Goal: Task Accomplishment & Management: Use online tool/utility

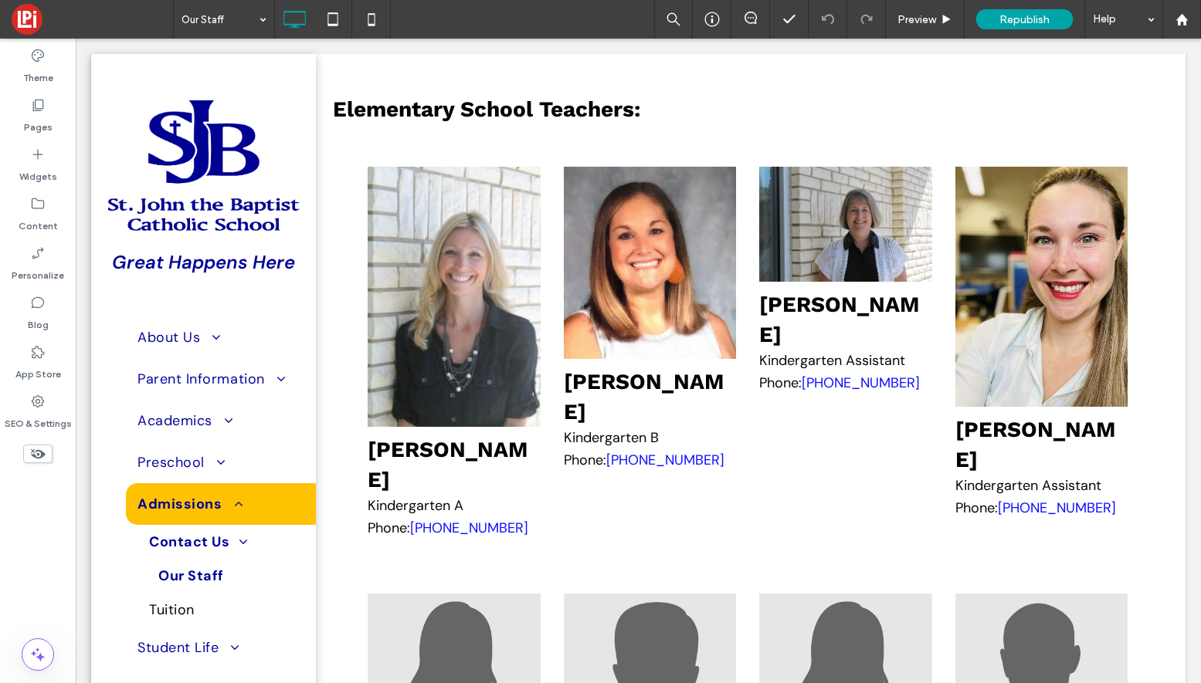
scroll to position [2841, 0]
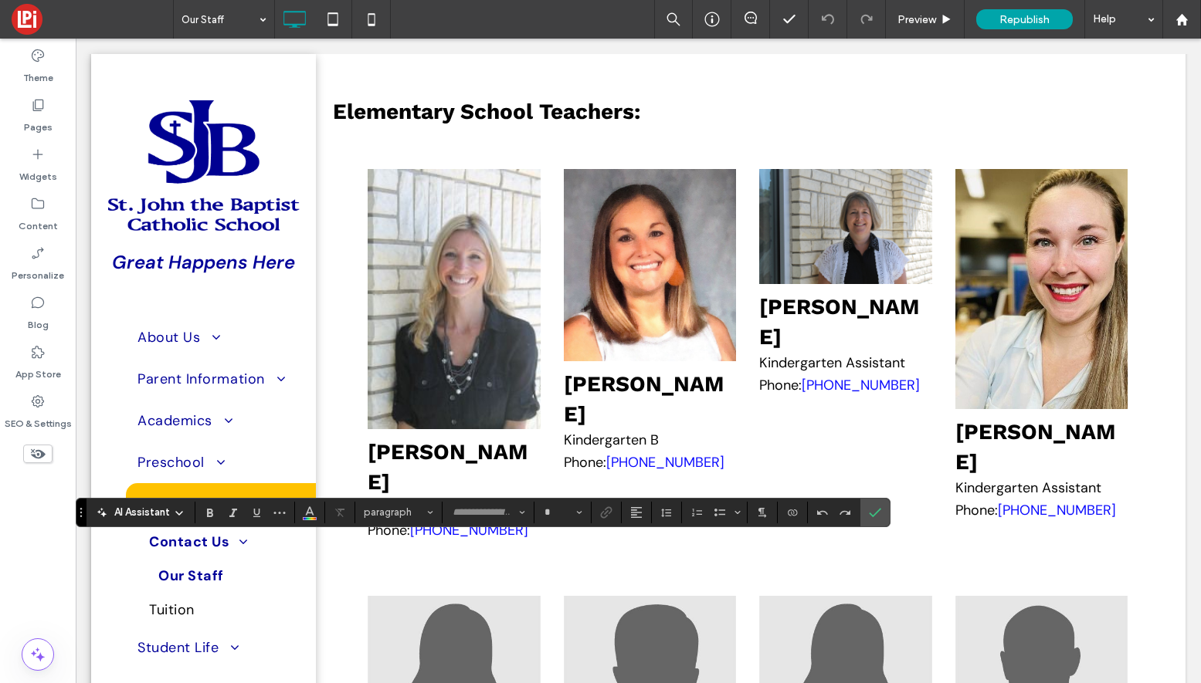
type input "*******"
type input "**"
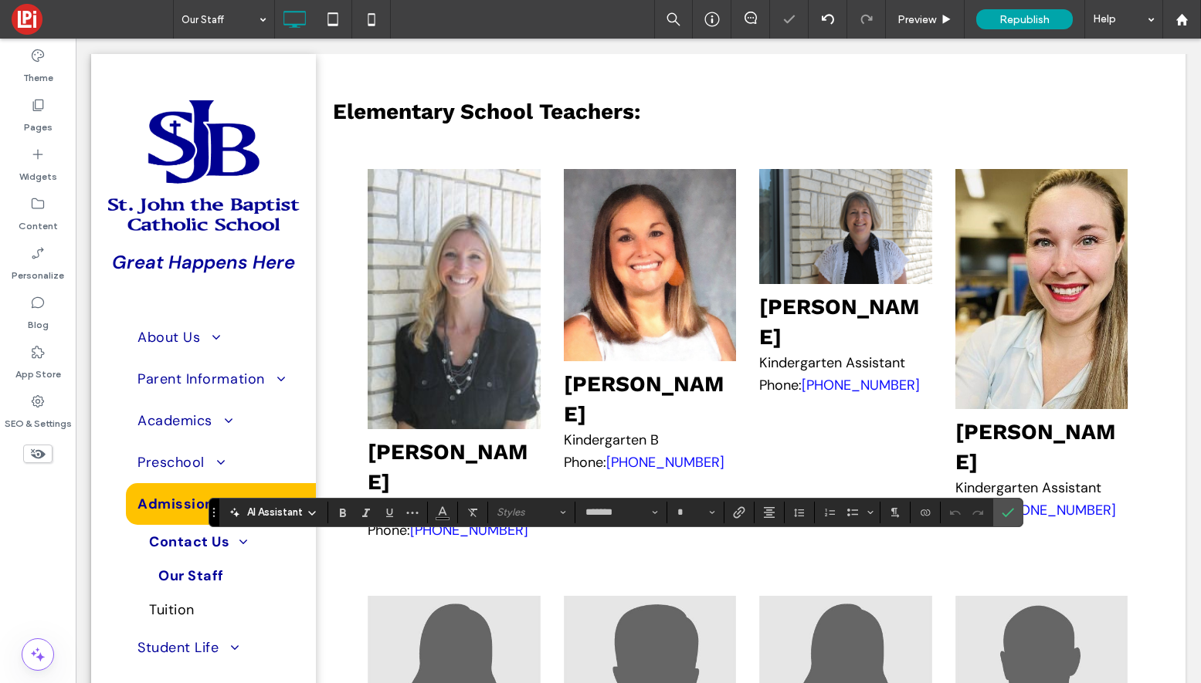
type input "**"
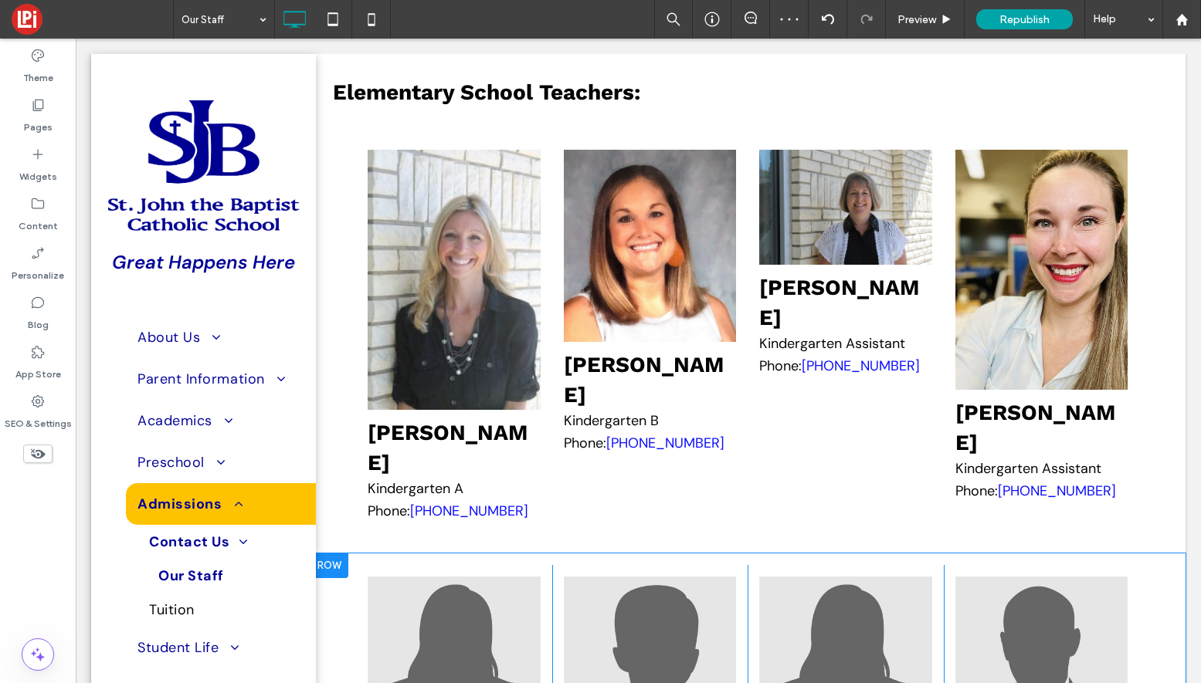
scroll to position [2862, 0]
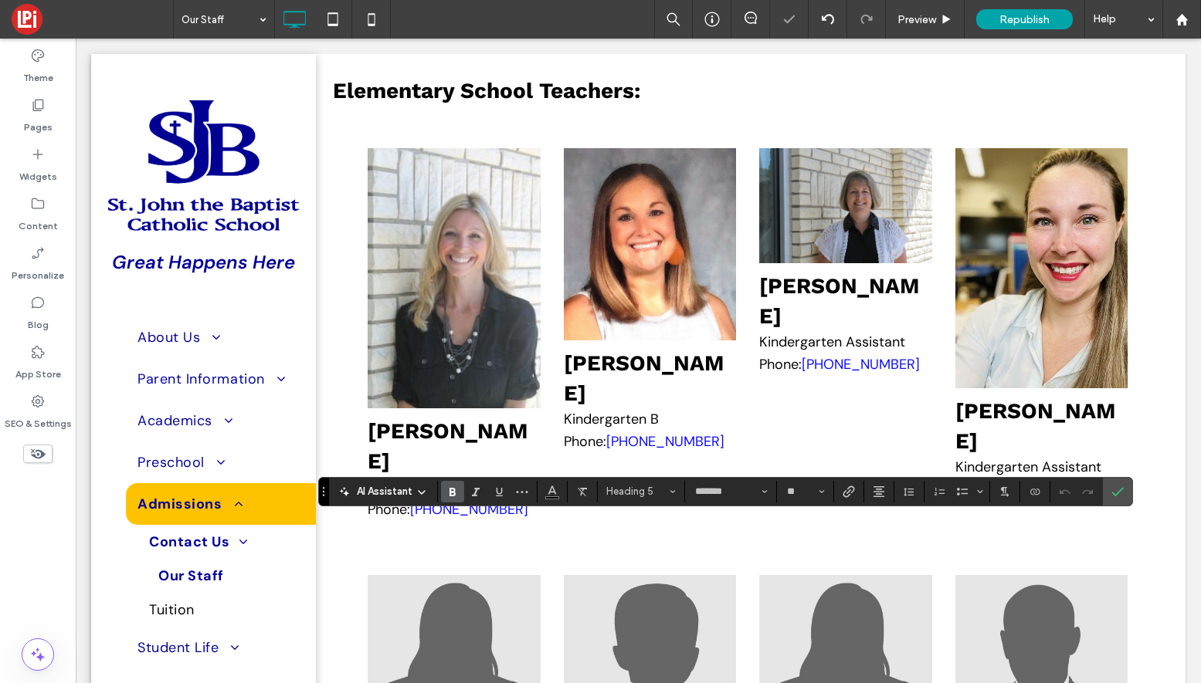
type input "**"
type input "*"
type input "*******"
type input "**"
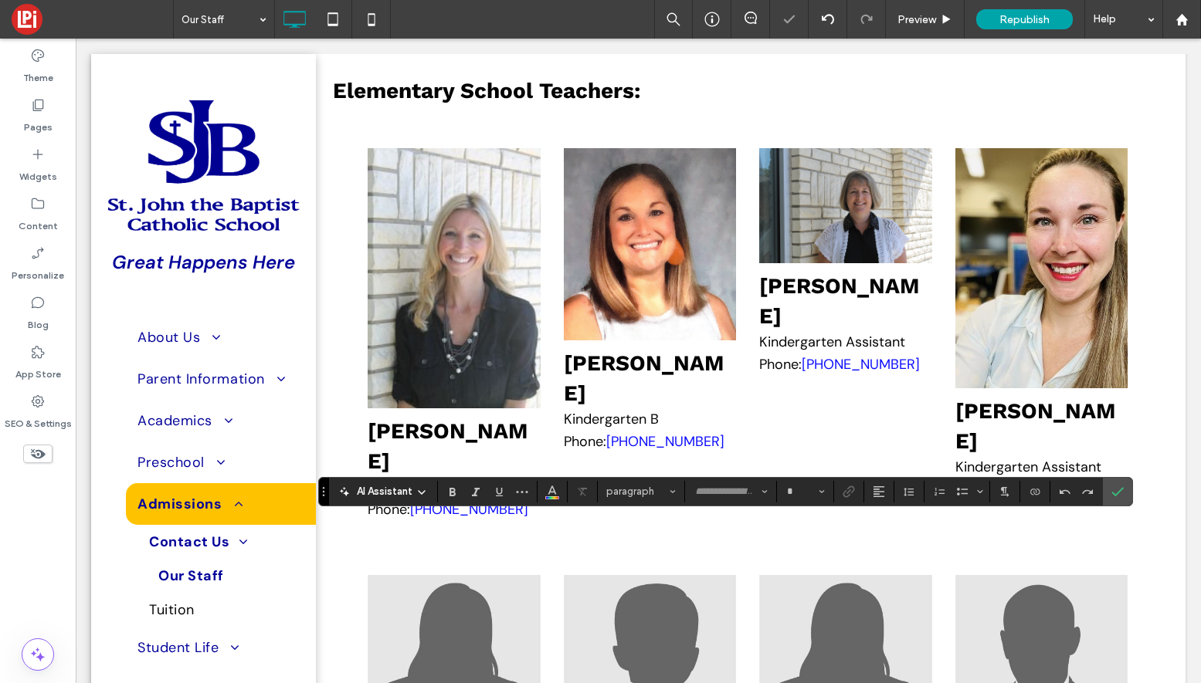
type input "*******"
type input "**"
click at [455, 569] on img at bounding box center [454, 655] width 172 height 172
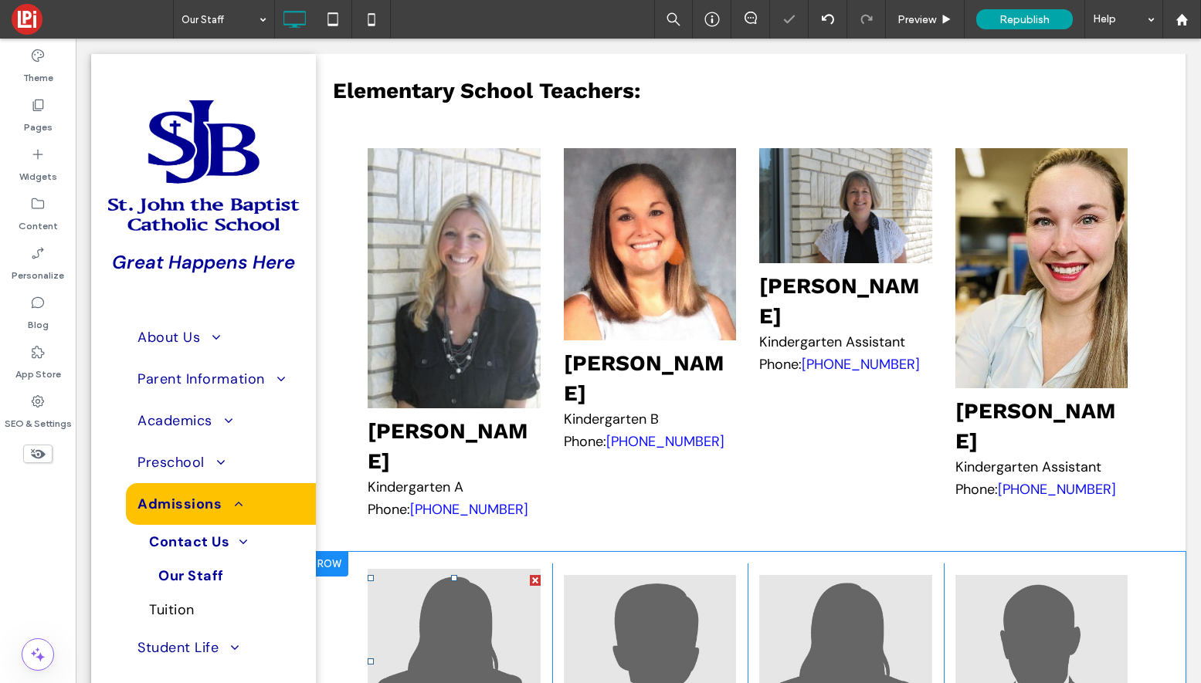
click at [455, 569] on img at bounding box center [454, 655] width 172 height 172
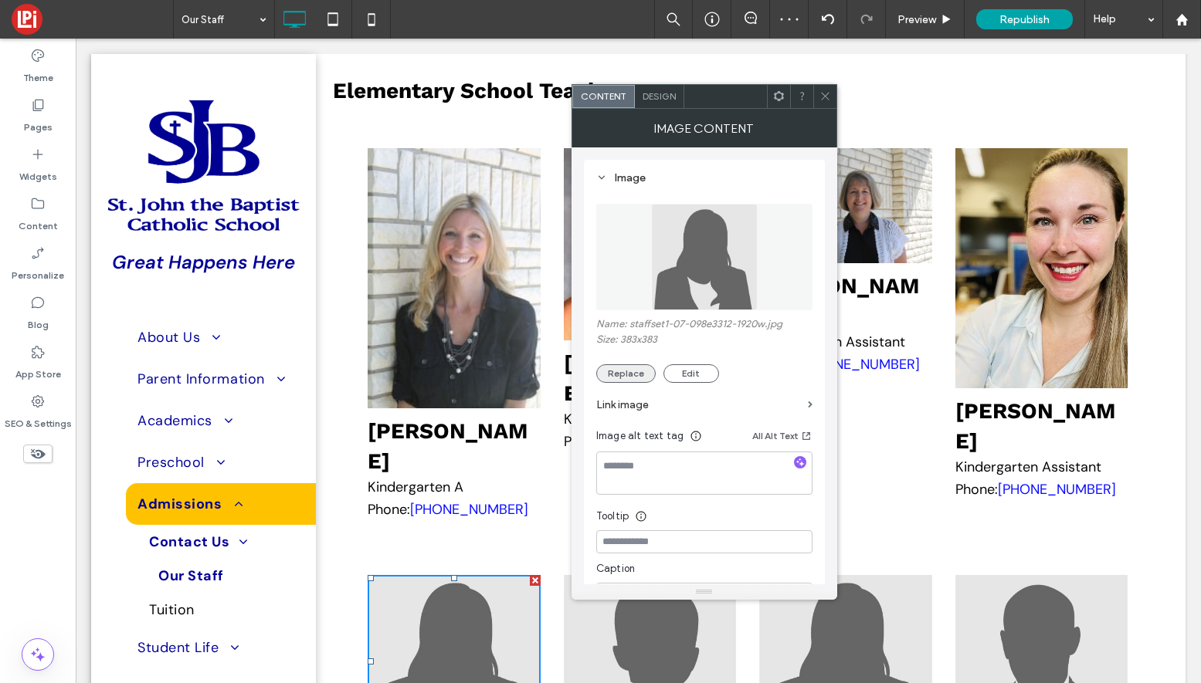
click at [649, 373] on button "Replace" at bounding box center [625, 373] width 59 height 19
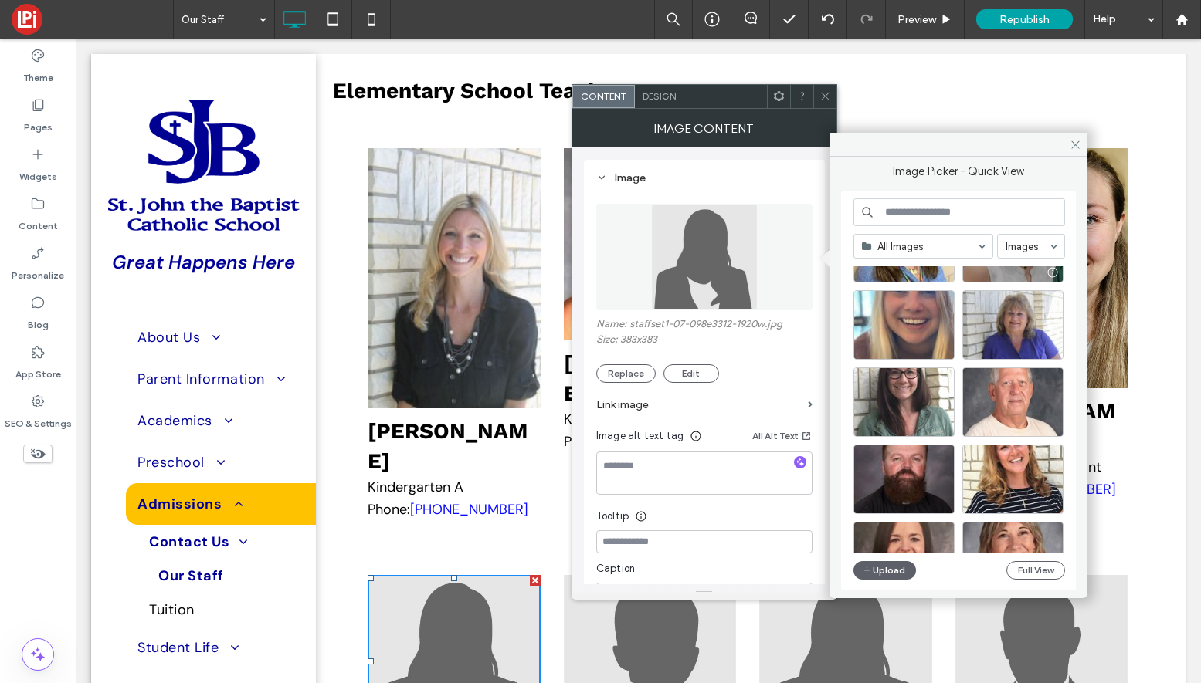
scroll to position [2270, 0]
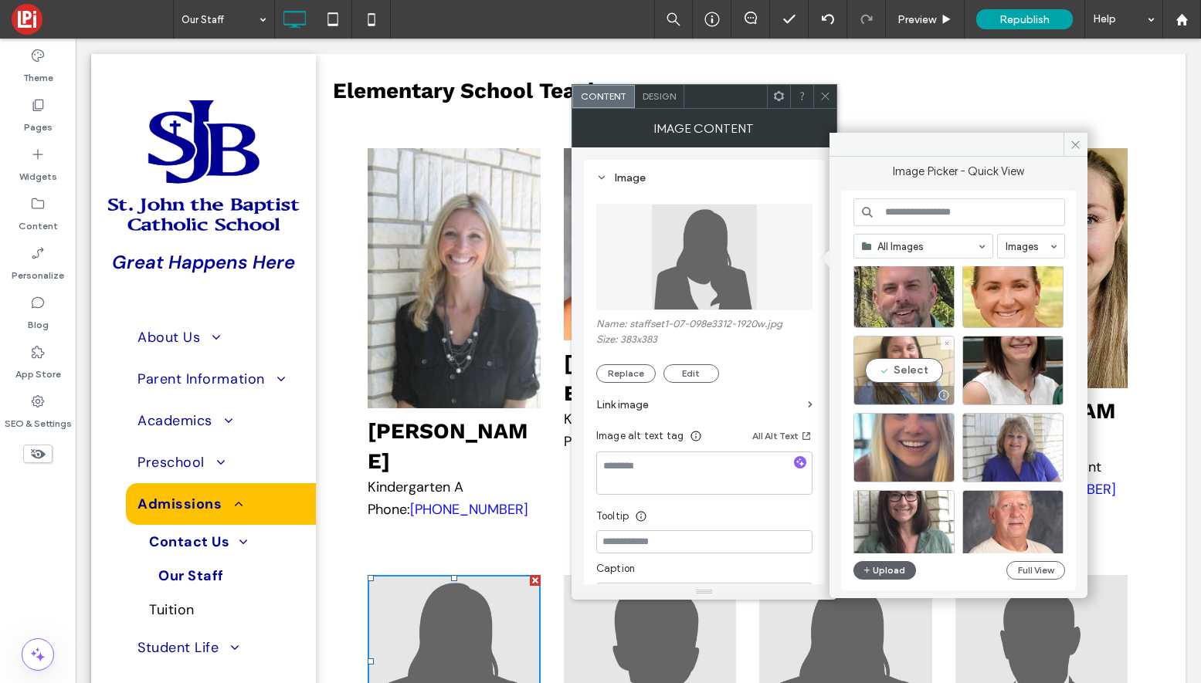
click at [876, 373] on div "Select" at bounding box center [903, 370] width 101 height 69
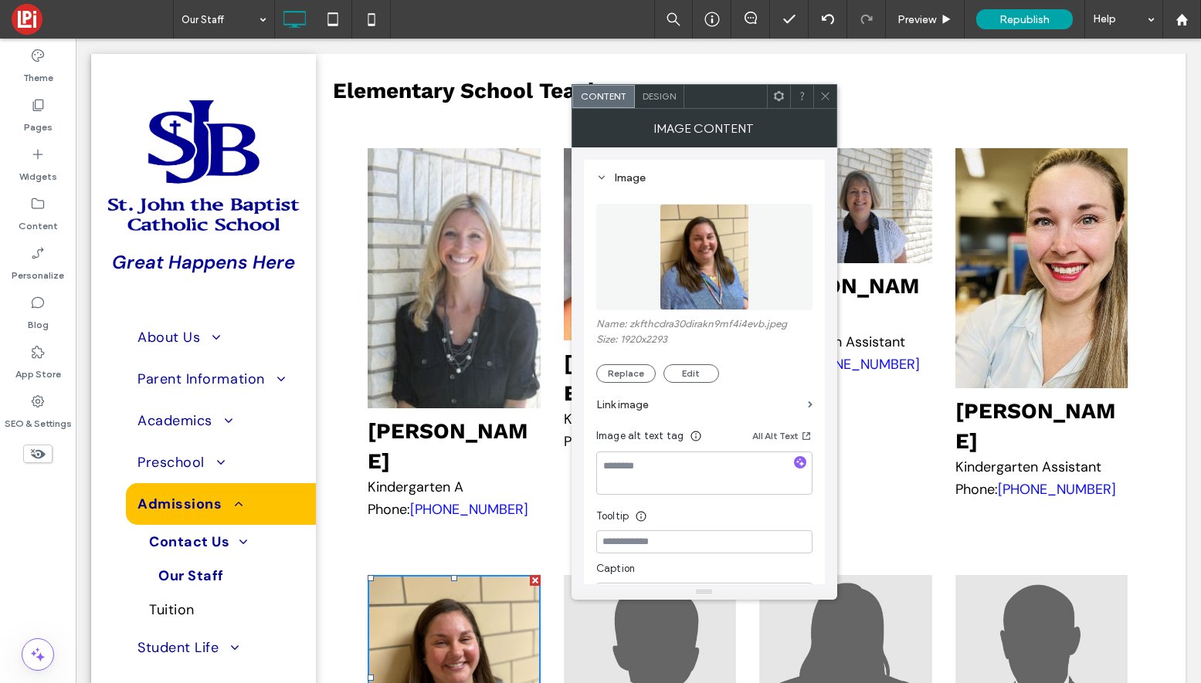
click at [823, 94] on icon at bounding box center [825, 96] width 12 height 12
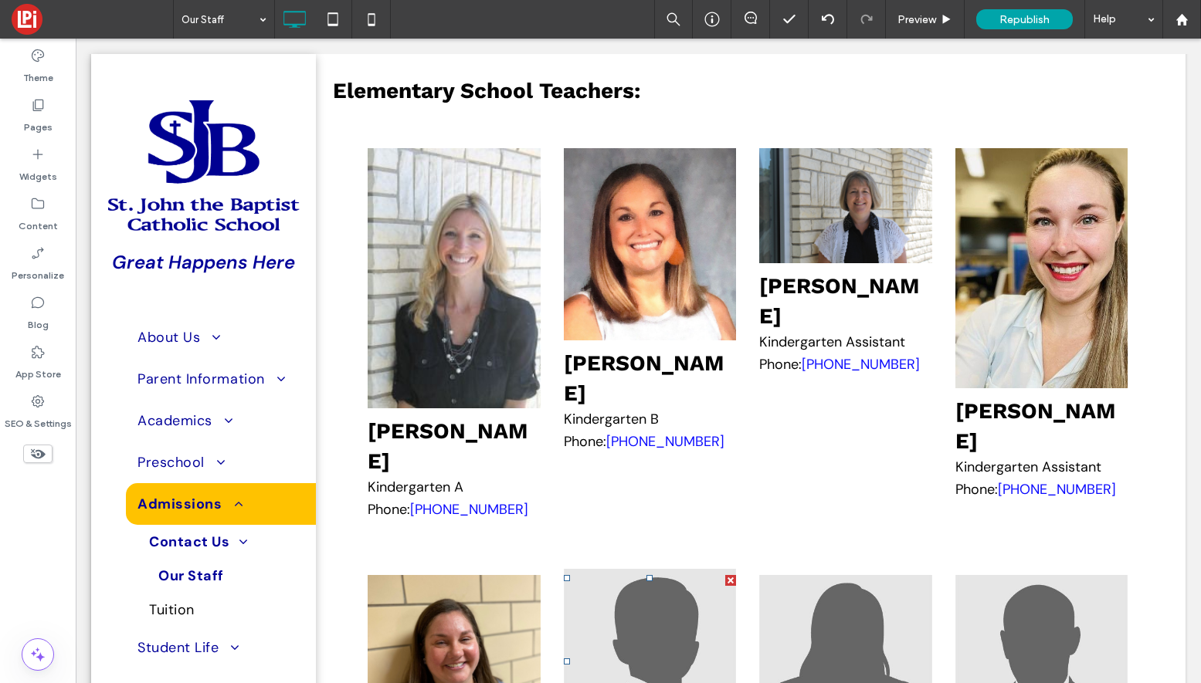
click at [649, 569] on img at bounding box center [650, 655] width 172 height 172
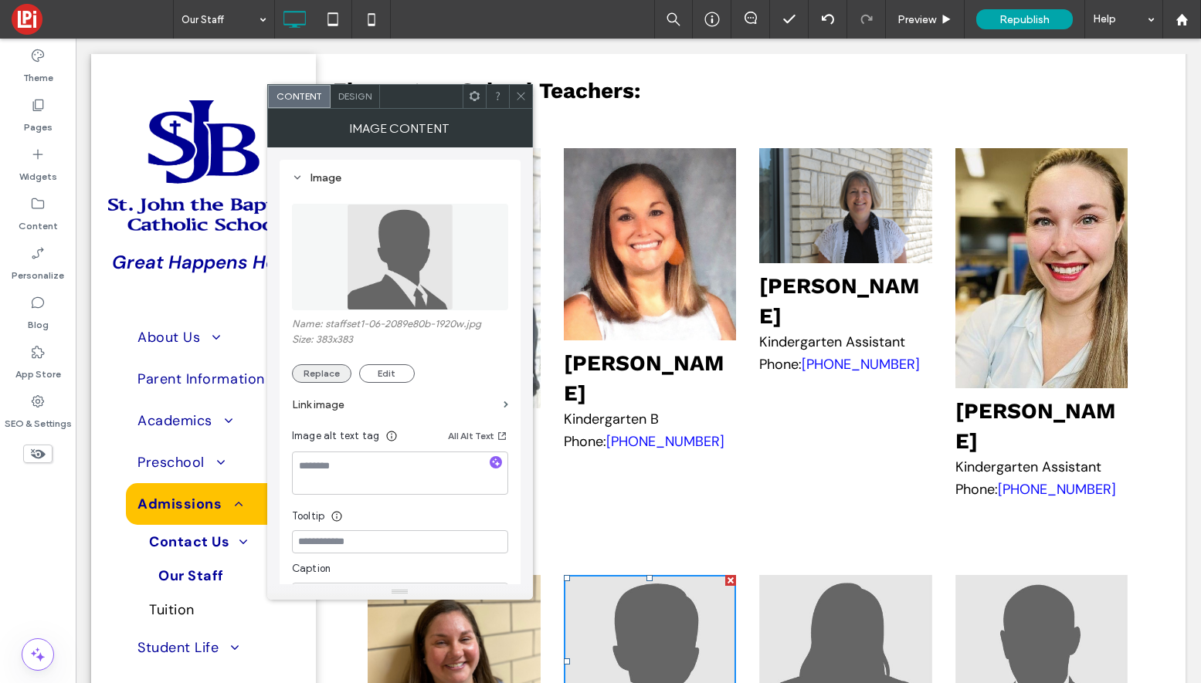
click at [327, 364] on button "Replace" at bounding box center [321, 373] width 59 height 19
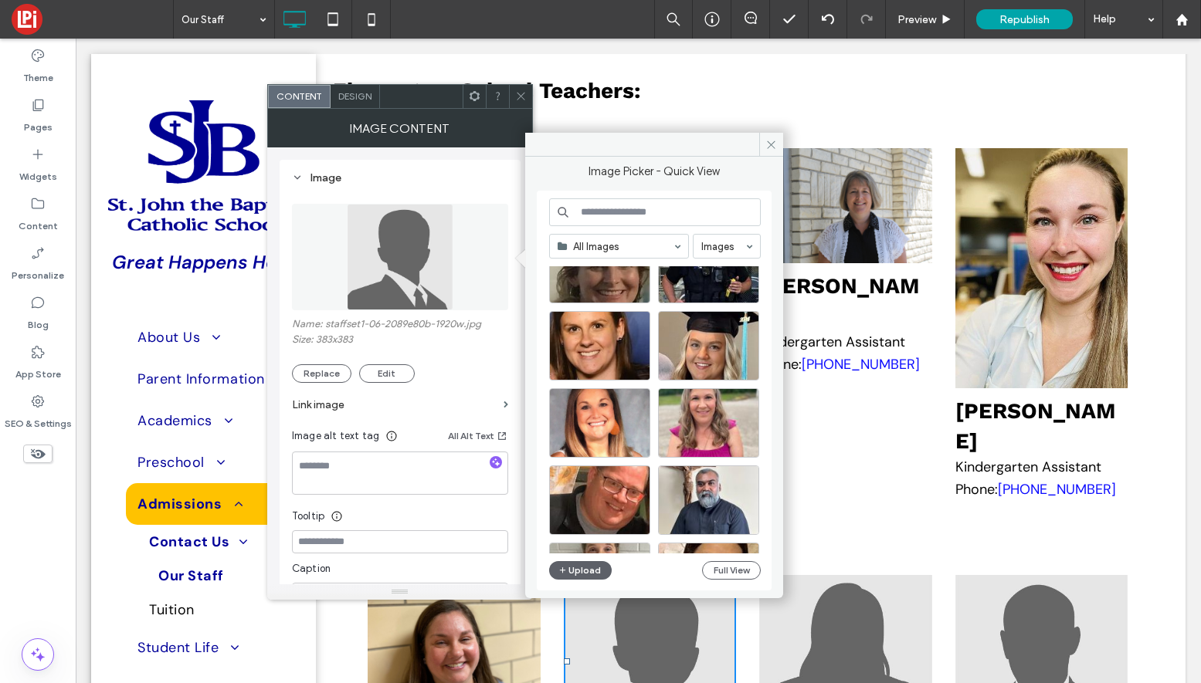
scroll to position [1919, 0]
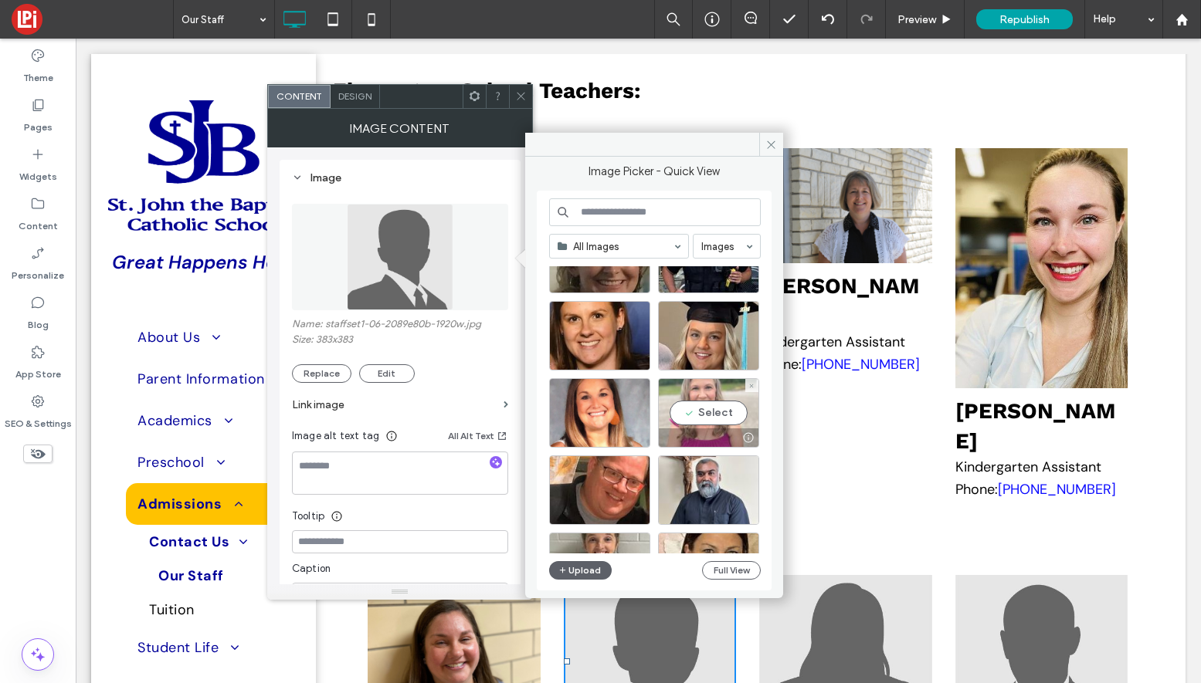
click at [704, 402] on div "Select" at bounding box center [708, 412] width 101 height 69
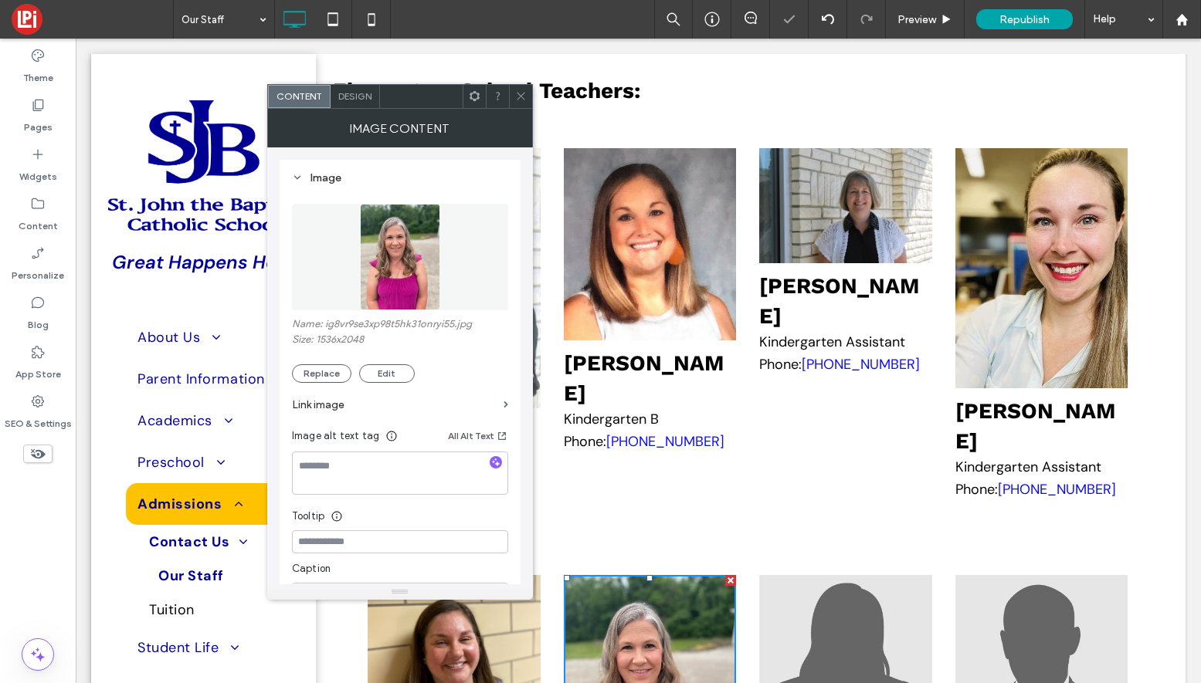
click at [522, 102] on span at bounding box center [521, 96] width 12 height 23
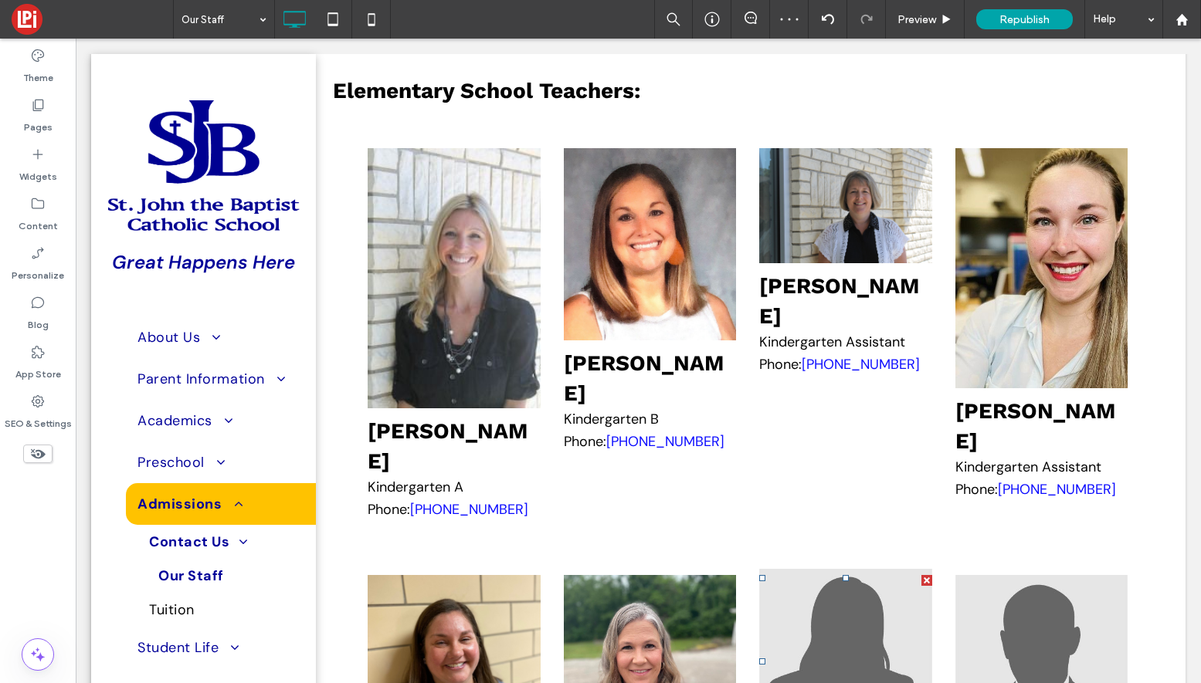
click at [824, 569] on img at bounding box center [845, 655] width 172 height 172
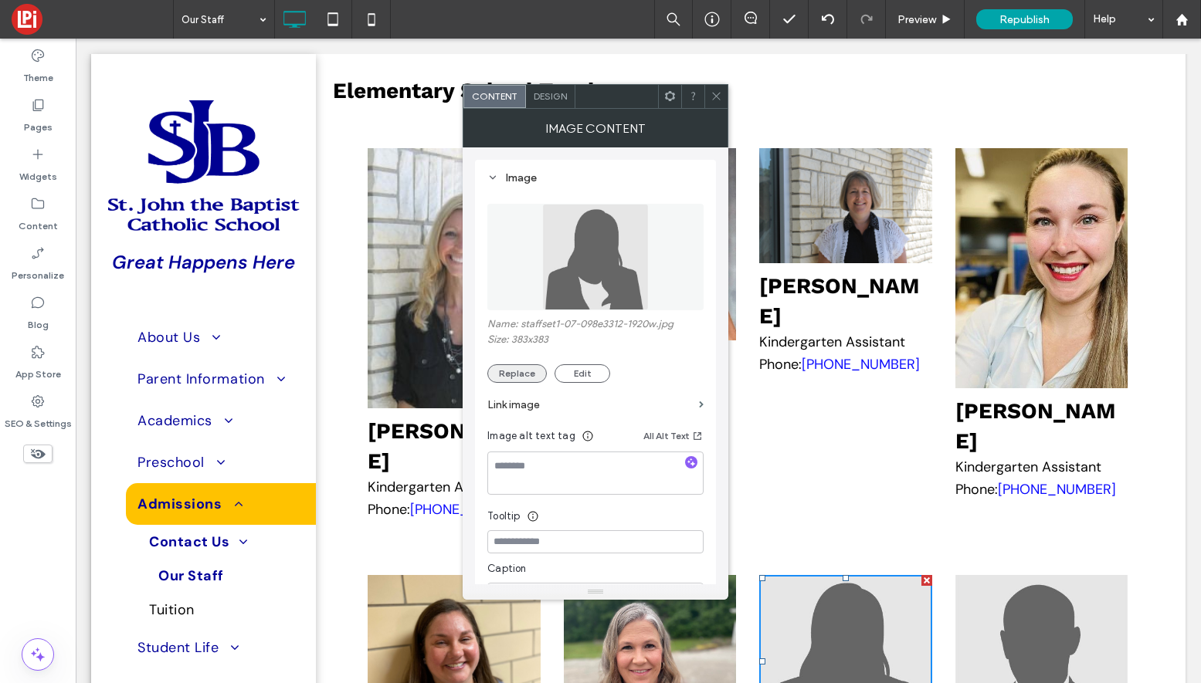
click at [518, 369] on button "Replace" at bounding box center [516, 373] width 59 height 19
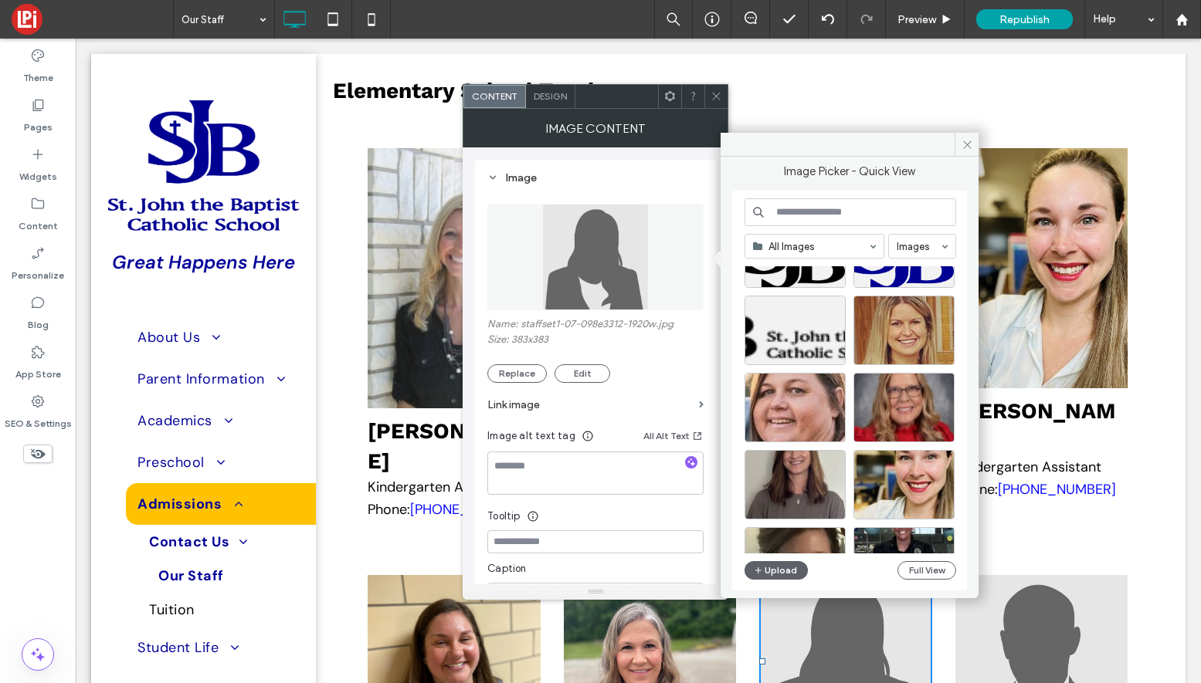
scroll to position [1570, 0]
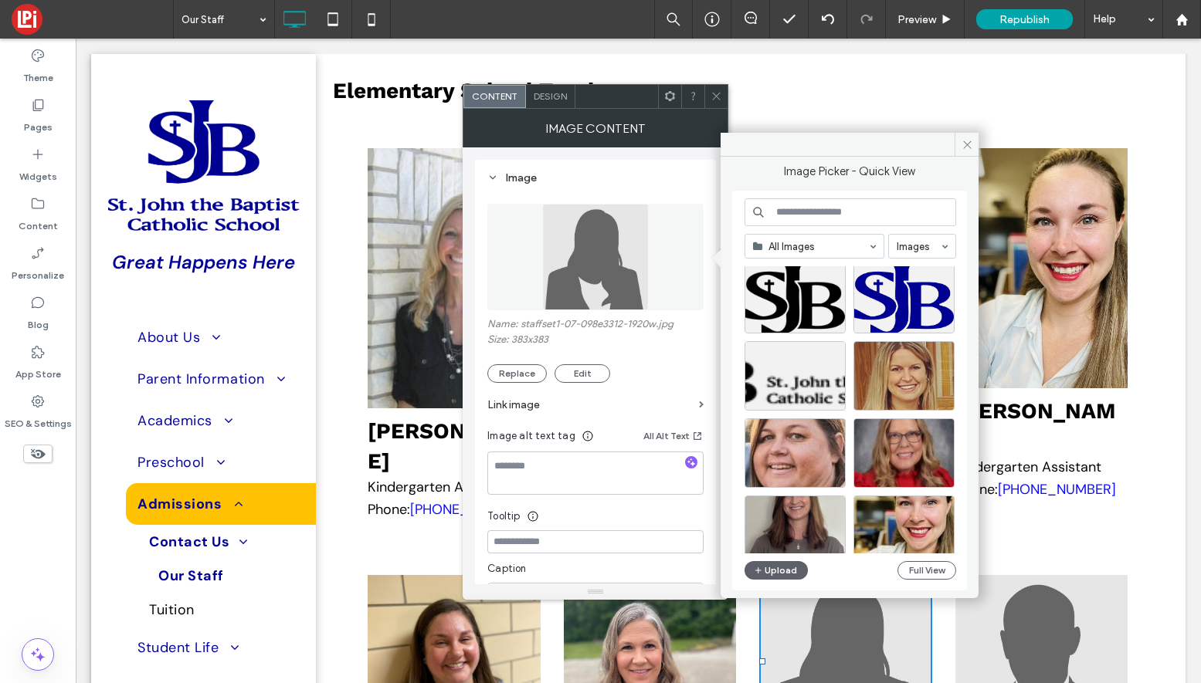
click at [803, 212] on input at bounding box center [850, 212] width 212 height 28
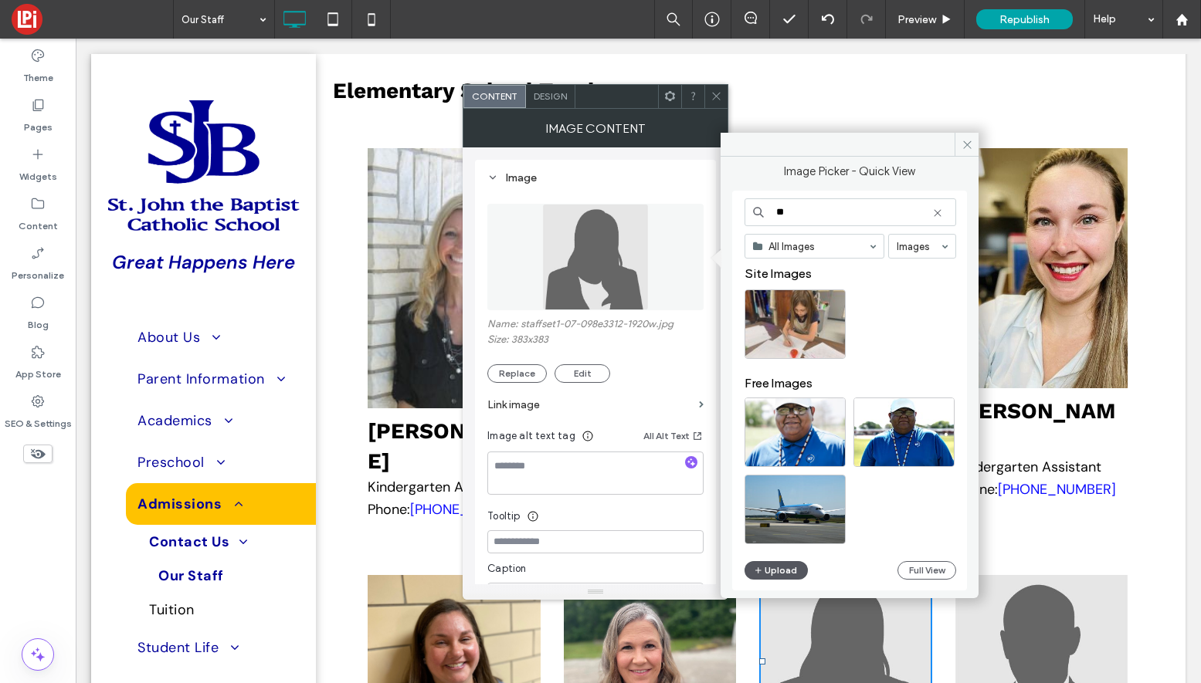
type input "**"
click at [772, 573] on button "Upload" at bounding box center [775, 570] width 63 height 19
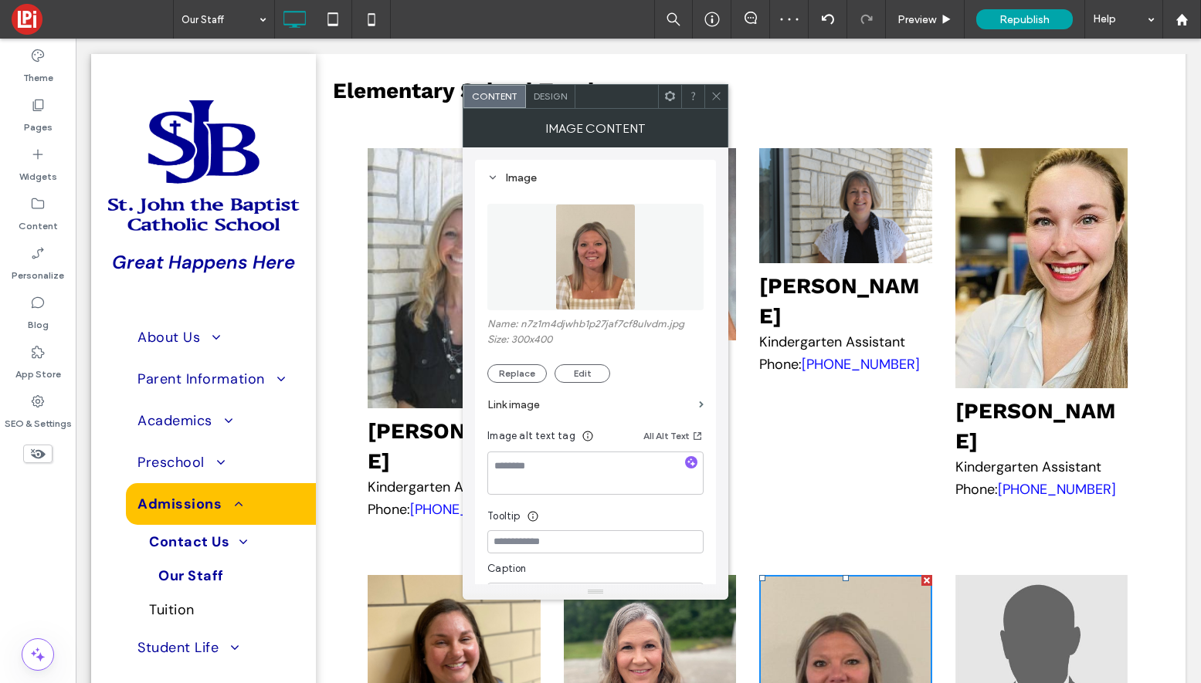
click at [716, 91] on icon at bounding box center [716, 96] width 12 height 12
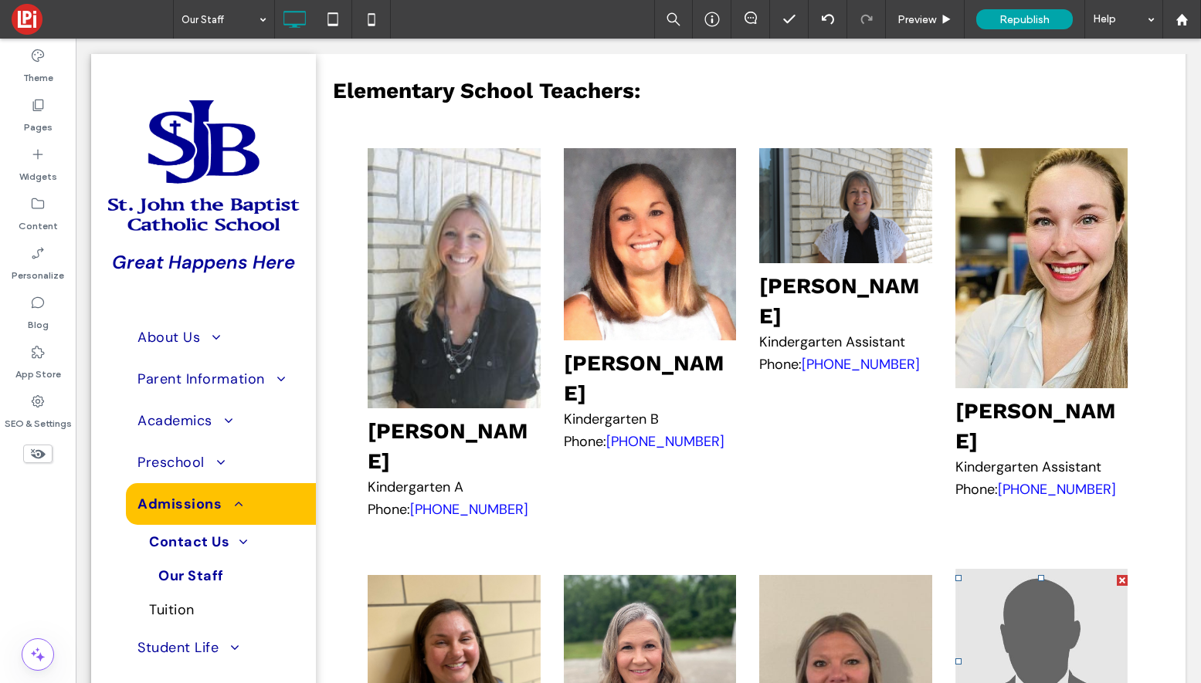
click at [1035, 569] on img at bounding box center [1041, 655] width 172 height 172
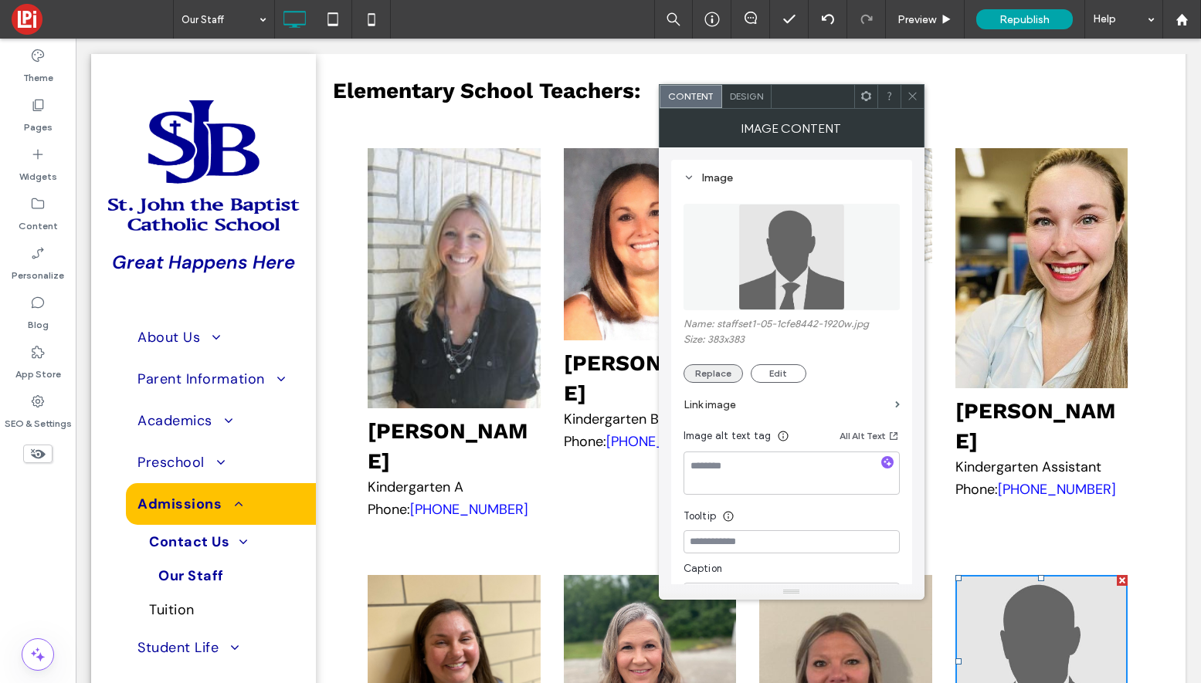
click at [711, 371] on button "Replace" at bounding box center [712, 373] width 59 height 19
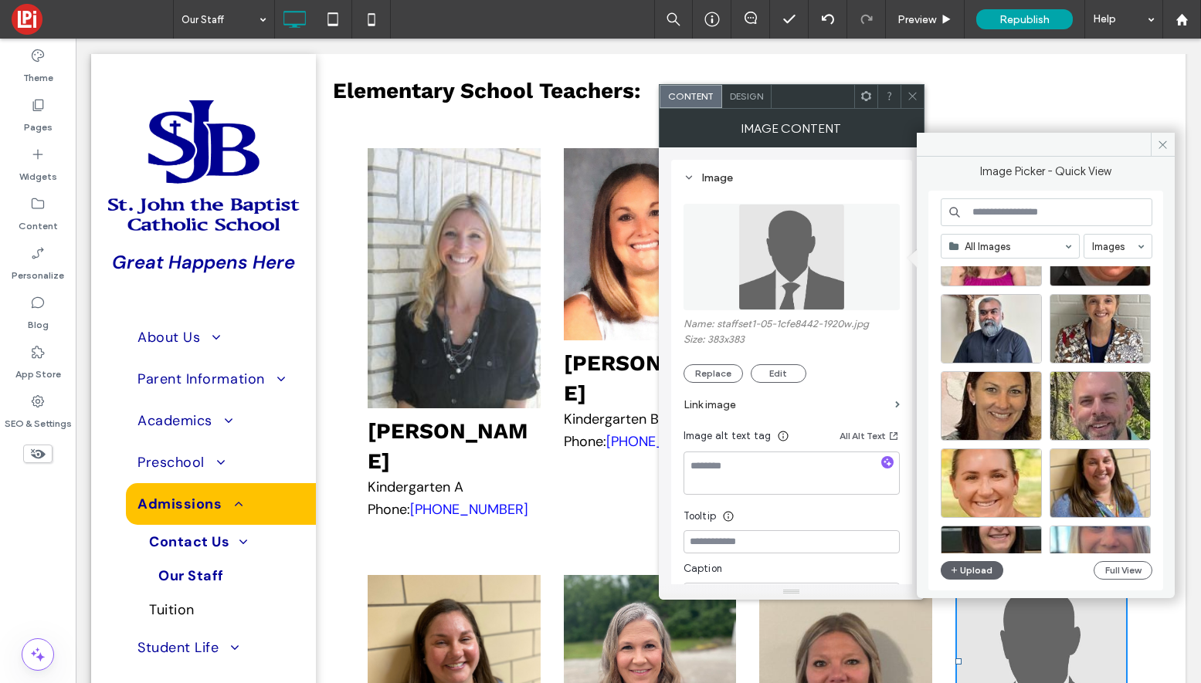
scroll to position [2158, 0]
click at [1105, 468] on div "Select" at bounding box center [1099, 482] width 101 height 69
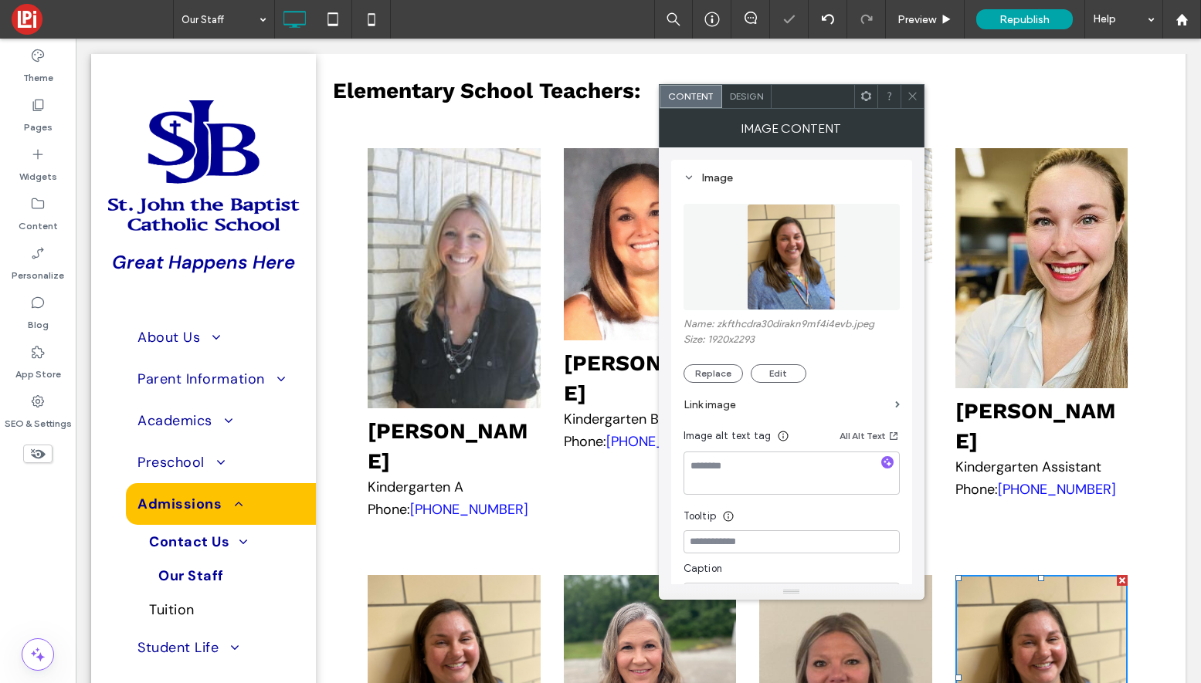
click at [707, 362] on div "Name: zkfthcdra30dirakn9mf4i4evb.jpeg Size: 1920x2293 Replace Edit" at bounding box center [791, 350] width 216 height 65
click at [710, 376] on button "Replace" at bounding box center [712, 373] width 59 height 19
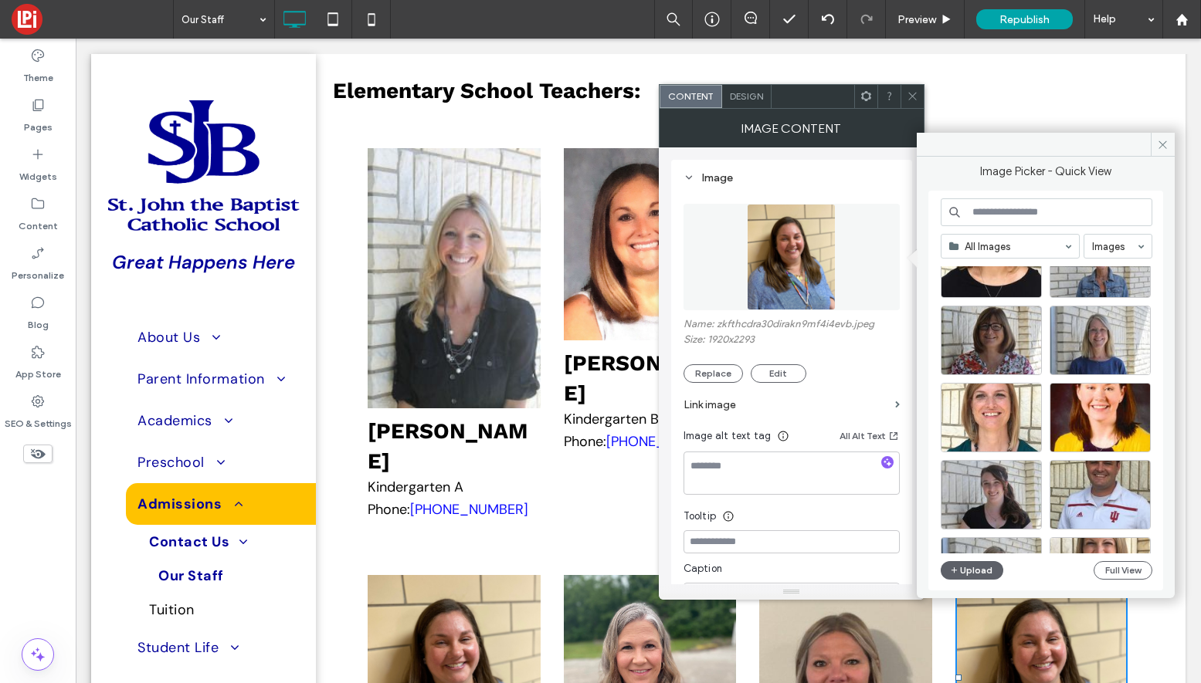
scroll to position [3219, 0]
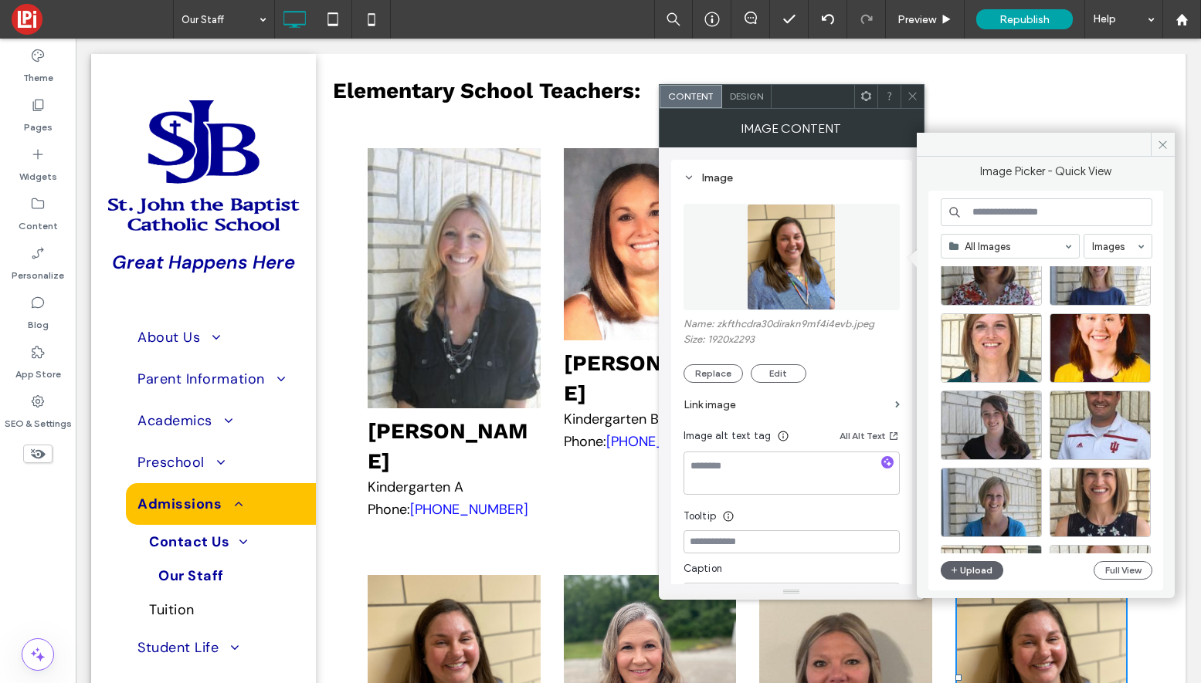
click at [1053, 220] on input at bounding box center [1047, 212] width 212 height 28
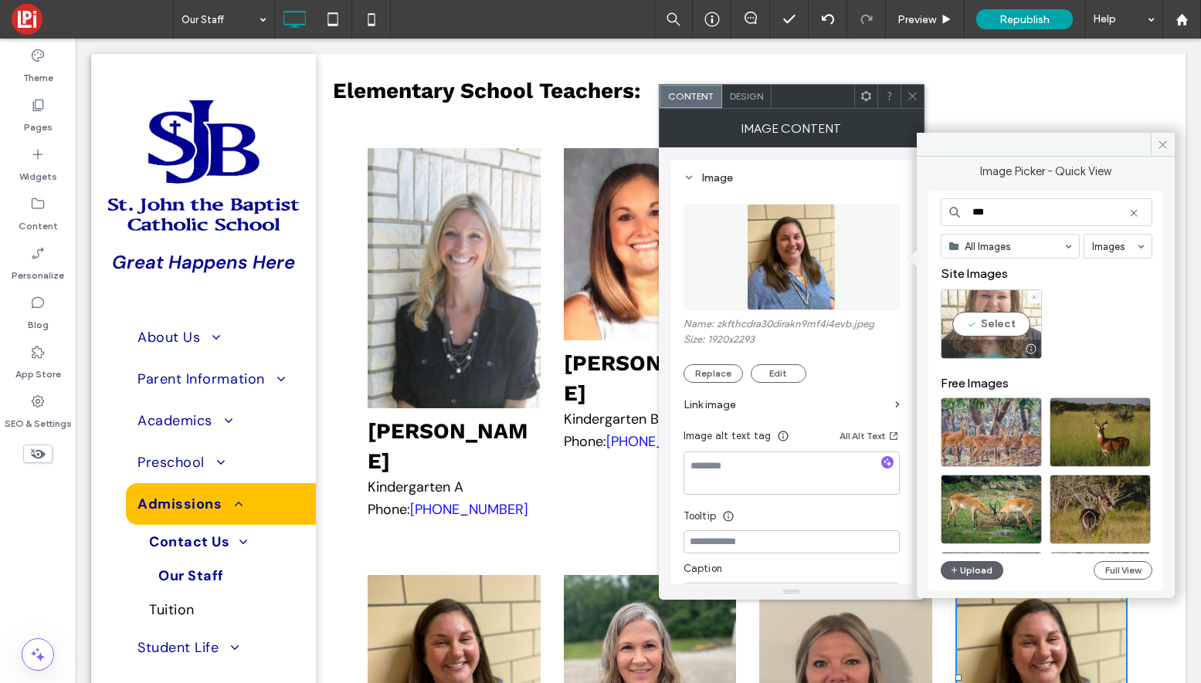
type input "***"
click at [991, 311] on div "Select" at bounding box center [991, 324] width 101 height 69
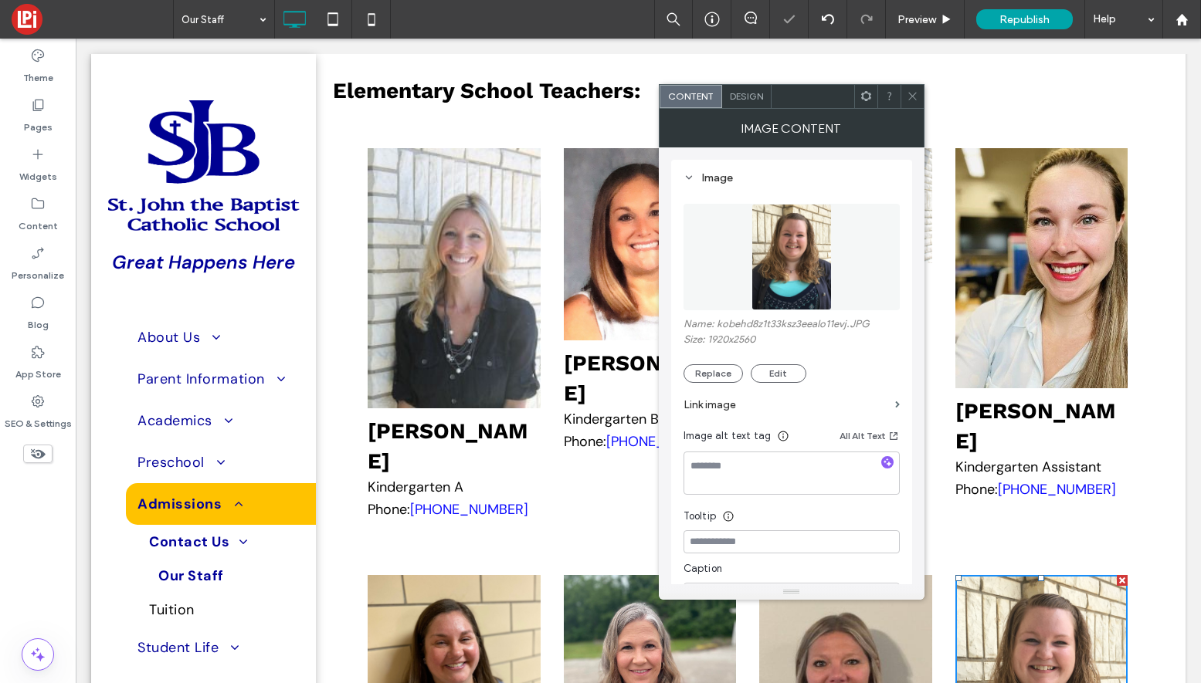
click at [914, 93] on icon at bounding box center [913, 96] width 12 height 12
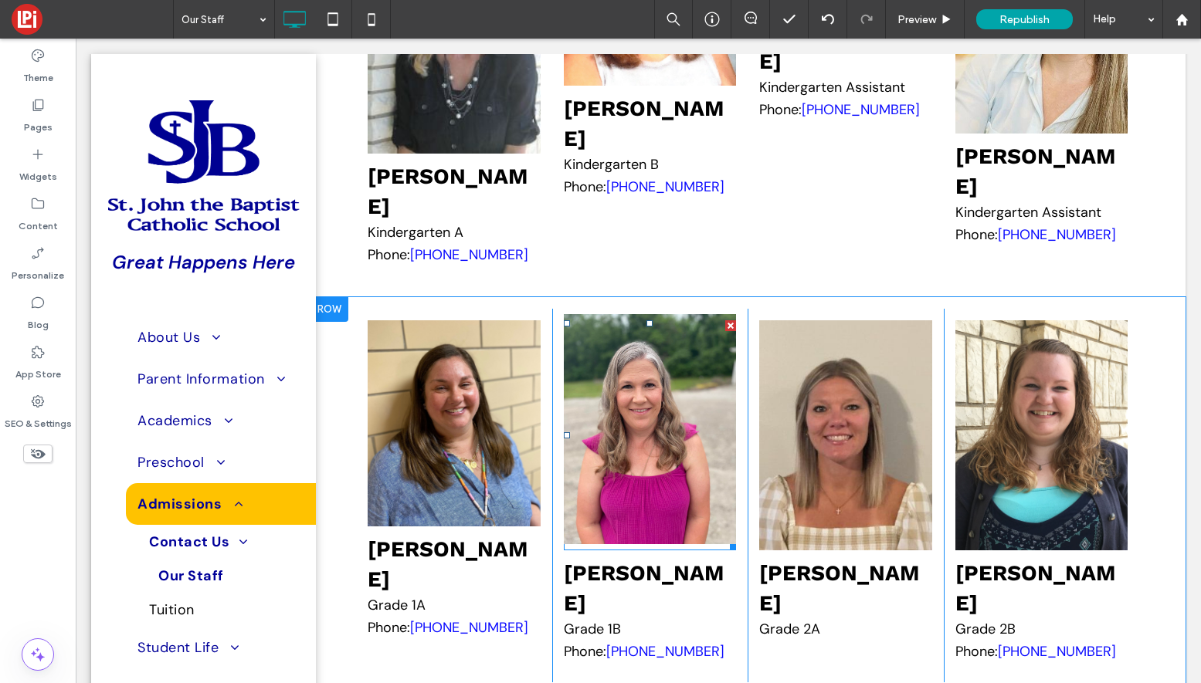
scroll to position [3229, 0]
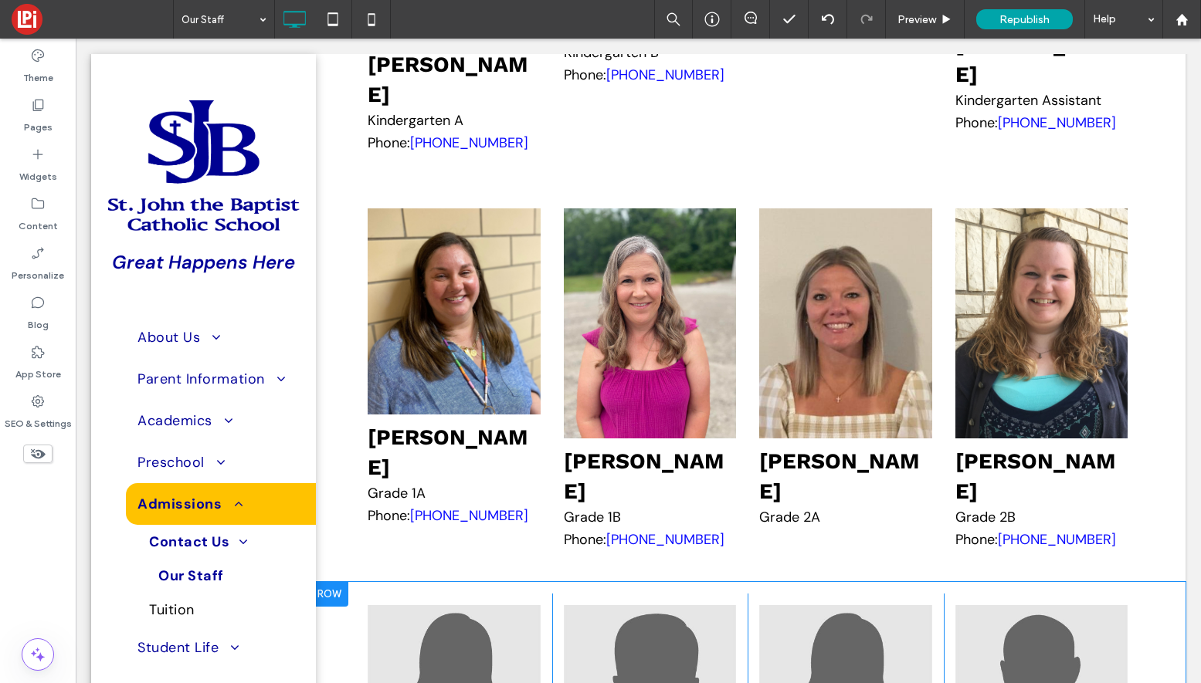
type input "*******"
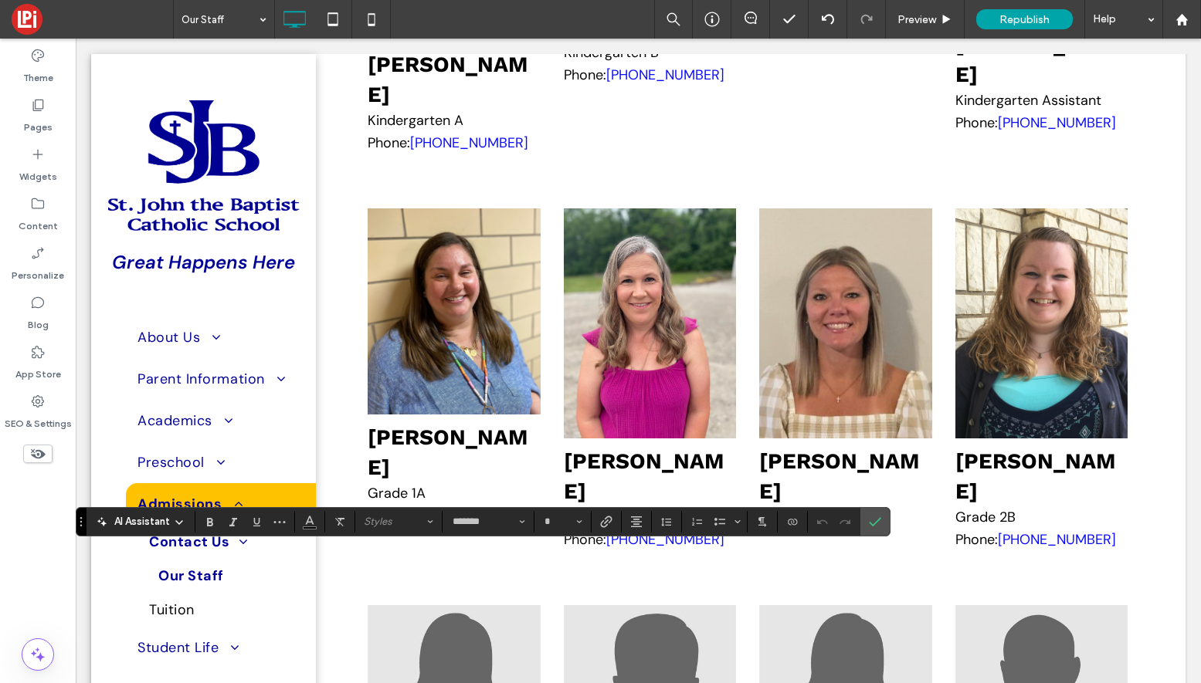
type input "**"
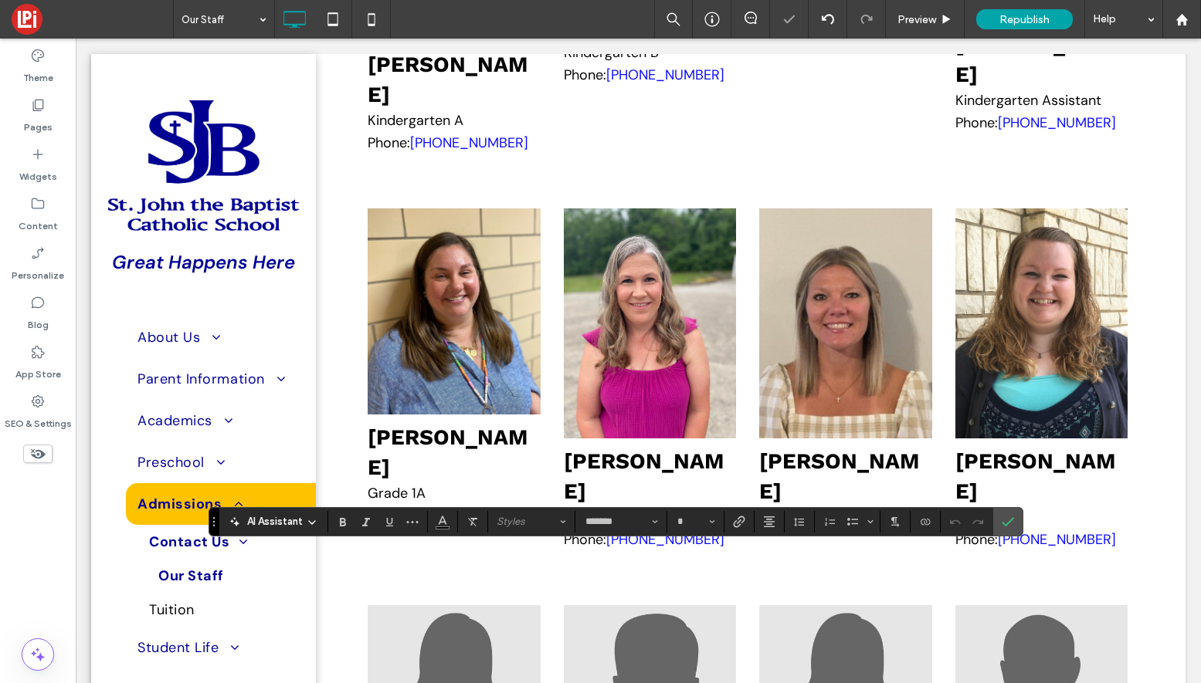
type input "**"
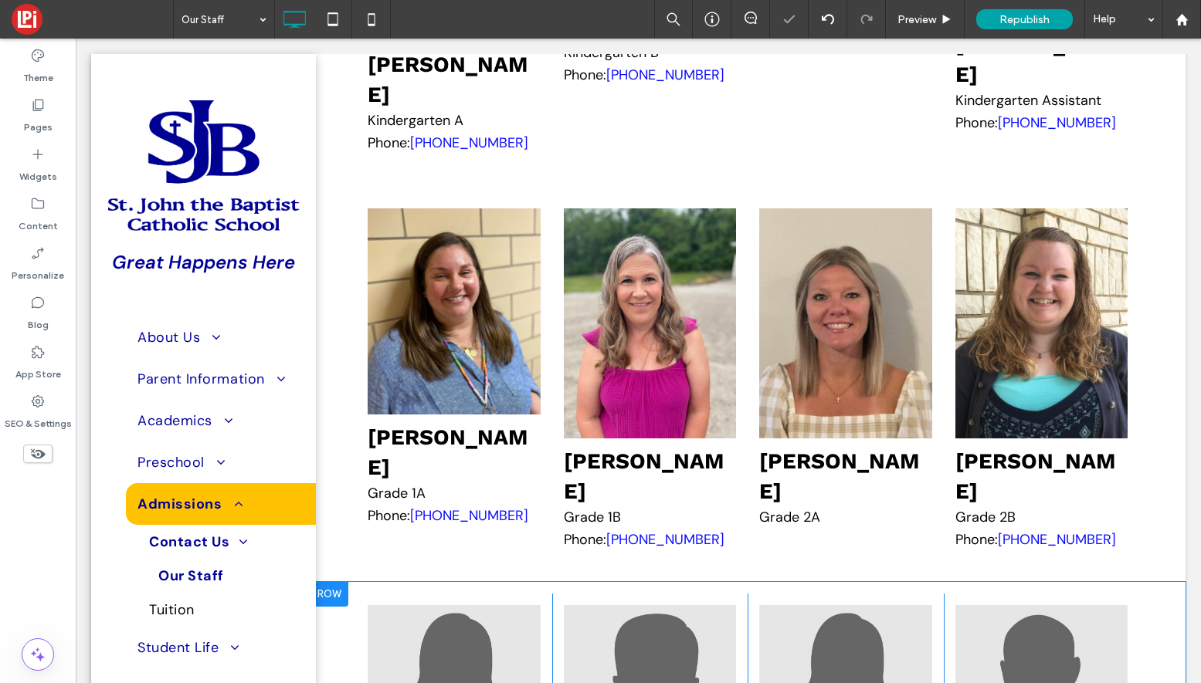
type input "*******"
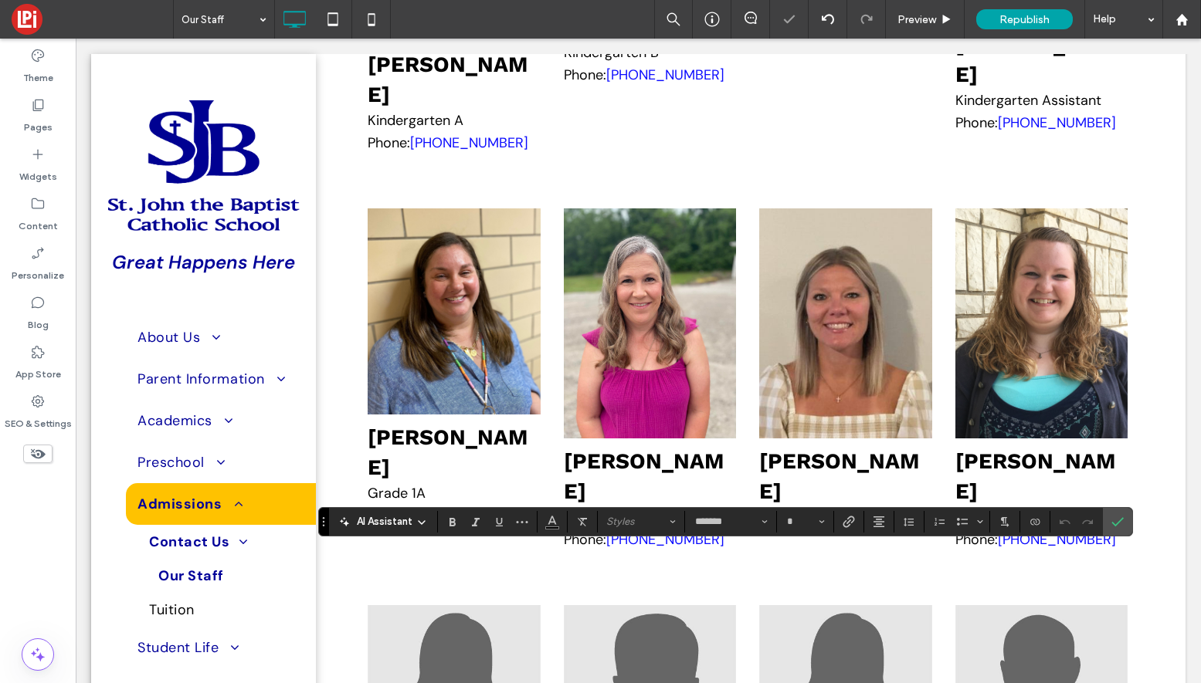
type input "**"
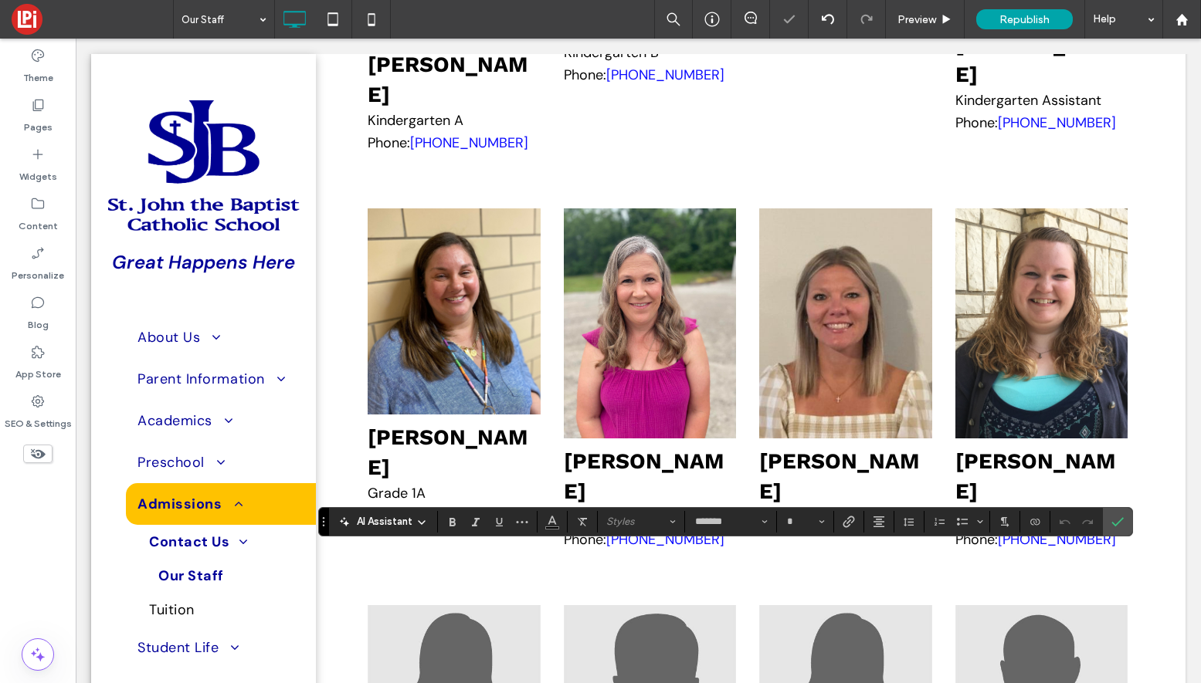
type input "**"
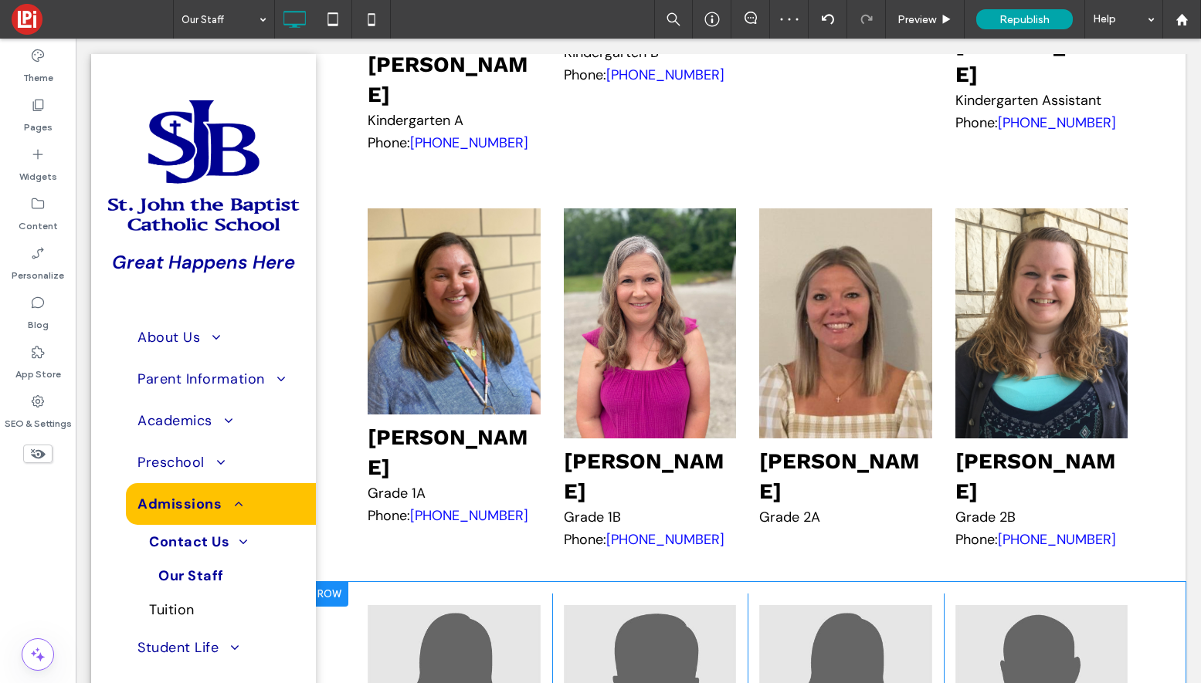
type input "*******"
type input "**"
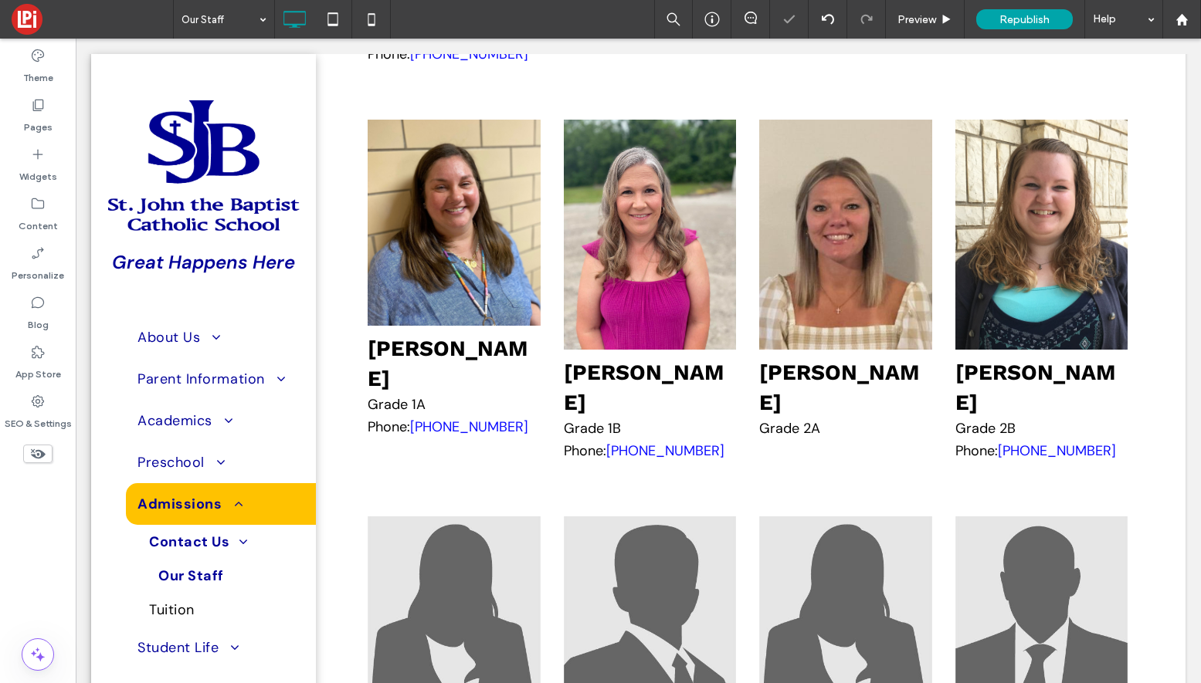
scroll to position [3331, 0]
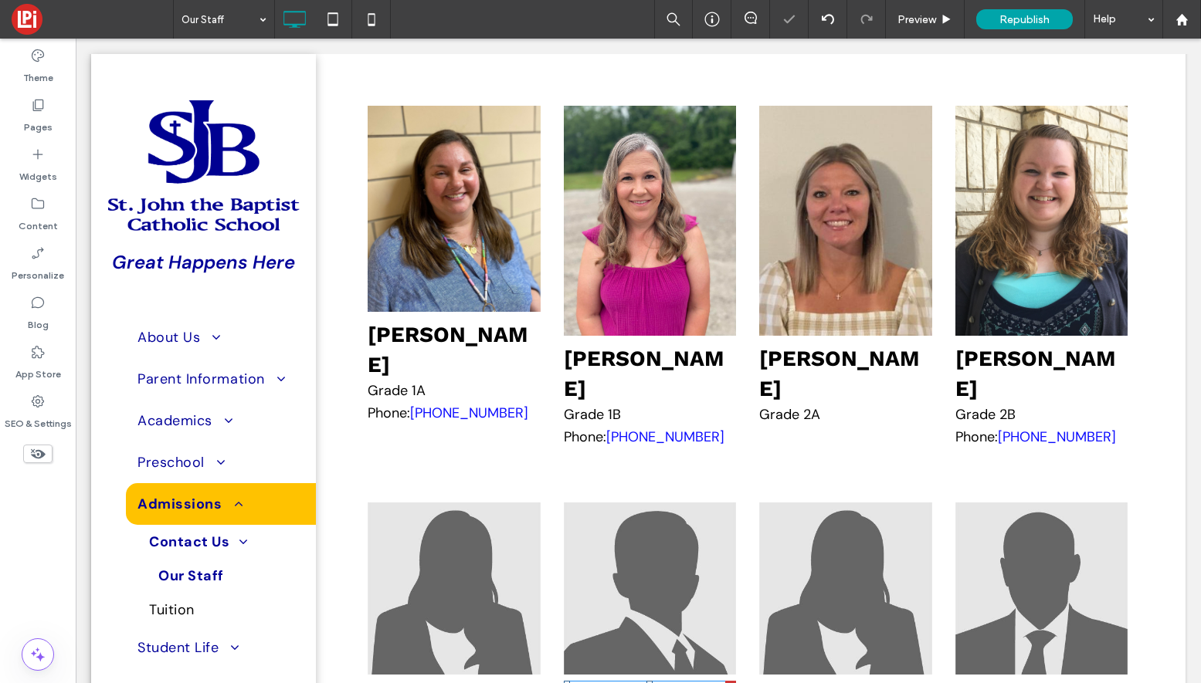
type input "*******"
type input "**"
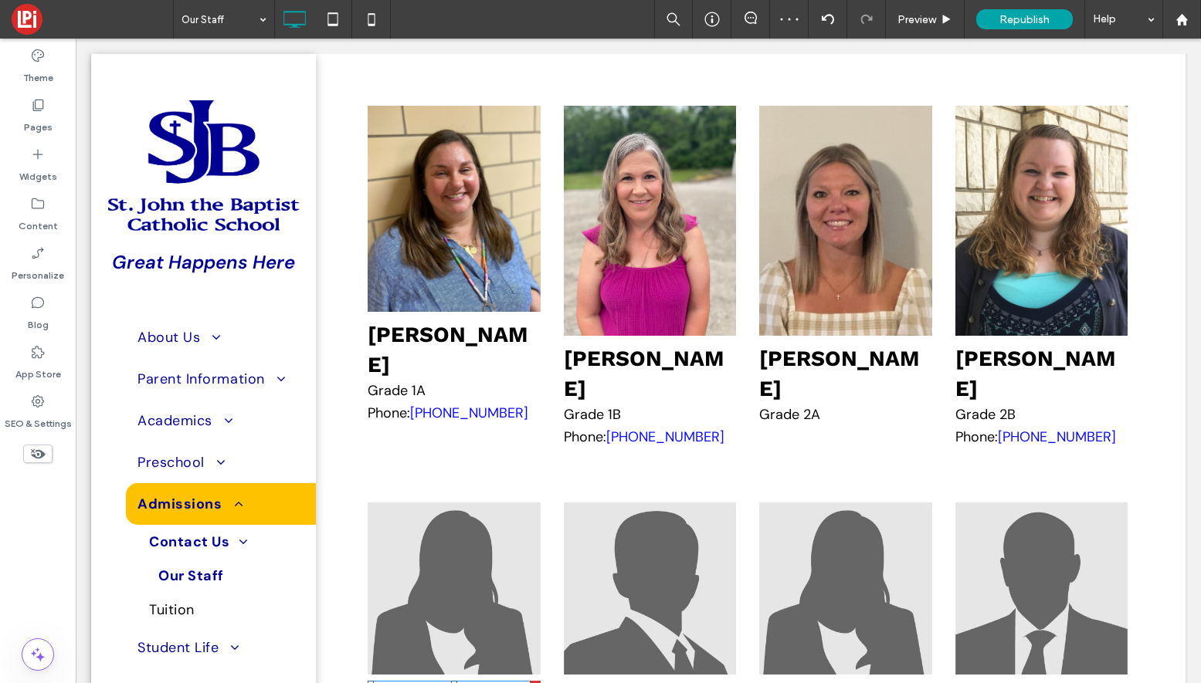
type input "*******"
type input "**"
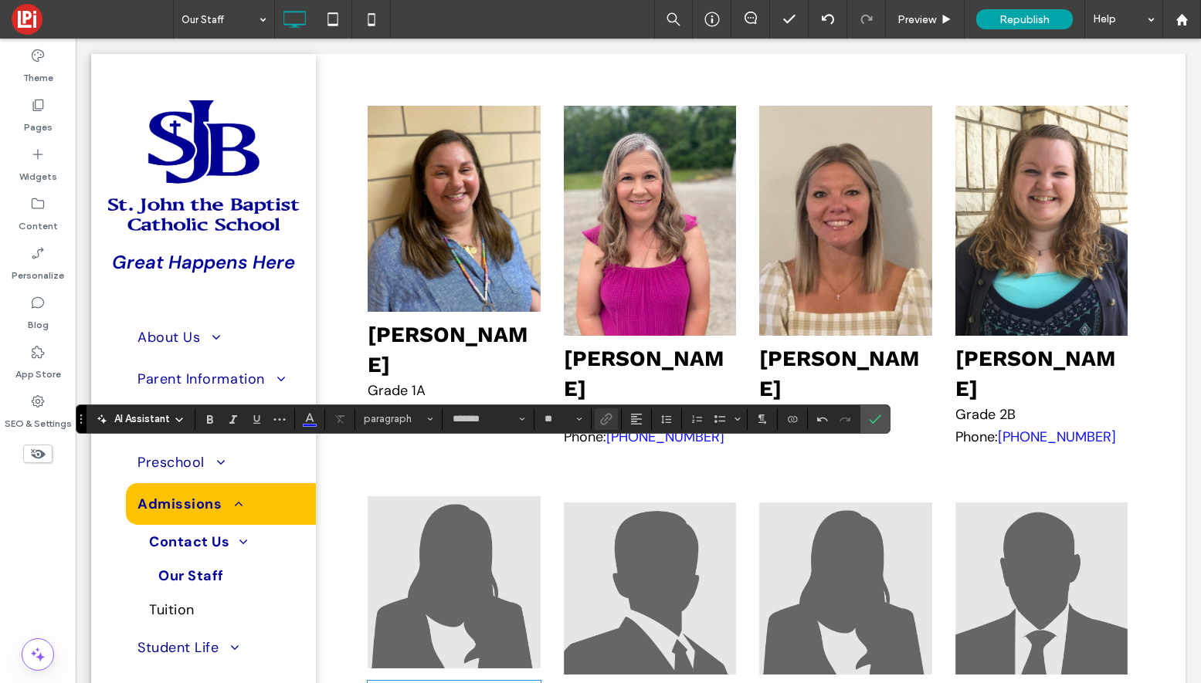
click at [459, 497] on img at bounding box center [454, 583] width 172 height 172
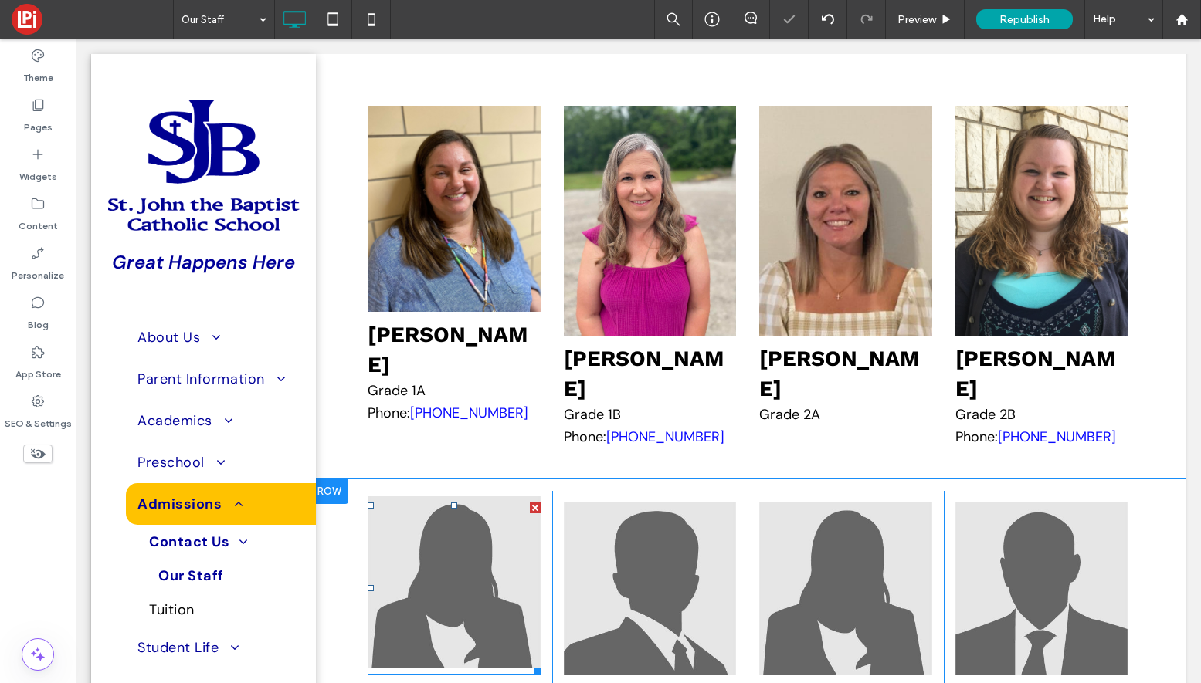
click at [439, 497] on img at bounding box center [454, 583] width 172 height 172
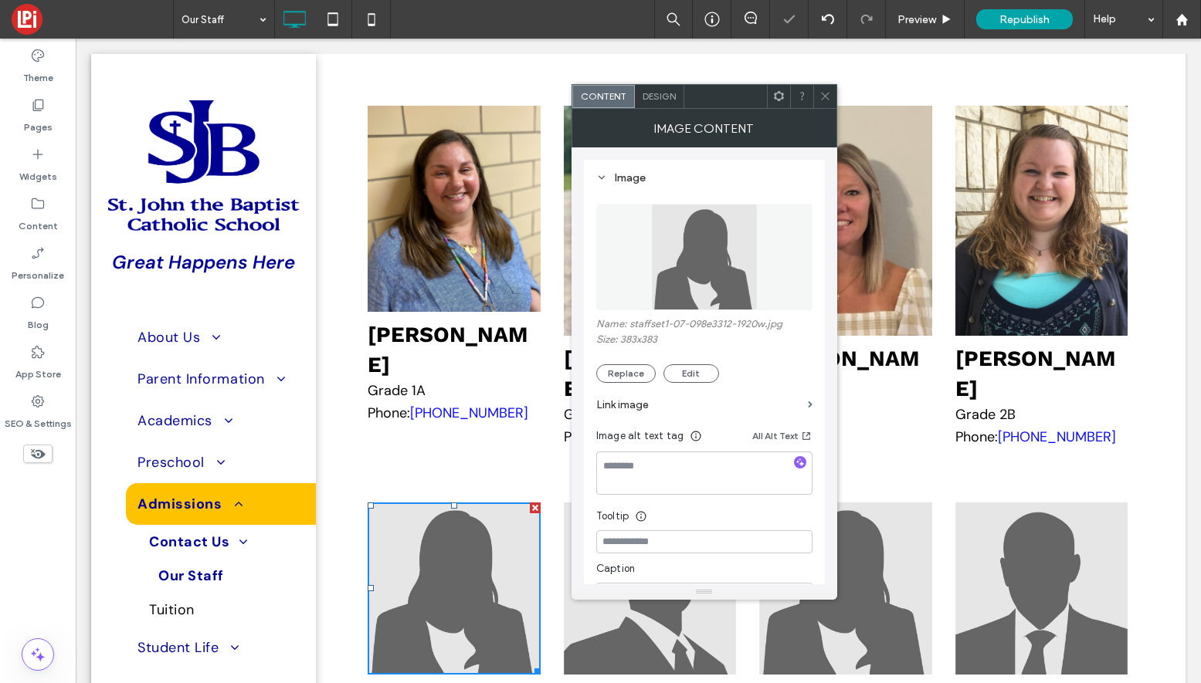
click at [628, 362] on div "Name: staffset1-07-098e3312-1920w.jpg Size: 383x383 Replace Edit" at bounding box center [704, 350] width 216 height 65
click at [627, 380] on button "Replace" at bounding box center [625, 373] width 59 height 19
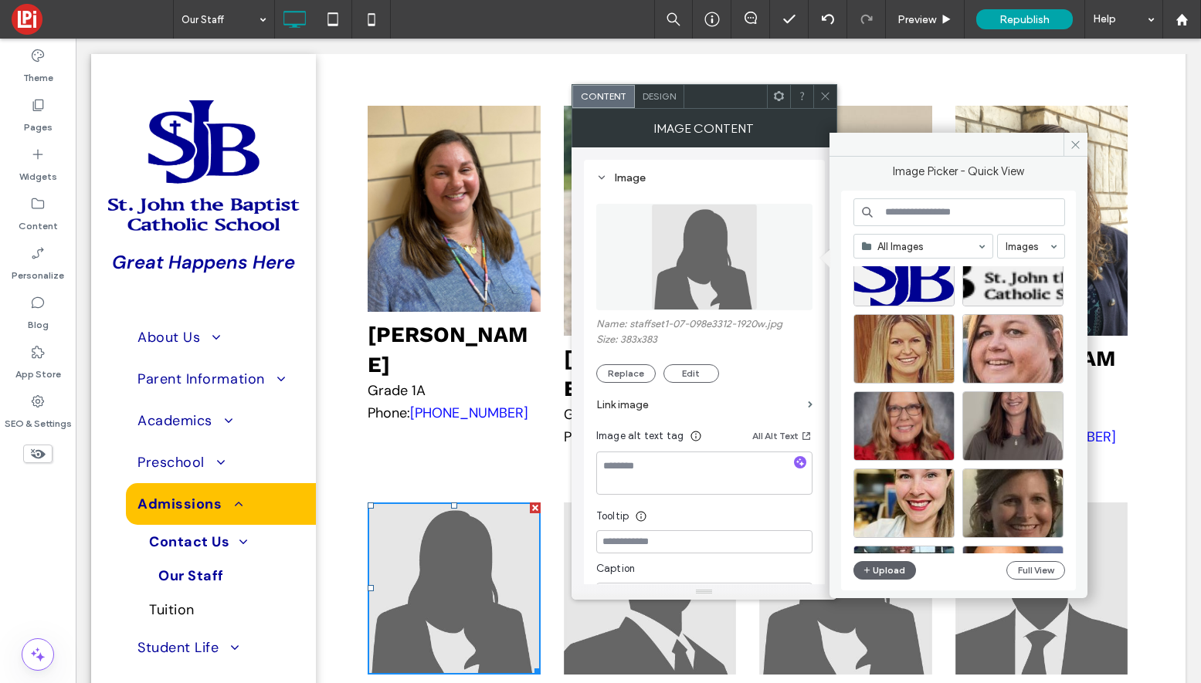
scroll to position [1673, 0]
click at [915, 358] on div "Select" at bounding box center [903, 349] width 101 height 69
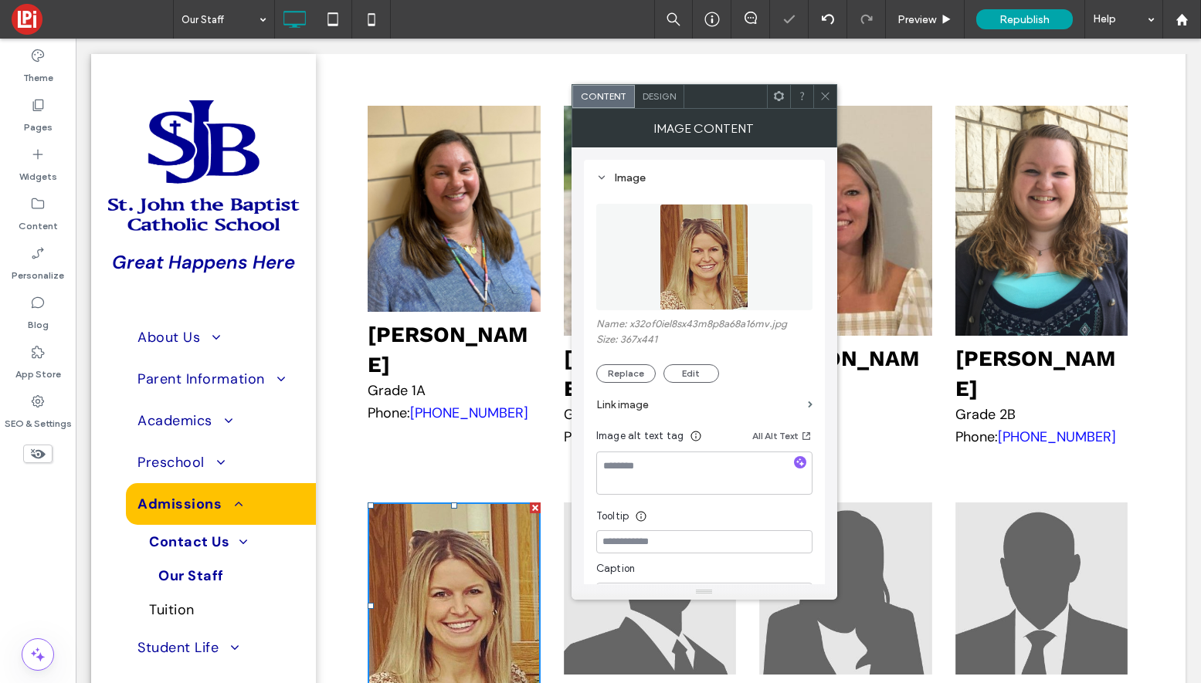
click at [827, 93] on icon at bounding box center [825, 96] width 12 height 12
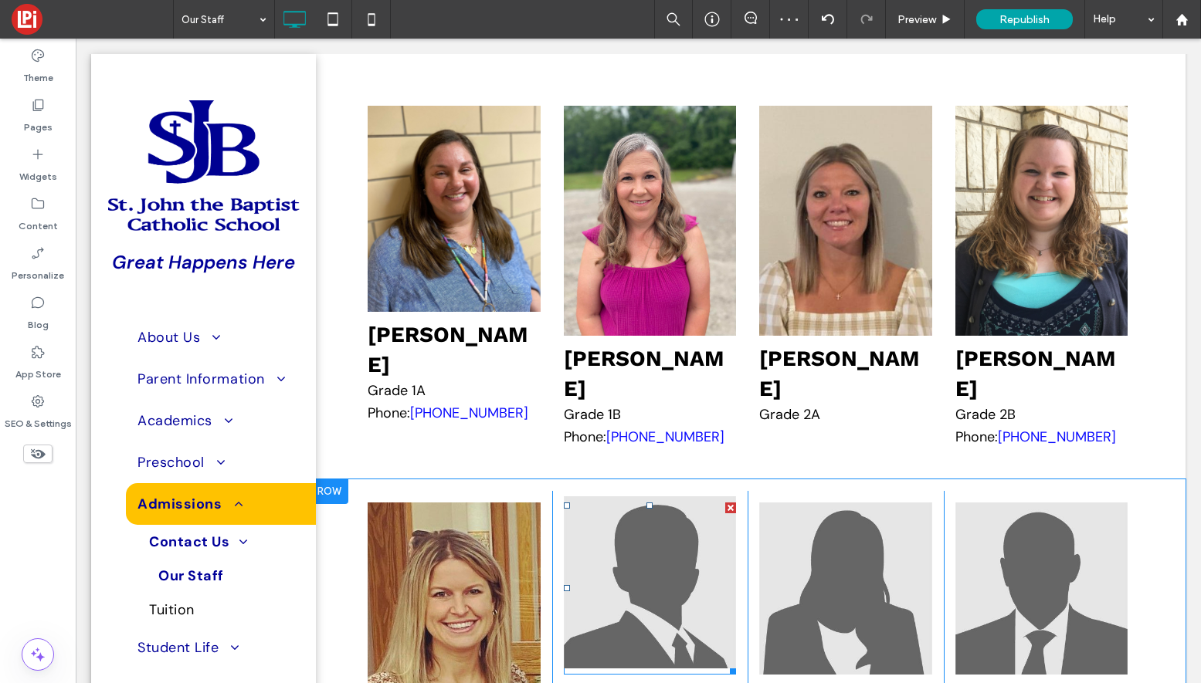
click at [688, 497] on img at bounding box center [650, 583] width 172 height 172
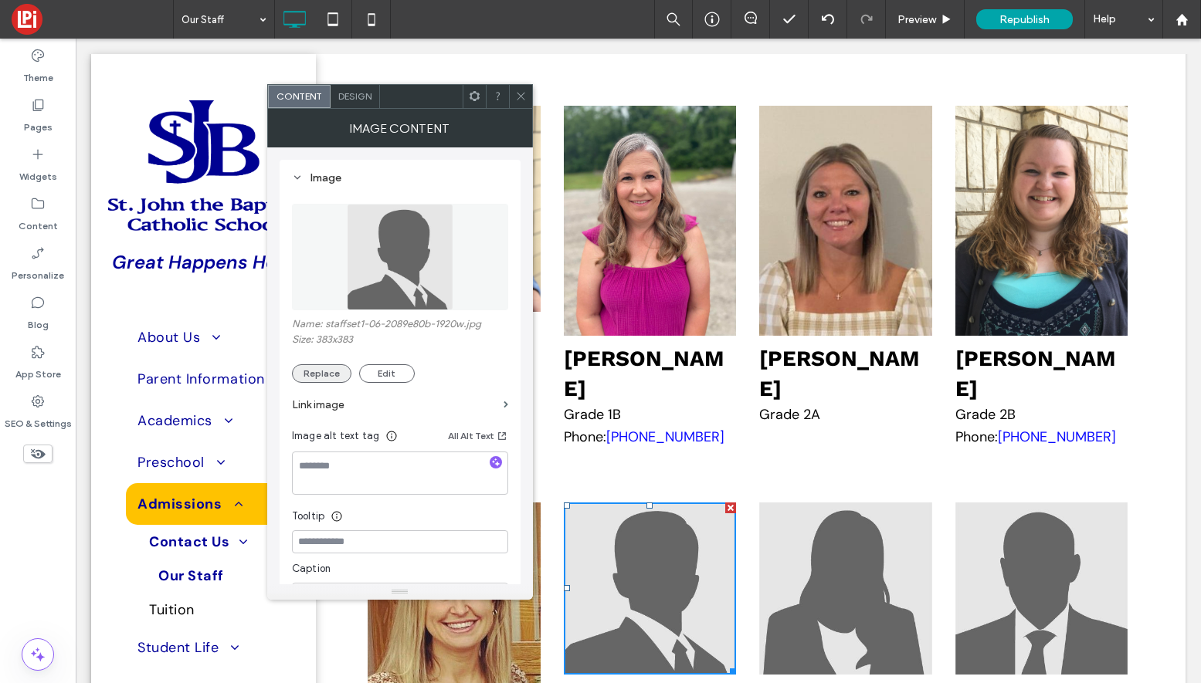
click at [318, 369] on button "Replace" at bounding box center [321, 373] width 59 height 19
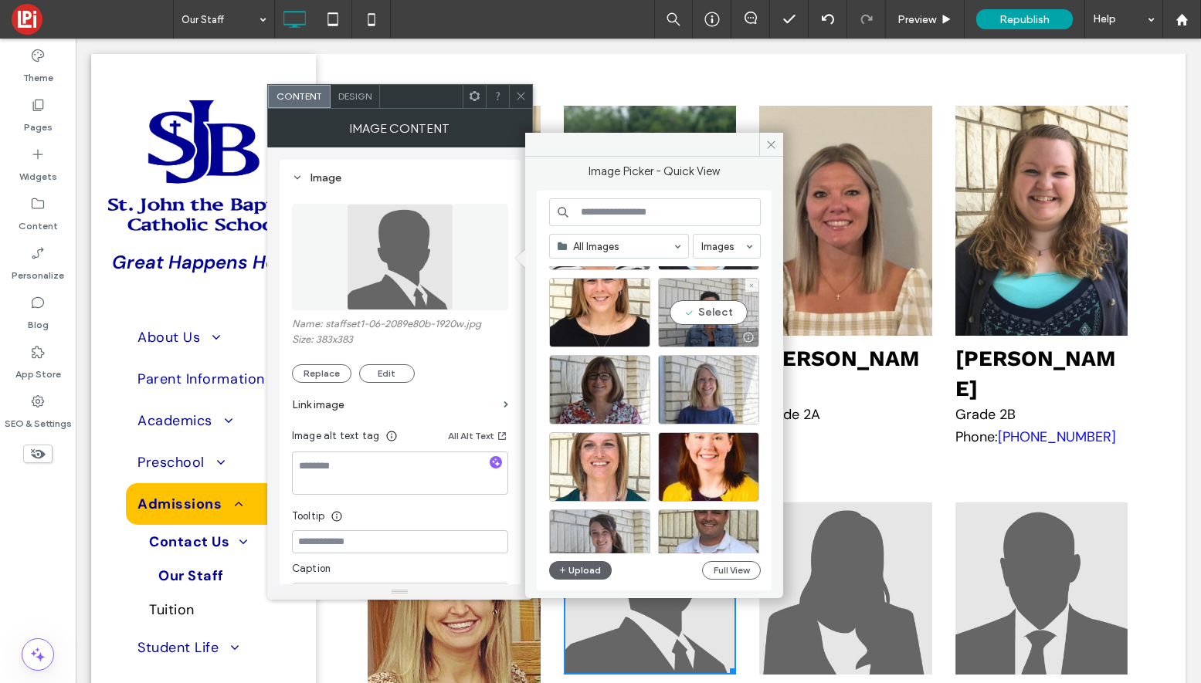
scroll to position [3118, 0]
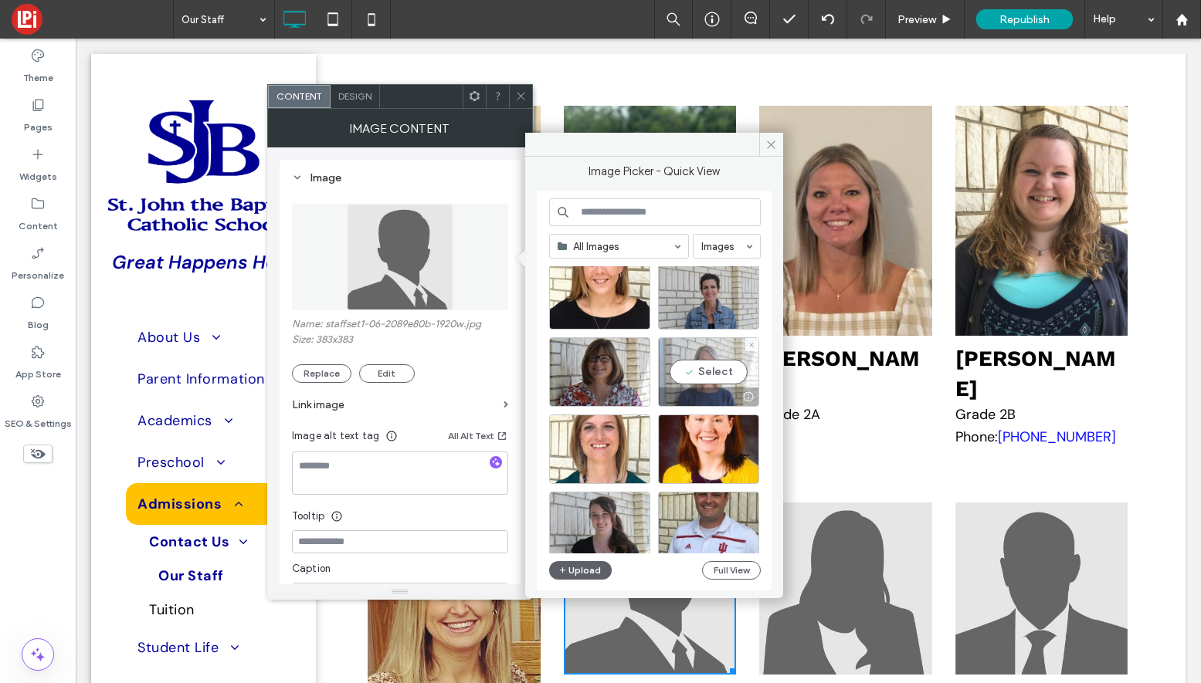
click at [697, 381] on div "Select" at bounding box center [708, 371] width 101 height 69
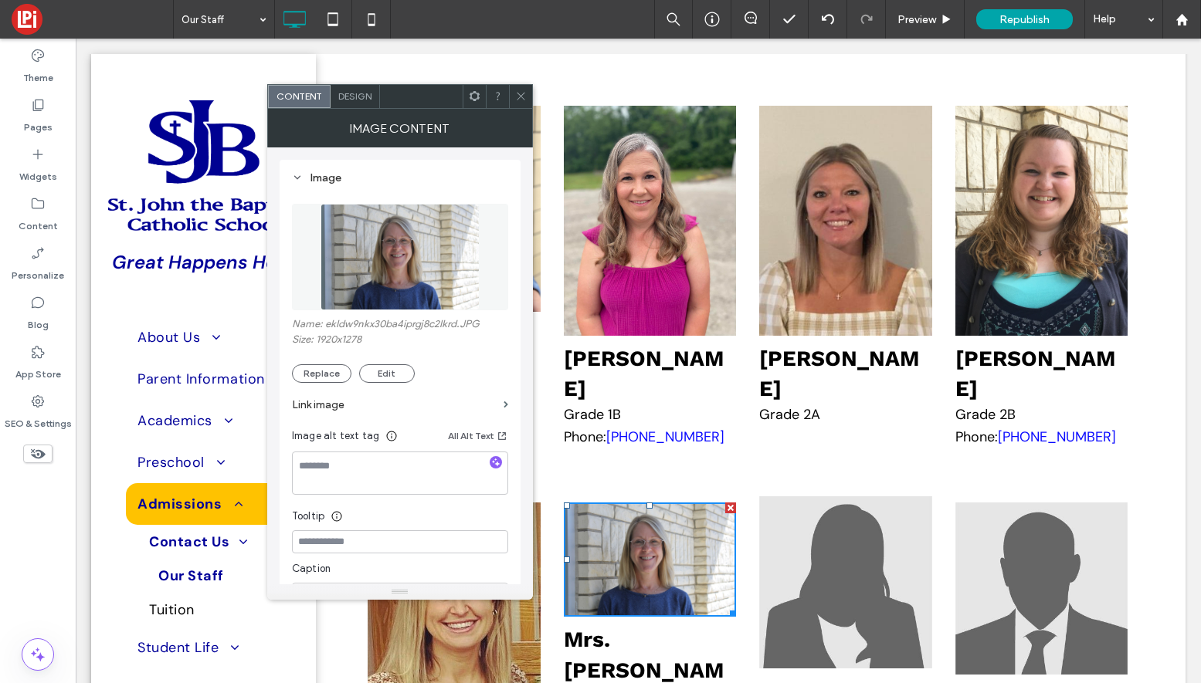
click at [856, 497] on img at bounding box center [845, 583] width 172 height 172
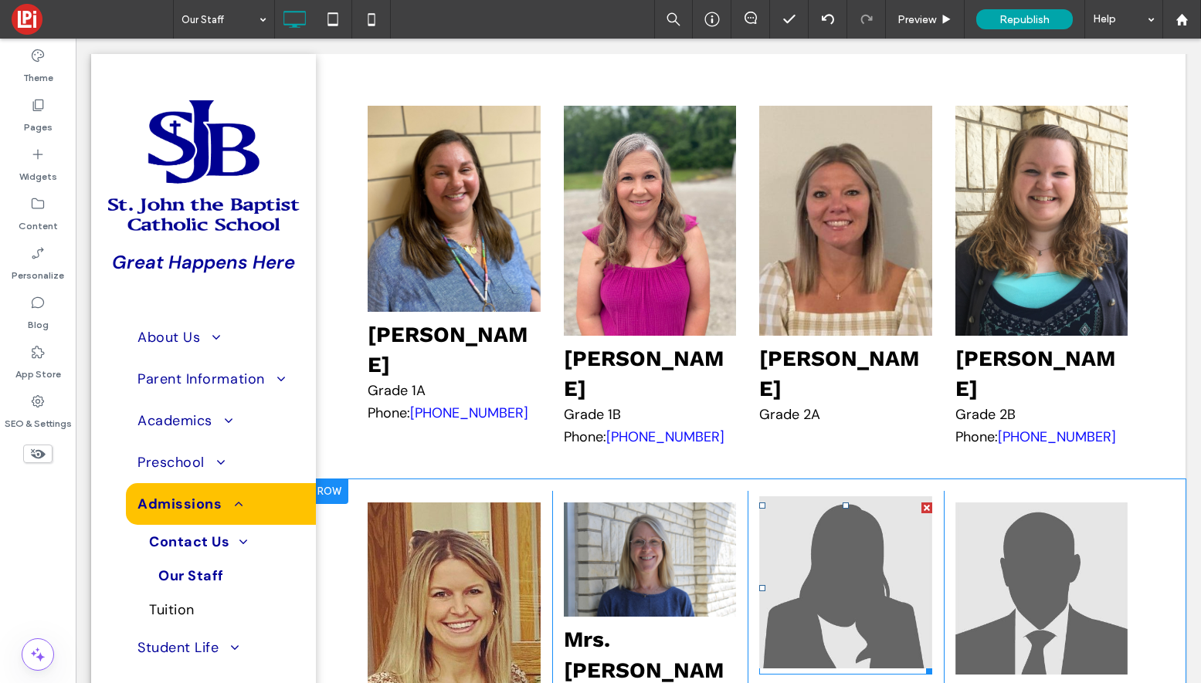
click at [856, 497] on img at bounding box center [845, 583] width 172 height 172
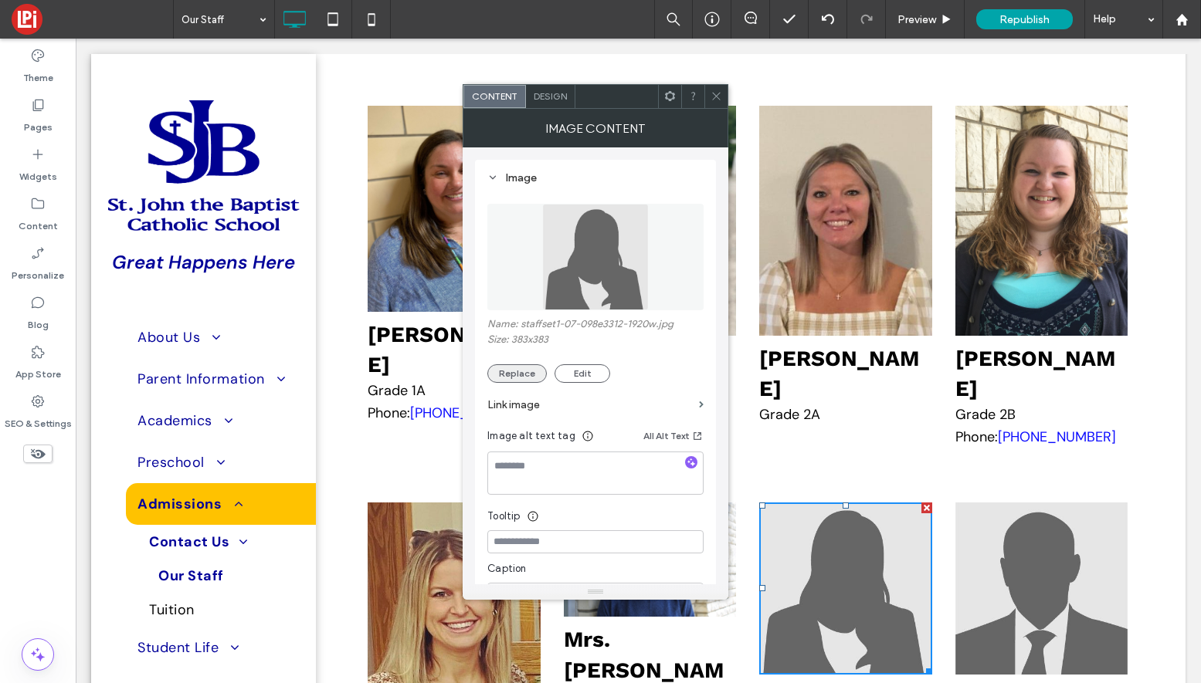
click at [512, 373] on button "Replace" at bounding box center [516, 373] width 59 height 19
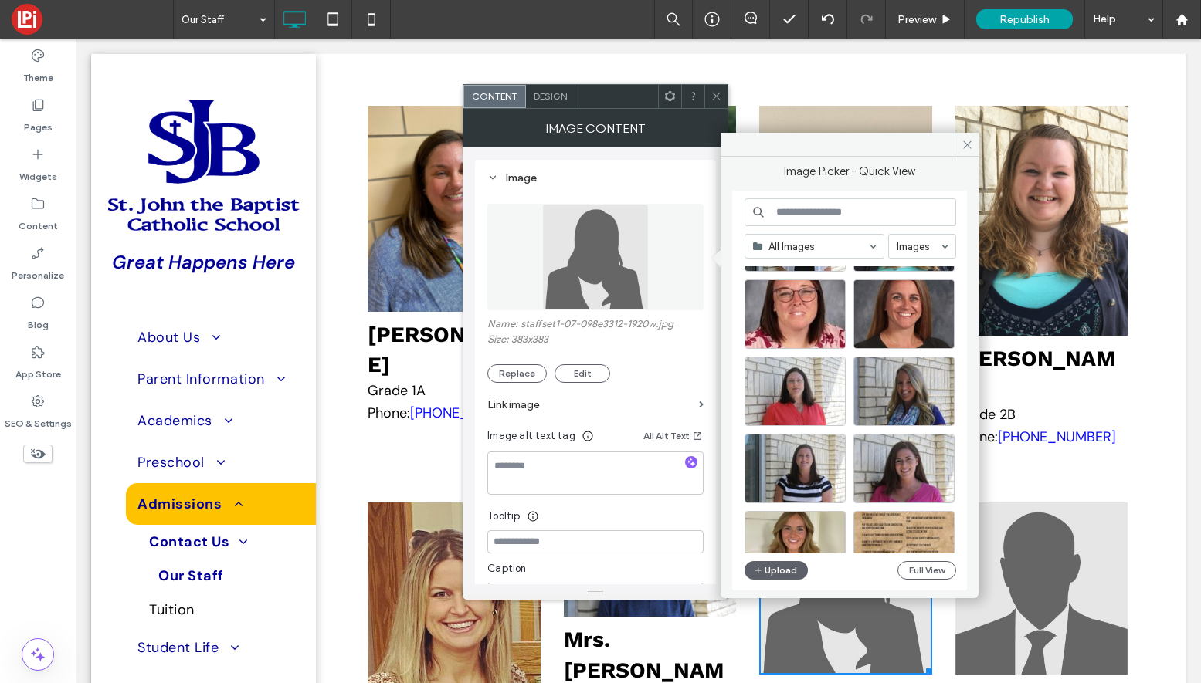
scroll to position [3642, 0]
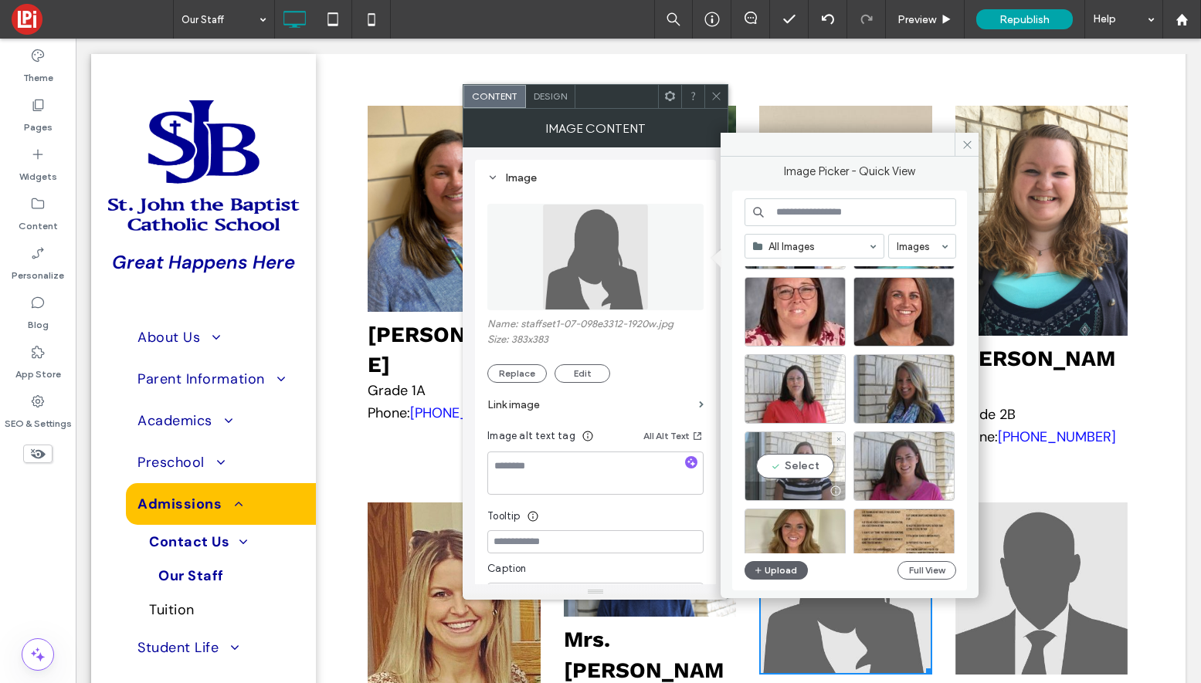
click at [778, 461] on div "Select" at bounding box center [794, 466] width 101 height 69
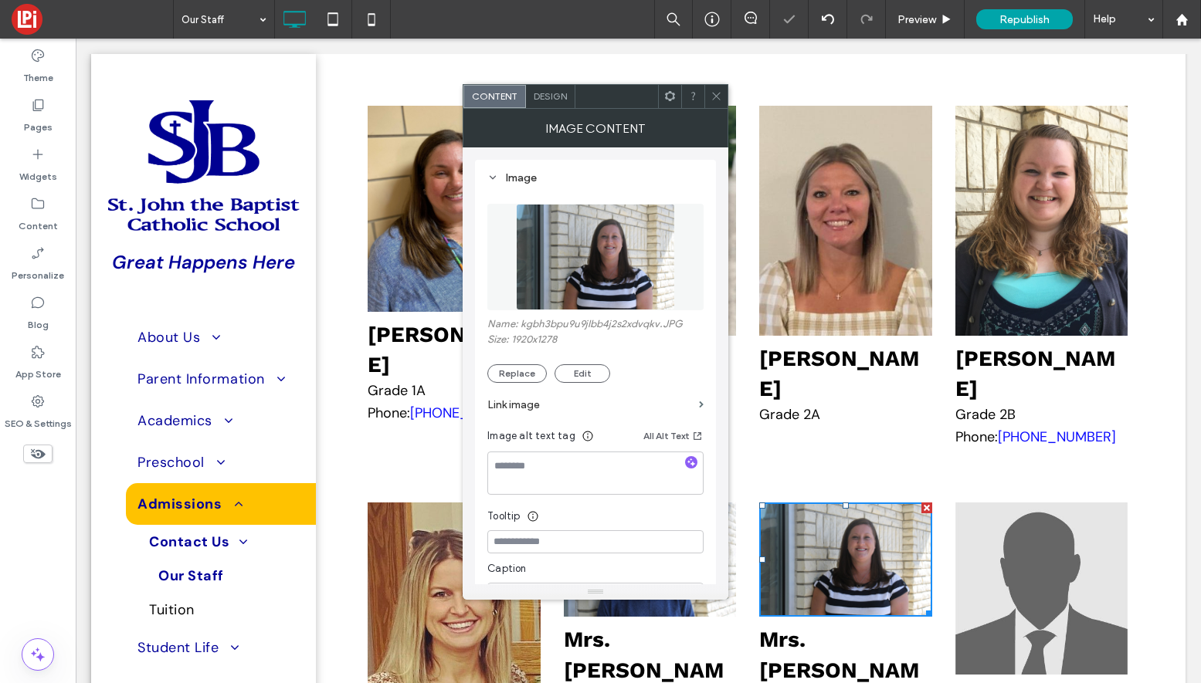
click at [720, 95] on icon at bounding box center [716, 96] width 12 height 12
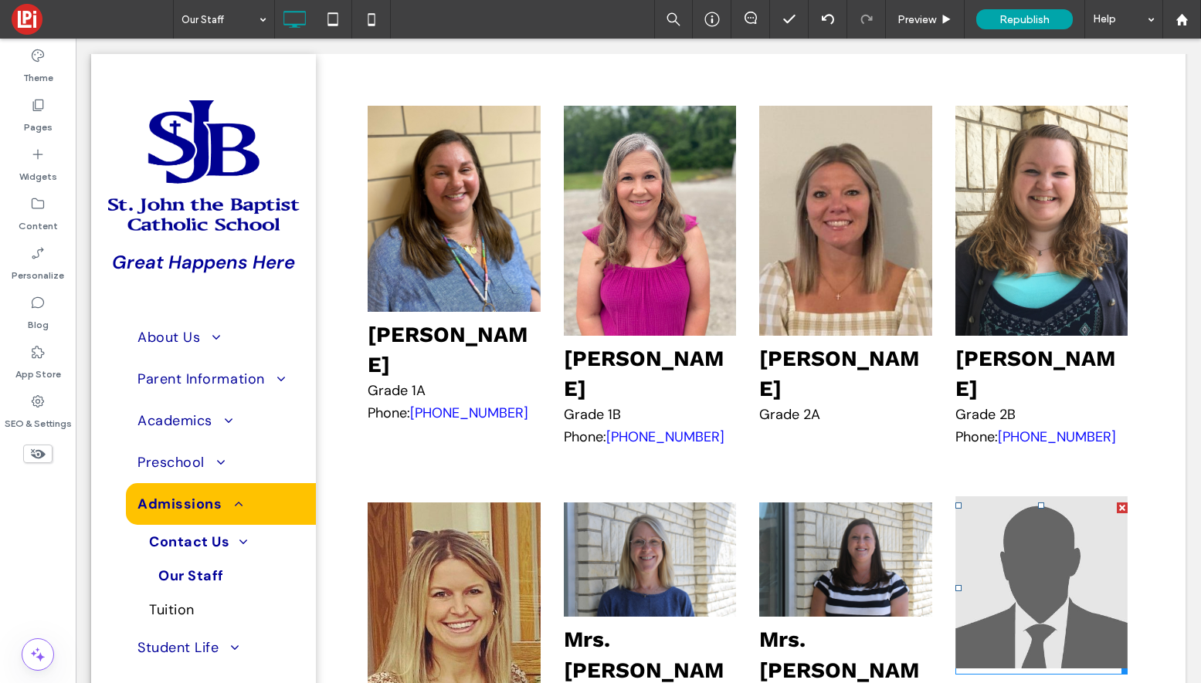
click at [1053, 497] on img at bounding box center [1041, 583] width 172 height 172
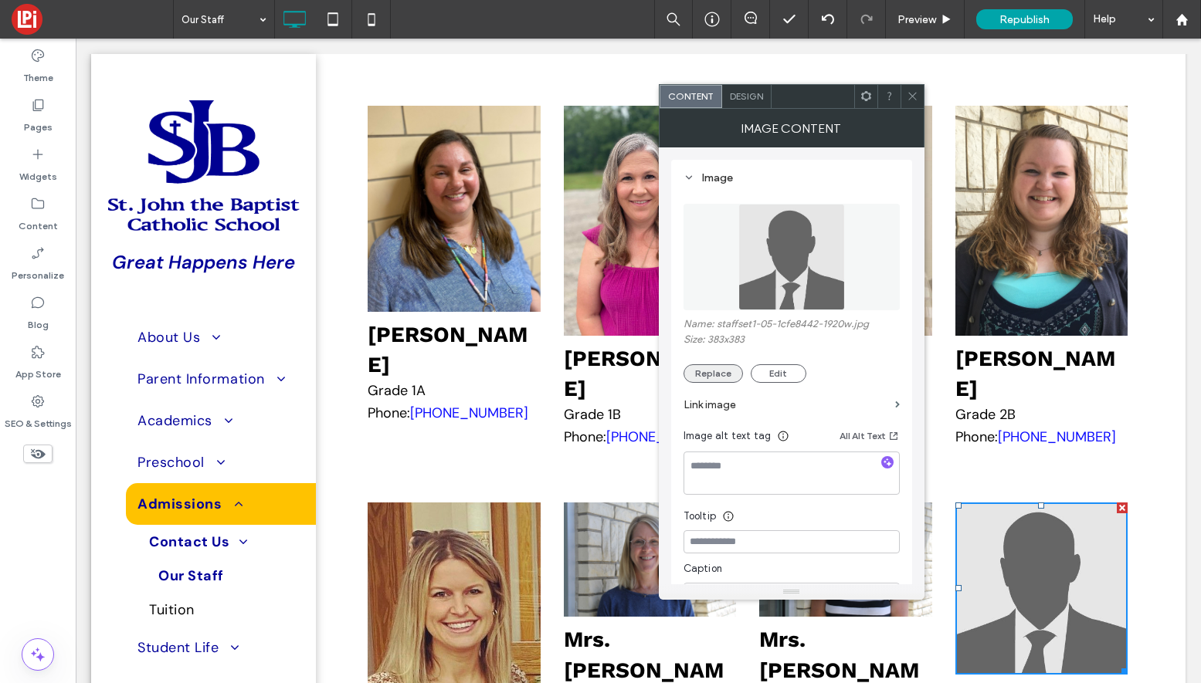
click at [707, 371] on button "Replace" at bounding box center [712, 373] width 59 height 19
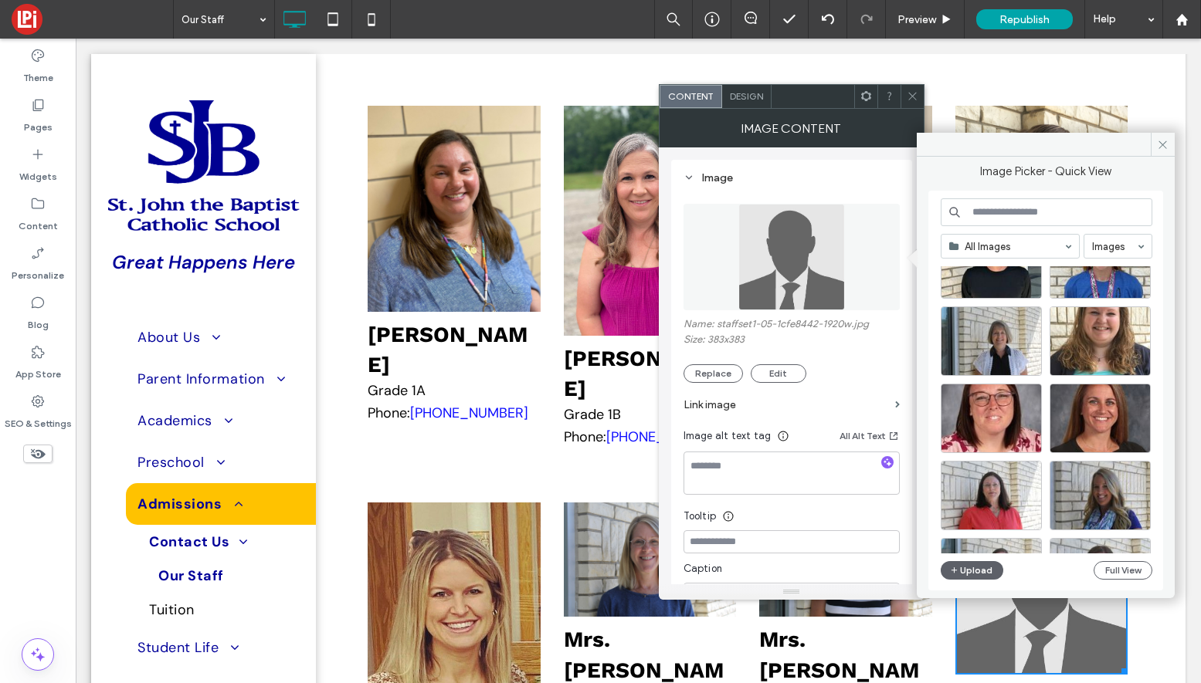
scroll to position [3538, 0]
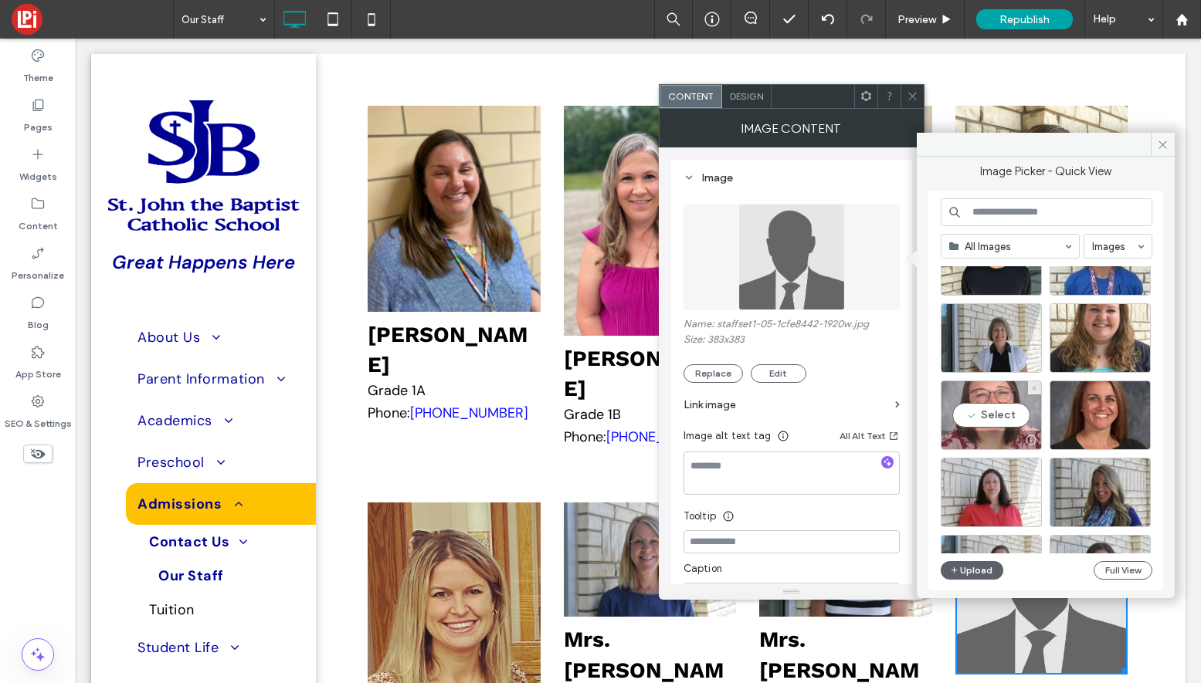
click at [971, 420] on div "Select" at bounding box center [991, 415] width 101 height 69
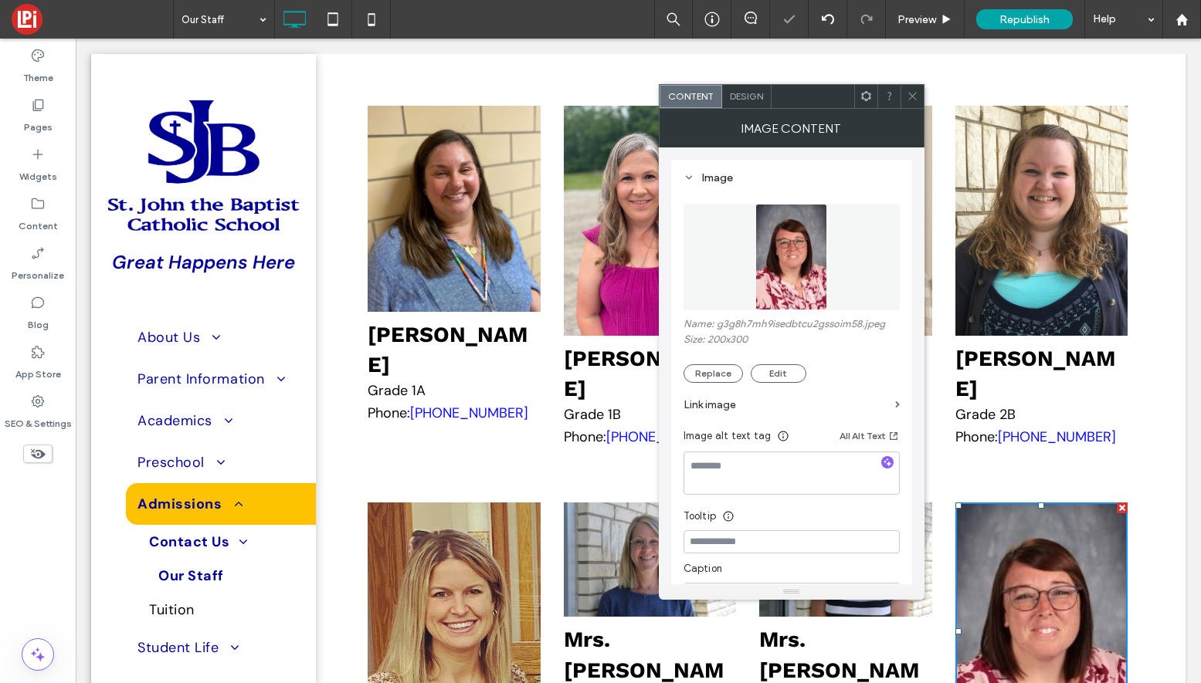
click at [914, 94] on use at bounding box center [912, 97] width 8 height 8
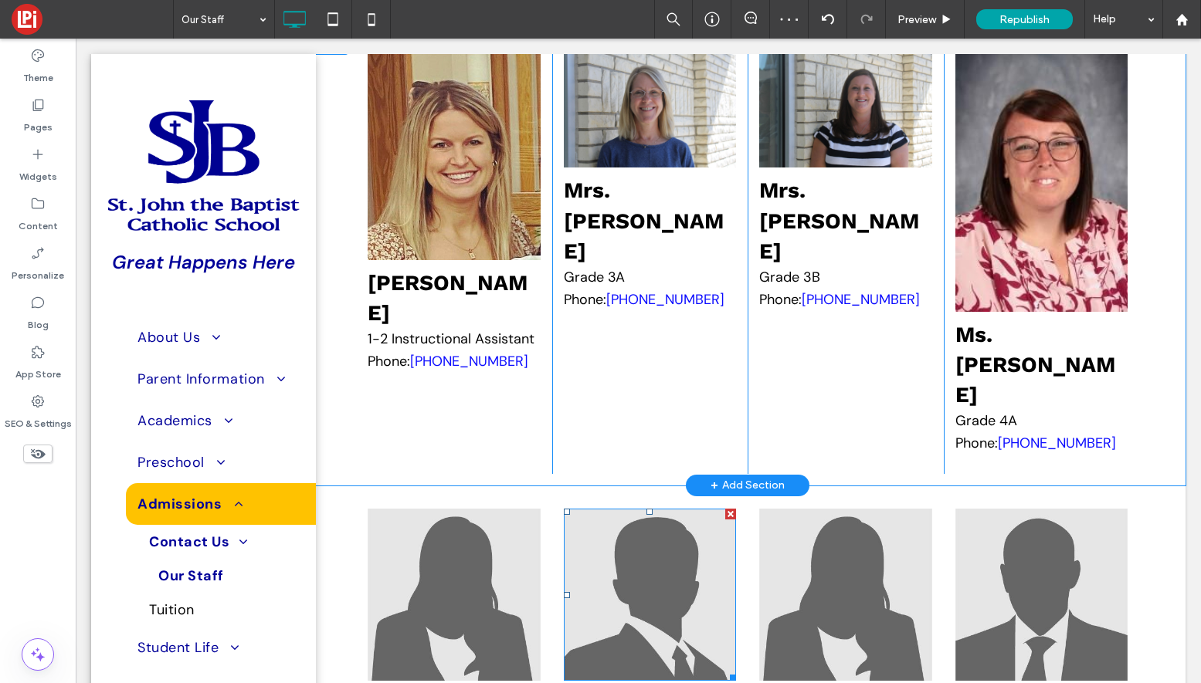
scroll to position [3783, 0]
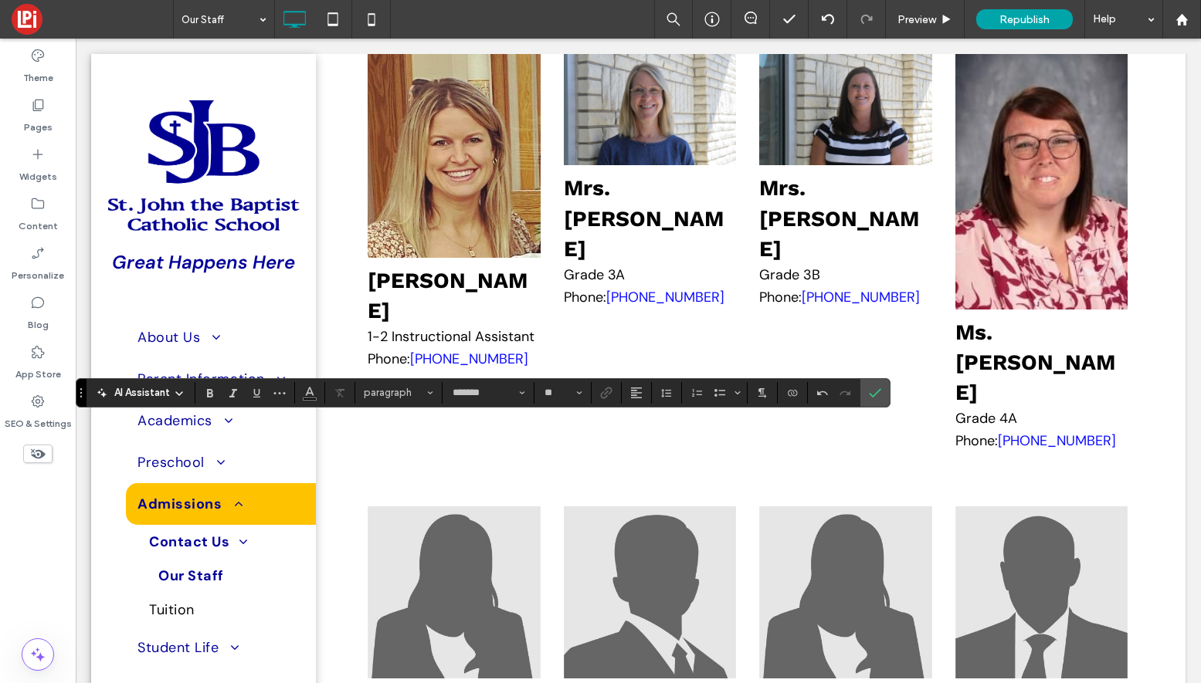
type input "**"
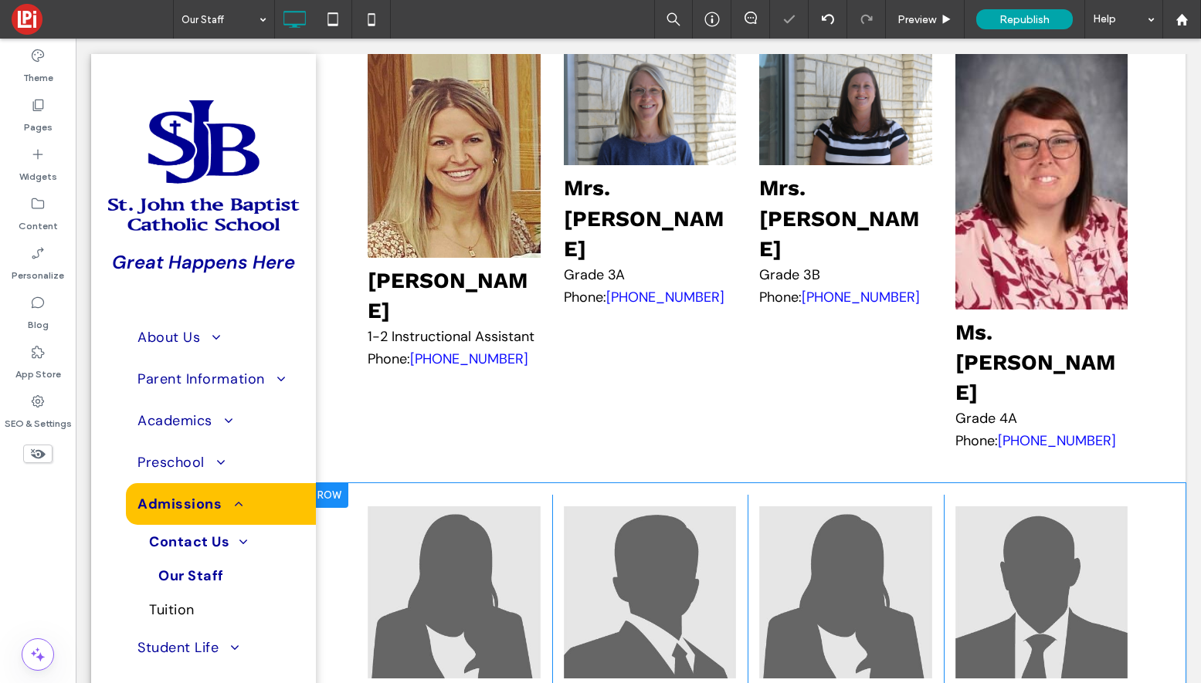
type input "*******"
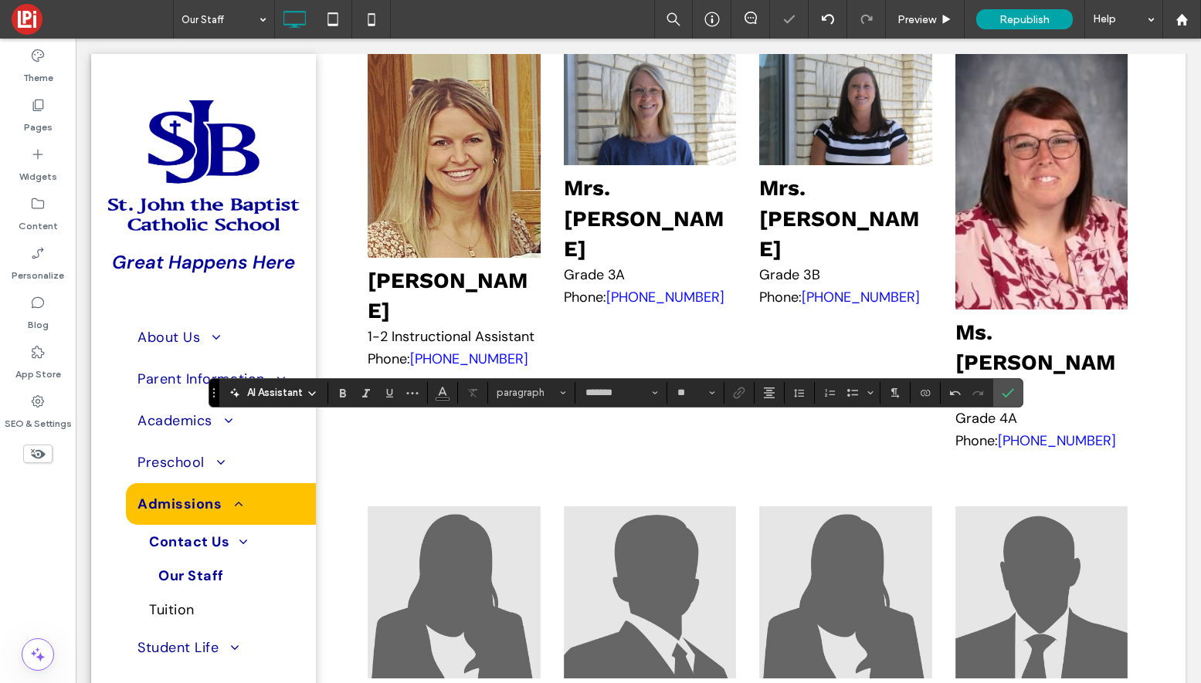
type input "**"
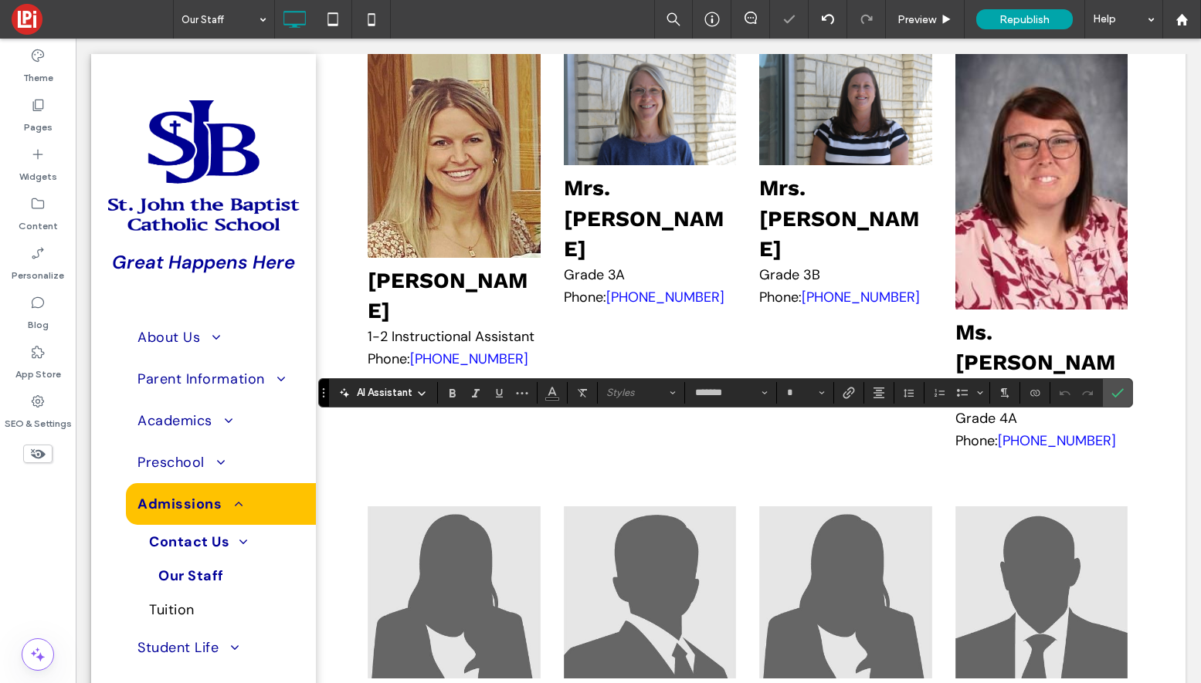
type input "**"
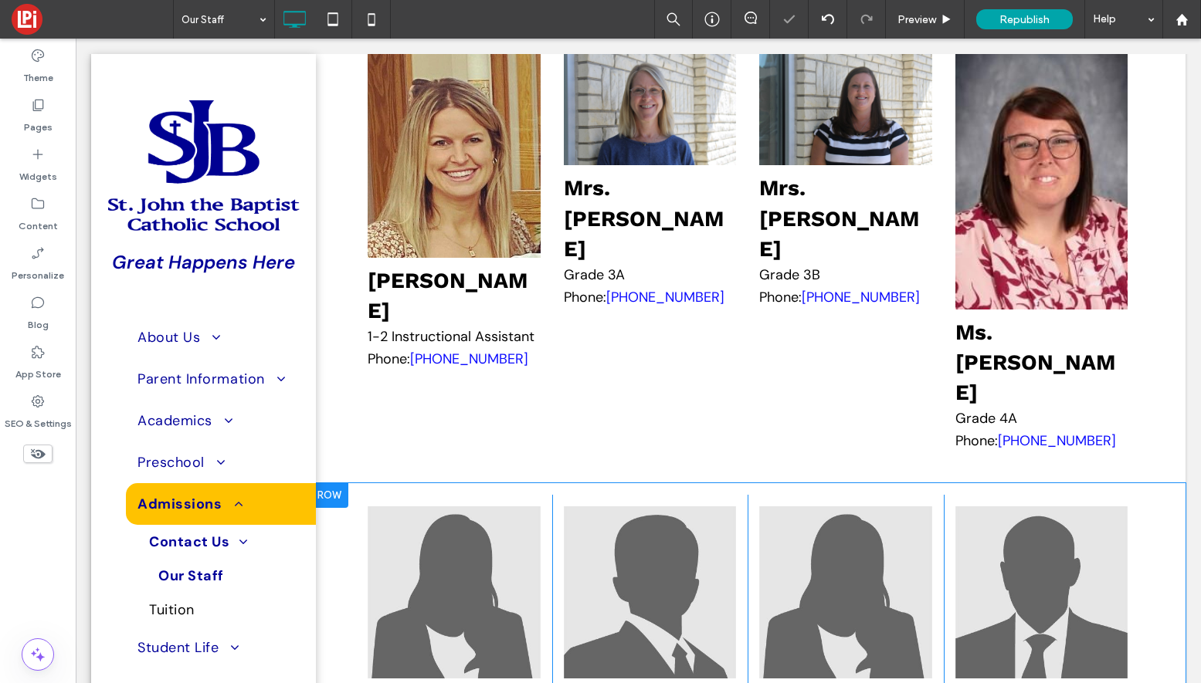
type input "*******"
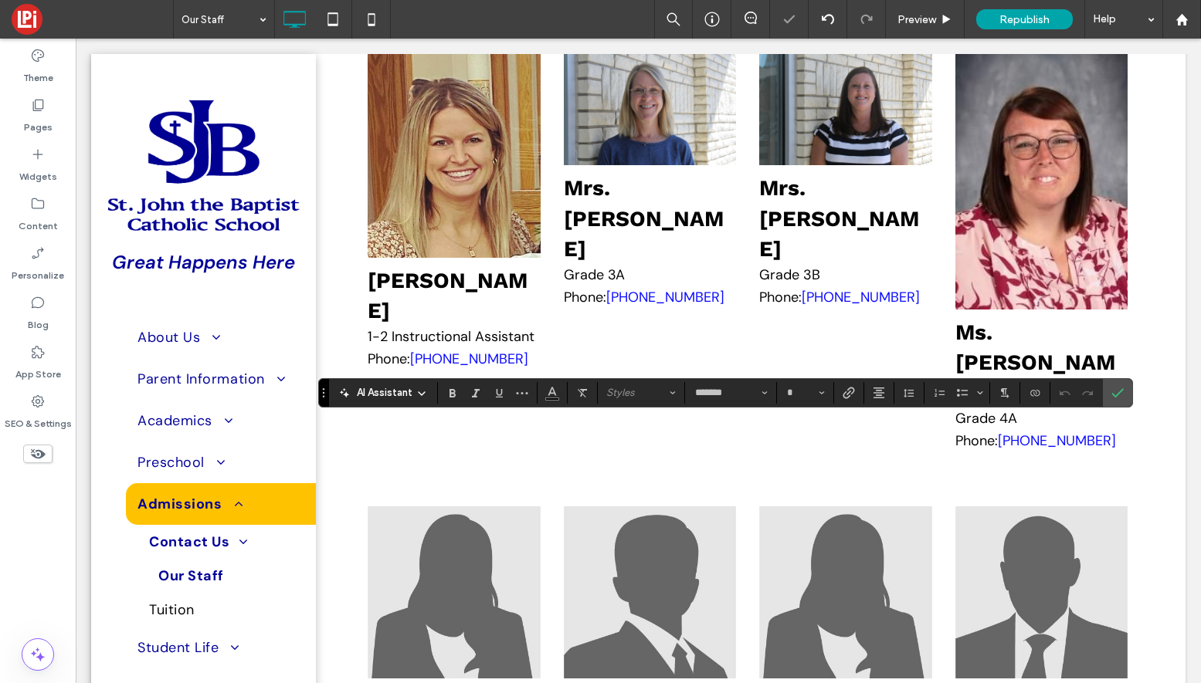
type input "**"
click at [968, 389] on label "Bulleted List" at bounding box center [962, 393] width 23 height 22
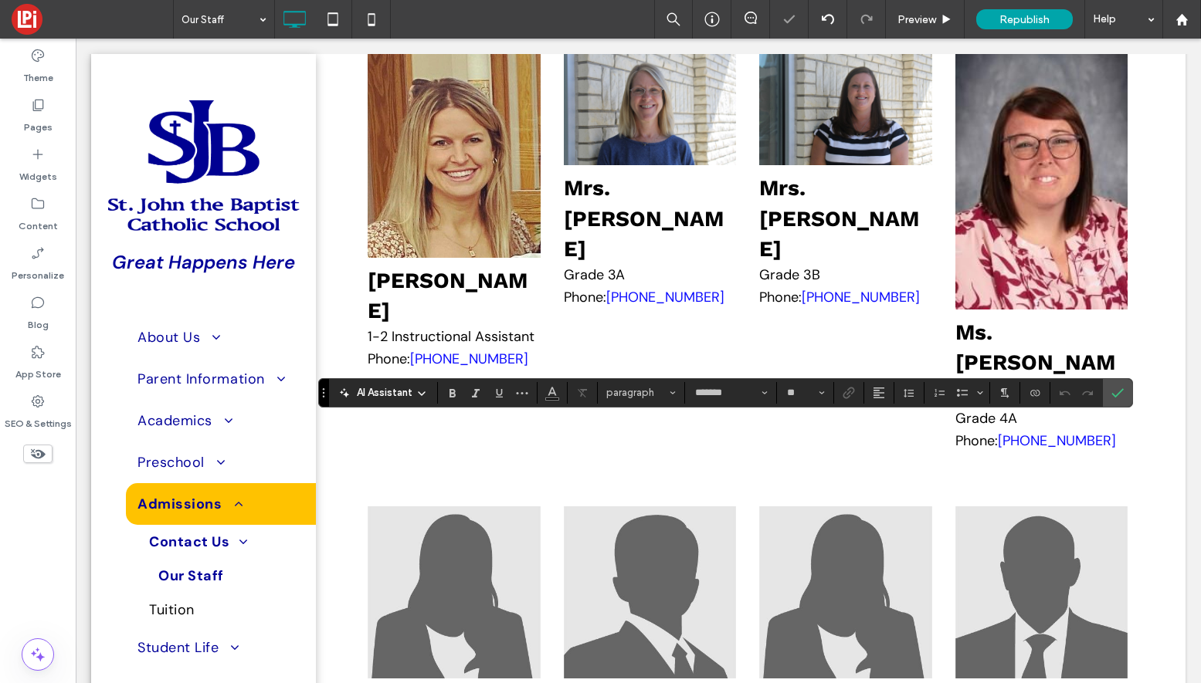
type input "*********"
type input "**"
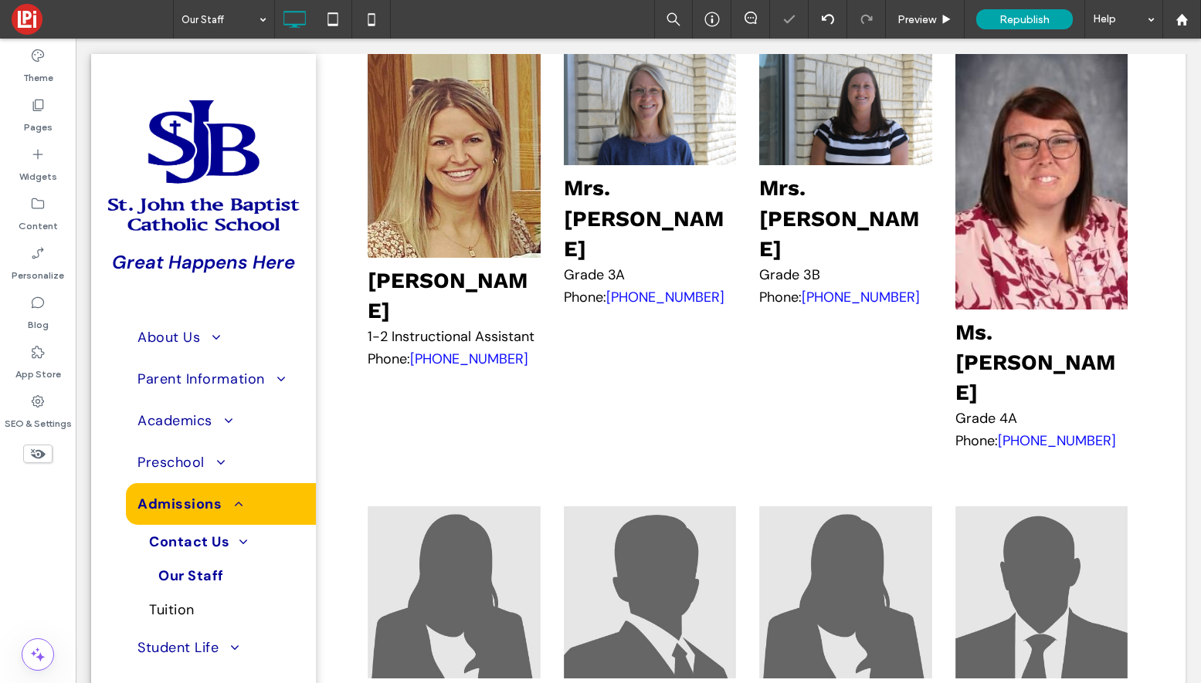
type input "*******"
type input "**"
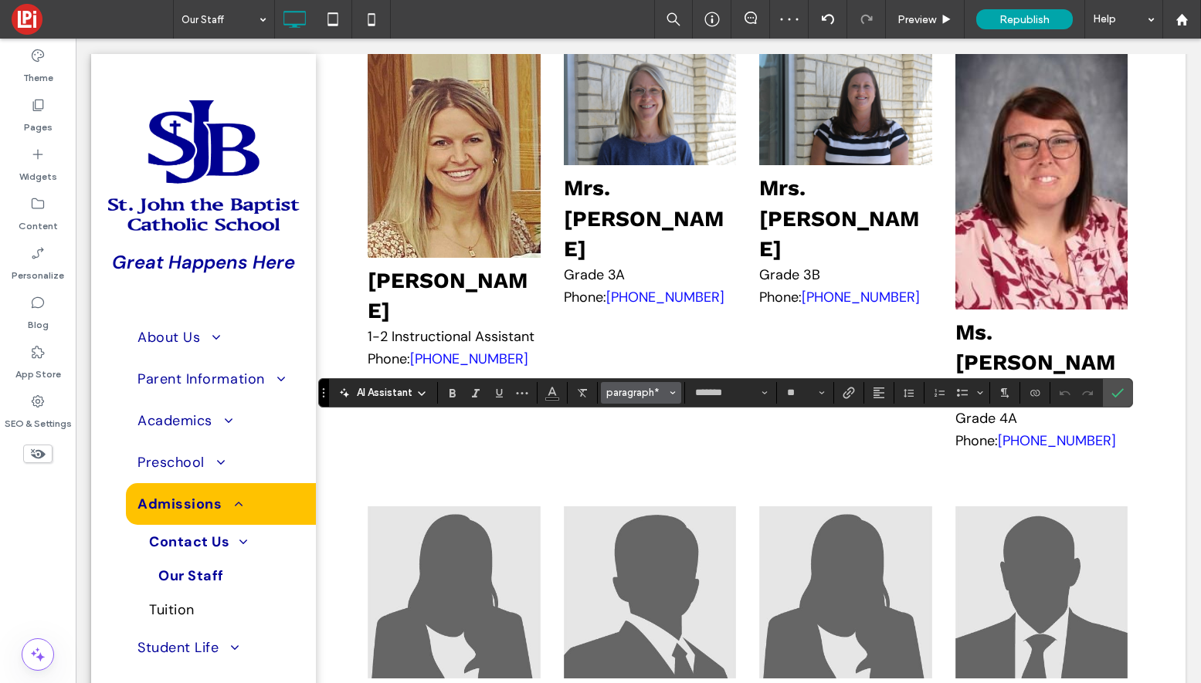
click at [632, 387] on span "paragraph*" at bounding box center [636, 393] width 60 height 12
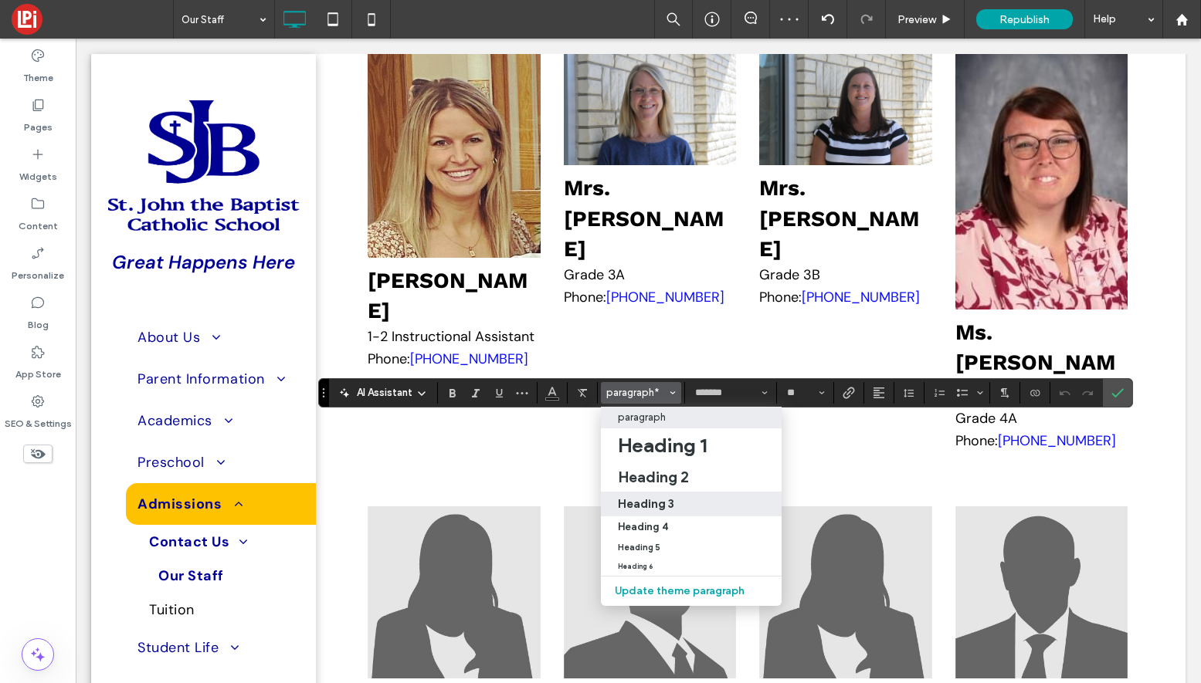
click at [658, 497] on h3 "Heading 3" at bounding box center [646, 504] width 56 height 15
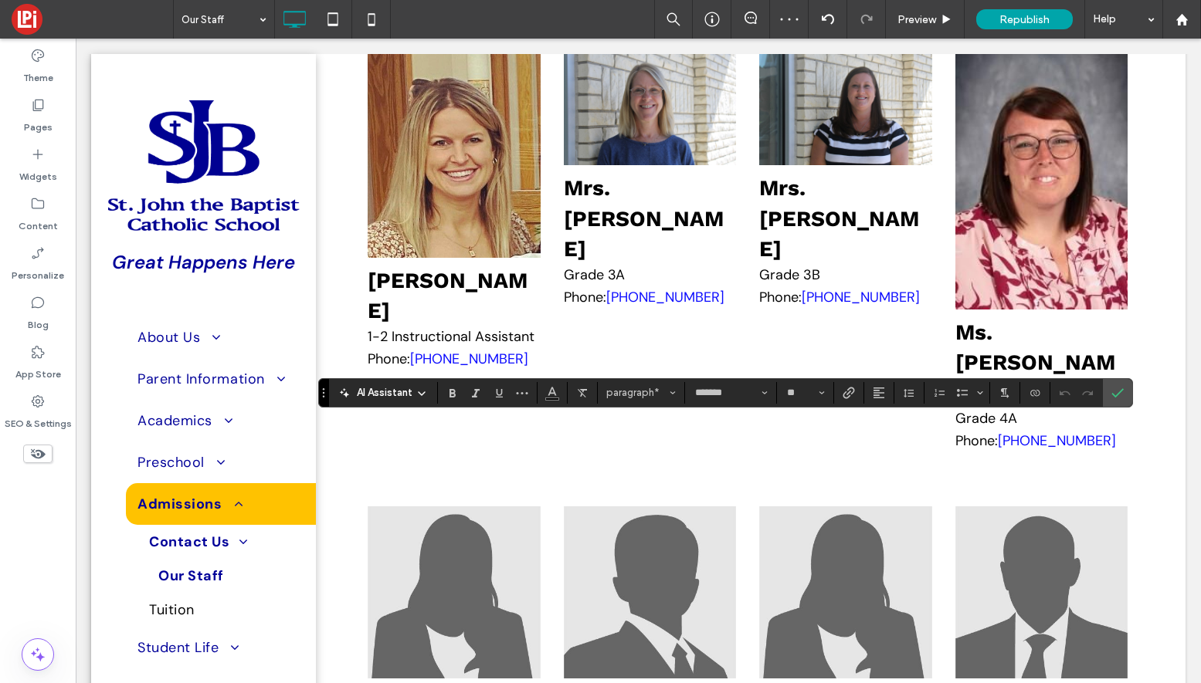
type input "*********"
type input "**"
click at [497, 500] on img at bounding box center [454, 586] width 172 height 172
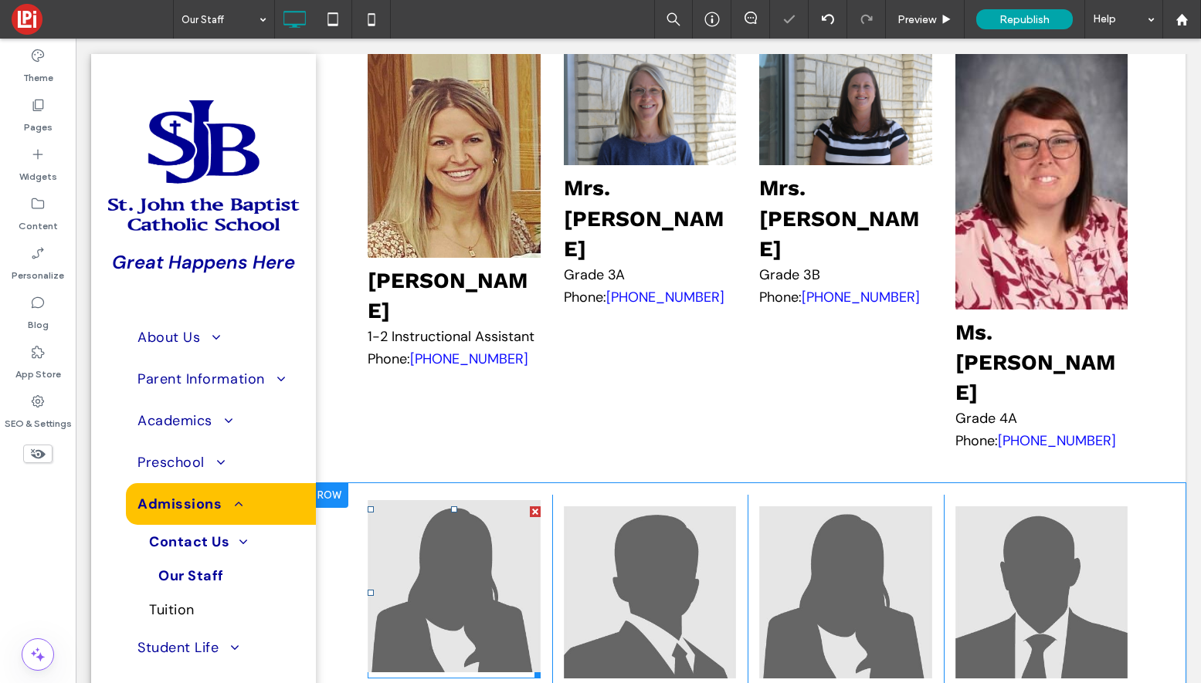
click at [497, 500] on img at bounding box center [454, 586] width 172 height 172
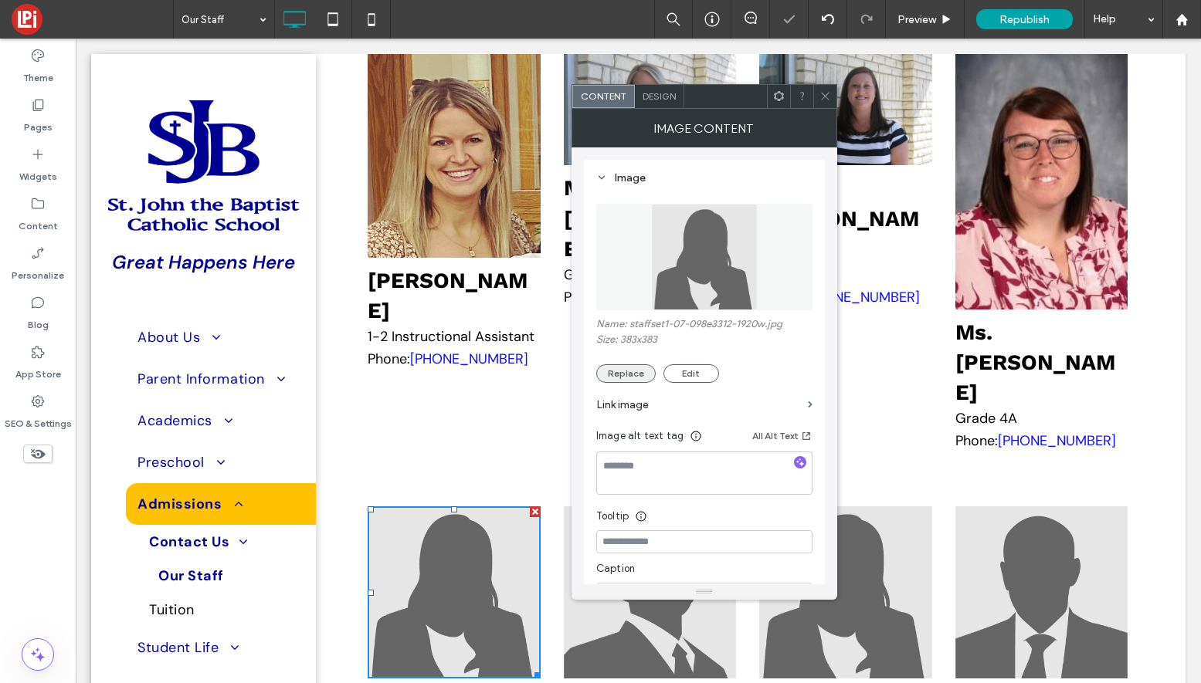
click at [634, 371] on button "Replace" at bounding box center [625, 373] width 59 height 19
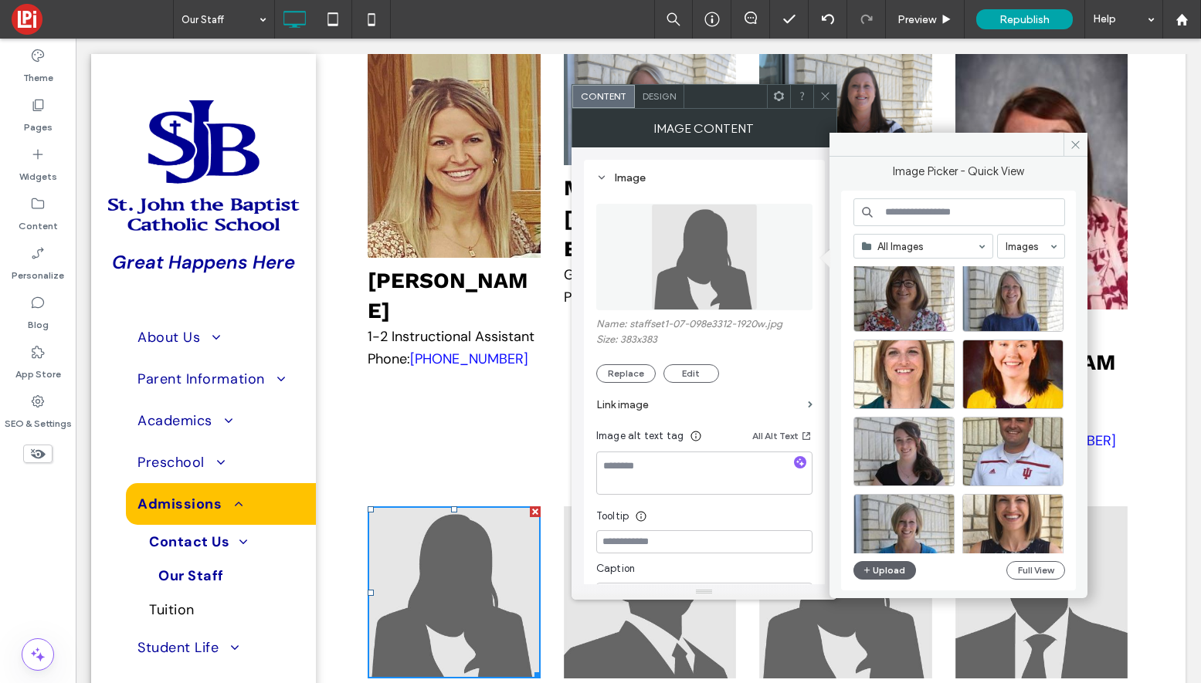
scroll to position [2990, 0]
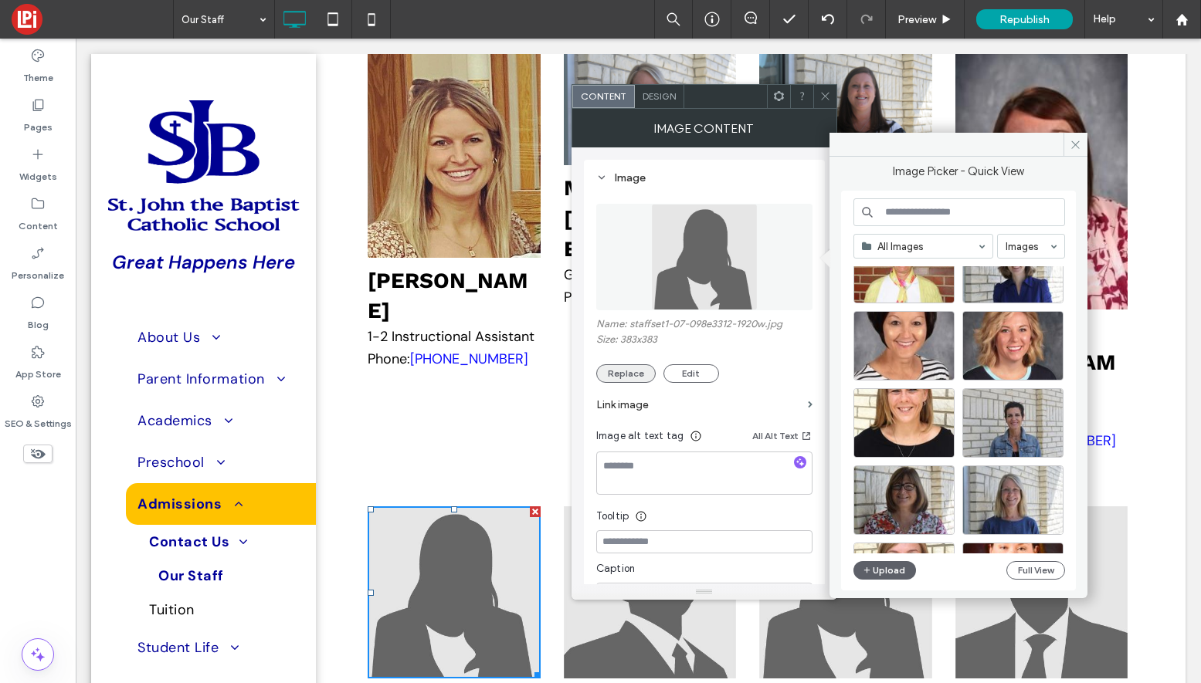
click at [625, 373] on button "Replace" at bounding box center [625, 373] width 59 height 19
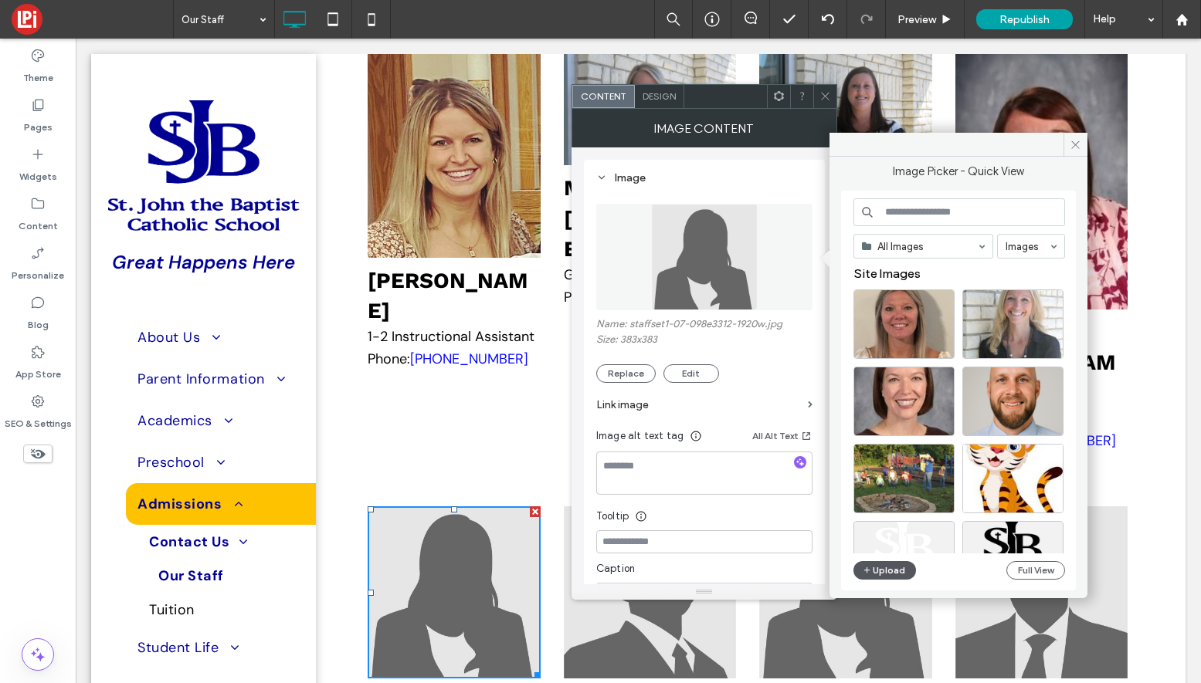
click at [888, 565] on button "Upload" at bounding box center [884, 570] width 63 height 19
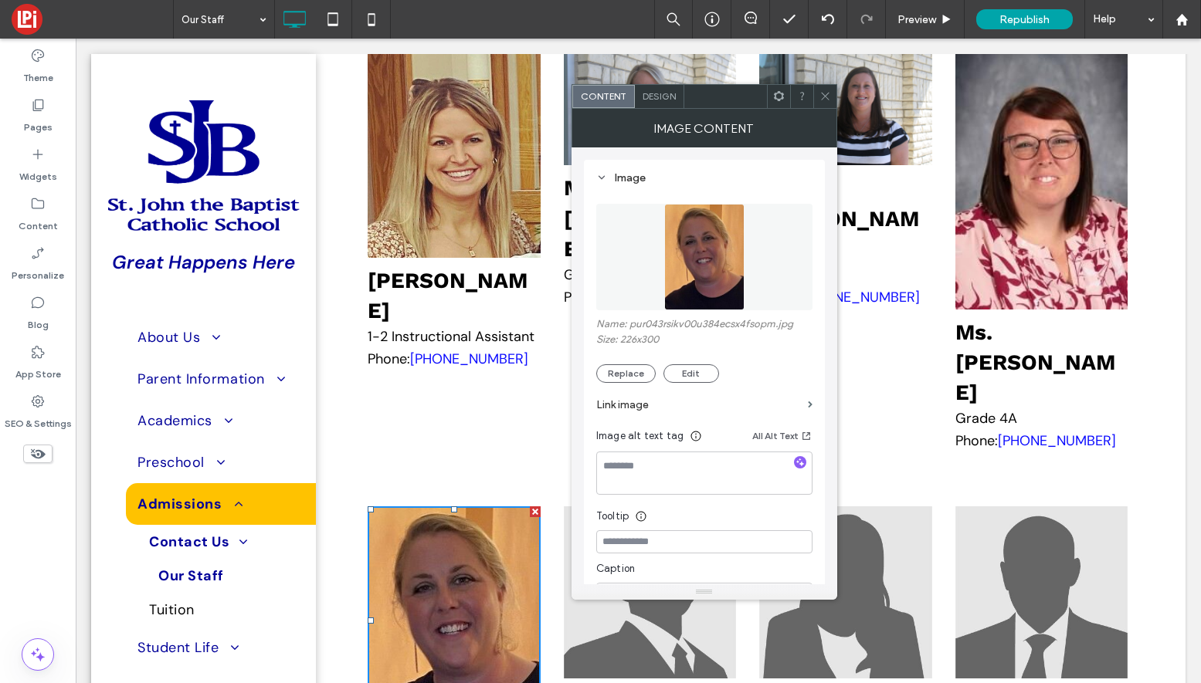
click at [824, 98] on icon at bounding box center [825, 96] width 12 height 12
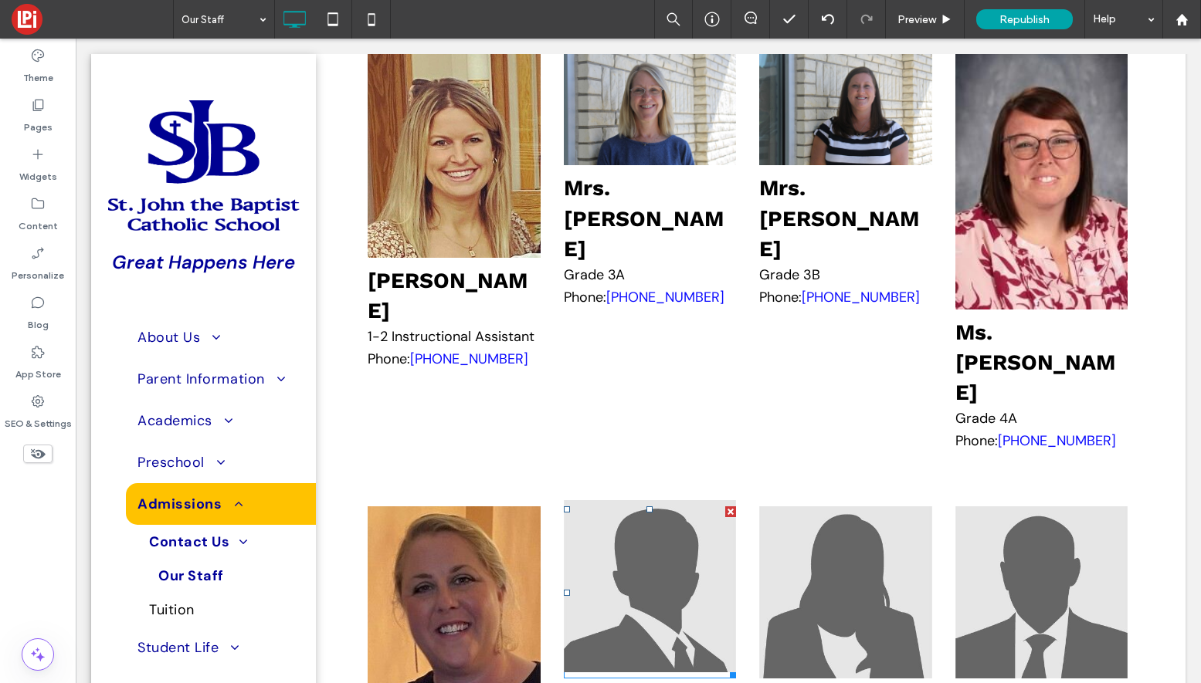
click at [663, 500] on img at bounding box center [650, 586] width 172 height 172
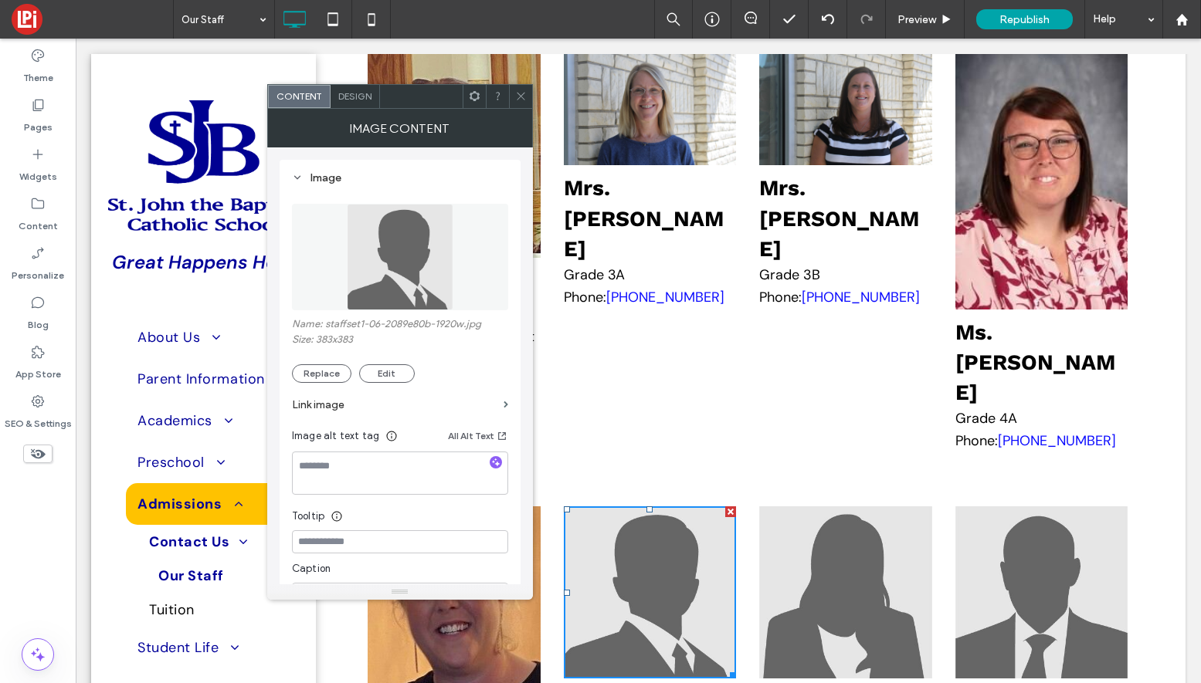
click at [335, 384] on section "Link image" at bounding box center [400, 405] width 216 height 44
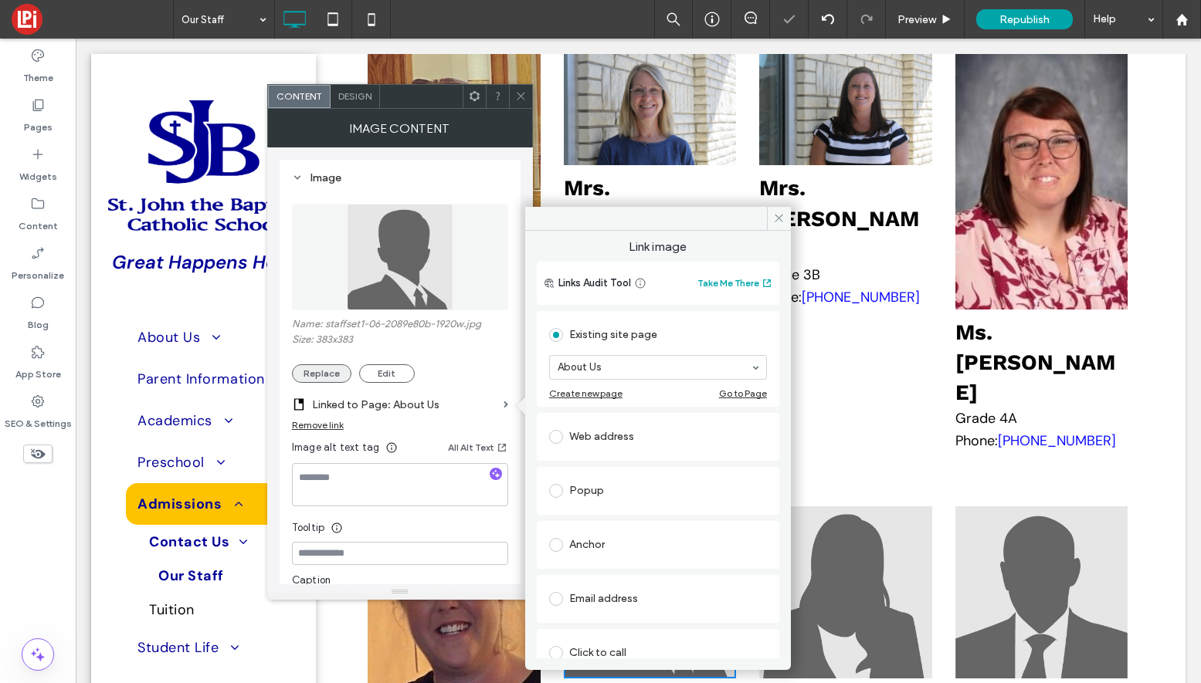
click at [328, 377] on button "Replace" at bounding box center [321, 373] width 59 height 19
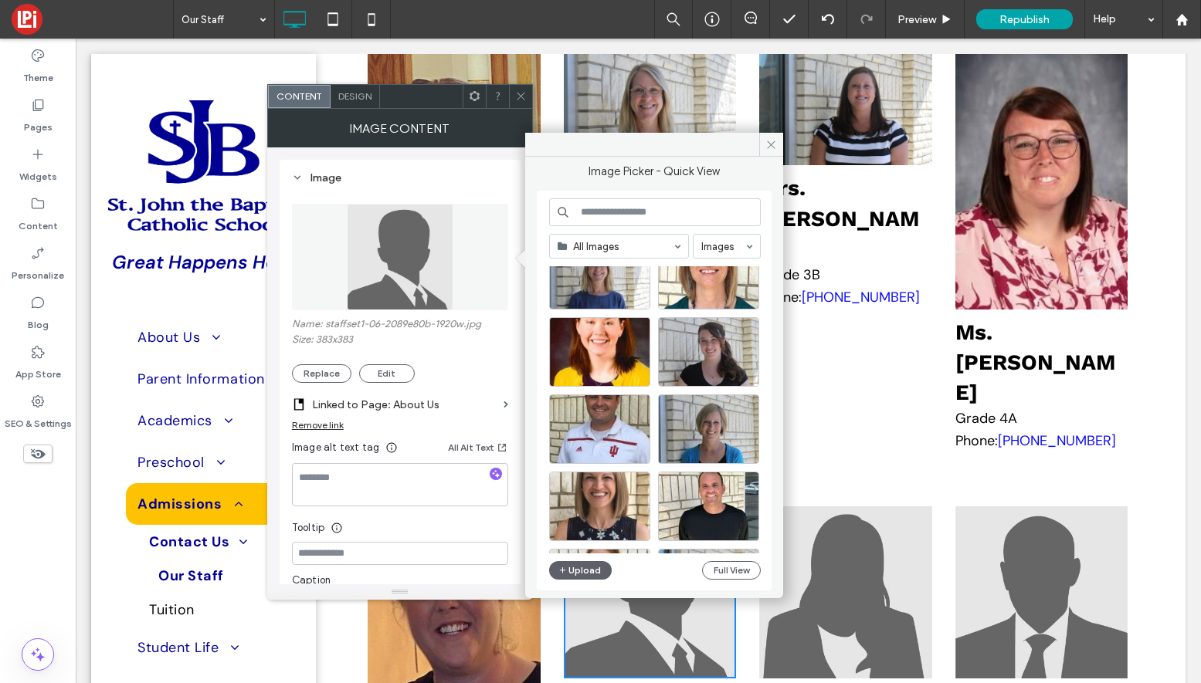
scroll to position [3343, 0]
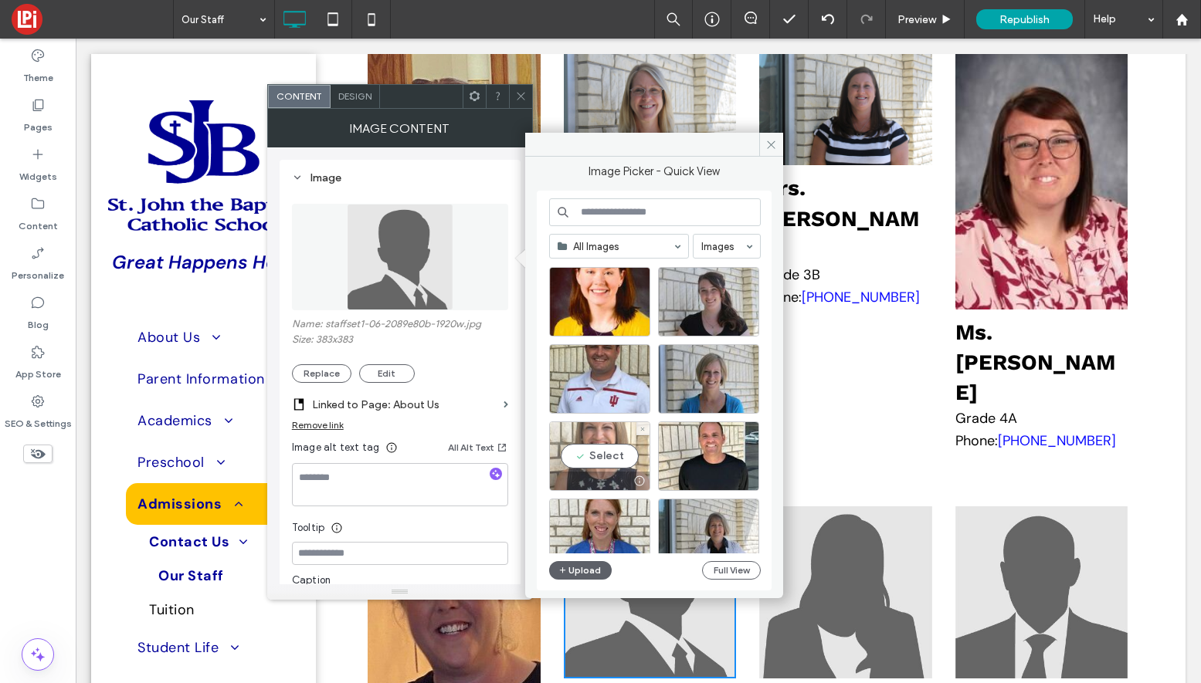
click at [583, 443] on div "Select" at bounding box center [599, 456] width 101 height 69
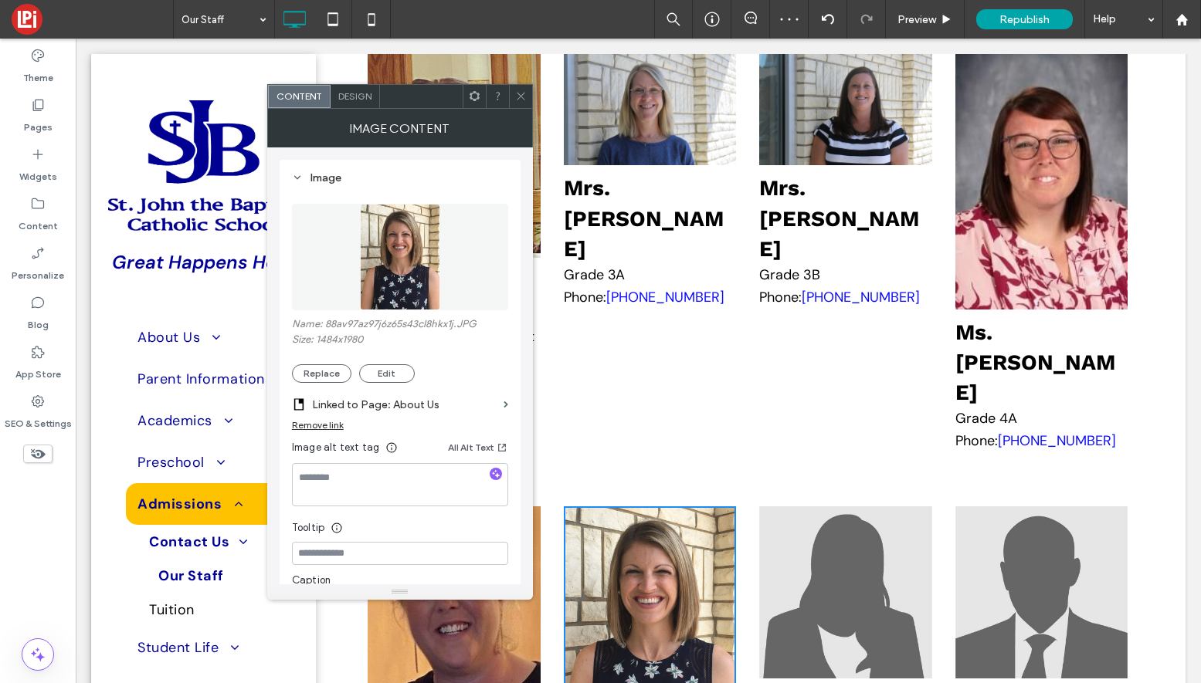
click at [514, 94] on div at bounding box center [520, 96] width 23 height 23
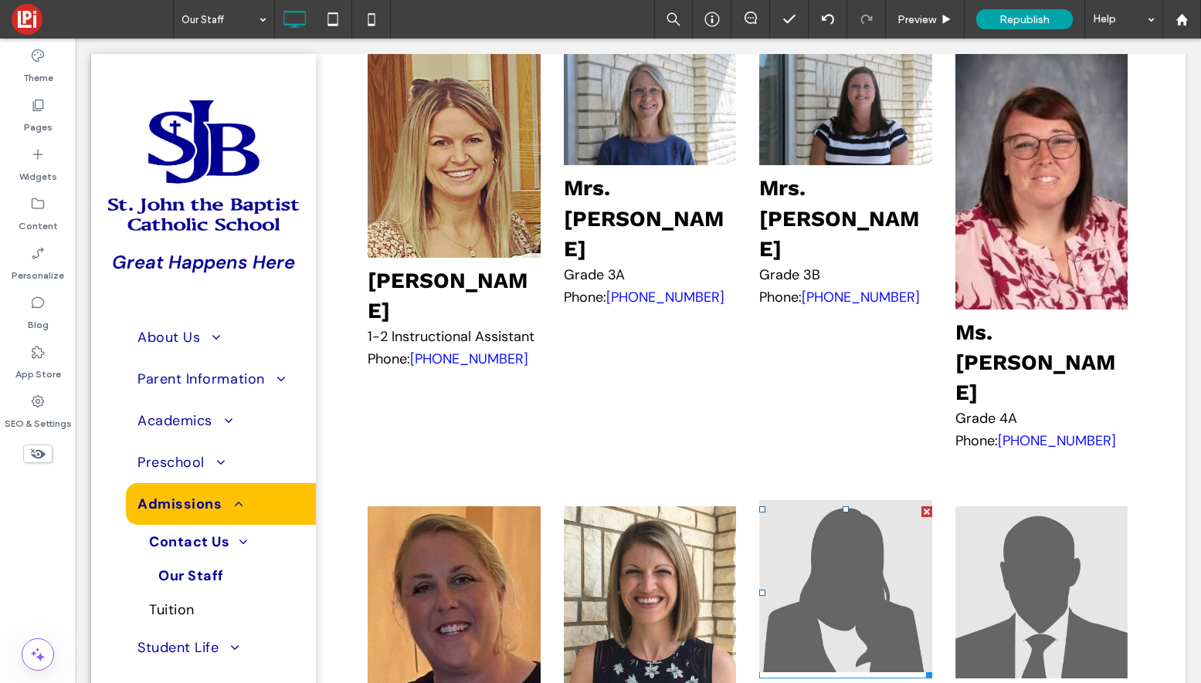
click at [848, 500] on img at bounding box center [845, 586] width 172 height 172
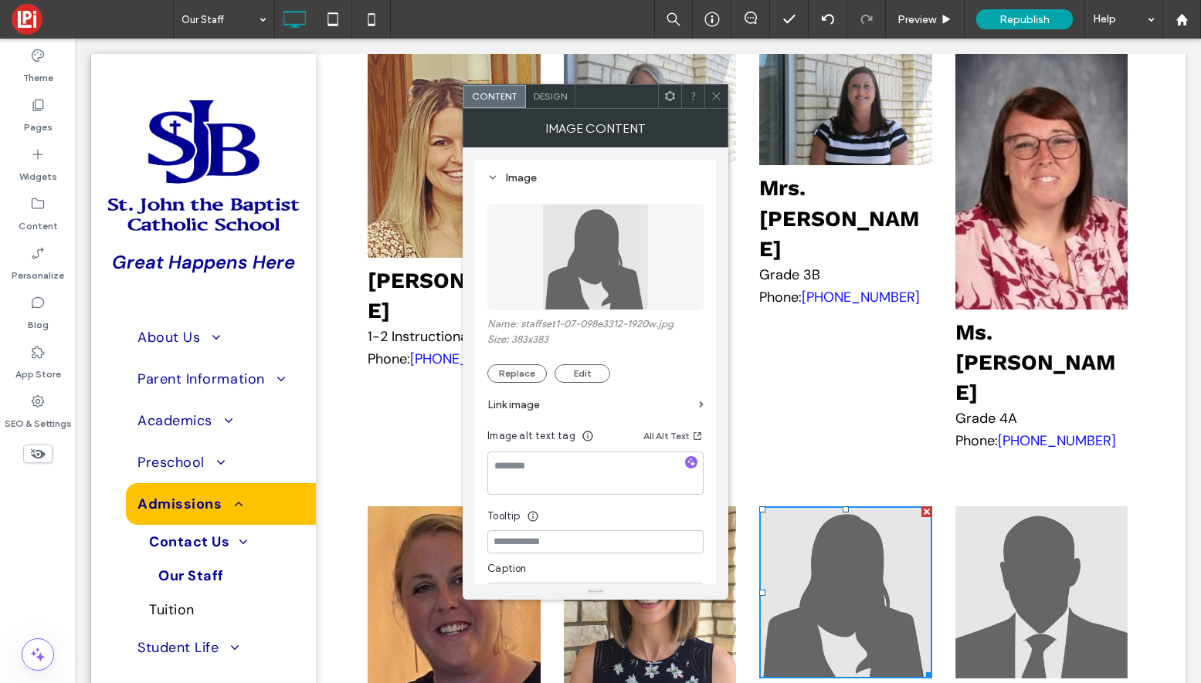
click at [714, 93] on use at bounding box center [717, 97] width 8 height 8
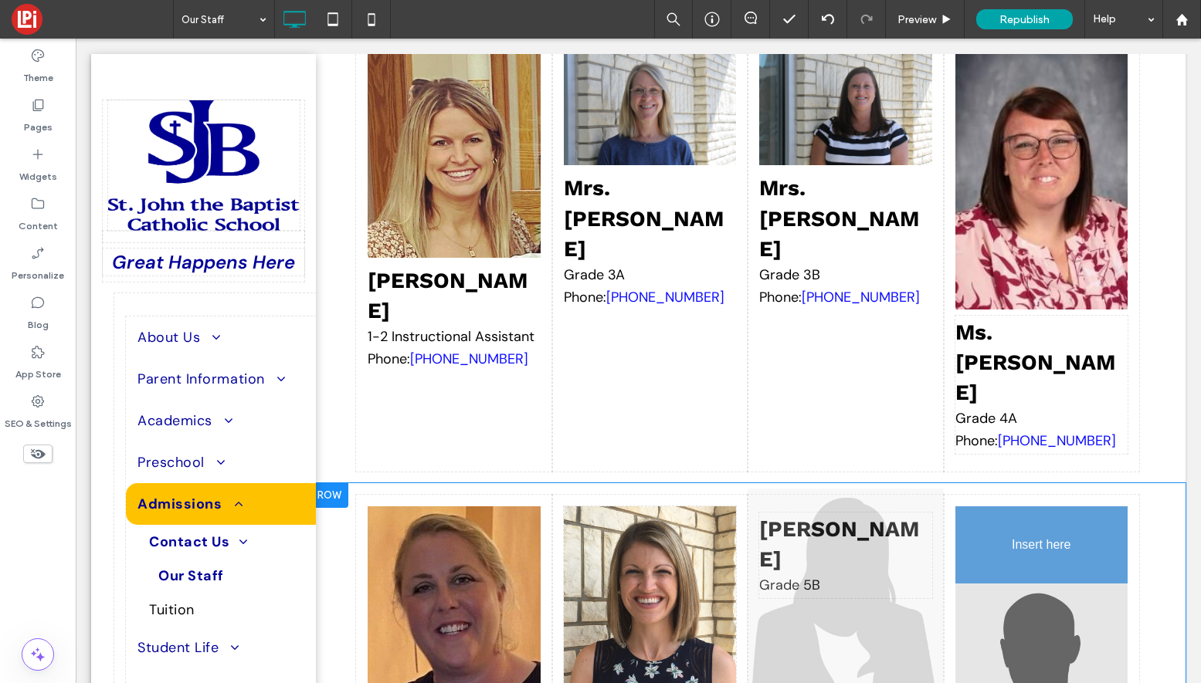
drag, startPoint x: 826, startPoint y: 319, endPoint x: 1029, endPoint y: 286, distance: 205.0
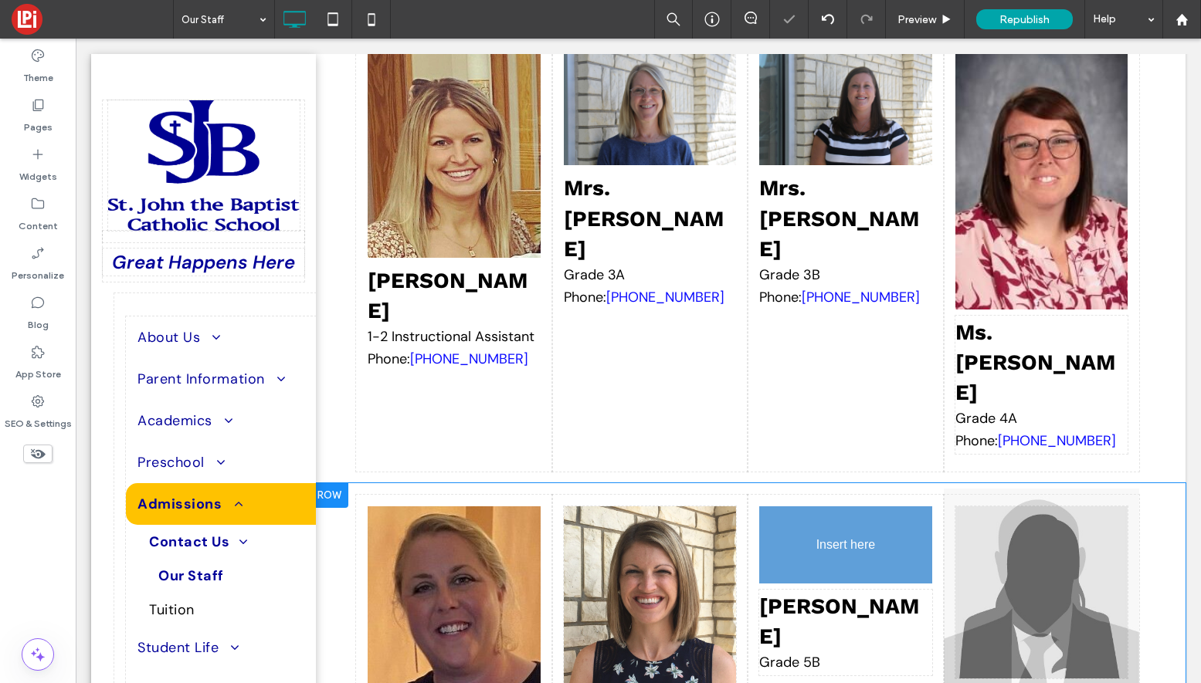
drag, startPoint x: 1040, startPoint y: 480, endPoint x: 808, endPoint y: 264, distance: 316.9
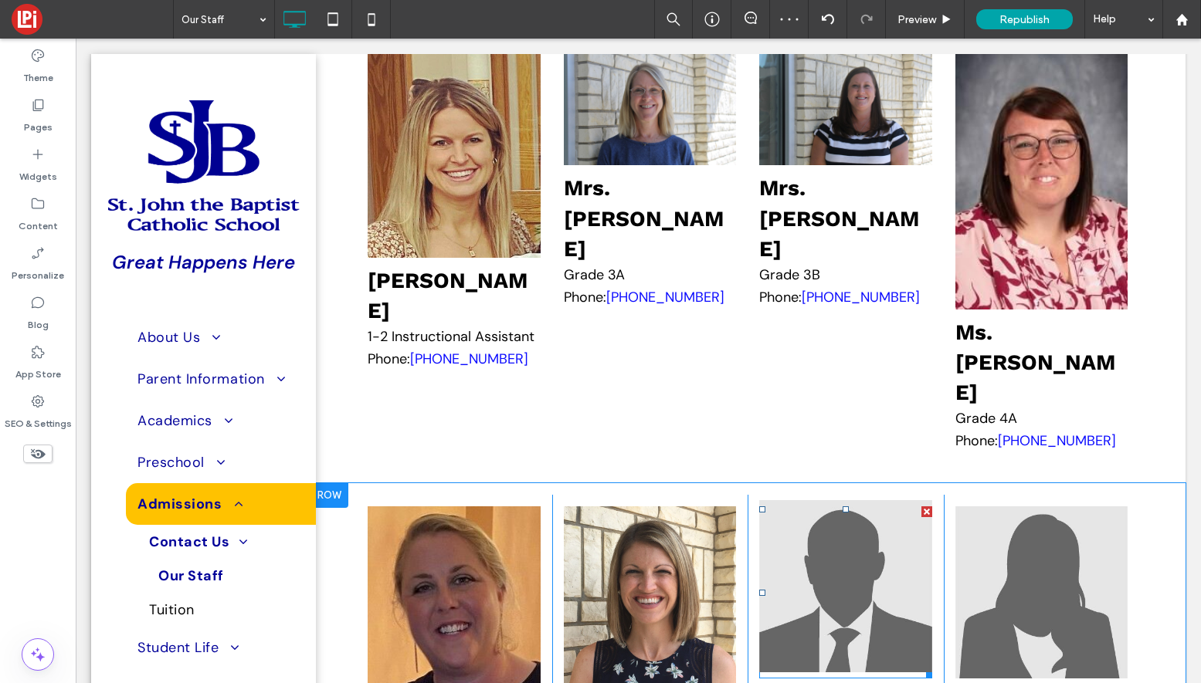
click at [856, 500] on img at bounding box center [845, 586] width 172 height 172
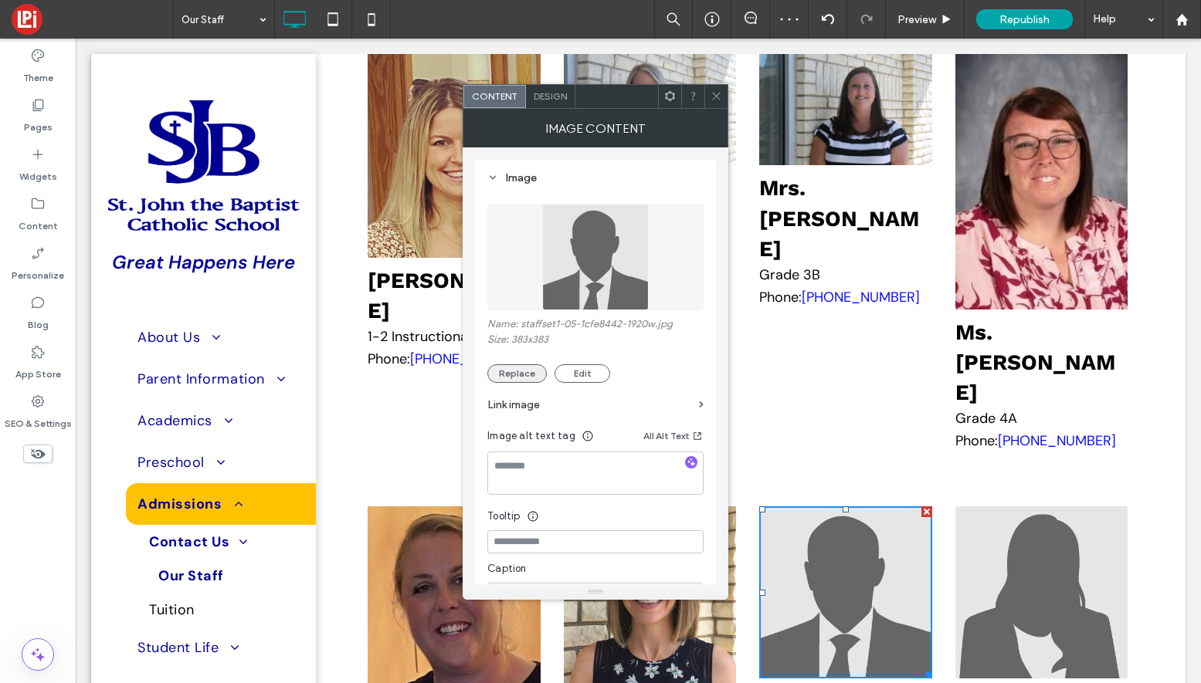
click at [524, 378] on button "Replace" at bounding box center [516, 373] width 59 height 19
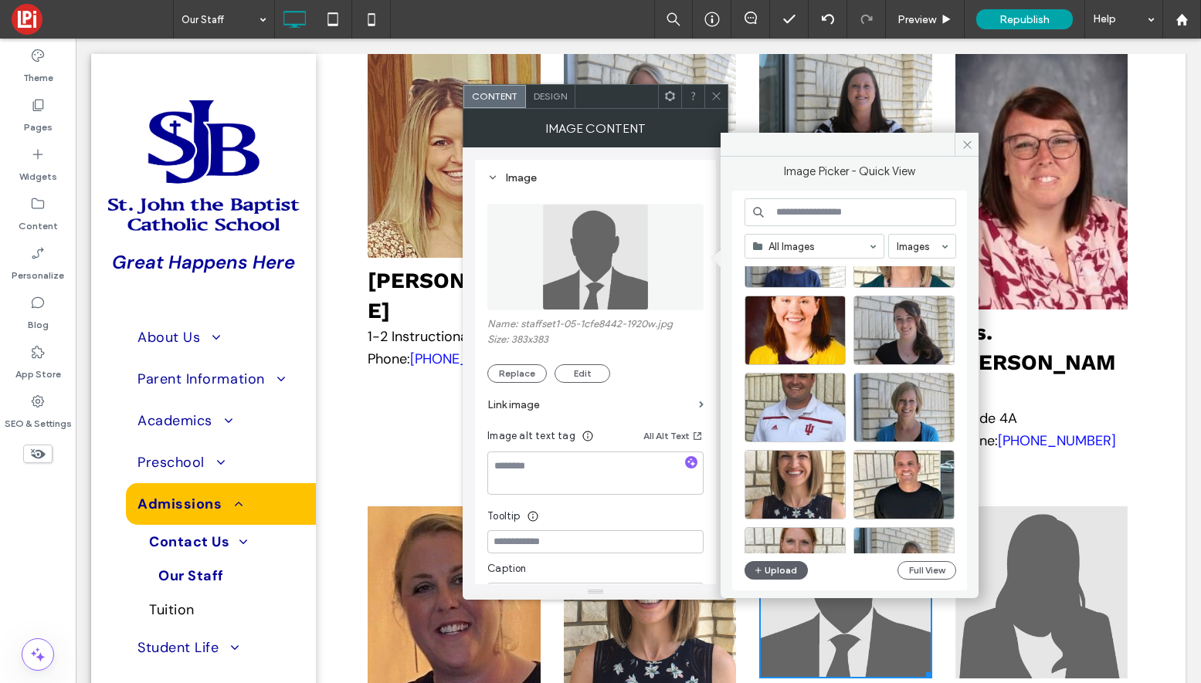
scroll to position [3317, 0]
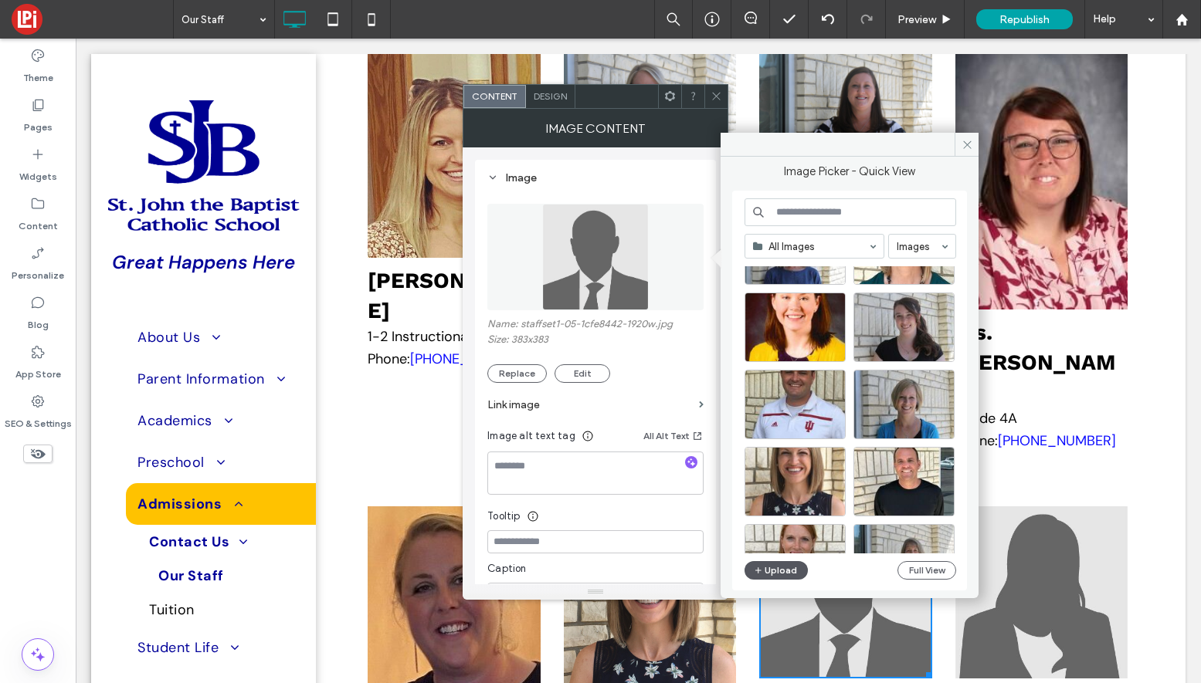
click at [767, 567] on button "Upload" at bounding box center [775, 570] width 63 height 19
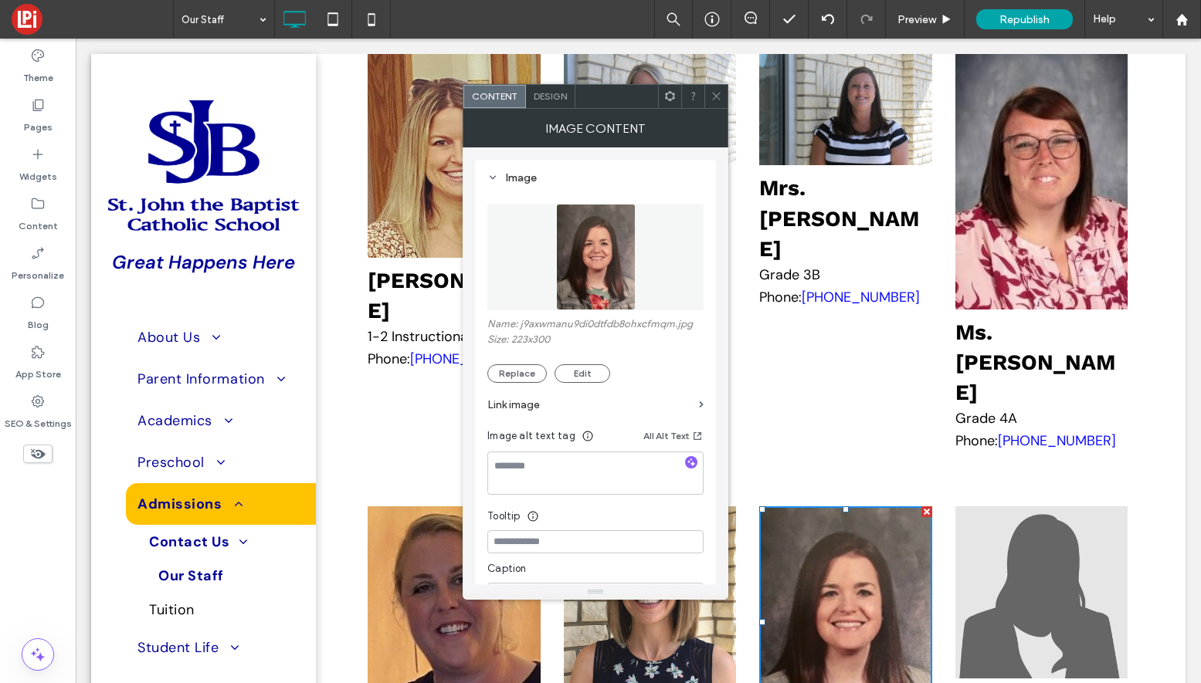
click at [720, 90] on icon at bounding box center [716, 96] width 12 height 12
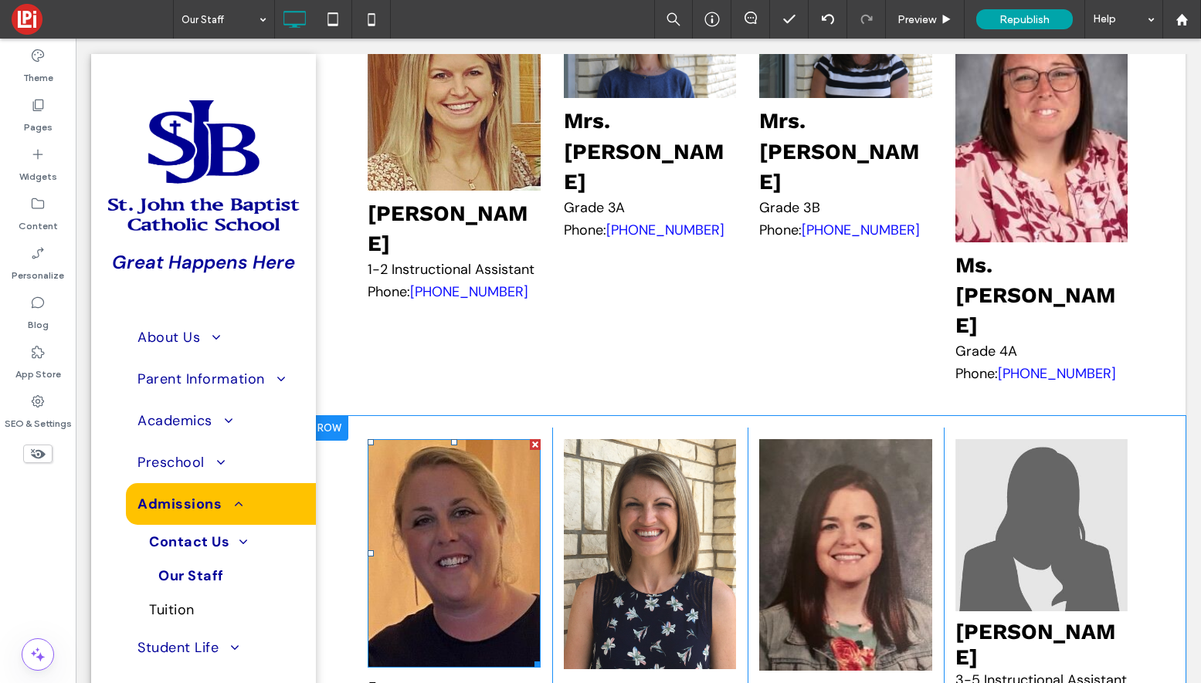
scroll to position [3996, 0]
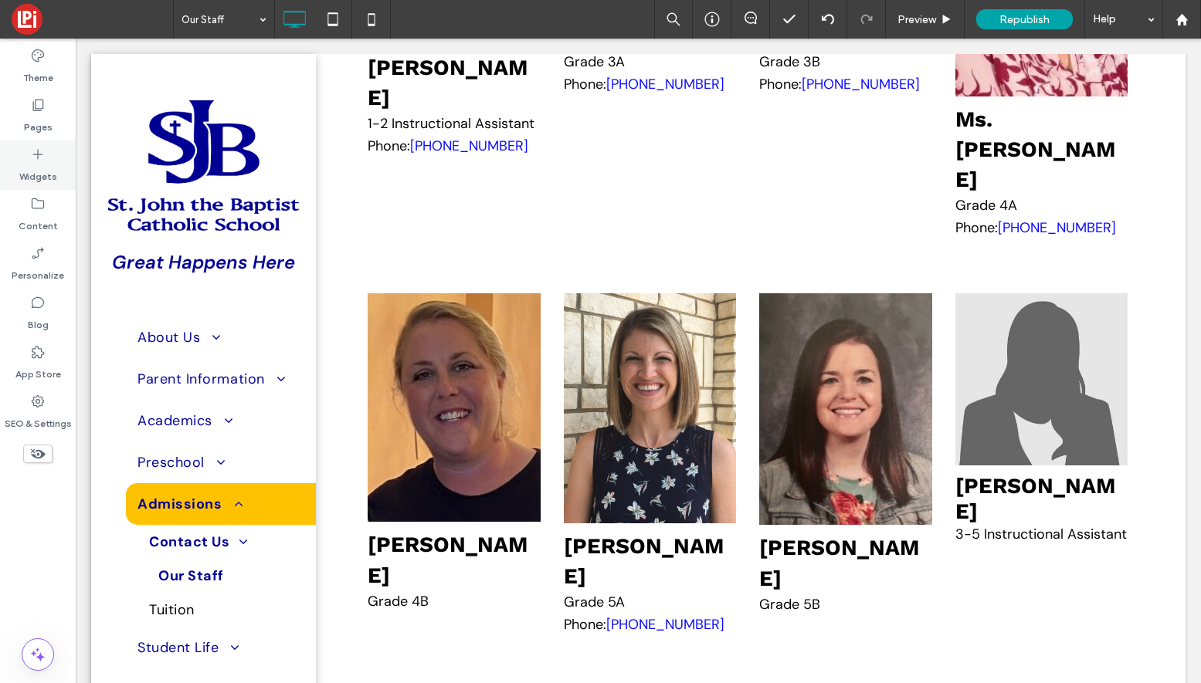
click at [38, 170] on label "Widgets" at bounding box center [38, 173] width 38 height 22
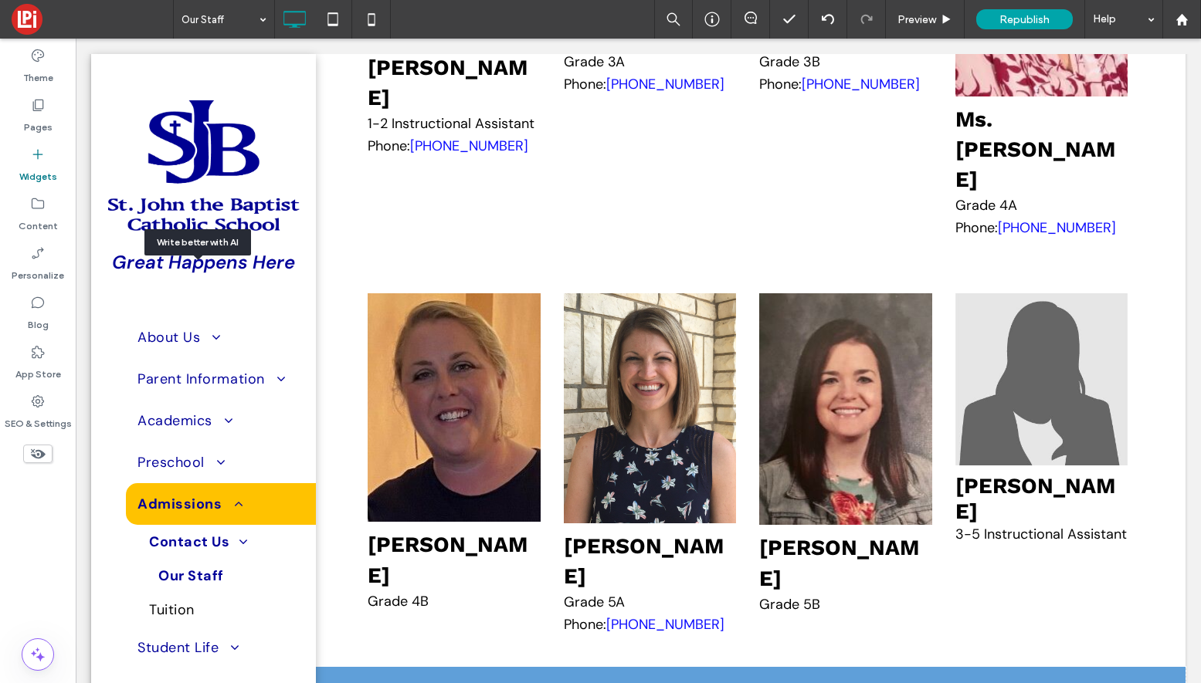
drag, startPoint x: 211, startPoint y: 307, endPoint x: 219, endPoint y: 310, distance: 9.0
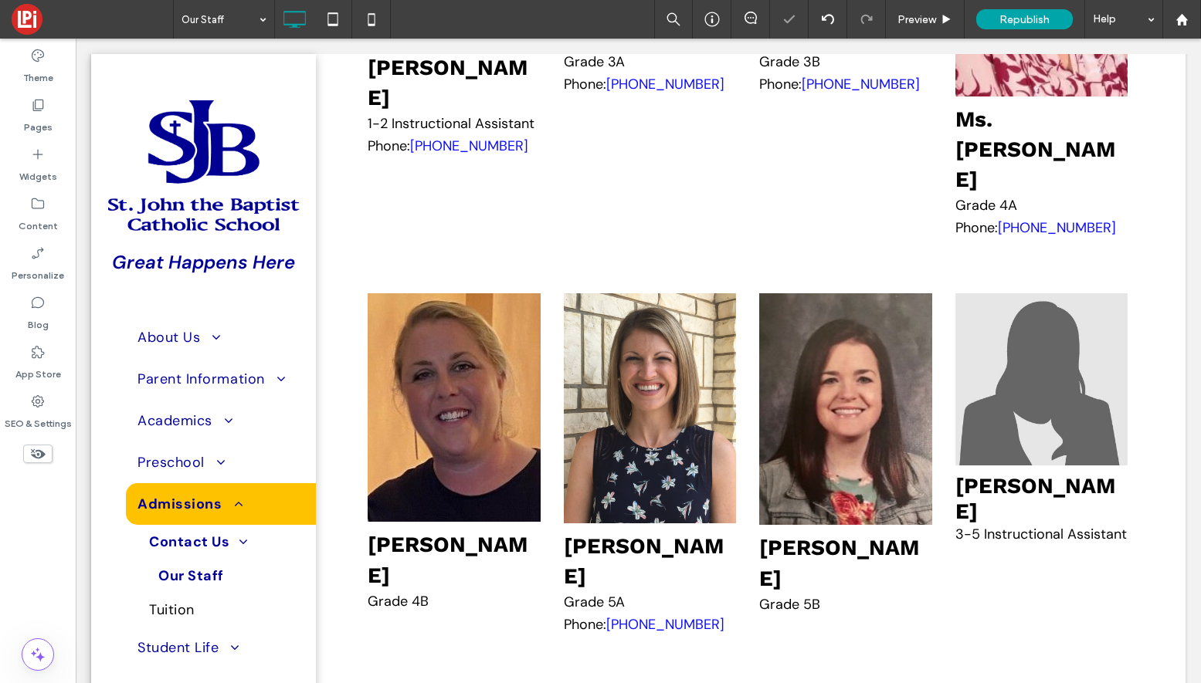
type input "*********"
type input "**"
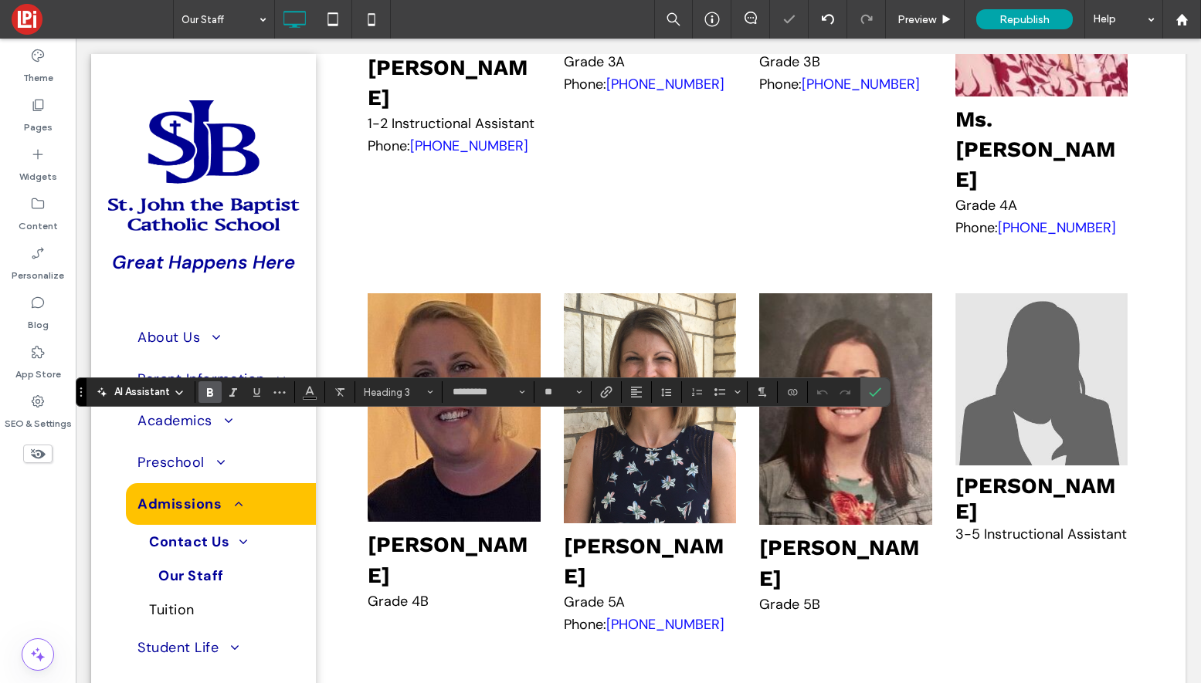
type input "*******"
type input "**"
type input "*********"
type input "**"
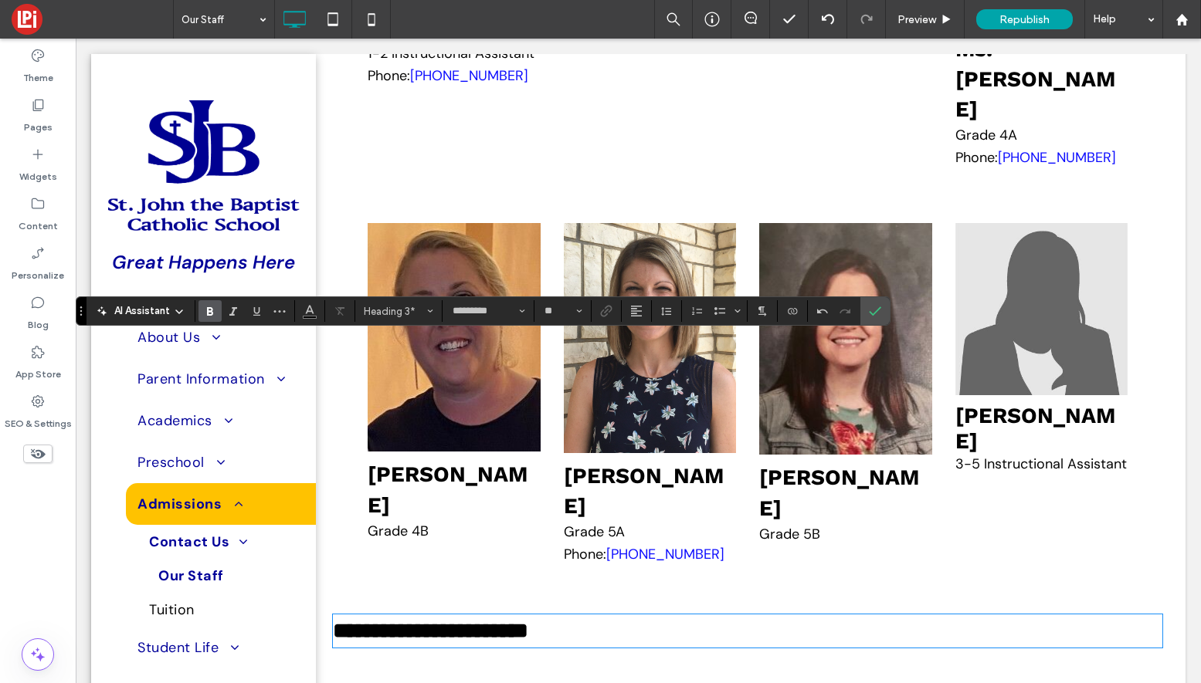
scroll to position [4105, 0]
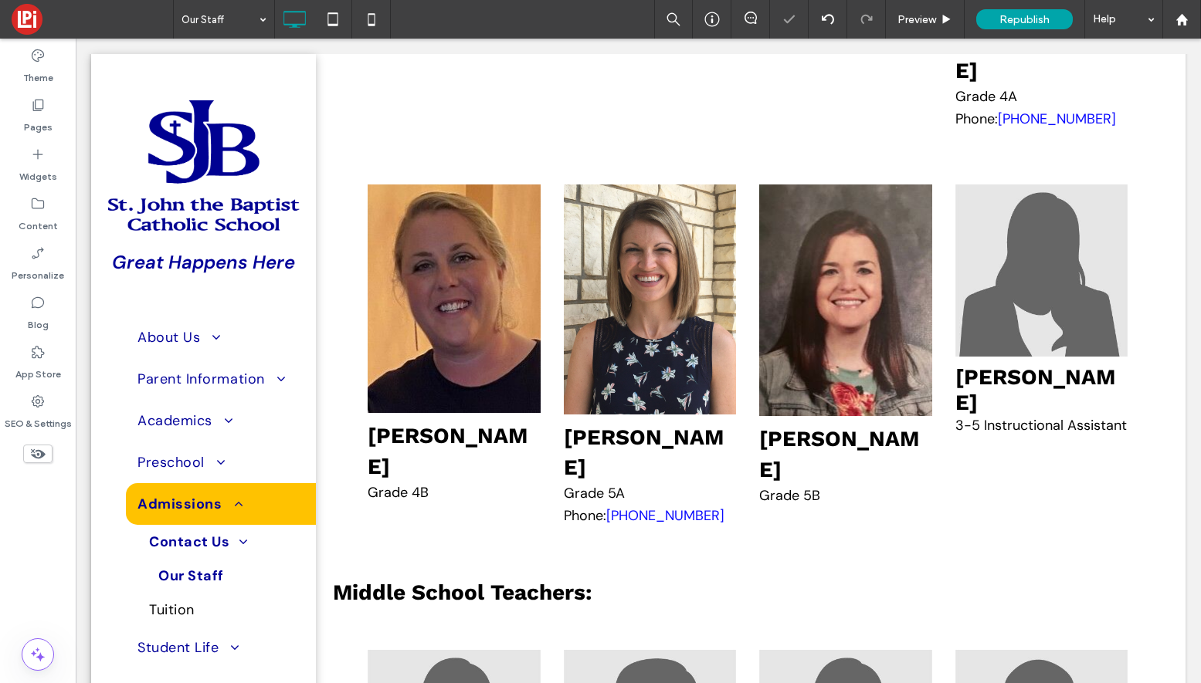
type input "*******"
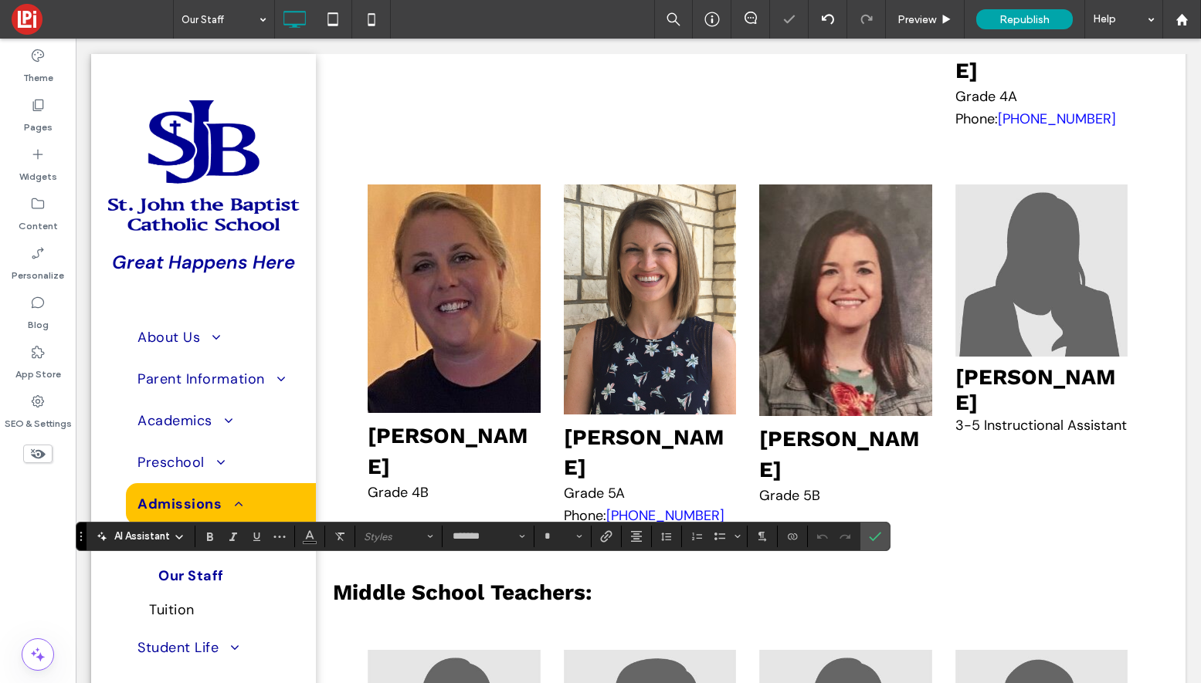
type input "**"
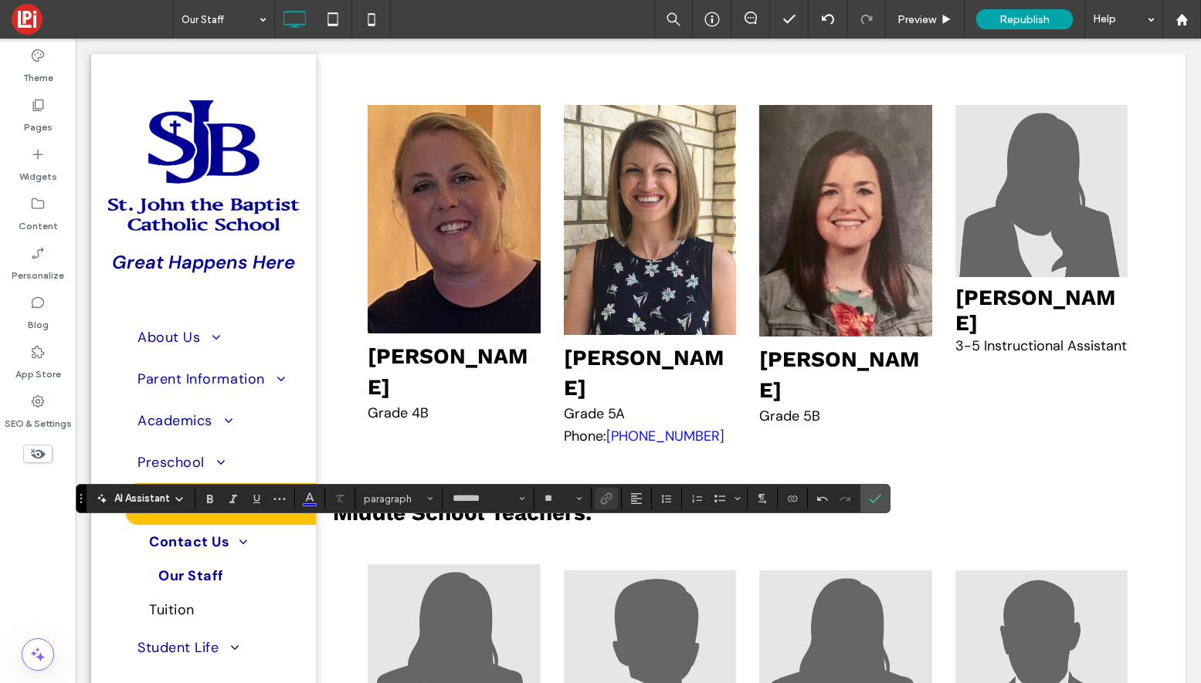
scroll to position [4182, 0]
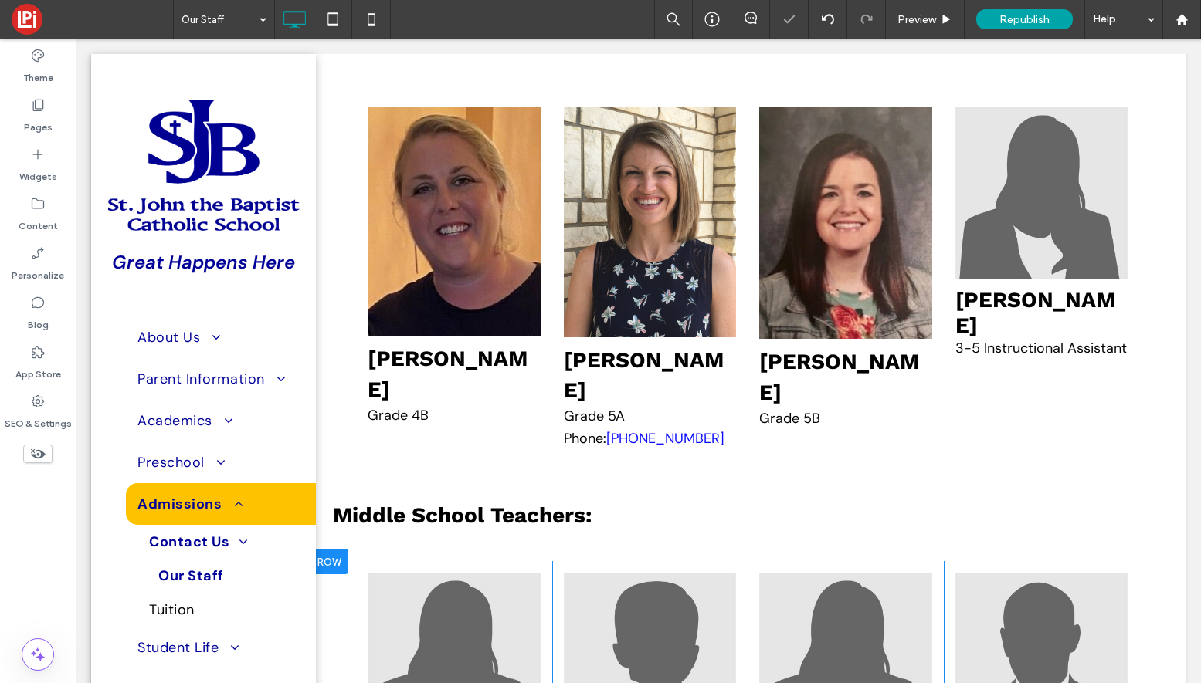
type input "*******"
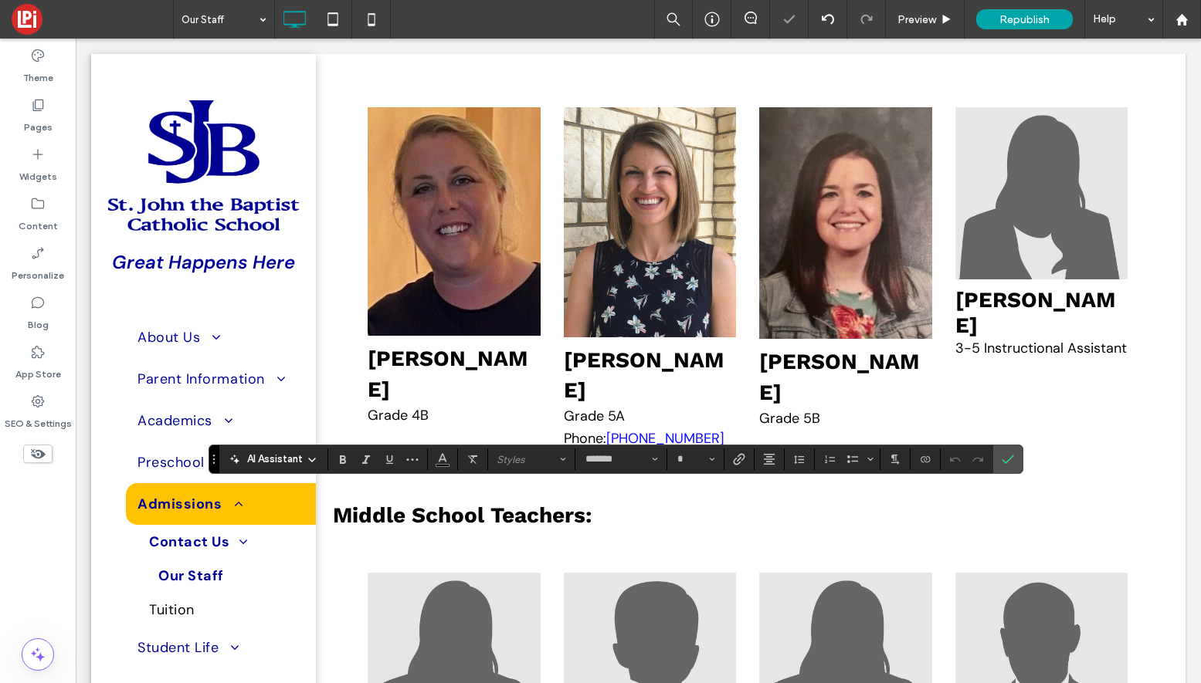
type input "**"
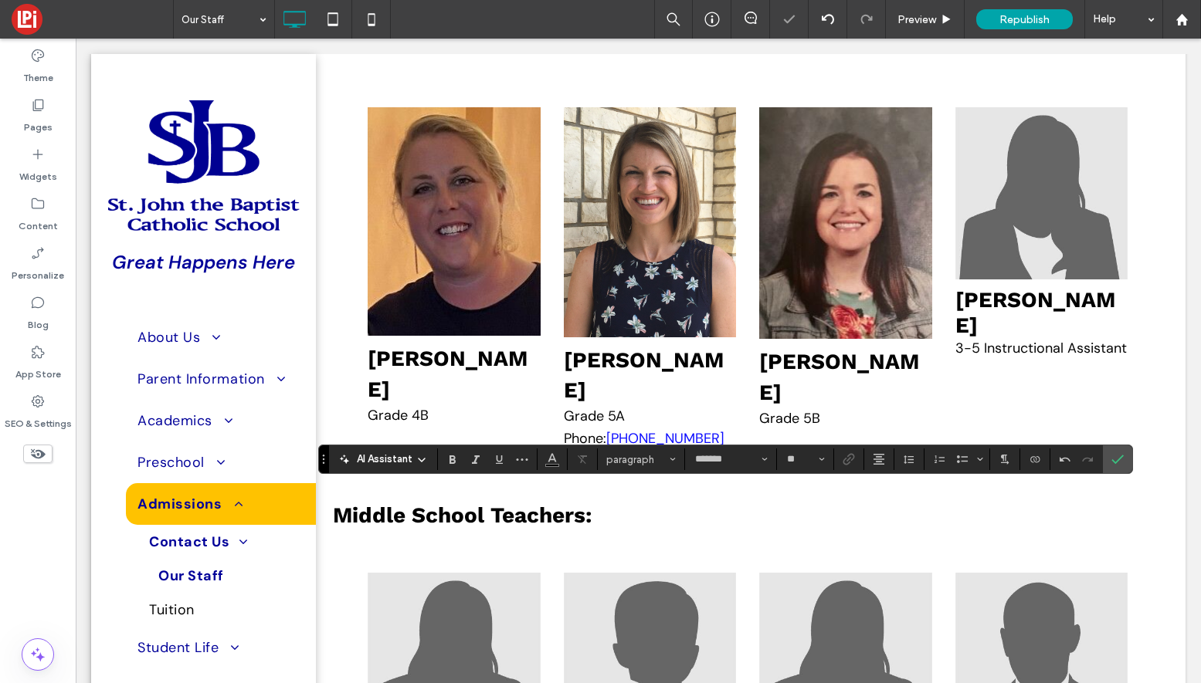
type input "**"
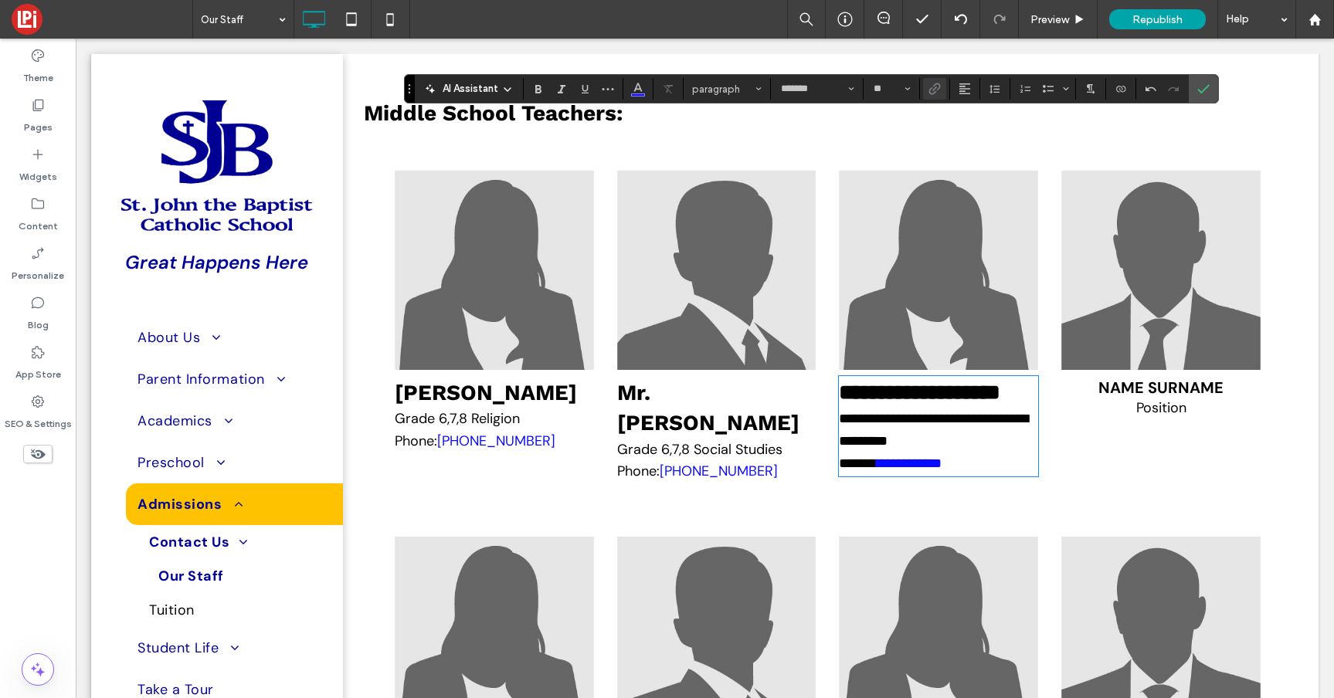
scroll to position [4557, 0]
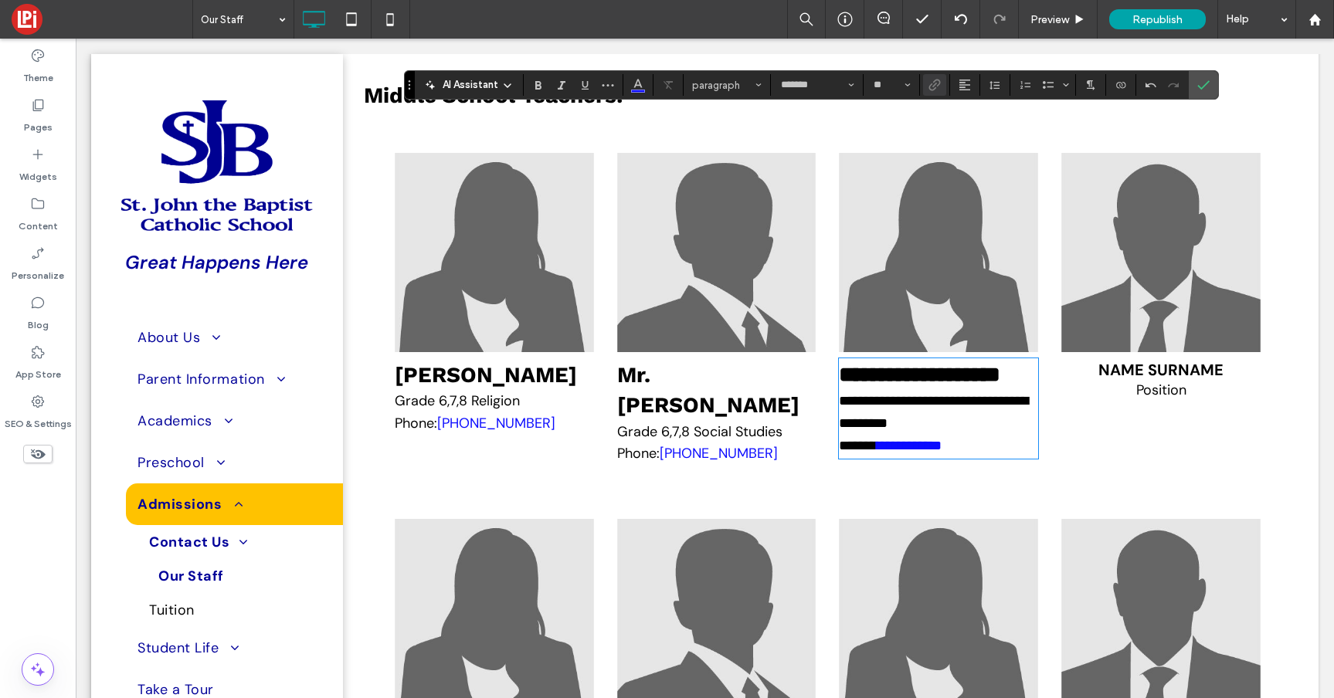
click at [1161, 380] on span "Name Surname" at bounding box center [1160, 370] width 125 height 20
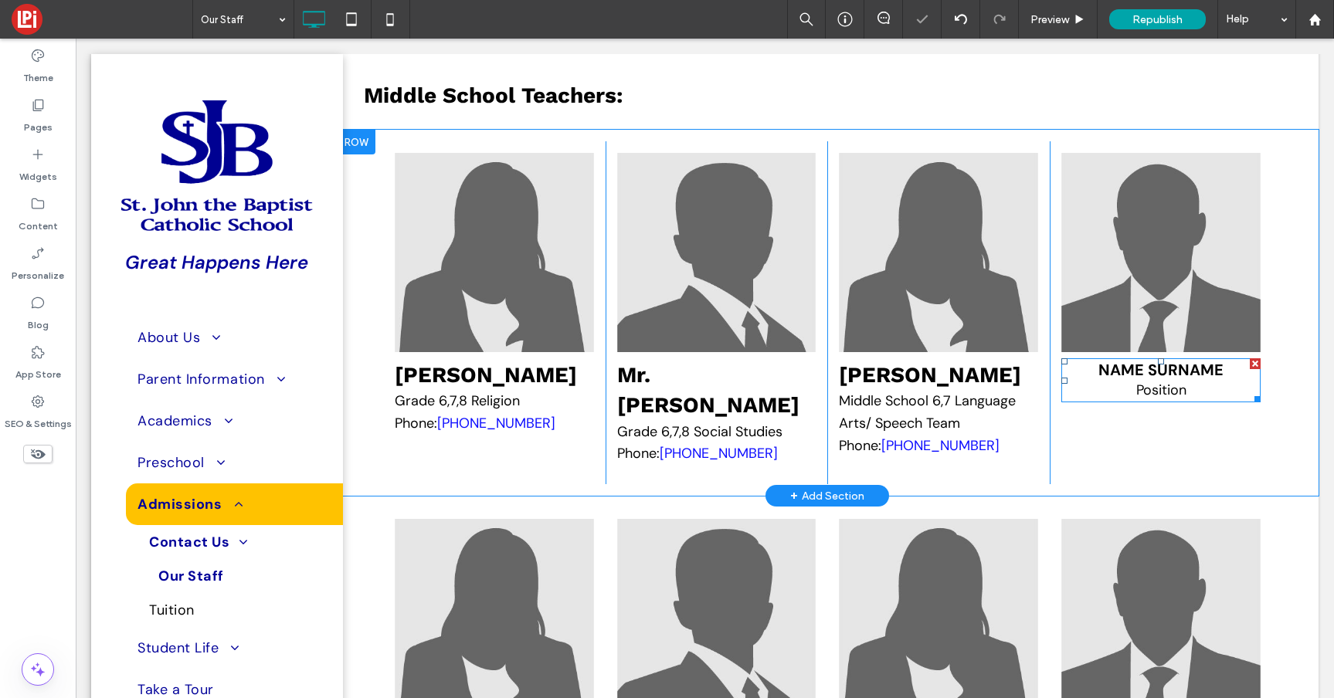
click at [1161, 364] on div at bounding box center [1161, 361] width 6 height 6
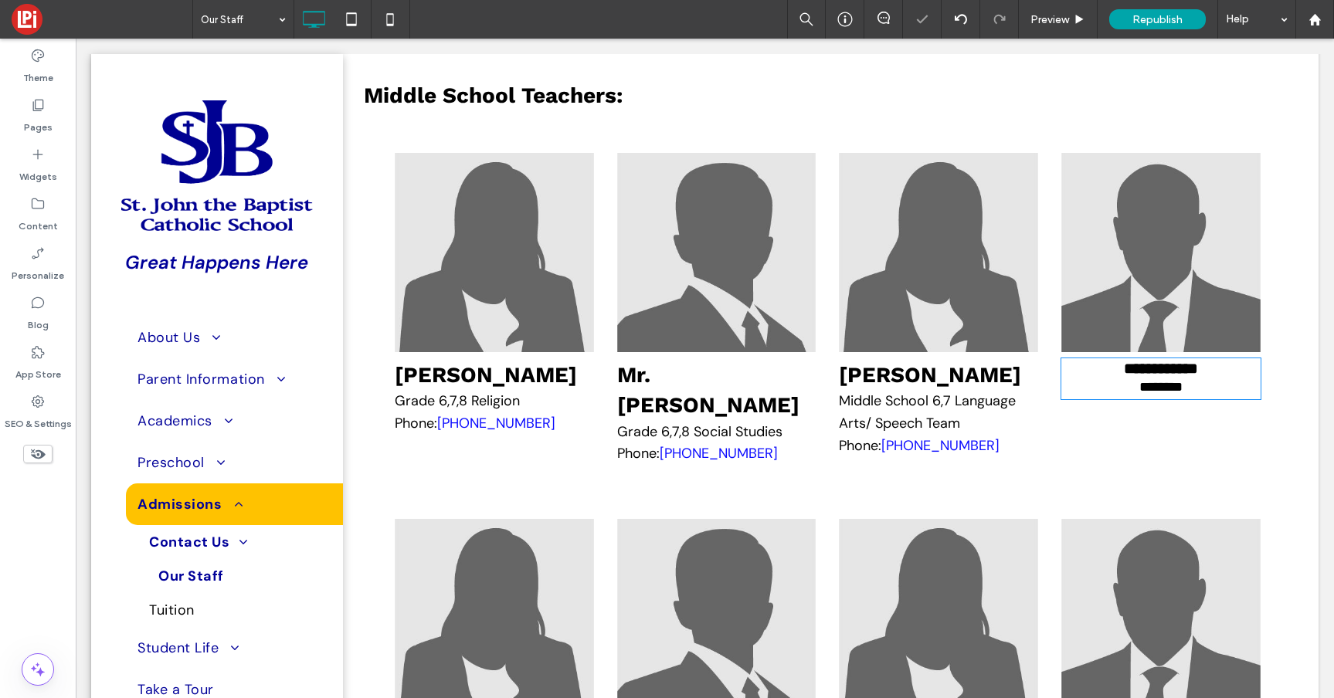
type input "*******"
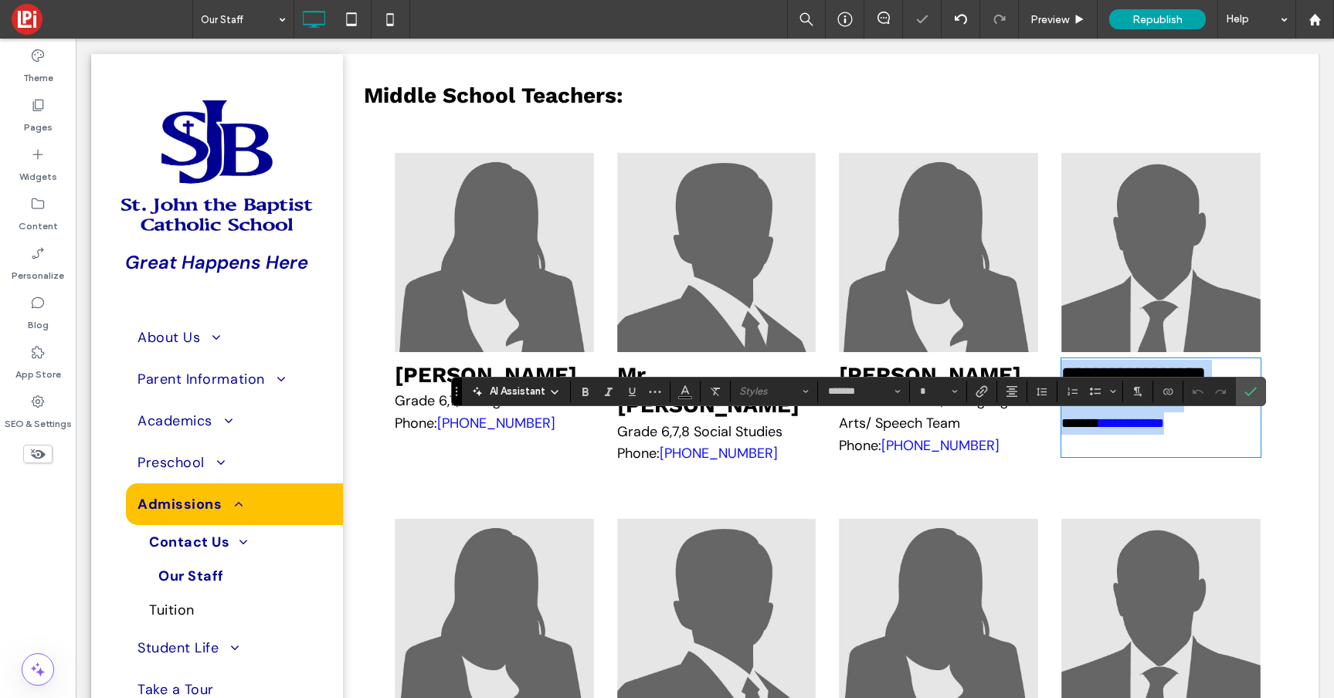
type input "**"
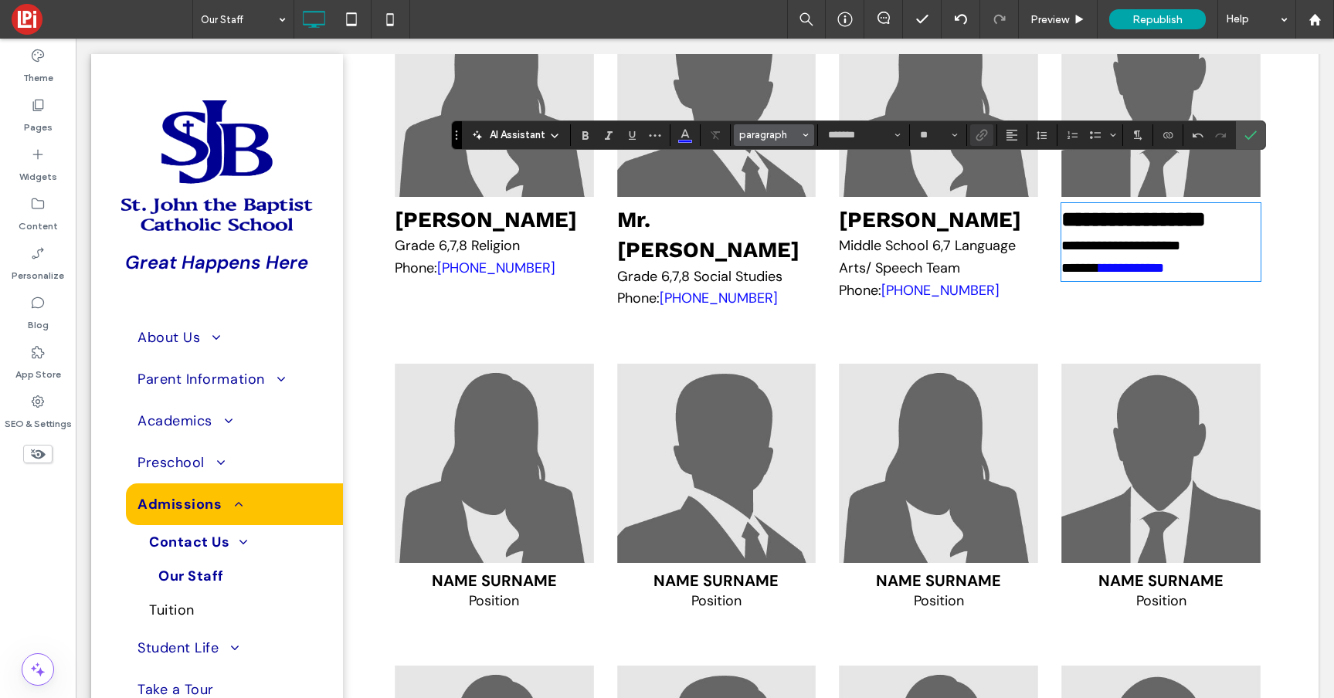
scroll to position [4896, 0]
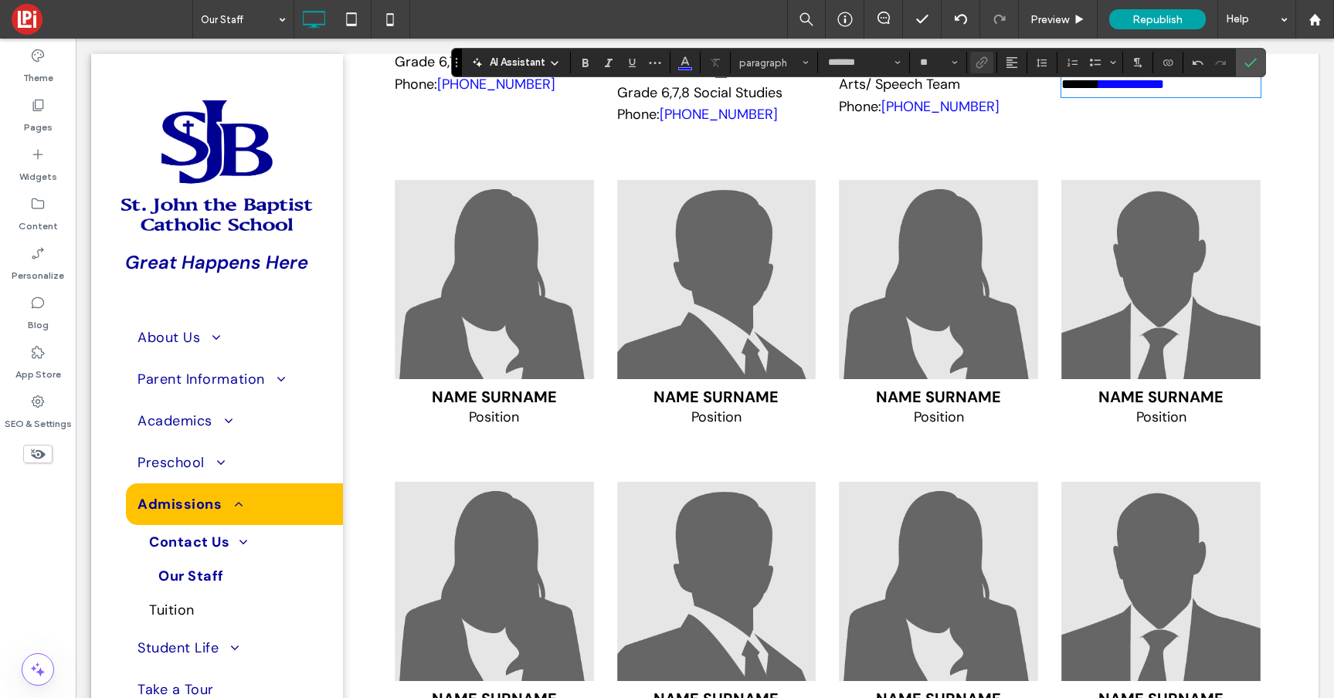
click at [465, 407] on span "Name Surname" at bounding box center [494, 397] width 125 height 20
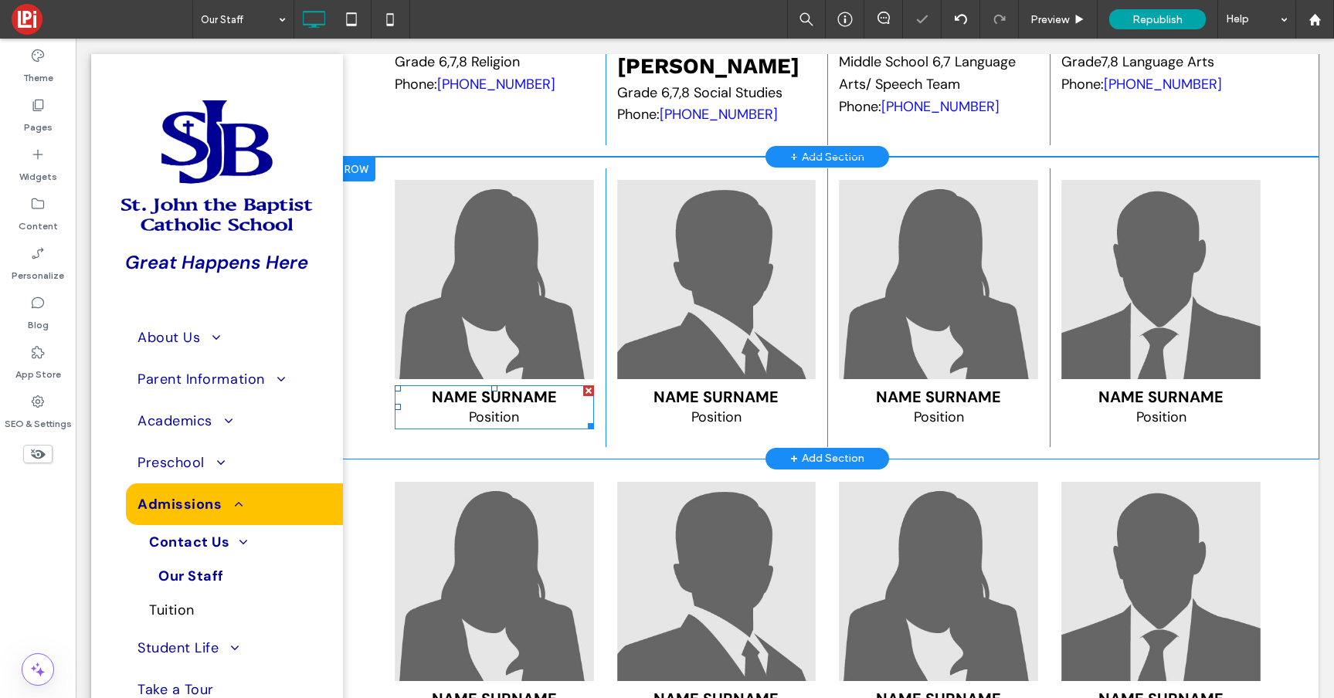
click at [465, 407] on span "Name Surname" at bounding box center [494, 397] width 125 height 20
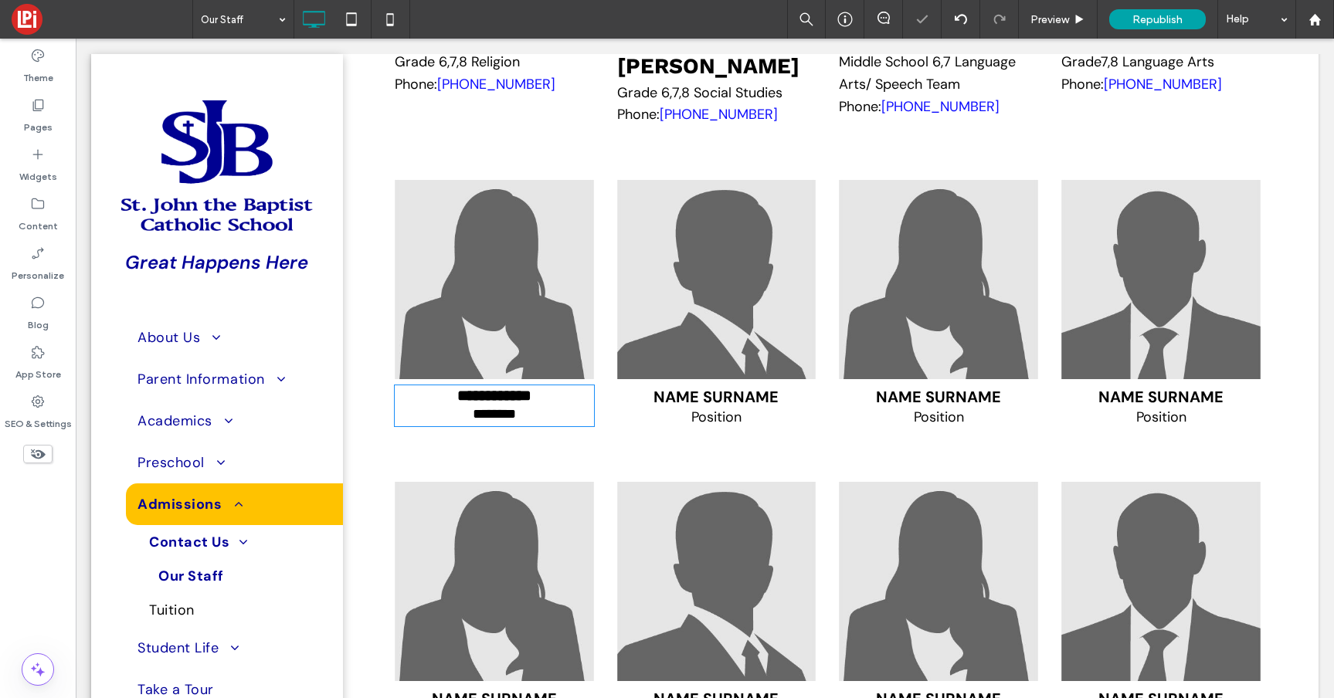
type input "*******"
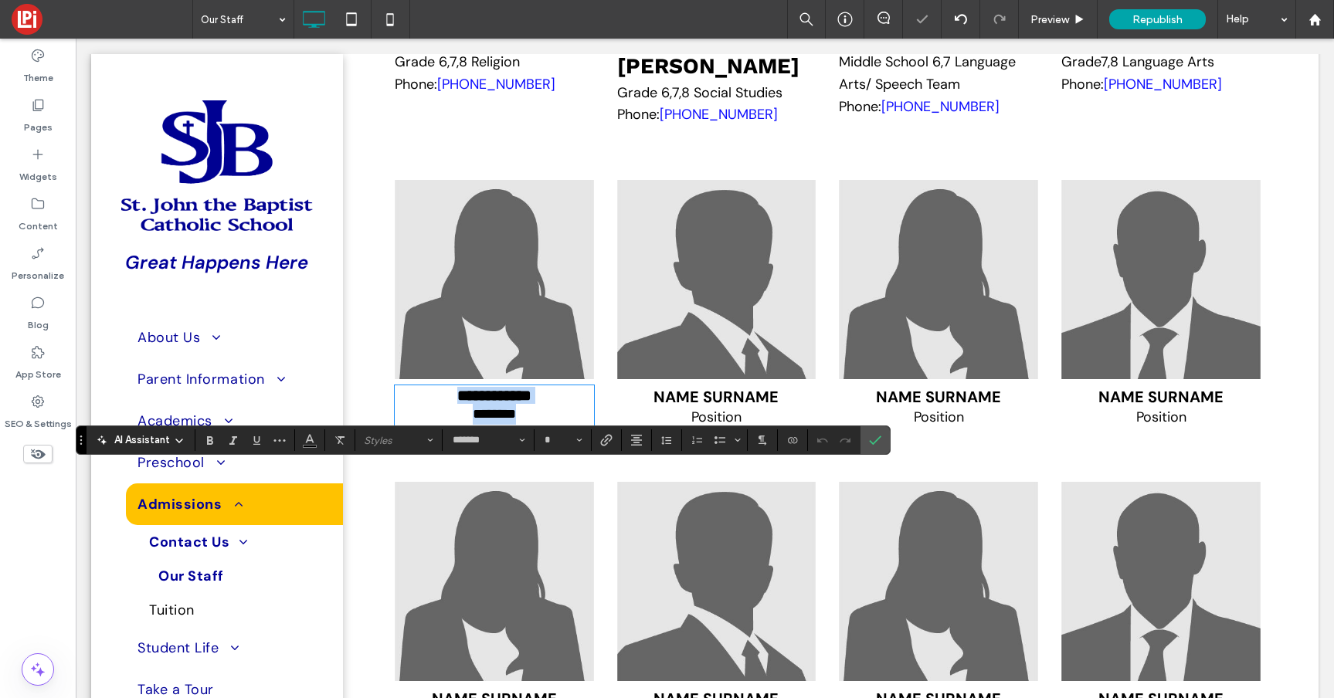
type input "**"
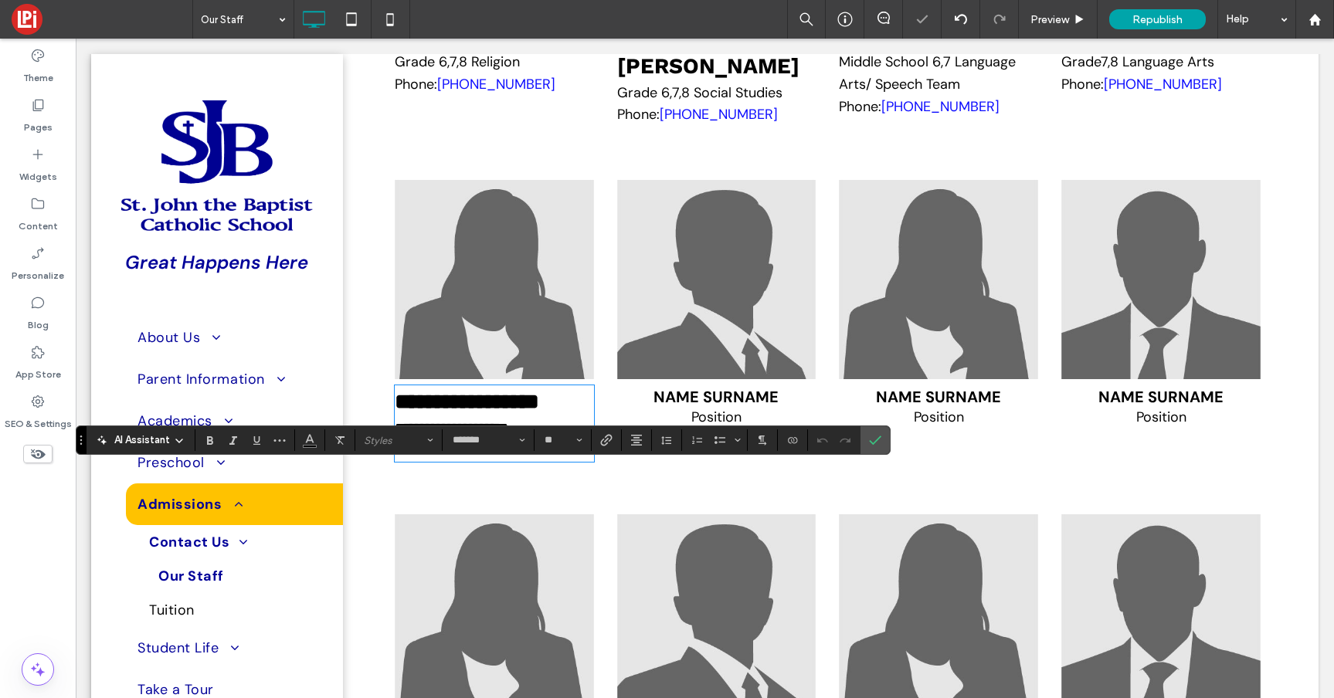
scroll to position [0, 0]
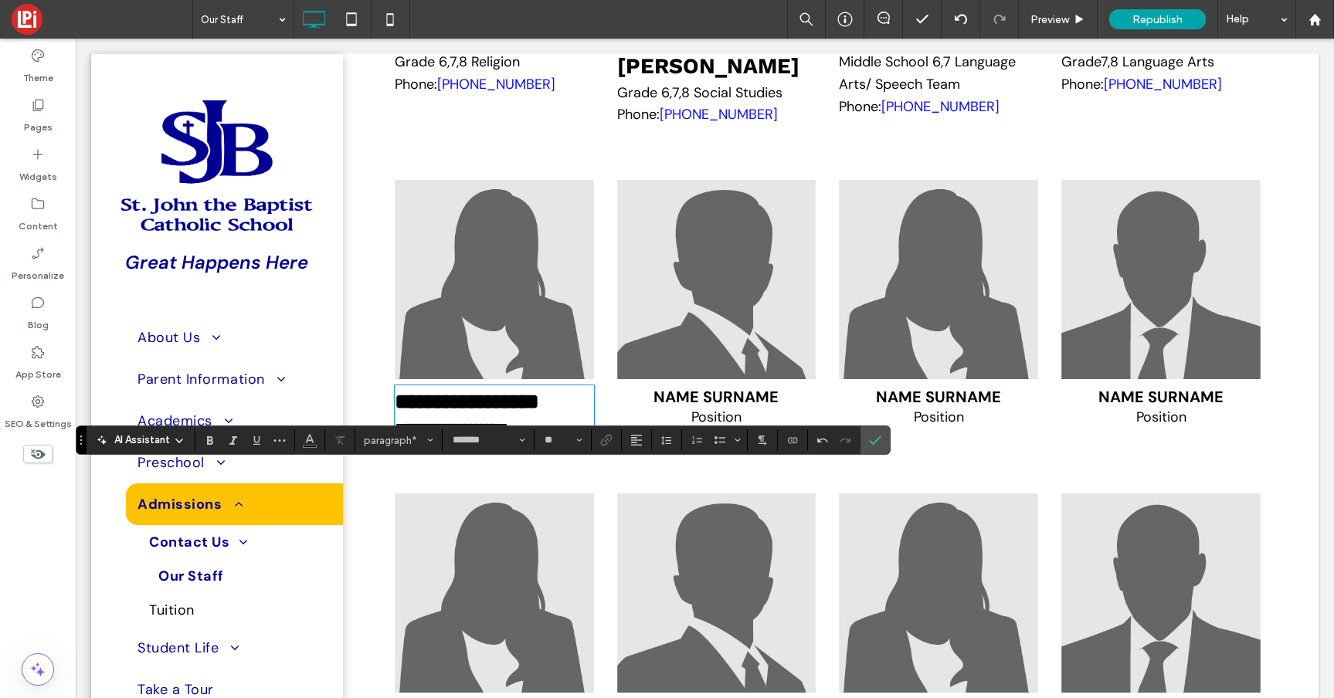
click at [693, 459] on div "Name Surname Position Click To Paste" at bounding box center [716, 313] width 222 height 290
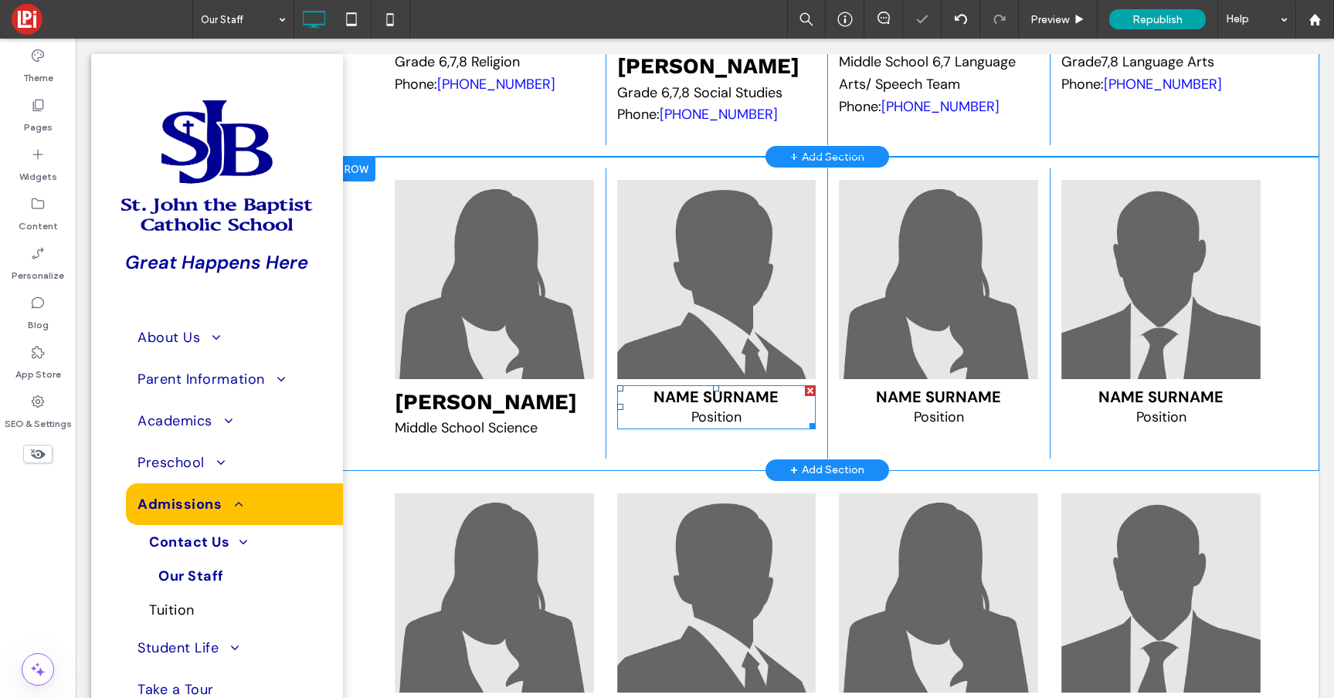
click at [693, 426] on span "Position" at bounding box center [716, 417] width 50 height 19
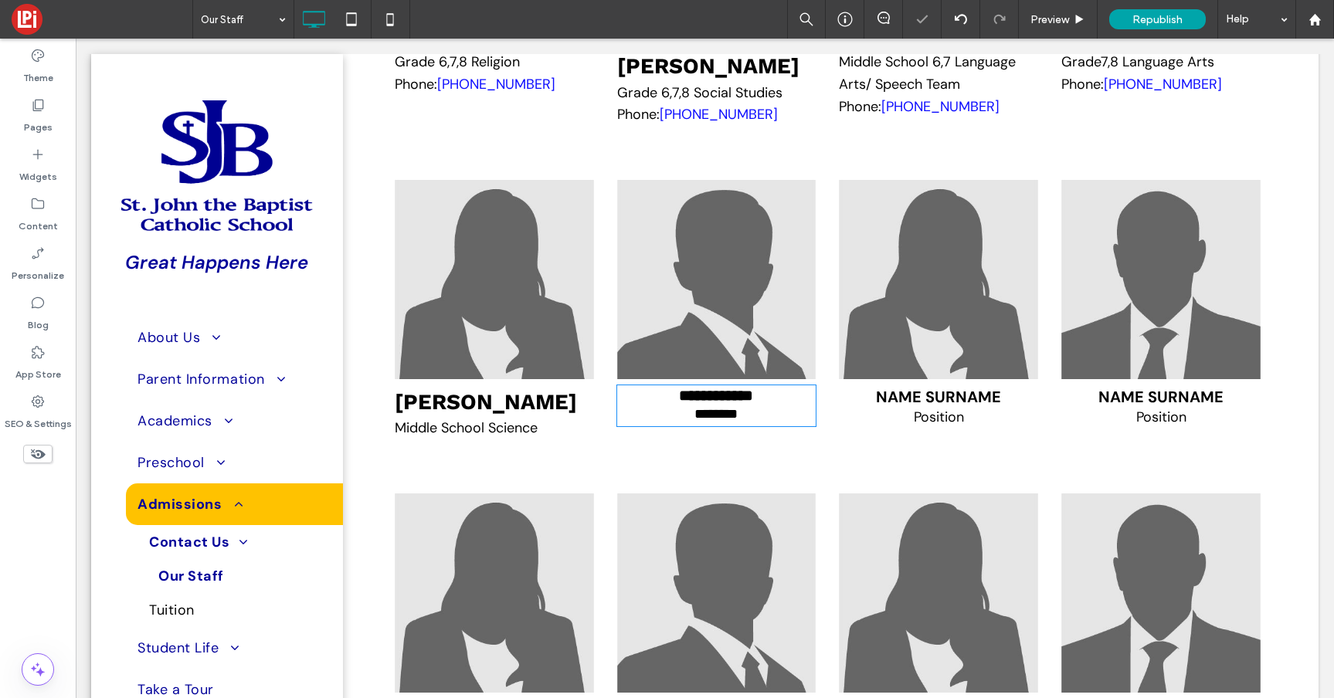
type input "*******"
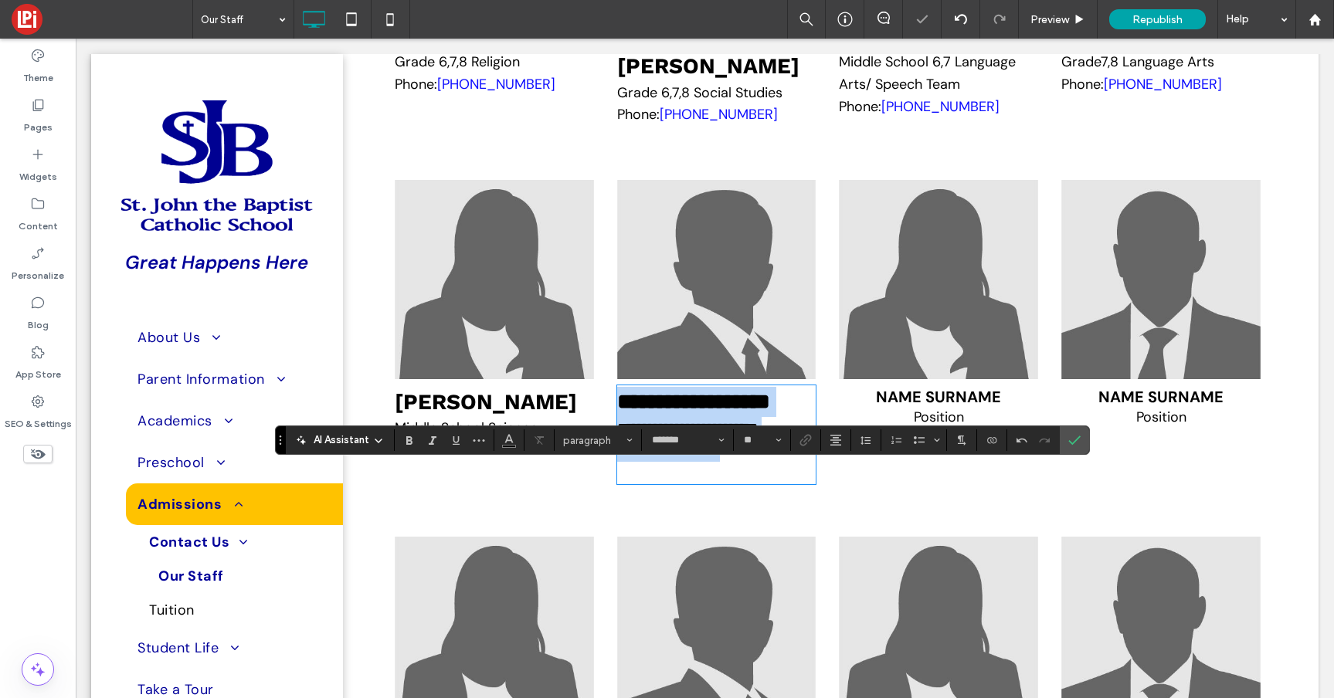
type input "**"
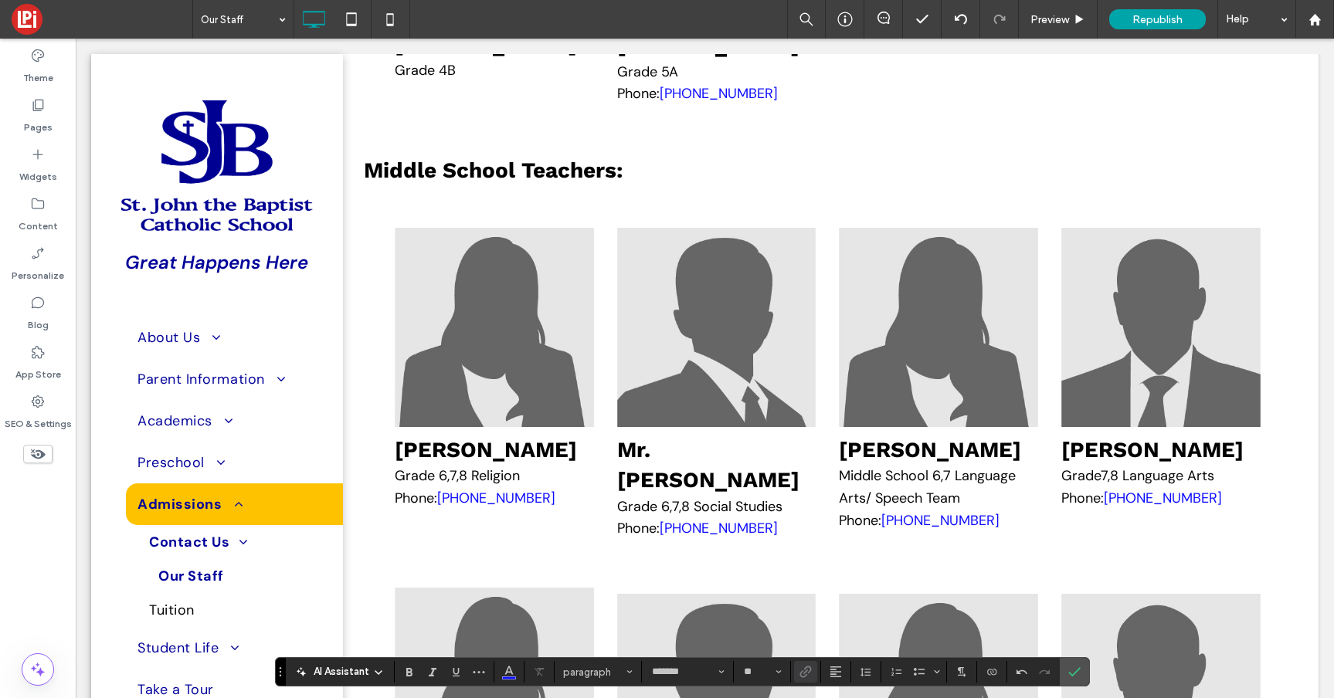
scroll to position [4486, 0]
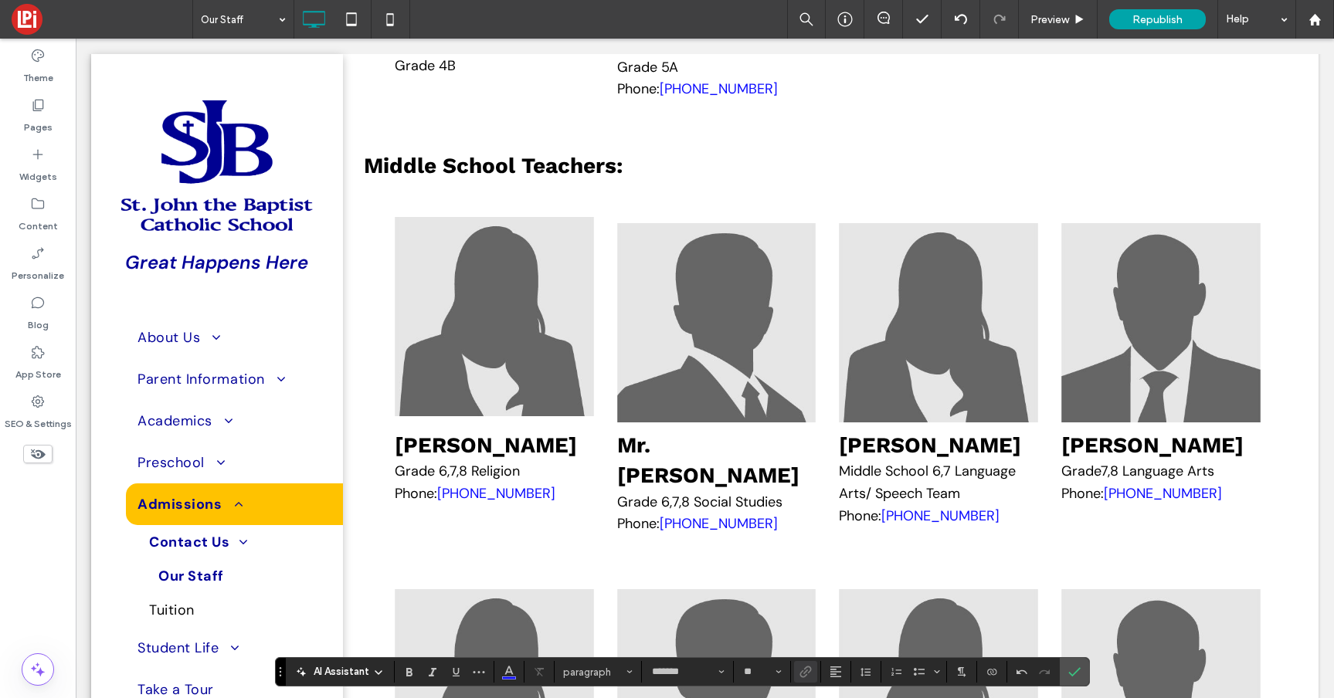
click at [496, 385] on img at bounding box center [494, 316] width 199 height 199
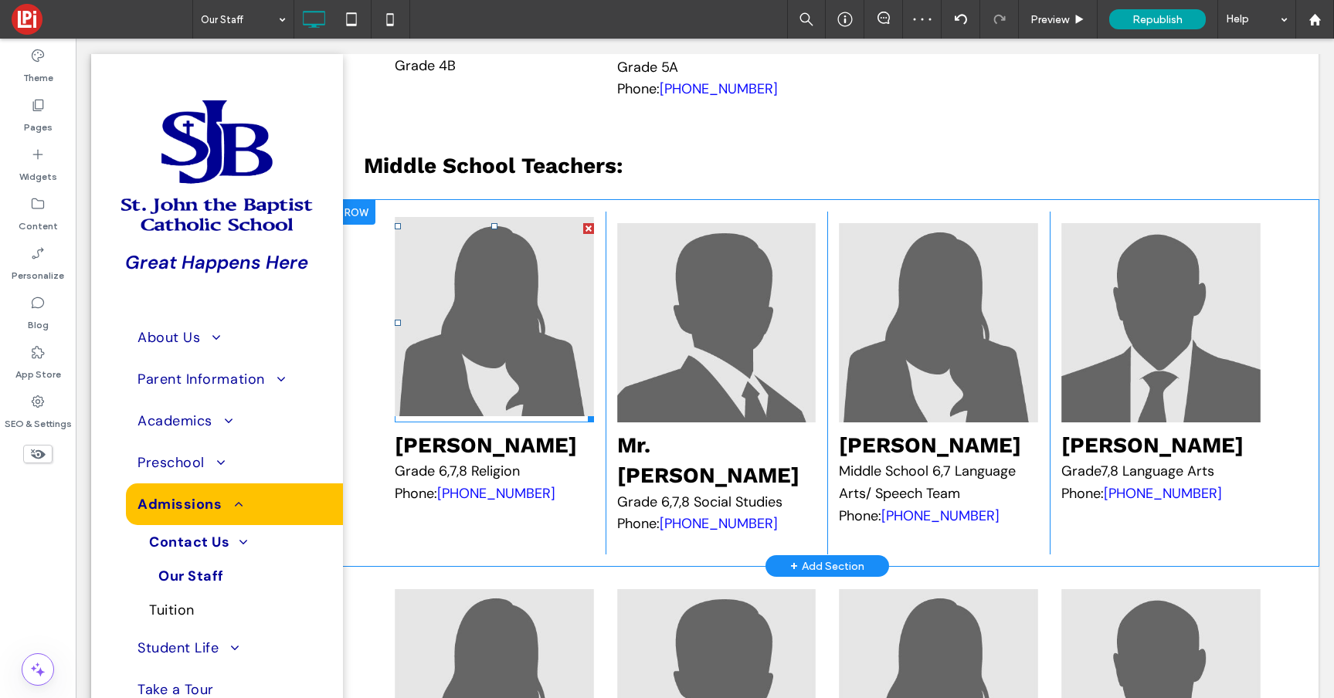
click at [521, 414] on img at bounding box center [494, 316] width 199 height 199
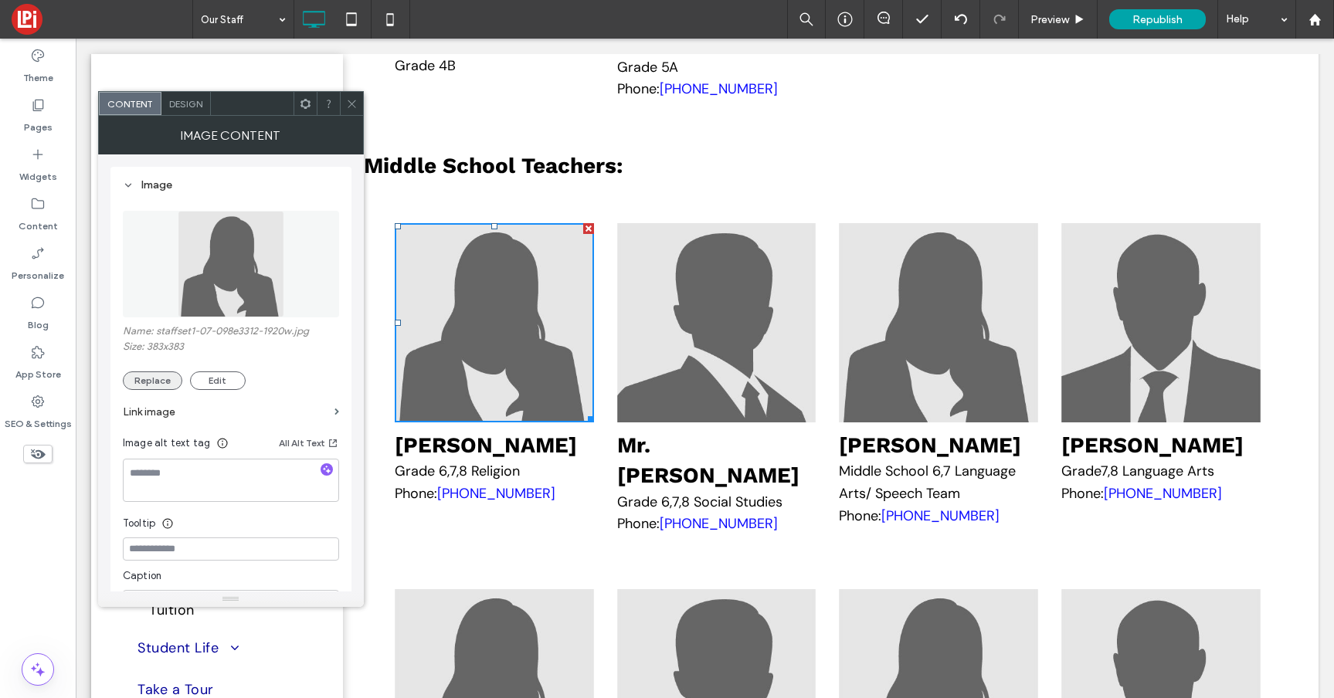
click at [146, 378] on button "Replace" at bounding box center [152, 380] width 59 height 19
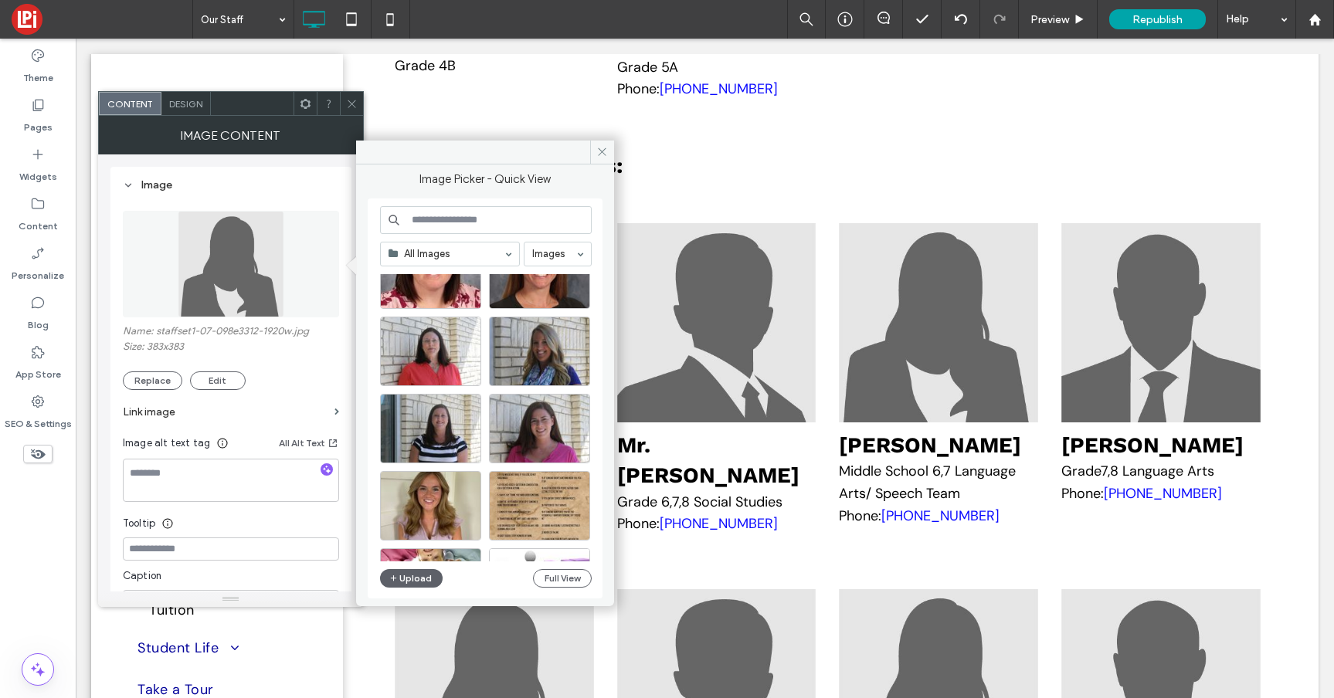
scroll to position [3769, 0]
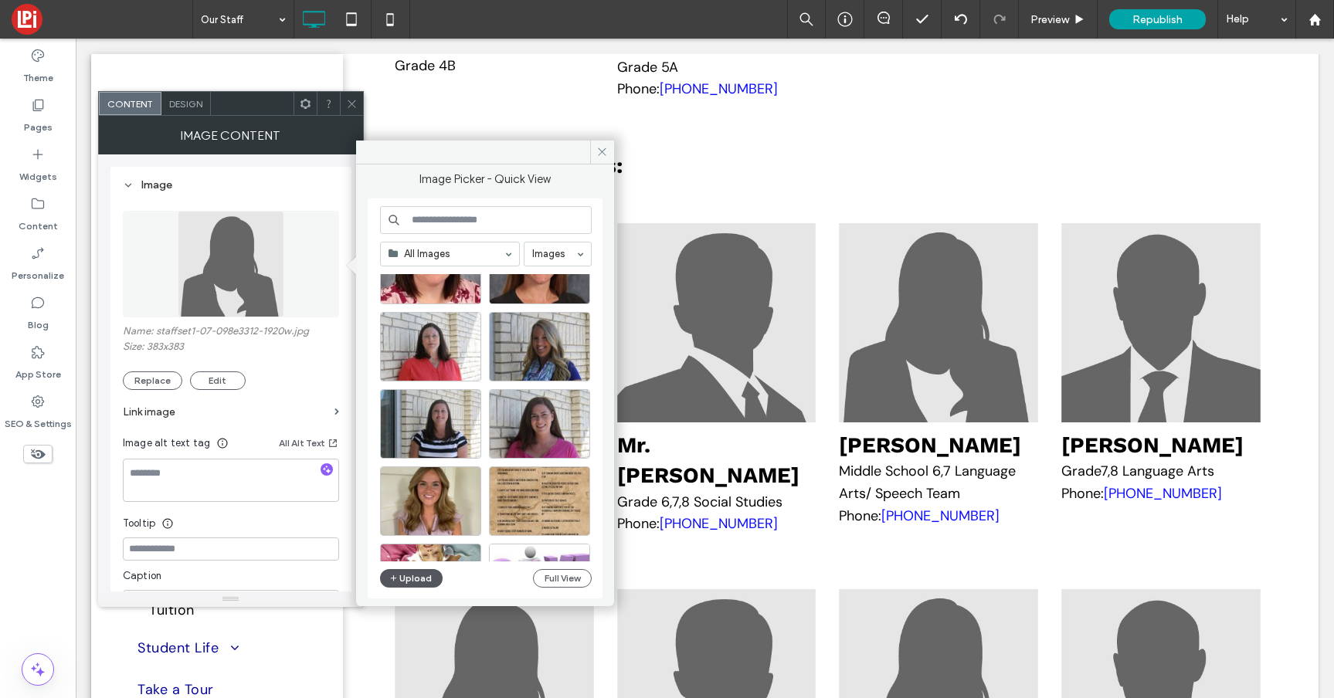
click at [415, 575] on button "Upload" at bounding box center [411, 578] width 63 height 19
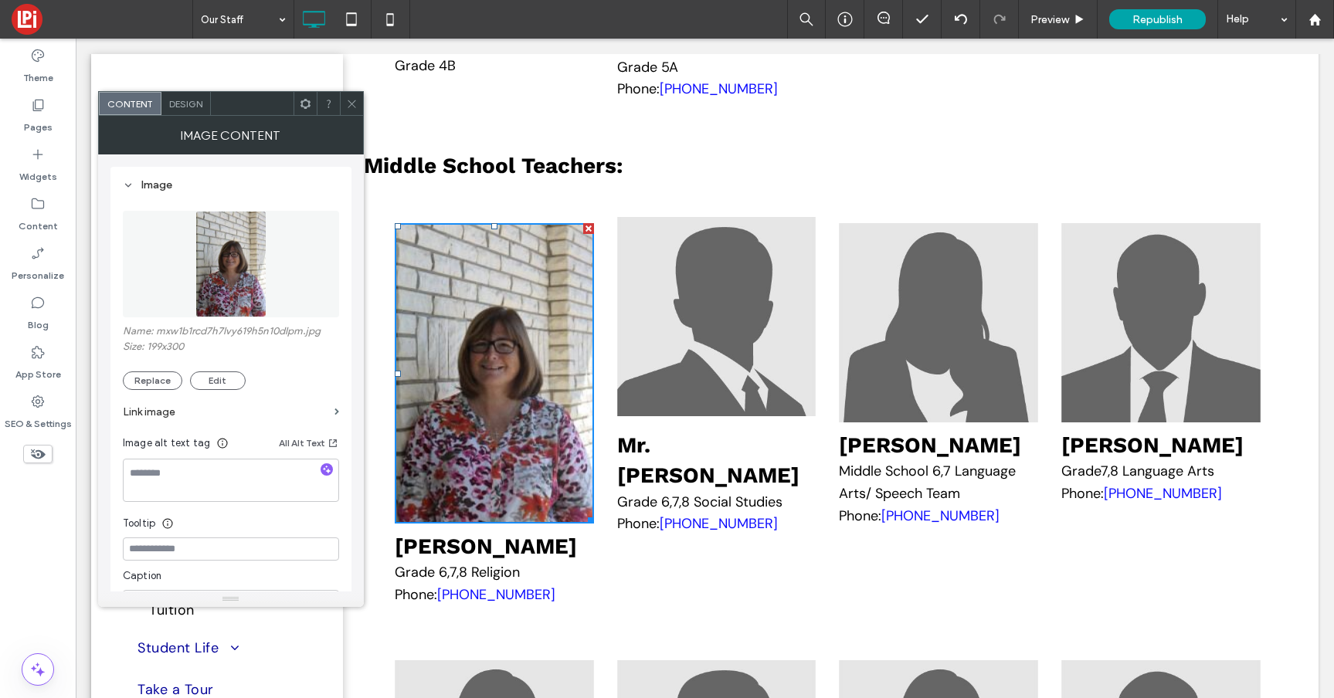
click at [670, 375] on img at bounding box center [716, 316] width 199 height 199
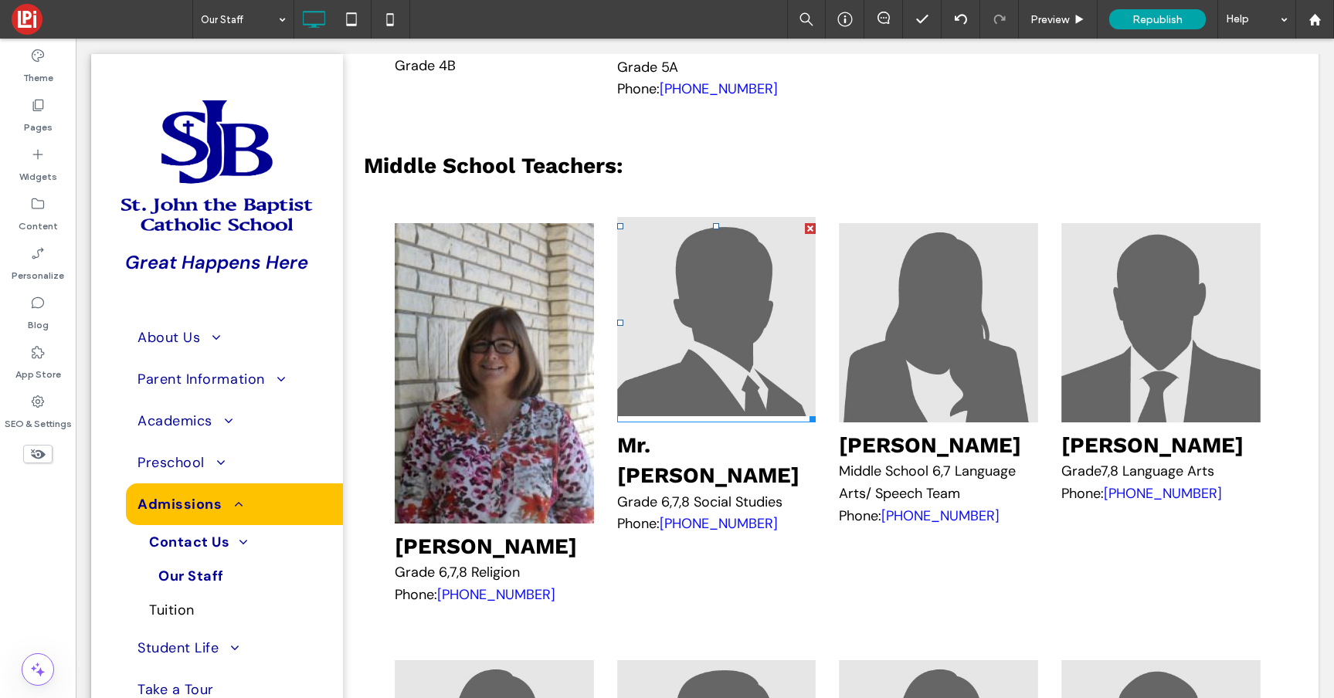
click at [670, 375] on img at bounding box center [716, 316] width 199 height 199
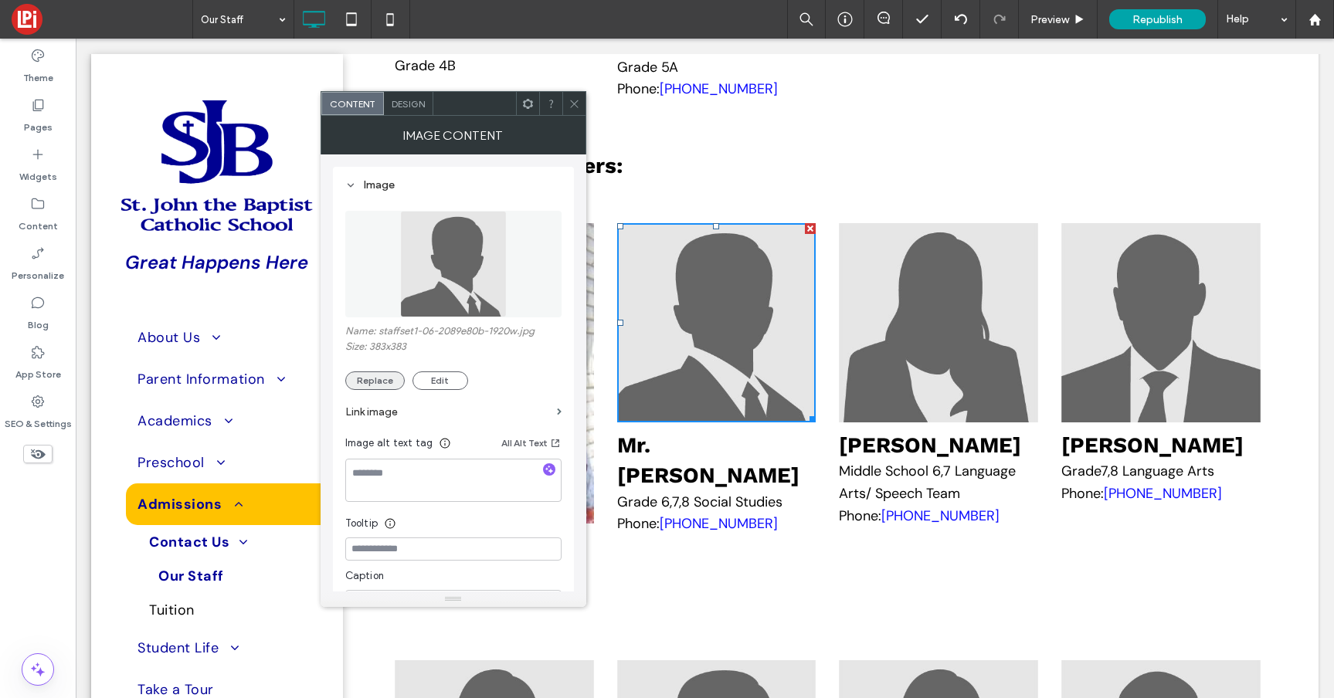
click at [369, 387] on button "Replace" at bounding box center [374, 380] width 59 height 19
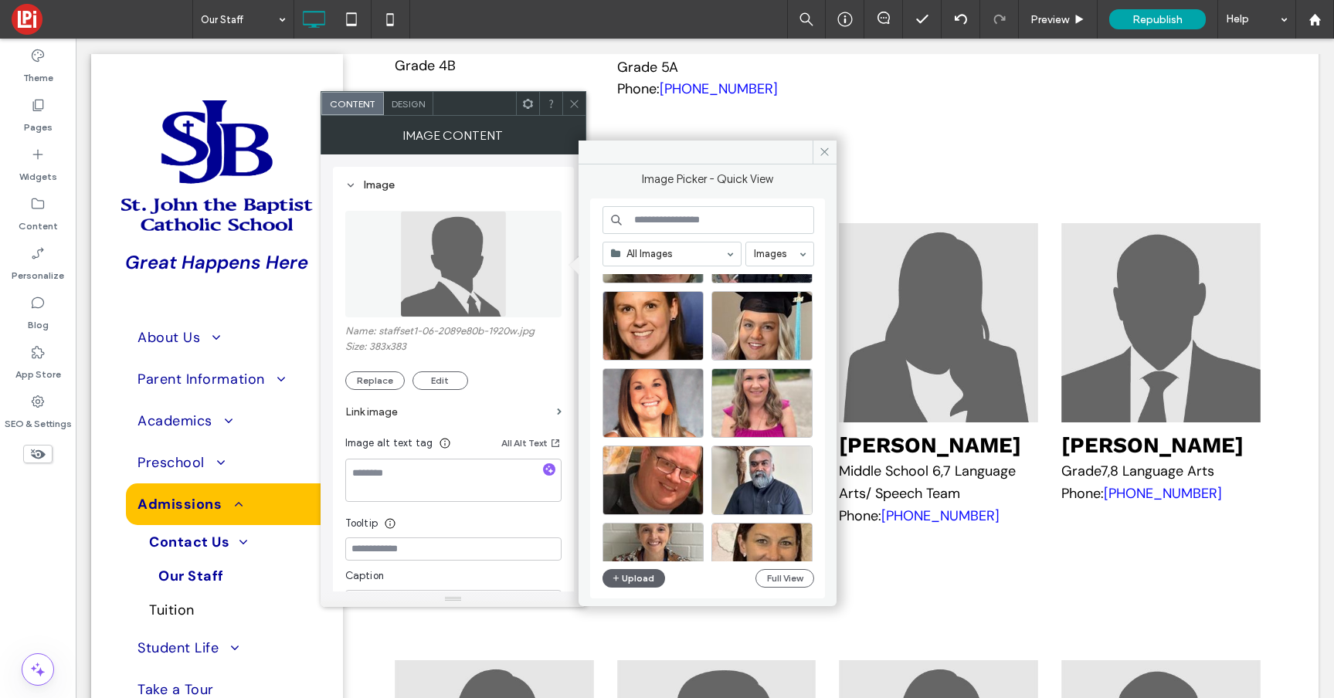
scroll to position [2093, 0]
click at [815, 146] on span at bounding box center [824, 152] width 24 height 23
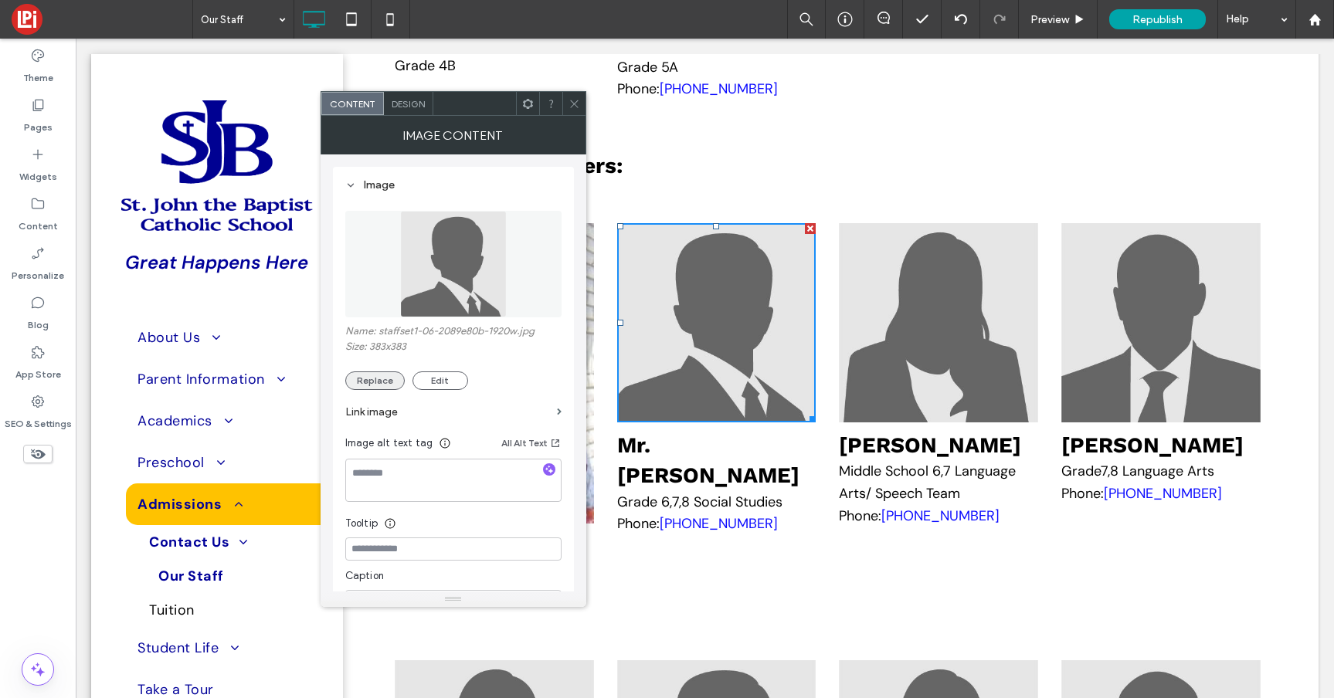
click at [370, 380] on button "Replace" at bounding box center [374, 380] width 59 height 19
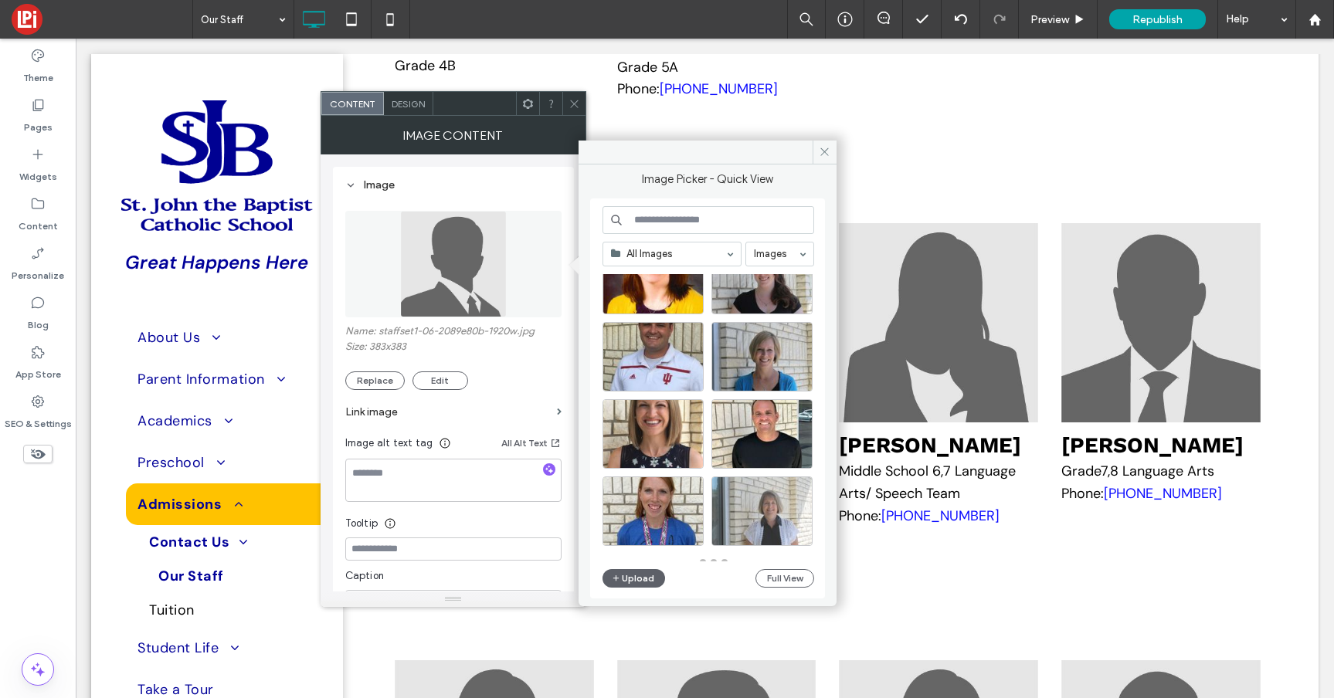
scroll to position [3457, 0]
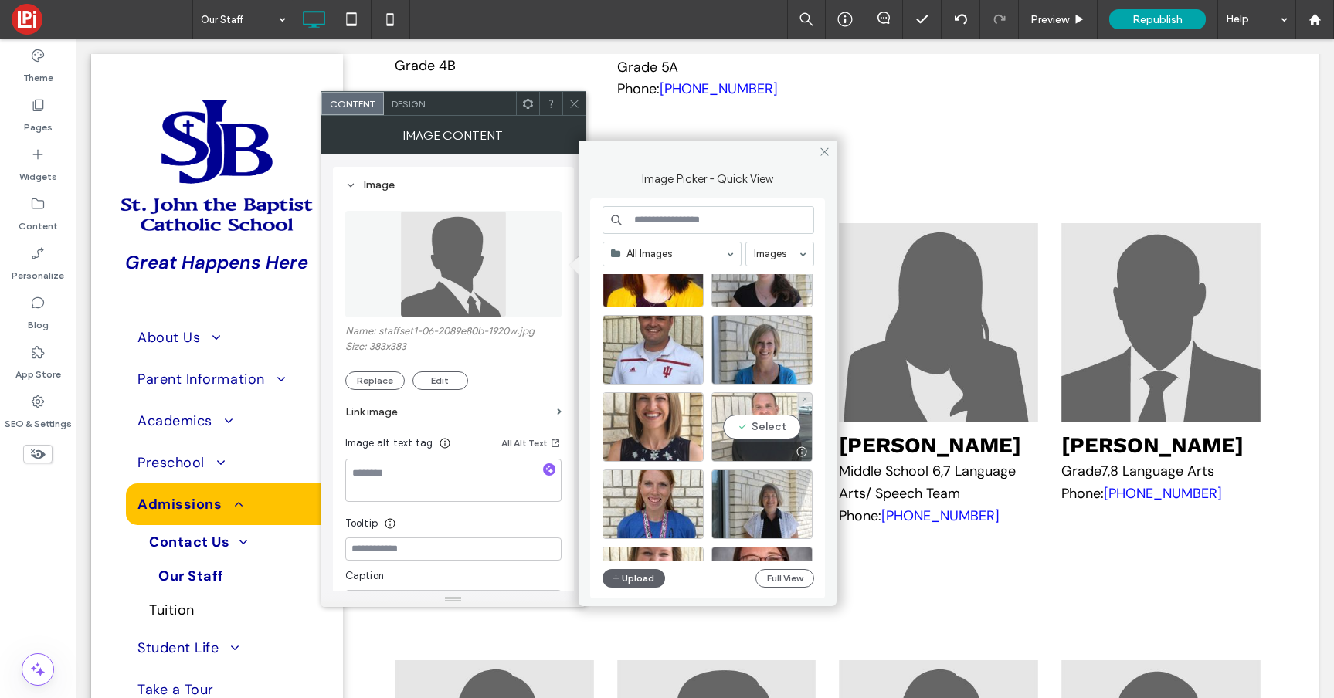
click at [751, 427] on div "Select" at bounding box center [761, 426] width 101 height 69
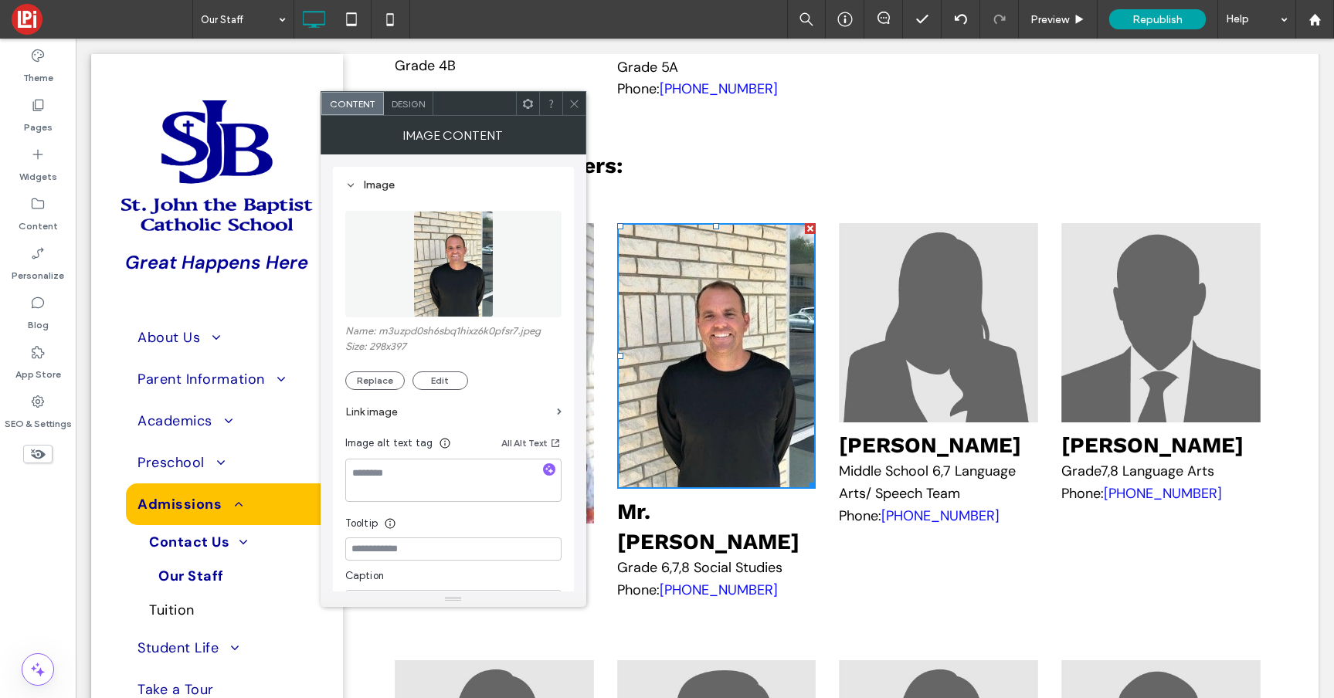
click at [571, 103] on icon at bounding box center [574, 104] width 12 height 12
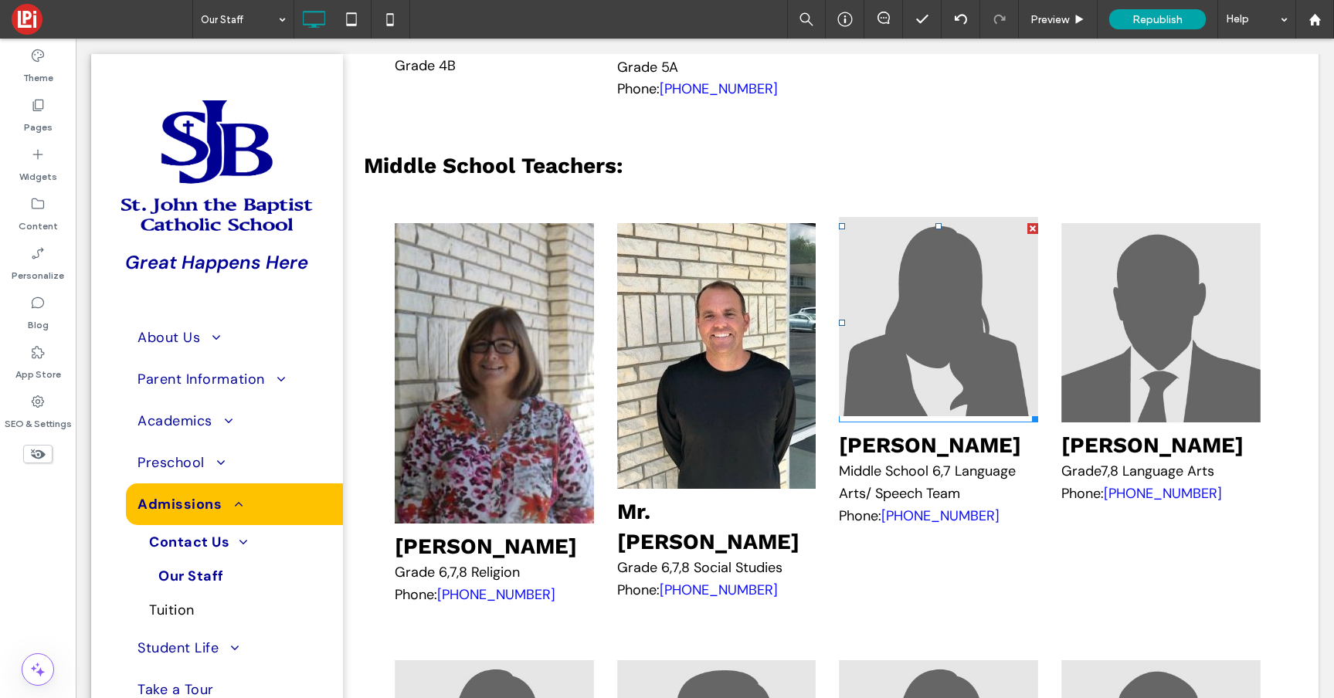
click at [930, 408] on img at bounding box center [938, 316] width 199 height 199
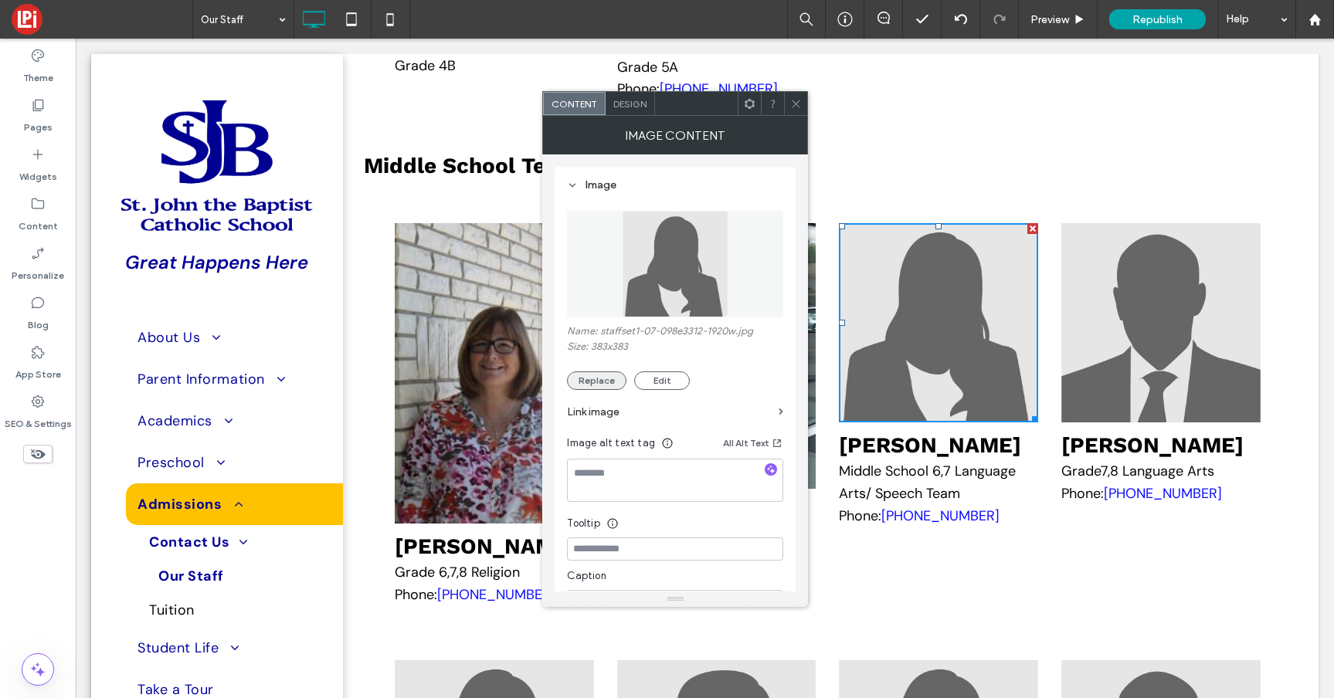
click at [595, 382] on button "Replace" at bounding box center [596, 380] width 59 height 19
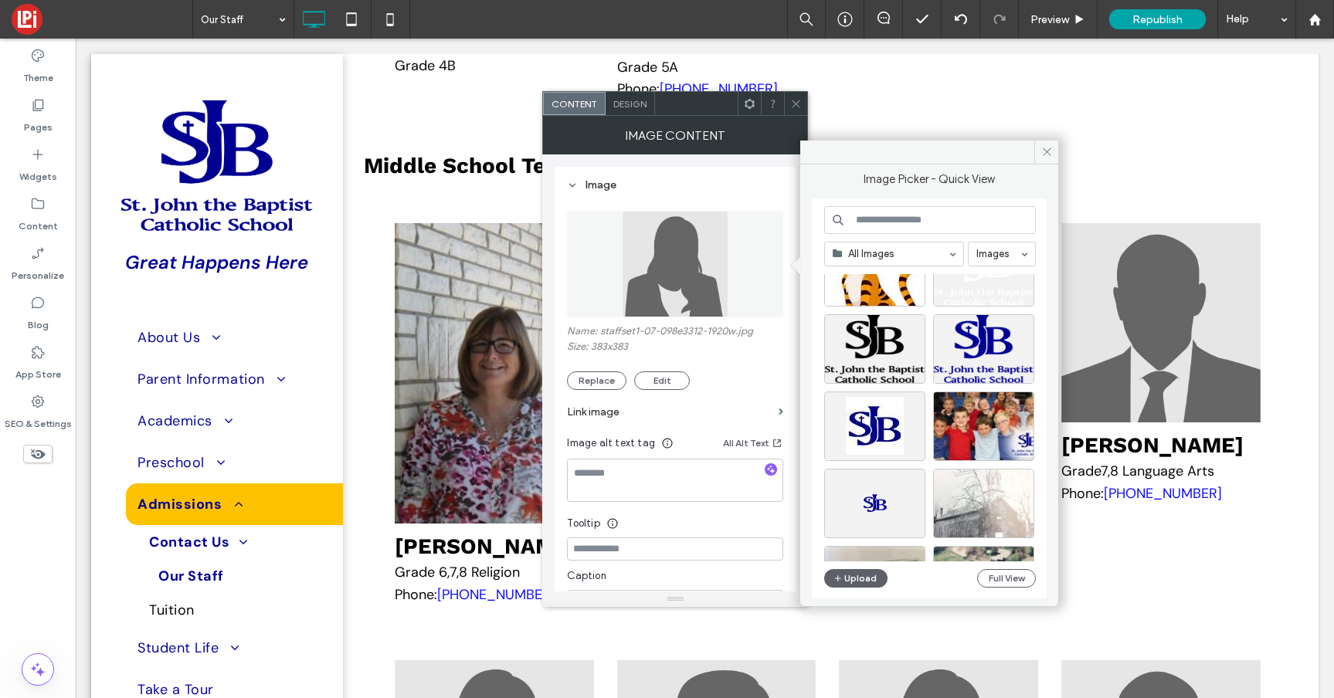
scroll to position [677, 0]
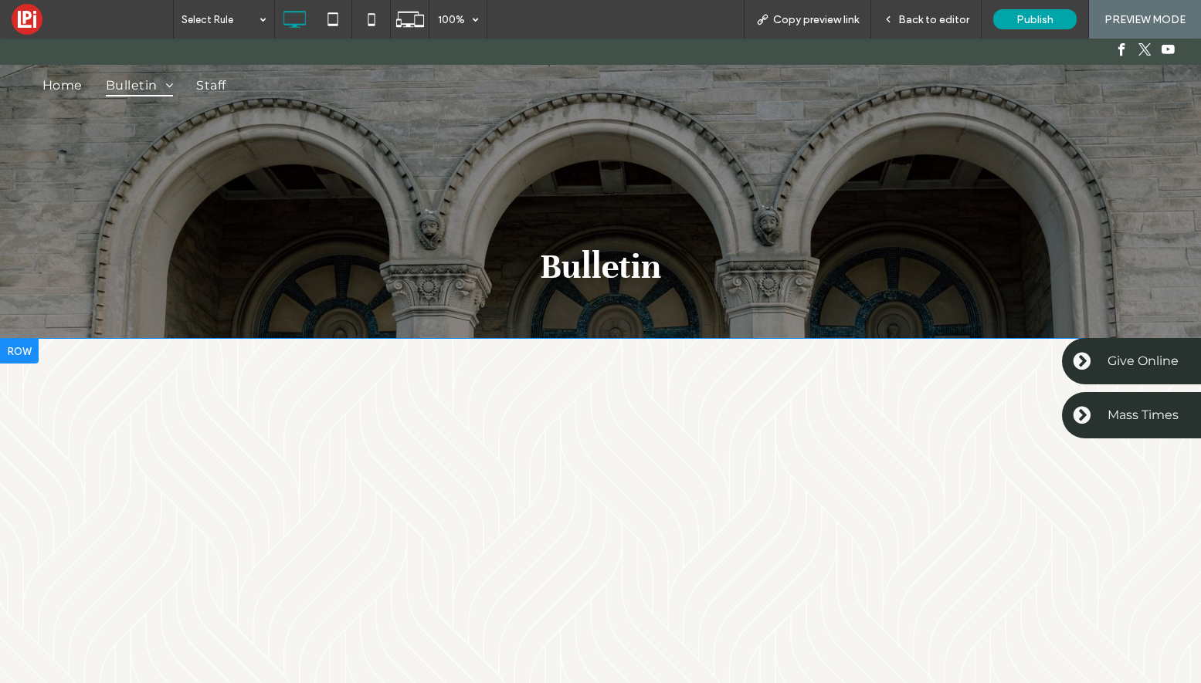
click at [14, 340] on div at bounding box center [19, 351] width 39 height 25
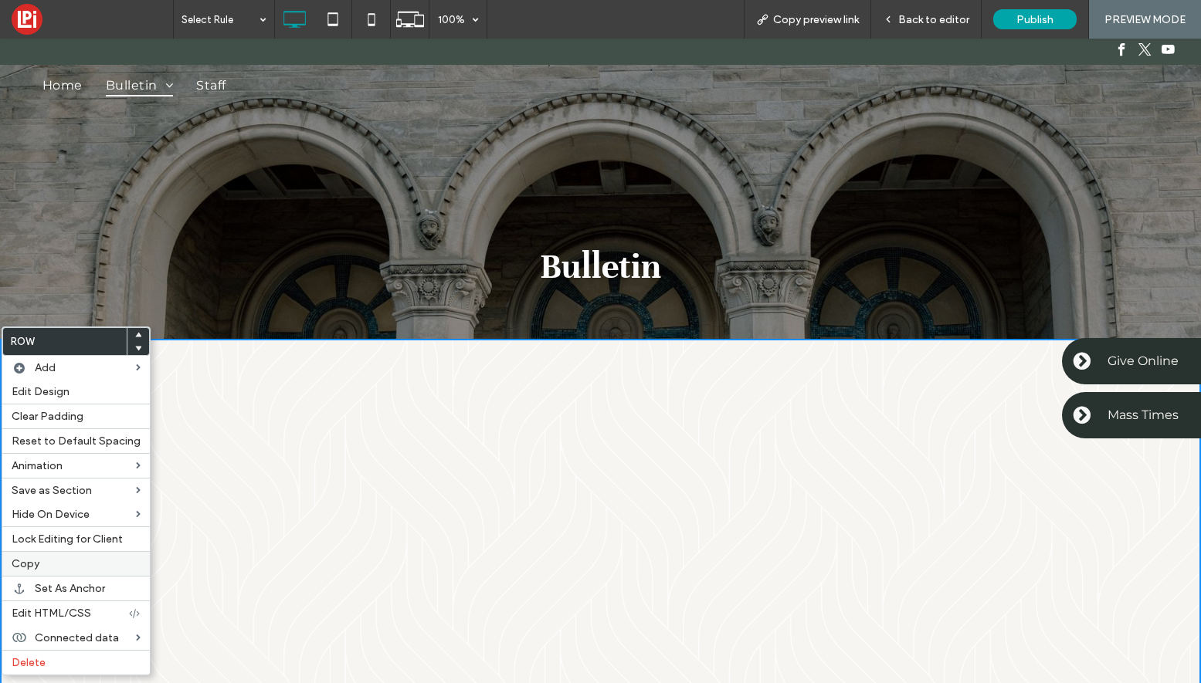
click at [43, 567] on label "Copy" at bounding box center [76, 564] width 129 height 13
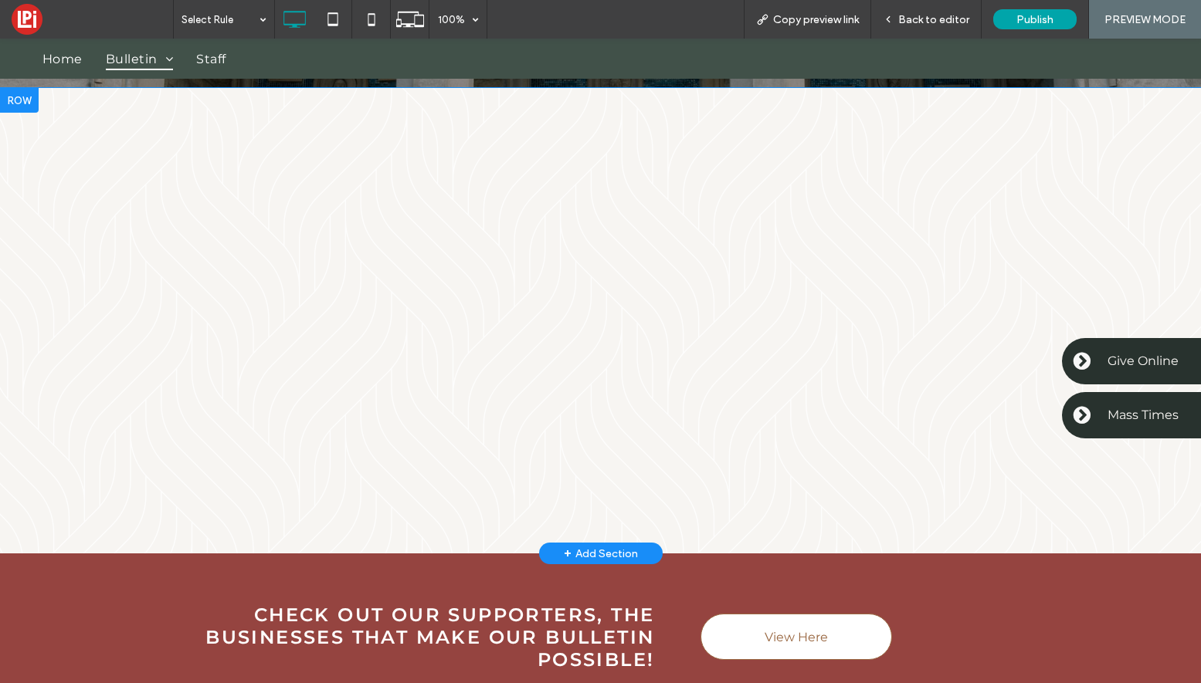
scroll to position [471, 0]
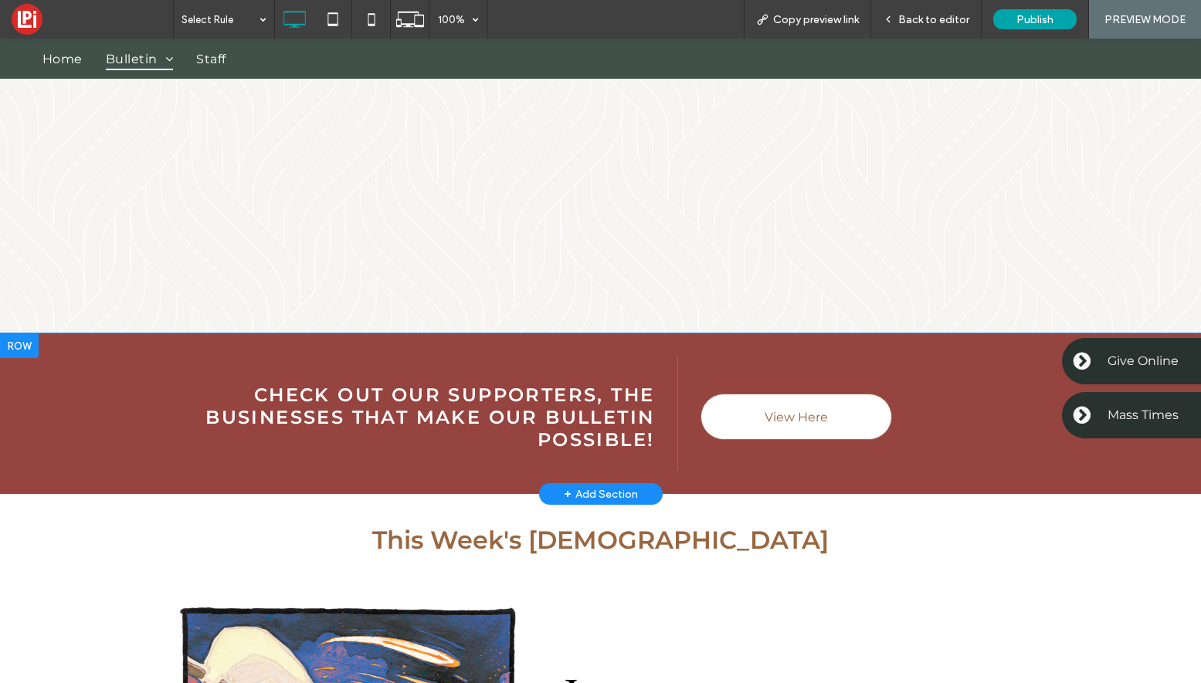
click at [30, 345] on div at bounding box center [19, 346] width 39 height 25
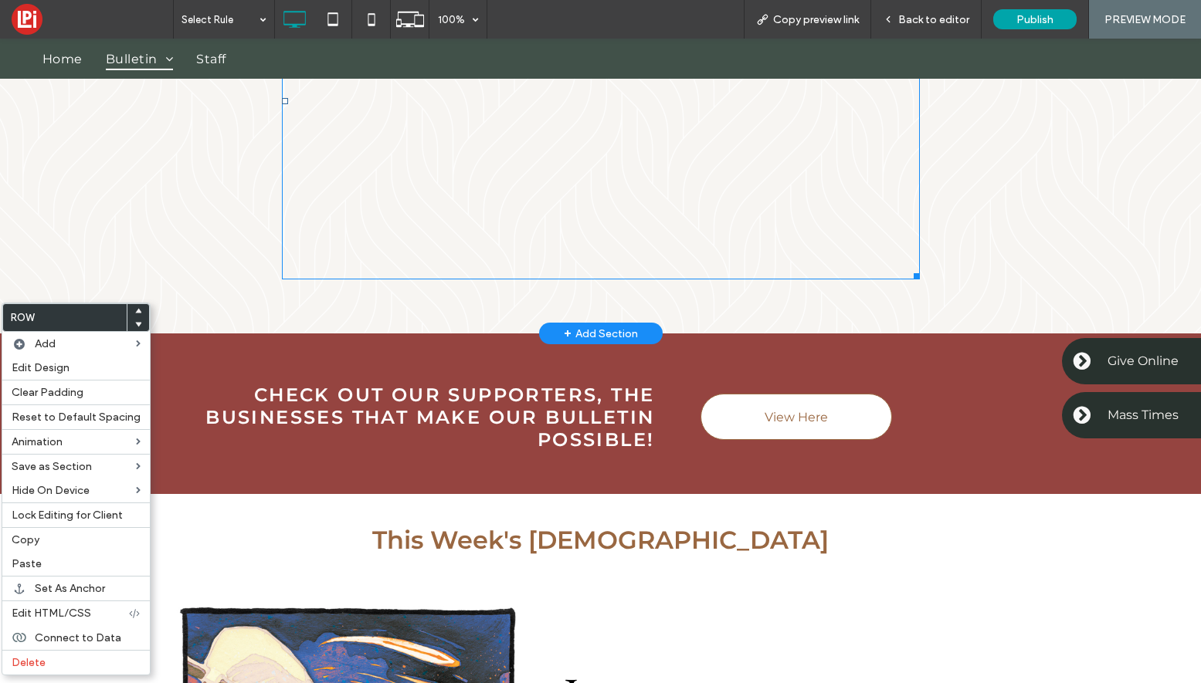
scroll to position [0, 0]
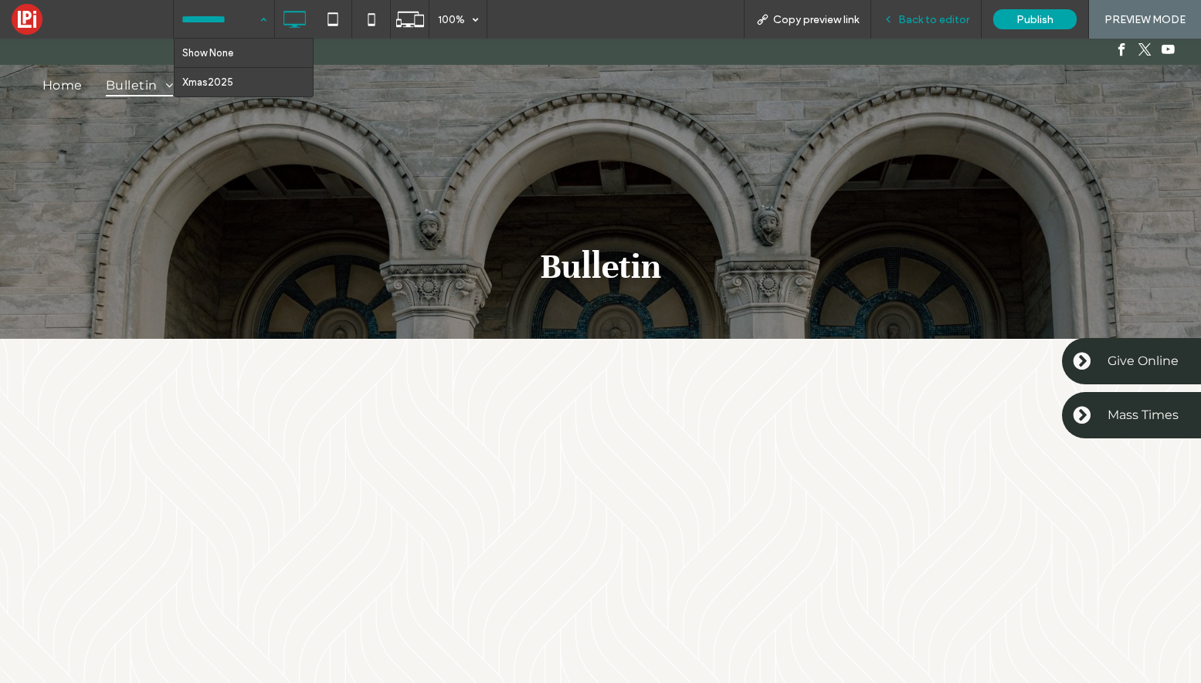
click at [940, 9] on div "Back to editor" at bounding box center [926, 19] width 110 height 39
click at [934, 17] on span "Back to editor" at bounding box center [933, 19] width 71 height 13
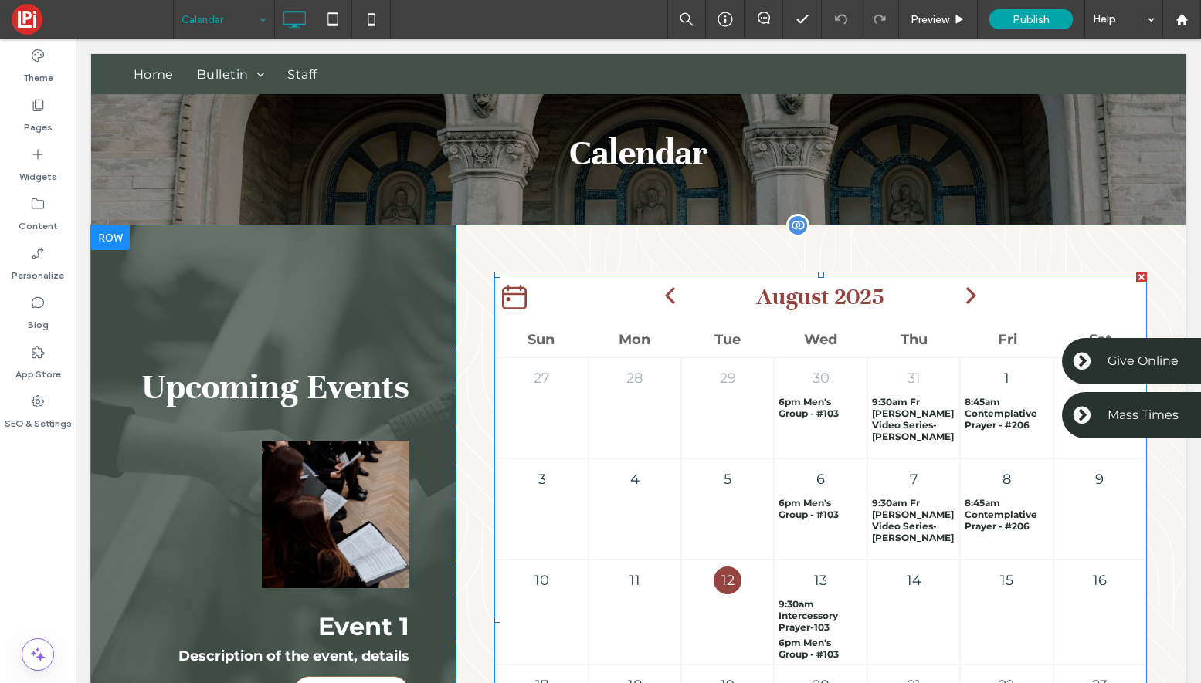
scroll to position [142, 0]
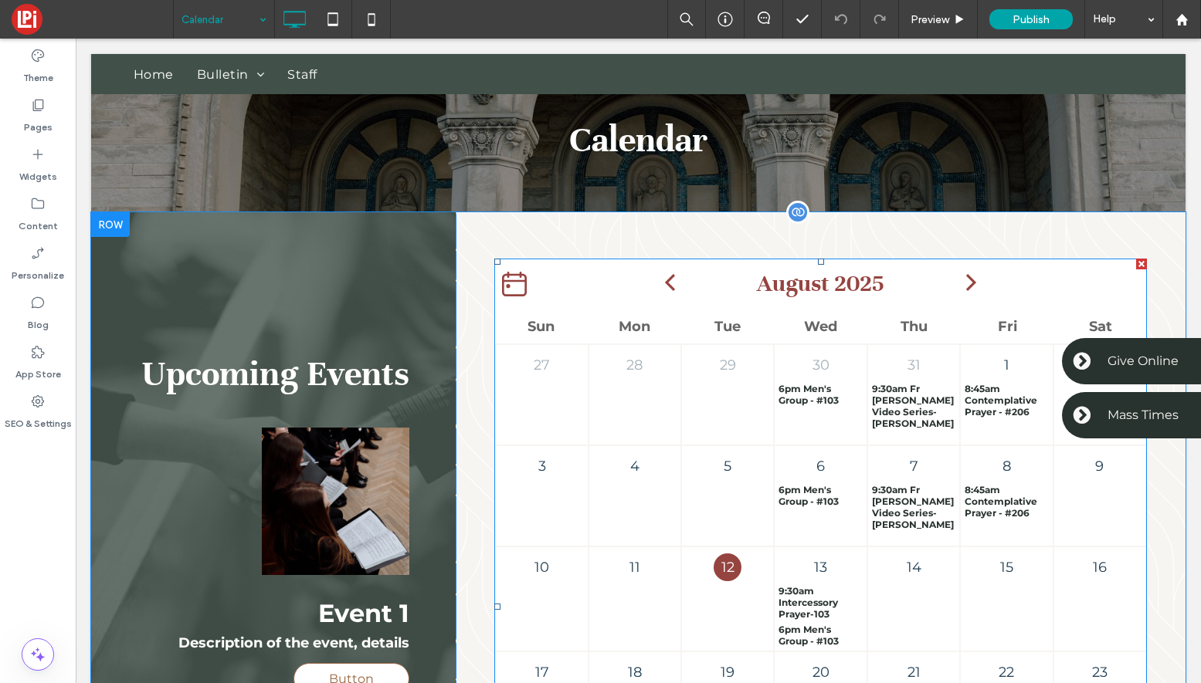
click at [816, 508] on div "6 6pm Men's Group - #103" at bounding box center [820, 496] width 93 height 101
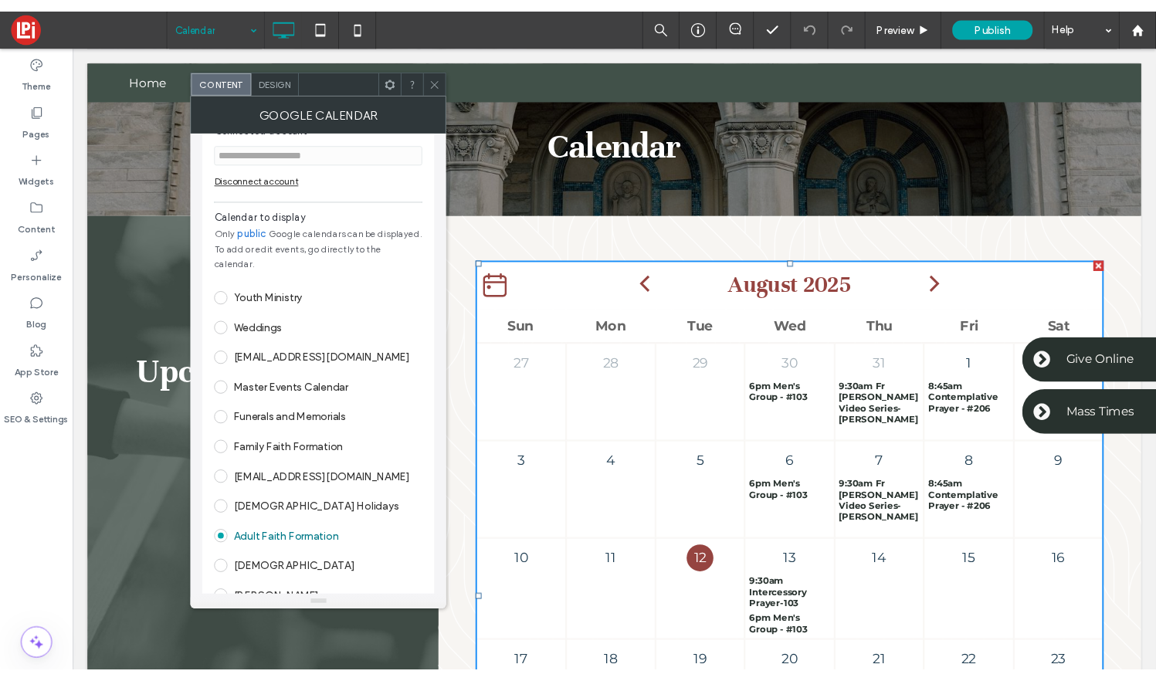
scroll to position [0, 0]
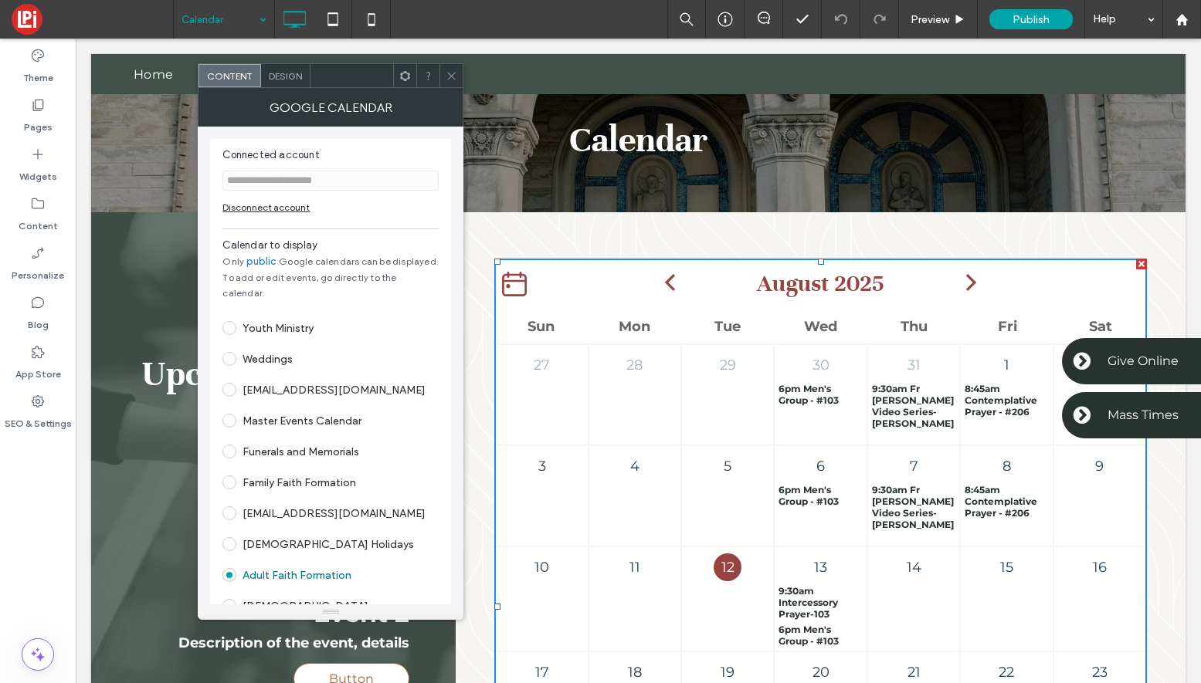
click at [251, 205] on div "Disconnect account" at bounding box center [330, 208] width 216 height 12
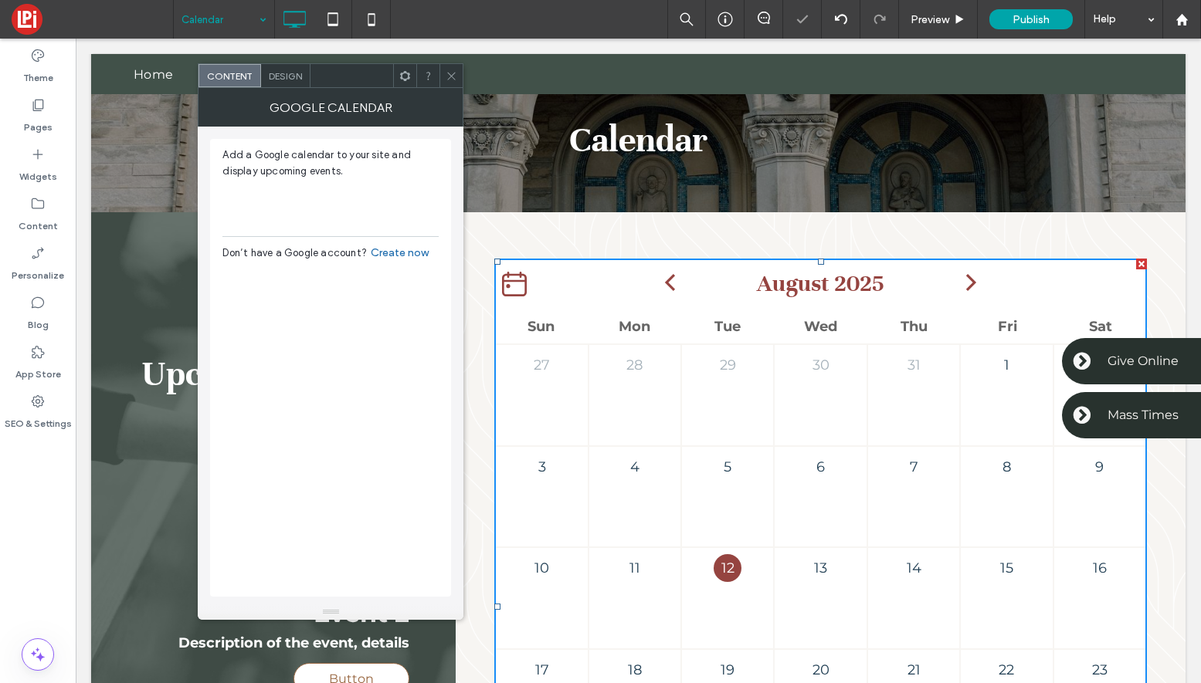
click at [451, 68] on span at bounding box center [452, 75] width 12 height 23
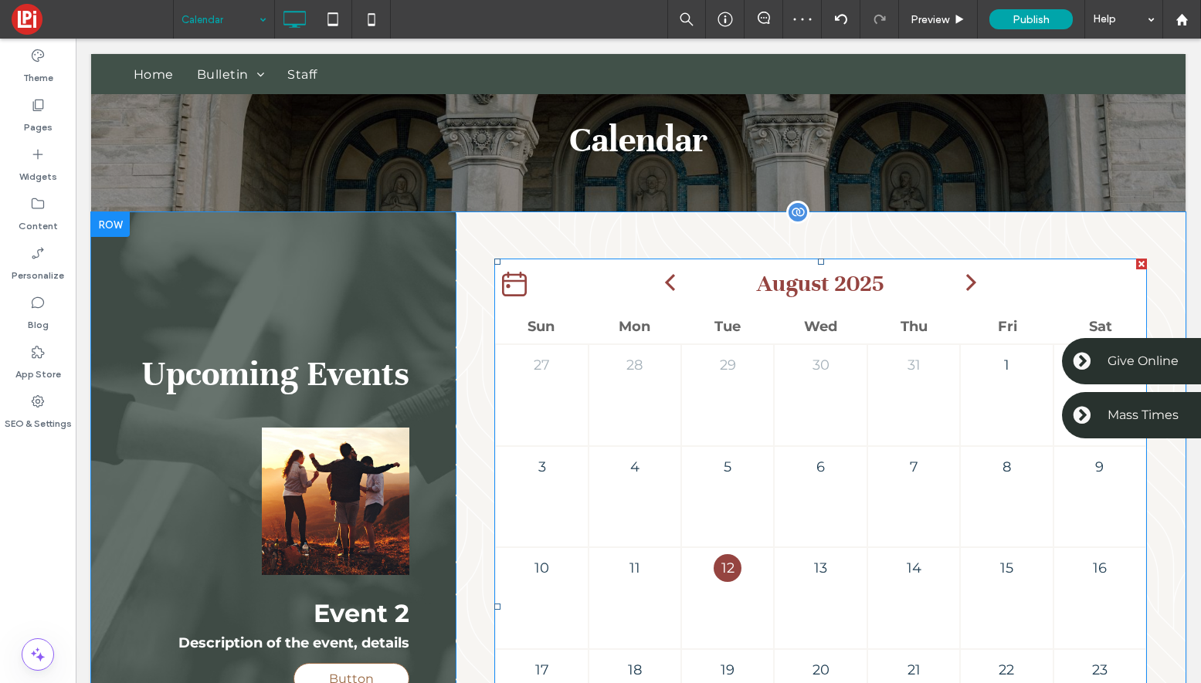
click at [692, 425] on div "29" at bounding box center [727, 395] width 93 height 102
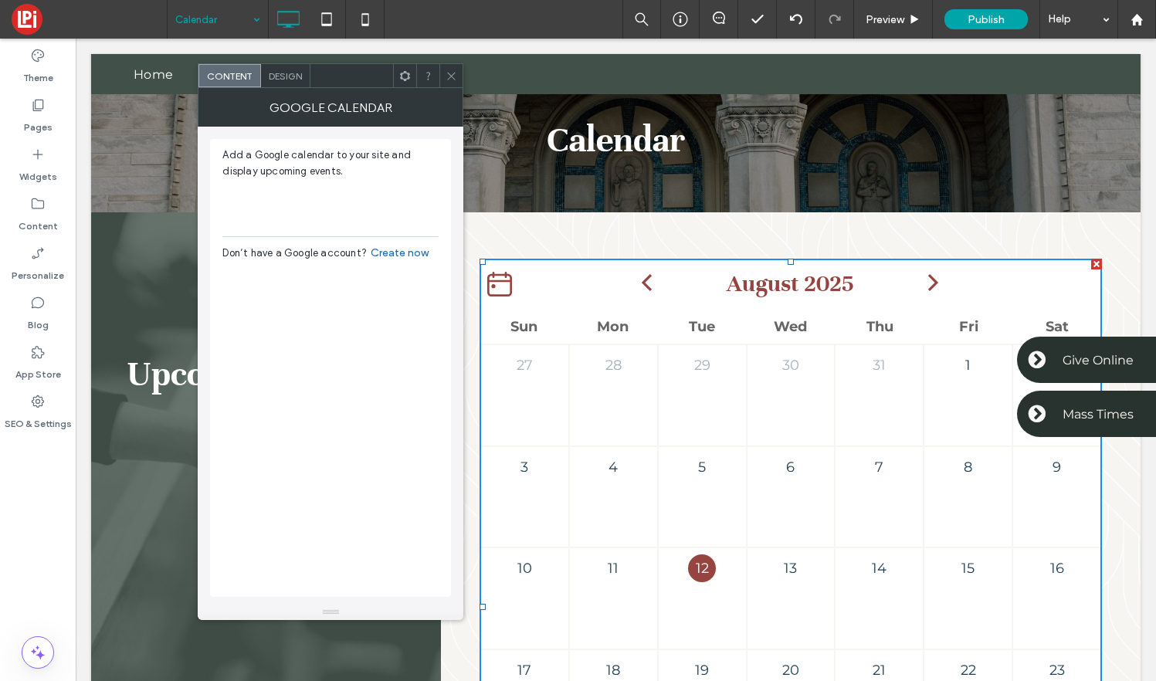
click at [452, 76] on icon at bounding box center [452, 76] width 12 height 12
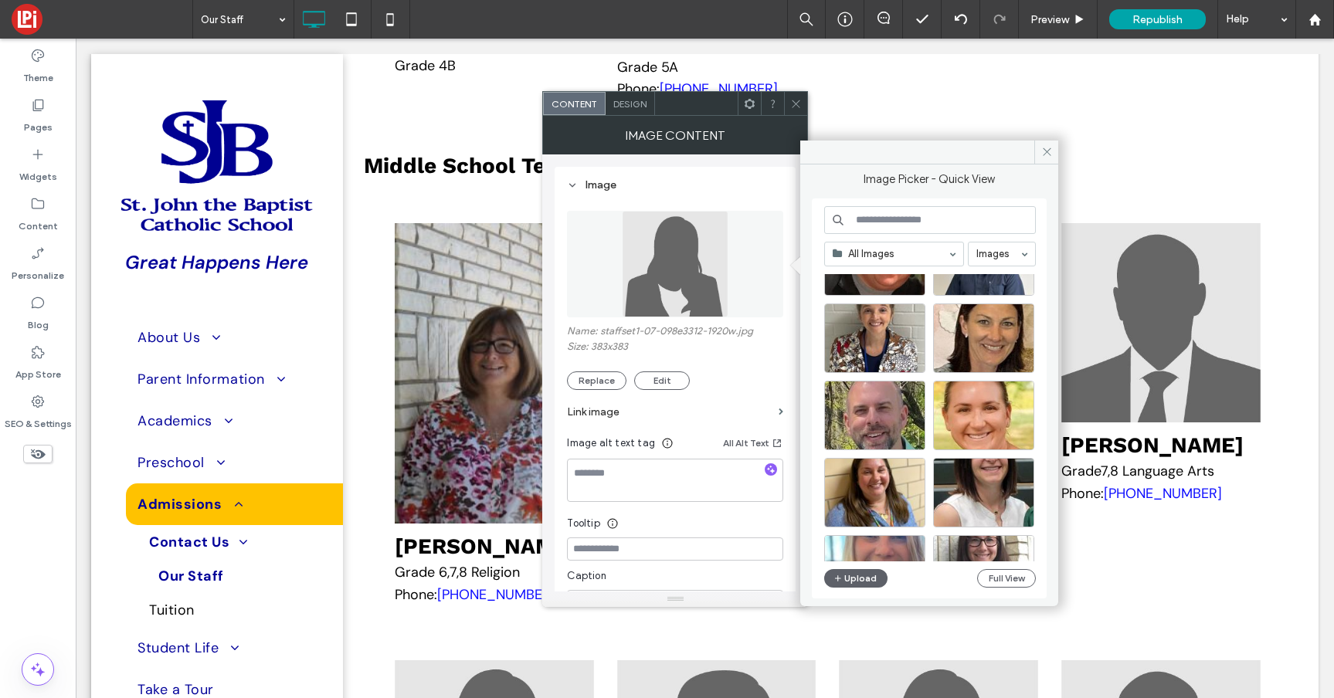
scroll to position [2316, 0]
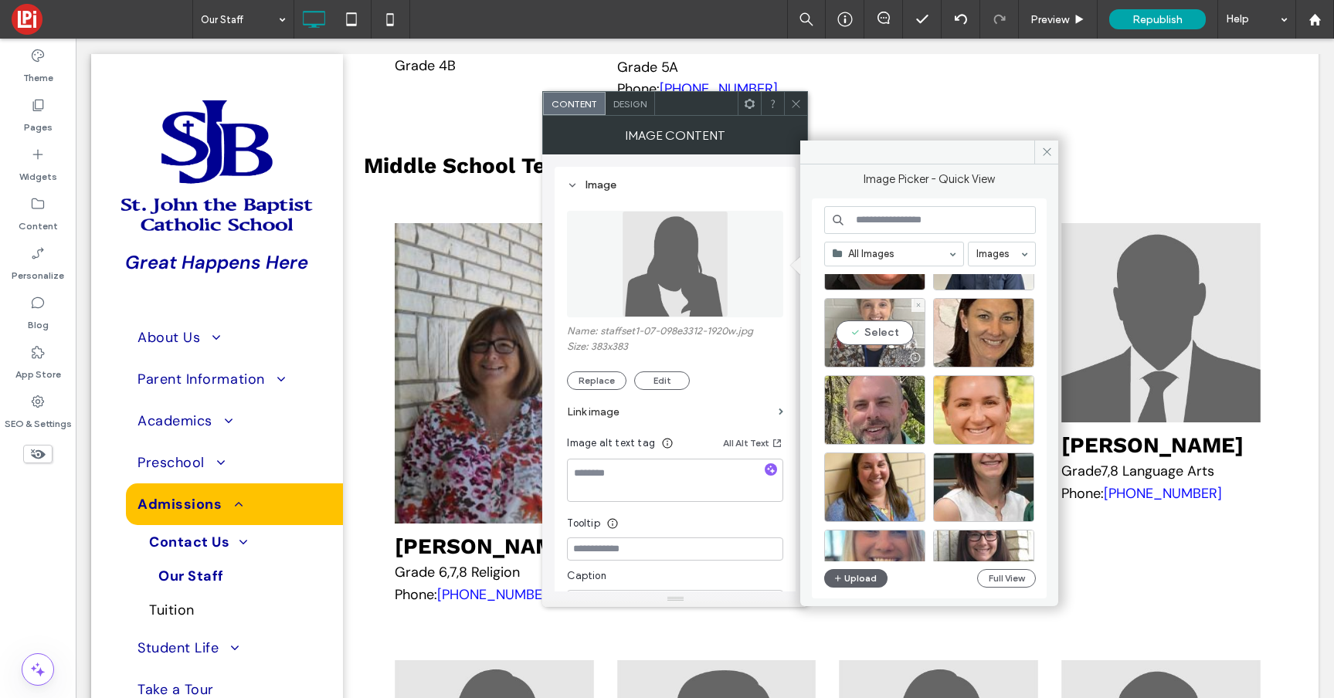
click at [866, 324] on div "Select" at bounding box center [874, 332] width 101 height 69
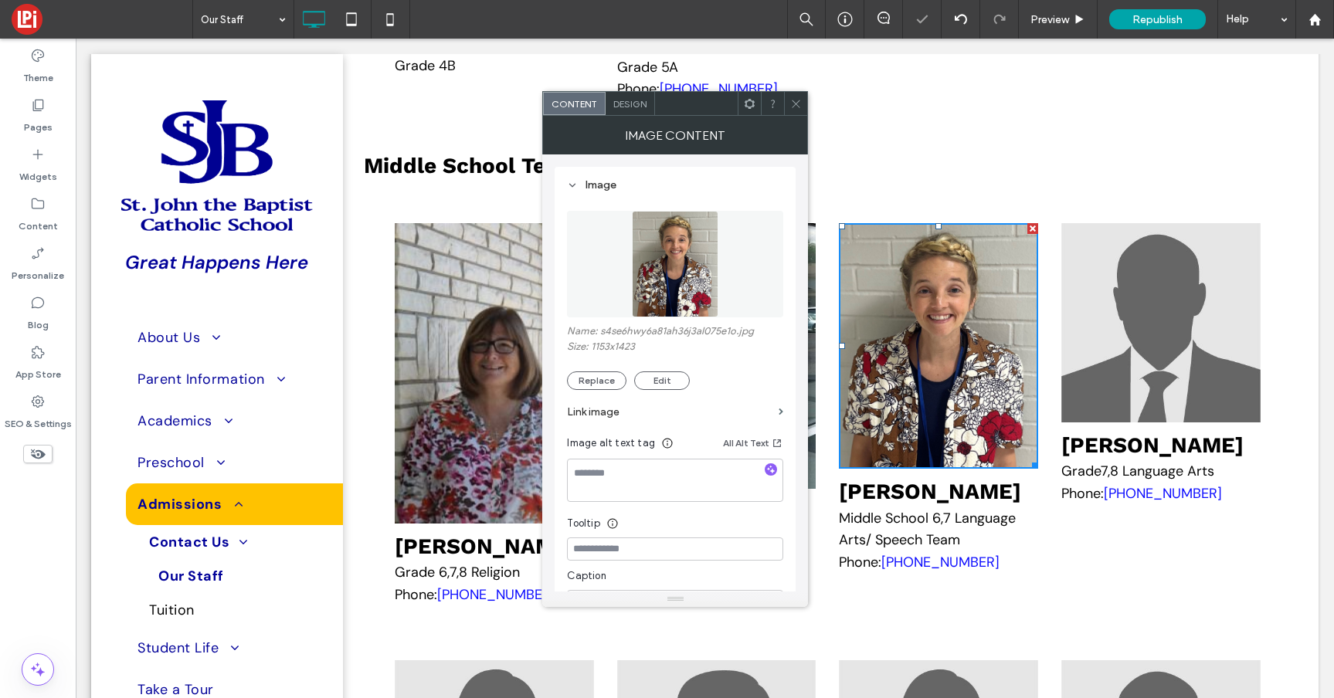
click at [798, 98] on icon at bounding box center [796, 104] width 12 height 12
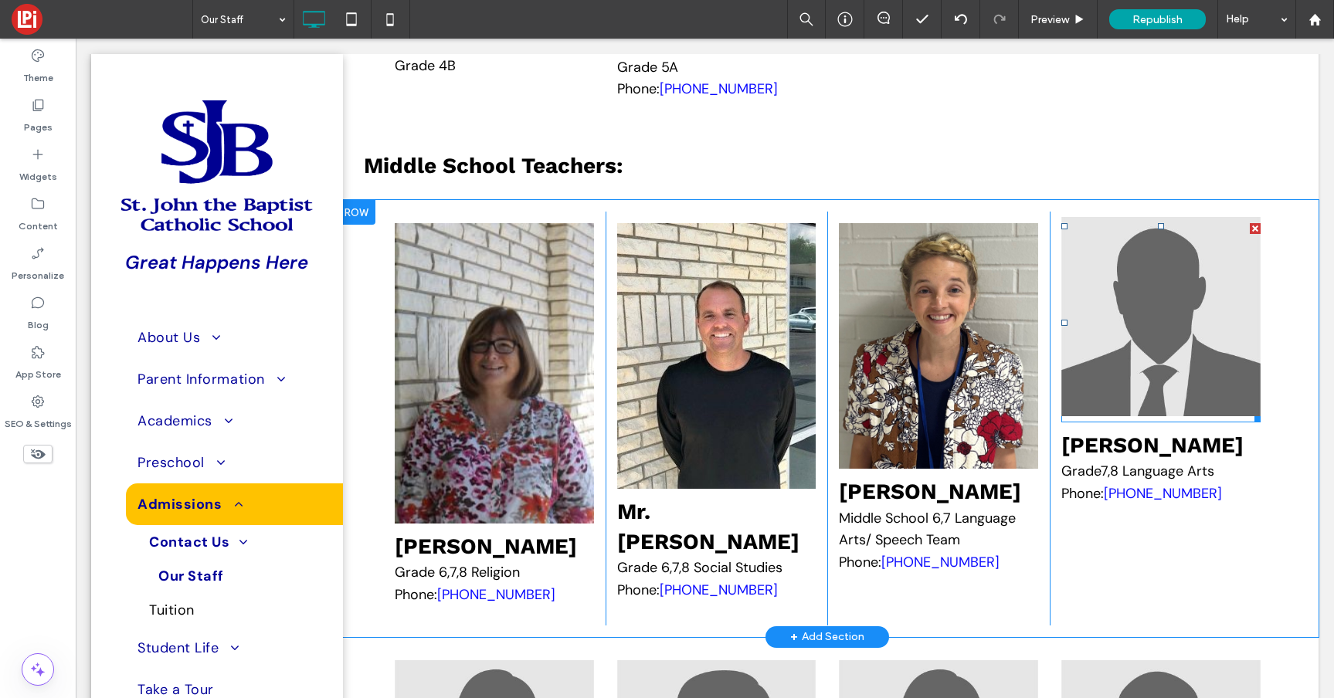
click at [1170, 337] on img at bounding box center [1160, 316] width 199 height 199
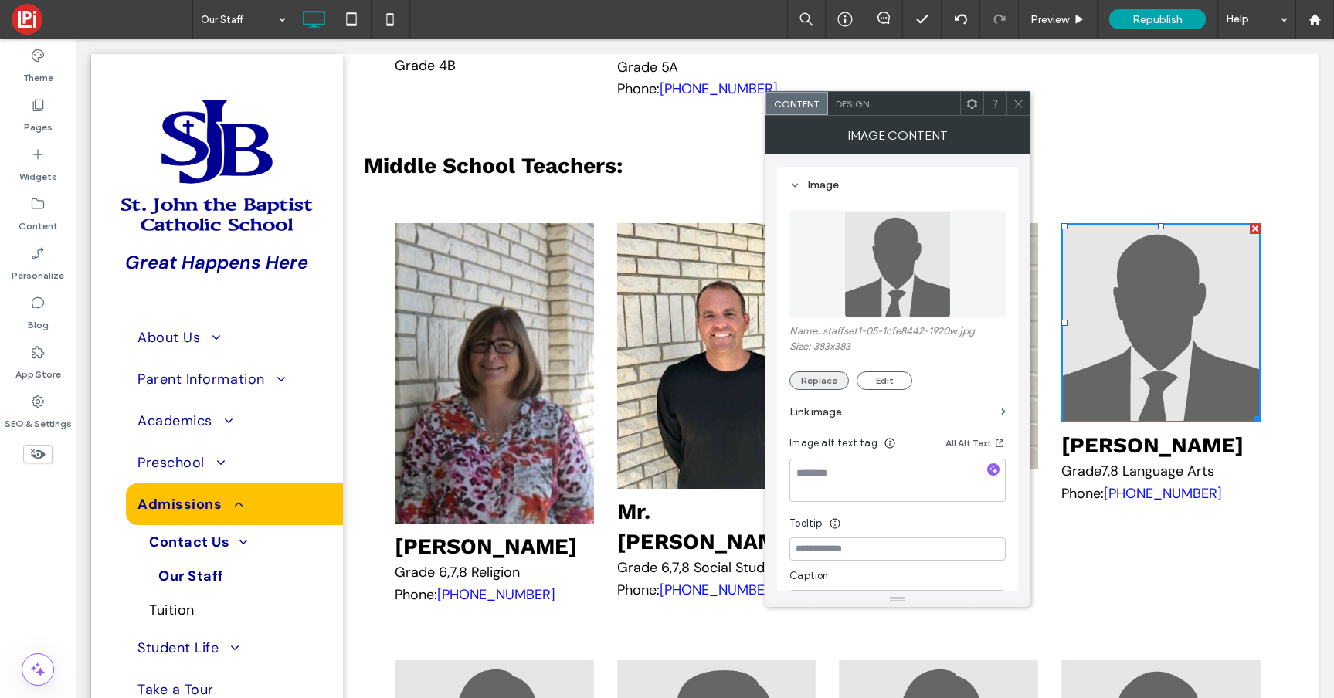
click at [821, 379] on button "Replace" at bounding box center [818, 380] width 59 height 19
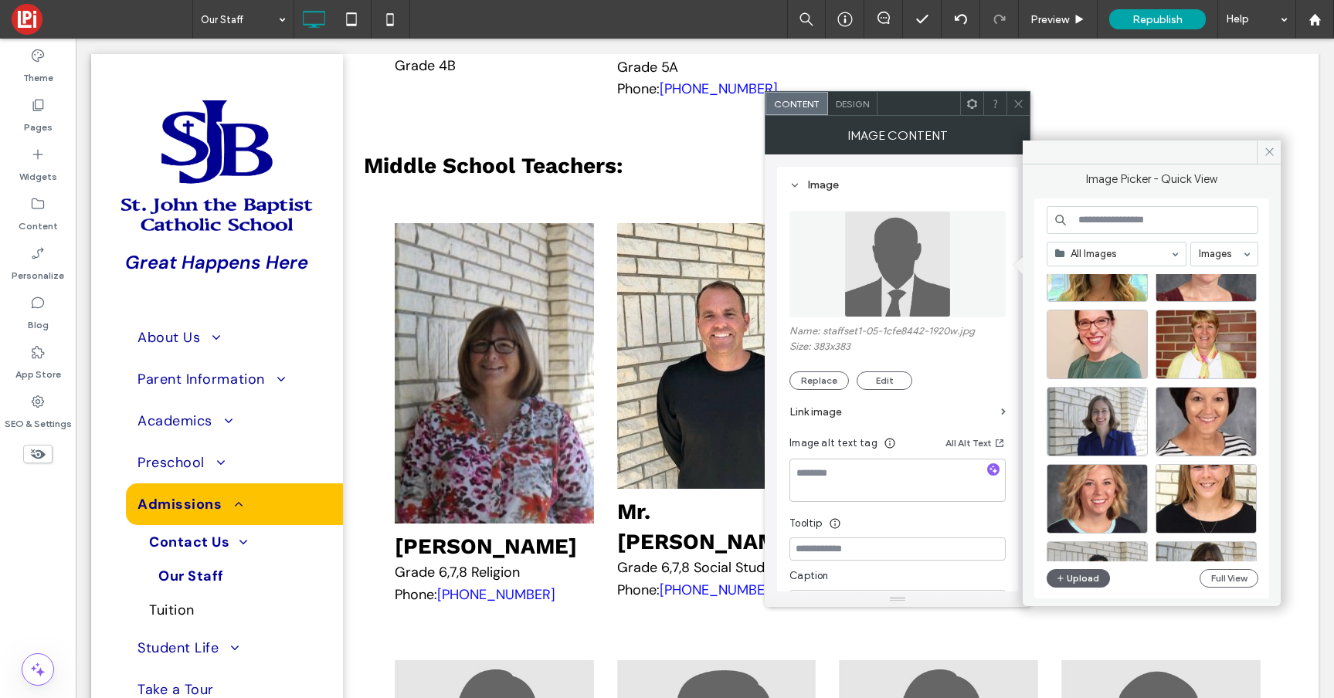
scroll to position [3020, 0]
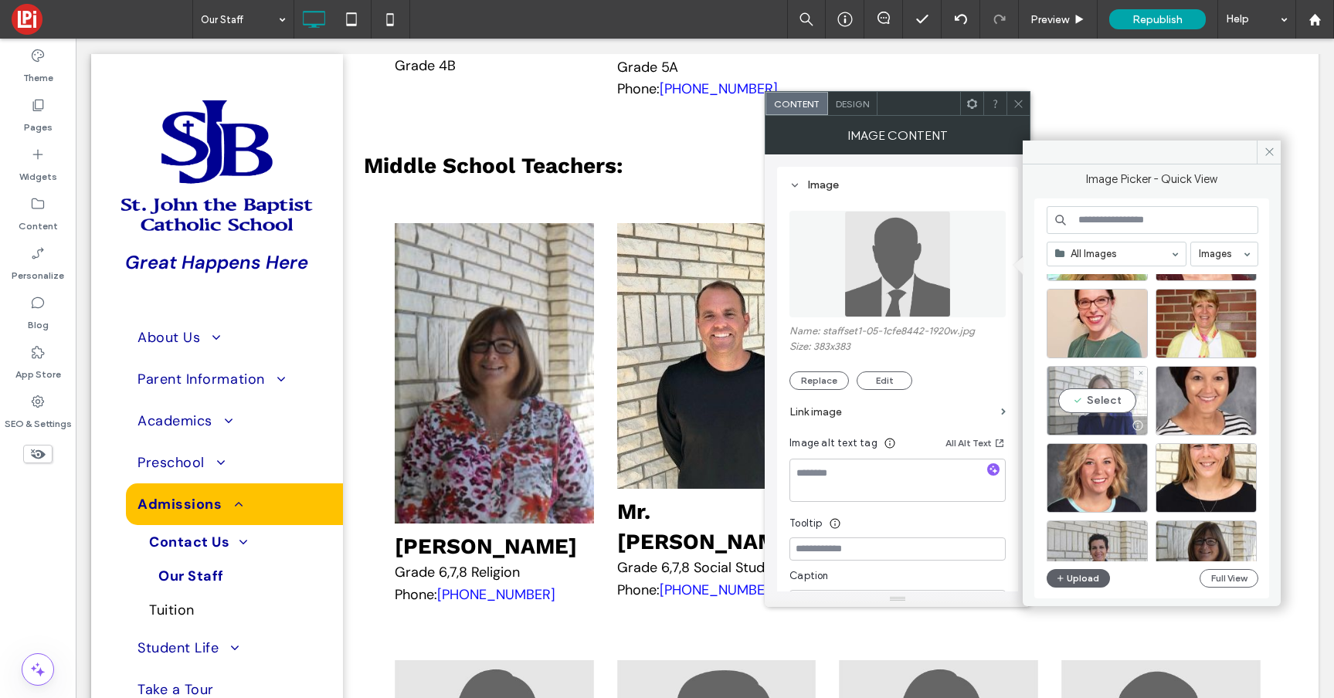
click at [1093, 404] on div "Select" at bounding box center [1096, 400] width 101 height 69
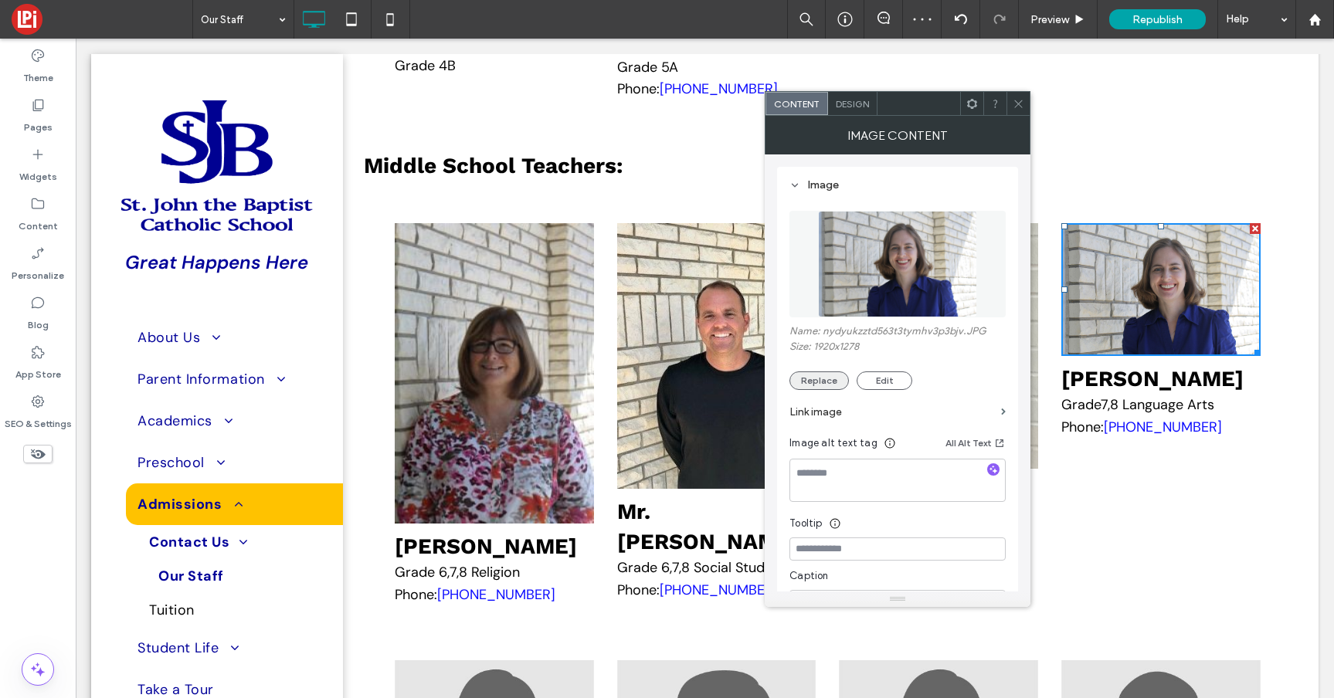
click at [823, 373] on button "Replace" at bounding box center [818, 380] width 59 height 19
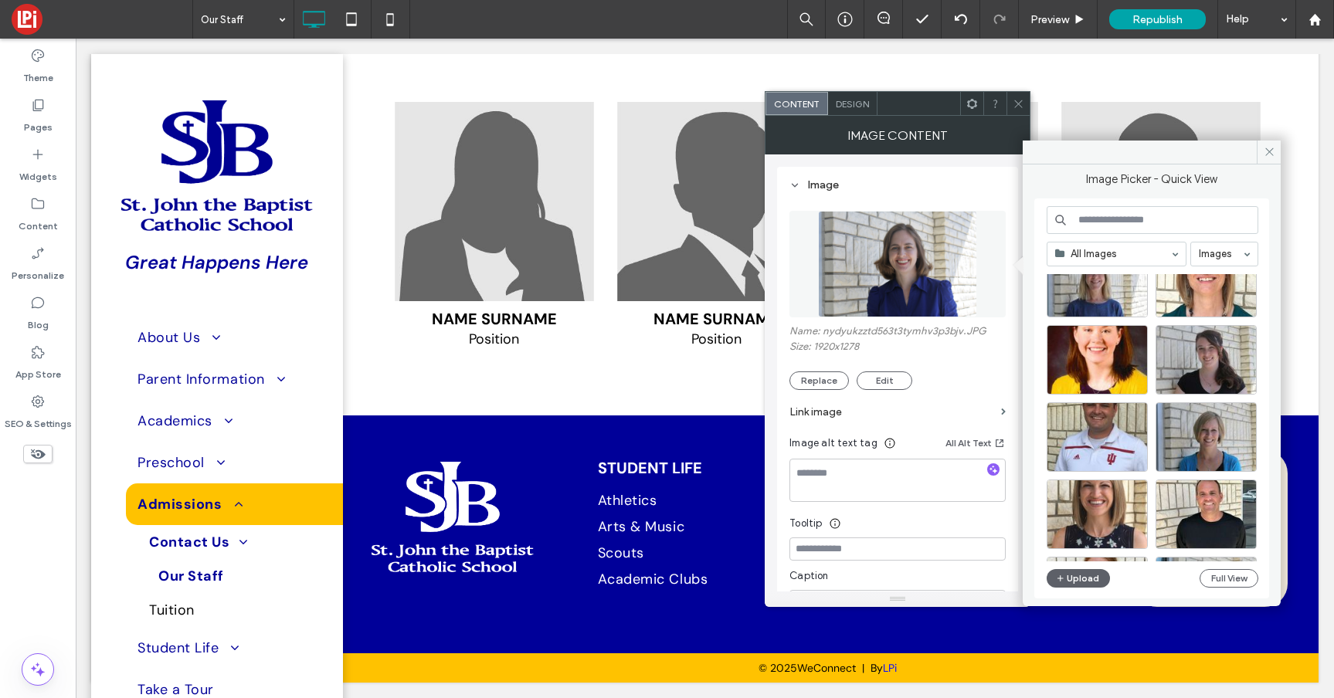
scroll to position [3385, 0]
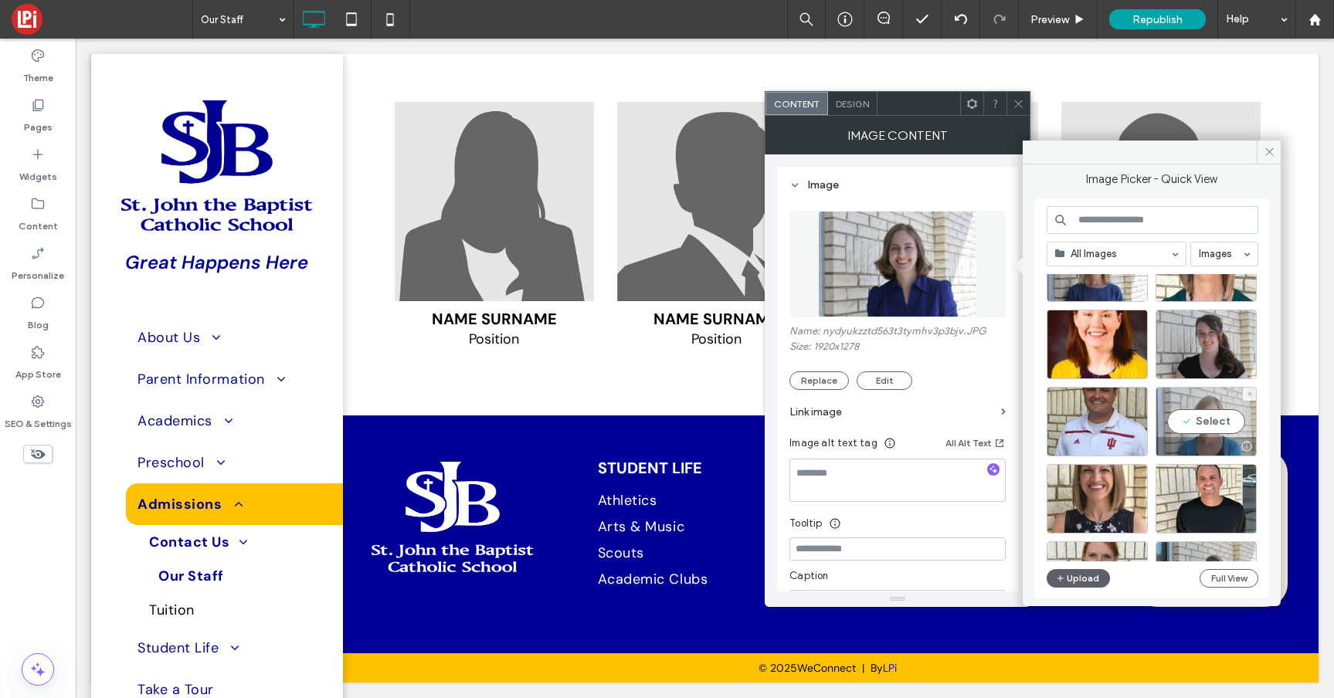
click at [1206, 425] on div "Select" at bounding box center [1205, 421] width 101 height 69
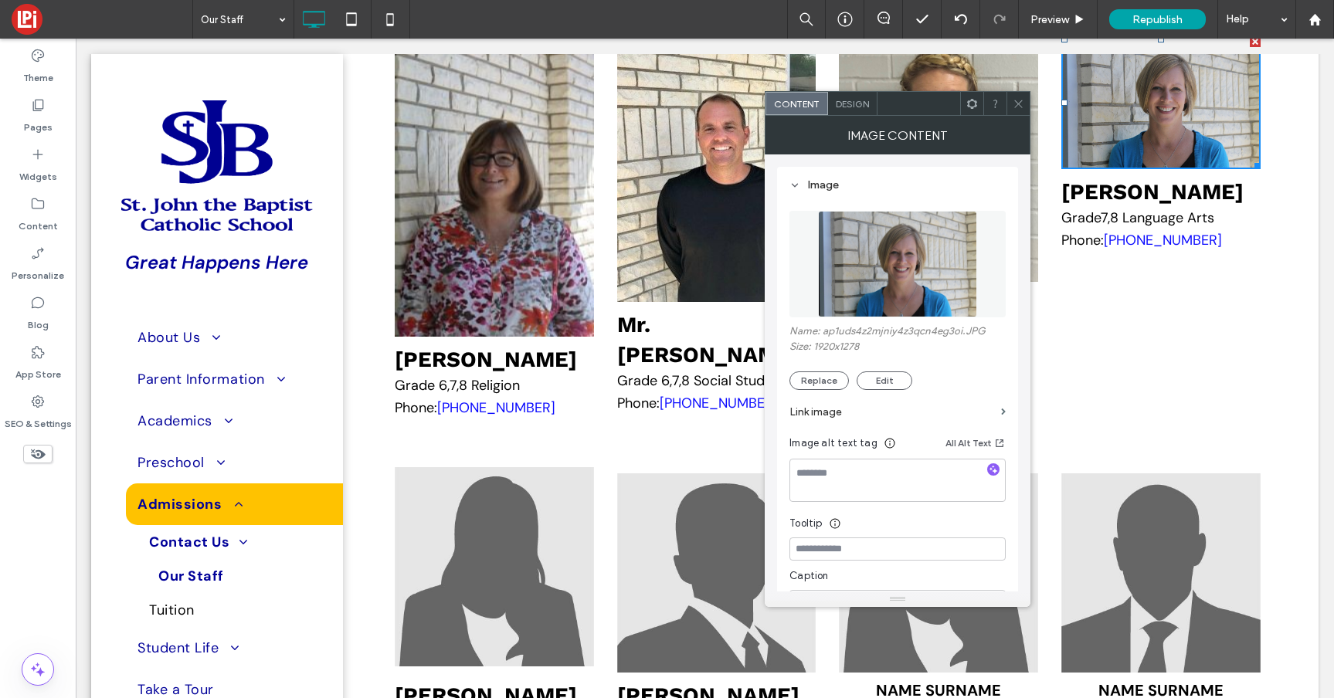
scroll to position [4553, 0]
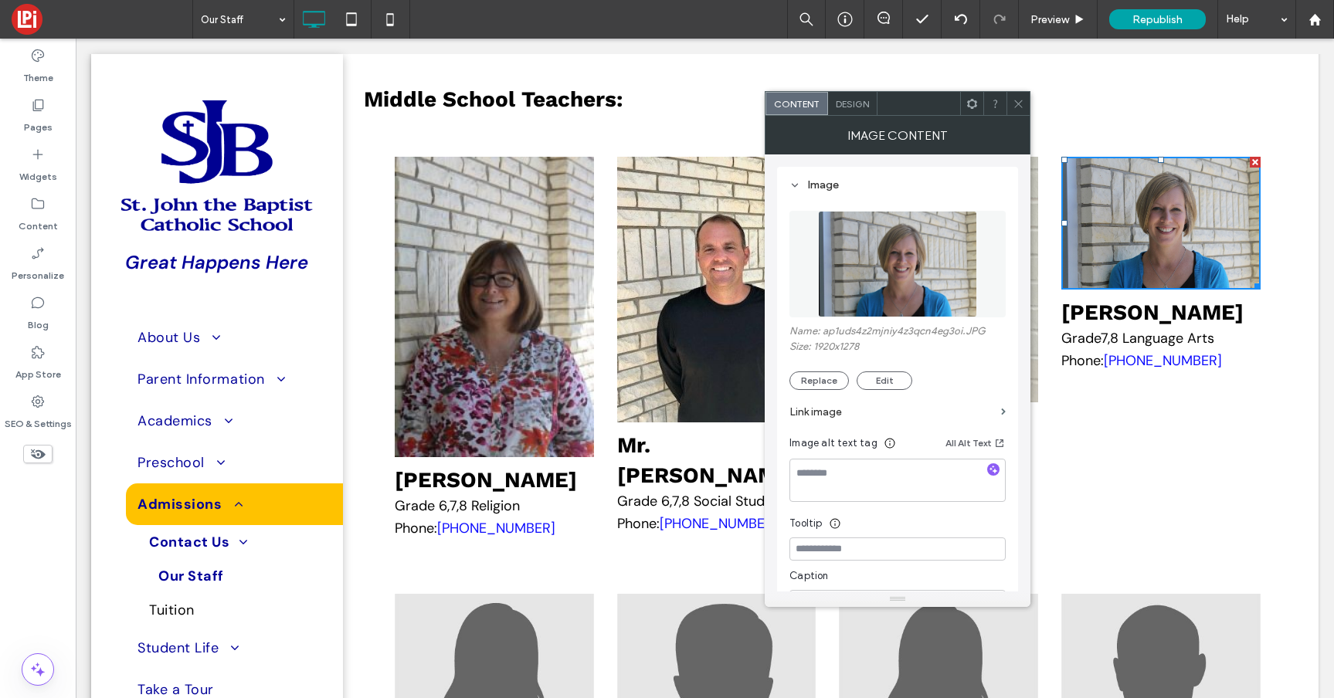
click at [1023, 100] on icon at bounding box center [1018, 104] width 12 height 12
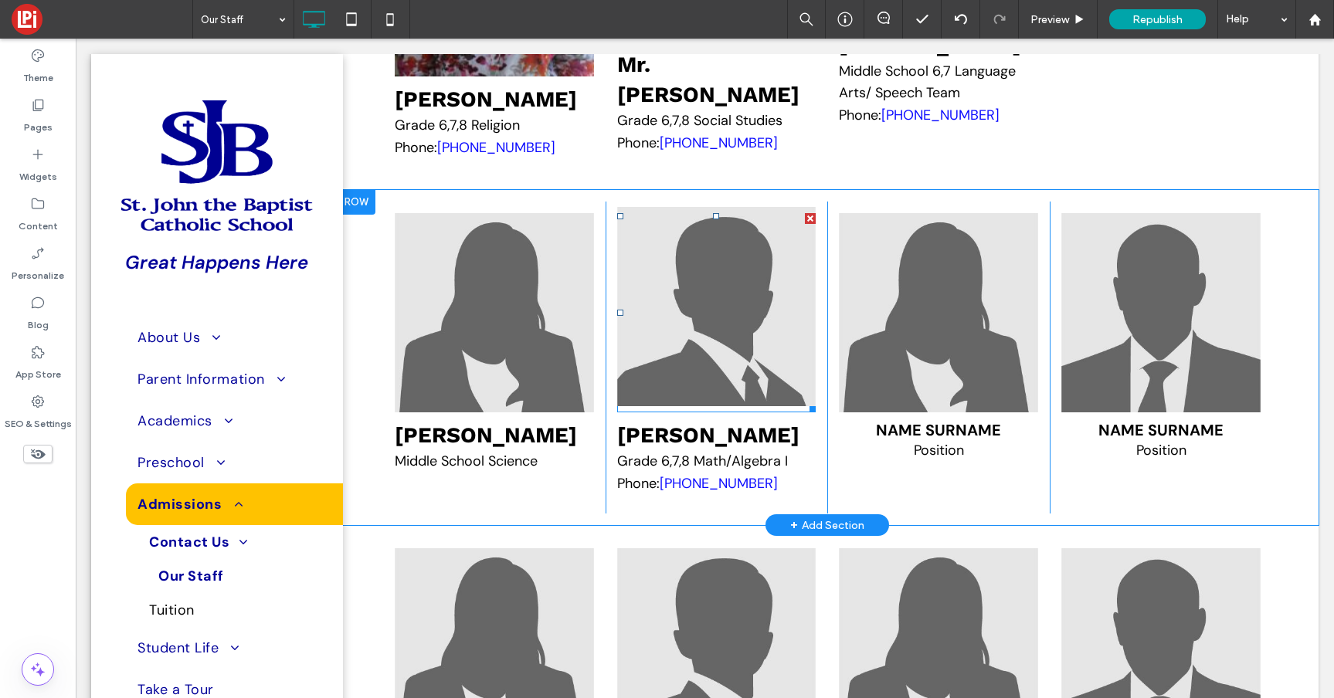
scroll to position [4936, 0]
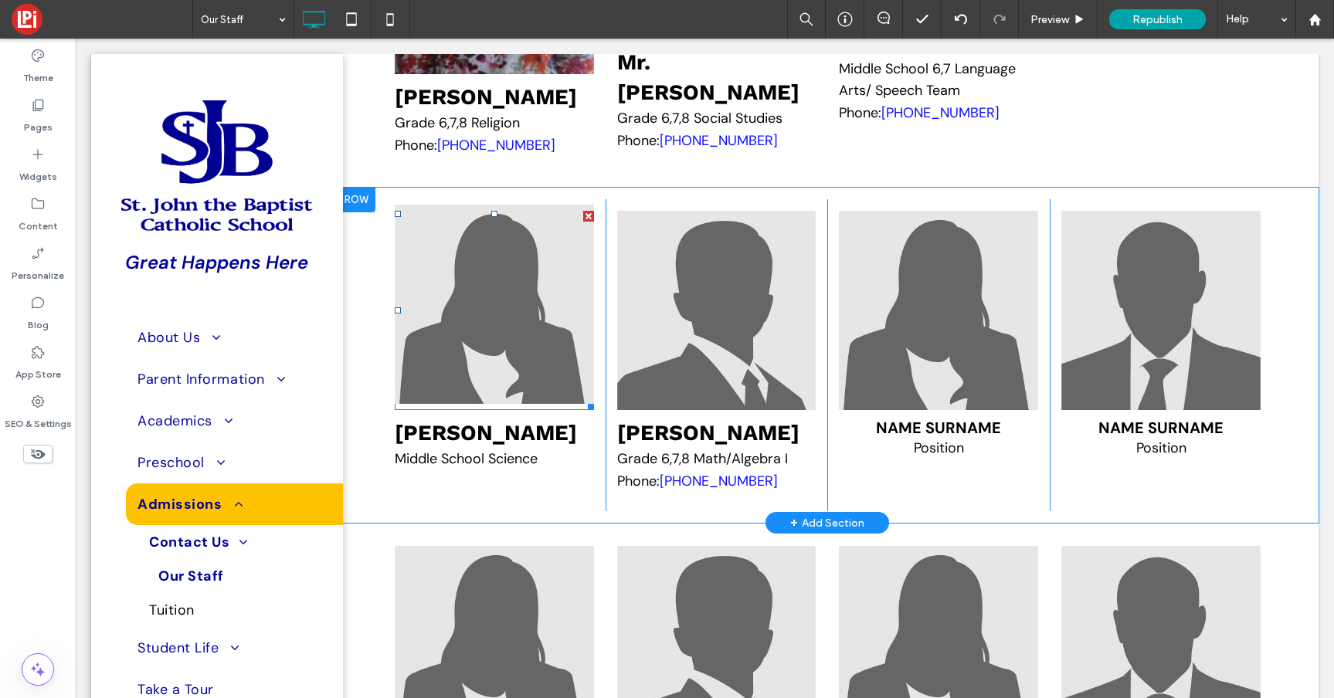
click at [497, 358] on img at bounding box center [494, 304] width 199 height 199
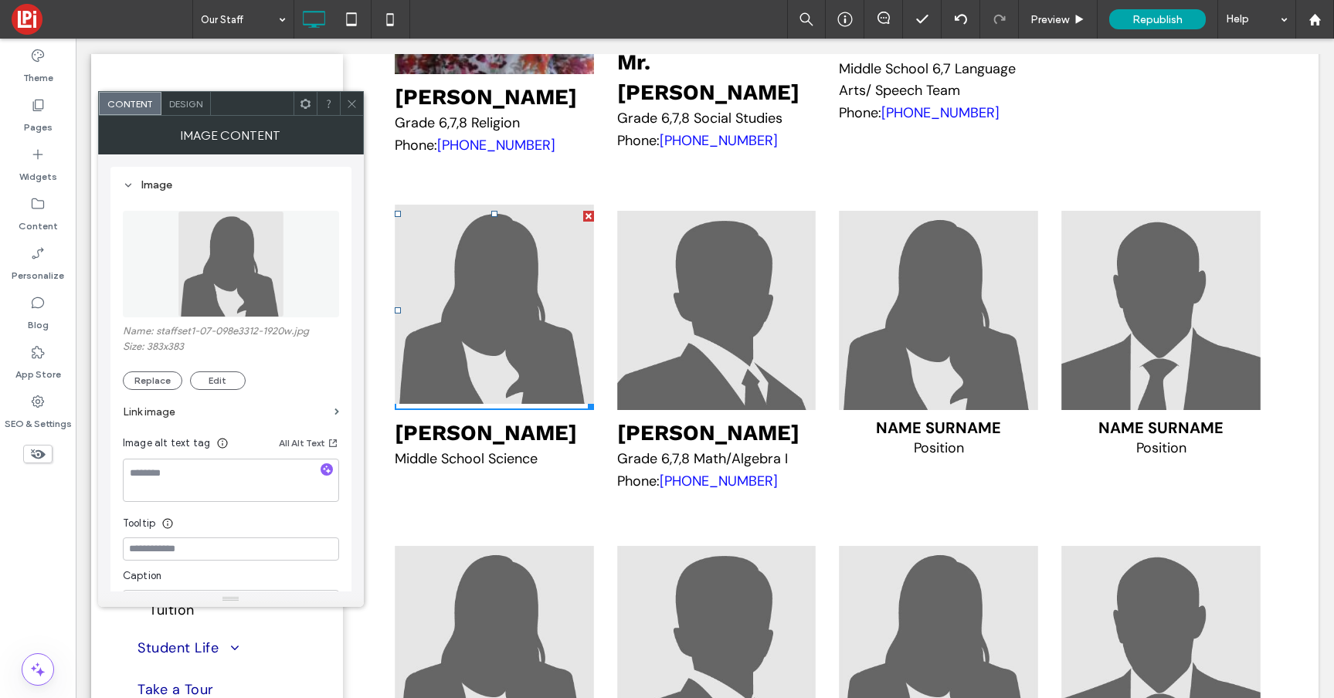
click at [540, 386] on img at bounding box center [494, 304] width 199 height 199
click at [538, 384] on img at bounding box center [494, 304] width 199 height 199
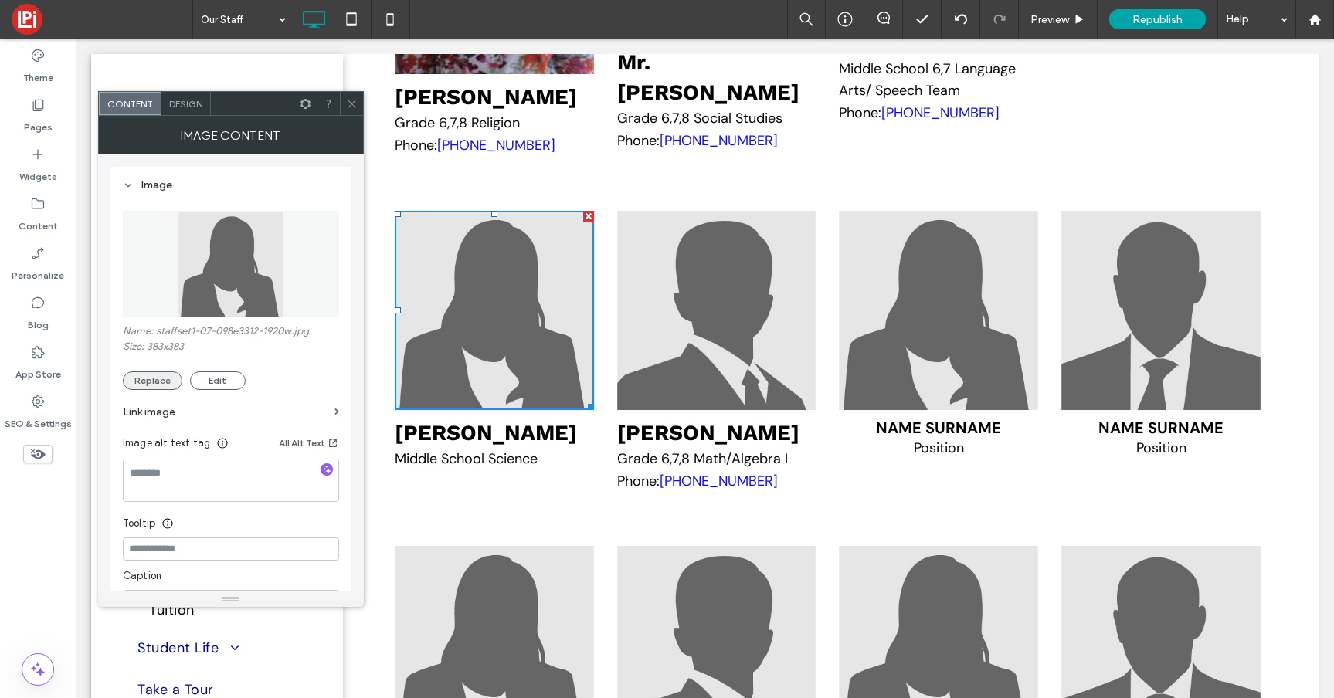
click at [154, 379] on button "Replace" at bounding box center [152, 380] width 59 height 19
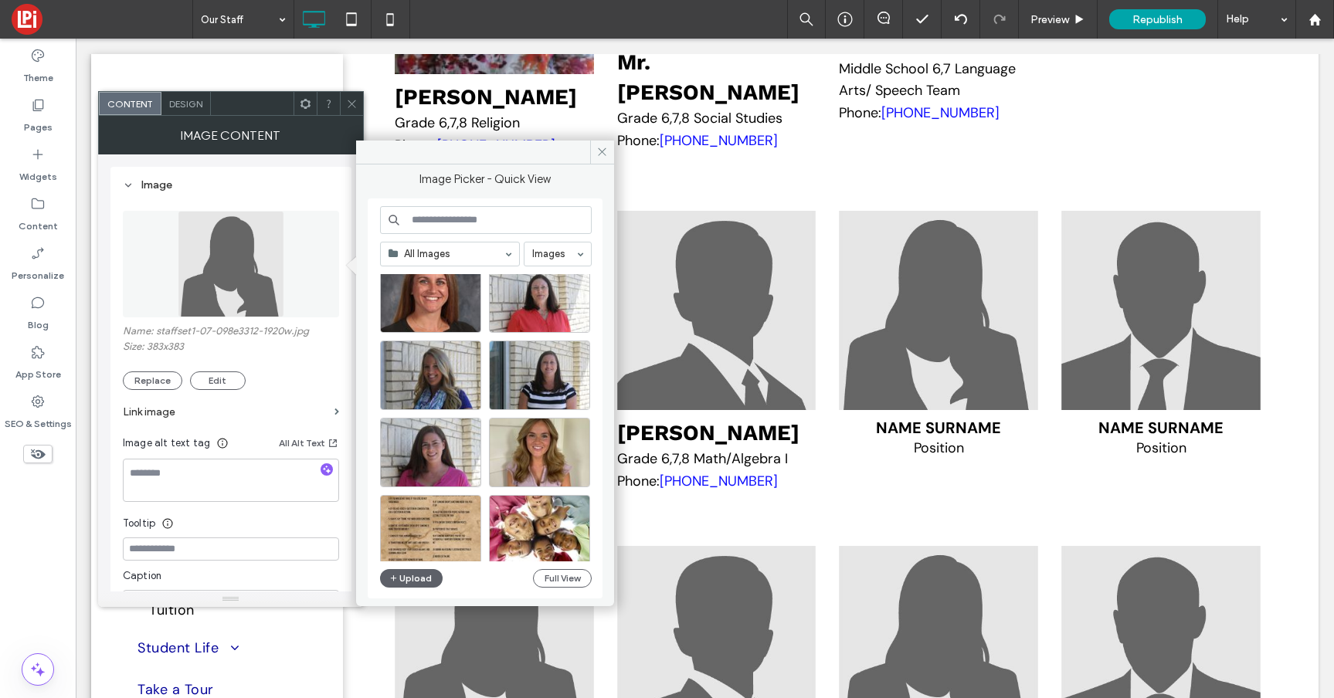
scroll to position [3777, 0]
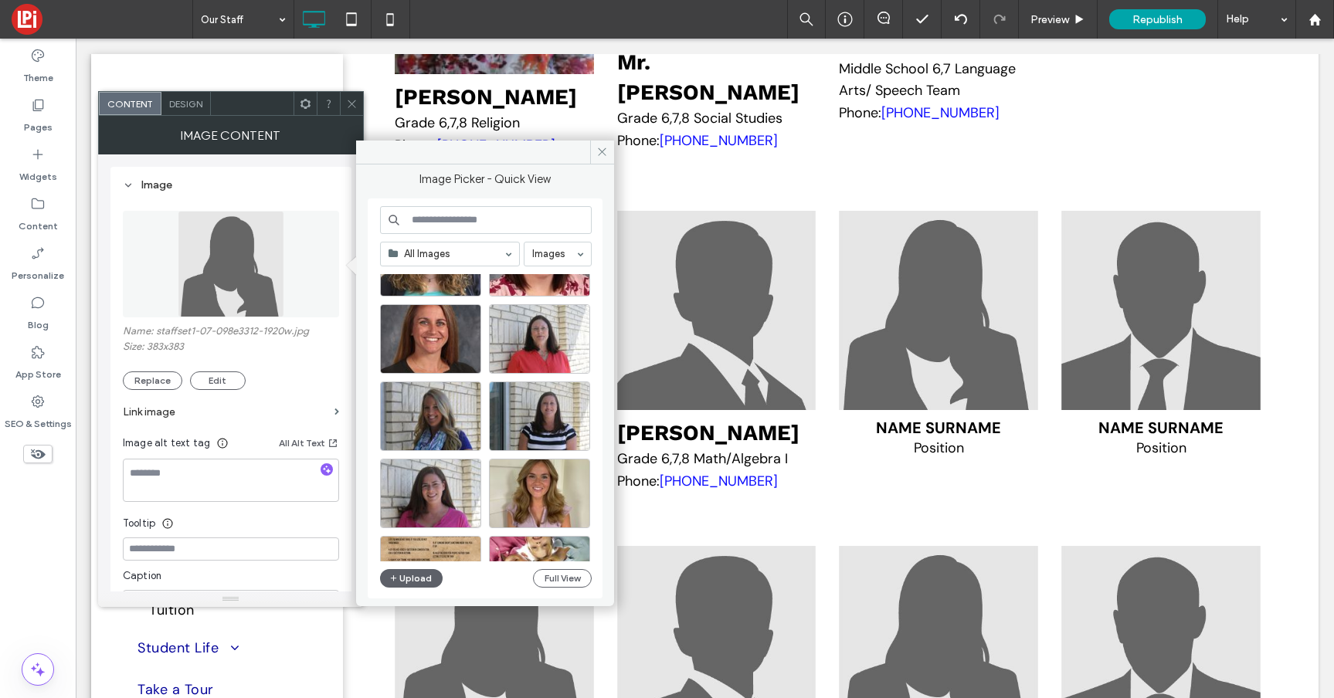
click at [507, 220] on input at bounding box center [486, 220] width 212 height 28
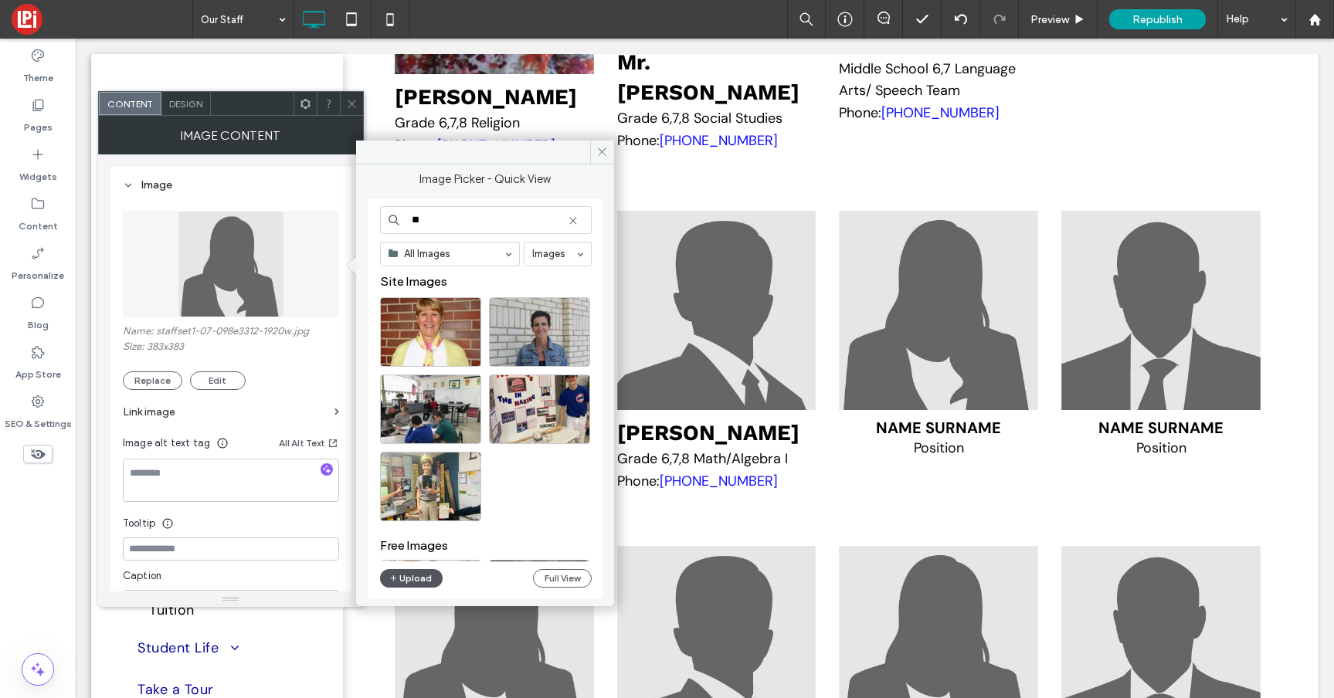
type input "**"
click at [426, 572] on button "Upload" at bounding box center [411, 578] width 63 height 19
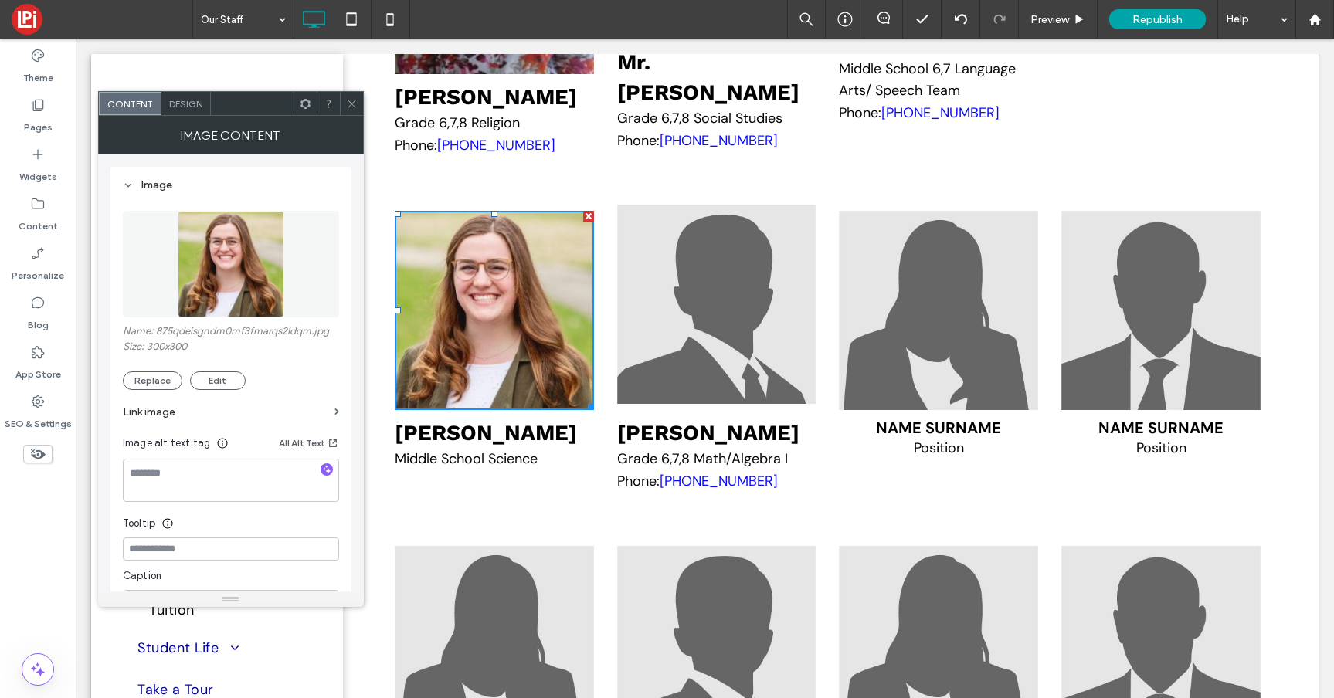
click at [683, 370] on img at bounding box center [716, 304] width 199 height 199
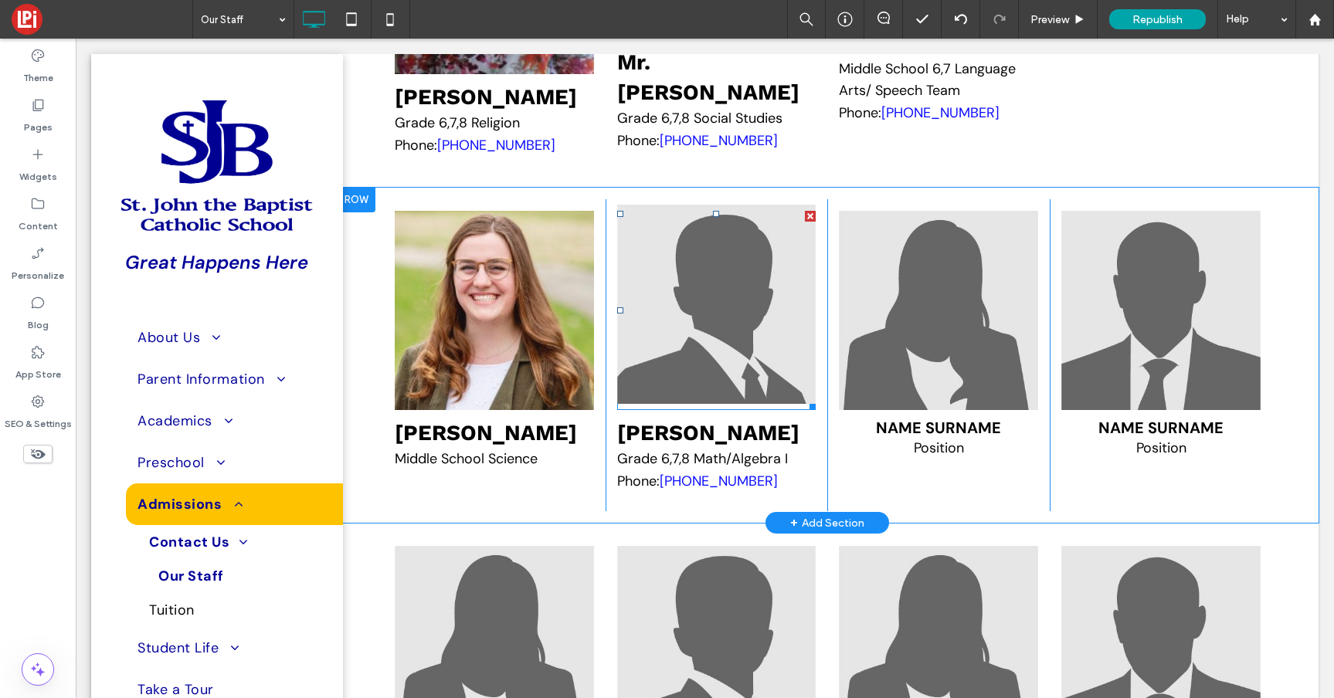
click at [707, 404] on img at bounding box center [716, 304] width 199 height 199
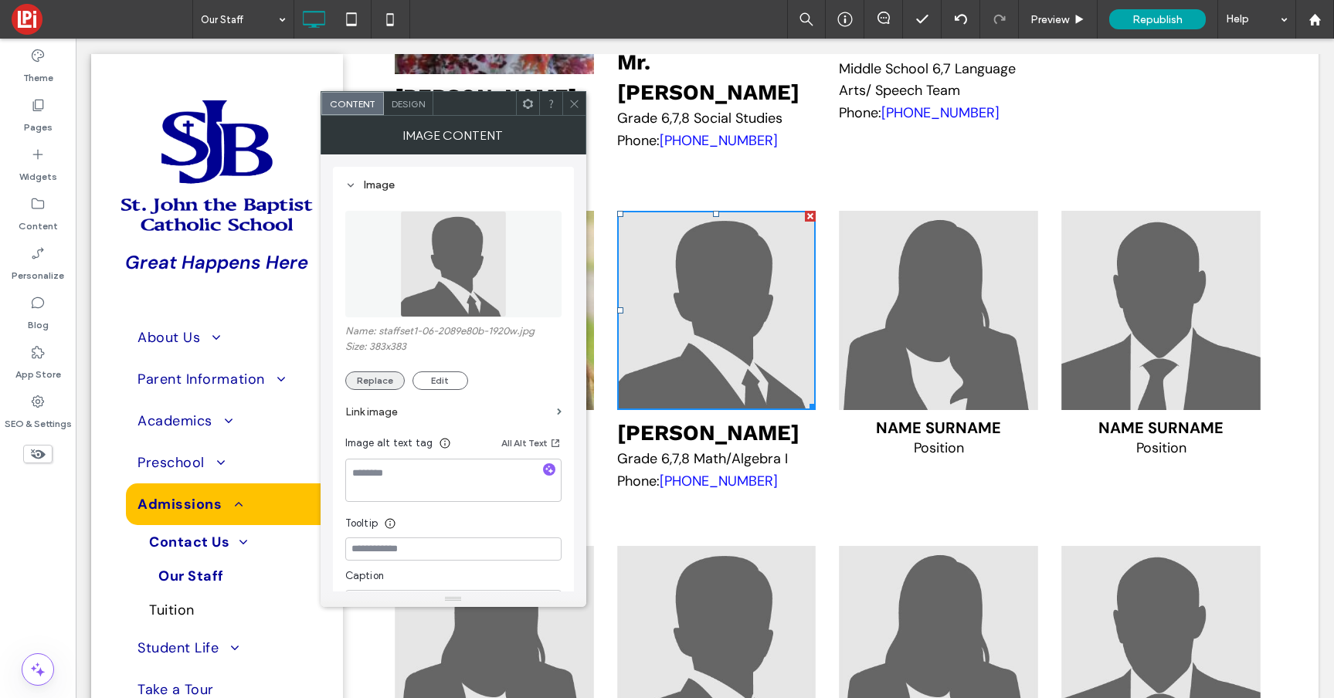
click at [364, 375] on button "Replace" at bounding box center [374, 380] width 59 height 19
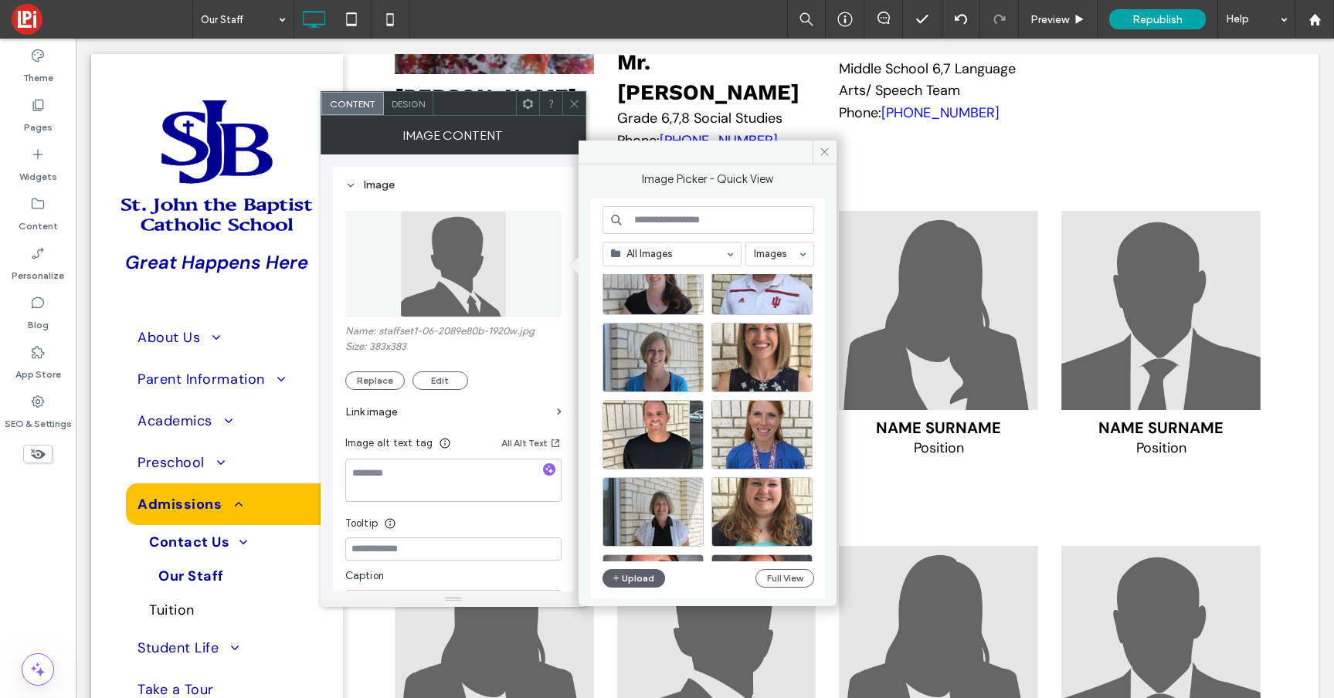
scroll to position [3555, 0]
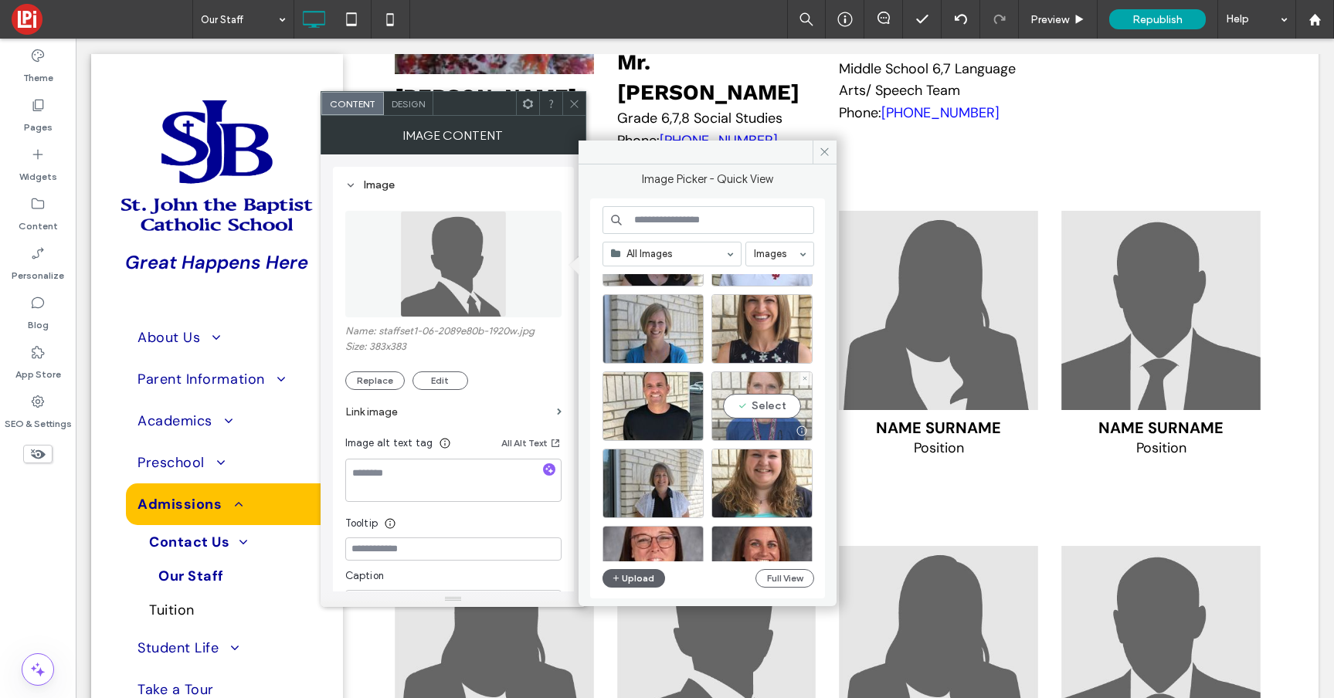
click at [781, 396] on div "Select" at bounding box center [761, 405] width 101 height 69
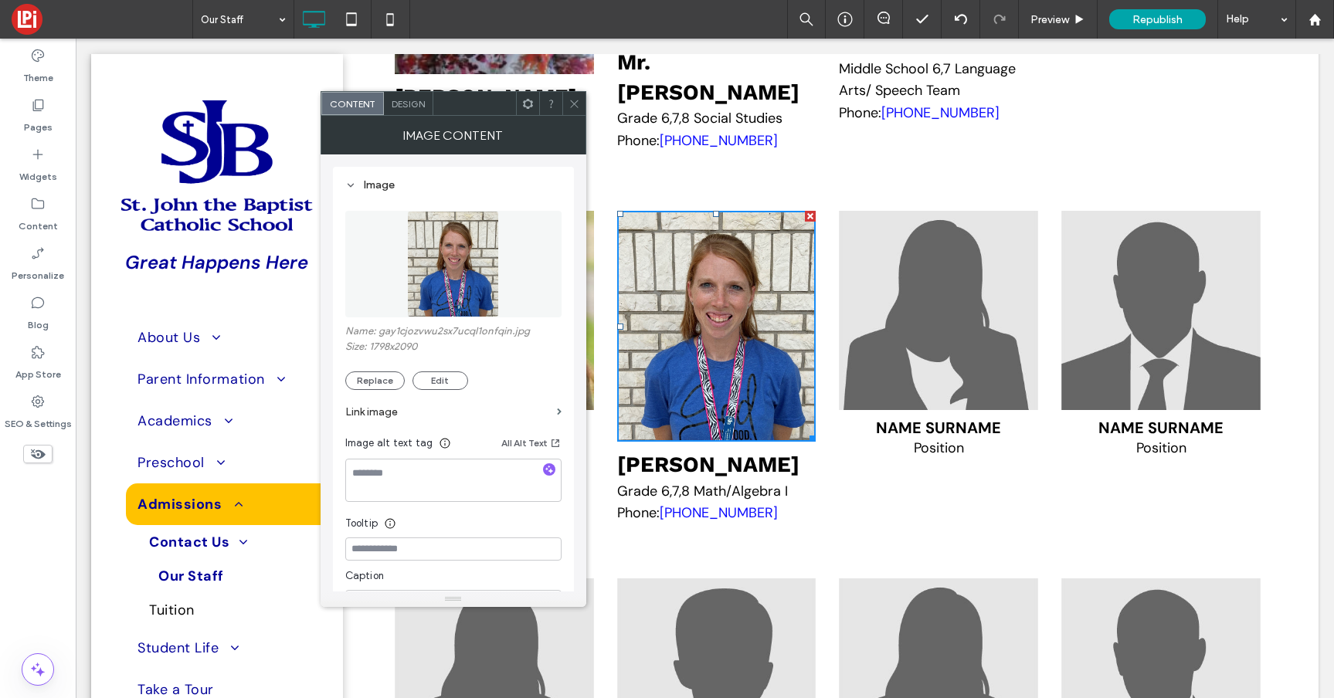
click at [570, 106] on icon at bounding box center [574, 104] width 12 height 12
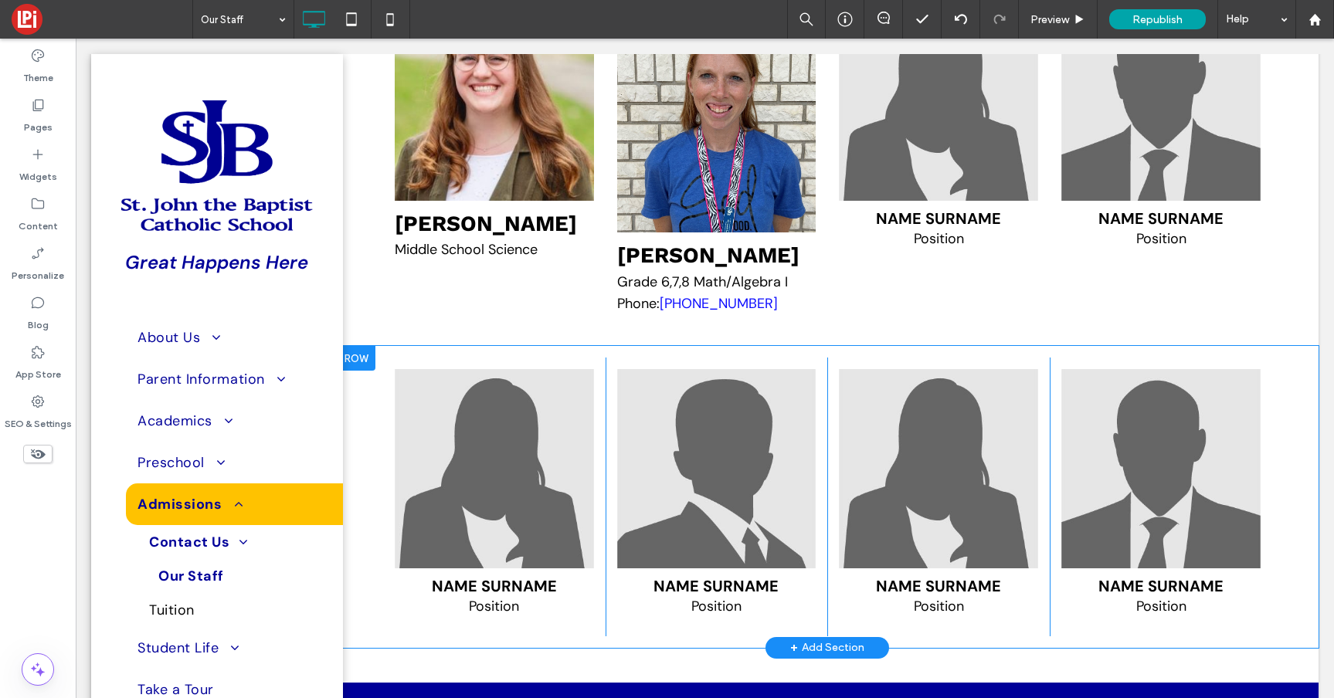
scroll to position [5146, 0]
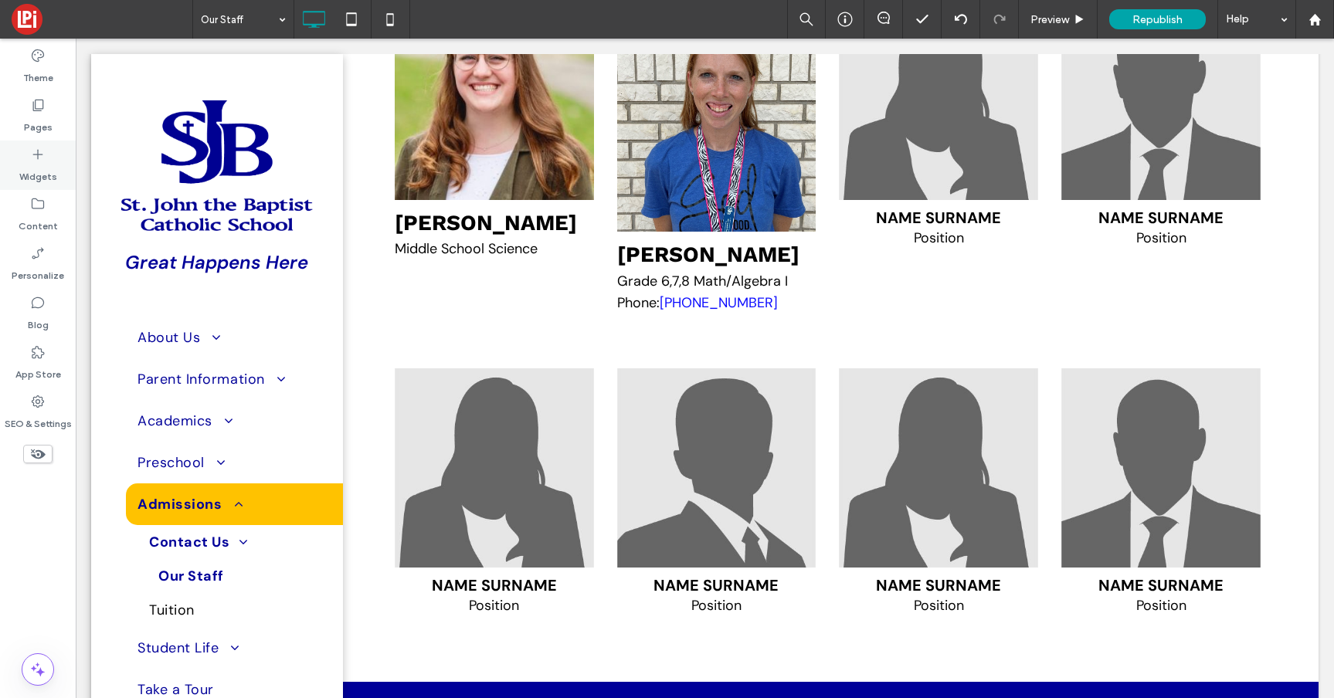
click at [44, 162] on label "Widgets" at bounding box center [38, 173] width 38 height 22
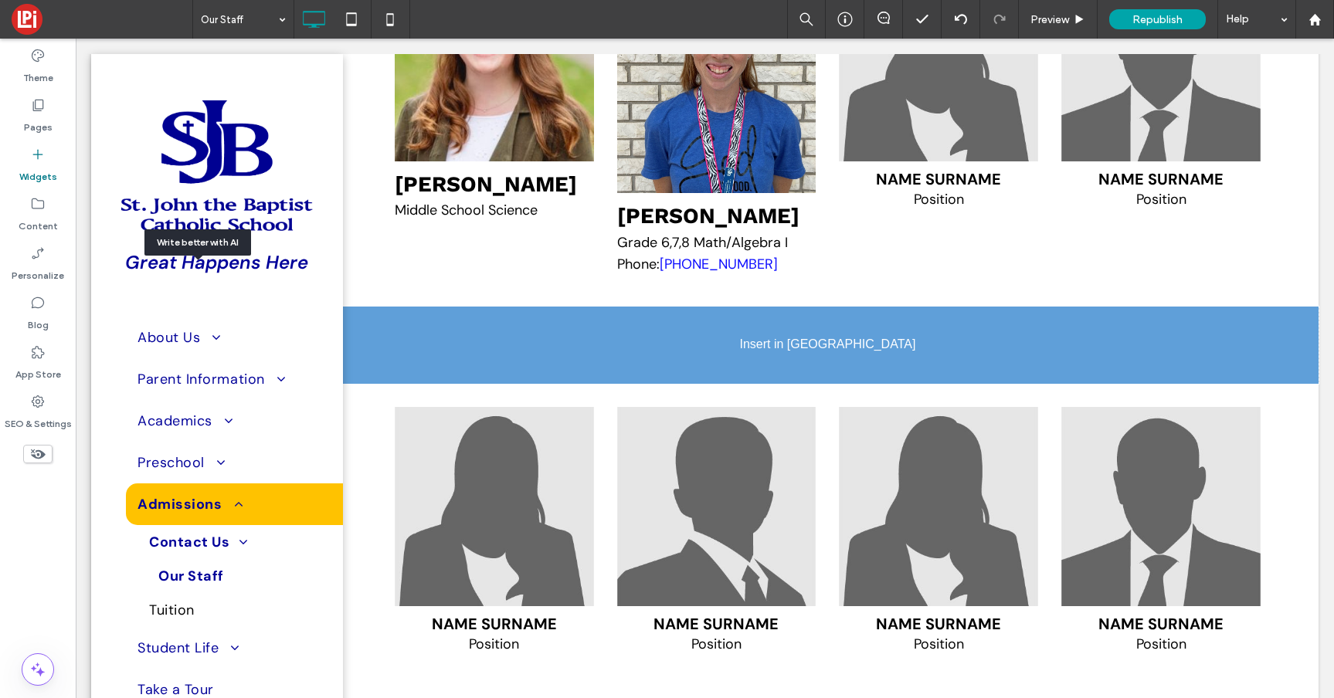
scroll to position [5219, 0]
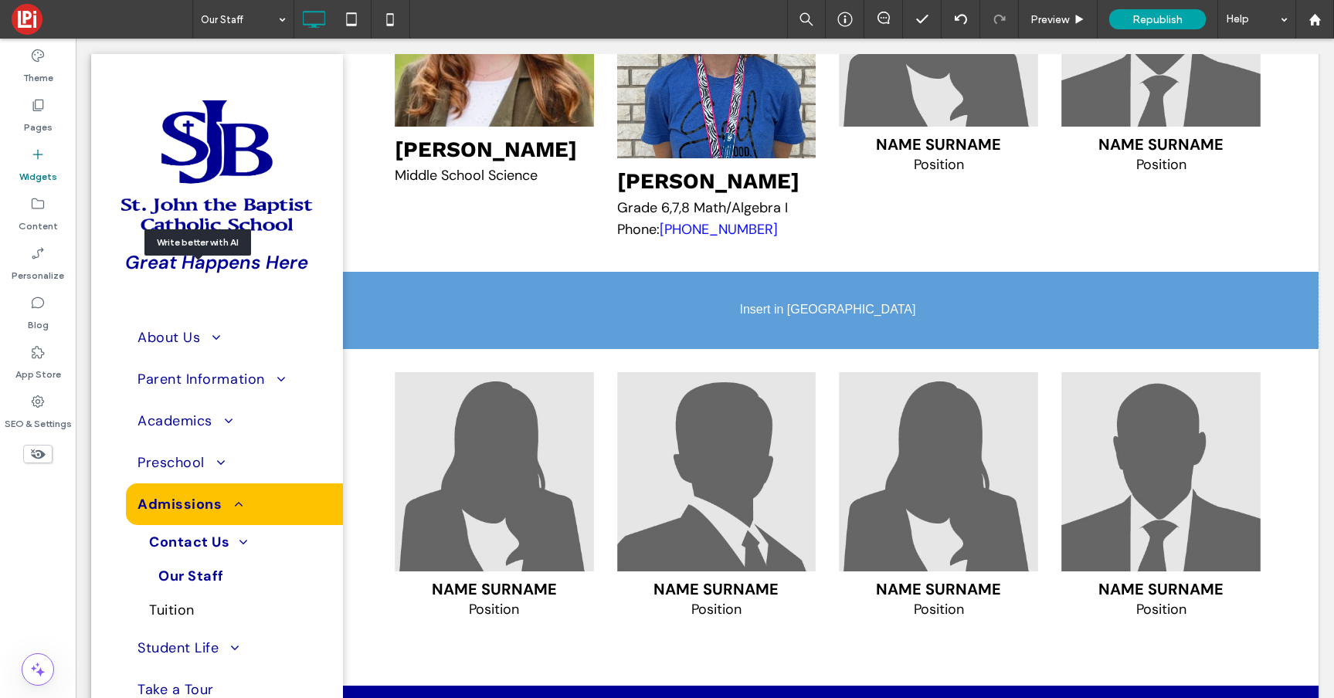
drag, startPoint x: 196, startPoint y: 318, endPoint x: 479, endPoint y: 399, distance: 294.0
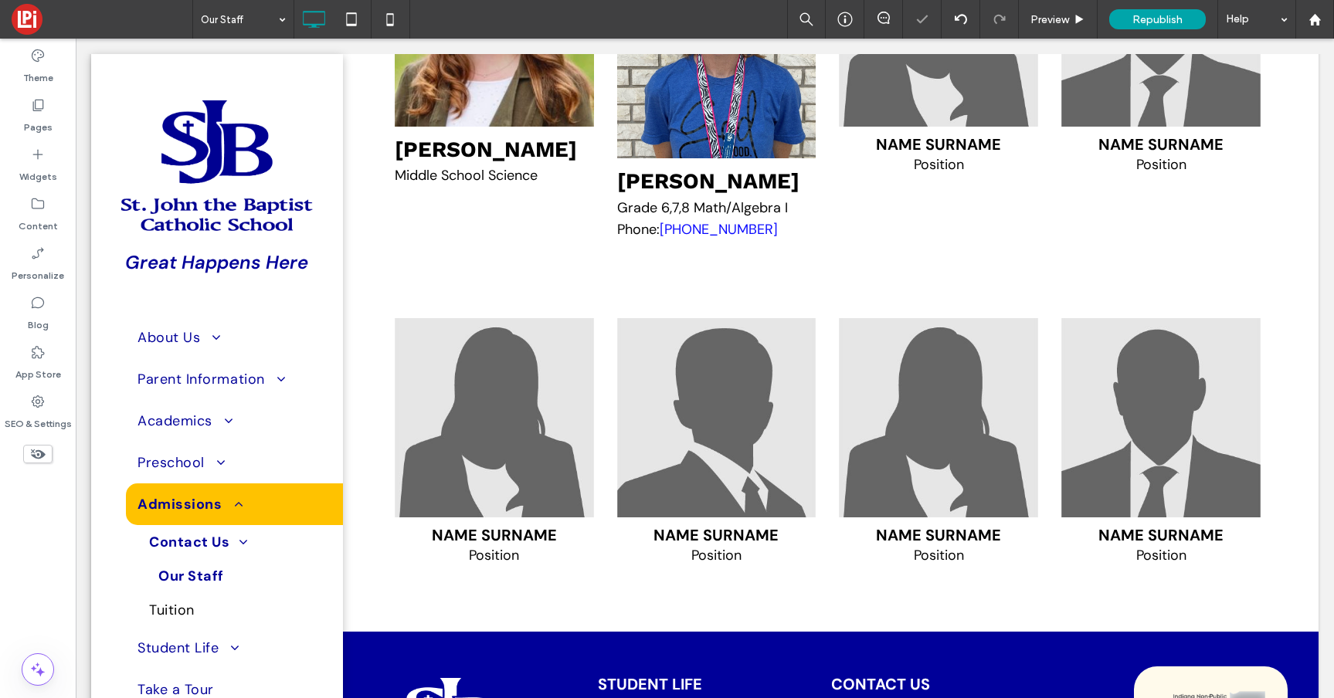
type input "*********"
type input "**"
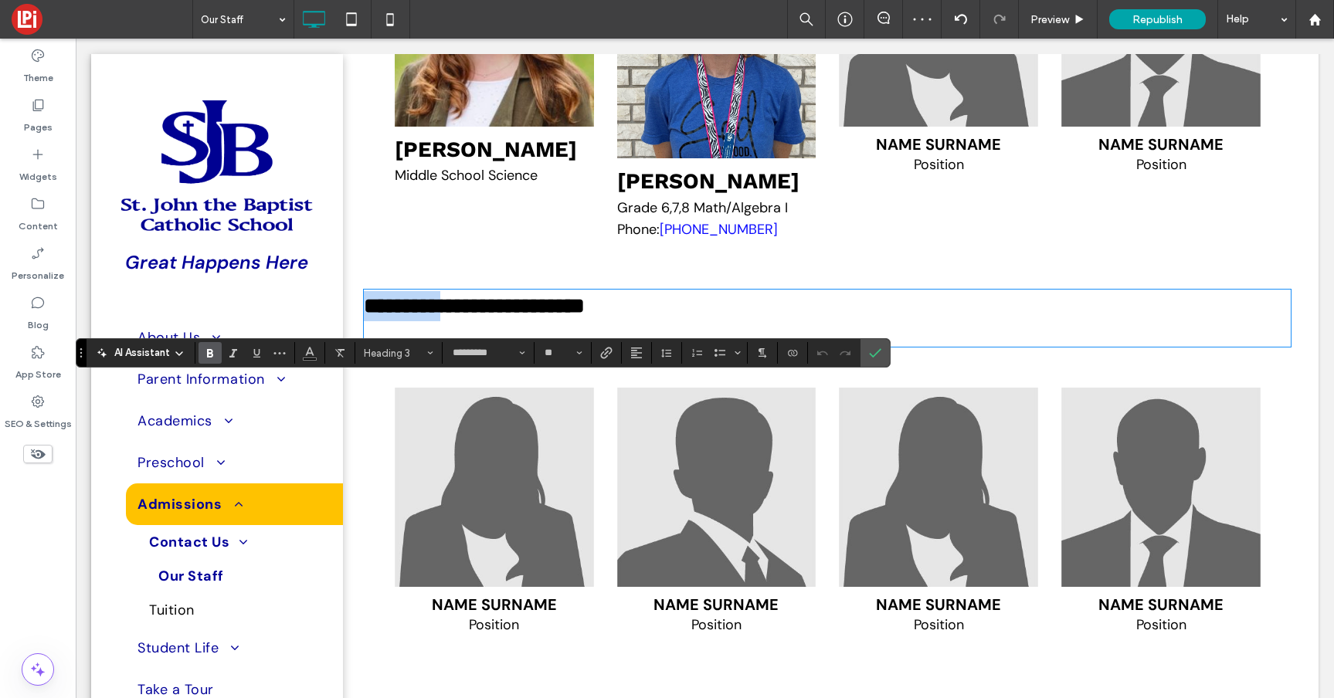
scroll to position [0, 0]
type input "*******"
type input "**"
type input "*********"
type input "**"
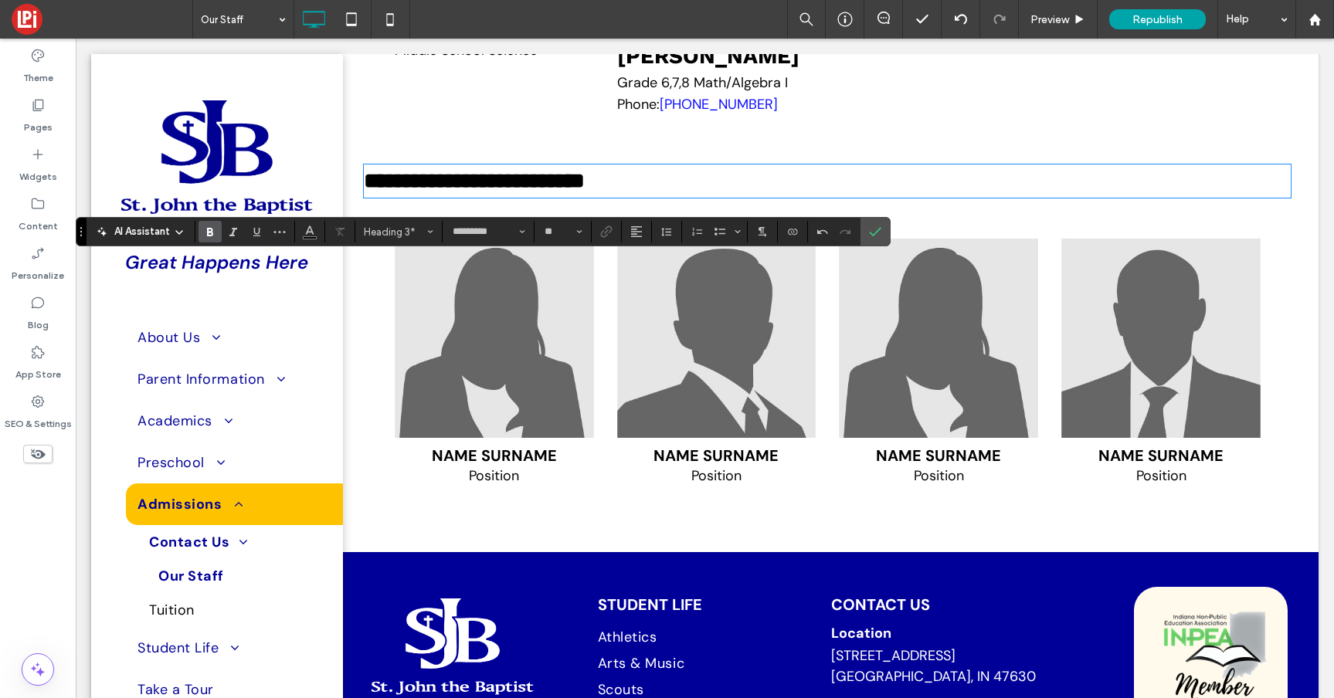
scroll to position [5344, 0]
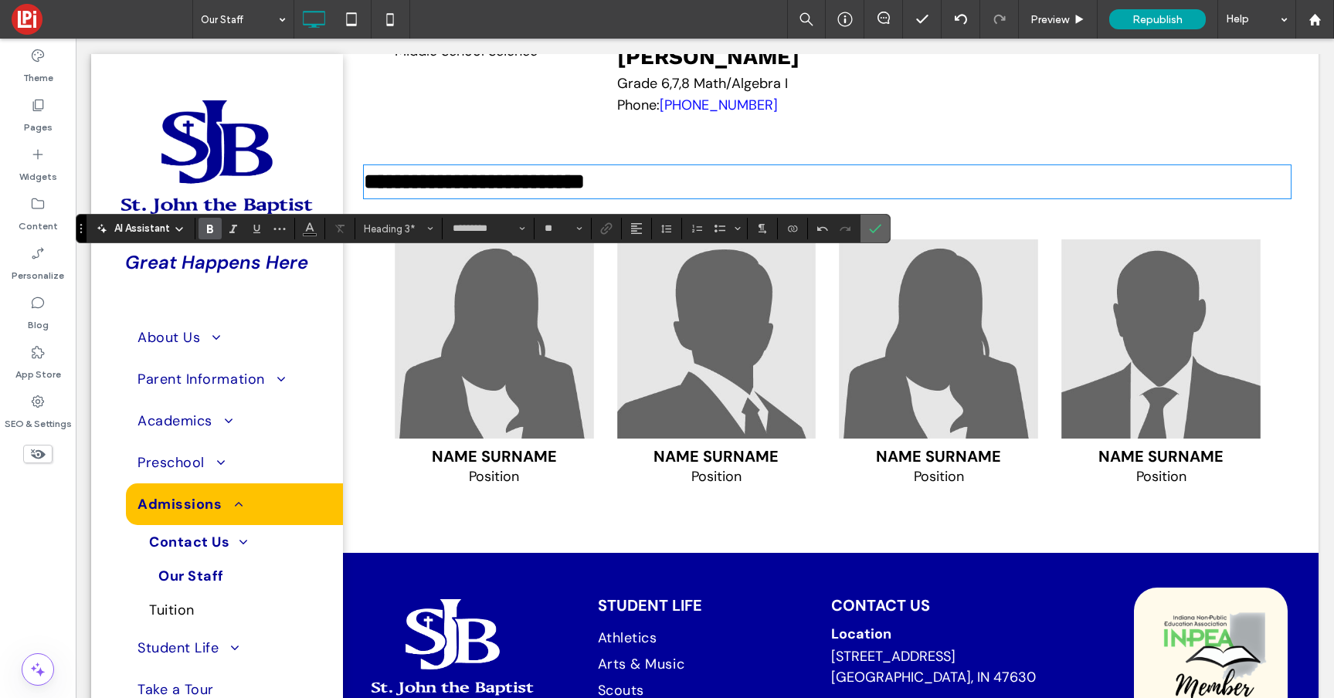
click at [877, 228] on use "Confirm" at bounding box center [875, 228] width 12 height 9
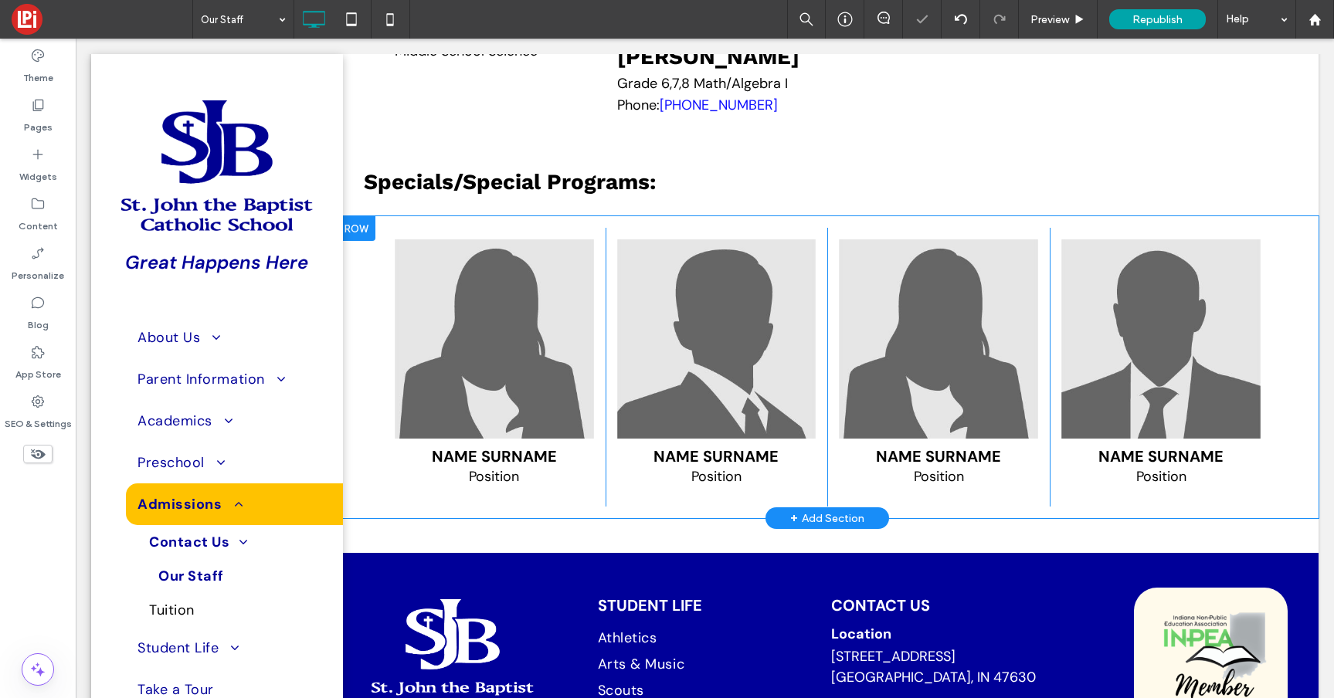
click at [354, 241] on div at bounding box center [356, 228] width 39 height 25
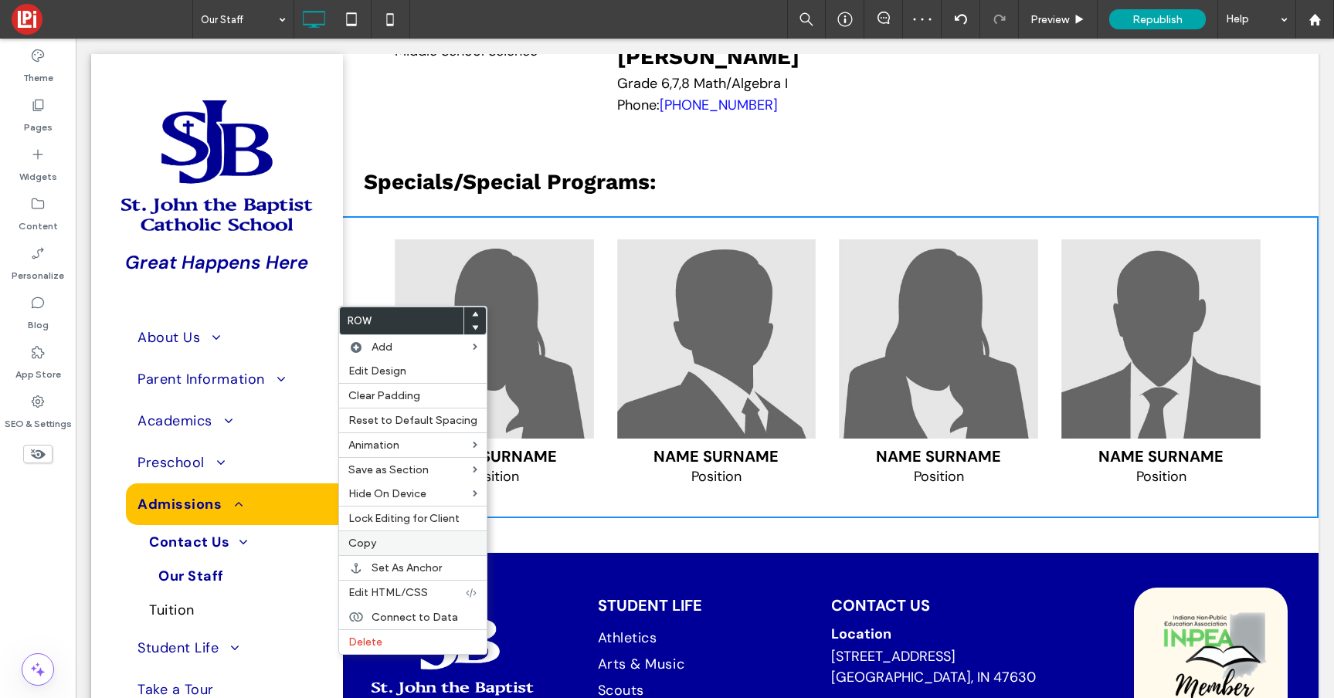
click at [365, 539] on span "Copy" at bounding box center [362, 543] width 28 height 13
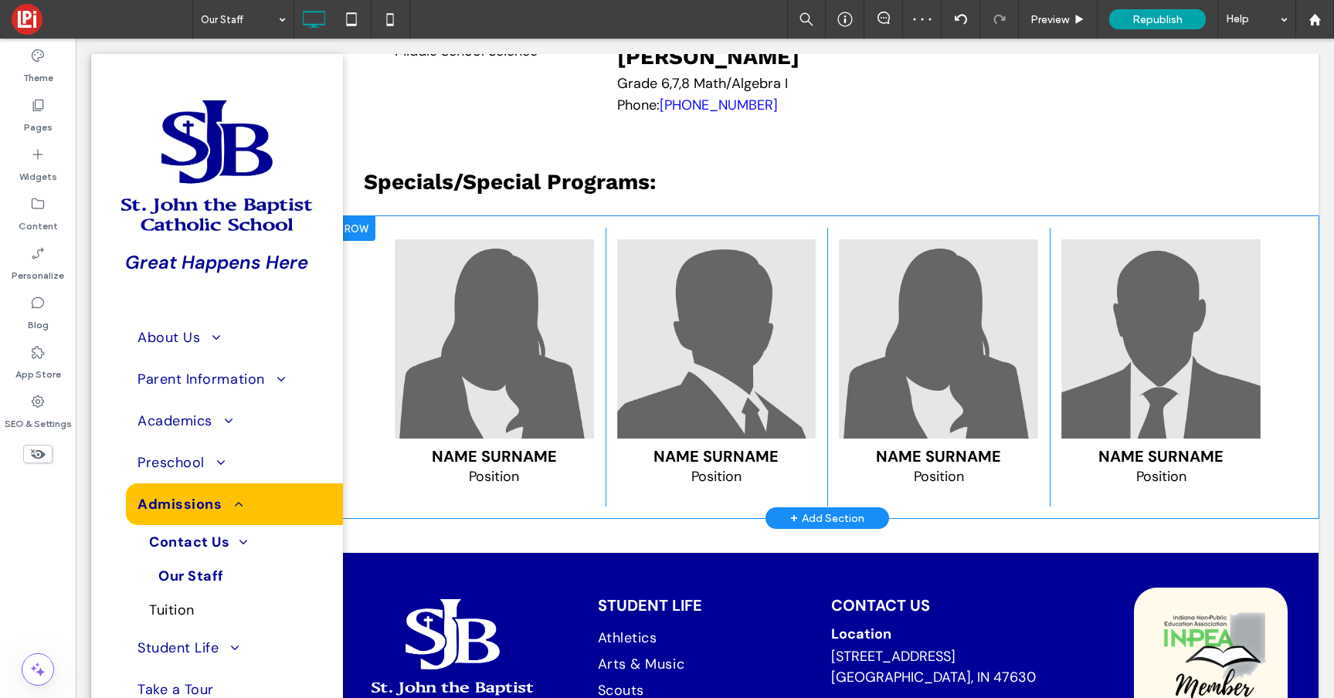
click at [361, 241] on div at bounding box center [356, 228] width 39 height 25
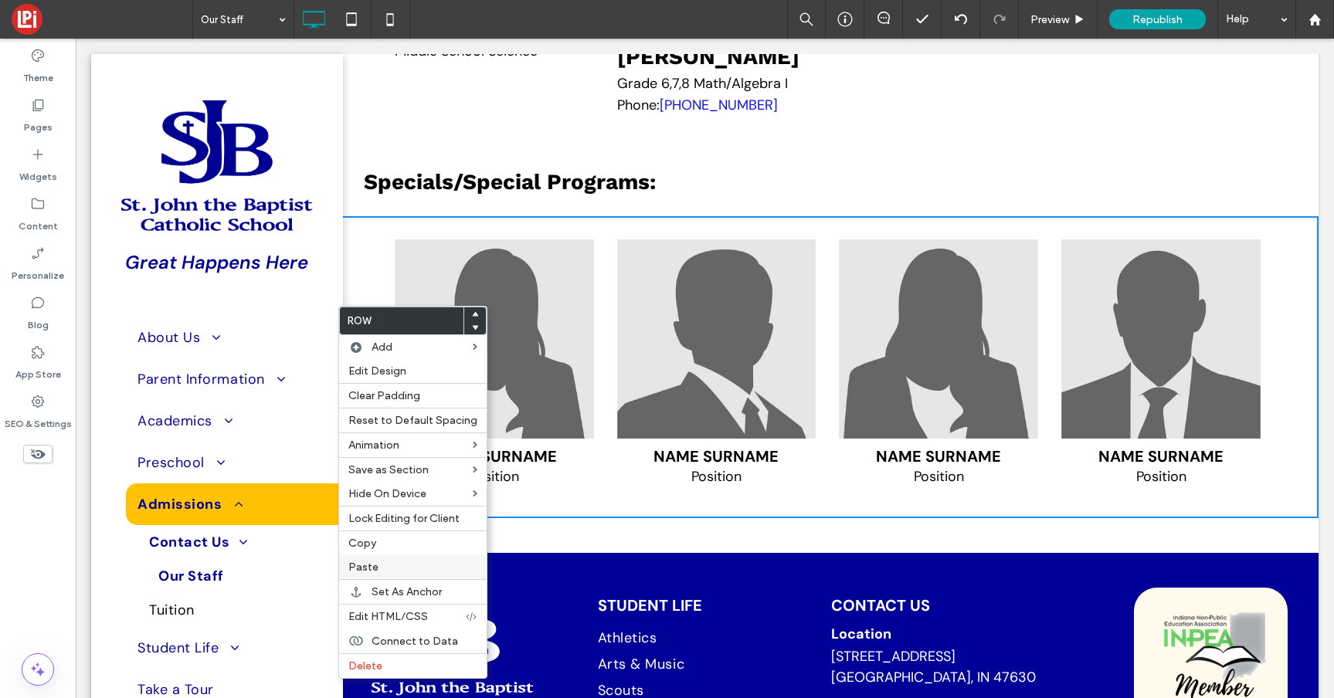
click at [363, 560] on div "Paste" at bounding box center [412, 567] width 147 height 24
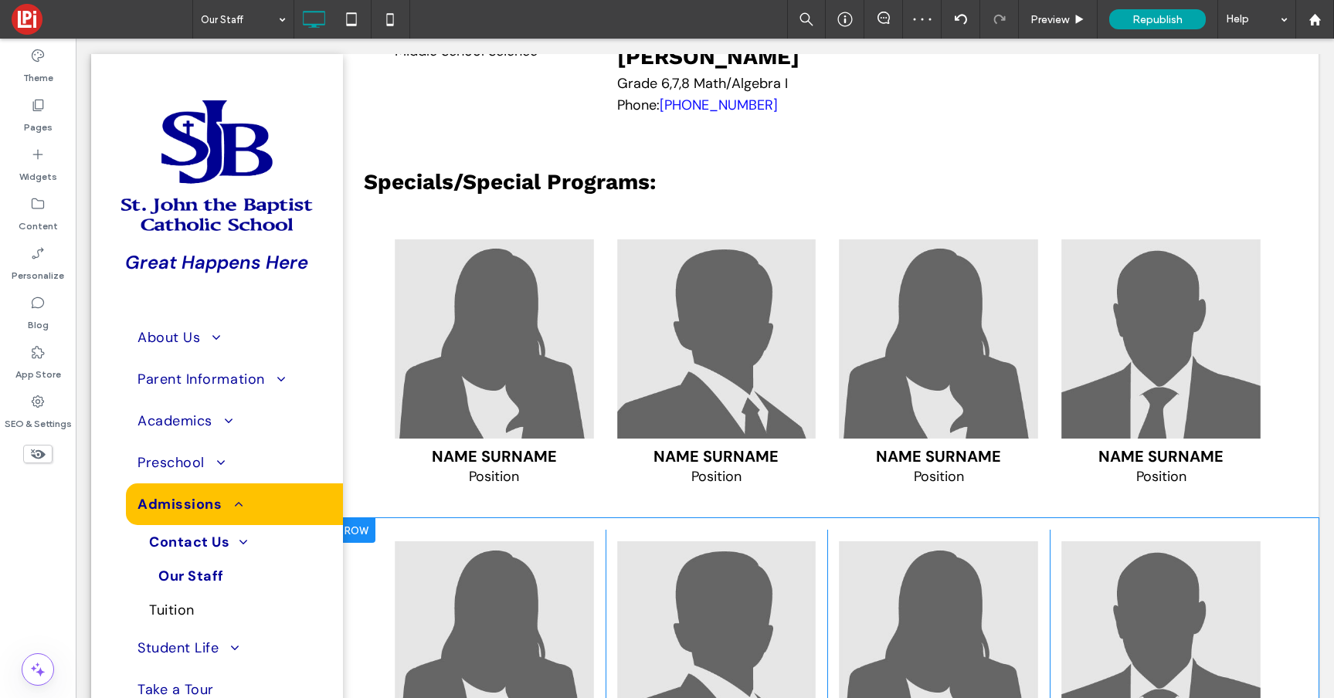
click at [364, 543] on div at bounding box center [356, 530] width 39 height 25
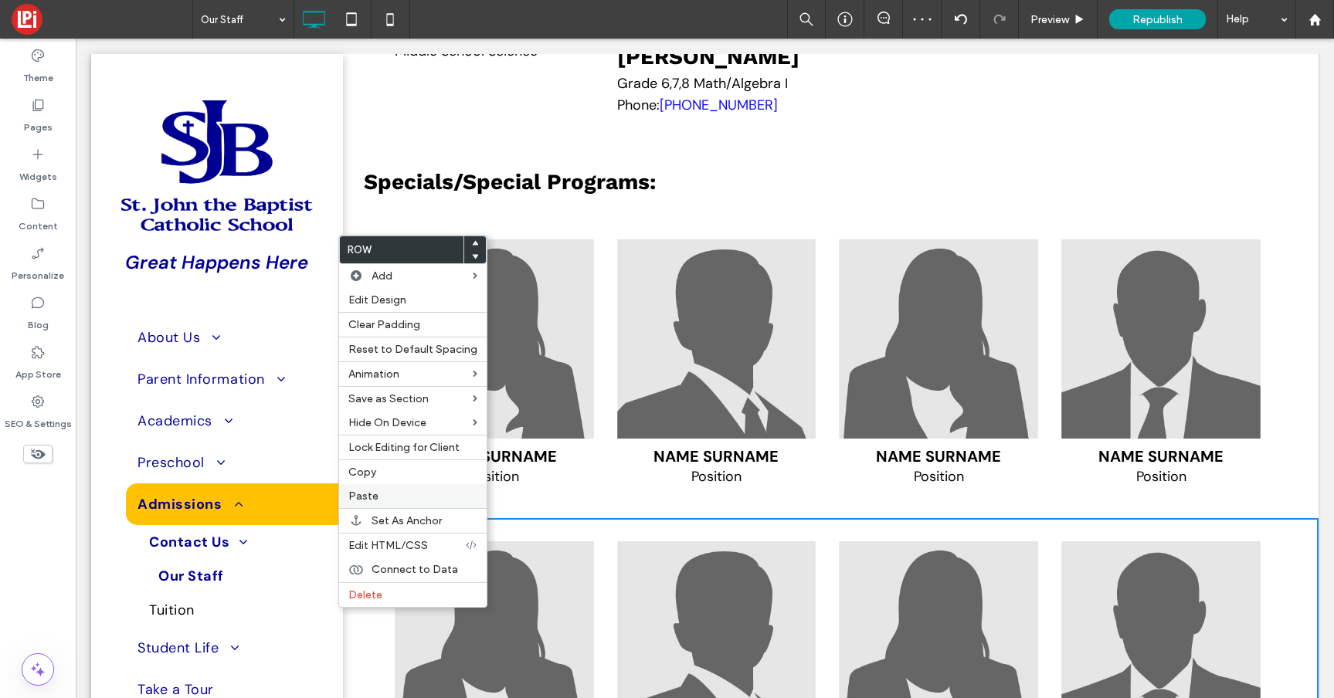
click at [374, 494] on span "Paste" at bounding box center [363, 496] width 30 height 13
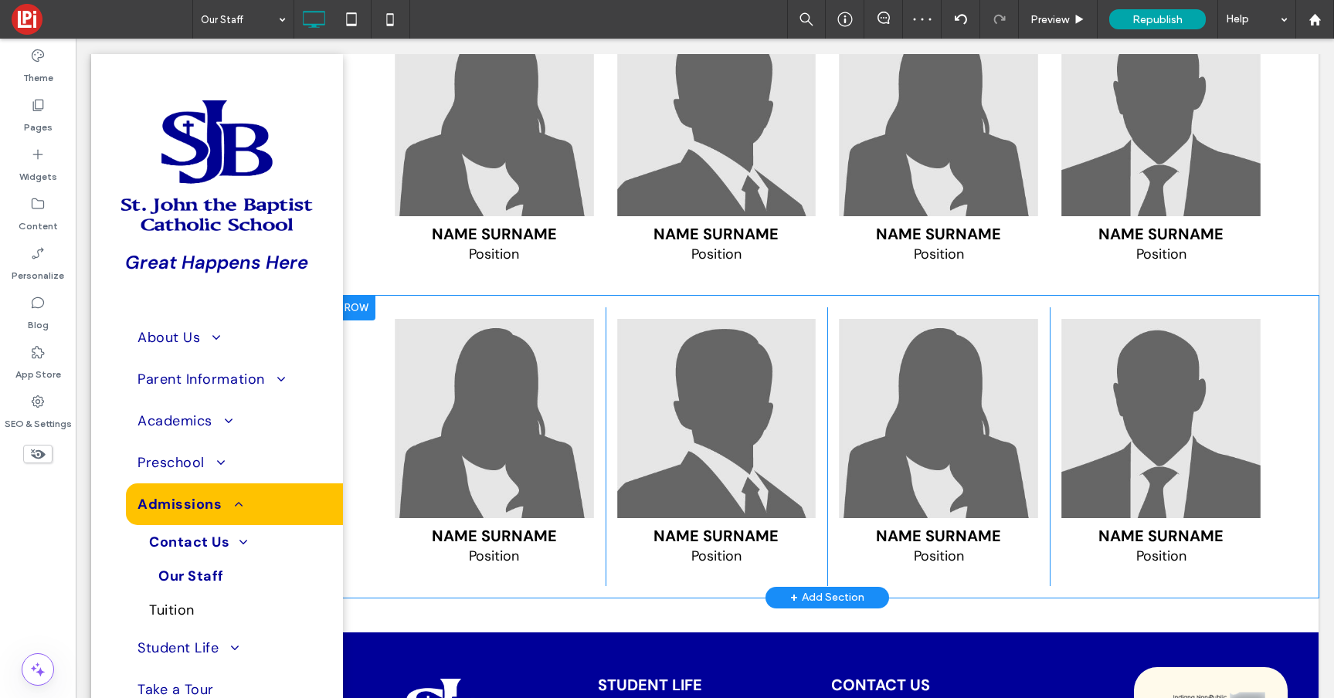
scroll to position [5876, 0]
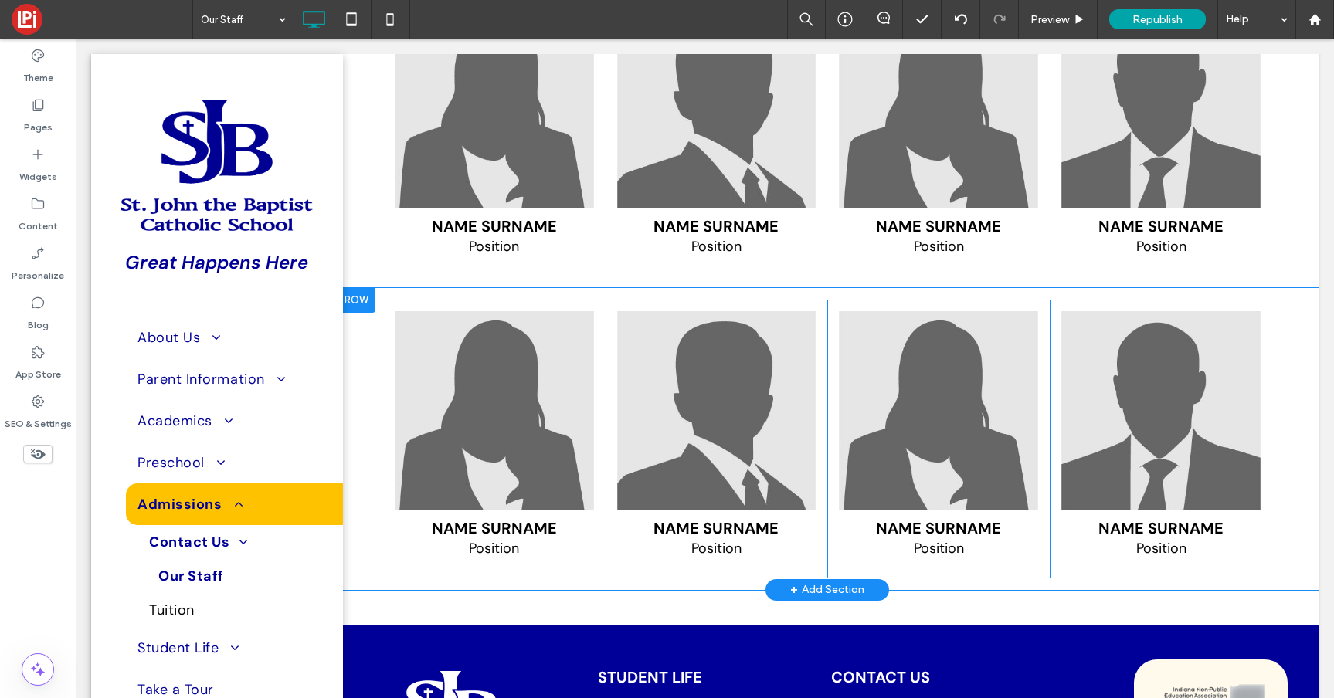
click at [361, 313] on div at bounding box center [356, 300] width 39 height 25
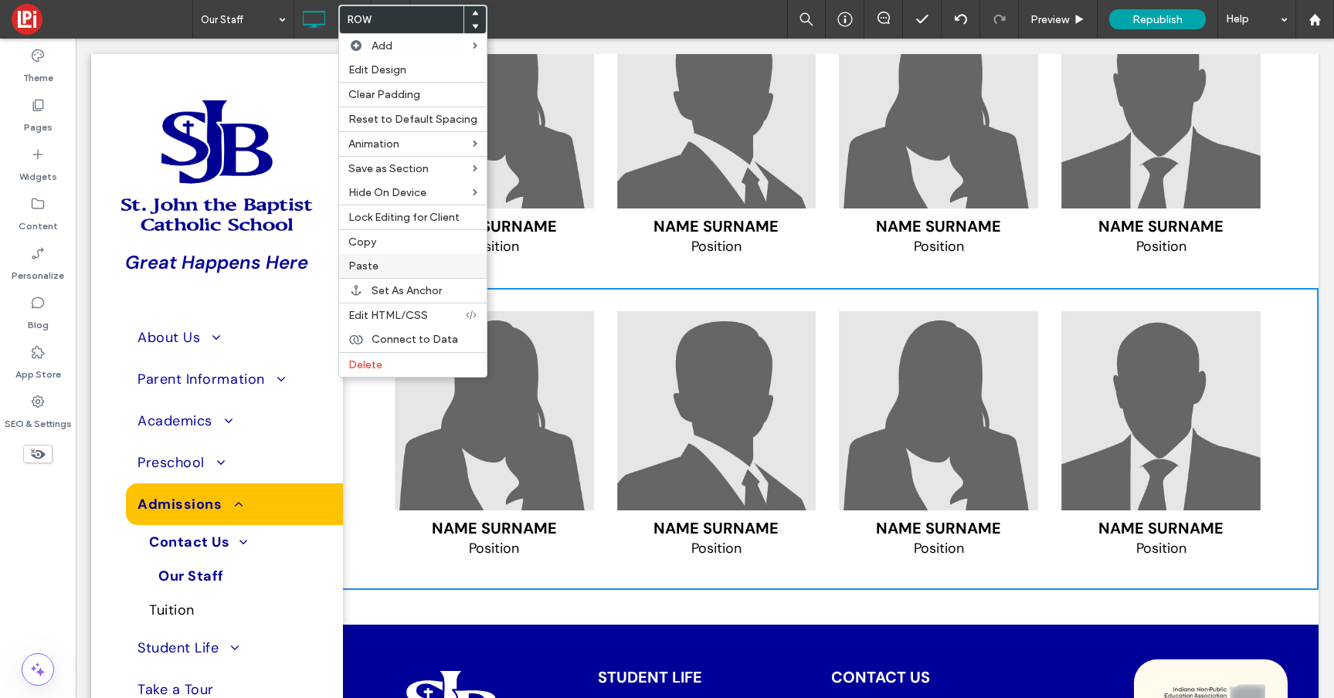
click at [387, 258] on div "Paste" at bounding box center [412, 266] width 147 height 24
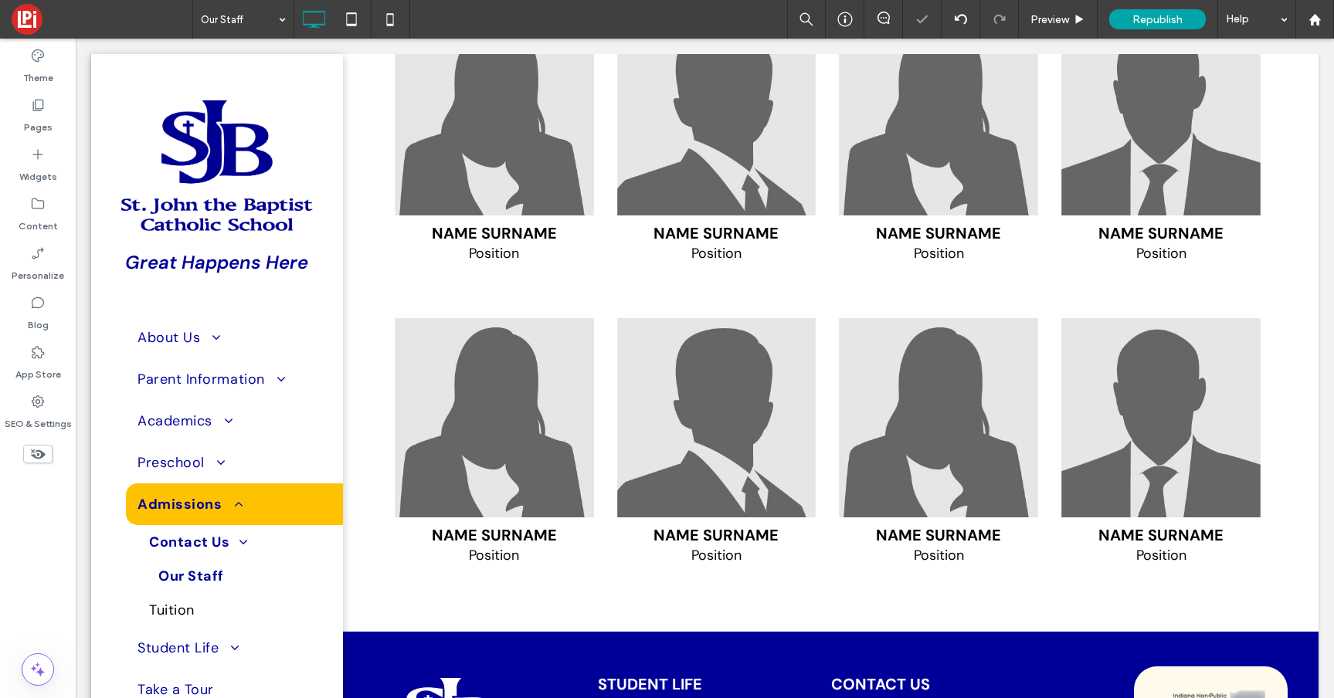
scroll to position [6173, 0]
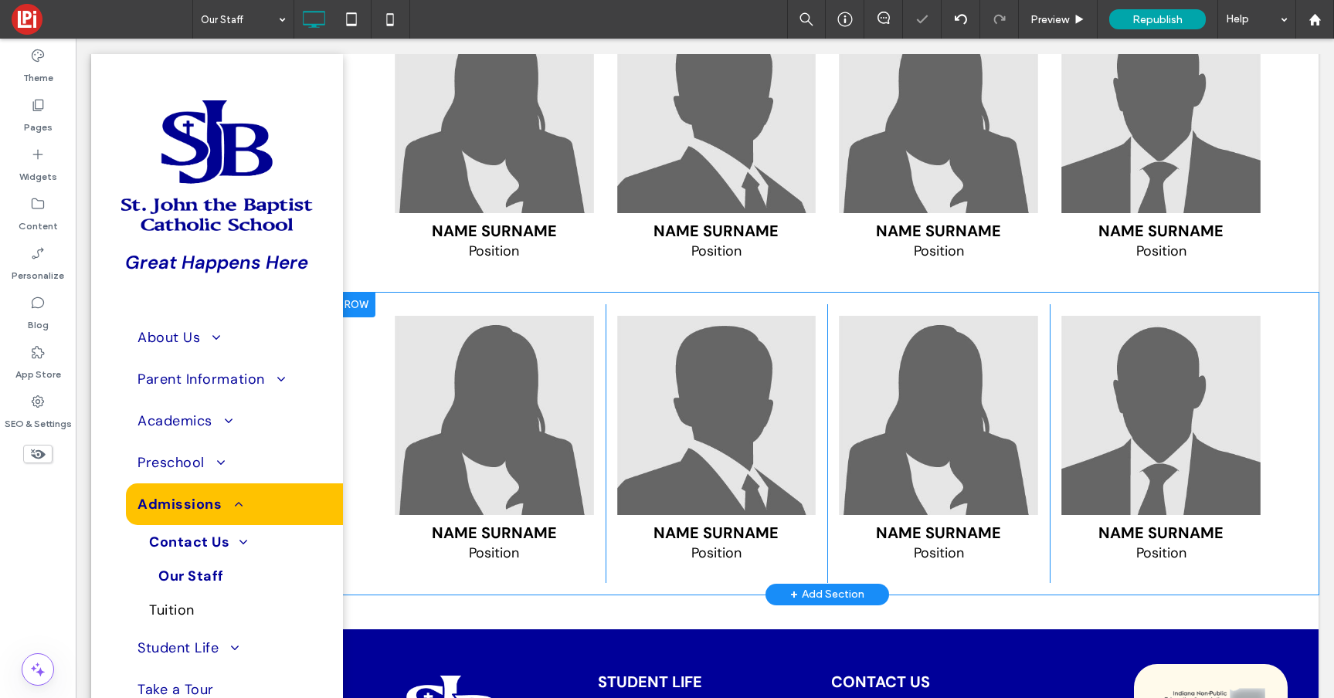
click at [364, 317] on div at bounding box center [356, 305] width 39 height 25
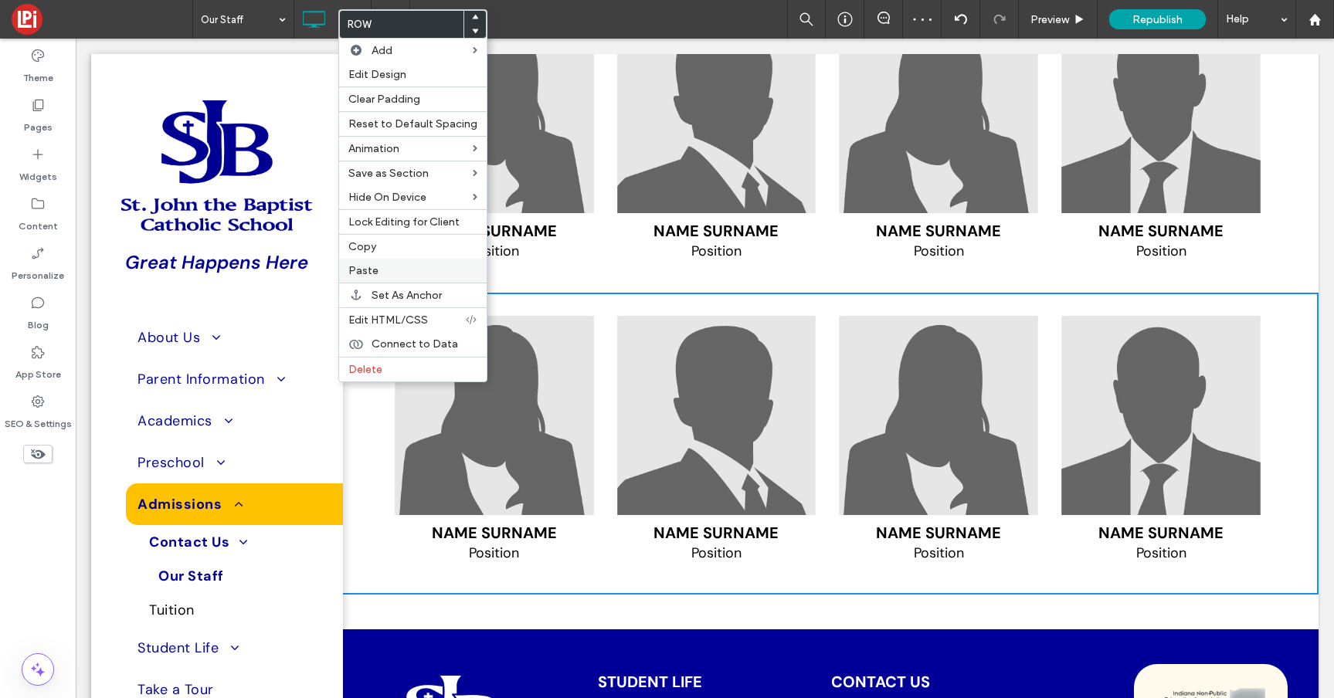
click at [377, 264] on label "Paste" at bounding box center [412, 270] width 129 height 13
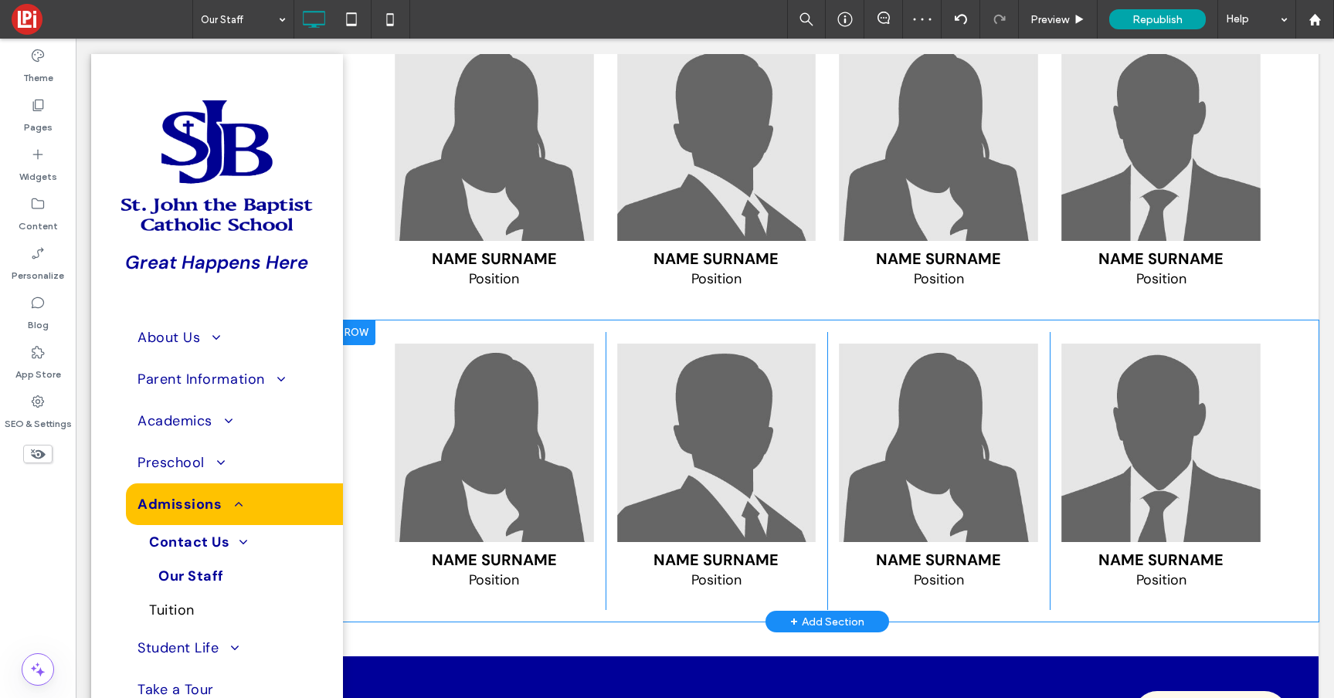
scroll to position [6460, 0]
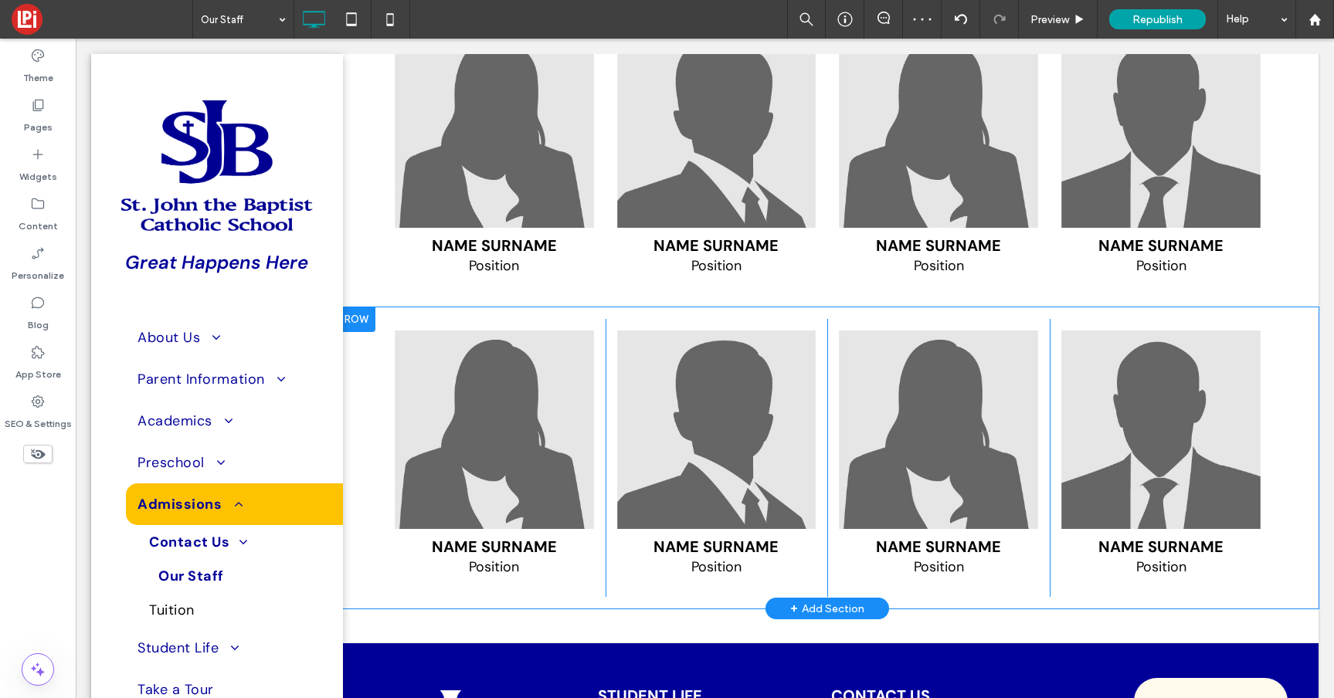
click at [356, 332] on div at bounding box center [356, 319] width 39 height 25
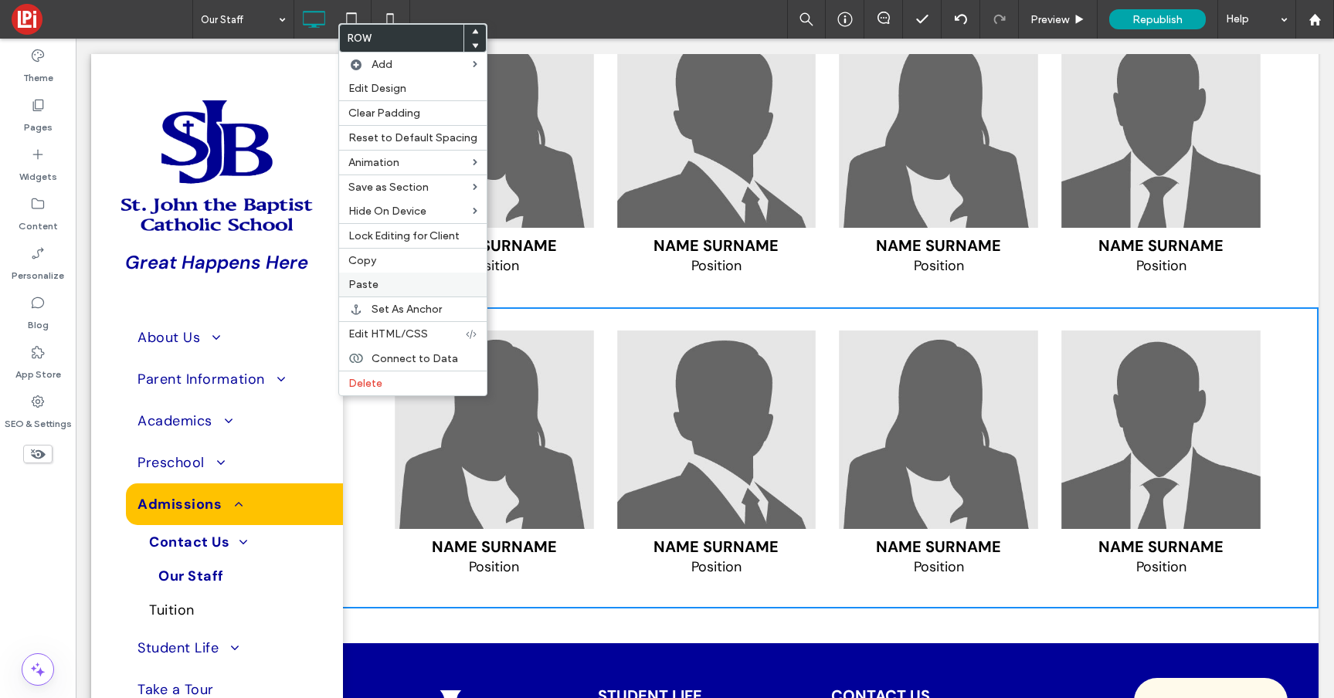
click at [368, 279] on span "Paste" at bounding box center [363, 284] width 30 height 13
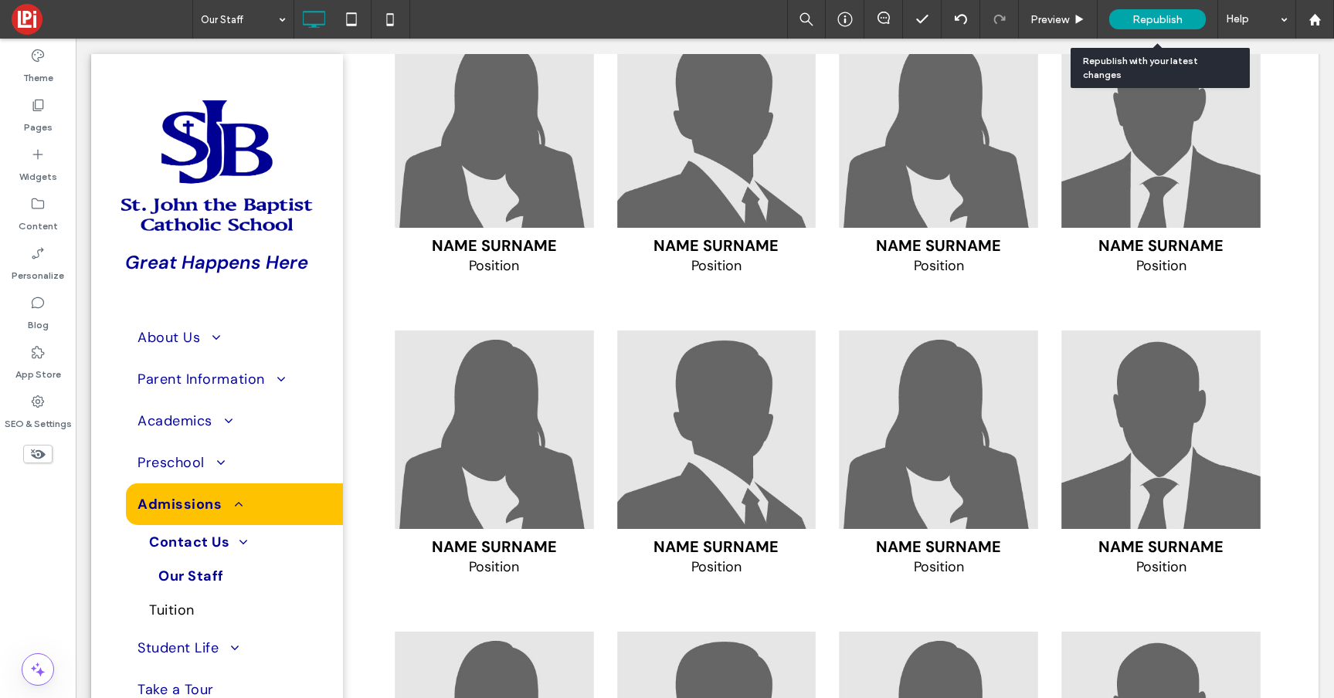
click at [1163, 22] on span "Republish" at bounding box center [1157, 19] width 50 height 13
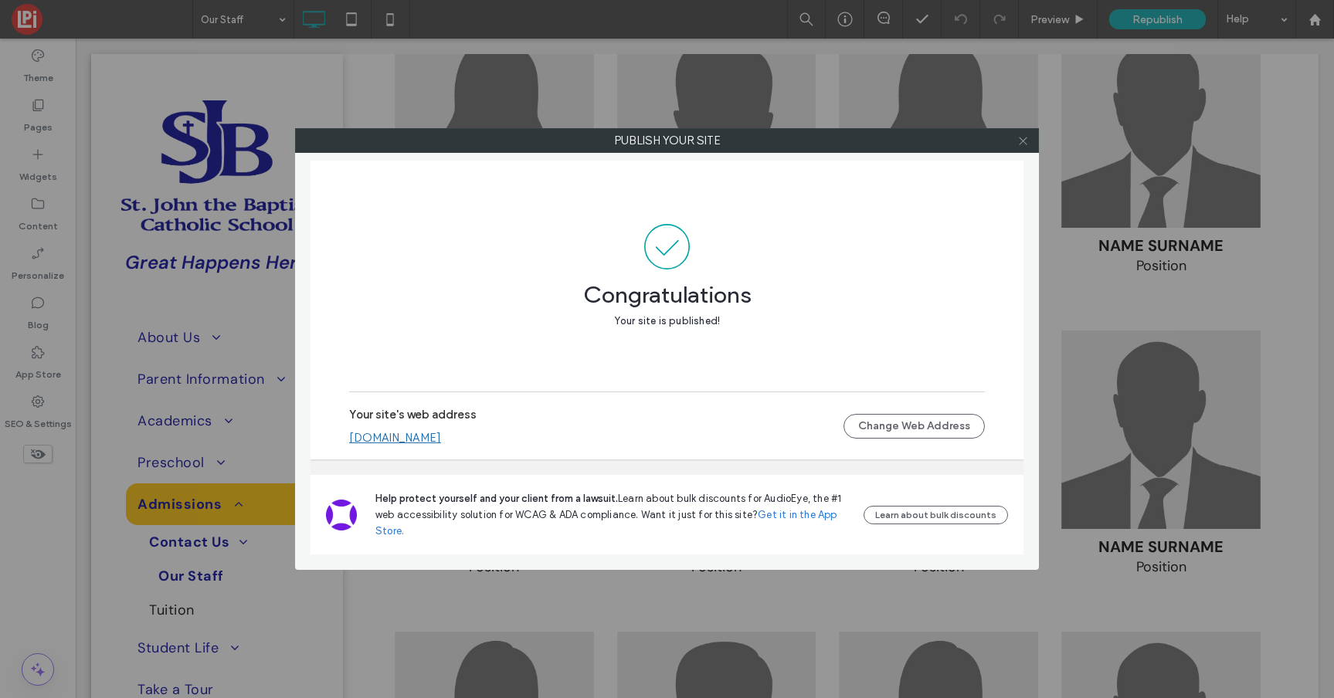
click at [1023, 137] on icon at bounding box center [1023, 141] width 12 height 12
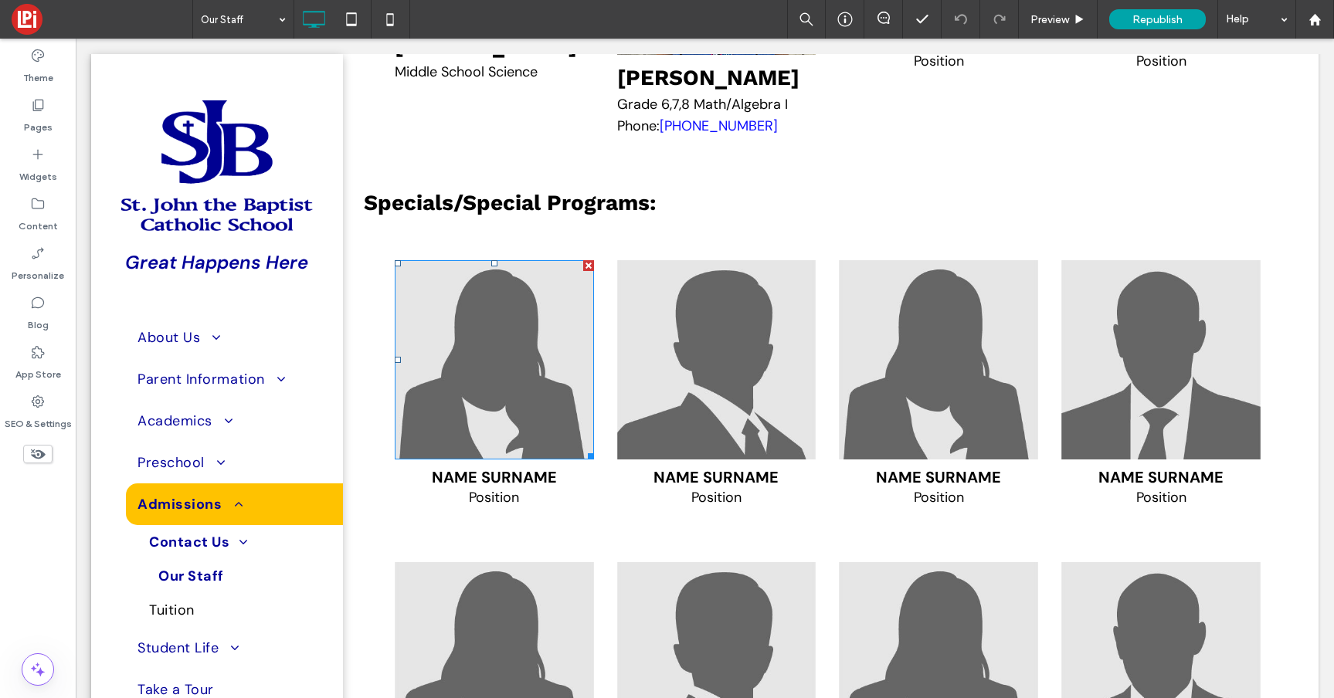
scroll to position [5462, 0]
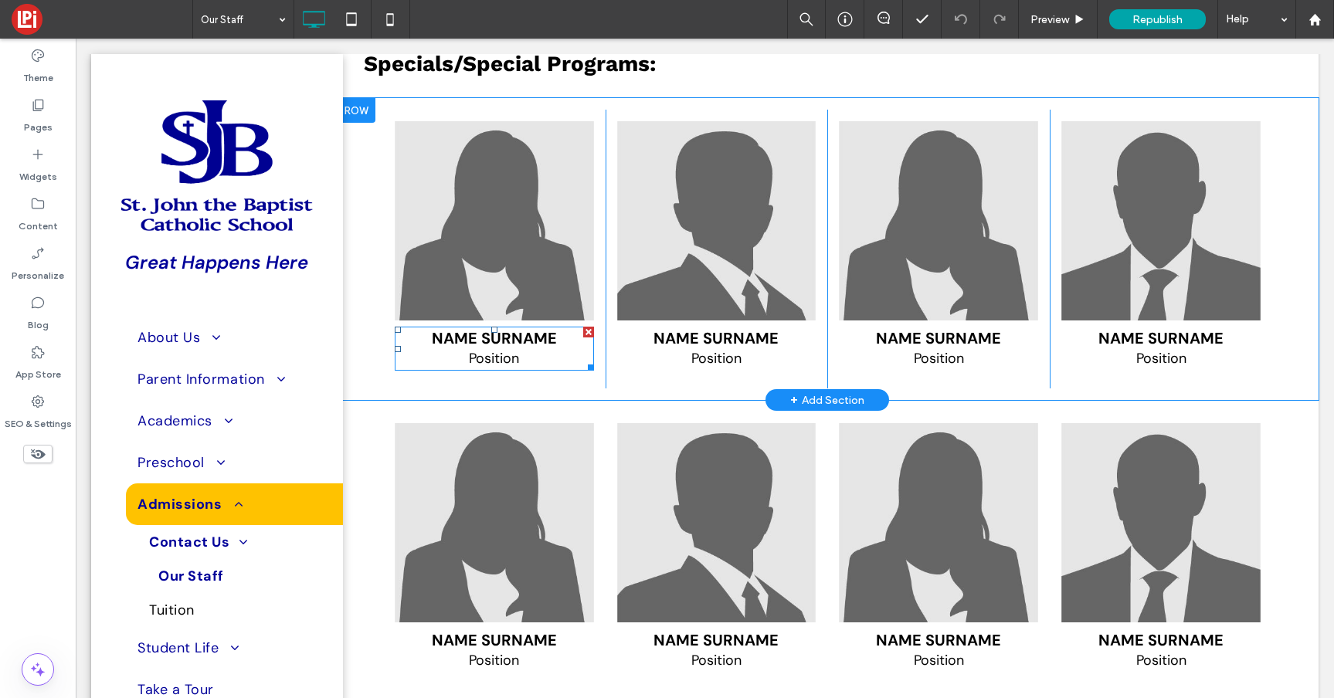
click at [507, 348] on span "Name Surname" at bounding box center [494, 338] width 125 height 20
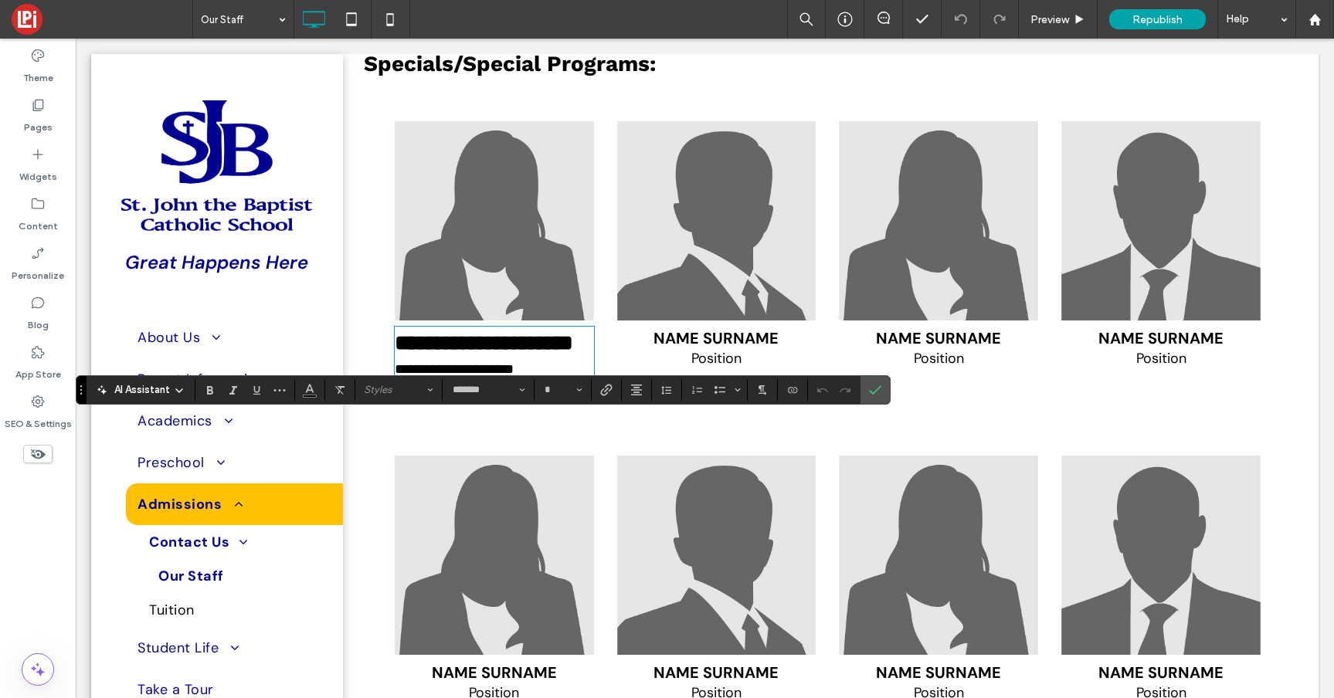
type input "**"
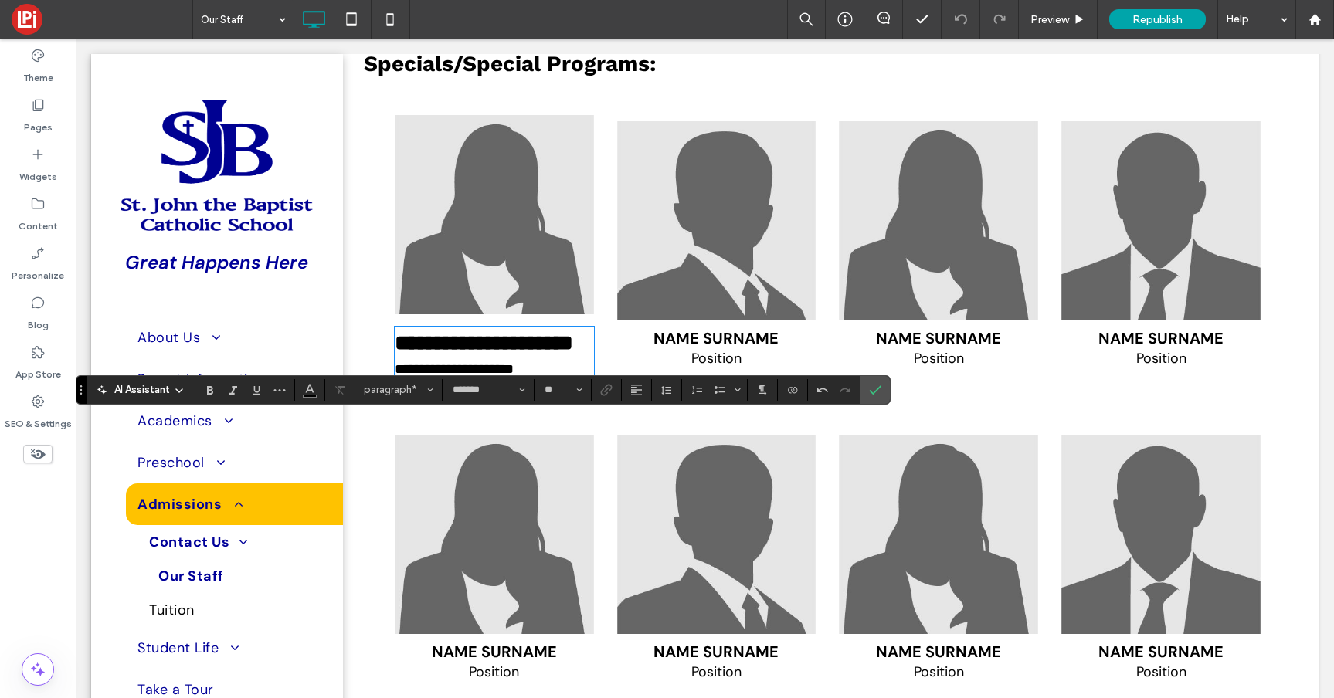
click at [500, 288] on img at bounding box center [494, 214] width 199 height 199
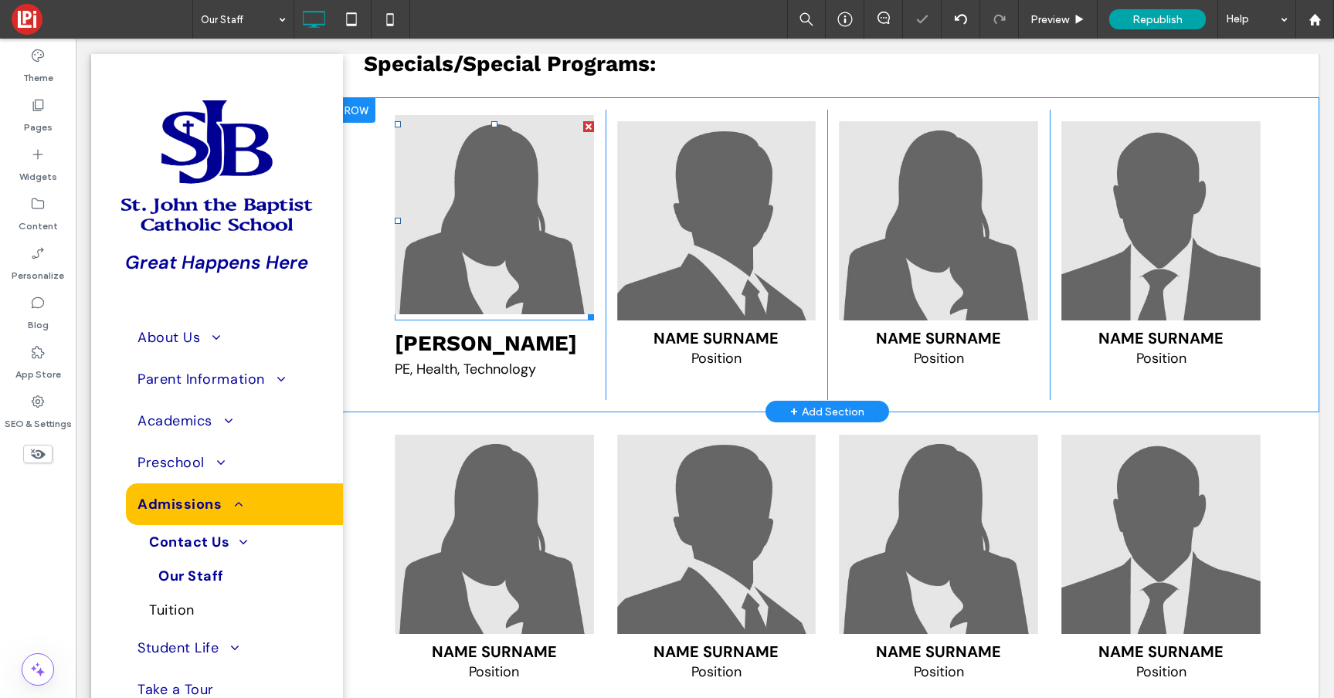
click at [500, 287] on img at bounding box center [494, 214] width 199 height 199
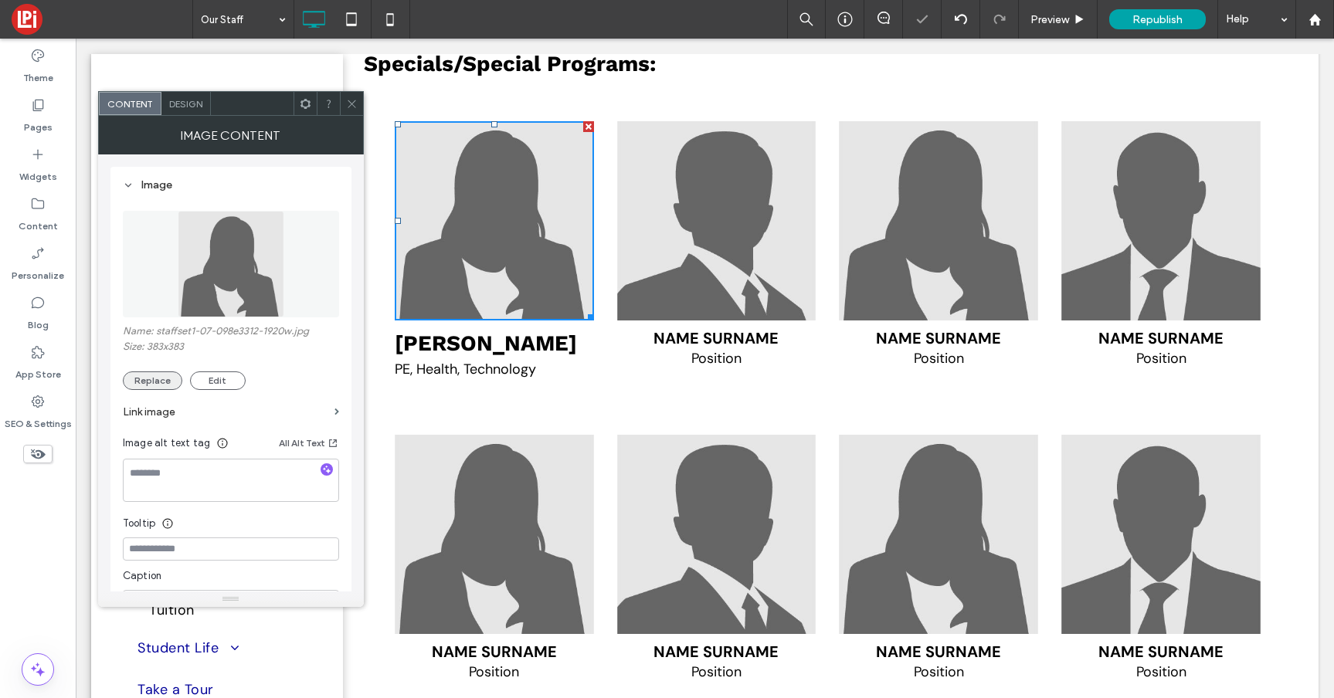
click at [141, 382] on button "Replace" at bounding box center [152, 380] width 59 height 19
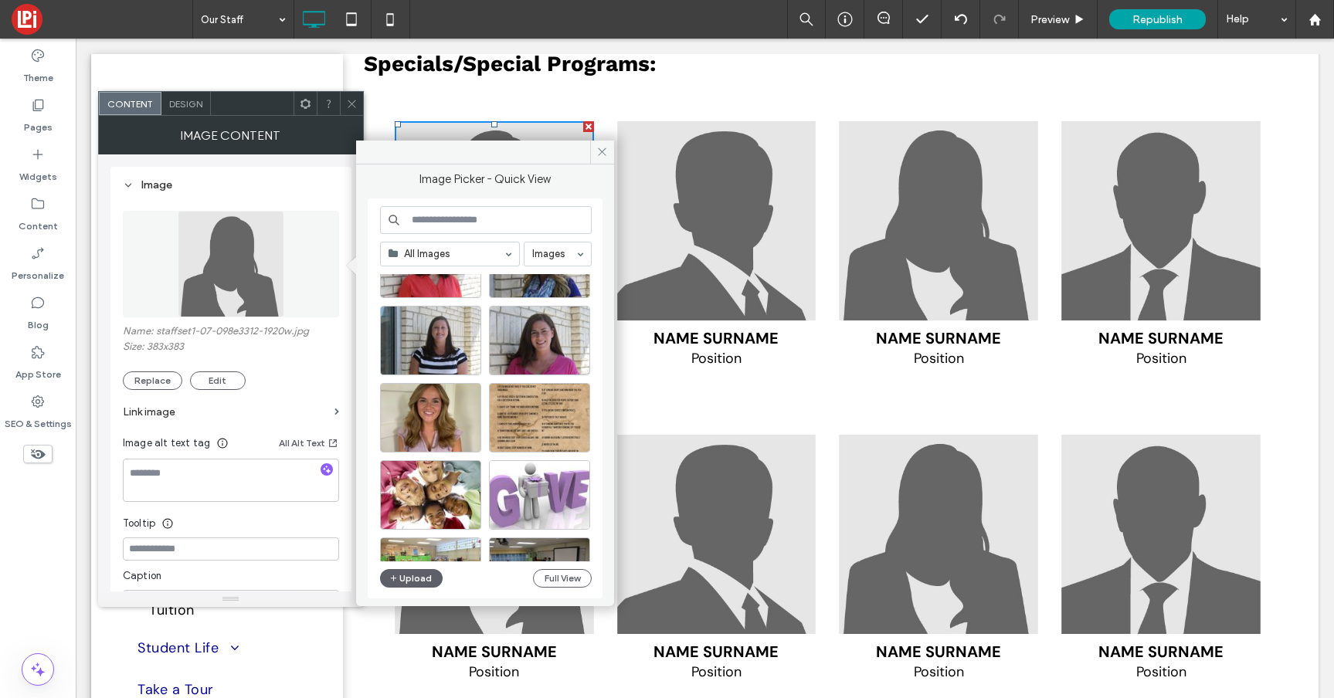
scroll to position [3907, 0]
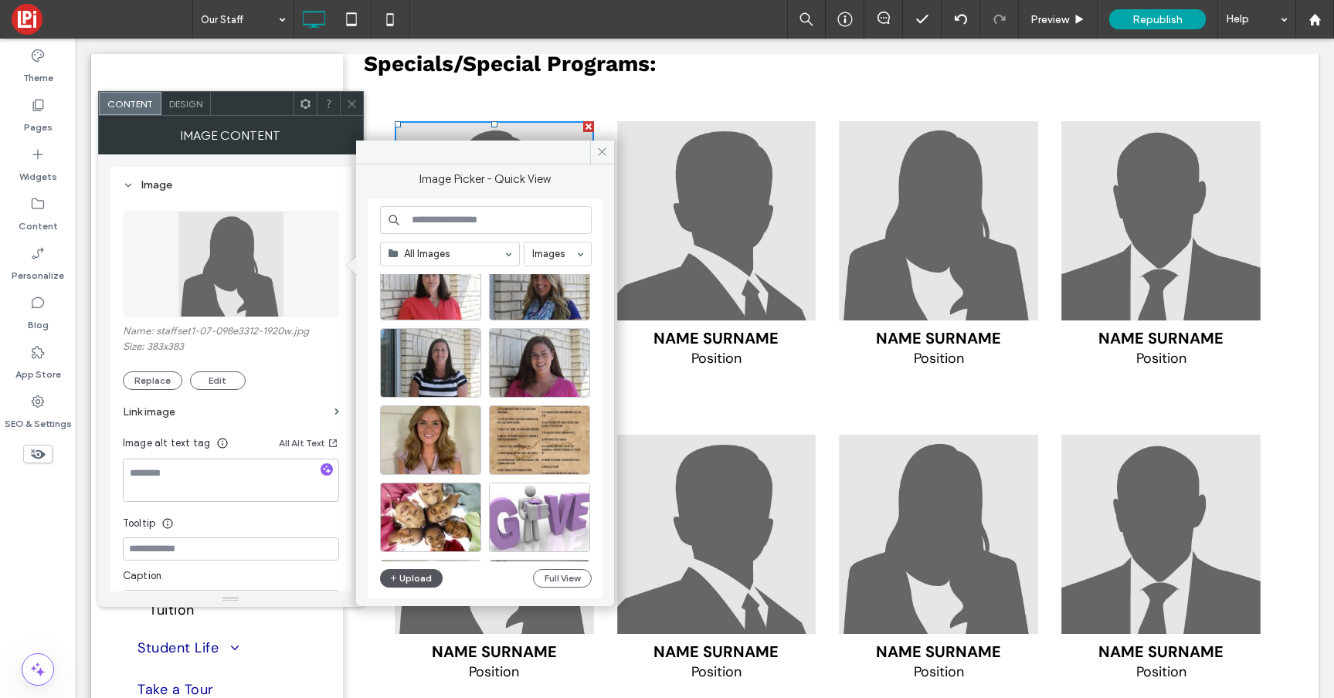
click at [410, 576] on button "Upload" at bounding box center [411, 578] width 63 height 19
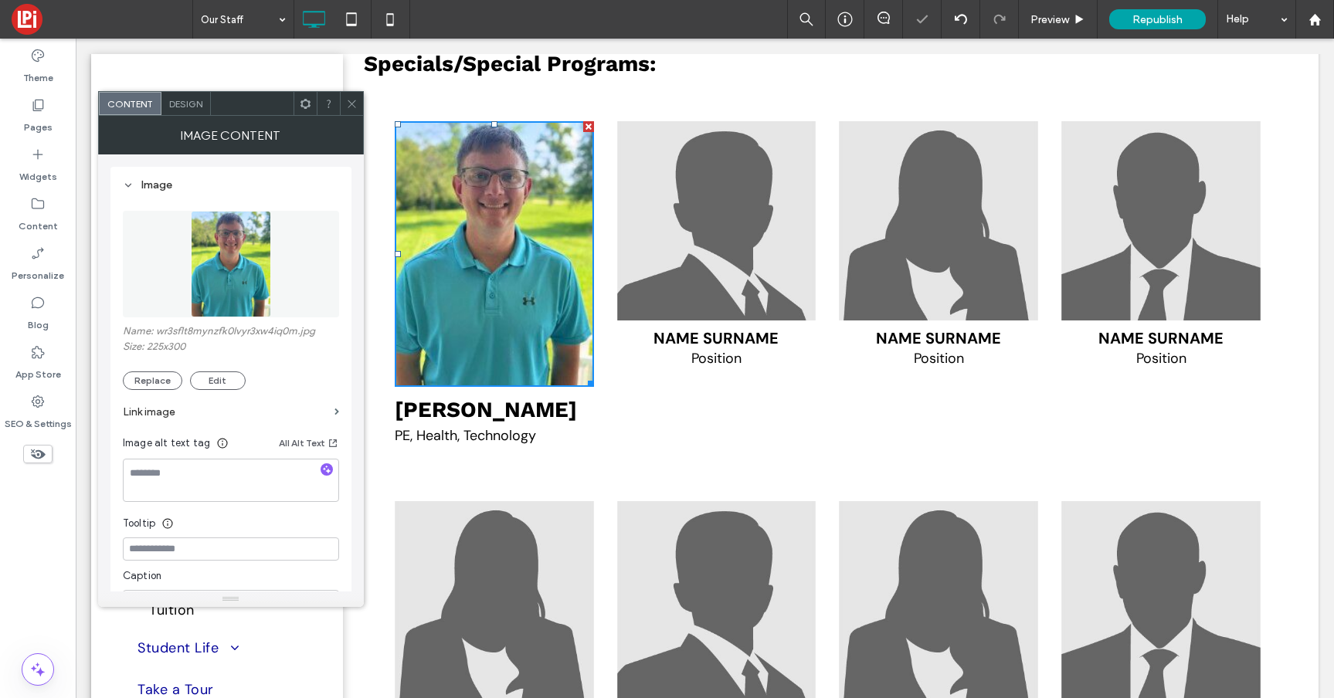
click at [351, 97] on span at bounding box center [352, 103] width 12 height 23
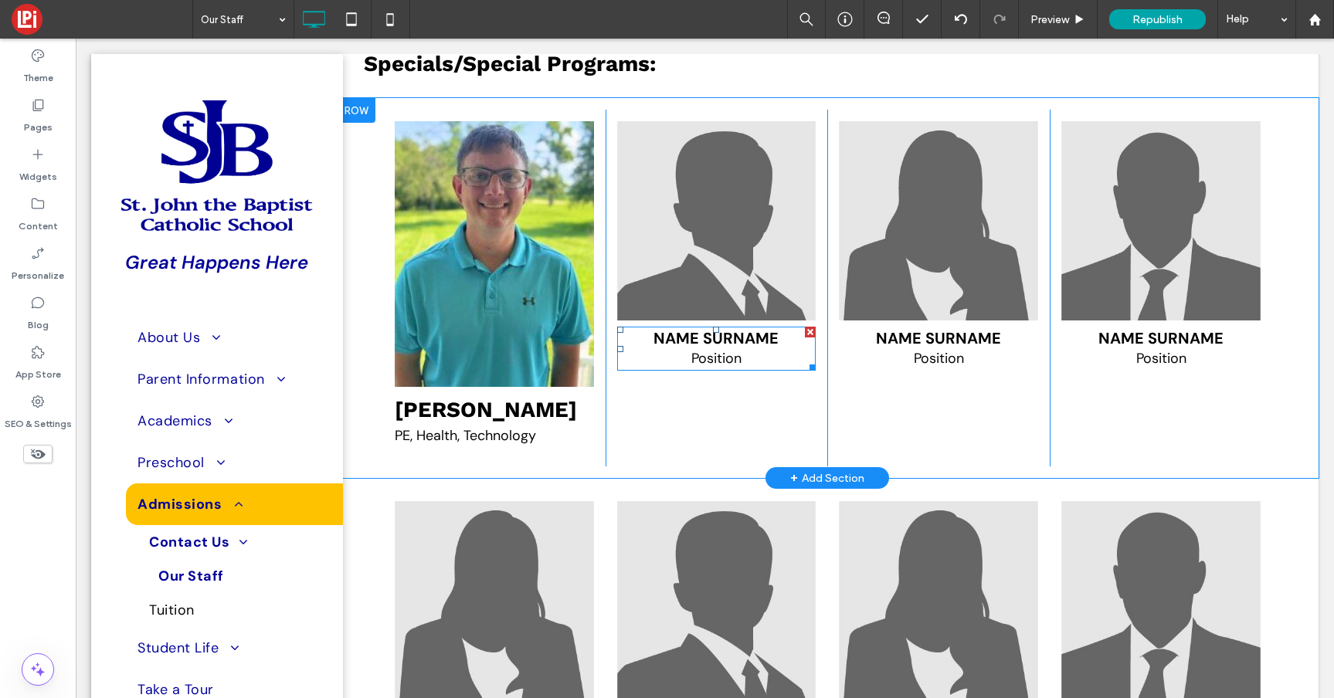
click at [747, 369] on p "Position" at bounding box center [716, 358] width 199 height 21
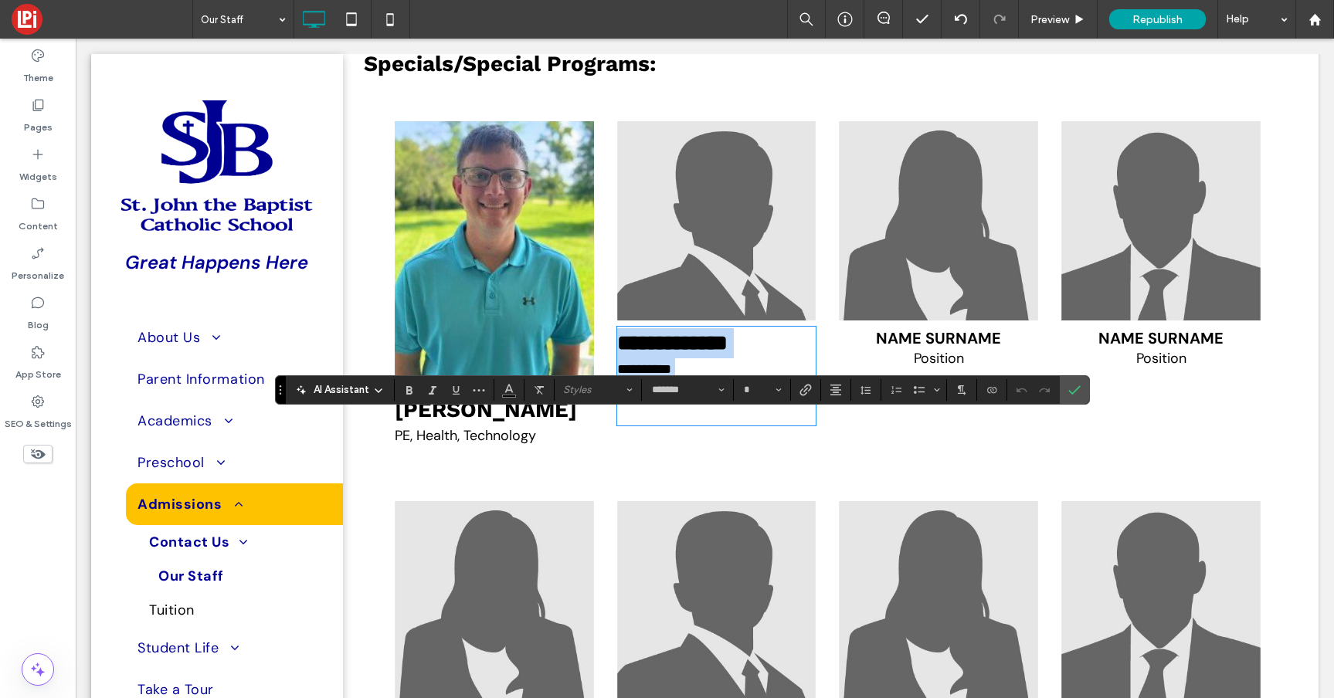
scroll to position [0, 0]
type input "**"
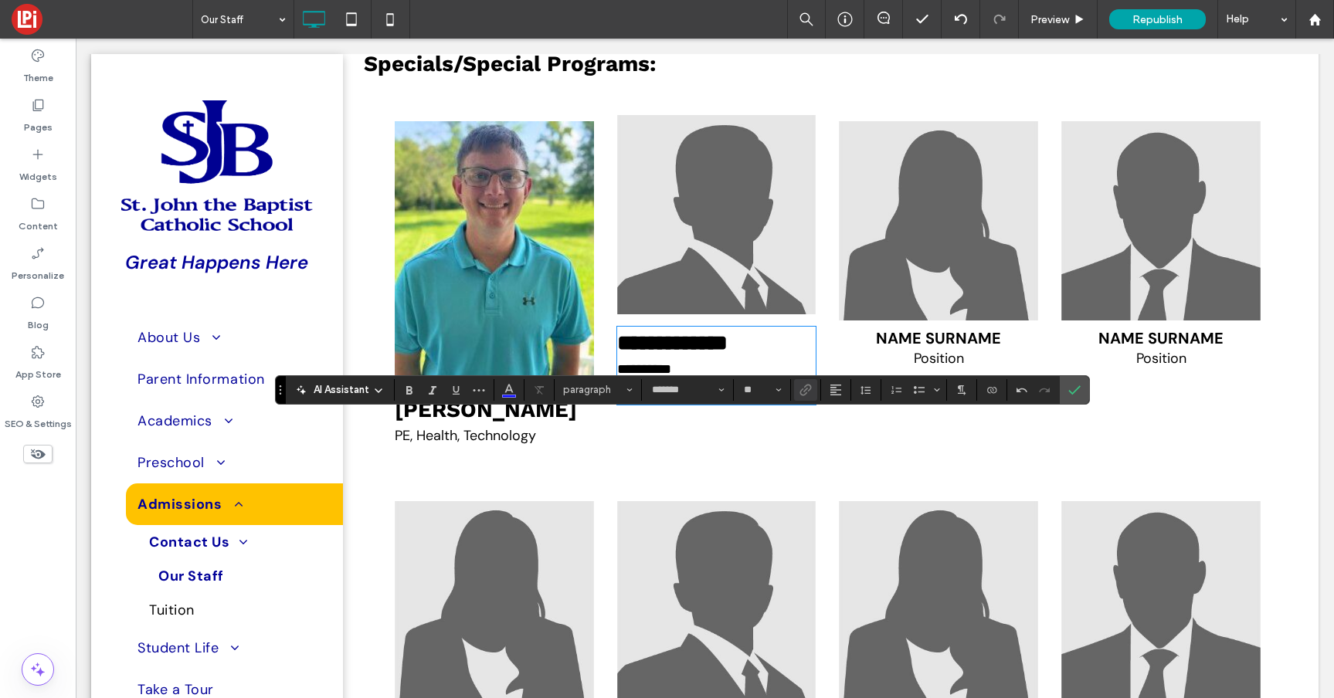
click at [699, 307] on img at bounding box center [716, 214] width 199 height 199
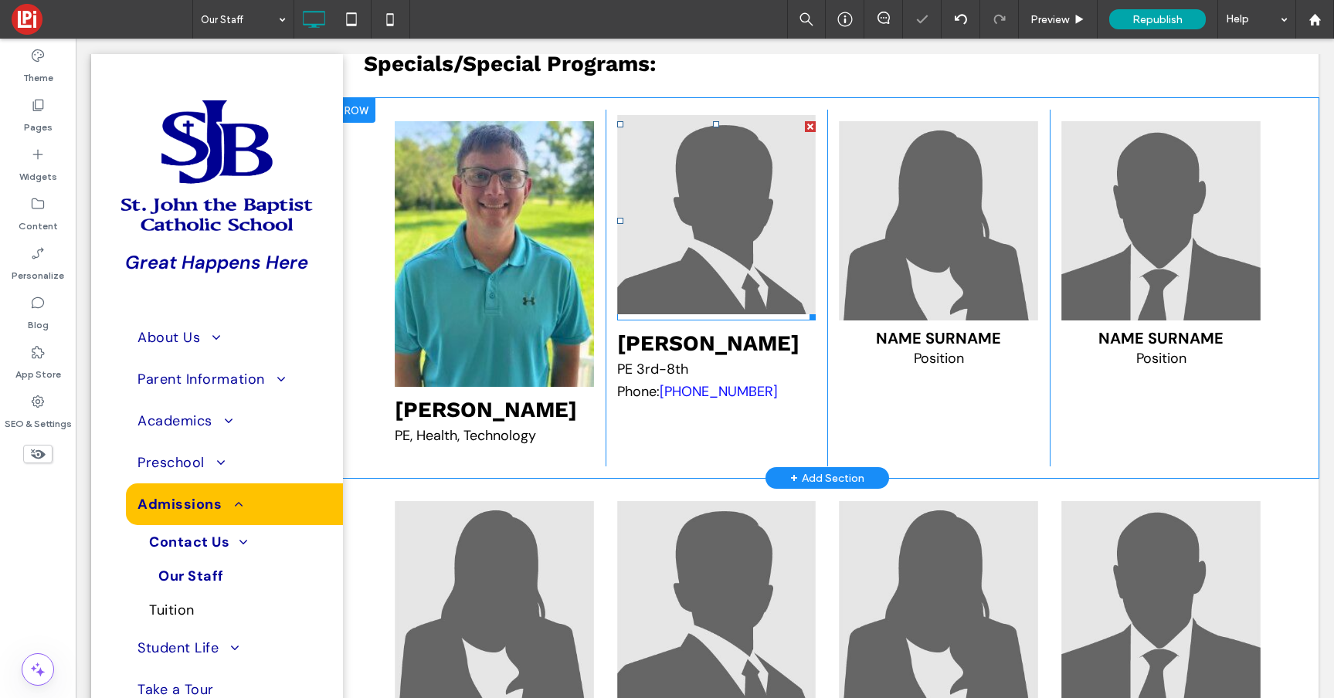
click at [699, 307] on img at bounding box center [716, 214] width 199 height 199
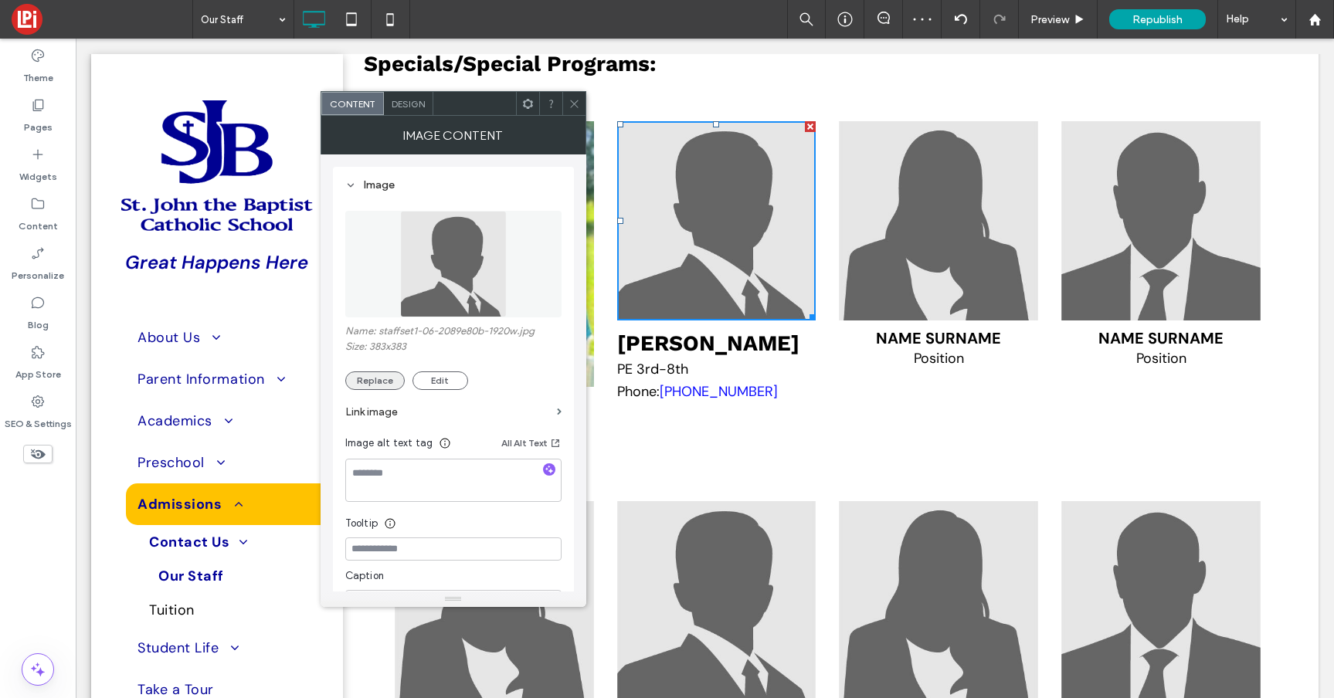
click at [371, 374] on button "Replace" at bounding box center [374, 380] width 59 height 19
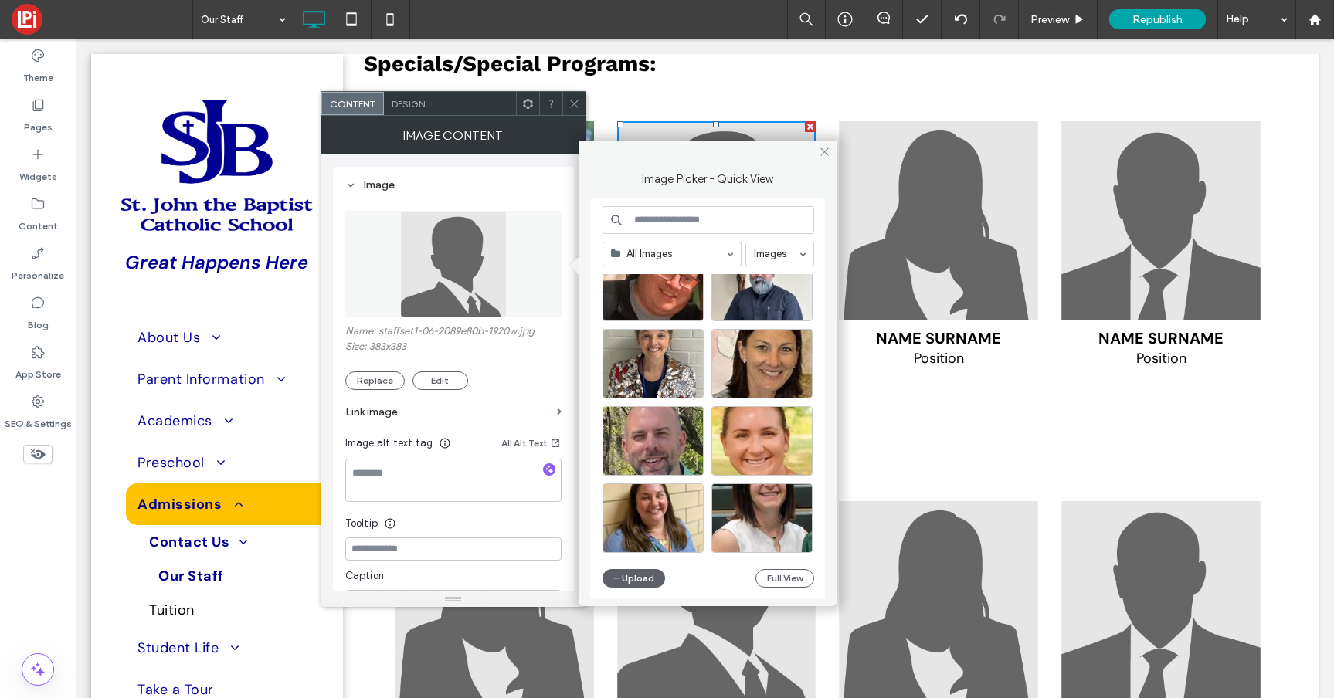
scroll to position [2363, 0]
click at [646, 418] on div "Select" at bounding box center [652, 439] width 101 height 69
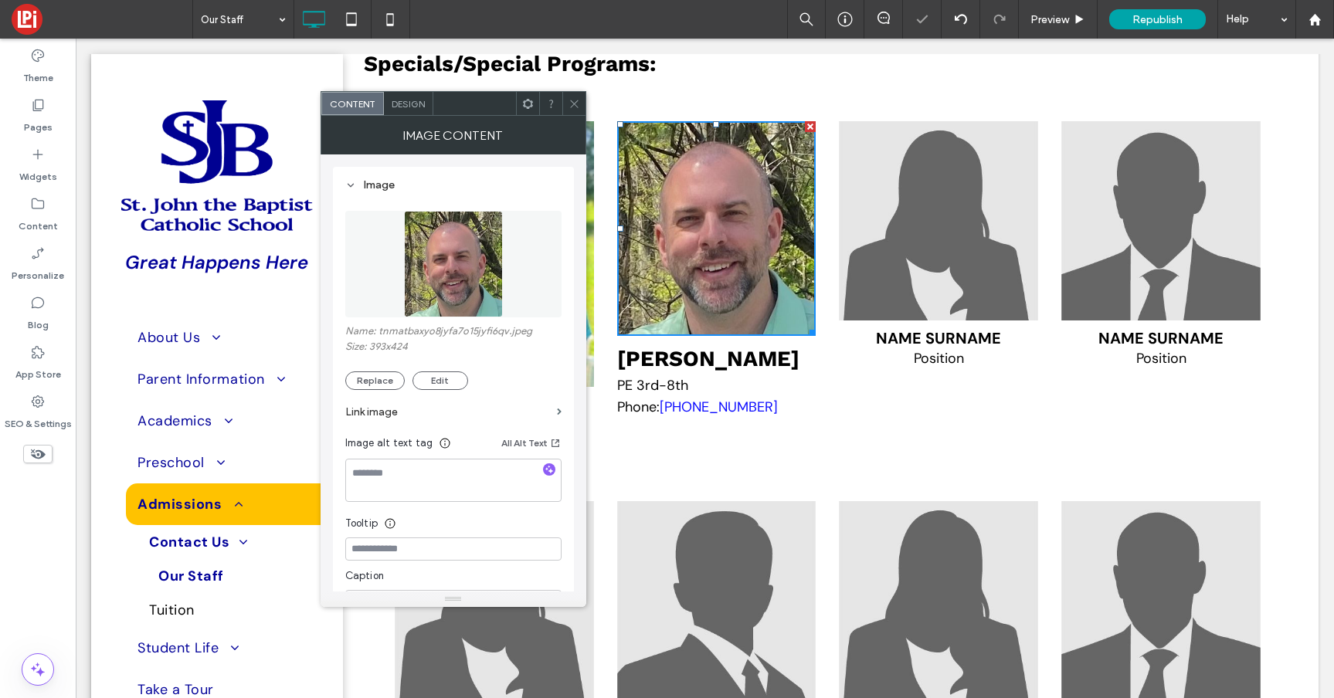
click at [578, 103] on icon at bounding box center [574, 104] width 12 height 12
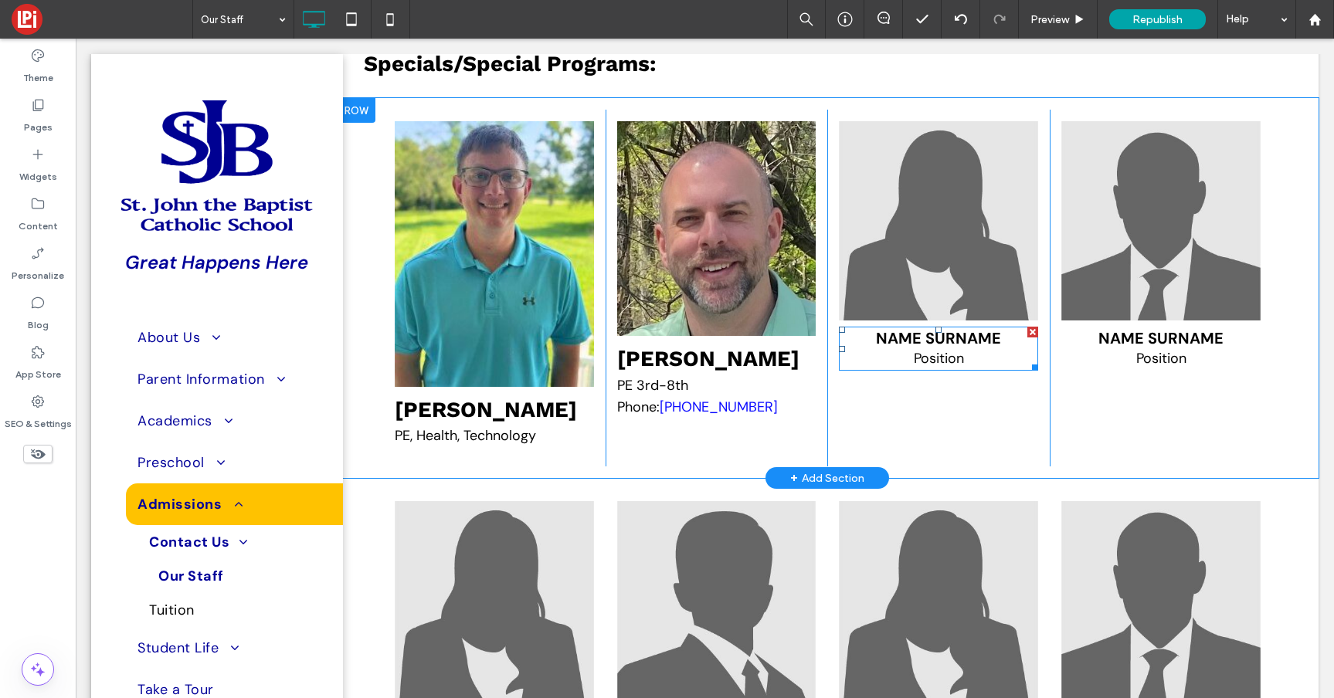
click at [913, 348] on span "Name Surname" at bounding box center [938, 338] width 125 height 20
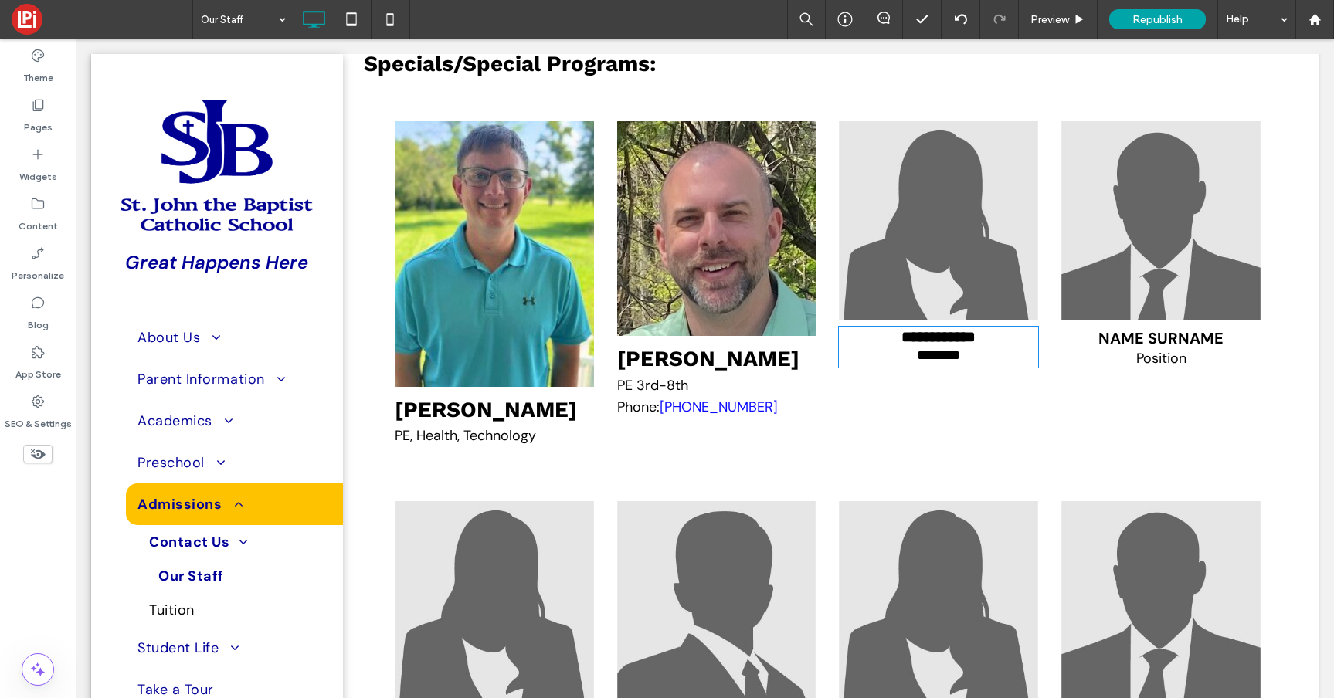
type input "*******"
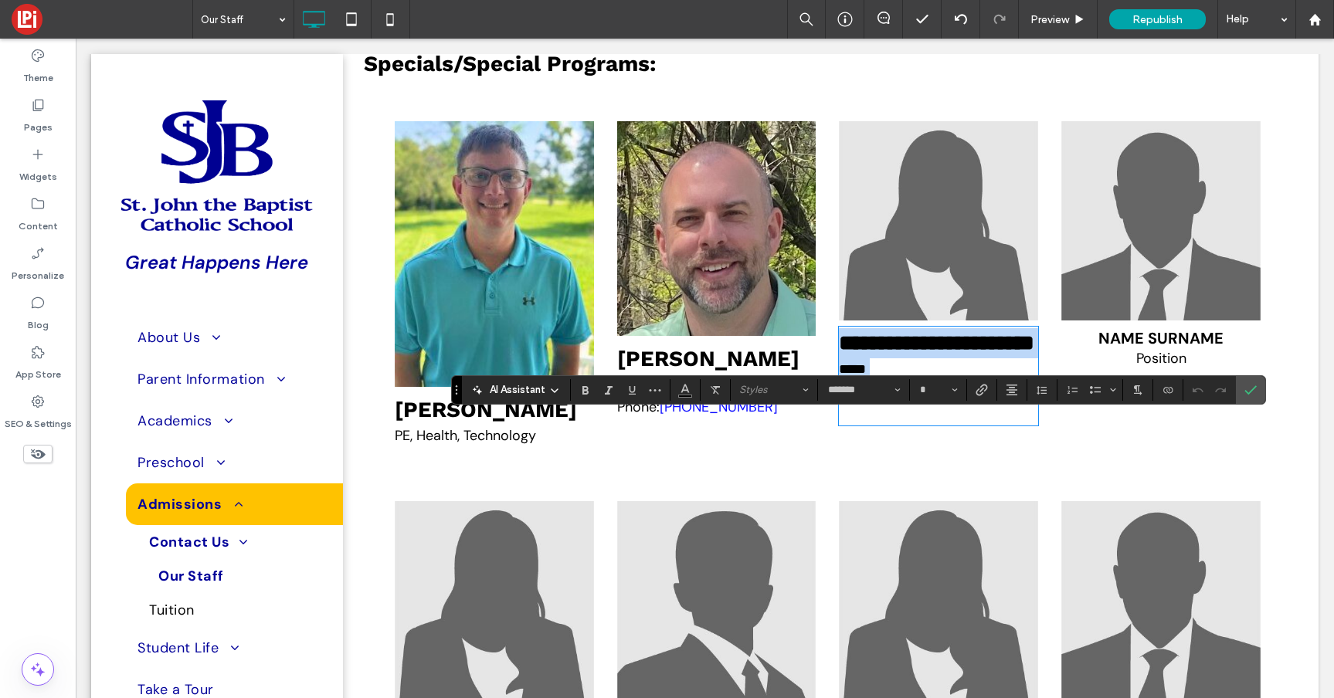
type input "**"
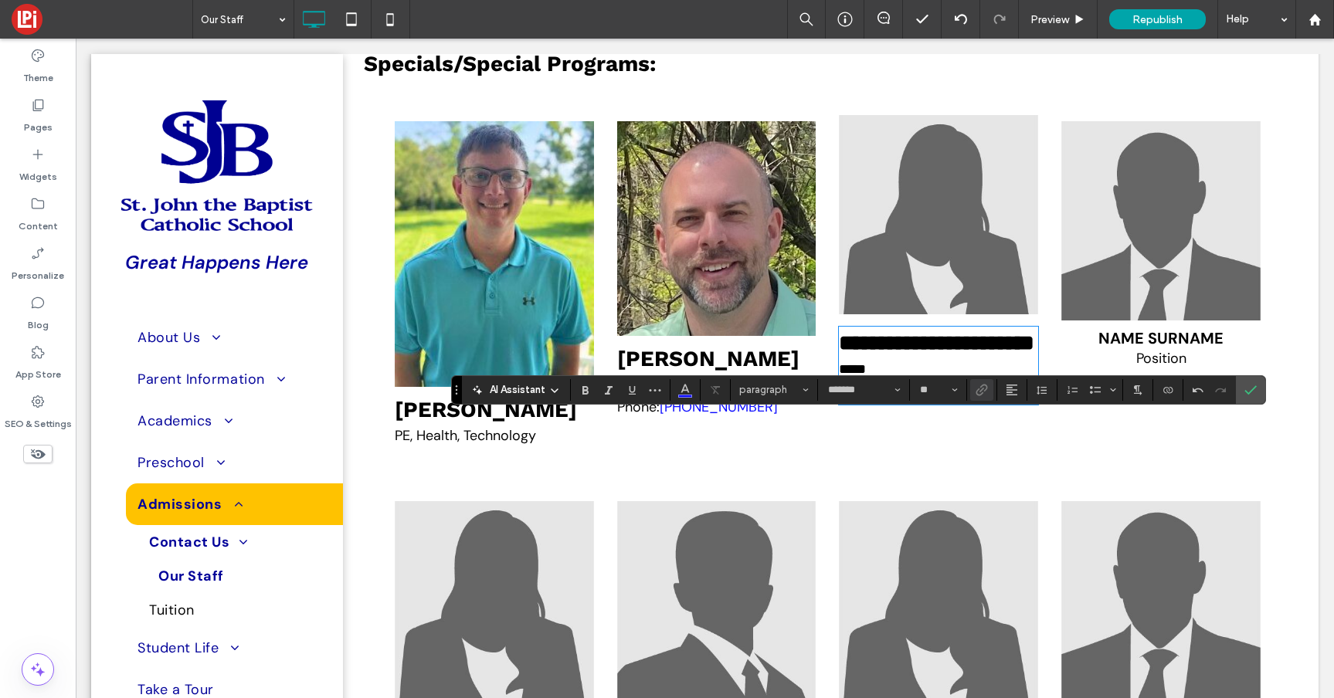
click at [937, 304] on img at bounding box center [938, 214] width 199 height 199
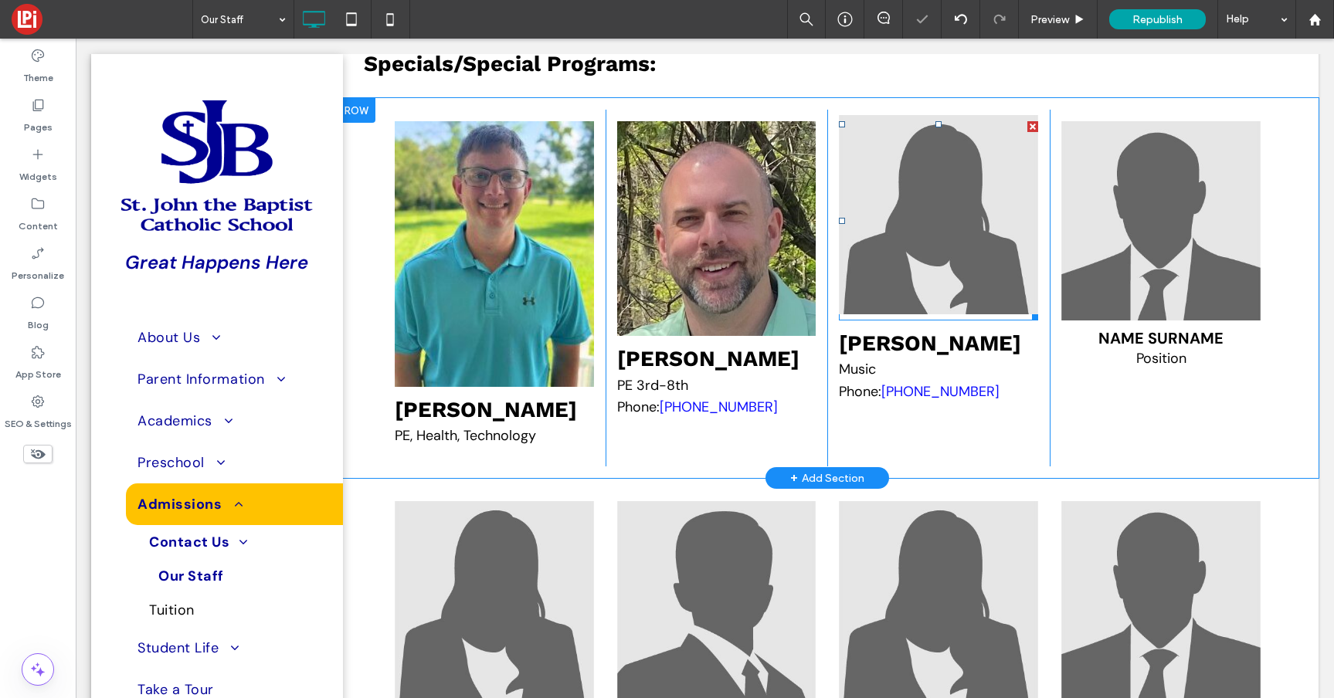
click at [913, 314] on img at bounding box center [938, 214] width 199 height 199
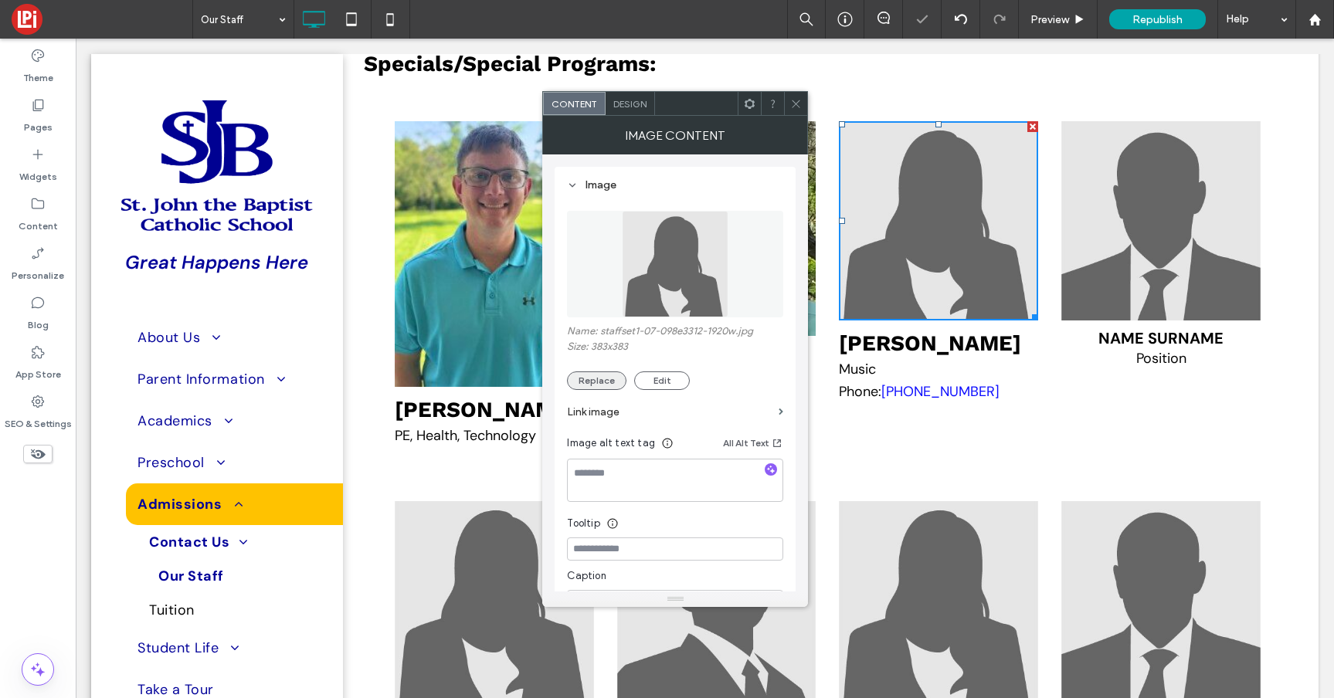
click at [599, 381] on button "Replace" at bounding box center [596, 380] width 59 height 19
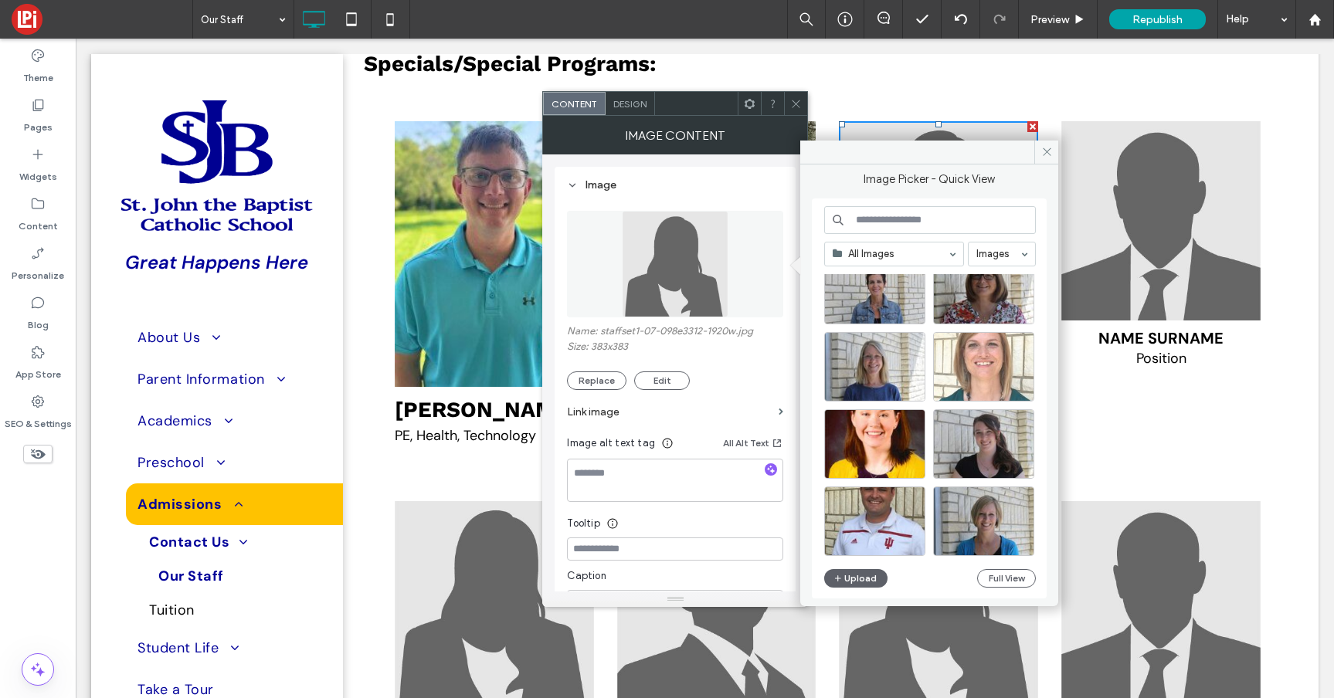
scroll to position [3411, 0]
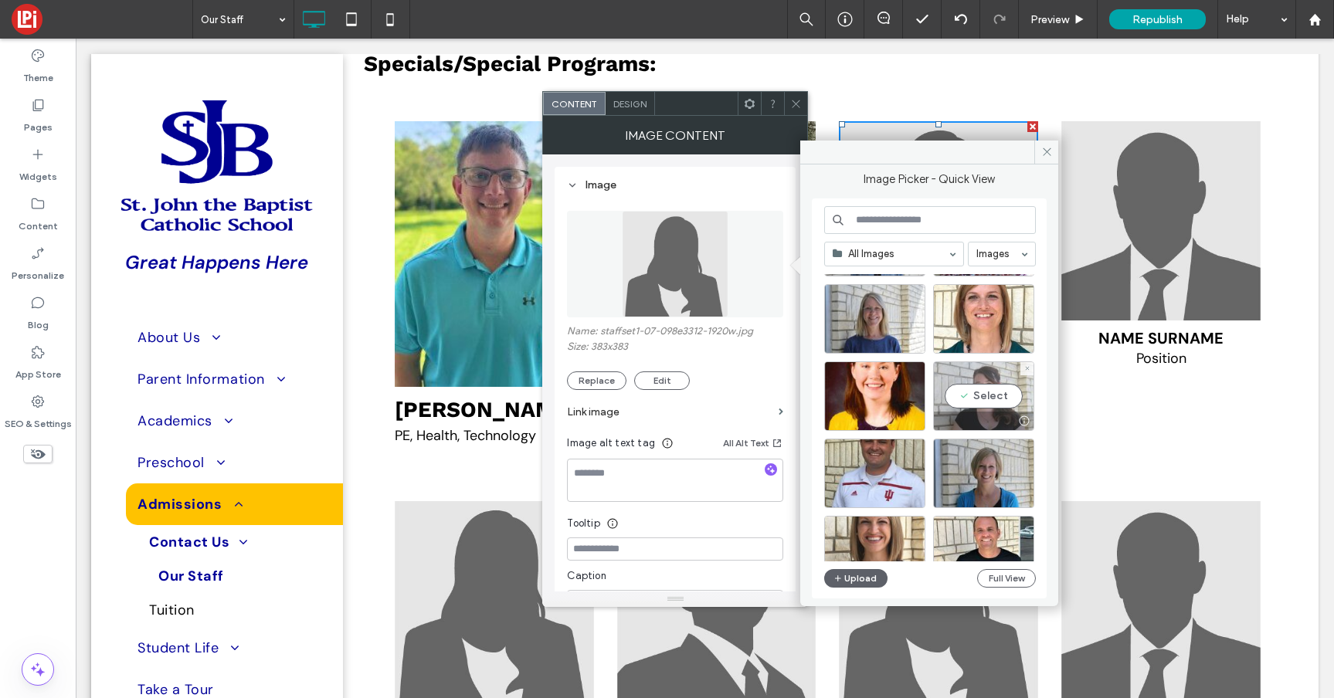
click at [1001, 395] on div "Select" at bounding box center [983, 395] width 101 height 69
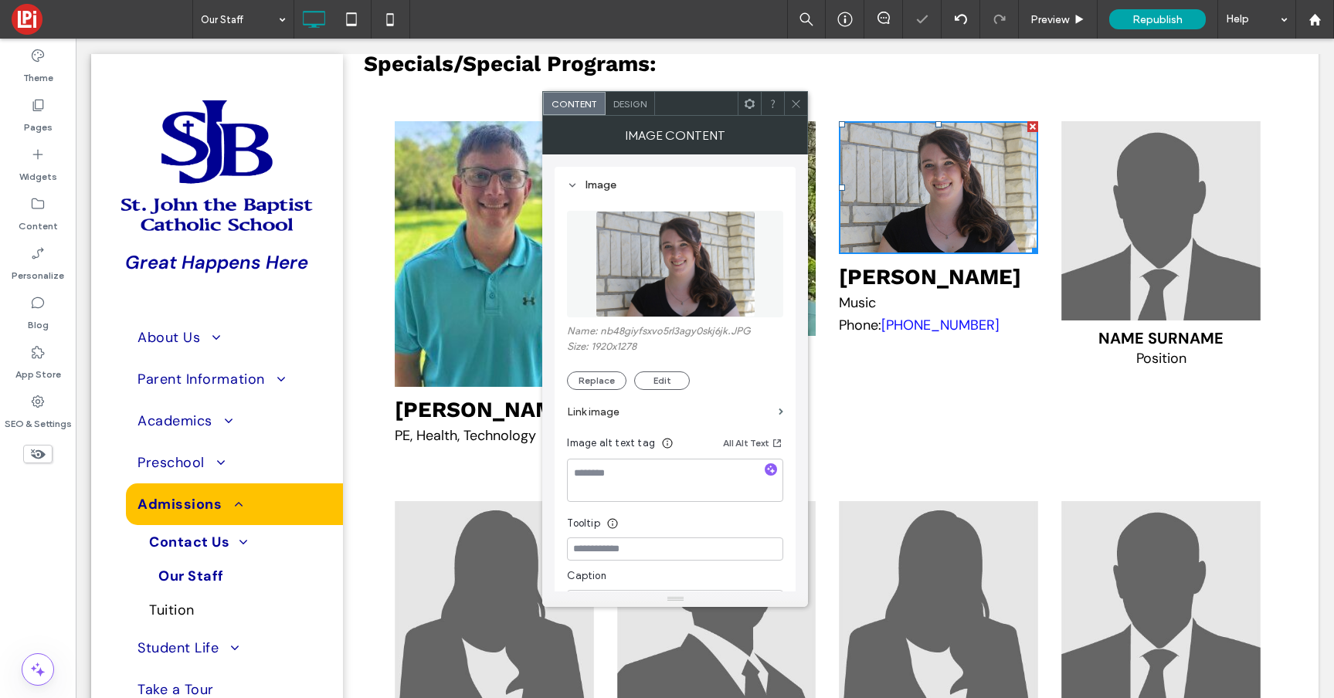
click at [801, 107] on icon at bounding box center [796, 104] width 12 height 12
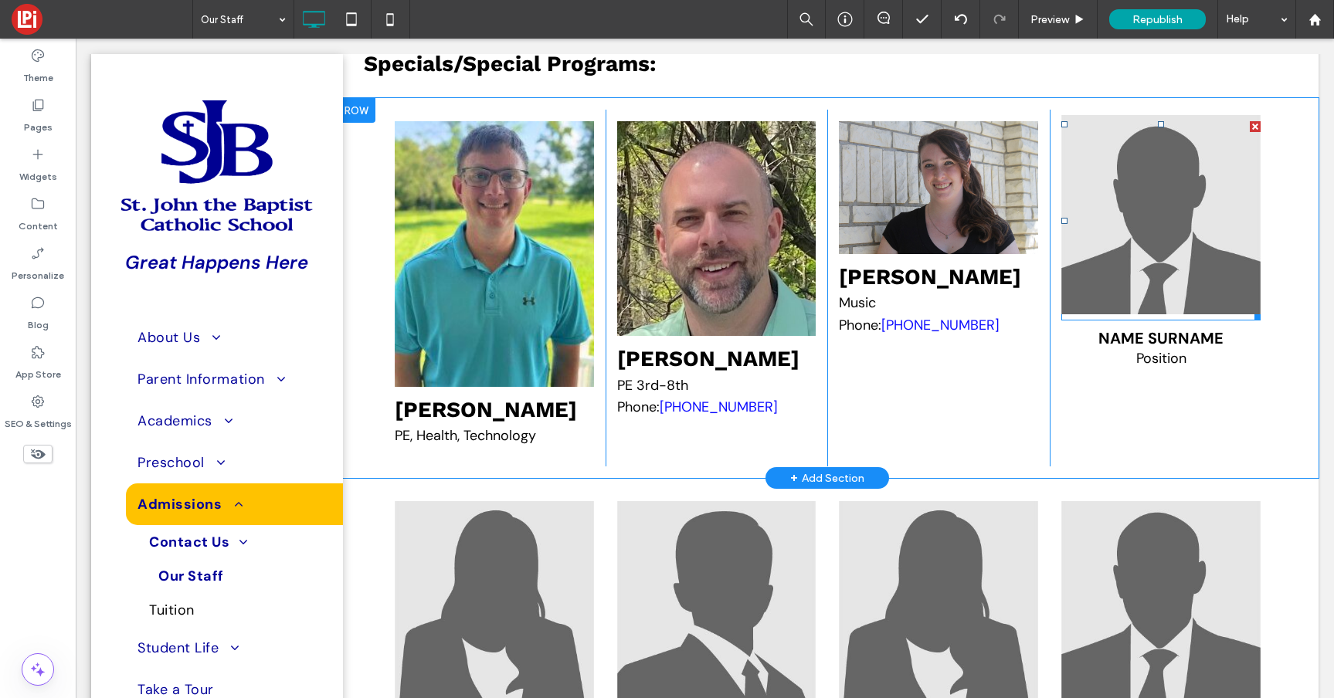
click at [1110, 314] on img at bounding box center [1160, 214] width 199 height 199
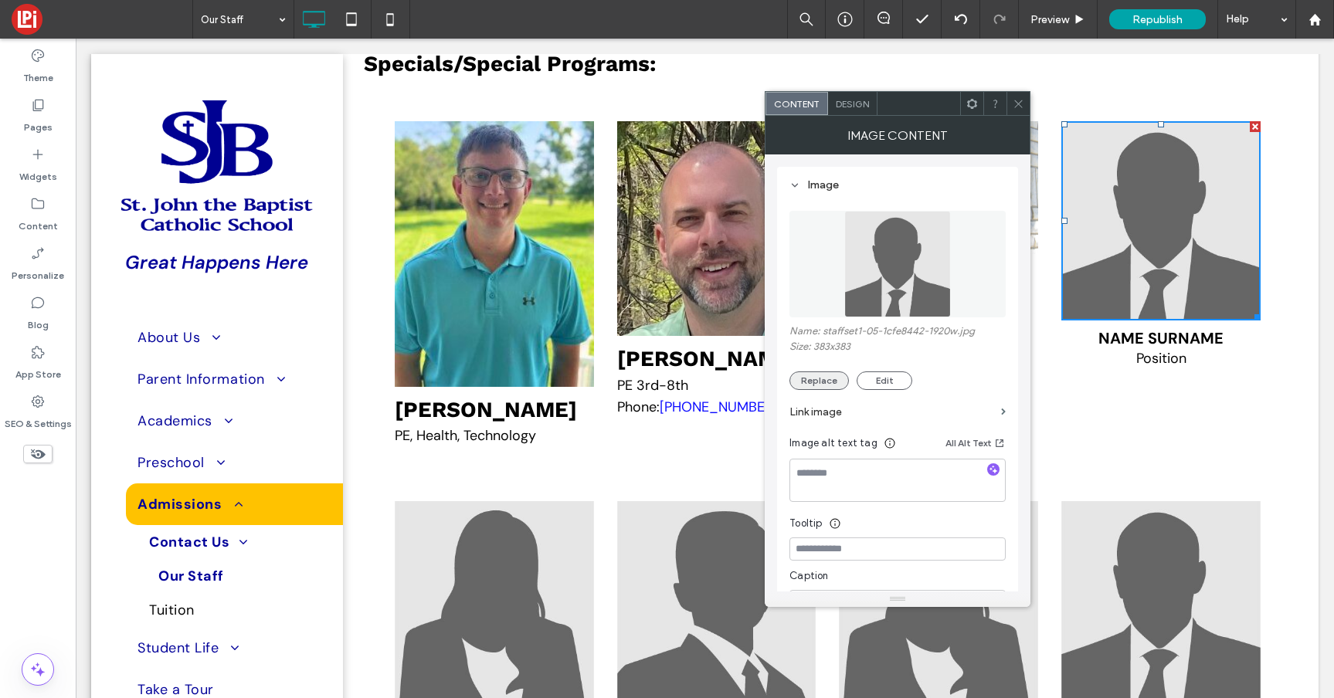
click at [814, 380] on button "Replace" at bounding box center [818, 380] width 59 height 19
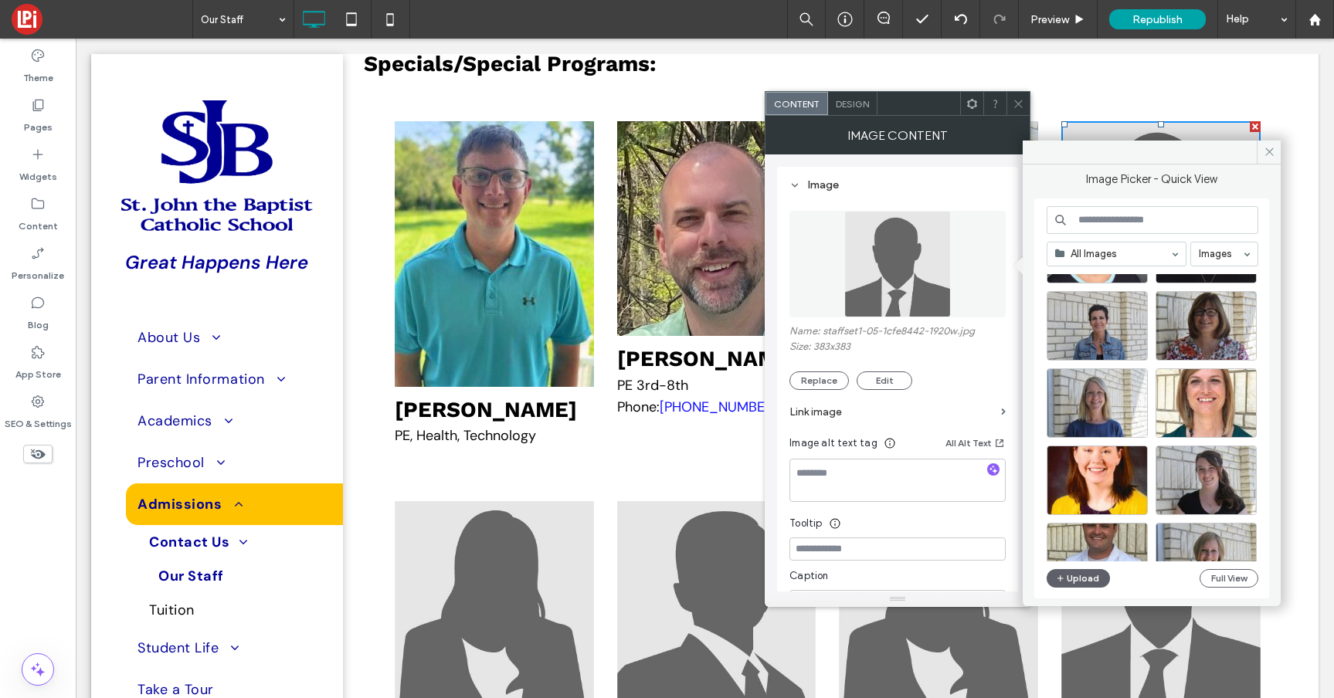
scroll to position [3395, 0]
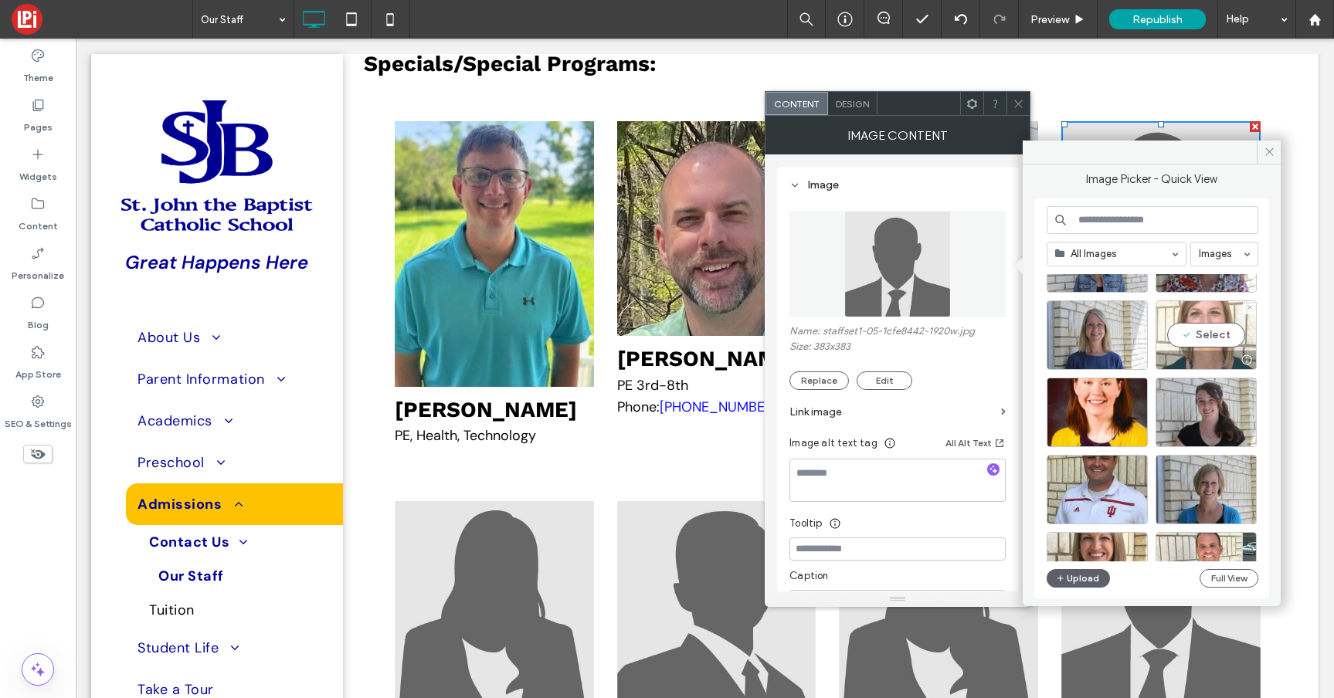
click at [1201, 334] on div "Select" at bounding box center [1205, 334] width 101 height 69
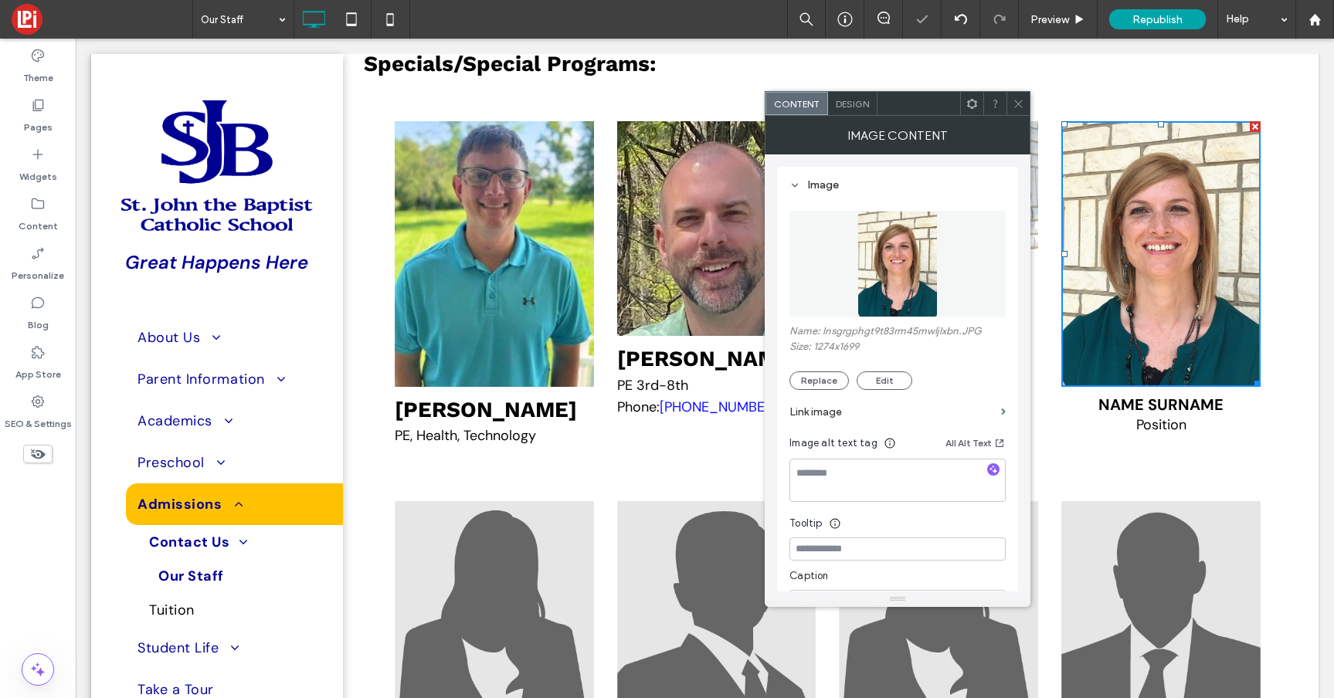
click at [1127, 415] on span "Name Surname" at bounding box center [1160, 405] width 125 height 20
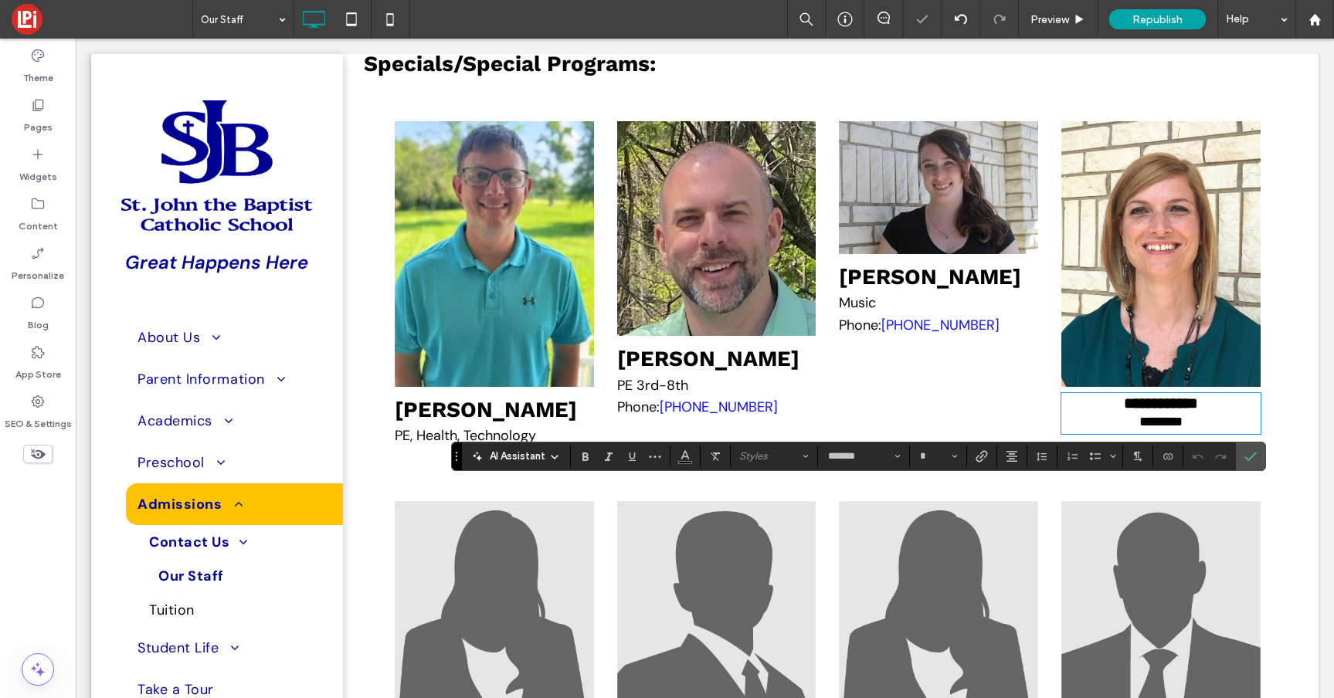
click at [1127, 411] on span "**********" at bounding box center [1161, 402] width 74 height 15
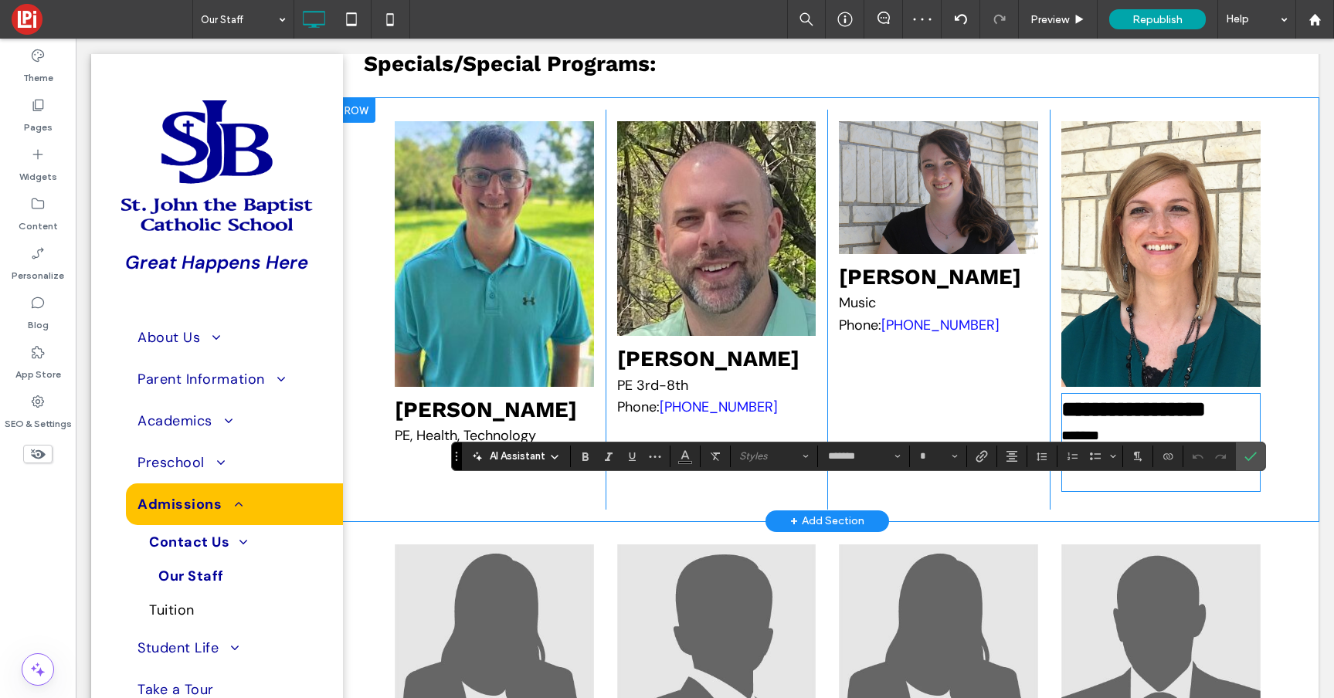
type input "**"
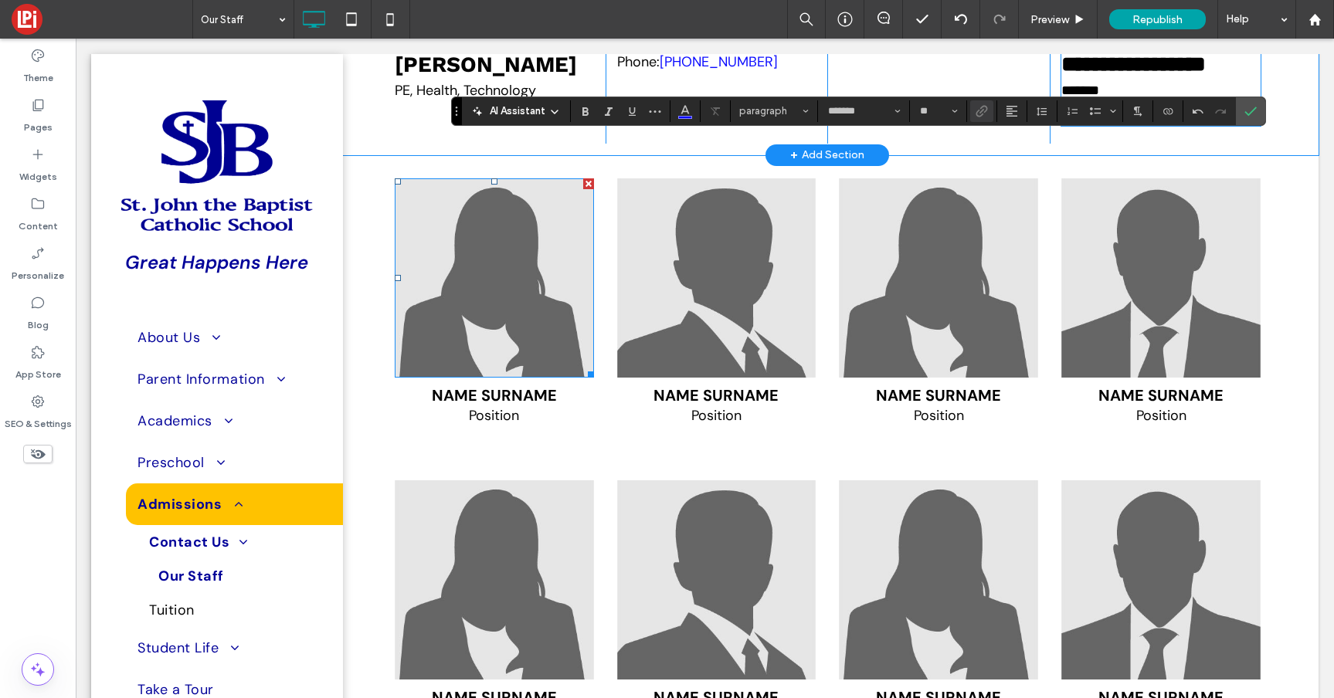
scroll to position [5812, 0]
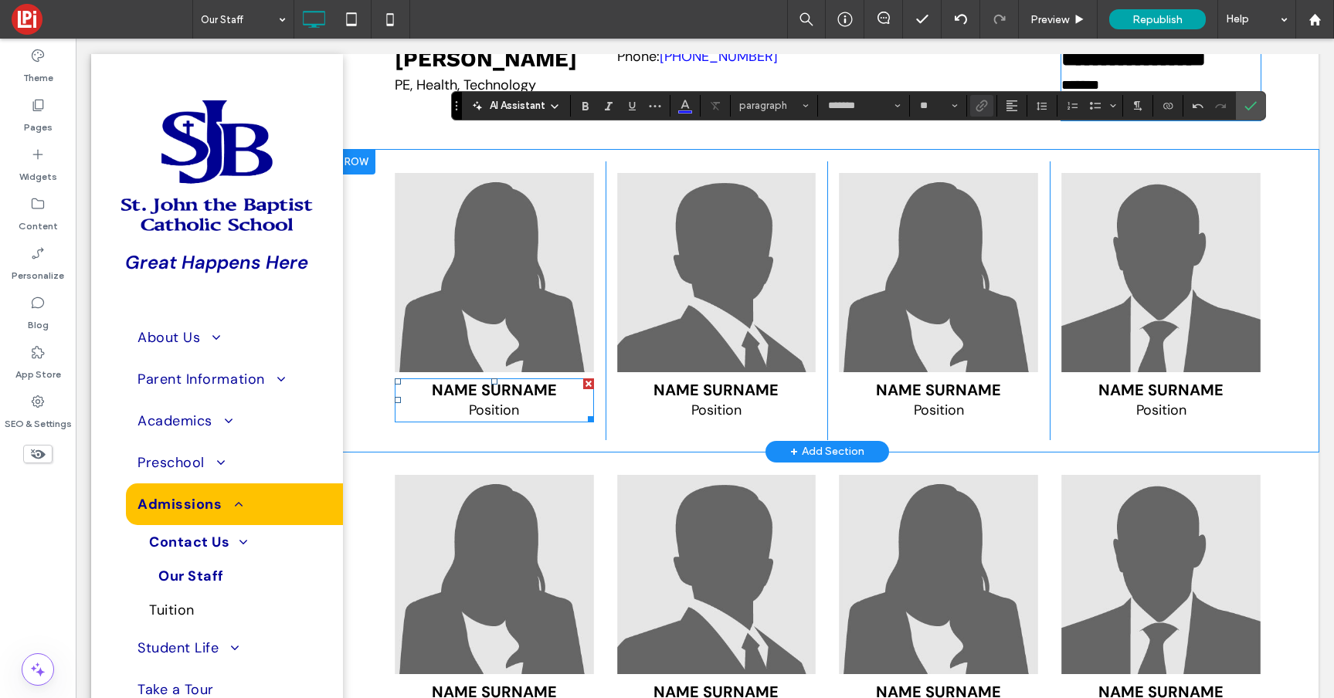
click at [520, 421] on p "Position" at bounding box center [494, 410] width 199 height 21
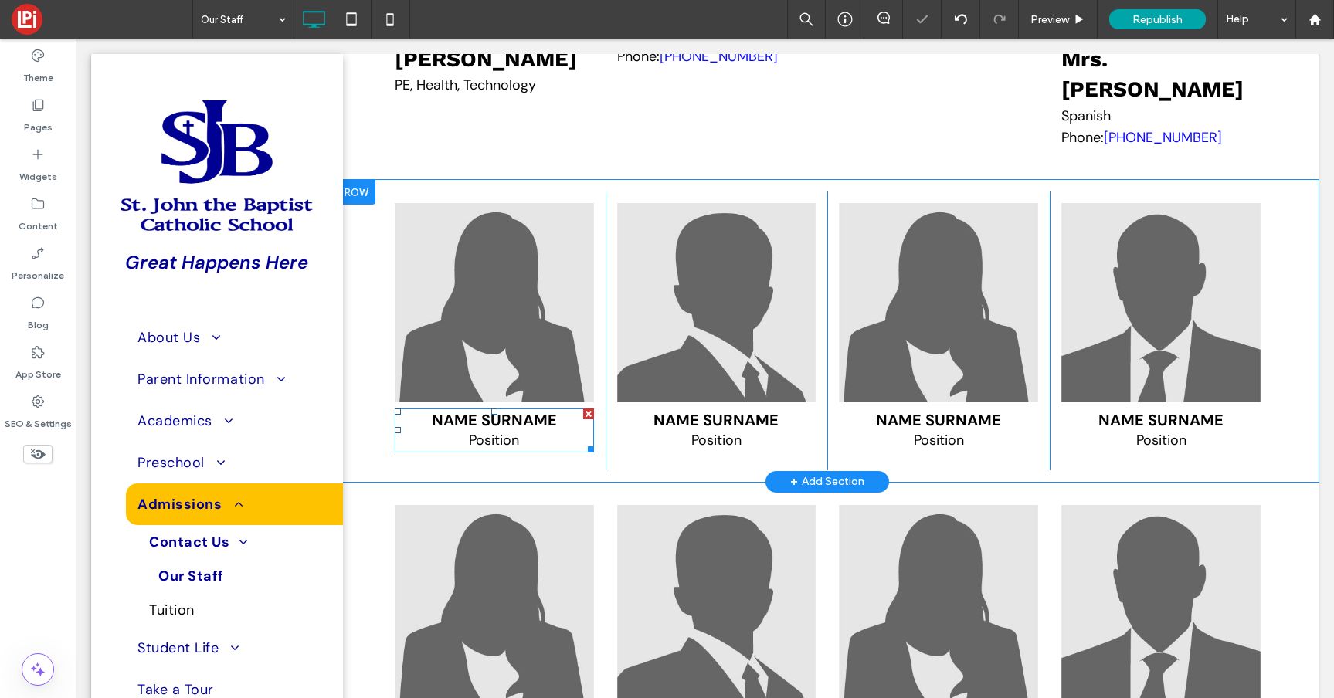
click at [520, 451] on p "Position" at bounding box center [494, 440] width 199 height 21
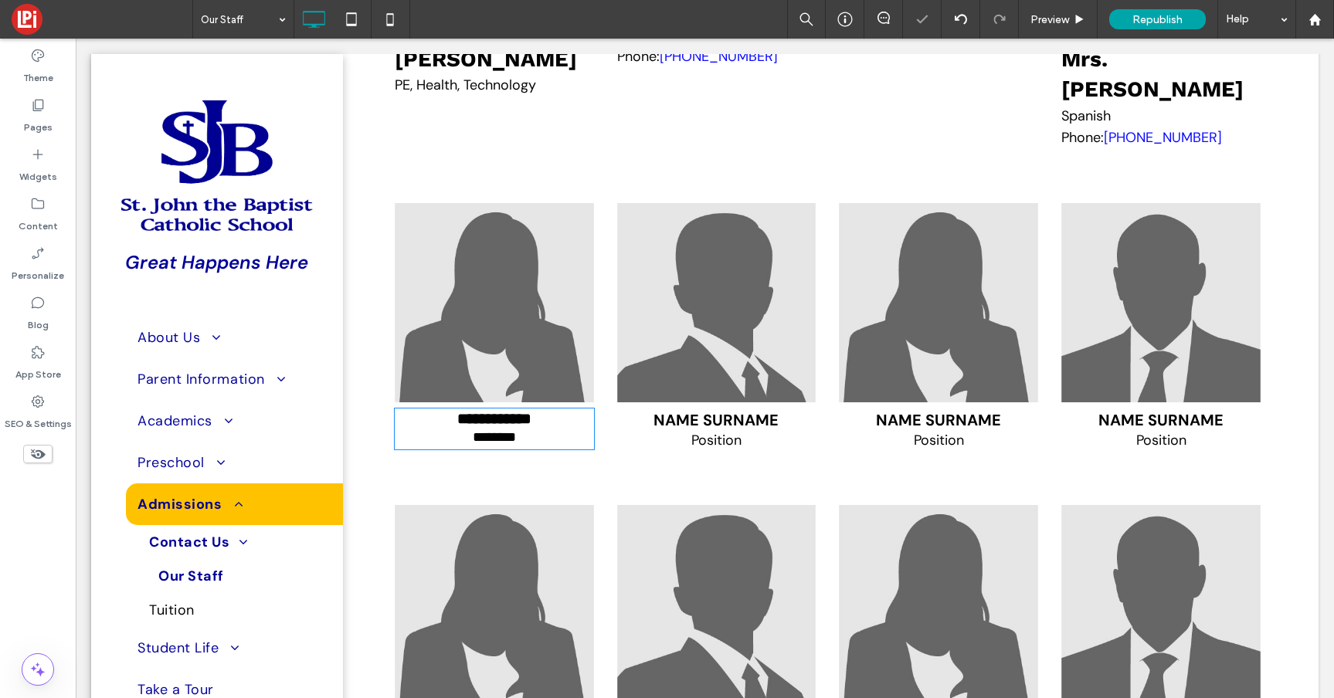
type input "*******"
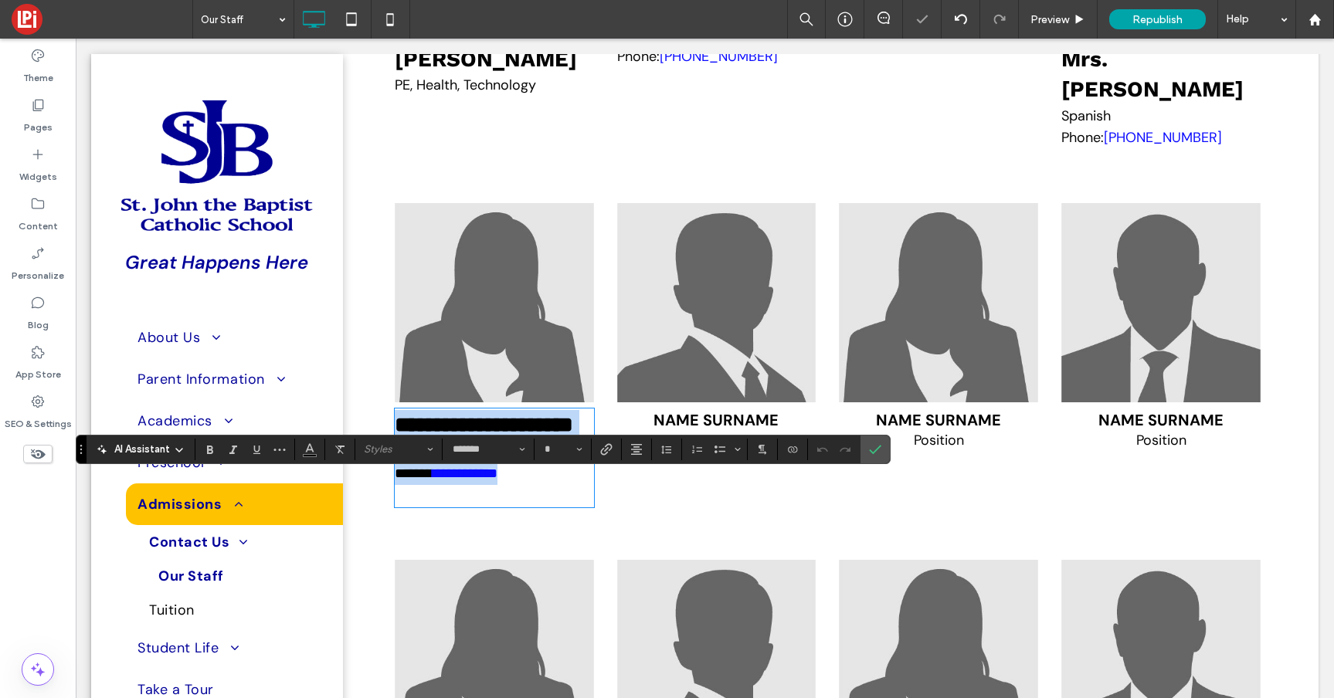
type input "**"
click at [746, 525] on div "Name Surname Position Click To Paste Click To Paste" at bounding box center [716, 359] width 222 height 334
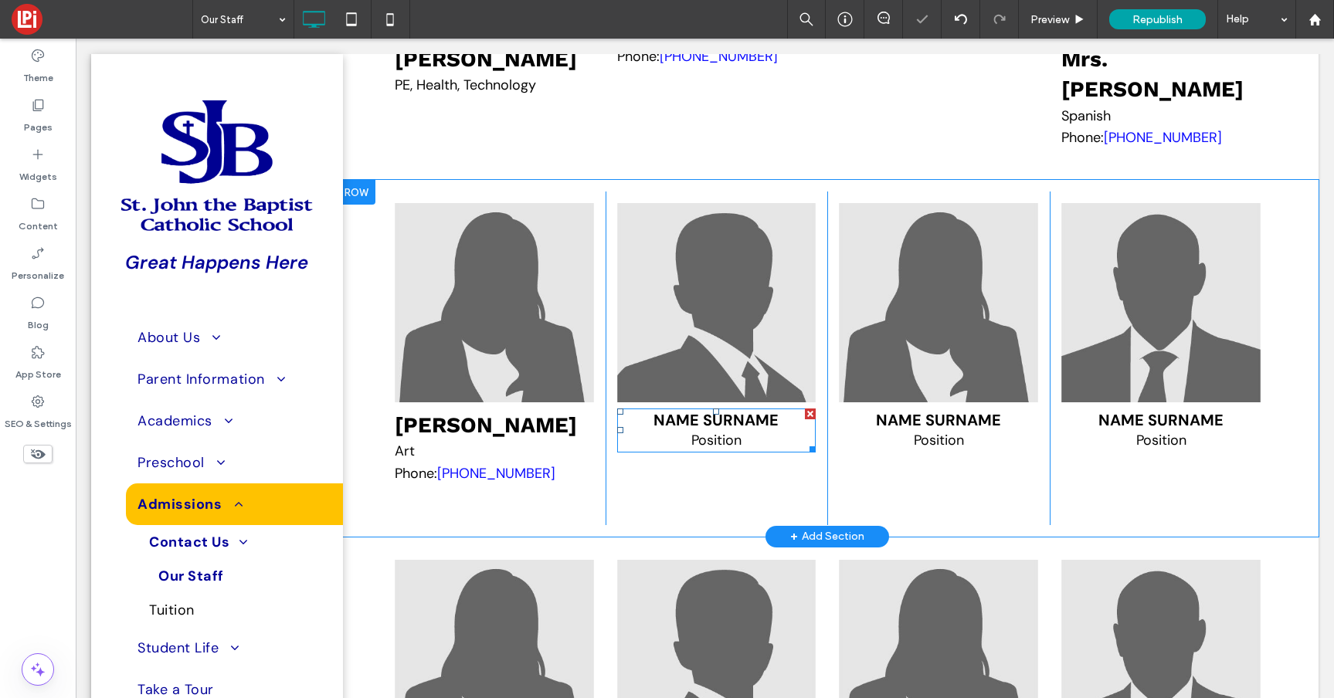
click at [742, 451] on p "Position" at bounding box center [716, 440] width 199 height 21
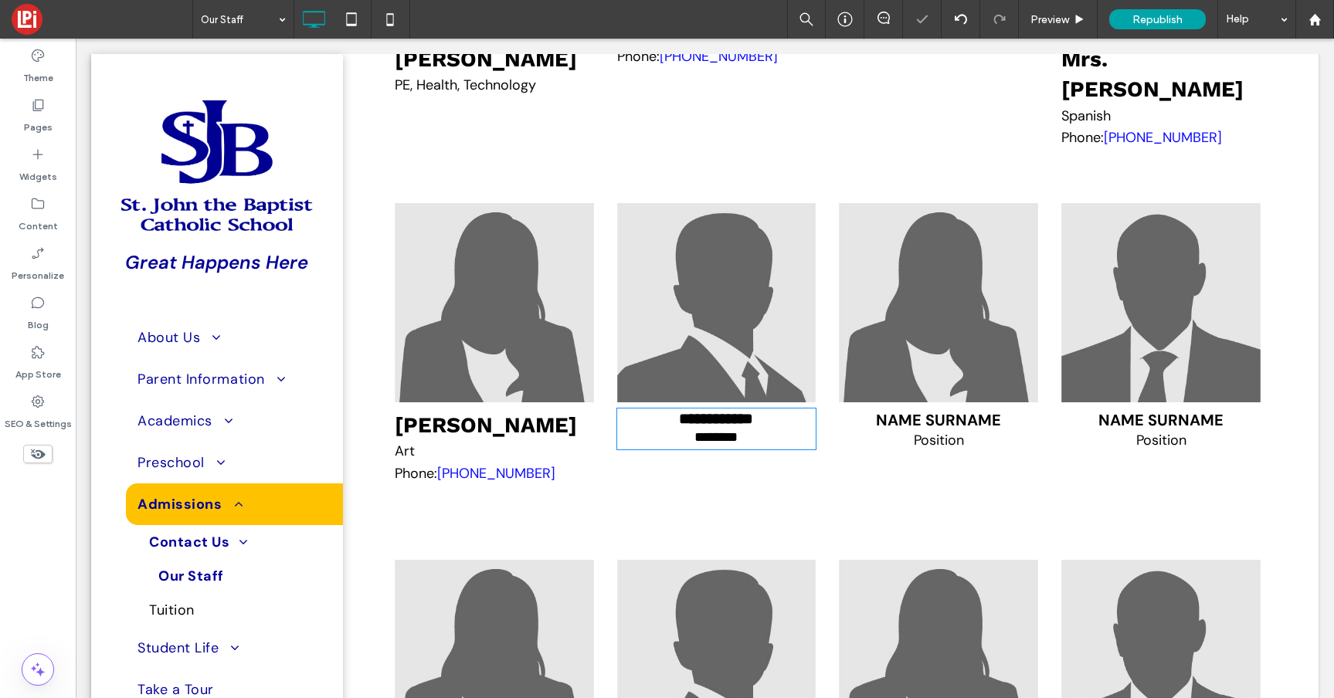
type input "*******"
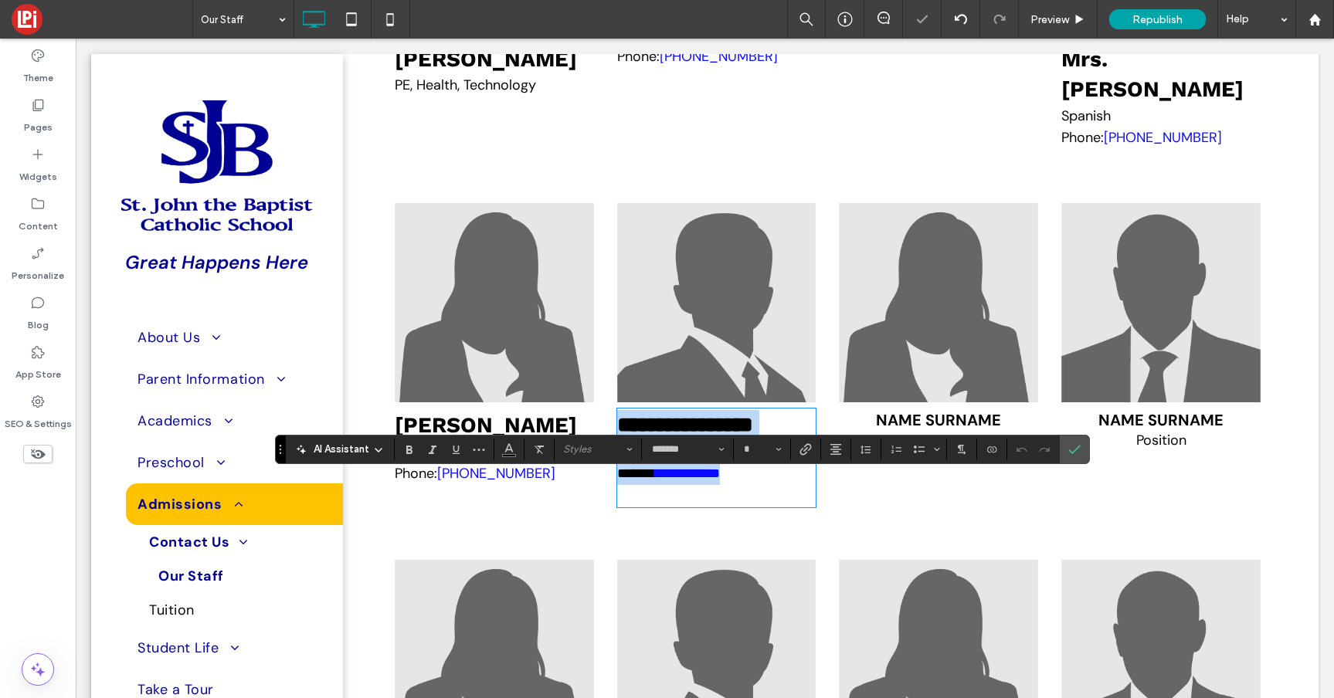
type input "**"
click at [937, 430] on span "Name Surname" at bounding box center [938, 420] width 125 height 20
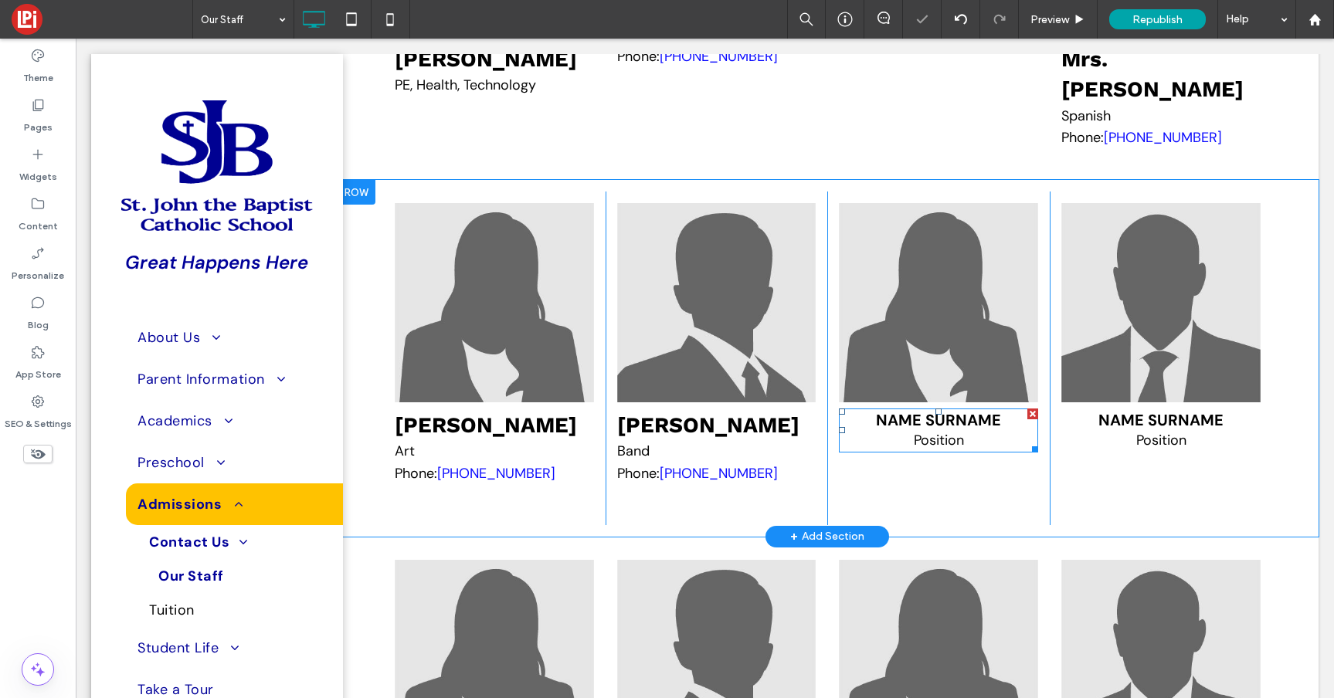
click at [937, 430] on span "Name Surname" at bounding box center [938, 420] width 125 height 20
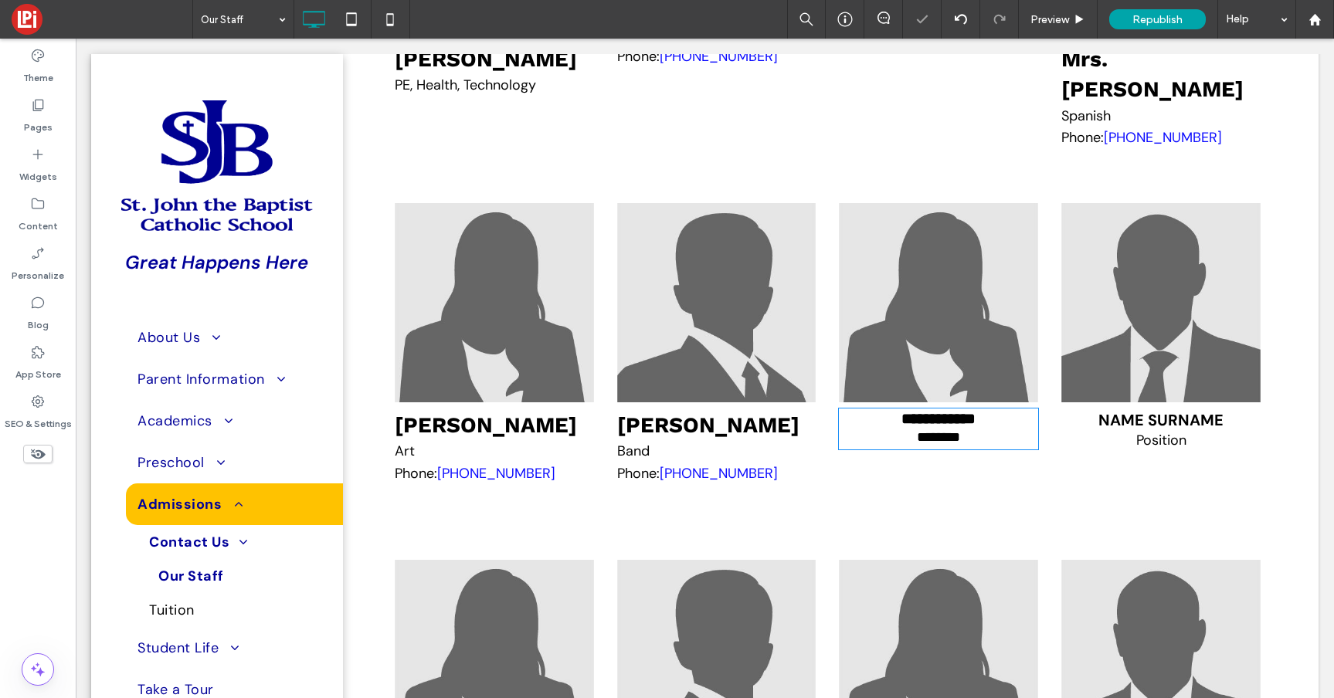
type input "*******"
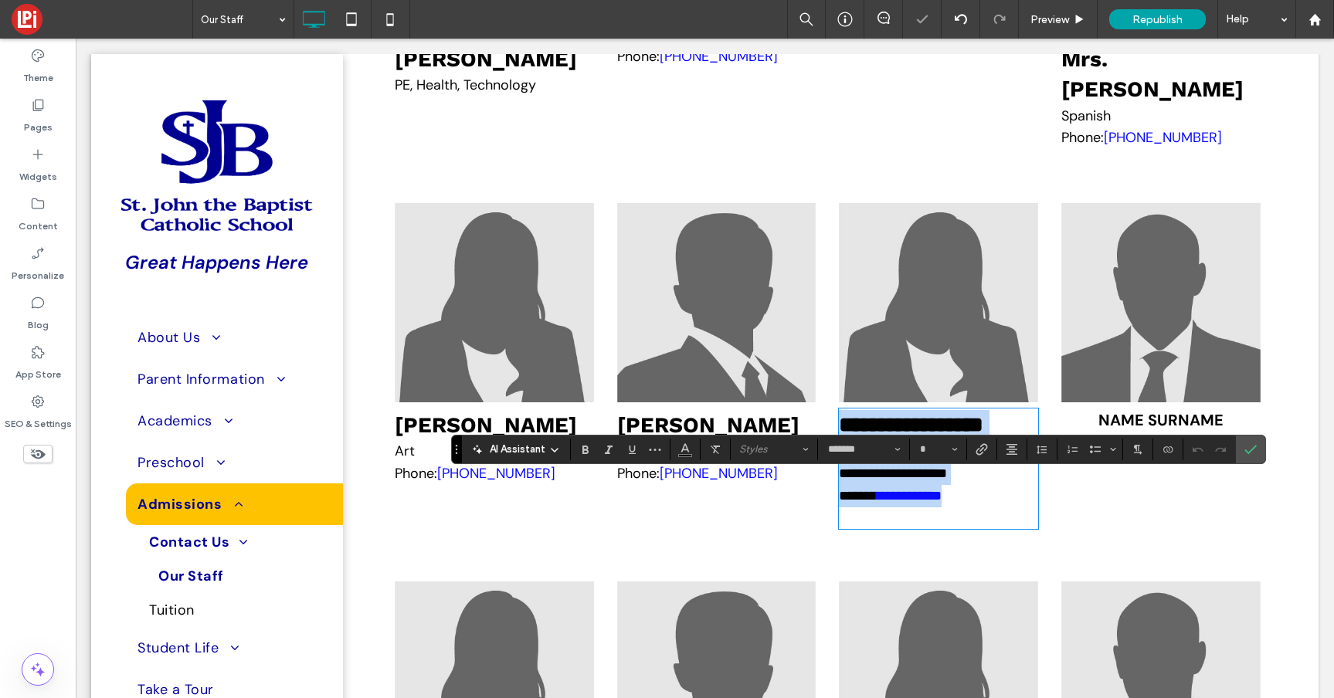
type input "**"
click at [1136, 430] on span "Name Surname" at bounding box center [1160, 420] width 125 height 20
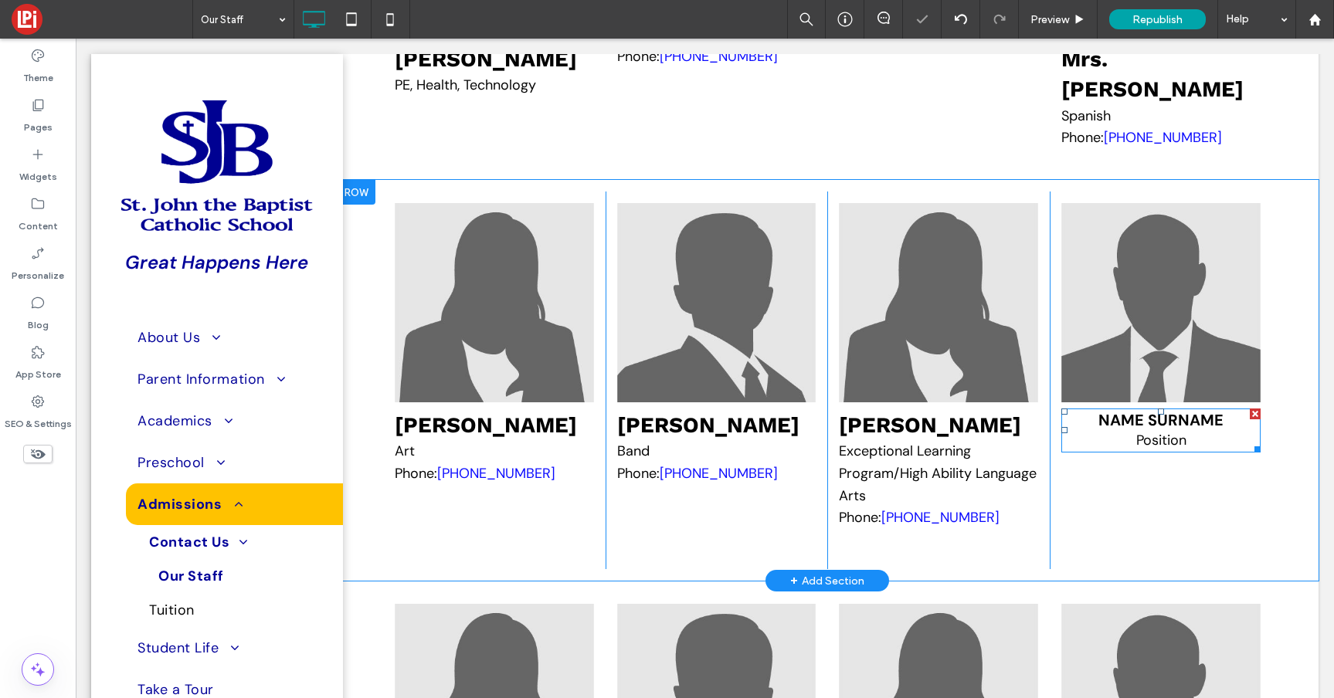
click at [1136, 430] on span "Name Surname" at bounding box center [1160, 420] width 125 height 20
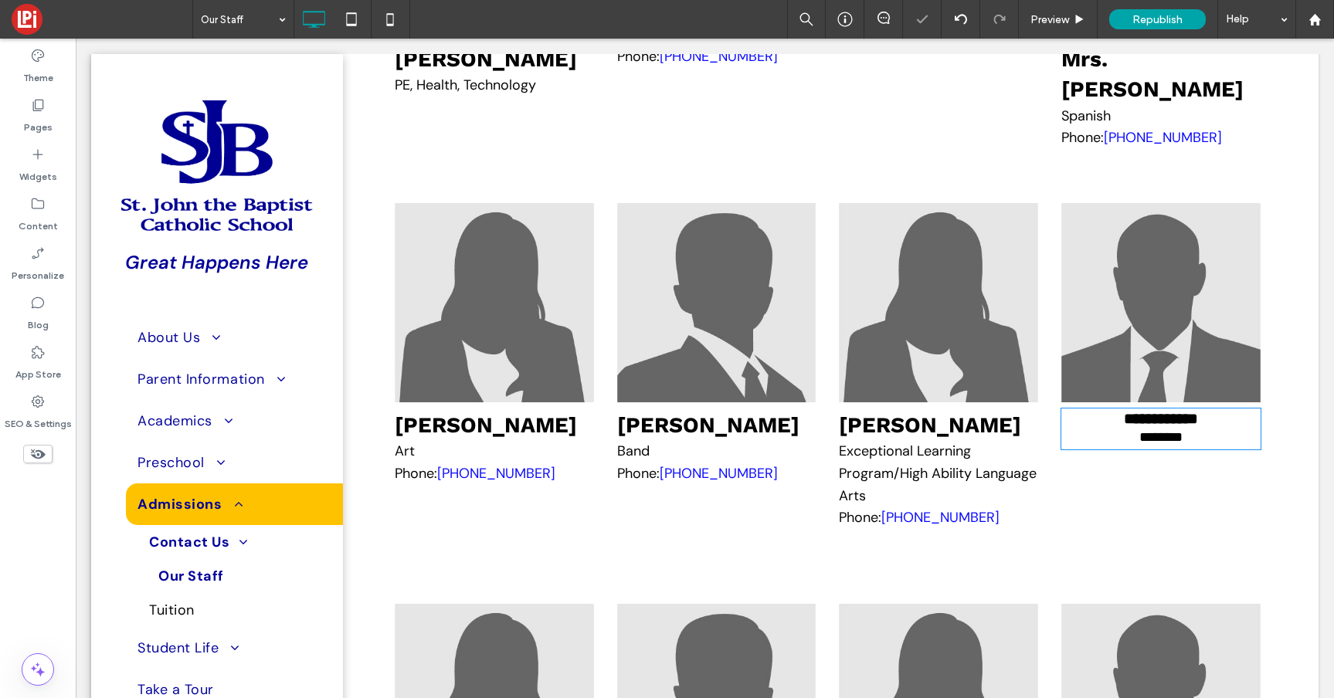
type input "*******"
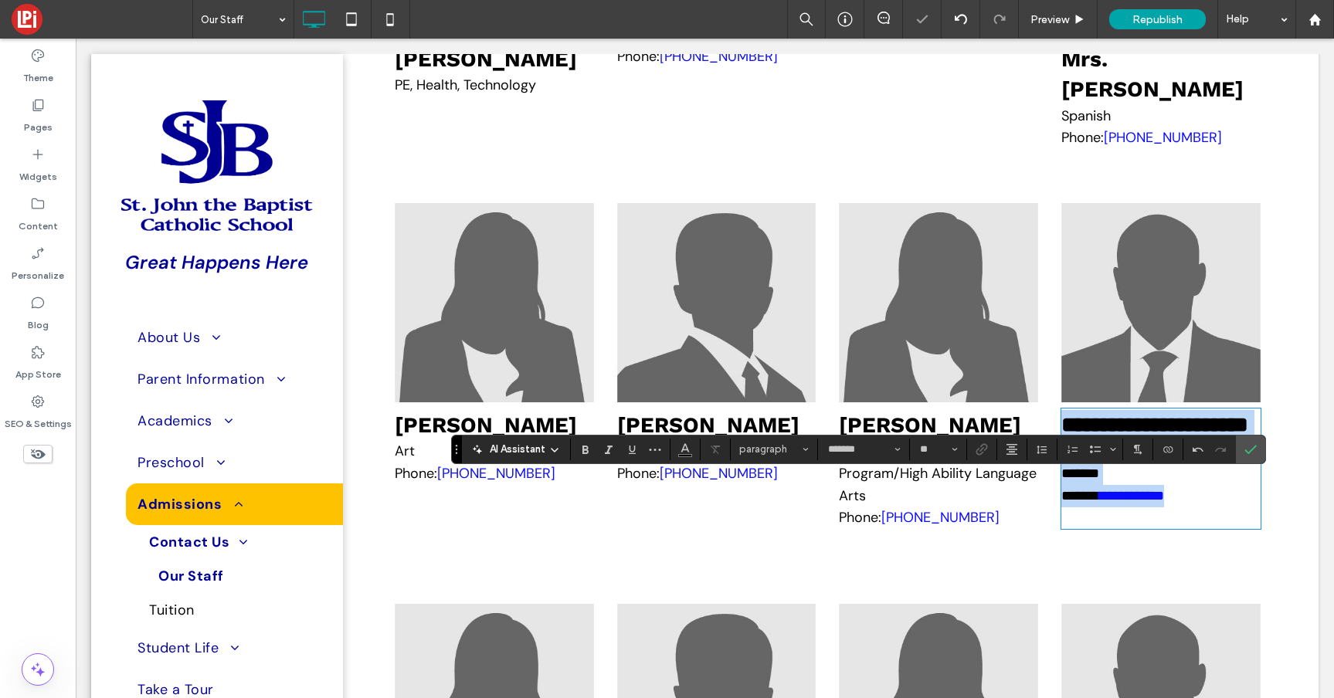
type input "**"
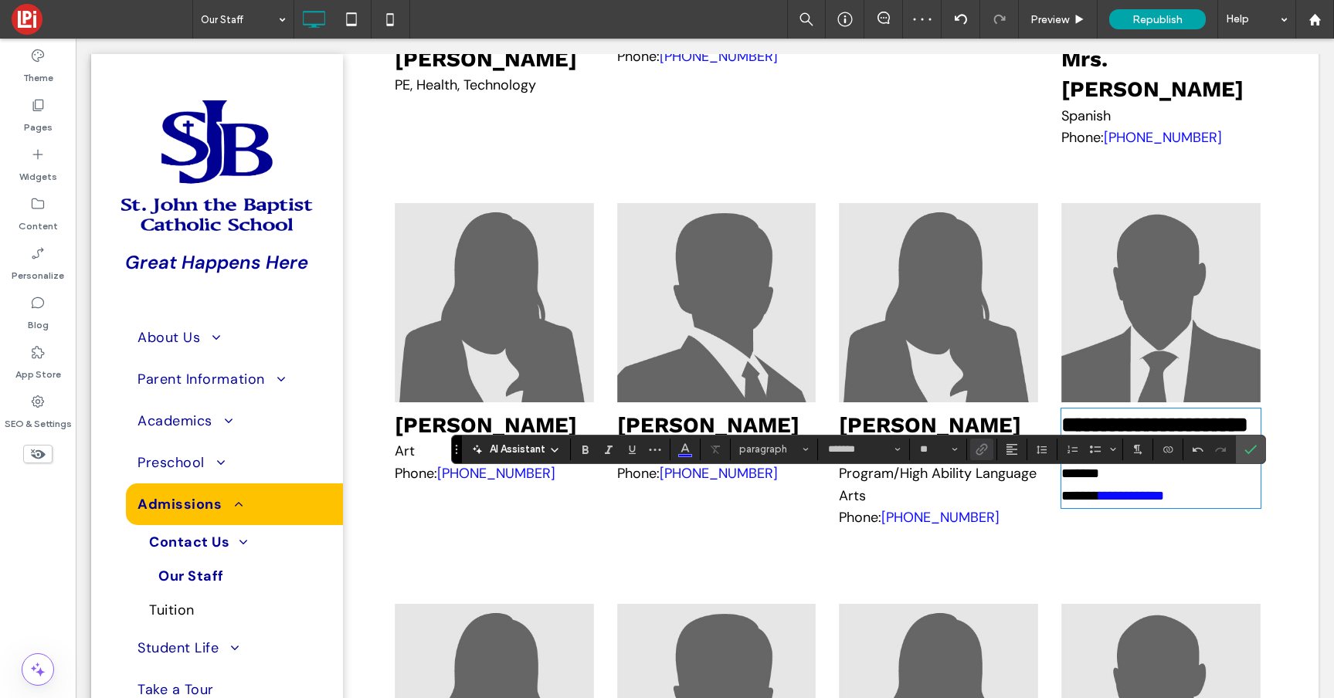
click at [958, 527] on span "Exceptional Learning Program/High Ability Language Arts Phone:" at bounding box center [938, 484] width 198 height 85
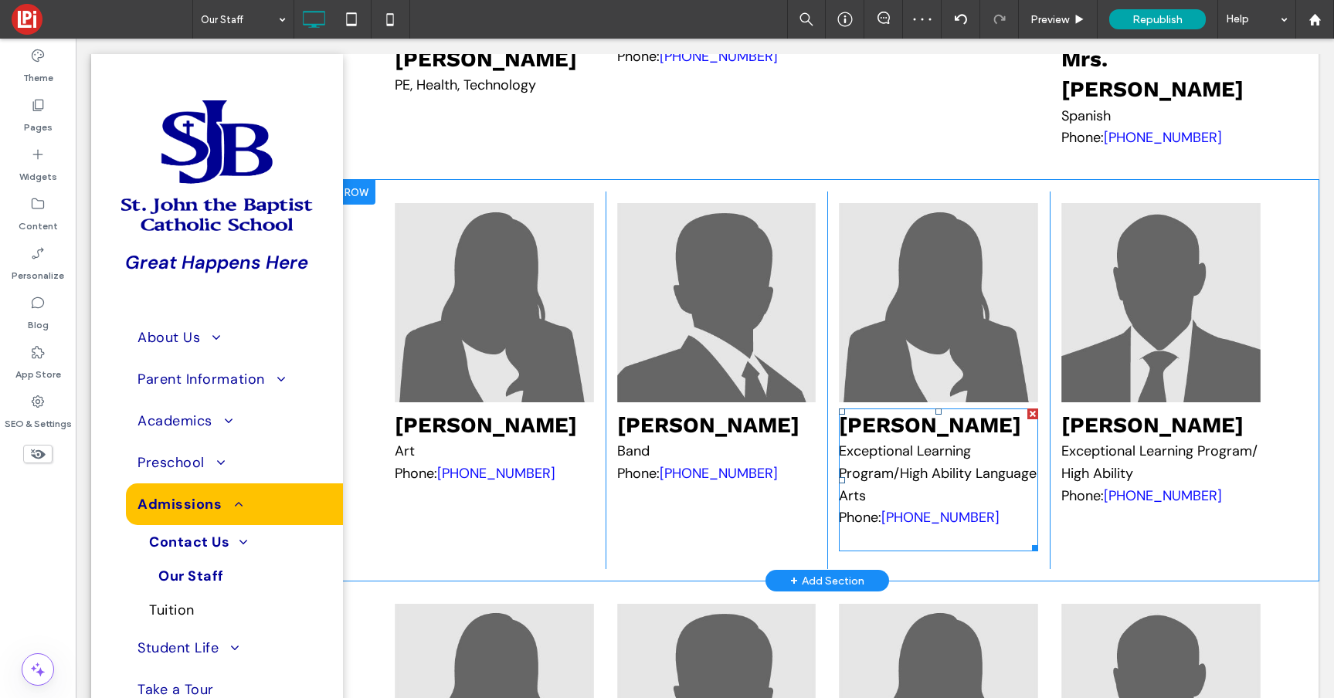
click at [930, 550] on p at bounding box center [938, 539] width 199 height 21
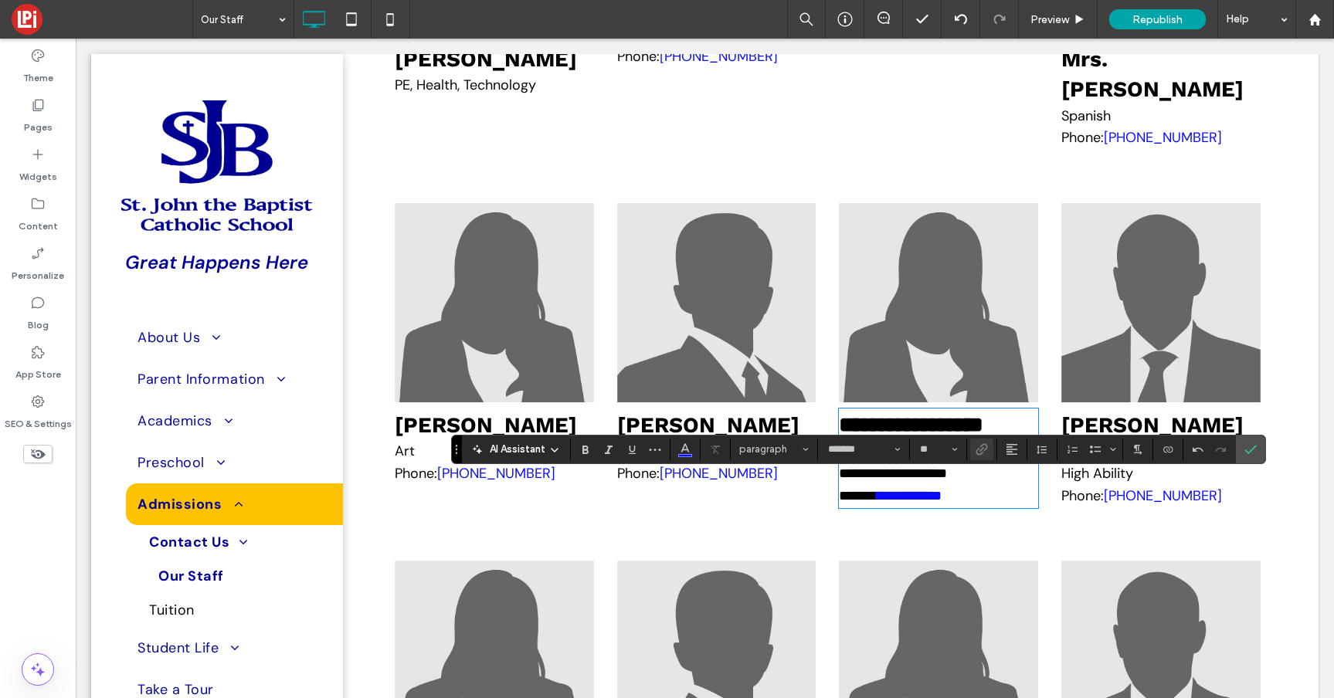
click at [690, 485] on p "Band Phone: 812-490-2000" at bounding box center [716, 462] width 199 height 45
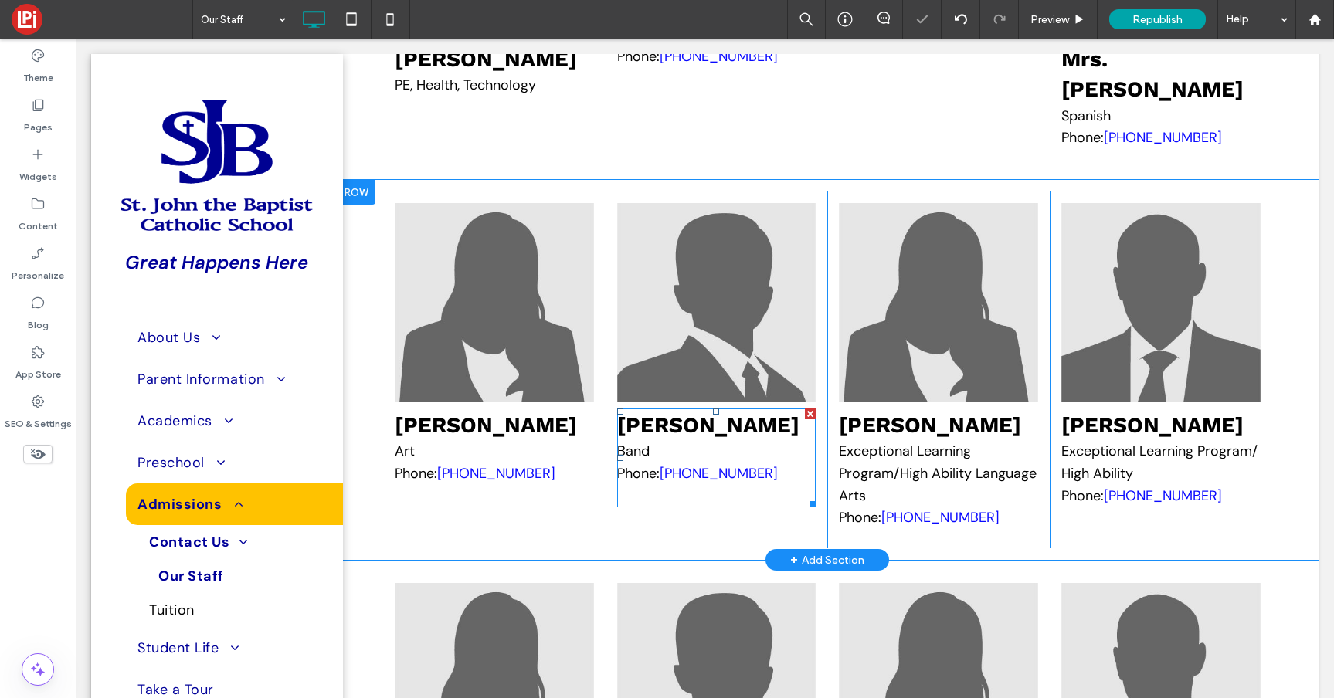
click at [690, 485] on p "Band Phone: 812-490-2000" at bounding box center [716, 462] width 199 height 45
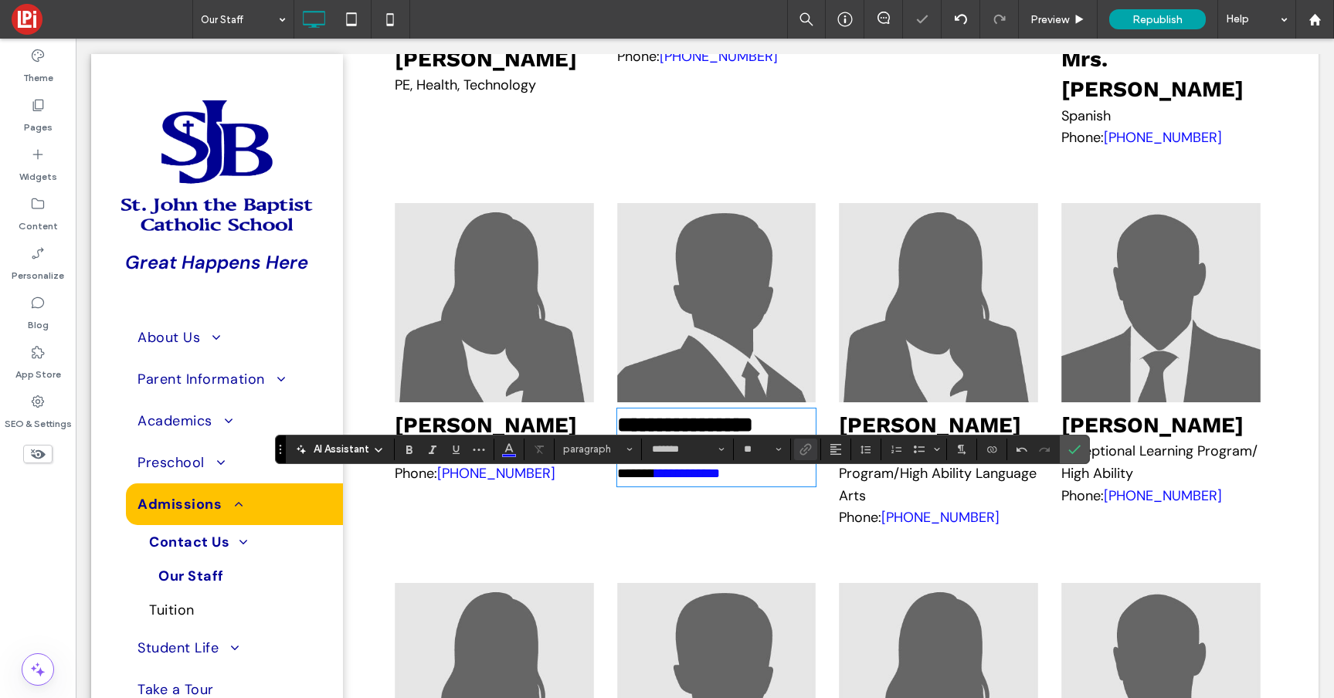
click at [476, 438] on span "Mrs. Cynthia Barfield" at bounding box center [486, 424] width 182 height 25
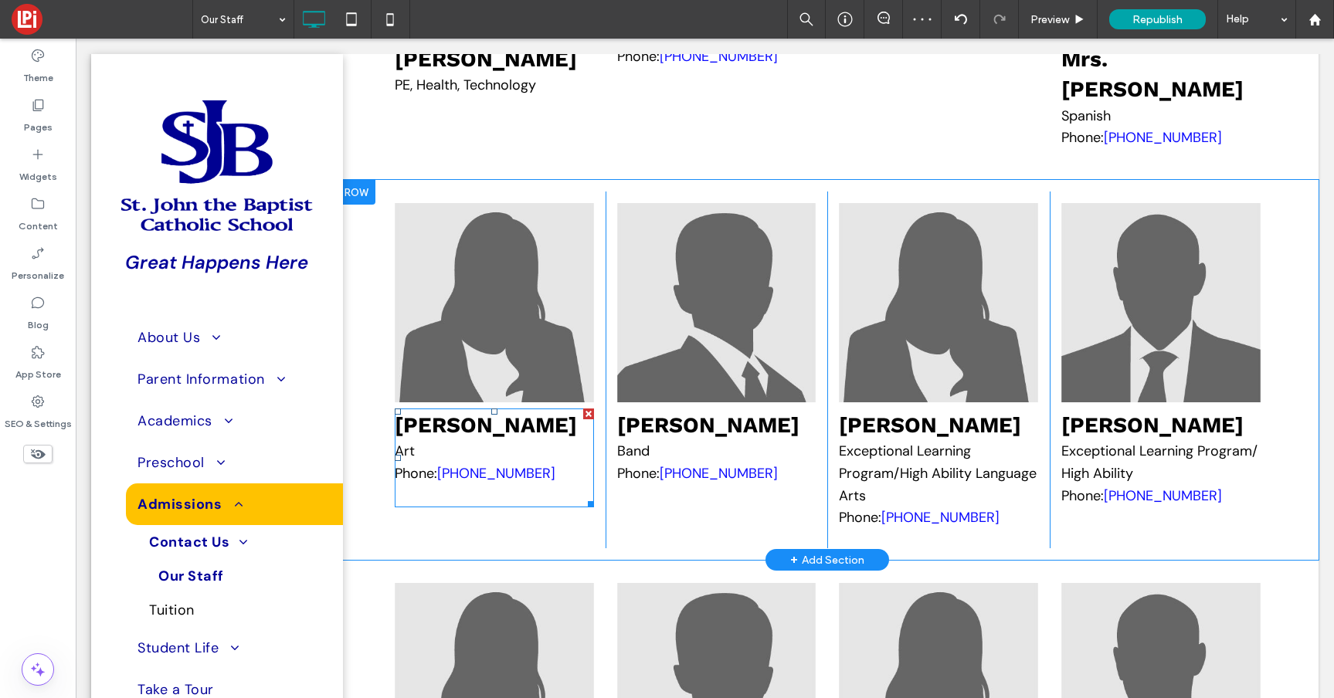
click at [441, 506] on p at bounding box center [494, 495] width 199 height 21
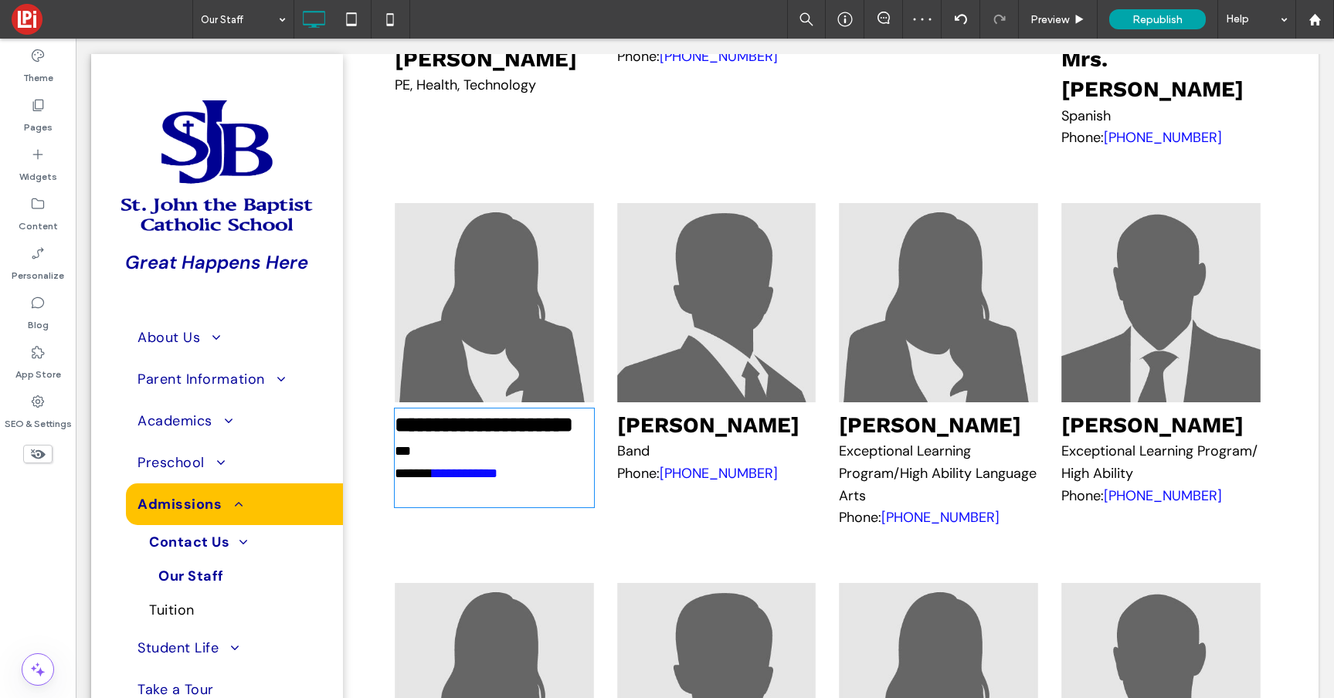
type input "*******"
type input "**"
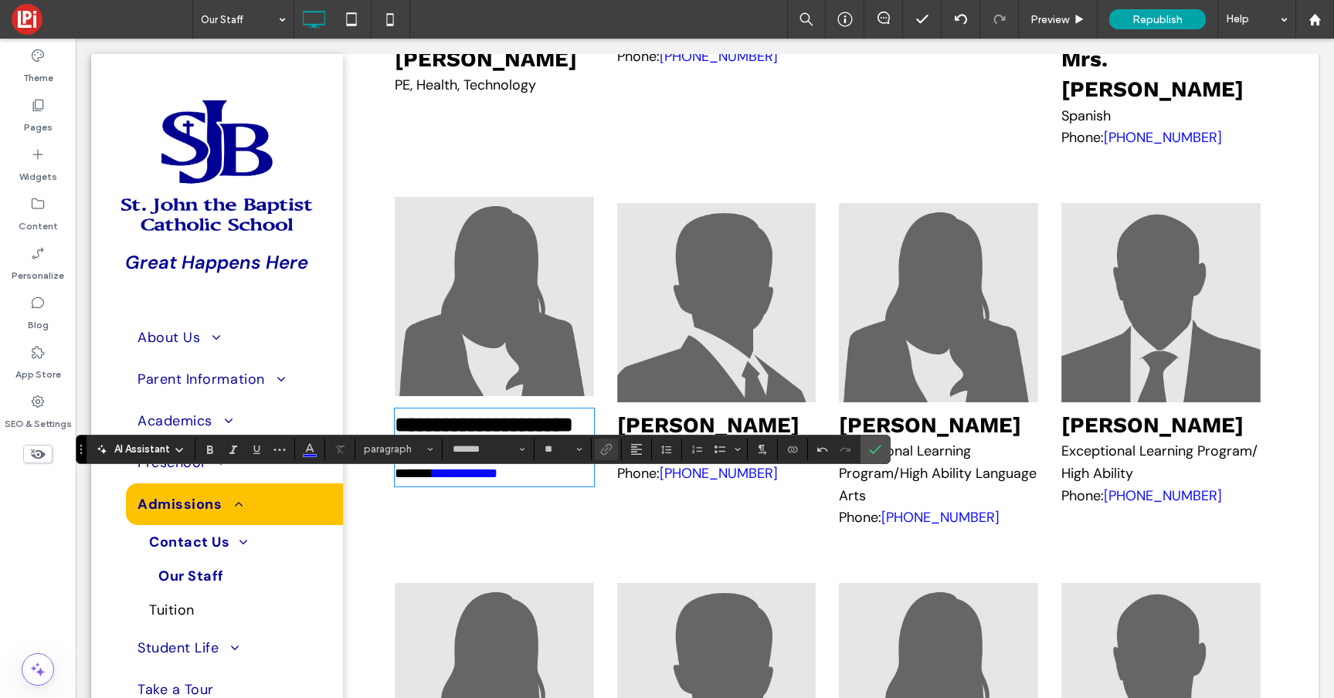
click at [501, 365] on img at bounding box center [494, 296] width 199 height 199
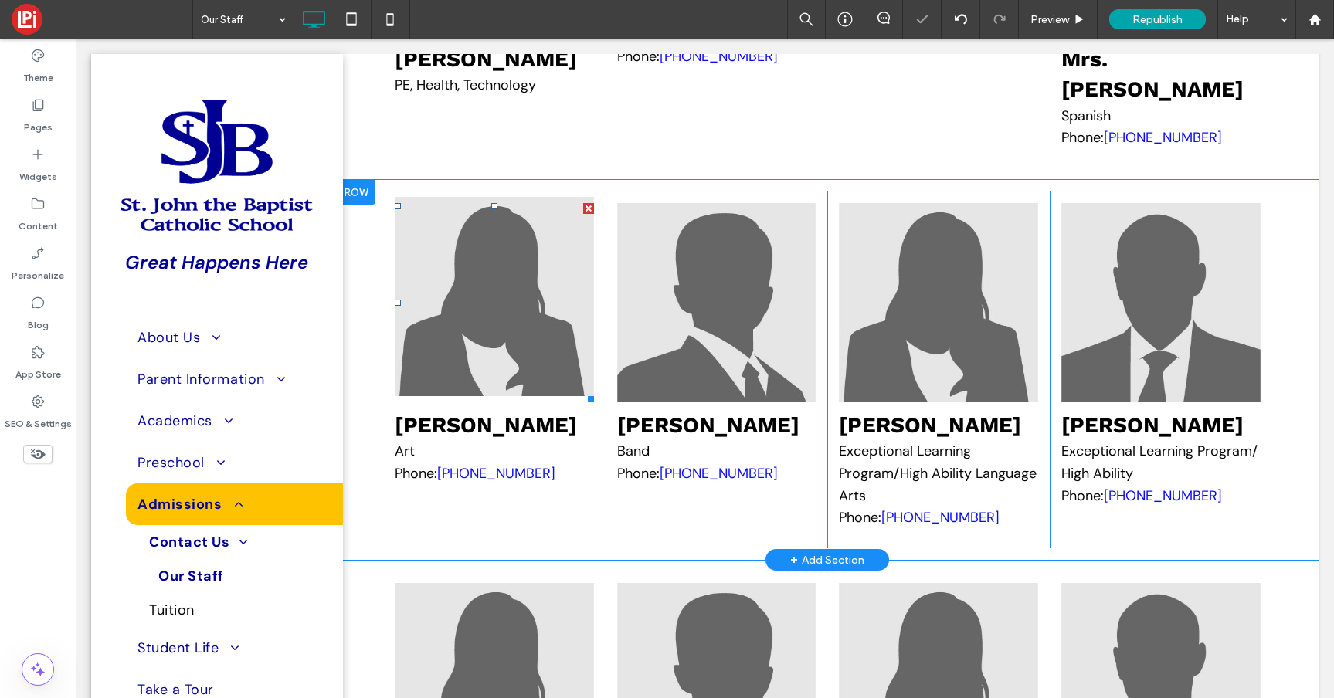
click at [501, 365] on img at bounding box center [494, 296] width 199 height 199
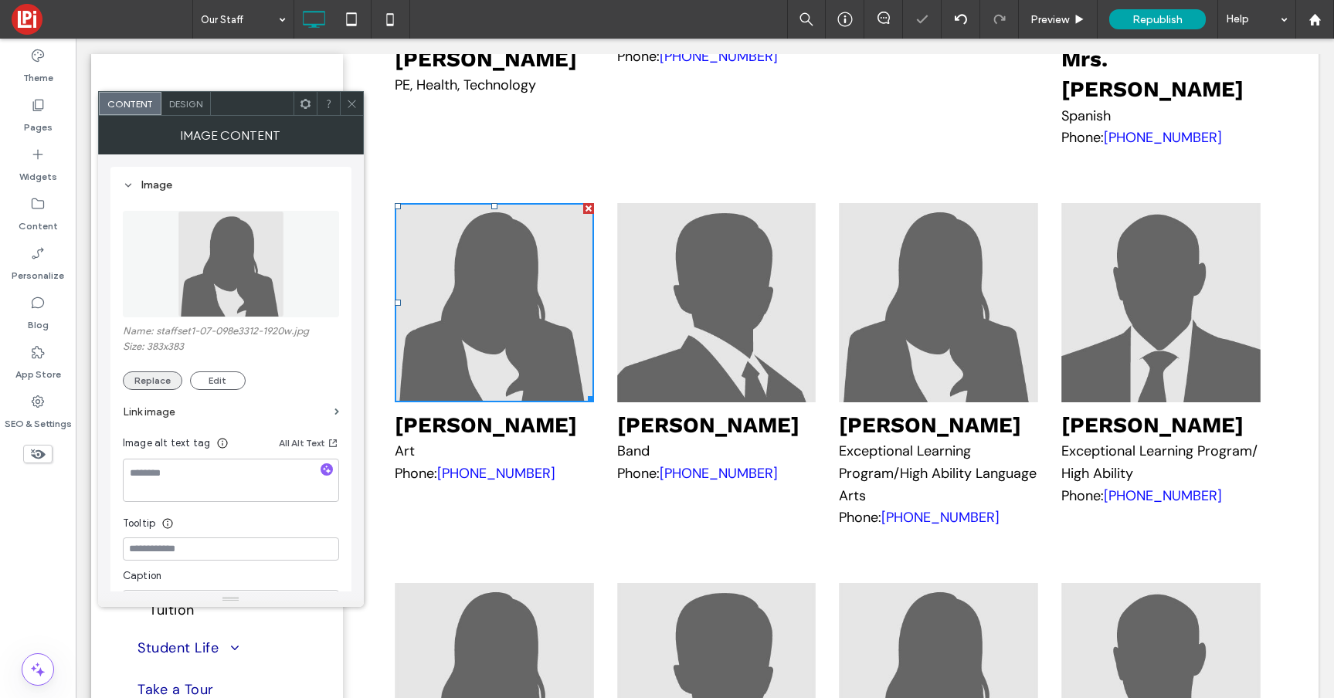
click at [139, 388] on button "Replace" at bounding box center [152, 380] width 59 height 19
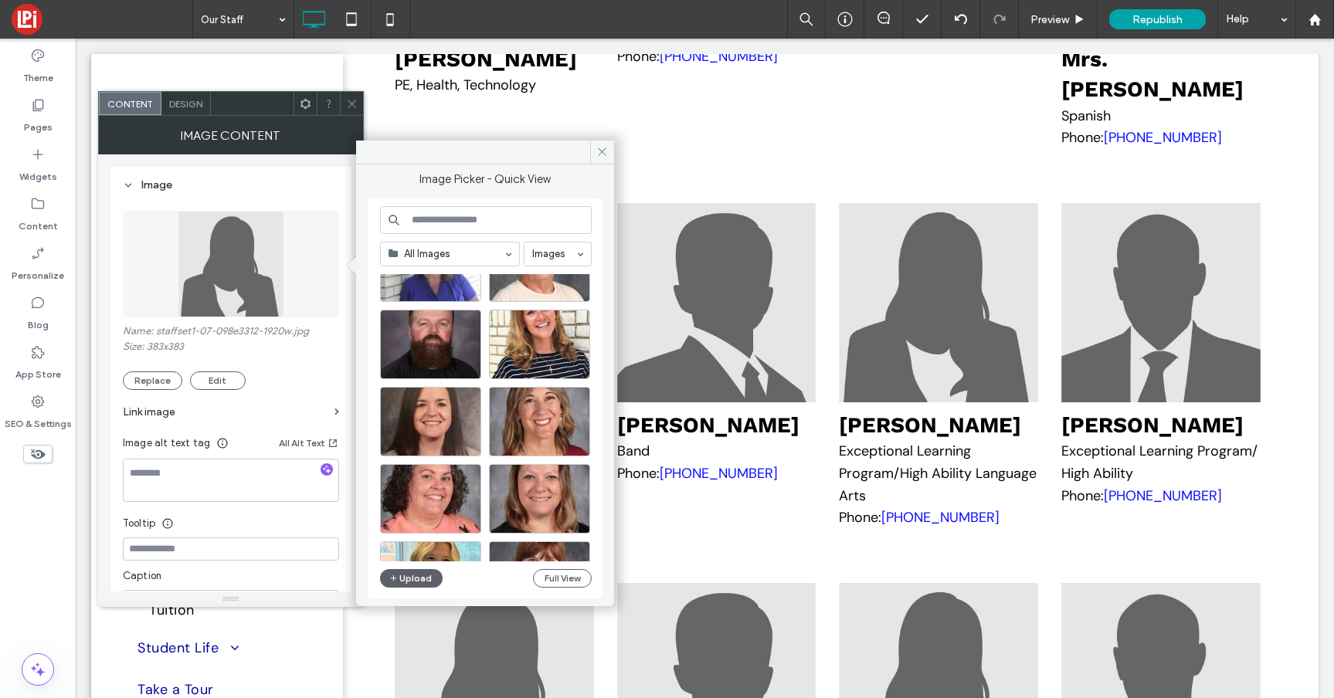
scroll to position [2770, 0]
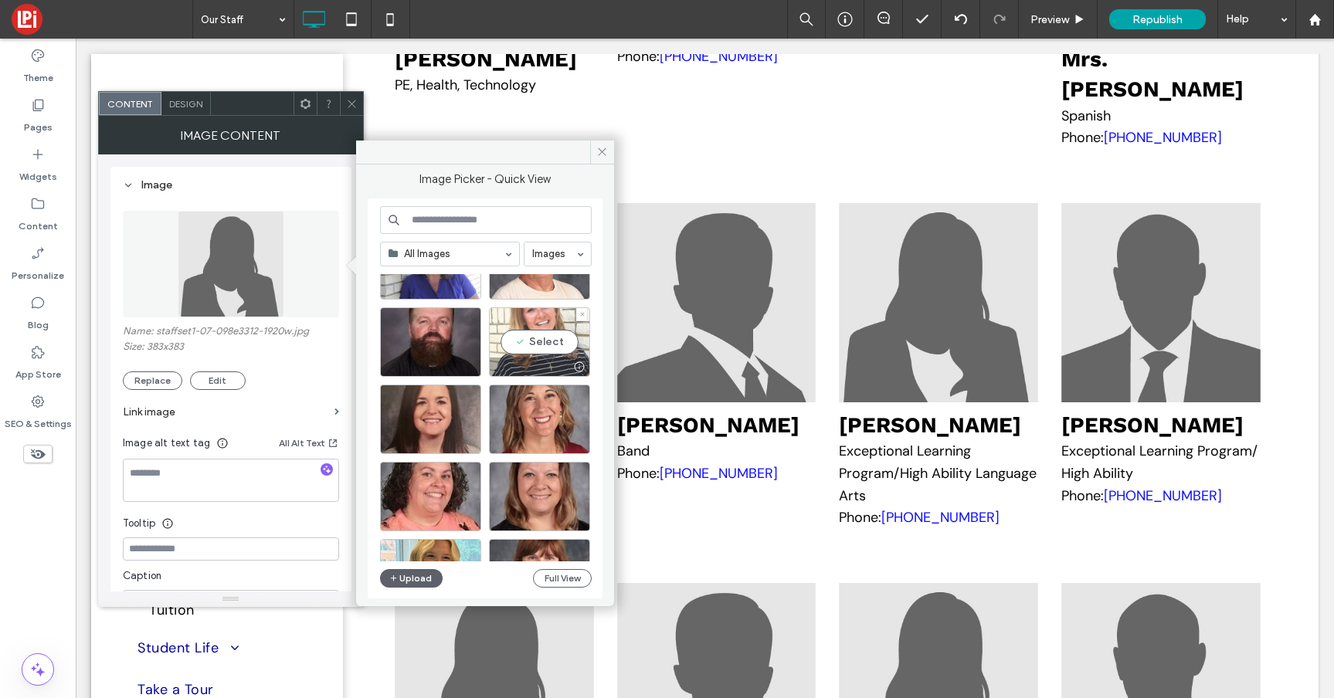
click at [527, 344] on div "Select" at bounding box center [539, 341] width 101 height 69
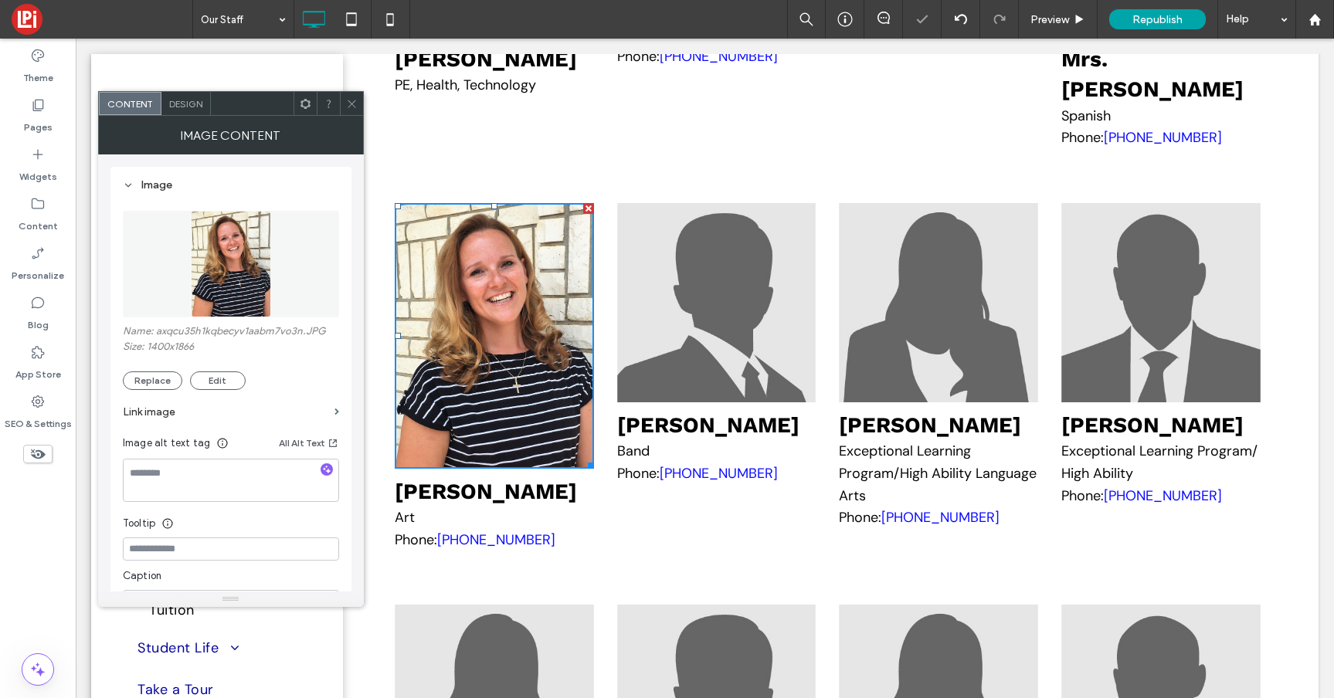
click at [349, 100] on icon at bounding box center [352, 104] width 12 height 12
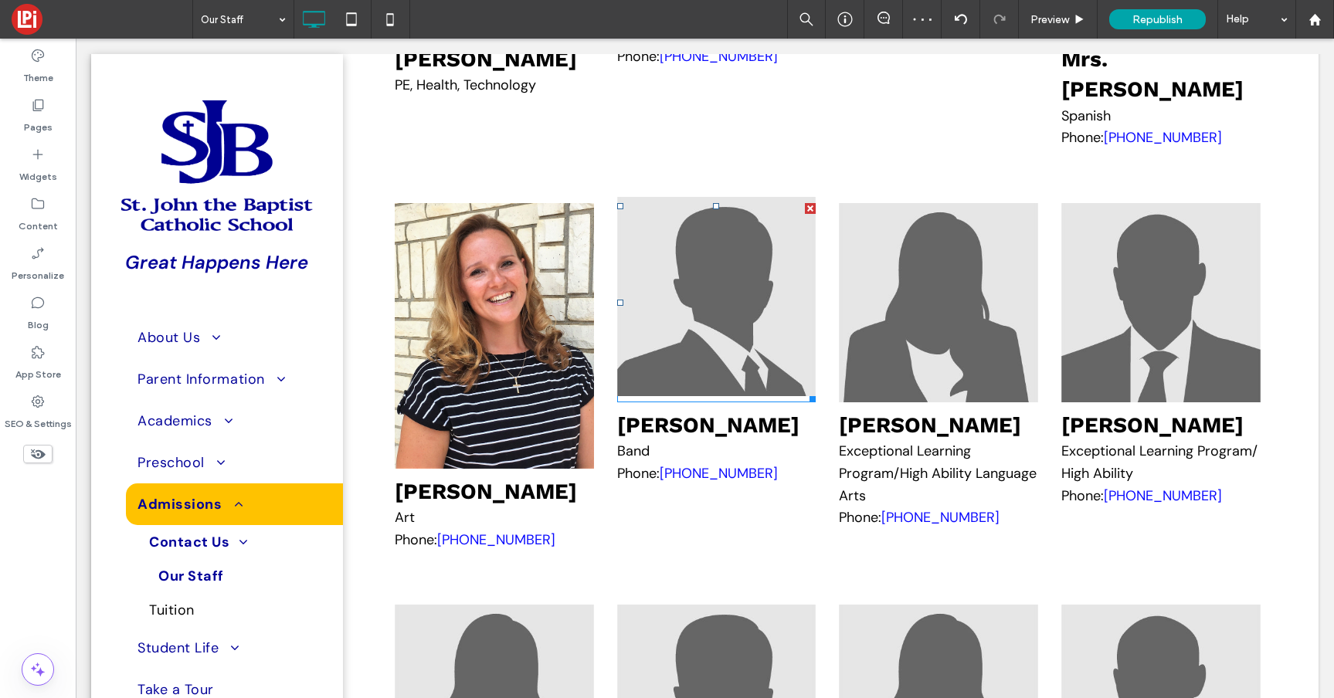
click at [691, 396] on img at bounding box center [716, 296] width 199 height 199
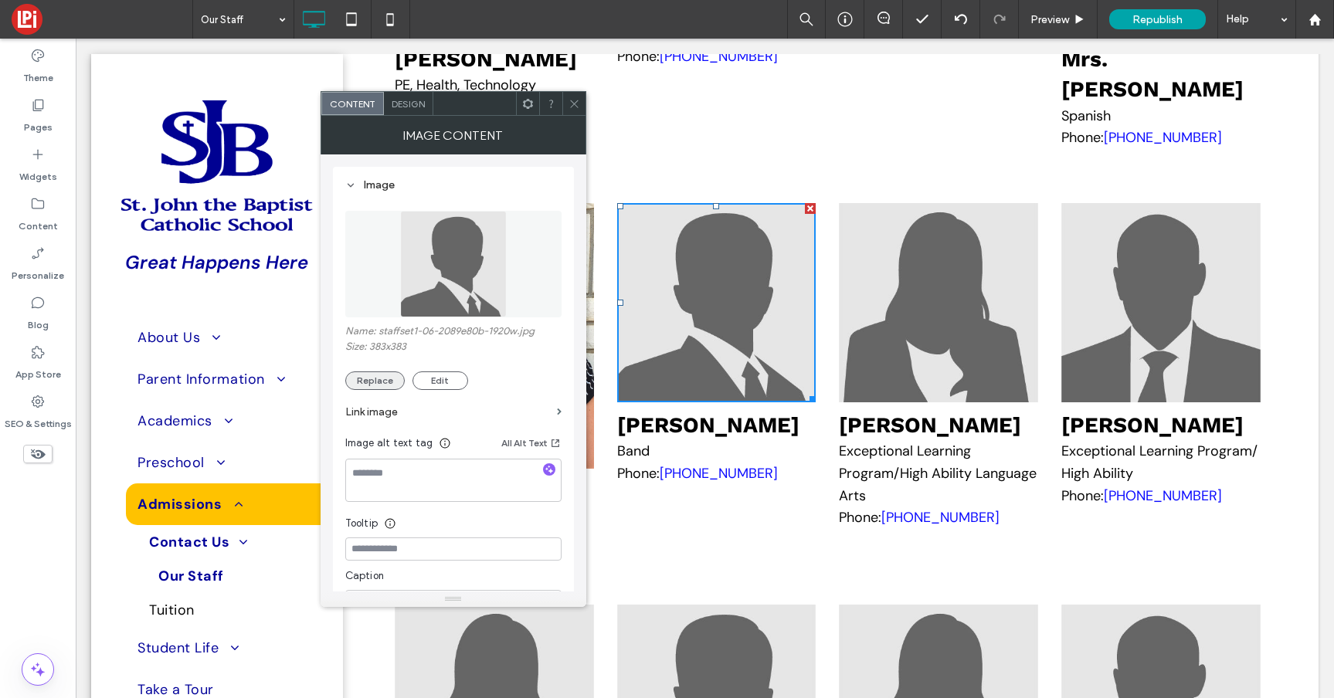
click at [377, 382] on button "Replace" at bounding box center [374, 380] width 59 height 19
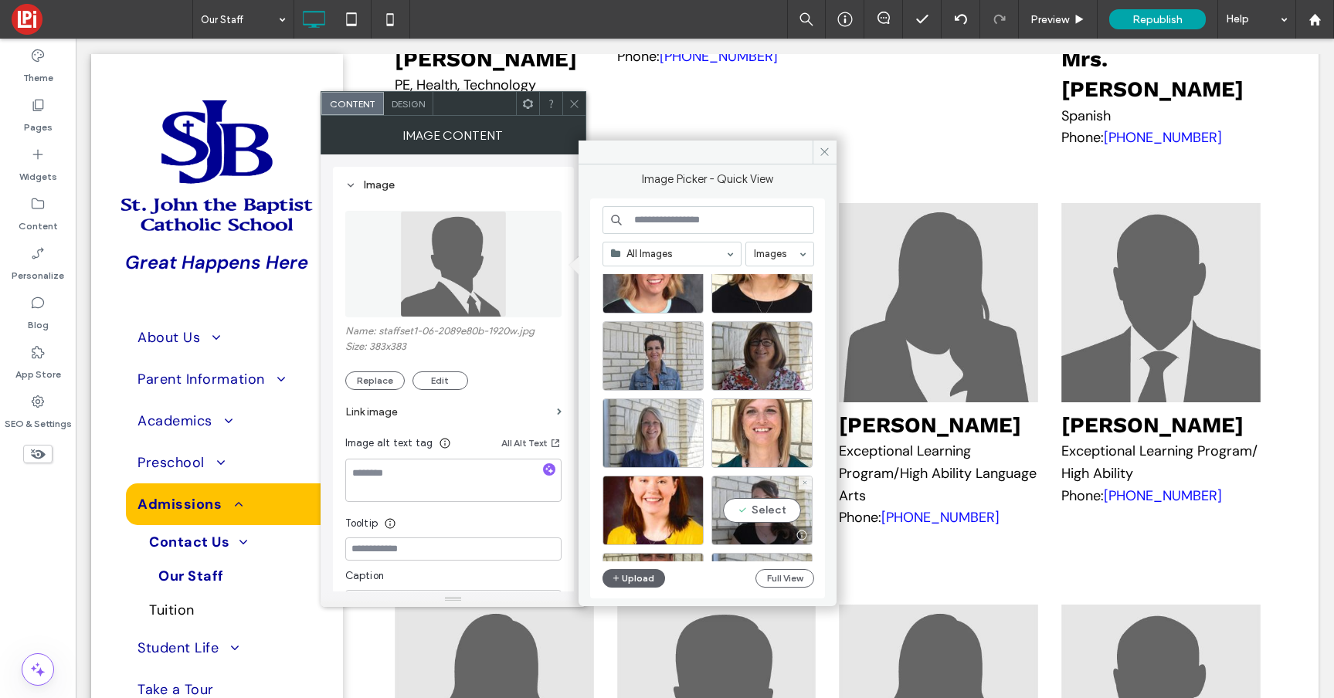
scroll to position [3299, 0]
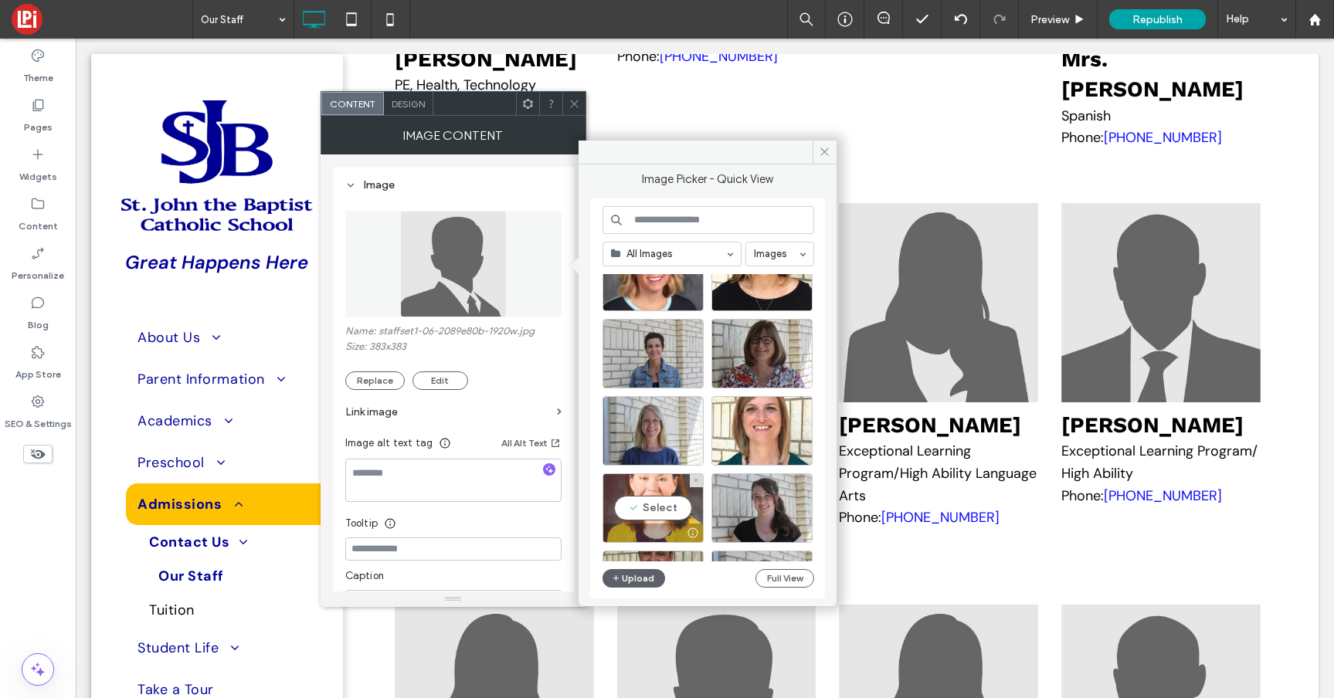
click at [653, 496] on div "Select" at bounding box center [652, 507] width 101 height 69
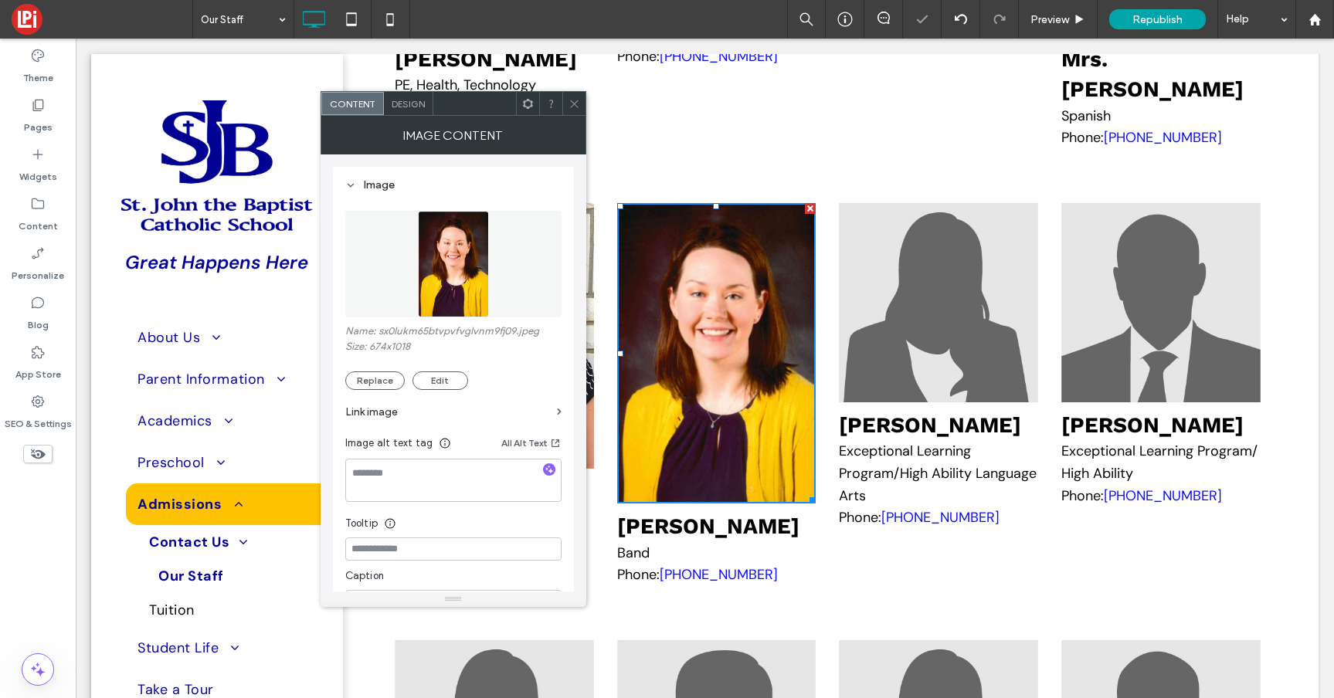
click at [571, 98] on icon at bounding box center [574, 104] width 12 height 12
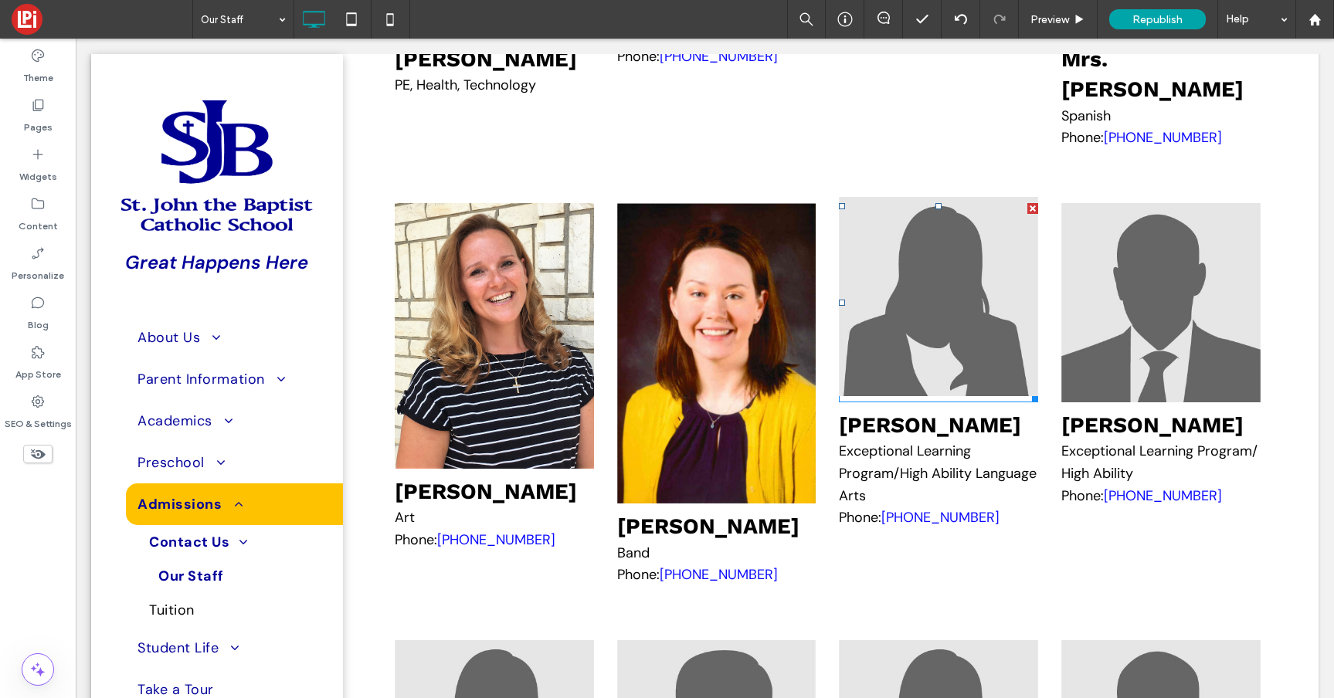
click at [934, 355] on img at bounding box center [938, 296] width 199 height 199
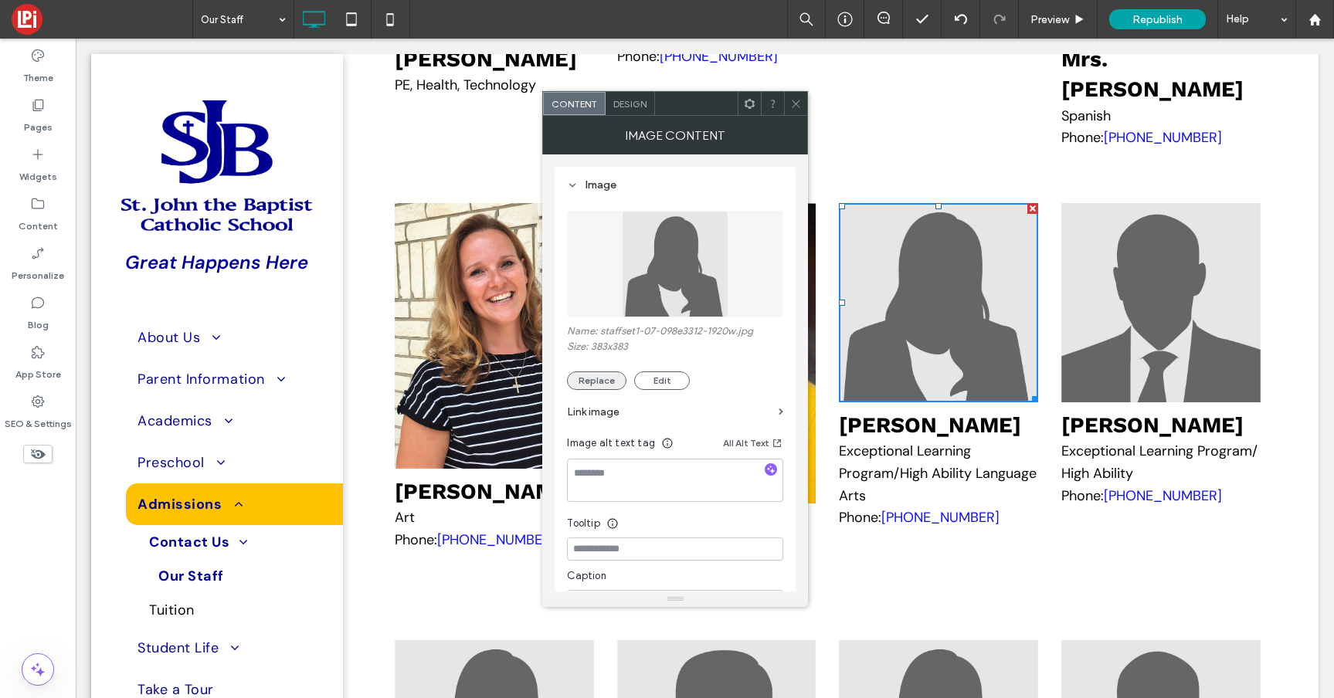
click at [592, 377] on button "Replace" at bounding box center [596, 380] width 59 height 19
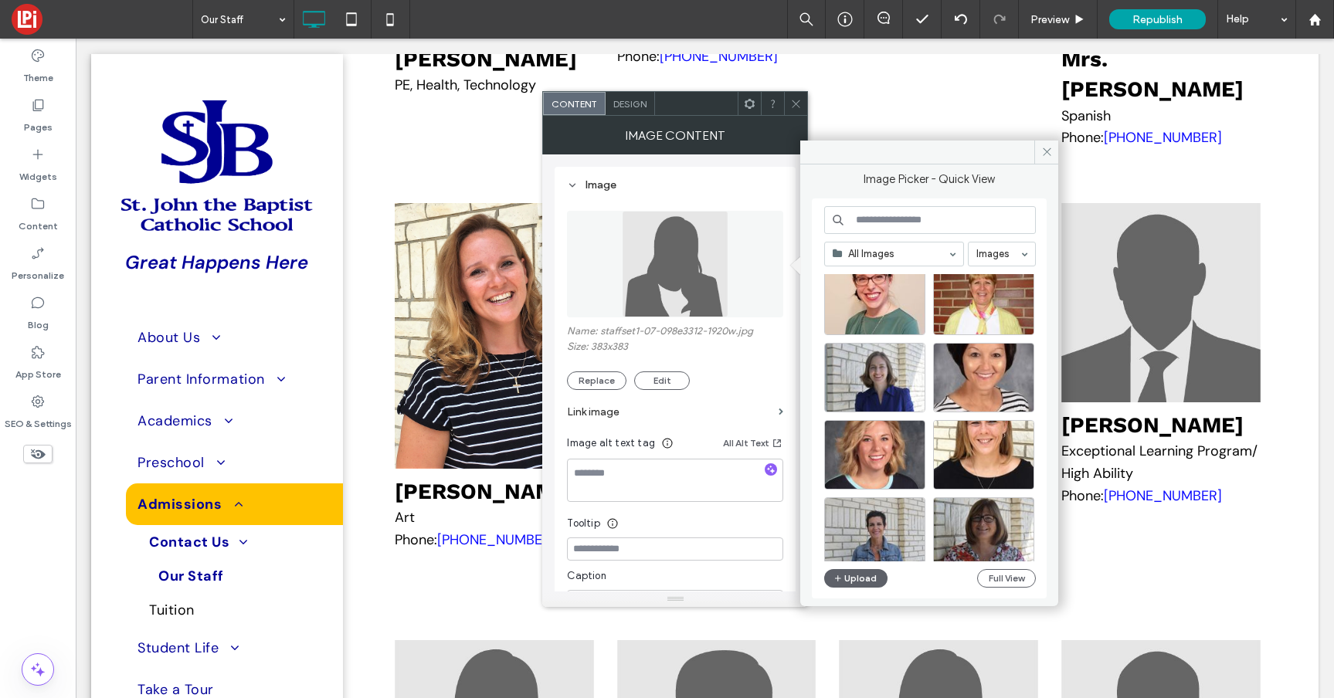
scroll to position [3139, 0]
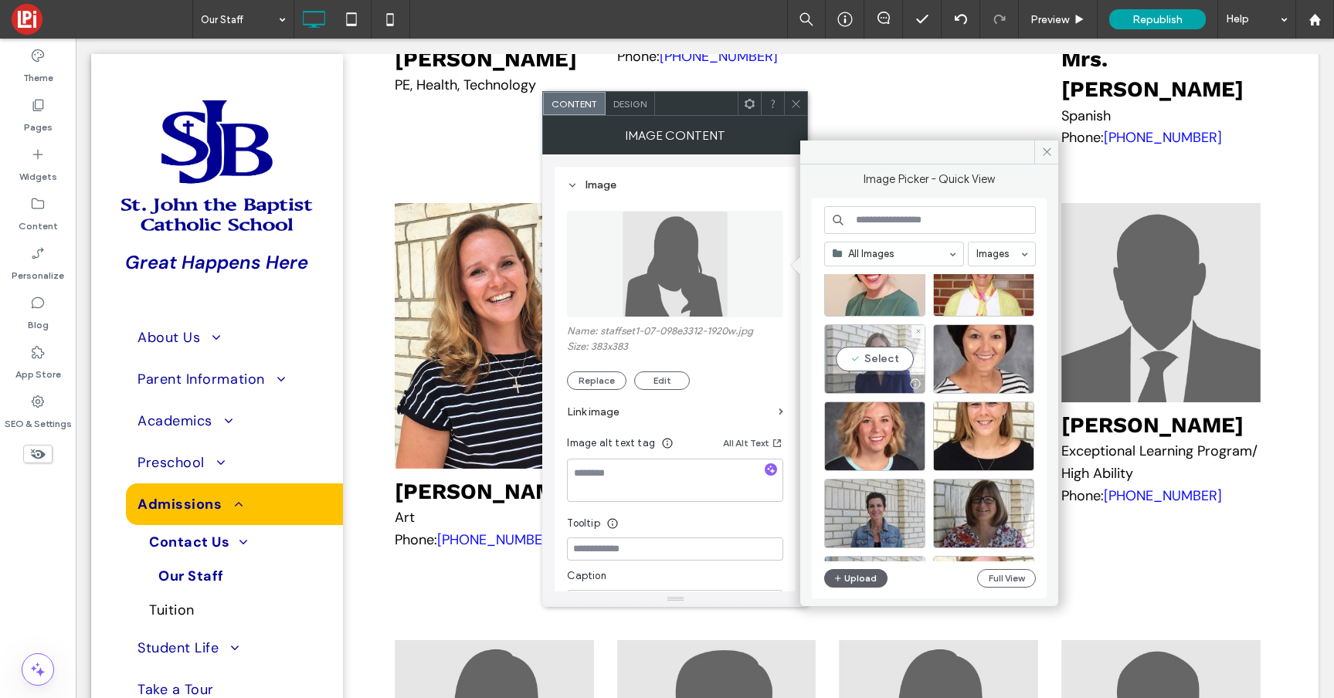
click at [862, 351] on div "Select" at bounding box center [874, 358] width 101 height 69
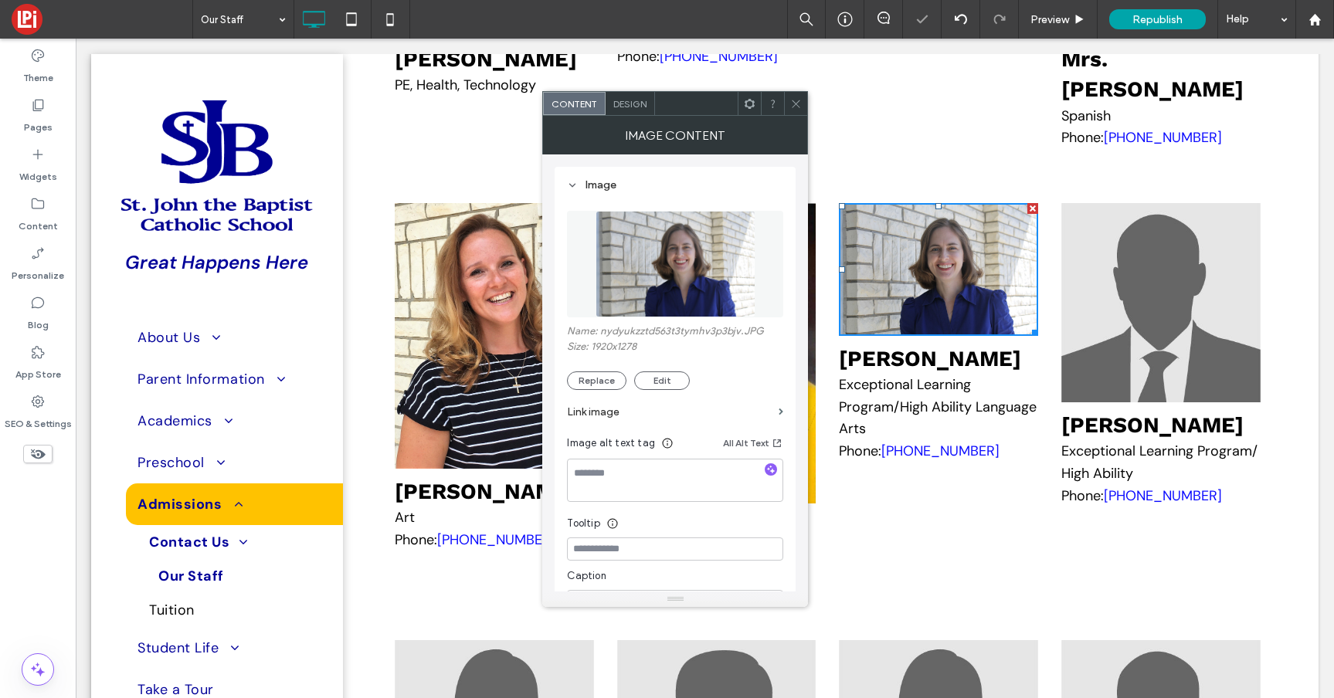
click at [795, 103] on icon at bounding box center [796, 104] width 12 height 12
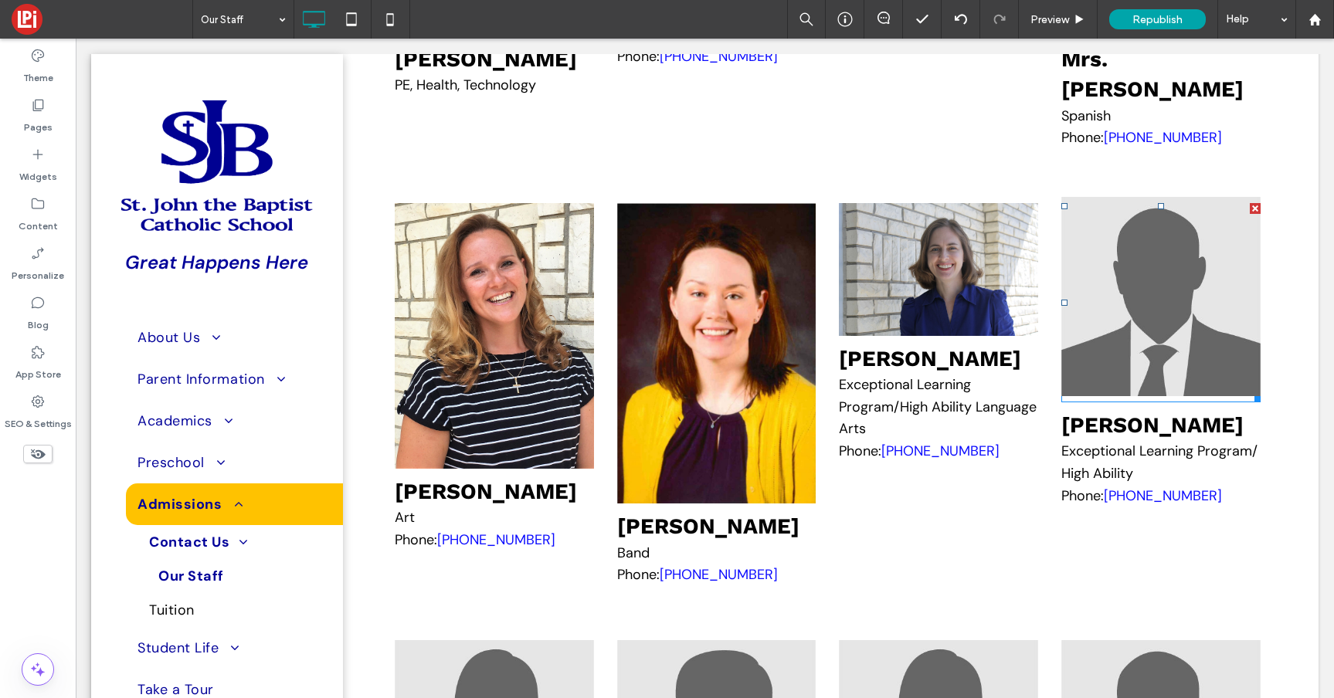
click at [1114, 396] on img at bounding box center [1160, 296] width 199 height 199
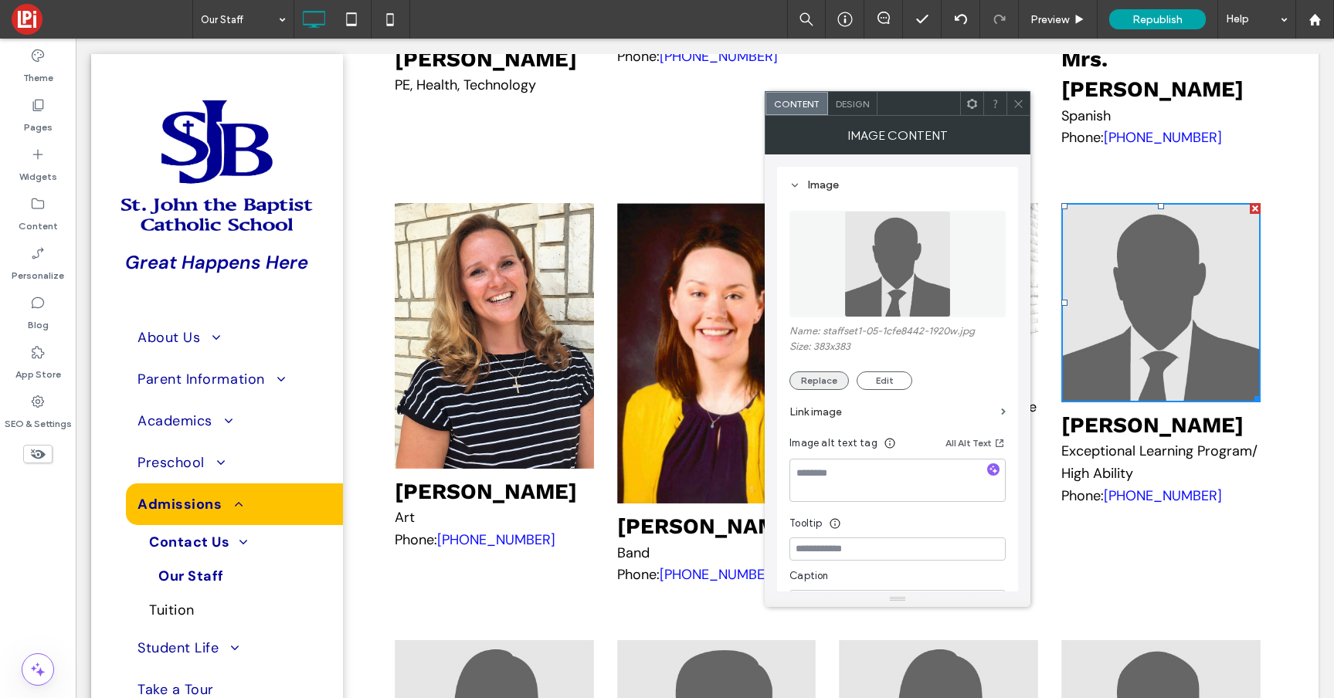
click at [821, 382] on button "Replace" at bounding box center [818, 380] width 59 height 19
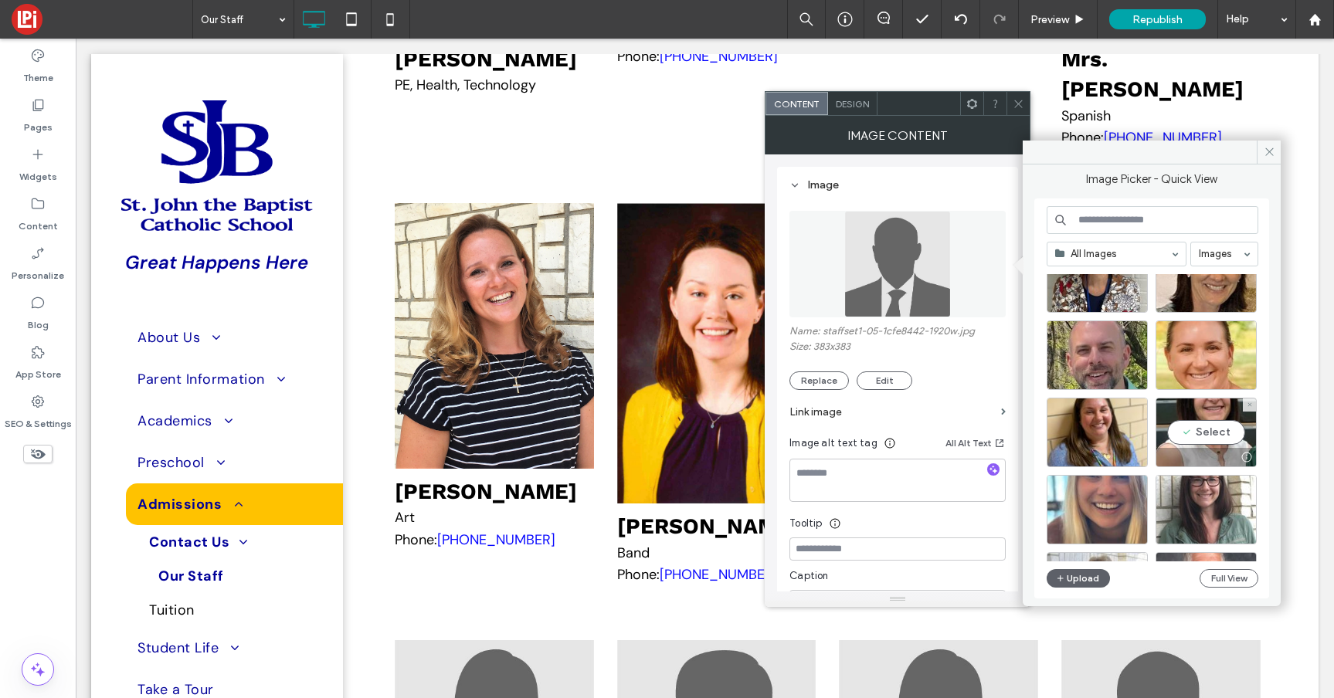
scroll to position [2530, 0]
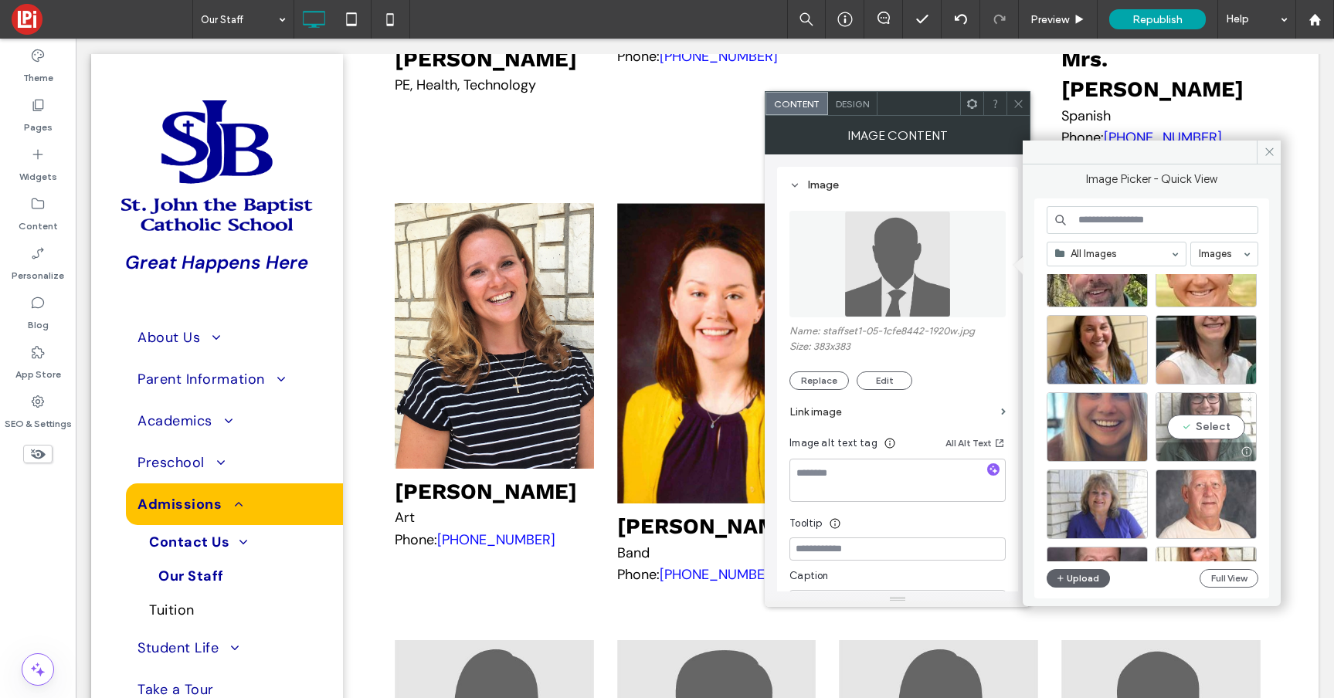
click at [1202, 422] on div "Select" at bounding box center [1205, 426] width 101 height 69
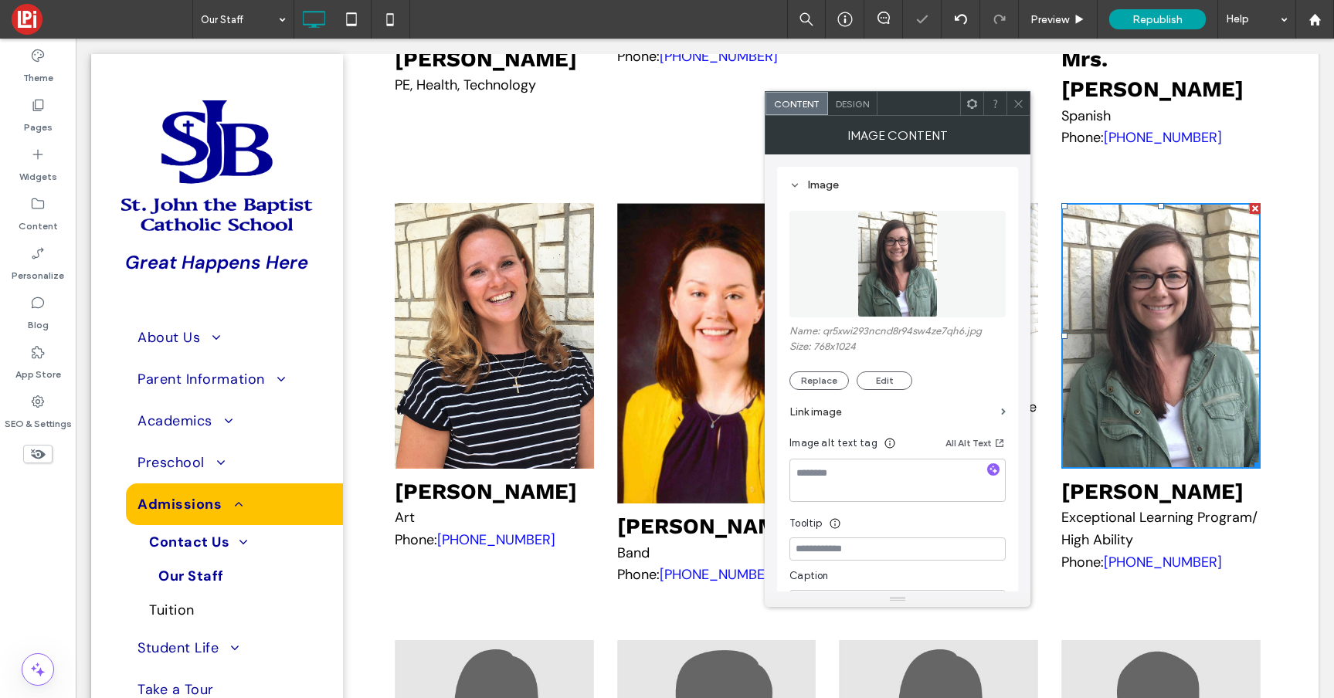
click at [1023, 93] on span at bounding box center [1018, 103] width 12 height 23
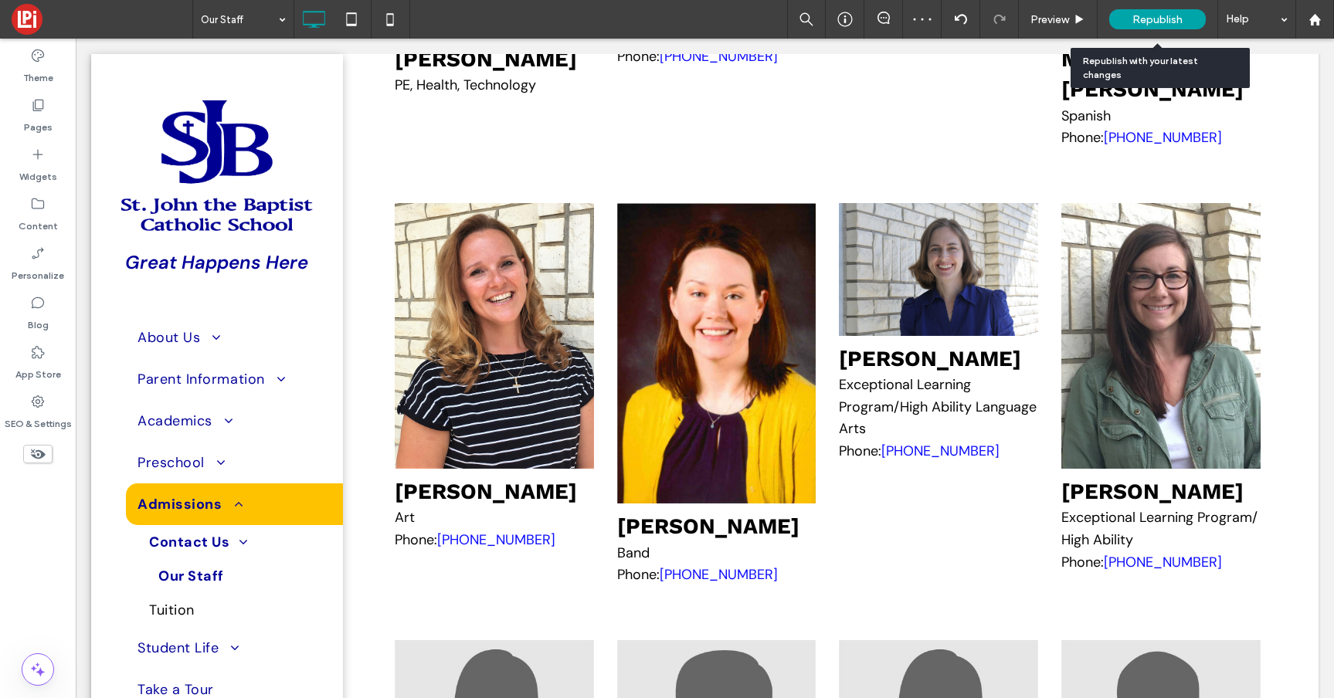
click at [1158, 11] on div "Republish" at bounding box center [1157, 19] width 97 height 20
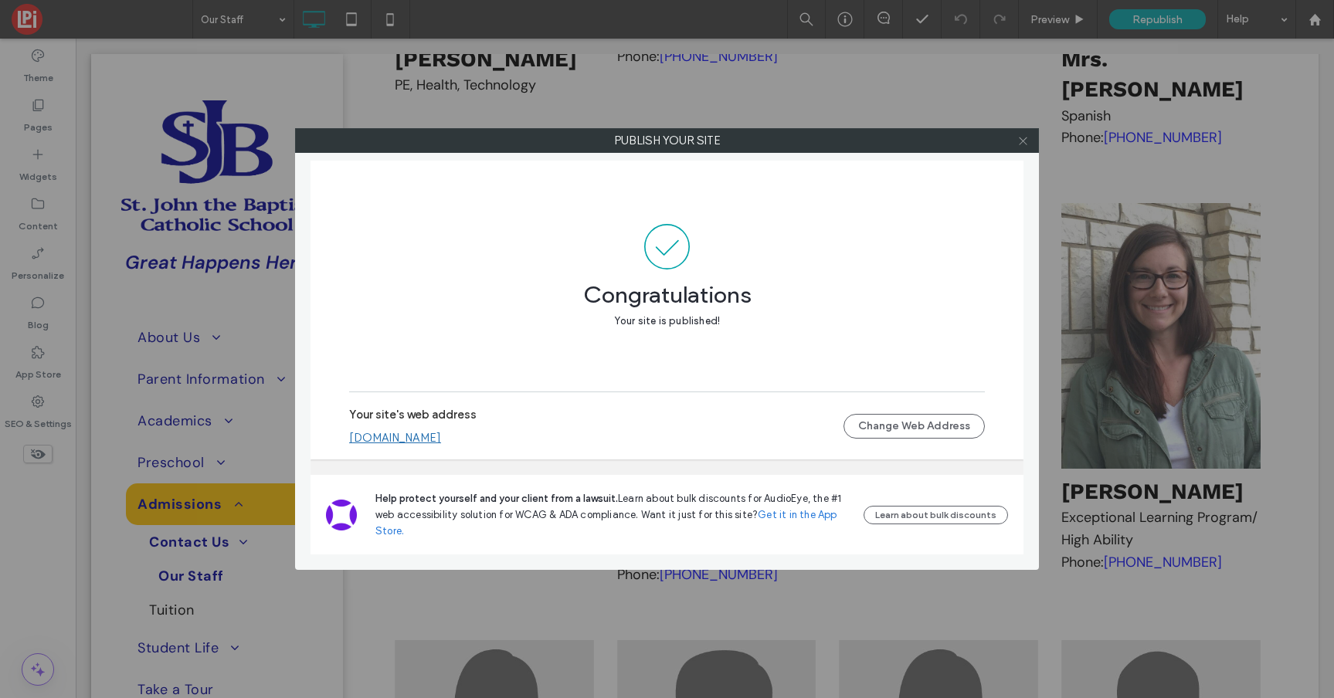
click at [1023, 137] on icon at bounding box center [1023, 141] width 12 height 12
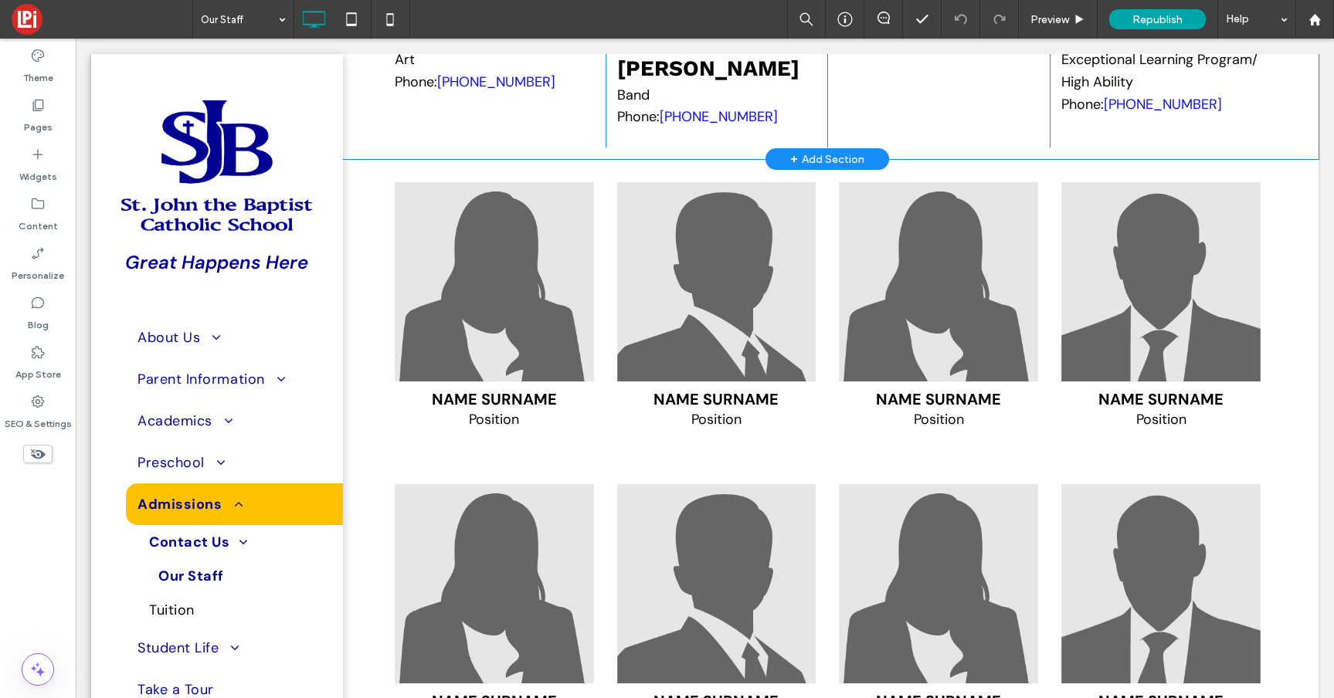
scroll to position [6341, 0]
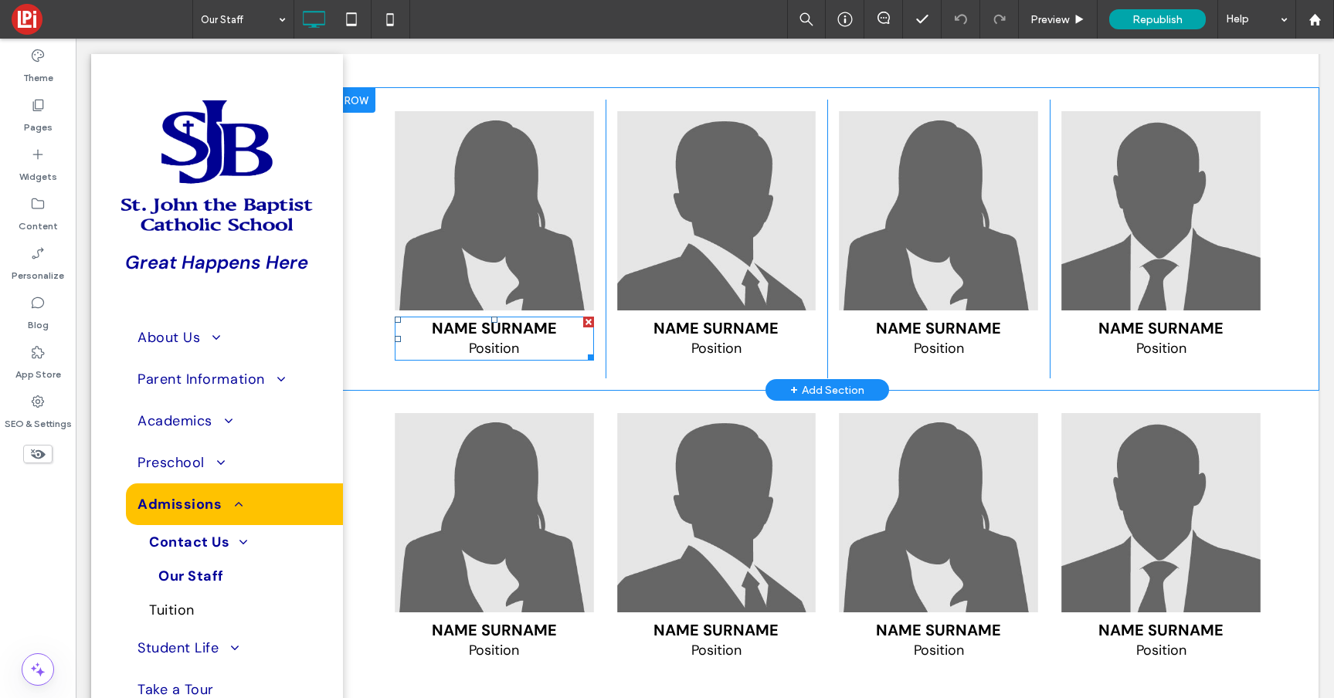
click at [506, 338] on span "Name Surname" at bounding box center [494, 328] width 125 height 20
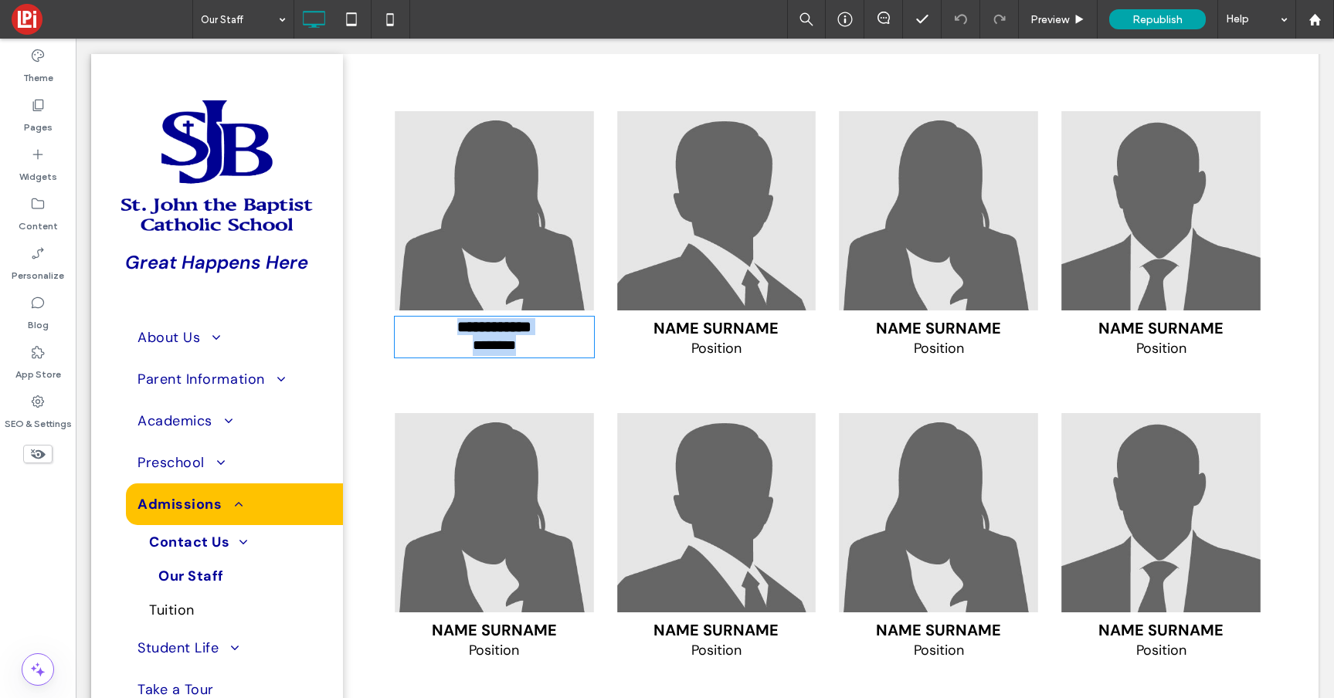
type input "*******"
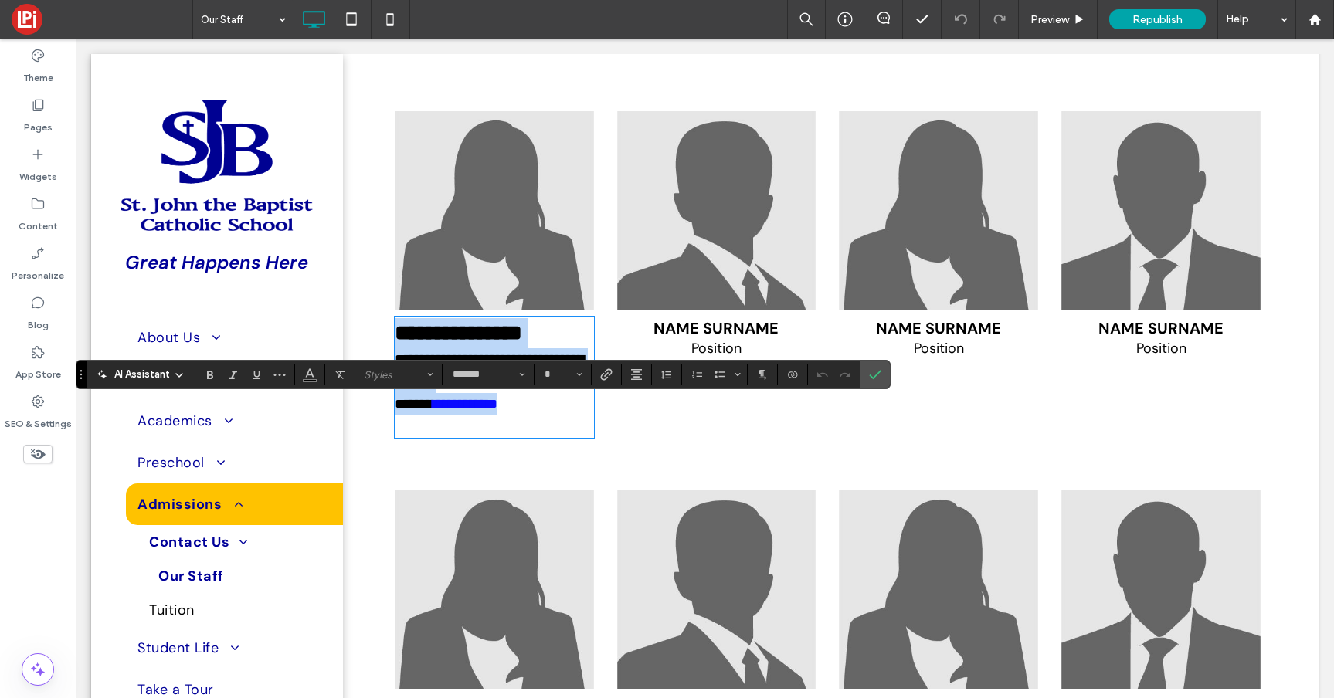
type input "**"
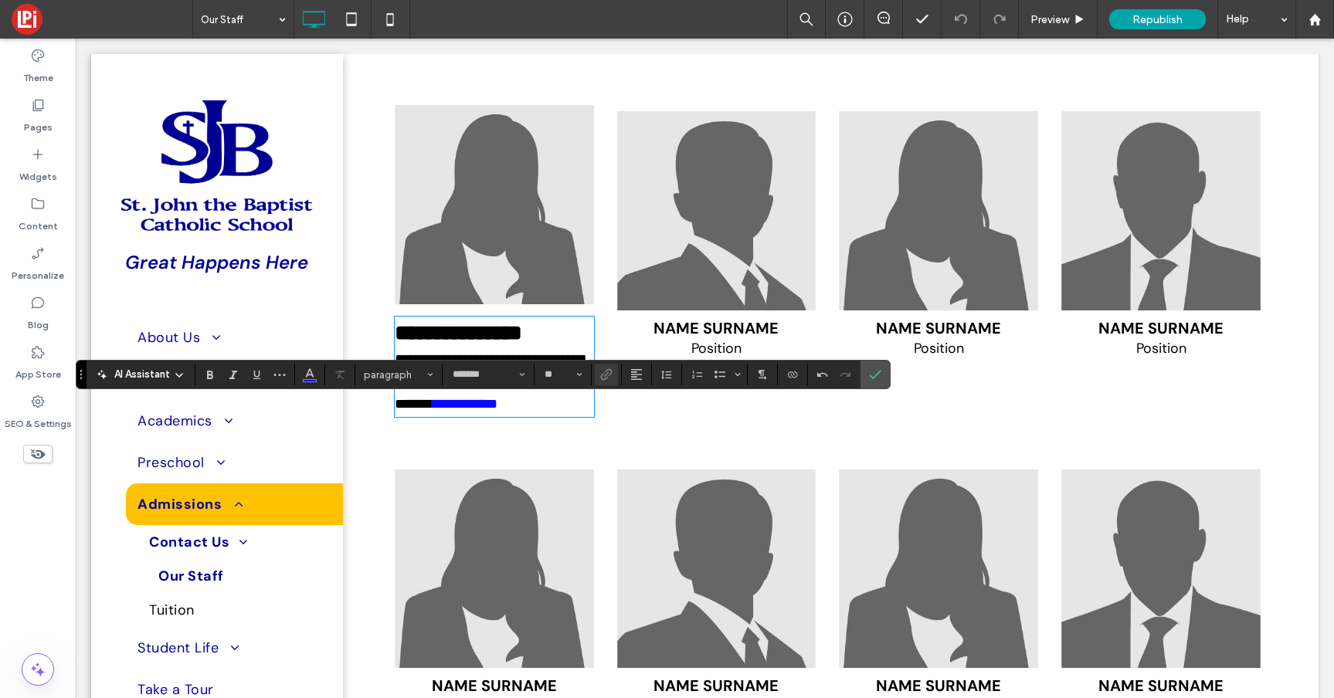
click at [509, 242] on img at bounding box center [494, 204] width 199 height 199
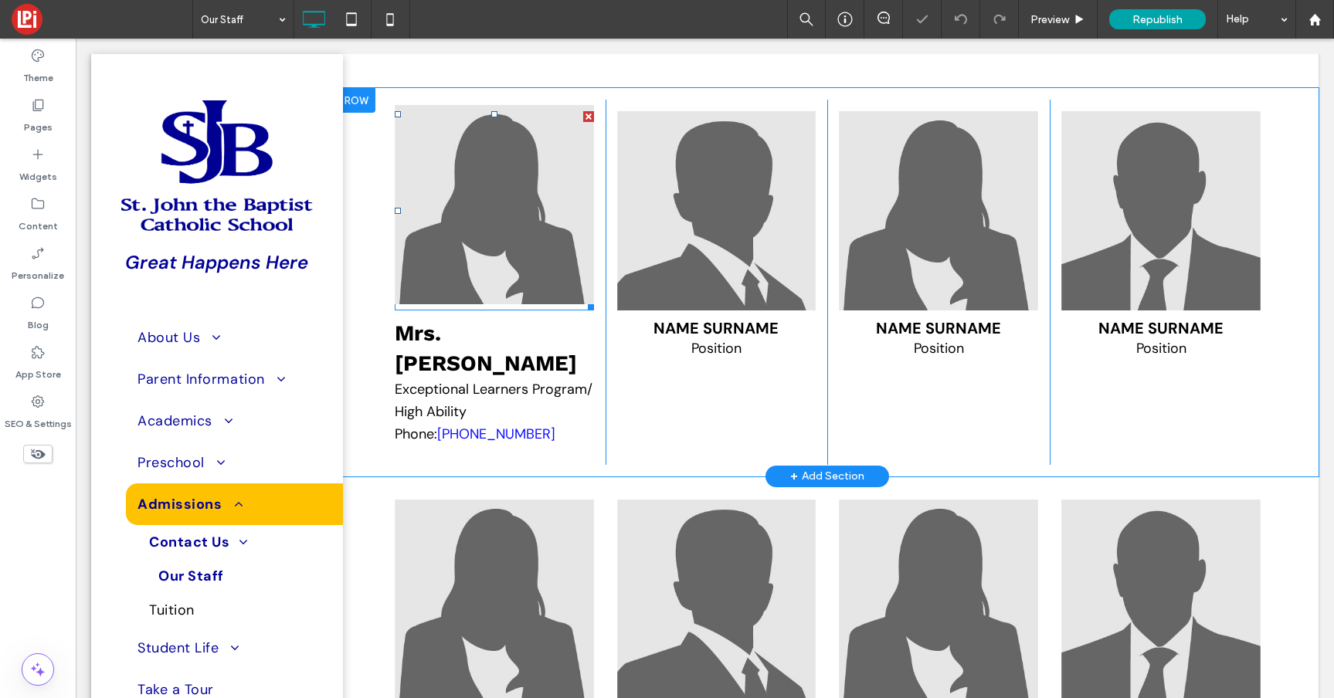
click at [509, 242] on img at bounding box center [494, 204] width 199 height 199
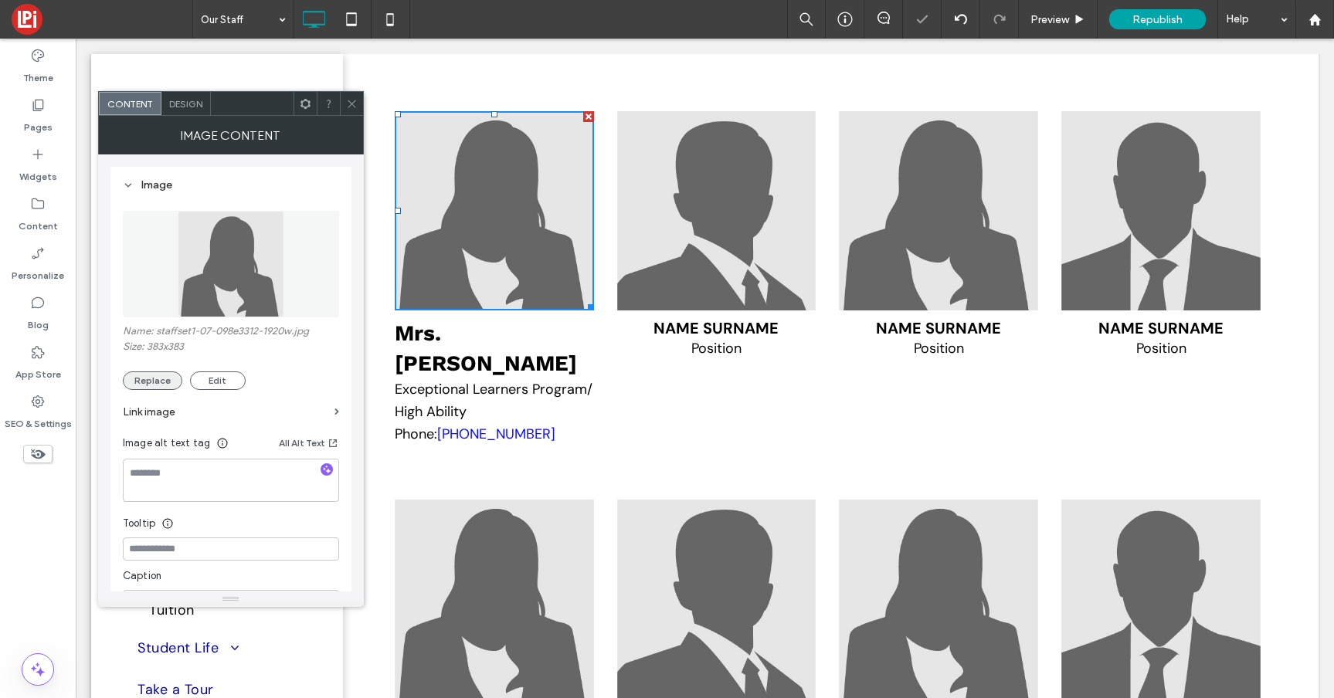
click at [143, 388] on button "Replace" at bounding box center [152, 380] width 59 height 19
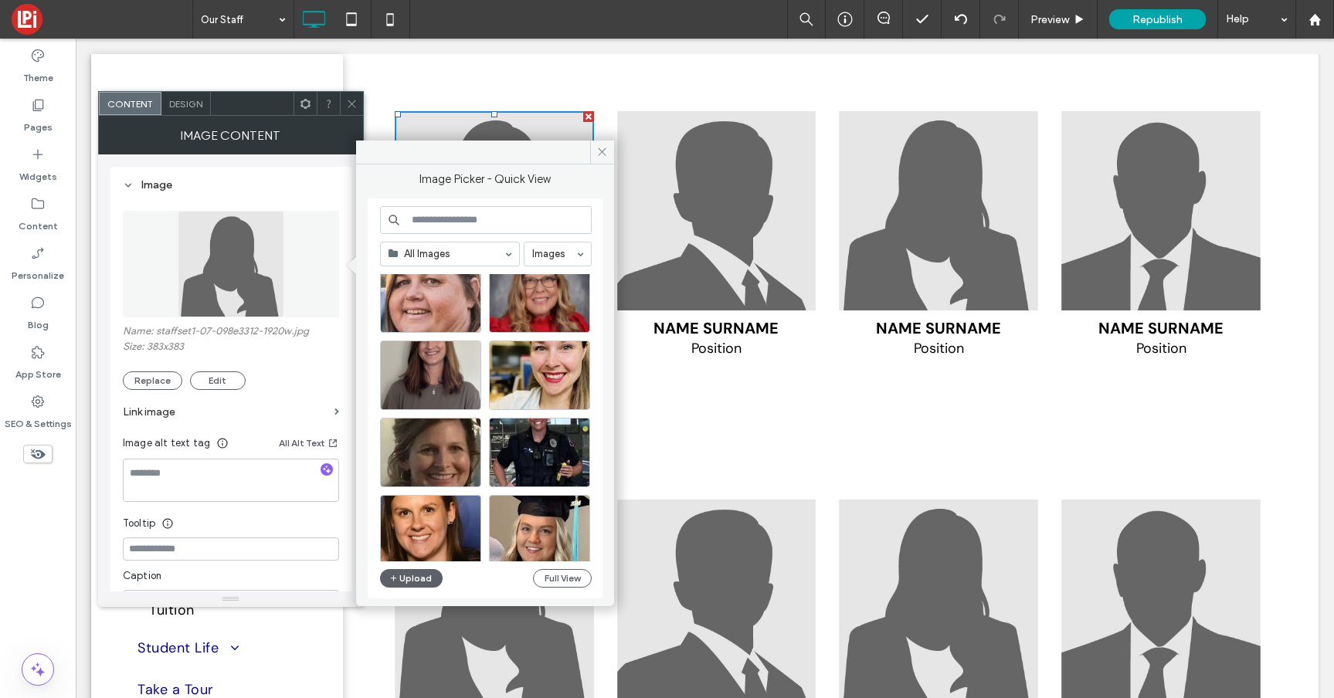
scroll to position [1954, 0]
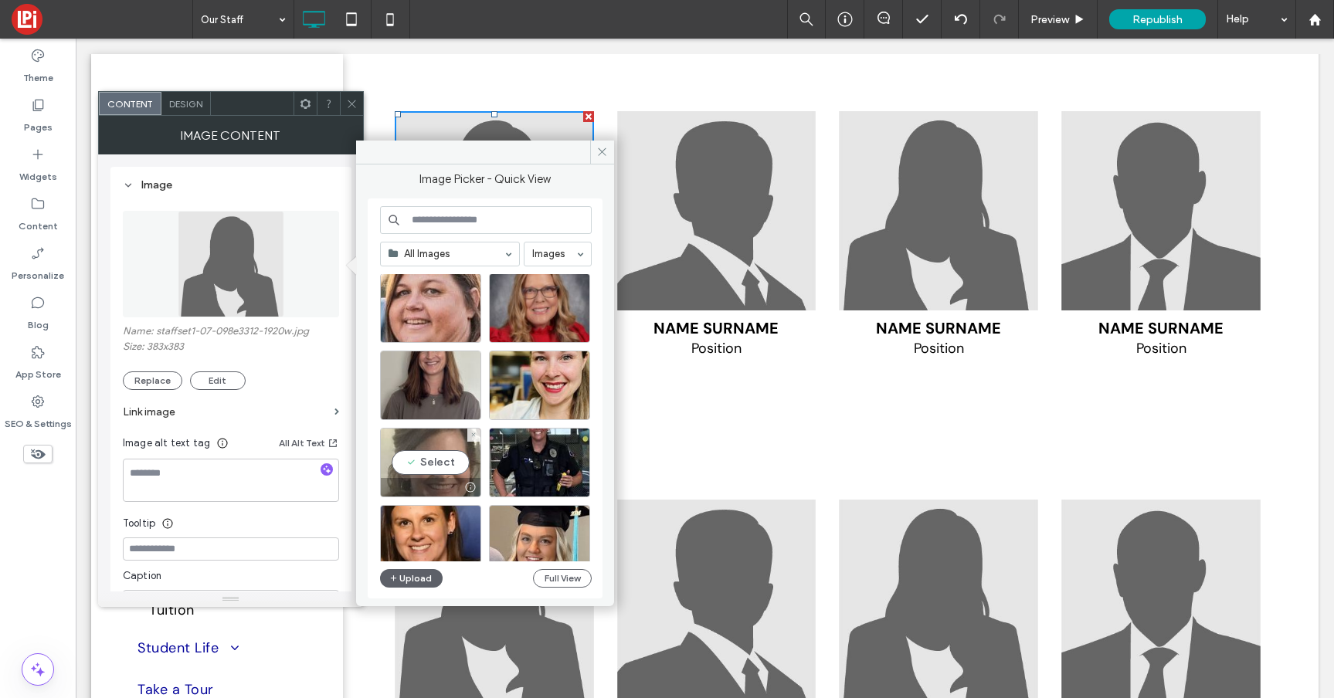
click at [441, 469] on div "Select" at bounding box center [430, 462] width 101 height 69
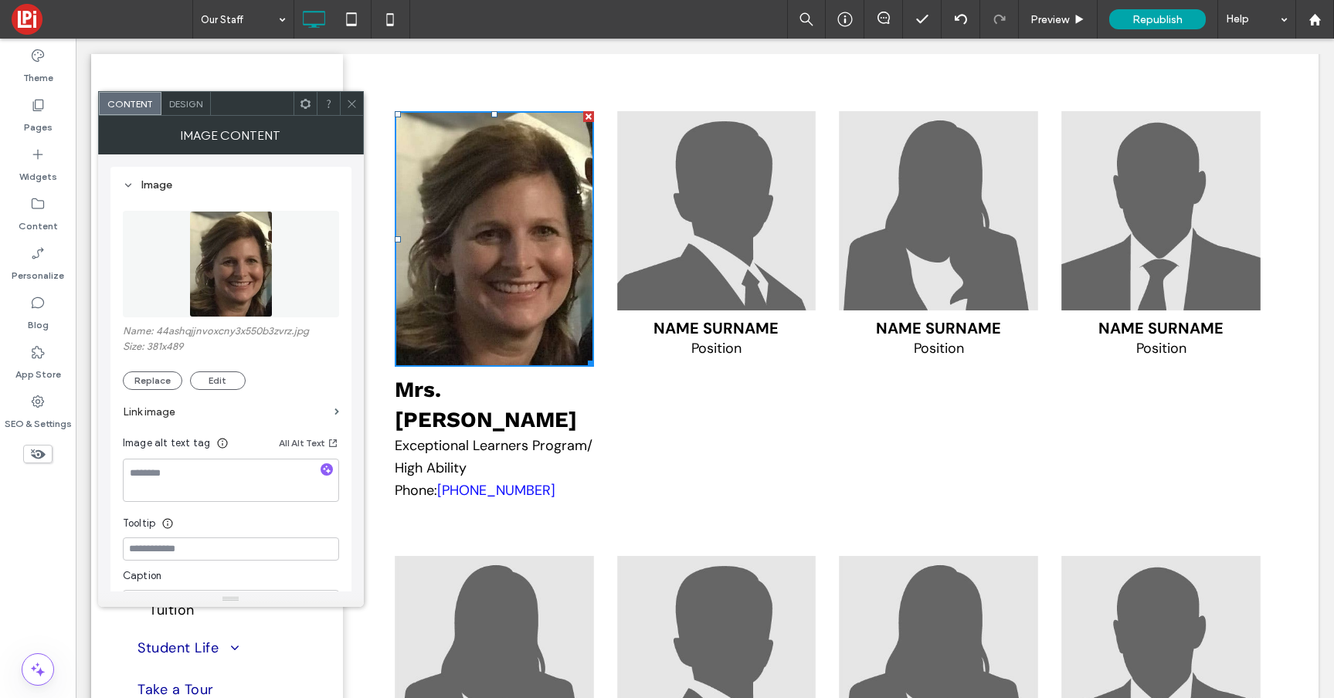
click at [724, 338] on span "Name Surname" at bounding box center [715, 328] width 125 height 20
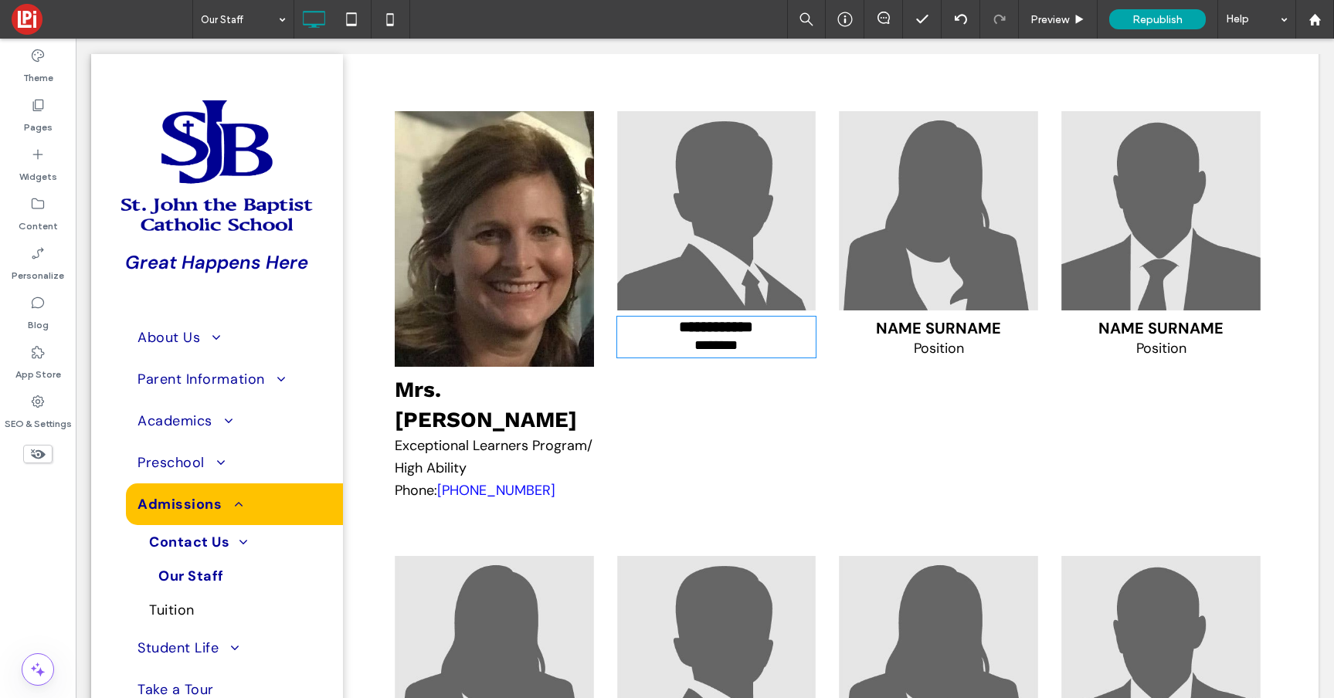
type input "*******"
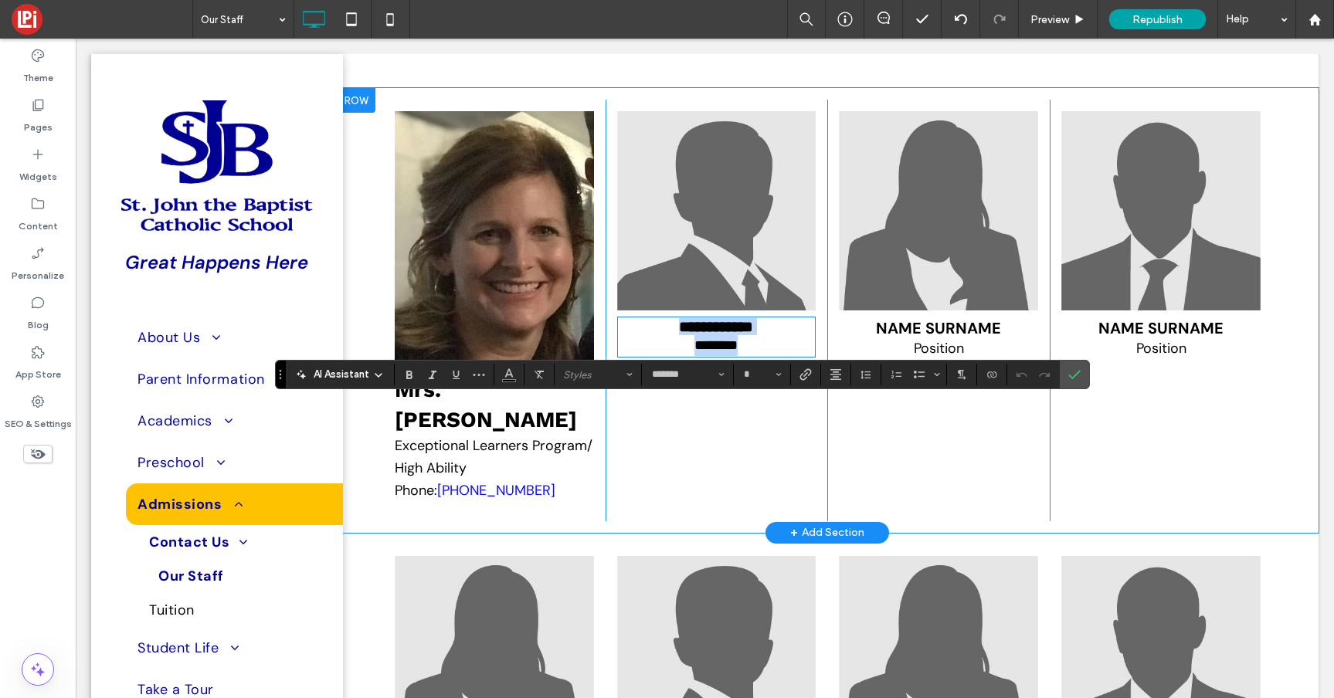
paste div
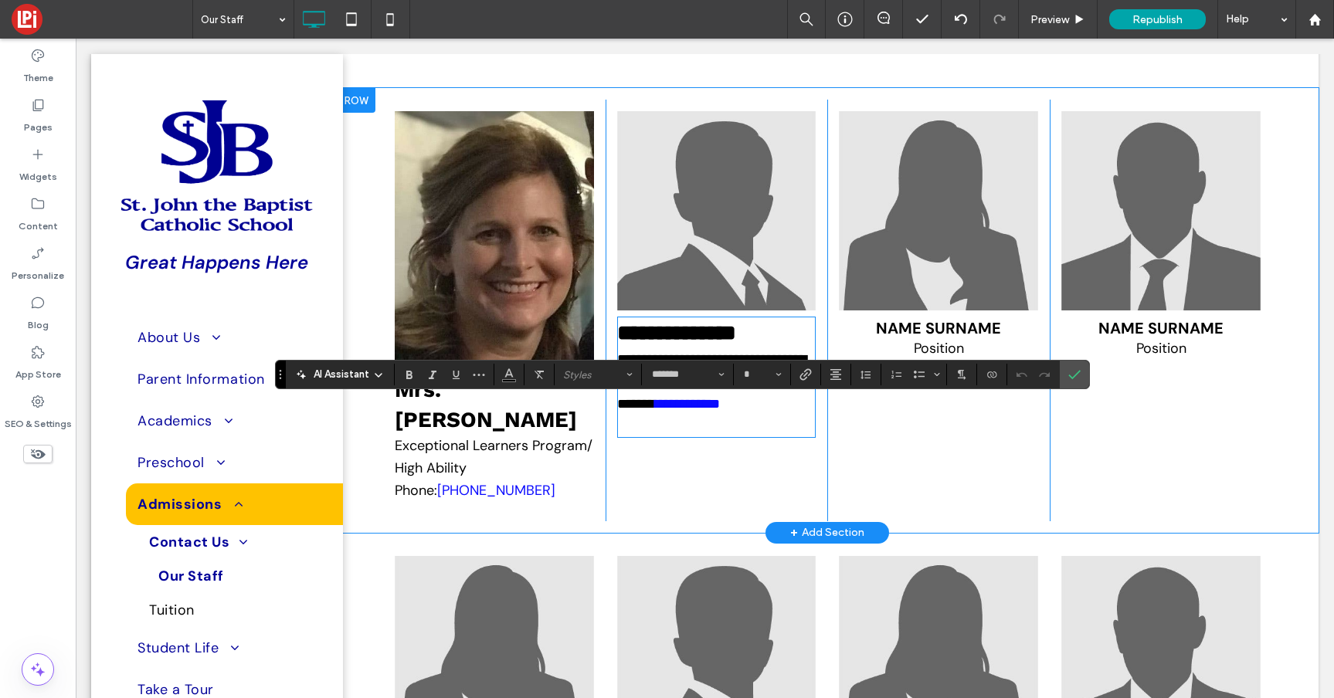
type input "**"
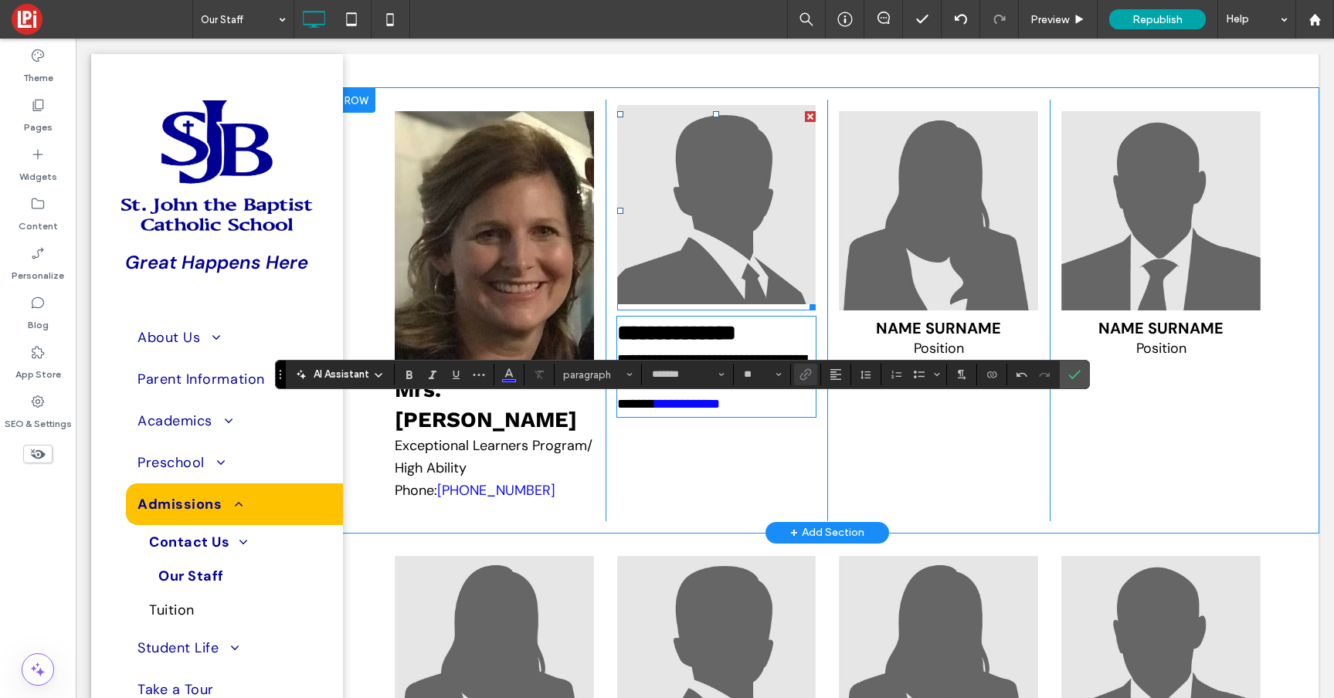
click at [693, 291] on img at bounding box center [716, 204] width 199 height 199
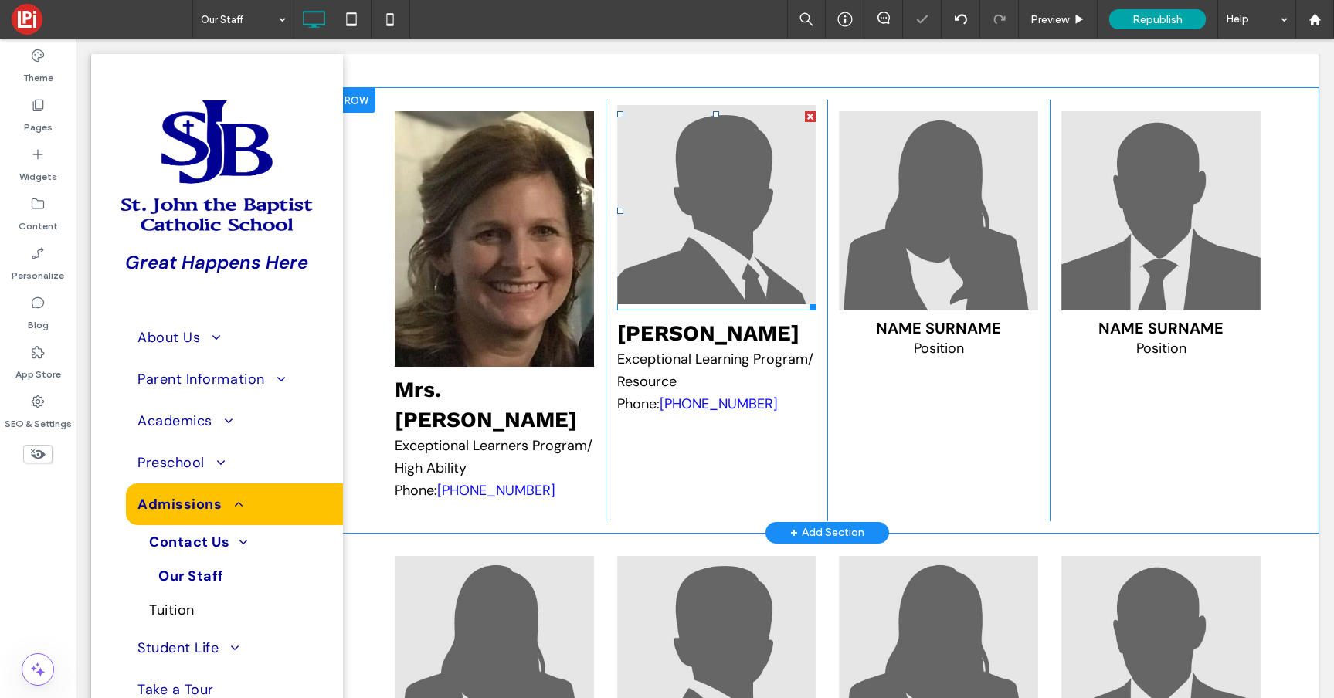
click at [693, 291] on img at bounding box center [716, 204] width 199 height 199
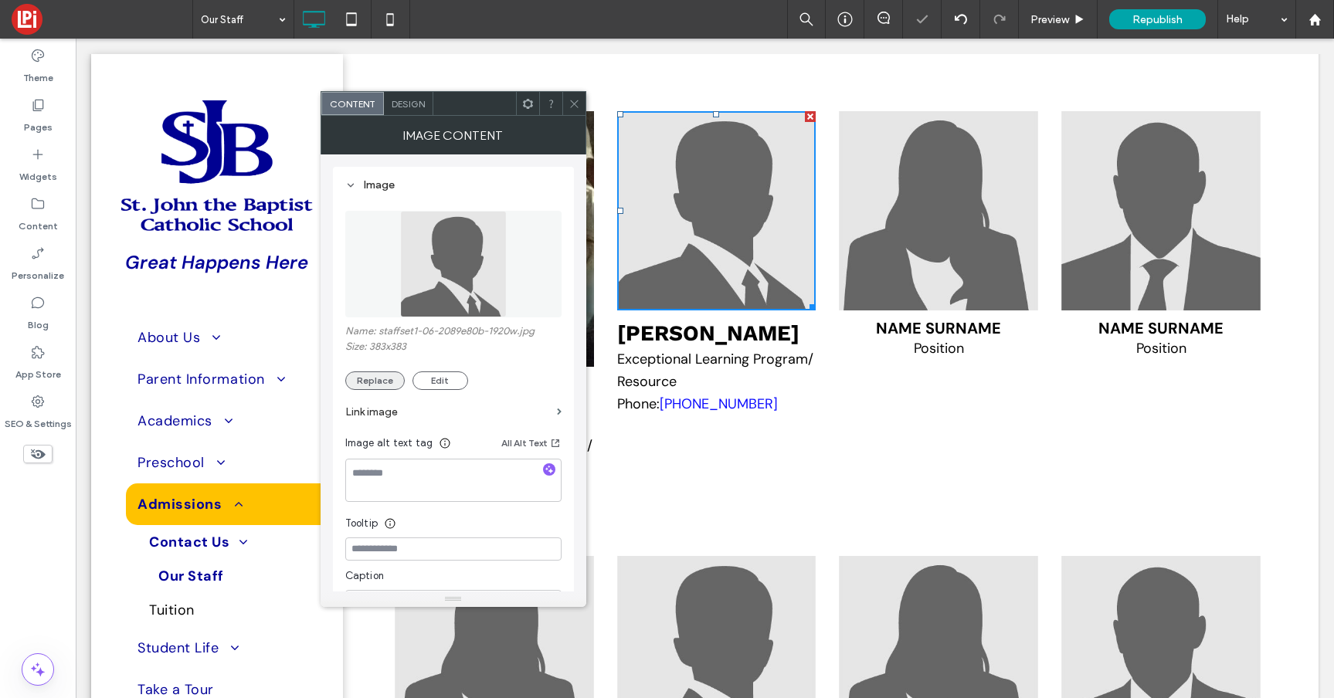
click at [360, 381] on button "Replace" at bounding box center [374, 380] width 59 height 19
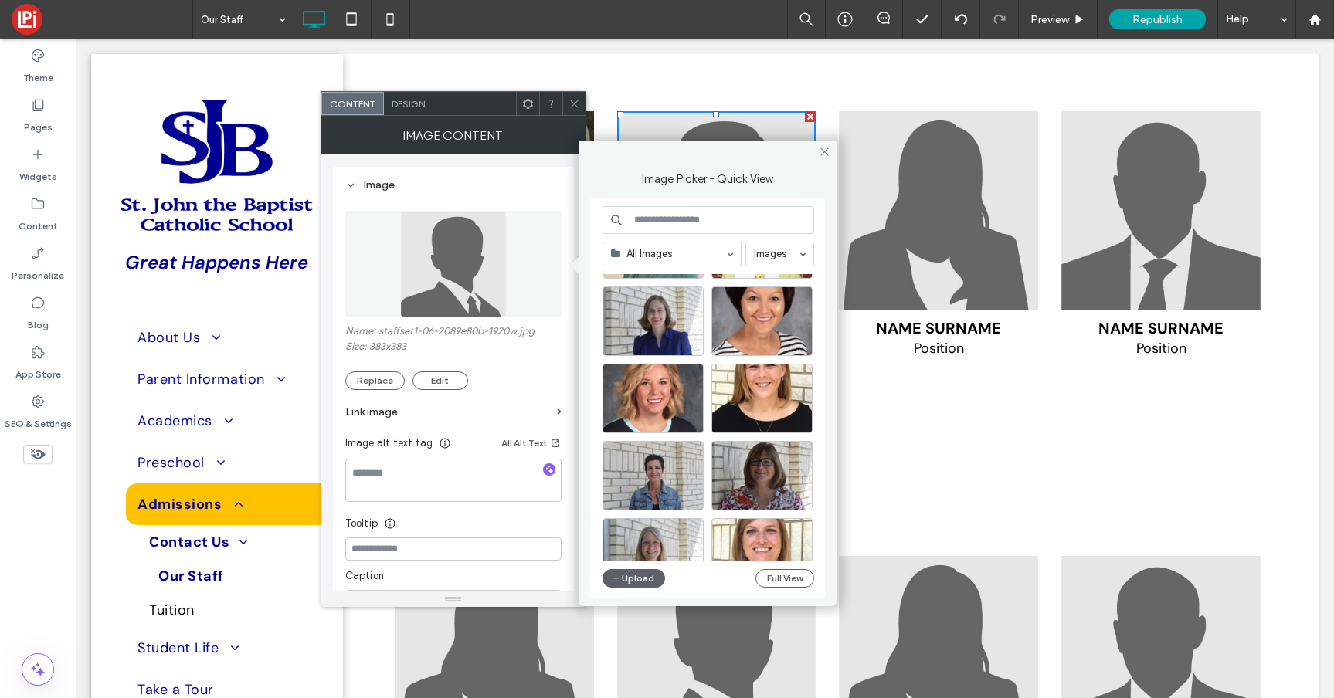
scroll to position [3173, 0]
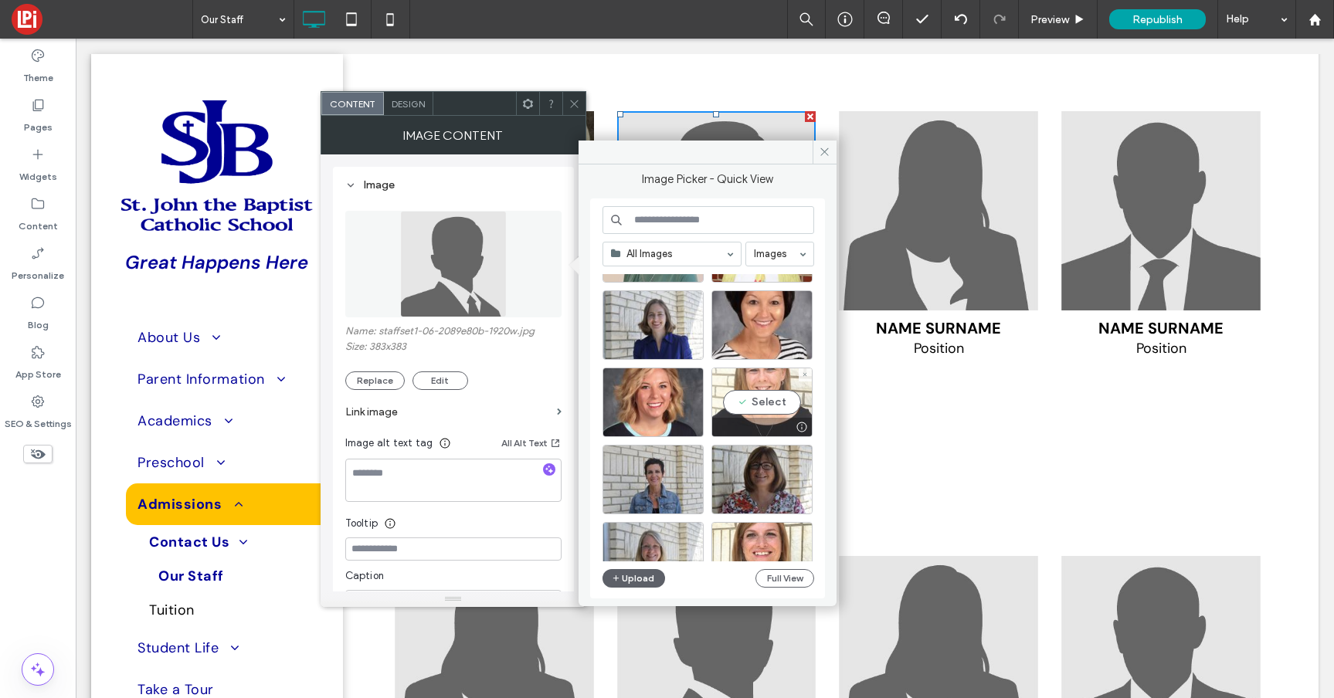
click at [760, 394] on div "Select" at bounding box center [761, 402] width 101 height 69
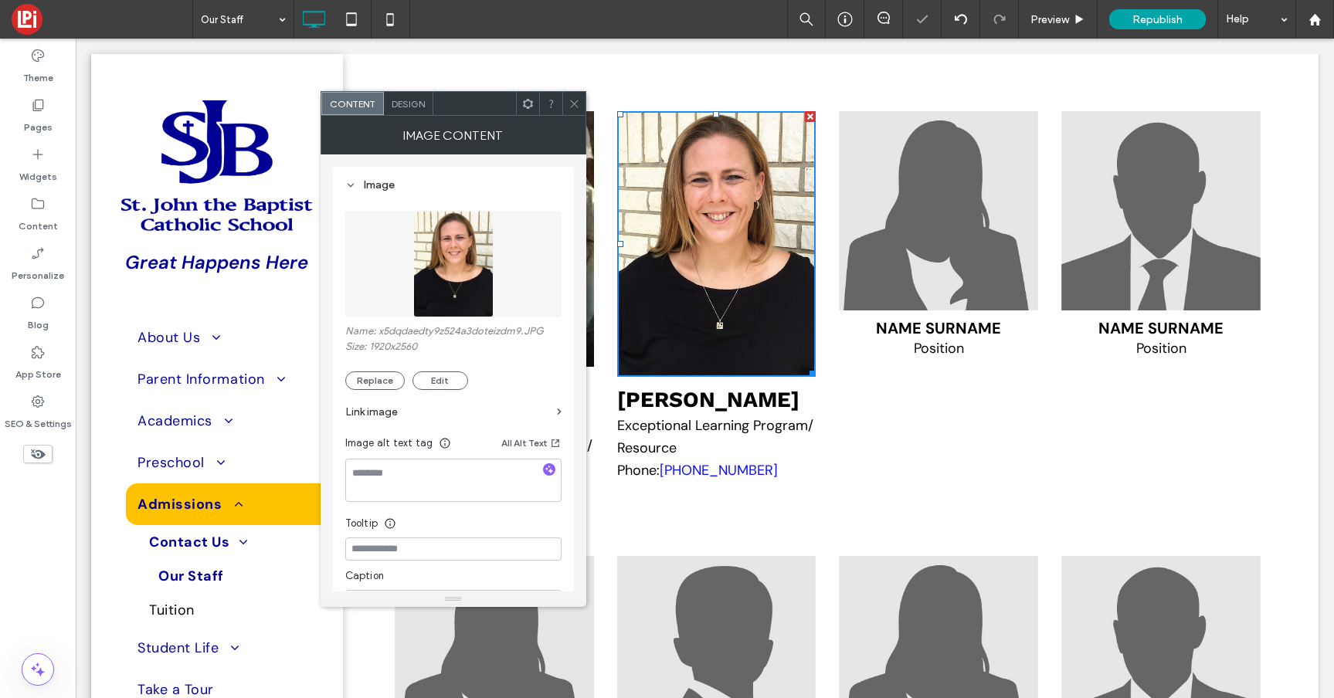
click at [572, 99] on icon at bounding box center [574, 104] width 12 height 12
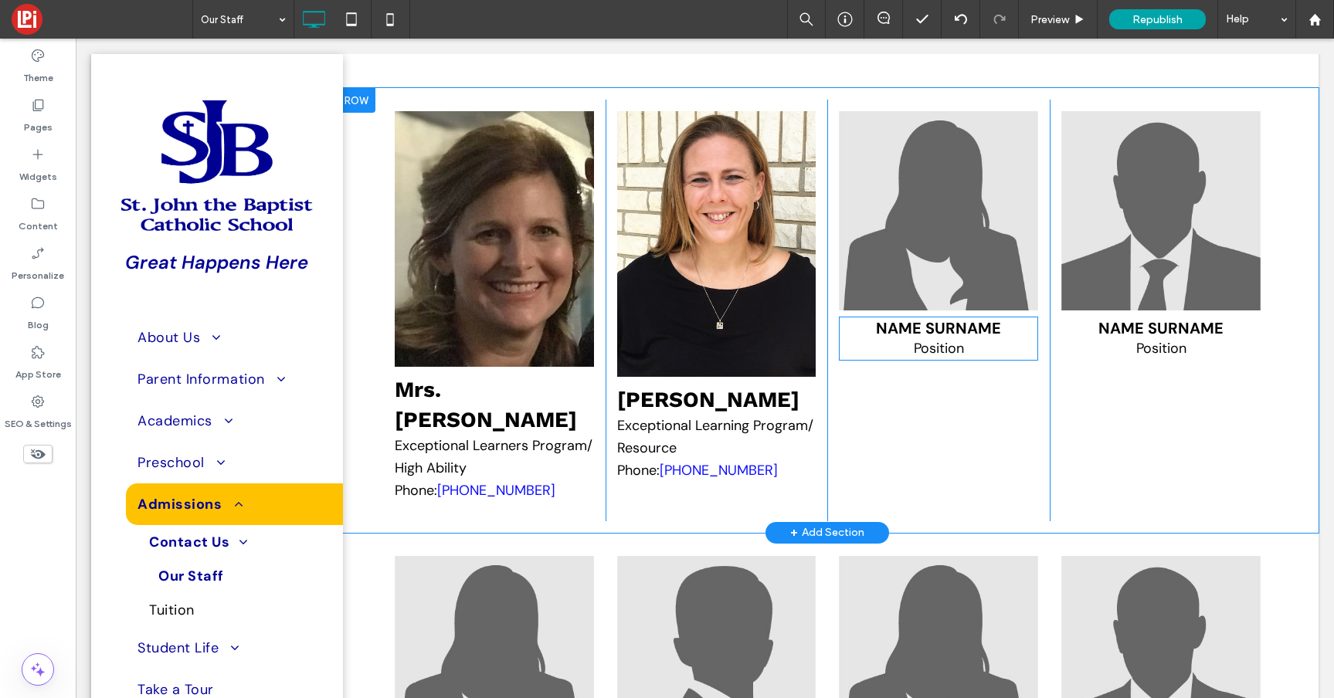
click at [914, 358] on span "Position" at bounding box center [939, 348] width 50 height 19
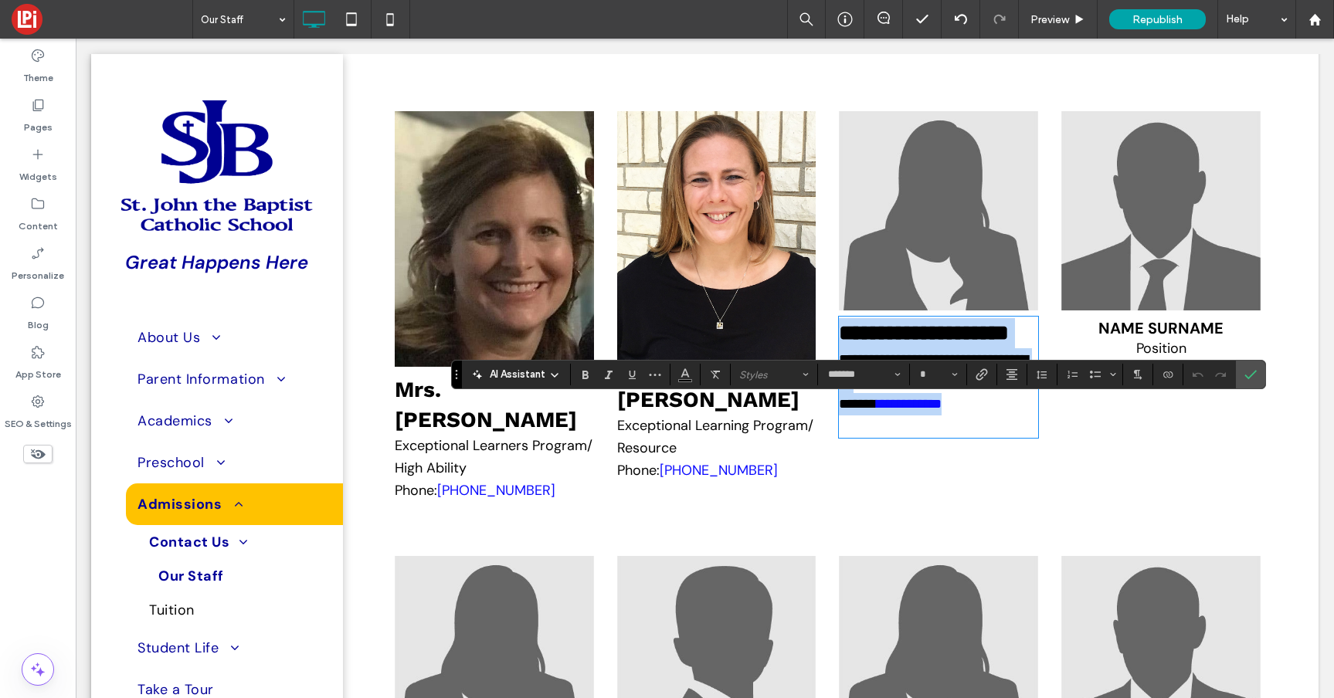
type input "**"
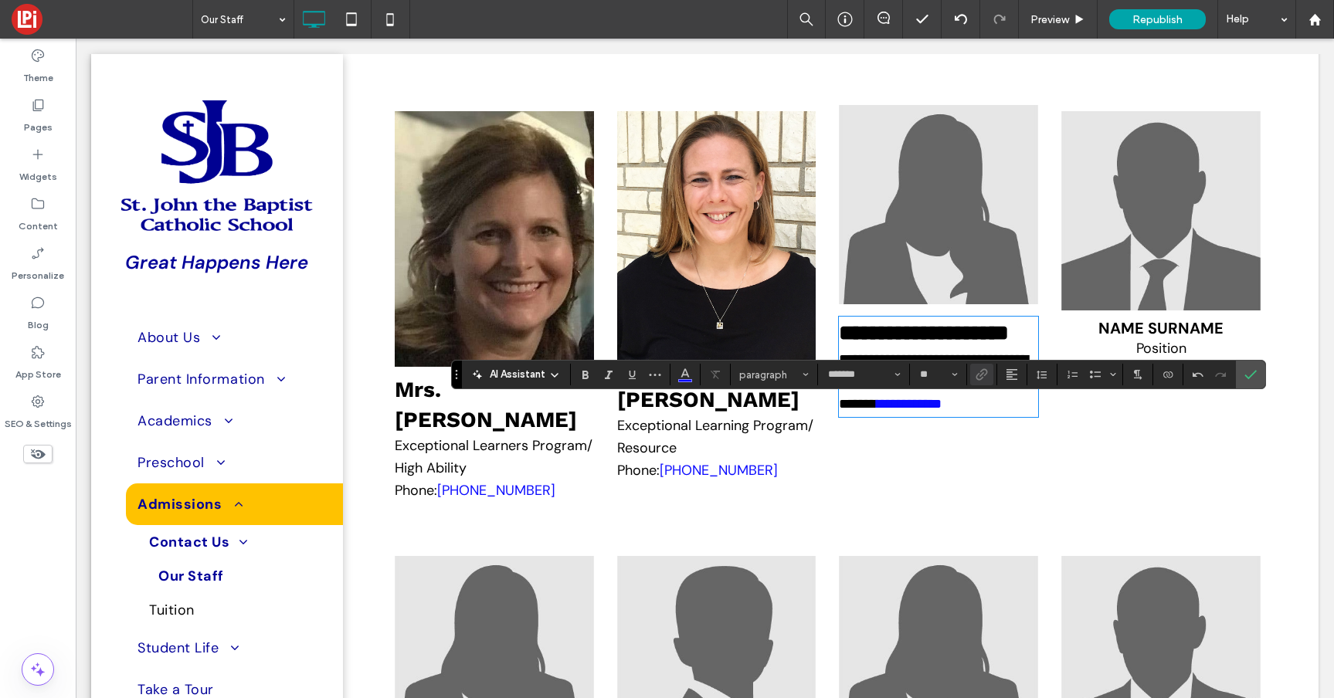
click at [932, 267] on img at bounding box center [938, 204] width 199 height 199
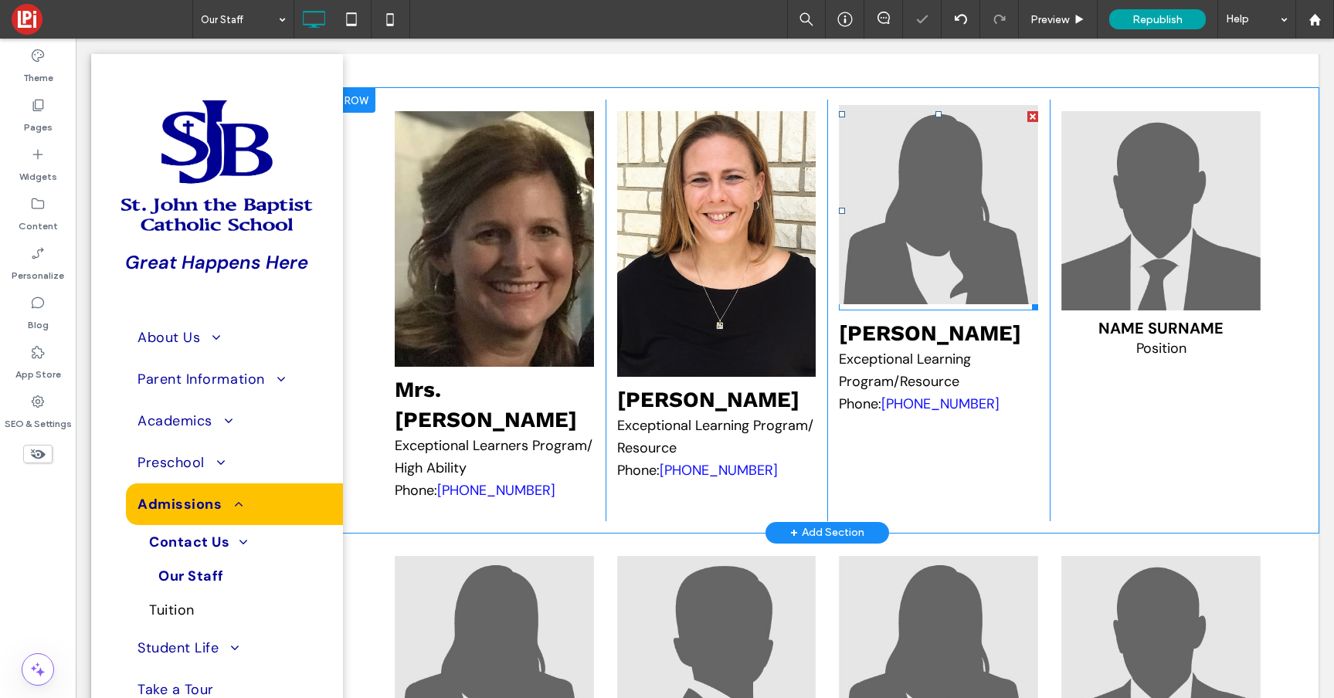
click at [932, 267] on img at bounding box center [938, 204] width 199 height 199
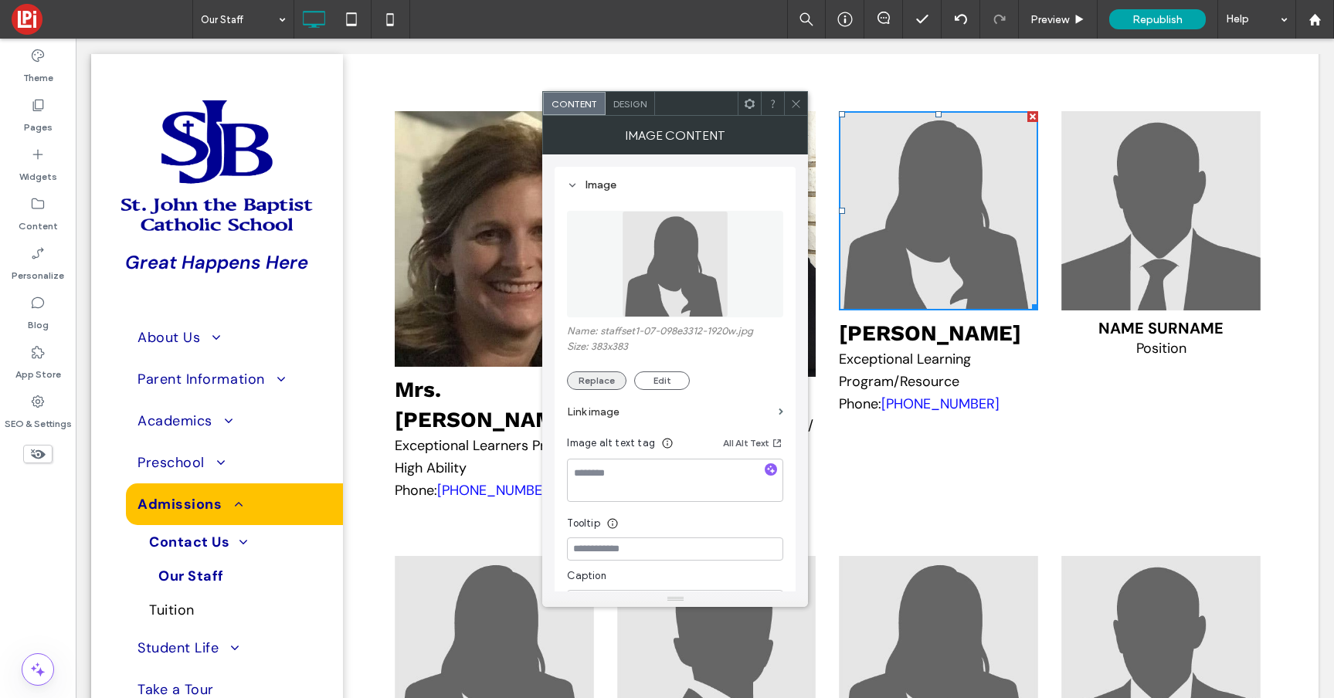
click at [596, 378] on button "Replace" at bounding box center [596, 380] width 59 height 19
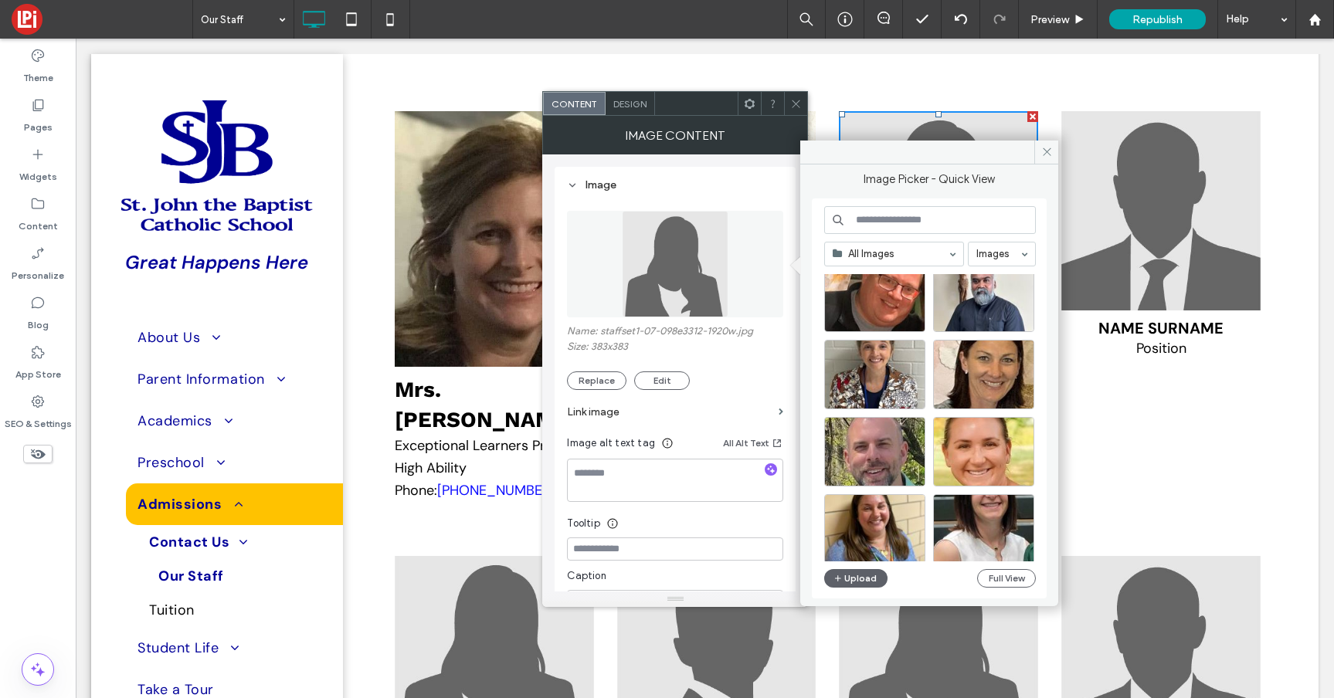
scroll to position [2369, 0]
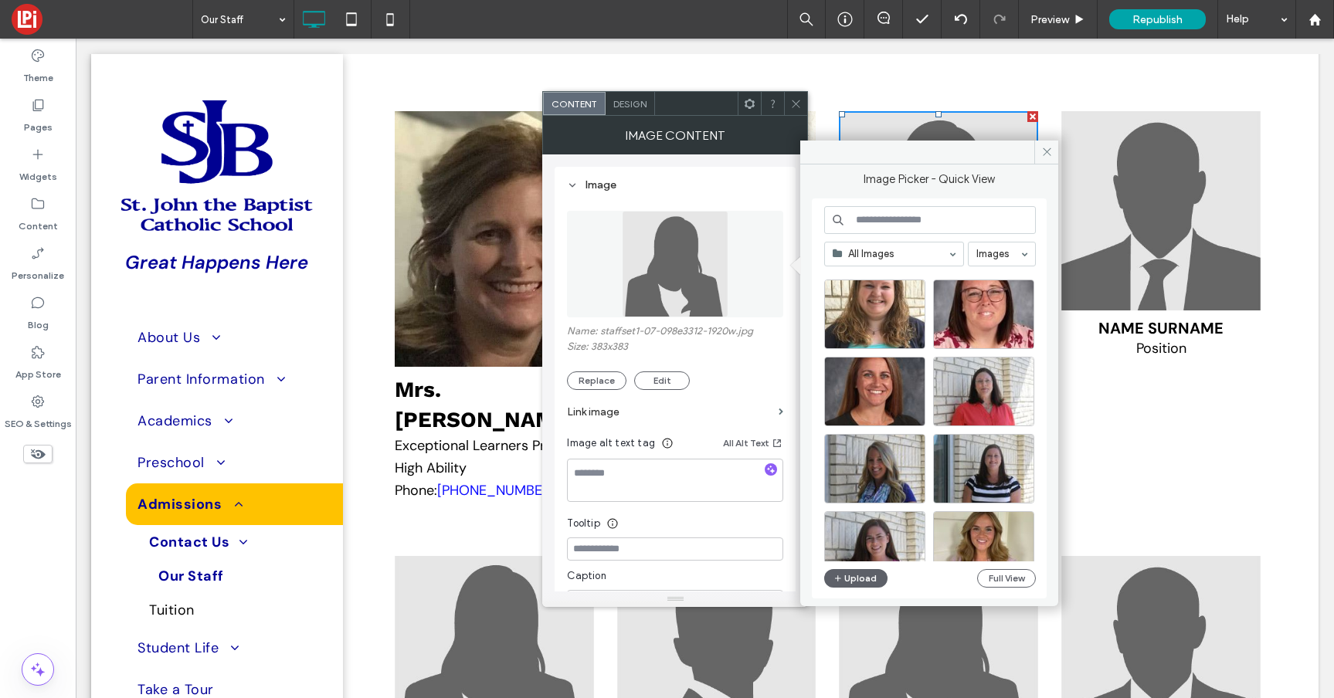
scroll to position [3802, 0]
click at [855, 451] on div "Select" at bounding box center [874, 467] width 101 height 69
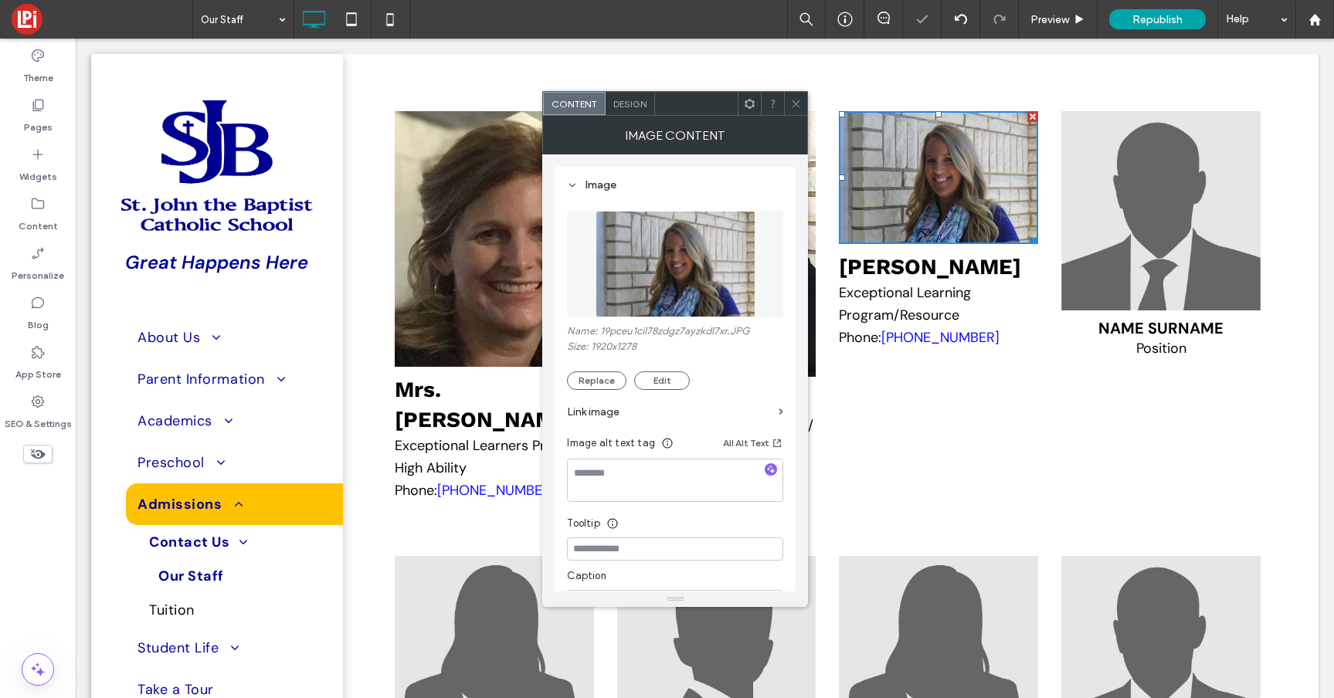
click at [795, 98] on icon at bounding box center [796, 104] width 12 height 12
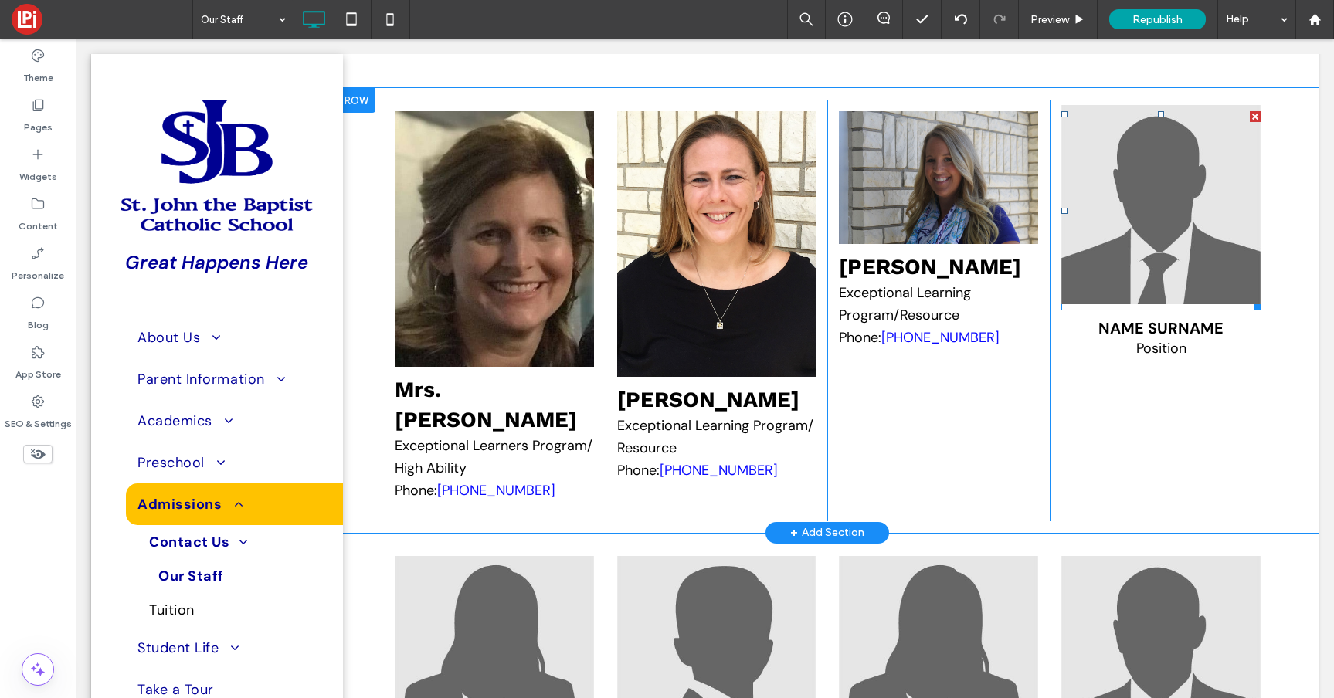
click at [1187, 304] on img at bounding box center [1160, 204] width 199 height 199
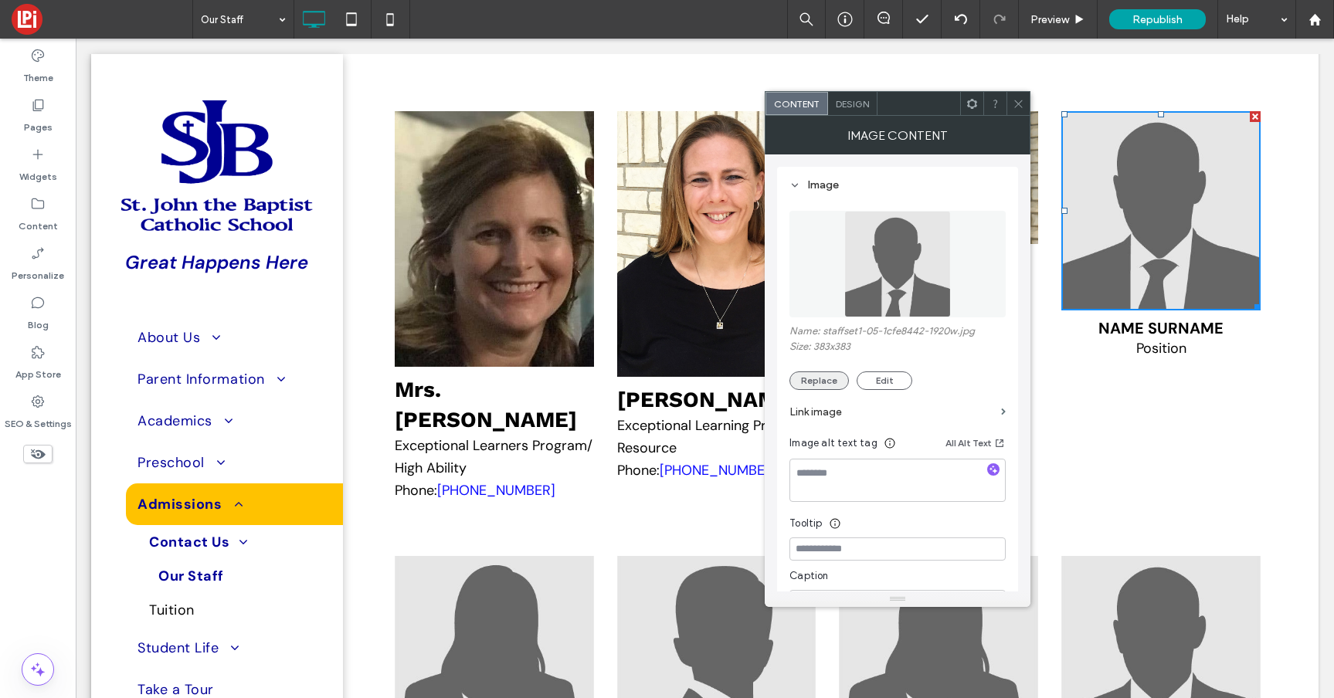
click at [817, 382] on button "Replace" at bounding box center [818, 380] width 59 height 19
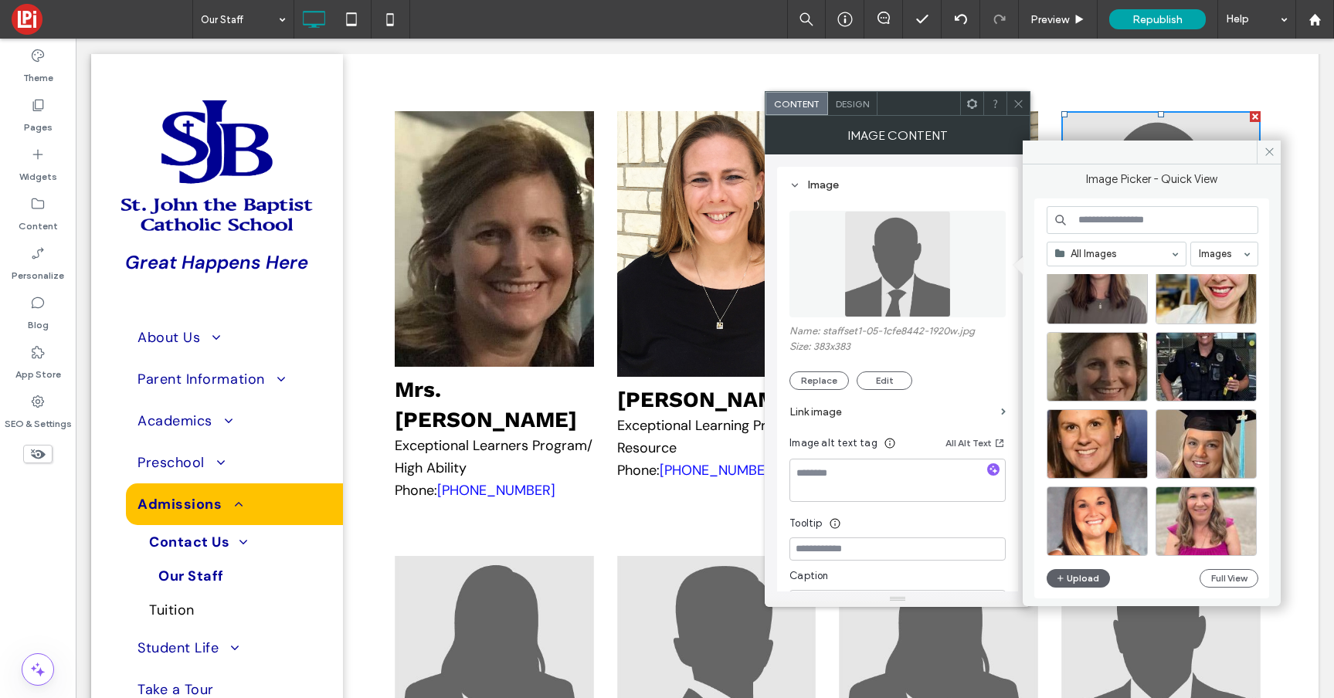
scroll to position [2068, 0]
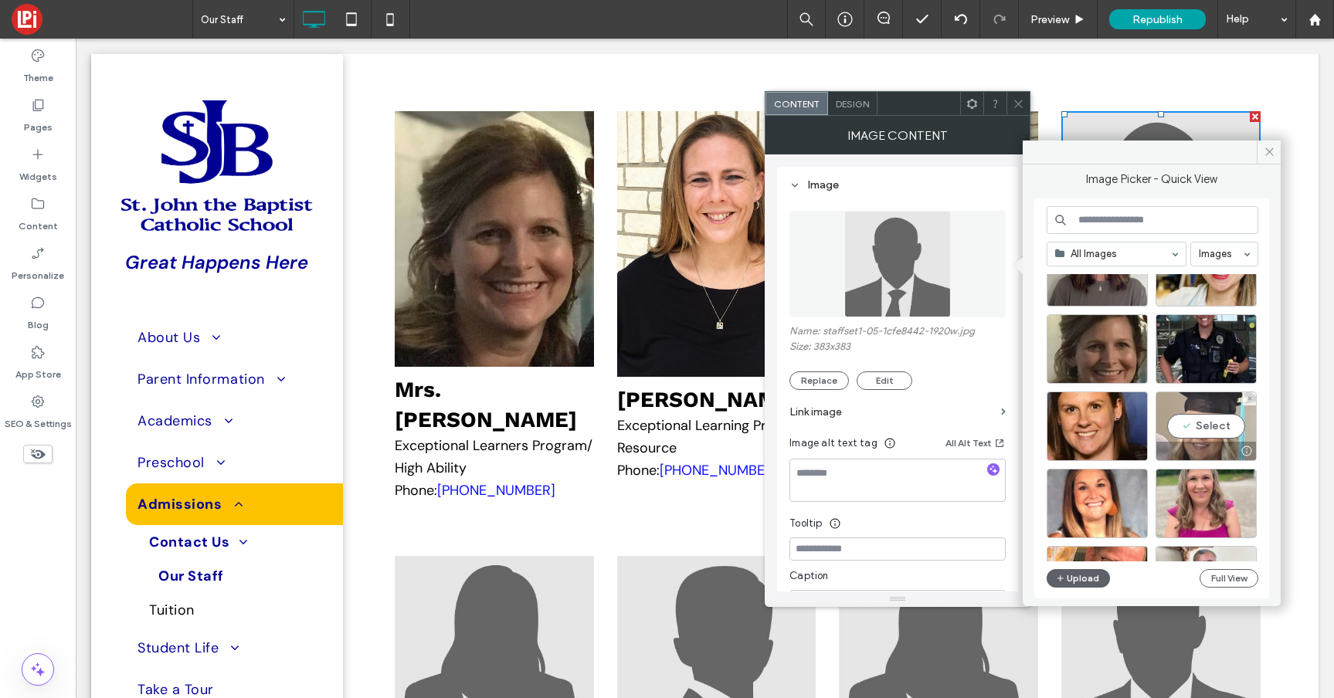
click at [1187, 437] on div "Select" at bounding box center [1205, 426] width 101 height 69
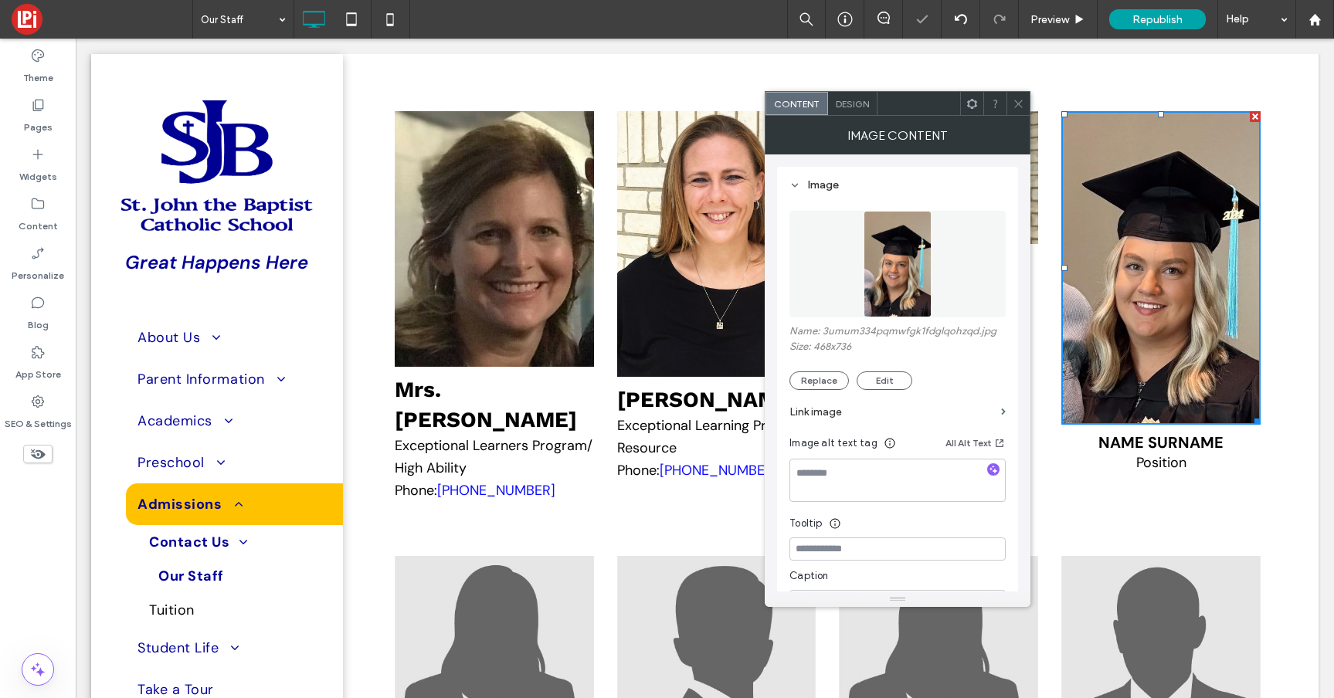
click at [1022, 104] on icon at bounding box center [1018, 104] width 12 height 12
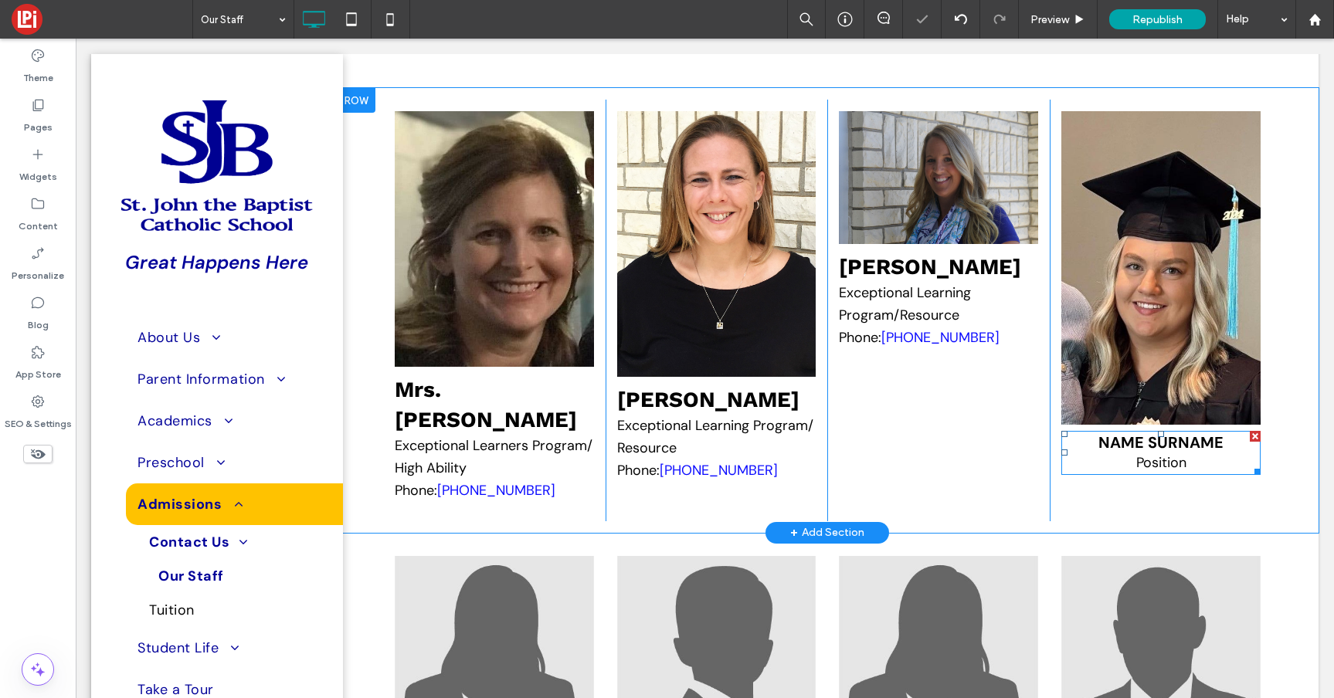
click at [1163, 453] on span "Name Surname" at bounding box center [1160, 442] width 125 height 20
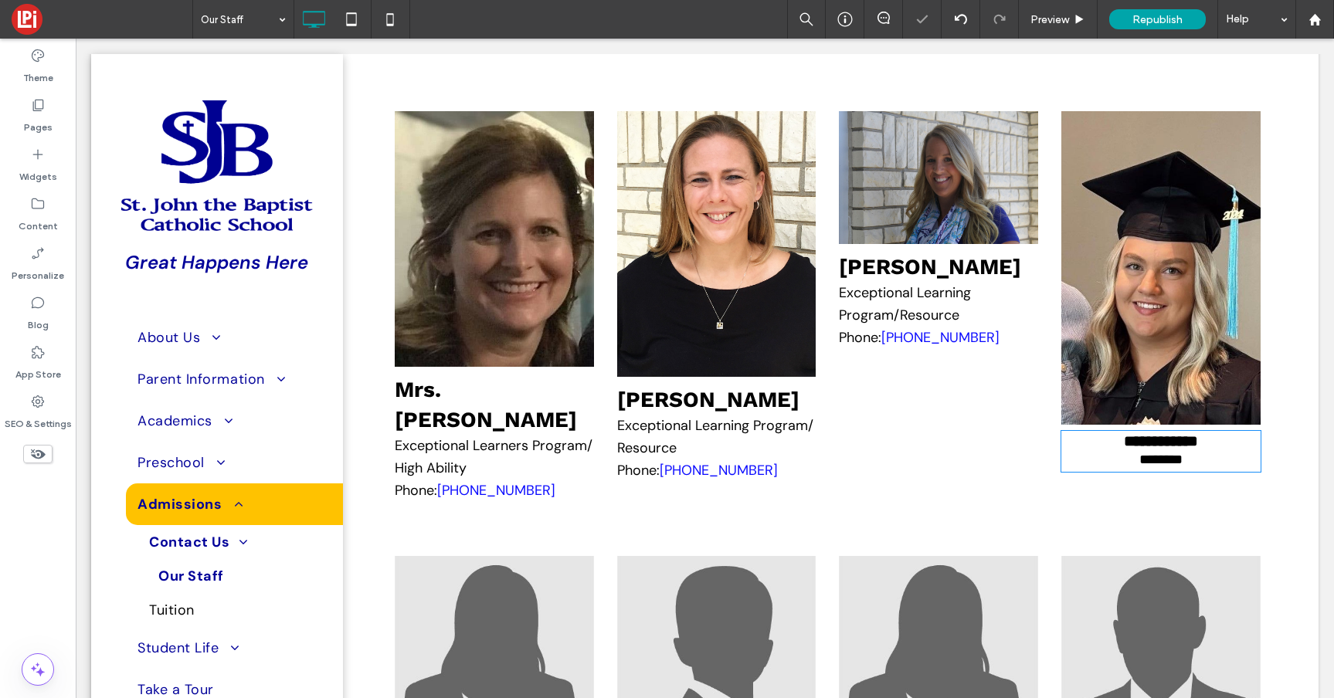
type input "*******"
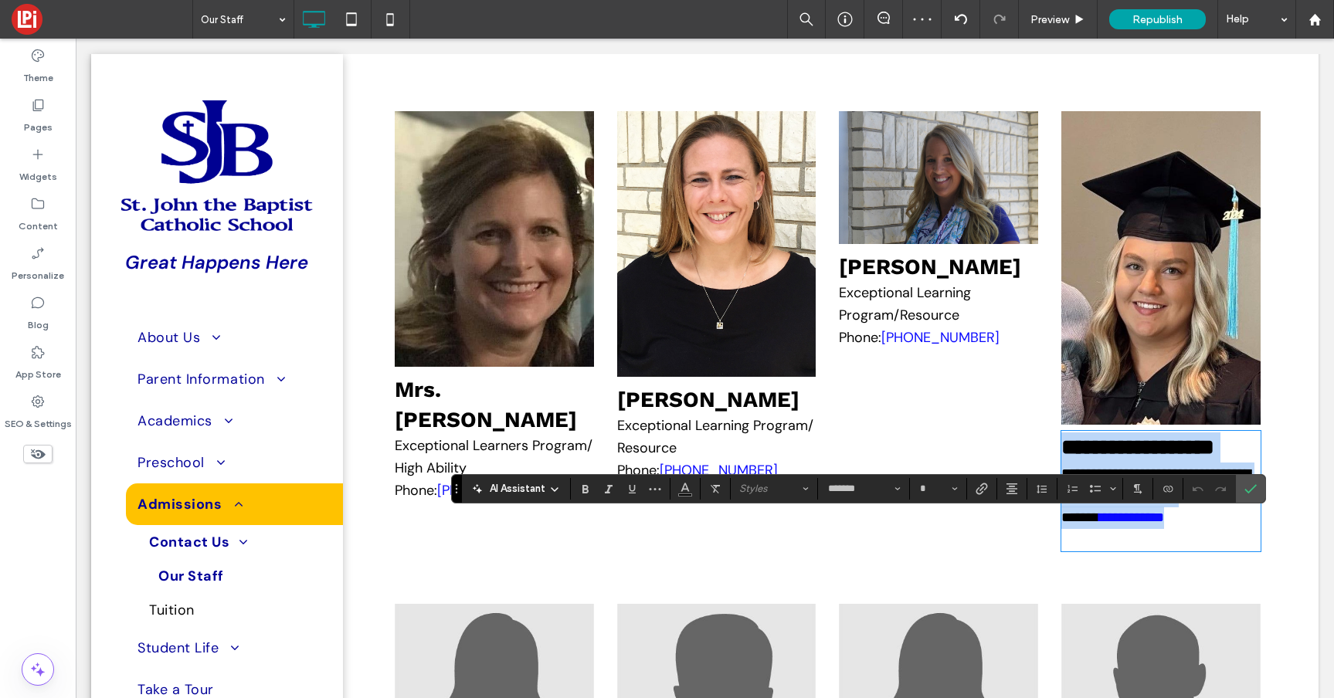
type input "**"
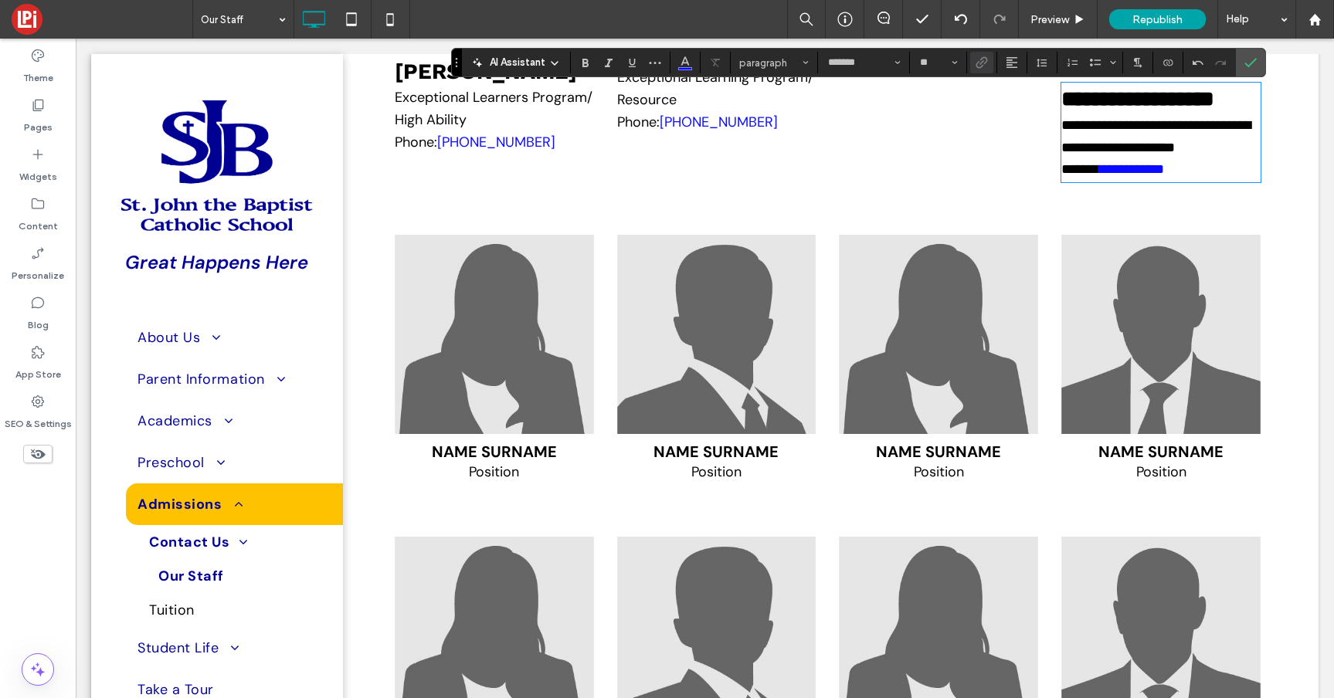
scroll to position [6813, 0]
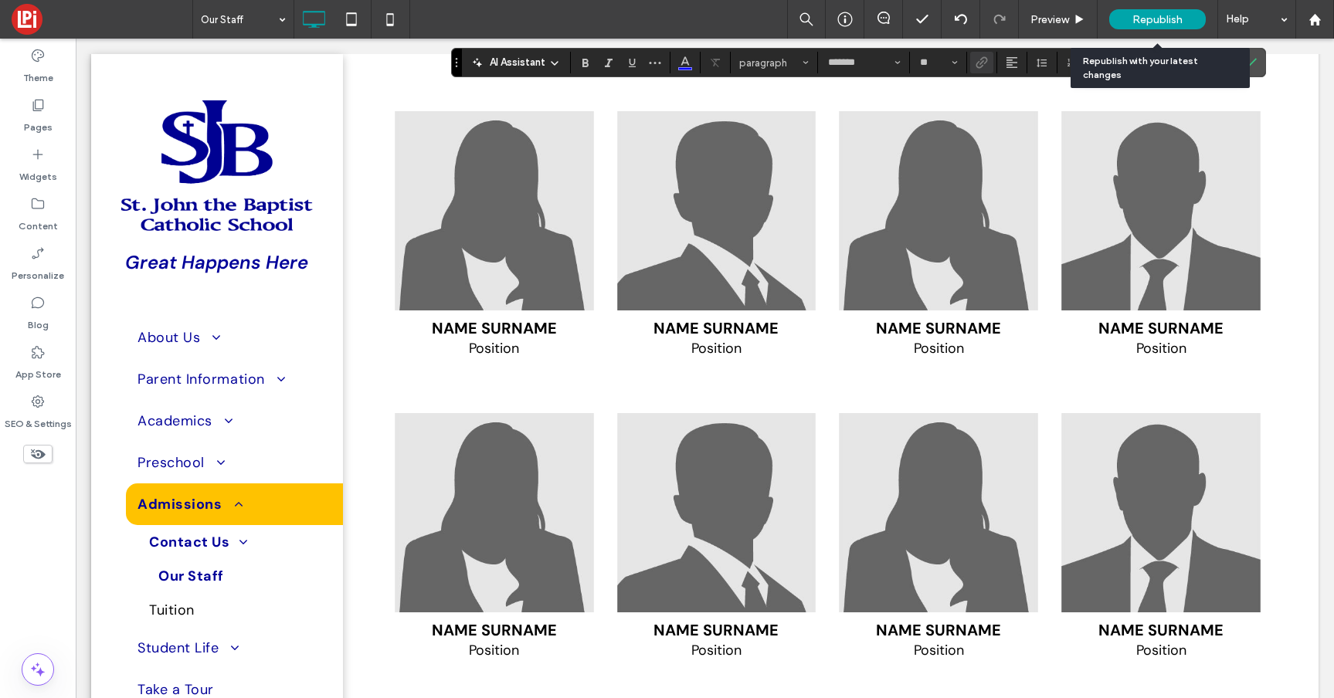
click at [1154, 11] on div "Republish" at bounding box center [1157, 19] width 97 height 20
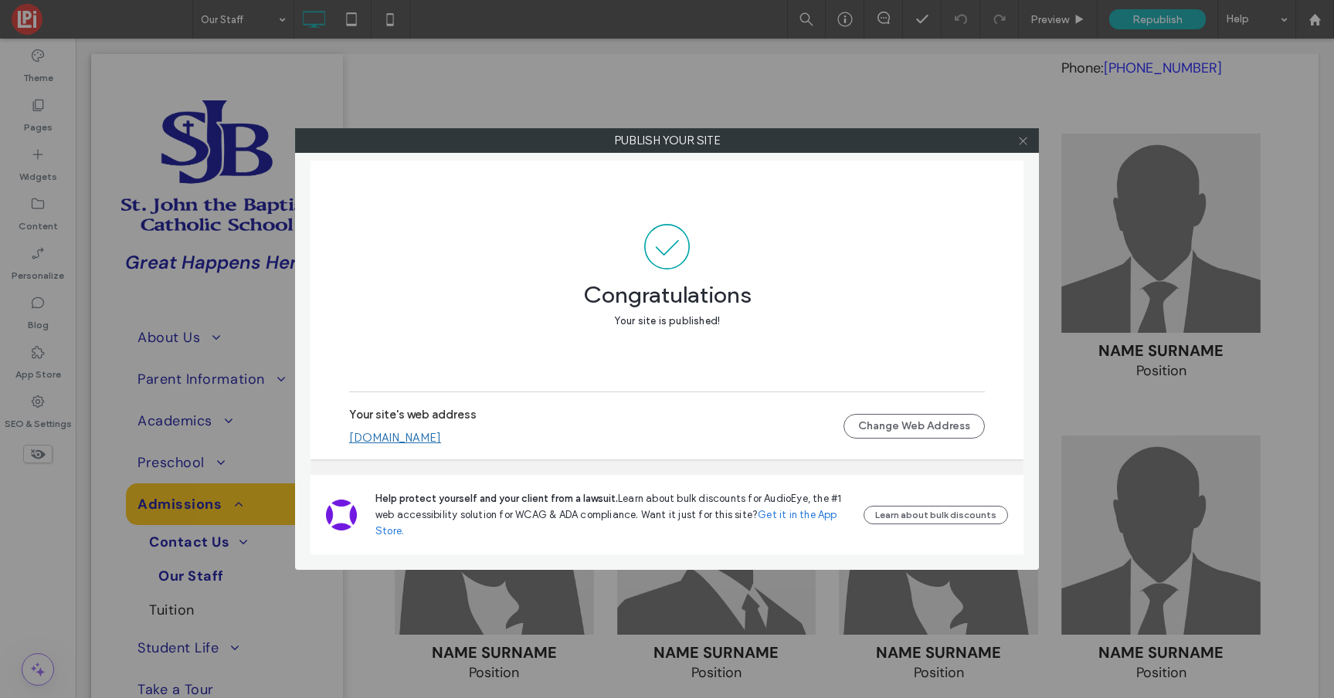
click at [1019, 138] on icon at bounding box center [1023, 141] width 12 height 12
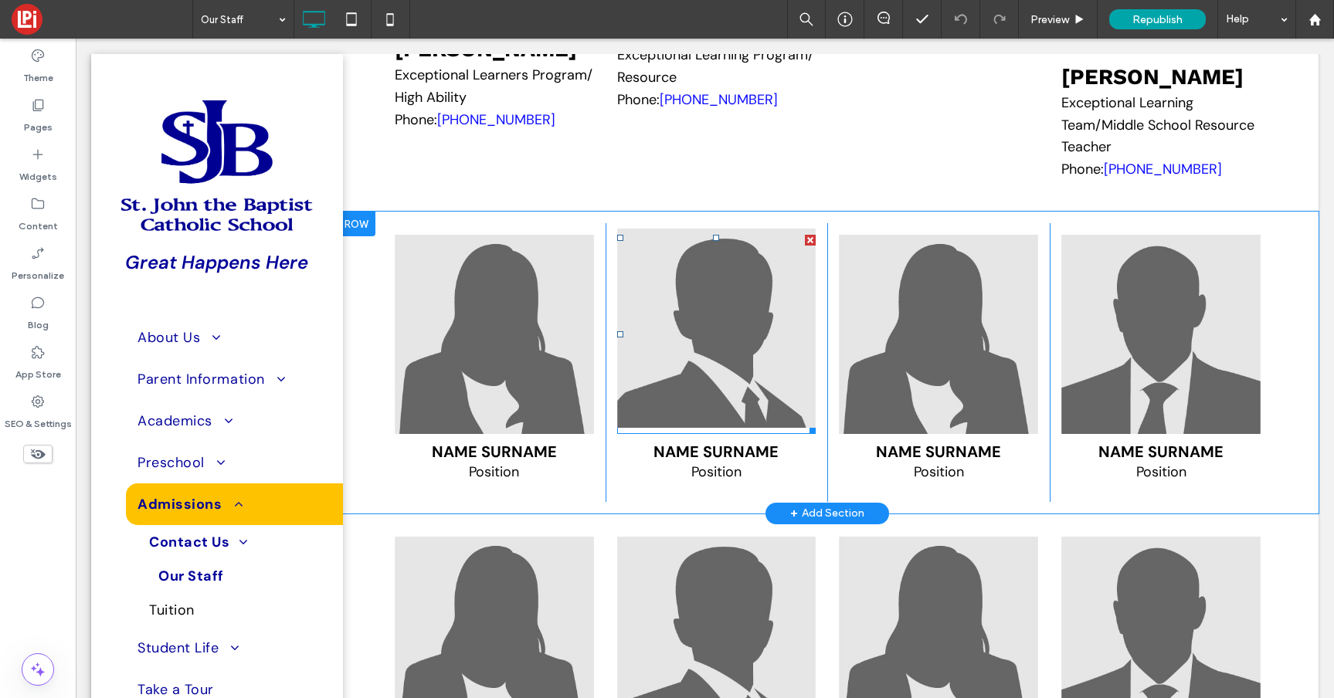
scroll to position [6727, 0]
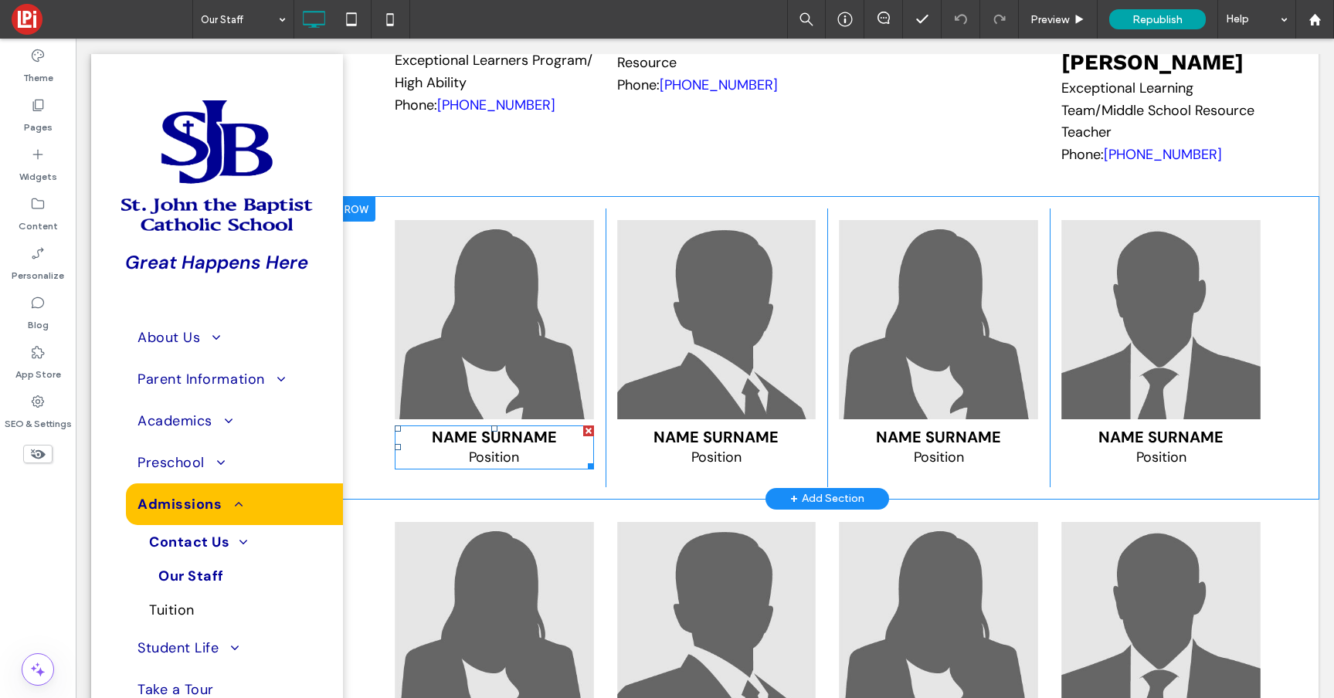
click at [510, 447] on span "Name Surname" at bounding box center [494, 437] width 125 height 20
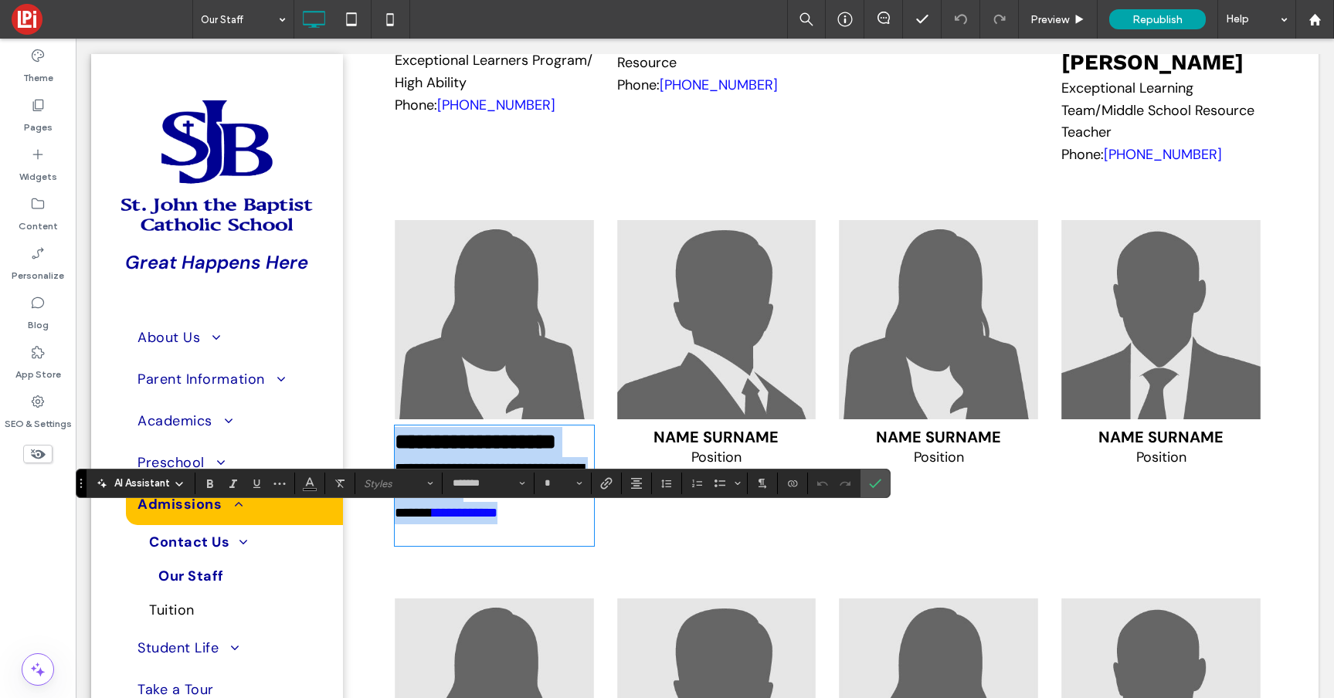
type input "**"
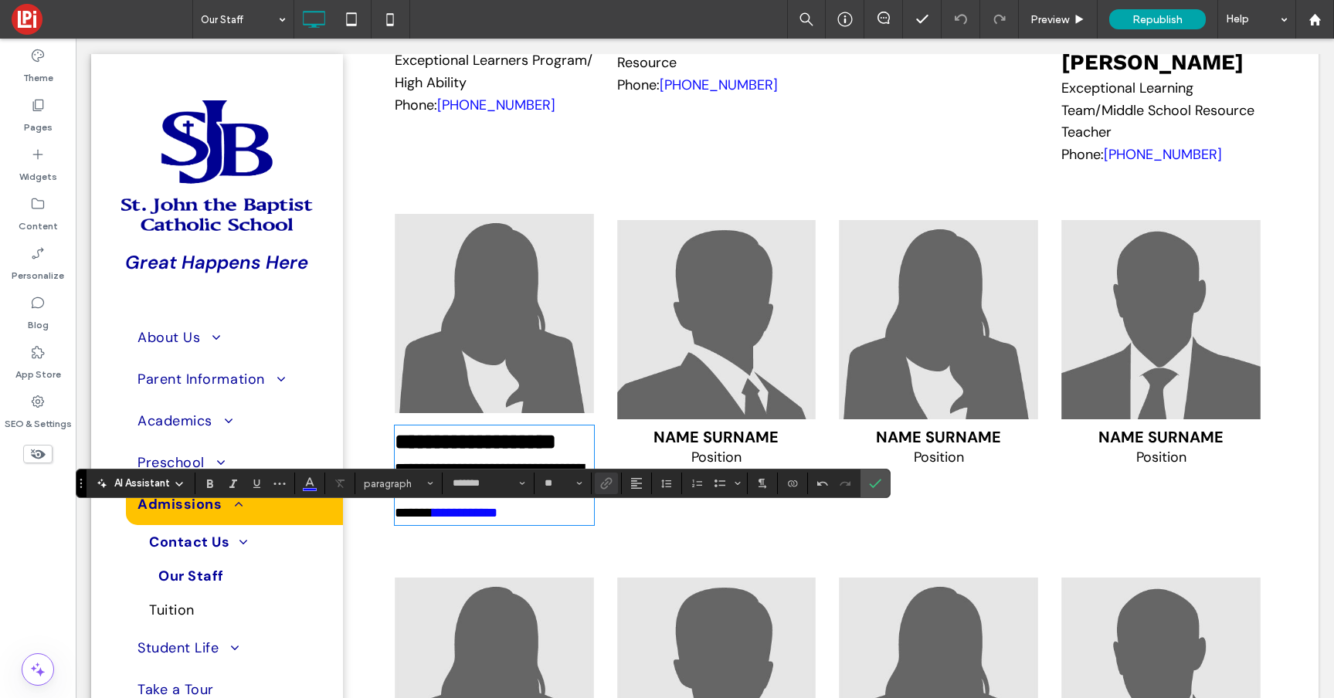
click at [510, 376] on img at bounding box center [494, 313] width 199 height 199
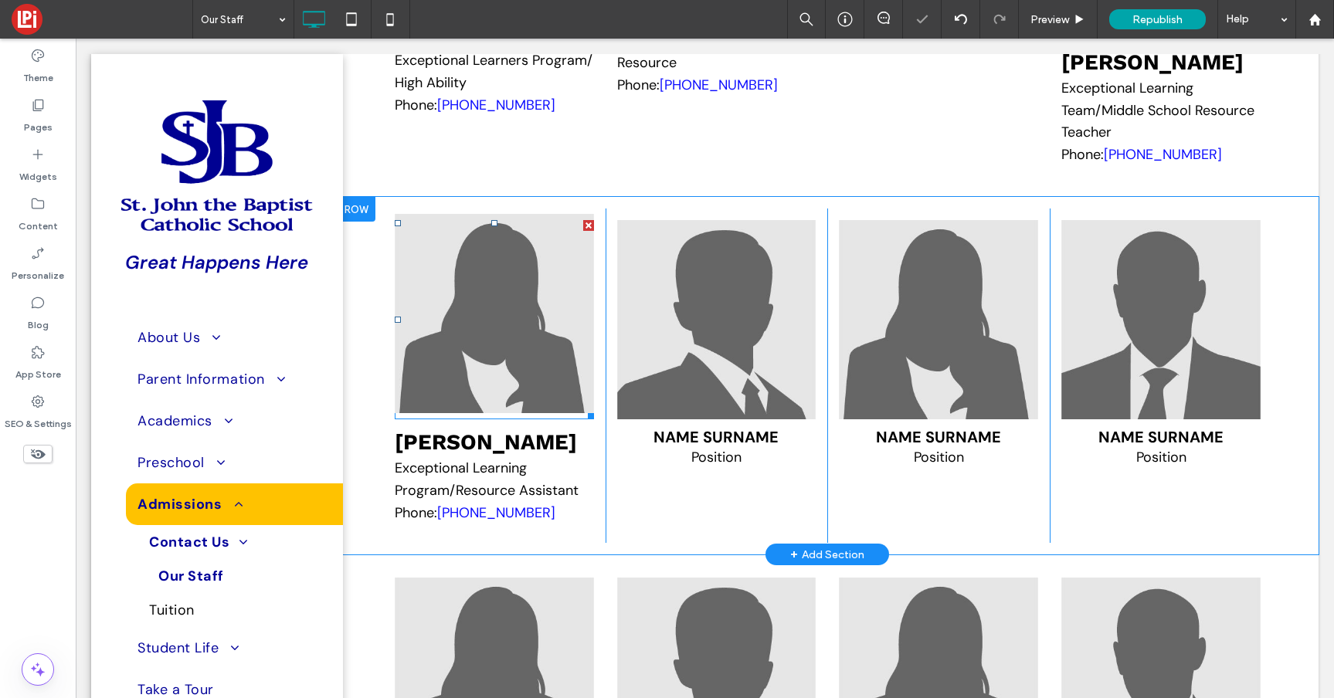
click at [510, 376] on img at bounding box center [494, 313] width 199 height 199
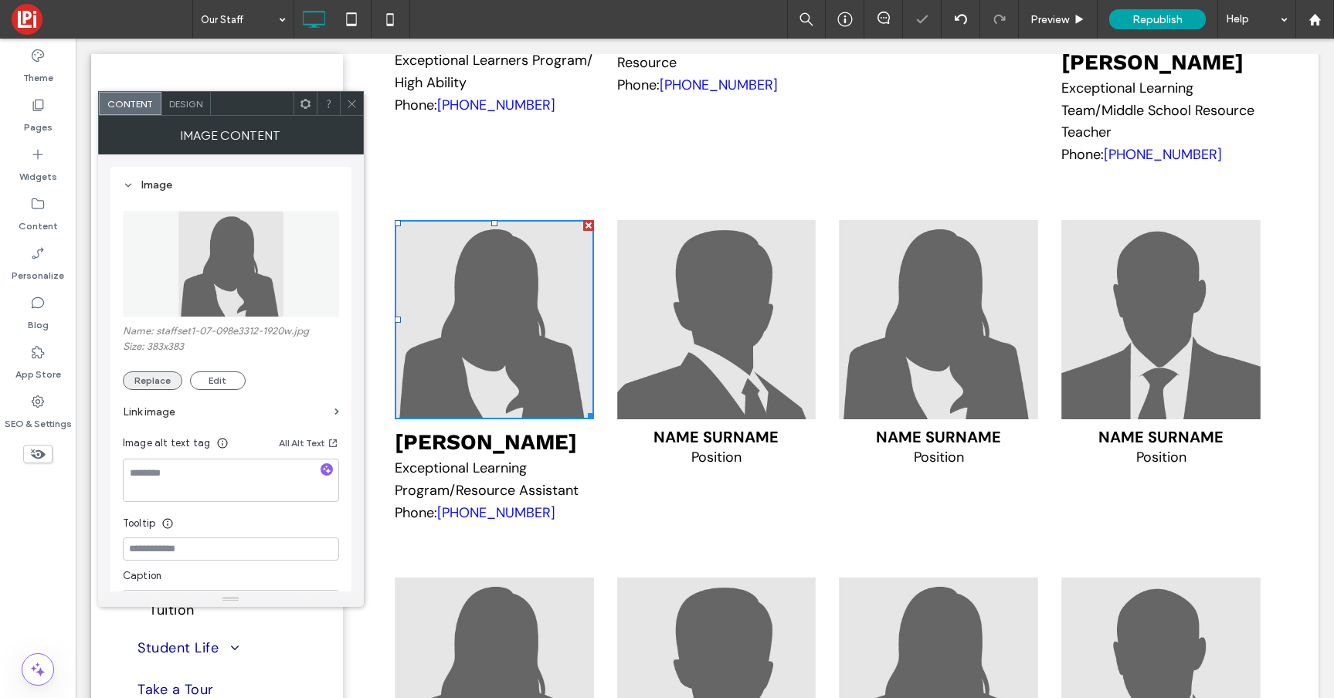
click at [168, 378] on button "Replace" at bounding box center [152, 380] width 59 height 19
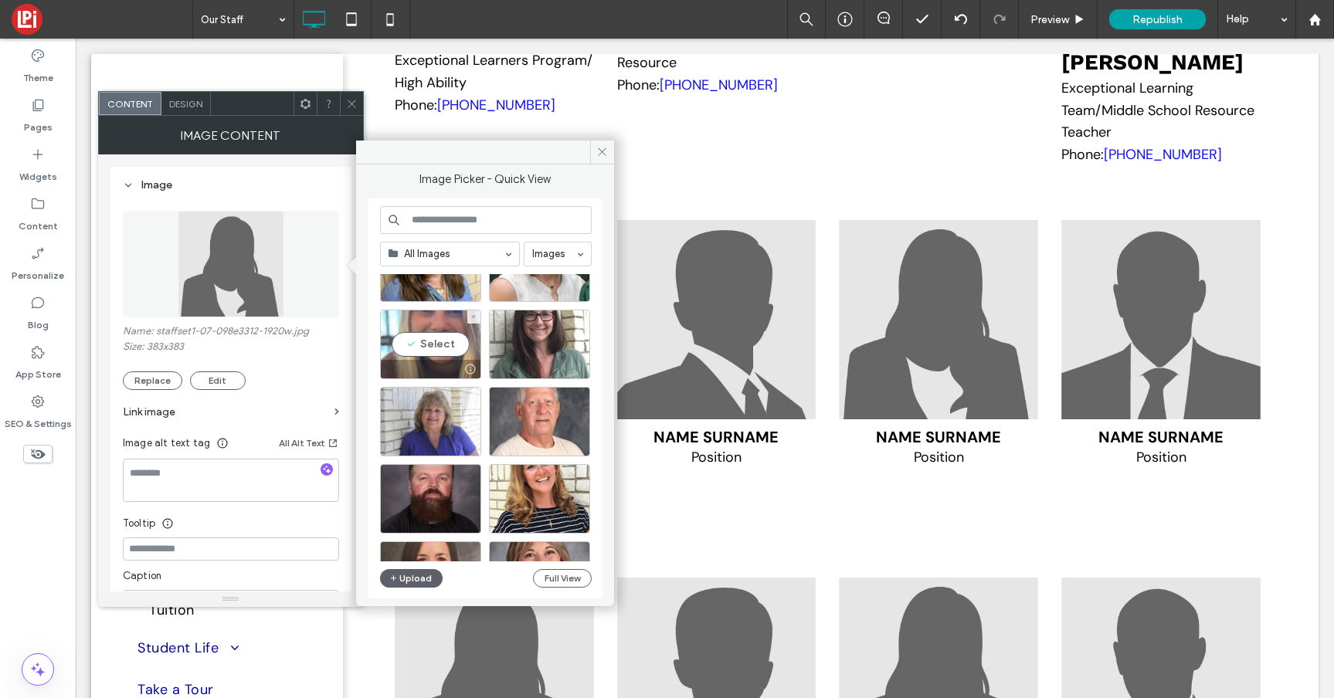
scroll to position [2614, 0]
click at [433, 410] on div "Select" at bounding box center [430, 420] width 101 height 69
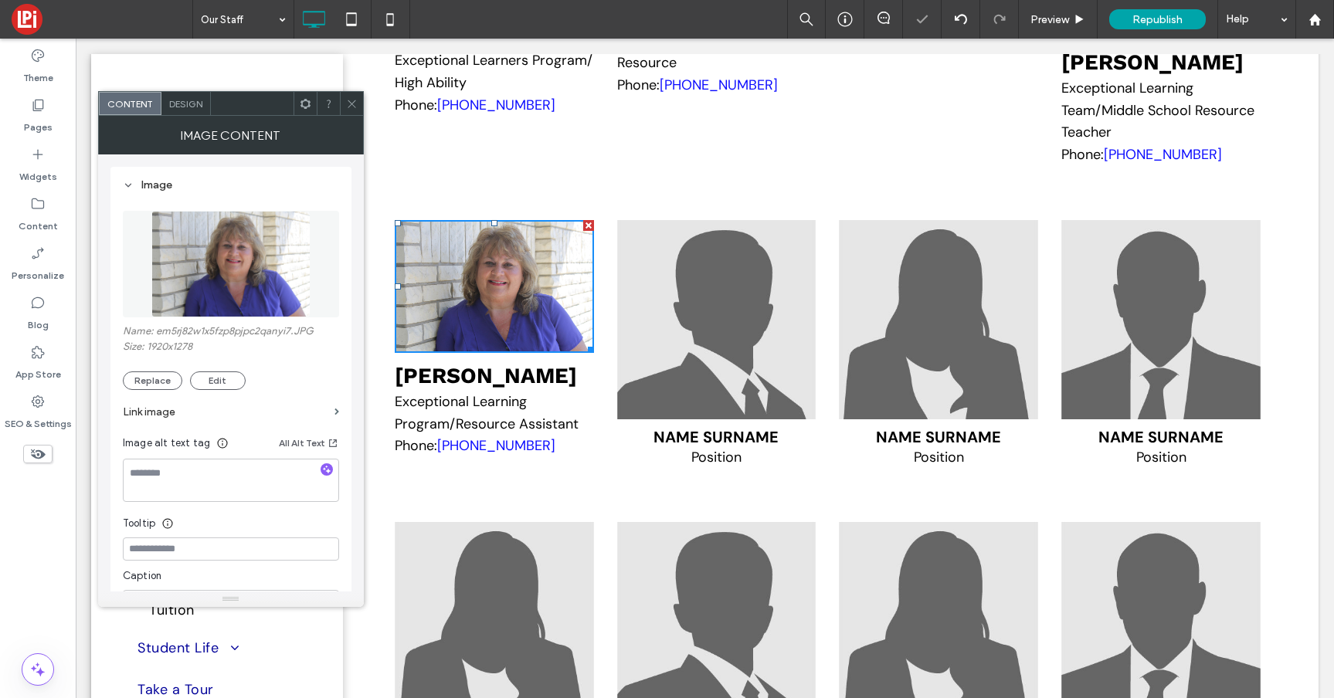
click at [352, 102] on use at bounding box center [351, 104] width 8 height 8
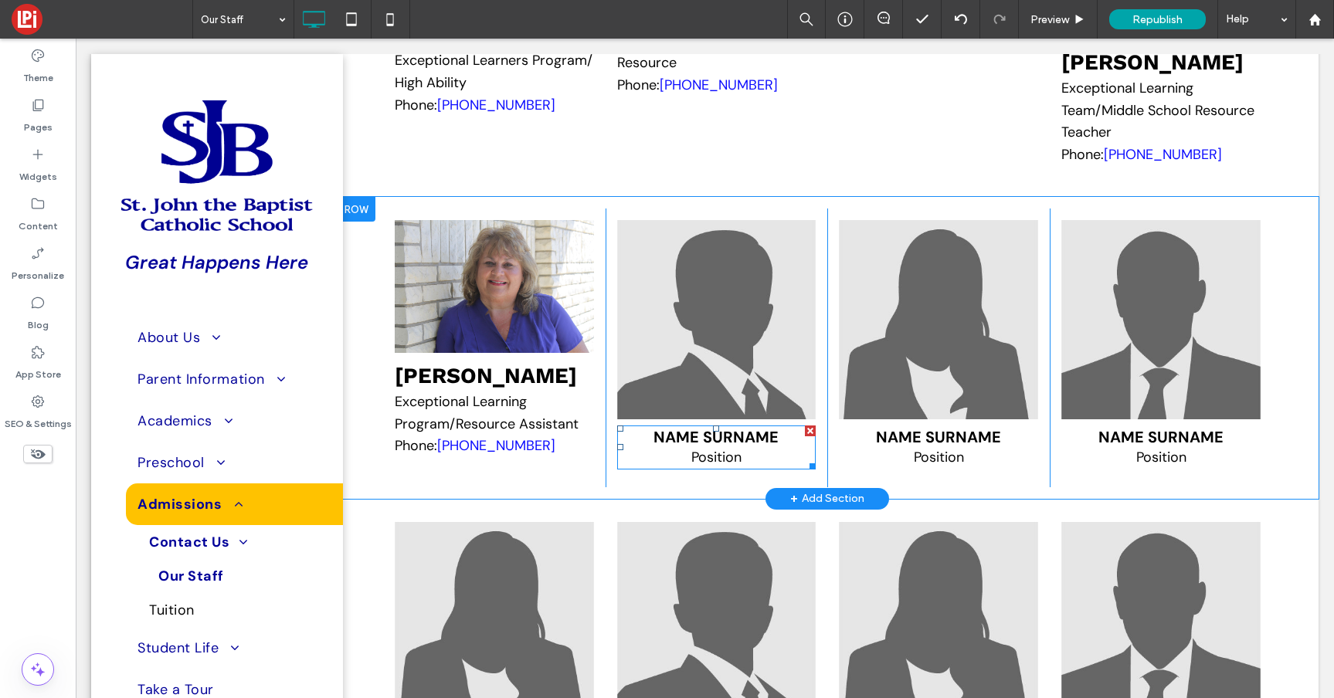
click at [697, 447] on span "Name Surname" at bounding box center [715, 437] width 125 height 20
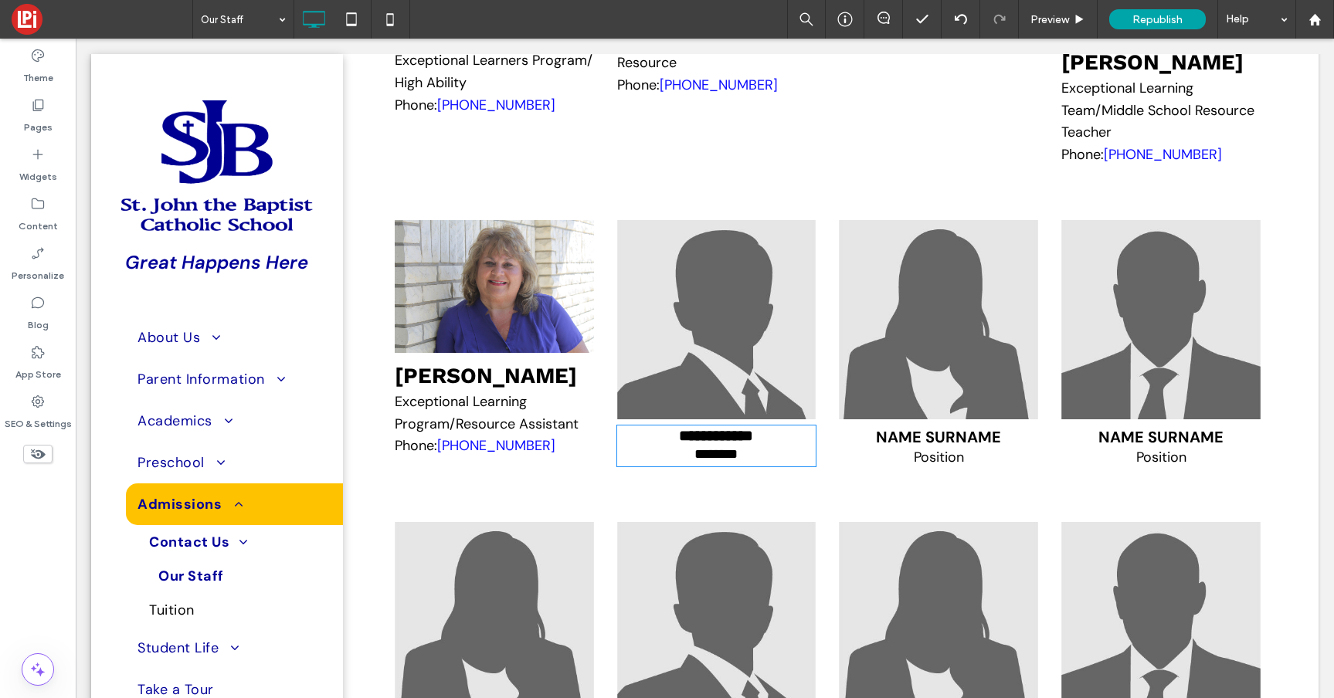
type input "*******"
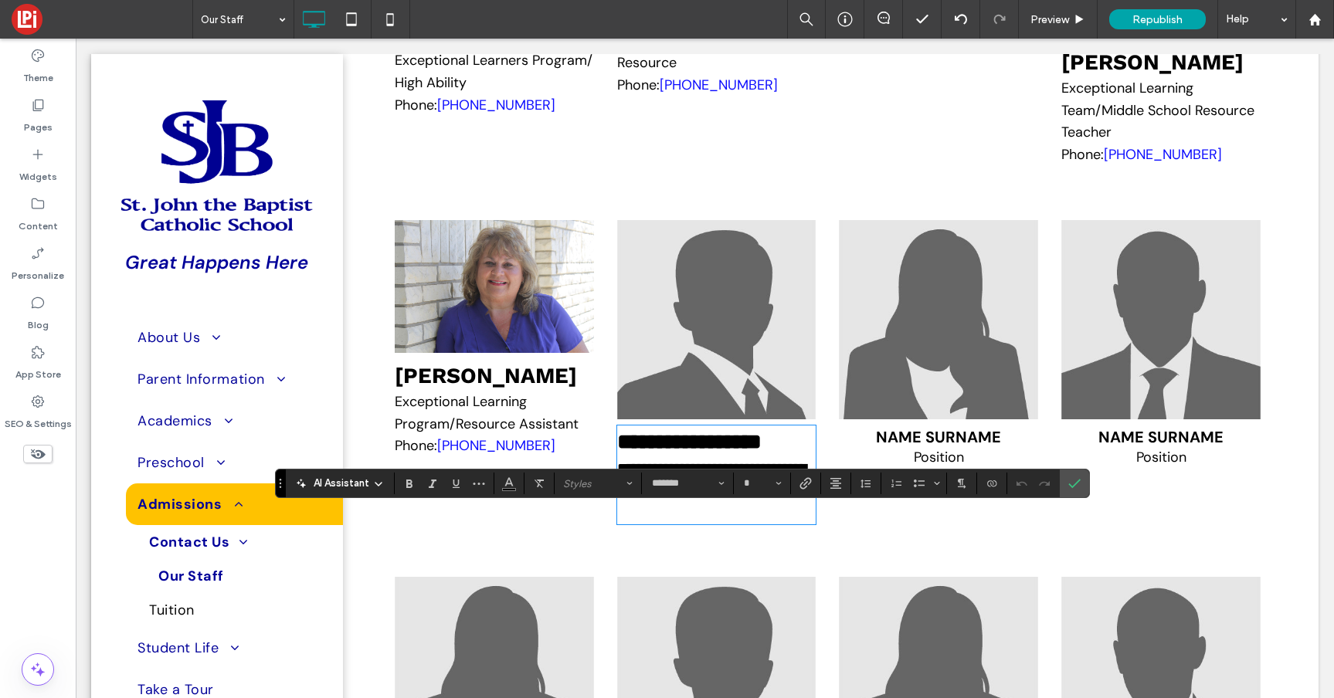
type input "**"
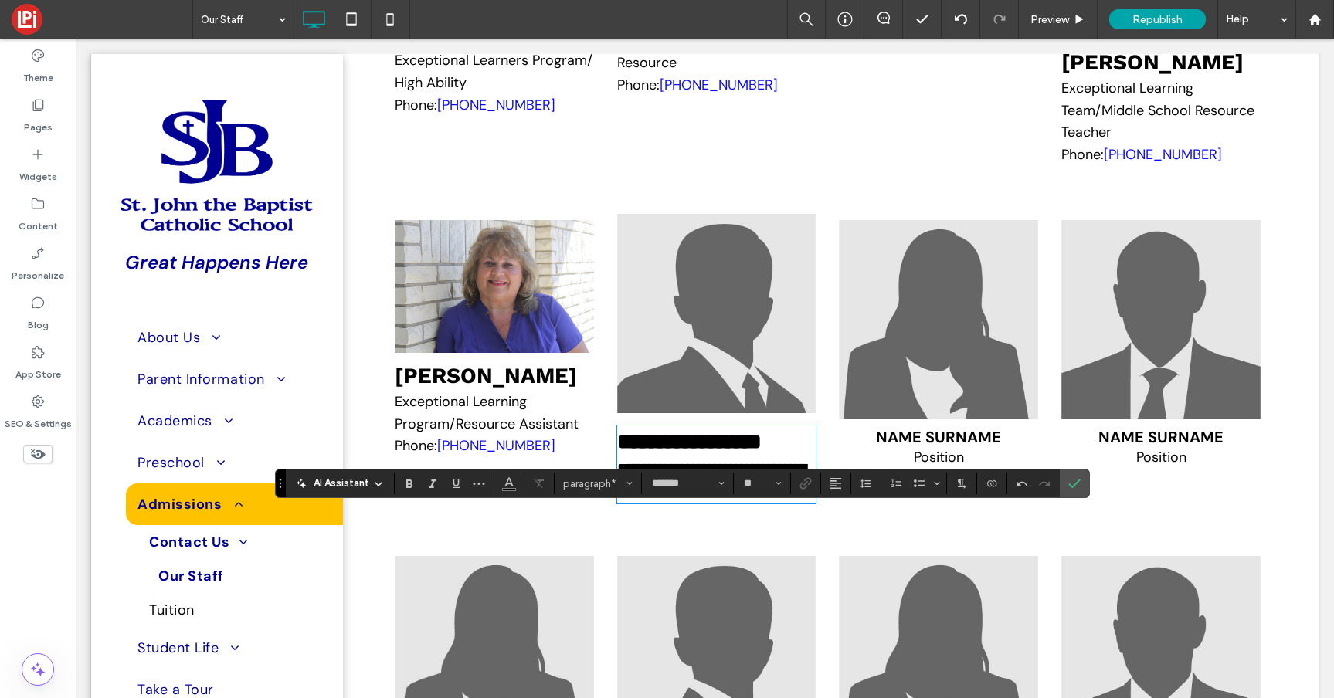
click at [706, 352] on img at bounding box center [716, 313] width 199 height 199
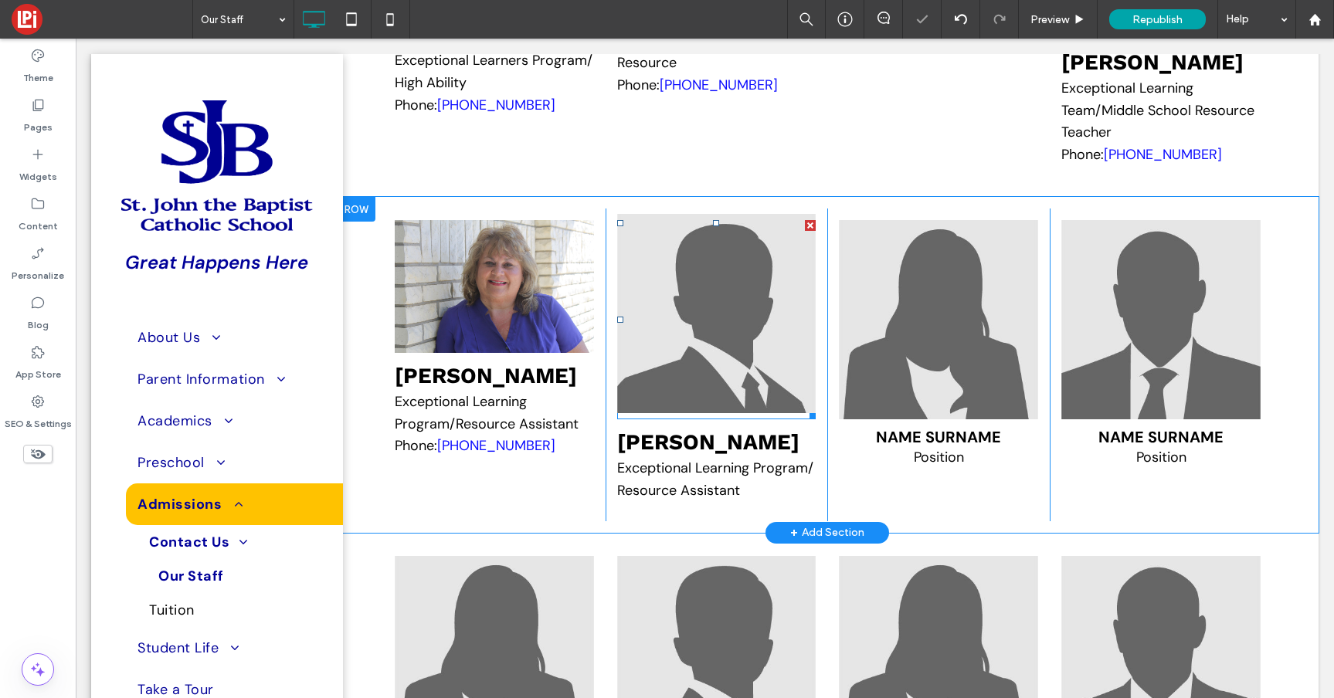
click at [706, 352] on img at bounding box center [716, 313] width 199 height 199
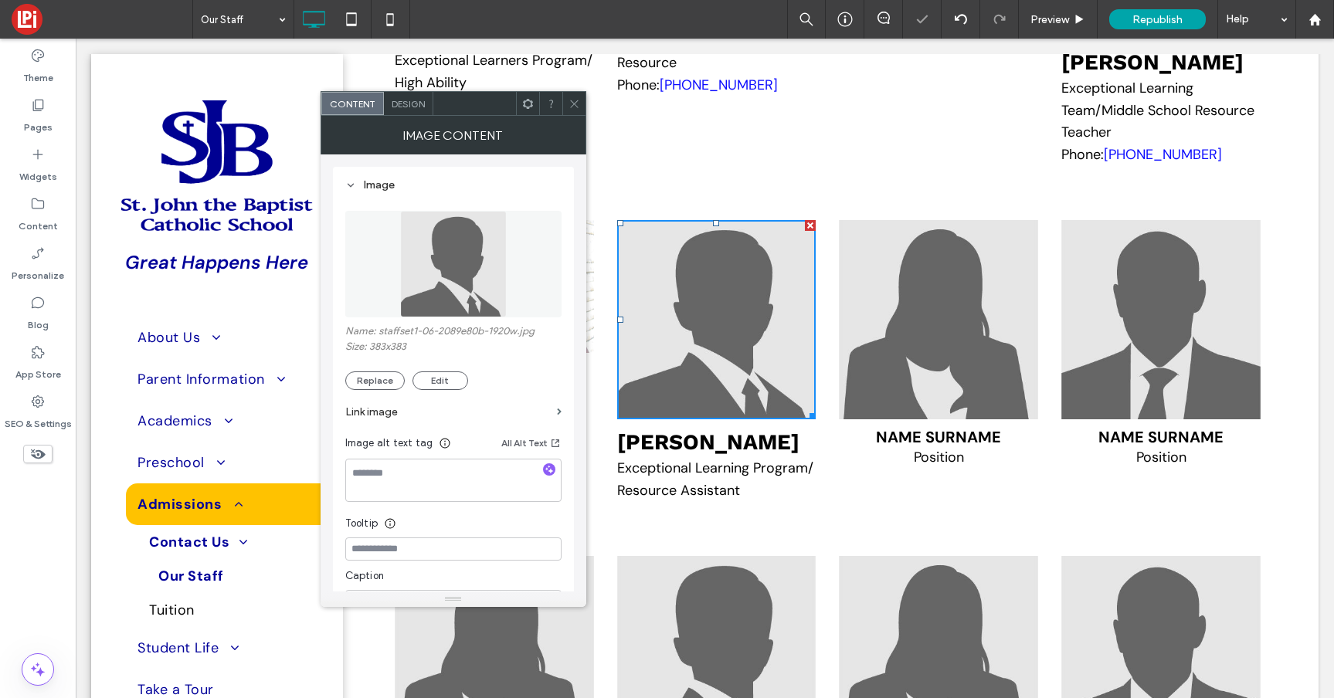
click at [367, 355] on label "Size: 383x383" at bounding box center [453, 348] width 216 height 15
click at [367, 378] on button "Replace" at bounding box center [374, 380] width 59 height 19
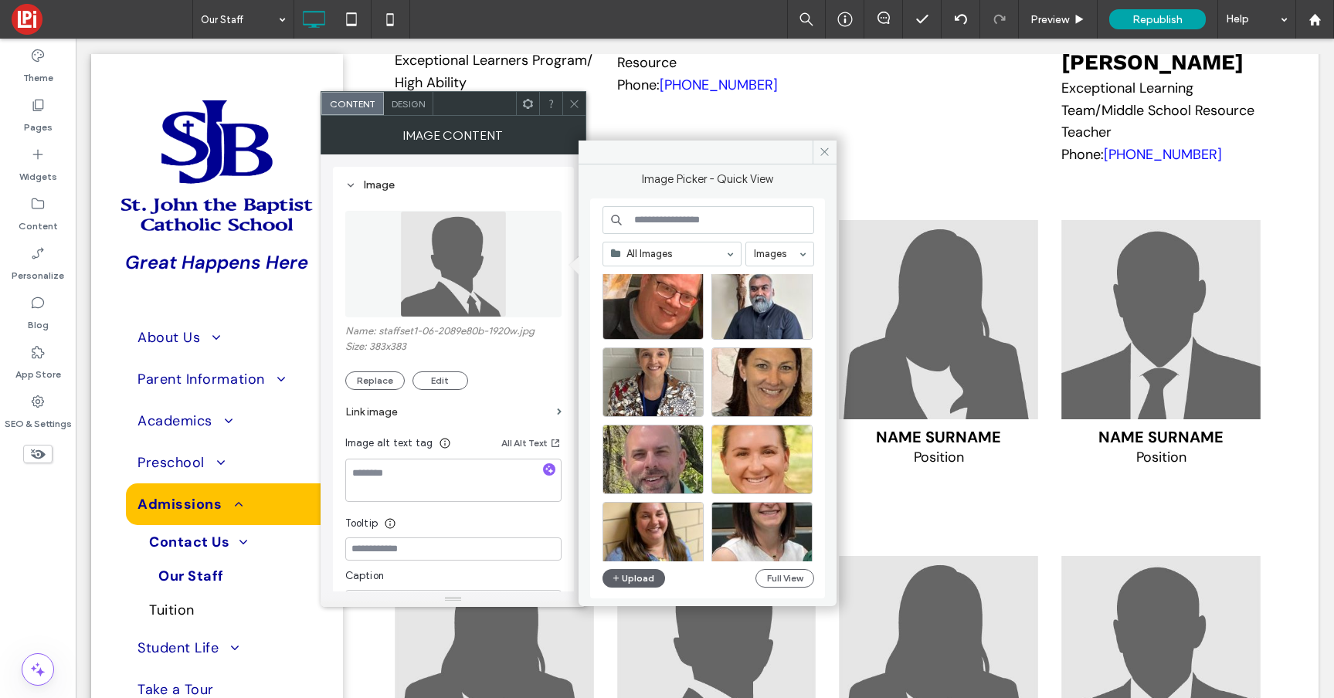
scroll to position [2346, 0]
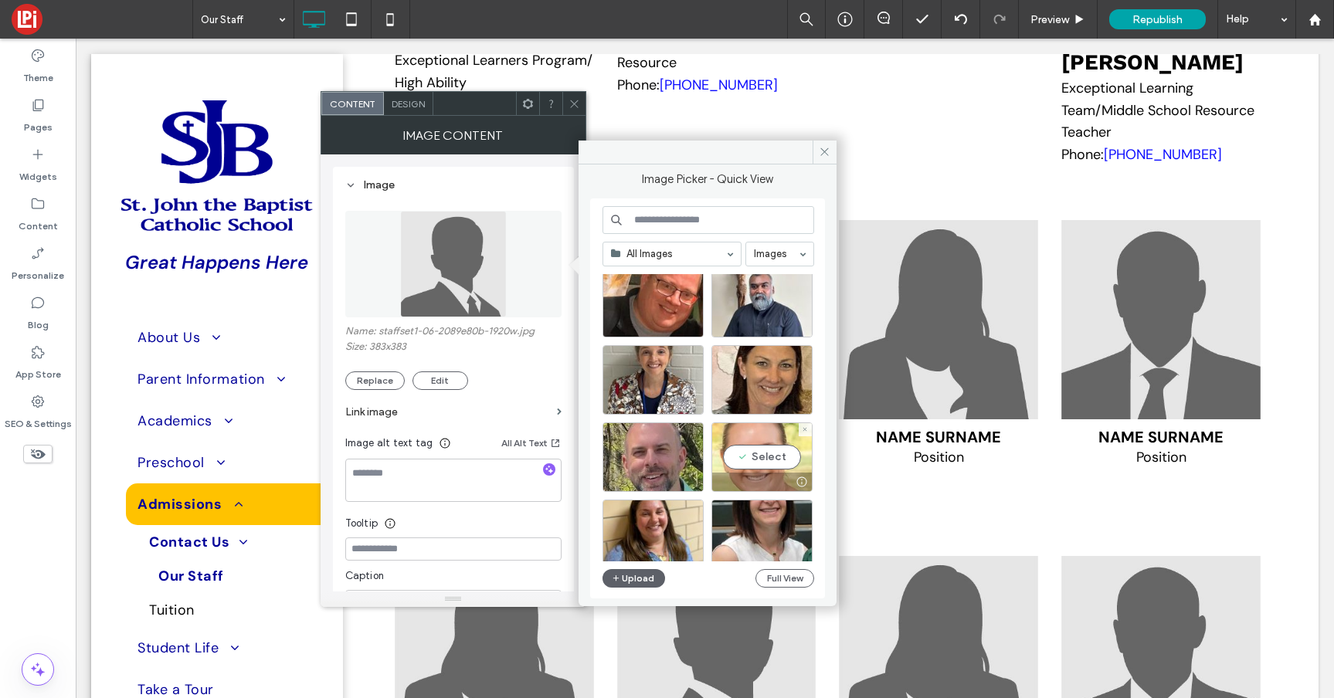
click at [742, 449] on div "Select" at bounding box center [761, 456] width 101 height 69
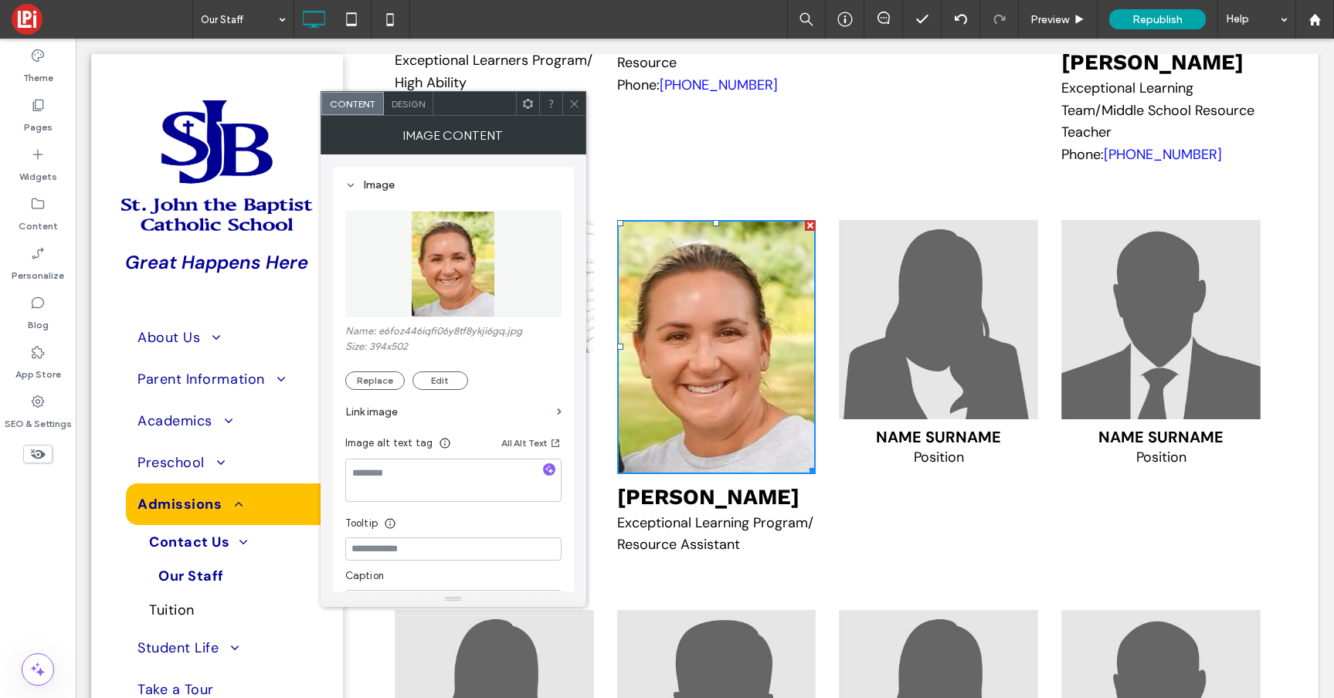
click at [925, 447] on span "Name Surname" at bounding box center [938, 437] width 125 height 20
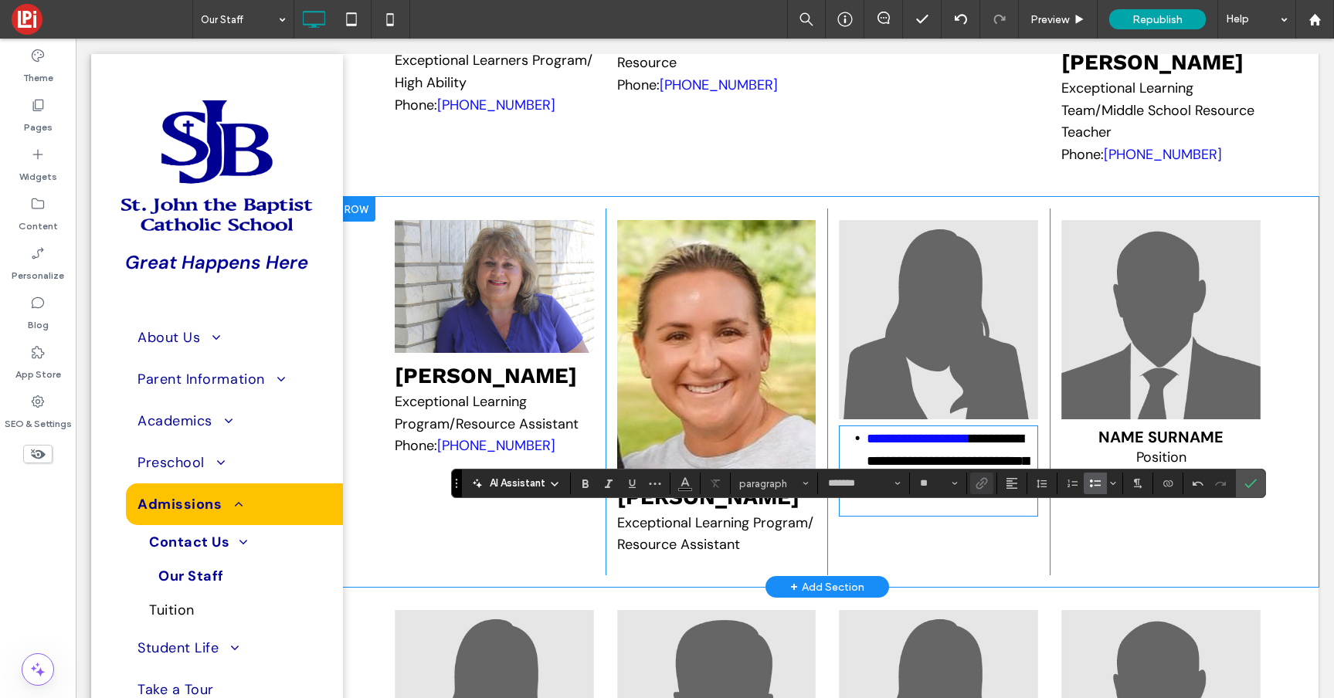
type input "**"
click at [978, 478] on icon "Link" at bounding box center [981, 483] width 12 height 12
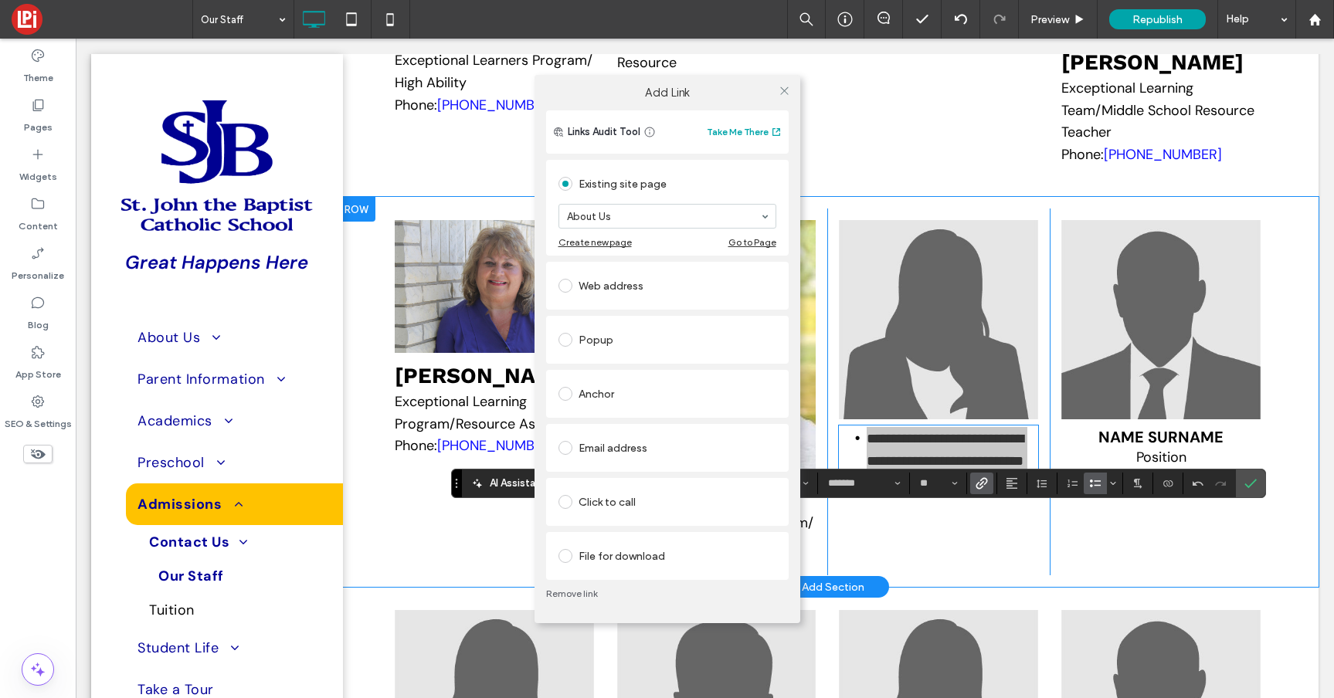
click at [580, 593] on link "Remove link" at bounding box center [667, 594] width 242 height 12
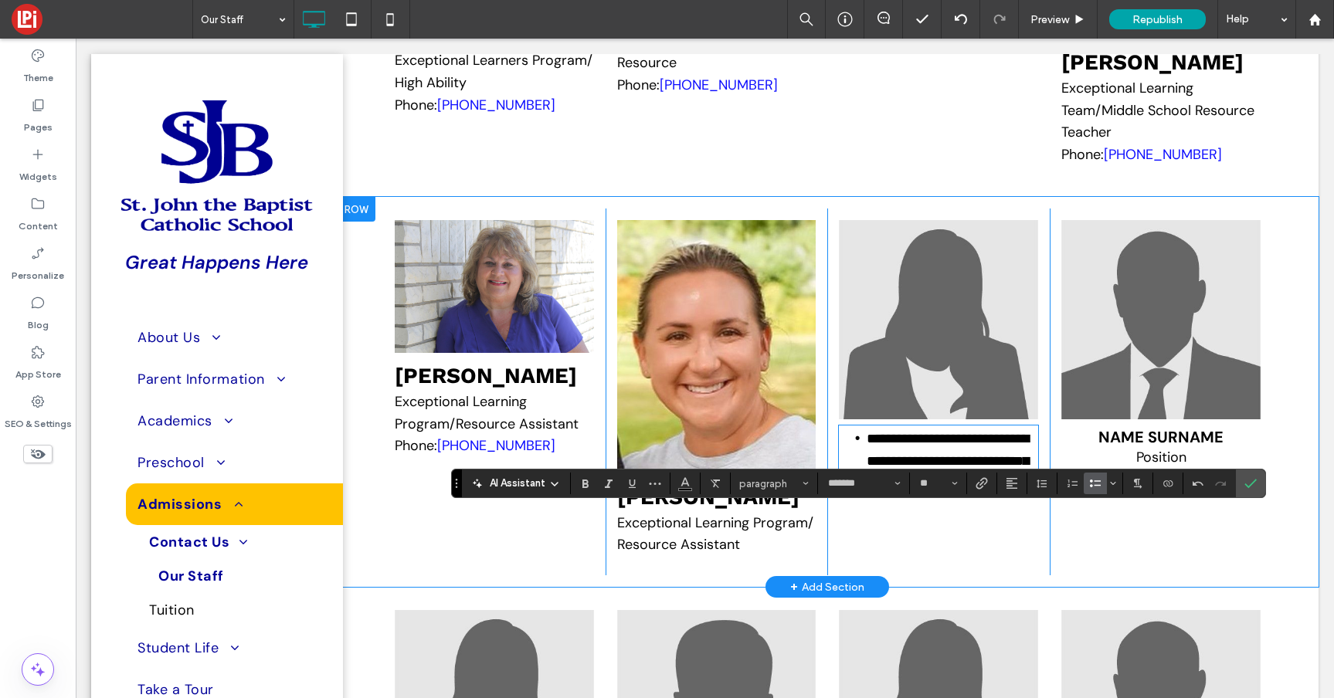
click at [1093, 480] on icon "Bulleted List" at bounding box center [1095, 483] width 12 height 12
click at [889, 472] on p "**********" at bounding box center [938, 449] width 199 height 45
click at [963, 467] on span "**********" at bounding box center [933, 449] width 189 height 36
click at [941, 445] on span "**********" at bounding box center [890, 438] width 103 height 14
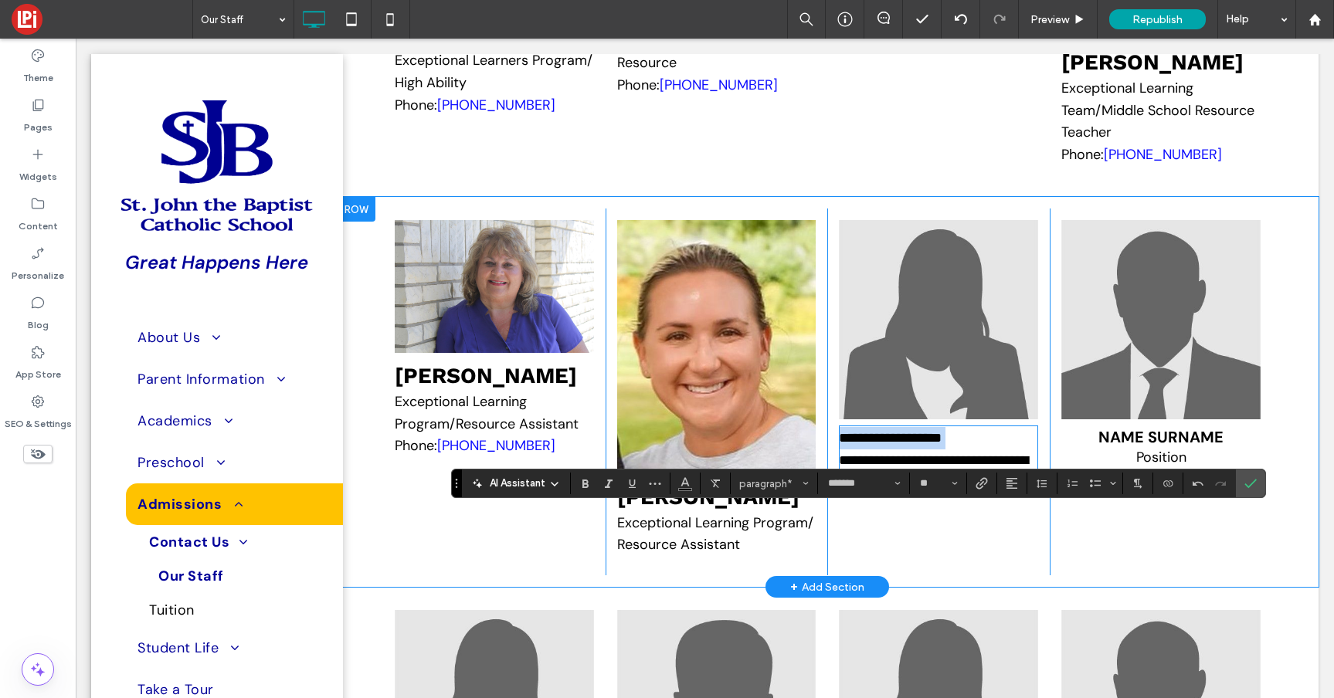
click at [941, 445] on span "**********" at bounding box center [890, 438] width 103 height 14
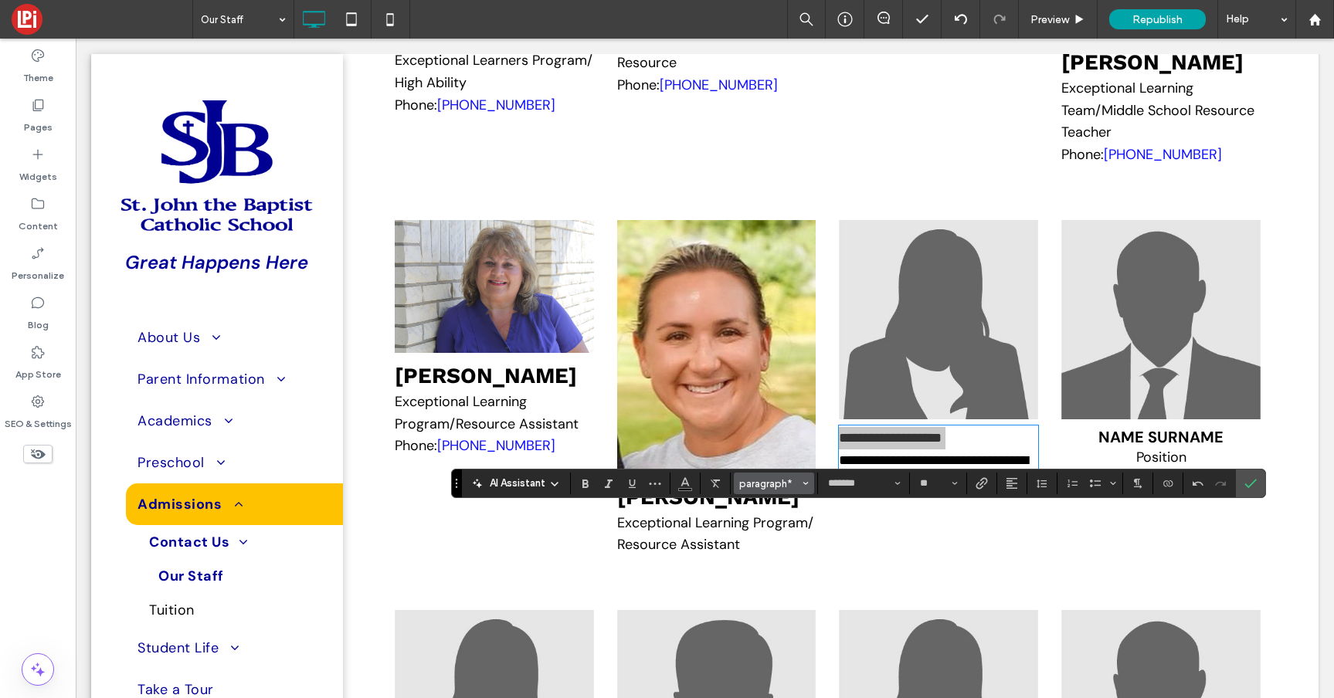
click at [758, 481] on span "paragraph*" at bounding box center [769, 484] width 60 height 12
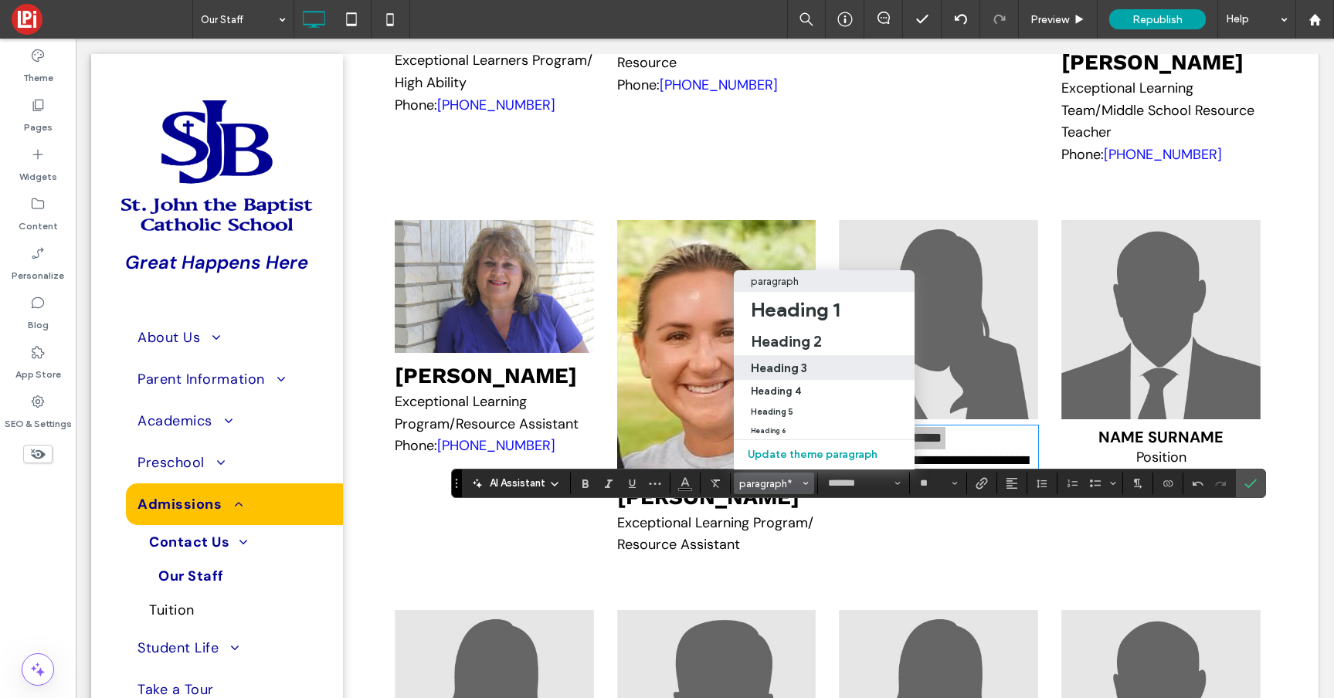
click at [788, 374] on h3 "Heading 3" at bounding box center [779, 368] width 56 height 15
type input "*********"
type input "**"
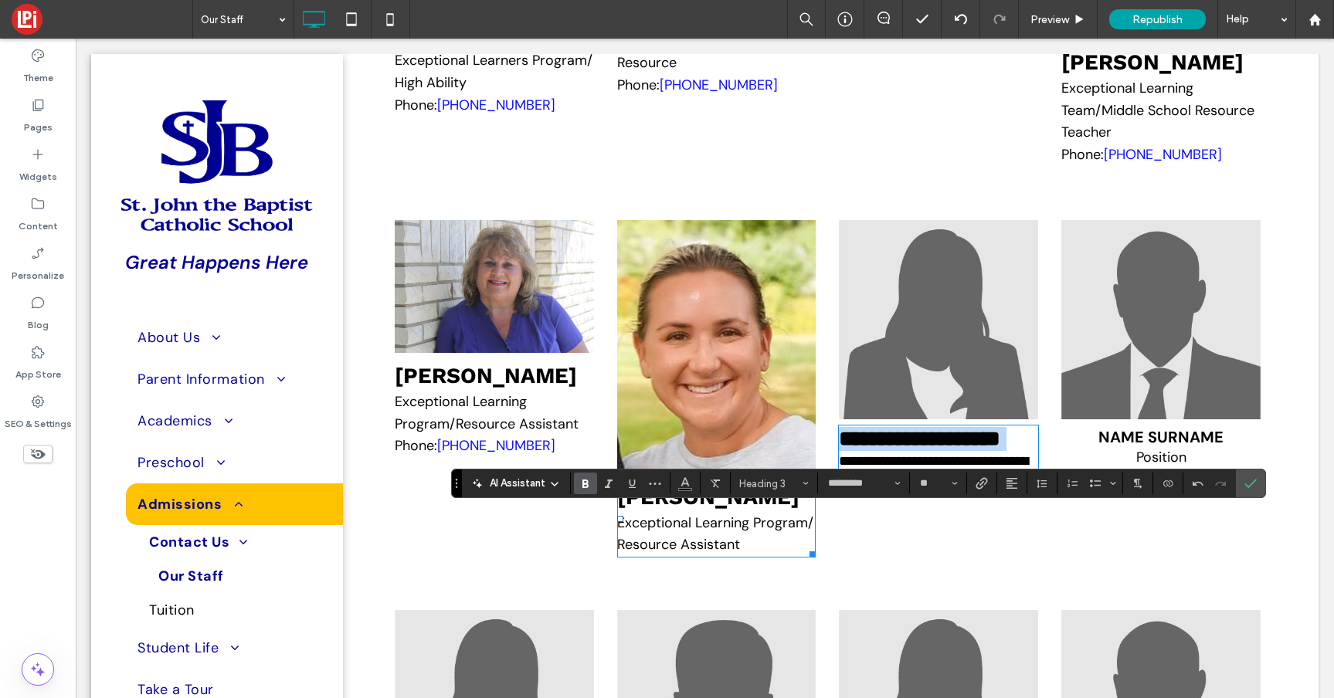
click at [781, 510] on span "Elizabeth Daywalt" at bounding box center [708, 496] width 182 height 25
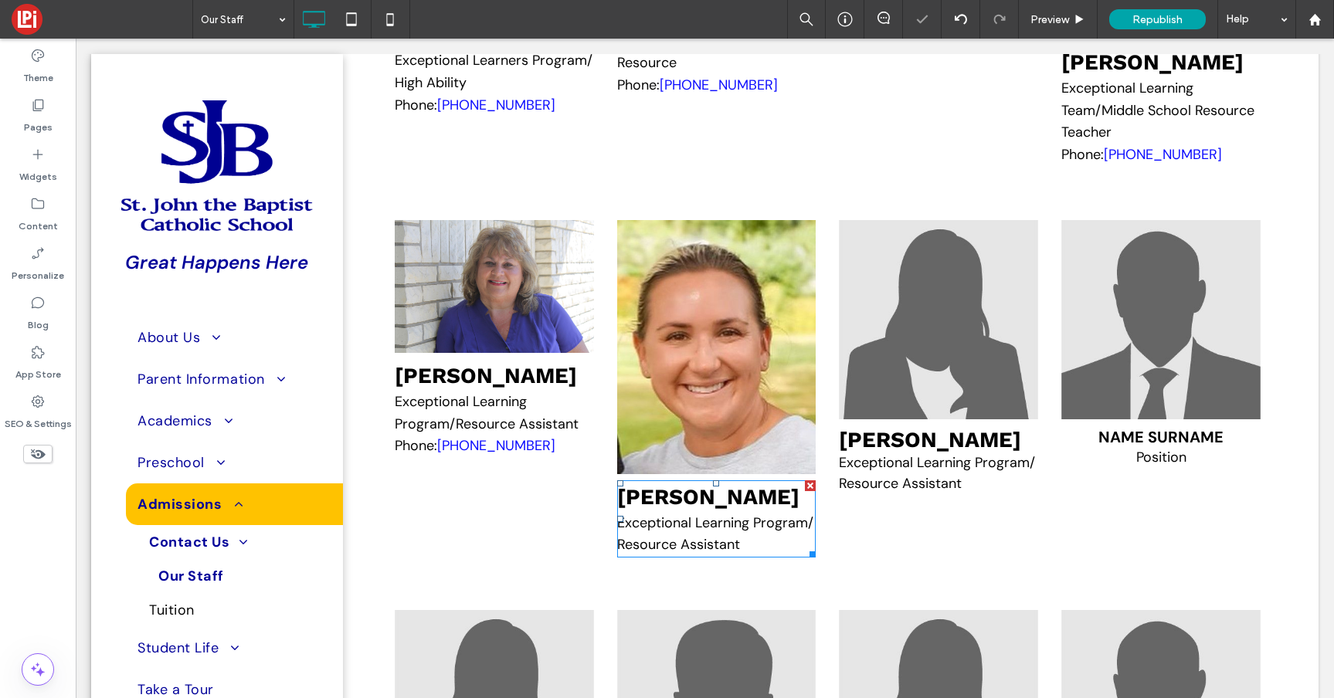
click at [781, 510] on span "Elizabeth Daywalt" at bounding box center [708, 496] width 182 height 25
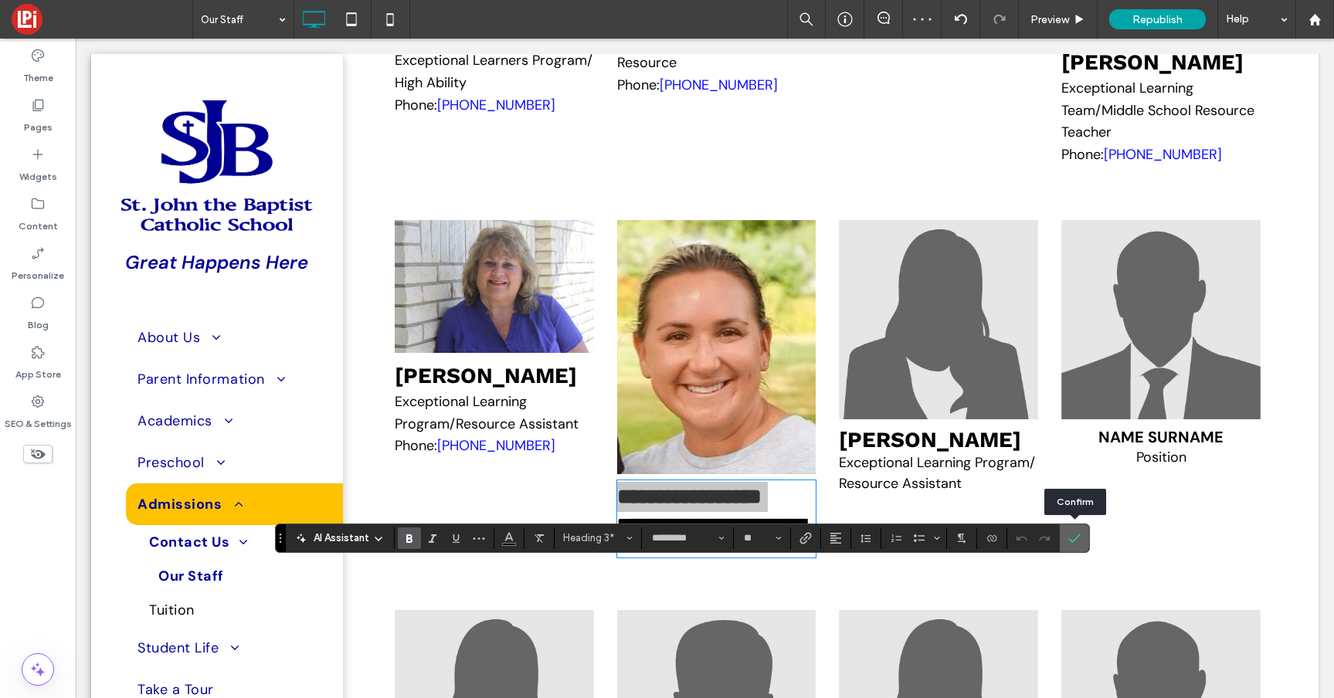
click at [1075, 532] on icon "Confirm" at bounding box center [1074, 538] width 12 height 12
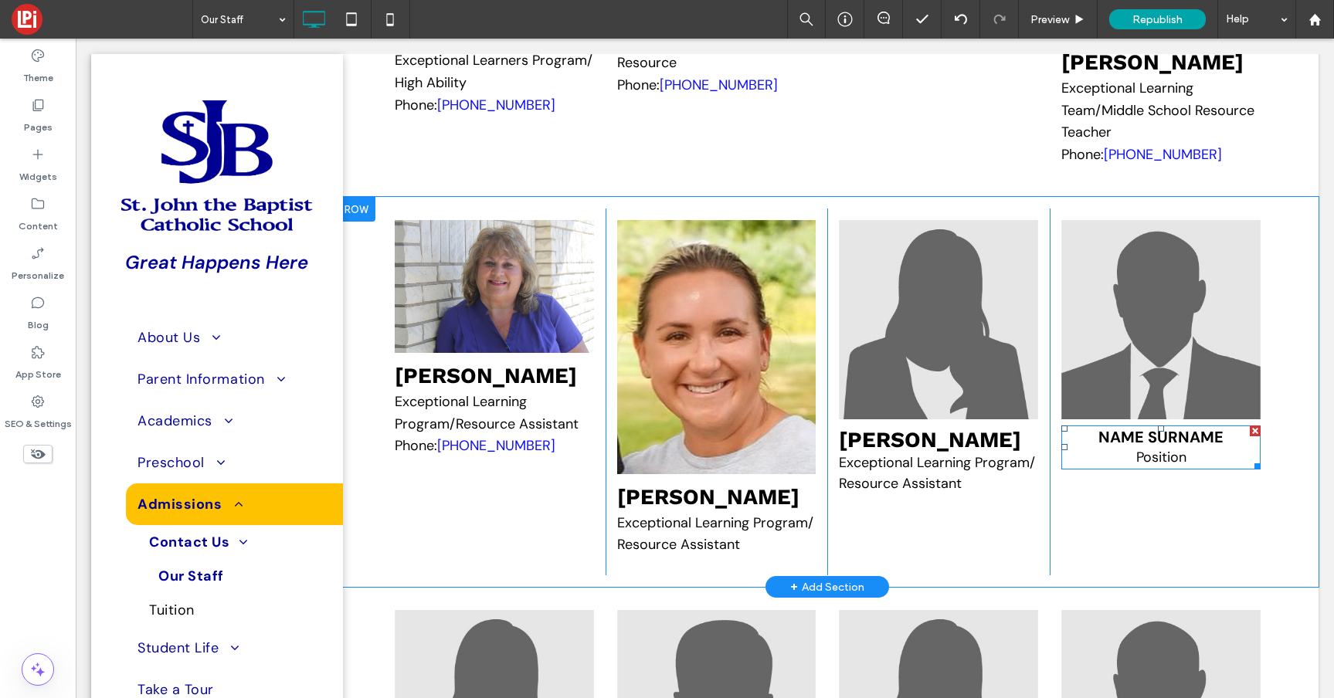
click at [1146, 447] on span "Name Surname" at bounding box center [1160, 437] width 125 height 20
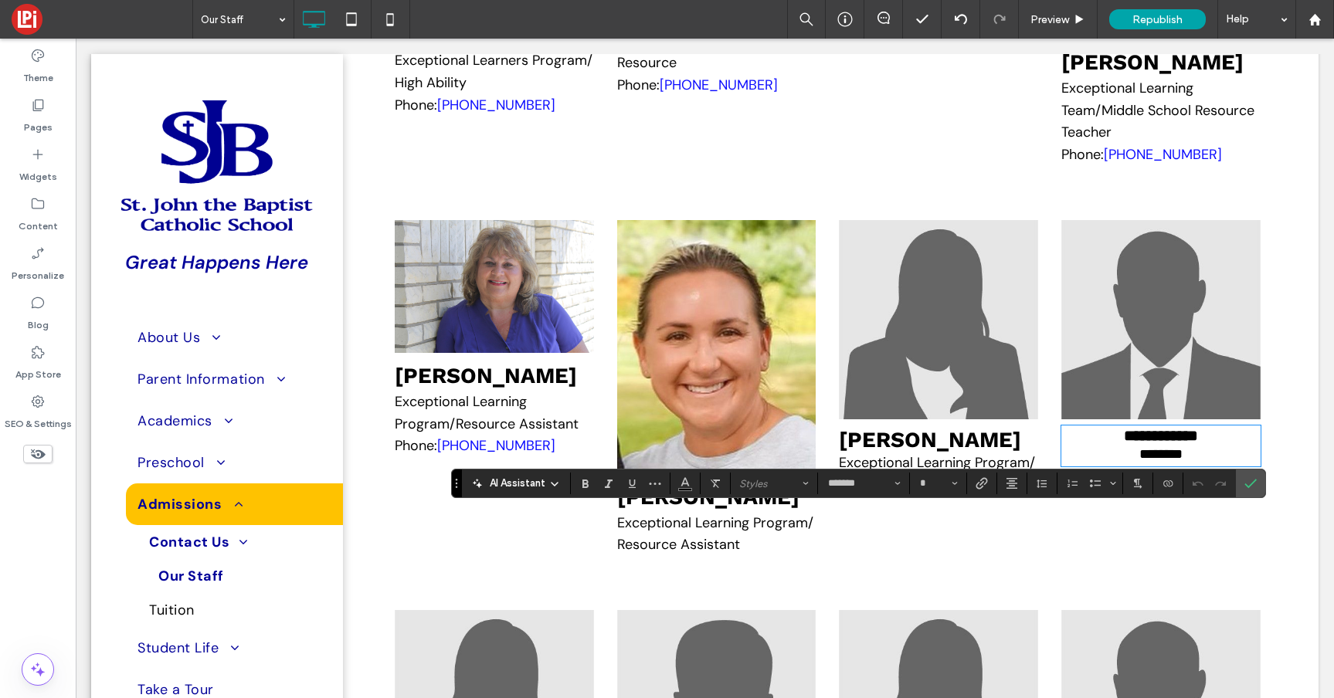
type input "**"
click at [992, 478] on label "Link" at bounding box center [981, 484] width 23 height 22
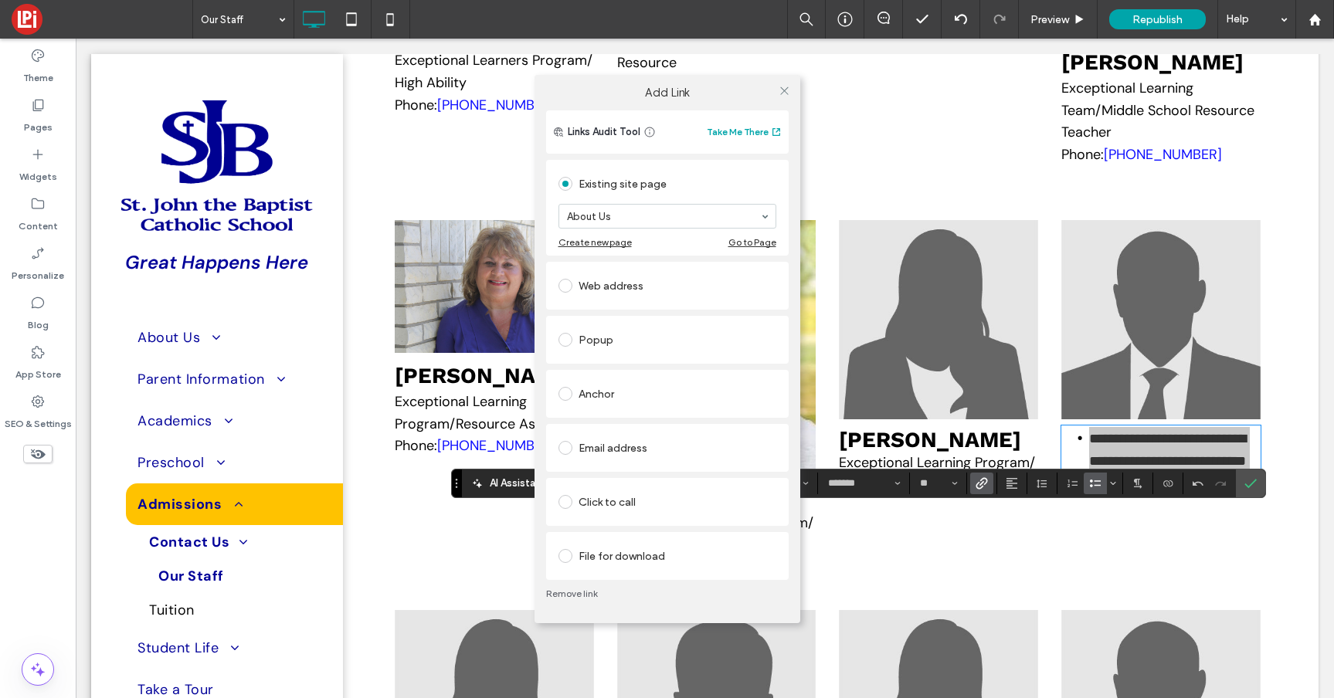
click at [585, 590] on link "Remove link" at bounding box center [667, 594] width 242 height 12
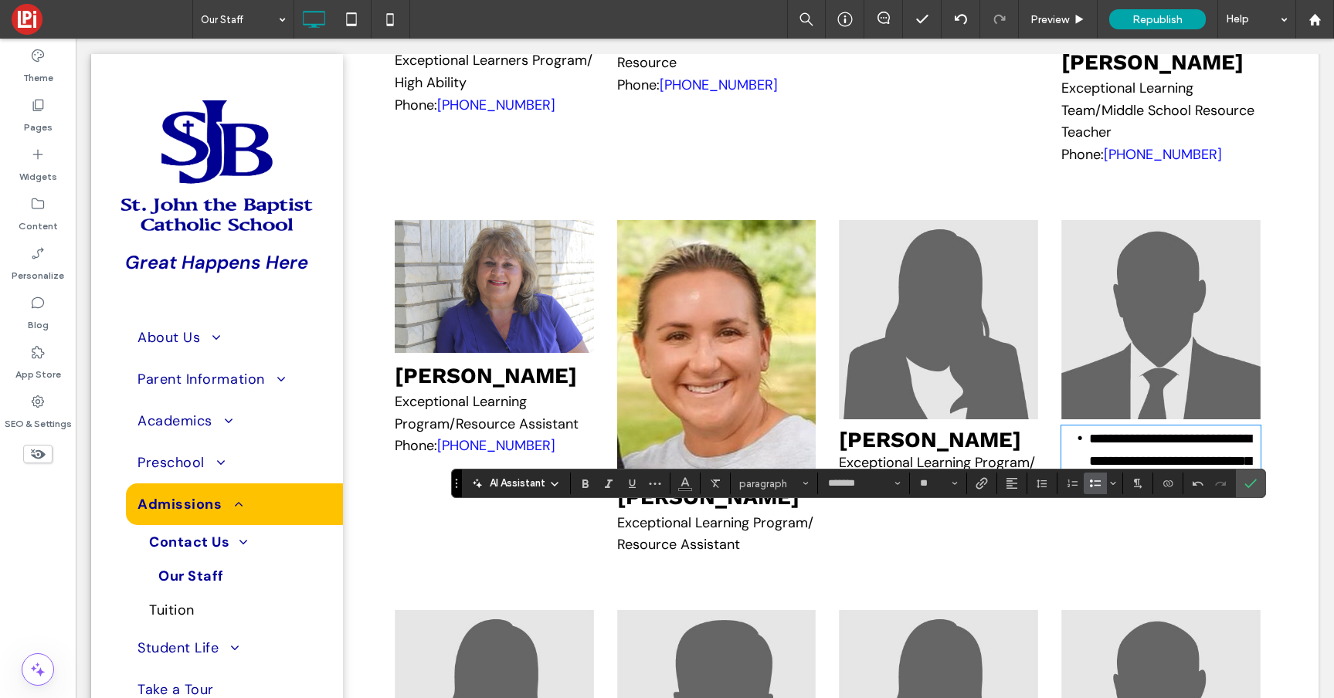
click at [1096, 478] on icon "Bulleted List" at bounding box center [1095, 483] width 12 height 12
click at [1217, 493] on p "**********" at bounding box center [1160, 460] width 199 height 66
click at [1175, 445] on span "**********" at bounding box center [1120, 438] width 119 height 14
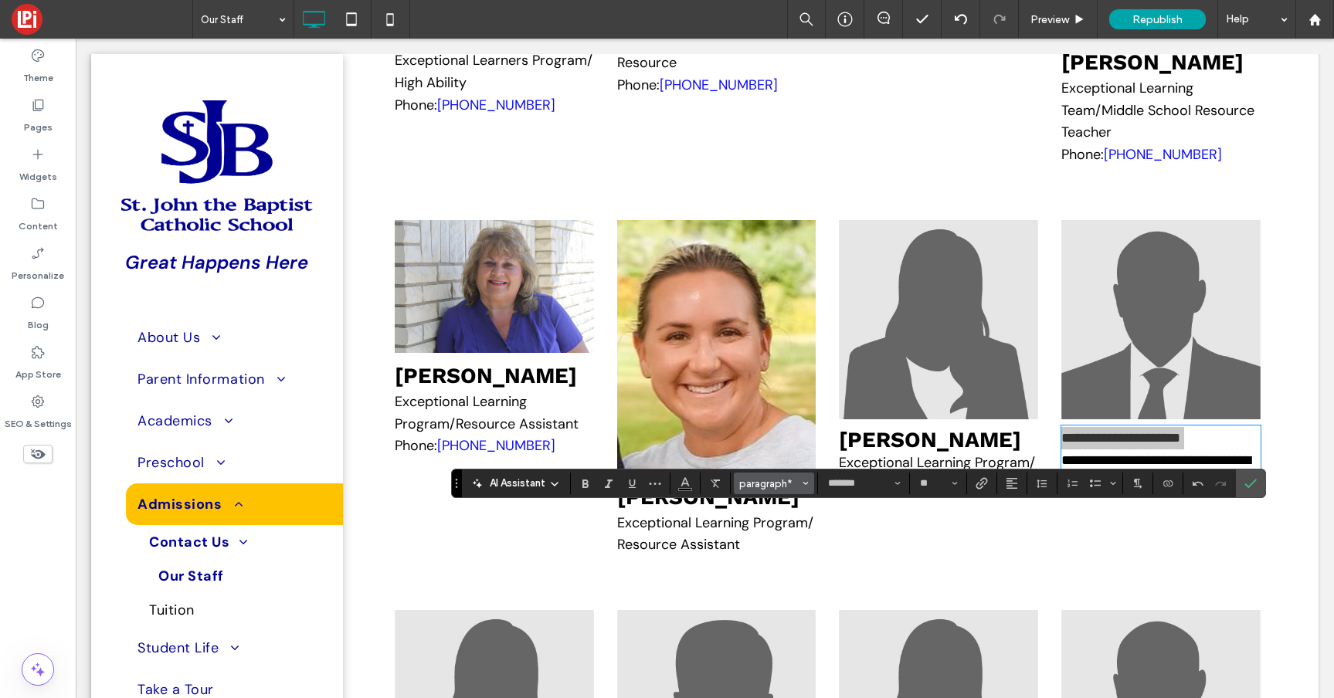
click at [767, 485] on span "paragraph*" at bounding box center [769, 484] width 60 height 12
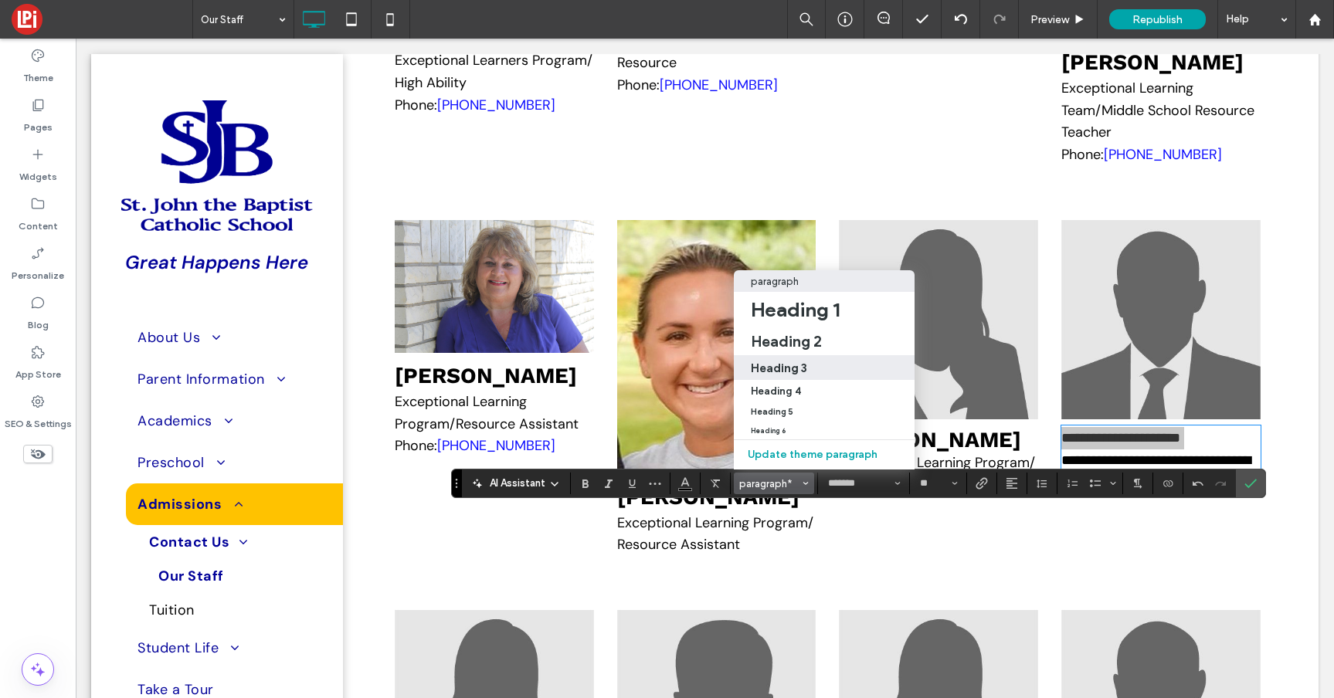
click at [778, 361] on h3 "Heading 3" at bounding box center [779, 368] width 56 height 15
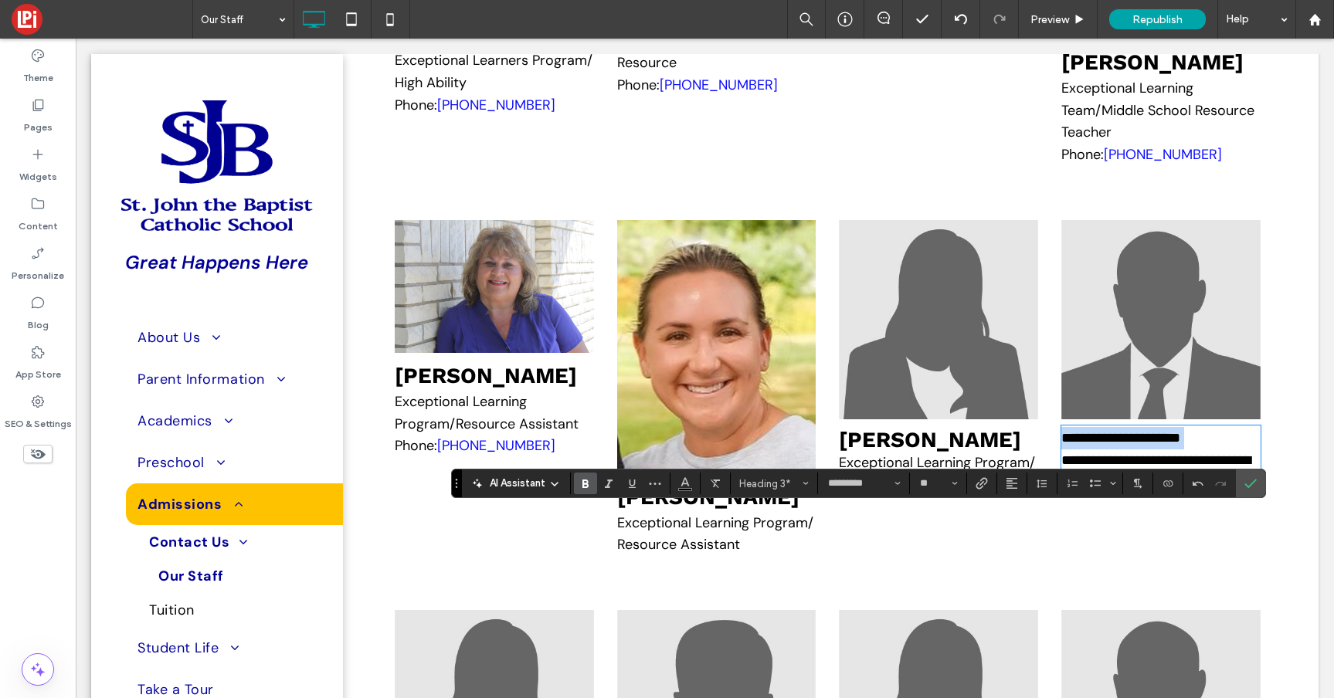
type input "*********"
type input "**"
click at [1252, 476] on span "Confirm" at bounding box center [1250, 483] width 12 height 26
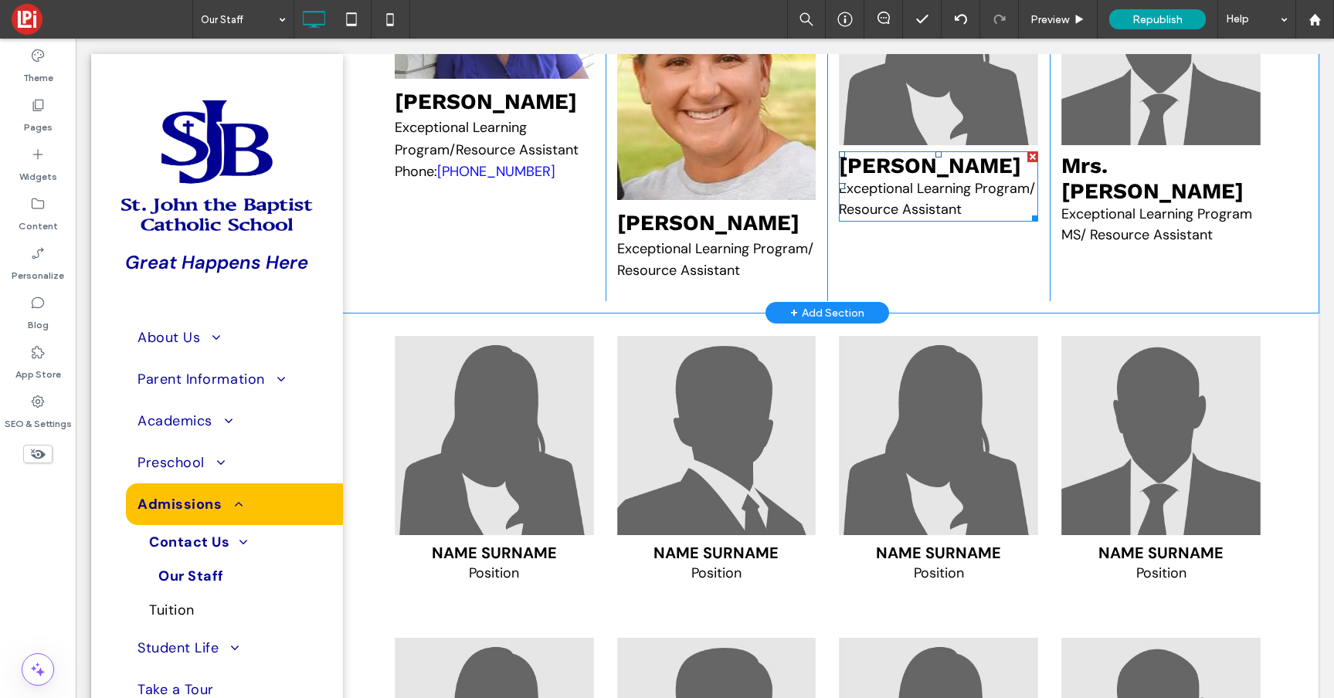
scroll to position [7072, 0]
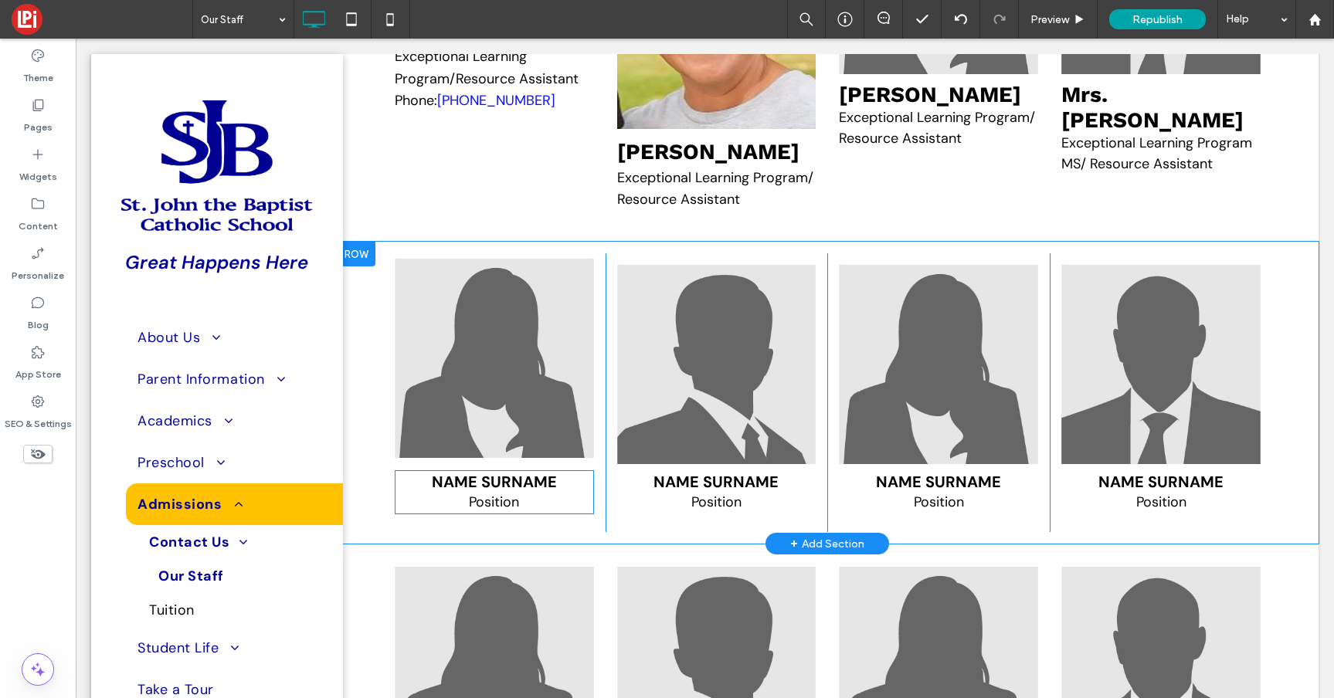
click at [493, 458] on img at bounding box center [494, 358] width 199 height 199
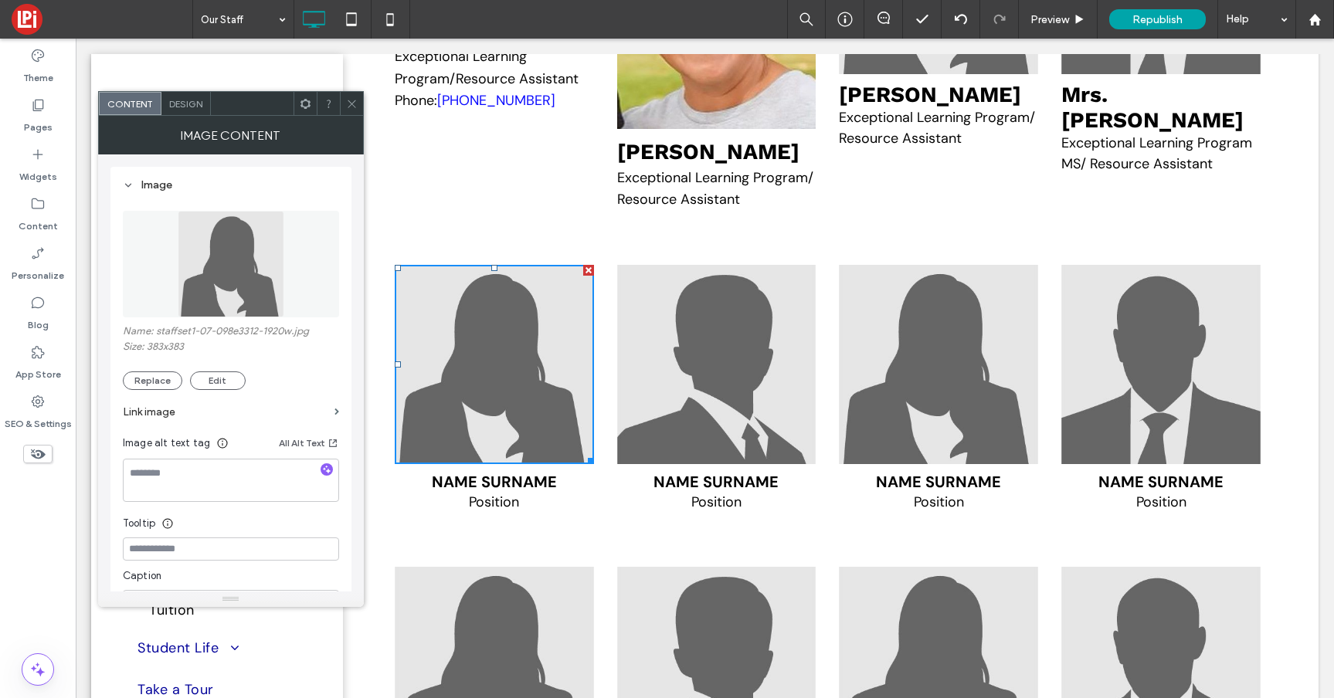
click at [352, 96] on span at bounding box center [352, 103] width 12 height 23
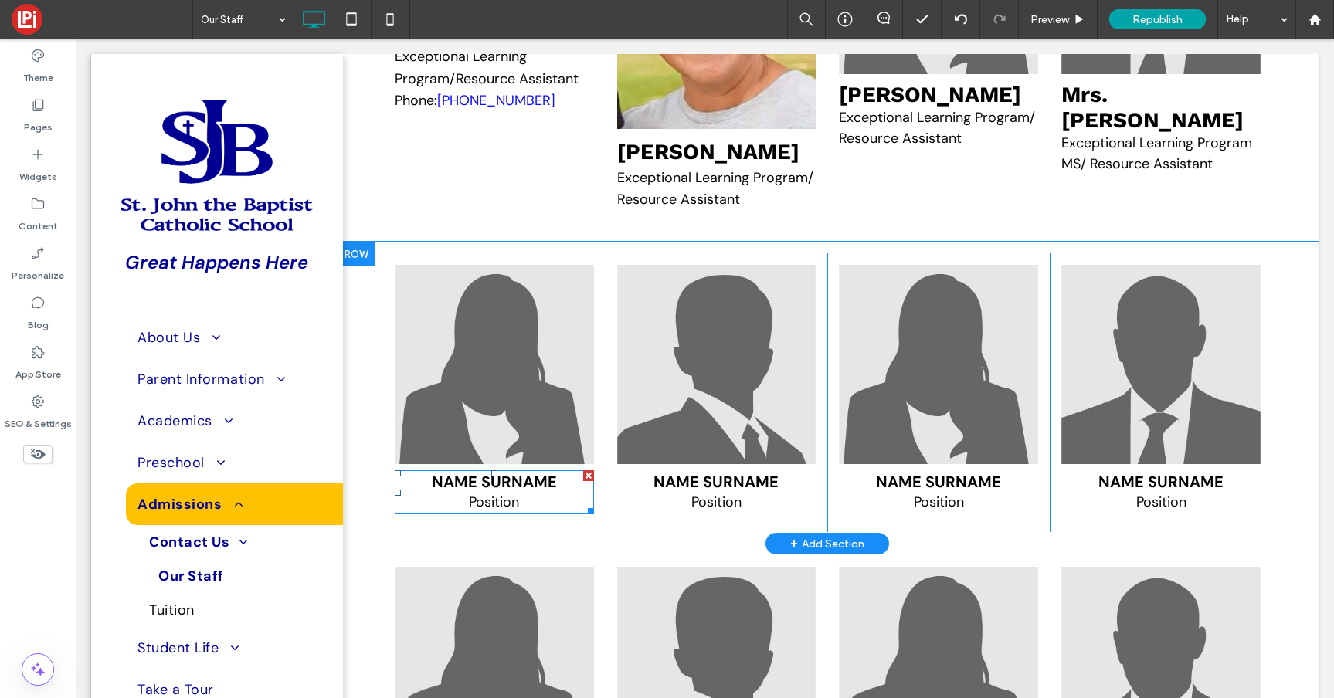
click at [519, 511] on span "Position" at bounding box center [494, 502] width 50 height 19
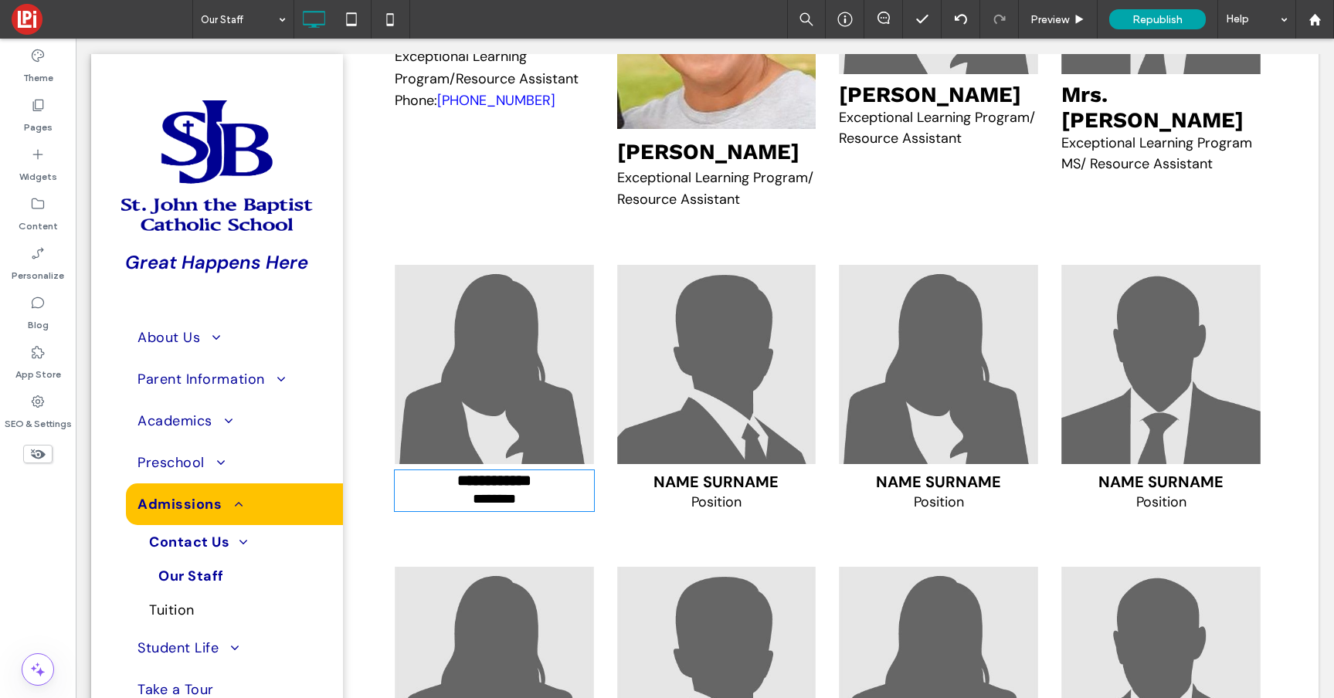
type input "*******"
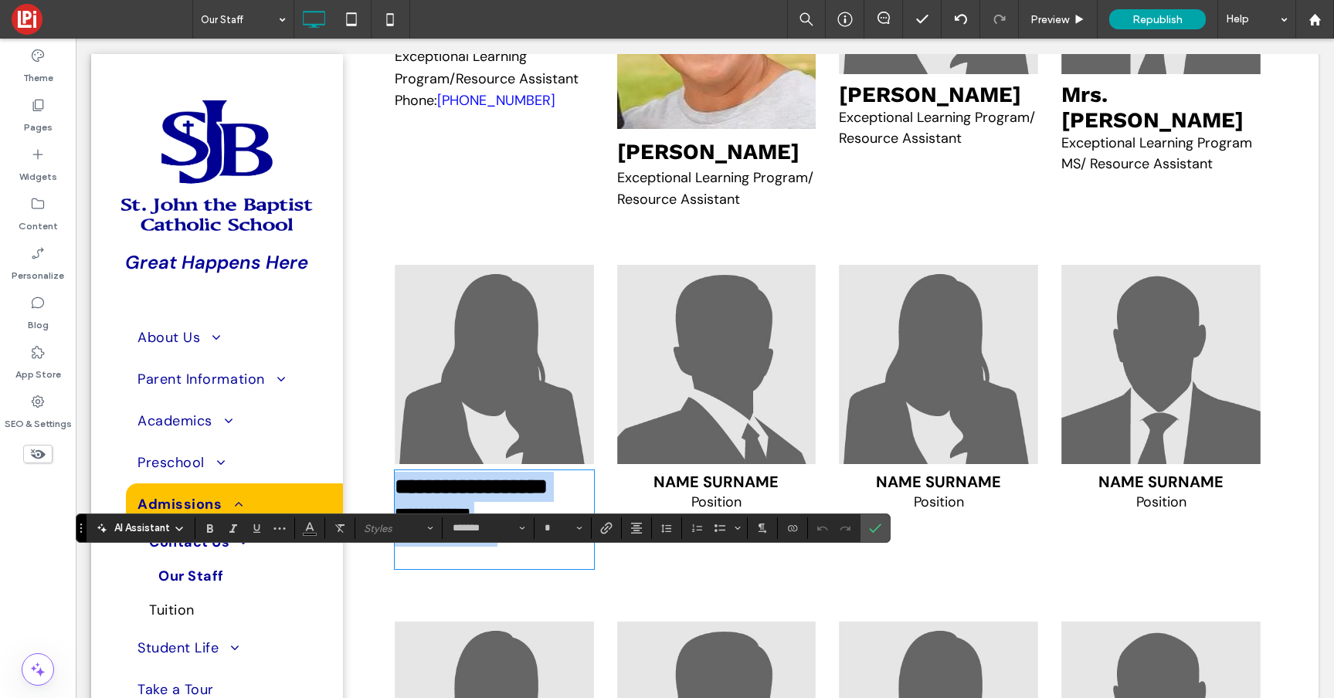
type input "**"
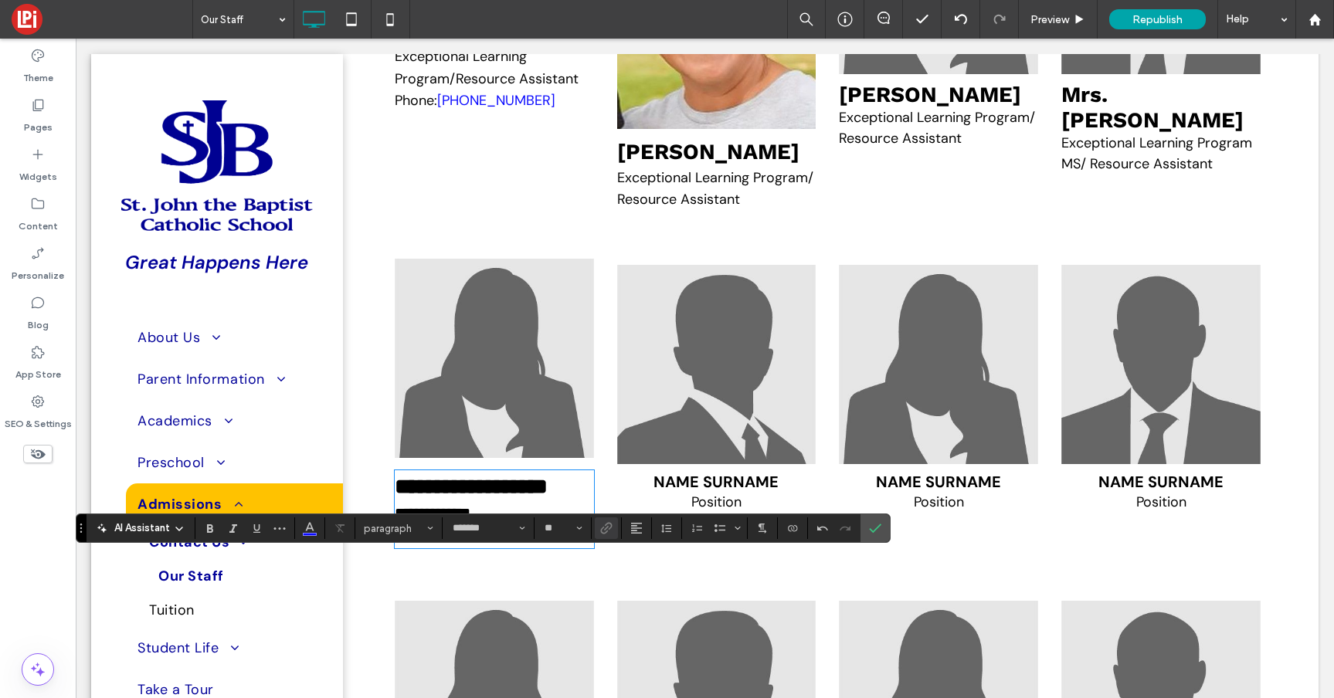
click at [460, 402] on img at bounding box center [494, 358] width 199 height 199
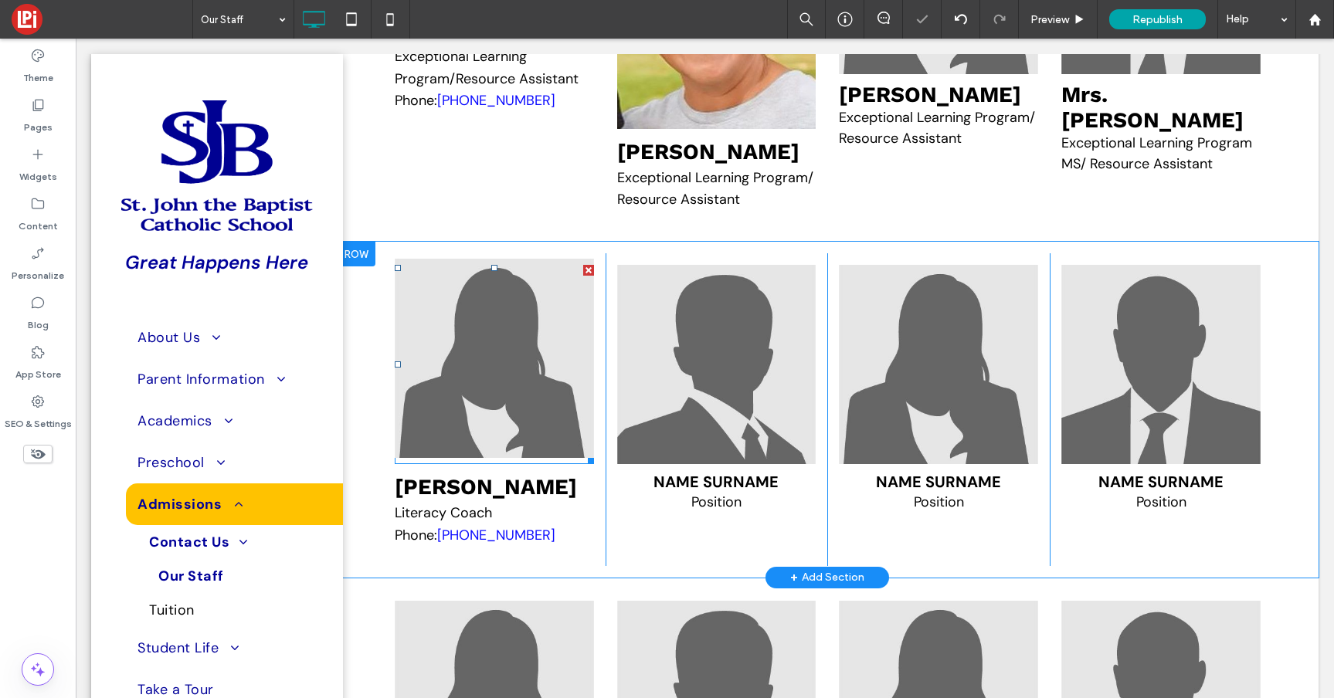
click at [460, 402] on img at bounding box center [494, 358] width 199 height 199
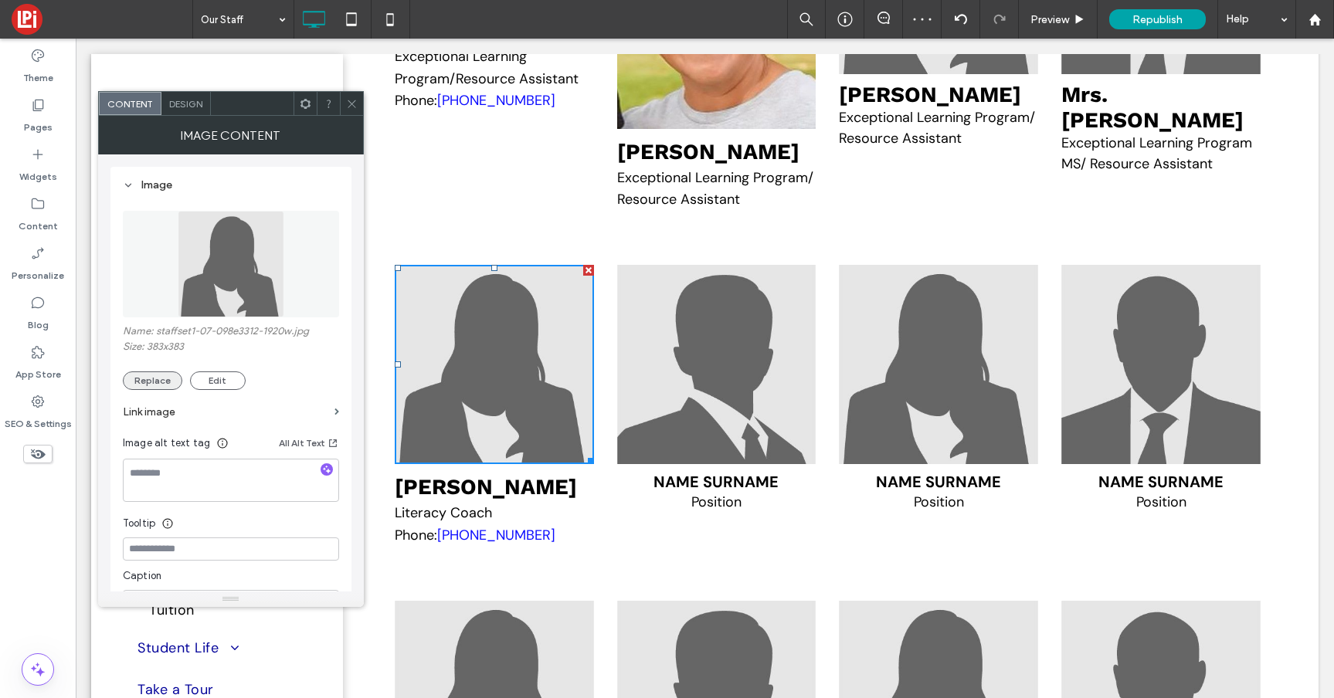
click at [151, 375] on button "Replace" at bounding box center [152, 380] width 59 height 19
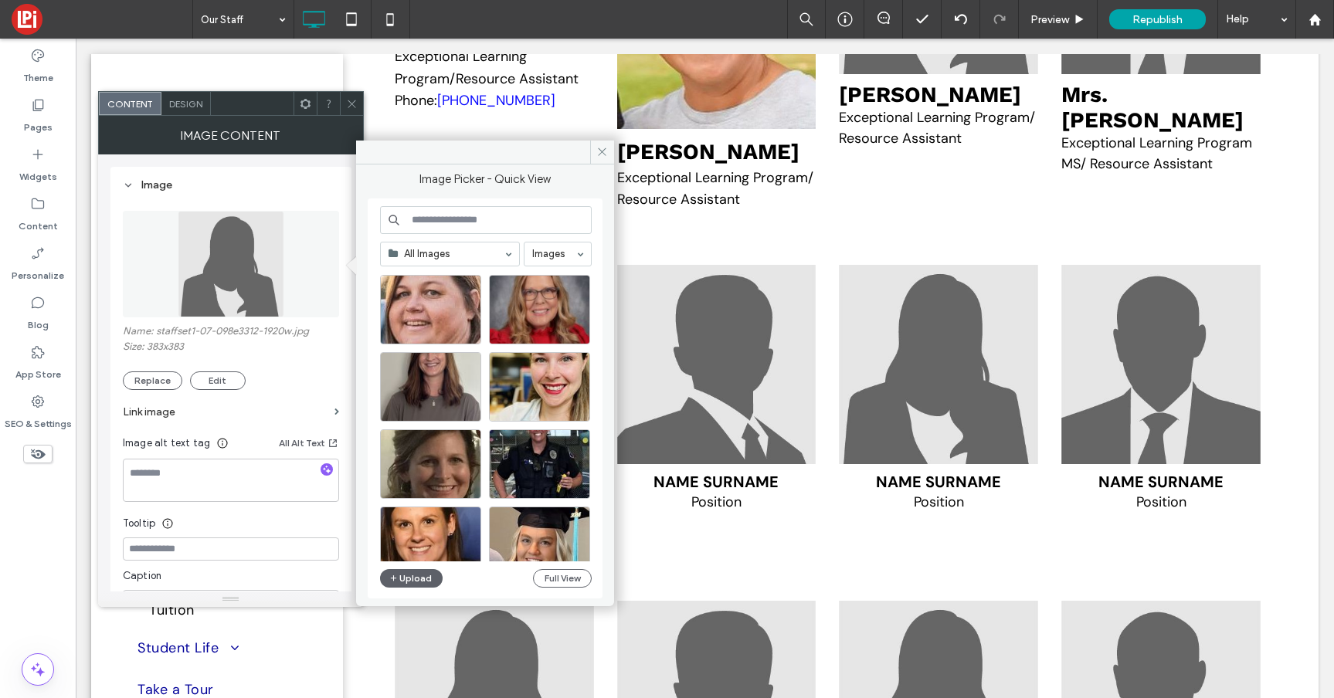
scroll to position [1954, 0]
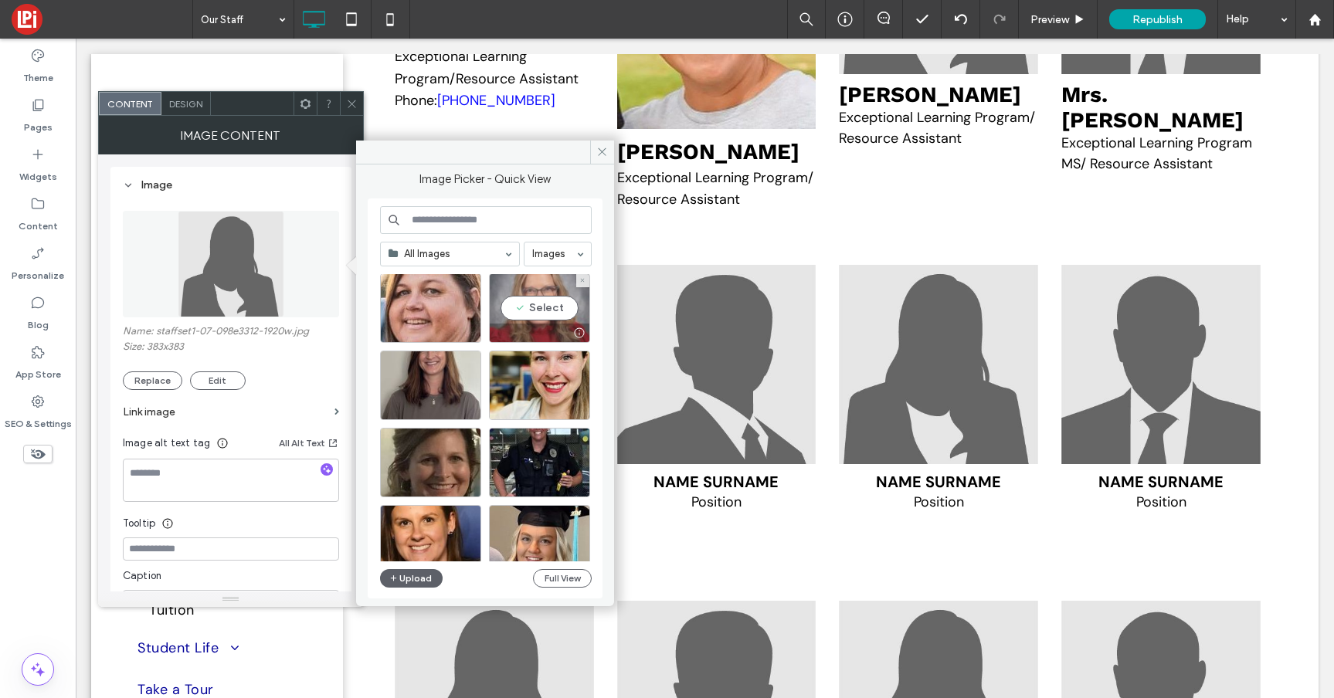
click at [548, 320] on div "Select" at bounding box center [539, 307] width 101 height 69
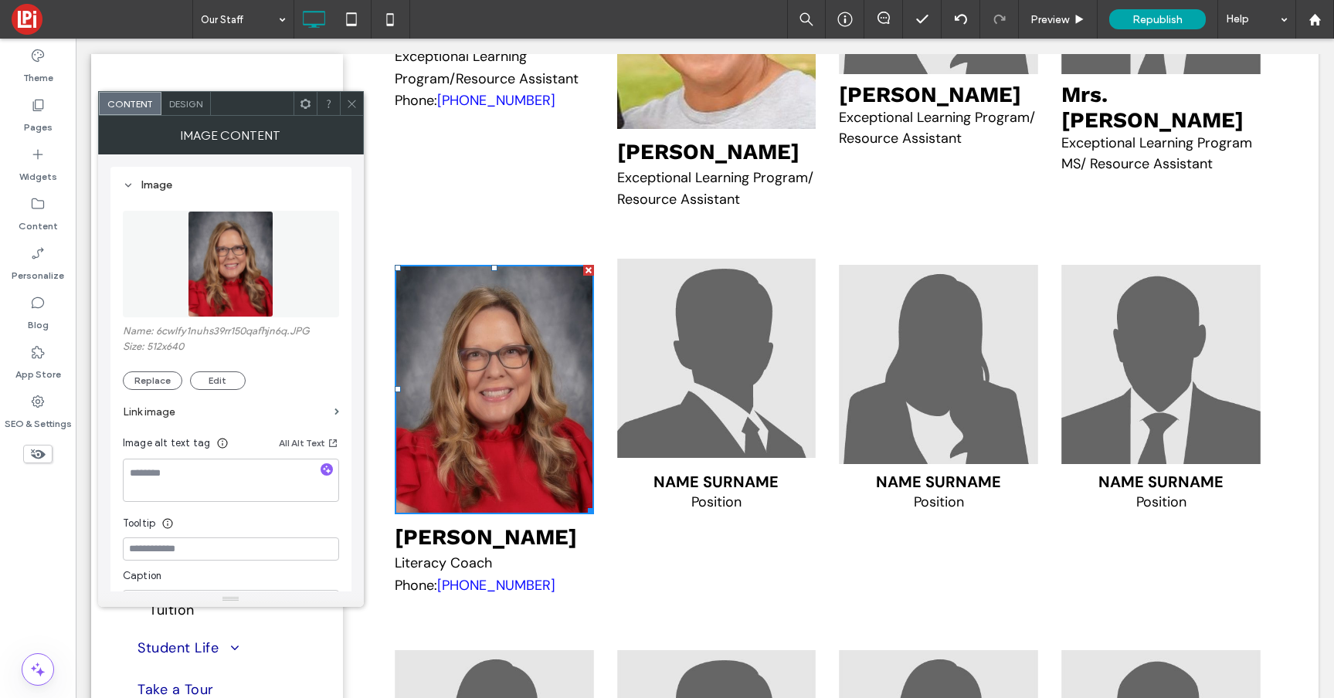
click at [677, 458] on img at bounding box center [716, 358] width 199 height 199
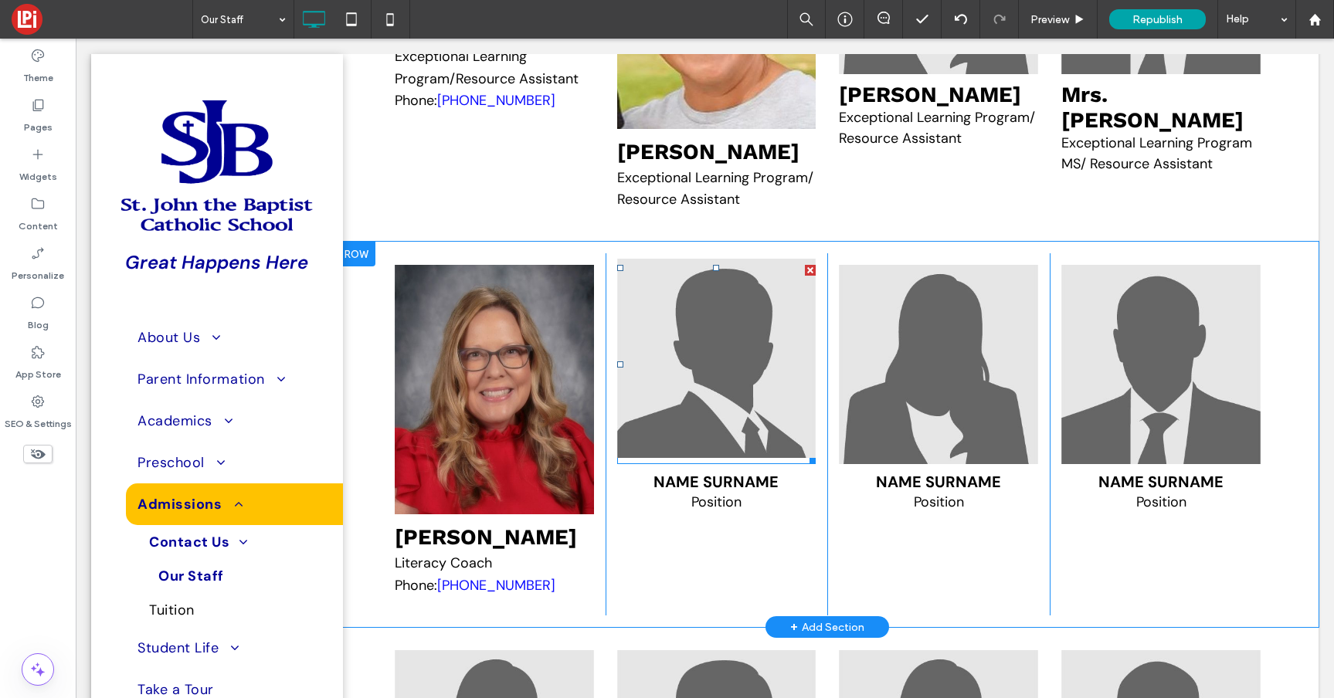
click at [732, 458] on img at bounding box center [716, 358] width 199 height 199
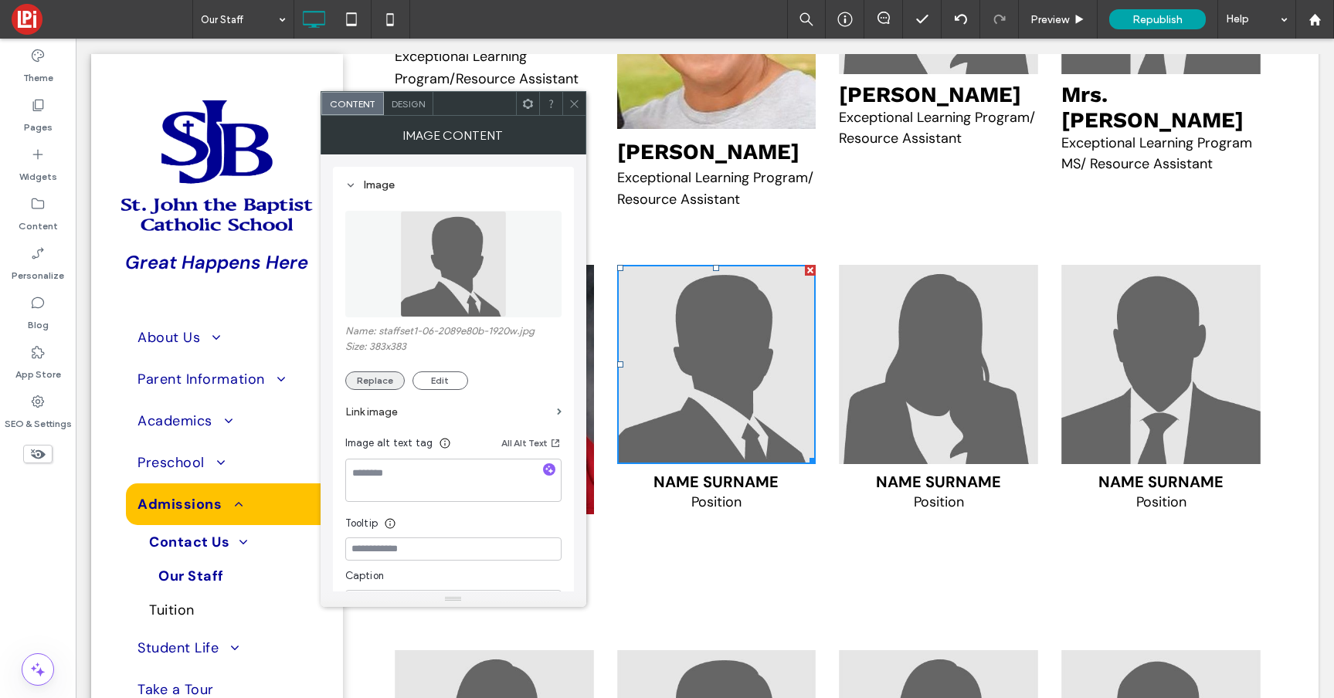
click at [365, 387] on button "Replace" at bounding box center [374, 380] width 59 height 19
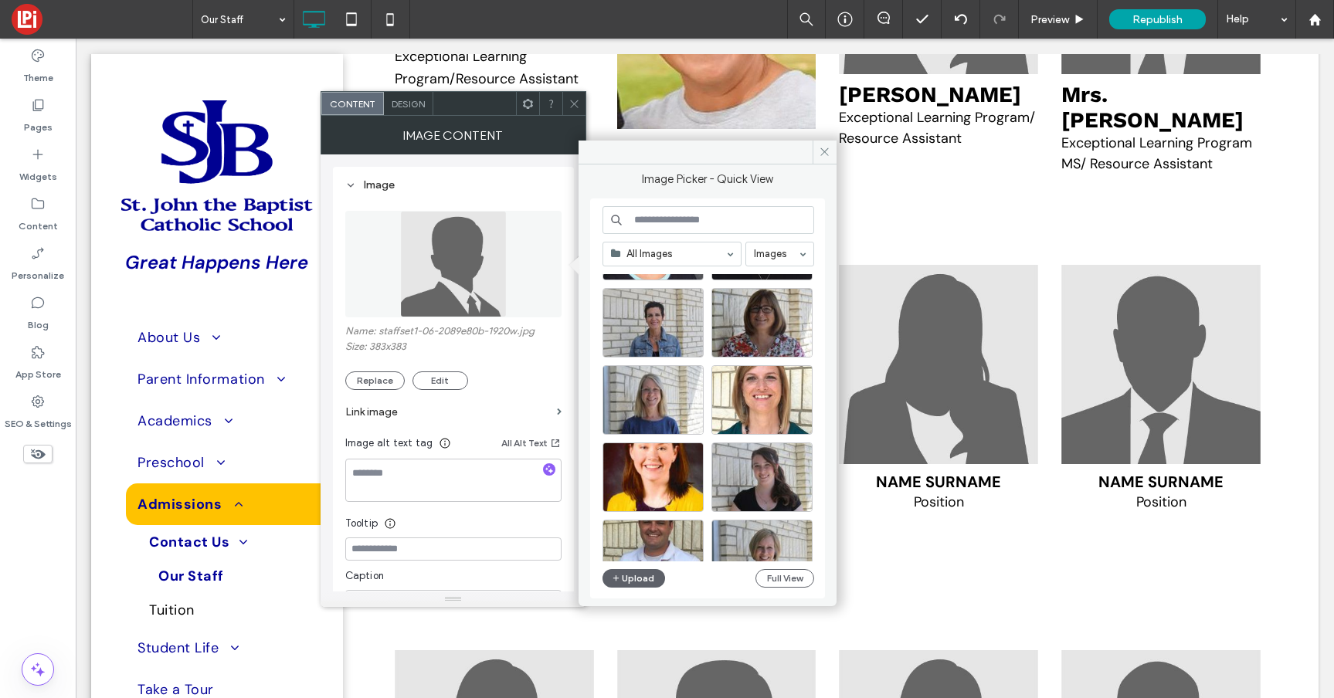
scroll to position [3272, 0]
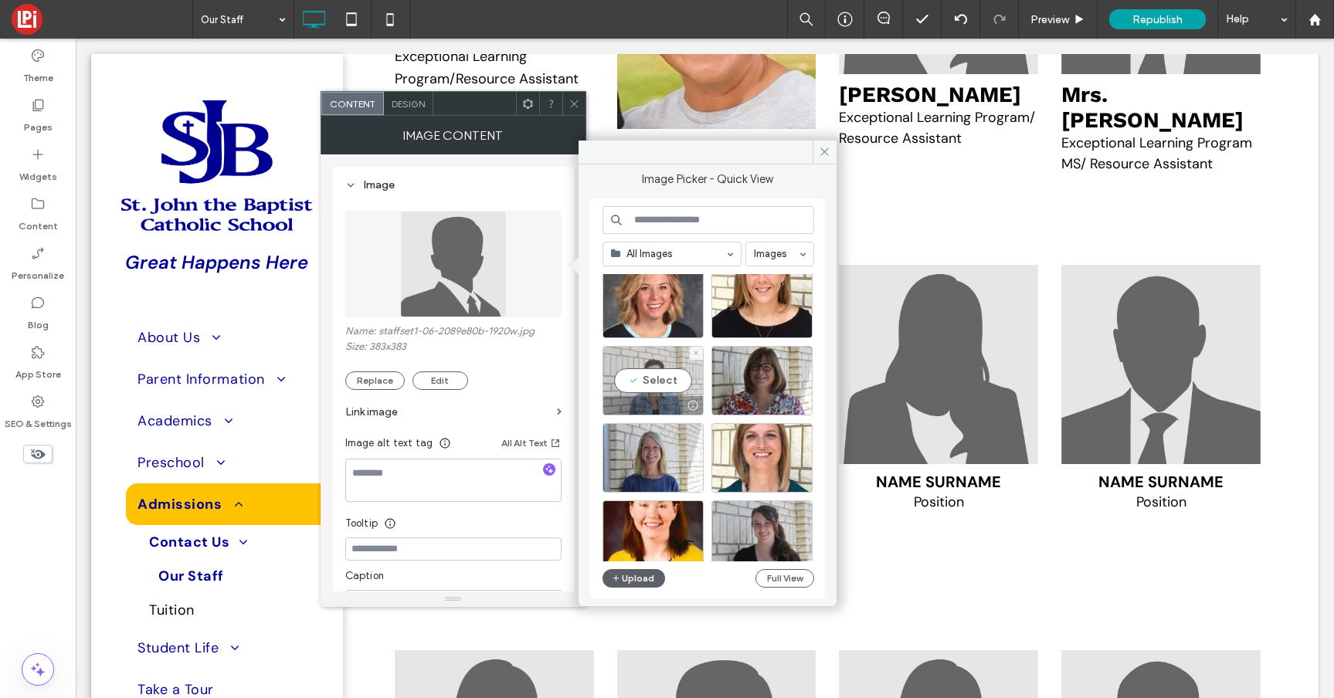
click at [641, 371] on div "Select" at bounding box center [652, 380] width 101 height 69
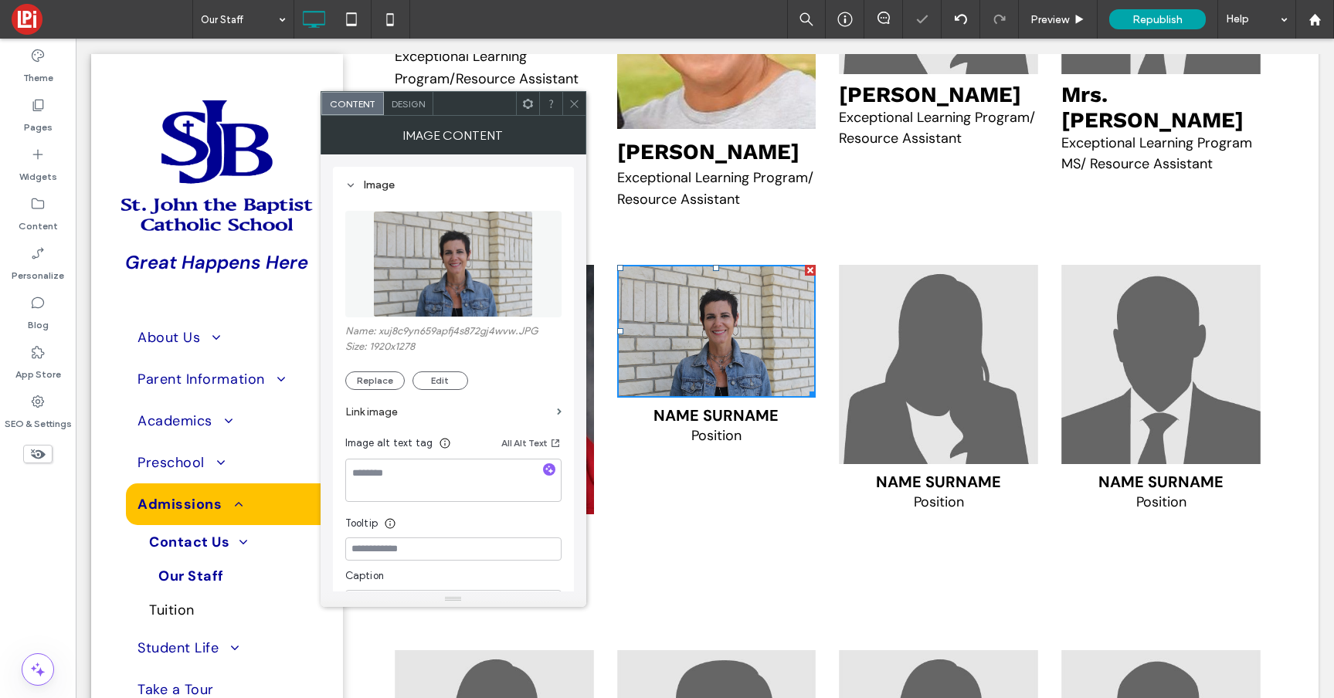
click at [574, 98] on icon at bounding box center [574, 104] width 12 height 12
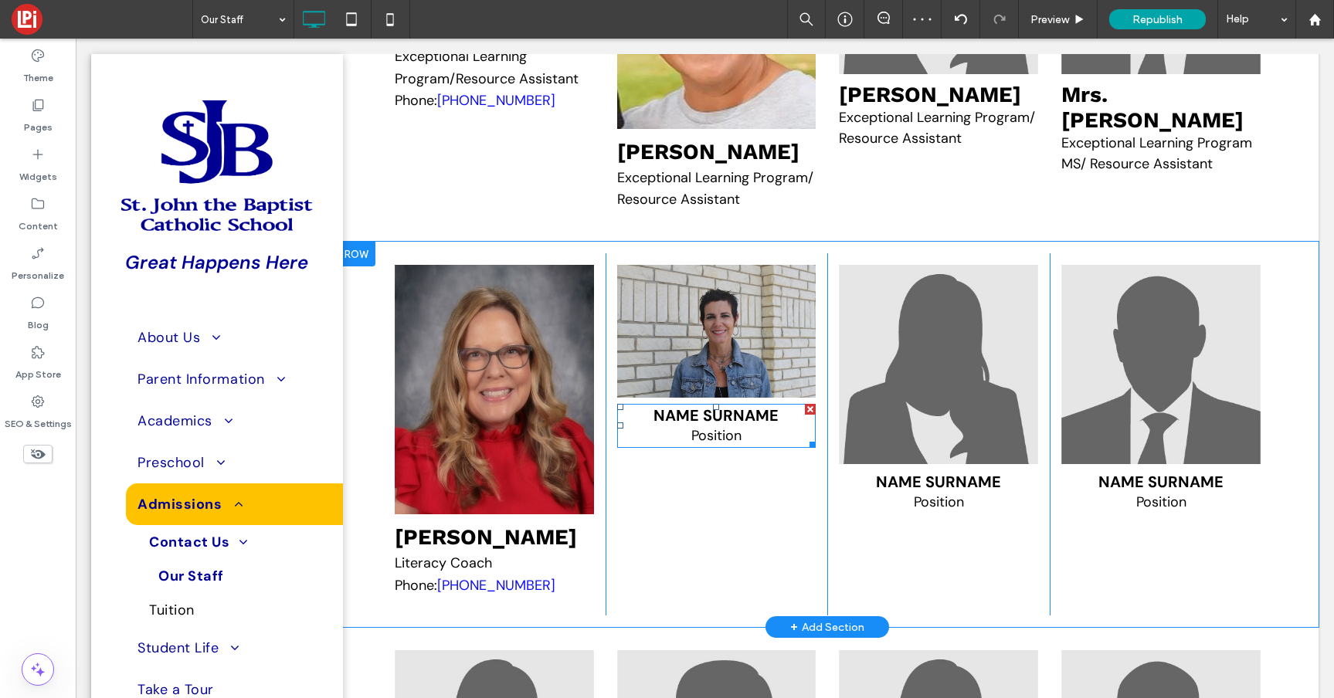
click at [720, 445] on span "Position" at bounding box center [716, 435] width 50 height 19
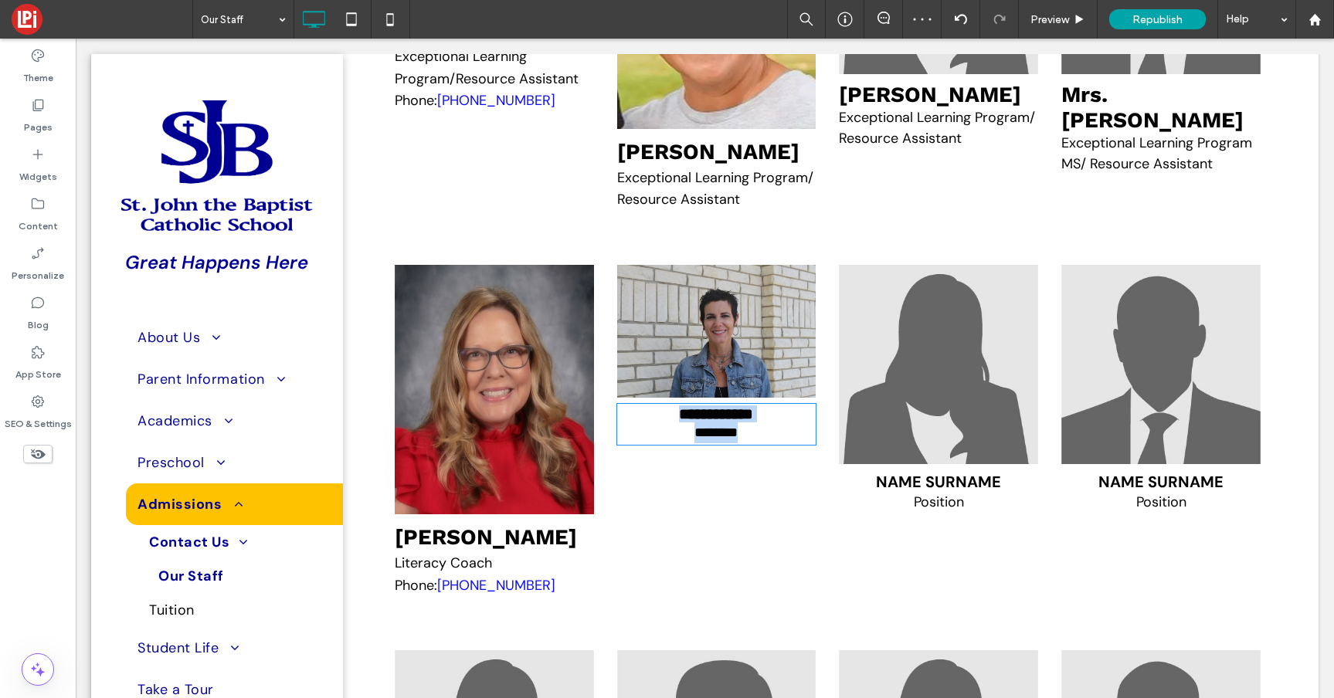
type input "*******"
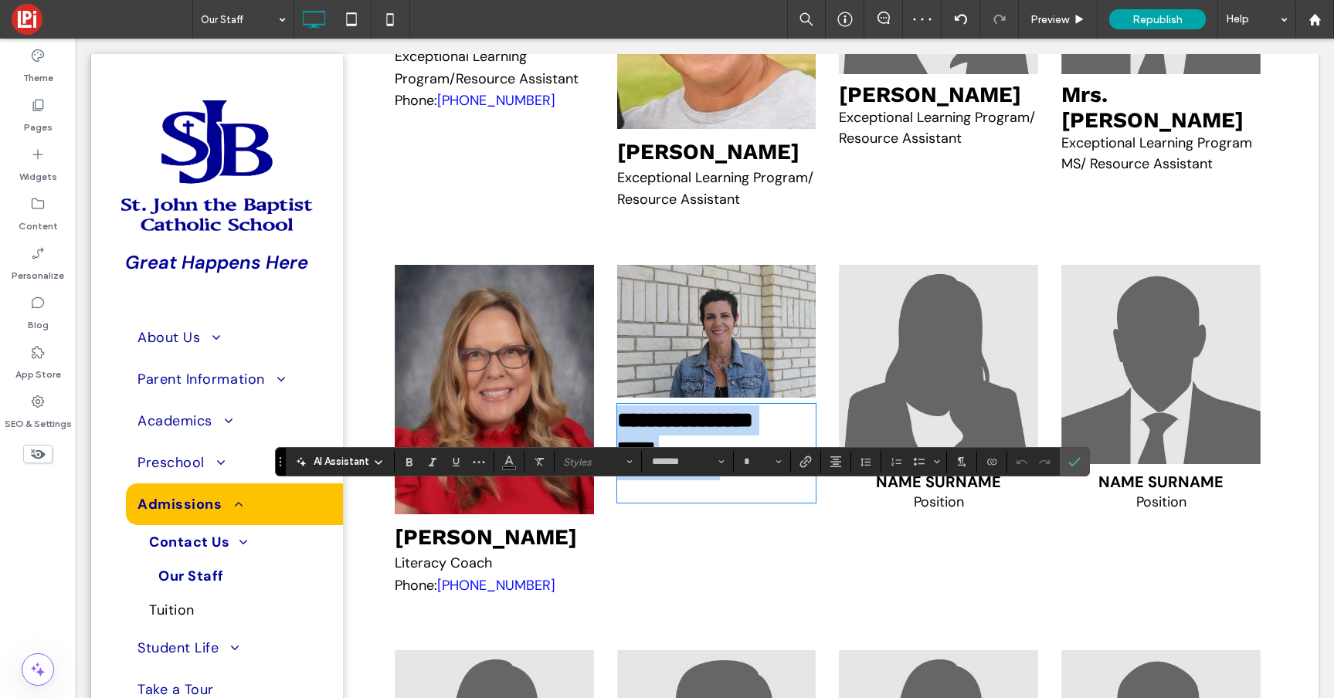
type input "**"
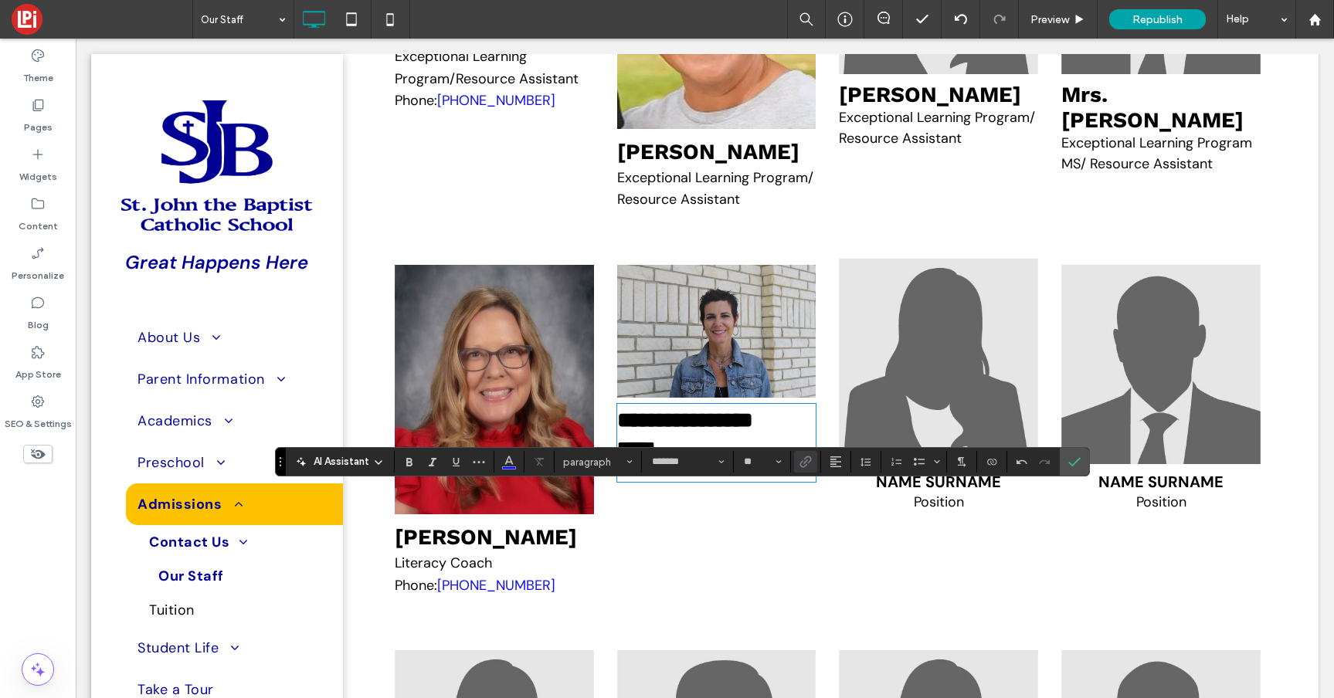
click at [963, 418] on img at bounding box center [938, 358] width 199 height 199
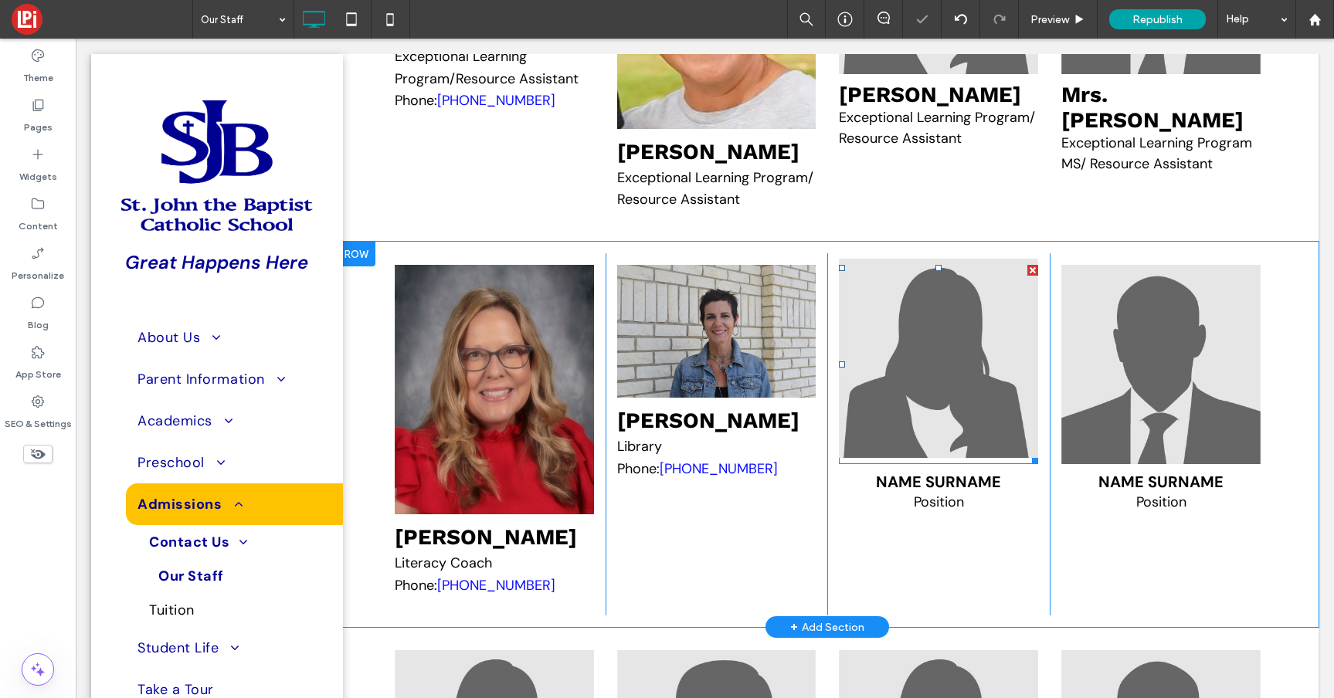
click at [963, 418] on img at bounding box center [938, 358] width 199 height 199
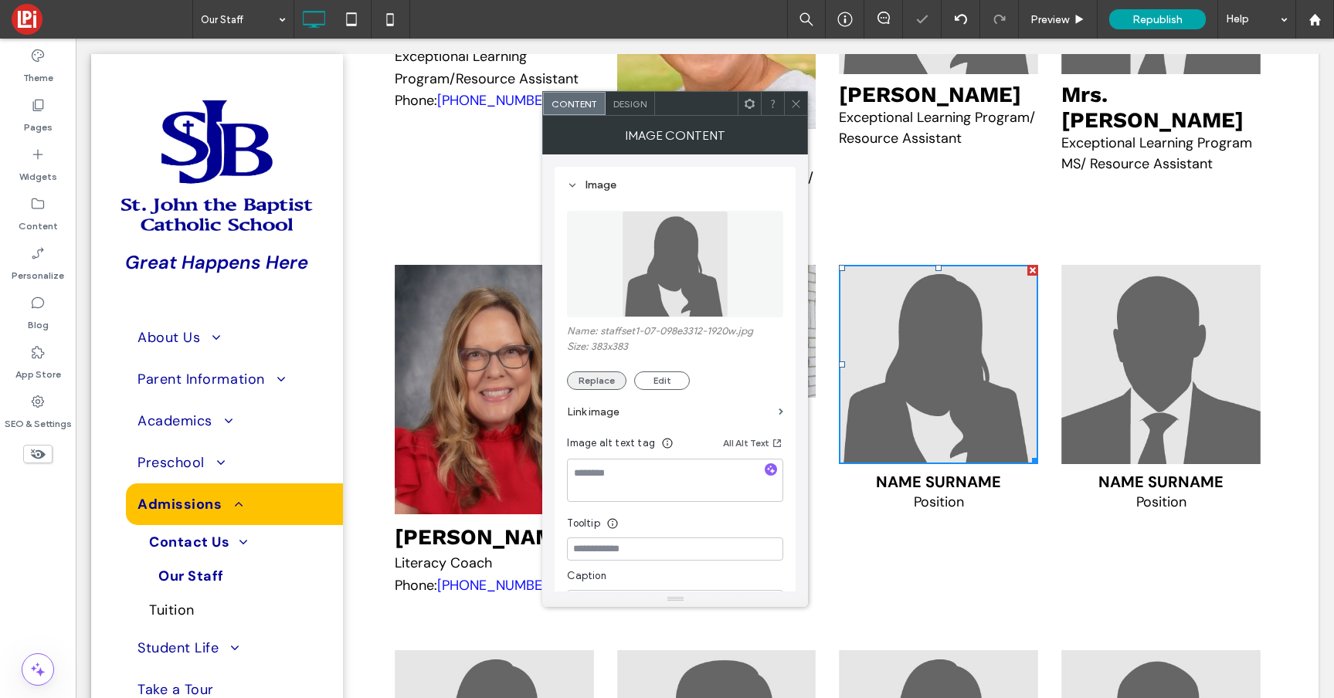
click at [587, 371] on button "Replace" at bounding box center [596, 380] width 59 height 19
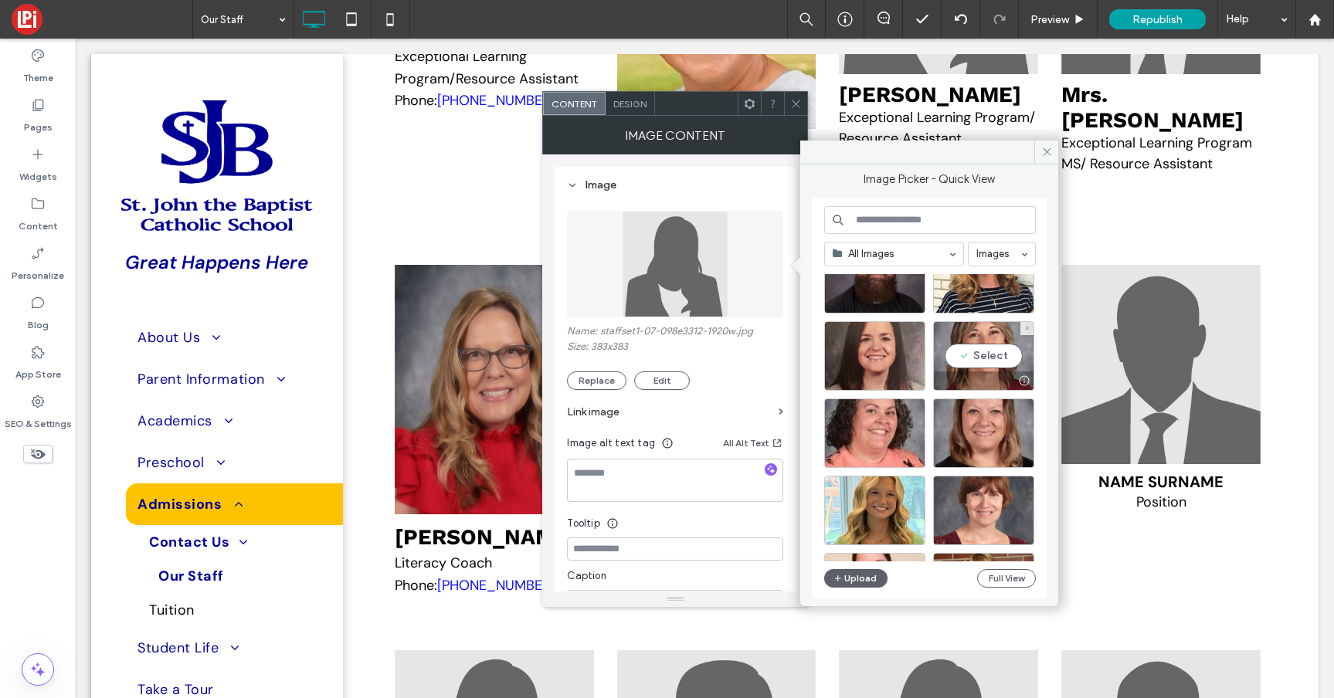
scroll to position [2872, 0]
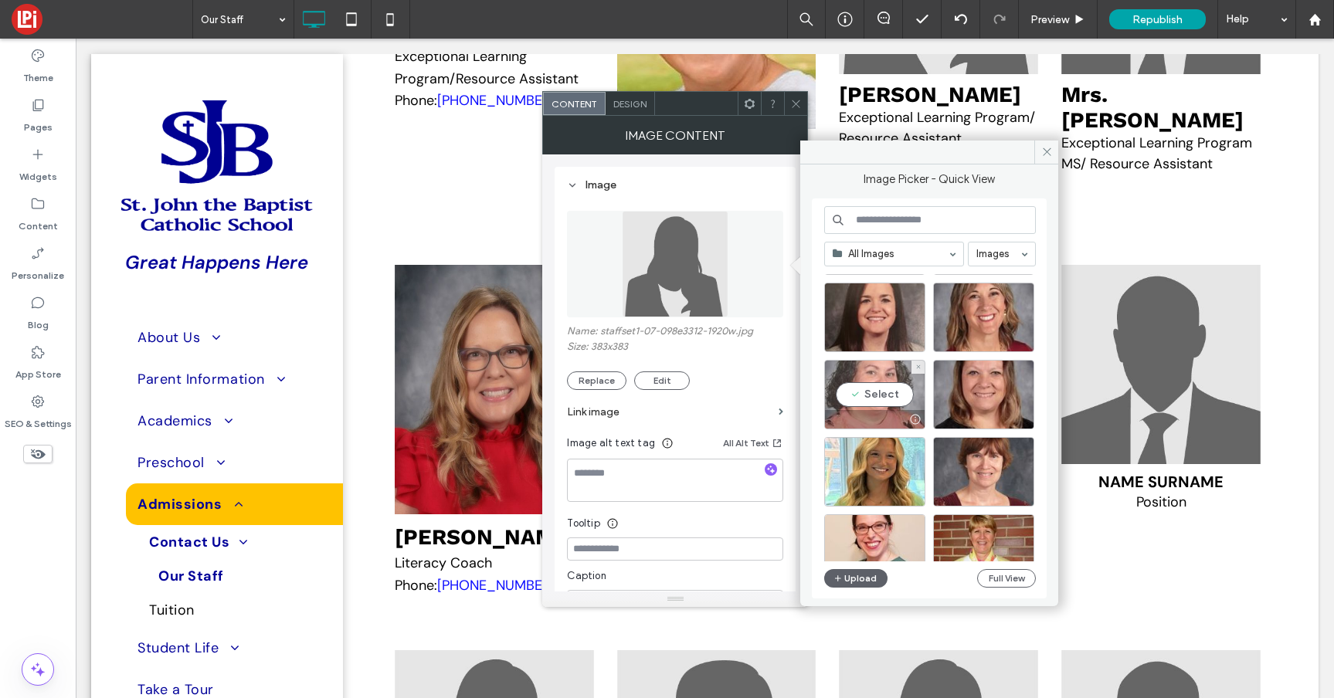
click at [880, 393] on div "Select" at bounding box center [874, 394] width 101 height 69
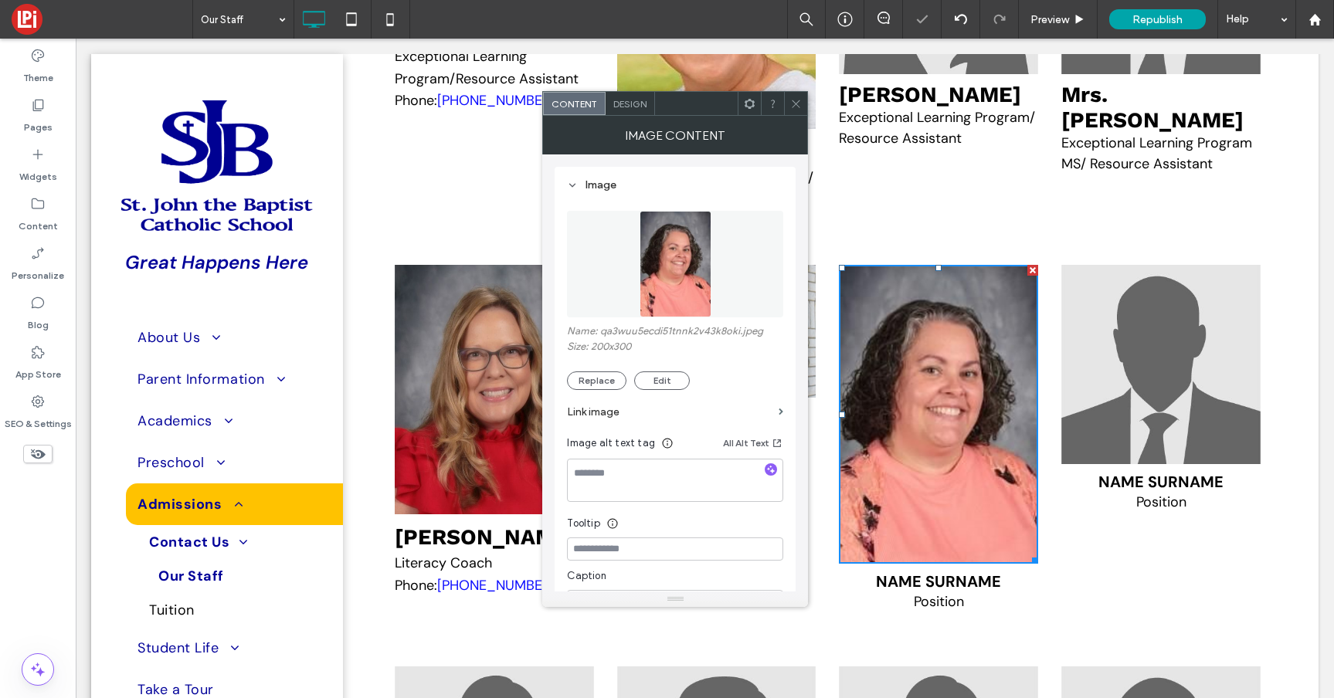
click at [795, 98] on icon at bounding box center [796, 104] width 12 height 12
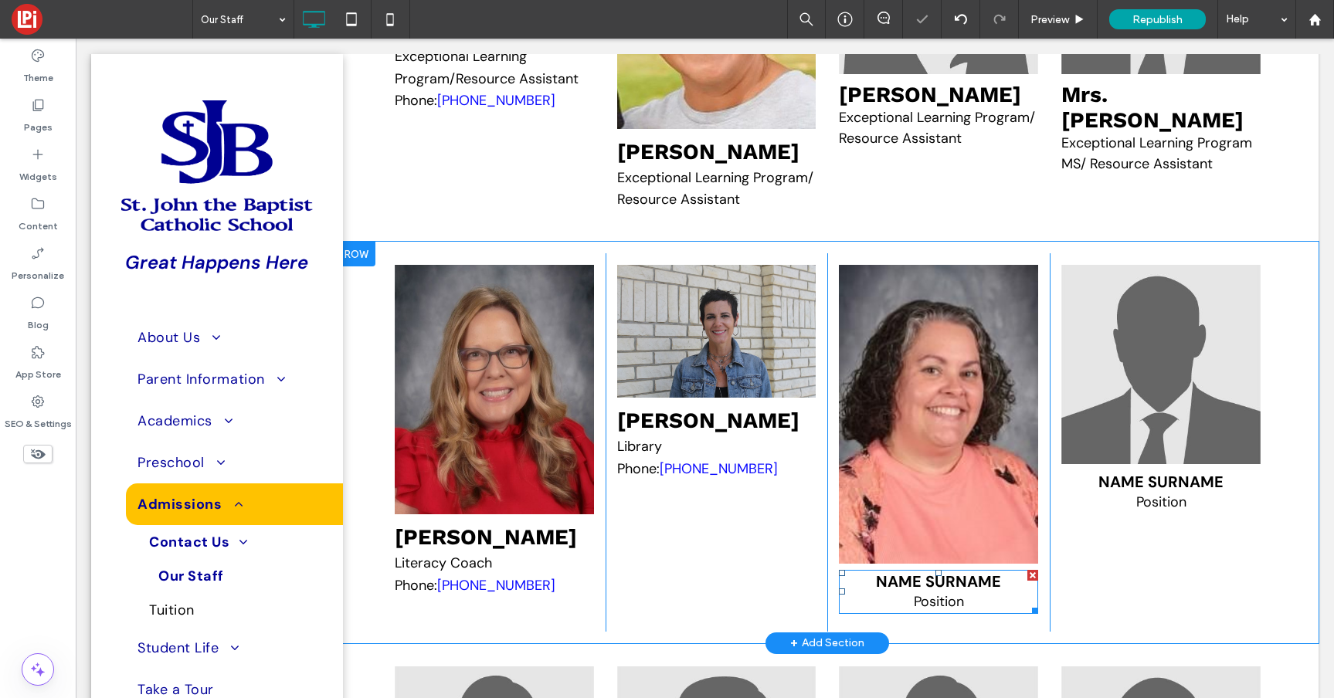
click at [951, 611] on span "Position" at bounding box center [939, 601] width 50 height 19
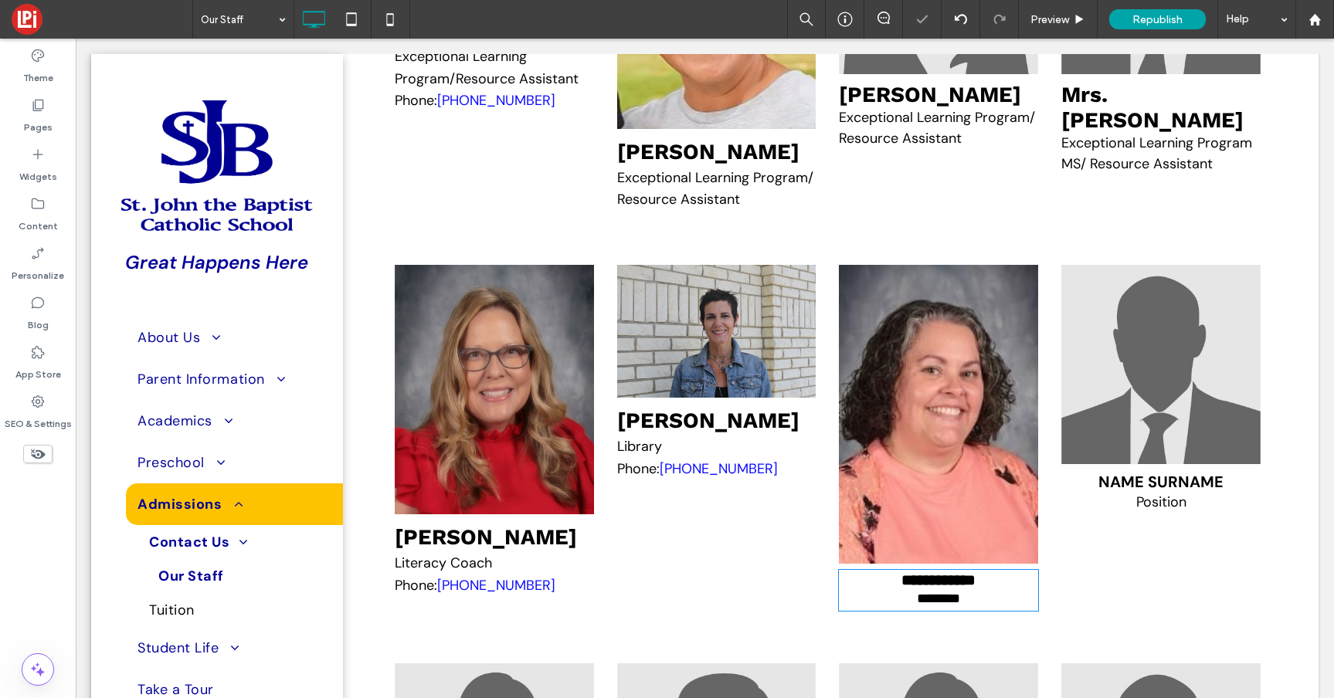
type input "*******"
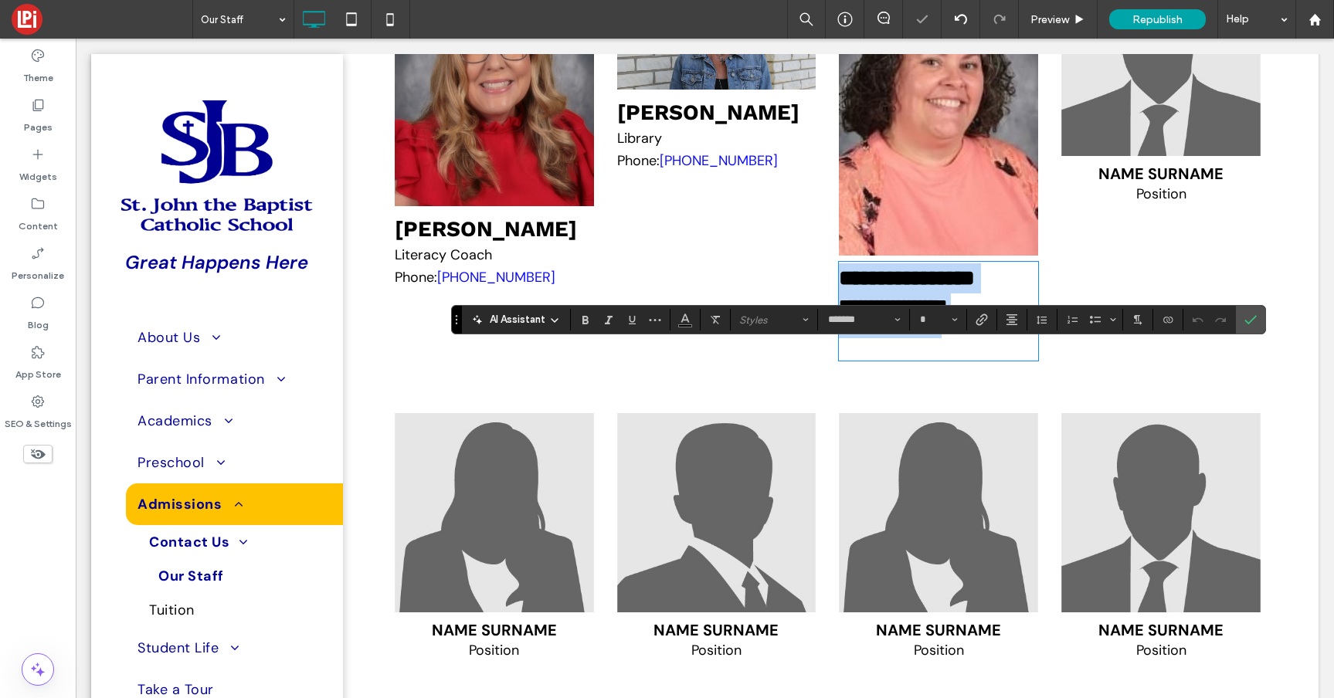
type input "**"
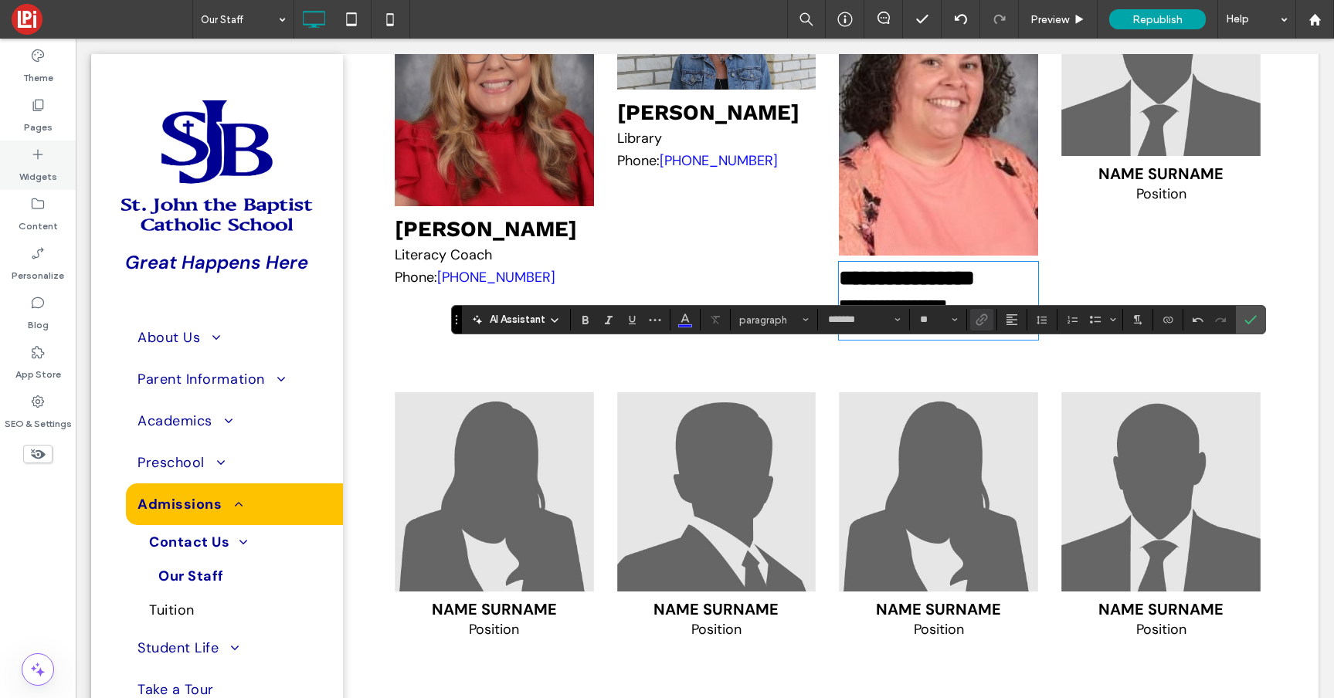
click at [35, 162] on label "Widgets" at bounding box center [38, 173] width 38 height 22
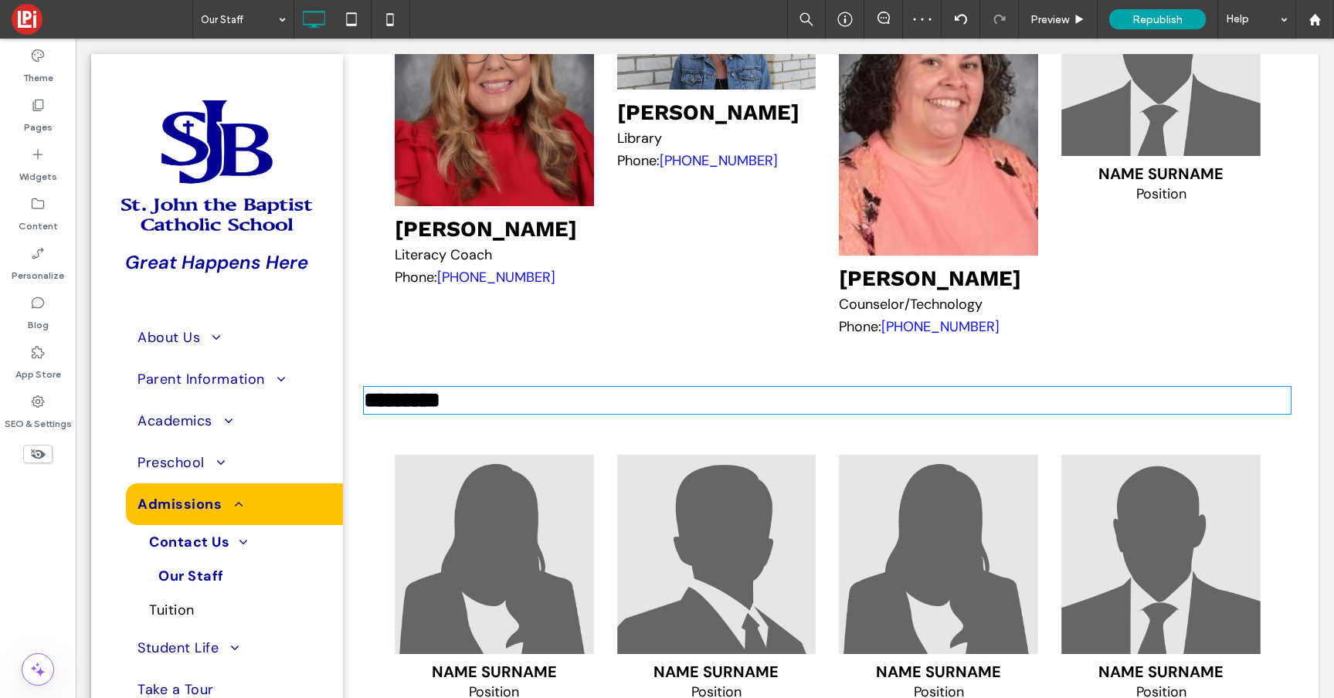
type input "*********"
type input "**"
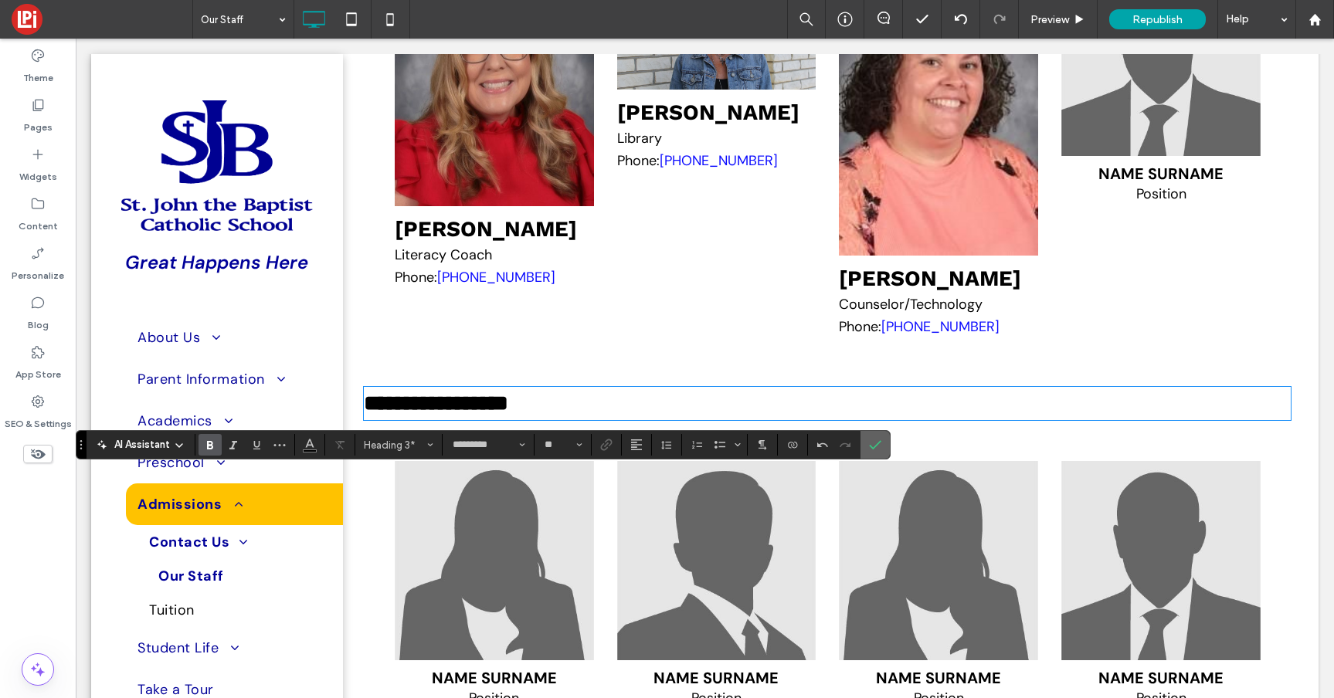
click at [873, 436] on span "Confirm" at bounding box center [872, 445] width 7 height 28
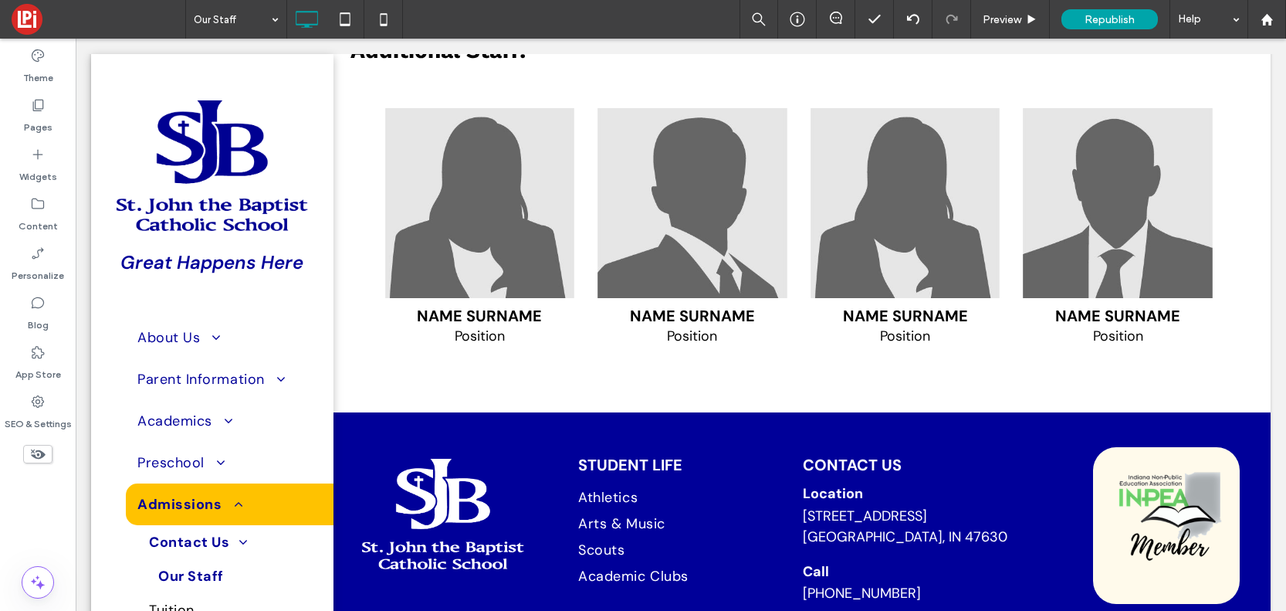
scroll to position [7616, 0]
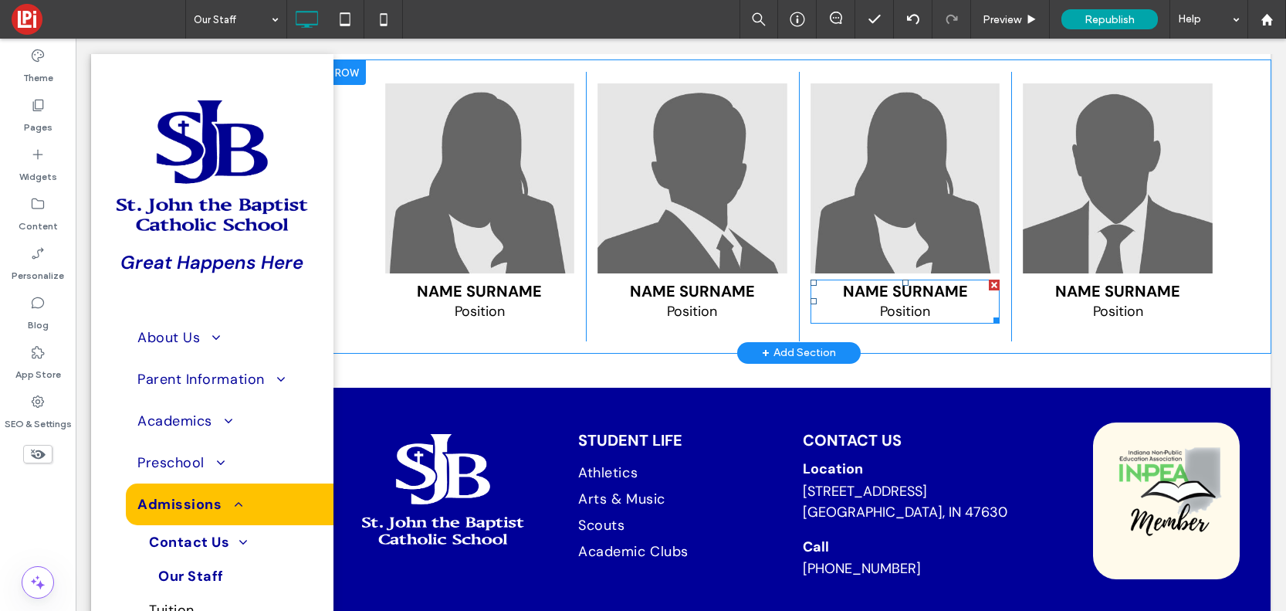
click at [900, 301] on span "Name Surname" at bounding box center [905, 291] width 125 height 20
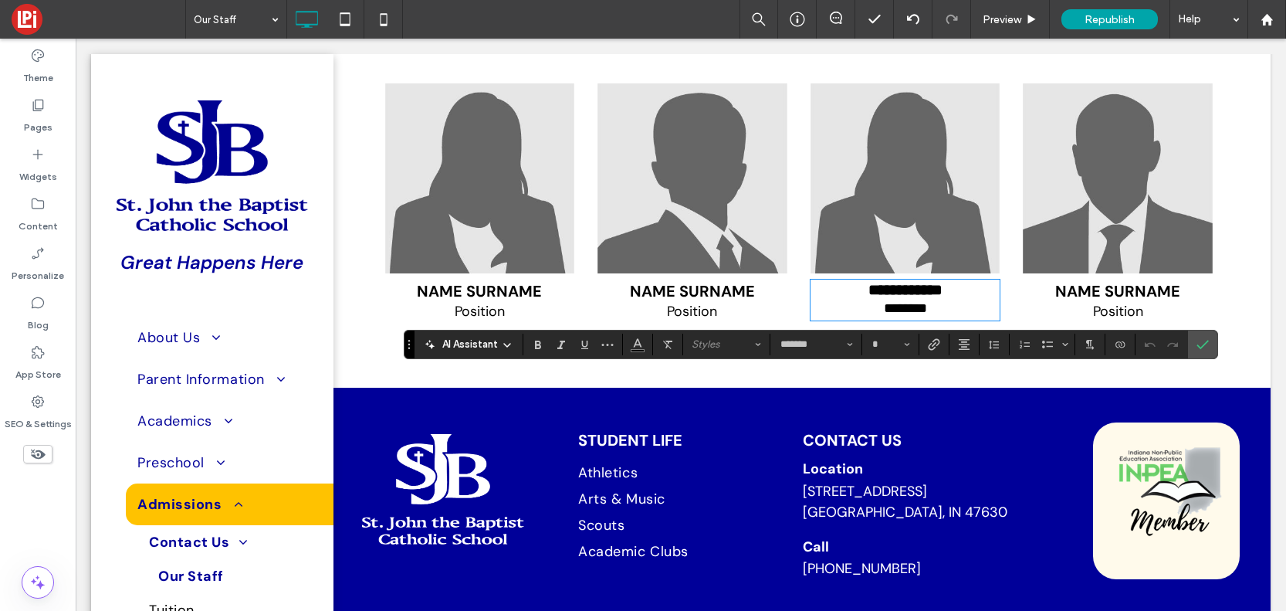
click at [374, 165] on div "Name Surname Position Click To Paste" at bounding box center [480, 206] width 213 height 269
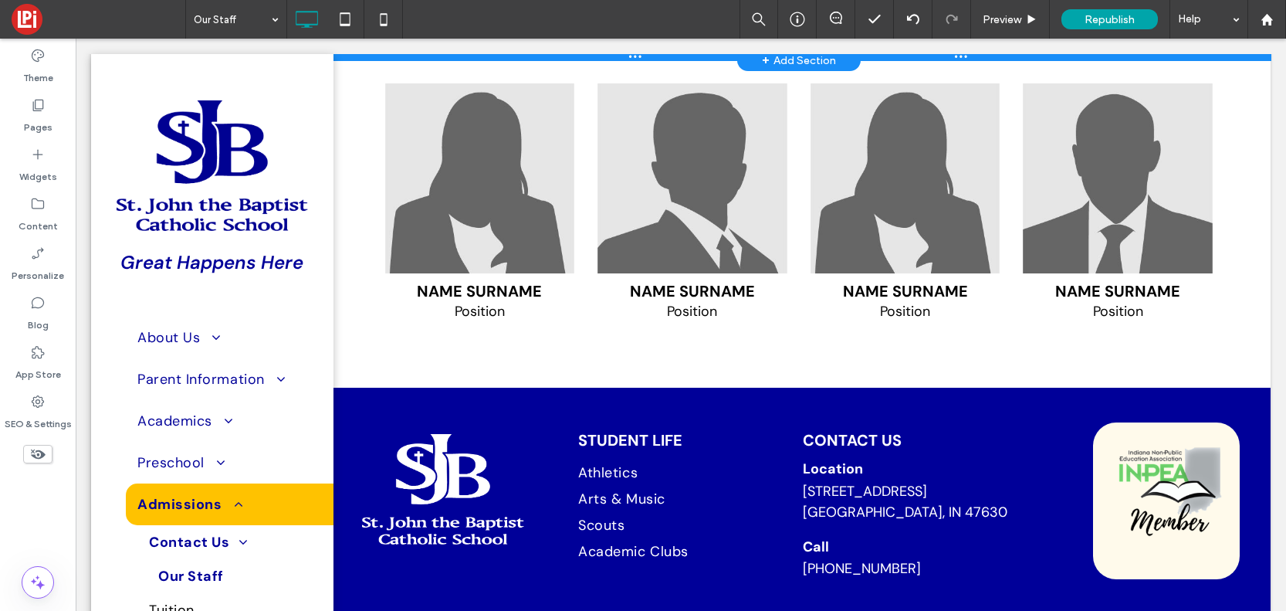
click at [357, 60] on div at bounding box center [799, 57] width 944 height 8
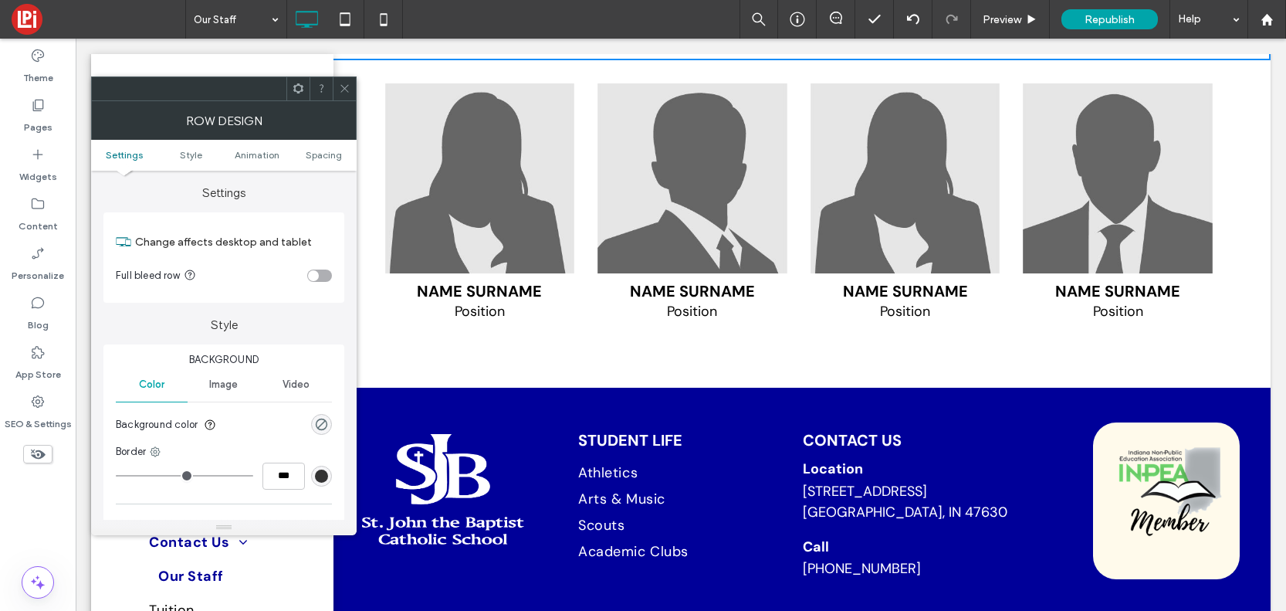
click at [347, 83] on icon at bounding box center [345, 89] width 12 height 12
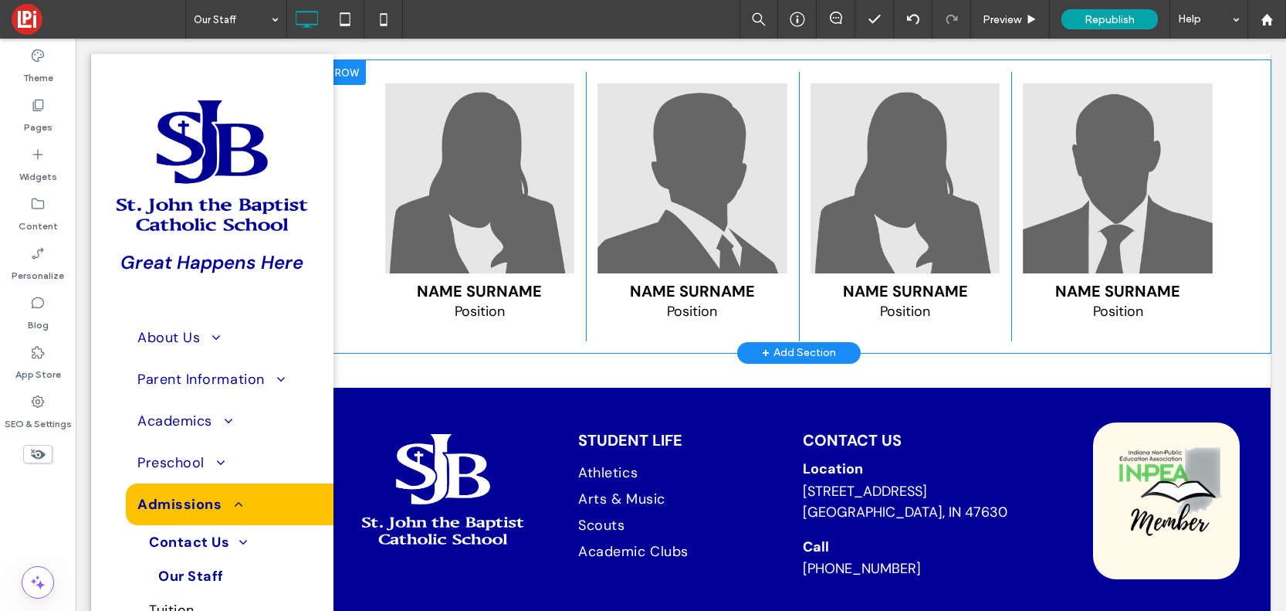
click at [351, 85] on div at bounding box center [346, 72] width 39 height 25
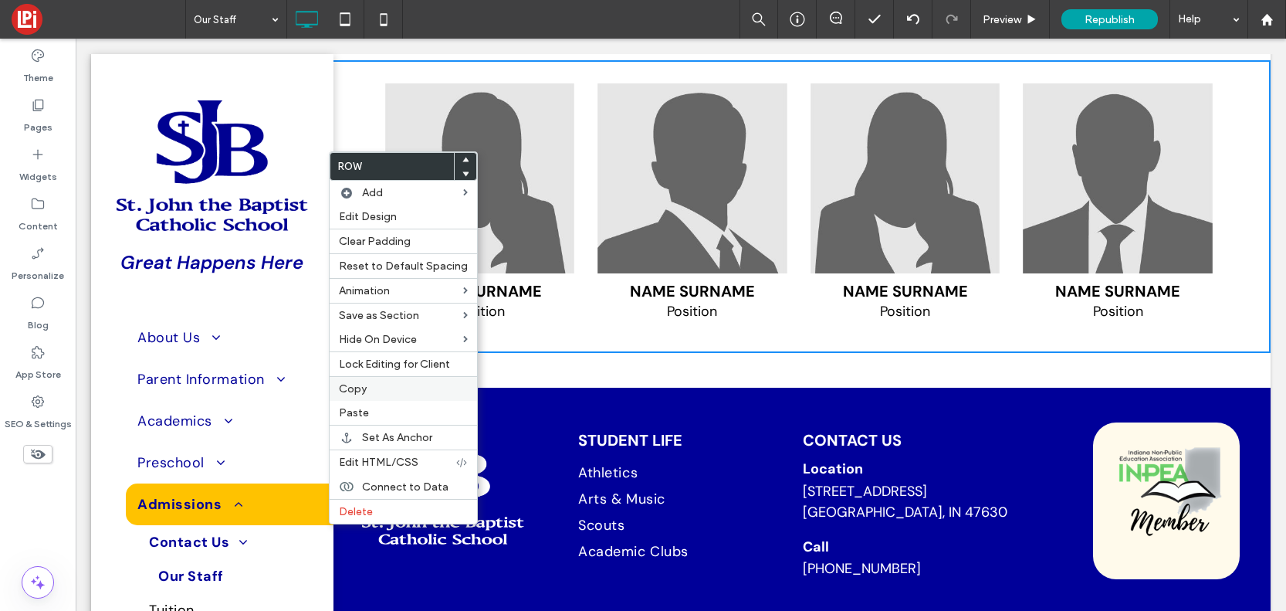
click at [386, 381] on div "Copy" at bounding box center [403, 388] width 147 height 25
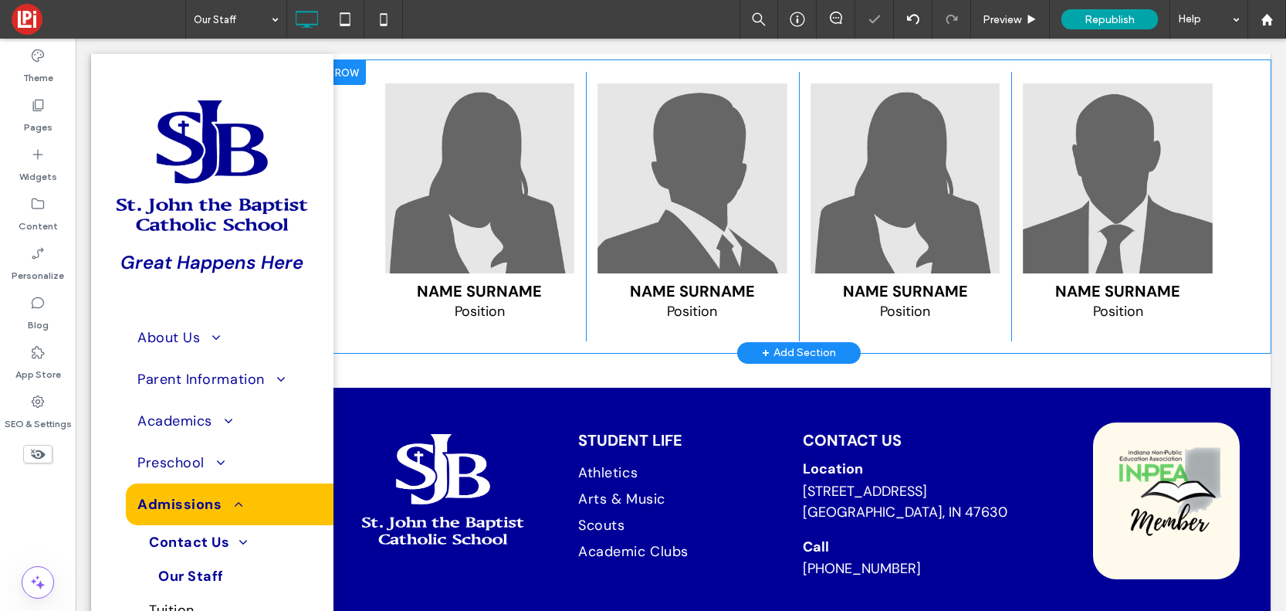
click at [351, 85] on div at bounding box center [346, 72] width 39 height 25
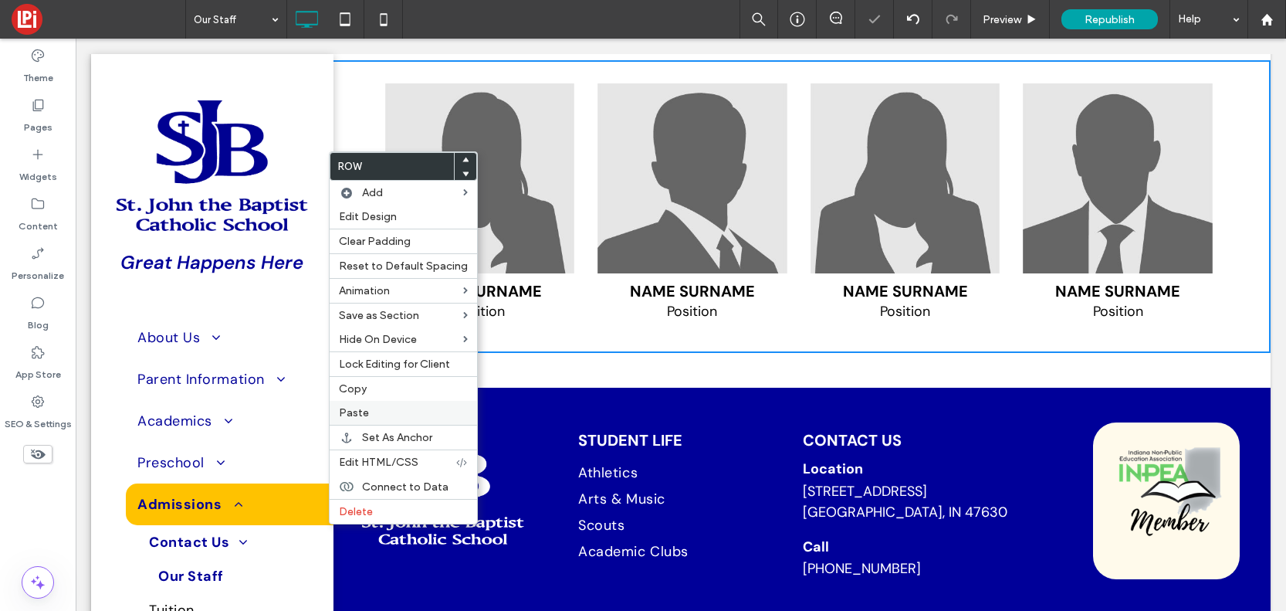
click at [362, 411] on span "Paste" at bounding box center [354, 412] width 30 height 13
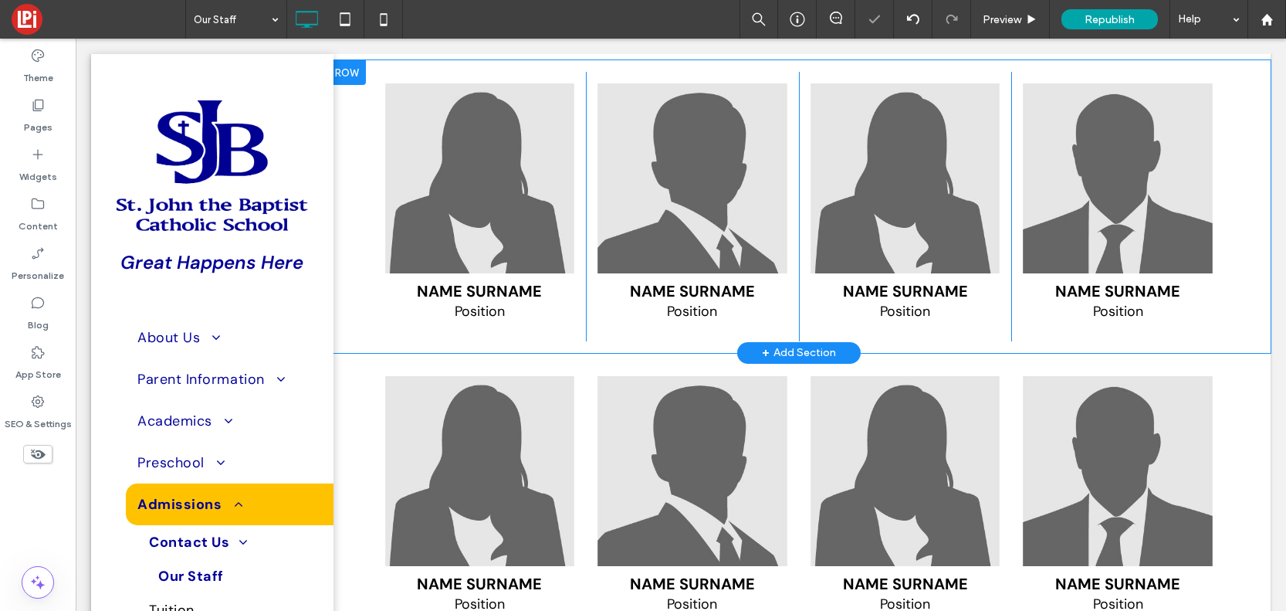
click at [351, 85] on div at bounding box center [346, 72] width 39 height 25
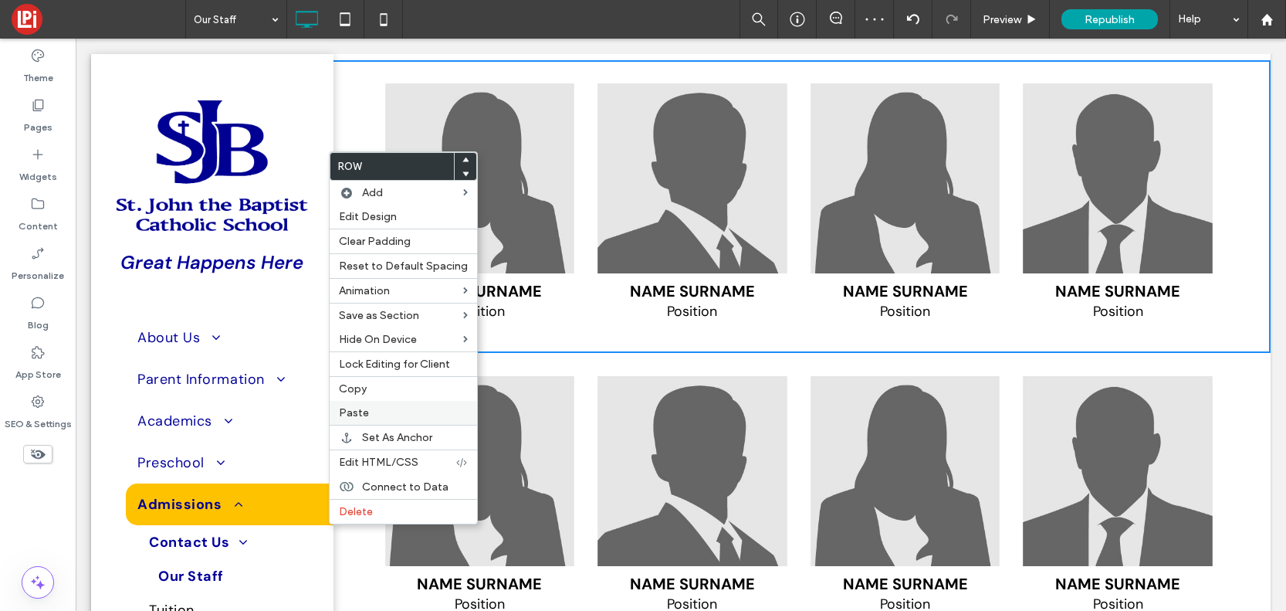
click at [374, 413] on label "Paste" at bounding box center [403, 412] width 129 height 13
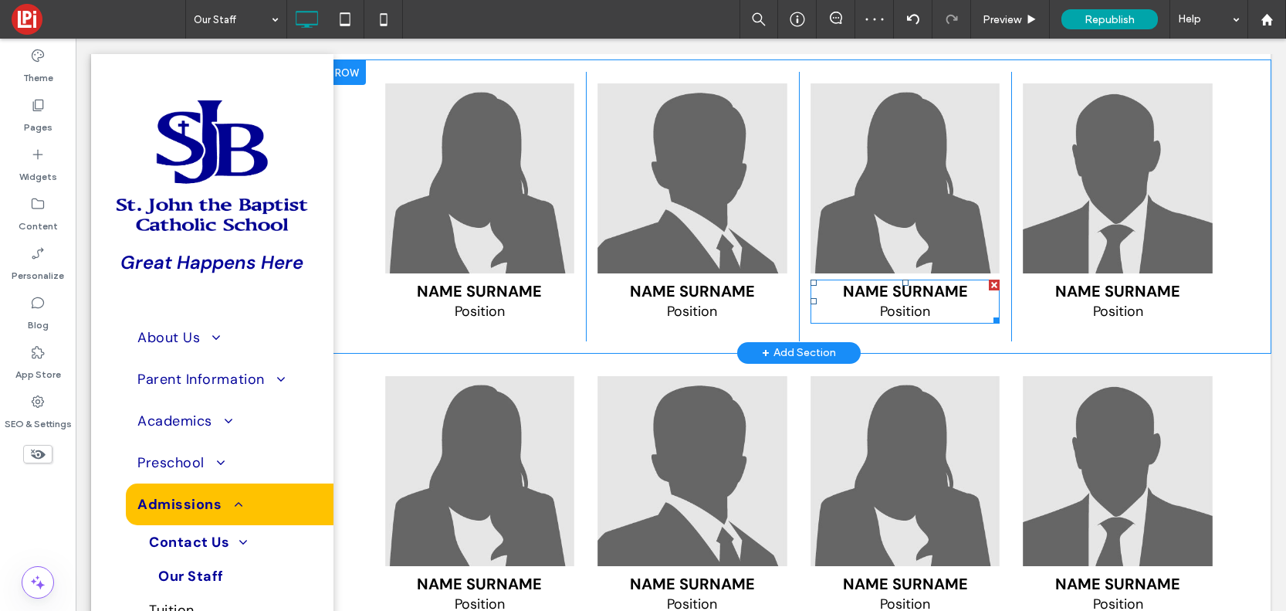
click at [902, 301] on span "Name Surname" at bounding box center [905, 291] width 125 height 20
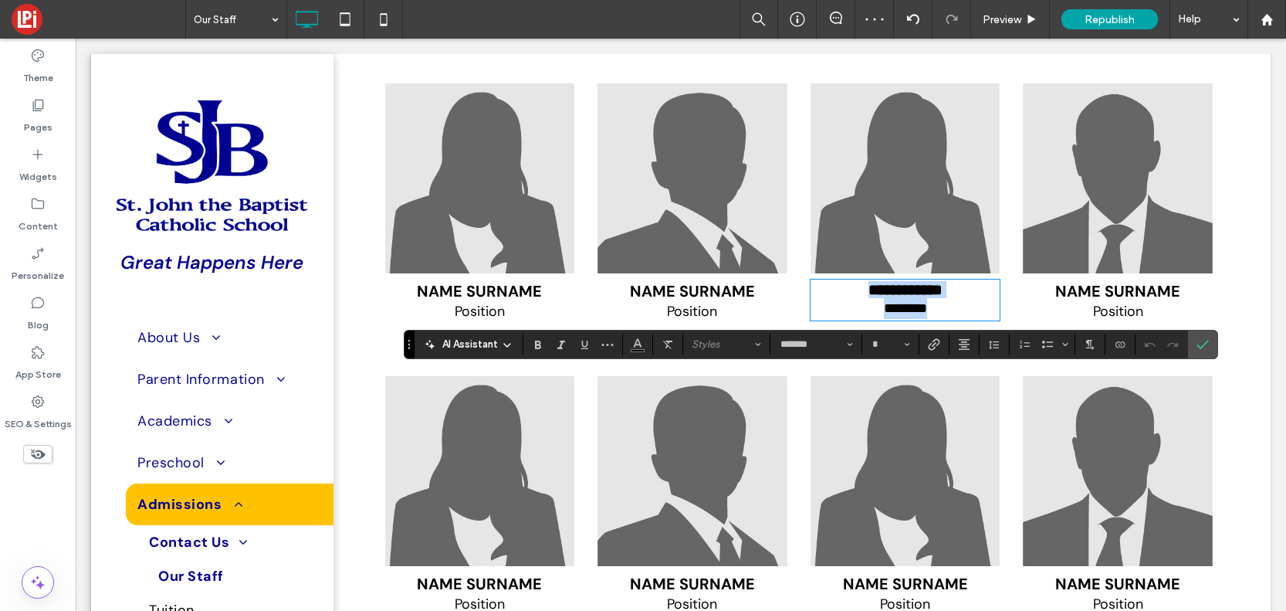
type input "**"
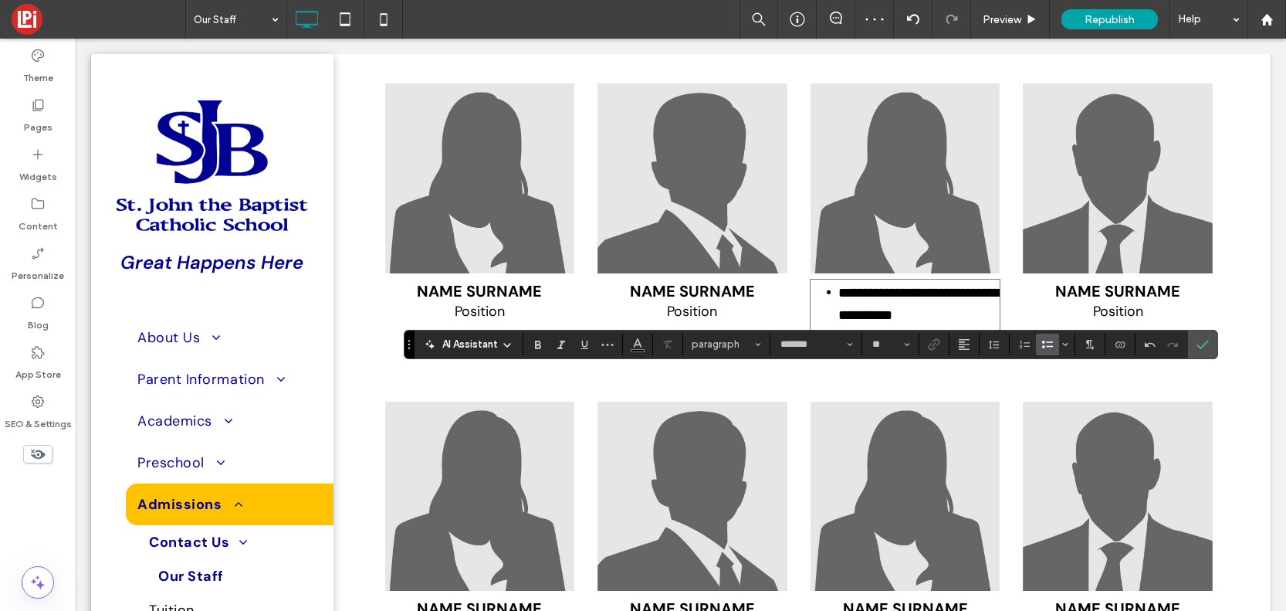
scroll to position [0, 0]
click at [1047, 342] on use "Bulleted List" at bounding box center [1047, 345] width 11 height 8
click at [889, 347] on p at bounding box center [906, 336] width 190 height 21
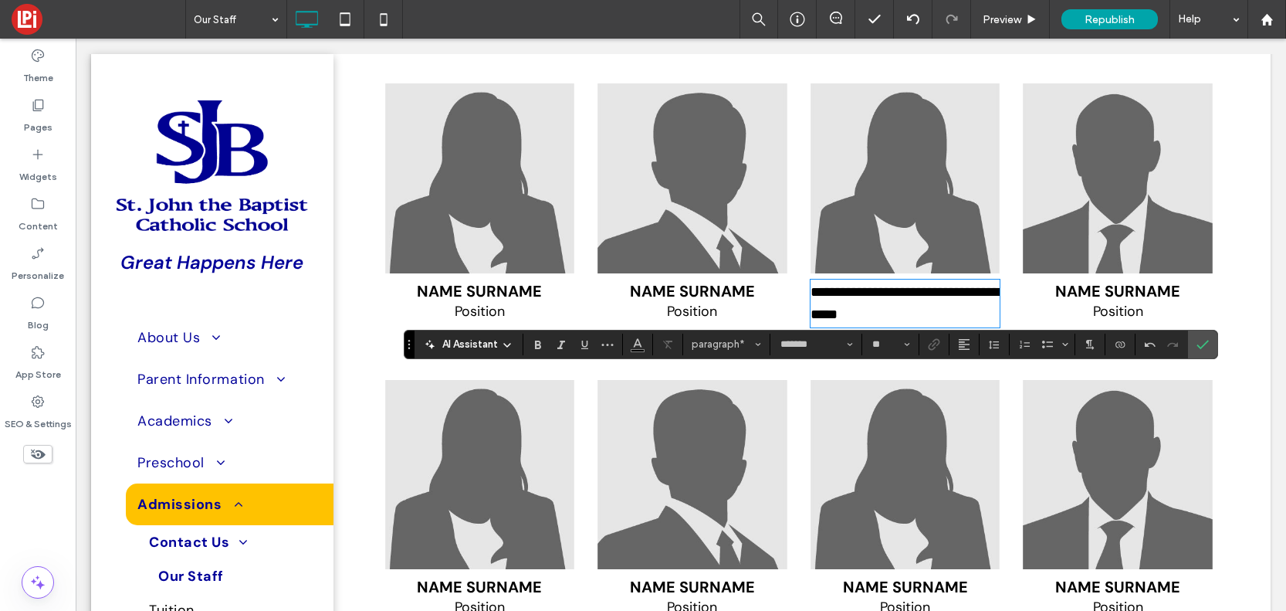
click at [858, 321] on span "**********" at bounding box center [905, 303] width 189 height 36
click at [882, 321] on span "**********" at bounding box center [905, 303] width 189 height 36
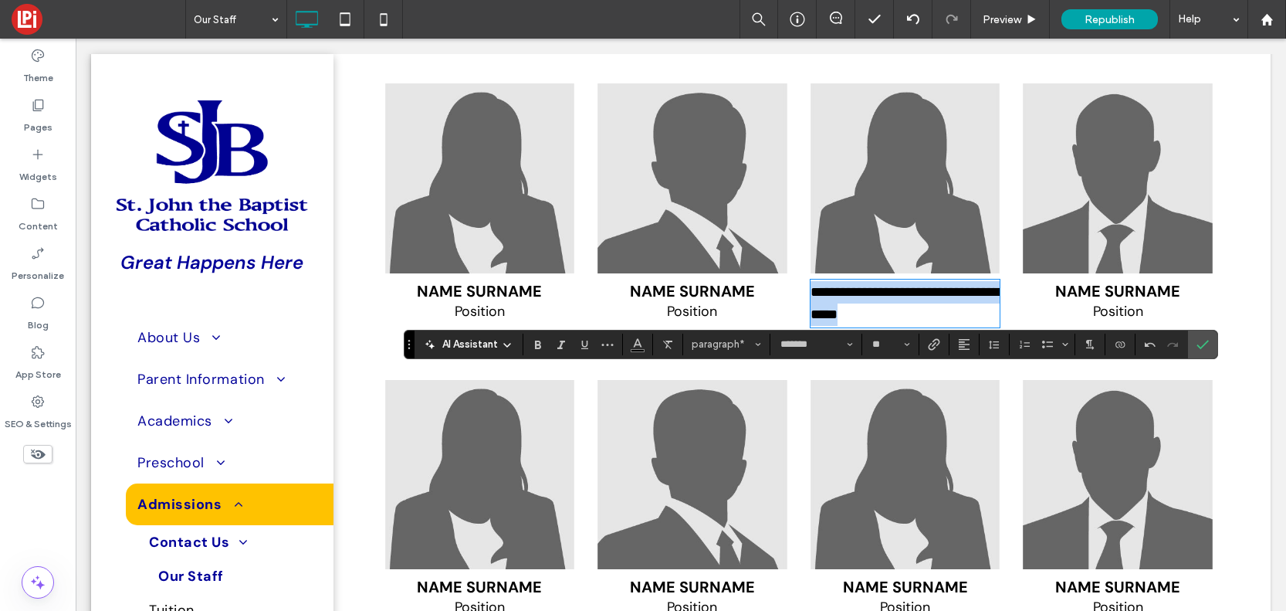
click at [882, 321] on span "**********" at bounding box center [905, 303] width 189 height 36
click at [969, 326] on p "**********" at bounding box center [906, 303] width 190 height 45
click at [953, 326] on p "**********" at bounding box center [906, 303] width 190 height 45
click at [869, 299] on span "**********" at bounding box center [862, 292] width 103 height 14
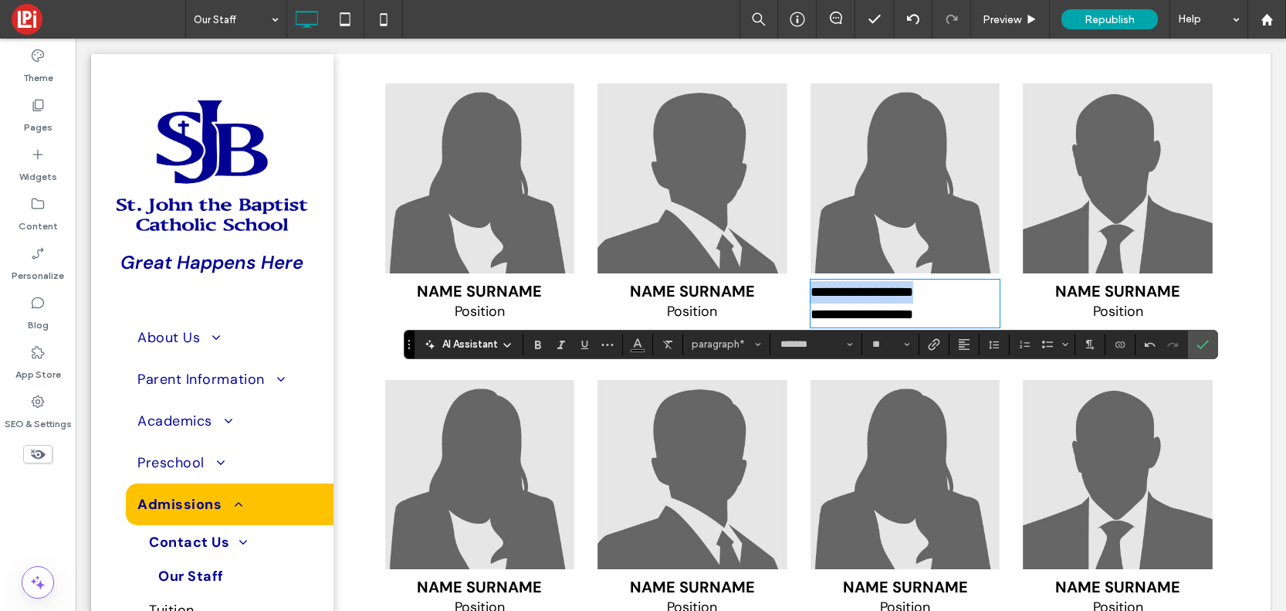
click at [869, 299] on span "**********" at bounding box center [862, 292] width 103 height 14
click at [735, 336] on button "paragraph*" at bounding box center [726, 345] width 80 height 22
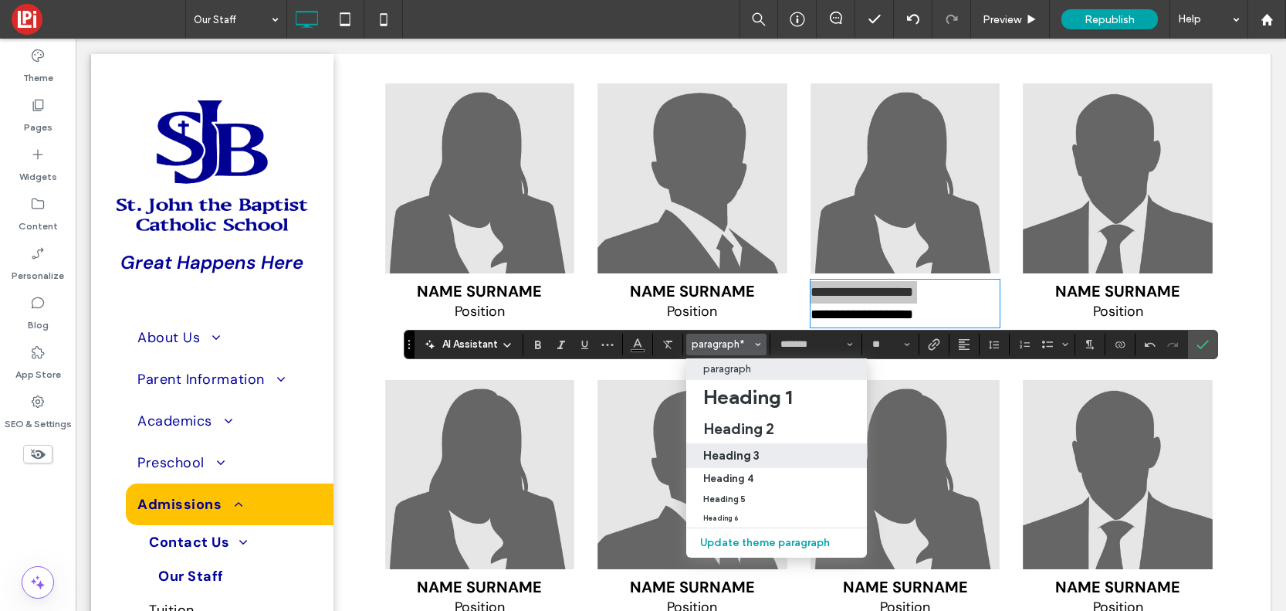
click at [741, 449] on h3 "Heading 3" at bounding box center [731, 455] width 56 height 15
type input "*********"
type input "**"
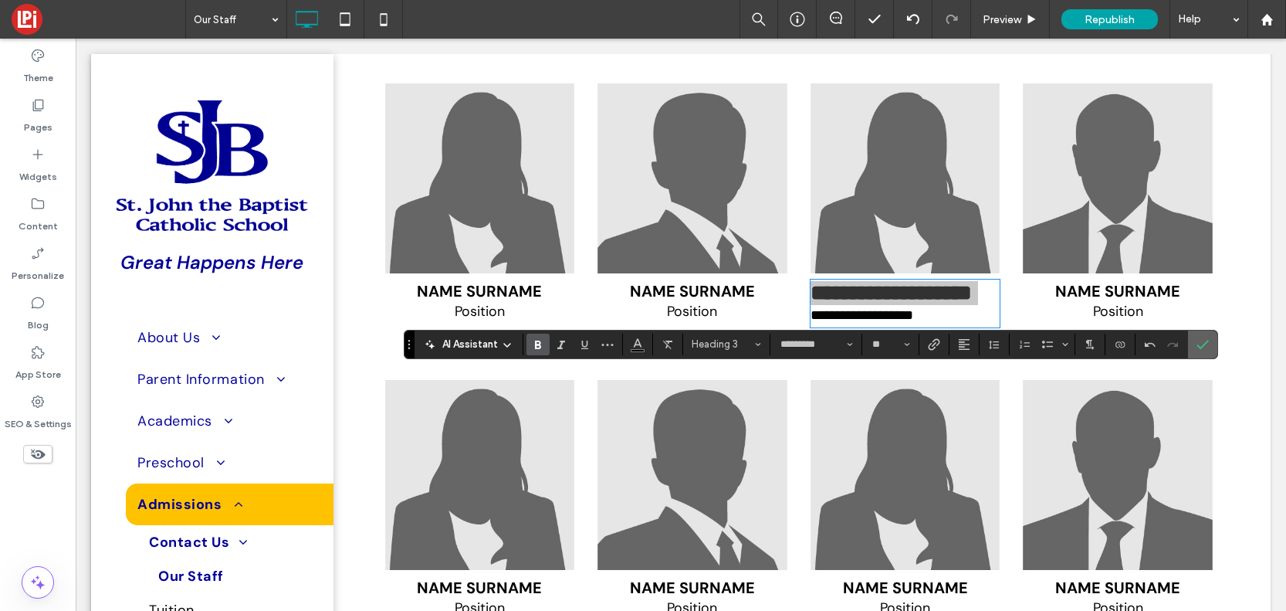
click at [1203, 340] on icon "Confirm" at bounding box center [1203, 344] width 12 height 12
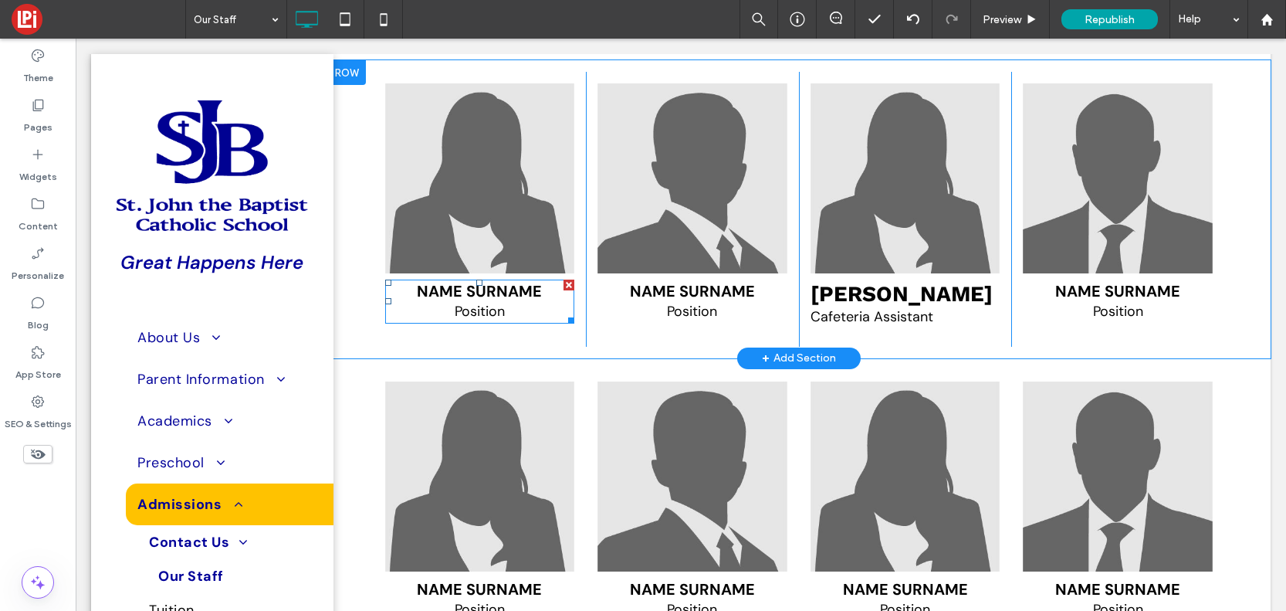
click at [508, 301] on span "Name Surname" at bounding box center [479, 291] width 125 height 20
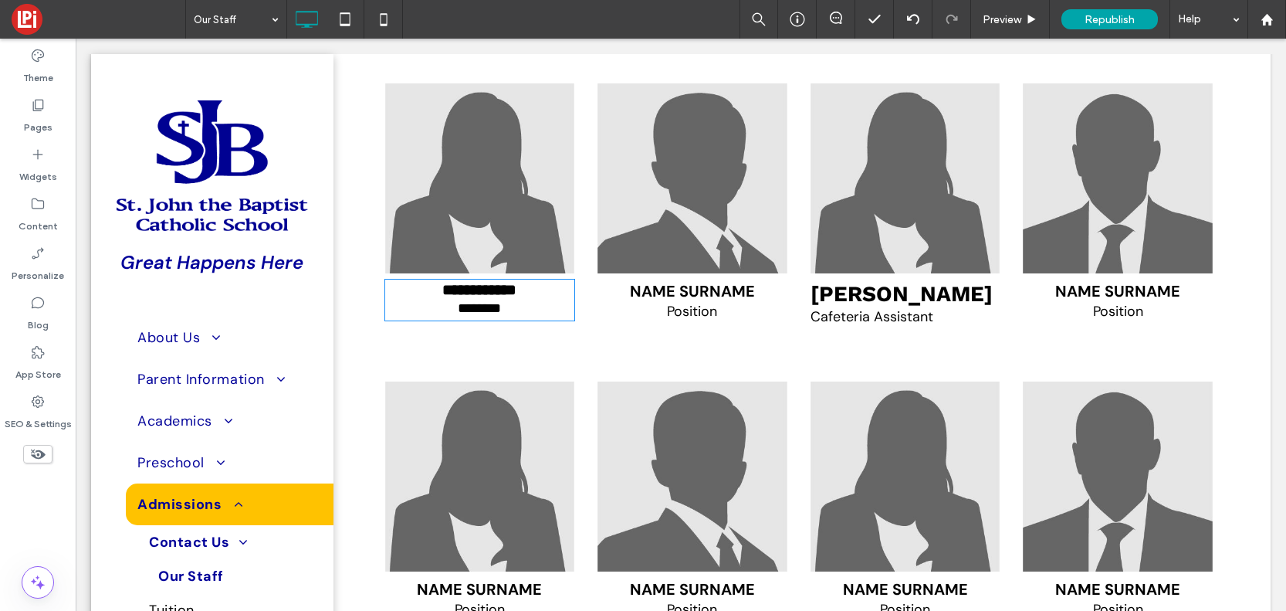
type input "*******"
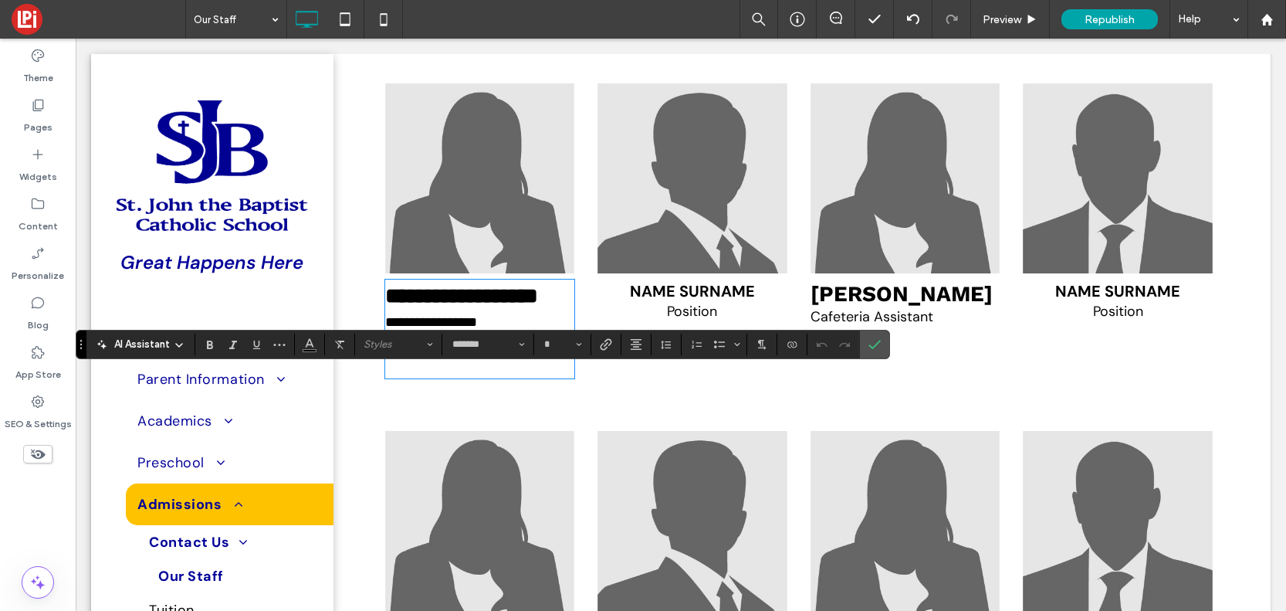
type input "**"
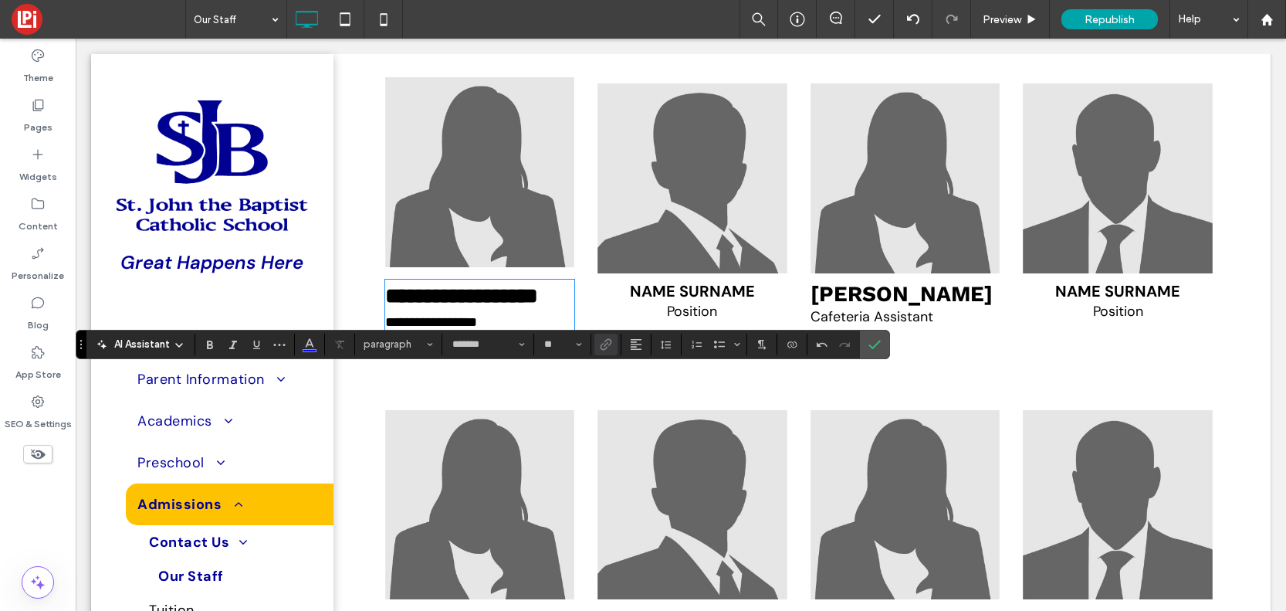
click at [446, 250] on img at bounding box center [480, 172] width 190 height 190
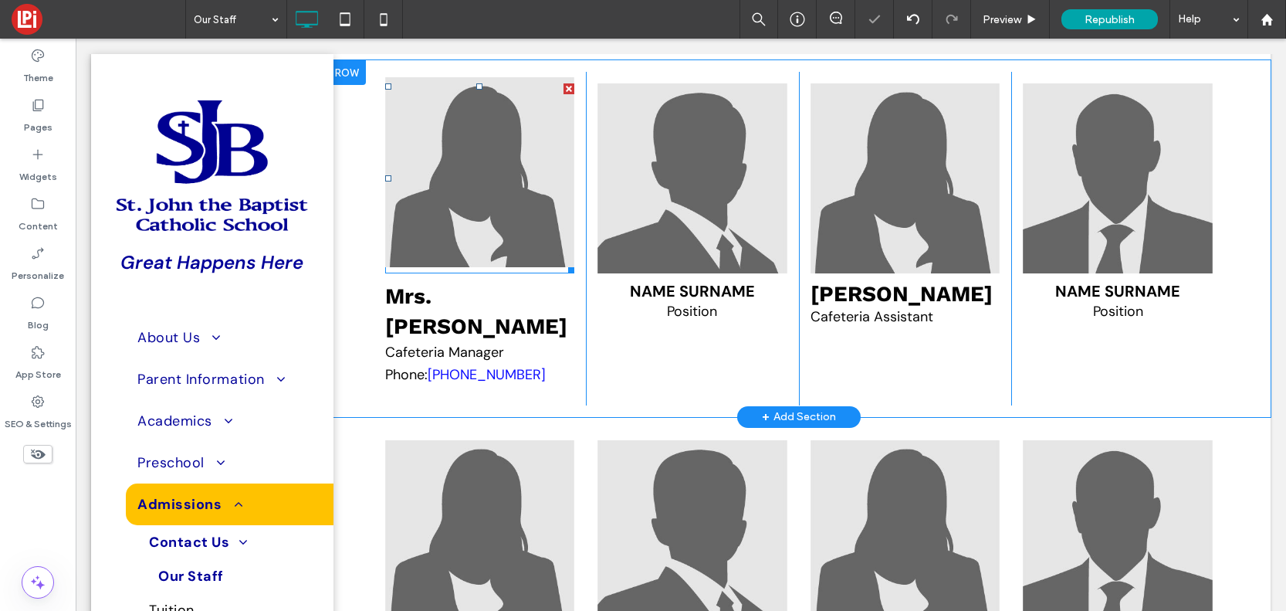
click at [446, 250] on img at bounding box center [480, 172] width 190 height 190
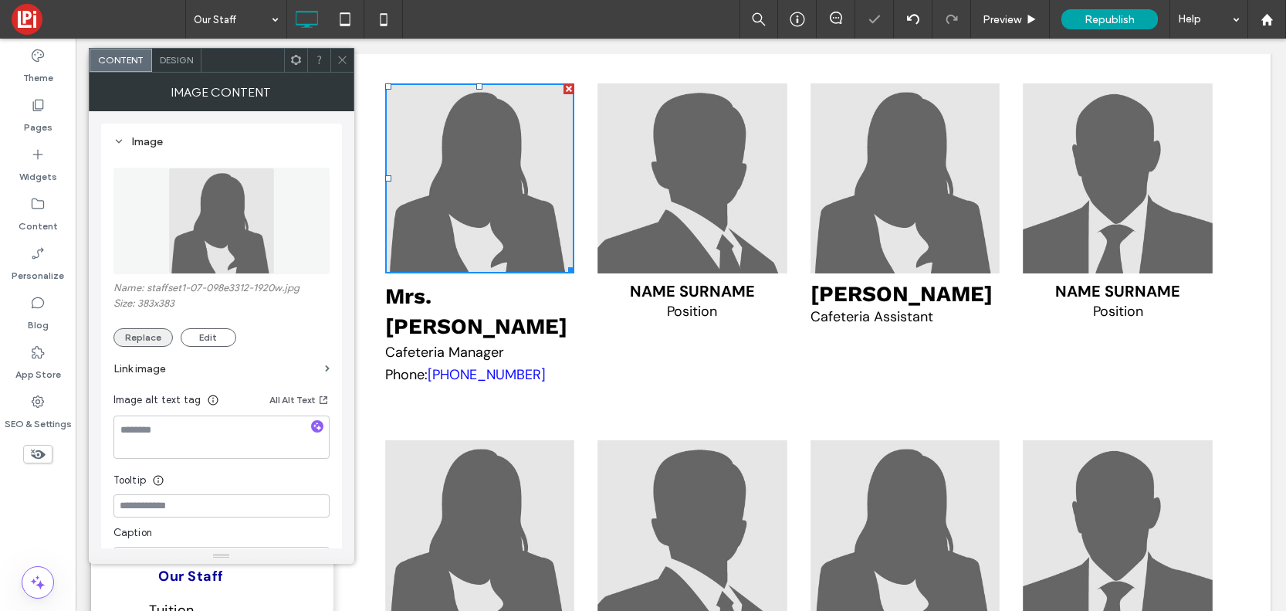
click at [143, 335] on button "Replace" at bounding box center [143, 337] width 59 height 19
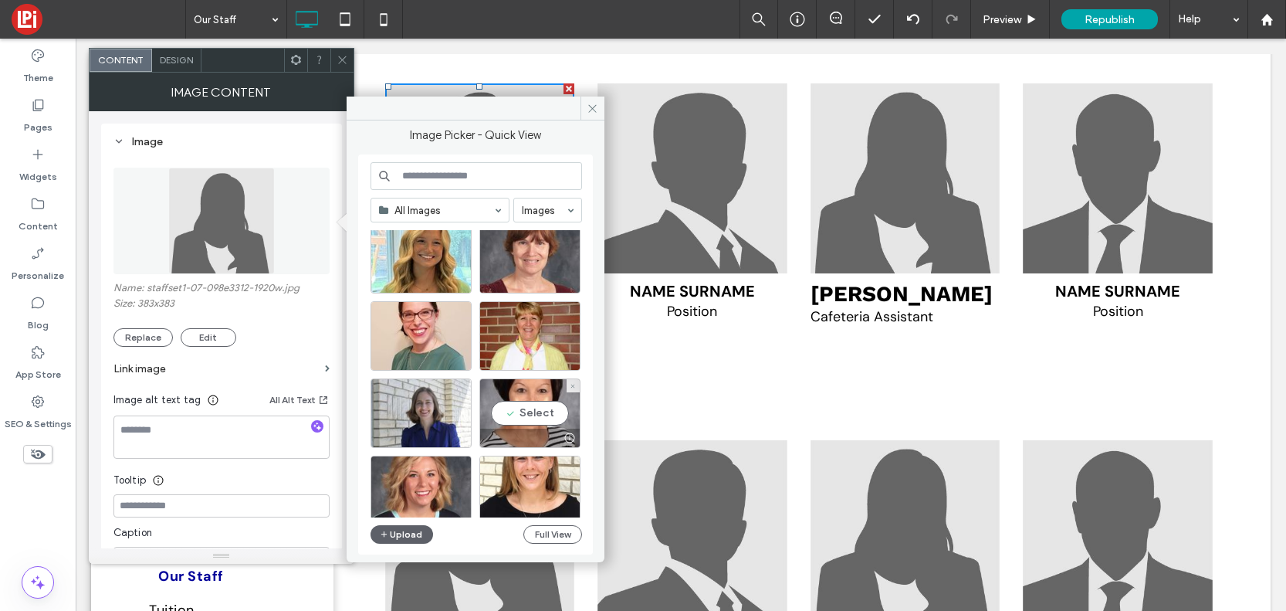
scroll to position [3176, 0]
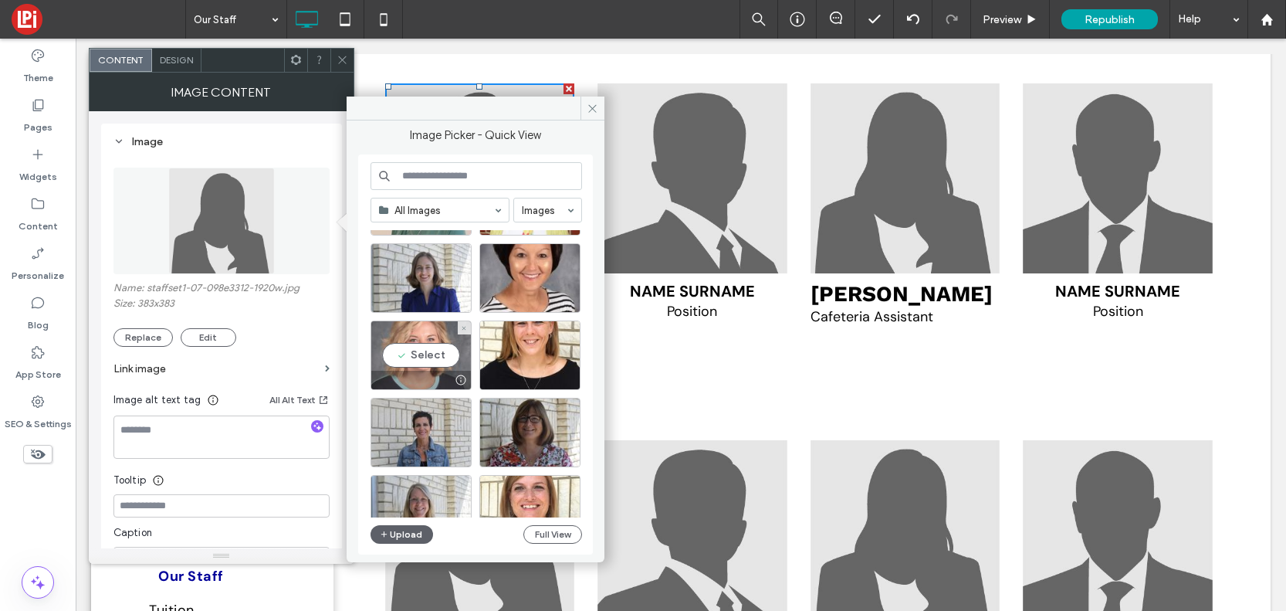
click at [427, 345] on div "Select" at bounding box center [421, 354] width 101 height 69
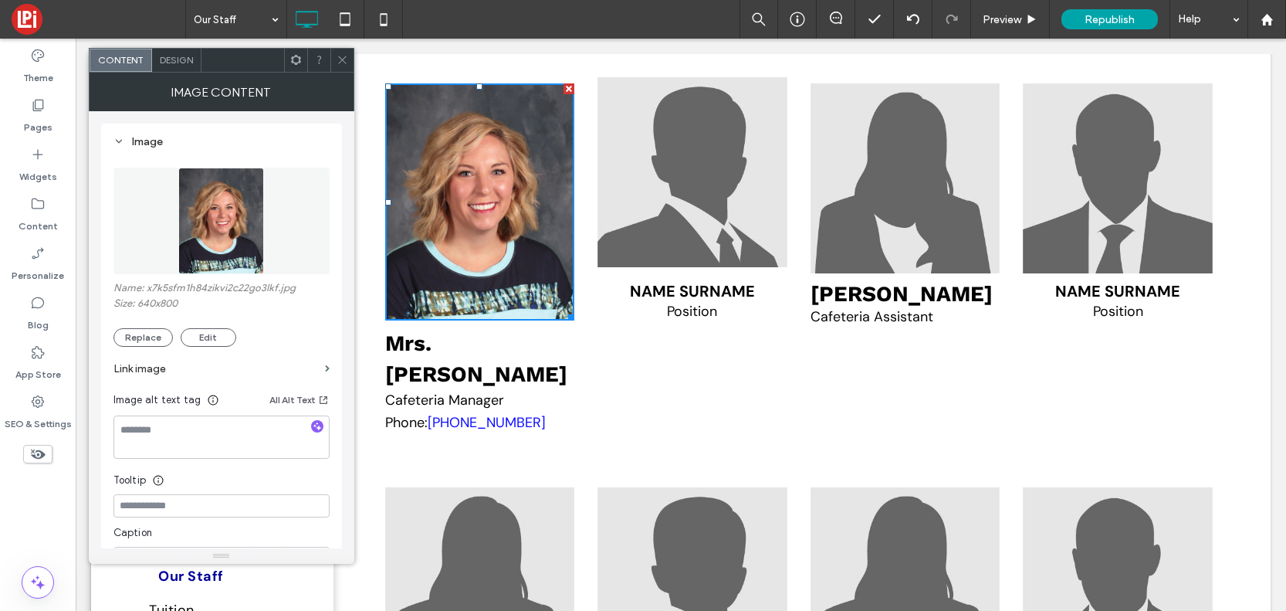
click at [694, 267] on img at bounding box center [693, 172] width 190 height 190
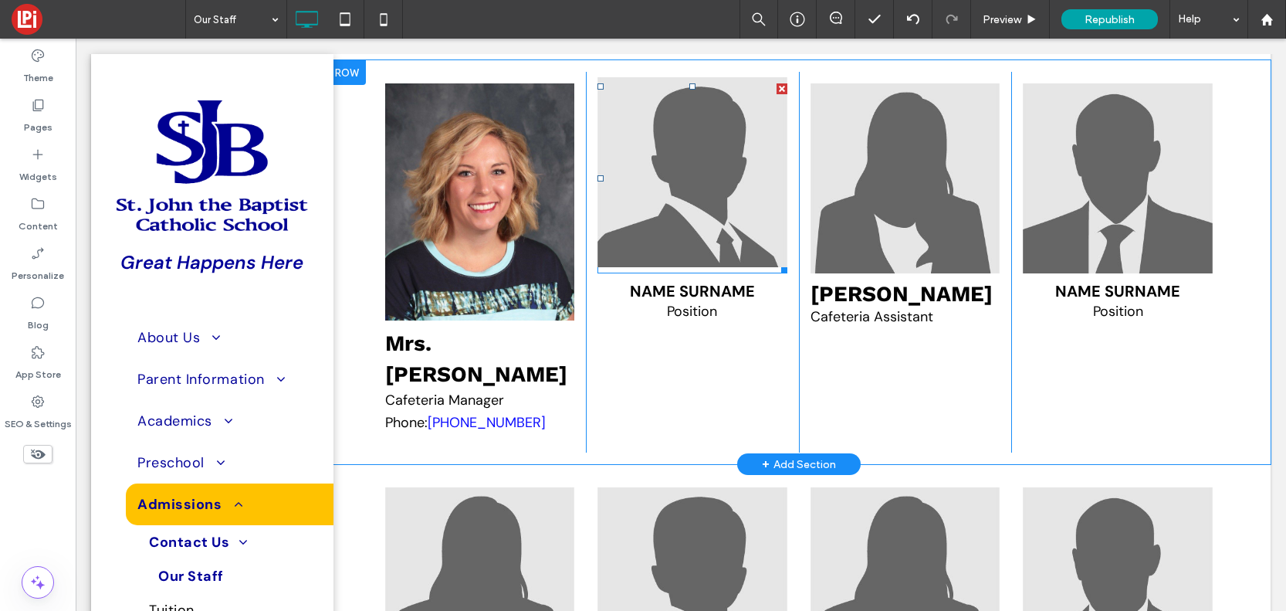
click at [694, 267] on img at bounding box center [693, 172] width 190 height 190
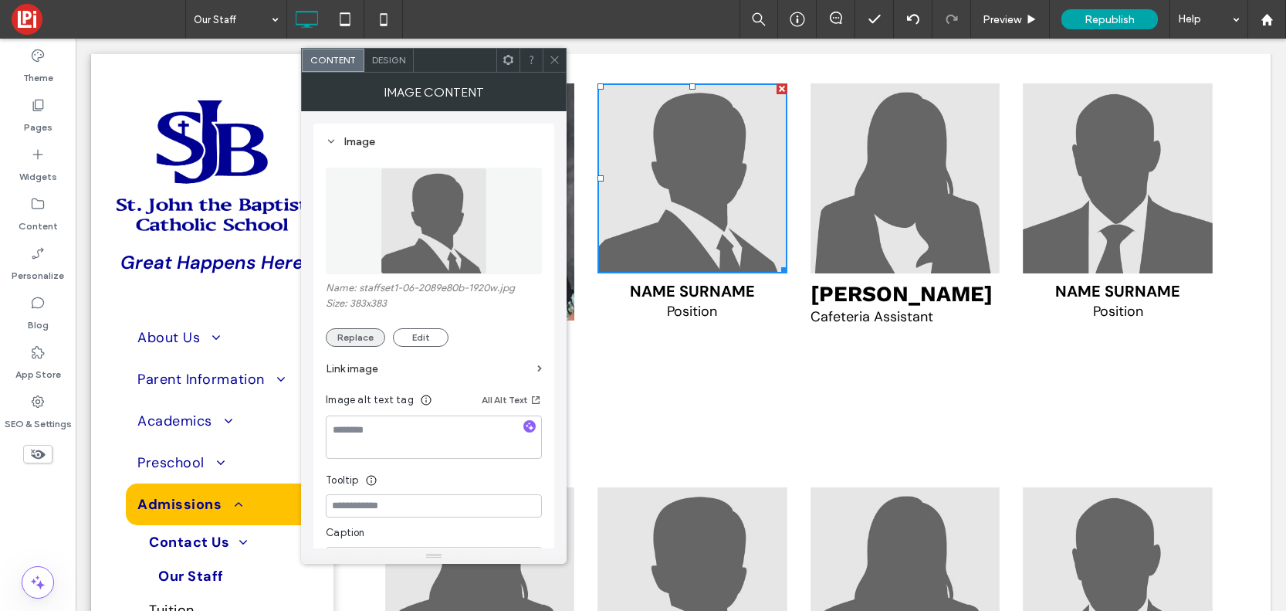
click at [358, 333] on button "Replace" at bounding box center [355, 337] width 59 height 19
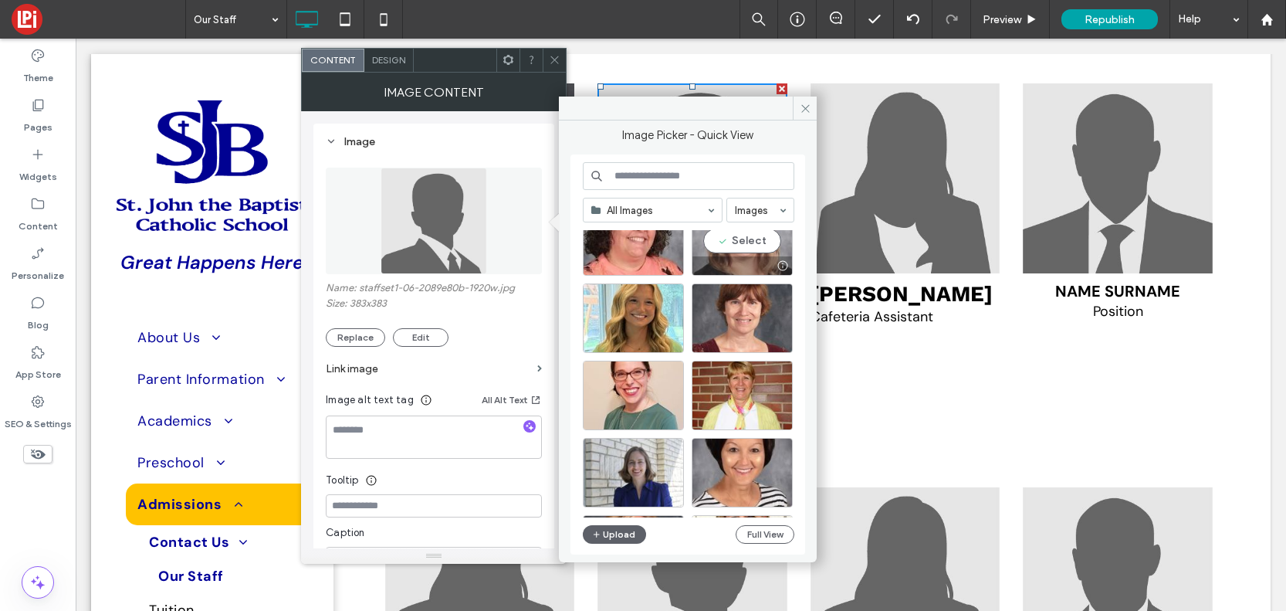
scroll to position [3021, 0]
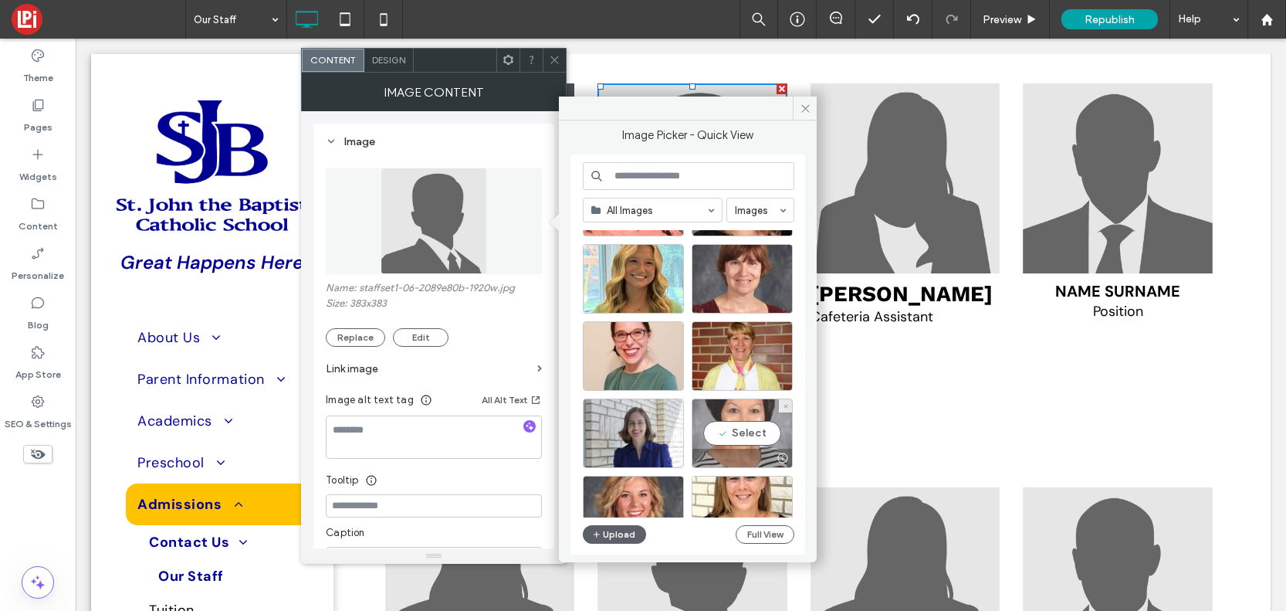
click at [713, 425] on div "Select" at bounding box center [742, 432] width 101 height 69
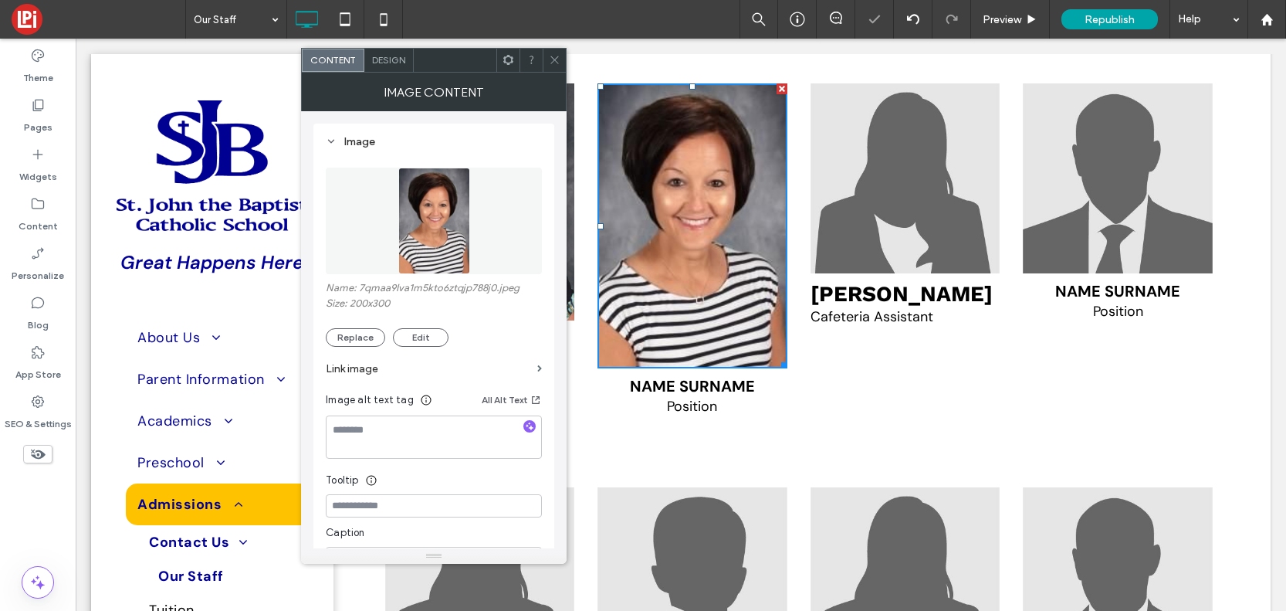
click at [556, 59] on use at bounding box center [555, 60] width 8 height 8
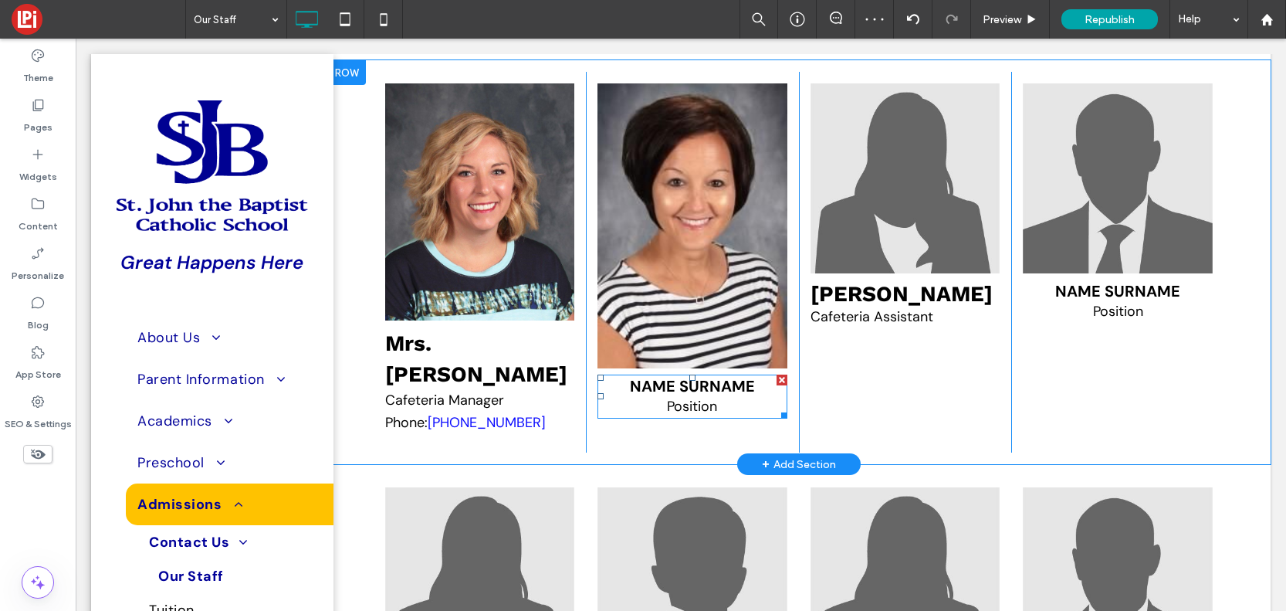
click at [654, 417] on p "Position" at bounding box center [693, 406] width 190 height 21
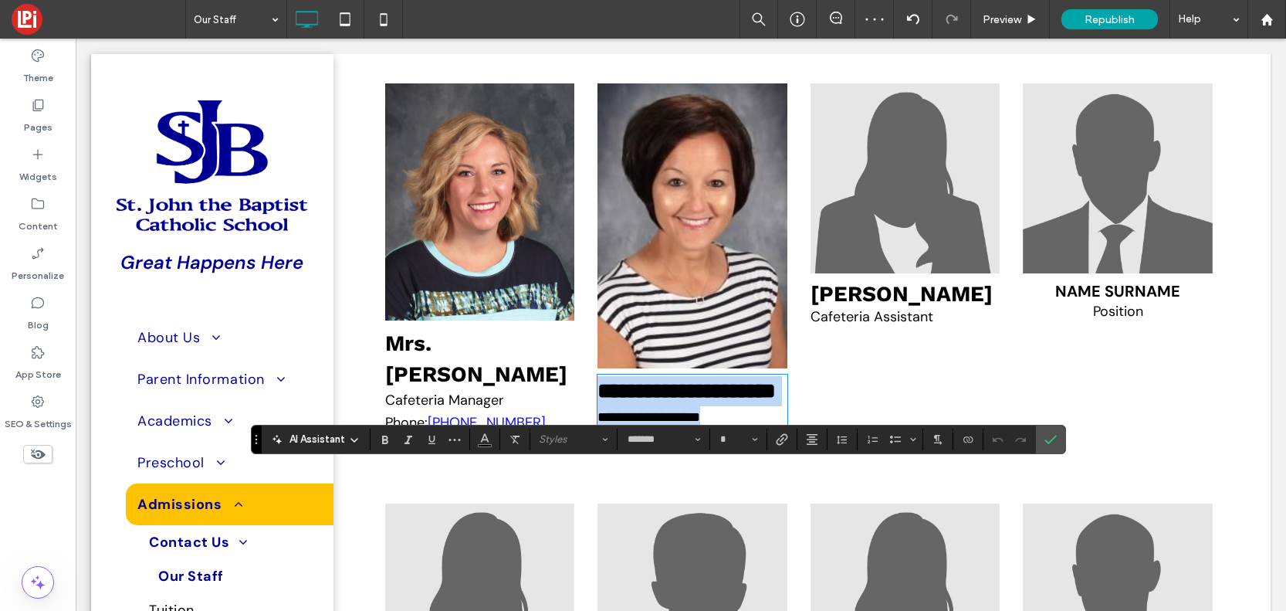
type input "**"
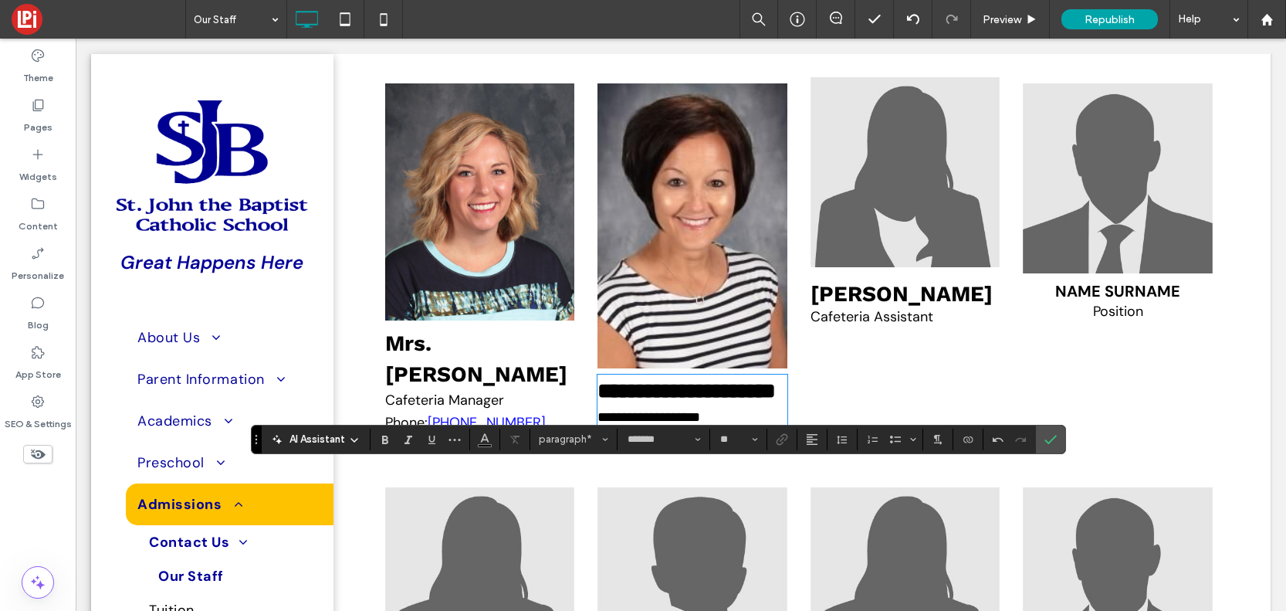
click at [908, 267] on img at bounding box center [906, 172] width 190 height 190
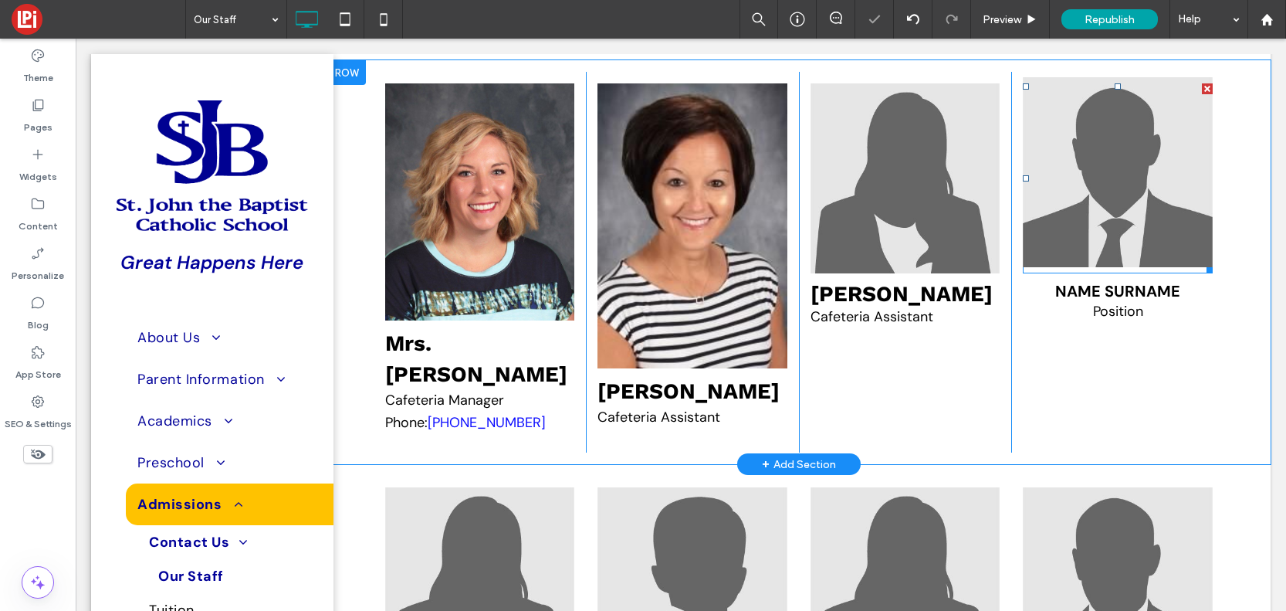
click at [1134, 267] on img at bounding box center [1118, 172] width 190 height 190
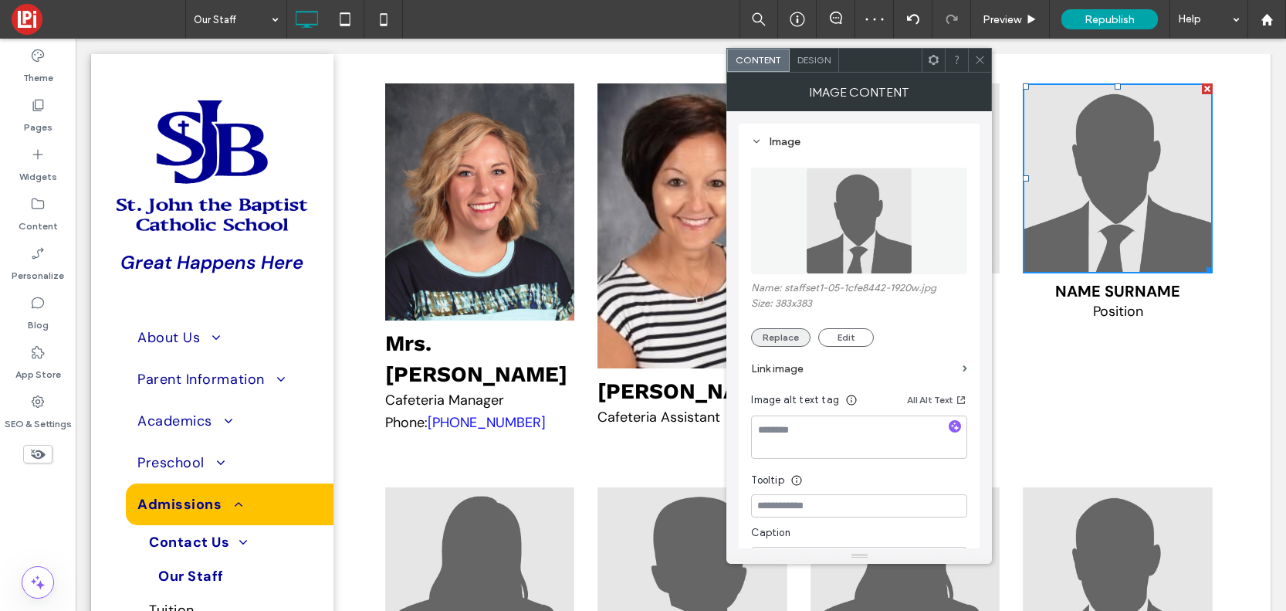
click at [783, 334] on button "Replace" at bounding box center [780, 337] width 59 height 19
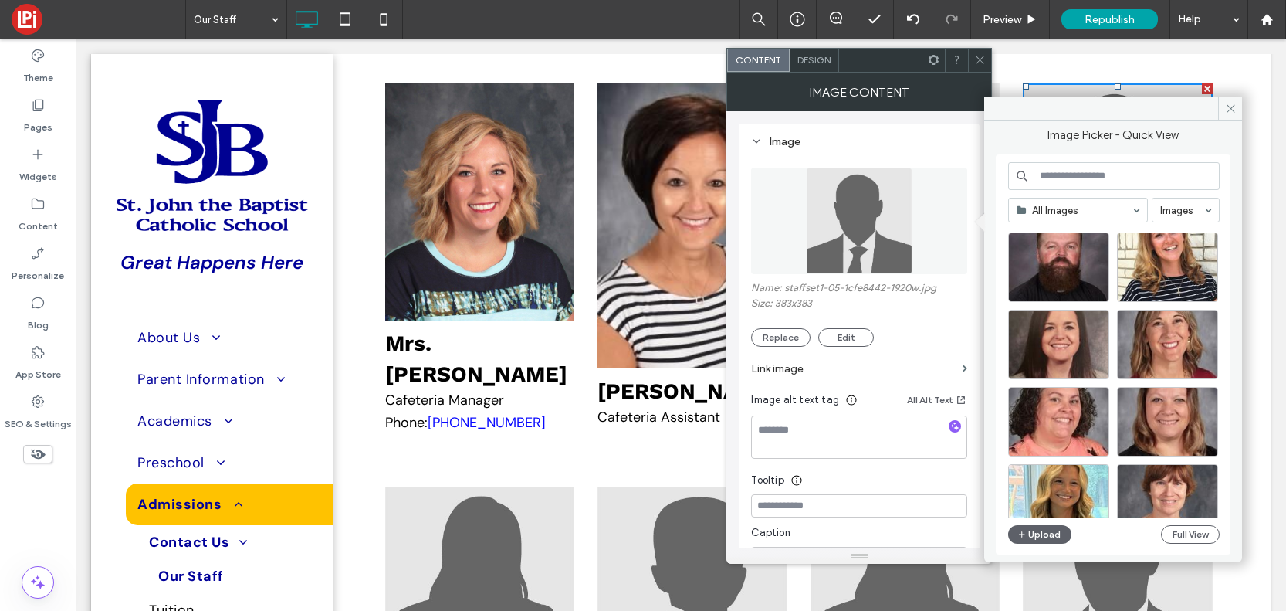
scroll to position [2842, 0]
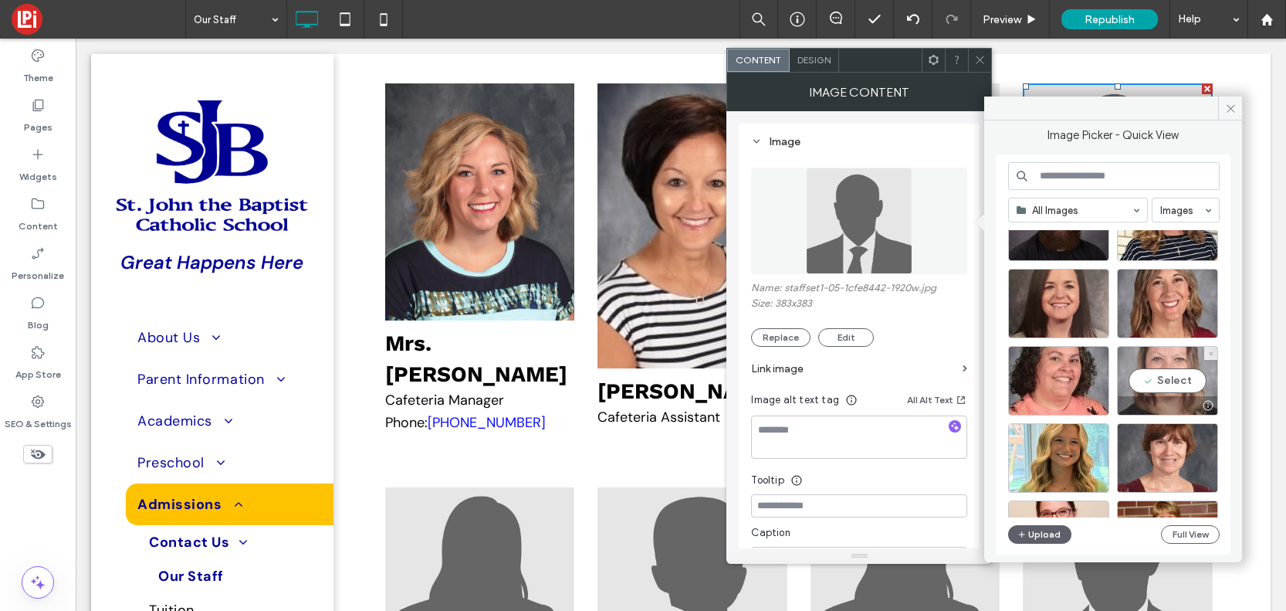
click at [1175, 378] on div "Select" at bounding box center [1167, 380] width 101 height 69
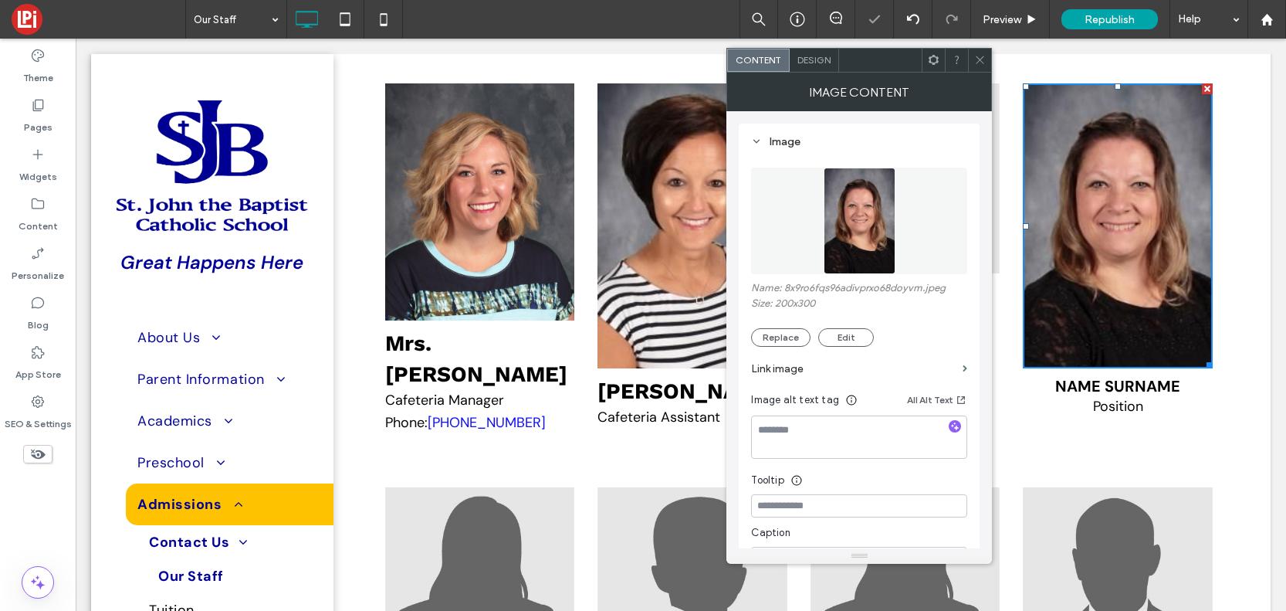
click at [979, 56] on icon at bounding box center [981, 60] width 12 height 12
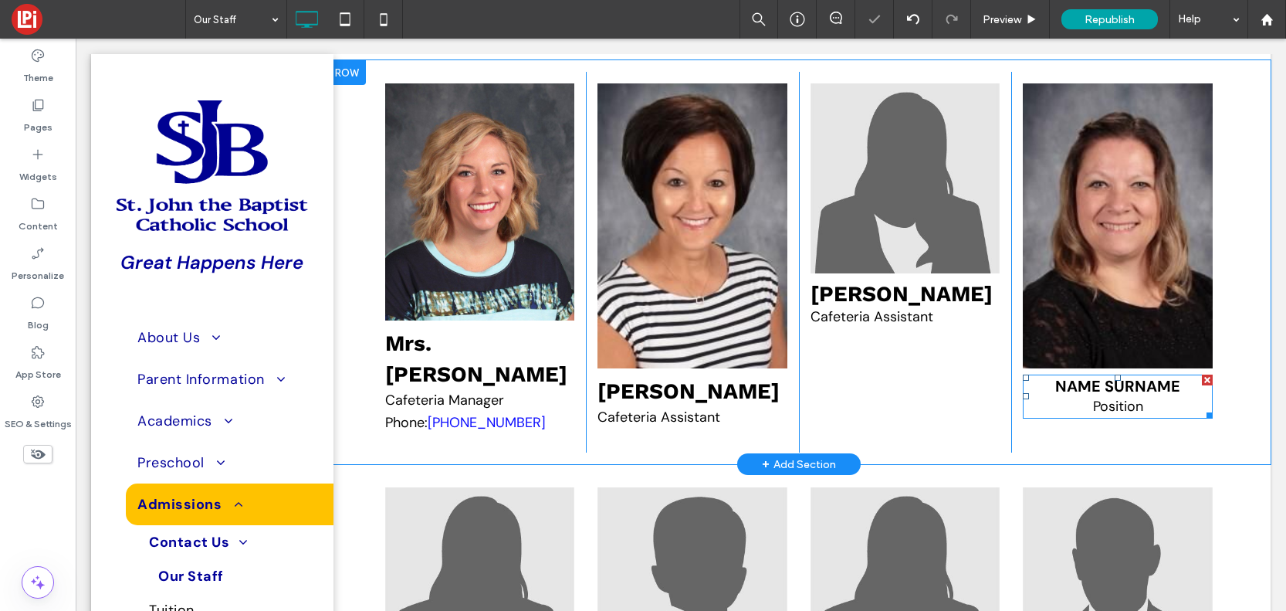
click at [1100, 396] on span "Name Surname" at bounding box center [1118, 386] width 125 height 20
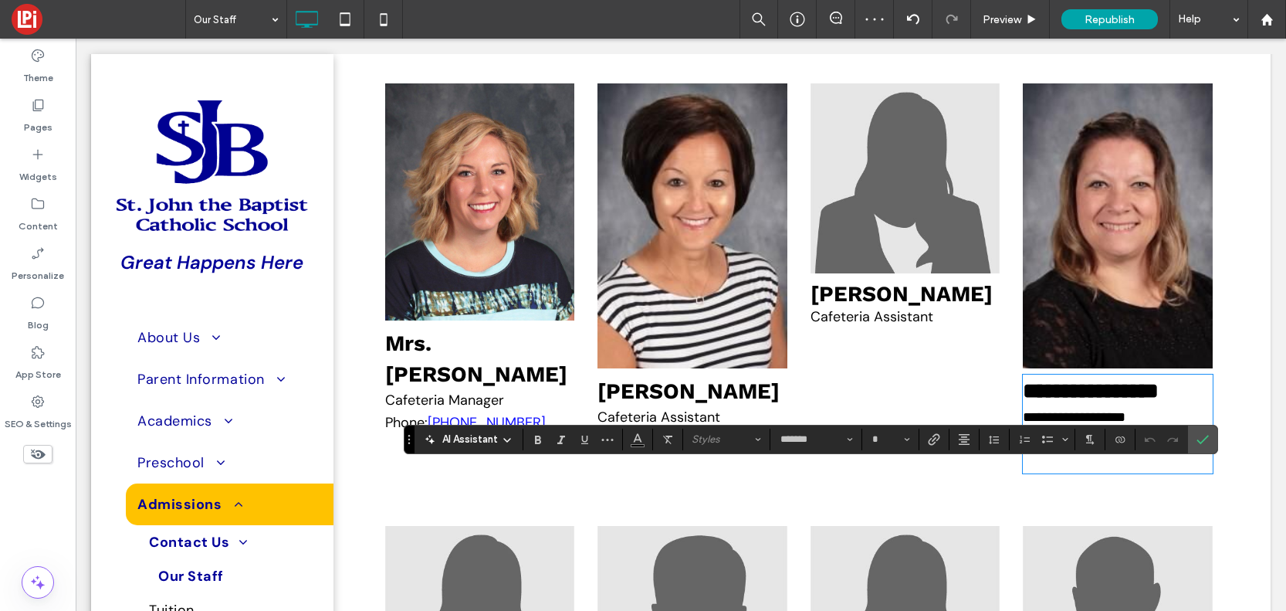
type input "**"
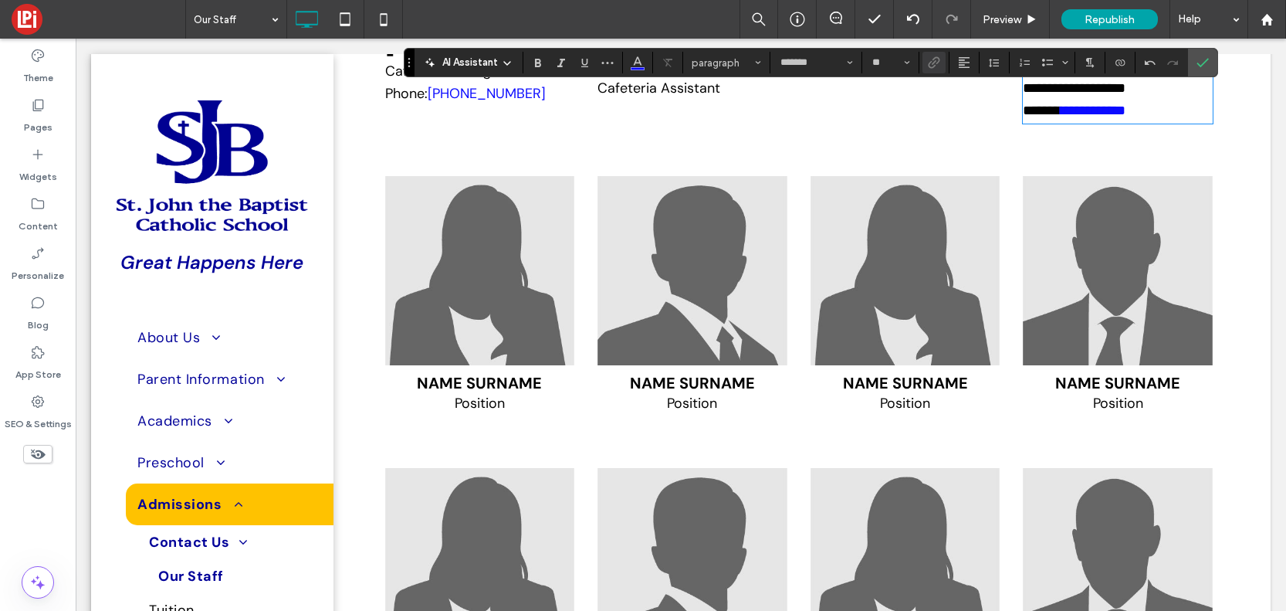
scroll to position [8039, 0]
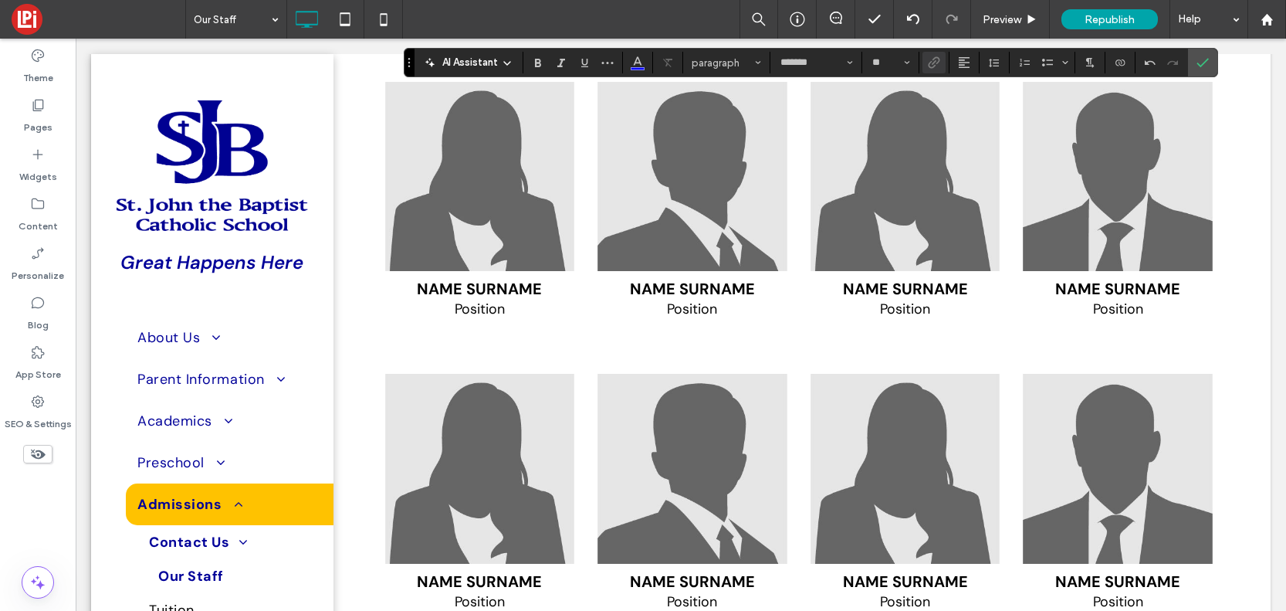
click at [448, 320] on p "Position" at bounding box center [480, 309] width 190 height 21
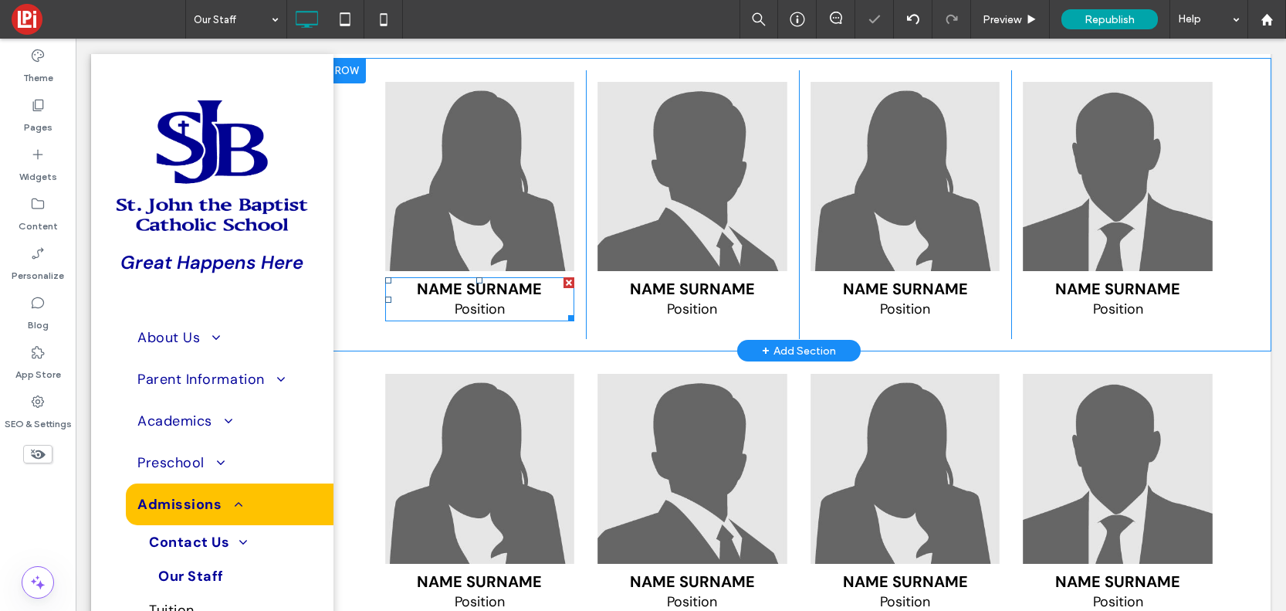
click at [473, 299] on span "Name Surname" at bounding box center [479, 289] width 125 height 20
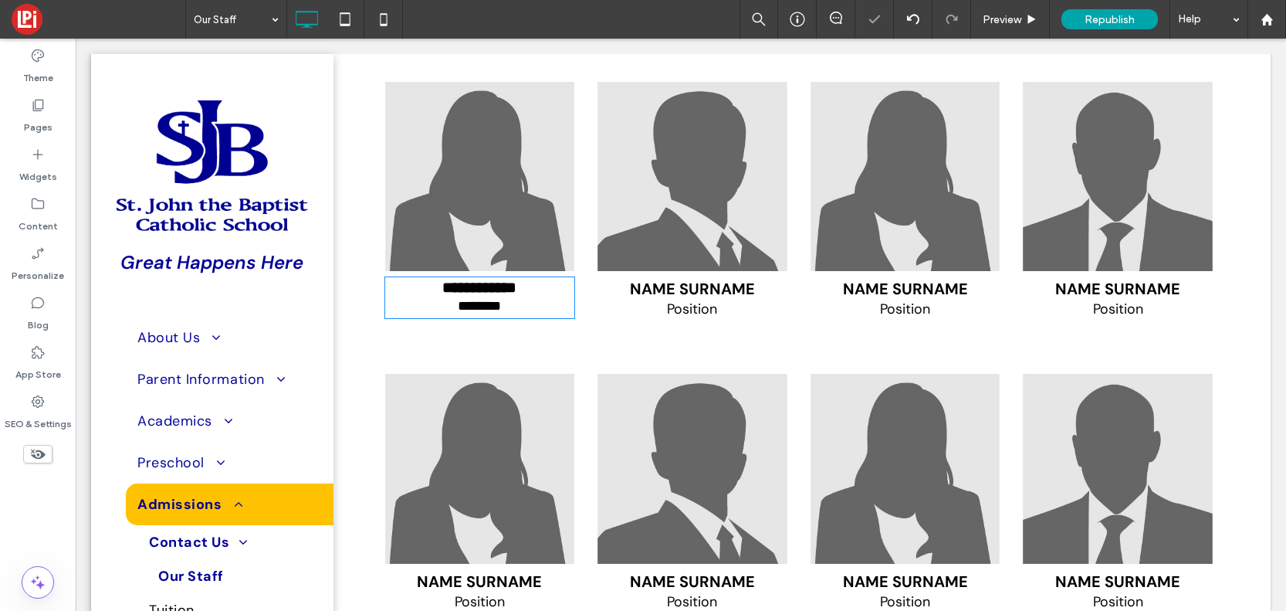
type input "*******"
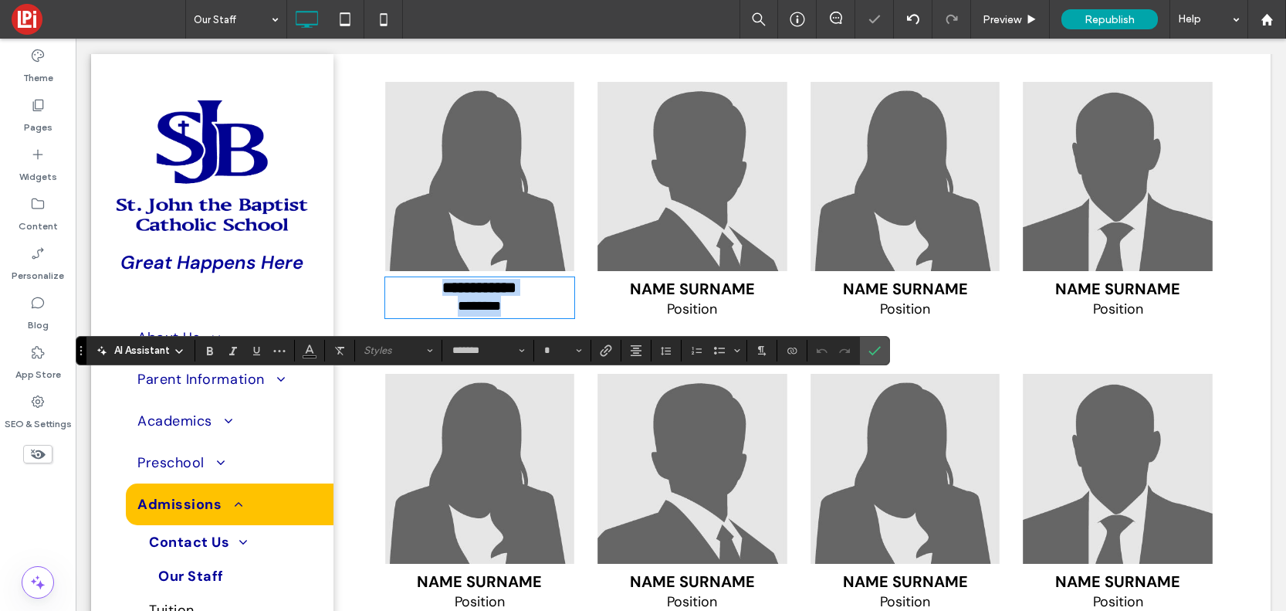
type input "**"
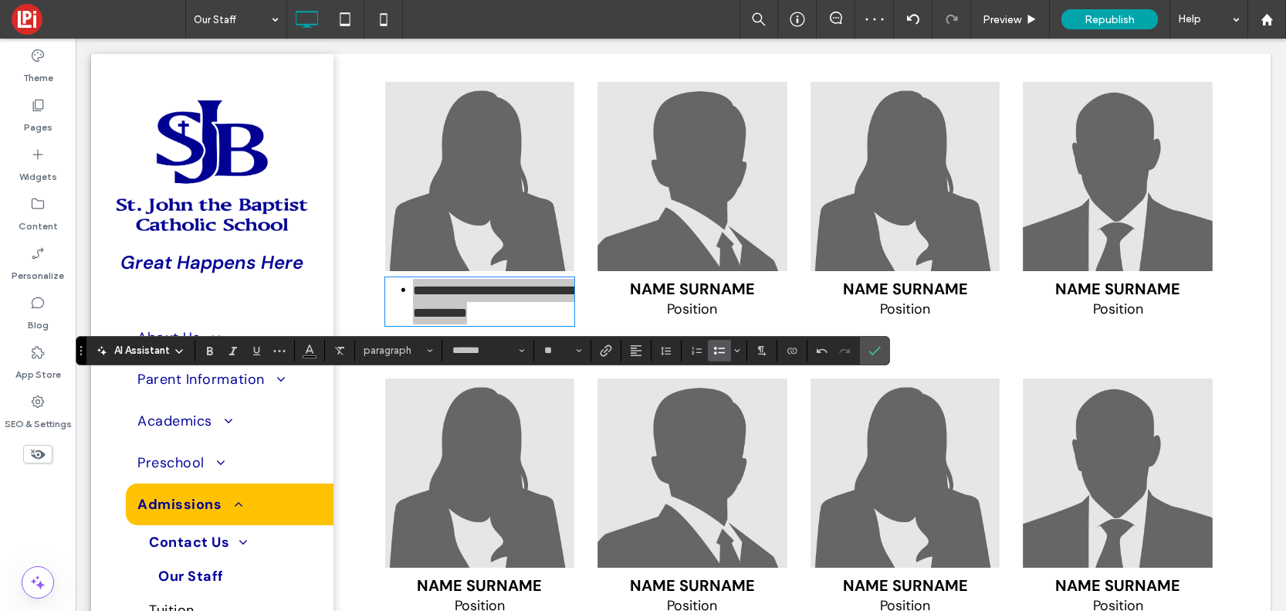
click at [727, 341] on label "Bulleted List" at bounding box center [719, 351] width 23 height 22
click at [534, 324] on p "**********" at bounding box center [480, 301] width 190 height 45
click at [488, 297] on span "**********" at bounding box center [436, 290] width 103 height 14
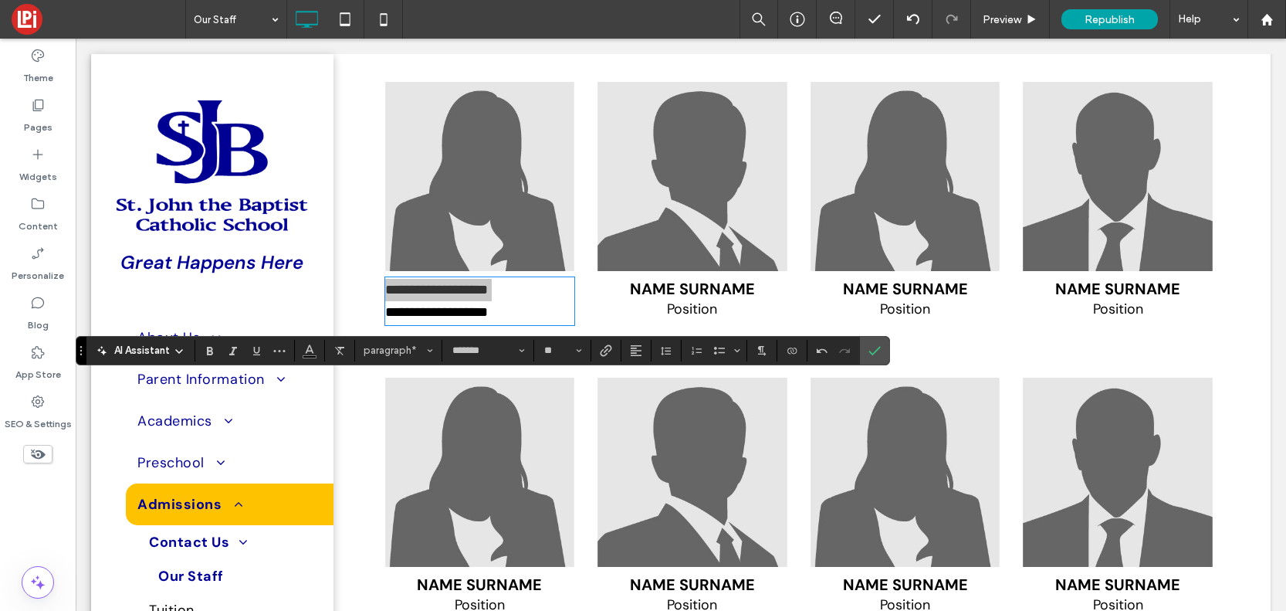
click at [381, 337] on div "AI Assistant paragraph* ******* **" at bounding box center [483, 350] width 815 height 29
click at [381, 350] on span "paragraph*" at bounding box center [394, 350] width 60 height 12
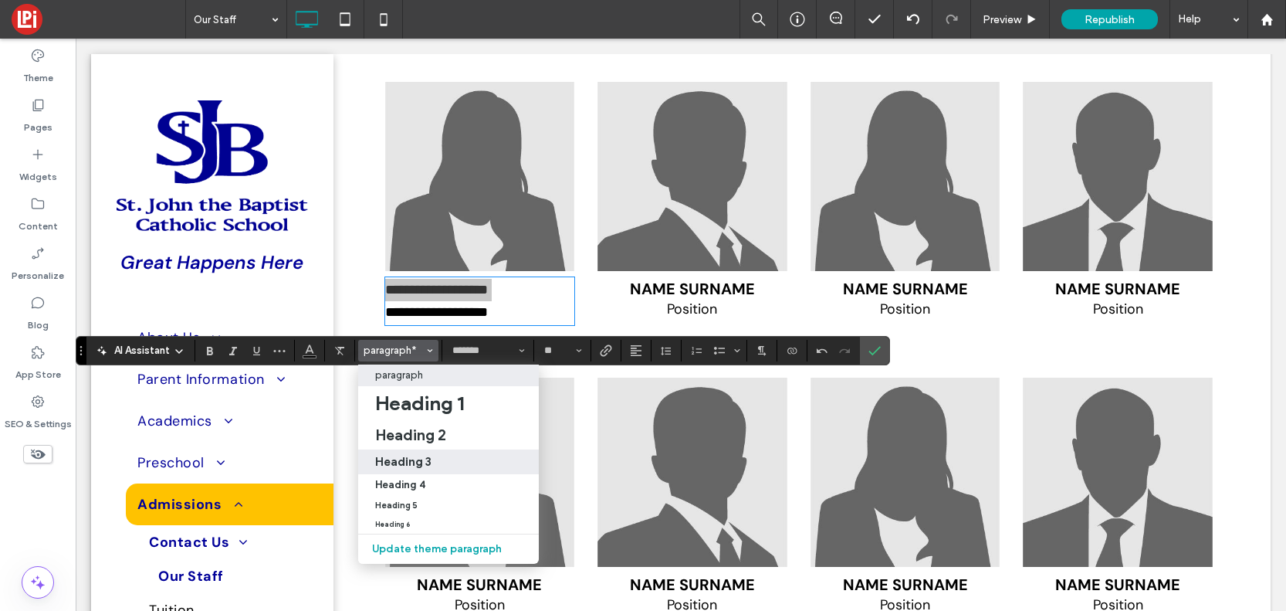
click at [407, 459] on h3 "Heading 3" at bounding box center [403, 461] width 56 height 15
type input "*********"
type input "**"
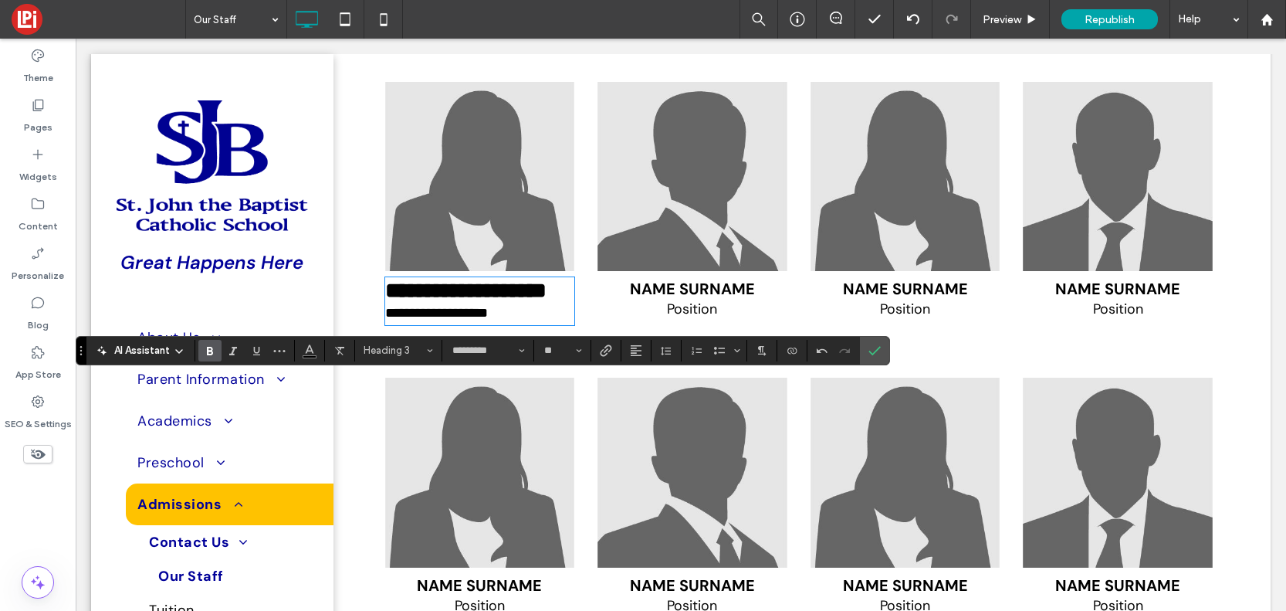
click at [710, 299] on span "Name Surname" at bounding box center [692, 289] width 125 height 20
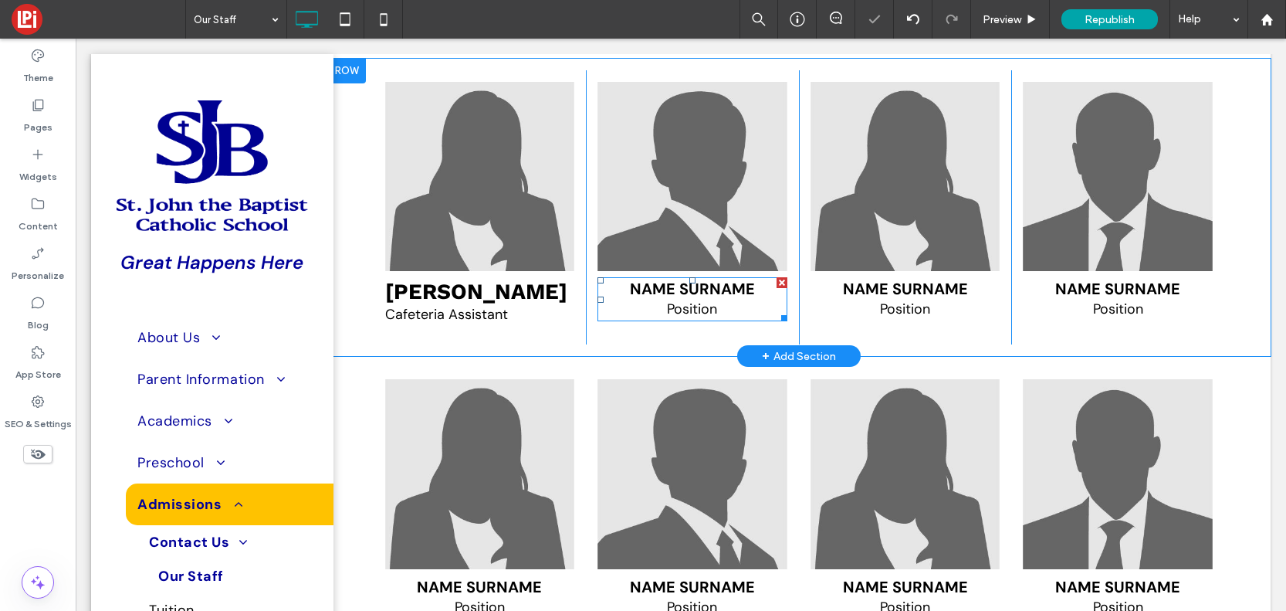
click at [710, 299] on span "Name Surname" at bounding box center [692, 289] width 125 height 20
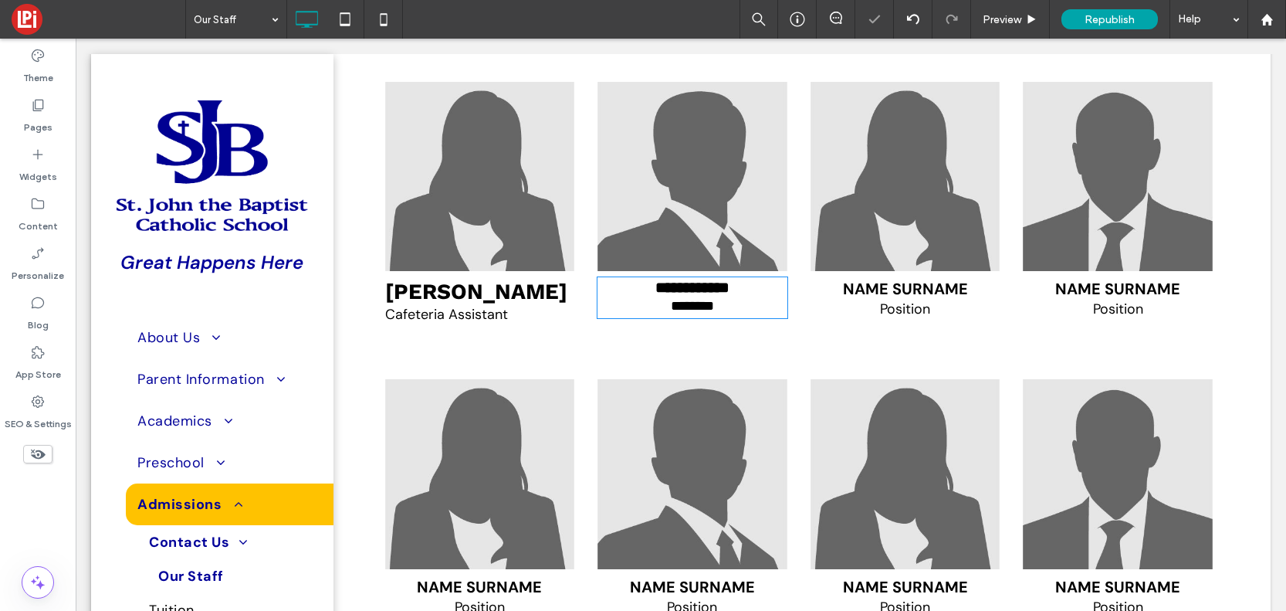
type input "*******"
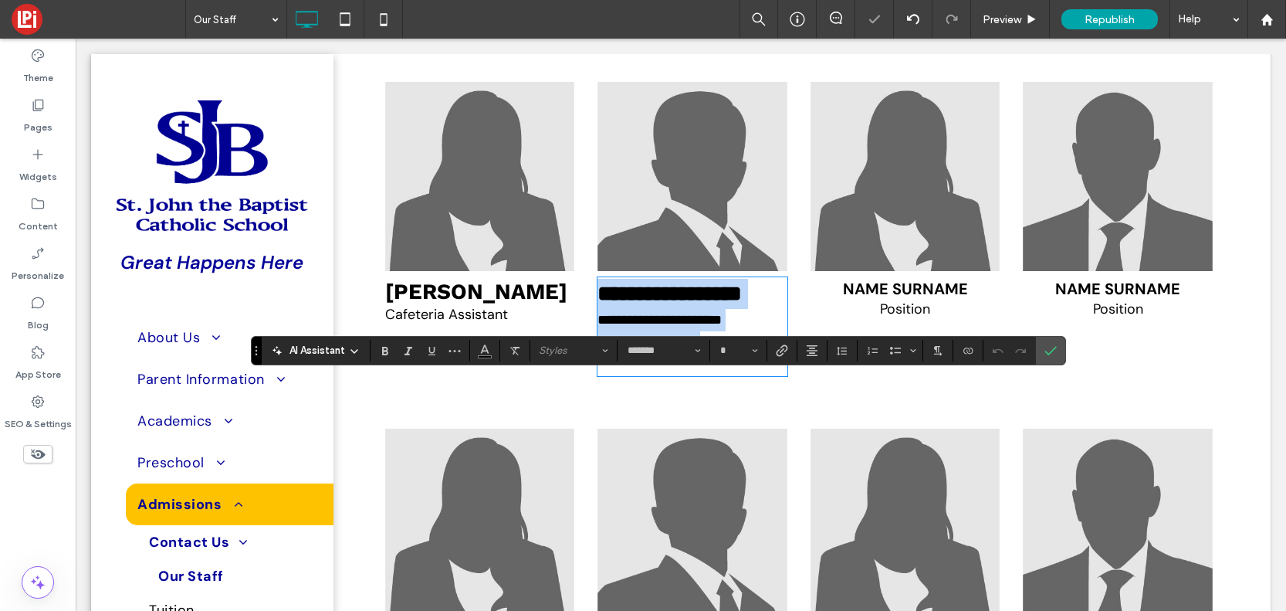
type input "**"
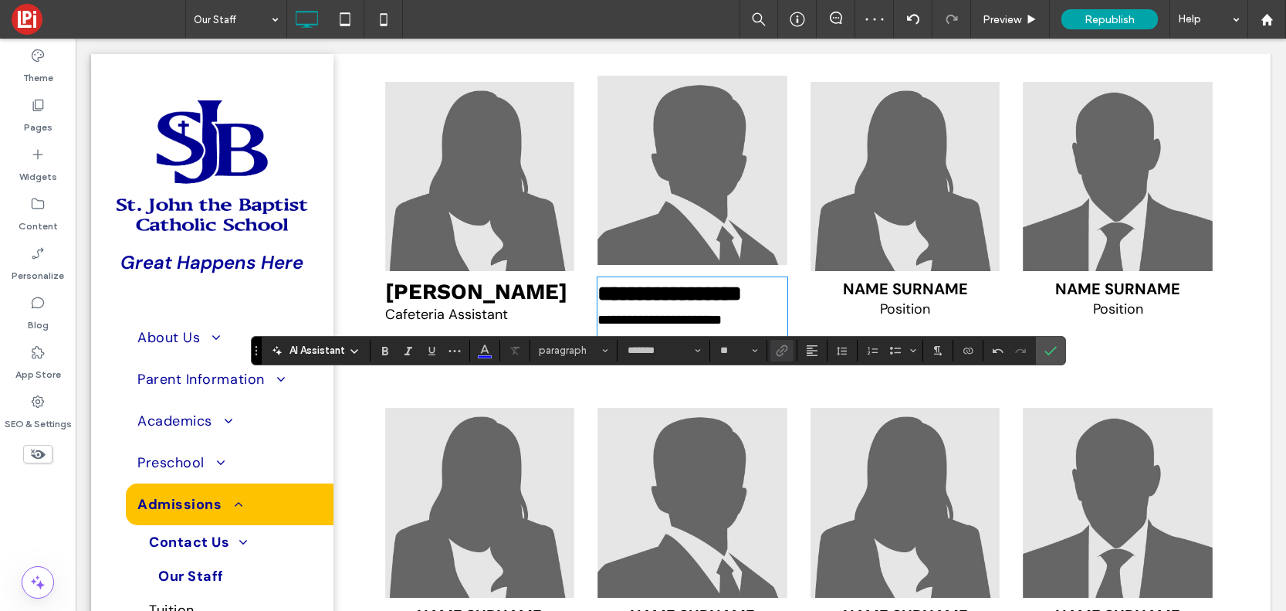
click at [655, 259] on img at bounding box center [693, 171] width 190 height 190
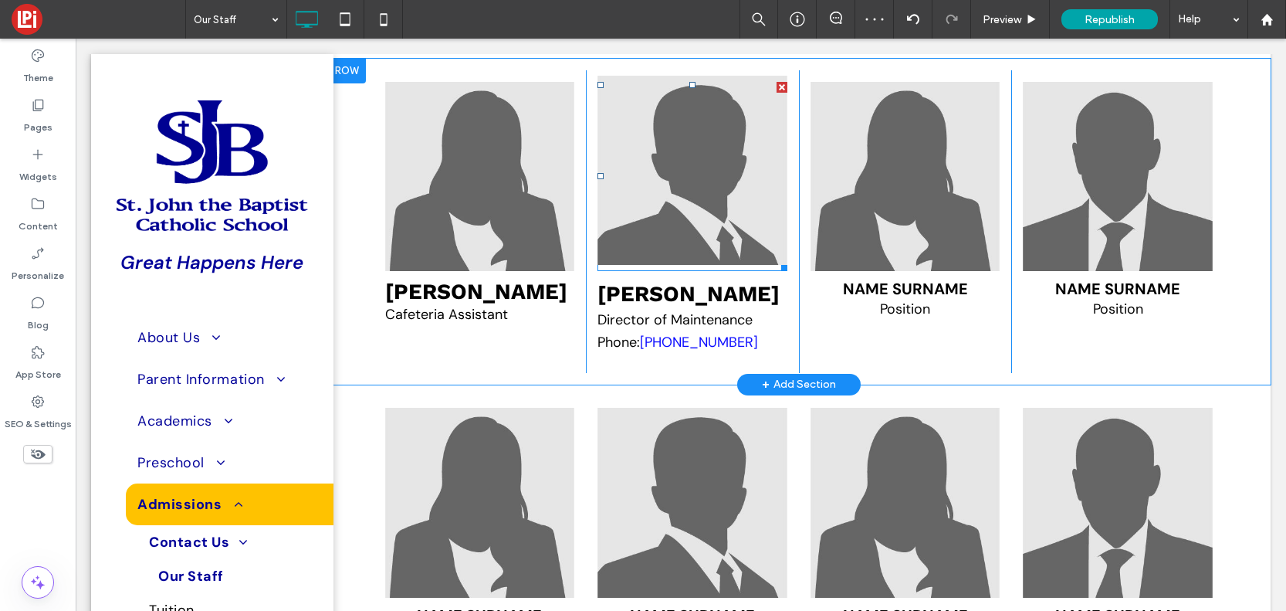
click at [655, 259] on img at bounding box center [693, 171] width 190 height 190
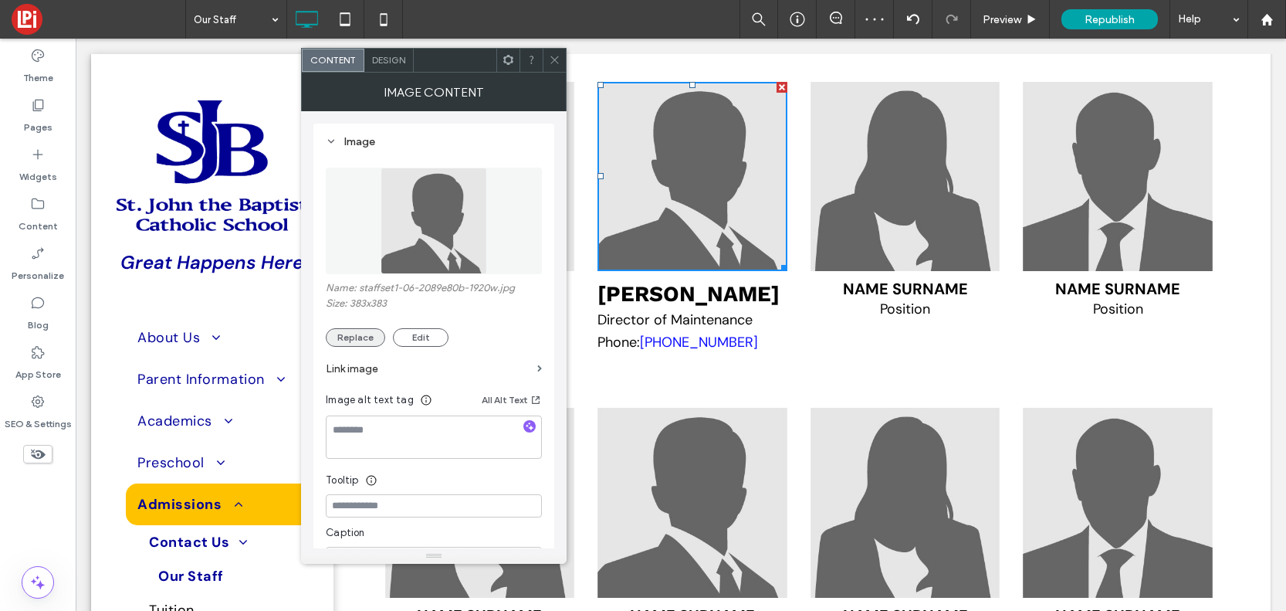
click at [352, 340] on button "Replace" at bounding box center [355, 337] width 59 height 19
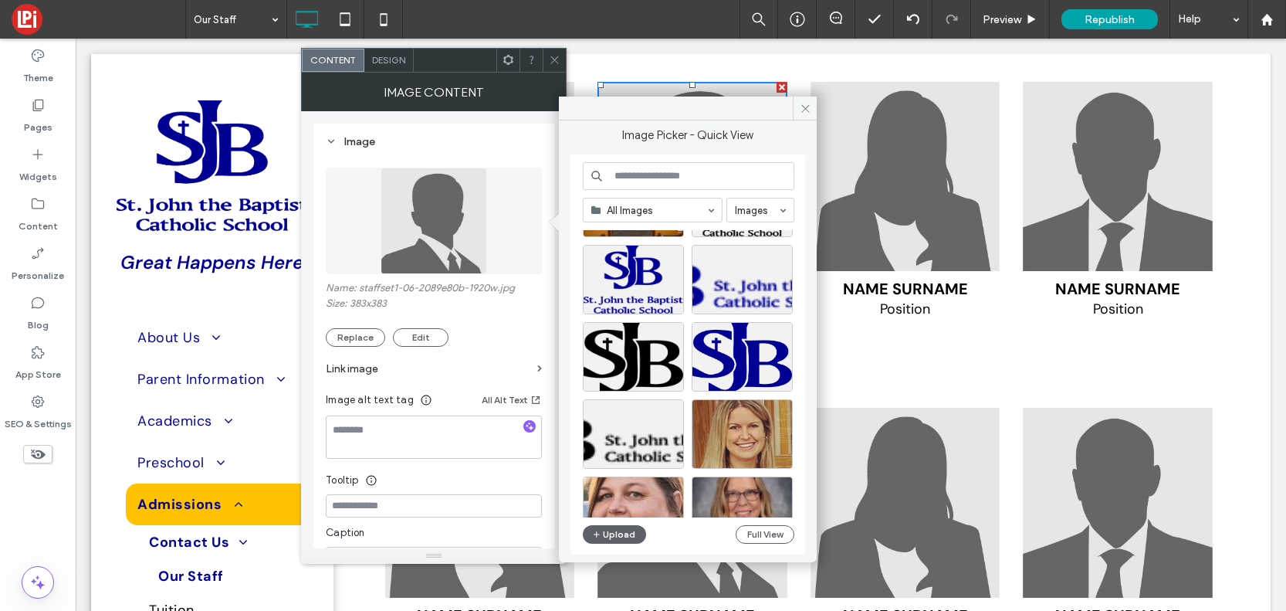
scroll to position [1514, 0]
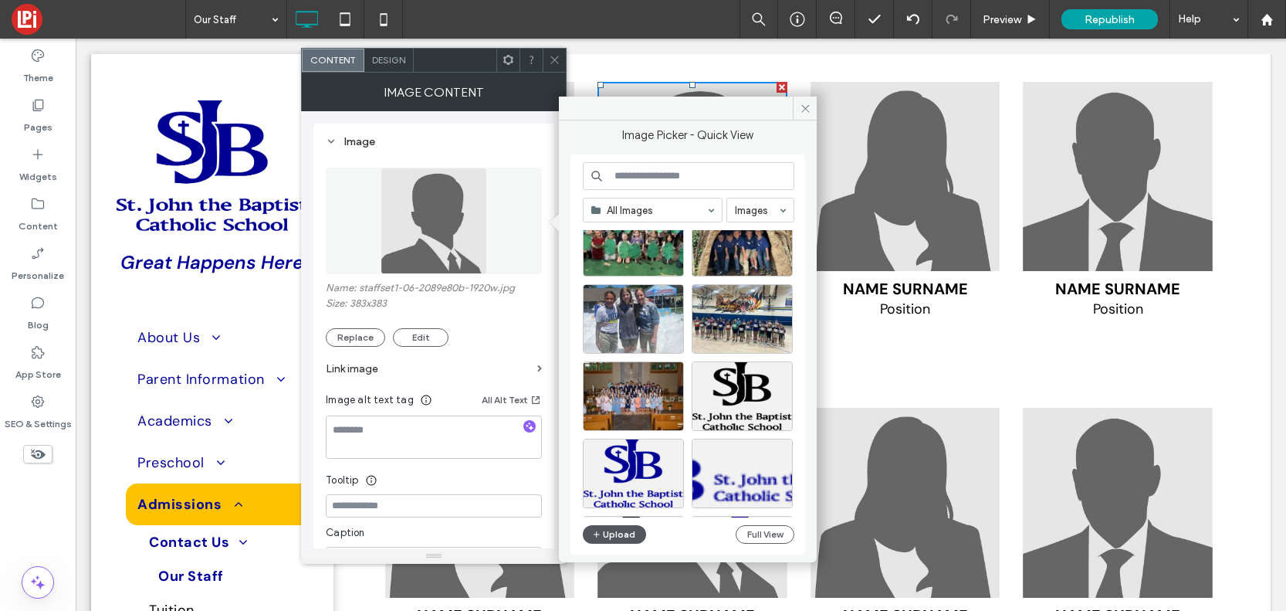
click at [617, 533] on button "Upload" at bounding box center [614, 534] width 63 height 19
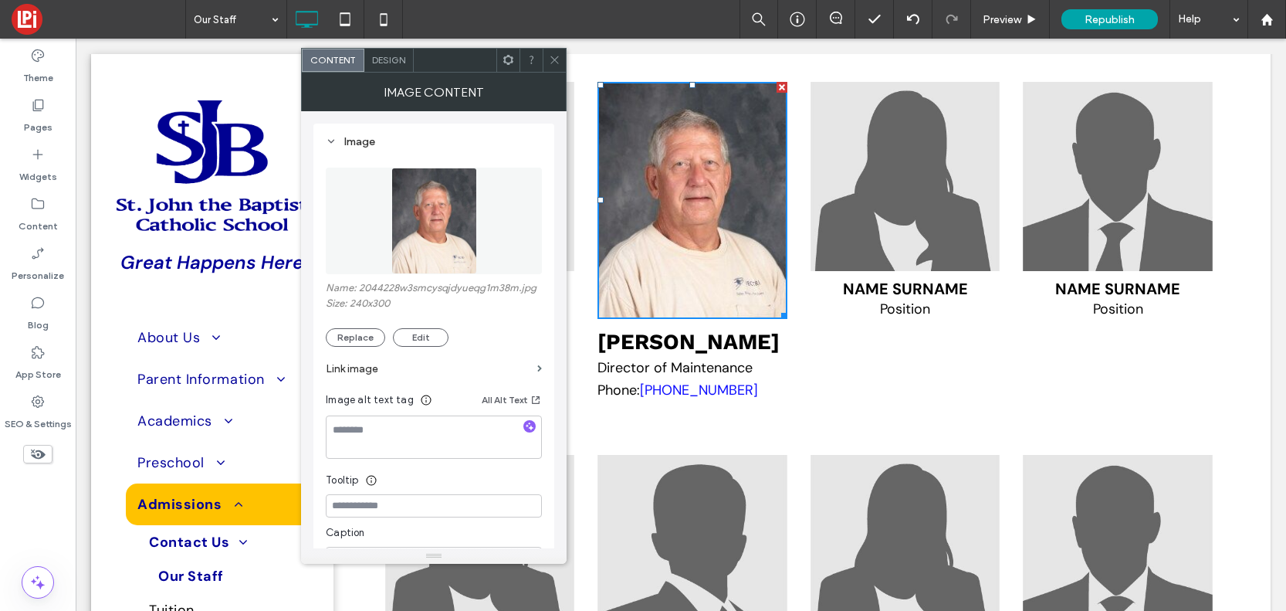
click at [897, 299] on span "Name Surname" at bounding box center [905, 289] width 125 height 20
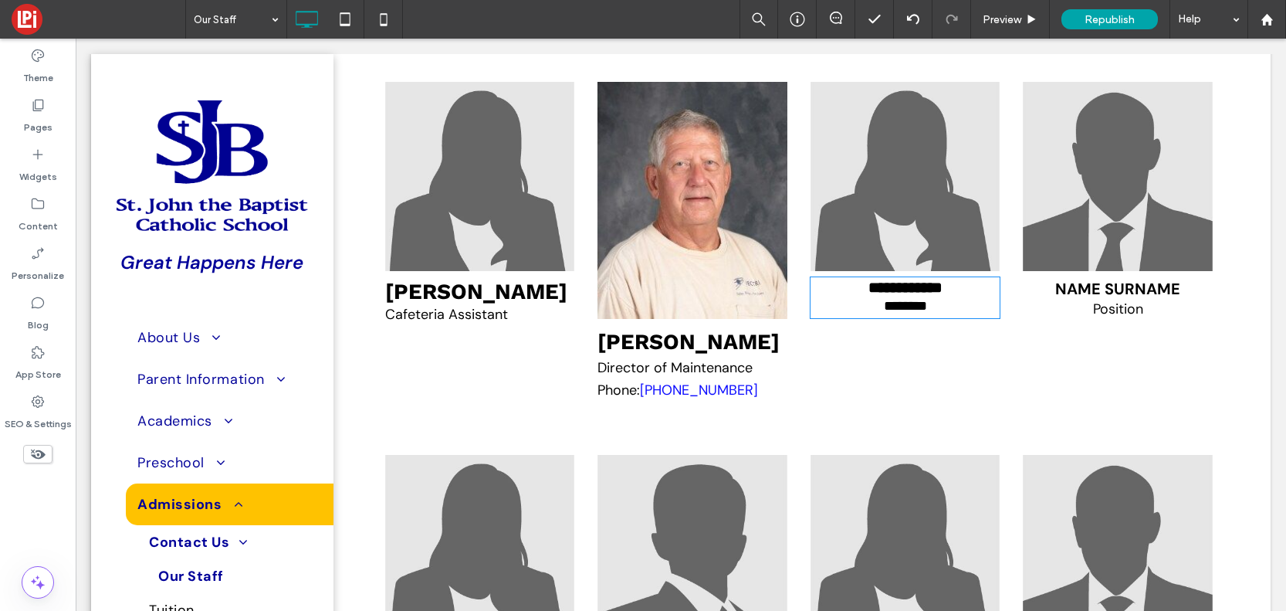
type input "*******"
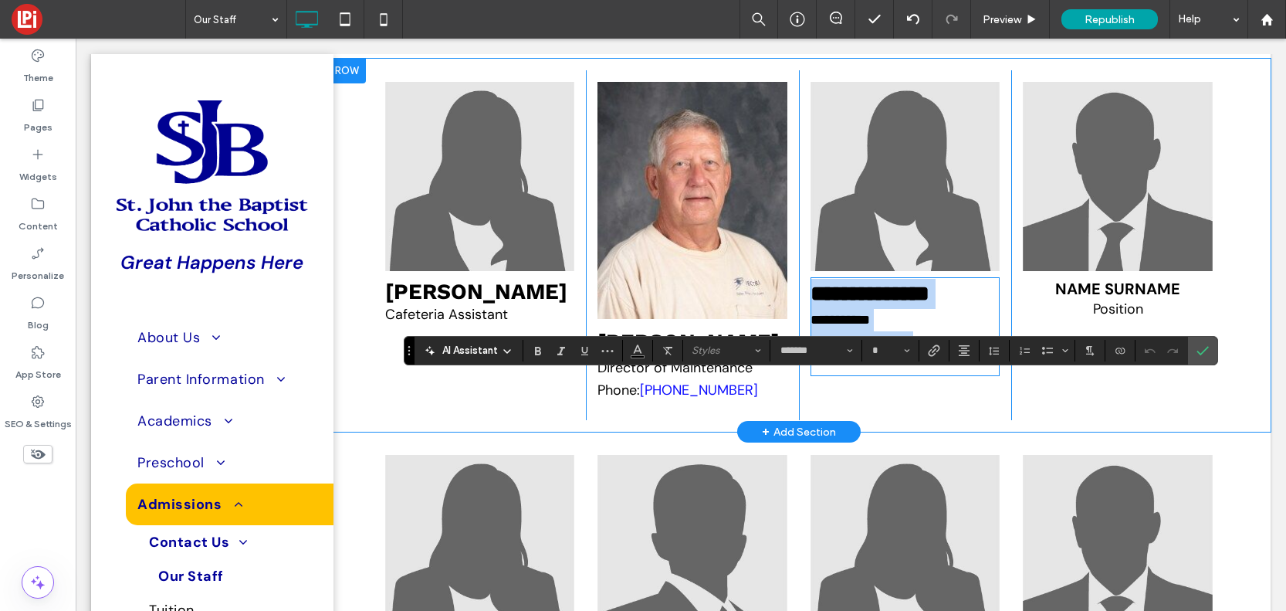
type input "**"
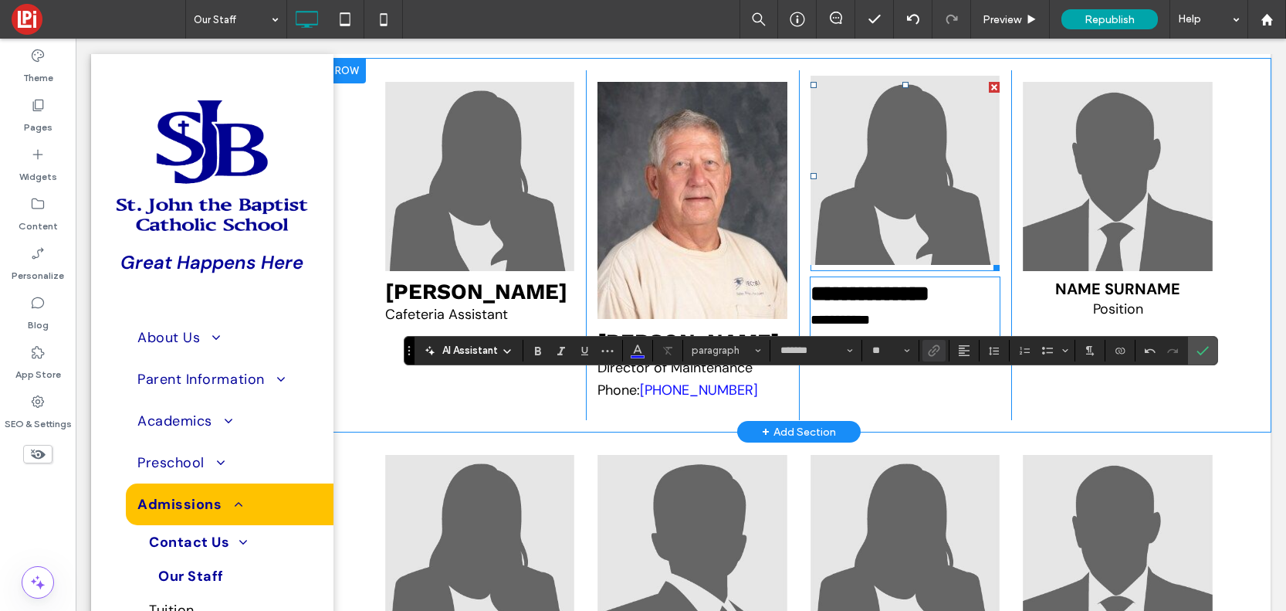
click at [910, 256] on img at bounding box center [906, 171] width 190 height 190
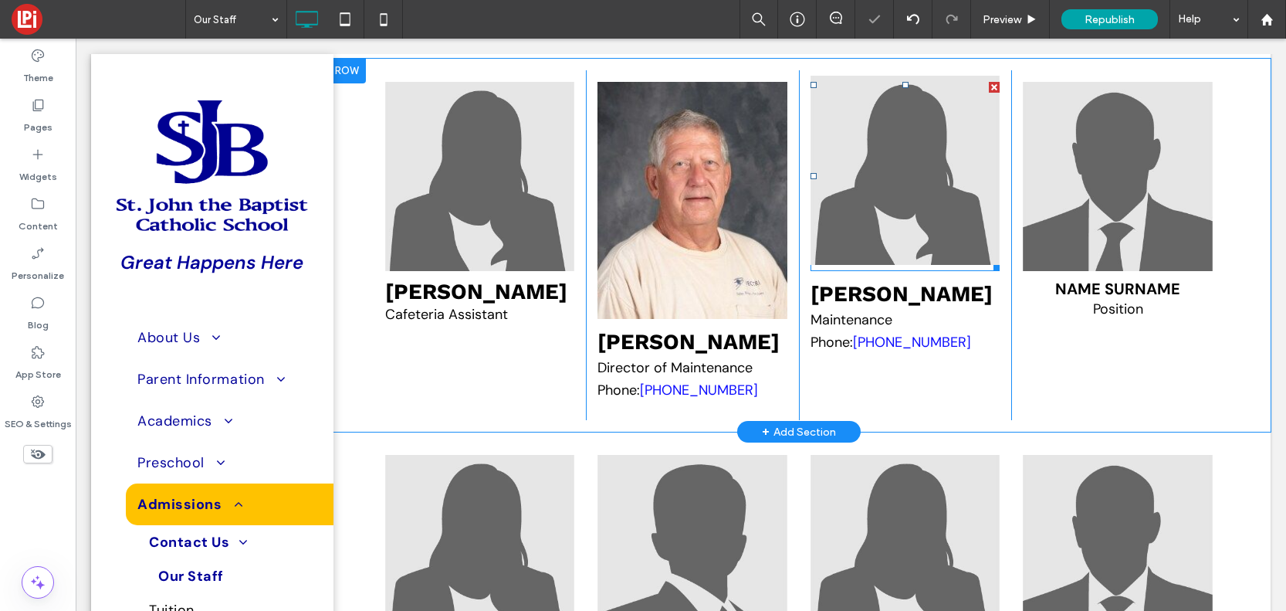
click at [910, 256] on img at bounding box center [906, 171] width 190 height 190
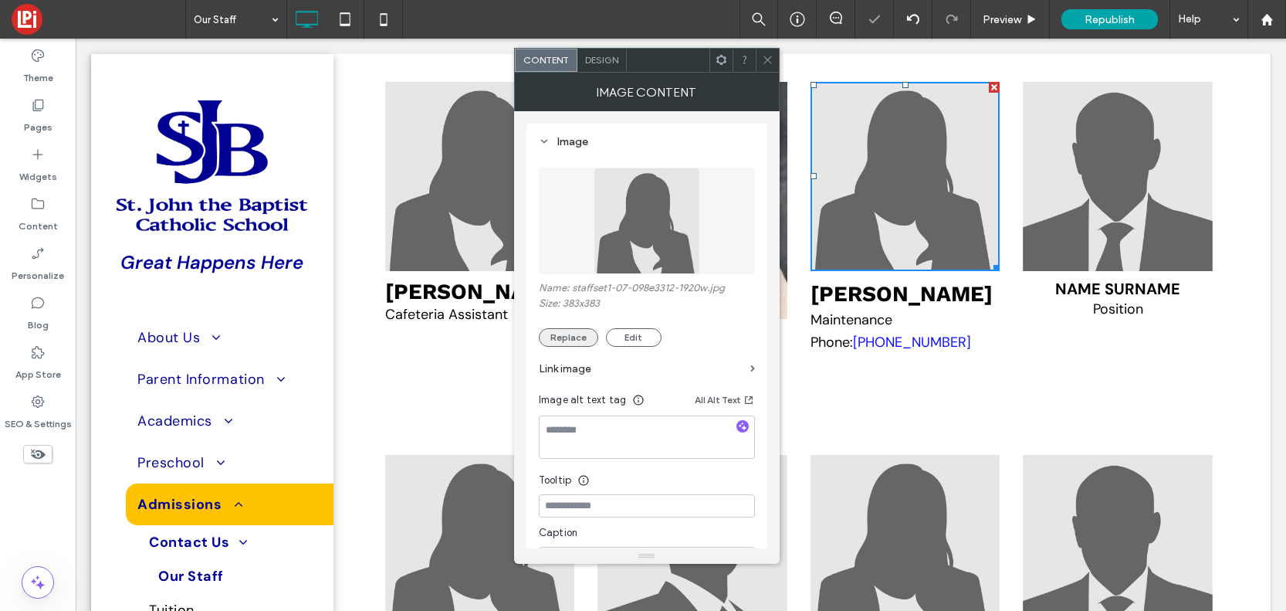
click at [565, 332] on button "Replace" at bounding box center [568, 337] width 59 height 19
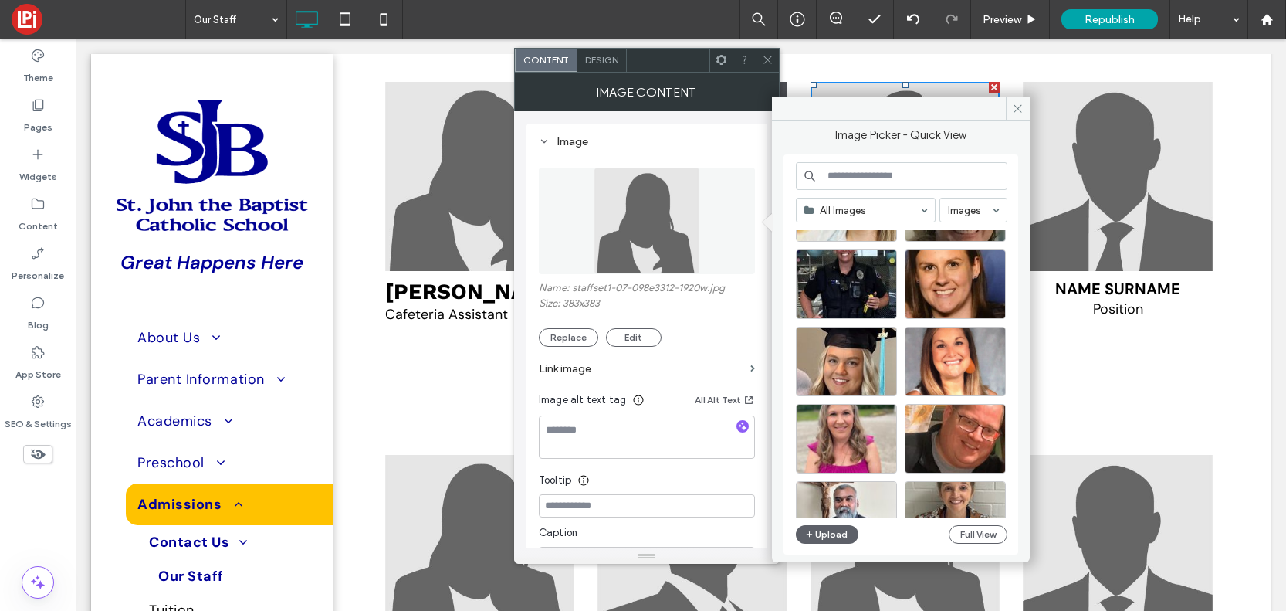
scroll to position [2167, 0]
click at [957, 439] on div "Select" at bounding box center [955, 437] width 101 height 69
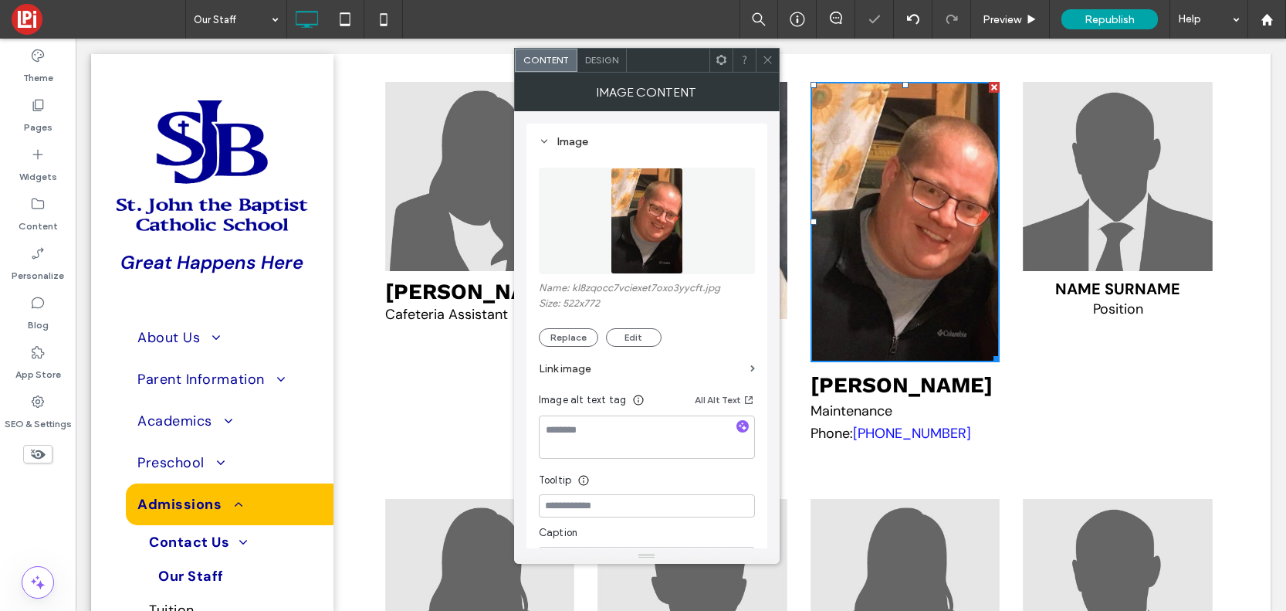
click at [767, 56] on icon at bounding box center [768, 60] width 12 height 12
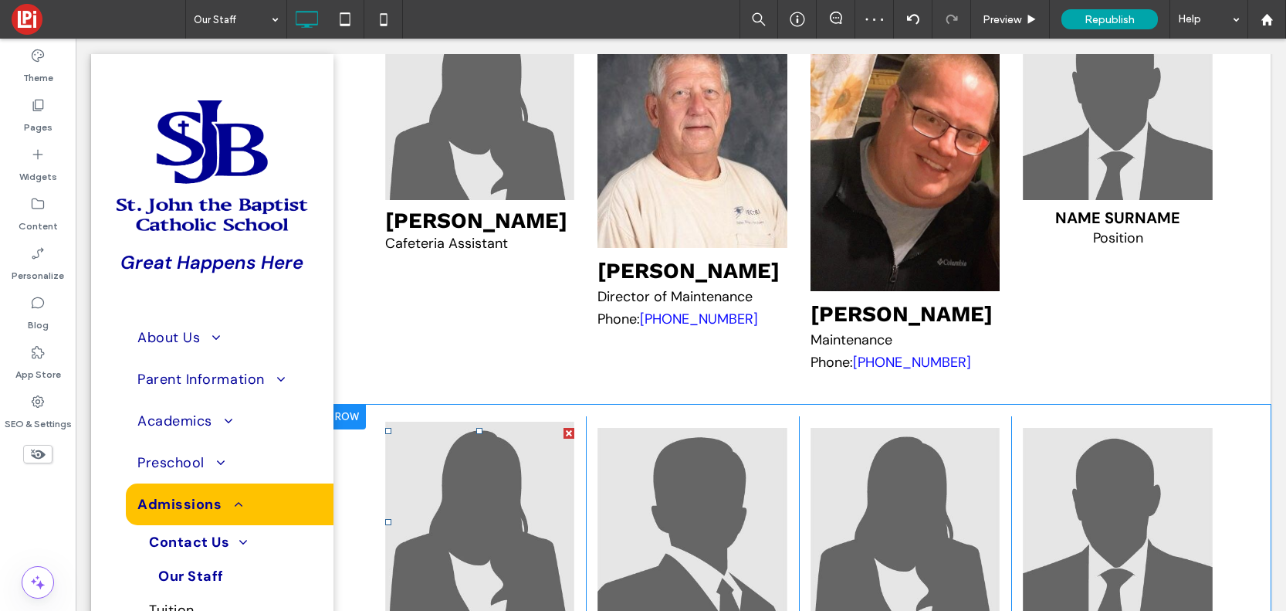
scroll to position [7873, 0]
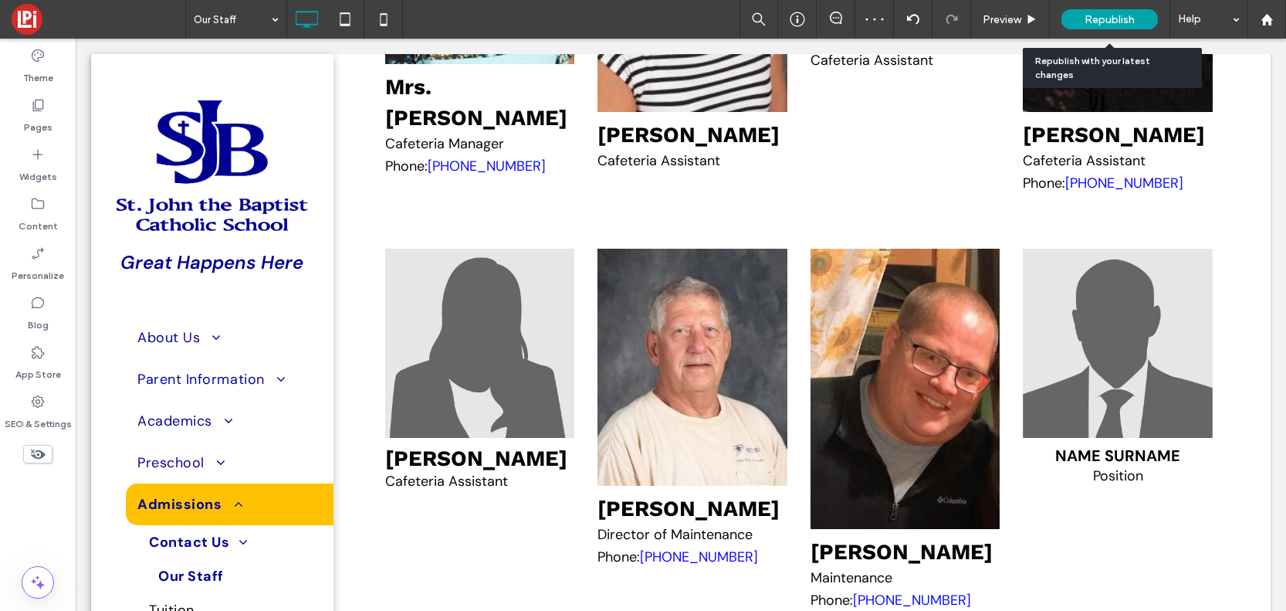
click at [1122, 15] on span "Republish" at bounding box center [1110, 19] width 50 height 13
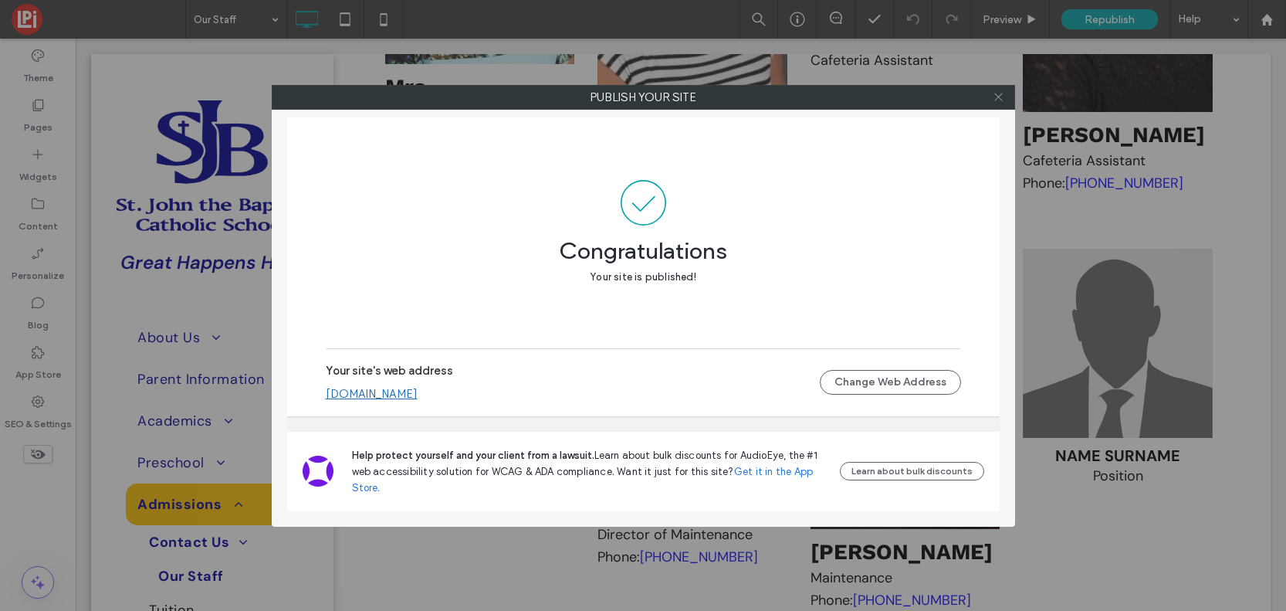
click at [1004, 98] on icon at bounding box center [999, 97] width 12 height 12
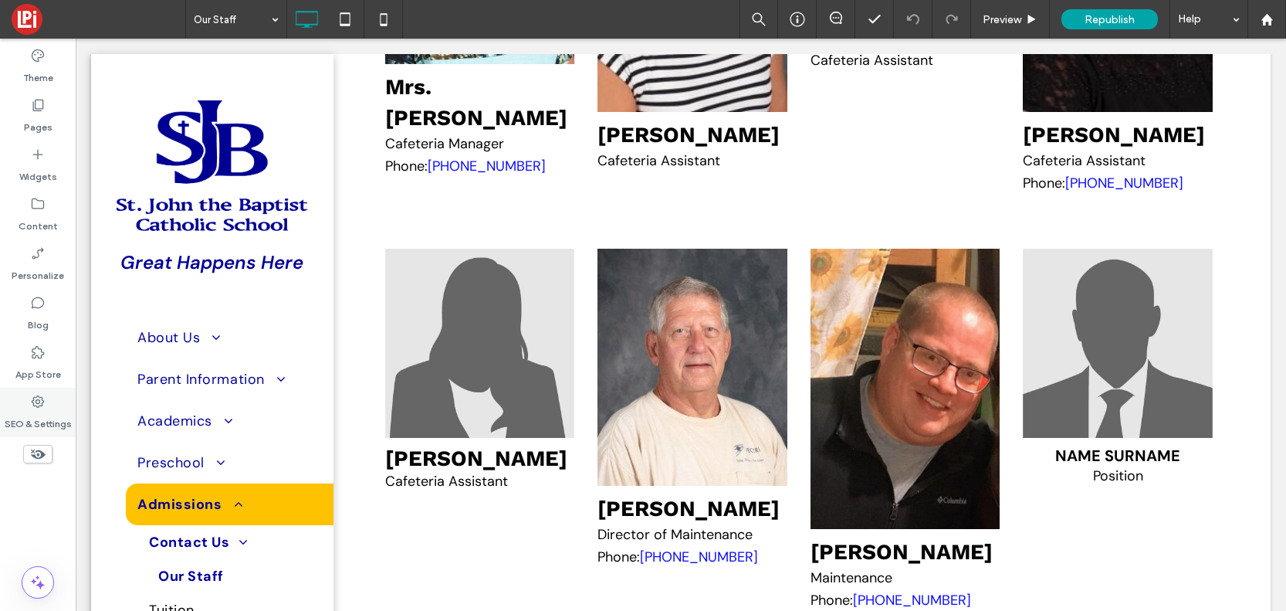
click at [35, 400] on icon at bounding box center [37, 401] width 15 height 15
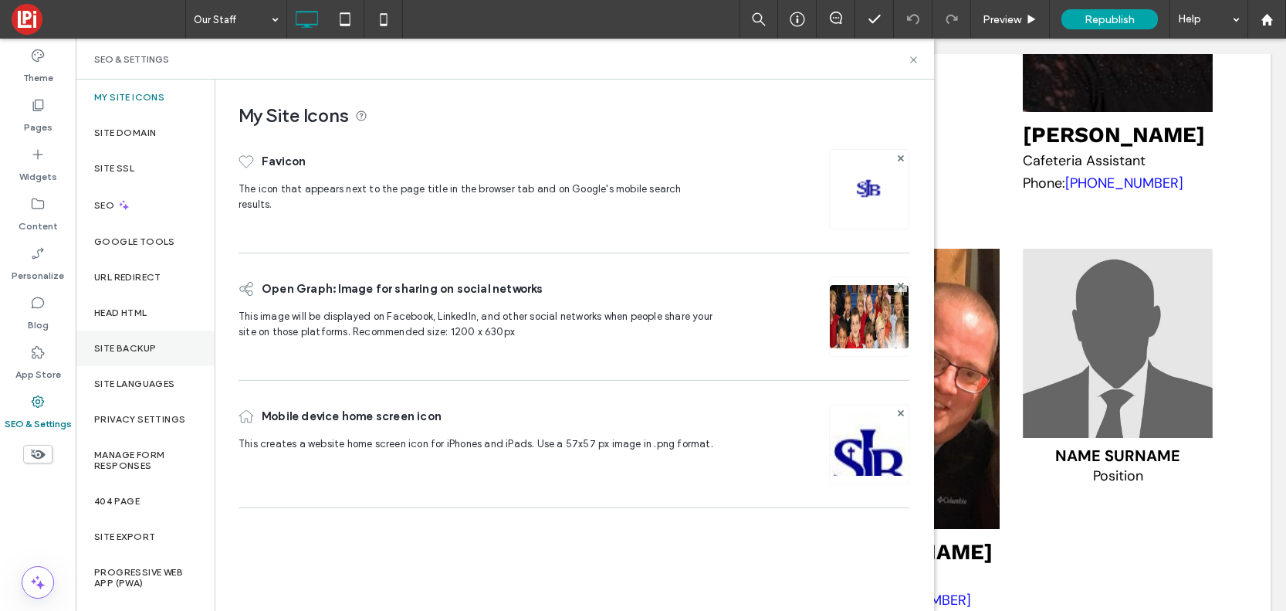
click at [122, 348] on label "Site Backup" at bounding box center [125, 348] width 62 height 11
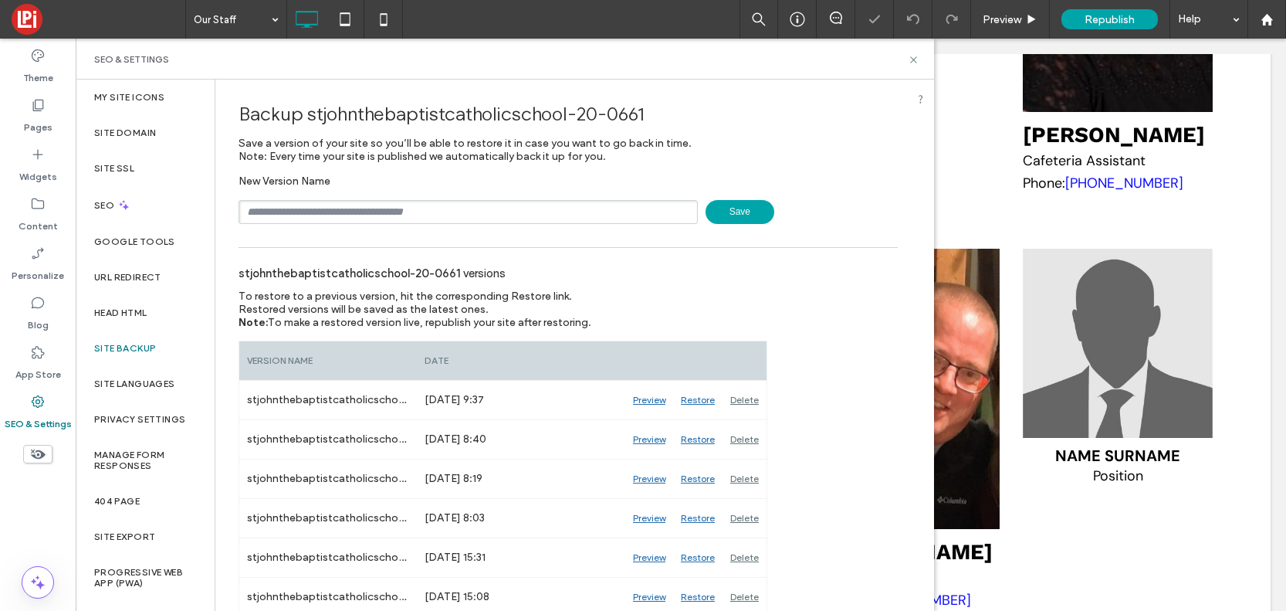
click at [737, 205] on span "Save" at bounding box center [740, 212] width 69 height 24
drag, startPoint x: 653, startPoint y: 118, endPoint x: 572, endPoint y: 109, distance: 81.6
click at [572, 109] on div "Backup stjohnthebaptistcatholicschool-20-0661" at bounding box center [568, 114] width 659 height 46
copy span "20-0661"
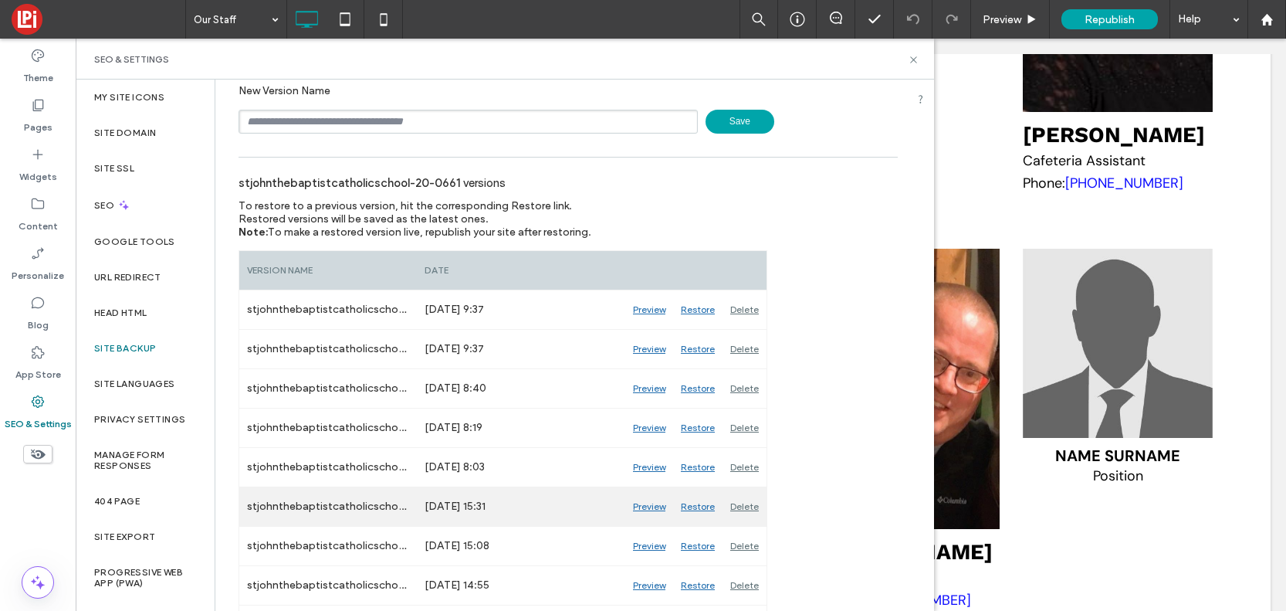
scroll to position [92, 0]
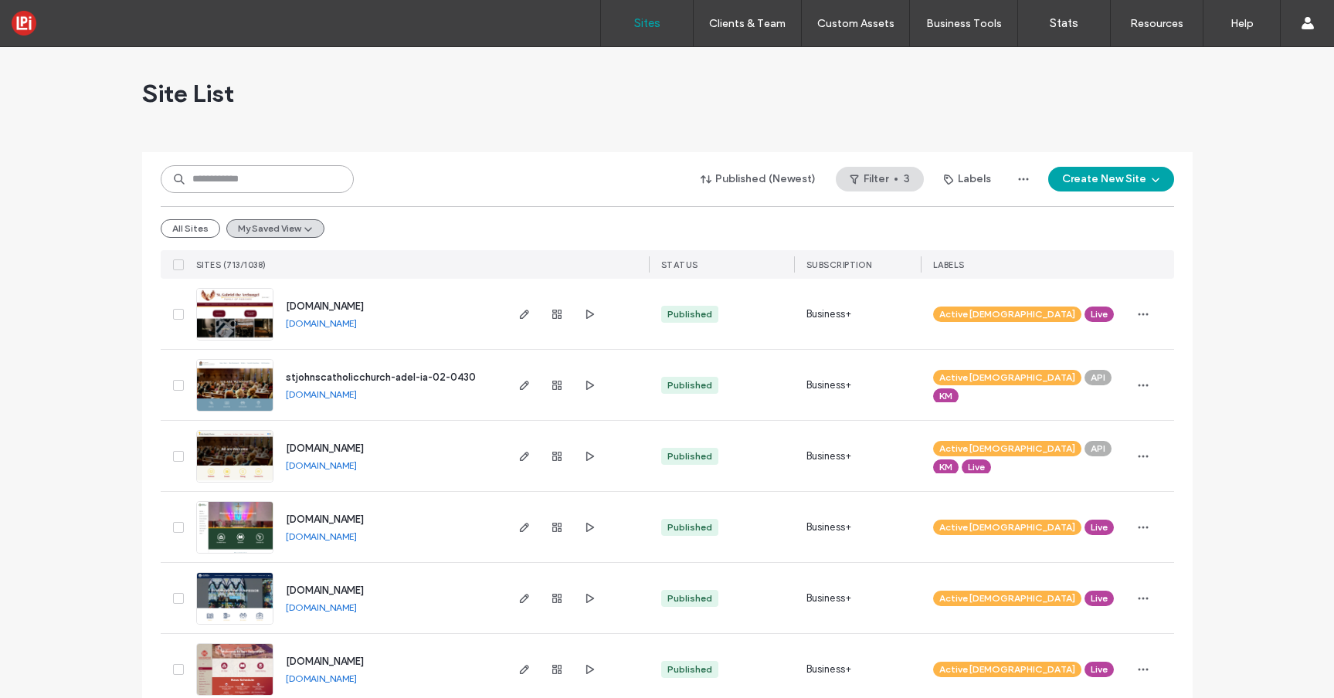
click at [273, 178] on input at bounding box center [257, 179] width 193 height 28
paste input "*******"
type input "*******"
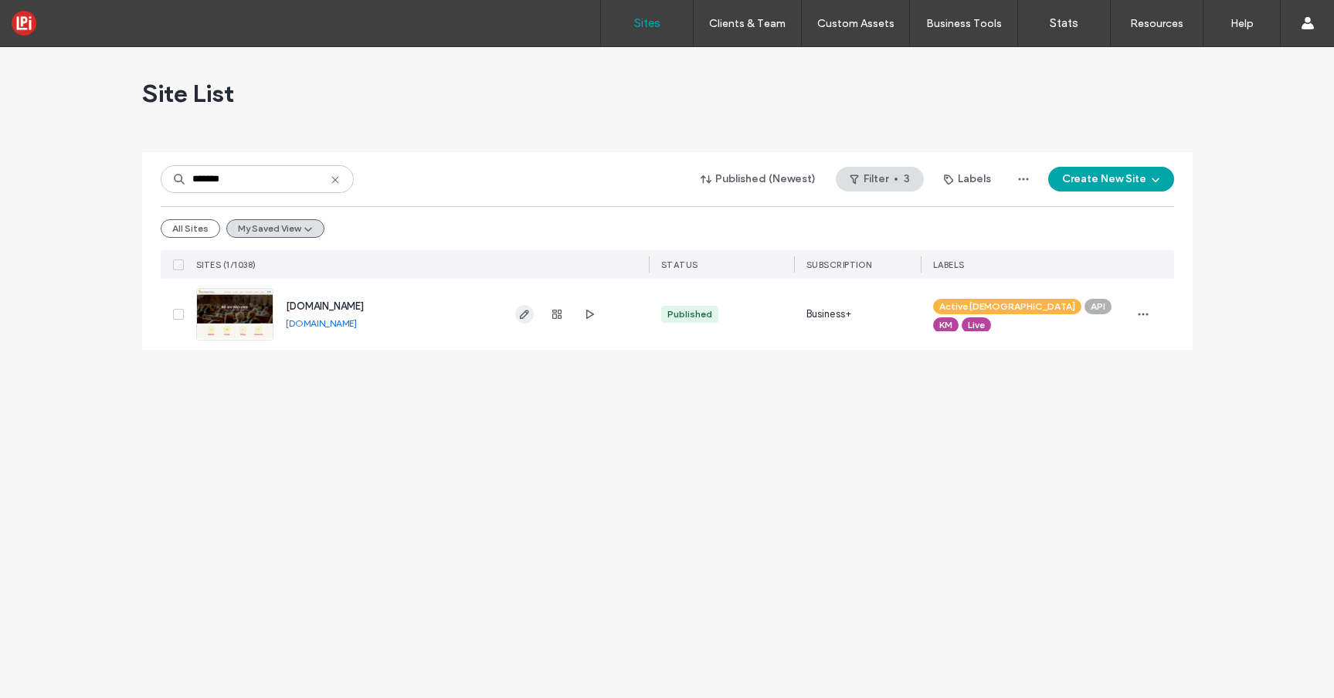
click at [526, 314] on use "button" at bounding box center [523, 314] width 9 height 9
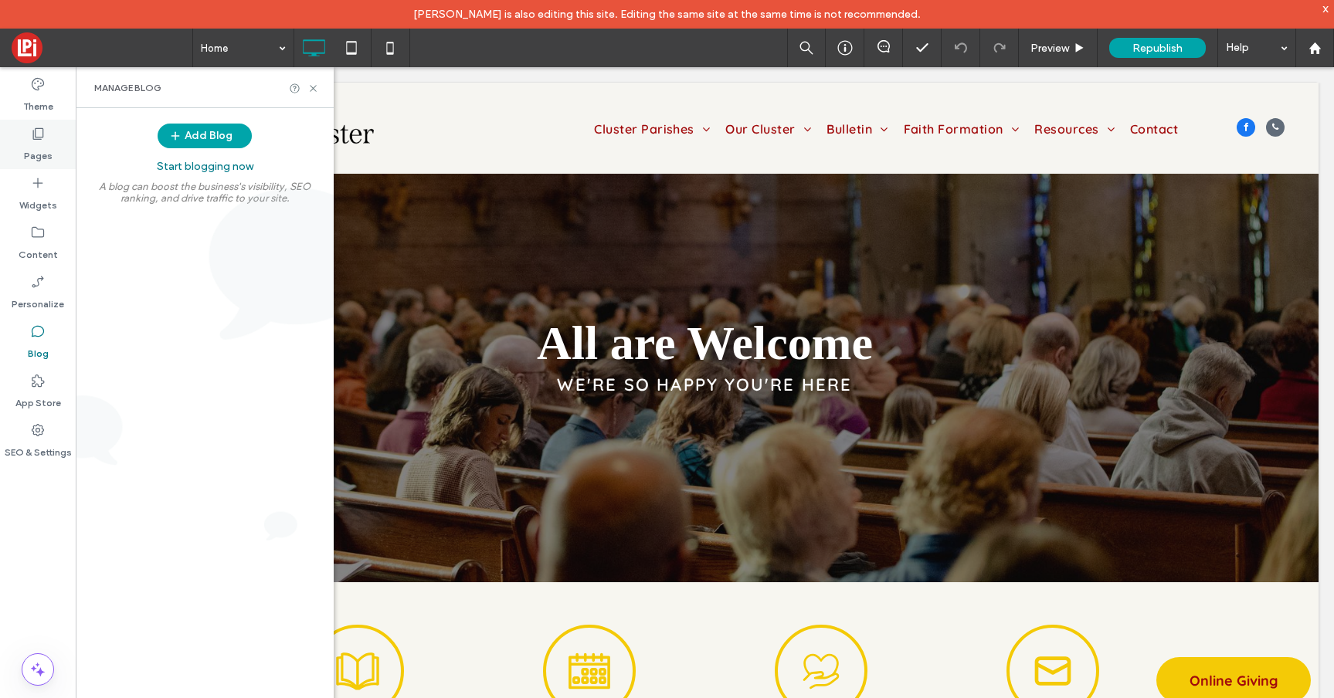
click at [43, 126] on icon at bounding box center [37, 133] width 15 height 15
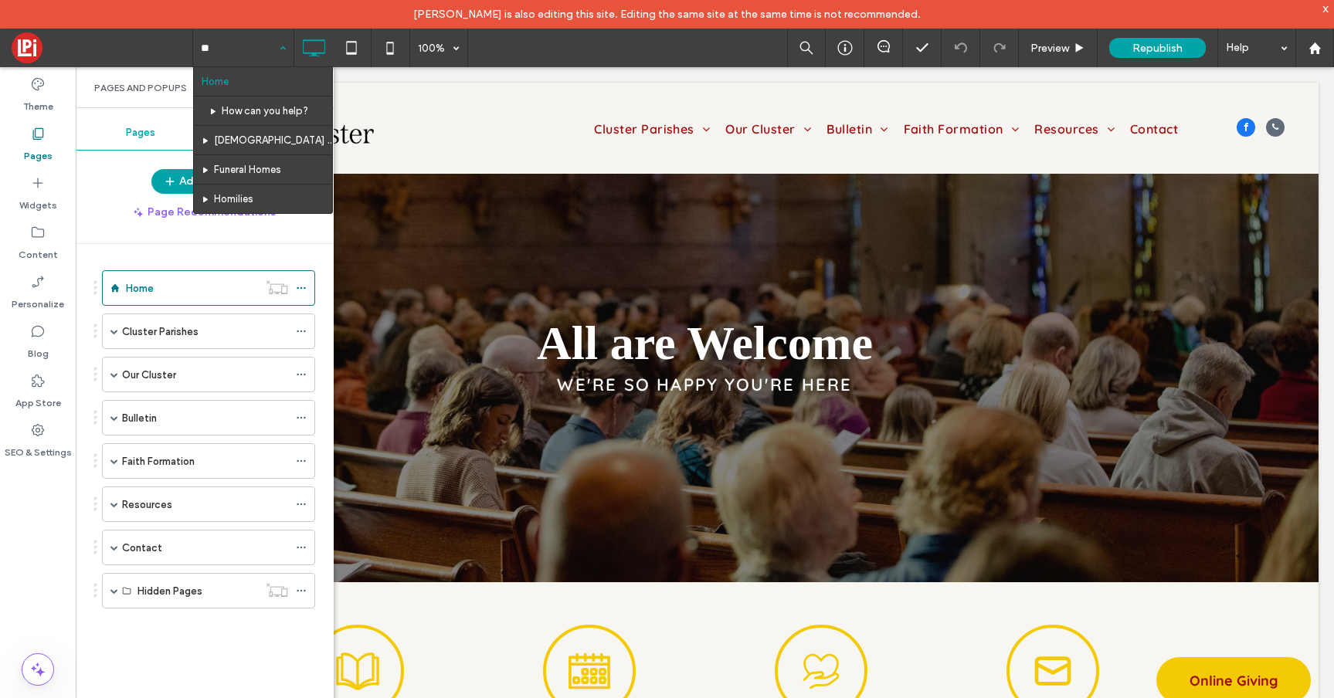
type input "***"
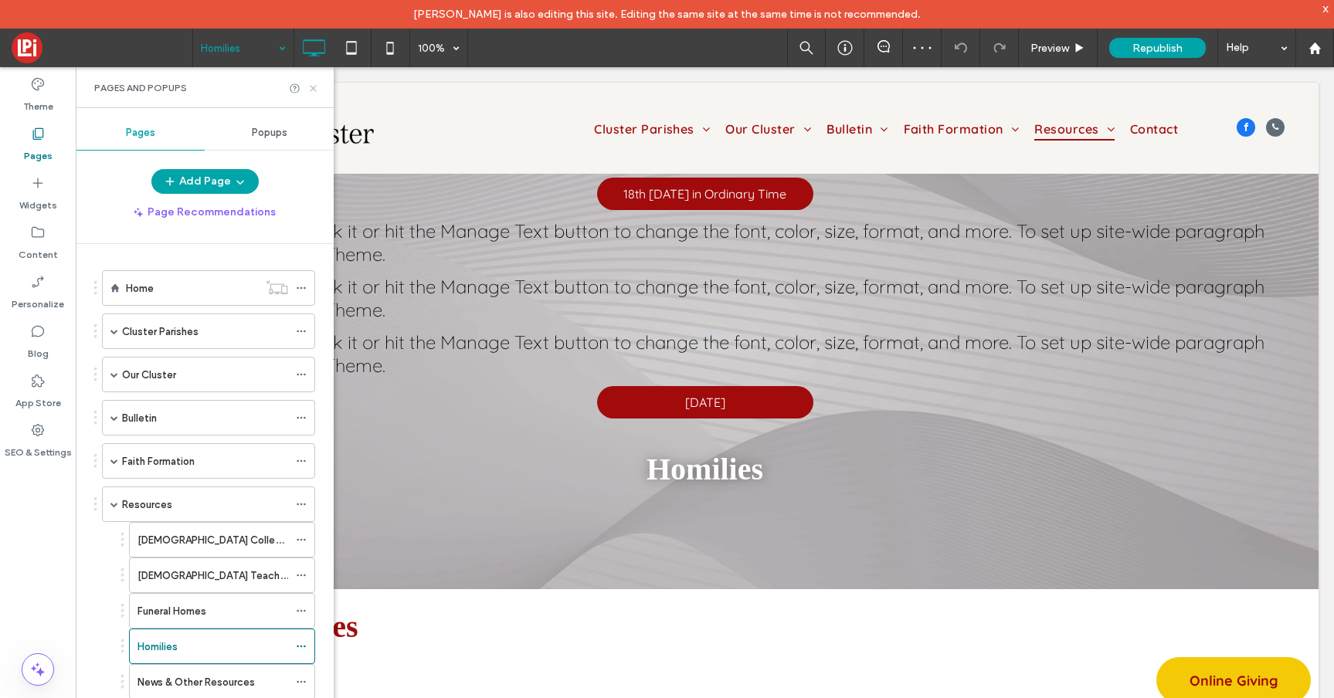
click at [316, 83] on icon at bounding box center [313, 89] width 12 height 12
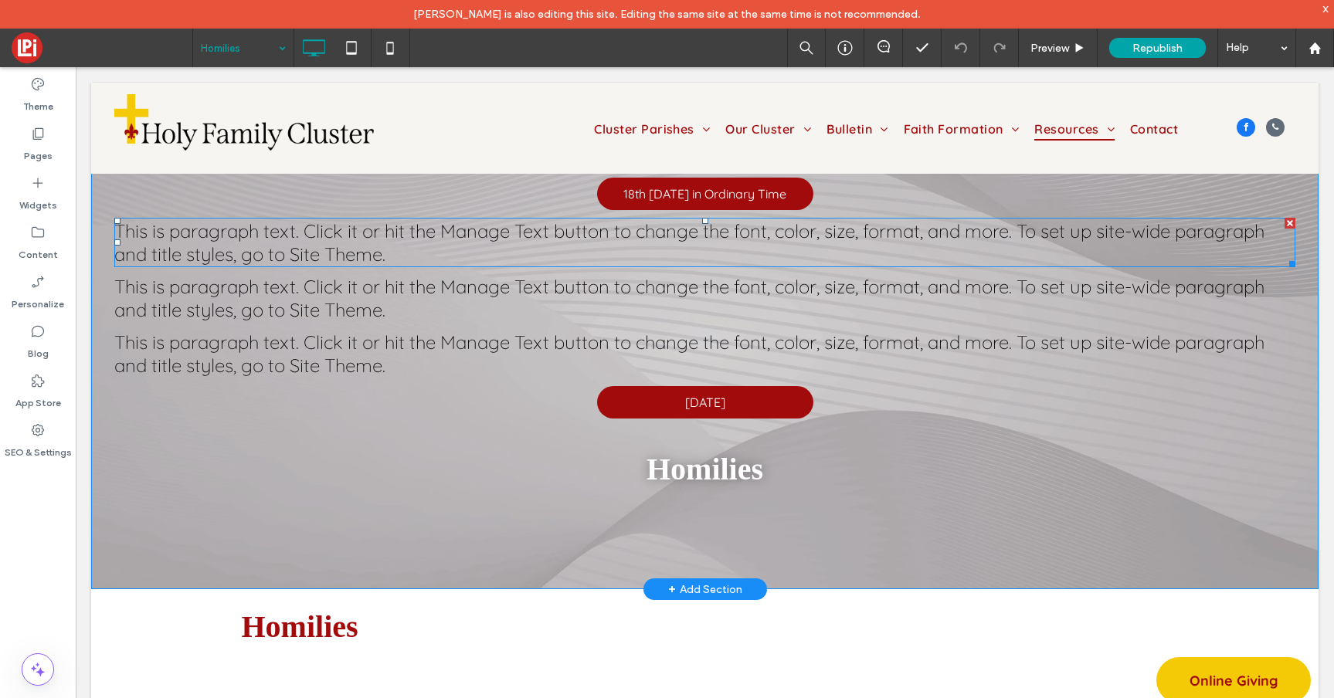
click at [1290, 222] on div at bounding box center [1289, 223] width 11 height 11
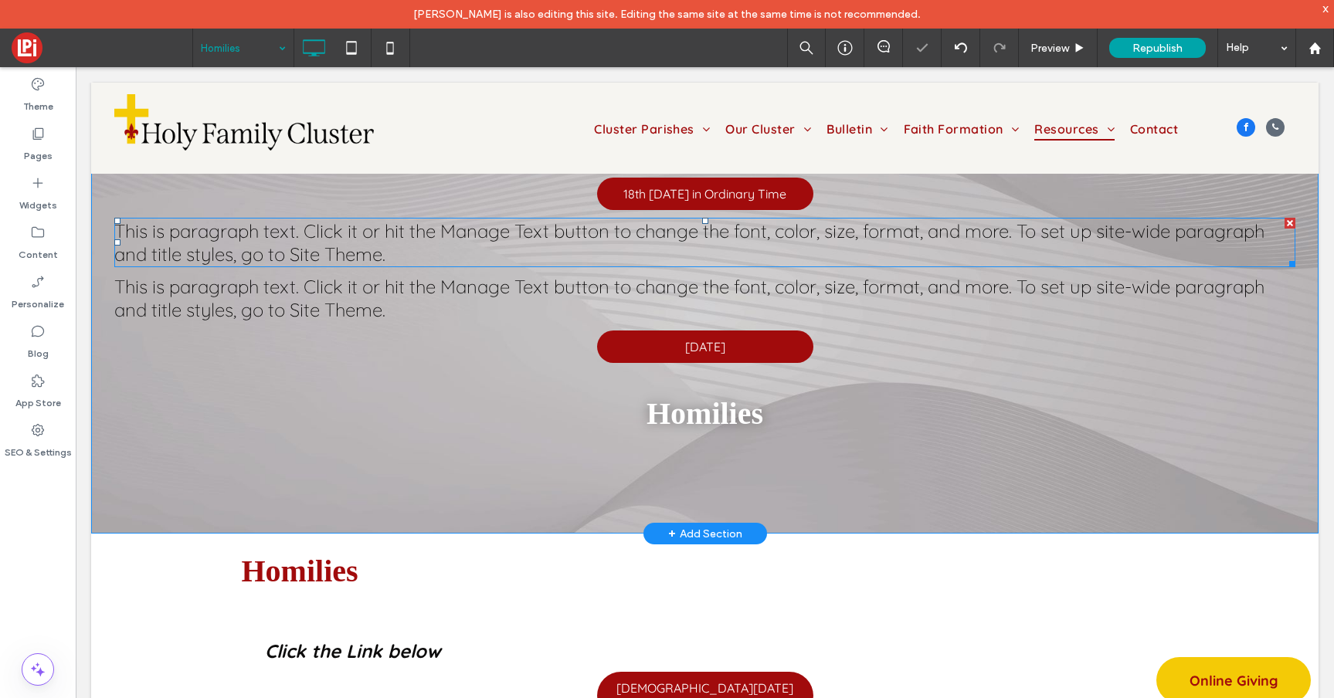
click at [1290, 222] on div at bounding box center [1289, 223] width 11 height 11
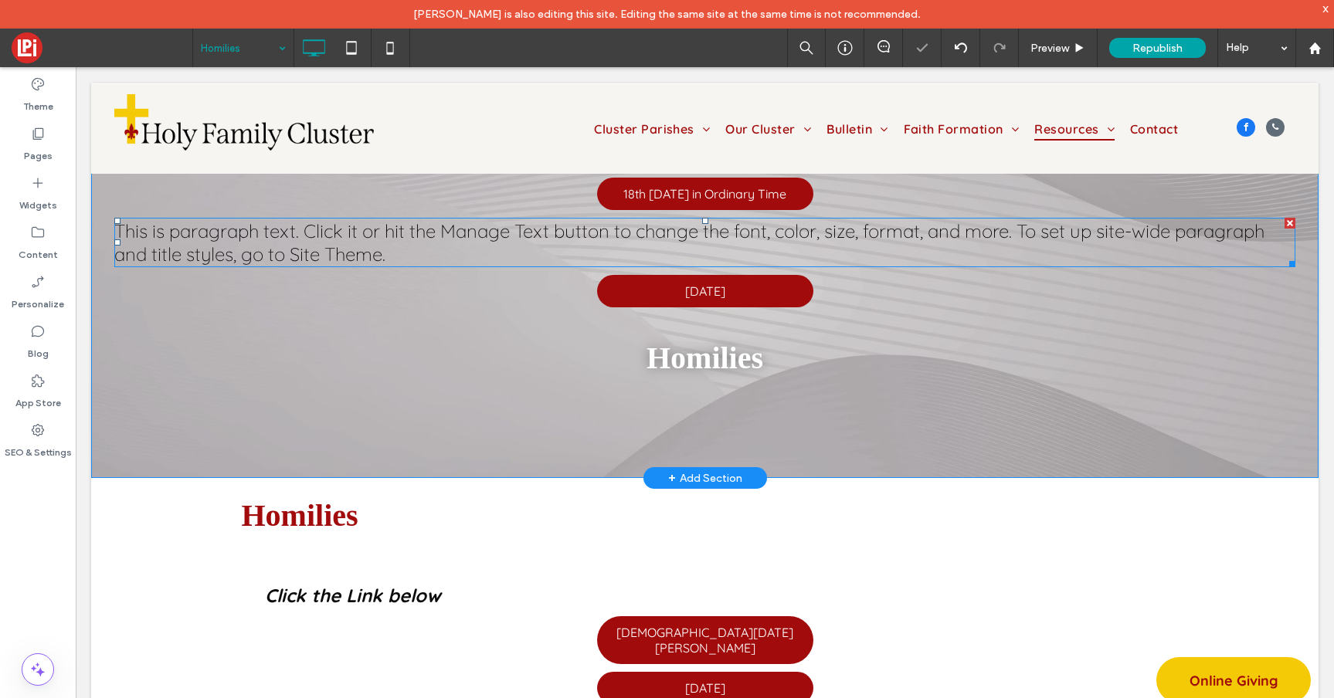
click at [1290, 222] on div at bounding box center [1289, 223] width 11 height 11
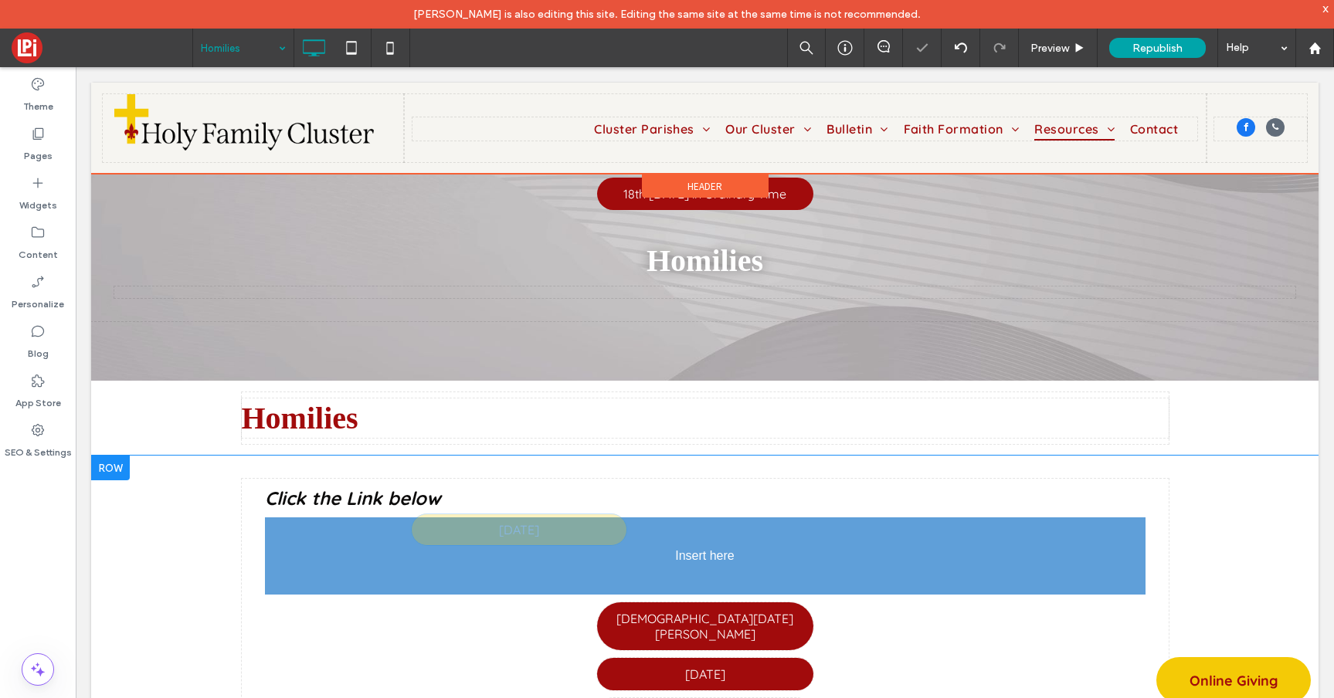
drag, startPoint x: 712, startPoint y: 229, endPoint x: 710, endPoint y: 527, distance: 298.8
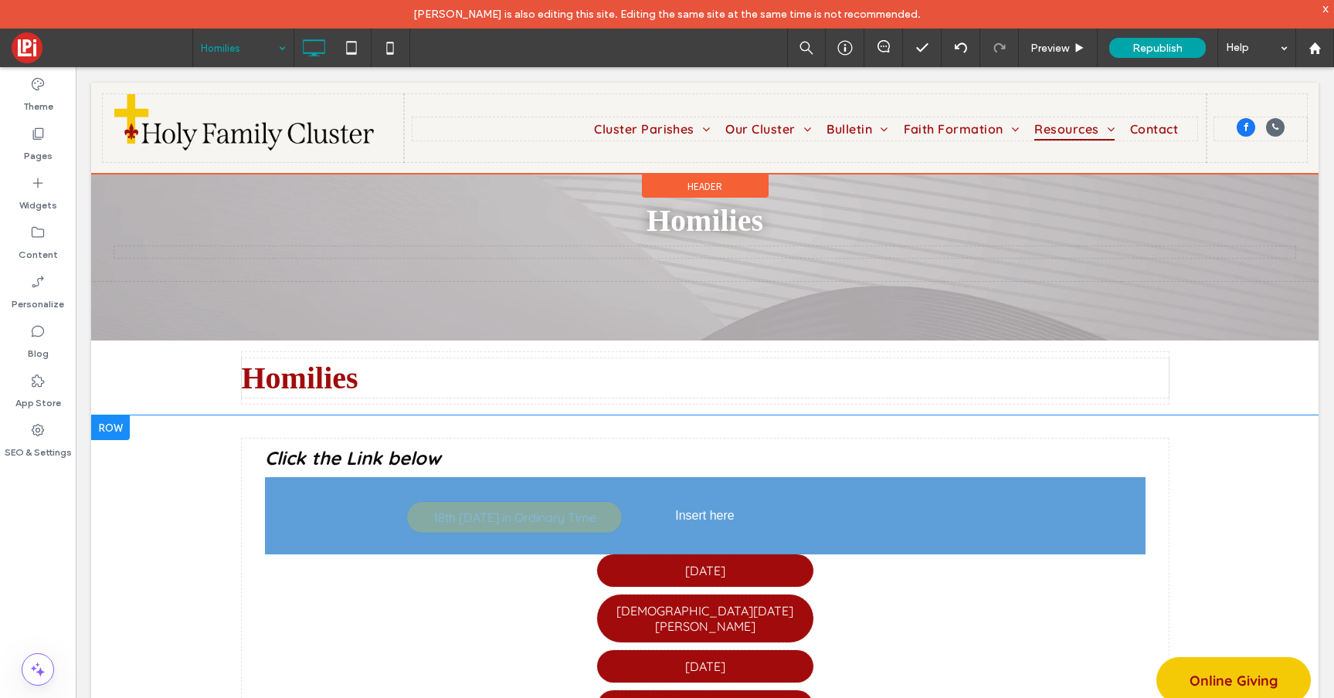
drag, startPoint x: 701, startPoint y: 188, endPoint x: 700, endPoint y: 510, distance: 322.0
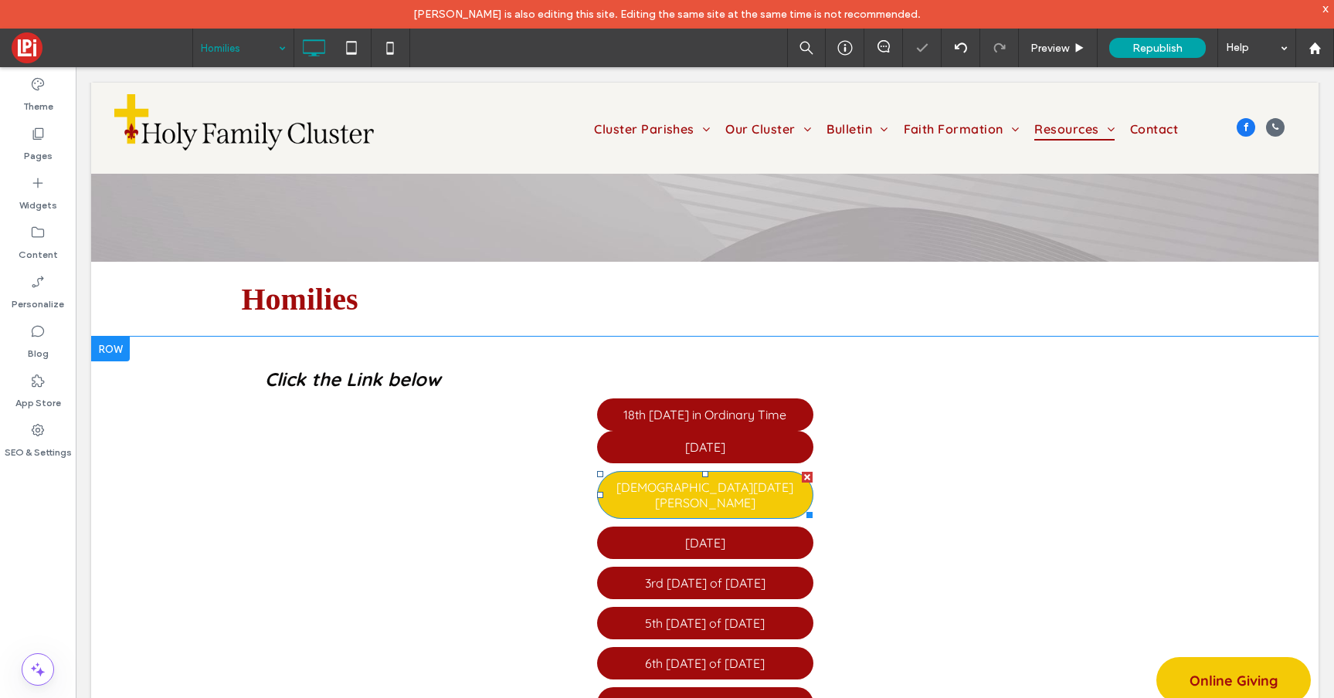
scroll to position [89, 0]
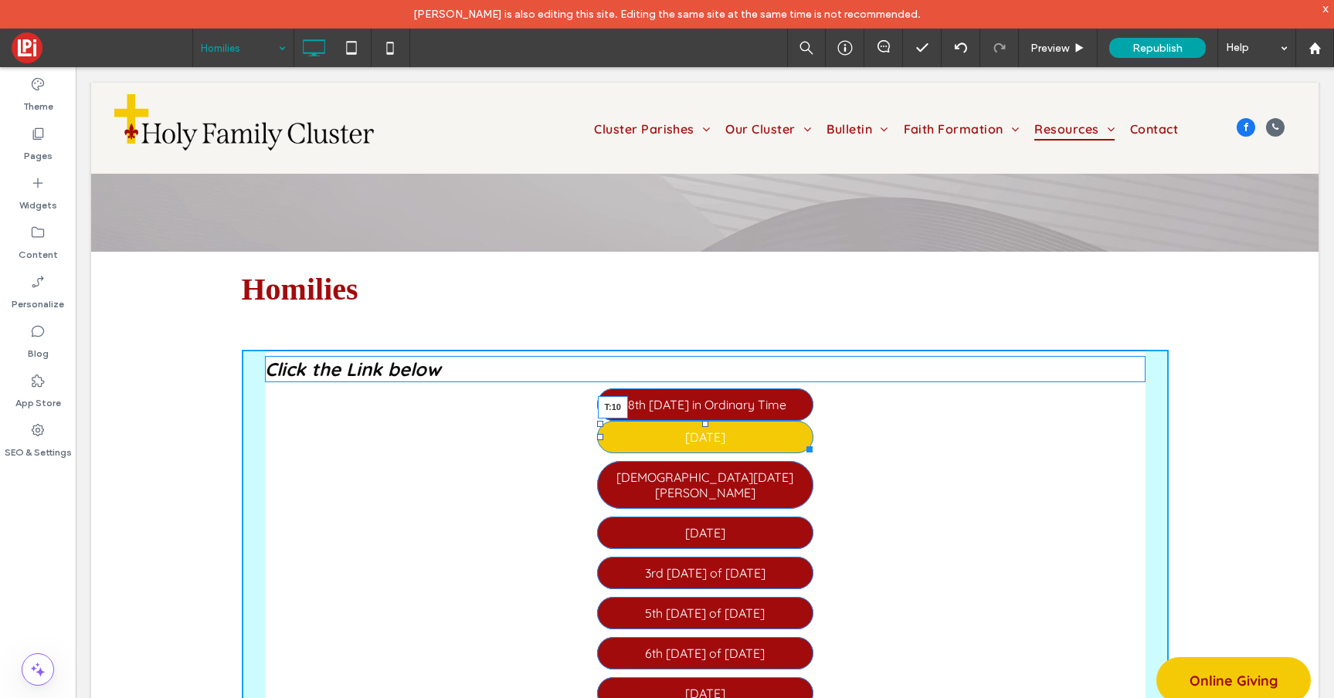
click at [704, 427] on div at bounding box center [705, 424] width 6 height 6
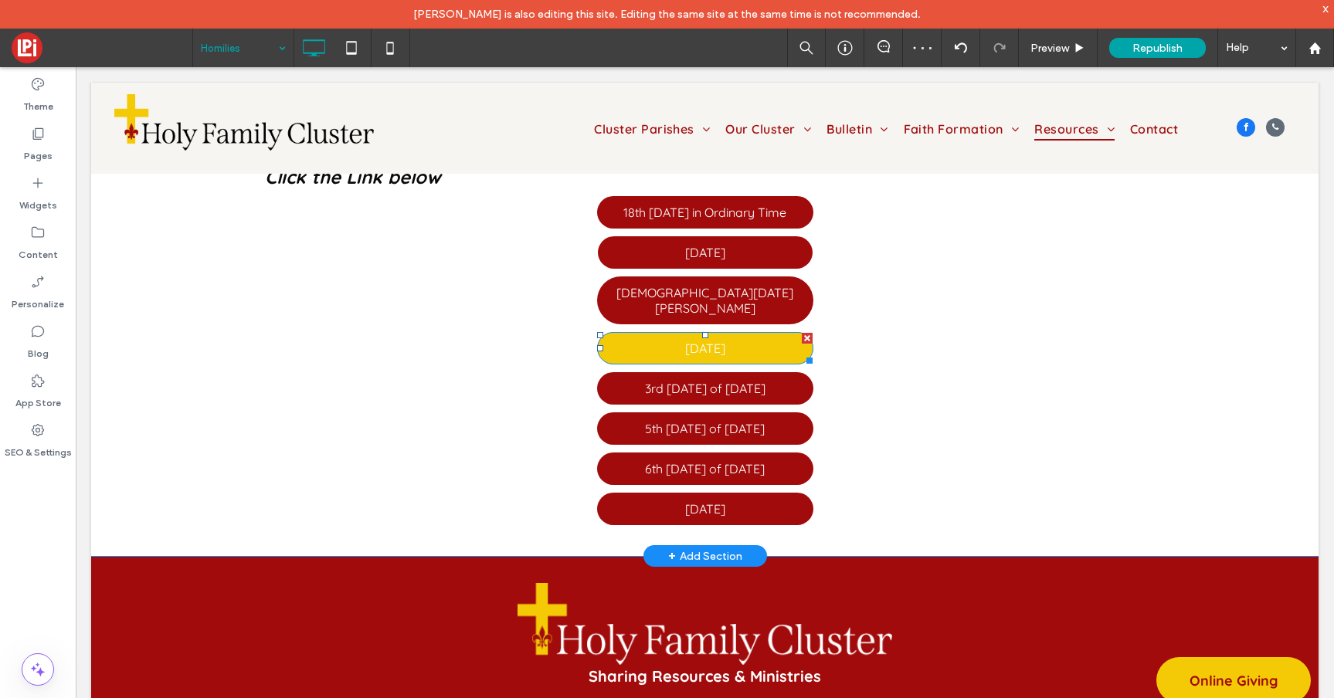
scroll to position [230, 0]
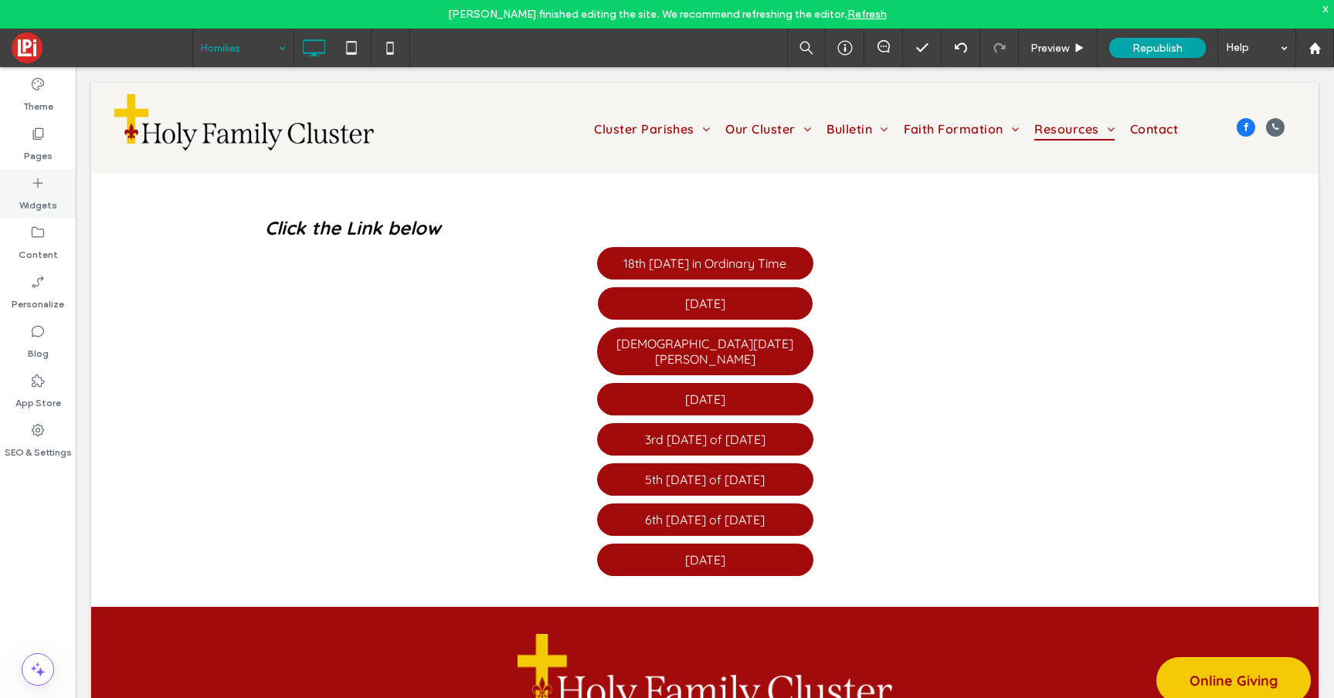
click at [43, 189] on icon at bounding box center [37, 182] width 15 height 15
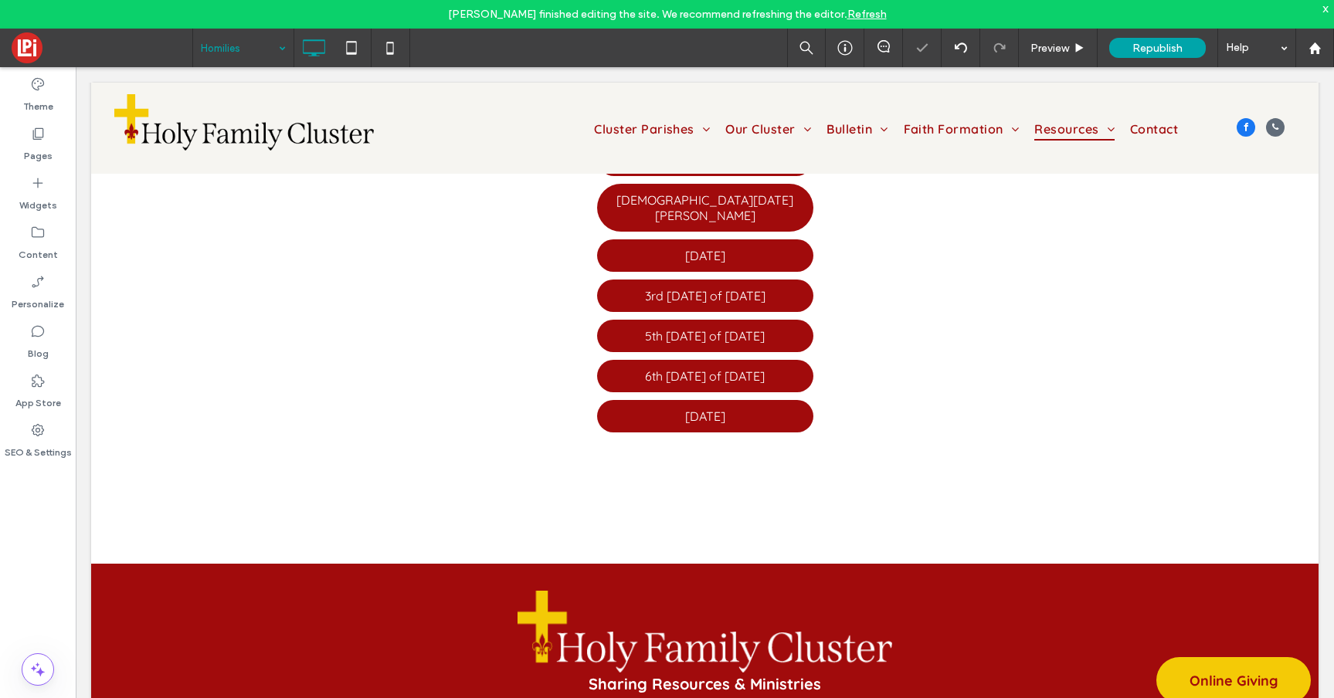
scroll to position [402, 0]
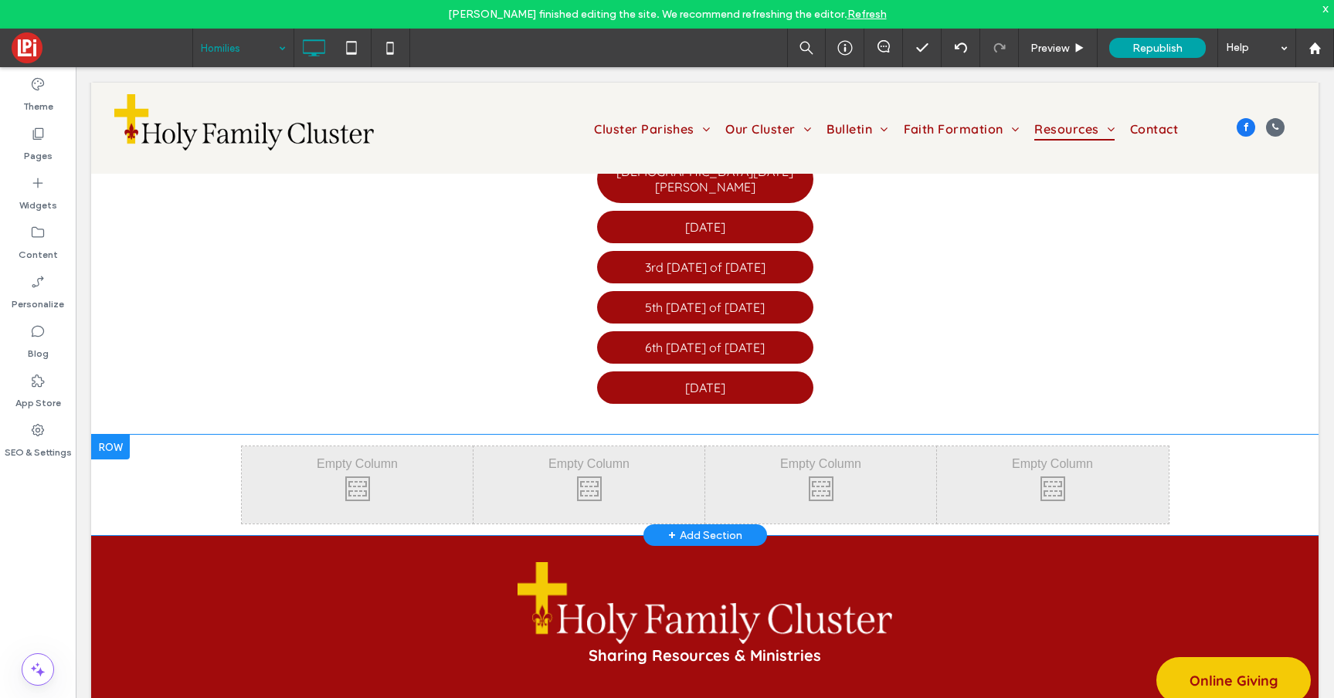
click at [119, 435] on div at bounding box center [110, 447] width 39 height 25
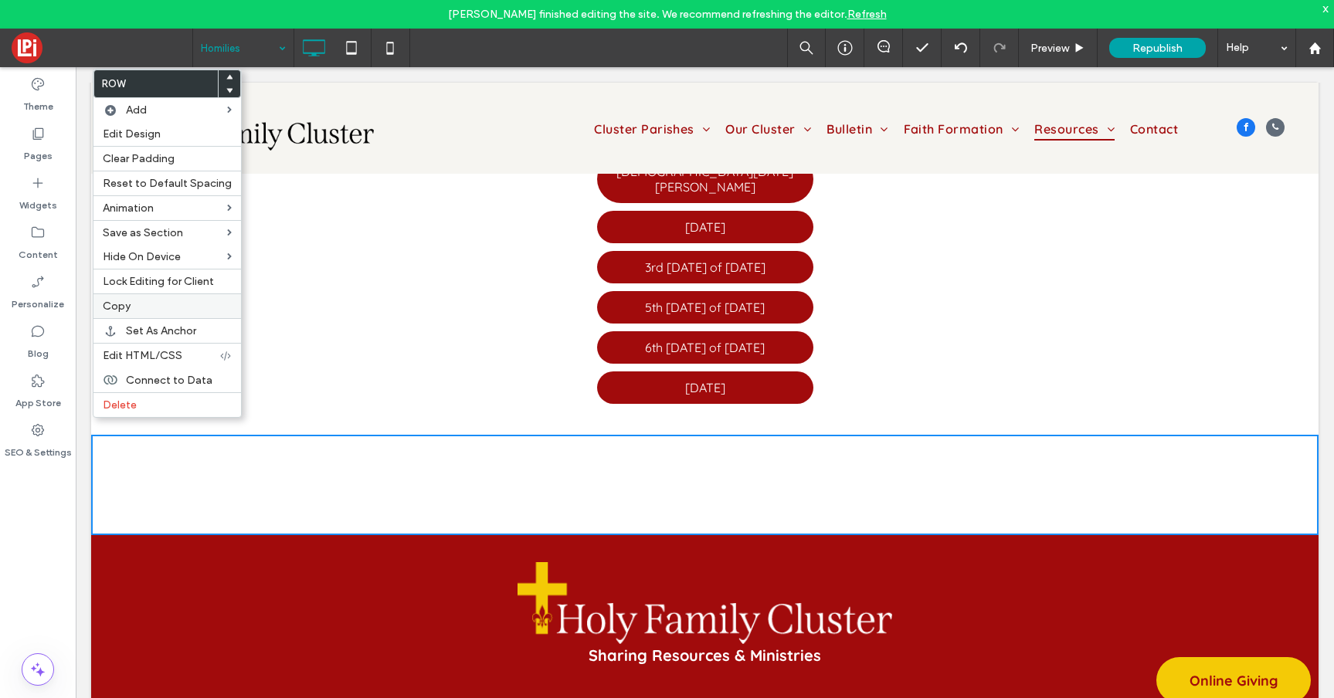
click at [137, 300] on label "Copy" at bounding box center [167, 306] width 129 height 13
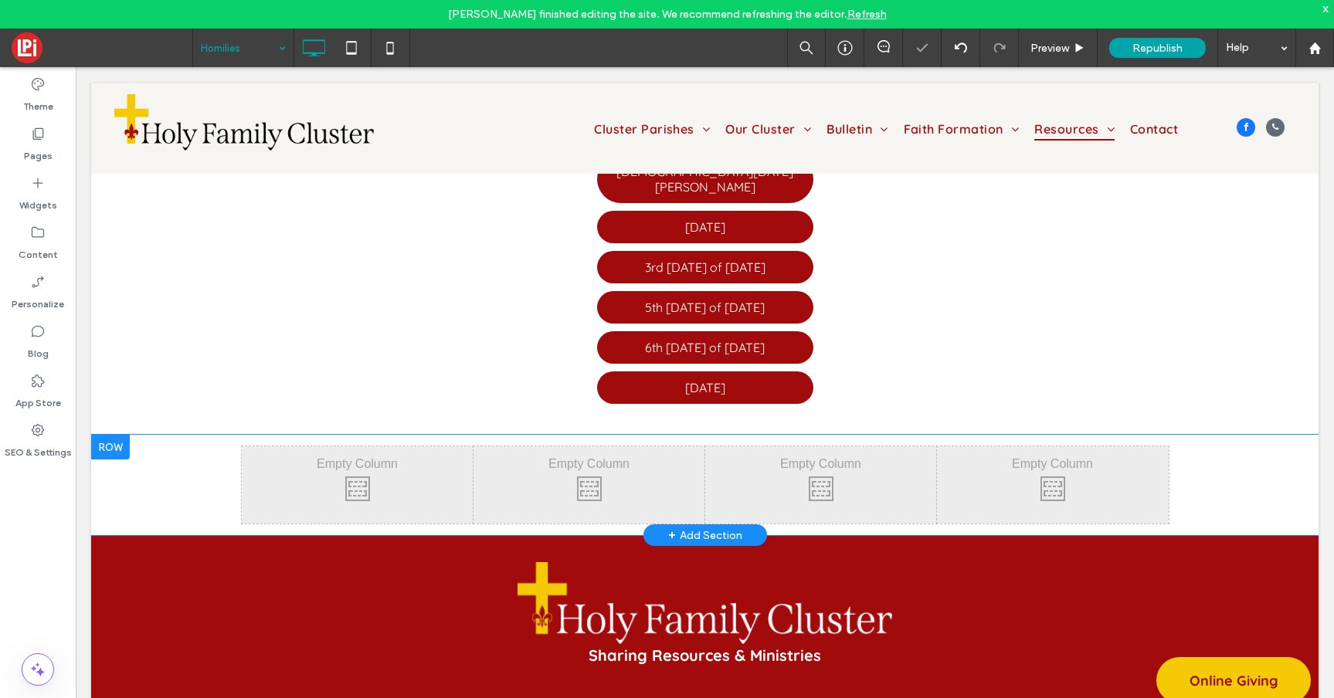
click at [119, 435] on div at bounding box center [110, 447] width 39 height 25
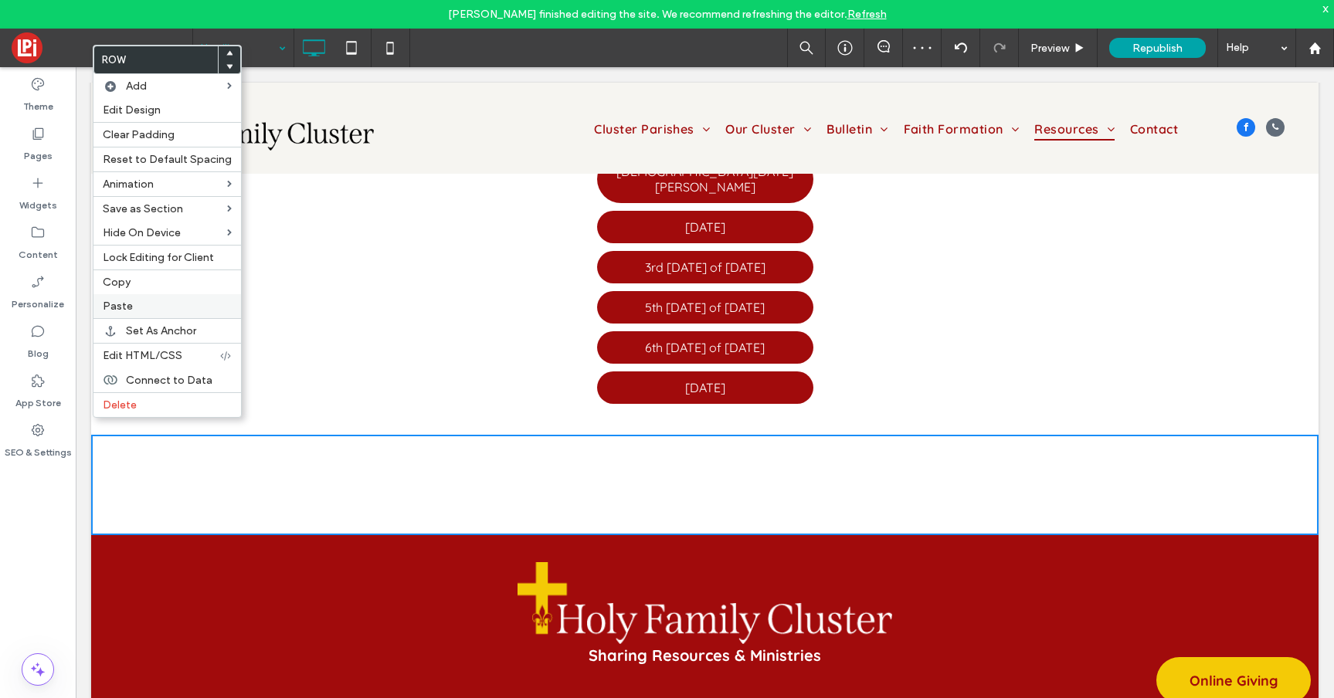
click at [140, 302] on label "Paste" at bounding box center [167, 306] width 129 height 13
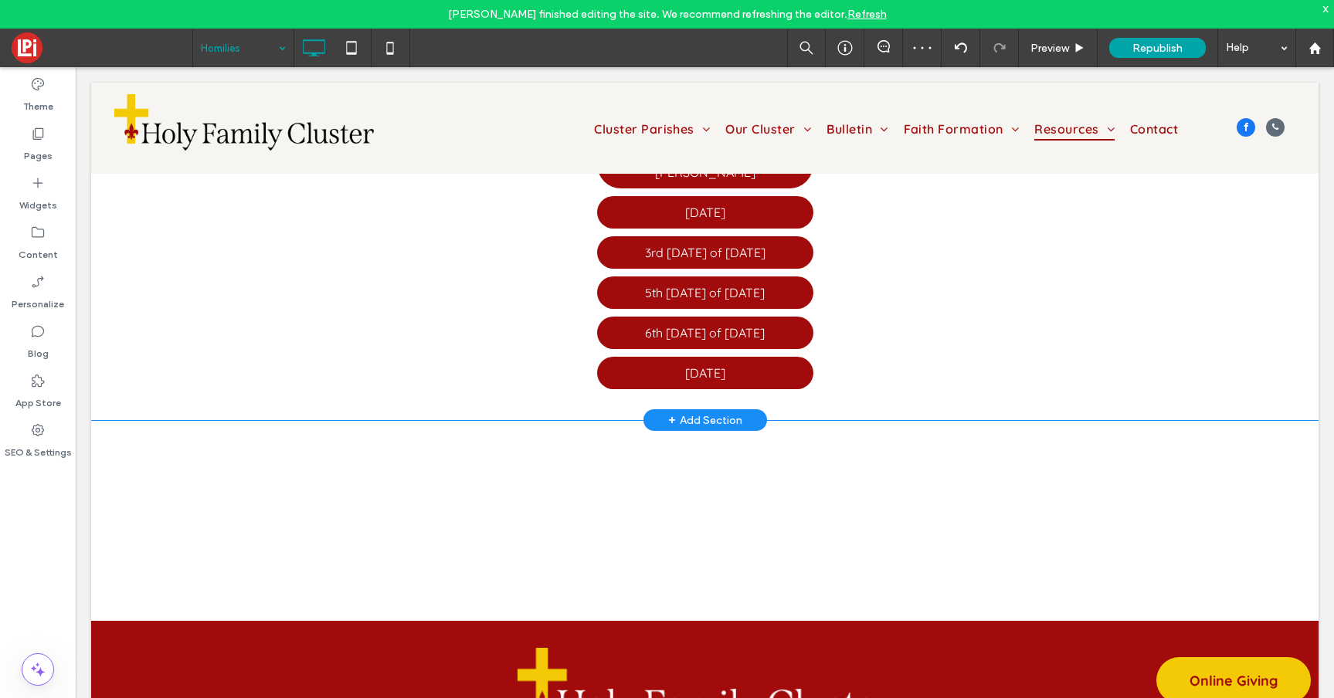
scroll to position [415, 0]
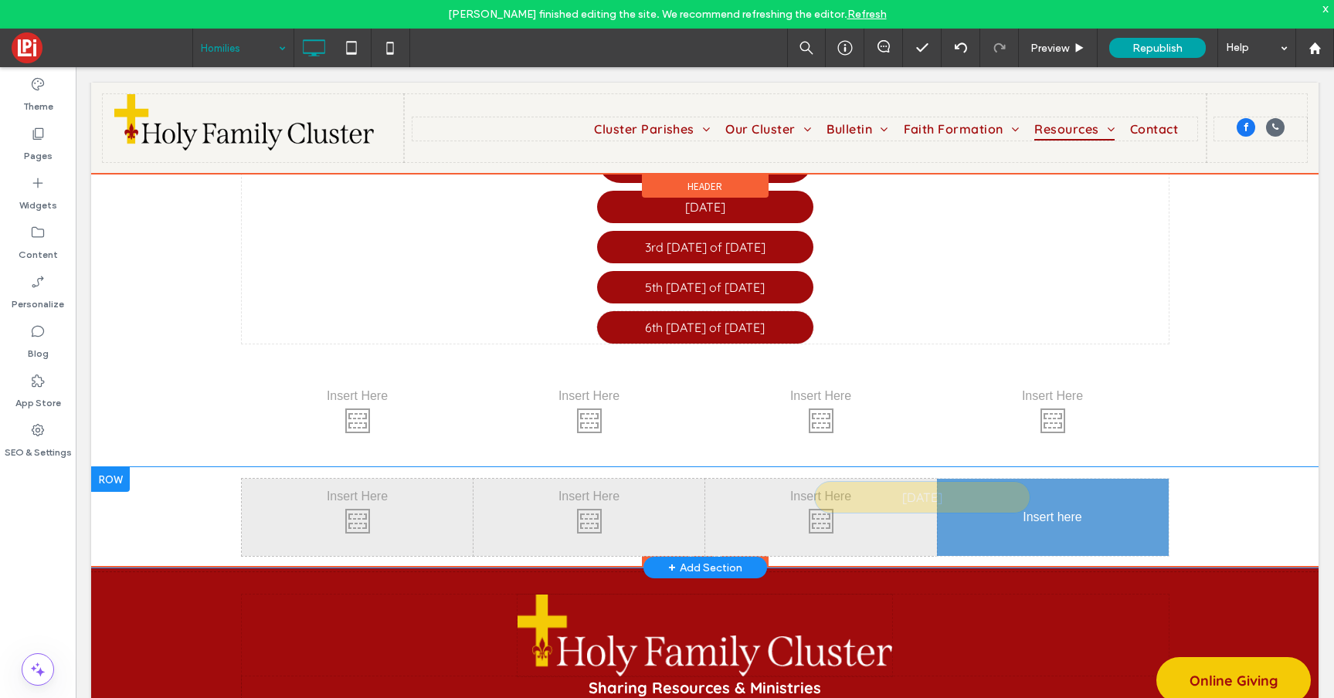
drag, startPoint x: 741, startPoint y: 351, endPoint x: 1052, endPoint y: 497, distance: 343.4
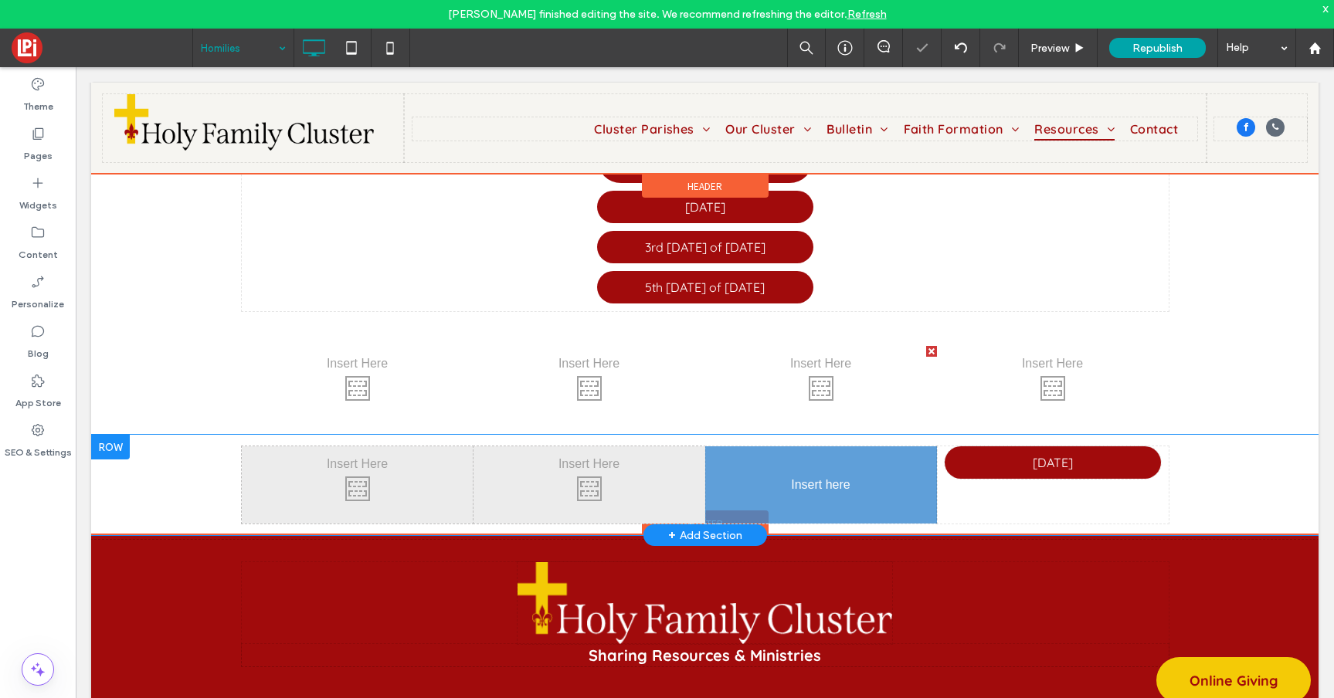
drag, startPoint x: 737, startPoint y: 298, endPoint x: 829, endPoint y: 465, distance: 190.1
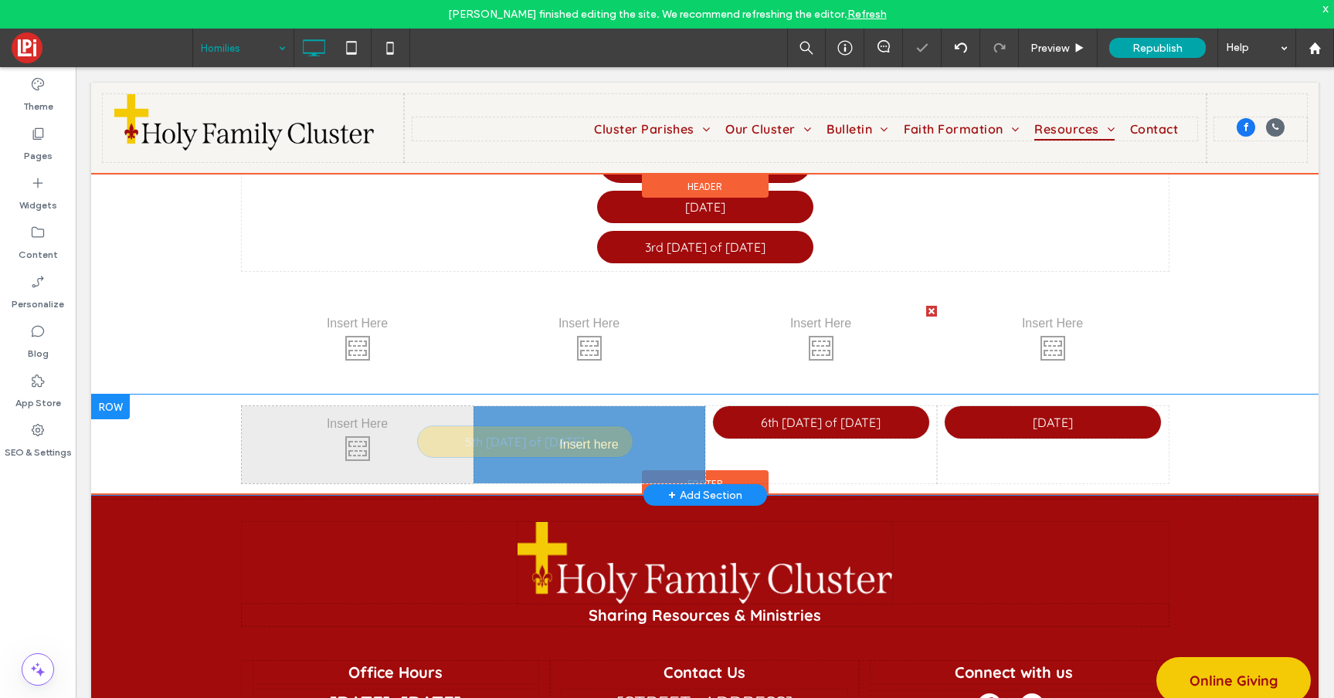
drag, startPoint x: 697, startPoint y: 255, endPoint x: 629, endPoint y: 414, distance: 173.0
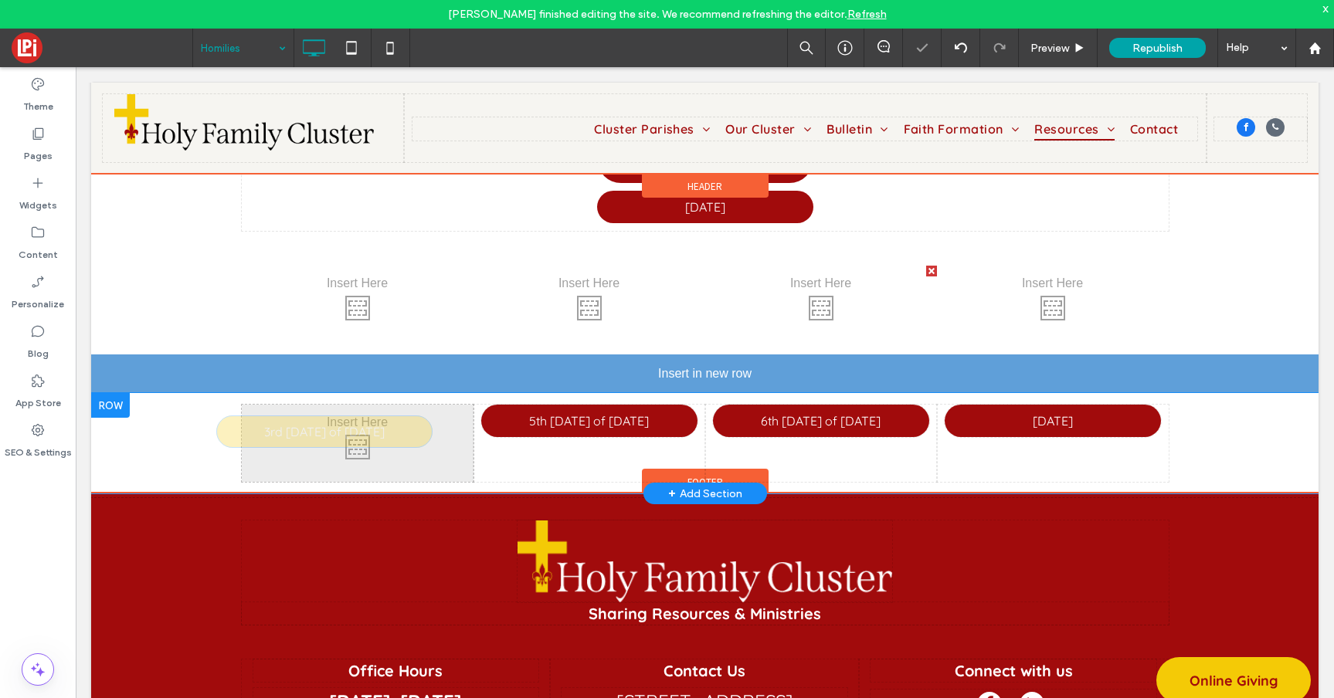
drag, startPoint x: 701, startPoint y: 227, endPoint x: 426, endPoint y: 417, distance: 334.1
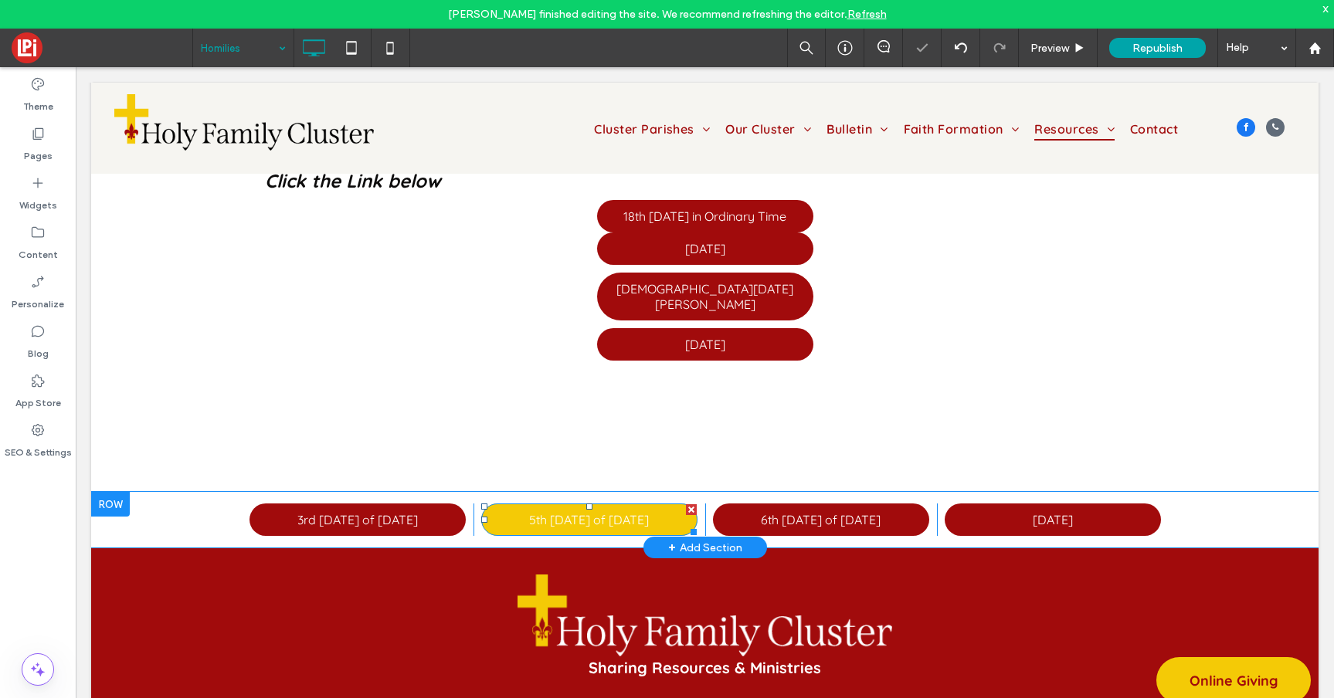
scroll to position [276, 0]
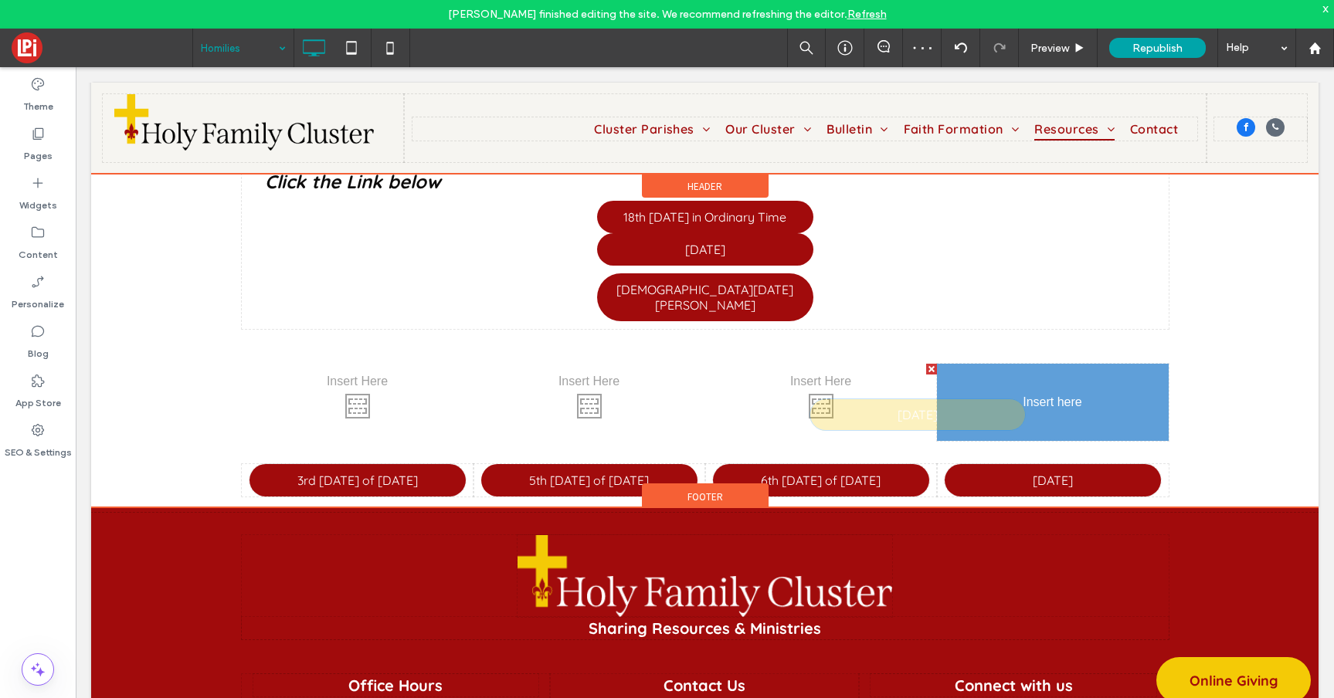
drag, startPoint x: 722, startPoint y: 317, endPoint x: 1038, endPoint y: 402, distance: 327.1
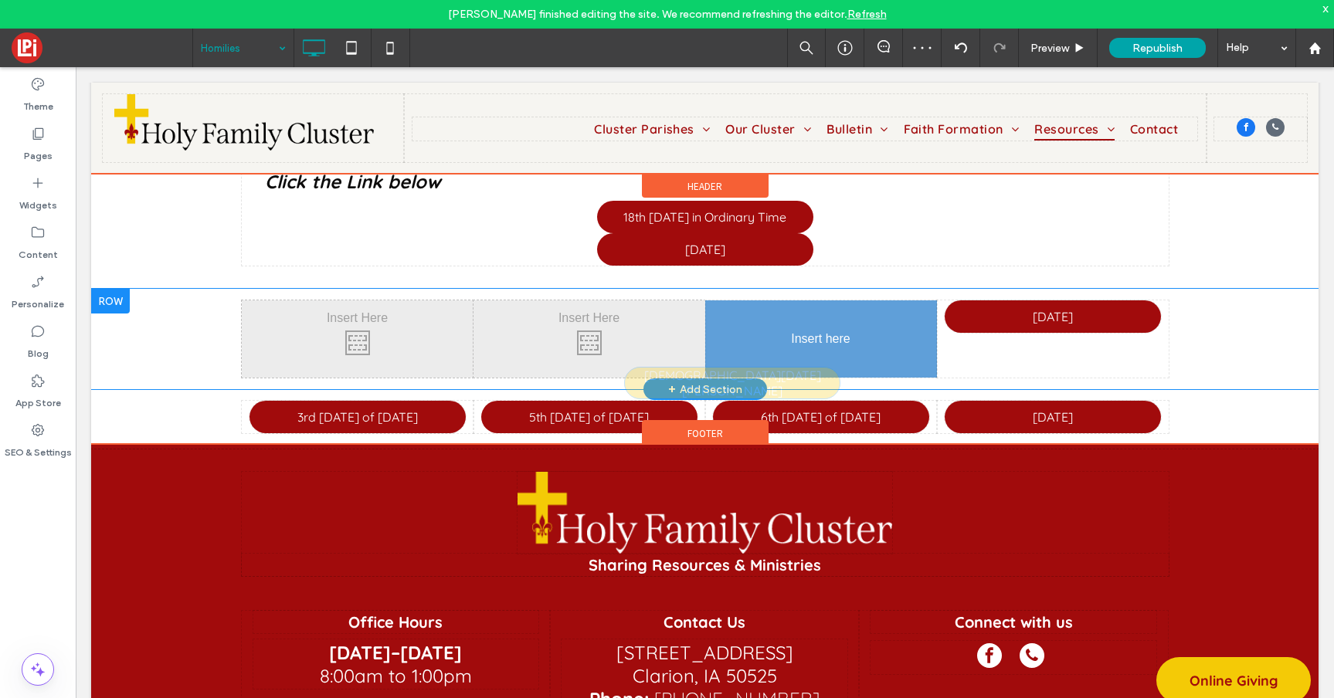
drag, startPoint x: 743, startPoint y: 280, endPoint x: 863, endPoint y: 372, distance: 151.4
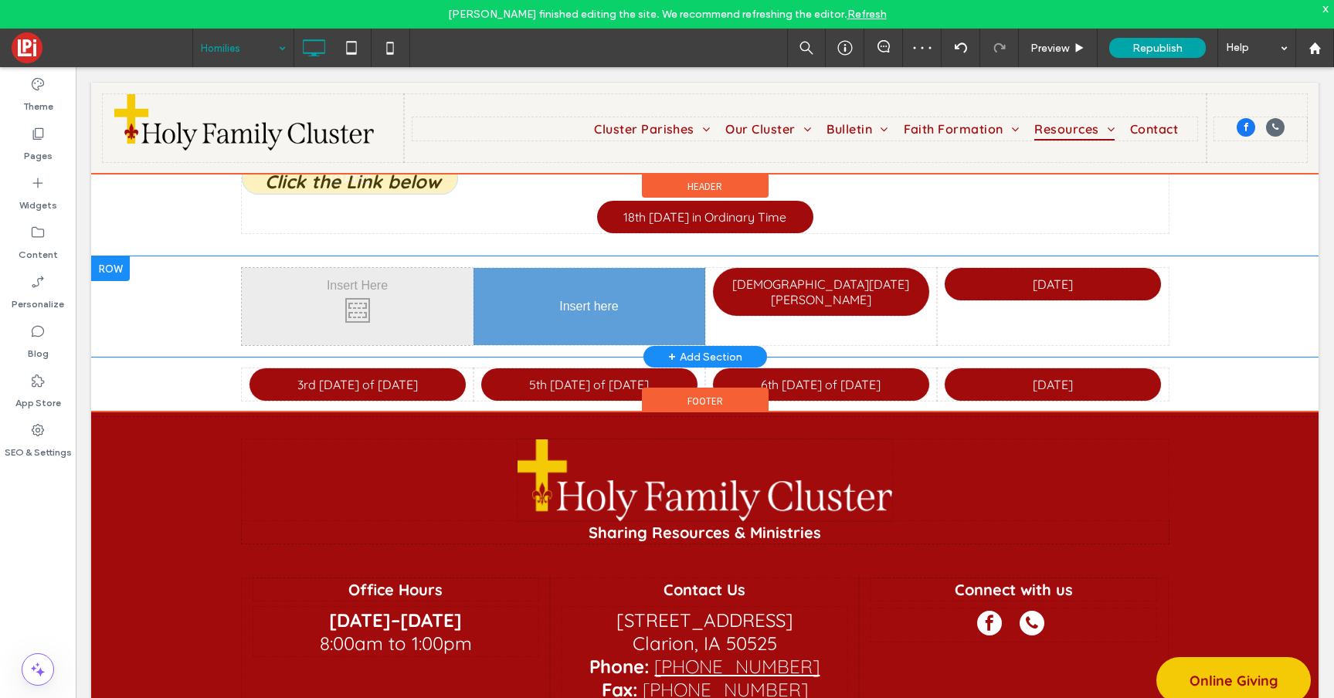
drag, startPoint x: 702, startPoint y: 242, endPoint x: 668, endPoint y: 338, distance: 101.6
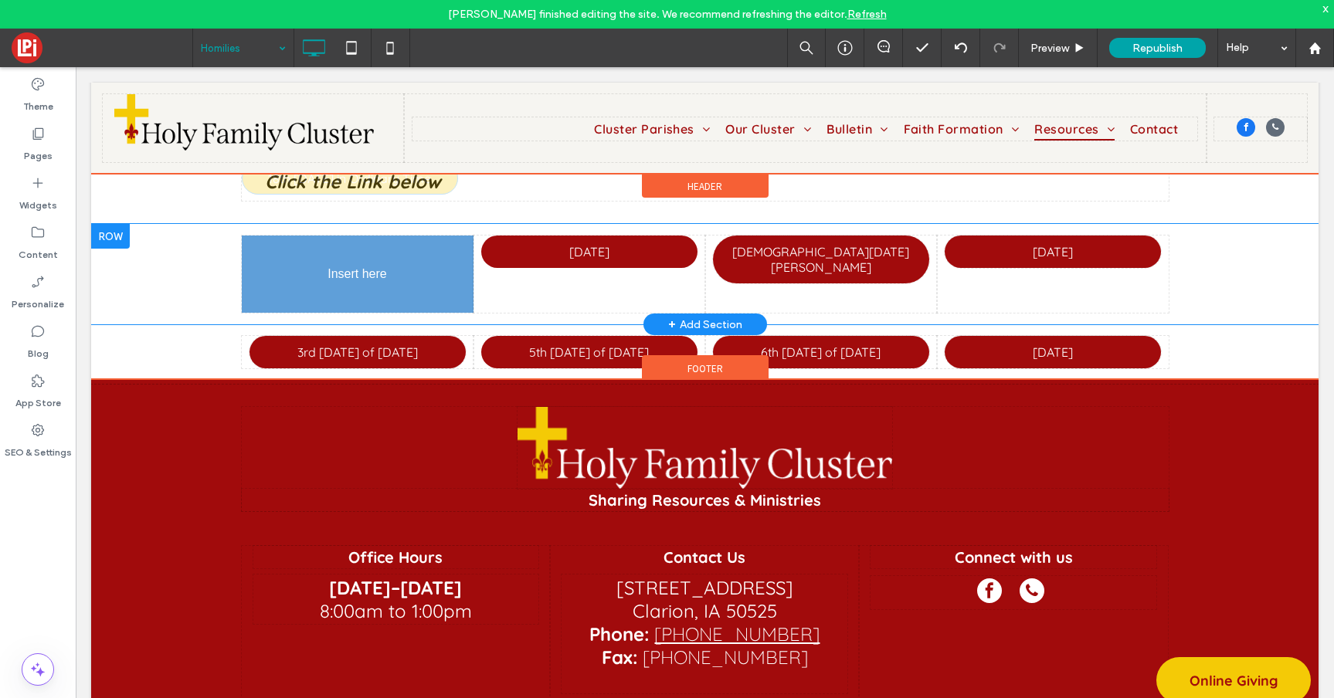
drag, startPoint x: 720, startPoint y: 212, endPoint x: 423, endPoint y: 292, distance: 307.0
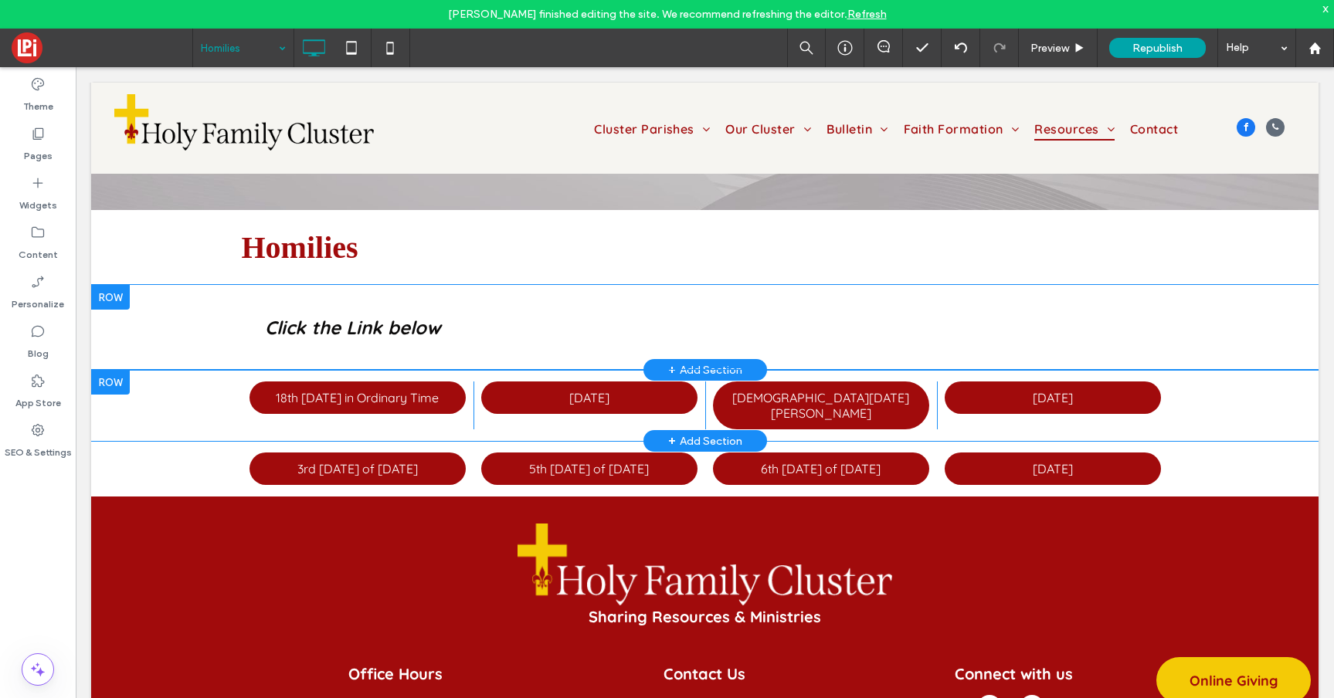
scroll to position [76, 0]
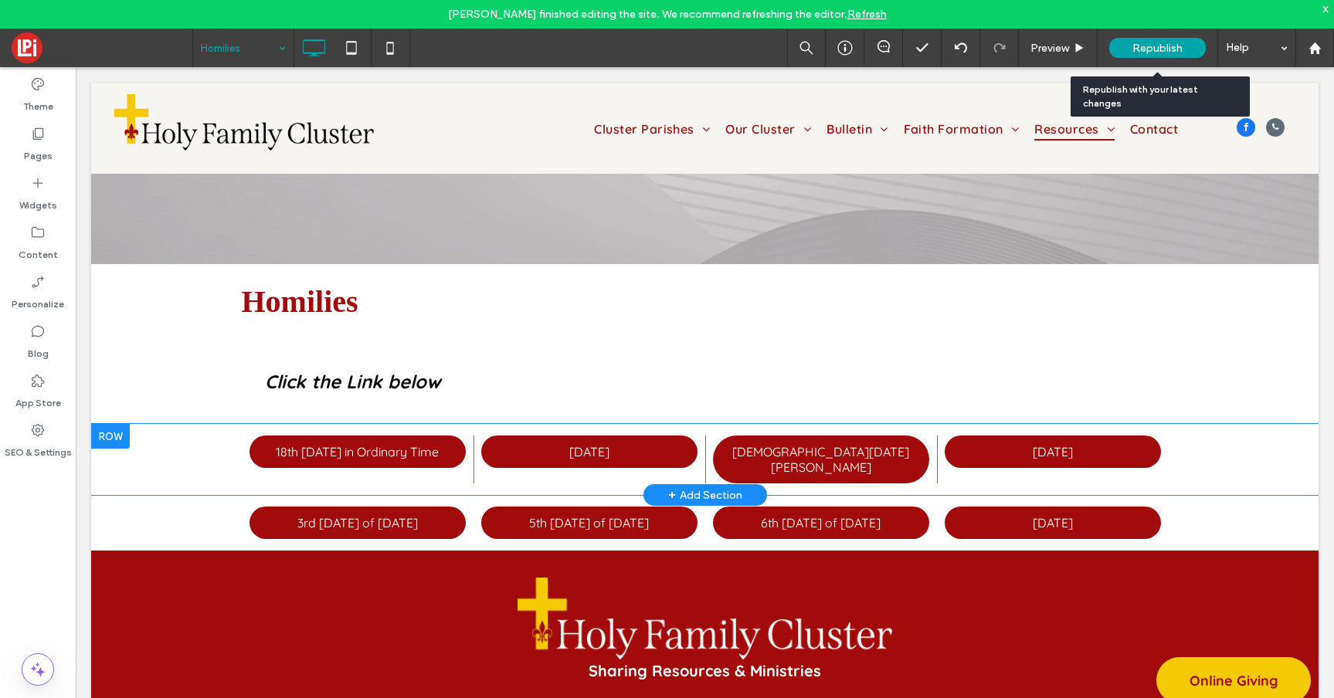
click at [1152, 43] on span "Republish" at bounding box center [1157, 48] width 50 height 13
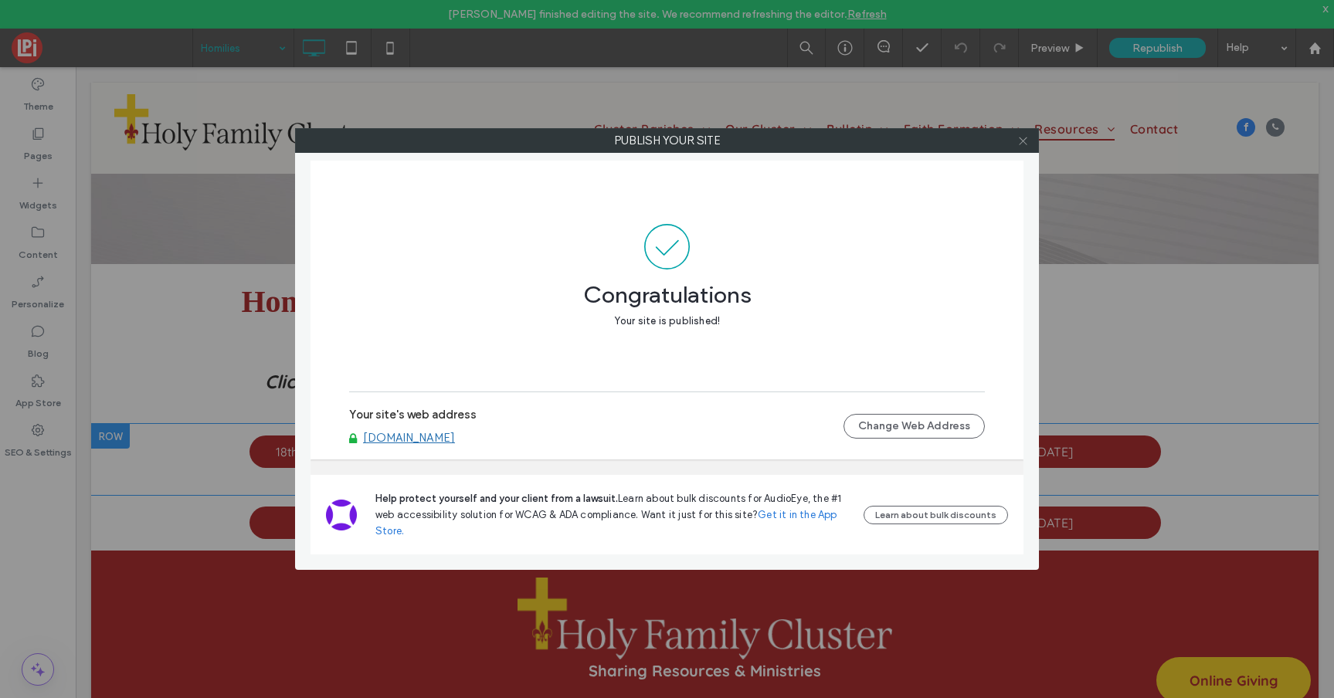
click at [1025, 139] on icon at bounding box center [1023, 141] width 12 height 12
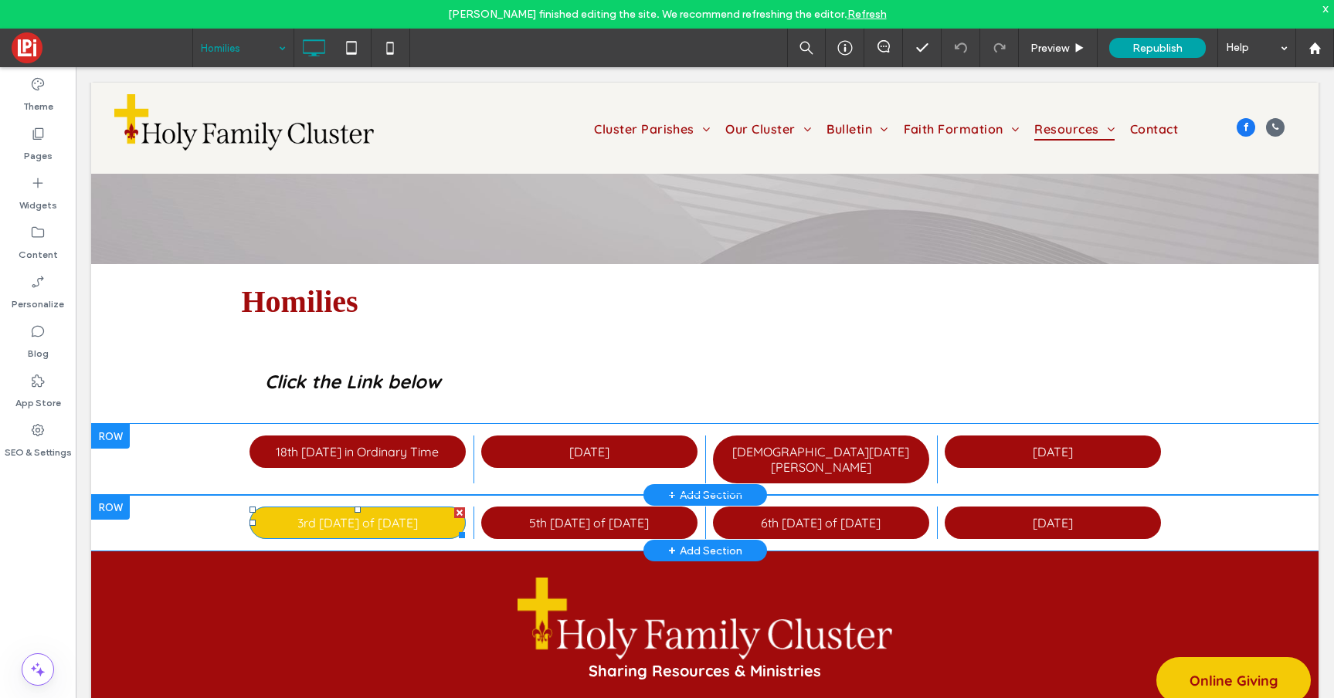
scroll to position [100, 0]
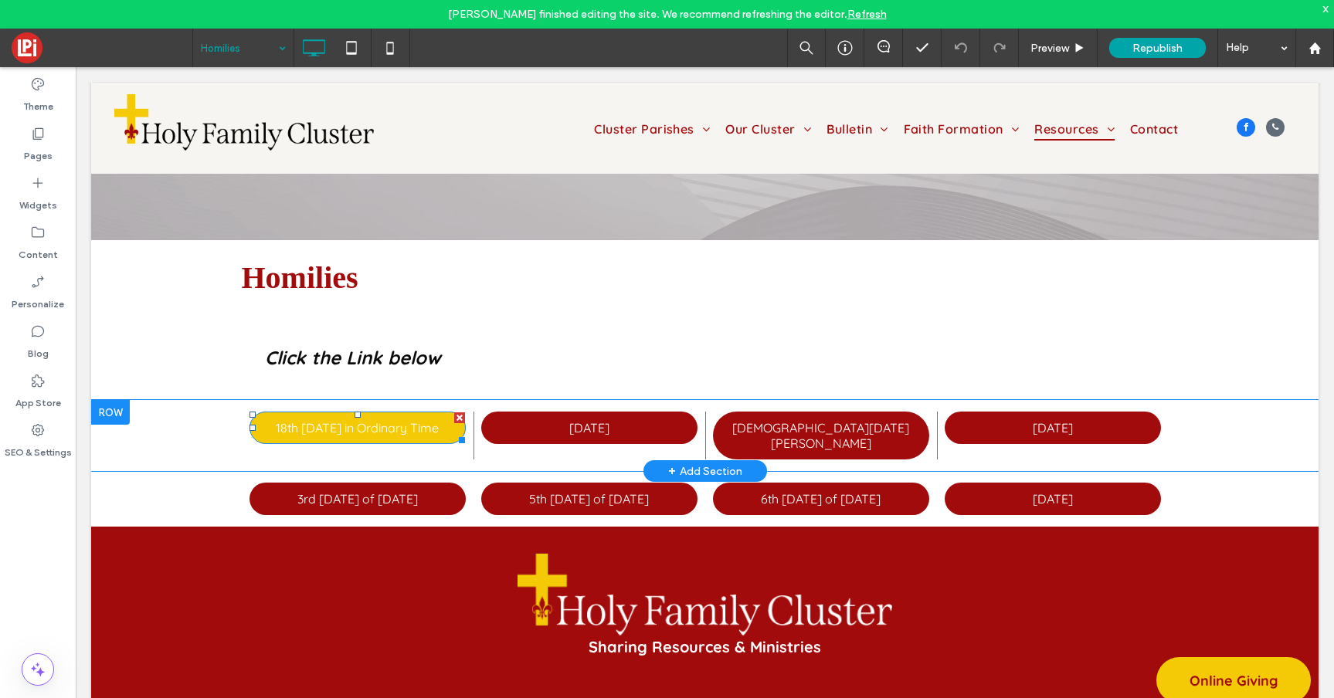
click at [395, 422] on span "18th [DATE] in Ordinary Time" at bounding box center [357, 427] width 163 height 15
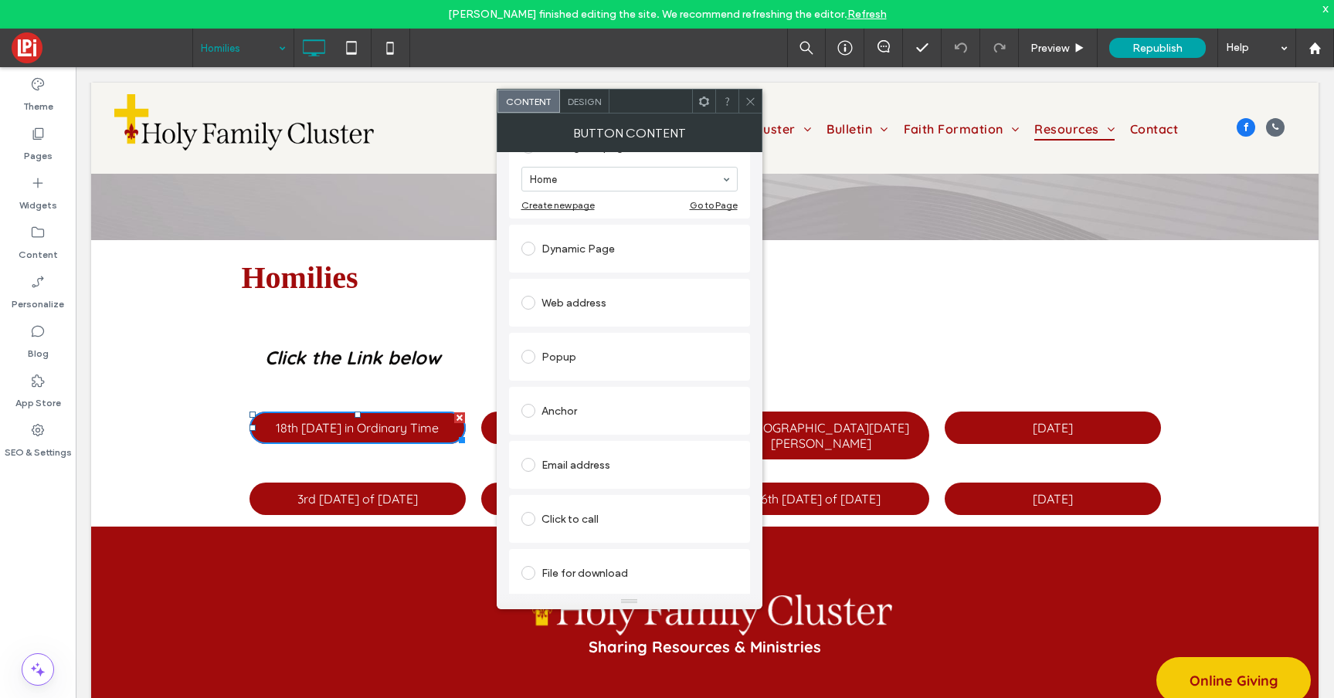
scroll to position [0, 0]
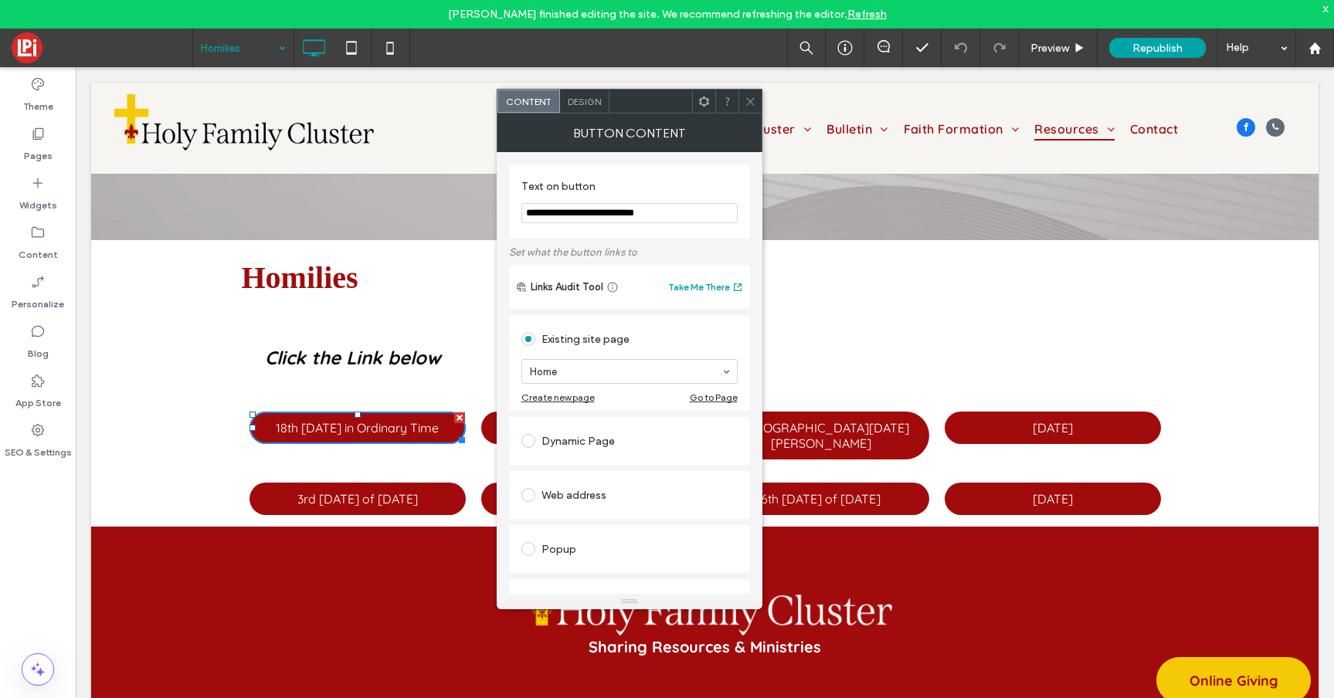
click at [748, 99] on icon at bounding box center [750, 102] width 12 height 12
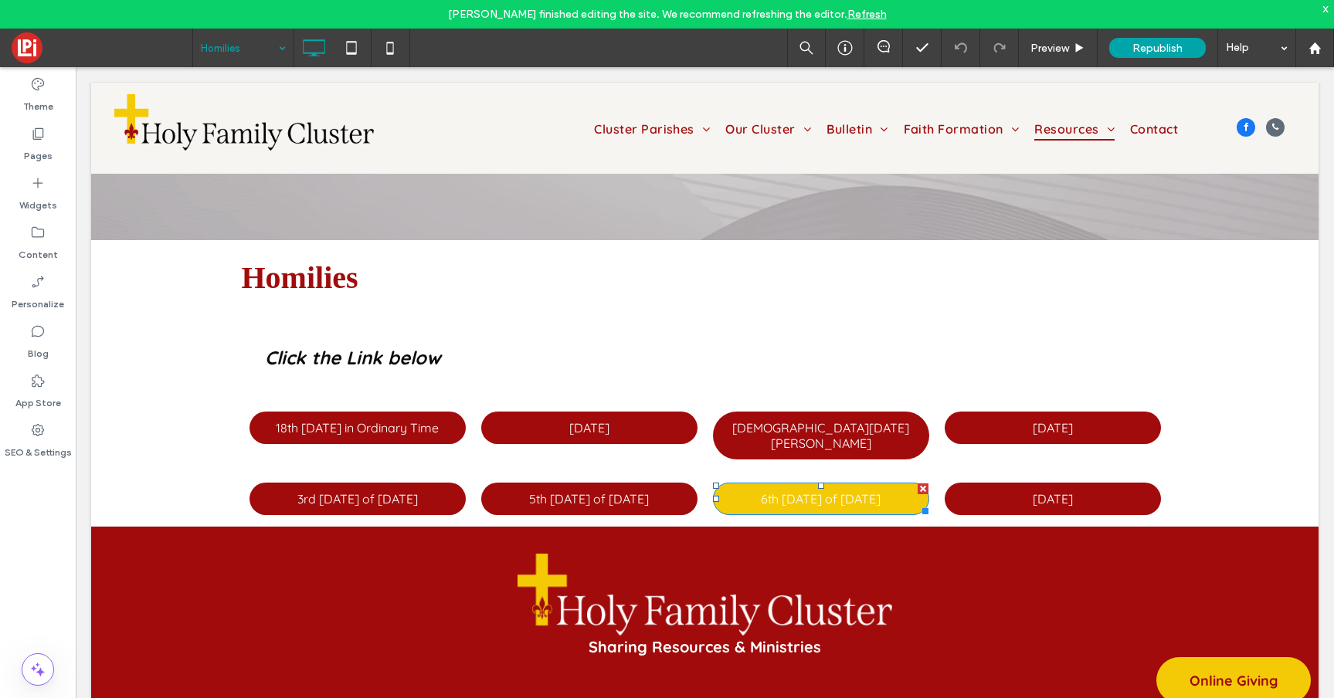
click at [809, 491] on span "6th [DATE] of [DATE]" at bounding box center [821, 498] width 120 height 15
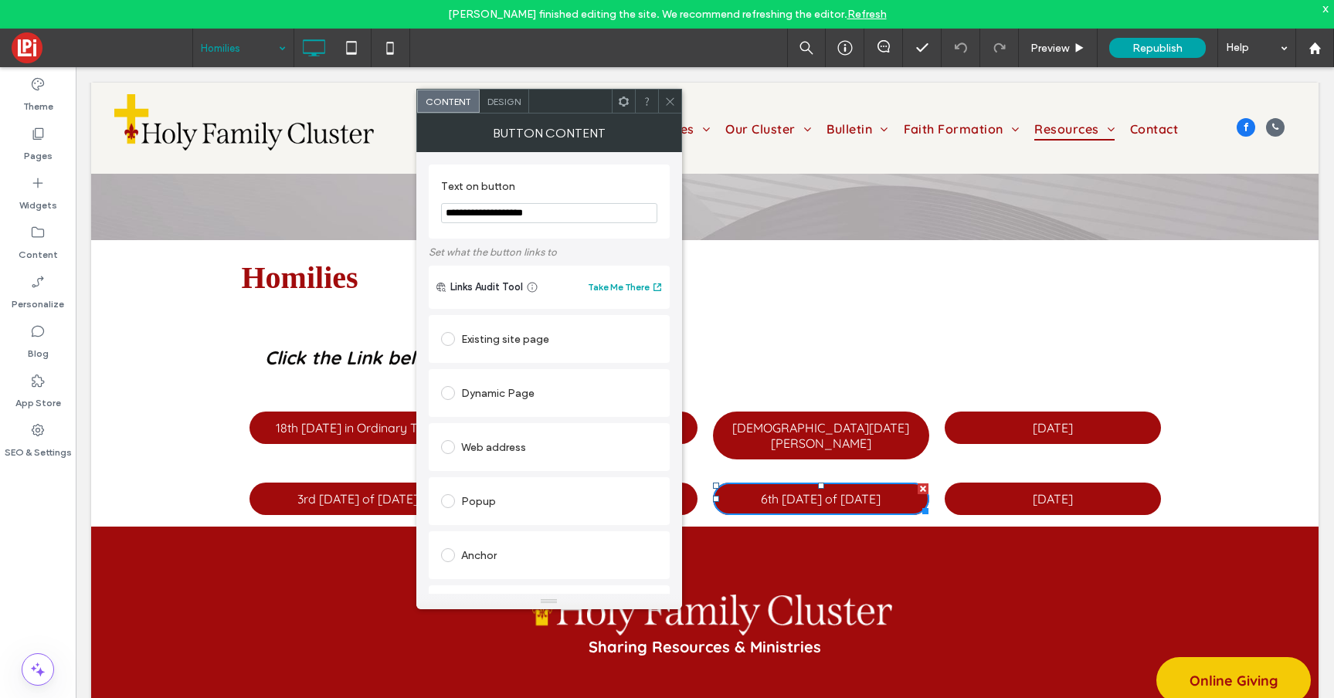
click at [673, 106] on icon at bounding box center [670, 102] width 12 height 12
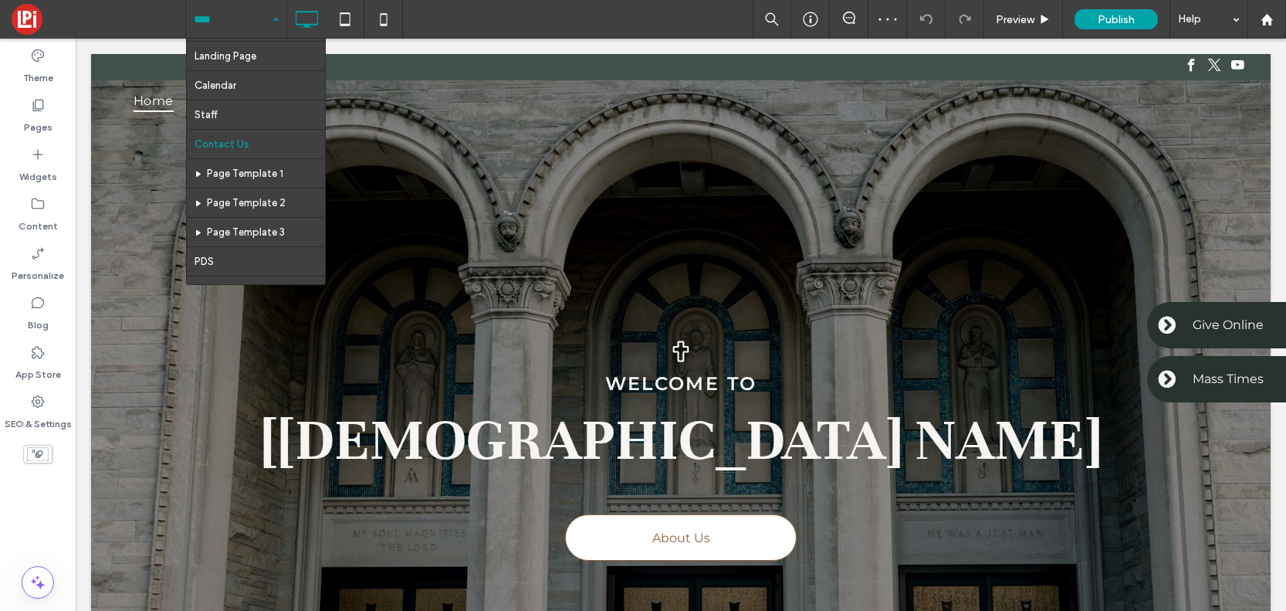
scroll to position [163, 0]
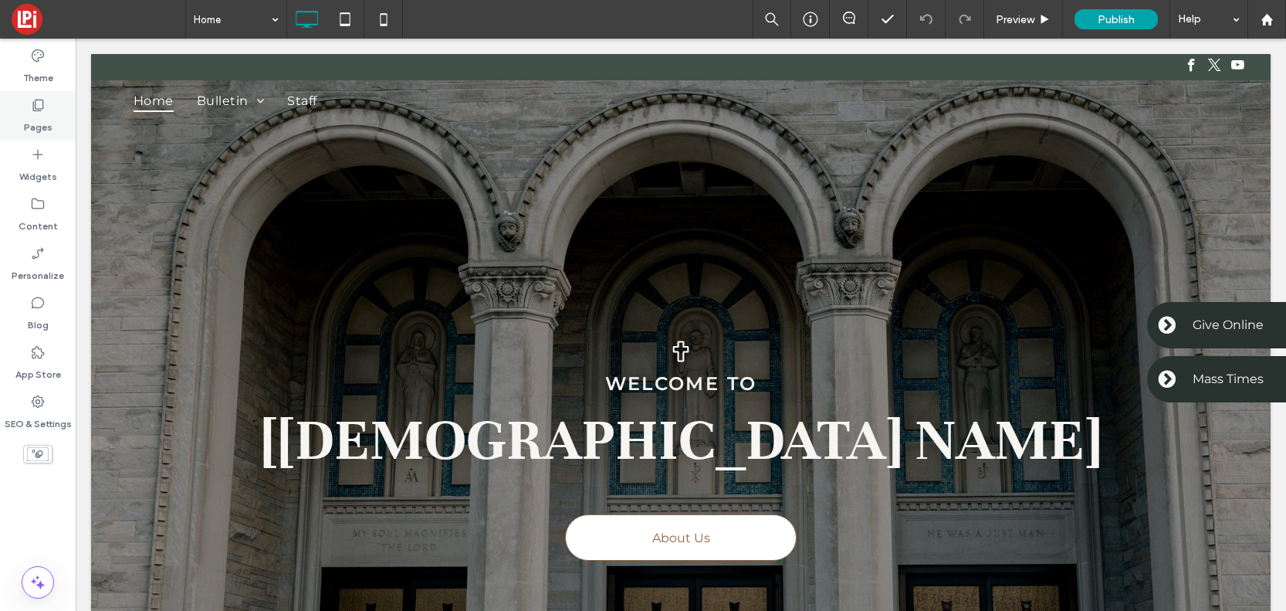
click at [46, 103] on div "Pages" at bounding box center [38, 115] width 76 height 49
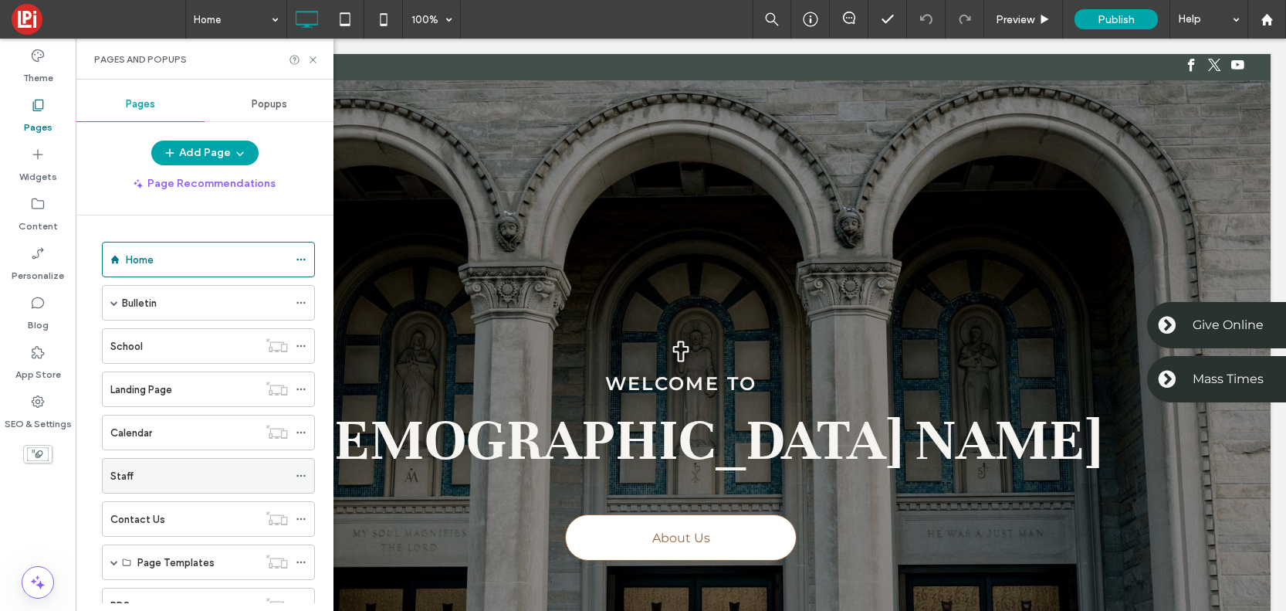
scroll to position [145, 0]
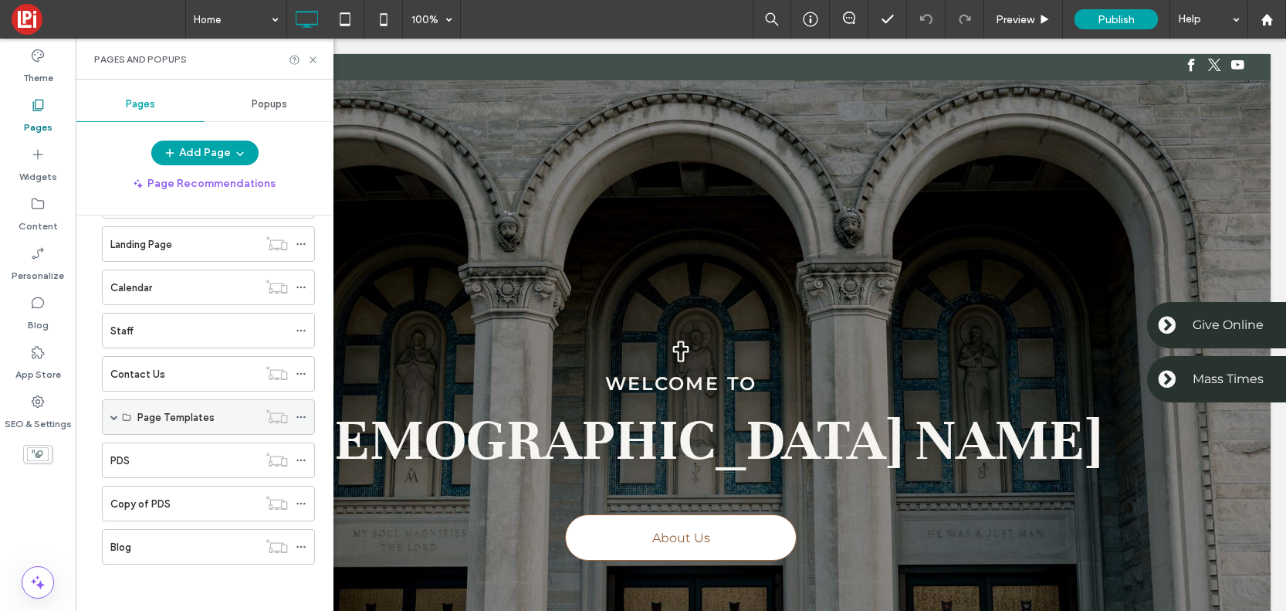
click at [115, 417] on span at bounding box center [114, 417] width 8 height 8
click at [307, 459] on div at bounding box center [305, 452] width 19 height 23
click at [300, 449] on icon at bounding box center [301, 452] width 11 height 11
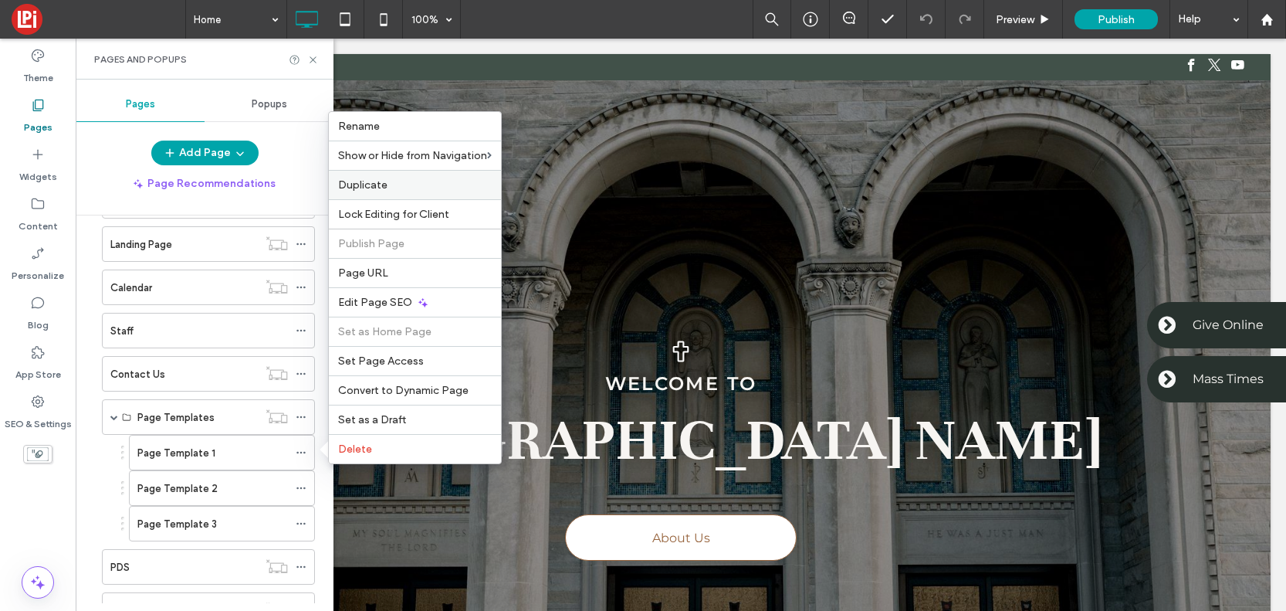
click at [428, 184] on label "Duplicate" at bounding box center [415, 184] width 154 height 13
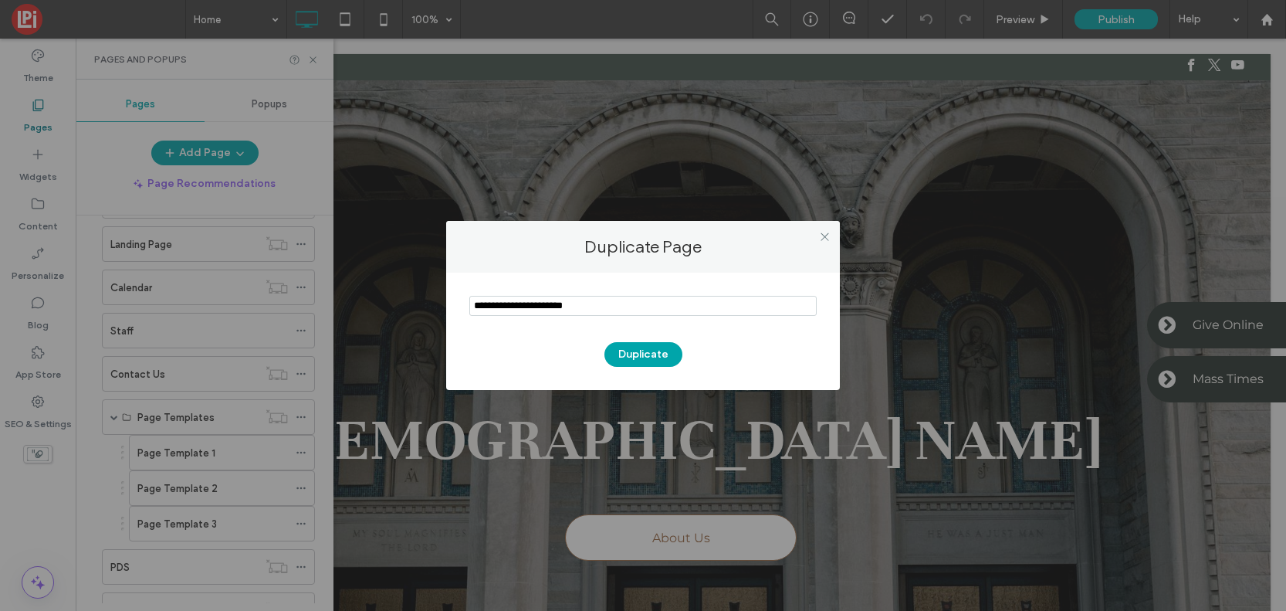
click at [625, 302] on input "notEmpty" at bounding box center [642, 306] width 347 height 20
type input "*****"
click at [649, 350] on button "Duplicate" at bounding box center [644, 354] width 78 height 25
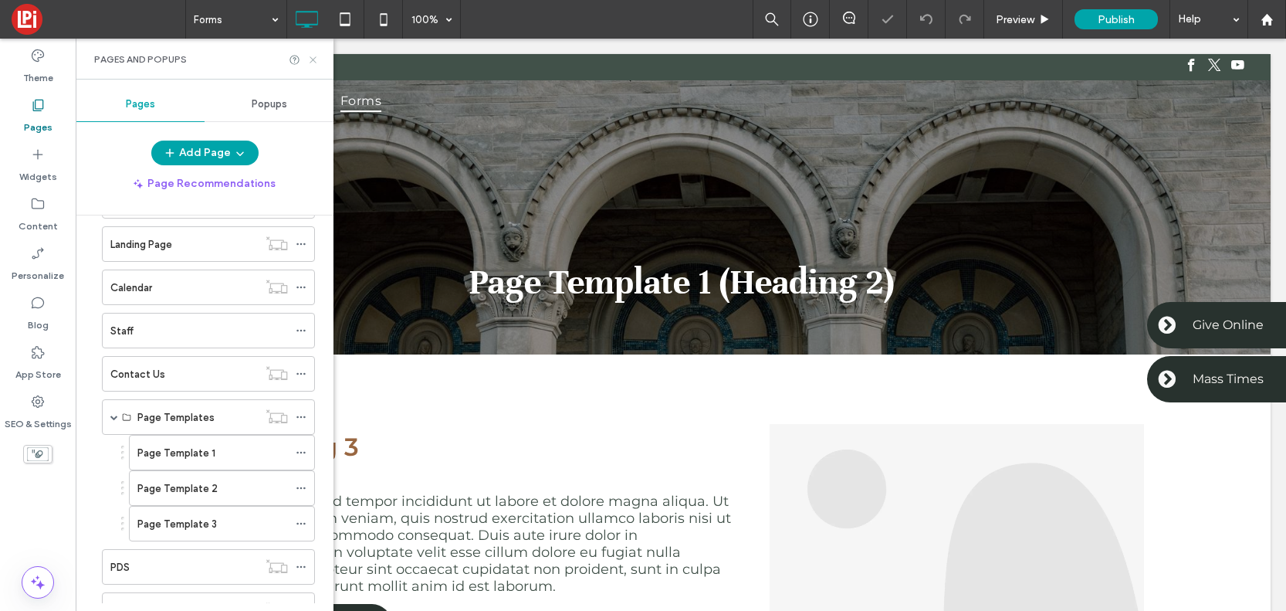
click at [312, 58] on use at bounding box center [313, 59] width 6 height 6
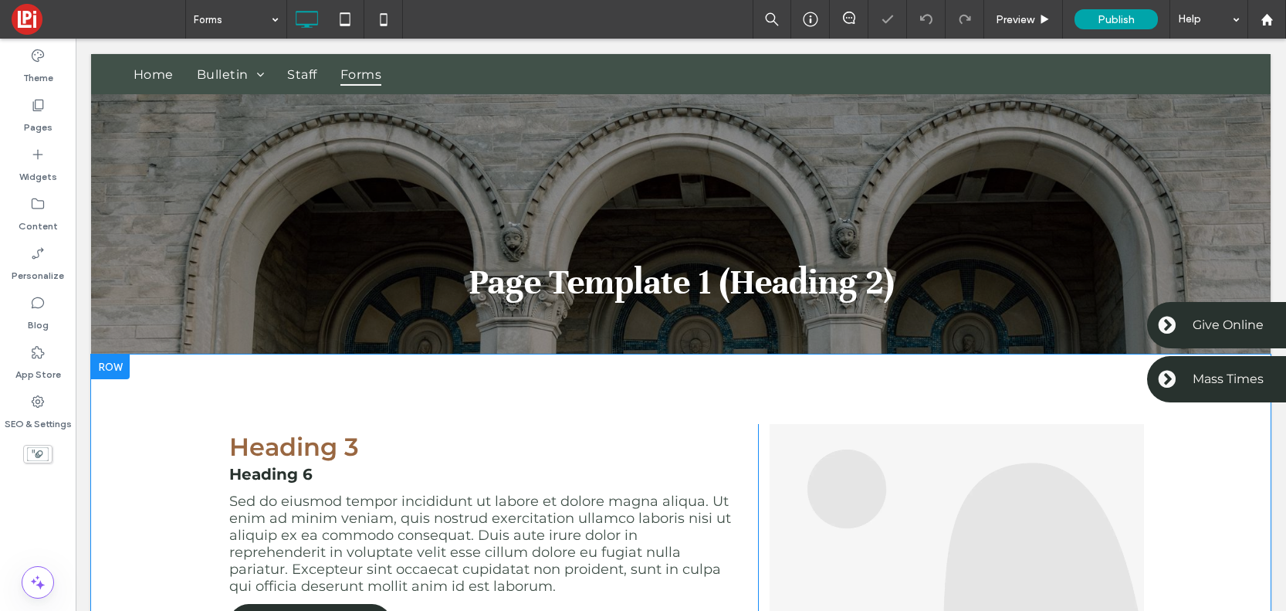
scroll to position [259, 0]
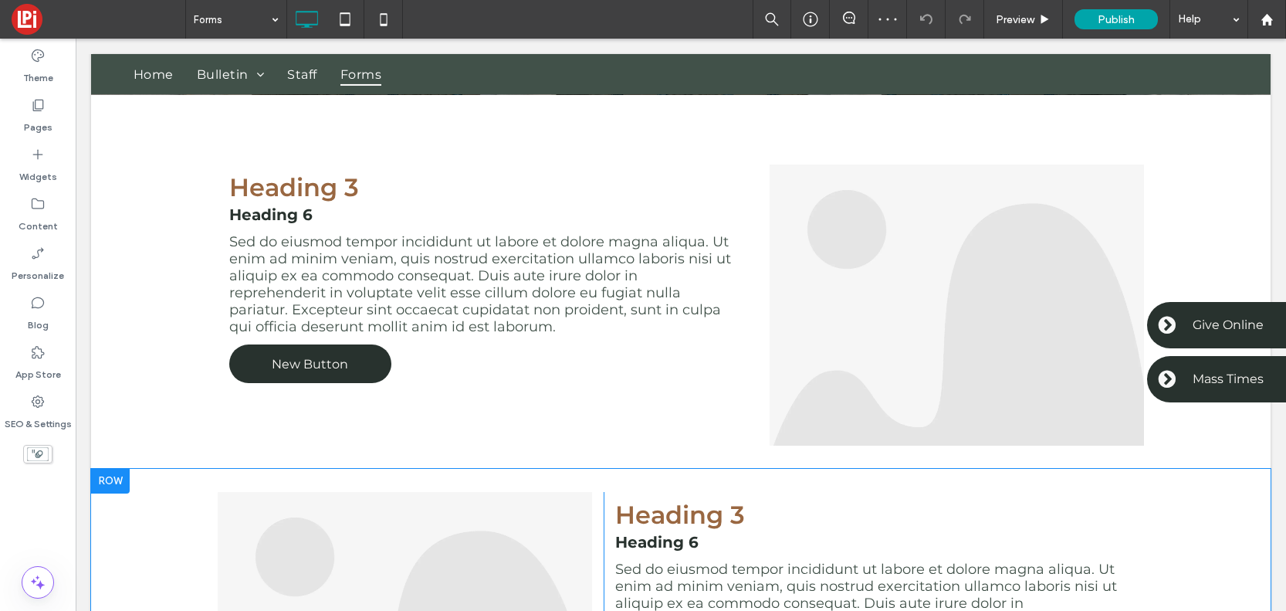
click at [115, 475] on div at bounding box center [110, 481] width 39 height 25
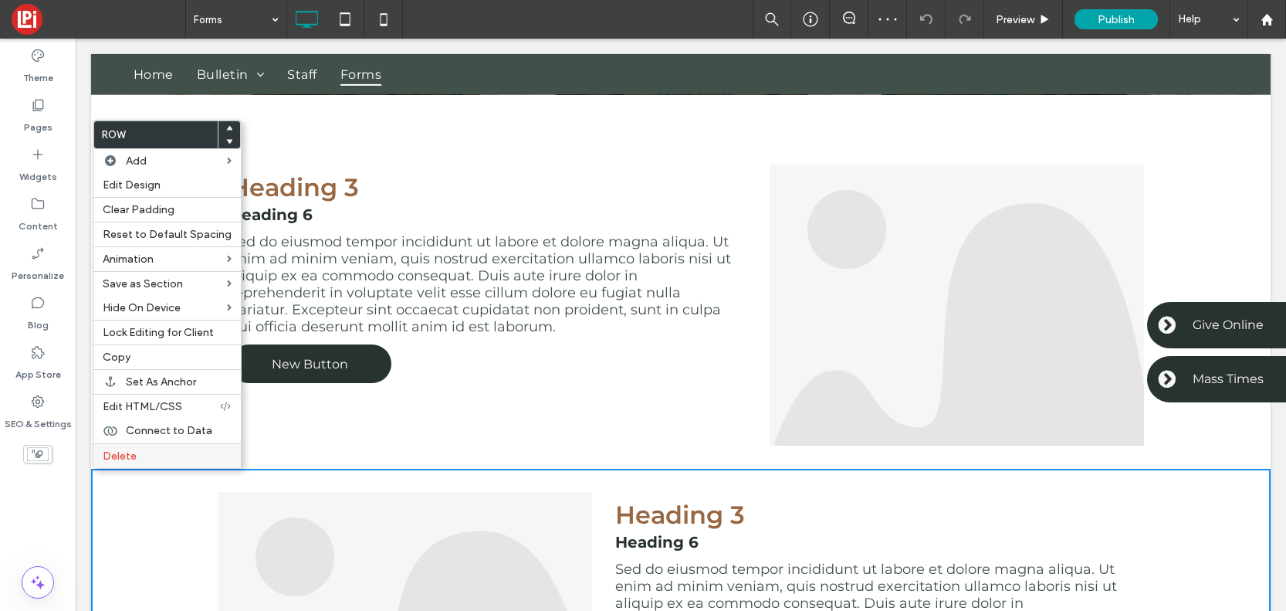
click at [117, 447] on div "Delete" at bounding box center [166, 455] width 147 height 25
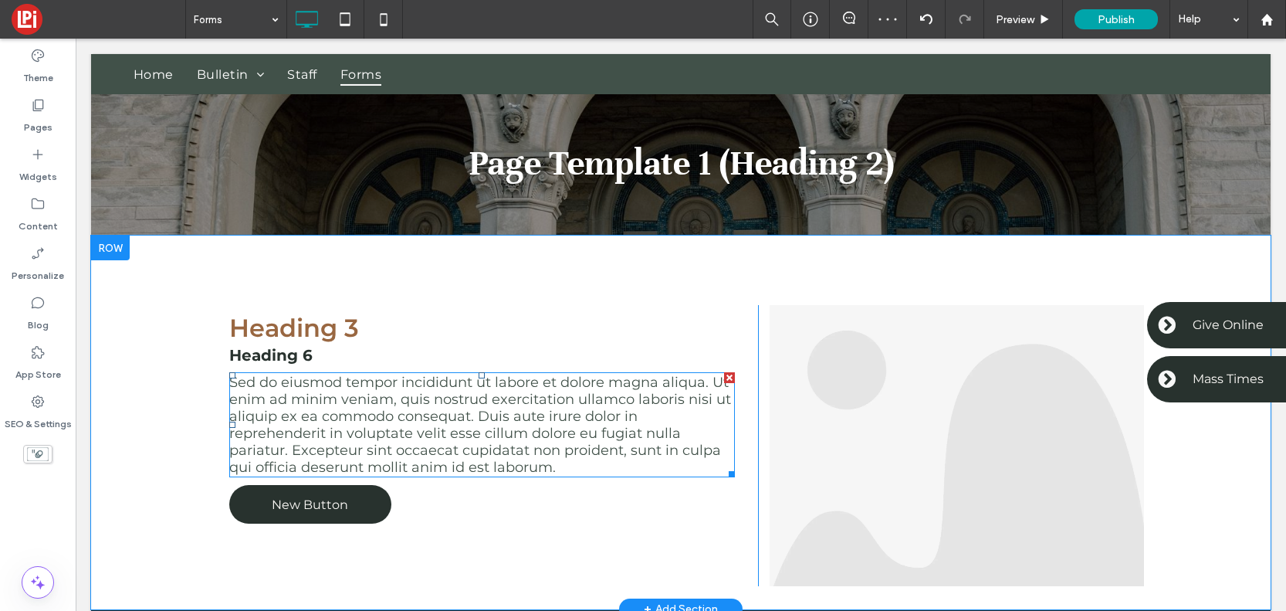
scroll to position [120, 0]
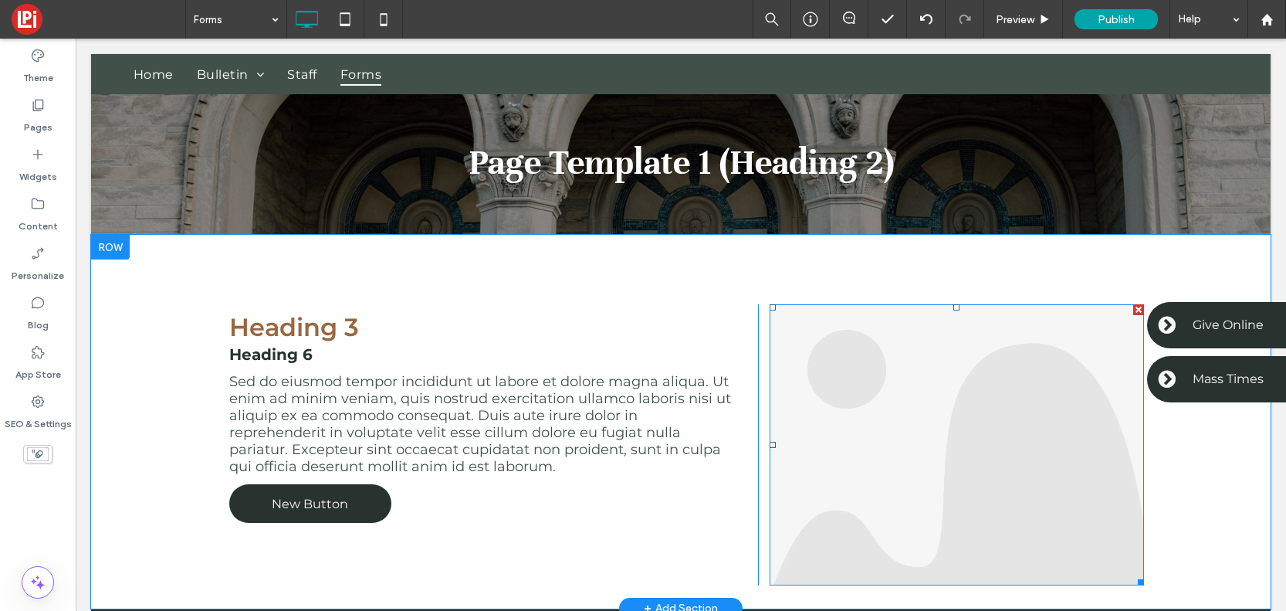
click at [1143, 313] on div at bounding box center [1139, 309] width 11 height 11
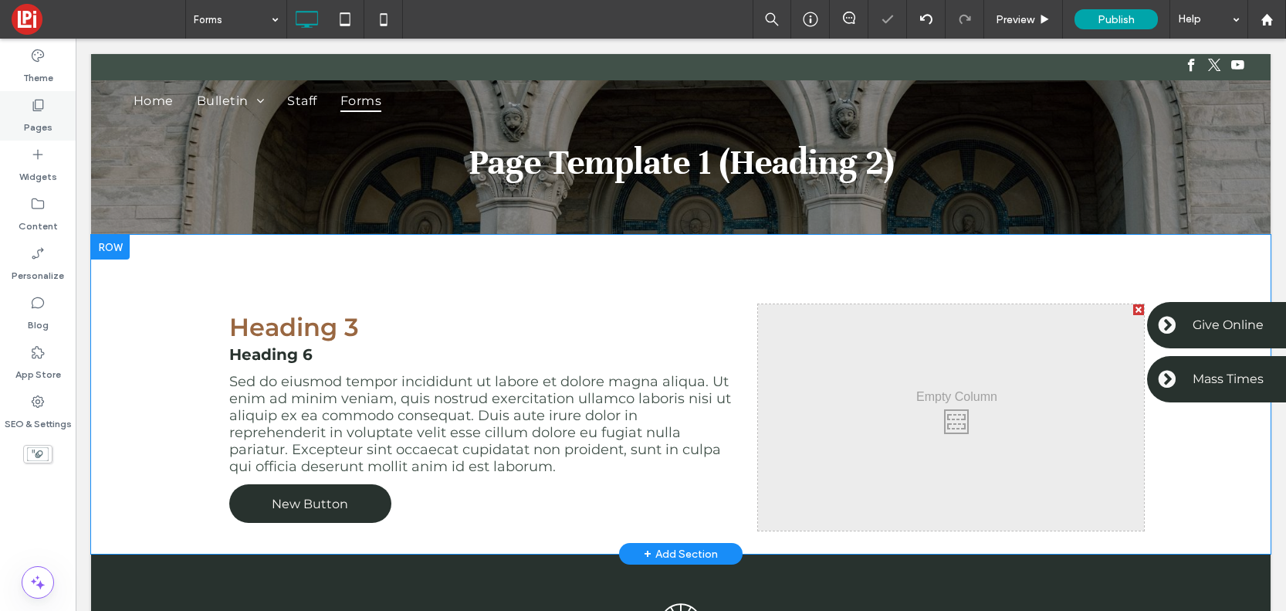
click at [31, 137] on div "Pages" at bounding box center [38, 115] width 76 height 49
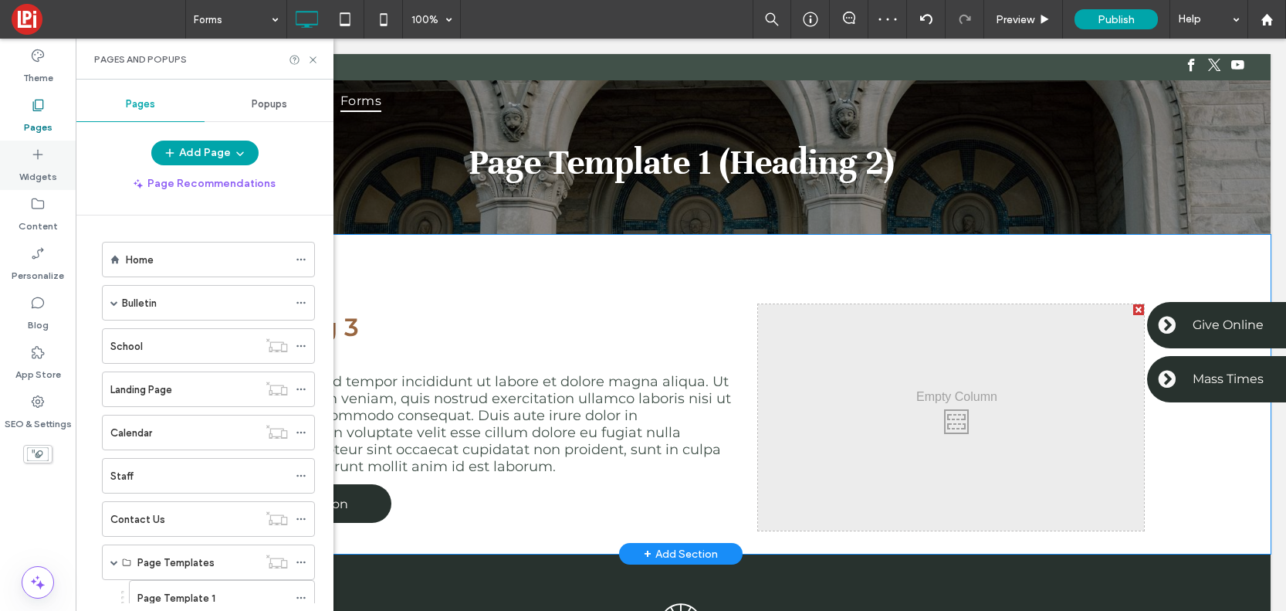
click at [37, 157] on icon at bounding box center [37, 154] width 15 height 15
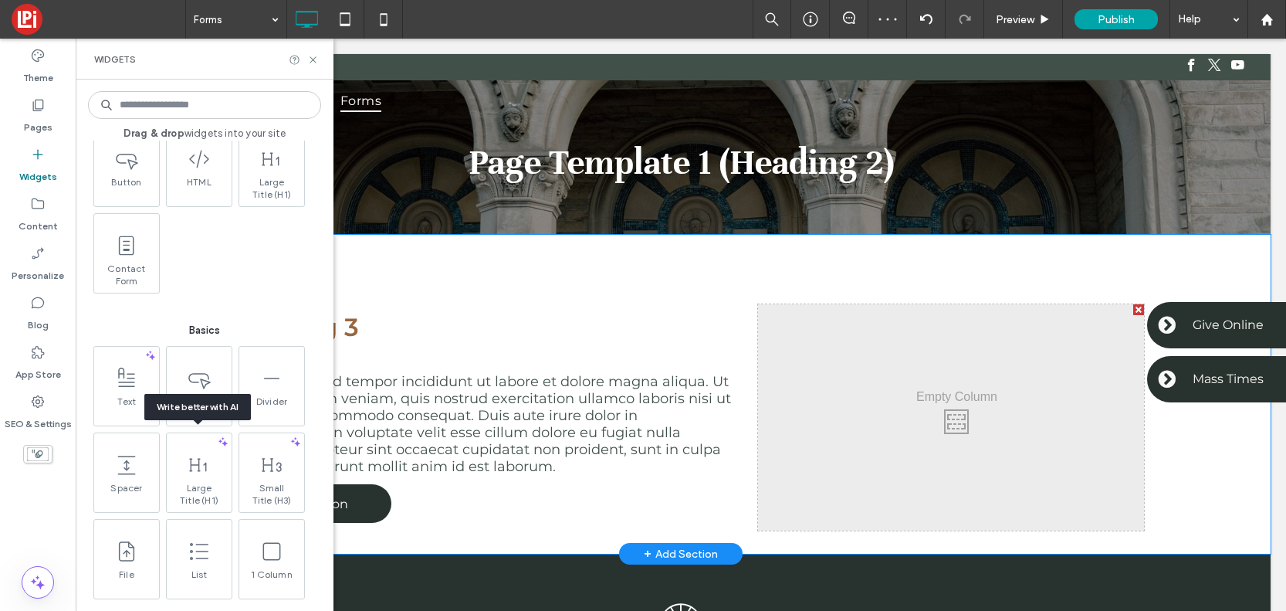
scroll to position [530, 0]
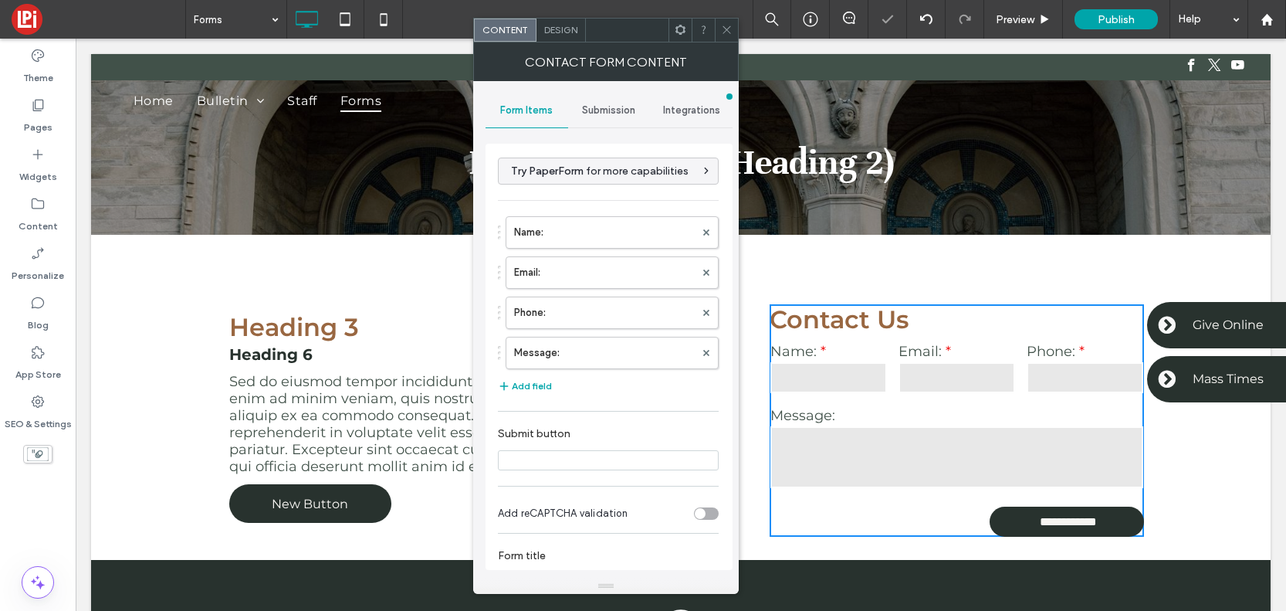
type input "**********"
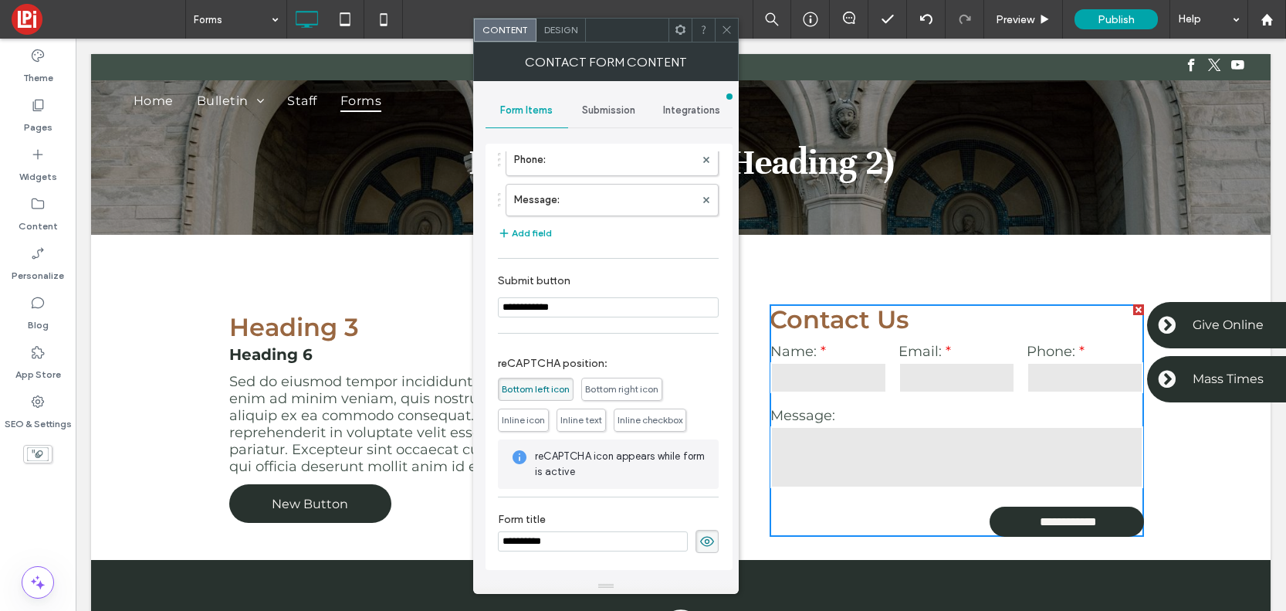
click at [599, 539] on input "**********" at bounding box center [593, 541] width 190 height 20
type input "*"
type input "**********"
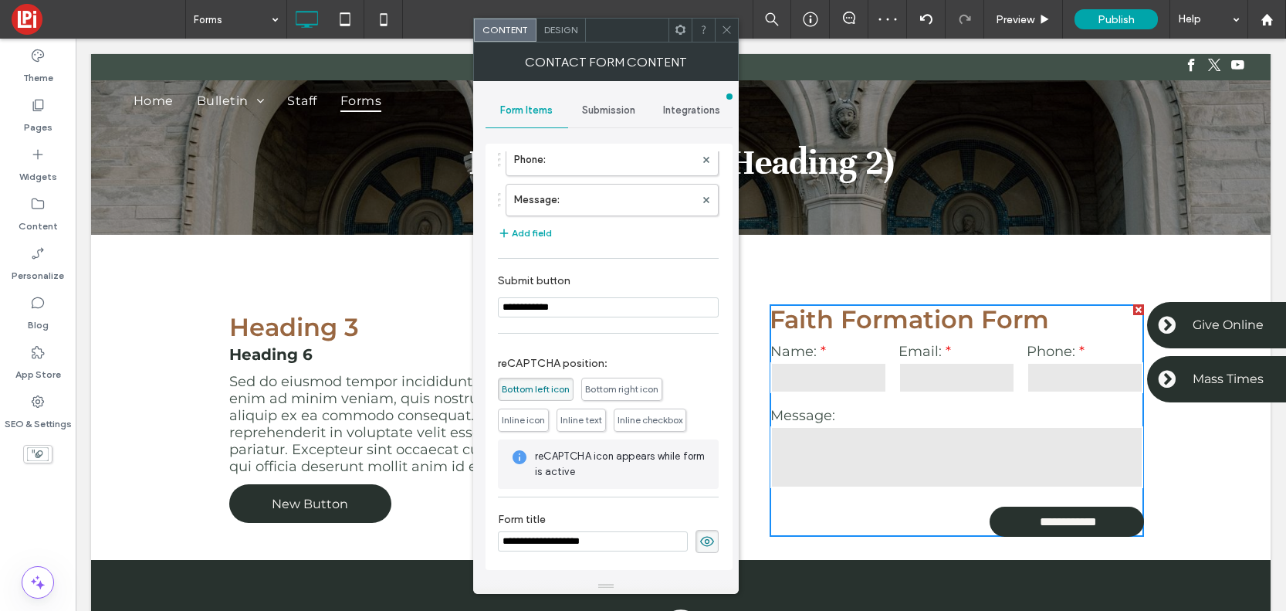
click at [724, 32] on icon at bounding box center [727, 30] width 12 height 12
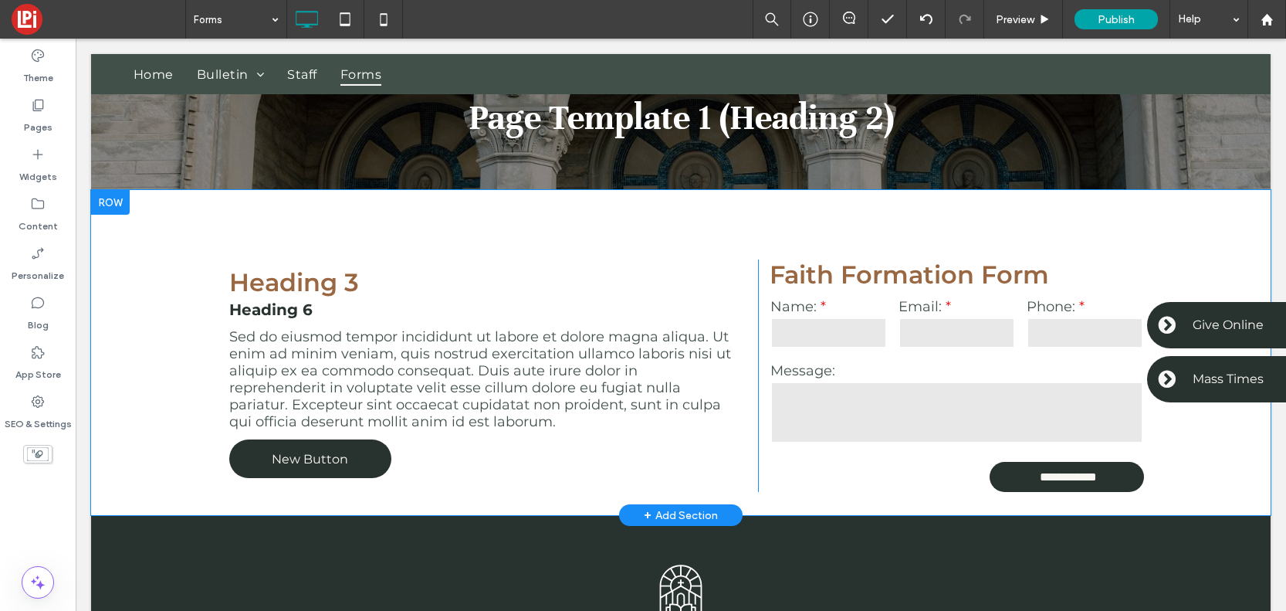
scroll to position [162, 0]
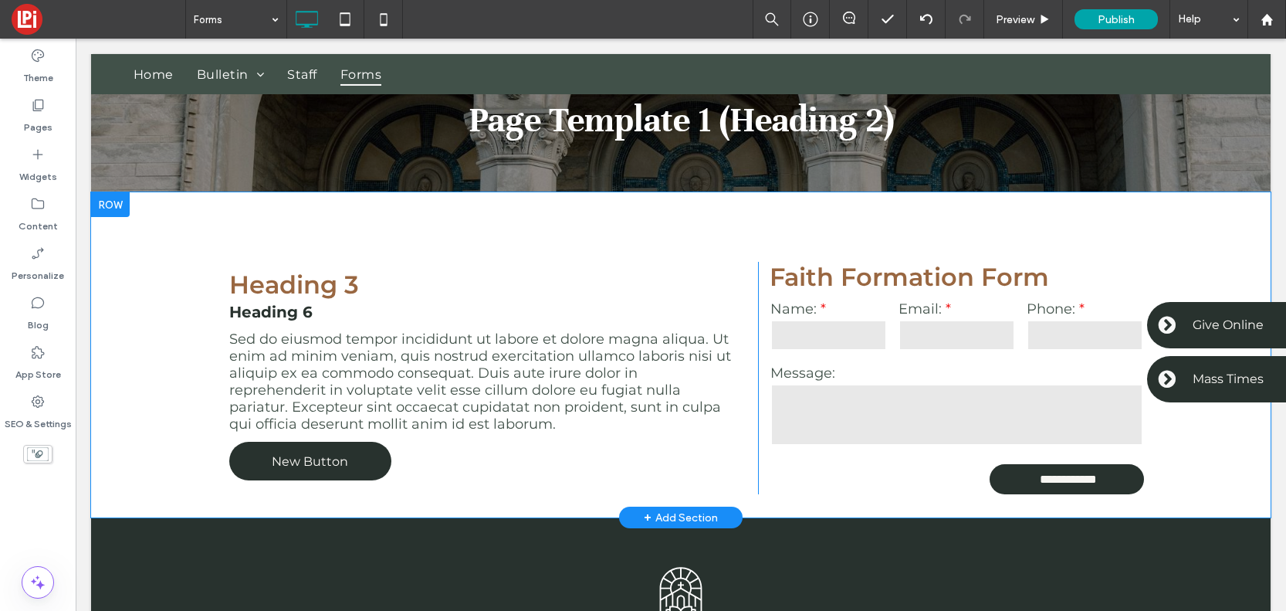
click at [108, 206] on div at bounding box center [110, 204] width 39 height 25
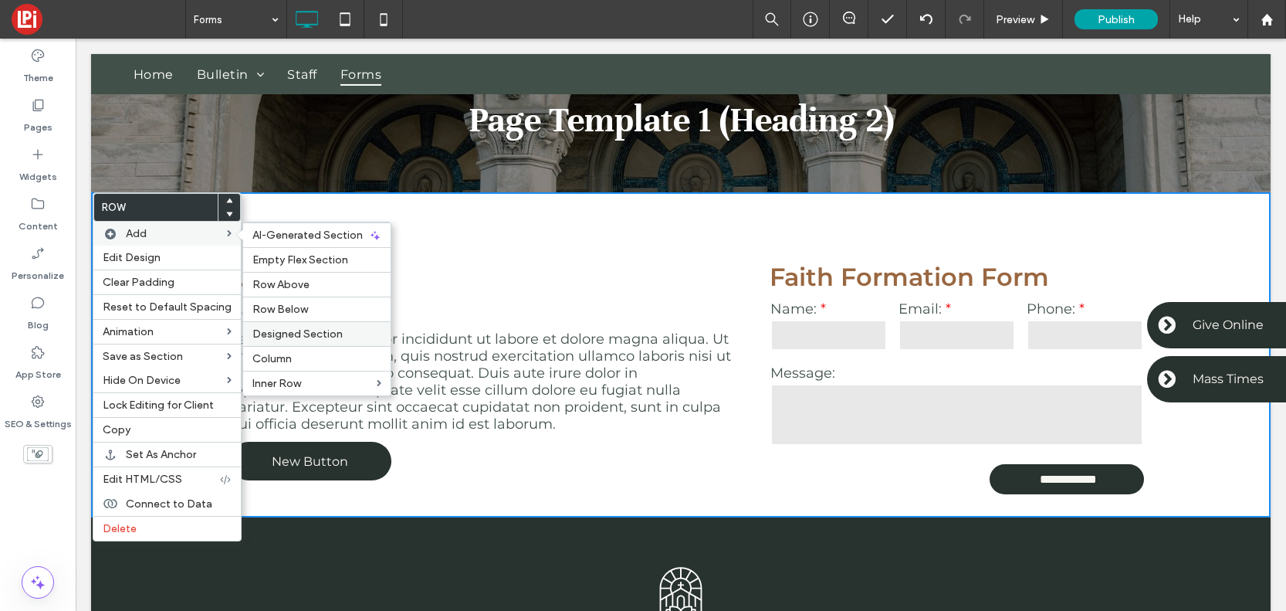
click at [293, 335] on span "Designed Section" at bounding box center [298, 333] width 90 height 13
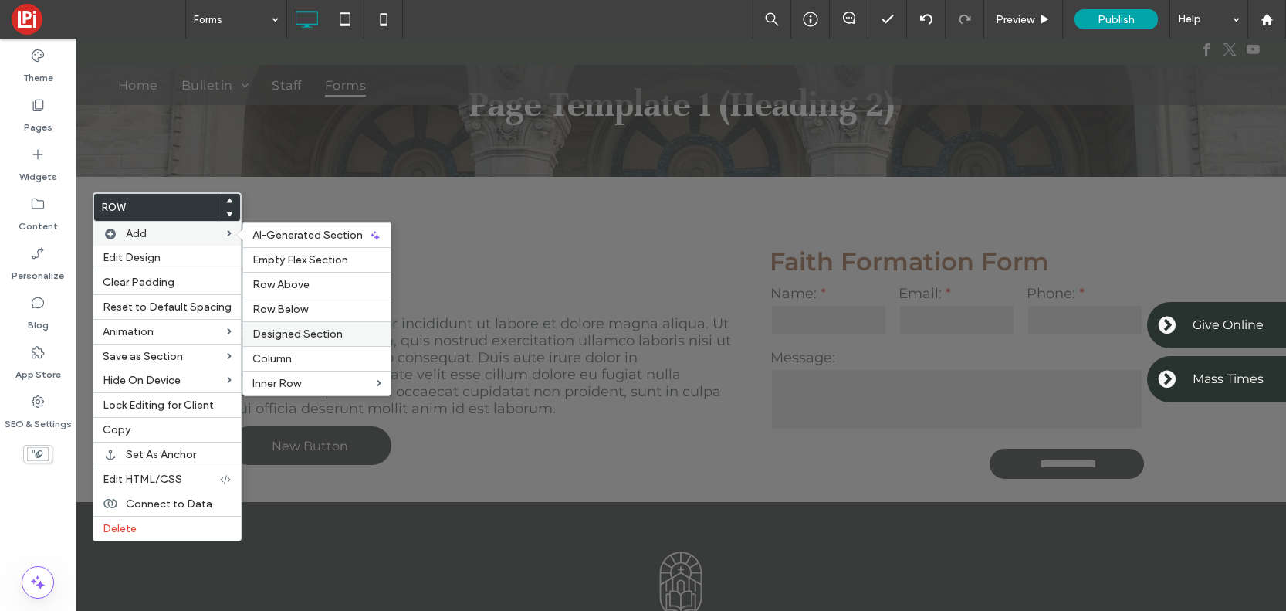
scroll to position [0, 0]
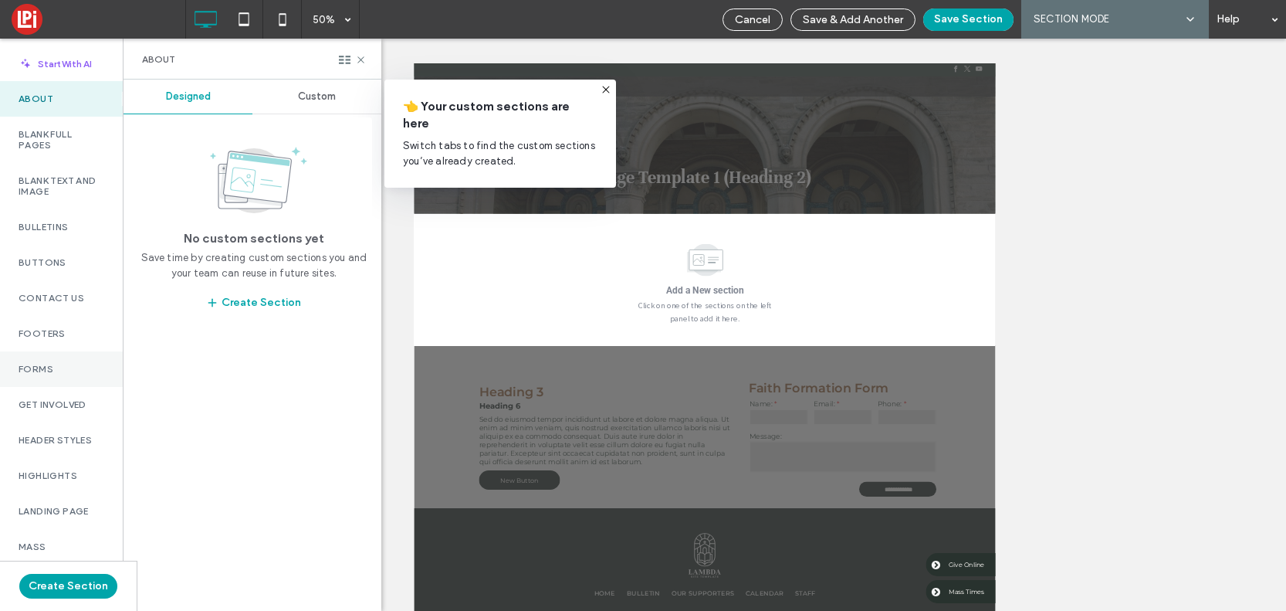
click at [52, 368] on label "Forms" at bounding box center [62, 369] width 86 height 11
click at [310, 95] on span "Custom" at bounding box center [317, 96] width 38 height 12
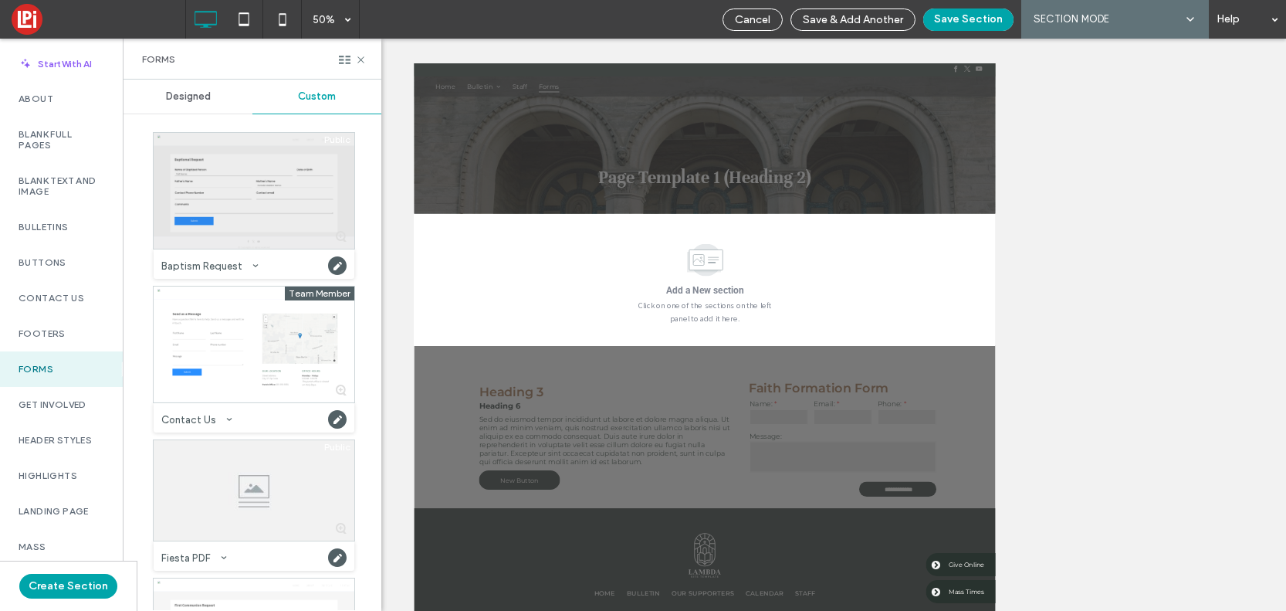
click at [263, 197] on div at bounding box center [254, 191] width 201 height 116
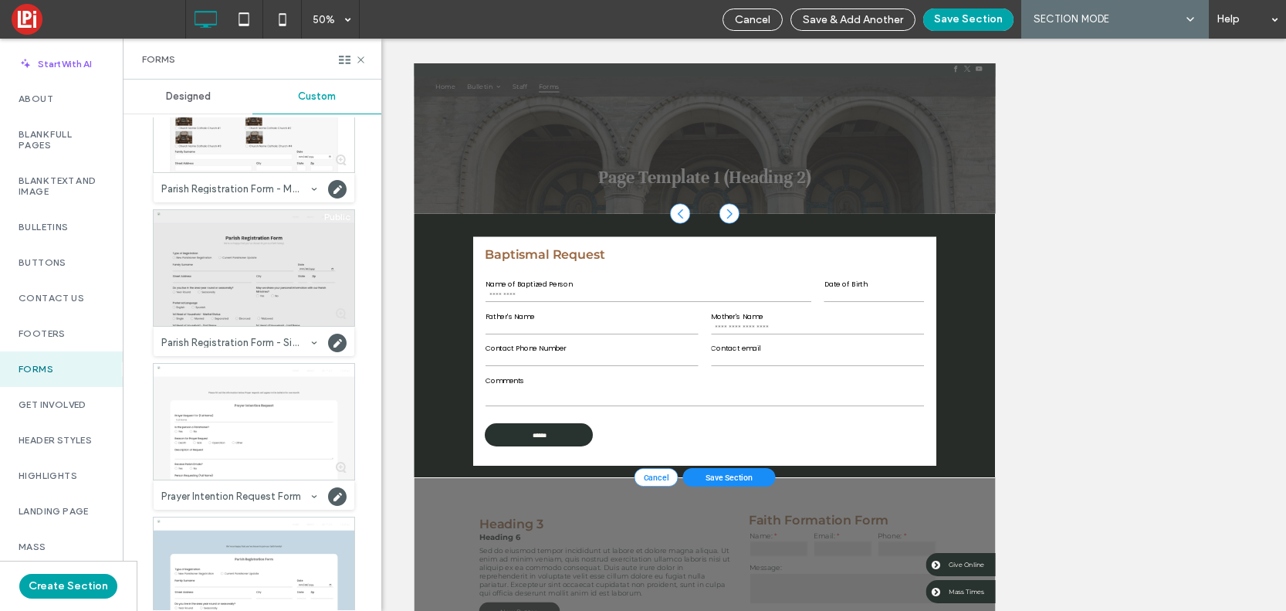
scroll to position [819, 0]
click at [237, 277] on div at bounding box center [254, 265] width 201 height 116
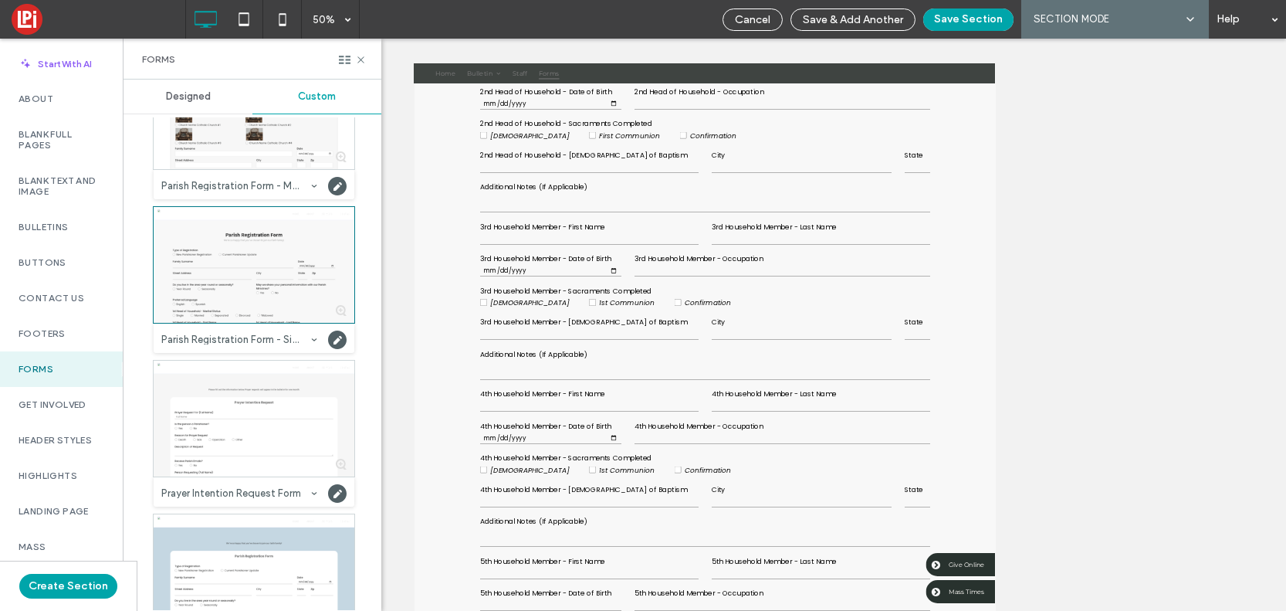
scroll to position [1845, 0]
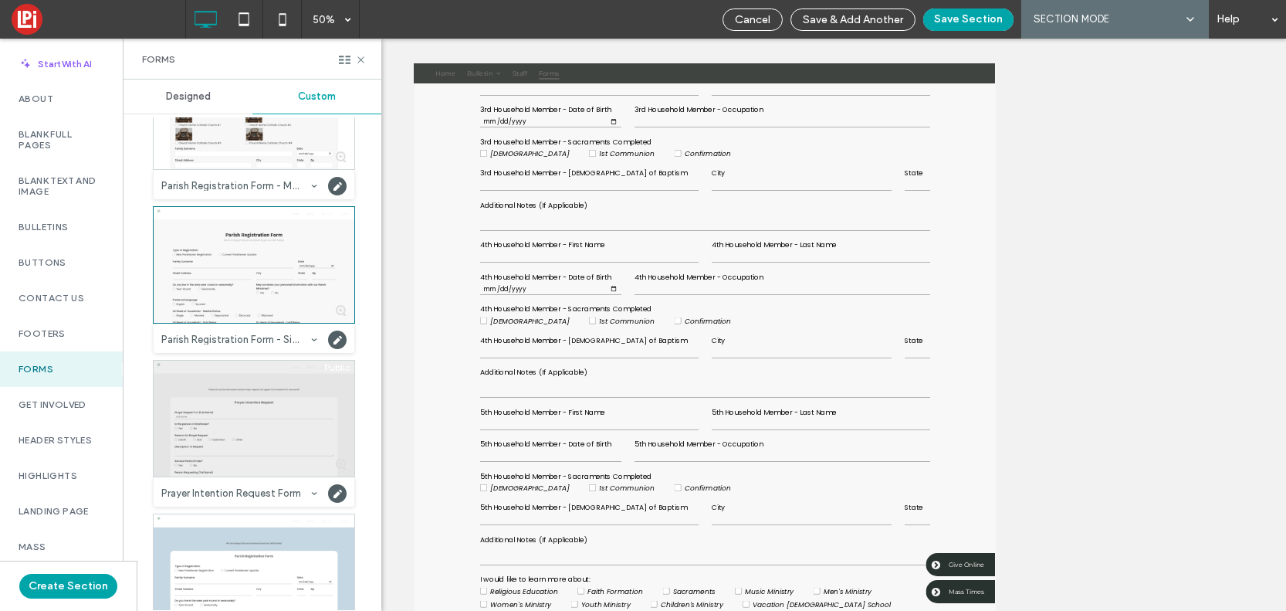
click at [289, 431] on div at bounding box center [254, 419] width 201 height 116
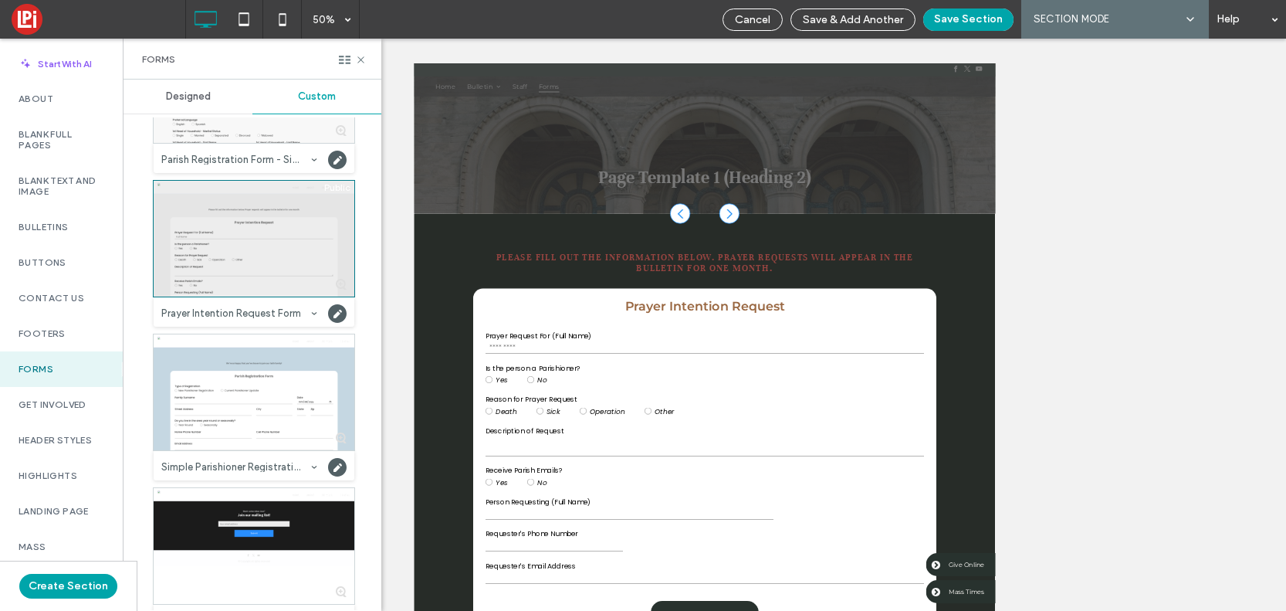
scroll to position [1016, 0]
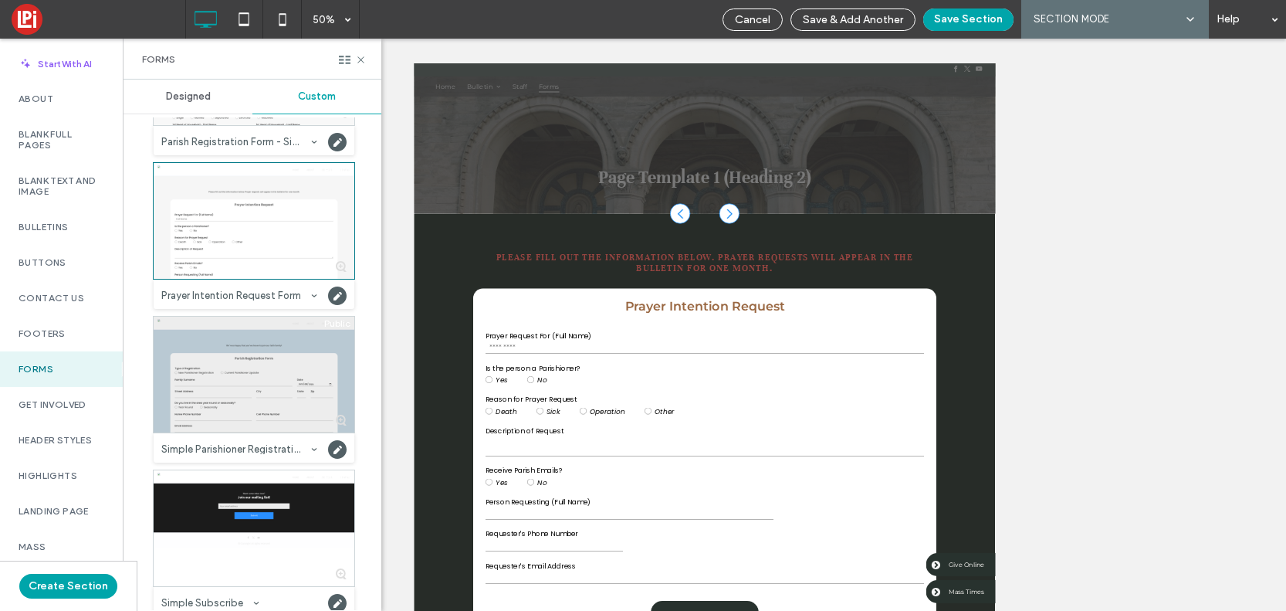
click at [253, 424] on div at bounding box center [254, 375] width 201 height 116
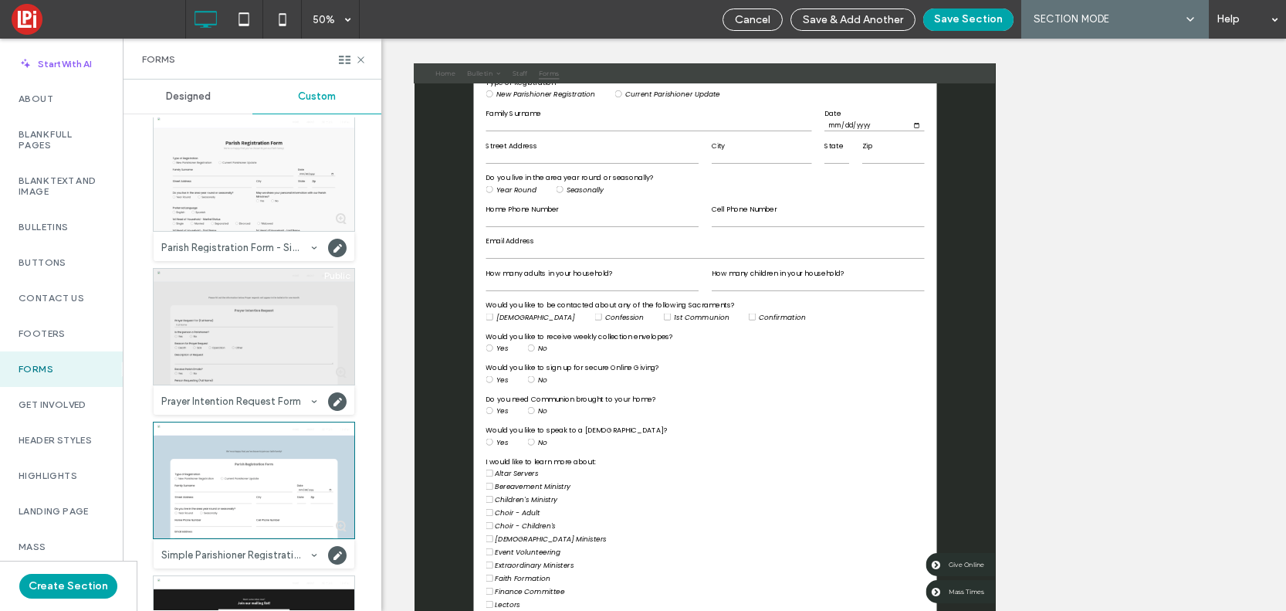
scroll to position [879, 0]
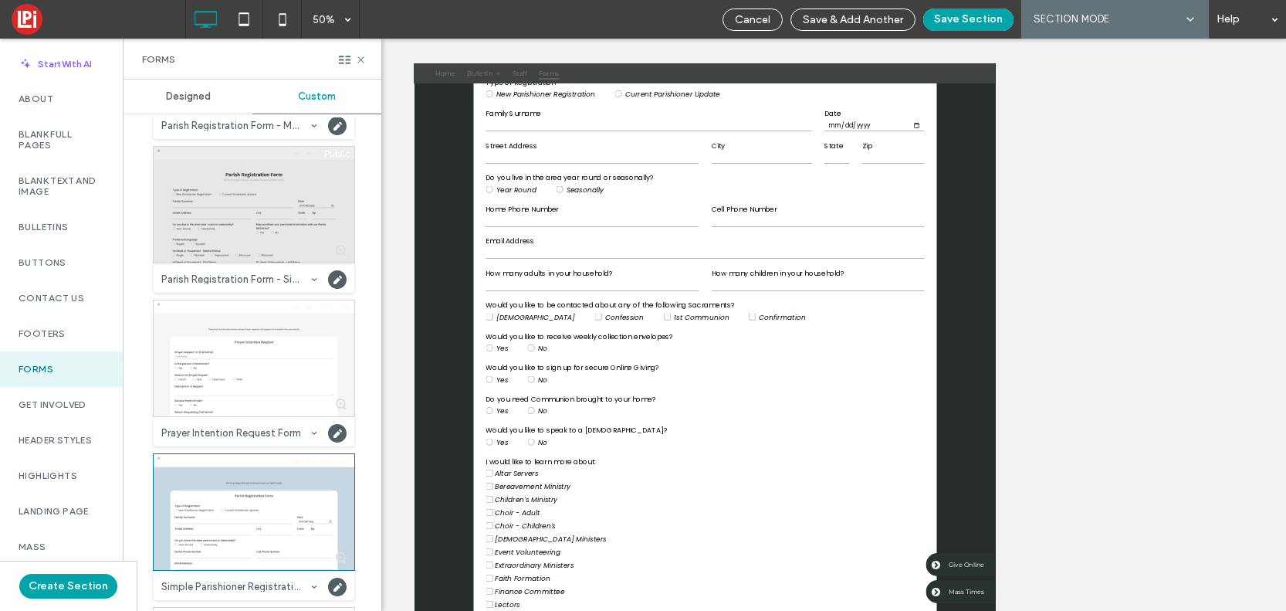
click at [239, 212] on div at bounding box center [254, 205] width 201 height 116
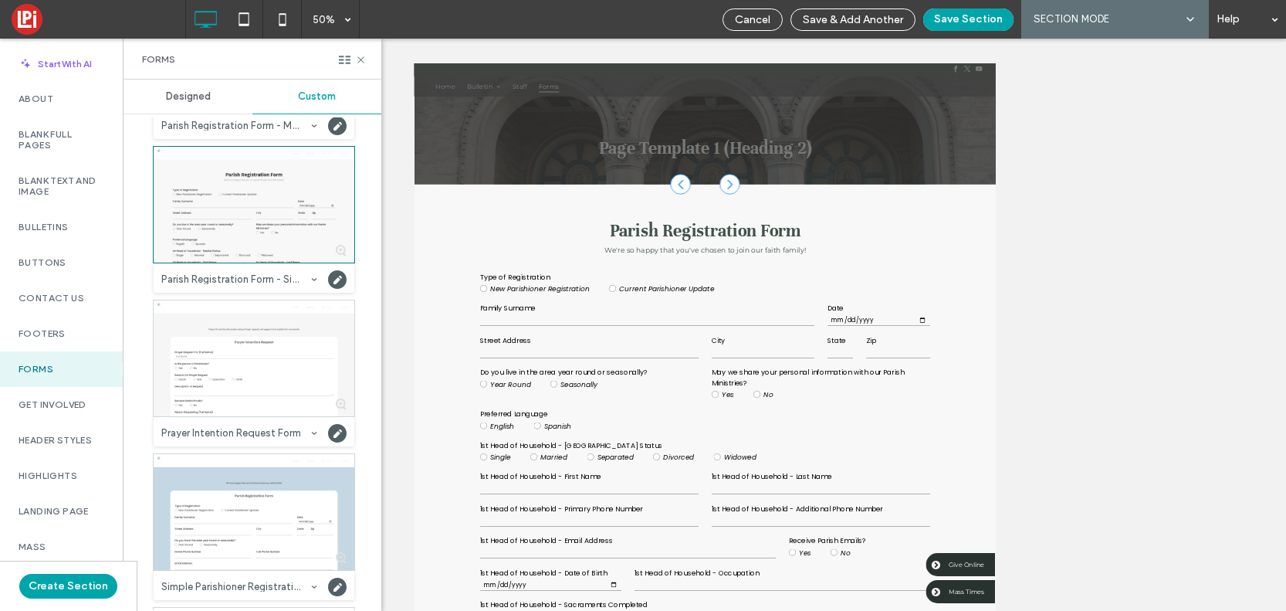
scroll to position [0, 0]
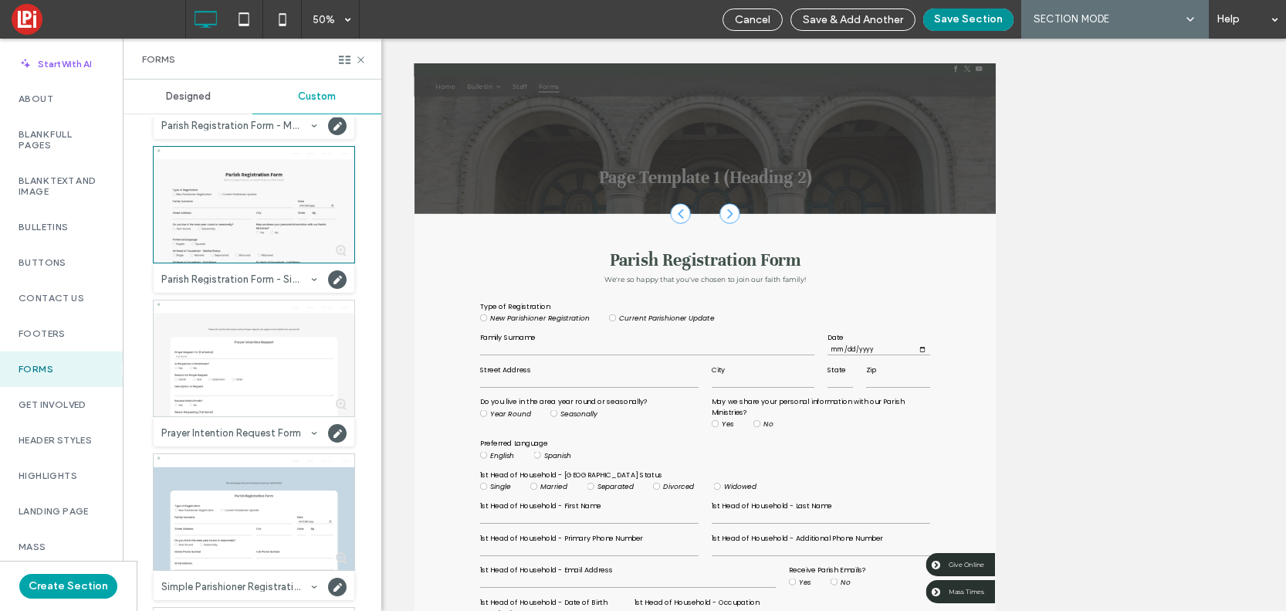
click at [965, 19] on button "Save Section" at bounding box center [969, 19] width 90 height 22
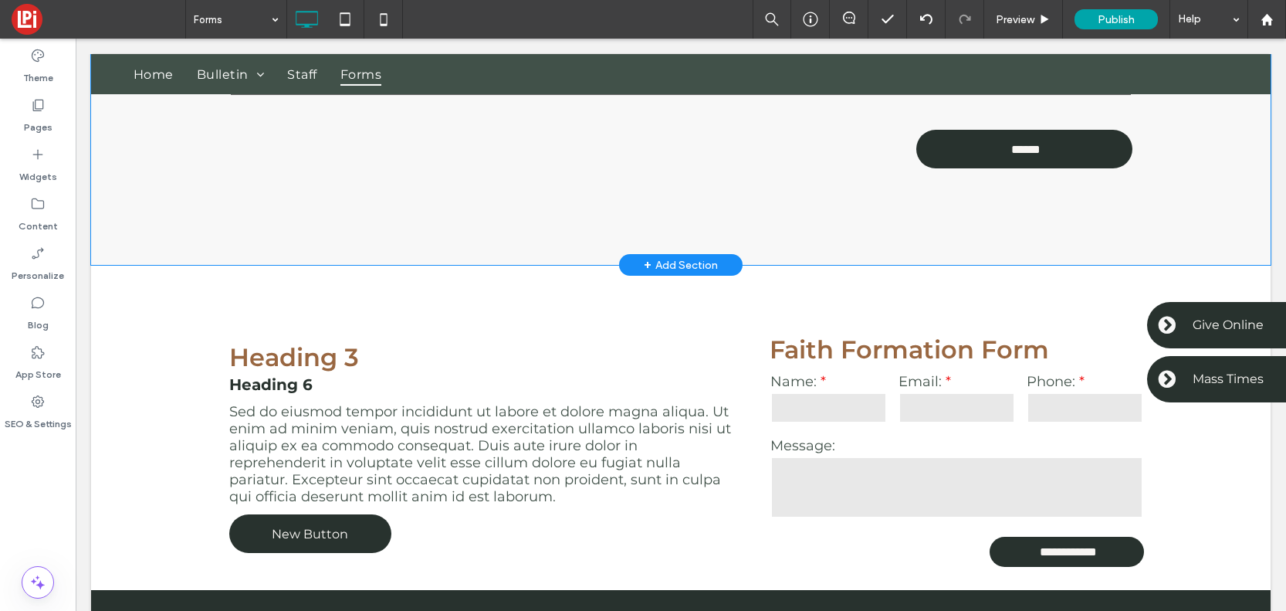
scroll to position [2975, 0]
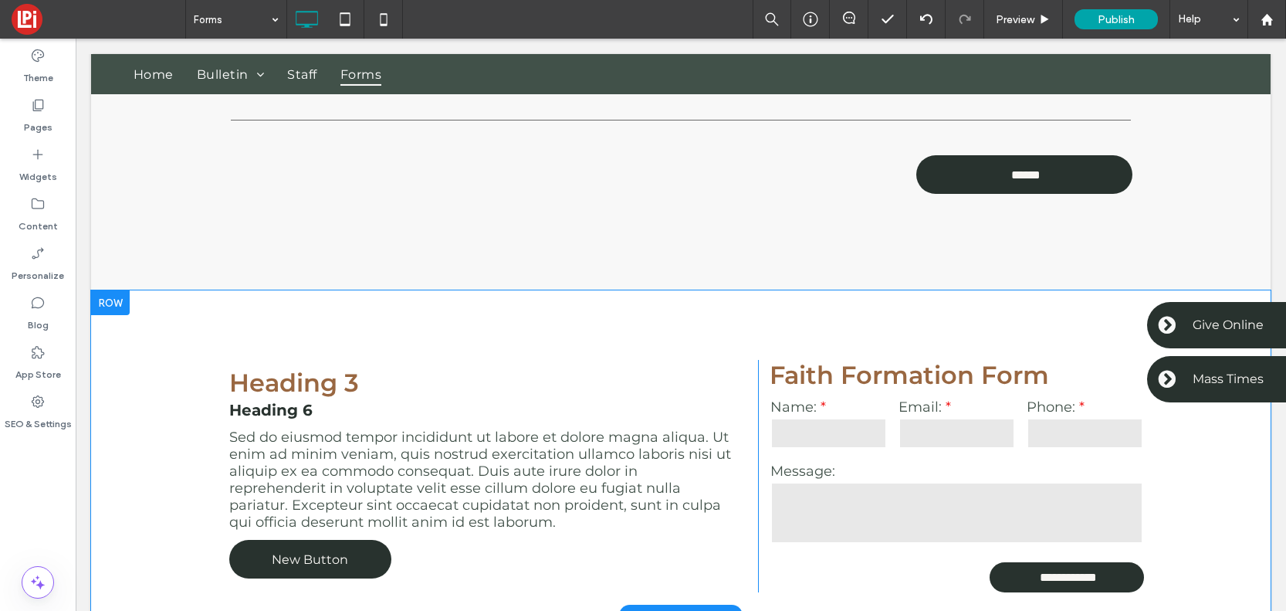
click at [114, 295] on div at bounding box center [110, 302] width 39 height 25
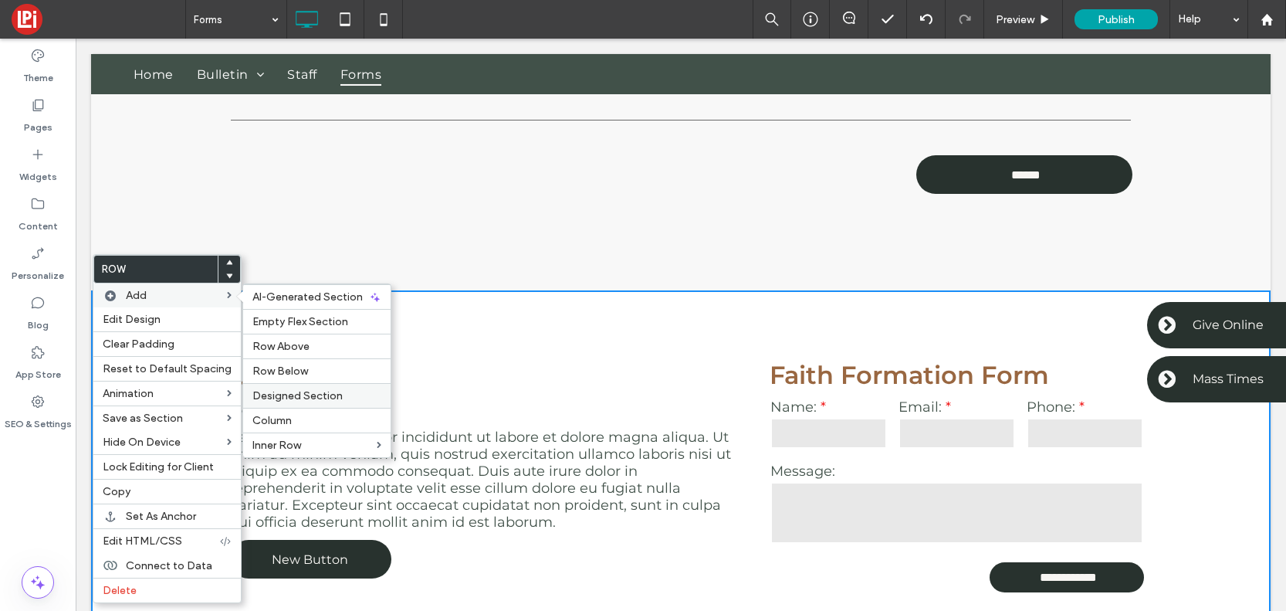
click at [284, 395] on span "Designed Section" at bounding box center [298, 395] width 90 height 13
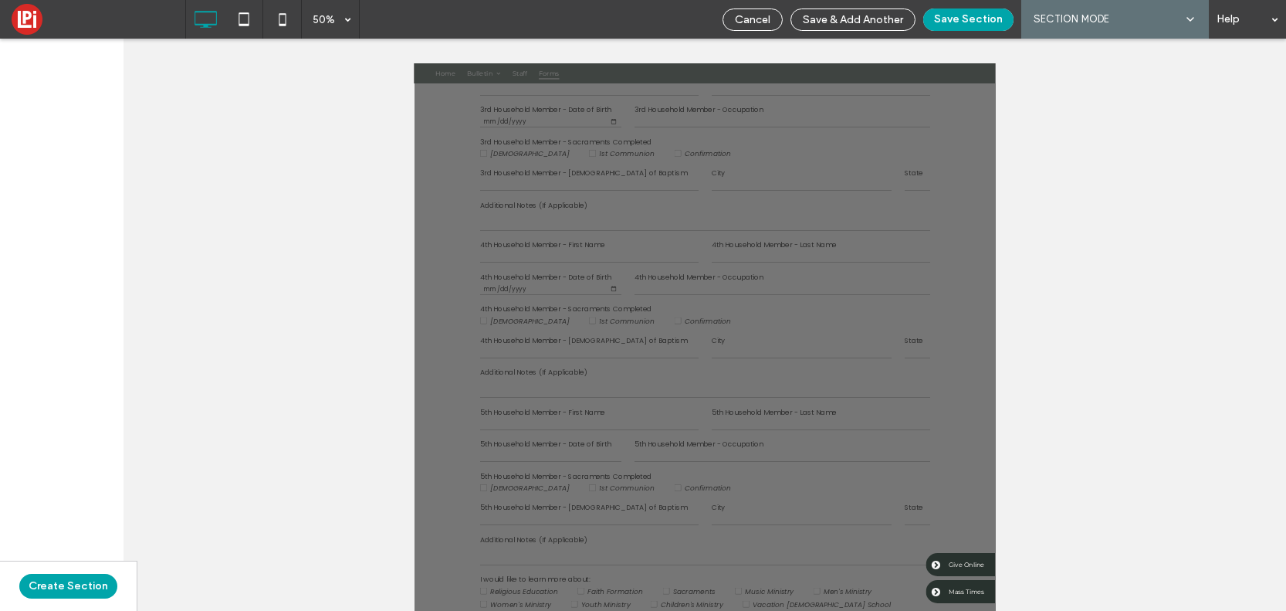
scroll to position [1845, 0]
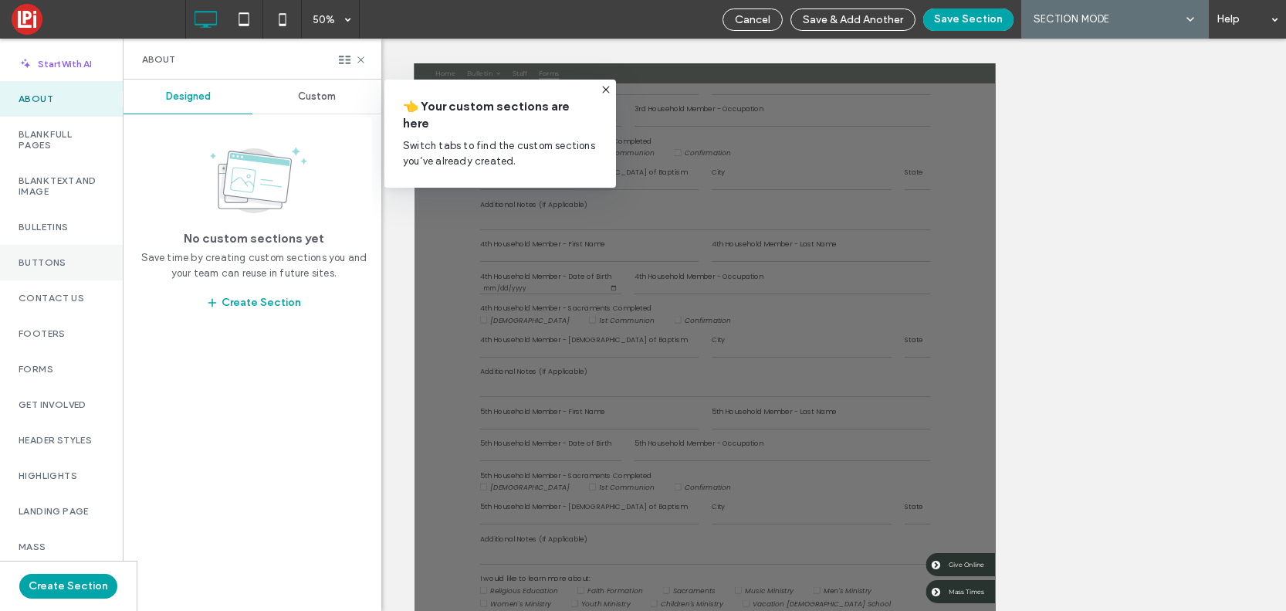
click at [49, 264] on label "Buttons" at bounding box center [62, 262] width 86 height 11
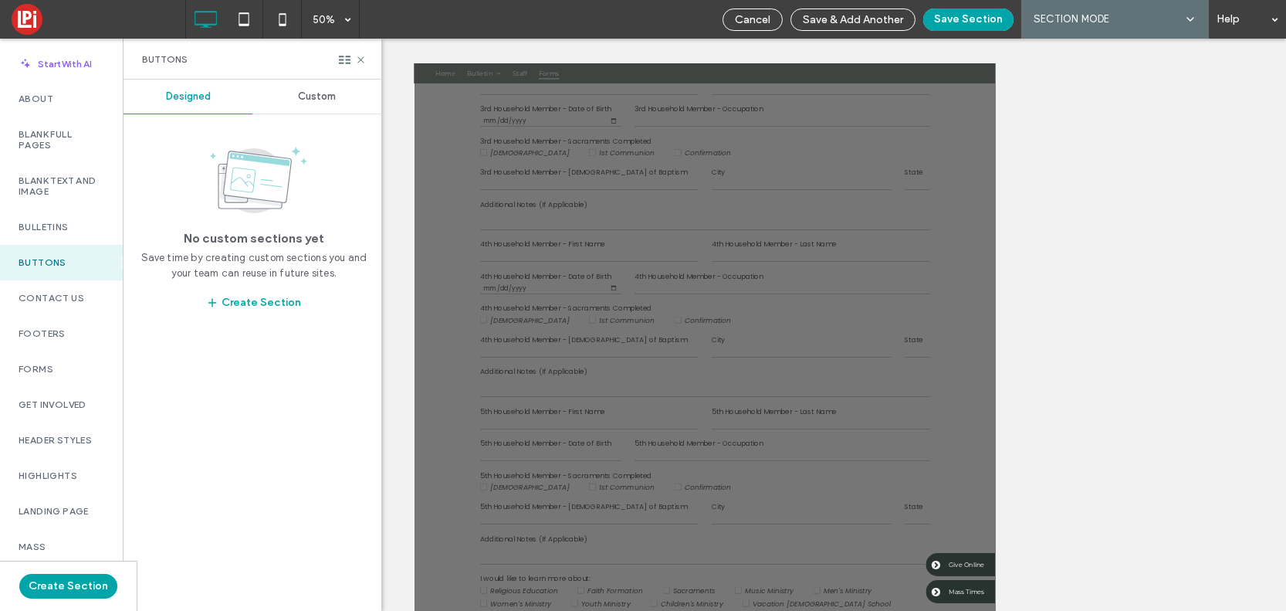
click at [308, 99] on span "Custom" at bounding box center [317, 96] width 38 height 12
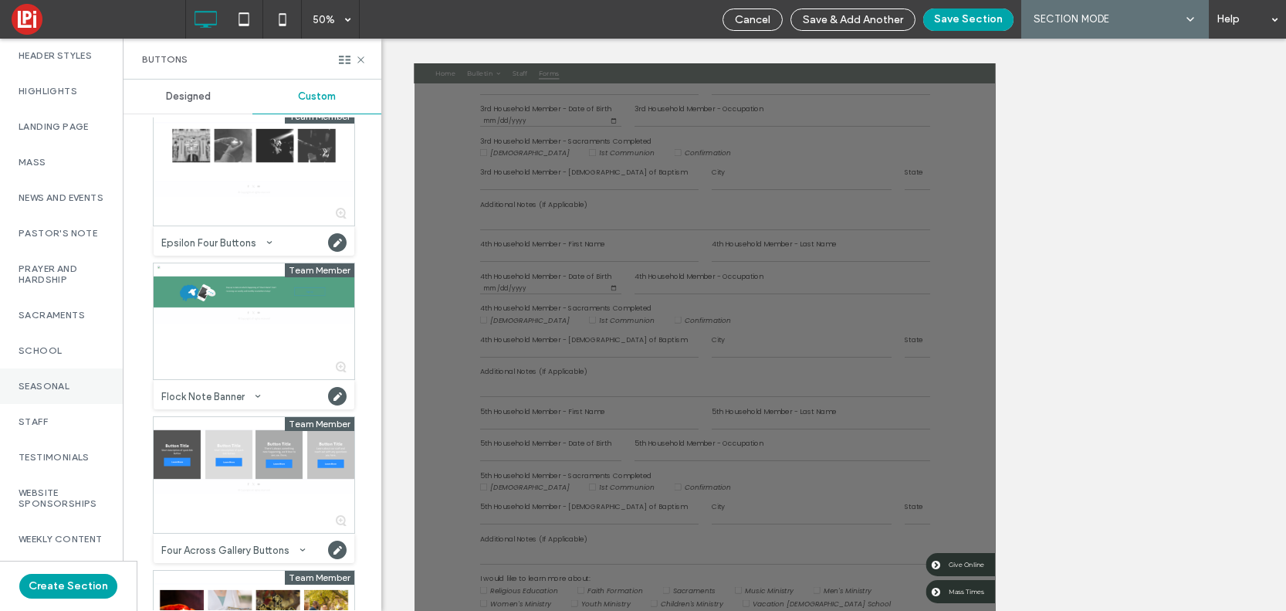
scroll to position [392, 0]
click at [32, 432] on div "Staff" at bounding box center [61, 422] width 123 height 36
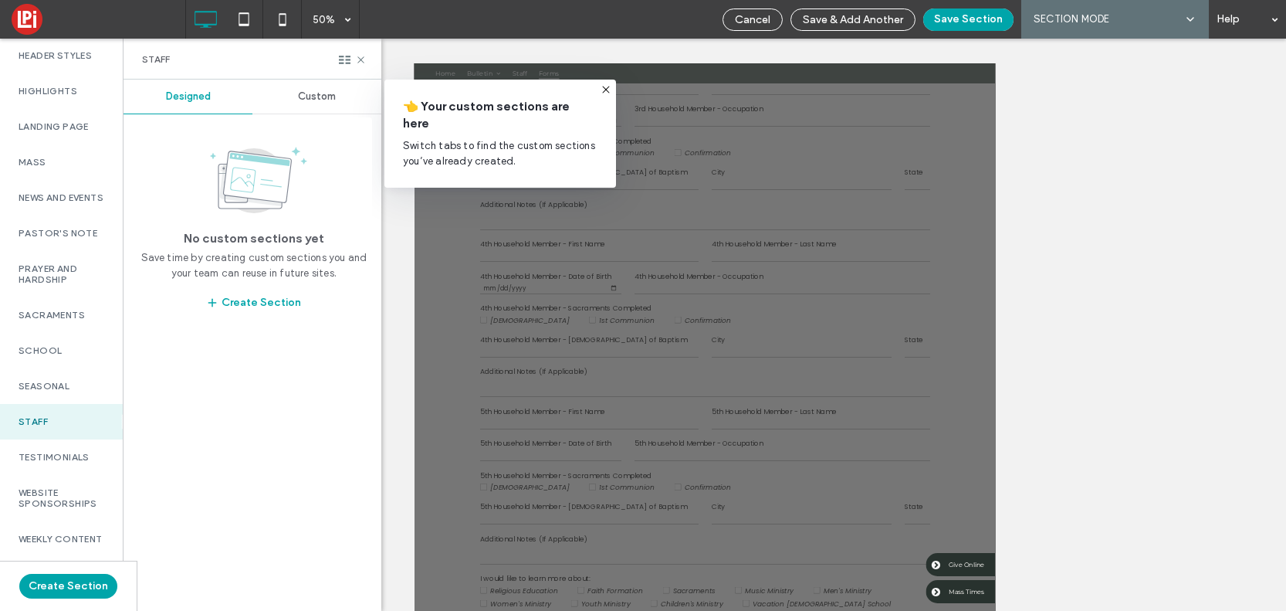
click at [320, 99] on span "Custom" at bounding box center [317, 96] width 38 height 12
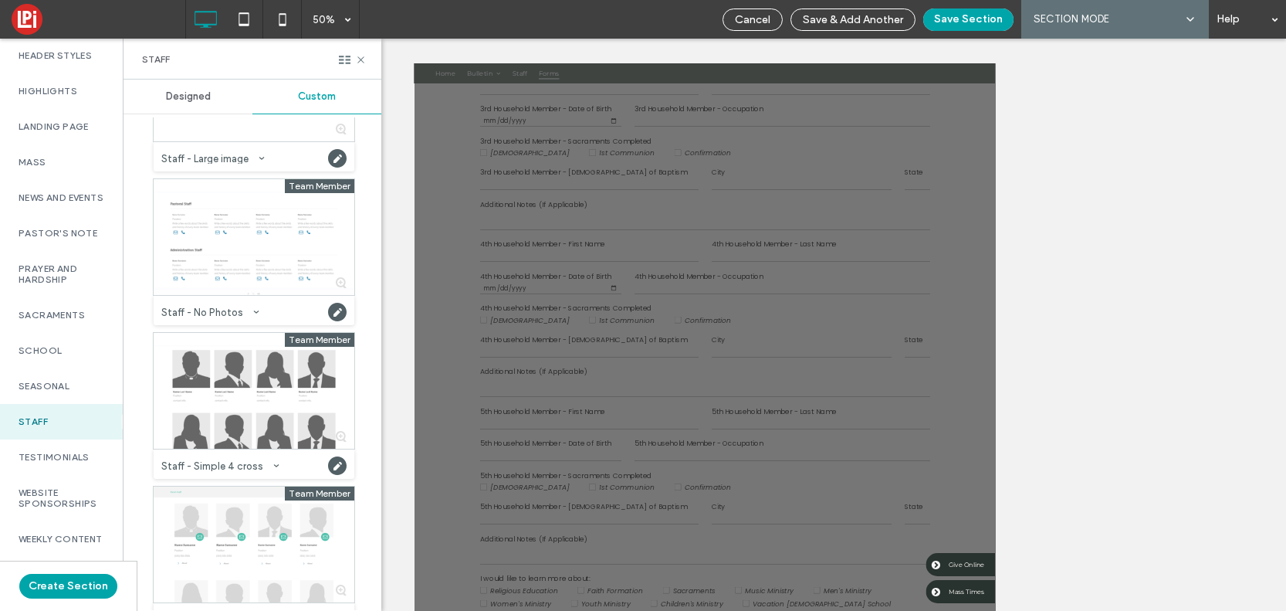
scroll to position [436, 0]
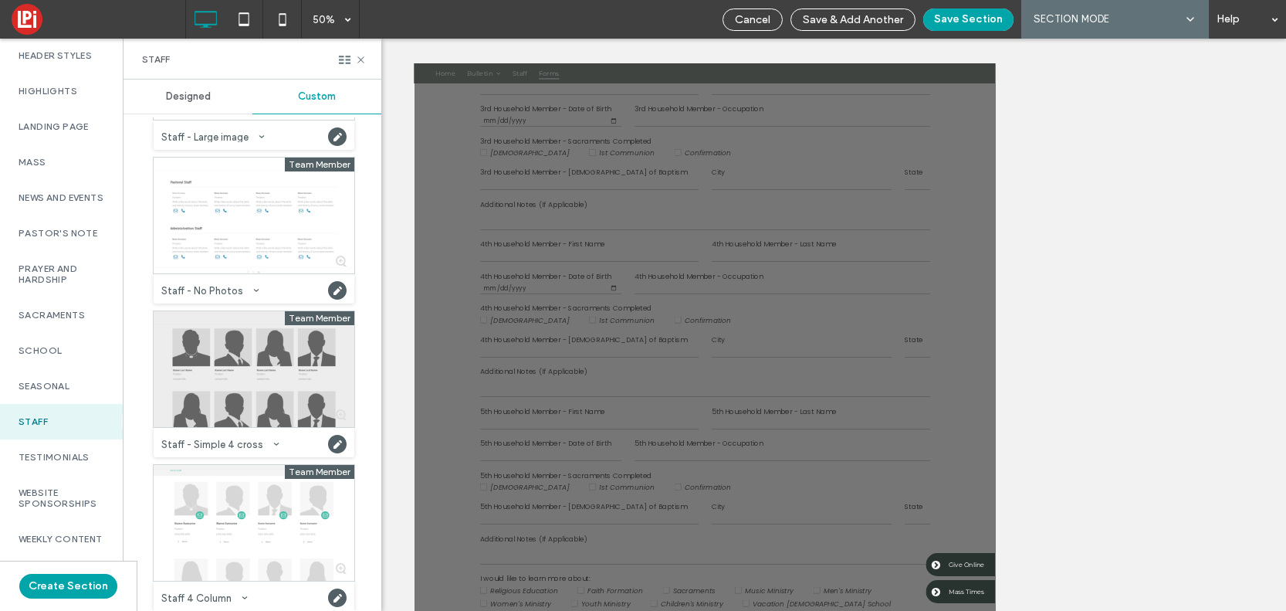
click at [232, 371] on div at bounding box center [254, 369] width 201 height 116
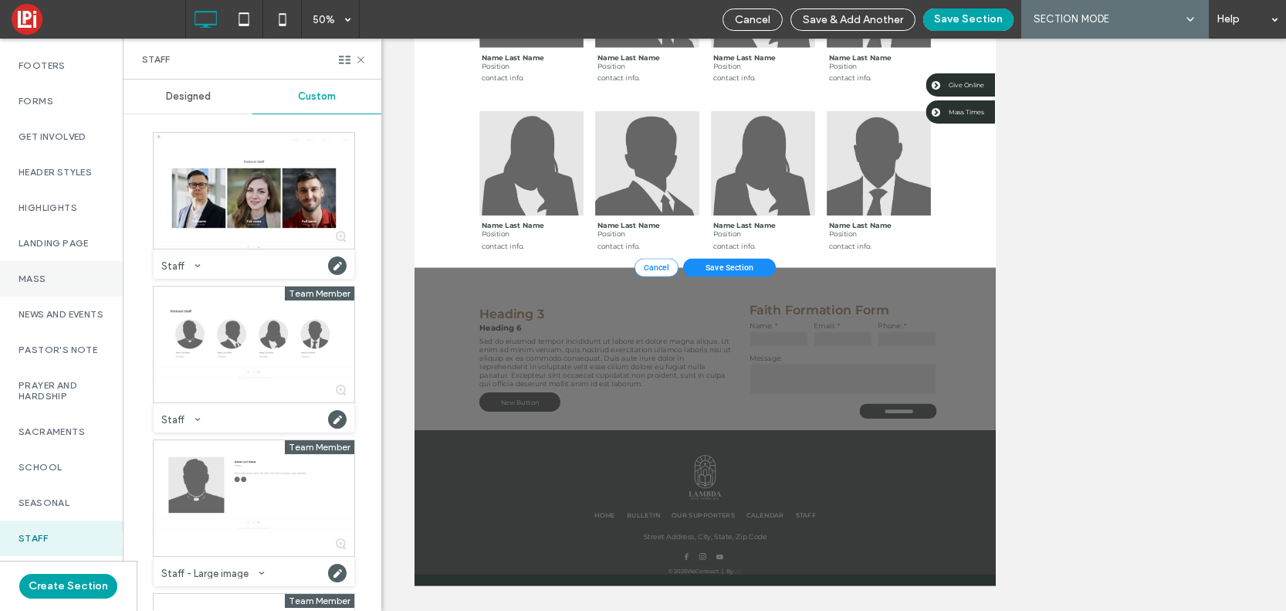
scroll to position [146, 0]
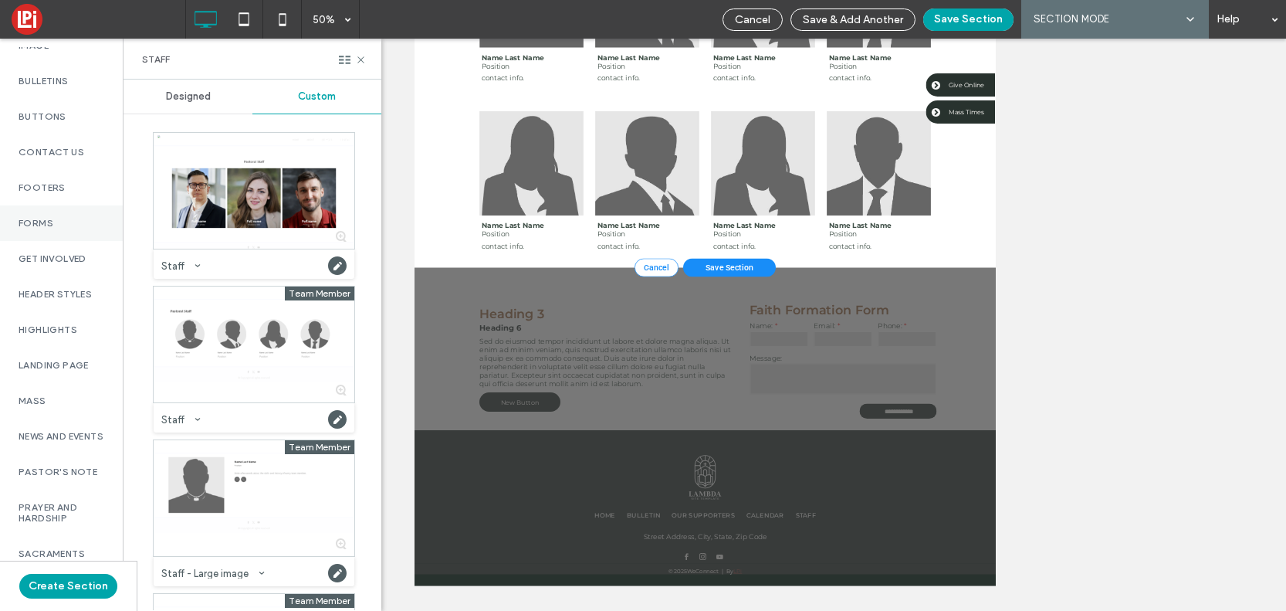
click at [39, 222] on label "Forms" at bounding box center [62, 223] width 86 height 11
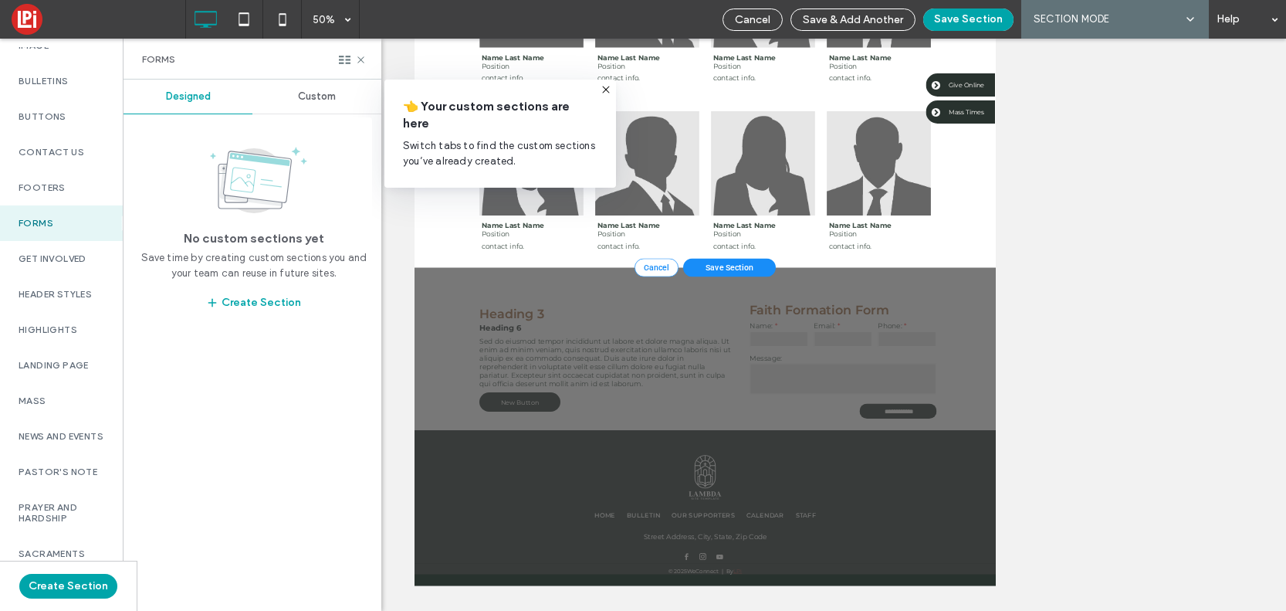
click at [334, 85] on div "Custom" at bounding box center [317, 97] width 129 height 34
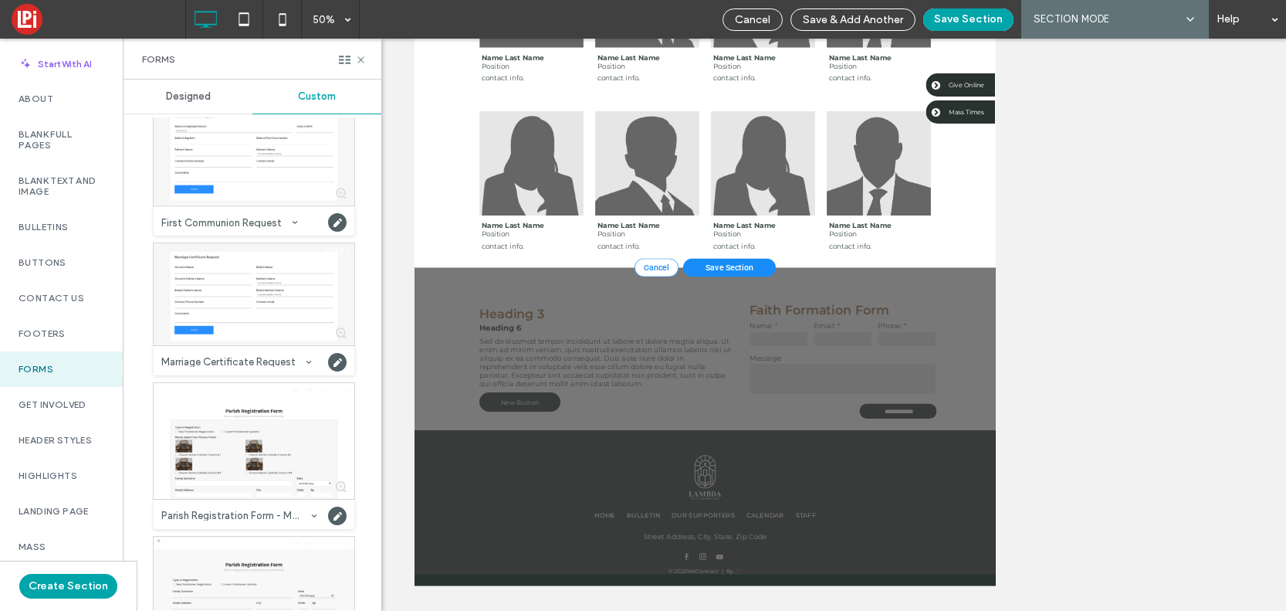
scroll to position [0, 0]
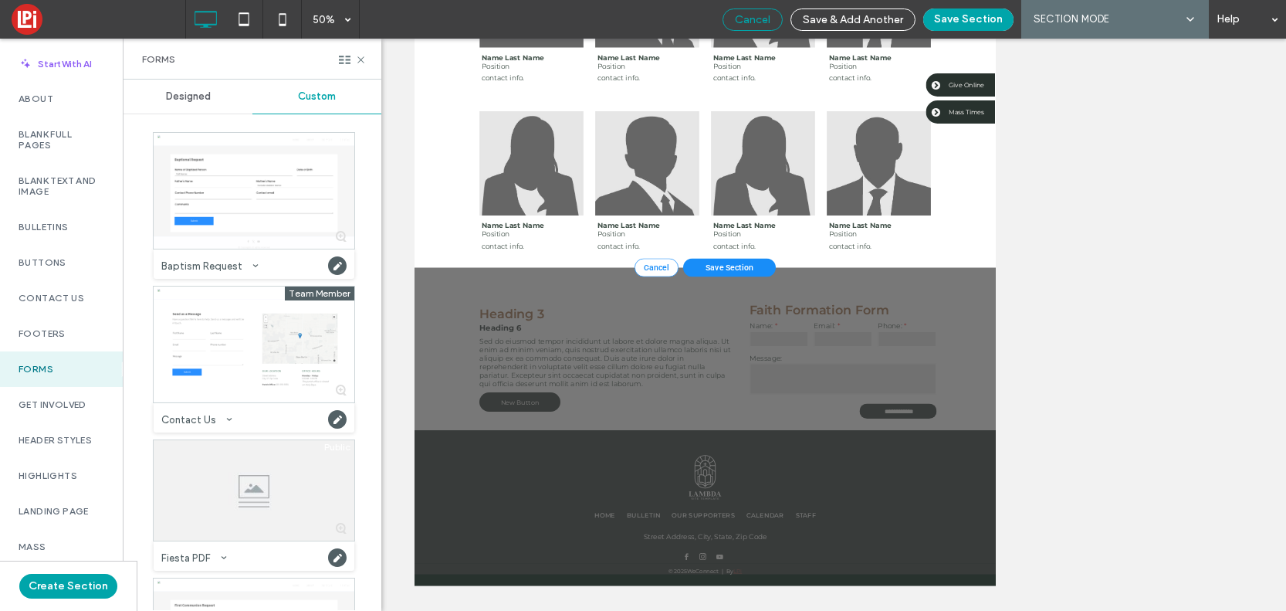
click at [758, 21] on span "Cancel" at bounding box center [753, 19] width 36 height 13
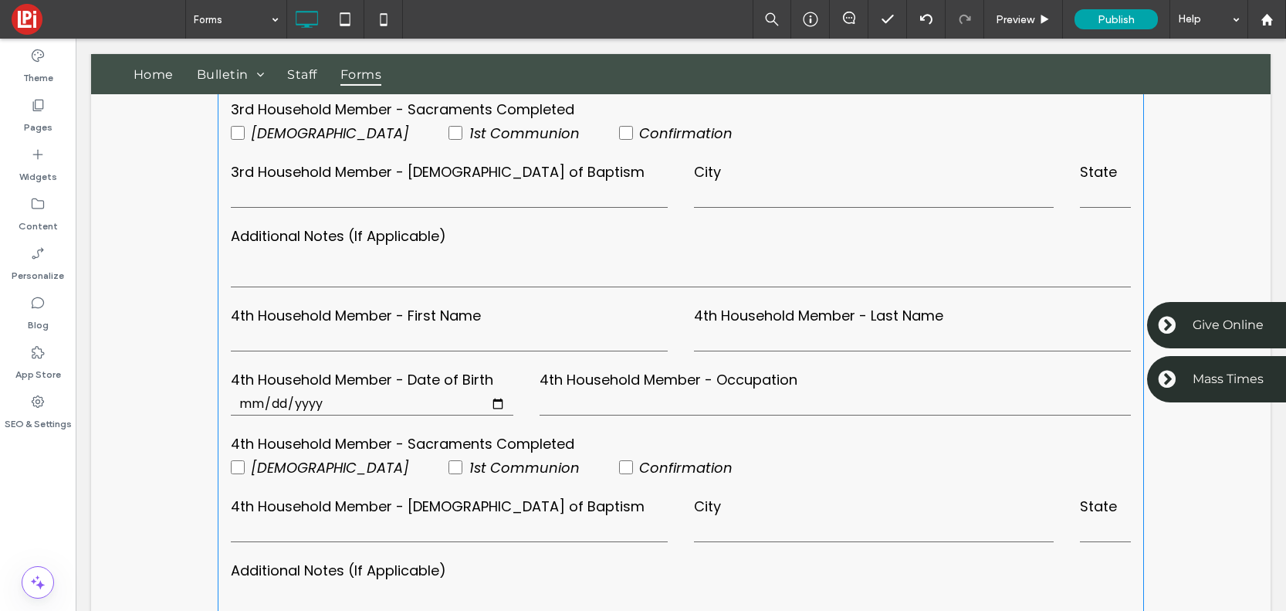
scroll to position [1215, 0]
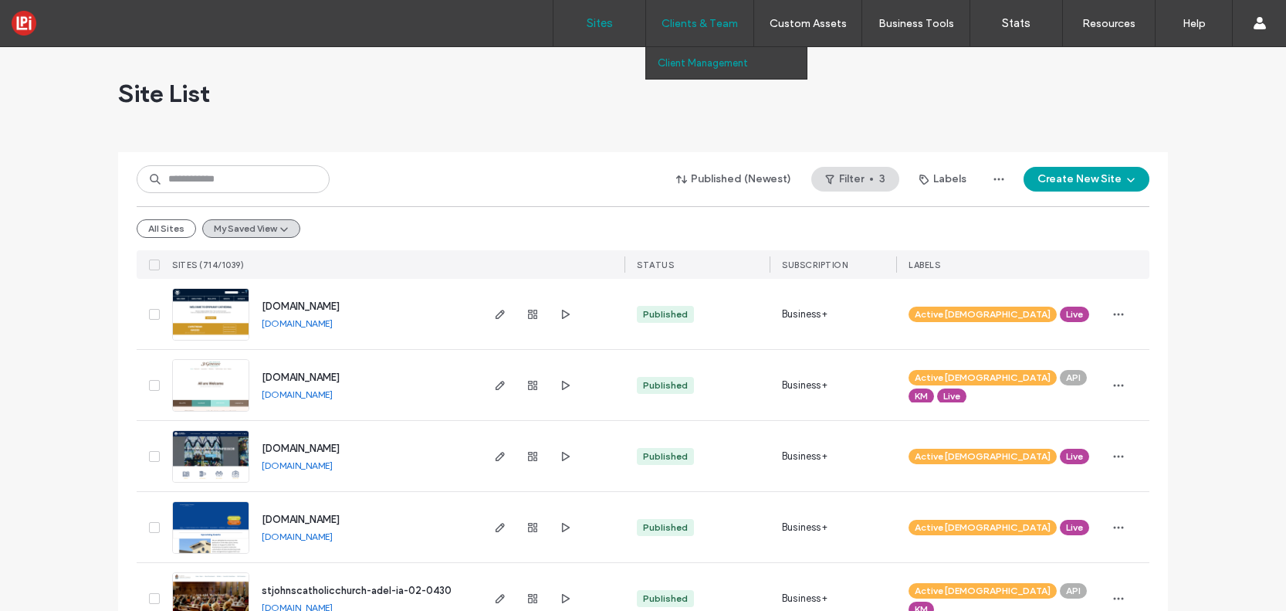
click at [676, 60] on label "Client Management" at bounding box center [703, 63] width 90 height 12
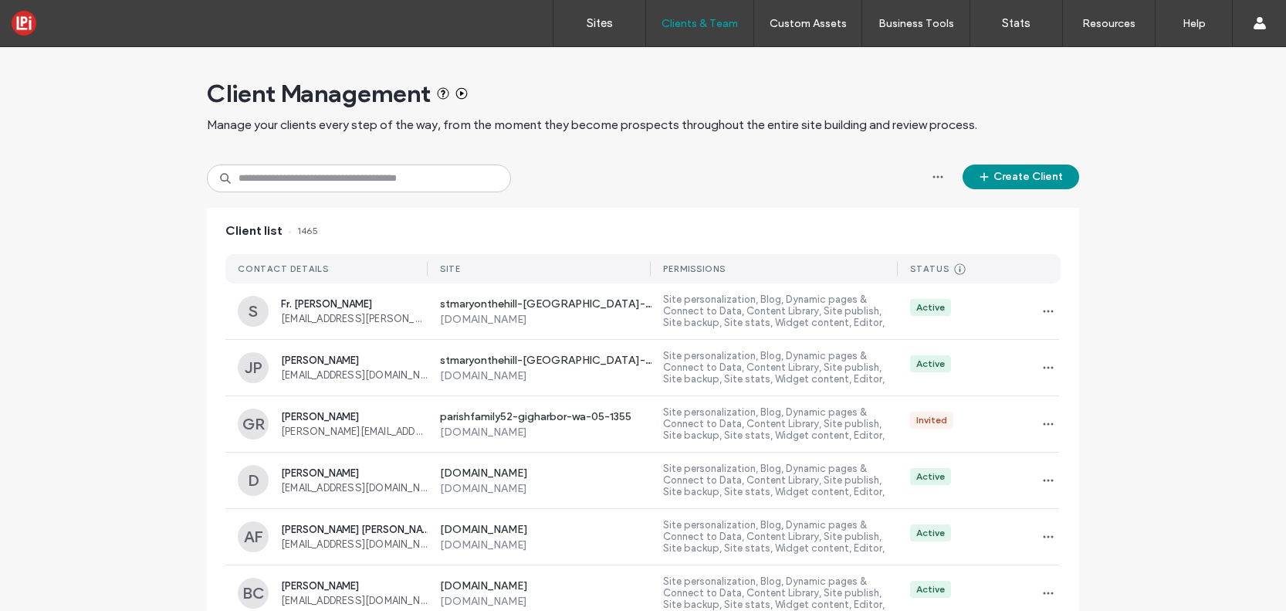
click at [1022, 178] on button "Create Client" at bounding box center [1021, 176] width 117 height 25
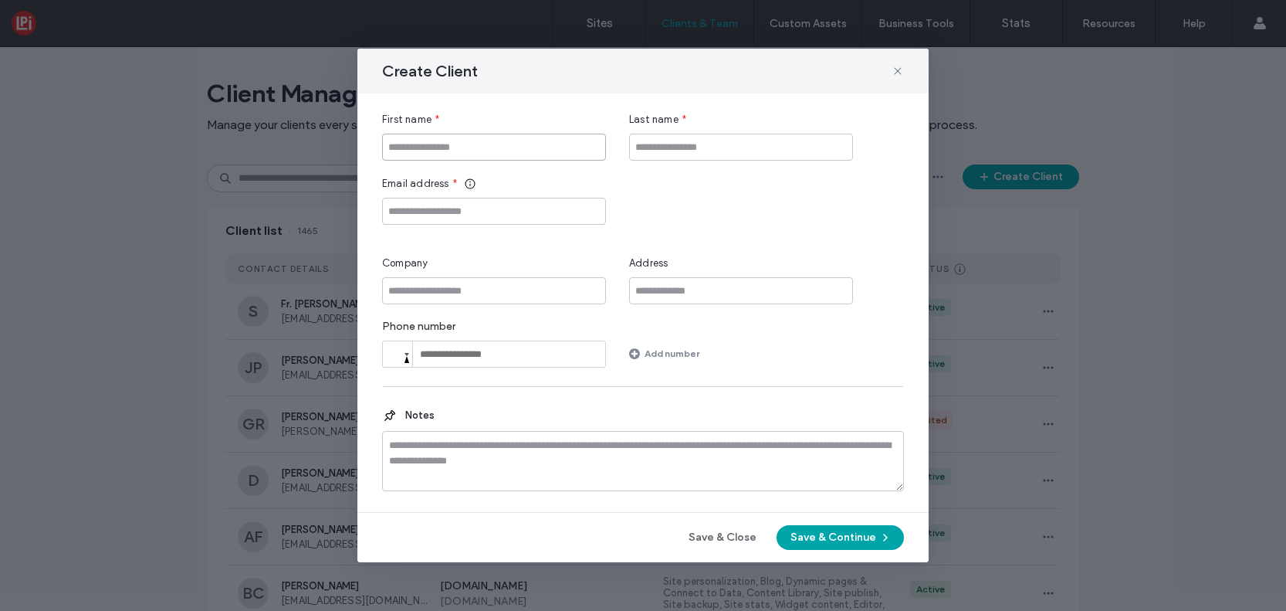
click at [458, 137] on input "First name" at bounding box center [494, 147] width 224 height 27
paste input "**********"
type input "**********"
click at [446, 208] on input "Email address" at bounding box center [494, 211] width 224 height 27
paste input "**********"
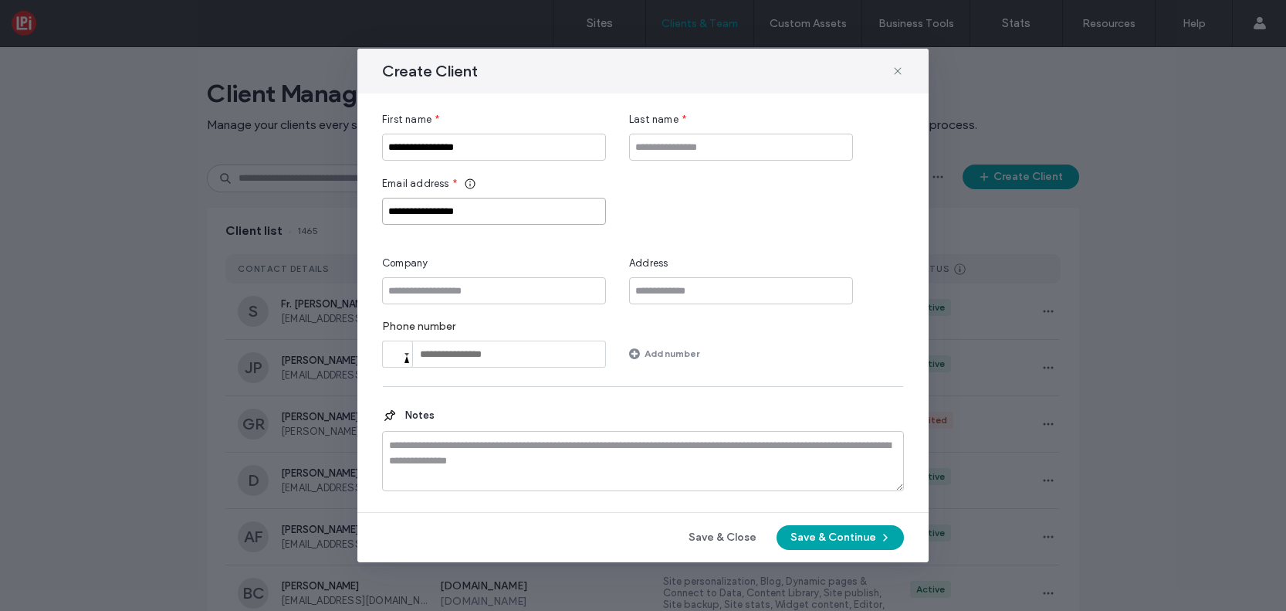
type input "**********"
click at [510, 142] on input "**********" at bounding box center [494, 147] width 224 height 27
type input "****"
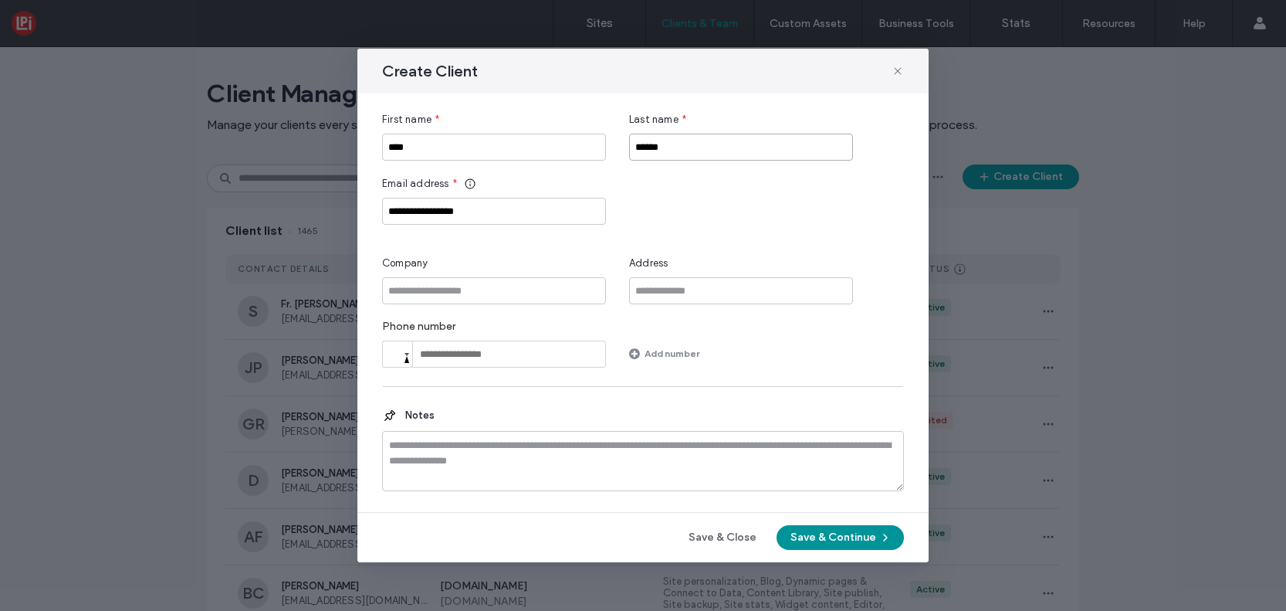
type input "******"
click at [869, 534] on button "Save & Continue" at bounding box center [840, 537] width 127 height 25
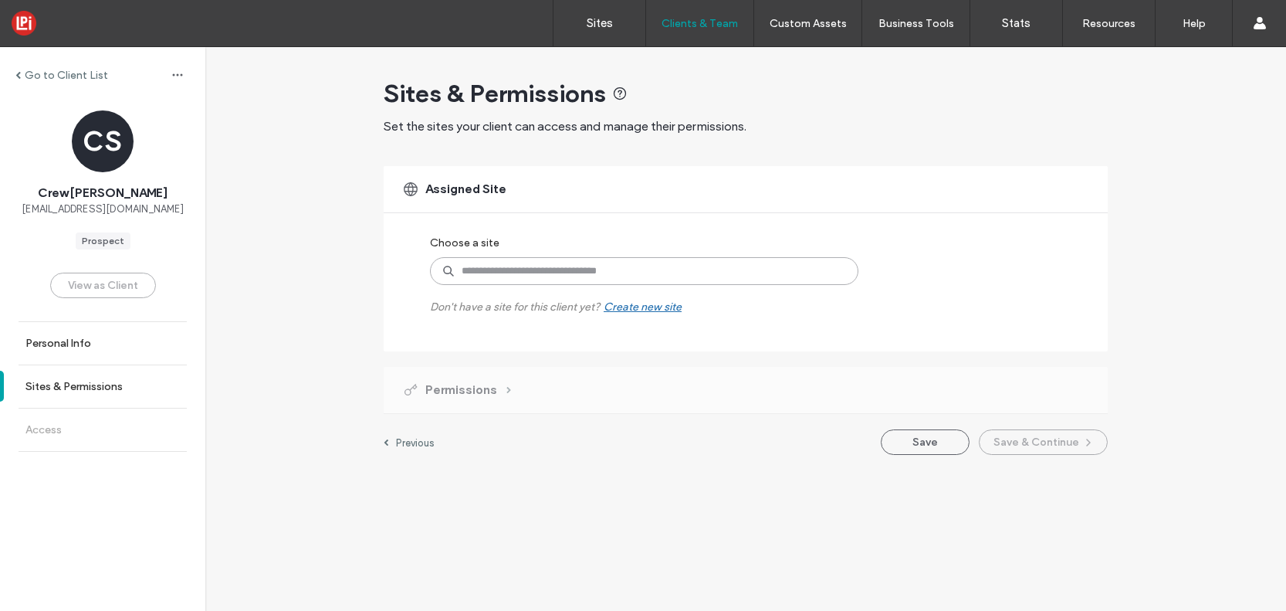
click at [504, 265] on input at bounding box center [644, 271] width 429 height 28
paste input "*******"
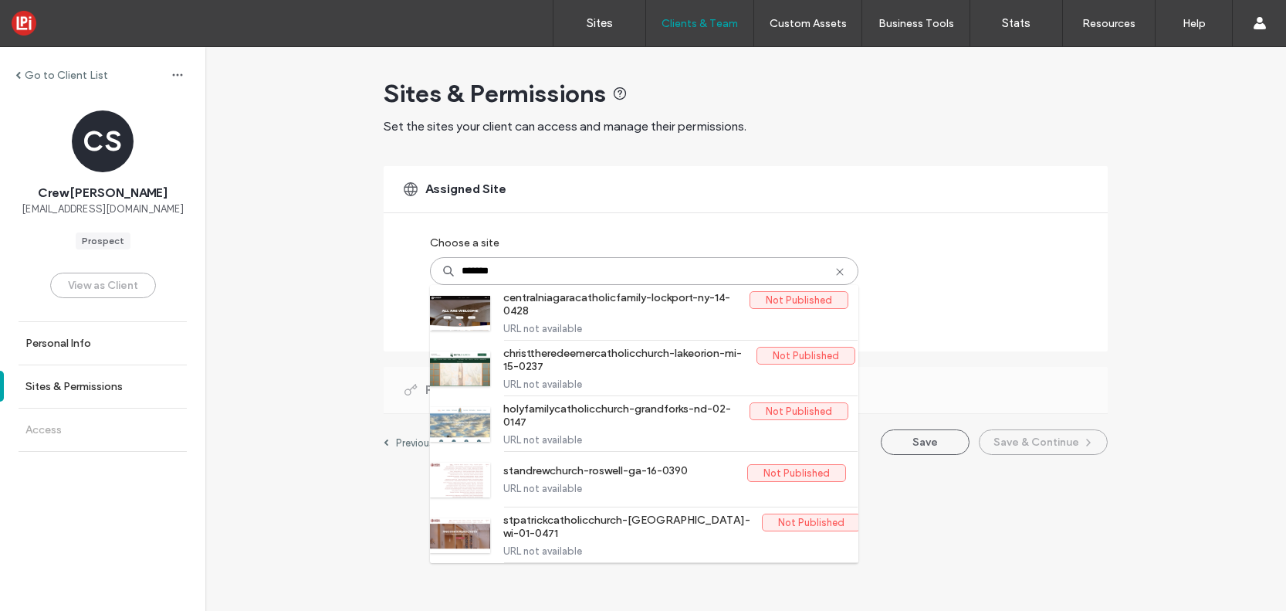
type input "******"
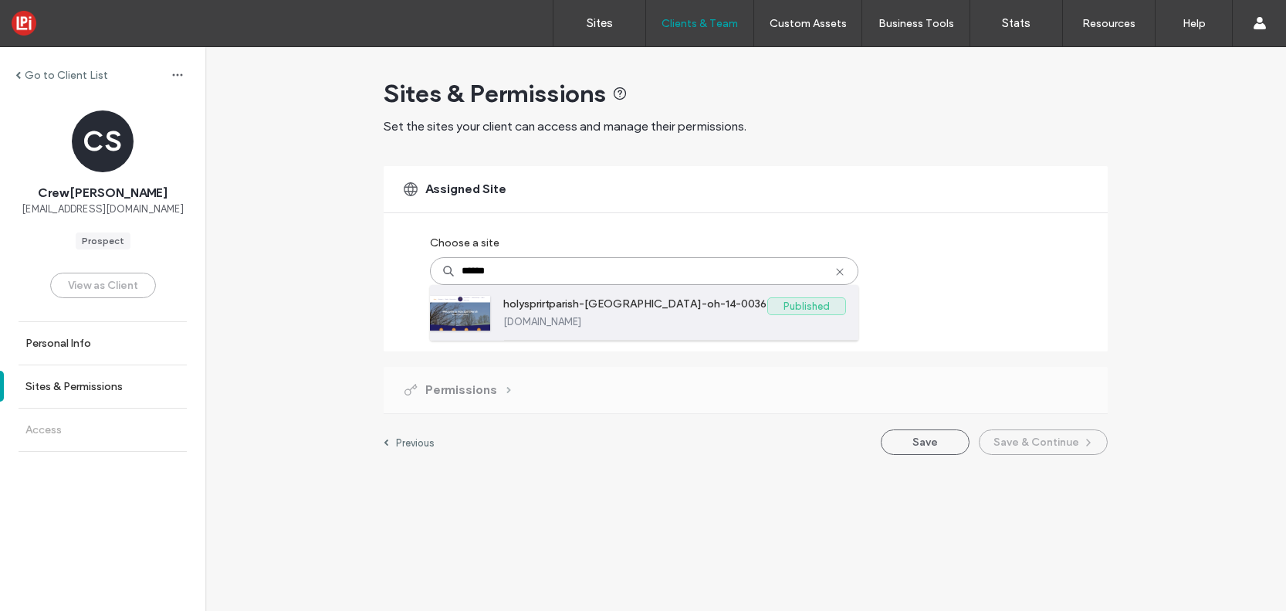
click at [541, 306] on label "holysprirtparish-[GEOGRAPHIC_DATA]-oh-14-0036" at bounding box center [635, 306] width 264 height 19
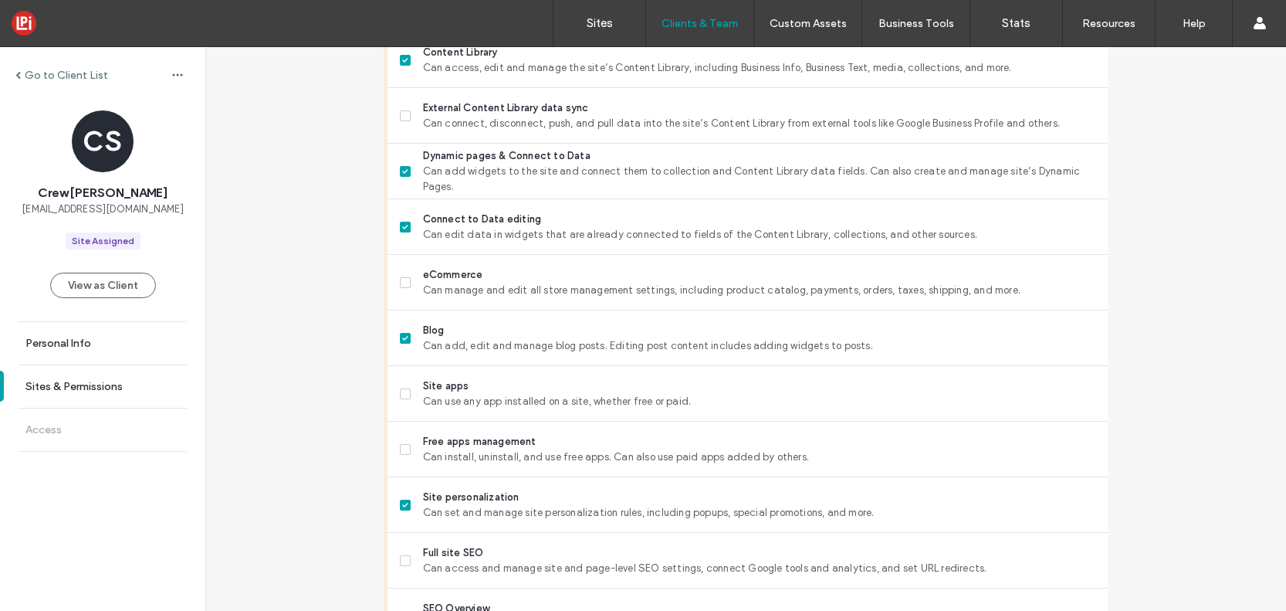
scroll to position [1277, 0]
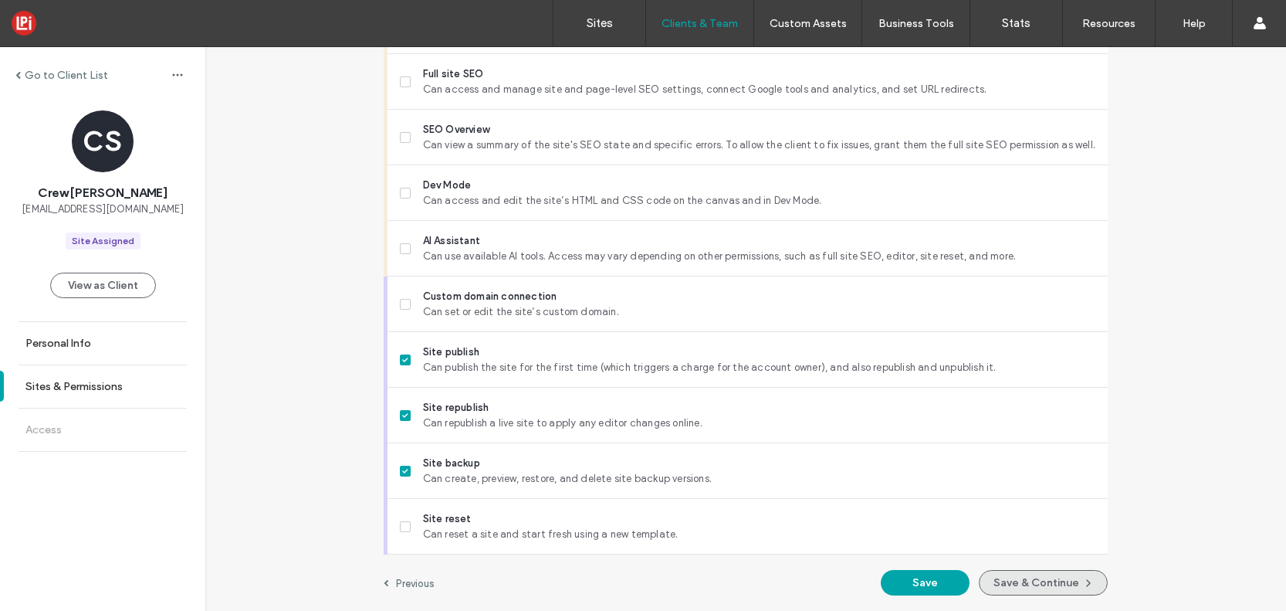
click at [1045, 585] on button "Save & Continue" at bounding box center [1043, 582] width 129 height 25
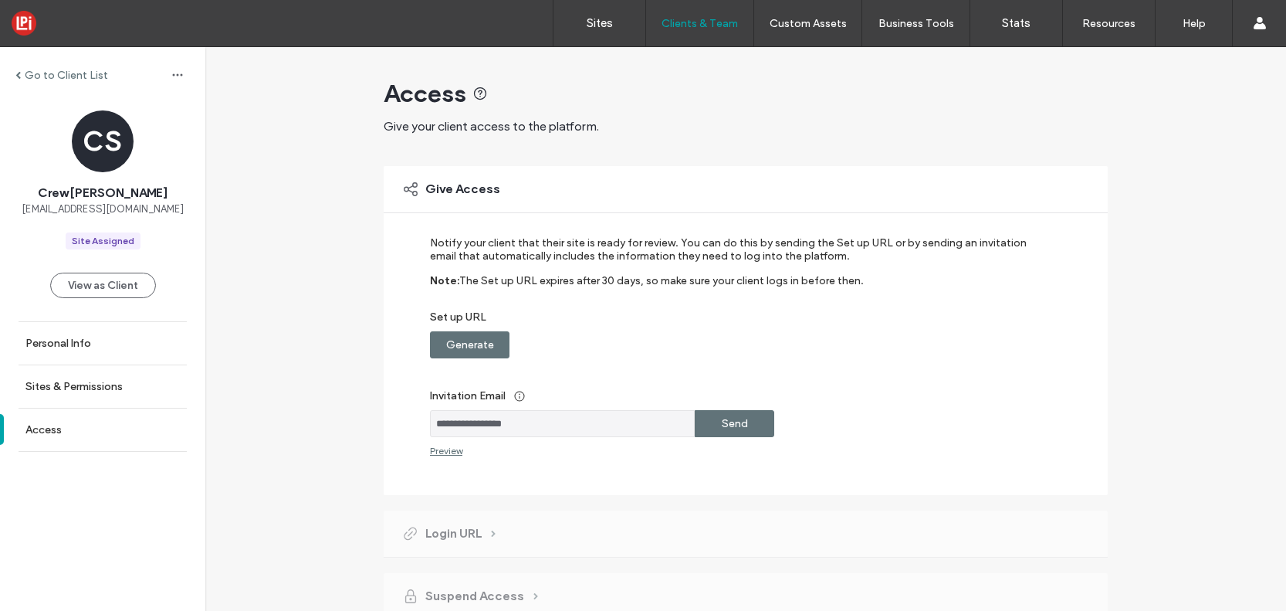
click at [463, 342] on label "Generate" at bounding box center [470, 344] width 48 height 29
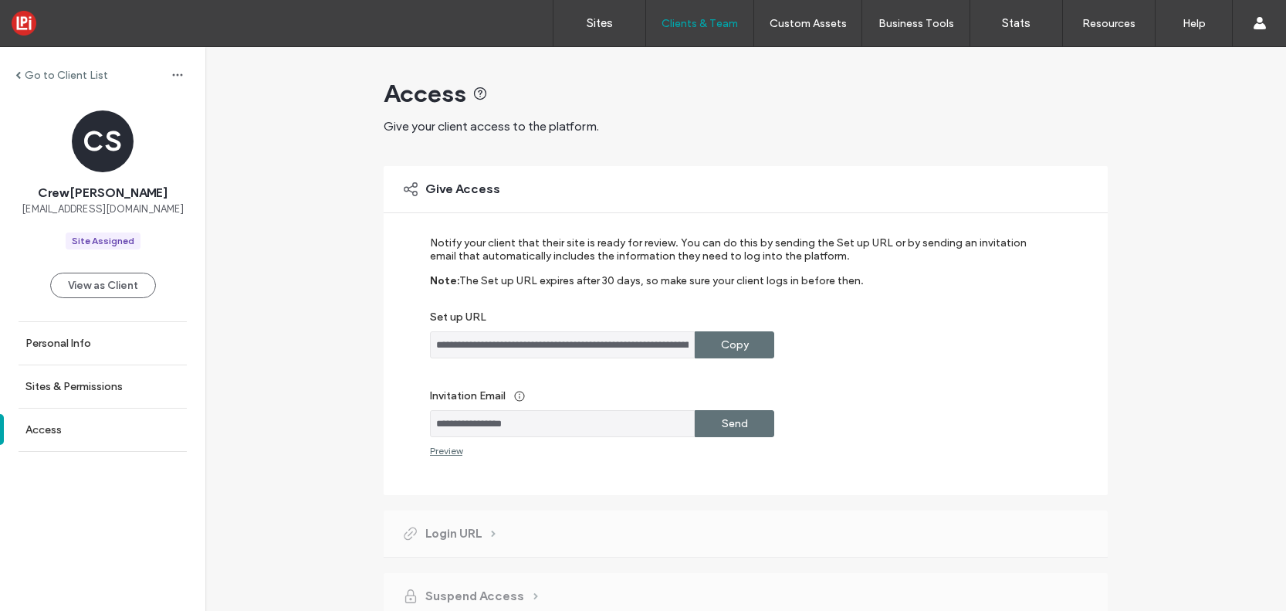
click at [714, 423] on div "Send" at bounding box center [735, 423] width 80 height 27
click at [93, 383] on label "Sites & Permissions" at bounding box center [73, 386] width 97 height 13
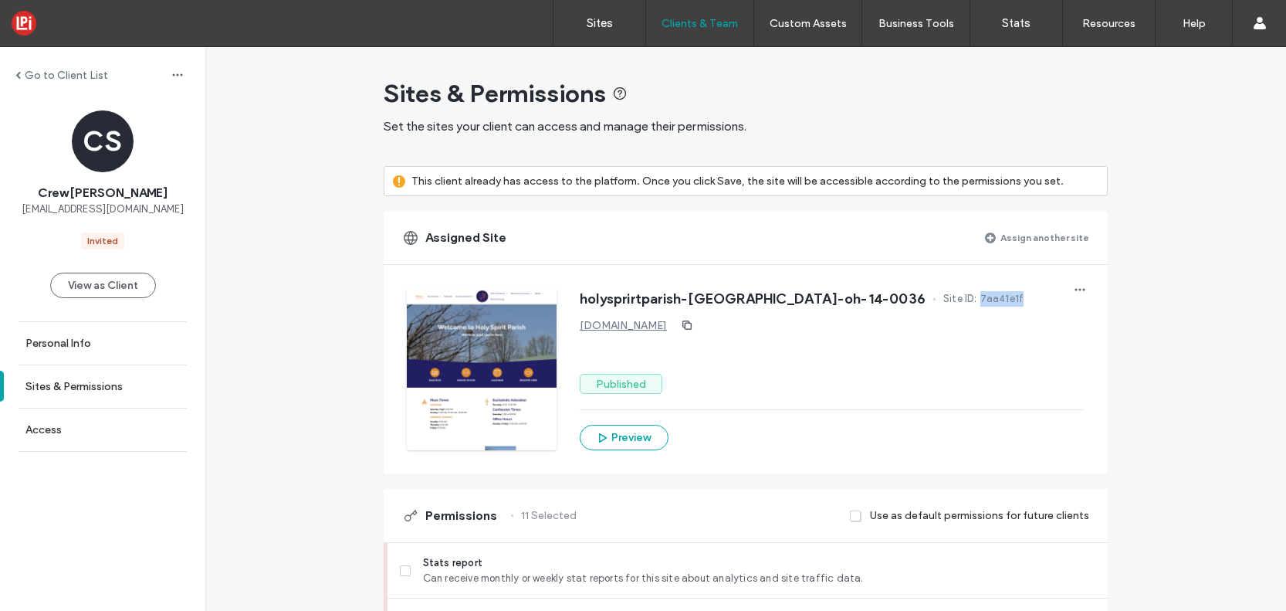
drag, startPoint x: 938, startPoint y: 297, endPoint x: 883, endPoint y: 293, distance: 55.0
click at [883, 293] on div "holysprirtparish-[GEOGRAPHIC_DATA]-oh-14-0036 Site ID: 7aa41e1f" at bounding box center [832, 300] width 505 height 25
copy div "7aa41e1f"
click at [592, 22] on label "Sites" at bounding box center [600, 23] width 26 height 14
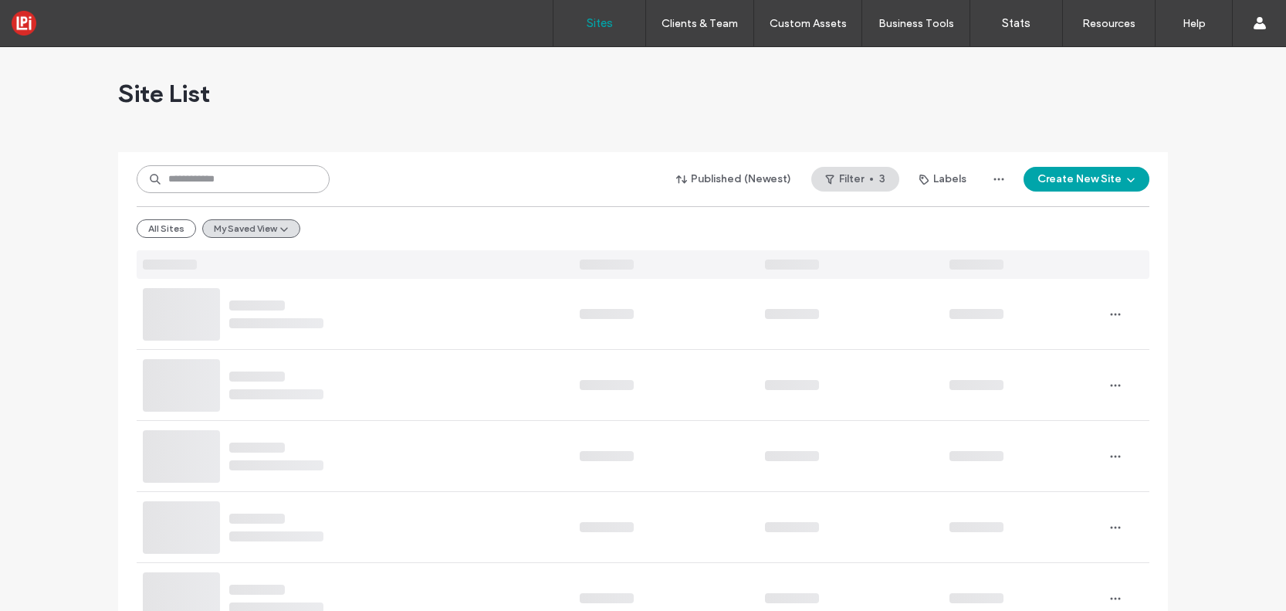
click at [249, 176] on input at bounding box center [233, 179] width 193 height 28
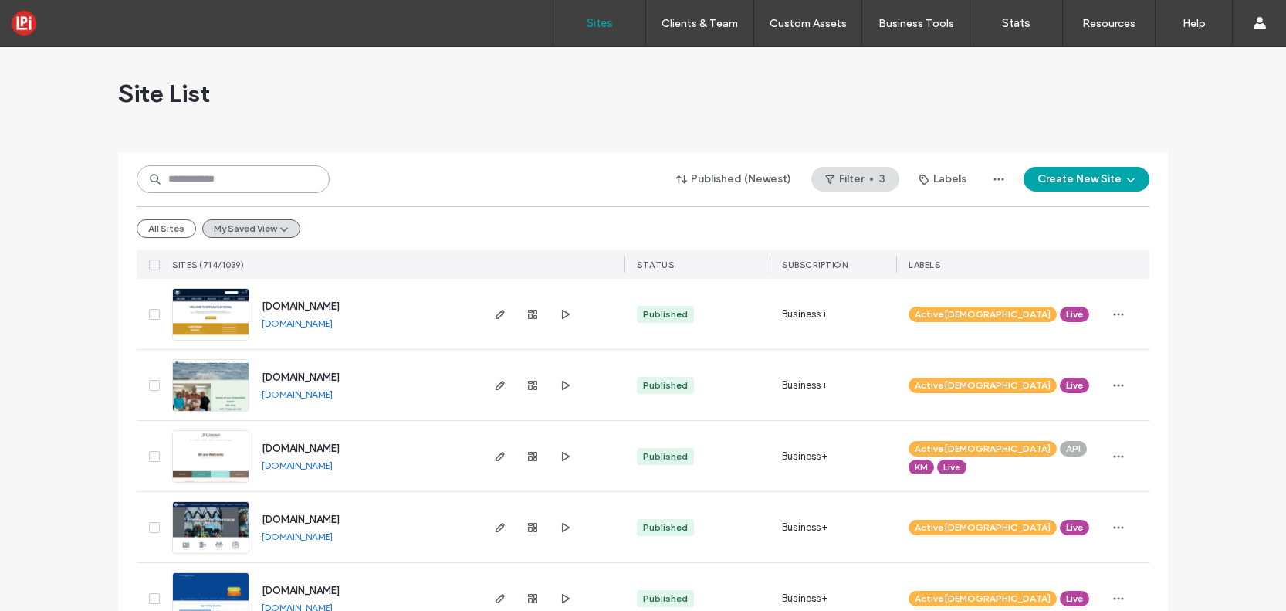
paste input "********"
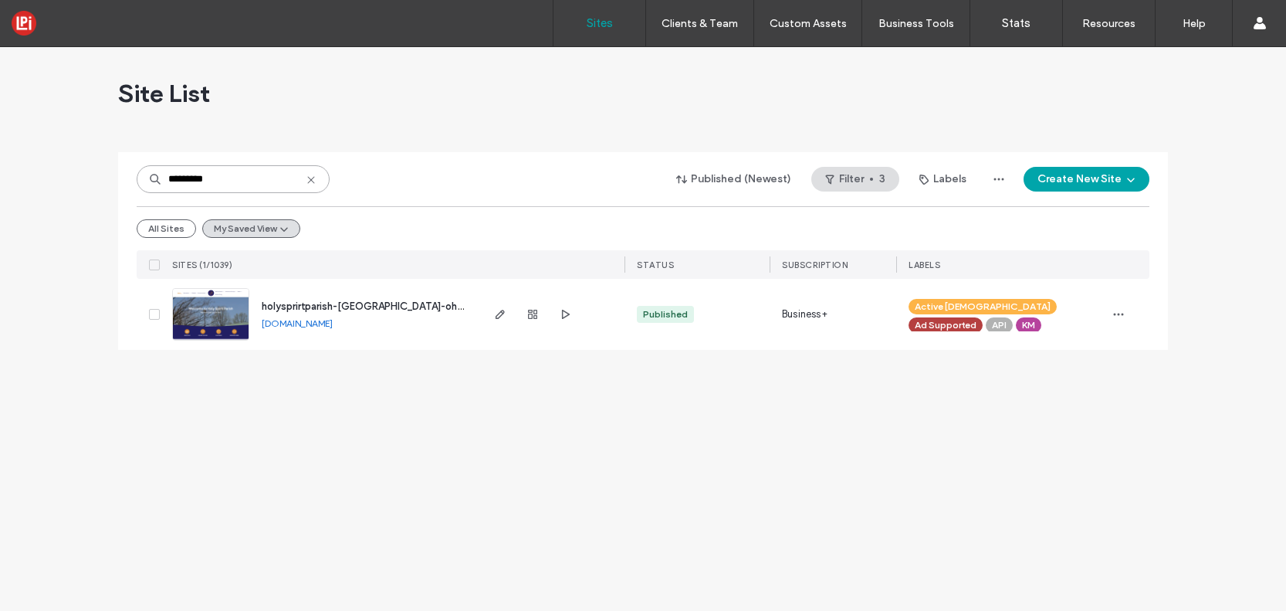
type input "********"
click at [534, 314] on icon "button" at bounding box center [533, 314] width 12 height 12
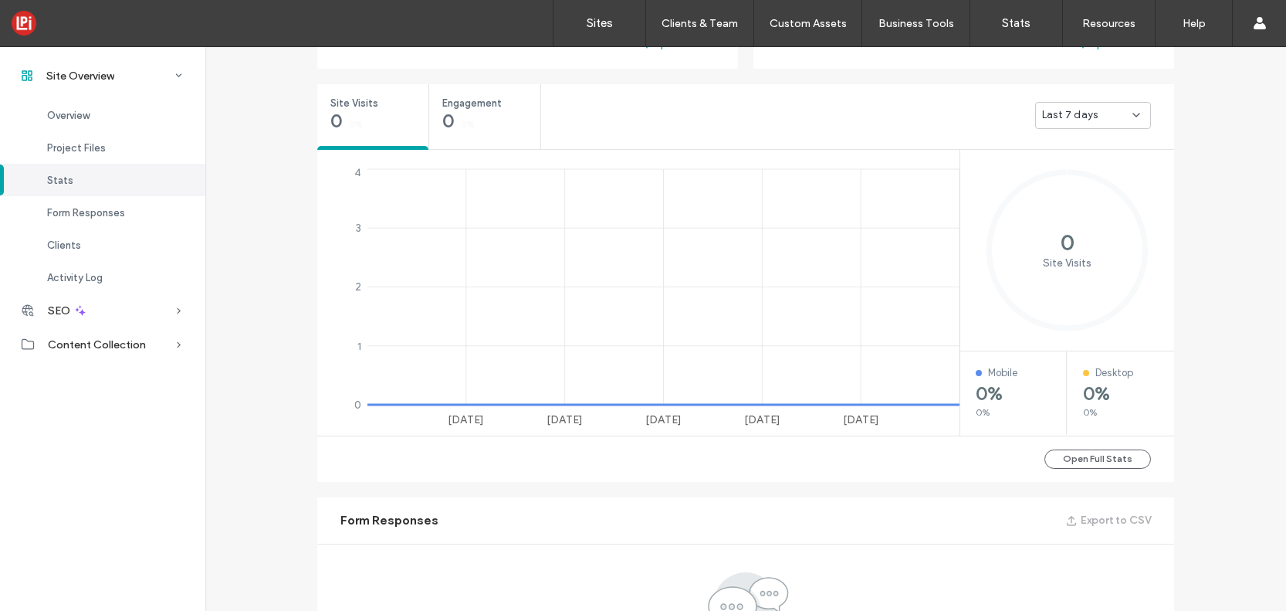
scroll to position [545, 0]
click at [1075, 112] on span "Last 7 days" at bounding box center [1070, 115] width 56 height 15
click at [775, 232] on icon "[DATE] [DATE] [DATE] [DATE] Aug 0 1 2 3 4" at bounding box center [640, 299] width 646 height 266
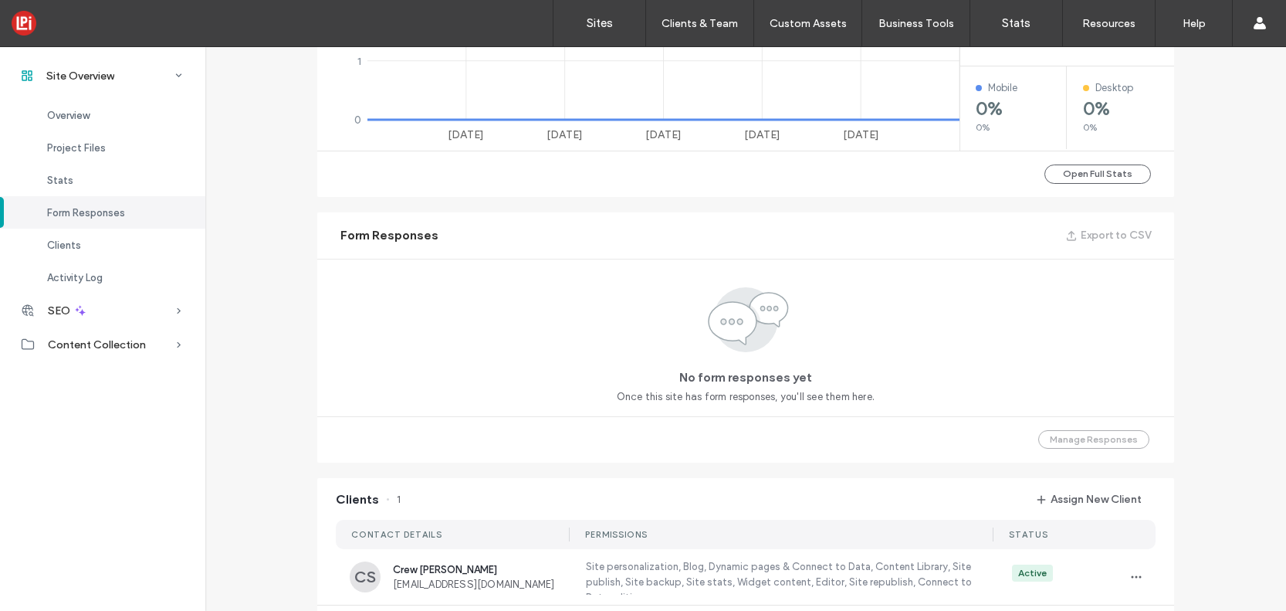
scroll to position [627, 0]
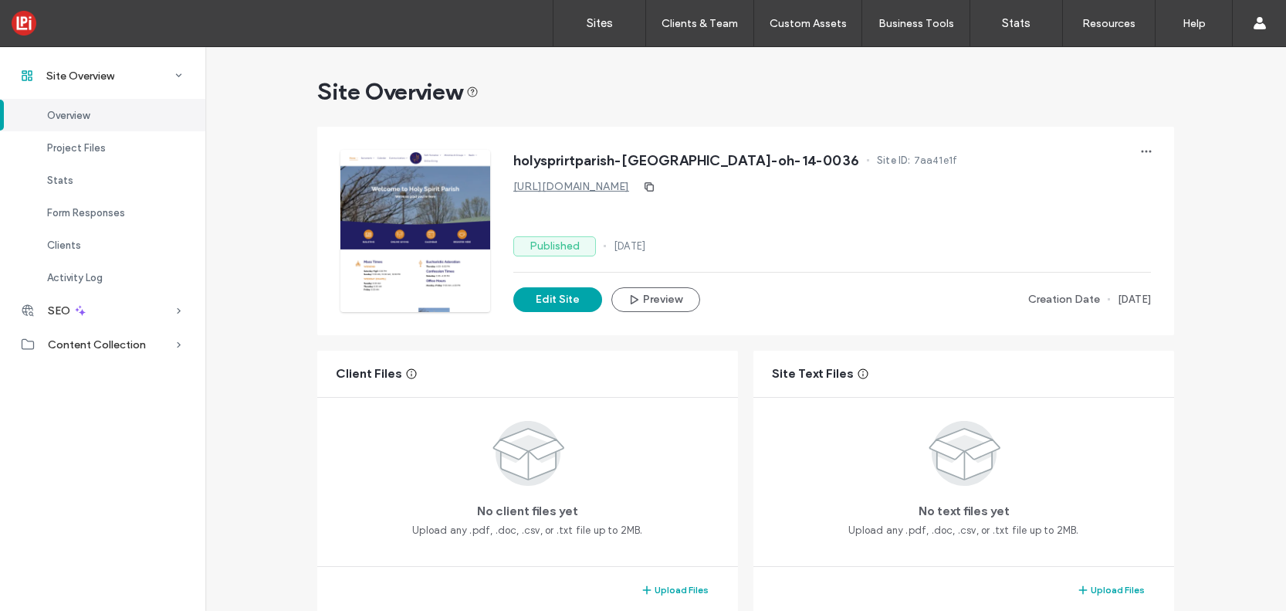
click at [753, 249] on div "Published [DATE]" at bounding box center [833, 246] width 638 height 20
click at [544, 299] on button "Edit Site" at bounding box center [558, 299] width 89 height 25
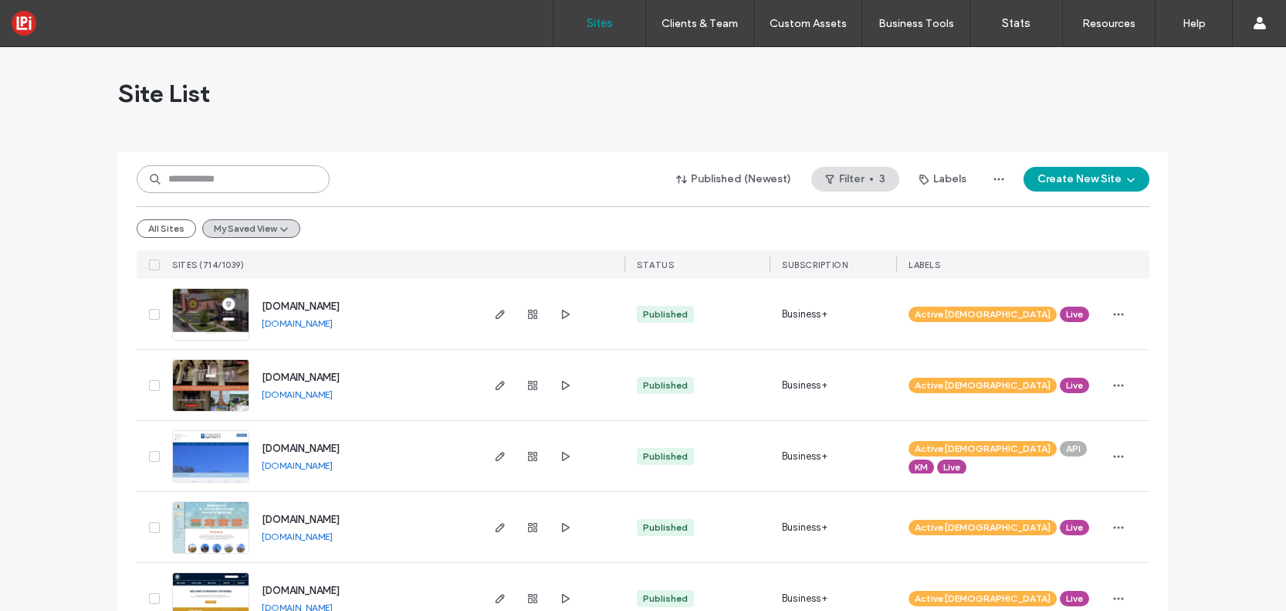
click at [284, 175] on input at bounding box center [233, 179] width 193 height 28
paste input "*******"
type input "*******"
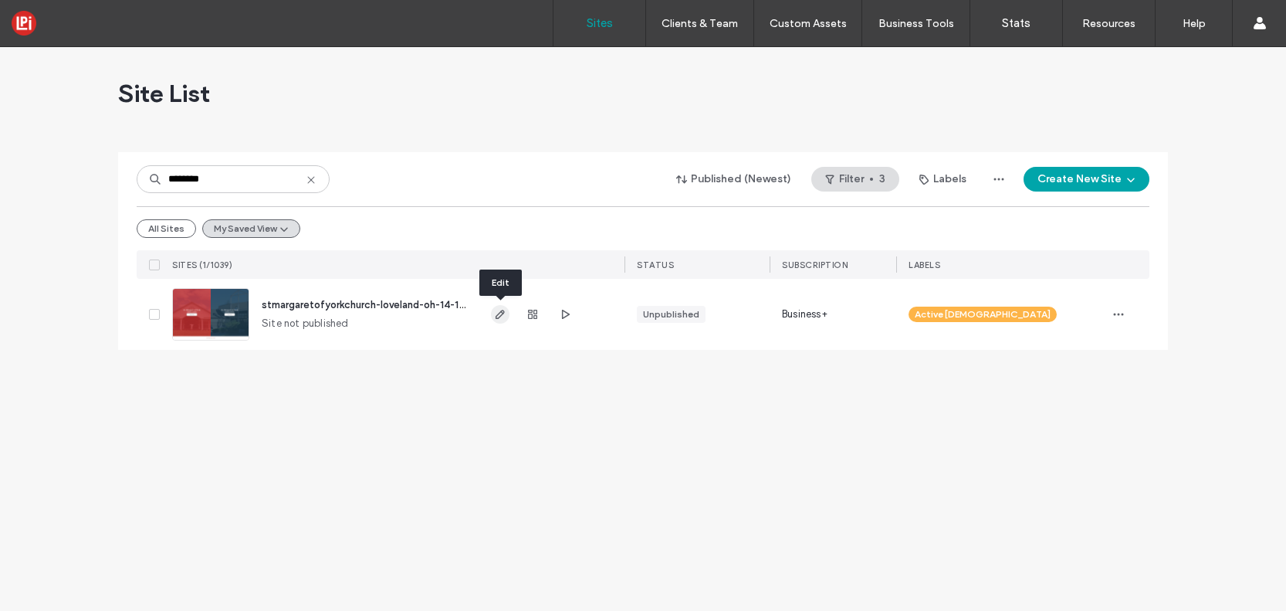
click at [500, 311] on use "button" at bounding box center [500, 314] width 9 height 9
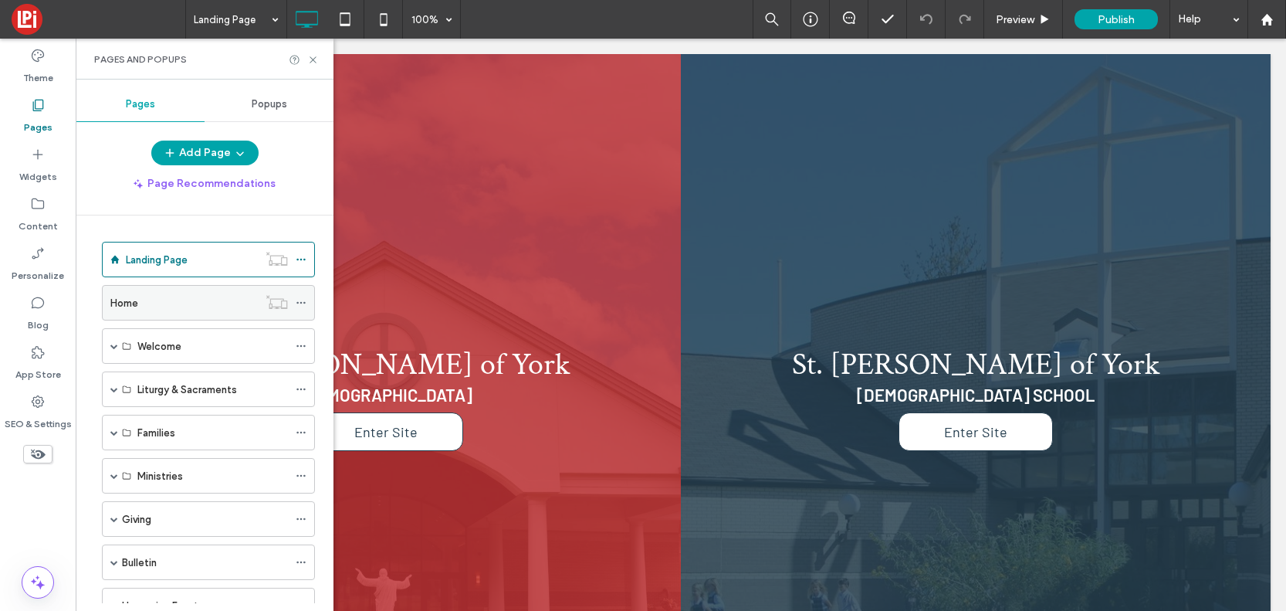
click at [146, 304] on div "Home" at bounding box center [183, 303] width 147 height 16
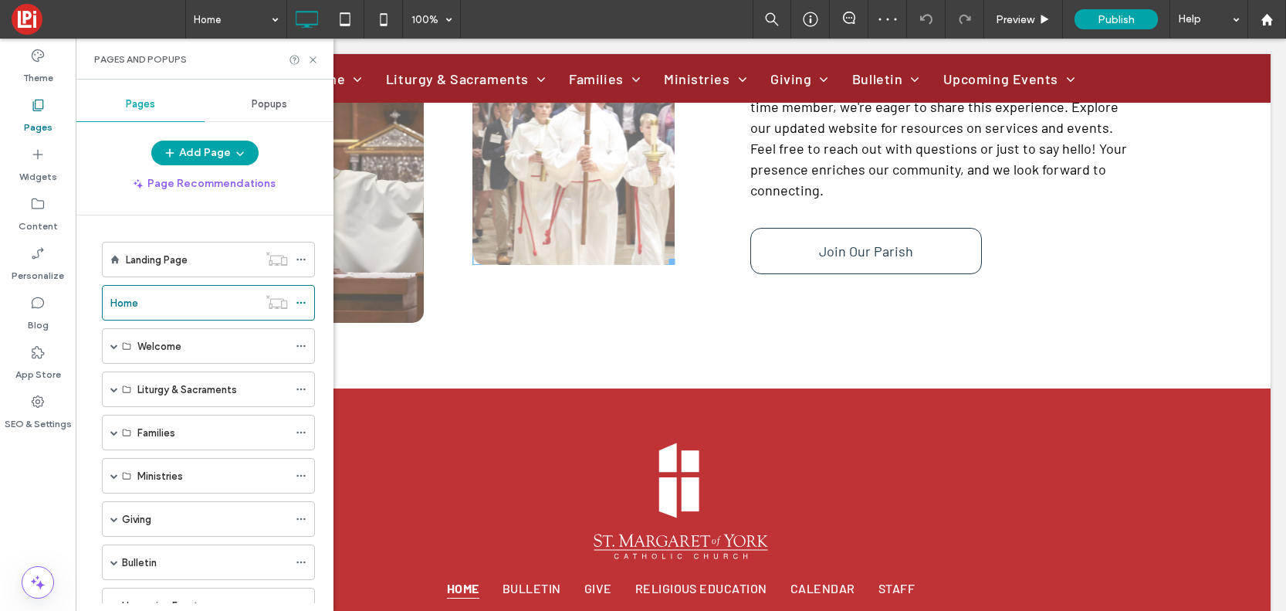
scroll to position [2887, 0]
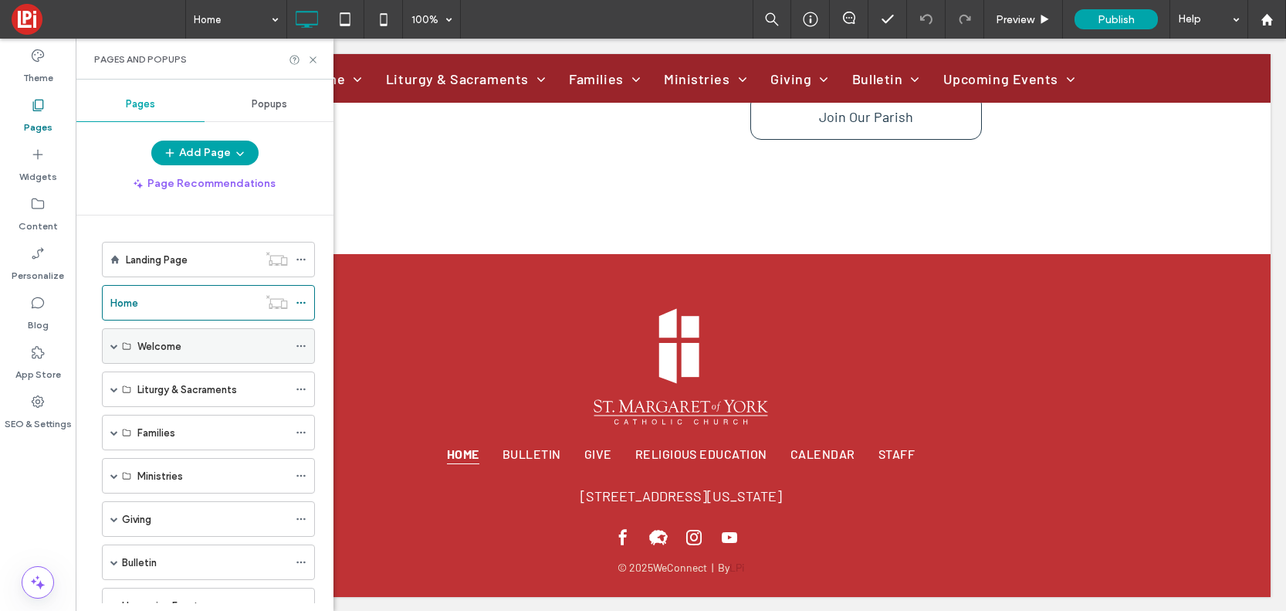
click at [106, 342] on div "Welcome" at bounding box center [208, 346] width 213 height 36
click at [109, 345] on div "Welcome" at bounding box center [208, 346] width 213 height 36
click at [114, 346] on span at bounding box center [114, 346] width 8 height 8
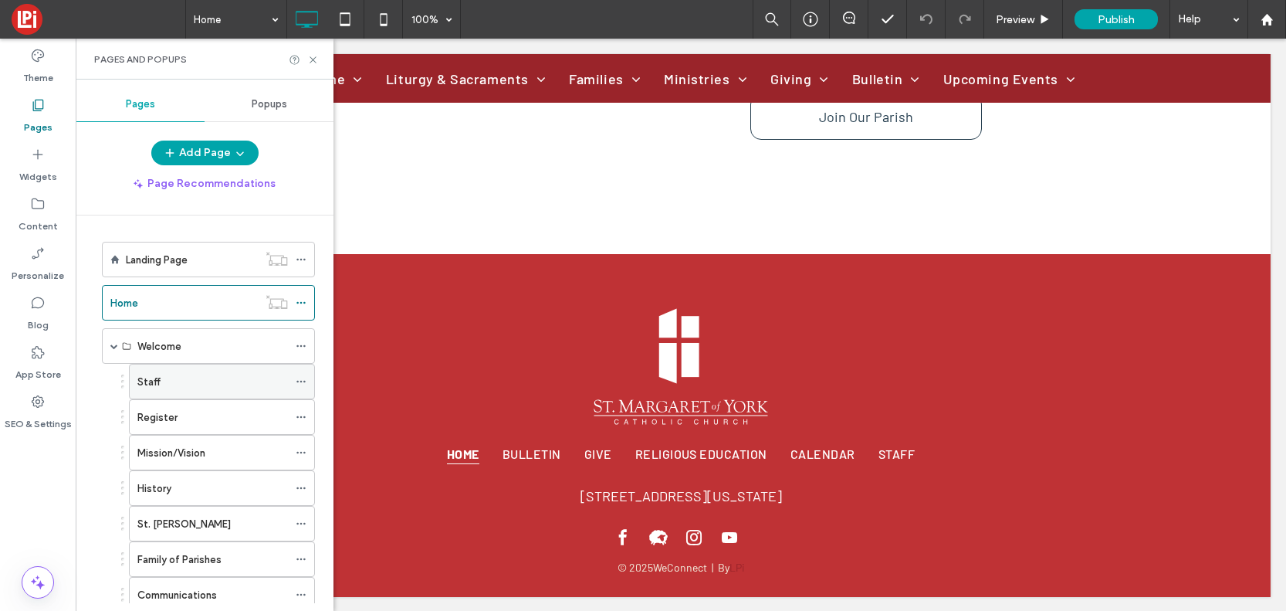
click at [154, 378] on label "Staff" at bounding box center [148, 381] width 23 height 27
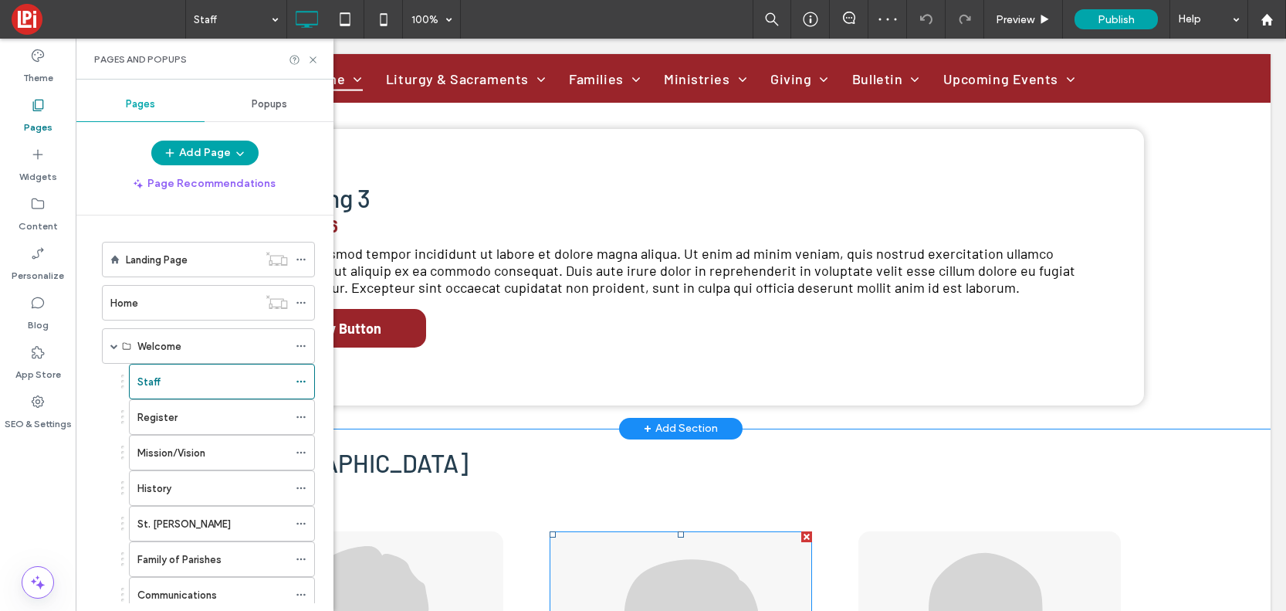
scroll to position [413, 0]
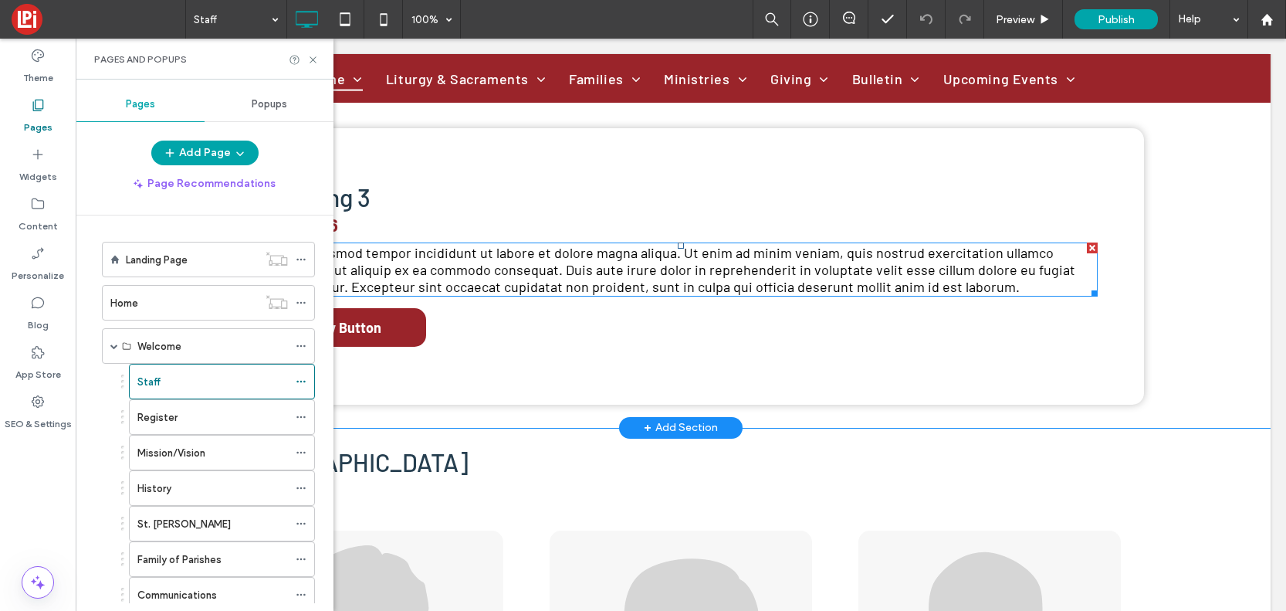
click at [555, 266] on span "Sed do eiusmod tempor incididunt ut labore et dolore magna aliqua. Ut enim ad m…" at bounding box center [670, 269] width 812 height 51
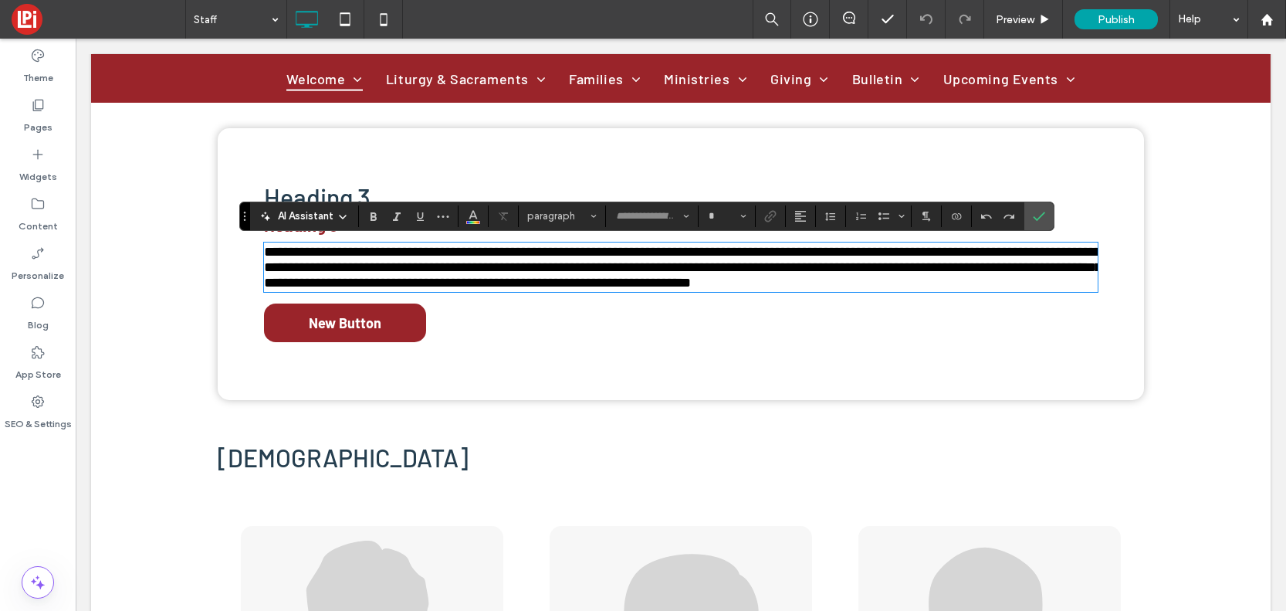
type input "******"
type input "**"
type input "*"
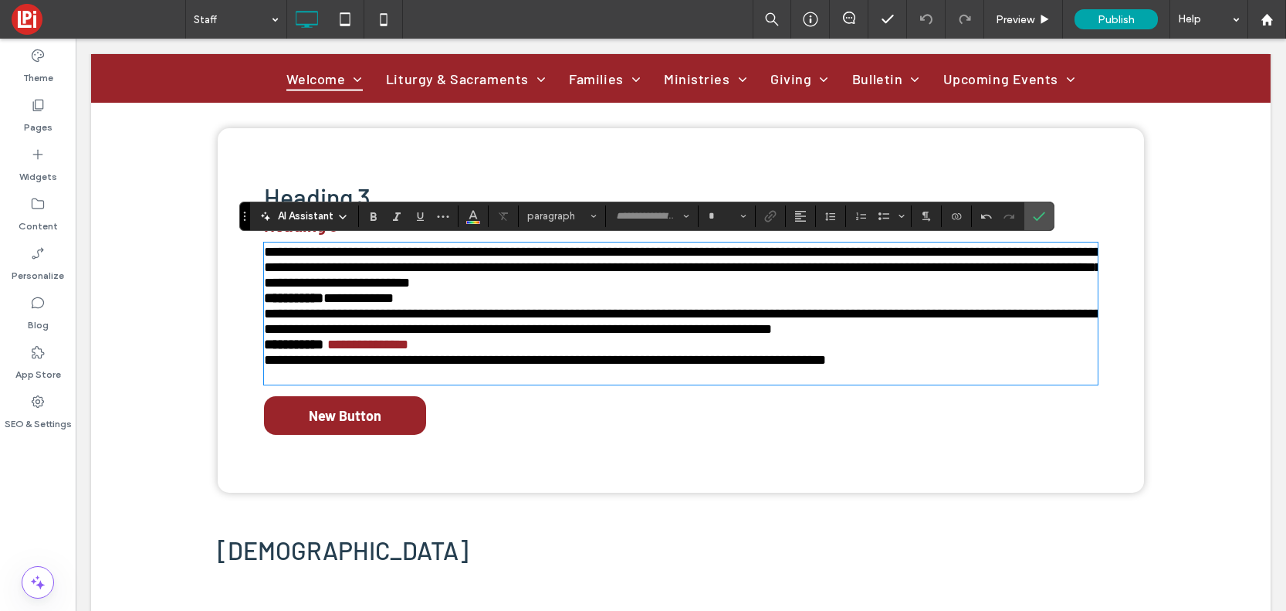
scroll to position [0, 0]
type input "******"
type input "**"
click at [417, 419] on link "New Button" at bounding box center [345, 415] width 162 height 39
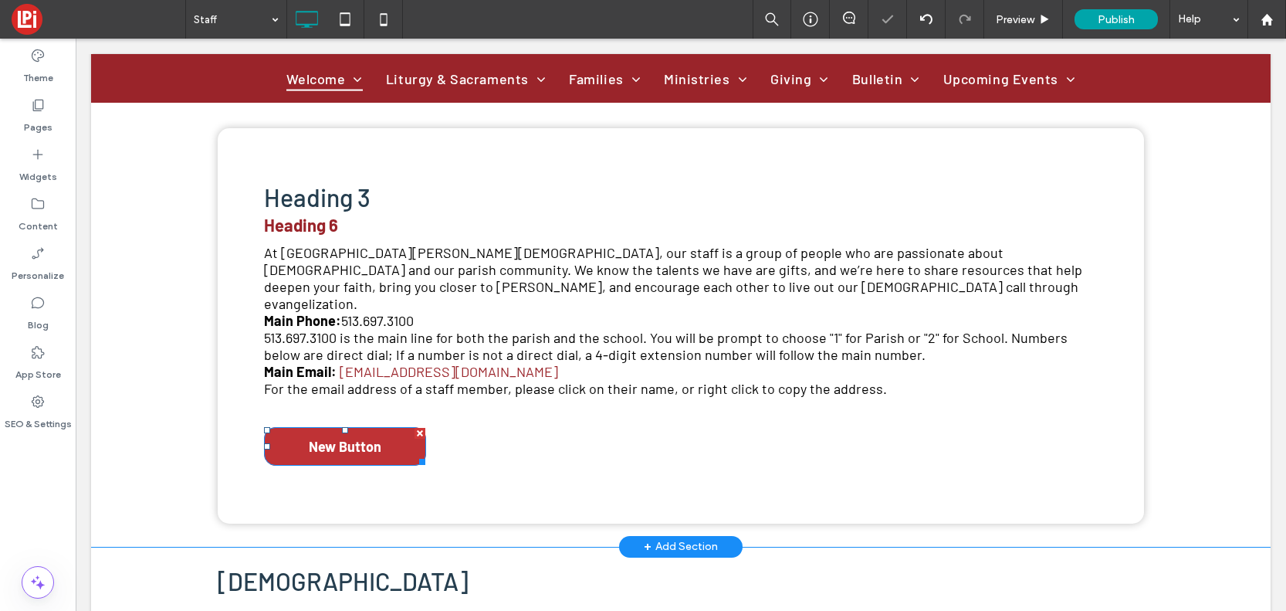
click at [421, 428] on div at bounding box center [420, 433] width 11 height 11
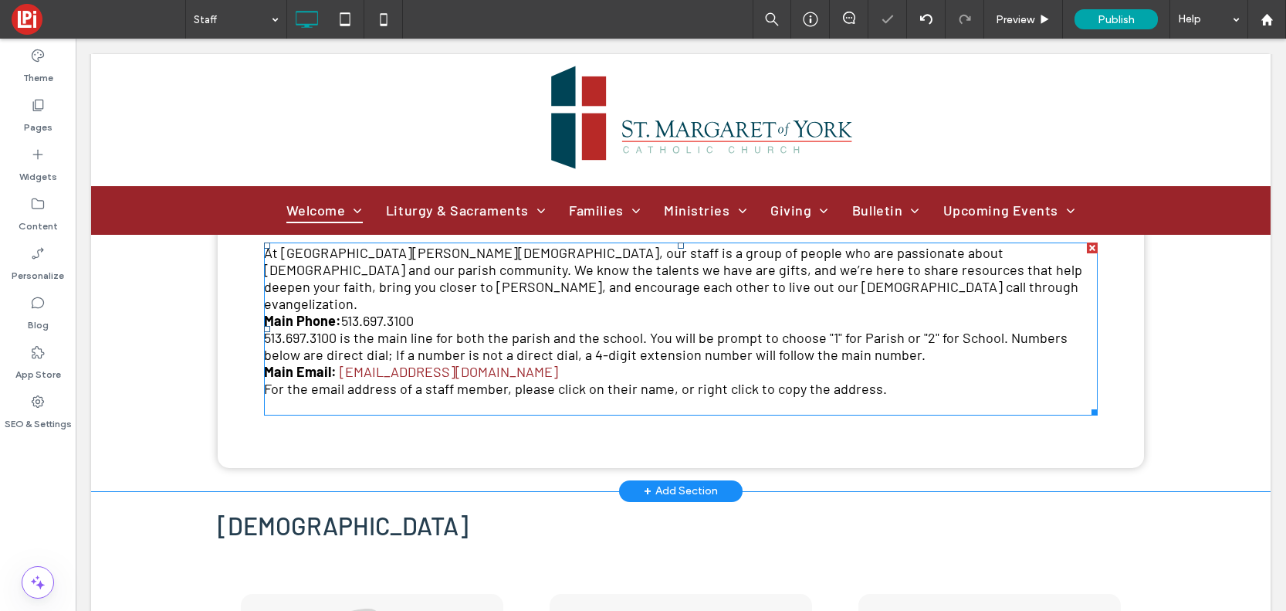
click at [475, 293] on span "At St. Margaret of York Catholic Church, our staff is a group of people who are…" at bounding box center [673, 278] width 819 height 68
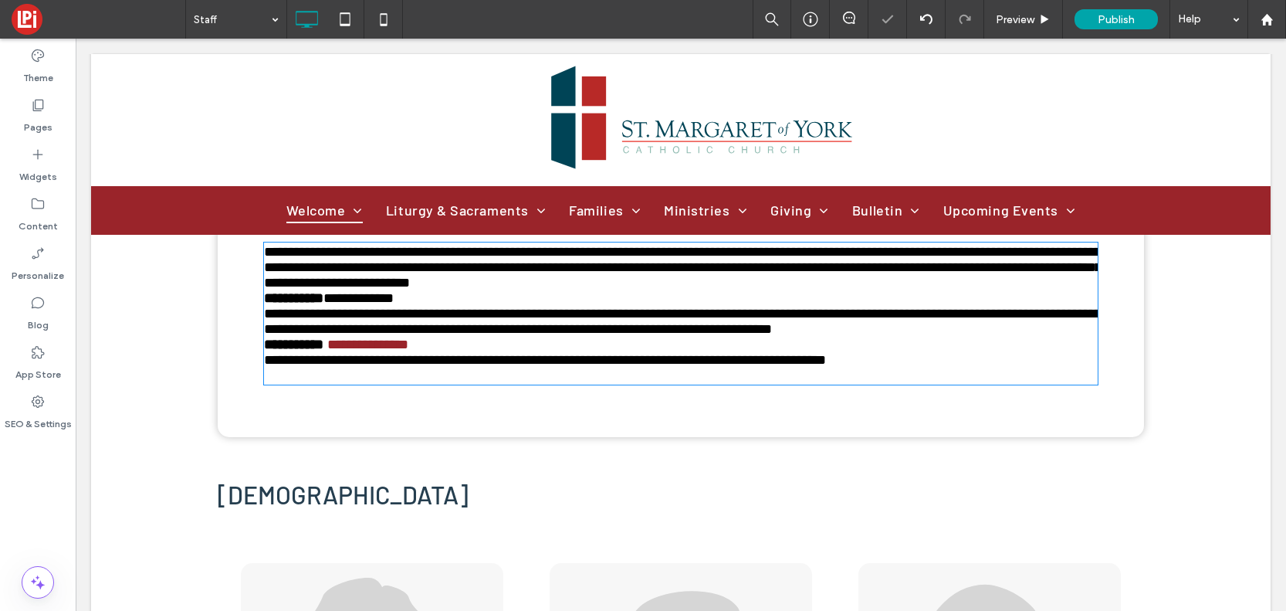
type input "******"
type input "**"
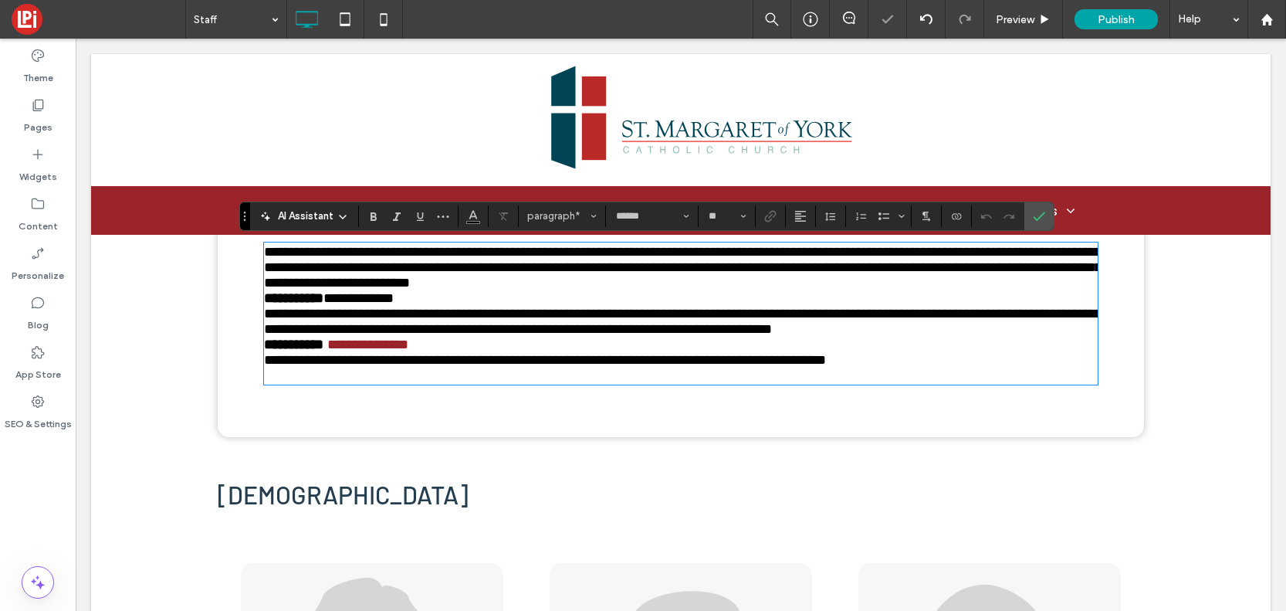
click at [447, 303] on p "**********" at bounding box center [681, 313] width 834 height 46
click at [647, 288] on p "**********" at bounding box center [681, 267] width 834 height 46
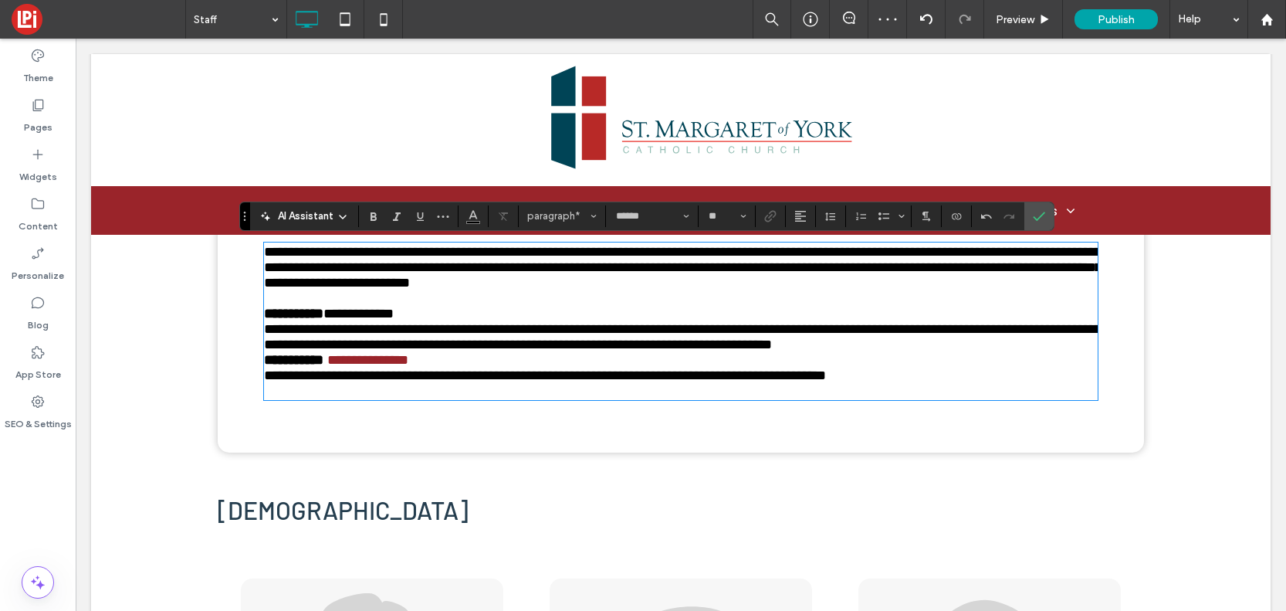
click at [890, 348] on p "**********" at bounding box center [681, 329] width 834 height 46
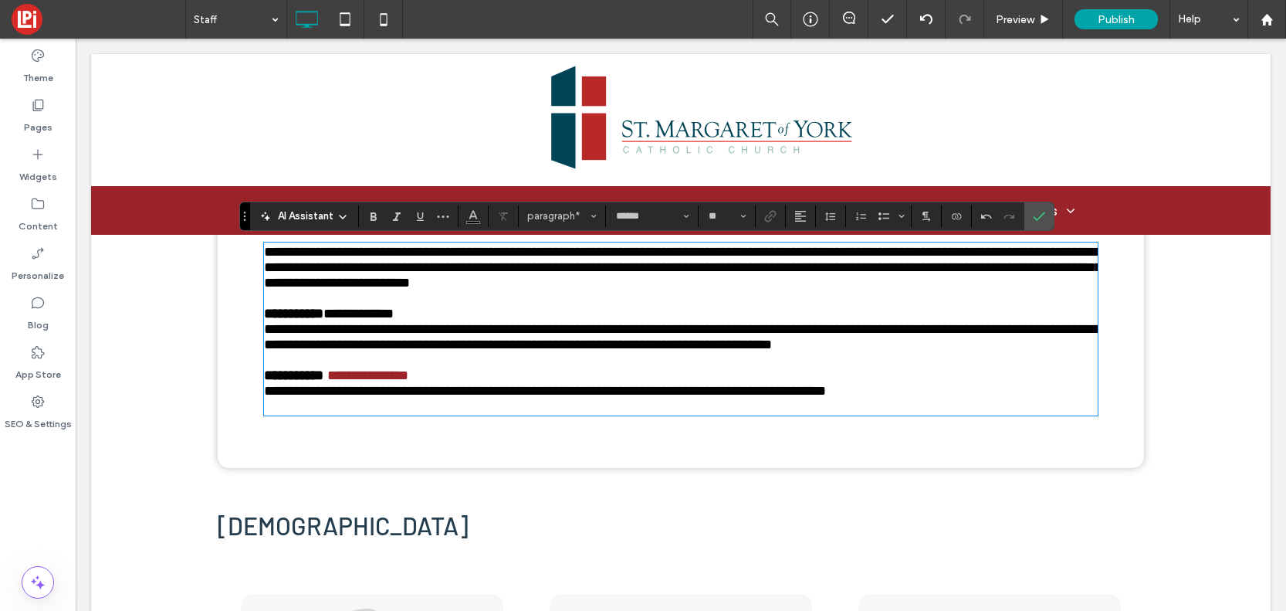
click at [506, 414] on p at bounding box center [681, 405] width 834 height 15
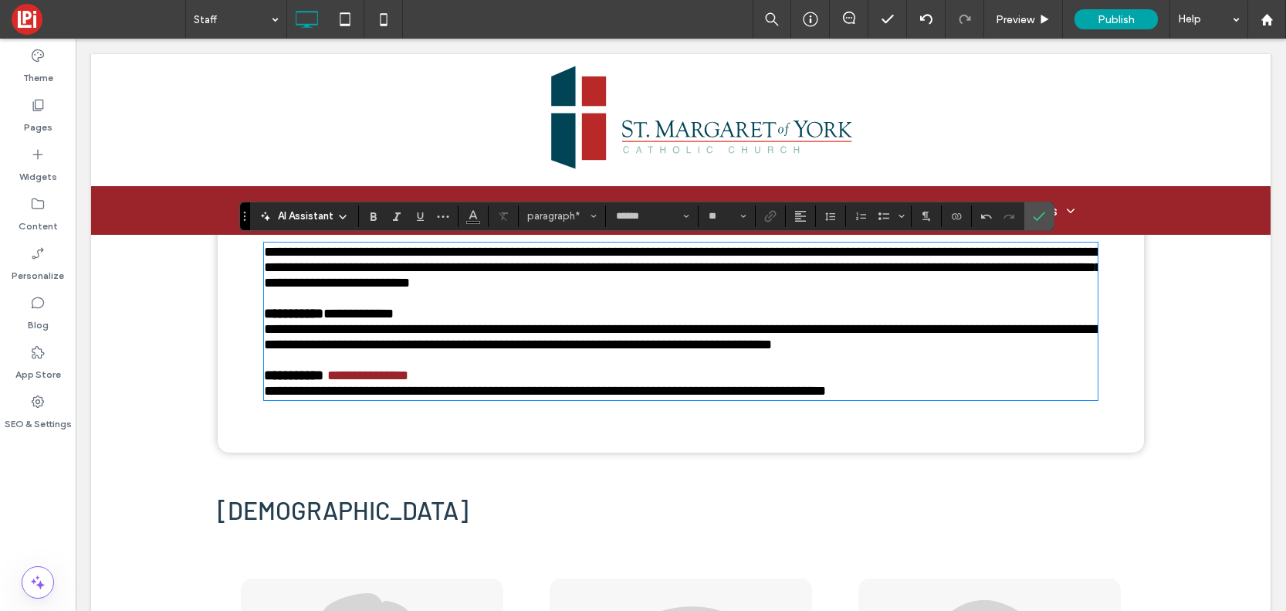
click at [400, 251] on span "**********" at bounding box center [683, 267] width 838 height 45
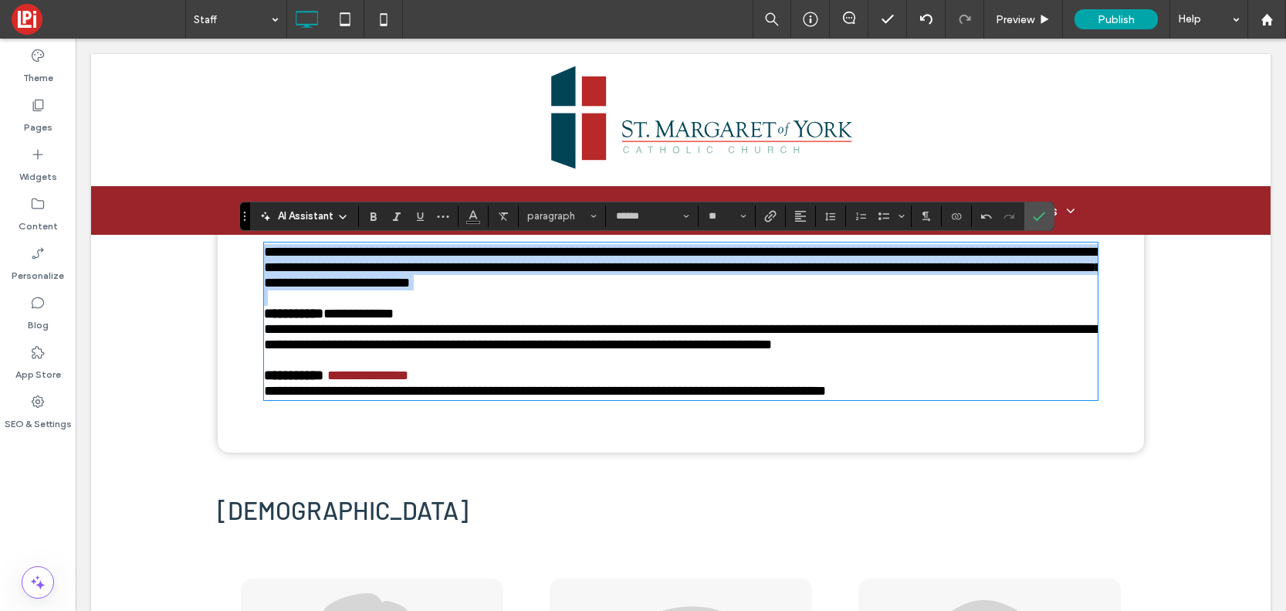
click at [400, 251] on span "**********" at bounding box center [683, 267] width 838 height 45
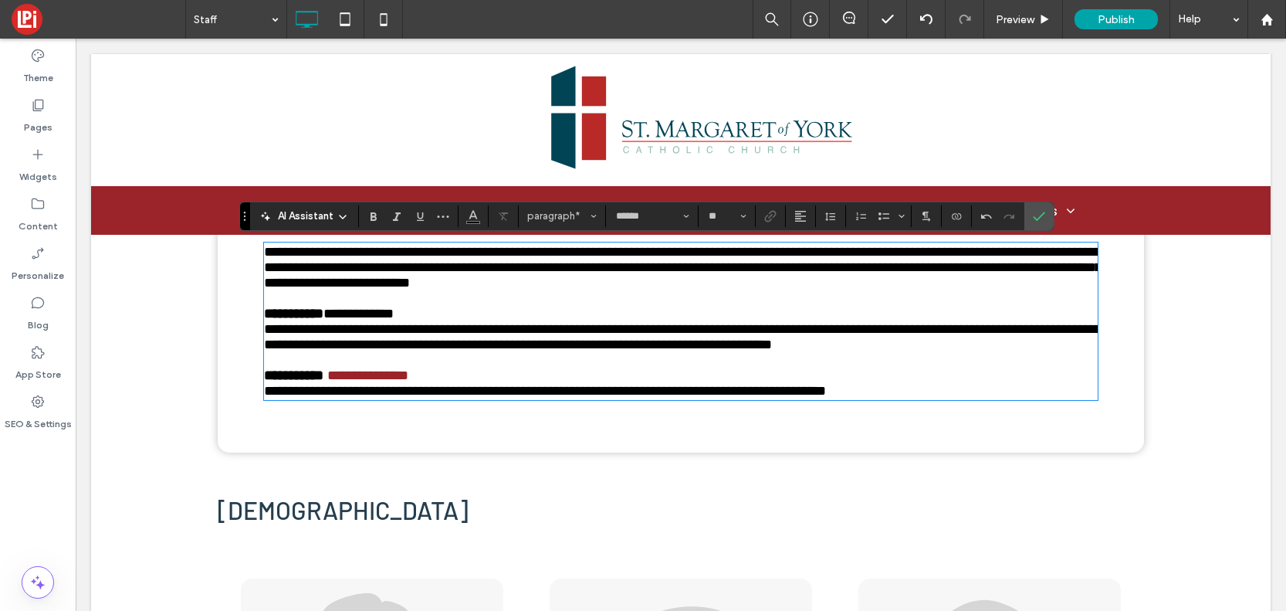
click at [455, 334] on span "**********" at bounding box center [683, 329] width 838 height 45
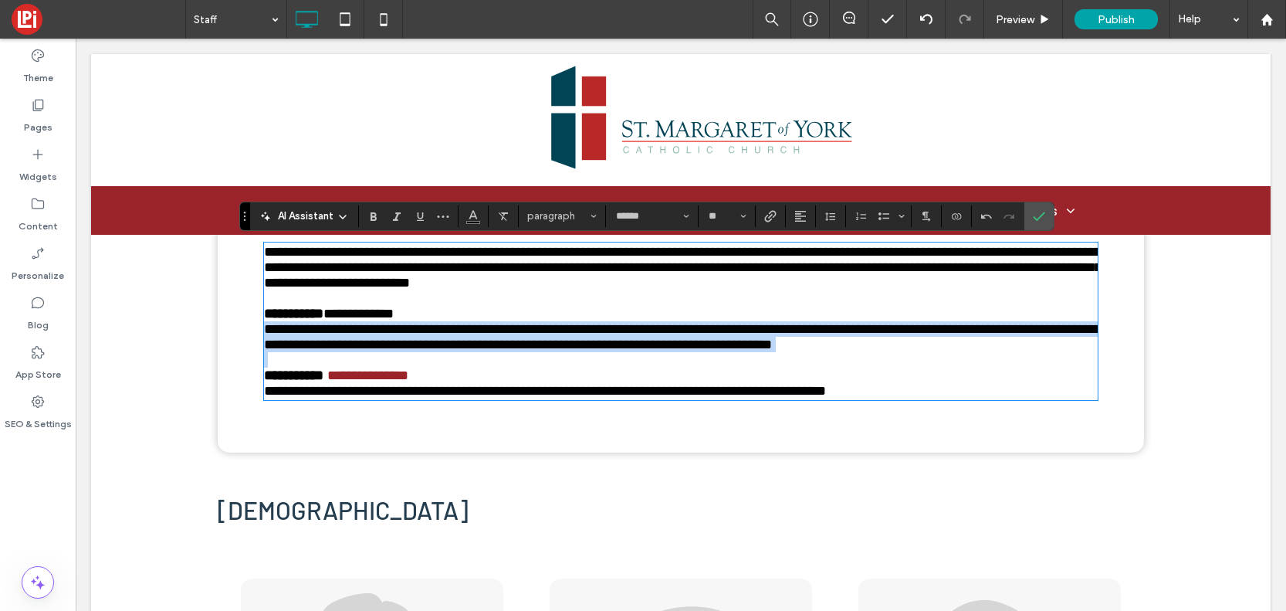
click at [455, 334] on span "**********" at bounding box center [683, 329] width 838 height 45
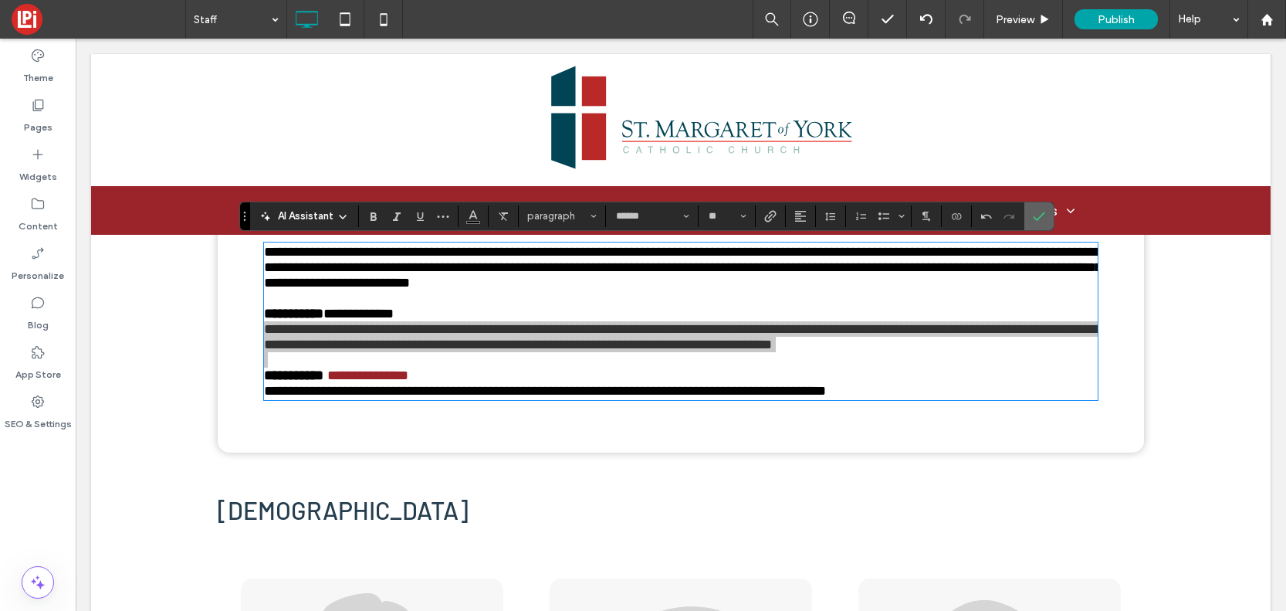
click at [1043, 210] on icon "Confirm" at bounding box center [1039, 216] width 12 height 12
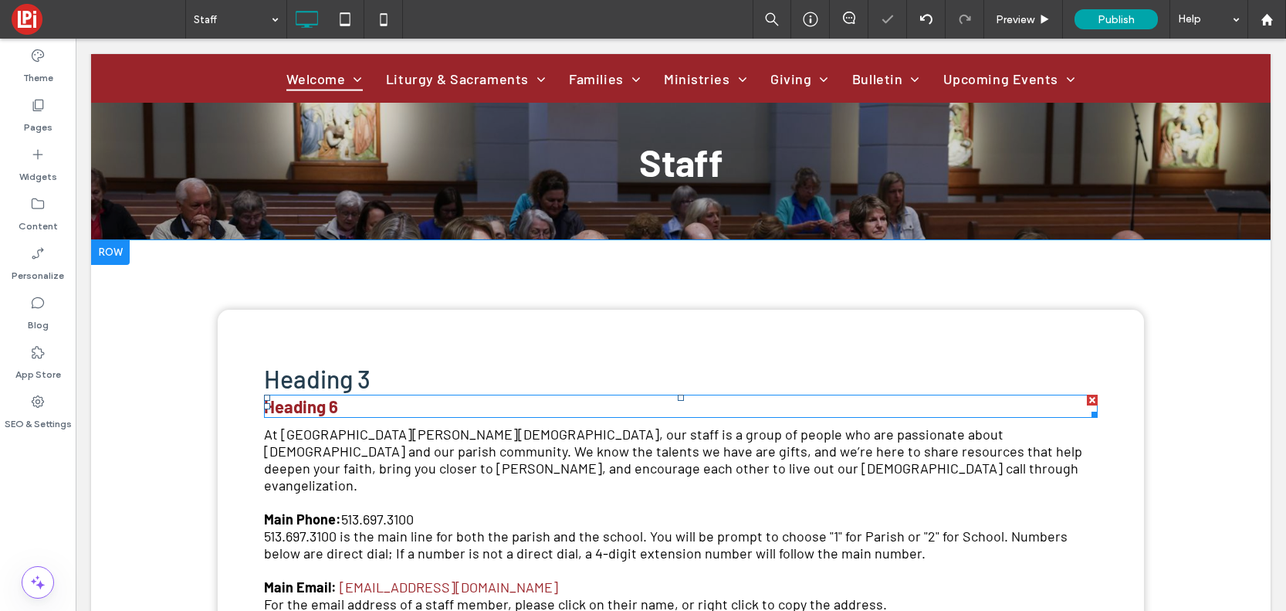
scroll to position [231, 0]
click at [1090, 398] on div at bounding box center [1092, 400] width 11 height 11
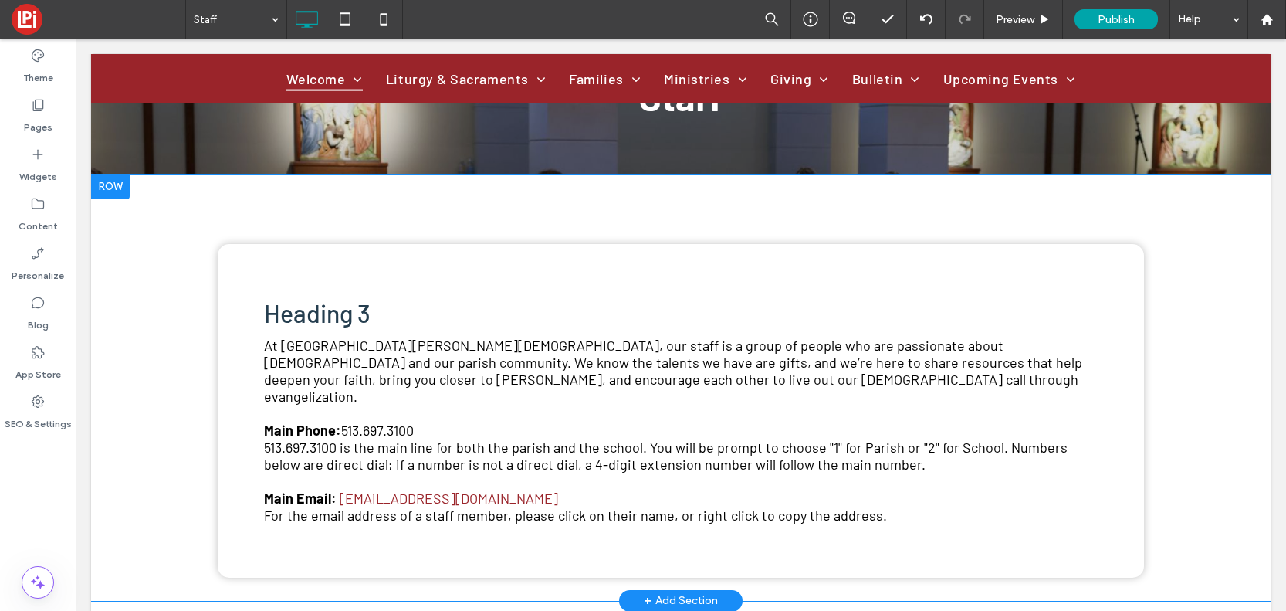
scroll to position [304, 0]
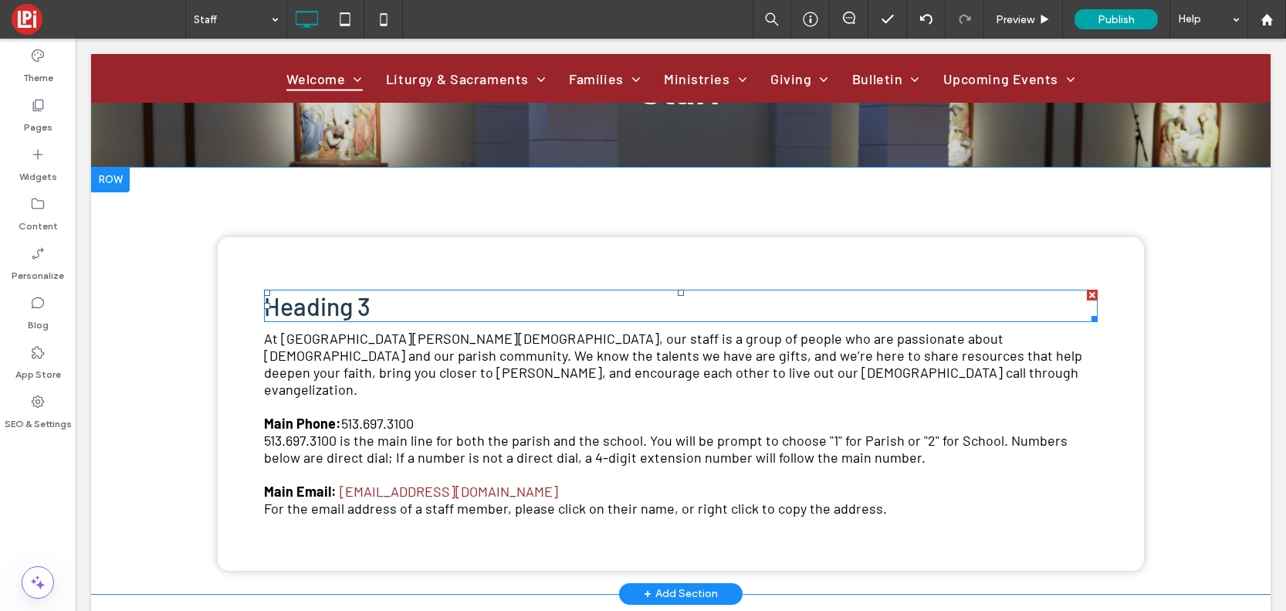
click at [357, 300] on span "Heading 3" at bounding box center [317, 305] width 107 height 29
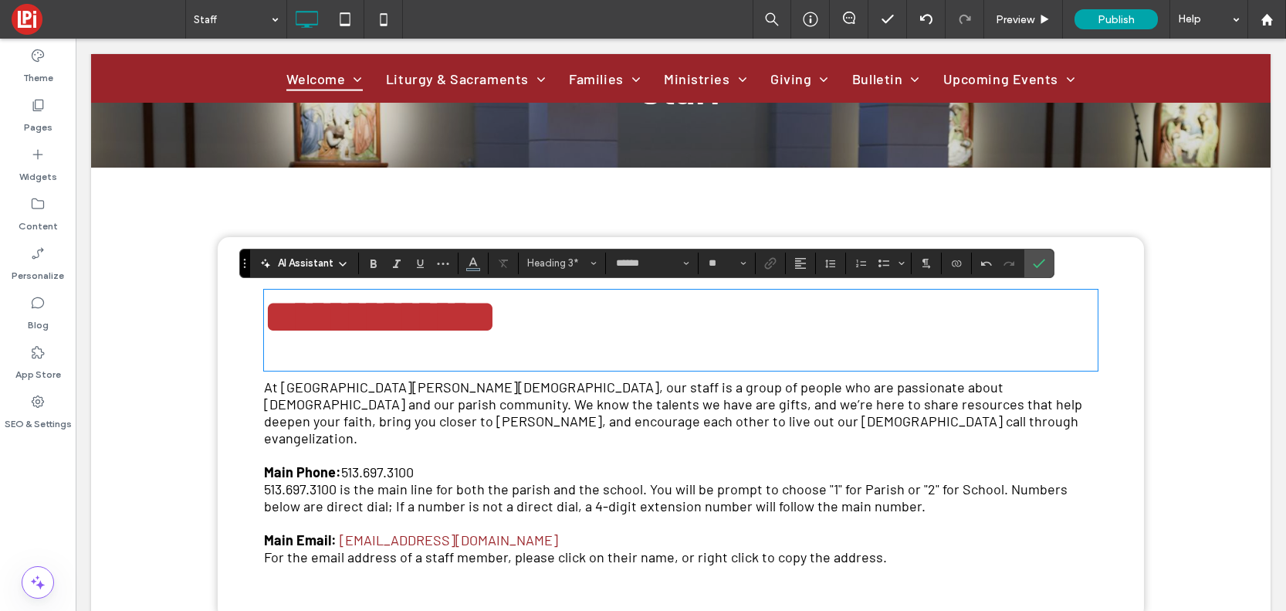
scroll to position [0, 0]
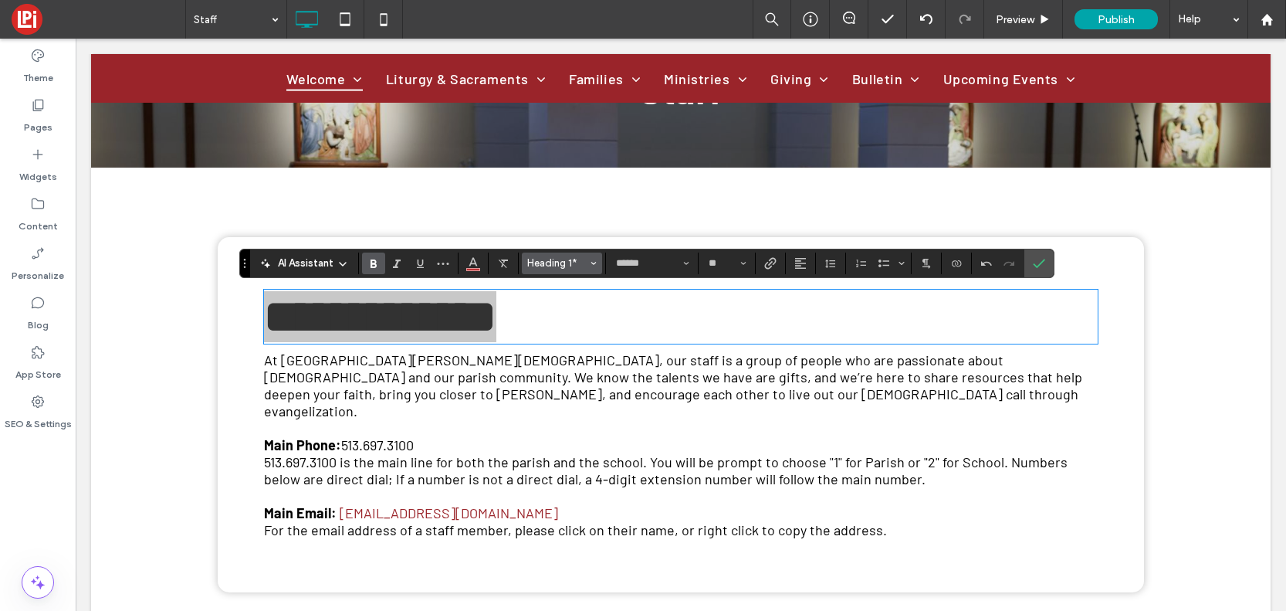
click at [527, 259] on span "Heading 1*" at bounding box center [557, 263] width 60 height 12
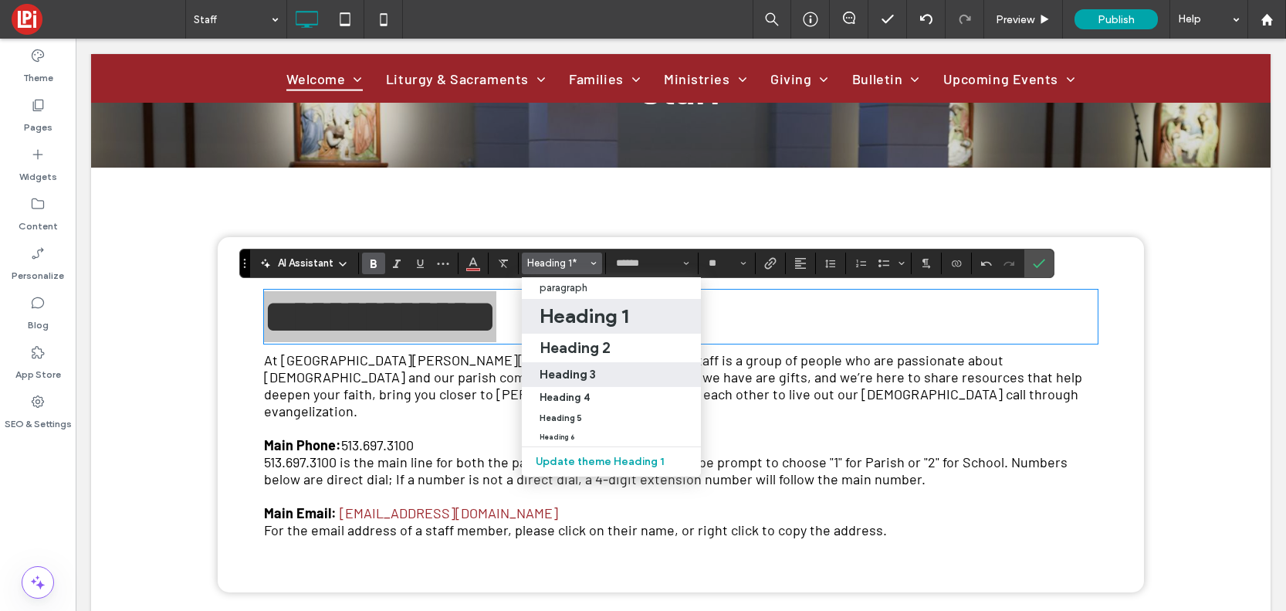
click at [588, 368] on h3 "Heading 3" at bounding box center [568, 374] width 56 height 15
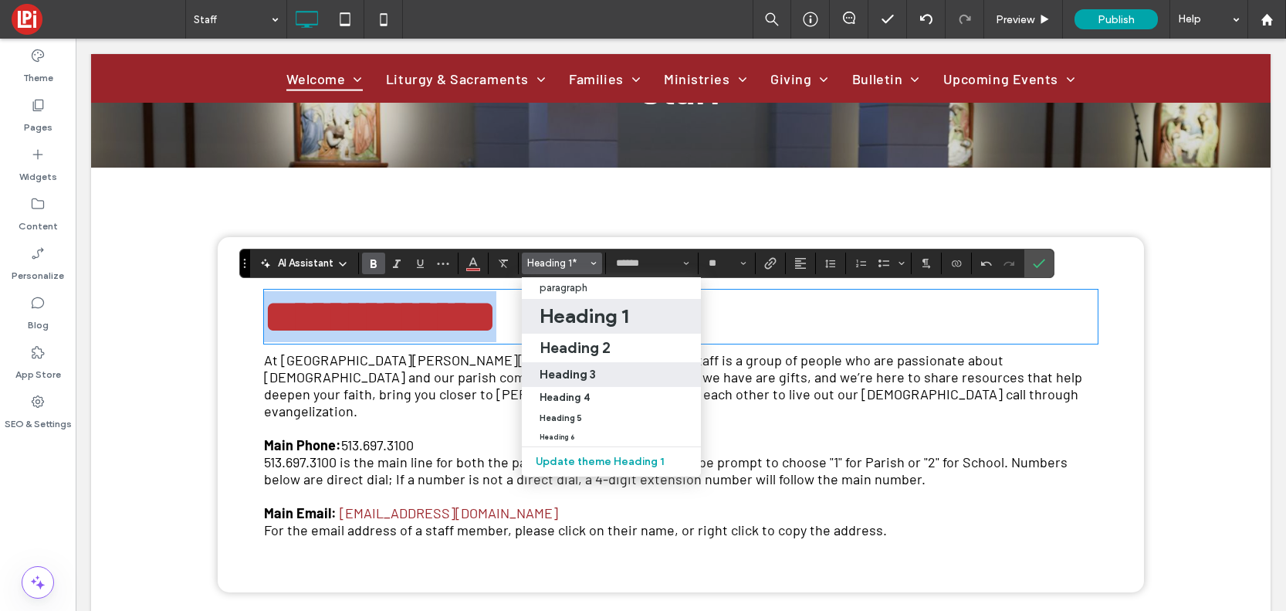
type input "**"
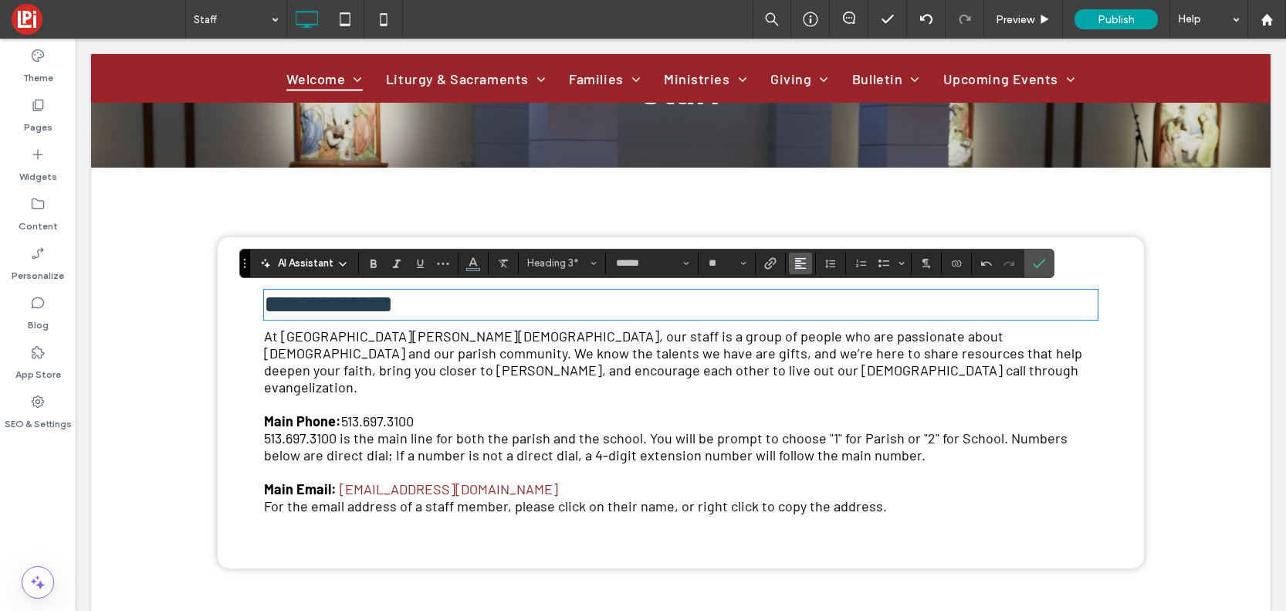
click at [802, 258] on use "Alignment" at bounding box center [800, 263] width 11 height 11
click at [814, 309] on icon "ui.textEditor.alignment.center" at bounding box center [812, 310] width 12 height 12
click at [1044, 261] on icon "Confirm" at bounding box center [1039, 263] width 12 height 12
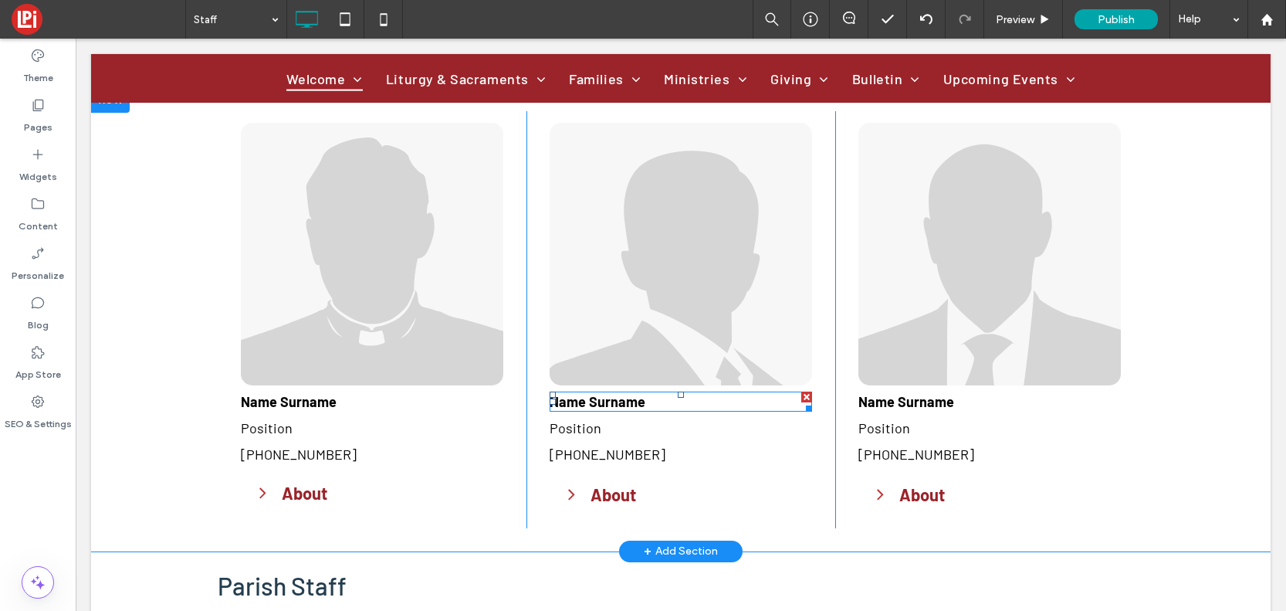
scroll to position [676, 0]
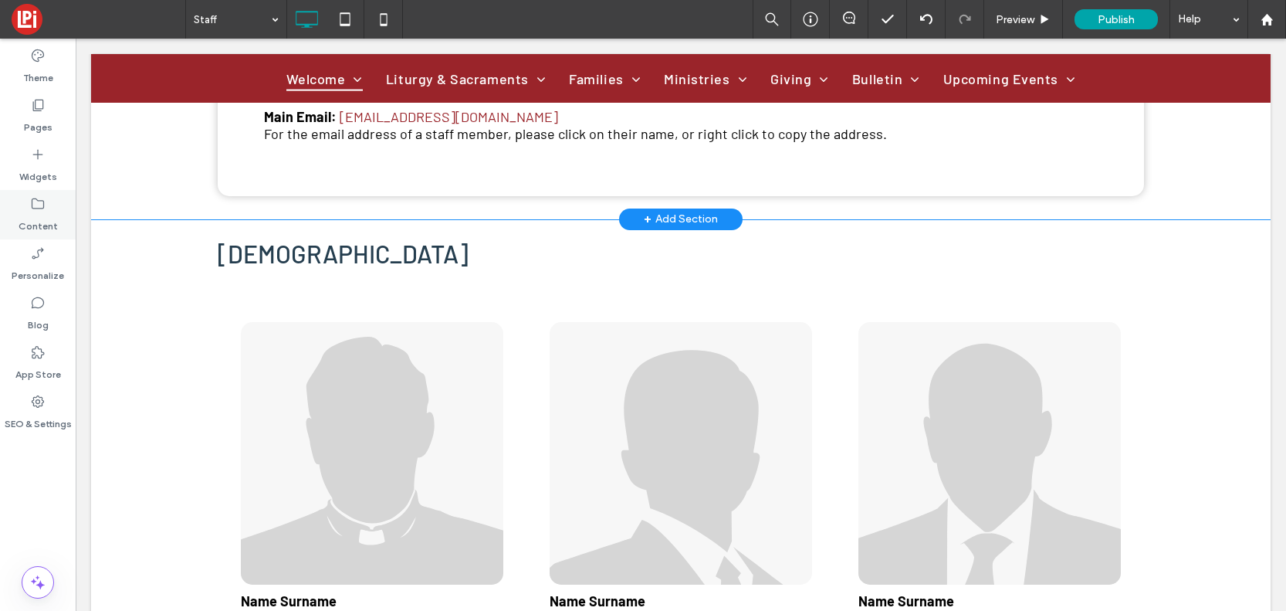
click at [49, 199] on div "Content" at bounding box center [38, 214] width 76 height 49
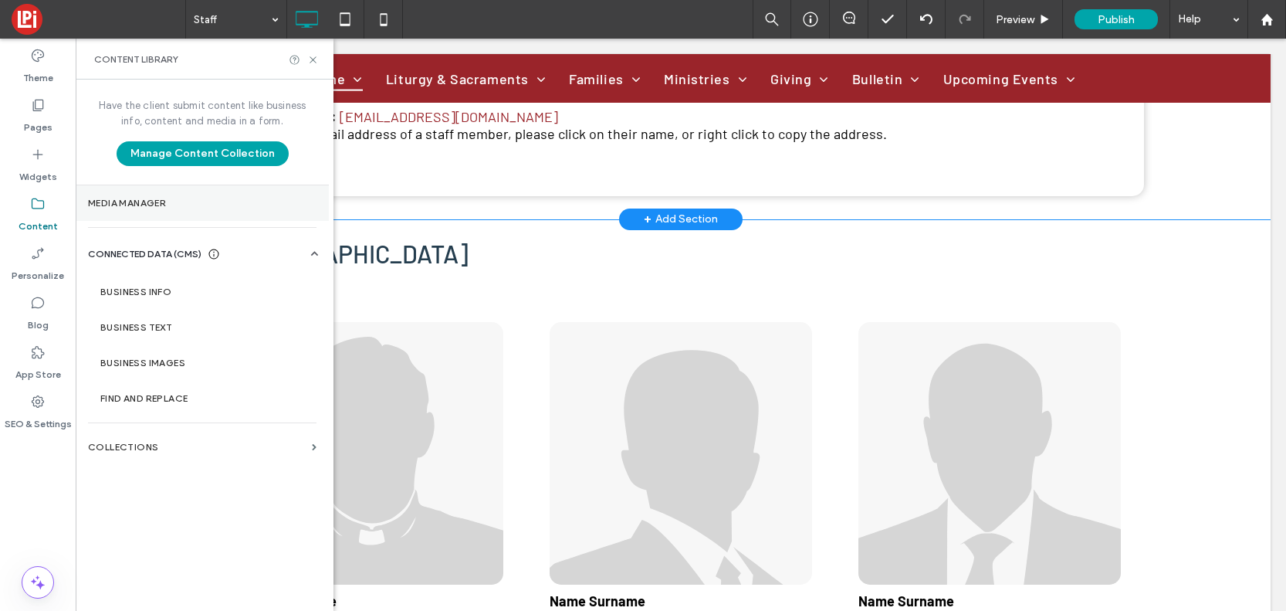
click at [142, 204] on label "Media Manager" at bounding box center [202, 203] width 229 height 11
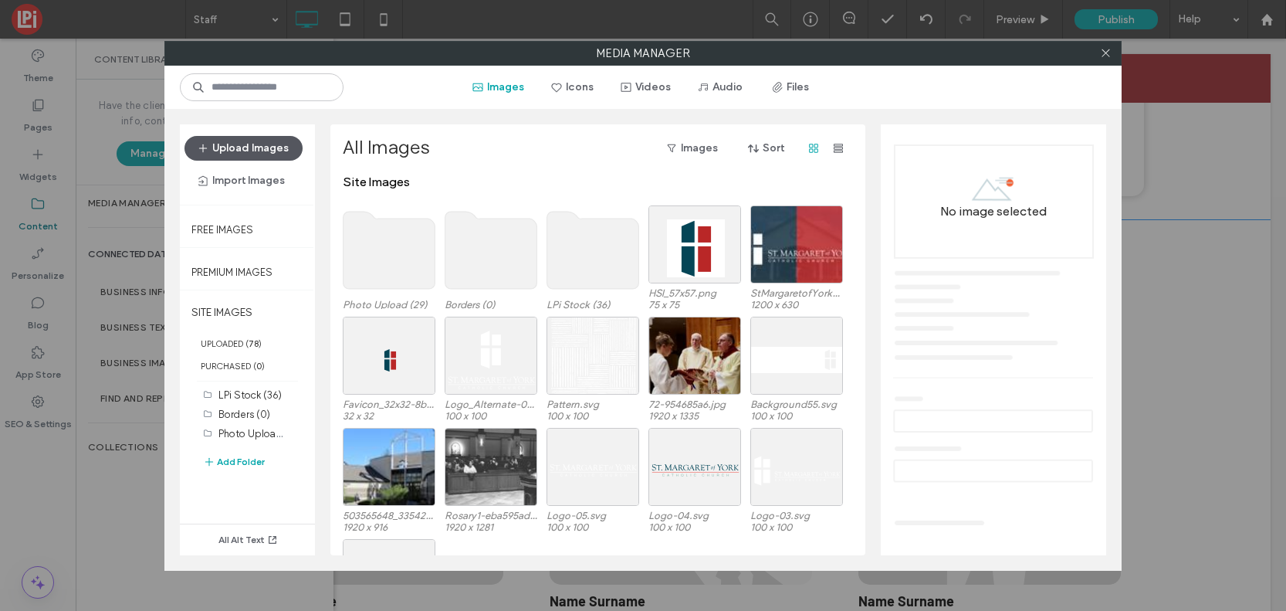
click at [266, 139] on button "Upload Images" at bounding box center [244, 148] width 118 height 25
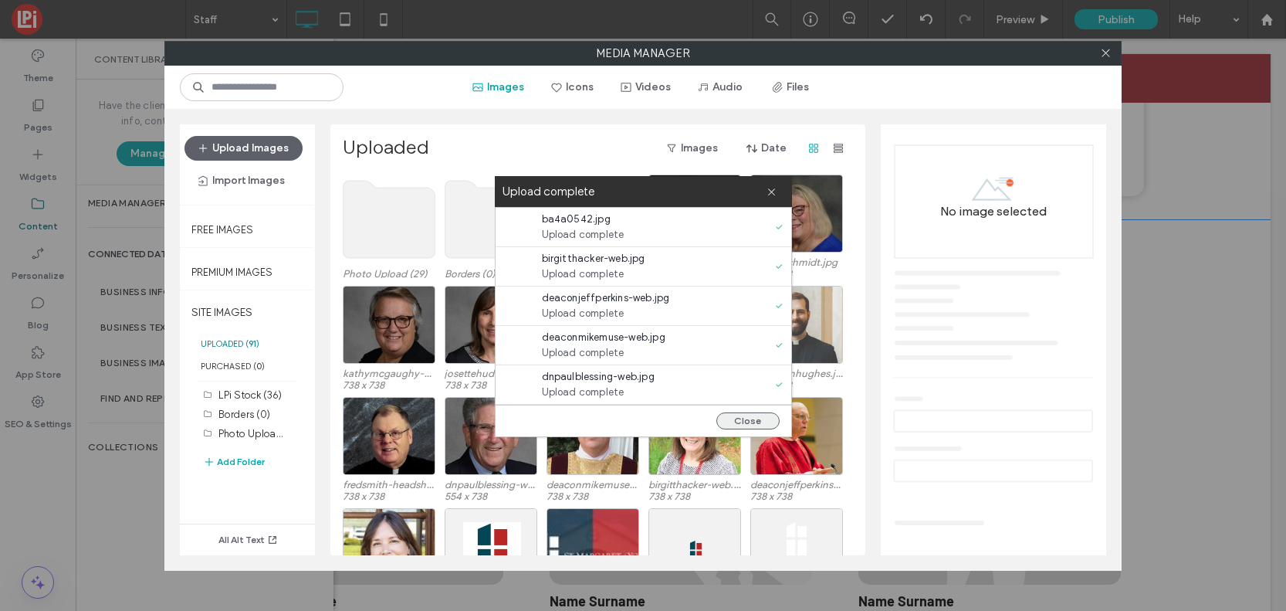
click at [735, 415] on button "Close" at bounding box center [748, 420] width 63 height 17
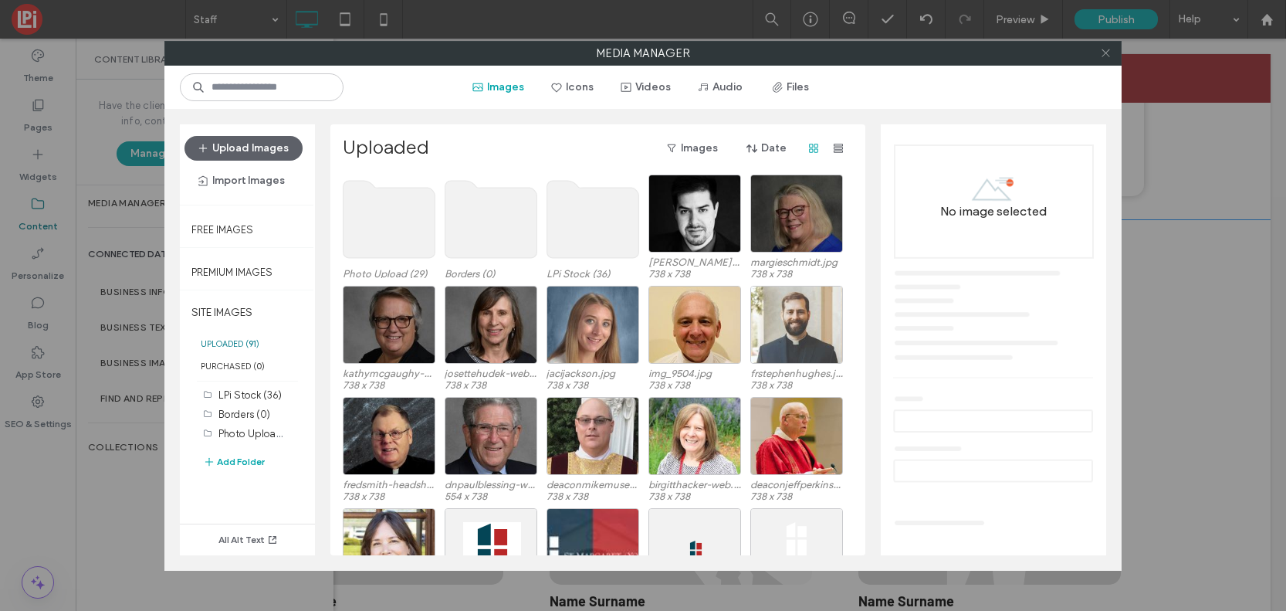
click at [1108, 54] on icon at bounding box center [1106, 53] width 12 height 12
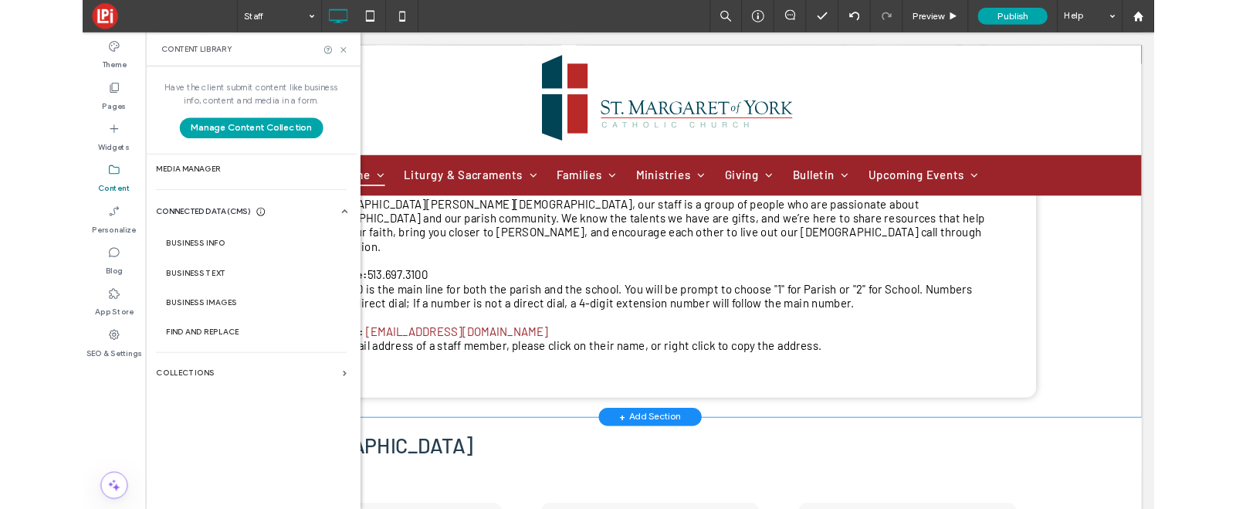
scroll to position [446, 0]
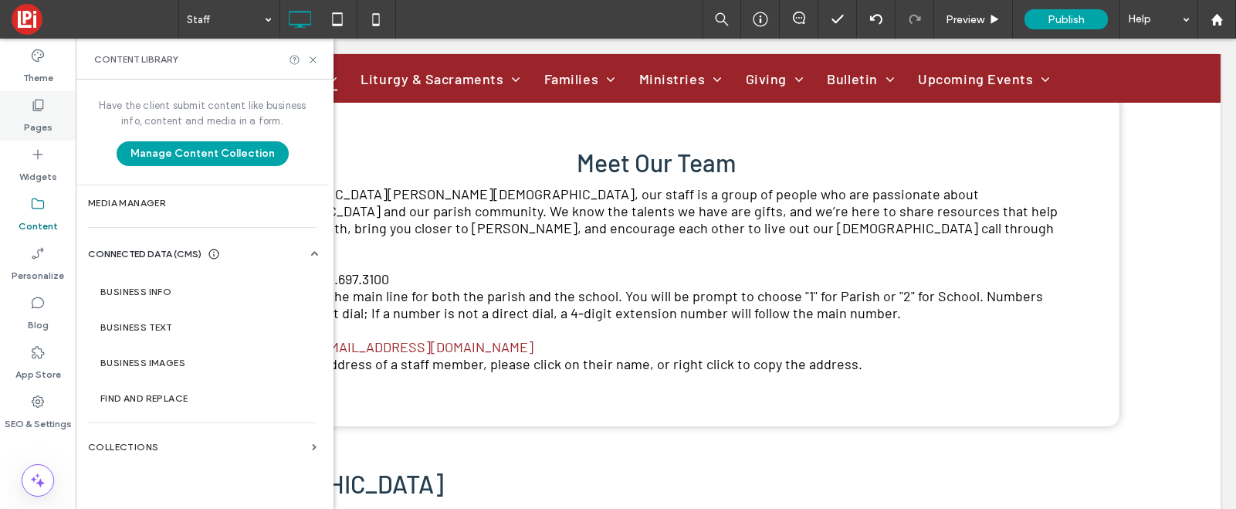
click at [40, 102] on icon at bounding box center [37, 104] width 15 height 15
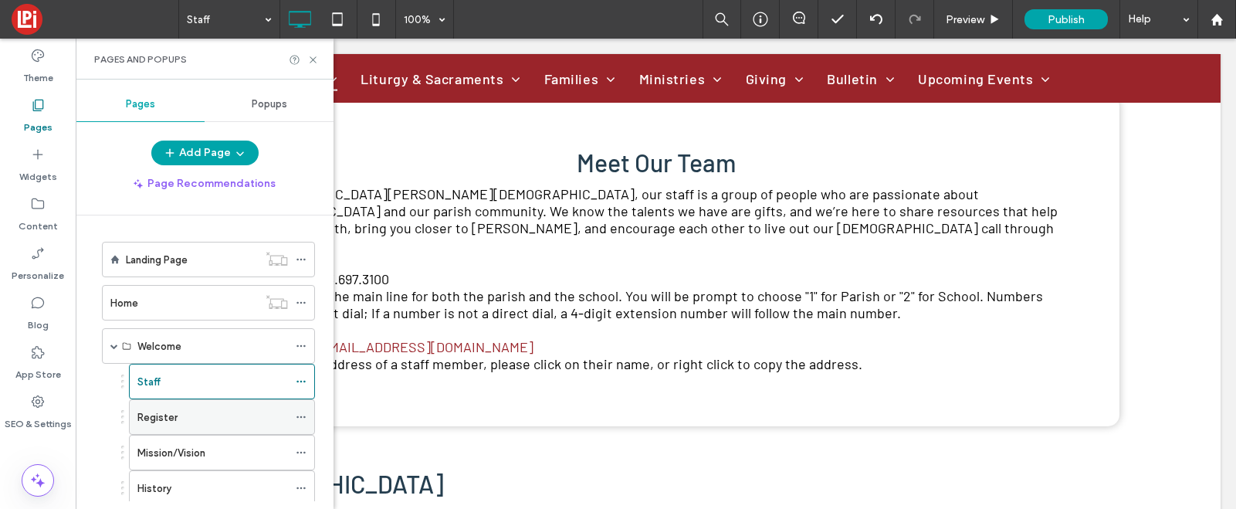
click at [171, 419] on label "Register" at bounding box center [157, 417] width 40 height 27
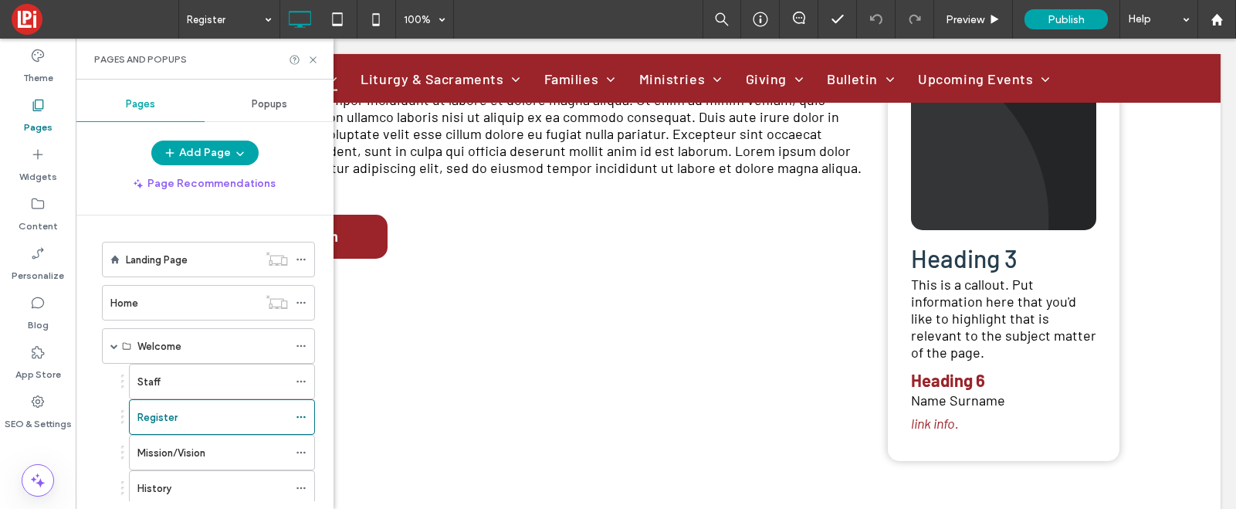
scroll to position [473, 0]
click at [310, 55] on icon at bounding box center [313, 60] width 12 height 12
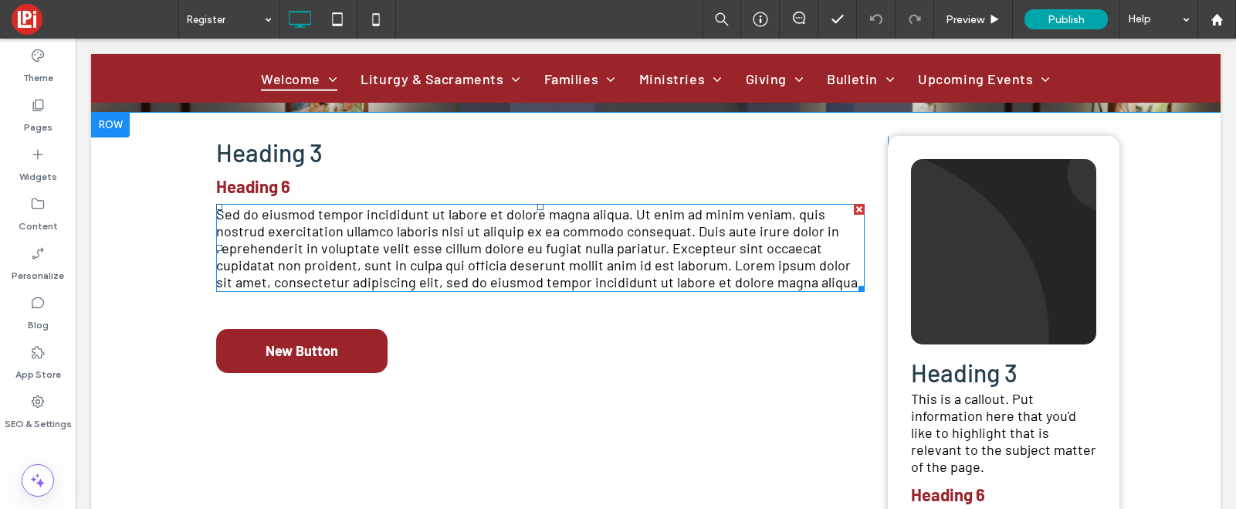
scroll to position [291, 0]
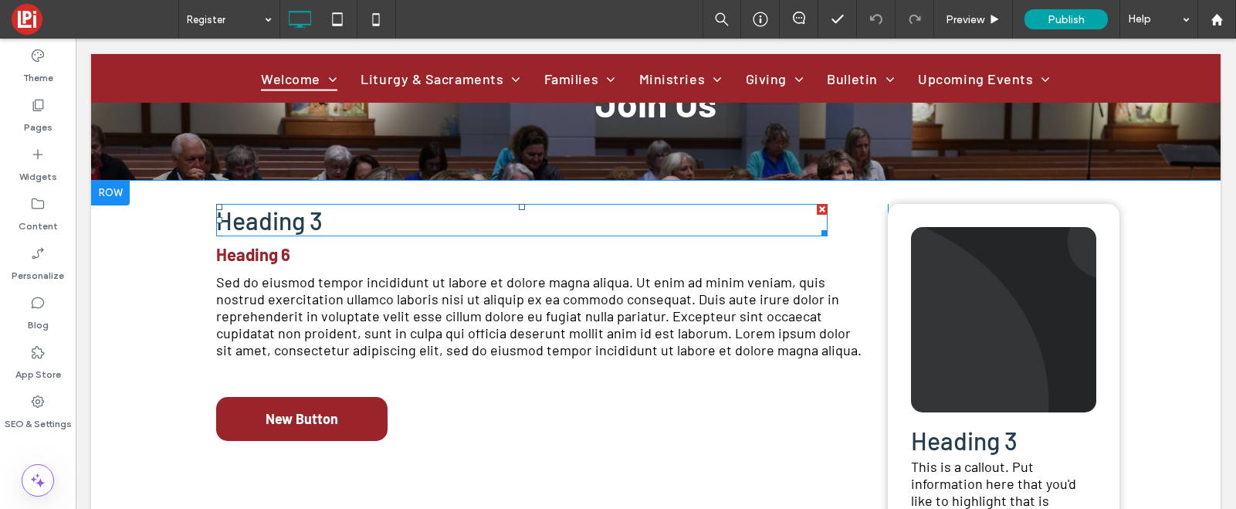
click at [819, 205] on div at bounding box center [822, 209] width 11 height 11
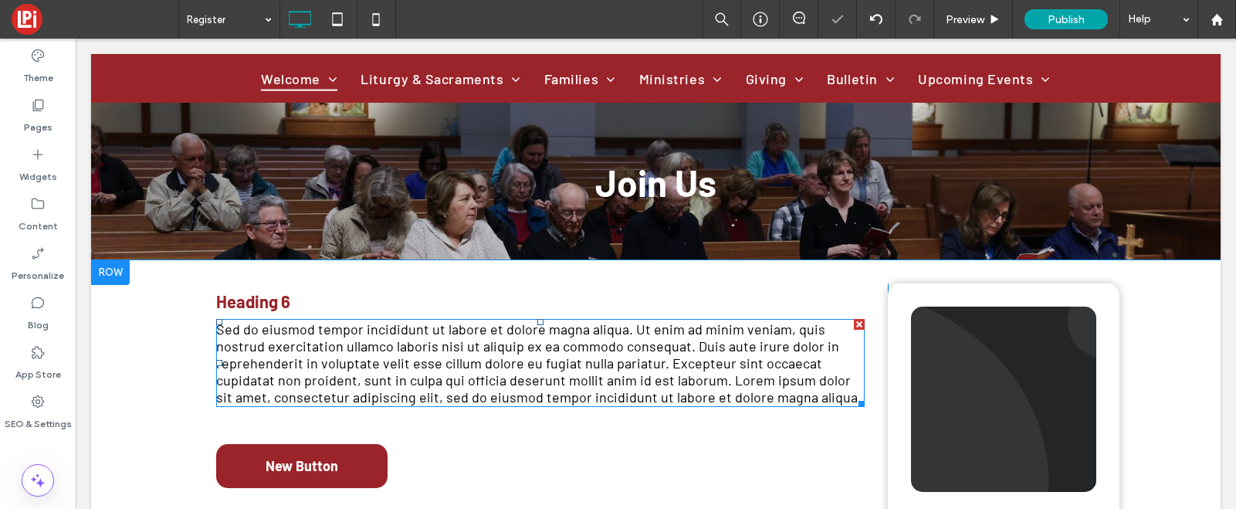
scroll to position [186, 0]
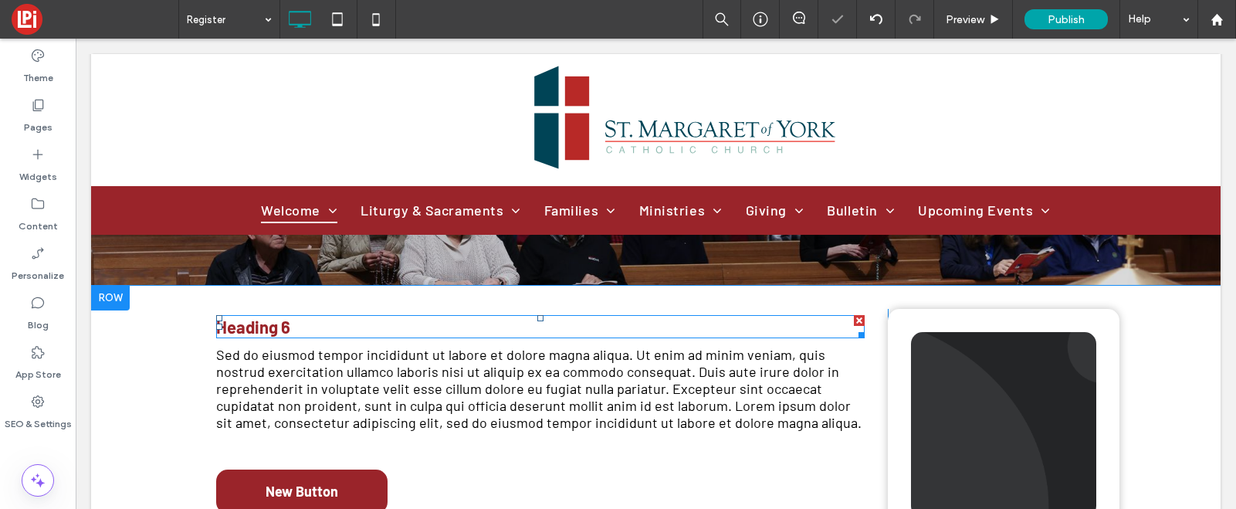
click at [856, 320] on div at bounding box center [859, 320] width 11 height 11
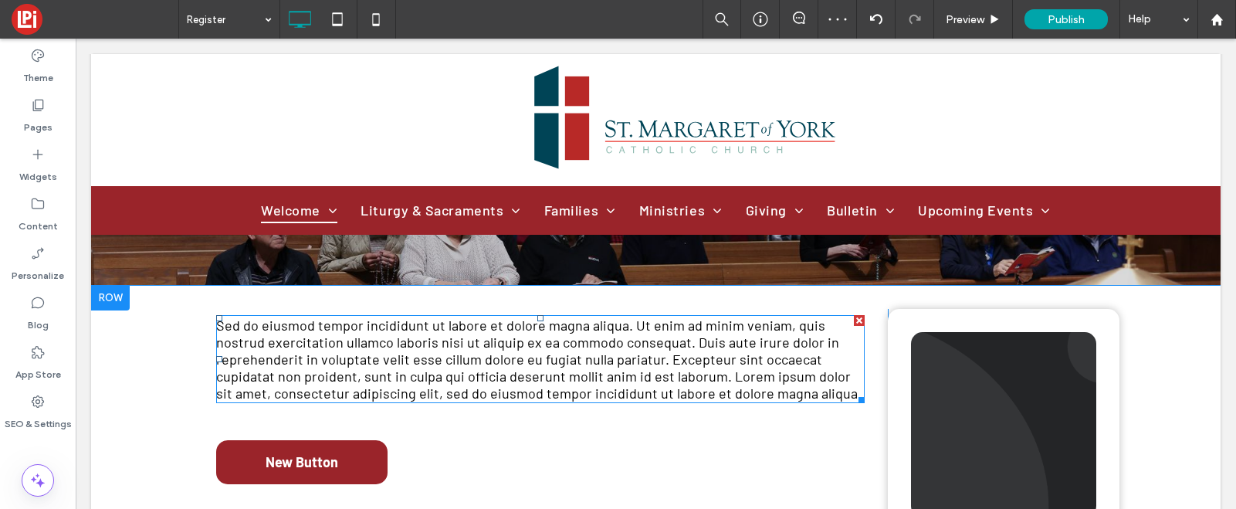
click at [718, 348] on span "Sed do eiusmod tempor incididunt ut labore et dolore magna aliqua. Ut enim ad m…" at bounding box center [539, 359] width 646 height 85
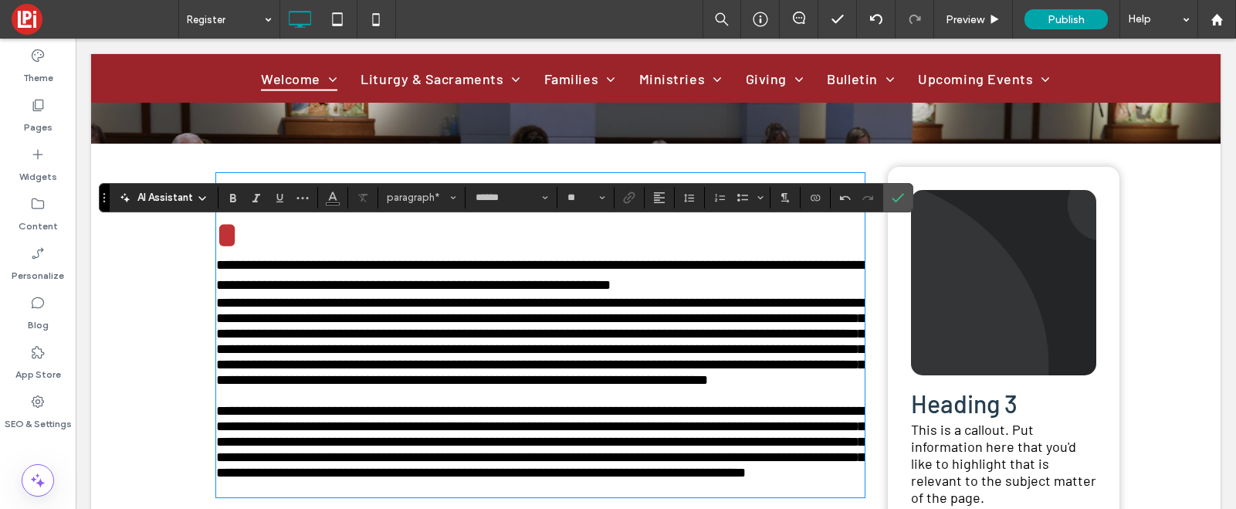
scroll to position [225, 0]
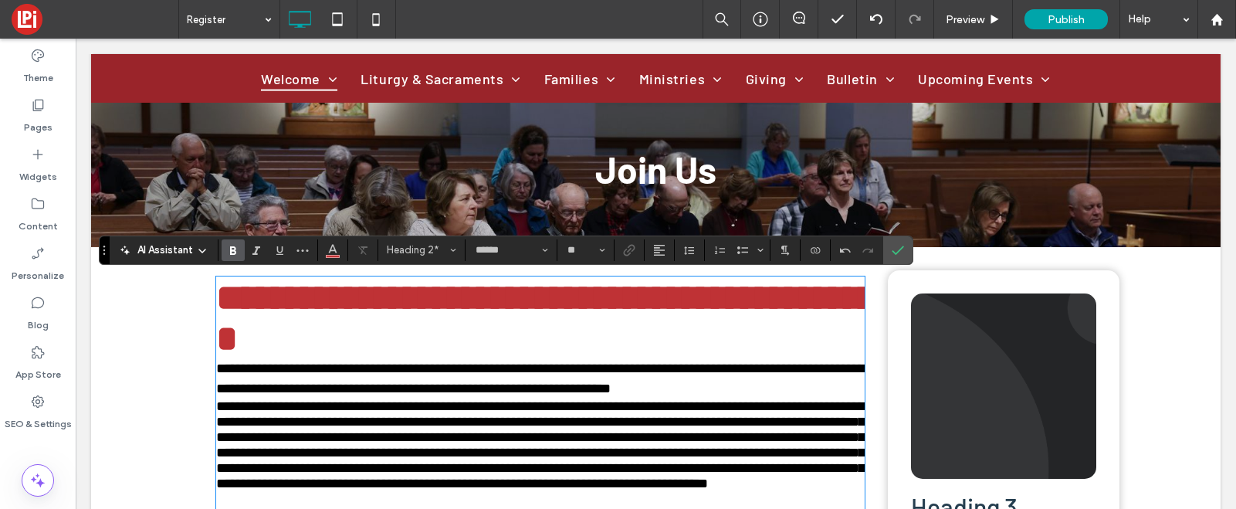
click at [507, 301] on span "**********" at bounding box center [553, 318] width 675 height 77
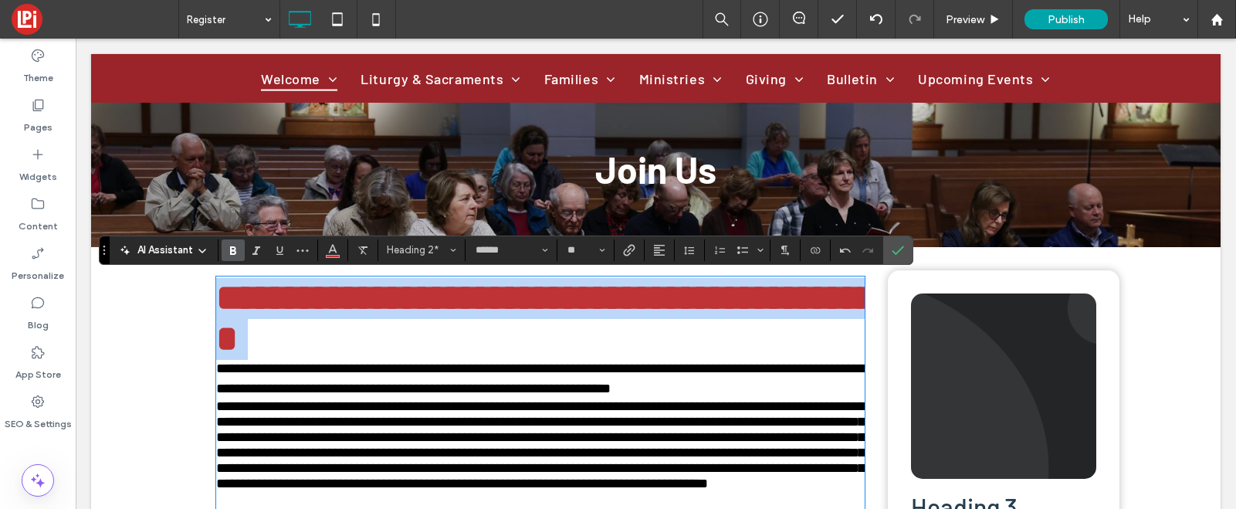
click at [507, 301] on span "**********" at bounding box center [553, 318] width 675 height 77
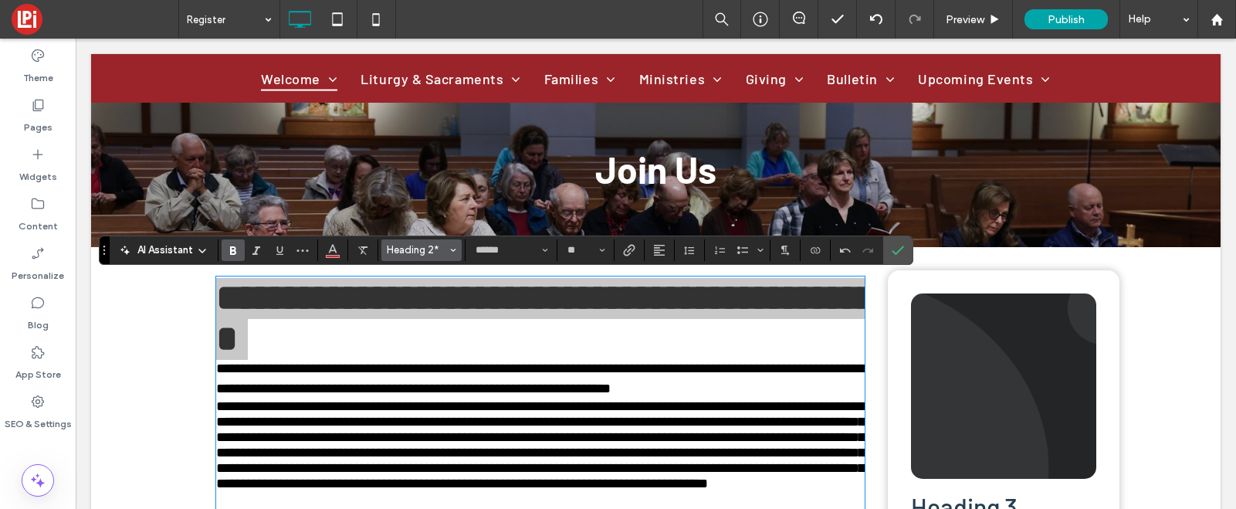
click at [427, 246] on span "Heading 2*" at bounding box center [417, 250] width 60 height 12
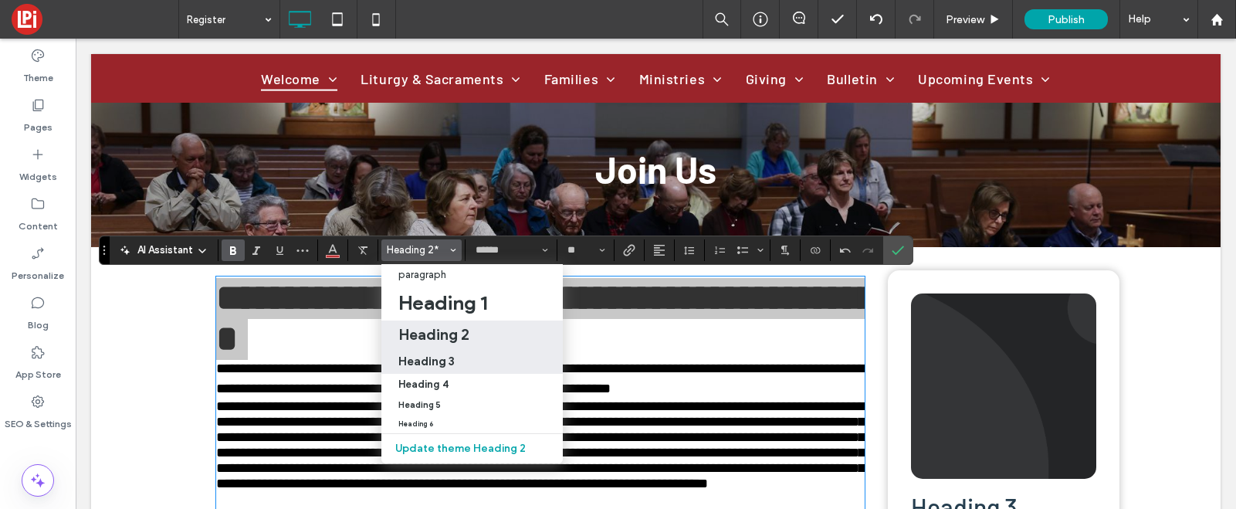
click at [467, 362] on div "Heading 3" at bounding box center [471, 361] width 147 height 15
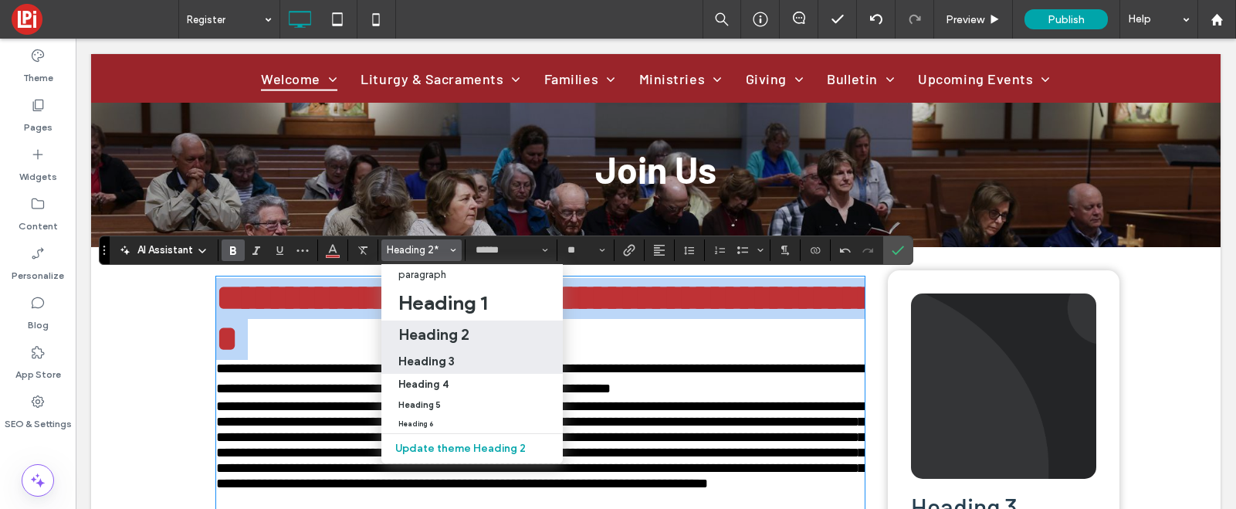
scroll to position [173, 0]
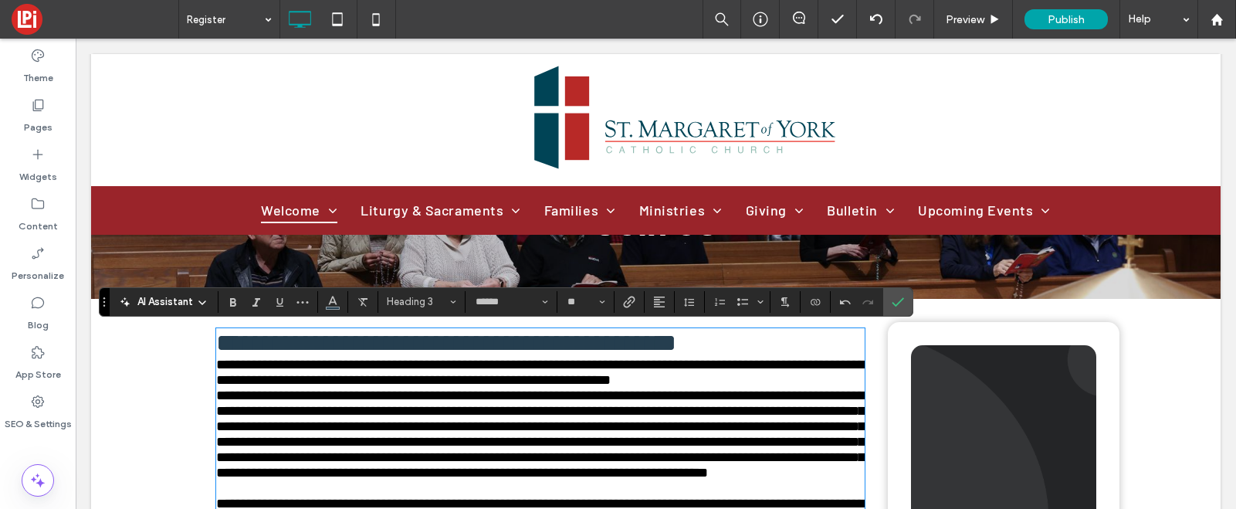
click at [676, 347] on span "**********" at bounding box center [446, 342] width 460 height 25
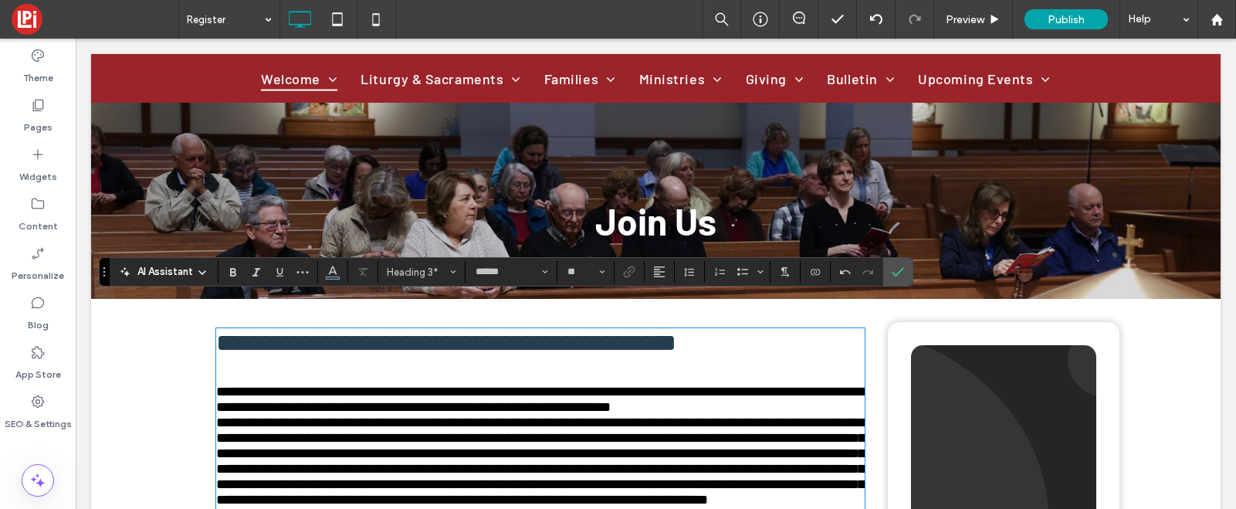
scroll to position [202, 0]
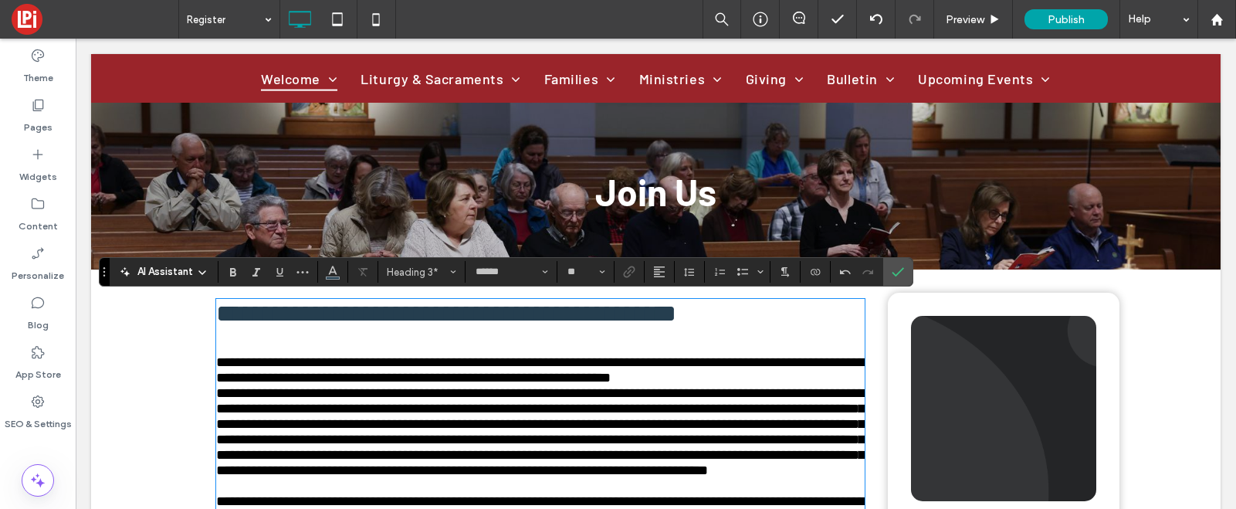
type input "**"
click at [732, 385] on p "**********" at bounding box center [540, 369] width 649 height 31
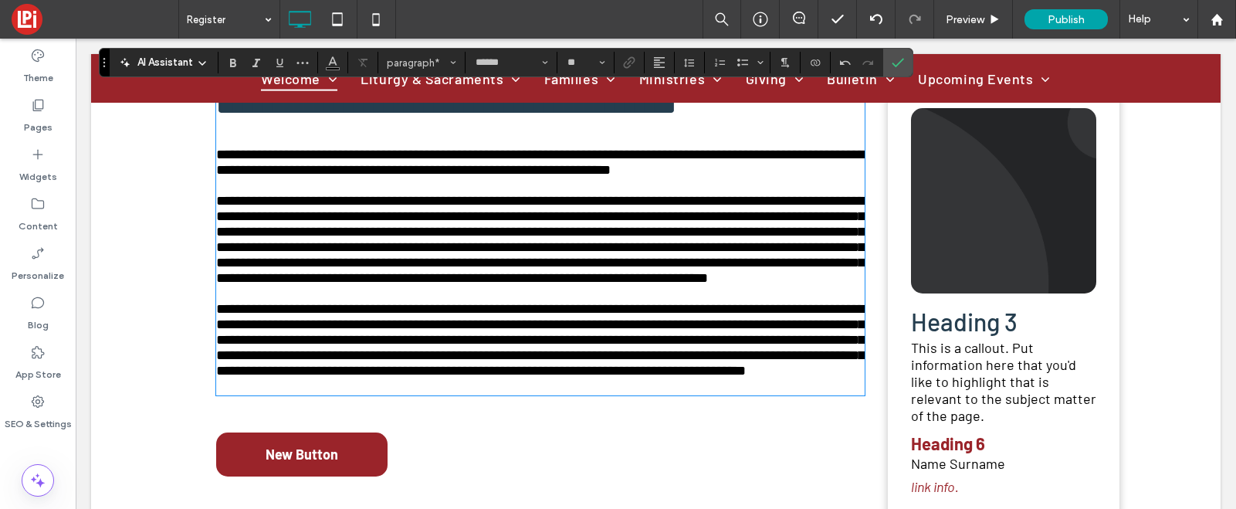
scroll to position [426, 0]
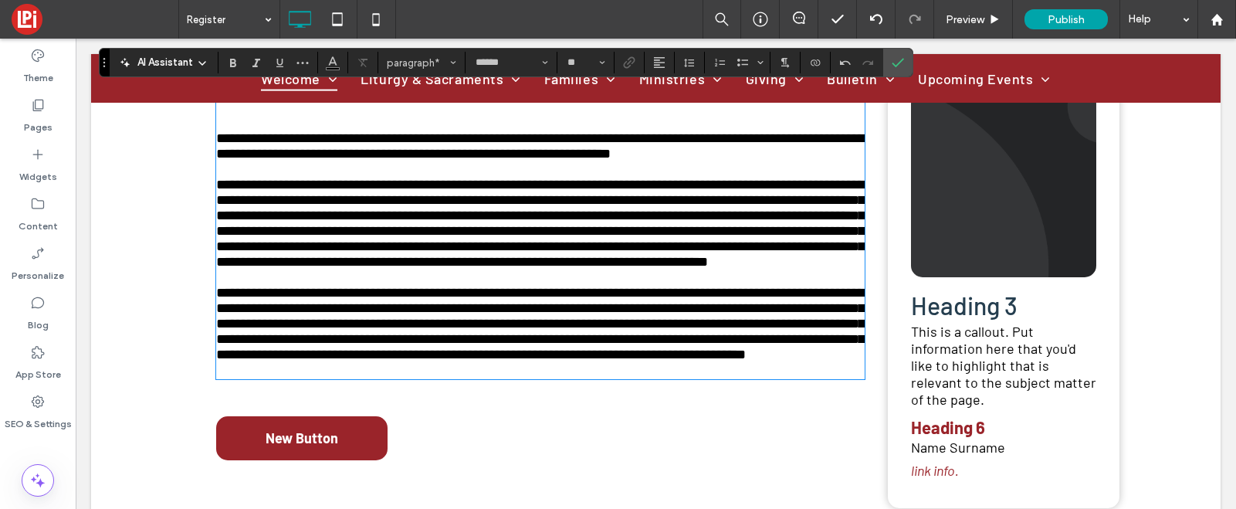
click at [398, 378] on p "﻿" at bounding box center [540, 369] width 649 height 15
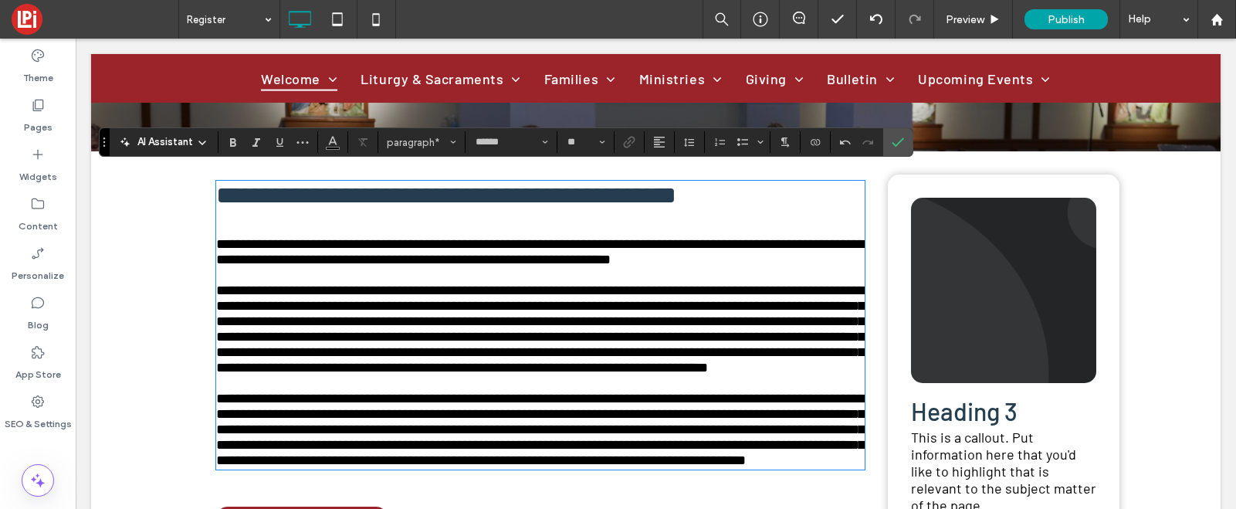
scroll to position [306, 0]
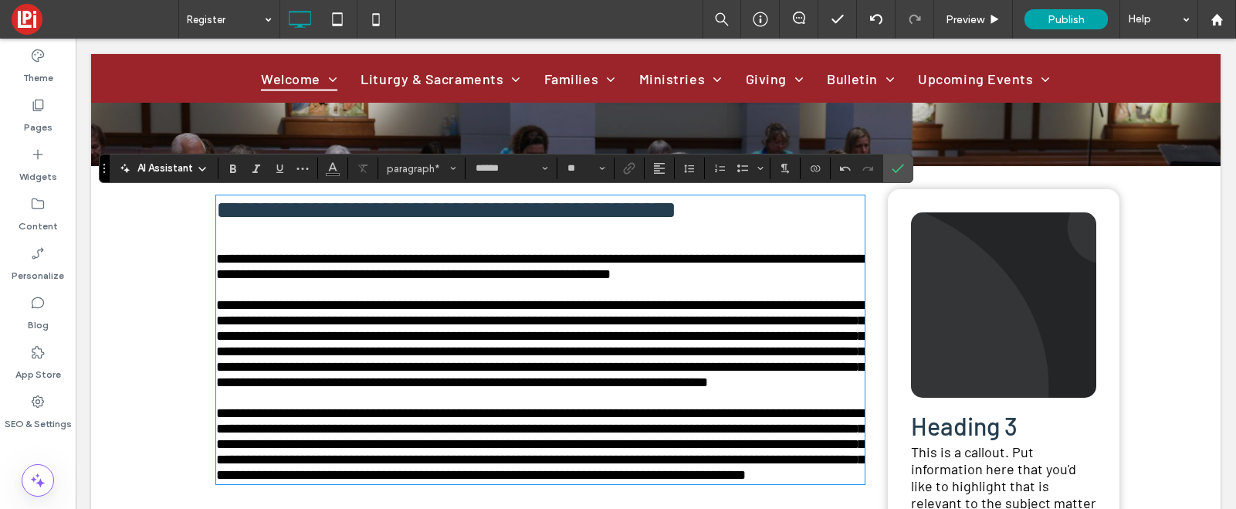
click at [1066, 250] on img at bounding box center [1003, 304] width 185 height 185
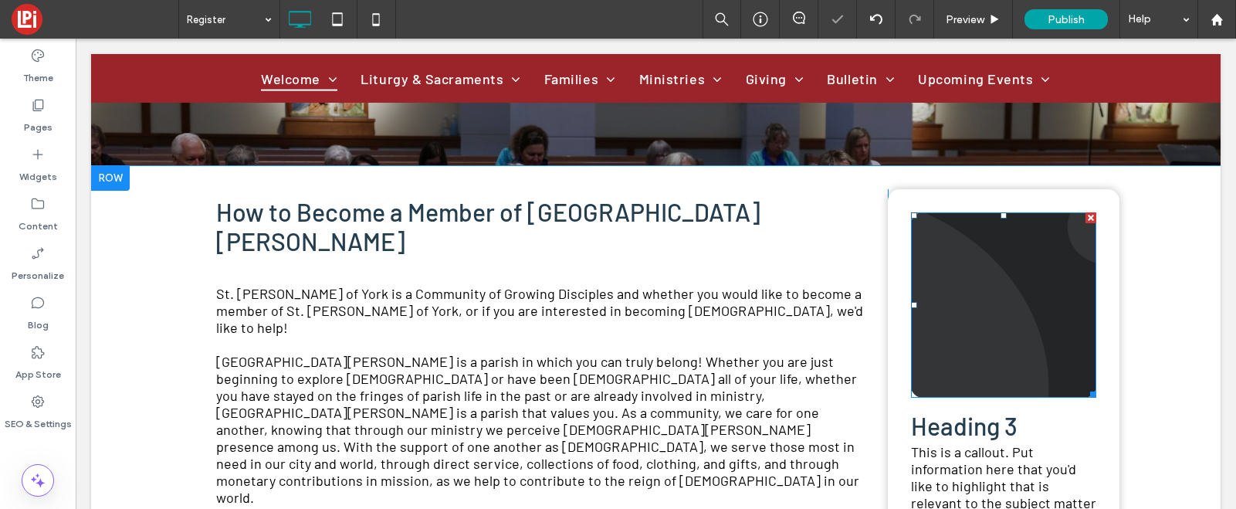
click at [1088, 217] on div at bounding box center [1091, 217] width 11 height 11
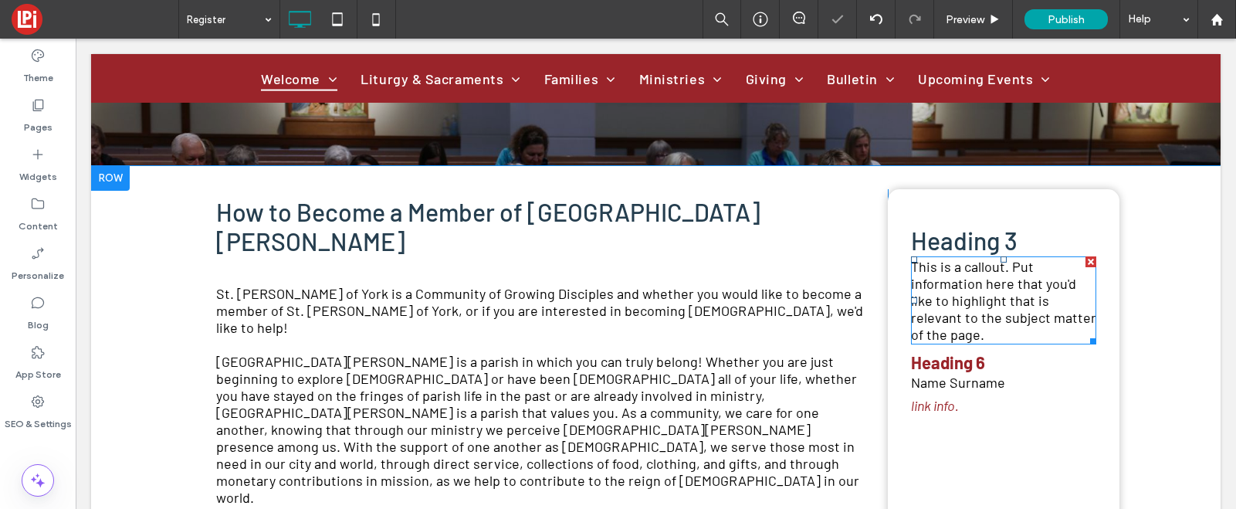
scroll to position [280, 0]
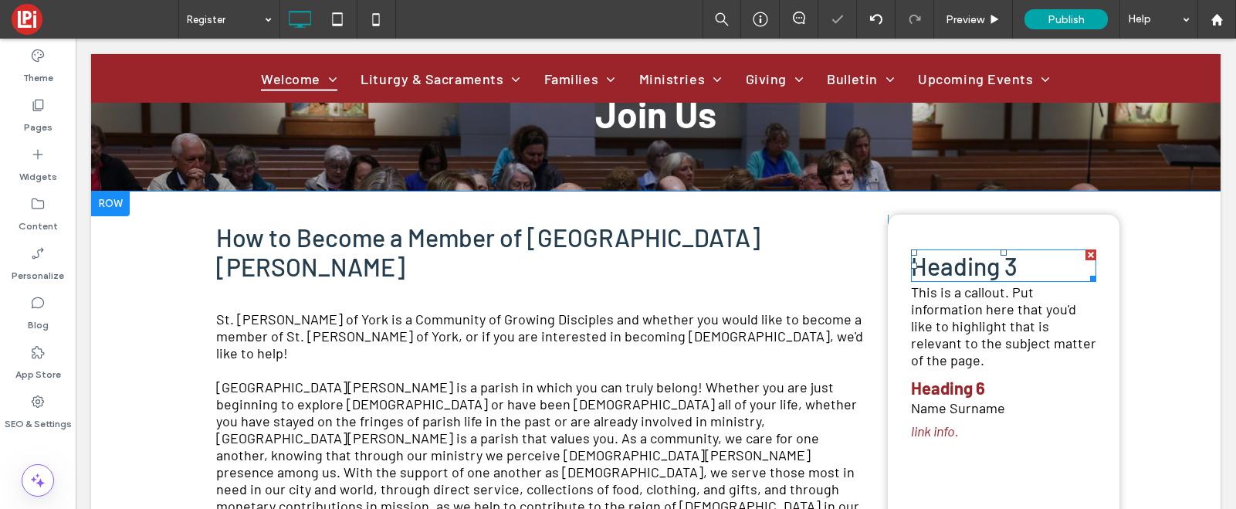
click at [1089, 256] on div at bounding box center [1091, 254] width 11 height 11
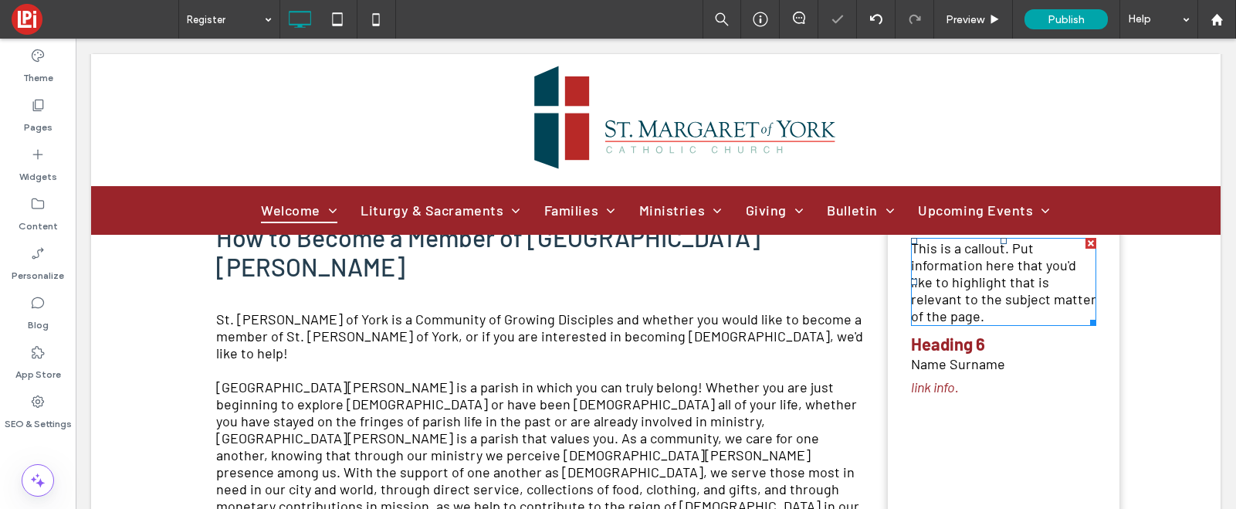
click at [1065, 267] on span "This is a callout. Put information here that you'd like to highlight that is re…" at bounding box center [1003, 281] width 185 height 85
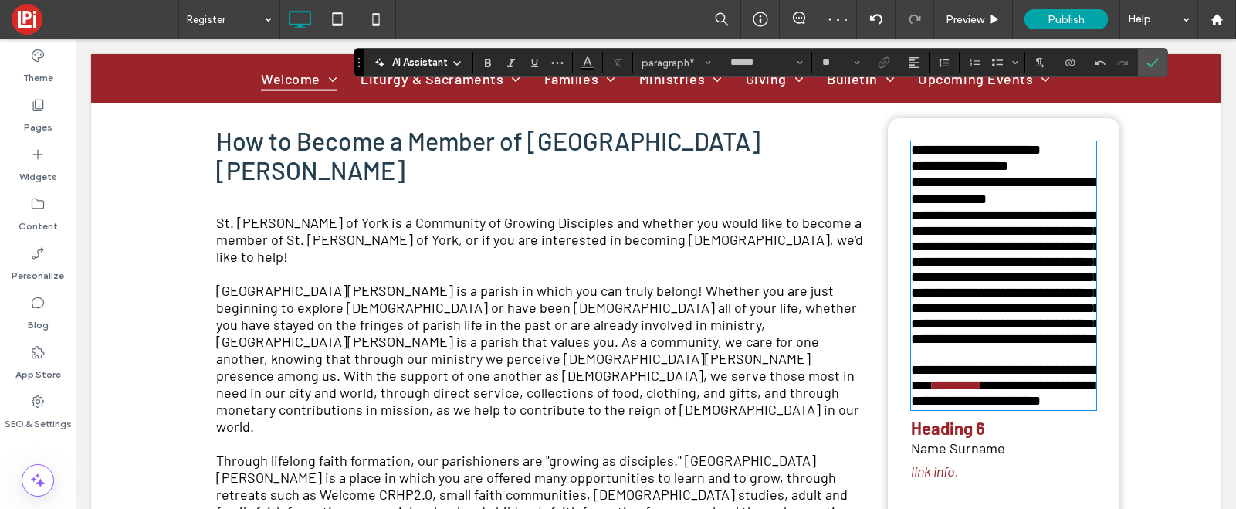
scroll to position [477, 0]
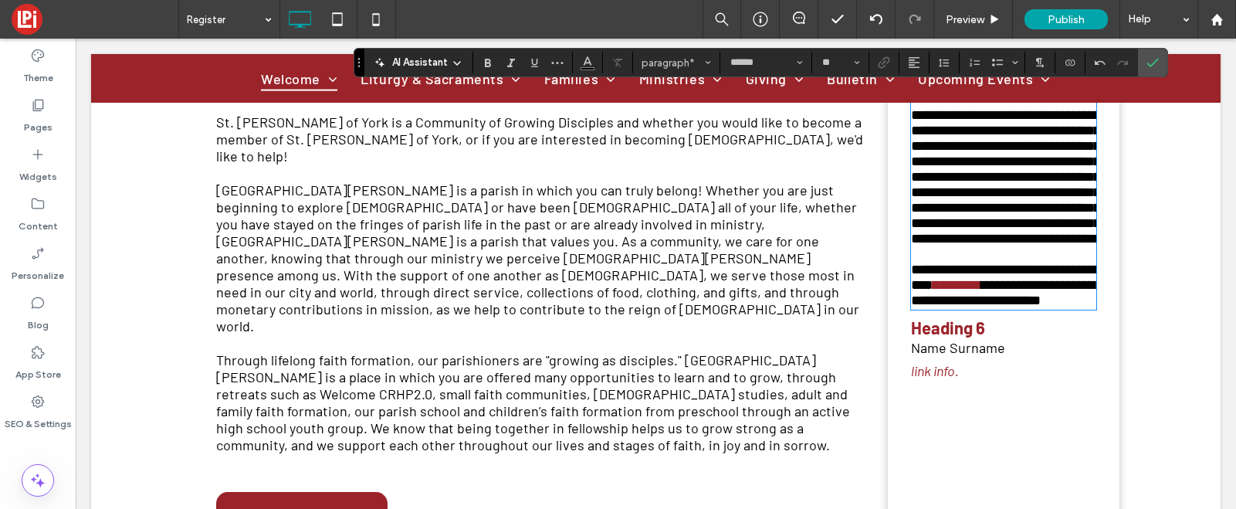
click at [993, 337] on h6 "Heading 6" at bounding box center [1003, 327] width 185 height 20
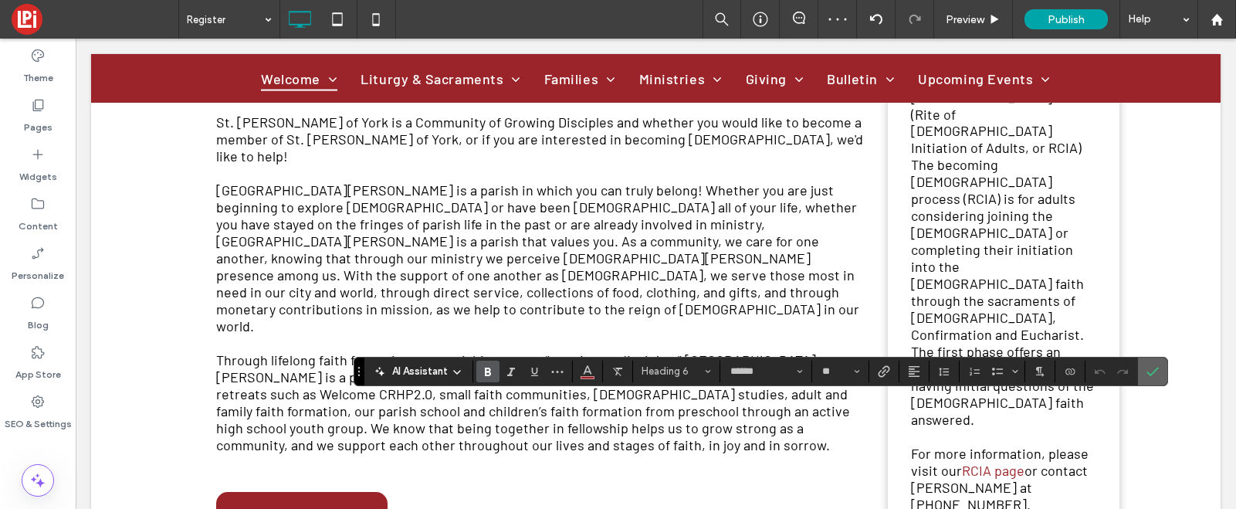
click at [1148, 369] on icon "Confirm" at bounding box center [1153, 371] width 12 height 12
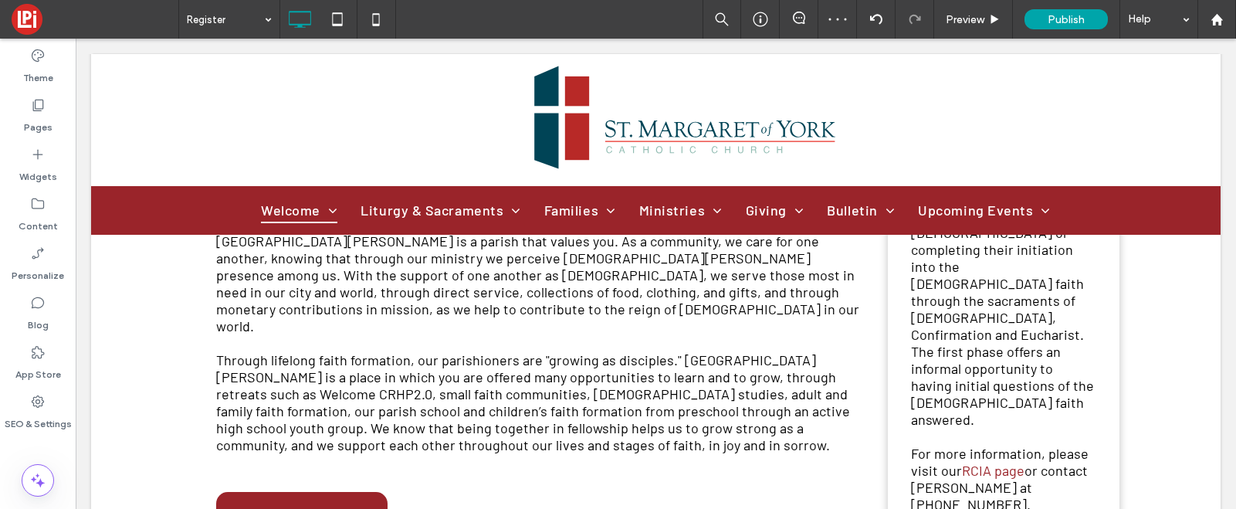
type input "******"
type input "**"
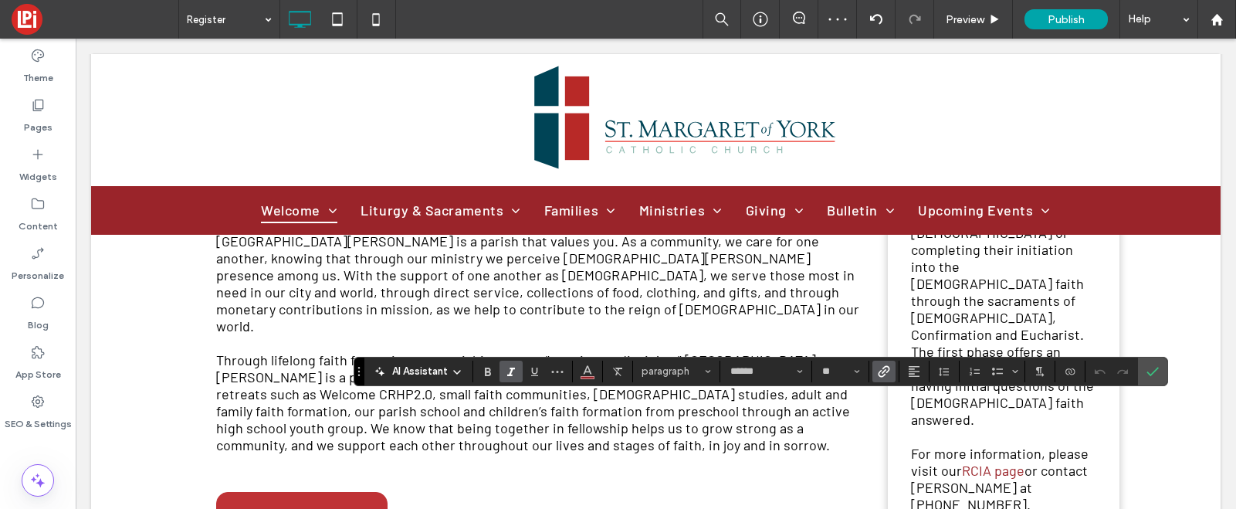
click at [381, 492] on link "New Button" at bounding box center [301, 514] width 171 height 44
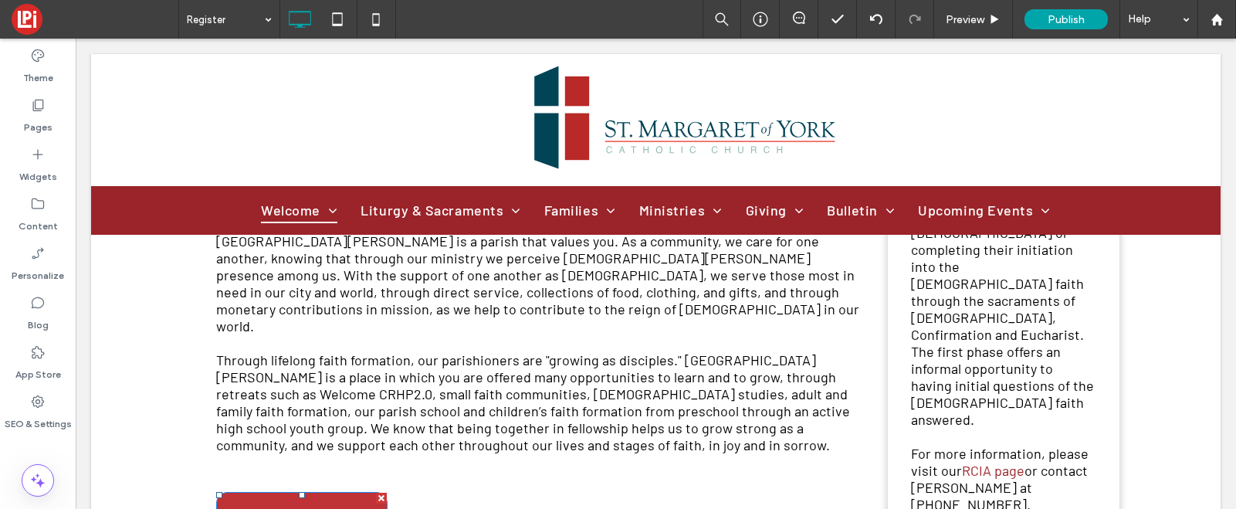
click at [381, 493] on div at bounding box center [381, 498] width 11 height 11
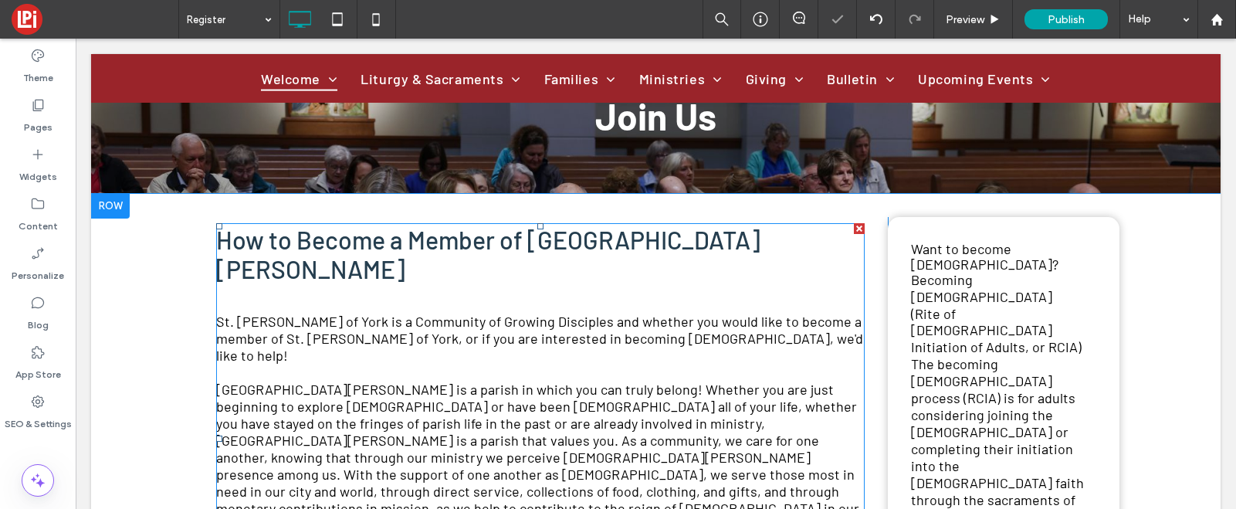
scroll to position [239, 0]
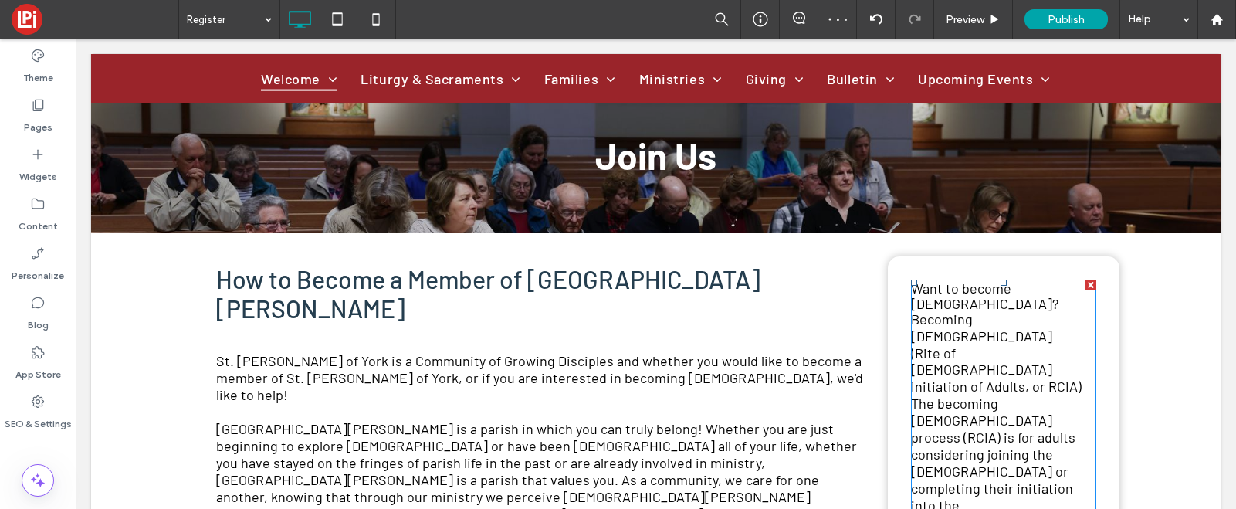
click at [1015, 336] on p "Becoming Catholic (Rite of Christian Initiation of Adults, or RCIA)" at bounding box center [1003, 352] width 185 height 83
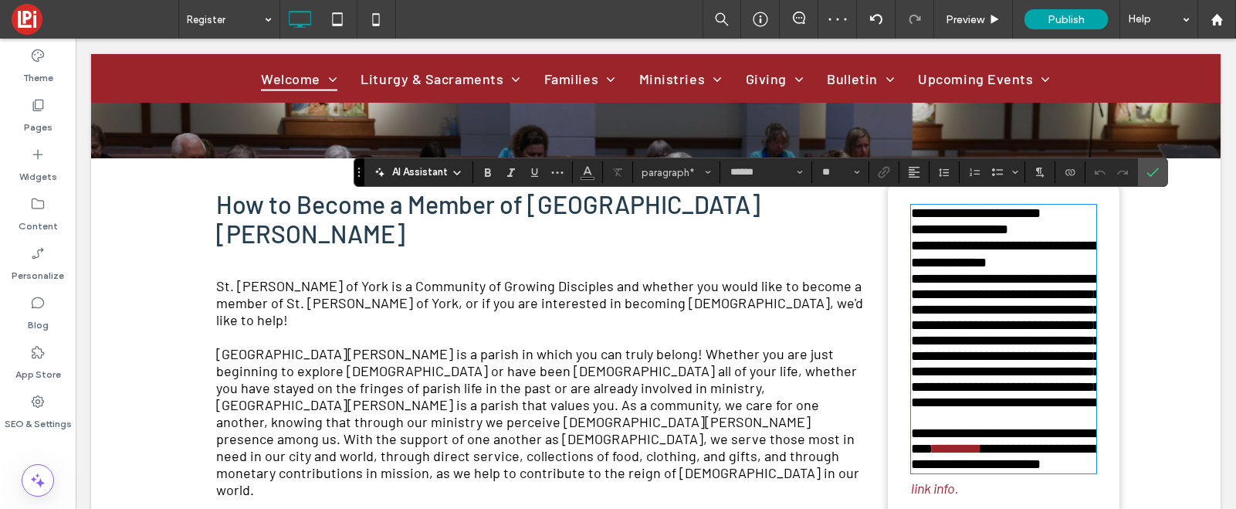
scroll to position [317, 0]
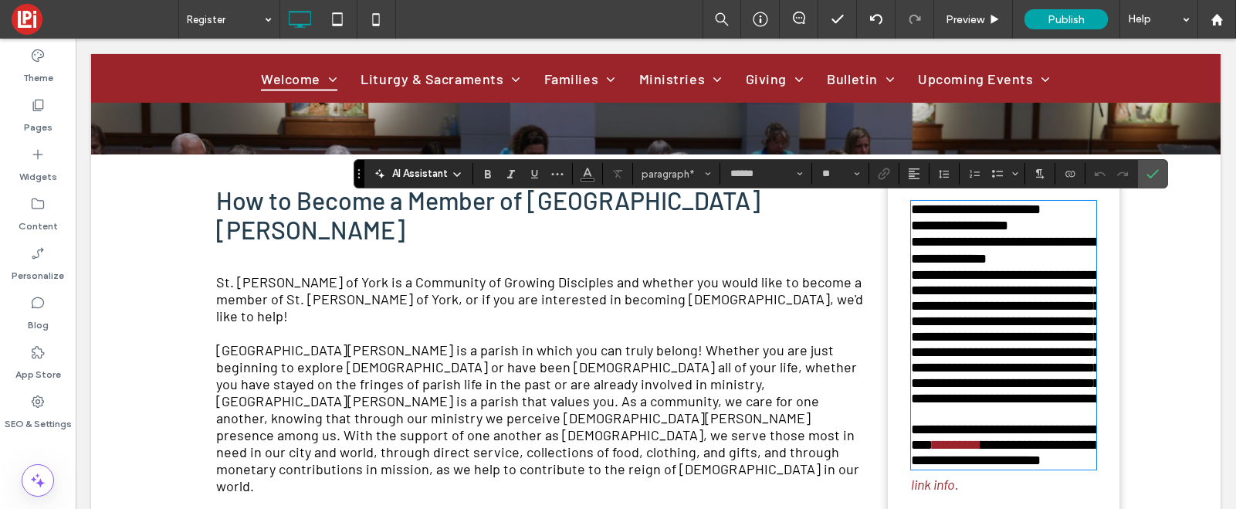
click at [884, 283] on div "How to Become a Member of St. Margaret of York St. Margaret of York is a Commun…" at bounding box center [540, 411] width 695 height 466
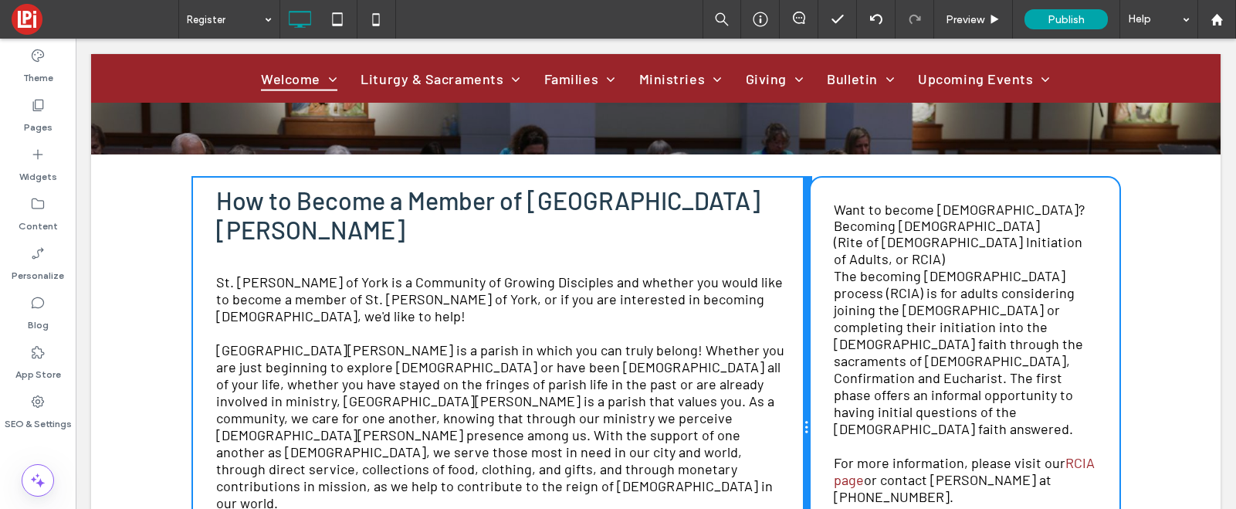
drag, startPoint x: 884, startPoint y: 292, endPoint x: 934, endPoint y: 330, distance: 63.3
click at [838, 292] on div "How to Become a Member of St. Margaret of York St. Margaret of York is a Commun…" at bounding box center [656, 428] width 927 height 500
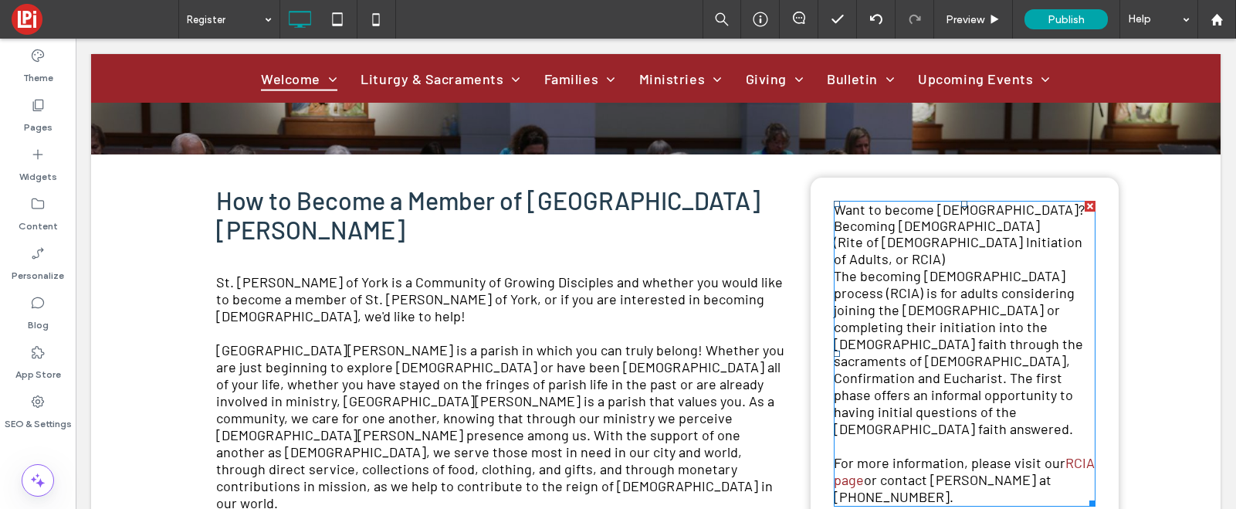
click at [893, 210] on span "Want to become Catholic?" at bounding box center [959, 209] width 251 height 17
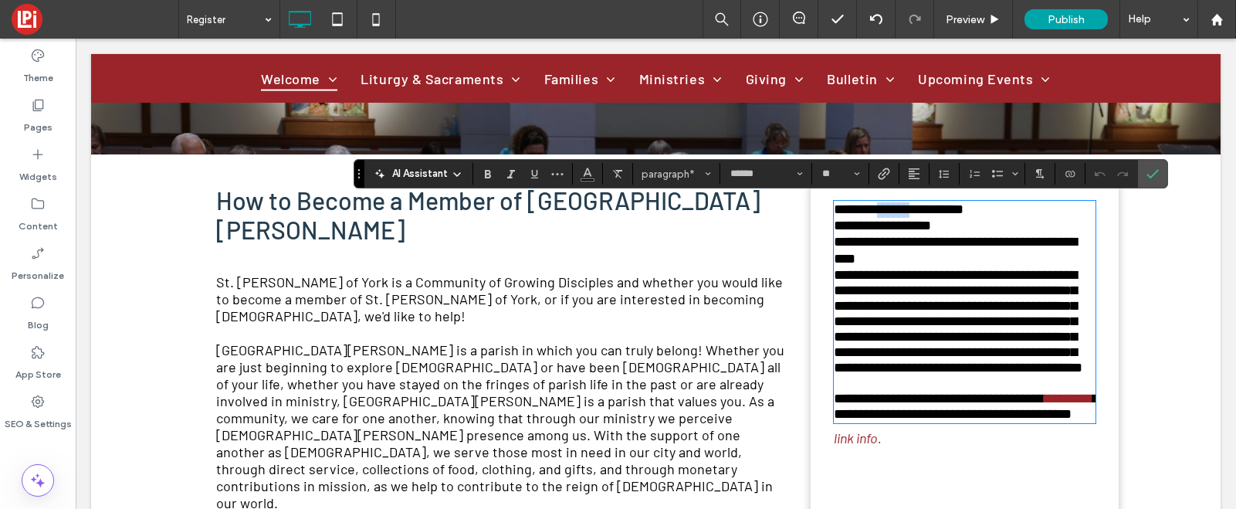
click at [893, 210] on span "**********" at bounding box center [899, 209] width 130 height 14
click at [685, 178] on span "paragraph*" at bounding box center [672, 174] width 60 height 12
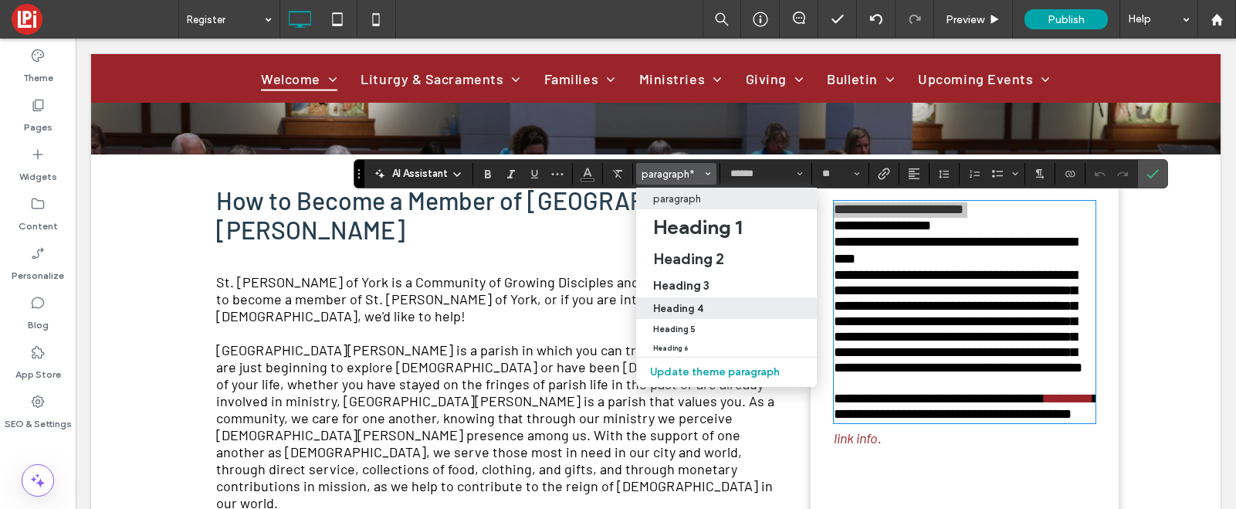
click at [688, 307] on h4 "Heading 4" at bounding box center [678, 309] width 50 height 12
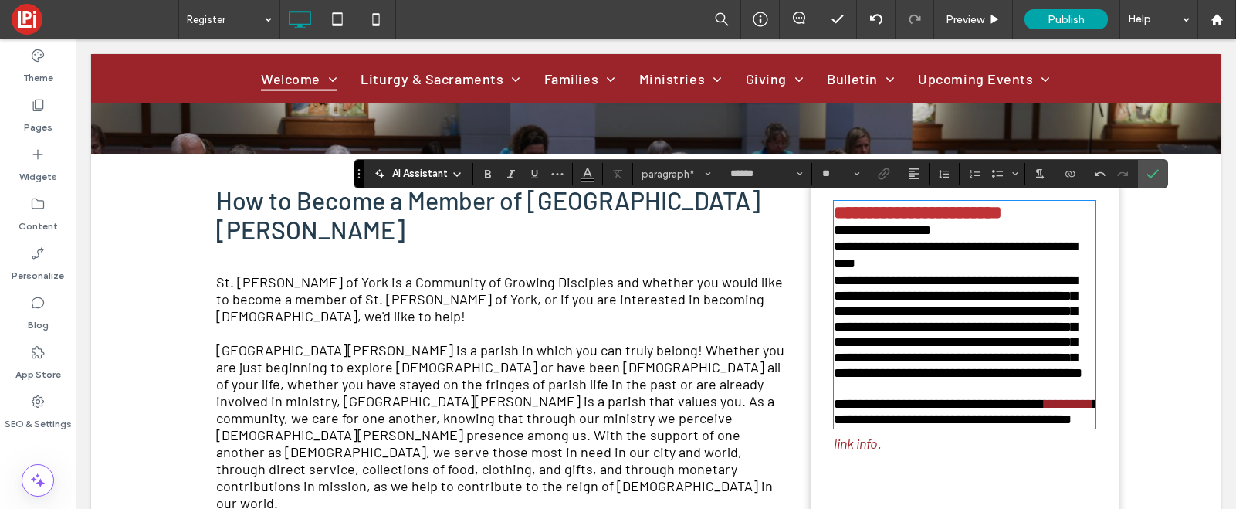
click at [907, 273] on p "**********" at bounding box center [965, 247] width 263 height 50
click at [957, 222] on h4 "**********" at bounding box center [965, 212] width 263 height 20
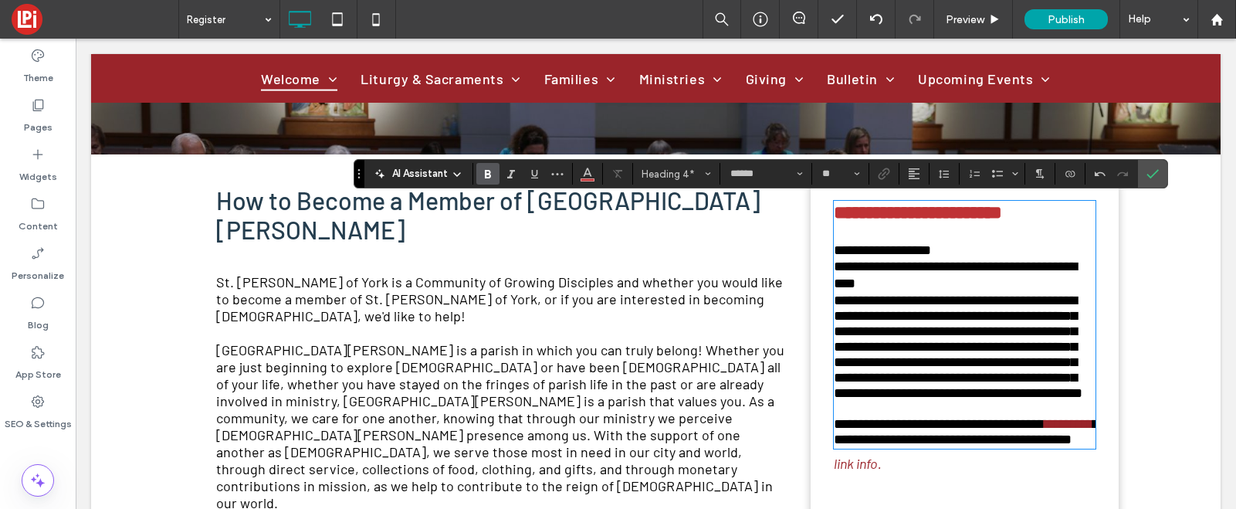
type input "**"
click at [883, 318] on span "**********" at bounding box center [958, 361] width 249 height 137
click at [881, 293] on p "**********" at bounding box center [965, 267] width 263 height 50
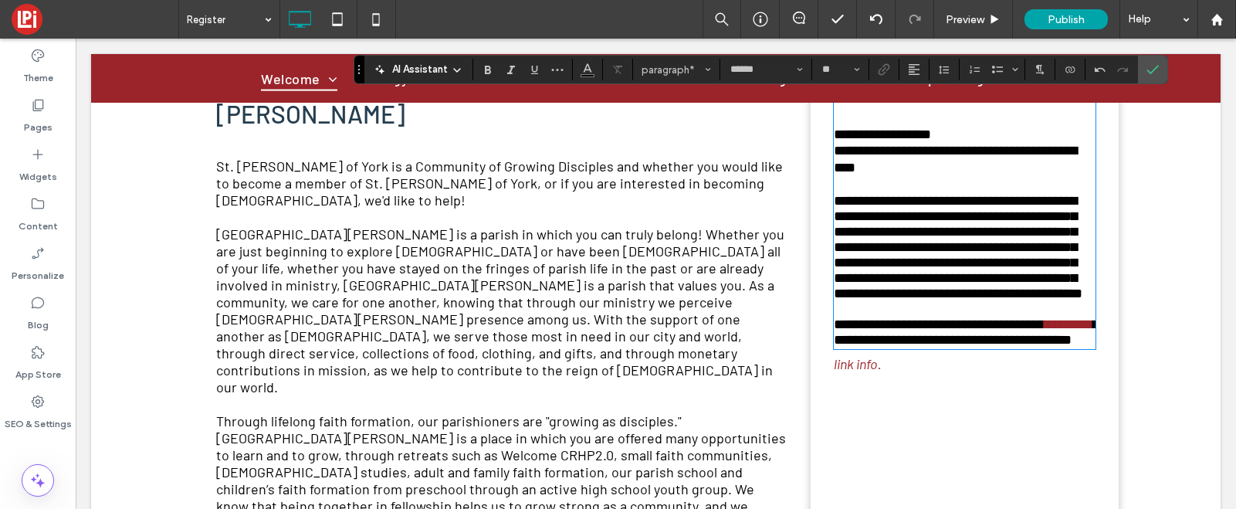
scroll to position [434, 0]
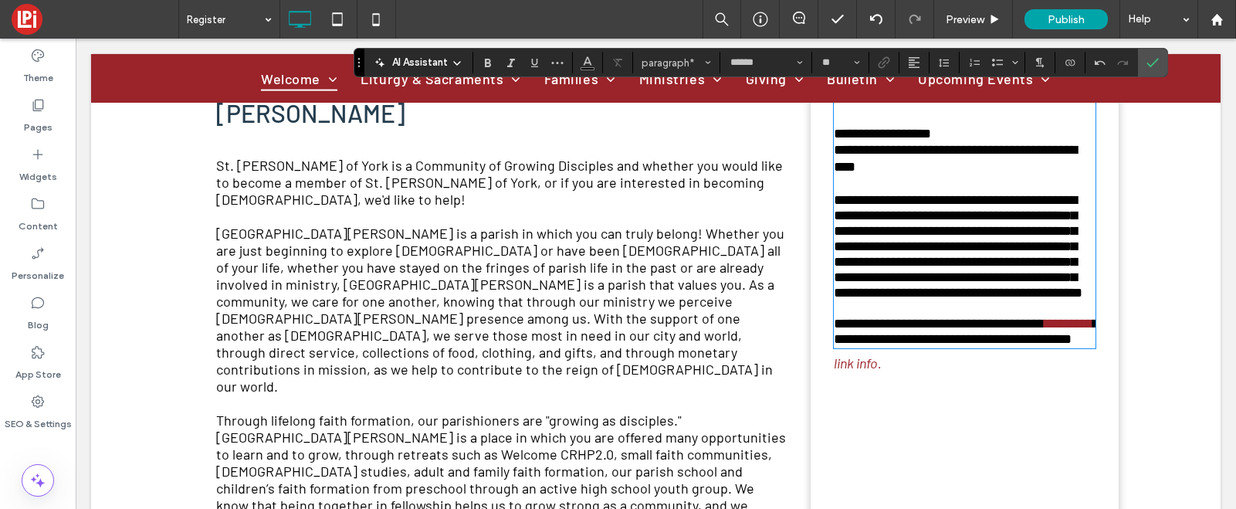
click at [1055, 330] on span "**********" at bounding box center [958, 261] width 249 height 137
drag, startPoint x: 1060, startPoint y: 376, endPoint x: 864, endPoint y: 395, distance: 197.1
click at [864, 347] on p "**********" at bounding box center [965, 269] width 263 height 154
click at [883, 54] on span "Link" at bounding box center [881, 63] width 7 height 22
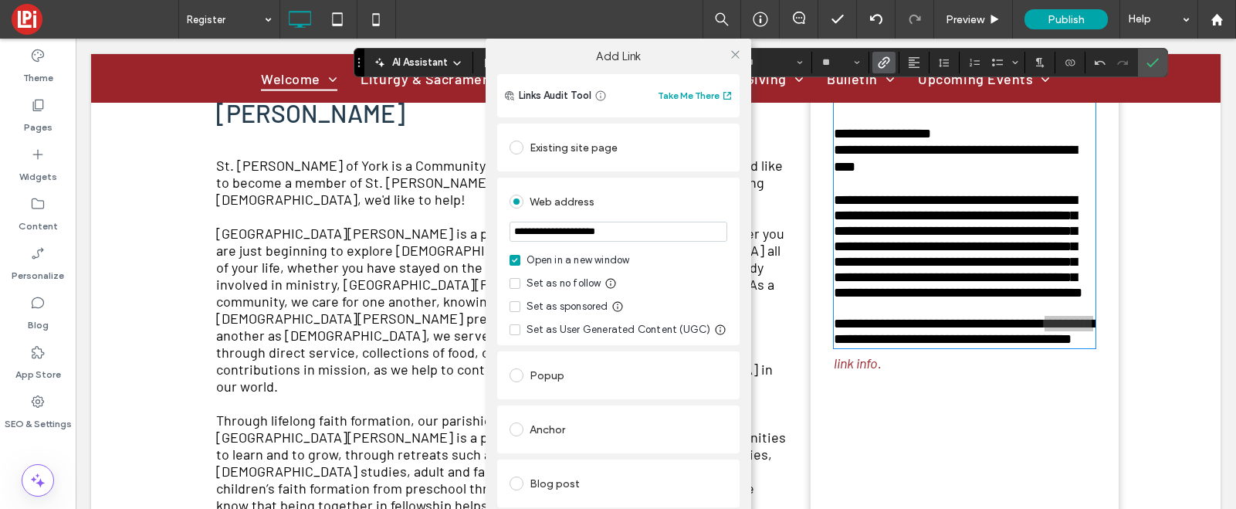
click at [588, 145] on div "Existing site page" at bounding box center [619, 147] width 218 height 25
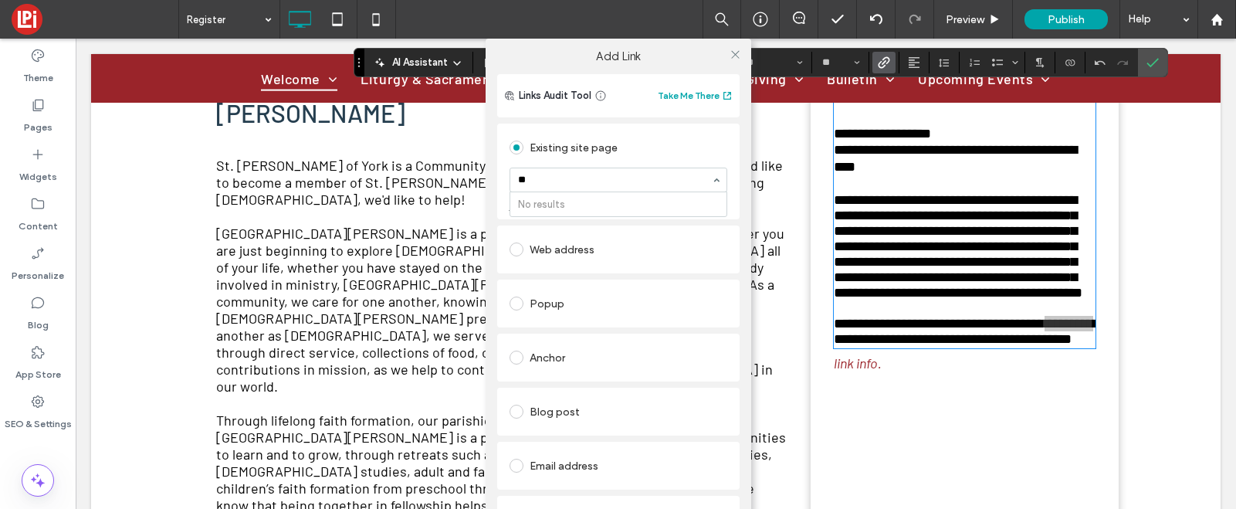
type input "*"
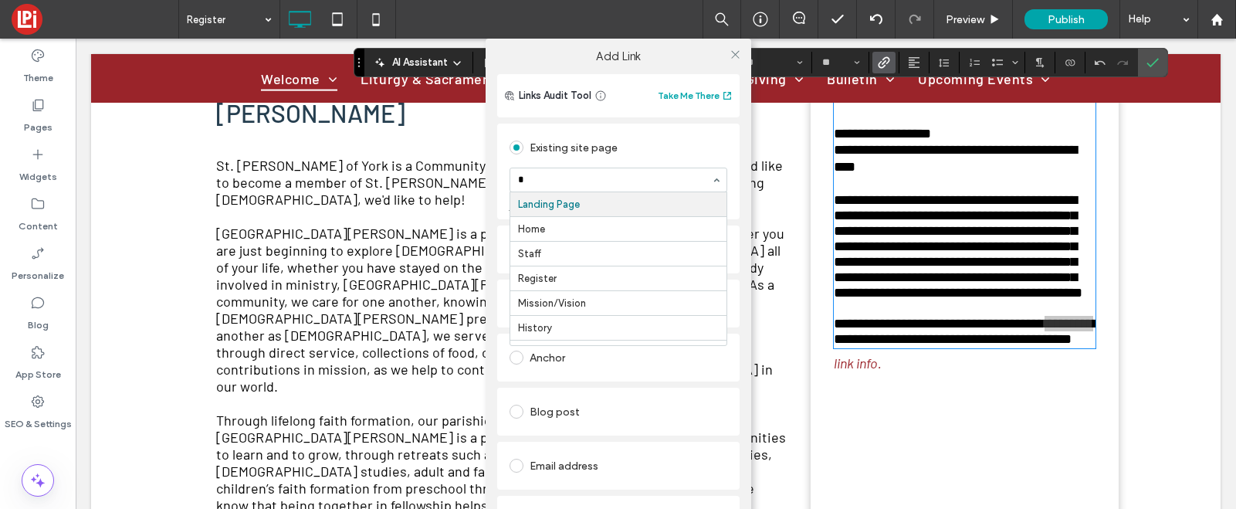
type input "**"
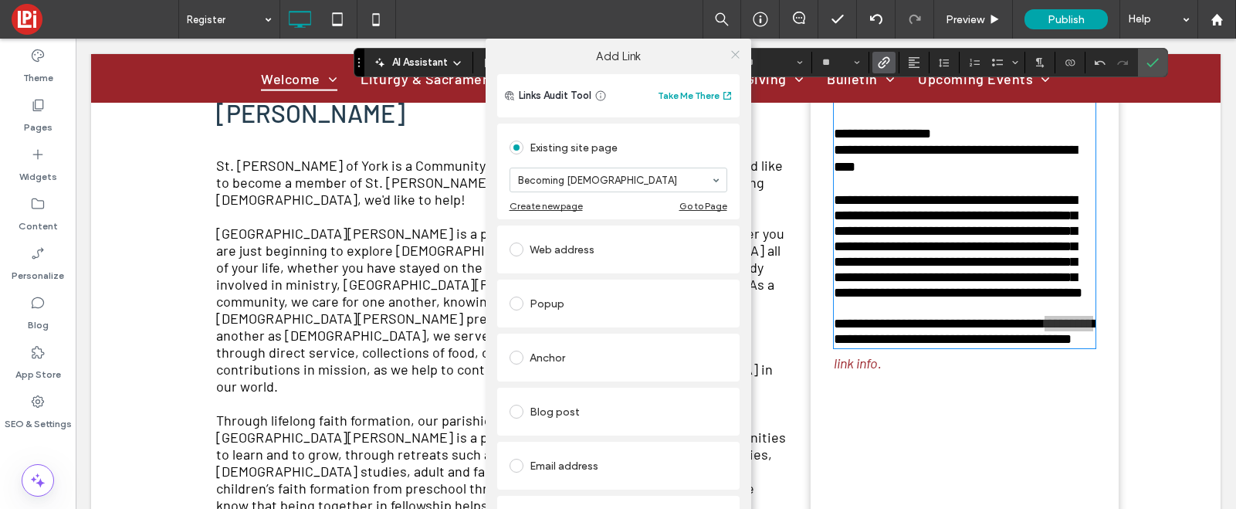
click at [730, 53] on icon at bounding box center [736, 55] width 12 height 12
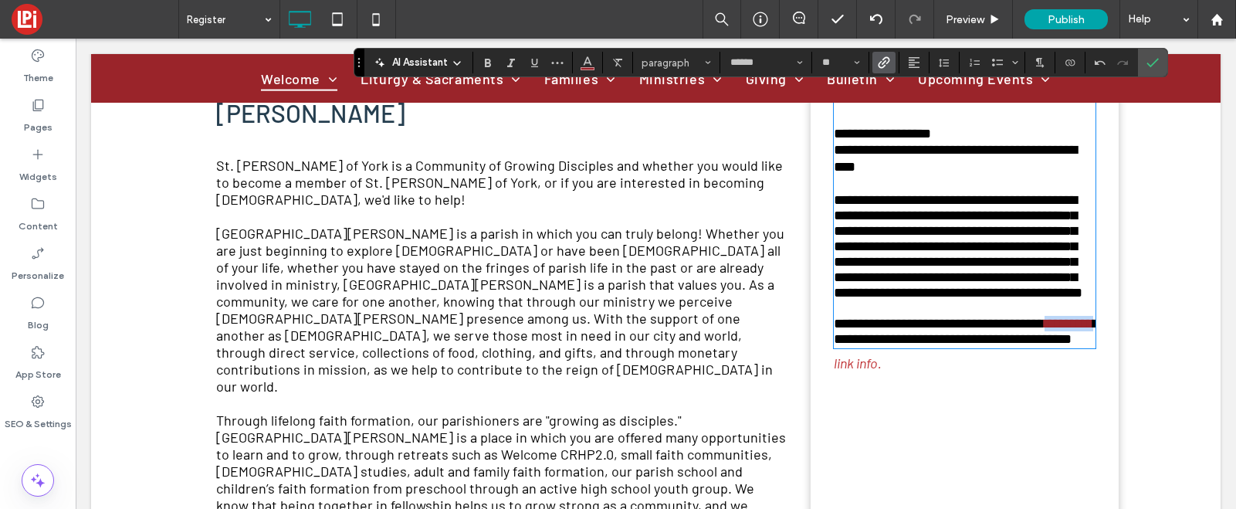
click at [871, 371] on link "link info." at bounding box center [858, 362] width 48 height 17
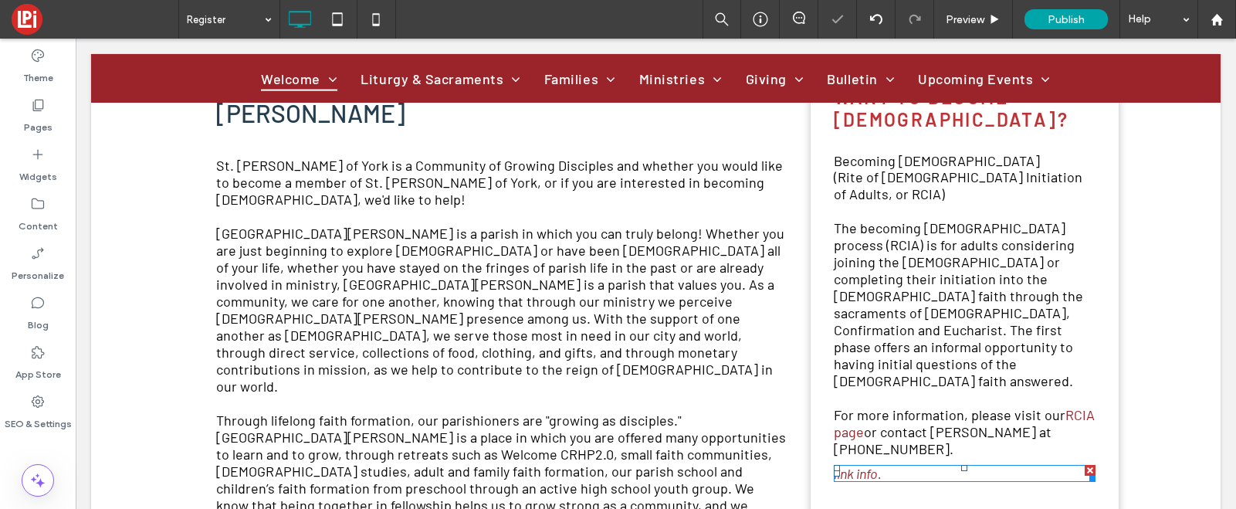
click at [1090, 465] on div at bounding box center [1090, 470] width 11 height 11
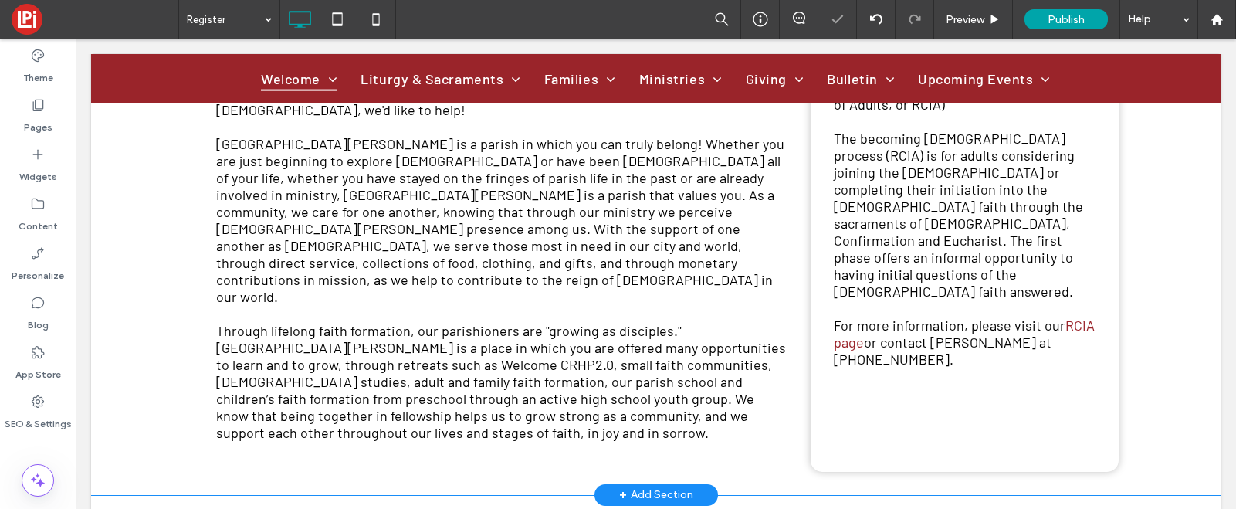
scroll to position [559, 0]
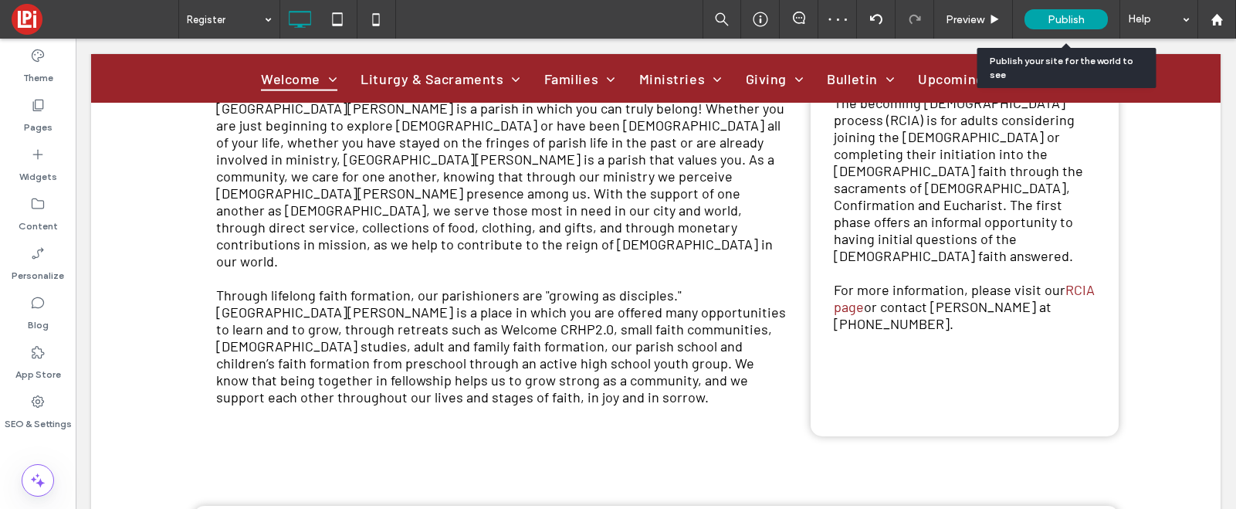
click at [1053, 21] on span "Publish" at bounding box center [1066, 19] width 37 height 13
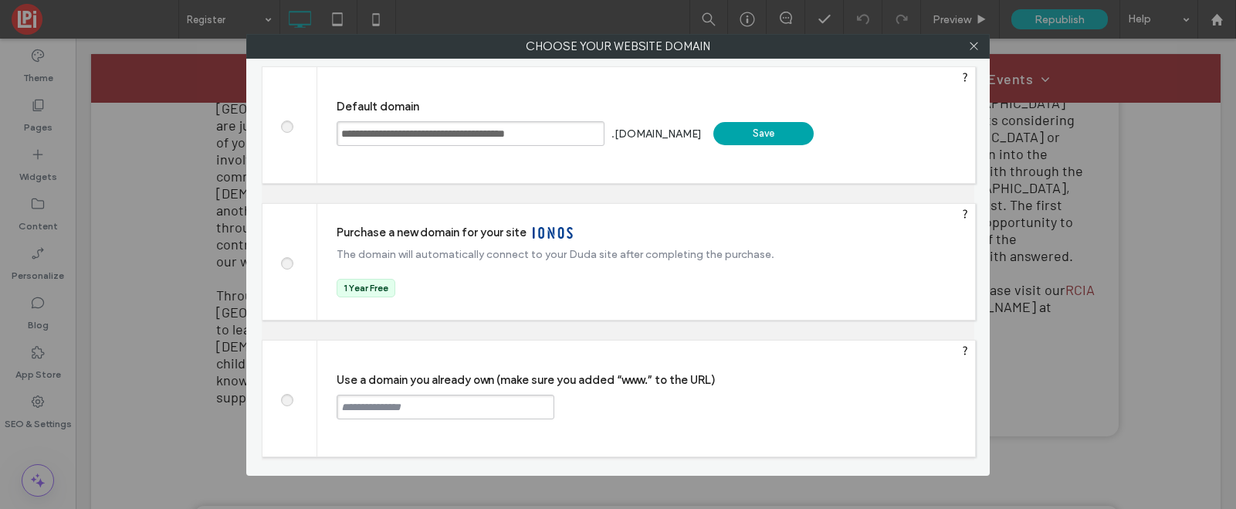
click at [808, 135] on div "Save" at bounding box center [764, 133] width 100 height 23
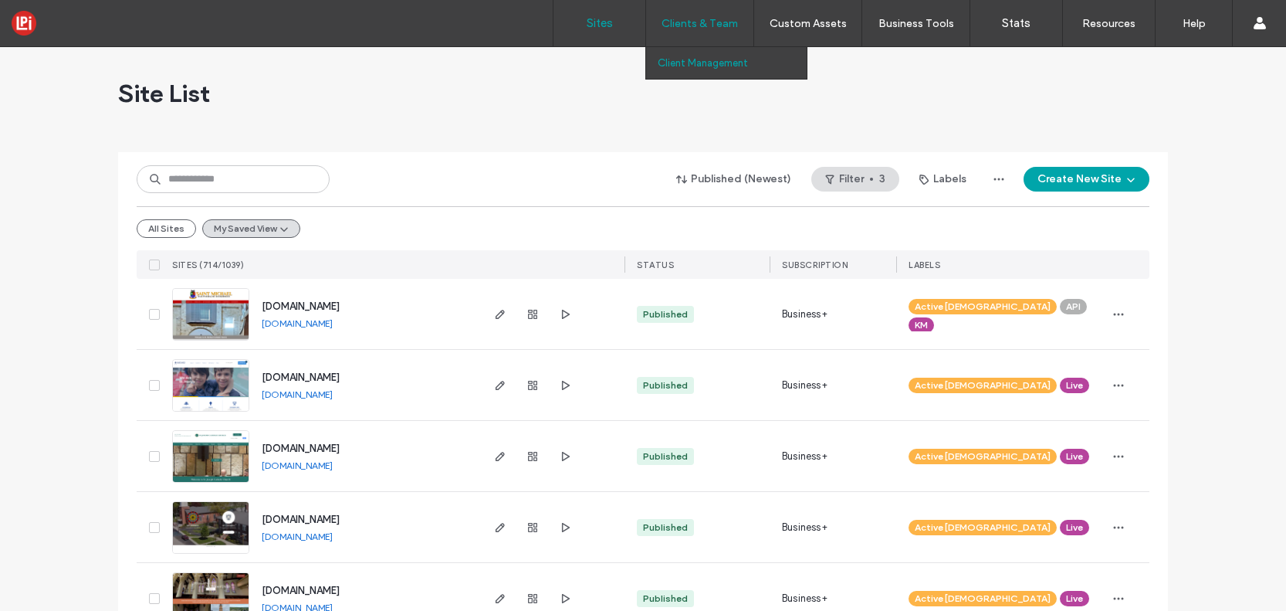
click at [694, 66] on label "Client Management" at bounding box center [703, 63] width 90 height 12
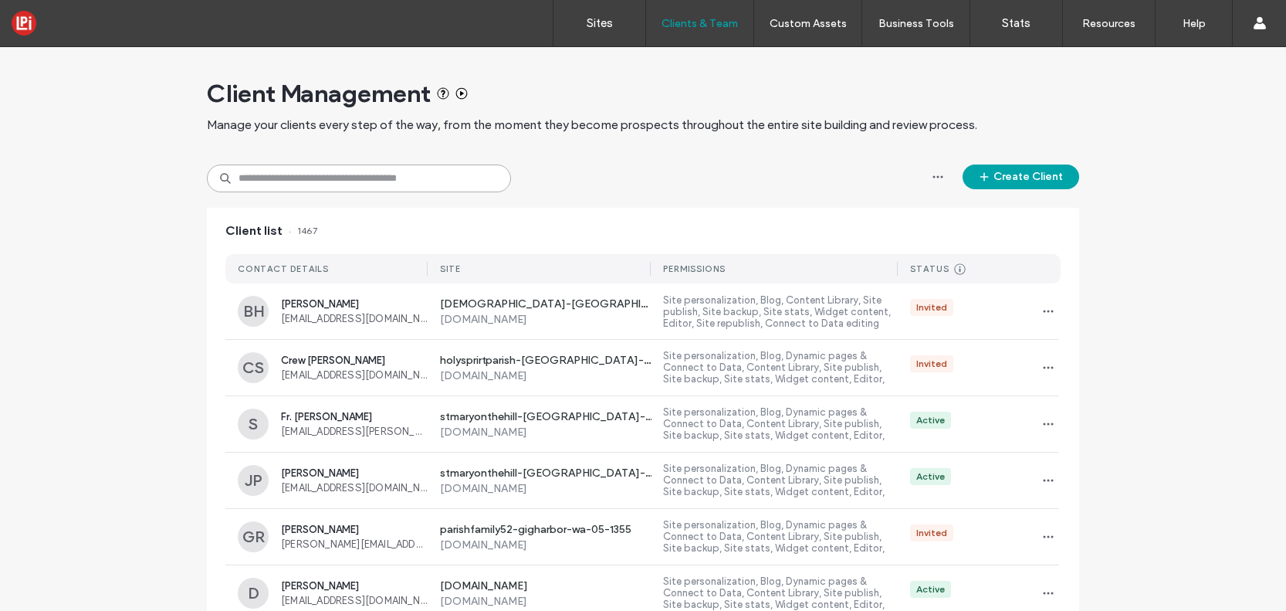
click at [348, 179] on input at bounding box center [359, 178] width 304 height 28
paste input "**********"
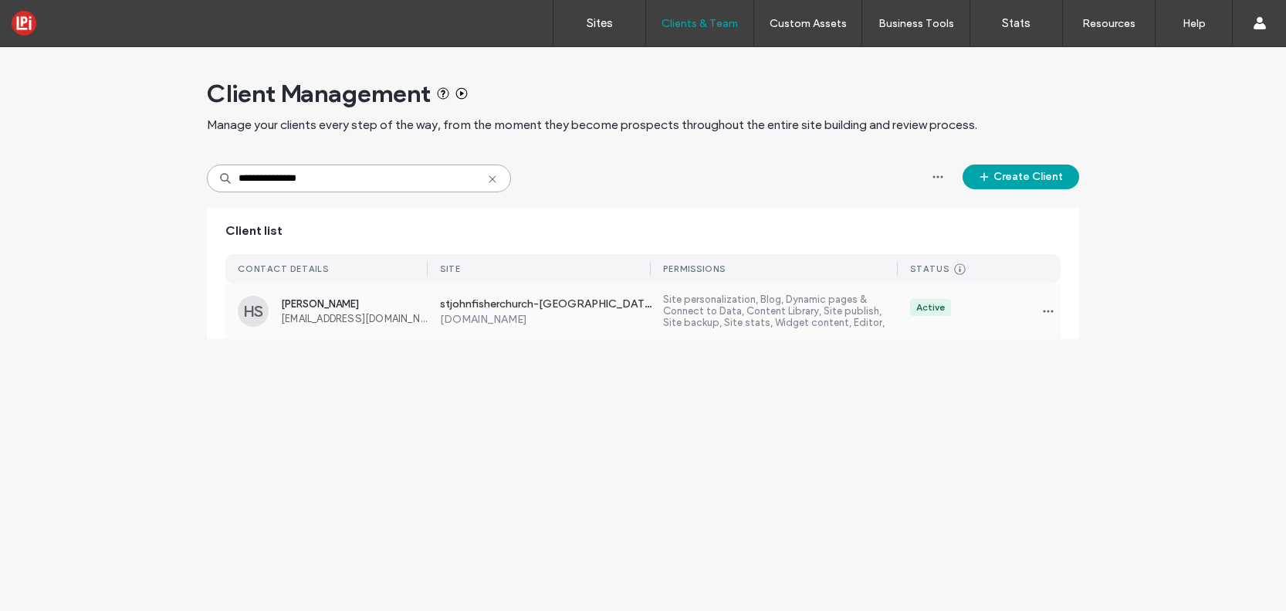
type input "**********"
click at [570, 310] on label "stjohnfisherchurch-[GEOGRAPHIC_DATA]-pa-03-1236" at bounding box center [546, 304] width 212 height 15
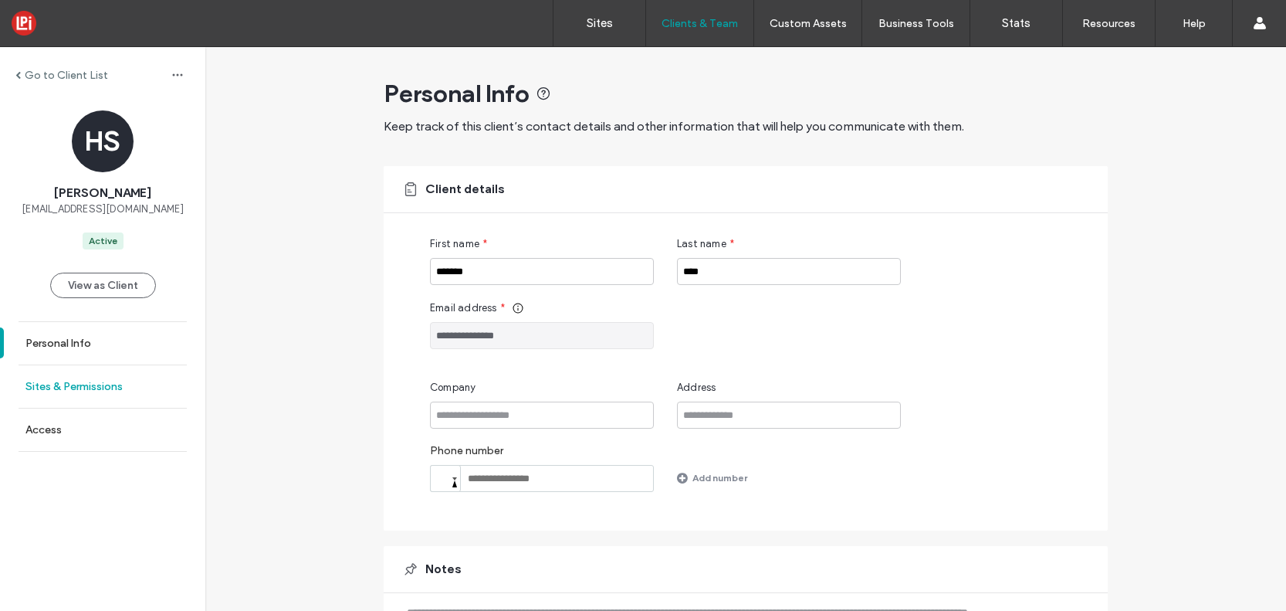
click at [103, 385] on label "Sites & Permissions" at bounding box center [73, 386] width 97 height 13
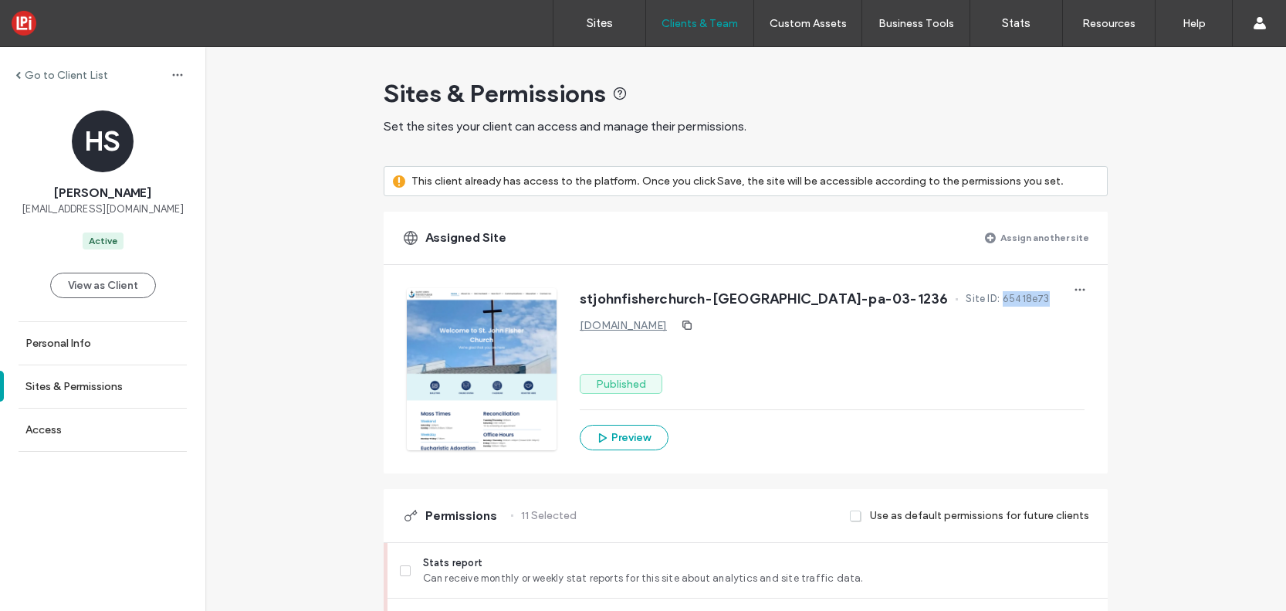
drag, startPoint x: 969, startPoint y: 296, endPoint x: 914, endPoint y: 296, distance: 55.6
click at [914, 296] on div "stjohnfisherchurch-[GEOGRAPHIC_DATA]-pa-03-1236 Site ID: 65418e73" at bounding box center [832, 300] width 505 height 25
copy span "65418e73"
click at [588, 19] on label "Sites" at bounding box center [600, 23] width 26 height 14
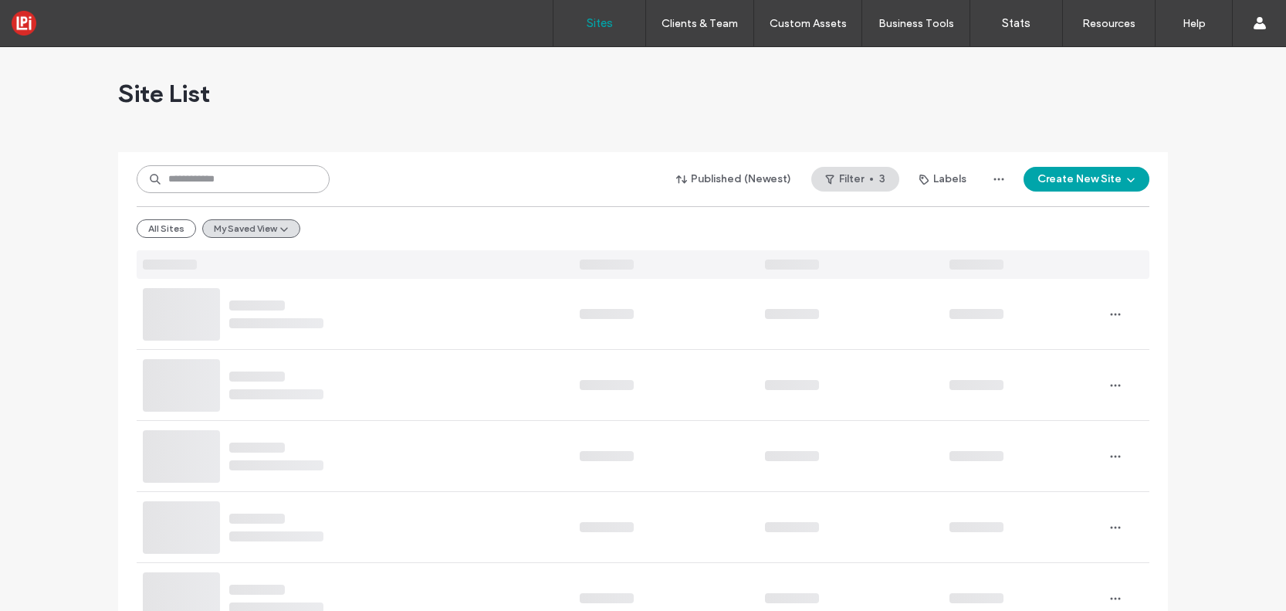
click at [298, 182] on input at bounding box center [233, 179] width 193 height 28
paste input "********"
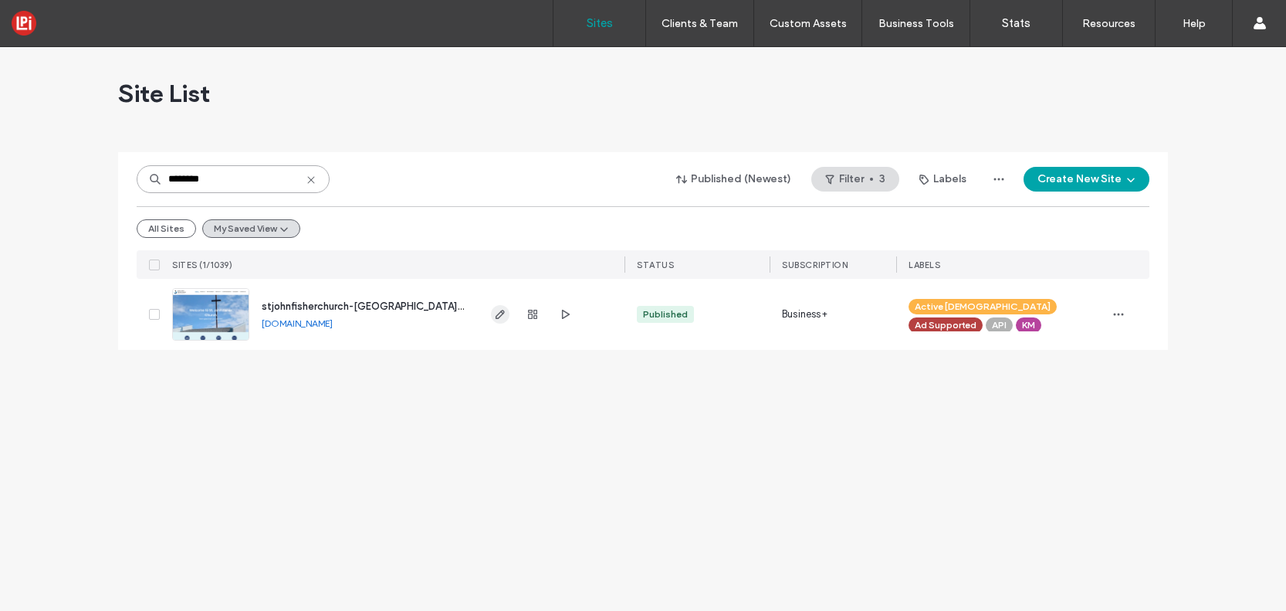
type input "********"
click at [500, 314] on icon "button" at bounding box center [500, 314] width 12 height 12
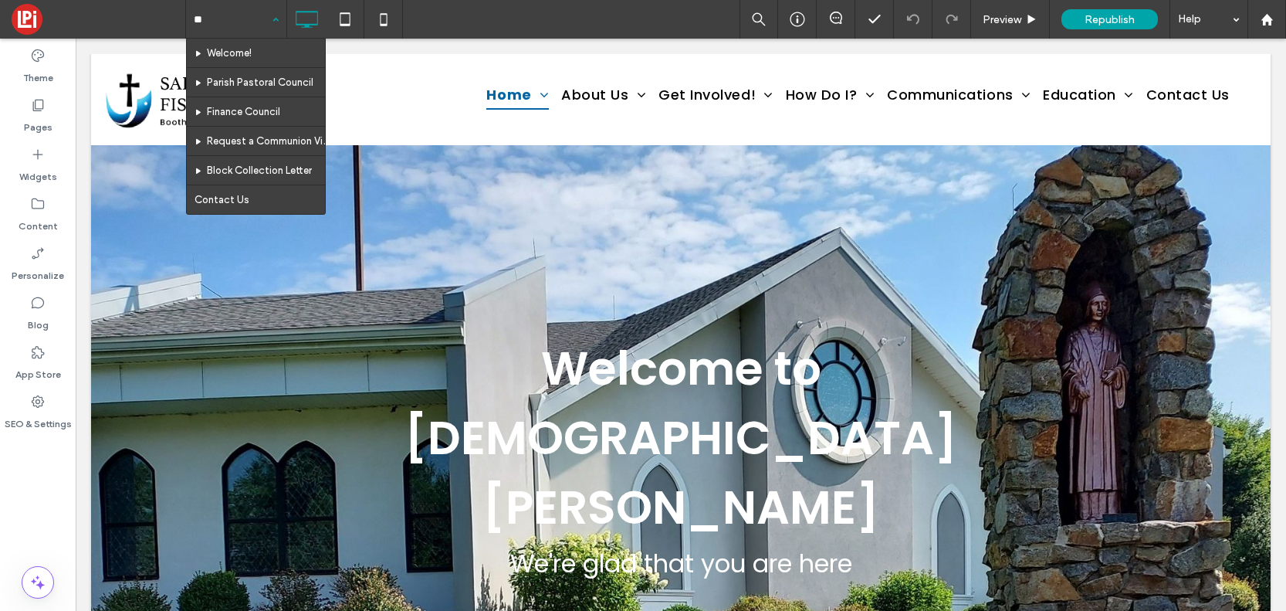
type input "***"
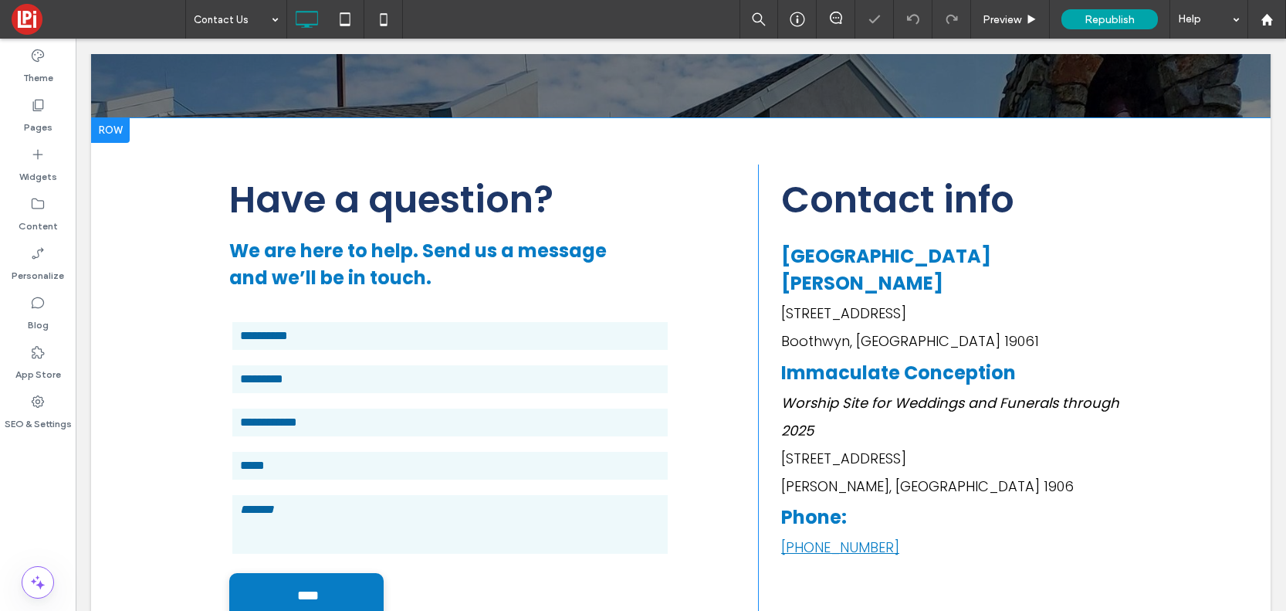
click at [500, 442] on form "First Name Last Name Number Email Message ****" at bounding box center [488, 472] width 541 height 347
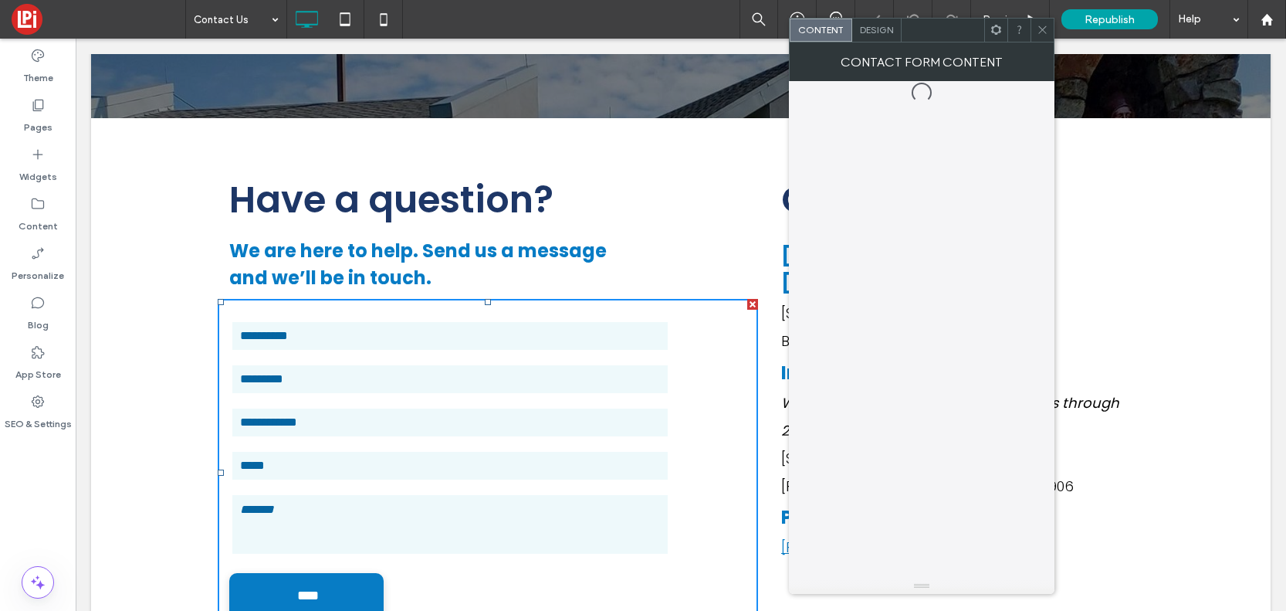
scroll to position [211, 0]
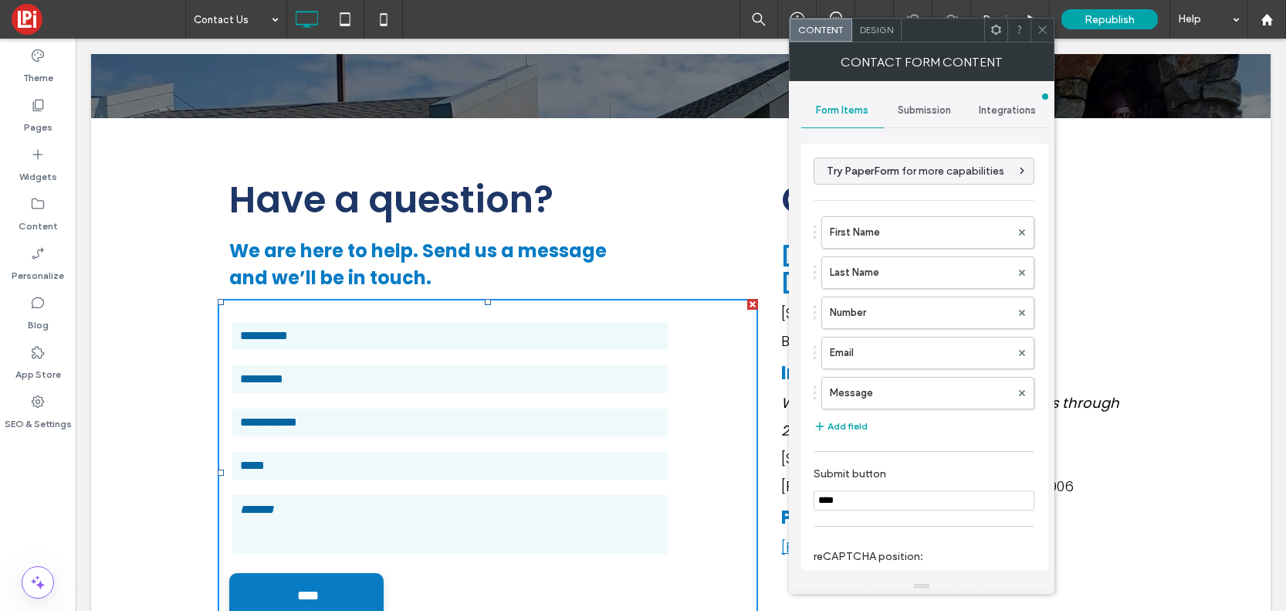
click at [922, 105] on span "Submission" at bounding box center [924, 110] width 53 height 12
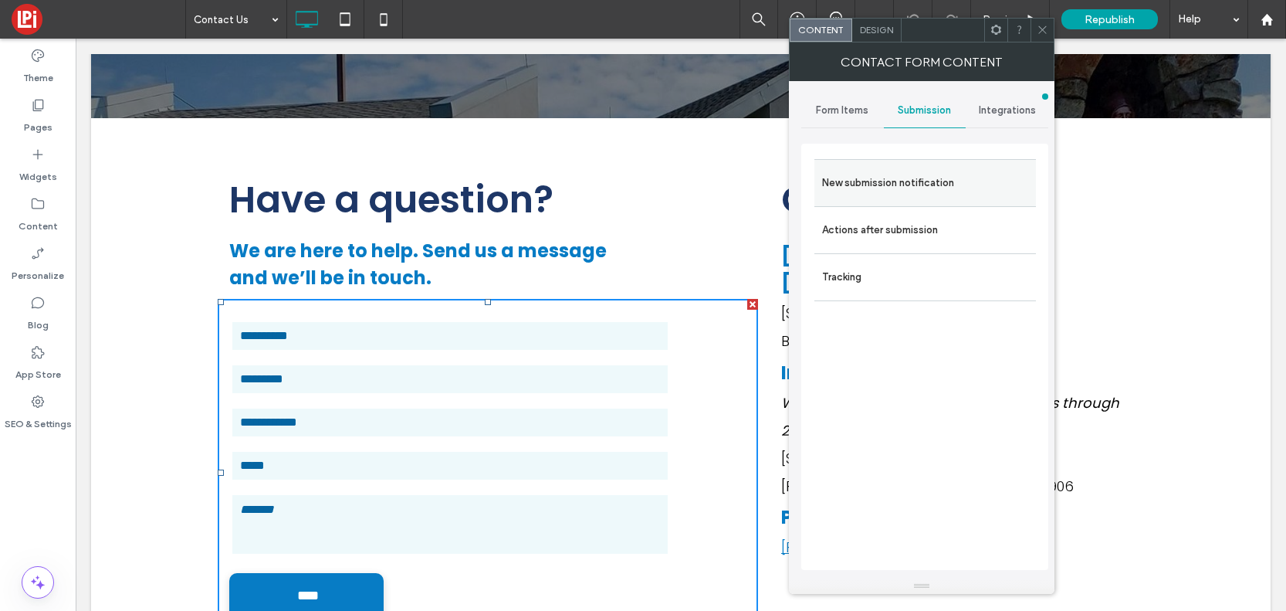
click at [915, 185] on label "New submission notification" at bounding box center [925, 183] width 206 height 31
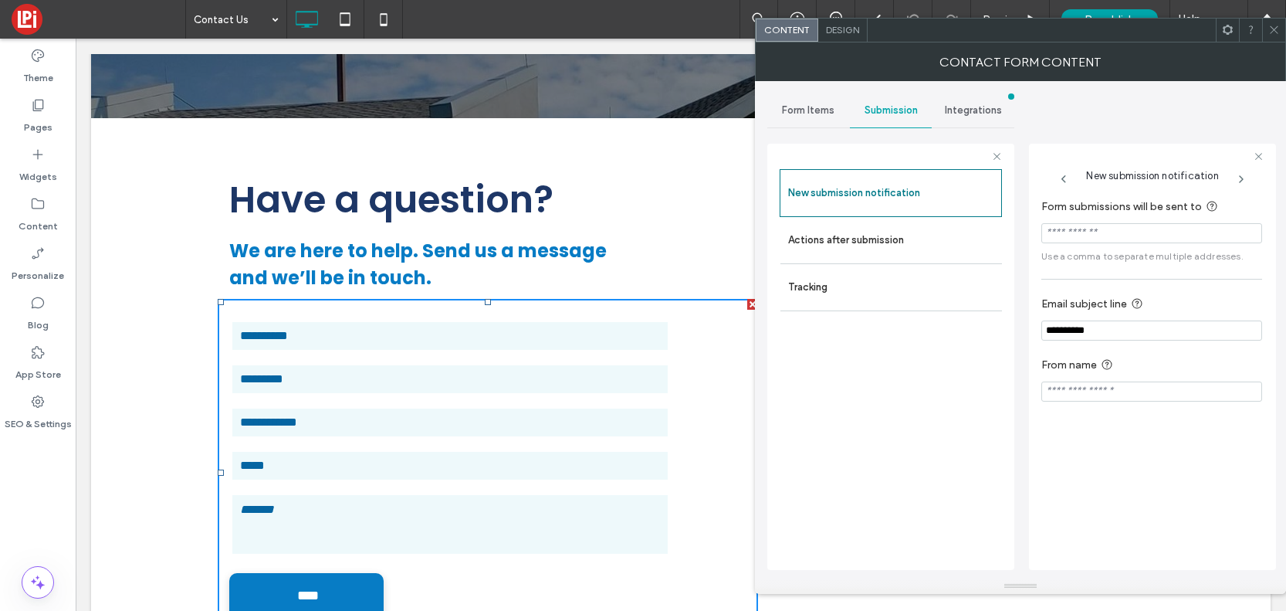
click at [1076, 233] on input "Form submissions will be sent to" at bounding box center [1152, 233] width 221 height 20
paste input "**********"
type input "**********"
click at [1276, 26] on icon at bounding box center [1275, 30] width 12 height 12
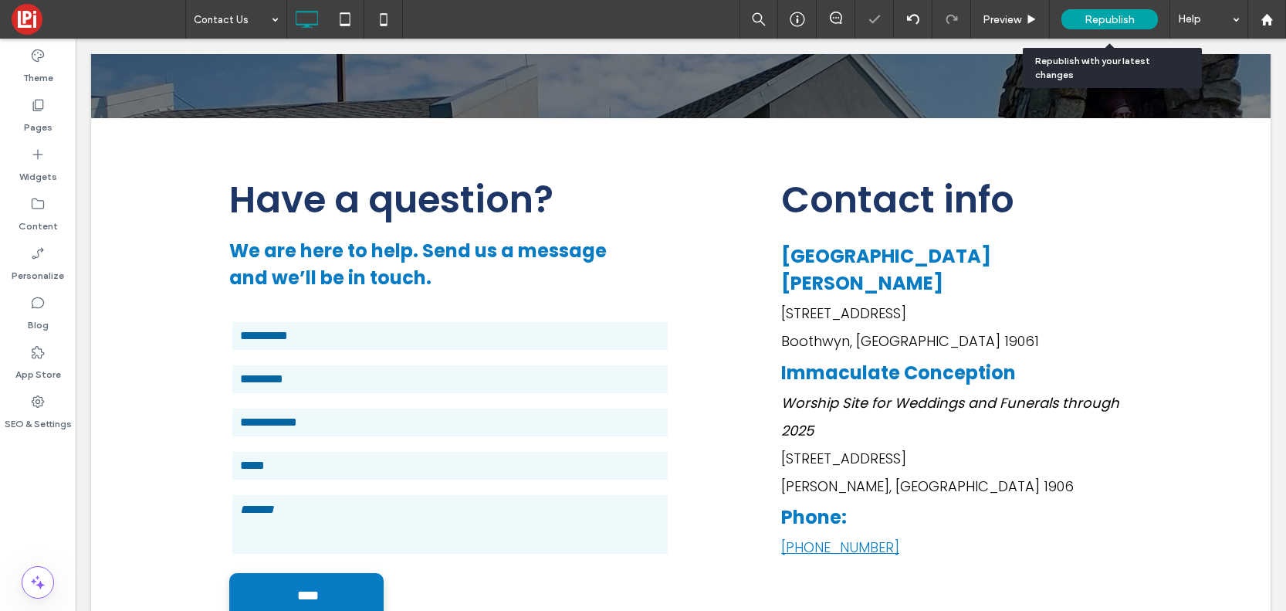
click at [1110, 19] on span "Republish" at bounding box center [1110, 19] width 50 height 13
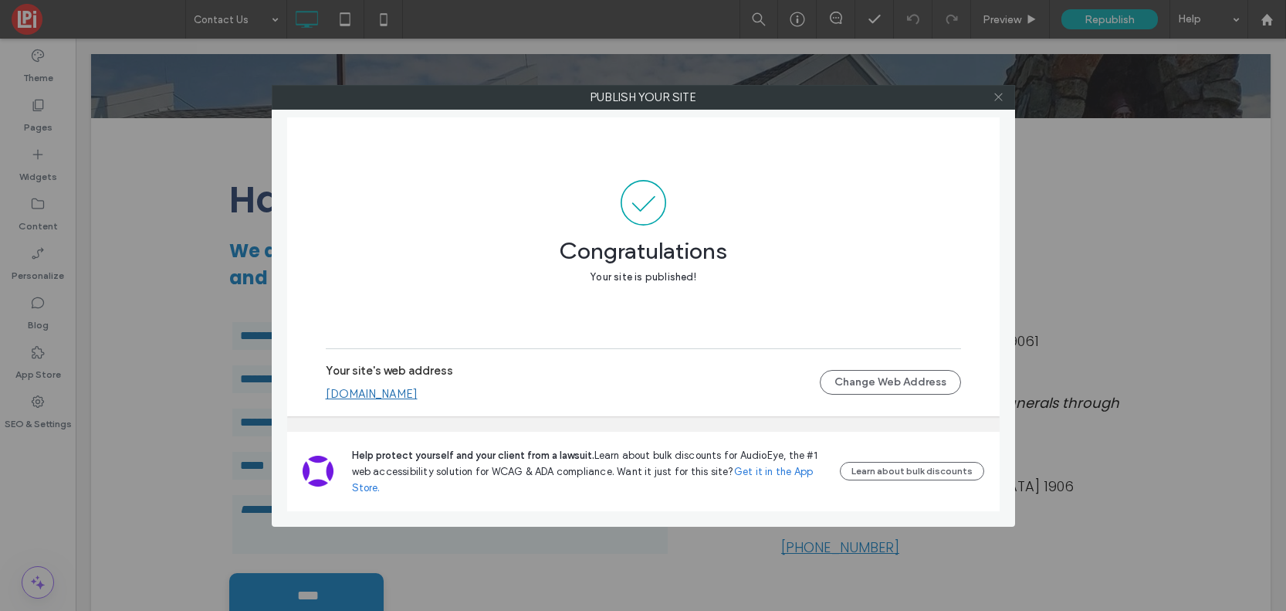
click at [999, 98] on use at bounding box center [999, 97] width 8 height 8
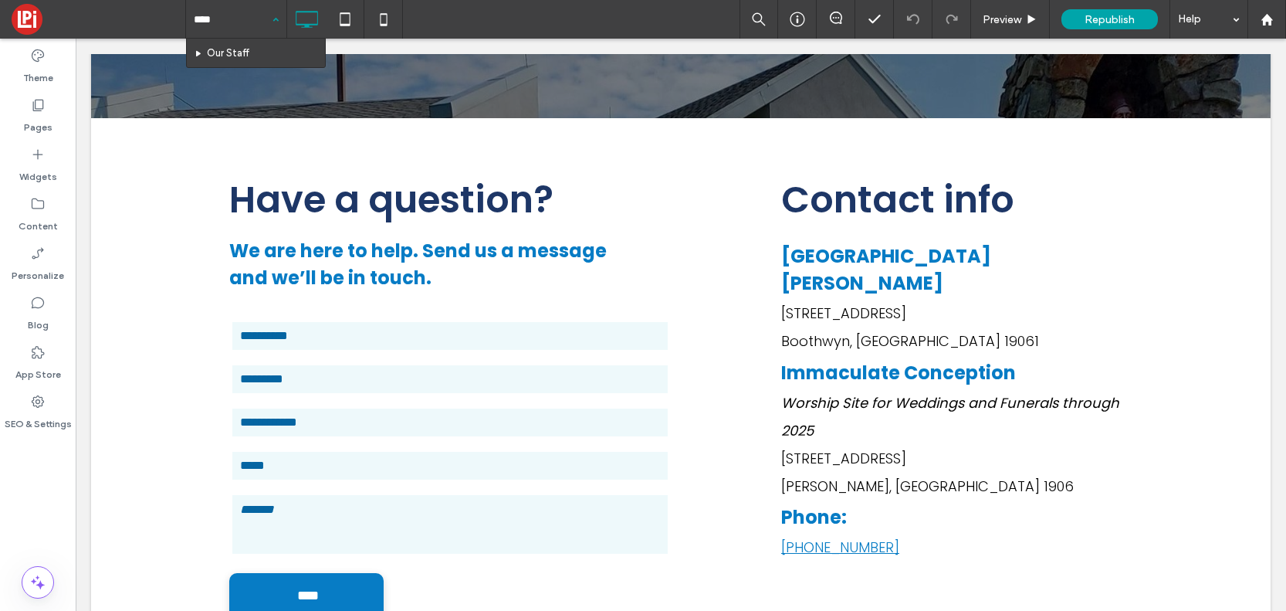
type input "*****"
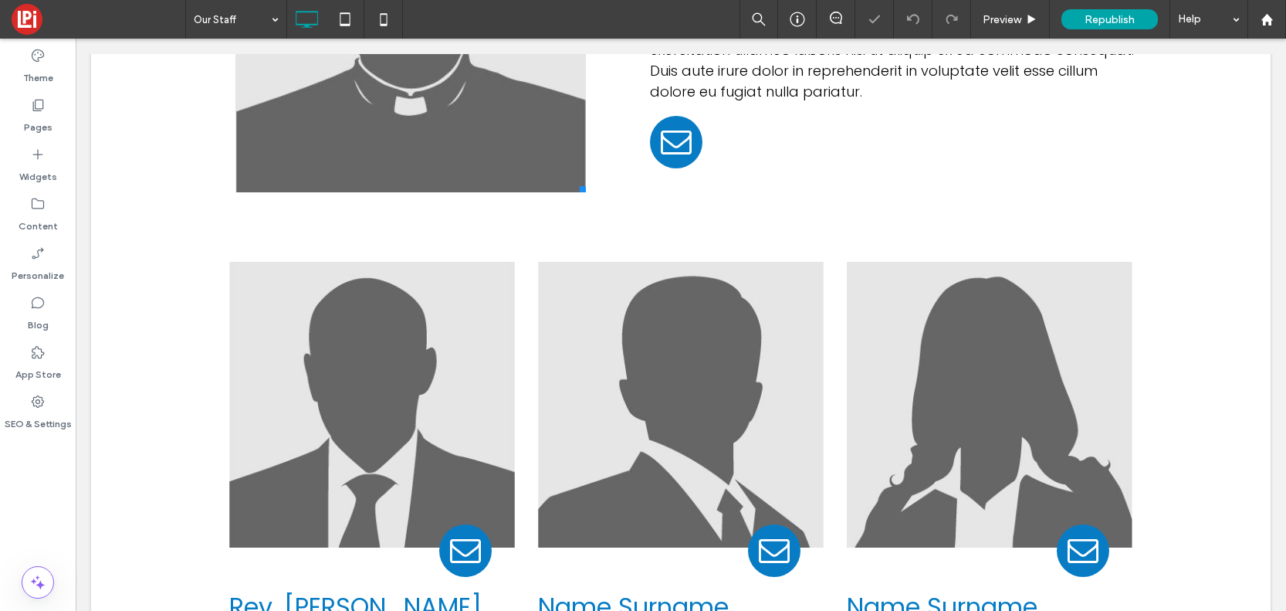
scroll to position [561, 0]
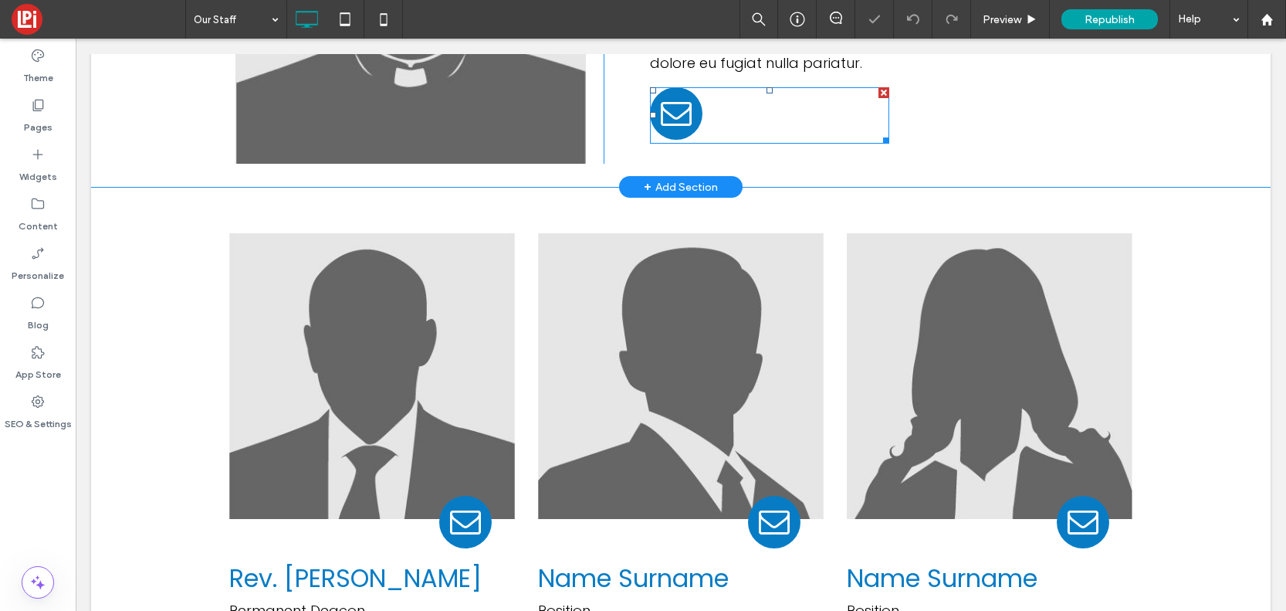
click at [680, 120] on span "email" at bounding box center [676, 113] width 53 height 53
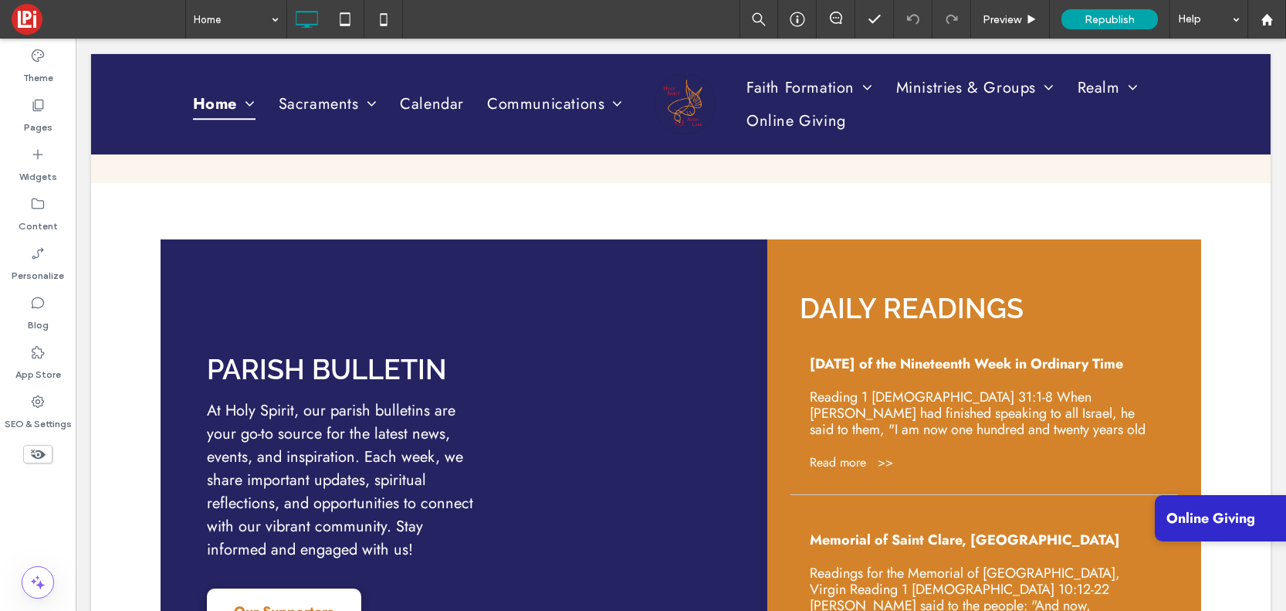
scroll to position [2743, 0]
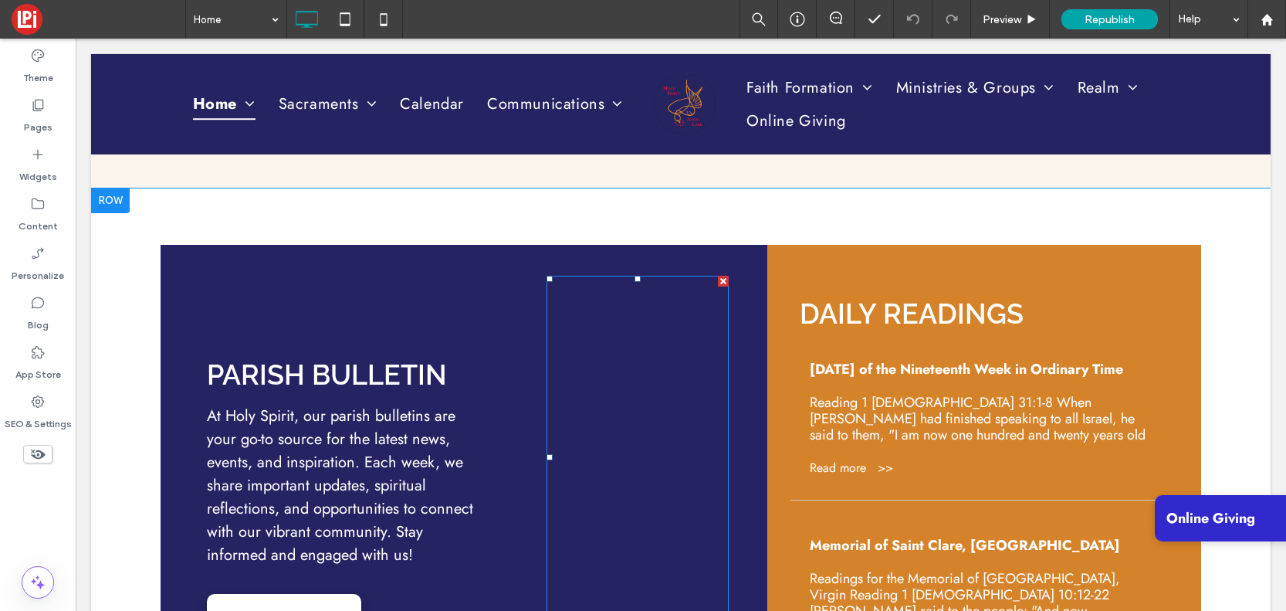
click at [653, 354] on span at bounding box center [638, 457] width 182 height 363
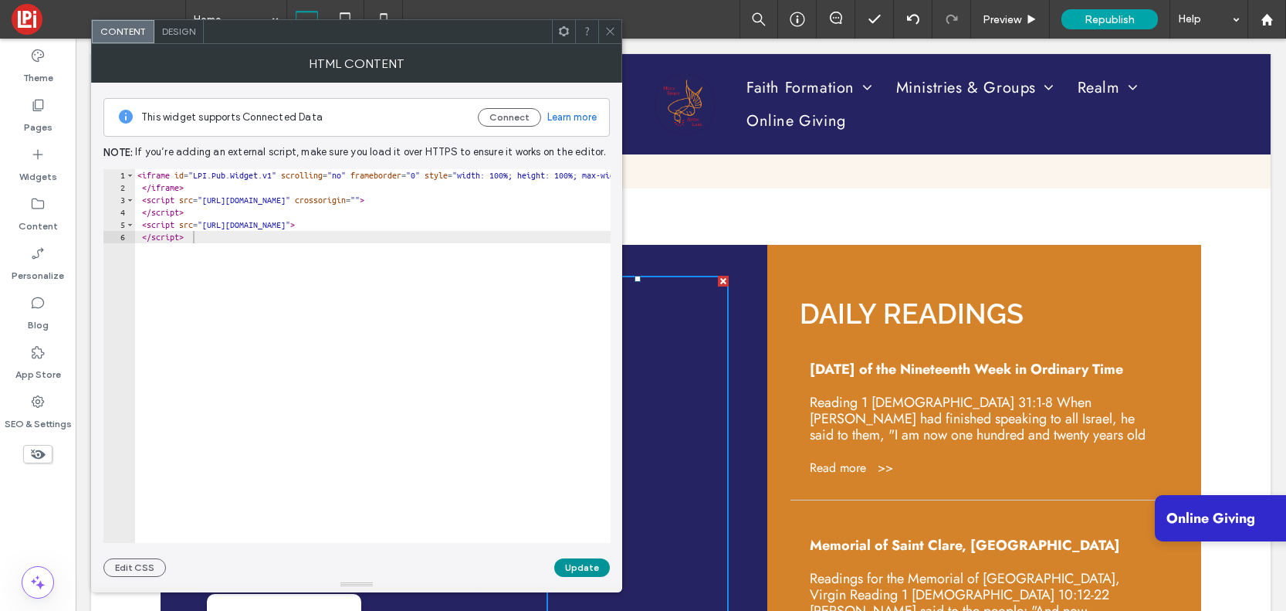
click at [586, 563] on button "Update" at bounding box center [582, 567] width 56 height 19
click at [610, 31] on use at bounding box center [610, 32] width 8 height 8
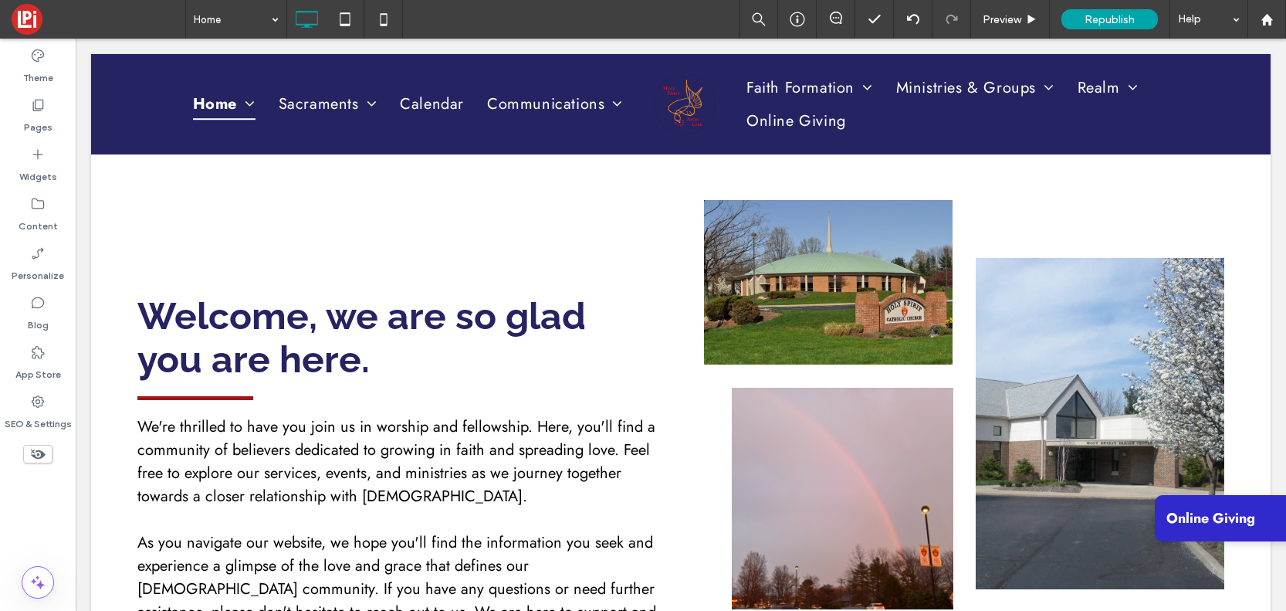
scroll to position [1012, 0]
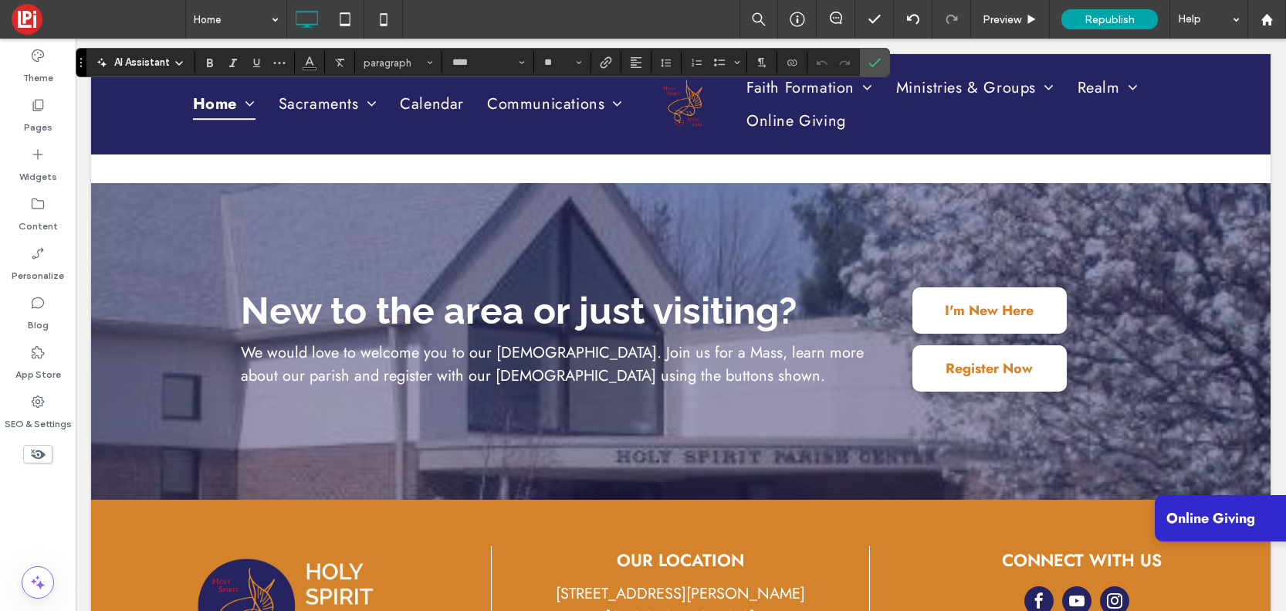
scroll to position [3368, 0]
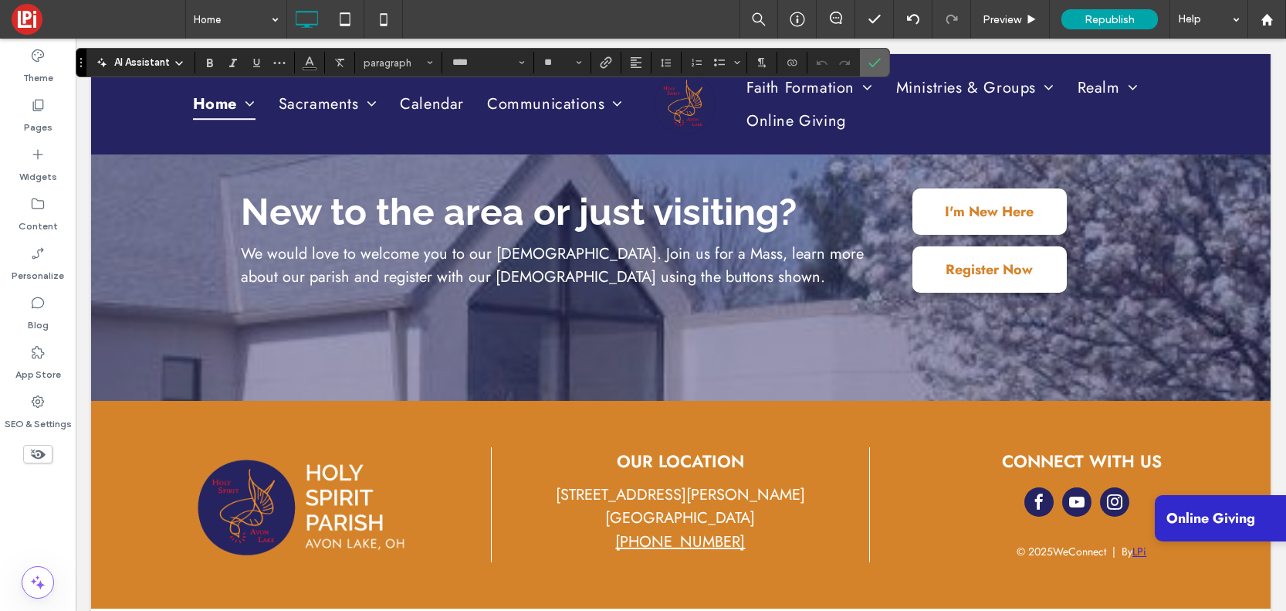
click at [870, 67] on icon "Confirm" at bounding box center [875, 62] width 12 height 12
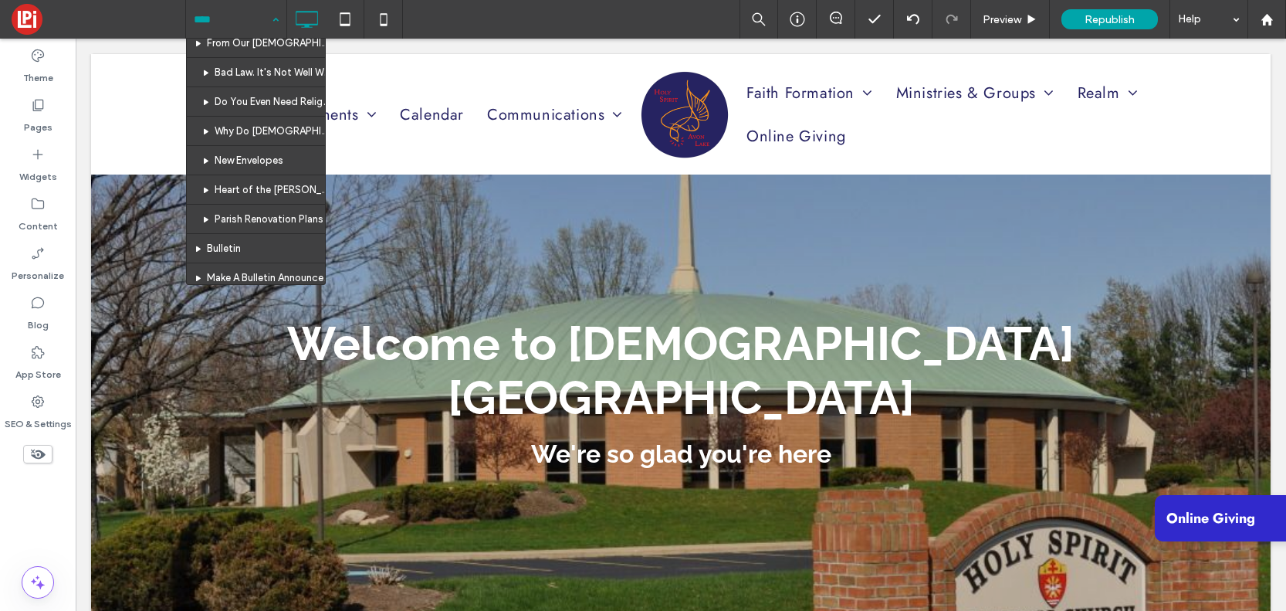
scroll to position [0, 0]
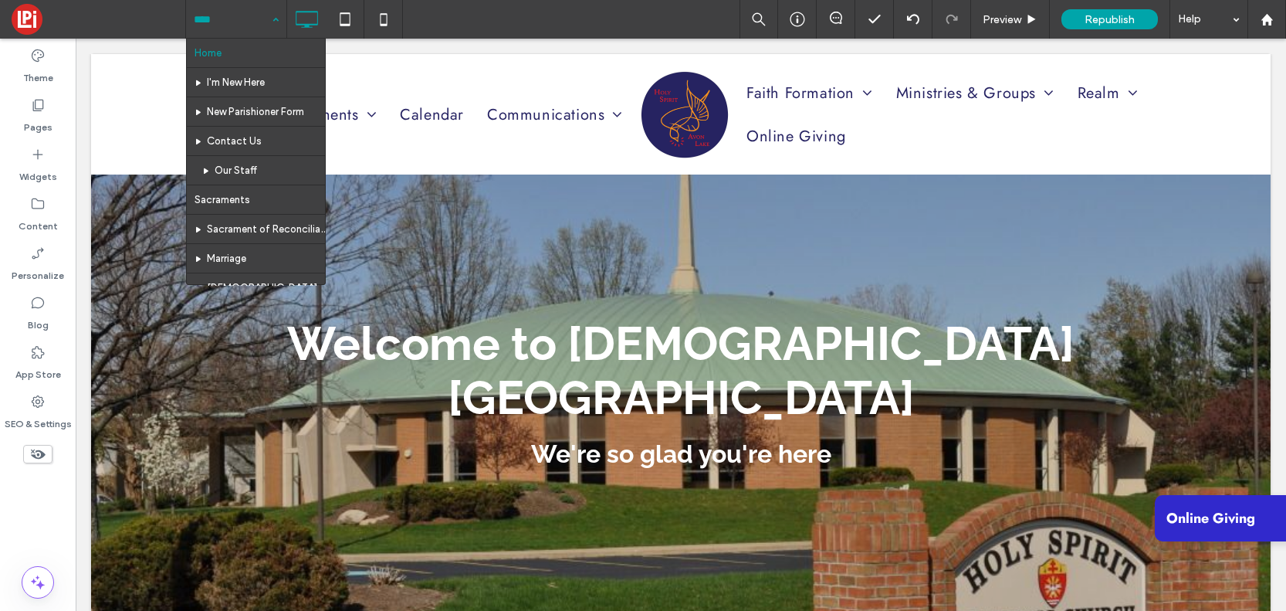
click at [233, 20] on input at bounding box center [232, 19] width 77 height 39
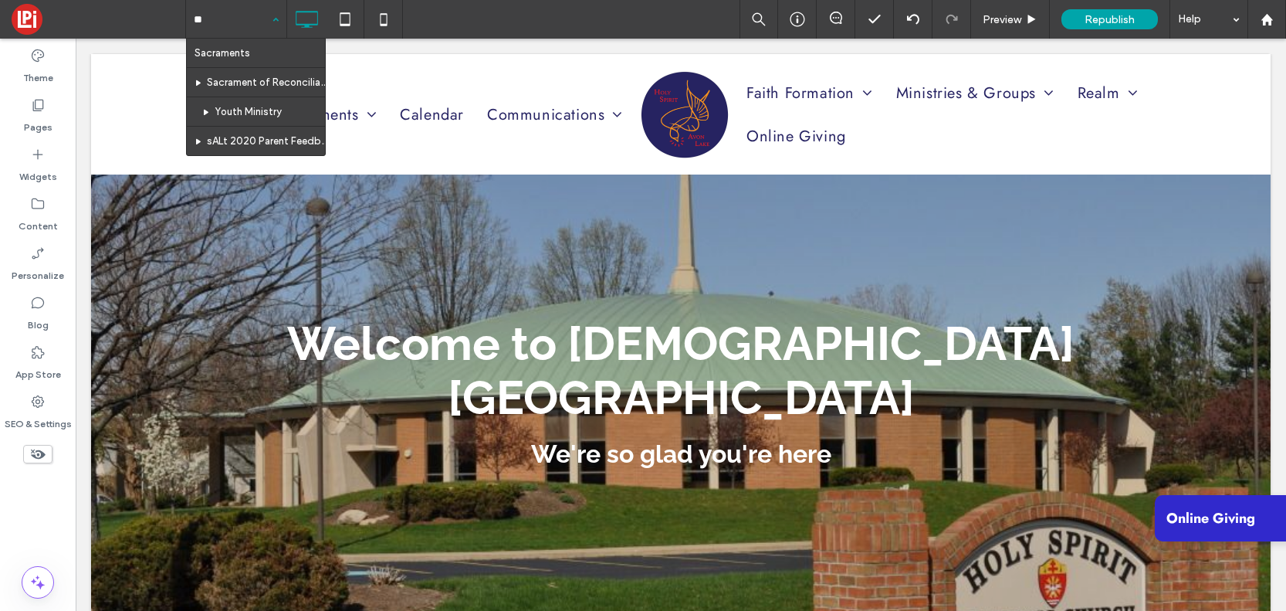
type input "***"
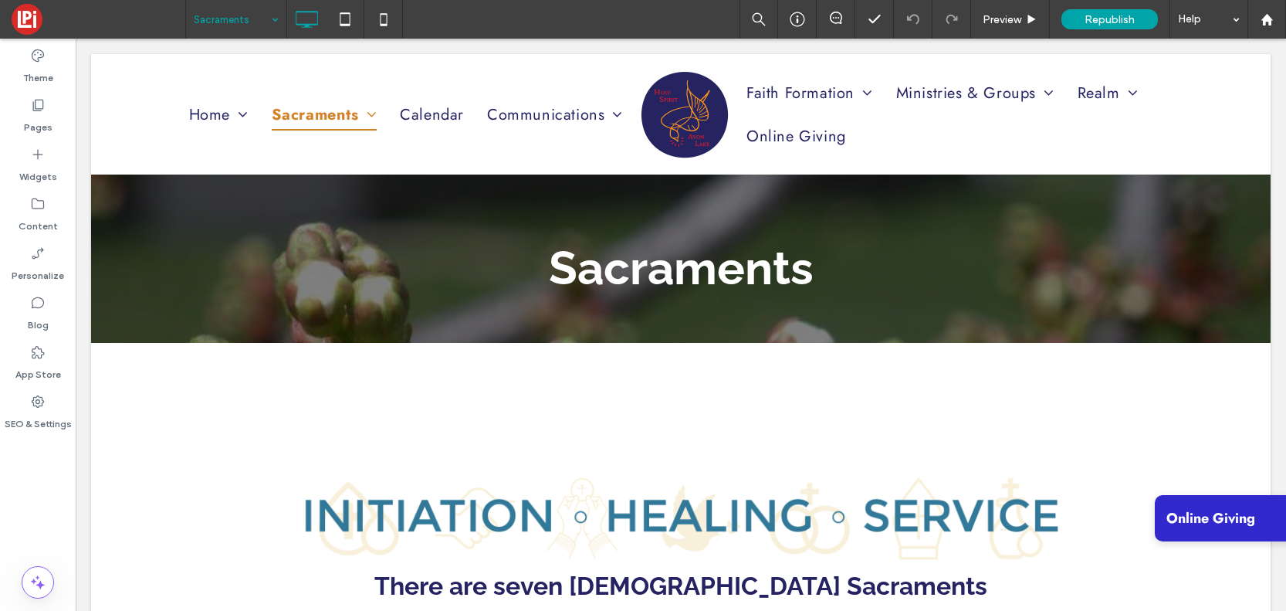
click at [261, 18] on input at bounding box center [232, 19] width 77 height 39
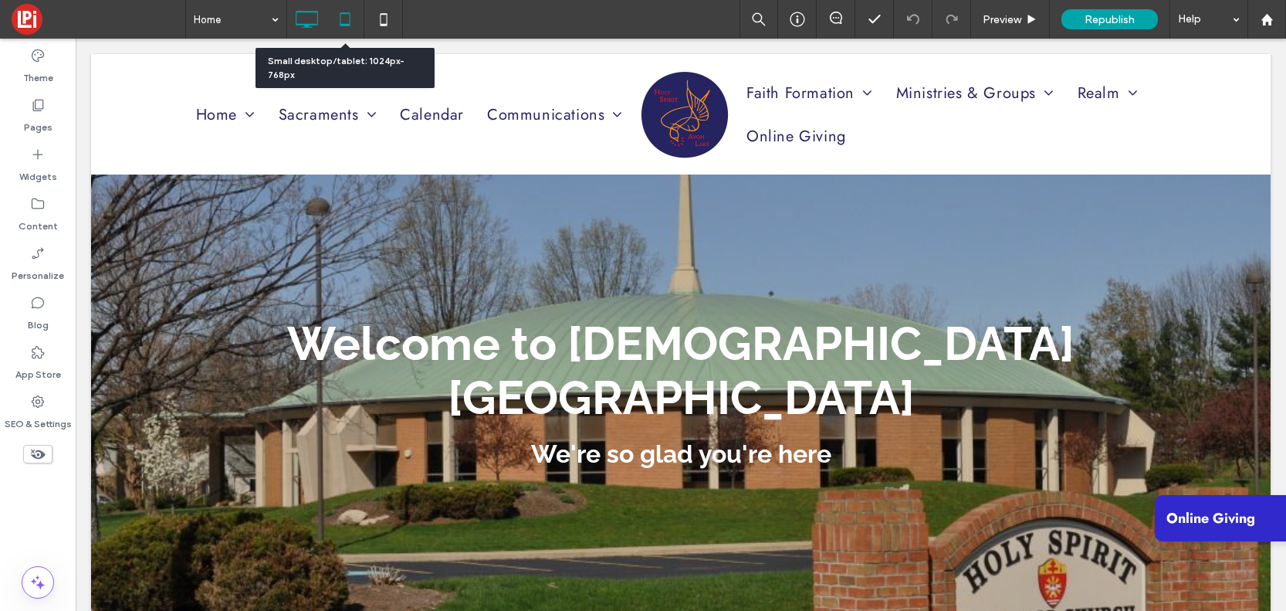
click at [344, 19] on icon at bounding box center [345, 19] width 31 height 31
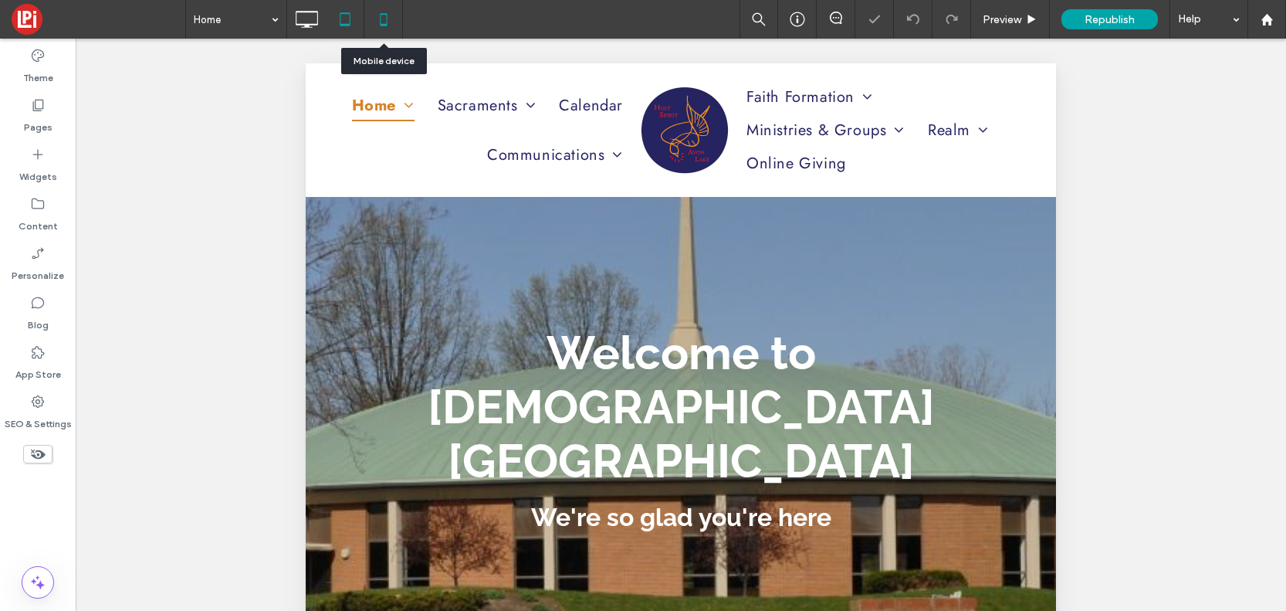
click at [385, 19] on icon at bounding box center [383, 19] width 31 height 31
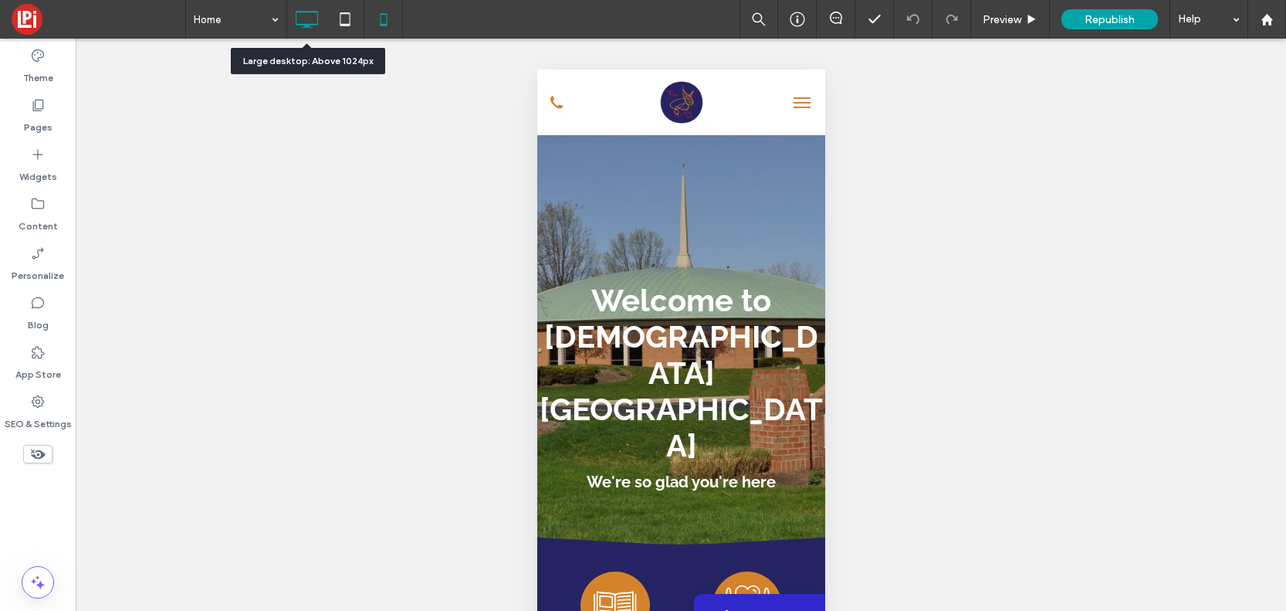
click at [310, 15] on icon at bounding box center [306, 19] width 31 height 31
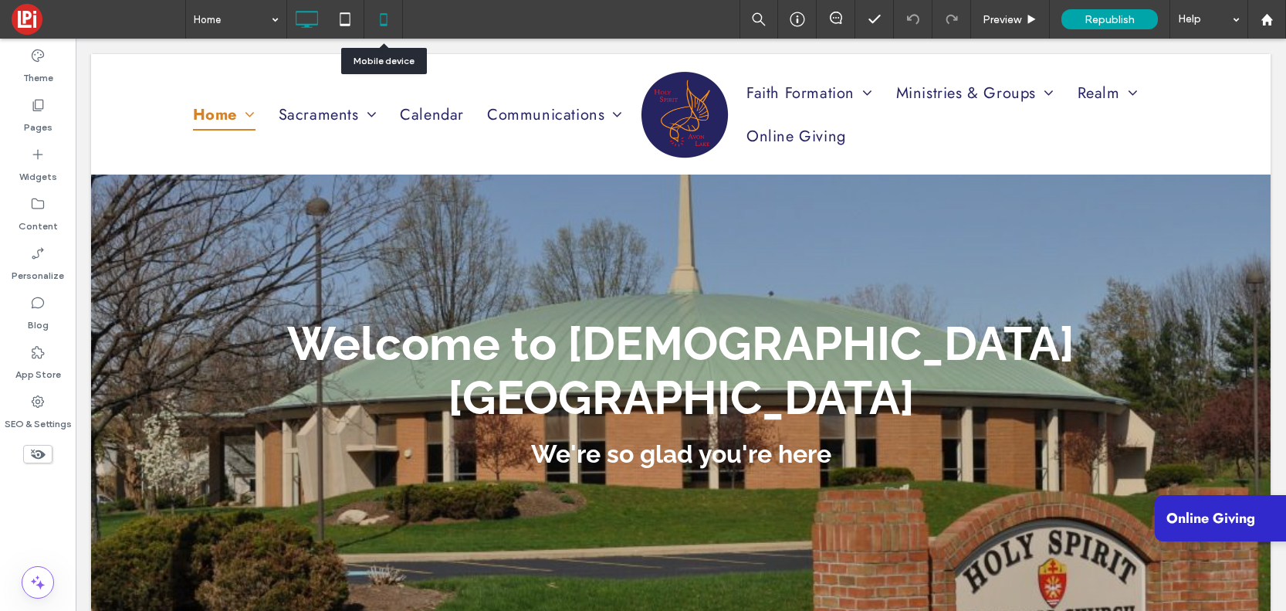
click at [385, 12] on icon at bounding box center [383, 19] width 31 height 31
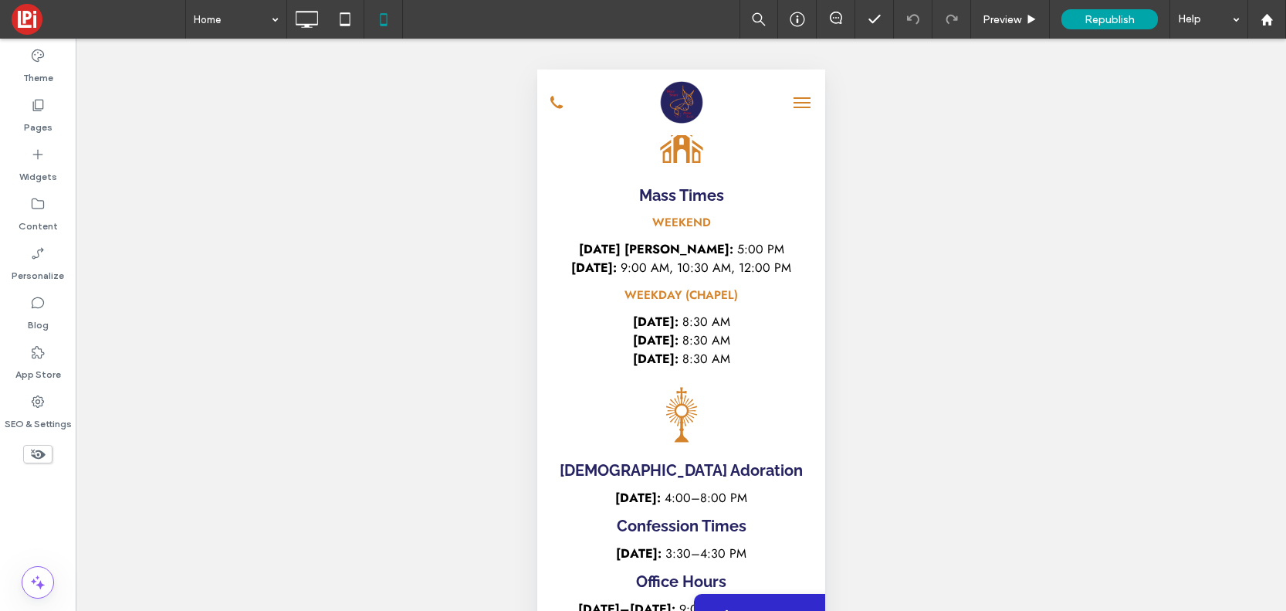
scroll to position [173, 0]
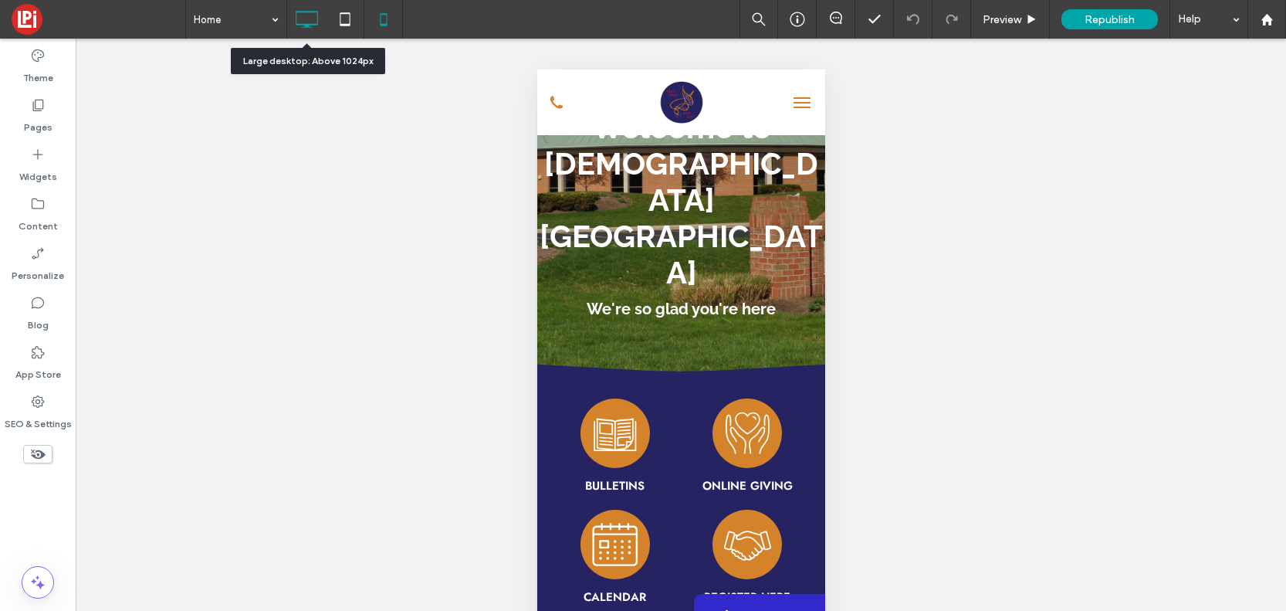
click at [297, 12] on icon at bounding box center [306, 19] width 31 height 31
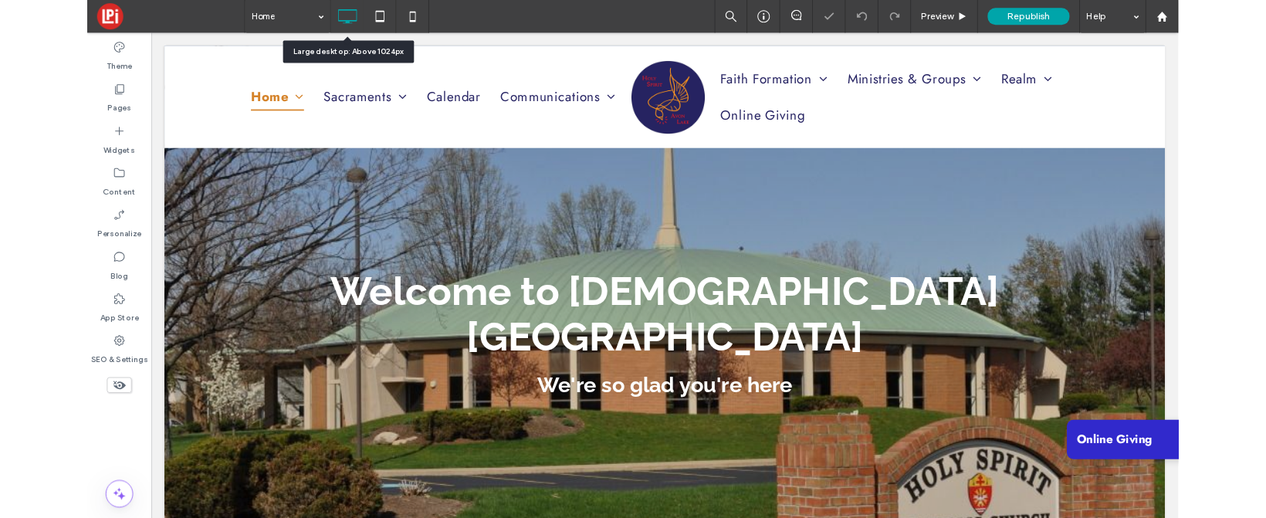
scroll to position [0, 0]
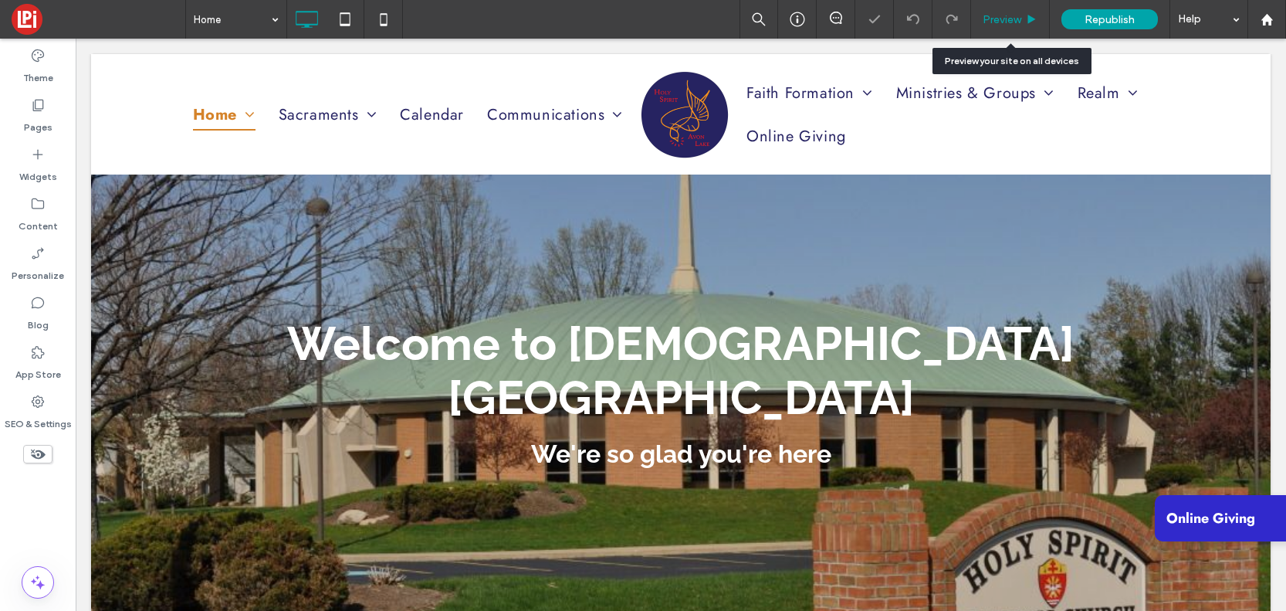
click at [1018, 18] on span "Preview" at bounding box center [1002, 19] width 39 height 13
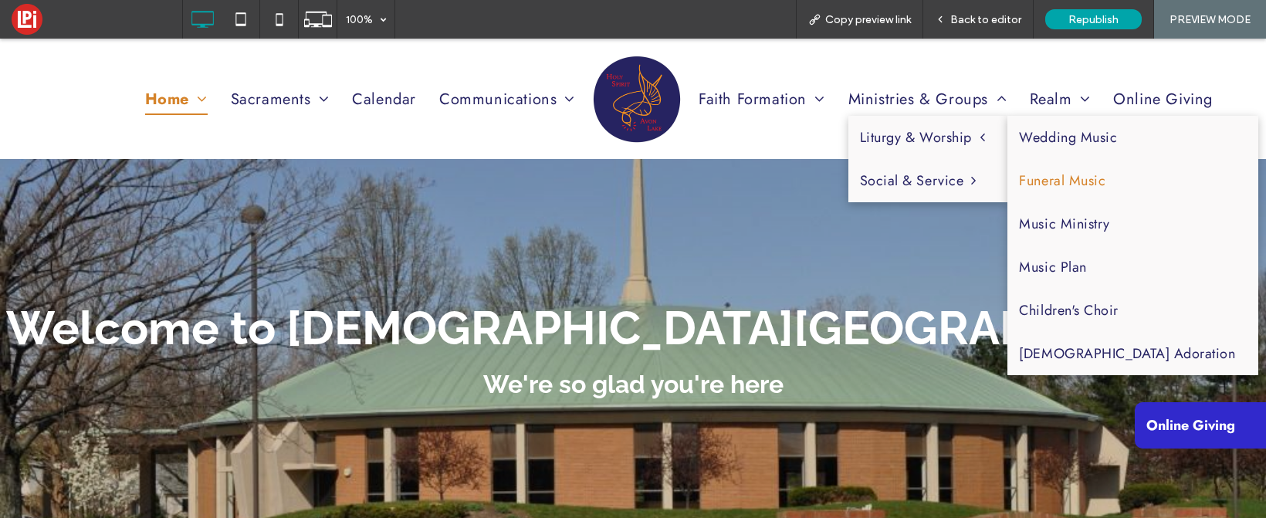
click at [1061, 176] on link "Funeral Music" at bounding box center [1133, 180] width 251 height 43
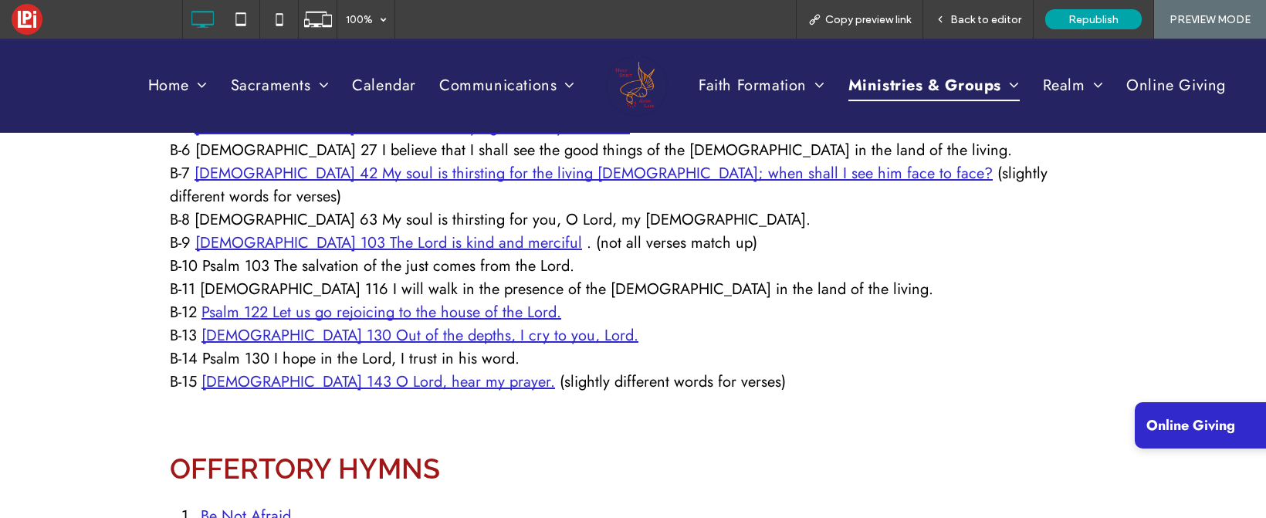
scroll to position [1213, 0]
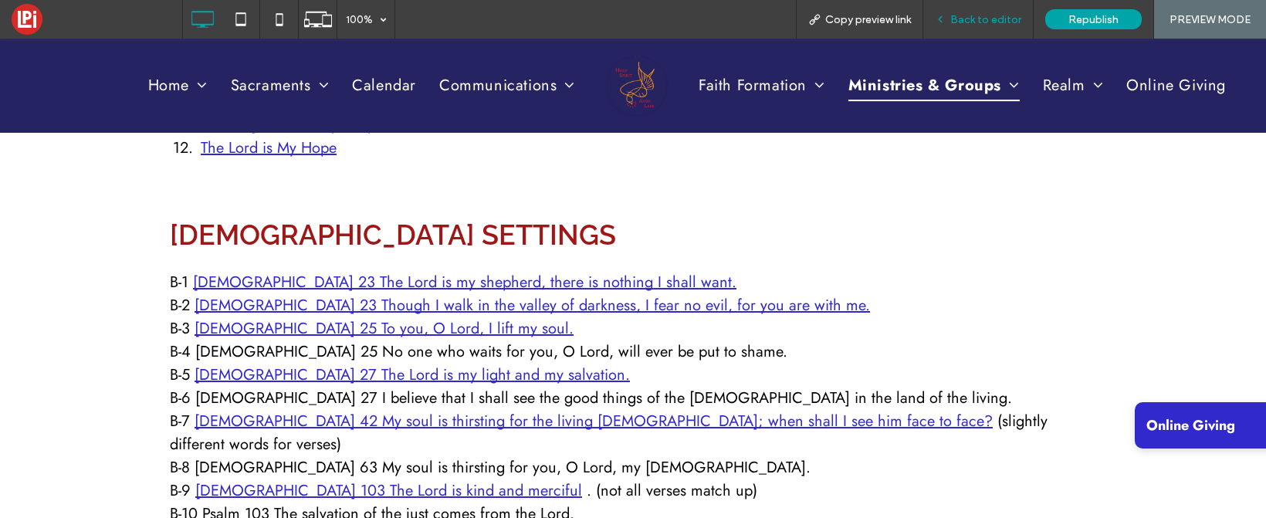
click at [992, 13] on span "Back to editor" at bounding box center [986, 19] width 71 height 13
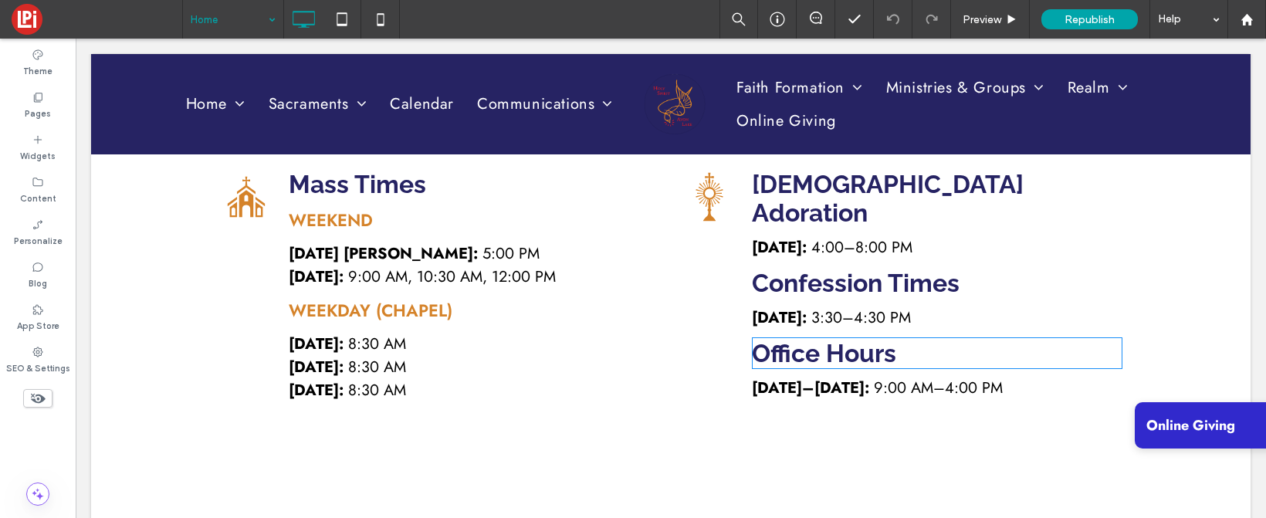
scroll to position [745, 0]
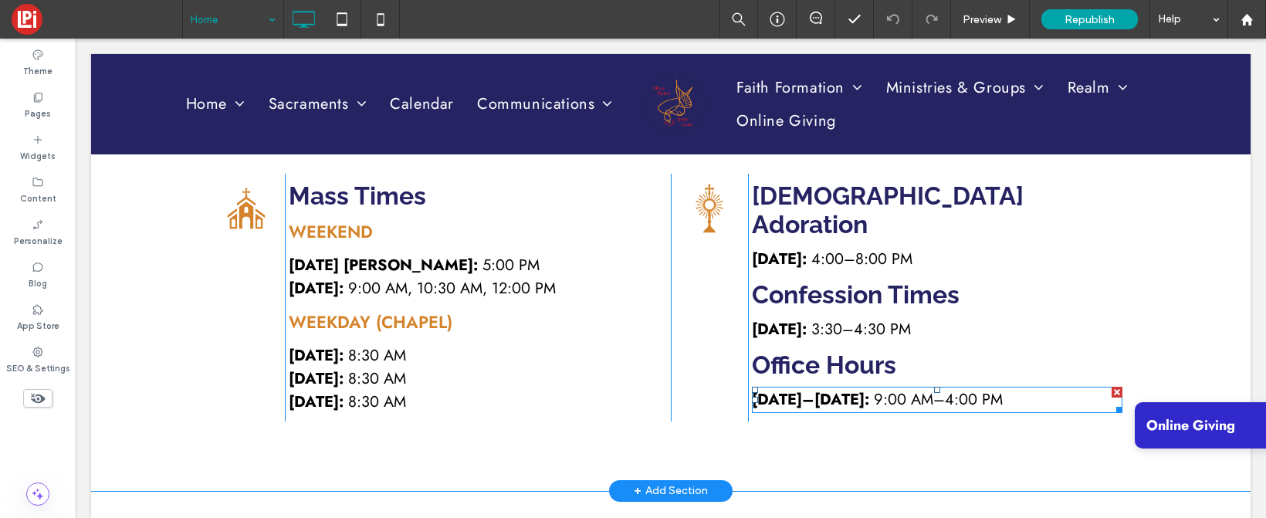
click at [964, 388] on span "9:00 AM–4:00 PM ﻿" at bounding box center [938, 399] width 129 height 22
type input "****"
type input "**"
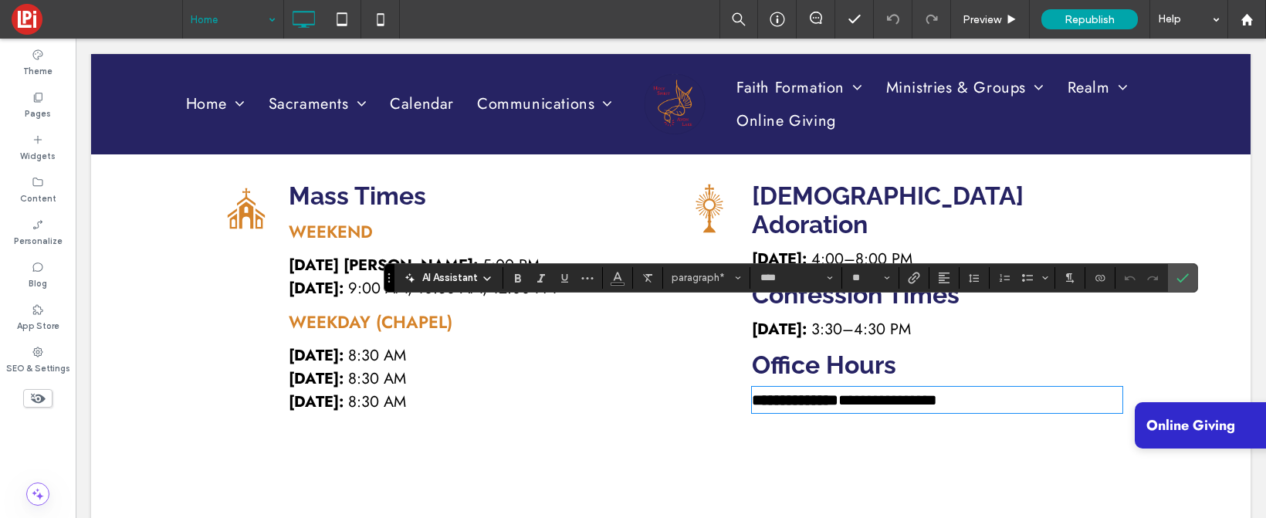
click at [937, 392] on span "**********" at bounding box center [888, 399] width 99 height 15
click at [1184, 273] on icon "Confirm" at bounding box center [1183, 278] width 12 height 12
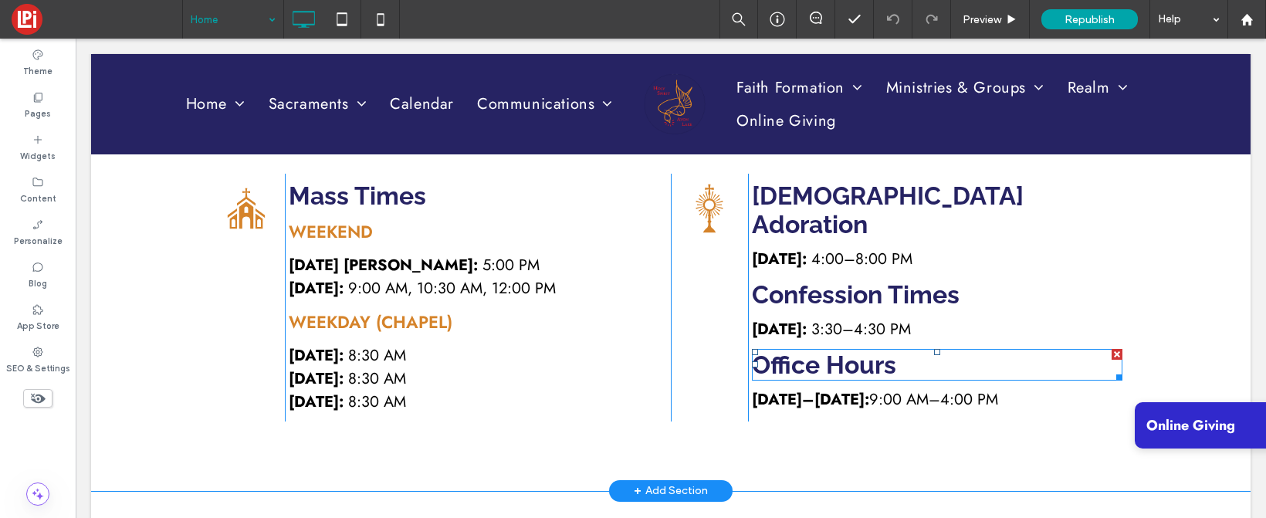
click at [849, 351] on span "Office Hours" at bounding box center [824, 365] width 144 height 29
type input "*******"
type input "**"
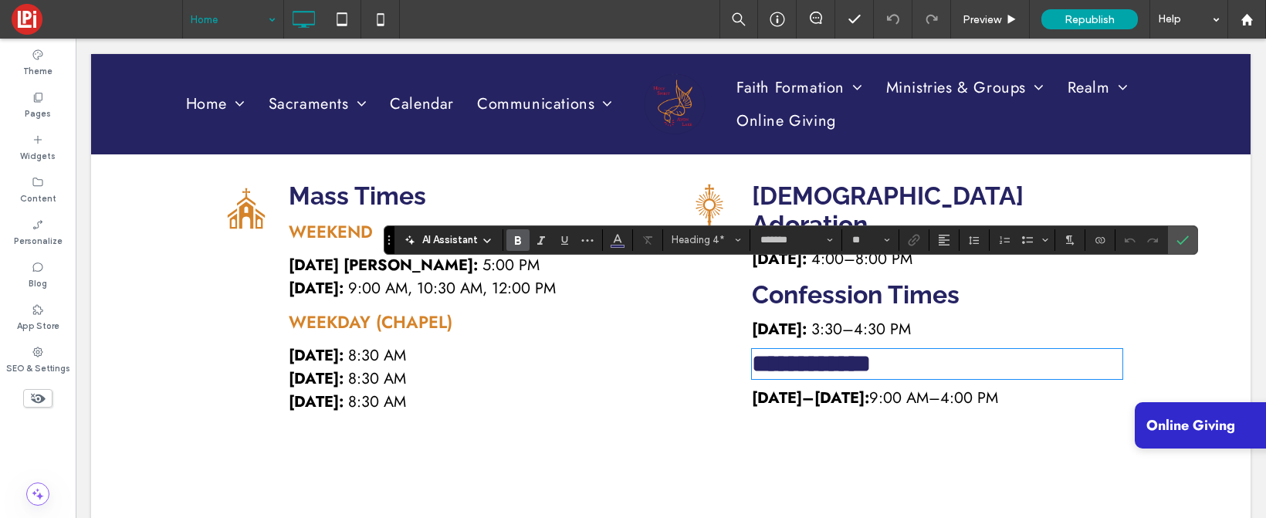
click at [926, 351] on h4 "**********" at bounding box center [937, 364] width 371 height 27
drag, startPoint x: 926, startPoint y: 285, endPoint x: 618, endPoint y: 285, distance: 308.1
click at [618, 285] on div "**********" at bounding box center [671, 298] width 927 height 248
click at [615, 232] on icon "Color" at bounding box center [618, 238] width 12 height 12
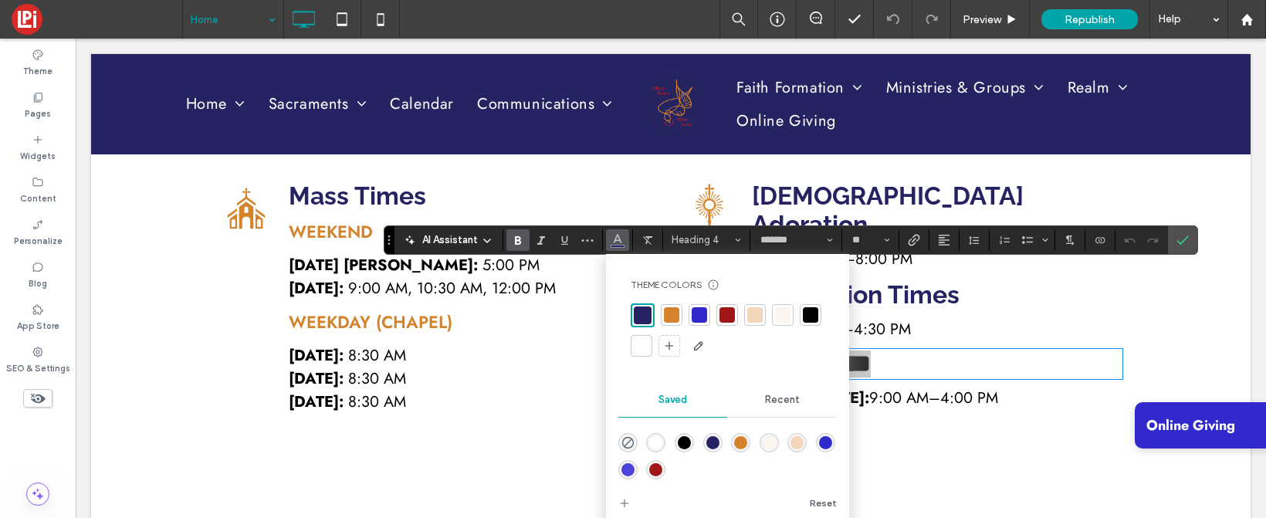
click at [727, 314] on div at bounding box center [727, 314] width 15 height 15
click at [1182, 234] on icon "Confirm" at bounding box center [1183, 240] width 12 height 12
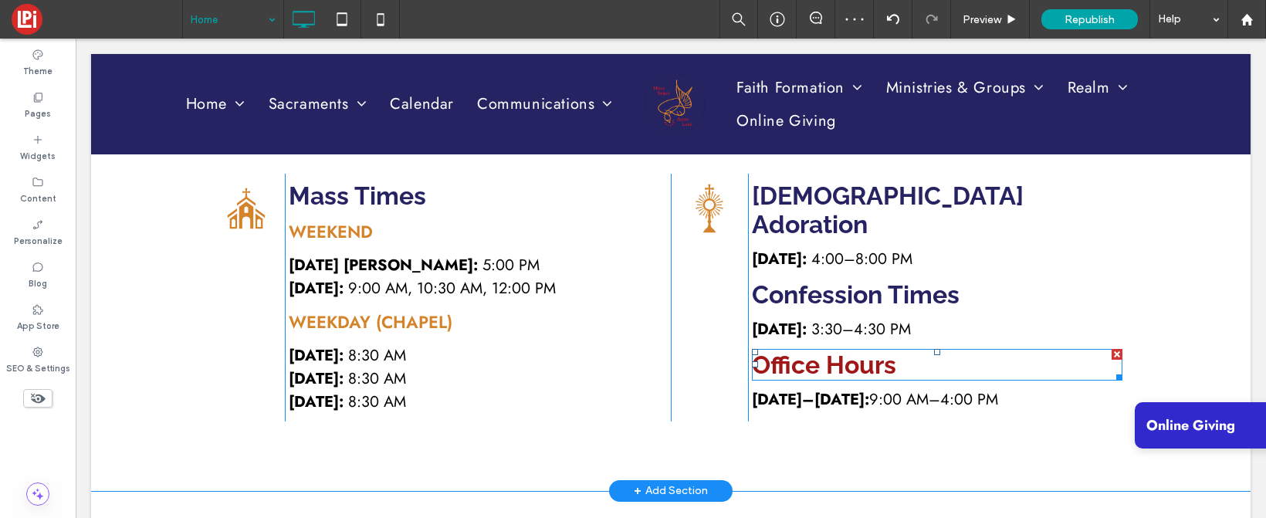
click at [825, 351] on span "Office Hours" at bounding box center [824, 365] width 144 height 29
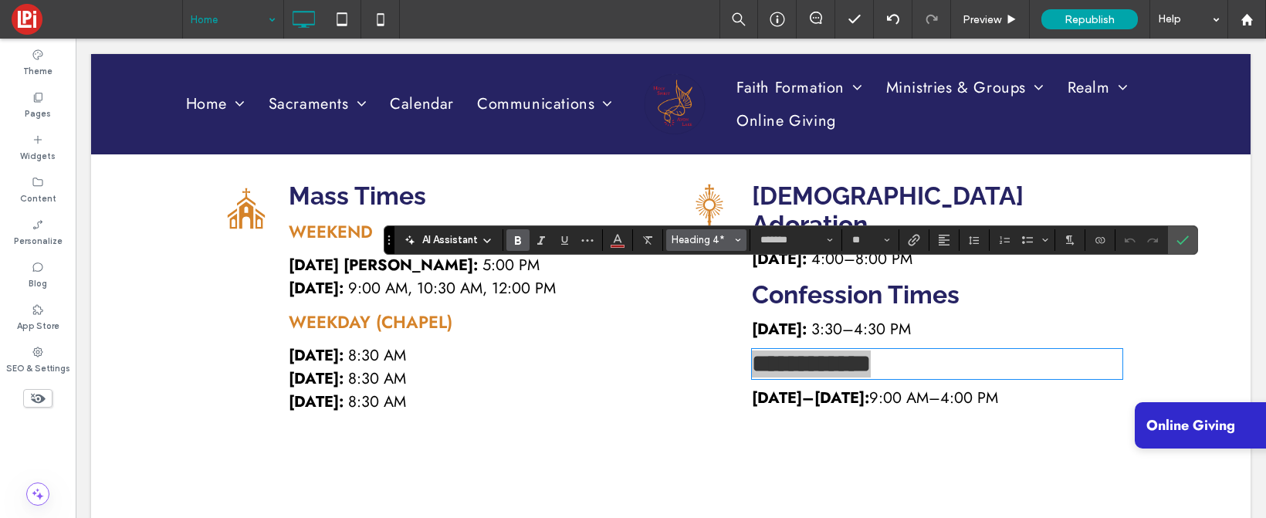
click at [706, 236] on span "Heading 4*" at bounding box center [702, 240] width 60 height 12
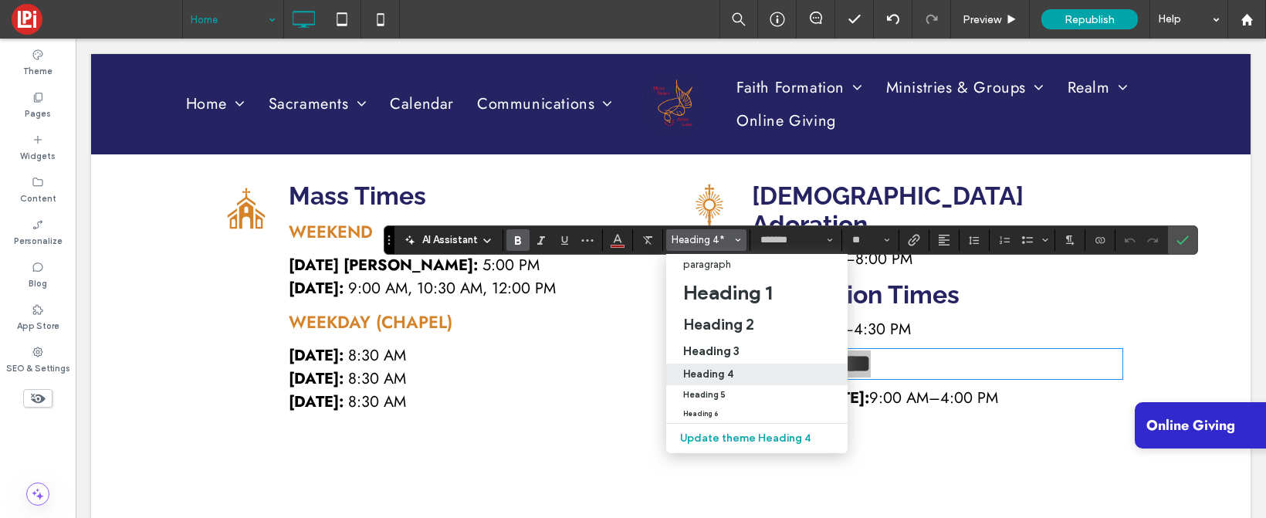
click at [725, 368] on h4 "Heading 4" at bounding box center [708, 374] width 50 height 12
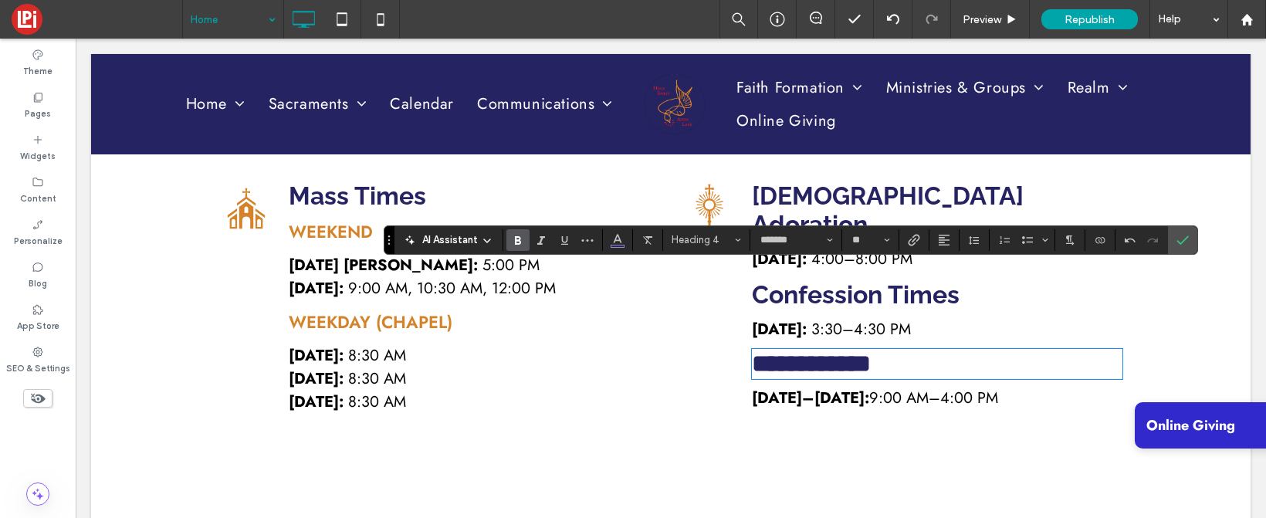
click at [617, 403] on div "**********" at bounding box center [671, 297] width 1160 height 387
click at [558, 407] on div "**********" at bounding box center [671, 297] width 1160 height 387
click at [335, 277] on strong "Sunday:" at bounding box center [316, 288] width 55 height 22
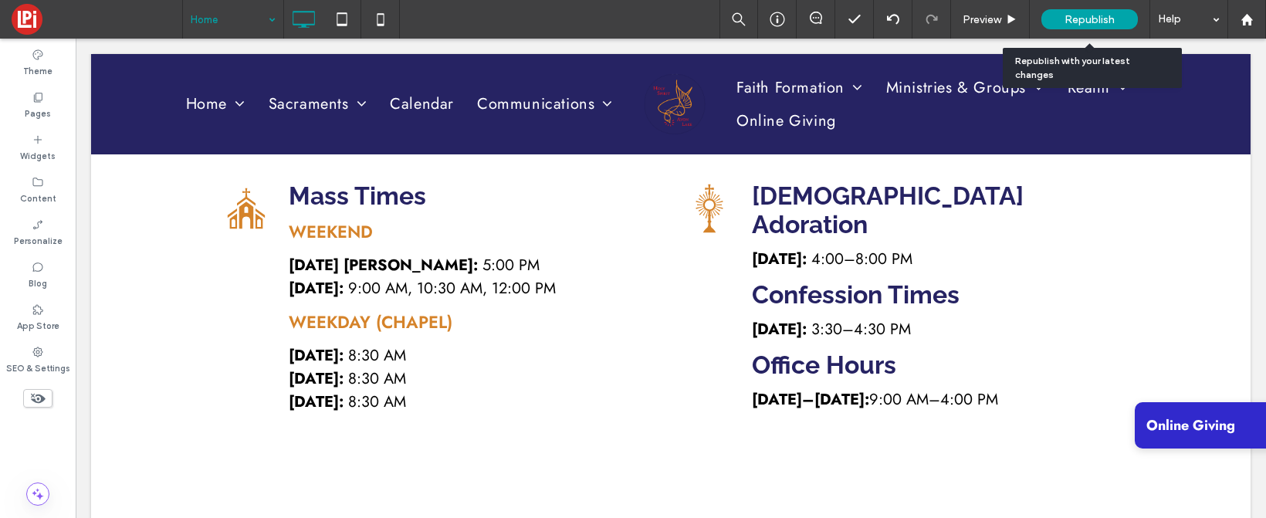
click at [1093, 18] on span "Republish" at bounding box center [1090, 19] width 50 height 13
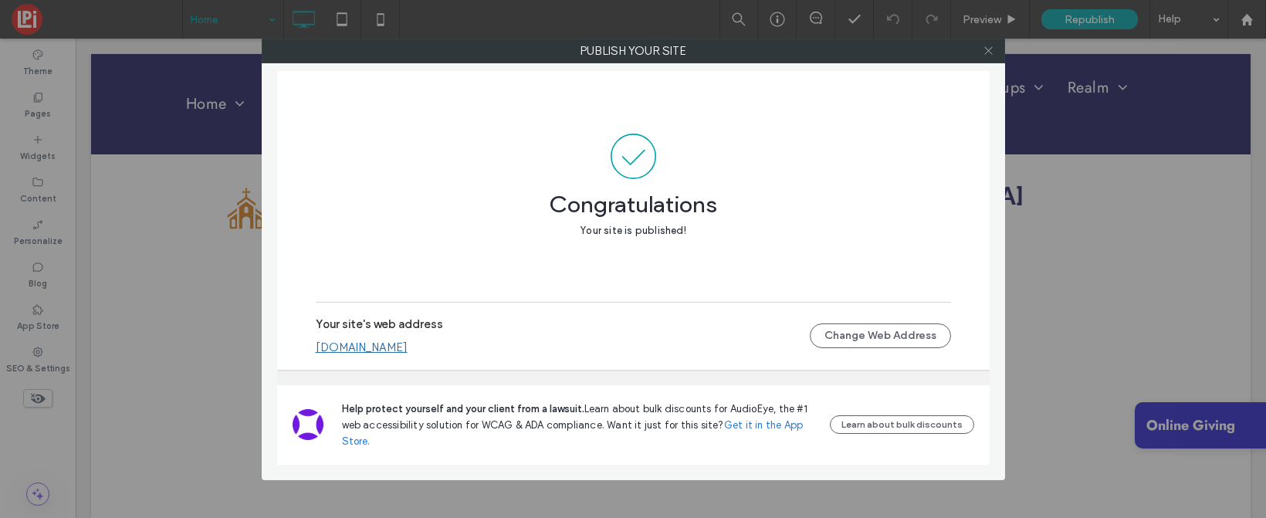
click at [985, 49] on icon at bounding box center [989, 51] width 12 height 12
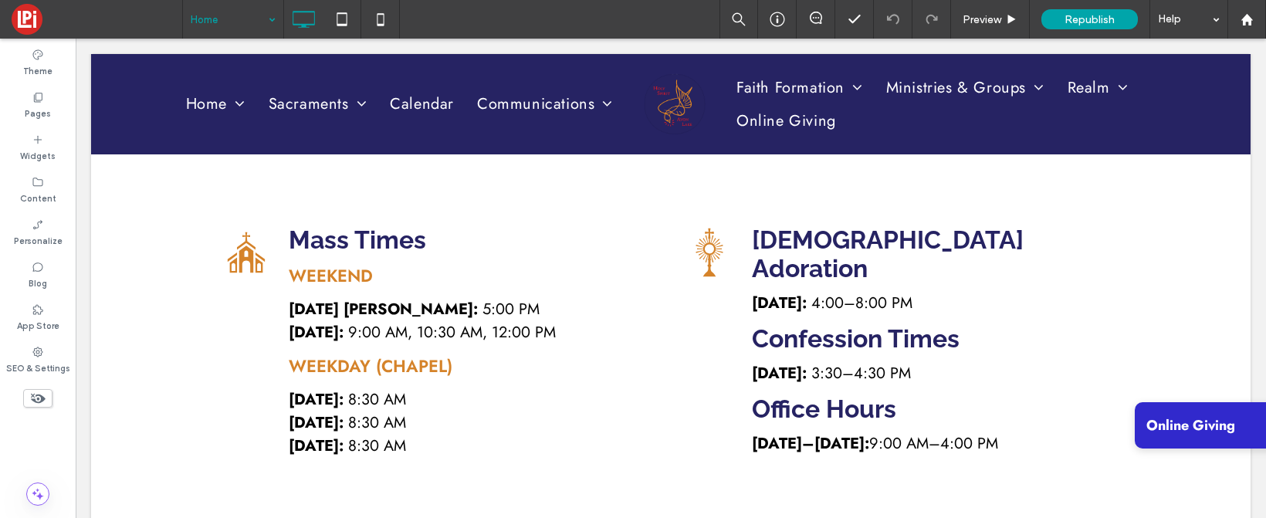
scroll to position [688, 0]
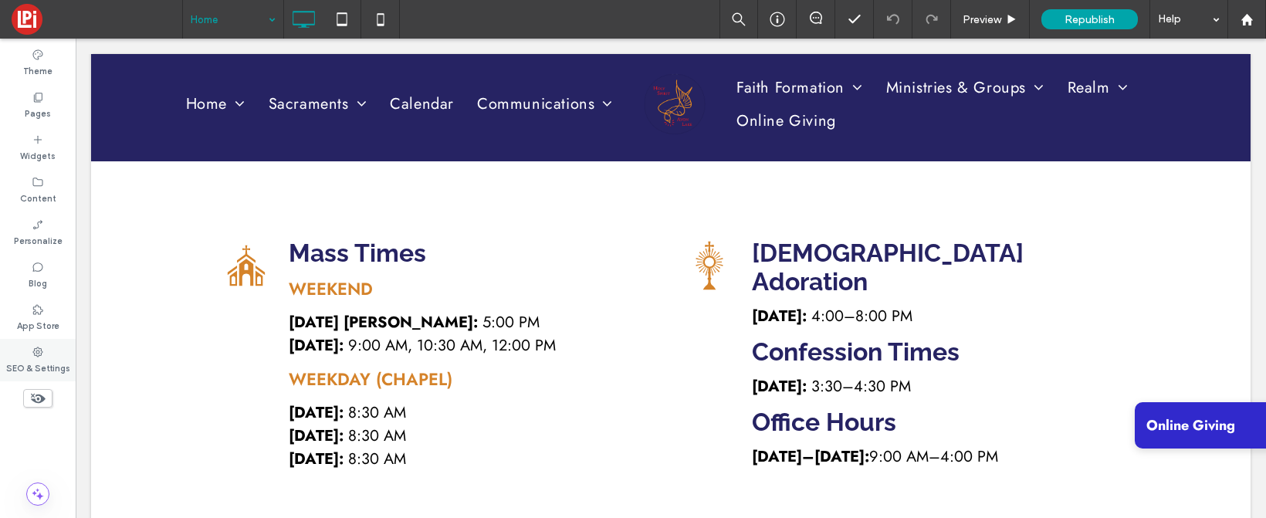
click at [28, 353] on div "SEO & Settings" at bounding box center [38, 360] width 76 height 42
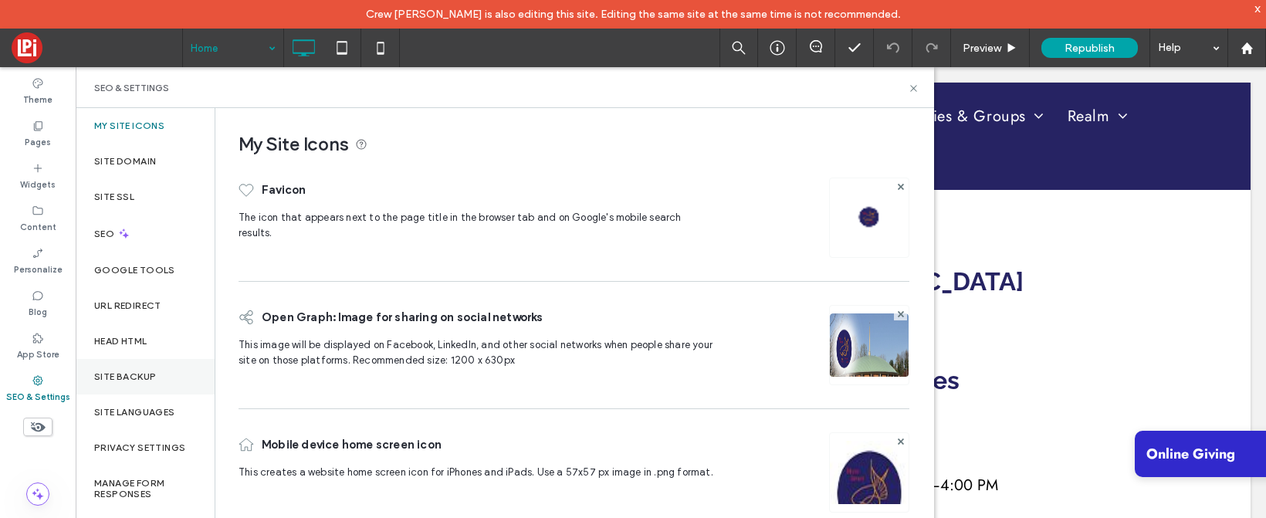
click at [127, 372] on label "Site Backup" at bounding box center [125, 376] width 62 height 11
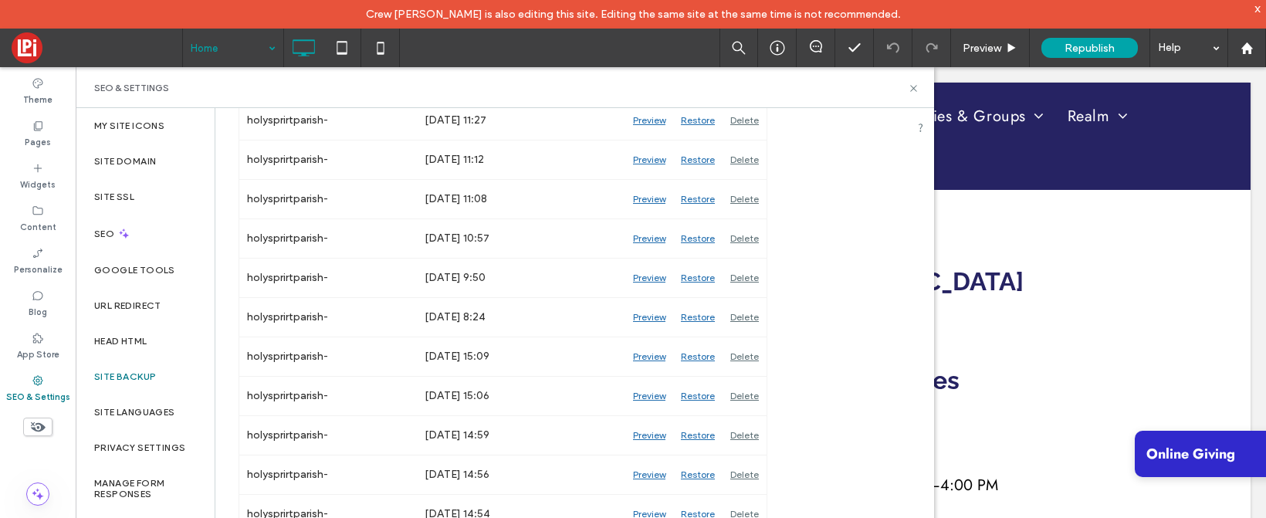
scroll to position [965, 0]
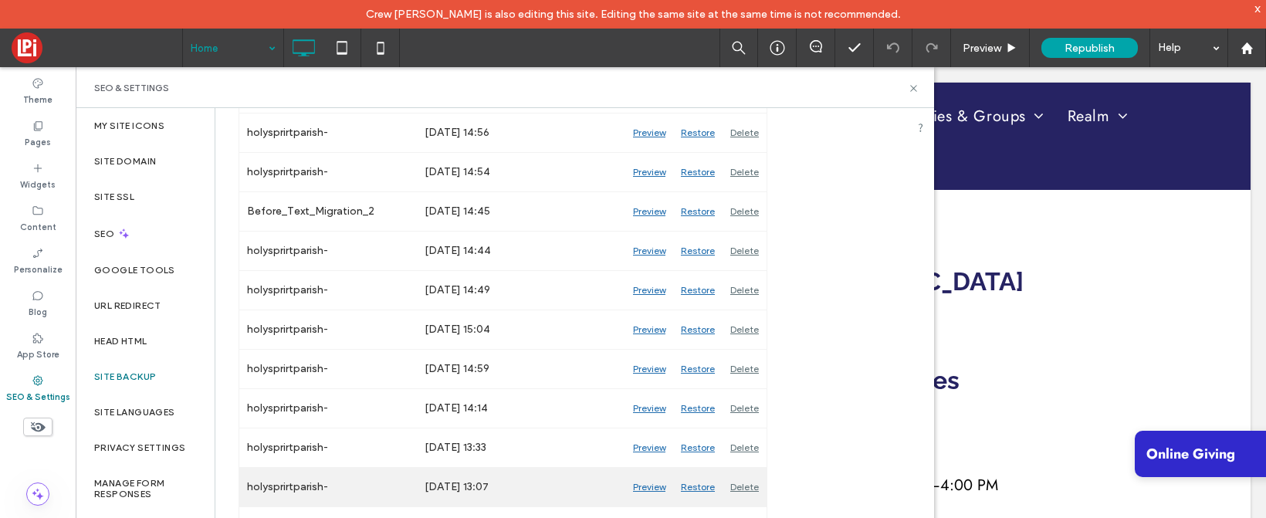
click at [646, 490] on div "Preview" at bounding box center [649, 487] width 48 height 39
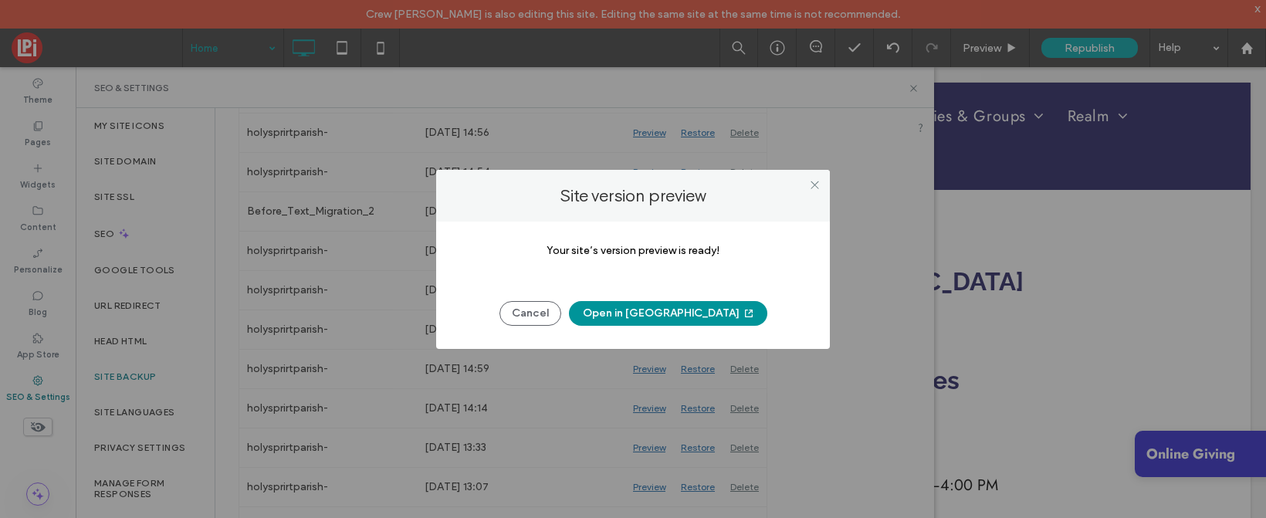
click at [686, 307] on button "Open in New Tab" at bounding box center [668, 313] width 198 height 25
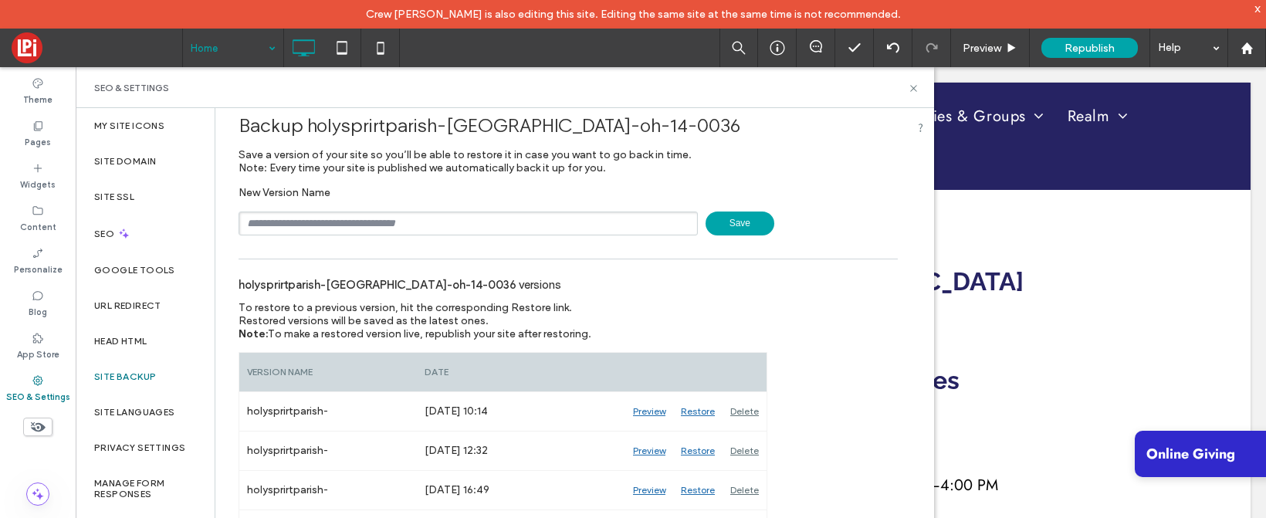
scroll to position [8, 0]
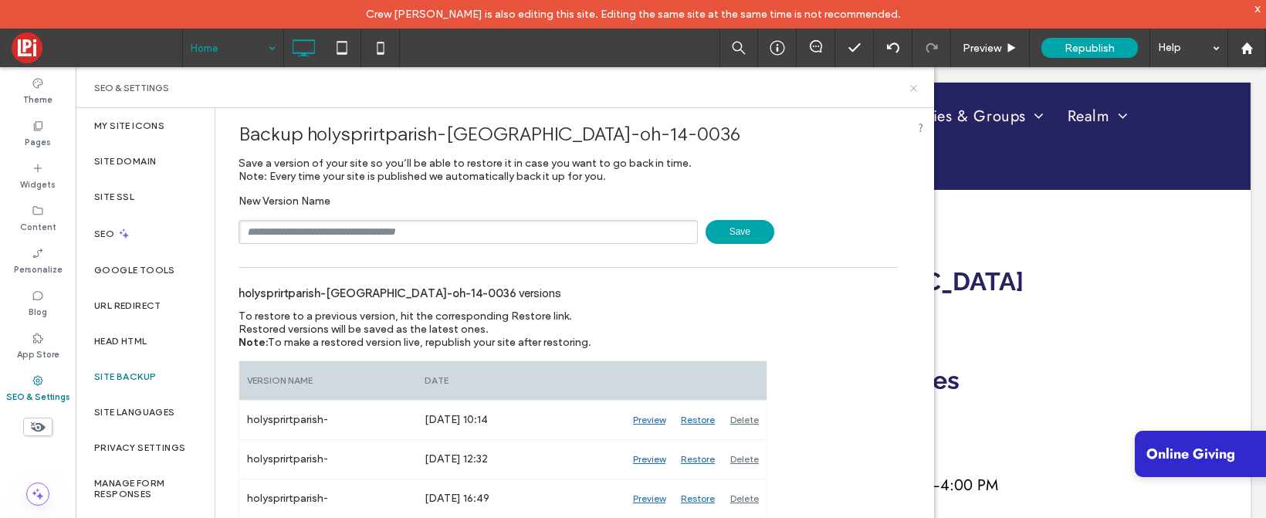
click at [913, 86] on icon at bounding box center [914, 89] width 12 height 12
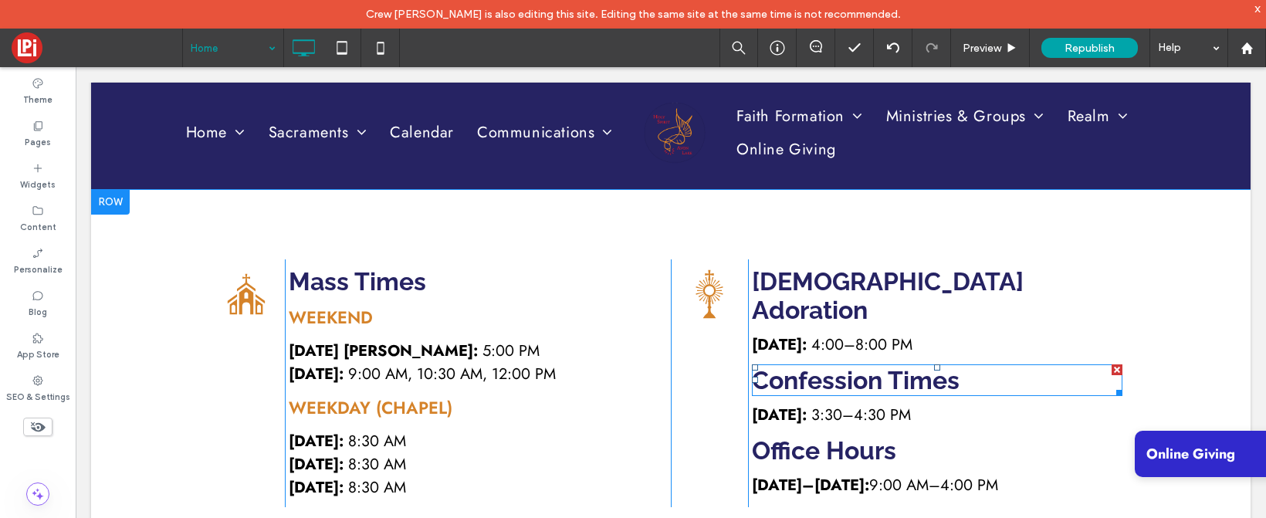
scroll to position [0, 0]
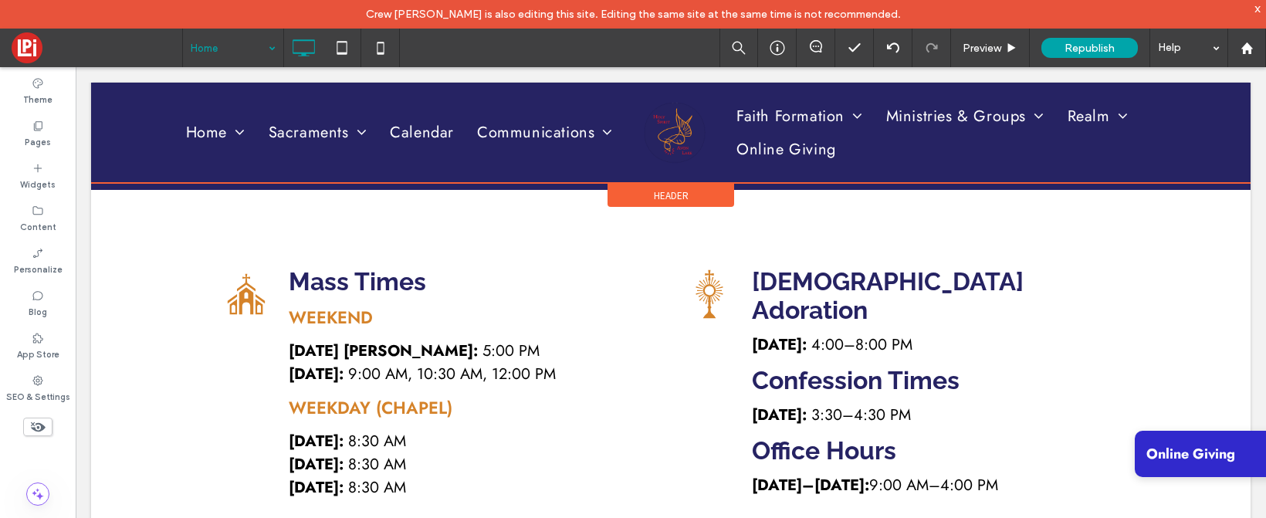
click at [345, 133] on div at bounding box center [671, 133] width 1160 height 100
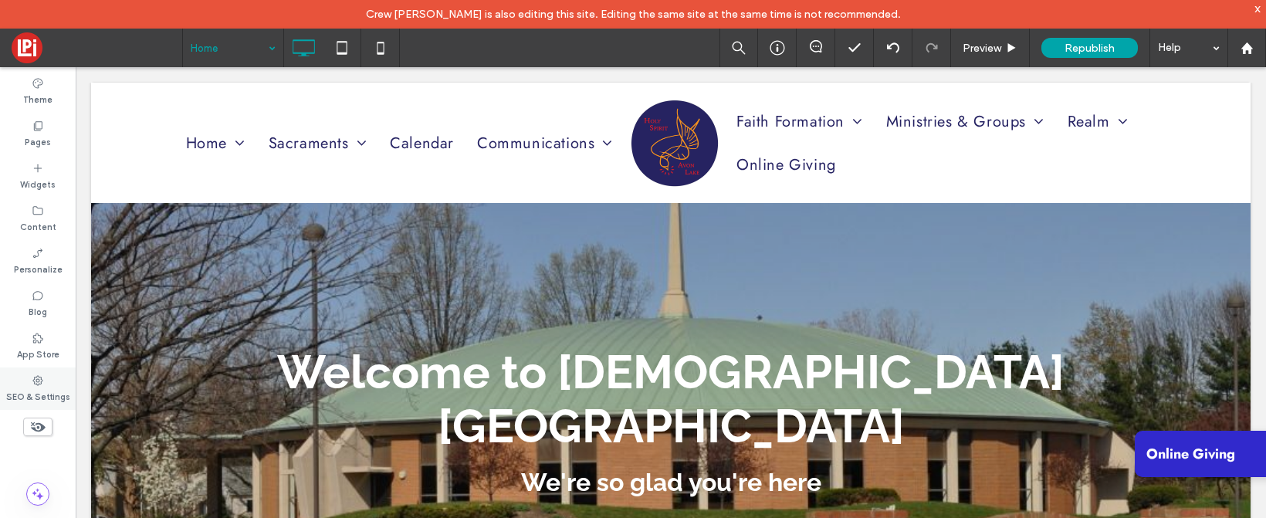
click at [38, 380] on icon at bounding box center [38, 381] width 12 height 12
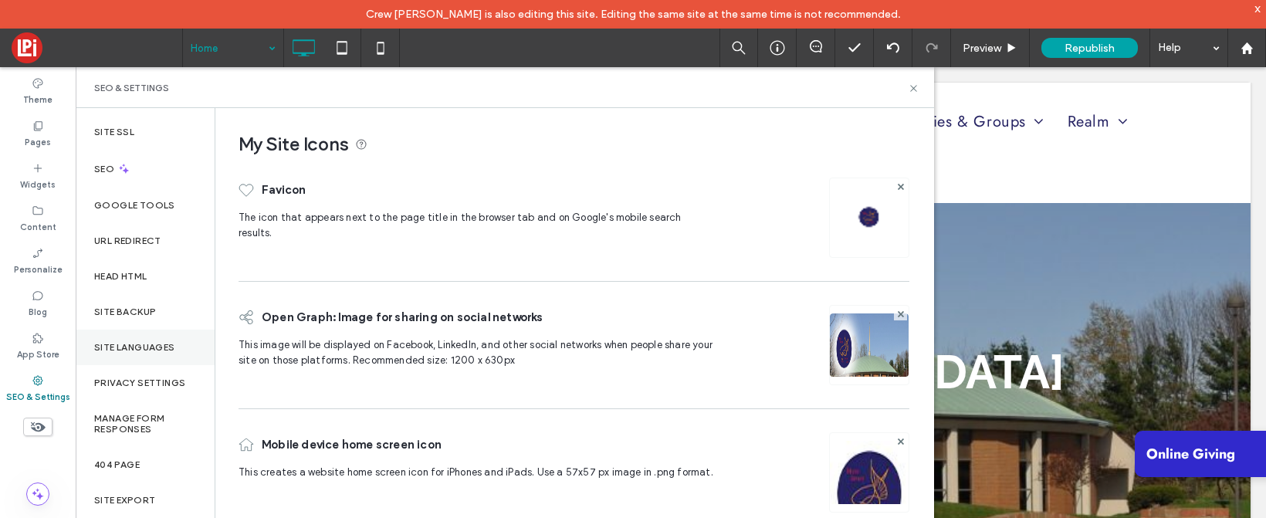
scroll to position [83, 0]
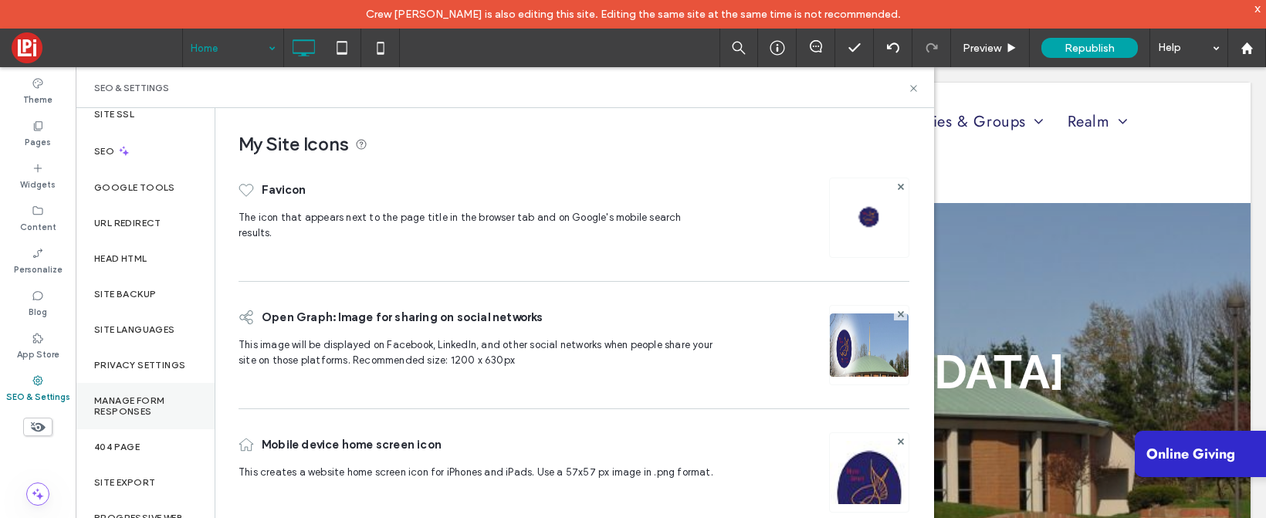
click at [128, 407] on label "Manage Form Responses" at bounding box center [145, 406] width 102 height 22
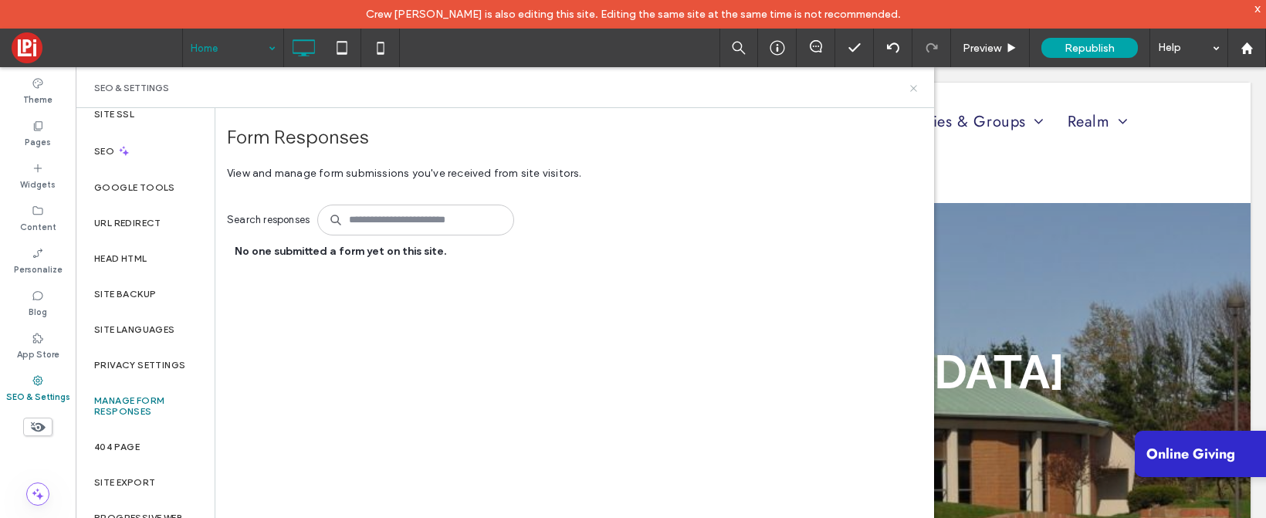
click at [914, 88] on use at bounding box center [913, 88] width 6 height 6
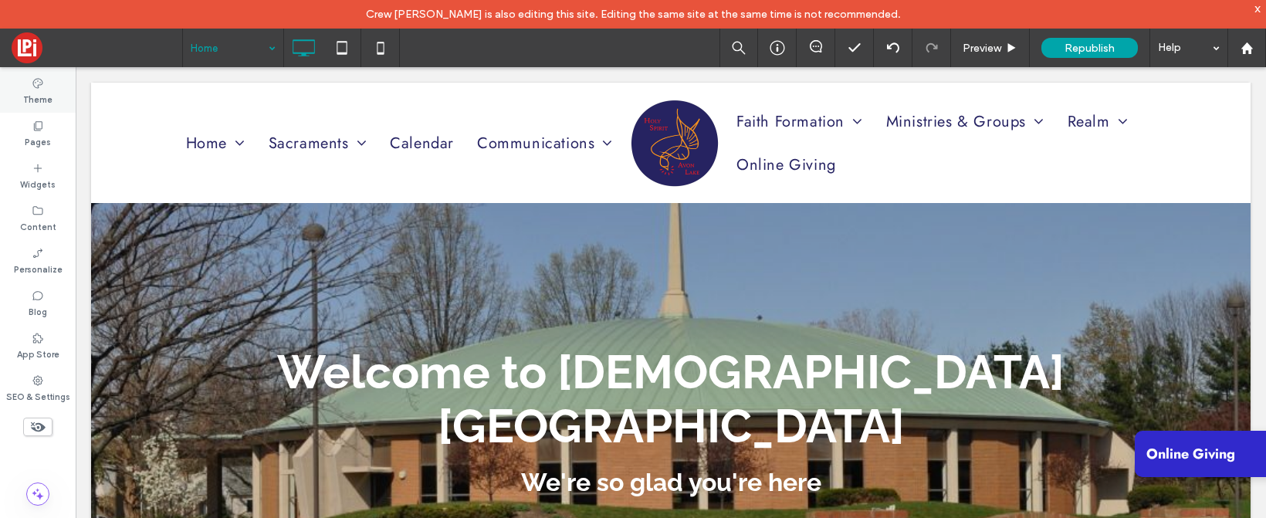
click at [28, 90] on label "Theme" at bounding box center [37, 98] width 29 height 17
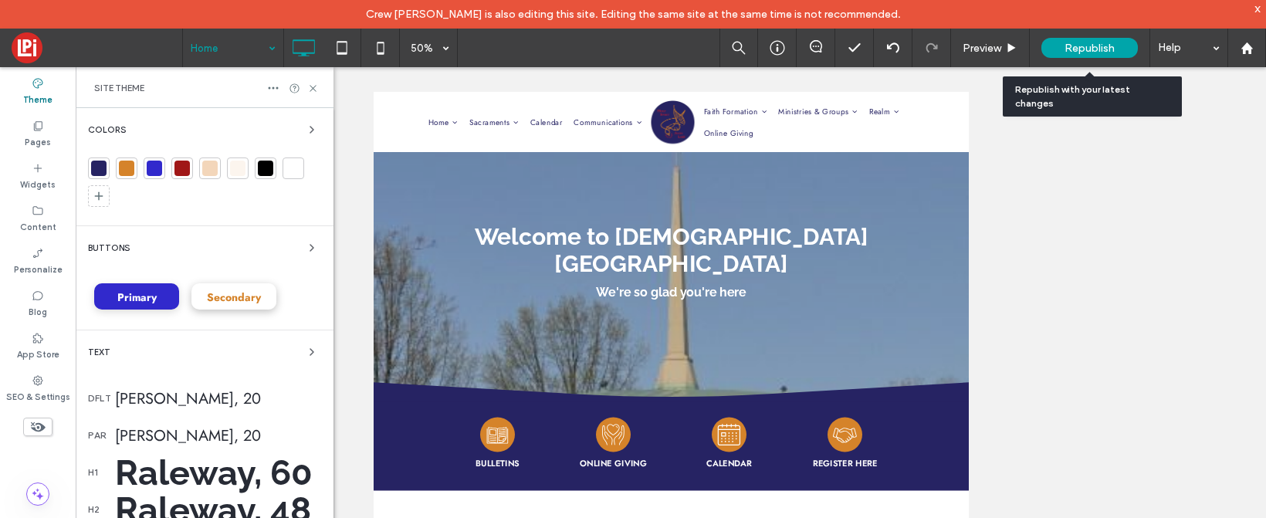
click at [1097, 42] on span "Republish" at bounding box center [1090, 48] width 50 height 13
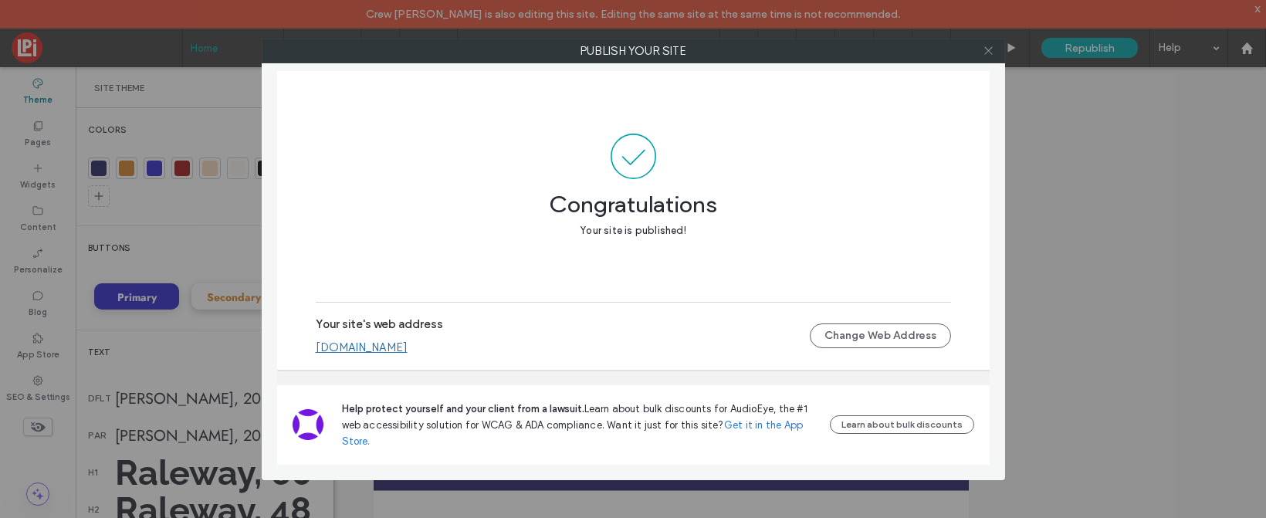
click at [988, 47] on icon at bounding box center [989, 51] width 12 height 12
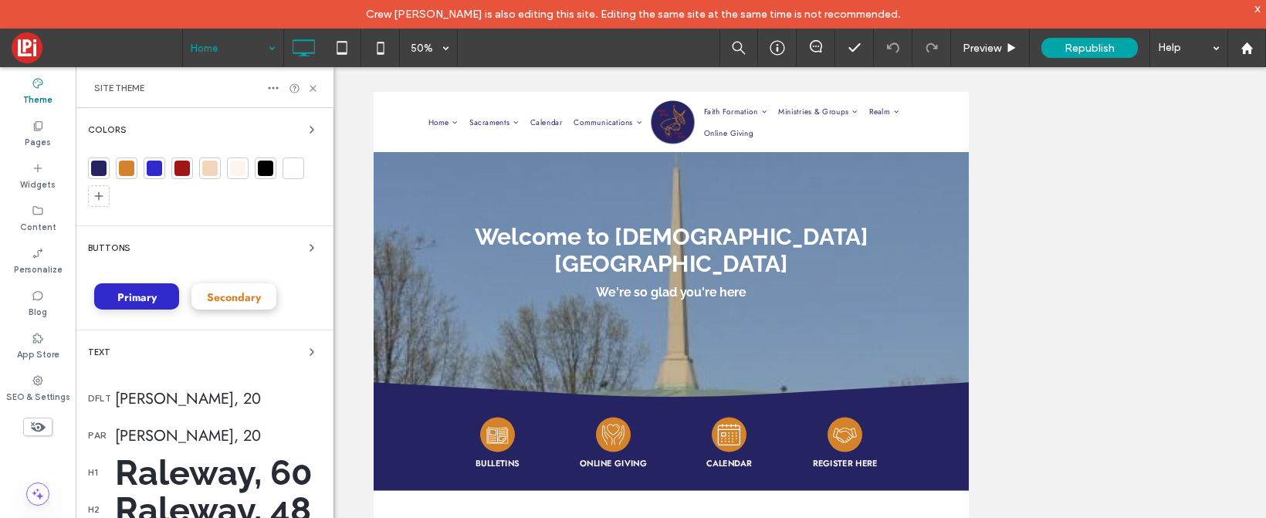
click at [95, 162] on div at bounding box center [98, 168] width 15 height 15
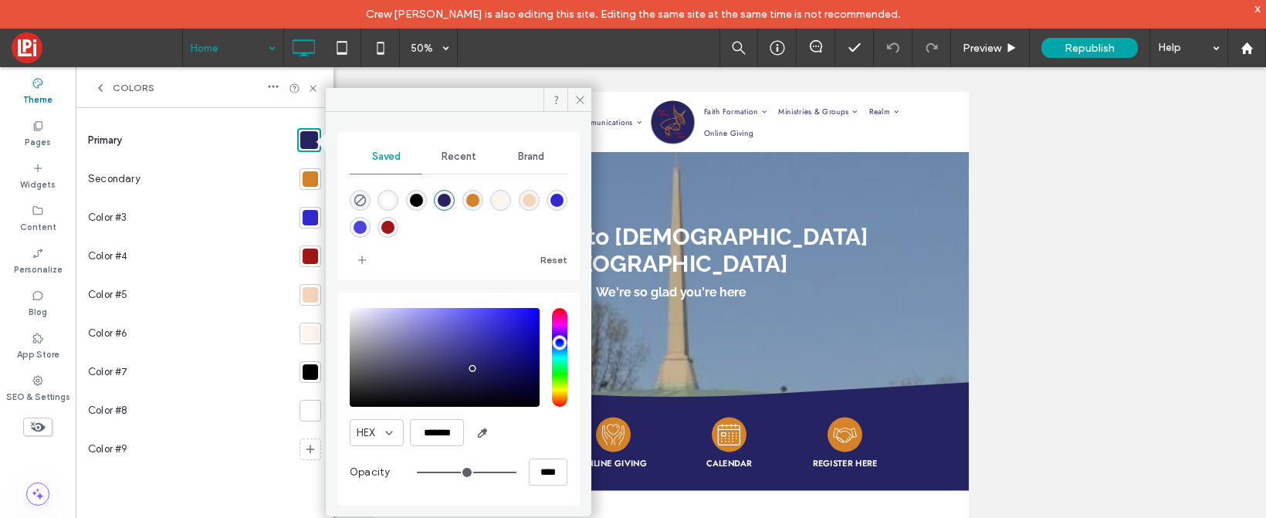
type input "***"
type input "*******"
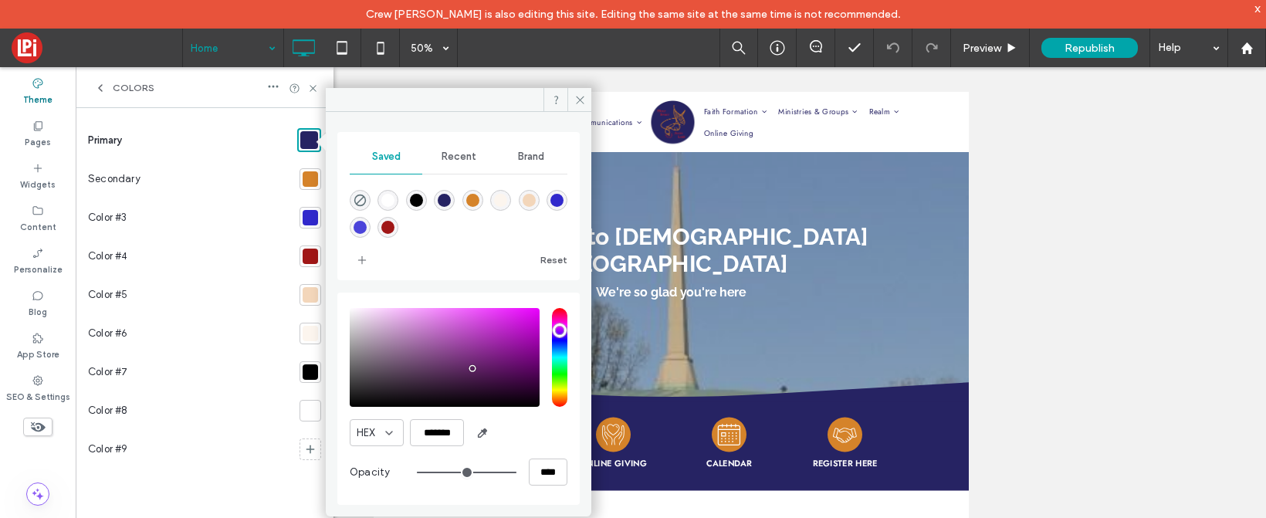
type input "***"
click at [559, 330] on input "hue" at bounding box center [559, 357] width 15 height 99
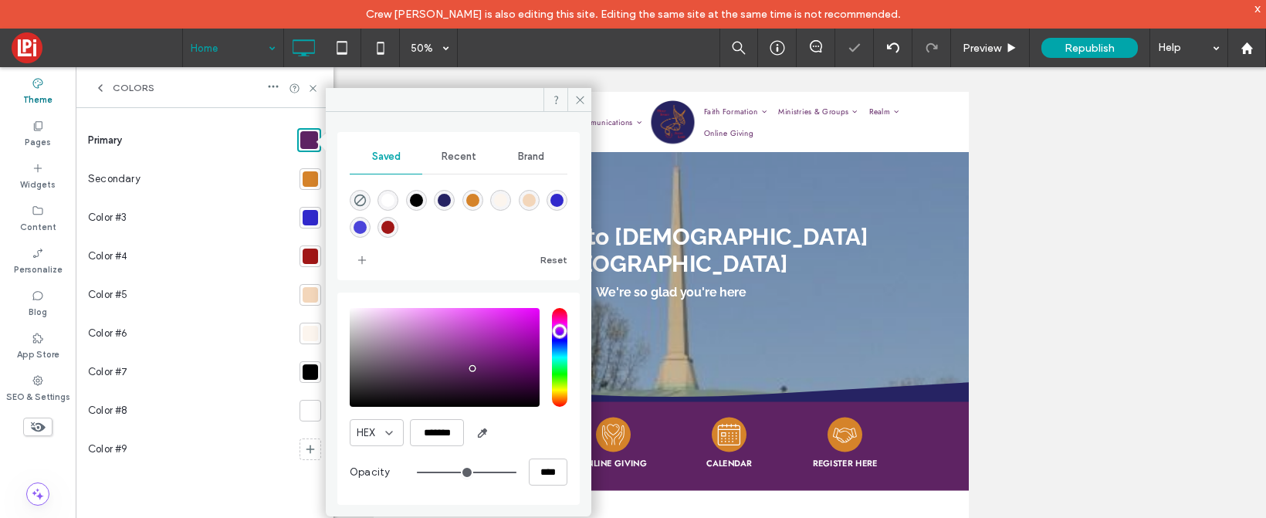
click at [530, 325] on div "saturation and value" at bounding box center [445, 357] width 190 height 99
type input "*******"
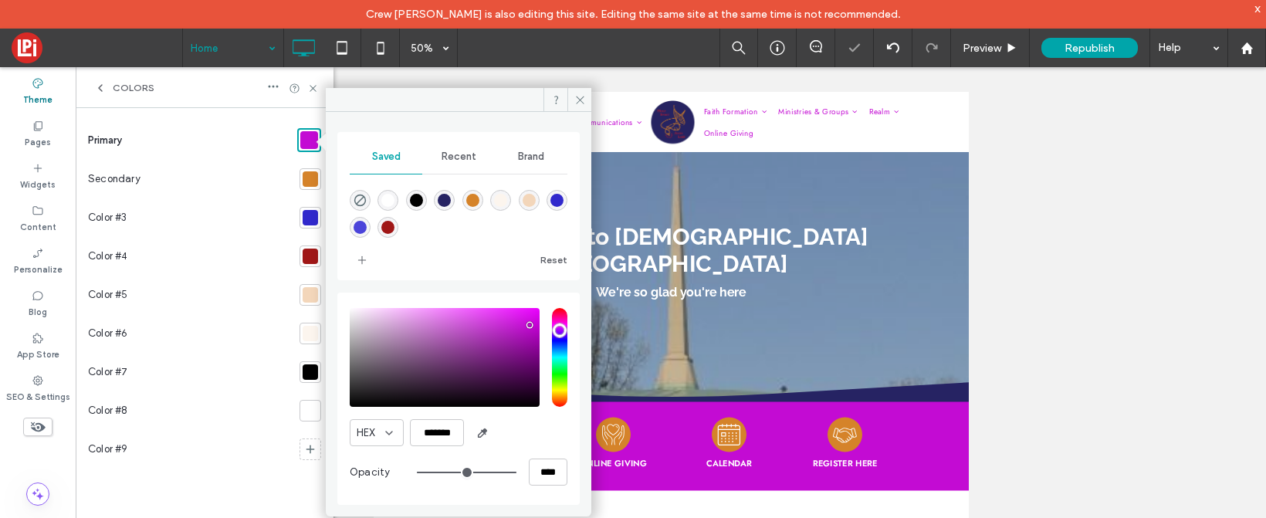
click at [307, 178] on div at bounding box center [310, 178] width 15 height 15
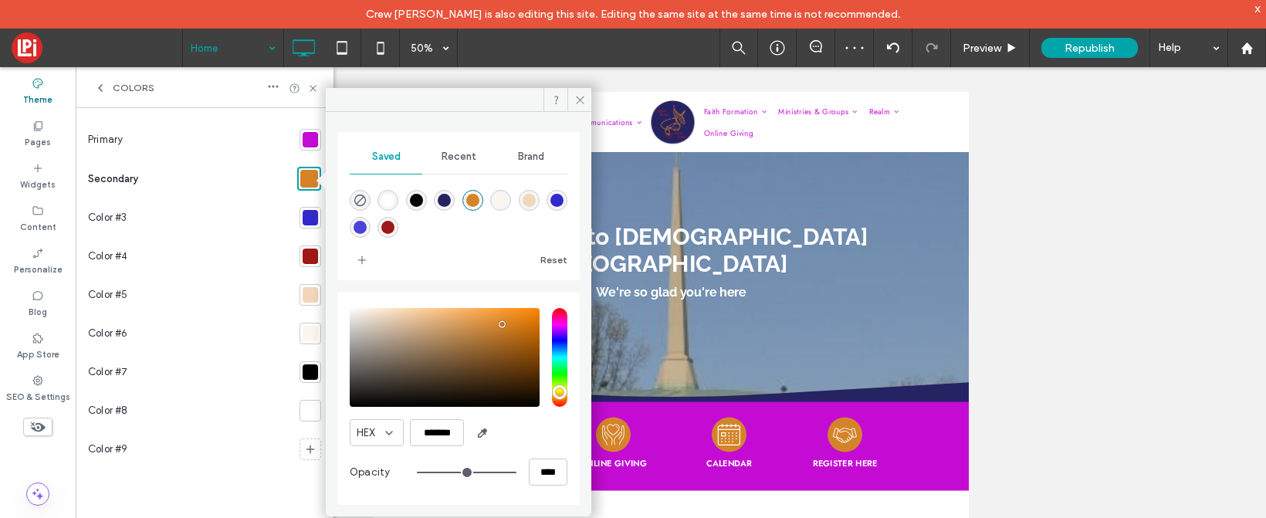
type input "***"
type input "*******"
type input "***"
click at [559, 327] on input "hue" at bounding box center [559, 357] width 15 height 99
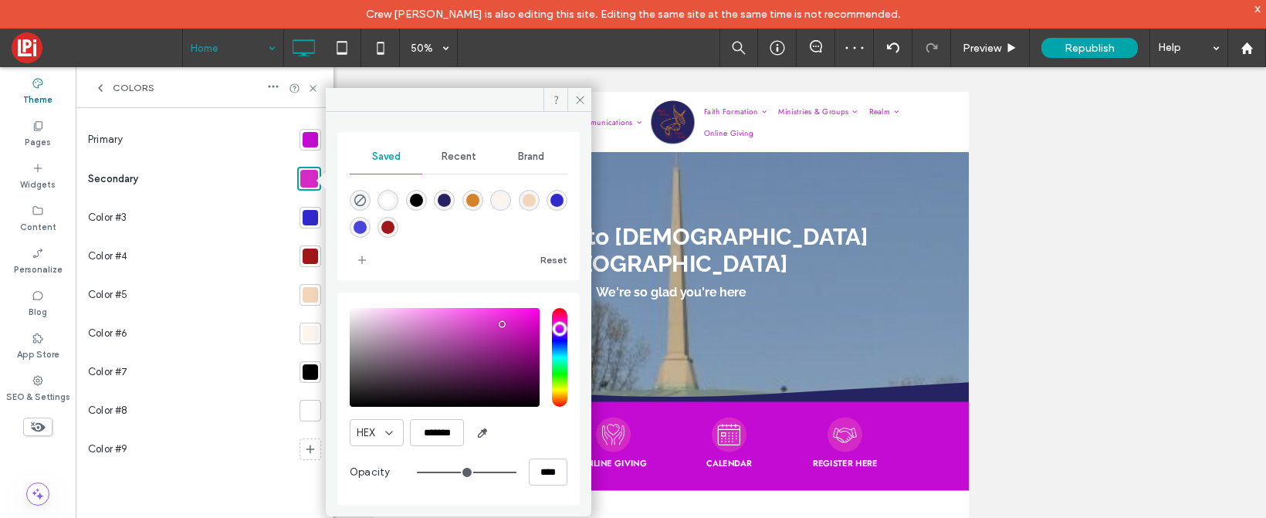
type input "*******"
click at [515, 351] on div "saturation and value" at bounding box center [445, 357] width 190 height 99
click at [305, 214] on div at bounding box center [310, 217] width 15 height 15
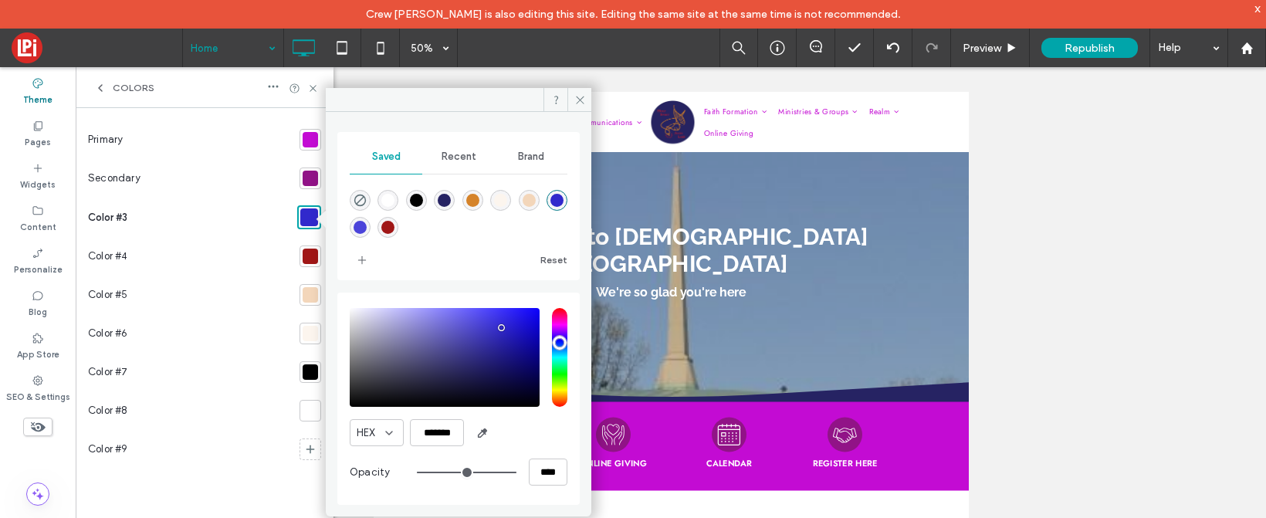
type input "***"
type input "*******"
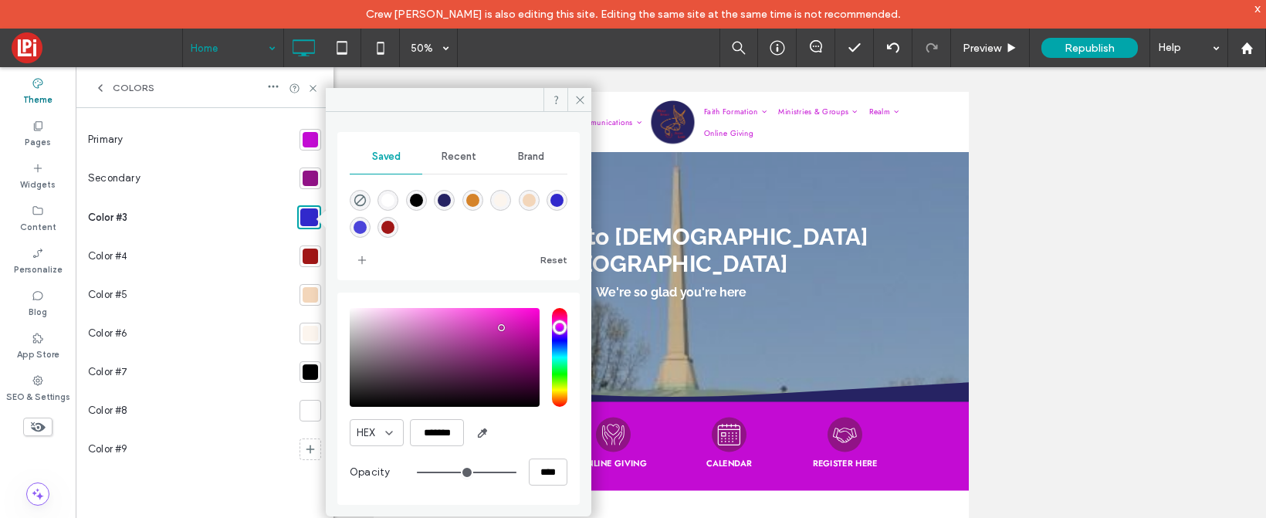
click at [561, 326] on input "hue" at bounding box center [559, 357] width 15 height 99
type input "**"
type input "*******"
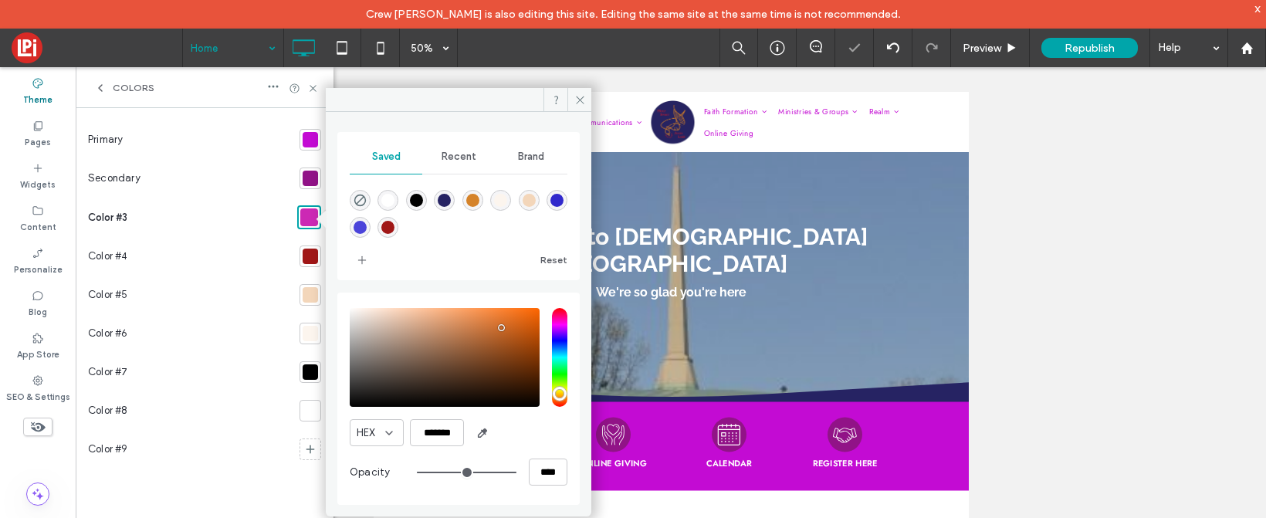
click at [561, 395] on input "hue" at bounding box center [559, 357] width 15 height 99
type input "***"
type input "*******"
type input "***"
click at [554, 375] on input "hue" at bounding box center [559, 357] width 15 height 99
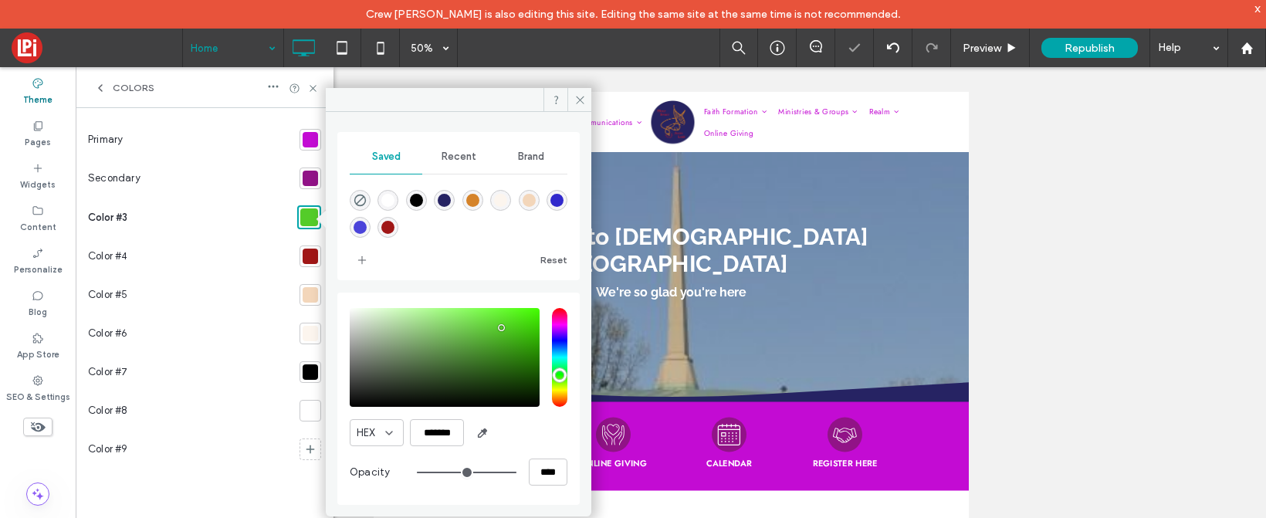
click at [463, 300] on div "HEX ******* Opacity ****" at bounding box center [459, 398] width 218 height 197
type input "*******"
click at [469, 355] on div "saturation and value" at bounding box center [445, 357] width 190 height 99
click at [297, 249] on section at bounding box center [307, 256] width 28 height 39
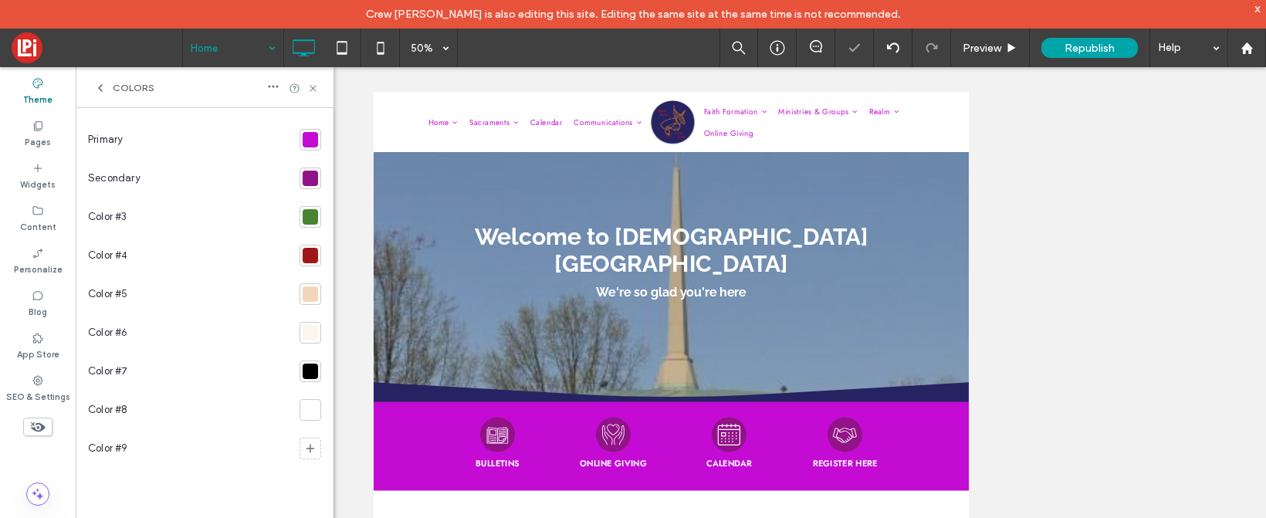
click at [312, 253] on div at bounding box center [310, 255] width 15 height 15
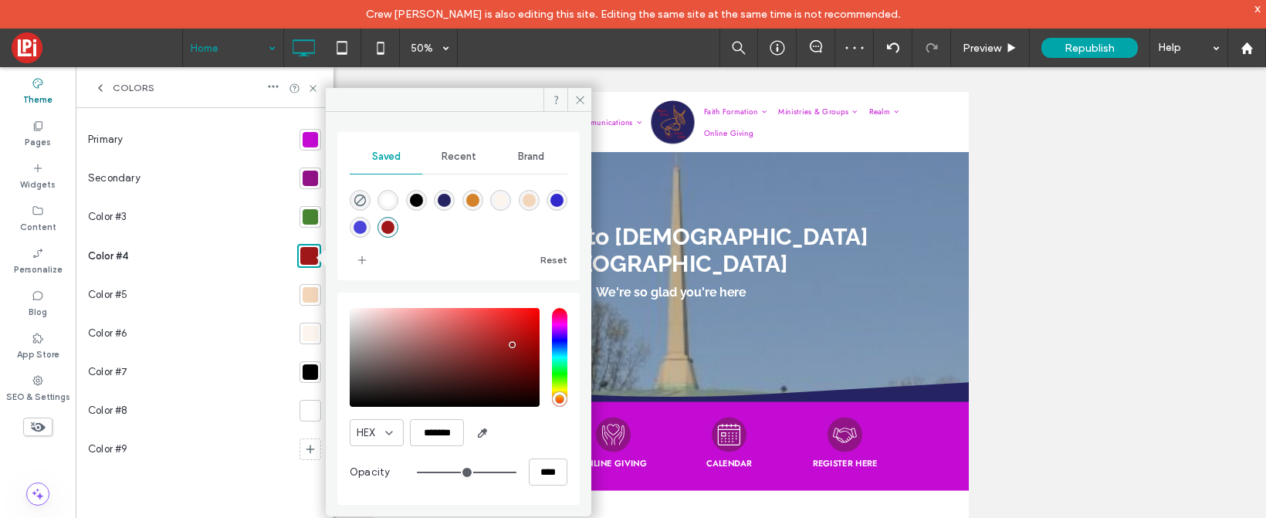
type input "***"
type input "*******"
type input "***"
click at [559, 354] on input "hue" at bounding box center [559, 357] width 15 height 99
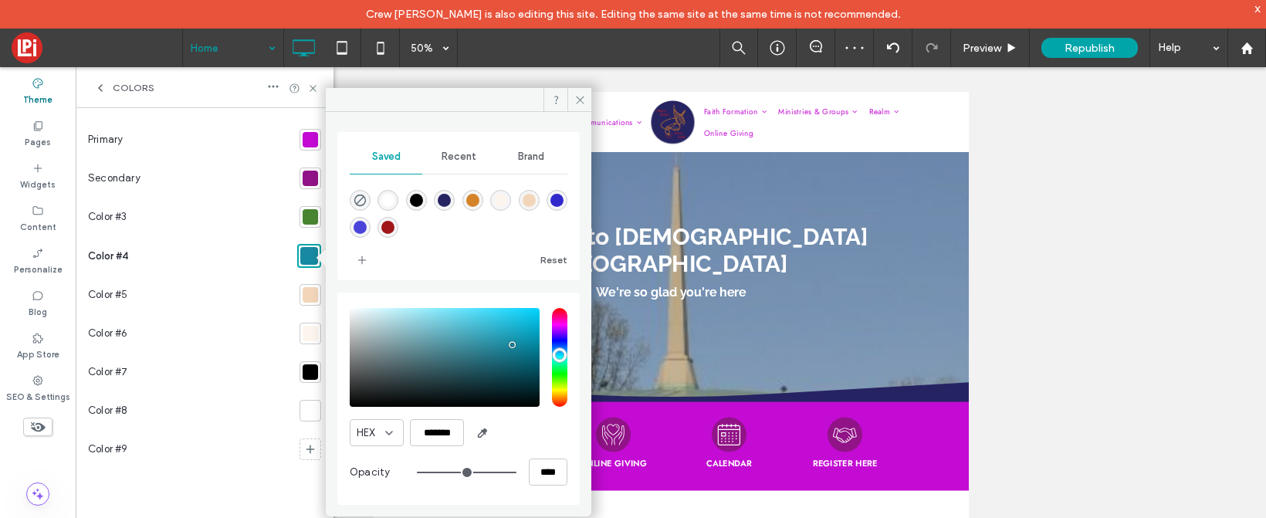
type input "*******"
click at [519, 321] on div "saturation and value" at bounding box center [445, 357] width 190 height 99
click at [304, 290] on div at bounding box center [310, 294] width 15 height 15
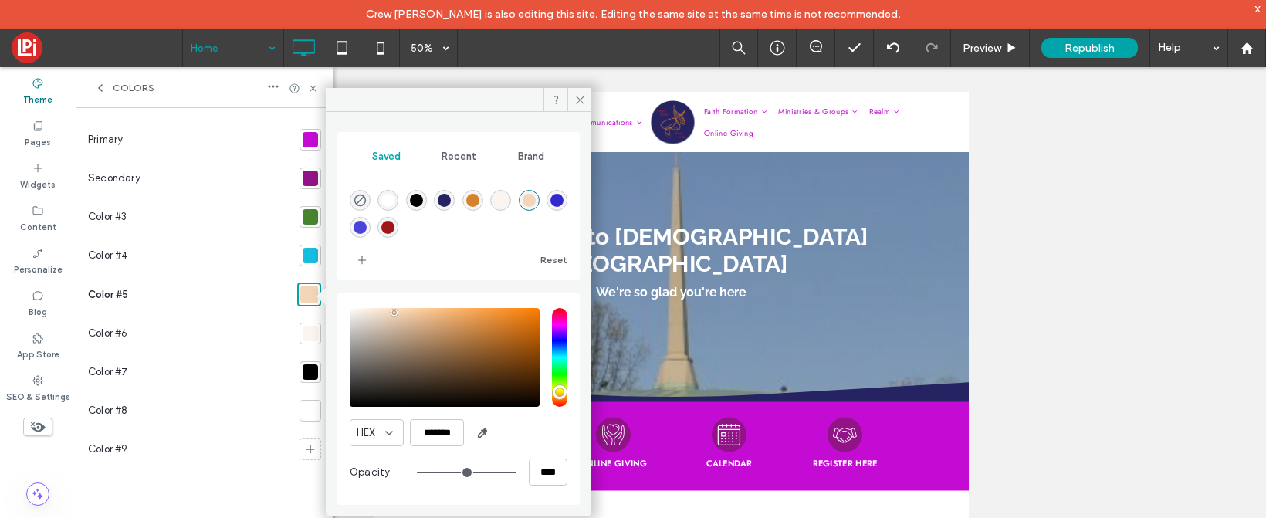
type input "**"
type input "*******"
type input "**"
click at [556, 377] on input "hue" at bounding box center [559, 357] width 15 height 99
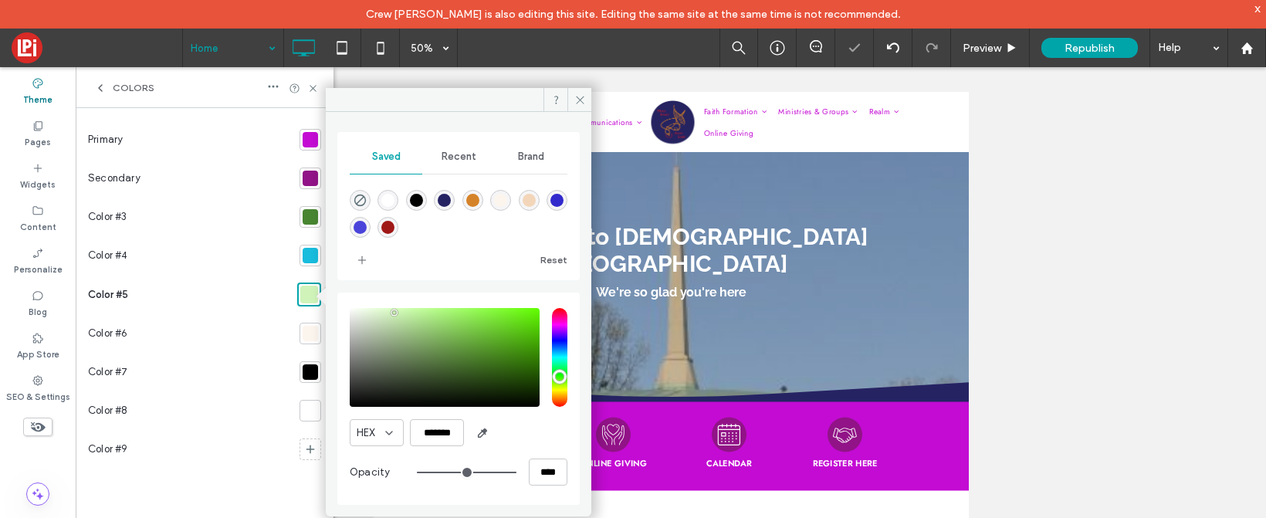
type input "*******"
click at [502, 330] on div "saturation and value" at bounding box center [445, 357] width 190 height 99
click at [109, 83] on div "Colors" at bounding box center [124, 88] width 60 height 12
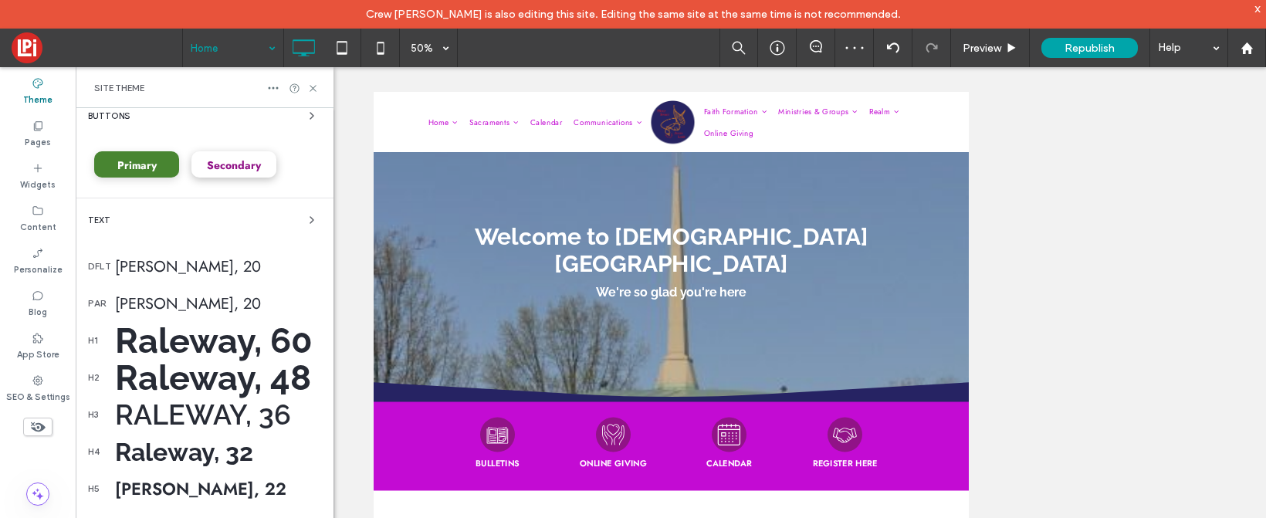
scroll to position [146, 0]
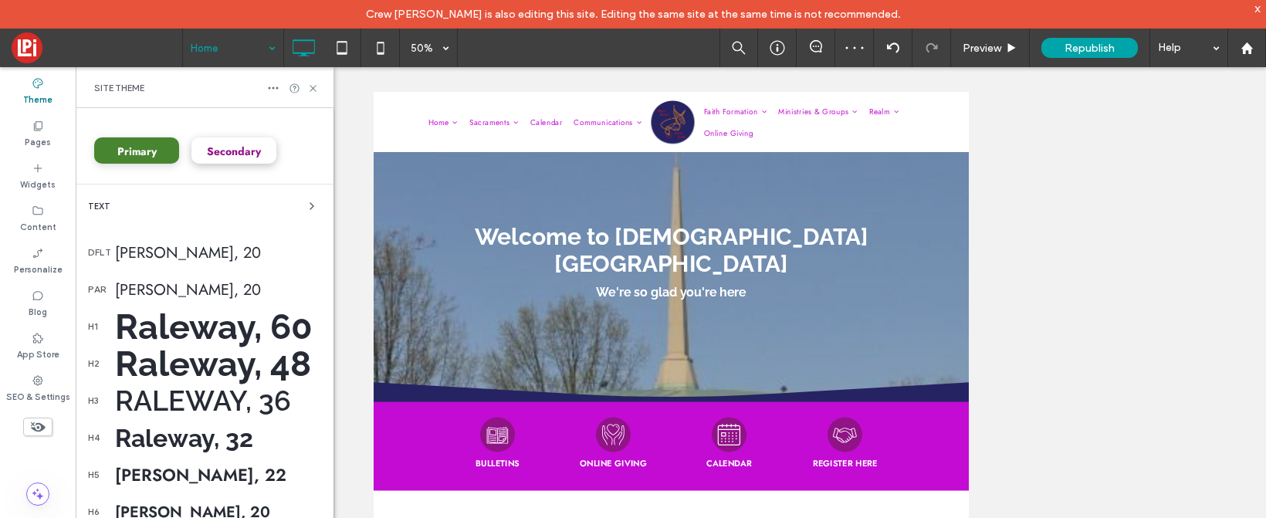
click at [175, 277] on div "par Jost, 20" at bounding box center [204, 289] width 233 height 37
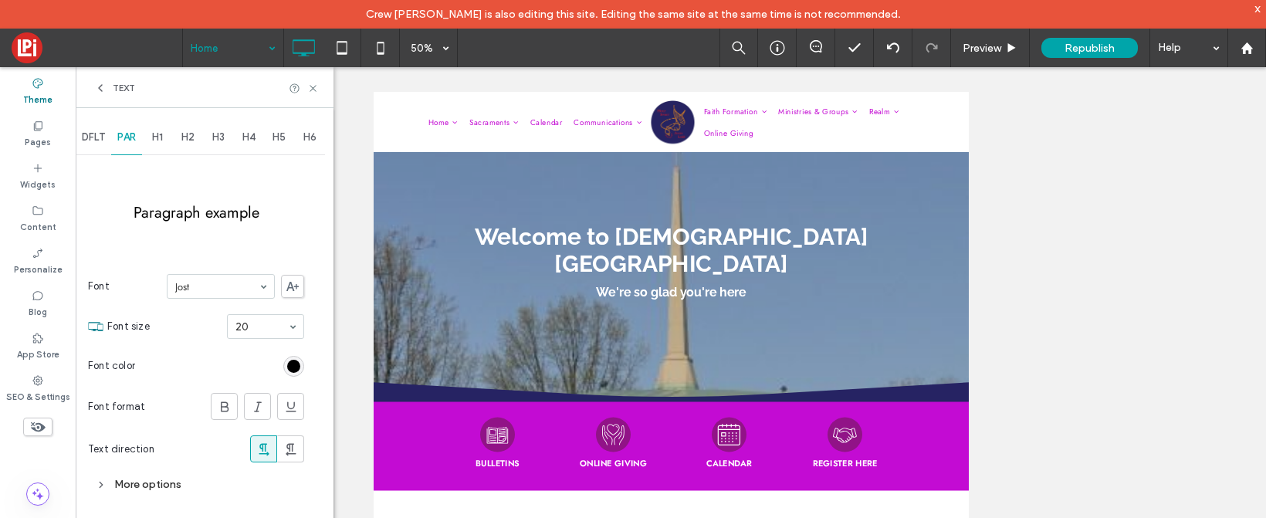
scroll to position [0, 0]
click at [286, 364] on div "rgb(0, 0, 0)" at bounding box center [293, 366] width 21 height 21
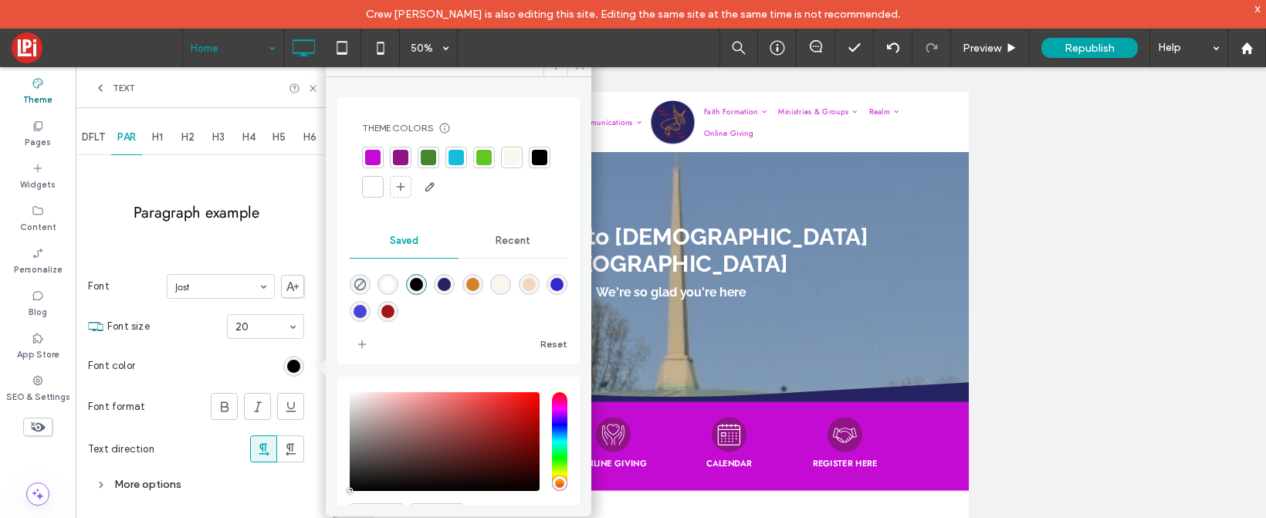
click at [552, 411] on input "hue" at bounding box center [559, 441] width 15 height 99
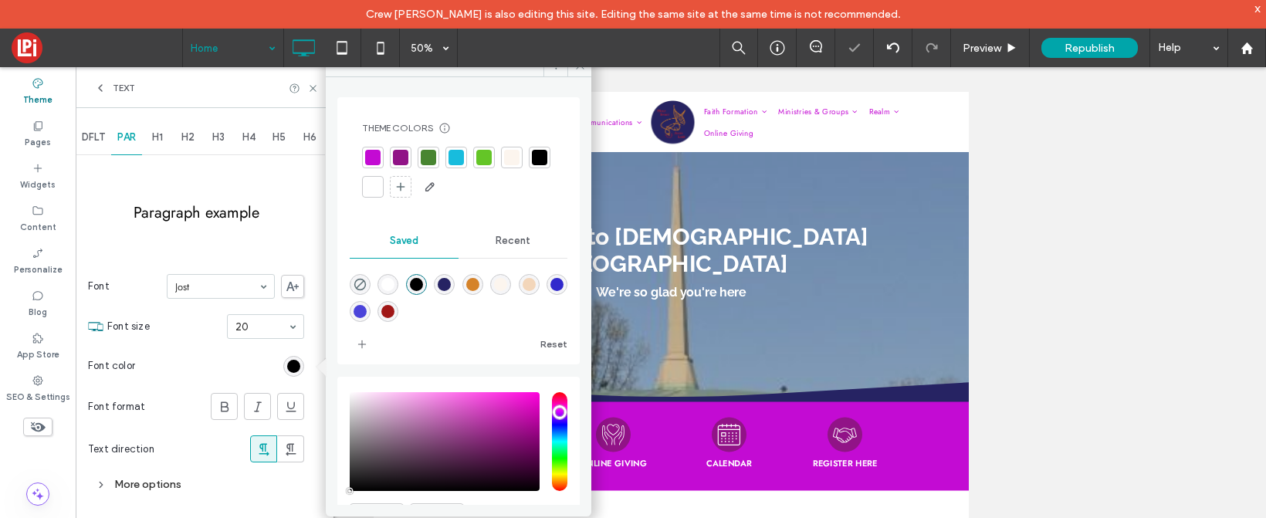
type input "***"
click at [552, 397] on input "hue" at bounding box center [559, 441] width 15 height 99
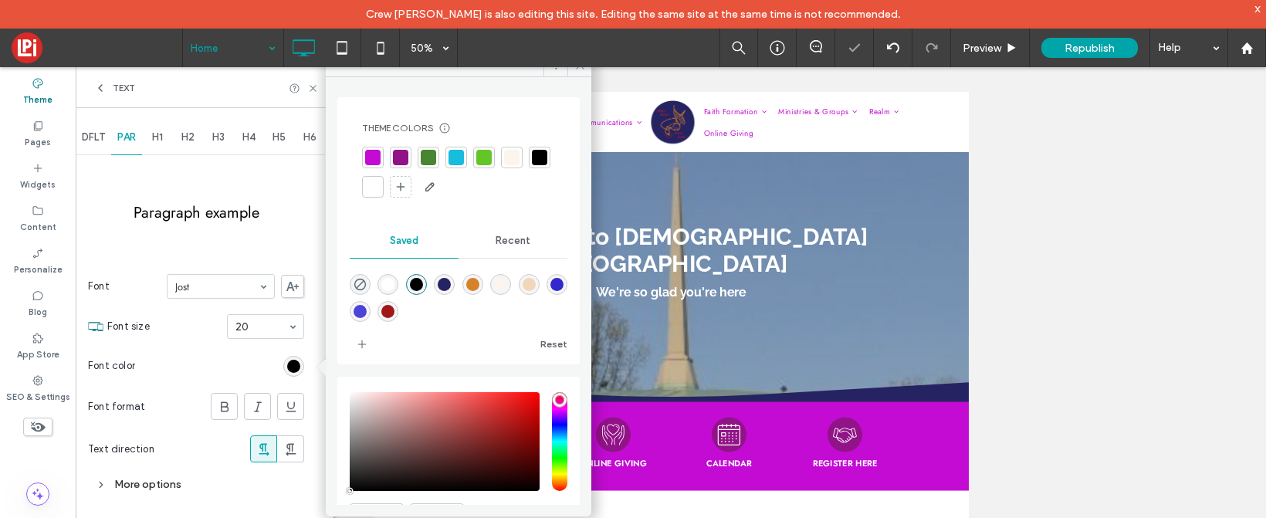
type input "*******"
click at [518, 405] on div "saturation and value" at bounding box center [445, 441] width 190 height 99
click at [205, 294] on div "****" at bounding box center [221, 286] width 107 height 23
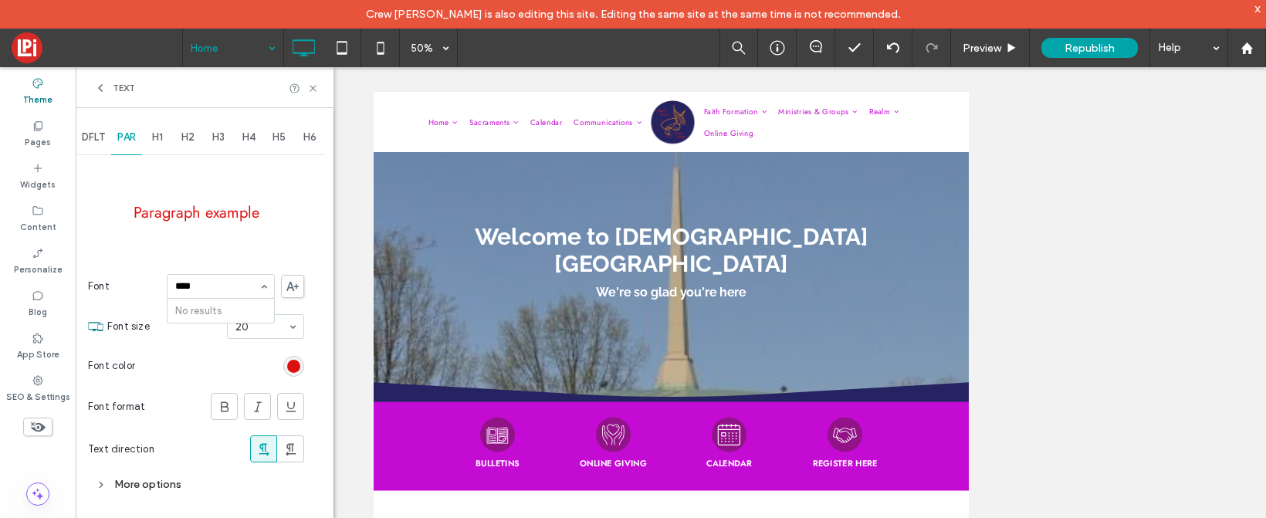
click at [205, 294] on div "****" at bounding box center [221, 286] width 107 height 23
type input "*"
type input "****"
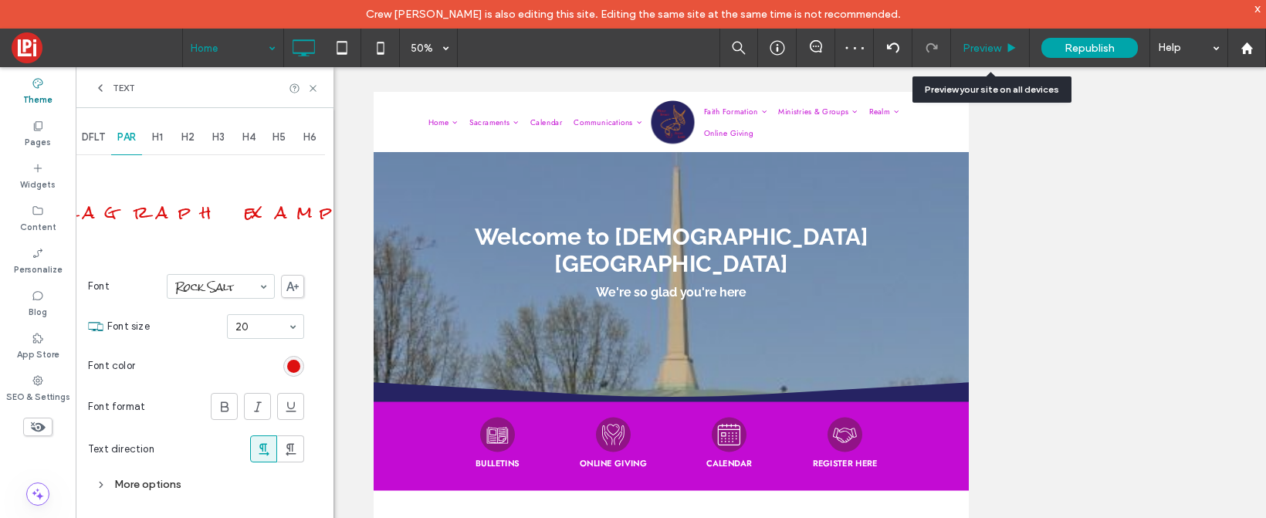
drag, startPoint x: 977, startPoint y: 41, endPoint x: 791, endPoint y: 161, distance: 221.3
click at [977, 42] on span "Preview" at bounding box center [982, 48] width 39 height 13
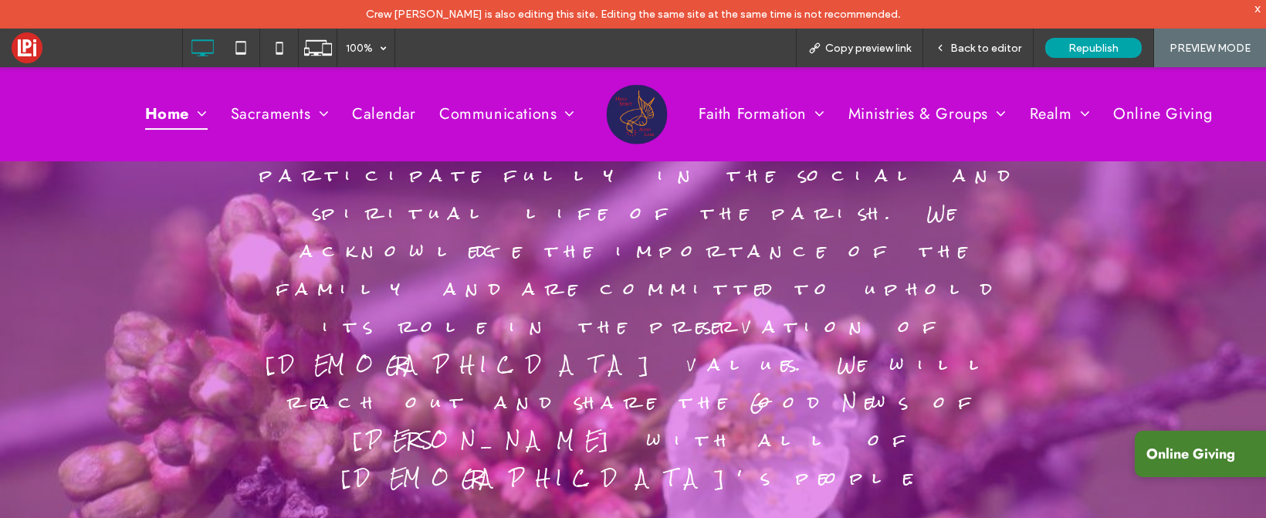
scroll to position [2751, 0]
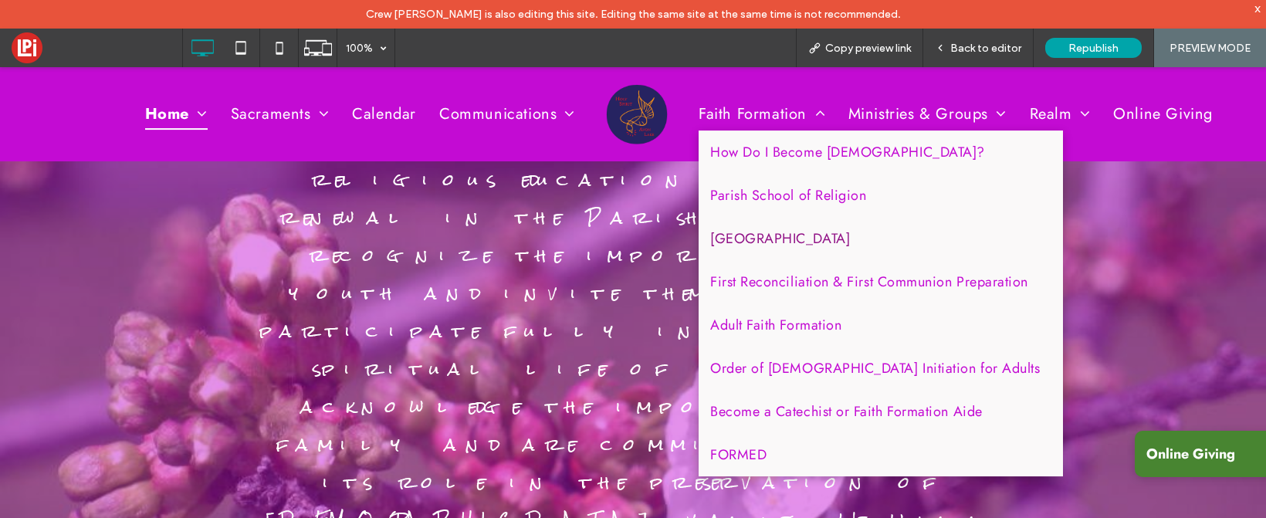
click at [744, 238] on span "Parish Library" at bounding box center [780, 239] width 140 height 20
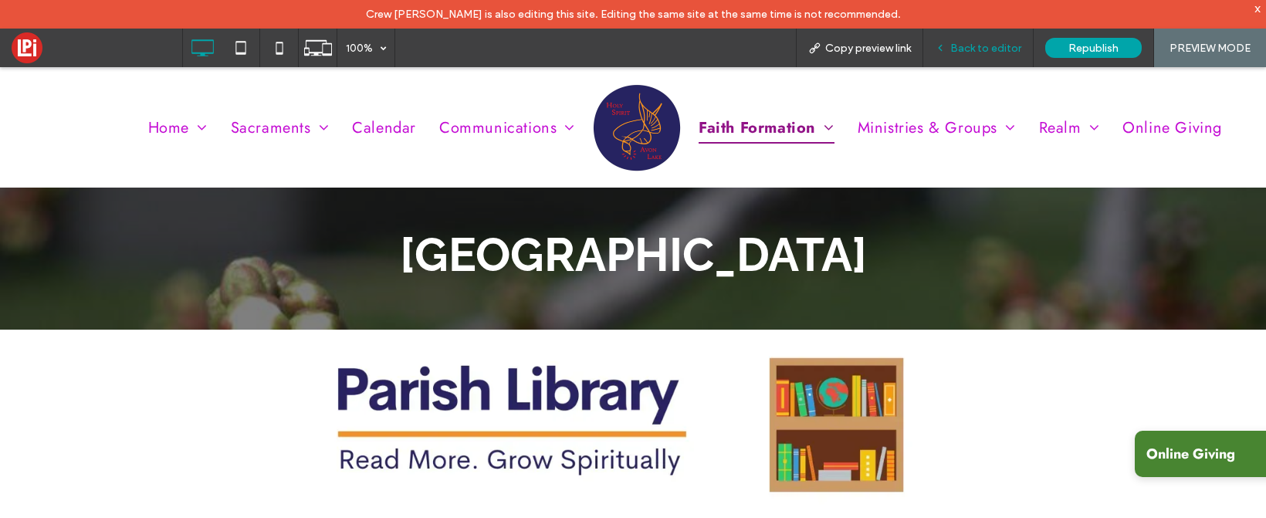
click at [978, 58] on div "Back to editor" at bounding box center [979, 48] width 110 height 39
click at [975, 44] on span "Back to editor" at bounding box center [986, 48] width 71 height 13
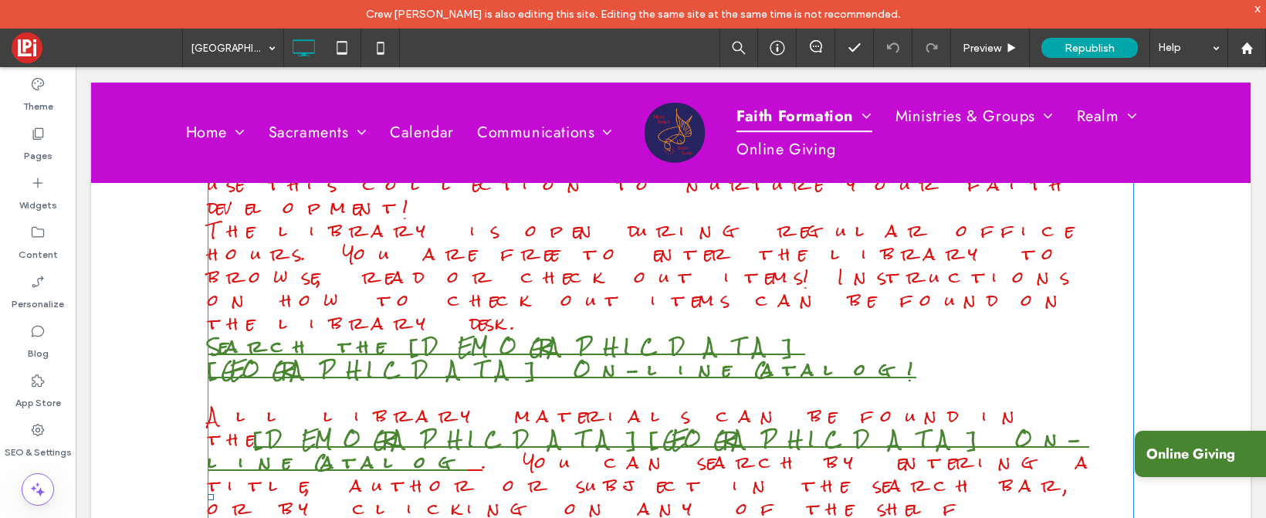
scroll to position [566, 0]
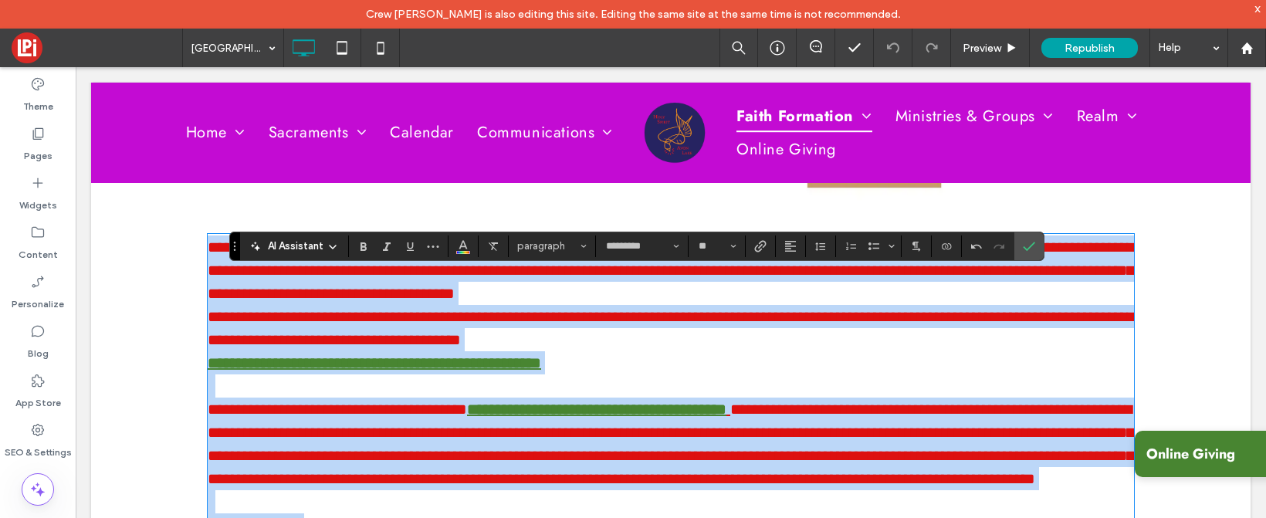
scroll to position [332, 0]
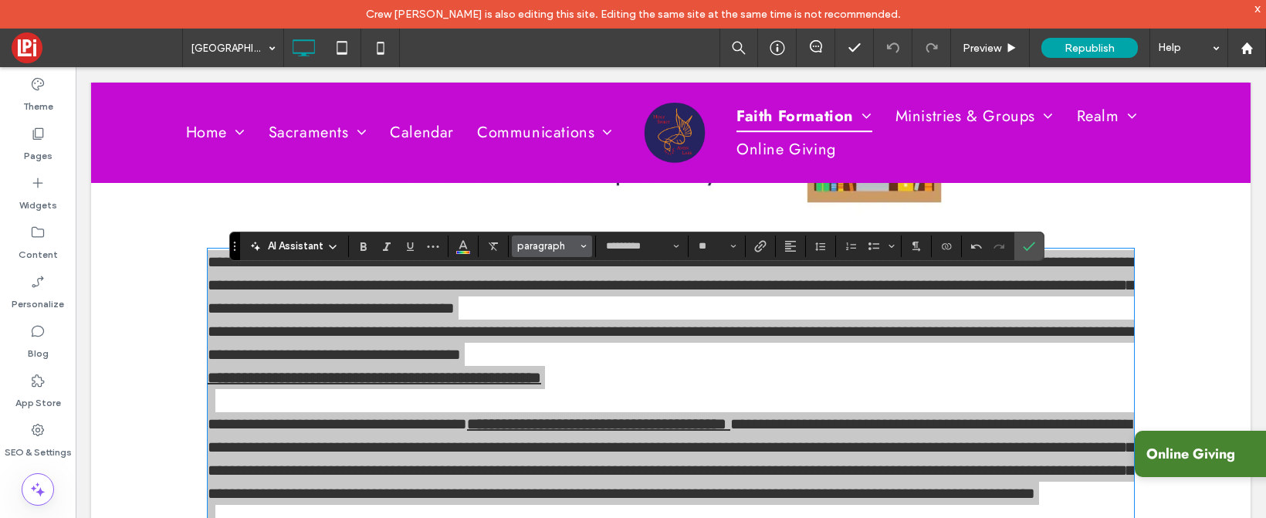
click at [549, 246] on span "paragraph" at bounding box center [547, 246] width 60 height 12
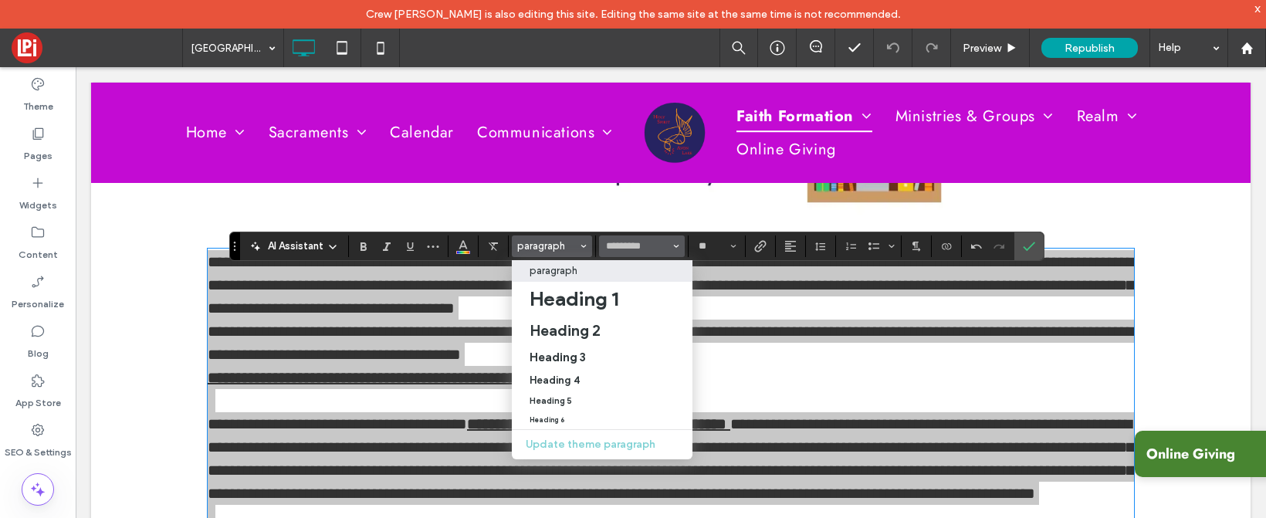
click at [674, 244] on icon "Font & Font weight" at bounding box center [676, 246] width 6 height 6
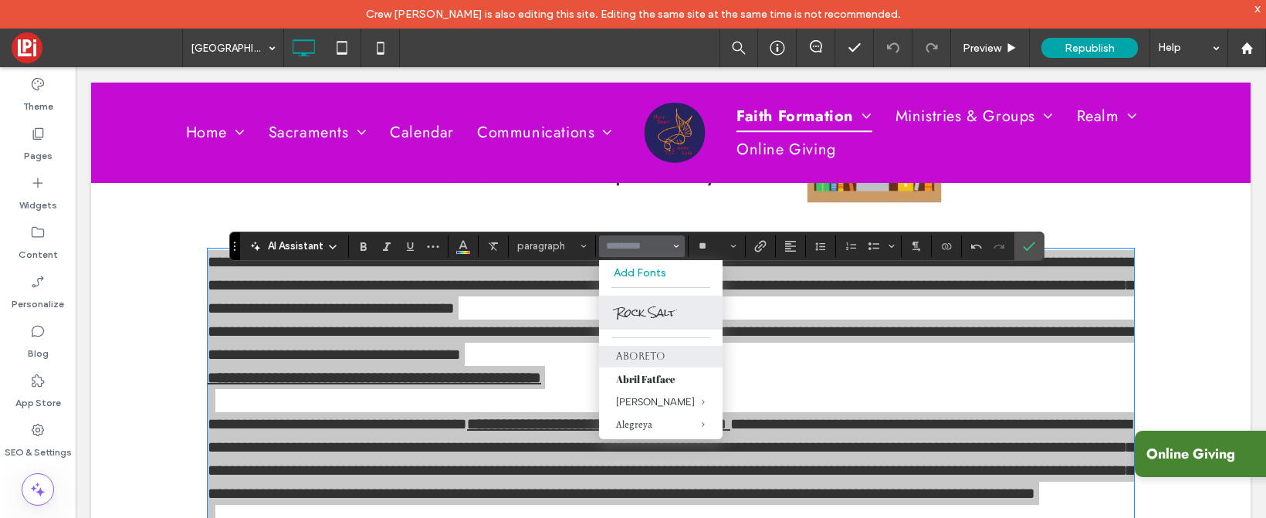
click at [641, 347] on label "Aboreto" at bounding box center [661, 357] width 124 height 22
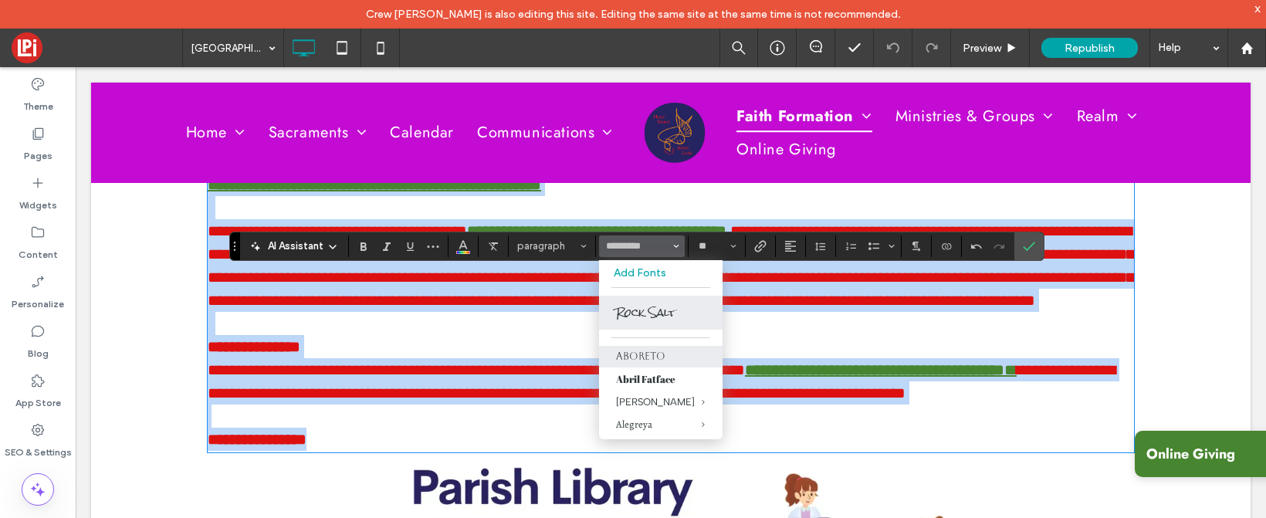
type input "*******"
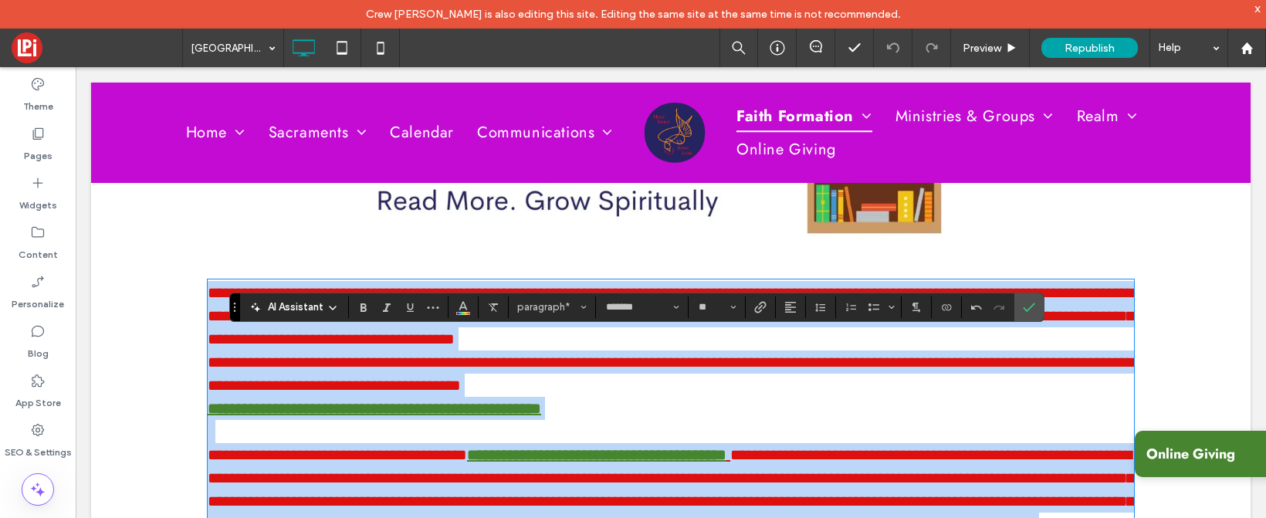
scroll to position [271, 0]
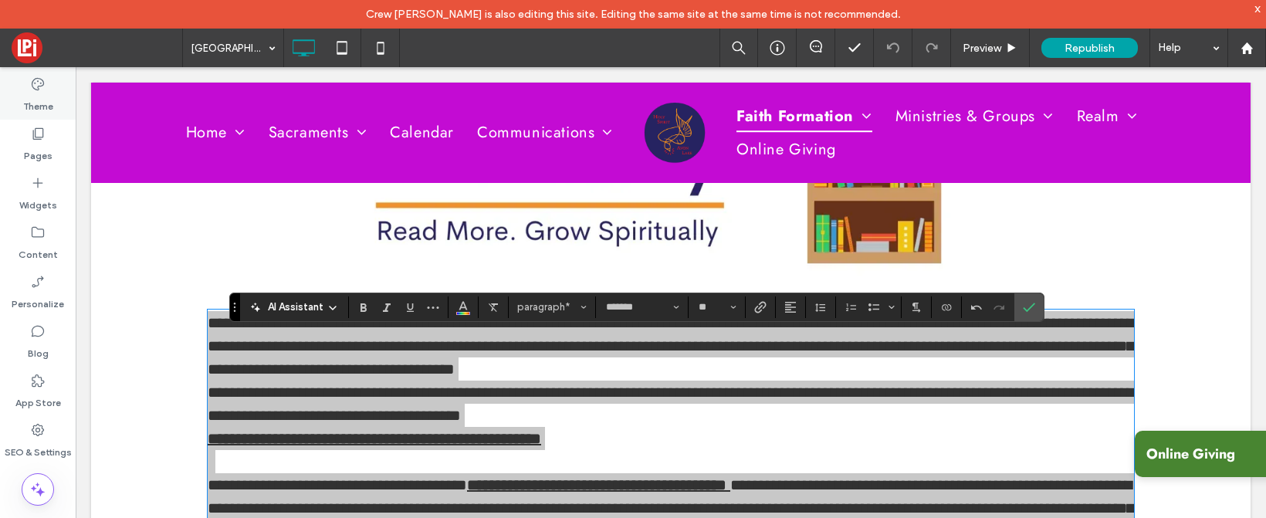
click at [38, 76] on icon at bounding box center [37, 83] width 15 height 15
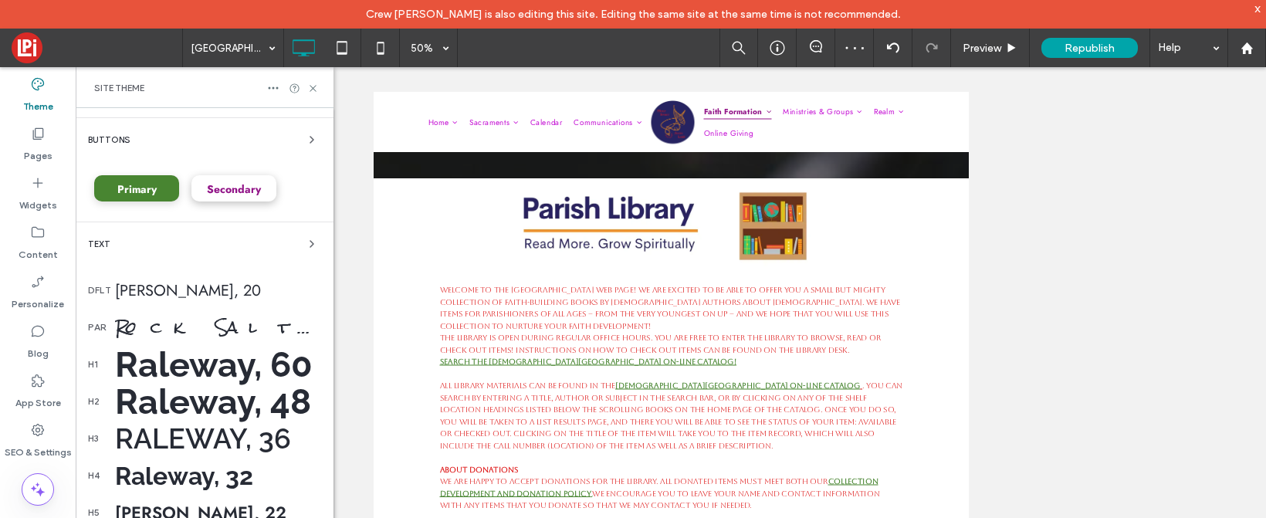
scroll to position [113, 0]
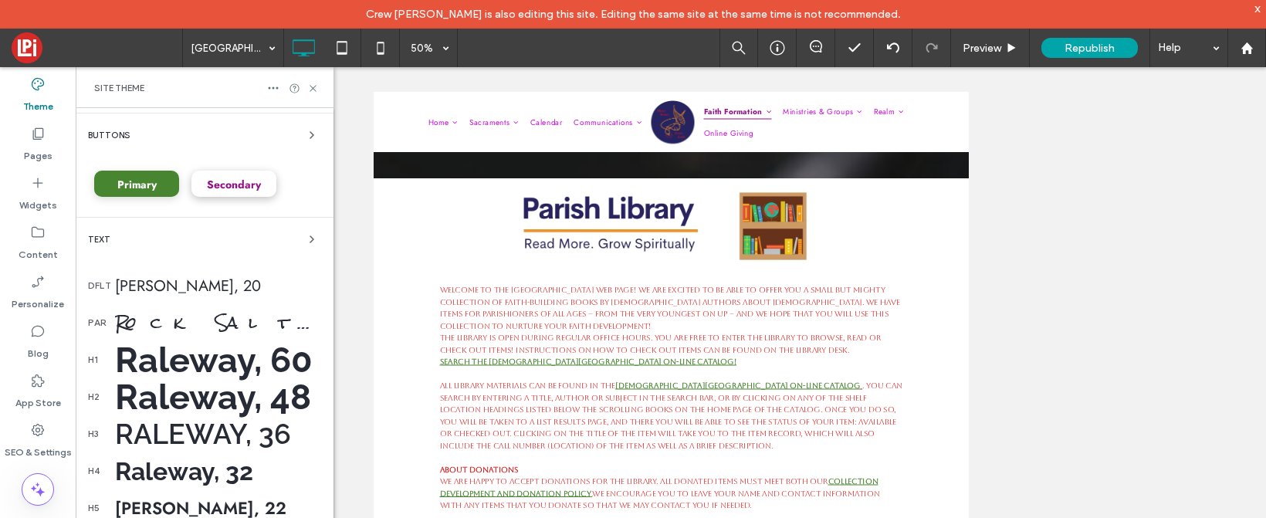
click at [33, 83] on icon at bounding box center [37, 83] width 15 height 15
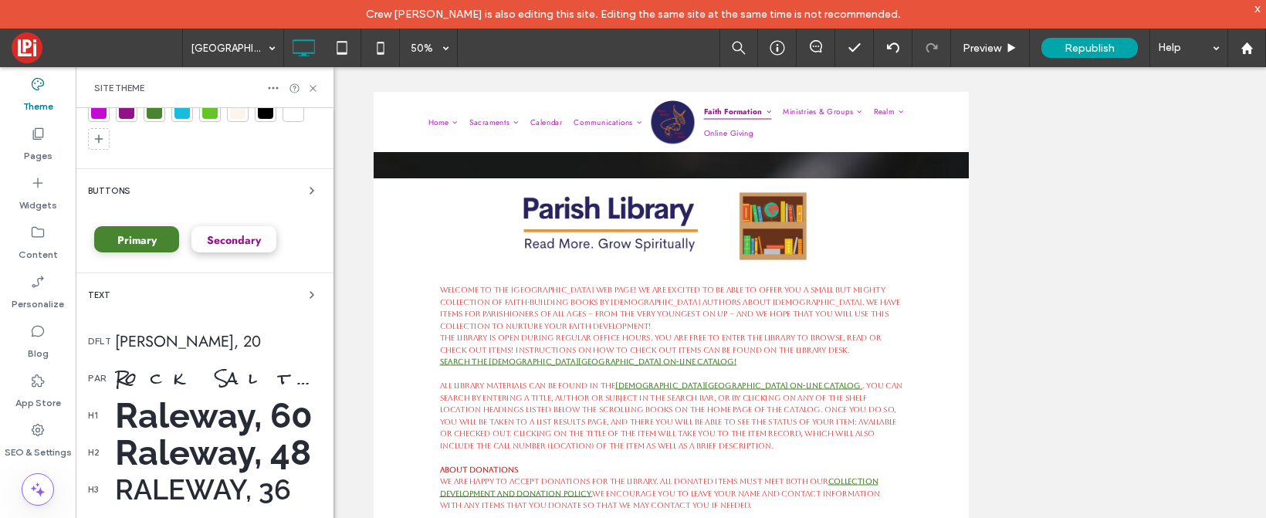
scroll to position [0, 0]
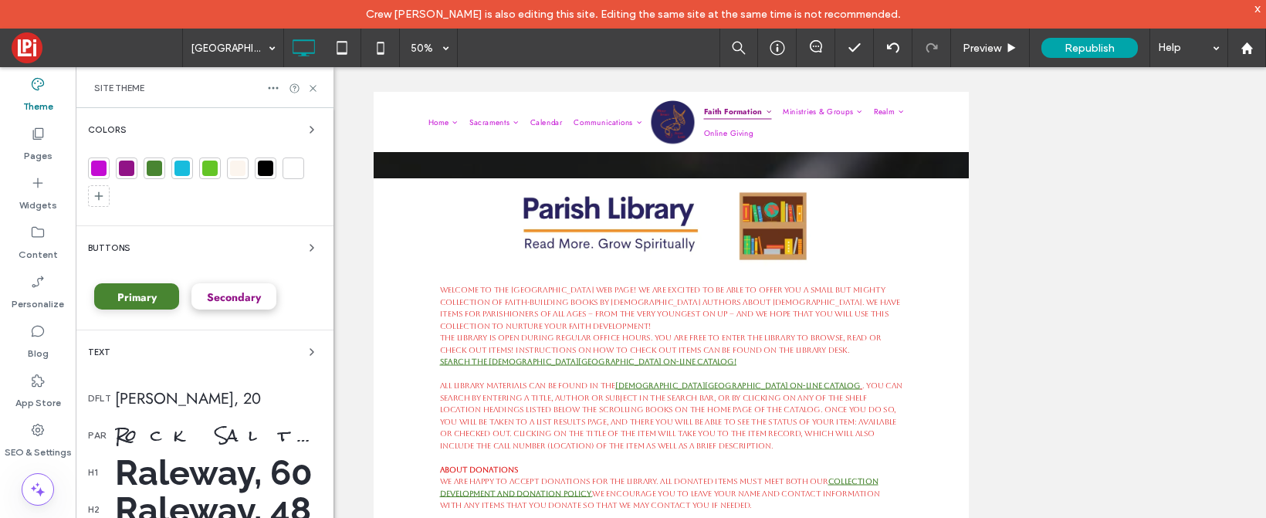
click at [96, 159] on div at bounding box center [99, 169] width 22 height 22
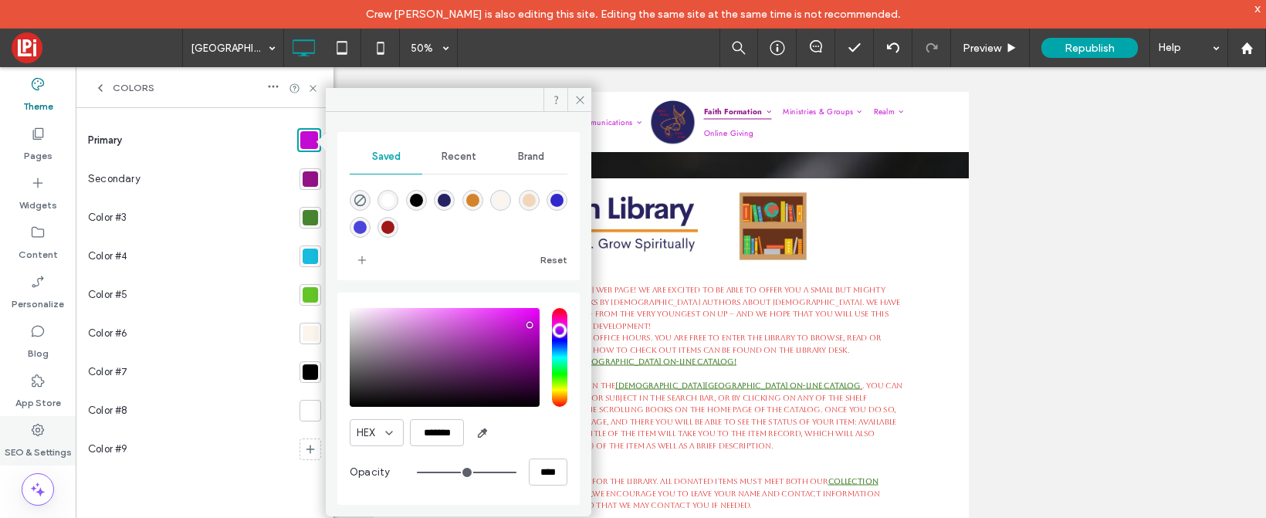
click at [38, 429] on icon at bounding box center [37, 429] width 15 height 15
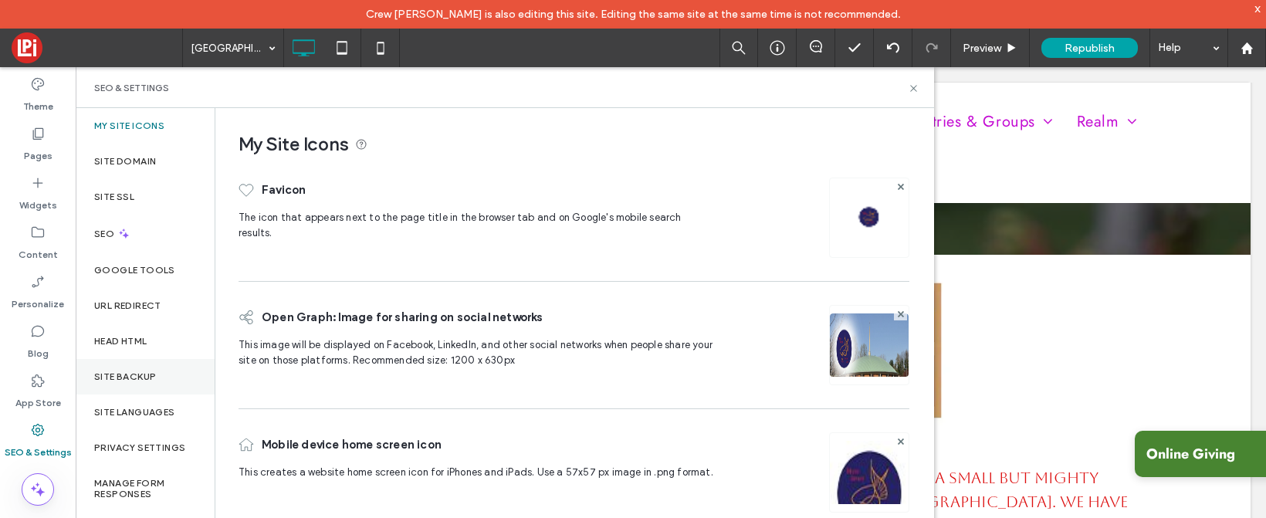
click at [133, 373] on label "Site Backup" at bounding box center [125, 376] width 62 height 11
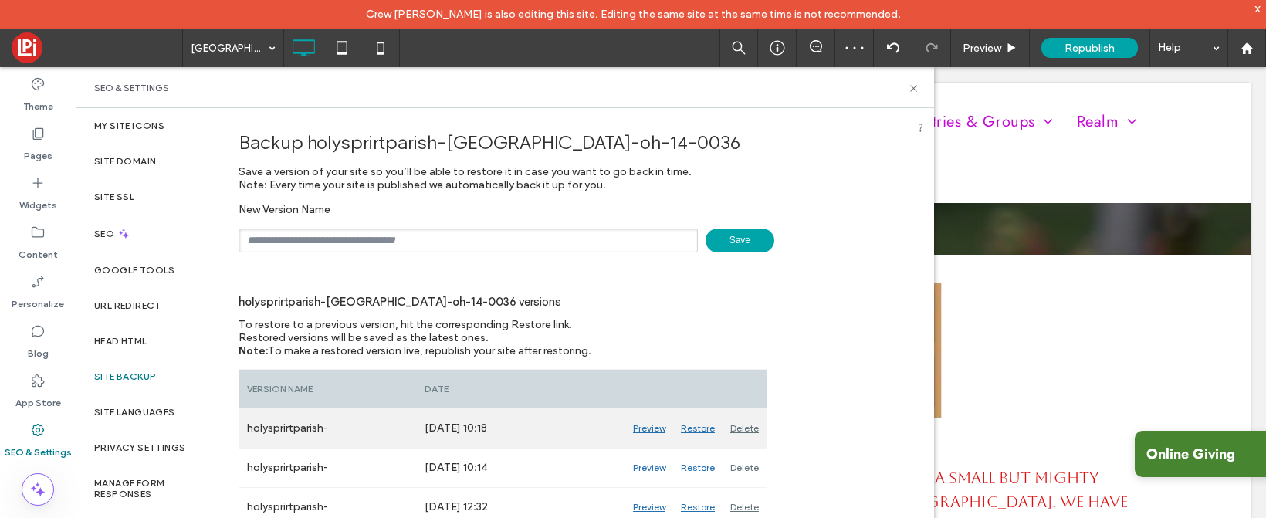
click at [697, 427] on div "Restore" at bounding box center [697, 428] width 49 height 39
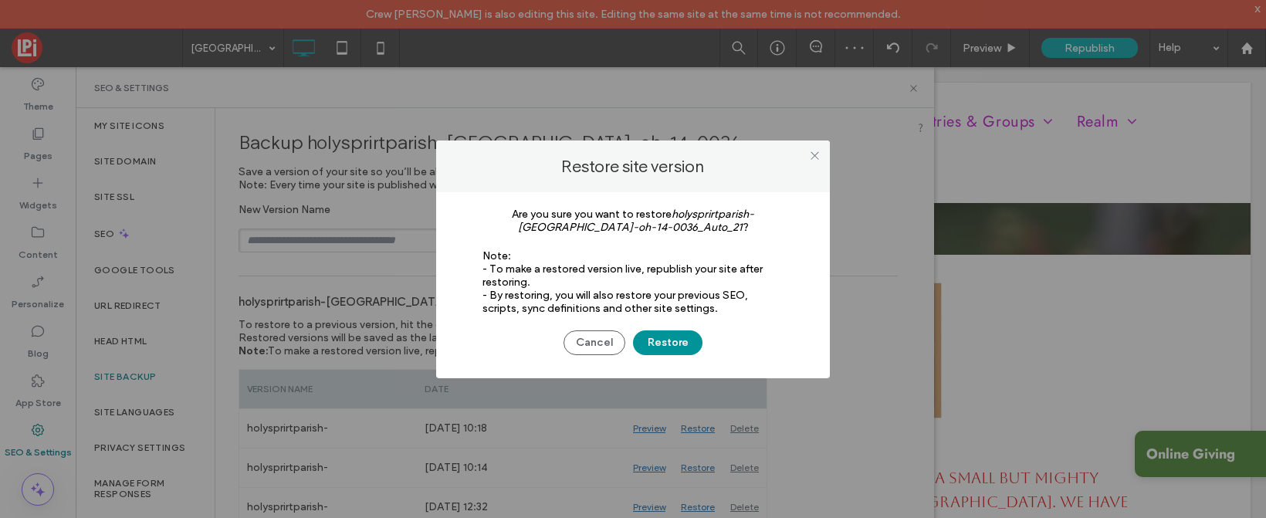
click at [666, 343] on button "Restore" at bounding box center [667, 342] width 69 height 25
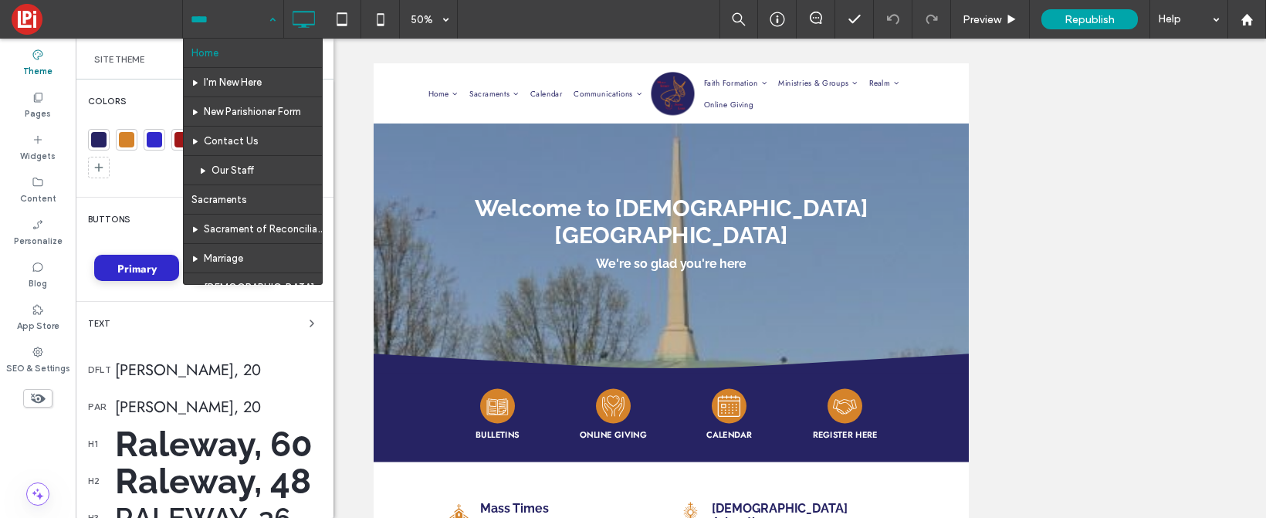
click at [345, 59] on div "Unhide? Yes Unhide? Yes" at bounding box center [671, 279] width 1191 height 480
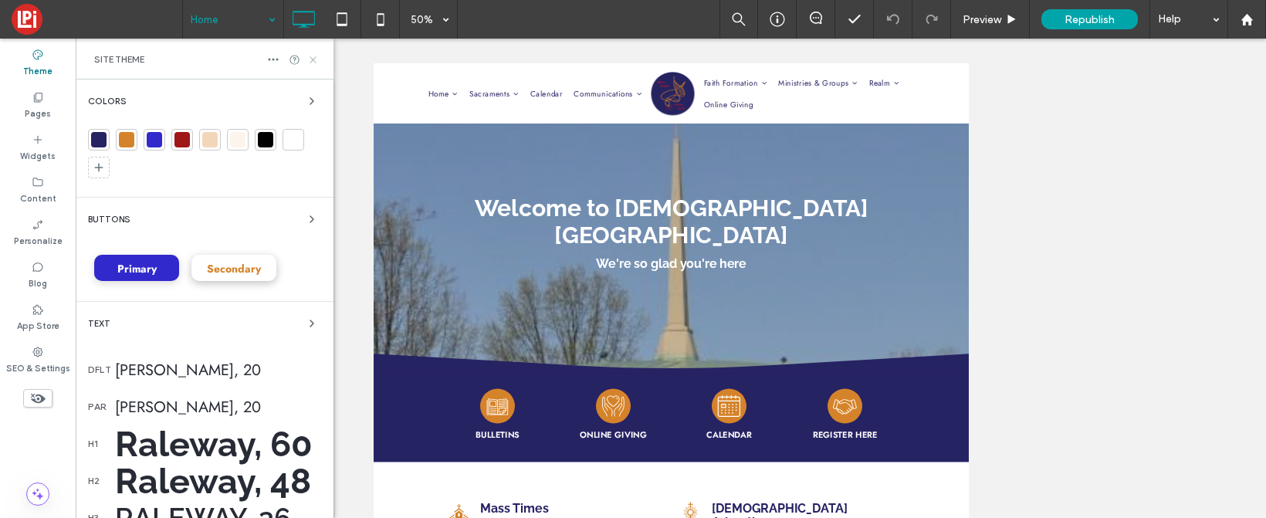
click at [313, 59] on use at bounding box center [313, 59] width 6 height 6
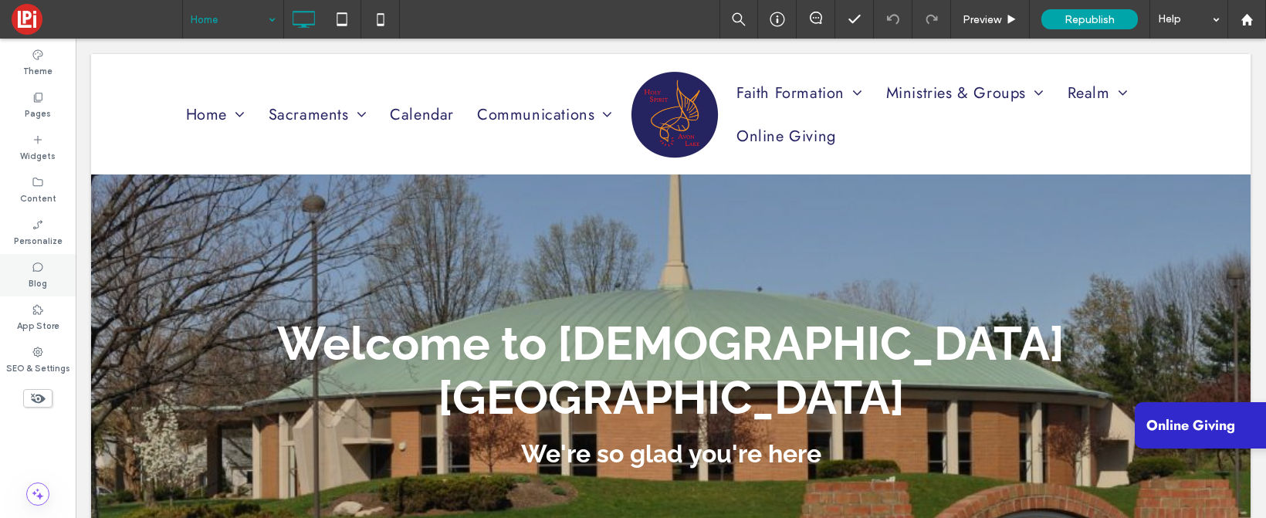
click at [38, 272] on icon at bounding box center [38, 267] width 12 height 12
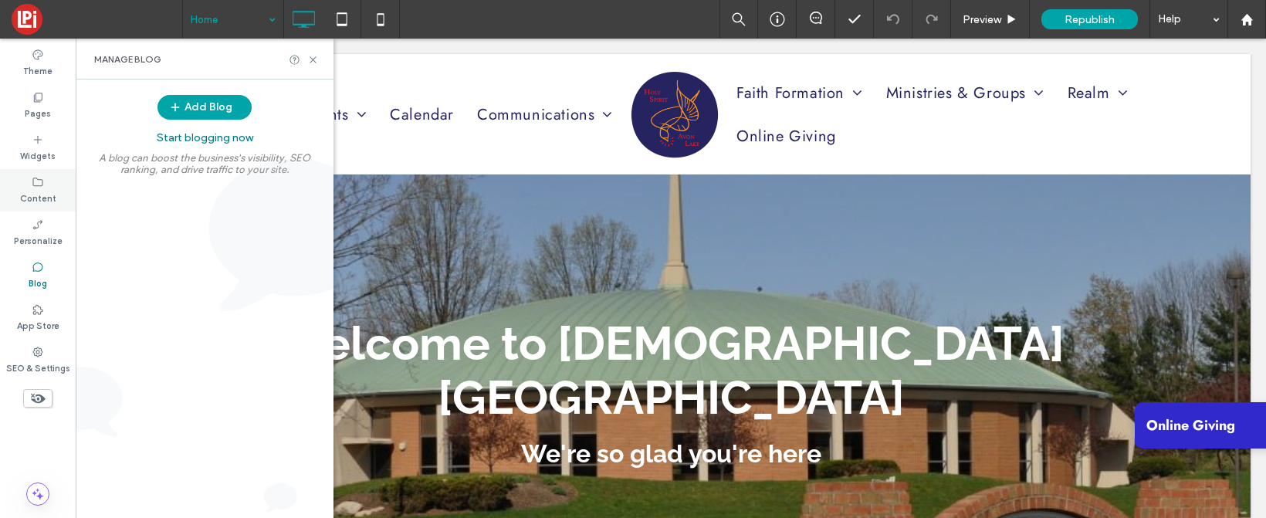
click at [38, 182] on icon at bounding box center [38, 182] width 12 height 12
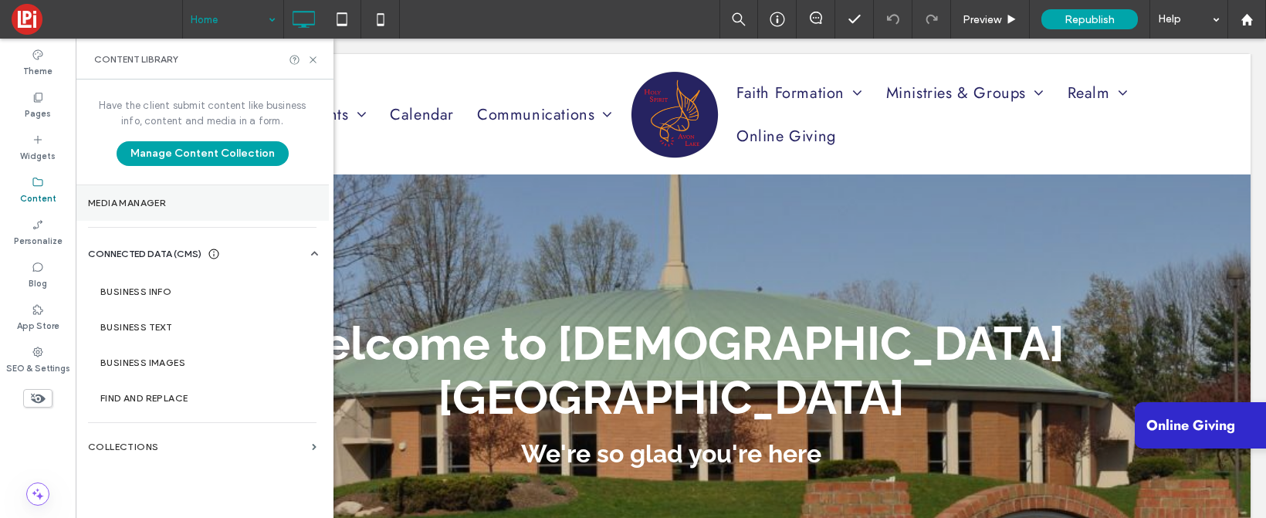
click at [132, 201] on label "Media Manager" at bounding box center [202, 203] width 229 height 11
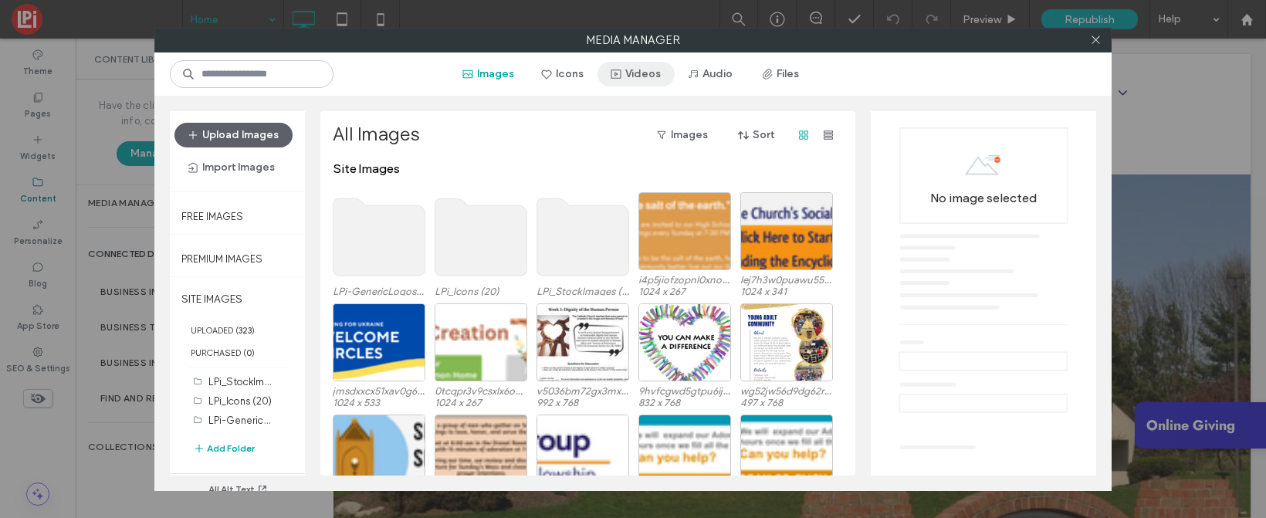
click at [628, 73] on button "Videos" at bounding box center [636, 74] width 77 height 25
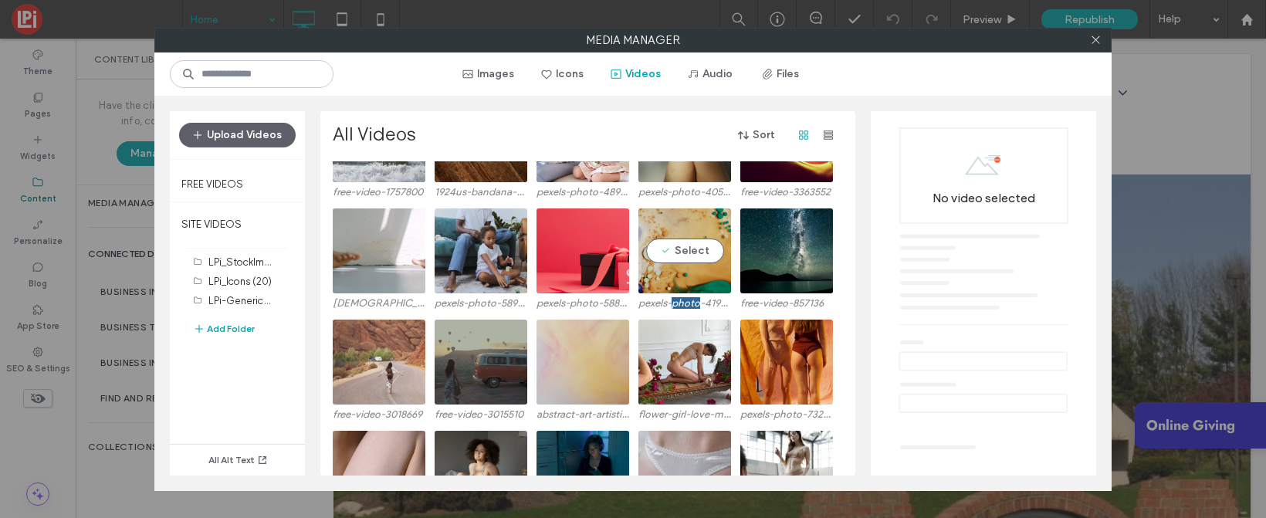
scroll to position [595, 0]
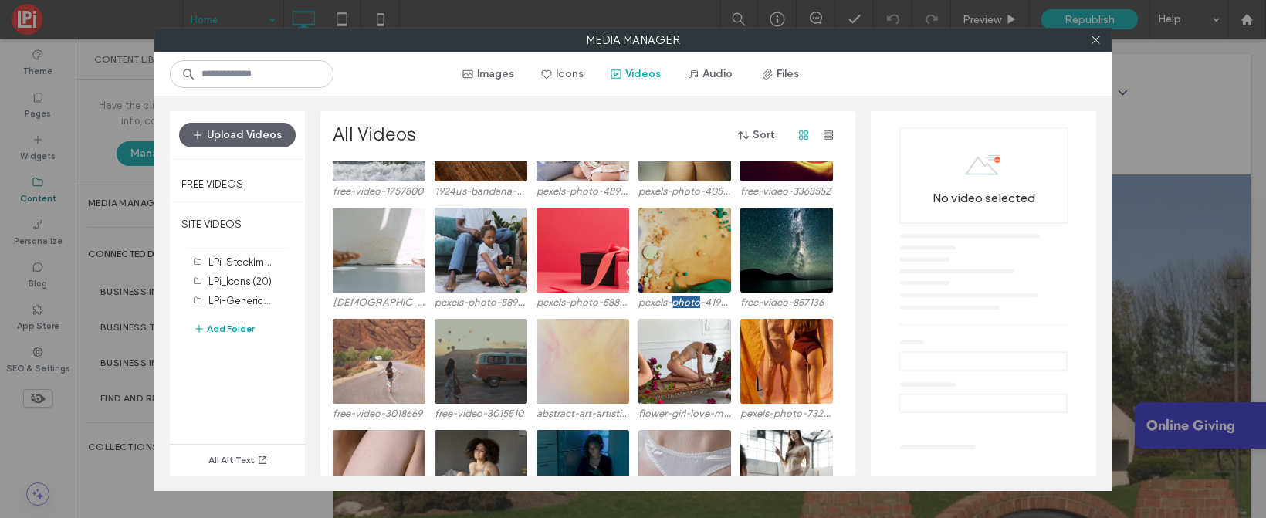
drag, startPoint x: 680, startPoint y: 299, endPoint x: 521, endPoint y: 157, distance: 212.7
click at [521, 157] on div "All Videos Sort Site Videos LPi-GenericLogos (15) LPi_Icons (20) LPi_StockImage…" at bounding box center [592, 299] width 519 height 353
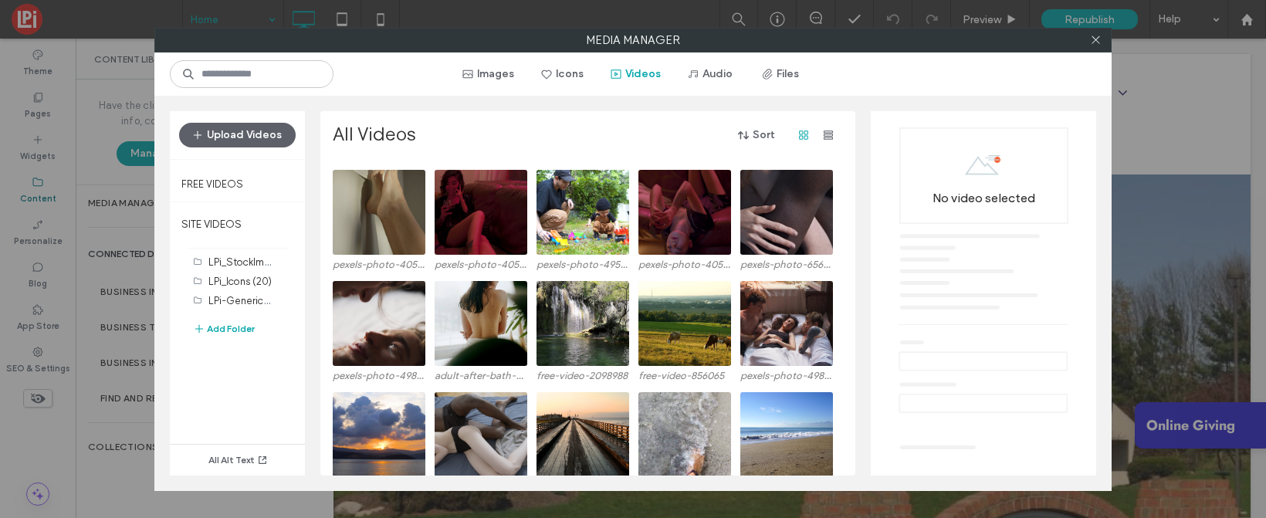
scroll to position [0, 0]
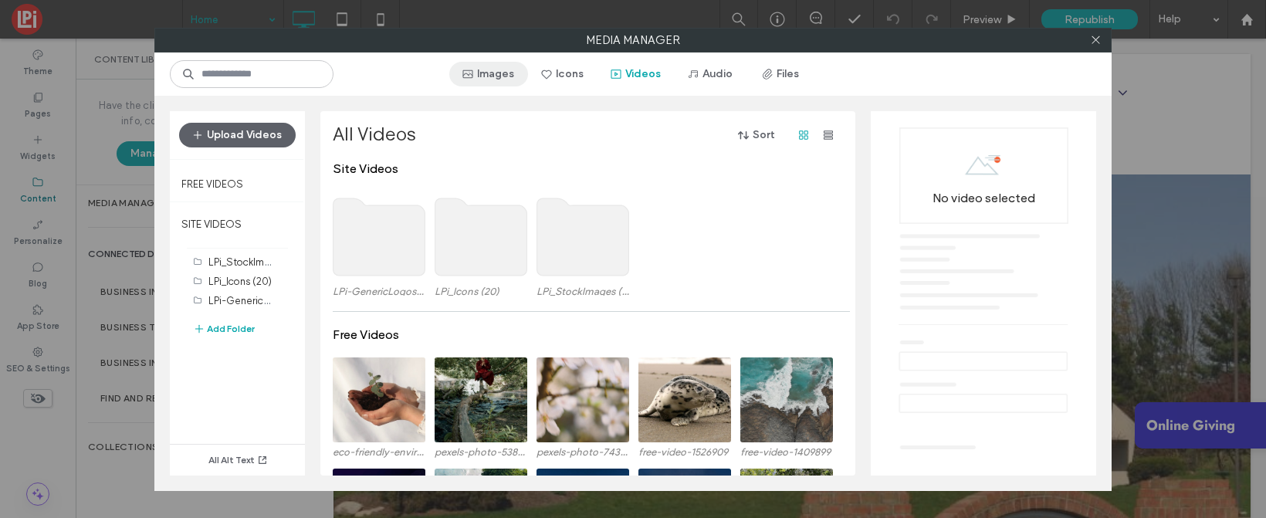
click at [488, 73] on button "Images" at bounding box center [488, 74] width 79 height 25
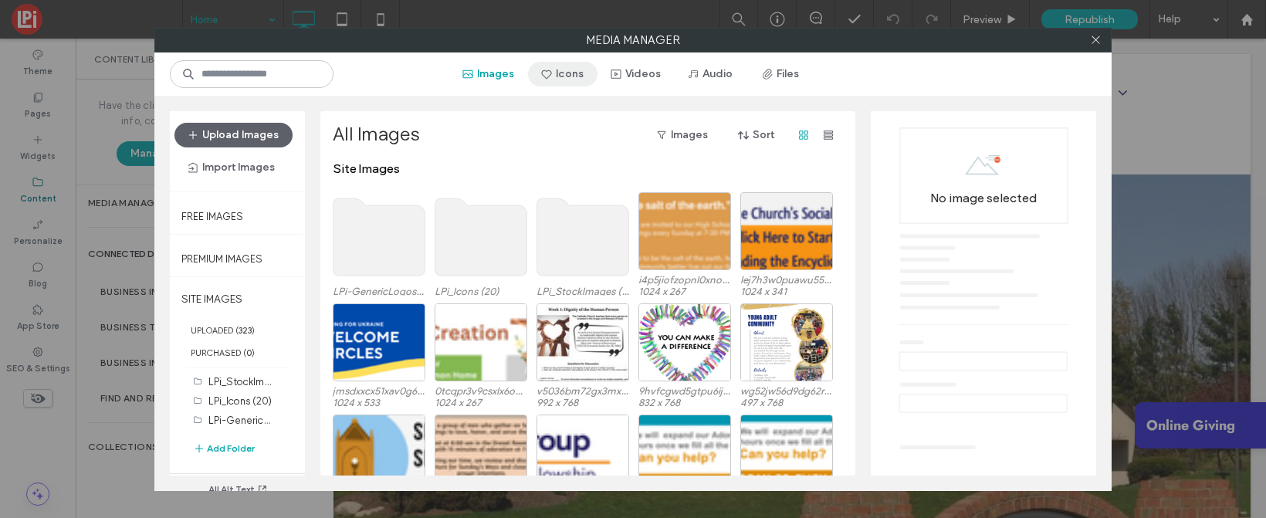
click at [560, 74] on button "Icons" at bounding box center [562, 74] width 69 height 25
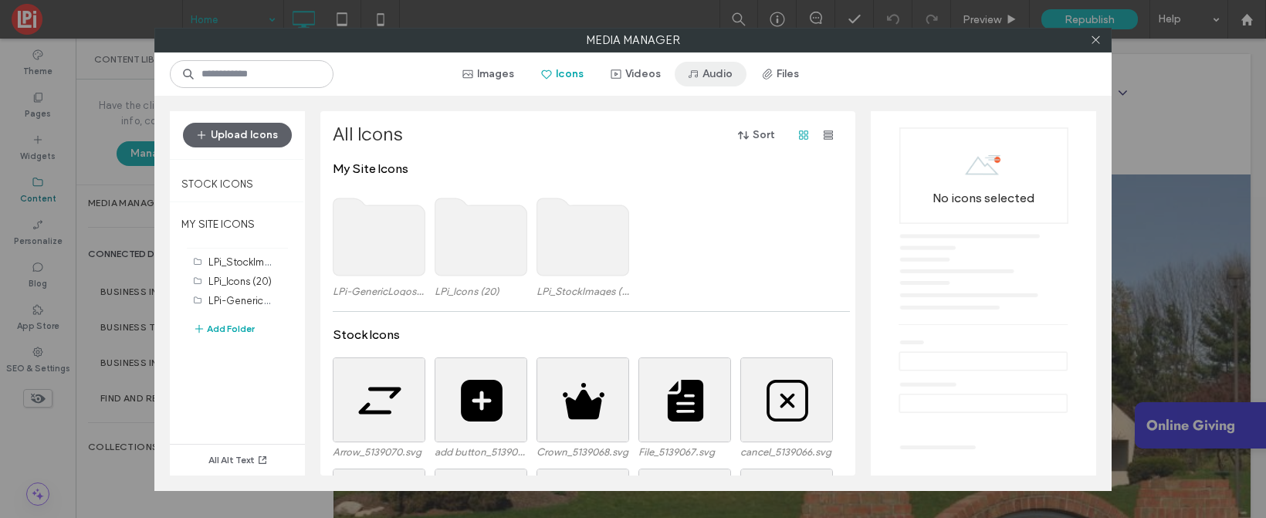
click at [712, 65] on button "Audio" at bounding box center [711, 74] width 72 height 25
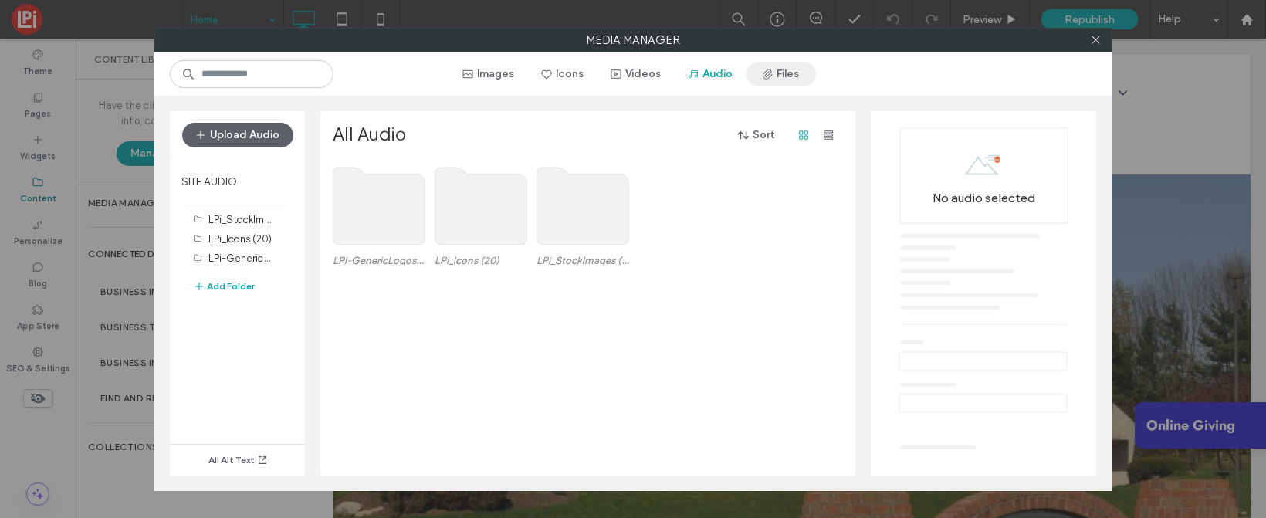
click at [780, 75] on button "Files" at bounding box center [781, 74] width 69 height 25
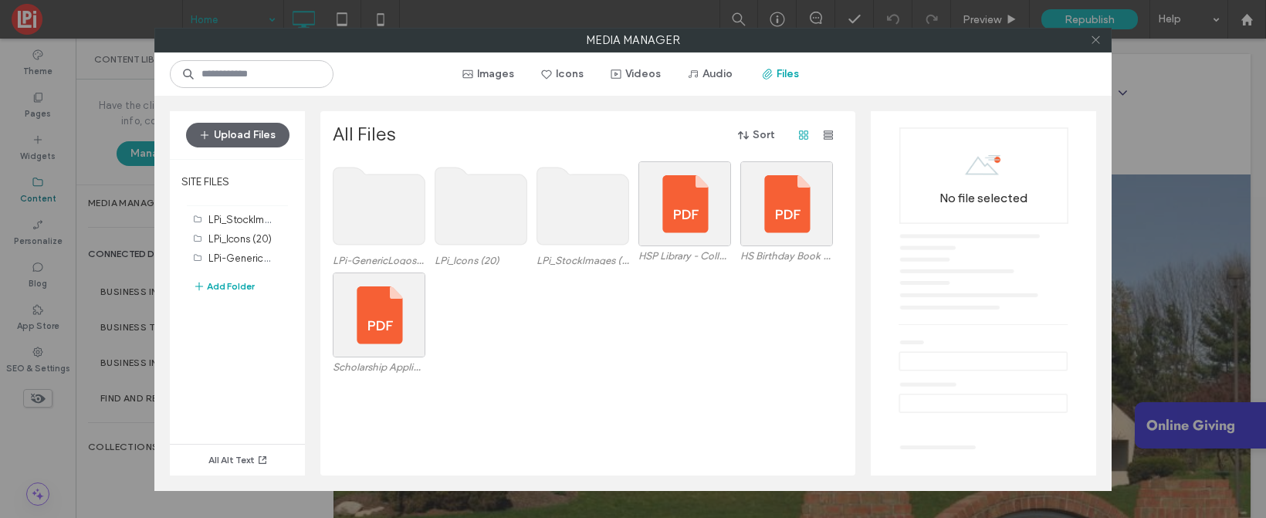
click at [1097, 39] on use at bounding box center [1096, 40] width 8 height 8
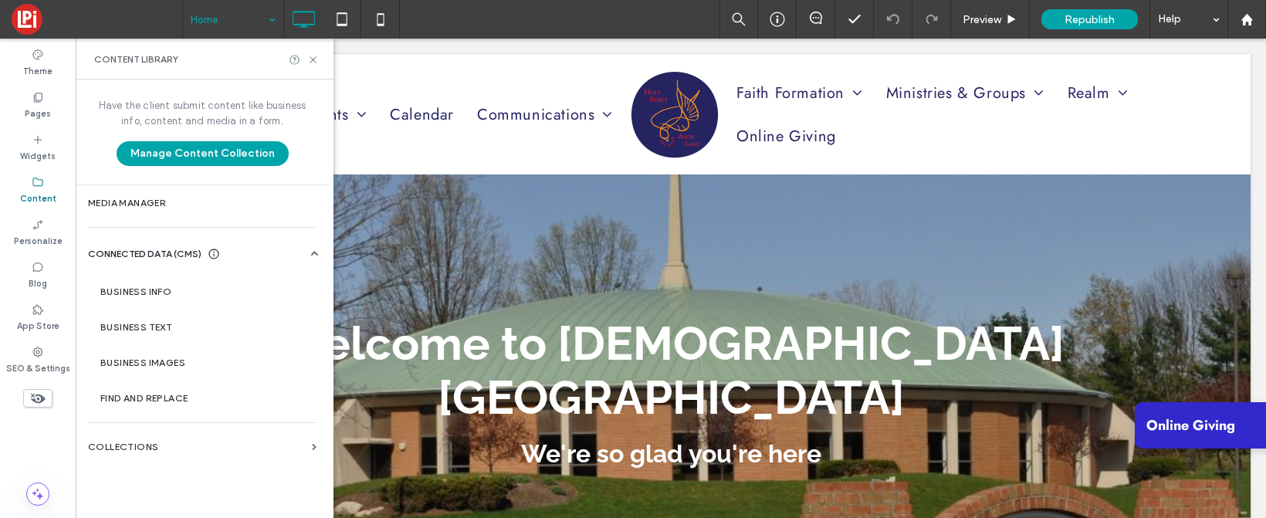
click at [304, 67] on div "Content Library" at bounding box center [205, 59] width 258 height 41
click at [317, 57] on icon at bounding box center [313, 60] width 12 height 12
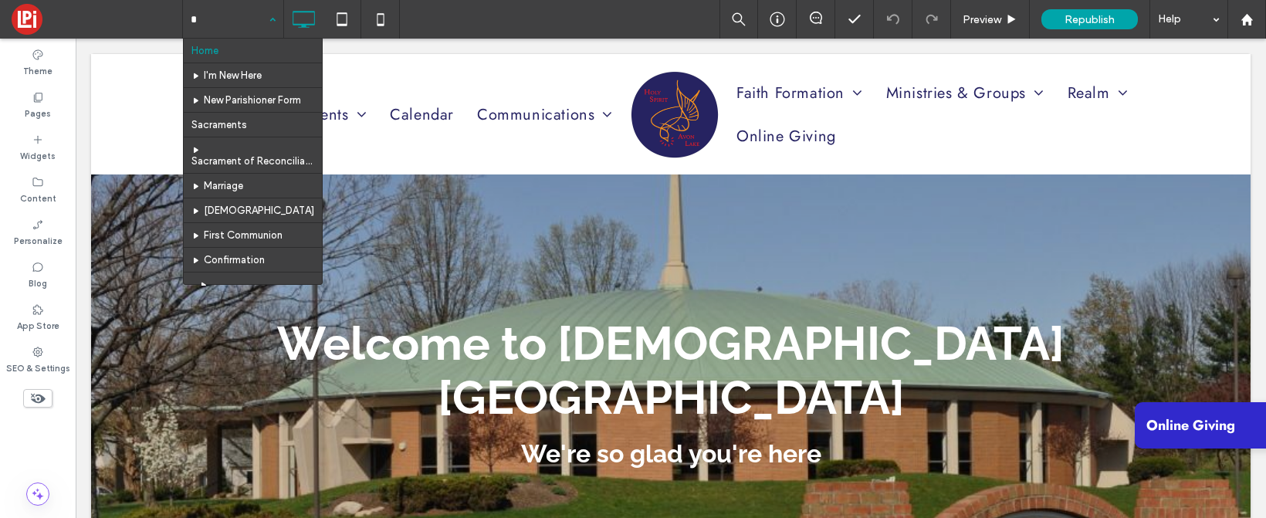
type input "**"
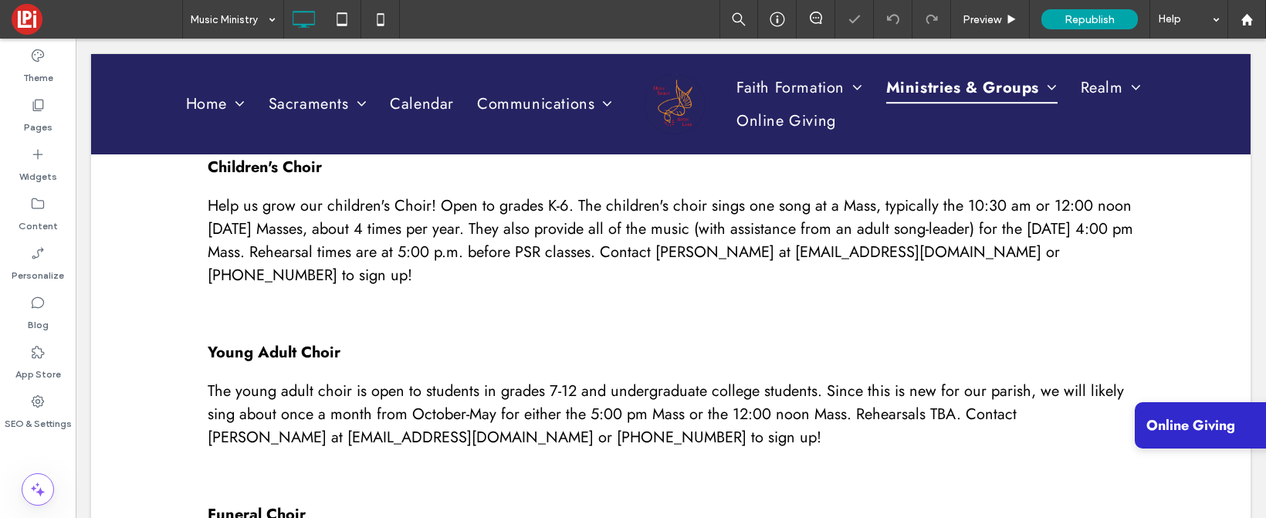
scroll to position [29, 0]
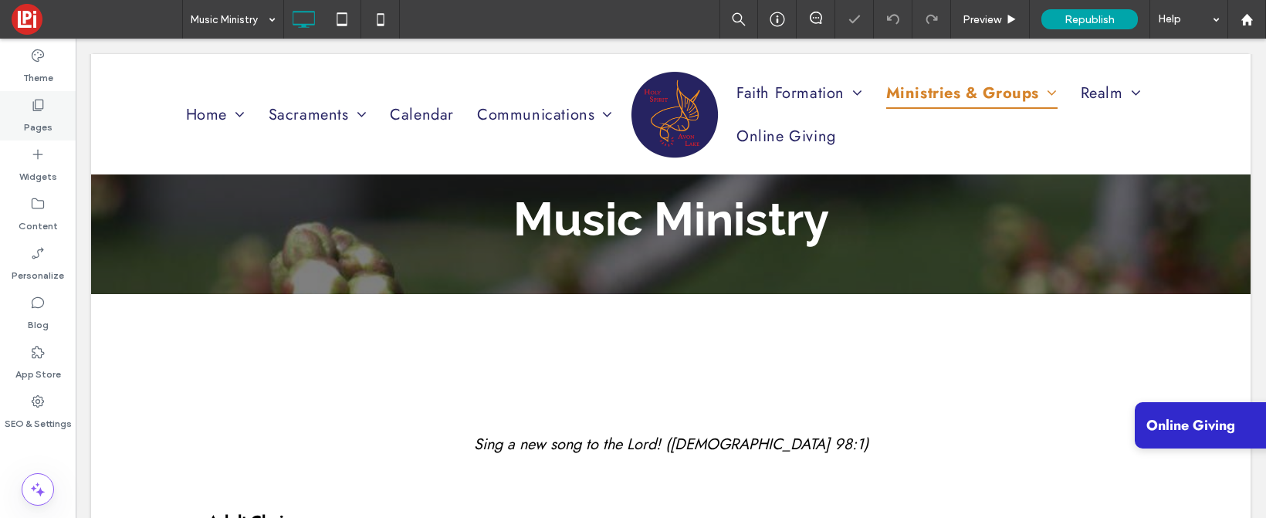
click at [44, 104] on icon at bounding box center [37, 104] width 15 height 15
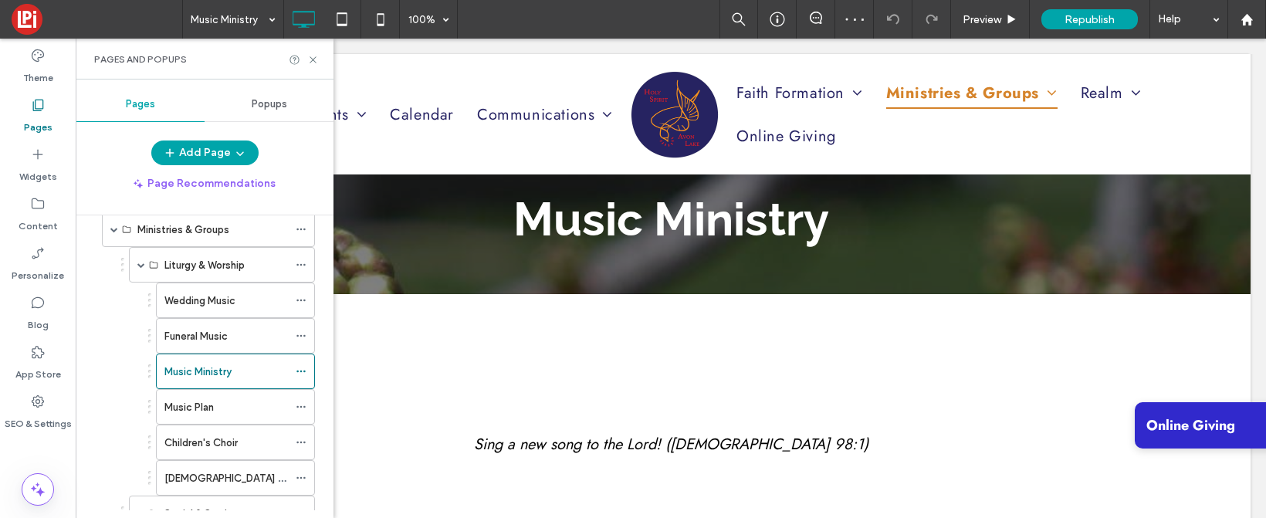
scroll to position [648, 0]
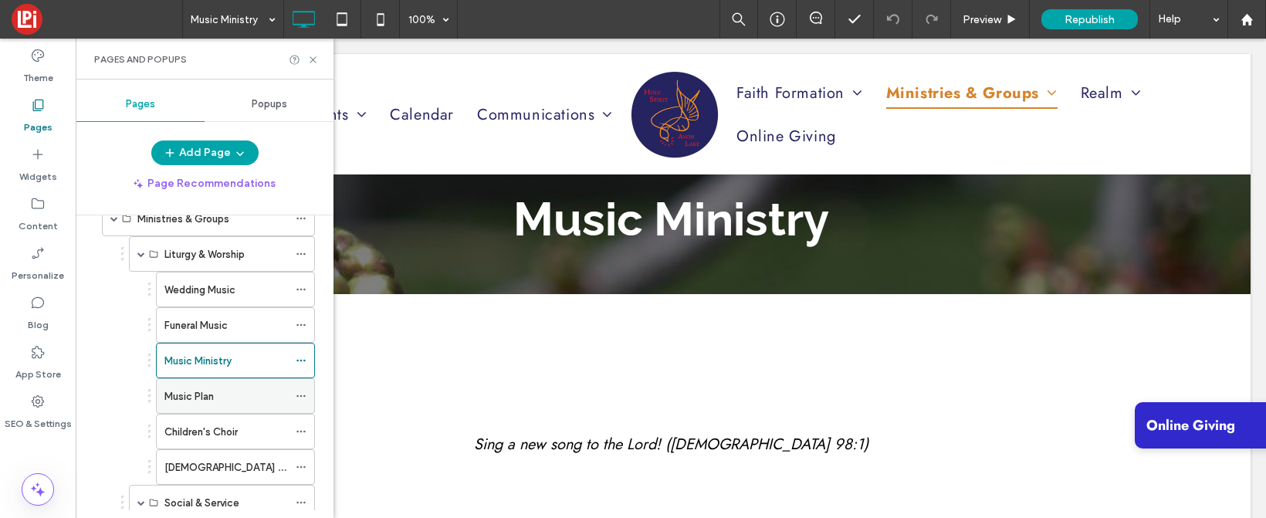
click at [195, 393] on label "Music Plan" at bounding box center [188, 396] width 49 height 27
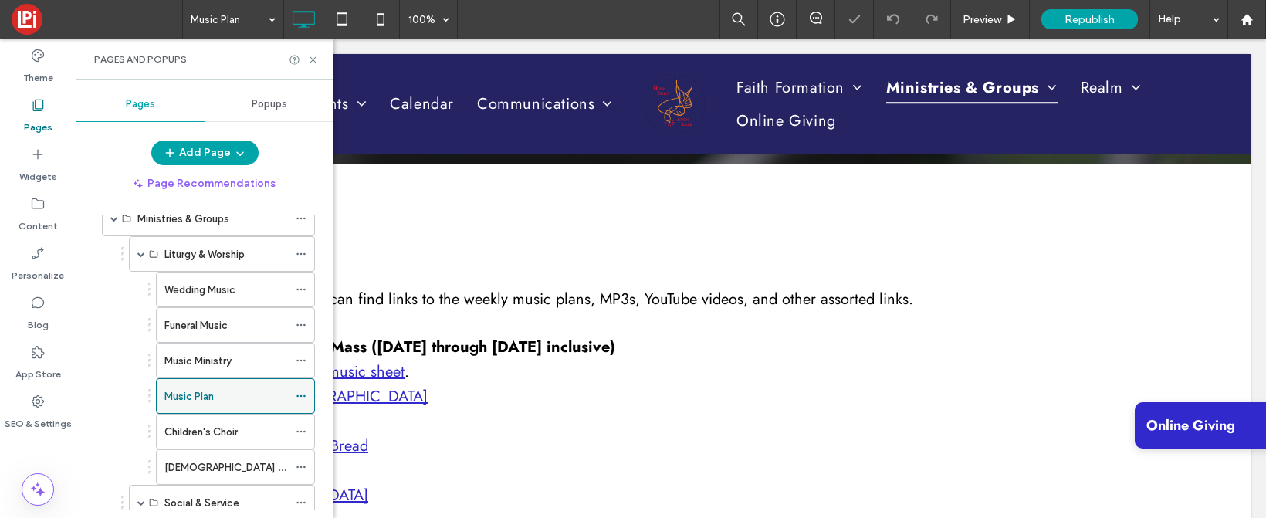
scroll to position [521, 0]
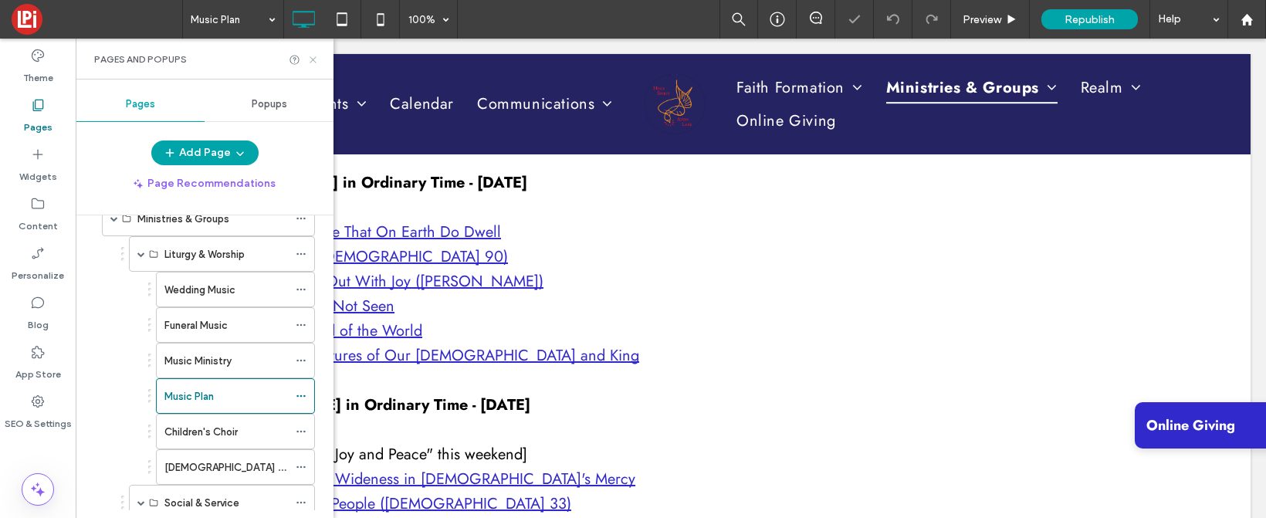
click at [311, 59] on icon at bounding box center [313, 60] width 12 height 12
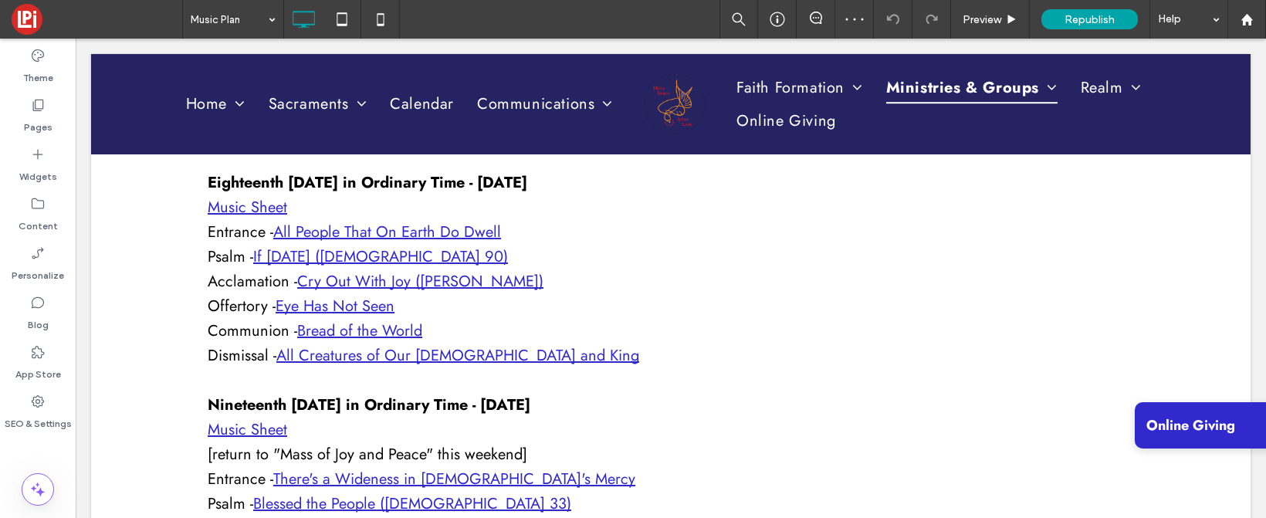
click at [341, 229] on link "All People That On Earth Do Dwell" at bounding box center [387, 232] width 228 height 22
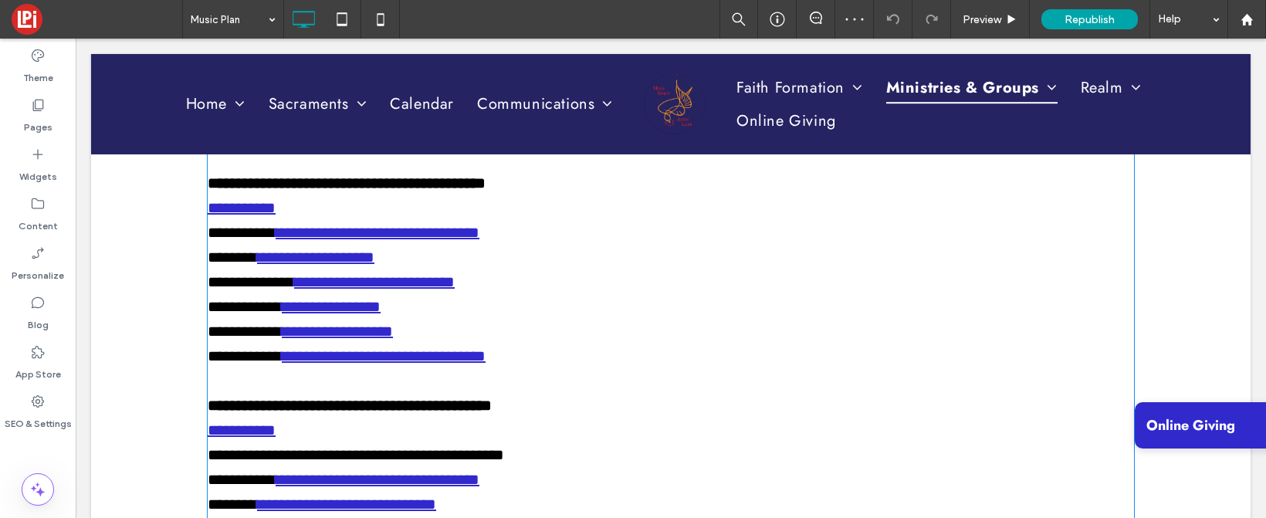
type input "****"
type input "**"
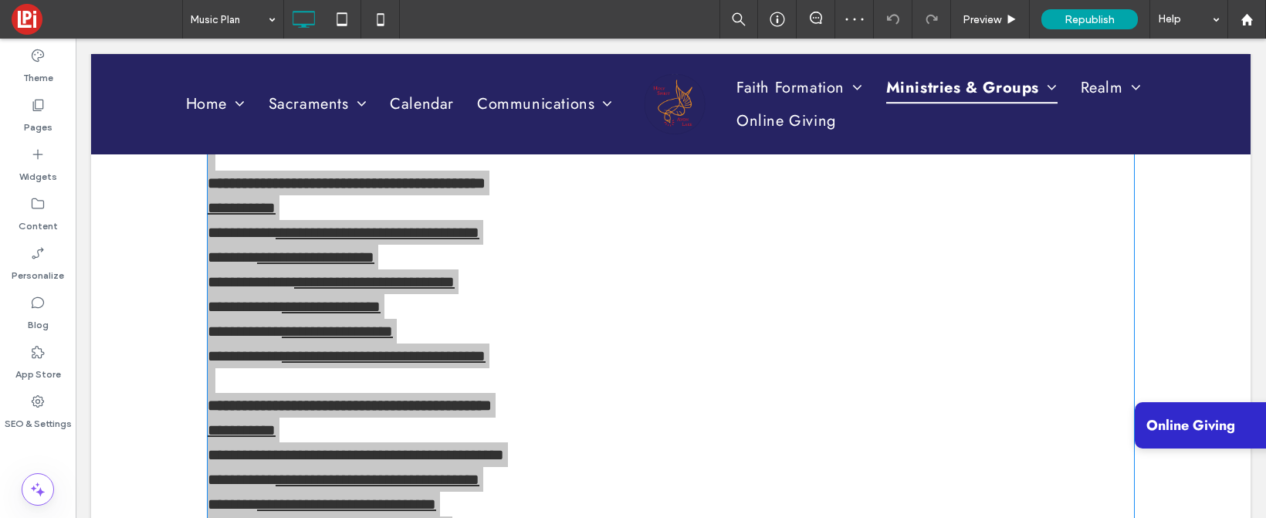
scroll to position [180, 0]
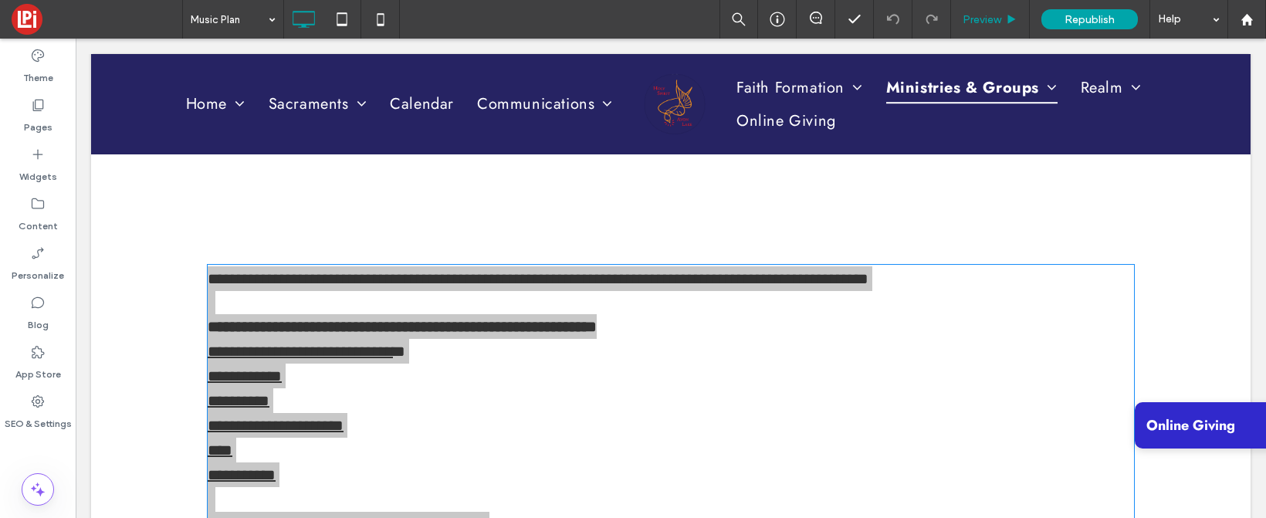
click at [1011, 13] on div "Preview" at bounding box center [990, 19] width 78 height 13
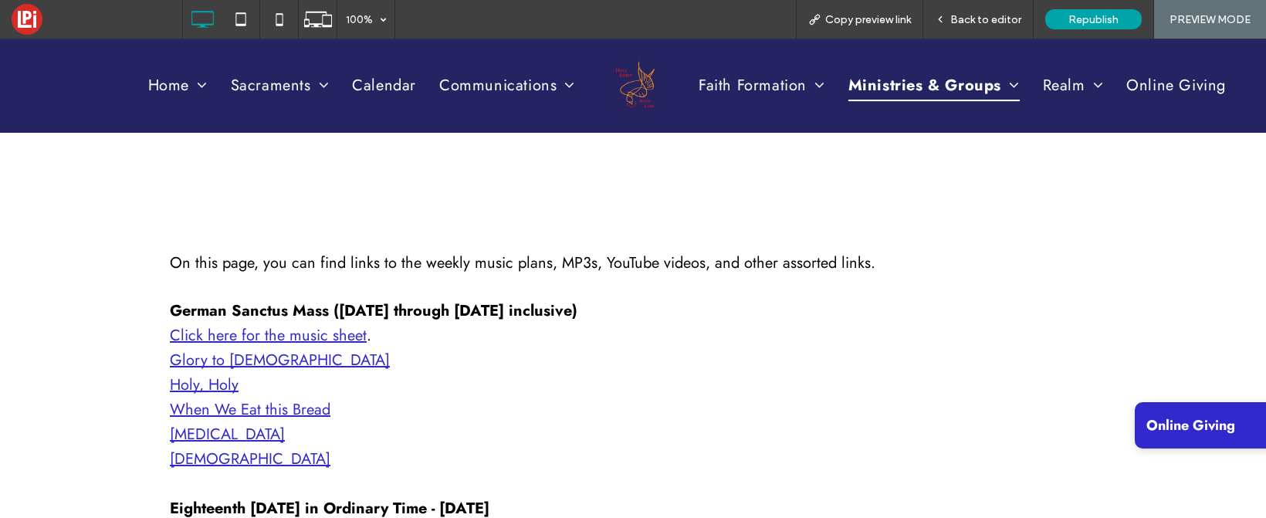
click at [259, 408] on link "When We Eat this Bread" at bounding box center [250, 409] width 161 height 22
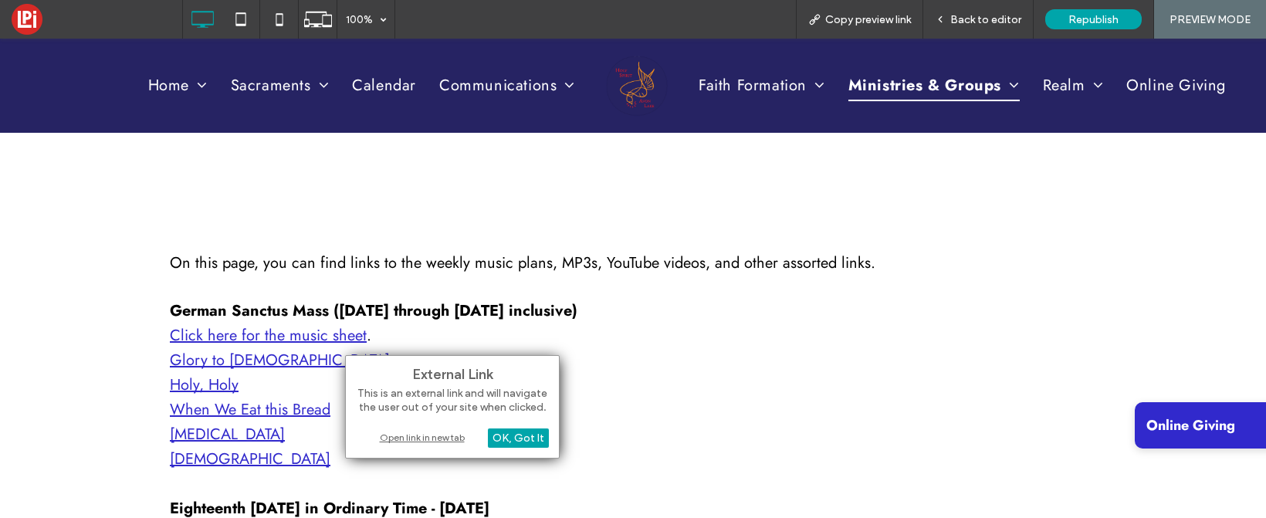
click at [578, 314] on strong "German Sanctus Mass ([DATE] through [DATE] inclusive)" at bounding box center [374, 311] width 408 height 22
click at [517, 435] on div "OK, Got It" at bounding box center [518, 438] width 61 height 19
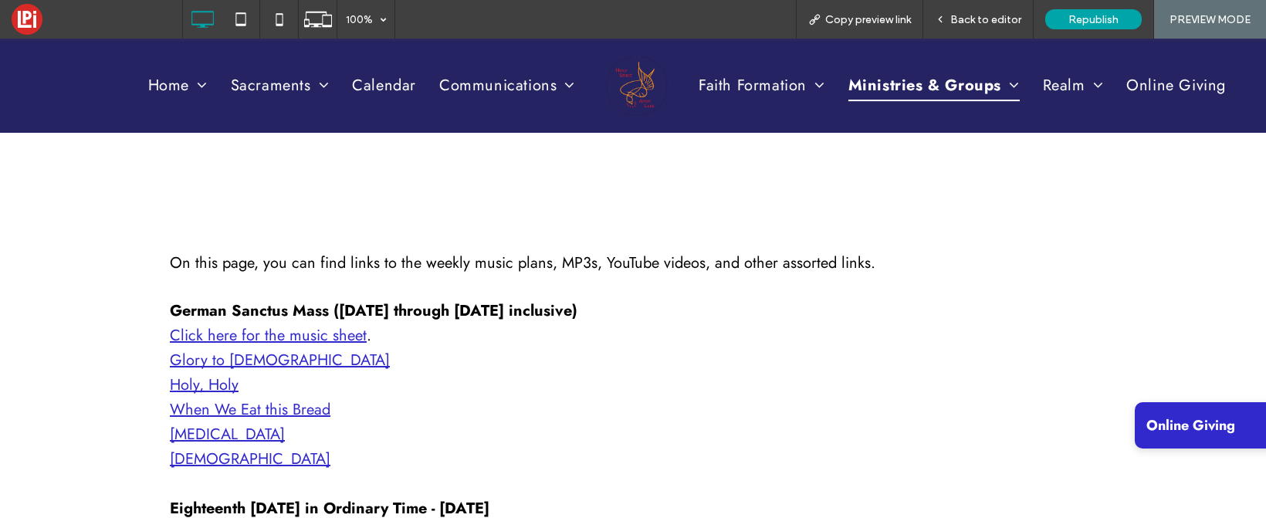
click at [326, 371] on p "Glory to [DEMOGRAPHIC_DATA] Holy, Holy When We Eat this Bread [MEDICAL_DATA] [D…" at bounding box center [633, 410] width 927 height 124
click at [293, 332] on link "Click here for the music sheet" at bounding box center [268, 335] width 197 height 22
click at [419, 448] on p "Glory to [DEMOGRAPHIC_DATA] Holy, Holy When We Eat this Bread [MEDICAL_DATA] [D…" at bounding box center [633, 410] width 927 height 124
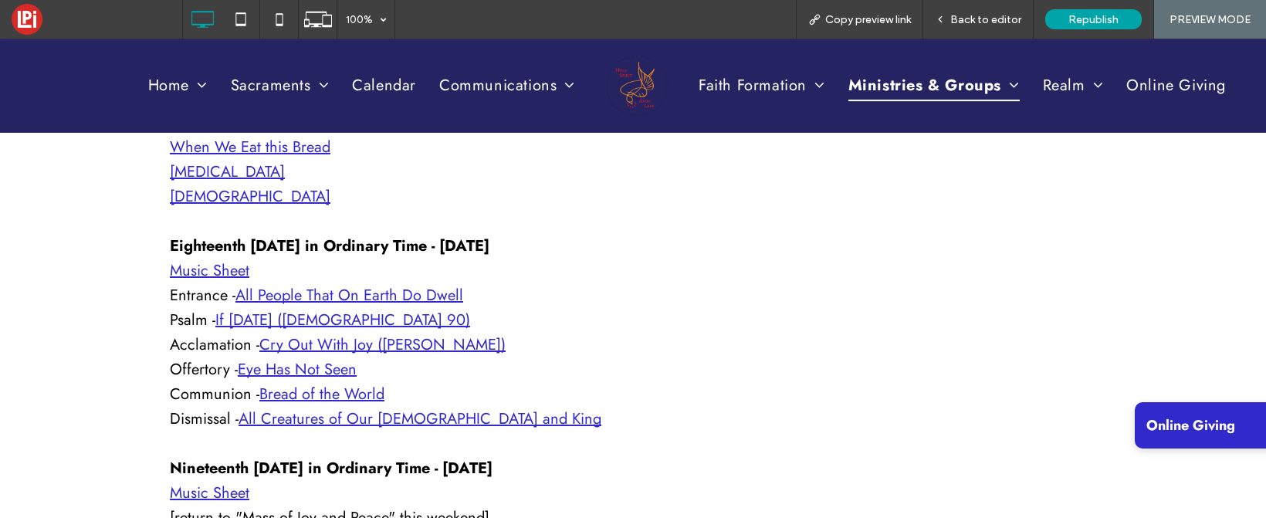
scroll to position [453, 0]
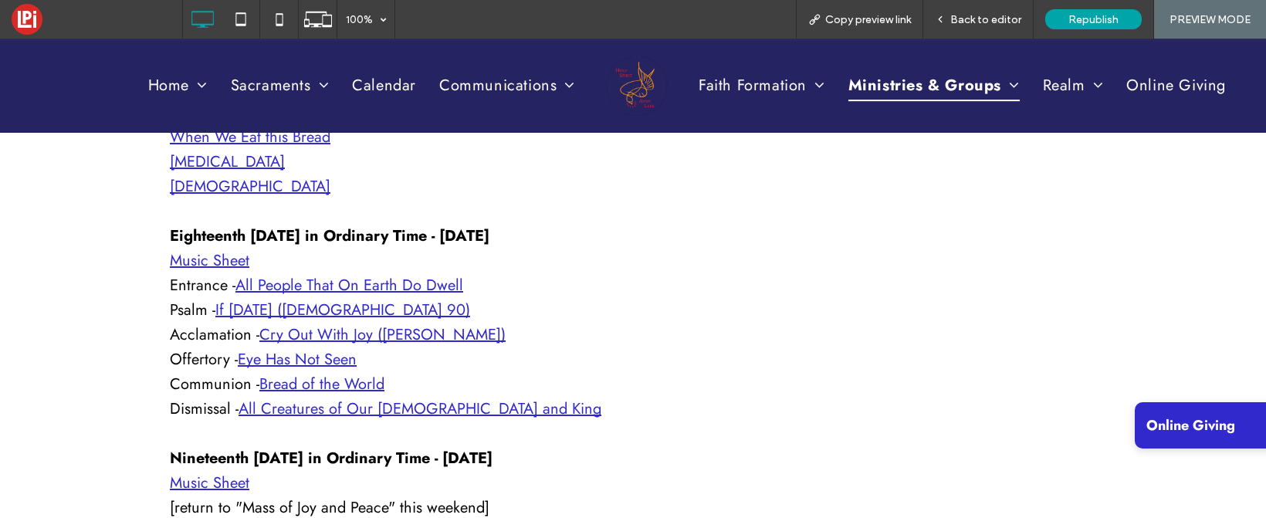
click at [336, 358] on link "Eye Has Not Seen" at bounding box center [297, 359] width 119 height 22
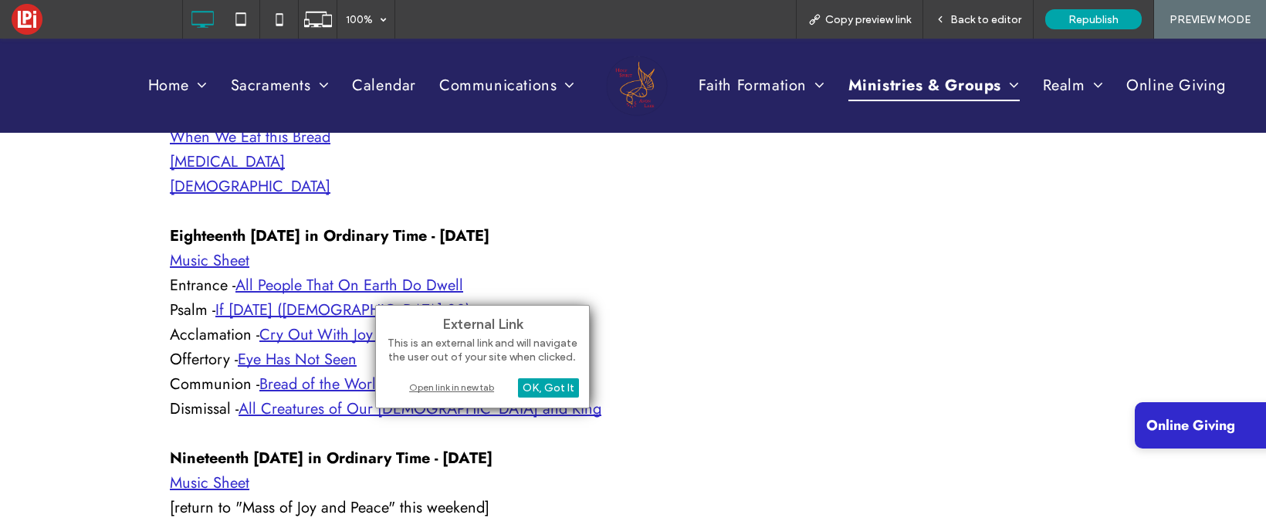
click at [313, 385] on link "Bread of the World" at bounding box center [321, 384] width 125 height 22
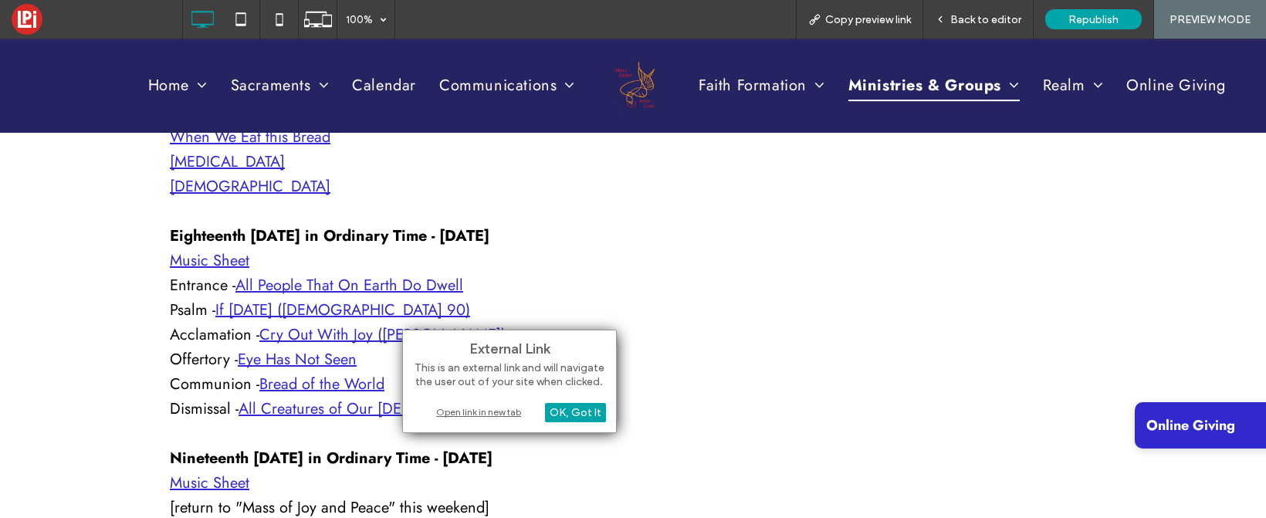
click at [304, 409] on link "All Creatures of Our [DEMOGRAPHIC_DATA] and King" at bounding box center [420, 409] width 363 height 22
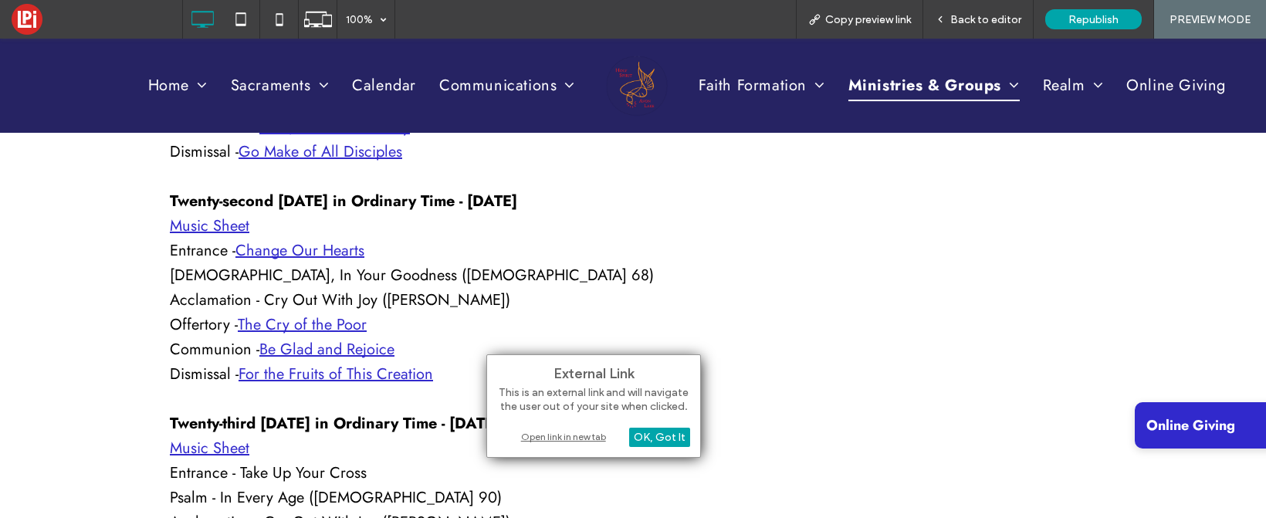
scroll to position [1651, 0]
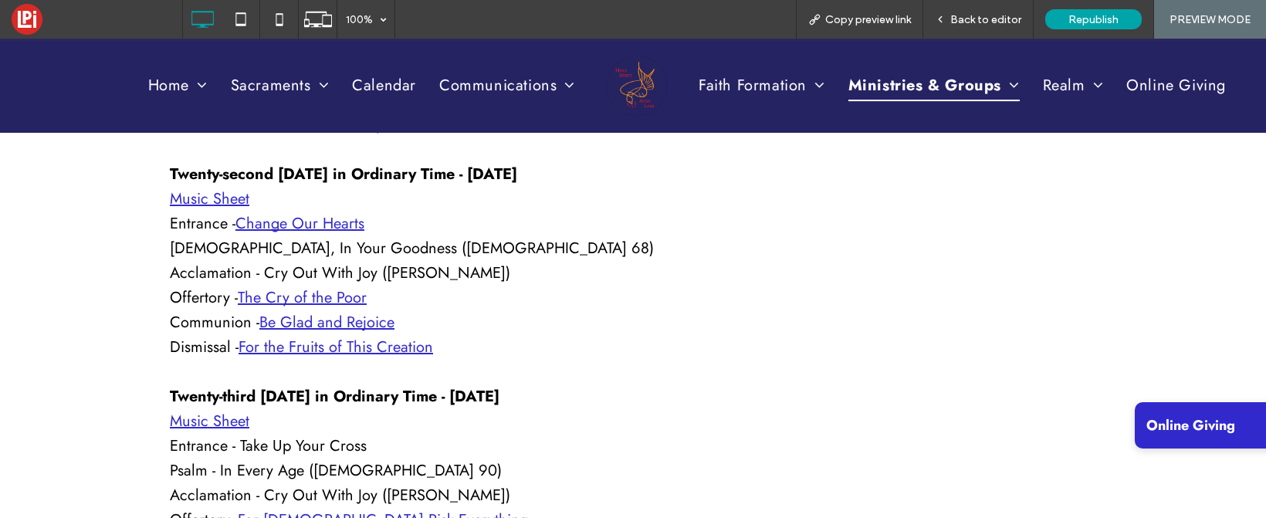
click at [298, 322] on link "Be Glad and Rejoice" at bounding box center [326, 322] width 135 height 22
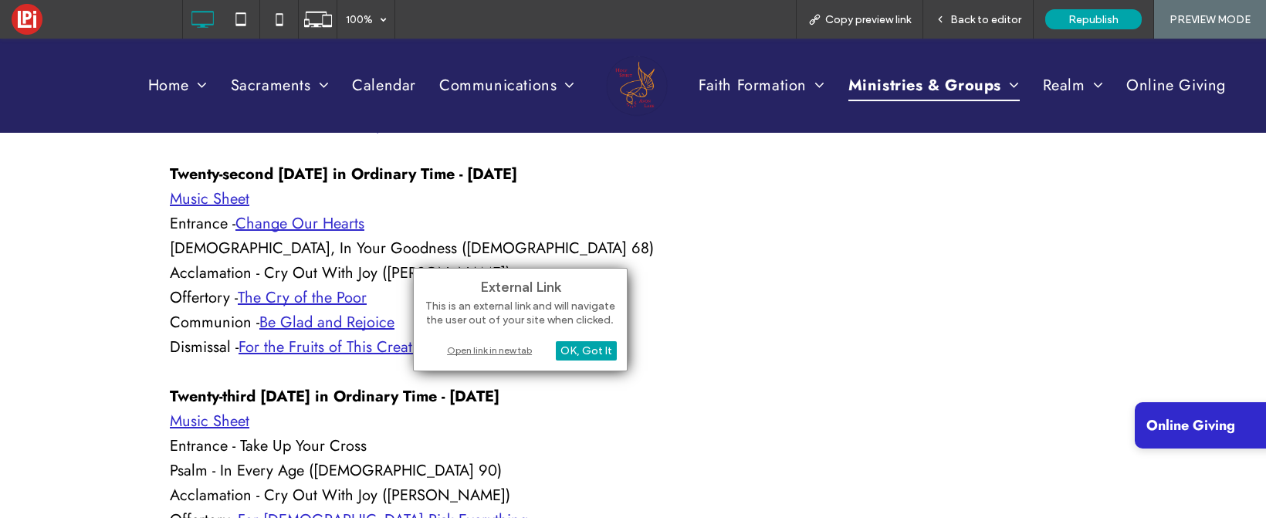
click at [811, 191] on p "Music Sheet Entrance - Change Our Hearts Psalm - God, In Your Goodness (Psalm 6…" at bounding box center [633, 273] width 927 height 173
click at [982, 25] on span "Back to editor" at bounding box center [986, 19] width 71 height 13
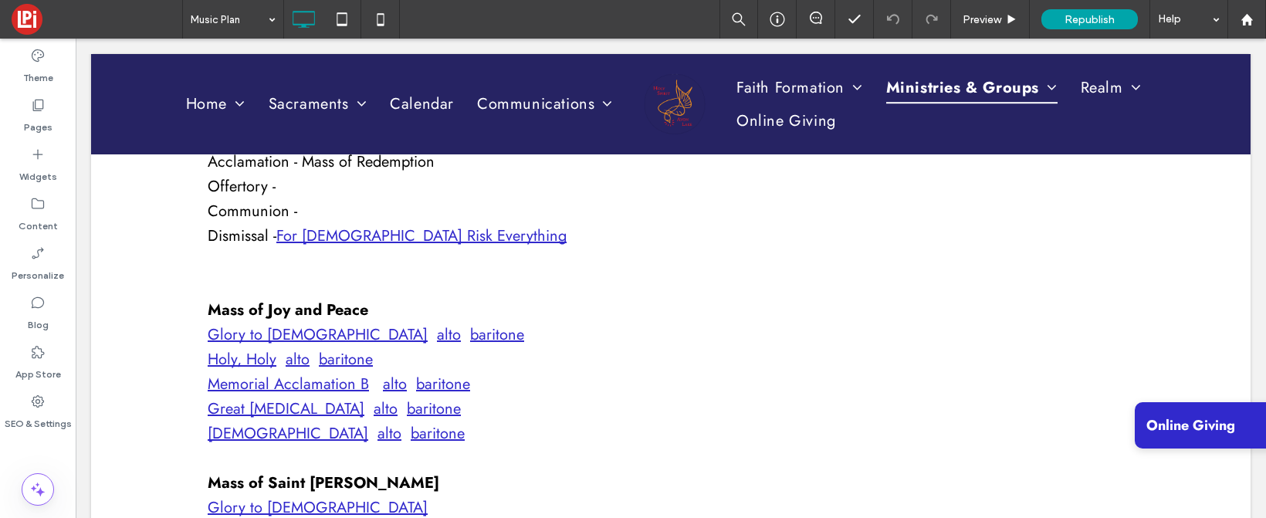
scroll to position [5531, 0]
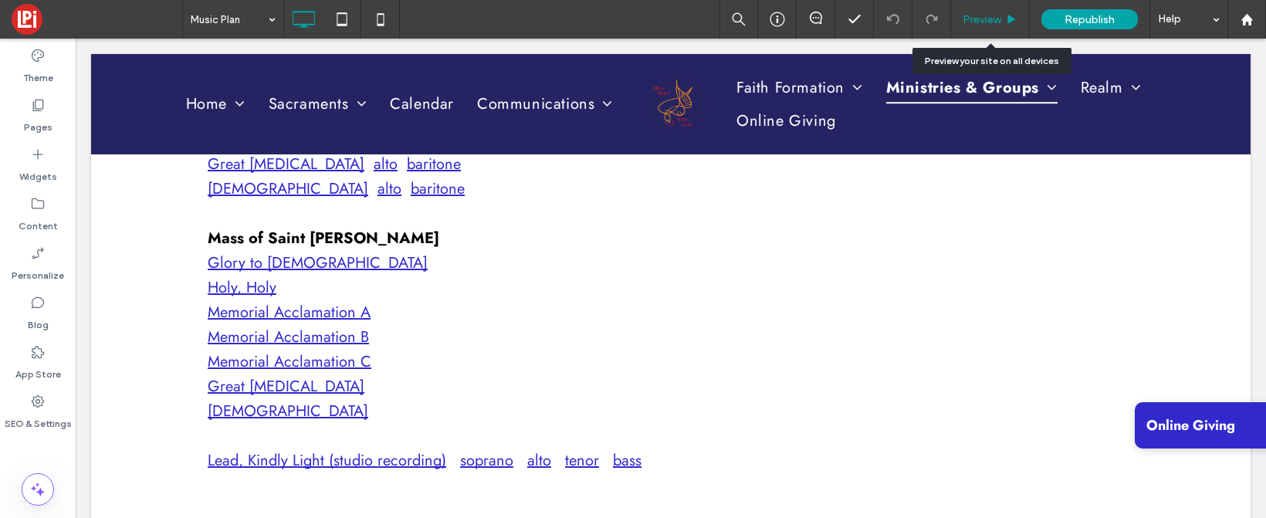
click at [991, 19] on span "Preview" at bounding box center [982, 19] width 39 height 13
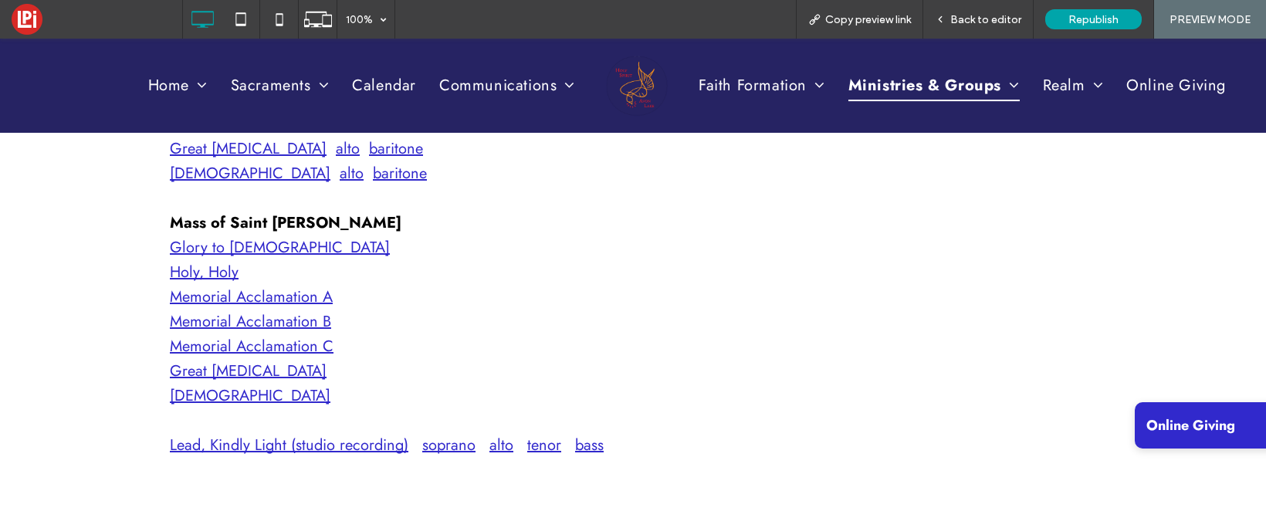
click at [219, 399] on link "[DEMOGRAPHIC_DATA]" at bounding box center [250, 396] width 161 height 22
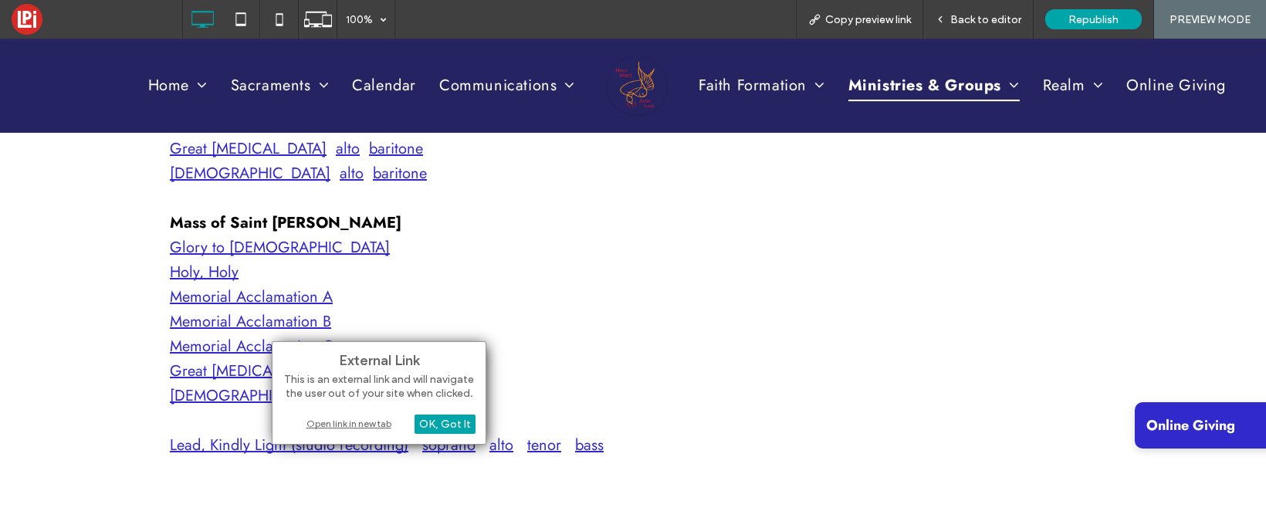
click at [212, 297] on link "Memorial Acclamation A" at bounding box center [251, 297] width 163 height 22
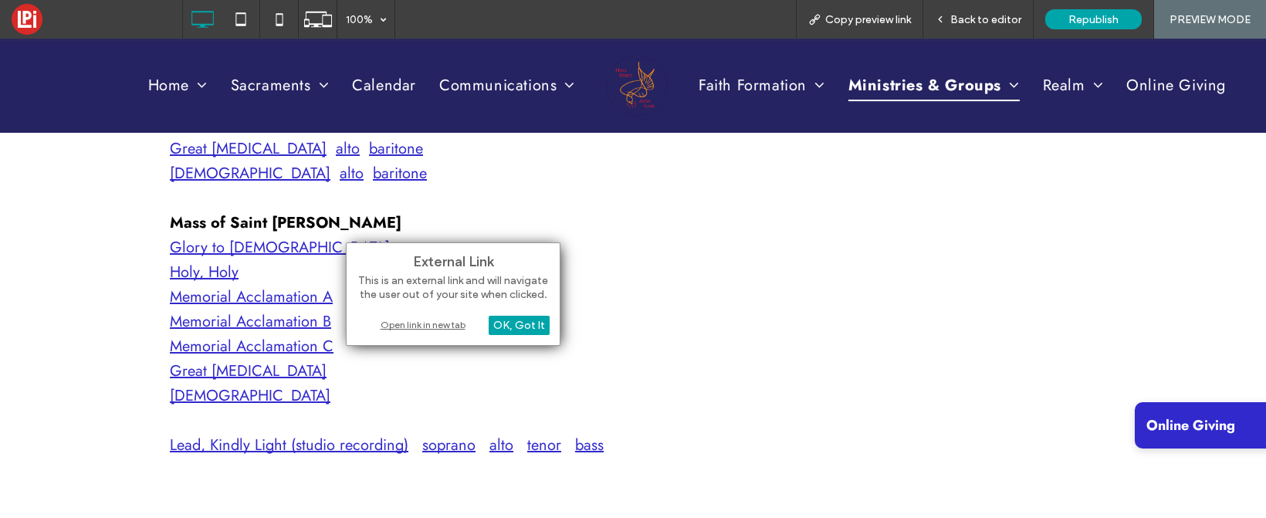
click at [323, 446] on link "Lead, Kindly Light (studio recording)" at bounding box center [289, 445] width 239 height 22
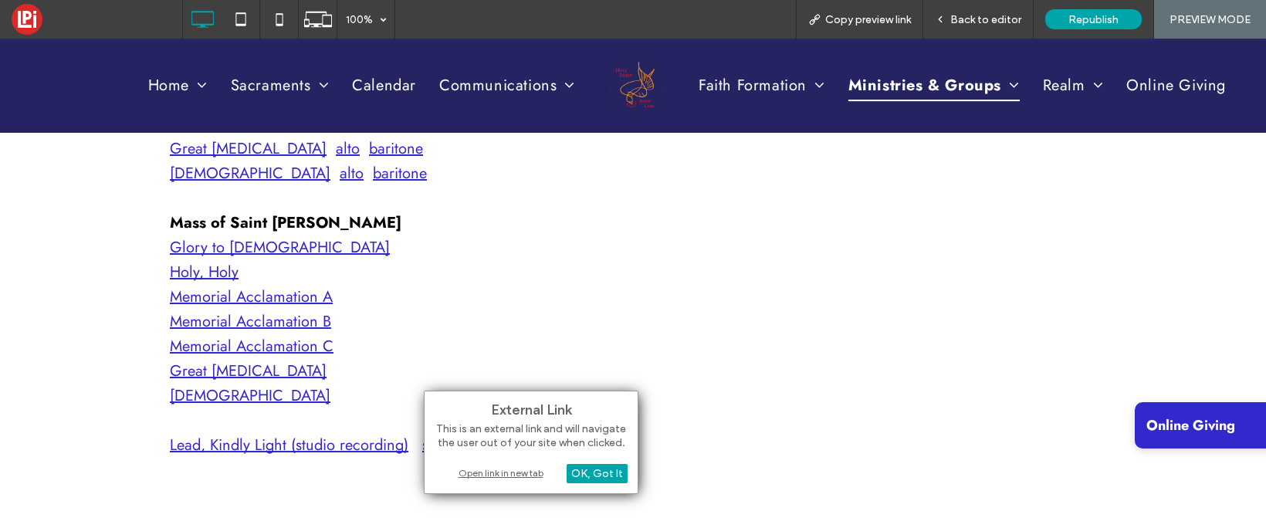
click at [480, 294] on p "Glory to [DEMOGRAPHIC_DATA] Holy, Holy Memorial Acclamation A Memorial Acclamat…" at bounding box center [633, 322] width 927 height 173
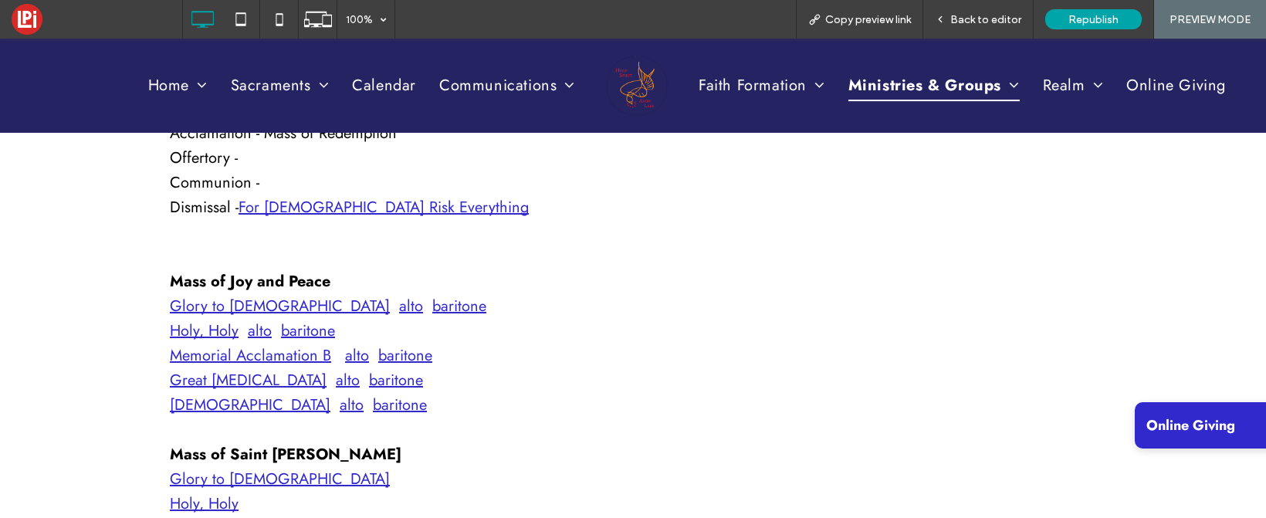
scroll to position [5296, 0]
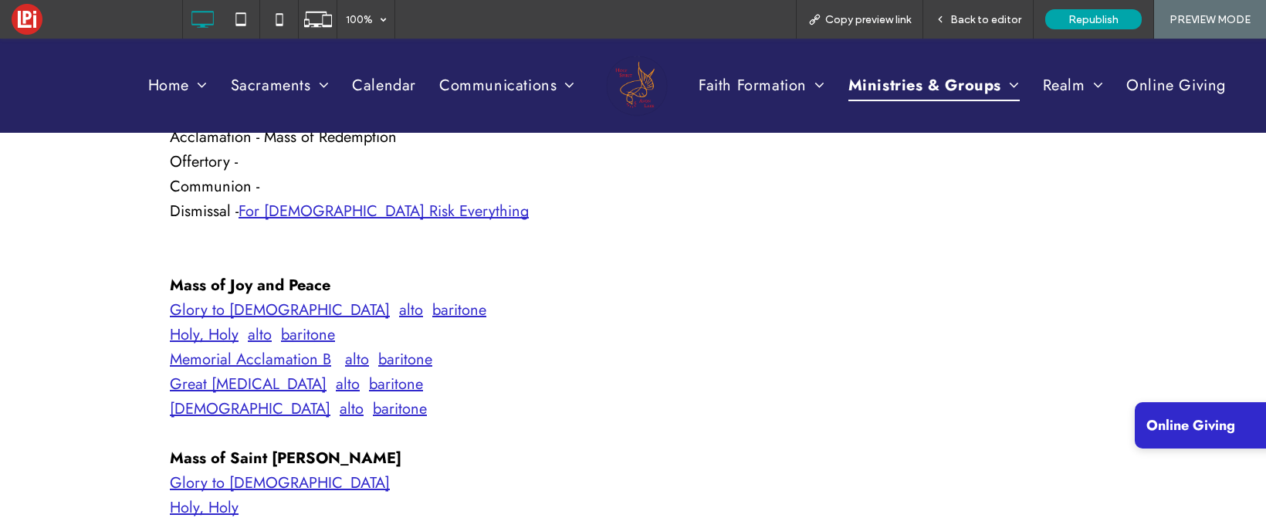
click at [223, 408] on link "[DEMOGRAPHIC_DATA]" at bounding box center [250, 409] width 161 height 22
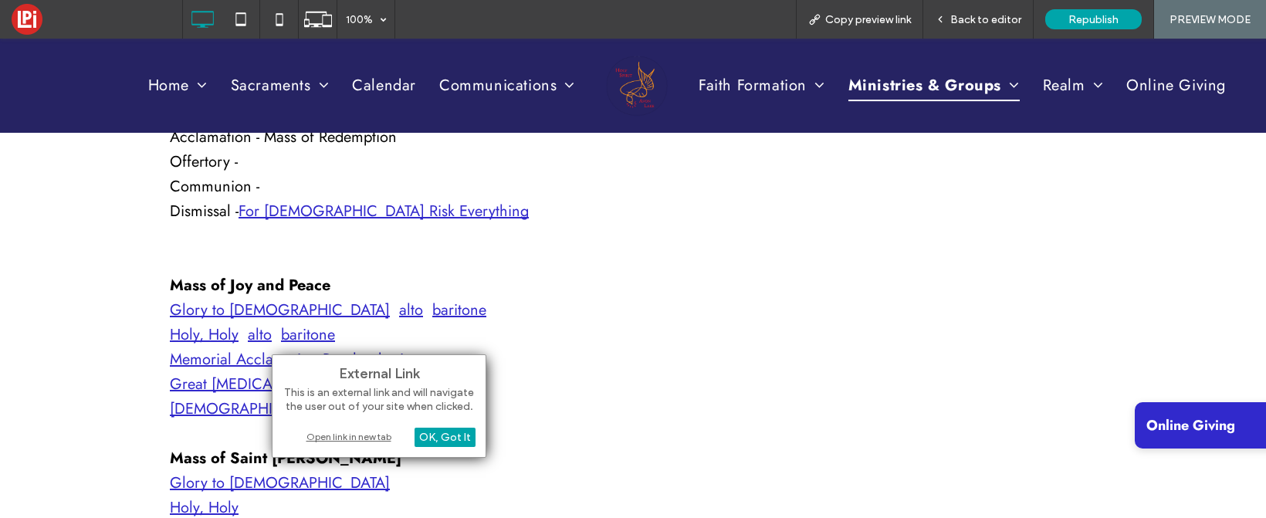
click at [209, 344] on link "Holy, Holy" at bounding box center [204, 335] width 69 height 22
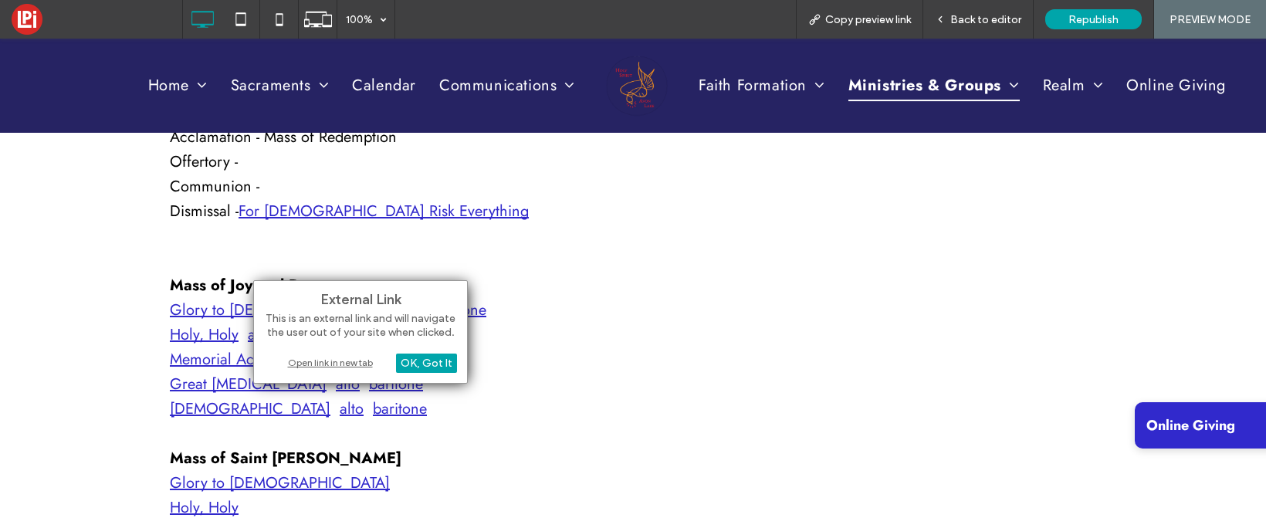
click at [373, 409] on link "baritone" at bounding box center [400, 409] width 54 height 22
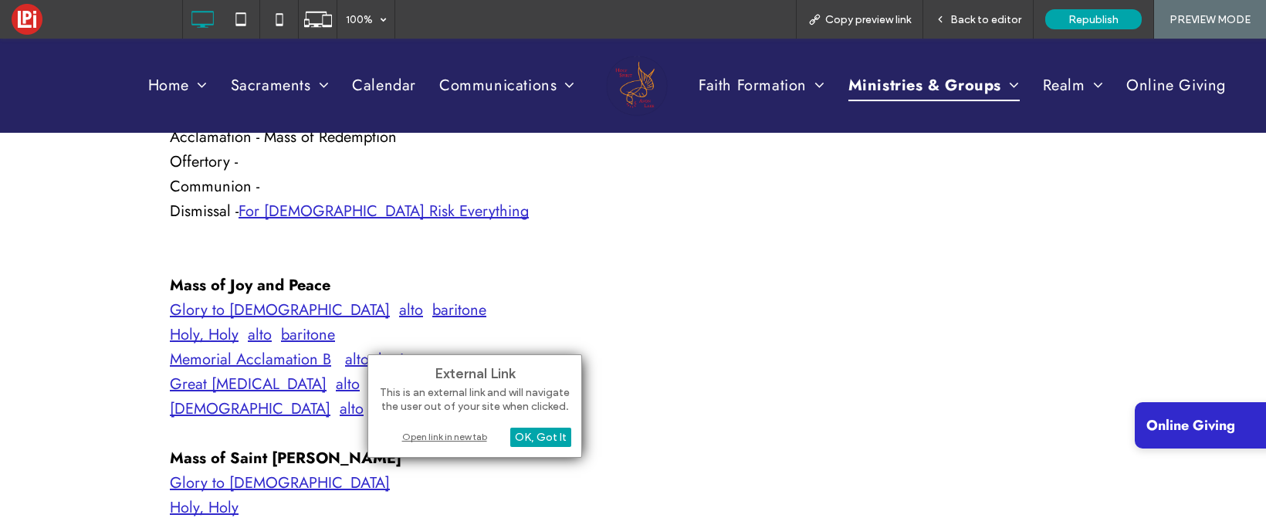
click at [373, 408] on link "baritone" at bounding box center [400, 409] width 54 height 22
click at [997, 13] on span "Back to editor" at bounding box center [986, 19] width 71 height 13
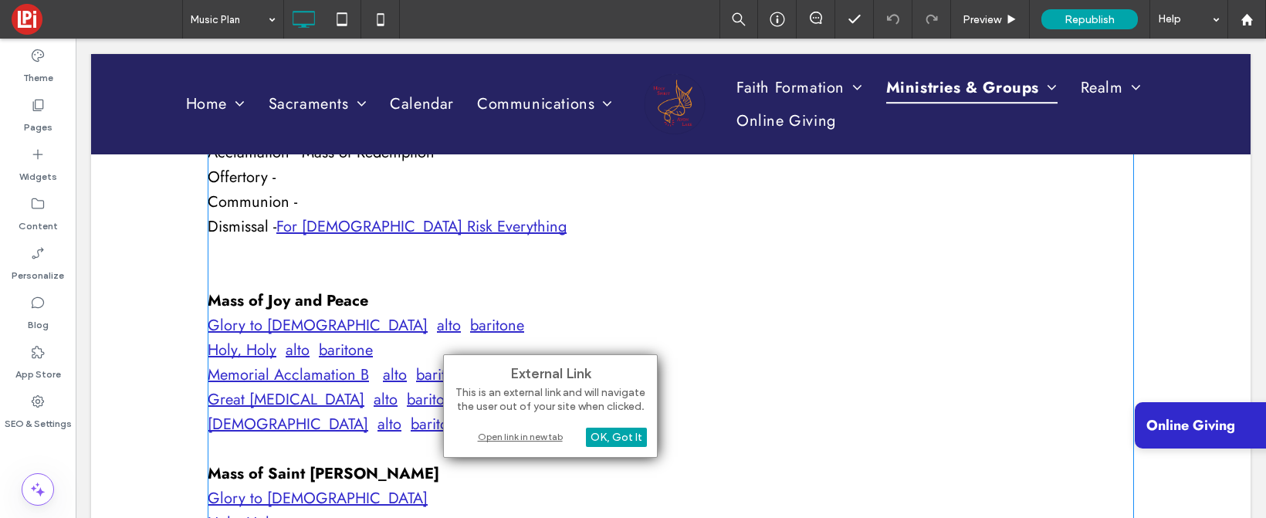
click at [411, 421] on link "baritone" at bounding box center [438, 424] width 54 height 22
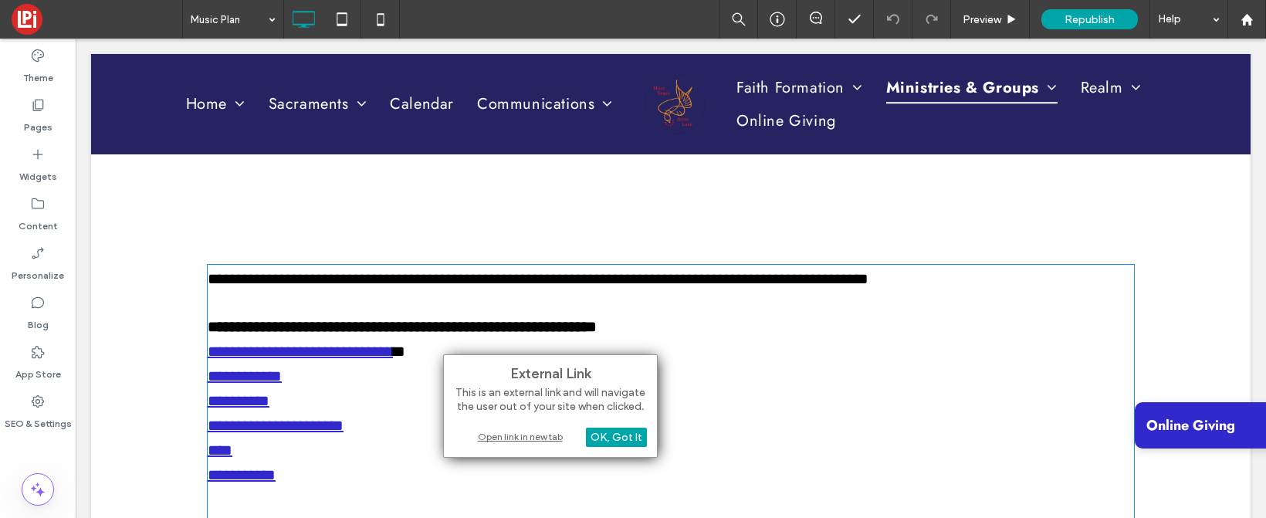
type input "****"
type input "**"
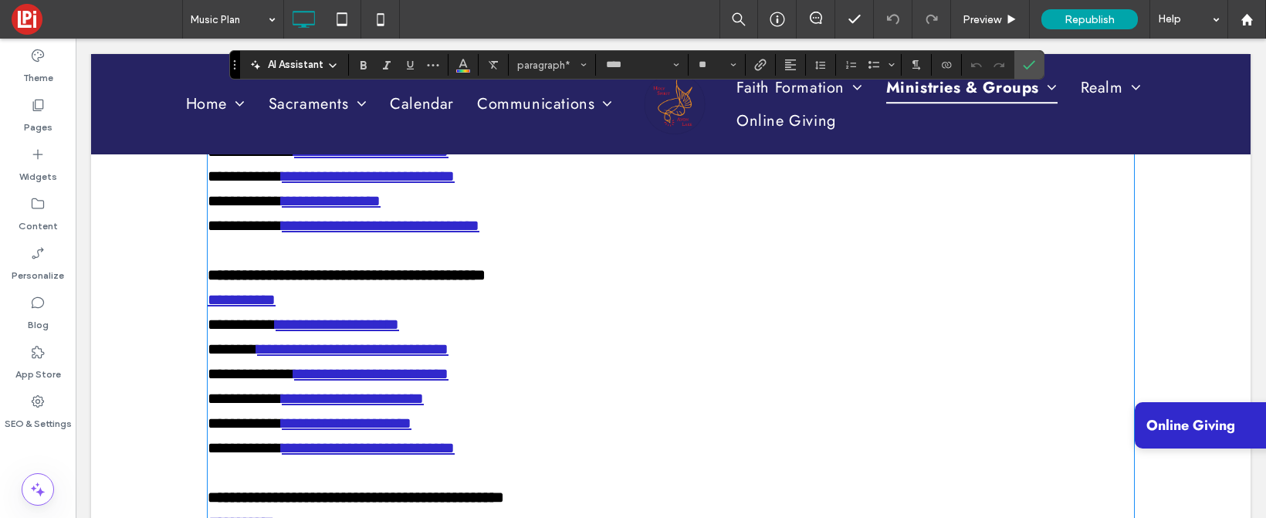
scroll to position [1420, 0]
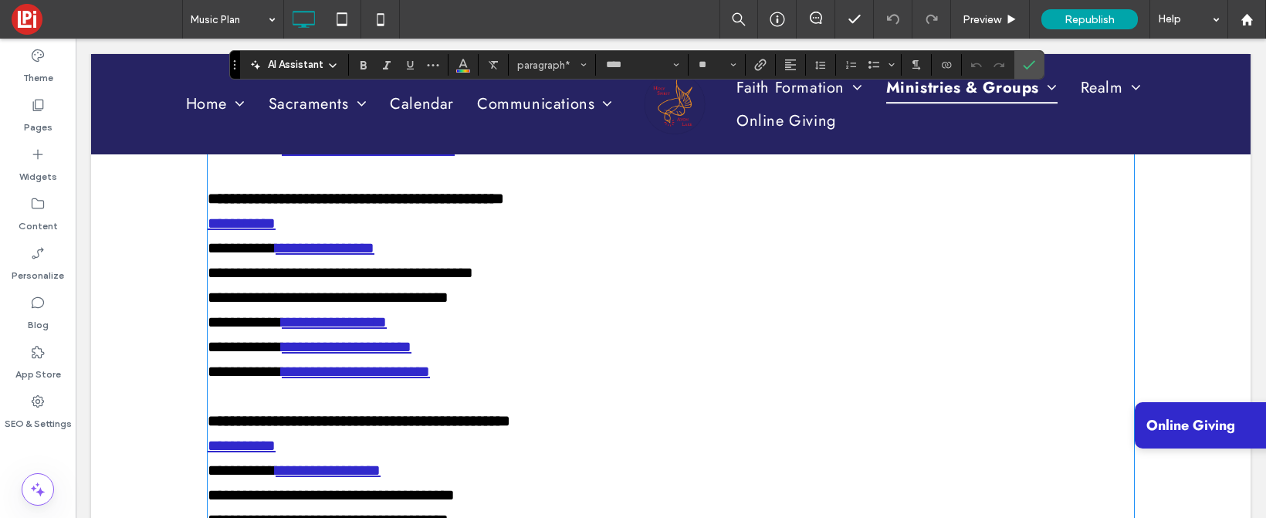
click at [391, 373] on link "**********" at bounding box center [356, 371] width 148 height 15
click at [387, 376] on link "**********" at bounding box center [356, 371] width 148 height 15
click at [980, 16] on span "Preview" at bounding box center [982, 19] width 39 height 13
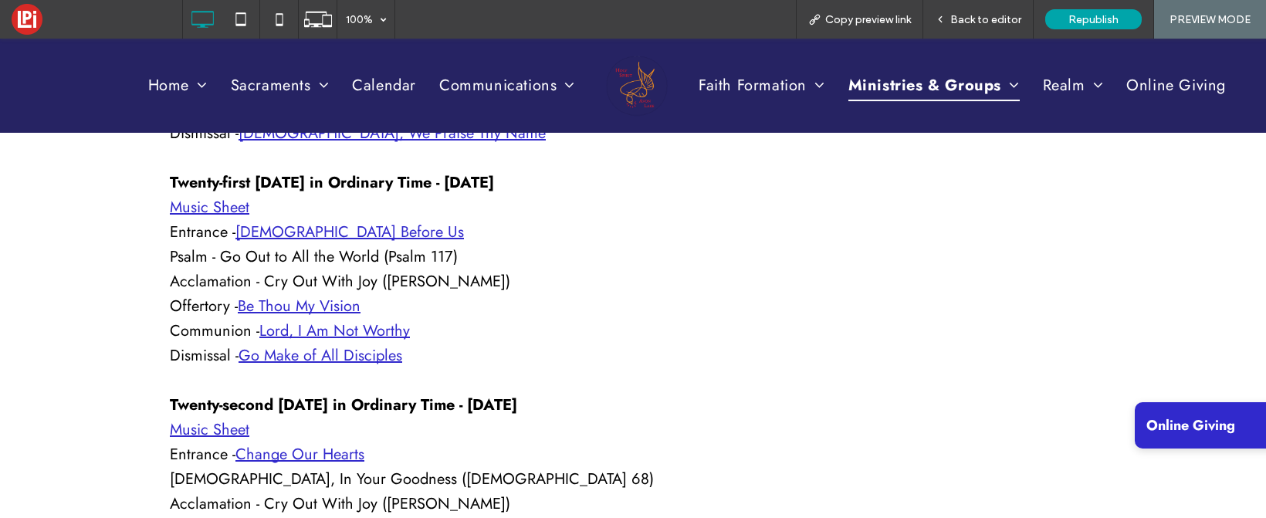
click at [980, 16] on span "Back to editor" at bounding box center [986, 19] width 71 height 13
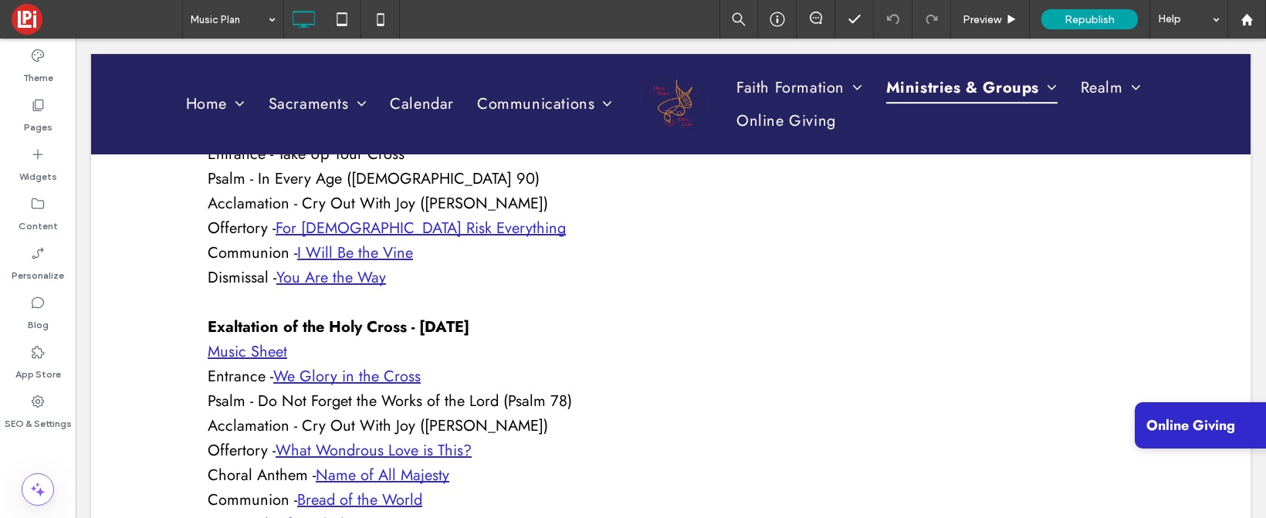
scroll to position [2204, 0]
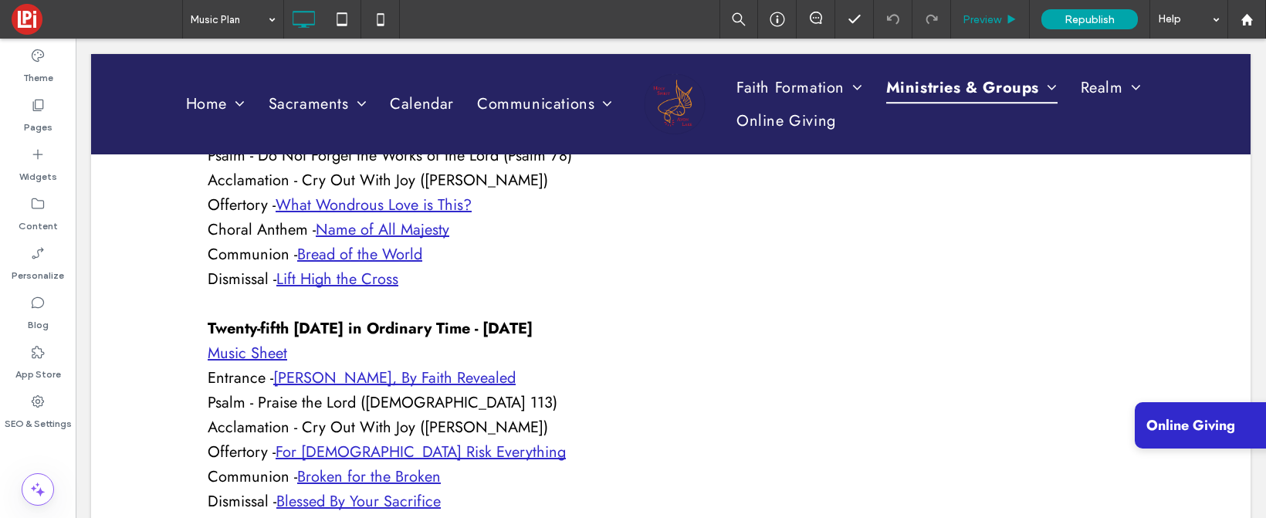
click at [986, 22] on span "Preview" at bounding box center [982, 19] width 39 height 13
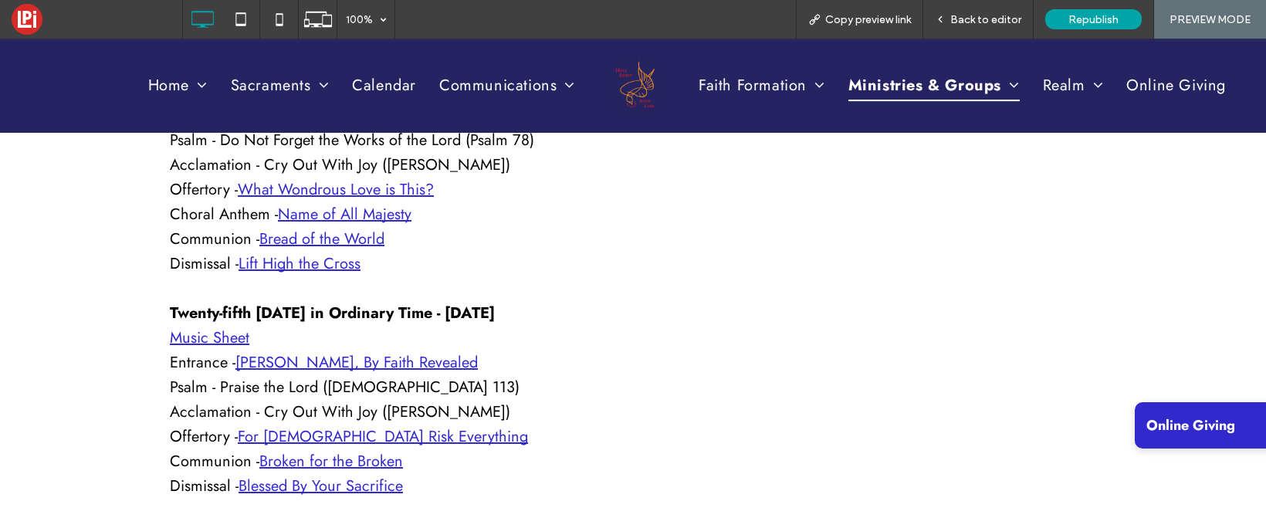
click at [369, 459] on link "Broken for the Broken" at bounding box center [331, 461] width 144 height 22
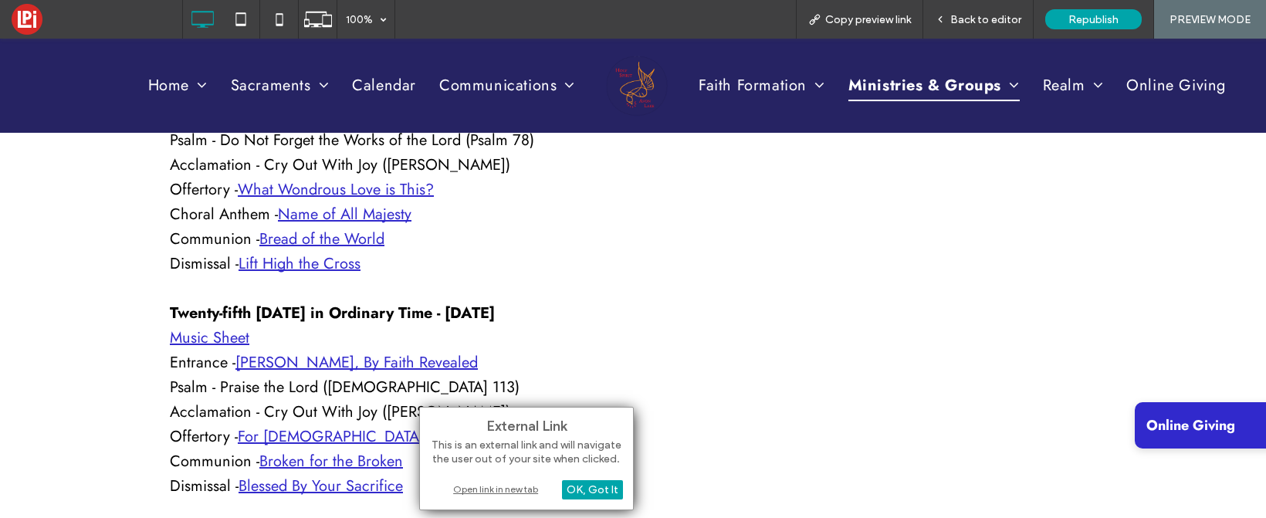
click at [324, 266] on link "Lift High the Cross" at bounding box center [300, 264] width 122 height 22
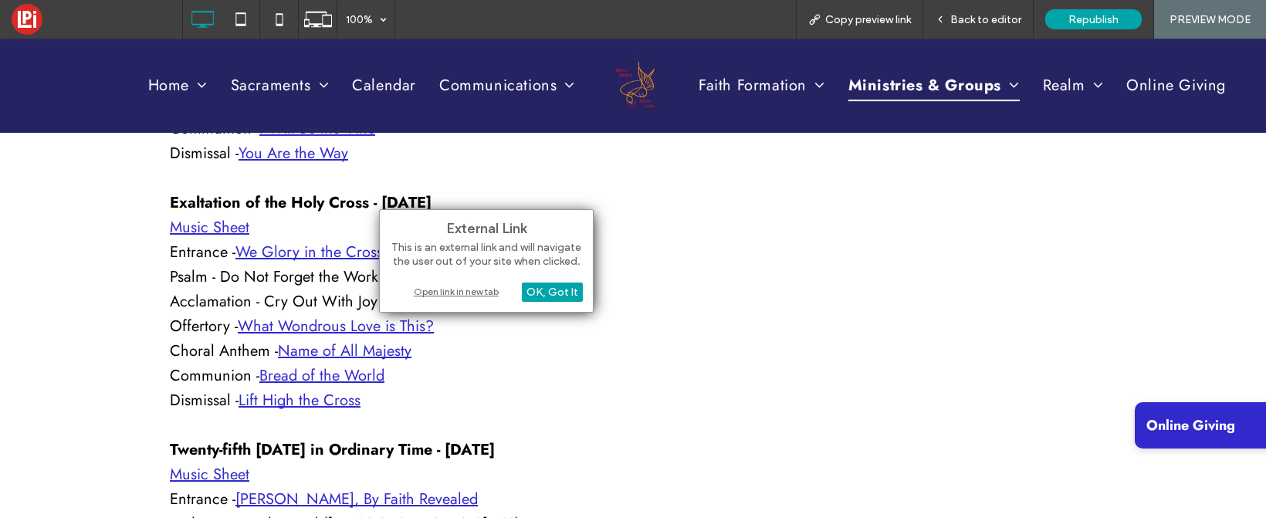
scroll to position [2064, 0]
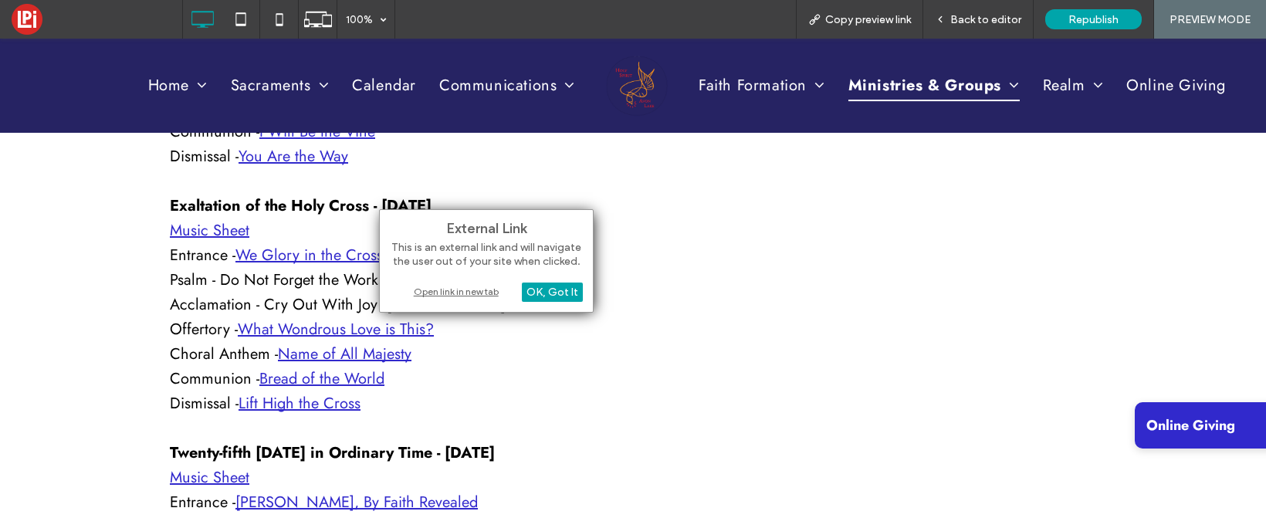
click at [310, 326] on link "What Wondrous Love is This?" at bounding box center [336, 329] width 196 height 22
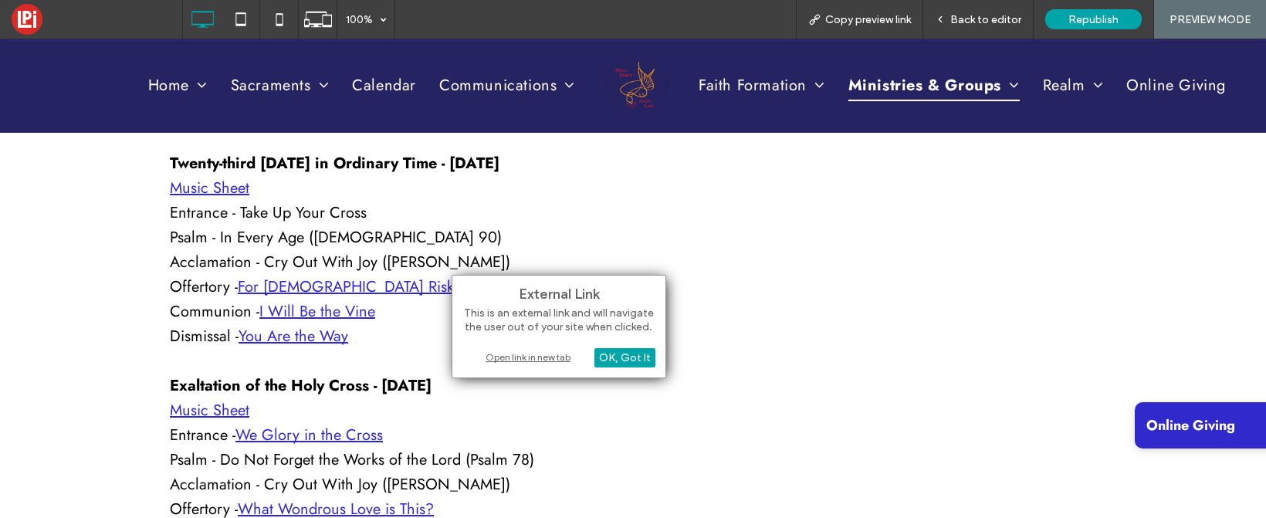
scroll to position [1869, 0]
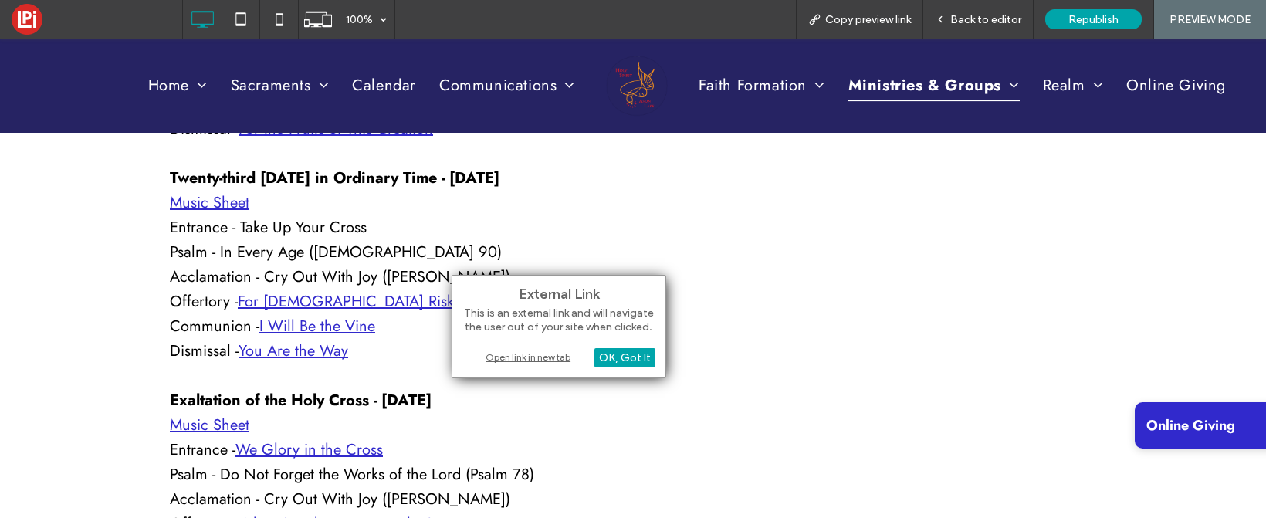
click at [310, 303] on link "For [DEMOGRAPHIC_DATA] Risk Everything" at bounding box center [383, 301] width 290 height 22
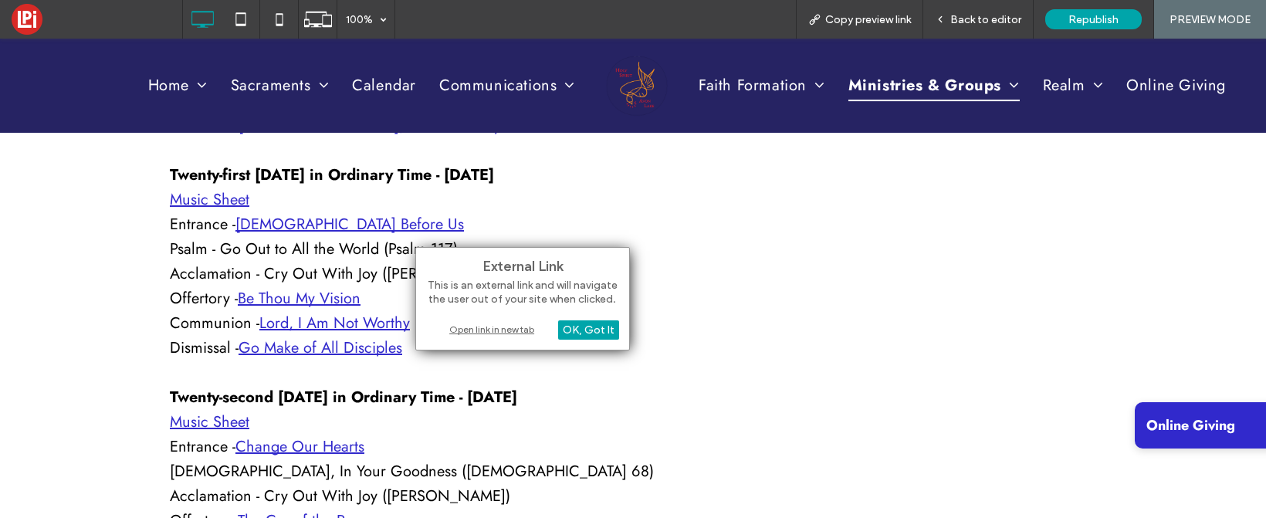
scroll to position [1352, 0]
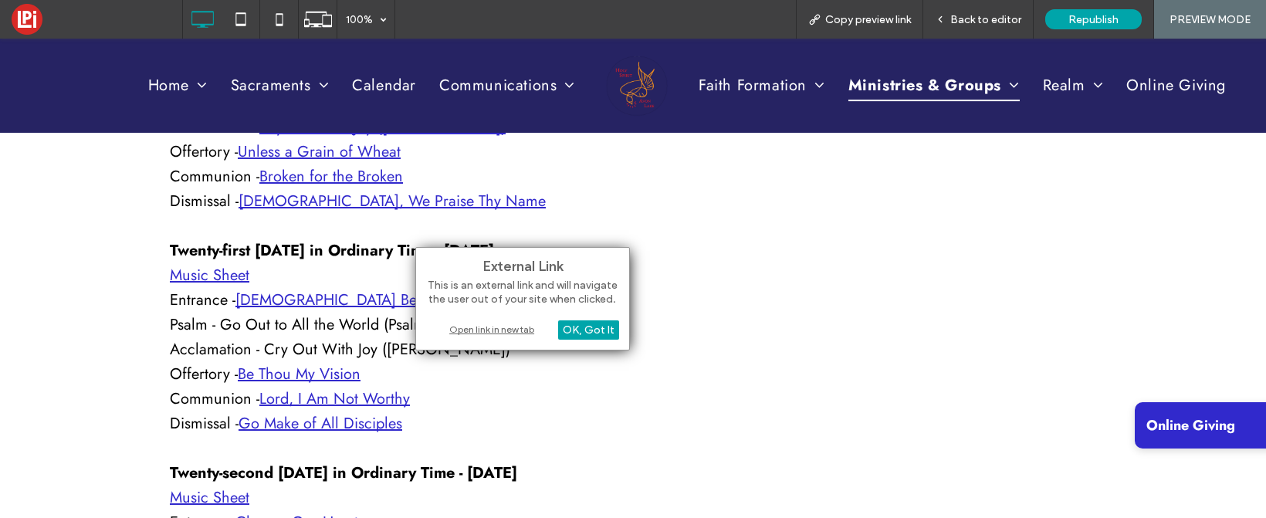
click at [398, 200] on link "[DEMOGRAPHIC_DATA], We Praise Thy Name" at bounding box center [392, 201] width 307 height 22
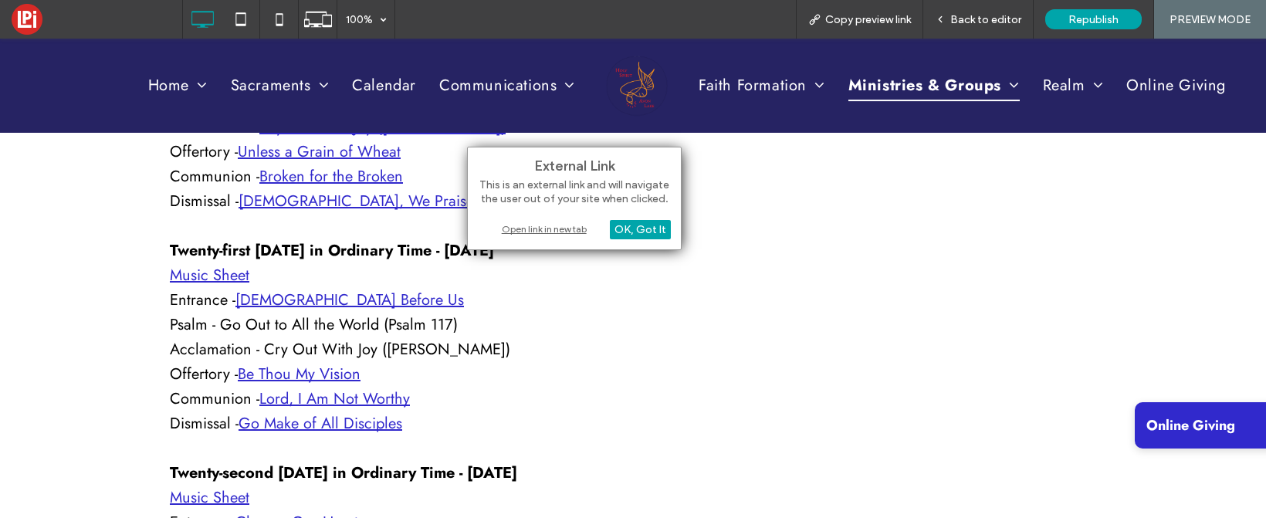
click at [327, 371] on link "Be Thou My Vision" at bounding box center [299, 374] width 123 height 22
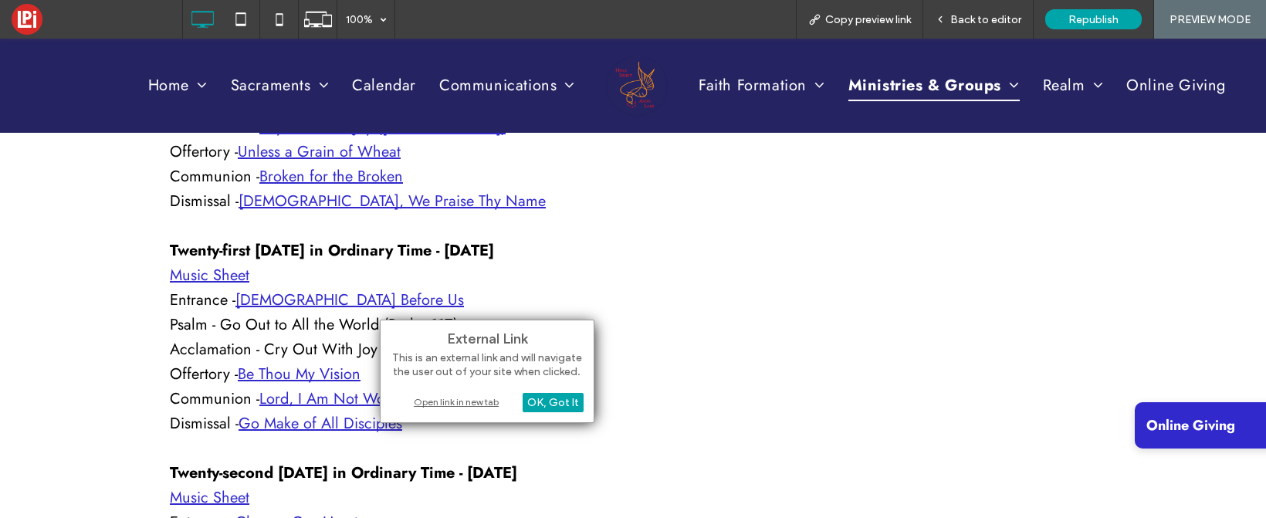
click at [318, 429] on link "Go Make of All Disciples" at bounding box center [321, 423] width 164 height 22
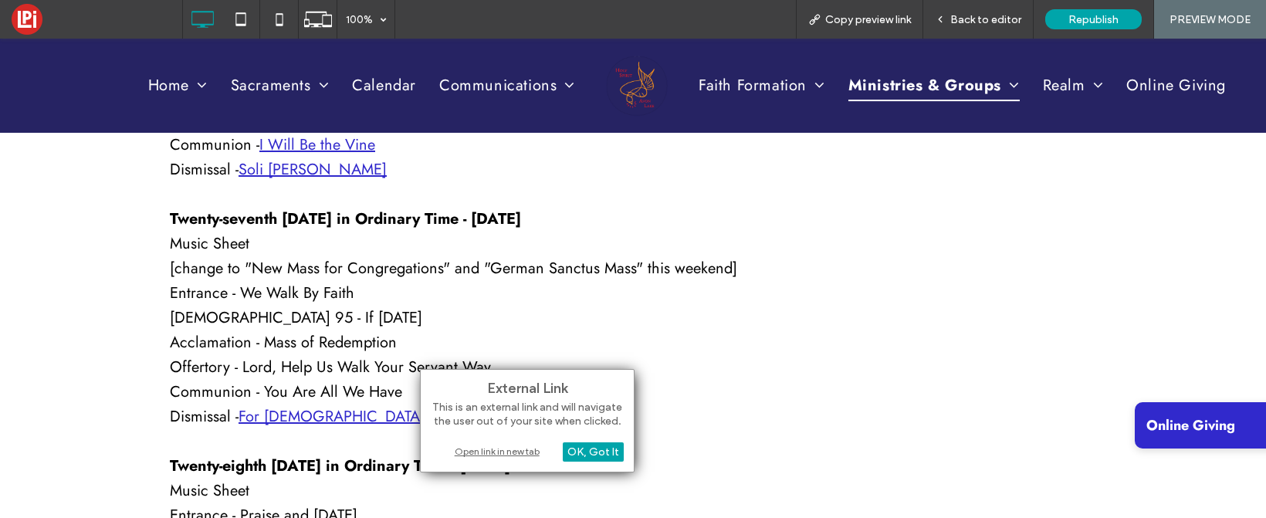
scroll to position [2837, 0]
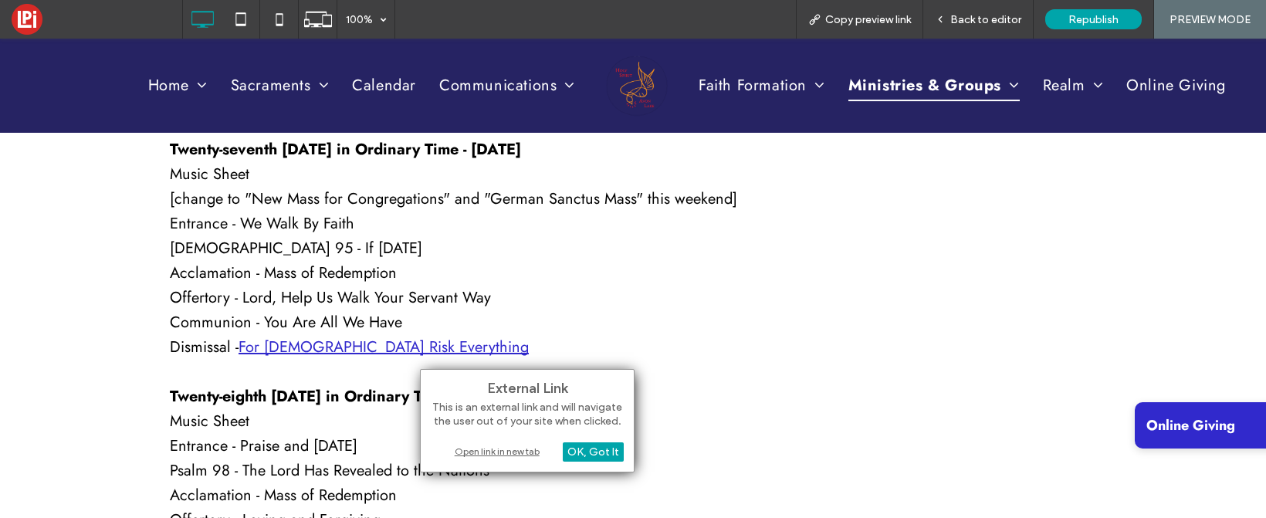
click at [335, 343] on link "For [DEMOGRAPHIC_DATA] Risk Everything" at bounding box center [384, 347] width 290 height 22
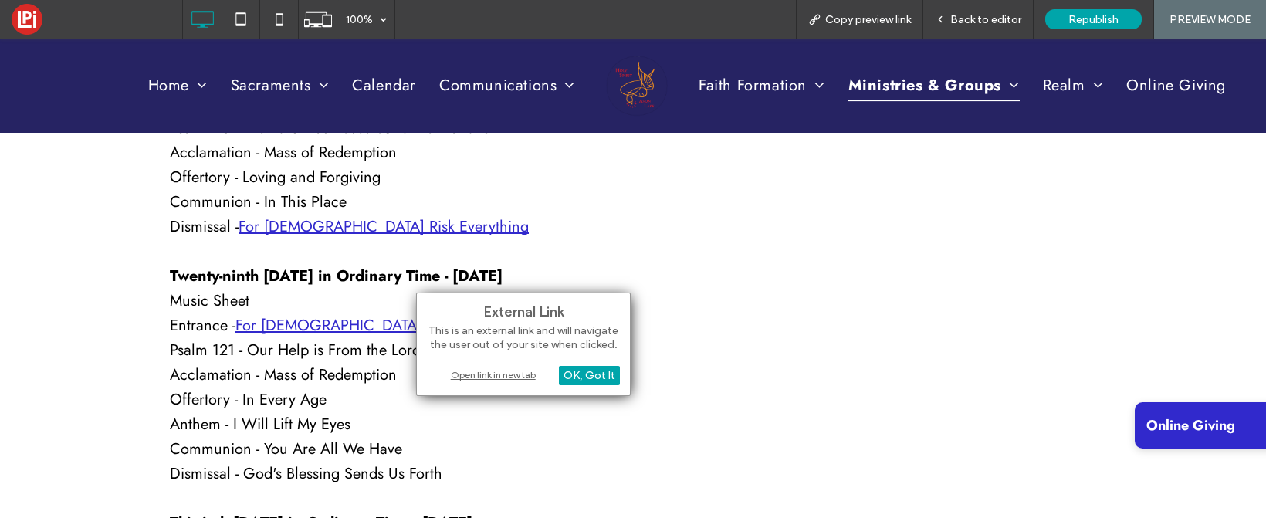
scroll to position [3191, 0]
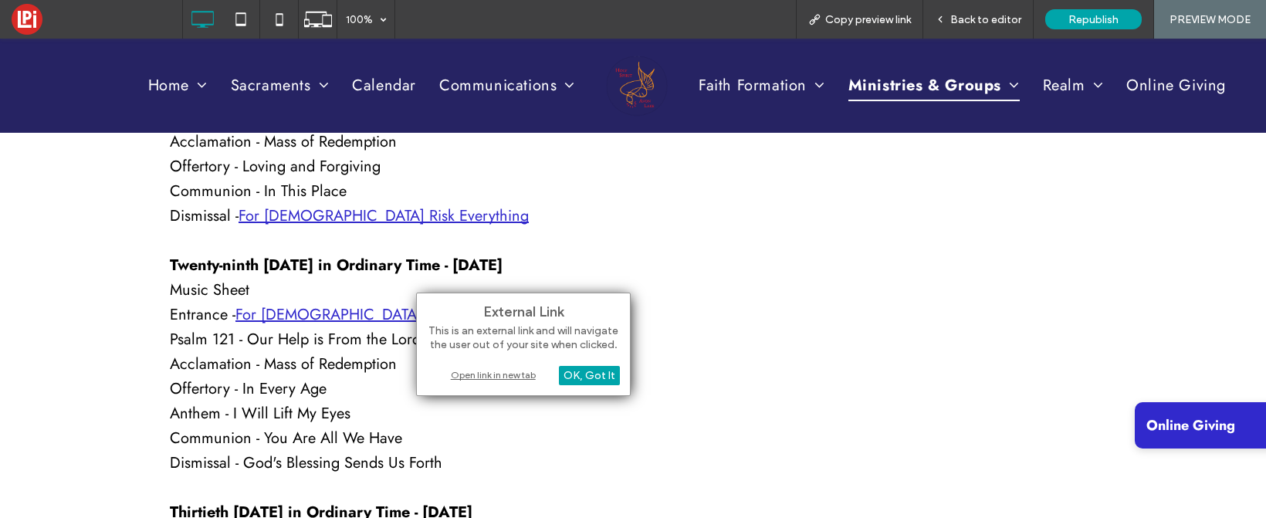
click at [335, 310] on link "For [DEMOGRAPHIC_DATA] Risk Everything" at bounding box center [381, 314] width 290 height 22
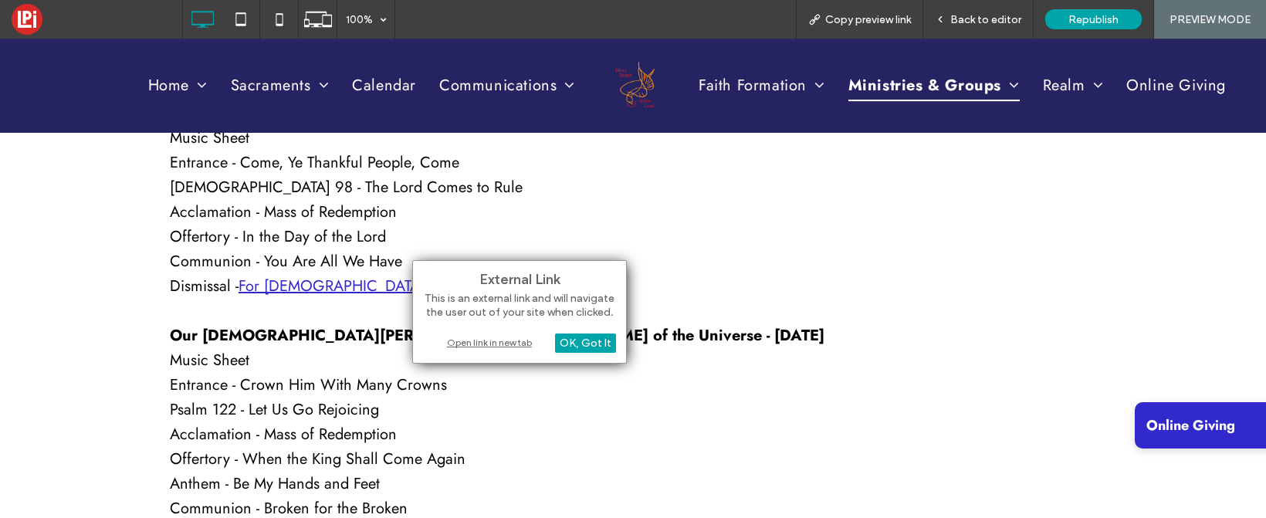
scroll to position [4635, 0]
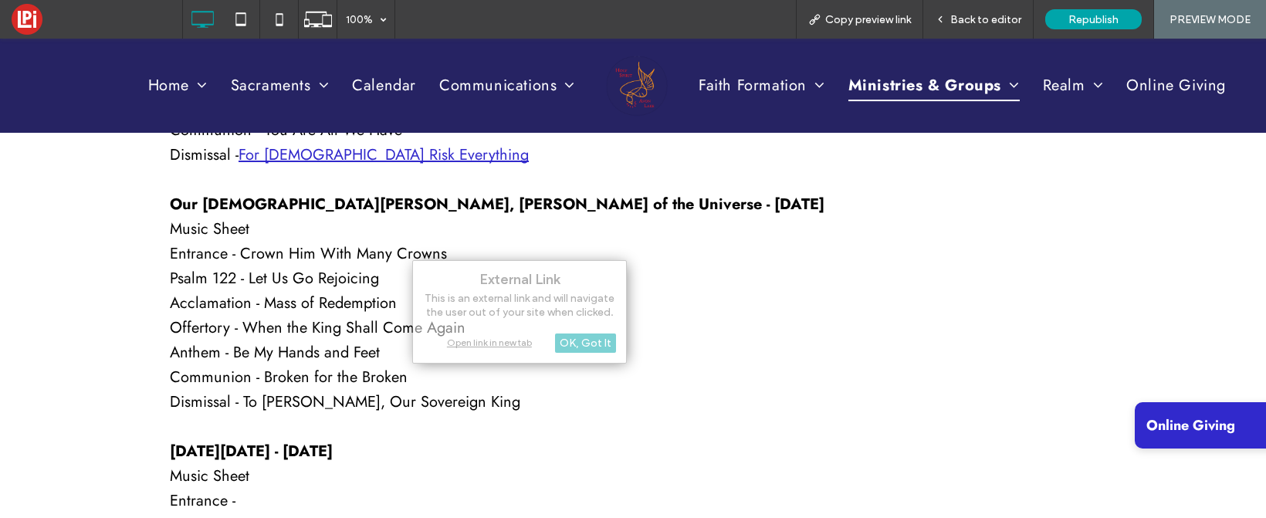
click at [344, 158] on link "For [DEMOGRAPHIC_DATA] Risk Everything" at bounding box center [384, 155] width 290 height 22
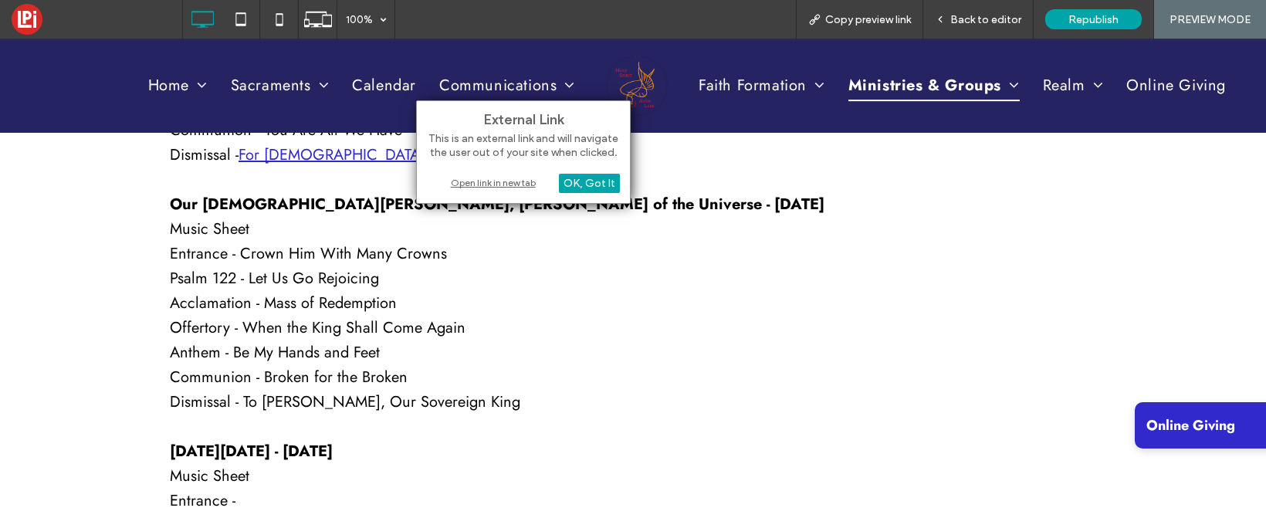
scroll to position [4985, 0]
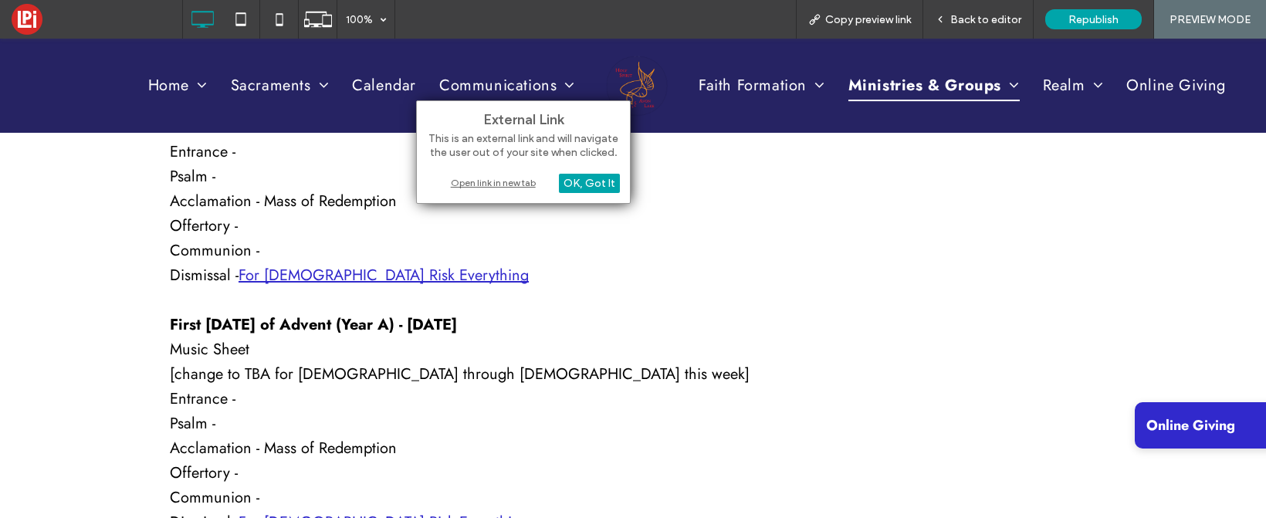
click at [346, 268] on link "For [DEMOGRAPHIC_DATA] Risk Everything" at bounding box center [384, 275] width 290 height 22
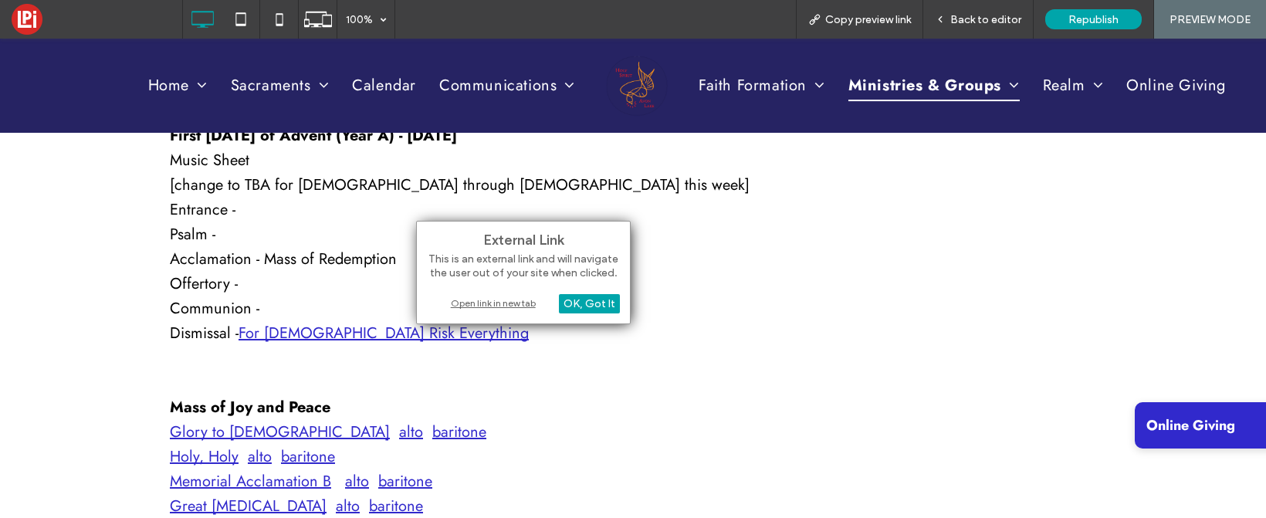
scroll to position [5572, 0]
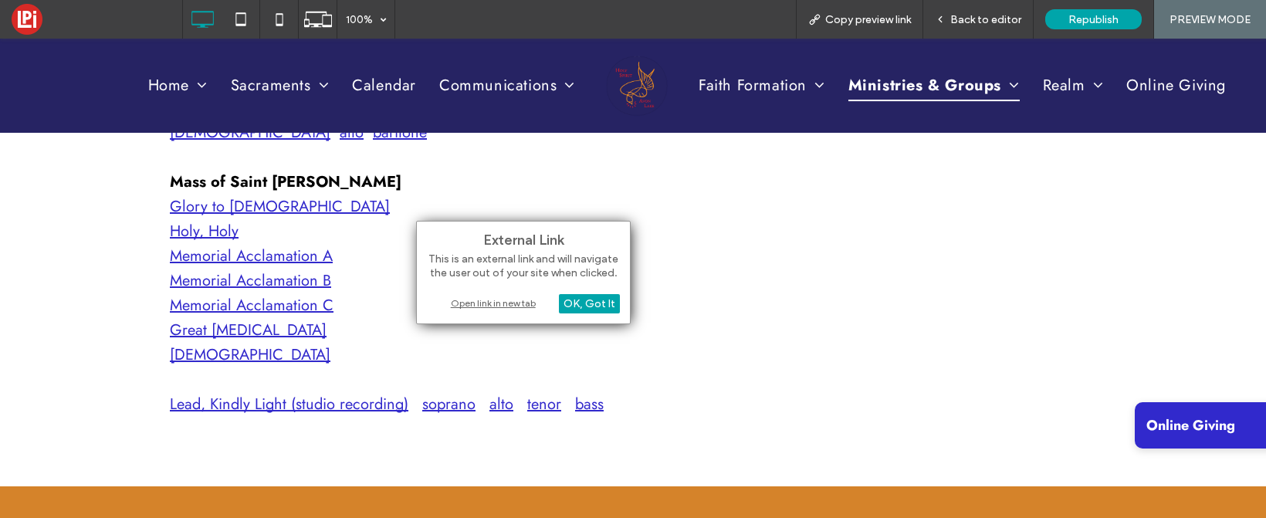
click at [299, 307] on link "Memorial Acclamation C" at bounding box center [252, 305] width 164 height 22
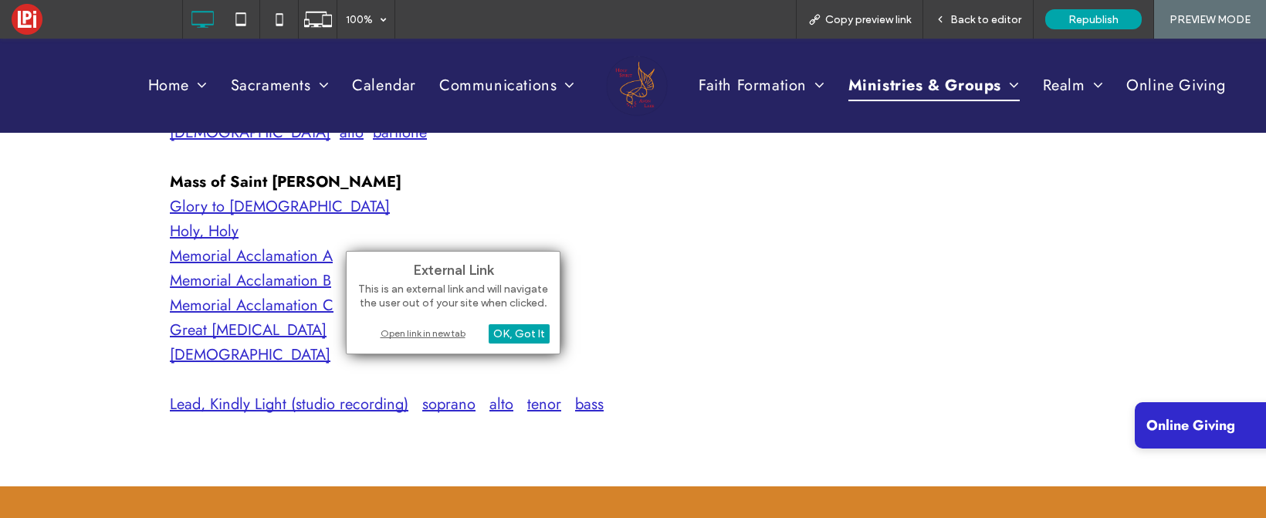
click at [588, 408] on link "bass" at bounding box center [589, 404] width 29 height 22
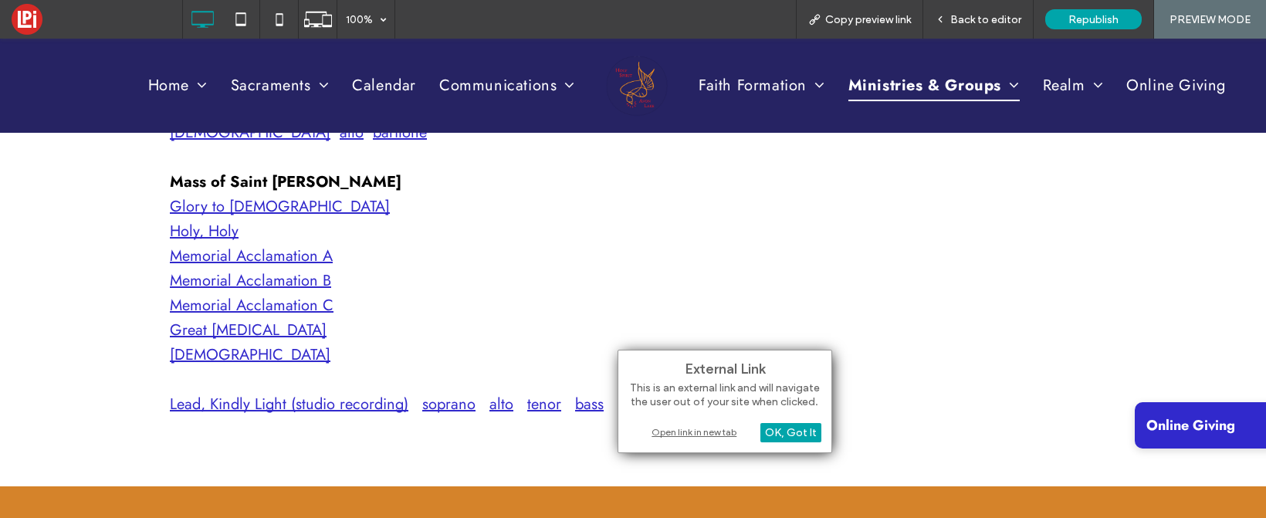
click at [700, 437] on div "Open link in new tab" at bounding box center [725, 432] width 193 height 16
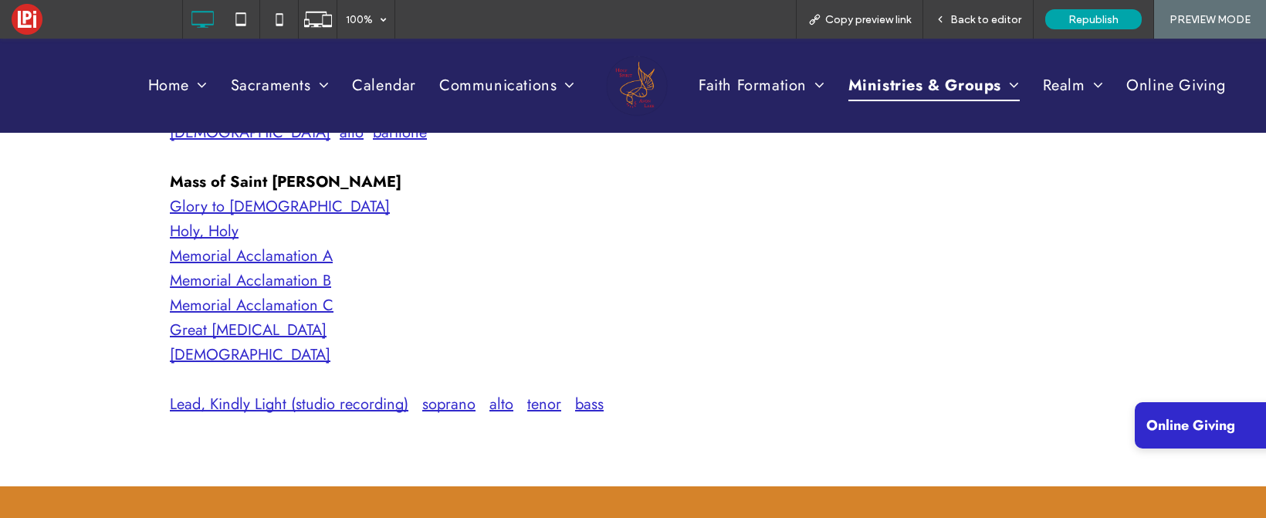
click at [632, 427] on p at bounding box center [633, 424] width 927 height 15
click at [968, 14] on span "Back to editor" at bounding box center [986, 19] width 71 height 13
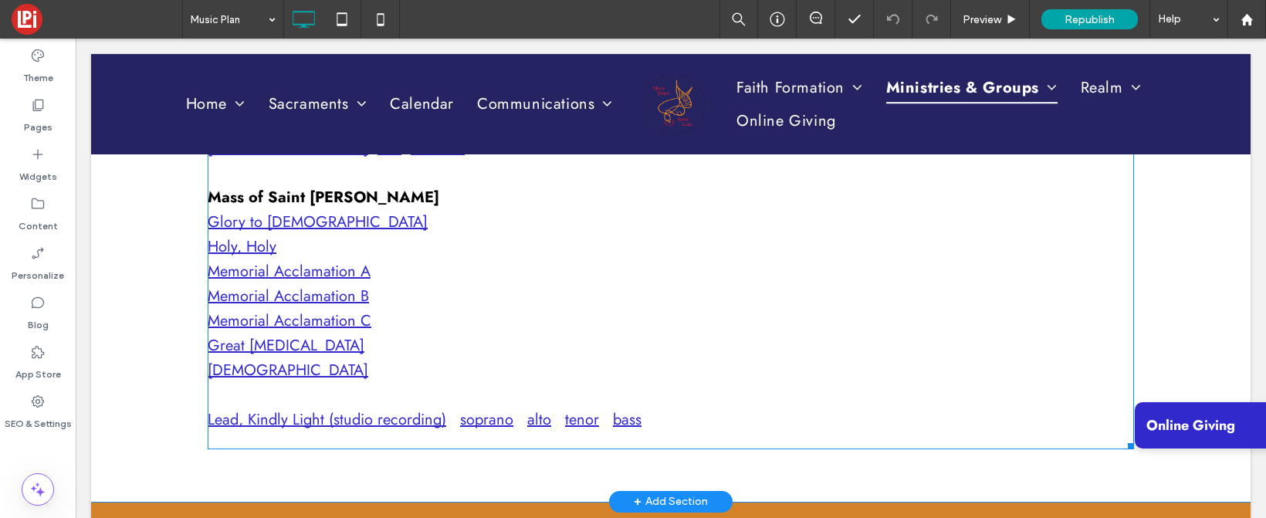
click at [632, 423] on link "bass" at bounding box center [627, 419] width 29 height 22
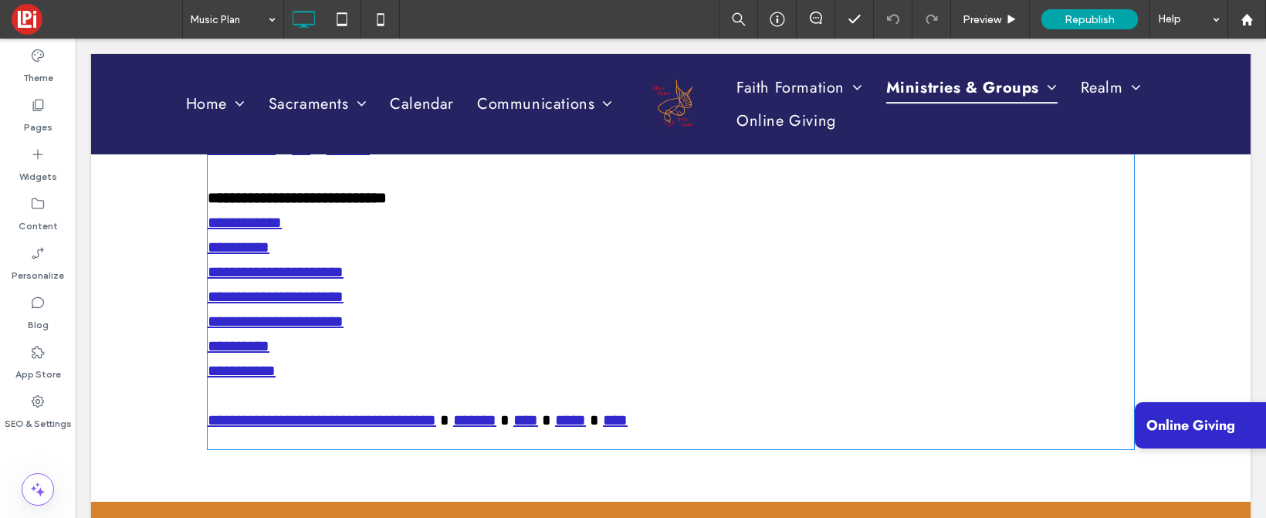
type input "****"
type input "**"
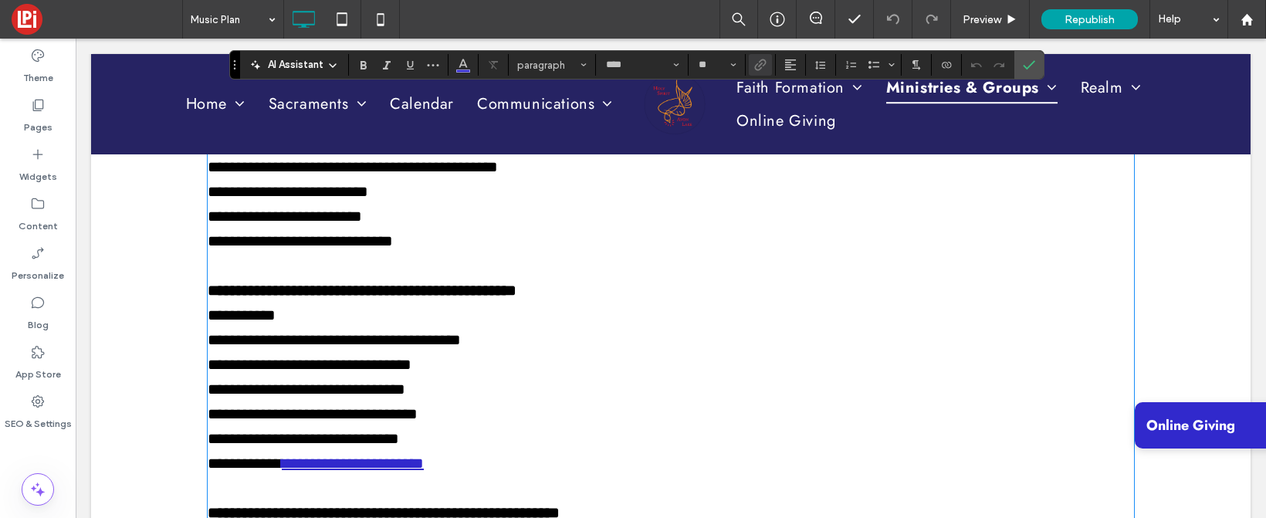
scroll to position [4351, 0]
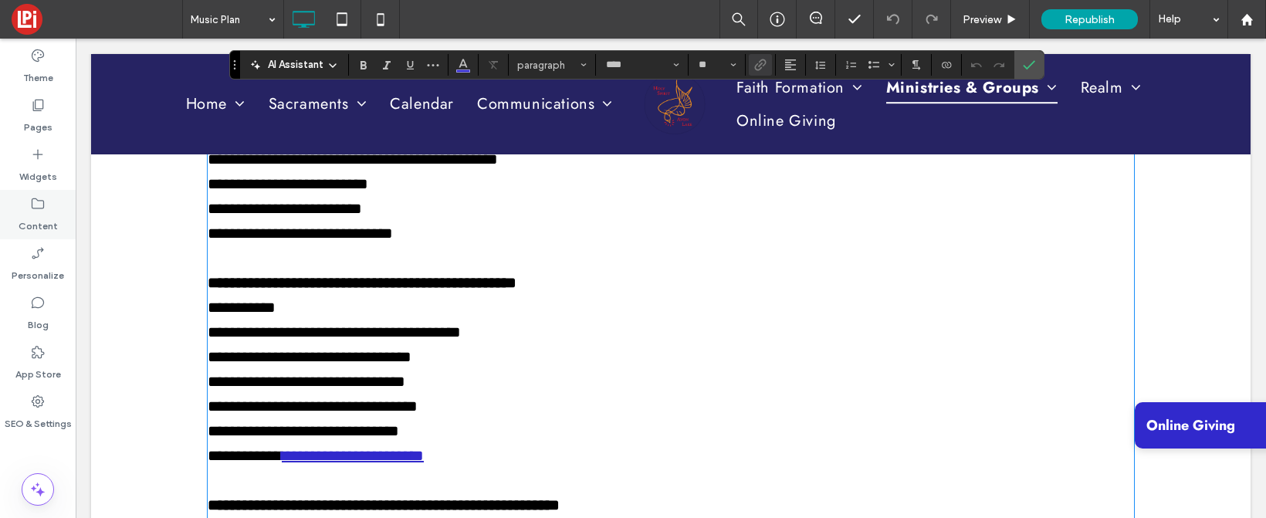
click at [39, 203] on icon at bounding box center [37, 203] width 15 height 15
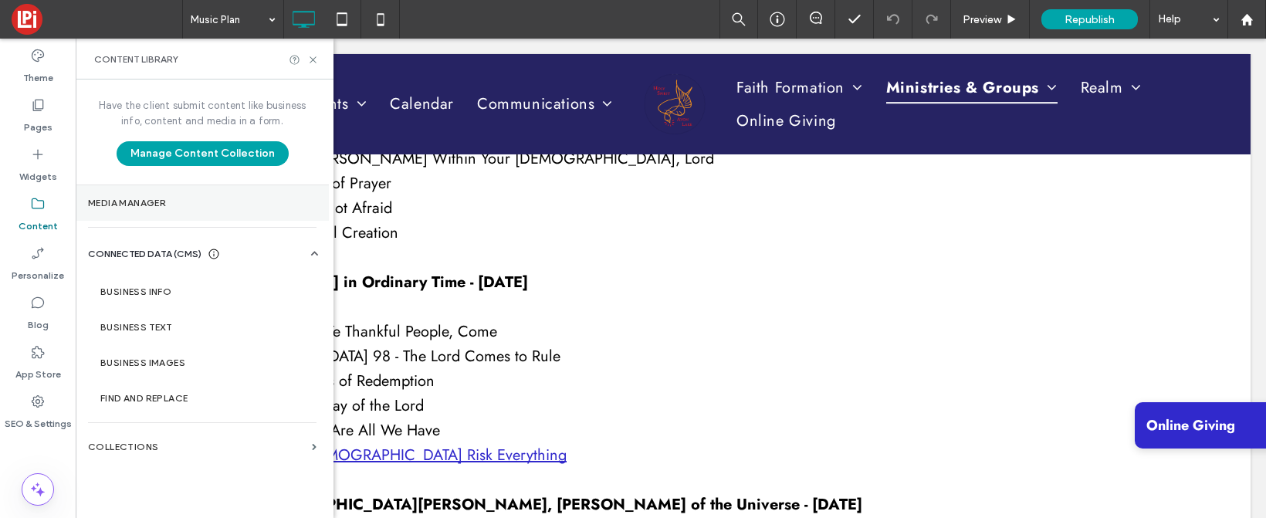
click at [152, 199] on label "Media Manager" at bounding box center [202, 203] width 229 height 11
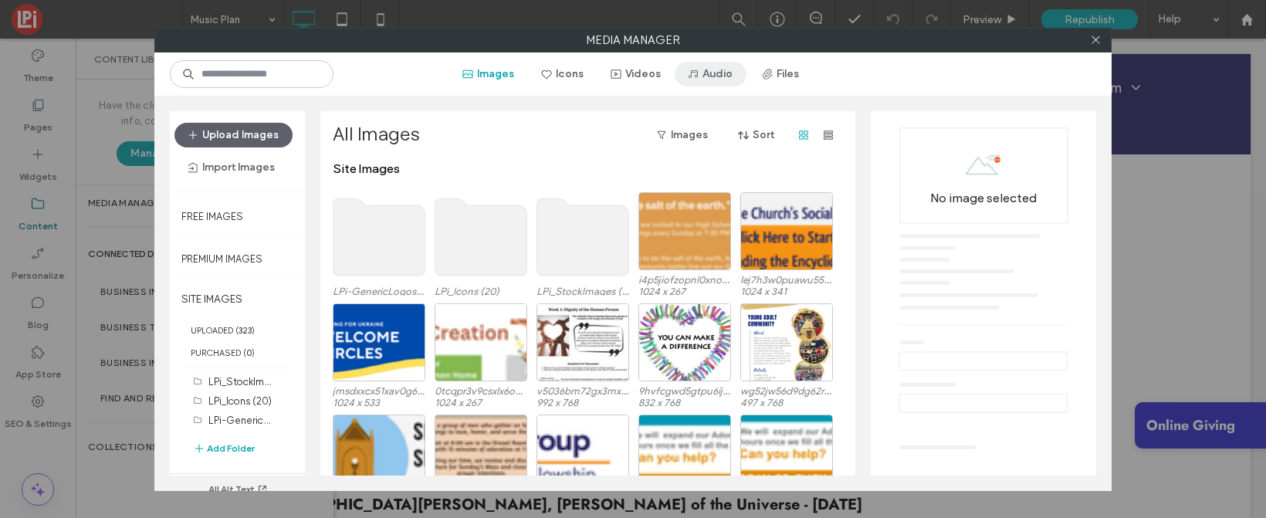
click at [706, 69] on button "Audio" at bounding box center [711, 74] width 72 height 25
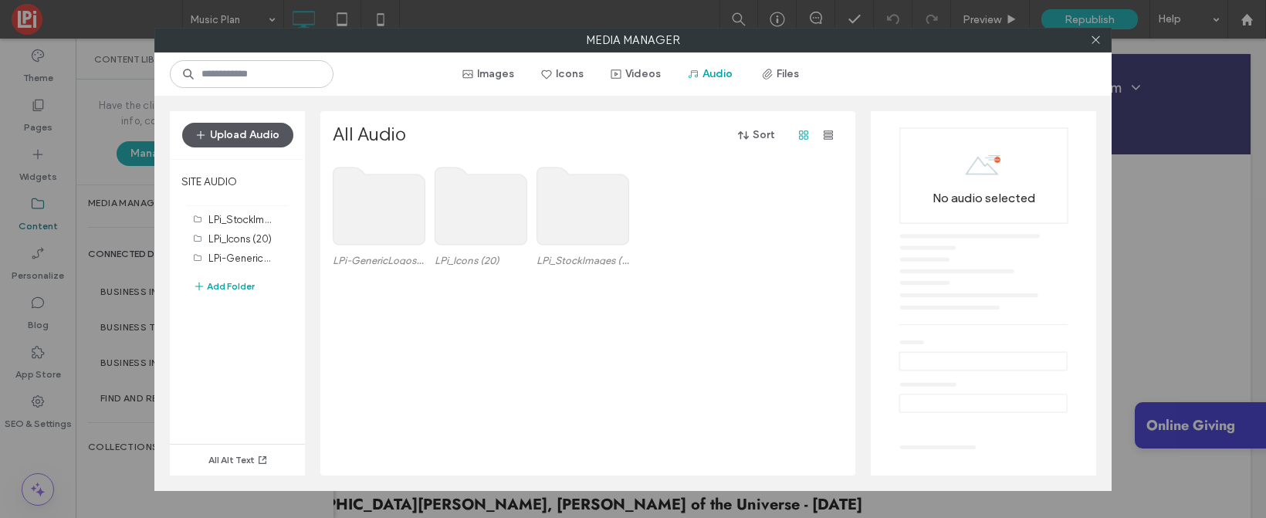
click at [264, 139] on button "Upload Audio" at bounding box center [237, 135] width 111 height 25
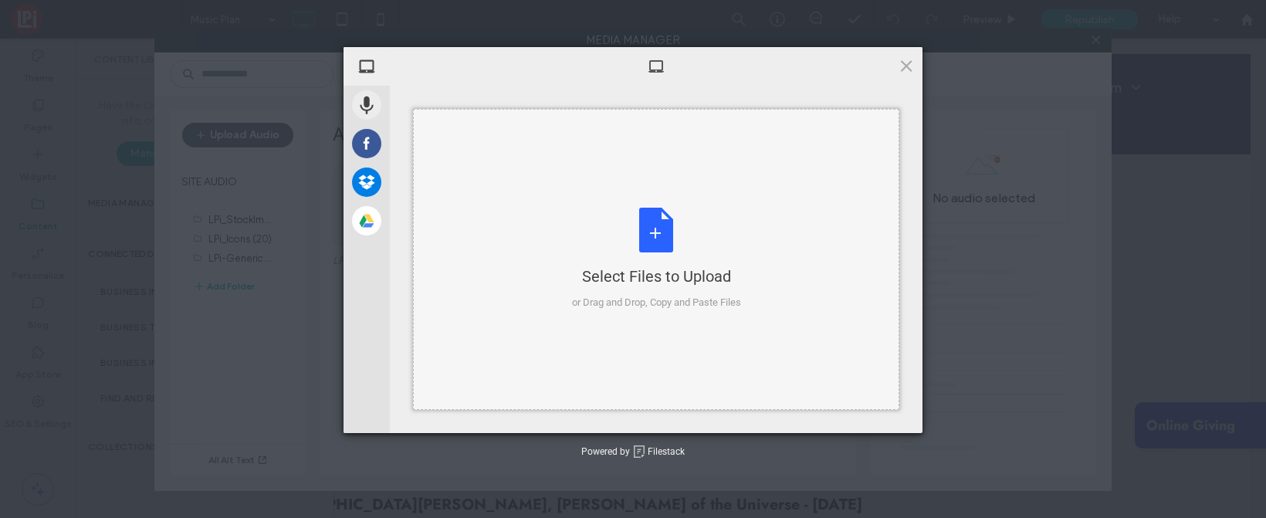
click at [657, 242] on div "Select Files to Upload or Drag and Drop, Copy and Paste Files" at bounding box center [656, 259] width 169 height 103
click at [907, 63] on span at bounding box center [906, 65] width 17 height 17
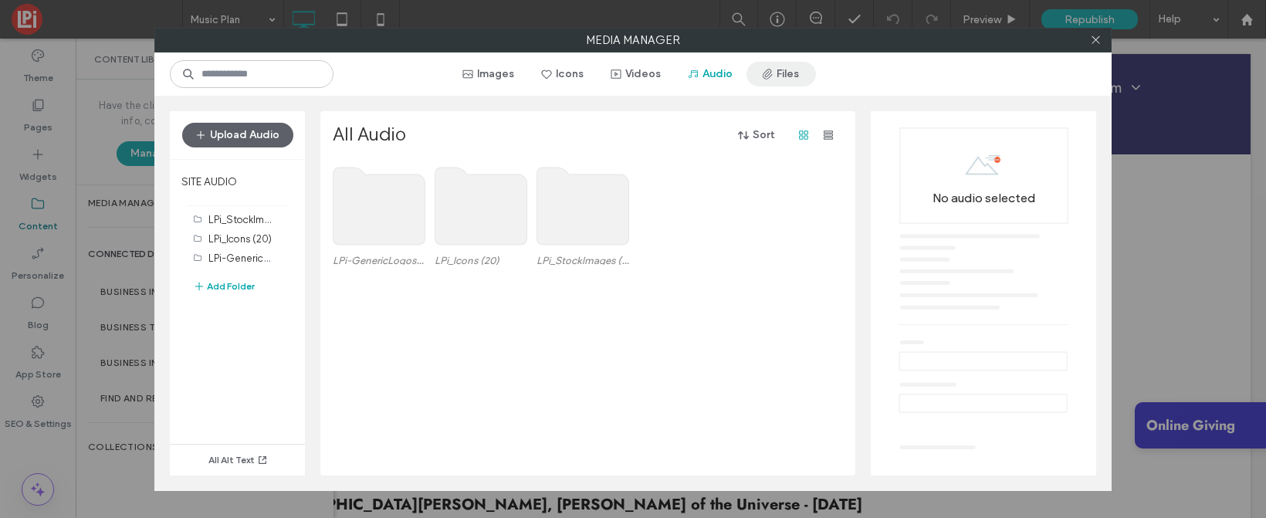
click at [780, 71] on button "Files" at bounding box center [781, 74] width 69 height 25
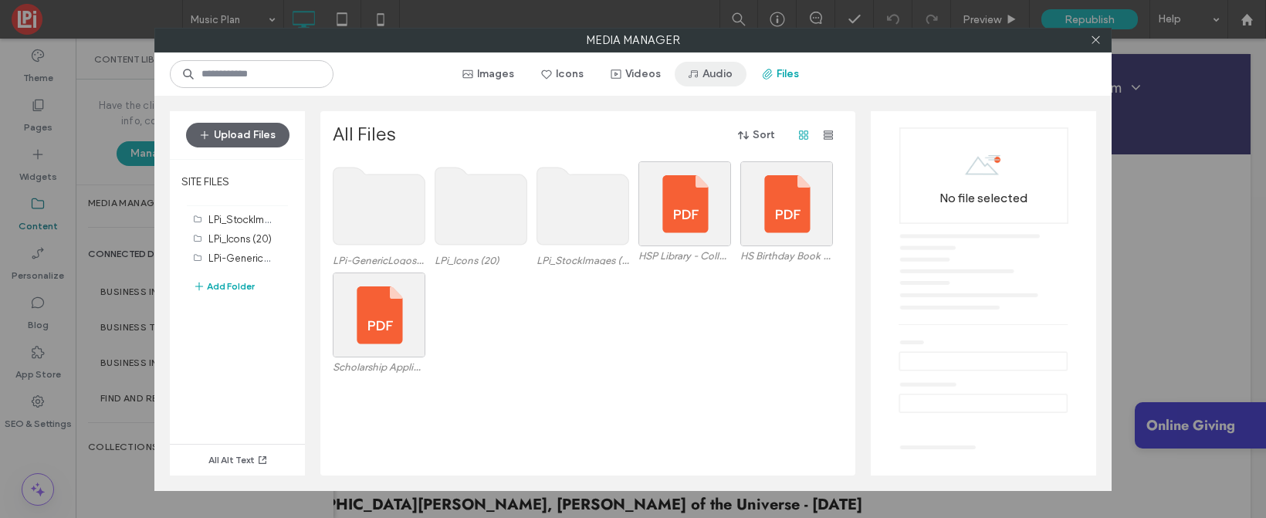
click at [711, 73] on button "Audio" at bounding box center [711, 74] width 72 height 25
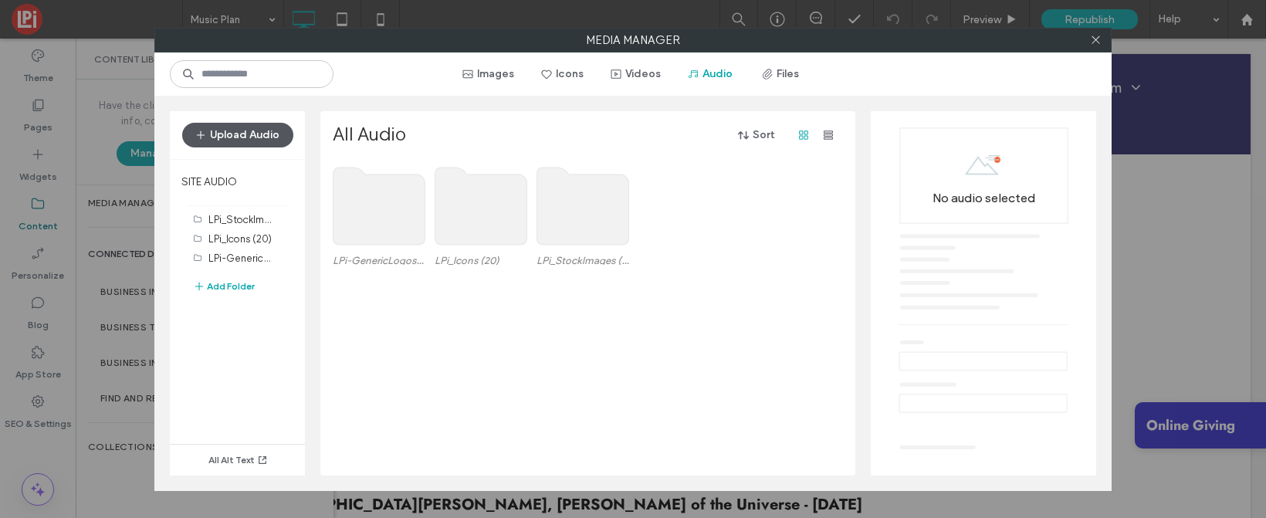
click at [270, 131] on button "Upload Audio" at bounding box center [237, 135] width 111 height 25
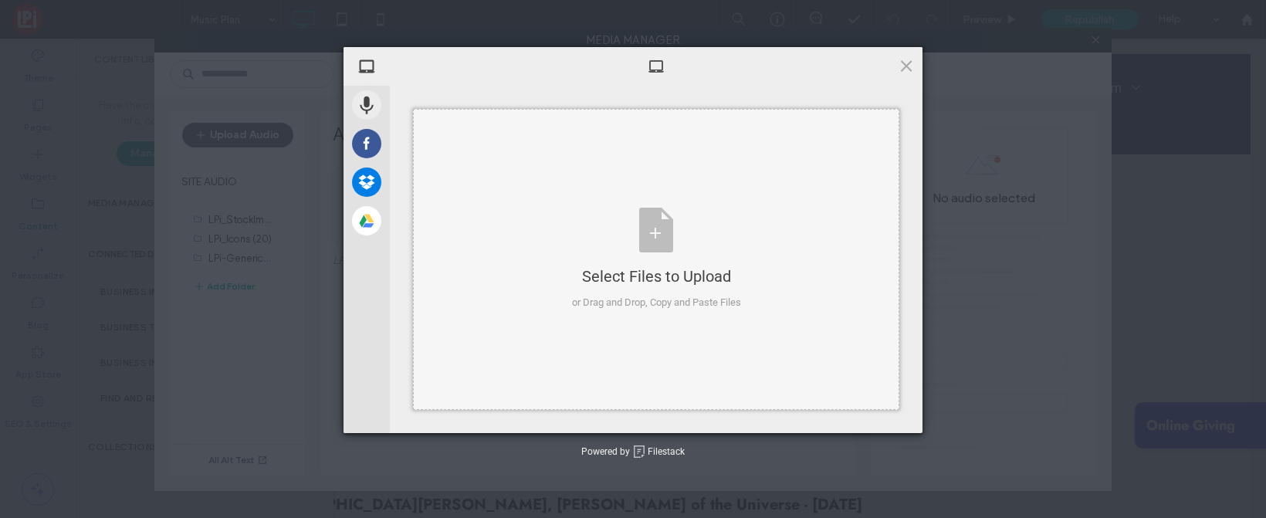
click at [697, 246] on div "Select Files to Upload or Drag and Drop, Copy and Paste Files" at bounding box center [656, 259] width 169 height 103
click at [905, 59] on span at bounding box center [906, 65] width 17 height 17
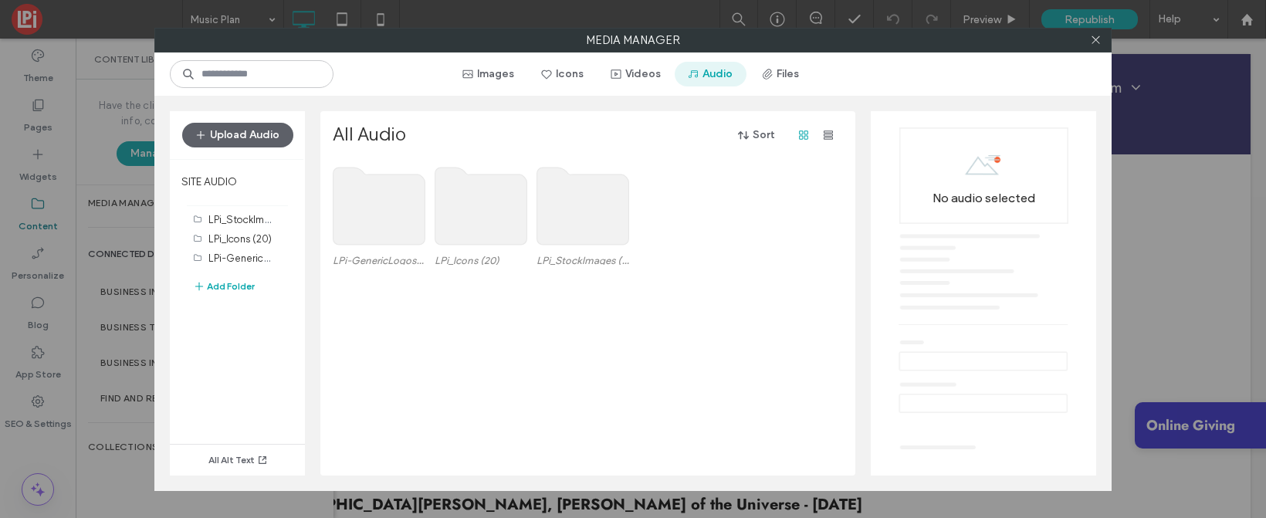
click at [711, 75] on button "Audio" at bounding box center [711, 74] width 72 height 25
click at [707, 69] on button "Audio" at bounding box center [711, 74] width 72 height 25
click at [232, 132] on button "Upload Audio" at bounding box center [237, 135] width 111 height 25
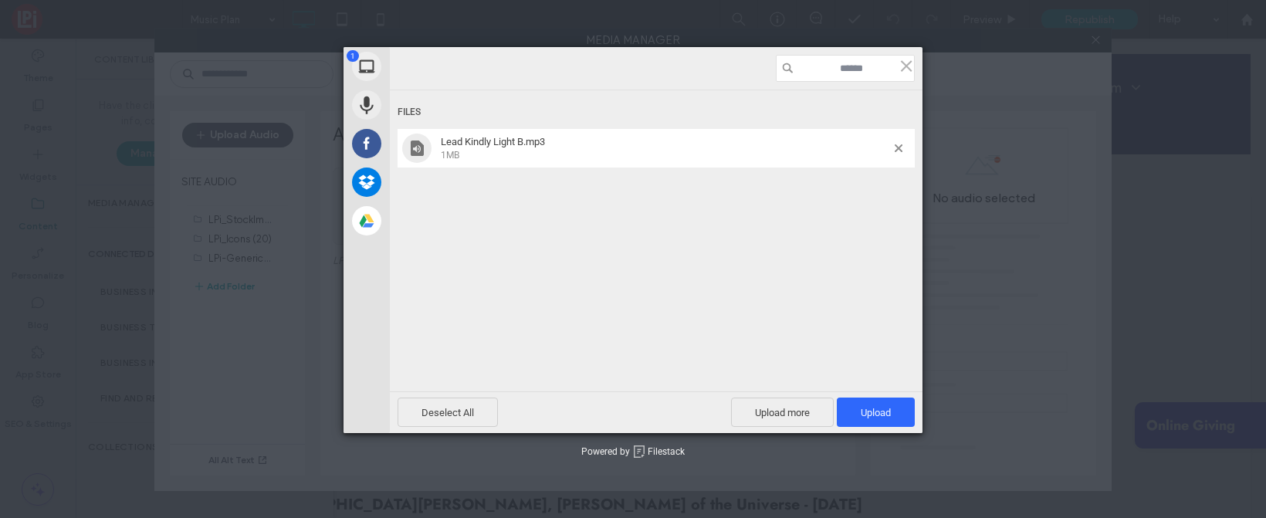
click at [865, 398] on div "Upload more Upload 1" at bounding box center [823, 412] width 184 height 29
click at [866, 414] on span "Upload 1" at bounding box center [876, 413] width 30 height 12
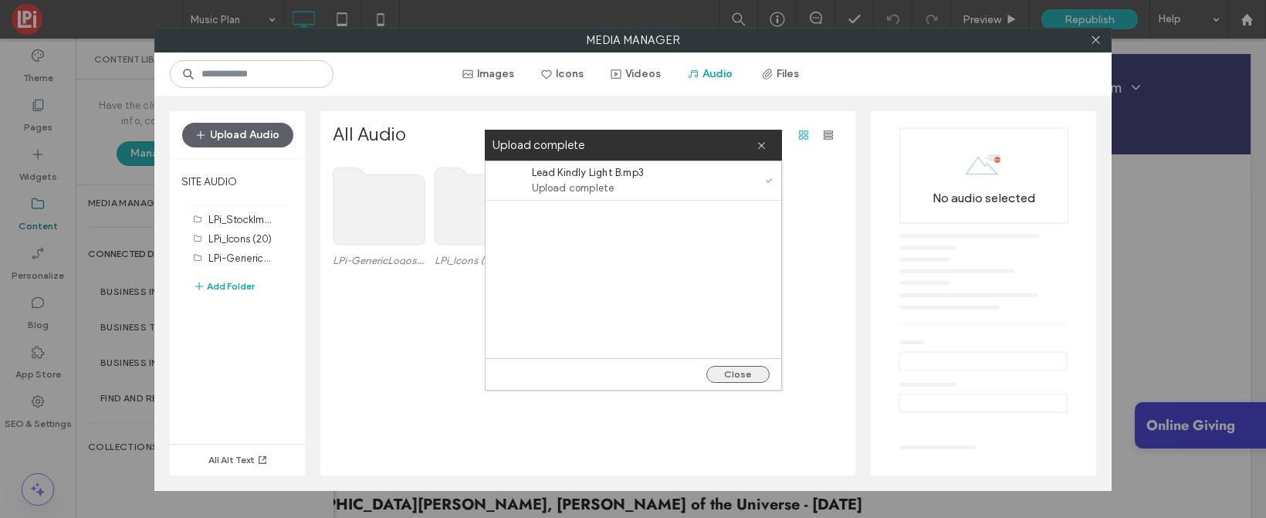
click at [748, 371] on button "Close" at bounding box center [738, 374] width 63 height 17
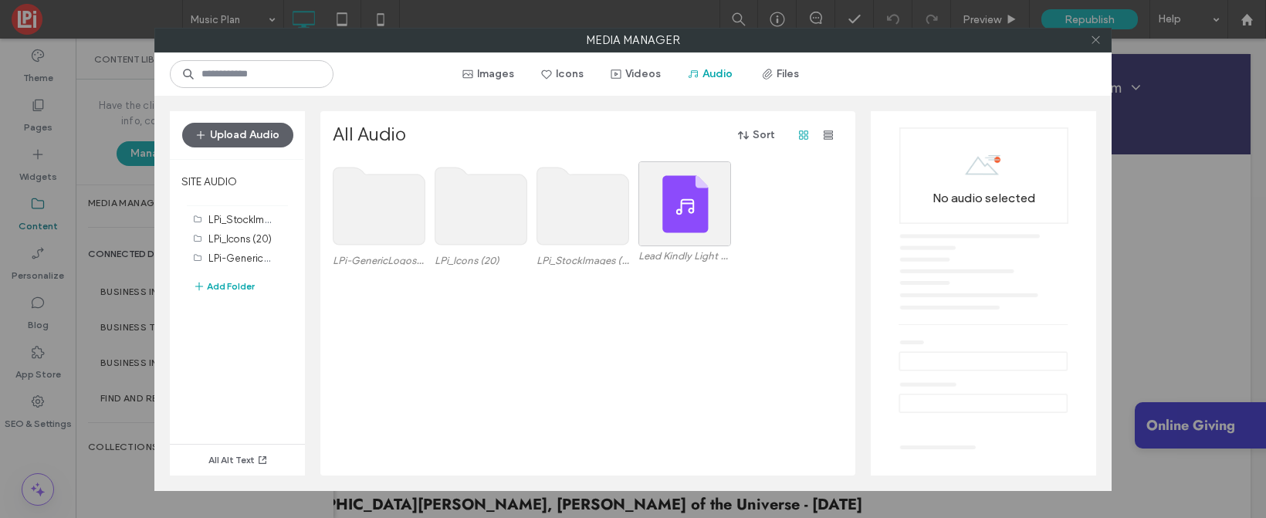
click at [1099, 37] on icon at bounding box center [1096, 40] width 12 height 12
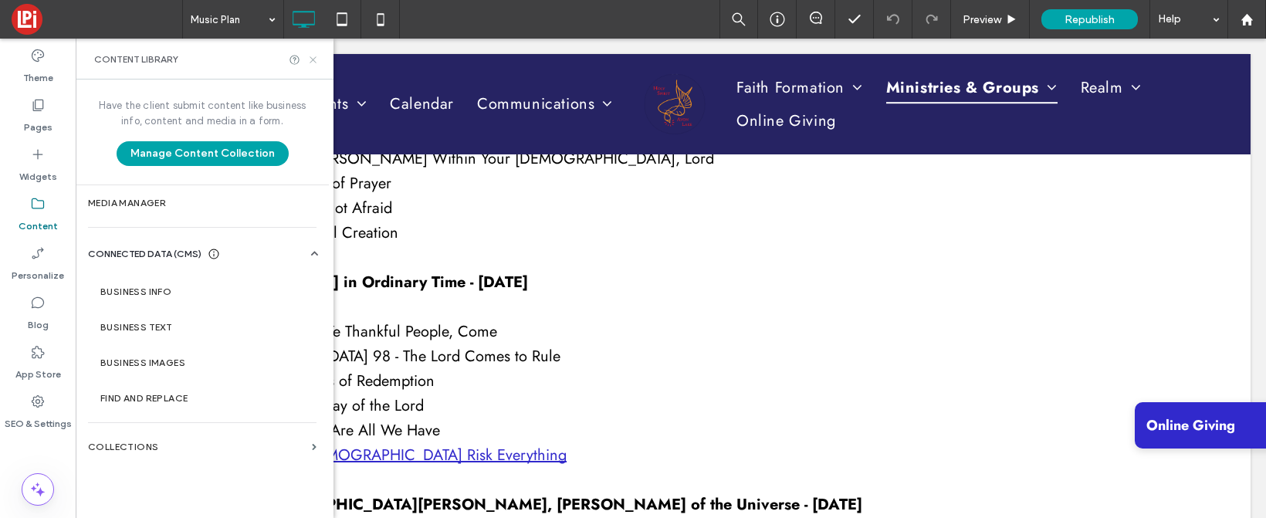
click at [312, 59] on use at bounding box center [313, 59] width 6 height 6
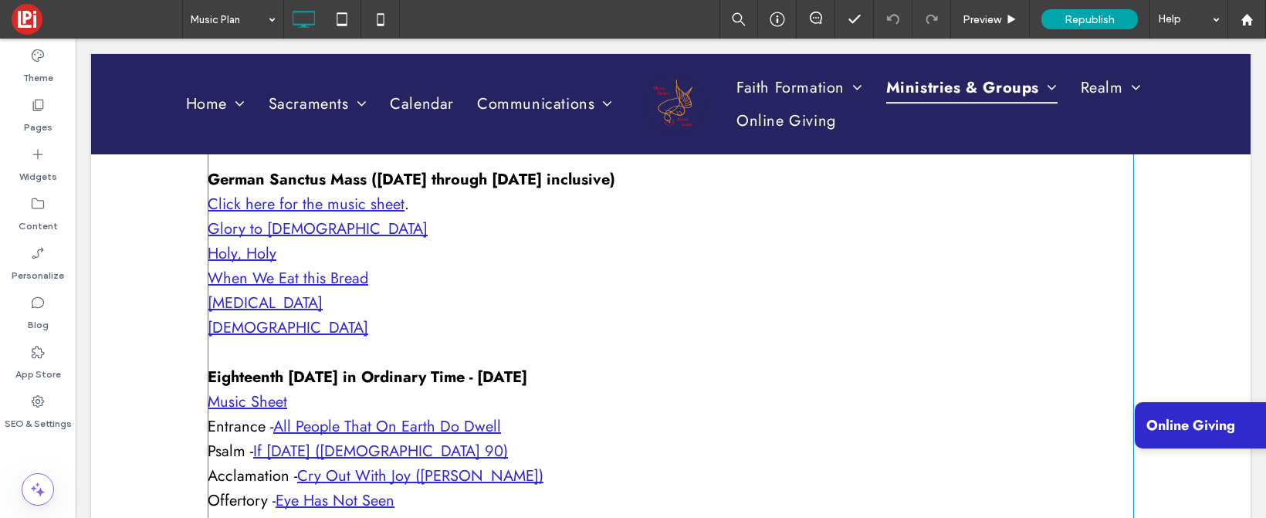
scroll to position [0, 0]
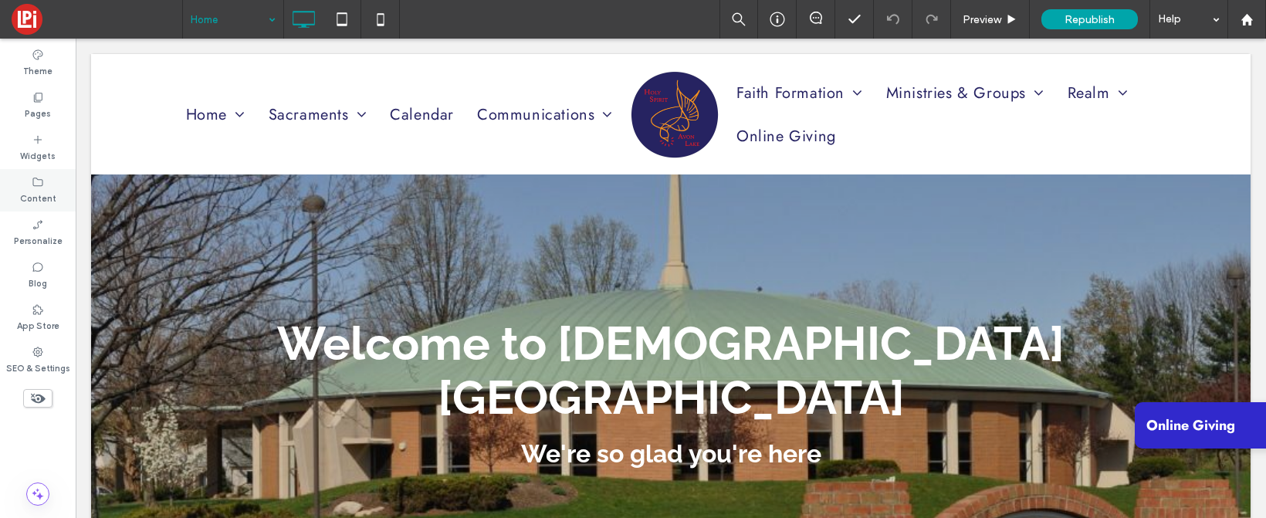
click at [33, 179] on use at bounding box center [38, 182] width 10 height 8
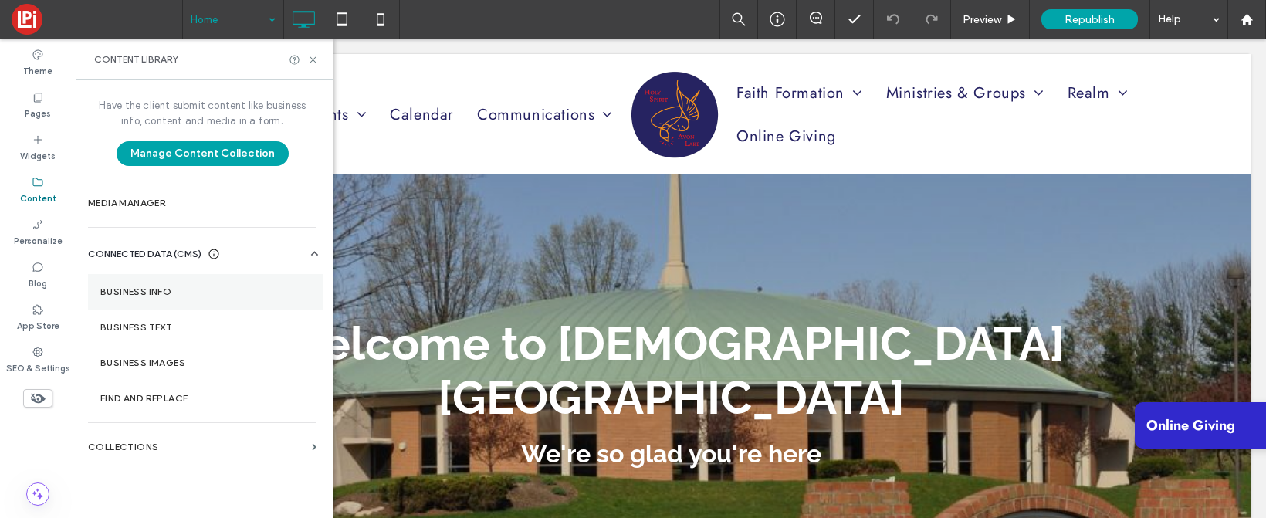
click at [158, 292] on label "Business Info" at bounding box center [205, 291] width 210 height 11
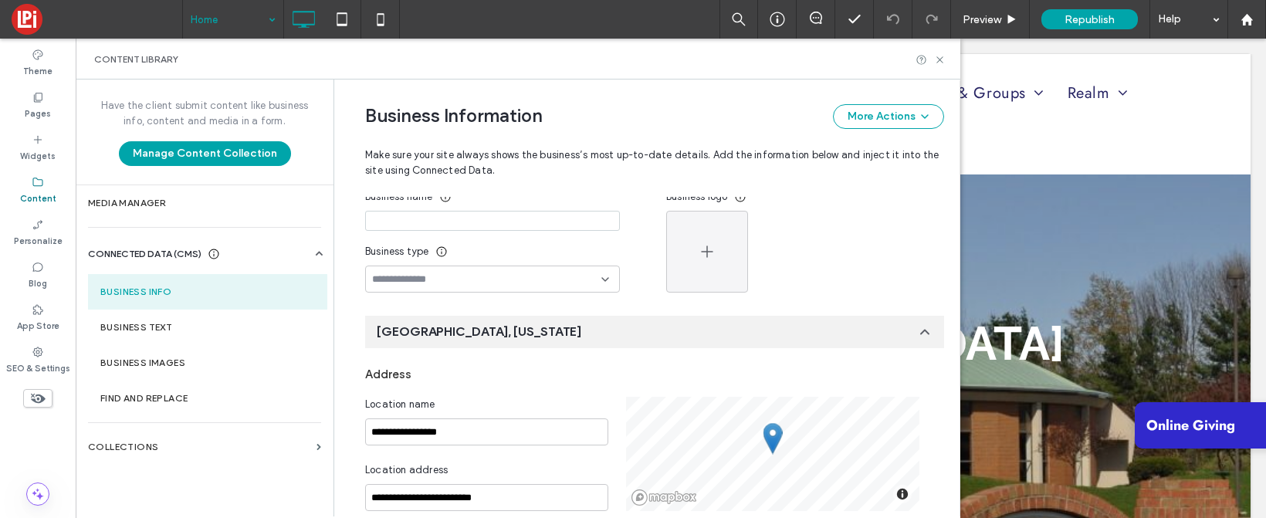
scroll to position [75, 0]
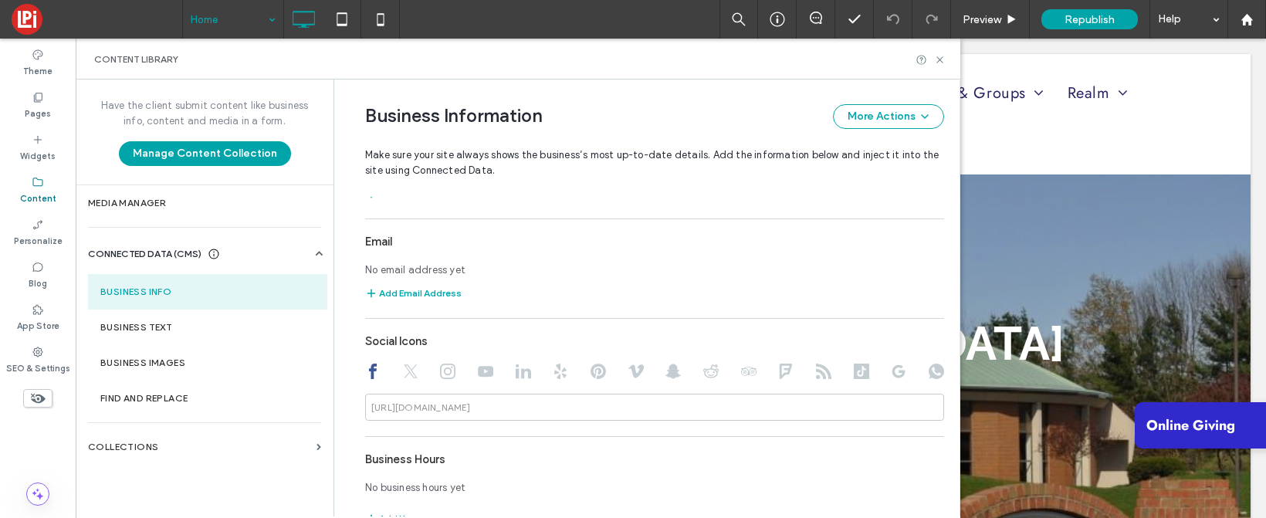
scroll to position [570, 0]
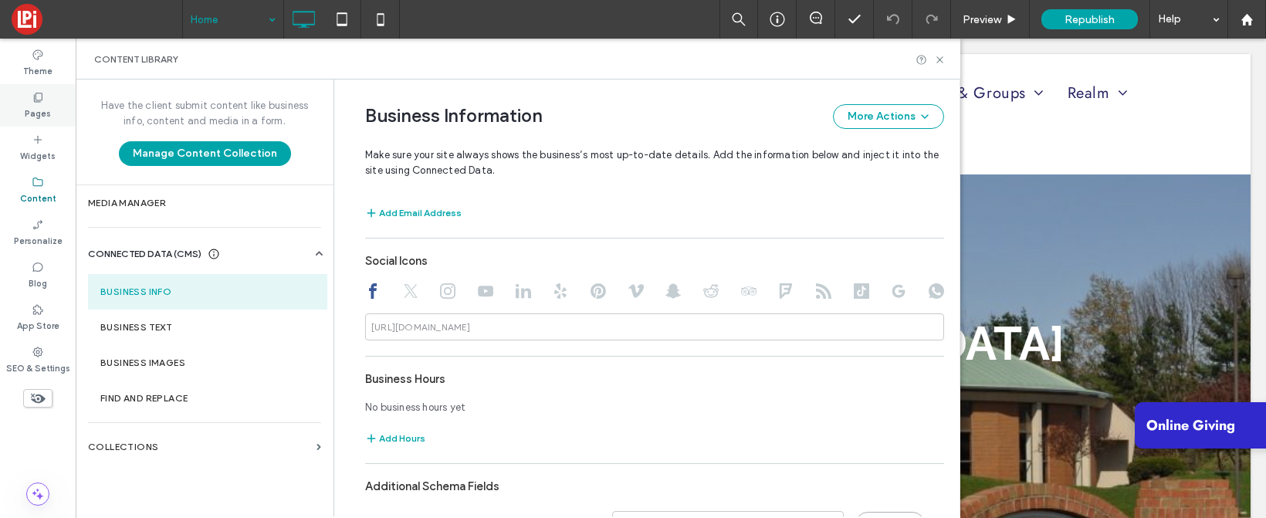
click at [29, 91] on div "Pages" at bounding box center [38, 105] width 76 height 42
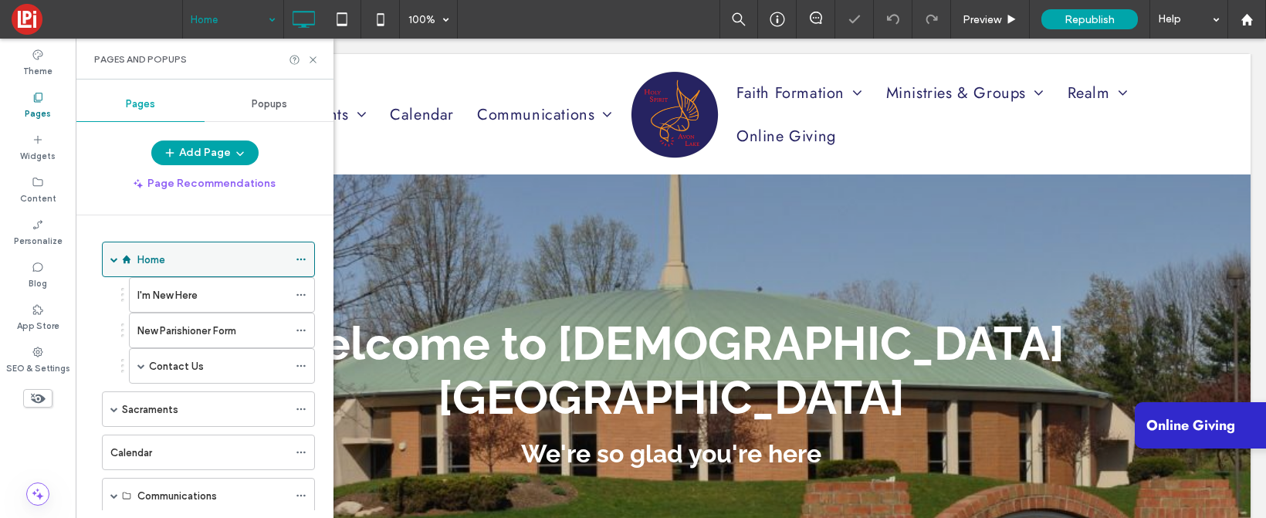
click at [111, 256] on span at bounding box center [114, 260] width 8 height 8
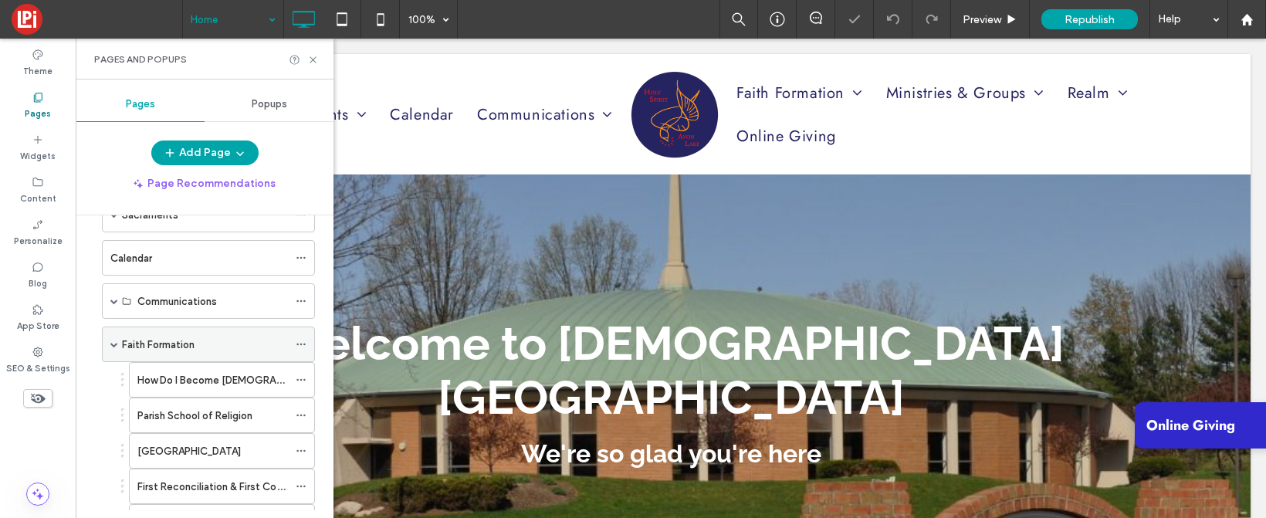
scroll to position [96, 0]
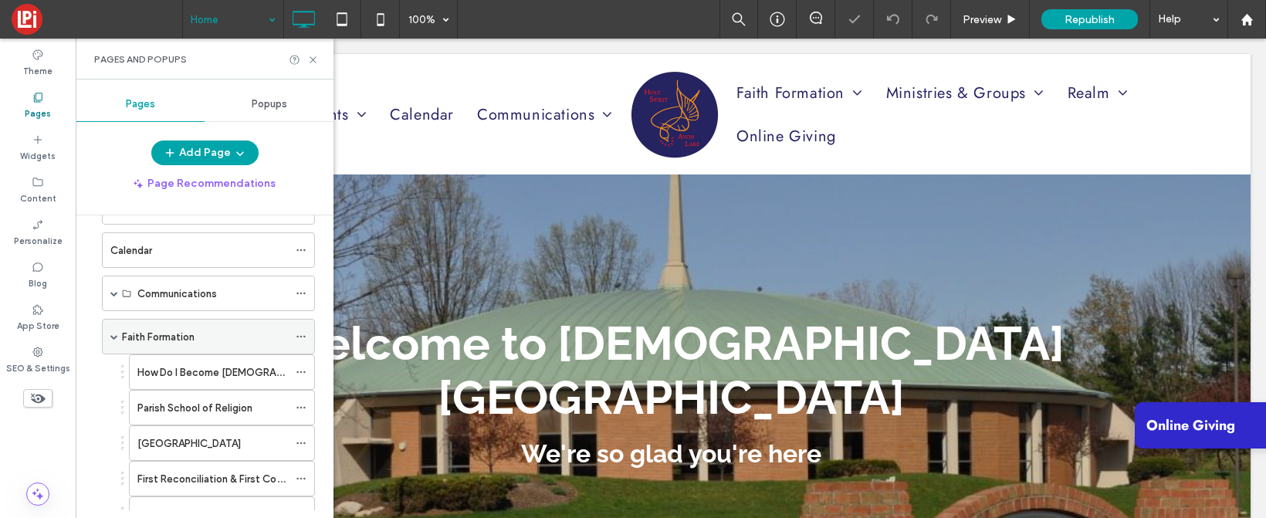
click at [116, 334] on span at bounding box center [114, 337] width 8 height 8
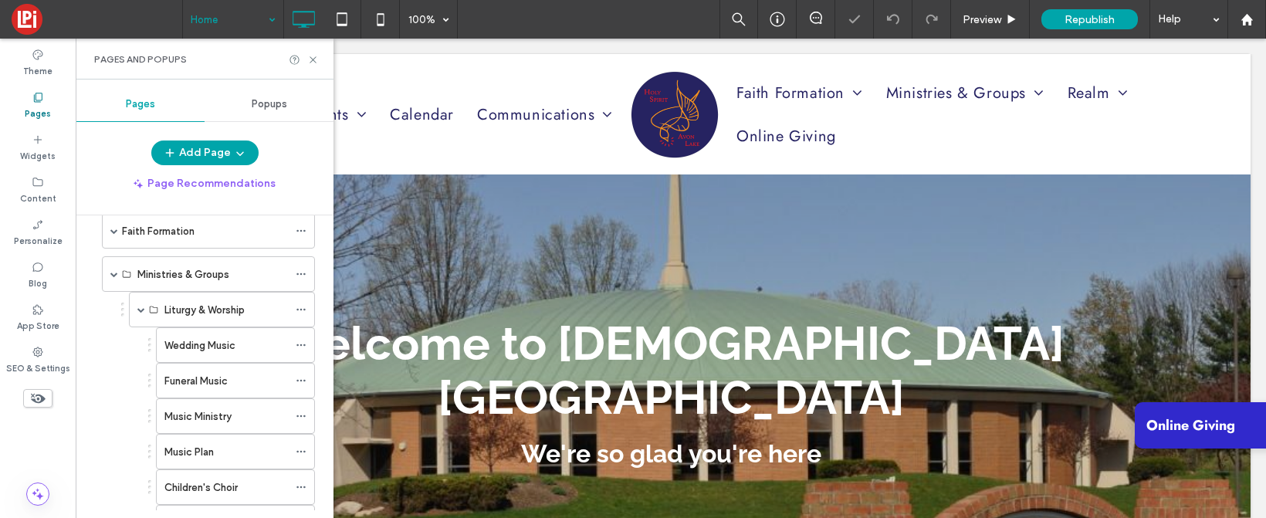
scroll to position [189, 0]
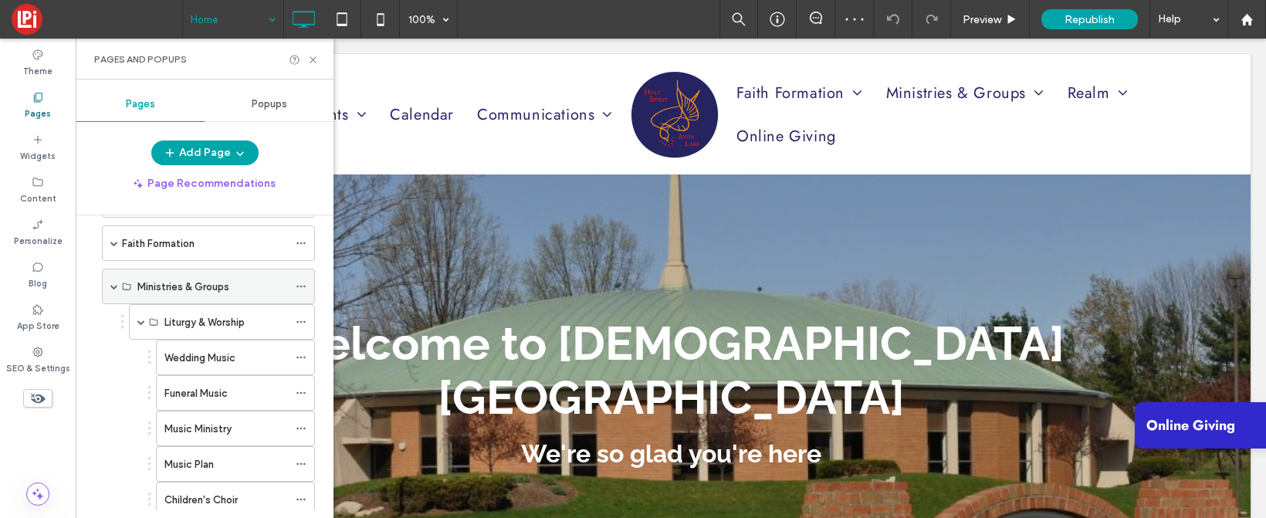
click at [115, 286] on span at bounding box center [114, 287] width 8 height 8
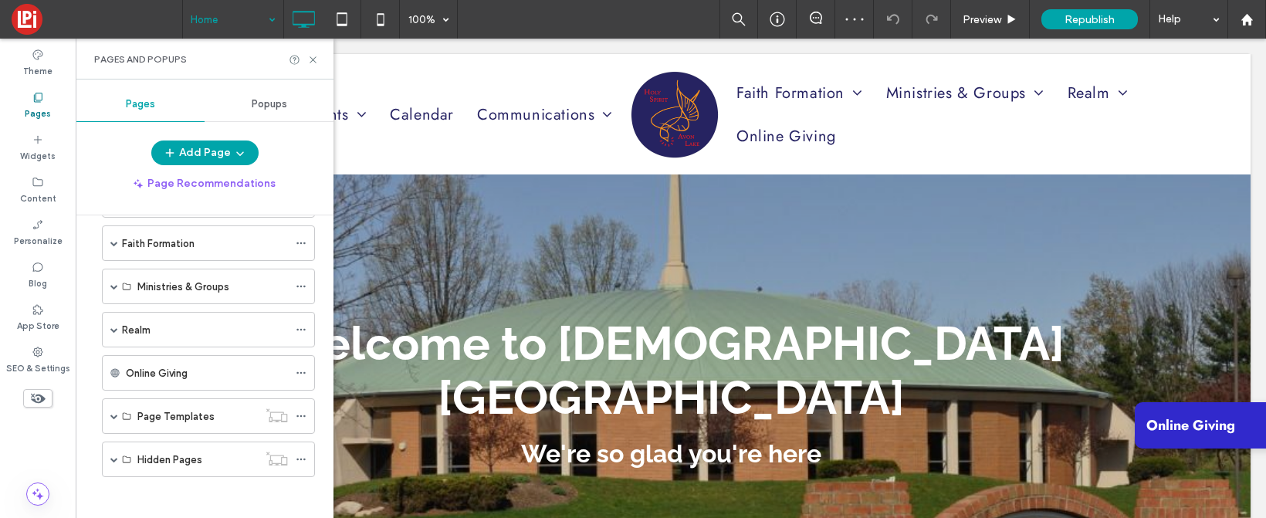
scroll to position [195, 0]
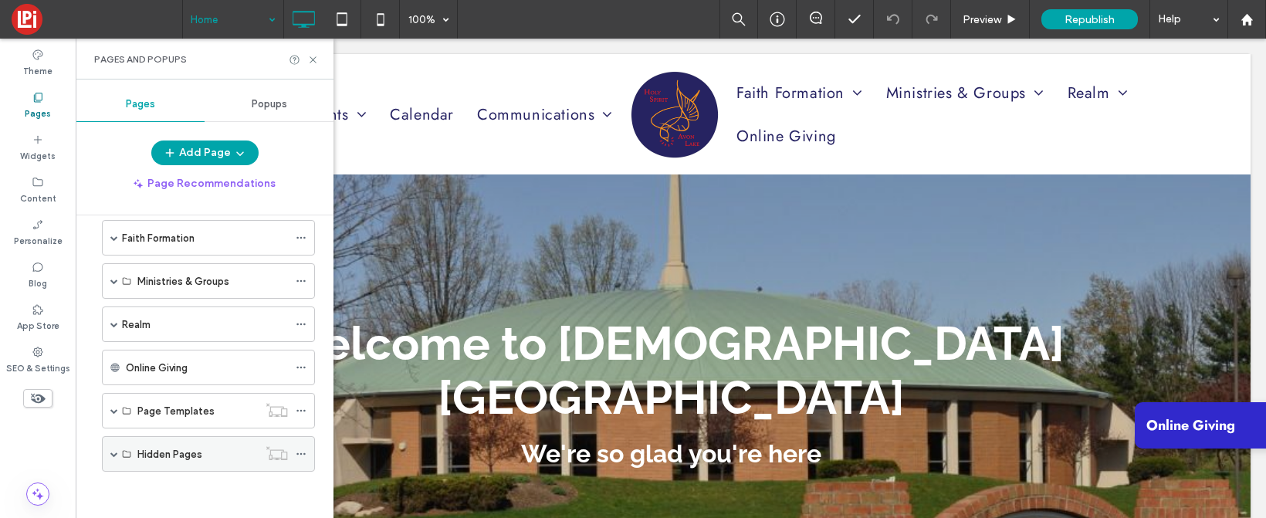
click at [112, 453] on span at bounding box center [114, 454] width 8 height 8
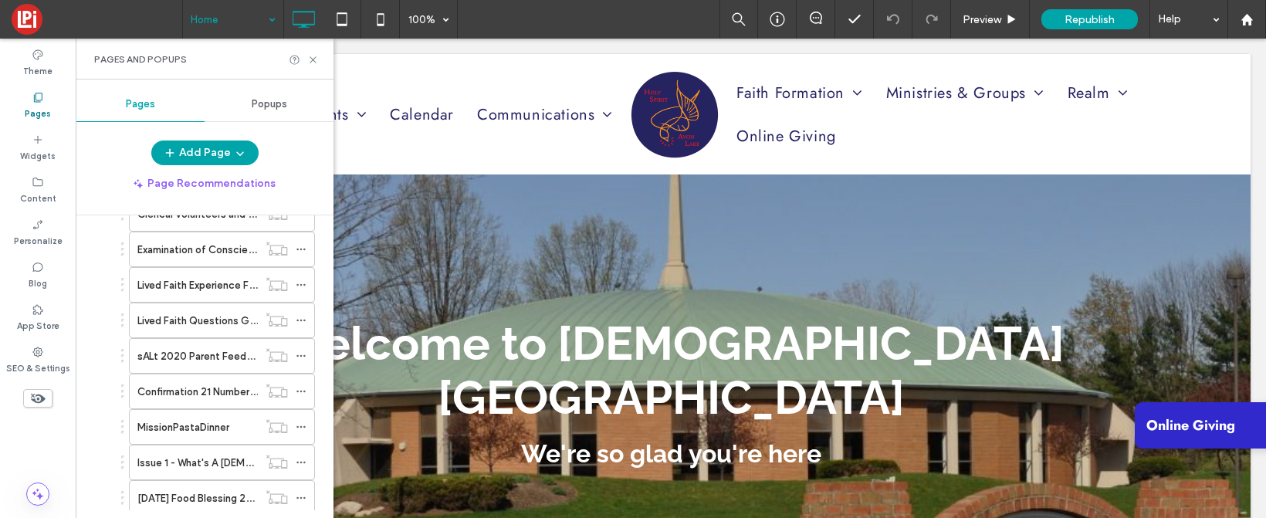
scroll to position [1146, 0]
click at [175, 353] on label "sALt 2020 Parent Feedback Form" at bounding box center [215, 355] width 157 height 27
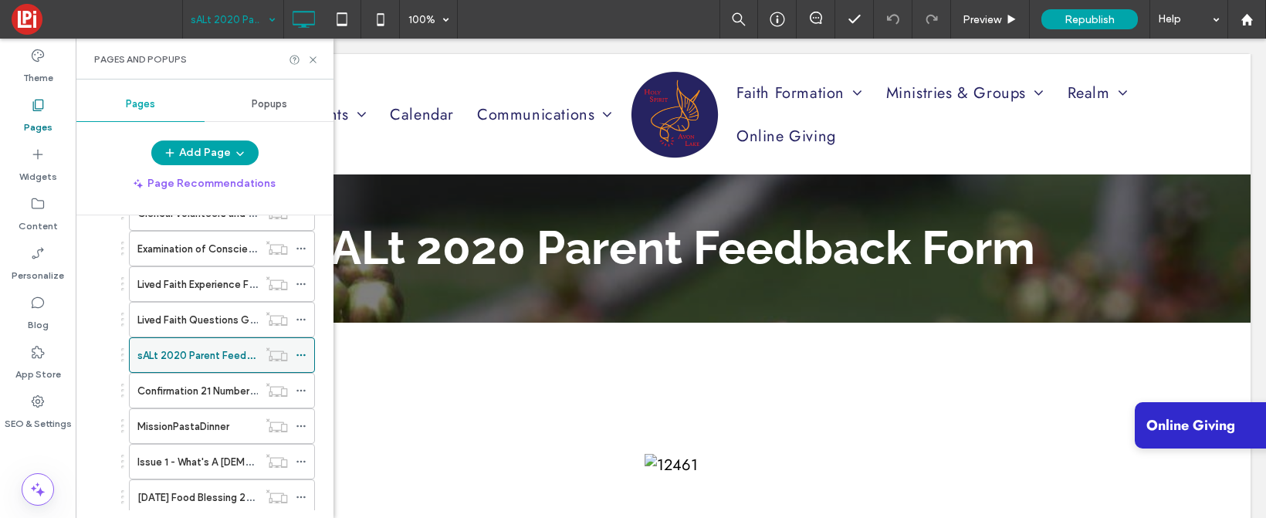
click at [299, 354] on icon at bounding box center [301, 355] width 11 height 11
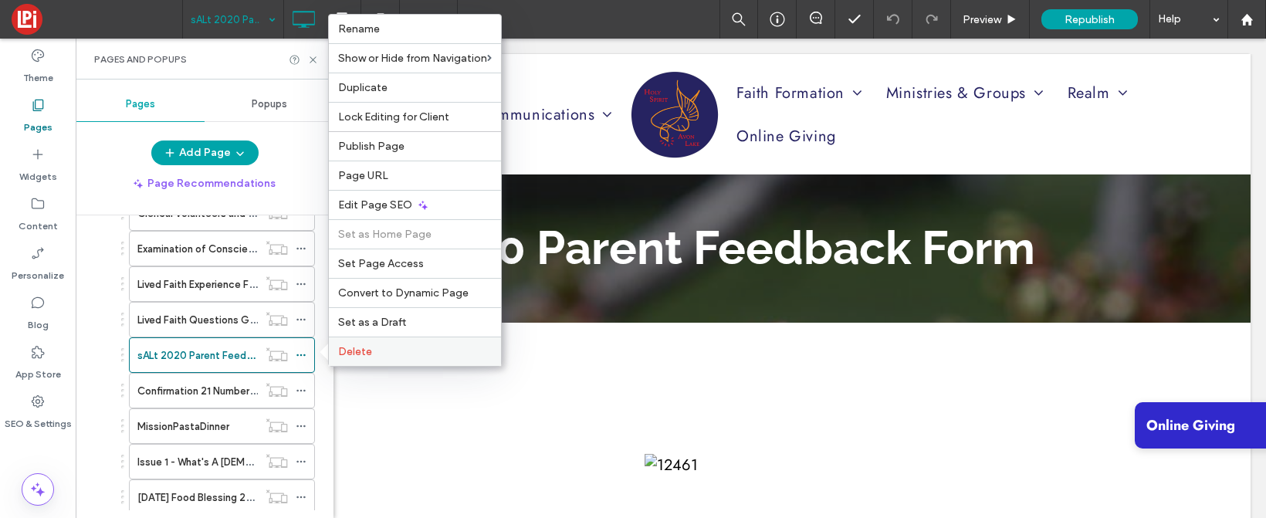
click at [366, 349] on span "Delete" at bounding box center [355, 351] width 34 height 13
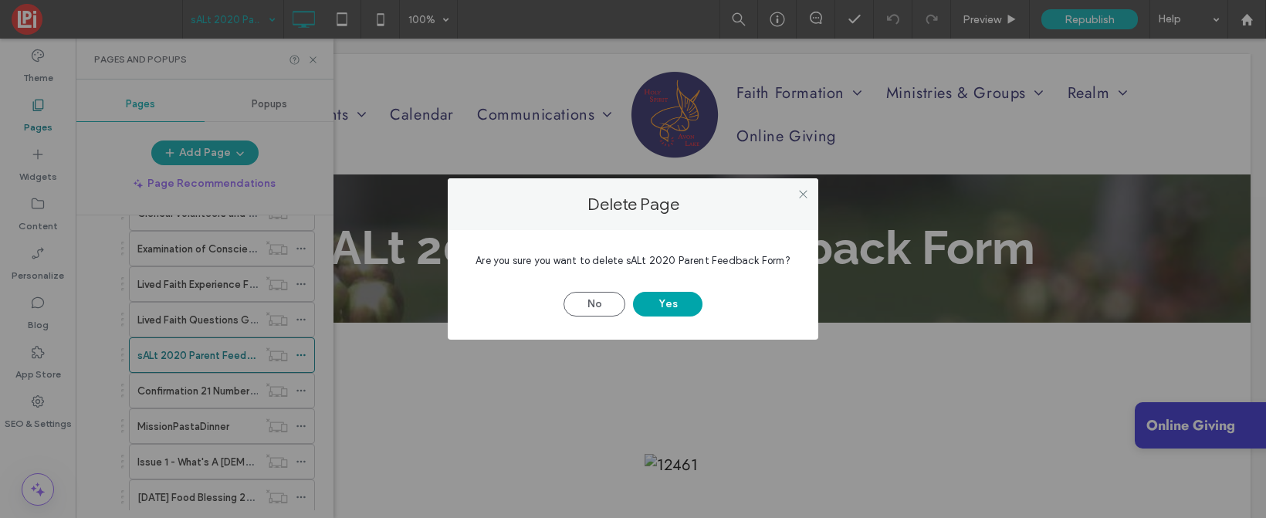
click at [653, 290] on div "No Yes" at bounding box center [633, 296] width 324 height 40
click at [656, 307] on button "Yes" at bounding box center [667, 304] width 69 height 25
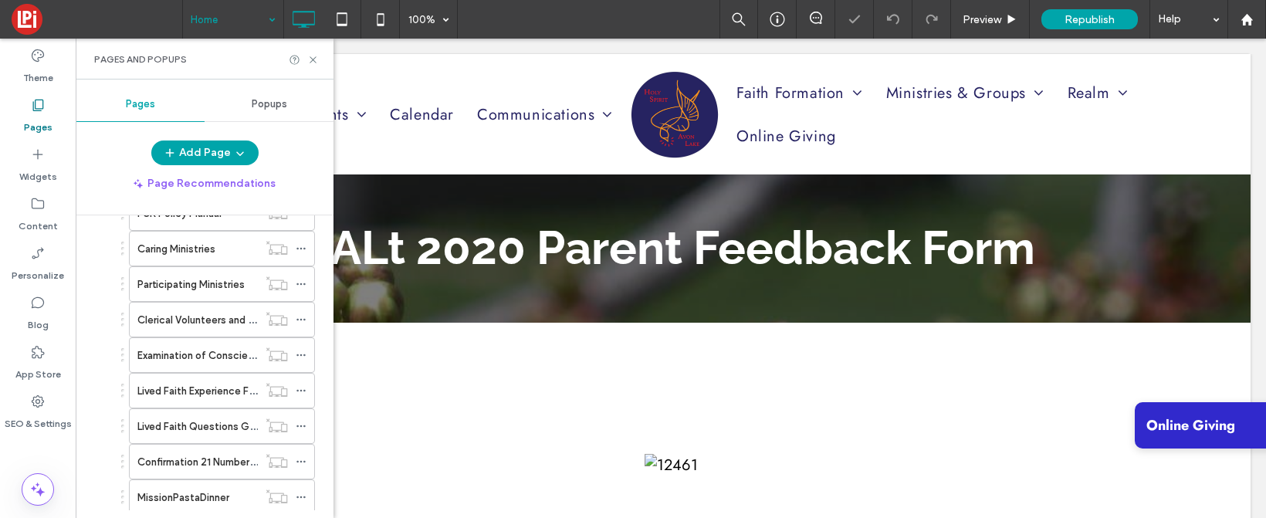
scroll to position [1253, 0]
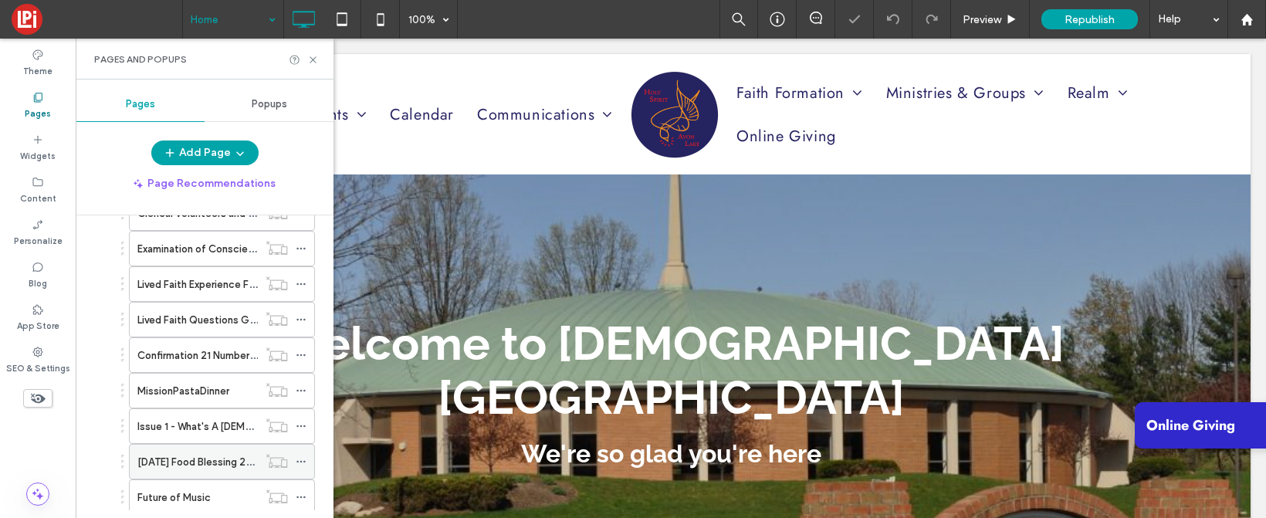
click at [202, 462] on label "[DATE] Food Blessing 2025" at bounding box center [200, 462] width 127 height 27
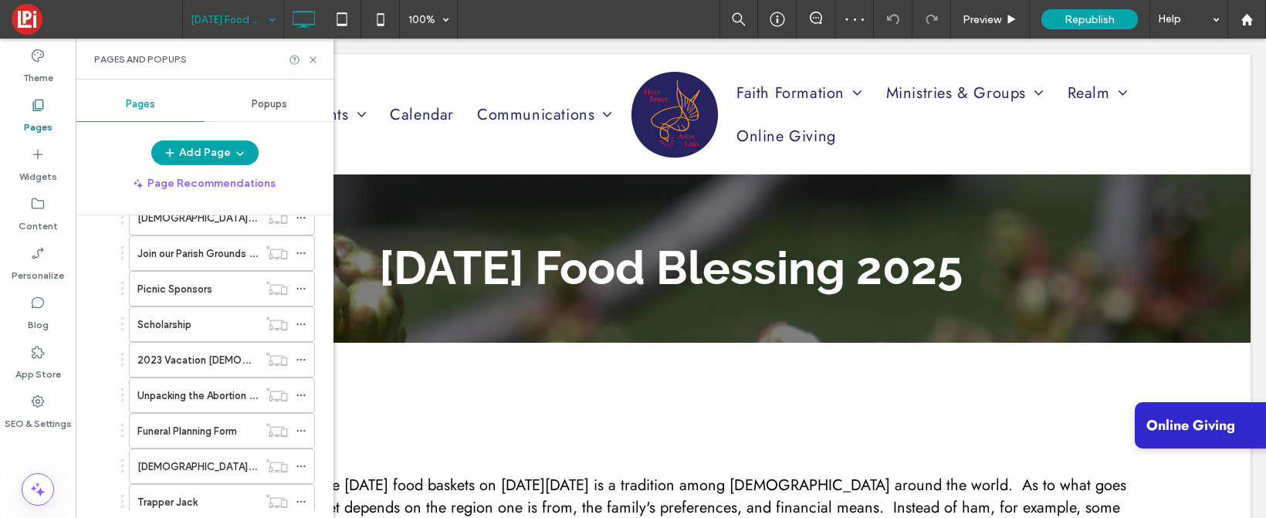
scroll to position [2030, 0]
click at [171, 358] on label "2023 Vacation Bible School" at bounding box center [245, 359] width 216 height 27
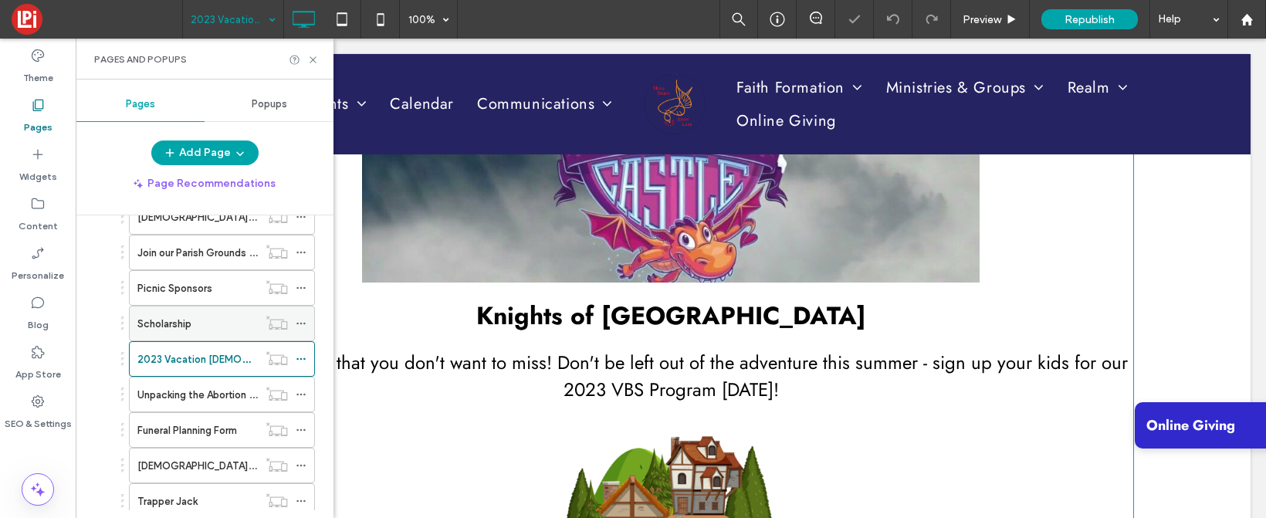
scroll to position [663, 0]
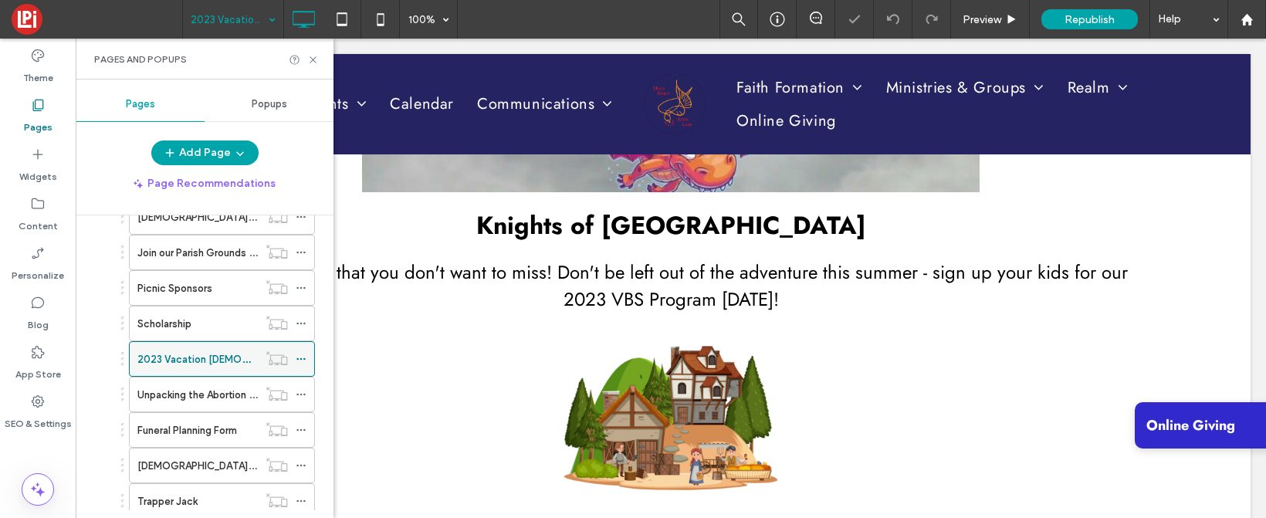
click at [302, 355] on icon at bounding box center [301, 359] width 11 height 11
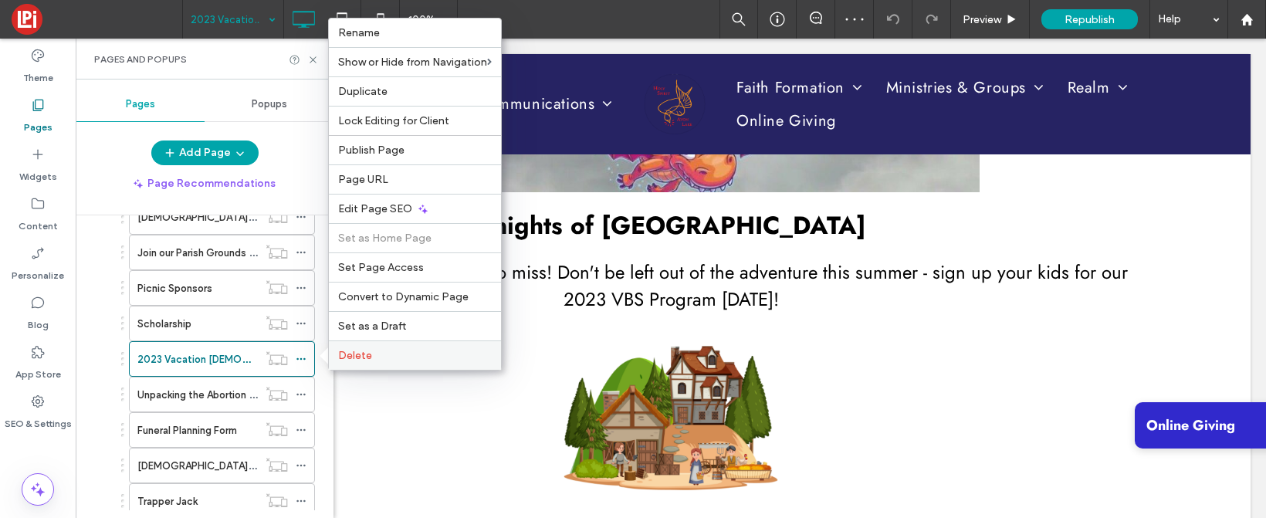
click at [371, 345] on div "Delete" at bounding box center [415, 355] width 172 height 29
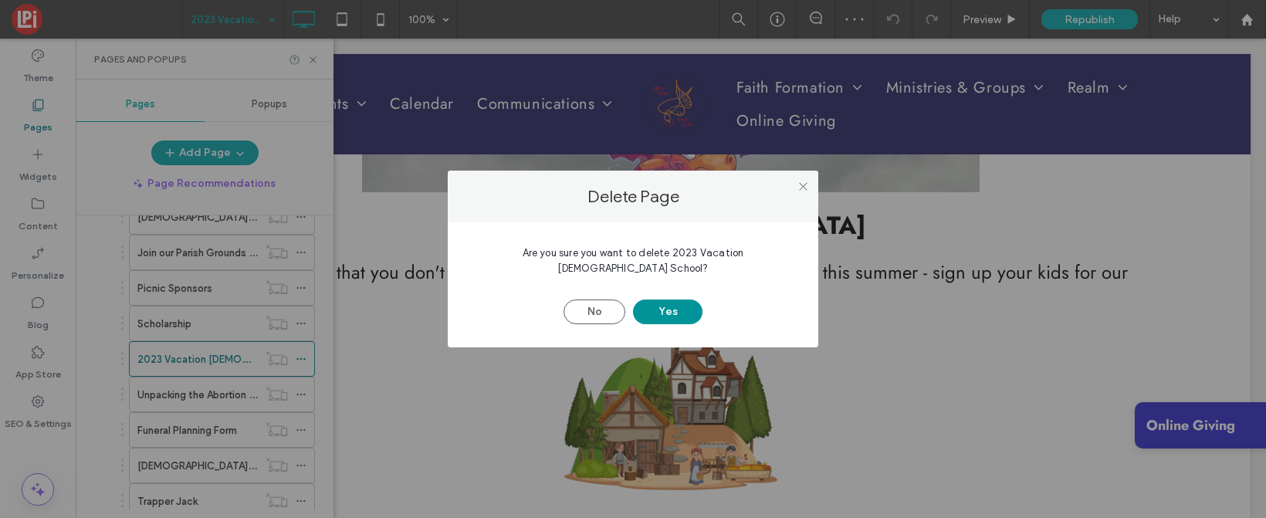
click at [663, 300] on button "Yes" at bounding box center [667, 312] width 69 height 25
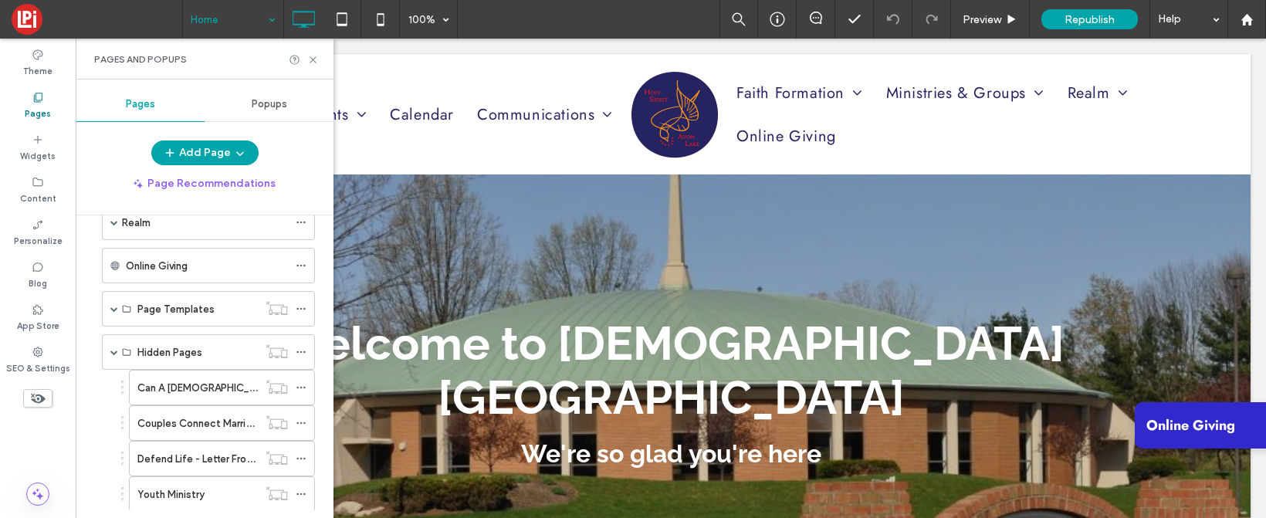
scroll to position [404, 0]
click at [115, 350] on span at bounding box center [114, 351] width 8 height 8
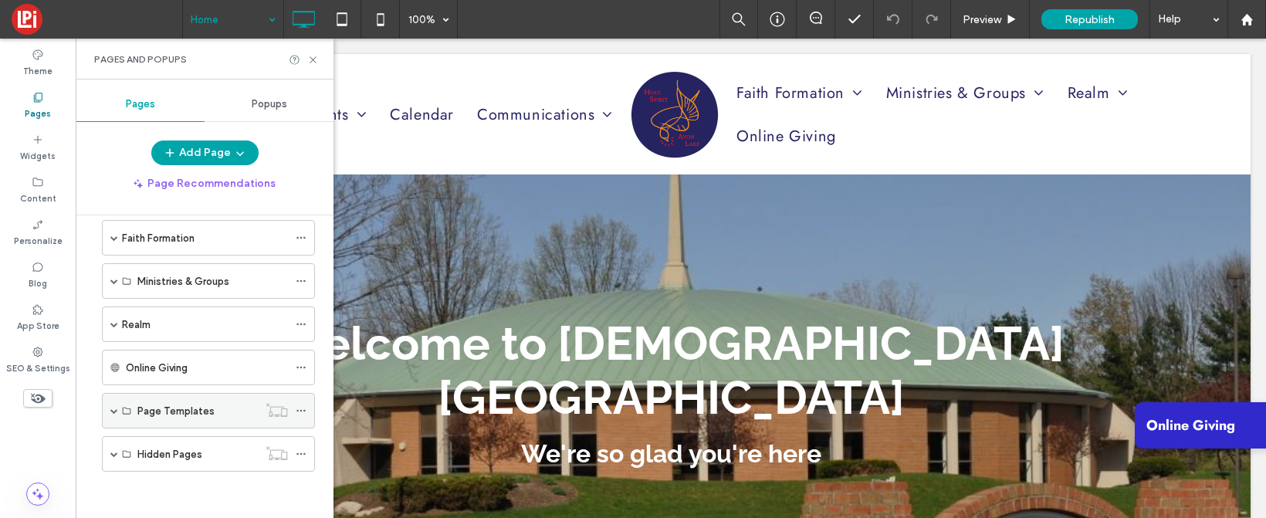
scroll to position [0, 0]
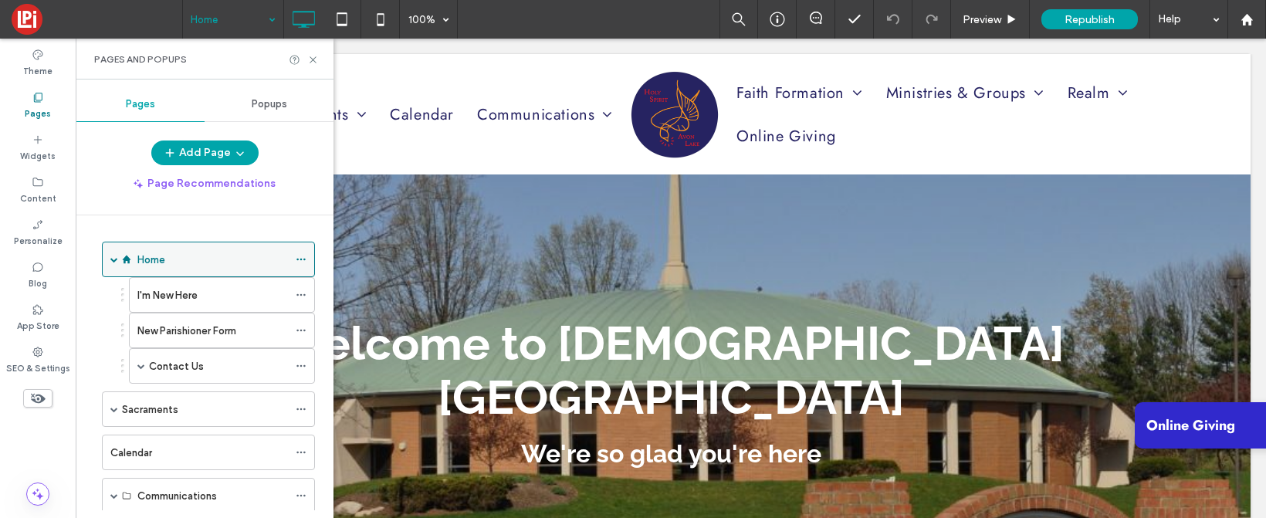
click at [110, 259] on span at bounding box center [114, 260] width 8 height 8
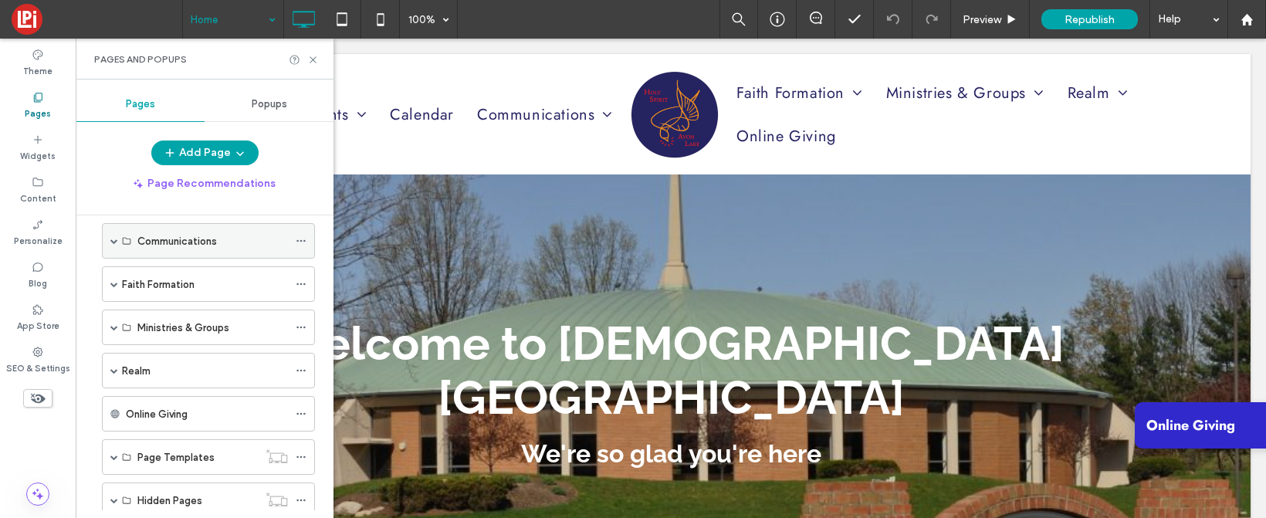
scroll to position [164, 0]
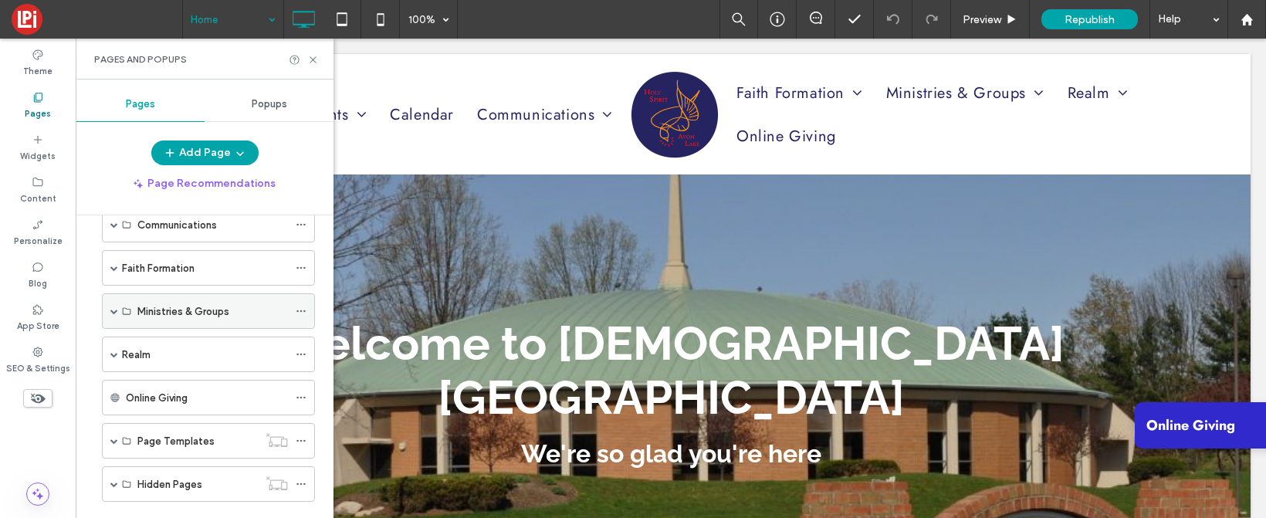
click at [113, 311] on span at bounding box center [114, 311] width 8 height 8
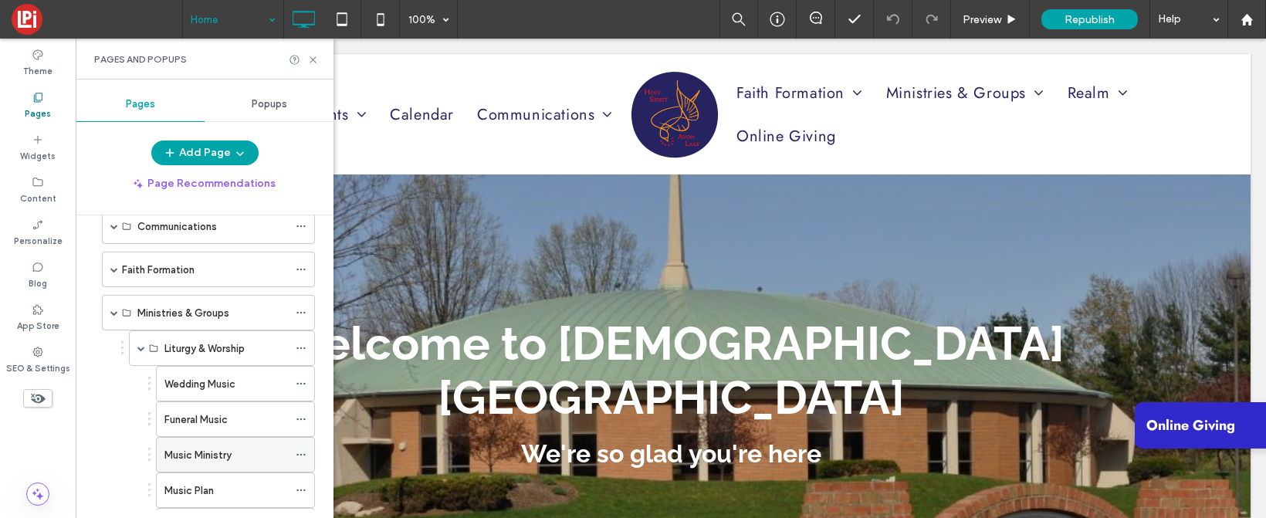
scroll to position [97, 0]
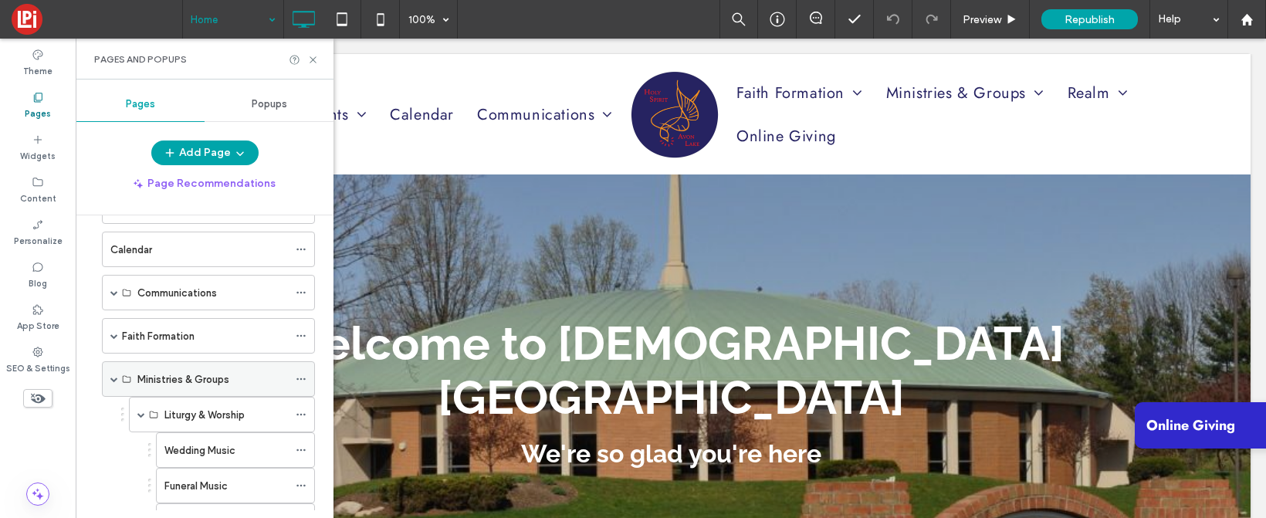
click at [110, 378] on span at bounding box center [114, 379] width 8 height 8
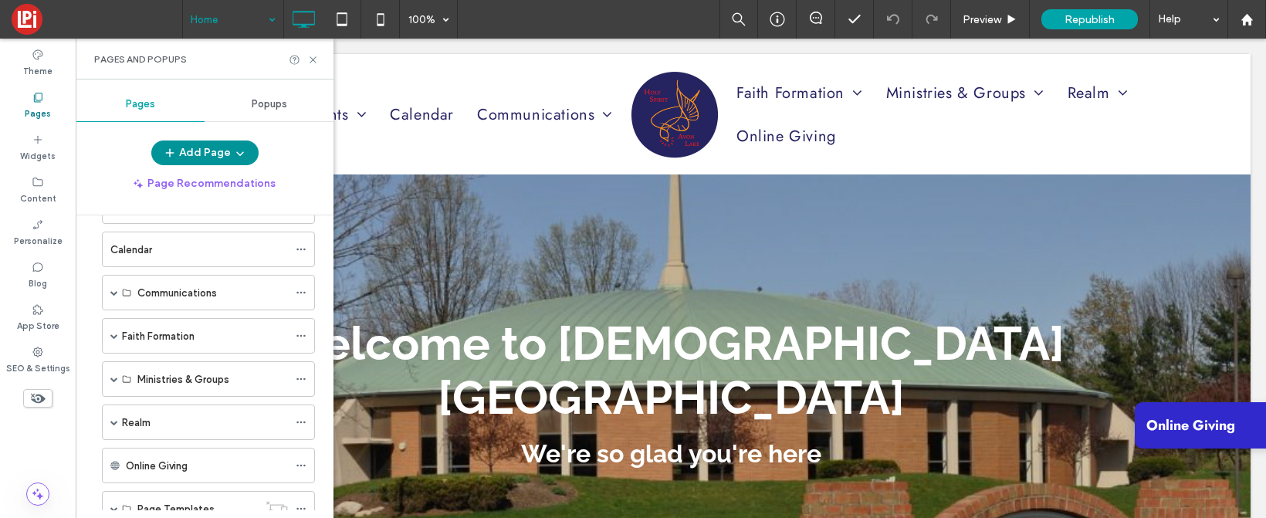
click at [199, 147] on button "Add Page" at bounding box center [204, 153] width 107 height 25
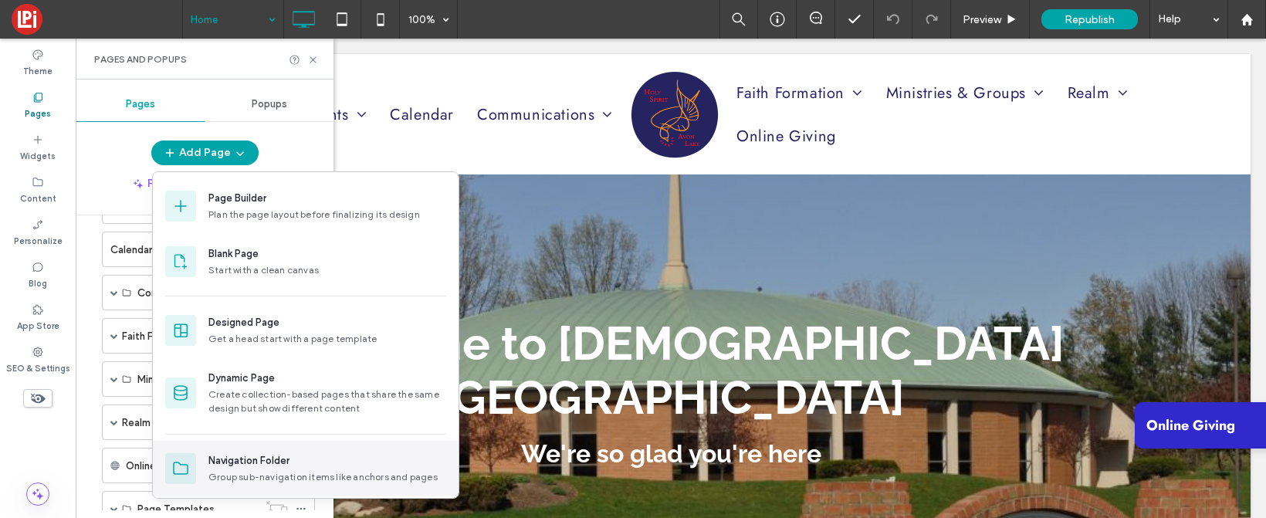
scroll to position [60, 0]
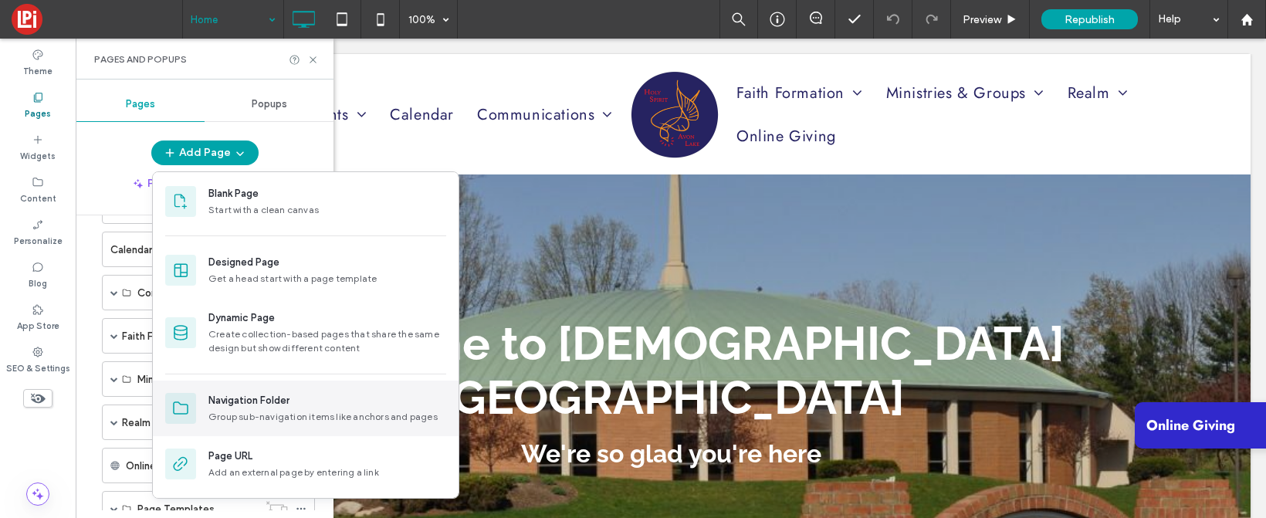
click at [264, 401] on div "Navigation Folder" at bounding box center [248, 400] width 81 height 15
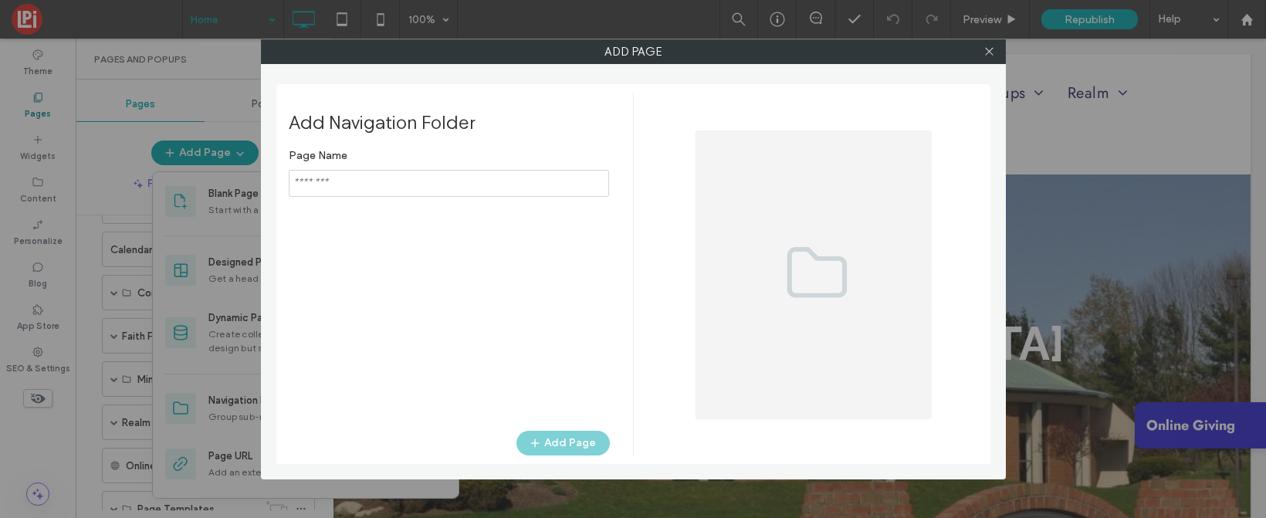
click at [541, 176] on input "notEmpty" at bounding box center [449, 183] width 320 height 27
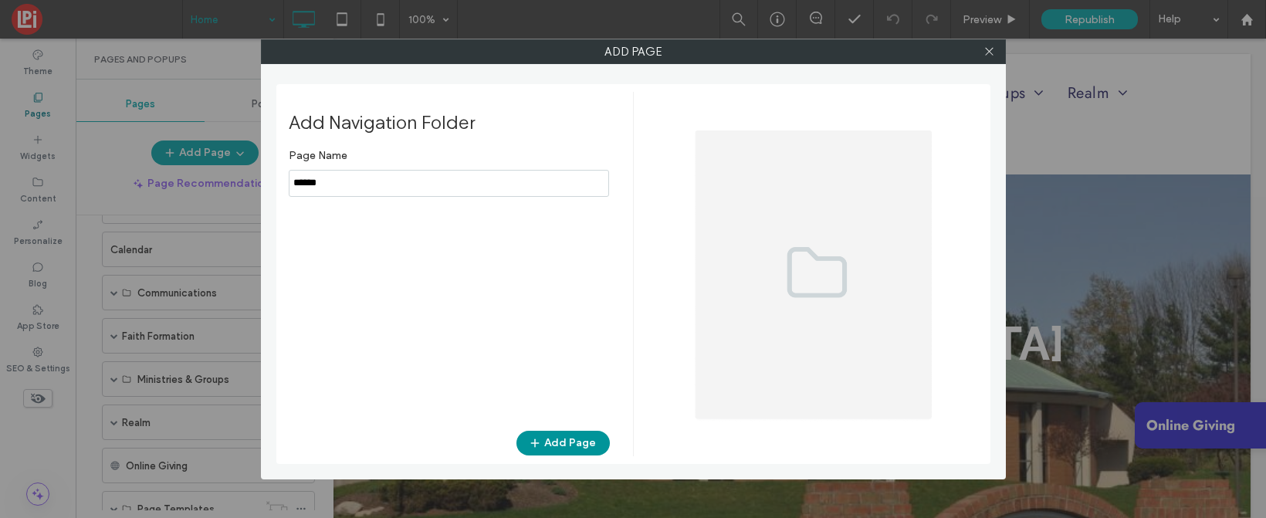
type input "******"
click at [579, 445] on button "Add Page" at bounding box center [563, 443] width 93 height 25
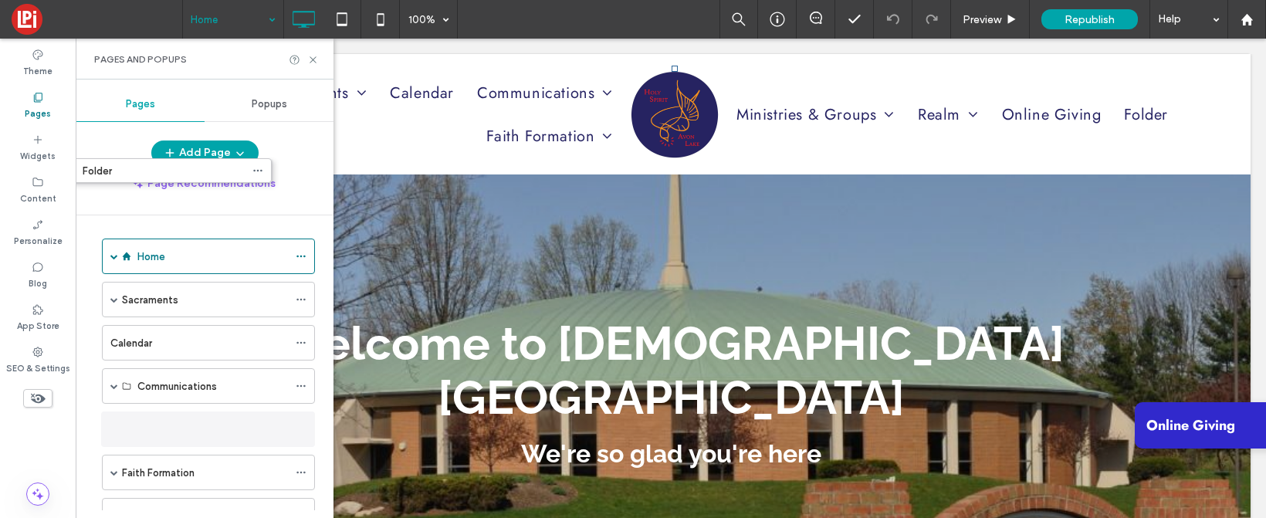
scroll to position [0, 0]
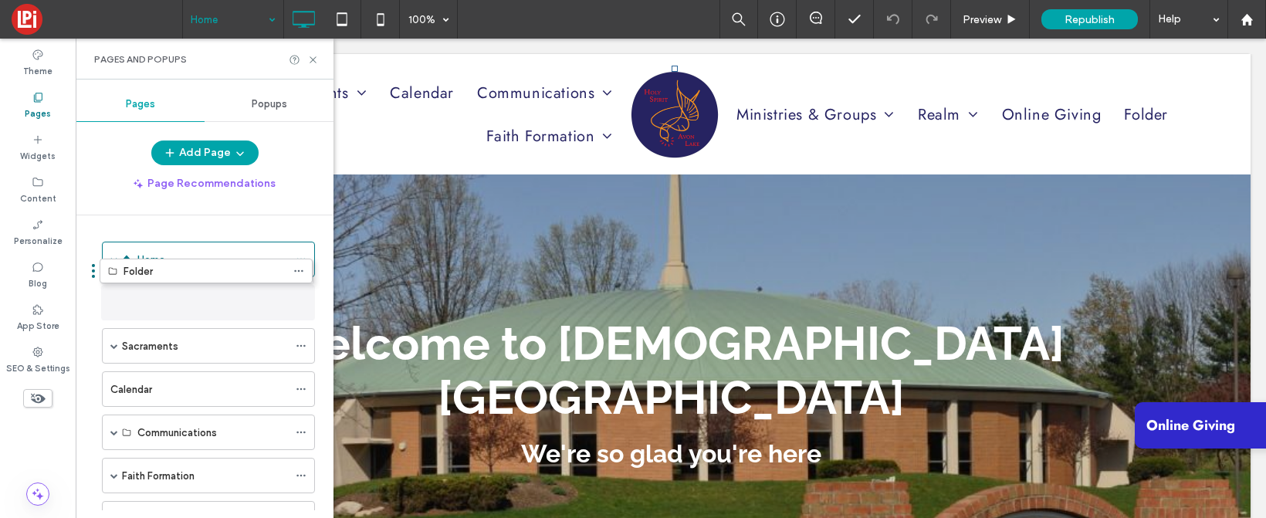
drag, startPoint x: 215, startPoint y: 461, endPoint x: 212, endPoint y: 283, distance: 177.6
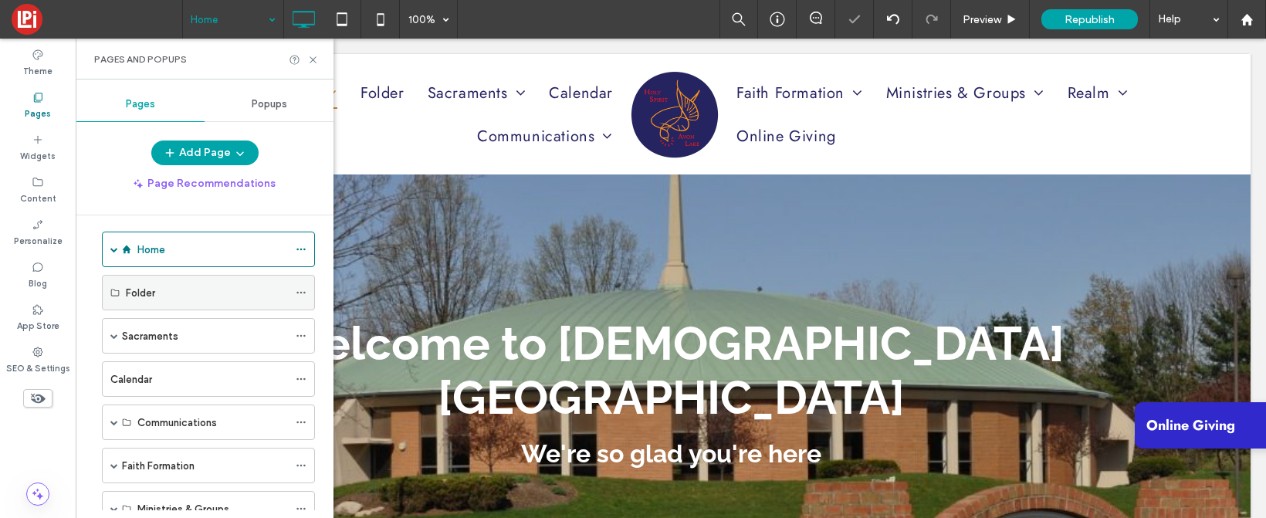
scroll to position [1, 0]
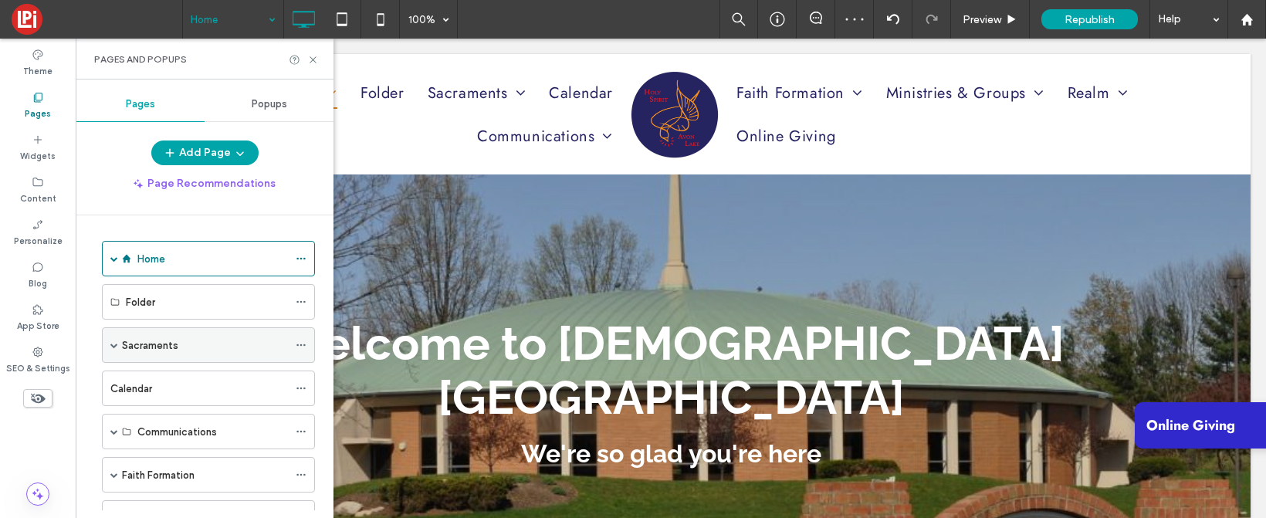
click at [154, 337] on label "Sacraments" at bounding box center [150, 345] width 56 height 27
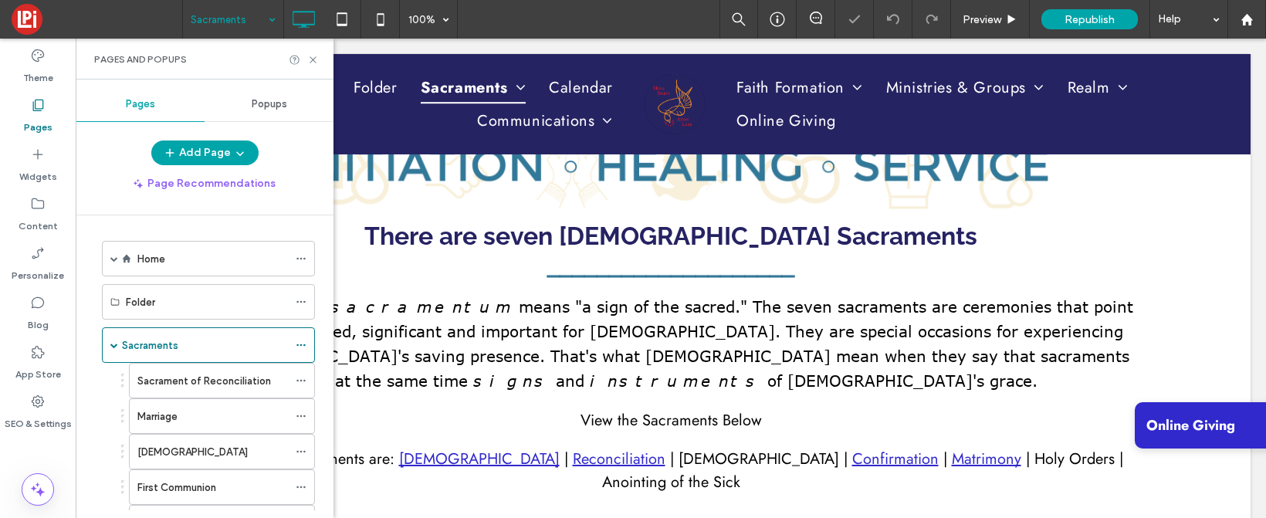
scroll to position [330, 0]
click at [981, 9] on div "Preview" at bounding box center [990, 19] width 79 height 39
click at [983, 21] on span "Preview" at bounding box center [982, 19] width 39 height 13
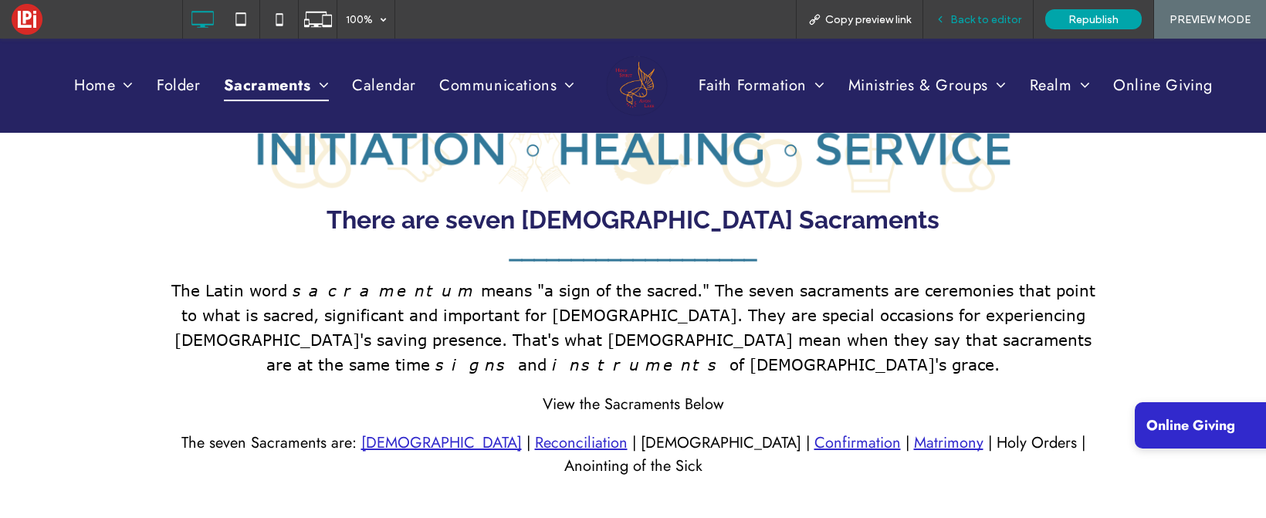
click at [993, 12] on div "Back to editor" at bounding box center [979, 19] width 110 height 39
click at [998, 15] on span "Back to editor" at bounding box center [986, 19] width 71 height 13
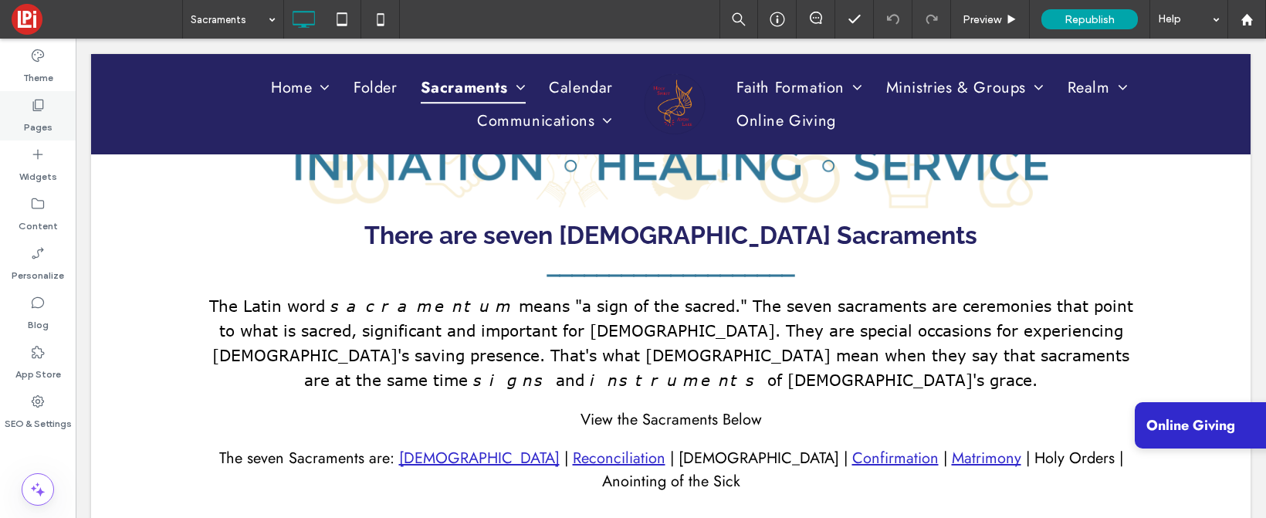
click at [32, 104] on icon at bounding box center [37, 104] width 15 height 15
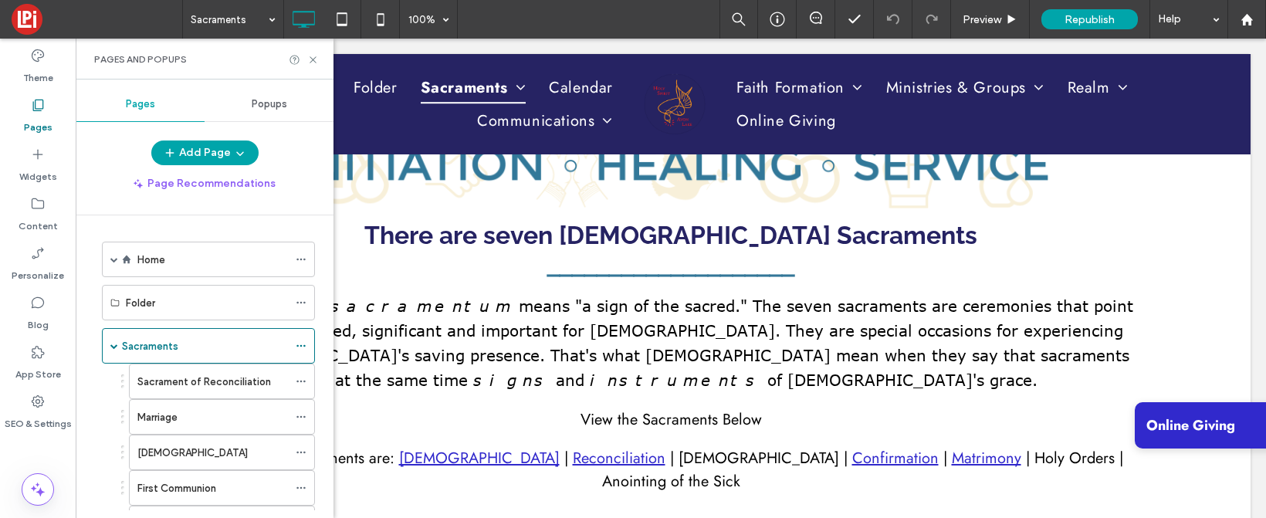
click at [212, 139] on div "Pages Popups Add Page Page Recommendations Home I'm New Here New Parishioner Fo…" at bounding box center [205, 298] width 258 height 423
click at [211, 147] on button "Add Page" at bounding box center [204, 153] width 107 height 25
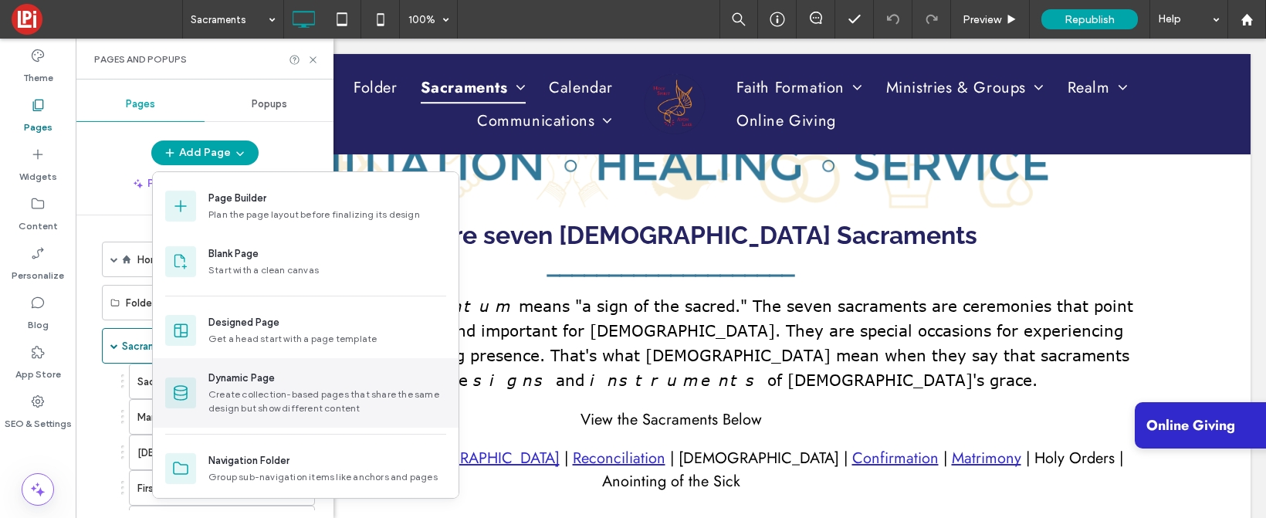
scroll to position [60, 0]
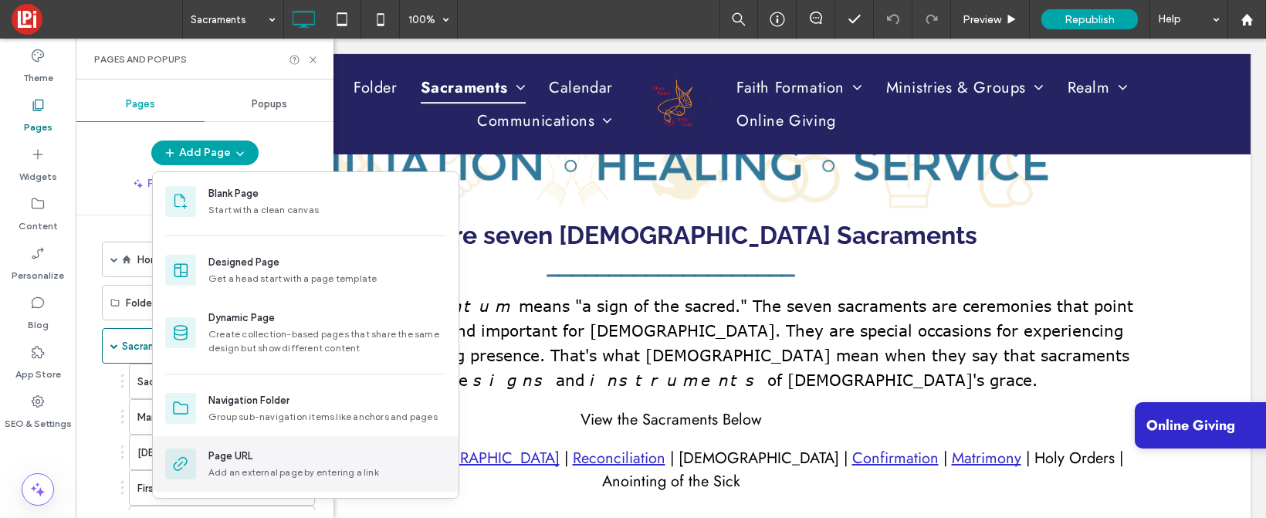
click at [242, 453] on div "Page URL" at bounding box center [230, 456] width 44 height 15
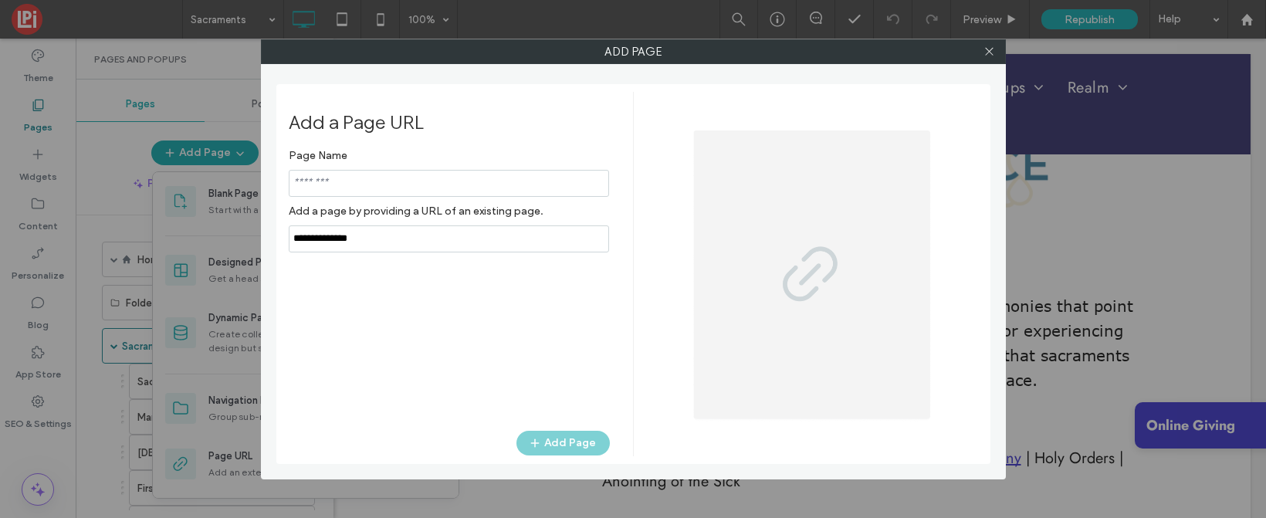
click at [386, 175] on input "notEmpty" at bounding box center [449, 183] width 320 height 27
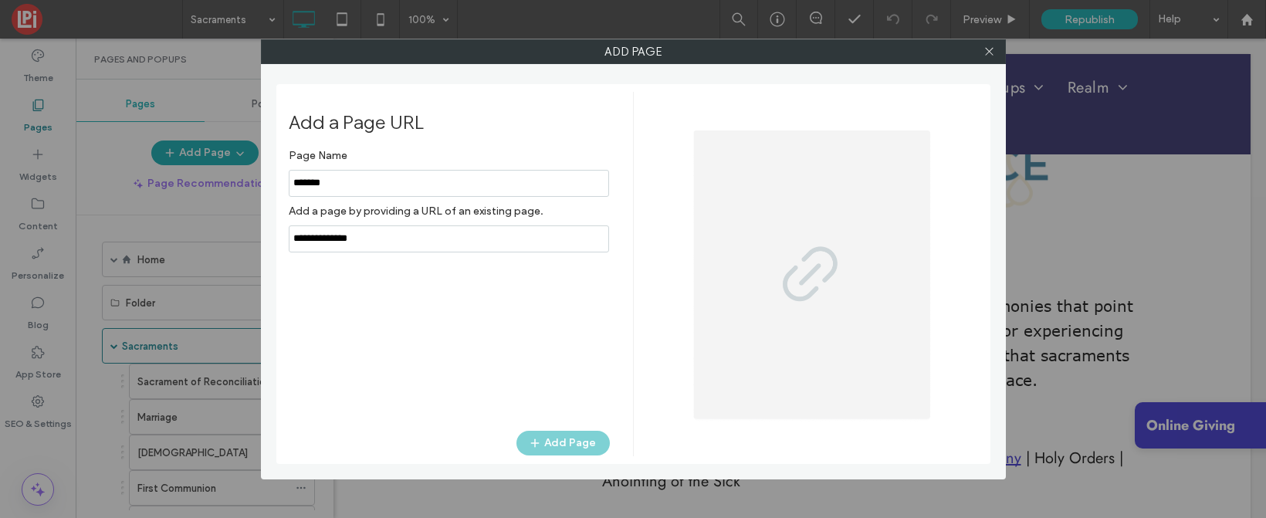
click at [307, 185] on input "notEmpty" at bounding box center [449, 183] width 320 height 27
type input "*******"
click at [398, 243] on input "notEmpty,url" at bounding box center [449, 238] width 320 height 27
type input "**********"
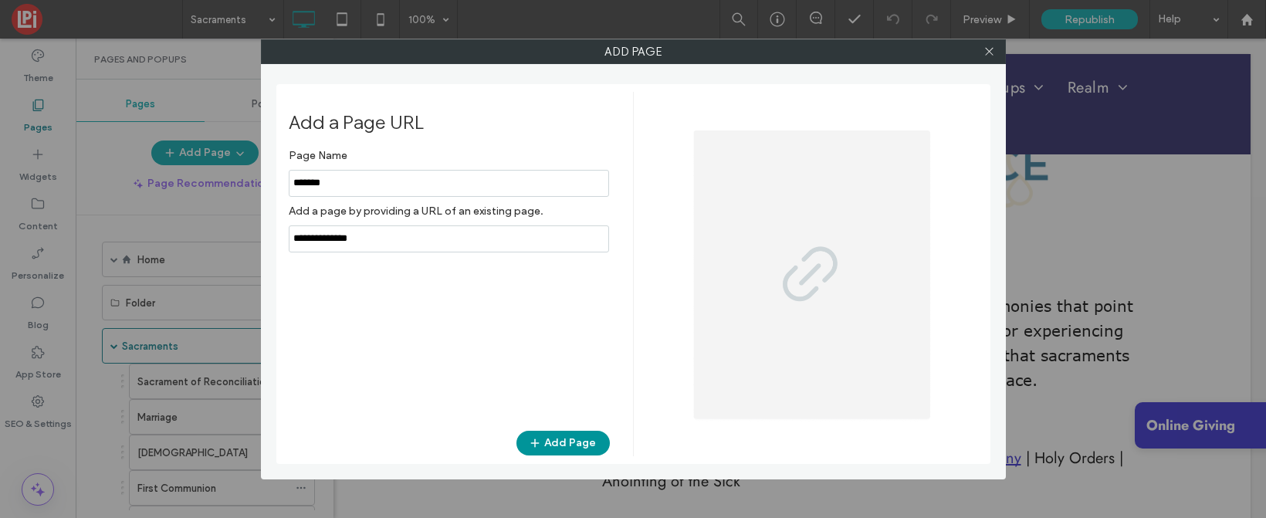
click at [571, 442] on button "Add Page" at bounding box center [563, 443] width 93 height 25
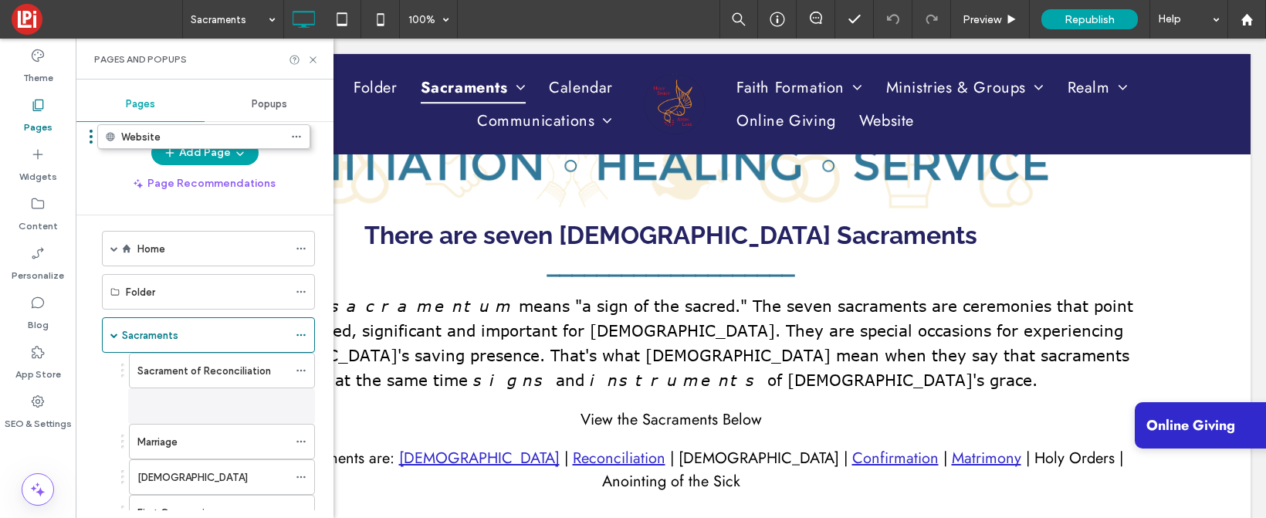
scroll to position [0, 0]
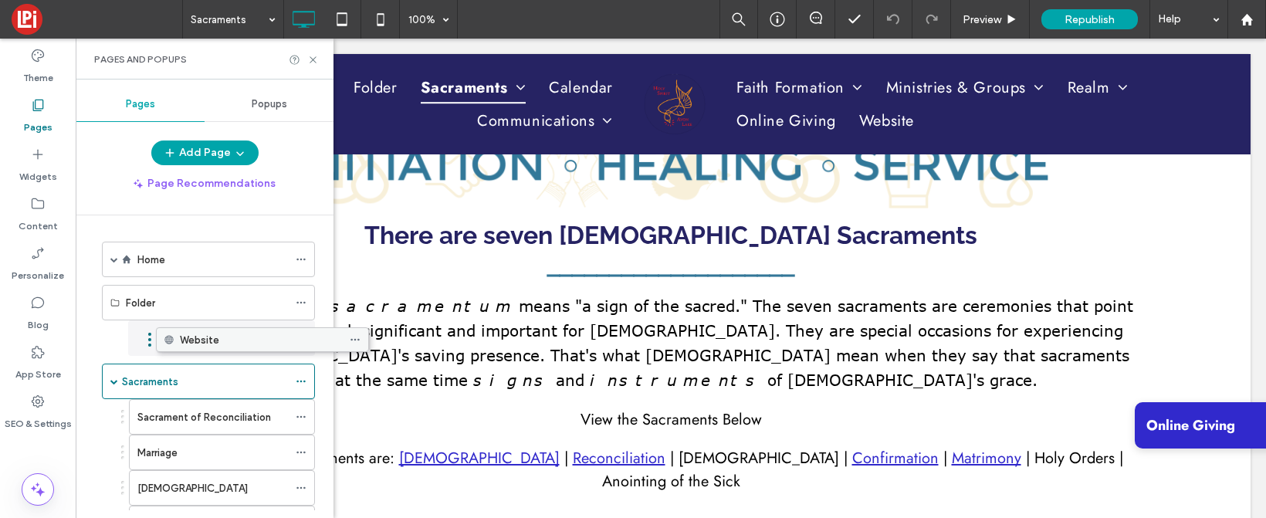
drag, startPoint x: 138, startPoint y: 459, endPoint x: 192, endPoint y: 350, distance: 121.6
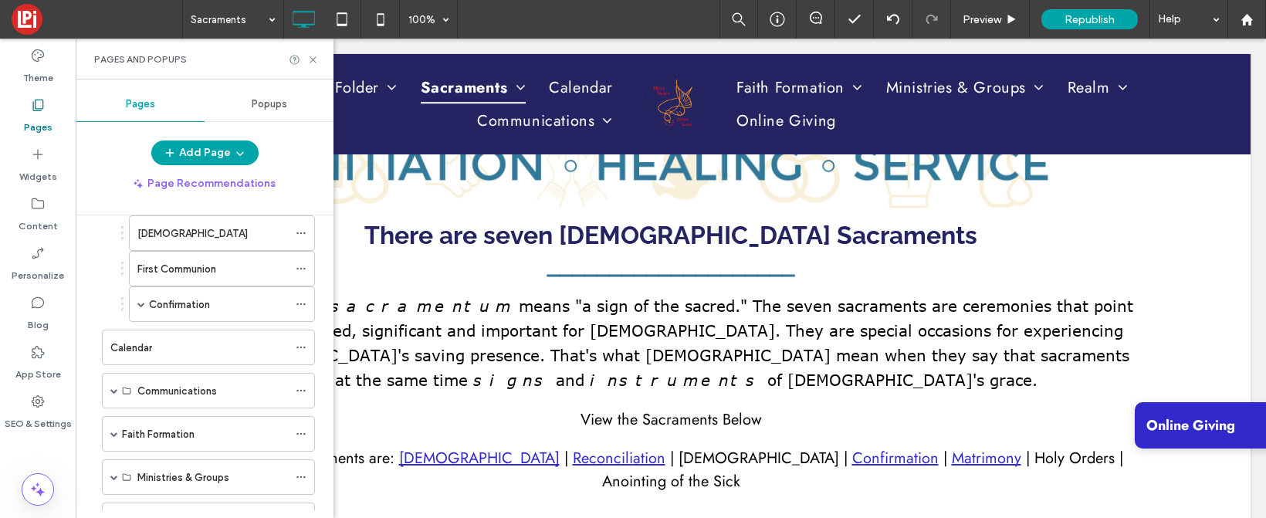
scroll to position [272, 0]
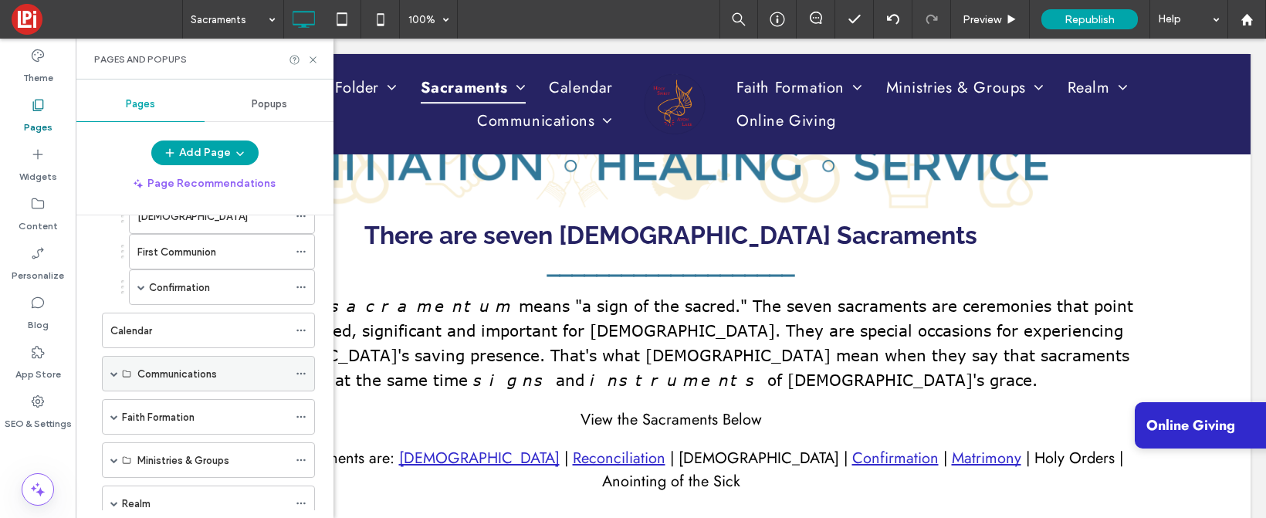
click at [112, 370] on span at bounding box center [114, 374] width 8 height 8
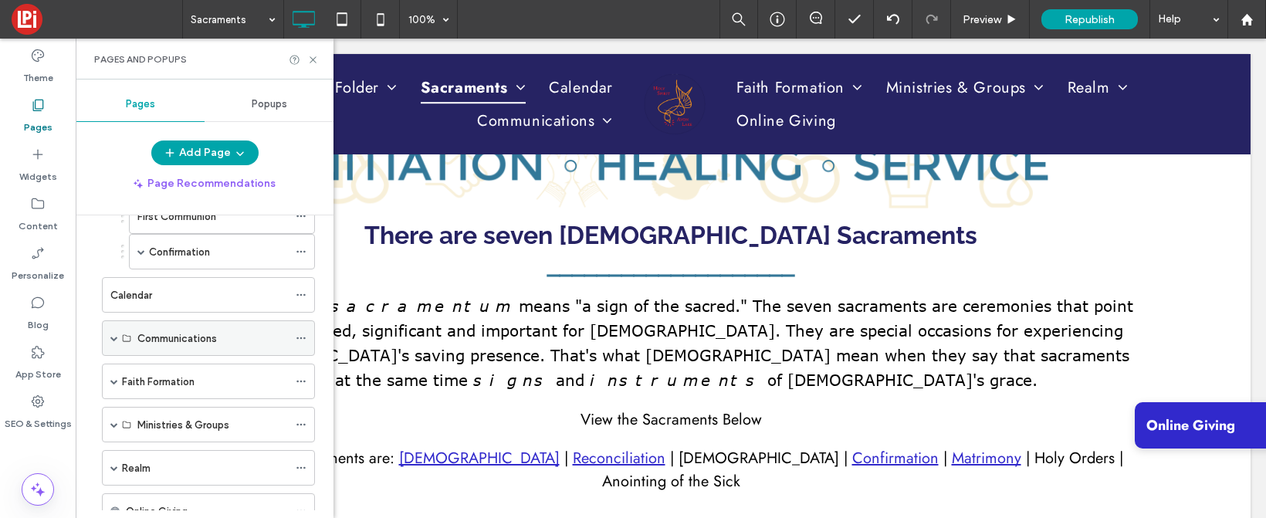
scroll to position [317, 0]
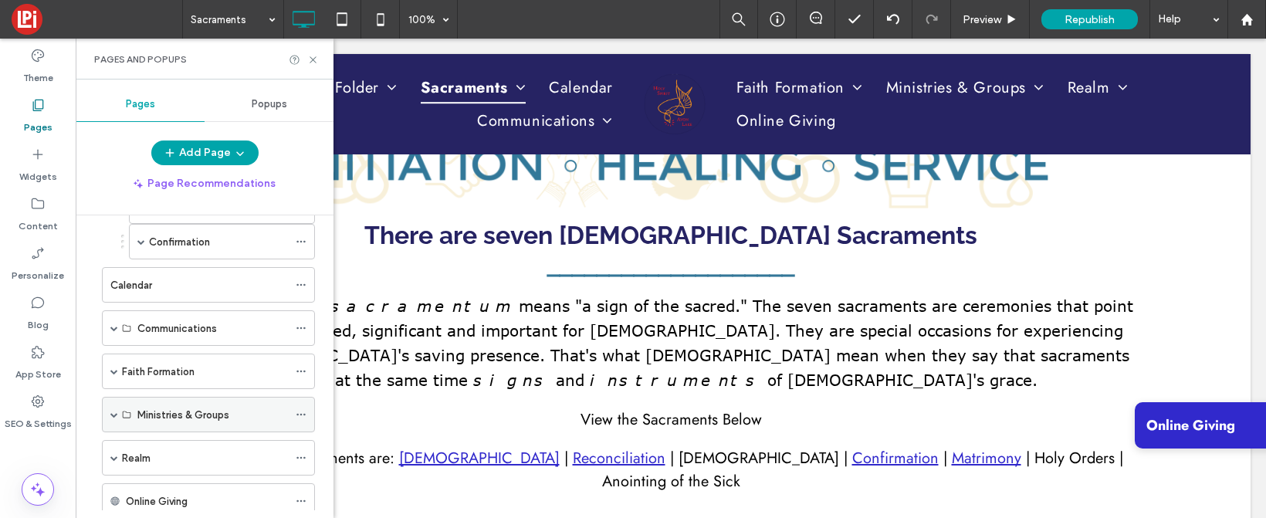
click at [116, 413] on span at bounding box center [114, 415] width 8 height 8
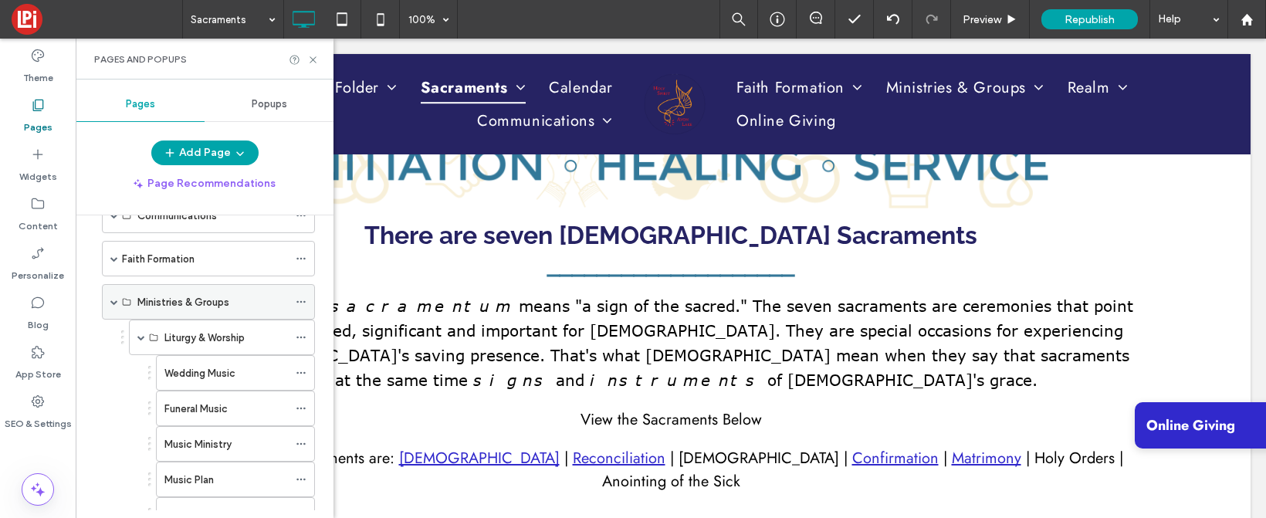
scroll to position [432, 0]
click at [137, 334] on span at bounding box center [141, 335] width 8 height 8
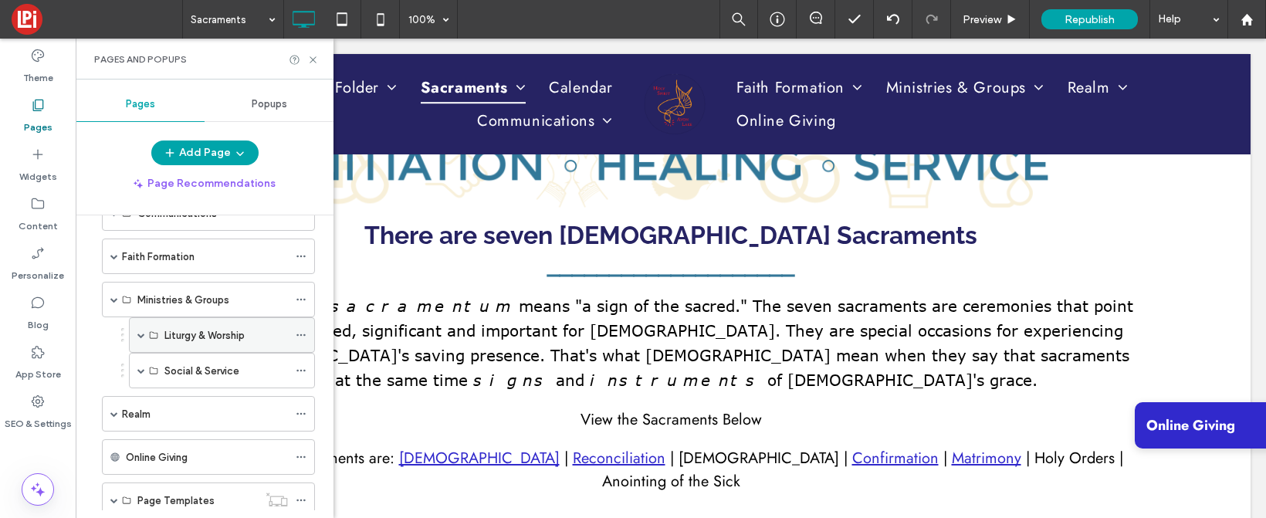
click at [139, 336] on span at bounding box center [141, 335] width 8 height 8
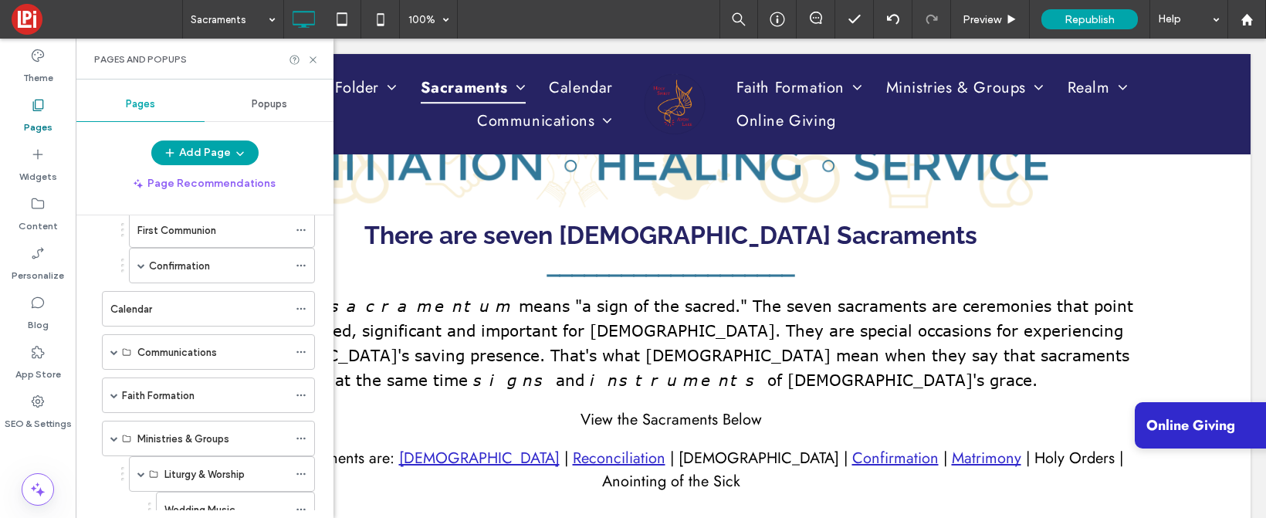
scroll to position [197, 0]
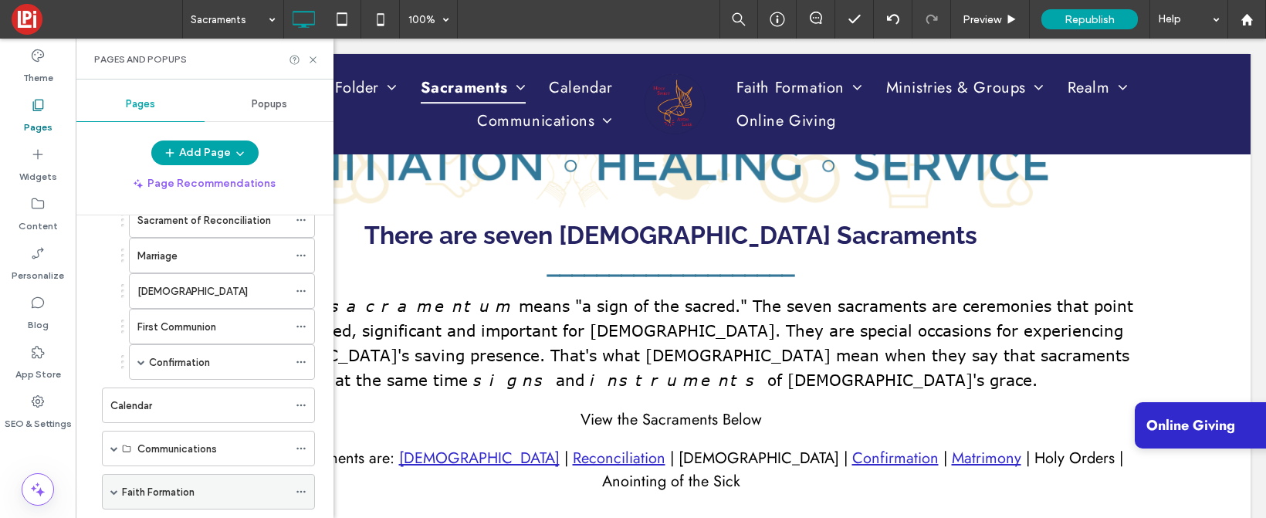
click at [112, 488] on span at bounding box center [114, 492] width 8 height 8
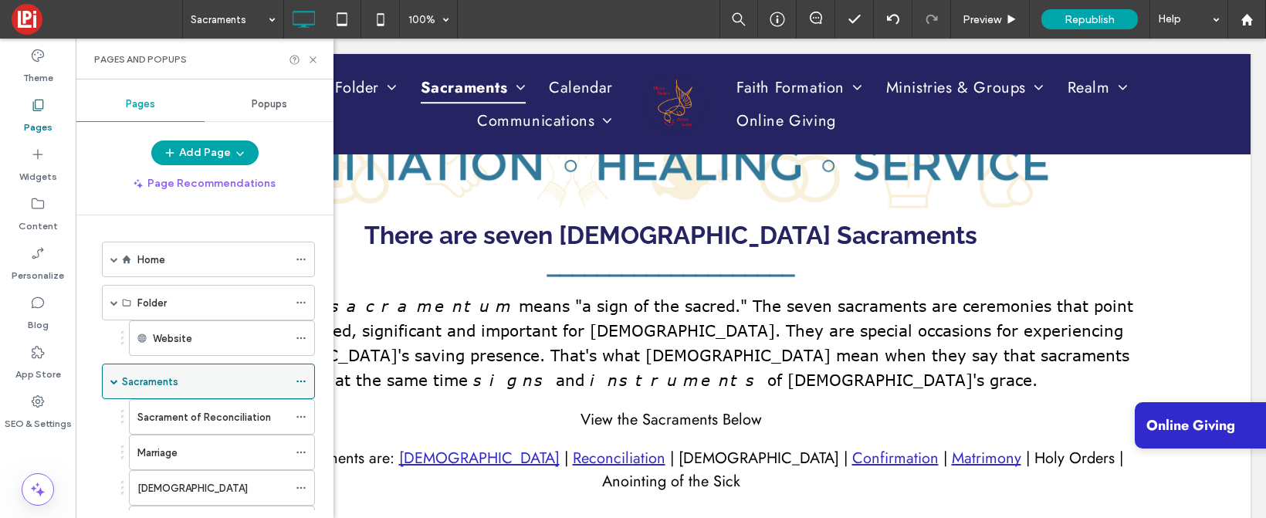
click at [113, 383] on span at bounding box center [114, 382] width 8 height 8
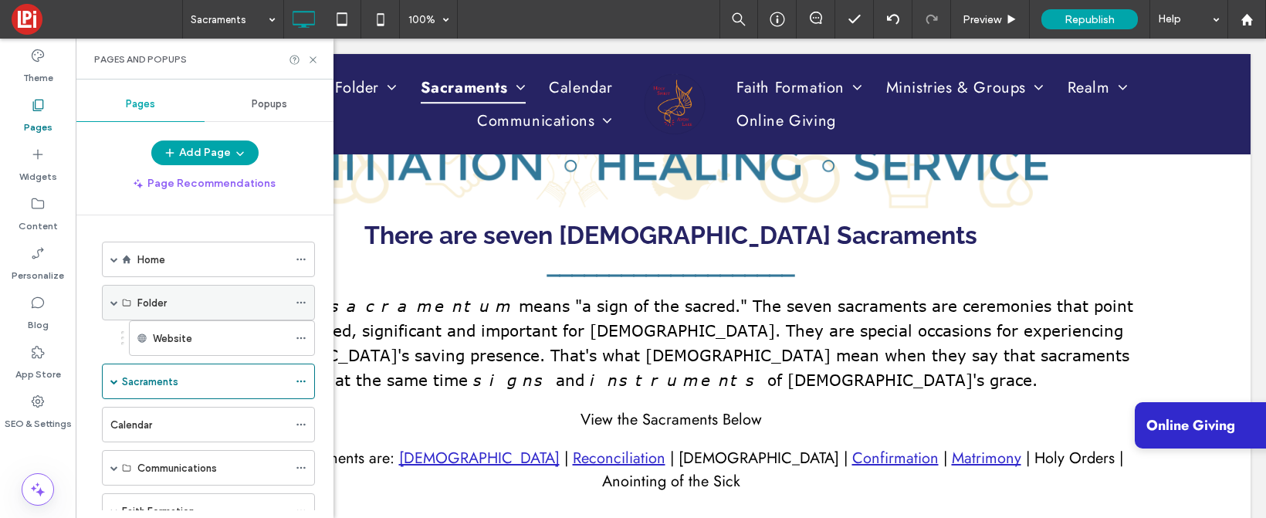
click at [107, 302] on div "Folder" at bounding box center [208, 303] width 213 height 36
click at [113, 300] on span at bounding box center [114, 303] width 8 height 8
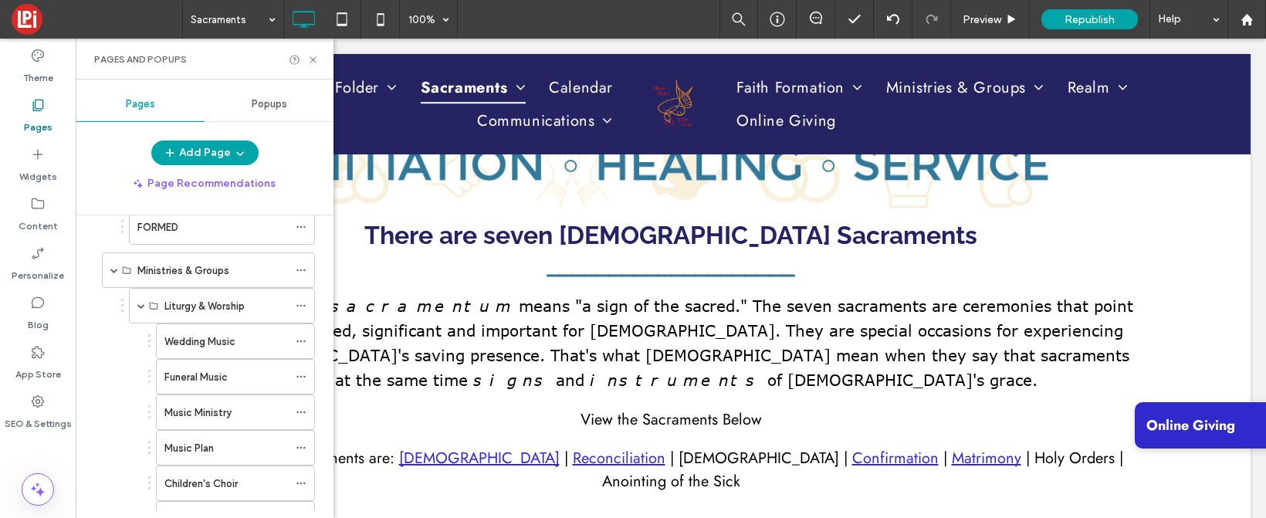
scroll to position [453, 0]
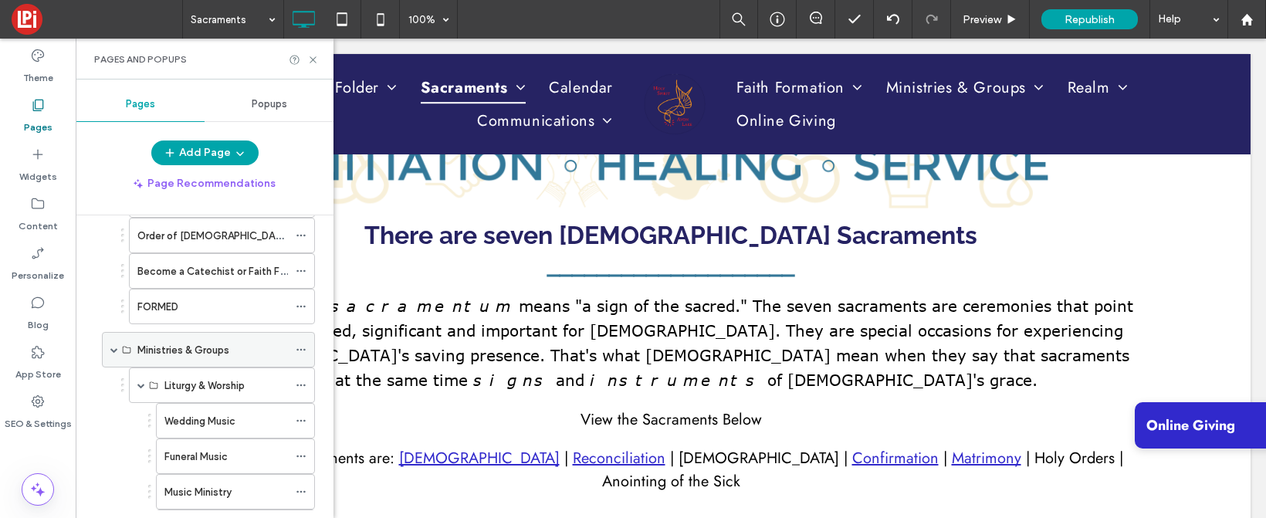
click at [112, 344] on span at bounding box center [114, 350] width 8 height 34
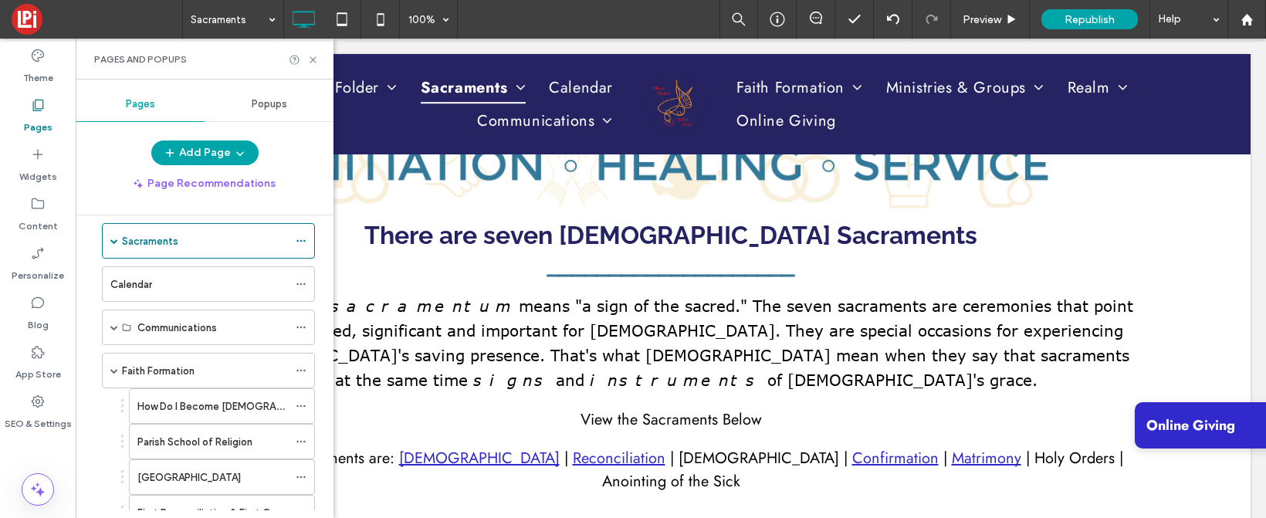
scroll to position [108, 0]
click at [111, 362] on span at bounding box center [114, 368] width 8 height 34
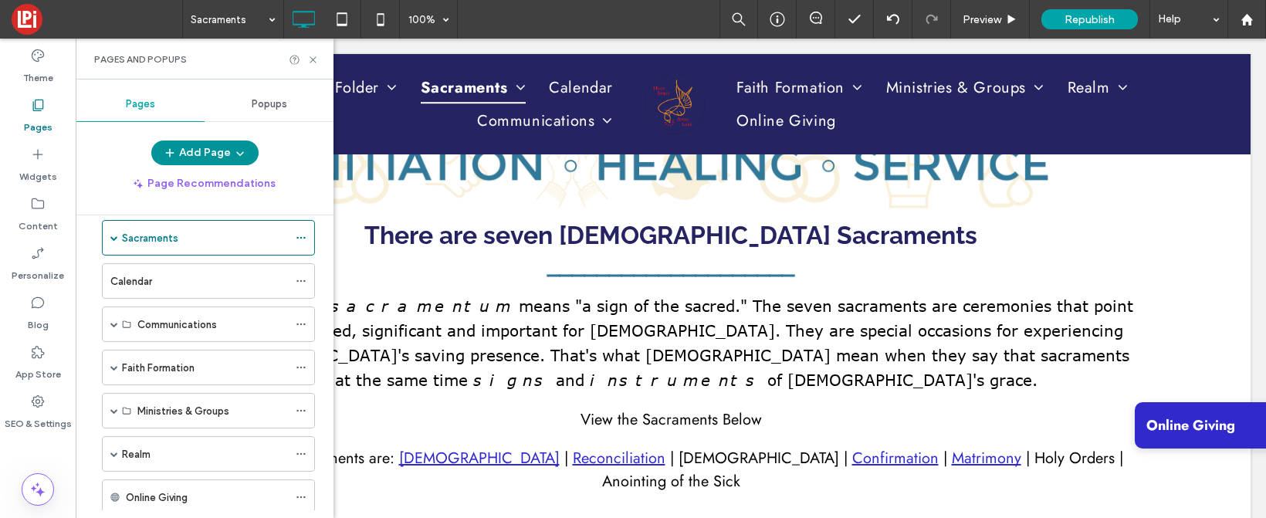
click at [200, 157] on button "Add Page" at bounding box center [204, 153] width 107 height 25
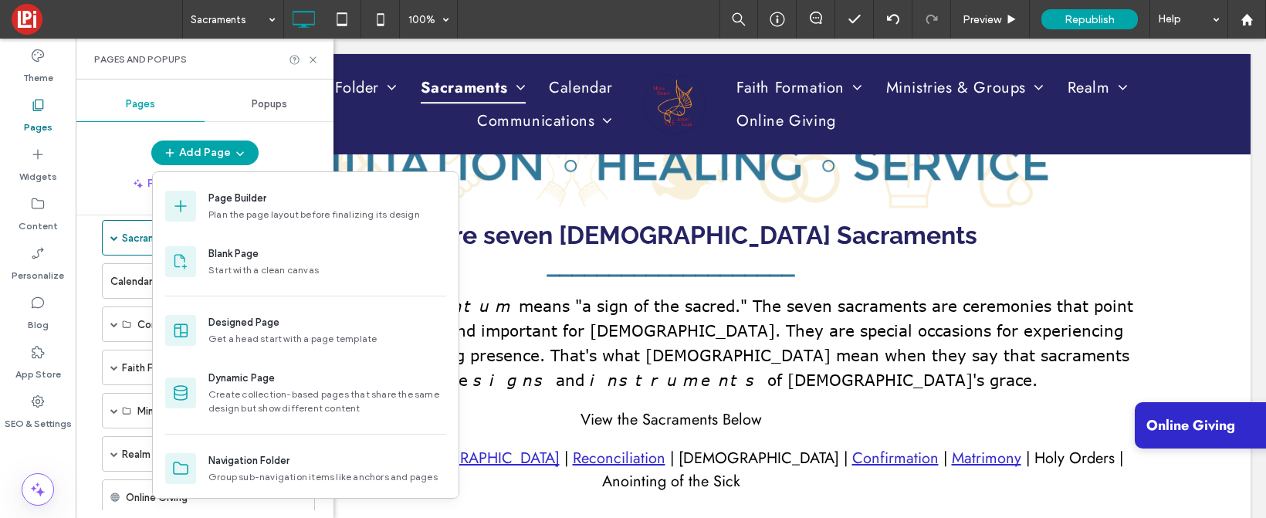
click at [114, 170] on div "Add Page Page Recommendations" at bounding box center [205, 169] width 258 height 56
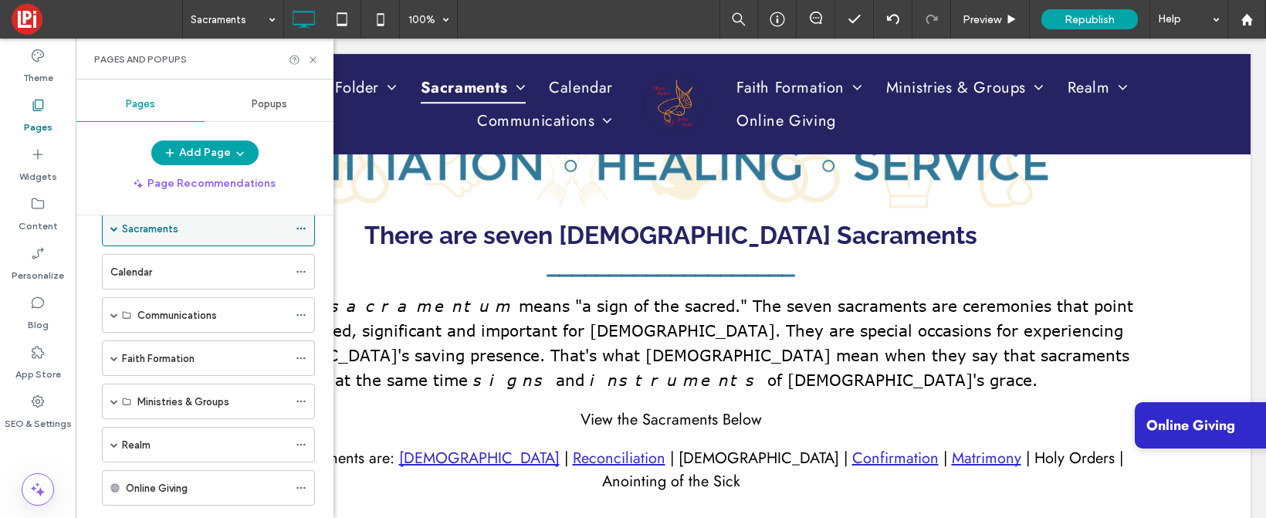
scroll to position [238, 0]
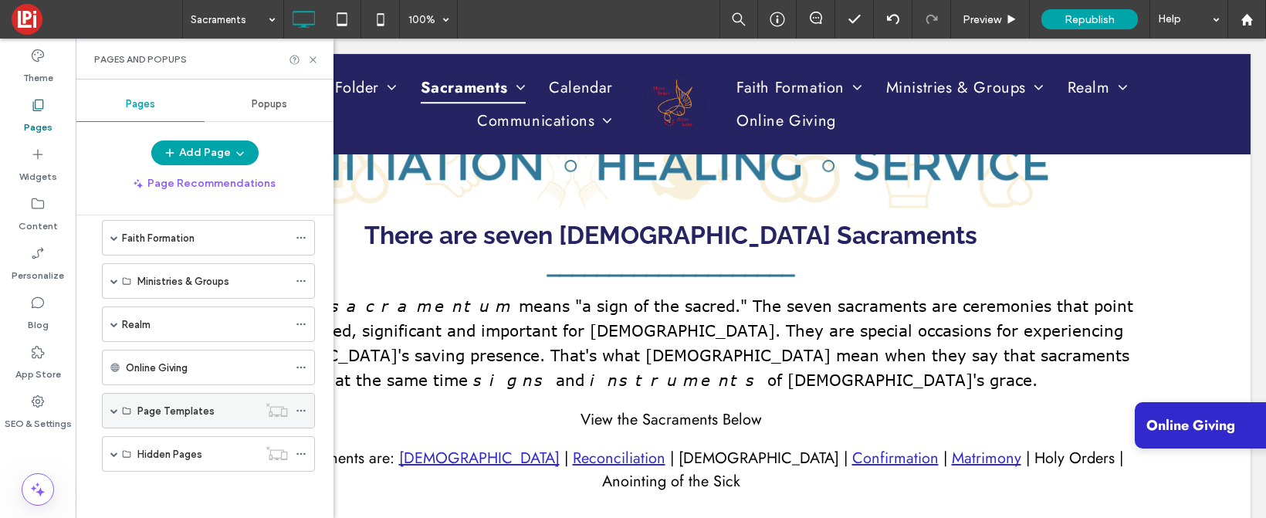
click at [109, 406] on div "Page Templates" at bounding box center [208, 411] width 213 height 36
click at [115, 409] on span at bounding box center [114, 411] width 8 height 8
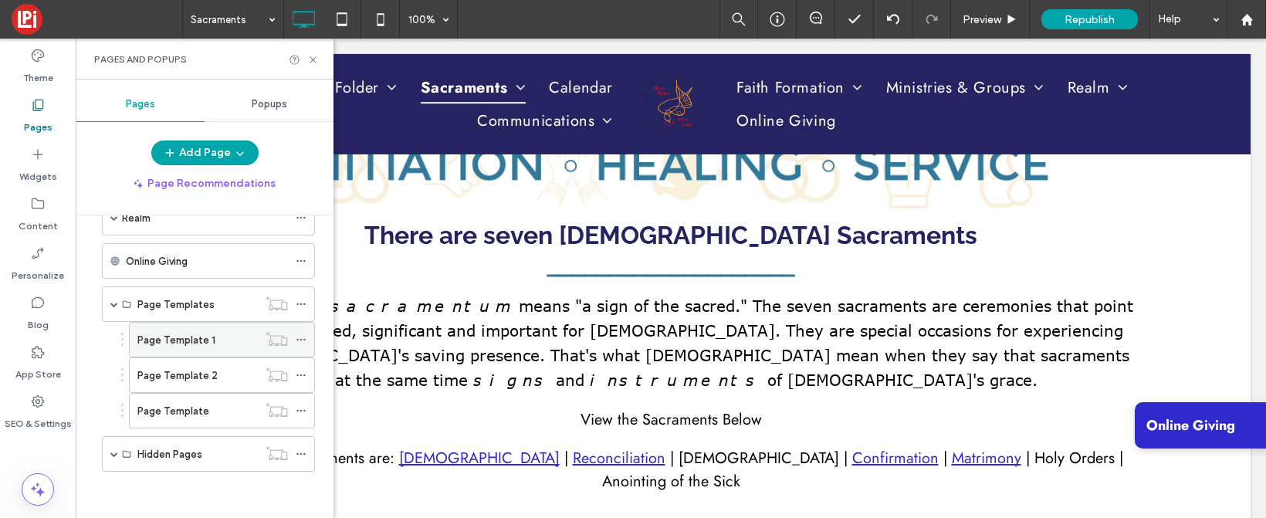
click at [204, 336] on label "Page Template 1" at bounding box center [176, 340] width 78 height 27
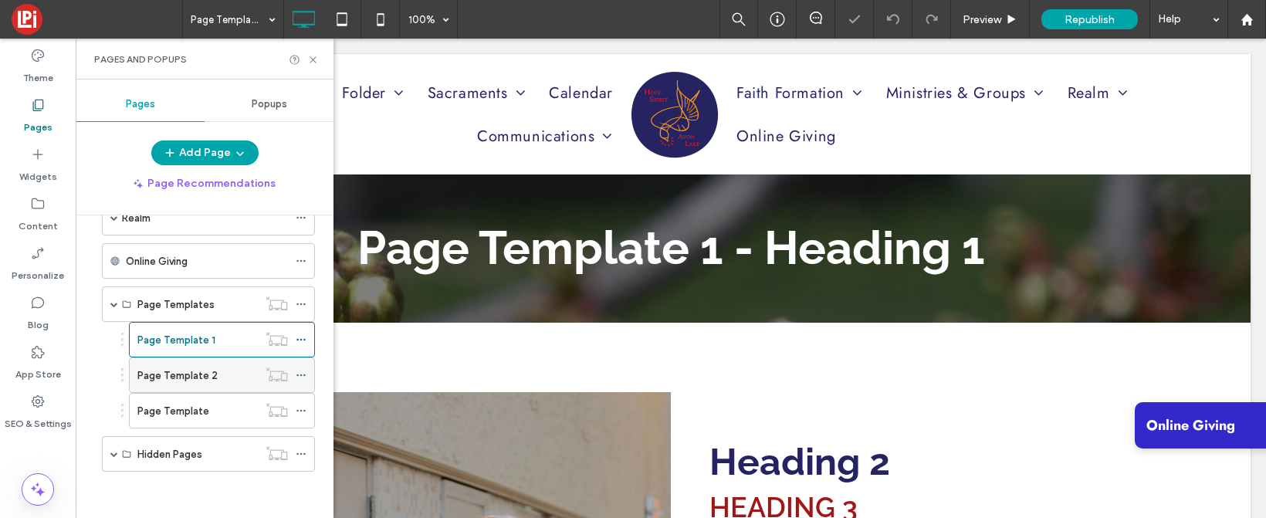
click at [193, 385] on div "Page Template 2" at bounding box center [197, 375] width 120 height 34
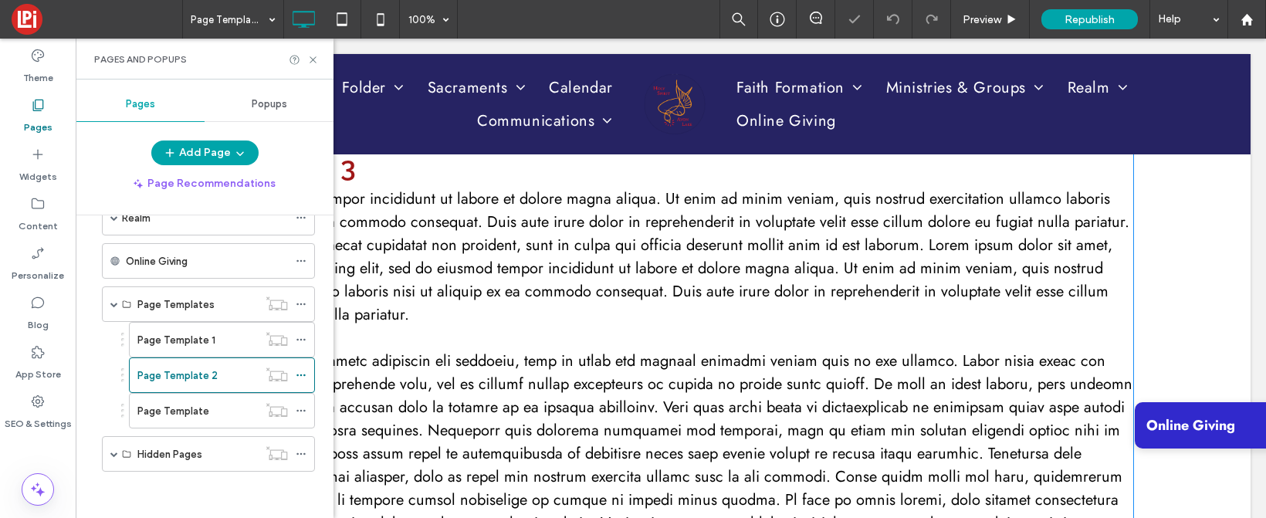
scroll to position [646, 0]
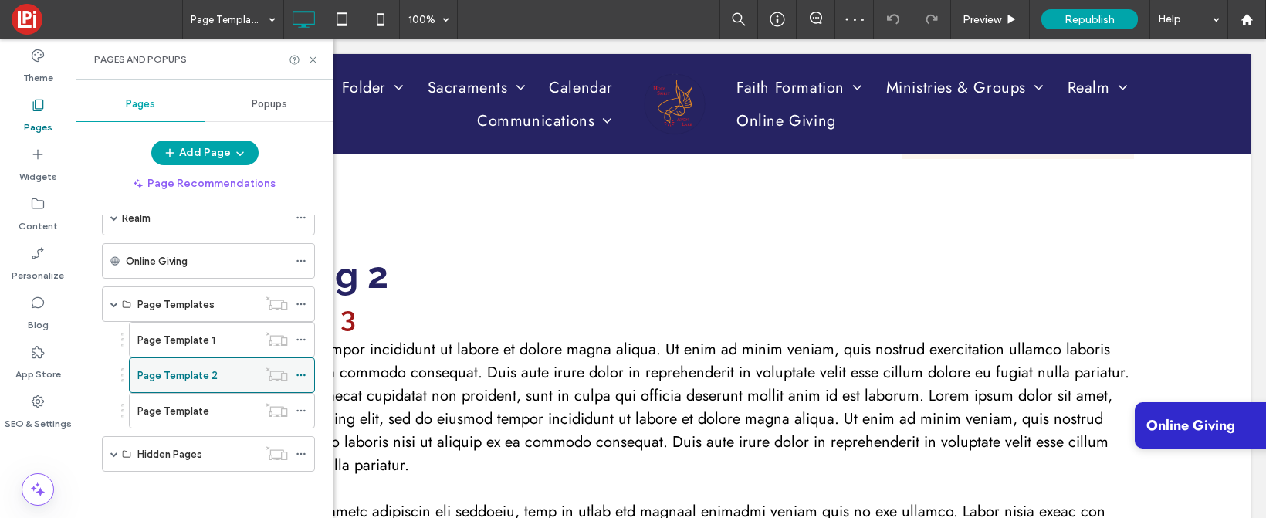
click at [301, 378] on icon at bounding box center [301, 375] width 11 height 11
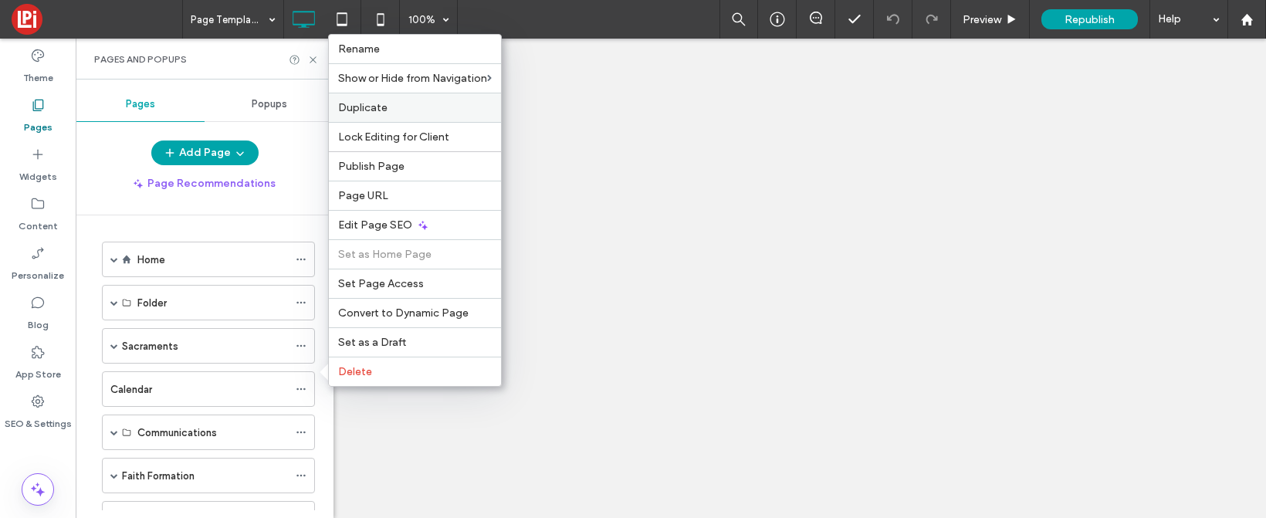
click at [374, 104] on span "Duplicate" at bounding box center [362, 107] width 49 height 13
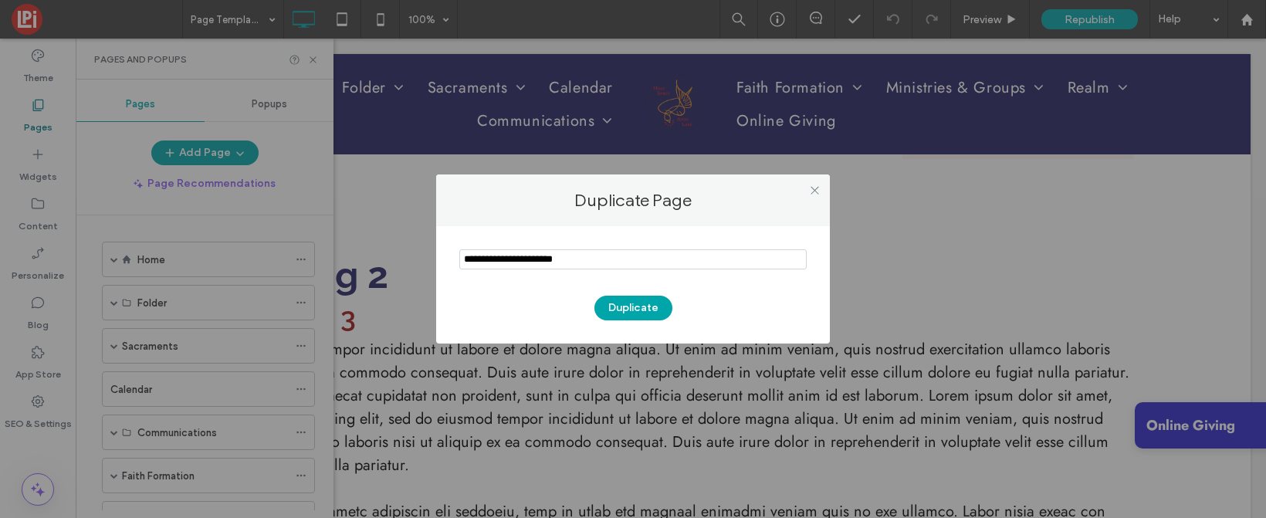
scroll to position [344, 0]
click at [593, 254] on input "notEmpty" at bounding box center [632, 259] width 347 height 20
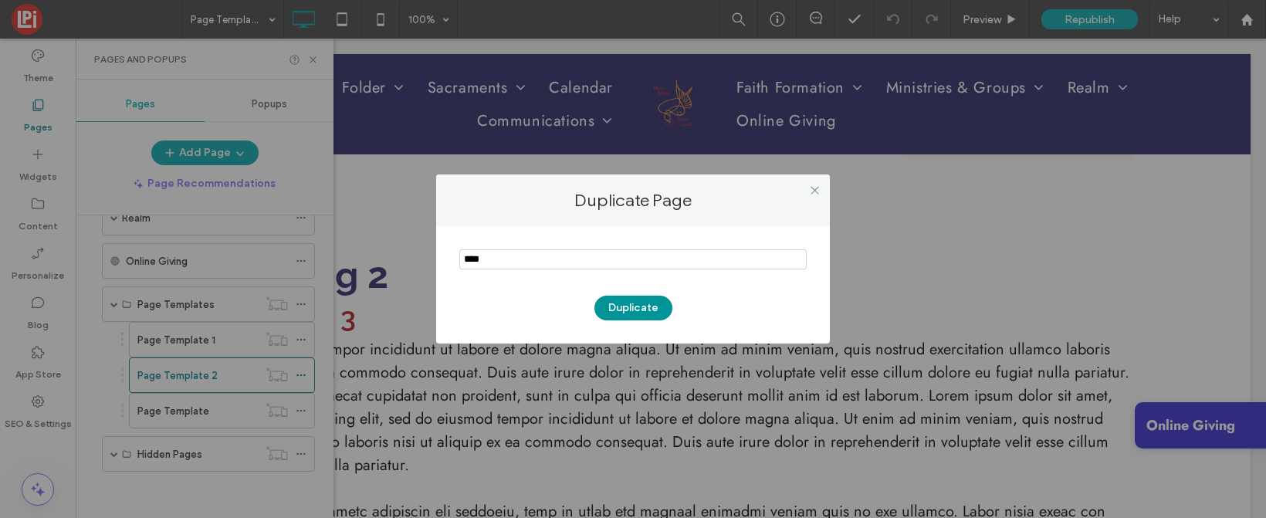
type input "****"
click at [641, 302] on button "Duplicate" at bounding box center [634, 308] width 78 height 25
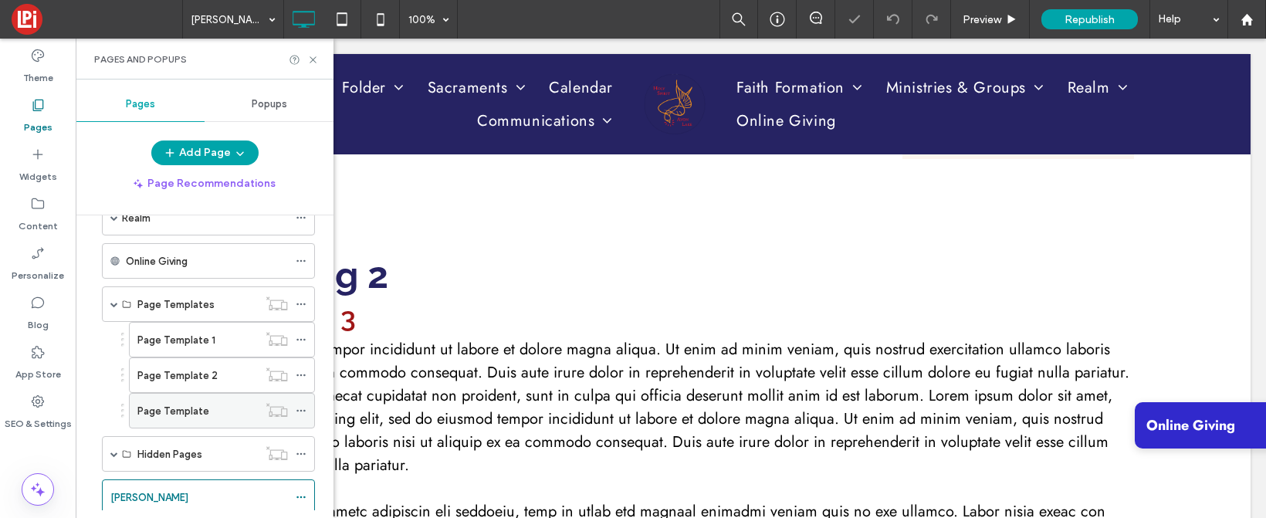
scroll to position [388, 0]
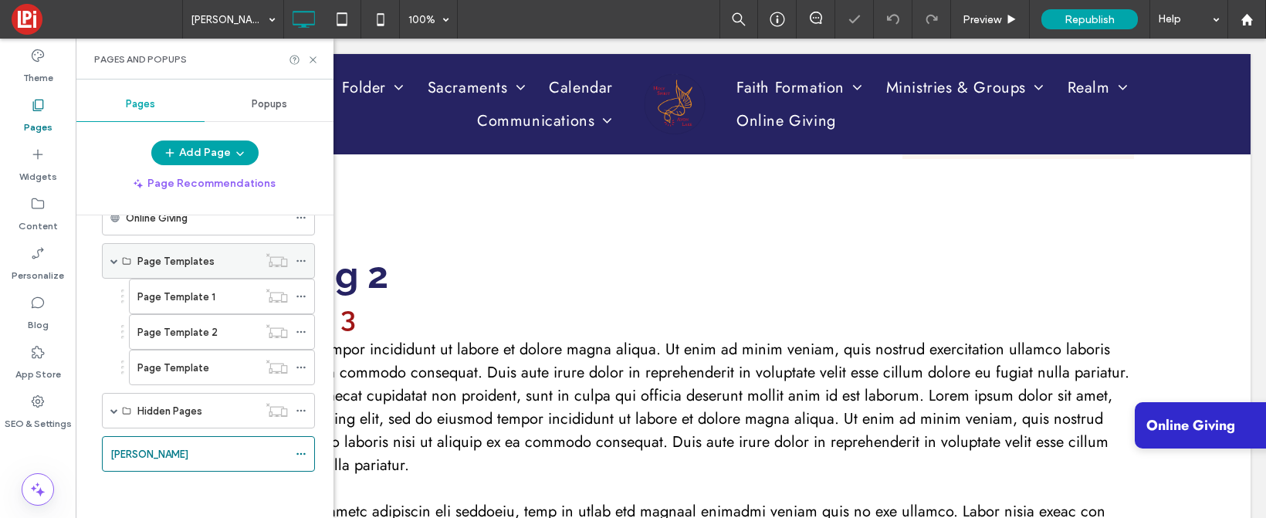
click at [115, 261] on span at bounding box center [114, 261] width 8 height 8
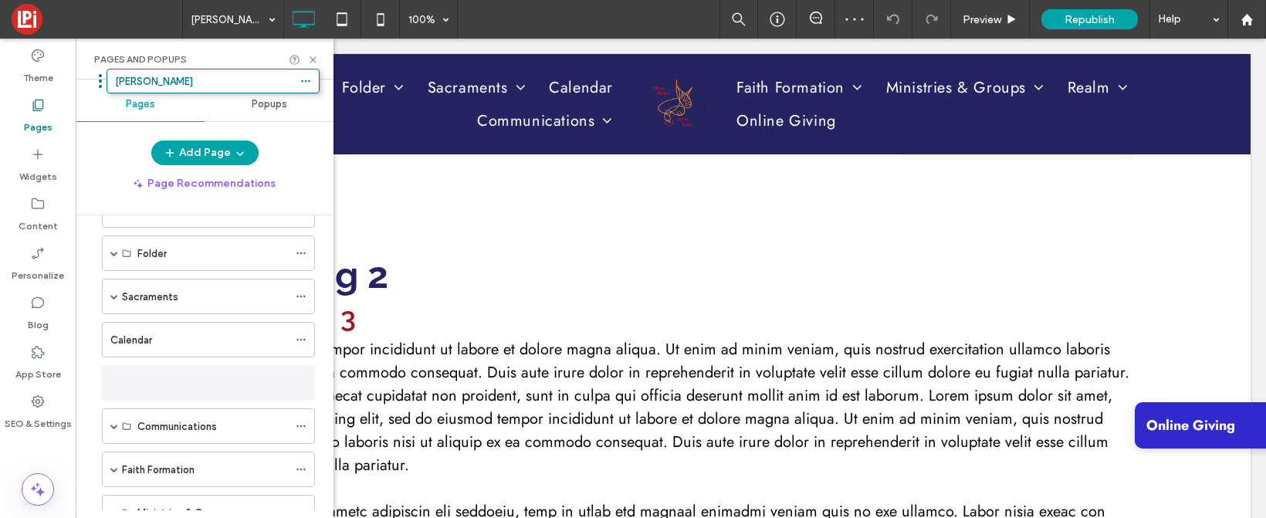
scroll to position [0, 0]
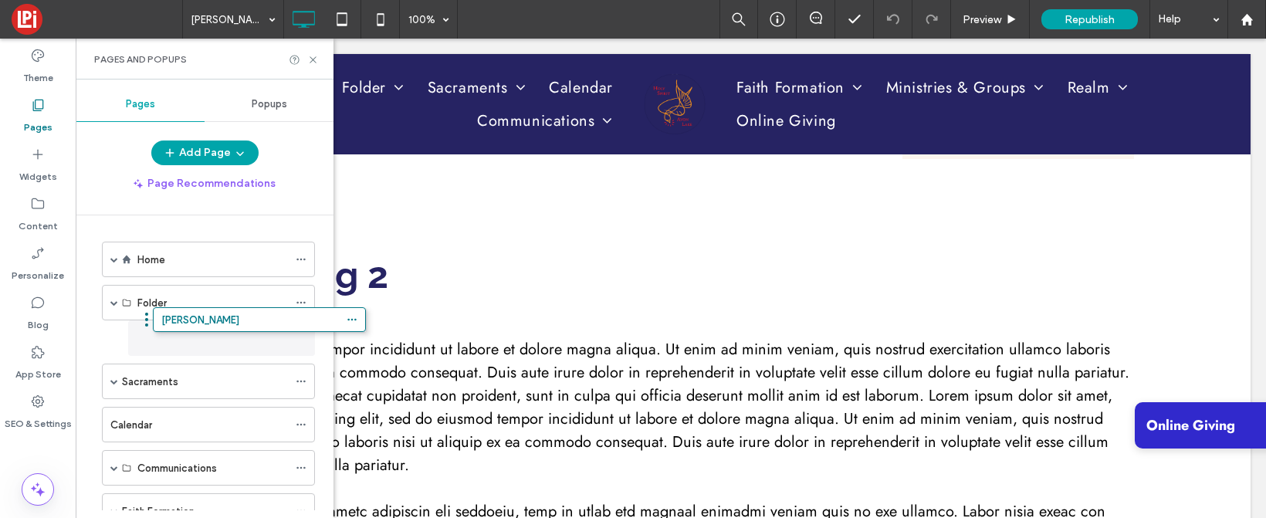
drag, startPoint x: 182, startPoint y: 453, endPoint x: 232, endPoint y: 362, distance: 103.4
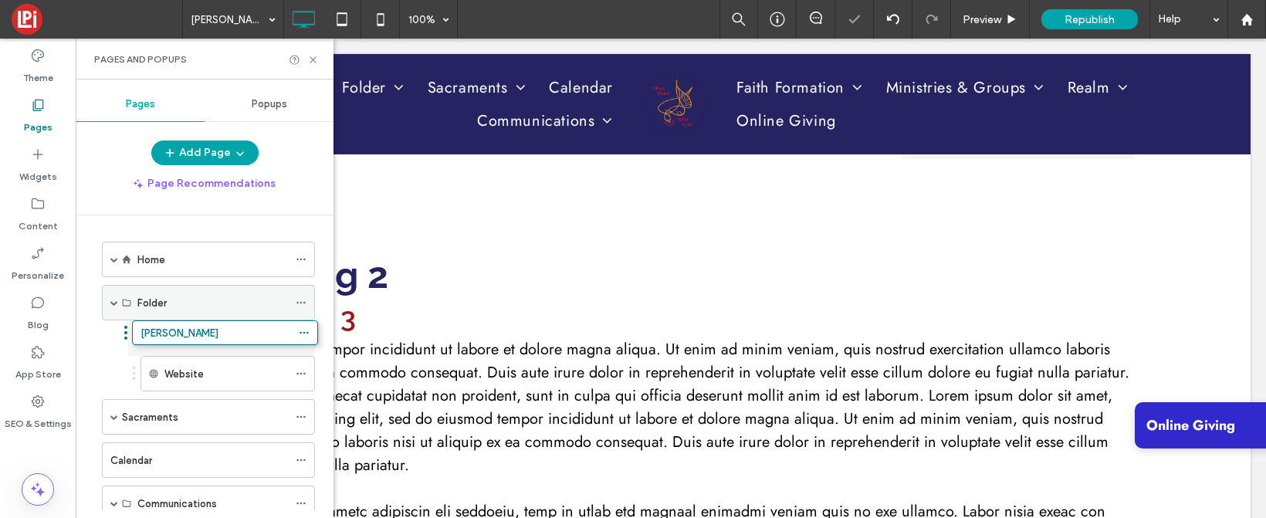
drag, startPoint x: 181, startPoint y: 340, endPoint x: 184, endPoint y: 319, distance: 21.1
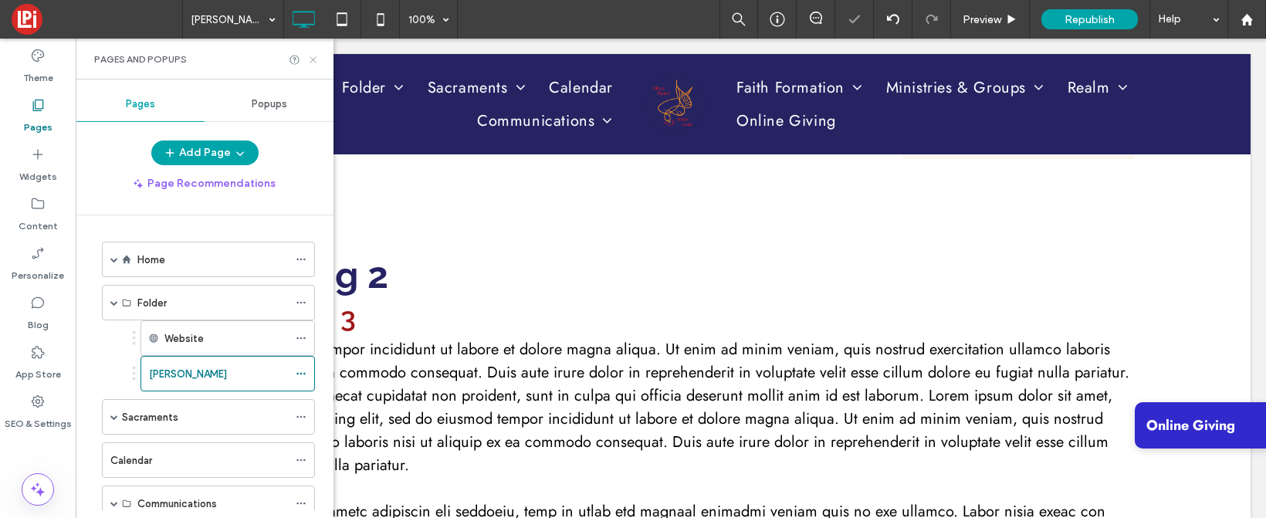
click at [312, 55] on icon at bounding box center [313, 60] width 12 height 12
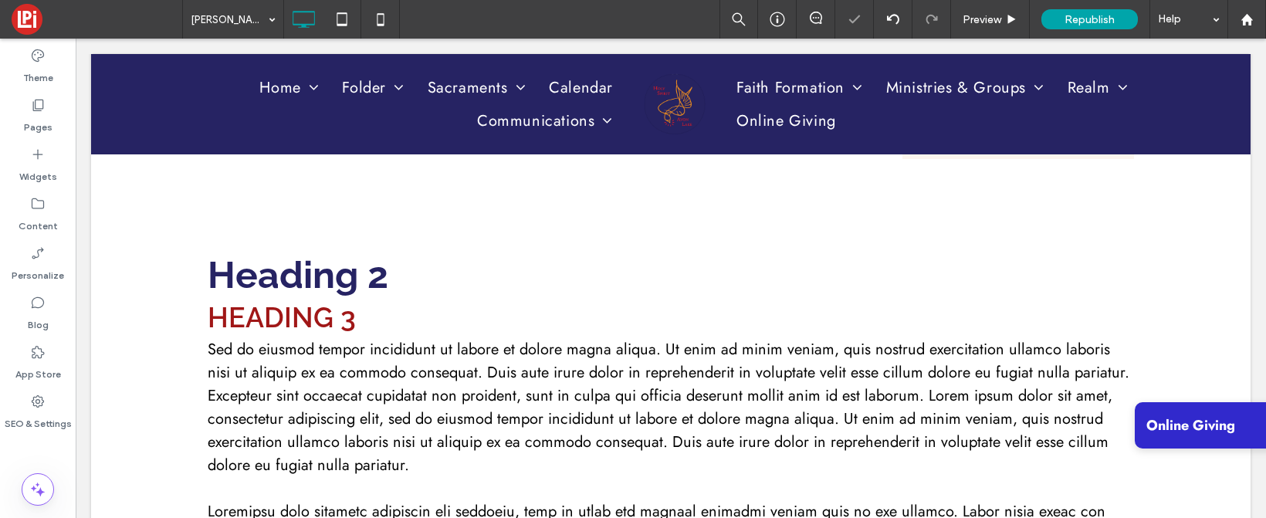
type input "*******"
type input "**"
click at [994, 20] on span "Preview" at bounding box center [982, 19] width 39 height 13
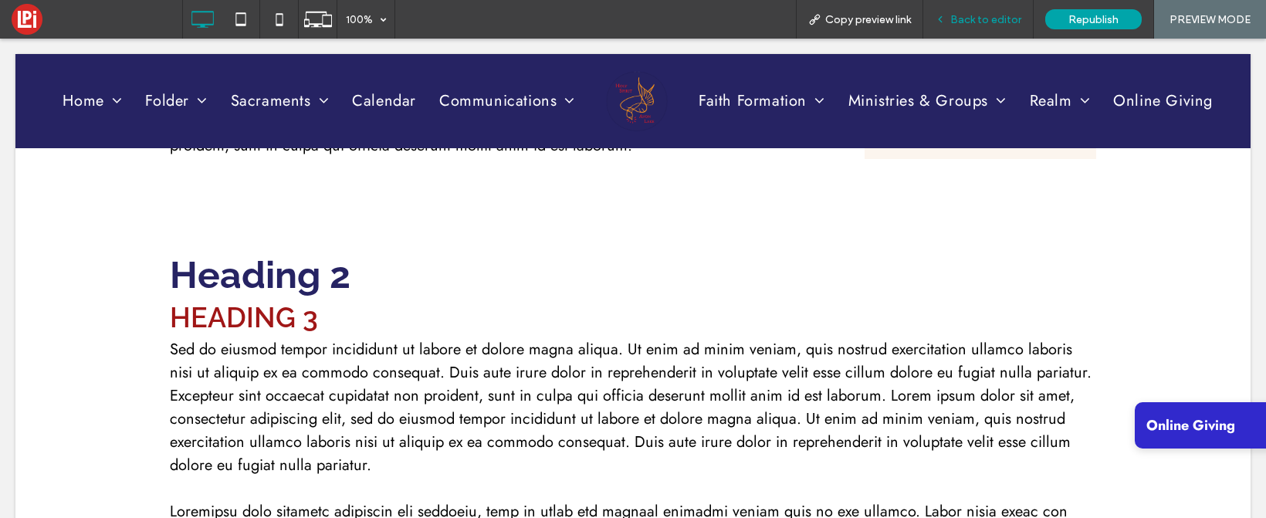
click at [995, 7] on div "Back to editor" at bounding box center [979, 19] width 110 height 39
click at [983, 19] on span "Back to editor" at bounding box center [986, 19] width 71 height 13
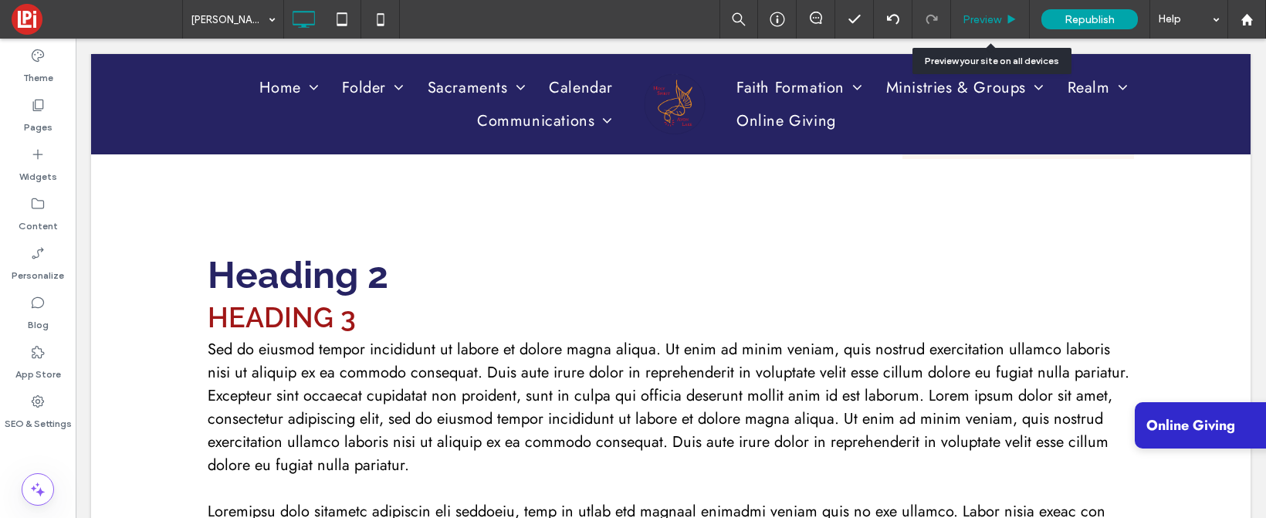
click at [964, 18] on span "Preview" at bounding box center [982, 19] width 39 height 13
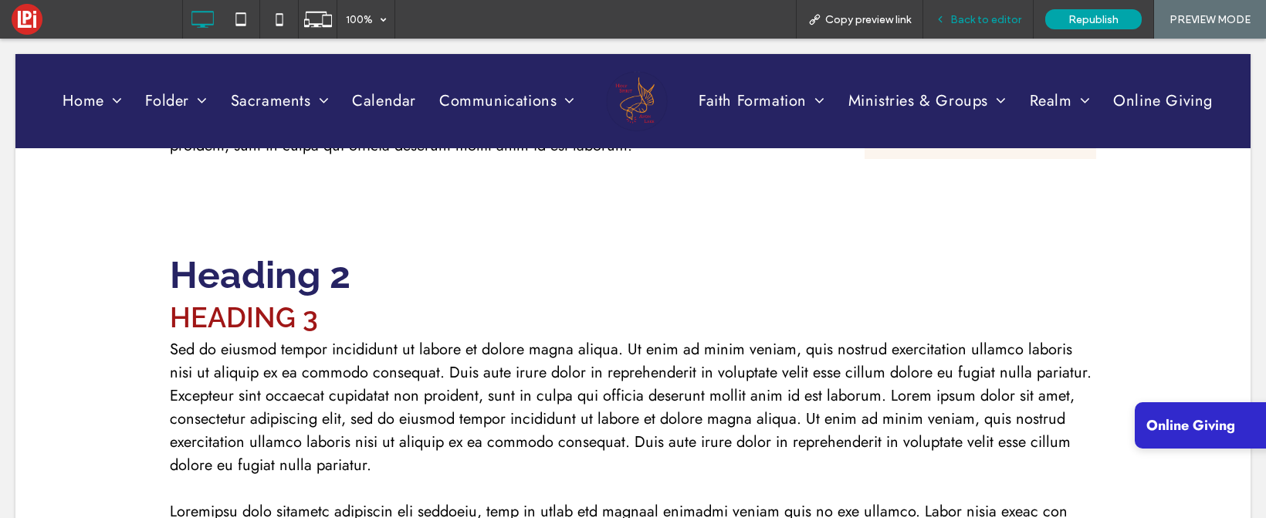
click at [976, 32] on div "Back to editor" at bounding box center [979, 19] width 110 height 39
click at [981, 25] on span "Back to editor" at bounding box center [986, 19] width 71 height 13
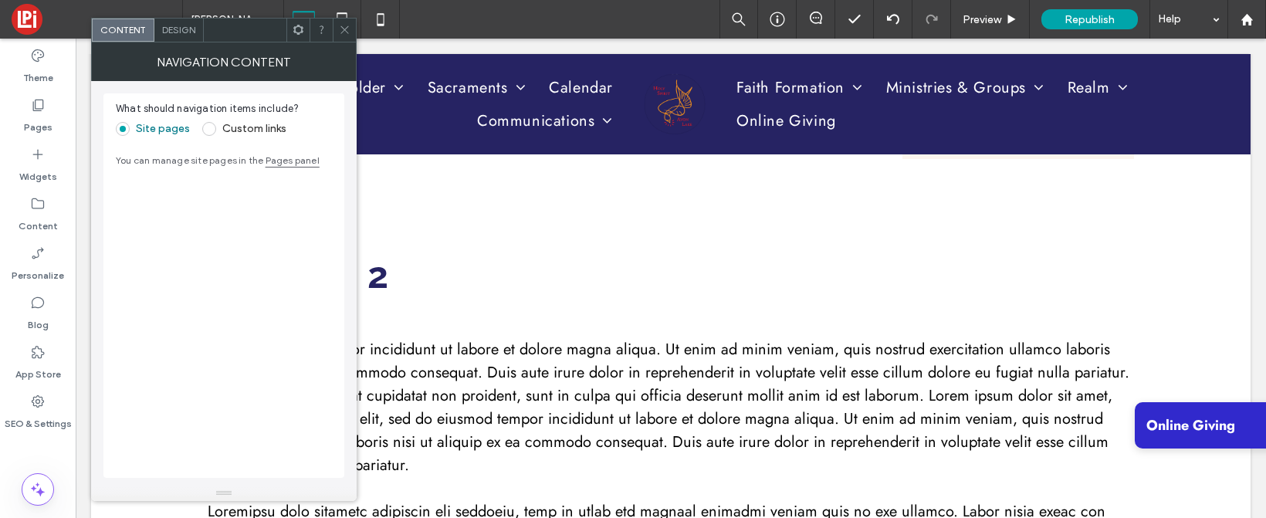
click at [173, 30] on span "Design" at bounding box center [178, 30] width 33 height 12
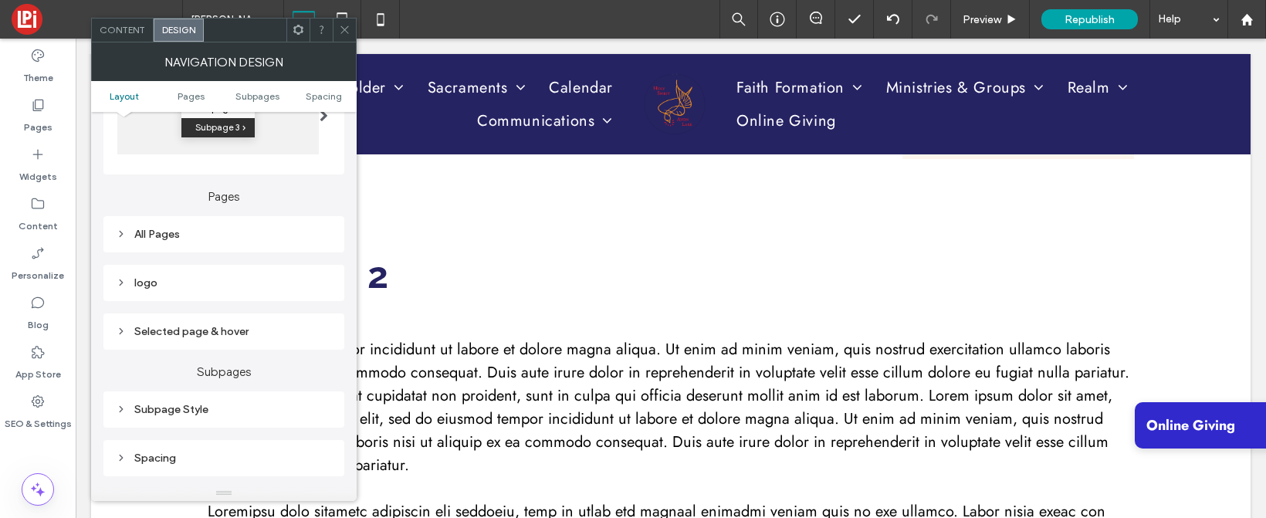
scroll to position [350, 0]
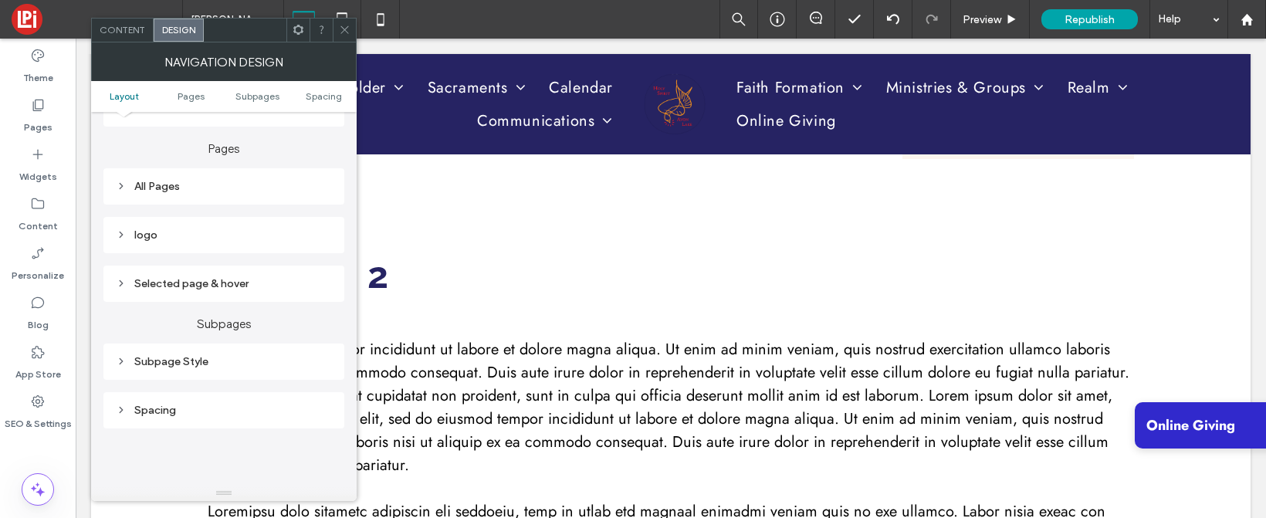
click at [152, 234] on div "logo" at bounding box center [224, 235] width 216 height 13
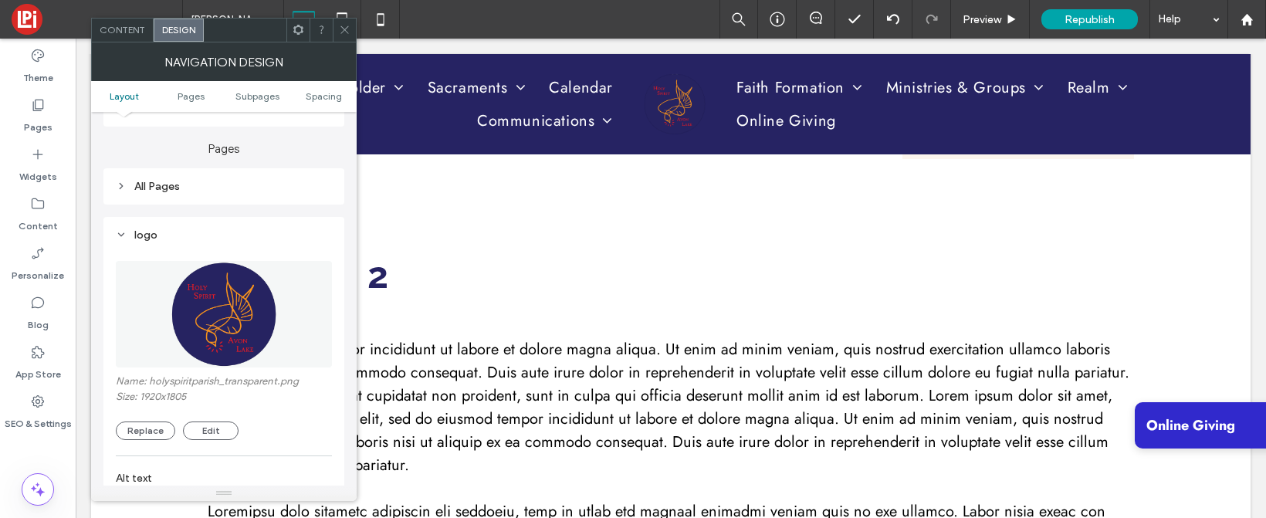
click at [145, 232] on div "logo" at bounding box center [224, 235] width 216 height 13
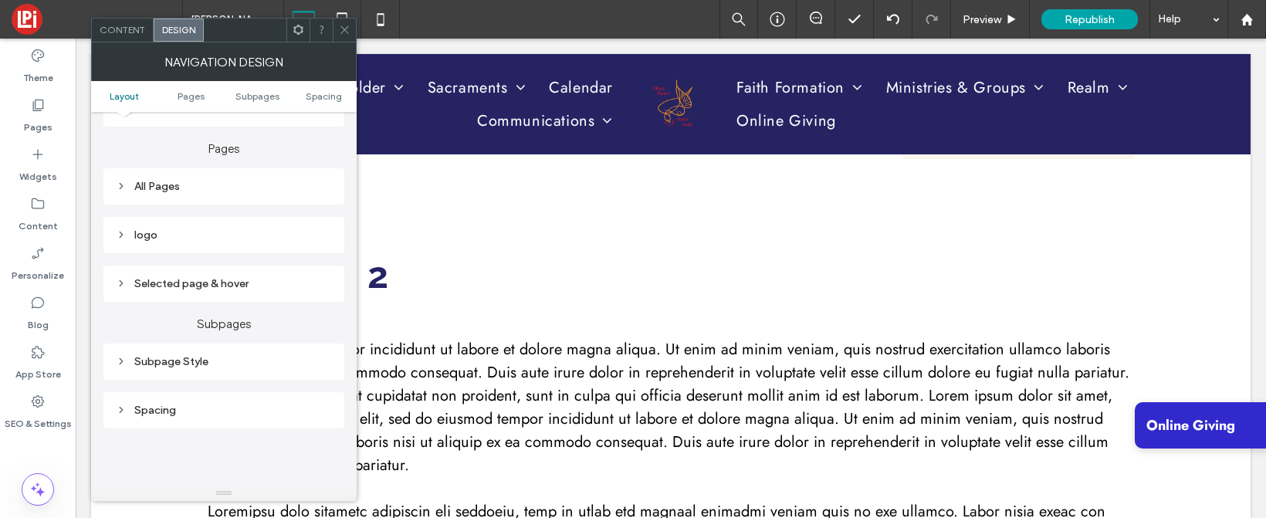
click at [137, 287] on div "Selected page & hover" at bounding box center [224, 283] width 216 height 13
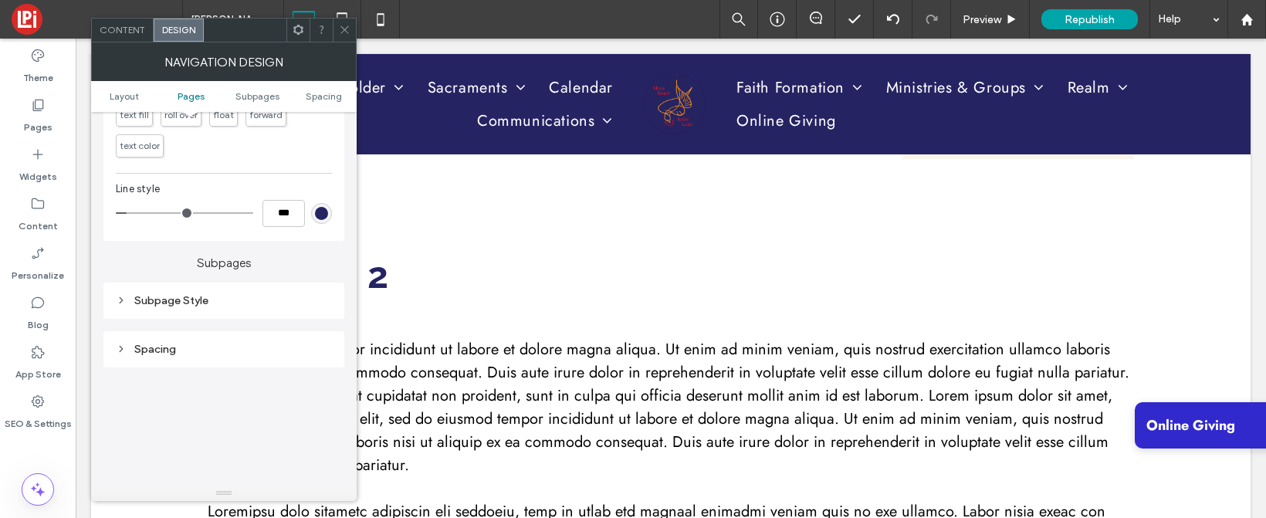
scroll to position [666, 0]
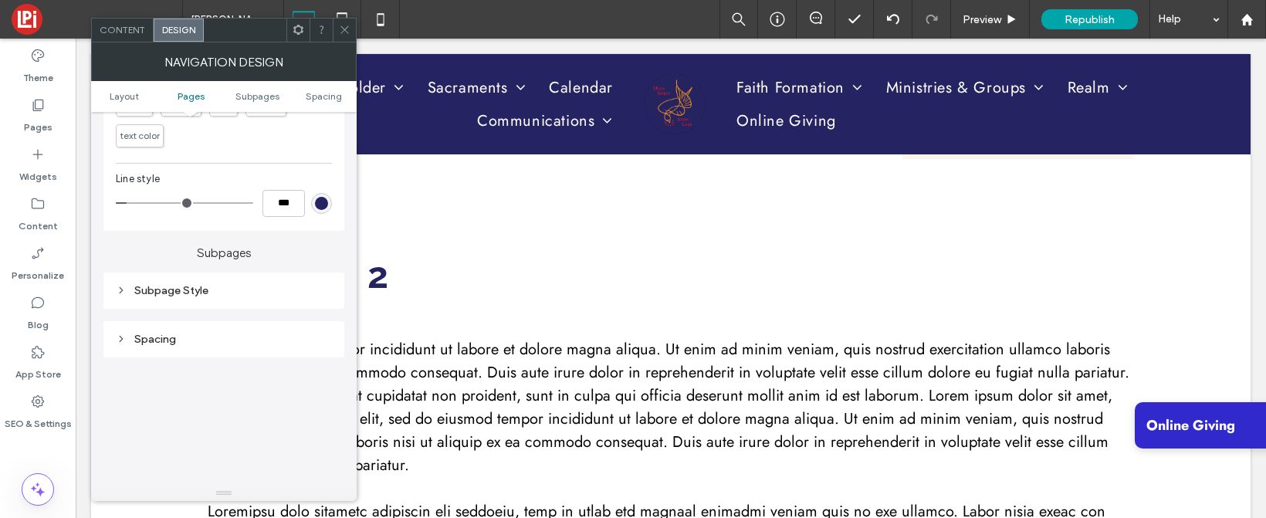
click at [151, 286] on div "Subpage Style" at bounding box center [224, 290] width 216 height 13
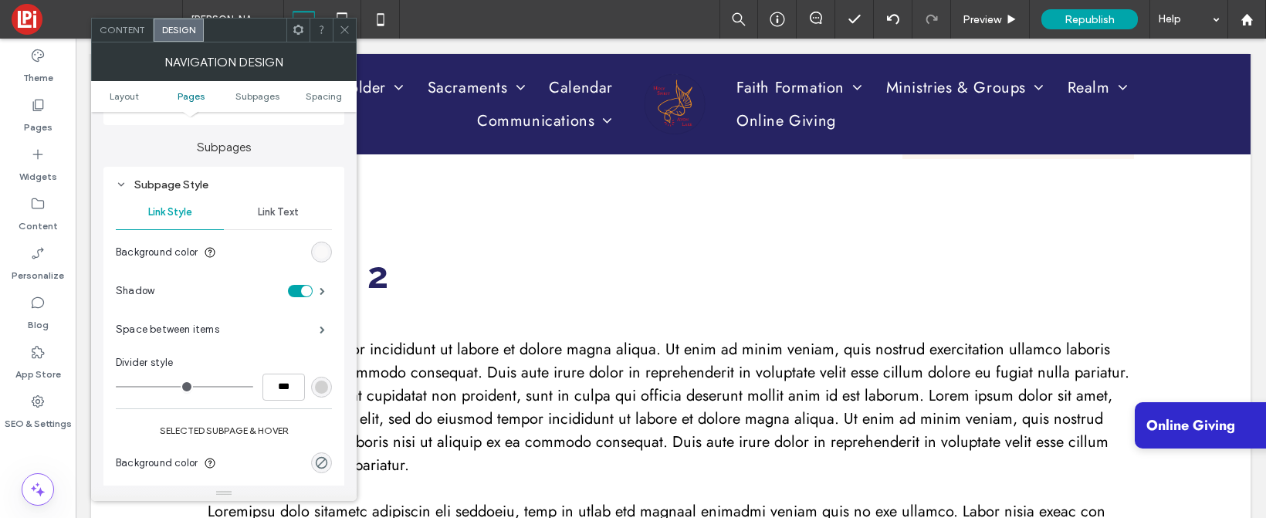
scroll to position [773, 0]
click at [282, 217] on div "Link Text" at bounding box center [278, 211] width 108 height 34
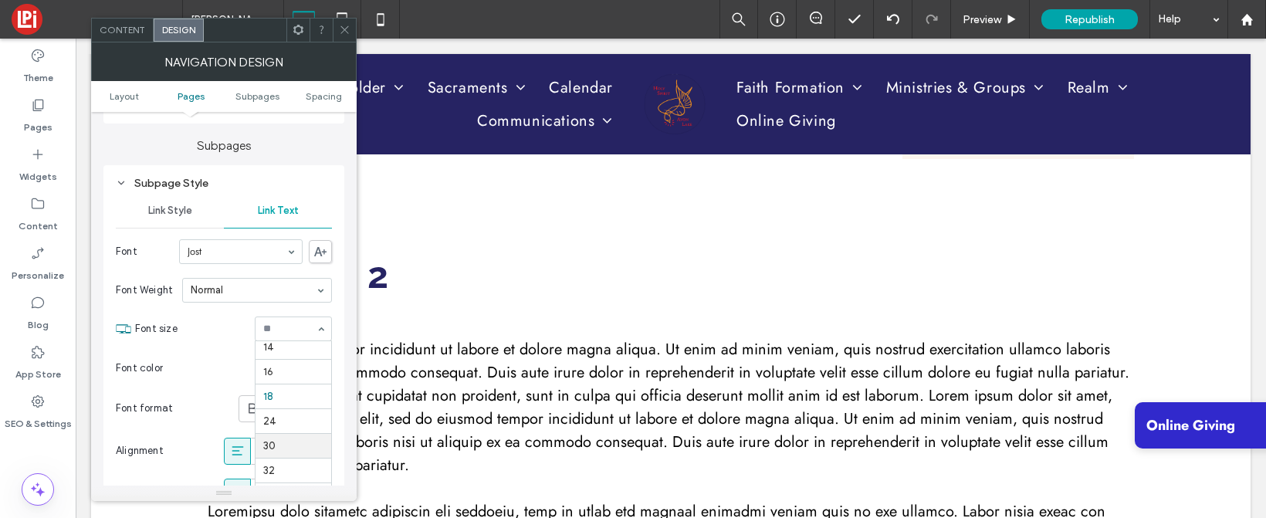
scroll to position [121, 0]
click at [307, 330] on input at bounding box center [289, 329] width 53 height 11
click at [293, 324] on input at bounding box center [289, 329] width 53 height 11
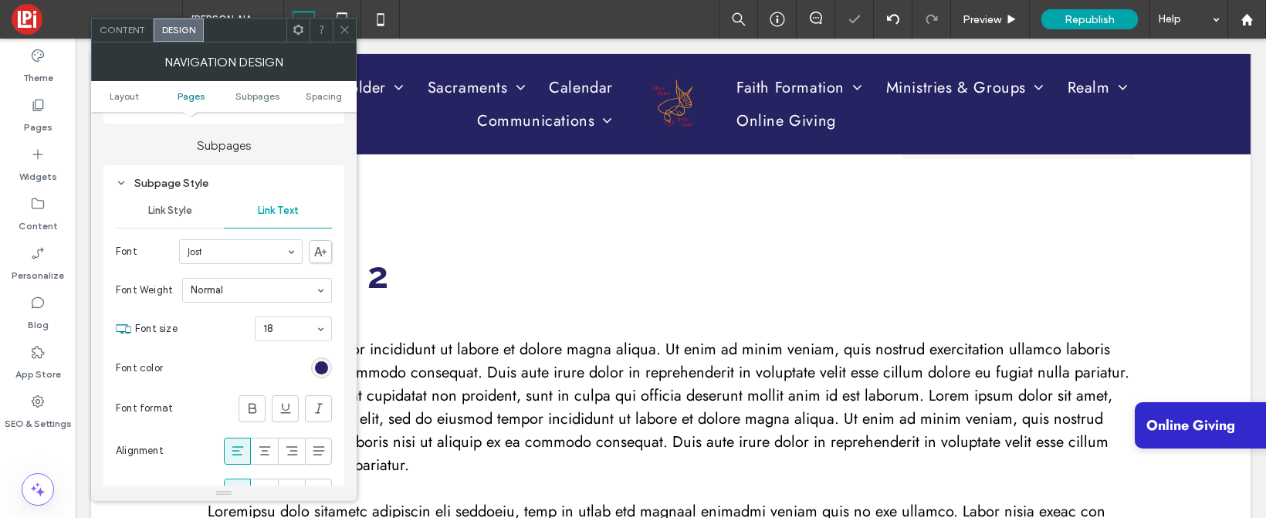
click at [293, 326] on input at bounding box center [289, 329] width 53 height 11
click at [290, 324] on input at bounding box center [289, 329] width 53 height 11
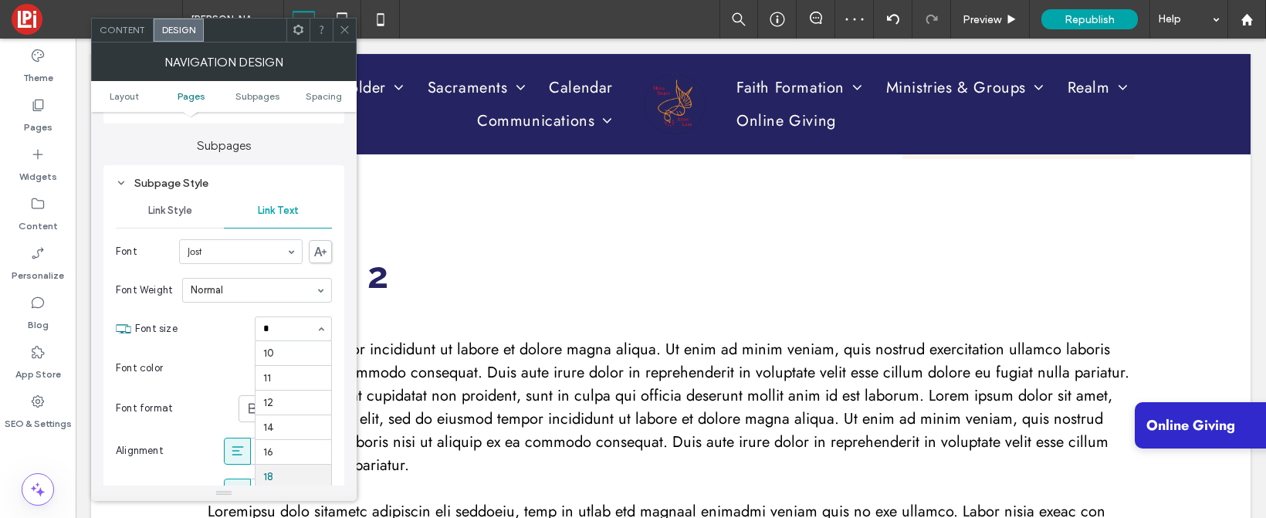
type input "**"
click at [282, 344] on section "Font size 17" at bounding box center [233, 329] width 197 height 40
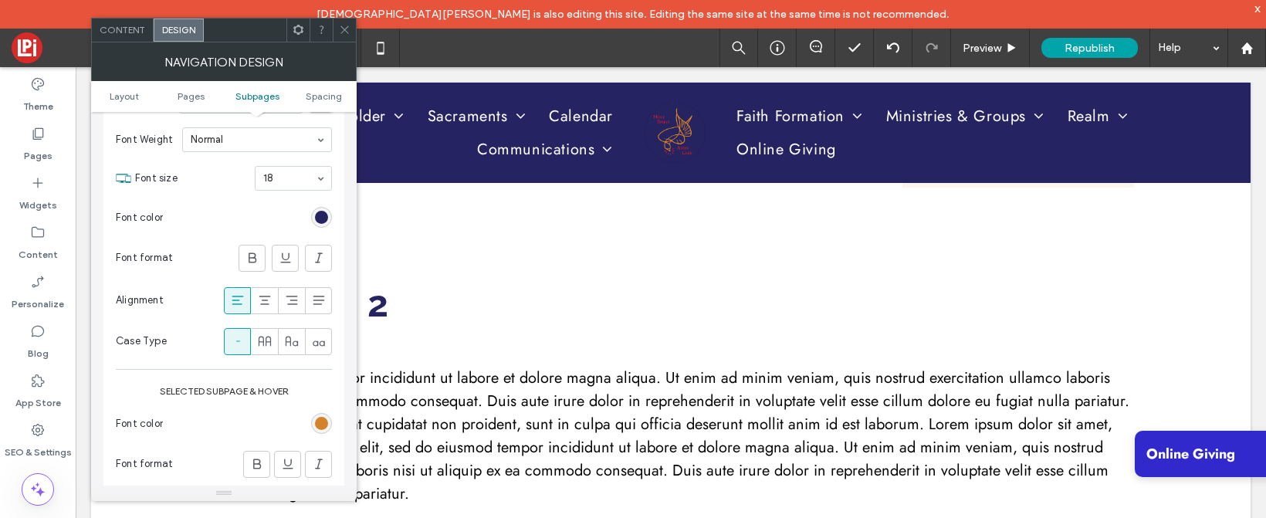
click at [346, 31] on use at bounding box center [345, 30] width 8 height 8
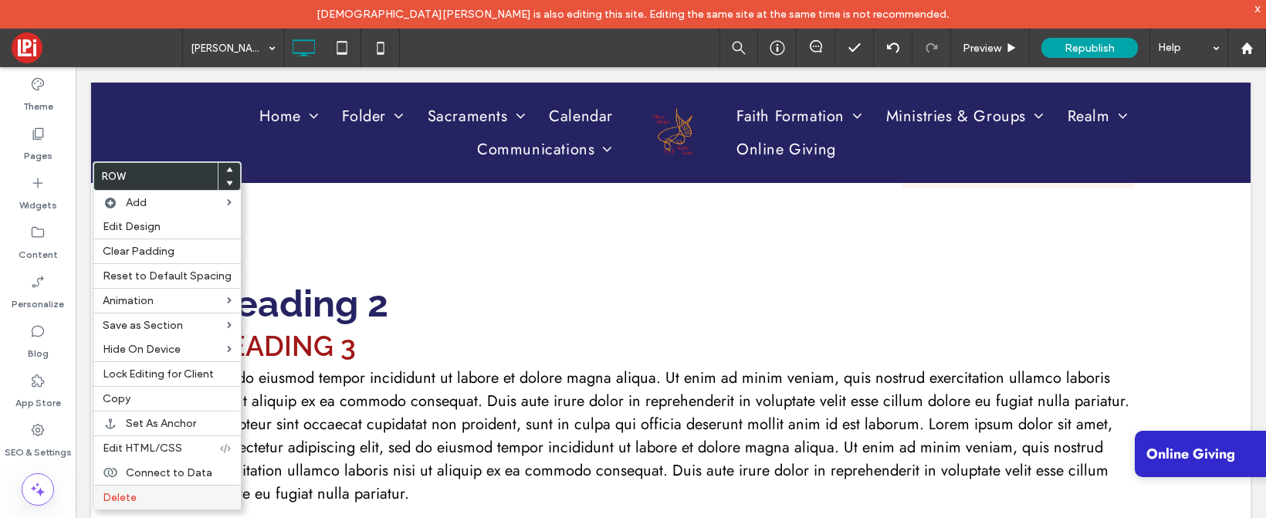
click at [115, 501] on span "Delete" at bounding box center [120, 497] width 34 height 13
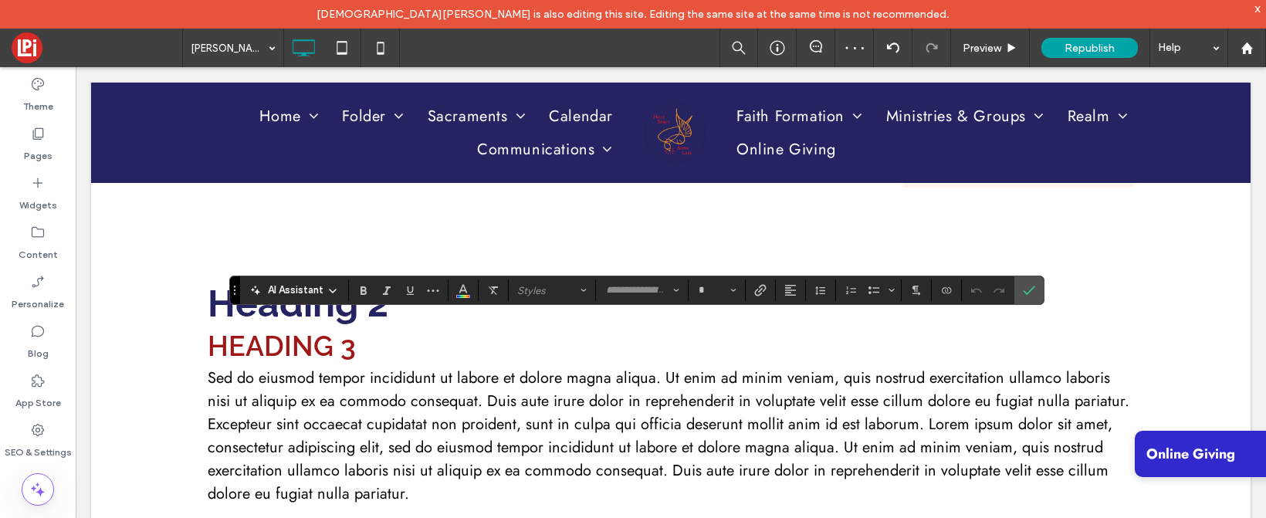
type input "****"
type input "**"
type input "*******"
type input "**"
type input "****"
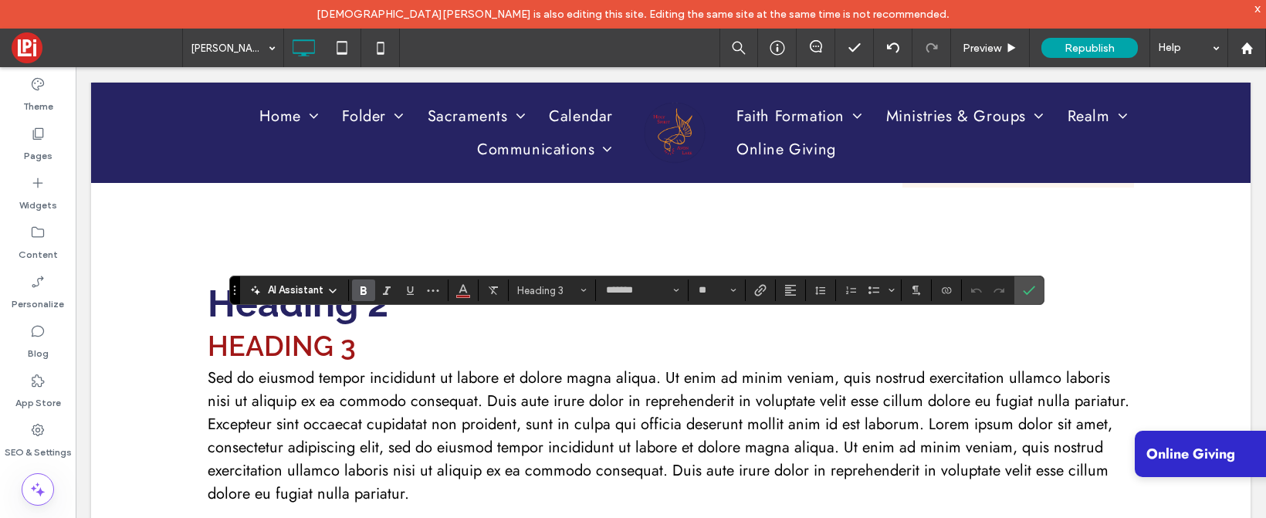
type input "**"
type input "*"
type input "****"
type input "**"
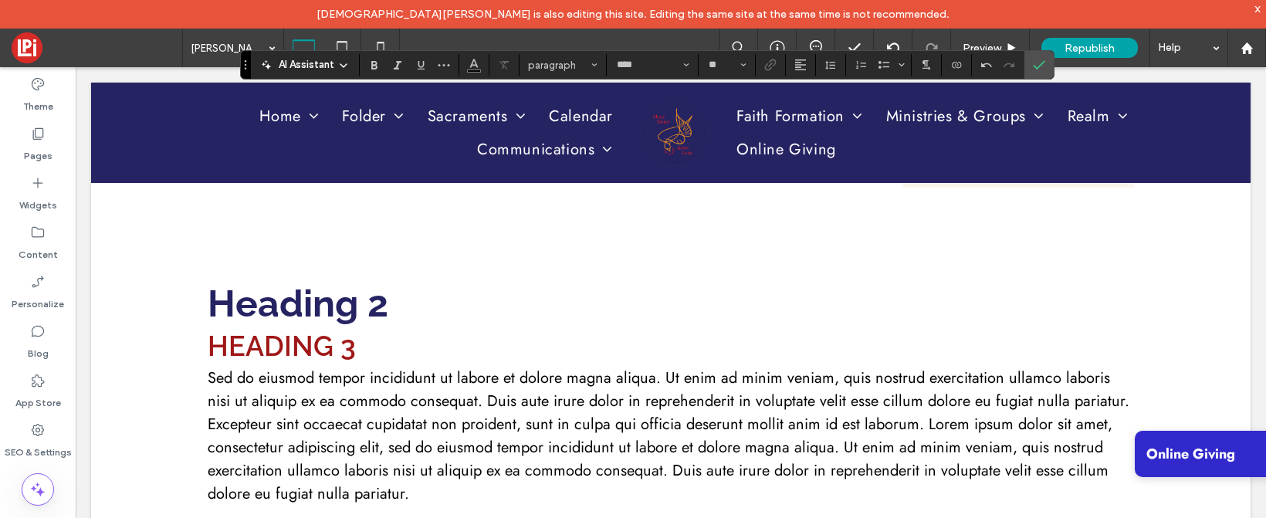
drag, startPoint x: 234, startPoint y: 291, endPoint x: 246, endPoint y: 10, distance: 281.4
click at [246, 10] on body "[DEMOGRAPHIC_DATA][PERSON_NAME] is also editing this site. Editing the same sit…" at bounding box center [633, 259] width 1266 height 518
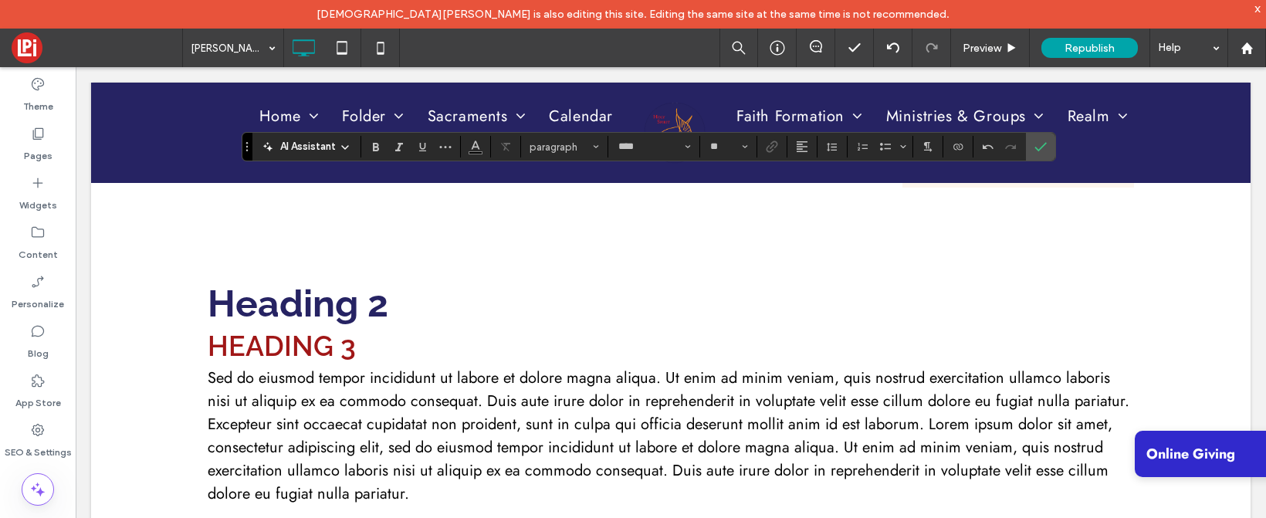
drag, startPoint x: 246, startPoint y: 280, endPoint x: 246, endPoint y: 154, distance: 126.6
click at [246, 154] on section "Drag" at bounding box center [247, 147] width 10 height 28
click at [35, 197] on label "Widgets" at bounding box center [38, 202] width 38 height 22
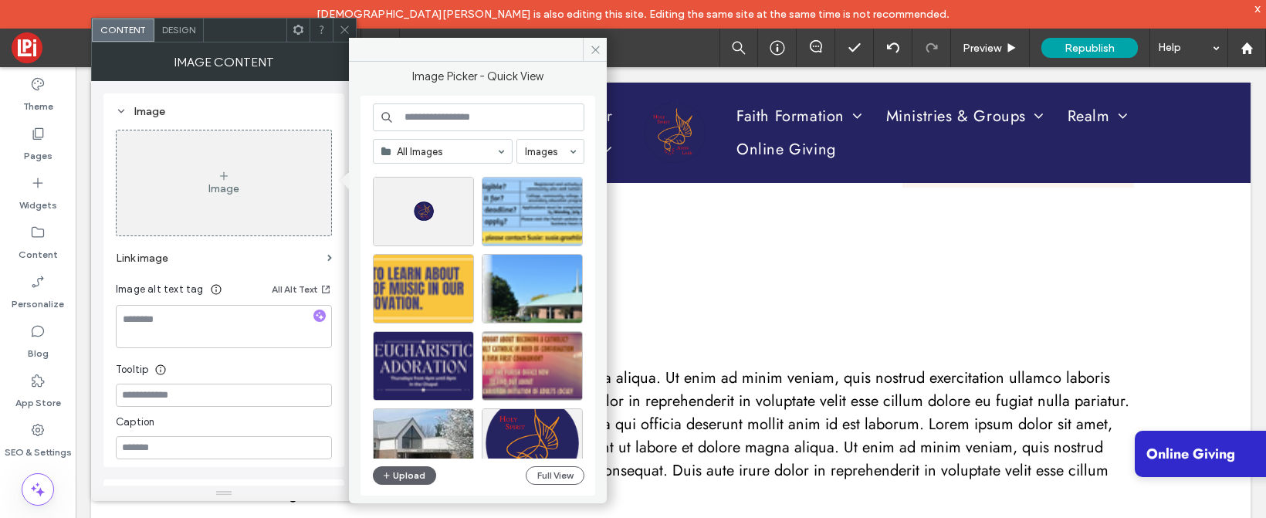
scroll to position [712, 0]
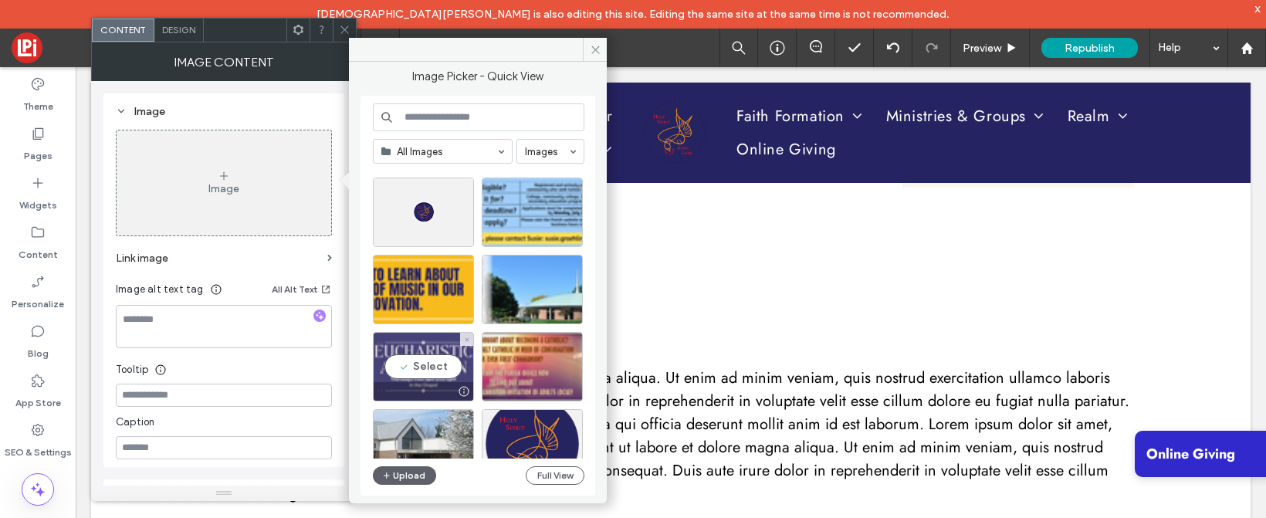
click at [401, 361] on div "Select" at bounding box center [423, 366] width 101 height 69
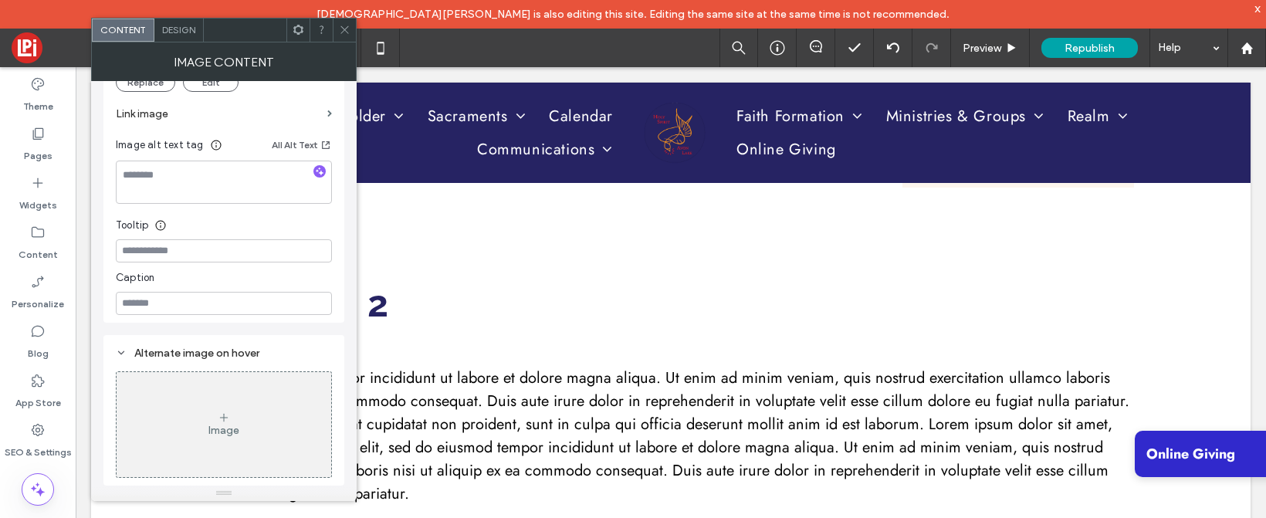
scroll to position [0, 0]
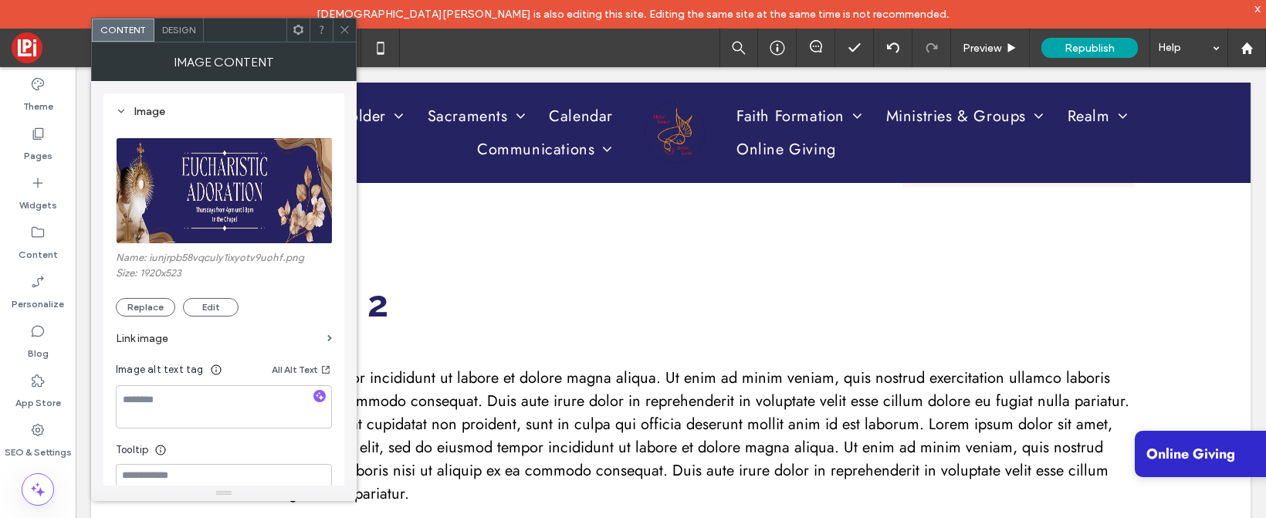
click at [175, 28] on span "Design" at bounding box center [178, 30] width 33 height 12
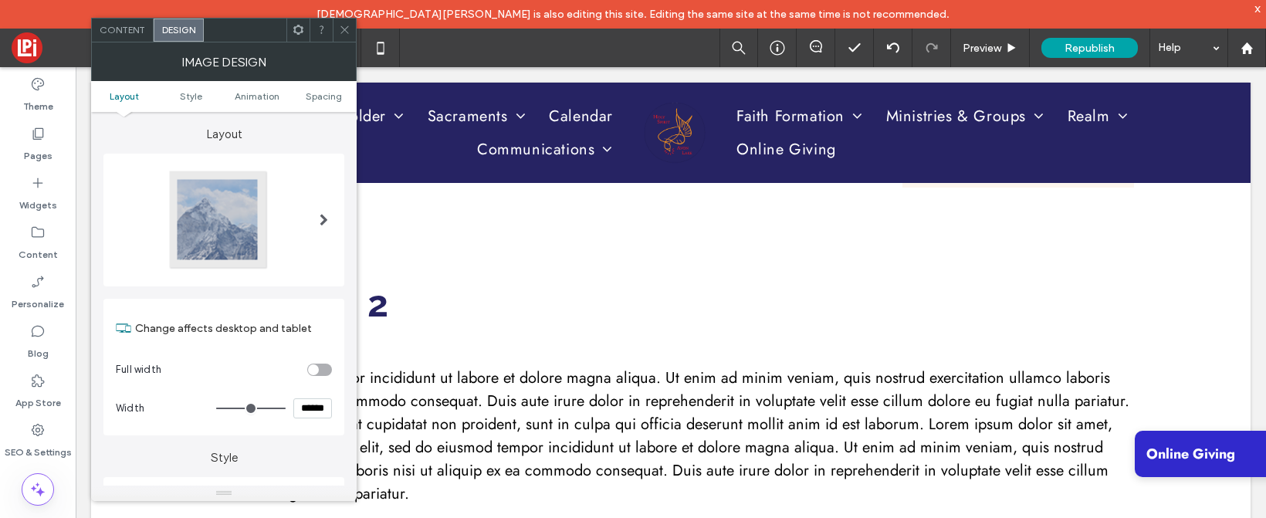
click at [317, 411] on input "******" at bounding box center [312, 408] width 39 height 20
type input "*****"
type input "***"
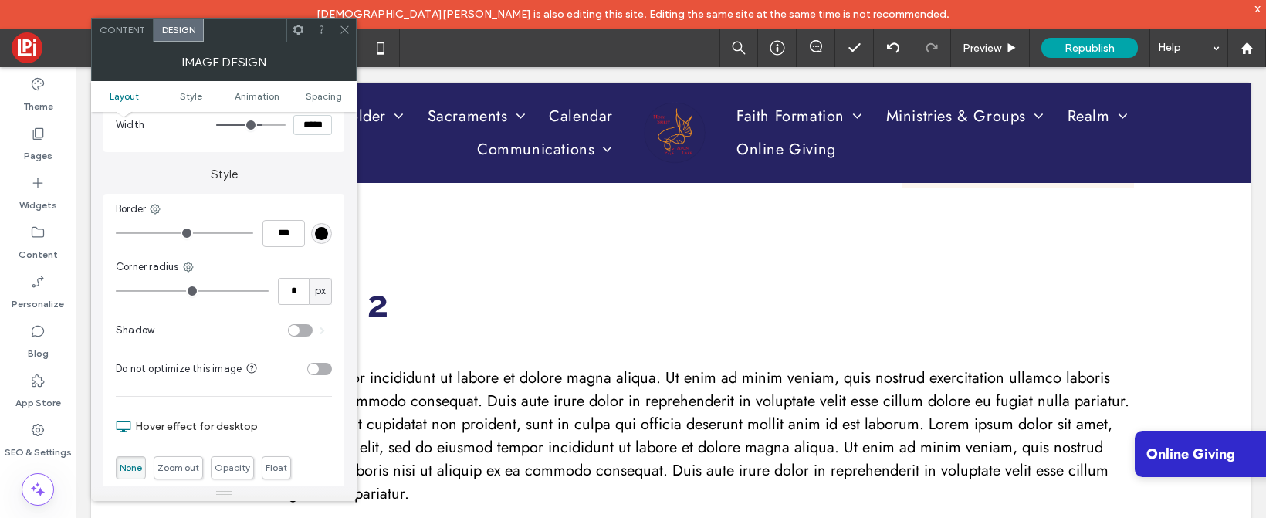
scroll to position [86, 0]
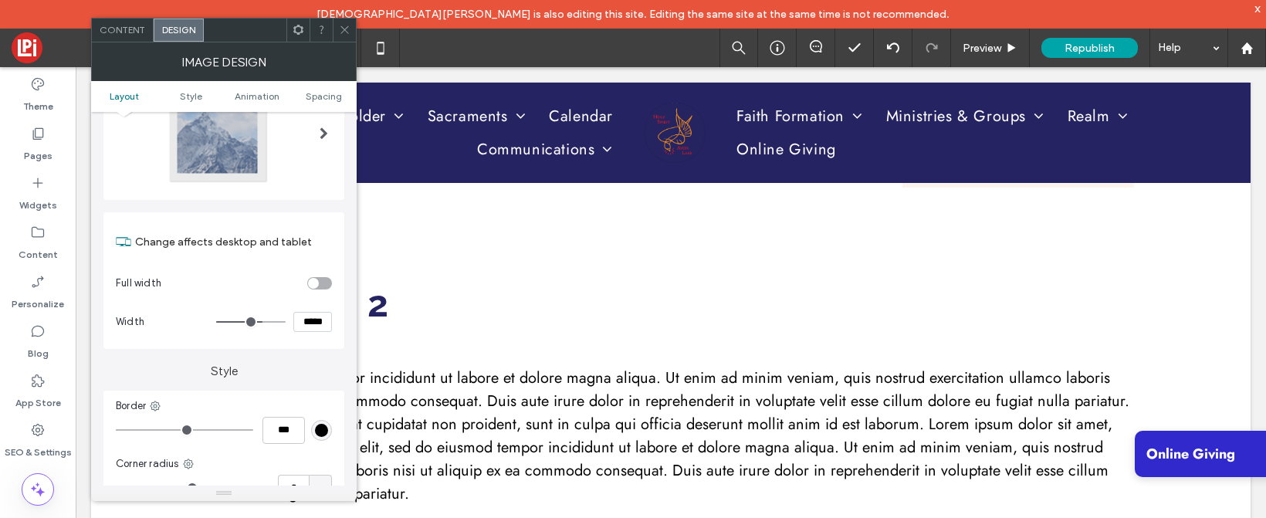
click at [344, 25] on icon at bounding box center [345, 30] width 12 height 12
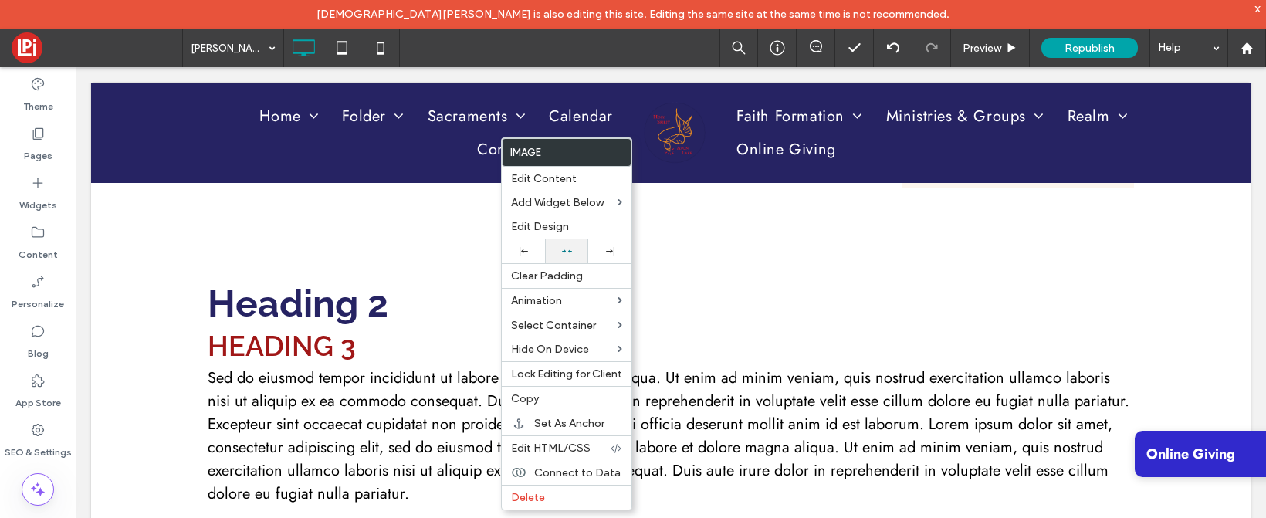
click at [567, 249] on icon at bounding box center [567, 251] width 10 height 10
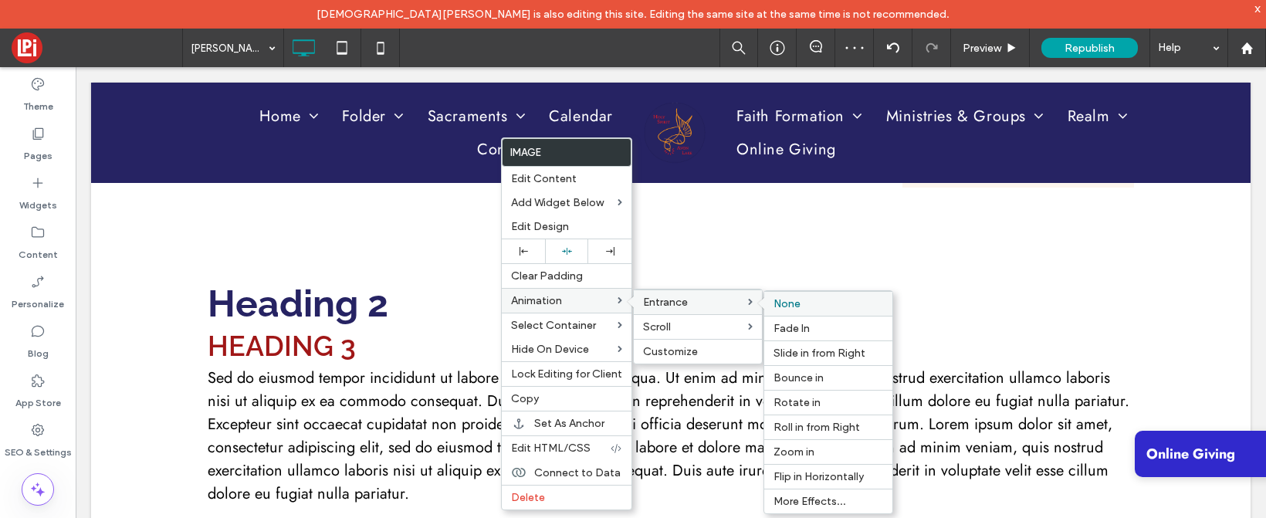
click at [850, 296] on div "None" at bounding box center [828, 303] width 128 height 25
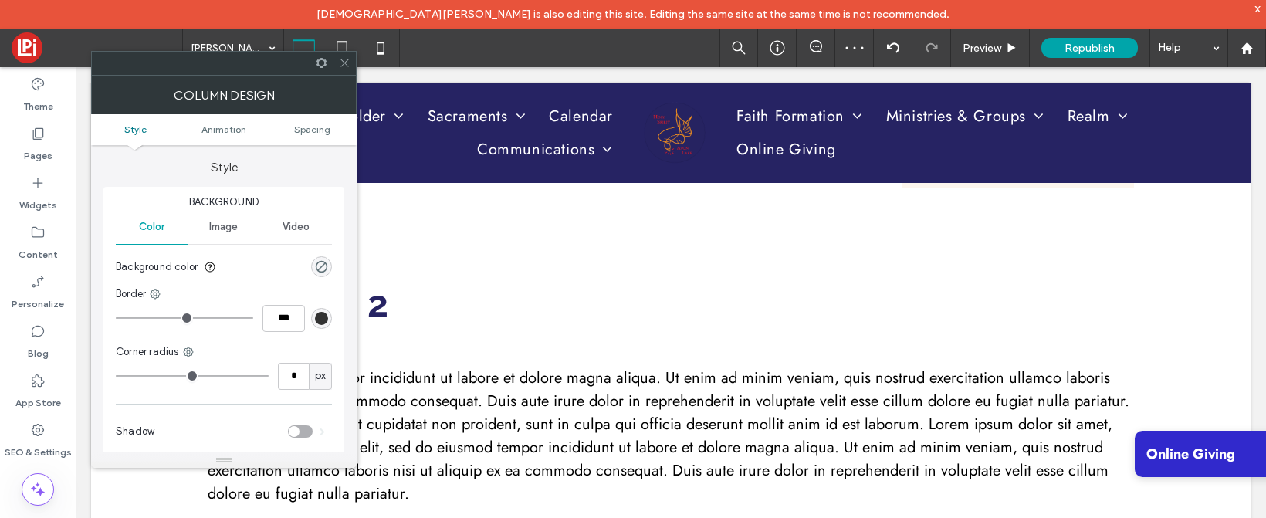
click at [341, 68] on icon at bounding box center [345, 63] width 12 height 12
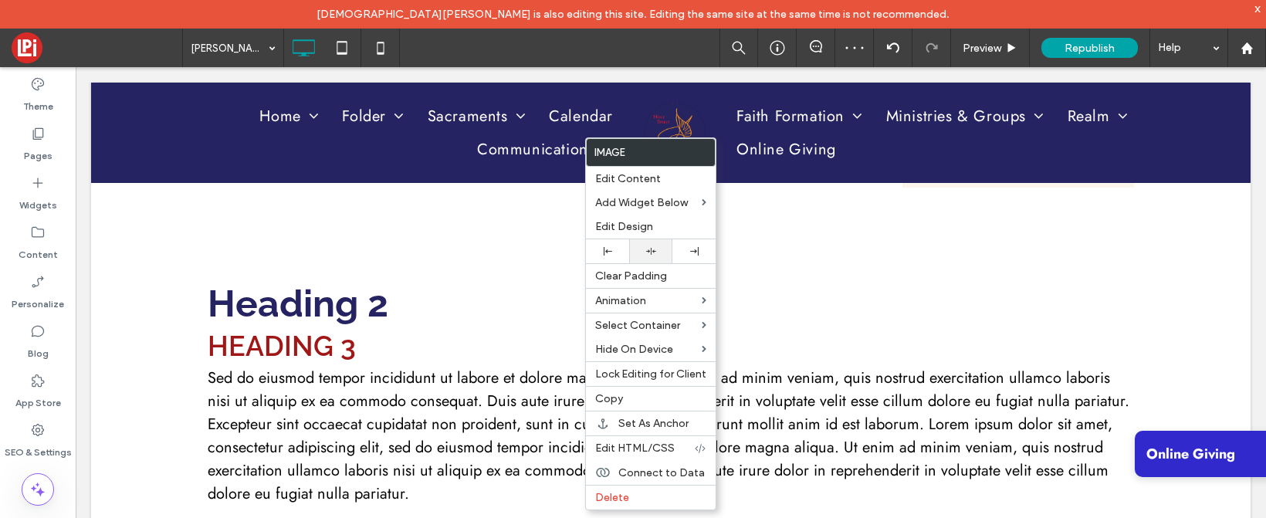
click at [646, 253] on icon at bounding box center [651, 251] width 10 height 10
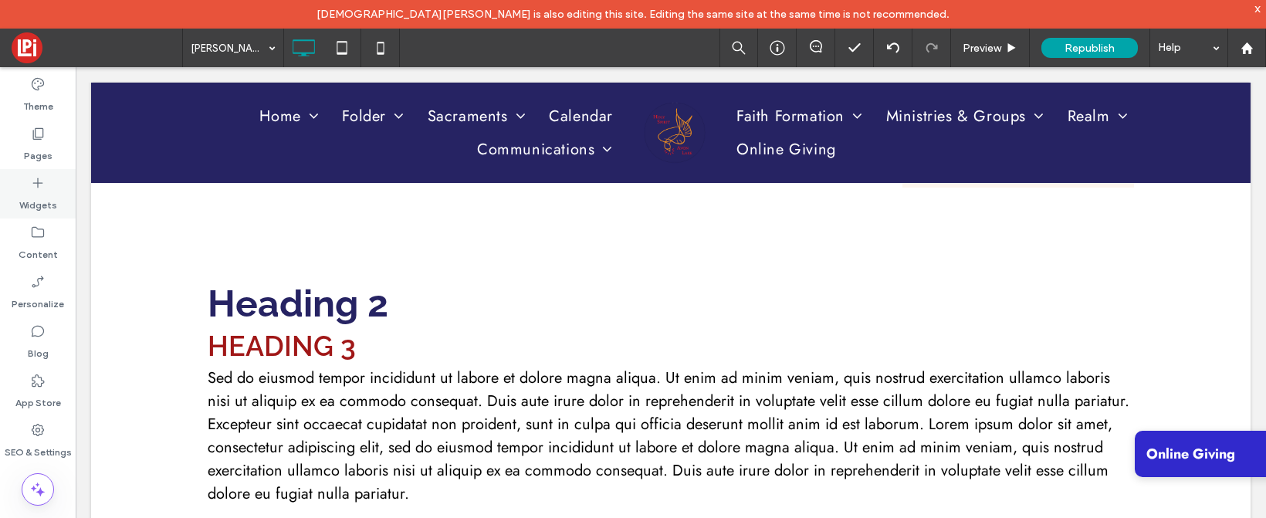
click at [34, 176] on icon at bounding box center [37, 182] width 15 height 15
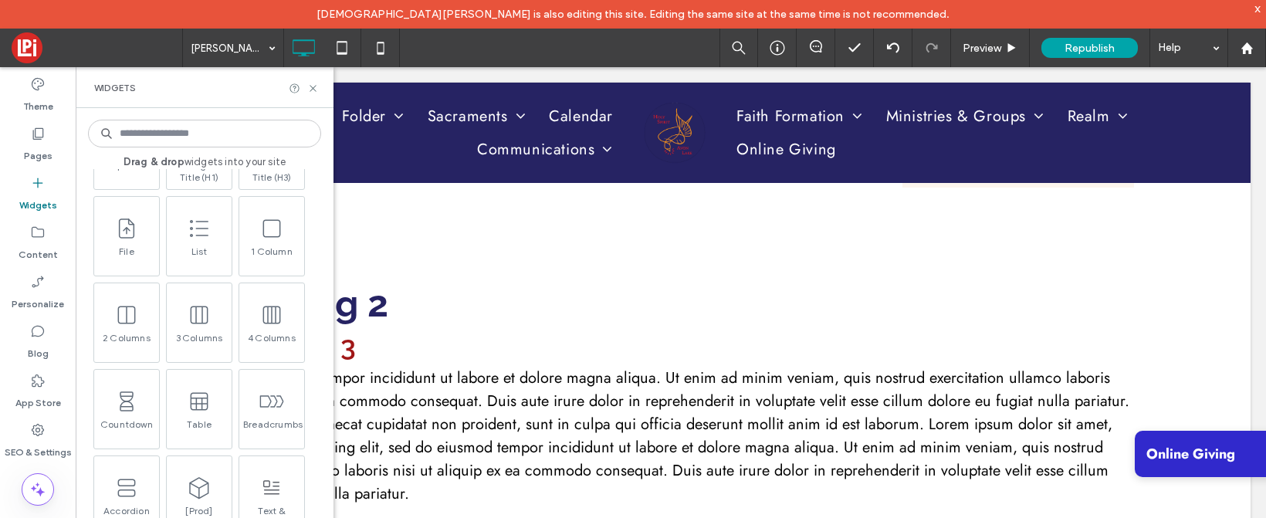
scroll to position [882, 0]
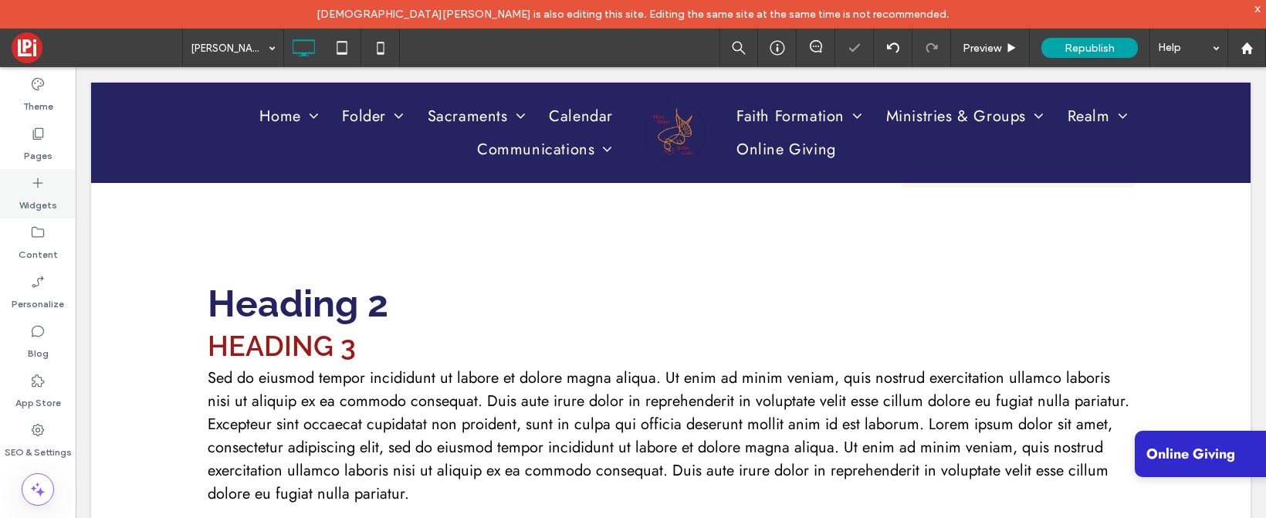
click at [38, 179] on icon at bounding box center [37, 182] width 15 height 15
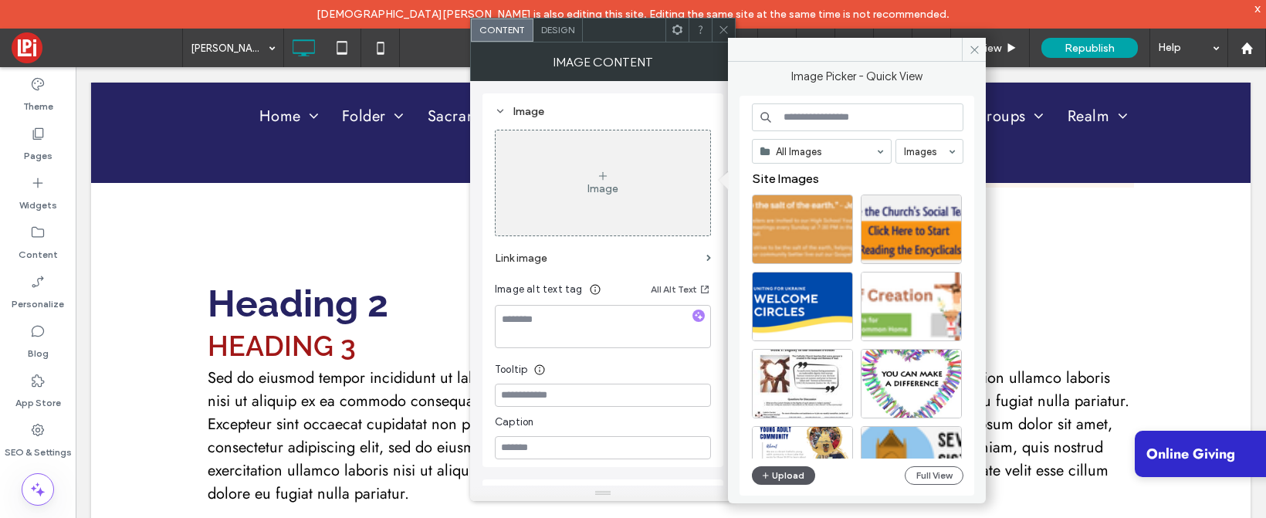
click at [792, 470] on button "Upload" at bounding box center [783, 475] width 63 height 19
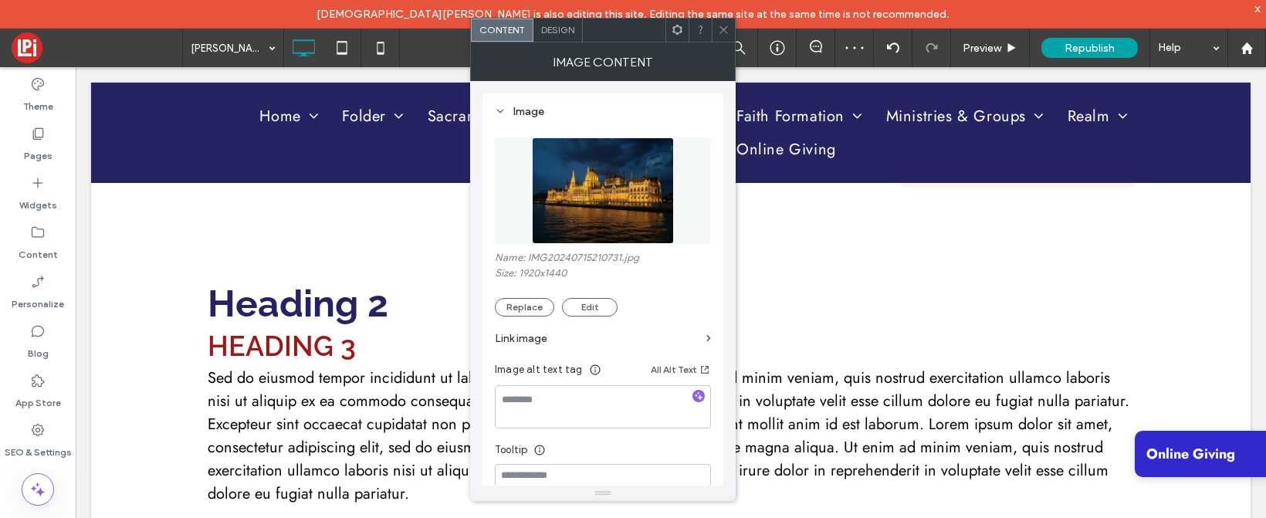
click at [727, 27] on icon at bounding box center [724, 30] width 12 height 12
click at [583, 310] on button "Edit" at bounding box center [590, 307] width 56 height 19
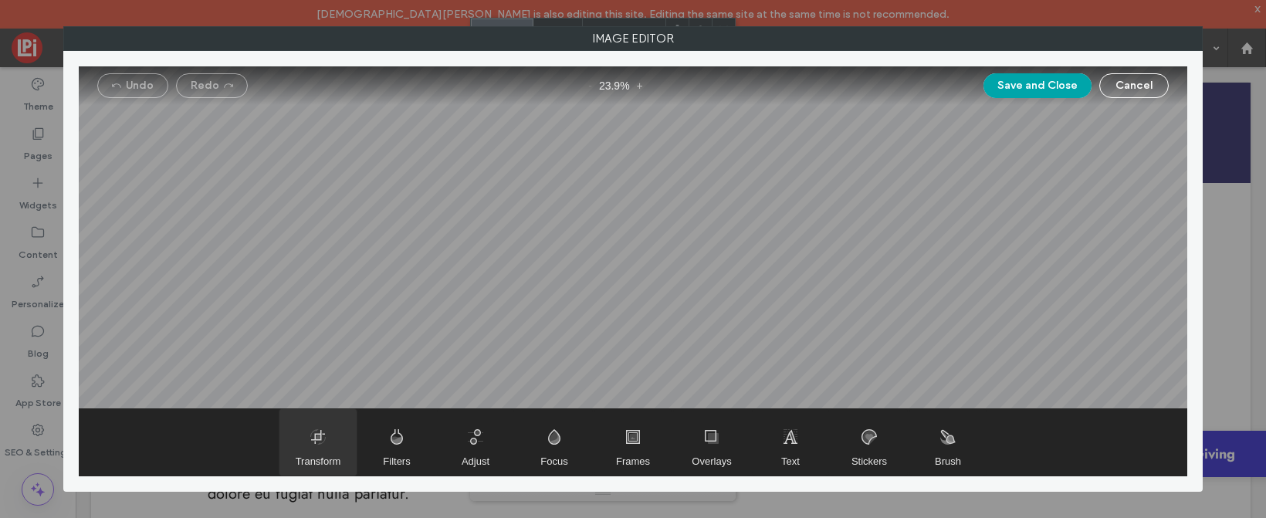
click at [321, 442] on span "Transform" at bounding box center [318, 442] width 77 height 66
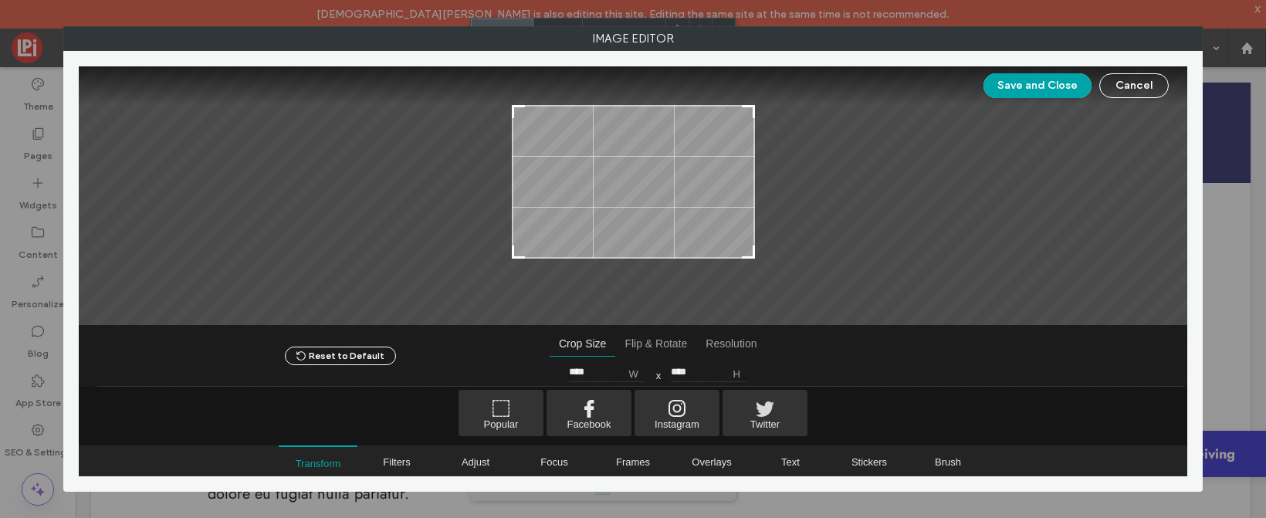
type input "****"
drag, startPoint x: 745, startPoint y: 283, endPoint x: 754, endPoint y: 249, distance: 35.2
click at [754, 249] on div at bounding box center [633, 195] width 1109 height 259
click at [402, 451] on span "Filters" at bounding box center [396, 461] width 77 height 31
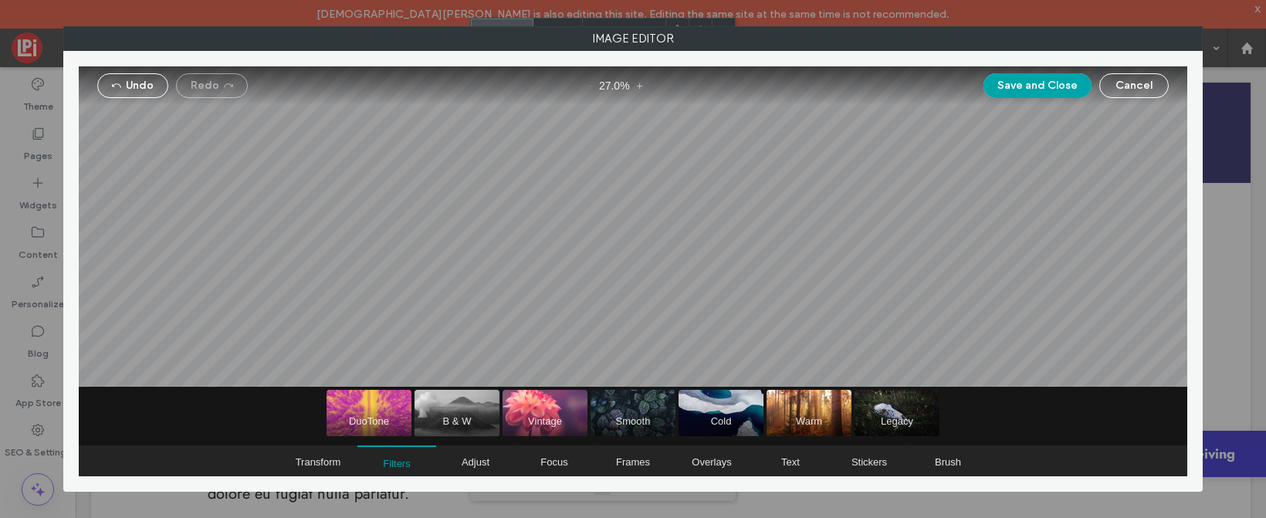
click at [459, 404] on span "B & W" at bounding box center [457, 413] width 85 height 46
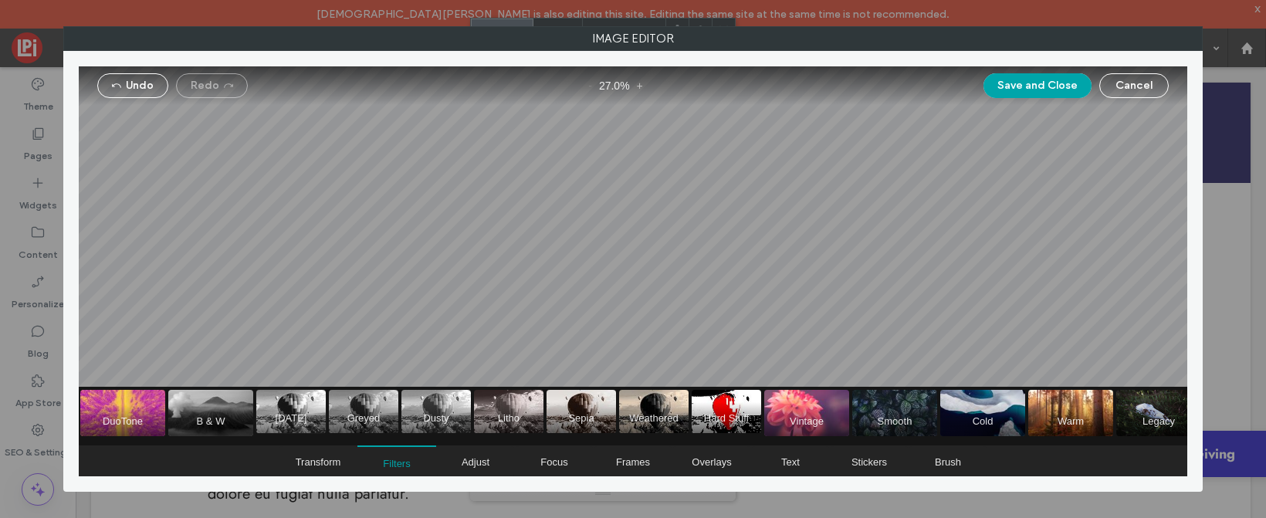
click at [283, 405] on span "1920 A.D." at bounding box center [290, 411] width 69 height 43
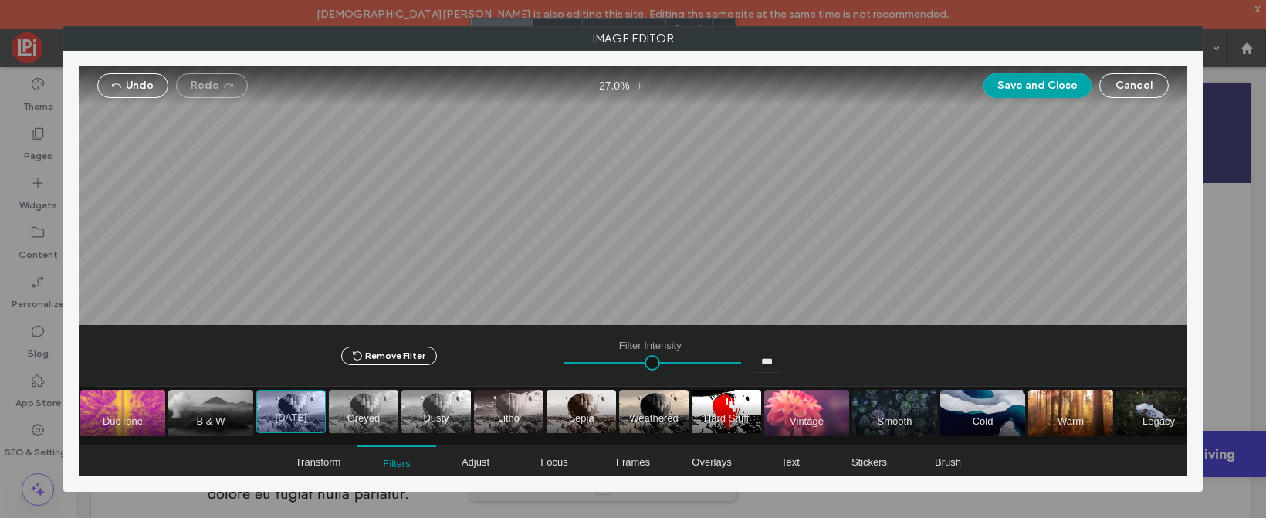
click at [358, 423] on span "Greyed" at bounding box center [363, 411] width 69 height 43
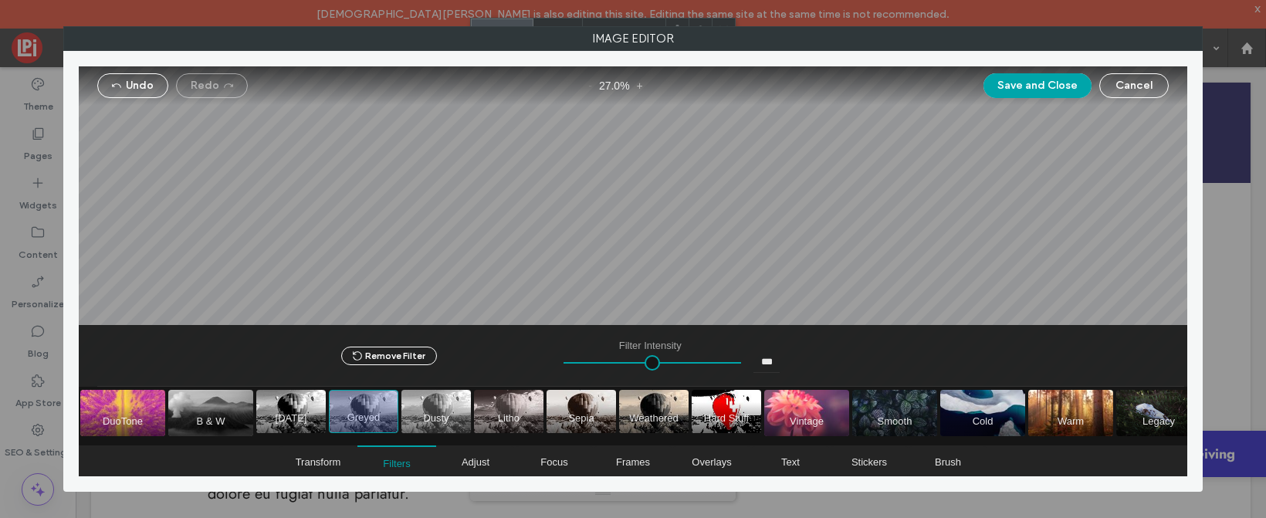
click at [418, 412] on span "Dusty" at bounding box center [436, 411] width 69 height 43
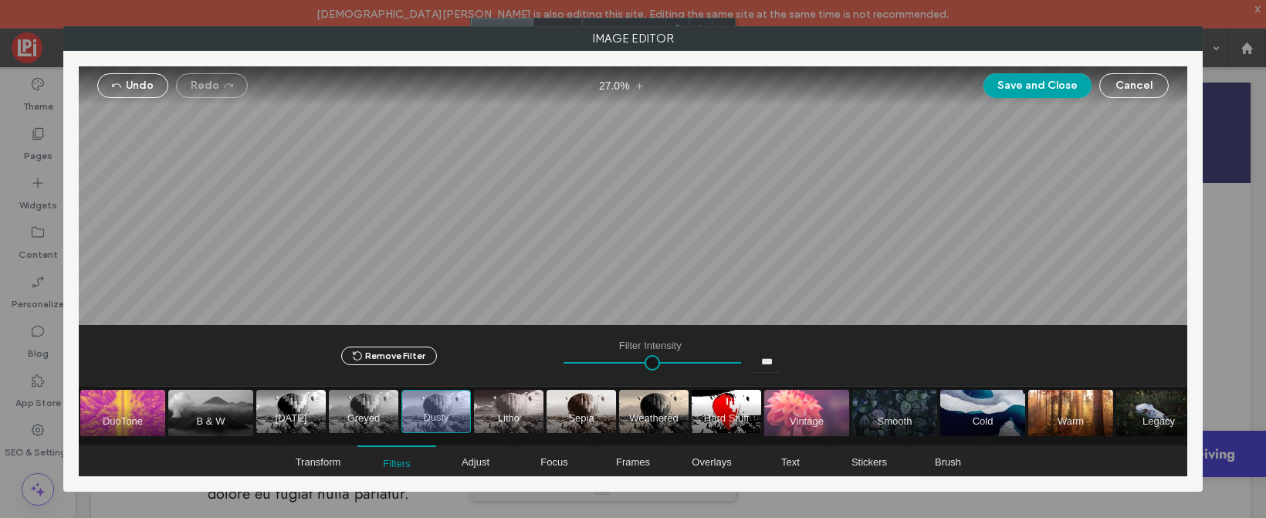
click at [800, 398] on span "Vintage" at bounding box center [806, 413] width 85 height 46
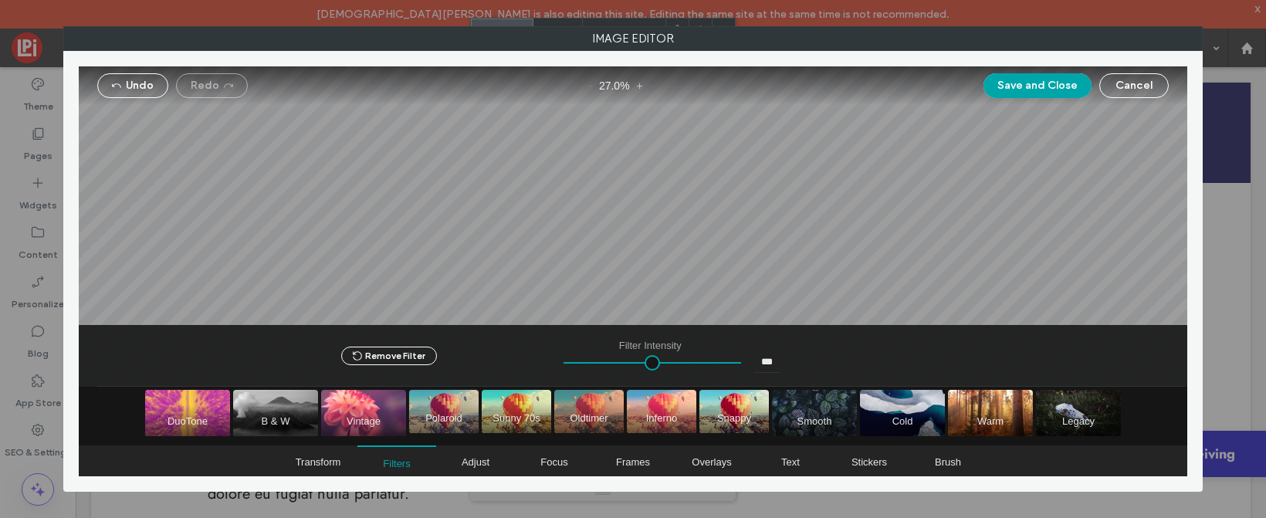
click at [443, 406] on span "Polaroid" at bounding box center [443, 411] width 69 height 43
click at [489, 463] on span "Adjust" at bounding box center [476, 462] width 28 height 12
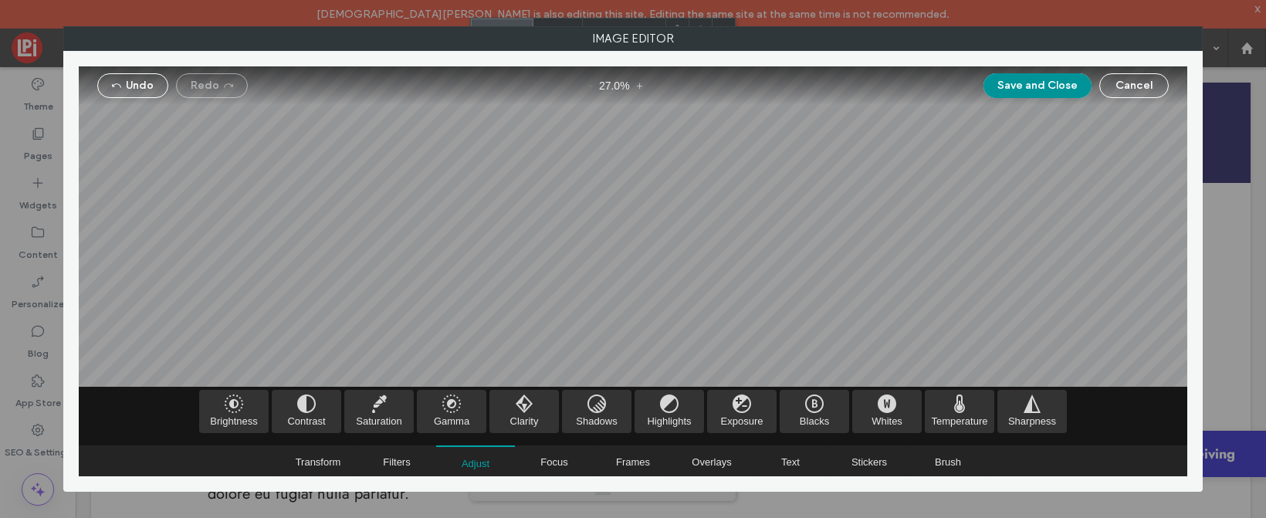
click at [1029, 89] on button "Save and Close" at bounding box center [1038, 85] width 108 height 25
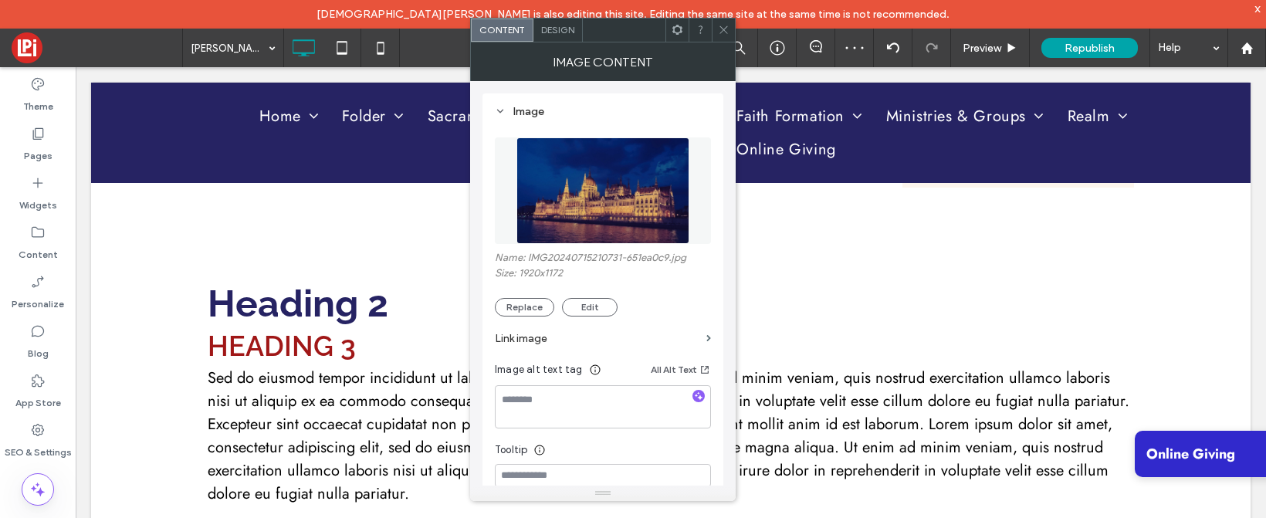
click at [732, 29] on div at bounding box center [723, 30] width 23 height 23
click at [517, 307] on button "Replace" at bounding box center [524, 307] width 59 height 19
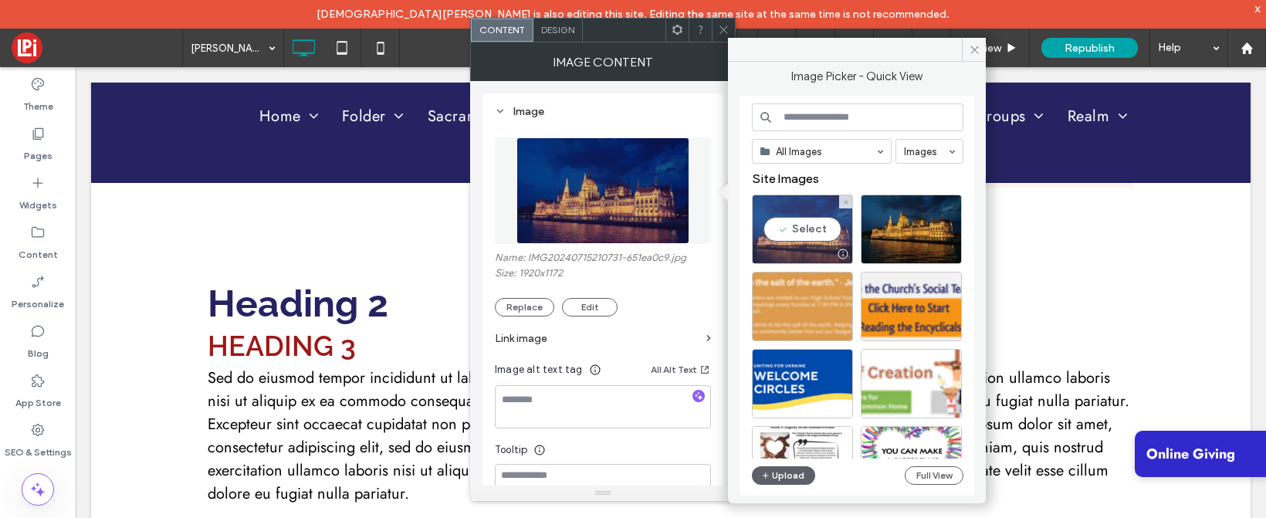
click at [794, 230] on div "Select" at bounding box center [802, 229] width 101 height 69
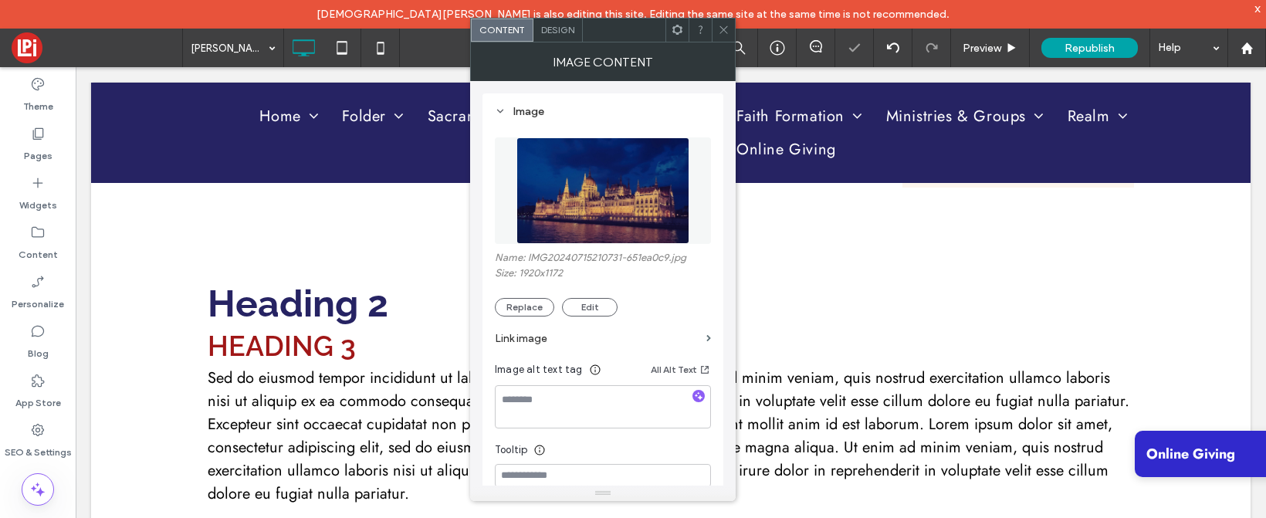
click at [593, 198] on img at bounding box center [604, 190] width 174 height 107
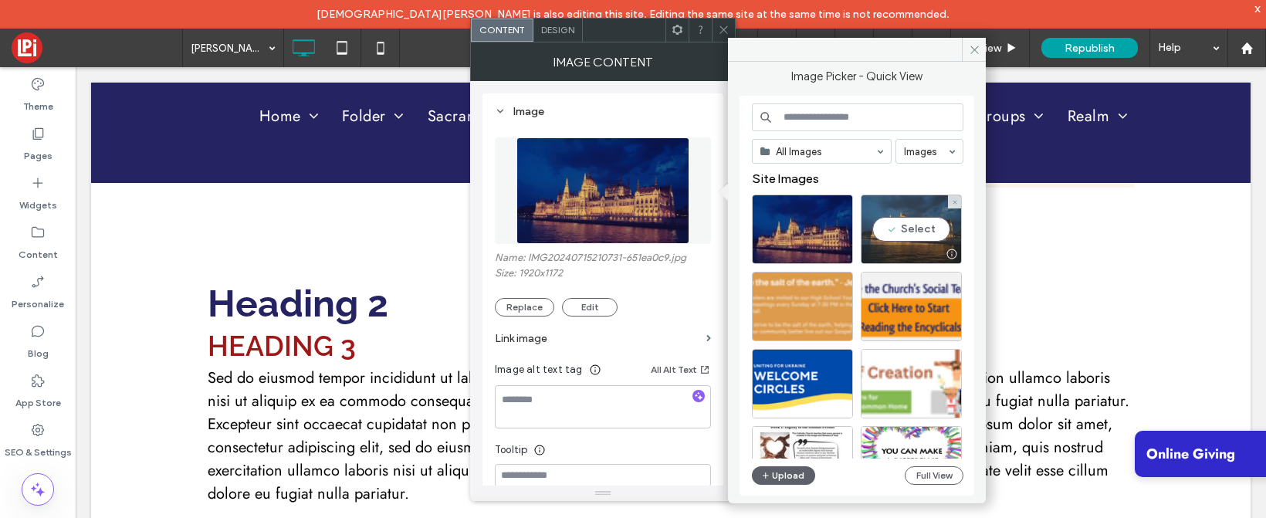
click at [891, 227] on div "Select" at bounding box center [911, 229] width 101 height 69
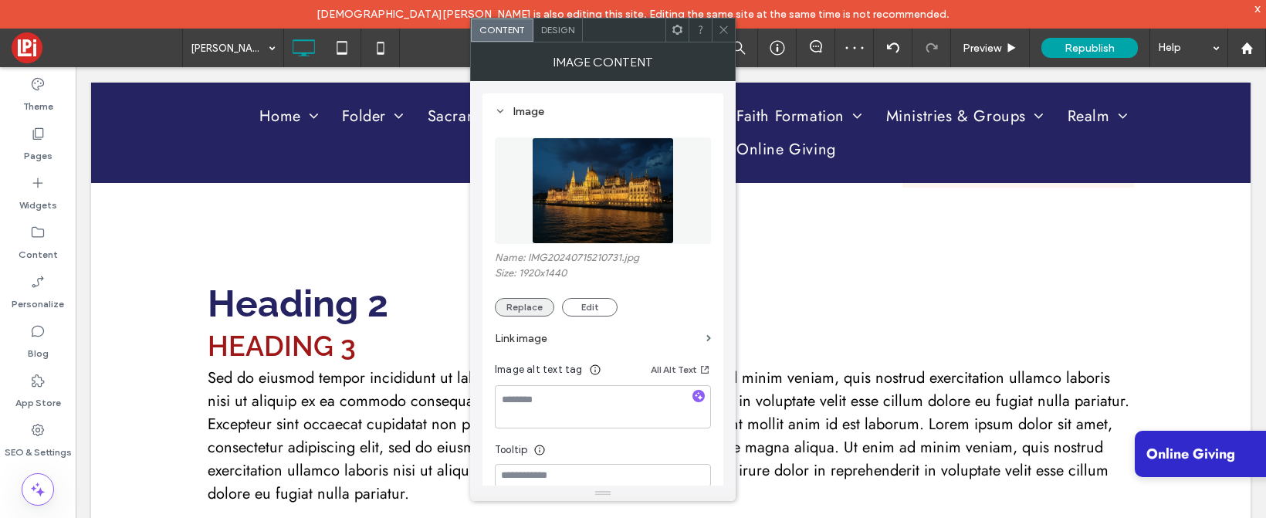
click at [516, 307] on button "Replace" at bounding box center [524, 307] width 59 height 19
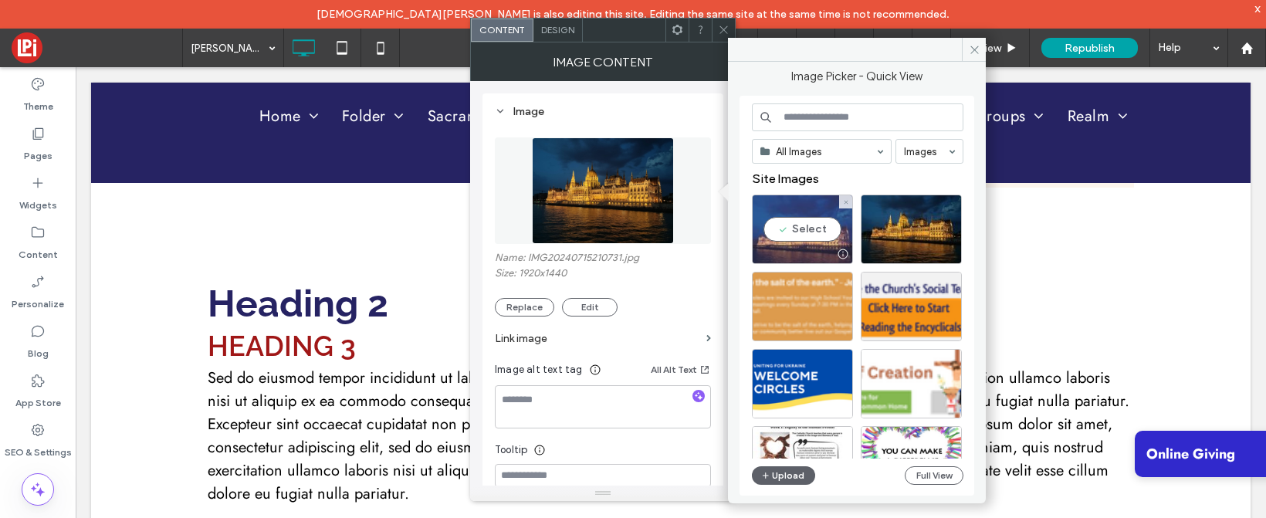
click at [803, 229] on div "Select" at bounding box center [802, 229] width 101 height 69
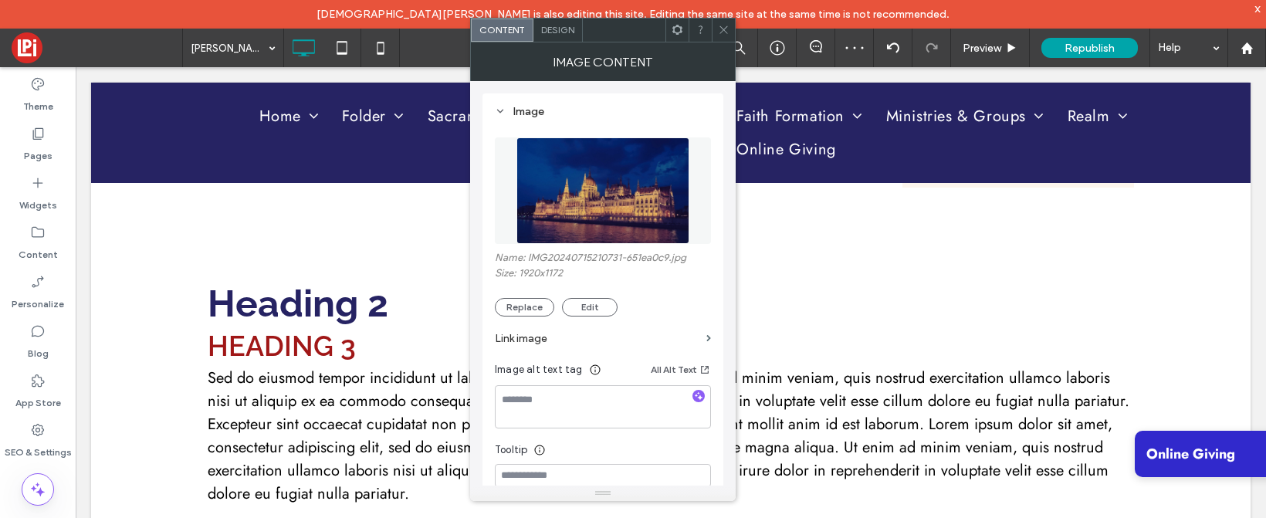
click at [725, 30] on icon at bounding box center [724, 30] width 12 height 12
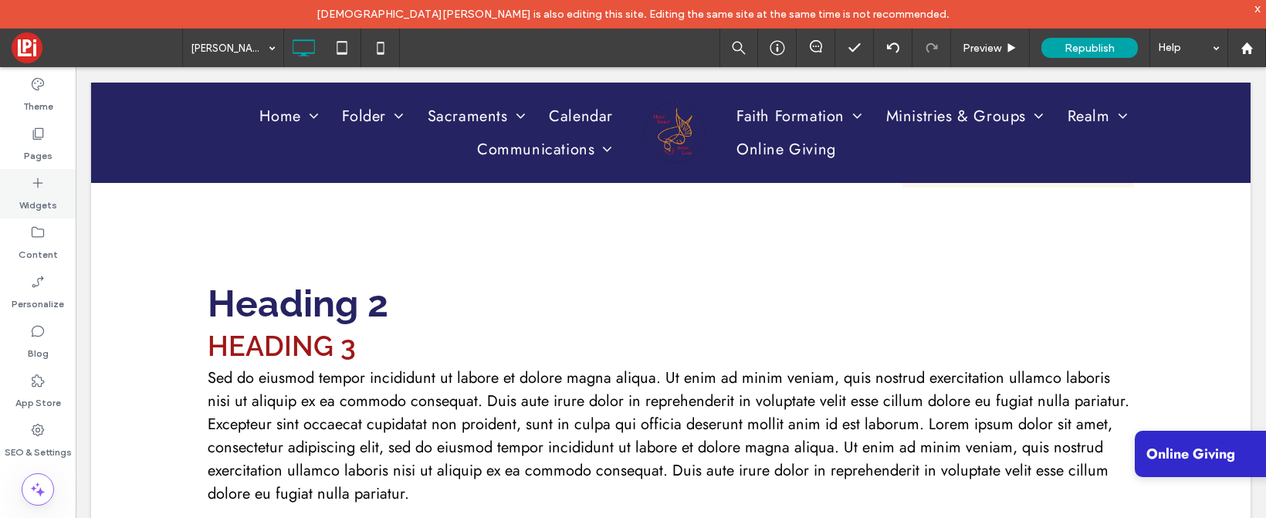
click at [32, 183] on icon at bounding box center [37, 182] width 15 height 15
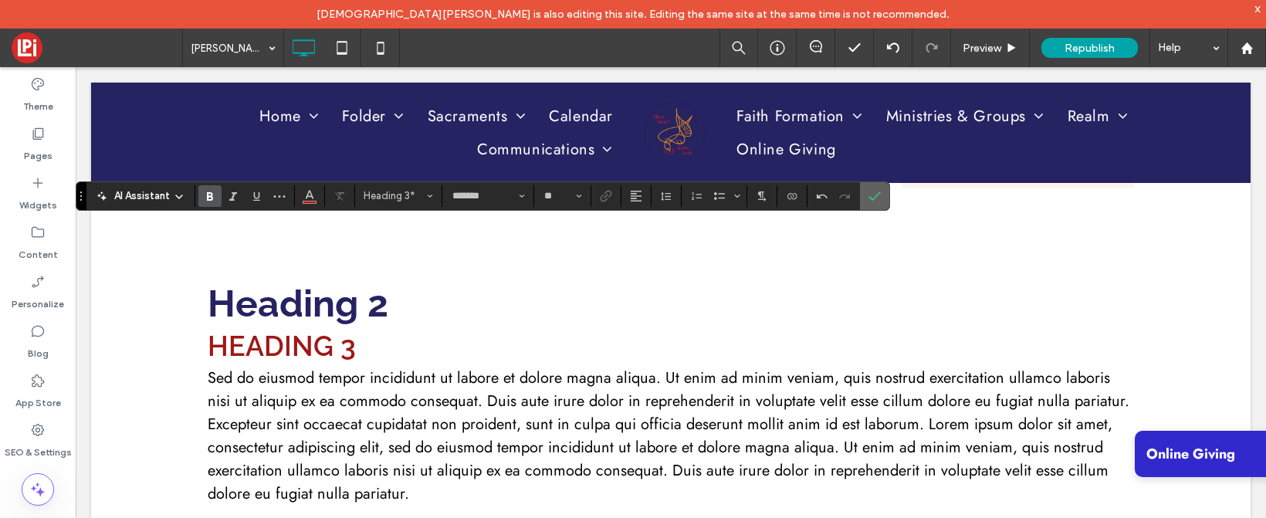
click at [876, 198] on icon "Confirm" at bounding box center [875, 196] width 12 height 12
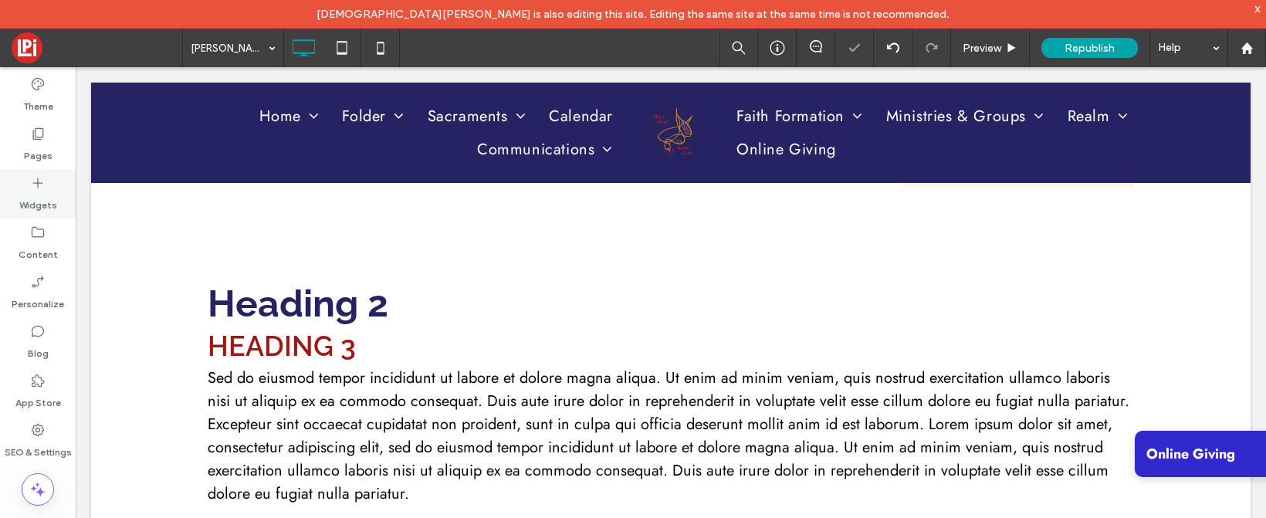
click at [32, 182] on icon at bounding box center [37, 182] width 15 height 15
drag, startPoint x: 256, startPoint y: 238, endPoint x: 280, endPoint y: 246, distance: 25.4
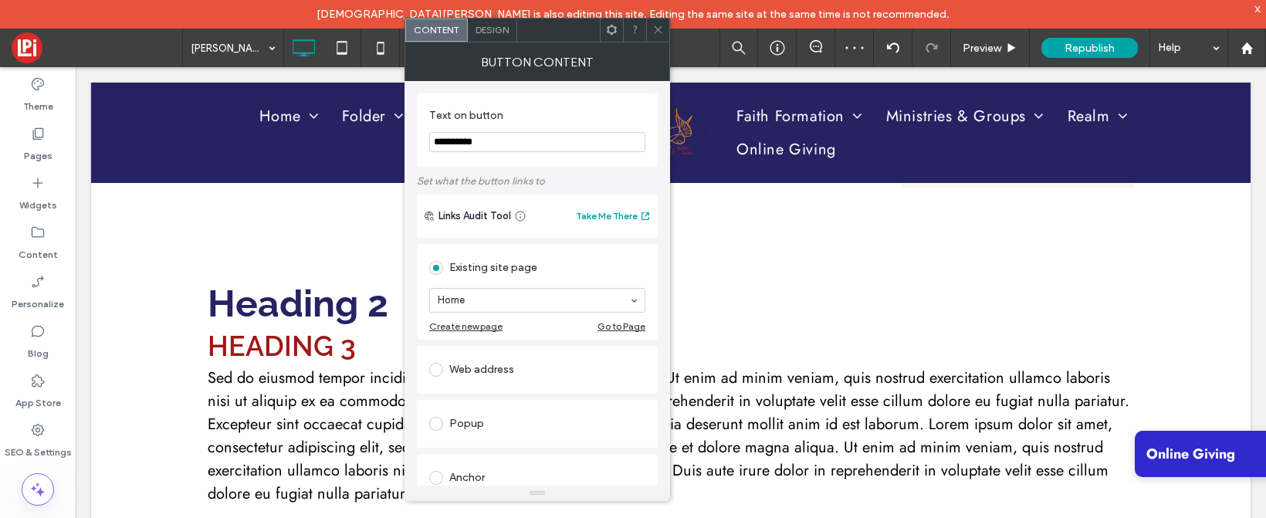
click at [529, 141] on input "**********" at bounding box center [537, 142] width 216 height 20
type input "********"
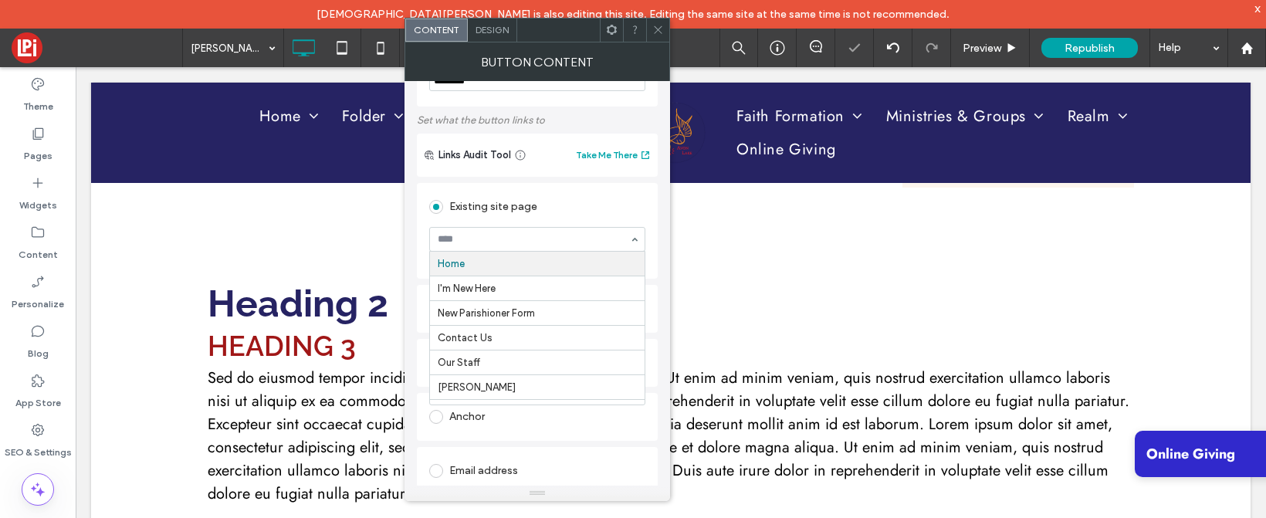
scroll to position [65, 0]
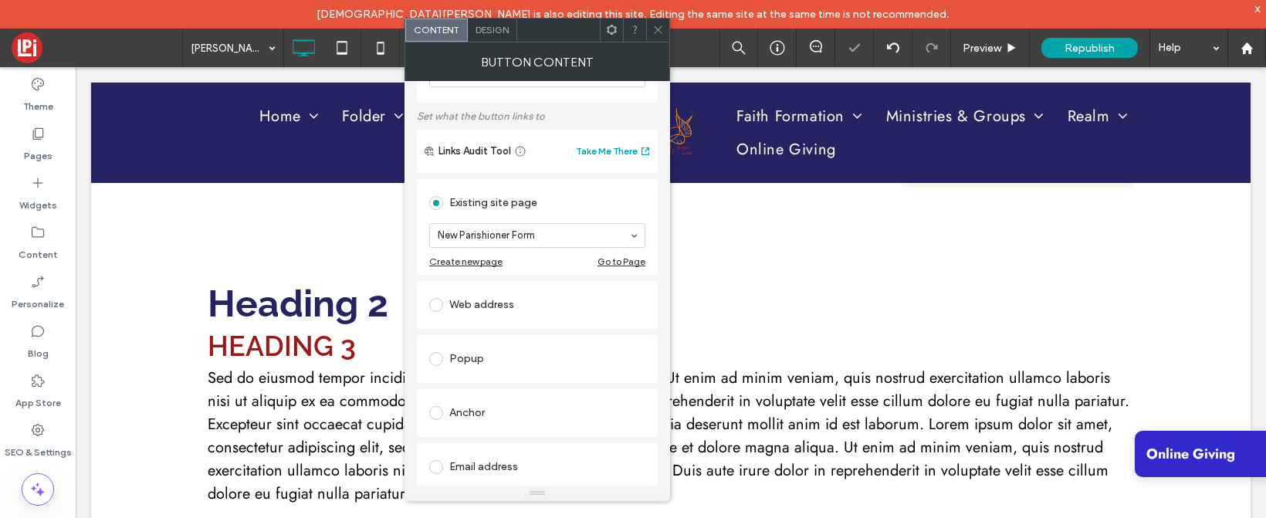
click at [661, 26] on icon at bounding box center [659, 30] width 12 height 12
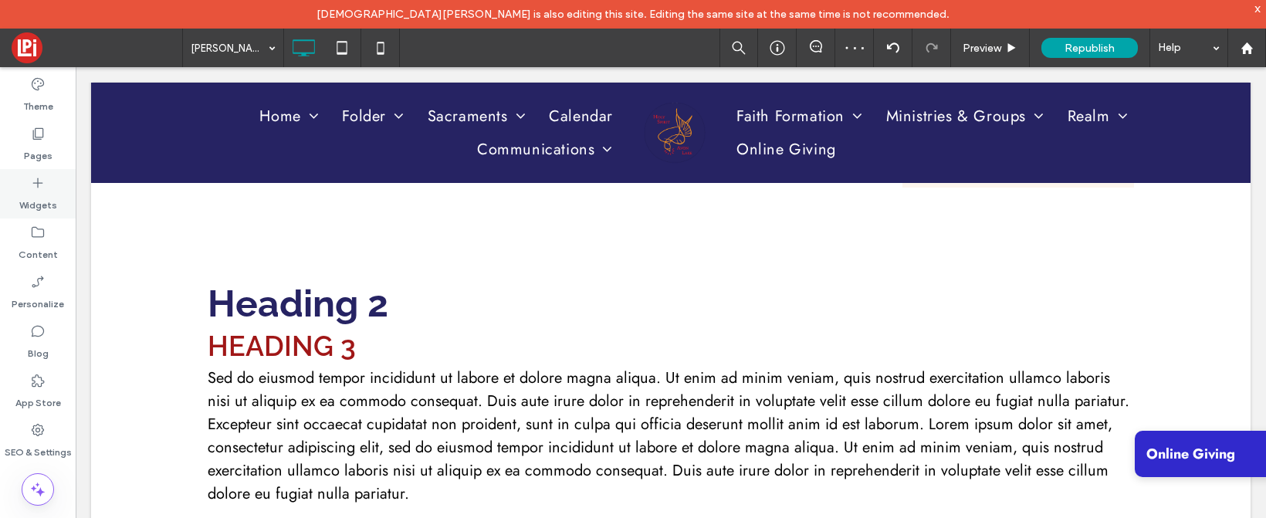
click at [32, 182] on icon at bounding box center [37, 182] width 15 height 15
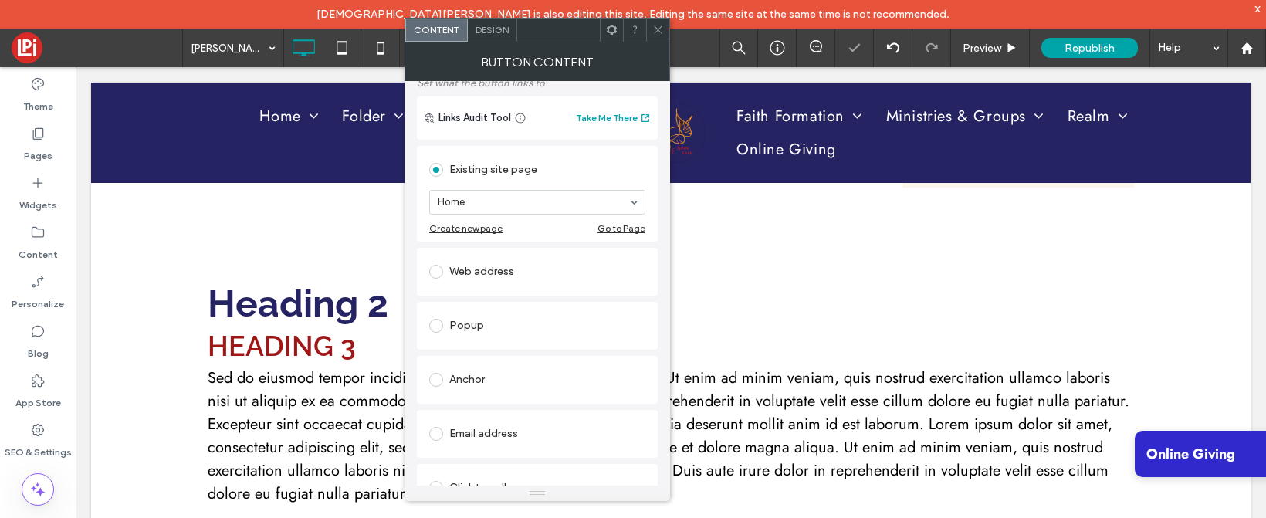
scroll to position [119, 0]
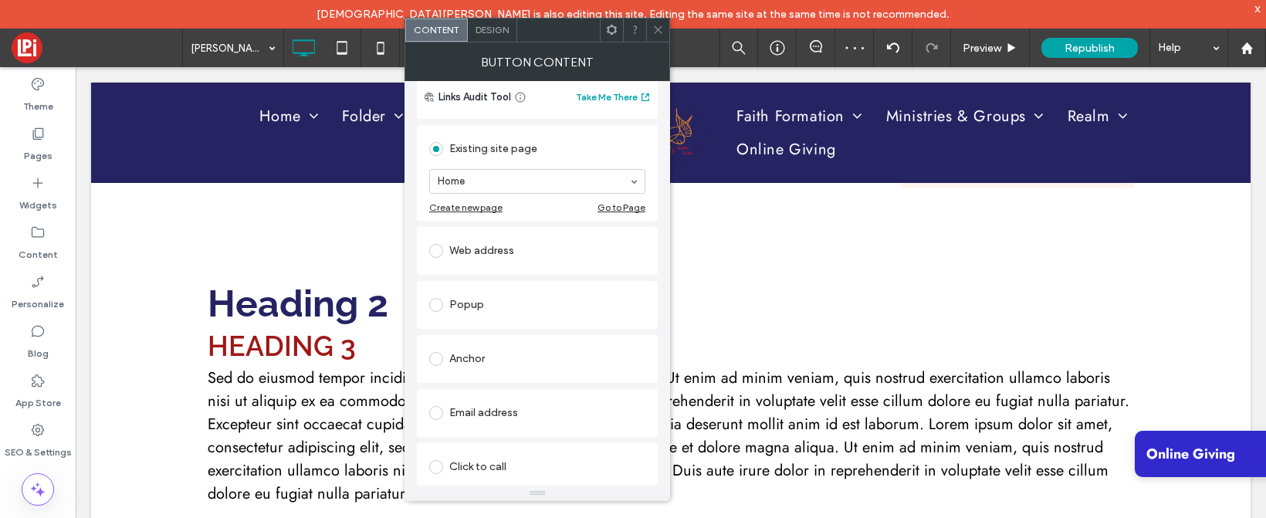
click at [472, 250] on div "Web address" at bounding box center [537, 251] width 216 height 25
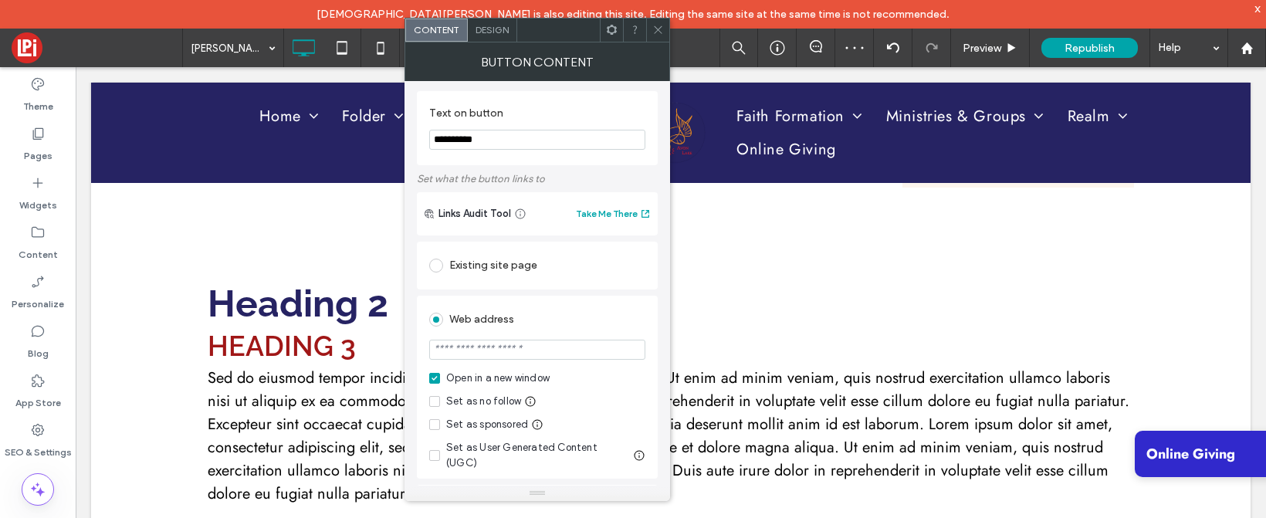
scroll to position [0, 0]
click at [488, 141] on input "**********" at bounding box center [537, 142] width 216 height 20
type input "***"
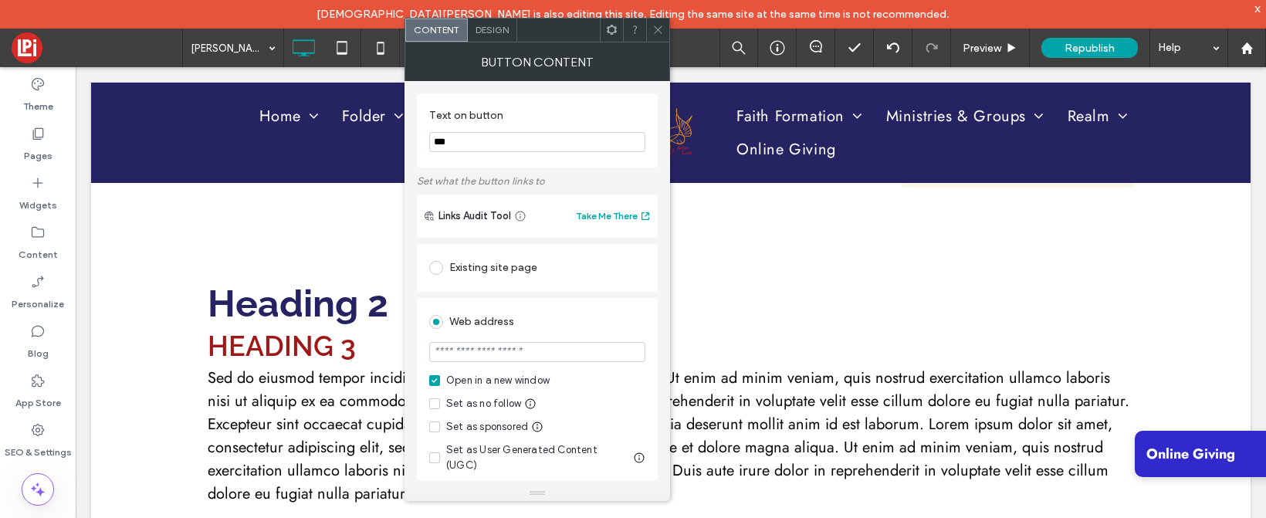
click at [660, 29] on icon at bounding box center [659, 30] width 12 height 12
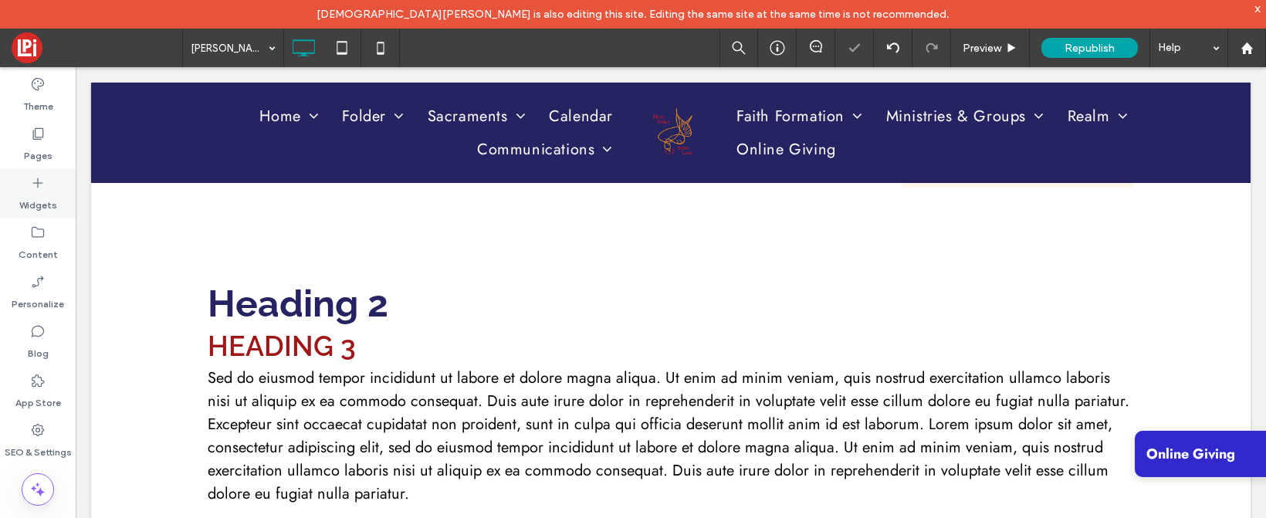
click at [38, 181] on use at bounding box center [38, 183] width 10 height 10
drag, startPoint x: 263, startPoint y: 248, endPoint x: 794, endPoint y: 312, distance: 534.4
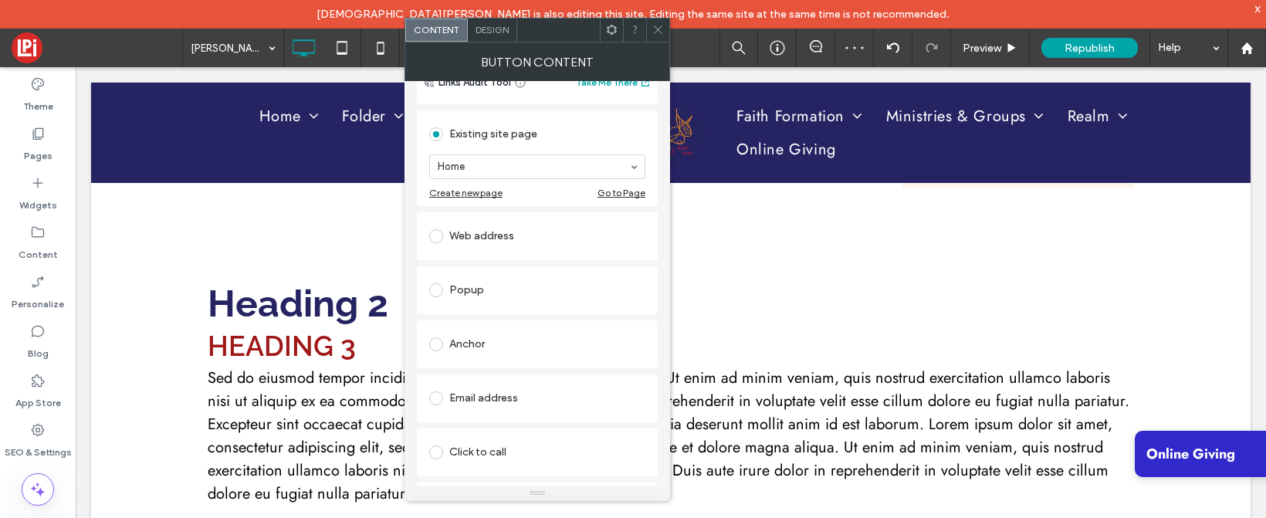
scroll to position [135, 0]
click at [469, 384] on div "Email address" at bounding box center [537, 397] width 216 height 32
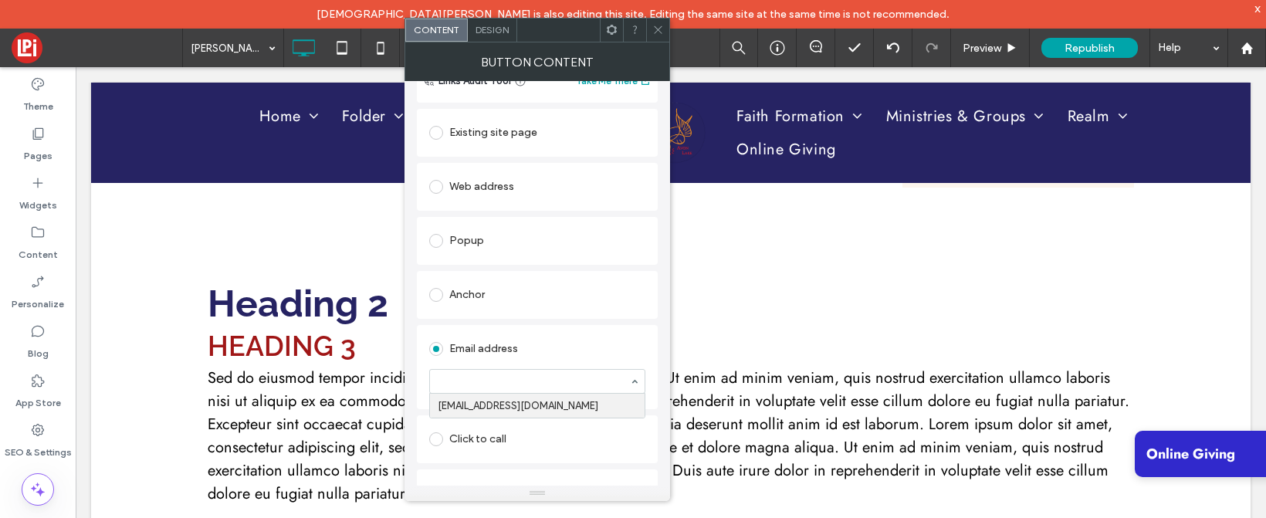
scroll to position [168, 0]
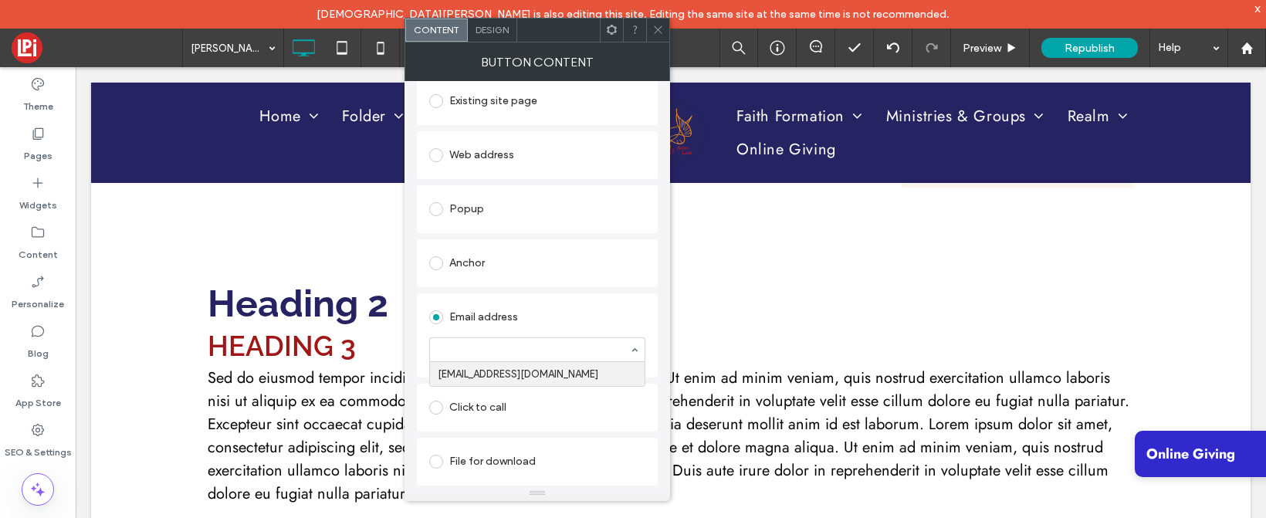
click at [493, 406] on div "Existing site page Home Create new page Go to Page Web address Popup Anchor Ema…" at bounding box center [537, 280] width 241 height 412
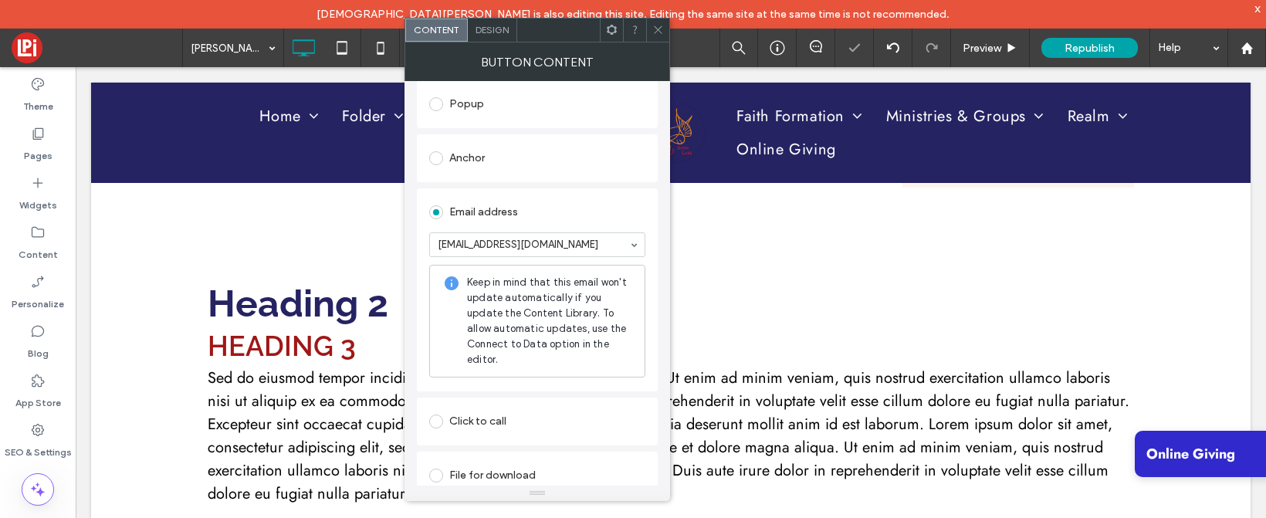
scroll to position [286, 0]
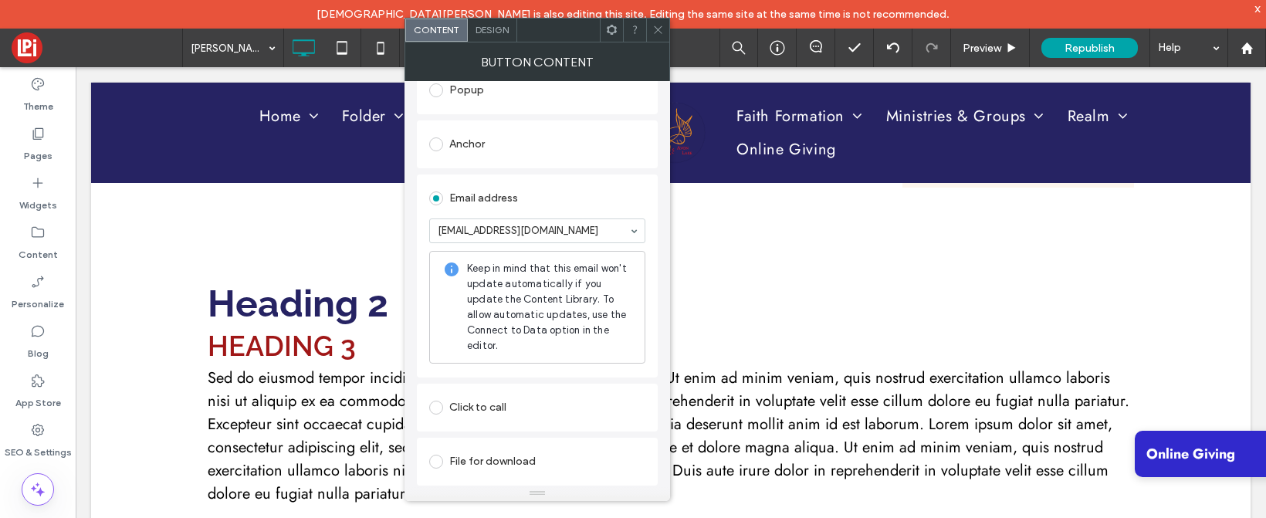
click at [490, 386] on div "Click to call" at bounding box center [537, 408] width 241 height 48
click at [488, 397] on div "Click to call" at bounding box center [537, 407] width 216 height 25
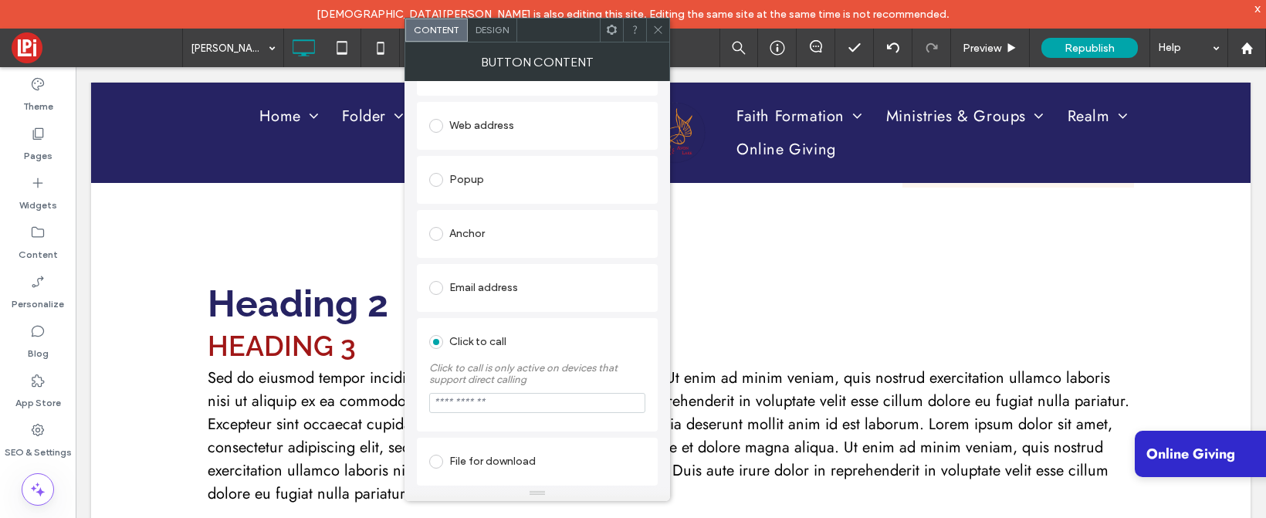
click at [493, 456] on div "File for download" at bounding box center [537, 461] width 216 height 25
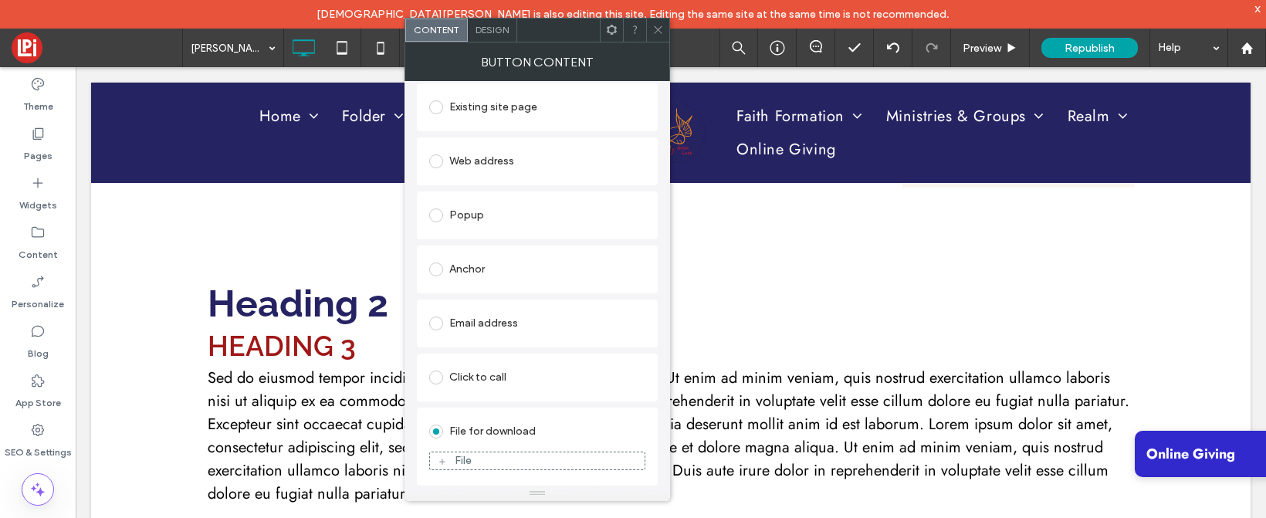
click at [493, 454] on div "File" at bounding box center [537, 461] width 215 height 14
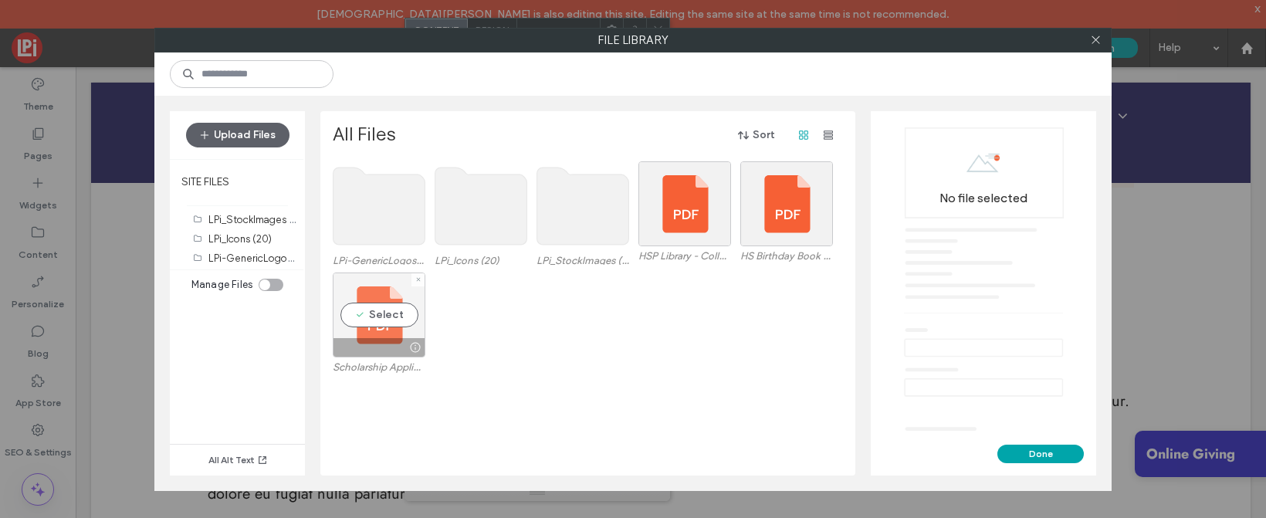
click at [384, 310] on div "Select" at bounding box center [379, 315] width 93 height 85
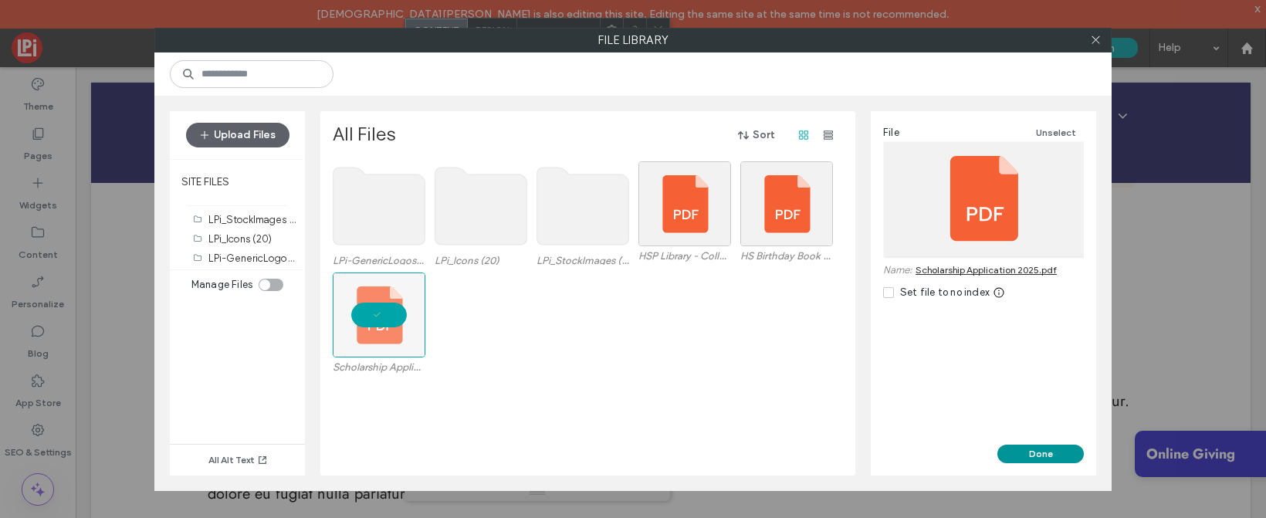
click at [1050, 449] on button "Done" at bounding box center [1041, 454] width 86 height 19
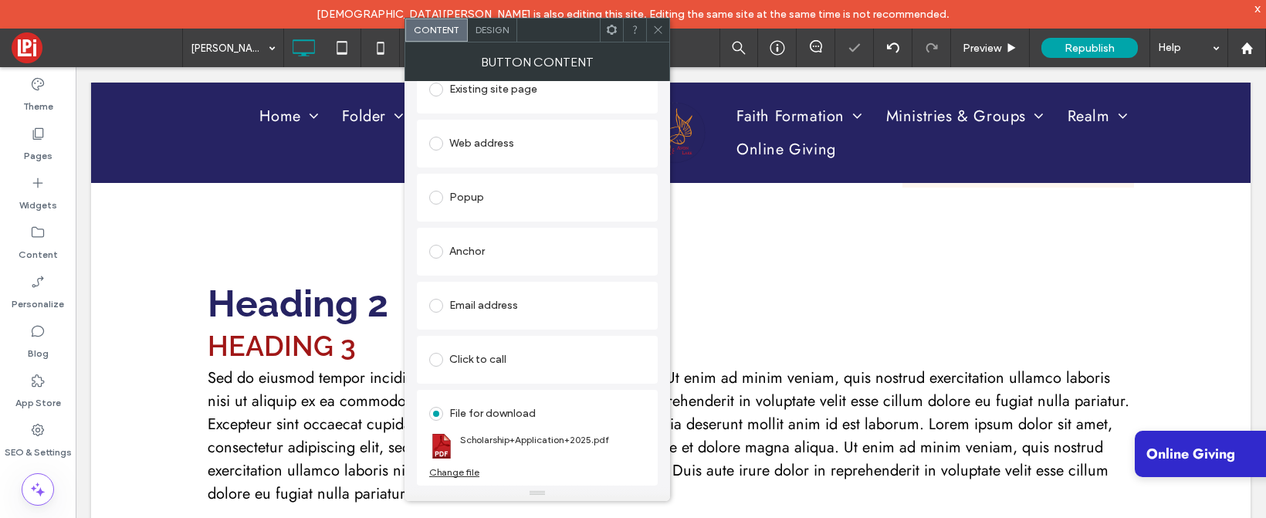
click at [657, 25] on icon at bounding box center [659, 30] width 12 height 12
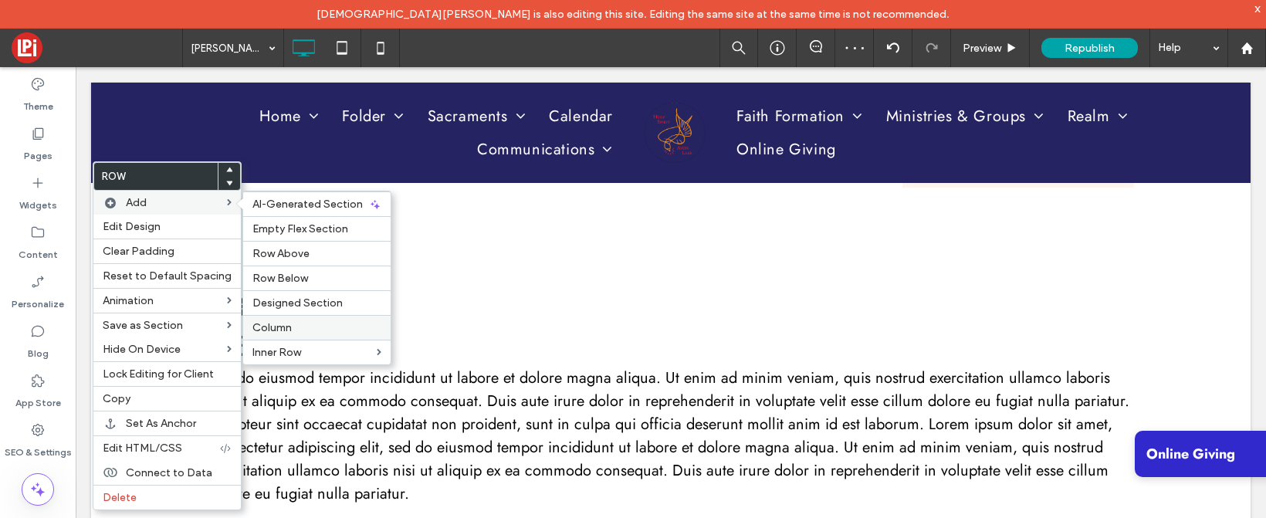
click at [283, 324] on span "Column" at bounding box center [272, 327] width 39 height 13
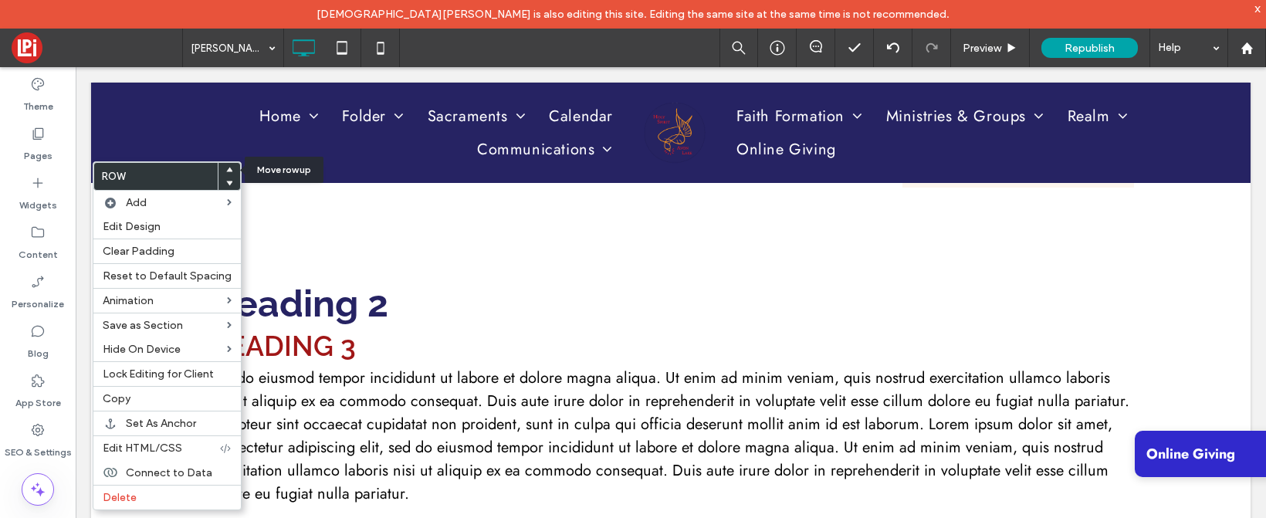
click at [226, 169] on use at bounding box center [229, 169] width 7 height 5
click at [226, 168] on use at bounding box center [229, 169] width 7 height 5
click at [226, 163] on span at bounding box center [229, 170] width 6 height 14
click at [226, 168] on use at bounding box center [229, 169] width 7 height 5
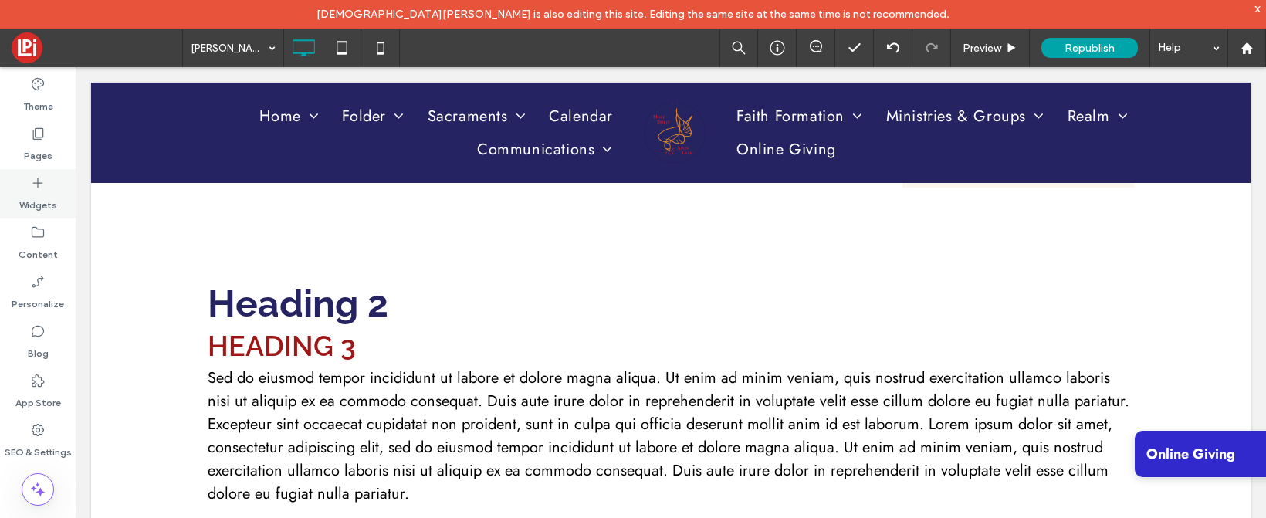
click at [38, 174] on div "Widgets" at bounding box center [38, 193] width 76 height 49
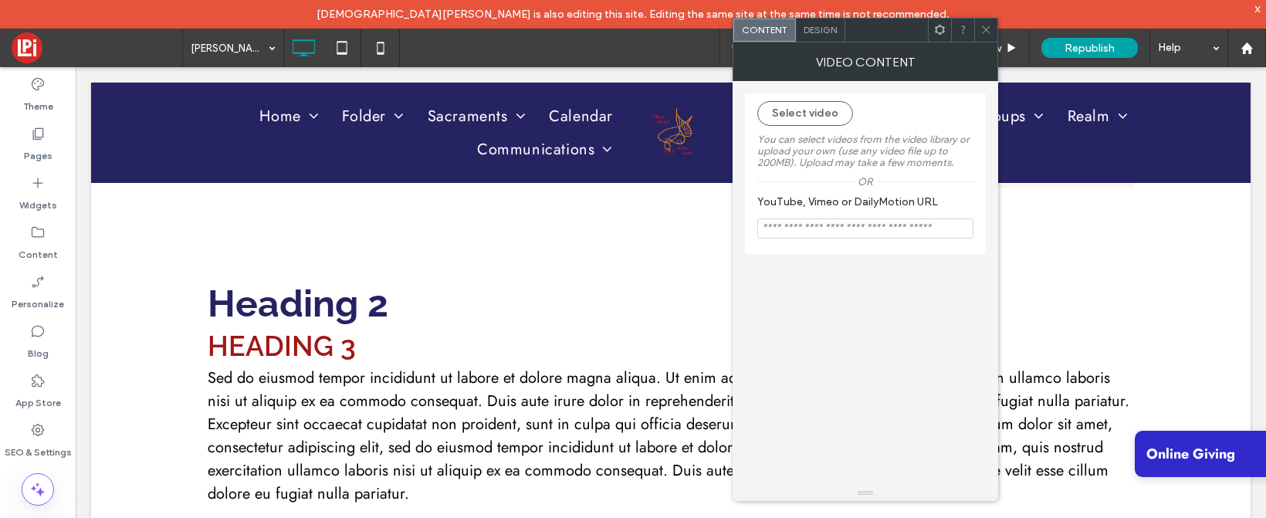
click at [981, 28] on icon at bounding box center [987, 30] width 12 height 12
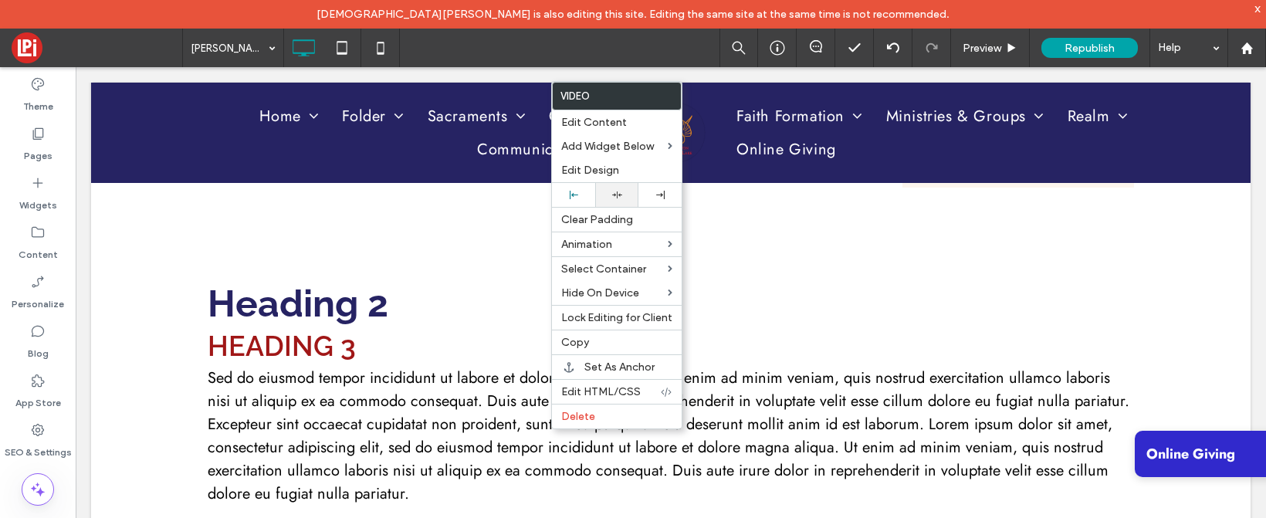
click at [610, 195] on div at bounding box center [617, 195] width 28 height 10
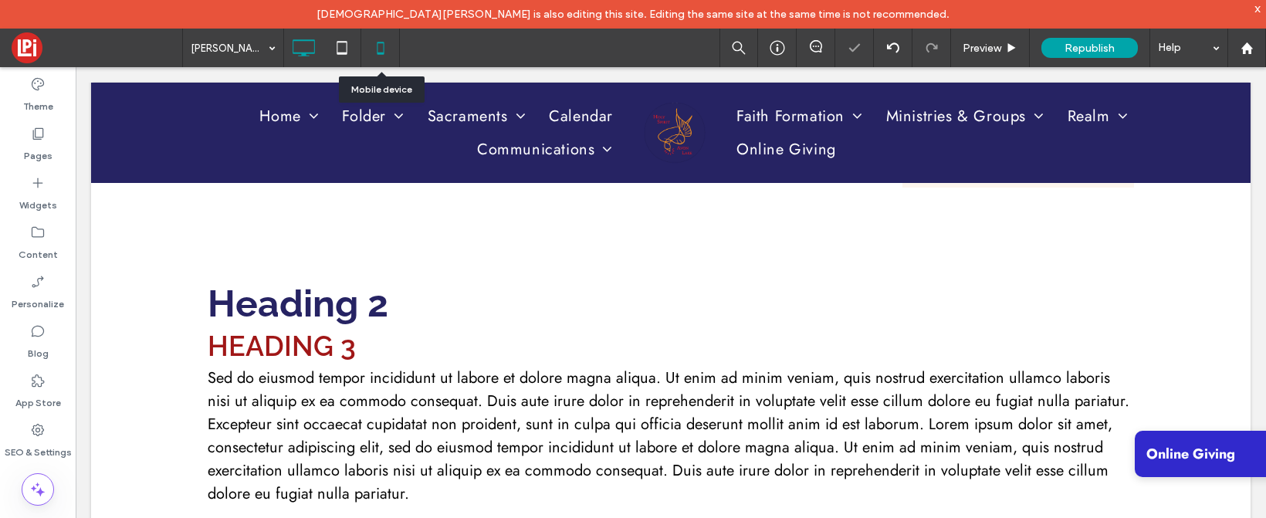
click at [375, 45] on icon at bounding box center [380, 47] width 31 height 31
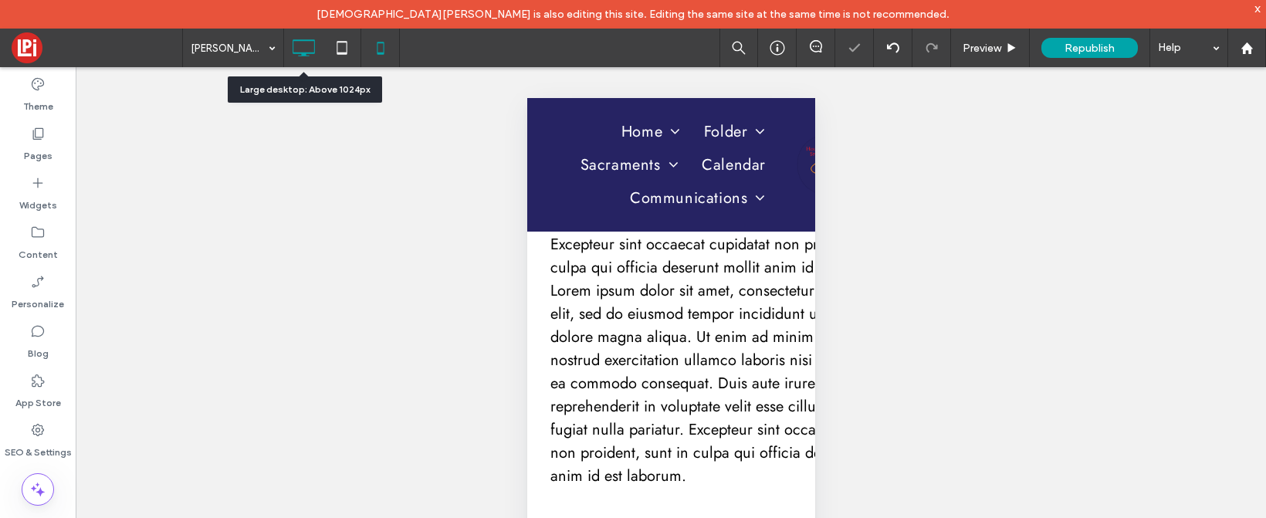
click at [297, 41] on use at bounding box center [304, 47] width 22 height 17
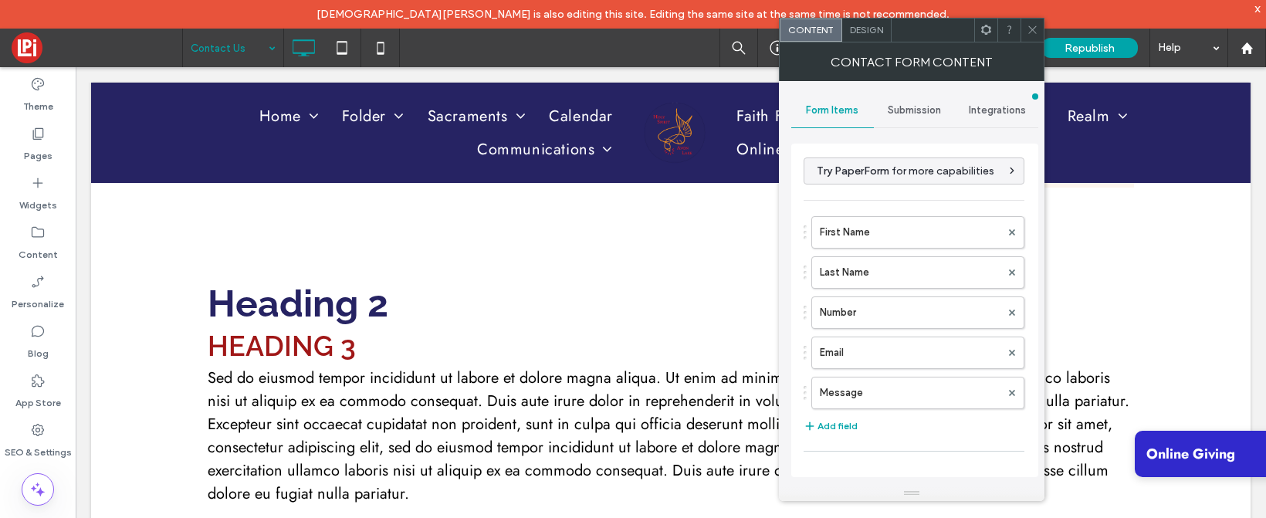
click at [914, 96] on div "Submission" at bounding box center [915, 110] width 83 height 34
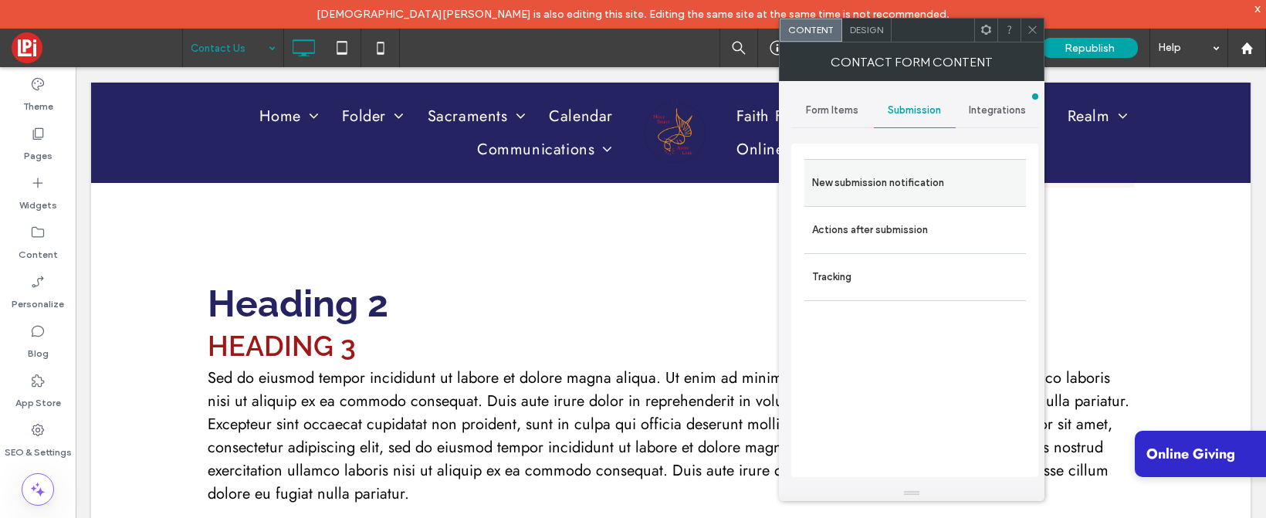
click at [888, 181] on label "New submission notification" at bounding box center [915, 183] width 206 height 31
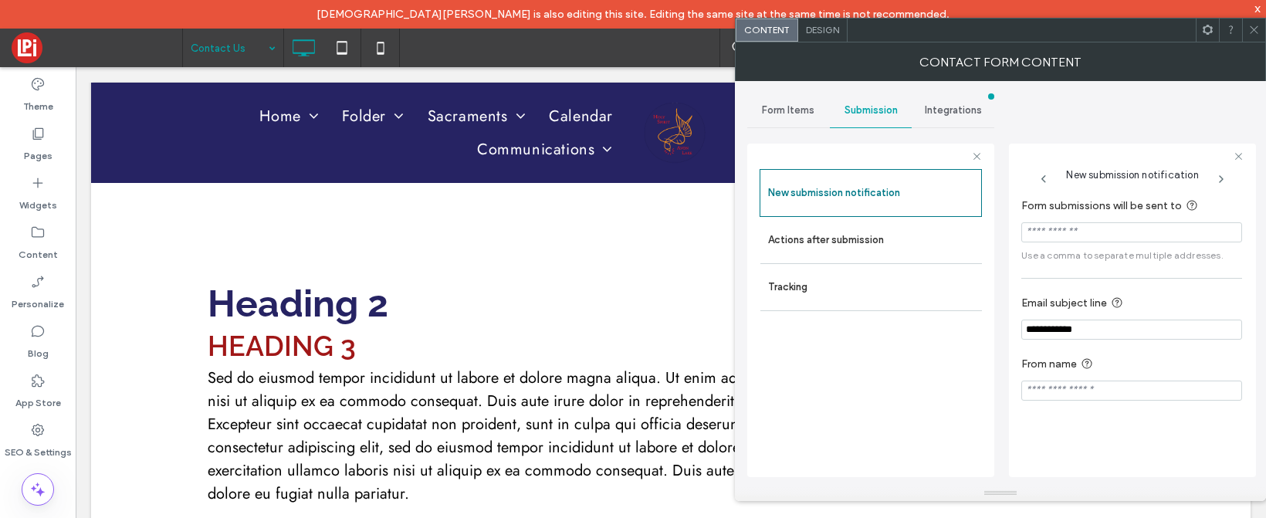
click at [1132, 318] on section "**********" at bounding box center [1132, 316] width 221 height 61
click at [1124, 318] on section "**********" at bounding box center [1132, 316] width 221 height 61
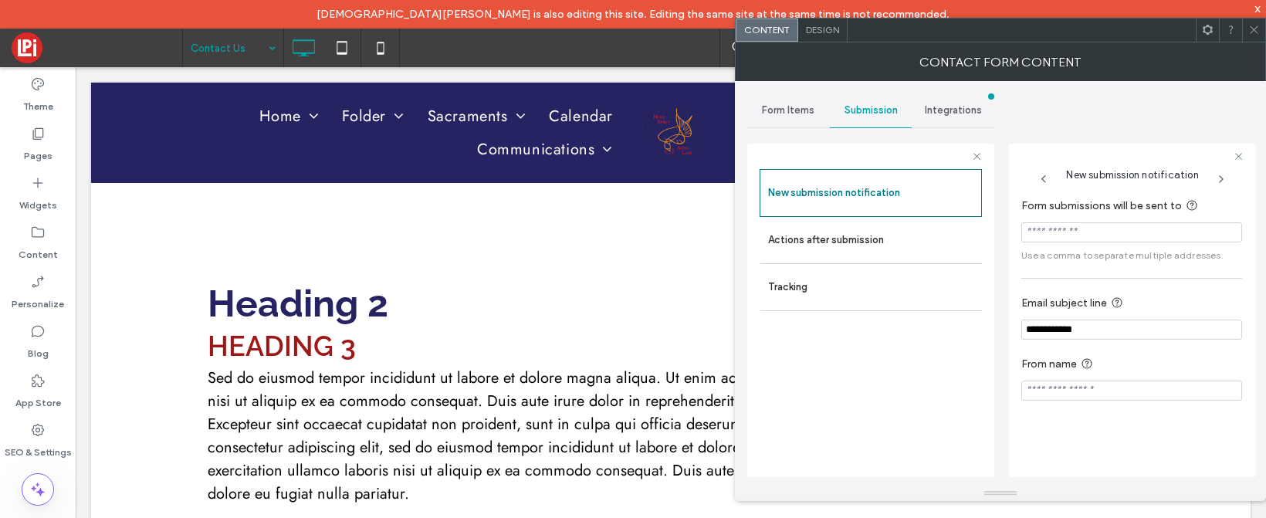
click at [1127, 334] on input "**********" at bounding box center [1132, 330] width 221 height 20
type input "**********"
click at [860, 235] on label "Actions after submission" at bounding box center [871, 240] width 206 height 31
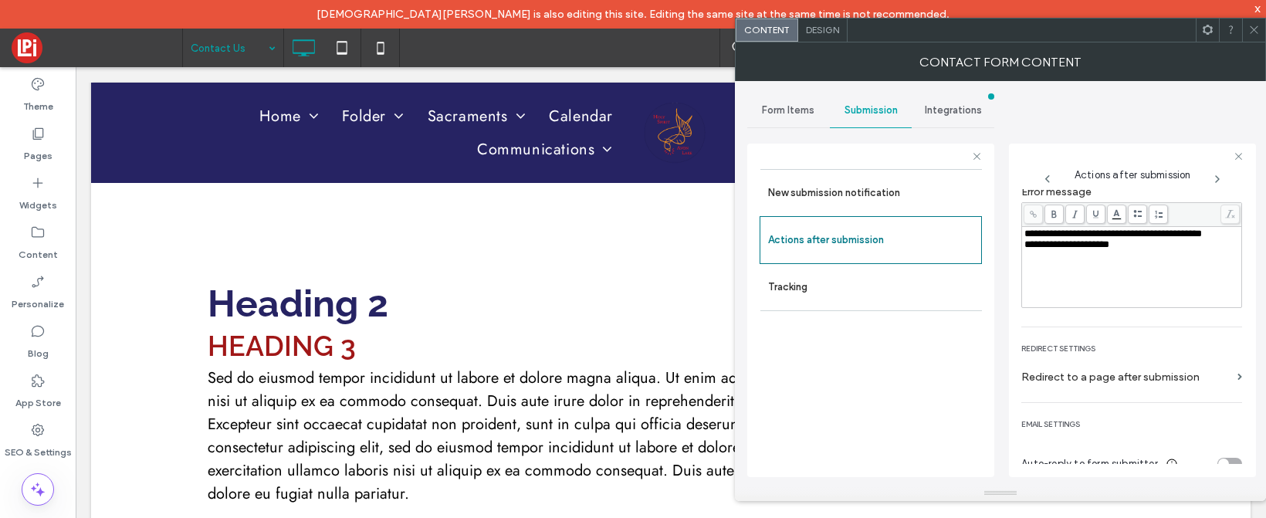
scroll to position [201, 0]
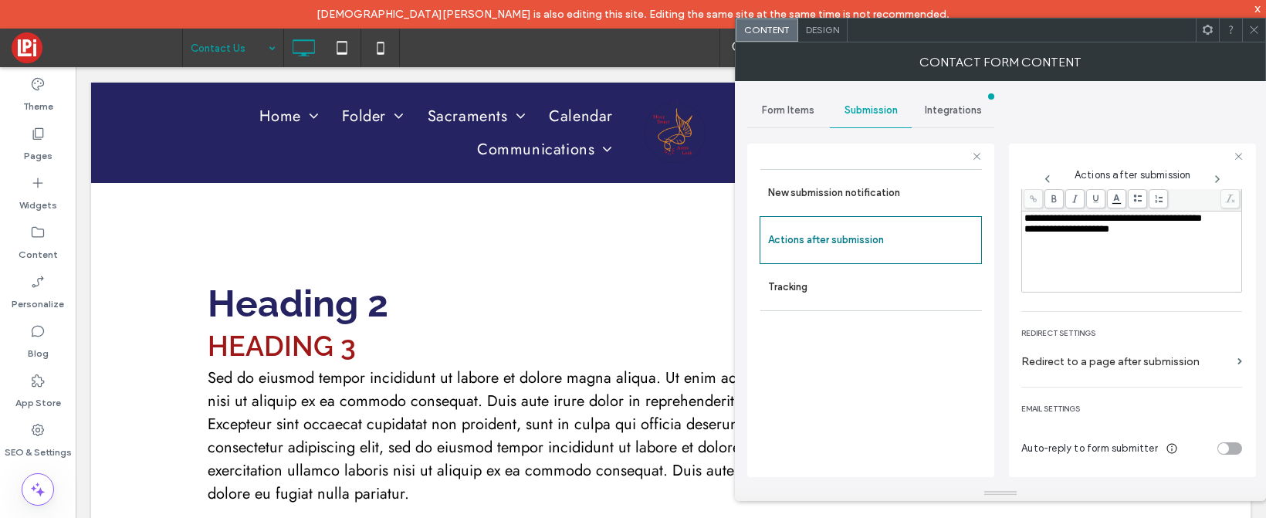
click at [1092, 358] on label "Redirect to a page after submission" at bounding box center [1127, 361] width 210 height 29
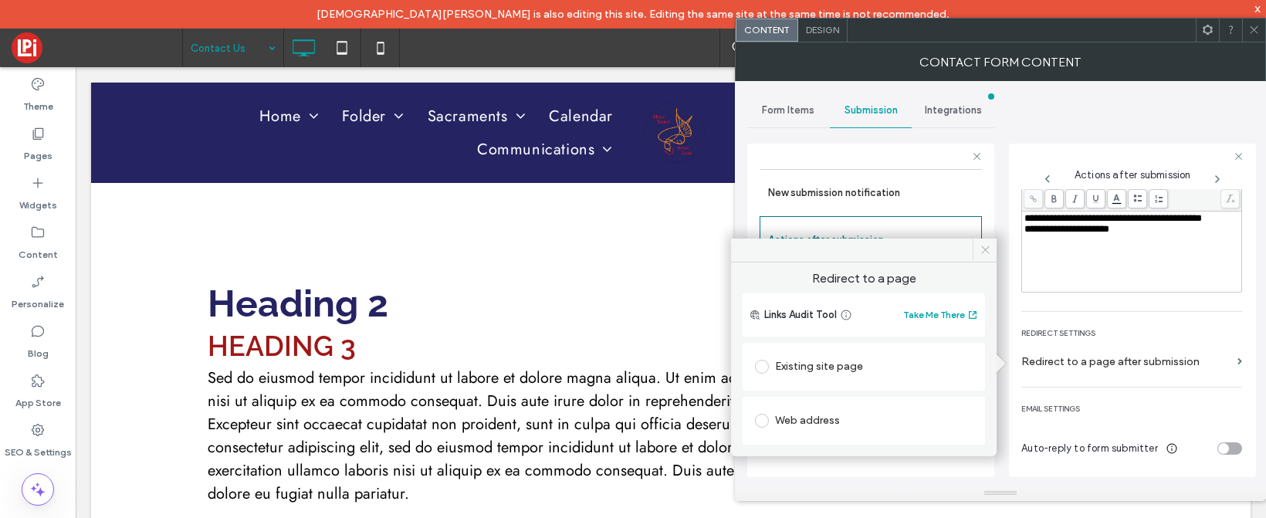
click at [975, 247] on span at bounding box center [985, 250] width 24 height 23
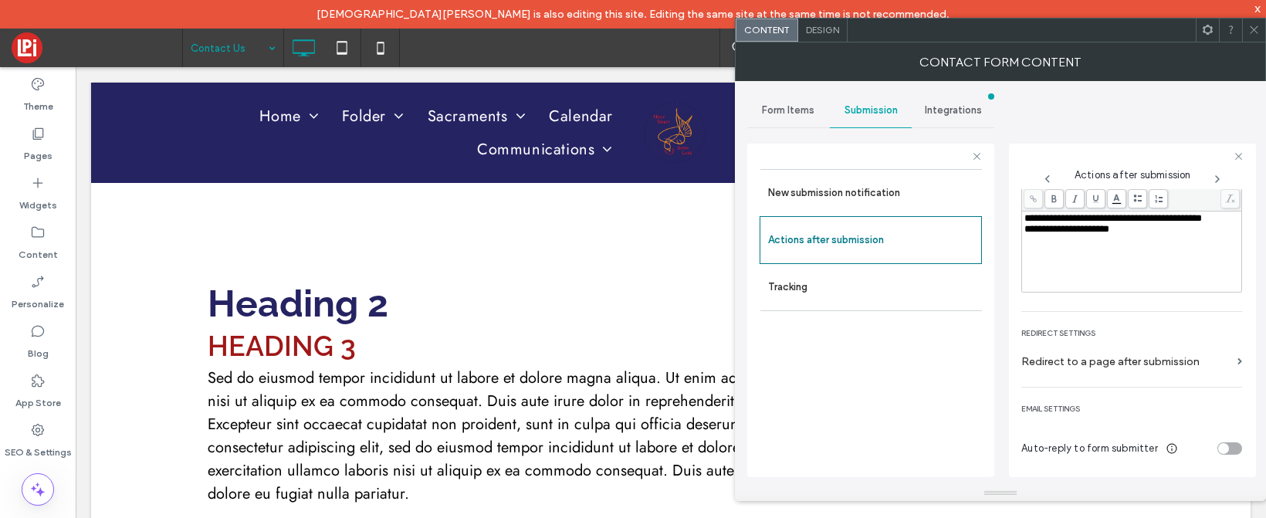
click at [1222, 447] on div "toggle" at bounding box center [1230, 448] width 25 height 12
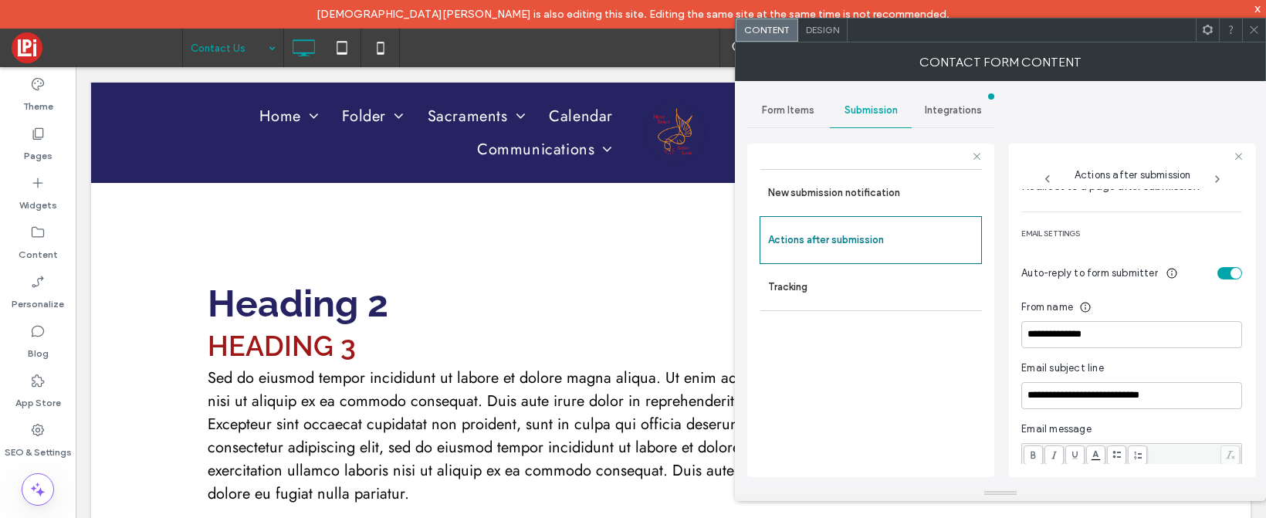
scroll to position [336, 0]
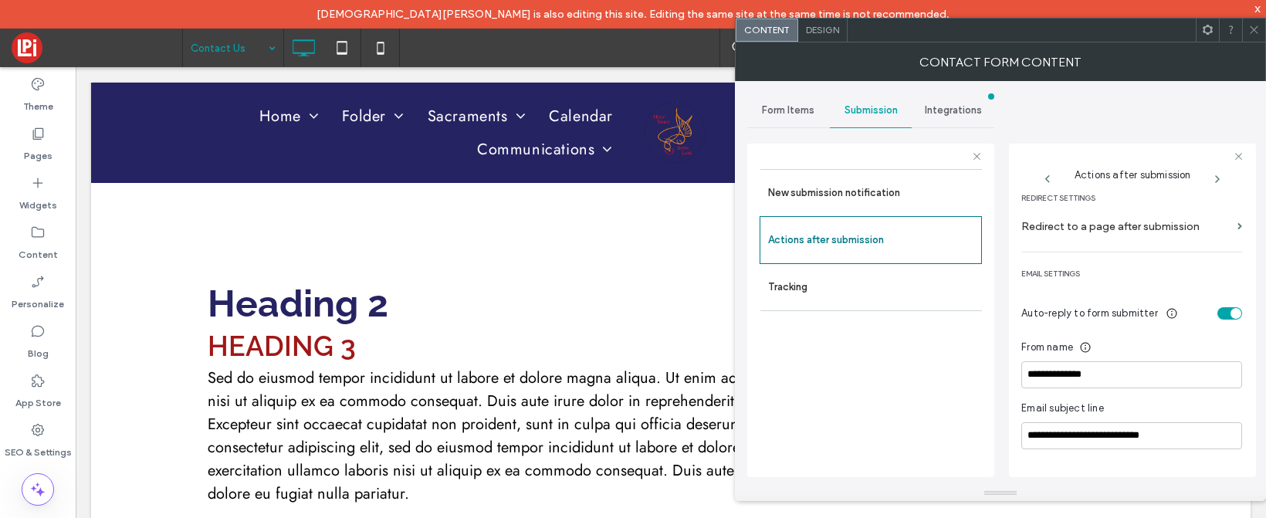
click at [1231, 315] on div "toggle" at bounding box center [1236, 313] width 11 height 11
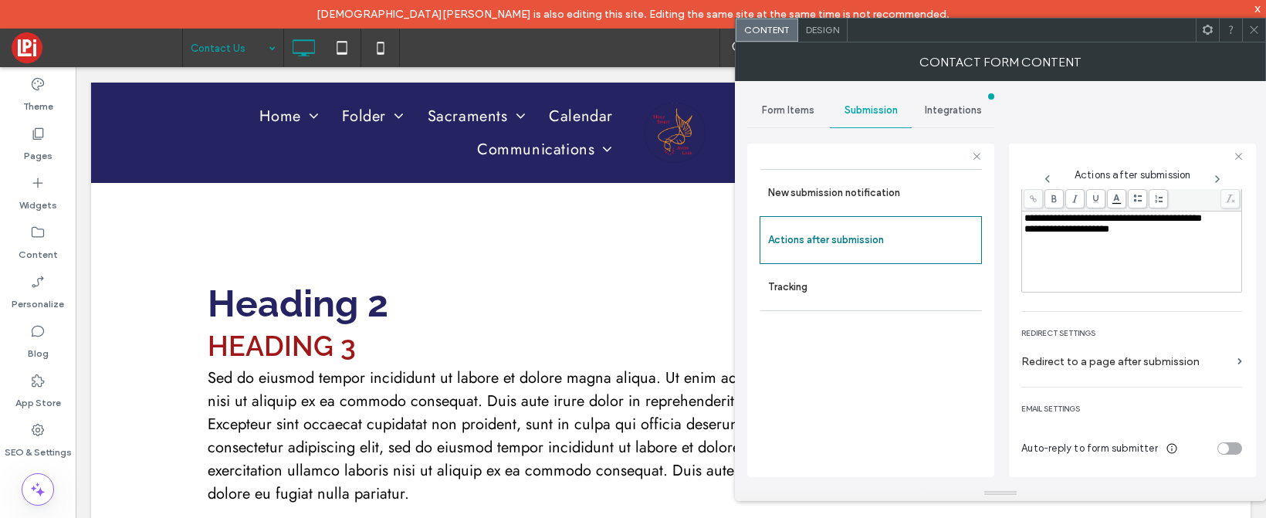
click at [1254, 30] on use at bounding box center [1254, 30] width 8 height 8
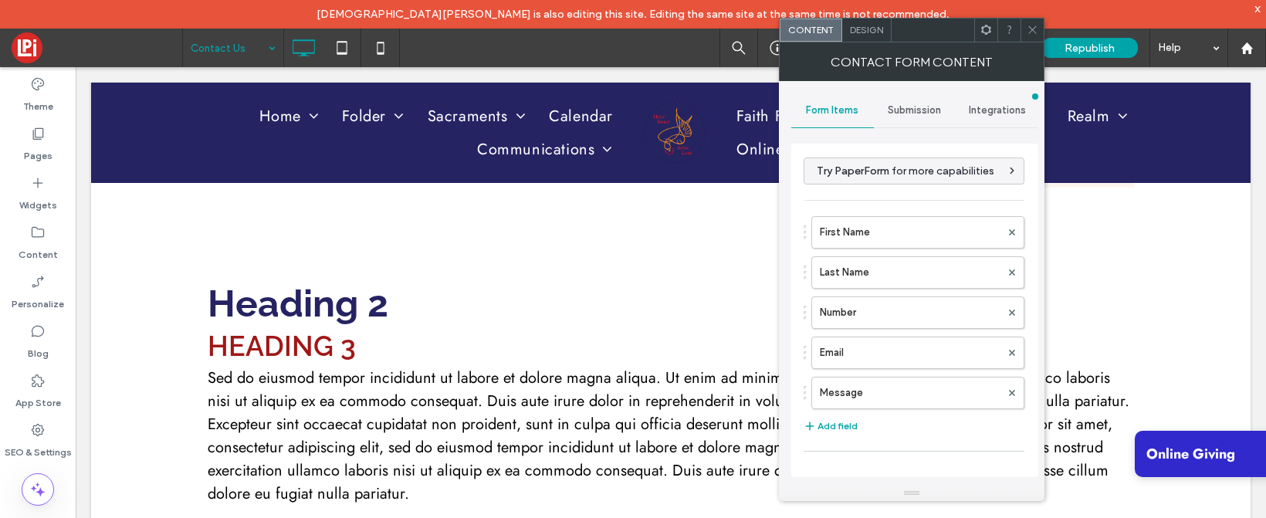
click at [994, 109] on span "Integrations" at bounding box center [997, 110] width 57 height 12
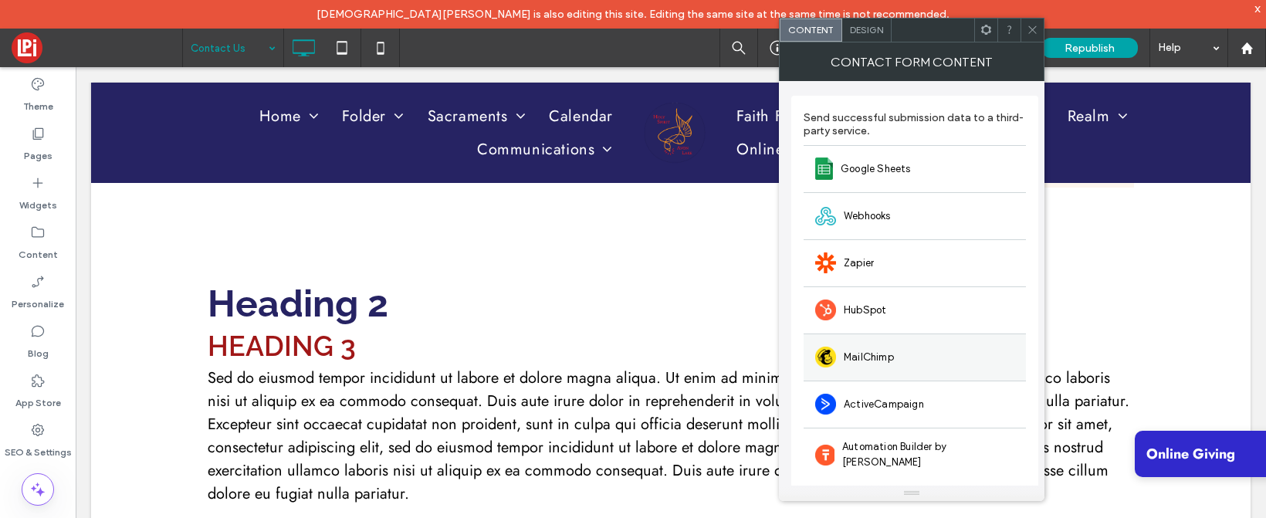
scroll to position [0, 0]
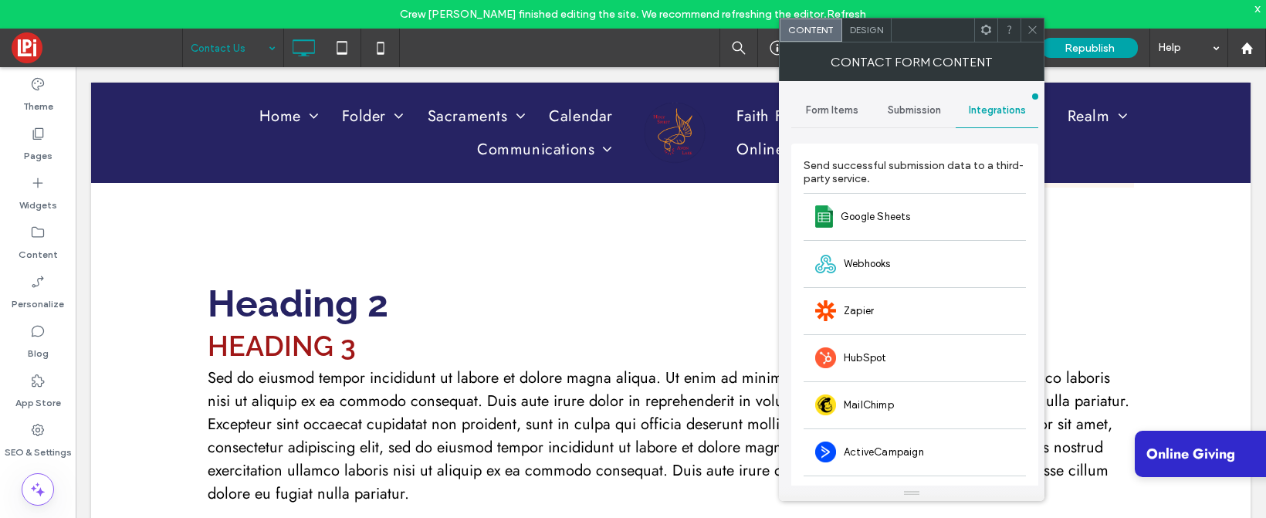
click at [1038, 28] on icon at bounding box center [1033, 30] width 12 height 12
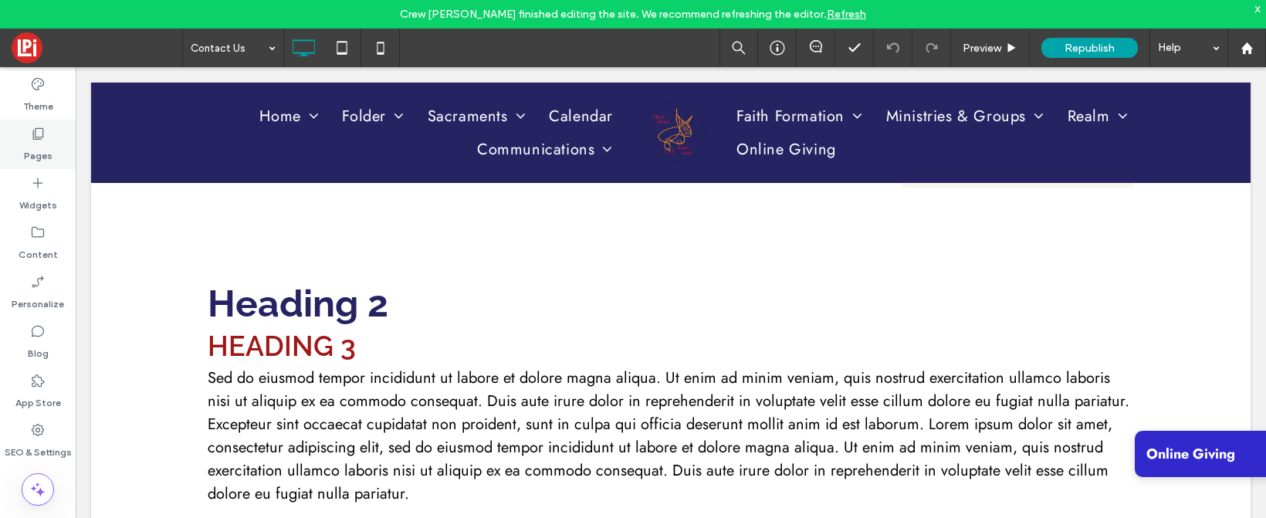
click at [39, 130] on icon at bounding box center [37, 133] width 15 height 15
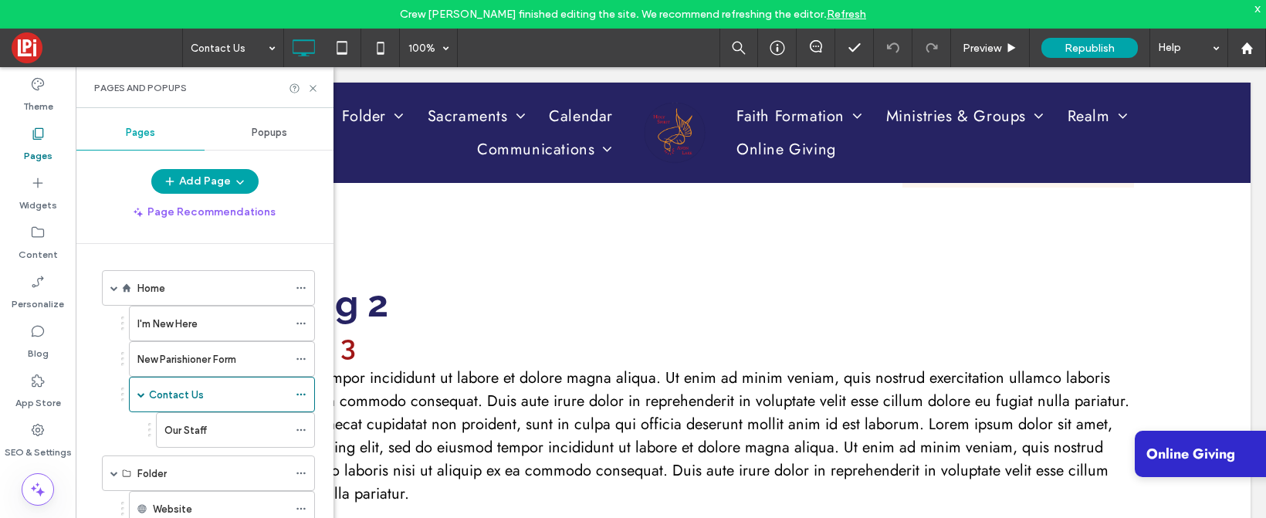
click at [31, 140] on icon at bounding box center [37, 133] width 15 height 15
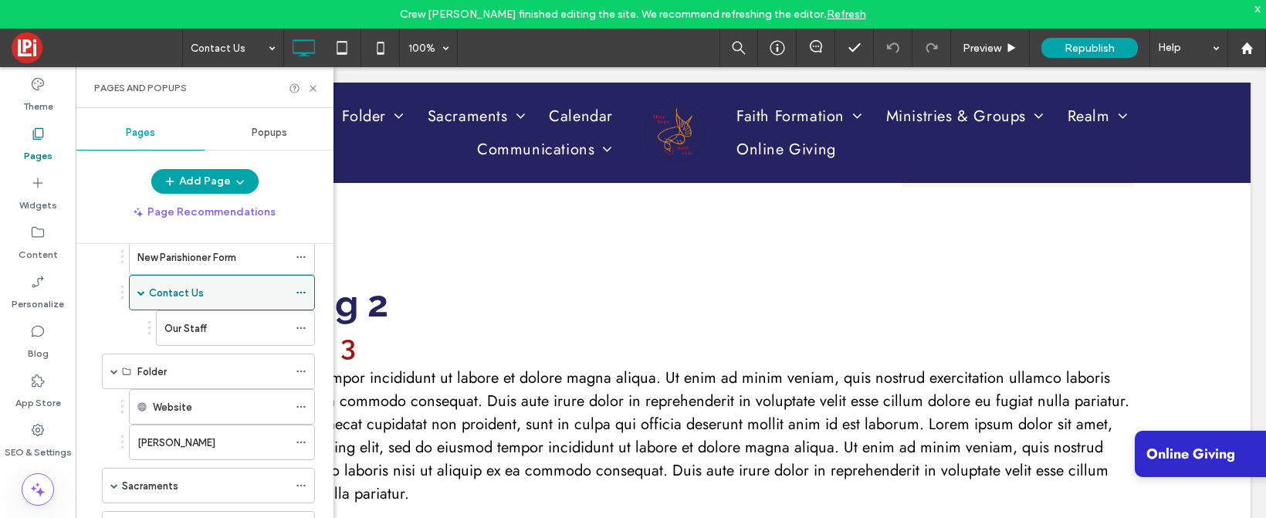
scroll to position [103, 0]
click at [302, 371] on icon at bounding box center [301, 370] width 11 height 11
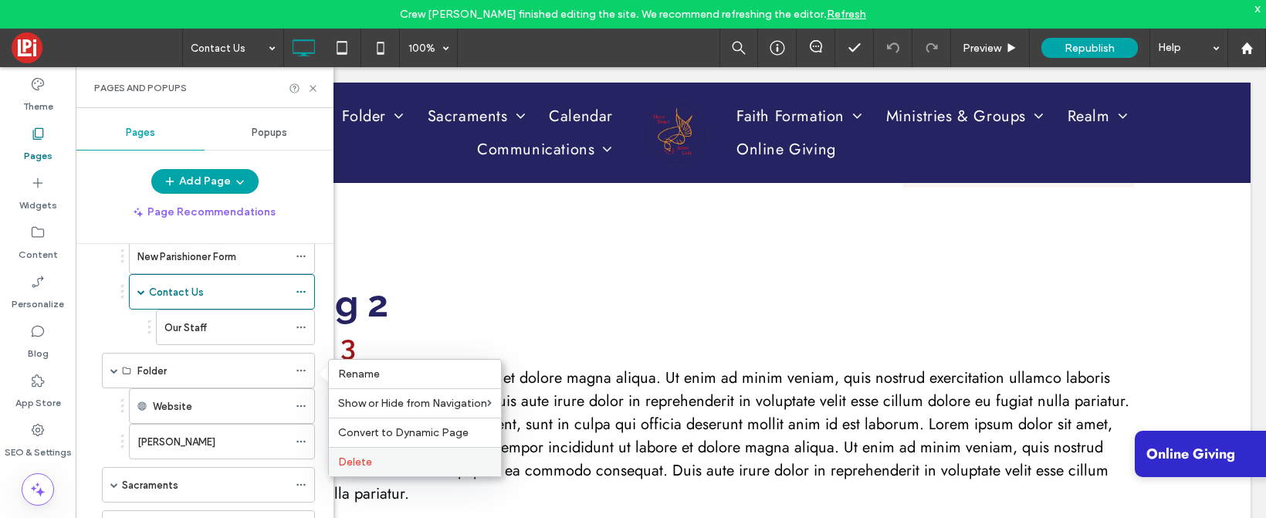
click at [371, 459] on span "Delete" at bounding box center [355, 462] width 34 height 13
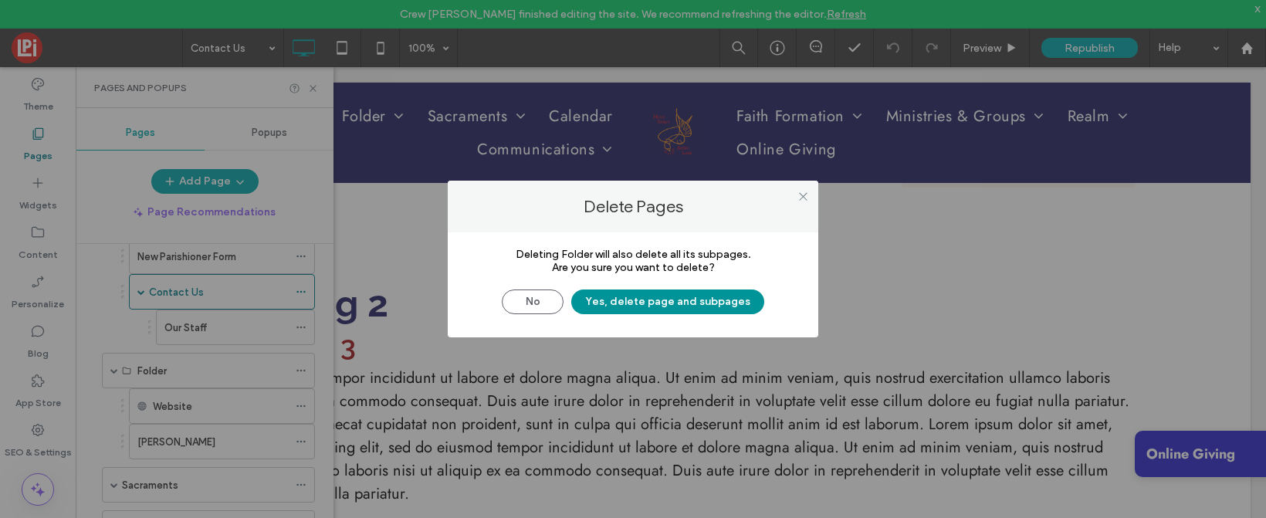
click at [661, 293] on button "Yes, delete page and subpages" at bounding box center [667, 302] width 193 height 25
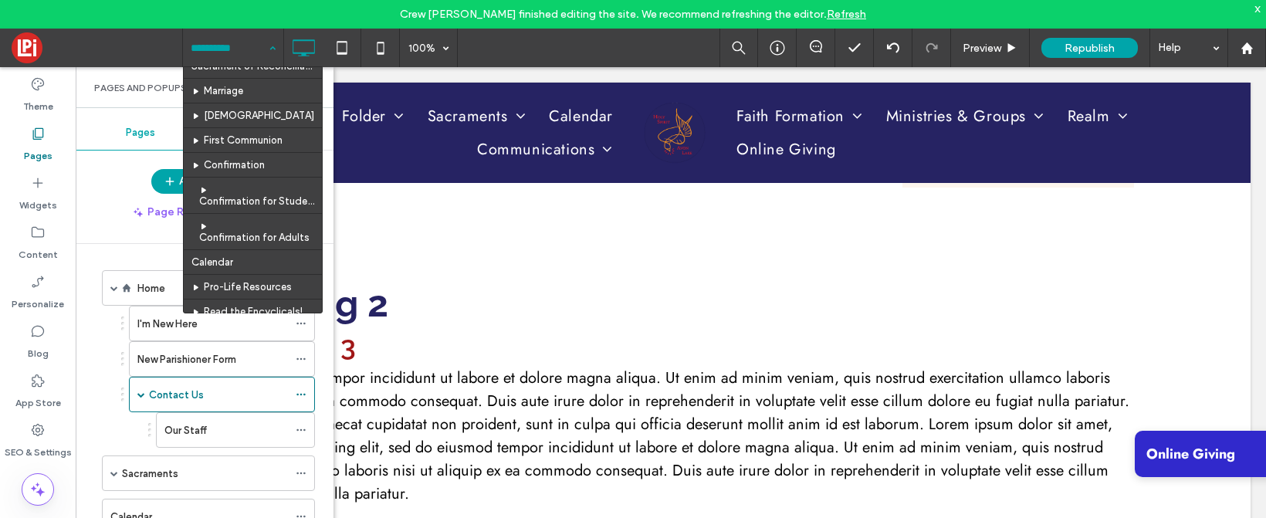
scroll to position [175, 0]
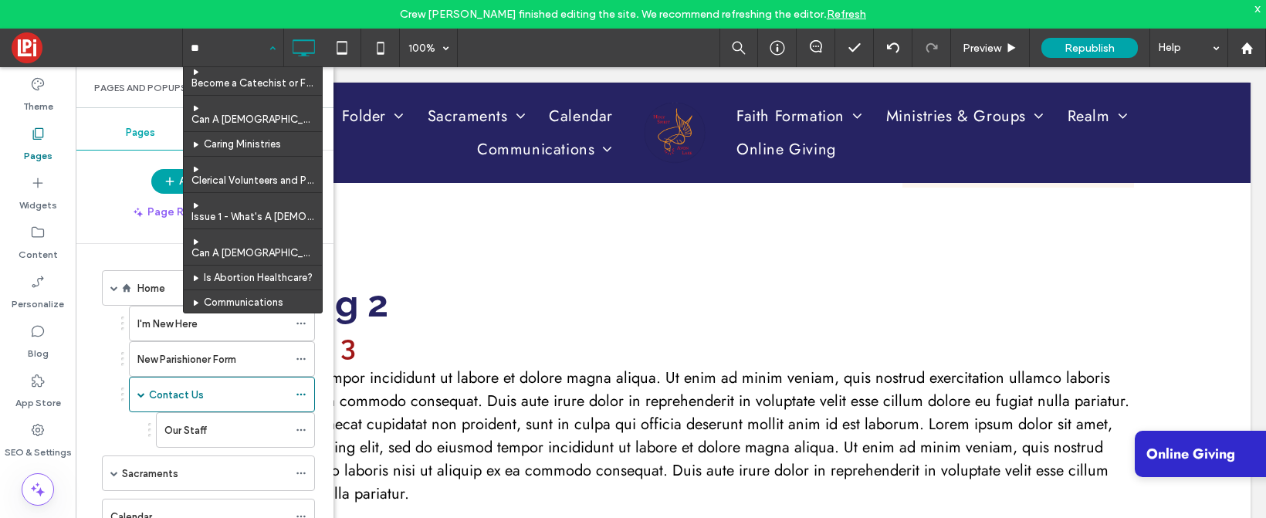
type input "***"
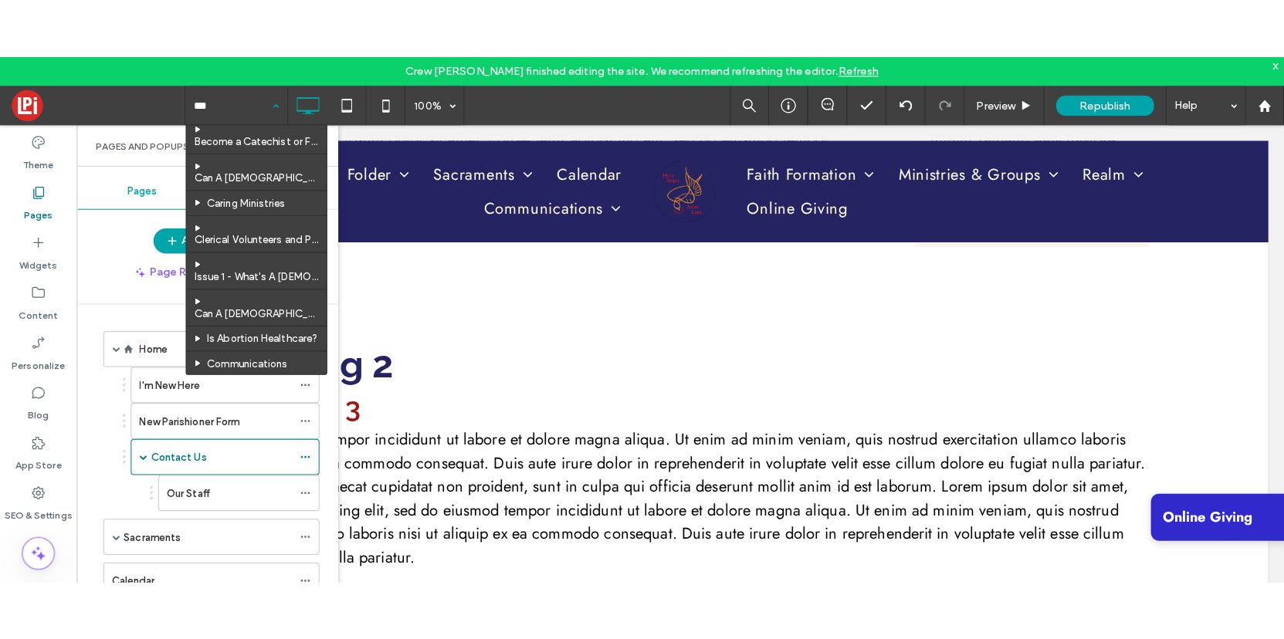
scroll to position [0, 0]
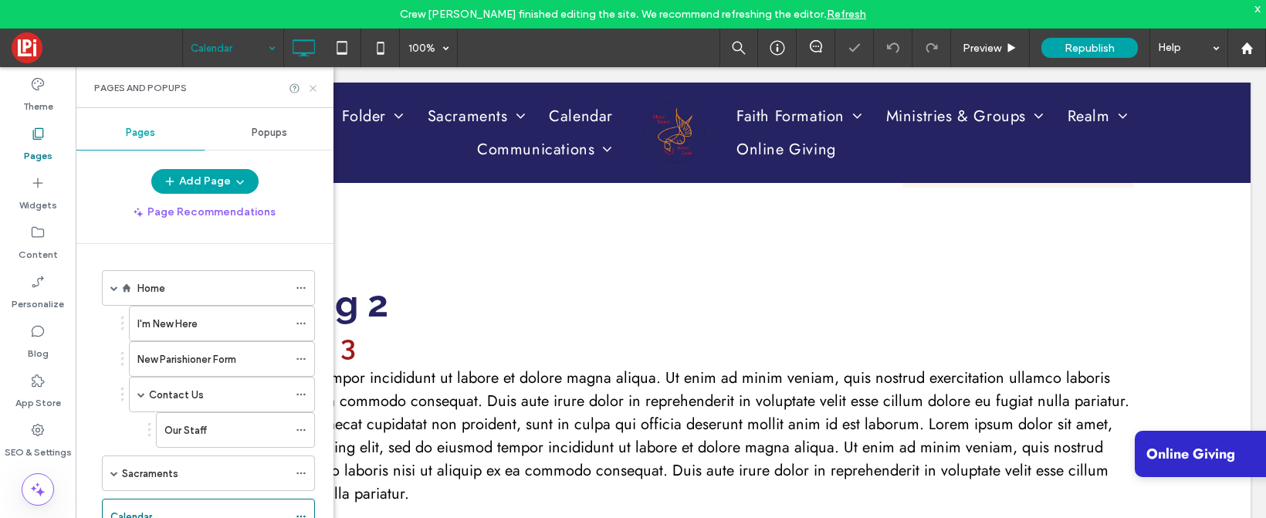
click at [309, 83] on icon at bounding box center [313, 89] width 12 height 12
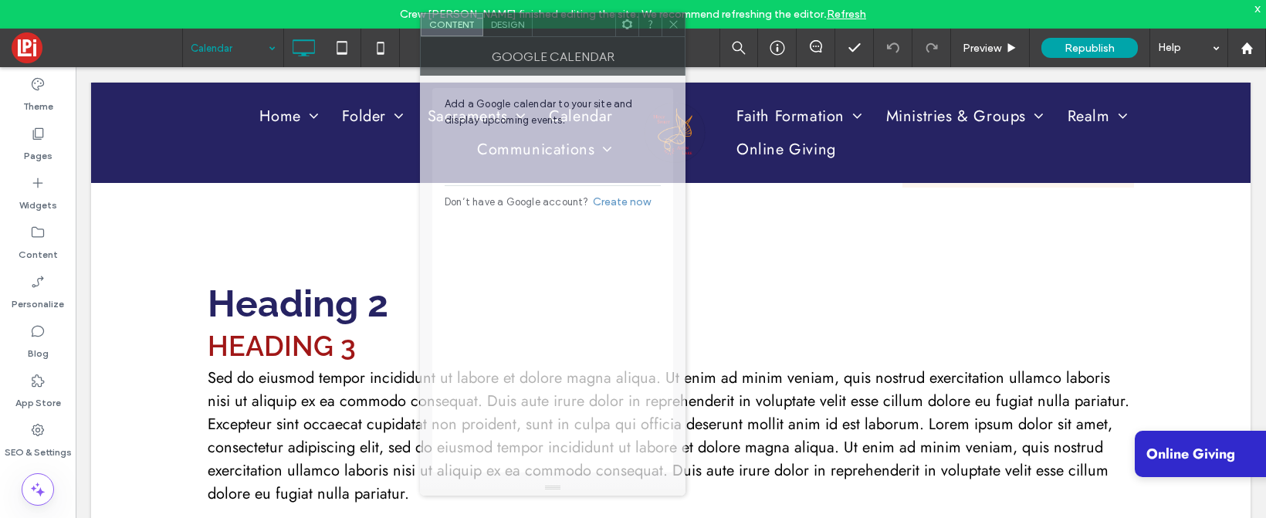
drag, startPoint x: 254, startPoint y: 33, endPoint x: 592, endPoint y: 18, distance: 338.6
click at [592, 18] on div at bounding box center [574, 24] width 83 height 23
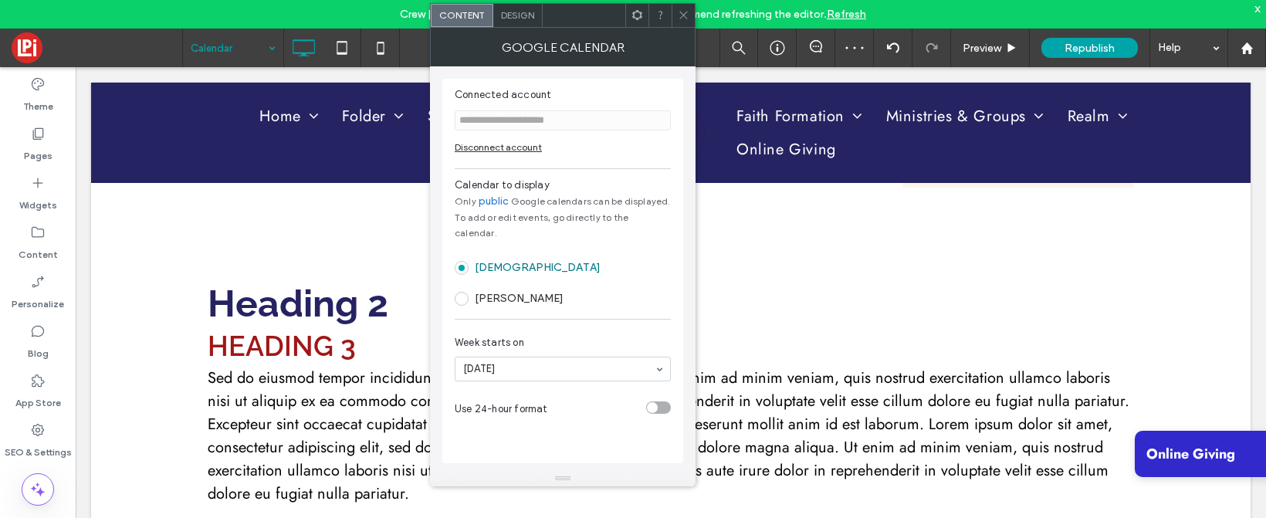
click at [470, 292] on label "Josh" at bounding box center [509, 299] width 109 height 14
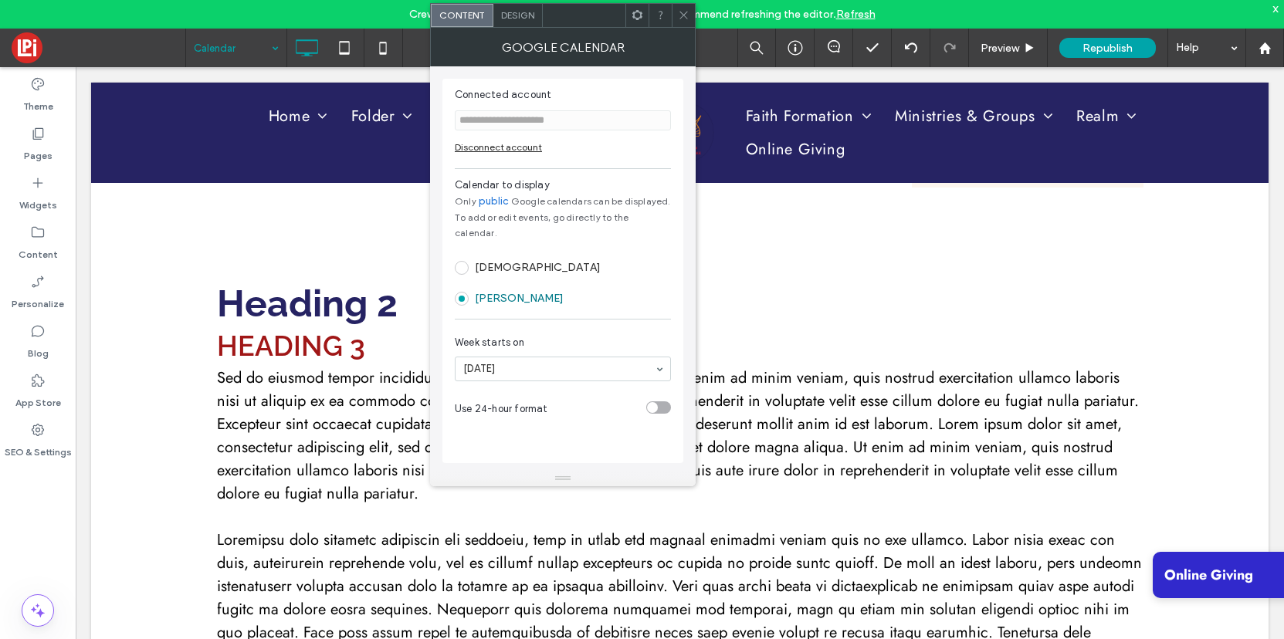
click at [518, 261] on label "Sacred Heart Church" at bounding box center [538, 267] width 126 height 13
click at [680, 17] on icon at bounding box center [684, 15] width 12 height 12
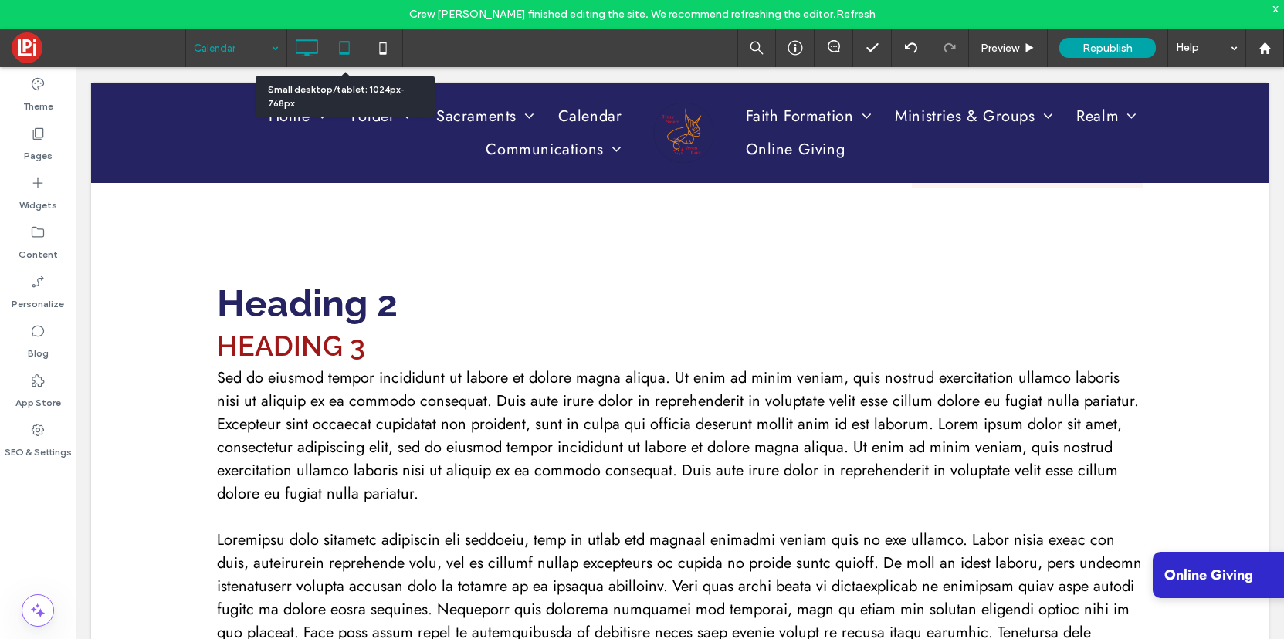
click at [350, 47] on icon at bounding box center [344, 47] width 31 height 31
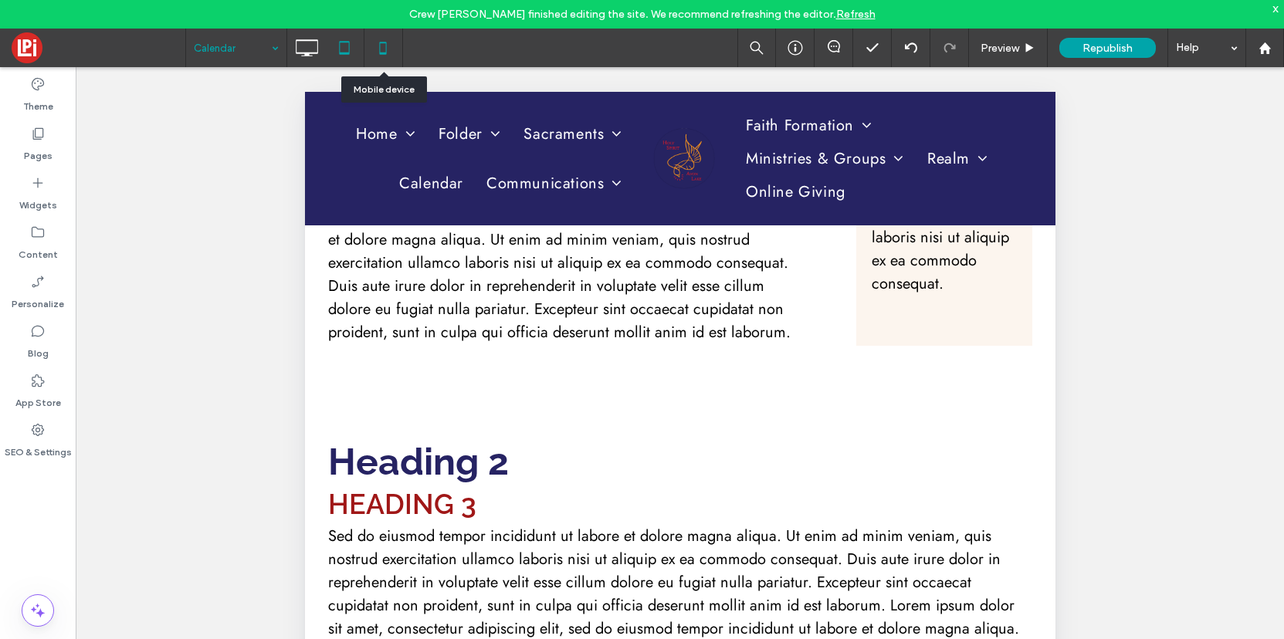
click at [378, 52] on icon at bounding box center [383, 47] width 31 height 31
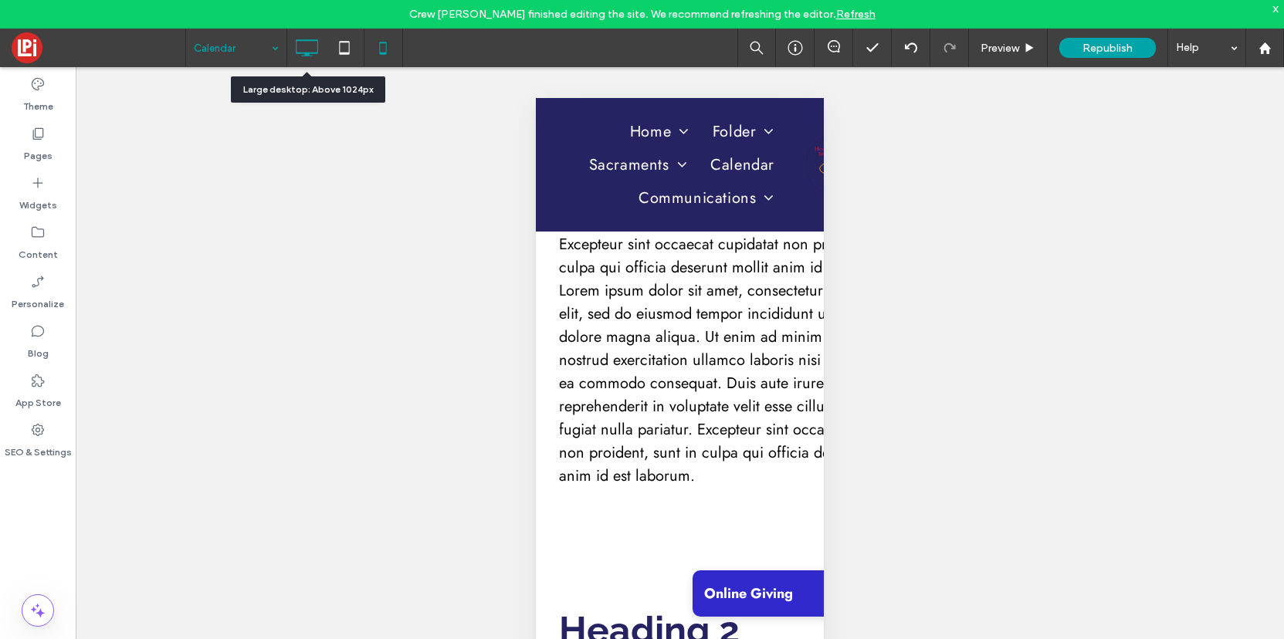
click at [313, 45] on icon at bounding box center [306, 47] width 31 height 31
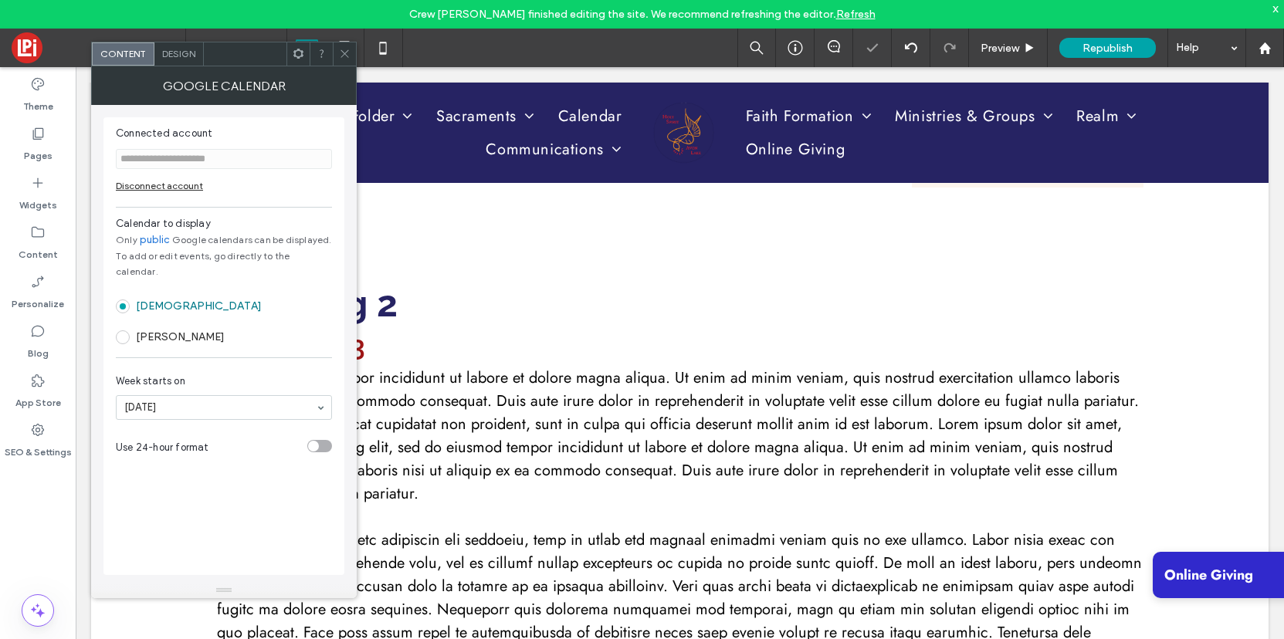
click at [174, 186] on div "Disconnect account" at bounding box center [224, 186] width 216 height 12
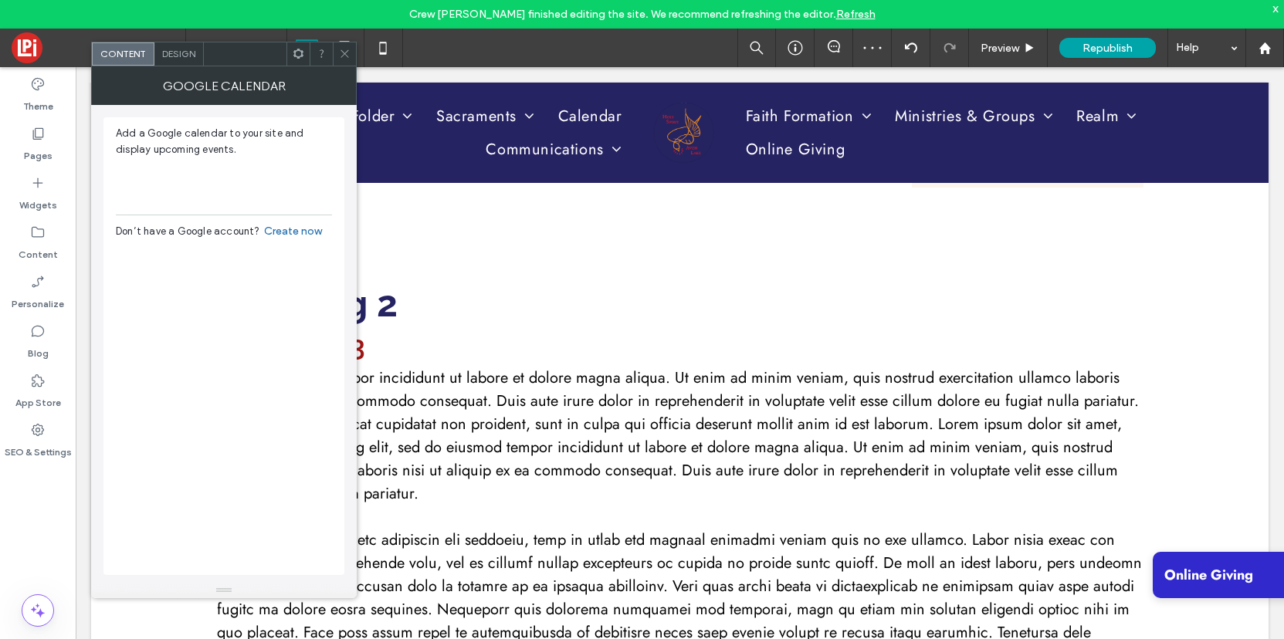
click at [346, 53] on icon at bounding box center [345, 54] width 12 height 12
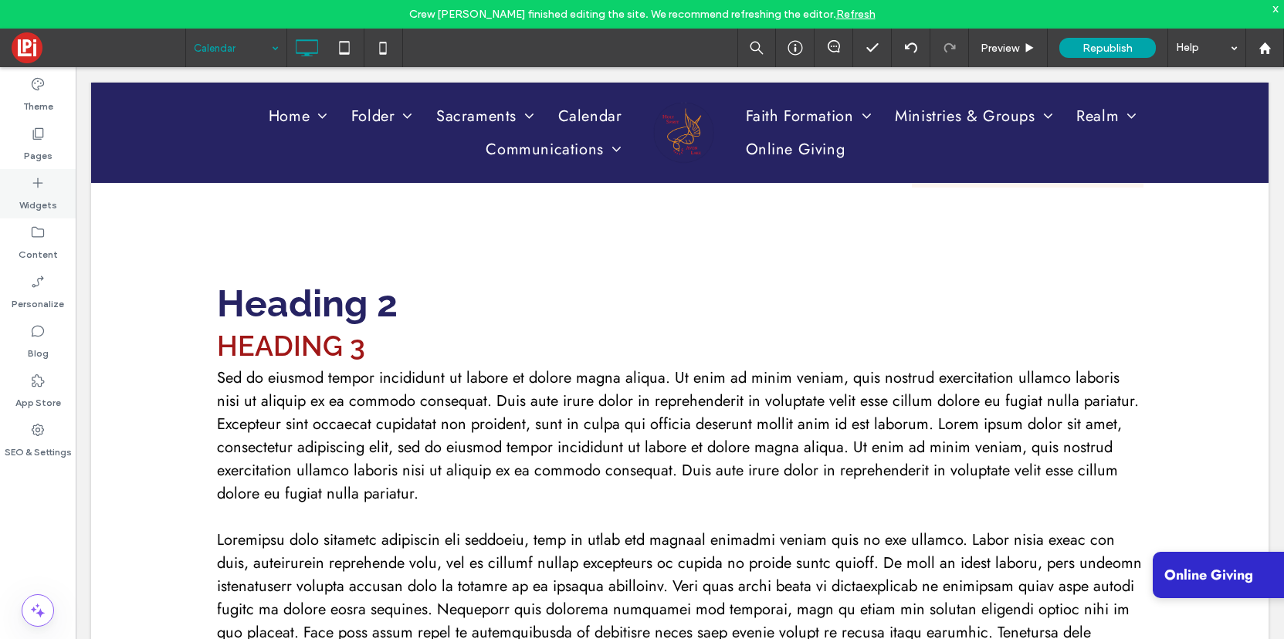
click at [32, 190] on div "Widgets" at bounding box center [38, 193] width 76 height 49
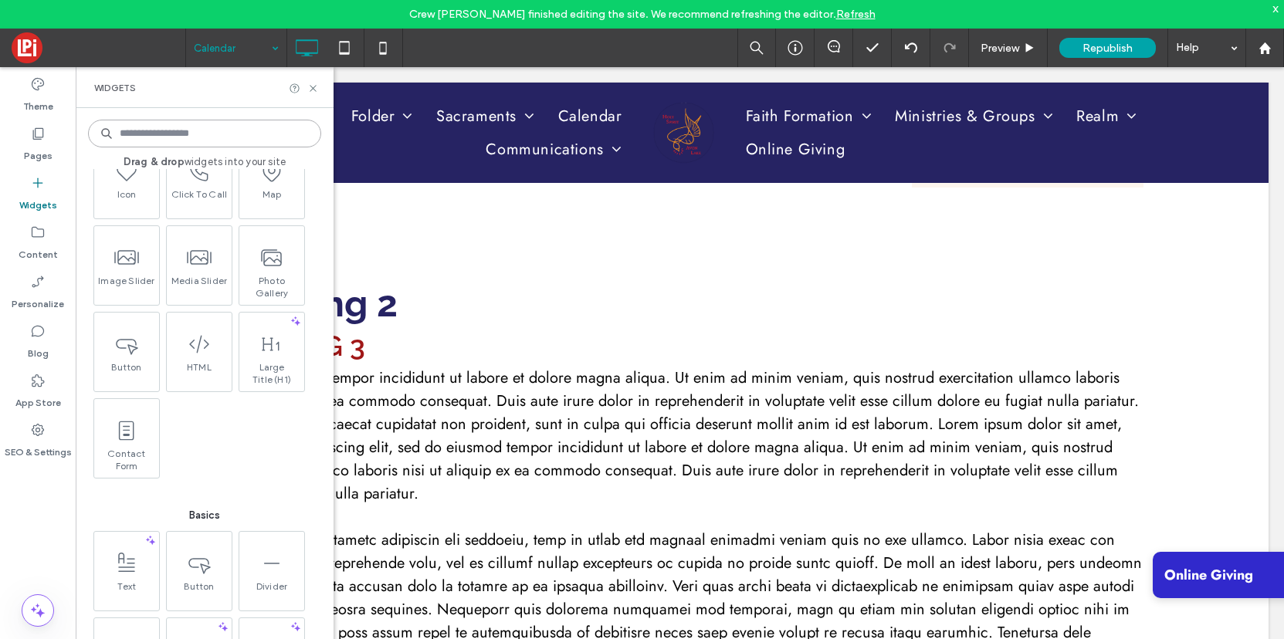
scroll to position [375, 0]
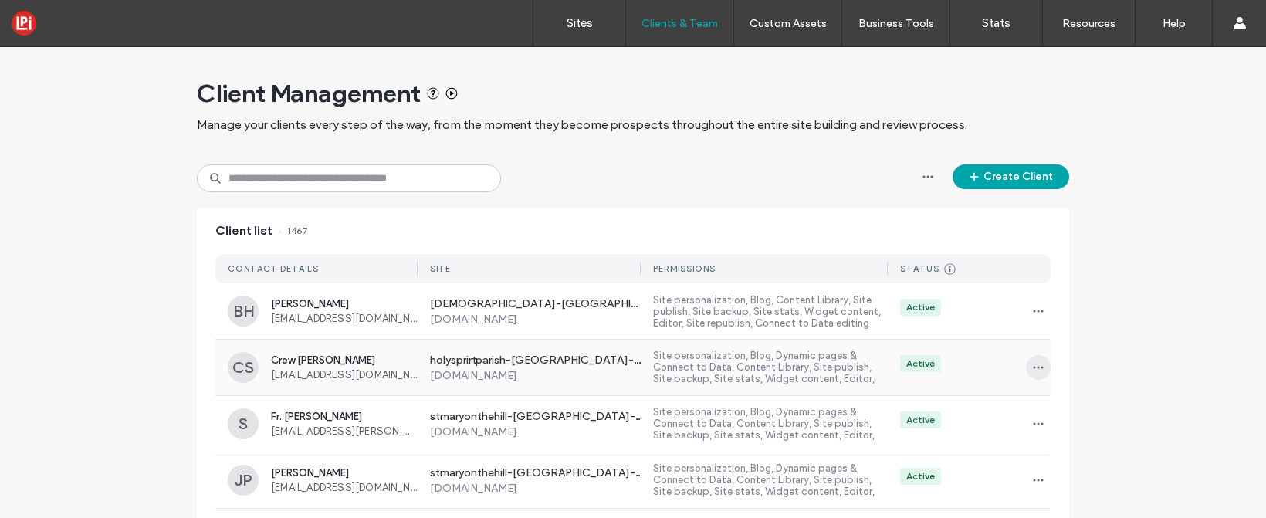
click at [1029, 360] on span "button" at bounding box center [1038, 367] width 25 height 25
click at [1060, 414] on span "Sites & Permissions" at bounding box center [1098, 407] width 90 height 15
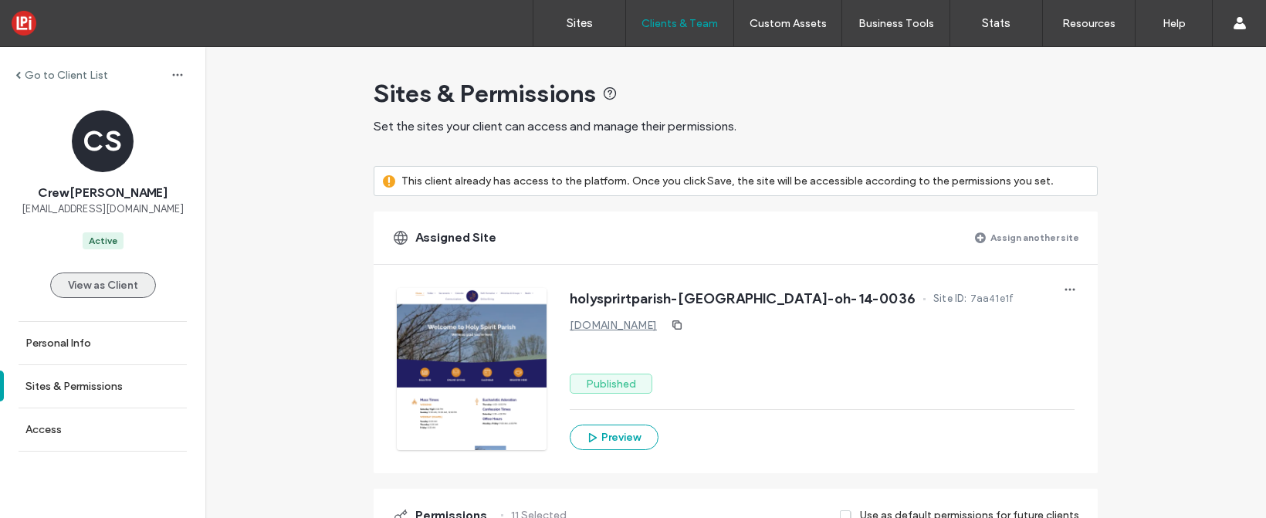
click at [100, 284] on button "View as Client" at bounding box center [103, 285] width 106 height 25
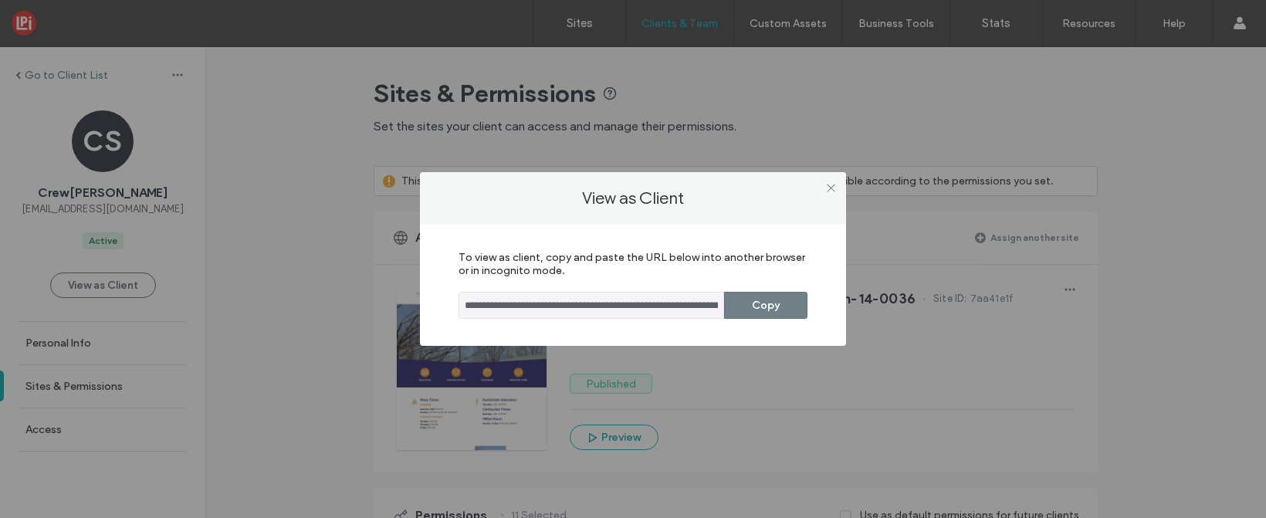
click at [781, 298] on button "Copy" at bounding box center [765, 305] width 83 height 27
click at [827, 183] on icon at bounding box center [831, 188] width 12 height 12
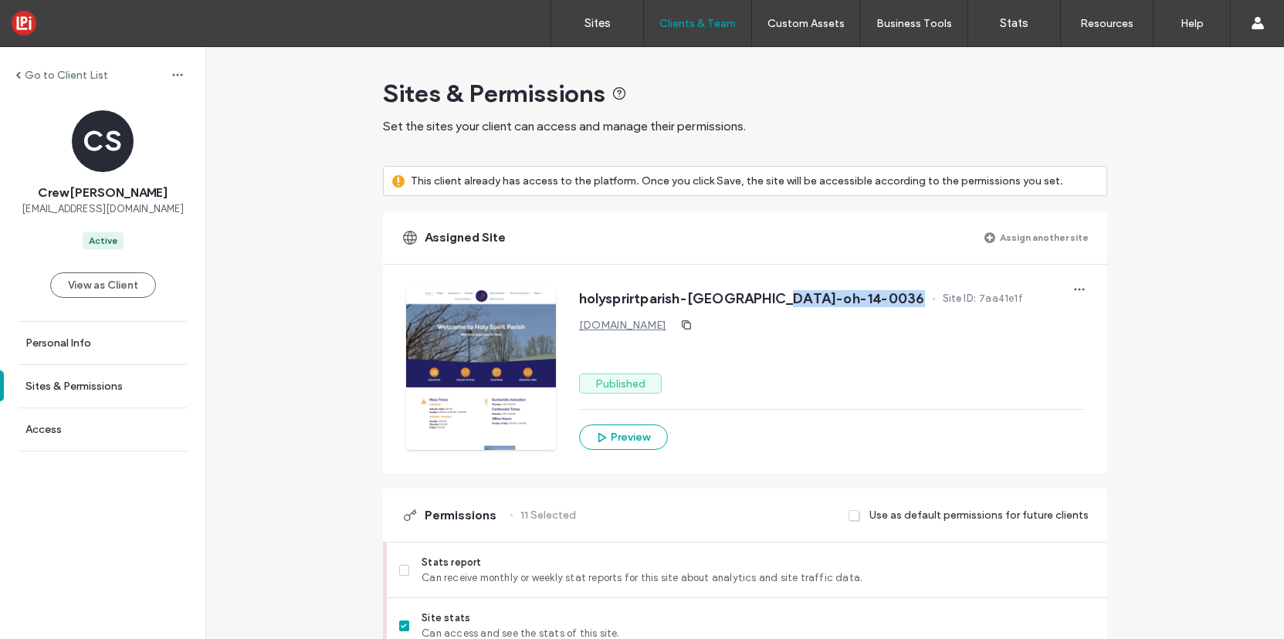
drag, startPoint x: 835, startPoint y: 297, endPoint x: 776, endPoint y: 300, distance: 58.8
click at [776, 300] on div "holysprirtparish-[GEOGRAPHIC_DATA]-oh-14-0036 Site ID: 7aa41e1f" at bounding box center [831, 300] width 505 height 25
copy span "14-0036"
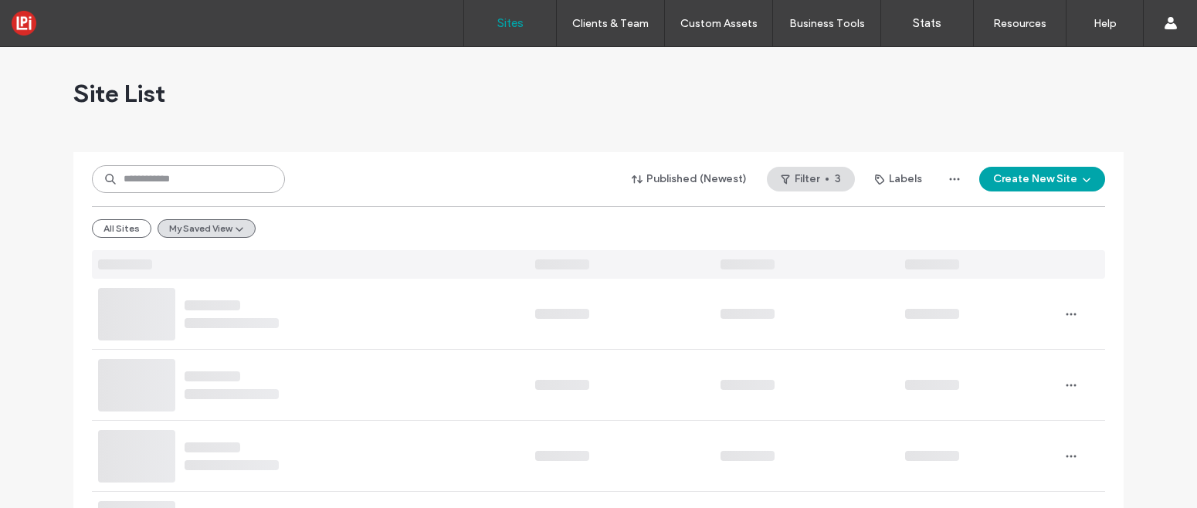
click at [200, 172] on input at bounding box center [188, 179] width 193 height 28
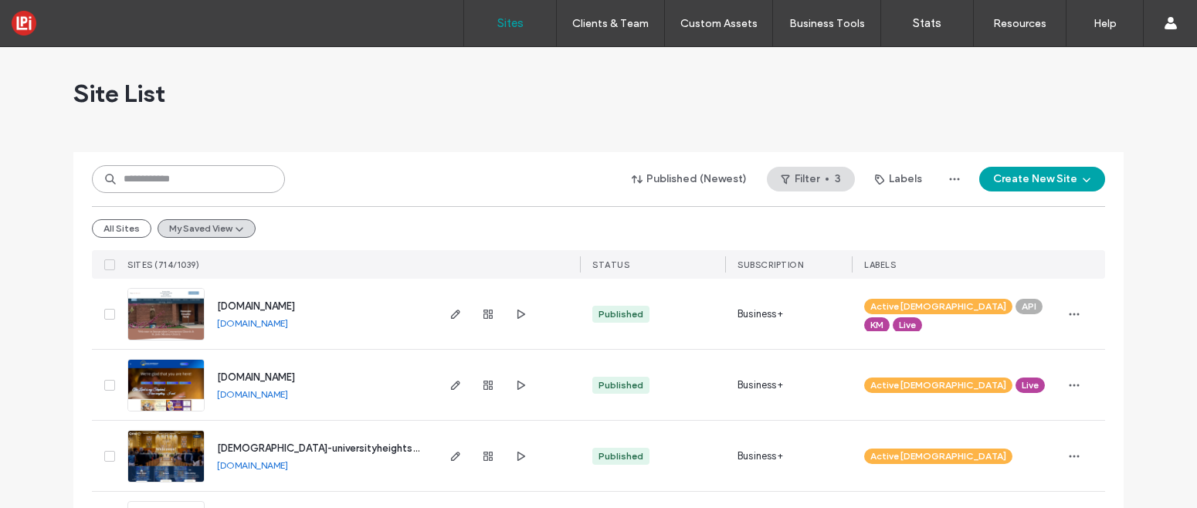
paste input "**********"
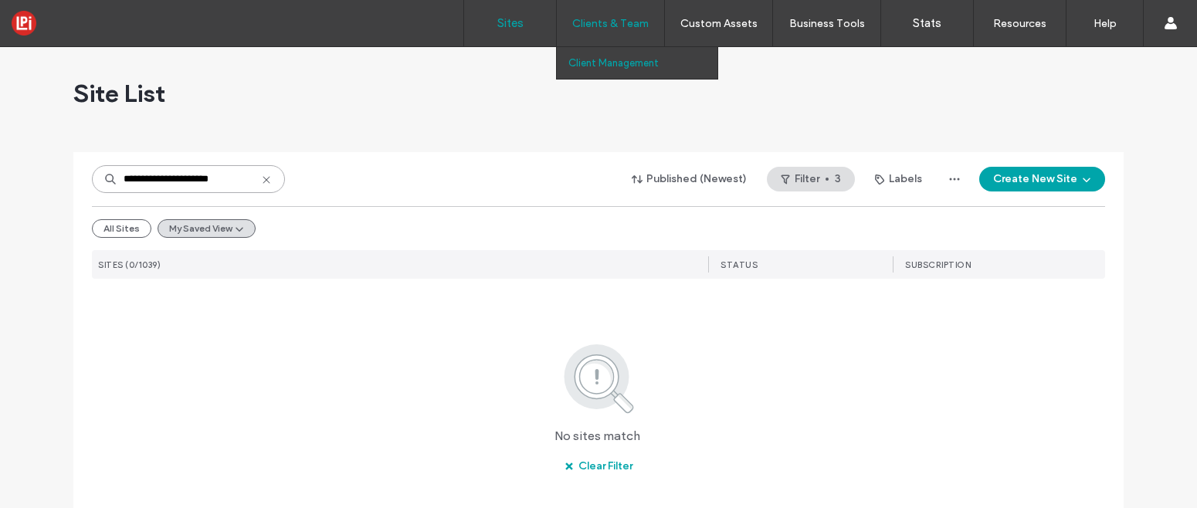
type input "**********"
click at [590, 72] on link "Client Management" at bounding box center [642, 63] width 149 height 32
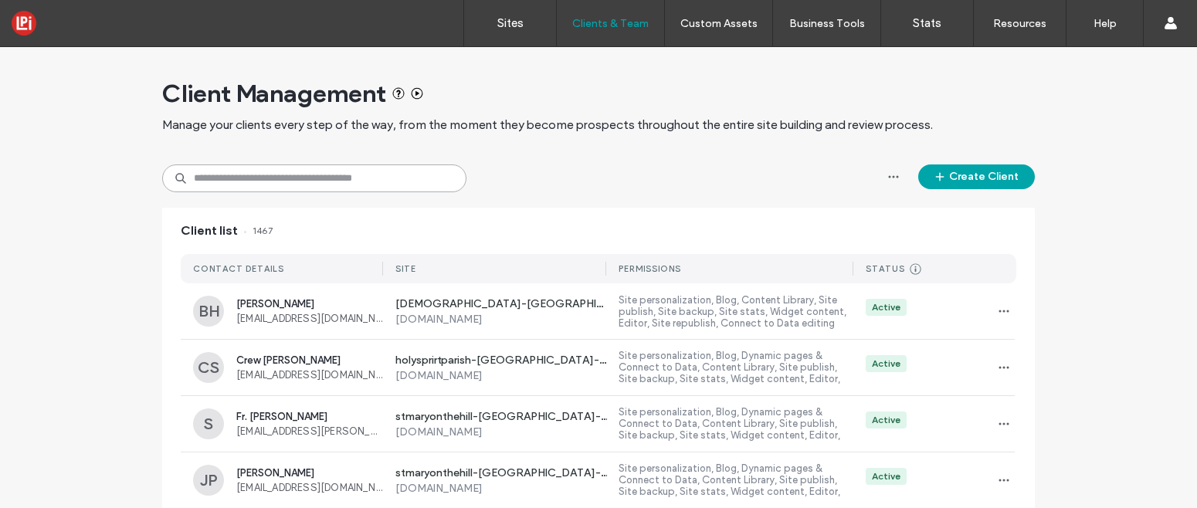
click at [233, 172] on input at bounding box center [314, 178] width 304 height 28
paste input "**********"
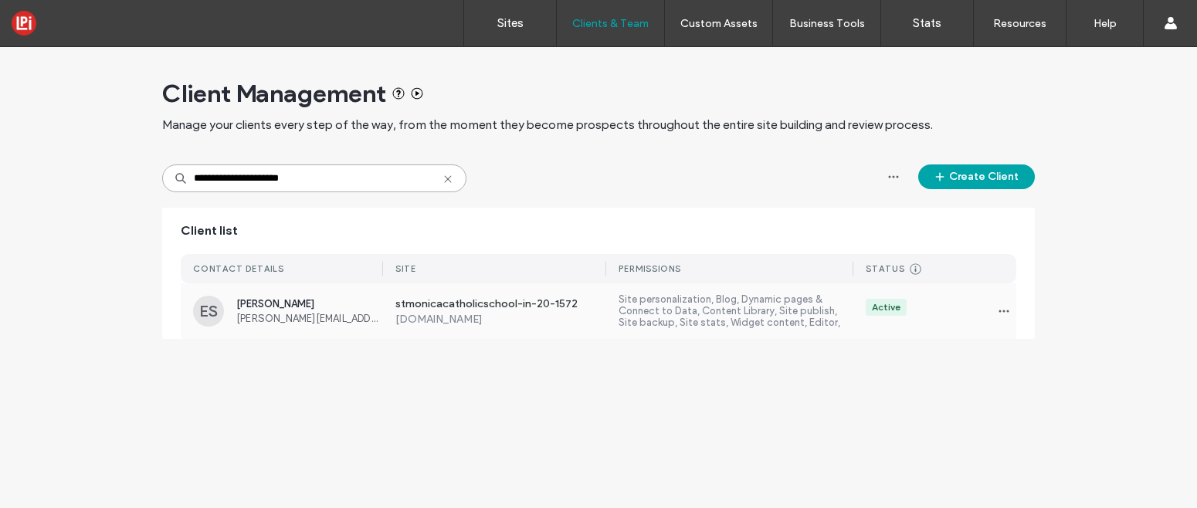
type input "**********"
click at [593, 303] on label "stmonicacatholicschool-in-20-1572" at bounding box center [501, 304] width 212 height 15
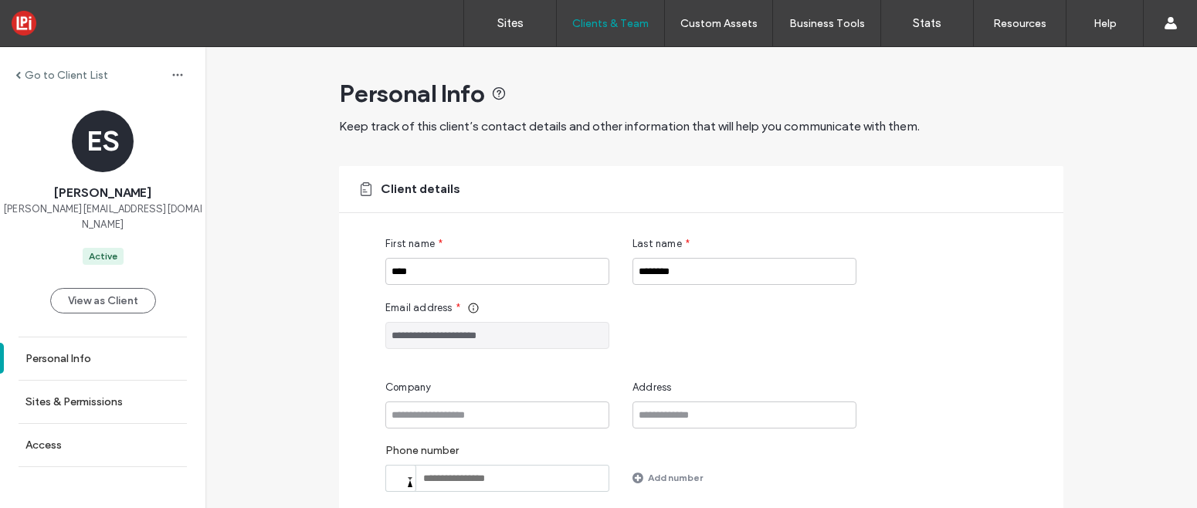
scroll to position [171, 0]
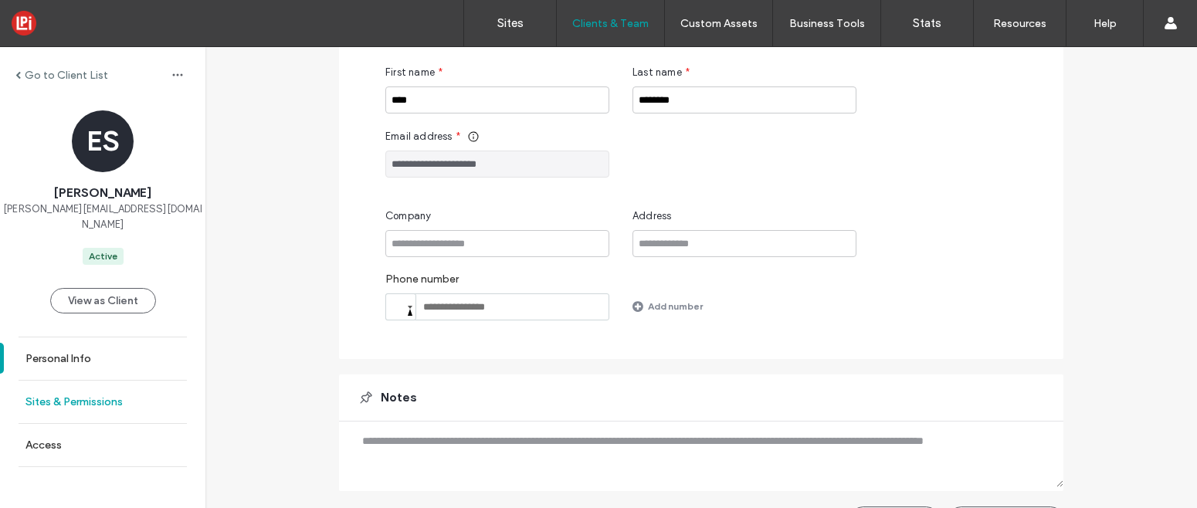
click at [128, 385] on link "Sites & Permissions" at bounding box center [102, 402] width 205 height 42
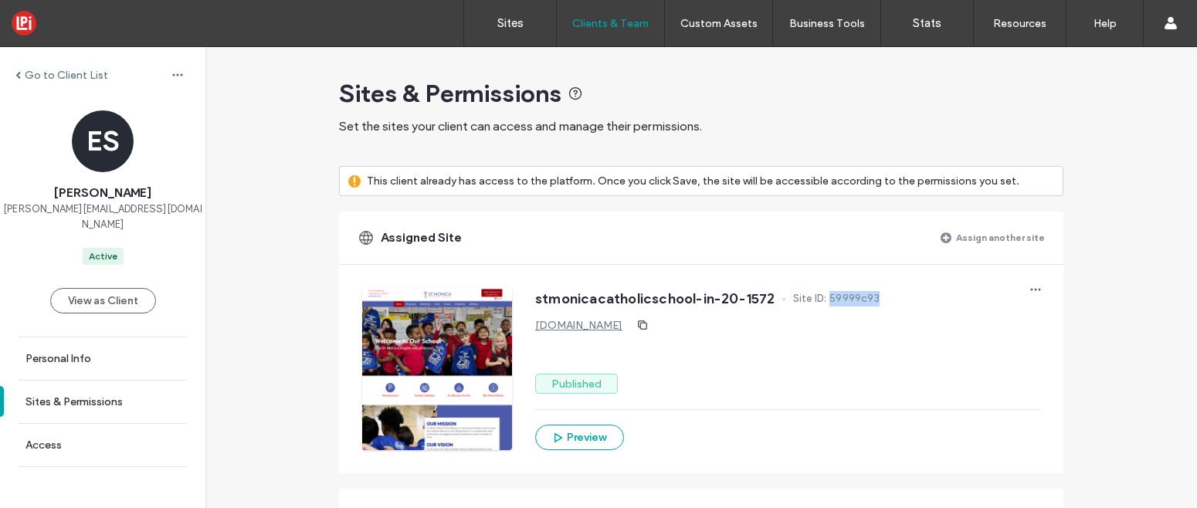
drag, startPoint x: 869, startPoint y: 300, endPoint x: 822, endPoint y: 298, distance: 47.9
click at [822, 298] on div "stmonicacatholicschool-in-20-1572 Site ID: 59999c93" at bounding box center [787, 300] width 505 height 25
copy span "59999c93"
click at [510, 16] on label "Sites" at bounding box center [510, 23] width 26 height 14
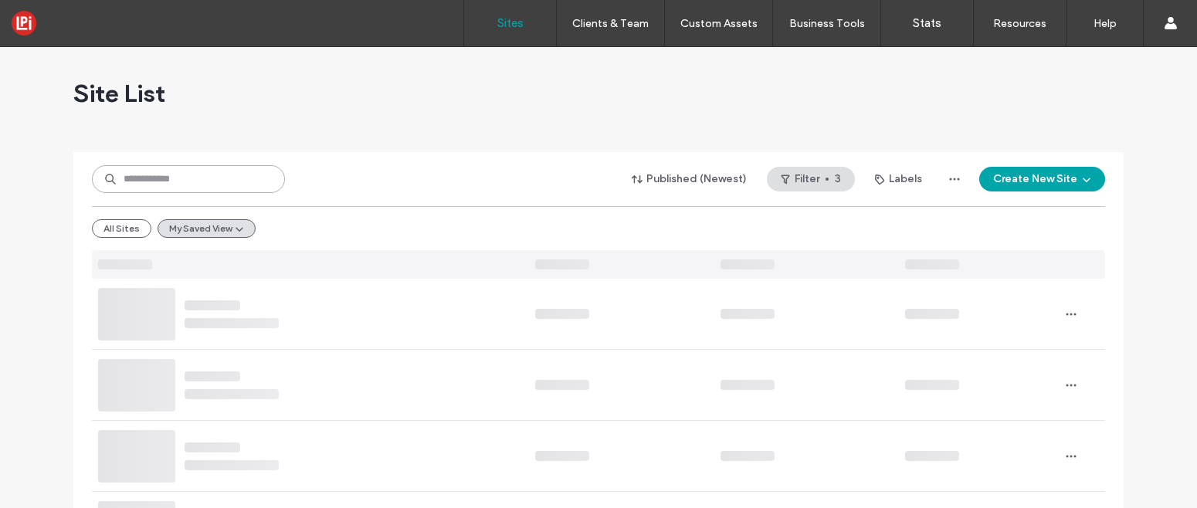
click at [178, 178] on input at bounding box center [188, 179] width 193 height 28
paste input "********"
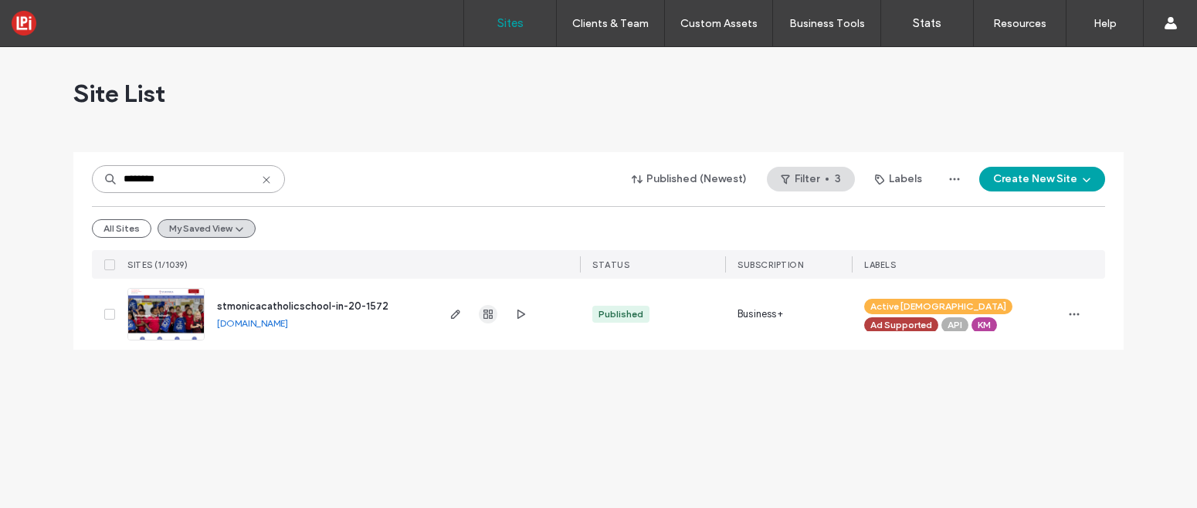
type input "********"
click at [490, 314] on icon "button" at bounding box center [488, 314] width 12 height 12
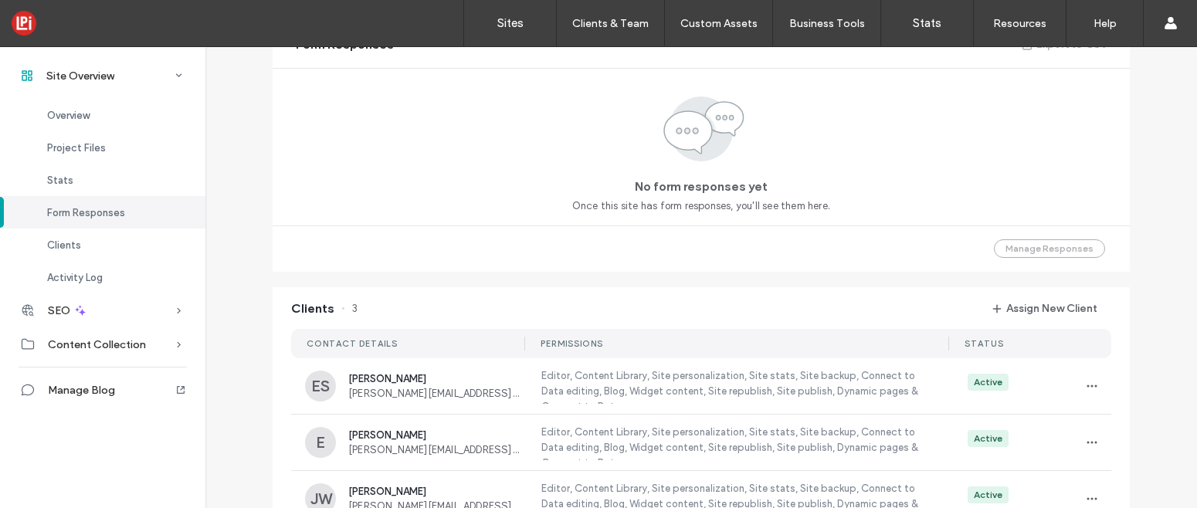
scroll to position [1114, 0]
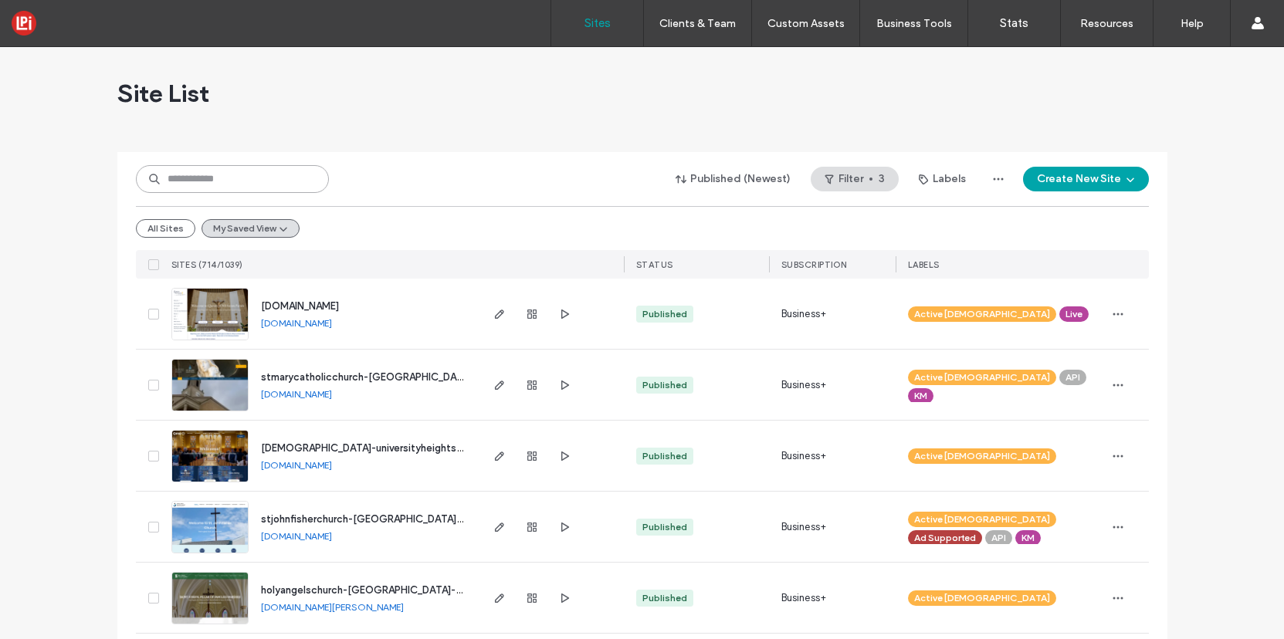
click at [220, 184] on input at bounding box center [232, 179] width 193 height 28
paste input "**********"
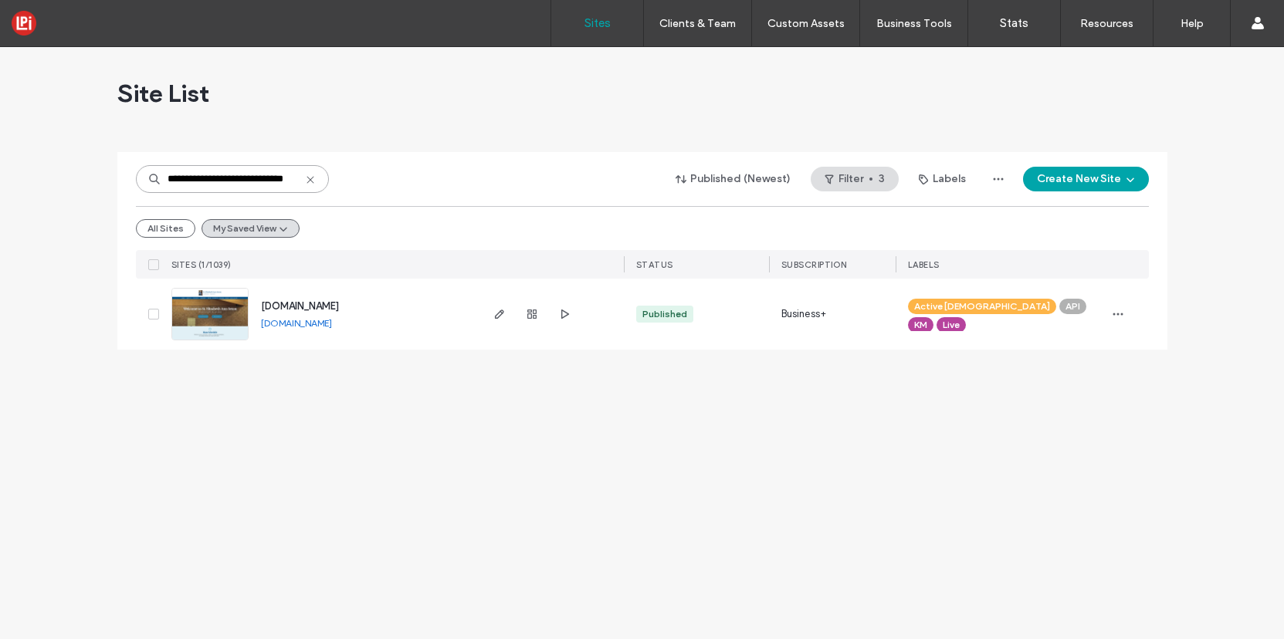
scroll to position [0, 21]
type input "**********"
click at [497, 303] on div at bounding box center [531, 314] width 83 height 71
click at [495, 310] on icon "button" at bounding box center [499, 314] width 12 height 12
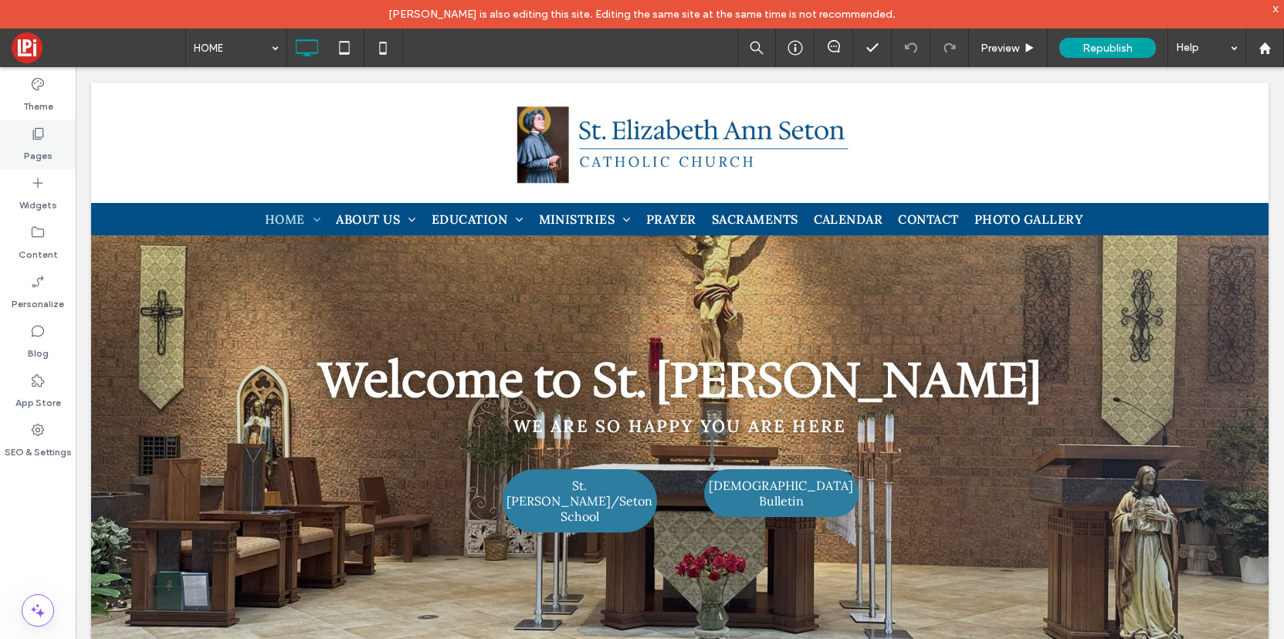
click at [37, 134] on icon at bounding box center [37, 133] width 15 height 15
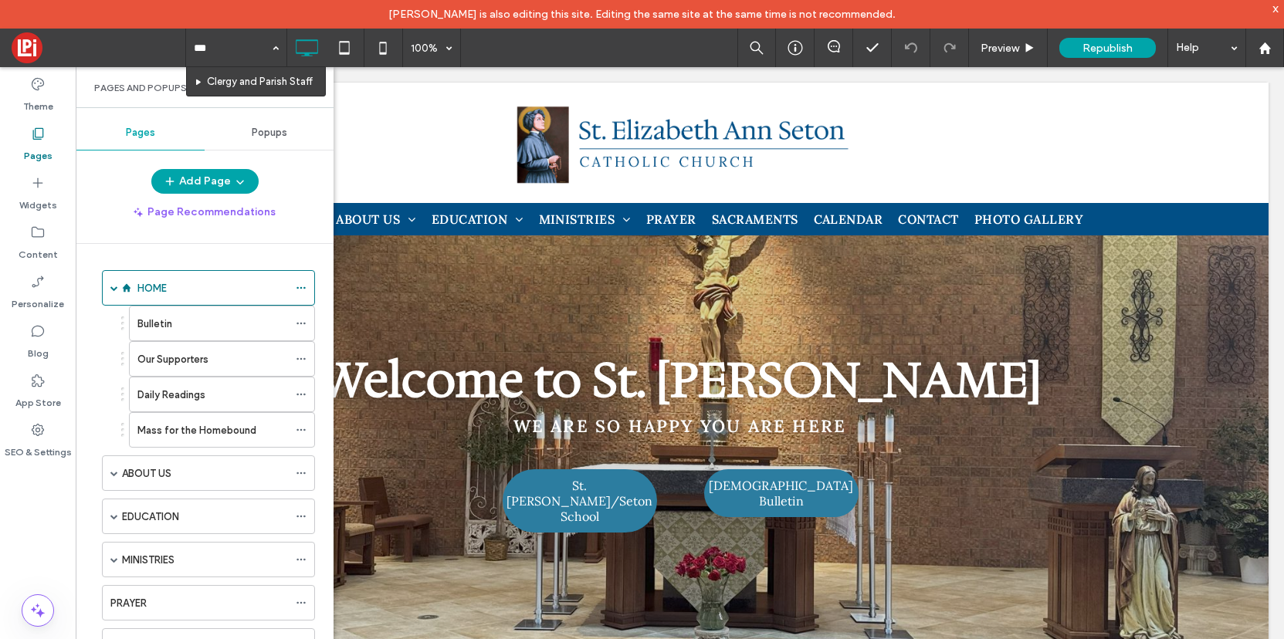
type input "****"
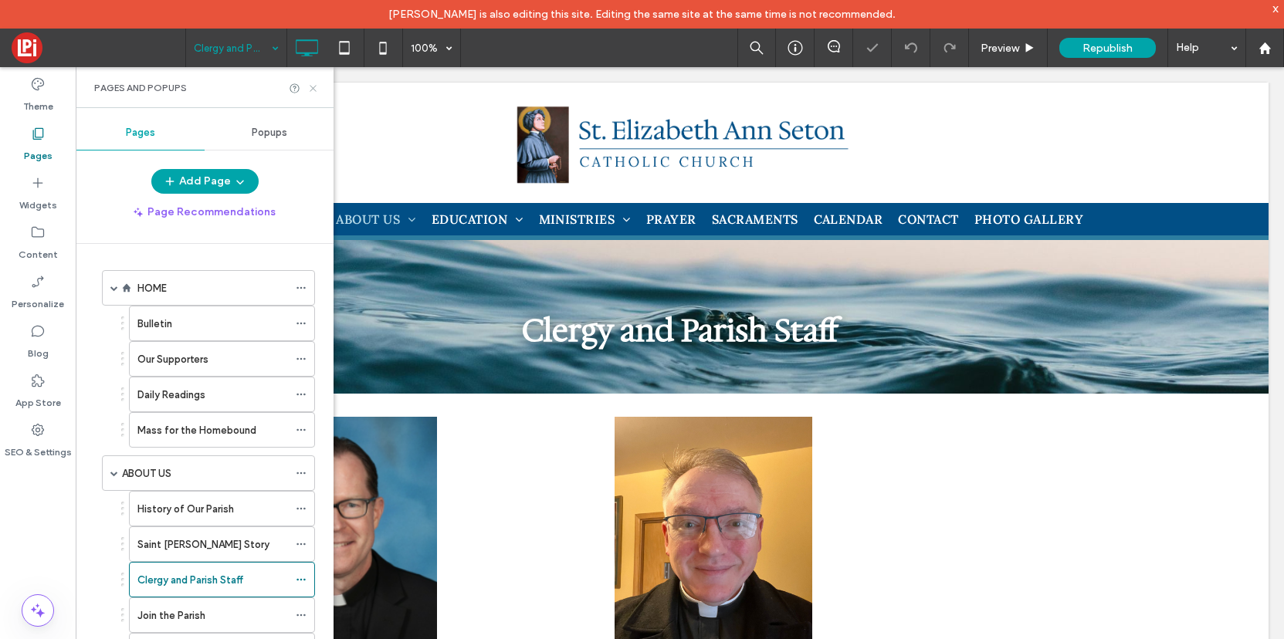
click at [314, 83] on icon at bounding box center [313, 89] width 12 height 12
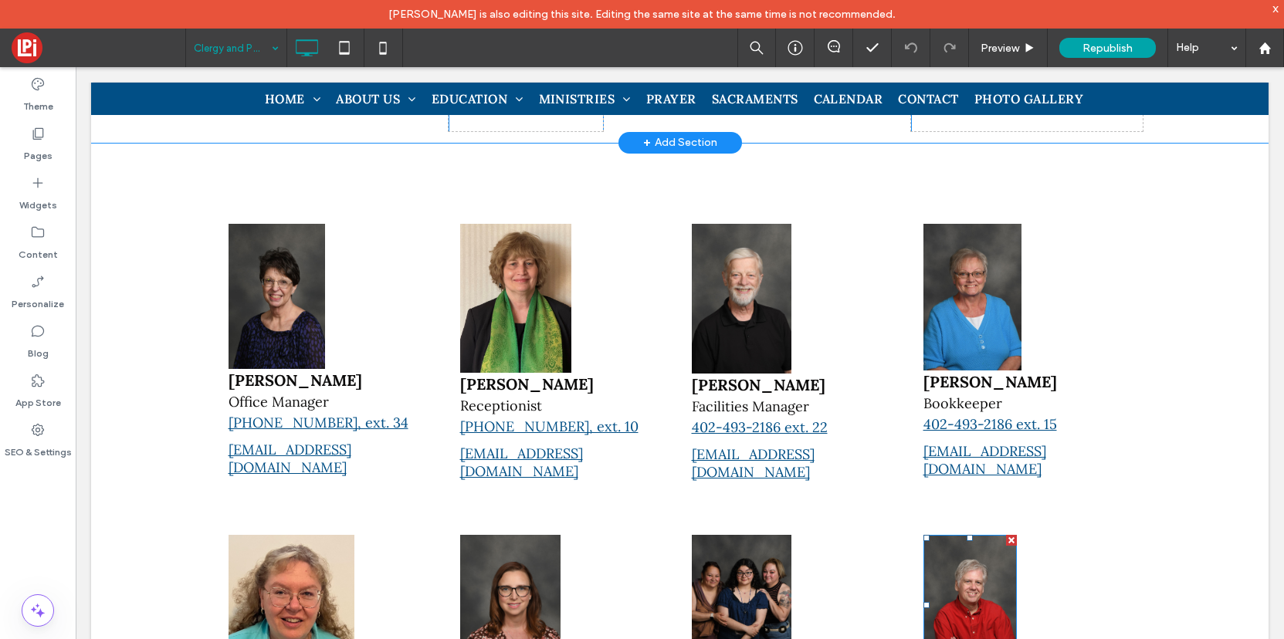
scroll to position [646, 0]
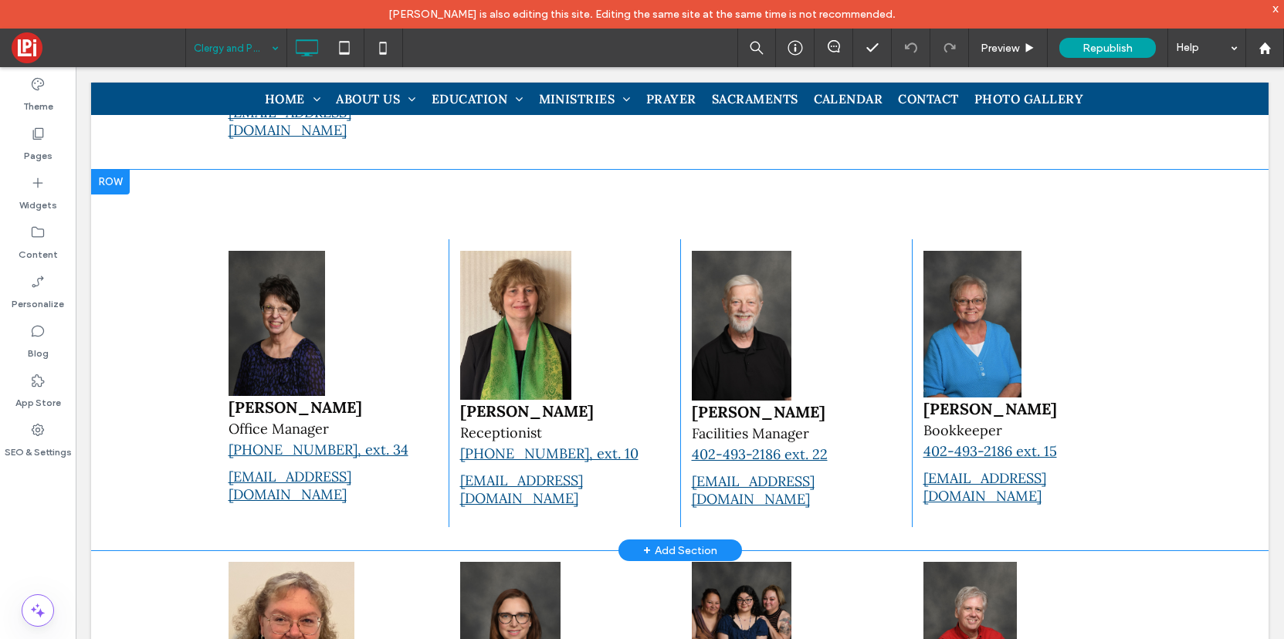
click at [114, 175] on div at bounding box center [110, 182] width 39 height 25
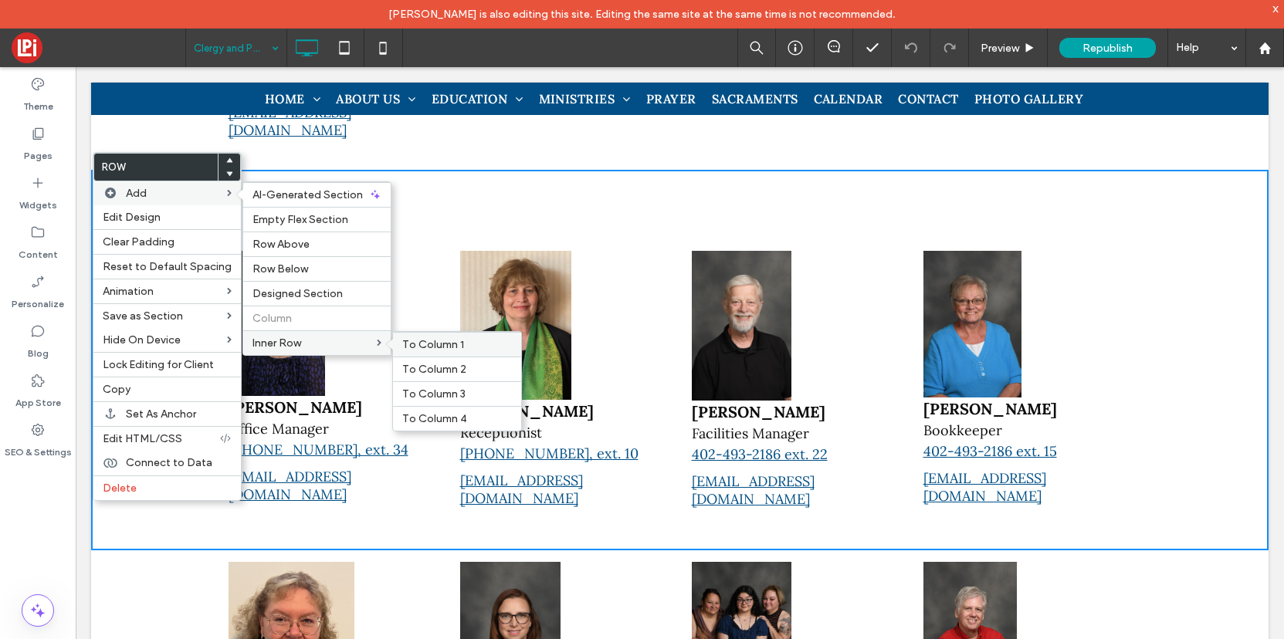
click at [448, 345] on span "To Column 1" at bounding box center [433, 344] width 62 height 13
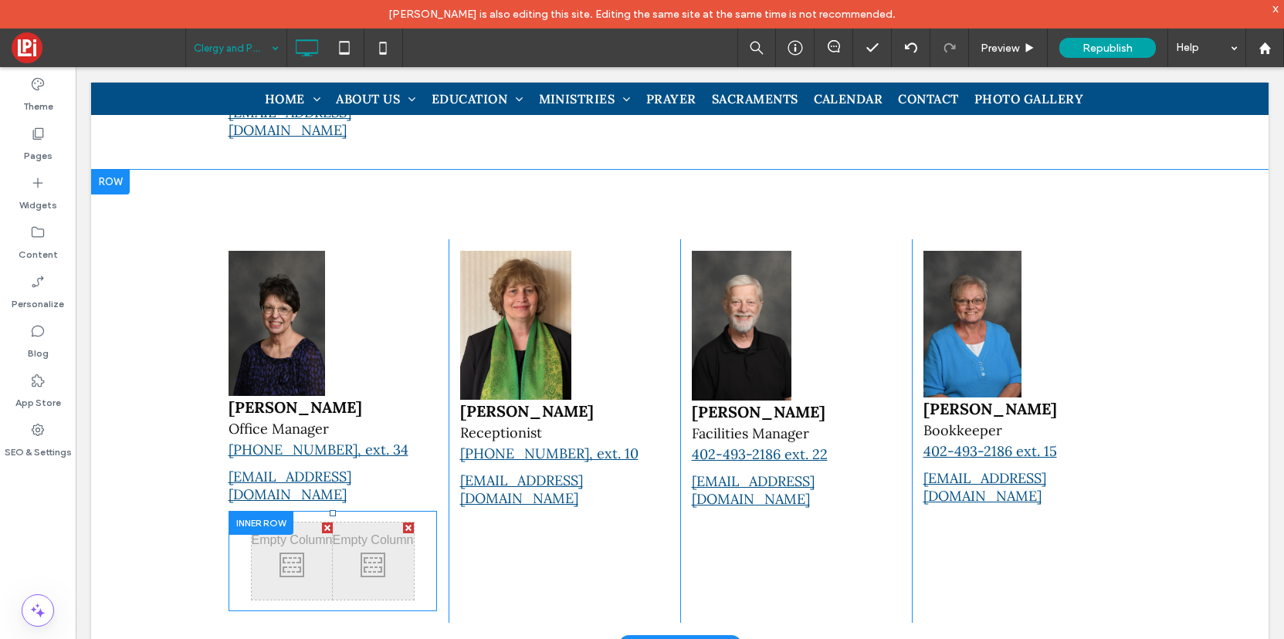
click at [240, 511] on div at bounding box center [261, 523] width 65 height 24
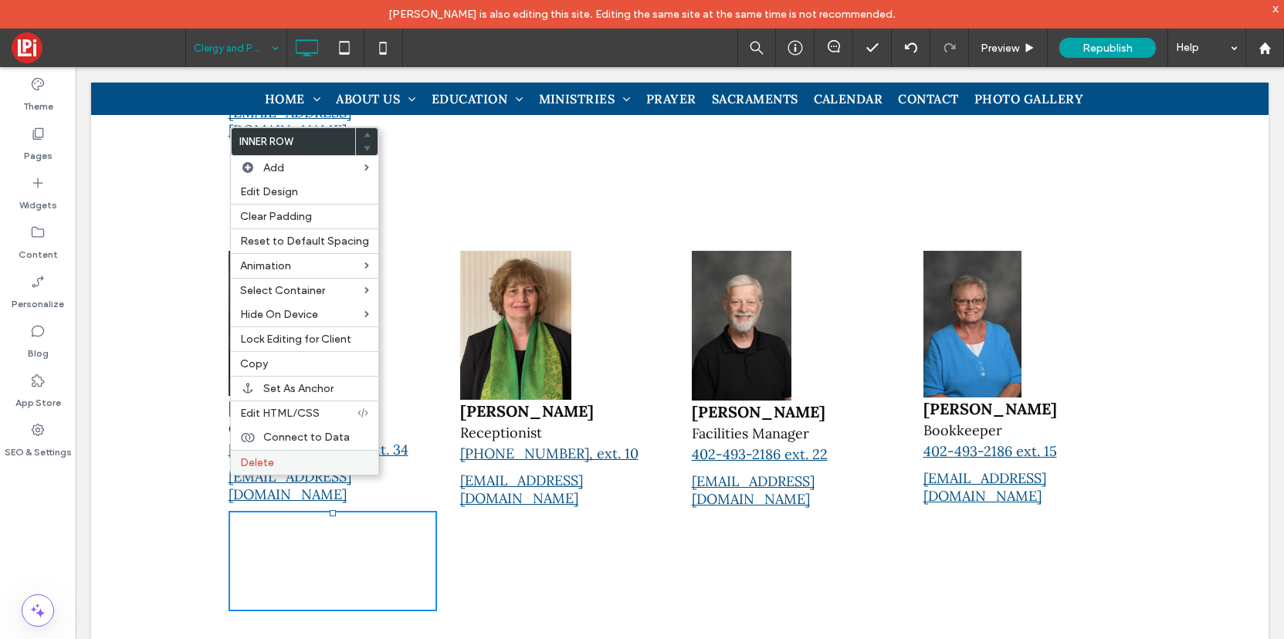
click at [254, 452] on div "Delete" at bounding box center [304, 462] width 147 height 25
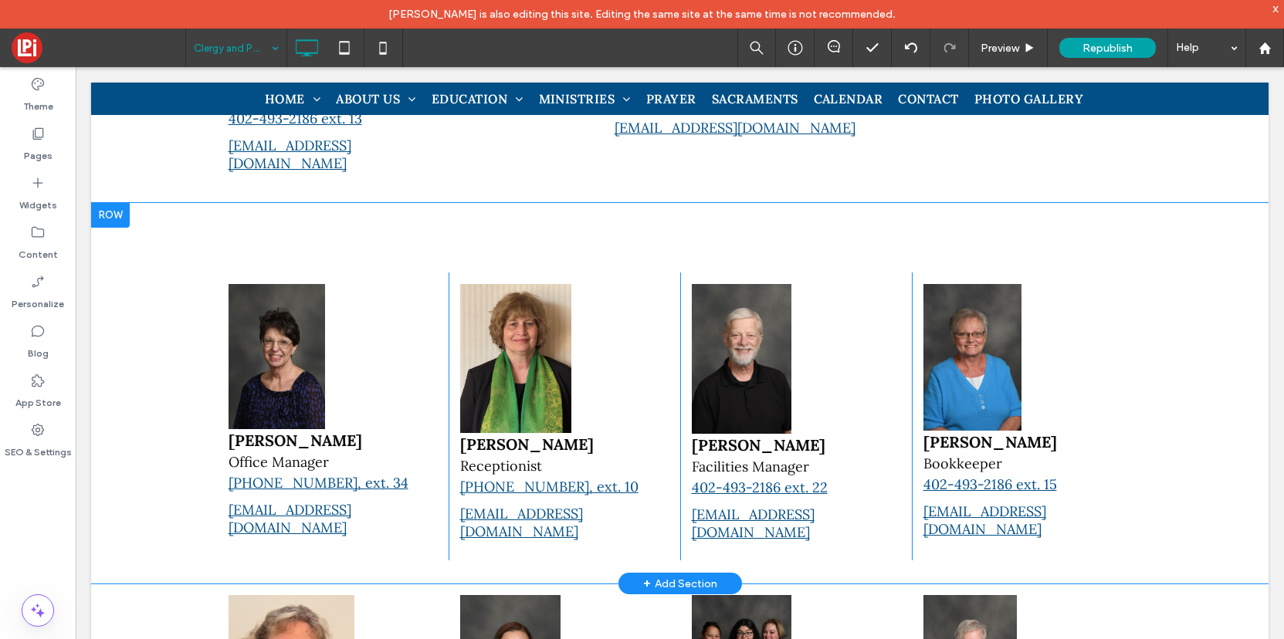
scroll to position [611, 0]
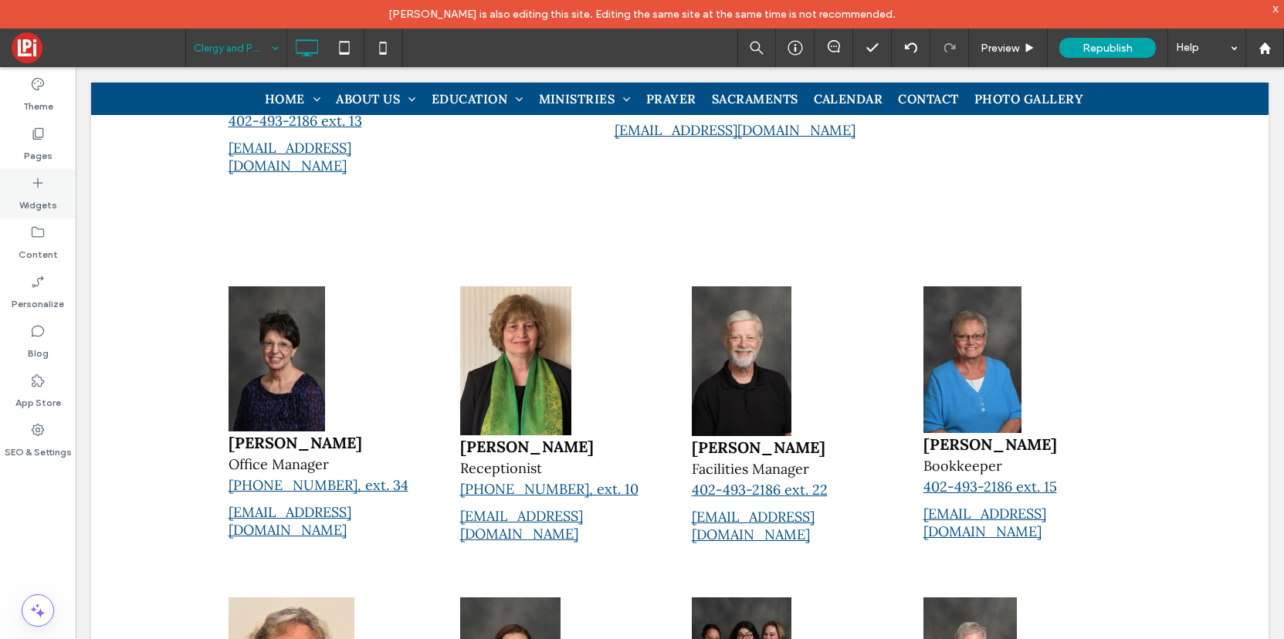
click at [41, 195] on label "Widgets" at bounding box center [38, 202] width 38 height 22
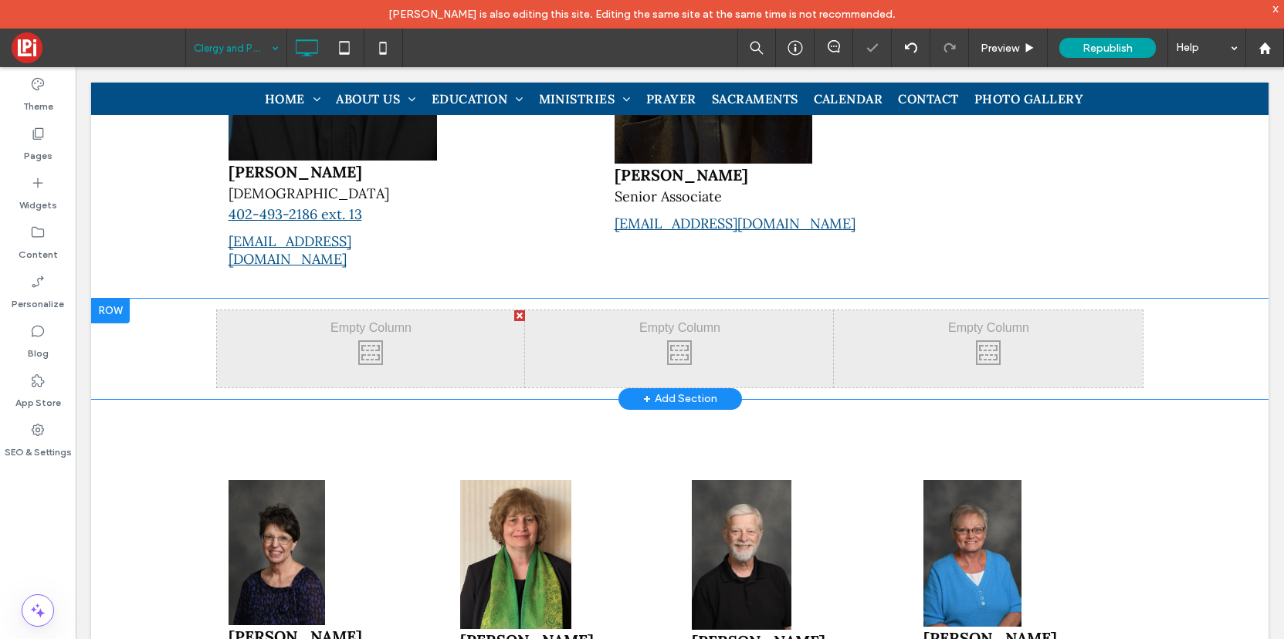
scroll to position [518, 0]
click at [118, 298] on div at bounding box center [110, 310] width 39 height 25
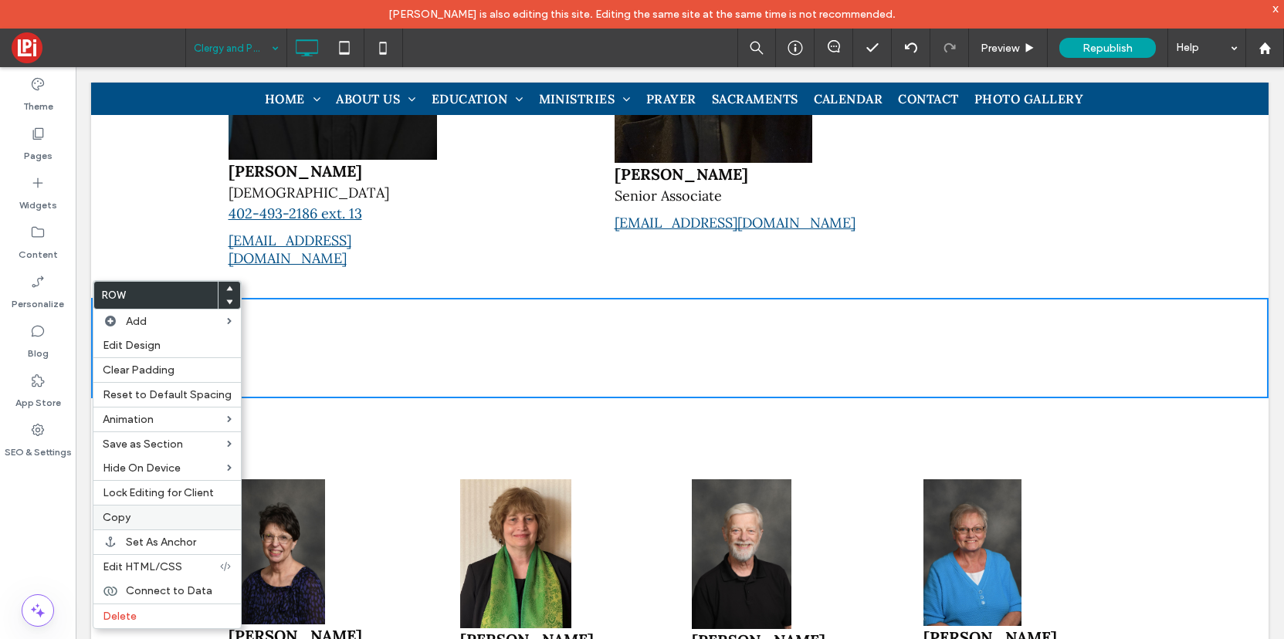
click at [147, 520] on label "Copy" at bounding box center [167, 517] width 129 height 13
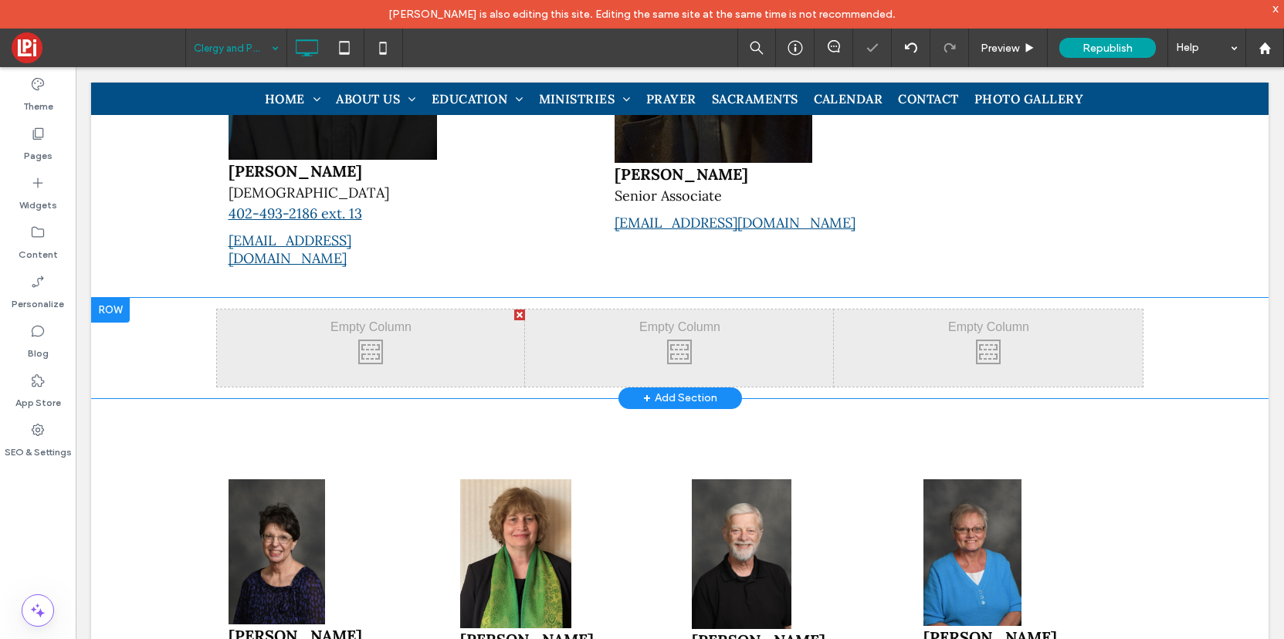
click at [113, 298] on div at bounding box center [110, 310] width 39 height 25
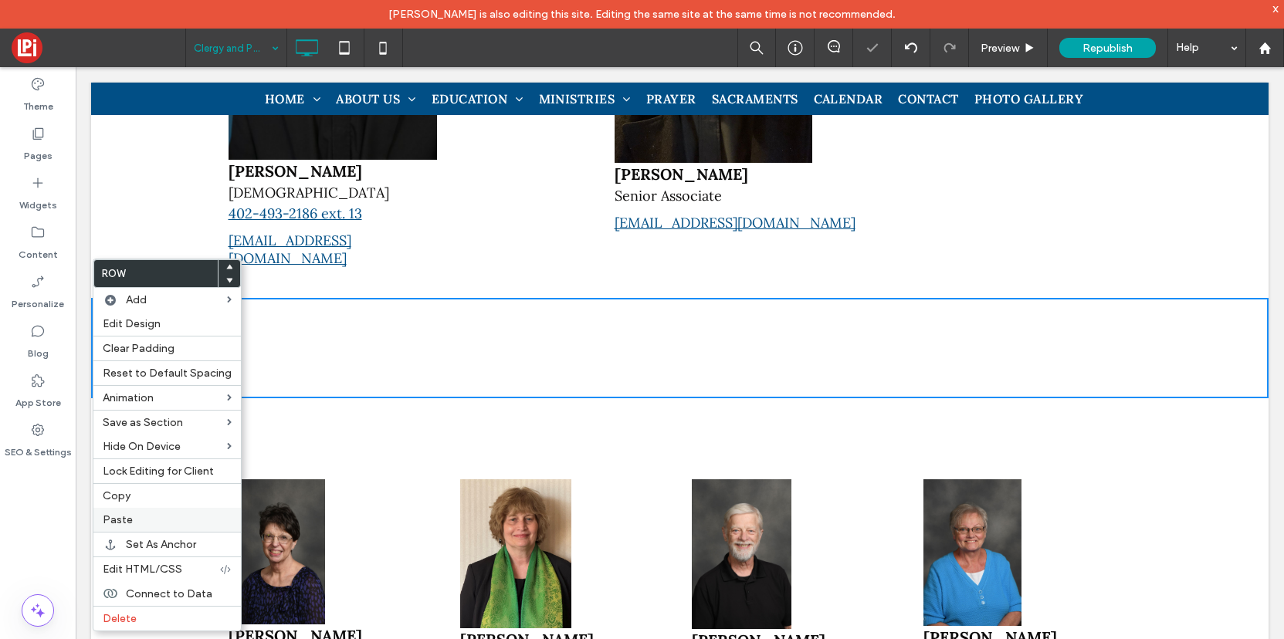
click at [121, 516] on span "Paste" at bounding box center [118, 520] width 30 height 13
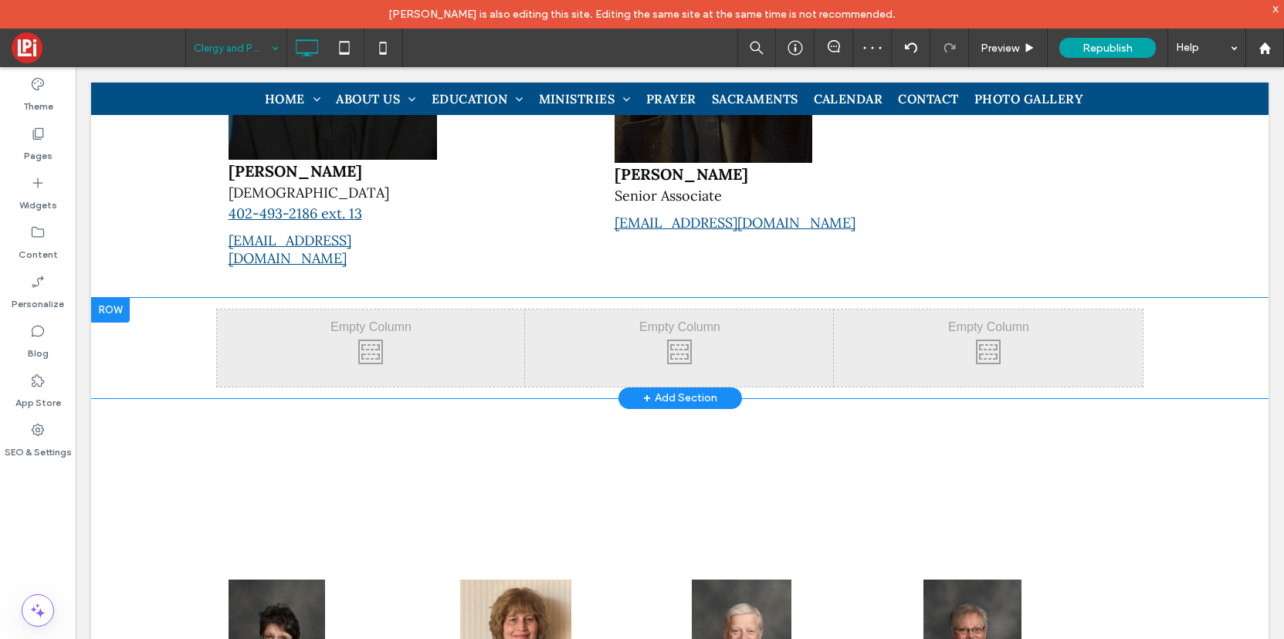
click at [115, 298] on div at bounding box center [110, 310] width 39 height 25
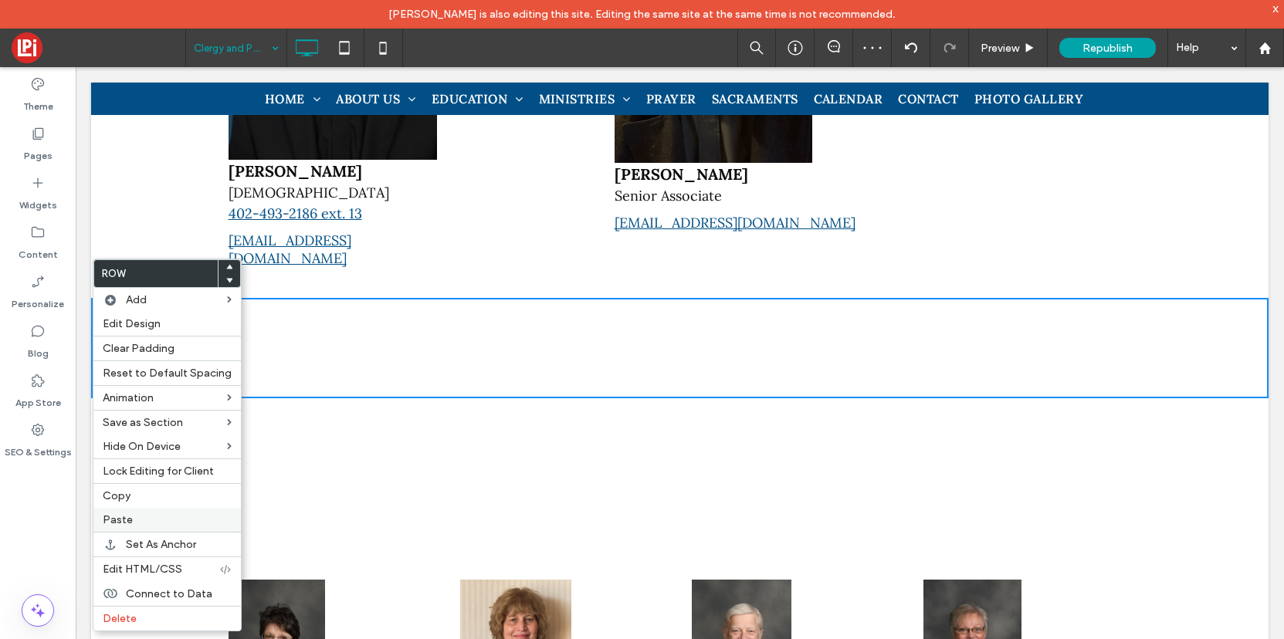
click at [120, 522] on span "Paste" at bounding box center [118, 520] width 30 height 13
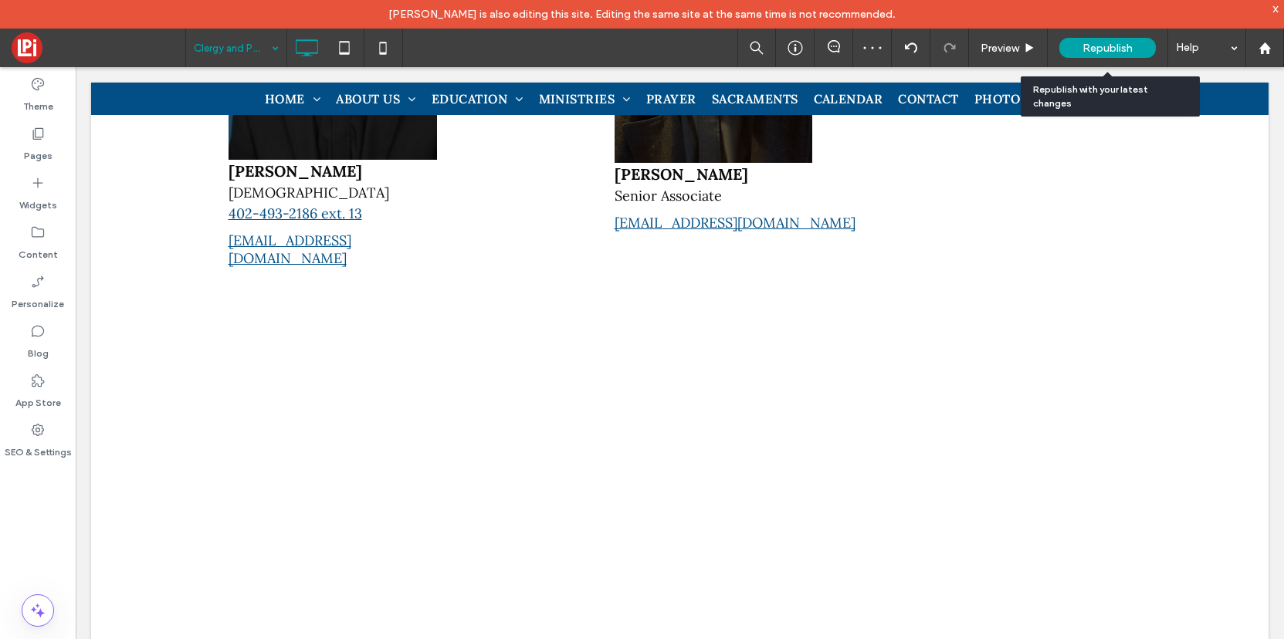
click at [1101, 52] on span "Republish" at bounding box center [1108, 48] width 50 height 13
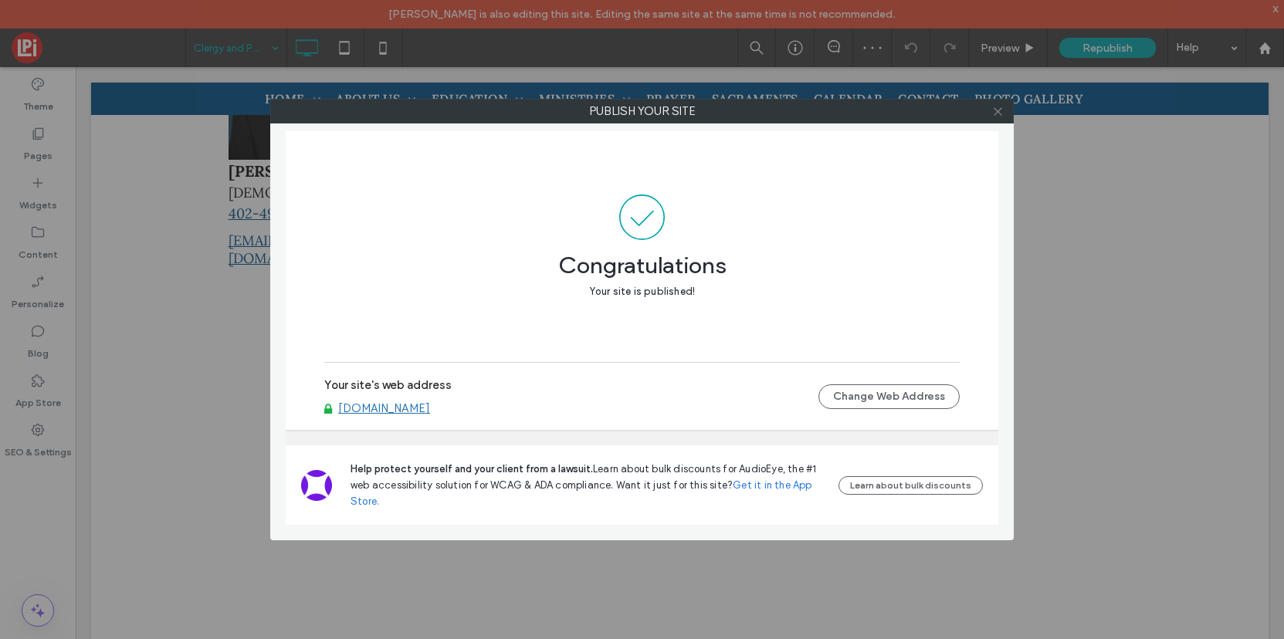
click at [998, 108] on icon at bounding box center [998, 112] width 12 height 12
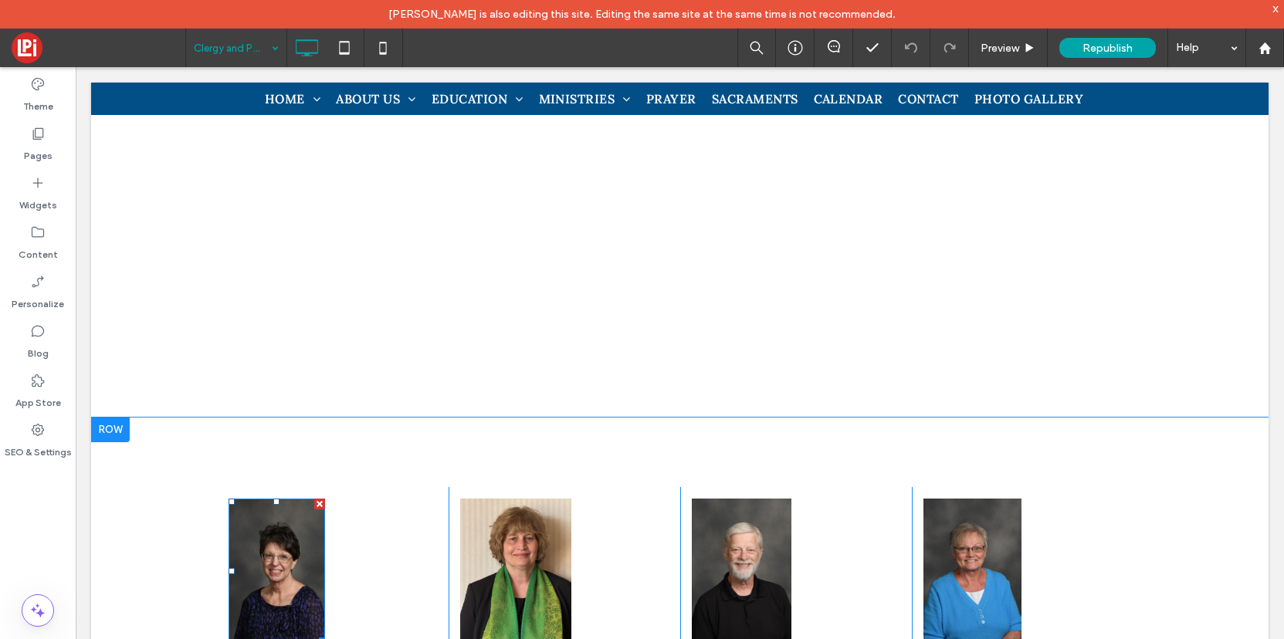
scroll to position [701, 0]
click at [268, 568] on img at bounding box center [277, 569] width 97 height 145
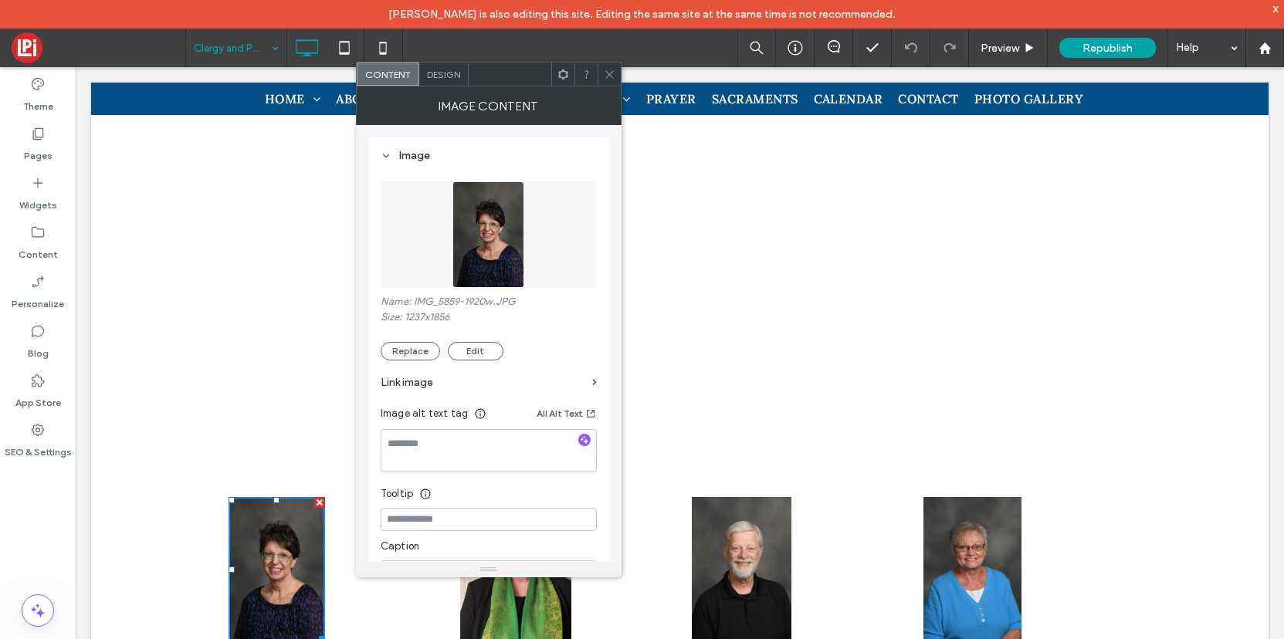
click at [607, 66] on span at bounding box center [610, 74] width 12 height 23
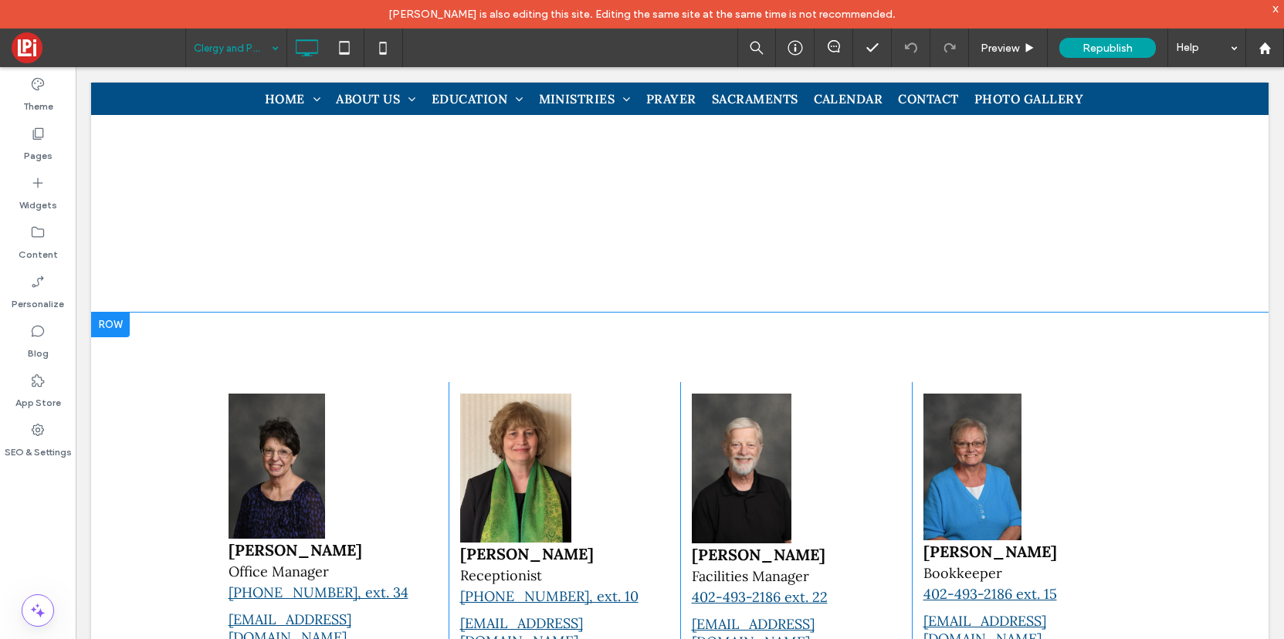
scroll to position [769, 0]
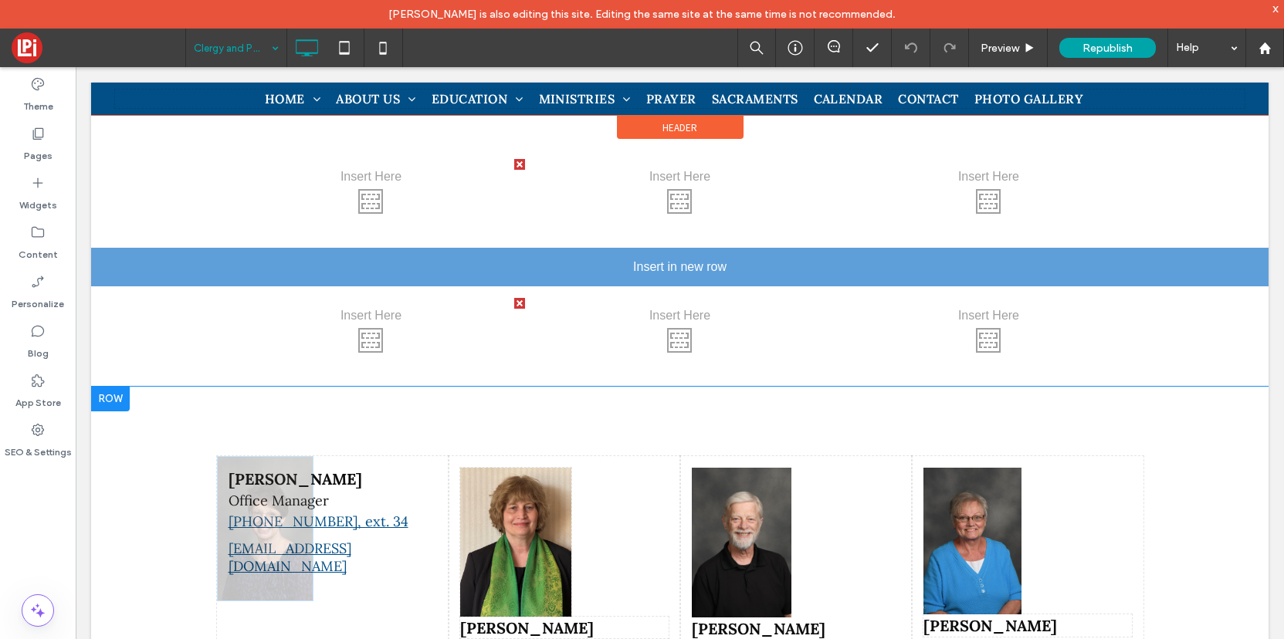
drag, startPoint x: 294, startPoint y: 492, endPoint x: 335, endPoint y: 219, distance: 276.4
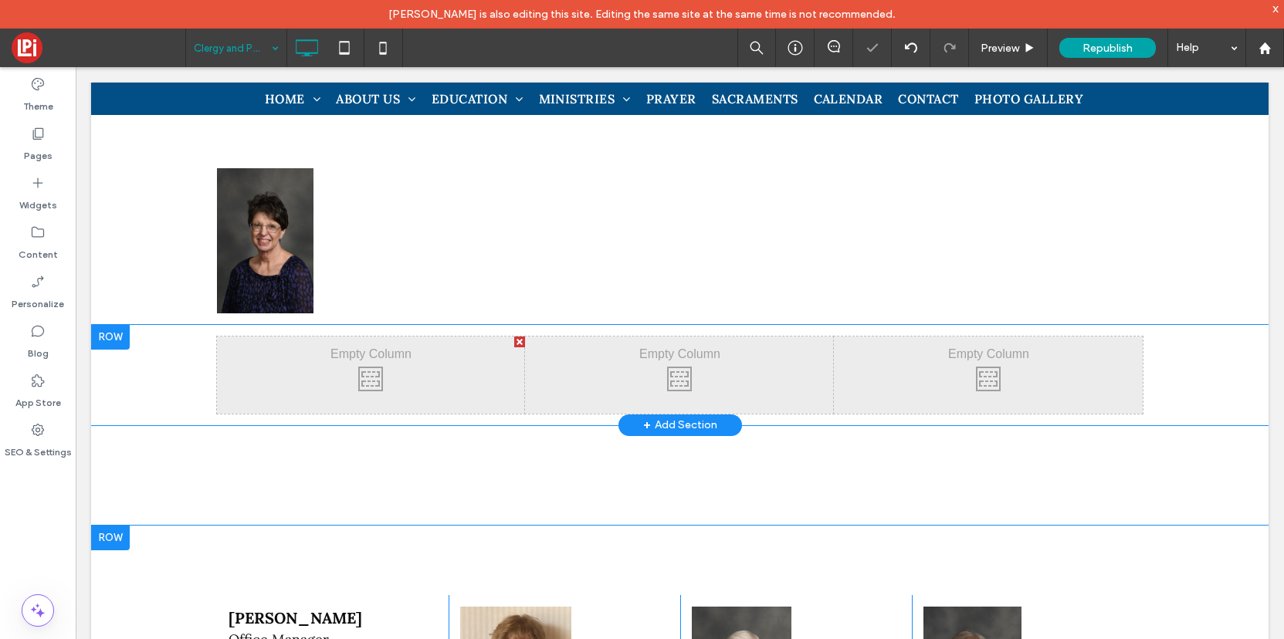
scroll to position [777, 0]
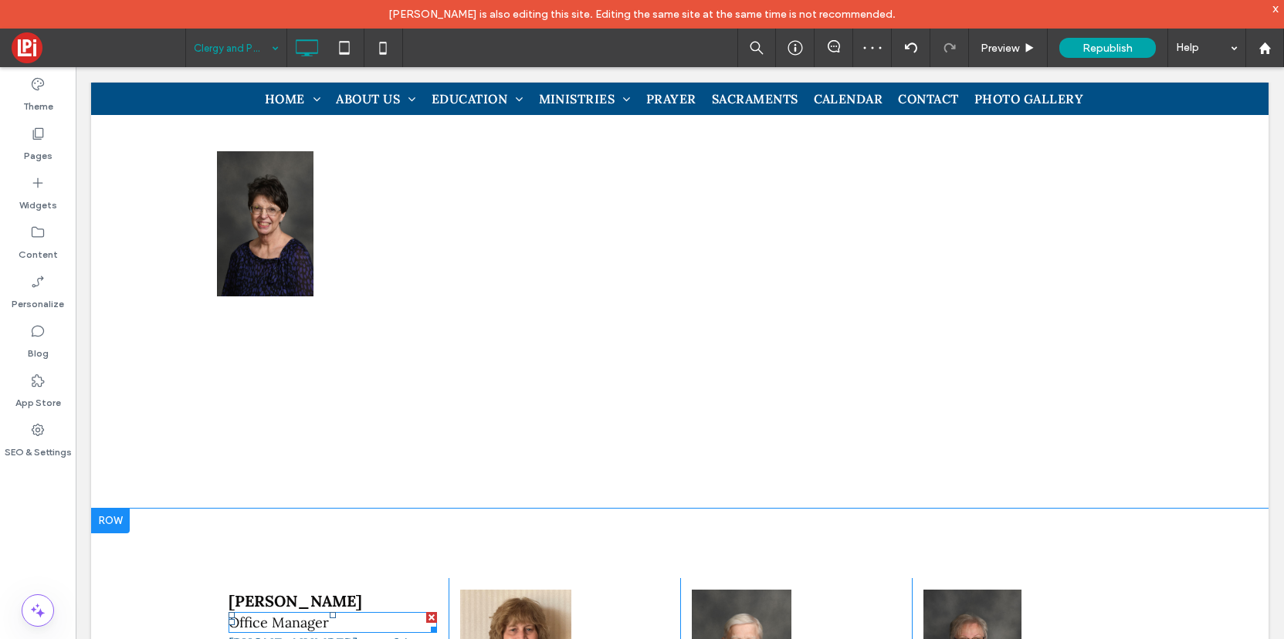
click at [279, 614] on span "Office Manager" at bounding box center [279, 623] width 100 height 18
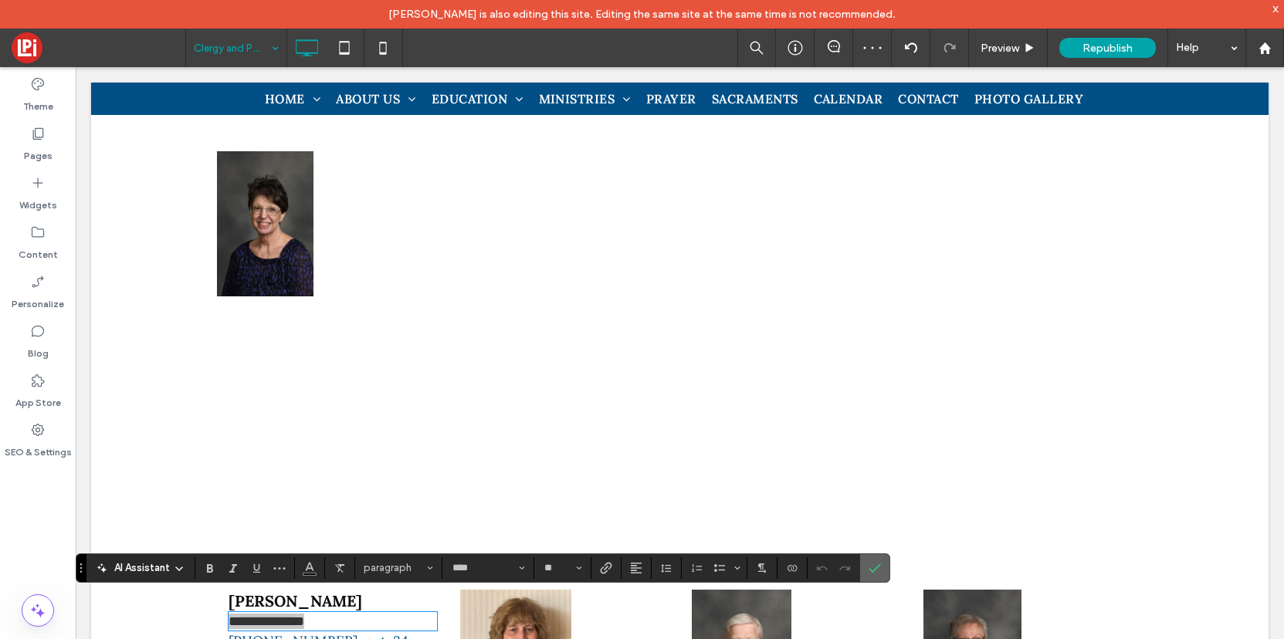
click at [879, 556] on span "Confirm" at bounding box center [875, 568] width 12 height 26
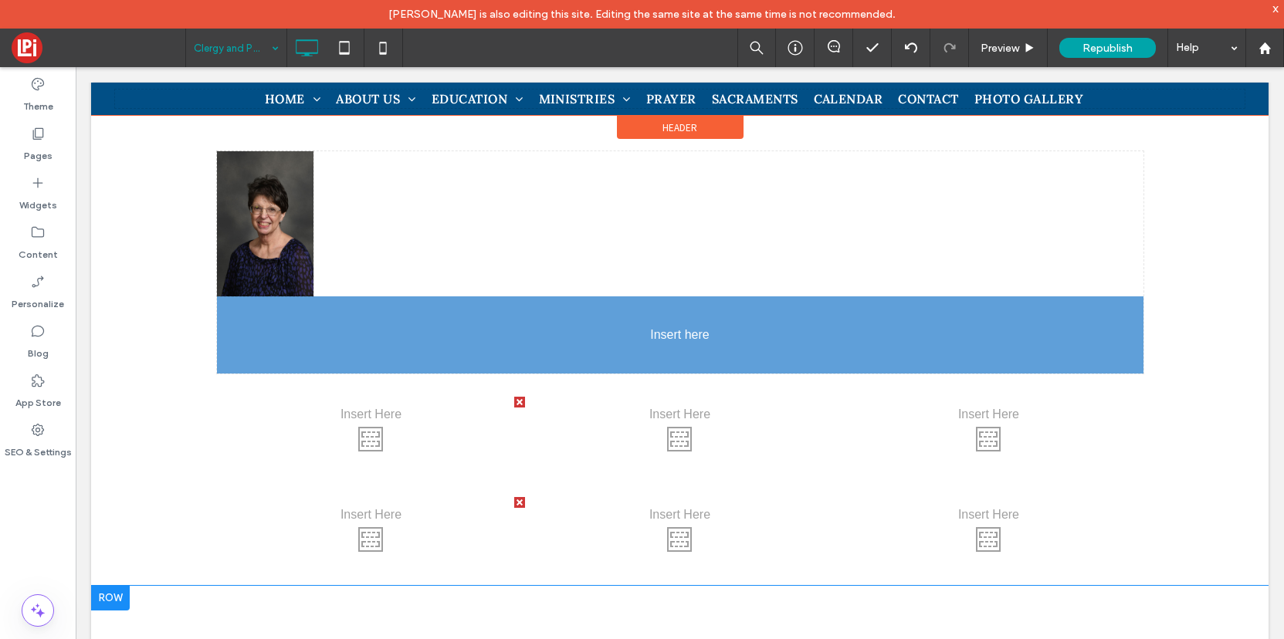
drag, startPoint x: 310, startPoint y: 579, endPoint x: 288, endPoint y: 311, distance: 268.9
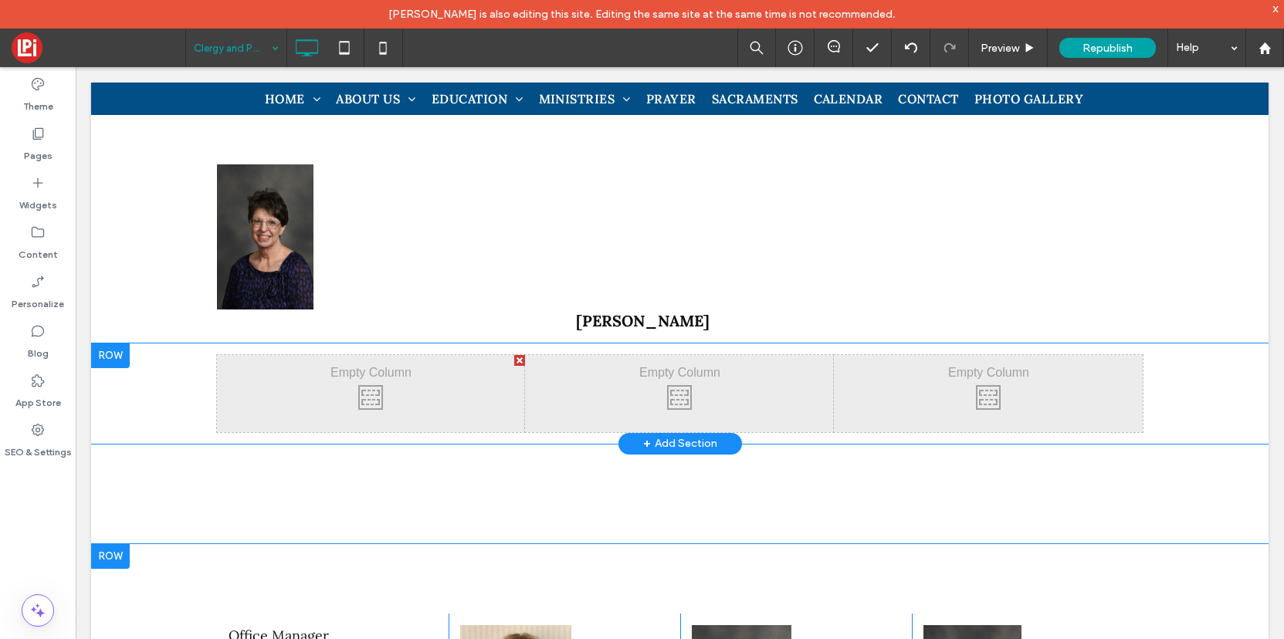
scroll to position [553, 0]
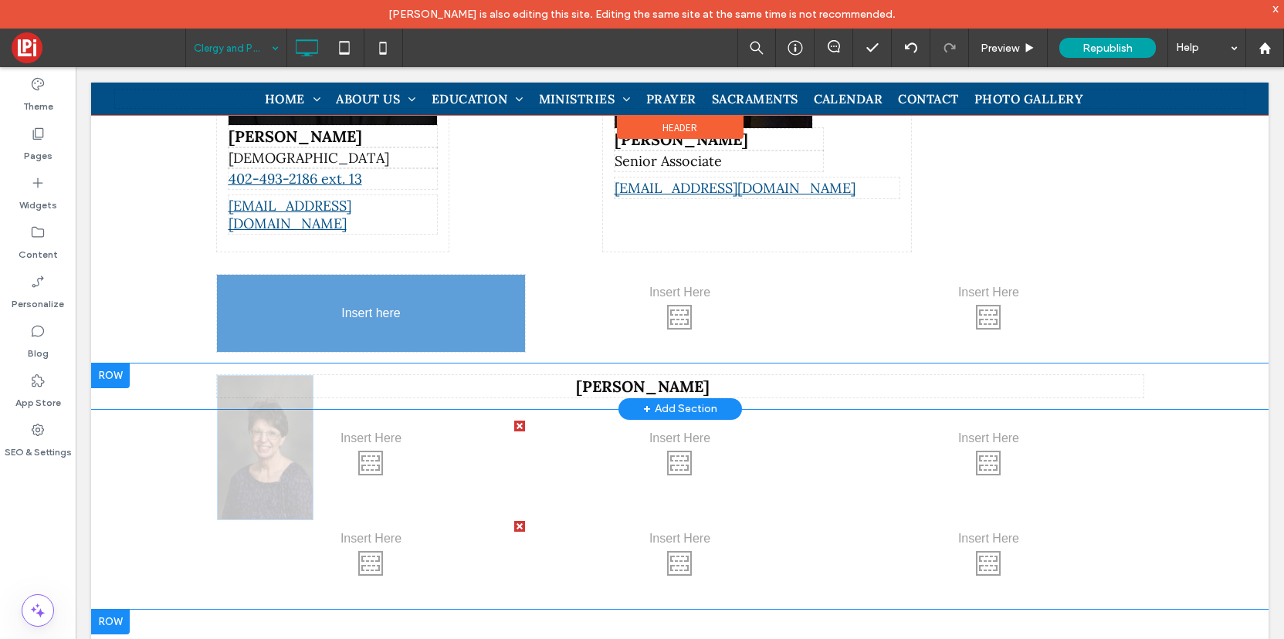
drag, startPoint x: 280, startPoint y: 420, endPoint x: 285, endPoint y: 298, distance: 122.1
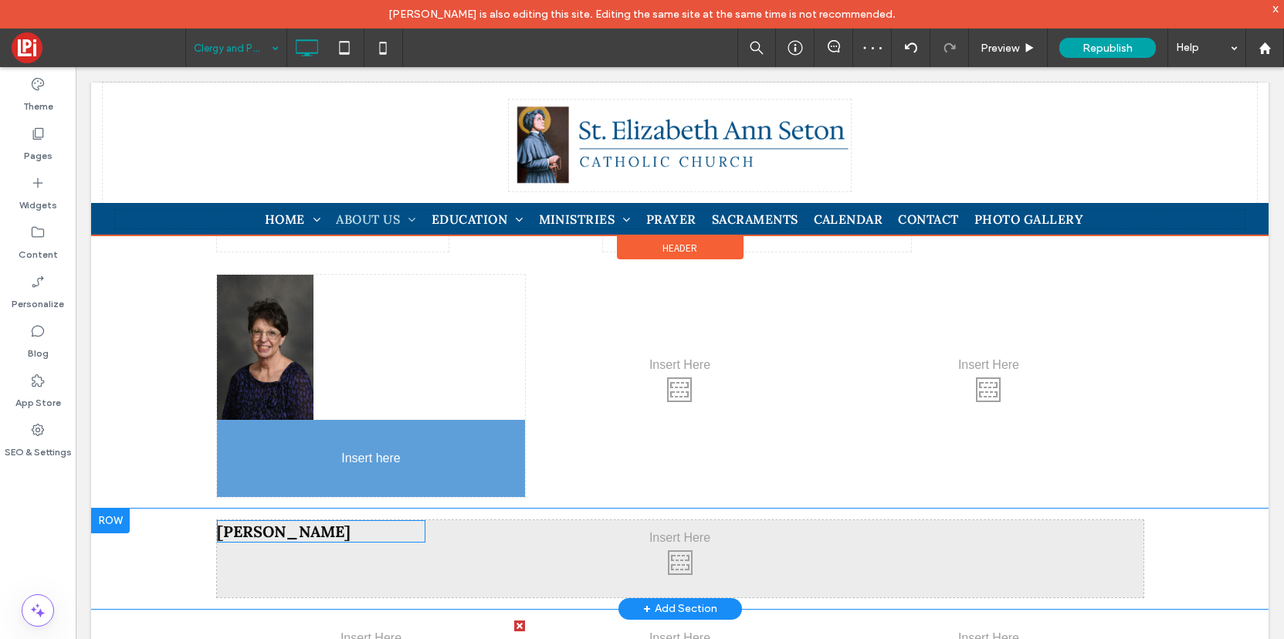
drag, startPoint x: 623, startPoint y: 436, endPoint x: 330, endPoint y: 443, distance: 292.7
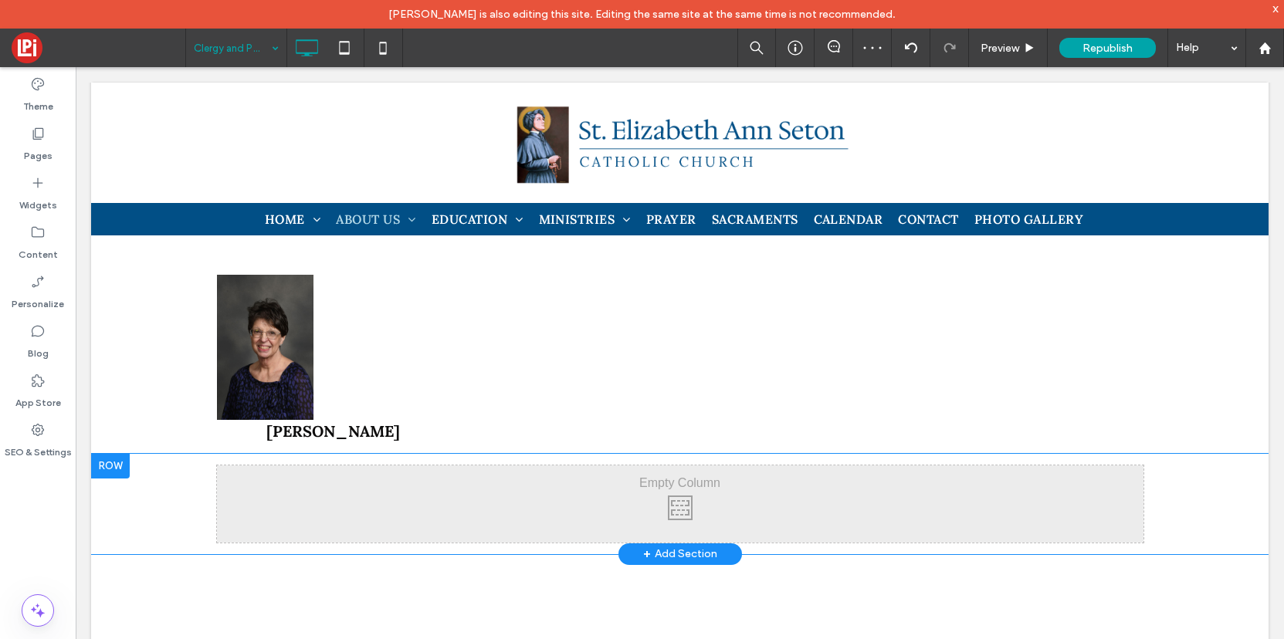
click at [107, 454] on div at bounding box center [110, 466] width 39 height 25
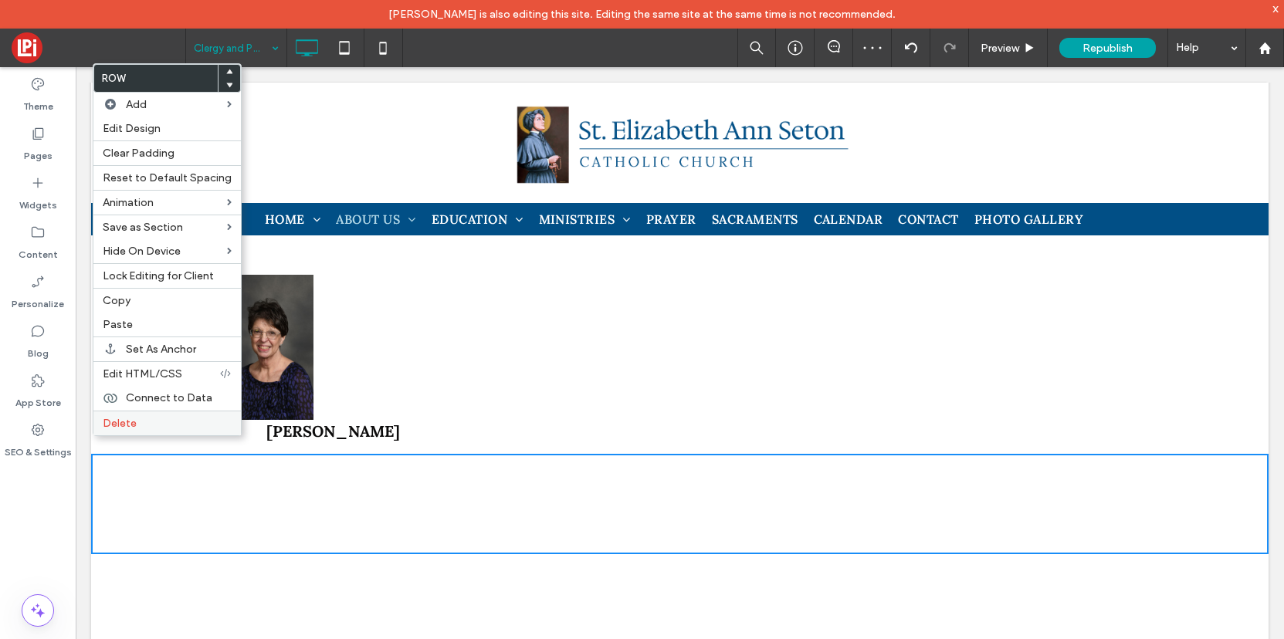
click at [124, 423] on span "Delete" at bounding box center [120, 423] width 34 height 13
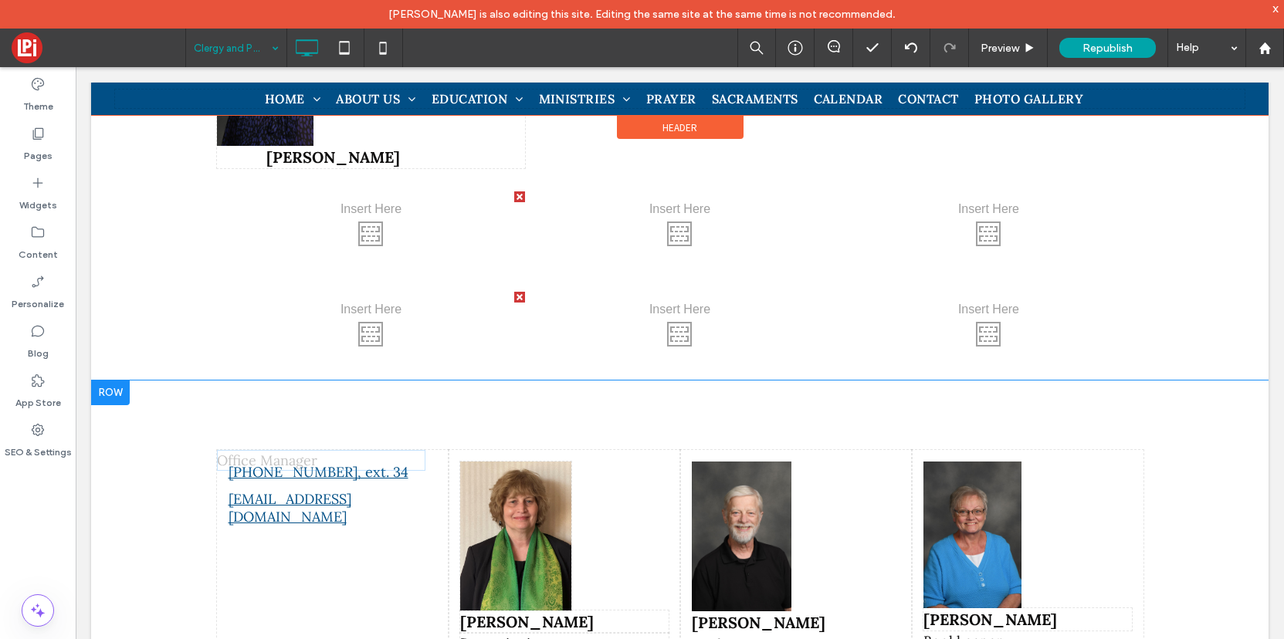
scroll to position [827, 0]
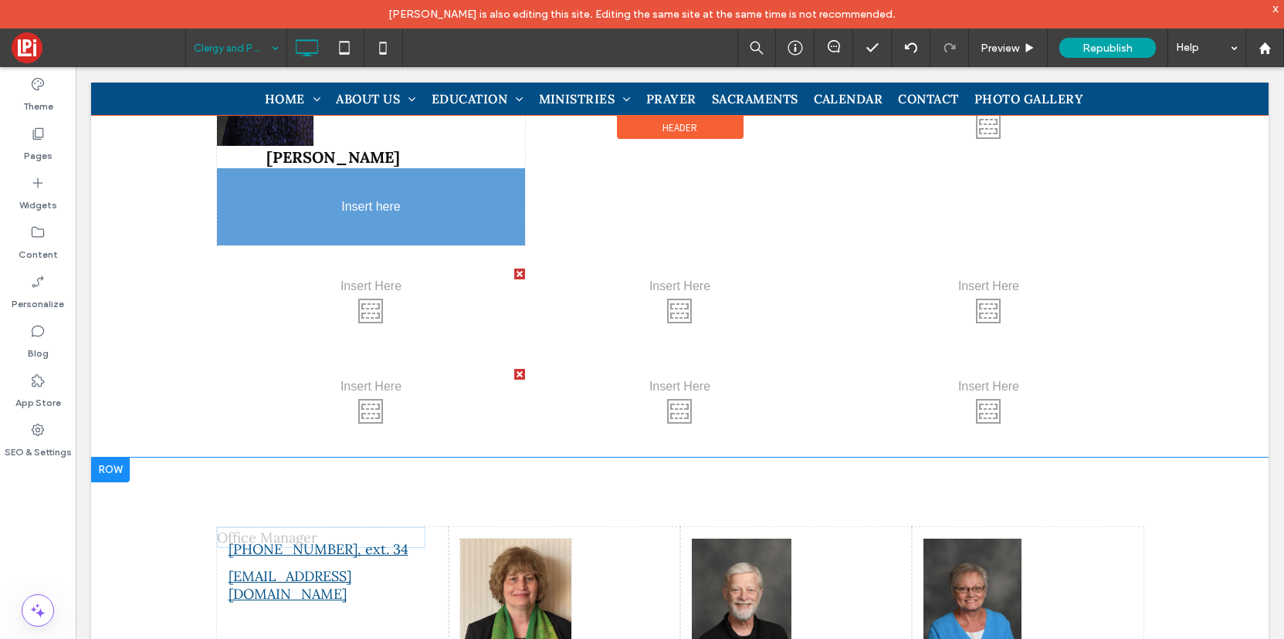
drag, startPoint x: 274, startPoint y: 453, endPoint x: 276, endPoint y: 188, distance: 264.9
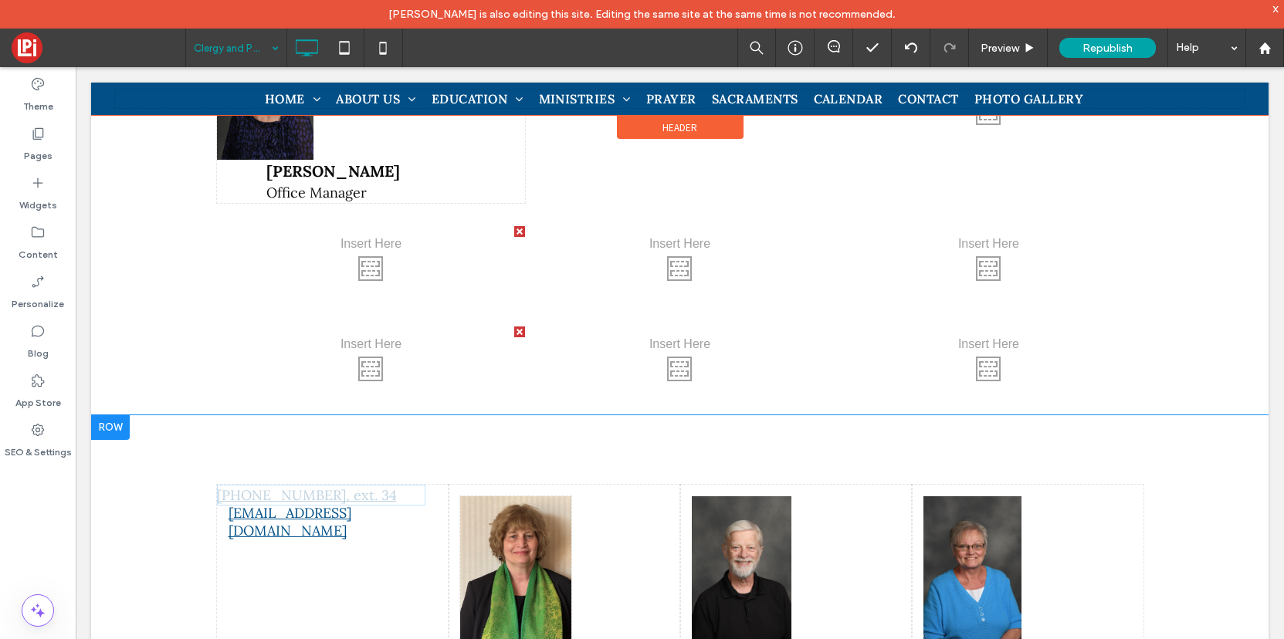
scroll to position [813, 0]
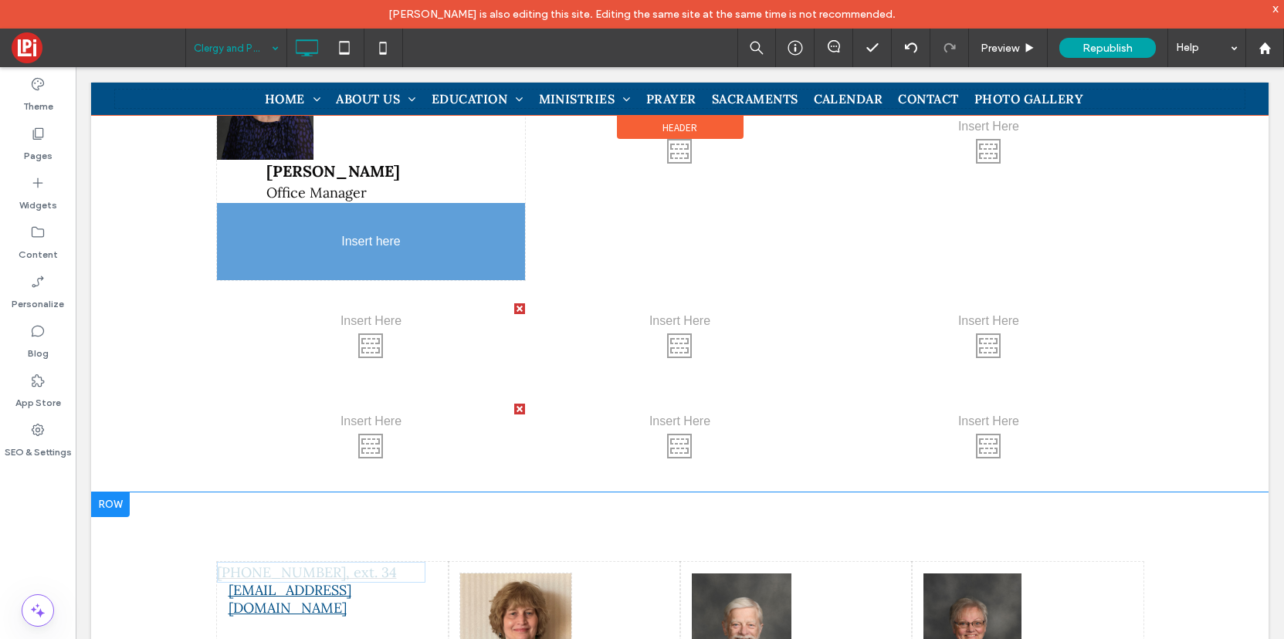
drag, startPoint x: 259, startPoint y: 494, endPoint x: 288, endPoint y: 242, distance: 254.1
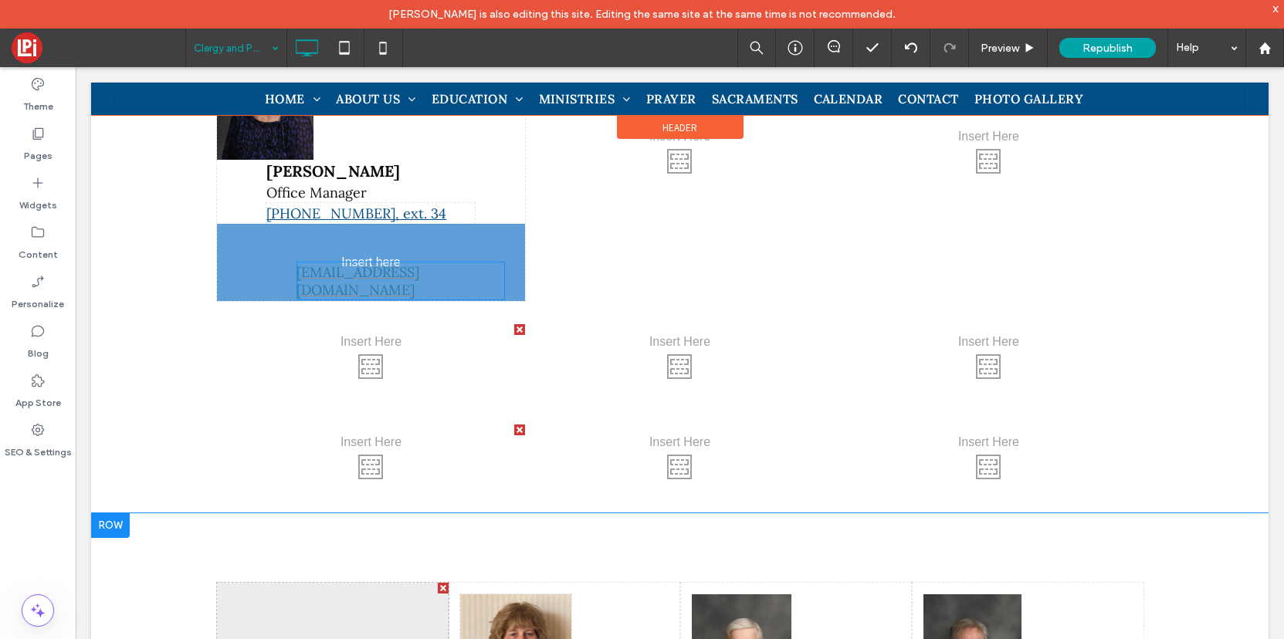
drag, startPoint x: 306, startPoint y: 514, endPoint x: 335, endPoint y: 253, distance: 263.4
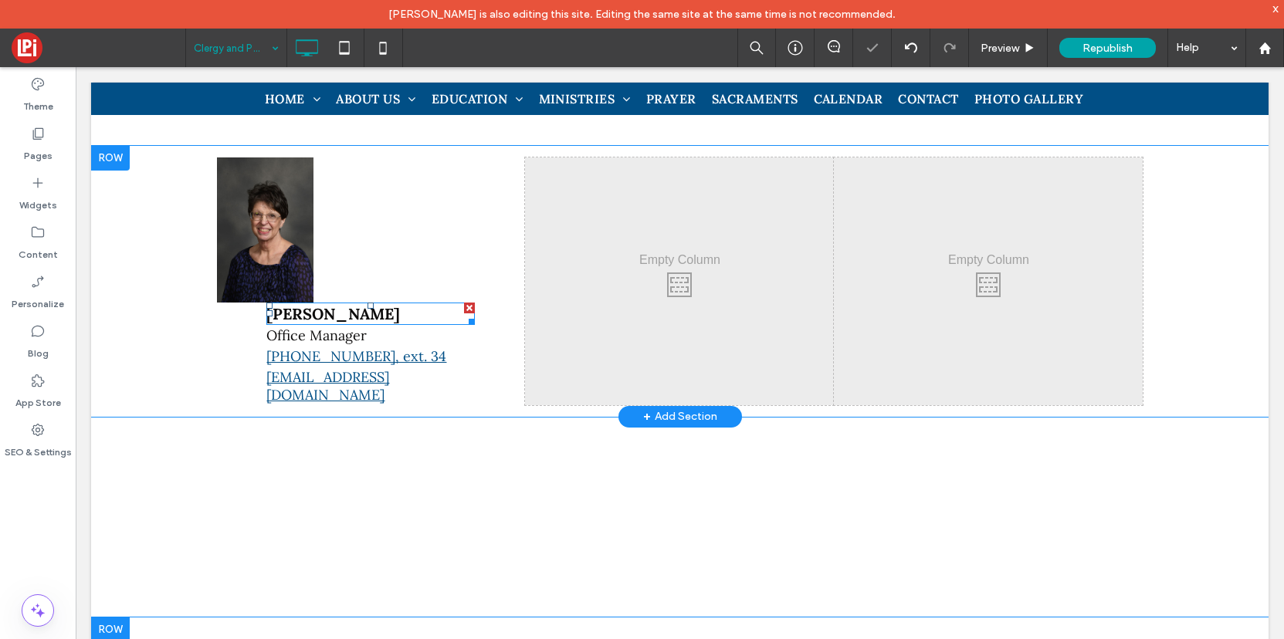
scroll to position [645, 0]
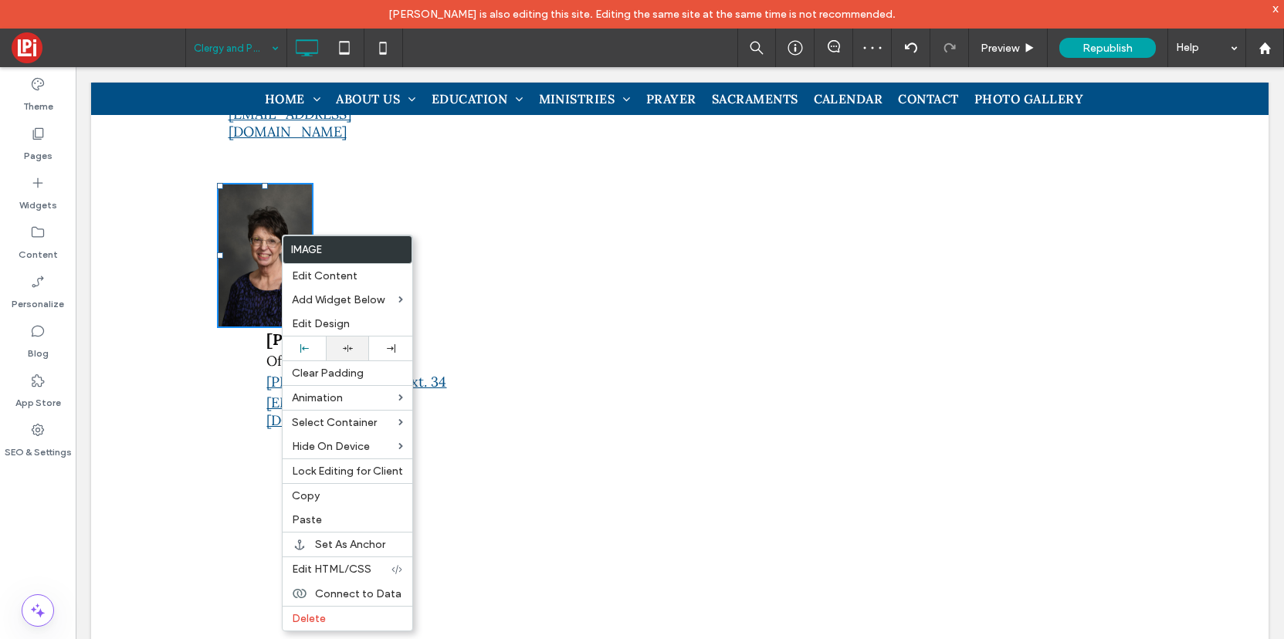
click at [343, 344] on icon at bounding box center [348, 349] width 10 height 10
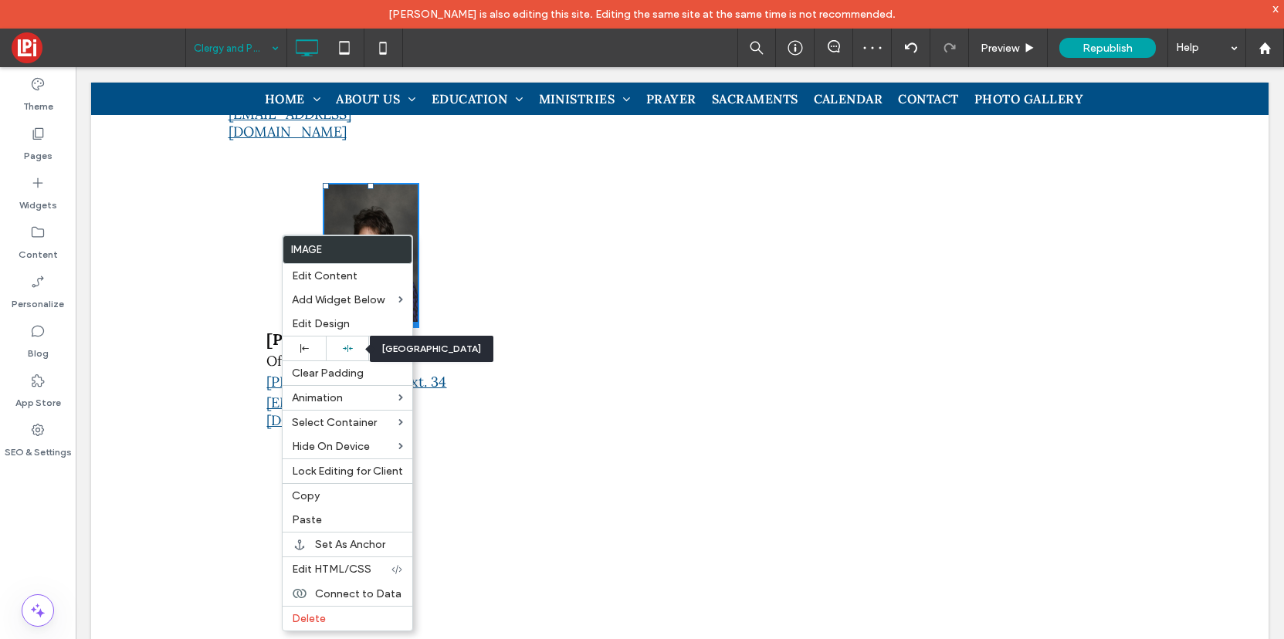
click at [194, 259] on div "Click To Paste Click To Paste Dawn Willis Office Manager 402-493-2186, ext. 34 …" at bounding box center [680, 306] width 1178 height 271
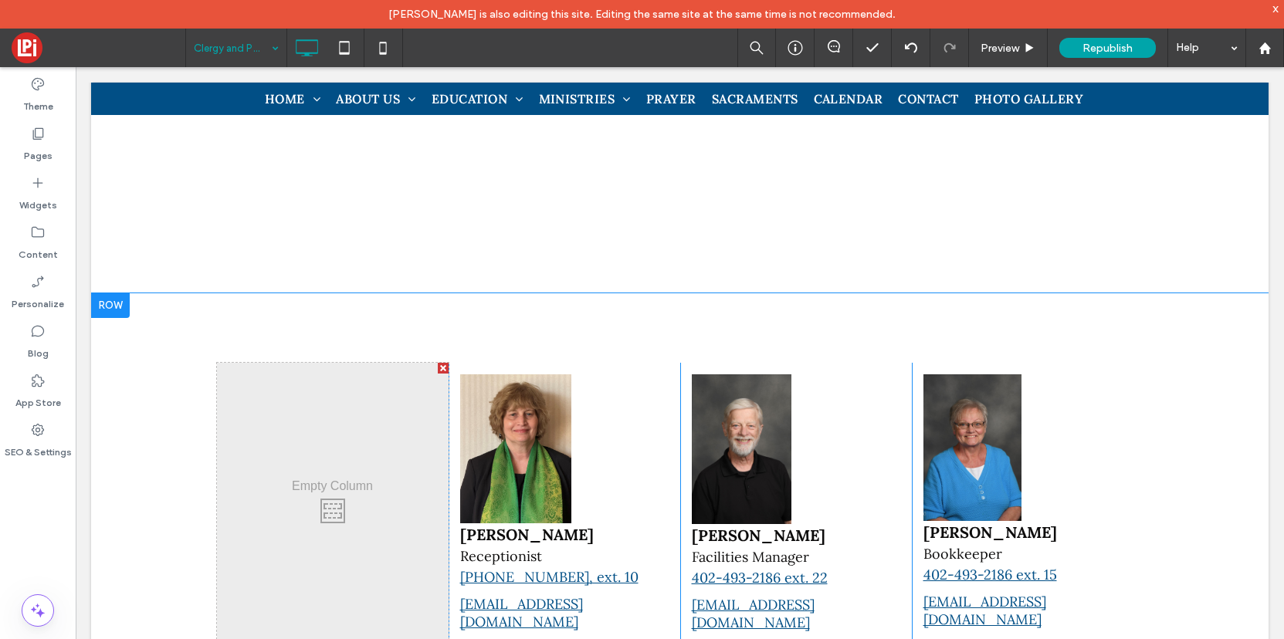
scroll to position [993, 0]
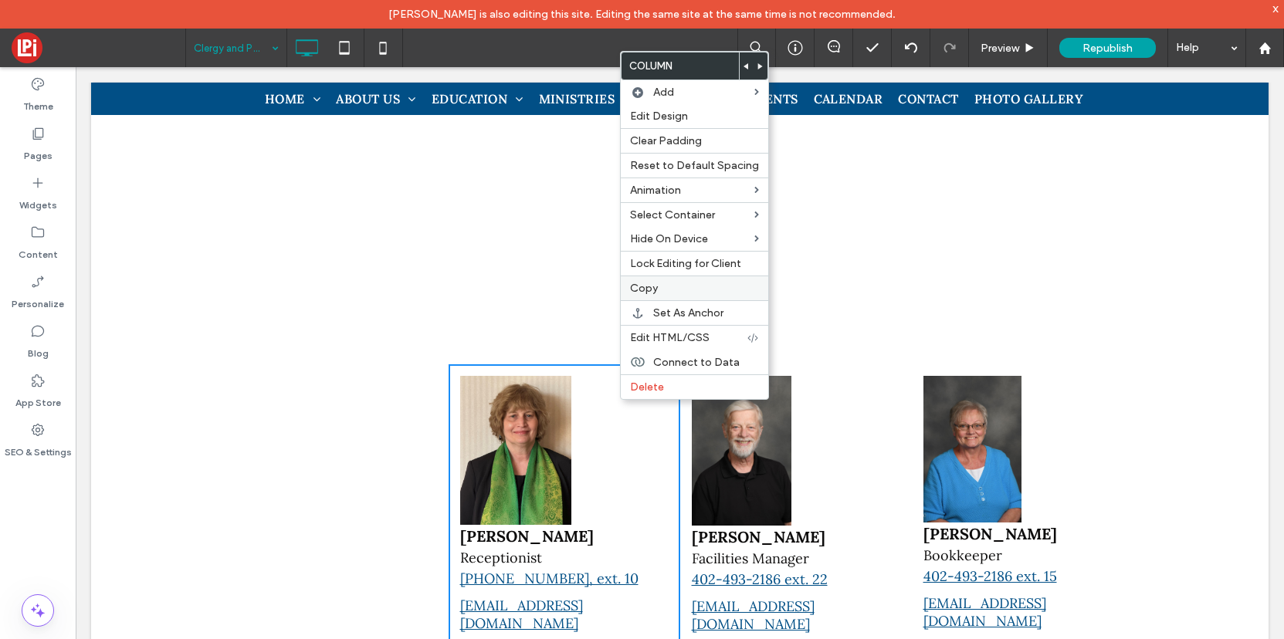
click at [649, 284] on span "Copy" at bounding box center [644, 288] width 28 height 13
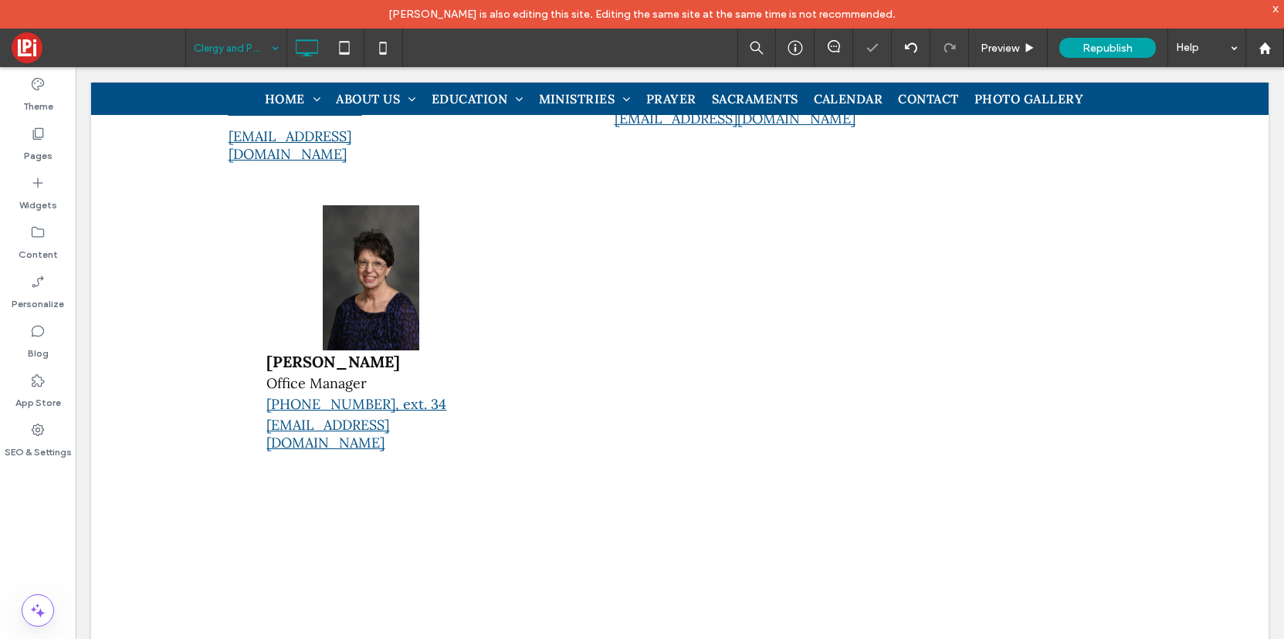
scroll to position [464, 0]
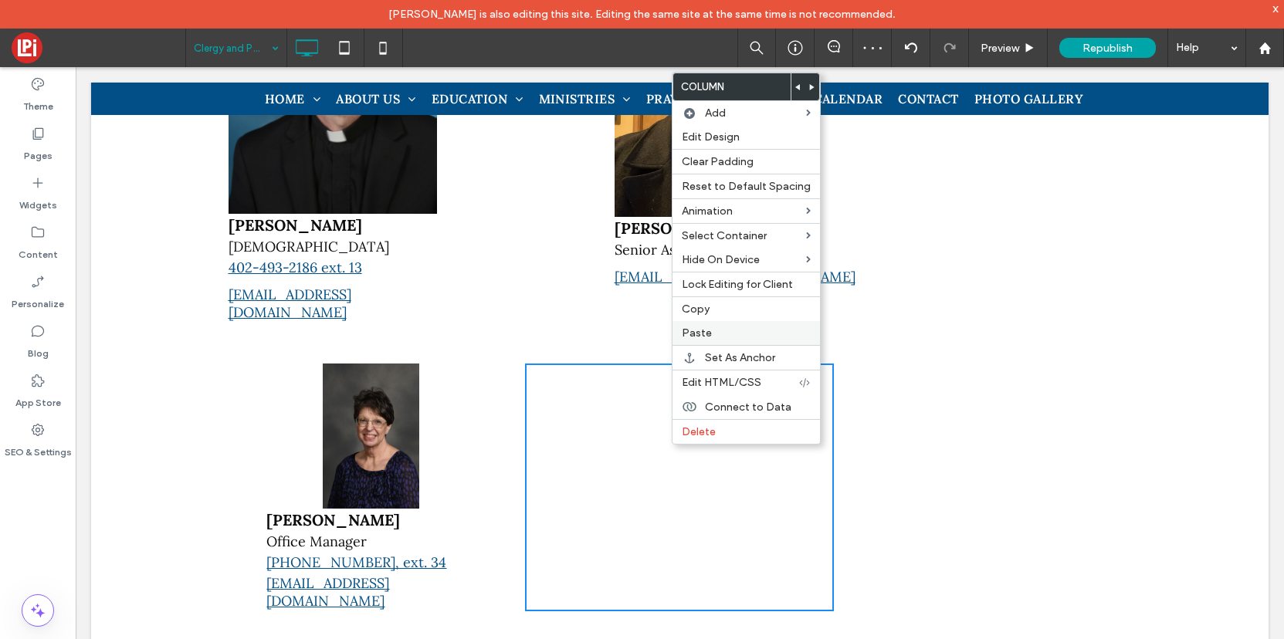
click at [699, 332] on span "Paste" at bounding box center [697, 333] width 30 height 13
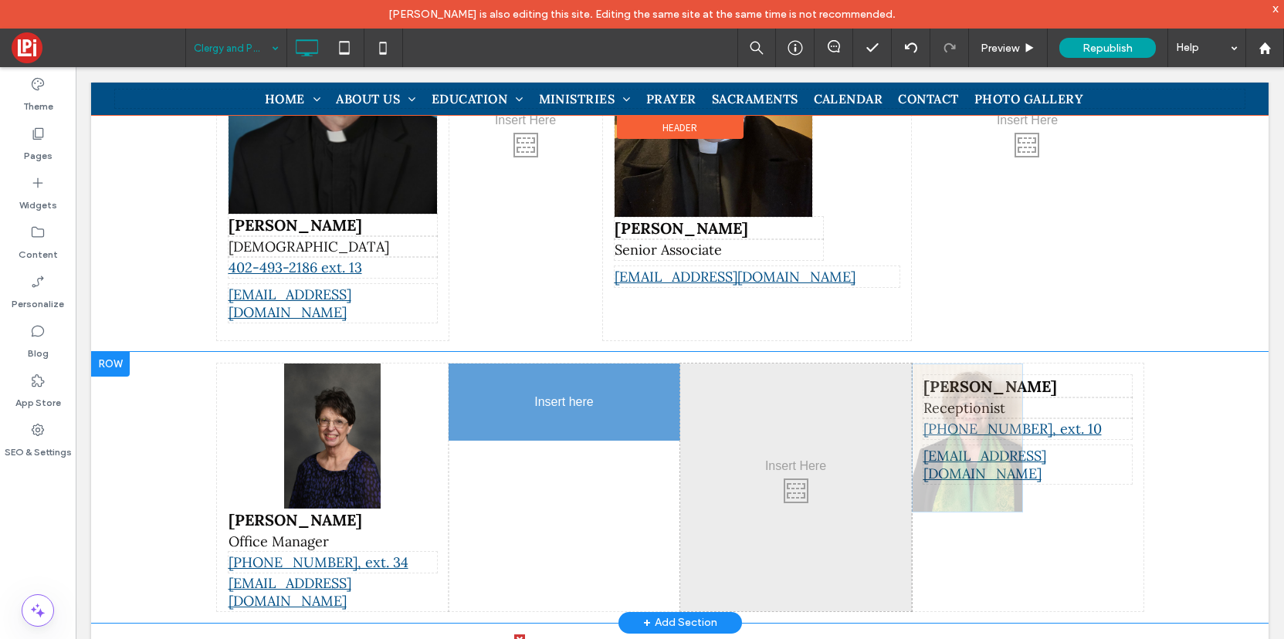
drag, startPoint x: 995, startPoint y: 389, endPoint x: 592, endPoint y: 395, distance: 403.1
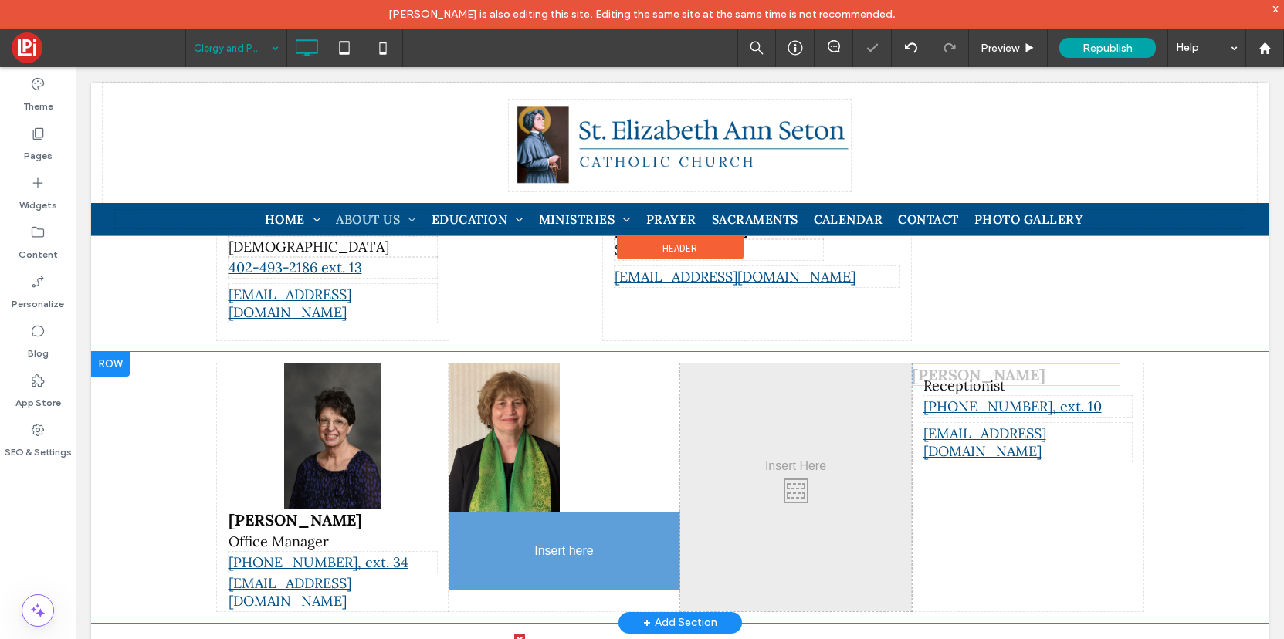
drag, startPoint x: 962, startPoint y: 369, endPoint x: 565, endPoint y: 507, distance: 420.0
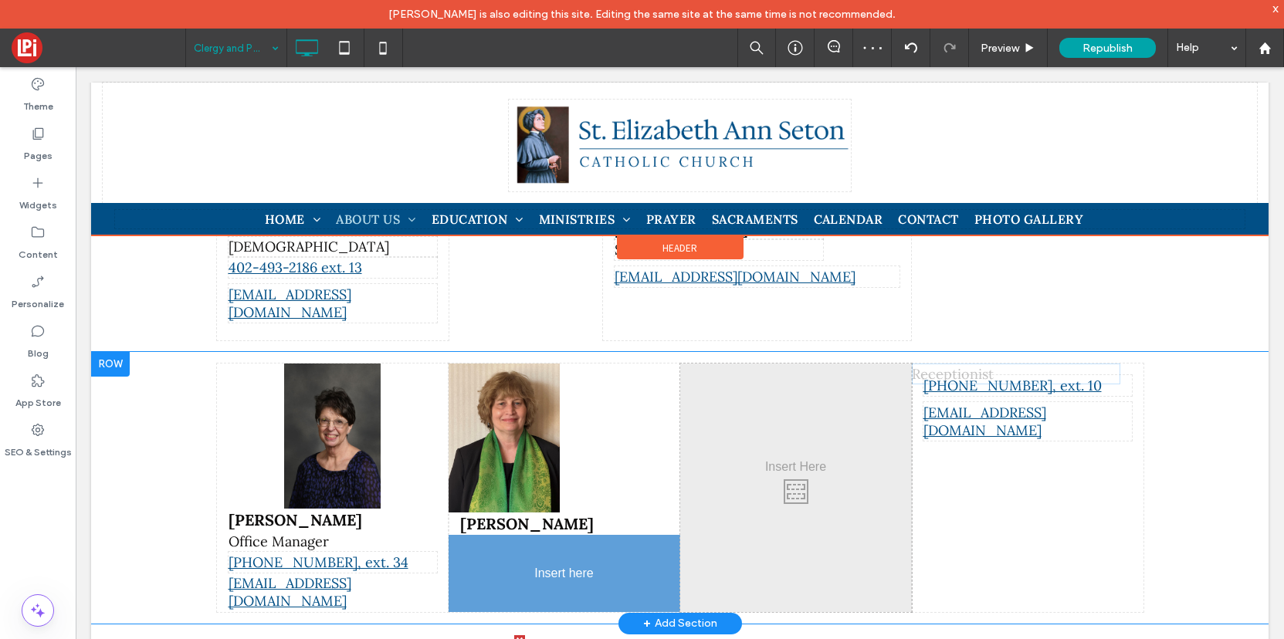
drag, startPoint x: 994, startPoint y: 359, endPoint x: 551, endPoint y: 548, distance: 481.9
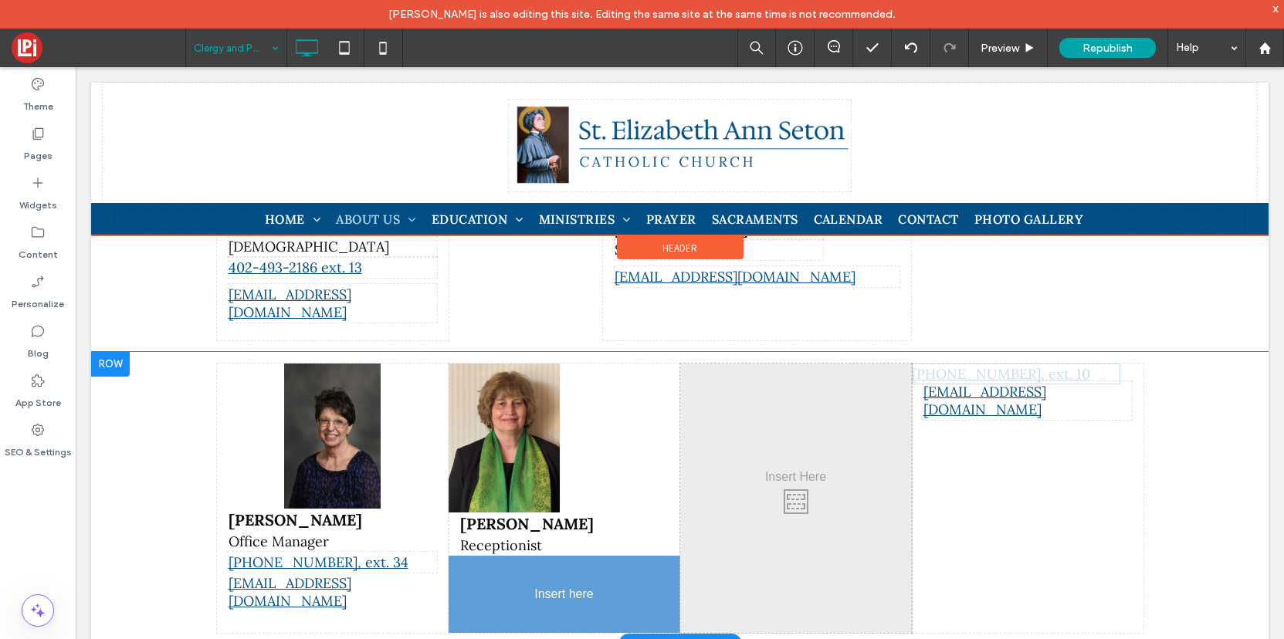
drag, startPoint x: 995, startPoint y: 359, endPoint x: 514, endPoint y: 601, distance: 538.4
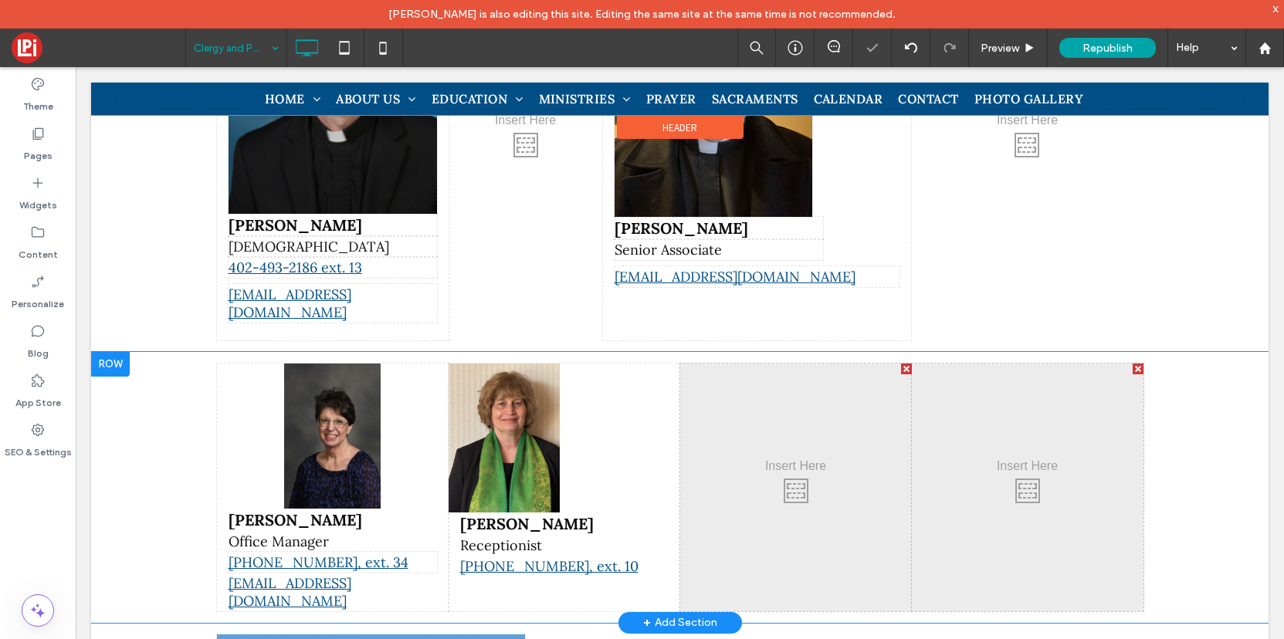
scroll to position [495, 0]
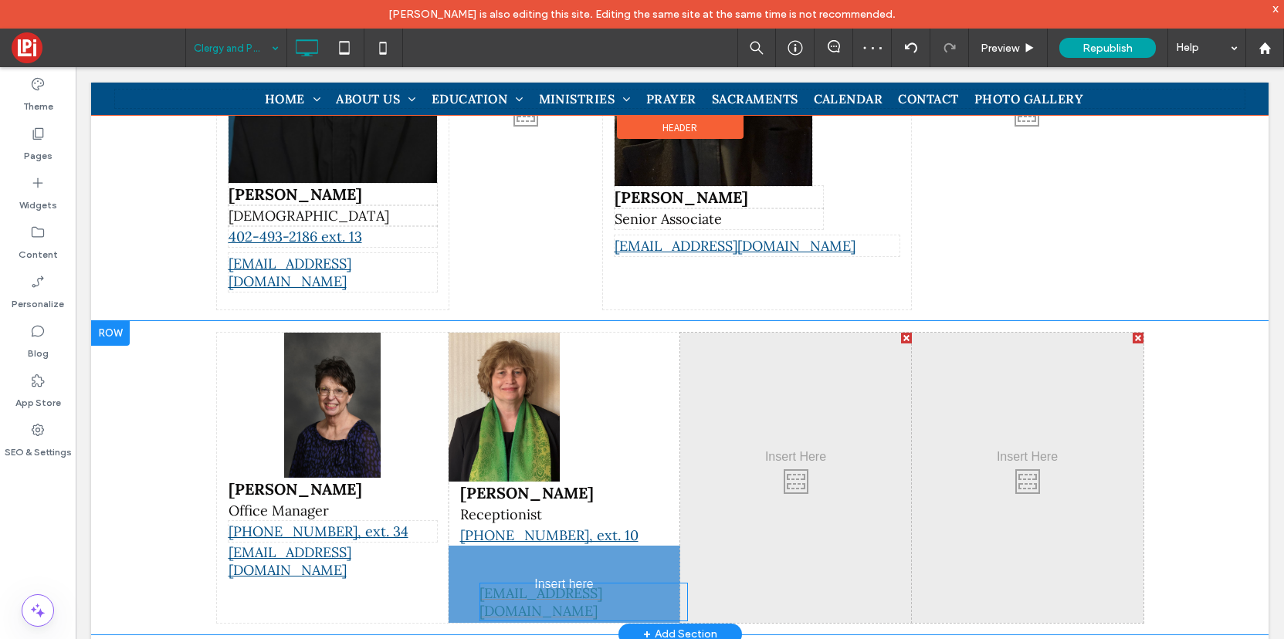
drag, startPoint x: 980, startPoint y: 368, endPoint x: 508, endPoint y: 570, distance: 513.1
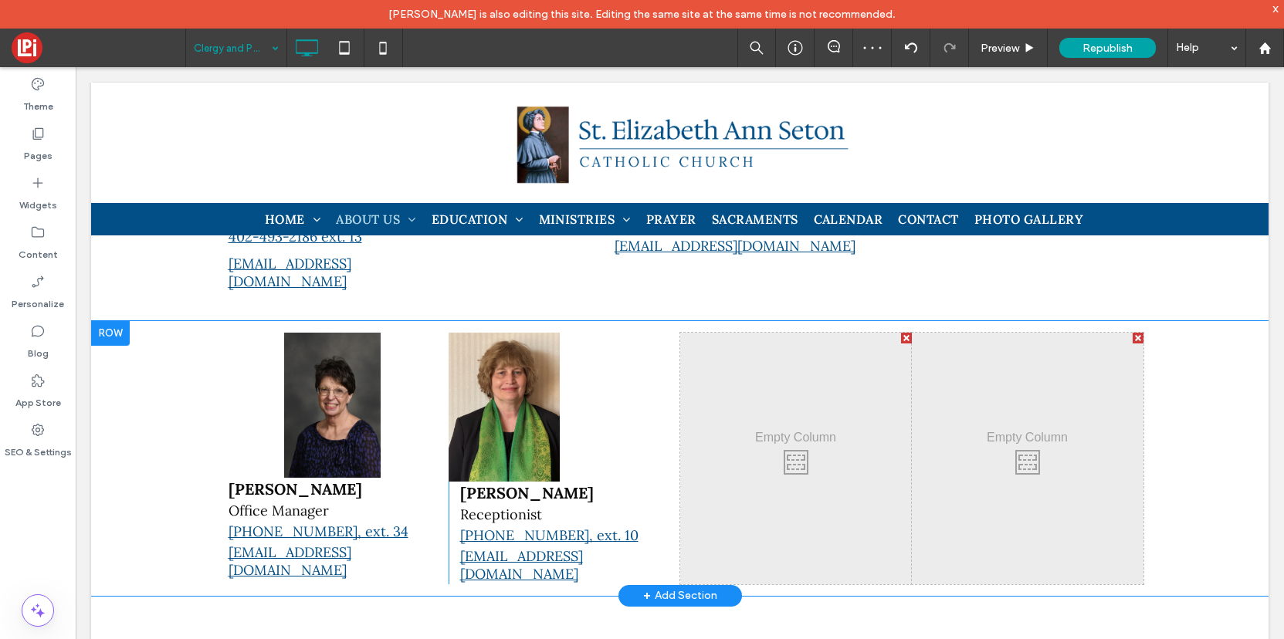
click at [904, 333] on div at bounding box center [906, 338] width 11 height 11
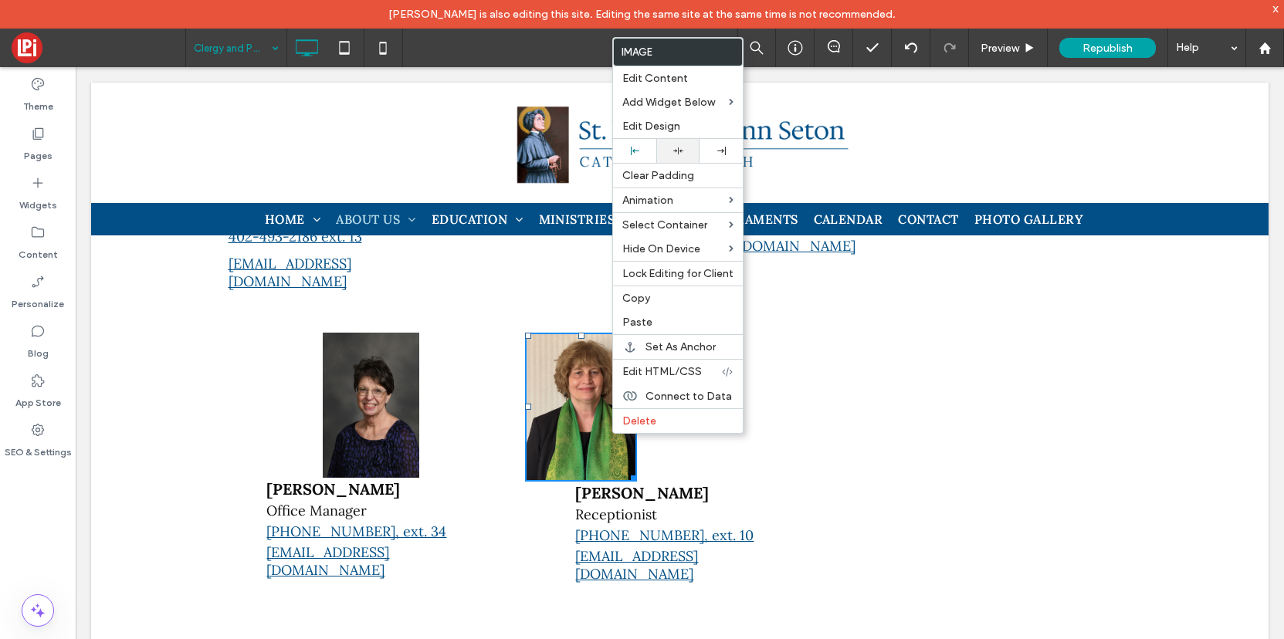
click at [678, 146] on icon at bounding box center [678, 151] width 10 height 10
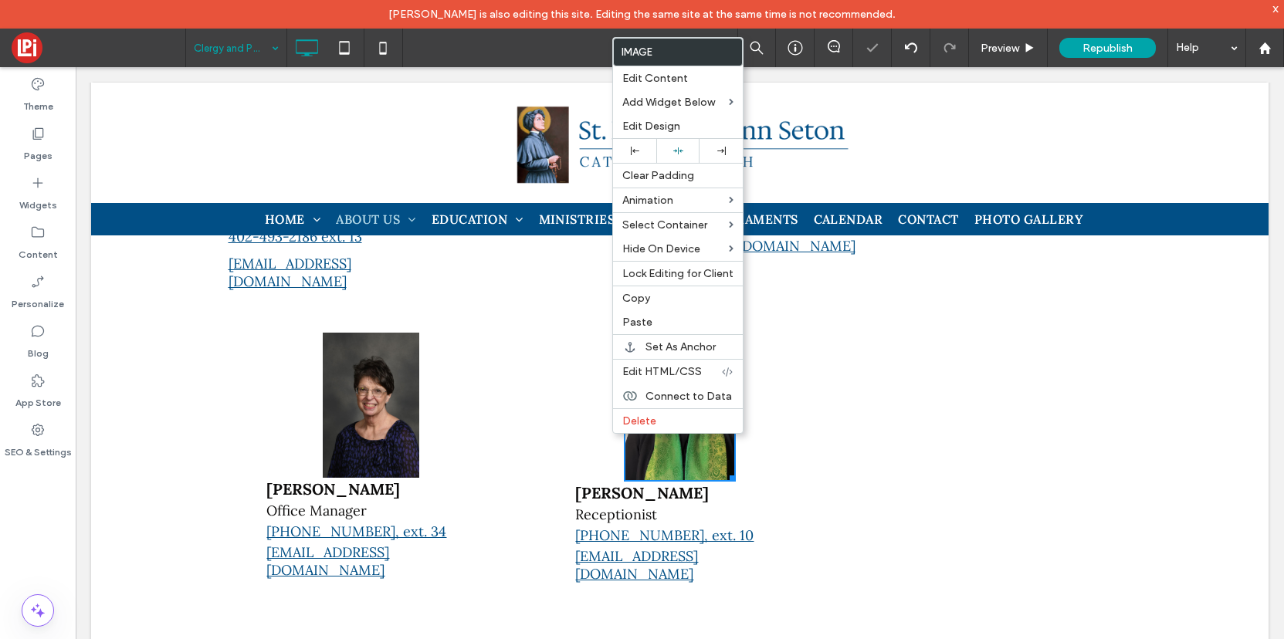
click at [541, 370] on div "Click To Paste Click To Paste Margie Coghill Receptionist 402-493-2186, ext. 10…" at bounding box center [679, 459] width 309 height 252
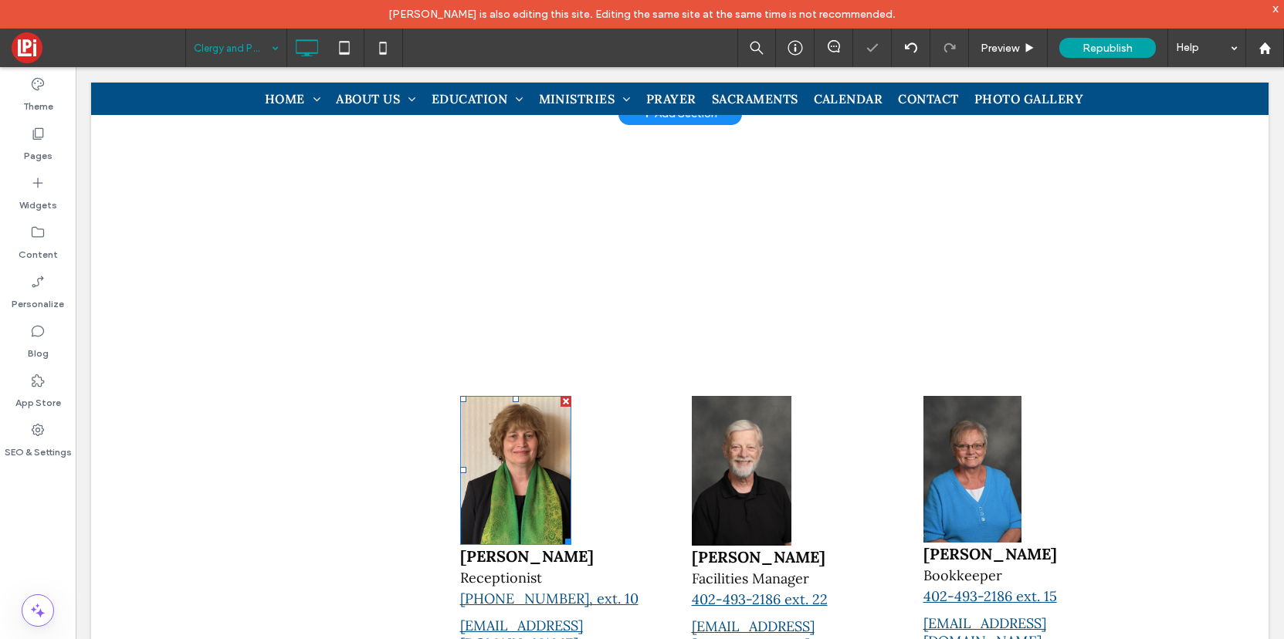
scroll to position [996, 0]
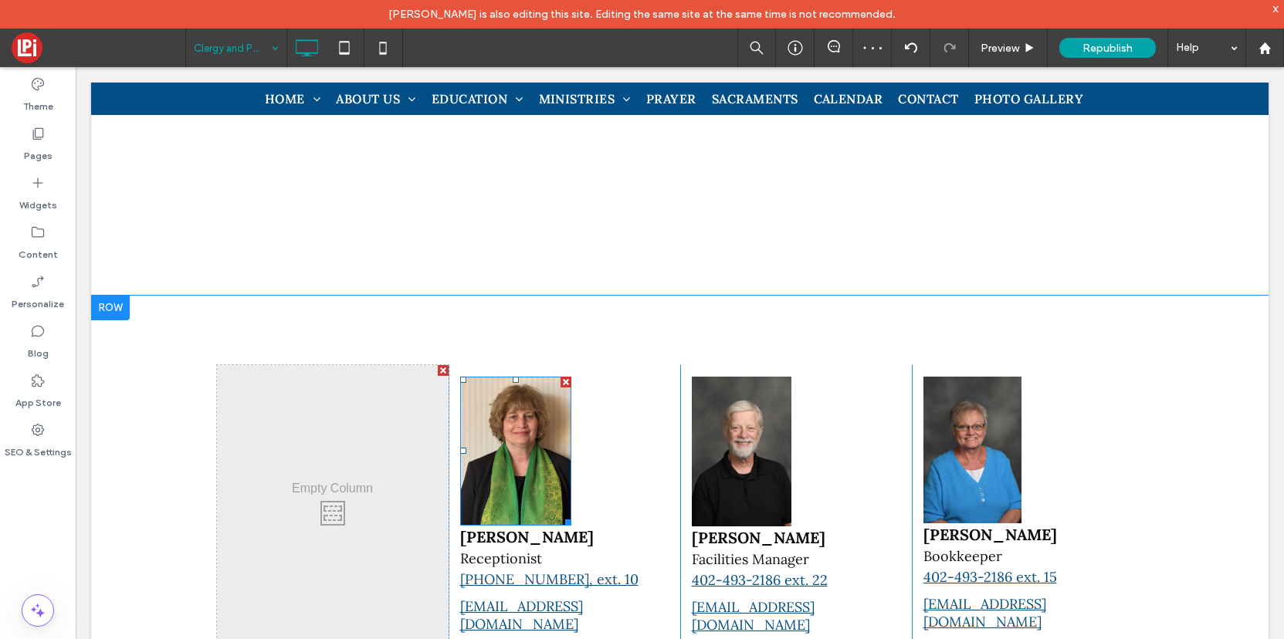
click at [562, 377] on div at bounding box center [566, 382] width 11 height 11
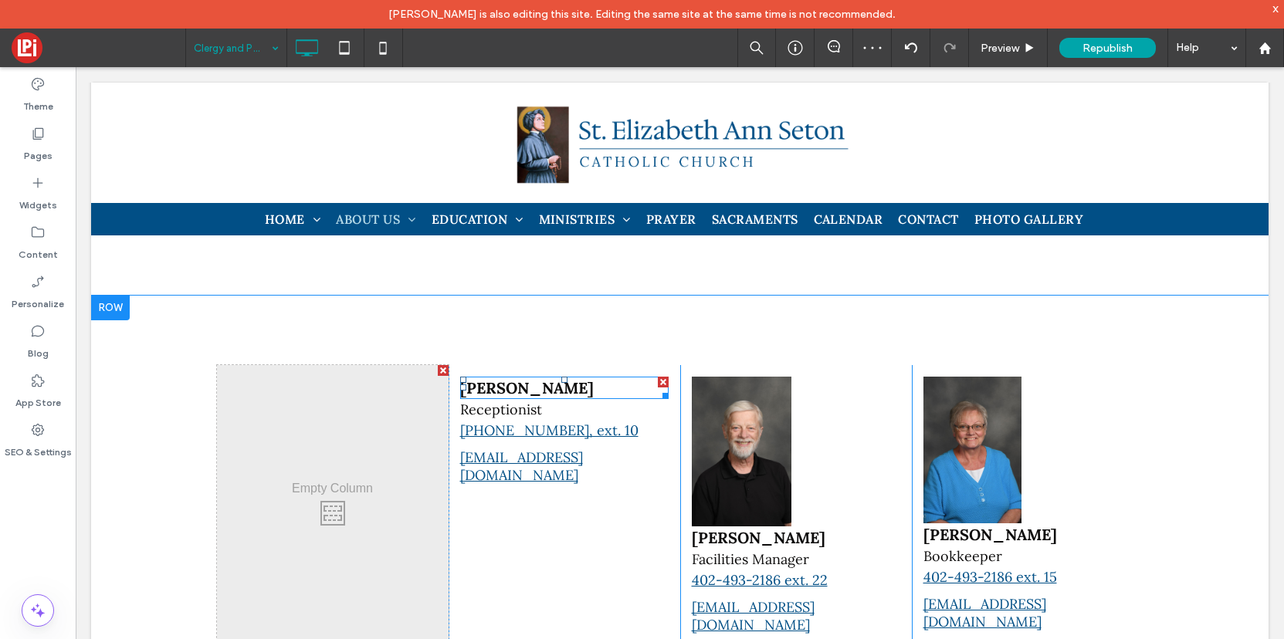
click at [663, 377] on div at bounding box center [663, 382] width 11 height 11
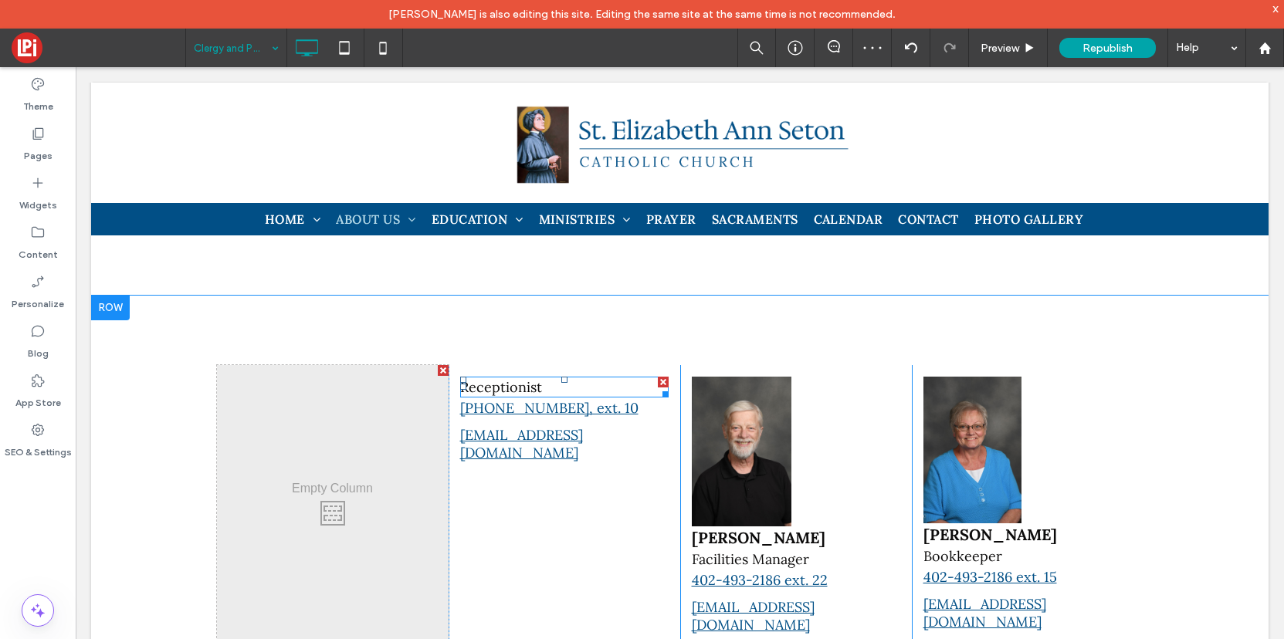
click at [663, 377] on div at bounding box center [663, 382] width 11 height 11
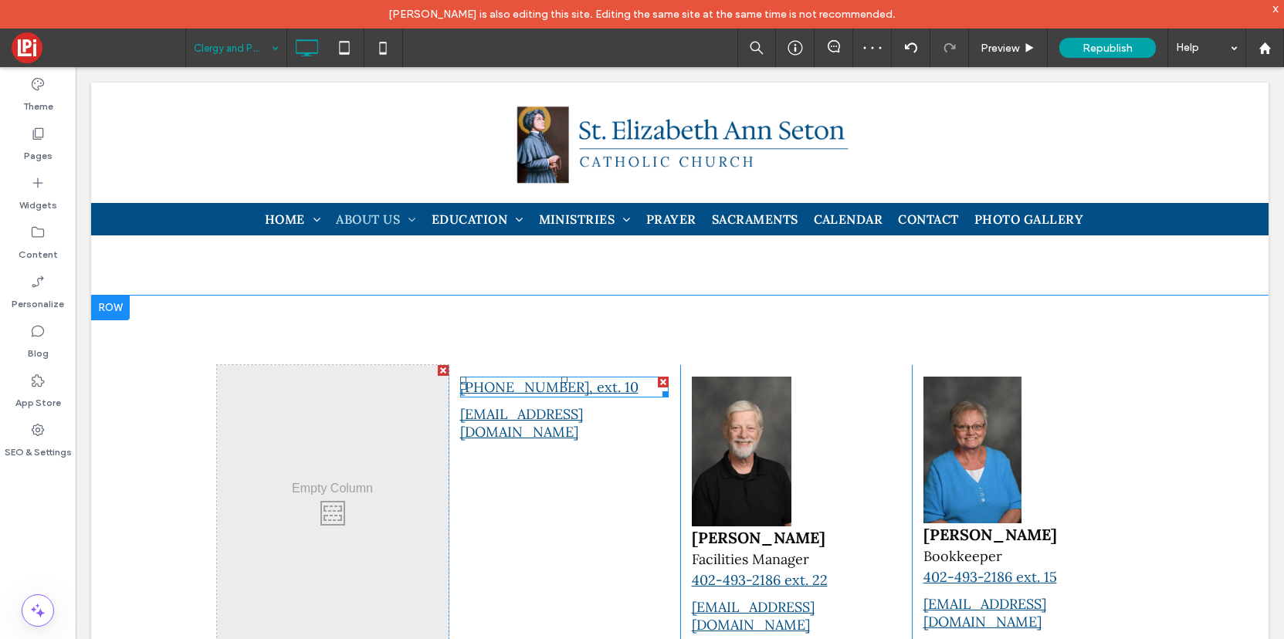
click at [663, 377] on div at bounding box center [663, 382] width 11 height 11
click at [663, 383] on div at bounding box center [663, 388] width 11 height 11
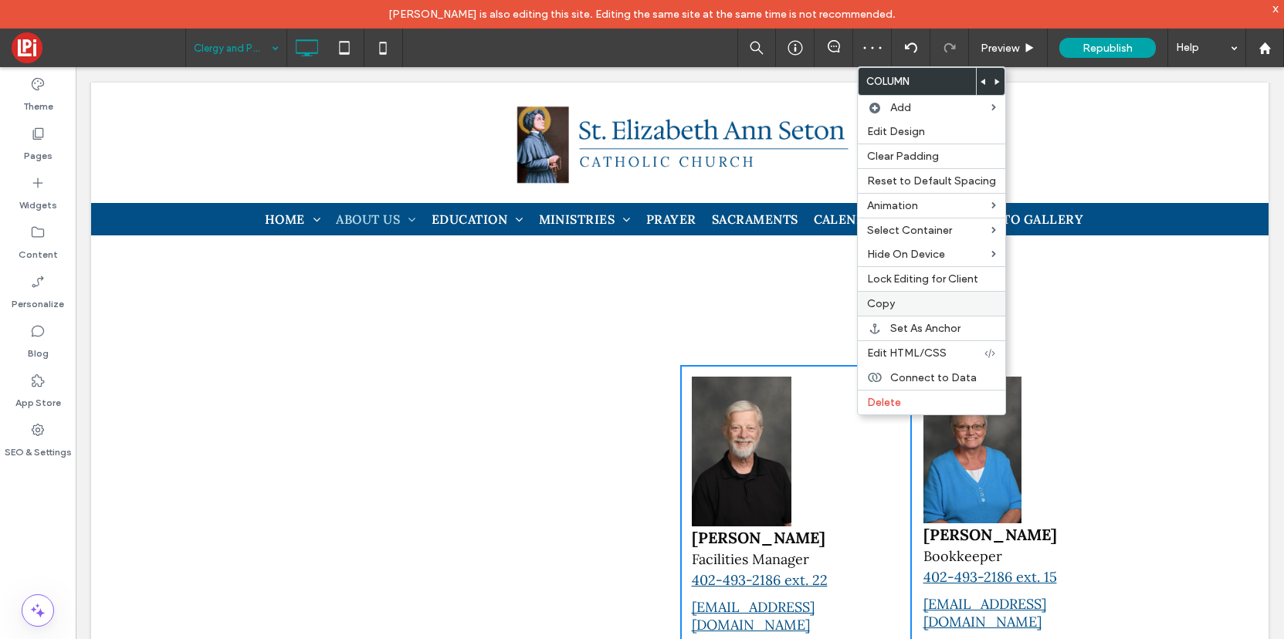
click at [884, 304] on span "Copy" at bounding box center [881, 303] width 28 height 13
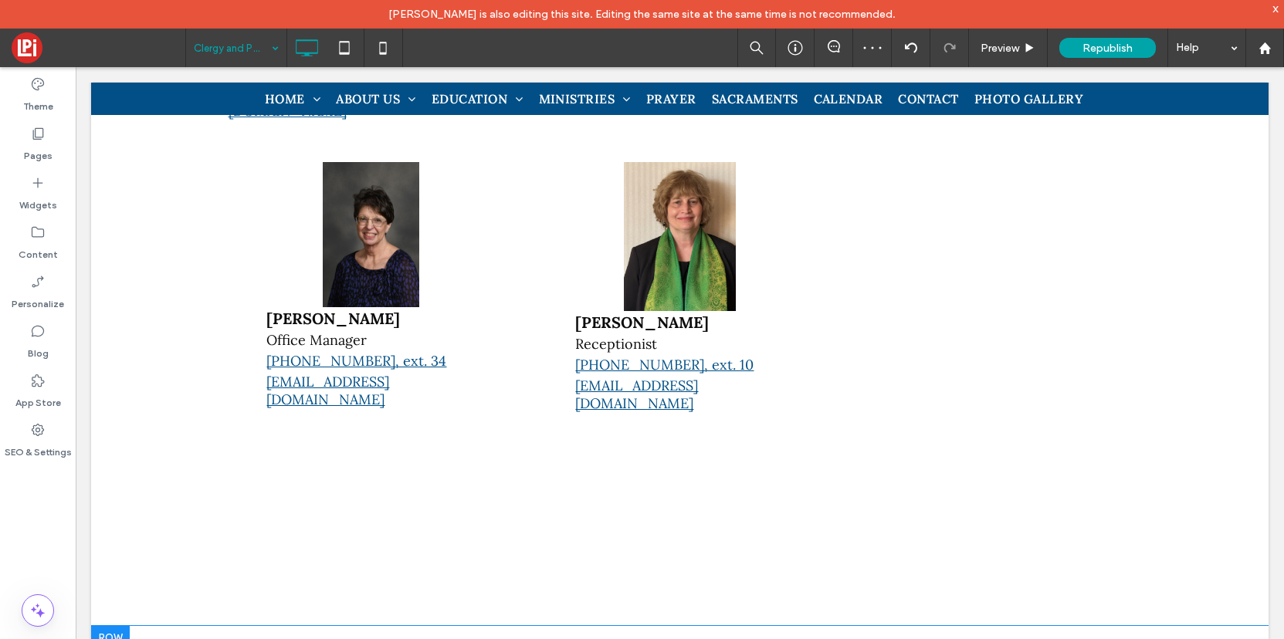
scroll to position [473, 0]
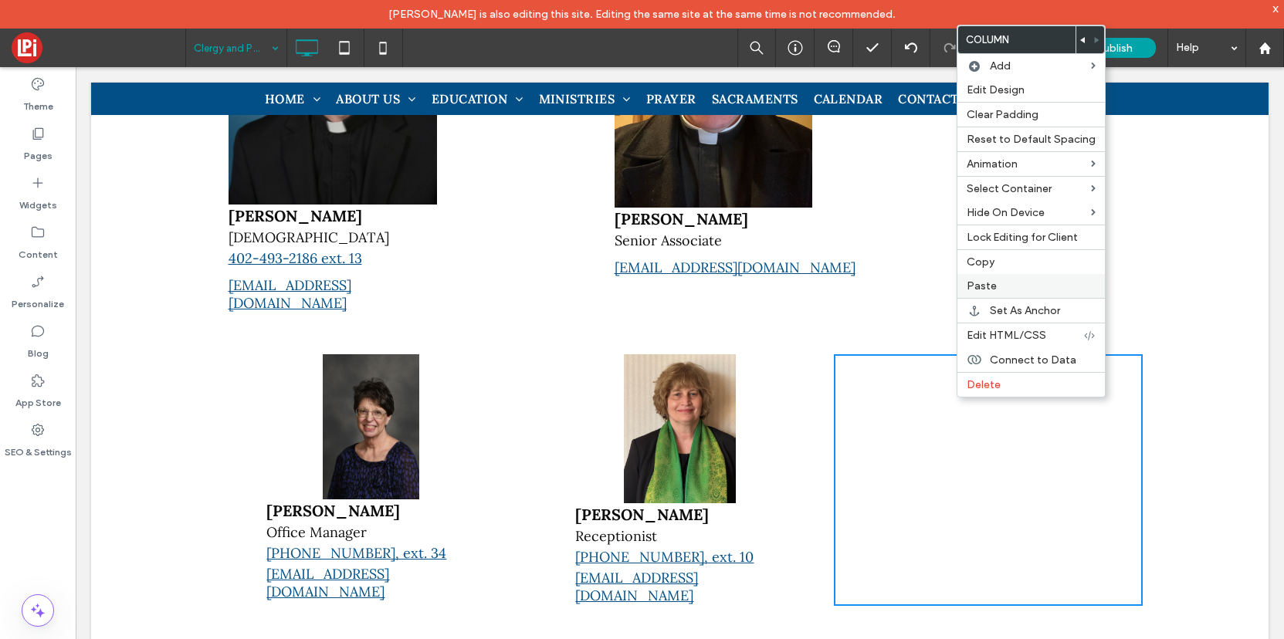
click at [985, 286] on span "Paste" at bounding box center [982, 286] width 30 height 13
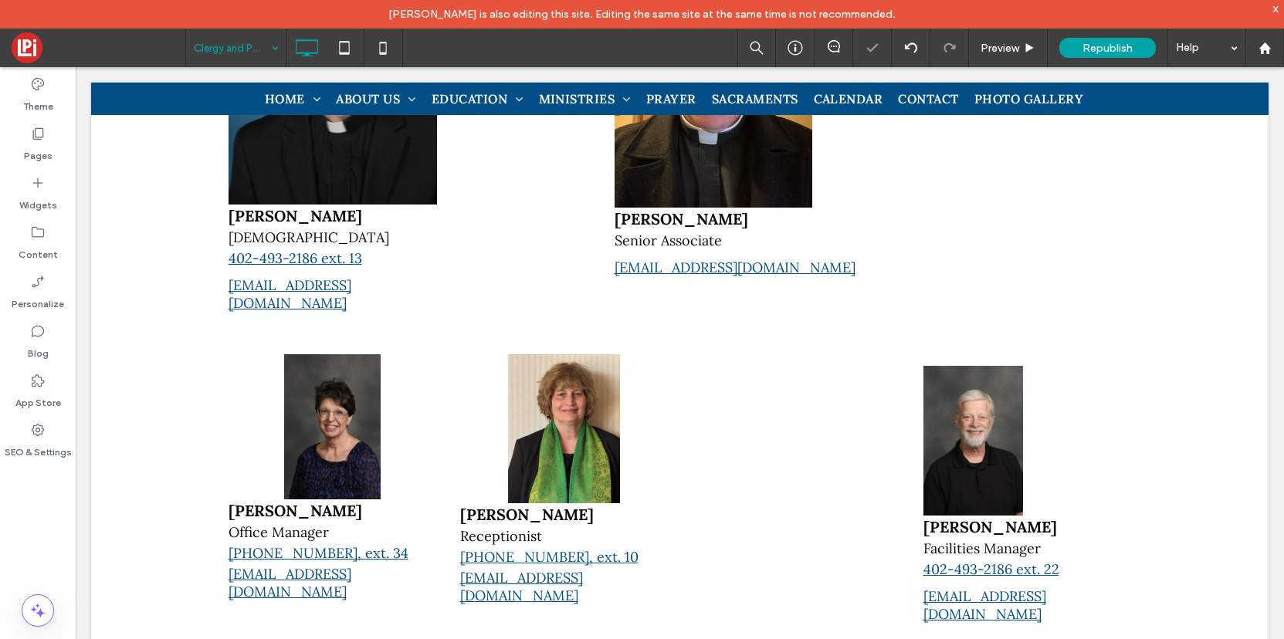
click at [76, 67] on div at bounding box center [76, 67] width 0 height 0
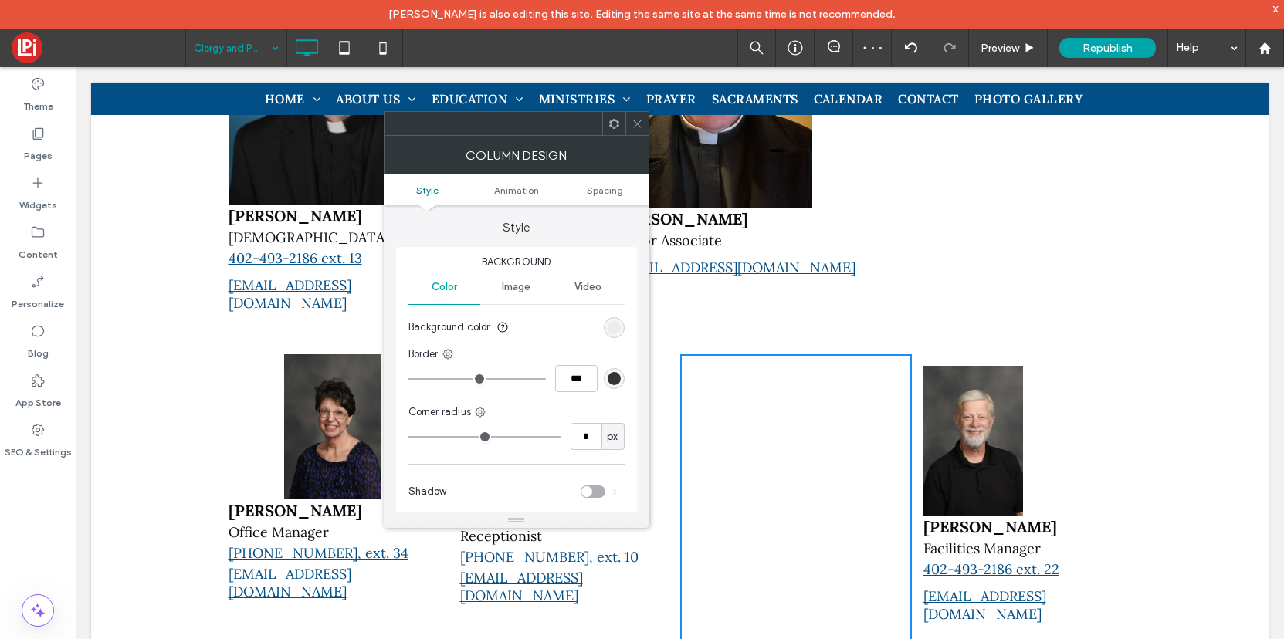
click at [639, 118] on icon at bounding box center [638, 124] width 12 height 12
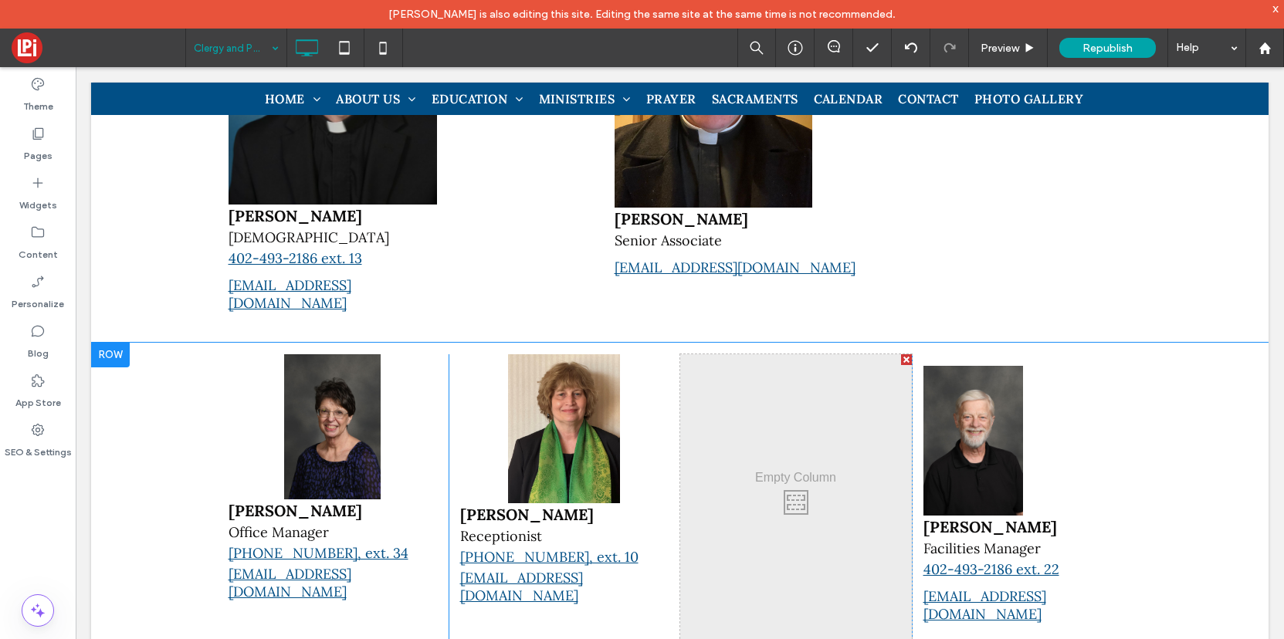
click at [903, 354] on div at bounding box center [906, 359] width 11 height 11
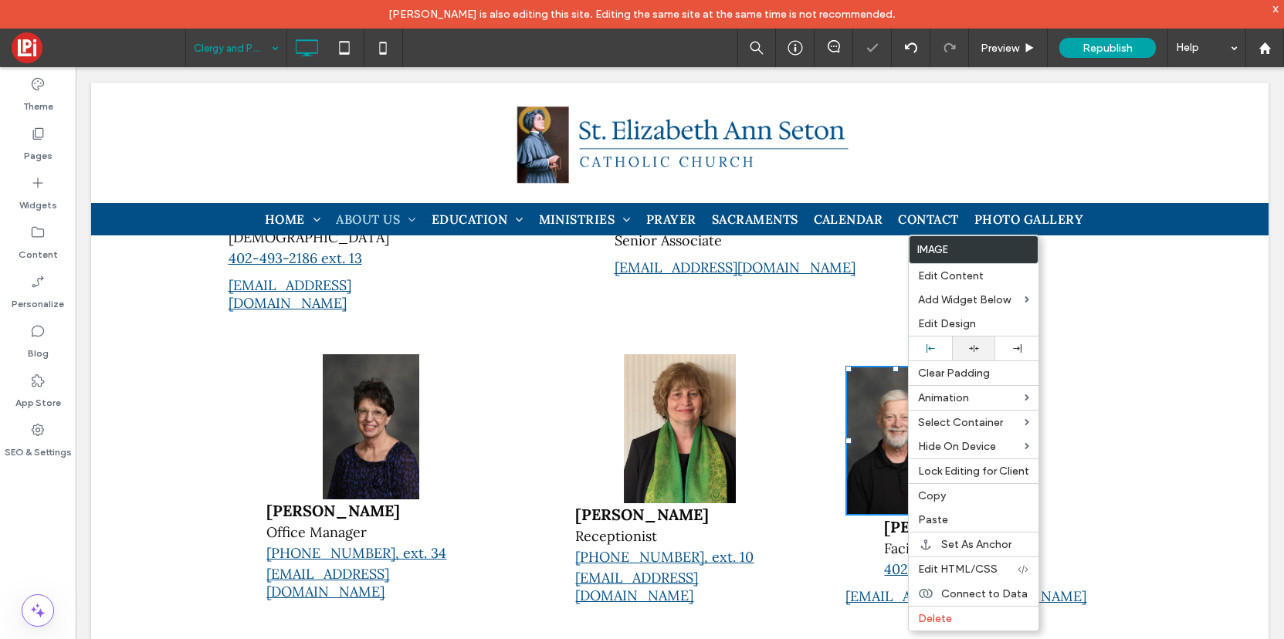
click at [970, 349] on icon at bounding box center [974, 349] width 10 height 10
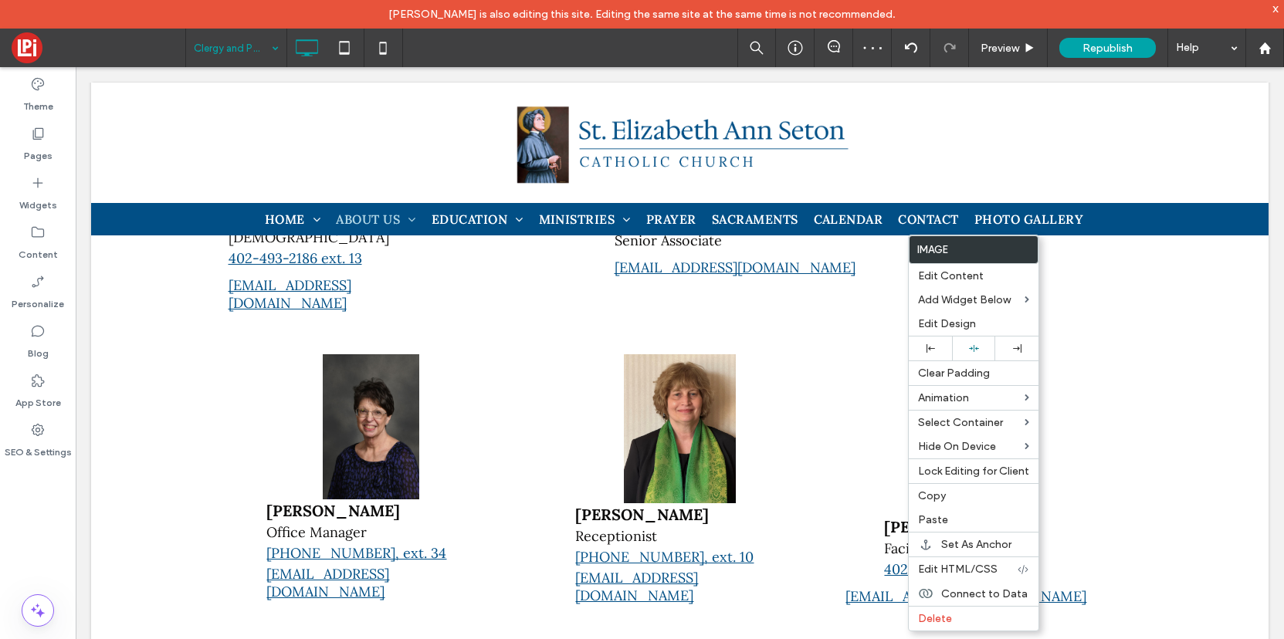
click at [857, 469] on div "Michael Willis Facilities Manager 402-493-2186 ext. 22 mjwillis@archomaha.org C…" at bounding box center [988, 489] width 309 height 271
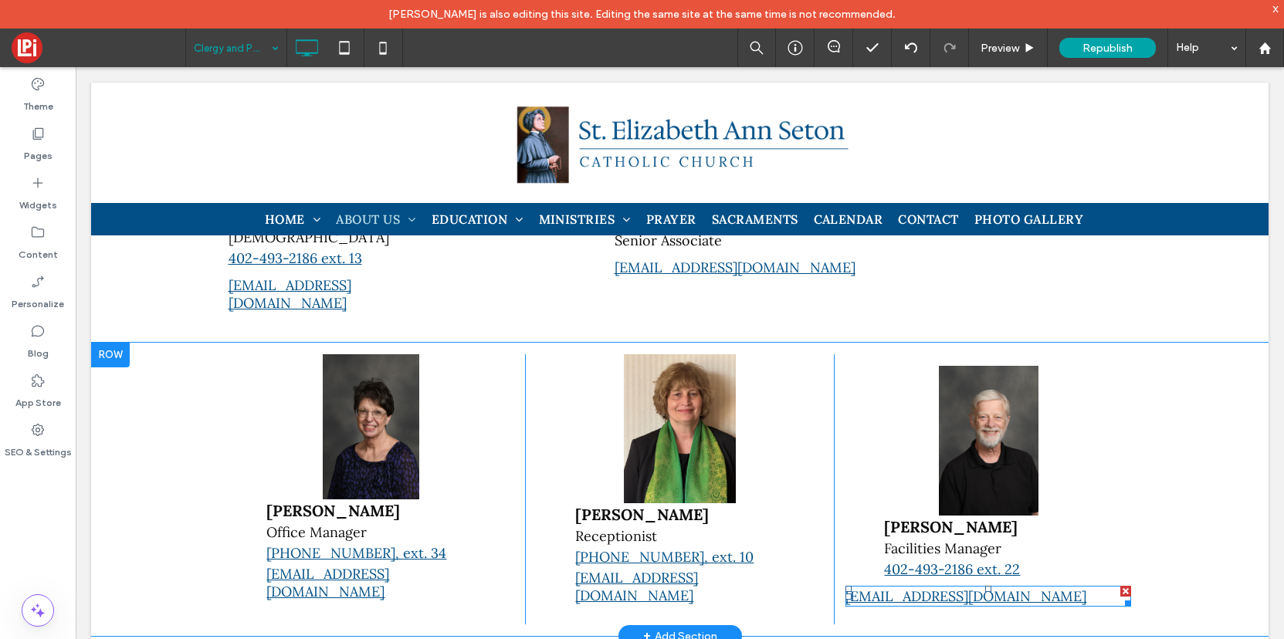
click at [1038, 588] on p "mjwillis@archomaha.org" at bounding box center [989, 597] width 286 height 18
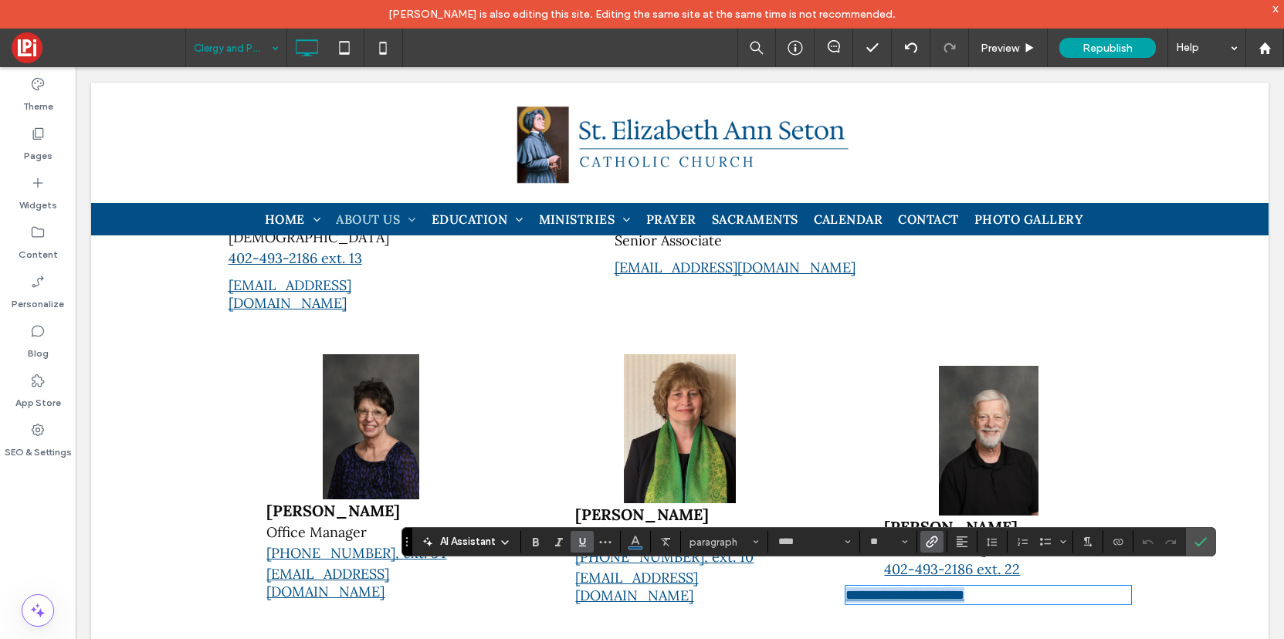
click at [1083, 588] on p "**********" at bounding box center [989, 595] width 286 height 15
click at [961, 536] on icon "Alignment" at bounding box center [962, 542] width 12 height 12
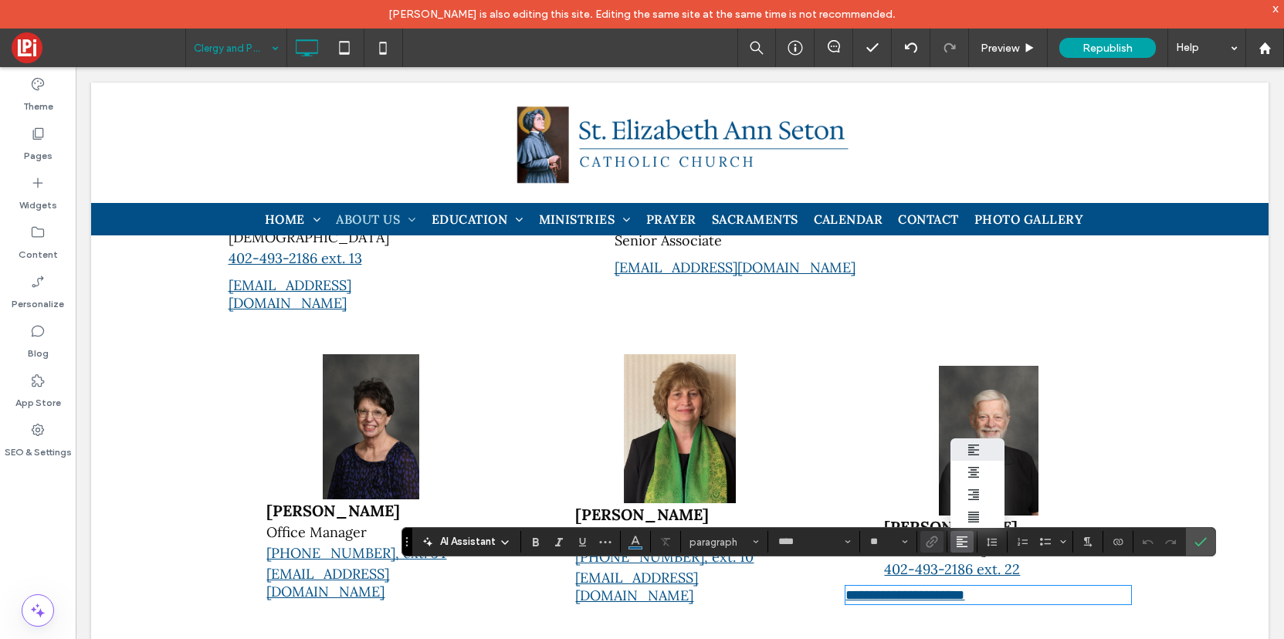
click at [1030, 588] on p "**********" at bounding box center [989, 595] width 286 height 15
click at [790, 447] on div "Click To Paste Click To Paste Margie Coghill Receptionist 402-493-2186, ext. 10…" at bounding box center [679, 488] width 309 height 269
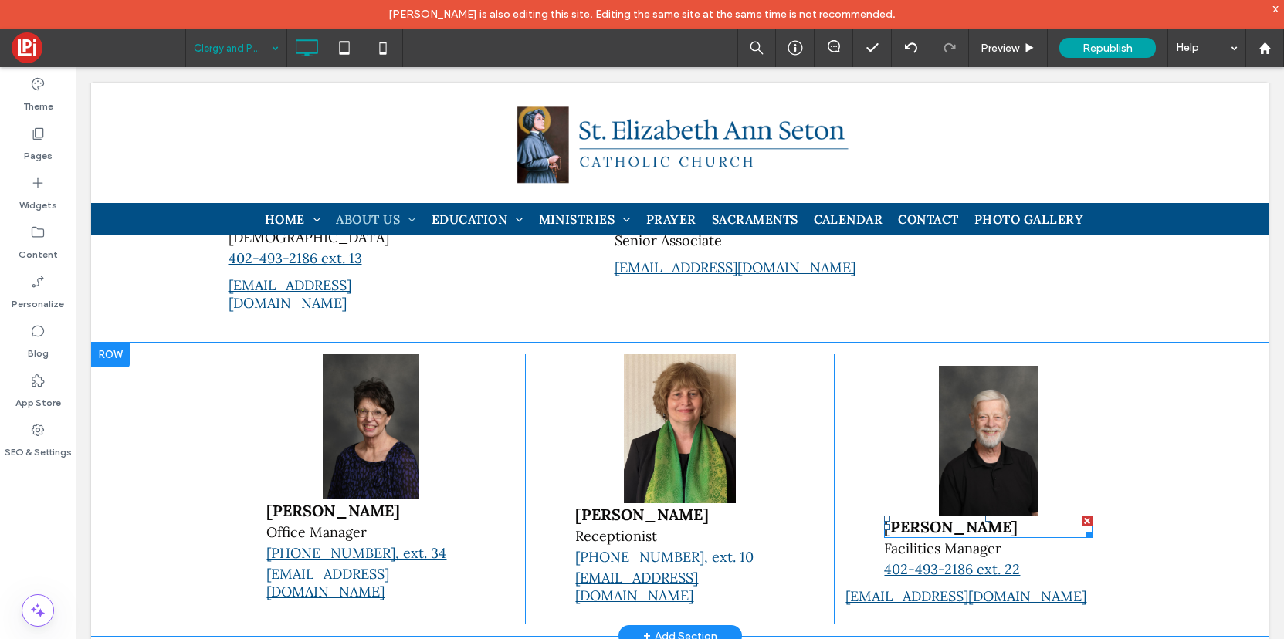
click at [902, 517] on strong "Michael Willis" at bounding box center [951, 526] width 134 height 19
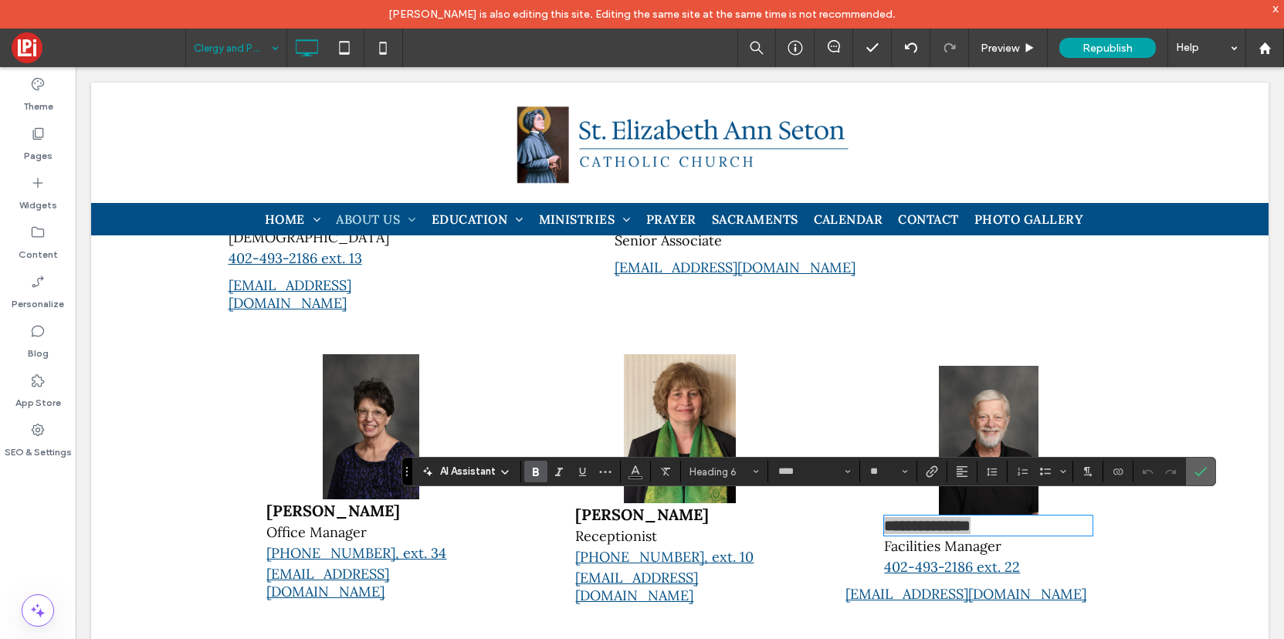
click at [1199, 466] on icon "Confirm" at bounding box center [1201, 472] width 12 height 12
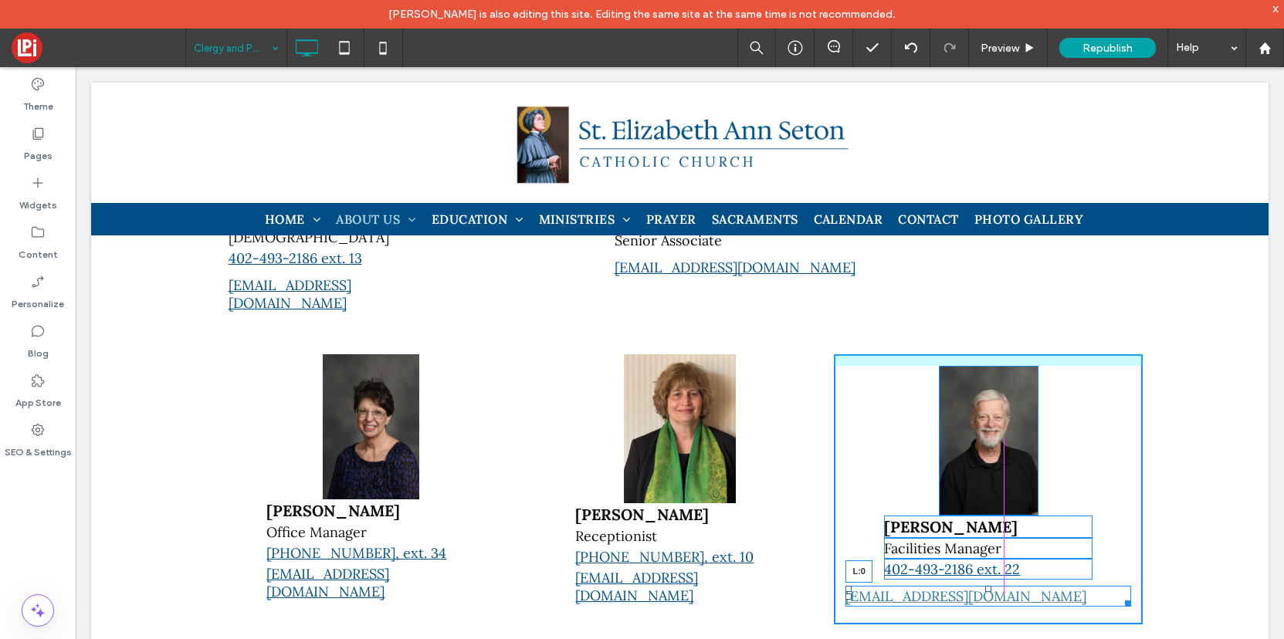
drag, startPoint x: 849, startPoint y: 579, endPoint x: 944, endPoint y: 569, distance: 96.3
click at [944, 586] on div "mjwillis@archomaha.org L:0" at bounding box center [989, 596] width 286 height 21
drag, startPoint x: 1124, startPoint y: 585, endPoint x: 1025, endPoint y: 597, distance: 100.4
click at [1025, 597] on div "Michael Willis Facilities Manager 402-493-2186 ext. 22 mjwillis@archomaha.org W…" at bounding box center [988, 489] width 309 height 271
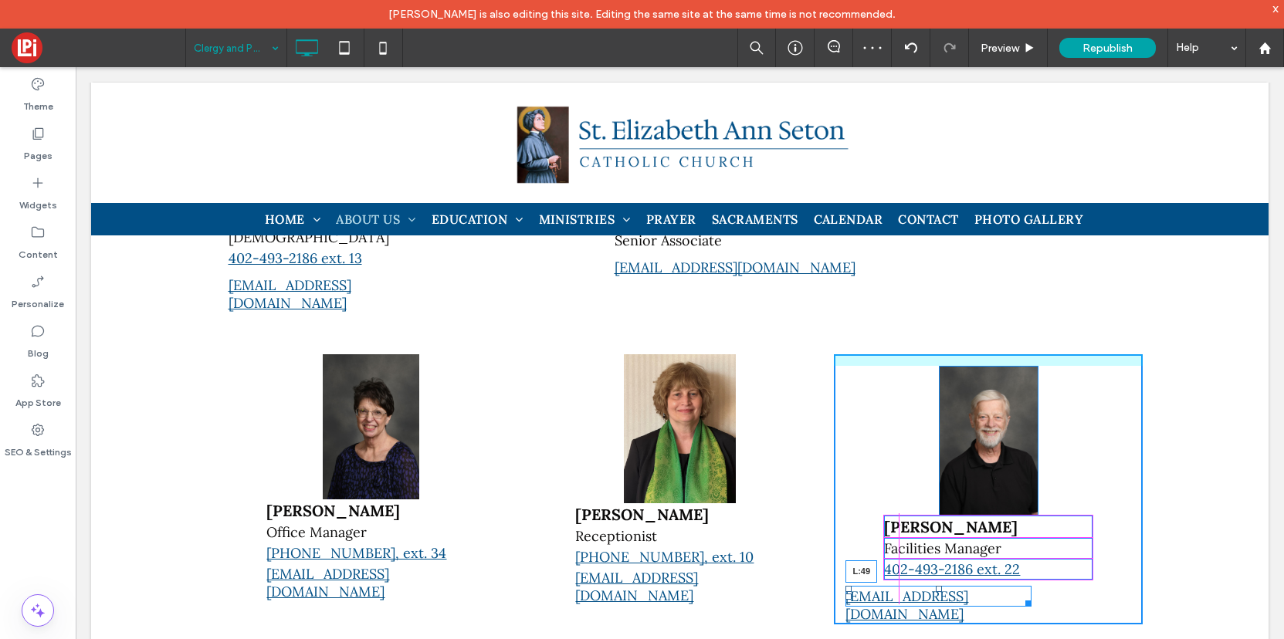
drag, startPoint x: 848, startPoint y: 578, endPoint x: 886, endPoint y: 575, distance: 38.0
click at [852, 594] on div at bounding box center [849, 597] width 6 height 6
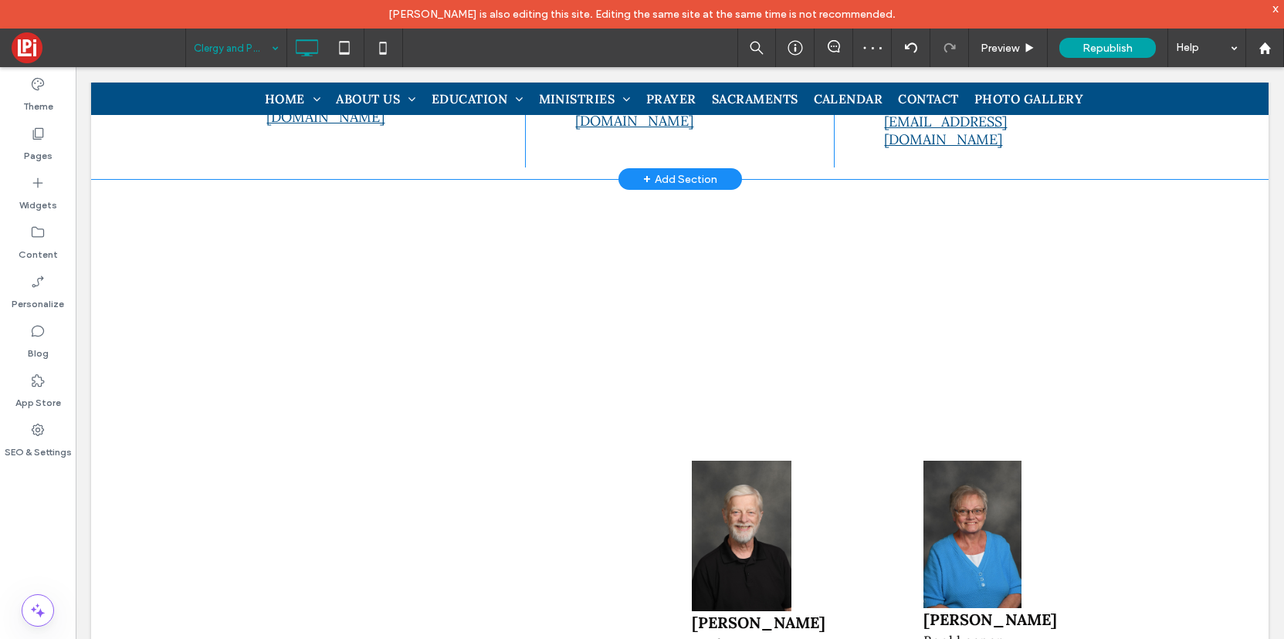
scroll to position [1055, 0]
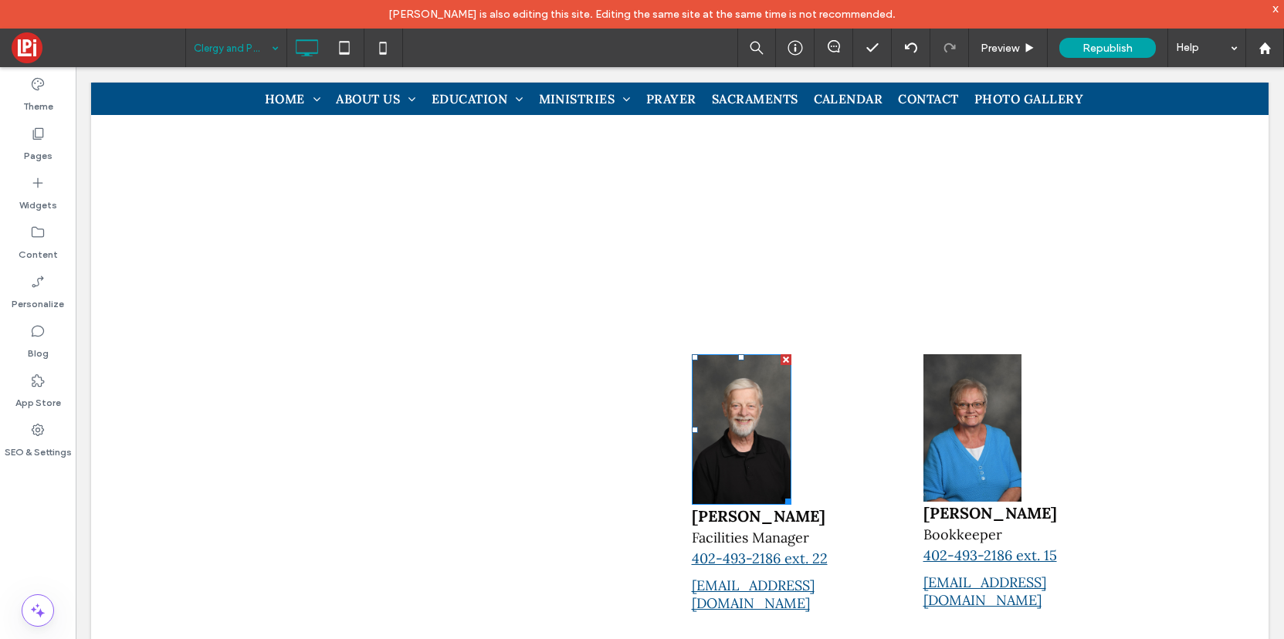
click at [782, 354] on div at bounding box center [786, 359] width 11 height 11
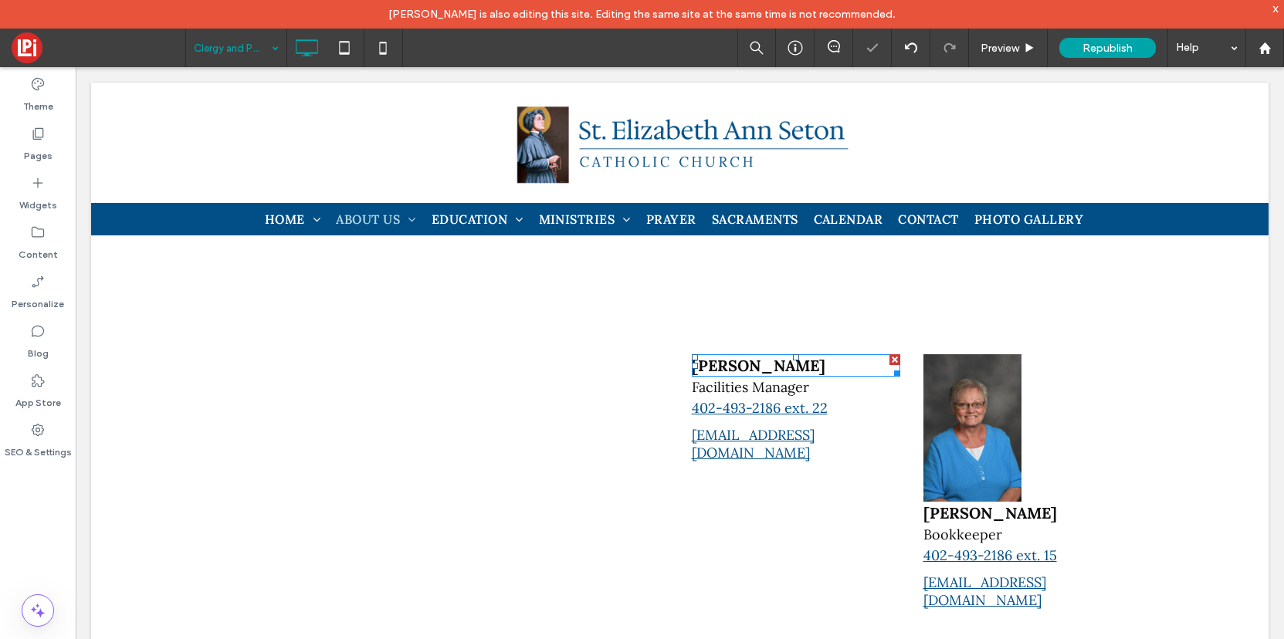
click at [891, 354] on div at bounding box center [895, 359] width 11 height 11
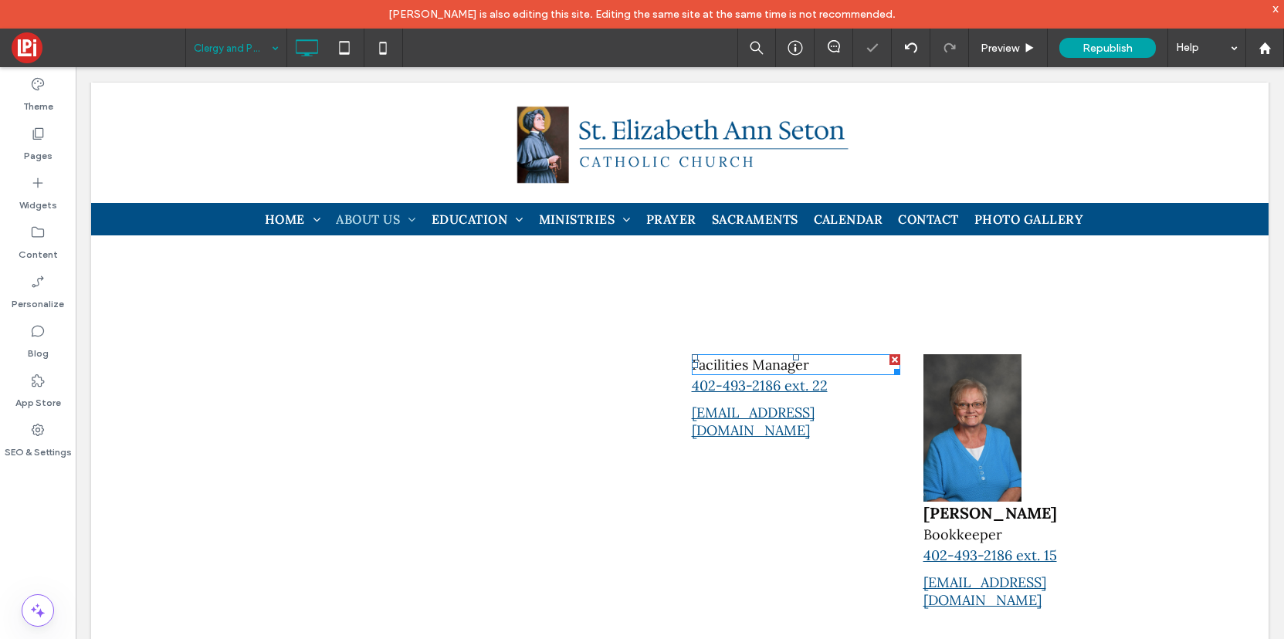
click at [893, 354] on div at bounding box center [895, 359] width 11 height 11
click at [896, 354] on div at bounding box center [895, 359] width 11 height 11
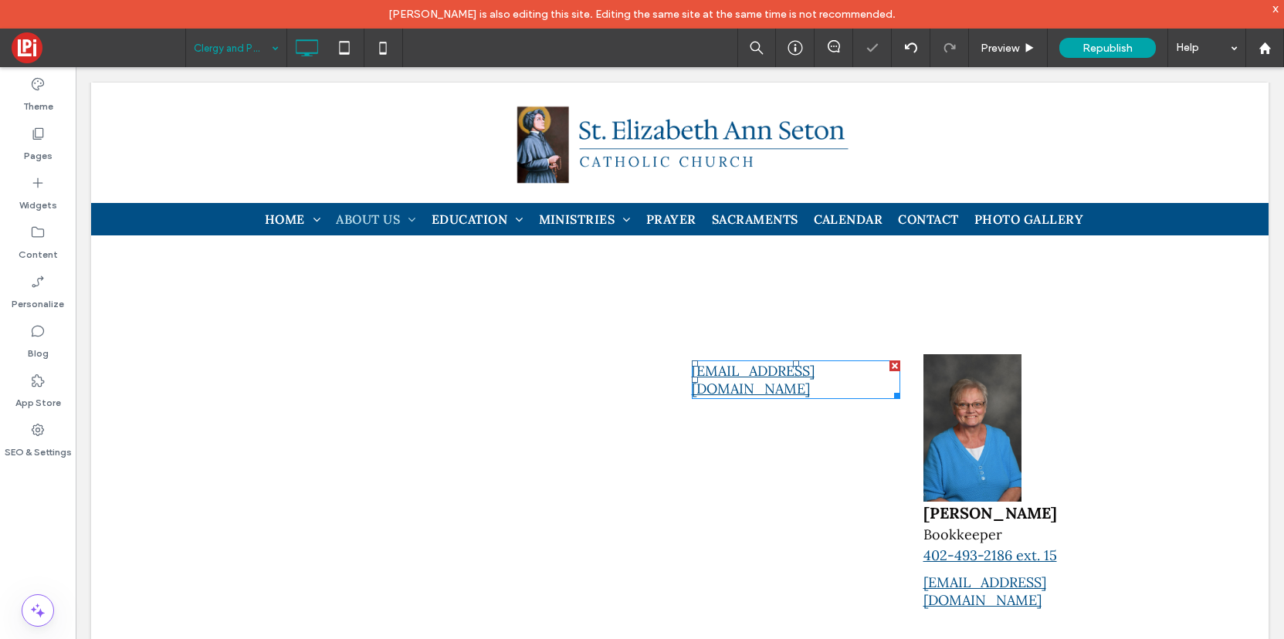
click at [895, 361] on div at bounding box center [895, 366] width 11 height 11
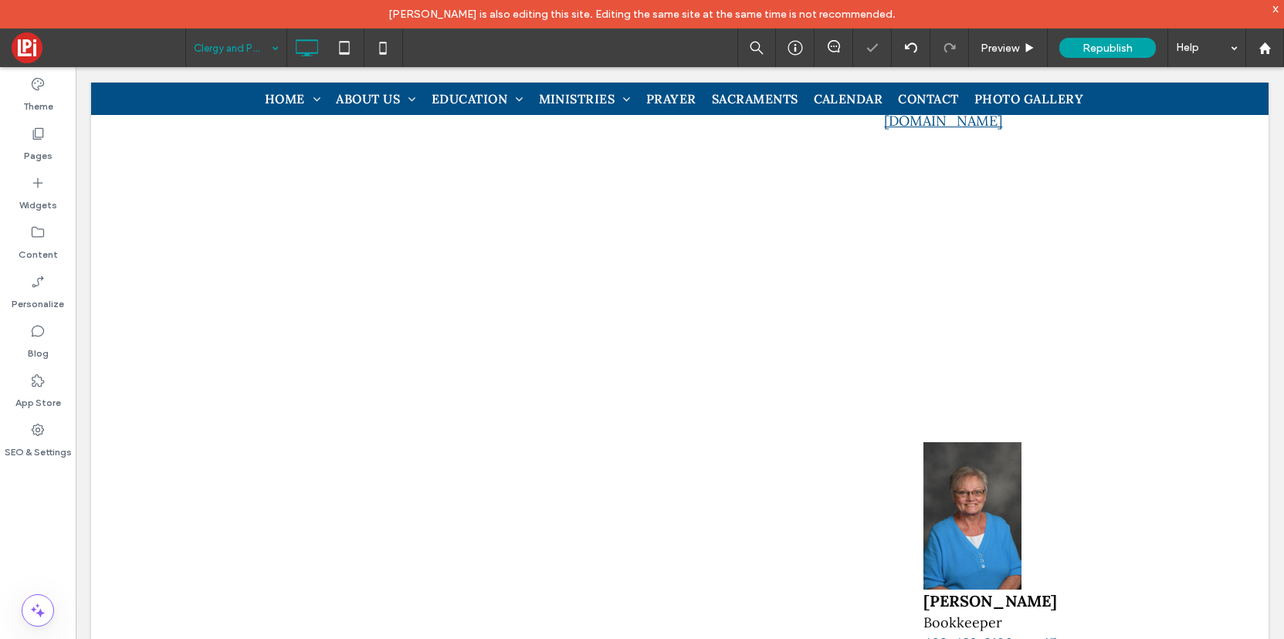
scroll to position [968, 0]
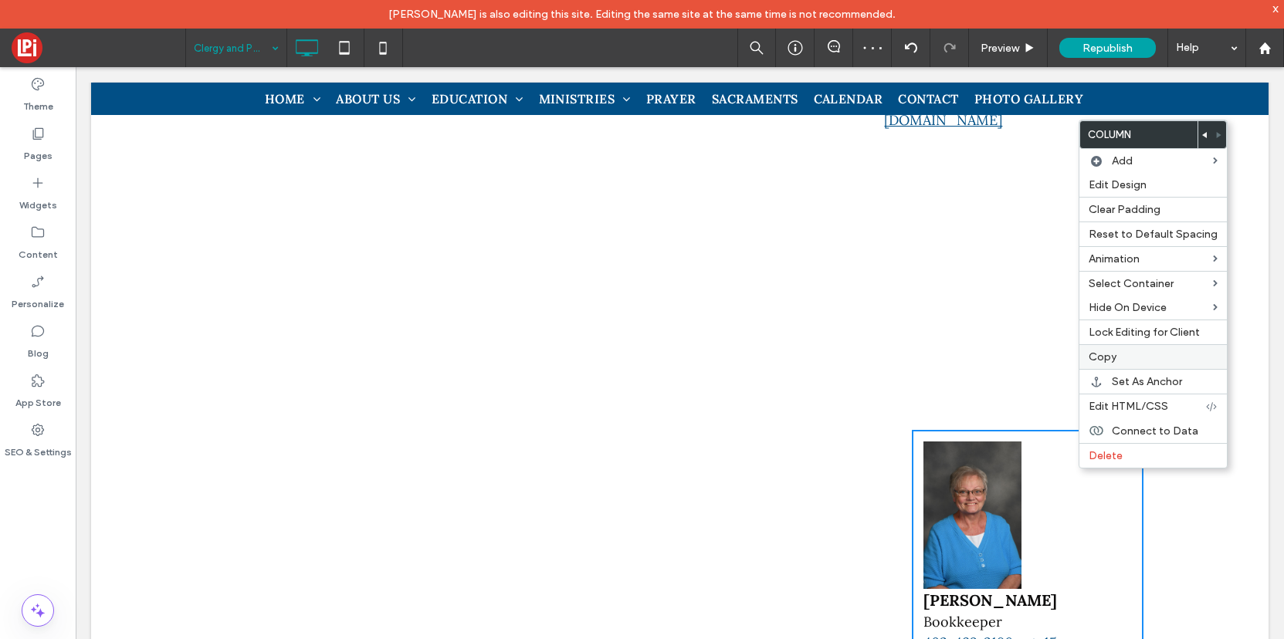
click at [1107, 351] on span "Copy" at bounding box center [1103, 357] width 28 height 13
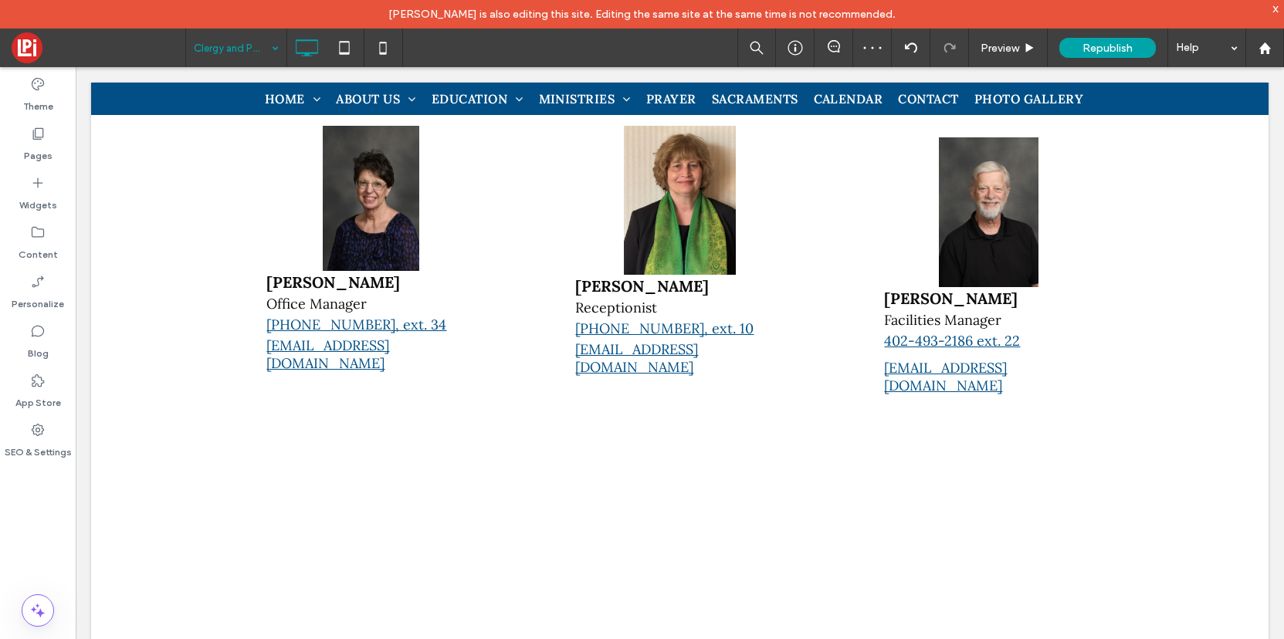
scroll to position [692, 0]
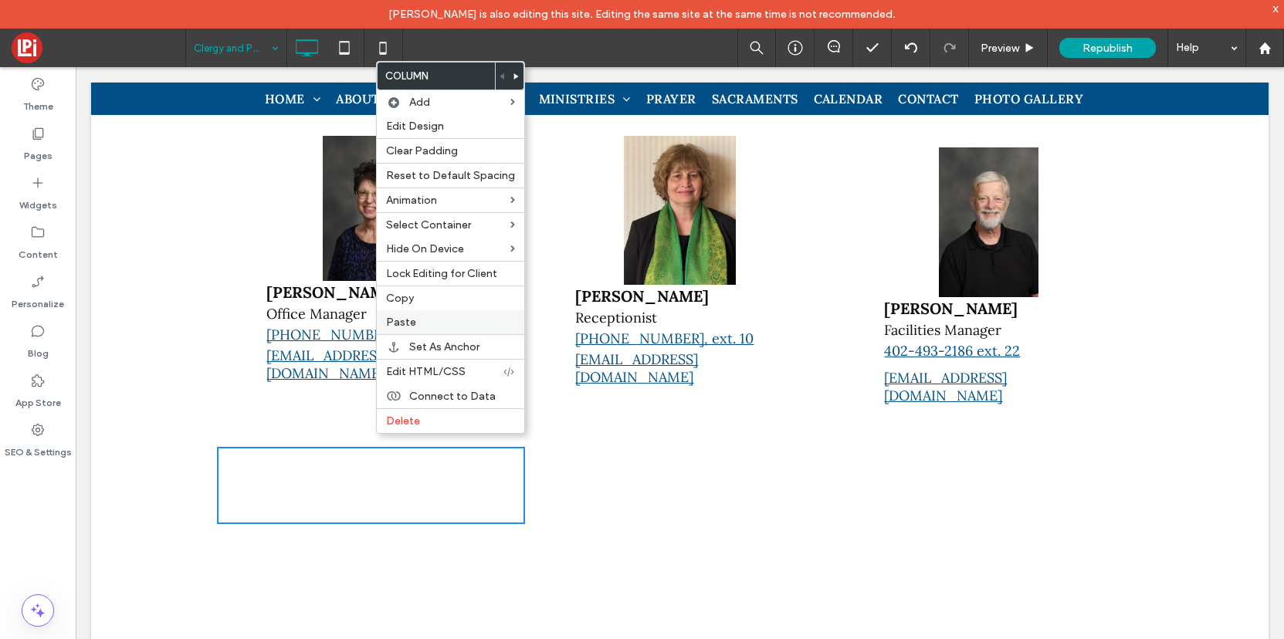
click at [408, 319] on span "Paste" at bounding box center [401, 322] width 30 height 13
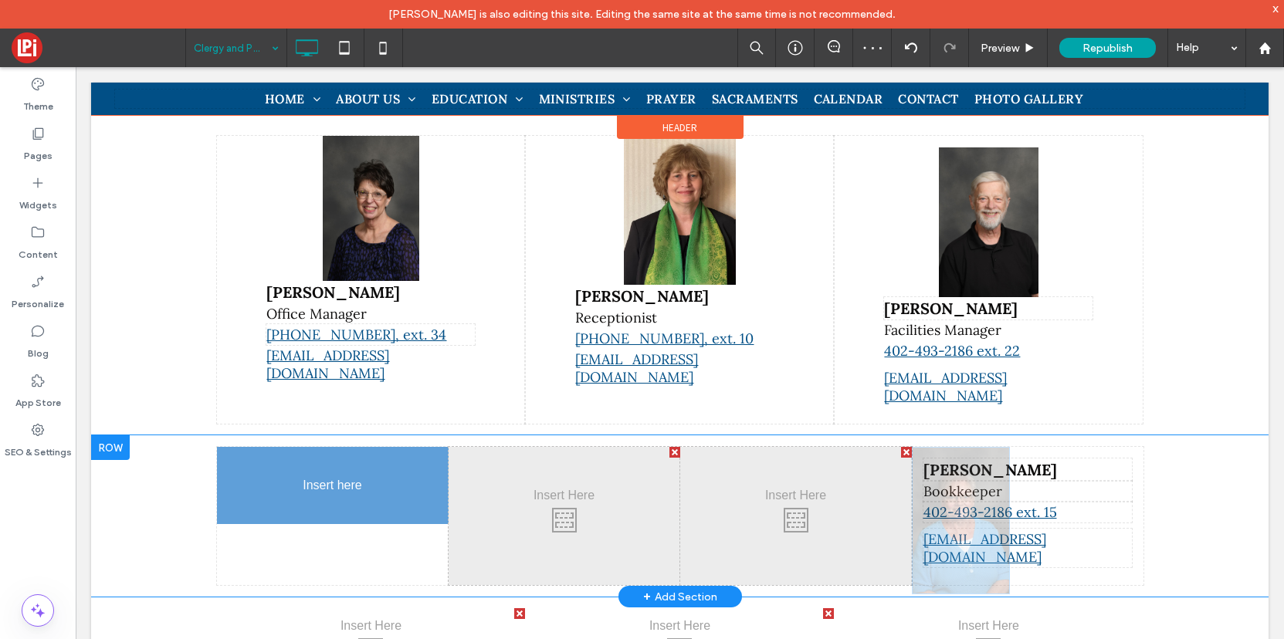
drag, startPoint x: 985, startPoint y: 459, endPoint x: 392, endPoint y: 447, distance: 593.9
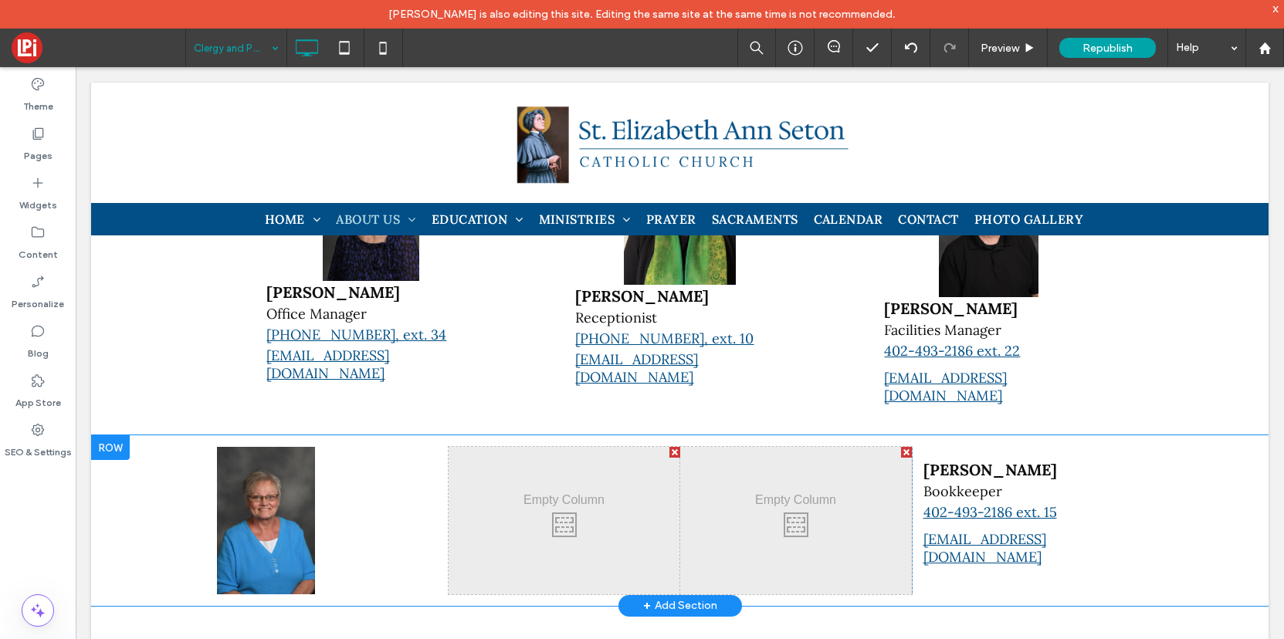
drag, startPoint x: 1012, startPoint y: 419, endPoint x: 697, endPoint y: 441, distance: 316.6
click at [697, 447] on div "Click To Paste Click To Paste Click To Paste Click To Paste Click To Paste Clic…" at bounding box center [680, 520] width 927 height 147
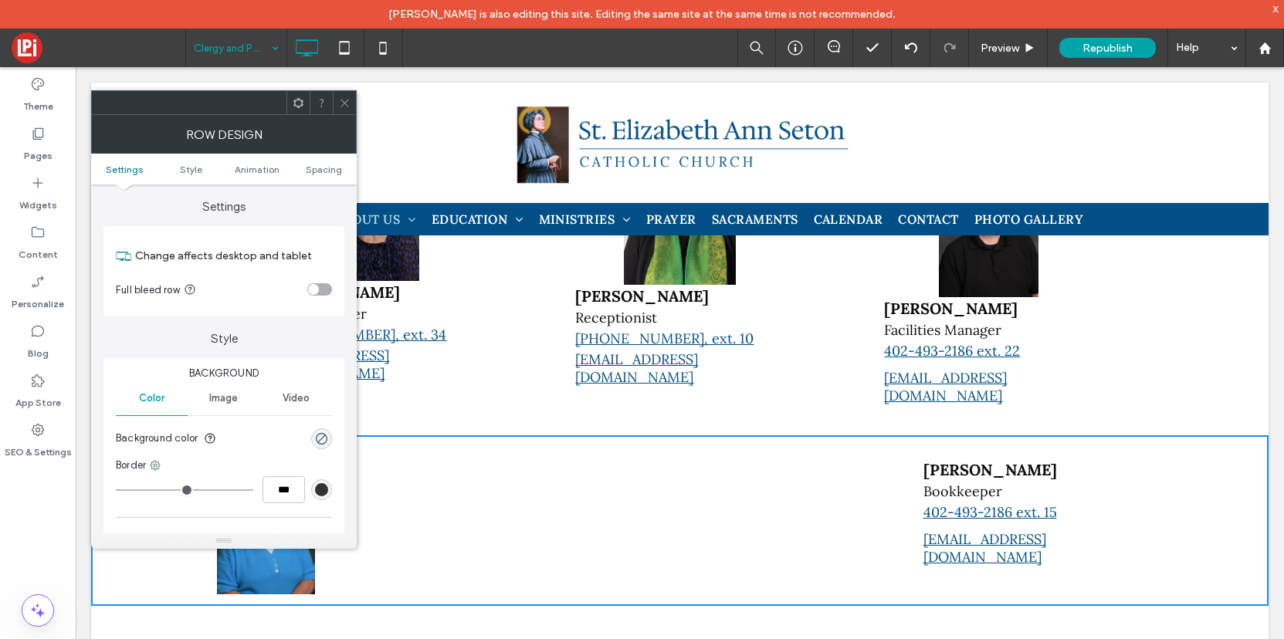
click at [991, 459] on div "Bev Mausbach" at bounding box center [1028, 470] width 208 height 22
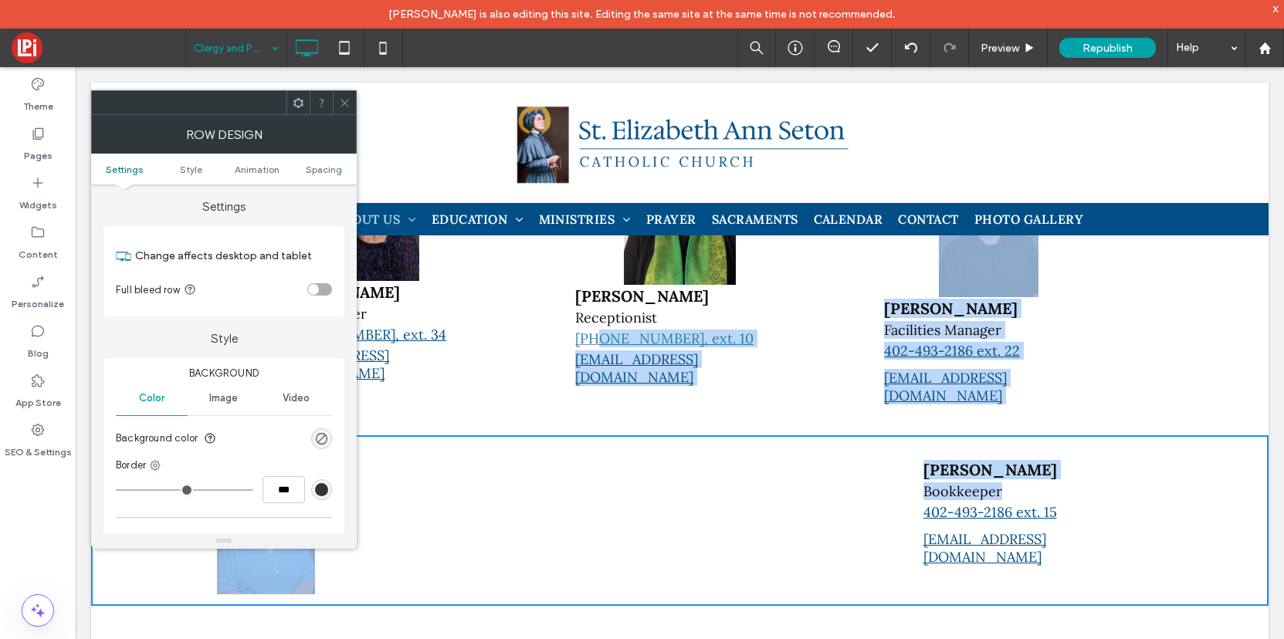
drag, startPoint x: 1094, startPoint y: 466, endPoint x: 577, endPoint y: 316, distance: 538.6
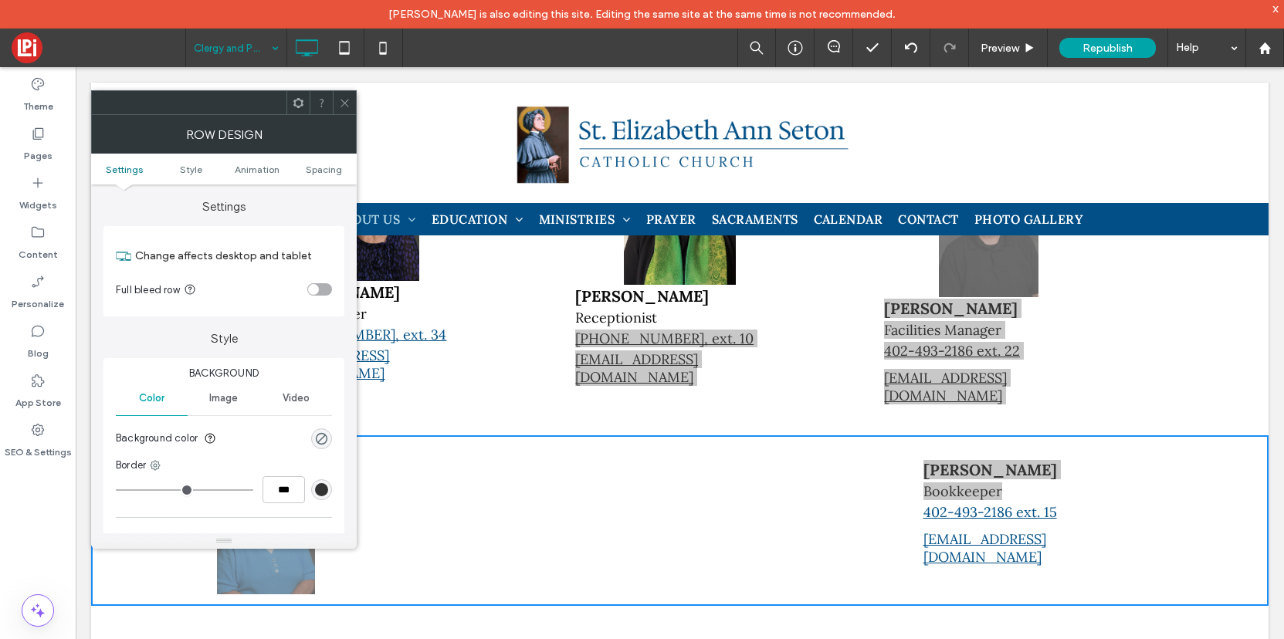
click at [346, 98] on icon at bounding box center [345, 103] width 12 height 12
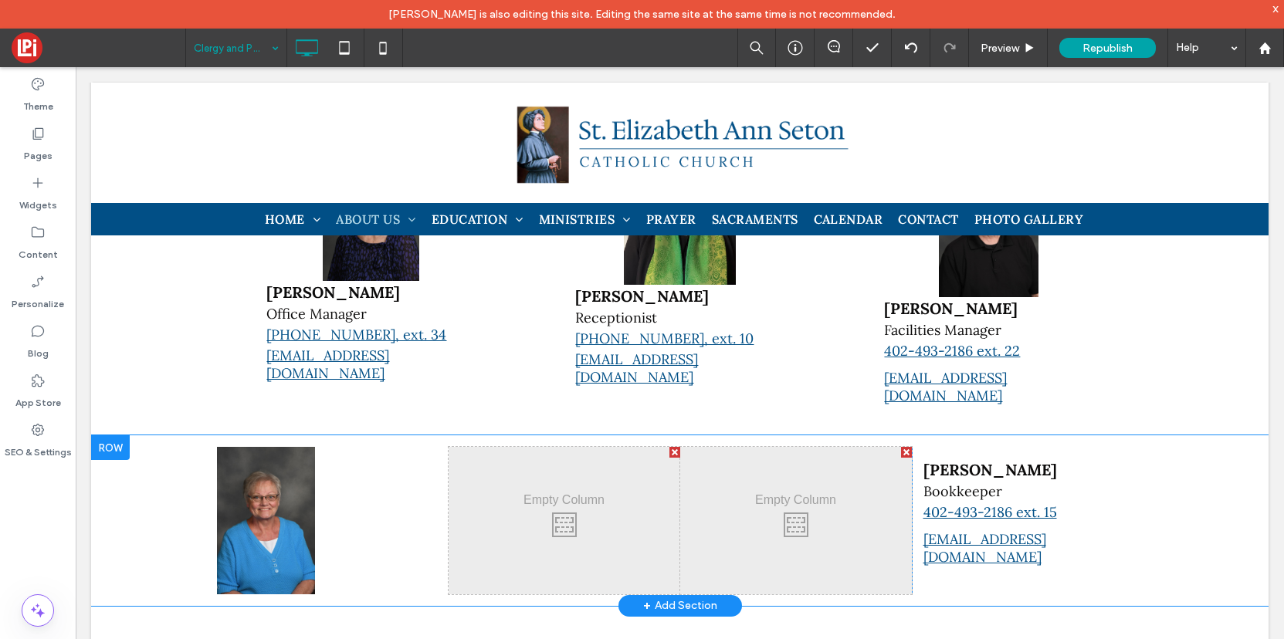
click at [1166, 527] on div "Click To Paste Click To Paste Click To Paste Click To Paste Click To Paste Clic…" at bounding box center [680, 521] width 1178 height 171
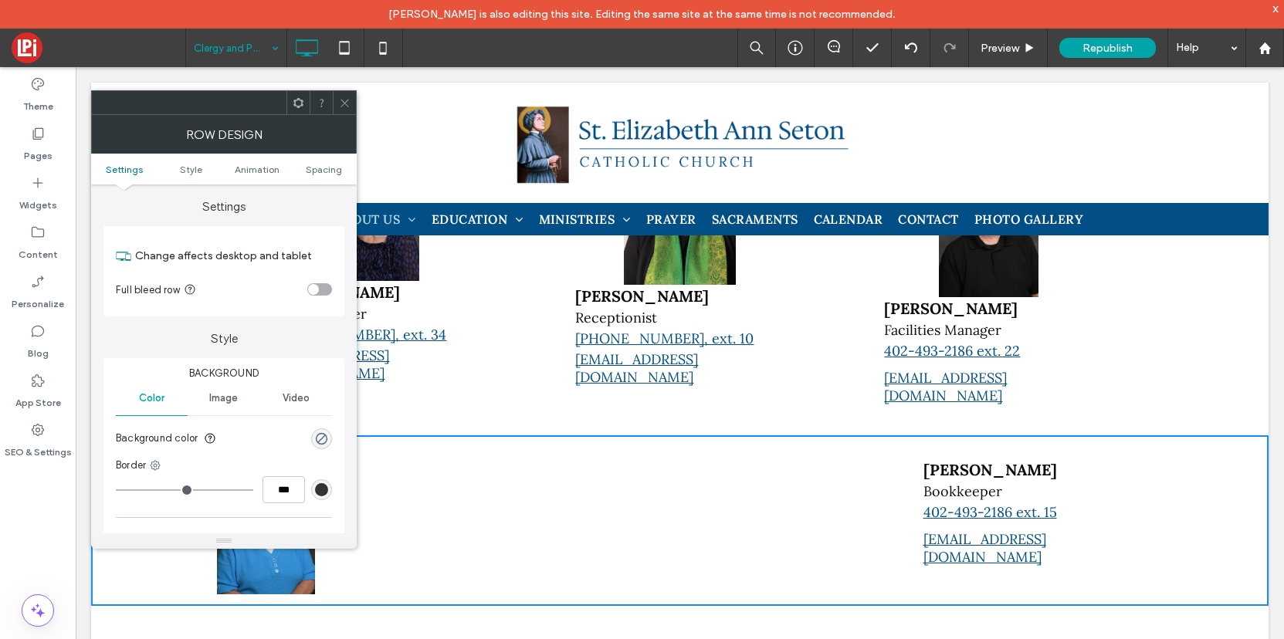
click at [1166, 527] on div "Click To Paste Click To Paste Click To Paste Click To Paste Click To Paste Clic…" at bounding box center [680, 521] width 1178 height 171
click at [1145, 509] on div "Click To Paste Click To Paste Click To Paste Click To Paste Click To Paste Clic…" at bounding box center [680, 521] width 1178 height 171
click at [1146, 515] on div "Click To Paste Click To Paste Click To Paste Click To Paste Click To Paste Clic…" at bounding box center [680, 521] width 1178 height 171
click at [339, 91] on span at bounding box center [345, 102] width 12 height 23
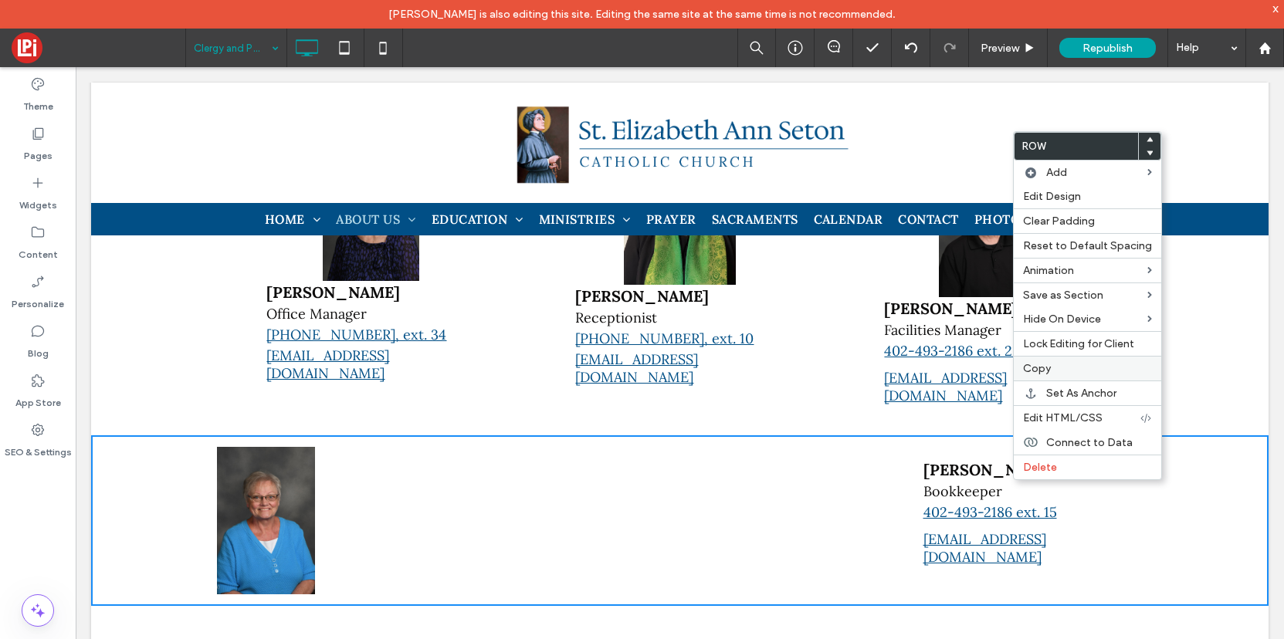
click at [1048, 364] on span "Copy" at bounding box center [1037, 368] width 28 height 13
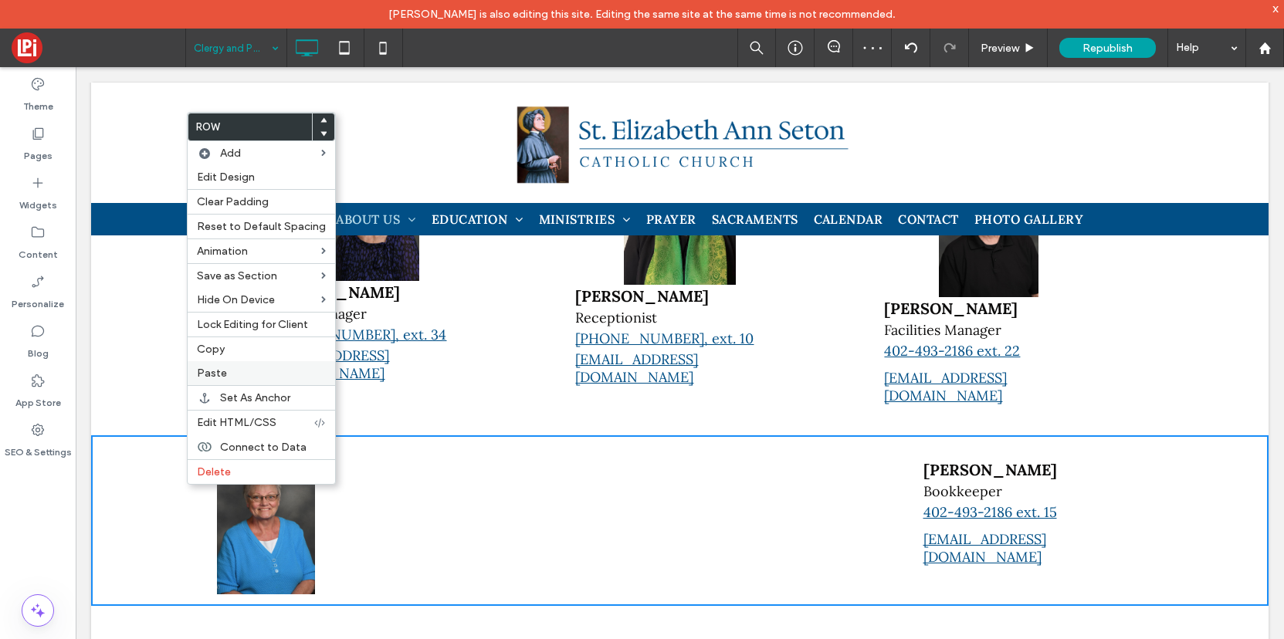
click at [215, 371] on span "Paste" at bounding box center [212, 373] width 30 height 13
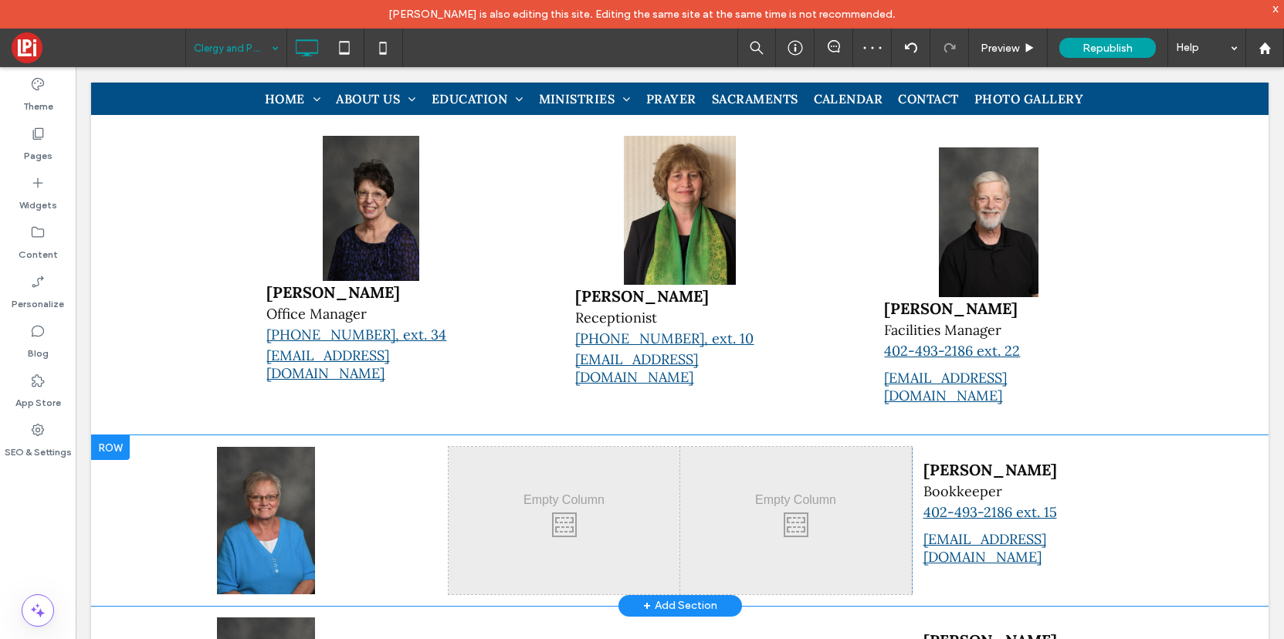
scroll to position [803, 0]
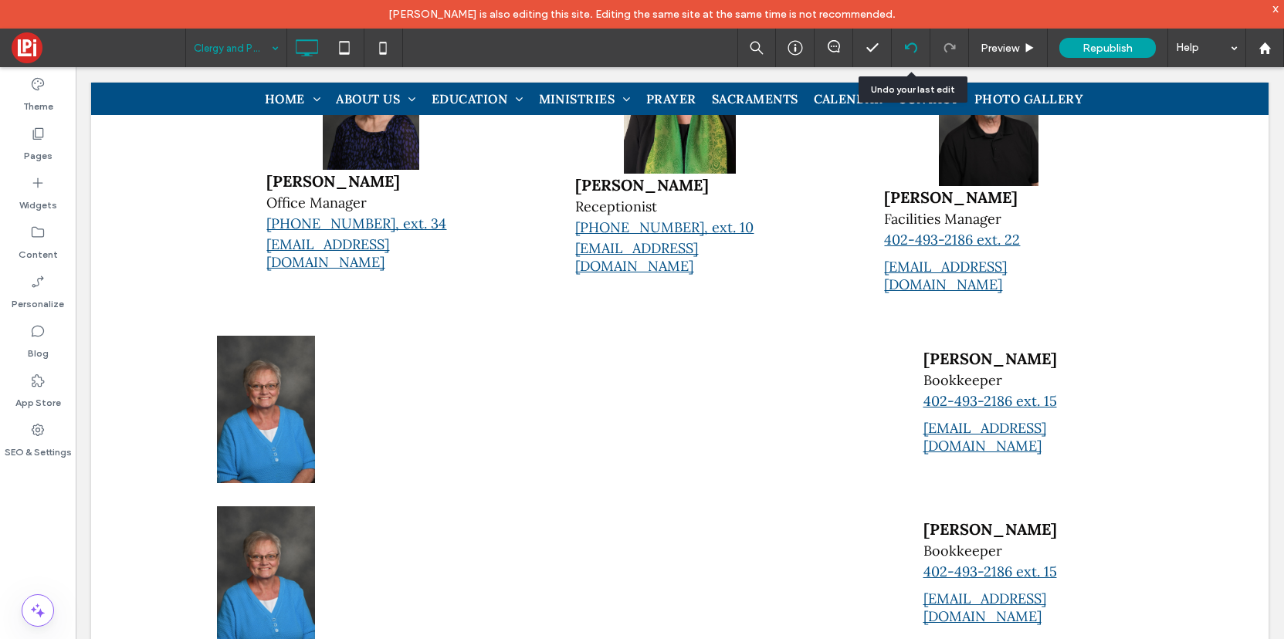
click at [914, 47] on icon at bounding box center [911, 48] width 12 height 12
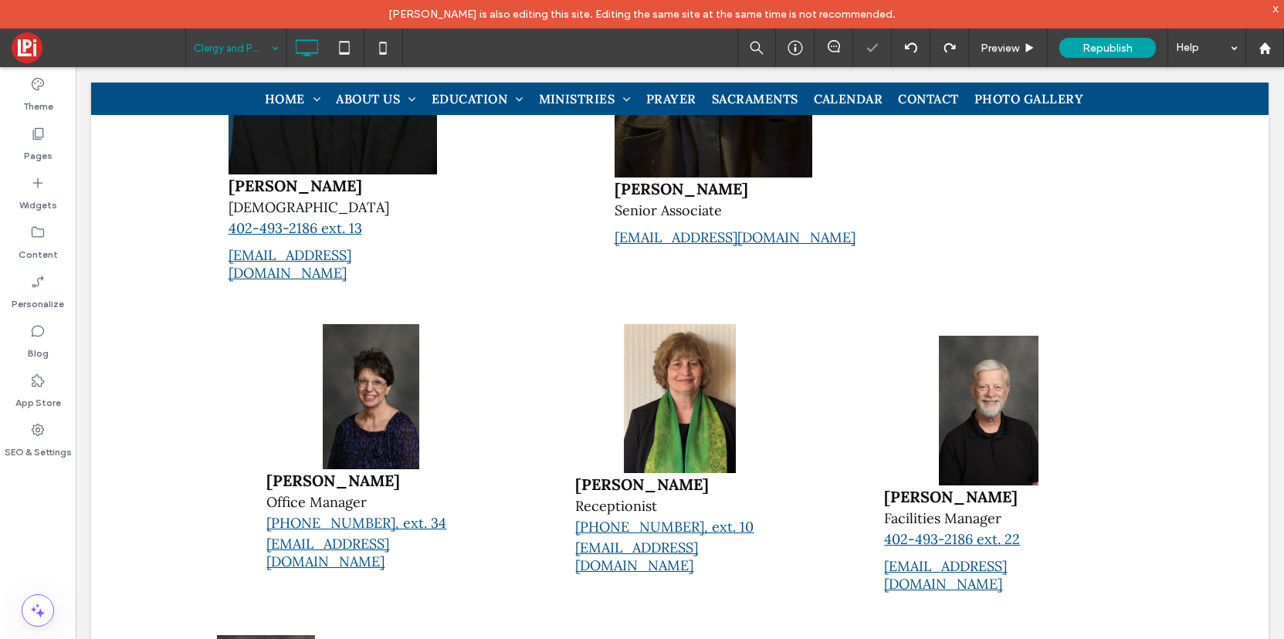
scroll to position [751, 0]
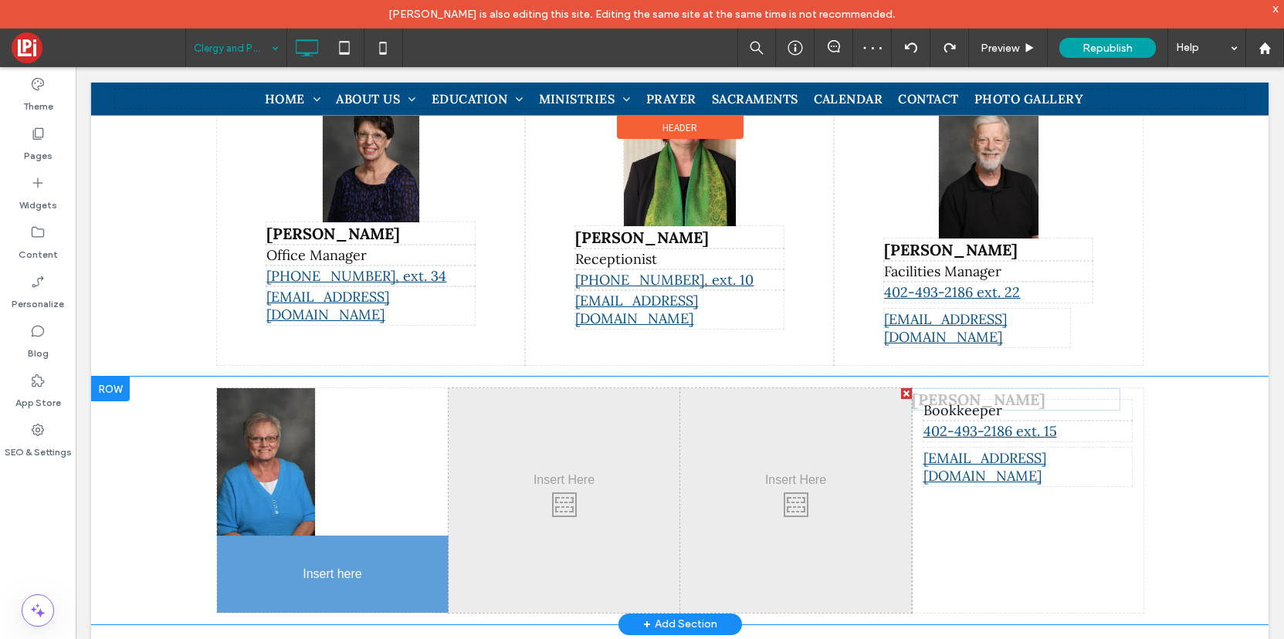
drag, startPoint x: 964, startPoint y: 375, endPoint x: 338, endPoint y: 521, distance: 643.0
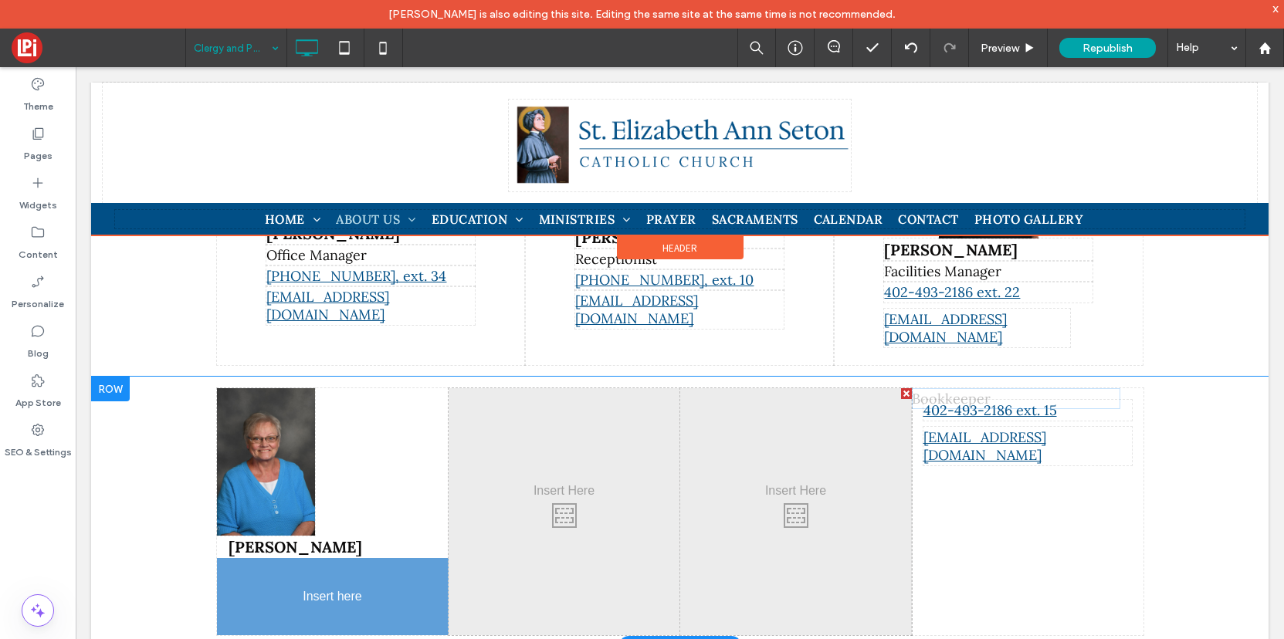
drag, startPoint x: 946, startPoint y: 375, endPoint x: 260, endPoint y: 557, distance: 709.5
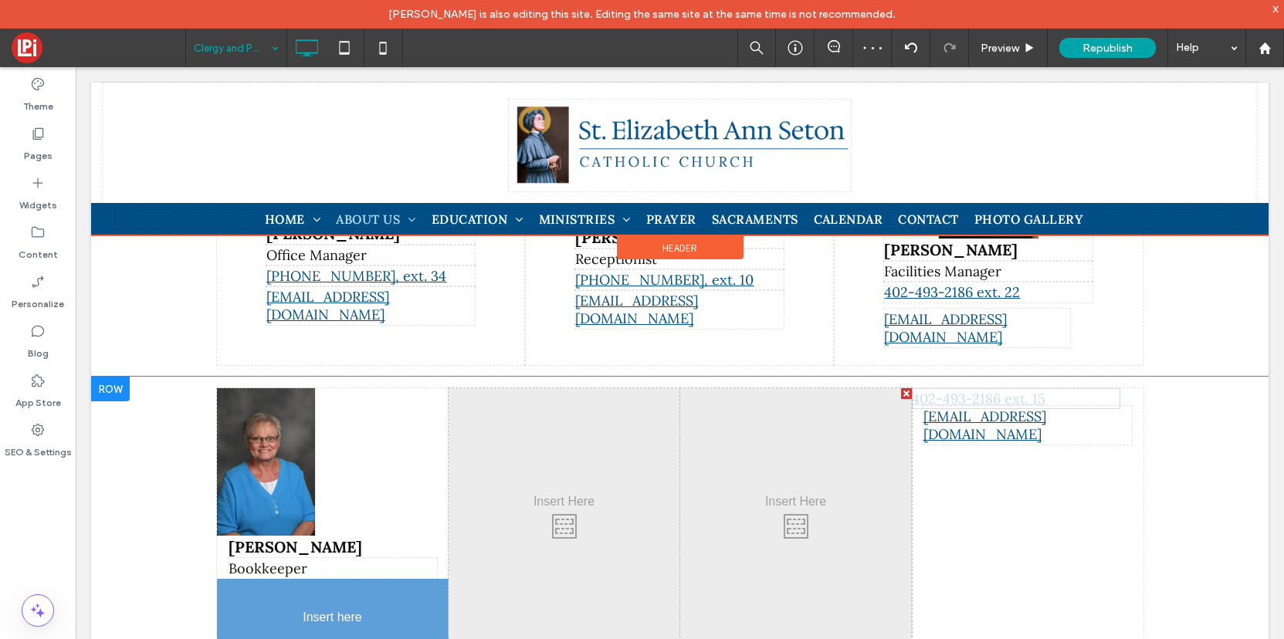
drag, startPoint x: 964, startPoint y: 373, endPoint x: 278, endPoint y: 583, distance: 717.9
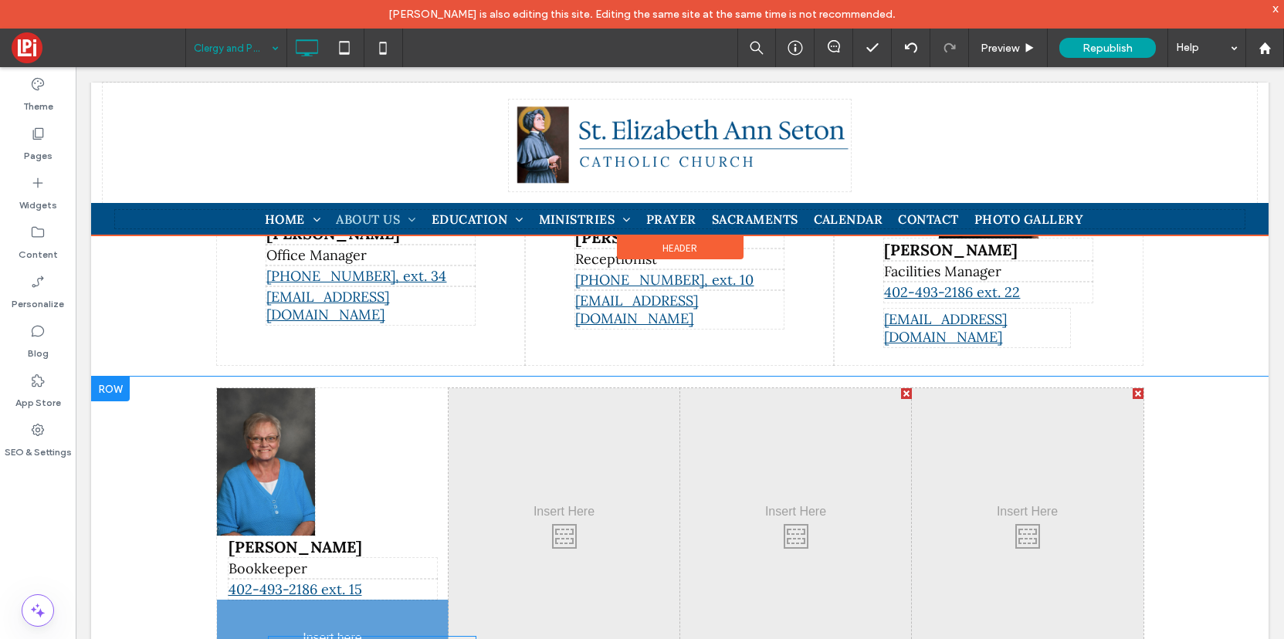
drag, startPoint x: 1050, startPoint y: 375, endPoint x: 331, endPoint y: 605, distance: 754.8
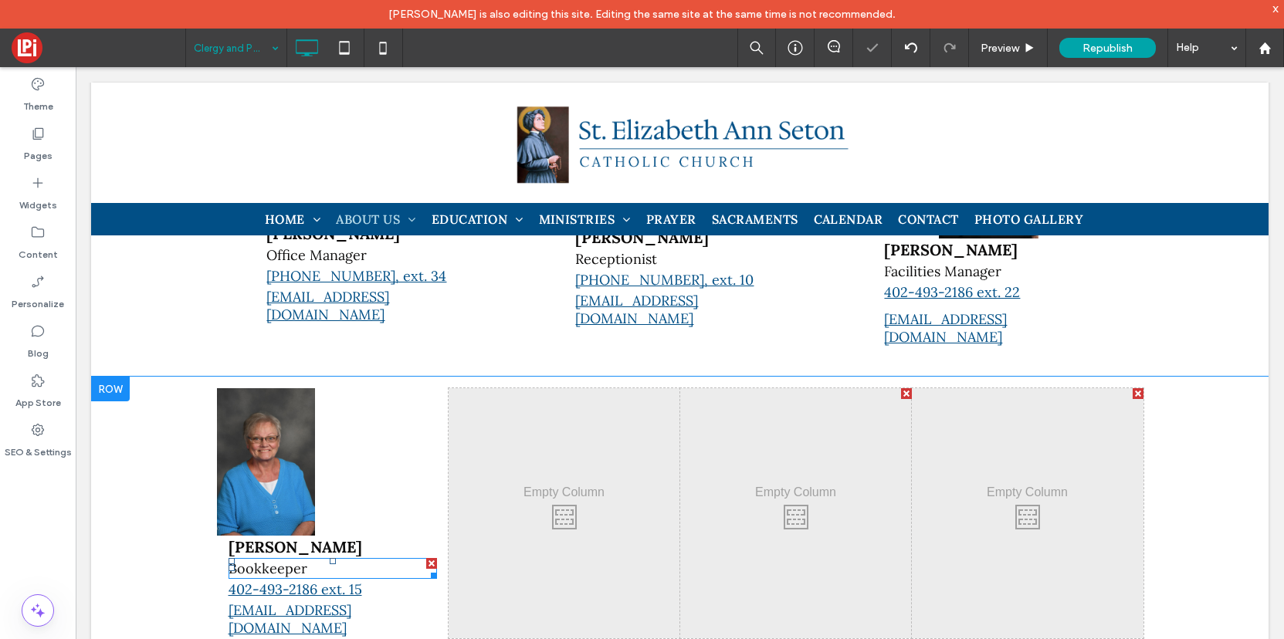
scroll to position [741, 0]
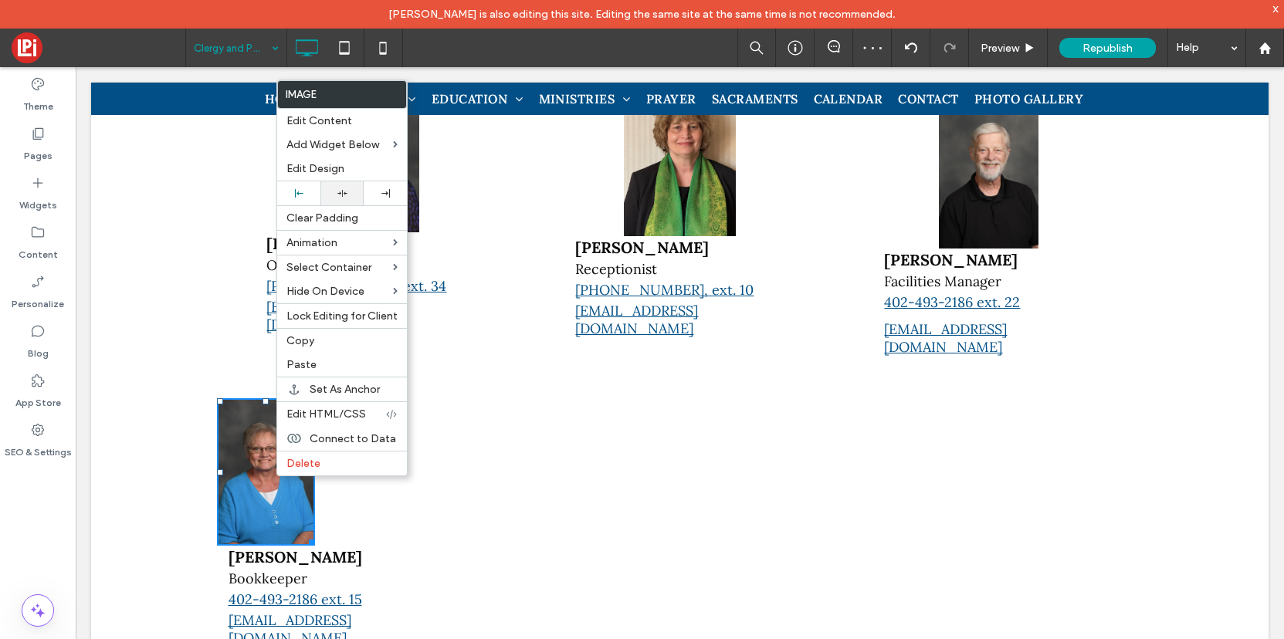
click at [346, 193] on icon at bounding box center [342, 193] width 10 height 10
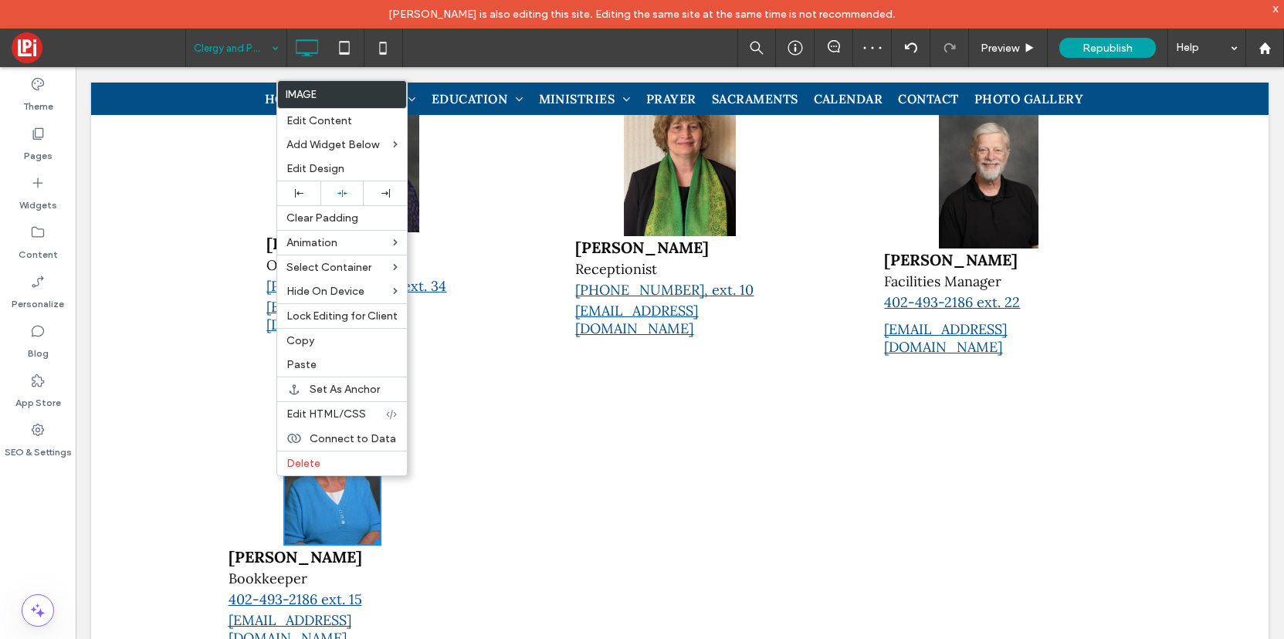
click at [653, 419] on div "Click To Paste" at bounding box center [565, 523] width 232 height 250
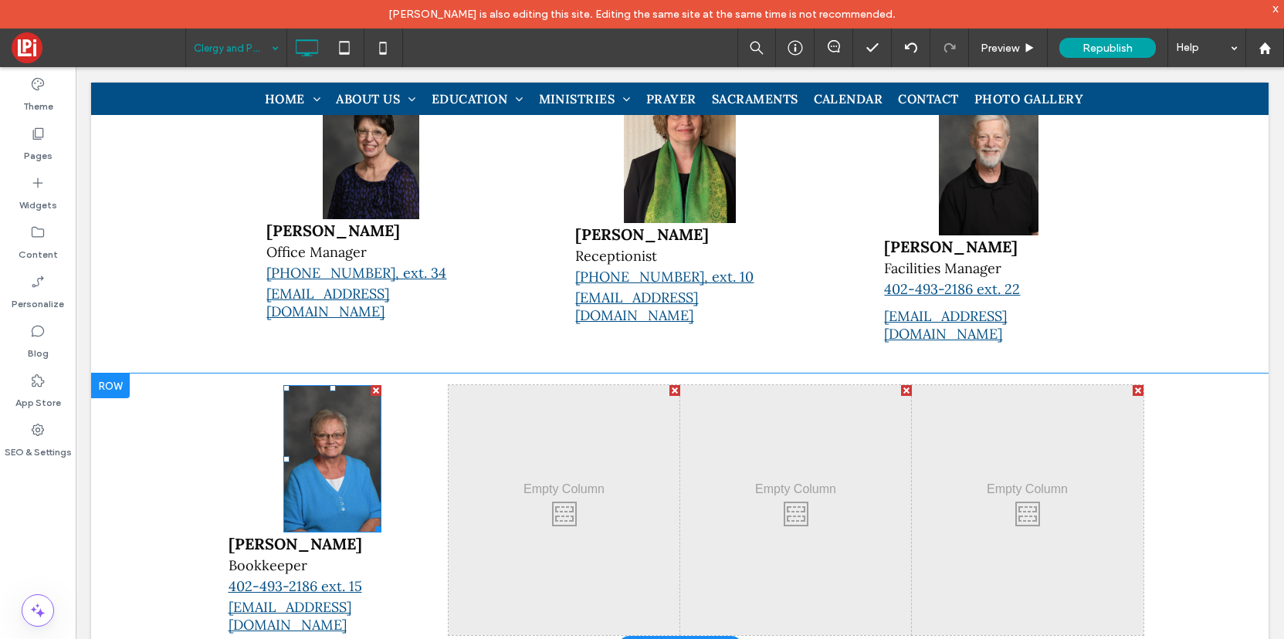
scroll to position [754, 0]
click at [1134, 373] on div "Bev Mausbach Bookkeeper 402-493-2186 ext. 15 bamausbach@gmail.com Click To Past…" at bounding box center [680, 509] width 1178 height 273
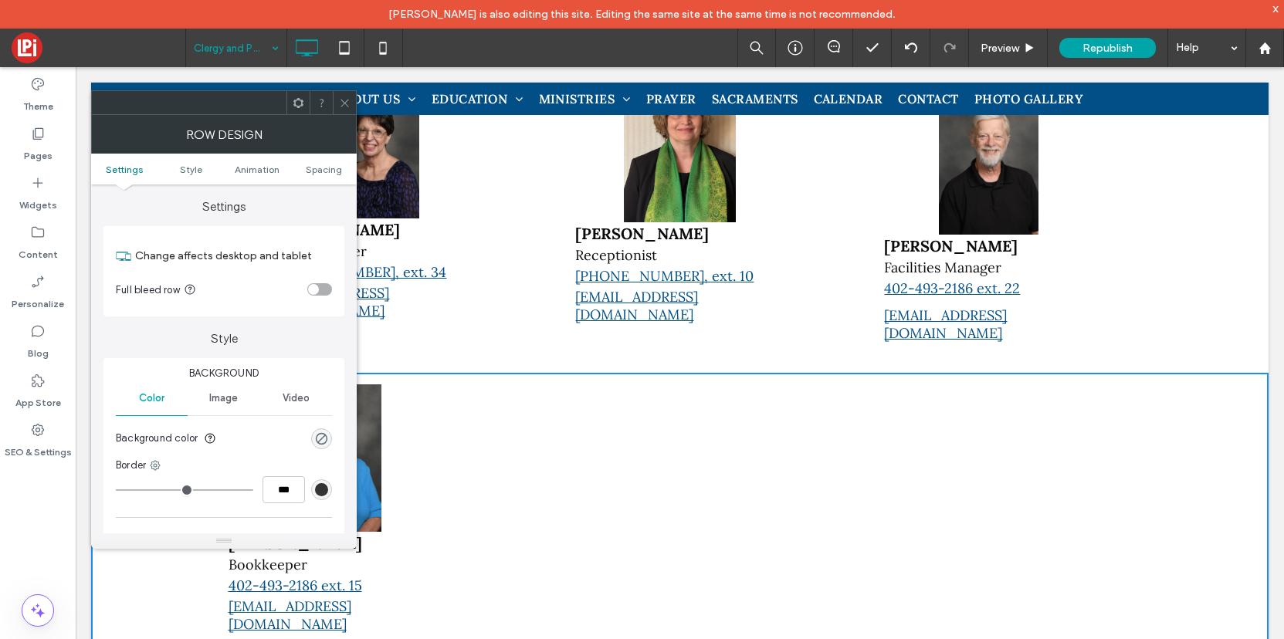
click at [335, 96] on div at bounding box center [344, 102] width 23 height 23
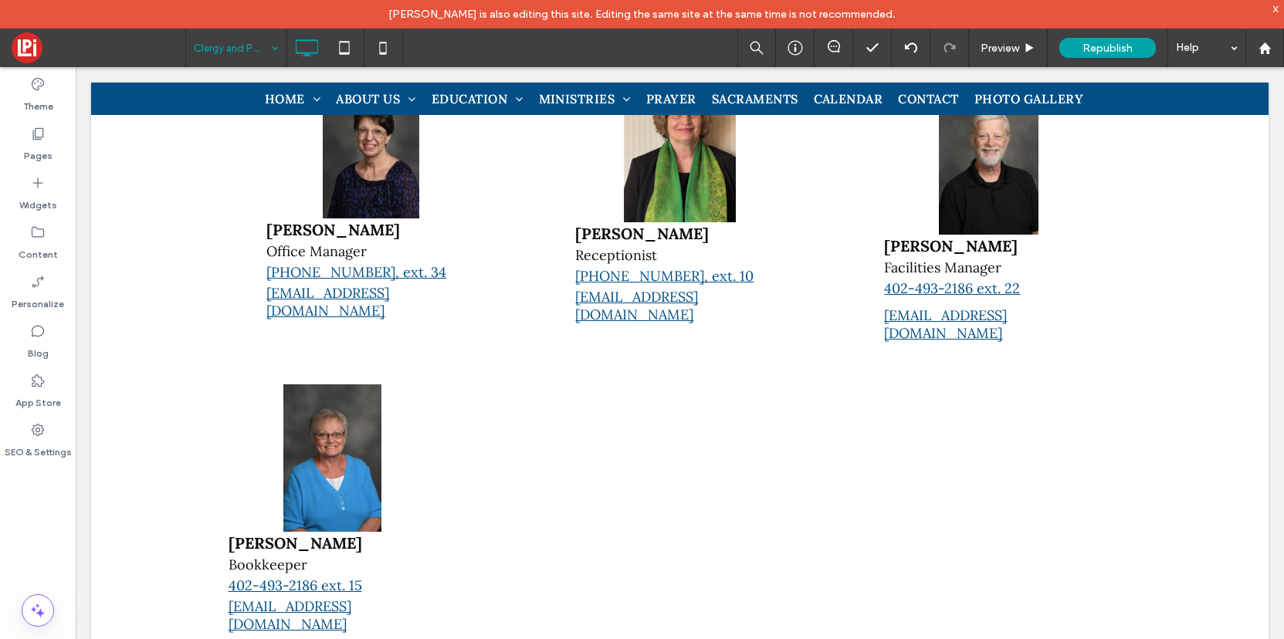
click at [1136, 385] on div at bounding box center [1138, 390] width 11 height 11
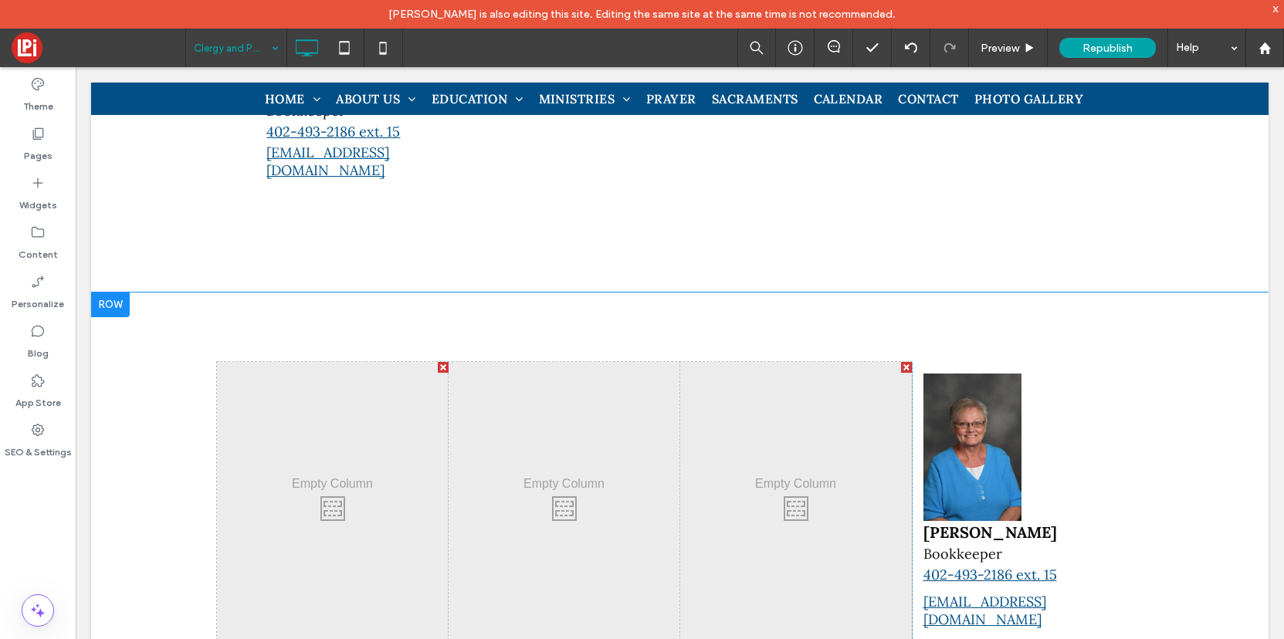
scroll to position [1207, 0]
click at [113, 294] on div at bounding box center [110, 306] width 39 height 25
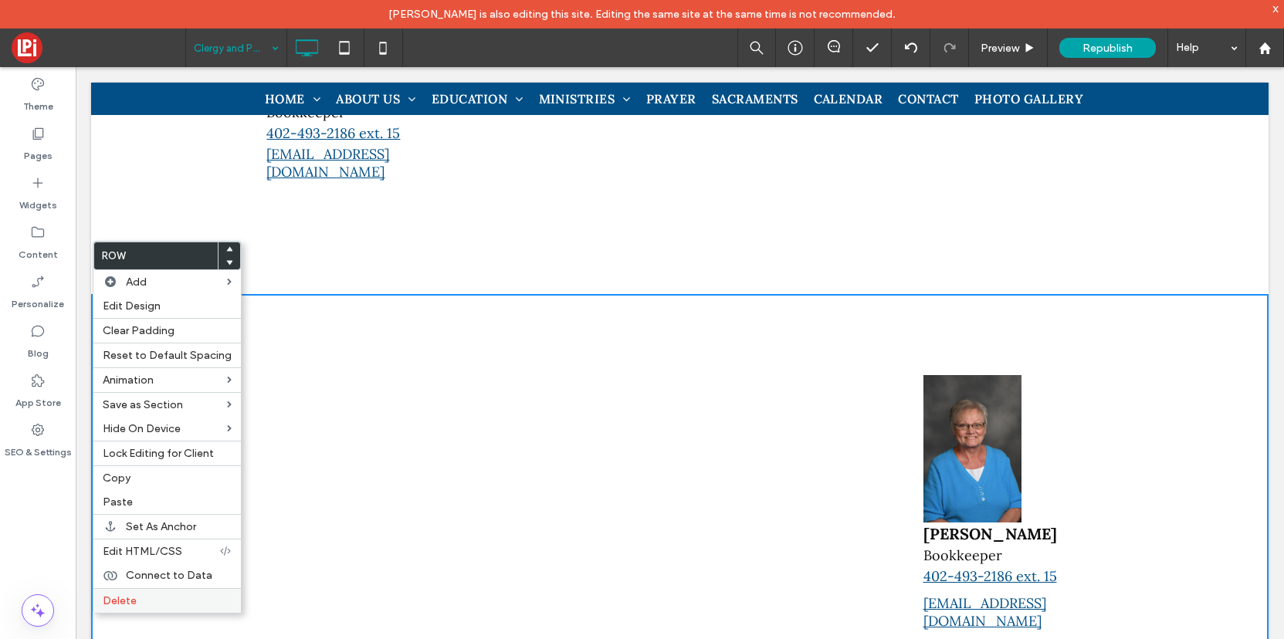
click at [167, 600] on label "Delete" at bounding box center [167, 601] width 129 height 13
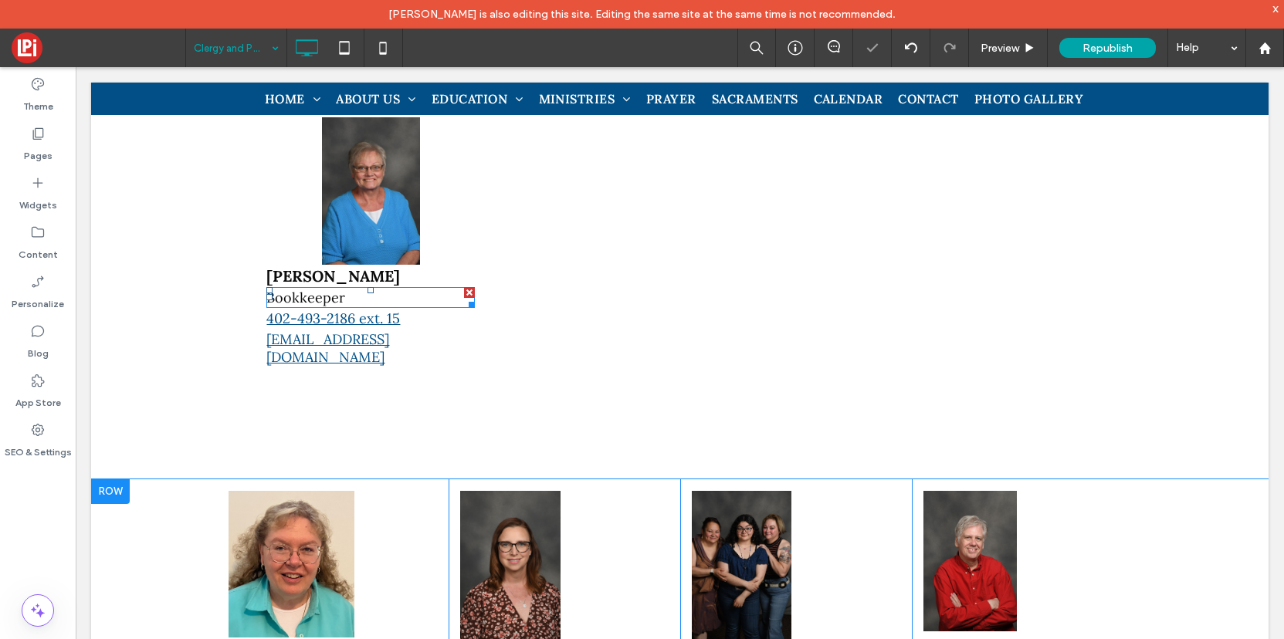
scroll to position [1024, 0]
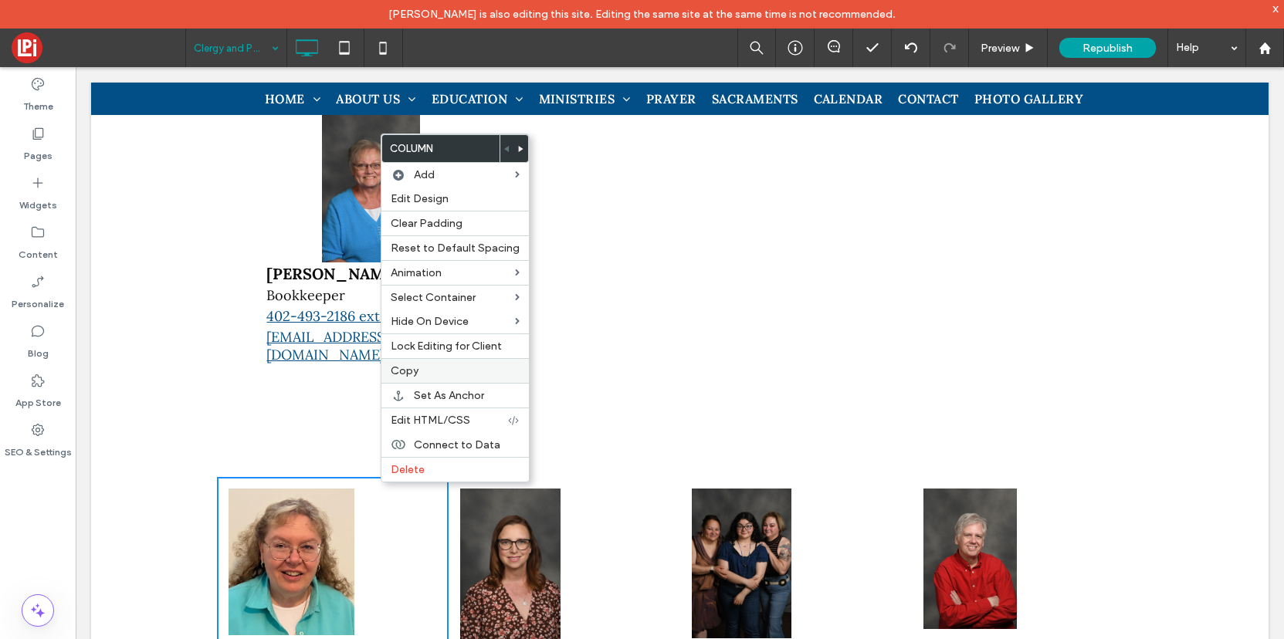
click at [423, 369] on label "Copy" at bounding box center [455, 370] width 129 height 13
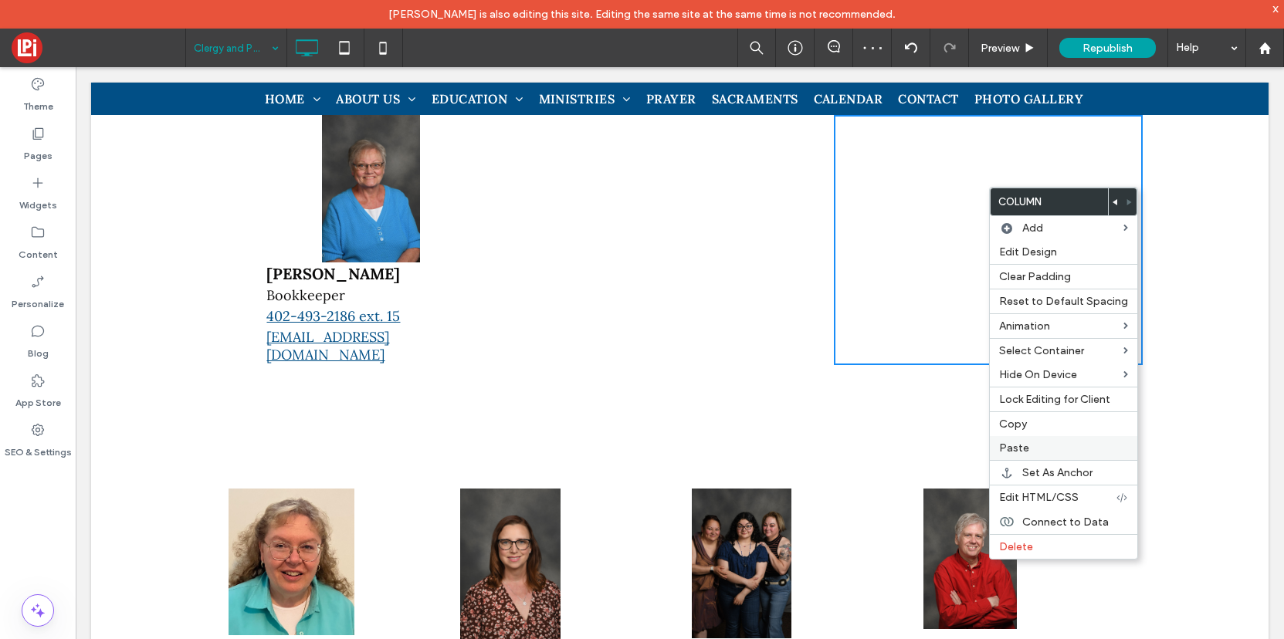
click at [1013, 446] on span "Paste" at bounding box center [1014, 448] width 30 height 13
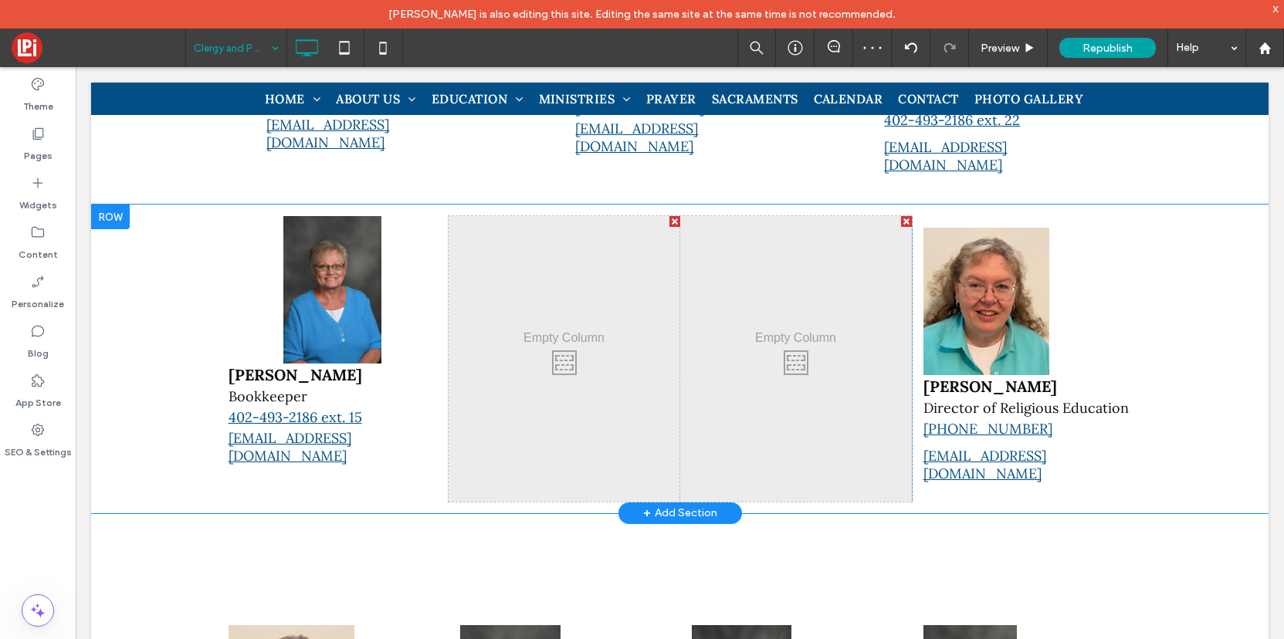
scroll to position [884, 0]
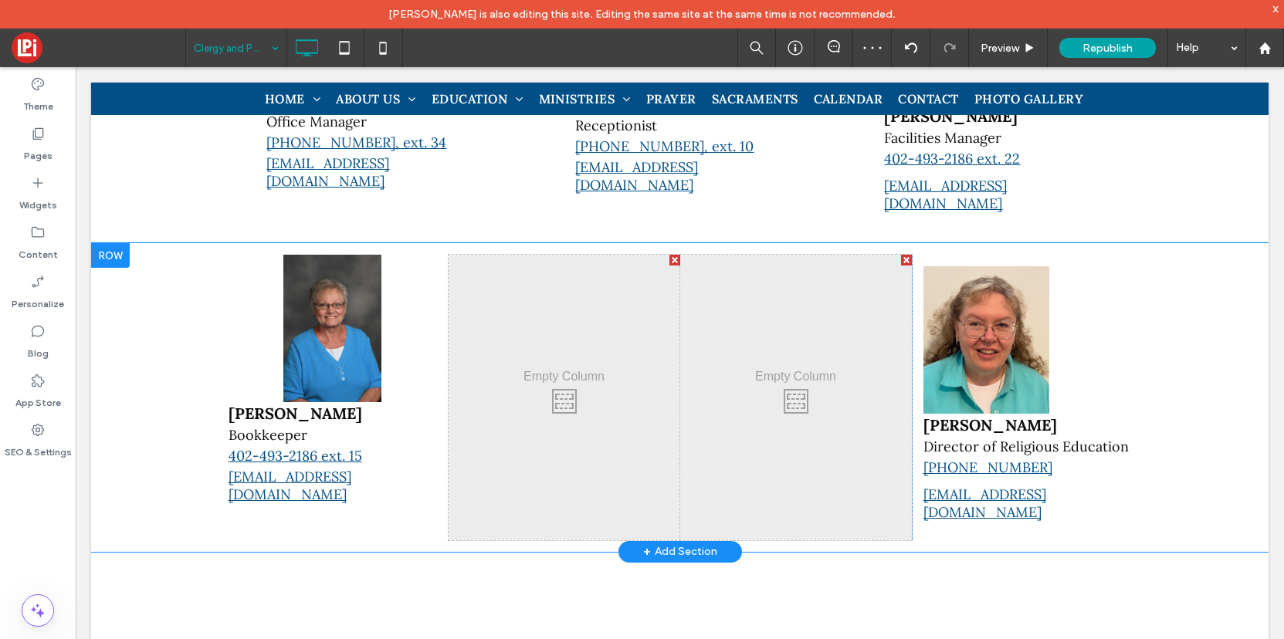
click at [906, 255] on div at bounding box center [906, 260] width 11 height 11
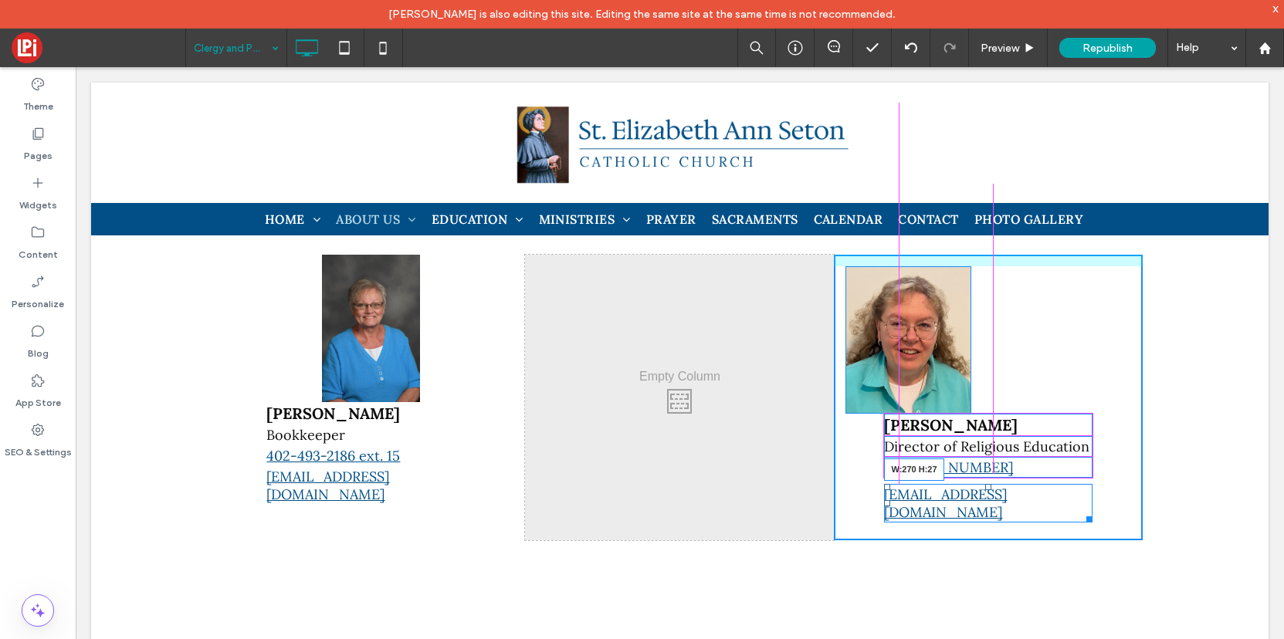
drag, startPoint x: 1130, startPoint y: 466, endPoint x: 1089, endPoint y: 464, distance: 41.0
click at [1089, 511] on div at bounding box center [1087, 517] width 12 height 12
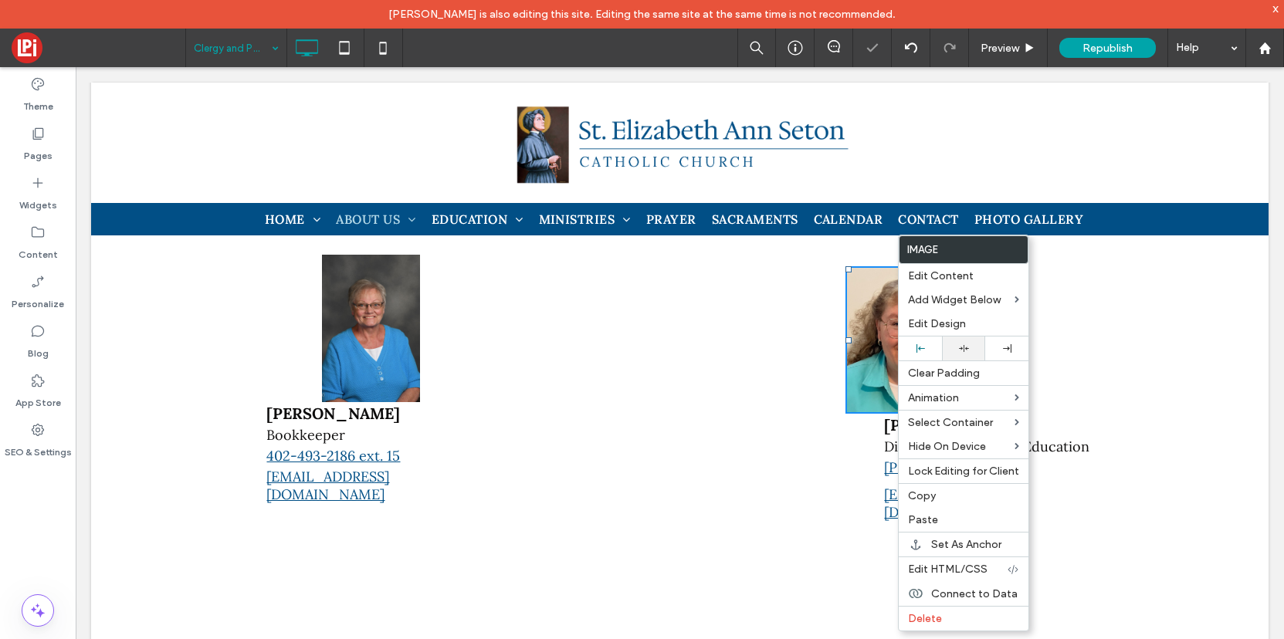
click at [962, 340] on div at bounding box center [963, 349] width 43 height 24
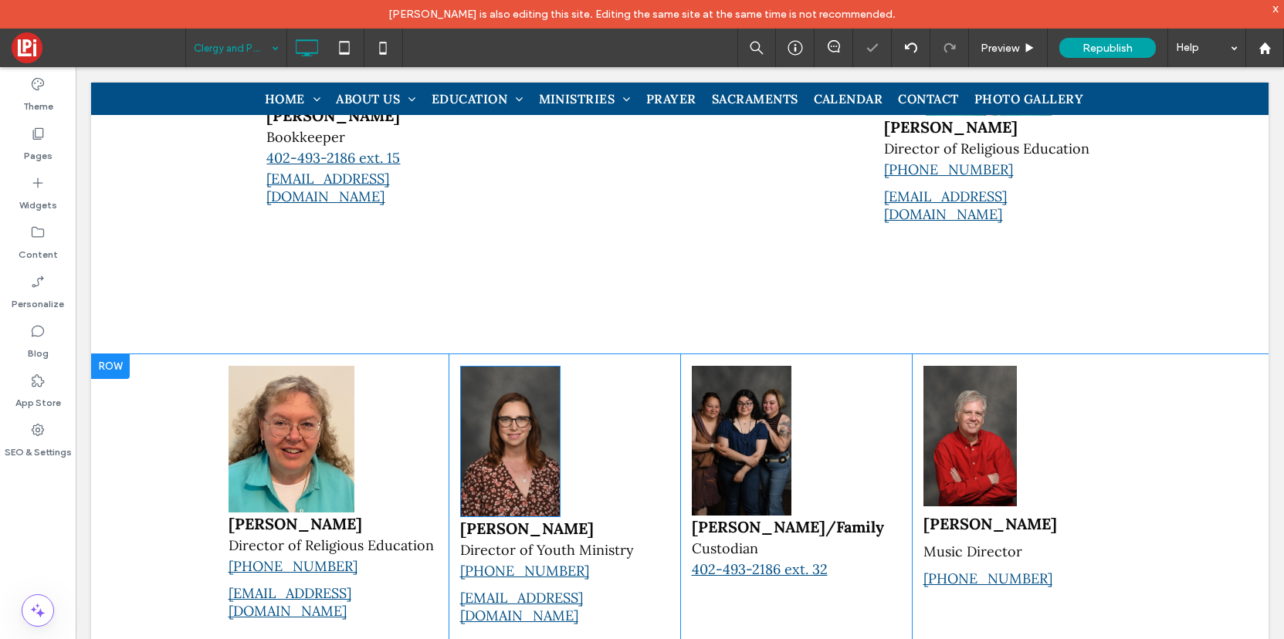
scroll to position [1186, 0]
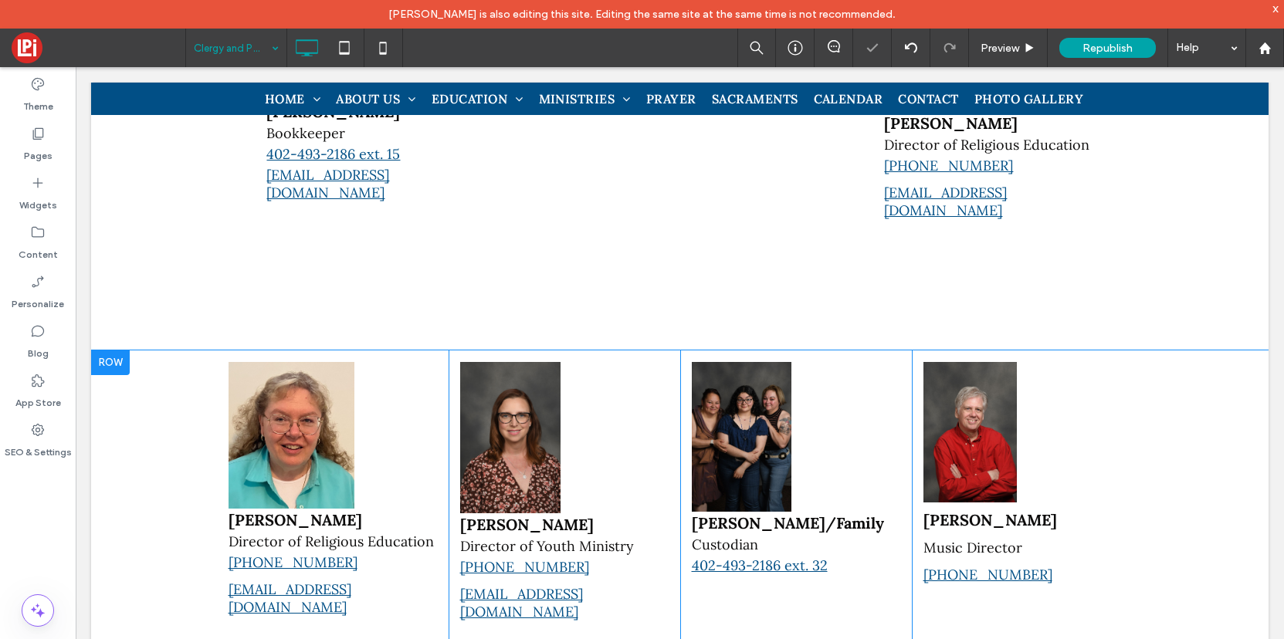
click at [417, 351] on div "Jo Kusek Director of Religious Education 402-572-0369 jkusek@sjsomaha.org Click…" at bounding box center [333, 496] width 232 height 290
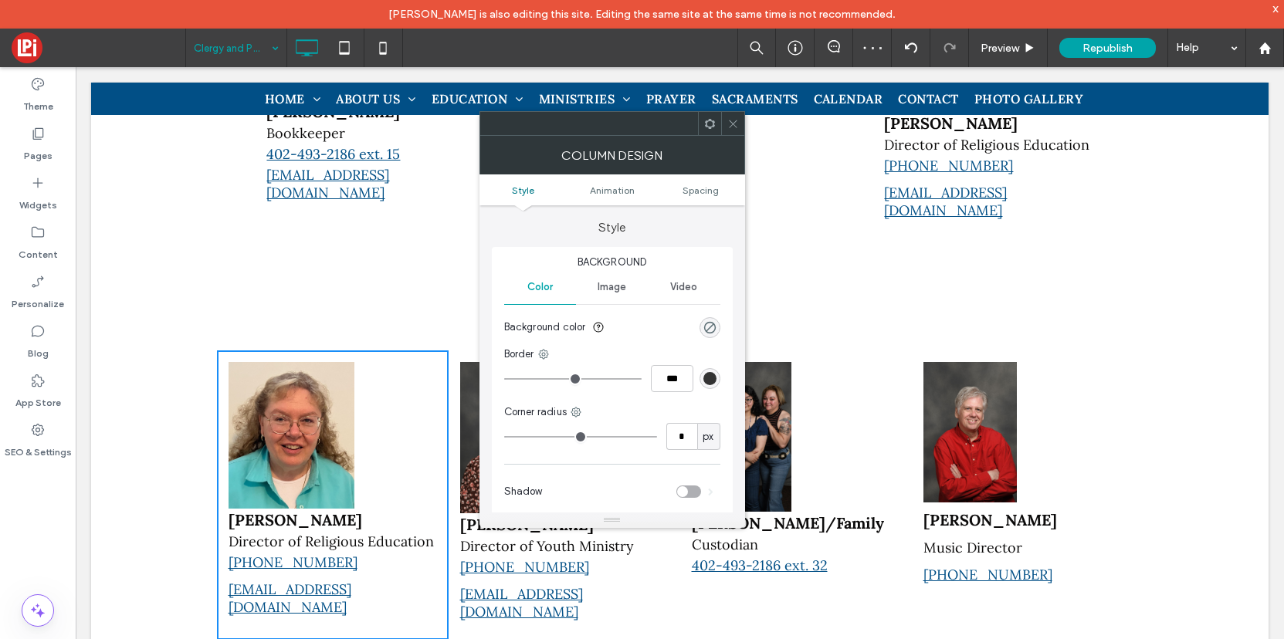
click at [732, 120] on icon at bounding box center [733, 124] width 12 height 12
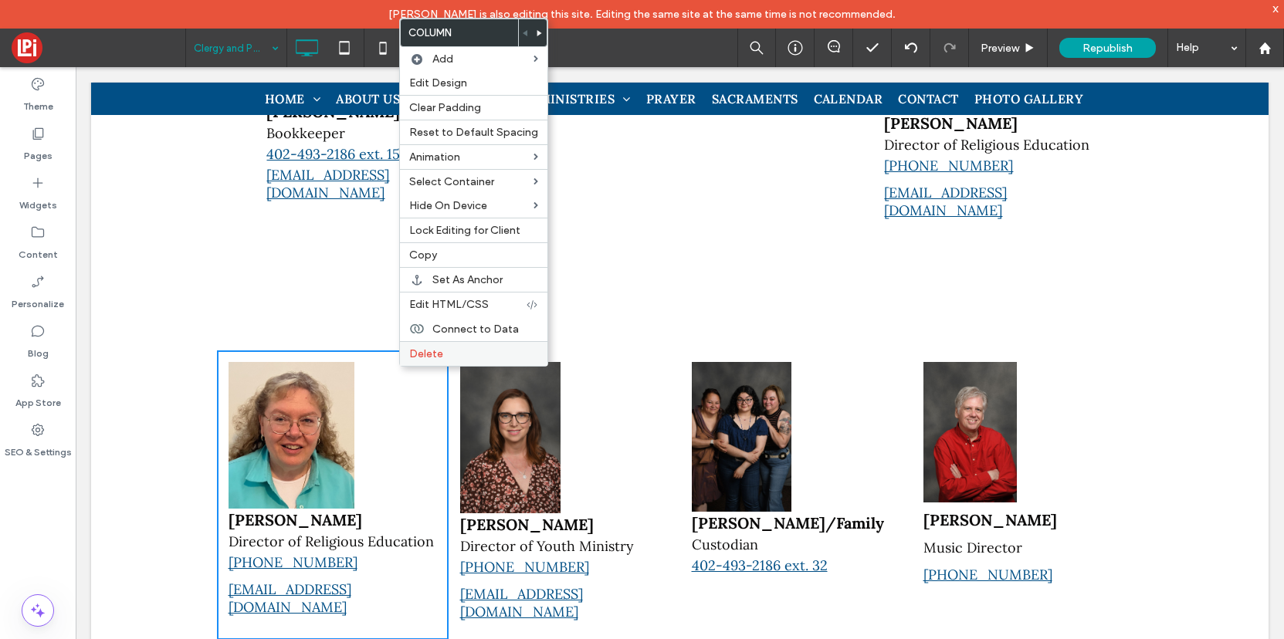
click at [436, 348] on span "Delete" at bounding box center [426, 353] width 34 height 13
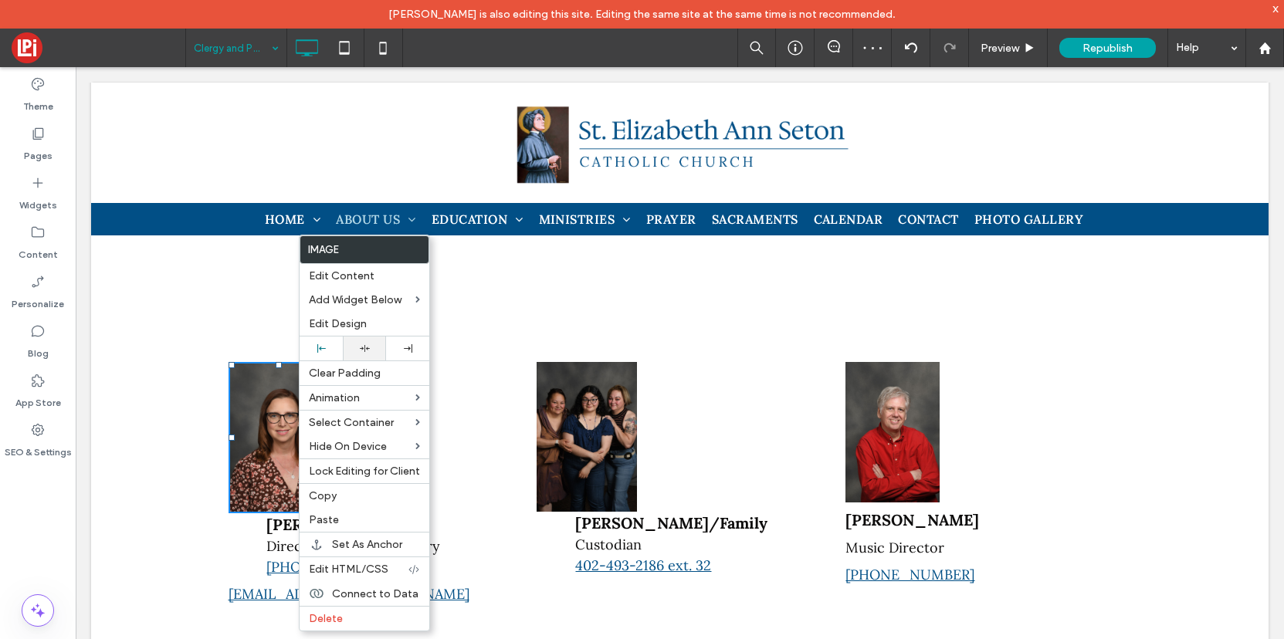
click at [374, 338] on div at bounding box center [364, 349] width 43 height 24
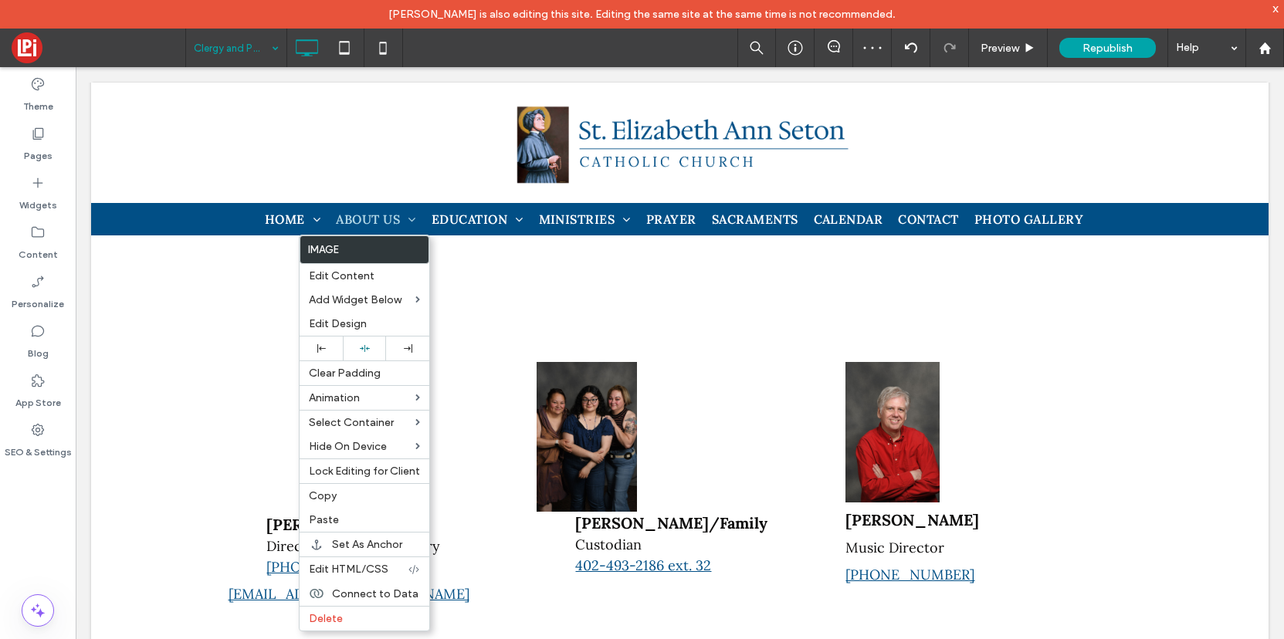
click at [245, 408] on div "Jill Kreikemeier Director of Youth Ministry 402-660-2794 sjseasyouthministry@gm…" at bounding box center [371, 487] width 309 height 272
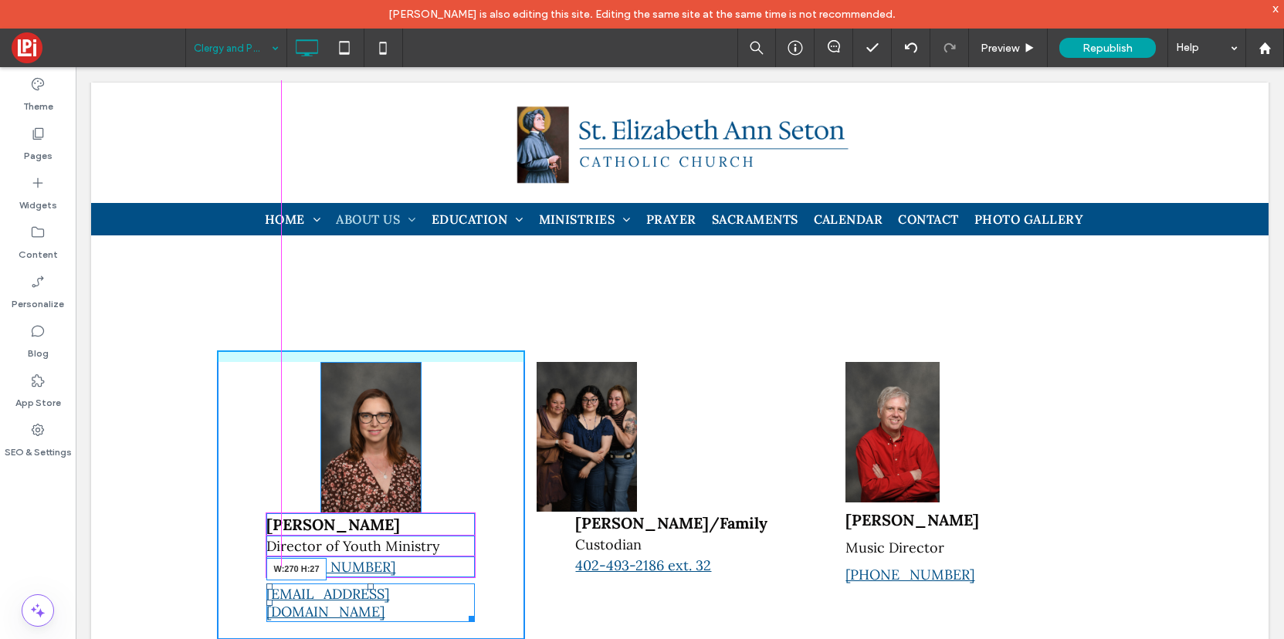
drag, startPoint x: 506, startPoint y: 547, endPoint x: 470, endPoint y: 549, distance: 35.6
click at [470, 611] on div at bounding box center [469, 617] width 12 height 12
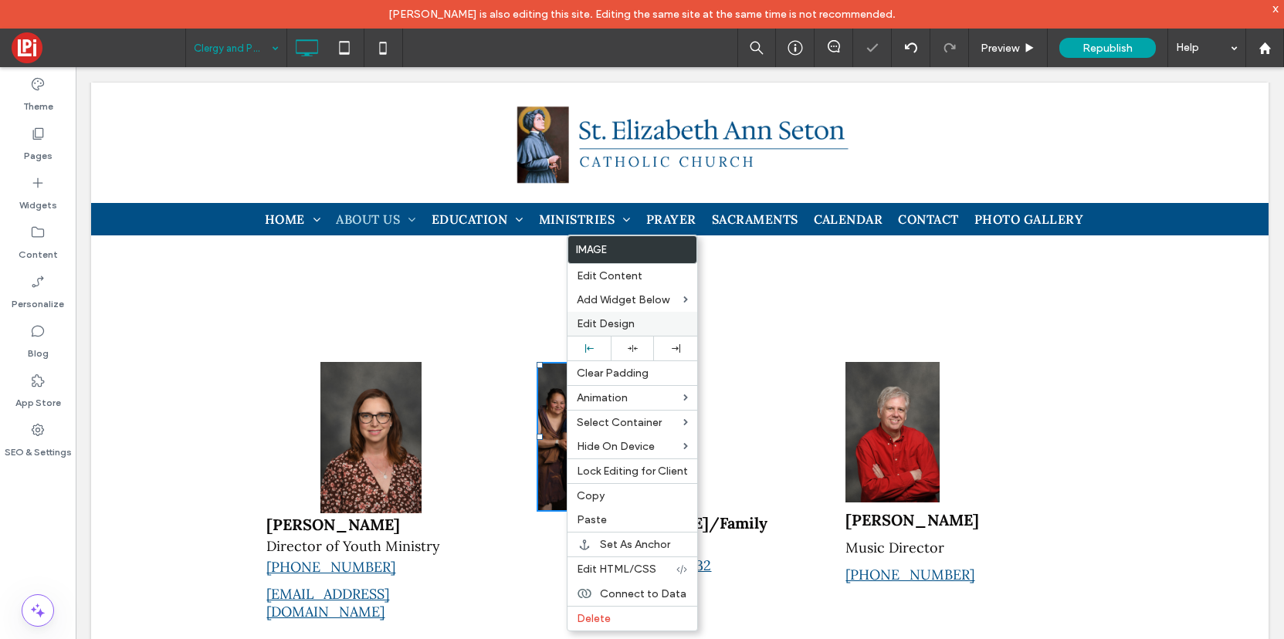
click at [634, 334] on div "Edit Design" at bounding box center [633, 324] width 130 height 24
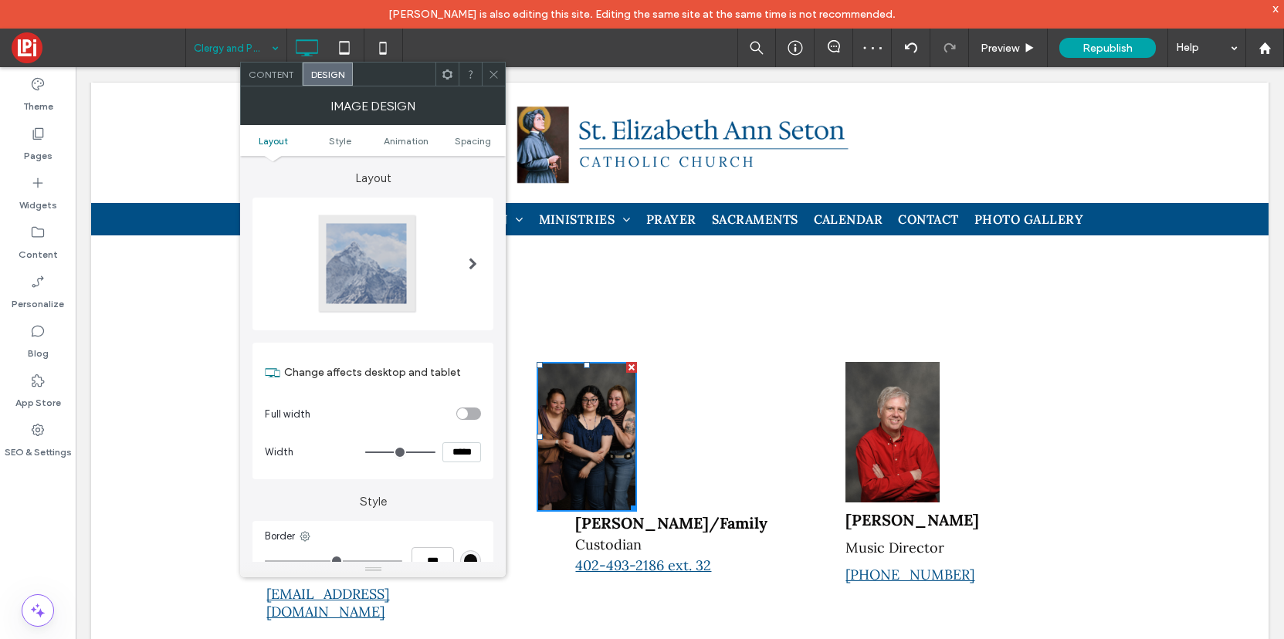
click at [494, 69] on icon at bounding box center [494, 75] width 12 height 12
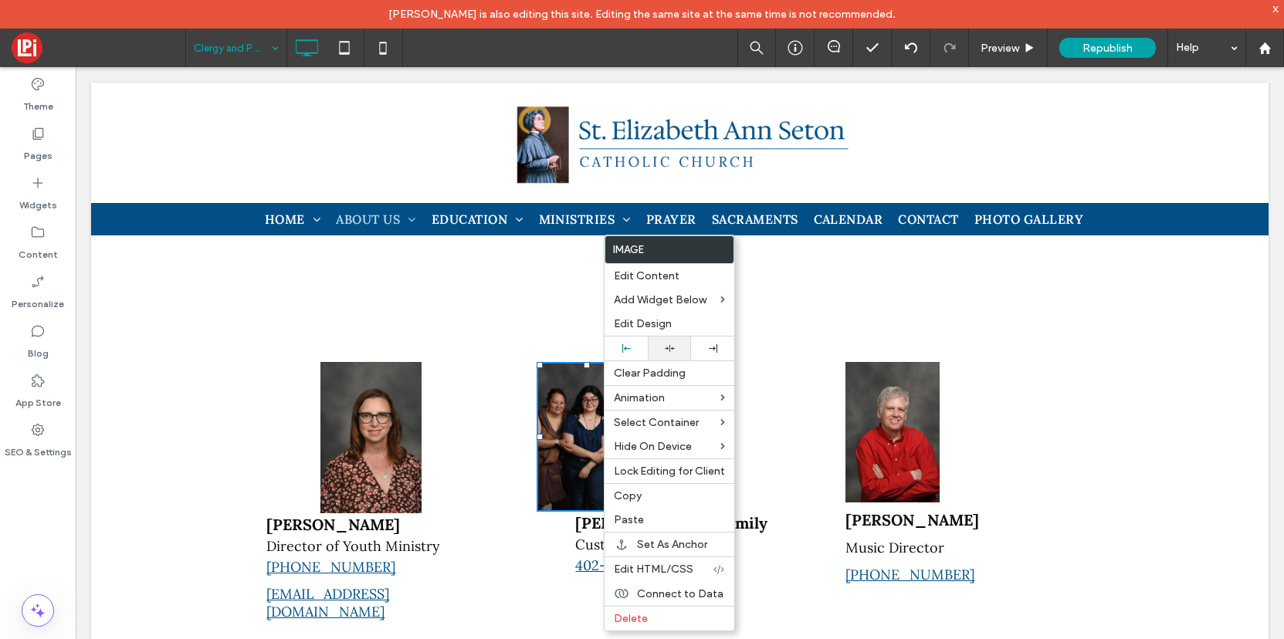
click at [674, 344] on div at bounding box center [670, 349] width 28 height 10
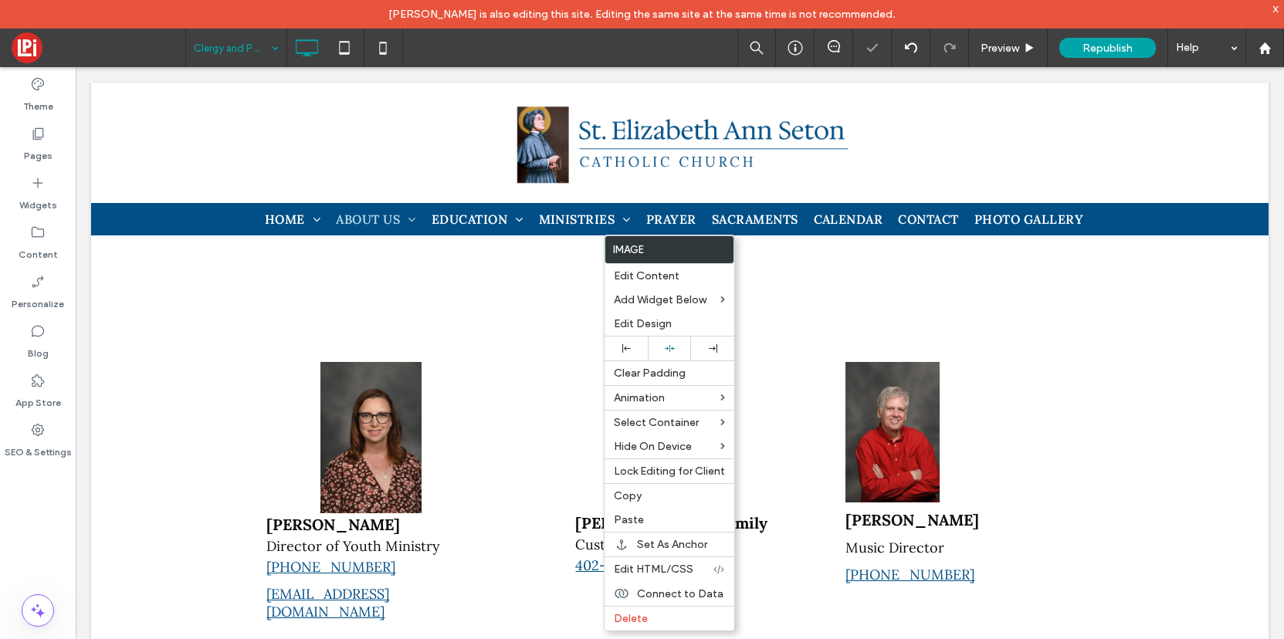
click at [542, 427] on div "Ruth Rogel/Family Custodian 402-493-2186 ext. 32 Click To Paste" at bounding box center [679, 496] width 309 height 290
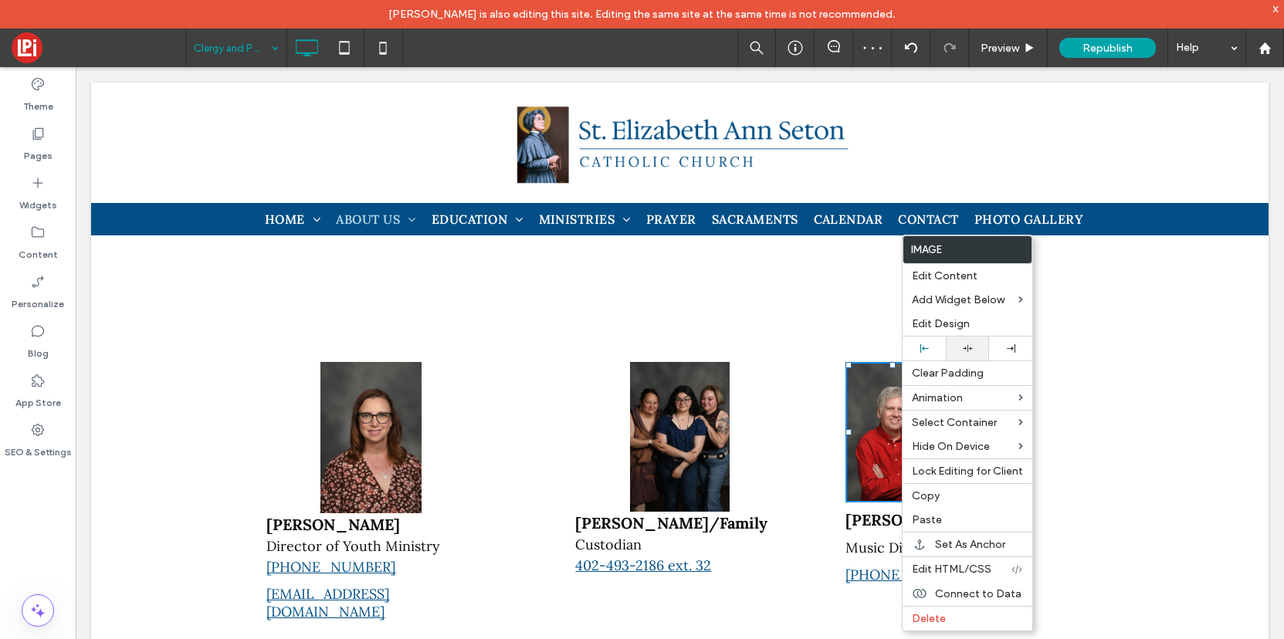
click at [968, 347] on use at bounding box center [968, 348] width 10 height 7
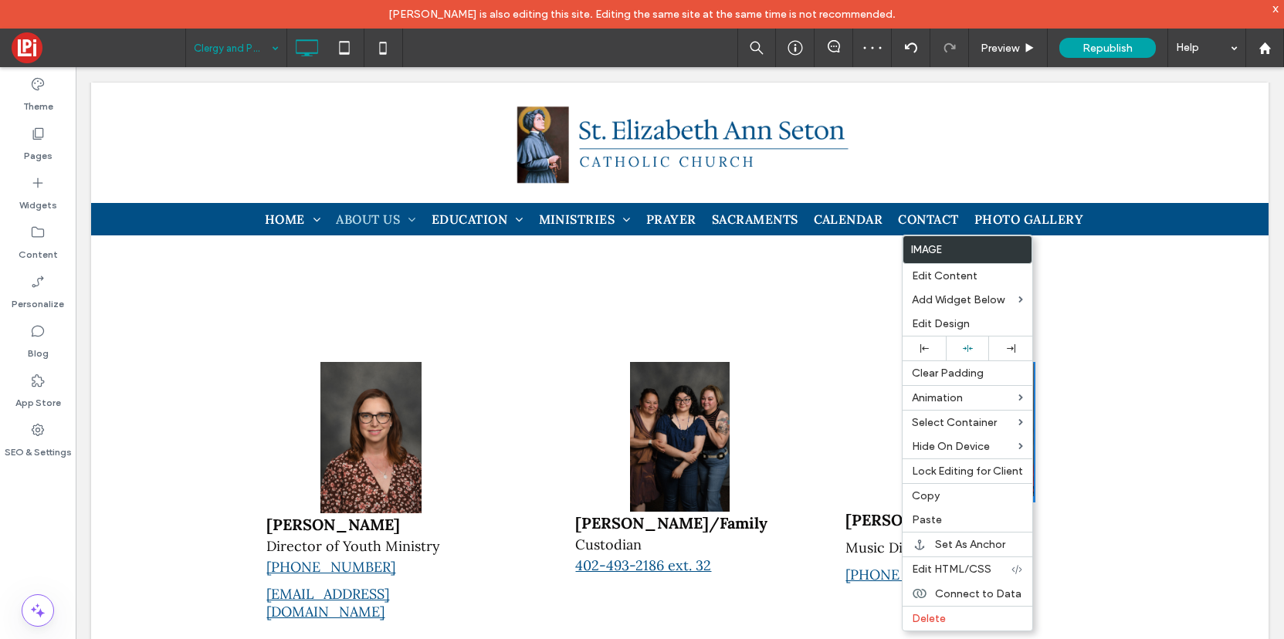
click at [858, 409] on div "Gene Klosner Music Director 402-707-0760 Click To Paste" at bounding box center [988, 496] width 309 height 290
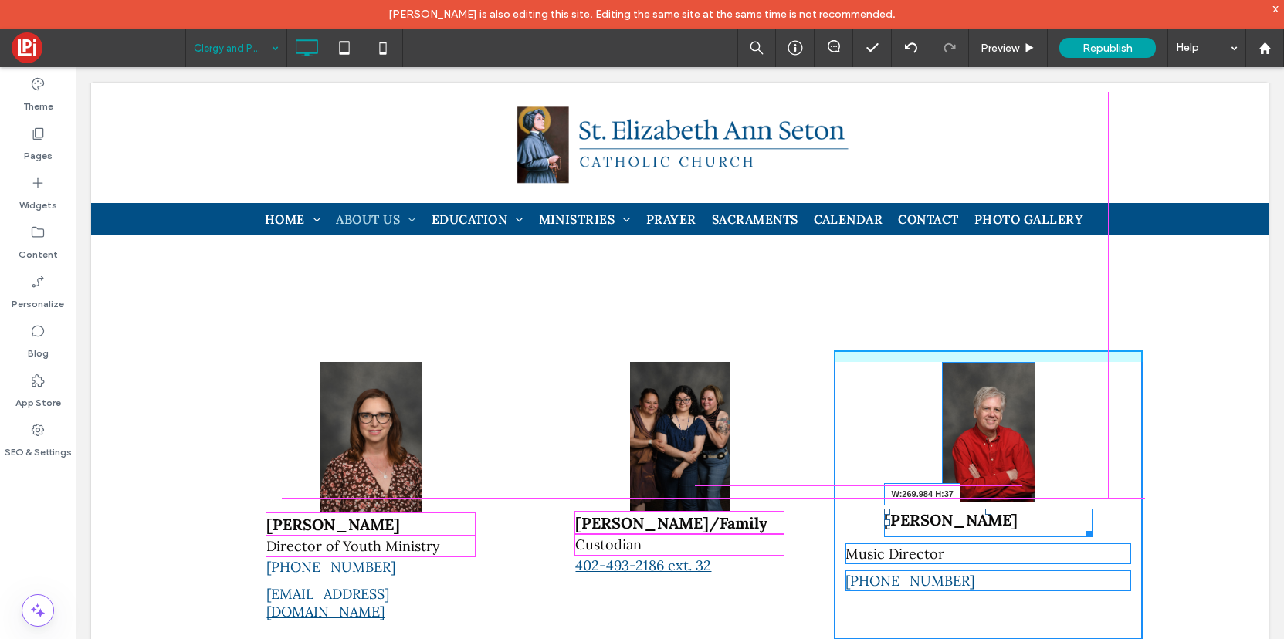
drag, startPoint x: 1124, startPoint y: 473, endPoint x: 1083, endPoint y: 476, distance: 40.3
click at [1083, 526] on div at bounding box center [1087, 532] width 12 height 12
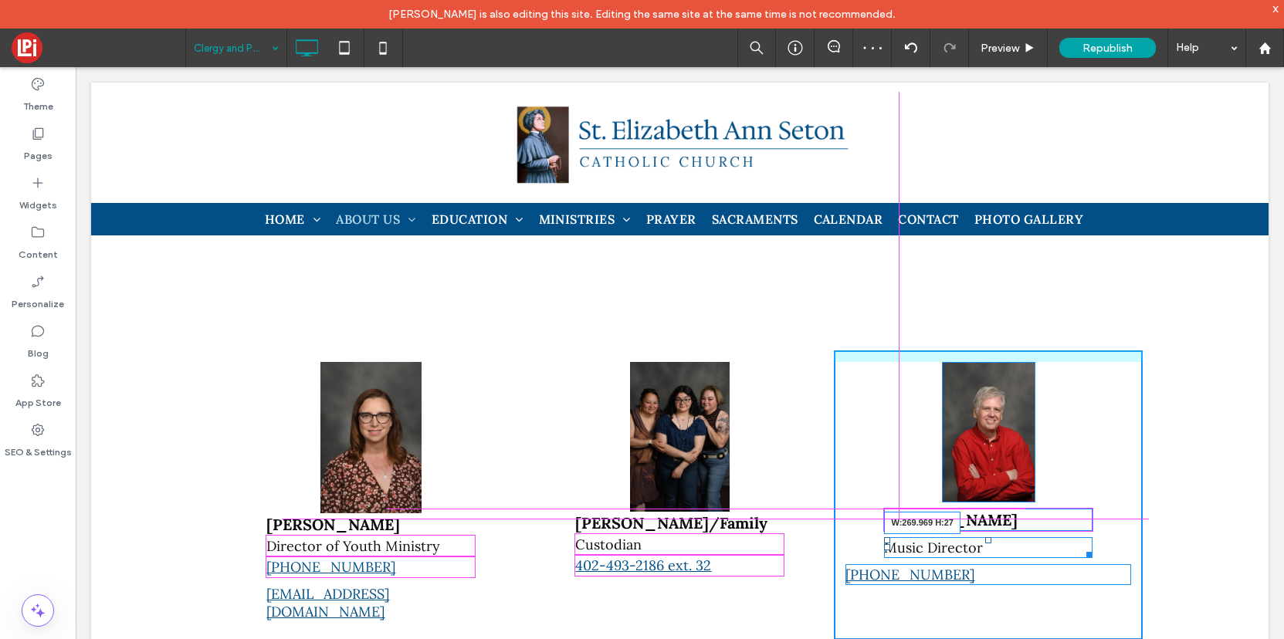
drag, startPoint x: 1130, startPoint y: 500, endPoint x: 1093, endPoint y: 511, distance: 38.1
click at [1093, 511] on div "Gene Klosner Music Director W:269.969 H:27 402-707-0760 Click To Paste" at bounding box center [988, 496] width 309 height 290
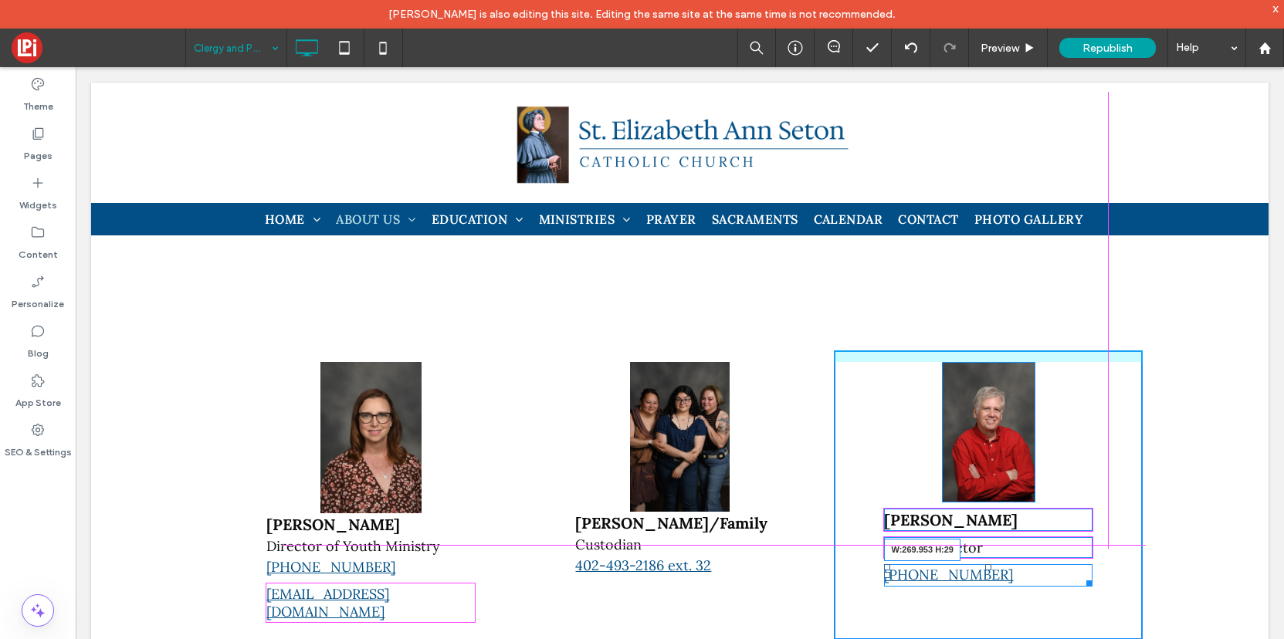
drag, startPoint x: 1126, startPoint y: 527, endPoint x: 1087, endPoint y: 535, distance: 39.4
click at [1087, 535] on div "Gene Klosner Music Director 402-707-0760 W:269.953 H:29 Click To Paste" at bounding box center [988, 496] width 309 height 290
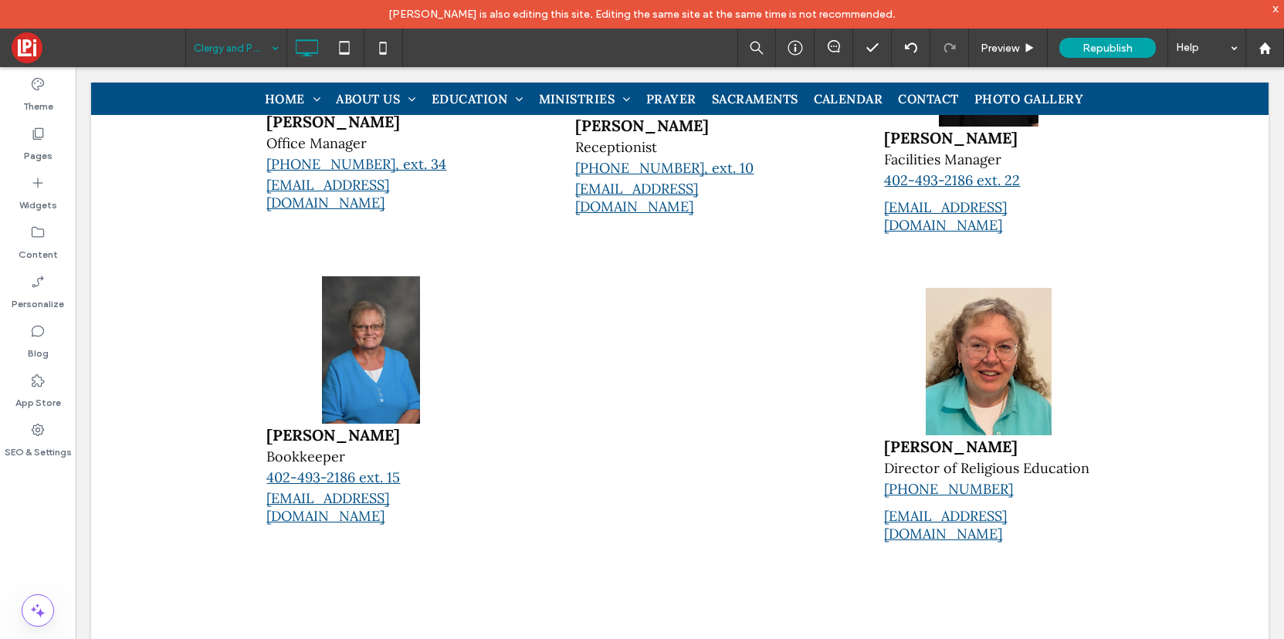
scroll to position [848, 0]
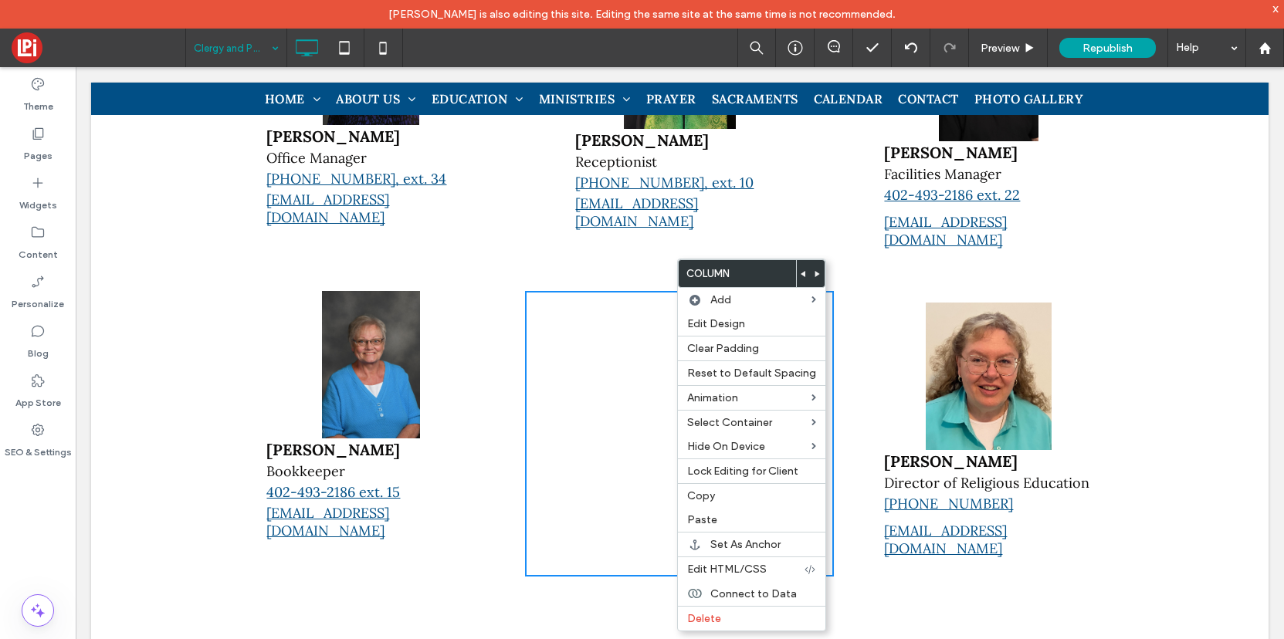
click at [571, 320] on div "Click To Paste" at bounding box center [679, 433] width 309 height 285
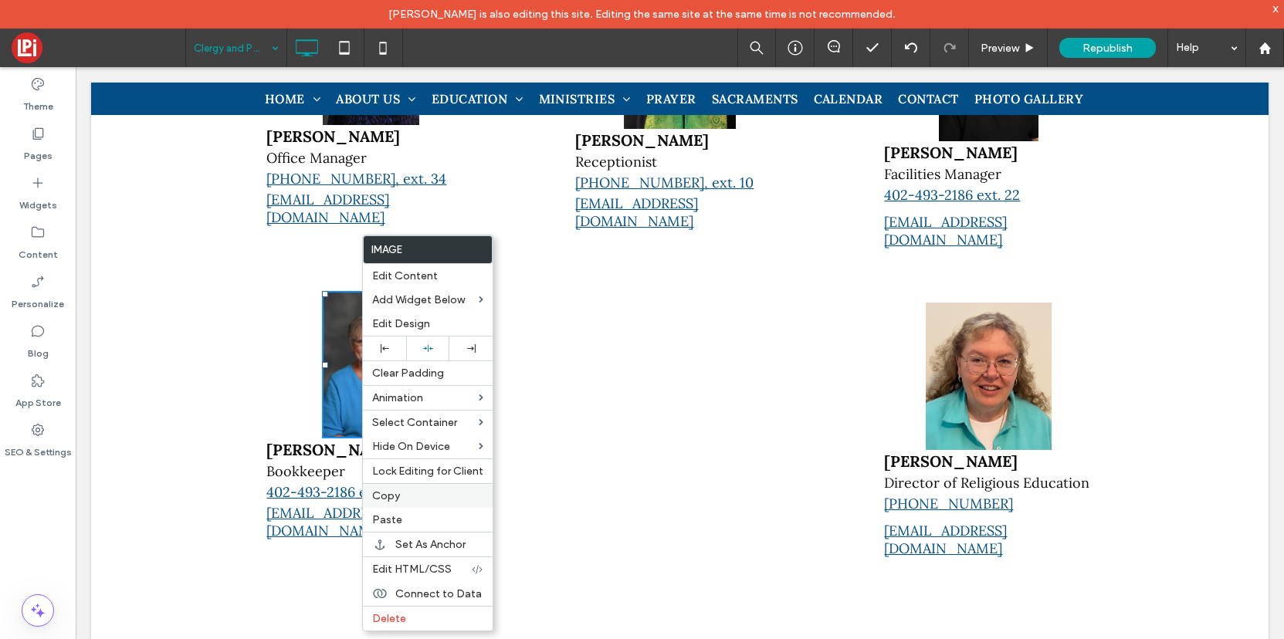
click at [392, 497] on span "Copy" at bounding box center [386, 496] width 28 height 13
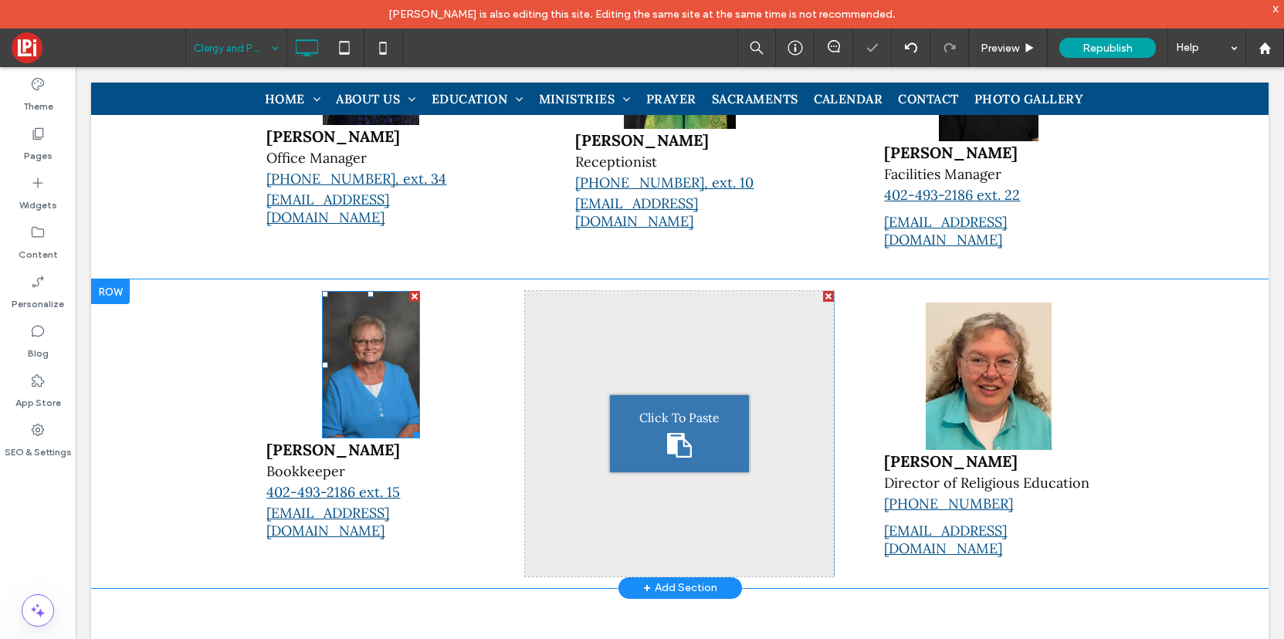
click at [687, 410] on span "Click To Paste" at bounding box center [679, 417] width 80 height 15
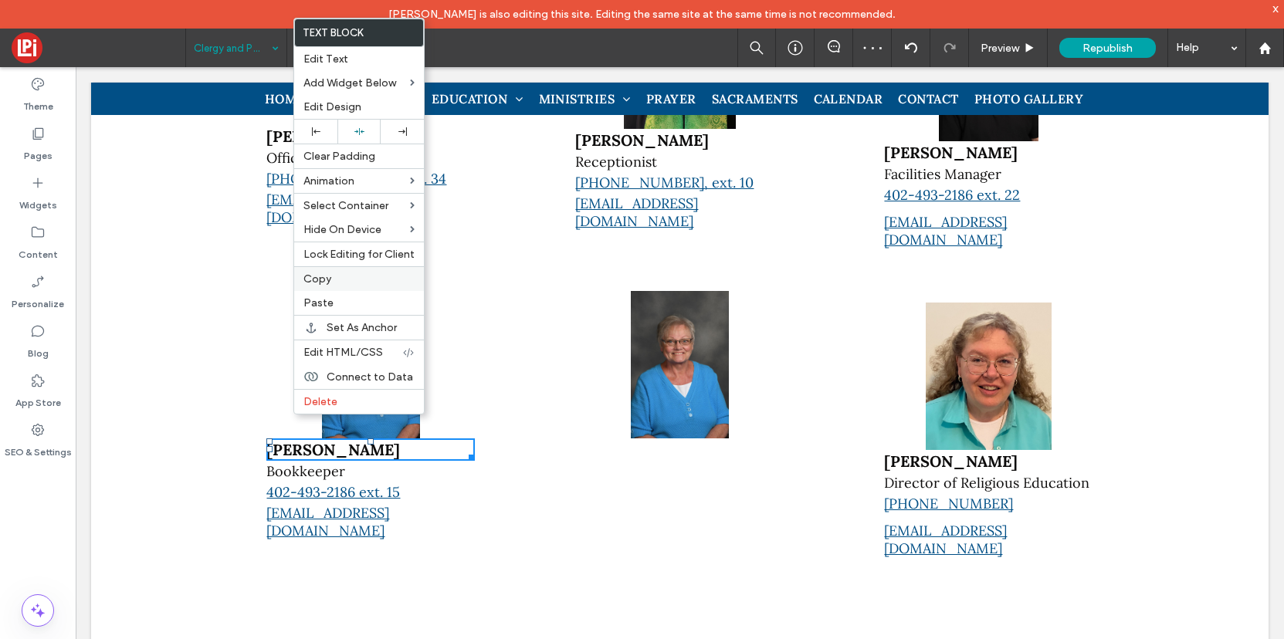
click at [334, 281] on label "Copy" at bounding box center [358, 279] width 111 height 13
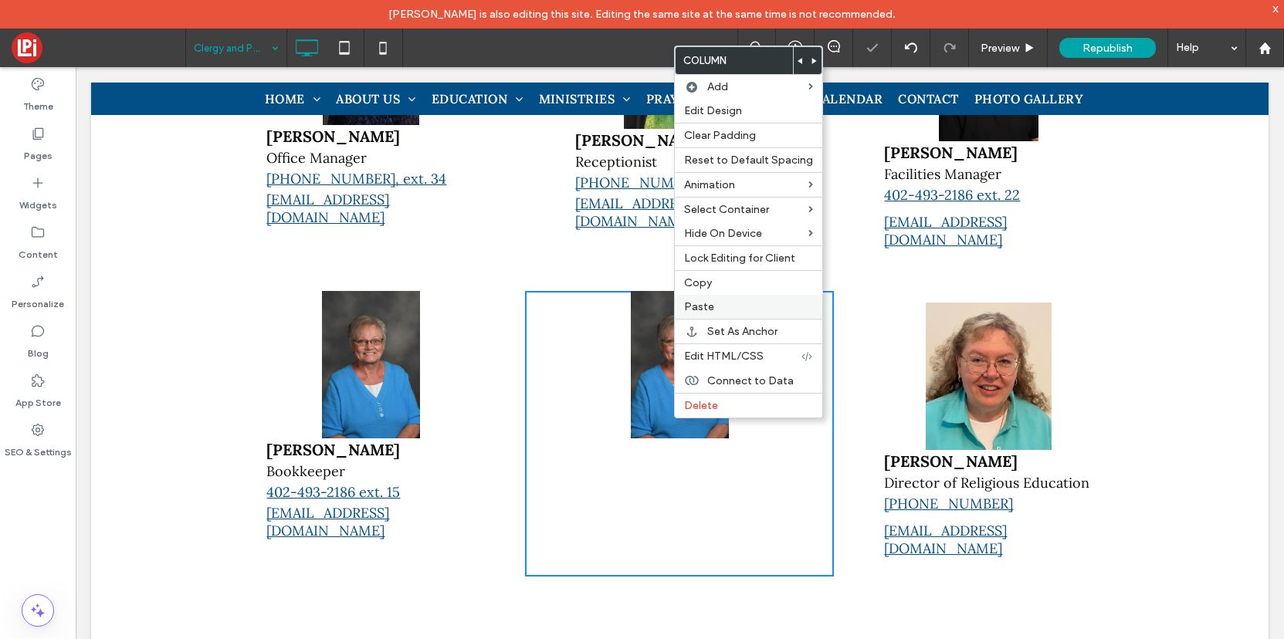
click at [714, 311] on label "Paste" at bounding box center [748, 306] width 129 height 13
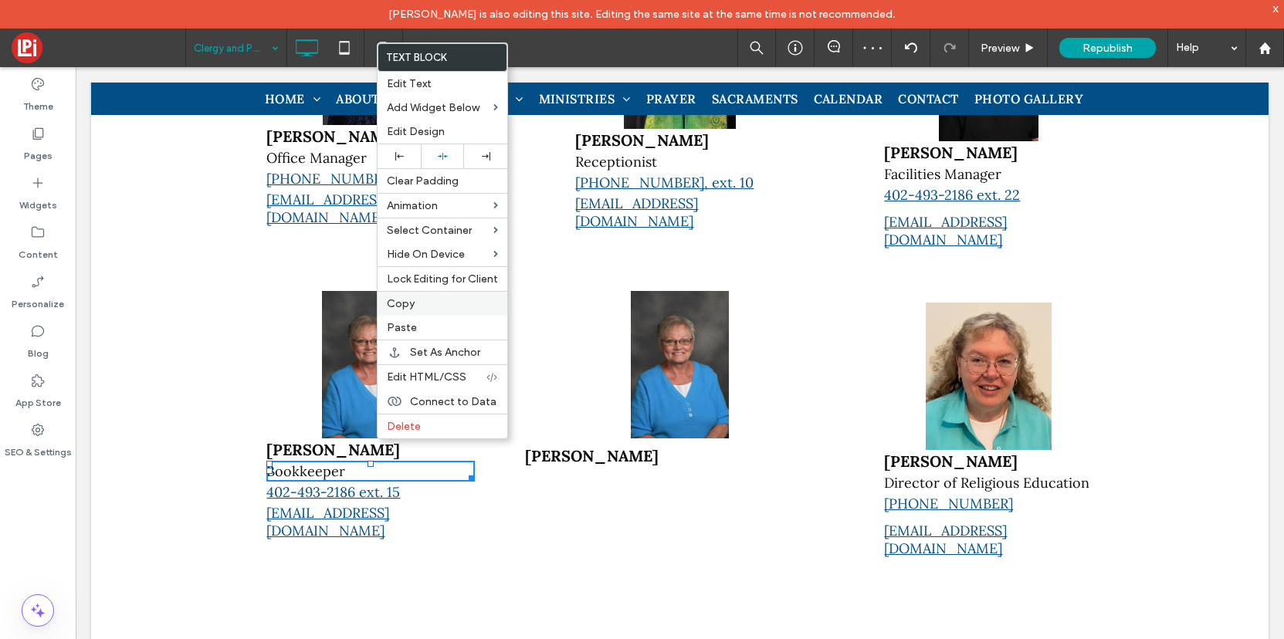
click at [408, 307] on span "Copy" at bounding box center [401, 303] width 28 height 13
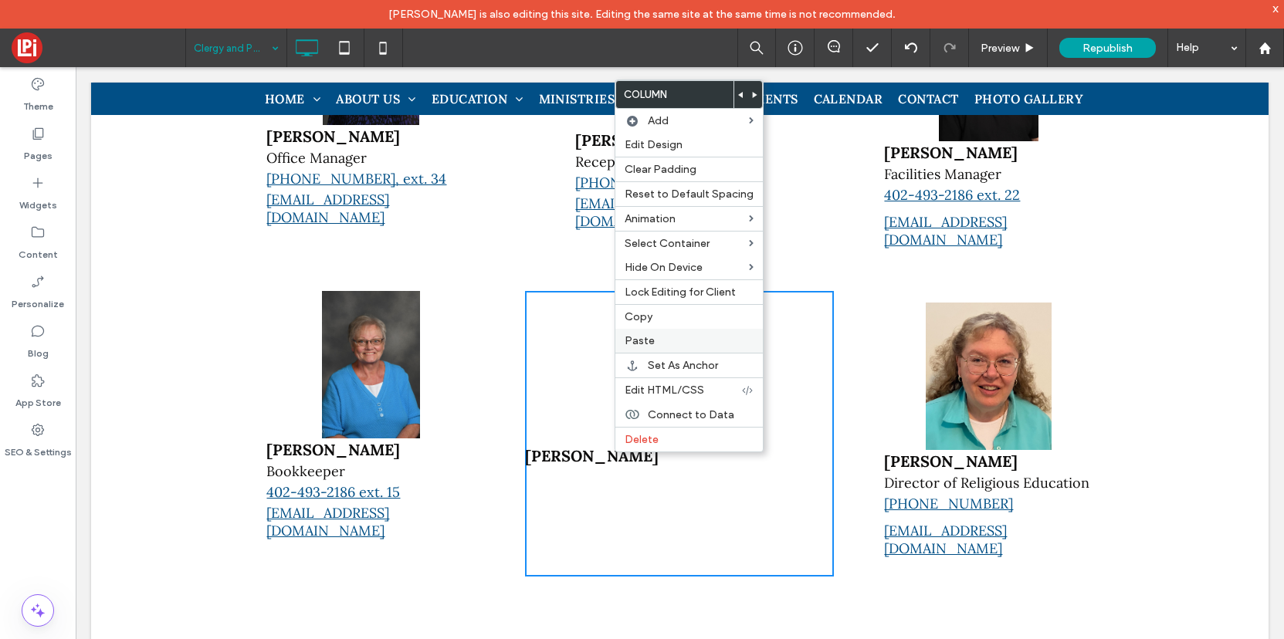
click at [669, 338] on label "Paste" at bounding box center [689, 340] width 129 height 13
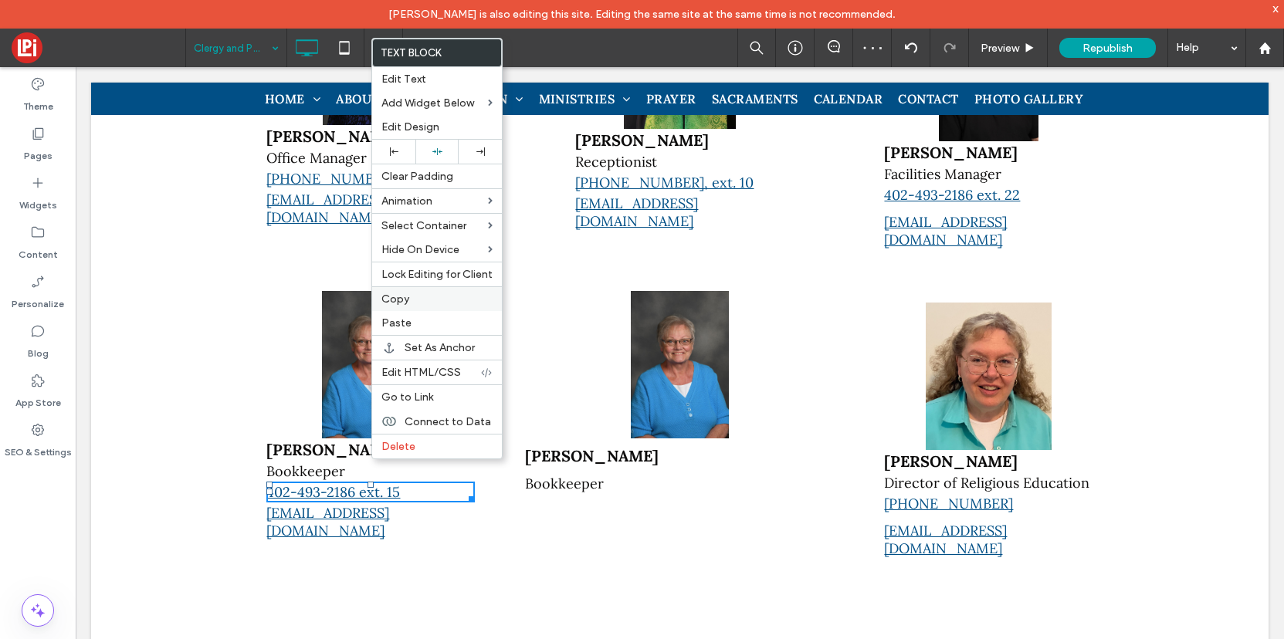
click at [400, 300] on span "Copy" at bounding box center [395, 299] width 28 height 13
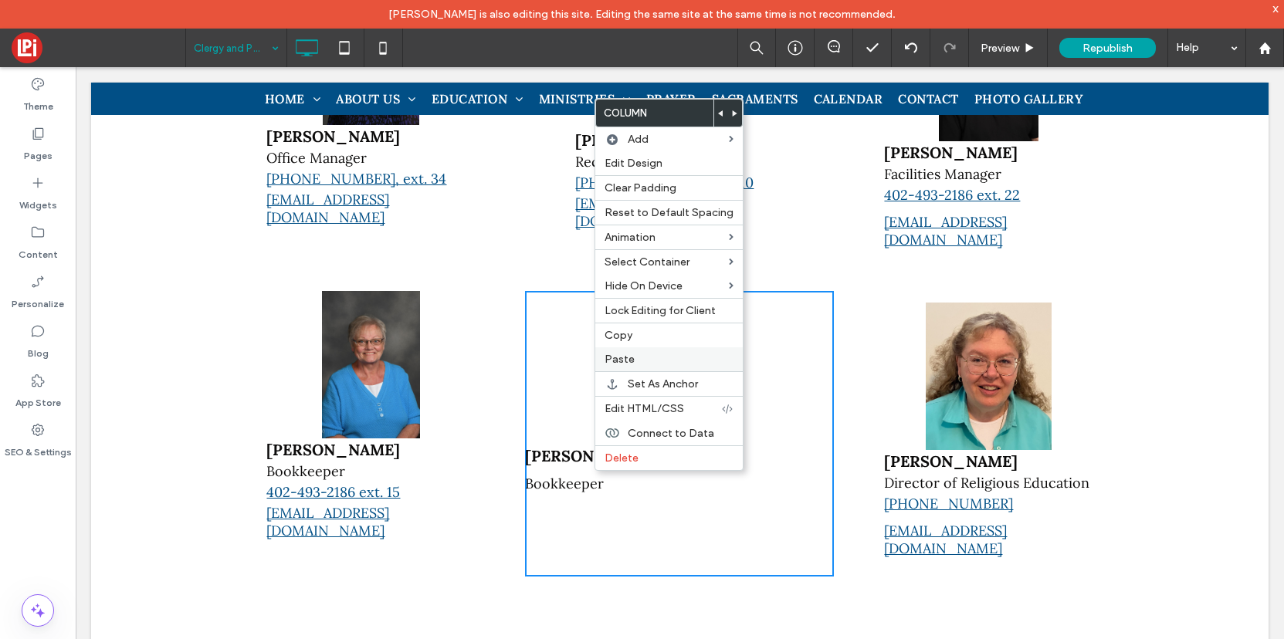
click at [626, 357] on span "Paste" at bounding box center [620, 359] width 30 height 13
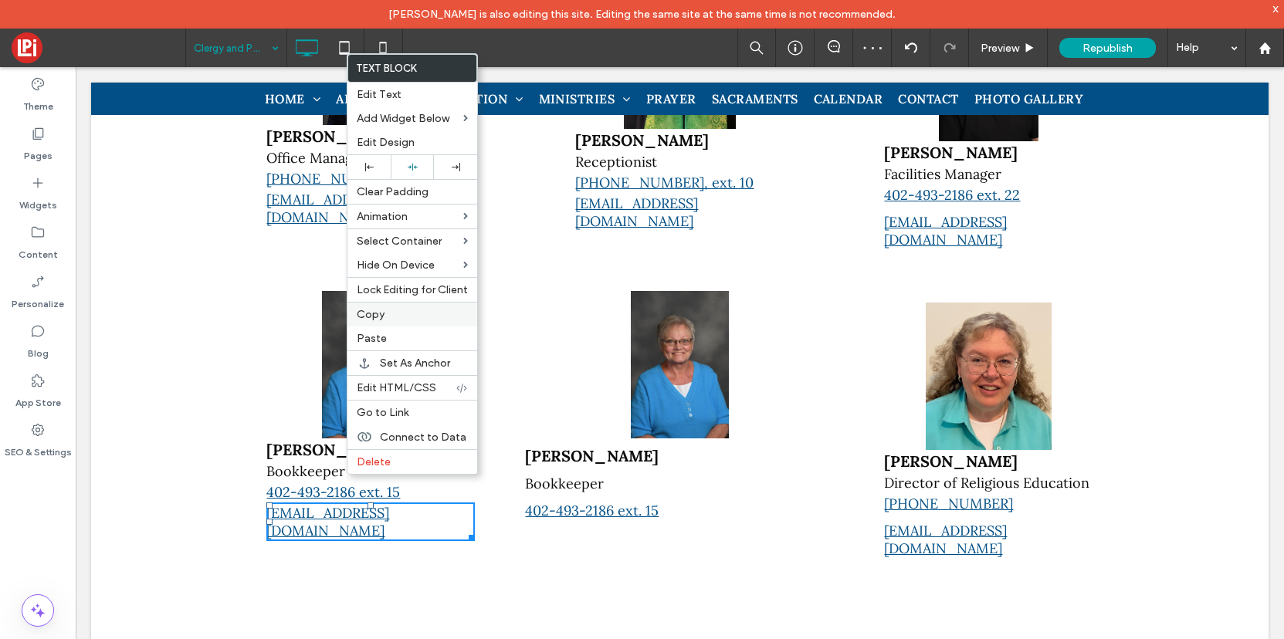
click at [385, 314] on label "Copy" at bounding box center [412, 314] width 111 height 13
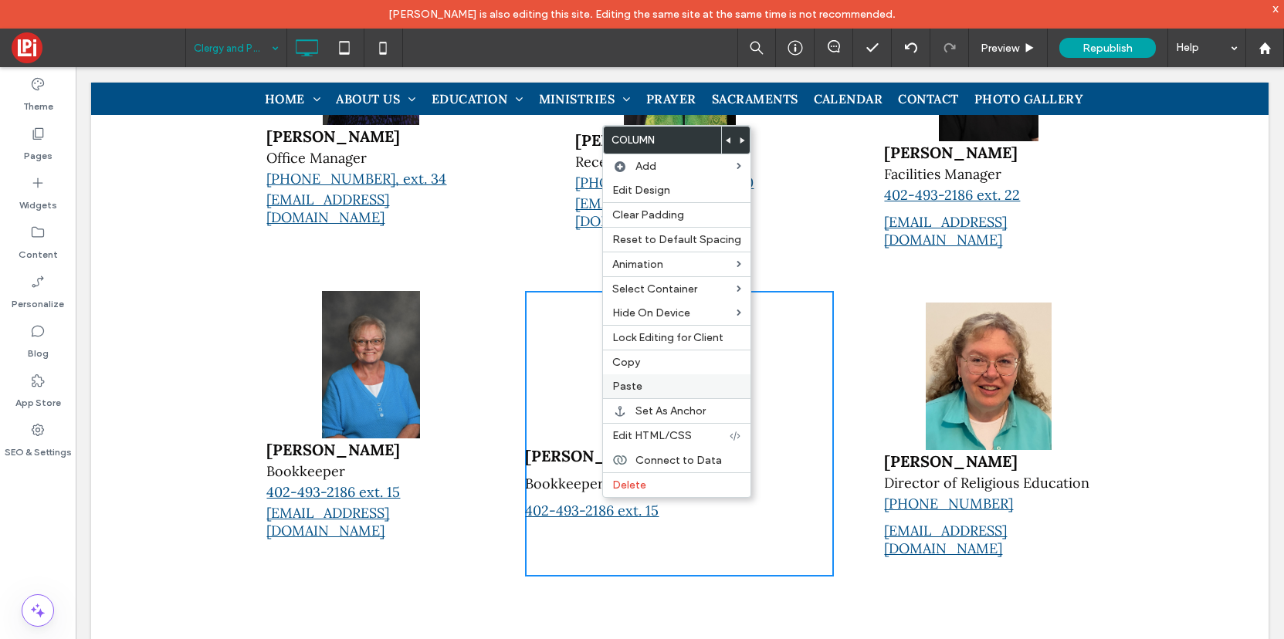
click at [635, 385] on span "Paste" at bounding box center [627, 386] width 30 height 13
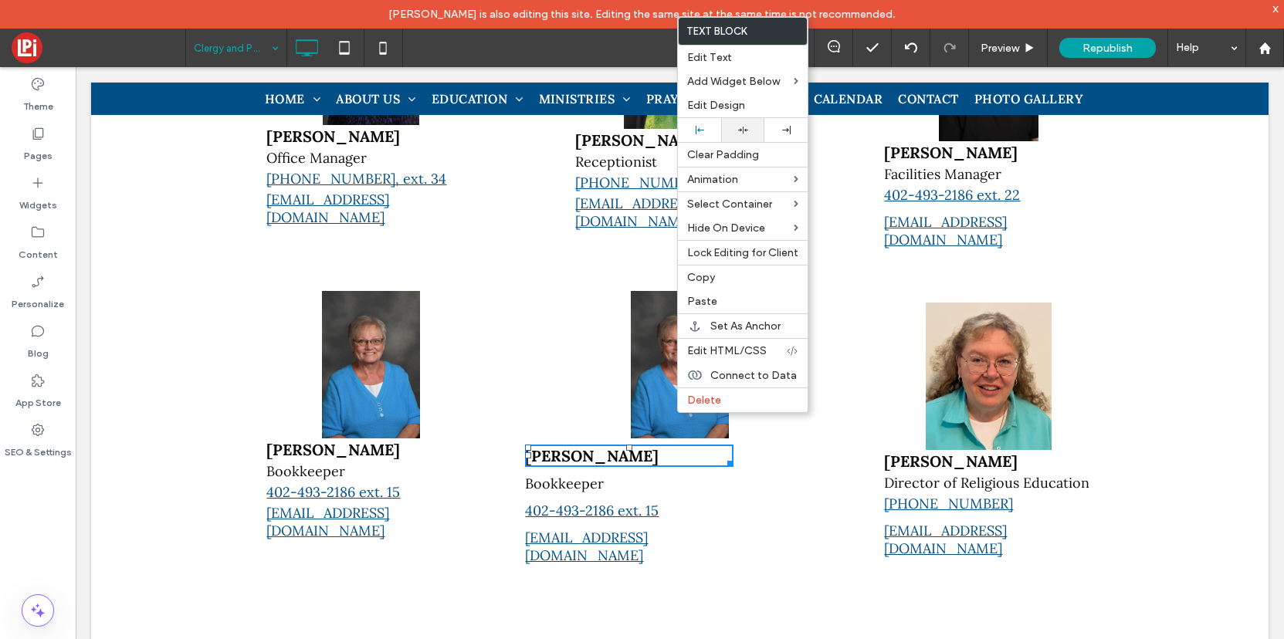
click at [745, 131] on use at bounding box center [743, 130] width 10 height 7
click at [625, 475] on p "Bookkeeper" at bounding box center [629, 484] width 208 height 18
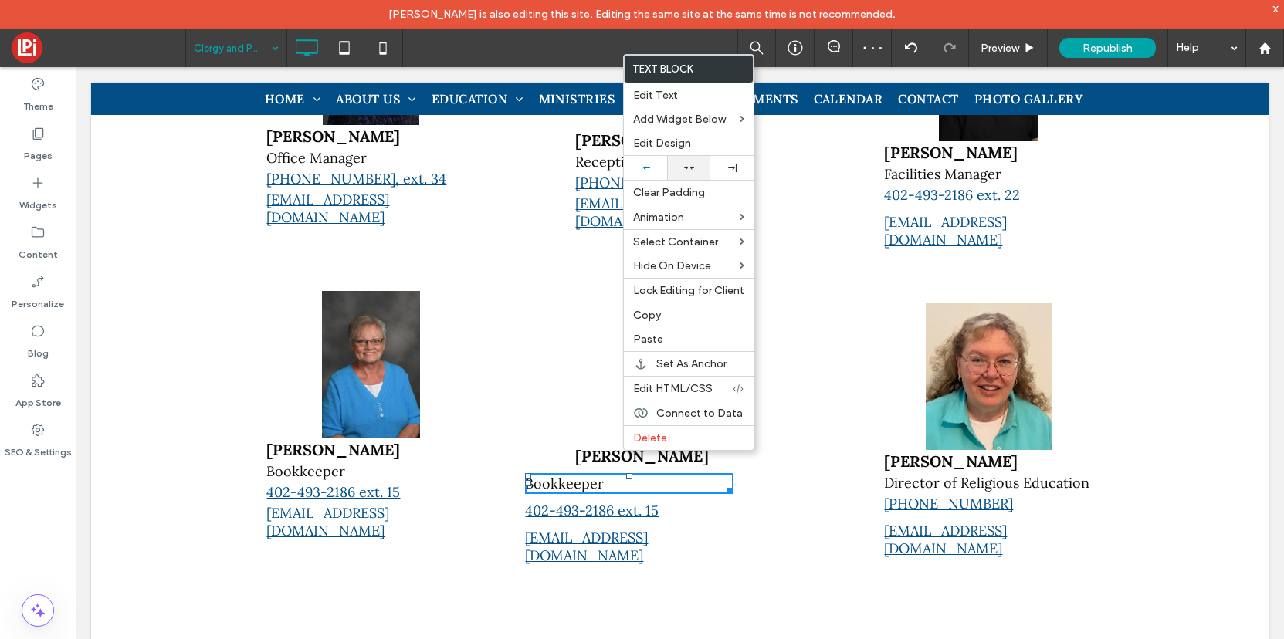
click at [690, 168] on icon at bounding box center [689, 168] width 10 height 10
click at [571, 502] on link "402-493-2186 ext. 15" at bounding box center [592, 511] width 134 height 18
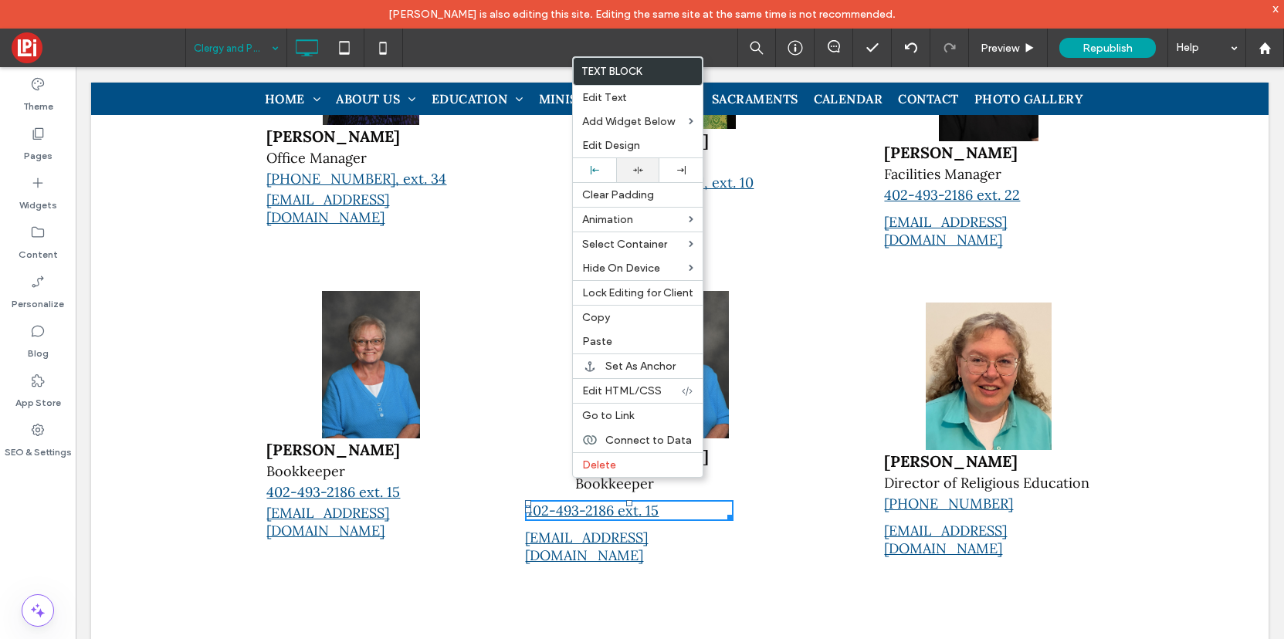
click at [643, 169] on div at bounding box center [638, 170] width 28 height 10
click at [585, 529] on link "bamausbach@gmail.com" at bounding box center [586, 547] width 123 height 36
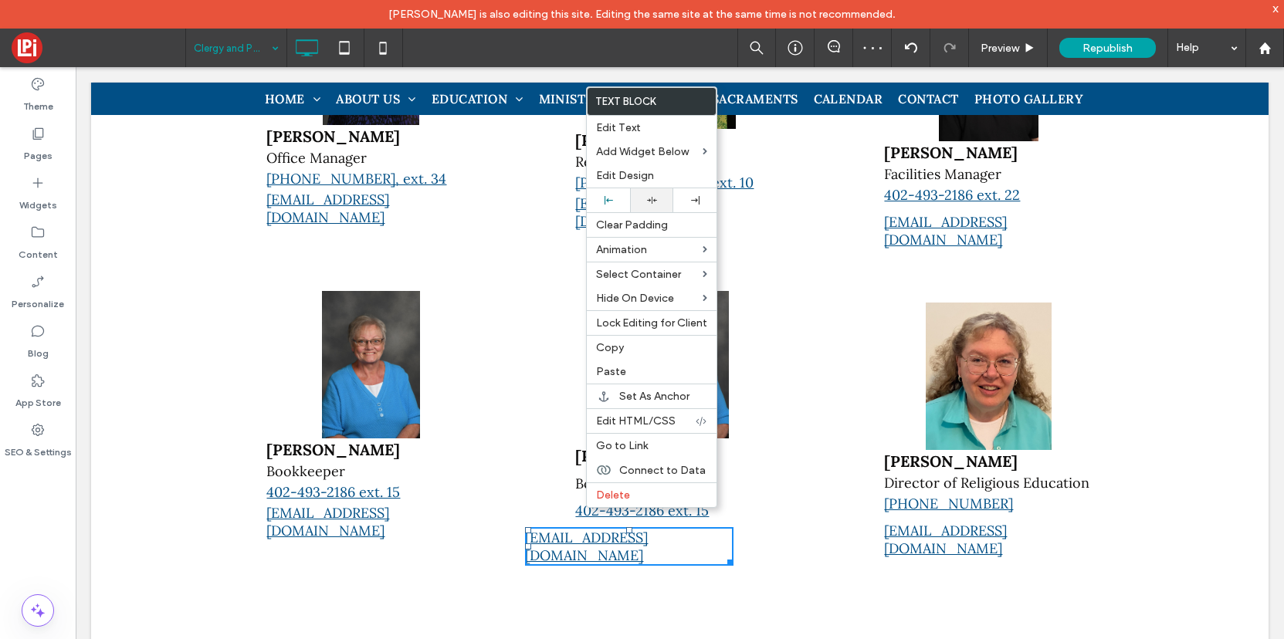
click at [654, 196] on icon at bounding box center [652, 200] width 10 height 10
click at [545, 360] on div "Click To Paste Bev Mausbach Bookkeeper 402-493-2186 ext. 15 bamausbach@gmail.com" at bounding box center [679, 433] width 309 height 285
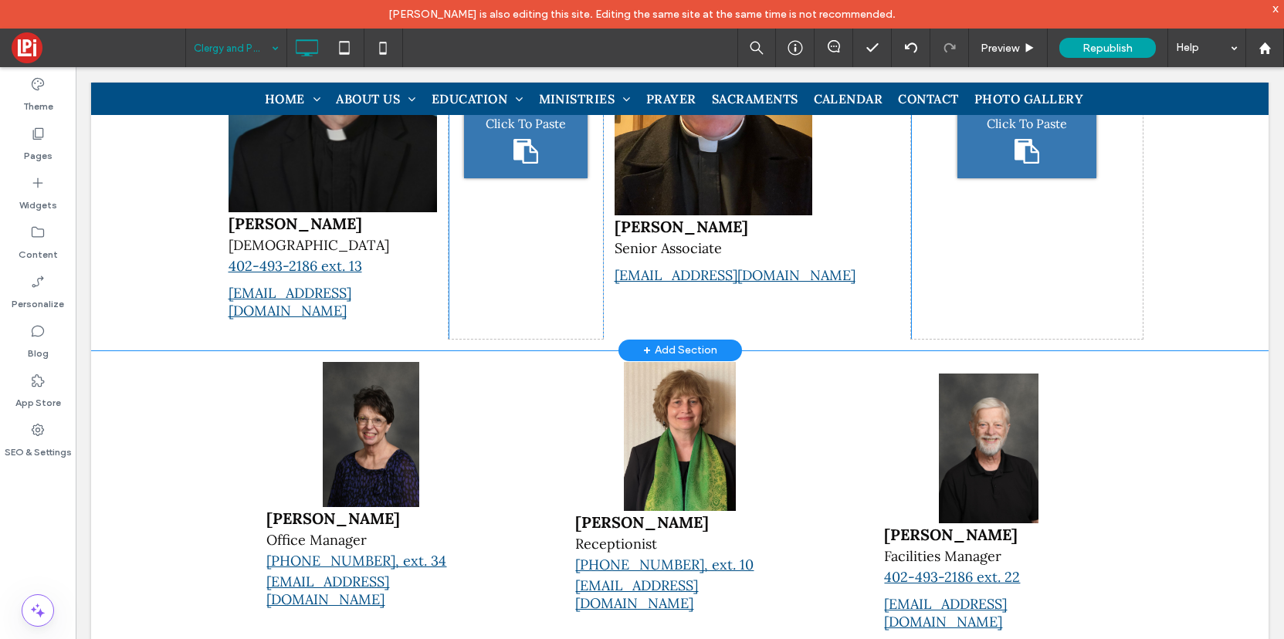
scroll to position [491, 0]
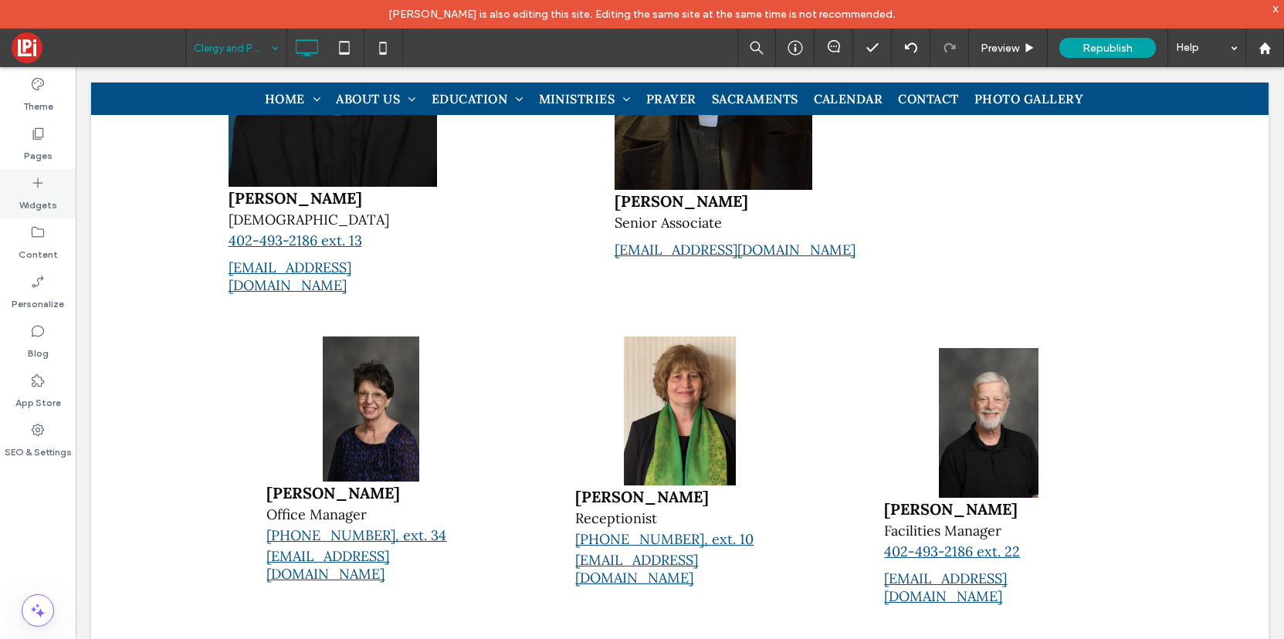
click at [36, 192] on label "Widgets" at bounding box center [38, 202] width 38 height 22
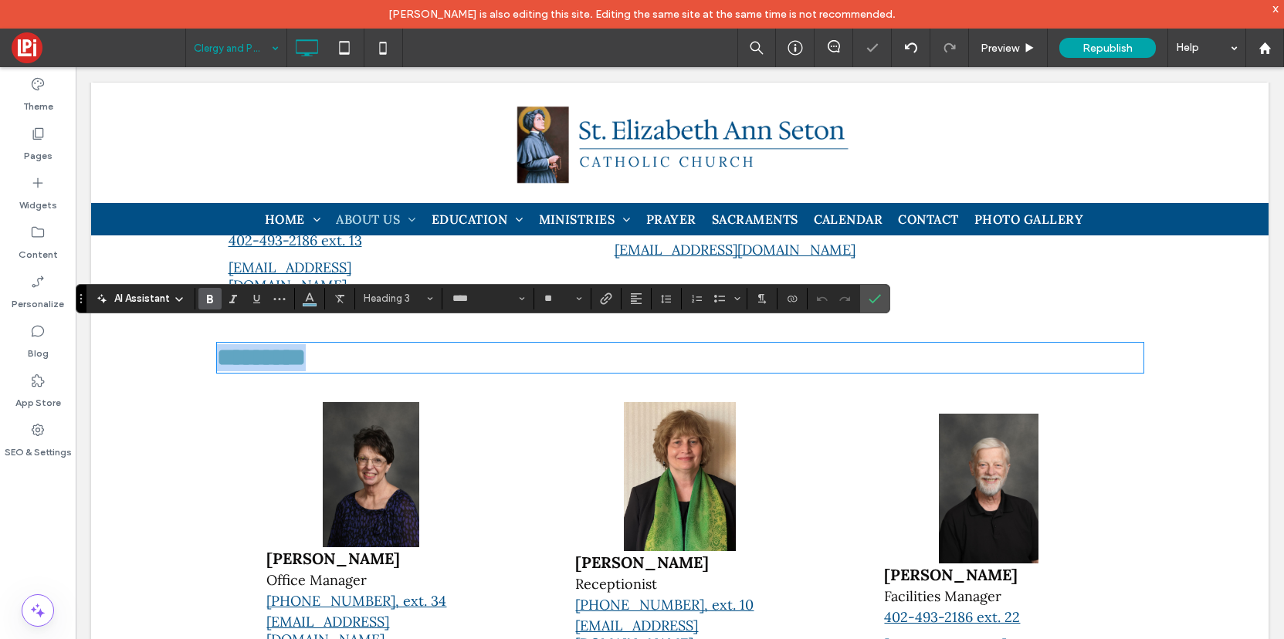
click at [489, 344] on h3 "*********" at bounding box center [680, 357] width 927 height 27
click at [886, 296] on label "Confirm" at bounding box center [874, 299] width 23 height 28
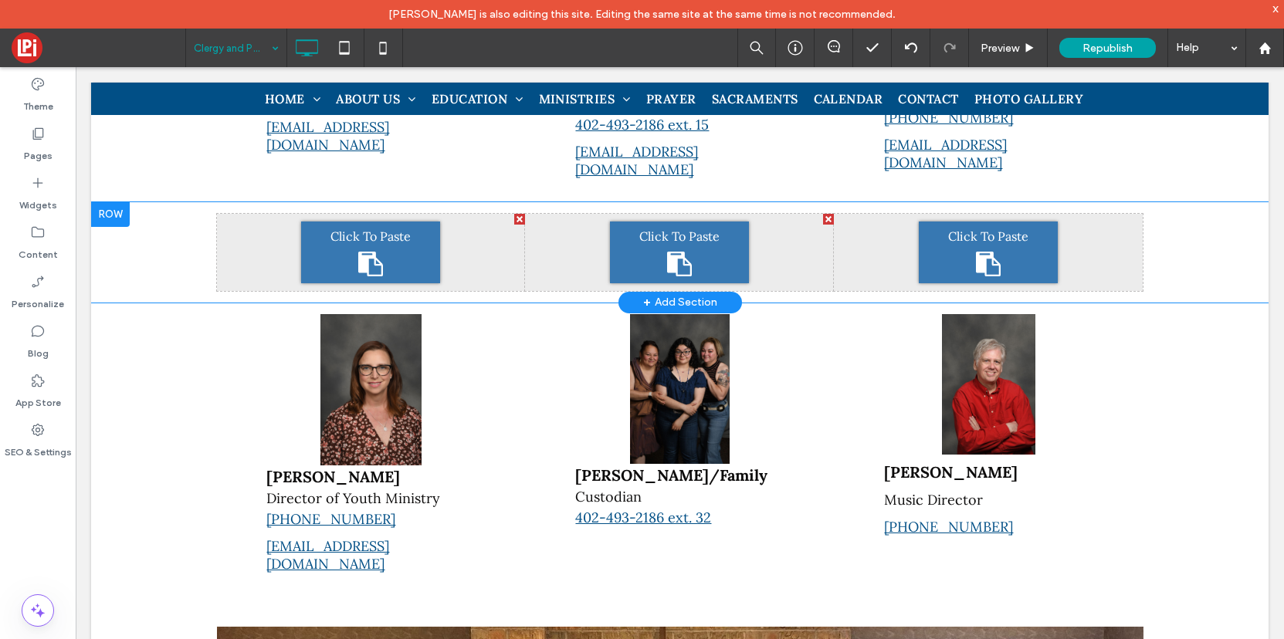
scroll to position [1305, 0]
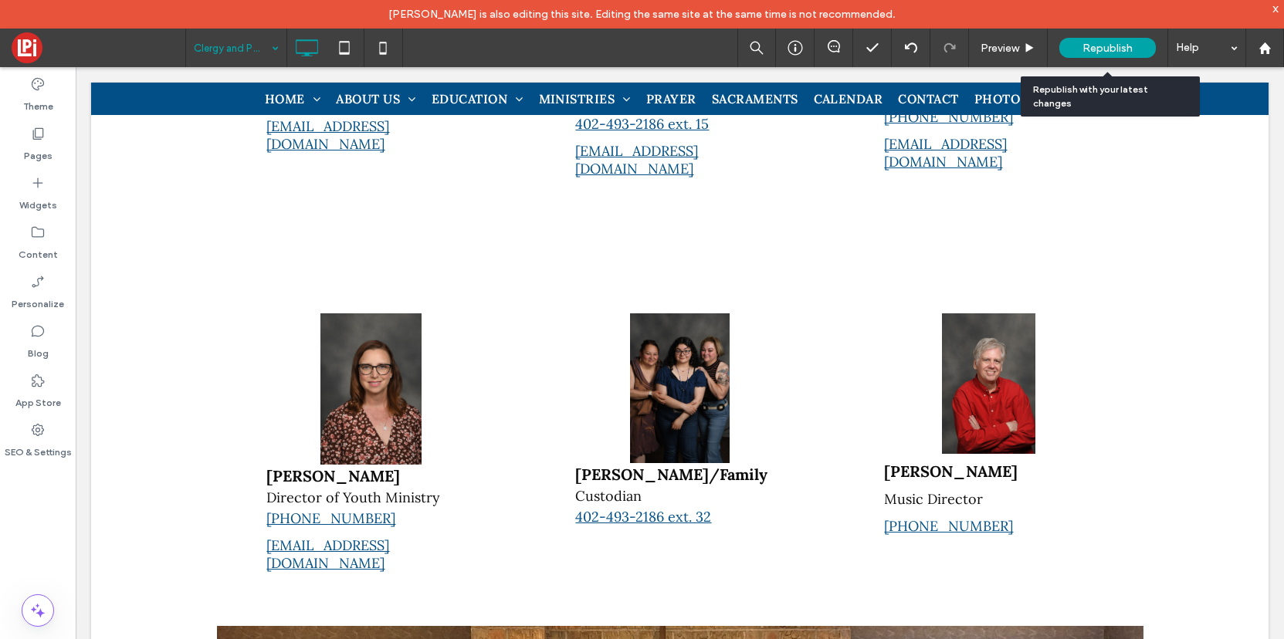
click at [1097, 46] on span "Republish" at bounding box center [1108, 48] width 50 height 13
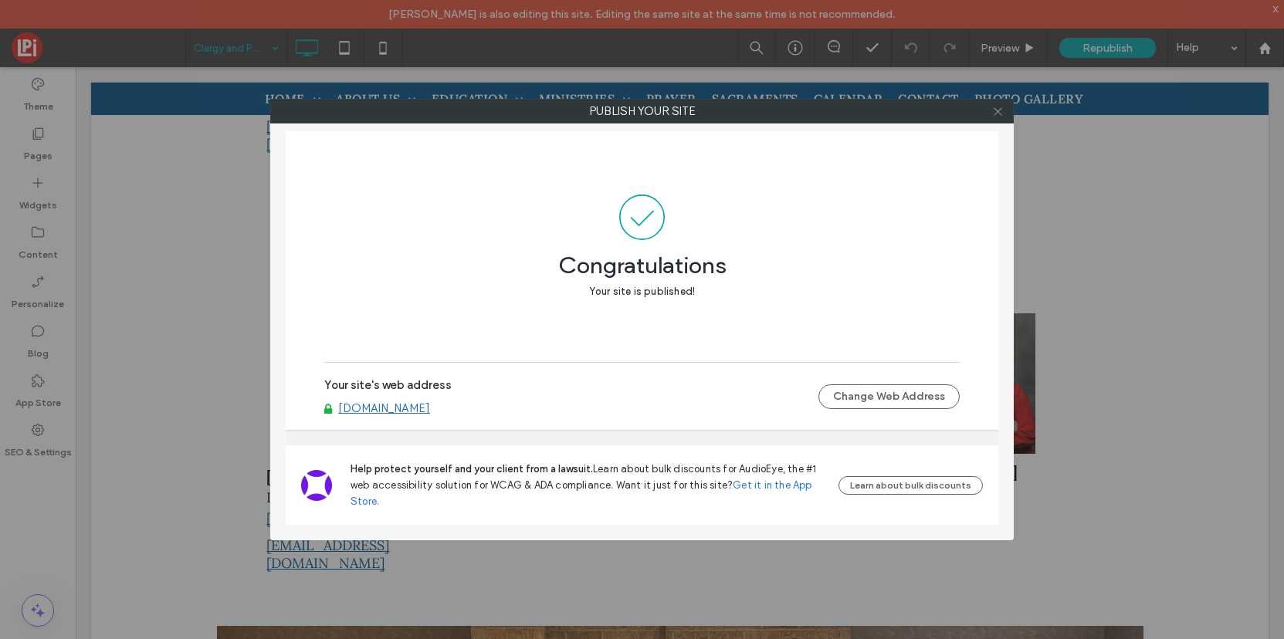
click at [1000, 107] on icon at bounding box center [998, 112] width 12 height 12
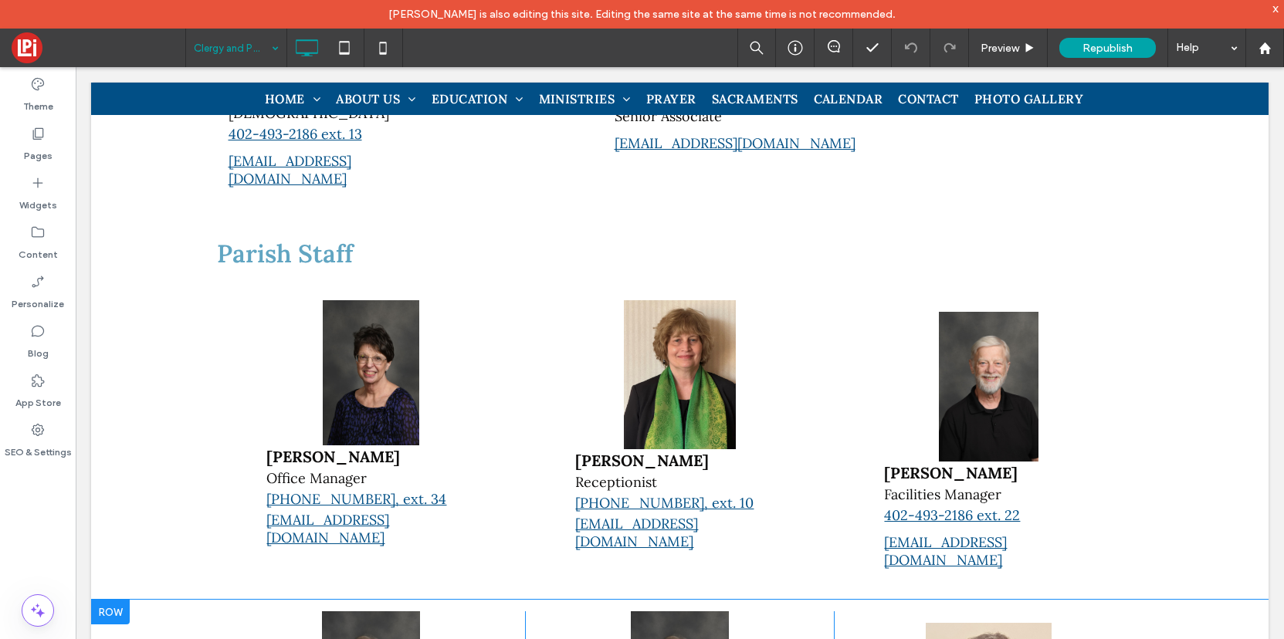
scroll to position [601, 0]
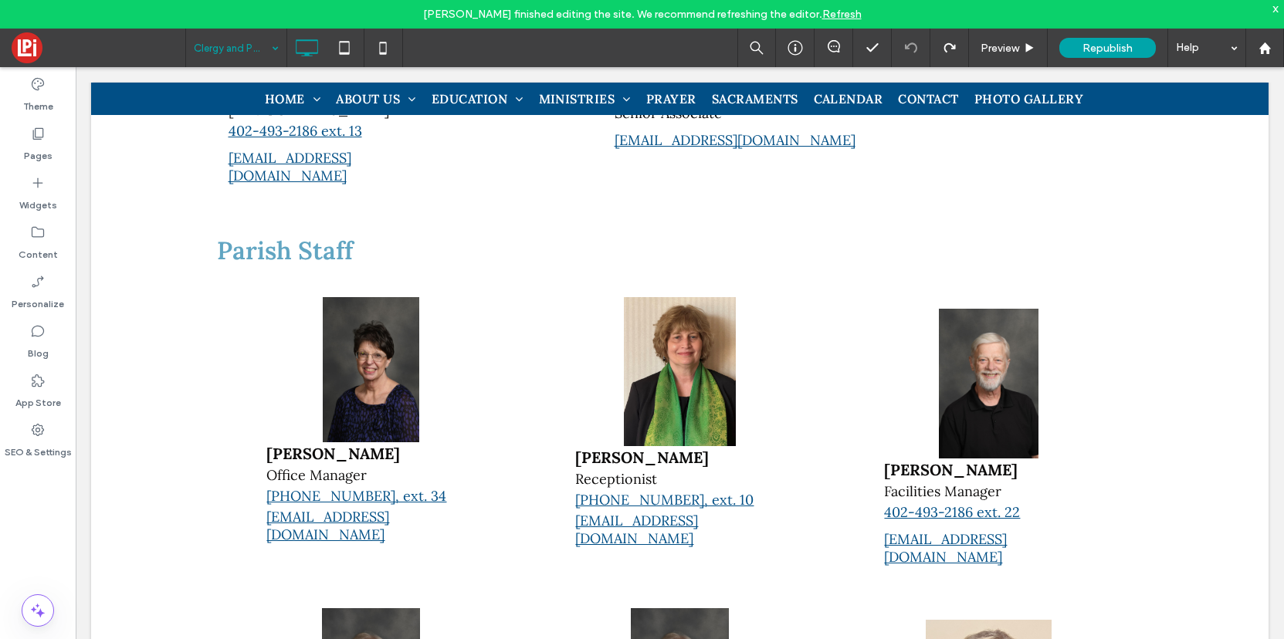
click at [822, 14] on link "Refresh" at bounding box center [841, 14] width 39 height 13
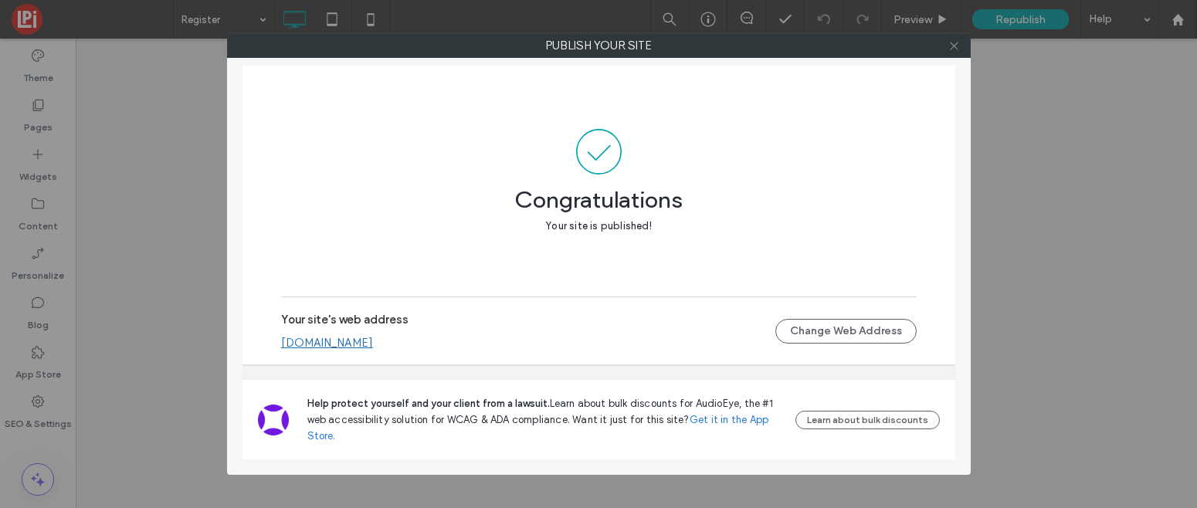
click at [952, 46] on icon at bounding box center [954, 46] width 12 height 12
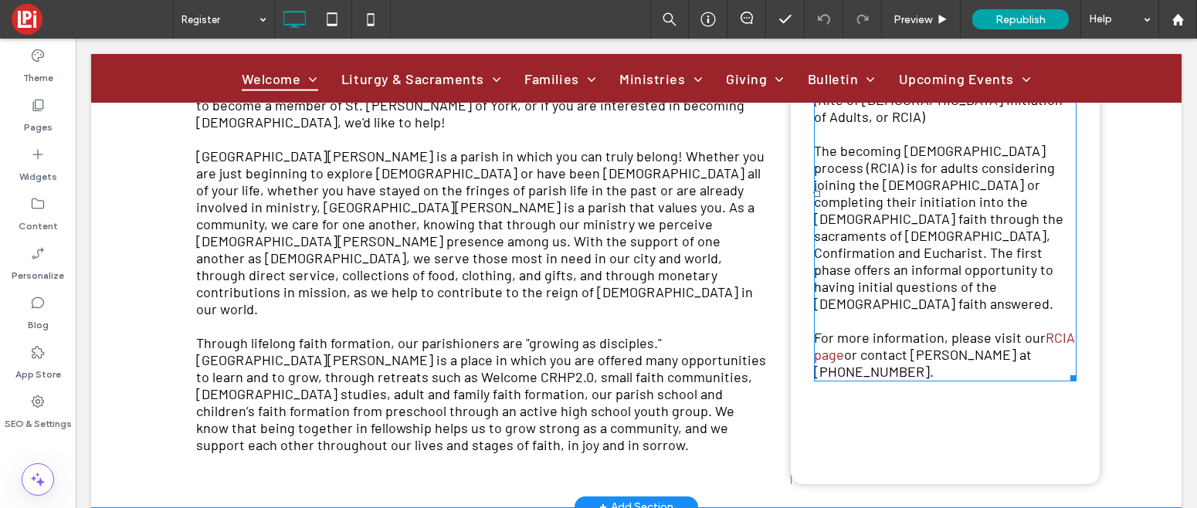
scroll to position [518, 0]
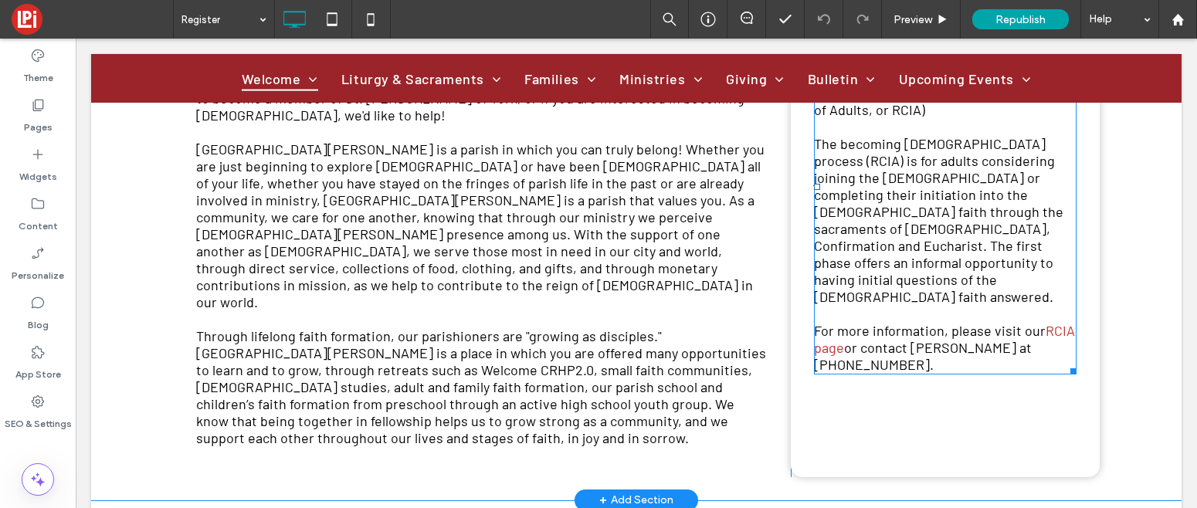
click at [1046, 322] on link "RCIA page" at bounding box center [944, 339] width 261 height 34
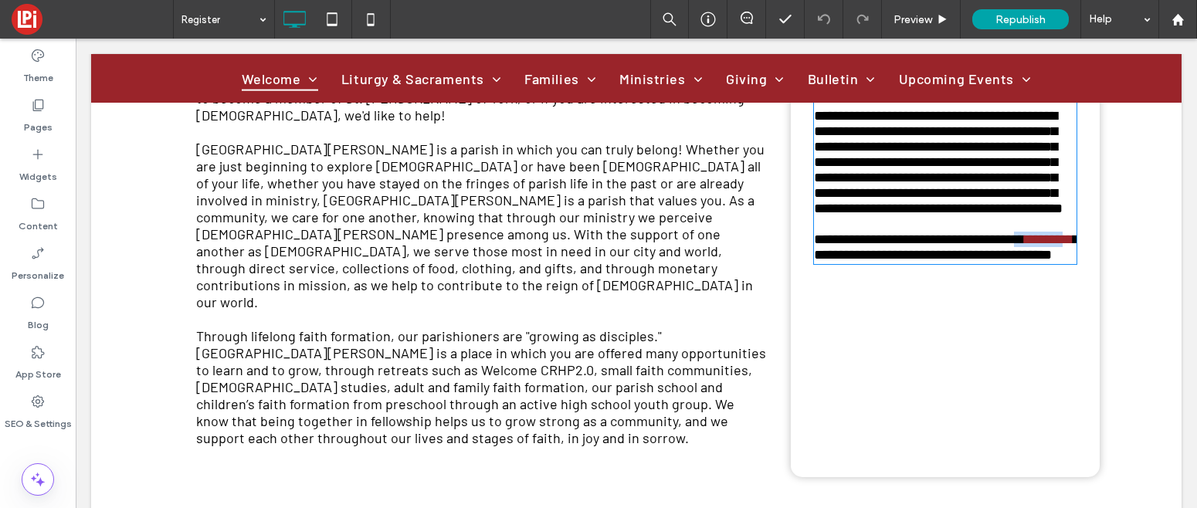
scroll to position [412, 0]
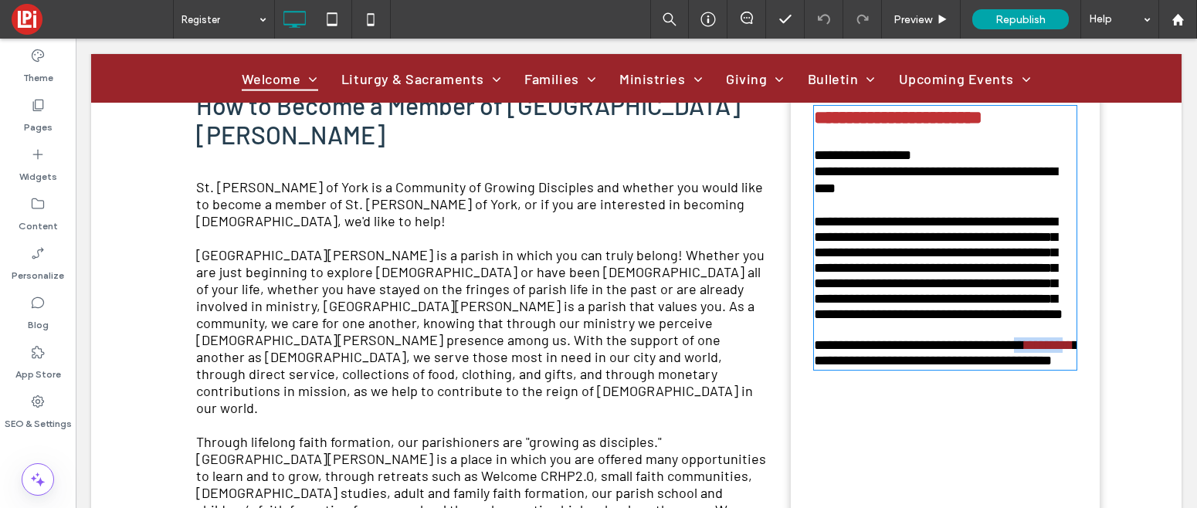
type input "******"
type input "**"
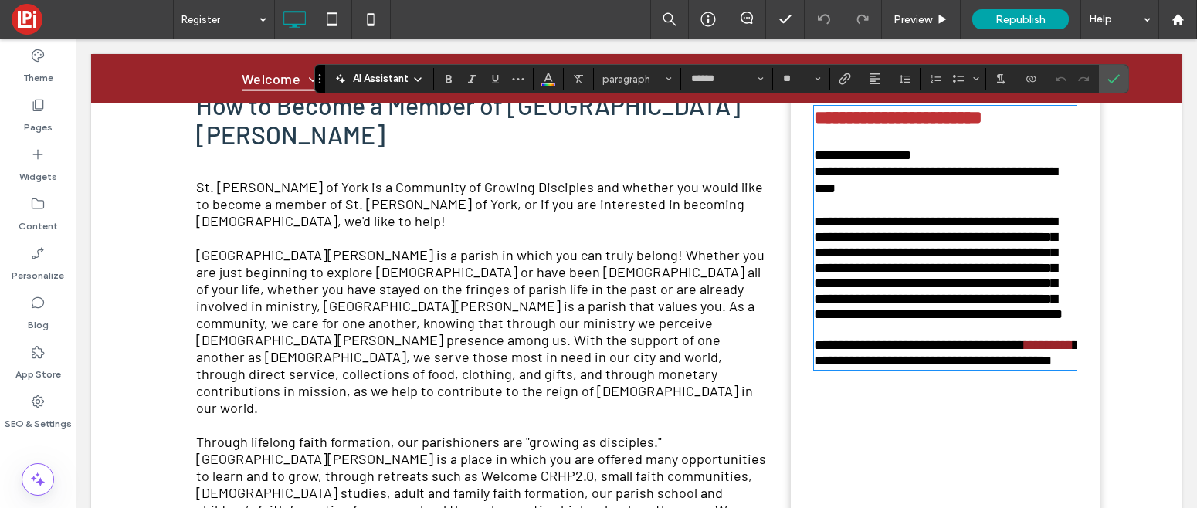
click at [1024, 352] on span "**********" at bounding box center [938, 283] width 249 height 137
drag, startPoint x: 1043, startPoint y: 398, endPoint x: 841, endPoint y: 413, distance: 202.9
click at [1025, 352] on link "*********" at bounding box center [1049, 345] width 49 height 14
click at [841, 66] on div "AI Assistant paragraph ****** **" at bounding box center [721, 78] width 815 height 29
click at [842, 78] on use "Link" at bounding box center [845, 79] width 12 height 12
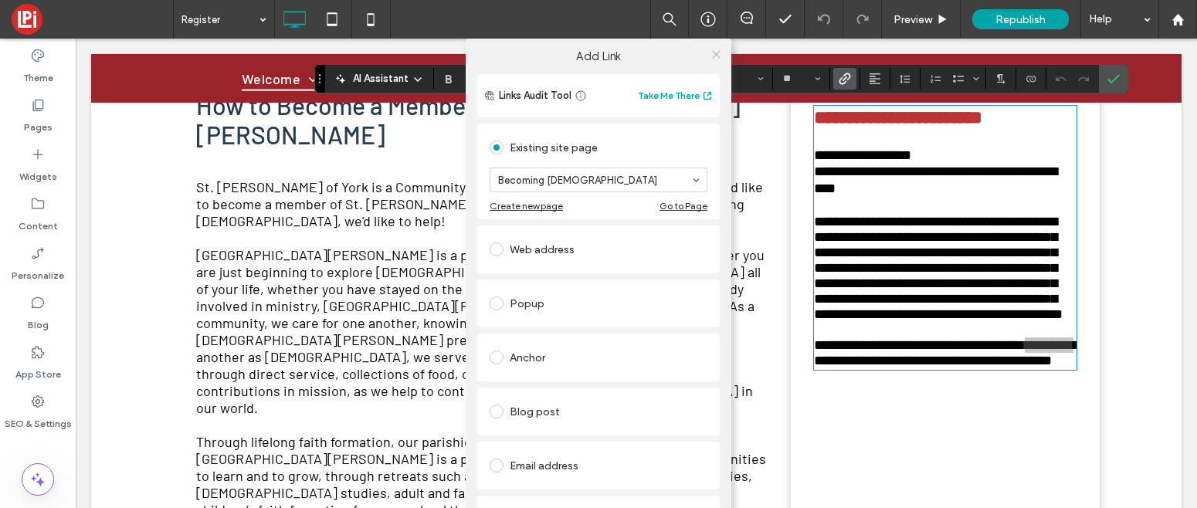
click at [711, 52] on icon at bounding box center [716, 55] width 12 height 12
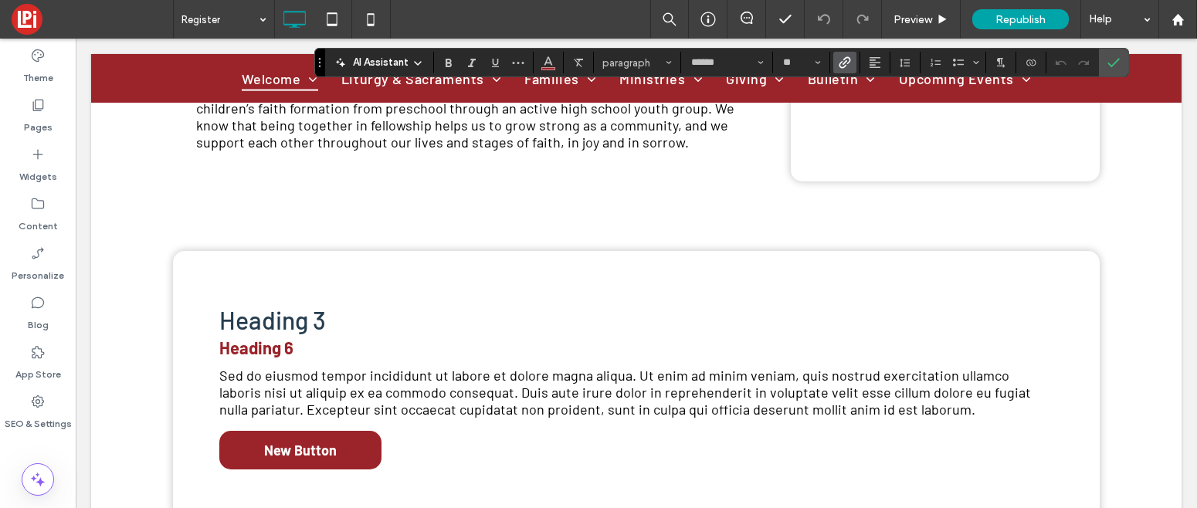
scroll to position [831, 0]
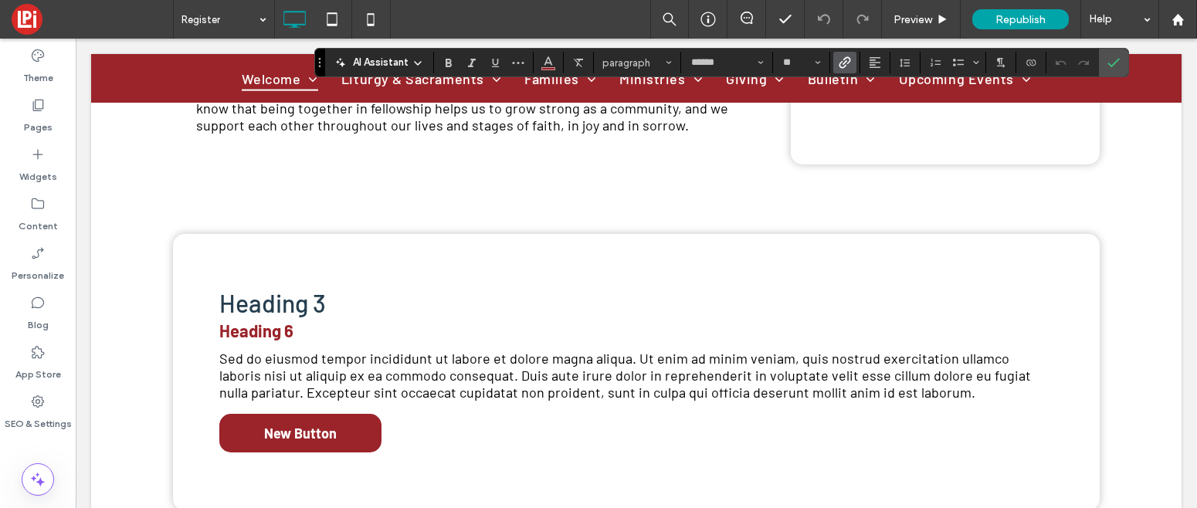
click at [341, 319] on div "Heading 6" at bounding box center [636, 330] width 834 height 23
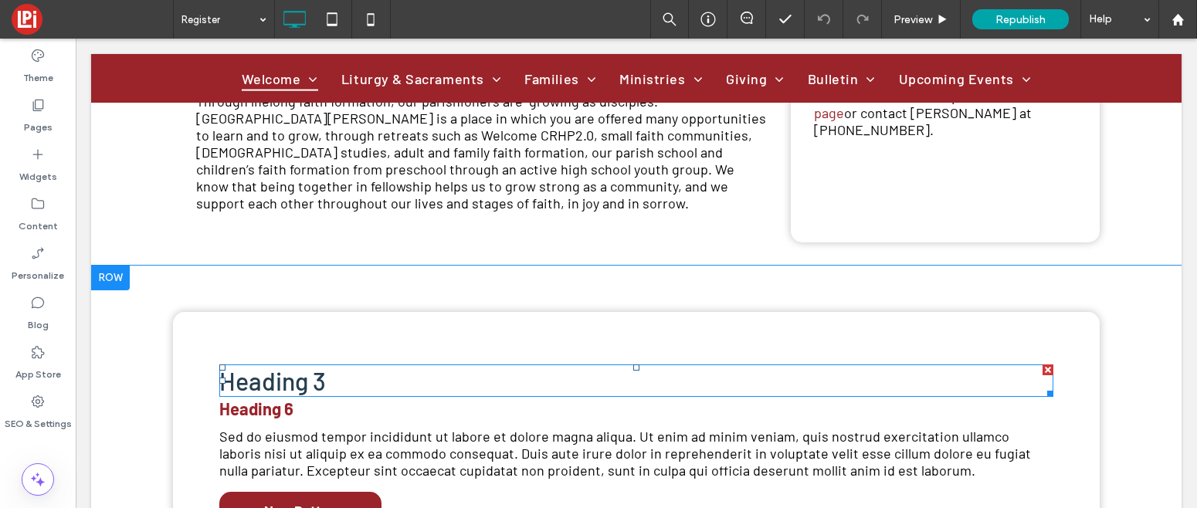
scroll to position [735, 0]
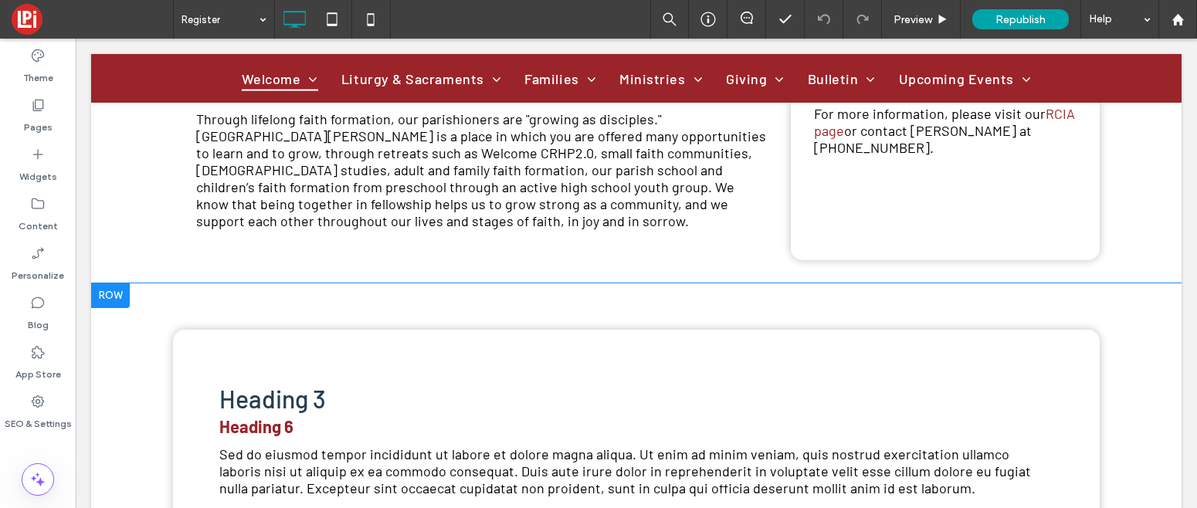
click at [113, 283] on div at bounding box center [110, 295] width 39 height 25
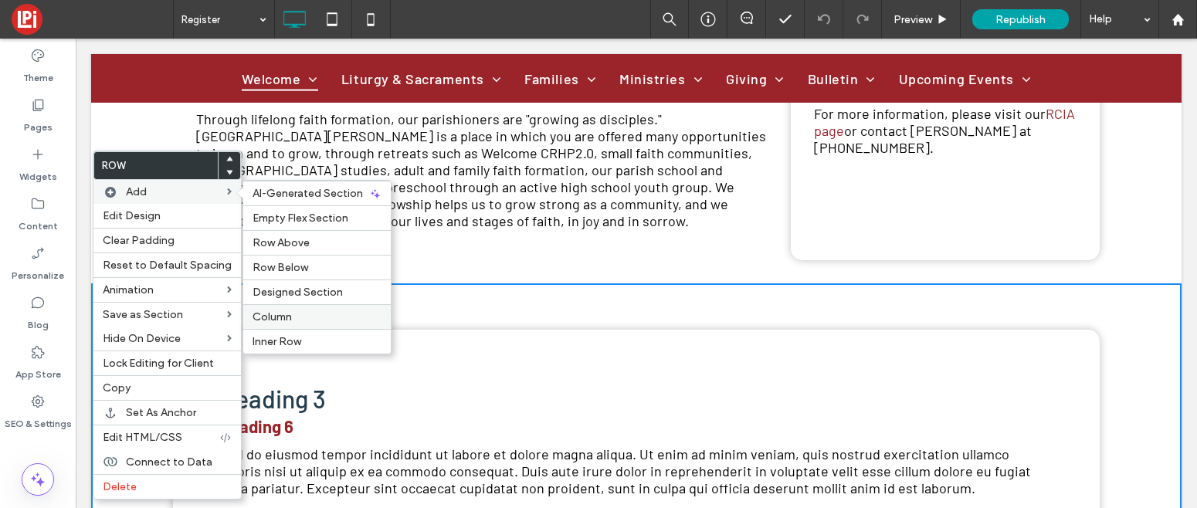
click at [286, 315] on span "Column" at bounding box center [272, 316] width 39 height 13
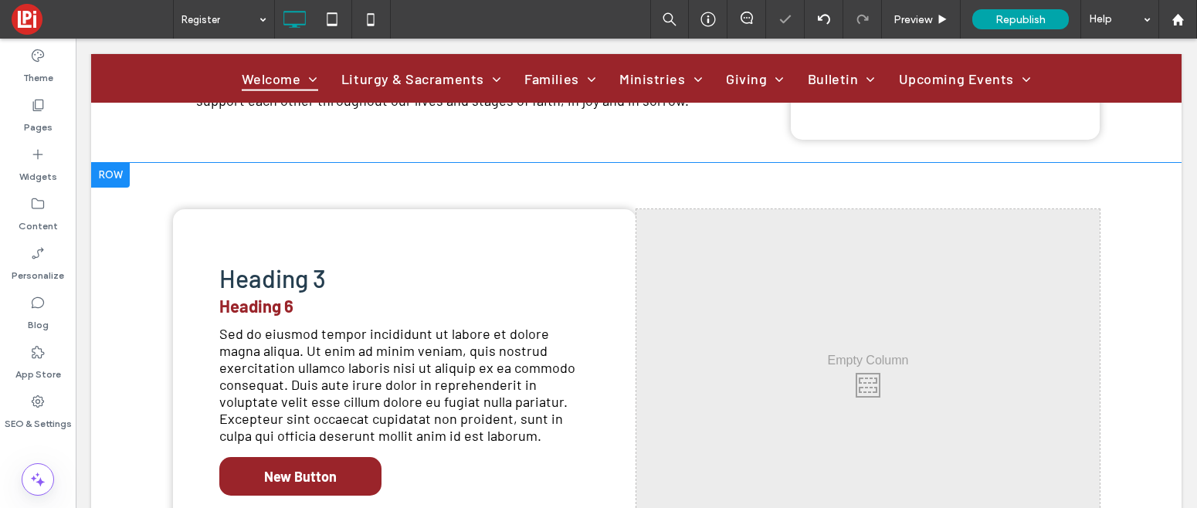
scroll to position [870, 0]
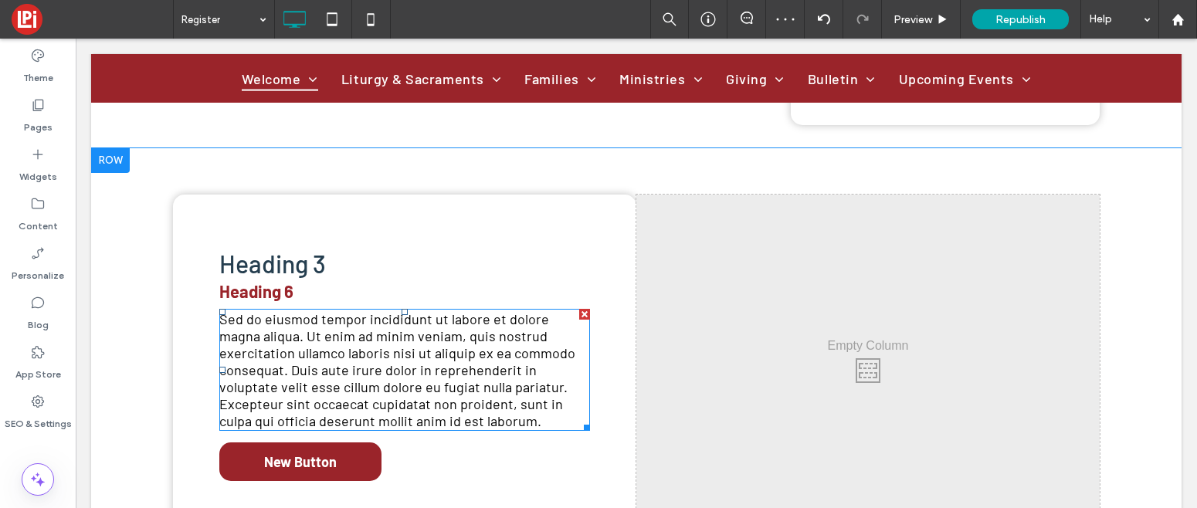
click at [365, 310] on span "Sed do eiusmod tempor incididunt ut labore et dolore magna aliqua. Ut enim ad m…" at bounding box center [397, 369] width 356 height 119
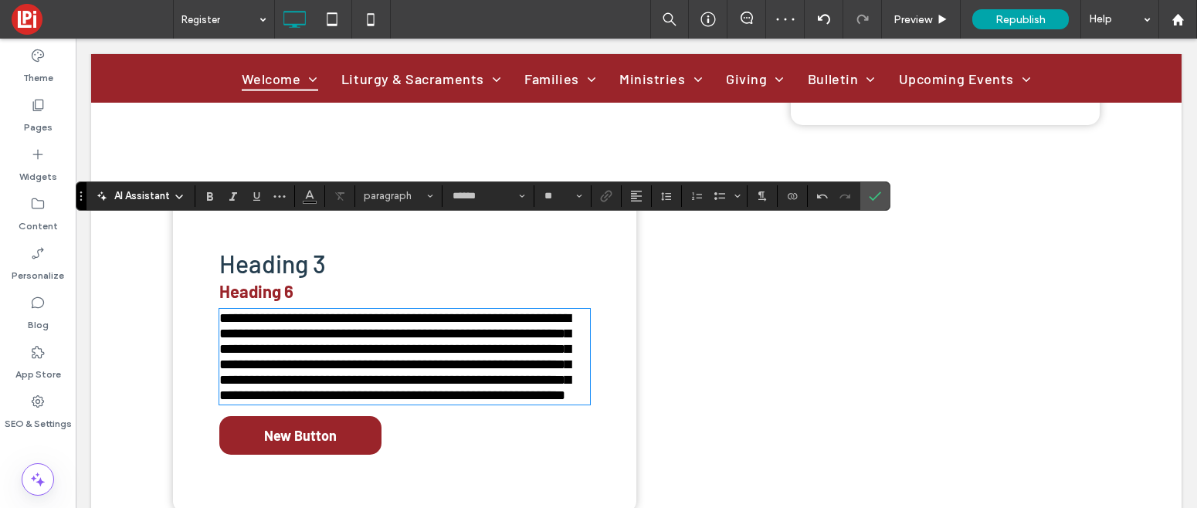
scroll to position [0, 0]
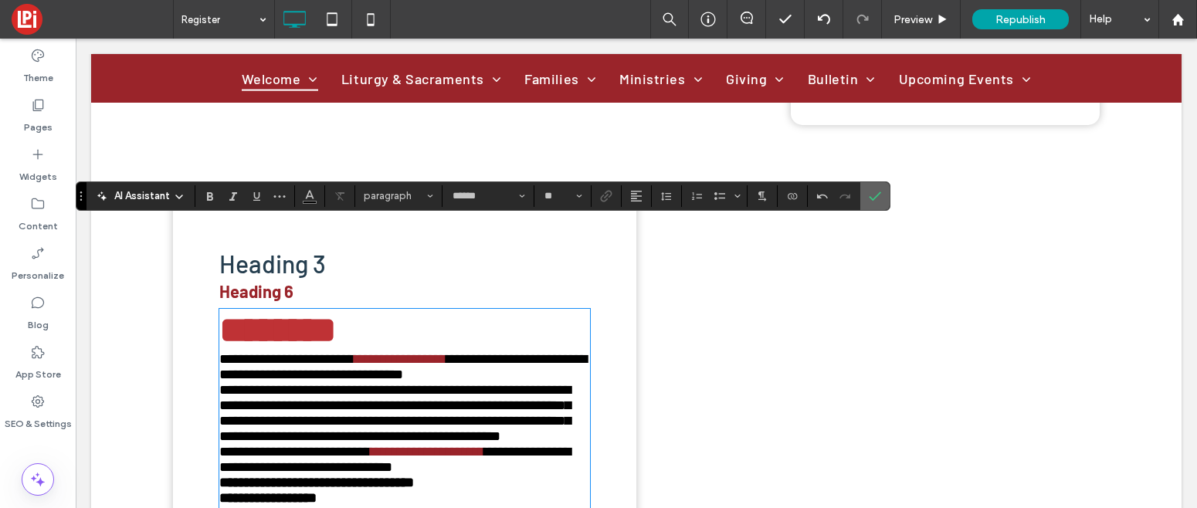
click at [869, 194] on icon "Confirm" at bounding box center [875, 196] width 12 height 12
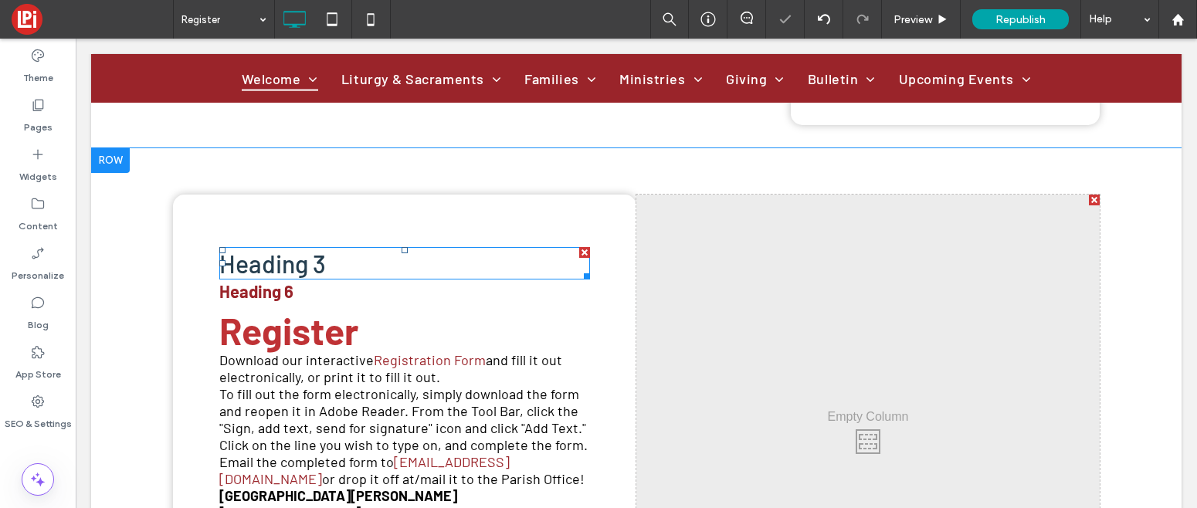
click at [586, 247] on div at bounding box center [584, 252] width 11 height 11
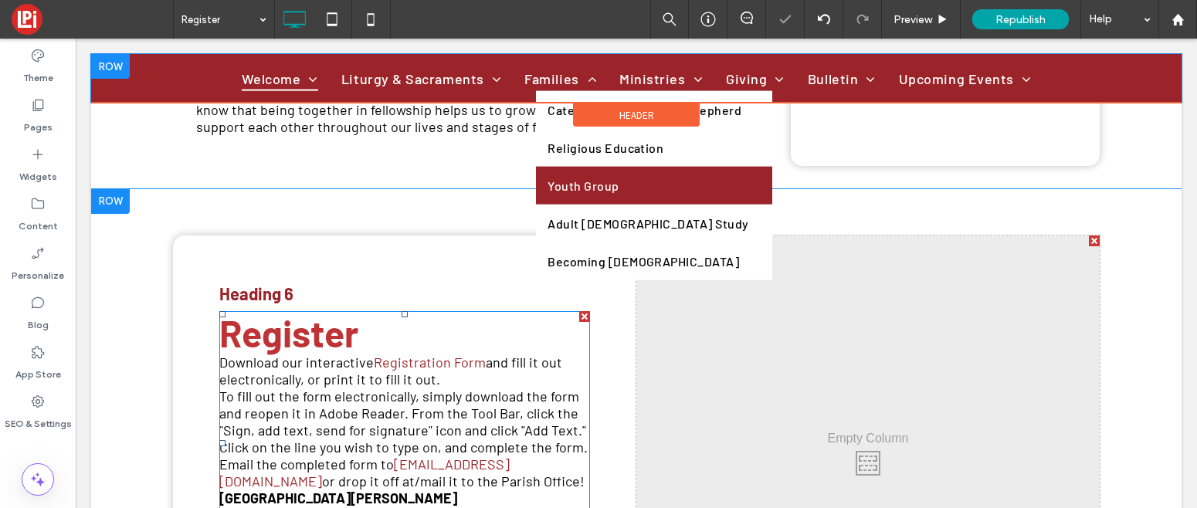
scroll to position [825, 0]
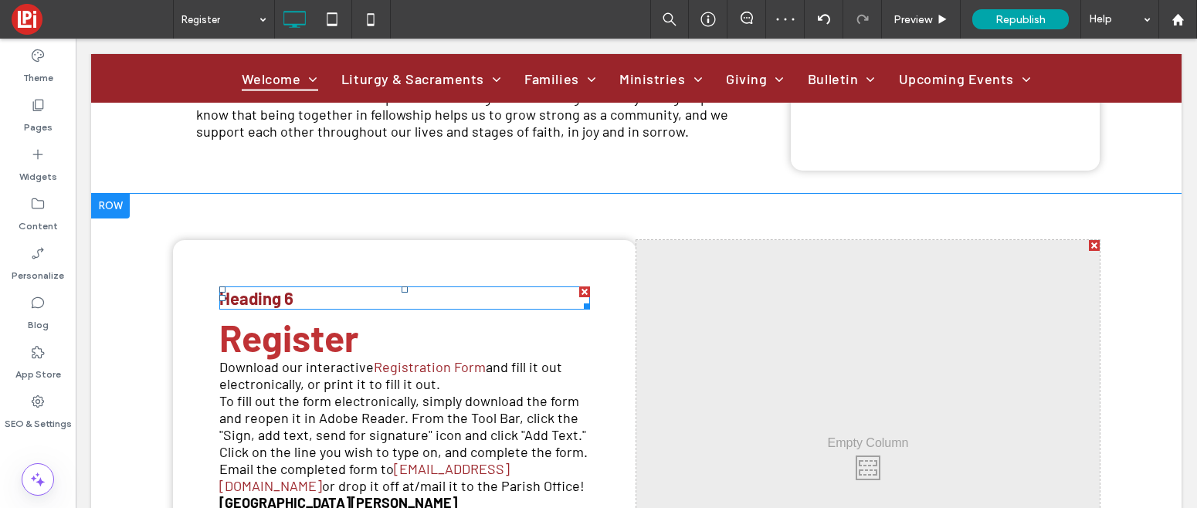
click at [584, 286] on div at bounding box center [584, 291] width 11 height 11
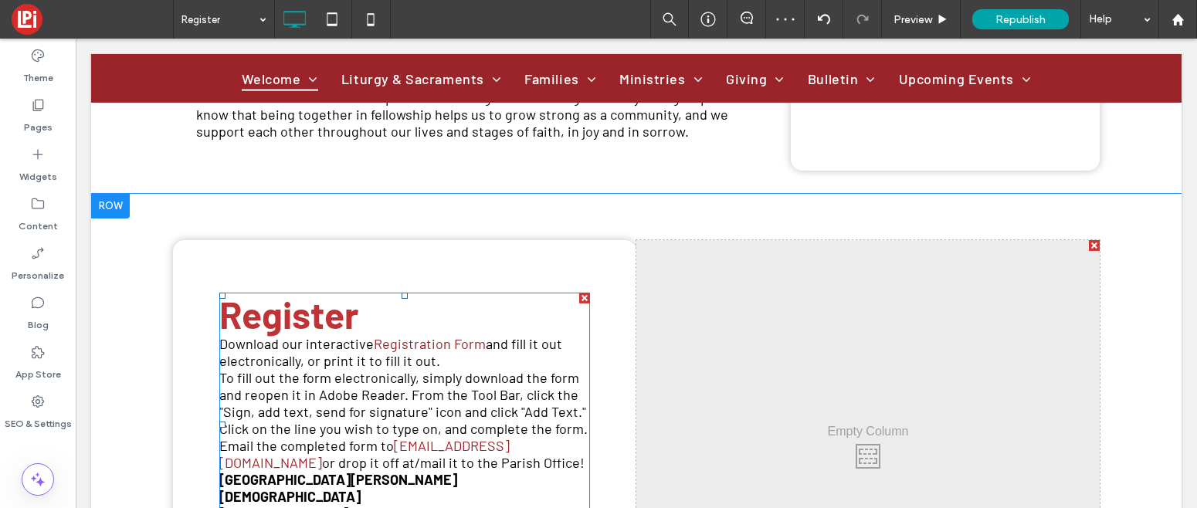
scroll to position [889, 0]
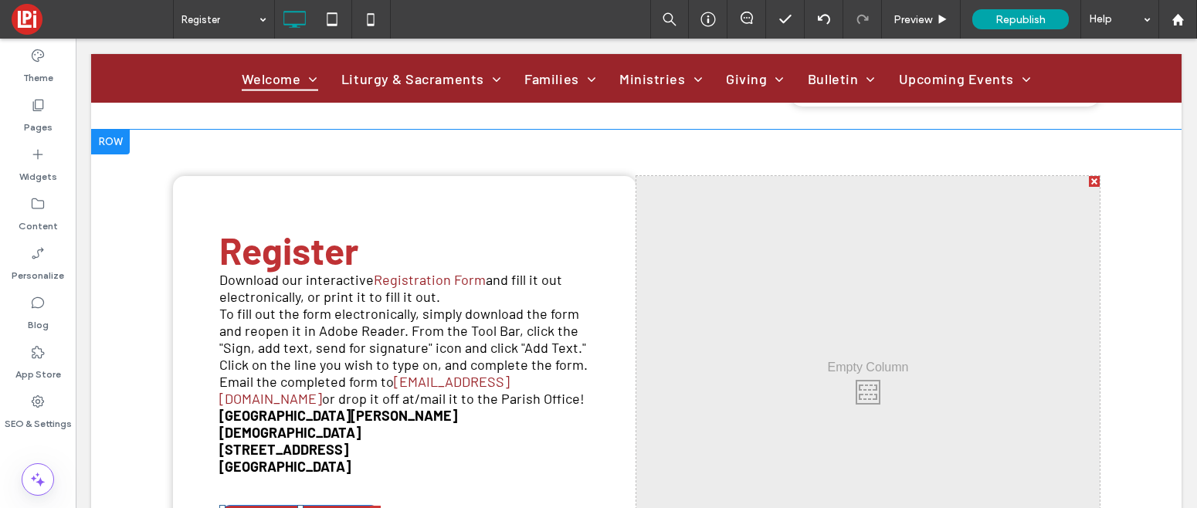
click at [378, 506] on div at bounding box center [375, 511] width 11 height 11
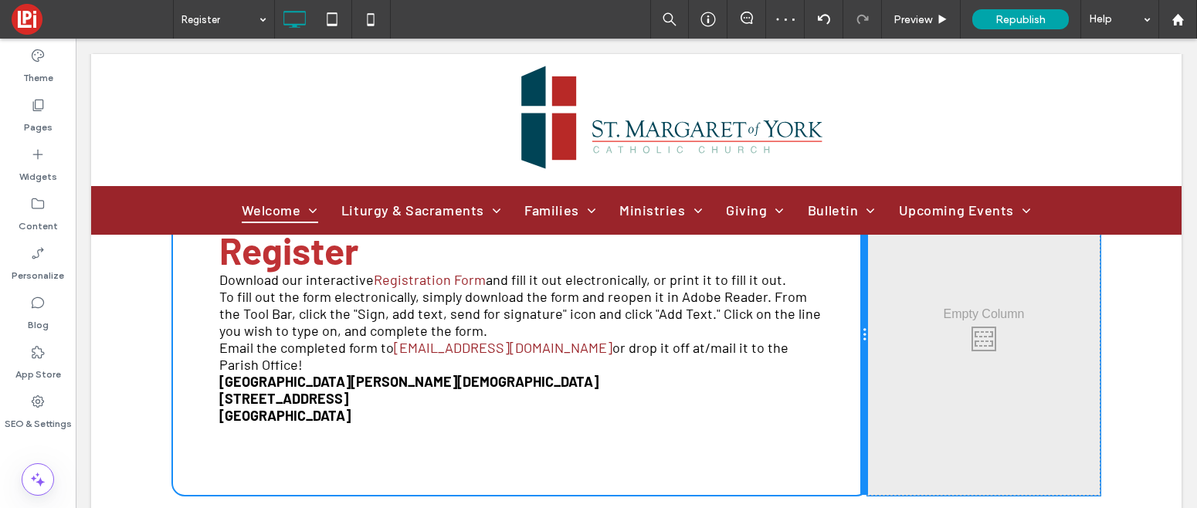
drag, startPoint x: 632, startPoint y: 294, endPoint x: 825, endPoint y: 293, distance: 193.8
click at [825, 293] on div "Register Download our interactive Registration Form and fill it out electronica…" at bounding box center [520, 335] width 695 height 319
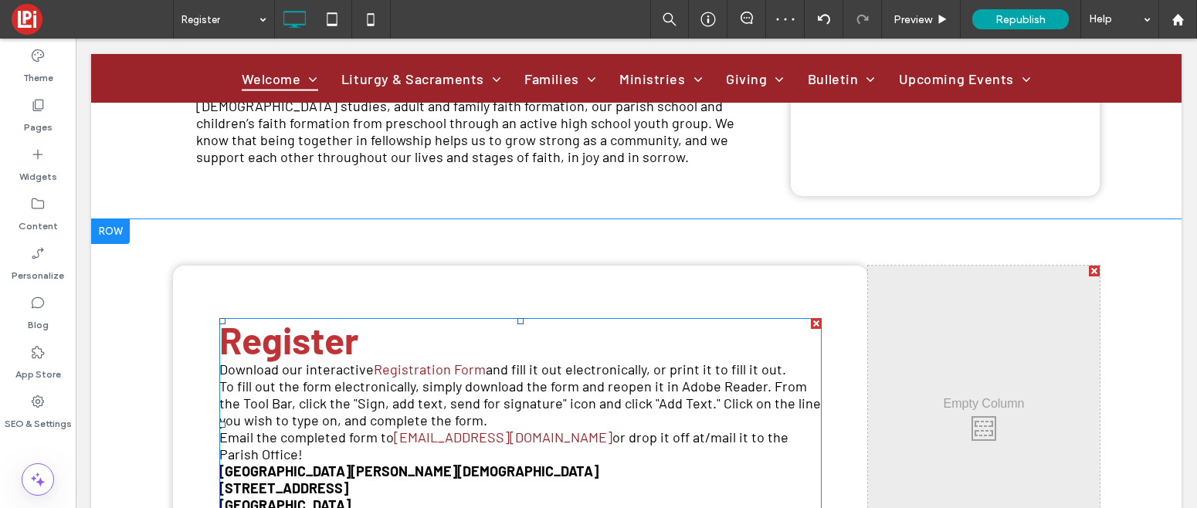
scroll to position [798, 0]
click at [797, 429] on p "Email the completed form to receptionist@smoy.org or drop it off at/mail it to …" at bounding box center [520, 446] width 602 height 34
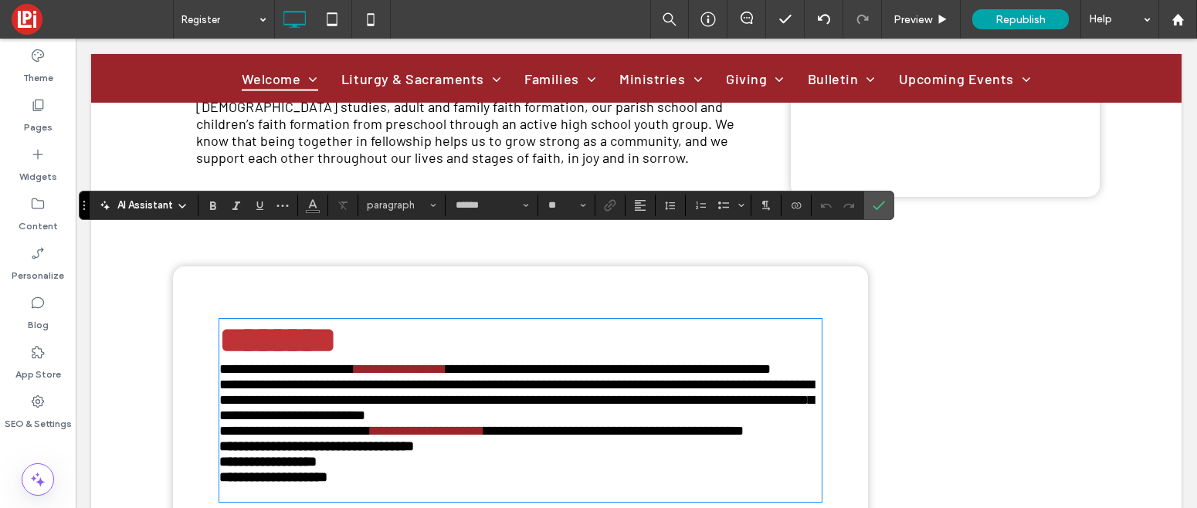
click at [797, 423] on p "**********" at bounding box center [520, 430] width 602 height 15
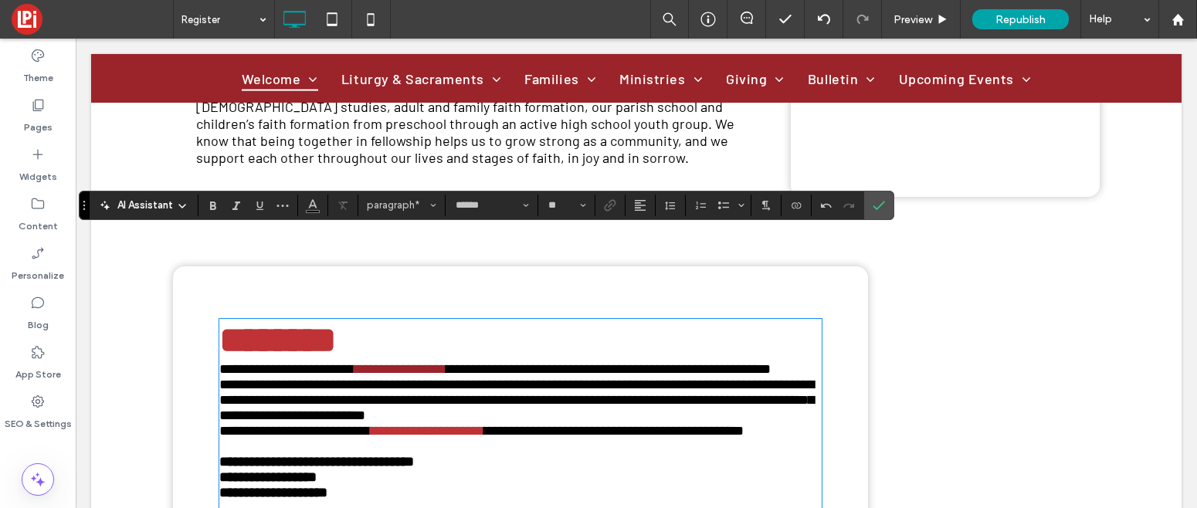
click at [457, 424] on link "**********" at bounding box center [428, 431] width 114 height 14
click at [464, 377] on p "**********" at bounding box center [520, 400] width 602 height 46
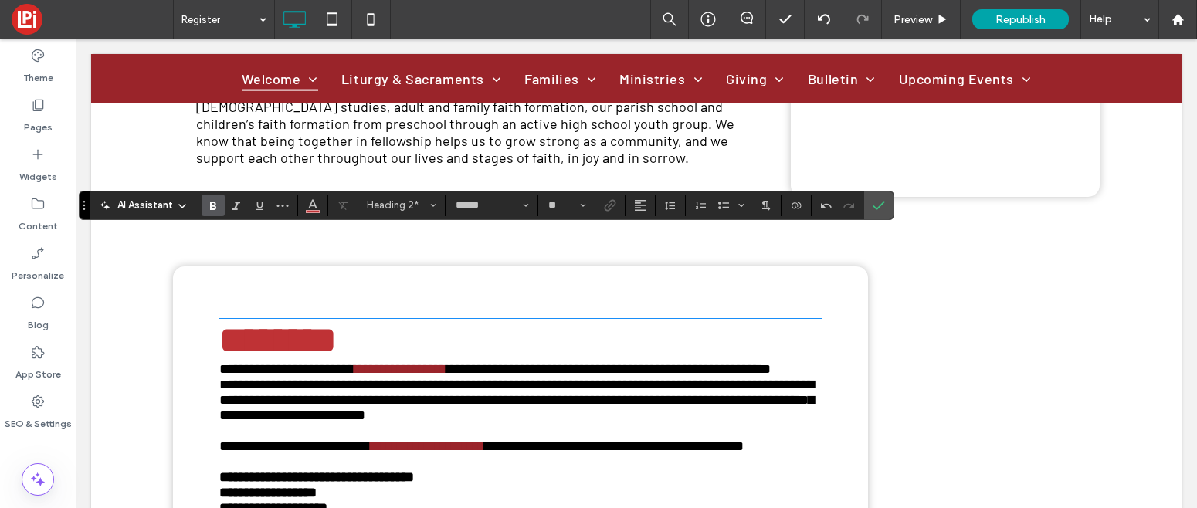
click at [379, 320] on h2 "********" at bounding box center [520, 340] width 602 height 41
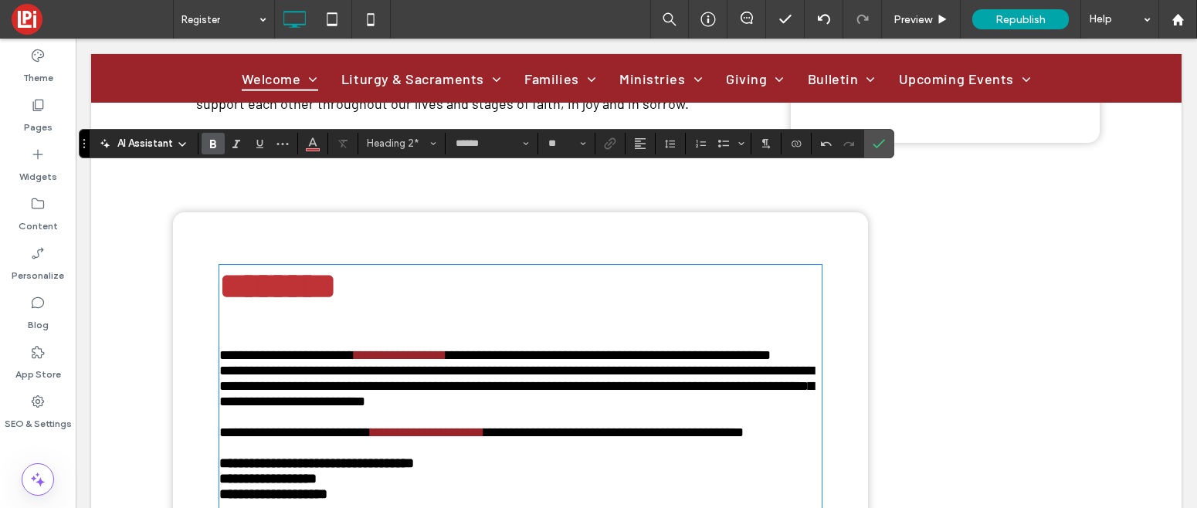
scroll to position [860, 0]
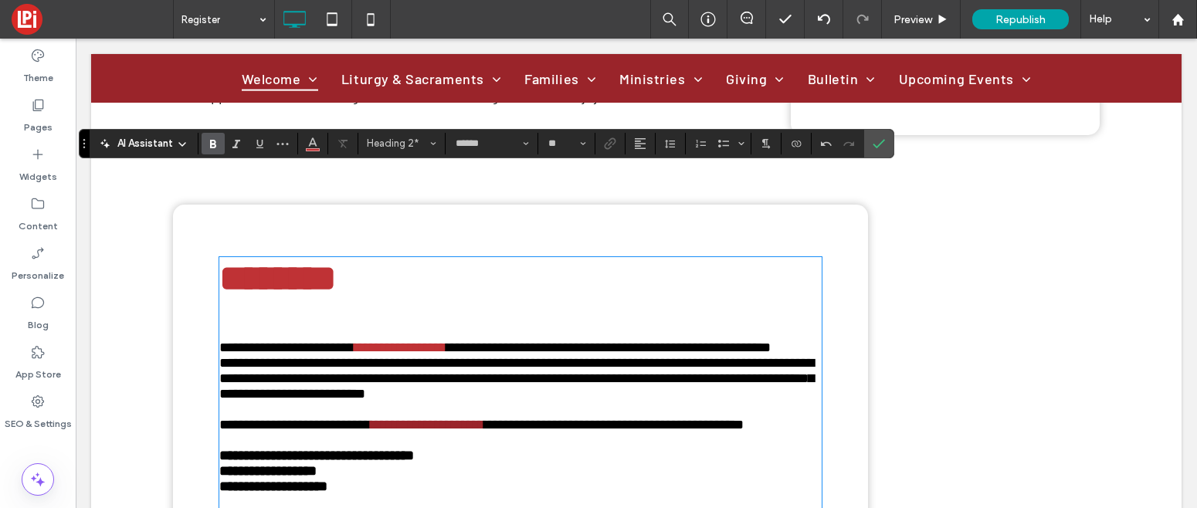
type input "**"
drag, startPoint x: 483, startPoint y: 265, endPoint x: 388, endPoint y: 264, distance: 94.2
click at [390, 340] on p "**********" at bounding box center [520, 347] width 602 height 15
drag, startPoint x: 480, startPoint y: 262, endPoint x: 375, endPoint y: 254, distance: 106.1
click at [375, 340] on p "**********" at bounding box center [520, 347] width 602 height 15
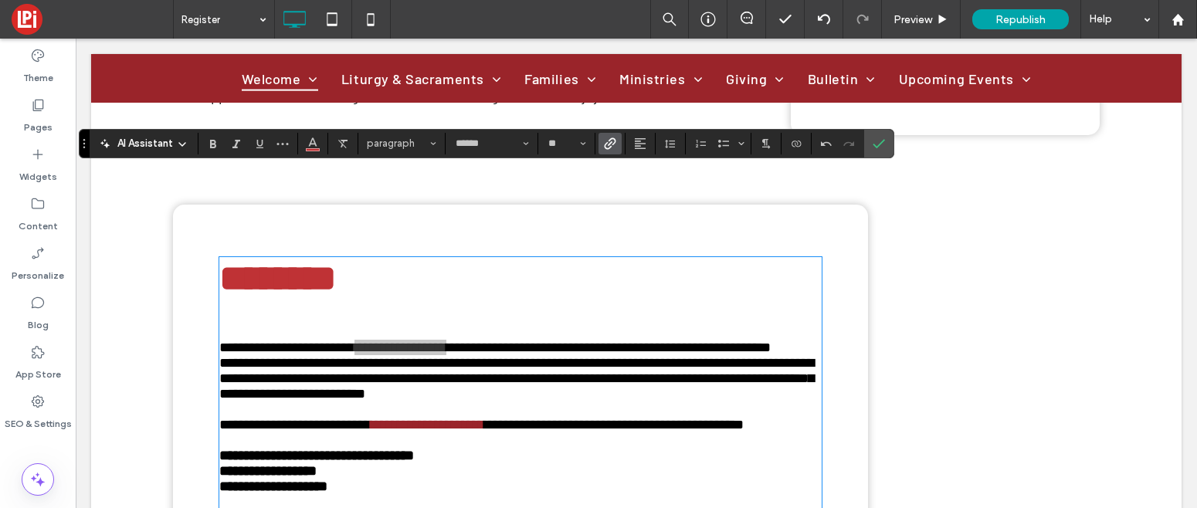
click at [610, 138] on use "Link" at bounding box center [610, 143] width 12 height 12
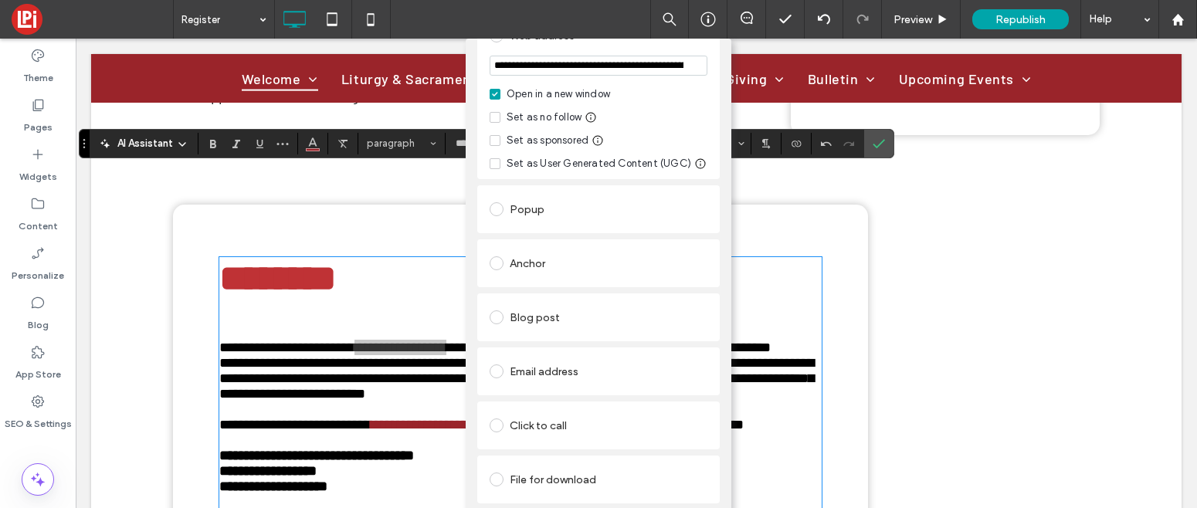
click at [558, 472] on div "File for download" at bounding box center [599, 479] width 218 height 25
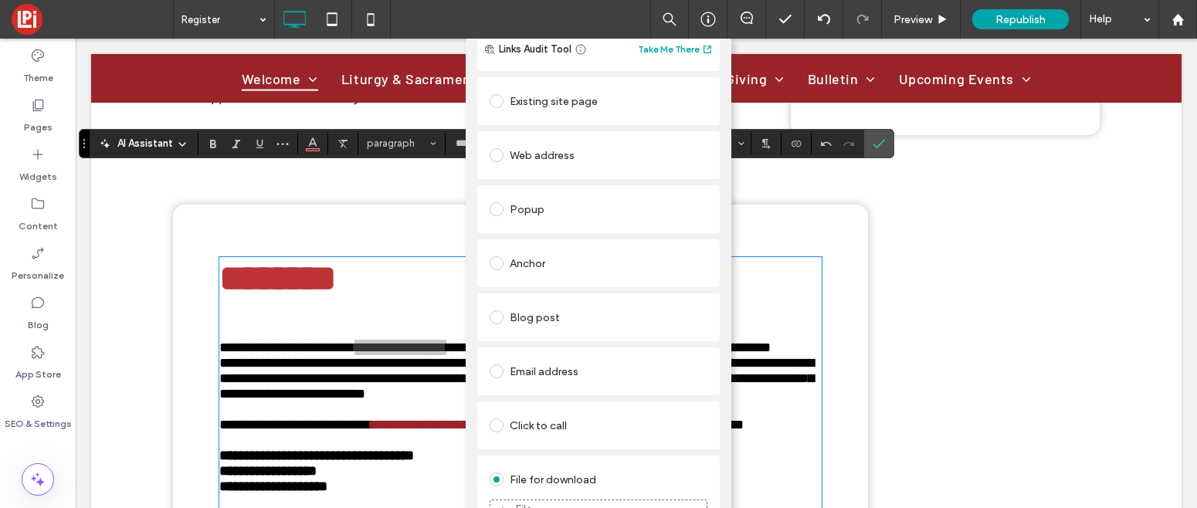
click at [558, 468] on div "File for download" at bounding box center [599, 479] width 218 height 25
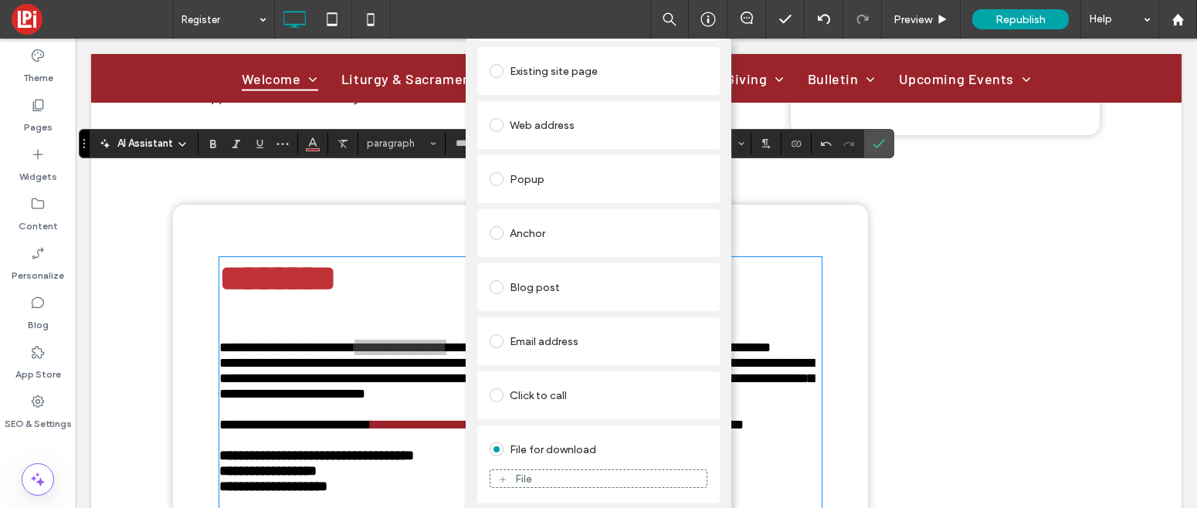
click at [556, 480] on div "File" at bounding box center [598, 479] width 216 height 14
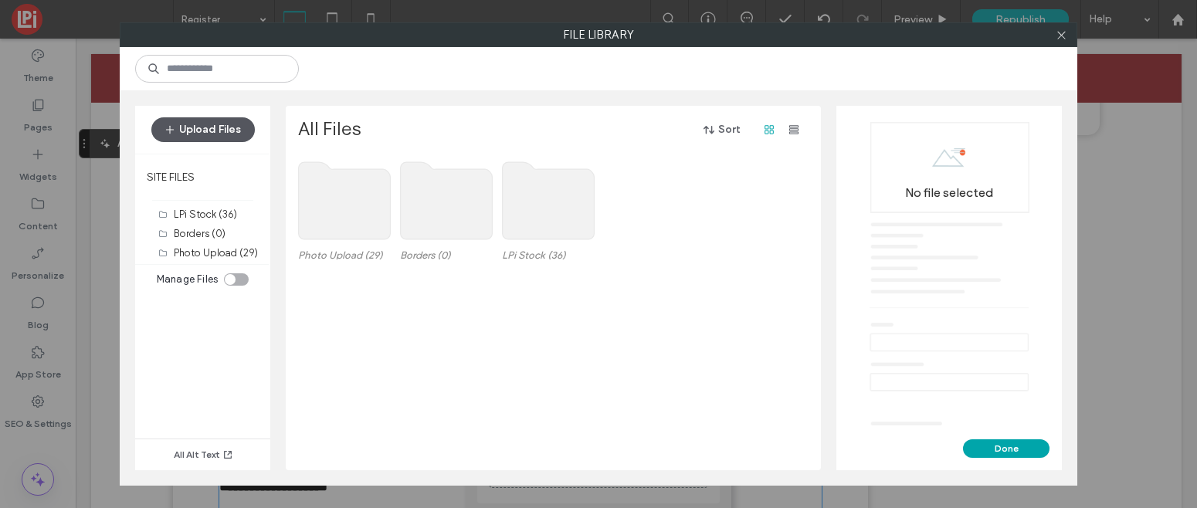
click at [197, 129] on button "Upload Files" at bounding box center [202, 129] width 103 height 25
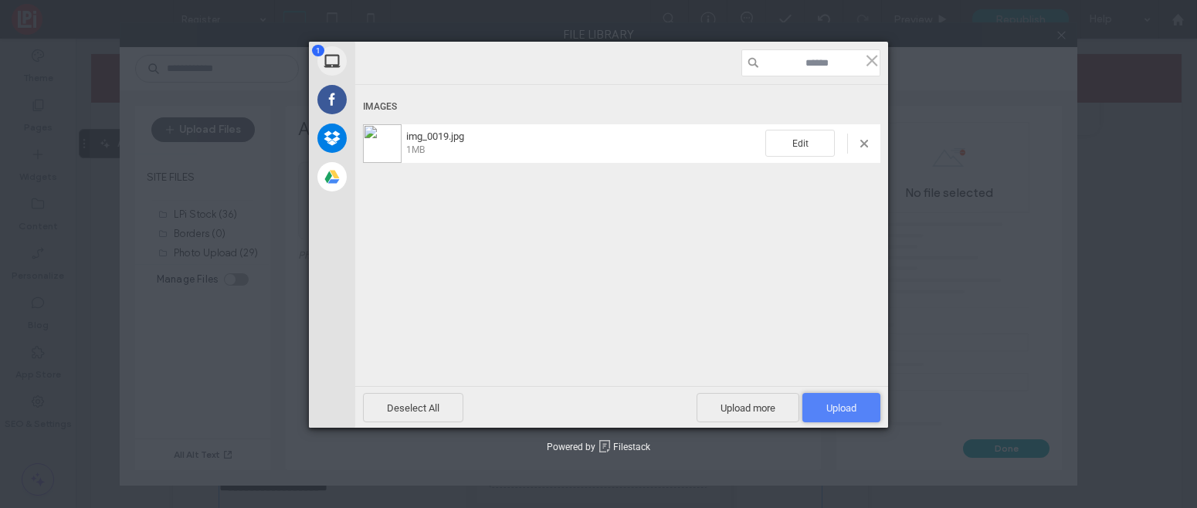
click at [839, 399] on span "Upload 1" at bounding box center [841, 407] width 78 height 29
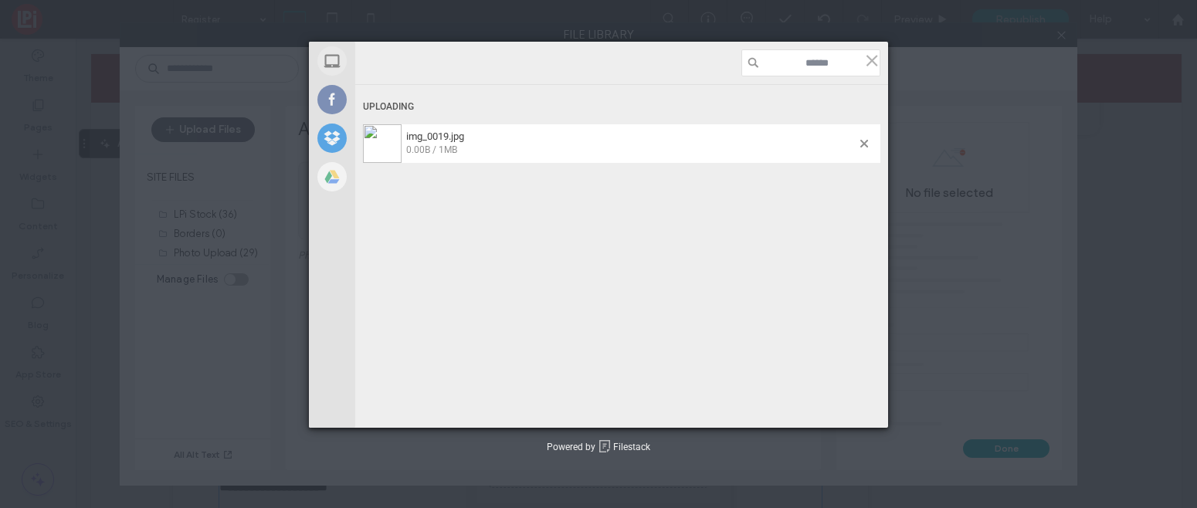
click at [839, 399] on div "Uploading img_0019.jpg 0.00B / 1MB Deselect All Upload more Upload 0" at bounding box center [621, 235] width 533 height 386
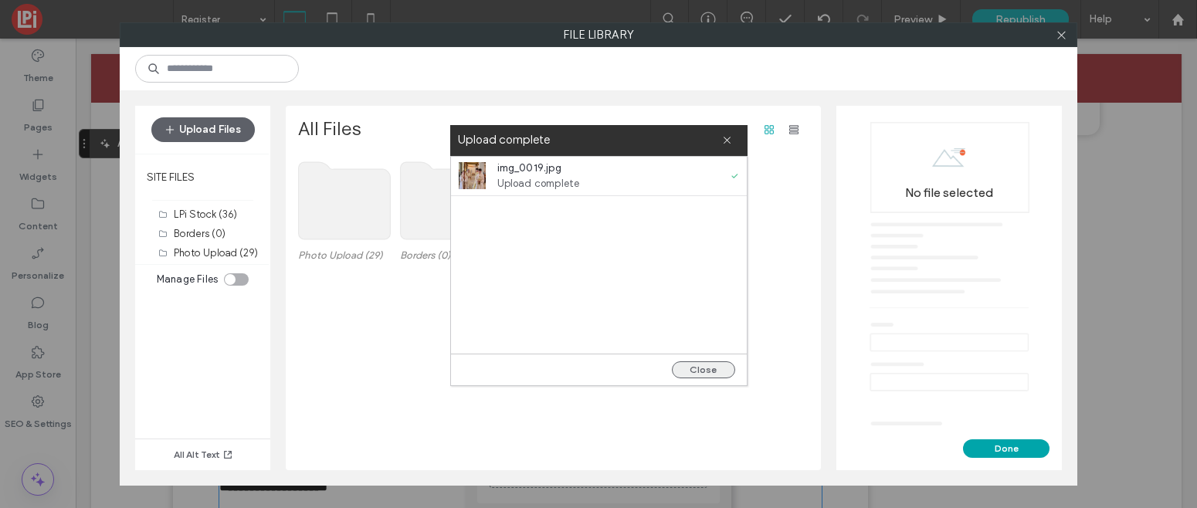
click at [696, 375] on button "Close" at bounding box center [703, 369] width 63 height 17
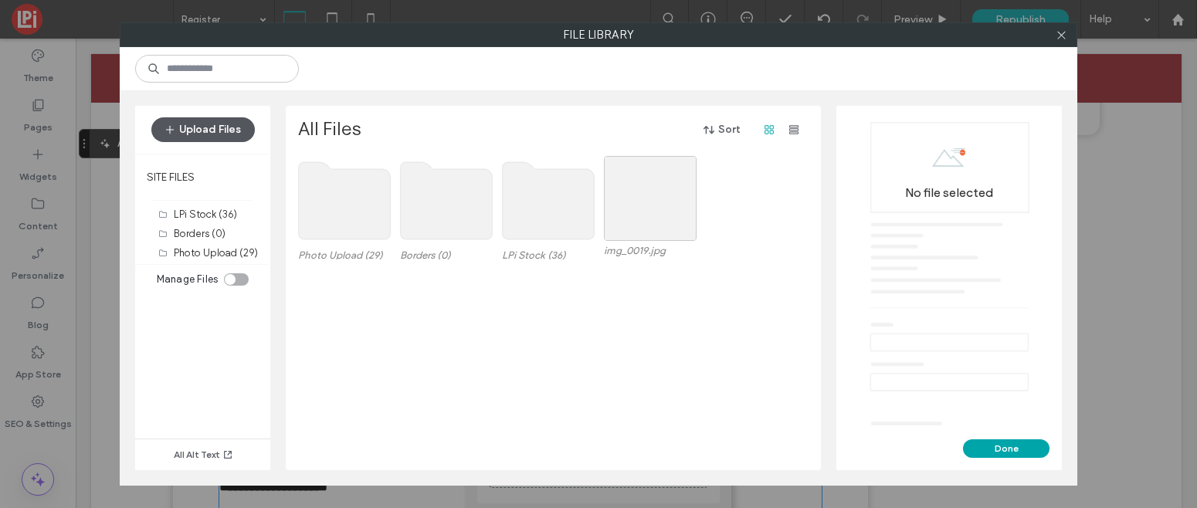
click at [213, 127] on button "Upload Files" at bounding box center [202, 129] width 103 height 25
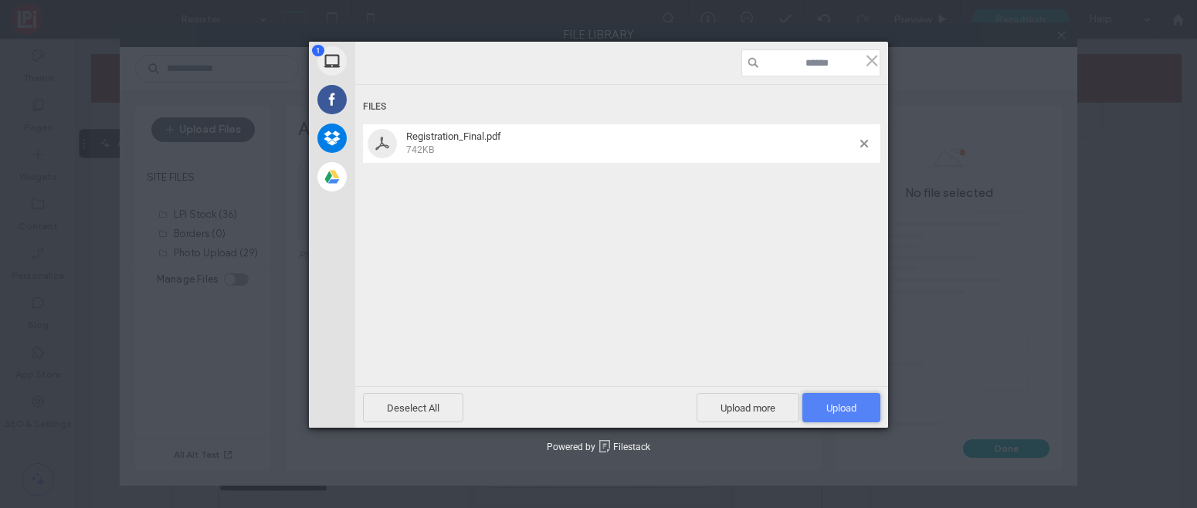
click at [842, 406] on span "Upload 1" at bounding box center [841, 408] width 30 height 12
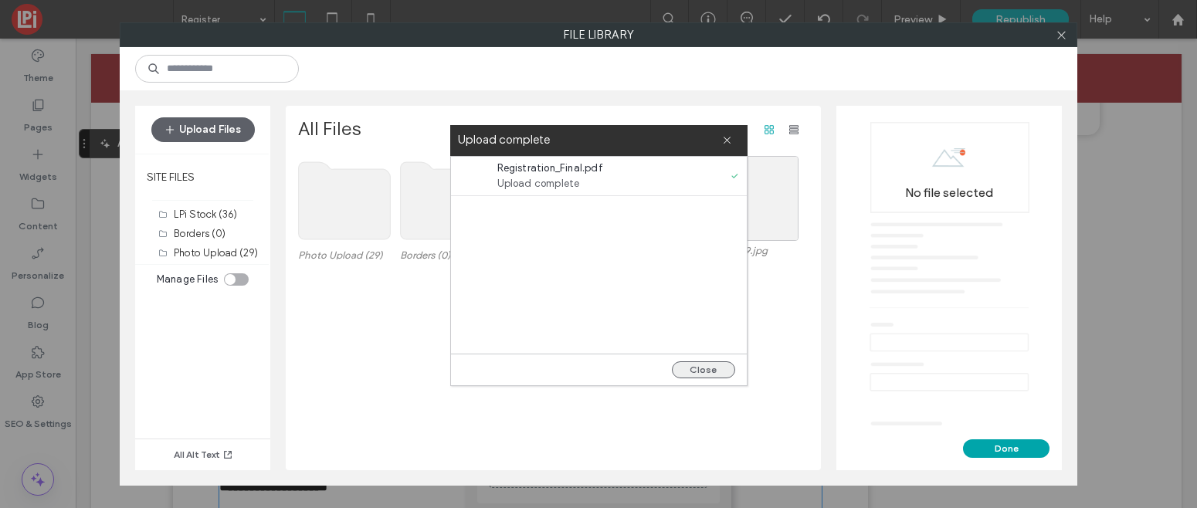
click at [697, 367] on button "Close" at bounding box center [703, 369] width 63 height 17
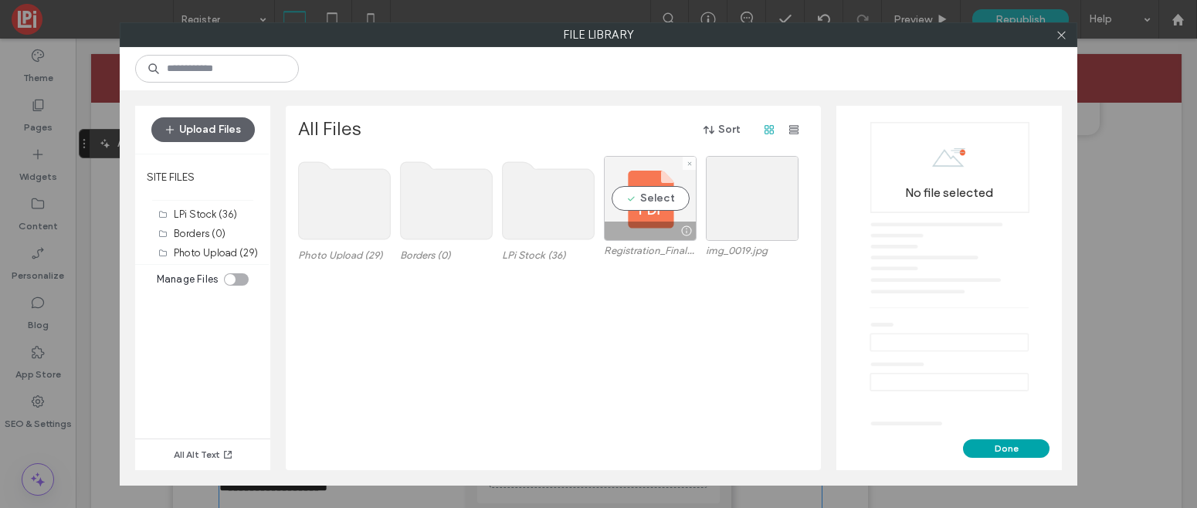
click at [655, 200] on div "Select" at bounding box center [650, 198] width 93 height 85
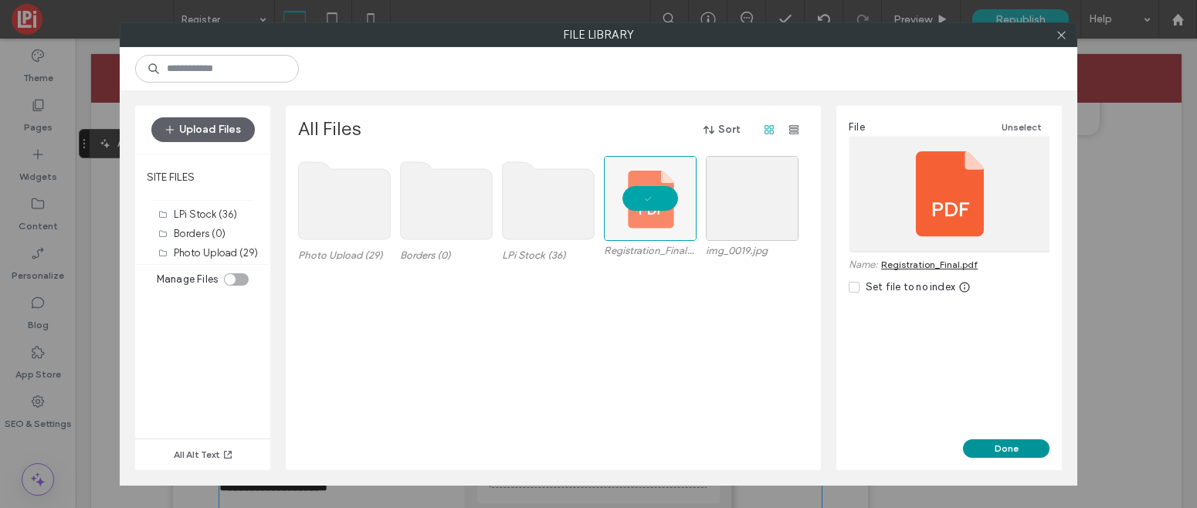
click at [1012, 456] on button "Done" at bounding box center [1006, 448] width 86 height 19
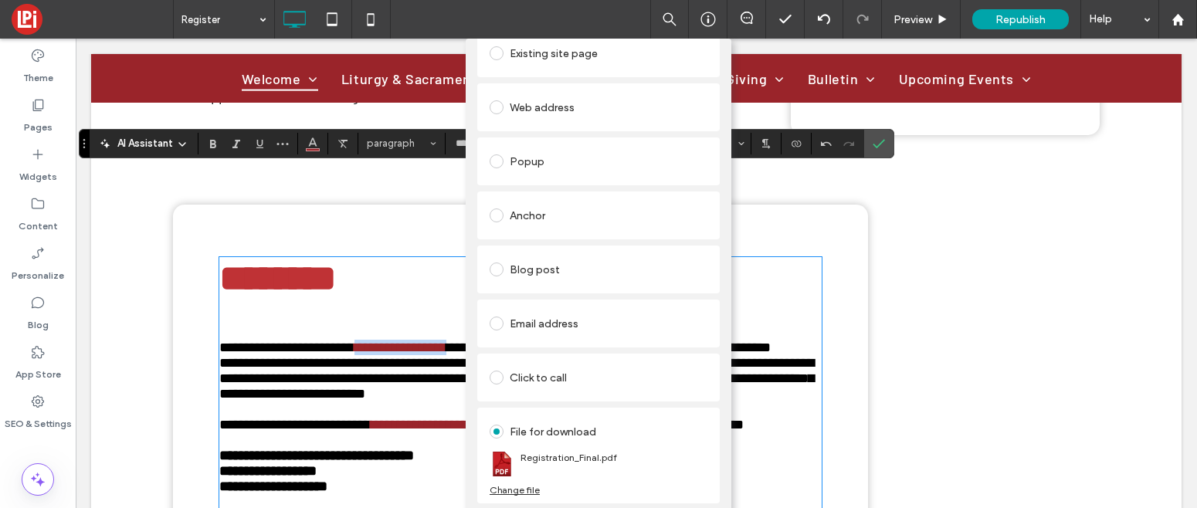
scroll to position [0, 0]
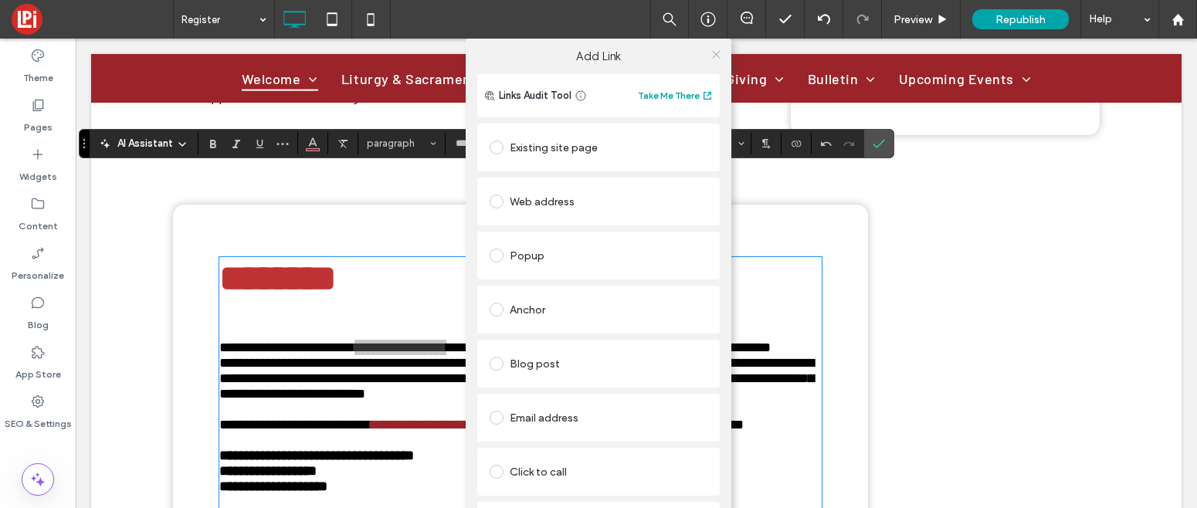
click at [714, 49] on icon at bounding box center [716, 55] width 12 height 12
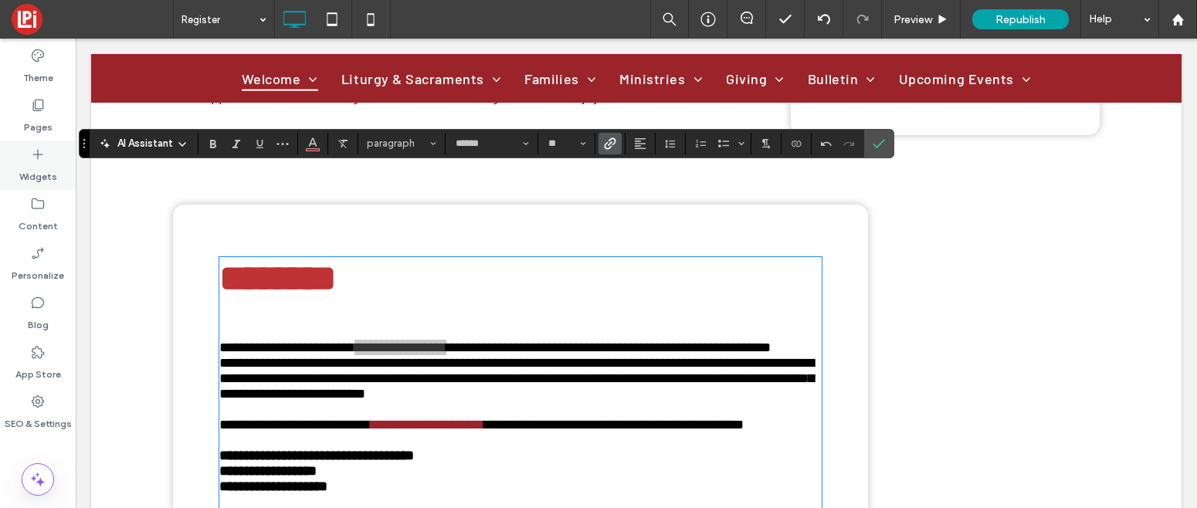
click at [41, 163] on label "Widgets" at bounding box center [38, 173] width 38 height 22
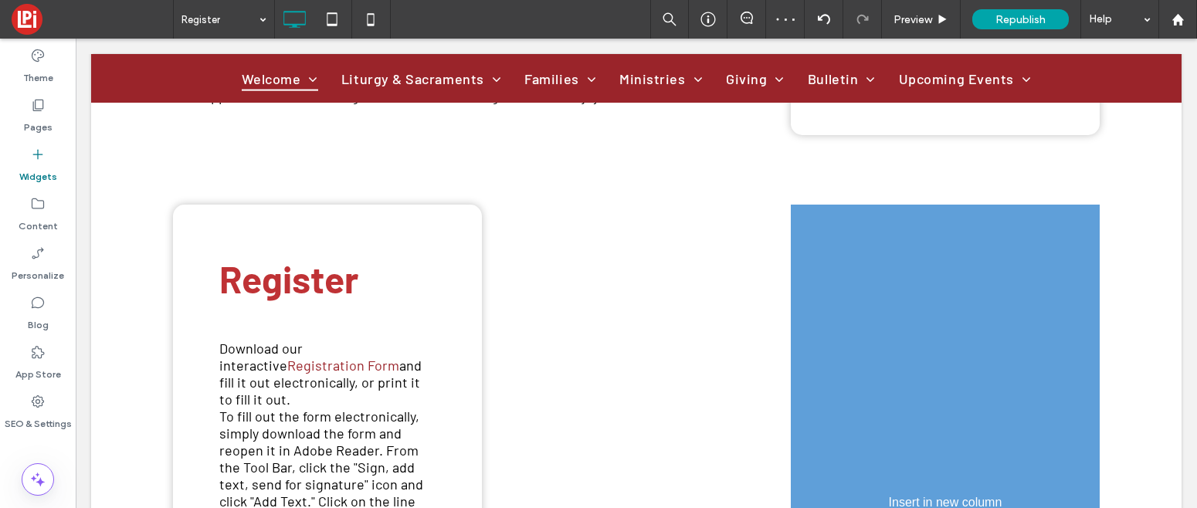
scroll to position [864, 0]
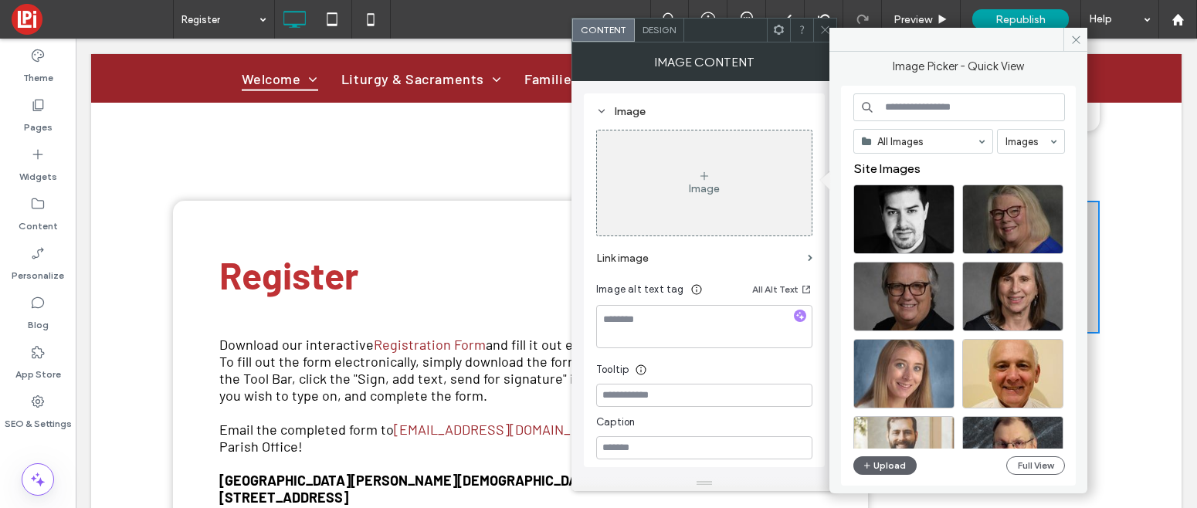
click at [931, 100] on input at bounding box center [959, 107] width 212 height 28
click at [39, 204] on icon at bounding box center [37, 203] width 15 height 15
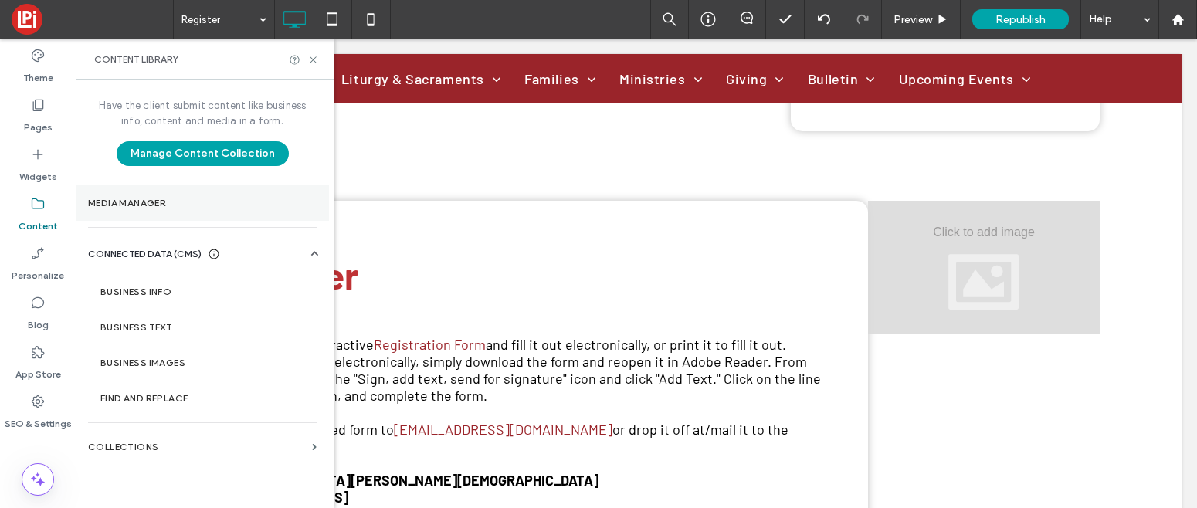
click at [137, 205] on label "Media Manager" at bounding box center [202, 203] width 229 height 11
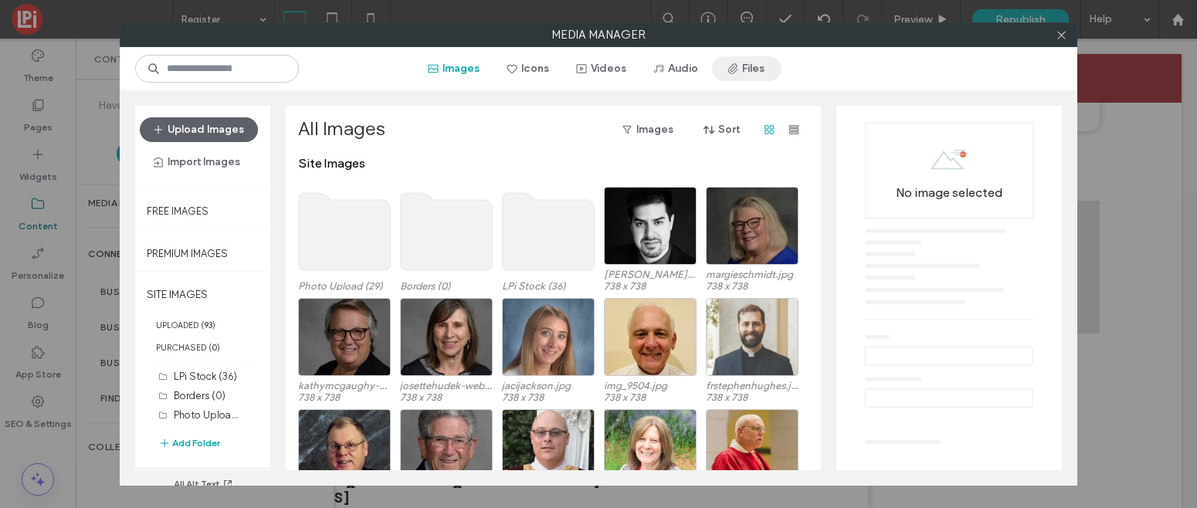
click at [750, 66] on button "Files" at bounding box center [746, 68] width 69 height 25
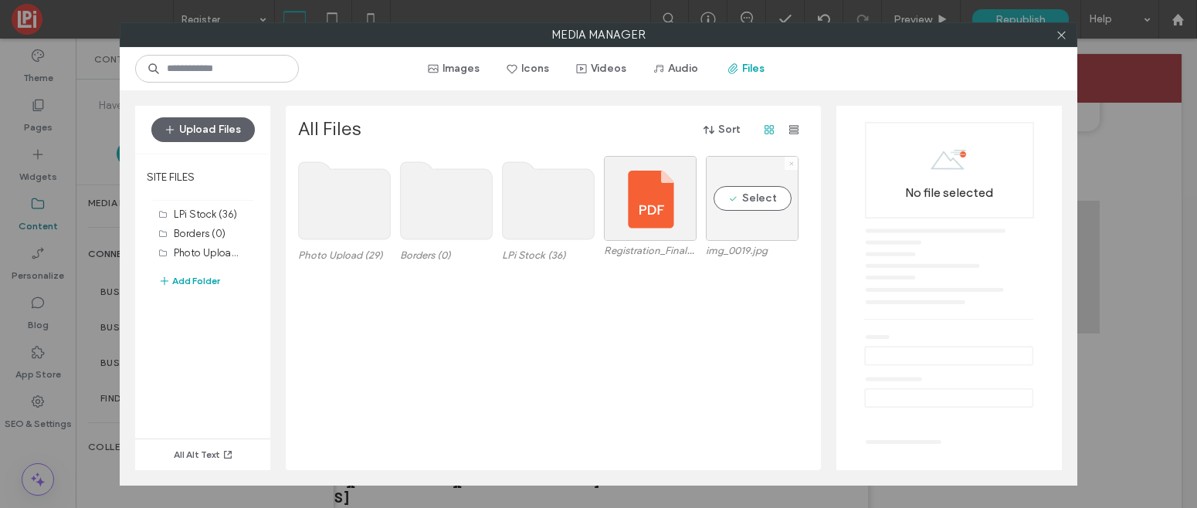
click at [790, 168] on span at bounding box center [791, 163] width 6 height 13
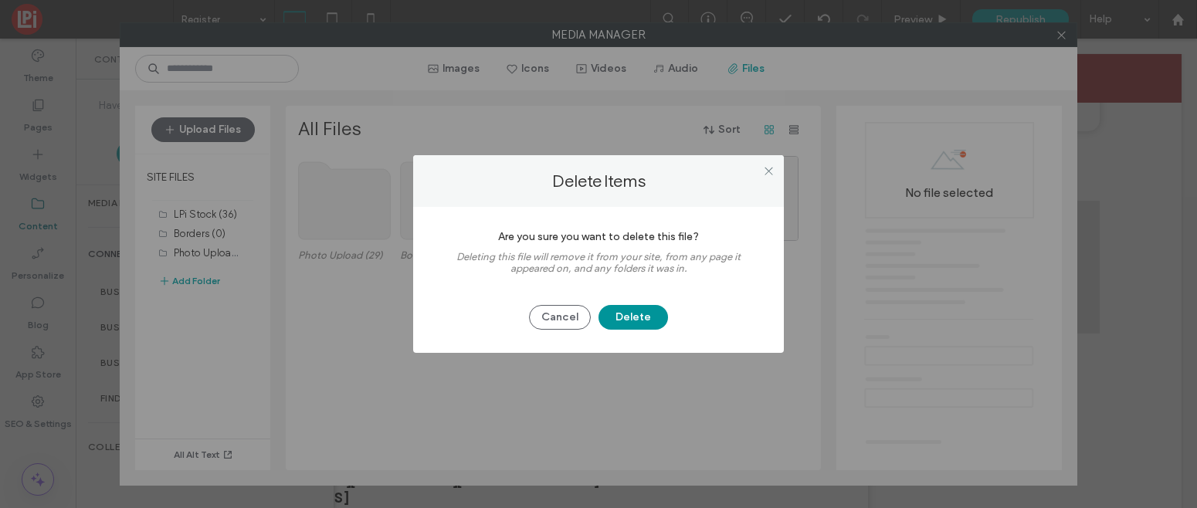
click at [643, 317] on button "Delete" at bounding box center [632, 317] width 69 height 25
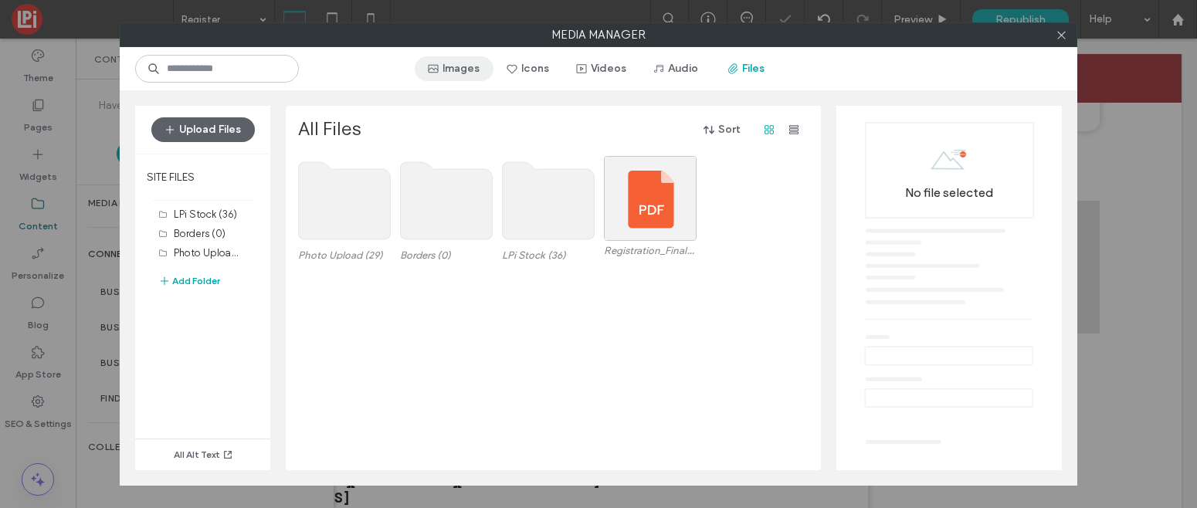
click at [449, 75] on button "Images" at bounding box center [454, 68] width 79 height 25
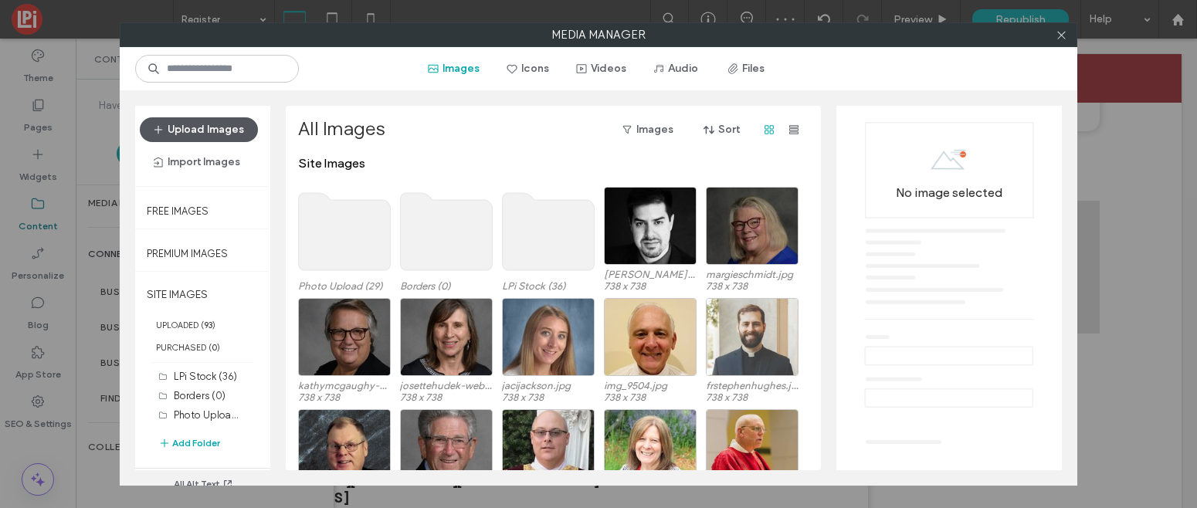
click at [204, 126] on button "Upload Images" at bounding box center [199, 129] width 118 height 25
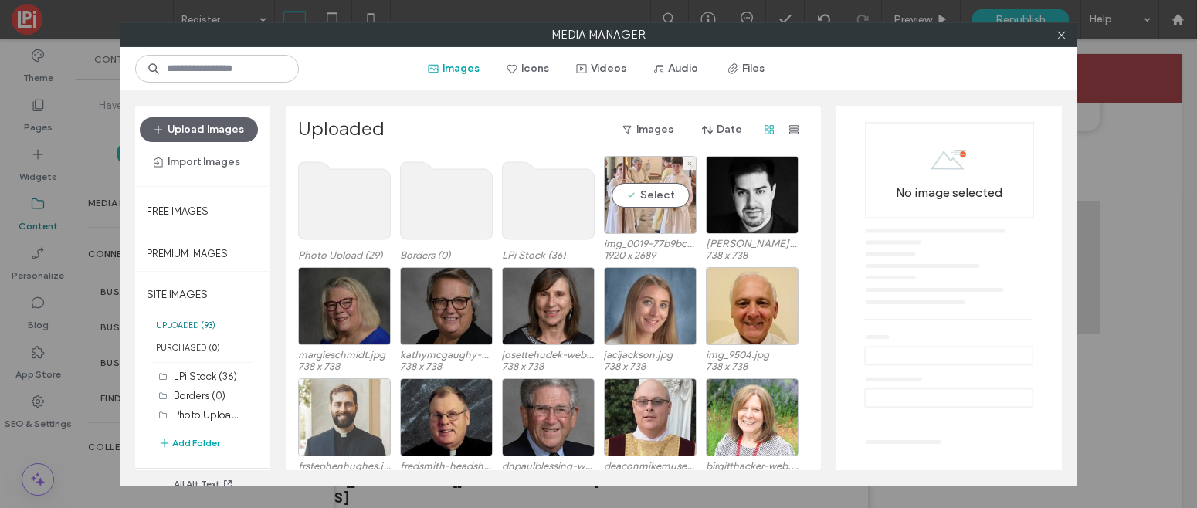
click at [658, 186] on div "Select" at bounding box center [650, 195] width 93 height 78
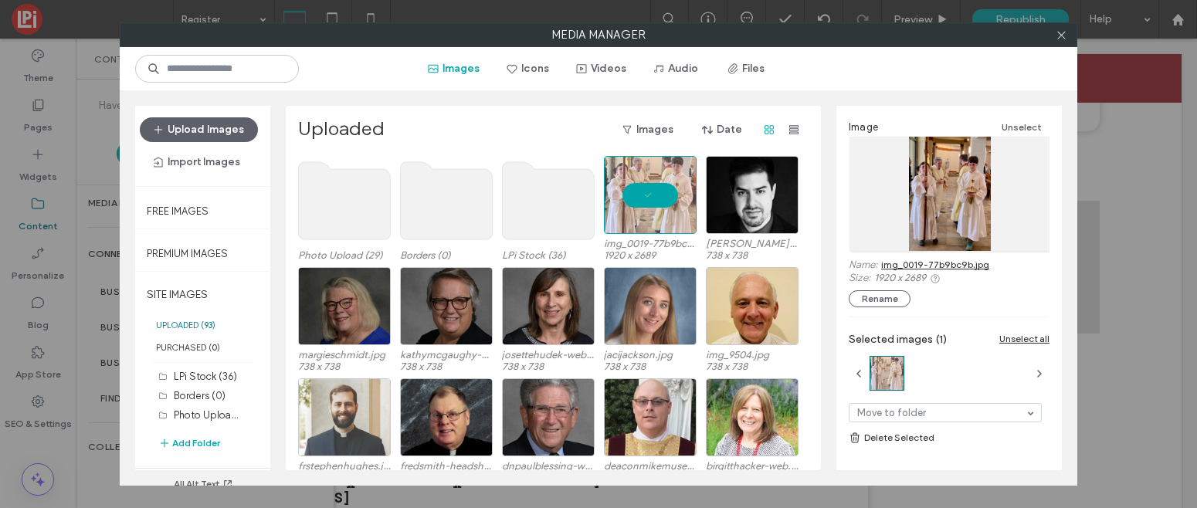
click at [1067, 39] on div at bounding box center [1060, 34] width 23 height 23
click at [1062, 30] on icon at bounding box center [1062, 35] width 12 height 12
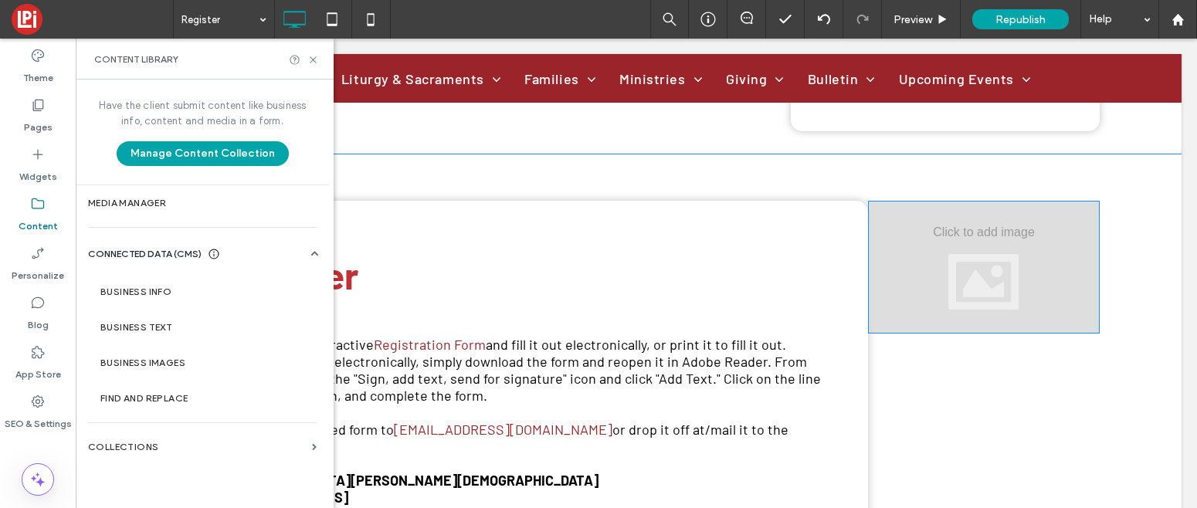
click at [1015, 201] on div at bounding box center [984, 267] width 232 height 133
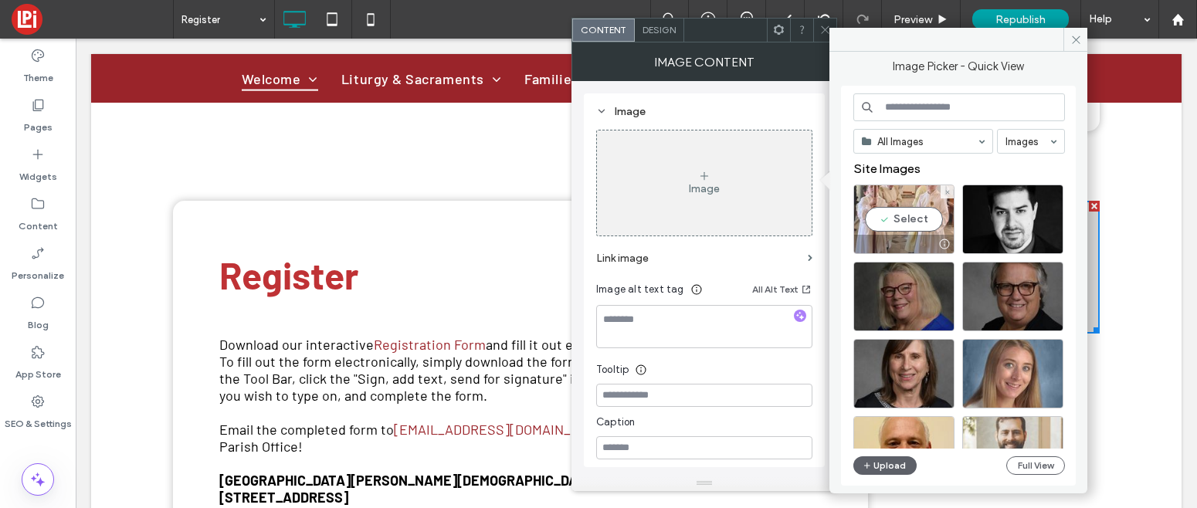
click at [908, 225] on div "Select" at bounding box center [903, 219] width 101 height 69
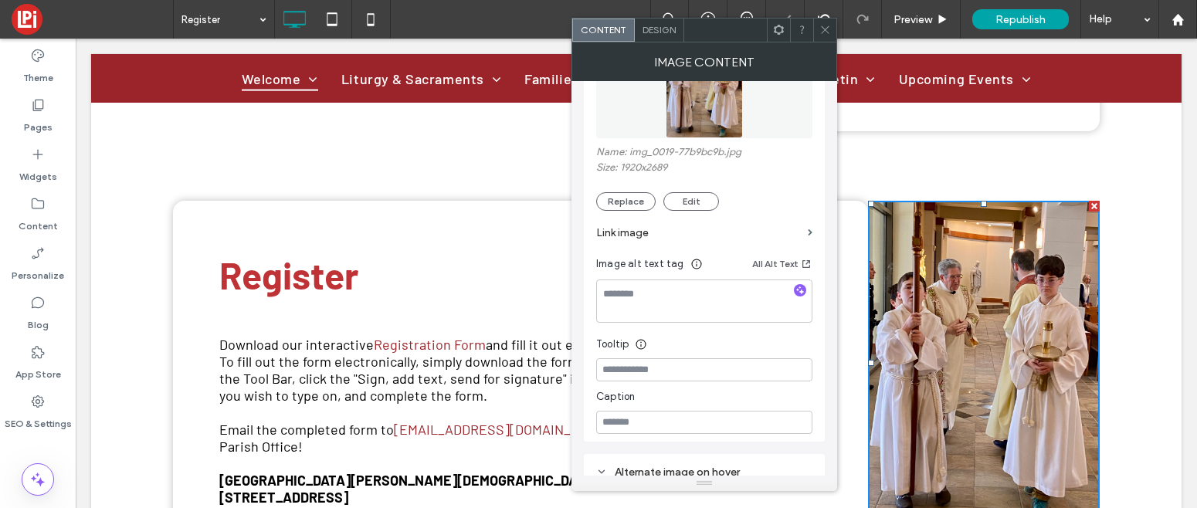
scroll to position [144, 0]
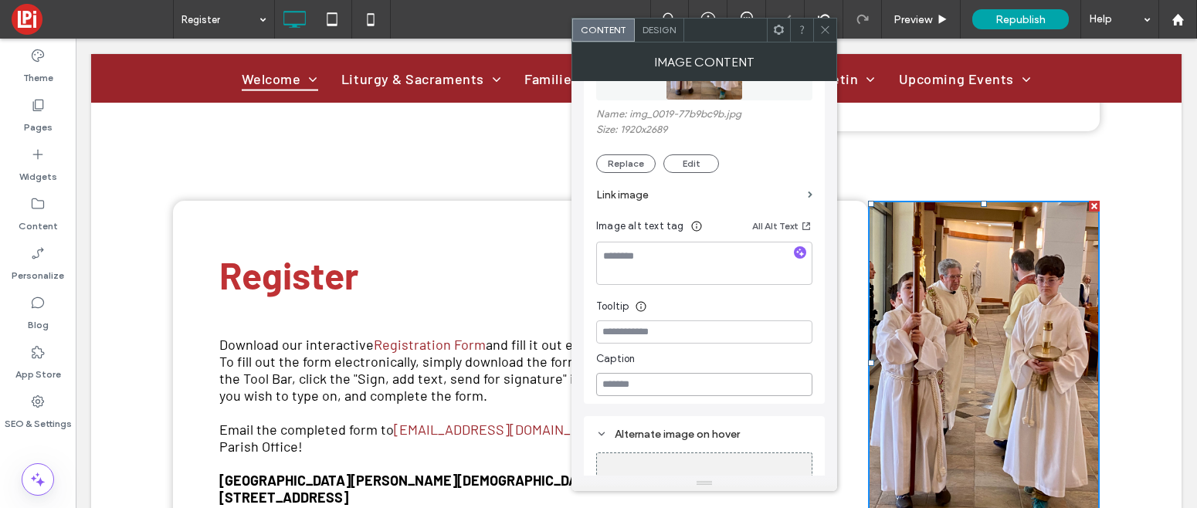
click at [655, 392] on input at bounding box center [704, 384] width 216 height 23
paste input "**********"
type input "**********"
click at [825, 29] on icon at bounding box center [825, 30] width 12 height 12
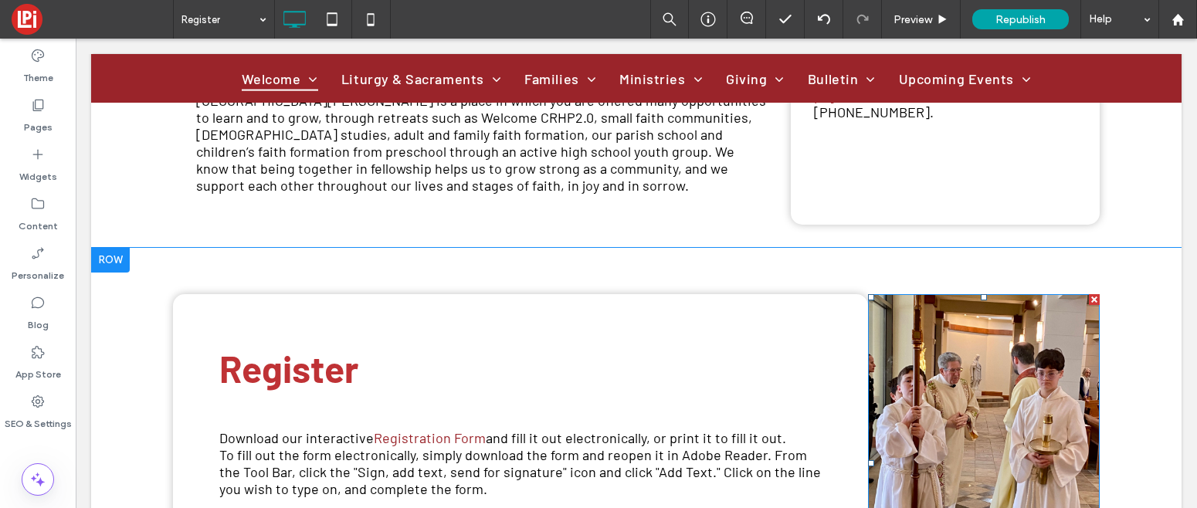
scroll to position [877, 0]
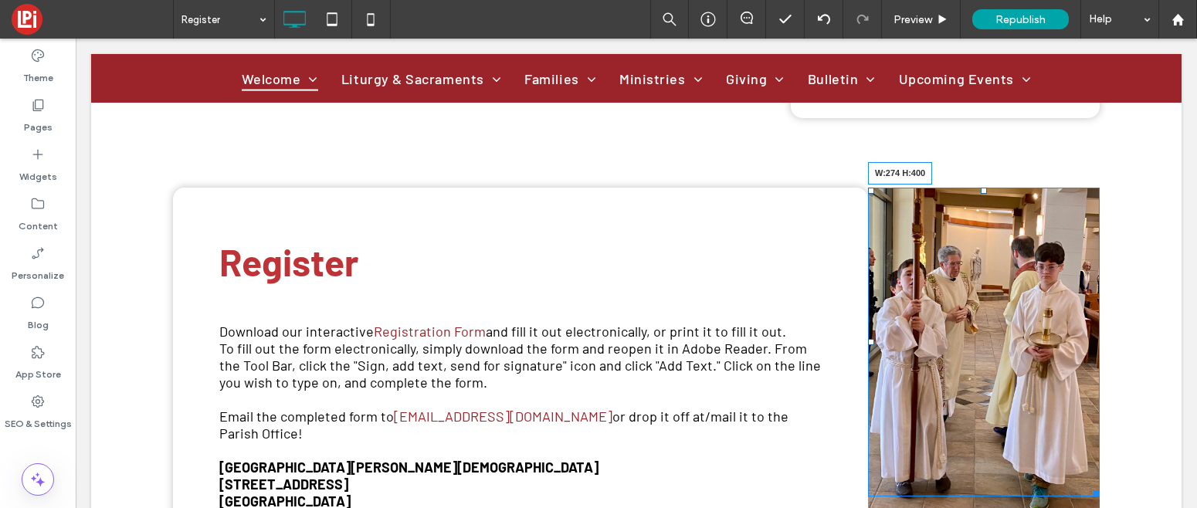
drag, startPoint x: 1094, startPoint y: 434, endPoint x: 1084, endPoint y: 422, distance: 15.3
click at [1084, 422] on div "Click To Paste Click To Paste W:274 H:400" at bounding box center [984, 385] width 232 height 394
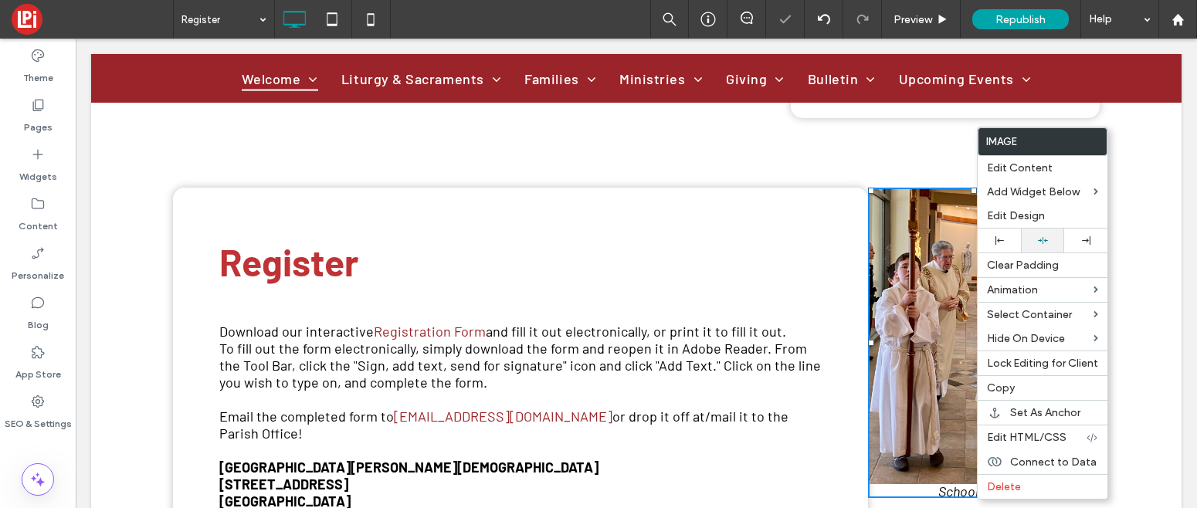
click at [1043, 240] on use at bounding box center [1043, 240] width 10 height 7
click at [1092, 238] on div at bounding box center [1086, 240] width 28 height 8
drag, startPoint x: 873, startPoint y: 256, endPoint x: 889, endPoint y: 256, distance: 16.2
click at [874, 340] on div at bounding box center [871, 343] width 6 height 6
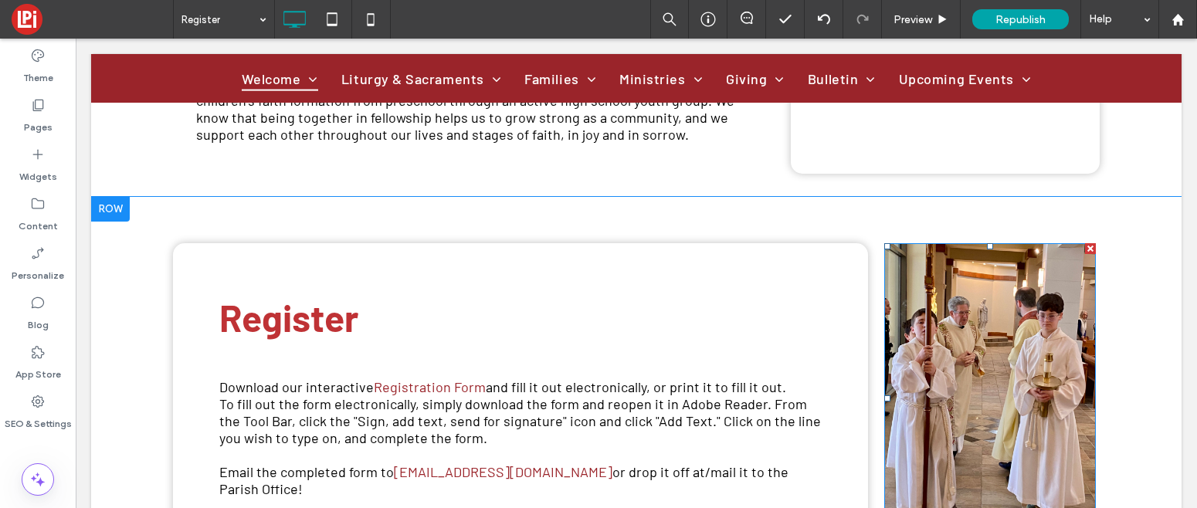
scroll to position [805, 0]
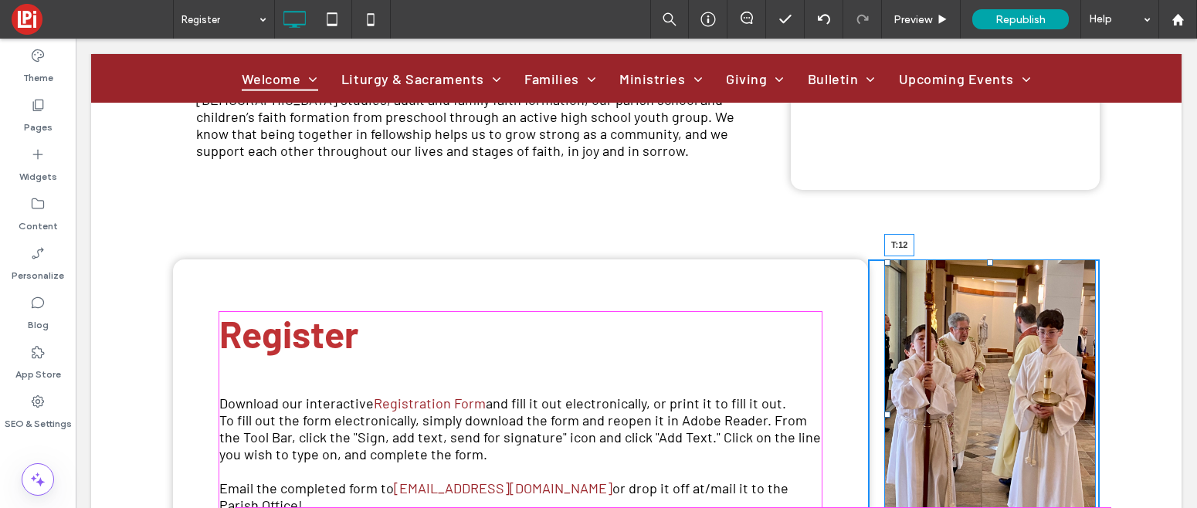
drag, startPoint x: 989, startPoint y: 175, endPoint x: 988, endPoint y: 185, distance: 9.3
click at [988, 259] on div at bounding box center [990, 262] width 6 height 6
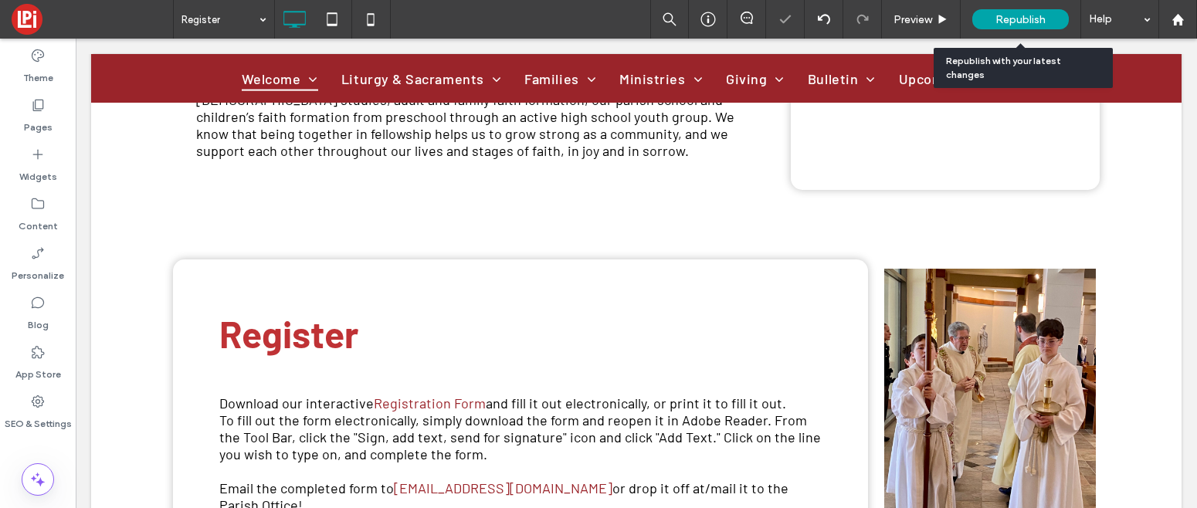
click at [1001, 21] on span "Republish" at bounding box center [1020, 19] width 50 height 13
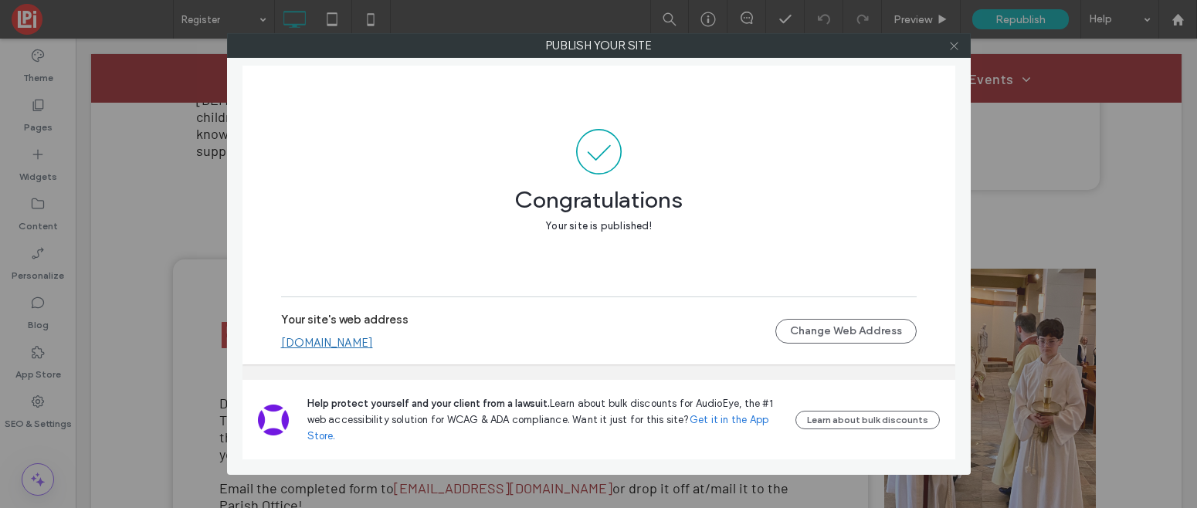
click at [957, 46] on icon at bounding box center [954, 46] width 12 height 12
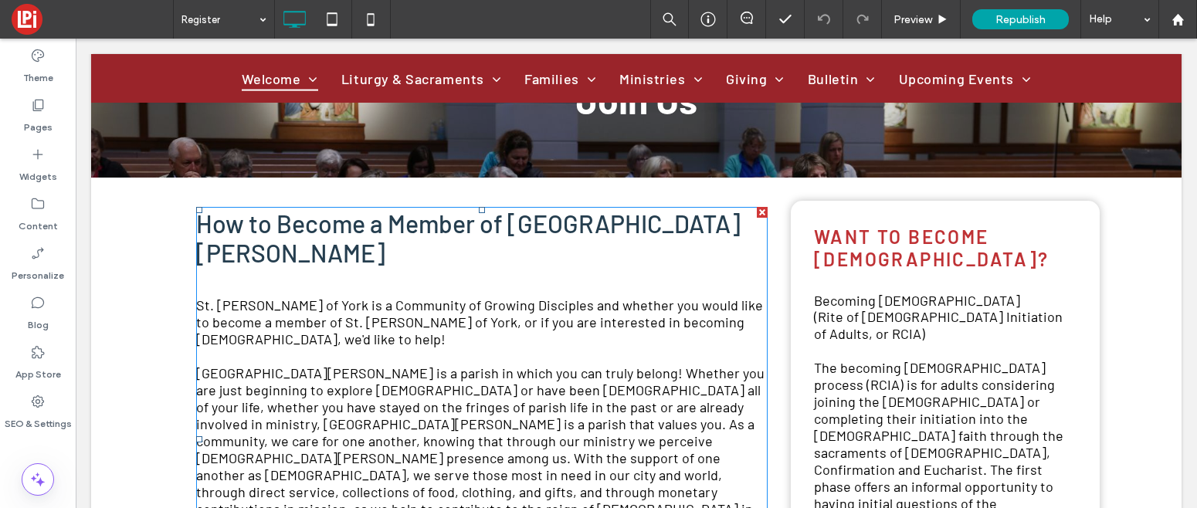
scroll to position [292, 0]
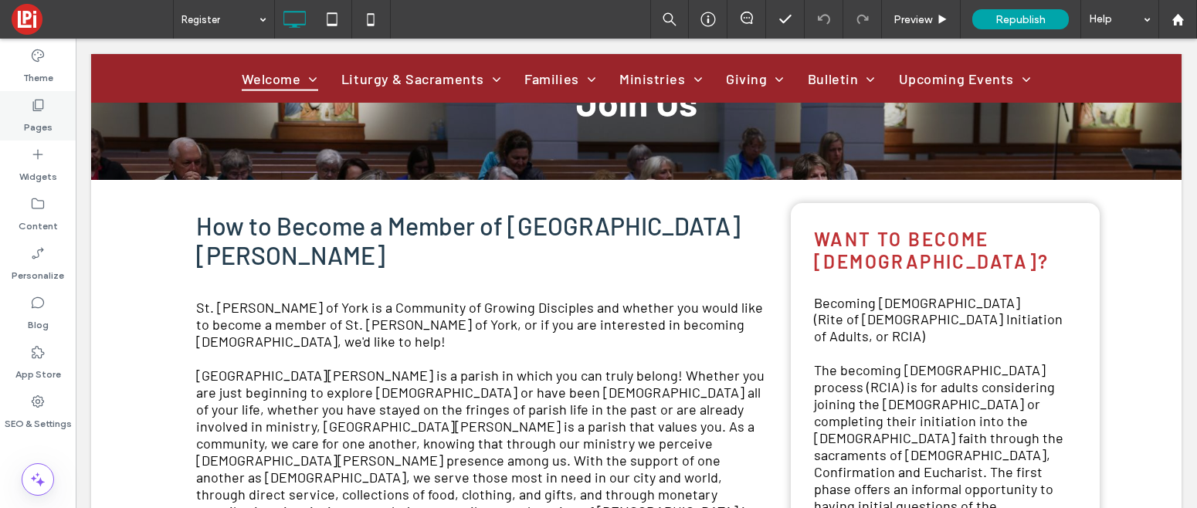
click at [30, 110] on icon at bounding box center [37, 104] width 15 height 15
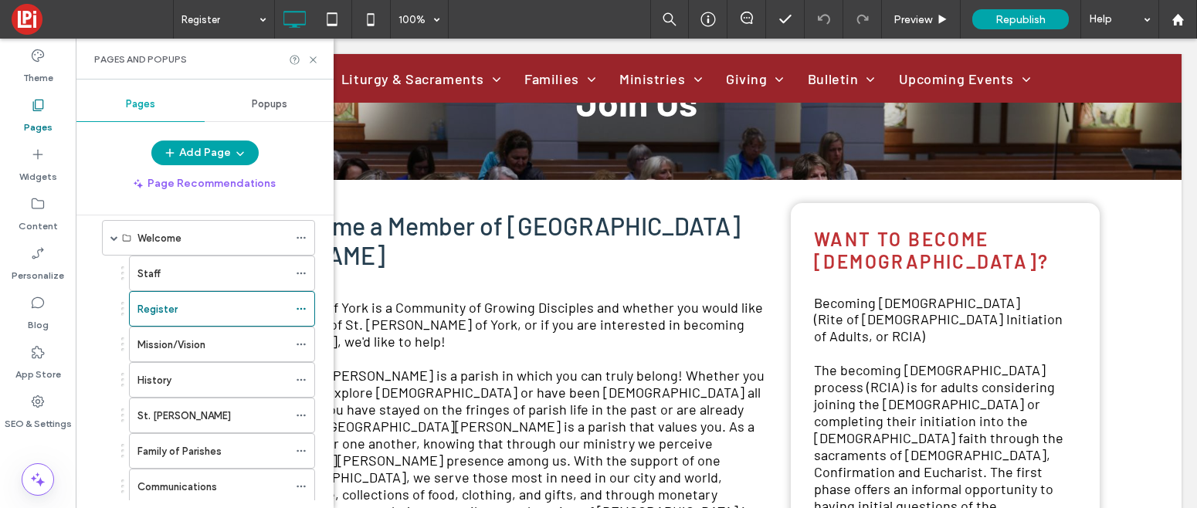
scroll to position [110, 0]
click at [182, 341] on label "Mission/Vision" at bounding box center [171, 343] width 68 height 27
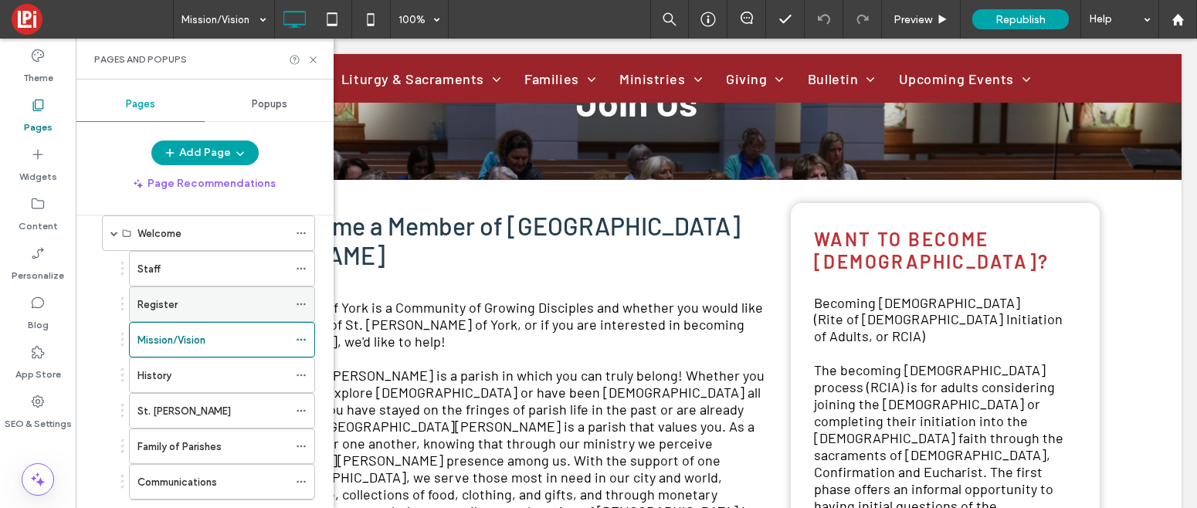
click at [184, 305] on div "Register" at bounding box center [212, 305] width 151 height 16
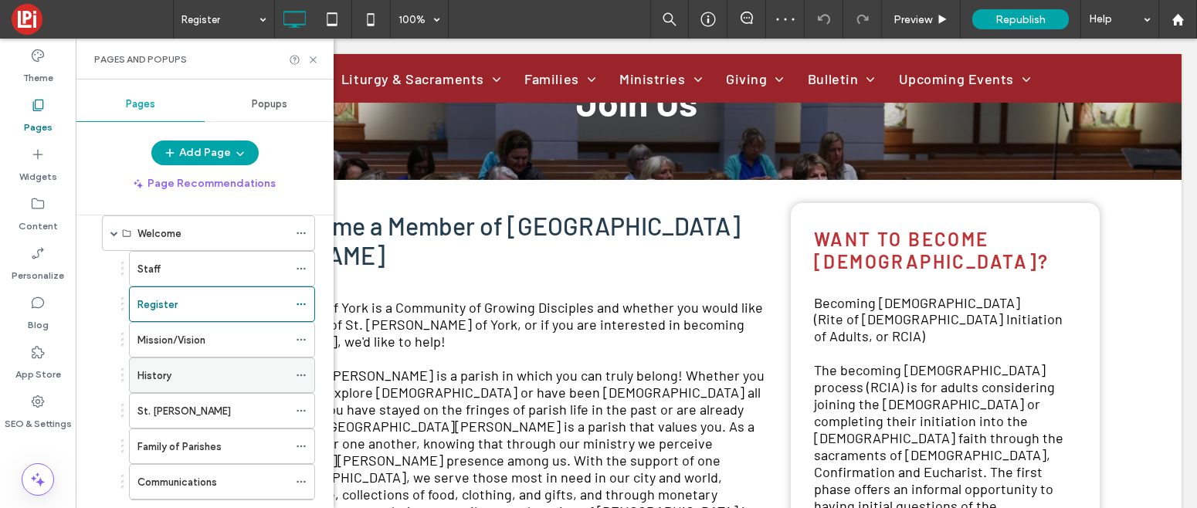
click at [188, 376] on div "History" at bounding box center [212, 376] width 151 height 16
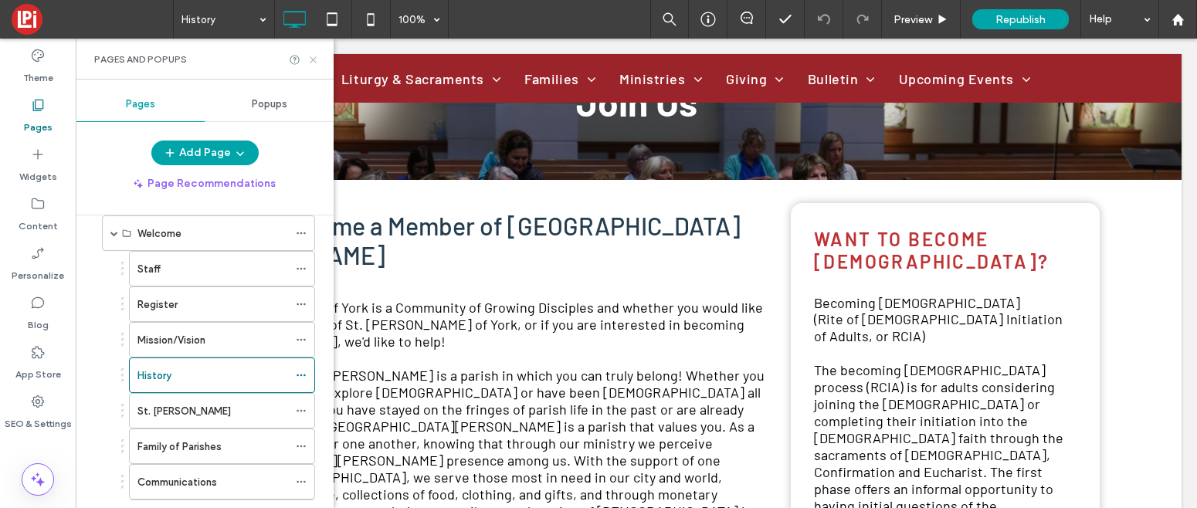
click at [315, 56] on use at bounding box center [313, 59] width 6 height 6
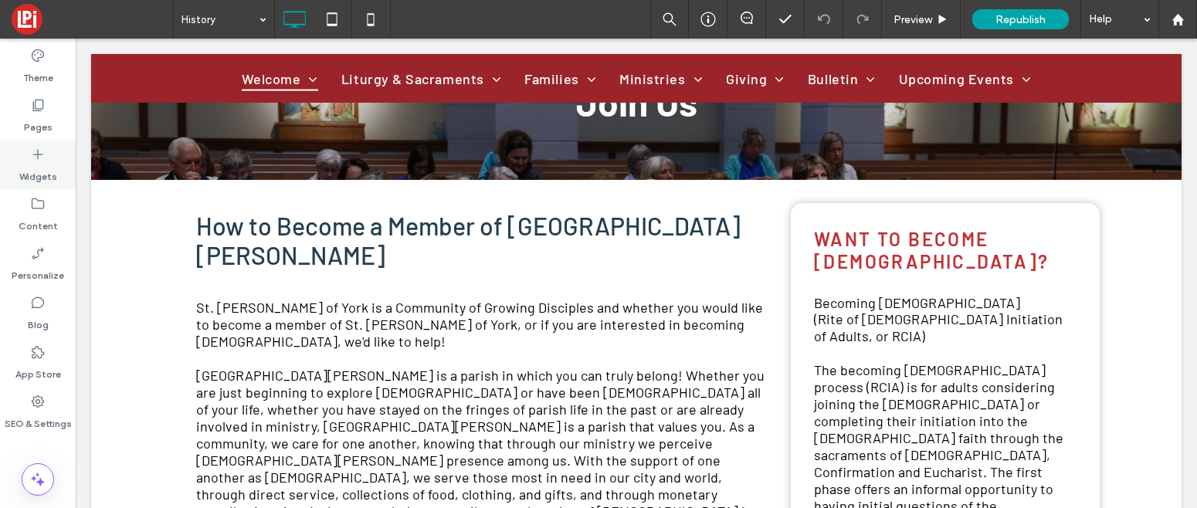
click at [39, 167] on label "Widgets" at bounding box center [38, 173] width 38 height 22
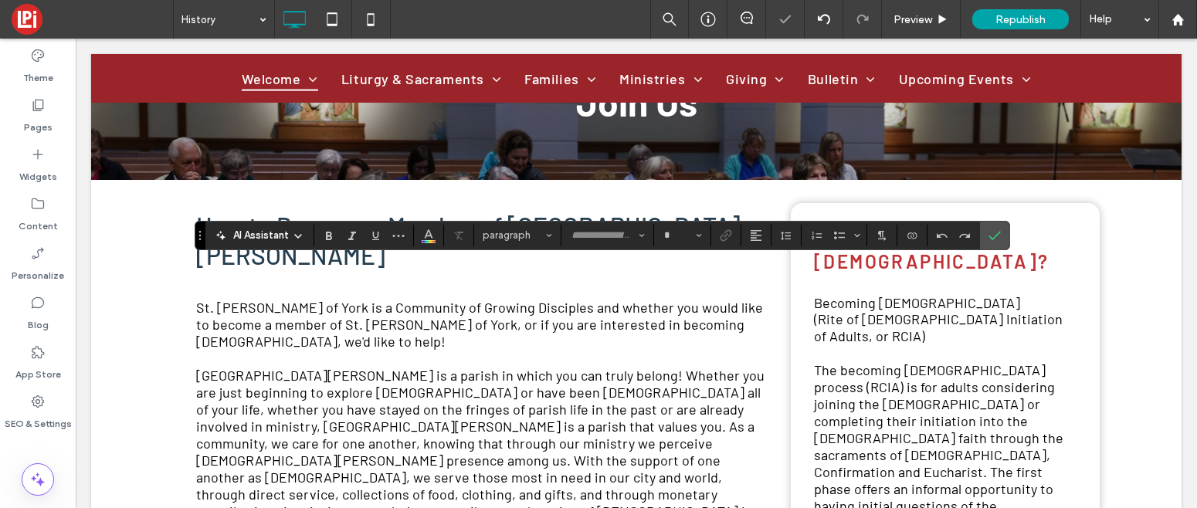
type input "******"
type input "**"
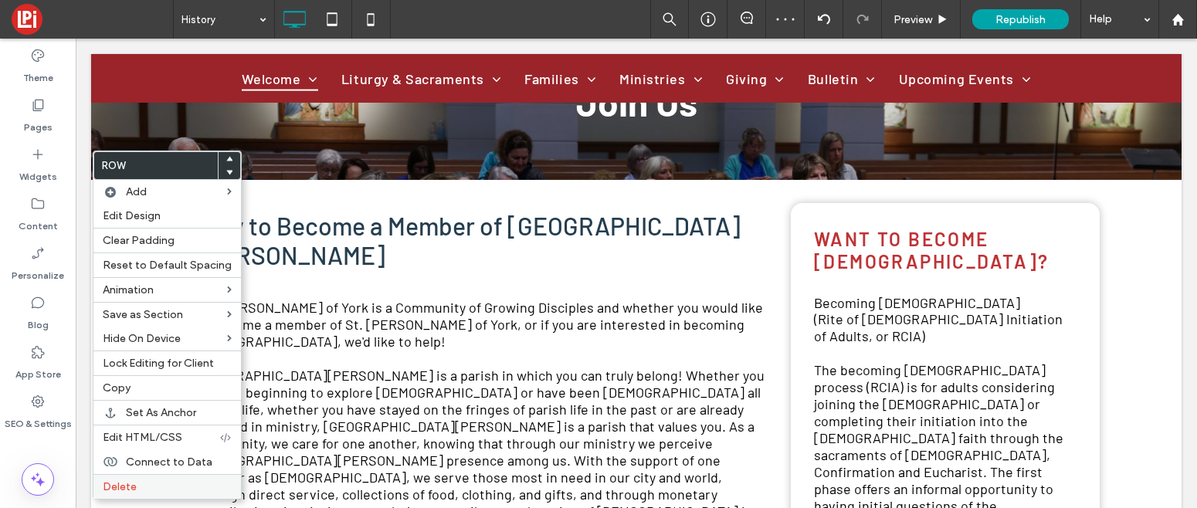
click at [116, 489] on span "Delete" at bounding box center [120, 486] width 34 height 13
click at [117, 485] on span "Delete" at bounding box center [120, 486] width 34 height 13
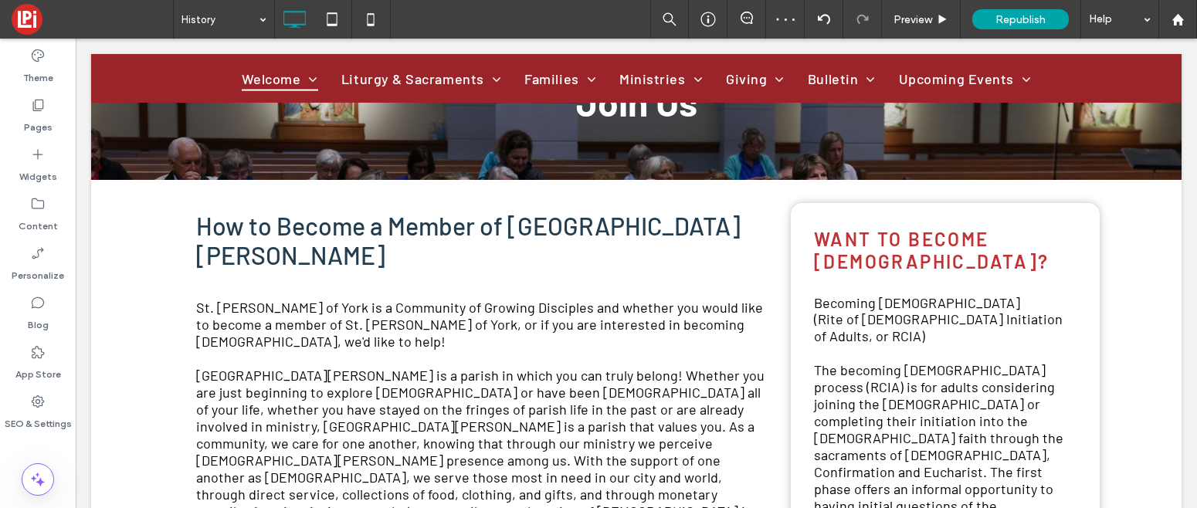
type input "******"
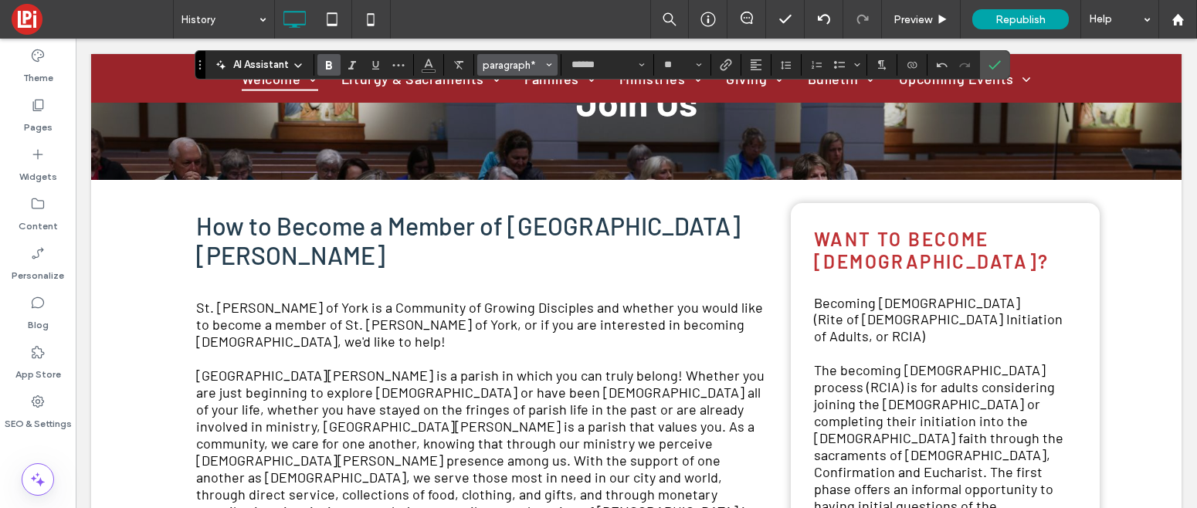
click at [503, 62] on span "paragraph*" at bounding box center [513, 65] width 60 height 12
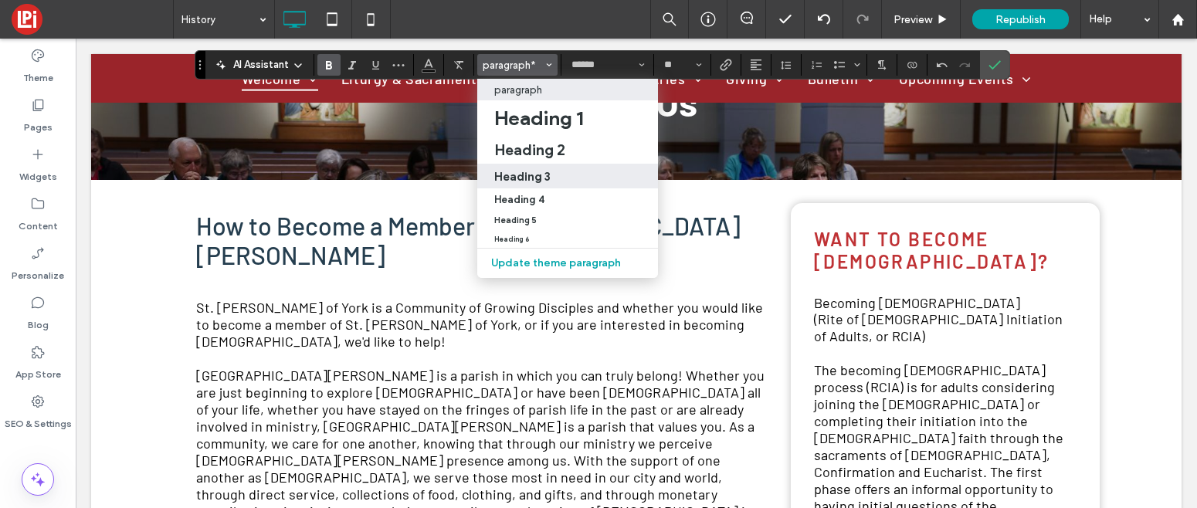
click at [528, 178] on h3 "Heading 3" at bounding box center [522, 176] width 56 height 15
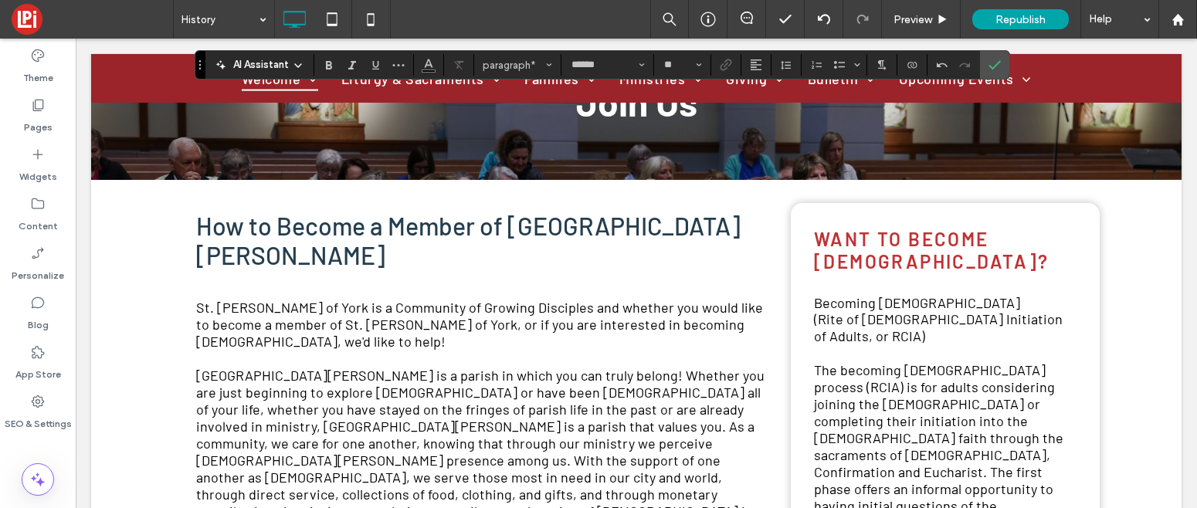
type input "**"
click at [988, 70] on icon "Confirm" at bounding box center [994, 65] width 12 height 12
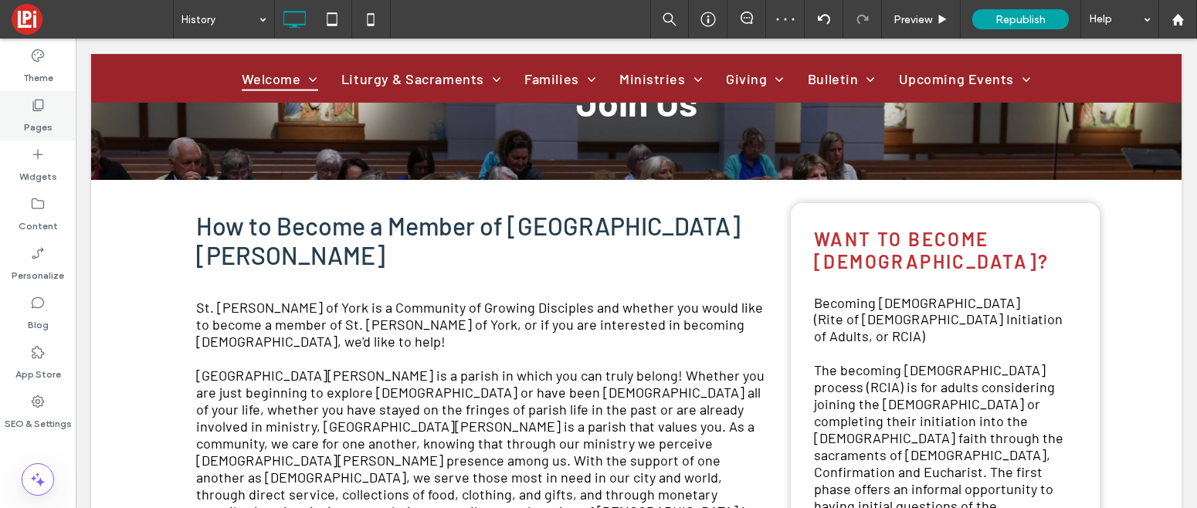
click at [37, 97] on icon at bounding box center [37, 104] width 15 height 15
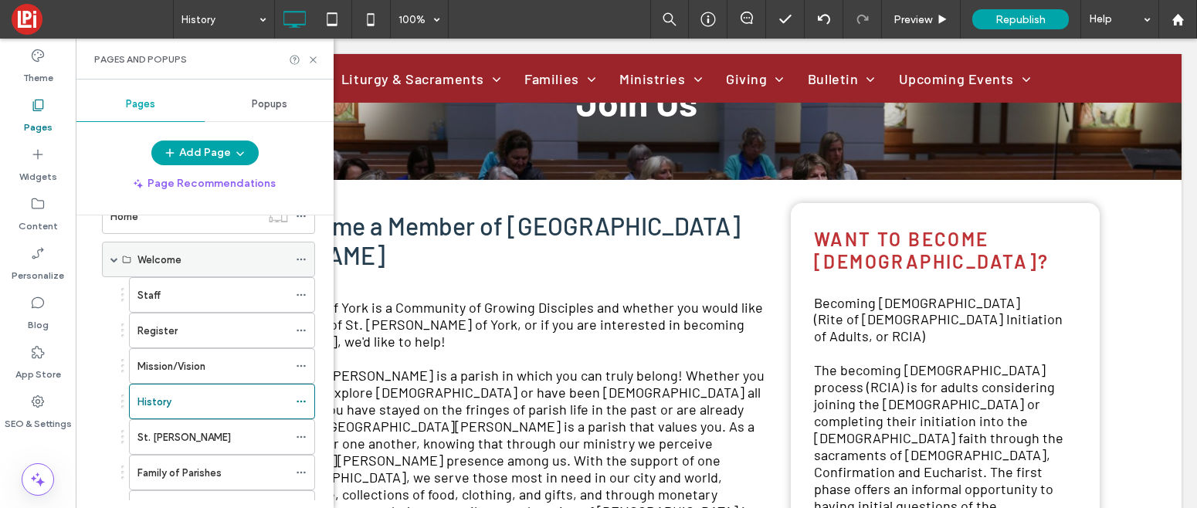
scroll to position [87, 0]
click at [174, 363] on label "Mission/Vision" at bounding box center [171, 365] width 68 height 27
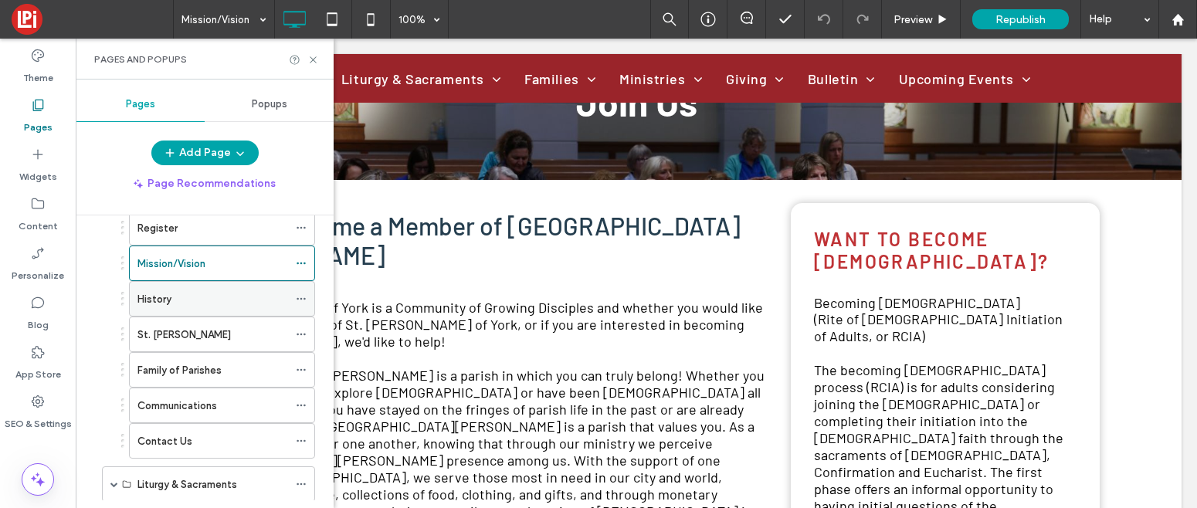
scroll to position [190, 0]
click at [161, 293] on label "History" at bounding box center [154, 298] width 34 height 27
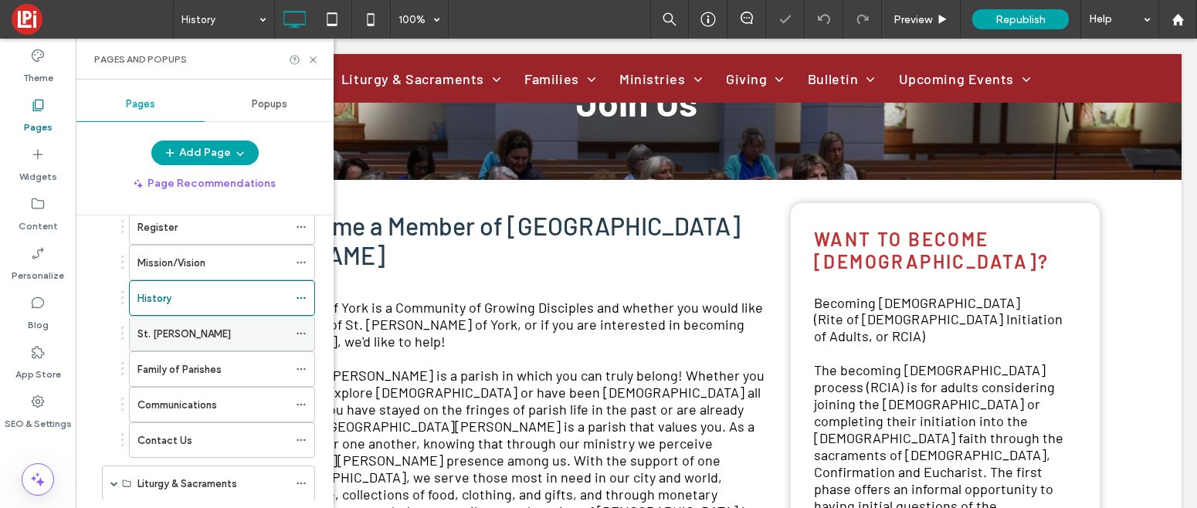
click at [159, 331] on label "St. Margaret" at bounding box center [183, 333] width 93 height 27
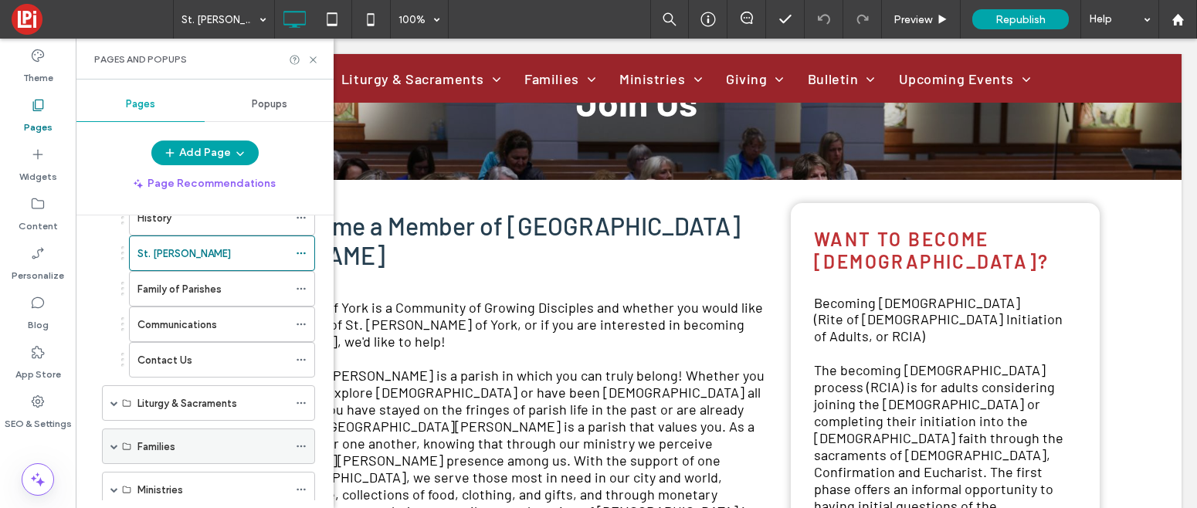
scroll to position [225, 0]
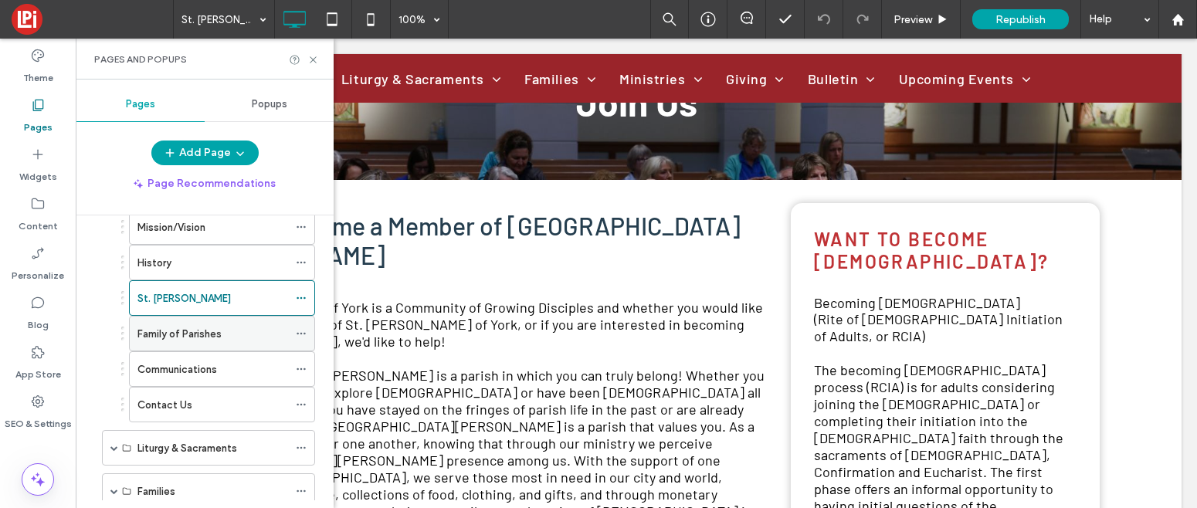
click at [176, 330] on label "Family of Parishes" at bounding box center [179, 333] width 84 height 27
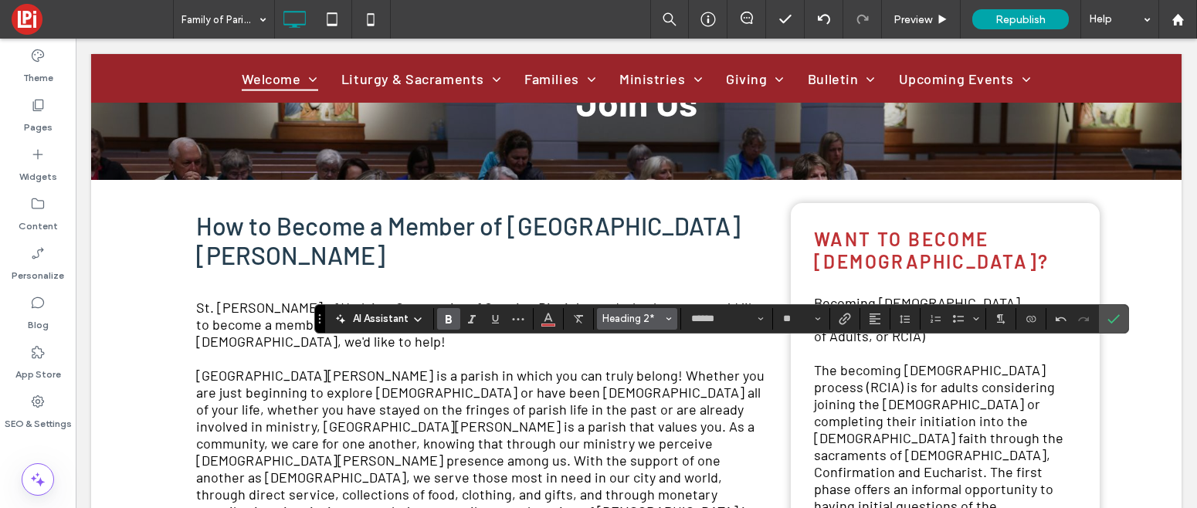
click at [630, 322] on span "Heading 2*" at bounding box center [632, 319] width 60 height 12
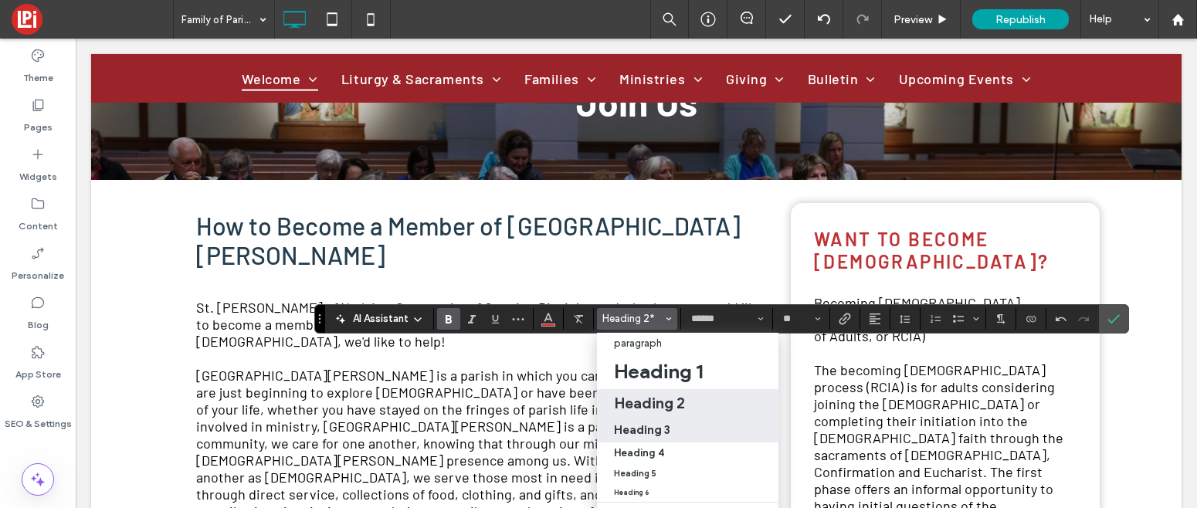
click at [634, 429] on h3 "Heading 3" at bounding box center [642, 429] width 56 height 15
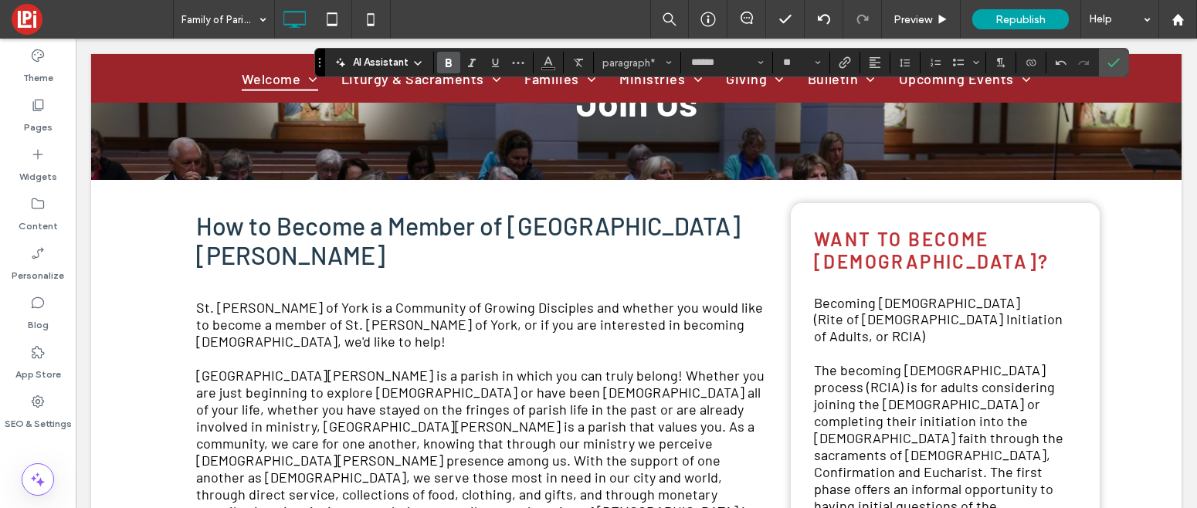
click at [446, 59] on use "Bold" at bounding box center [449, 63] width 6 height 8
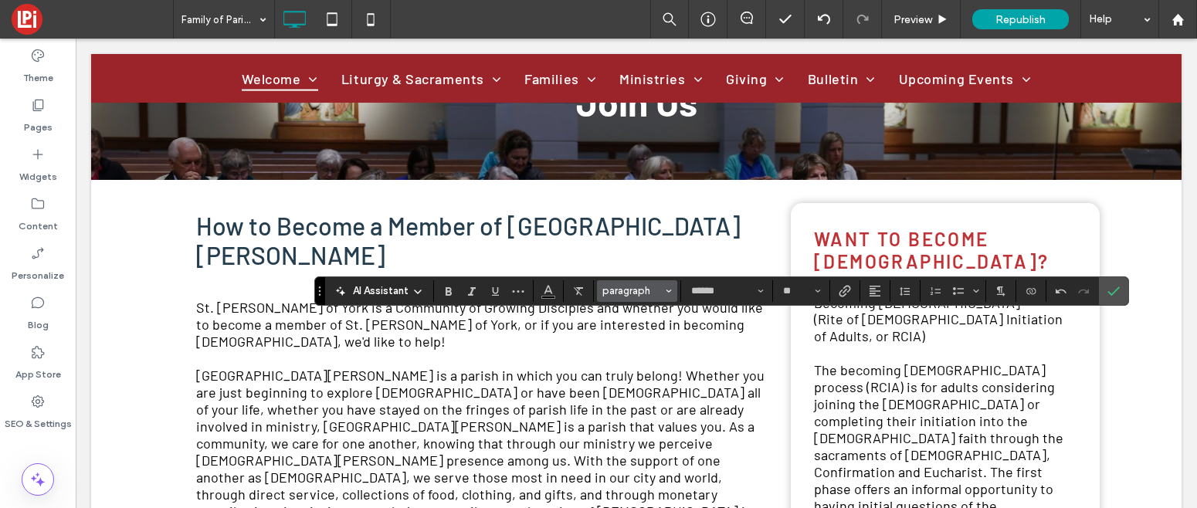
click at [637, 292] on span "paragraph" at bounding box center [632, 291] width 60 height 12
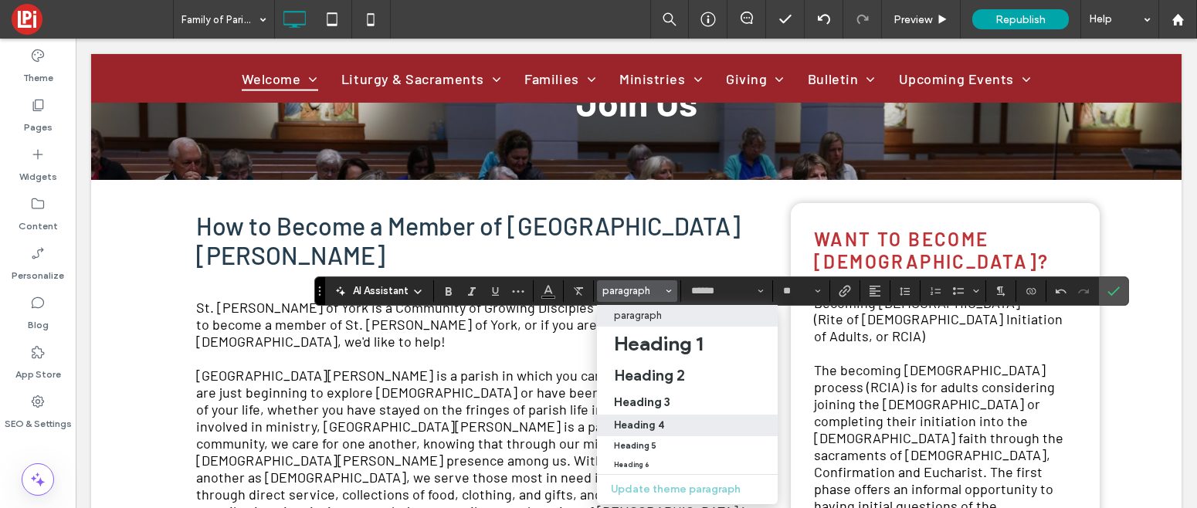
click at [649, 422] on h4 "Heading 4" at bounding box center [639, 425] width 50 height 12
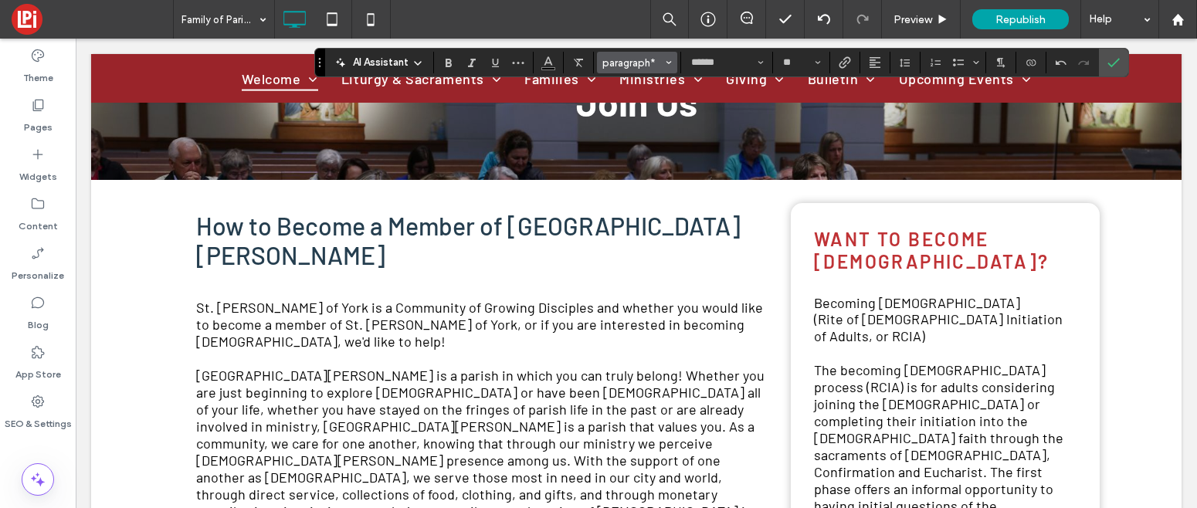
click at [625, 63] on span "paragraph*" at bounding box center [632, 63] width 60 height 12
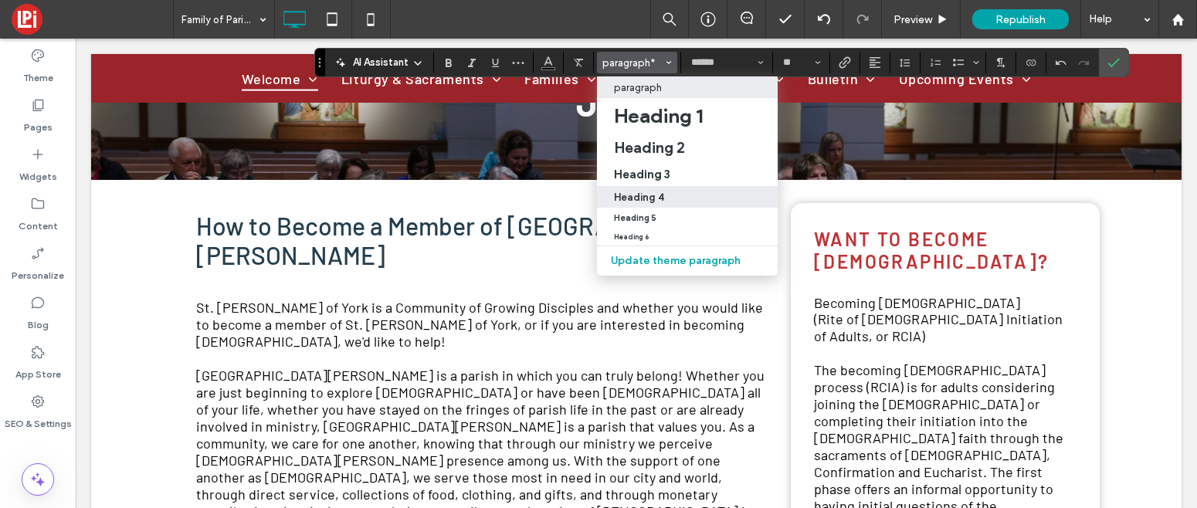
click at [642, 192] on h4 "Heading 4" at bounding box center [639, 198] width 50 height 12
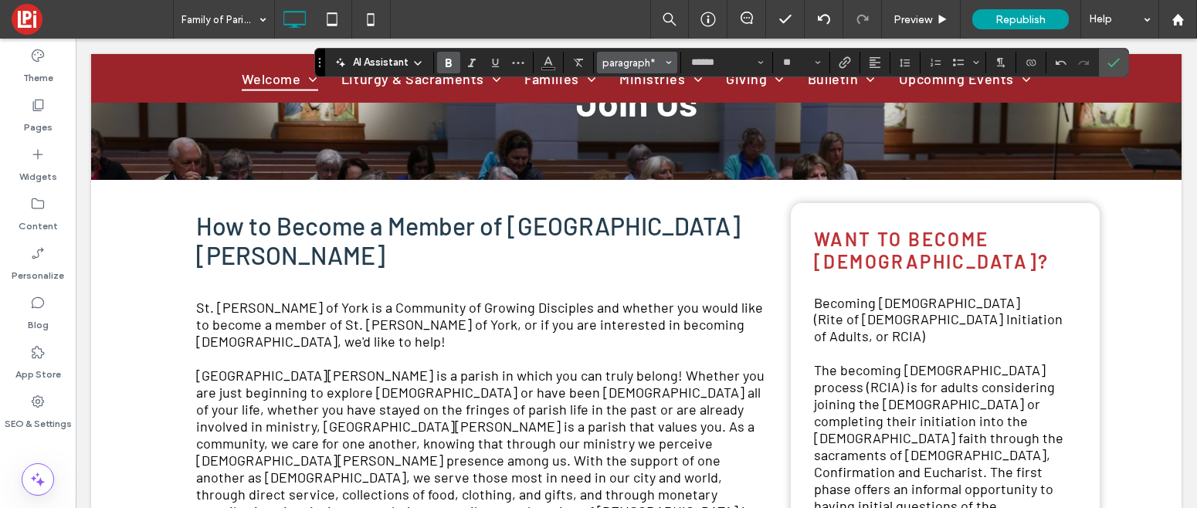
click at [624, 65] on span "paragraph*" at bounding box center [632, 63] width 60 height 12
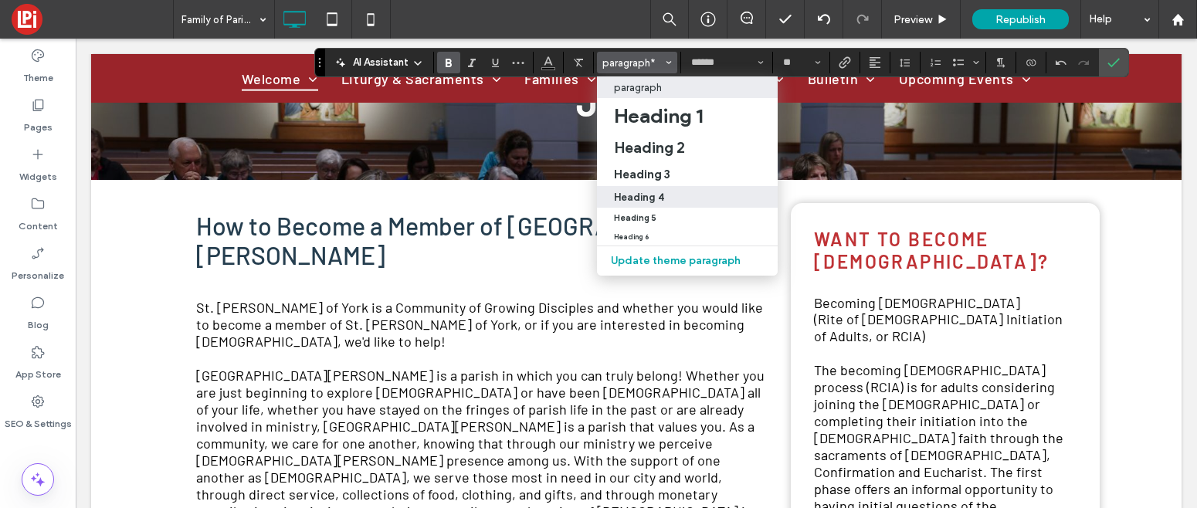
click at [639, 195] on h4 "Heading 4" at bounding box center [639, 198] width 50 height 12
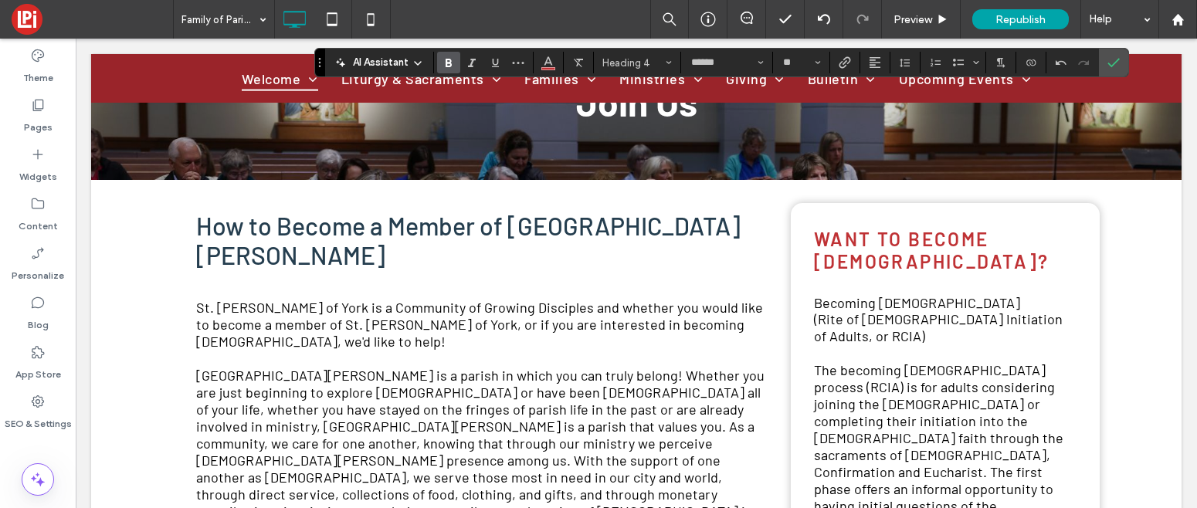
type input "**"
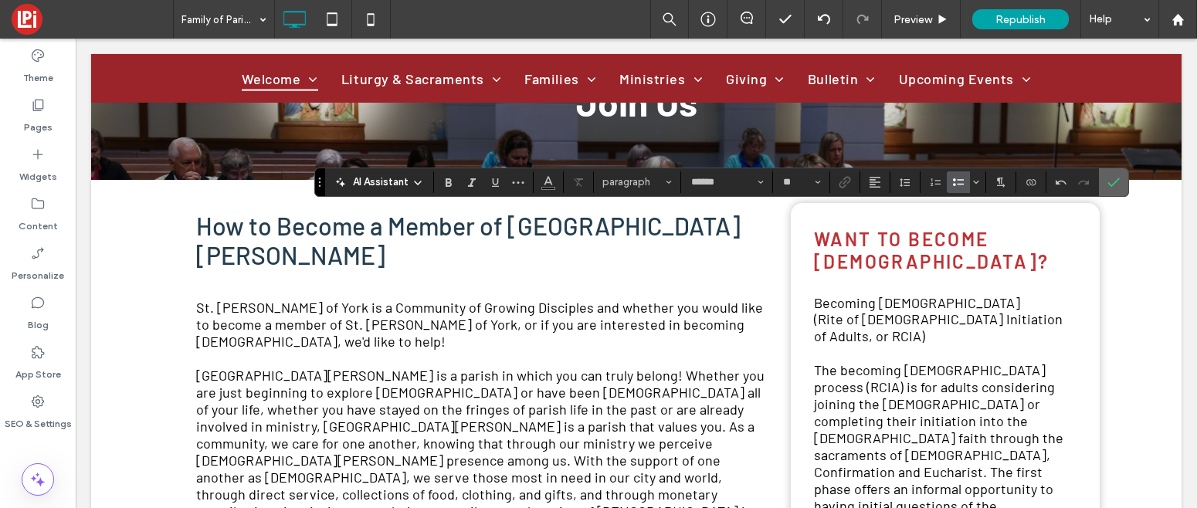
click at [1113, 178] on icon "Confirm" at bounding box center [1113, 182] width 12 height 12
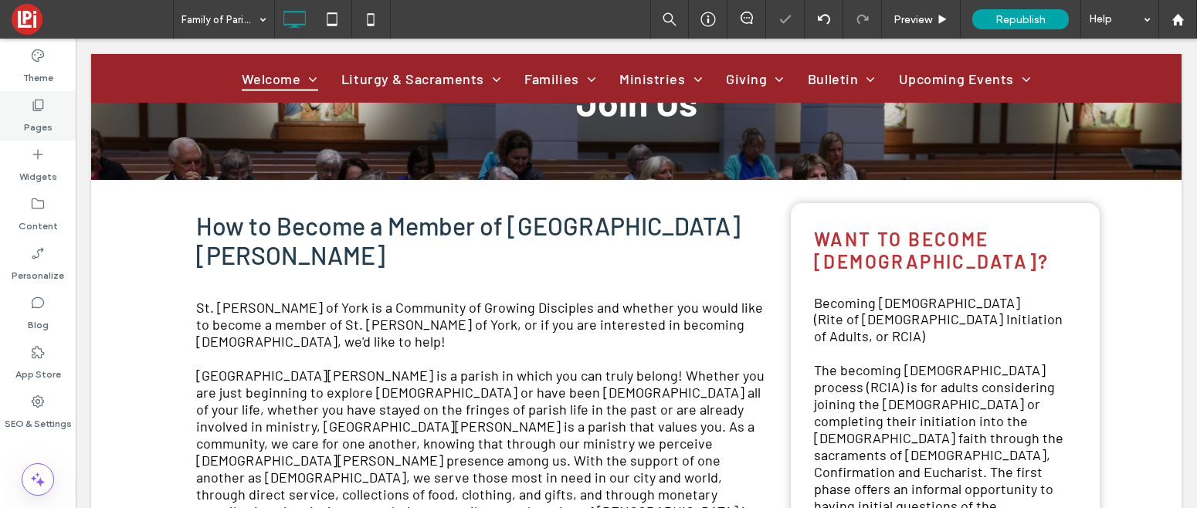
click at [38, 108] on use at bounding box center [38, 106] width 11 height 12
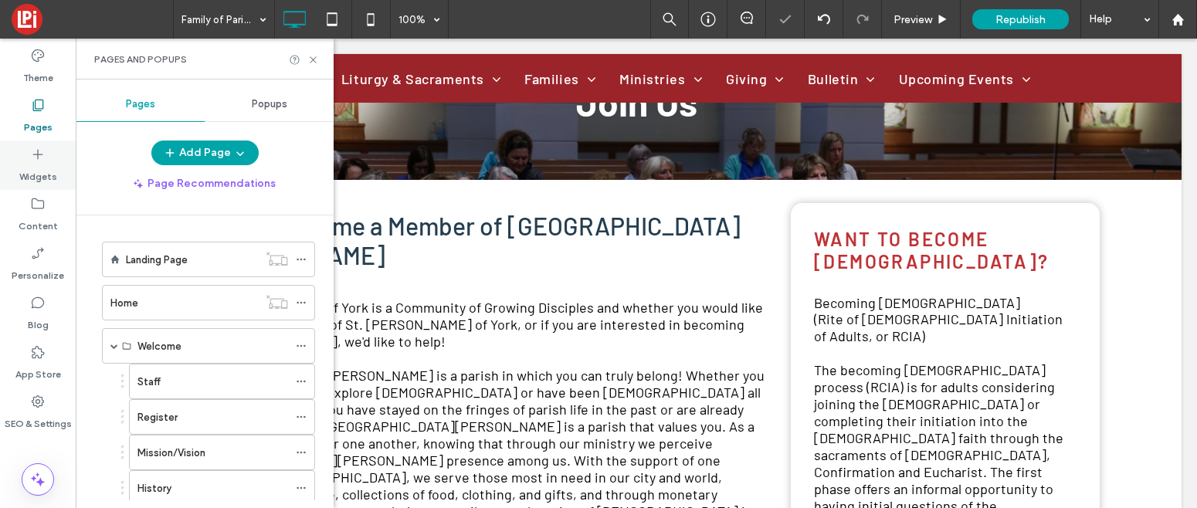
click at [42, 148] on icon at bounding box center [37, 154] width 15 height 15
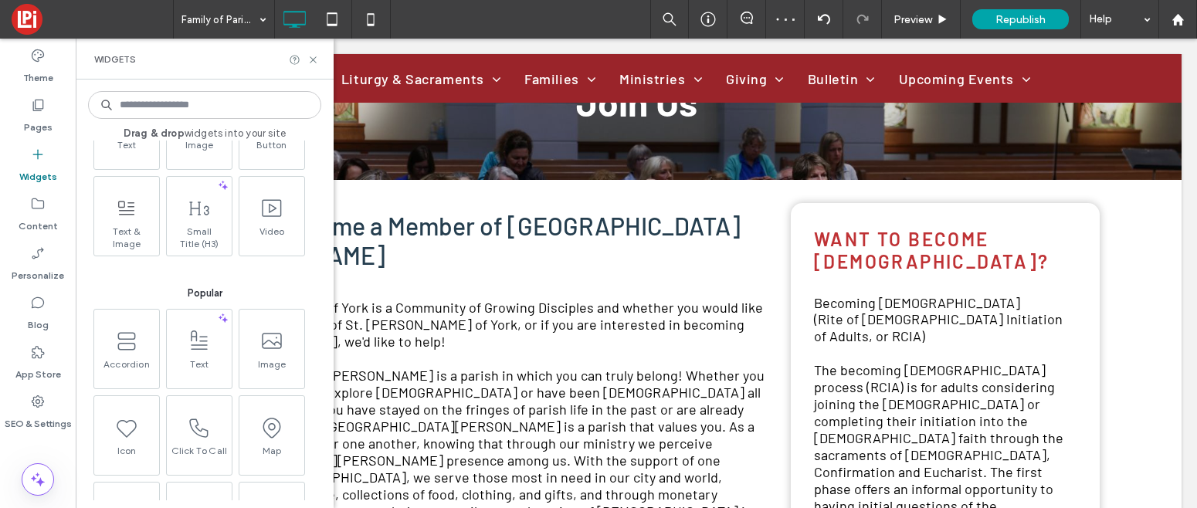
scroll to position [90, 0]
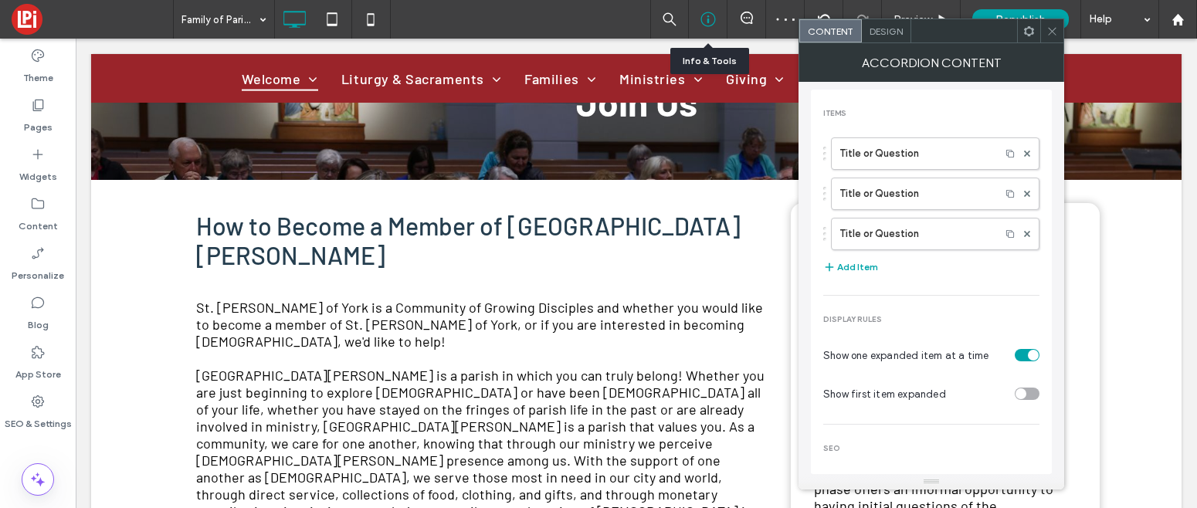
drag, startPoint x: 117, startPoint y: 341, endPoint x: 693, endPoint y: 3, distance: 668.7
click at [39, 148] on icon at bounding box center [37, 154] width 15 height 15
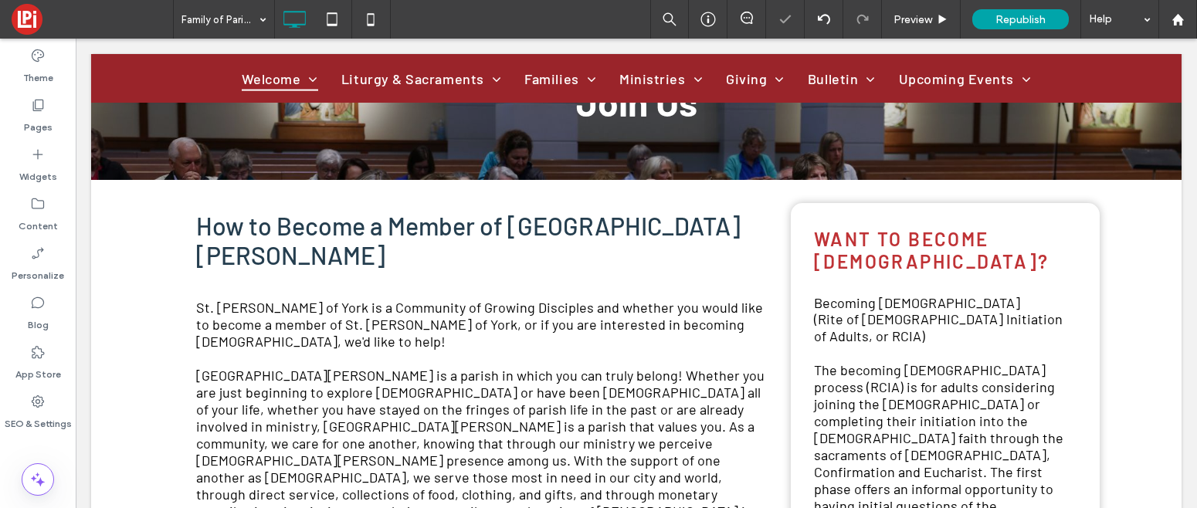
type input "******"
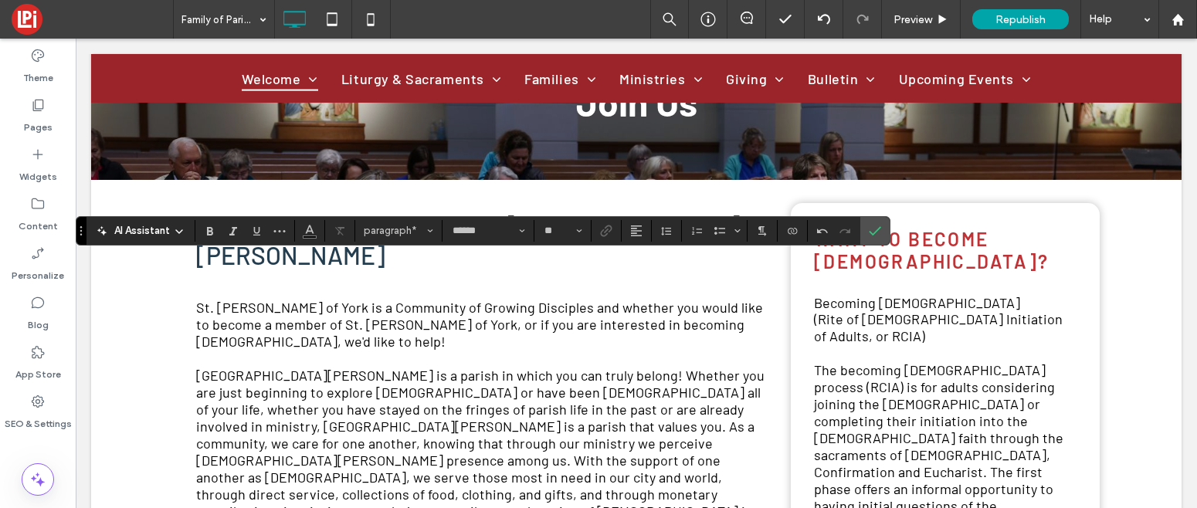
type input "**"
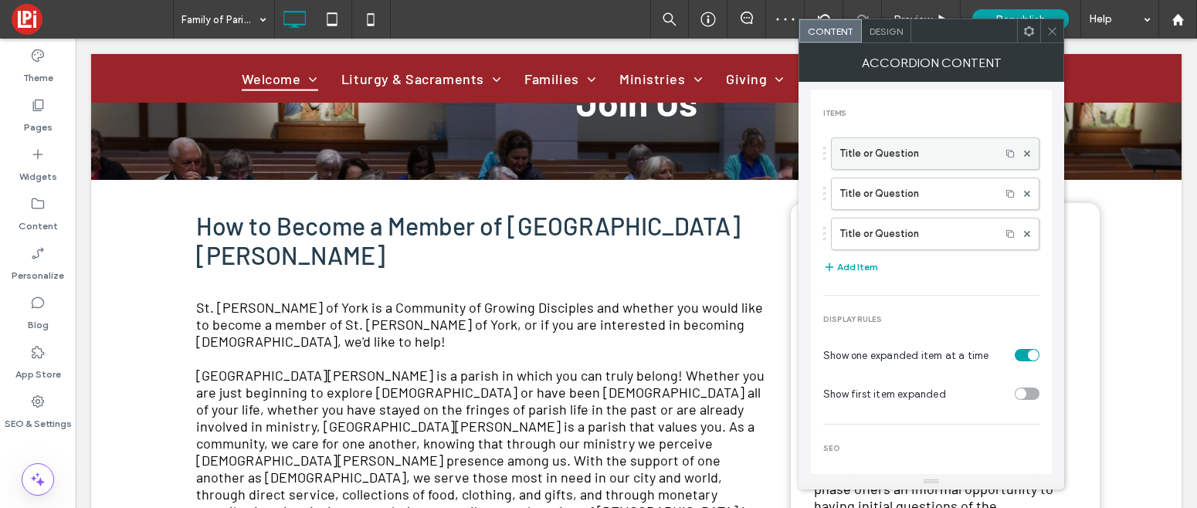
click at [939, 166] on label "Title or Question" at bounding box center [915, 153] width 153 height 31
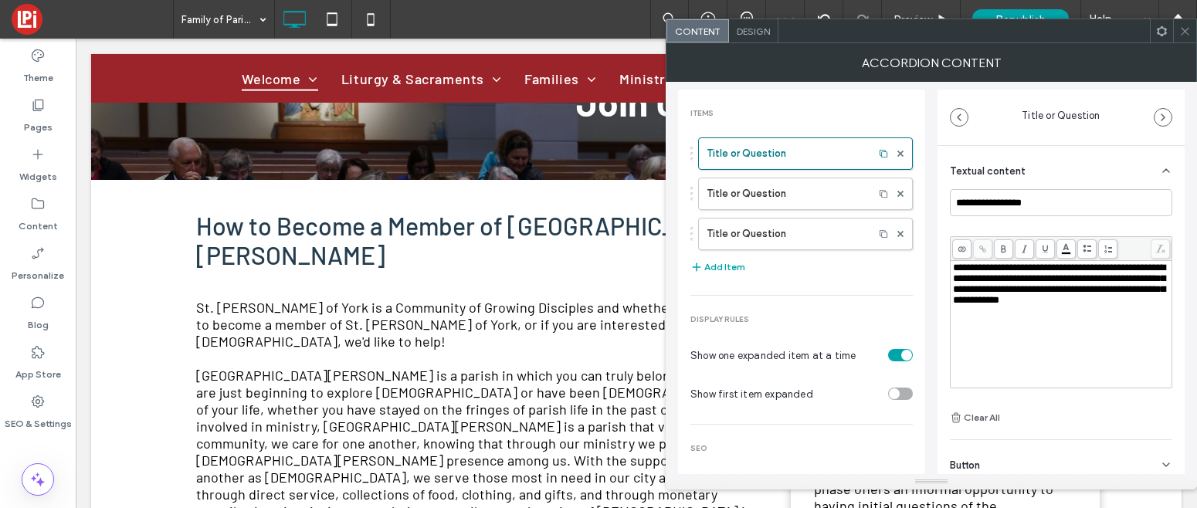
click at [1033, 303] on span "**********" at bounding box center [1059, 284] width 212 height 42
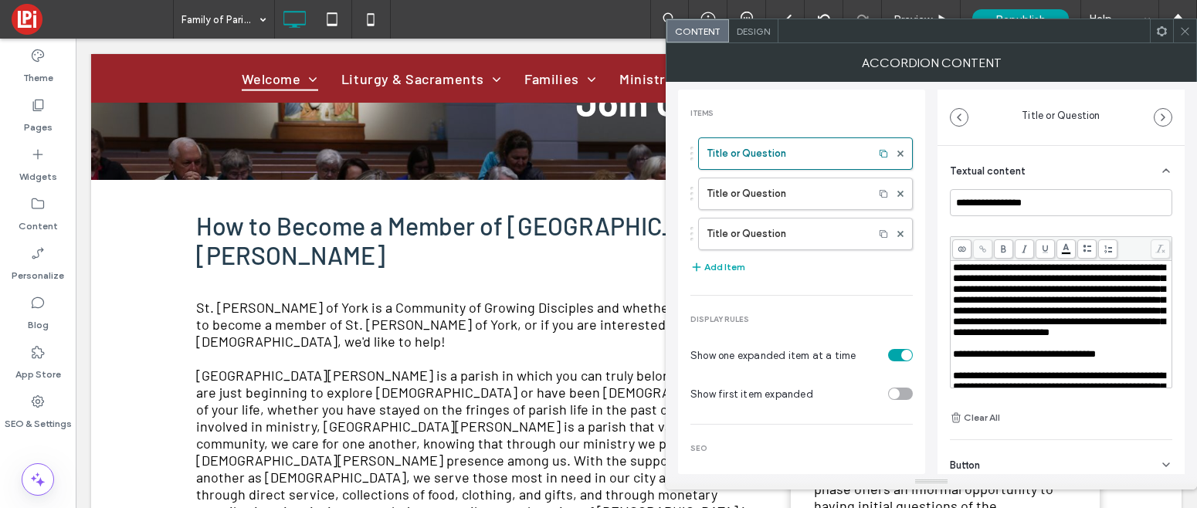
scroll to position [221, 0]
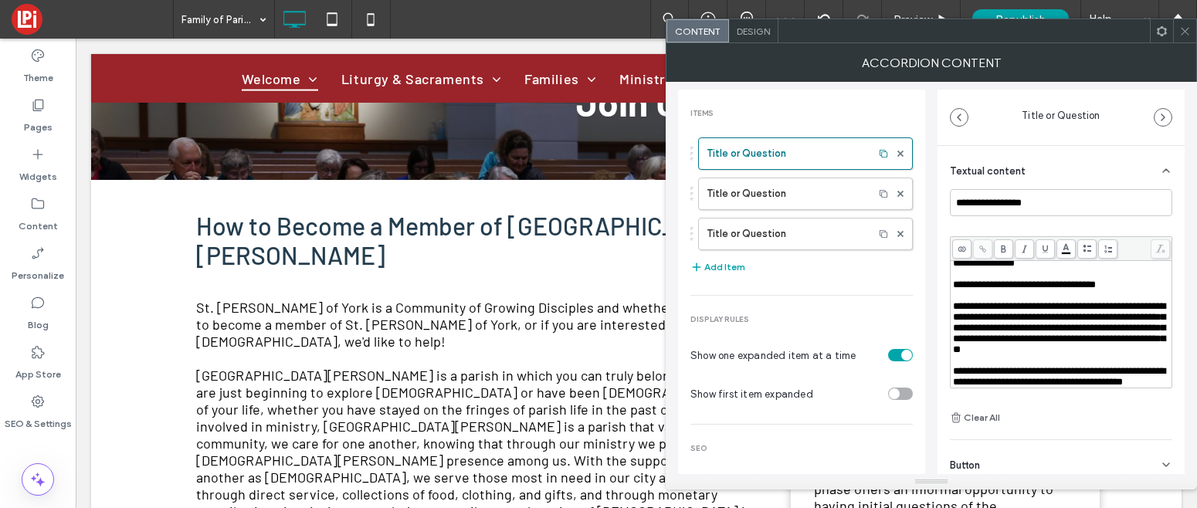
click at [1008, 378] on span "**********" at bounding box center [1059, 376] width 212 height 21
drag, startPoint x: 951, startPoint y: 368, endPoint x: 1134, endPoint y: 374, distance: 183.1
click at [1134, 374] on div "**********" at bounding box center [1061, 324] width 221 height 127
click at [1081, 374] on span "**********" at bounding box center [1059, 376] width 212 height 21
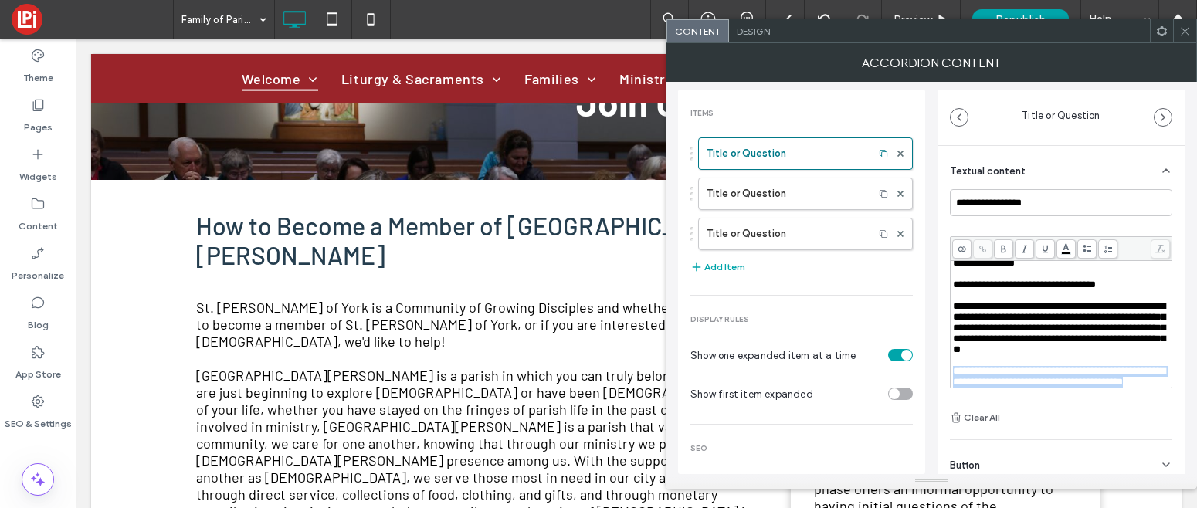
click at [1081, 374] on span "**********" at bounding box center [1059, 376] width 212 height 21
drag, startPoint x: 953, startPoint y: 368, endPoint x: 1104, endPoint y: 381, distance: 152.0
click at [1104, 381] on div "**********" at bounding box center [1061, 377] width 217 height 22
click at [982, 249] on use at bounding box center [982, 249] width 7 height 7
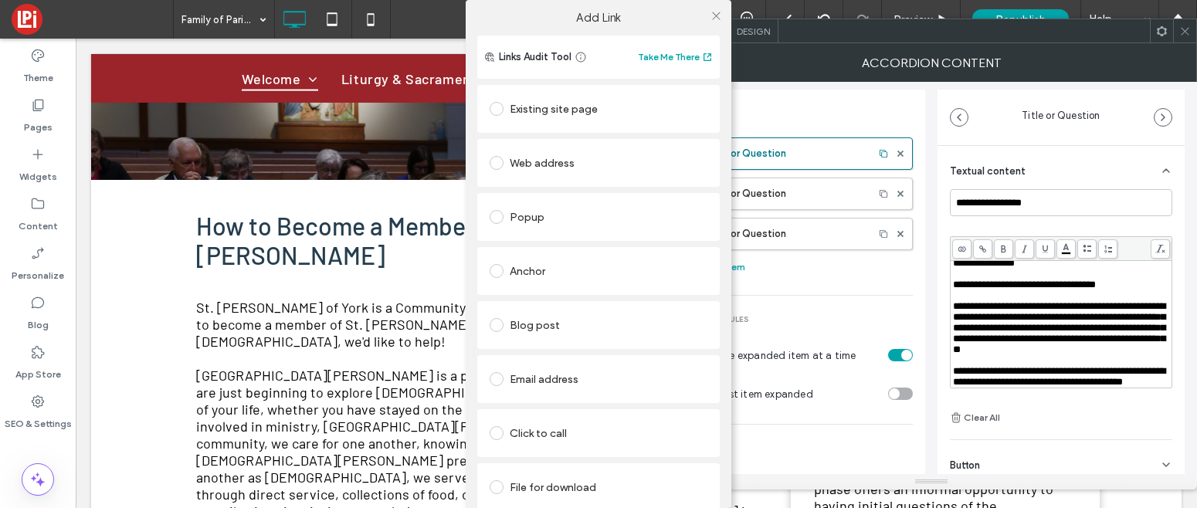
click at [594, 161] on div "Web address" at bounding box center [599, 163] width 218 height 25
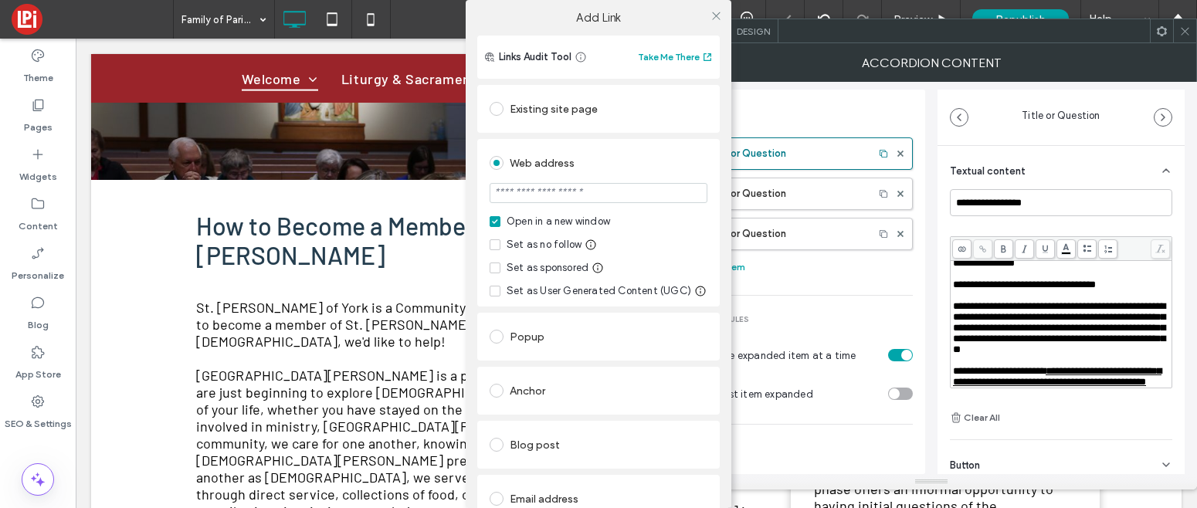
click at [587, 191] on input "url" at bounding box center [599, 193] width 218 height 20
paste input "**********"
type input "**********"
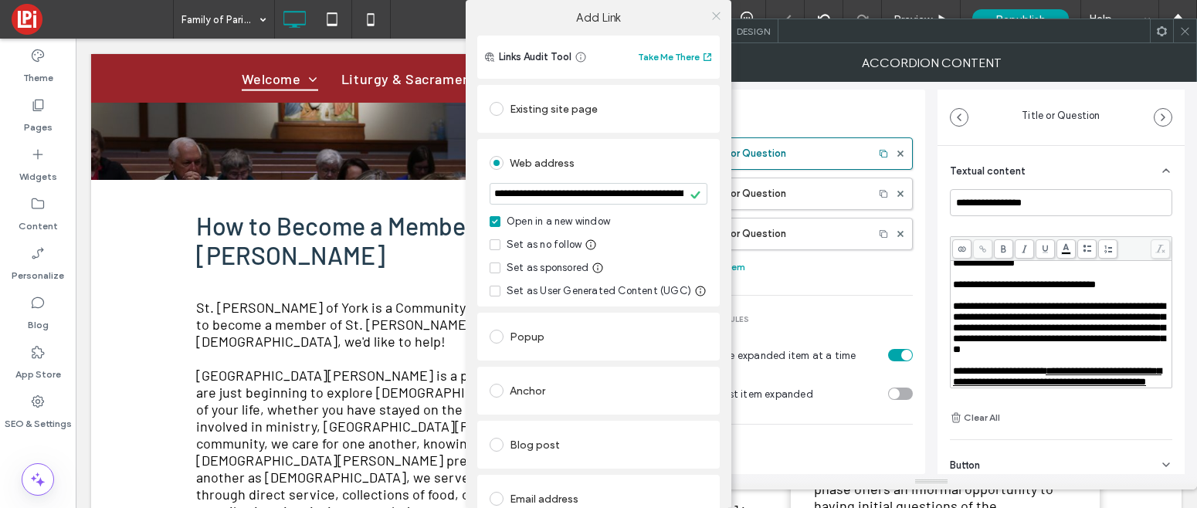
click at [716, 10] on icon at bounding box center [716, 16] width 12 height 12
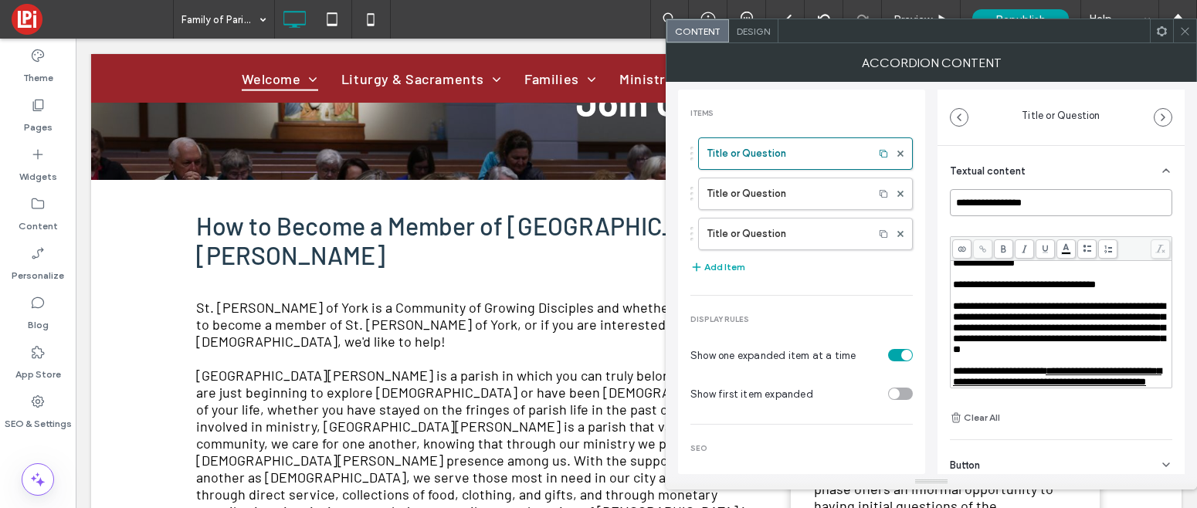
click at [983, 199] on input "**********" at bounding box center [1061, 202] width 222 height 27
click at [983, 198] on input "**********" at bounding box center [1061, 202] width 222 height 27
paste input "**********"
click at [788, 179] on label "Title or Question" at bounding box center [786, 193] width 159 height 31
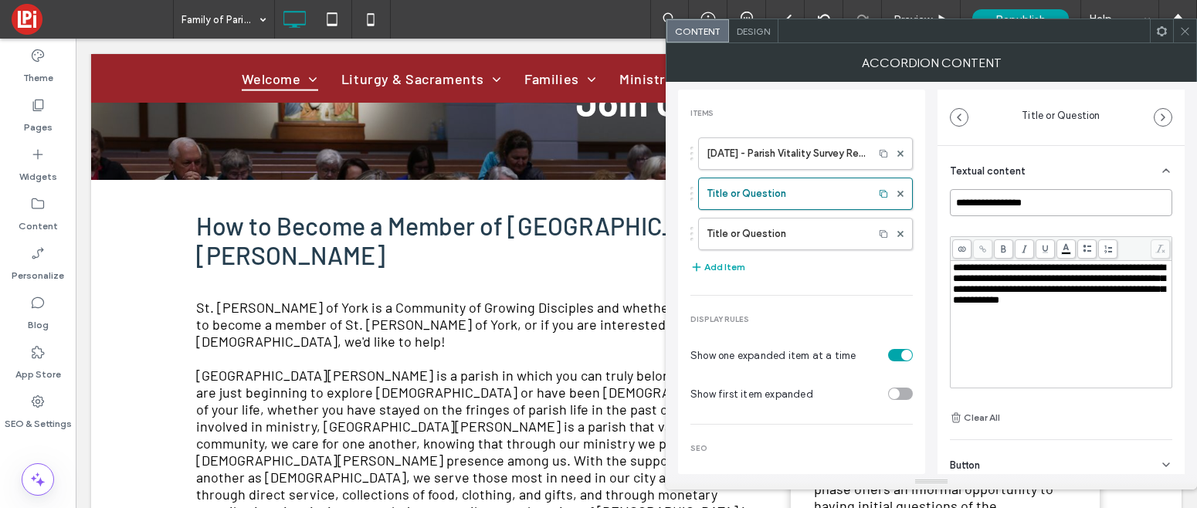
click at [1006, 207] on input "**********" at bounding box center [1061, 202] width 222 height 27
paste input "**********"
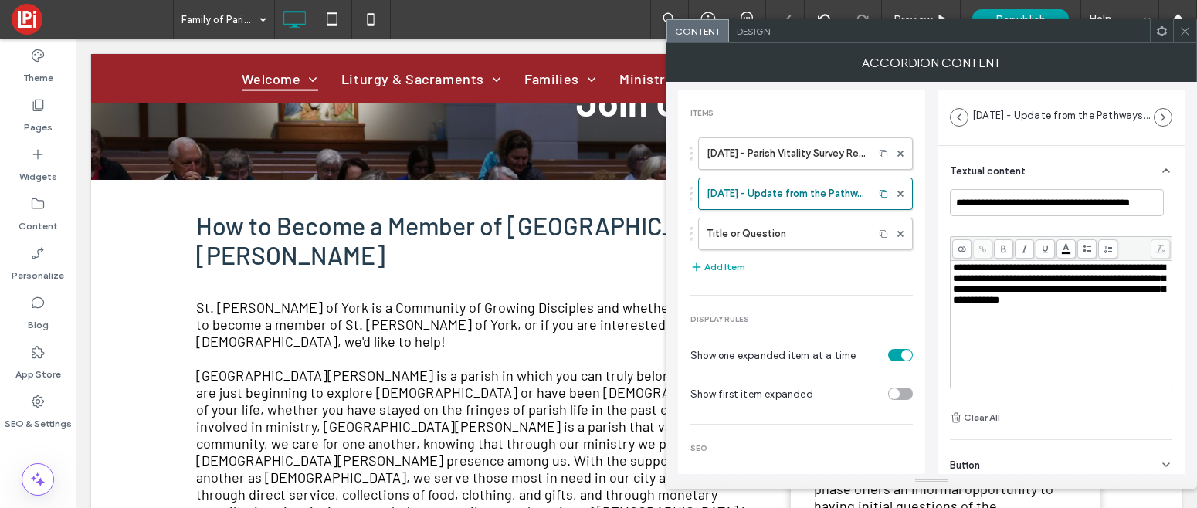
click at [1044, 305] on span "**********" at bounding box center [1059, 284] width 212 height 42
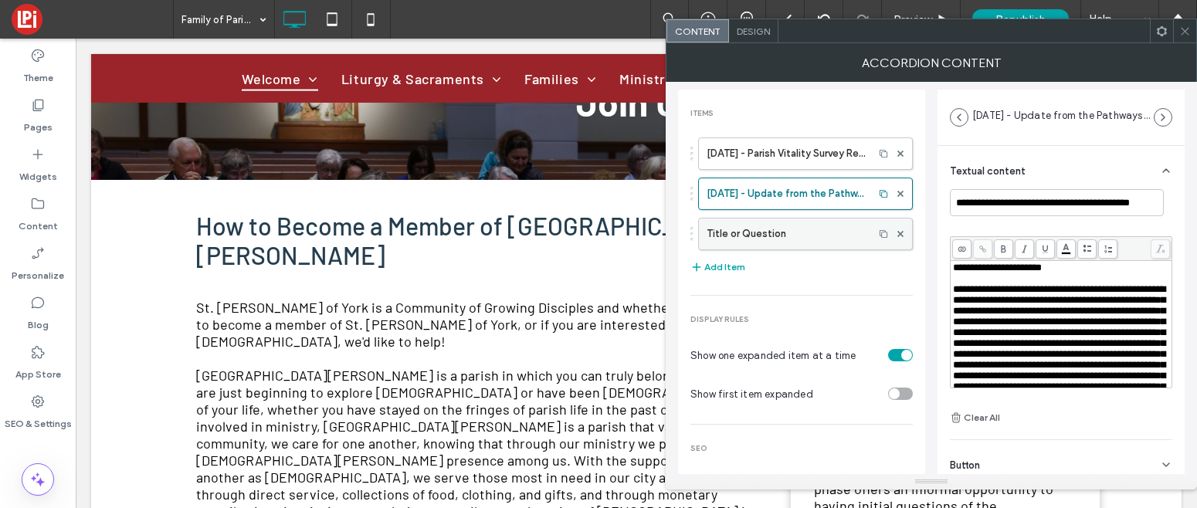
click at [758, 227] on label "Title or Question" at bounding box center [786, 234] width 159 height 31
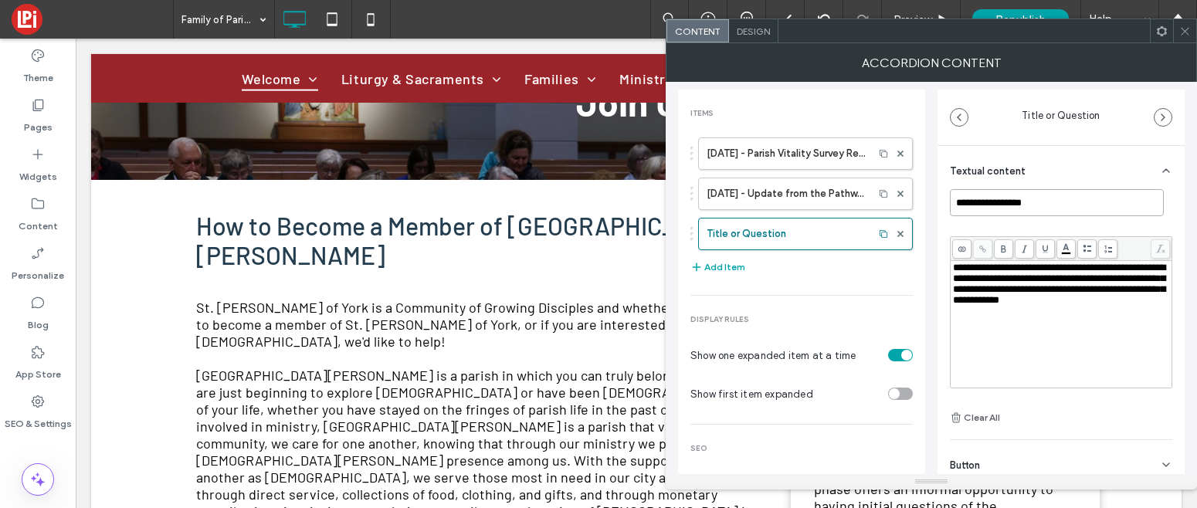
click at [990, 201] on input "**********" at bounding box center [1057, 202] width 214 height 27
paste input
click at [1060, 337] on div "**********" at bounding box center [1061, 325] width 217 height 124
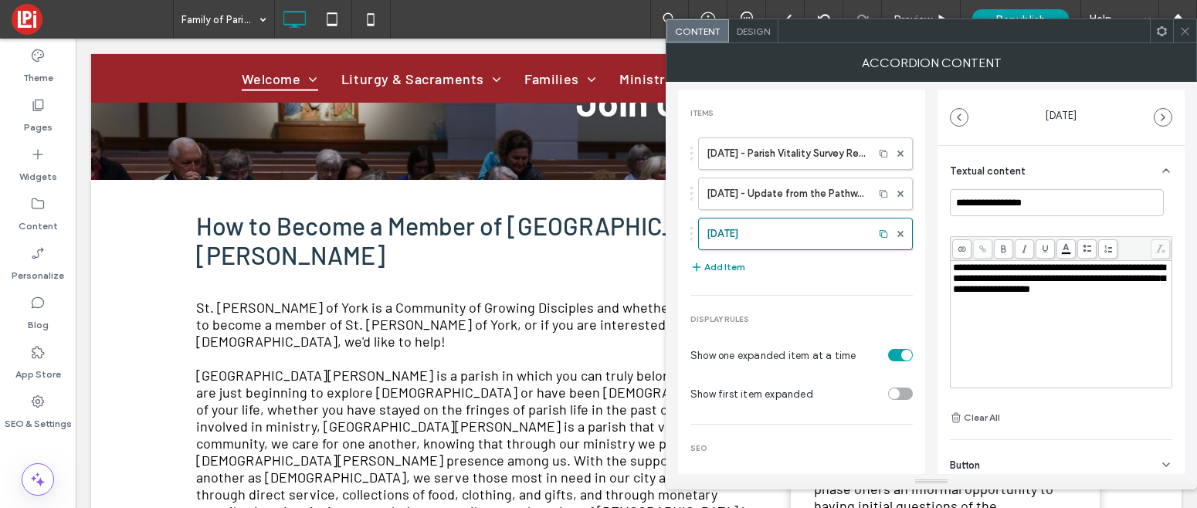
click at [720, 267] on button "Add Item" at bounding box center [717, 267] width 55 height 19
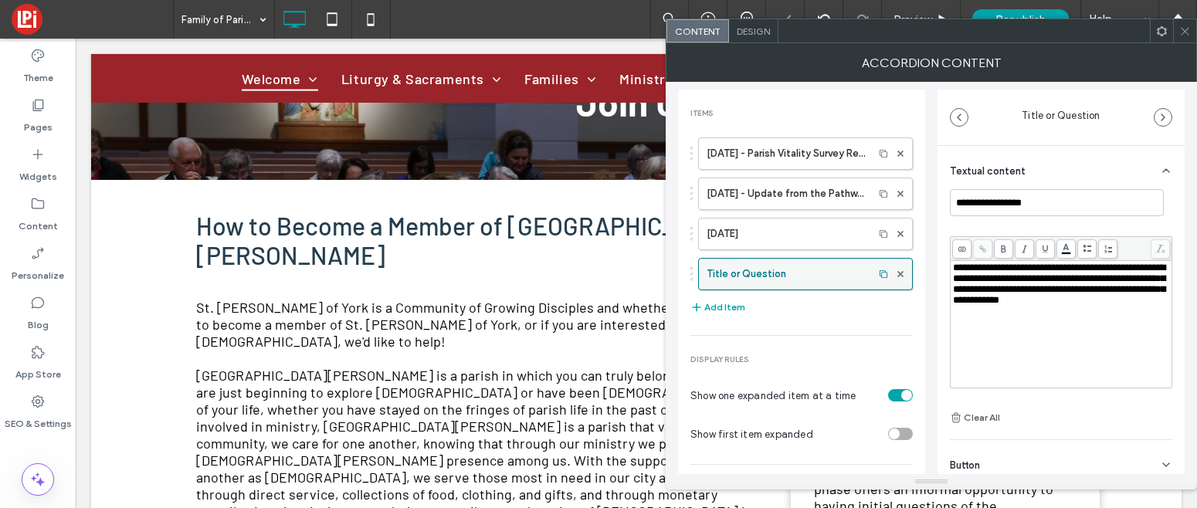
click at [726, 276] on label "Title or Question" at bounding box center [786, 274] width 159 height 31
click at [1009, 208] on input "**********" at bounding box center [1057, 202] width 214 height 27
paste input
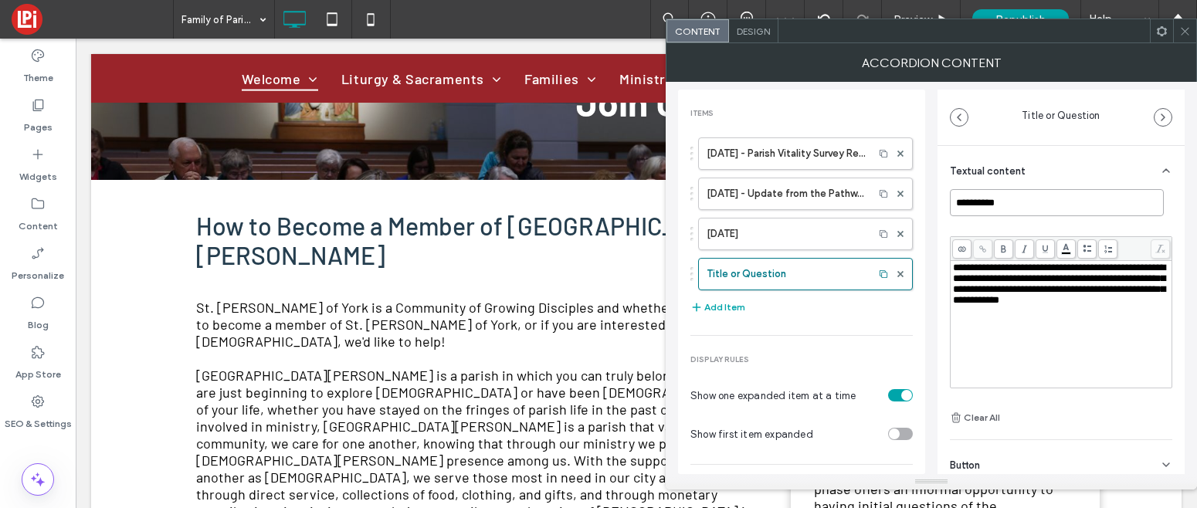
type input "*********"
click at [1061, 364] on div "**********" at bounding box center [1061, 325] width 217 height 124
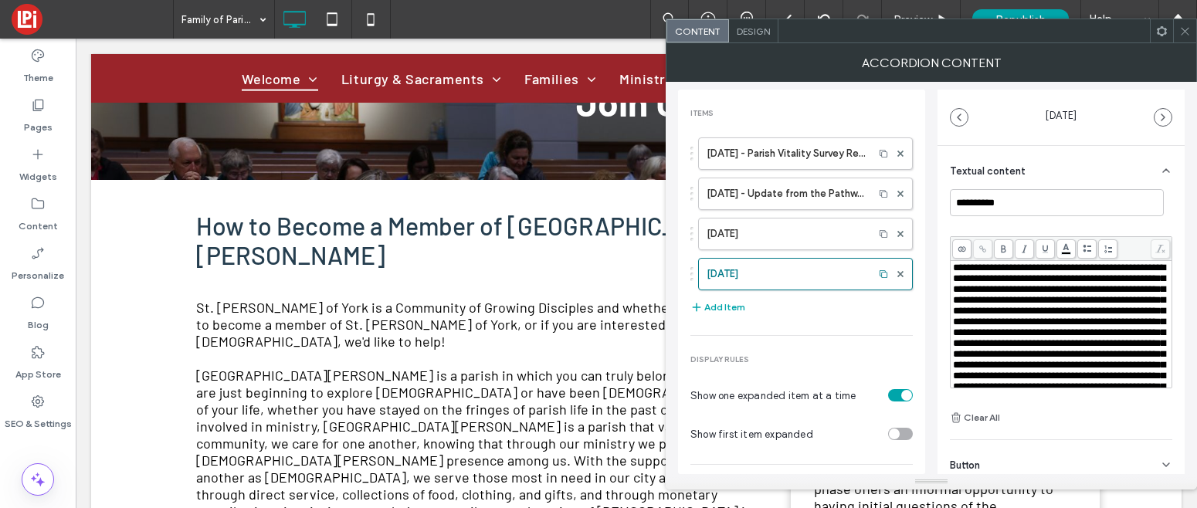
click at [1114, 284] on span "**********" at bounding box center [1059, 343] width 212 height 161
drag, startPoint x: 1114, startPoint y: 283, endPoint x: 884, endPoint y: 253, distance: 232.1
click at [884, 253] on div "**********" at bounding box center [931, 278] width 507 height 392
click at [978, 245] on icon at bounding box center [982, 249] width 8 height 8
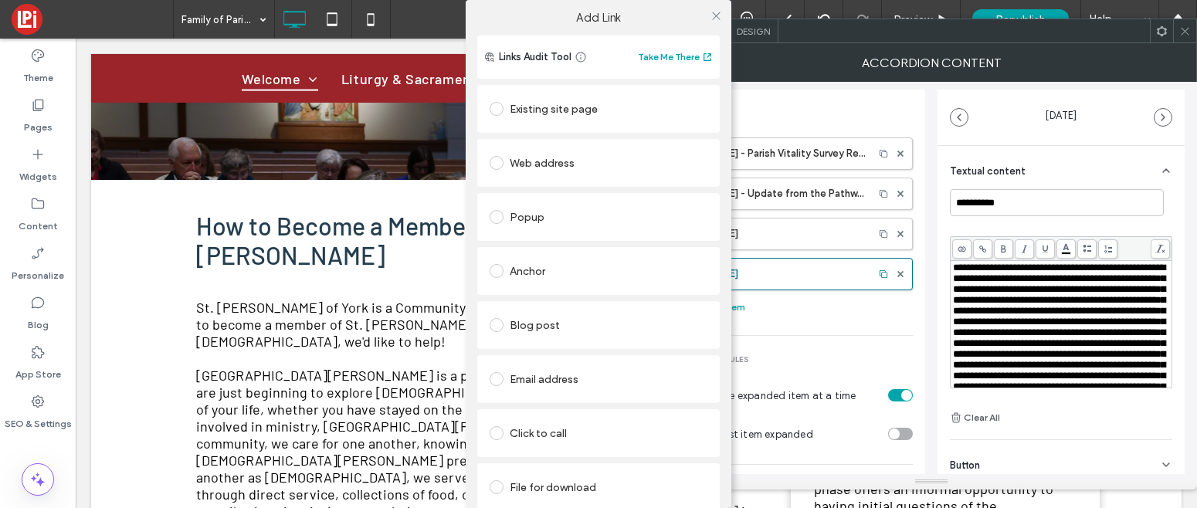
click at [581, 160] on div "Web address" at bounding box center [599, 163] width 218 height 25
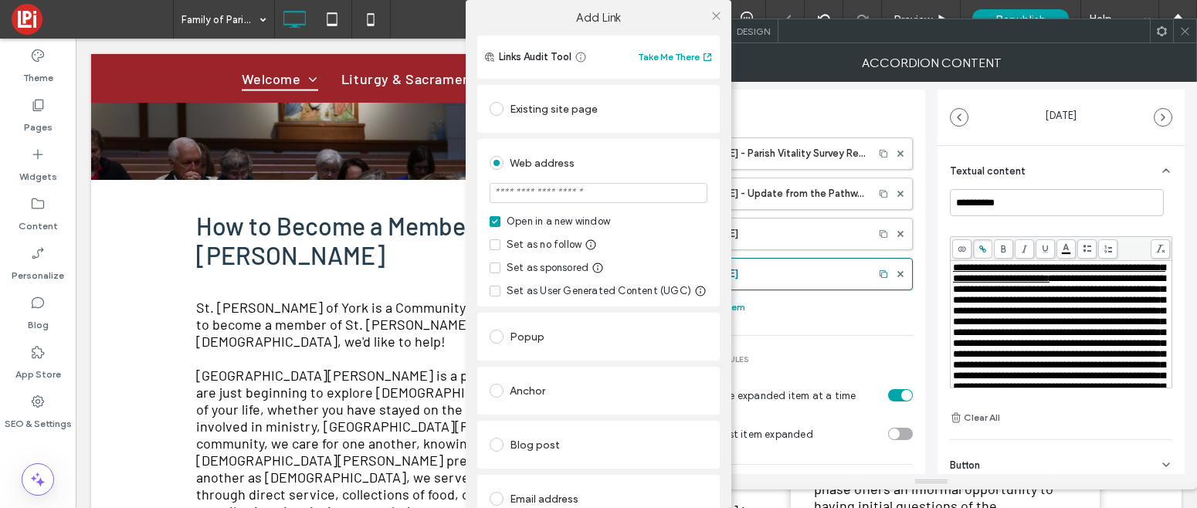
click at [573, 192] on input "url" at bounding box center [599, 193] width 218 height 20
paste input "**********"
type input "**********"
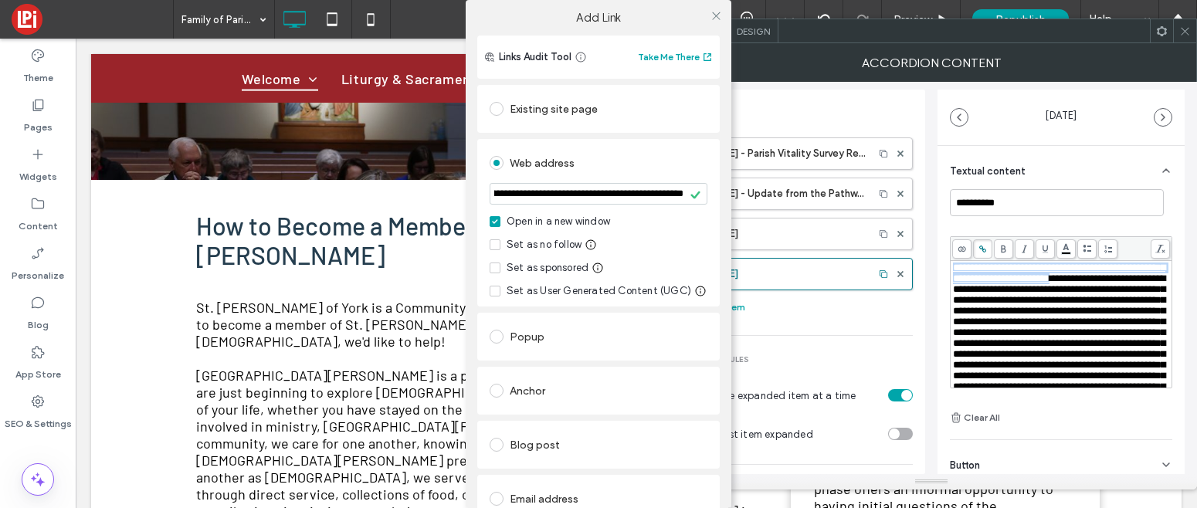
click at [717, 12] on div at bounding box center [715, 15] width 23 height 23
click at [1114, 282] on div "**********" at bounding box center [598, 254] width 1197 height 508
click at [712, 14] on icon at bounding box center [716, 16] width 12 height 12
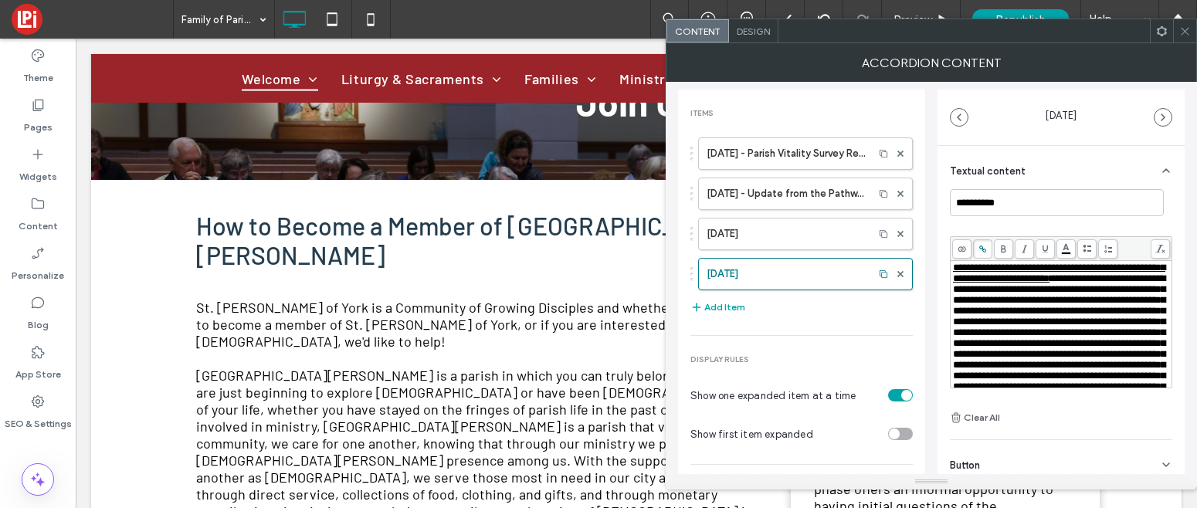
click at [1116, 280] on span "**********" at bounding box center [1059, 348] width 212 height 151
click at [754, 228] on label "December 5, 2021" at bounding box center [786, 234] width 159 height 31
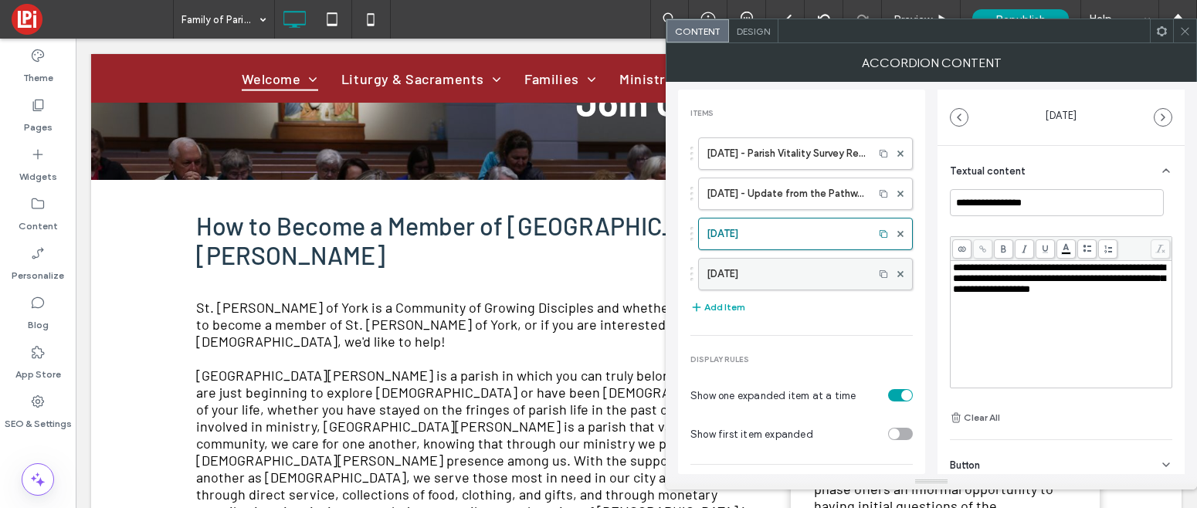
click at [748, 266] on label "June 2024" at bounding box center [786, 274] width 159 height 31
type input "*********"
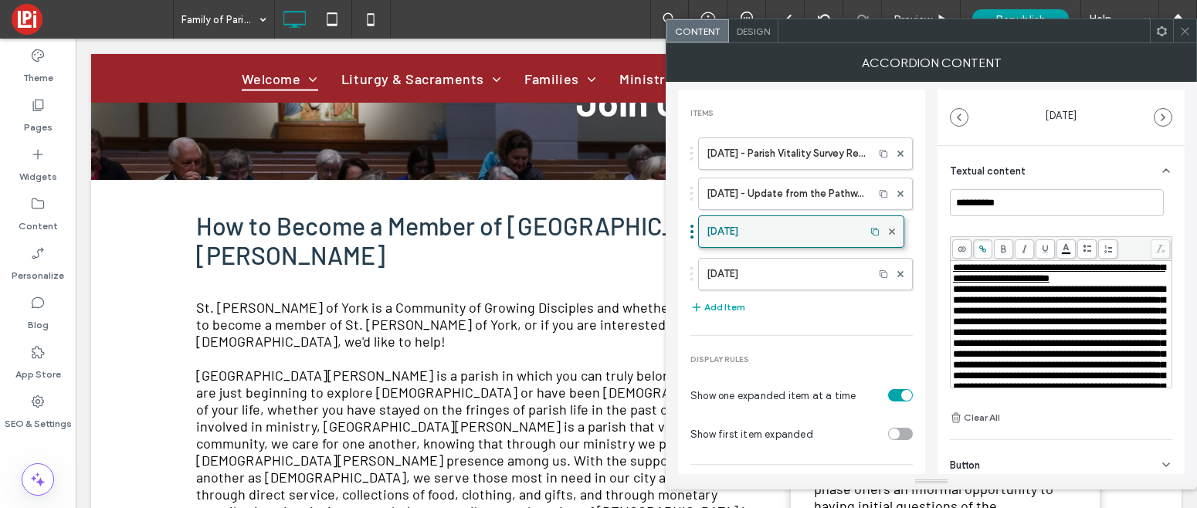
drag, startPoint x: 739, startPoint y: 276, endPoint x: 739, endPoint y: 228, distance: 47.9
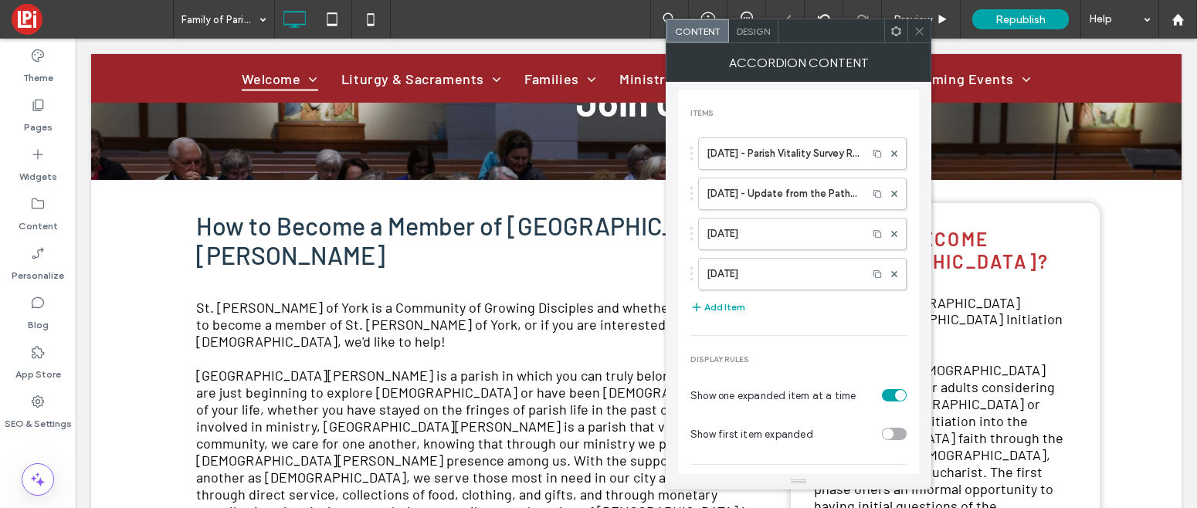
click at [922, 32] on icon at bounding box center [920, 31] width 12 height 12
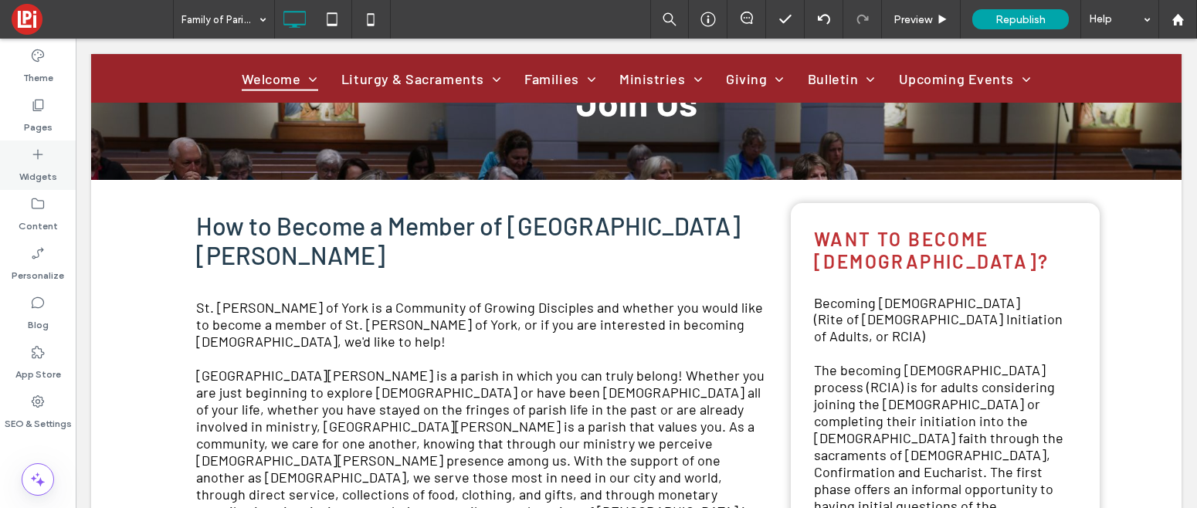
click at [38, 159] on icon at bounding box center [37, 154] width 15 height 15
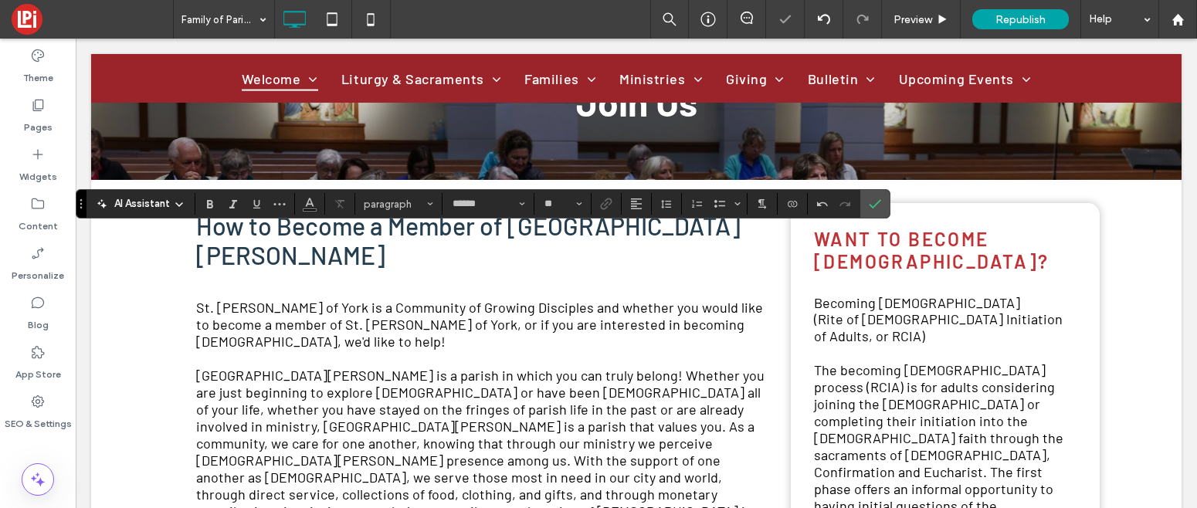
type input "**"
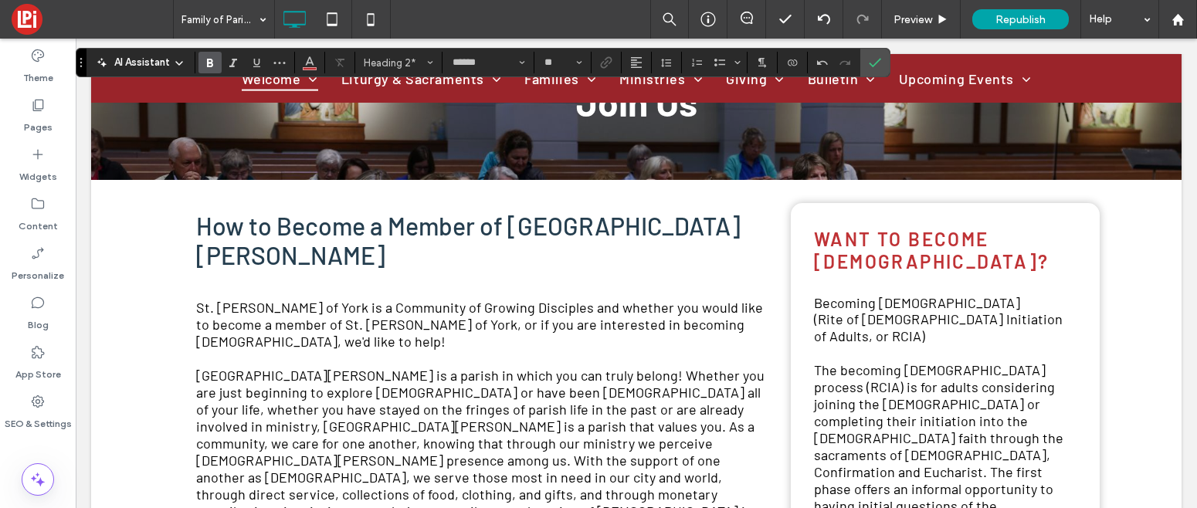
drag, startPoint x: 198, startPoint y: 310, endPoint x: 391, endPoint y: 19, distance: 348.9
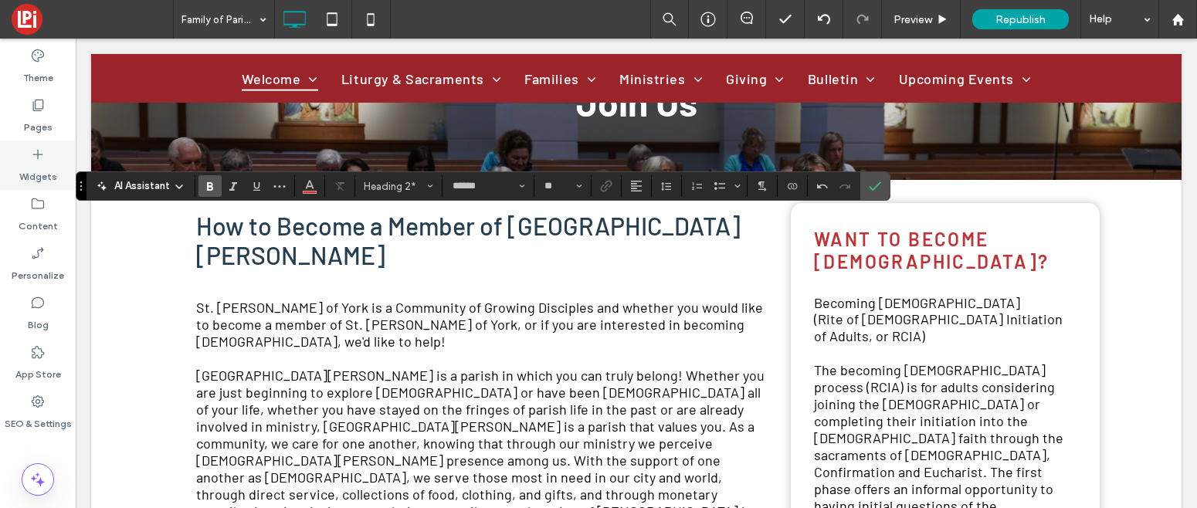
click at [29, 158] on div "Widgets" at bounding box center [38, 165] width 76 height 49
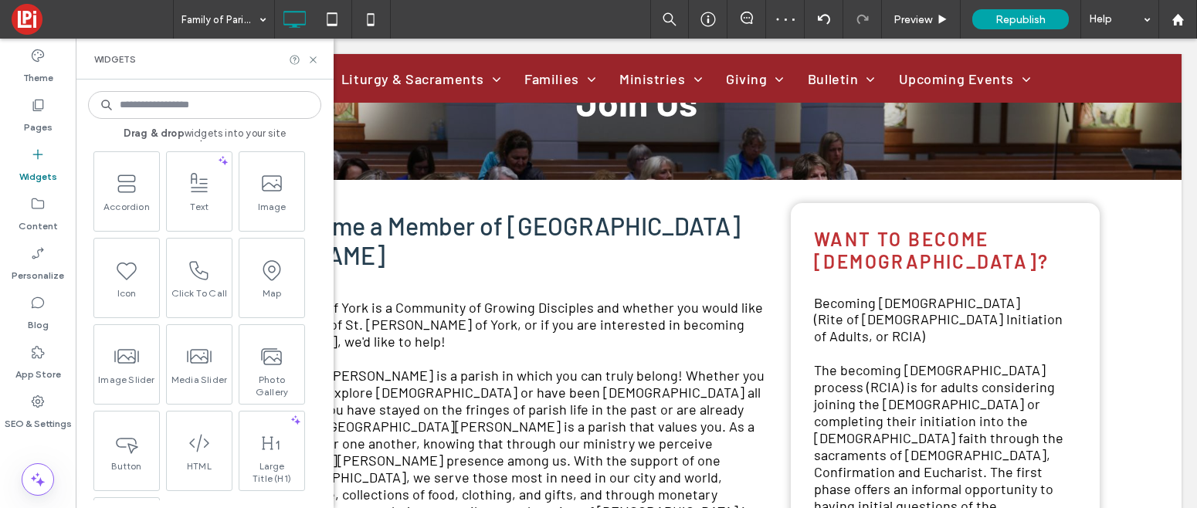
scroll to position [291, 0]
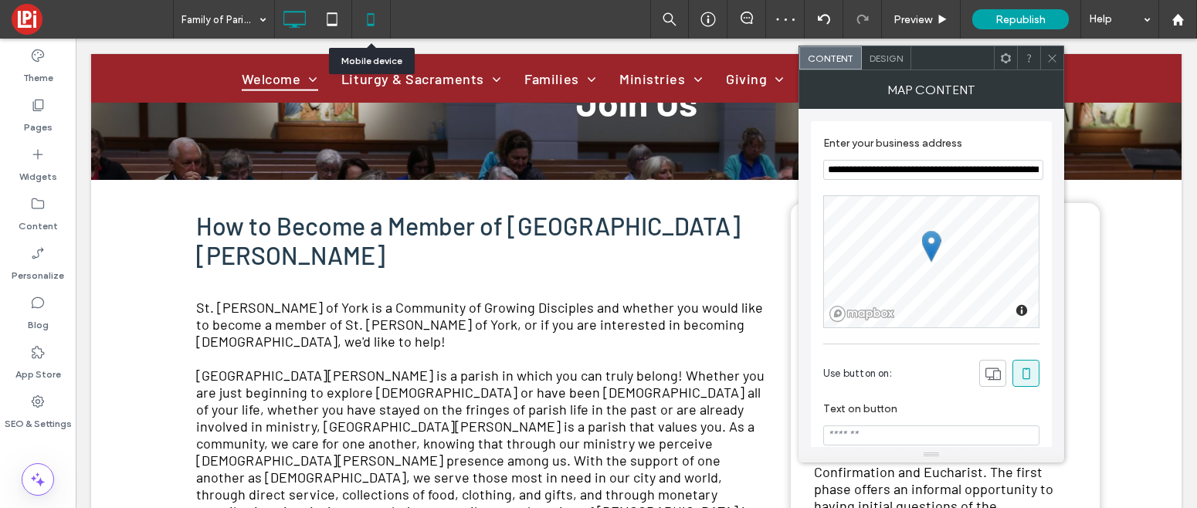
drag, startPoint x: 260, startPoint y: 208, endPoint x: 358, endPoint y: 2, distance: 228.0
click at [32, 166] on label "Widgets" at bounding box center [38, 173] width 38 height 22
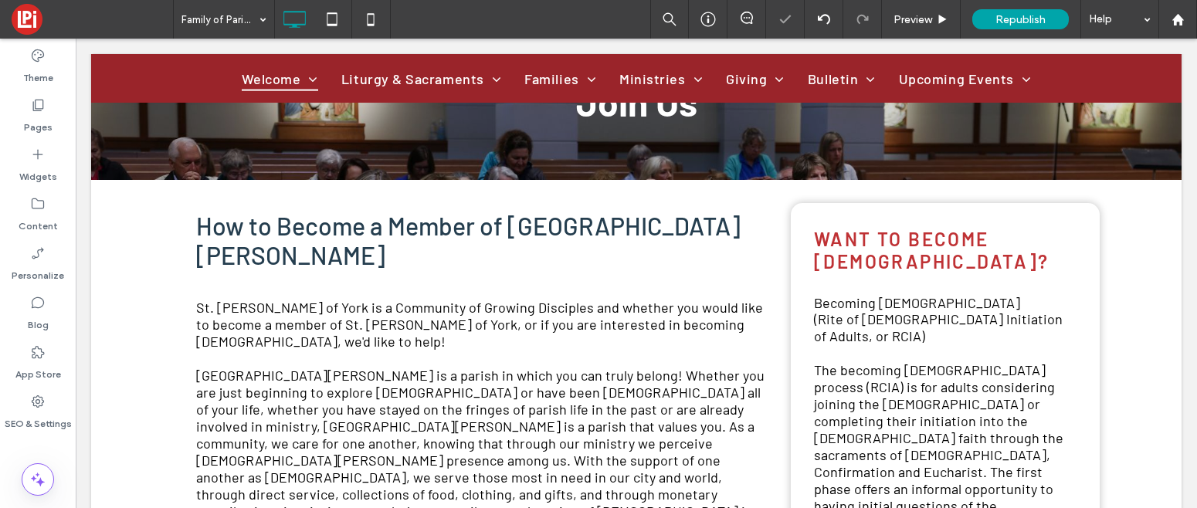
type input "******"
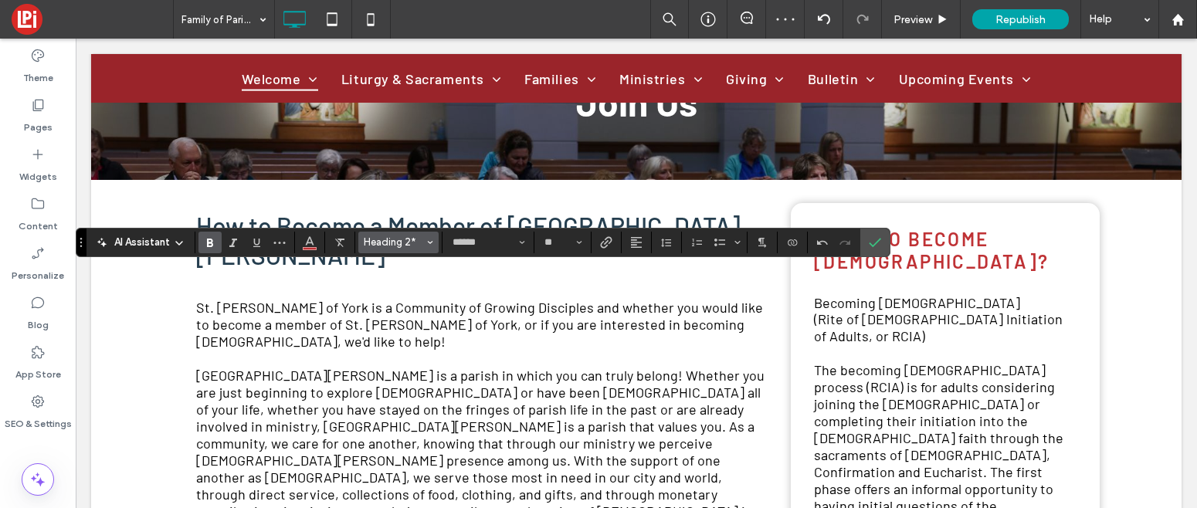
click at [378, 240] on span "Heading 2*" at bounding box center [394, 242] width 60 height 12
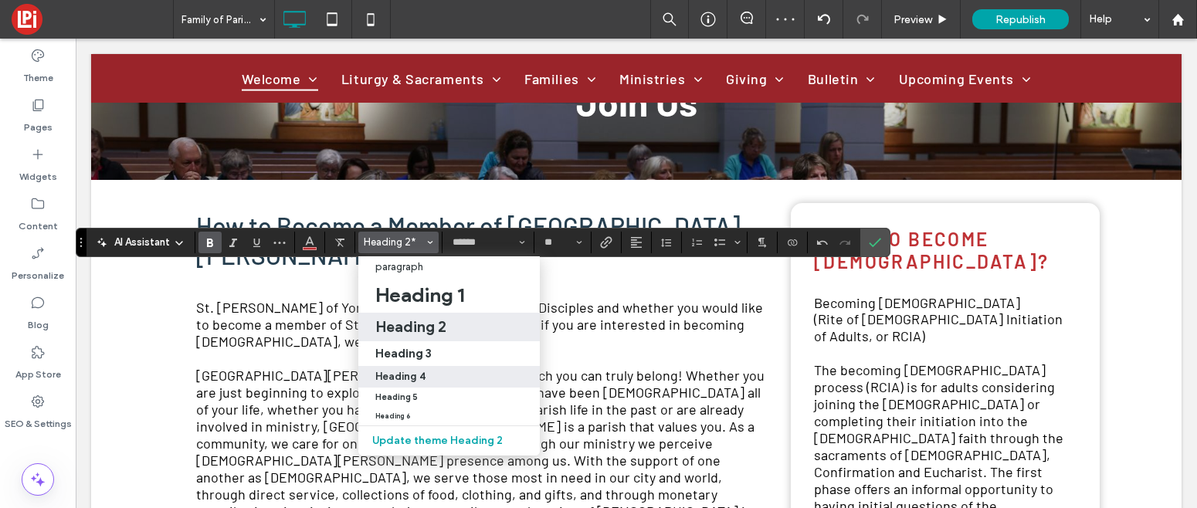
click at [408, 385] on label "Heading 4" at bounding box center [448, 377] width 181 height 22
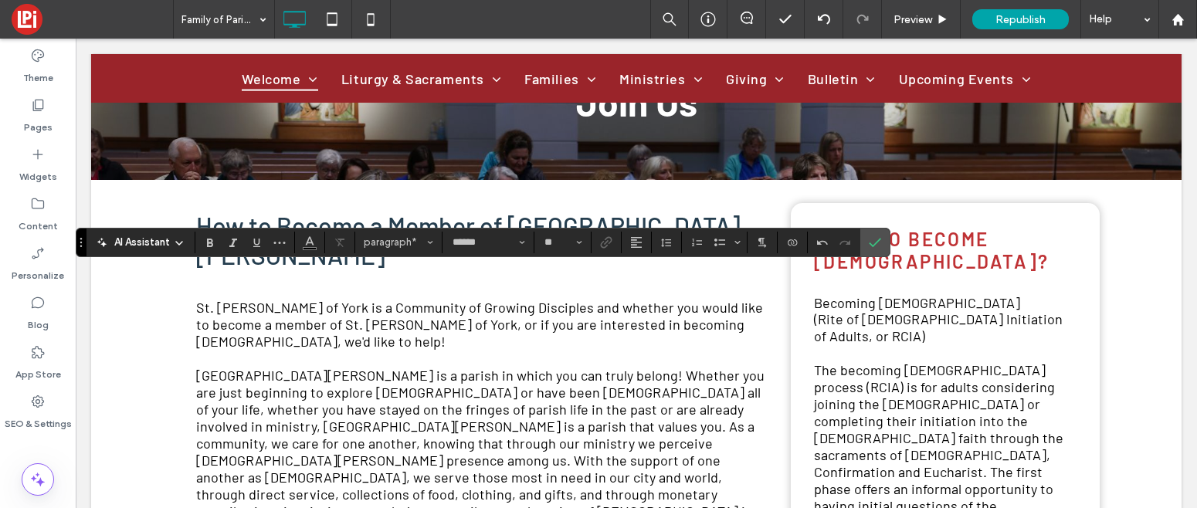
type input "**"
click at [879, 239] on icon "Confirm" at bounding box center [875, 242] width 12 height 12
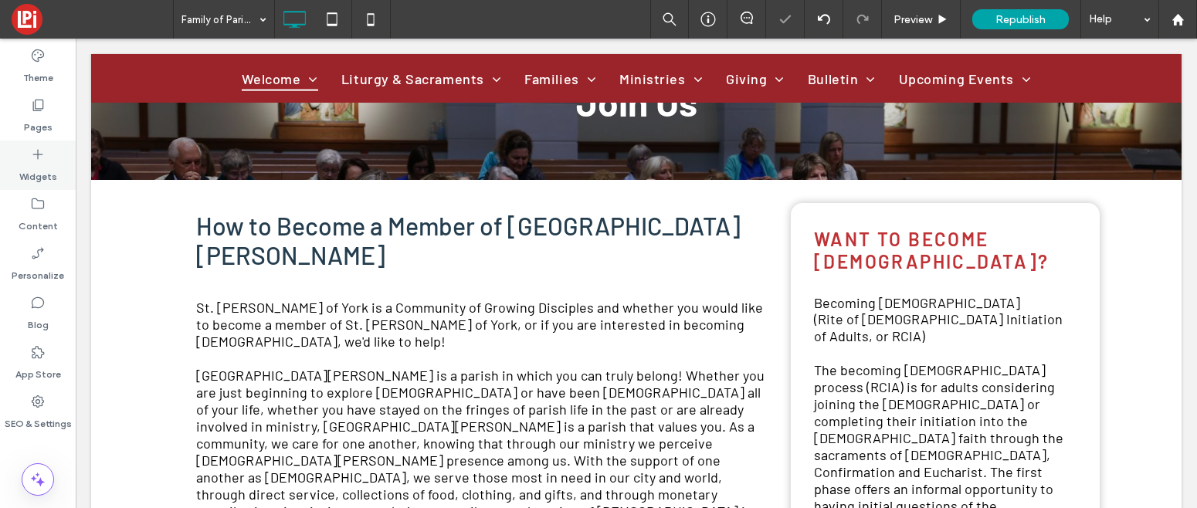
click at [39, 158] on icon at bounding box center [37, 154] width 15 height 15
drag, startPoint x: 198, startPoint y: 313, endPoint x: 474, endPoint y: 381, distance: 284.9
type input "******"
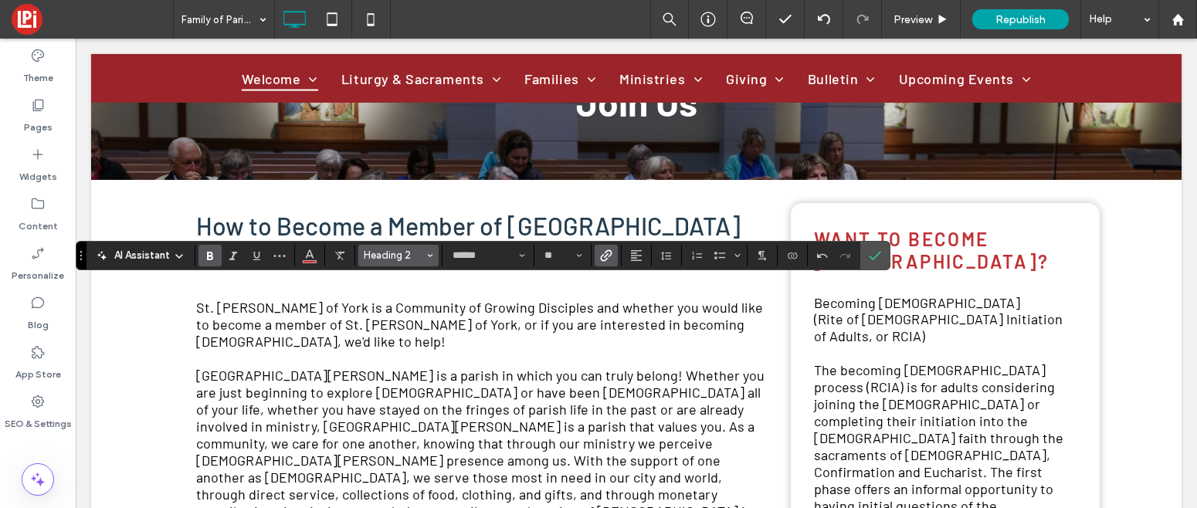
click at [383, 257] on span "Heading 2" at bounding box center [394, 255] width 60 height 12
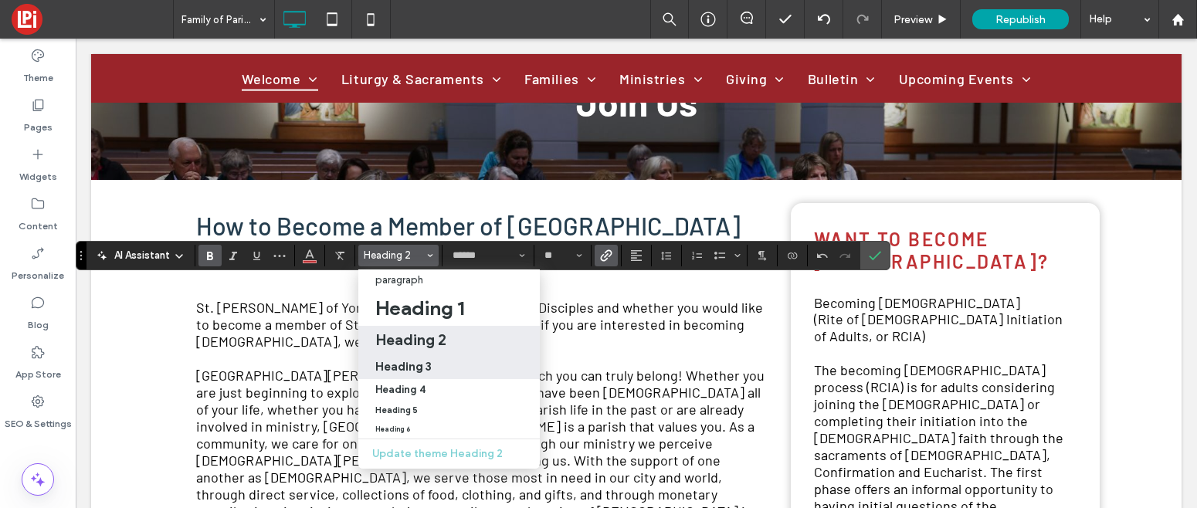
click at [428, 369] on h3 "Heading 3" at bounding box center [403, 366] width 56 height 15
type input "**"
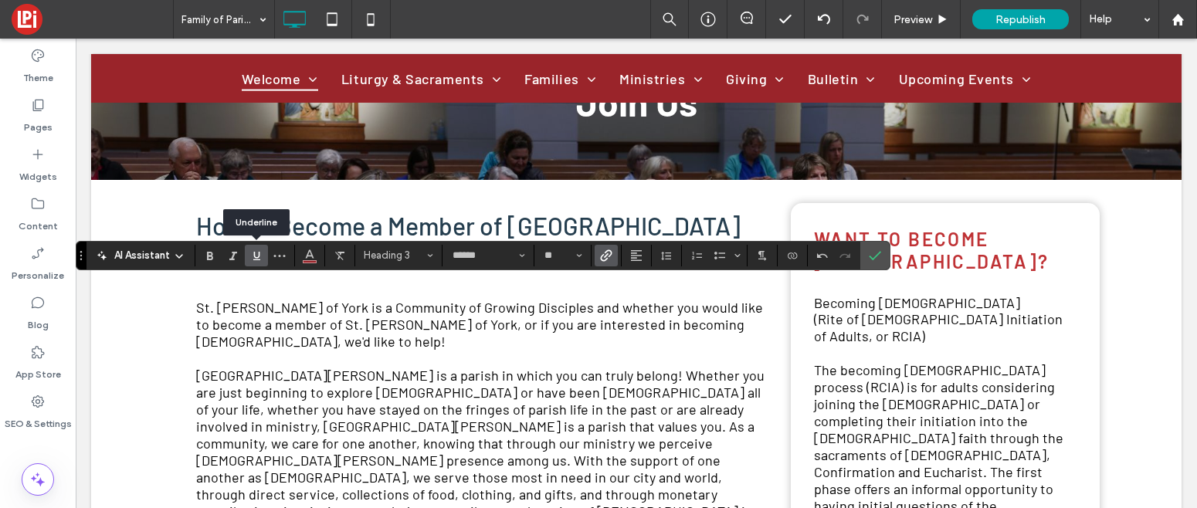
click at [261, 251] on icon "Underline" at bounding box center [256, 255] width 12 height 12
click at [43, 147] on icon at bounding box center [37, 154] width 15 height 15
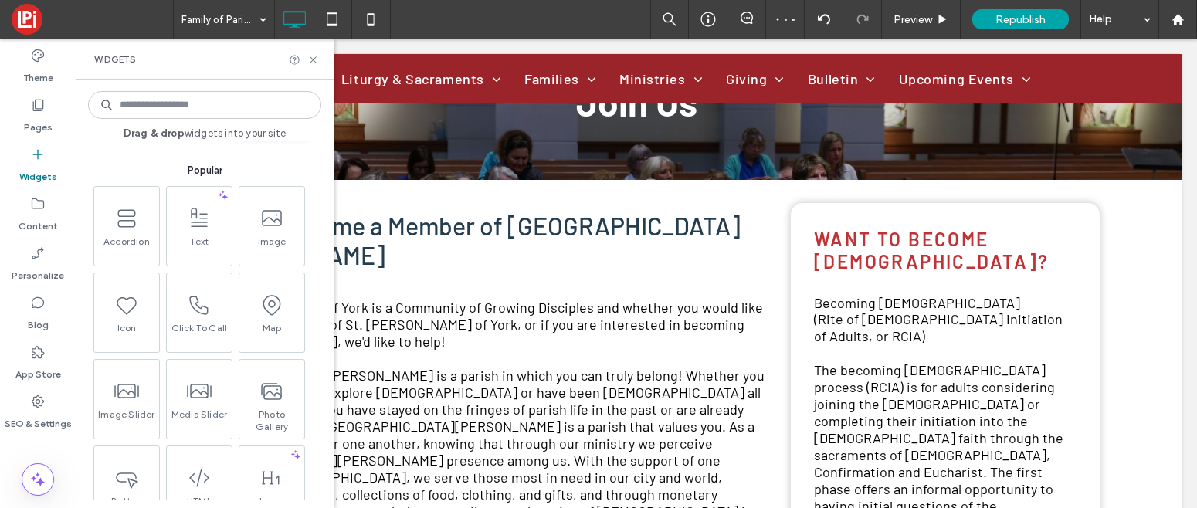
scroll to position [221, 0]
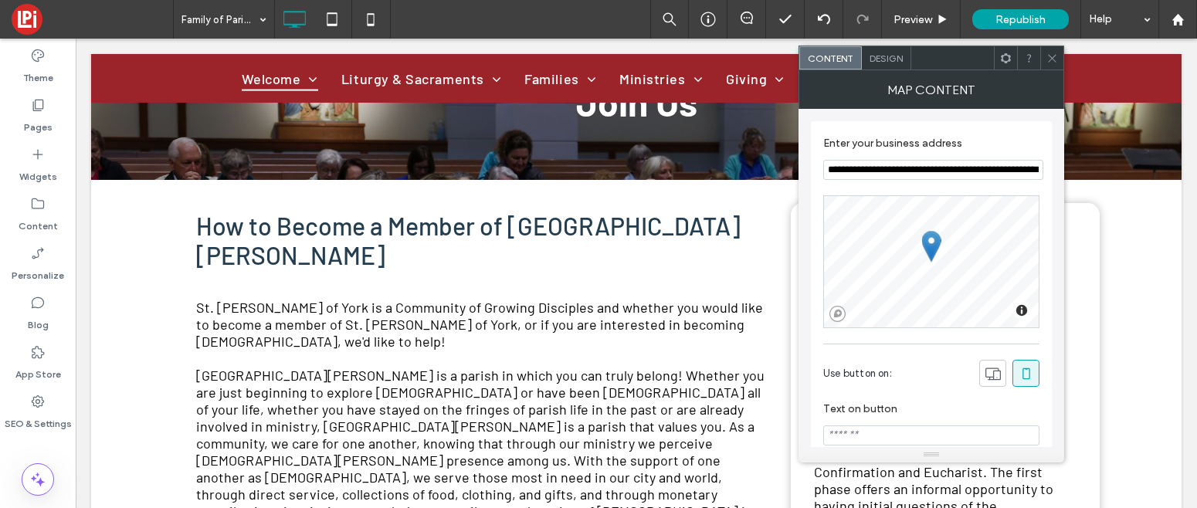
click at [887, 177] on input "**********" at bounding box center [933, 170] width 220 height 20
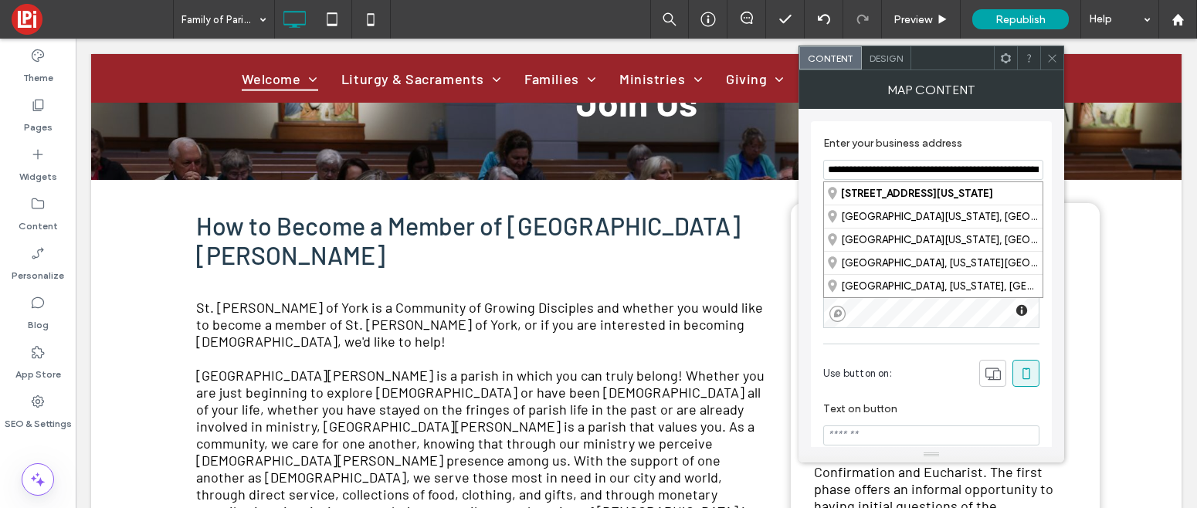
click at [887, 177] on input "**********" at bounding box center [933, 170] width 220 height 20
paste input
click at [876, 195] on div "894 Oakland Road, Loveland, Ohio 45140, United States" at bounding box center [933, 193] width 219 height 22
type input "**********"
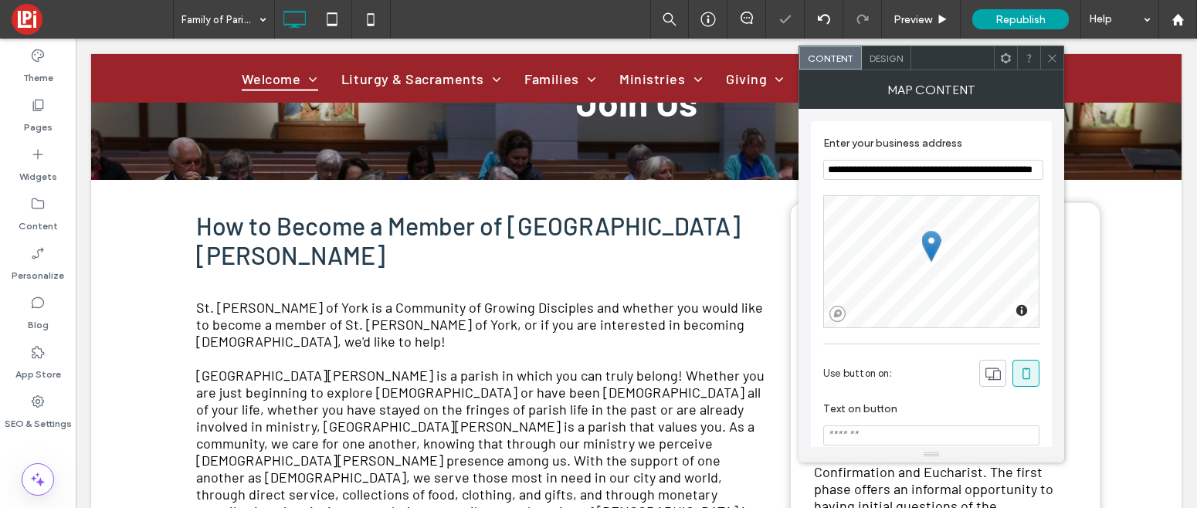
click at [1055, 62] on icon at bounding box center [1052, 59] width 12 height 12
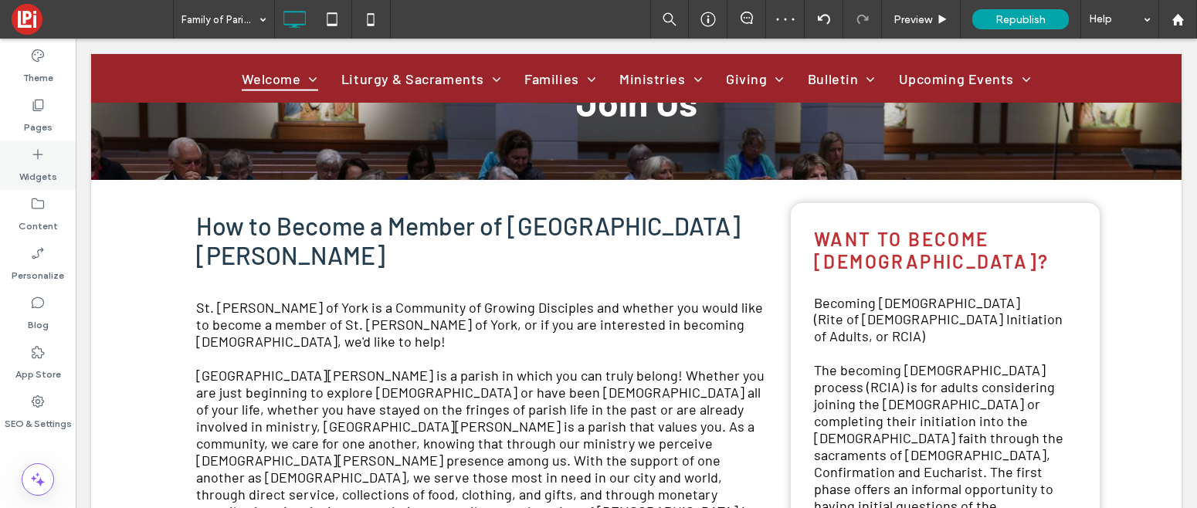
click at [34, 151] on icon at bounding box center [37, 154] width 15 height 15
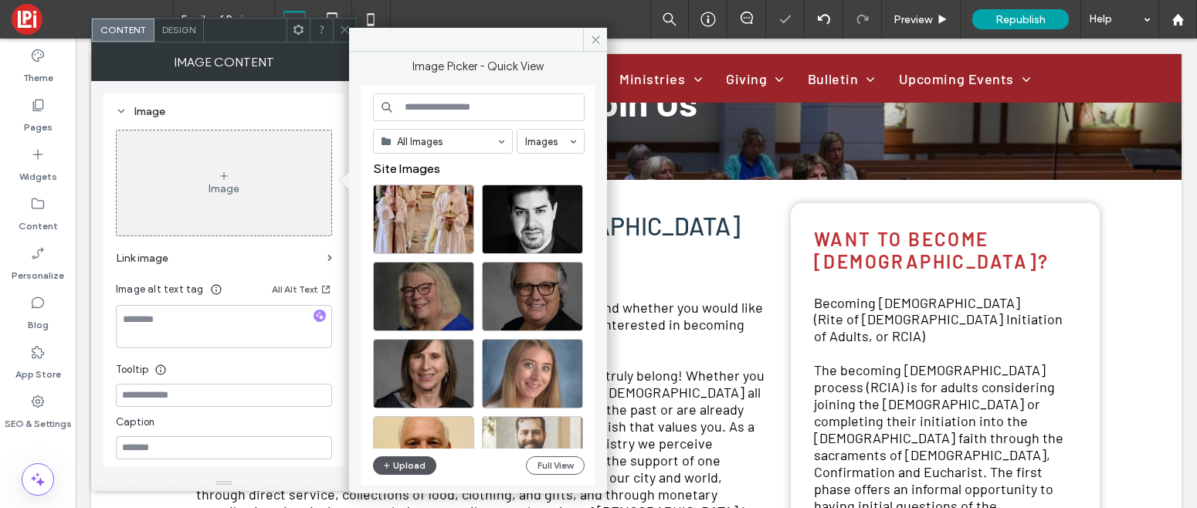
click at [413, 472] on button "Upload" at bounding box center [404, 465] width 63 height 19
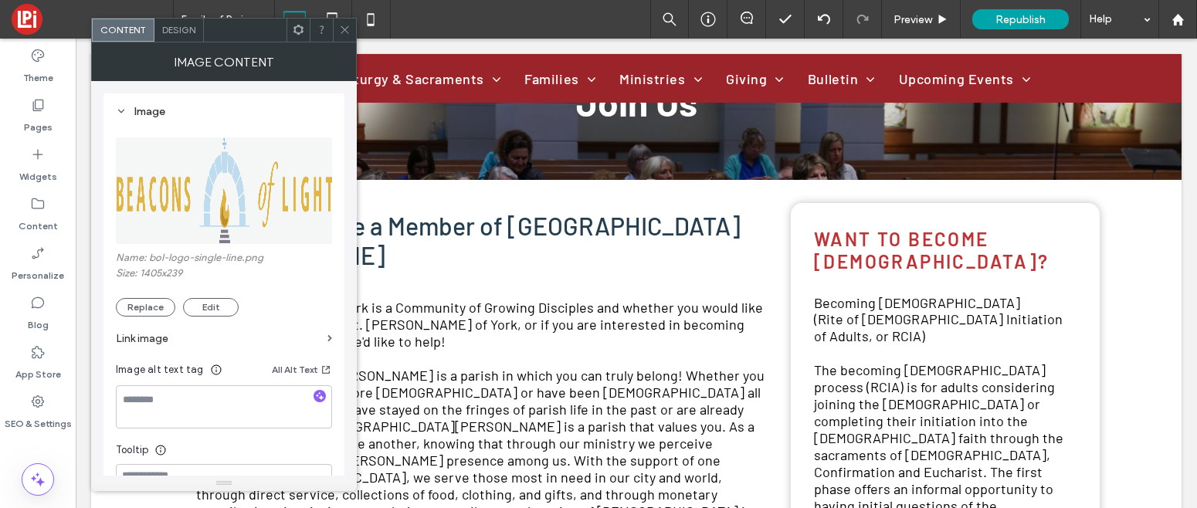
click at [160, 340] on label "Link image" at bounding box center [218, 338] width 205 height 29
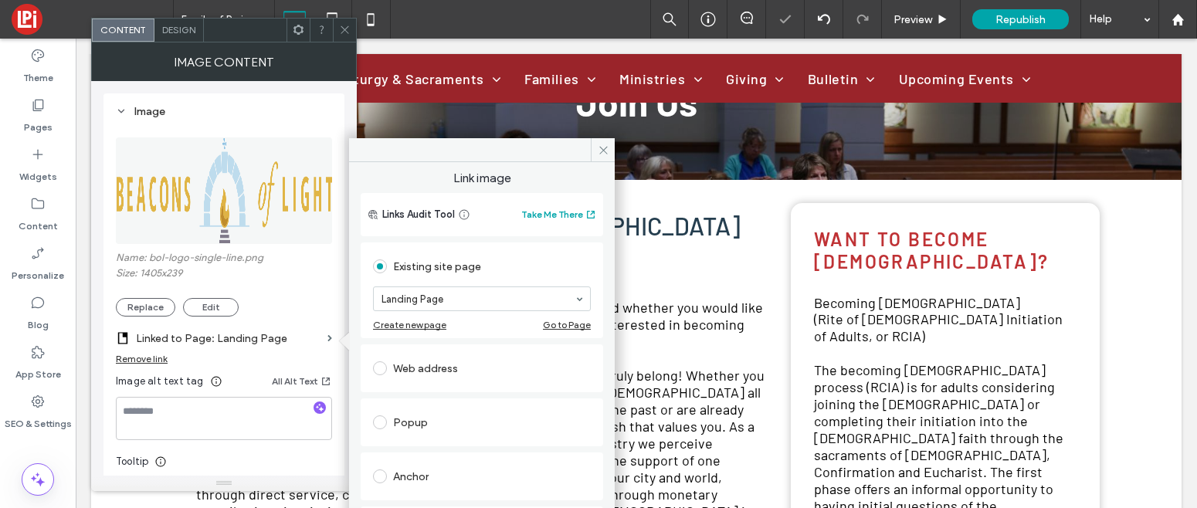
click at [437, 375] on div "Web address" at bounding box center [482, 368] width 218 height 25
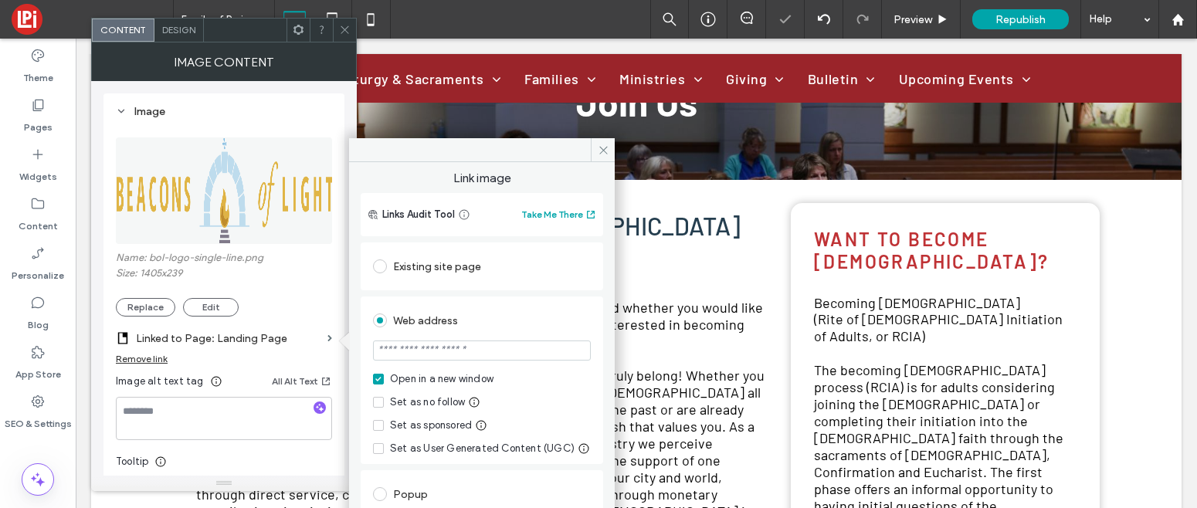
click at [433, 351] on input "url" at bounding box center [482, 351] width 218 height 20
paste input "**********"
type input "**********"
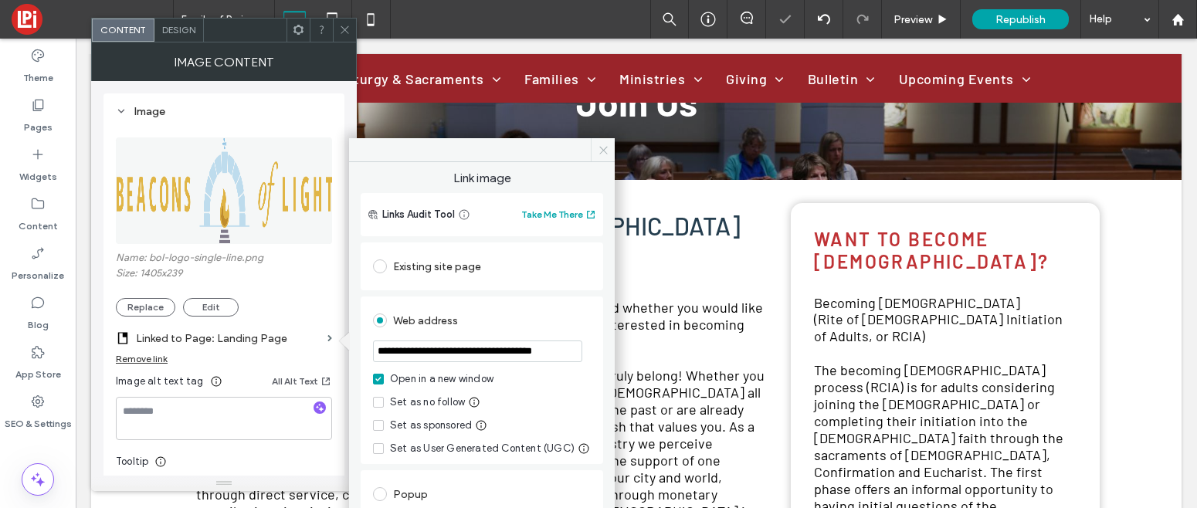
click at [603, 152] on icon at bounding box center [604, 150] width 12 height 12
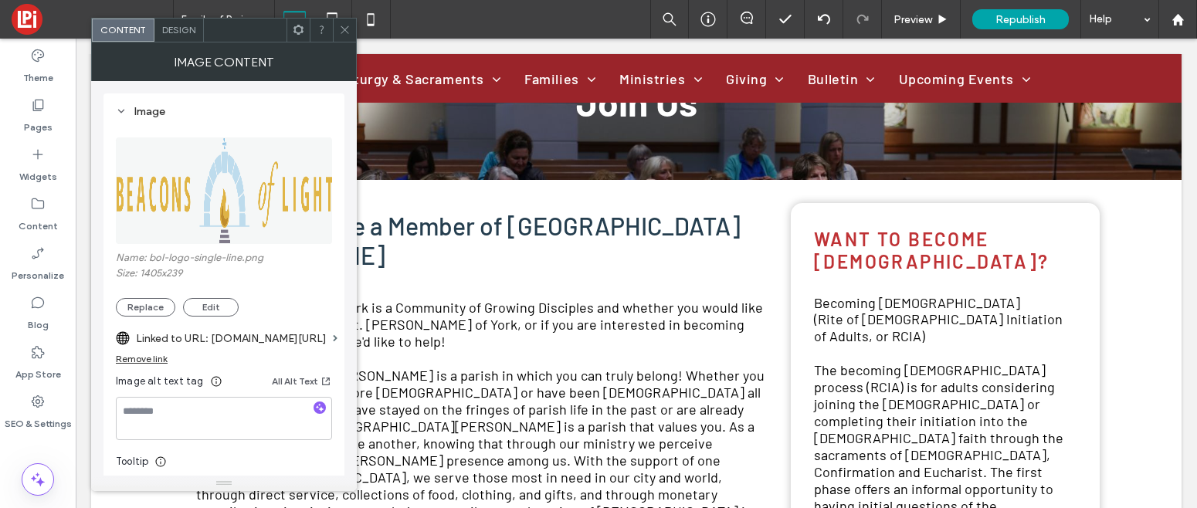
click at [346, 29] on icon at bounding box center [345, 30] width 12 height 12
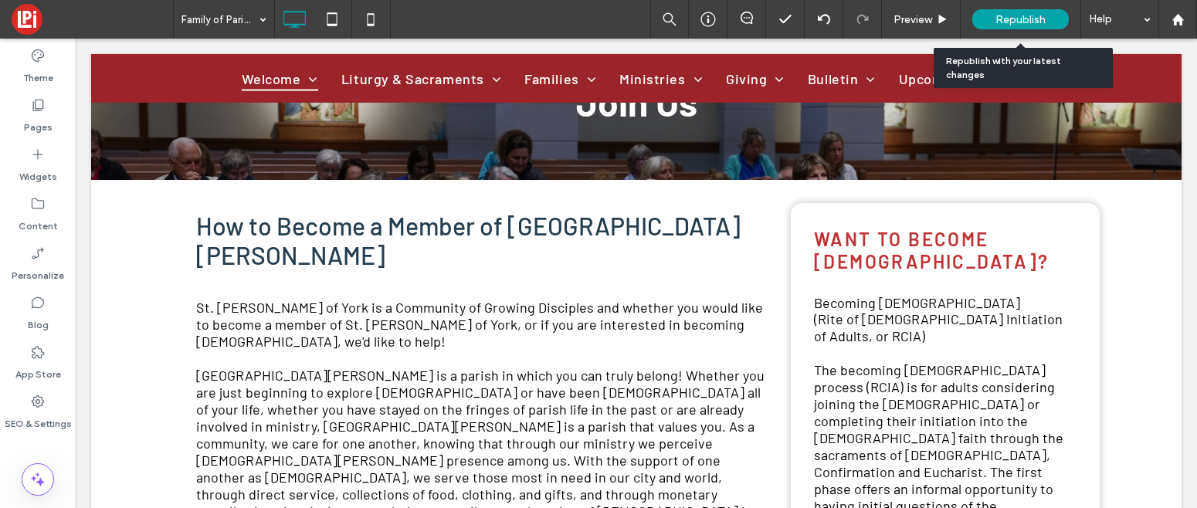
click at [1022, 20] on span "Republish" at bounding box center [1020, 19] width 50 height 13
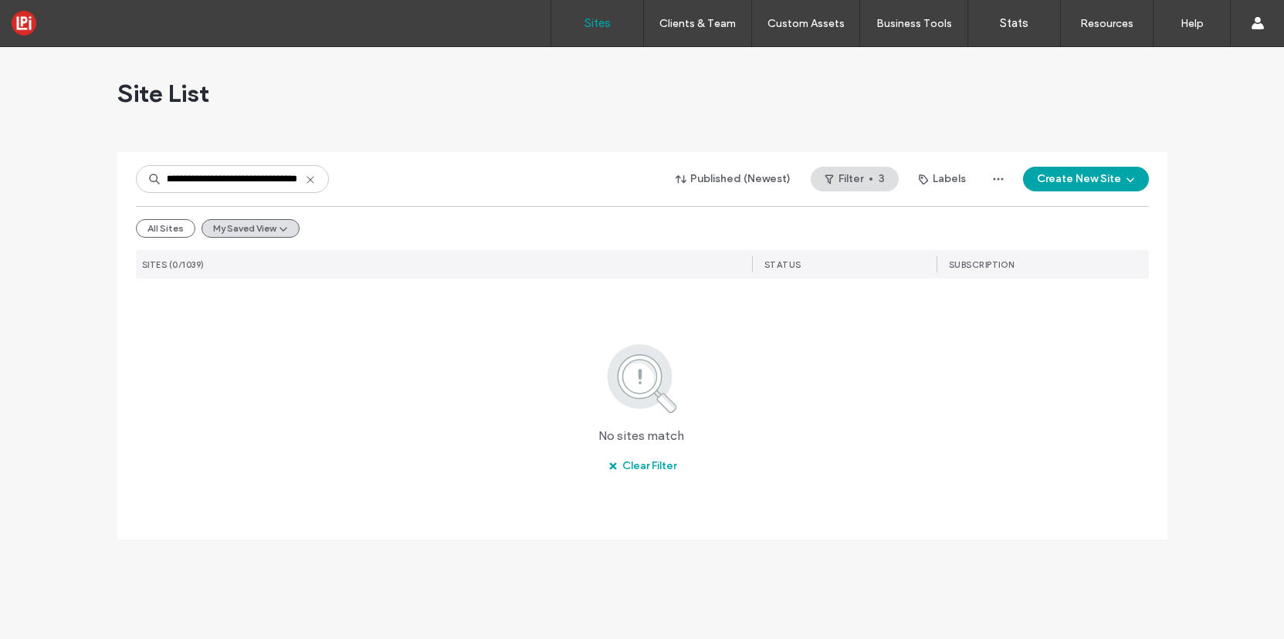
scroll to position [0, 66]
drag, startPoint x: 294, startPoint y: 181, endPoint x: 224, endPoint y: 178, distance: 70.3
click at [224, 178] on input "**********" at bounding box center [232, 179] width 193 height 28
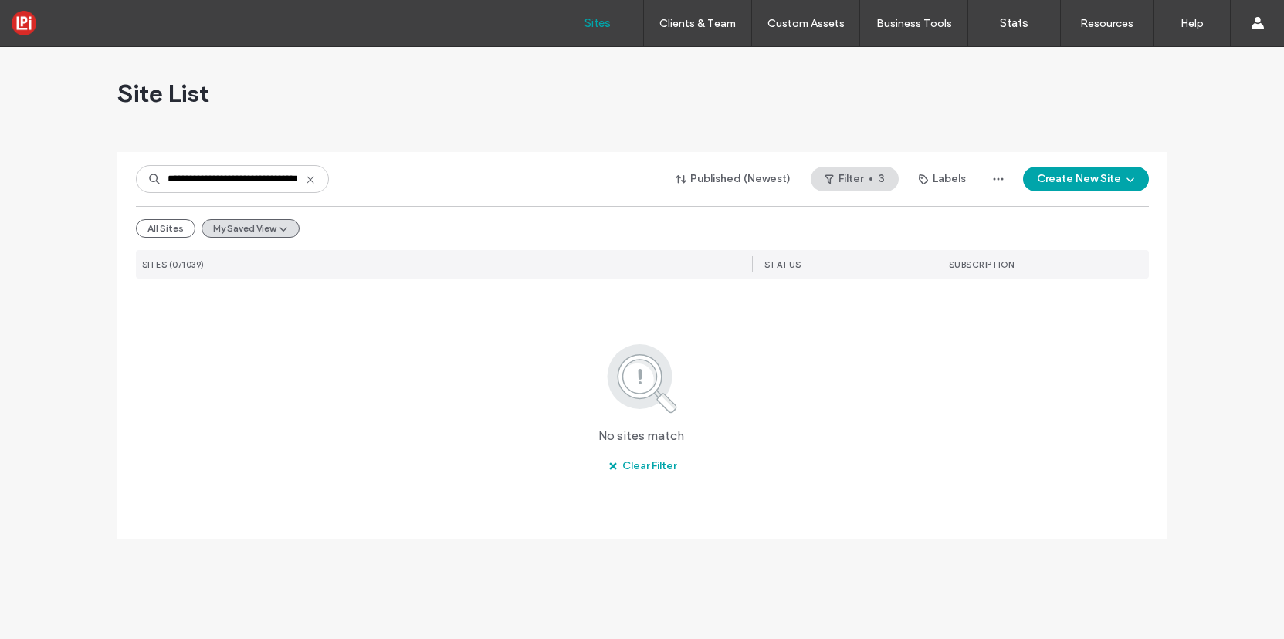
drag, startPoint x: 224, startPoint y: 178, endPoint x: 86, endPoint y: 178, distance: 138.2
click at [86, 178] on div "**********" at bounding box center [642, 343] width 1284 height 592
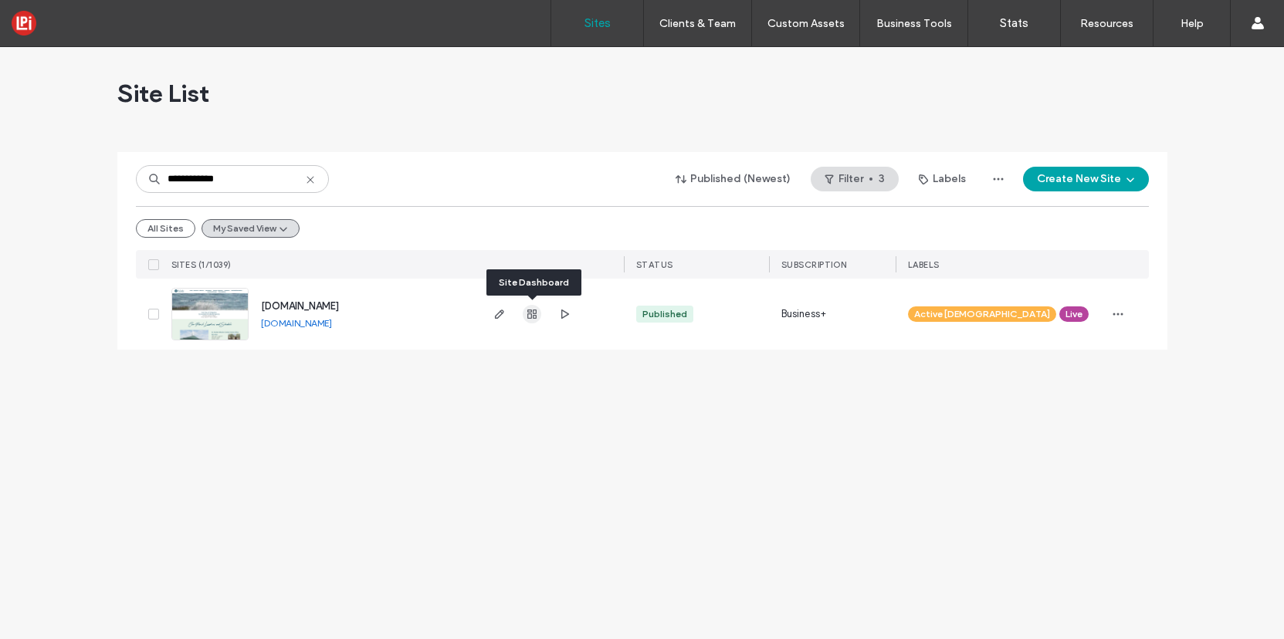
type input "**********"
click at [530, 315] on icon "button" at bounding box center [532, 314] width 12 height 12
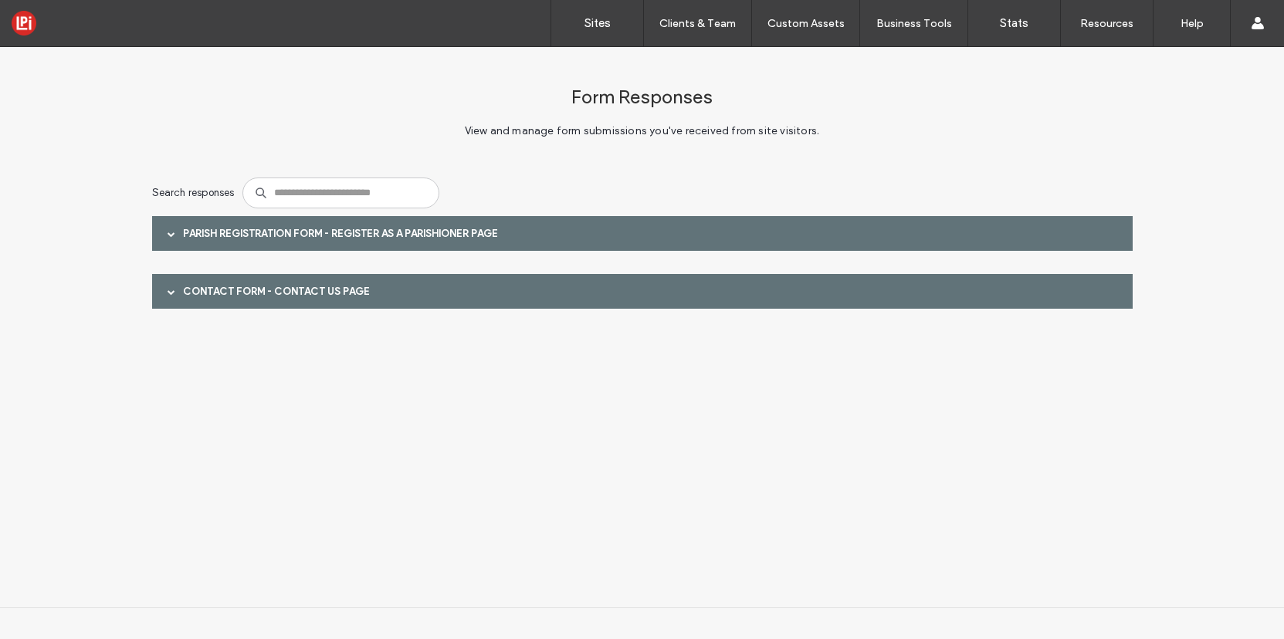
click at [171, 290] on span at bounding box center [172, 292] width 8 height 8
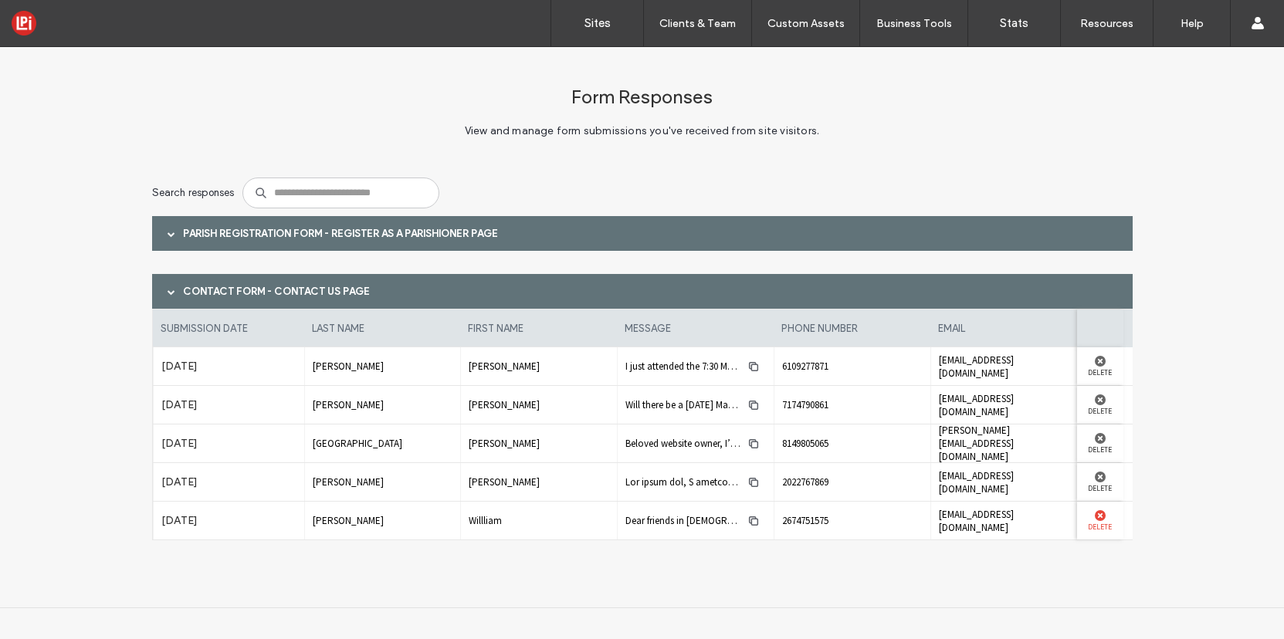
click at [1097, 515] on use at bounding box center [1100, 515] width 11 height 11
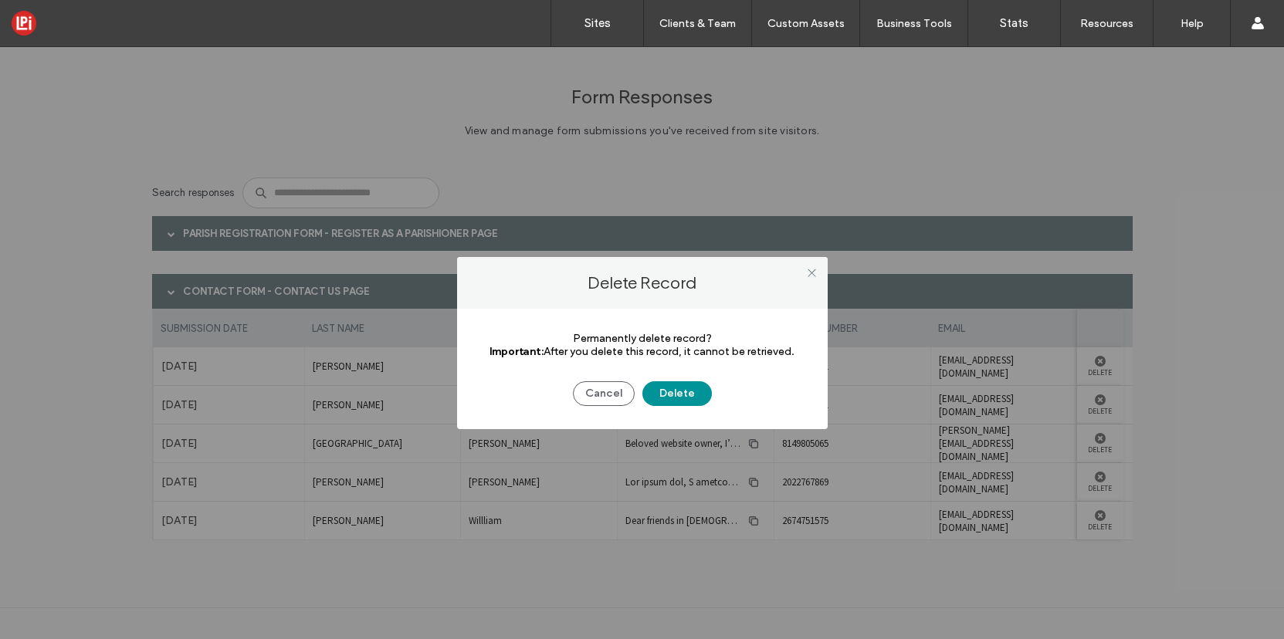
click at [687, 389] on button "Delete" at bounding box center [676, 393] width 69 height 25
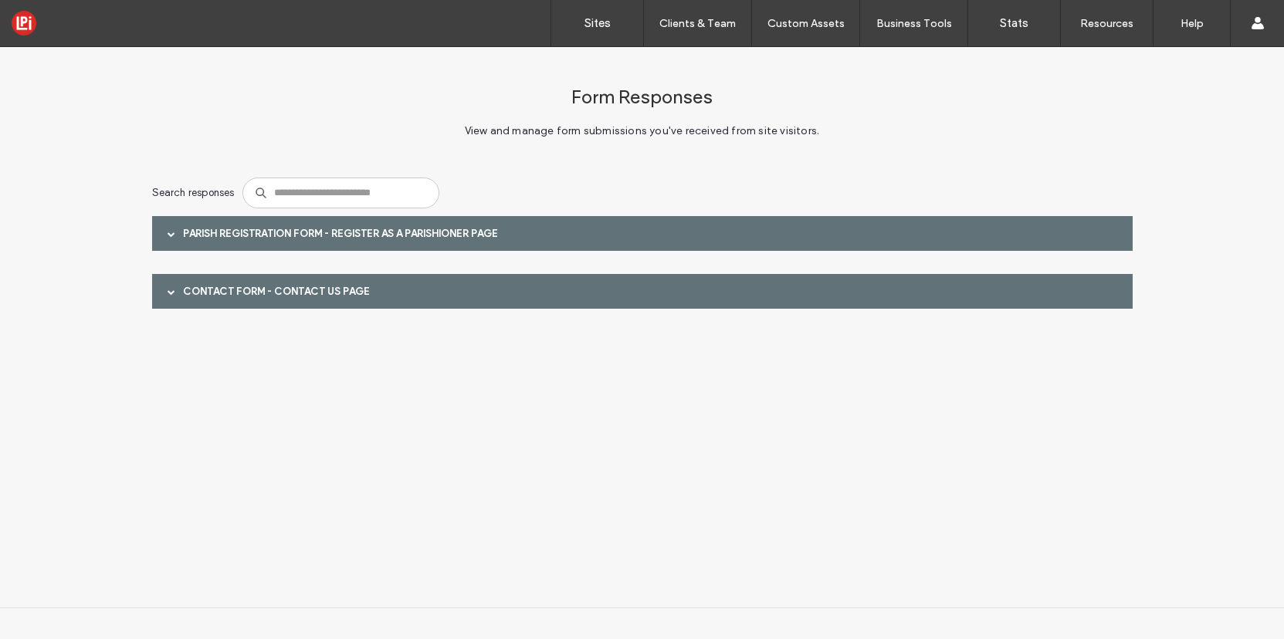
click at [266, 294] on div "Contact Form - Contact Us page" at bounding box center [642, 291] width 981 height 35
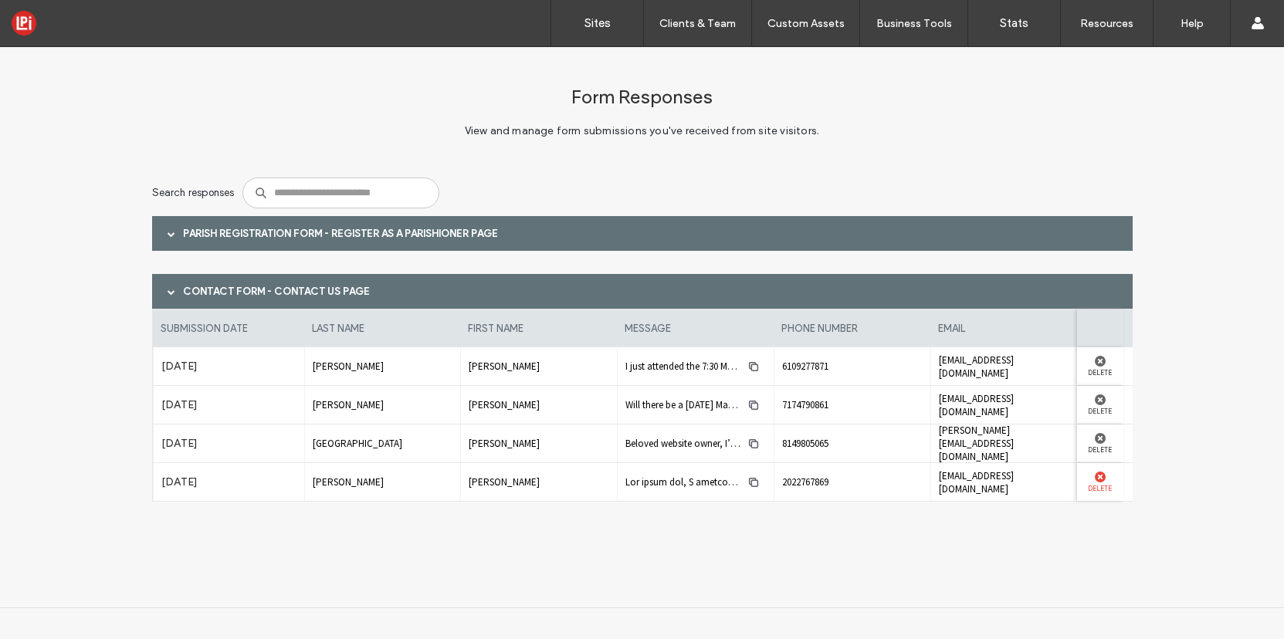
click at [1100, 474] on use at bounding box center [1100, 477] width 11 height 11
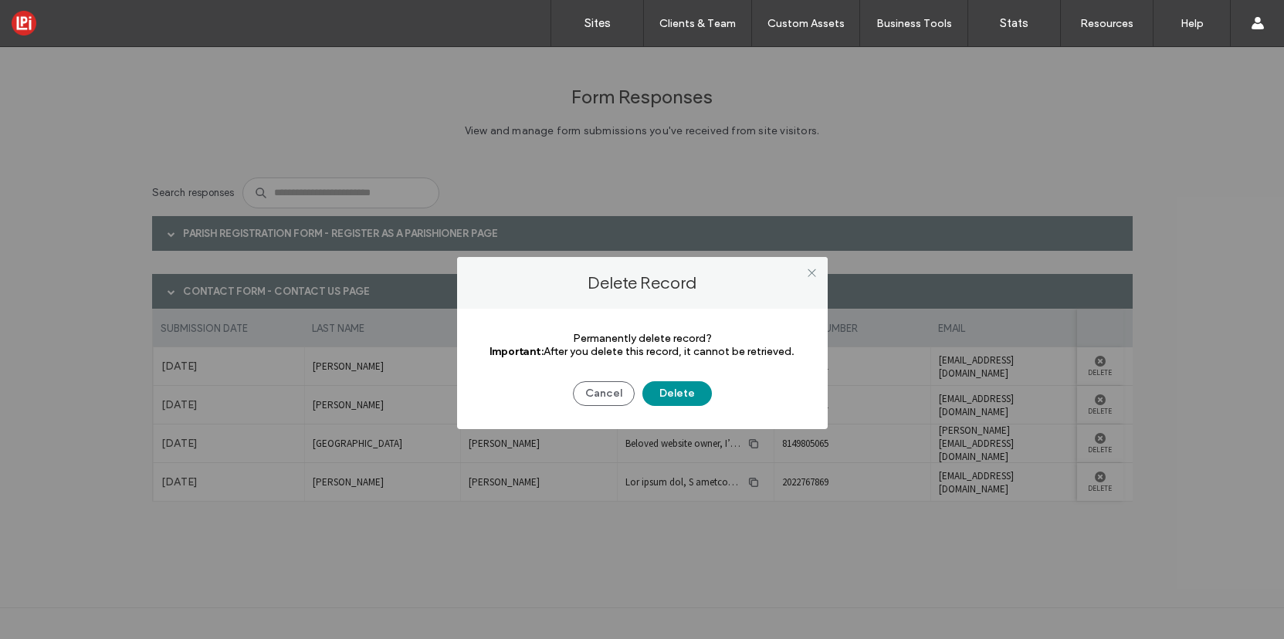
click at [680, 398] on button "Delete" at bounding box center [676, 393] width 69 height 25
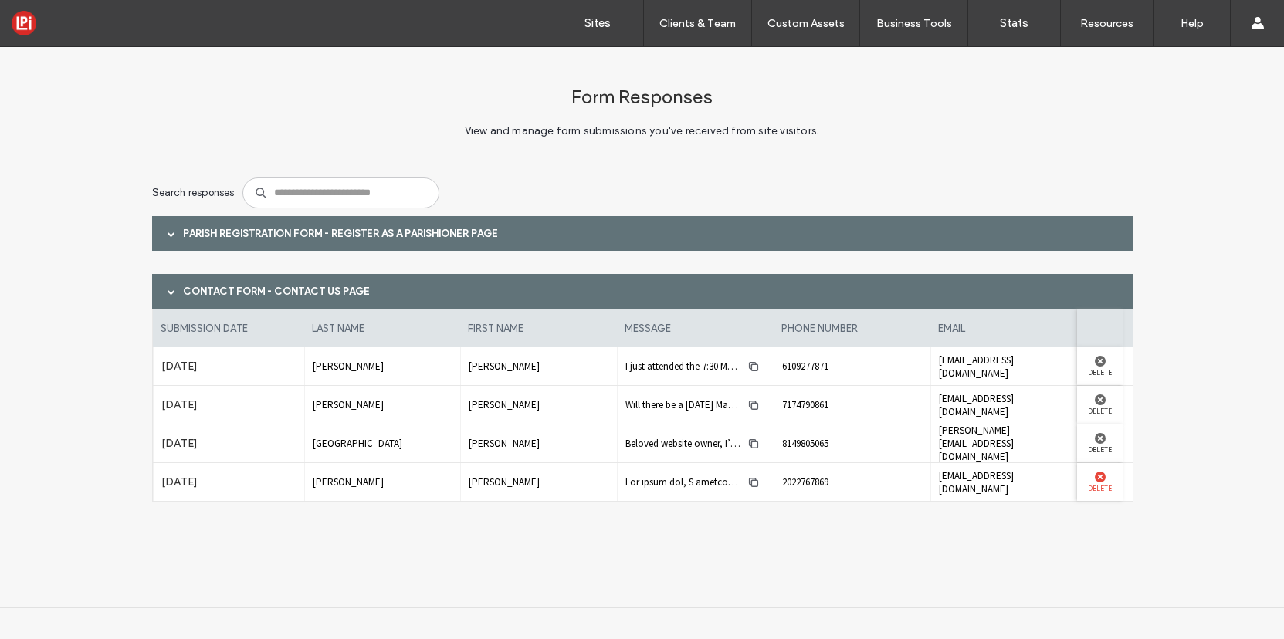
click at [1100, 478] on use at bounding box center [1100, 477] width 11 height 11
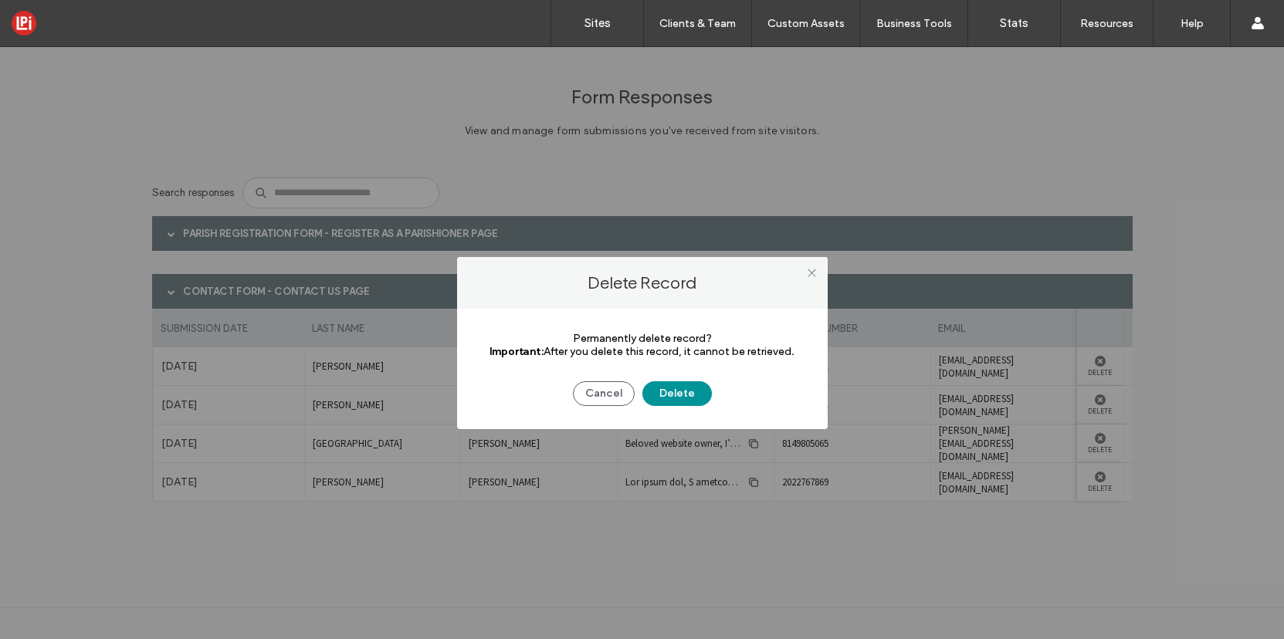
click at [673, 397] on button "Delete" at bounding box center [676, 393] width 69 height 25
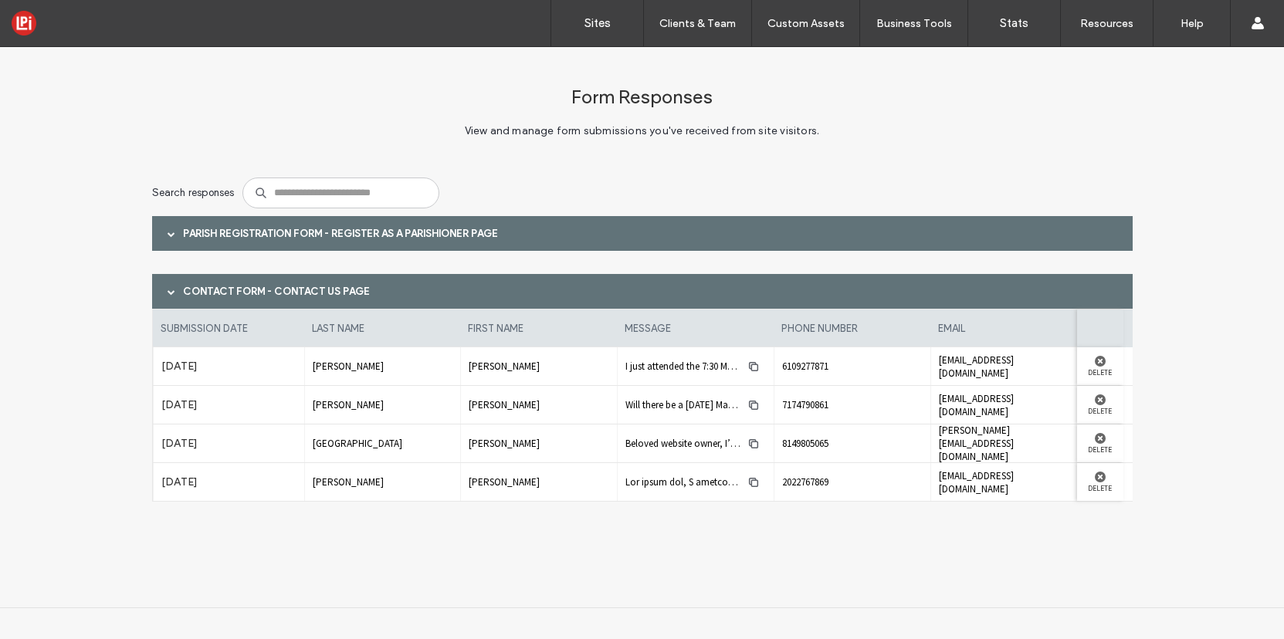
click at [796, 571] on div "Form Responses View and manage form submissions you've received from site visit…" at bounding box center [642, 327] width 1284 height 561
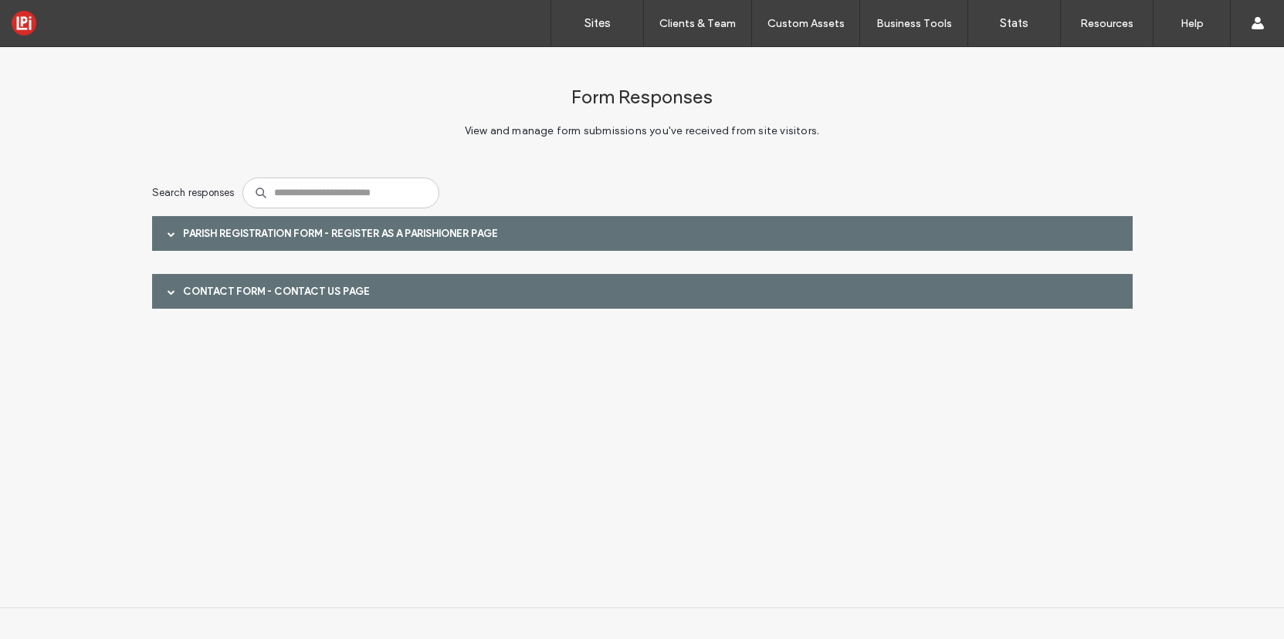
click at [230, 291] on div "Contact Form - Contact Us page" at bounding box center [642, 291] width 981 height 35
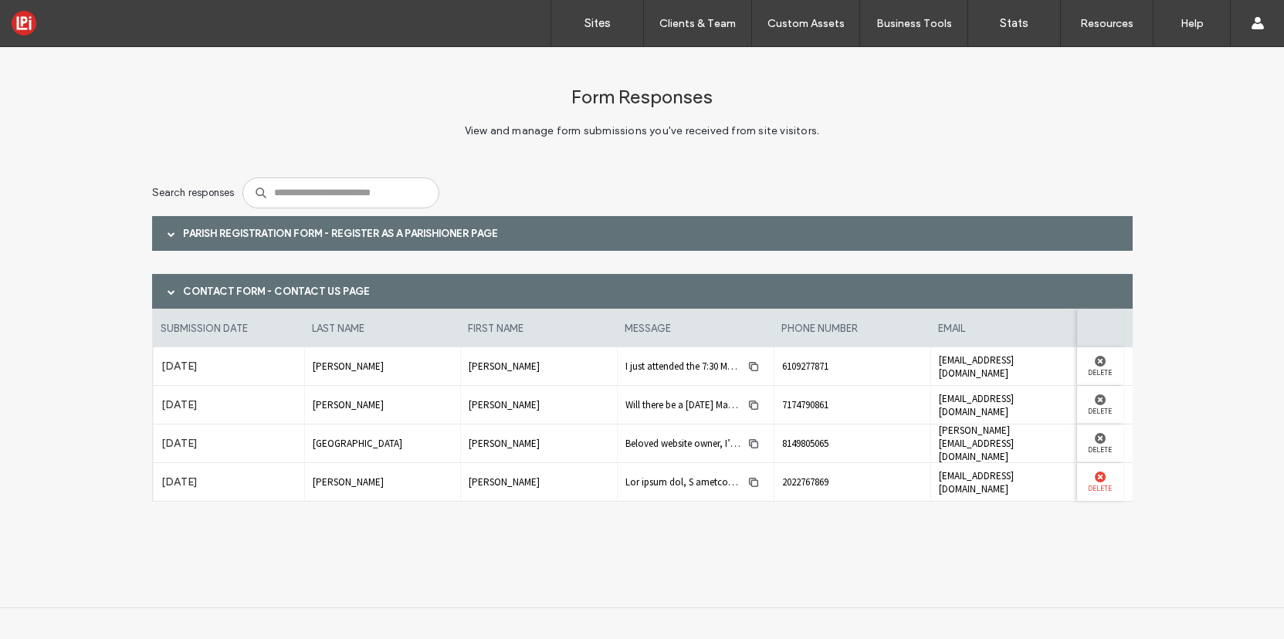
click at [1100, 475] on use at bounding box center [1100, 477] width 11 height 11
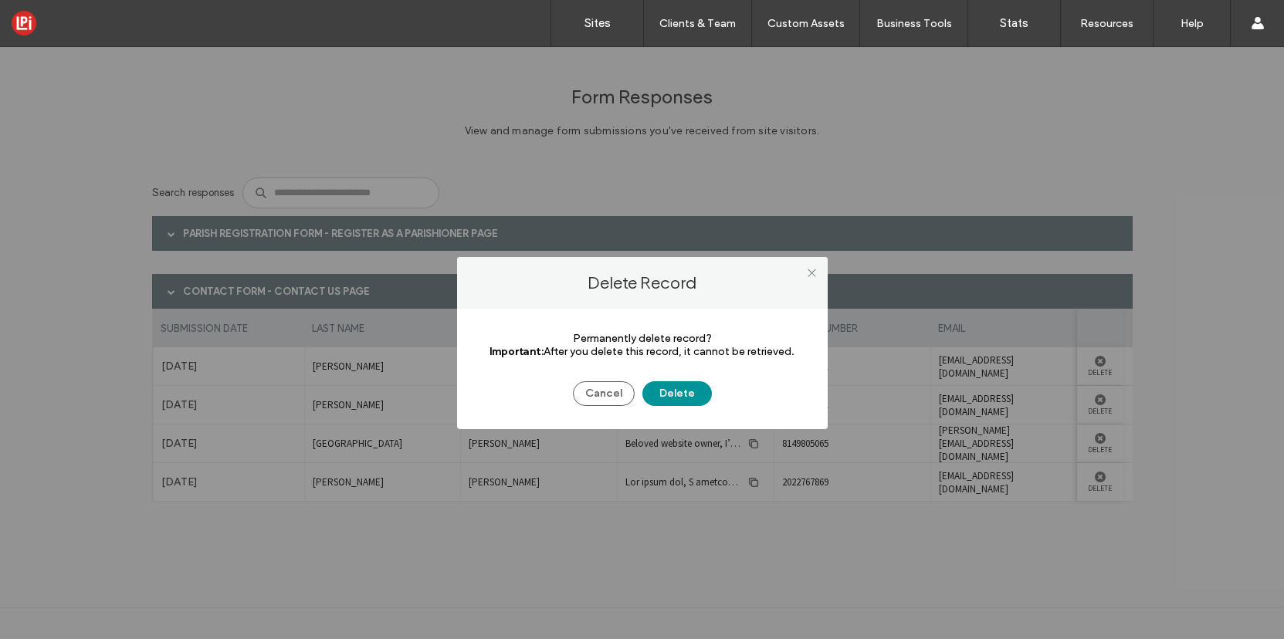
click at [686, 395] on button "Delete" at bounding box center [676, 393] width 69 height 25
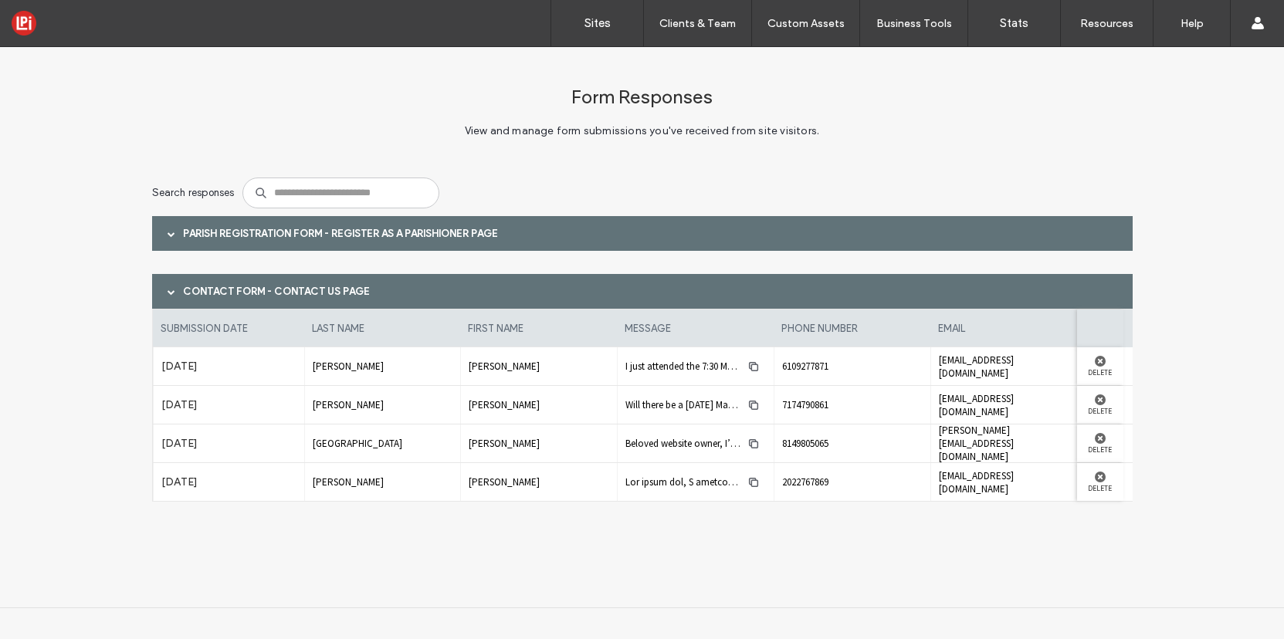
scroll to position [0, 11]
click at [1100, 476] on use at bounding box center [1100, 477] width 11 height 11
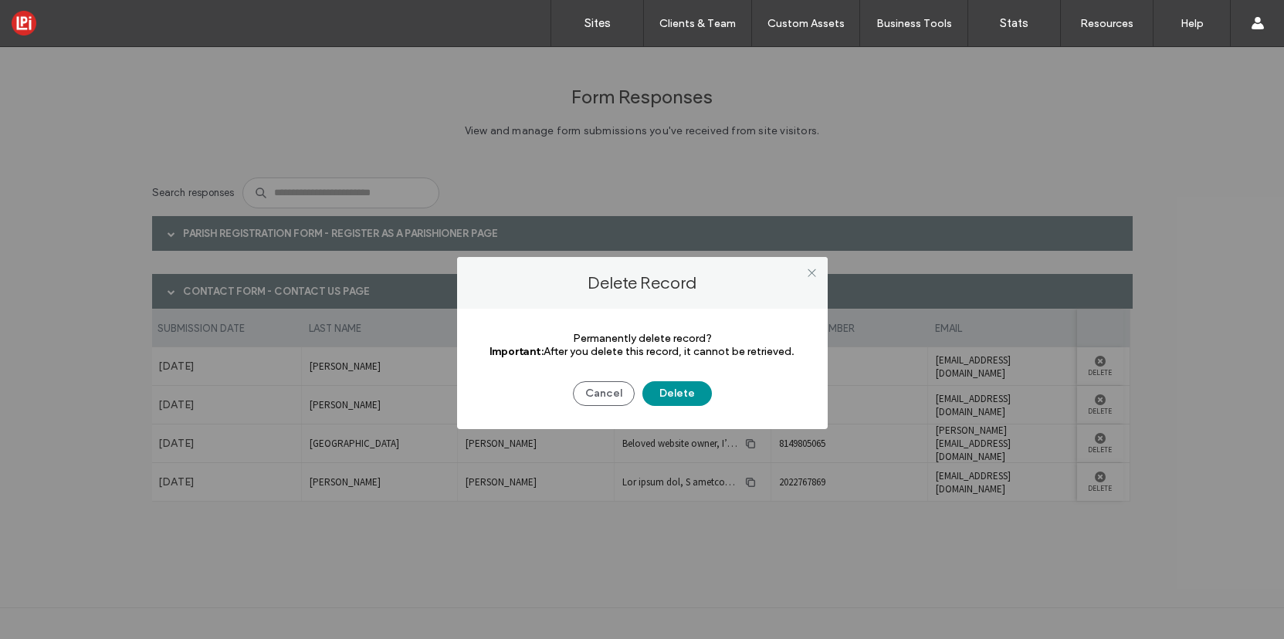
click at [685, 391] on button "Delete" at bounding box center [676, 393] width 69 height 25
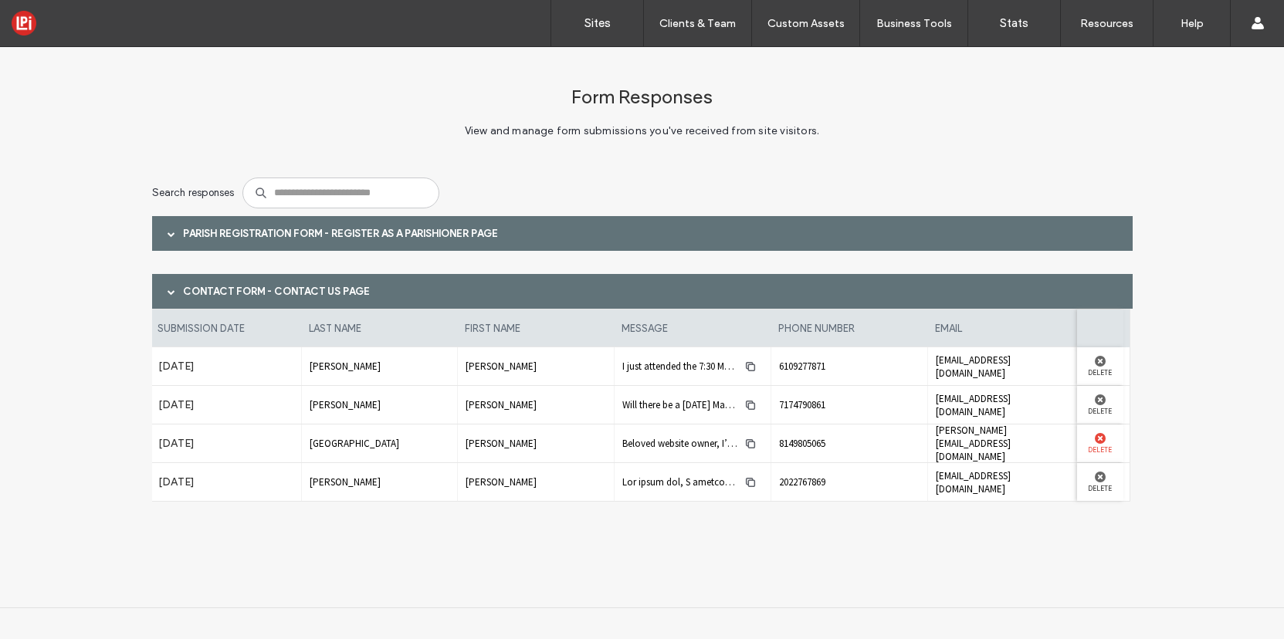
click at [1102, 437] on use at bounding box center [1100, 438] width 11 height 11
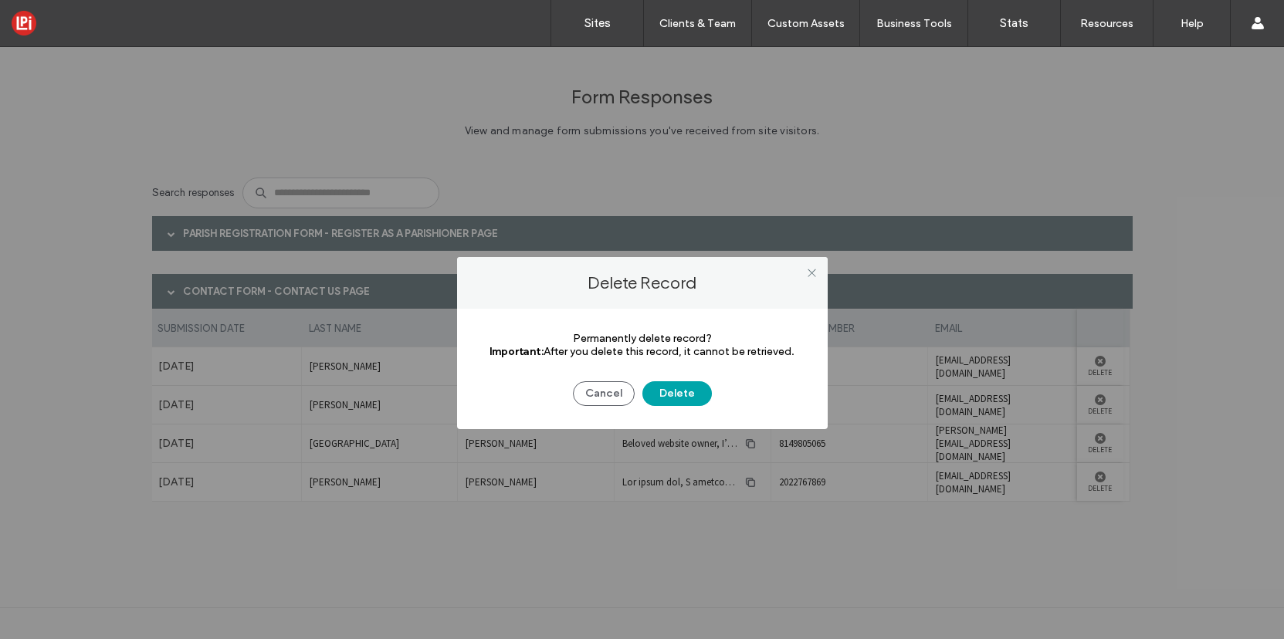
click at [663, 380] on div "Cancel Delete" at bounding box center [642, 386] width 324 height 40
click at [676, 392] on button "Delete" at bounding box center [676, 393] width 69 height 25
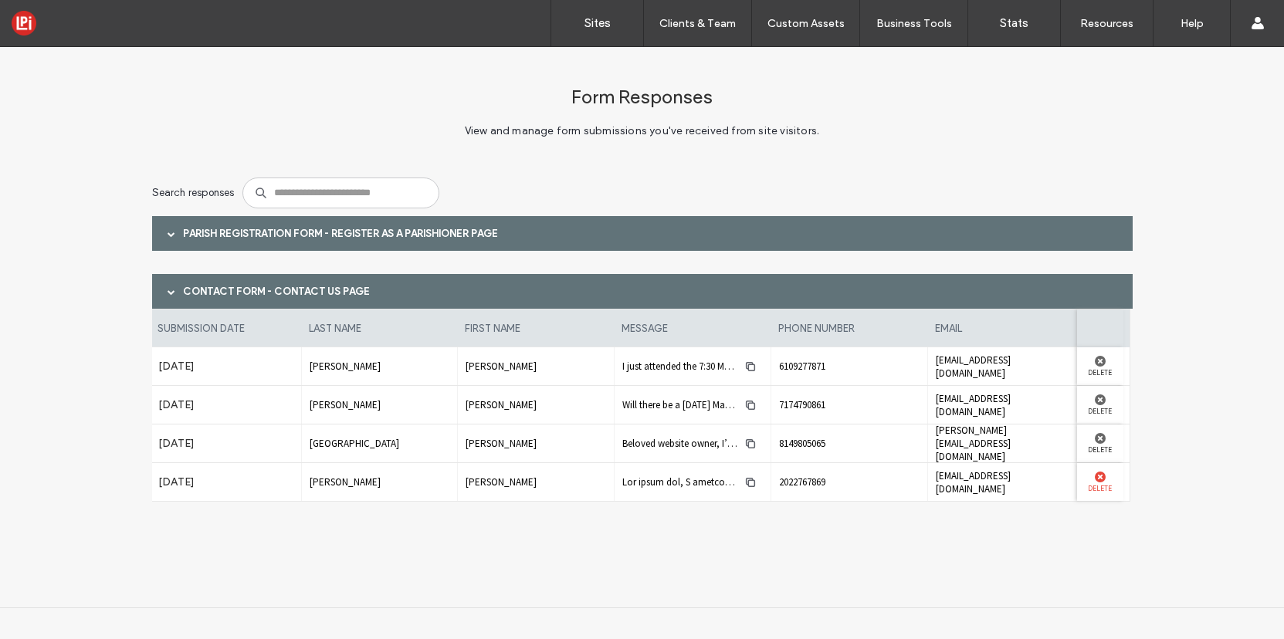
click at [1099, 479] on use at bounding box center [1100, 477] width 11 height 11
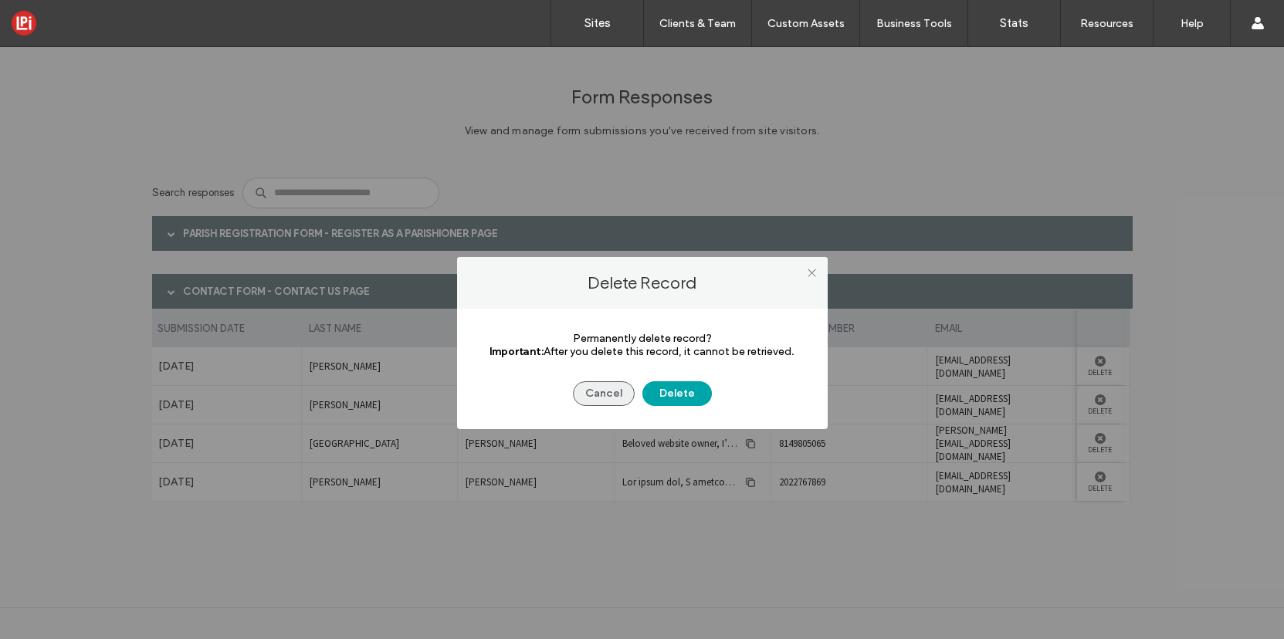
click at [596, 398] on button "Cancel" at bounding box center [604, 393] width 62 height 25
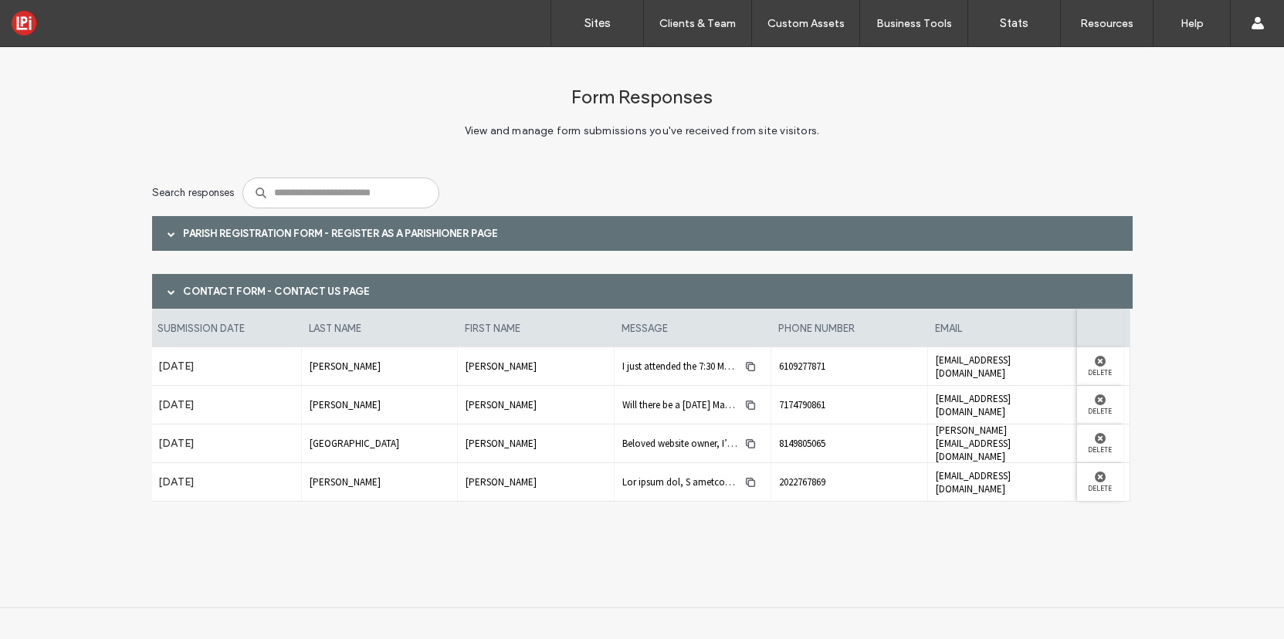
click at [165, 236] on div at bounding box center [171, 233] width 23 height 27
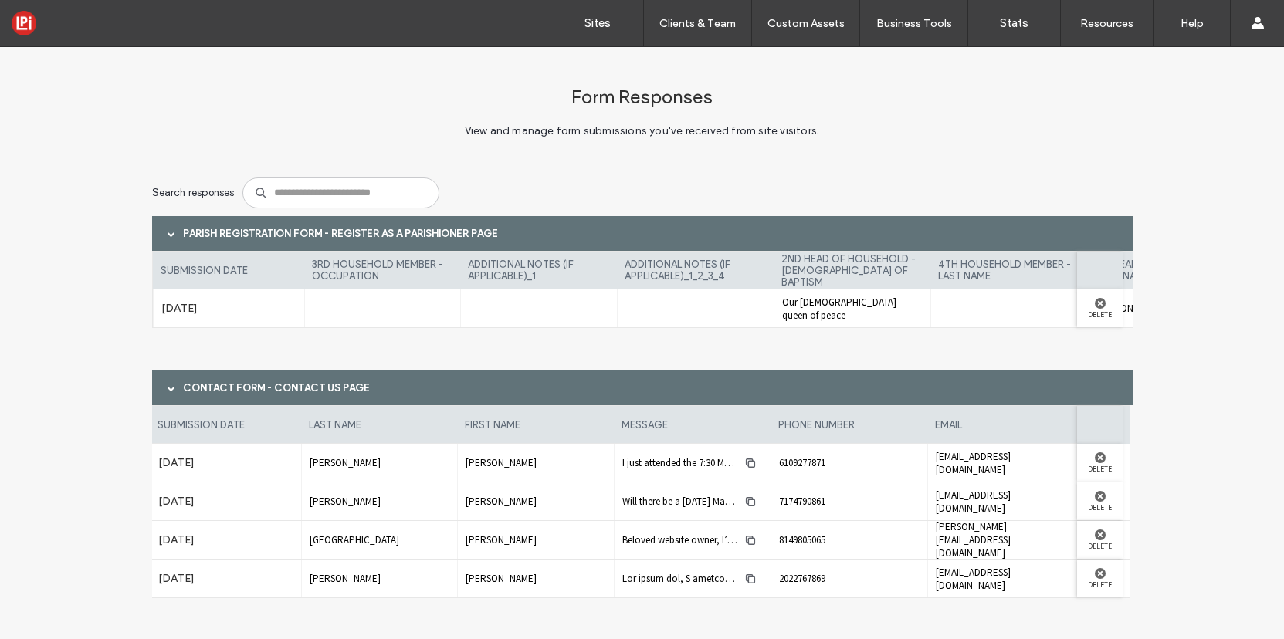
click at [168, 240] on span at bounding box center [172, 233] width 8 height 27
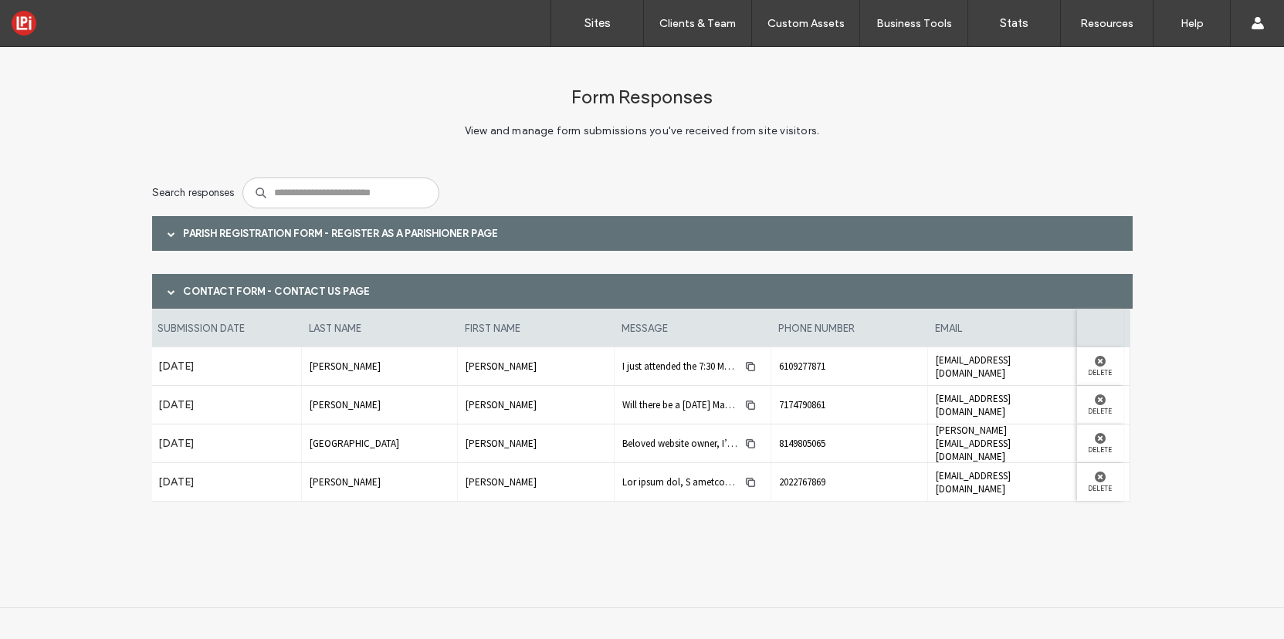
click at [163, 293] on div at bounding box center [171, 291] width 23 height 27
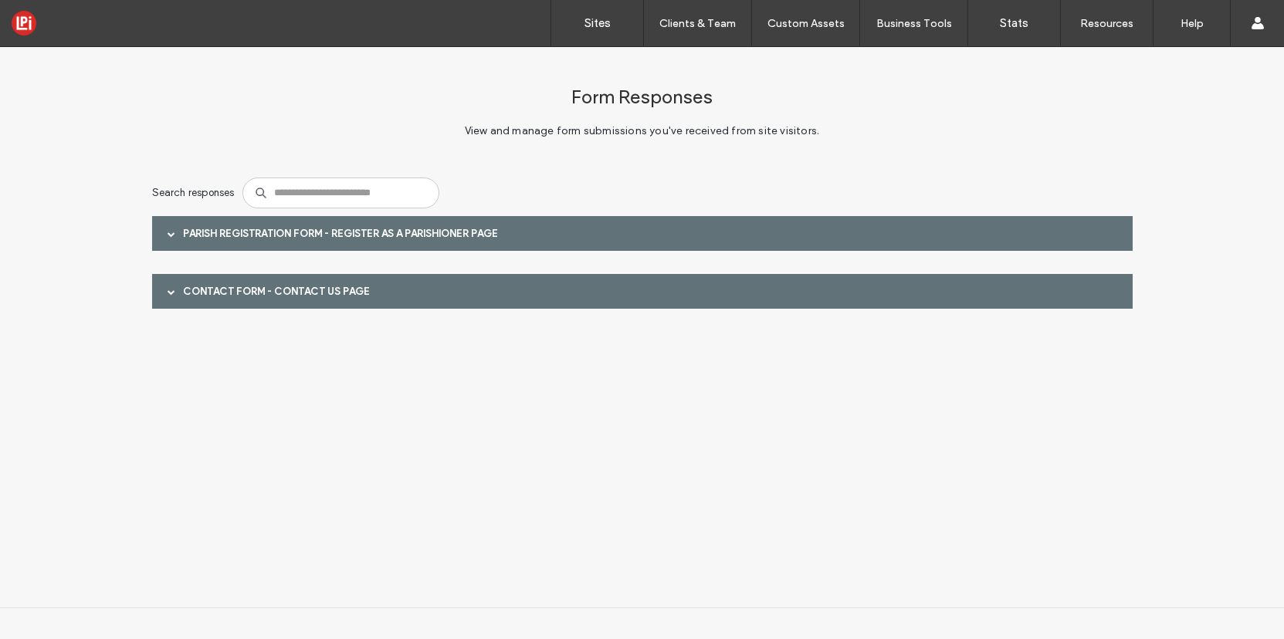
click at [168, 291] on span at bounding box center [172, 292] width 8 height 8
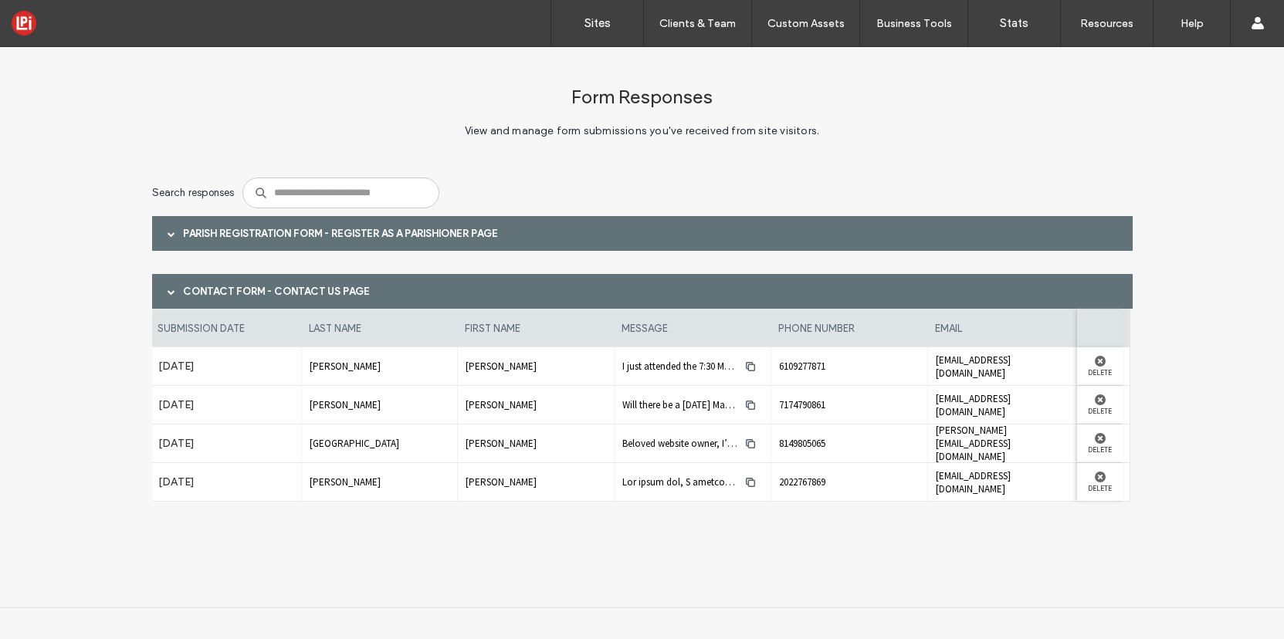
scroll to position [0, 10]
click at [1100, 478] on use at bounding box center [1100, 477] width 11 height 11
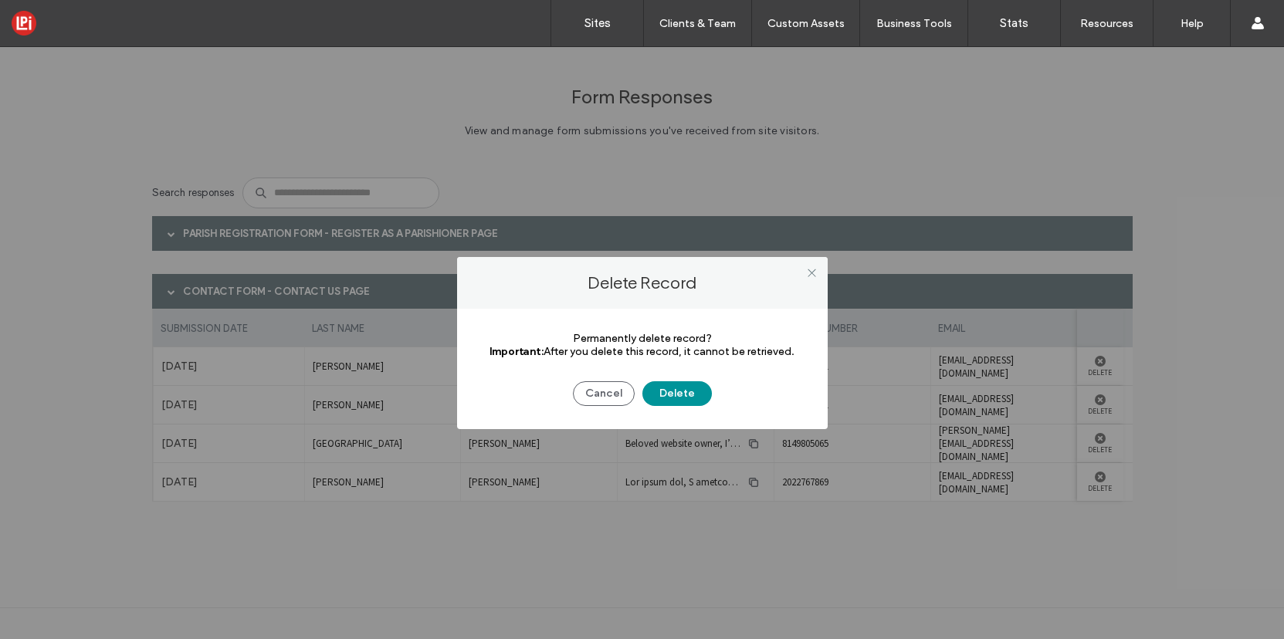
click at [666, 391] on button "Delete" at bounding box center [676, 393] width 69 height 25
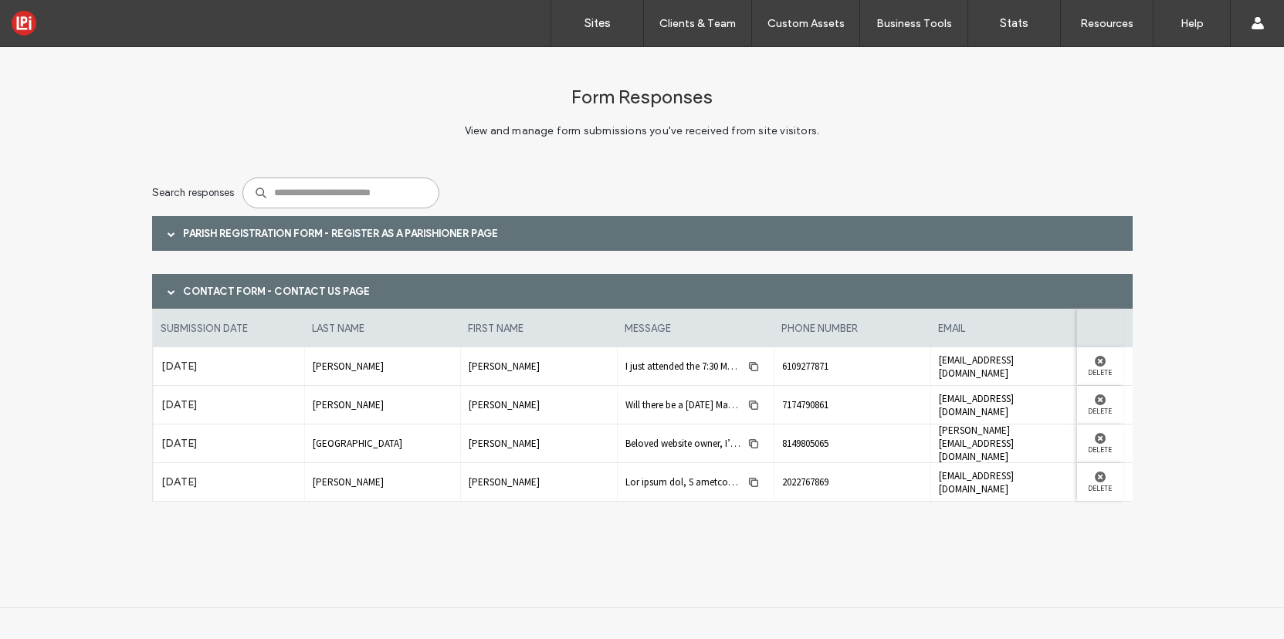
click at [308, 205] on input at bounding box center [340, 193] width 197 height 31
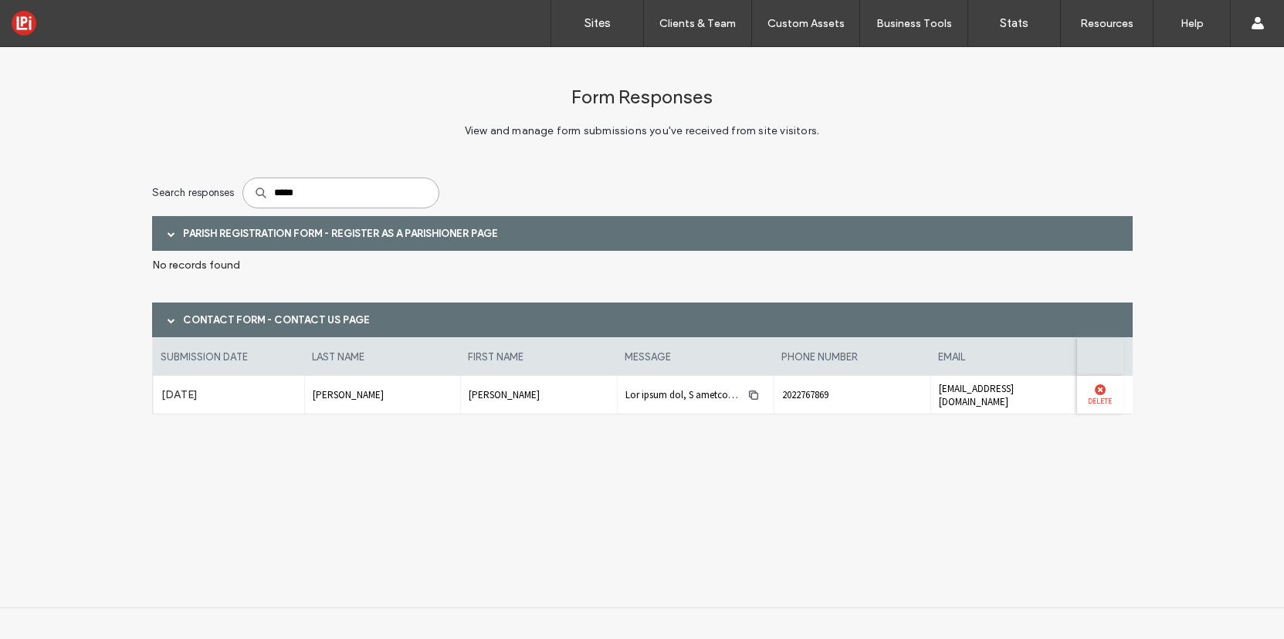
type input "*****"
click at [1100, 388] on use at bounding box center [1100, 390] width 11 height 11
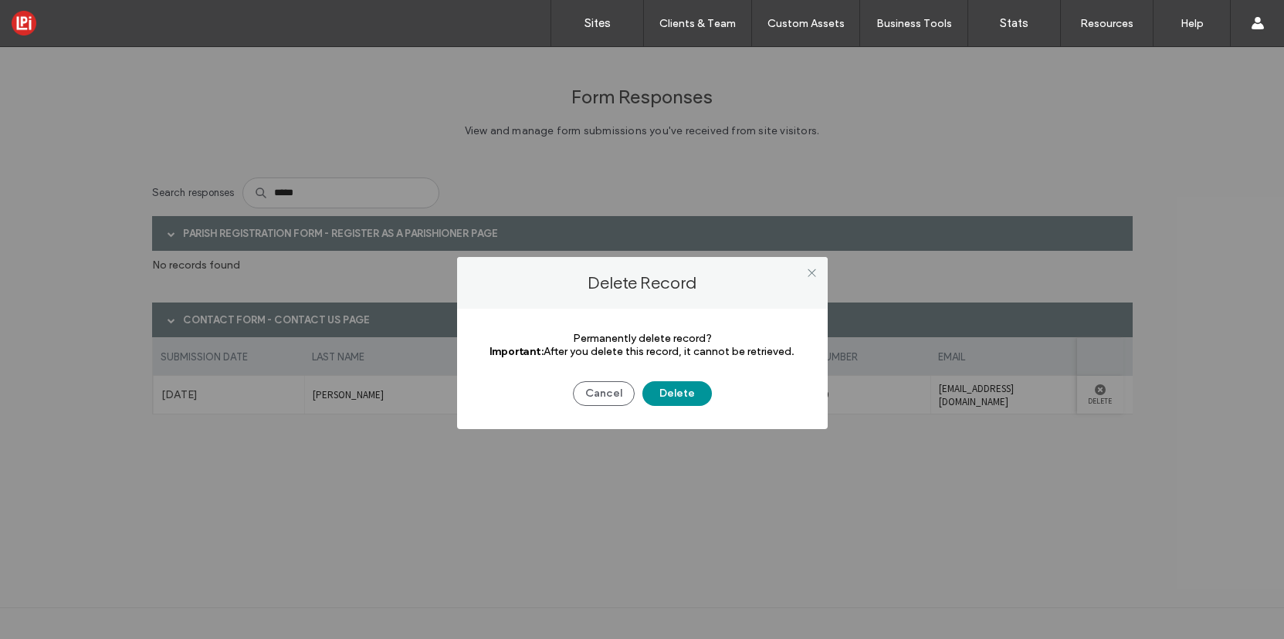
click at [691, 391] on button "Delete" at bounding box center [676, 393] width 69 height 25
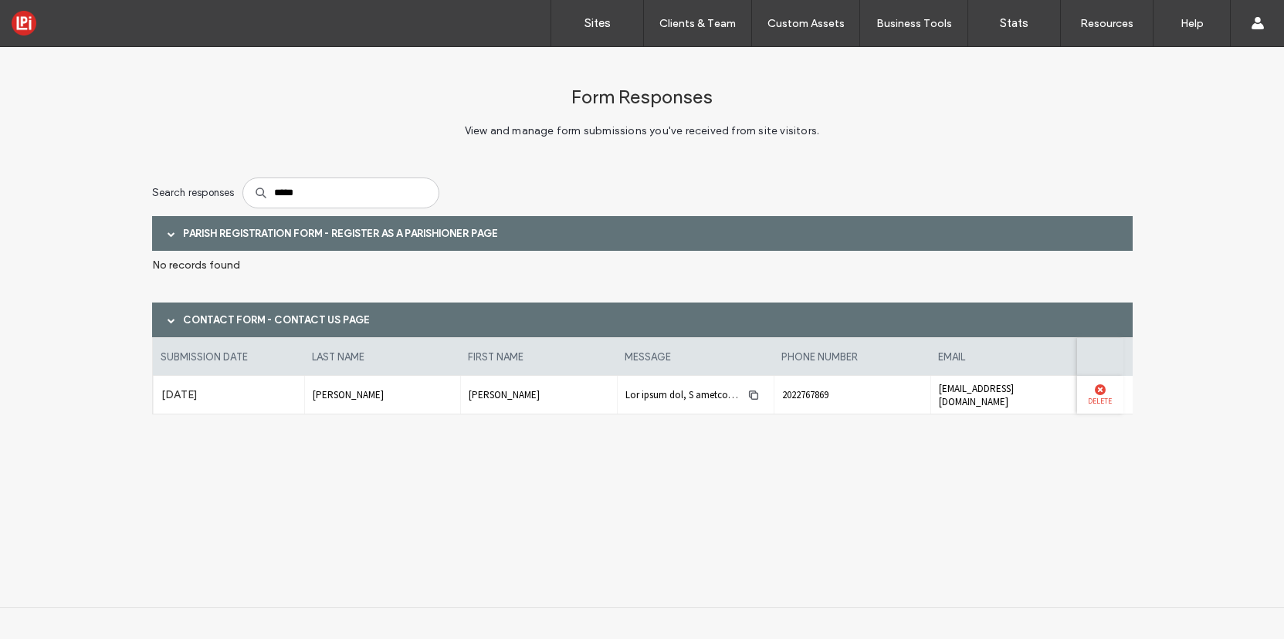
click at [1105, 388] on div at bounding box center [1100, 390] width 31 height 11
click at [1097, 388] on use at bounding box center [1100, 390] width 11 height 11
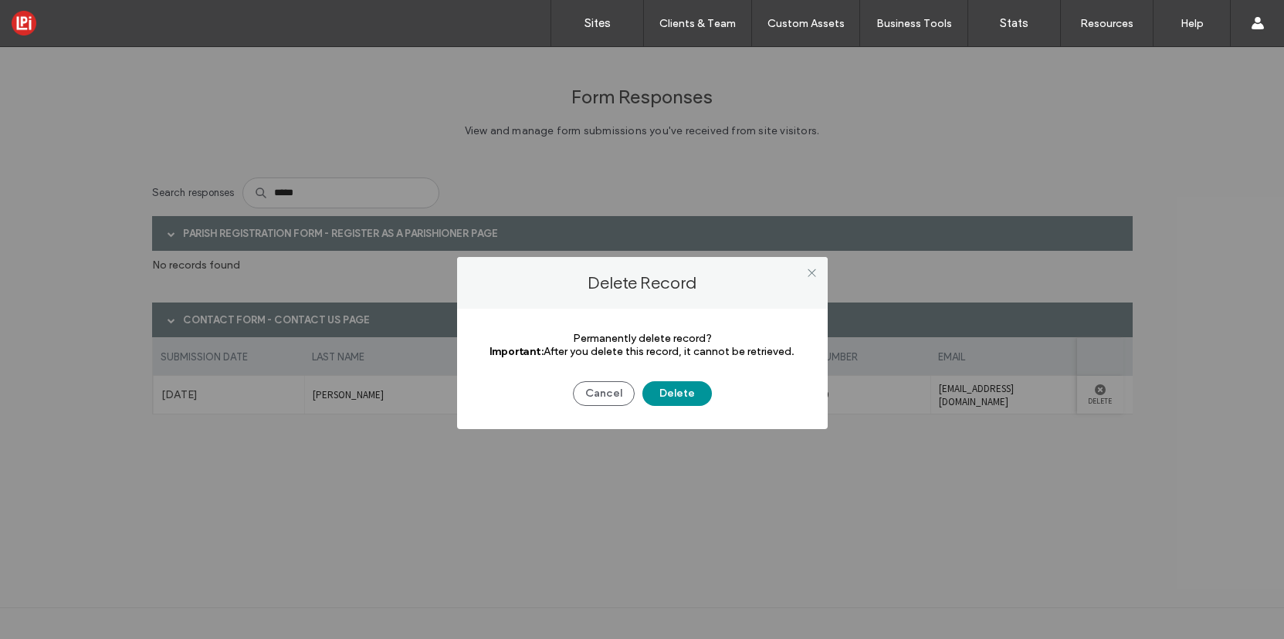
click at [670, 390] on button "Delete" at bounding box center [676, 393] width 69 height 25
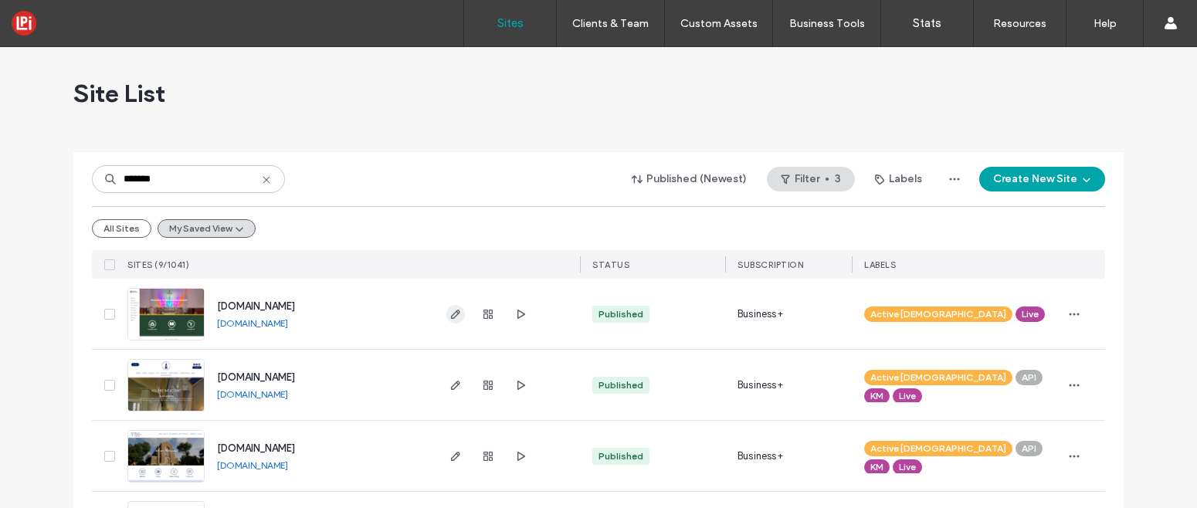
type input "*******"
click at [449, 308] on icon "button" at bounding box center [455, 314] width 12 height 12
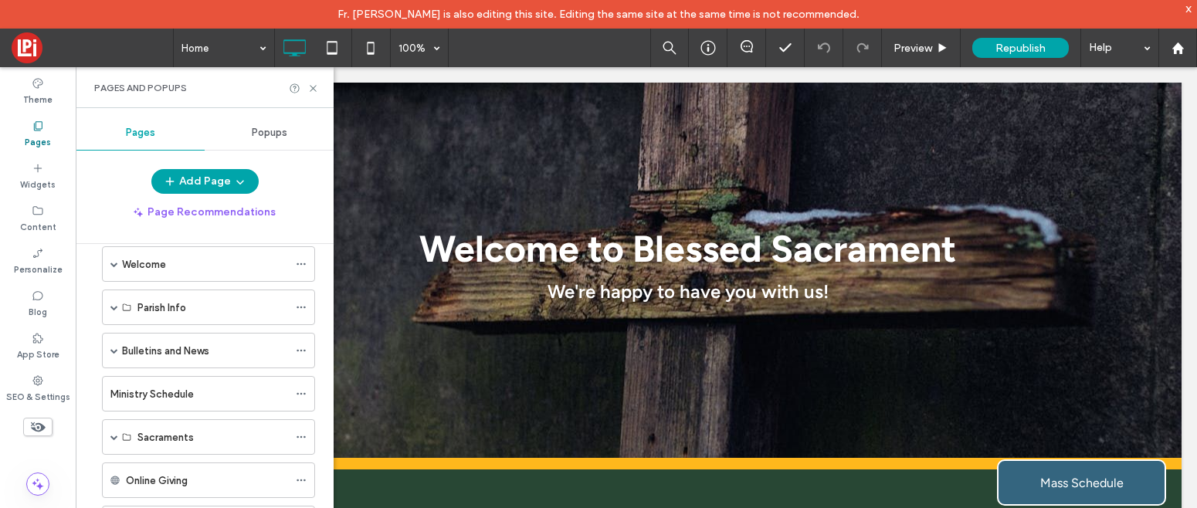
scroll to position [117, 0]
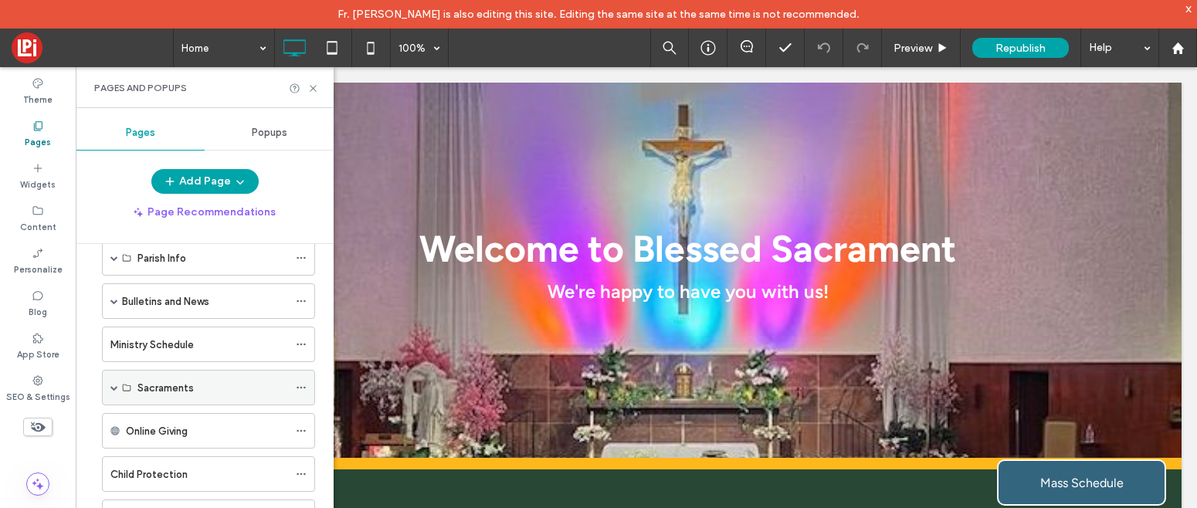
click at [114, 388] on span at bounding box center [114, 388] width 8 height 8
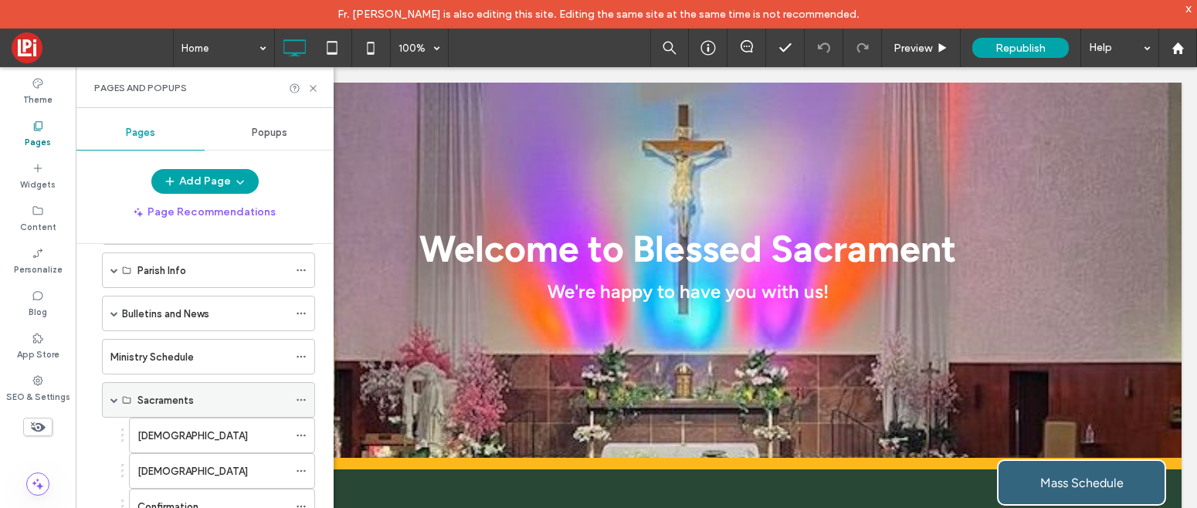
click at [113, 398] on span at bounding box center [114, 400] width 8 height 8
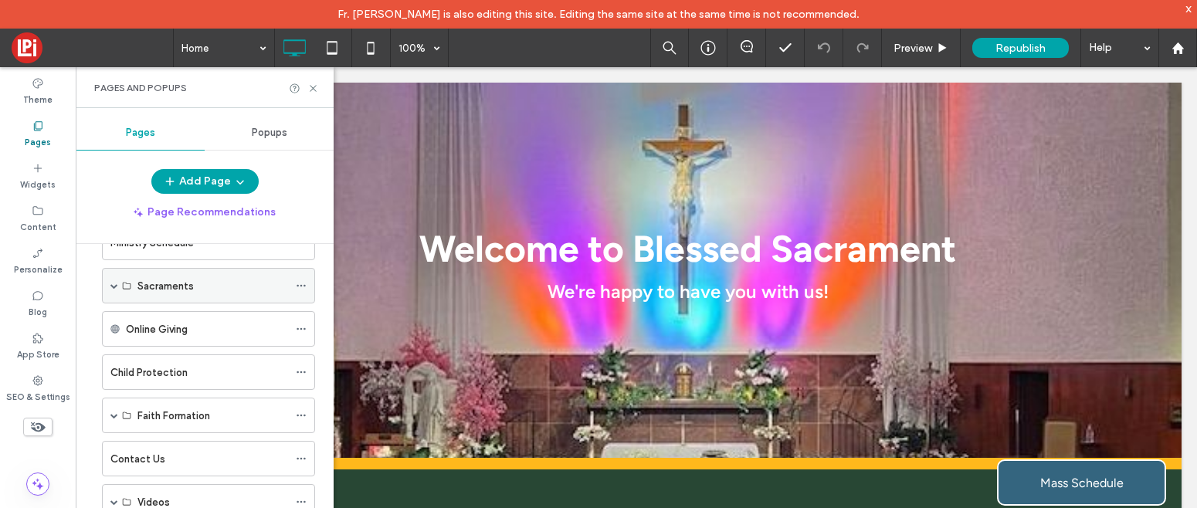
scroll to position [246, 0]
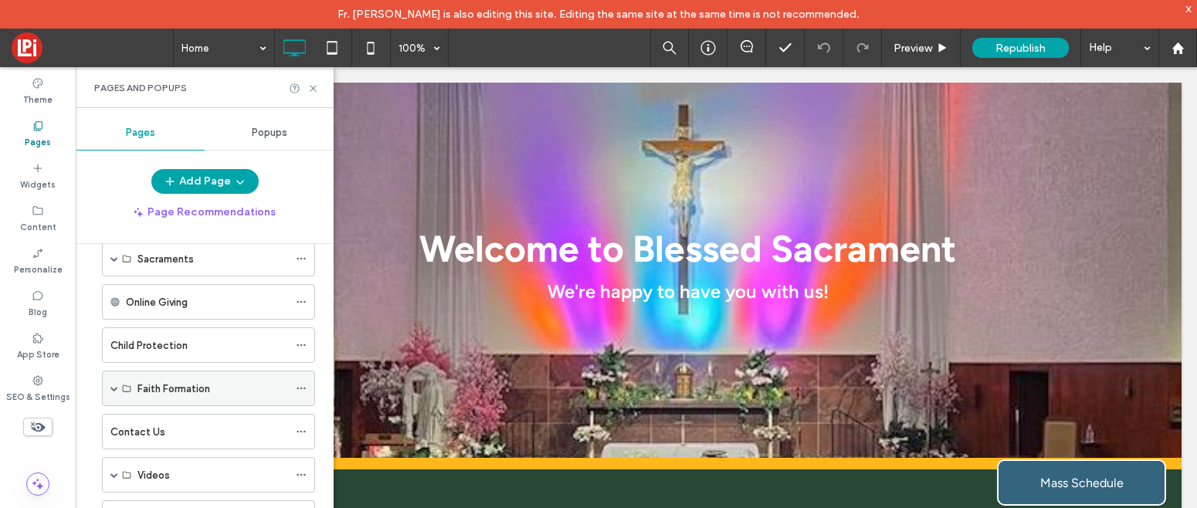
click at [113, 385] on span at bounding box center [114, 389] width 8 height 8
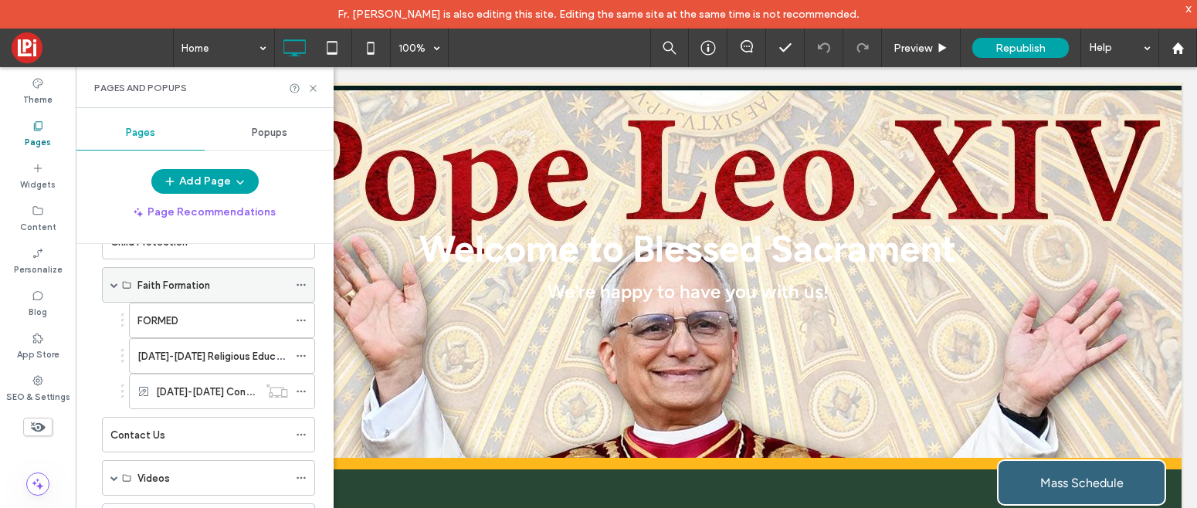
scroll to position [358, 0]
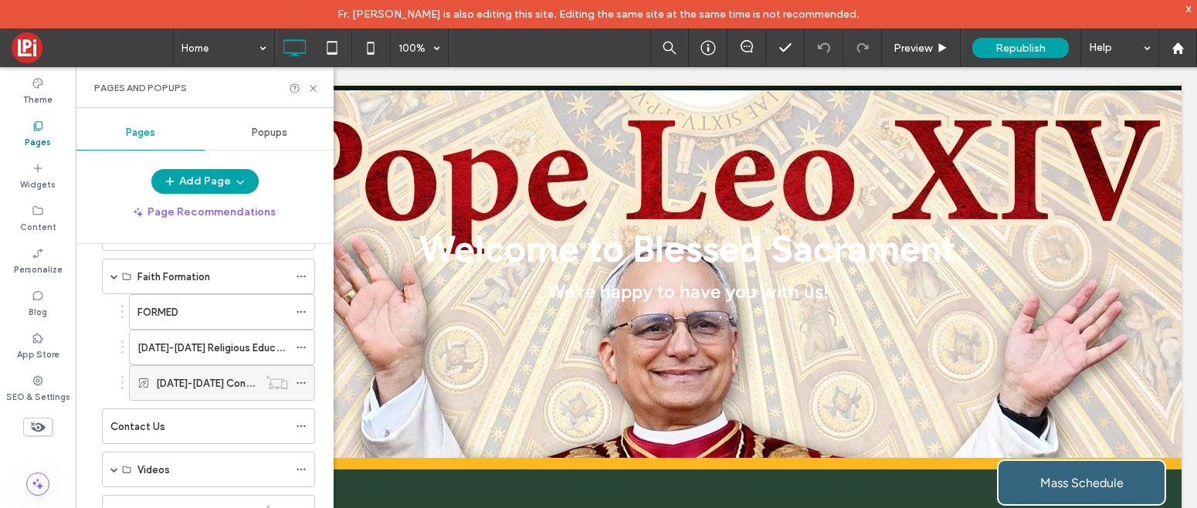
click at [154, 378] on div "2025-2026 Confirmation Info" at bounding box center [222, 383] width 186 height 36
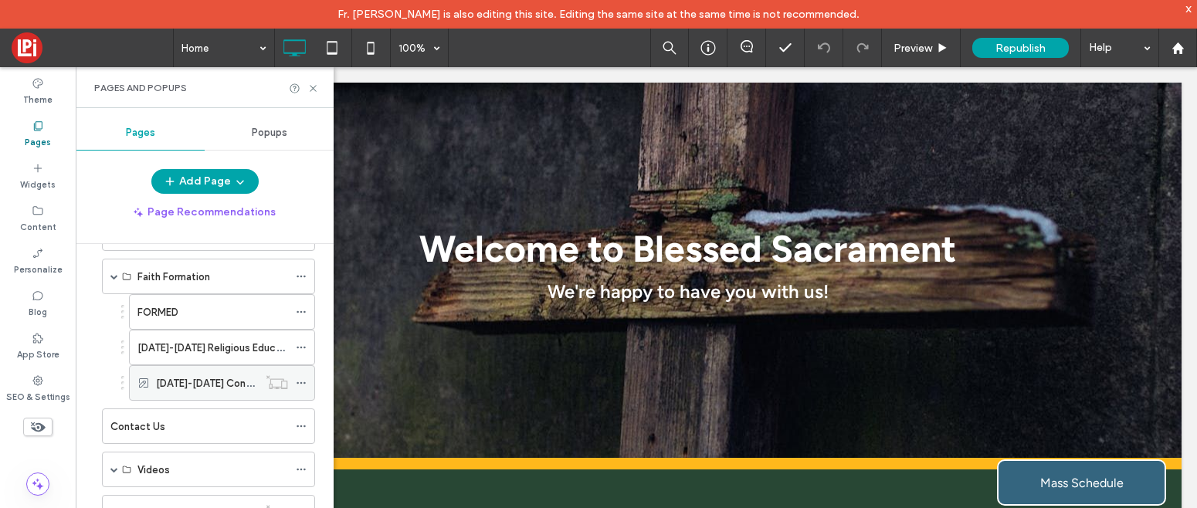
click at [301, 381] on icon at bounding box center [301, 383] width 11 height 11
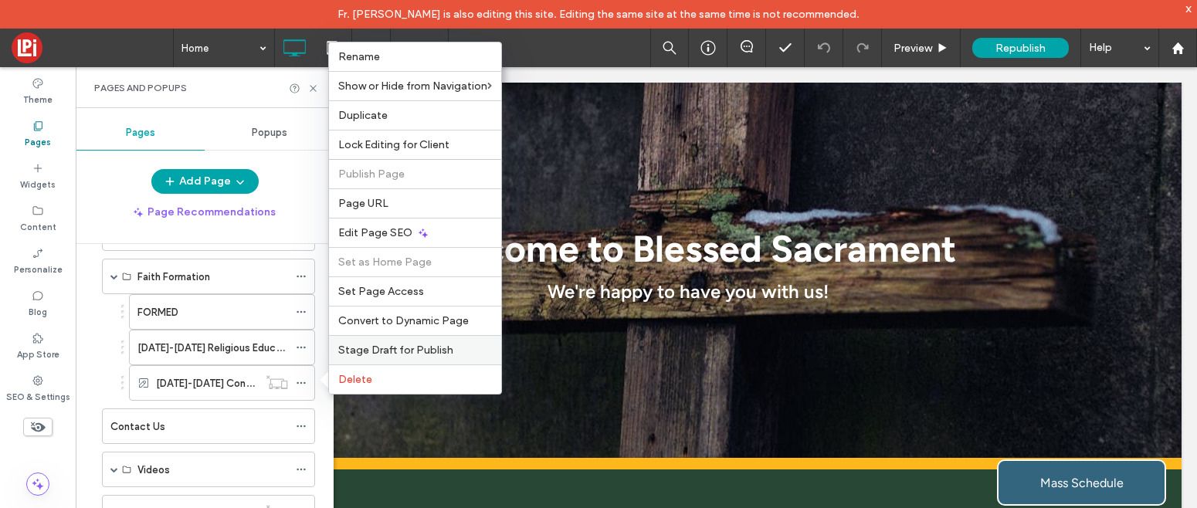
click at [375, 348] on span "Stage Draft for Publish" at bounding box center [395, 350] width 115 height 13
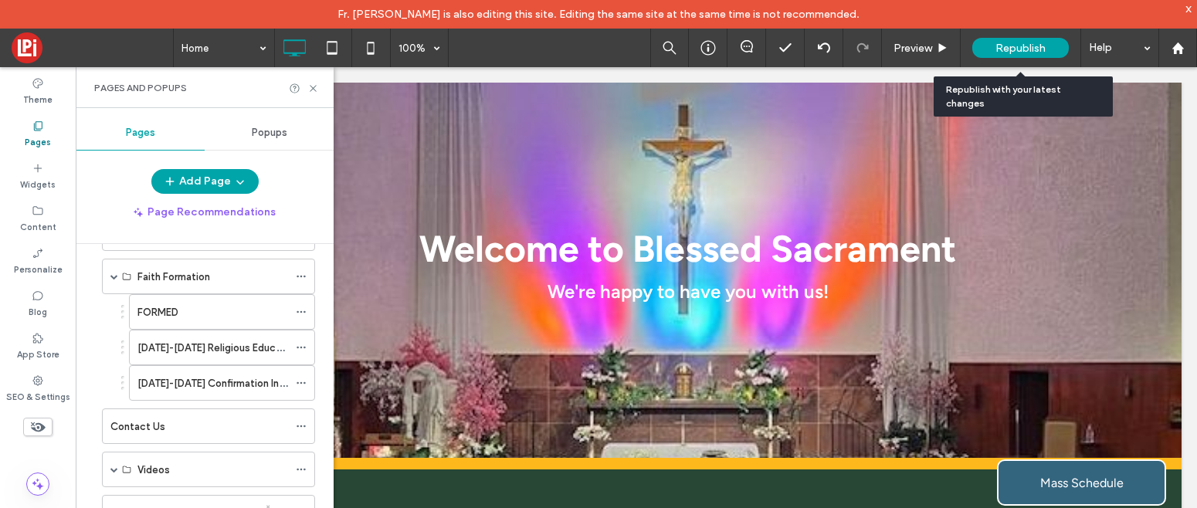
click at [998, 43] on span "Republish" at bounding box center [1020, 48] width 50 height 13
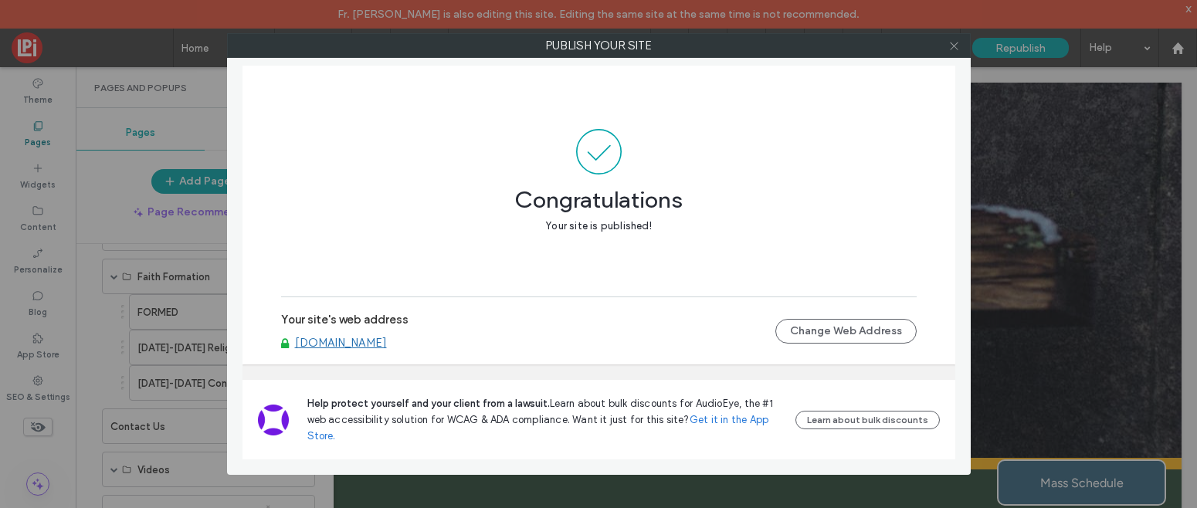
click at [956, 46] on icon at bounding box center [954, 46] width 12 height 12
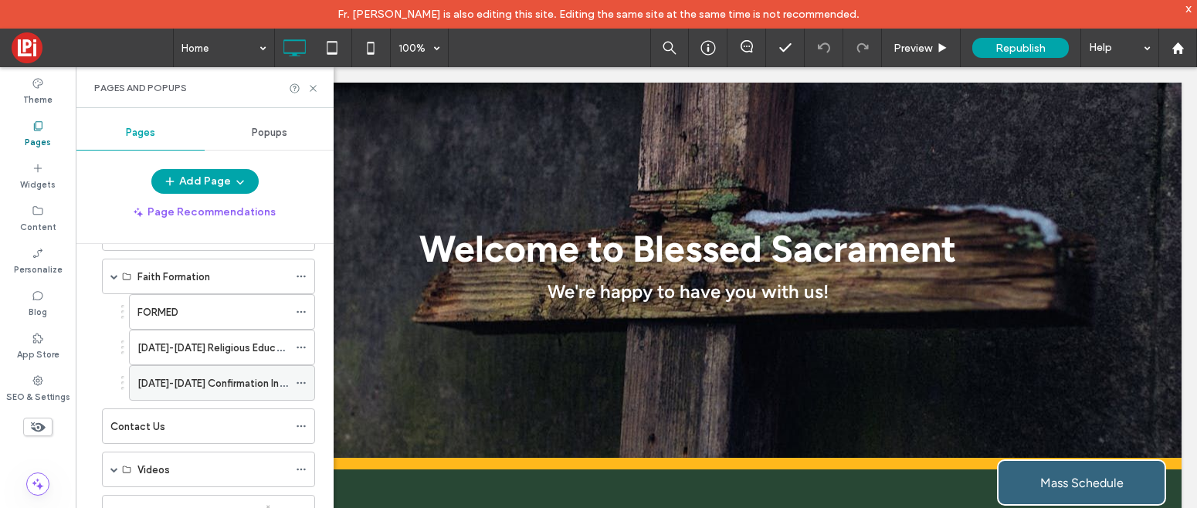
click at [300, 379] on icon at bounding box center [301, 383] width 11 height 11
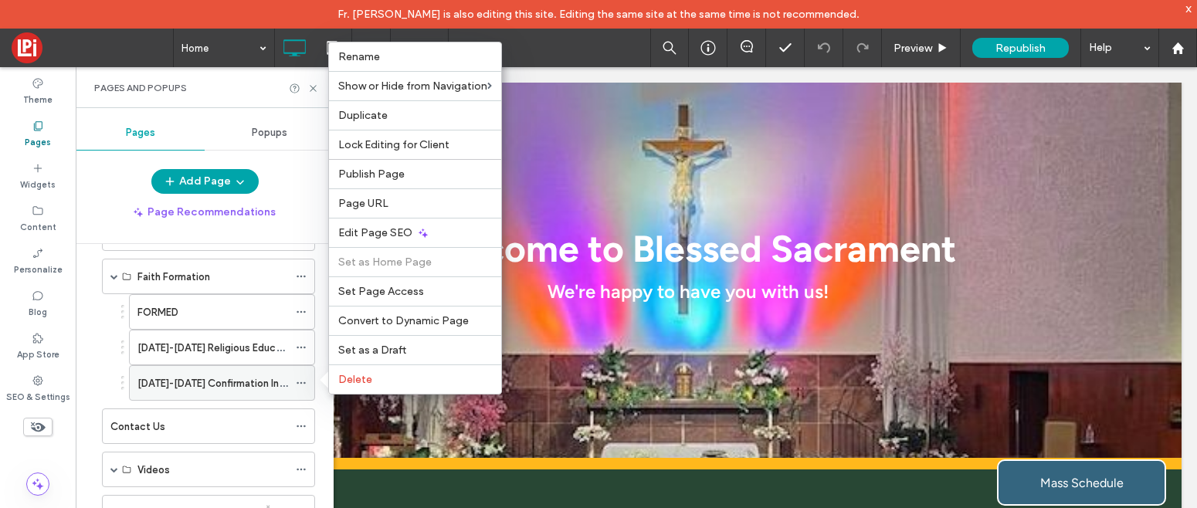
click at [236, 376] on label "2025-2026 Confirmation Info" at bounding box center [213, 383] width 152 height 27
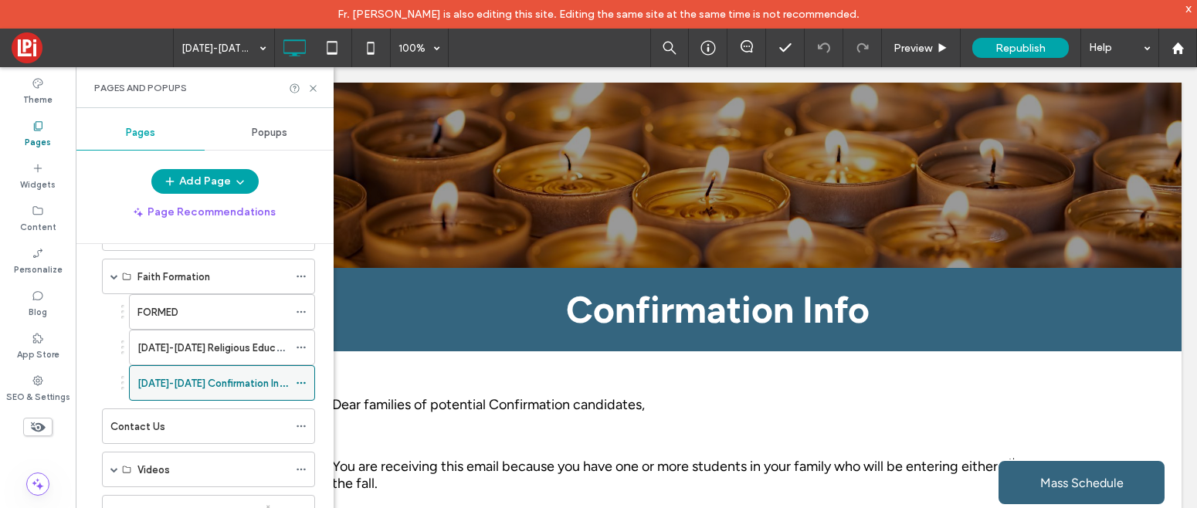
click at [236, 376] on label "2025-2026 Confirmation Info" at bounding box center [213, 383] width 152 height 27
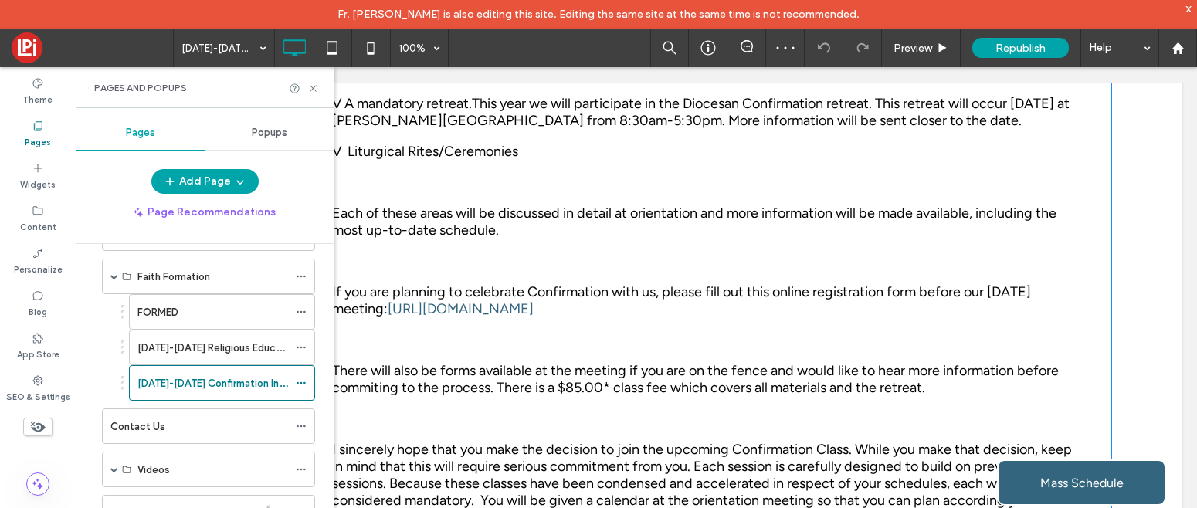
scroll to position [564, 0]
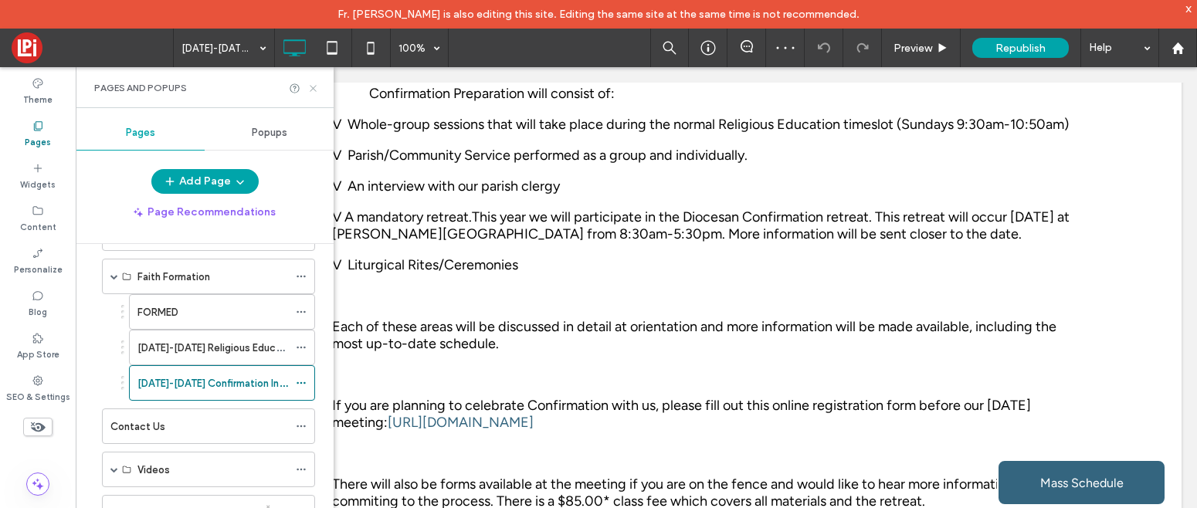
click at [310, 83] on icon at bounding box center [313, 89] width 12 height 12
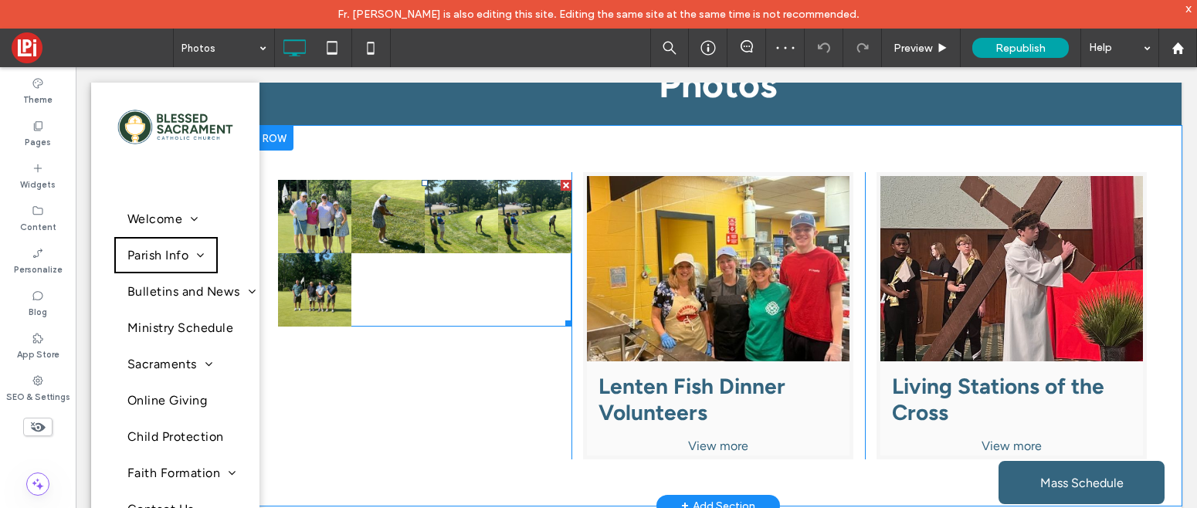
scroll to position [276, 0]
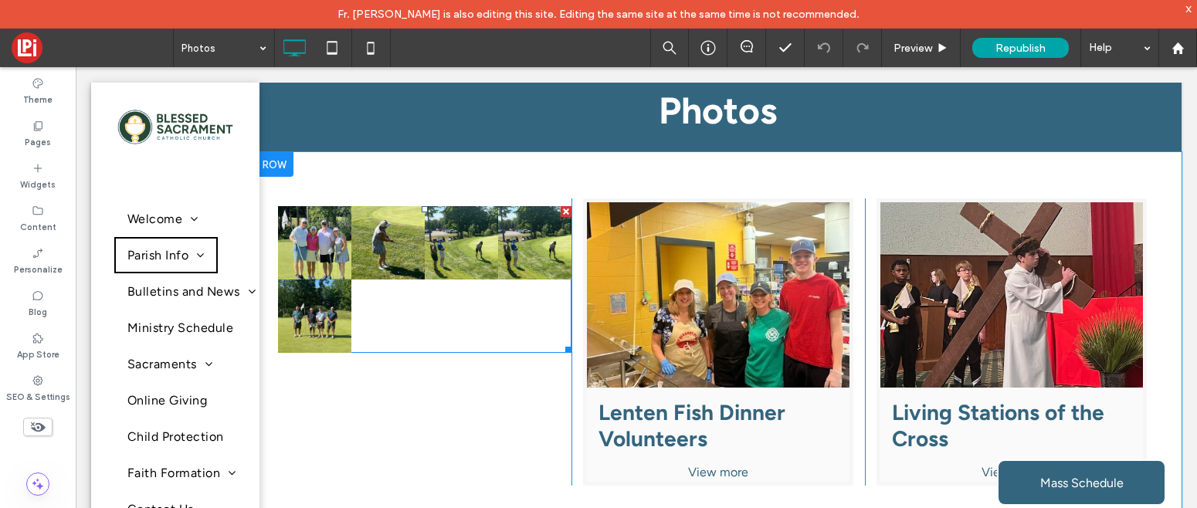
click at [446, 318] on div at bounding box center [461, 316] width 73 height 73
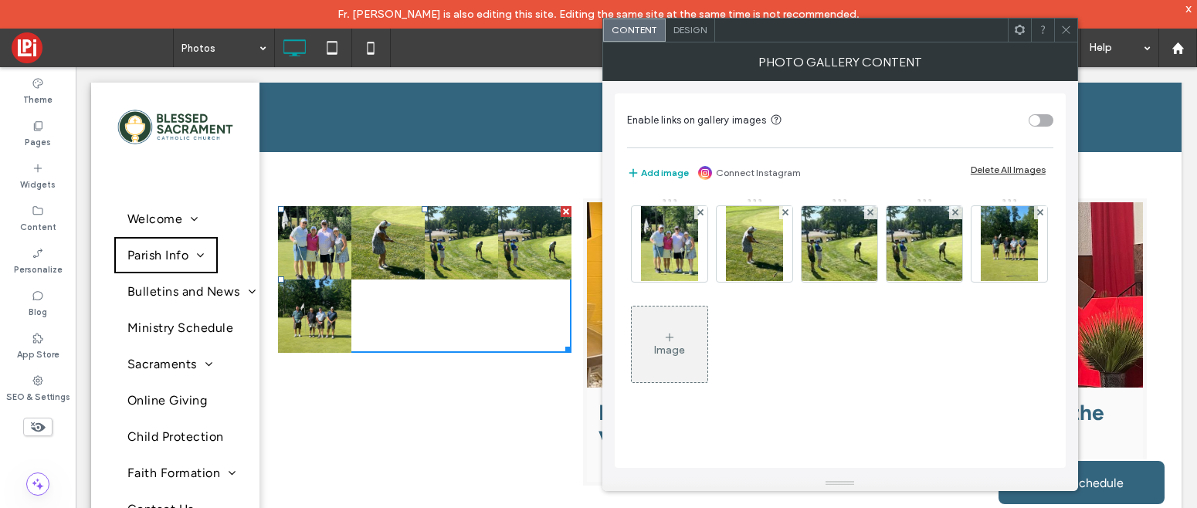
click at [685, 34] on span "Design" at bounding box center [689, 30] width 33 height 12
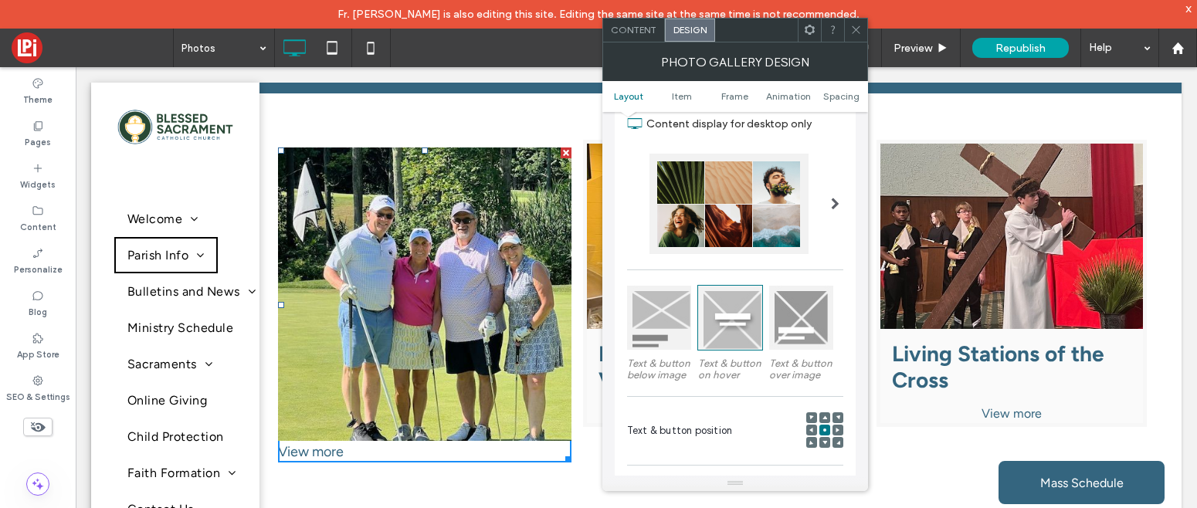
scroll to position [0, 0]
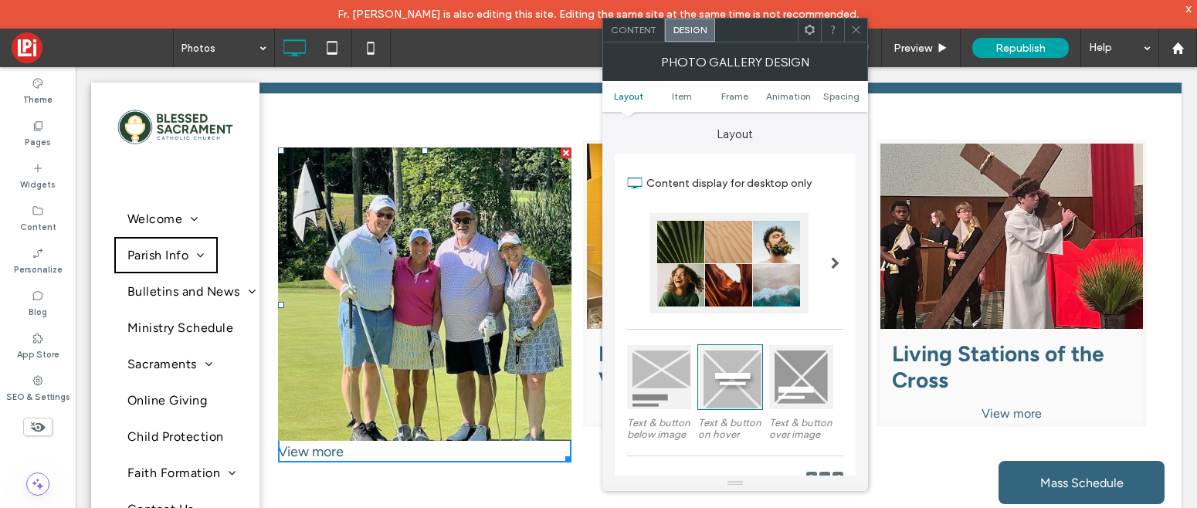
click at [638, 26] on span "Content" at bounding box center [634, 30] width 46 height 12
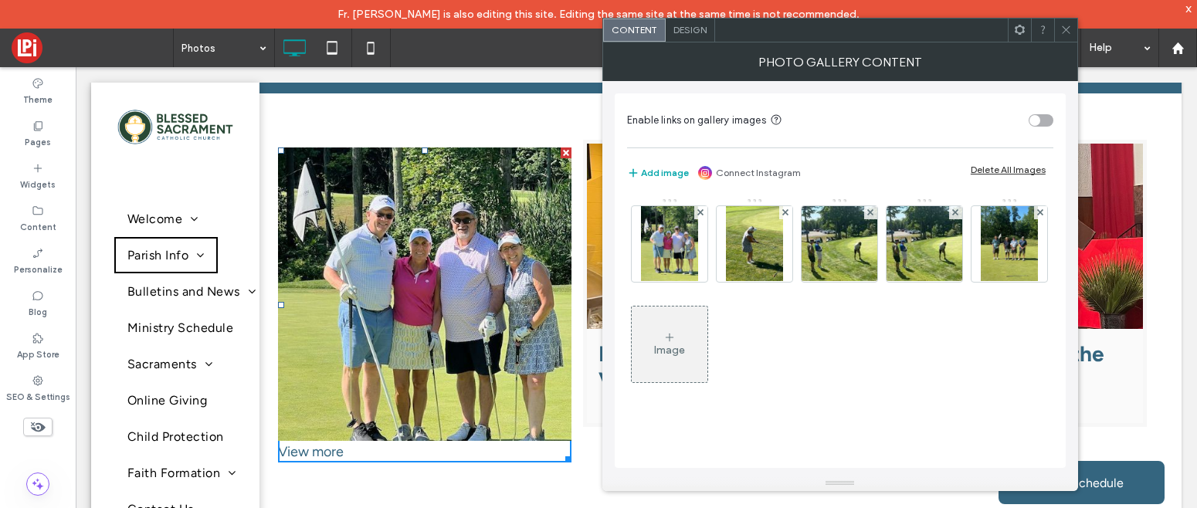
click at [694, 32] on span "Design" at bounding box center [689, 30] width 33 height 12
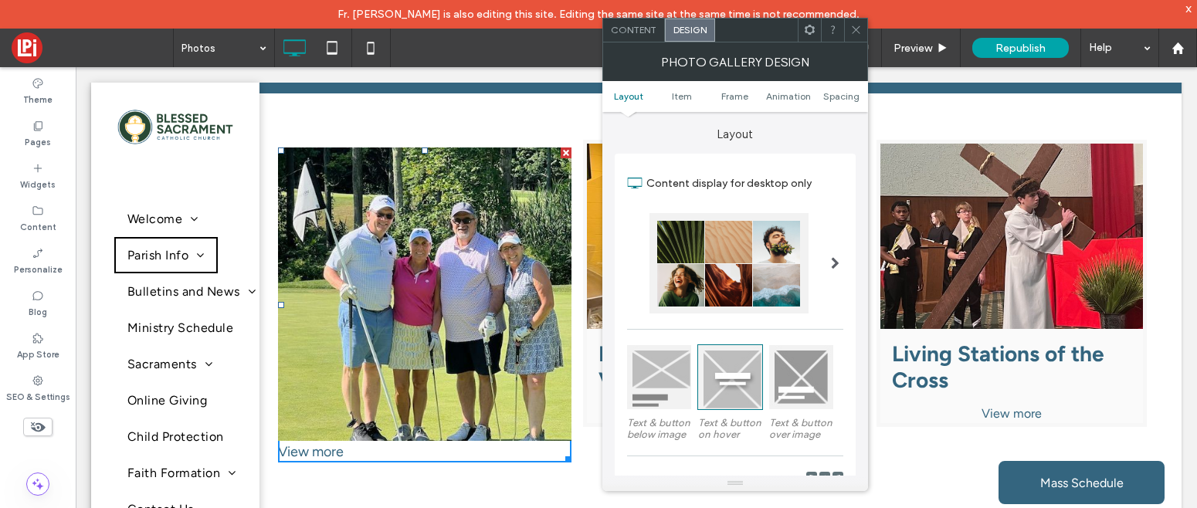
click at [584, 447] on div "Lenten Fish Dinner Volunteers Button 2025 First Reconcilation Class Button Butt…" at bounding box center [717, 305] width 293 height 330
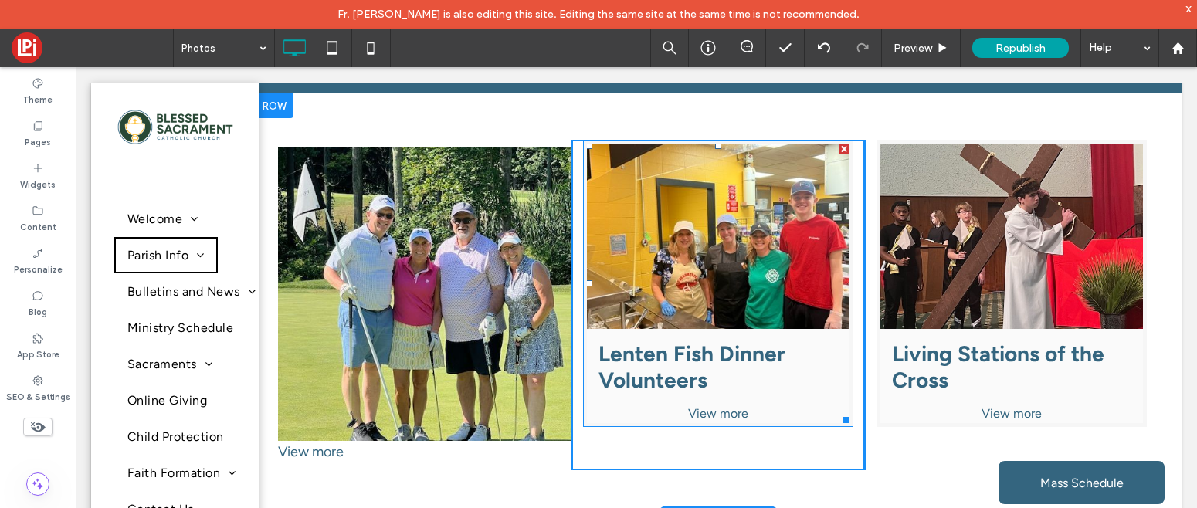
click at [655, 361] on h3 "Lenten Fish Dinner Volunteers" at bounding box center [717, 367] width 239 height 53
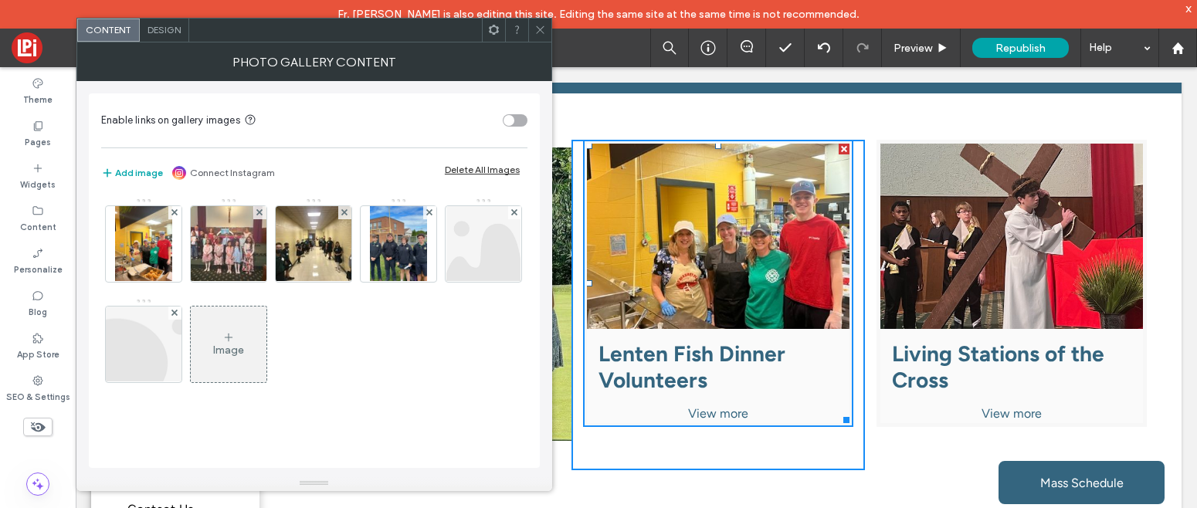
click at [158, 34] on span "Design" at bounding box center [163, 30] width 33 height 12
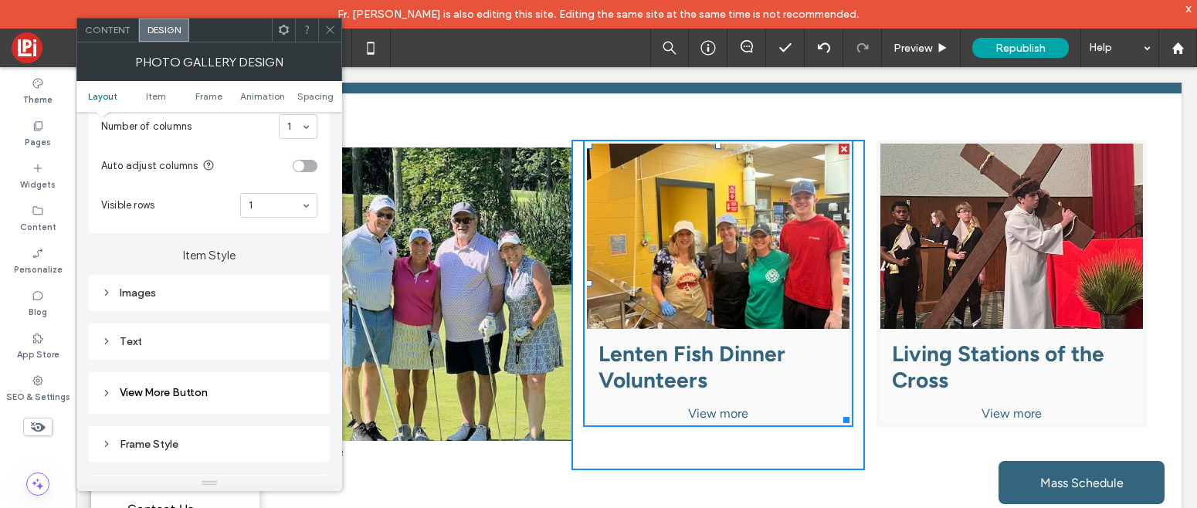
scroll to position [430, 0]
click at [124, 348] on div "Text" at bounding box center [209, 337] width 216 height 21
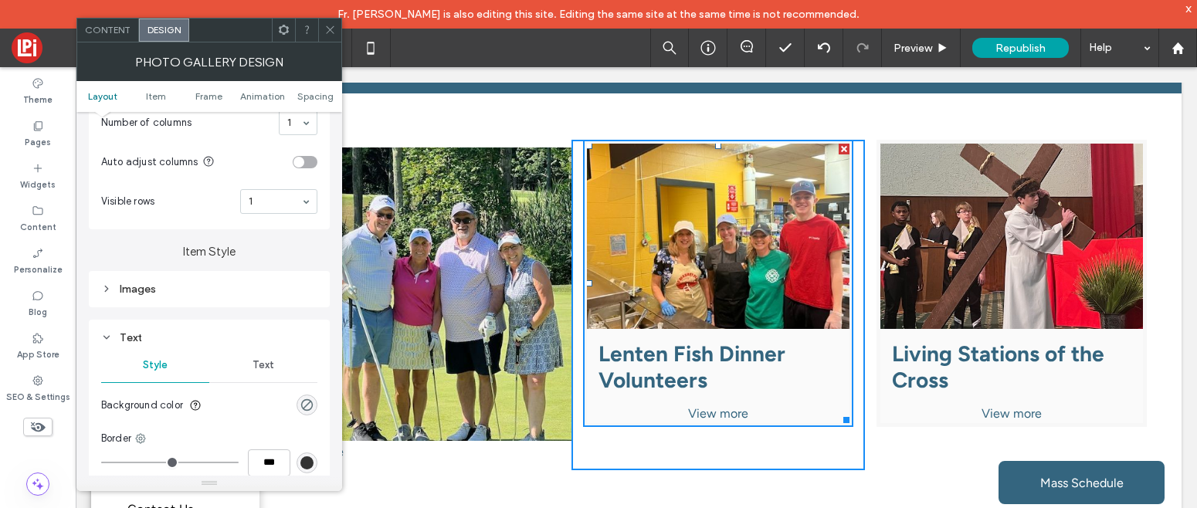
click at [131, 337] on div "Text" at bounding box center [209, 337] width 216 height 13
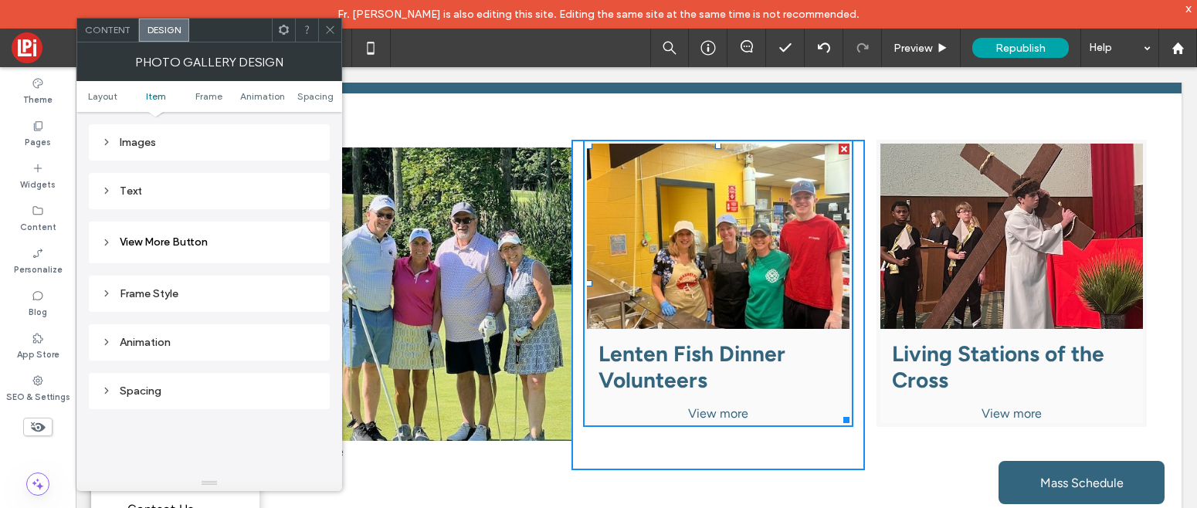
scroll to position [497, 0]
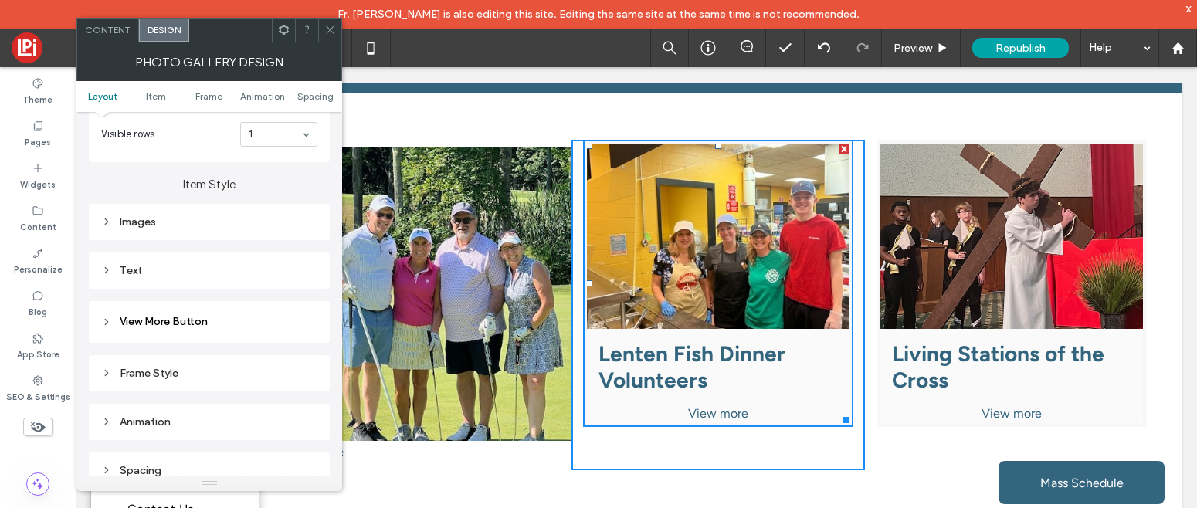
click at [101, 30] on span "Content" at bounding box center [108, 30] width 46 height 12
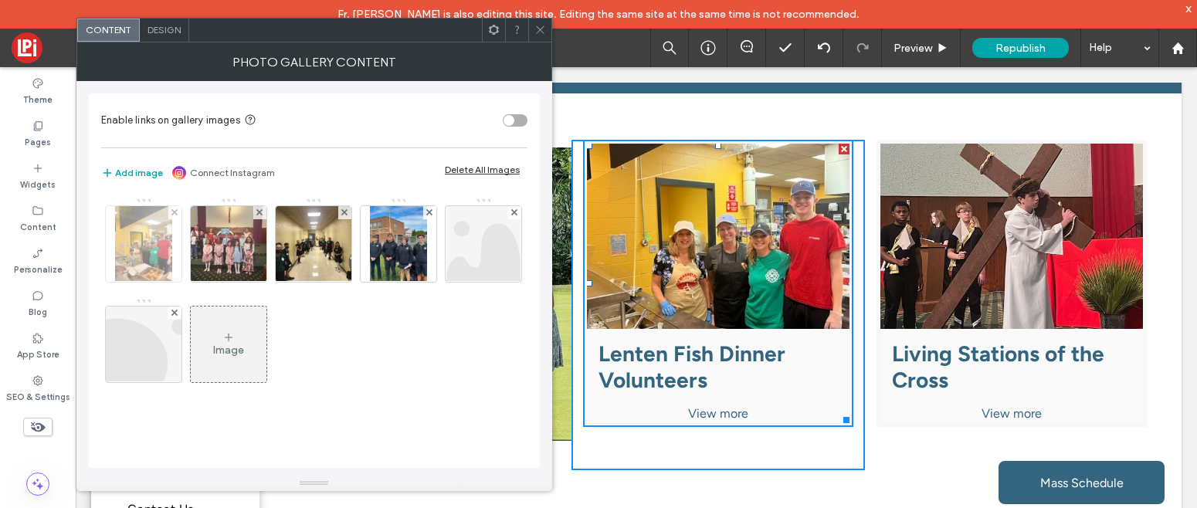
click at [145, 229] on img at bounding box center [143, 244] width 57 height 76
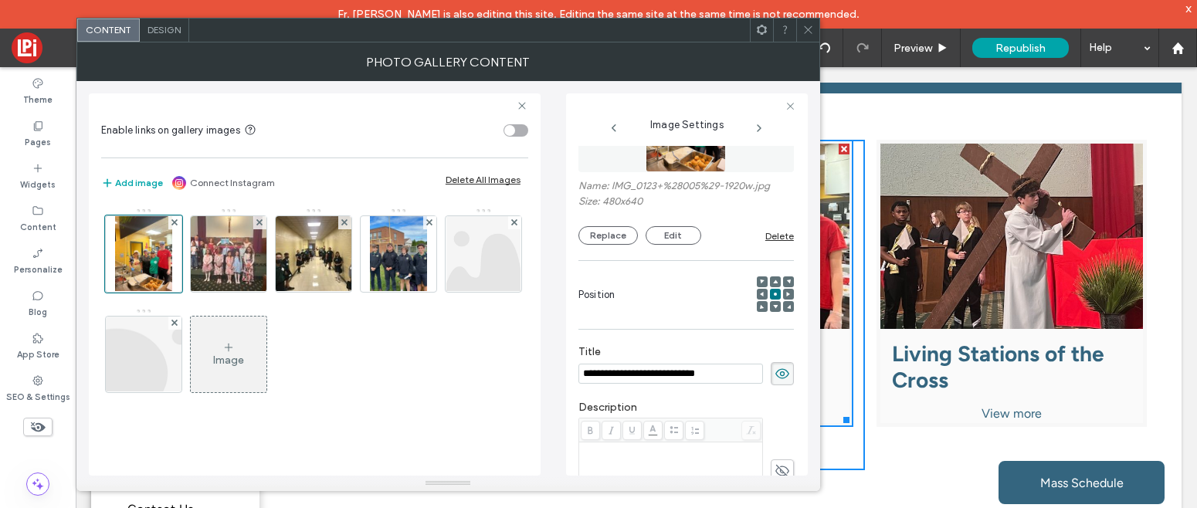
scroll to position [90, 0]
click at [812, 31] on icon at bounding box center [808, 30] width 12 height 12
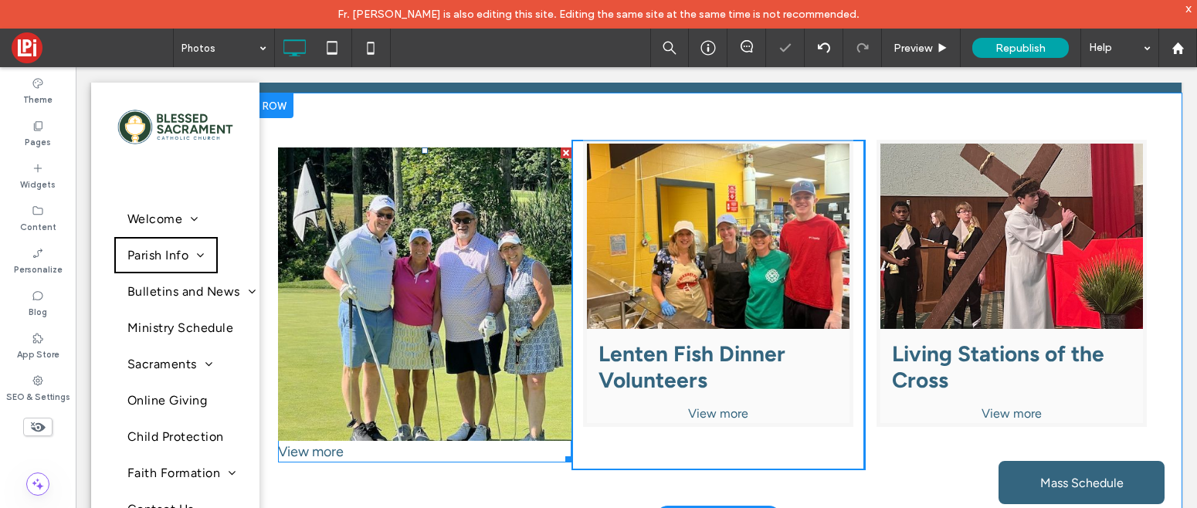
click at [399, 281] on link at bounding box center [424, 293] width 293 height 293
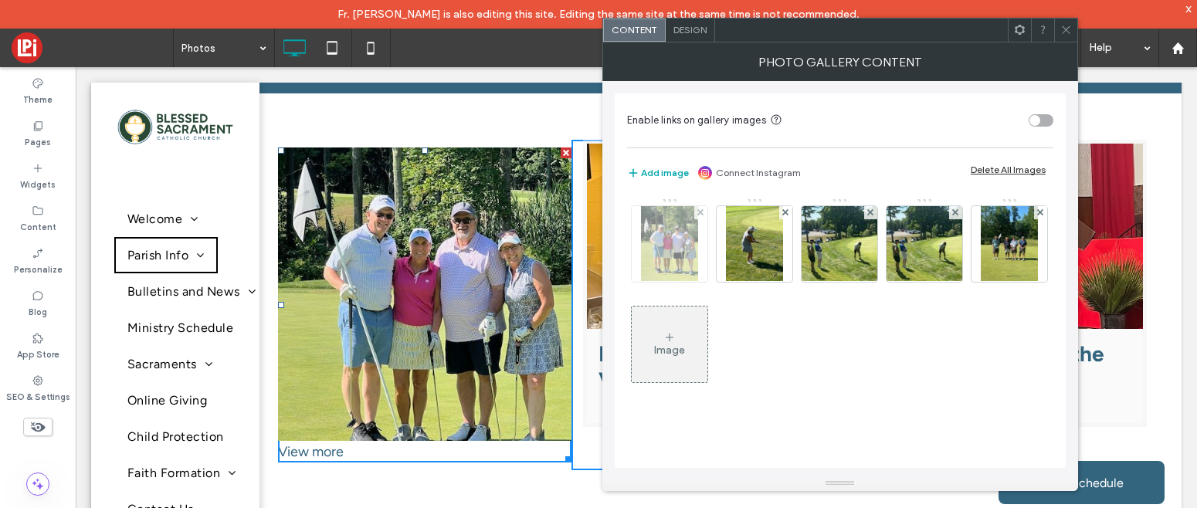
click at [665, 237] on img at bounding box center [669, 244] width 57 height 76
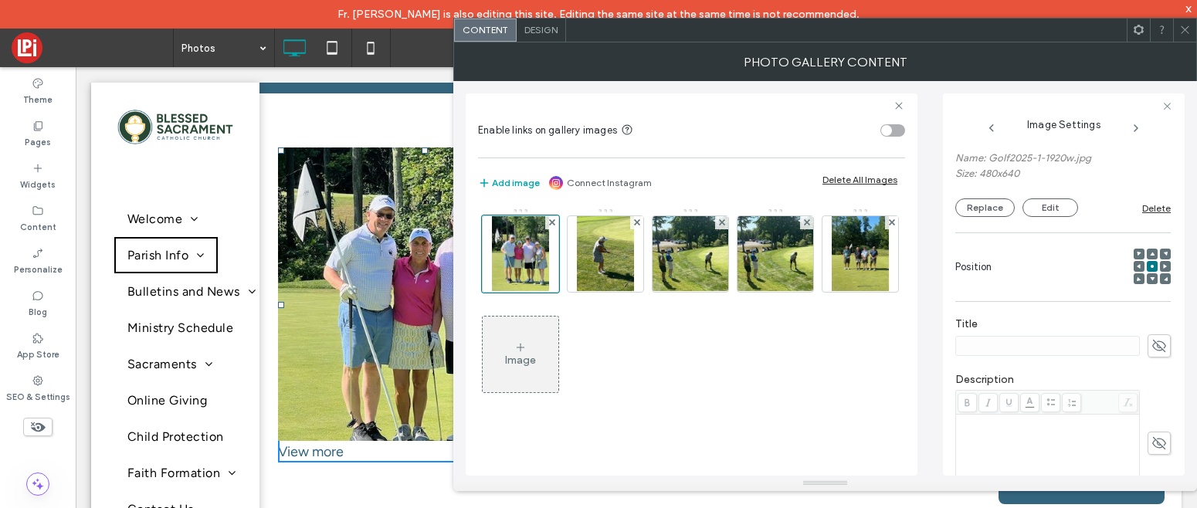
scroll to position [139, 0]
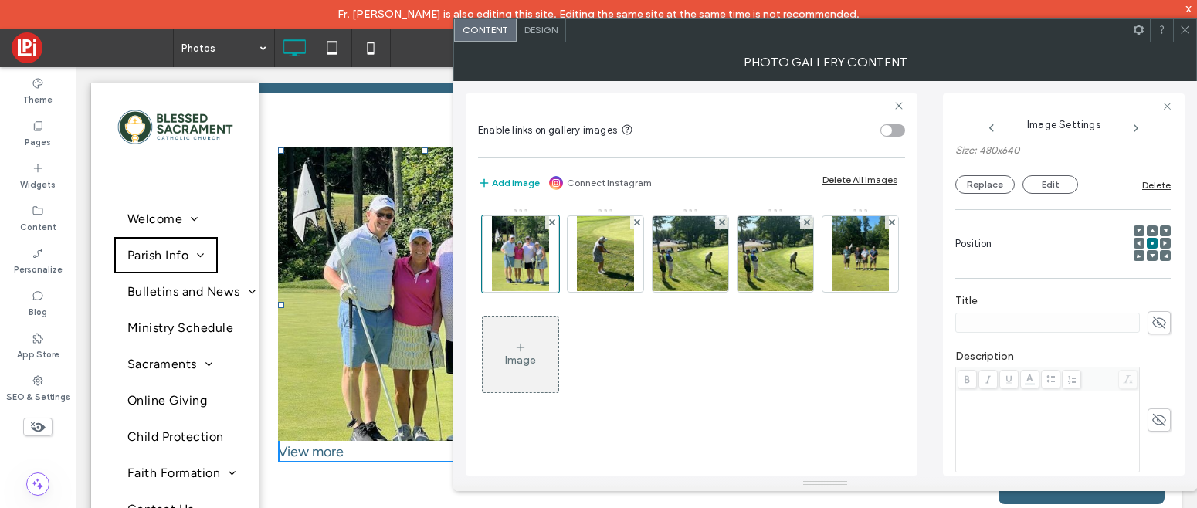
click at [992, 307] on label "Title" at bounding box center [1062, 302] width 215 height 17
click at [1156, 322] on icon at bounding box center [1158, 322] width 15 height 17
click at [1040, 333] on input at bounding box center [1047, 323] width 185 height 20
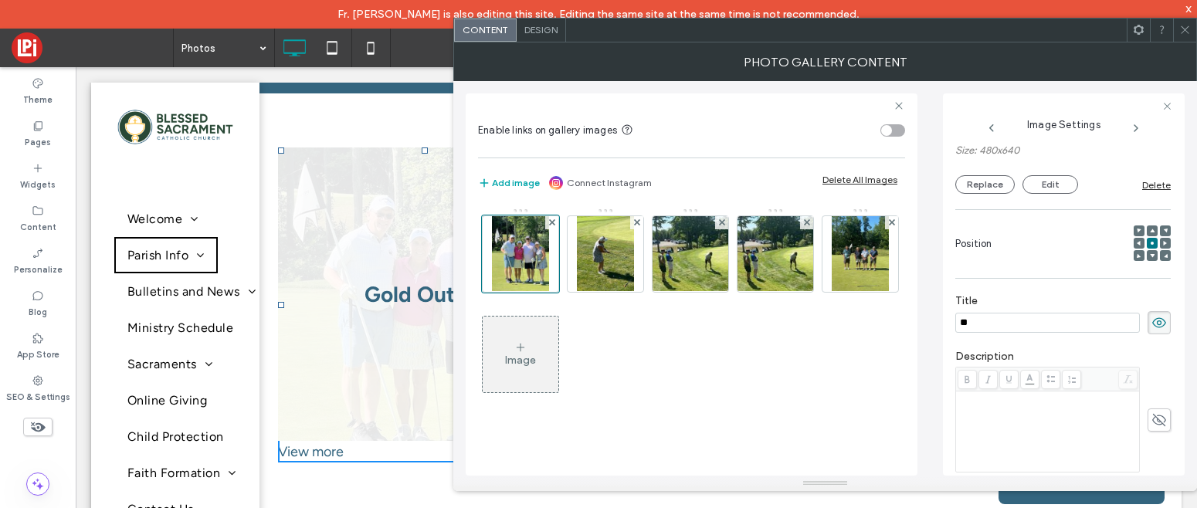
type input "*"
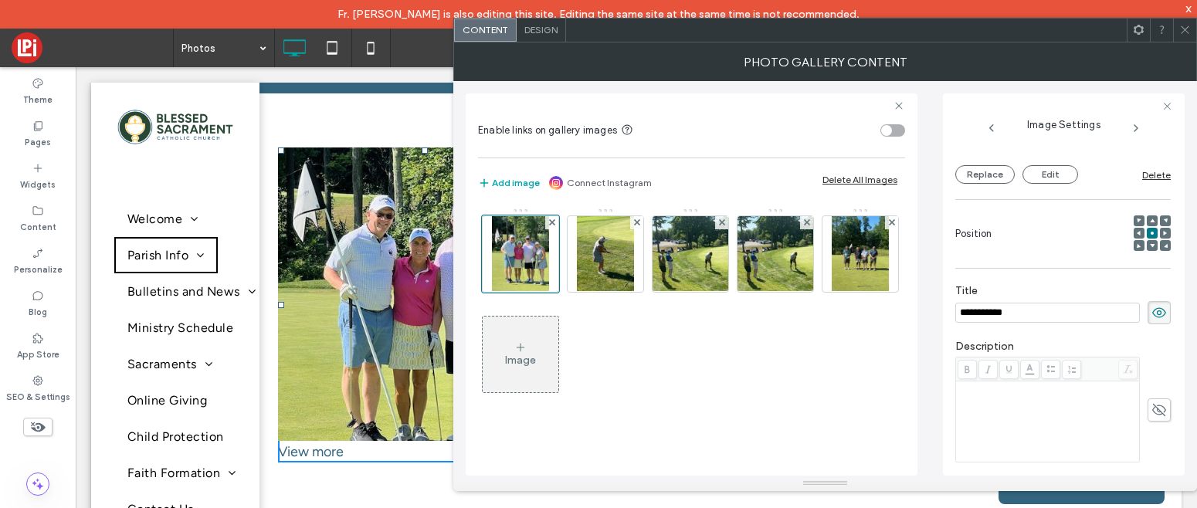
scroll to position [5, 0]
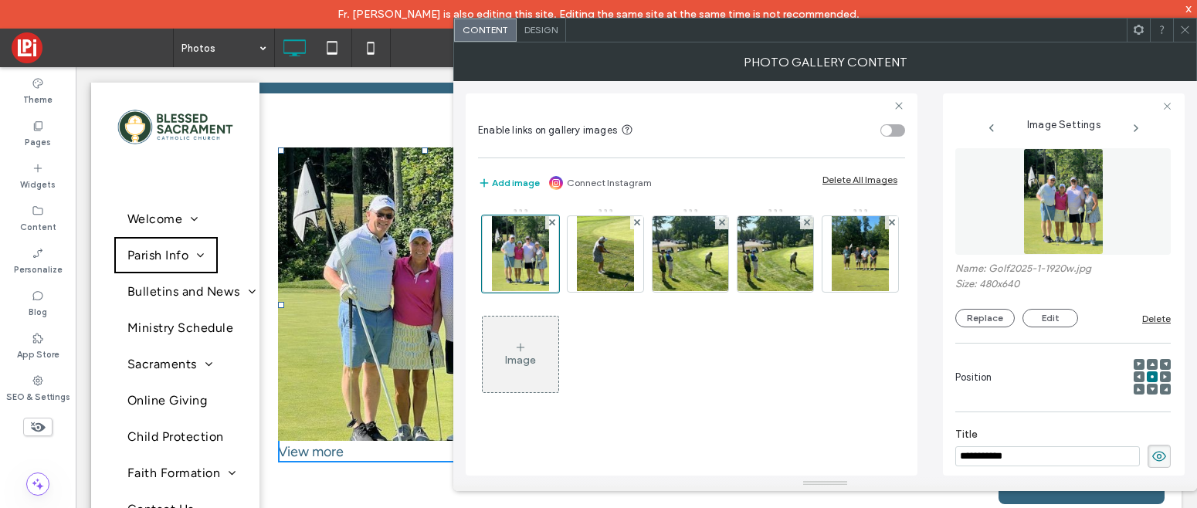
type input "**********"
click at [1181, 24] on icon at bounding box center [1185, 30] width 12 height 12
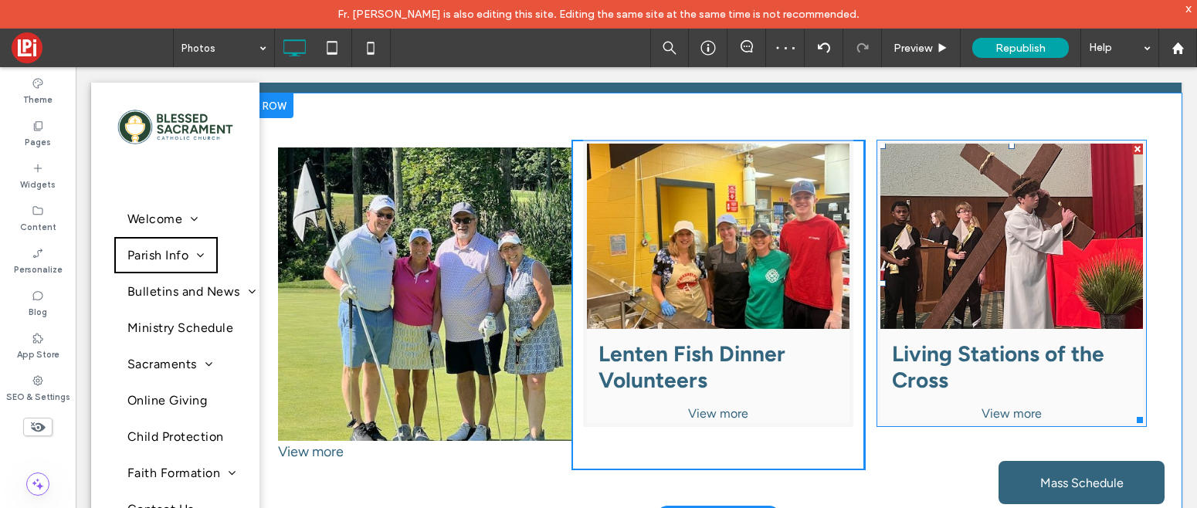
click at [1013, 353] on h3 "Living Stations of the Cross" at bounding box center [1011, 367] width 239 height 53
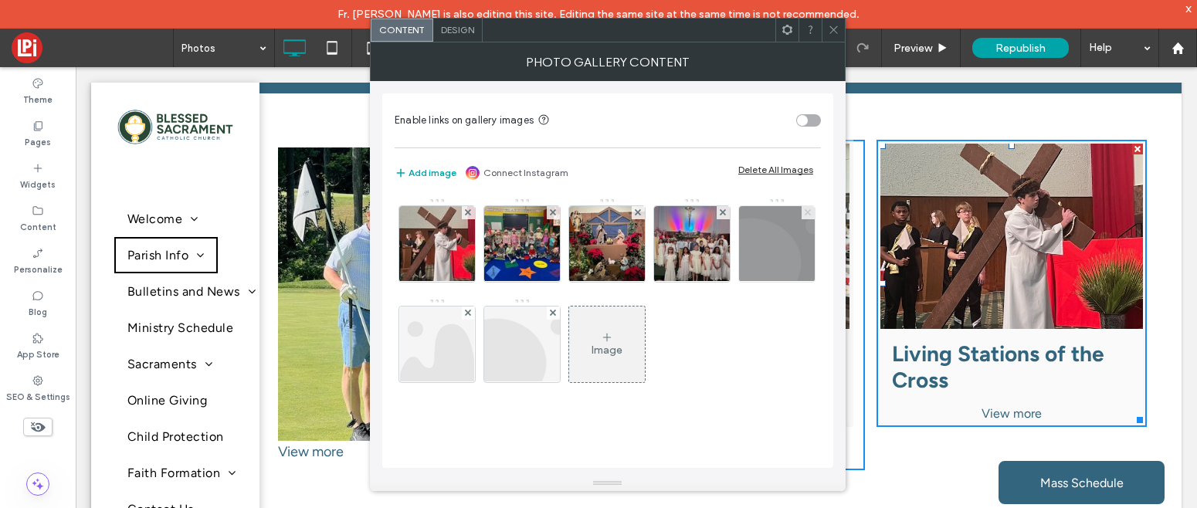
click at [807, 212] on use at bounding box center [808, 212] width 6 height 6
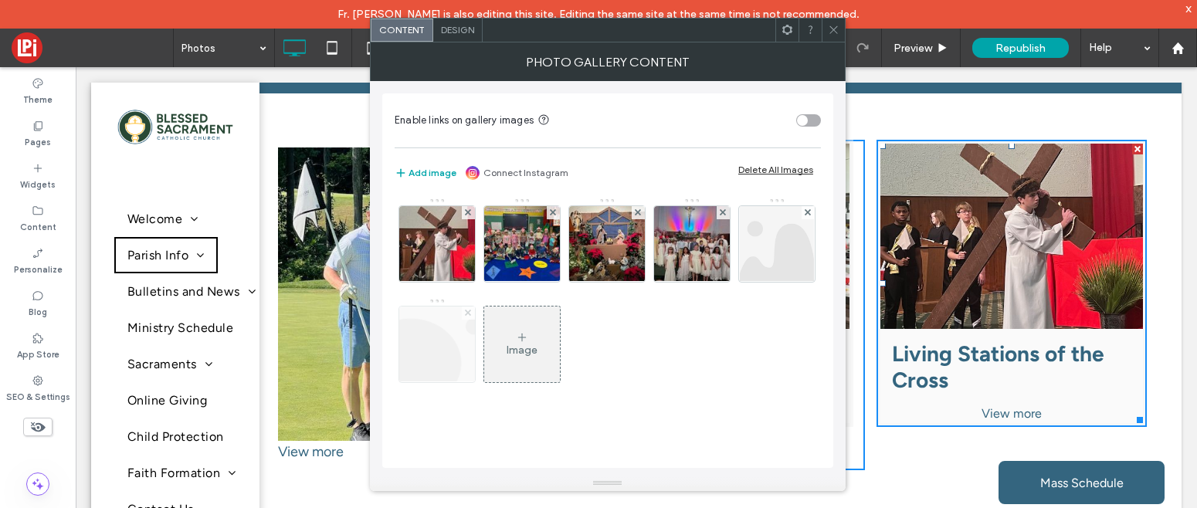
click at [469, 314] on use at bounding box center [468, 313] width 6 height 6
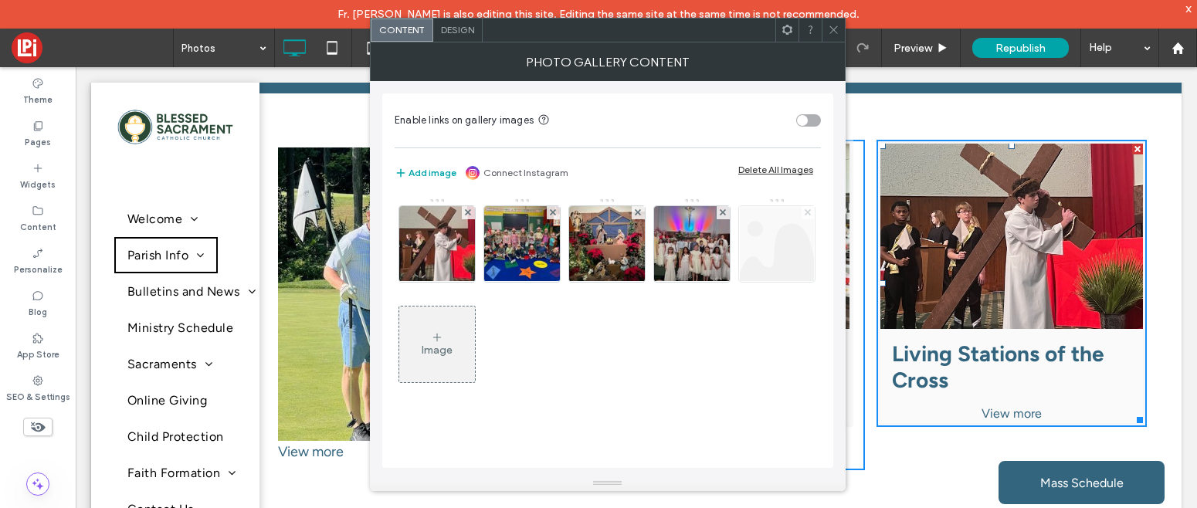
click at [806, 212] on icon at bounding box center [808, 212] width 6 height 6
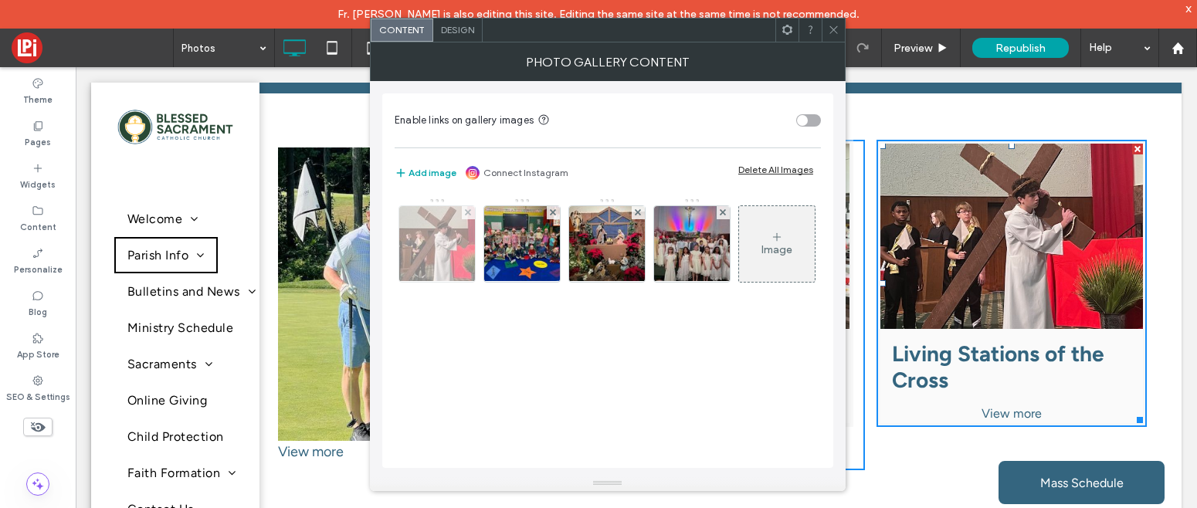
click at [412, 245] on img at bounding box center [437, 244] width 101 height 76
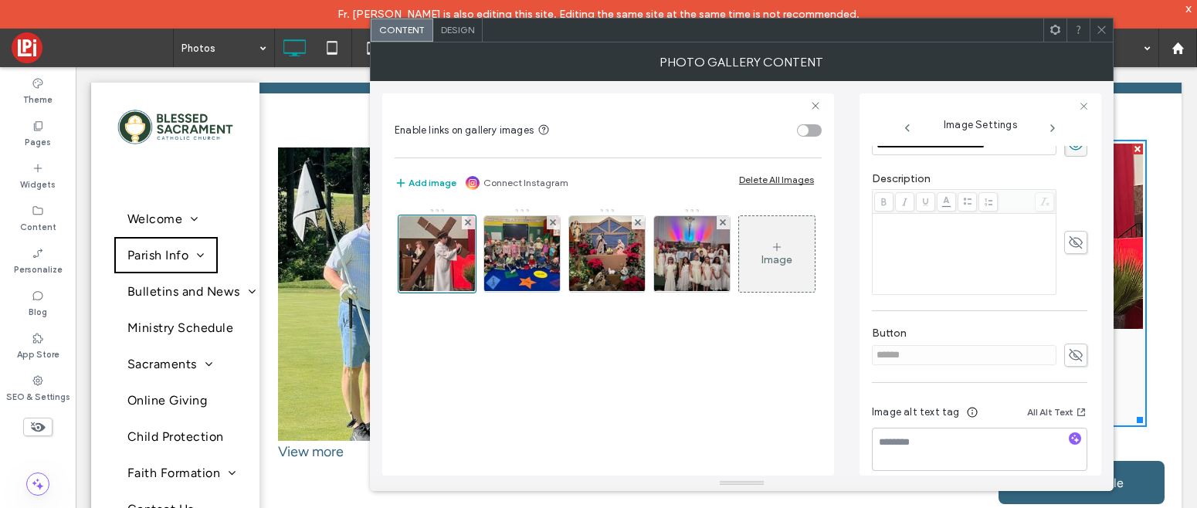
scroll to position [334, 0]
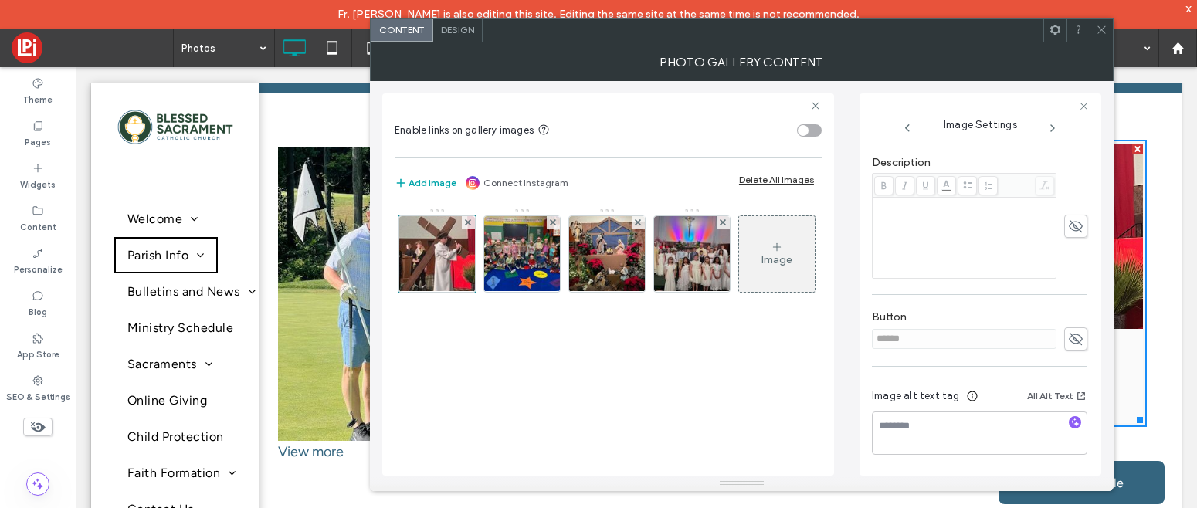
click at [459, 28] on span "Design" at bounding box center [457, 30] width 33 height 12
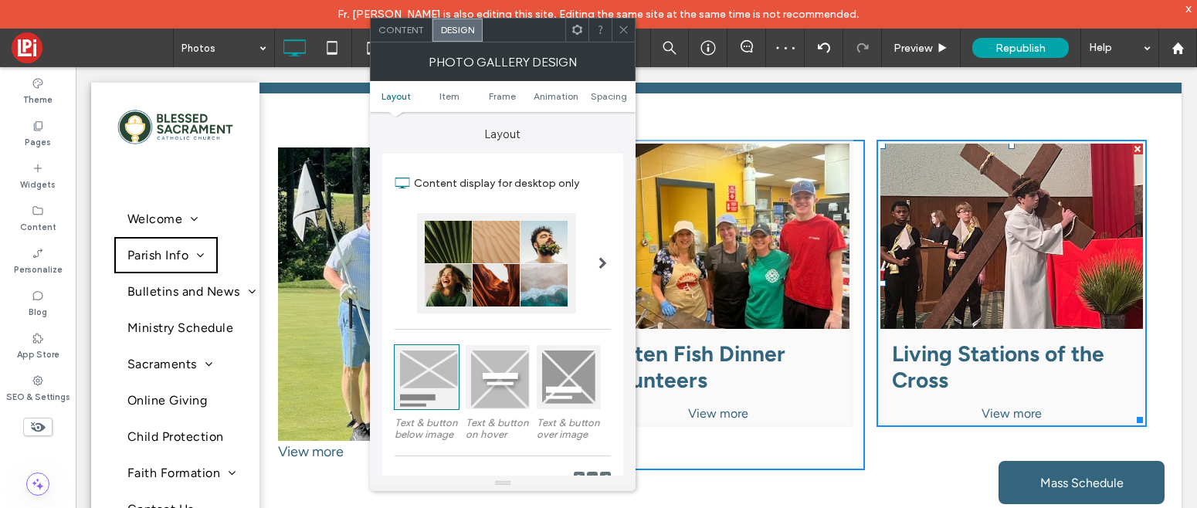
click at [624, 34] on icon at bounding box center [624, 30] width 12 height 12
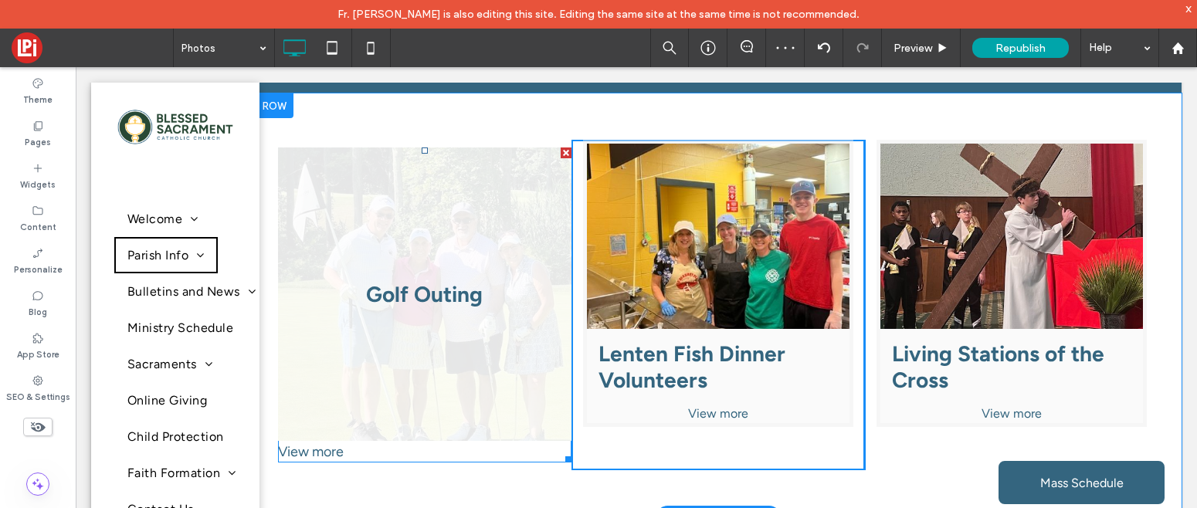
click at [405, 238] on link at bounding box center [424, 293] width 293 height 293
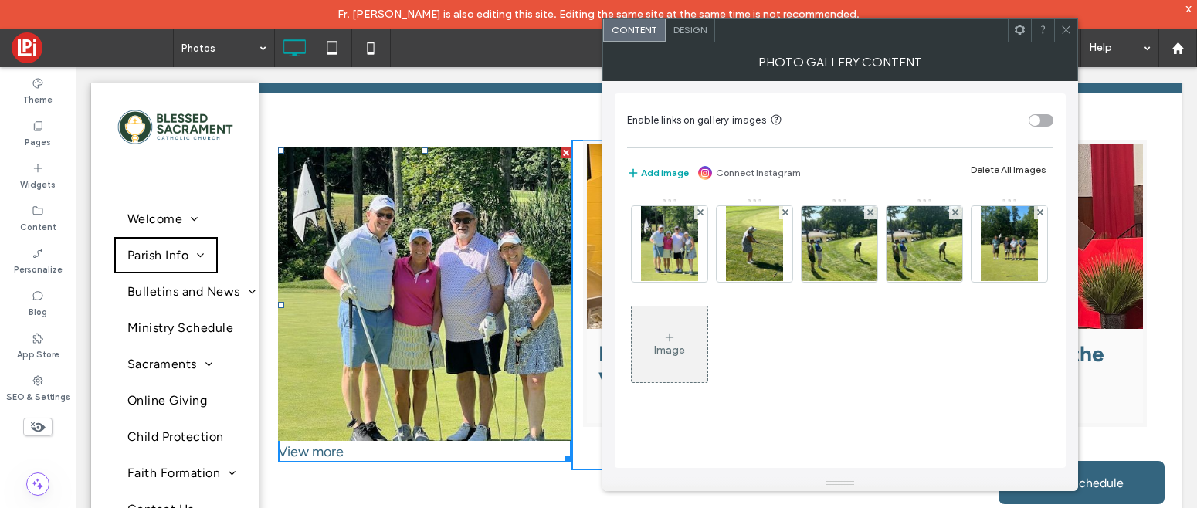
click at [681, 28] on span "Design" at bounding box center [689, 30] width 33 height 12
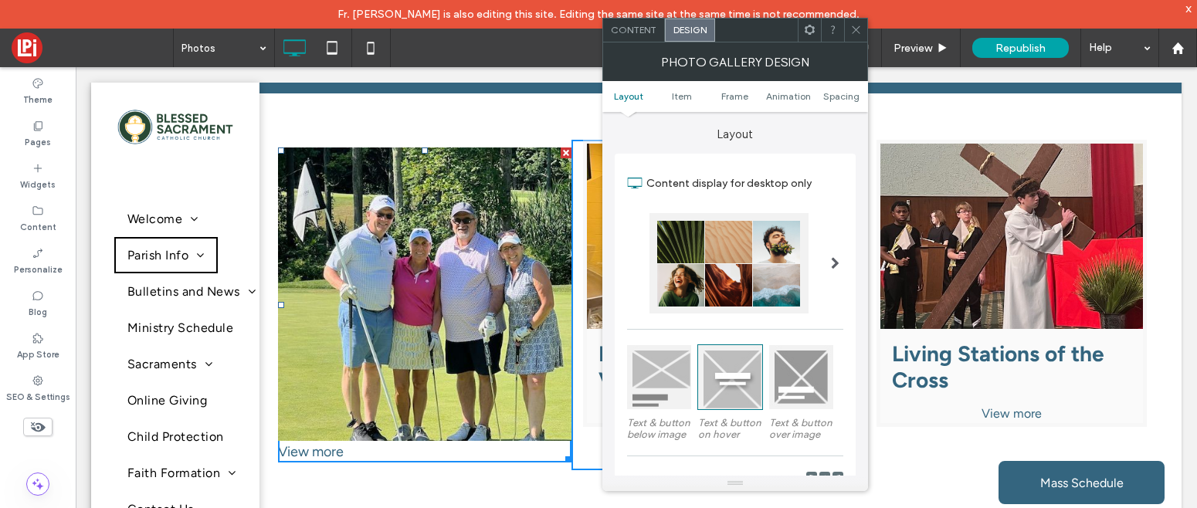
click at [651, 384] on div at bounding box center [659, 377] width 64 height 64
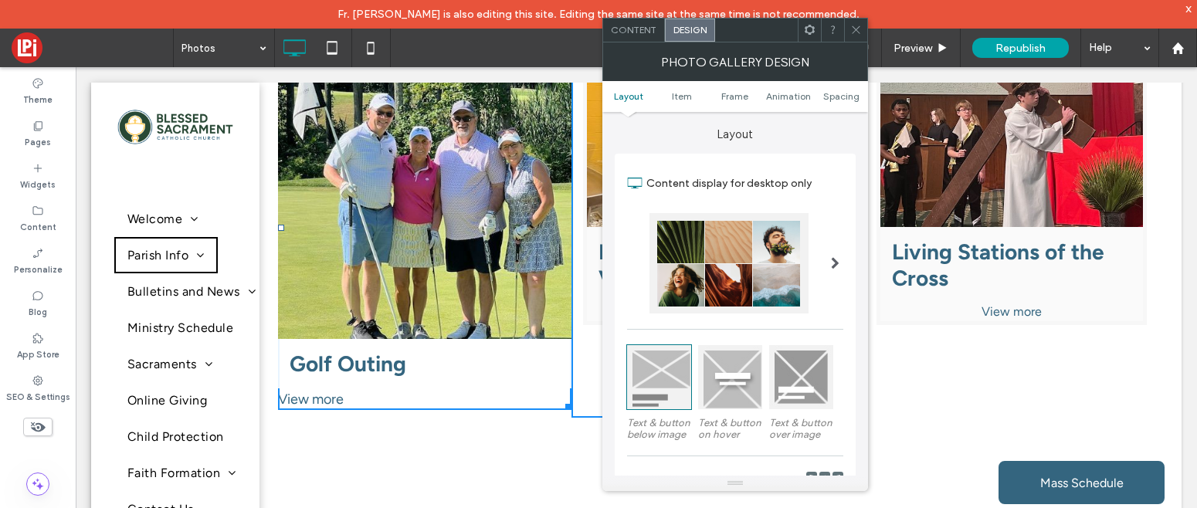
scroll to position [466, 0]
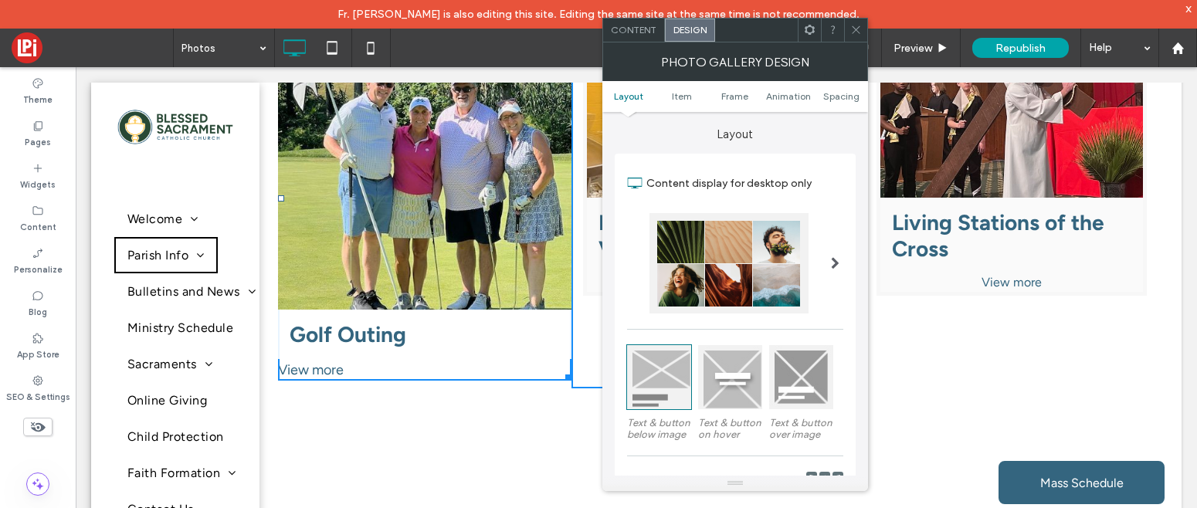
click at [856, 27] on icon at bounding box center [856, 30] width 12 height 12
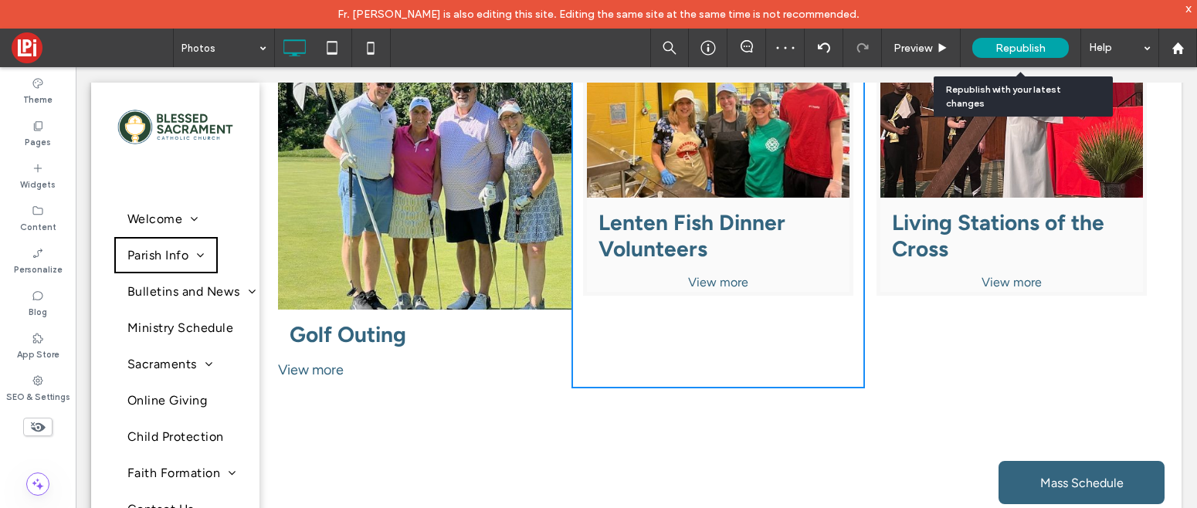
click at [1013, 48] on span "Republish" at bounding box center [1020, 48] width 50 height 13
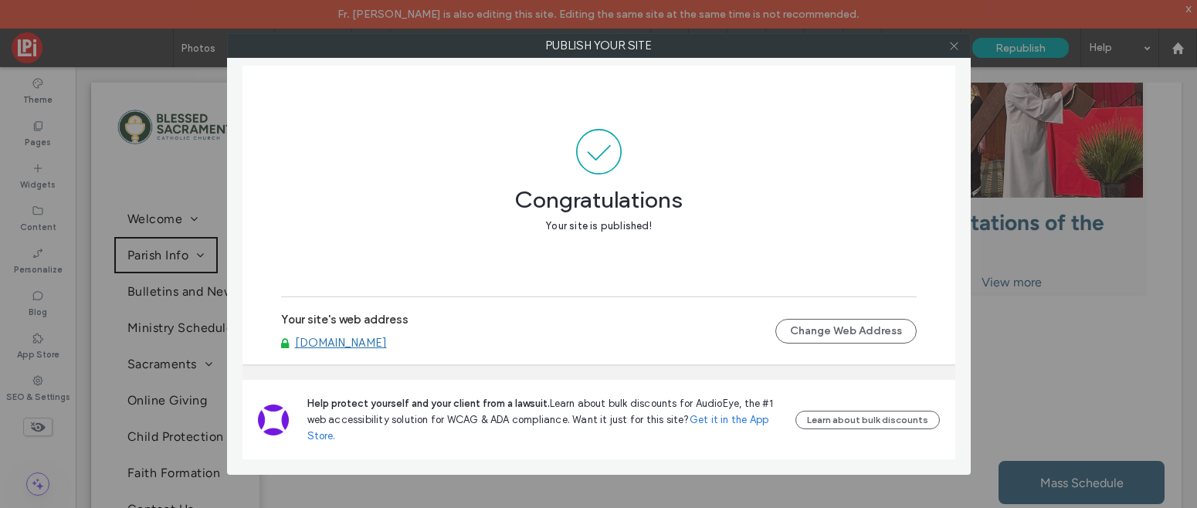
click at [954, 42] on icon at bounding box center [954, 46] width 12 height 12
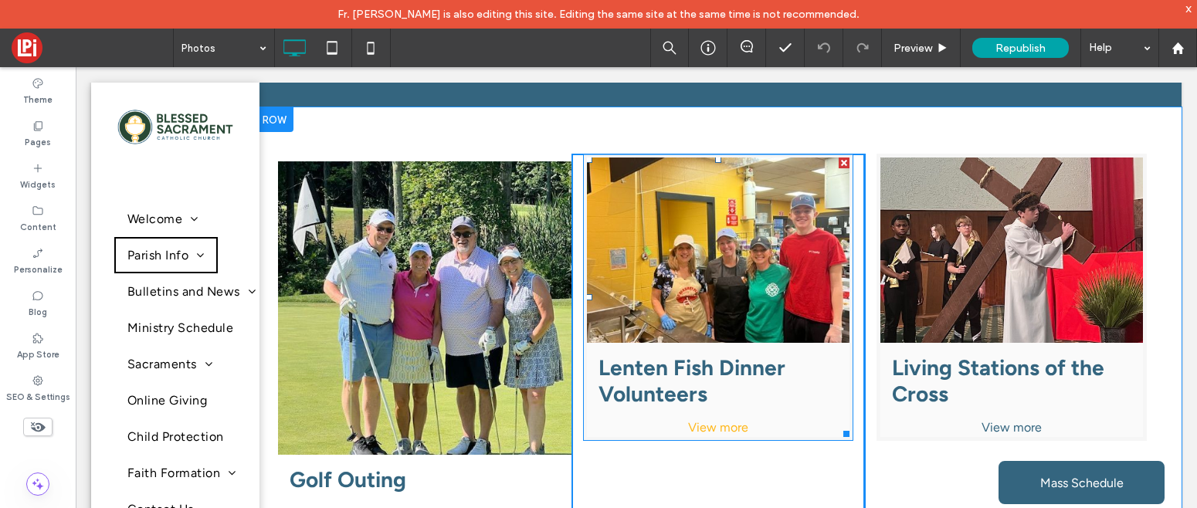
scroll to position [334, 0]
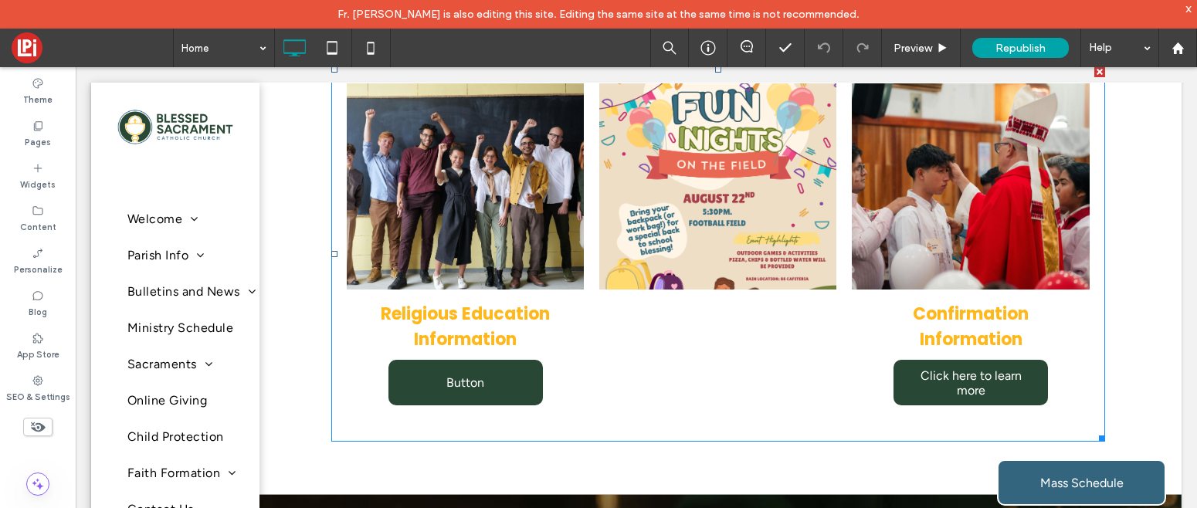
scroll to position [1646, 0]
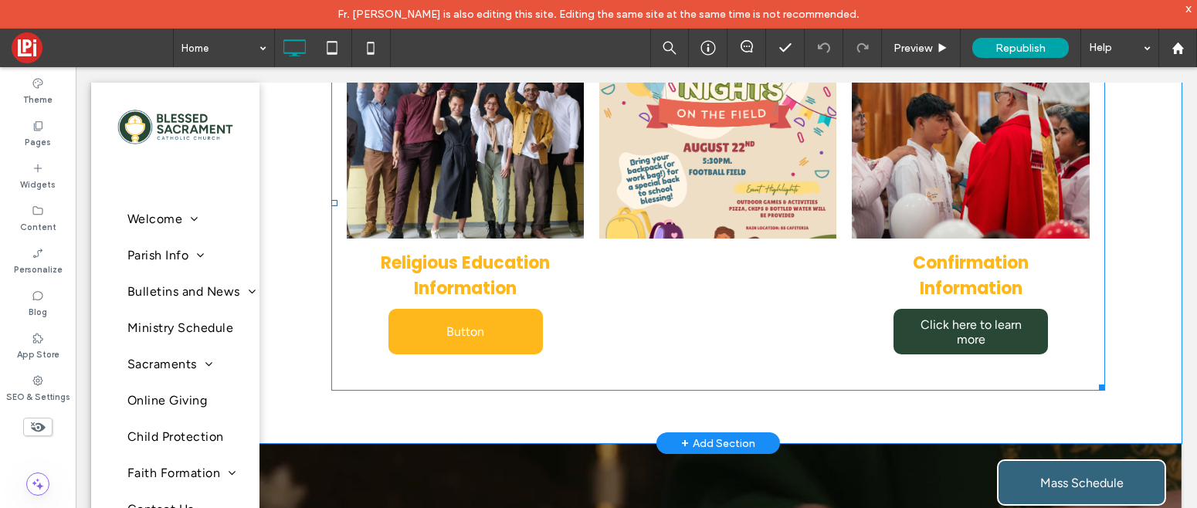
click at [459, 336] on span "Button" at bounding box center [465, 332] width 69 height 30
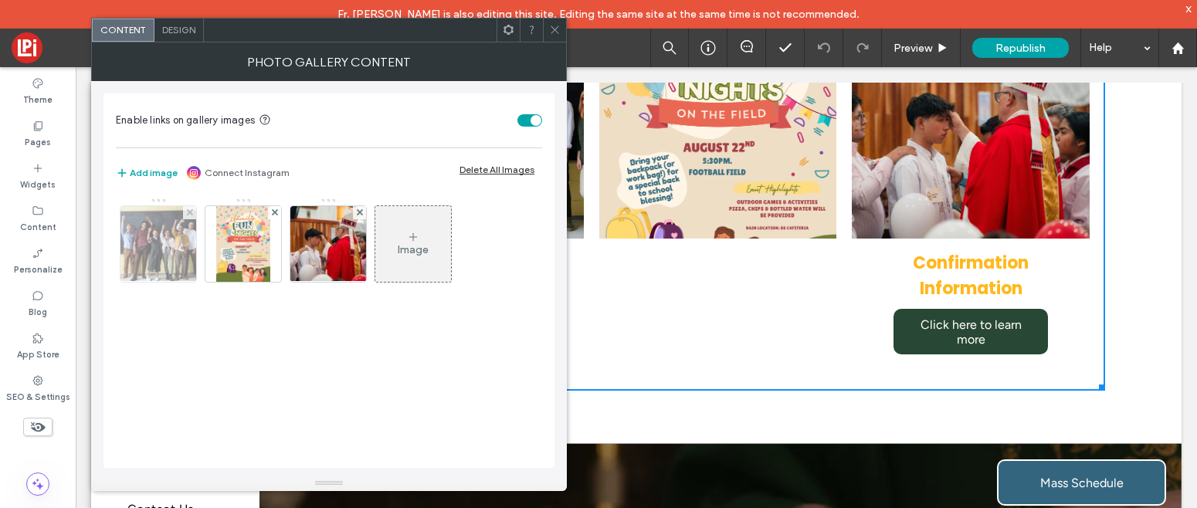
click at [171, 231] on img at bounding box center [159, 244] width 114 height 76
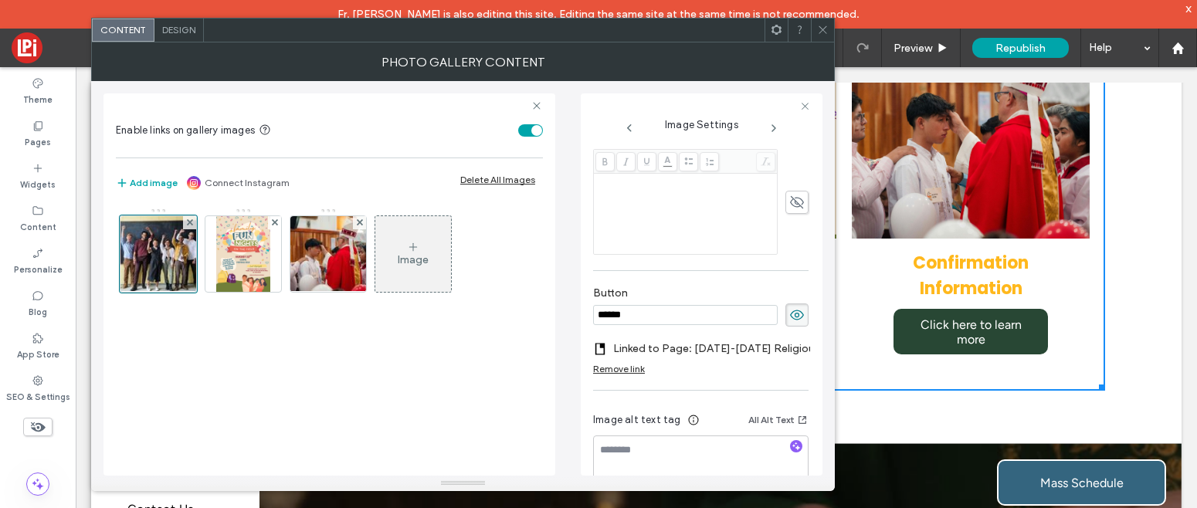
scroll to position [412, 0]
click at [693, 316] on input "******" at bounding box center [685, 313] width 185 height 20
type input "*"
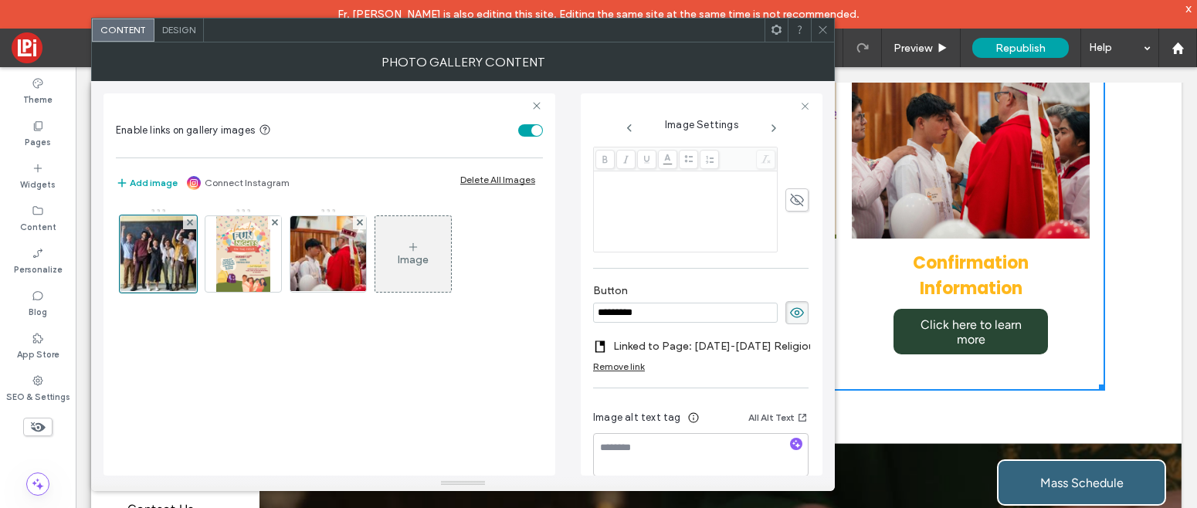
type input "*********"
click at [824, 34] on icon at bounding box center [823, 30] width 12 height 12
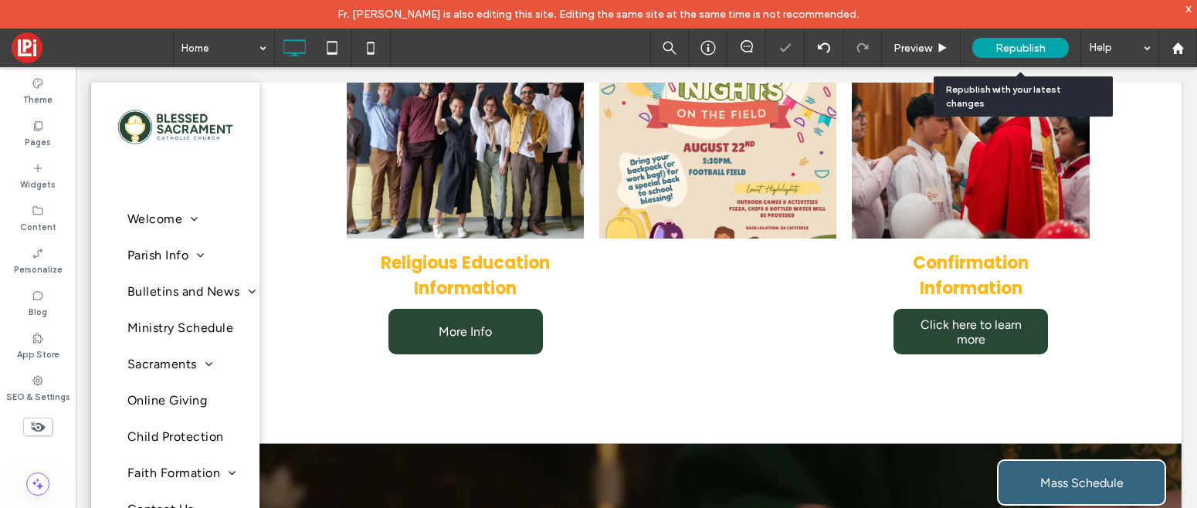
click at [1030, 55] on div "Republish" at bounding box center [1020, 48] width 97 height 20
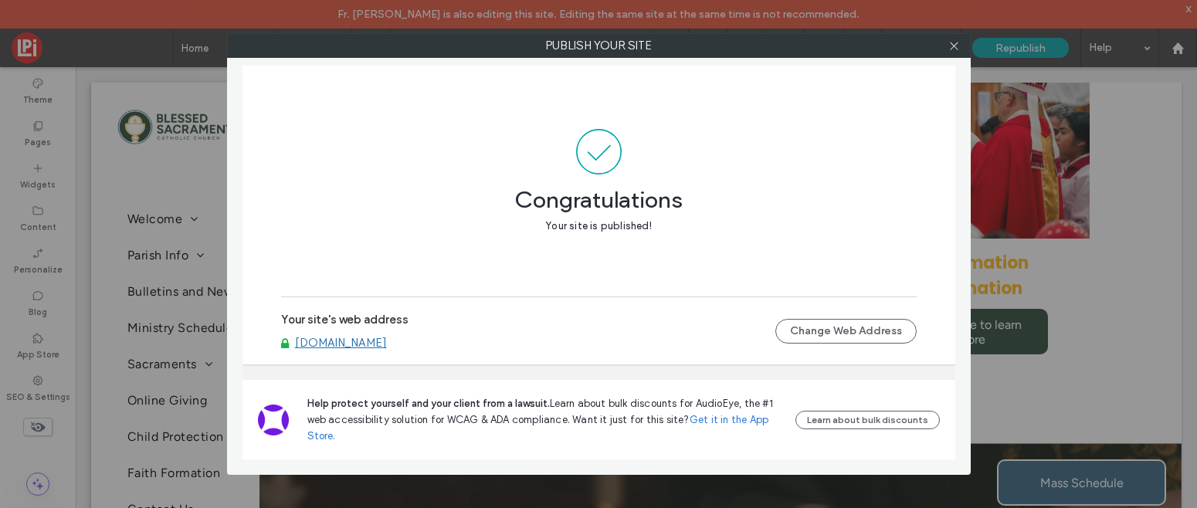
click at [358, 345] on link "www.bsparisherie.org" at bounding box center [341, 343] width 92 height 14
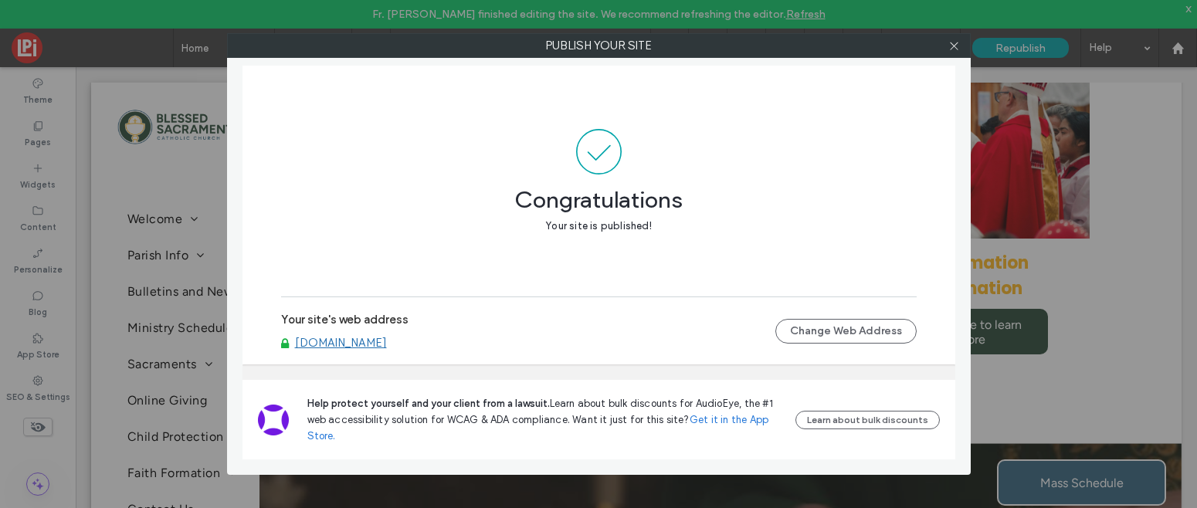
click at [378, 351] on div "Your site's web address www.bsparisherie.org Change Web Address" at bounding box center [599, 331] width 636 height 49
click at [378, 344] on link "www.bsparisherie.org" at bounding box center [341, 343] width 92 height 14
click at [793, 497] on div "Publish your site Congratulations Your site is published! Your site's web addre…" at bounding box center [598, 254] width 1197 height 508
click at [959, 48] on icon at bounding box center [954, 46] width 12 height 12
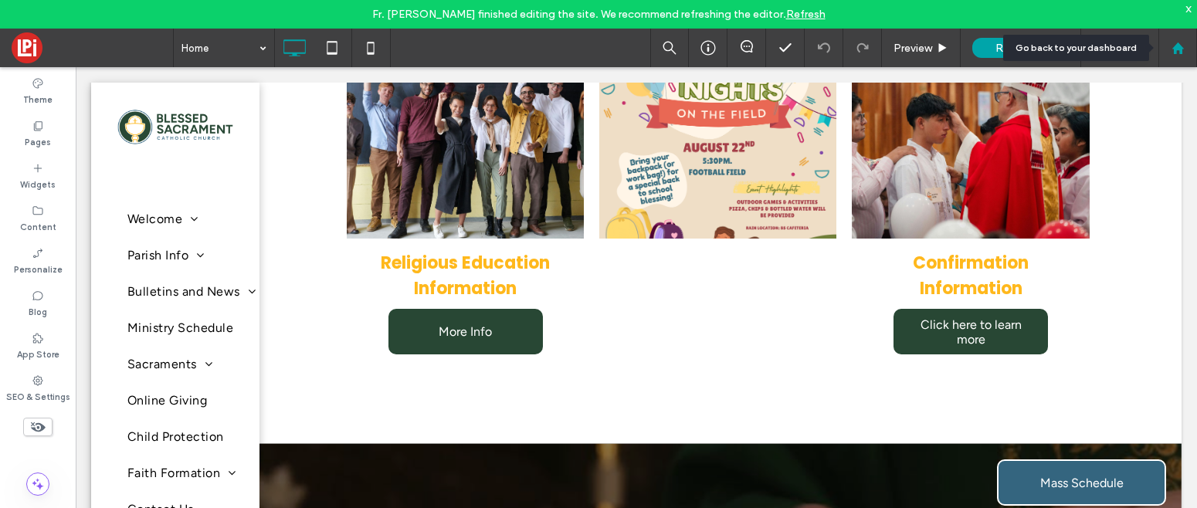
click at [1182, 52] on icon at bounding box center [1177, 48] width 13 height 13
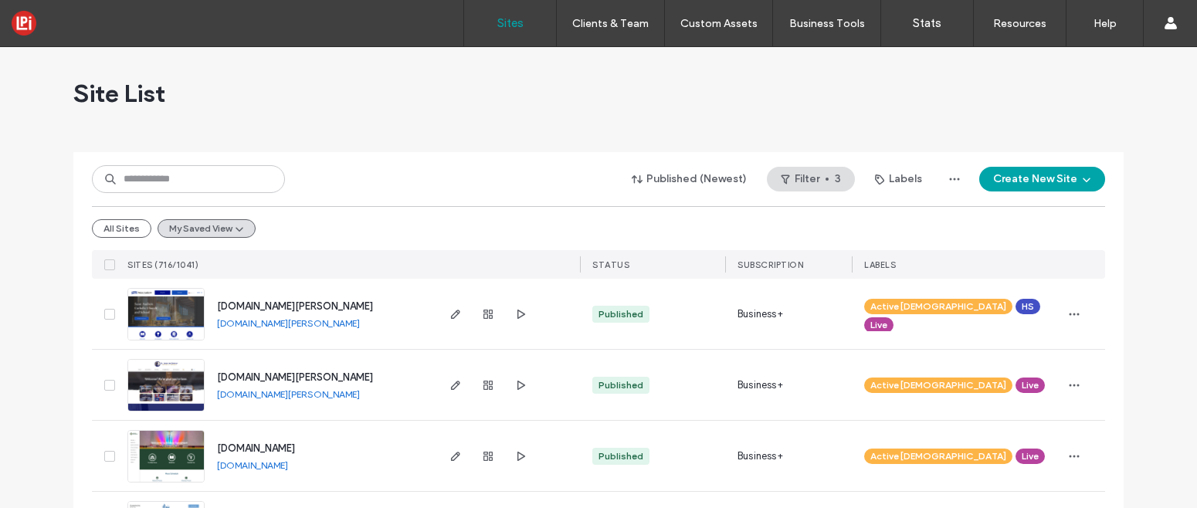
click at [508, 20] on label "Sites" at bounding box center [510, 23] width 26 height 14
click at [203, 175] on input at bounding box center [188, 179] width 193 height 28
paste input "**********"
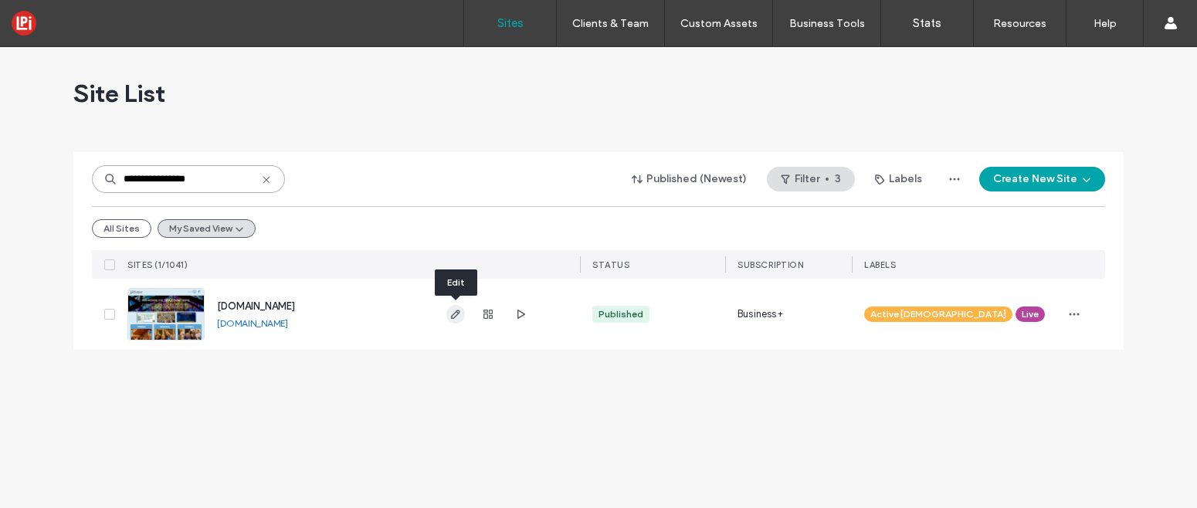
type input "**********"
click at [452, 311] on icon "button" at bounding box center [455, 314] width 12 height 12
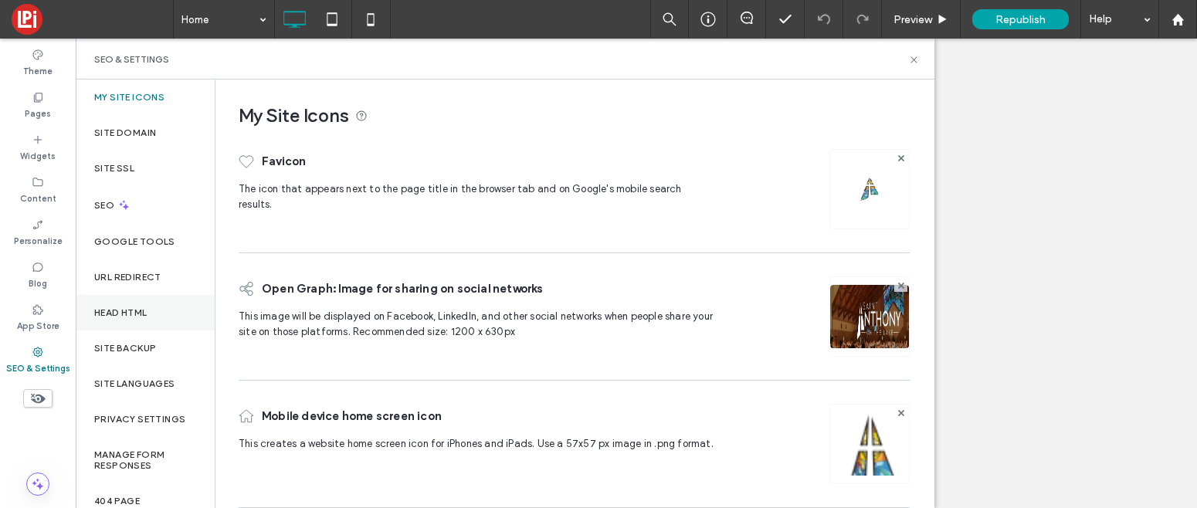
click at [127, 307] on label "Head HTML" at bounding box center [120, 312] width 53 height 11
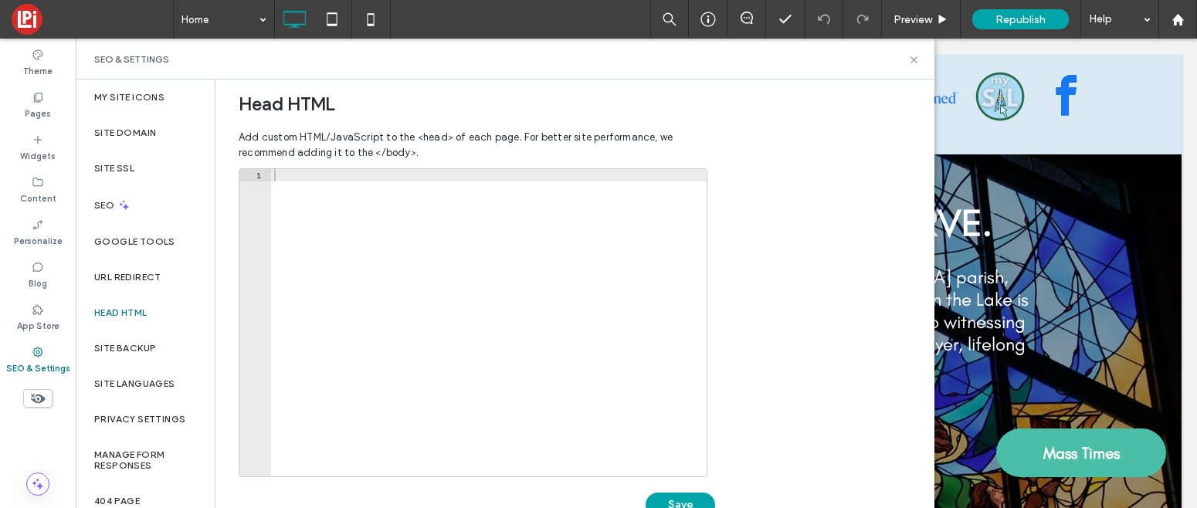
scroll to position [509, 0]
click at [402, 256] on div at bounding box center [489, 334] width 436 height 332
paste textarea "**********"
type textarea "**********"
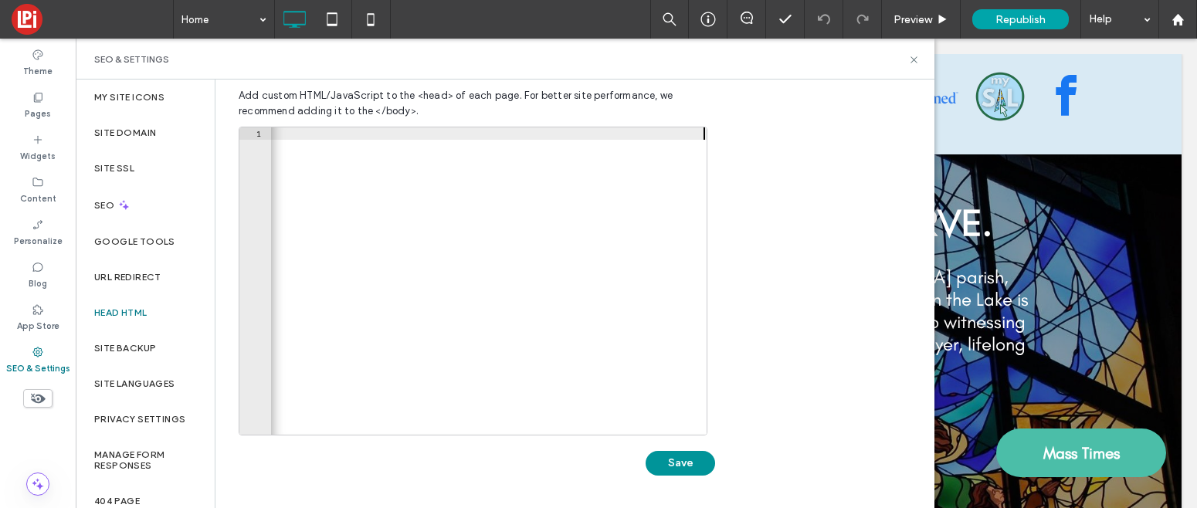
click at [687, 462] on button "Save" at bounding box center [680, 463] width 69 height 25
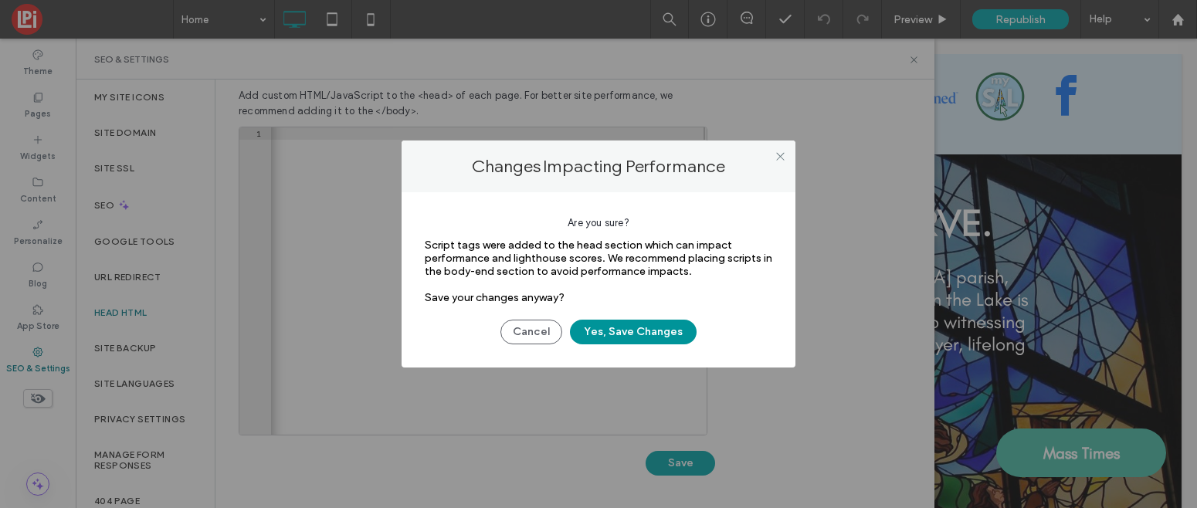
click at [610, 334] on button "Yes, Save Changes" at bounding box center [633, 332] width 127 height 25
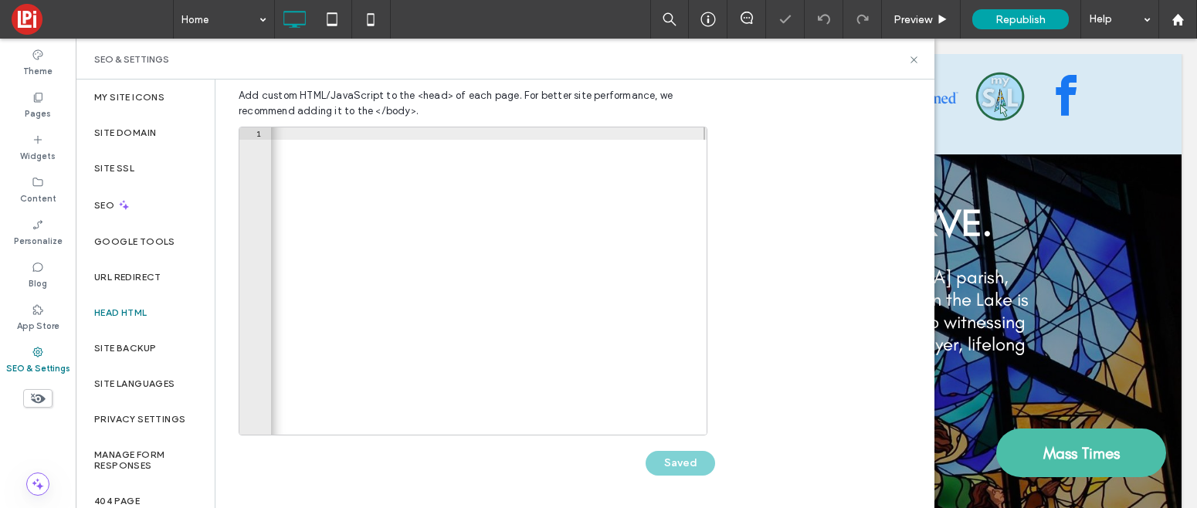
scroll to position [0, 0]
